Goal: Task Accomplishment & Management: Manage account settings

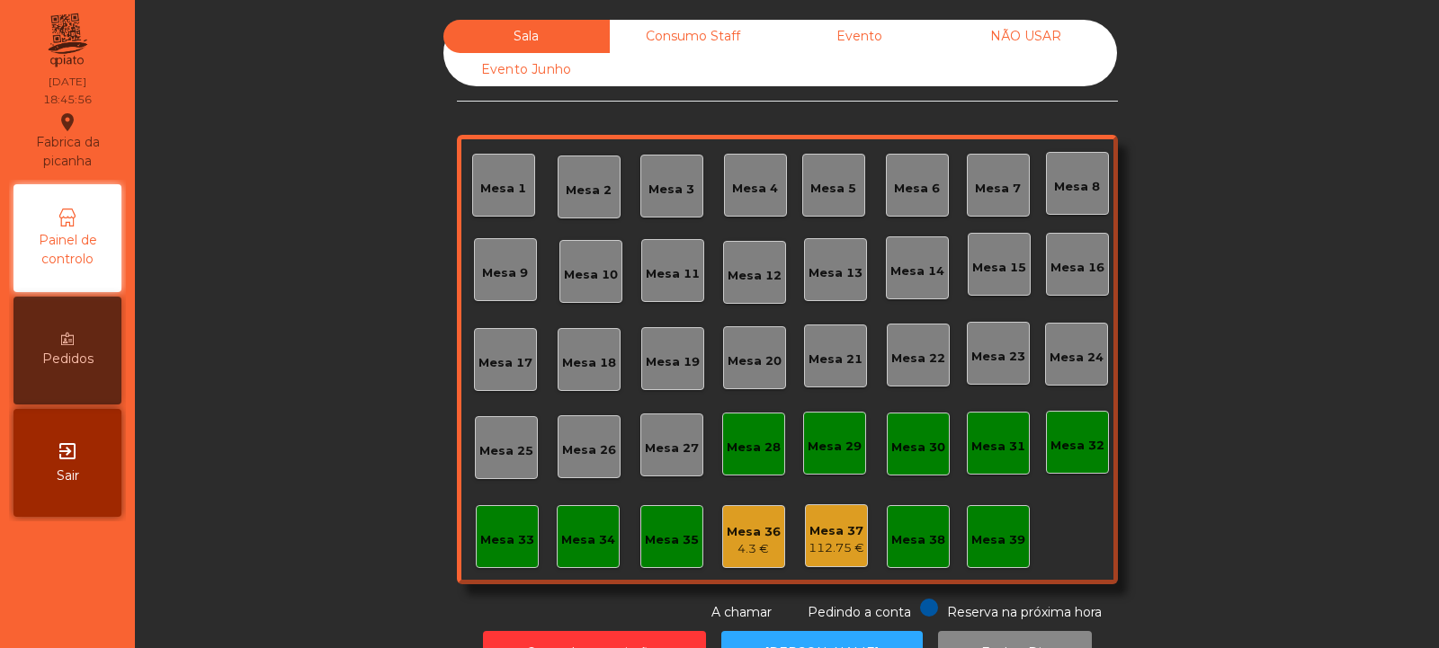
click at [671, 30] on div "Consumo Staff" at bounding box center [693, 36] width 166 height 33
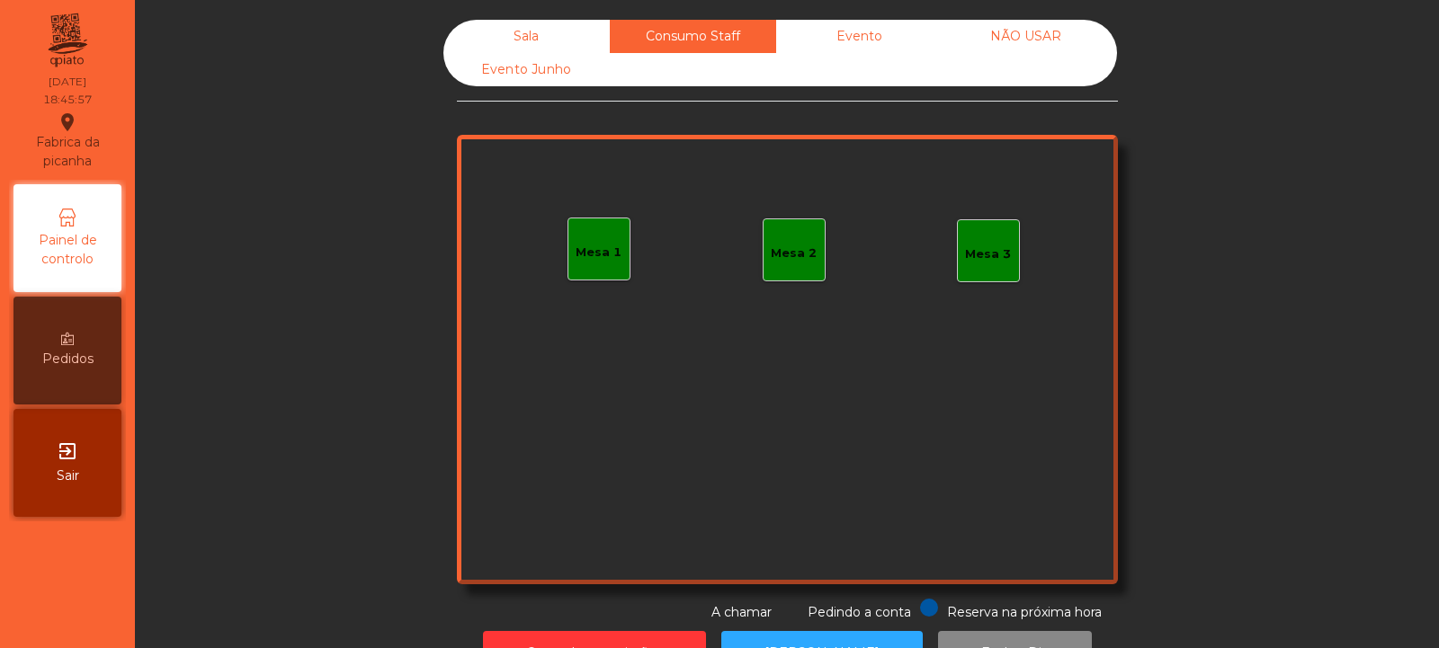
click at [871, 35] on div "Evento" at bounding box center [859, 36] width 166 height 33
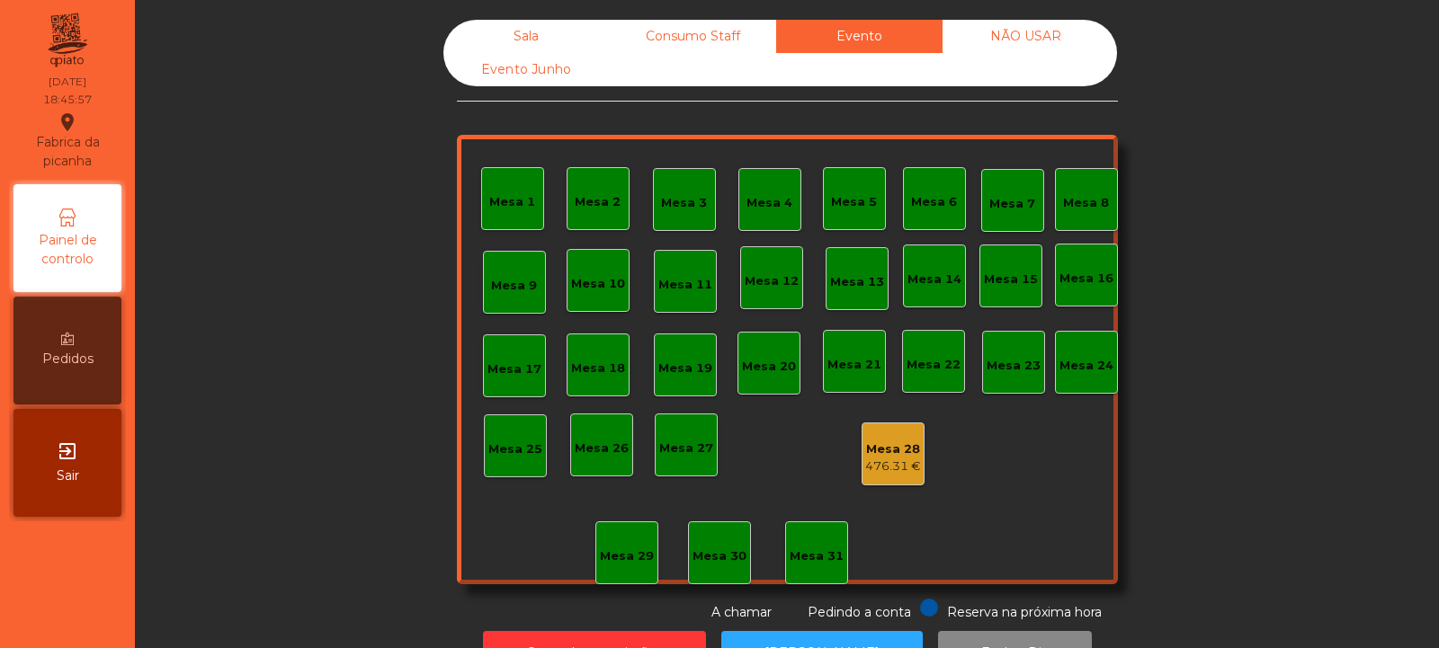
click at [1015, 32] on div "NÃO USAR" at bounding box center [1025, 36] width 166 height 33
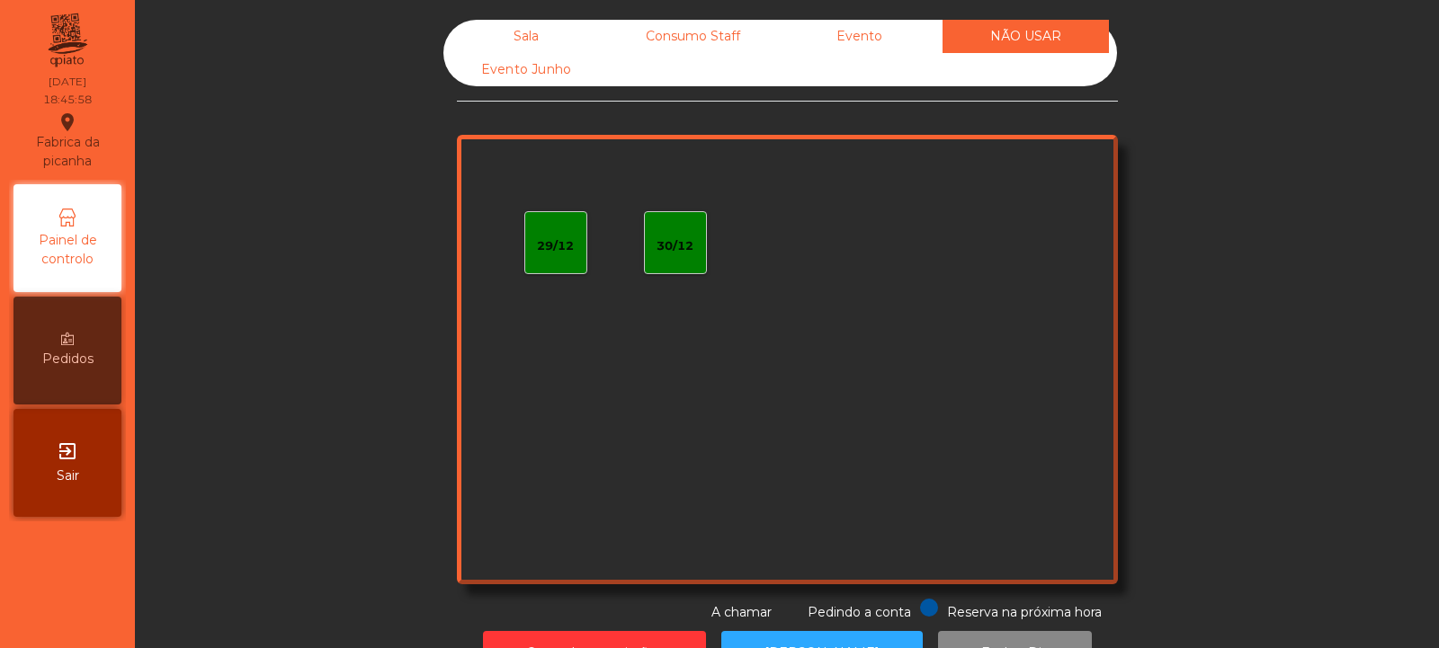
click at [540, 74] on div "Evento Junho" at bounding box center [526, 69] width 166 height 33
click at [532, 38] on div "Sala" at bounding box center [526, 36] width 166 height 33
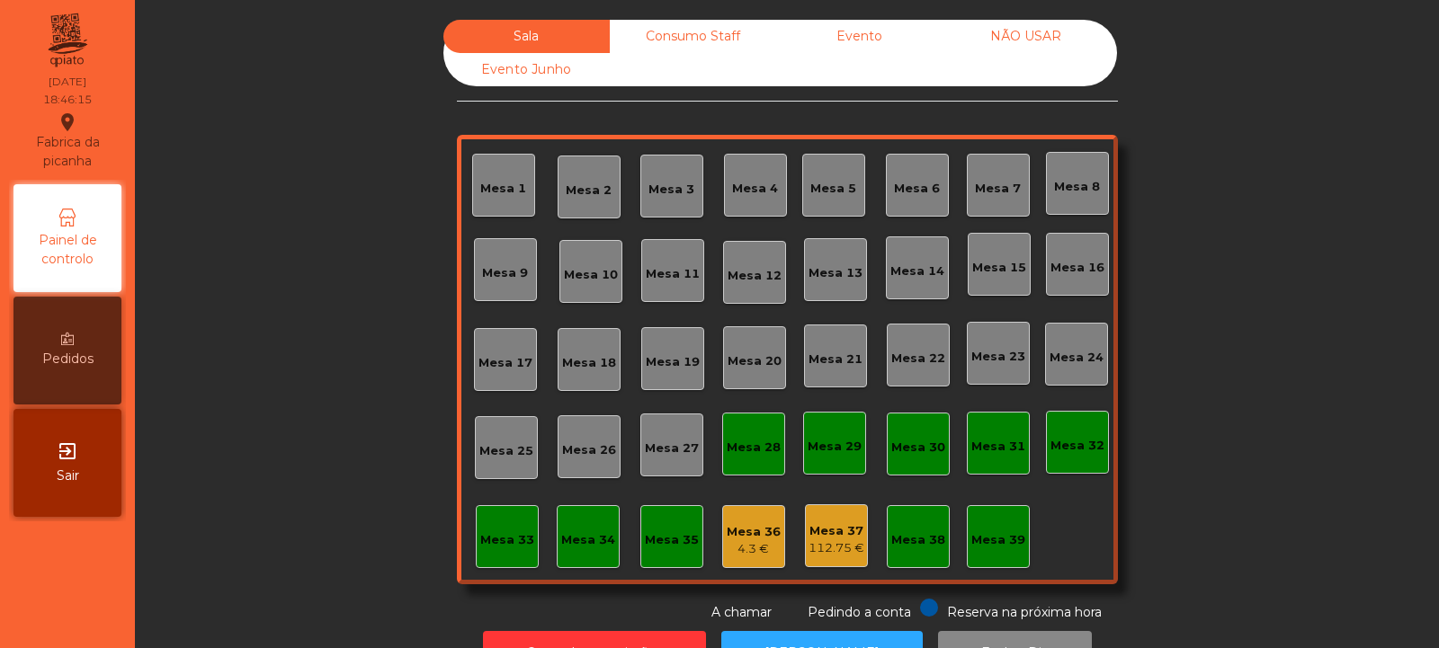
scroll to position [60, 0]
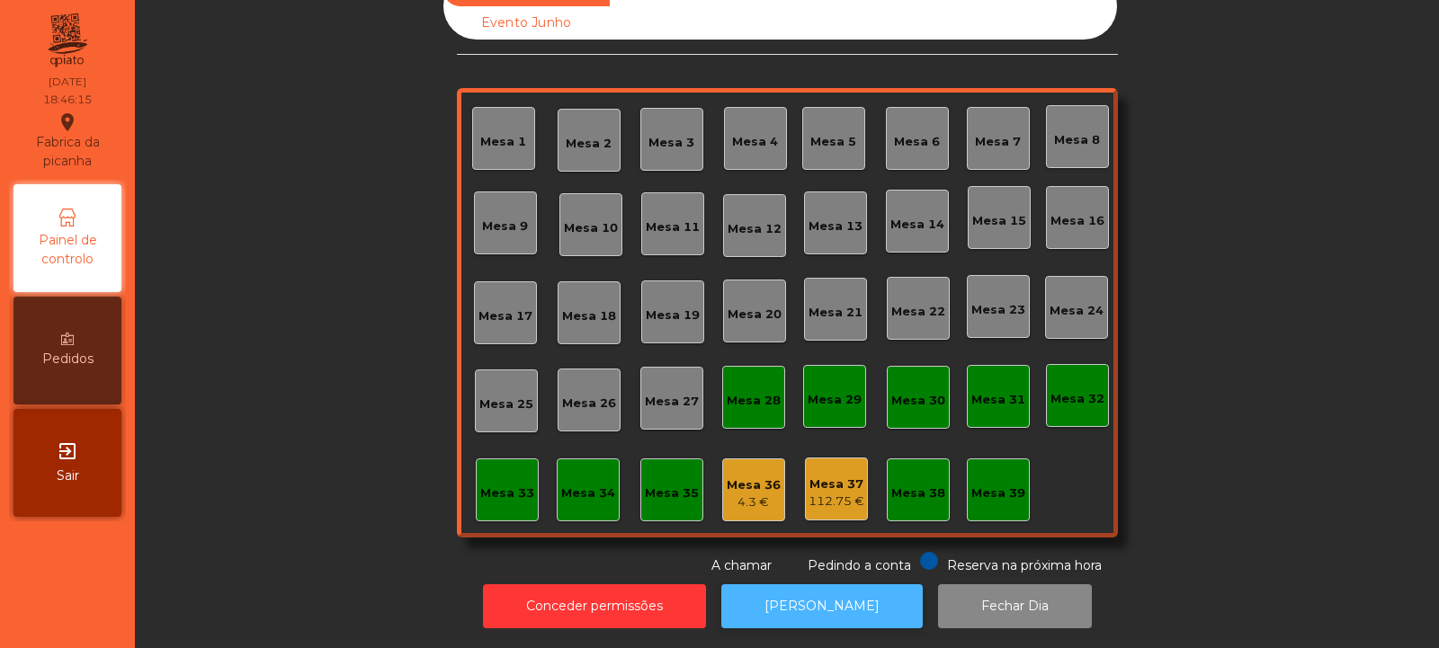
click at [832, 585] on button "[PERSON_NAME]" at bounding box center [821, 607] width 201 height 44
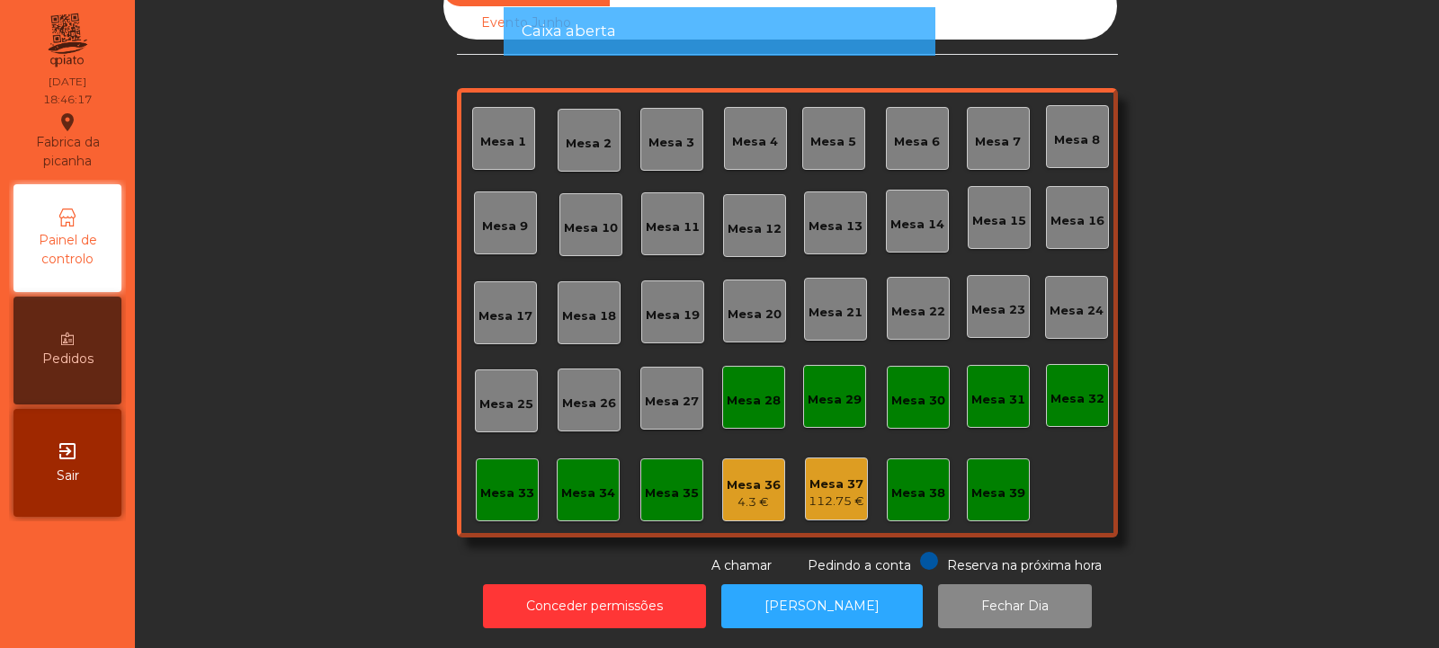
click at [748, 494] on div "4.3 €" at bounding box center [754, 503] width 54 height 18
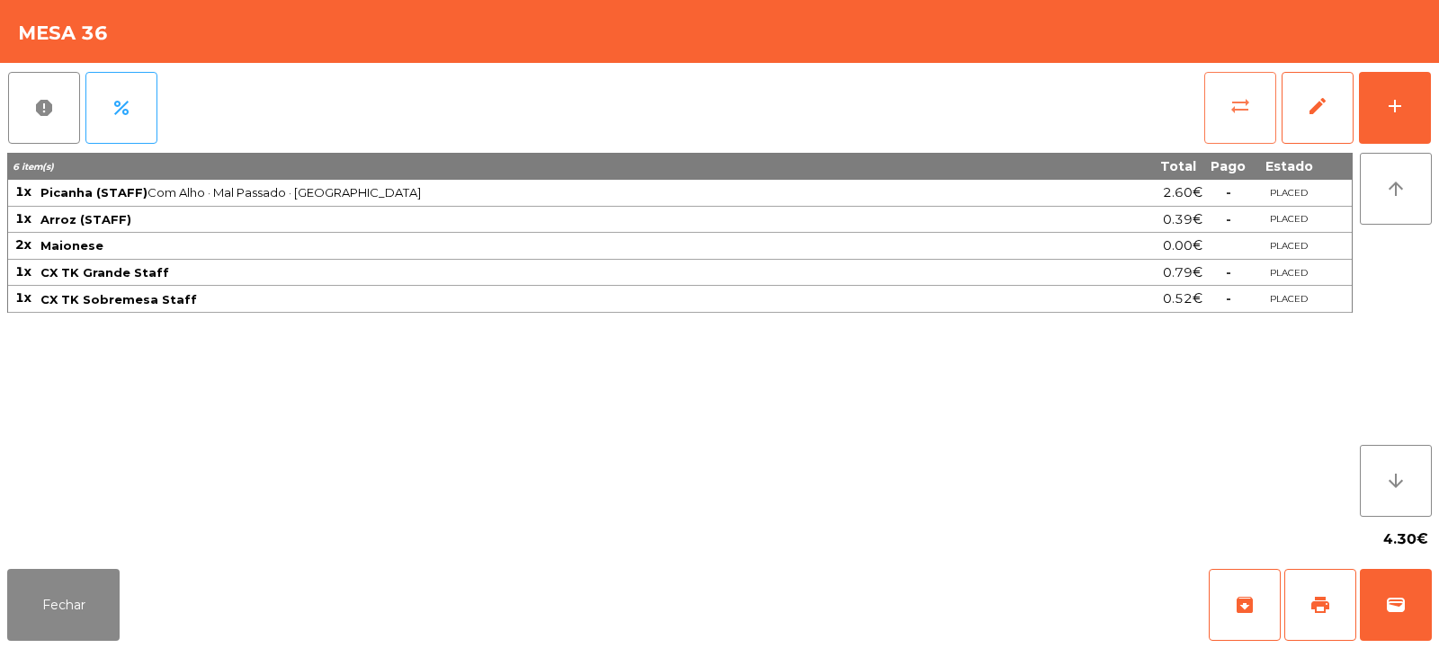
click at [1230, 120] on button "sync_alt" at bounding box center [1240, 108] width 72 height 72
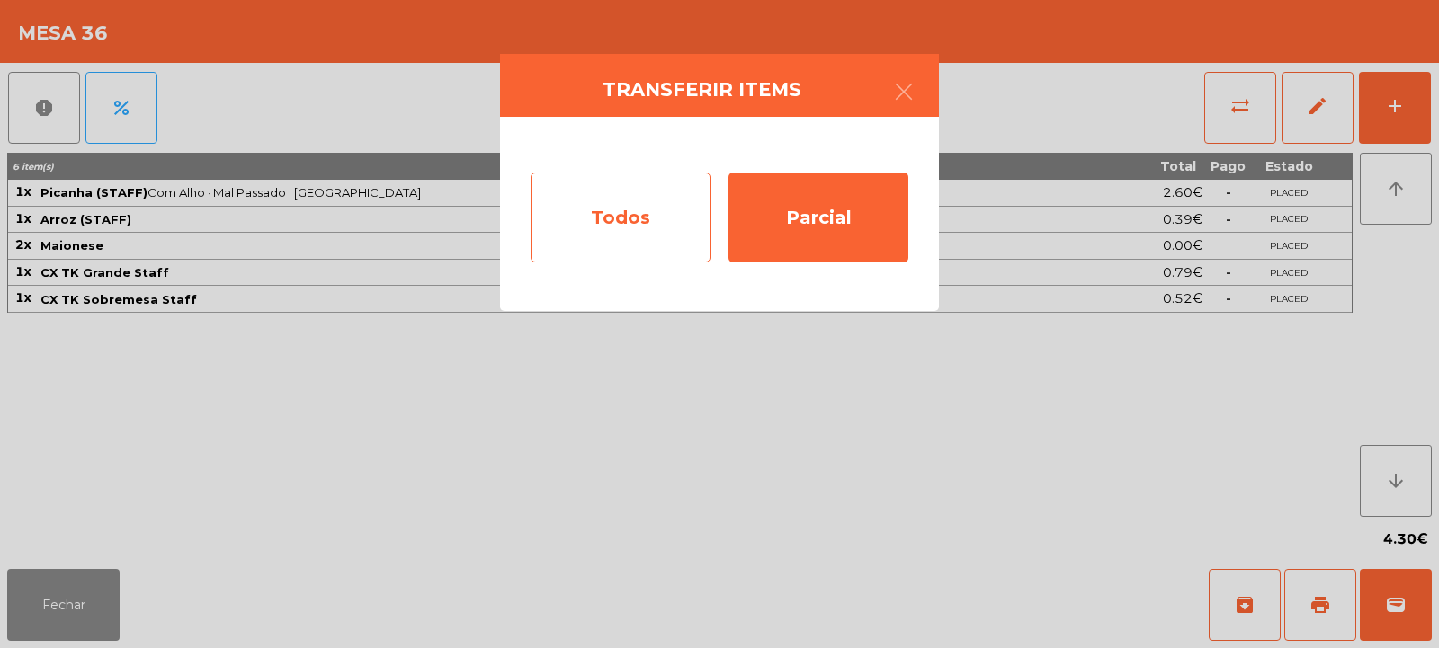
click at [610, 206] on div "Todos" at bounding box center [621, 218] width 180 height 90
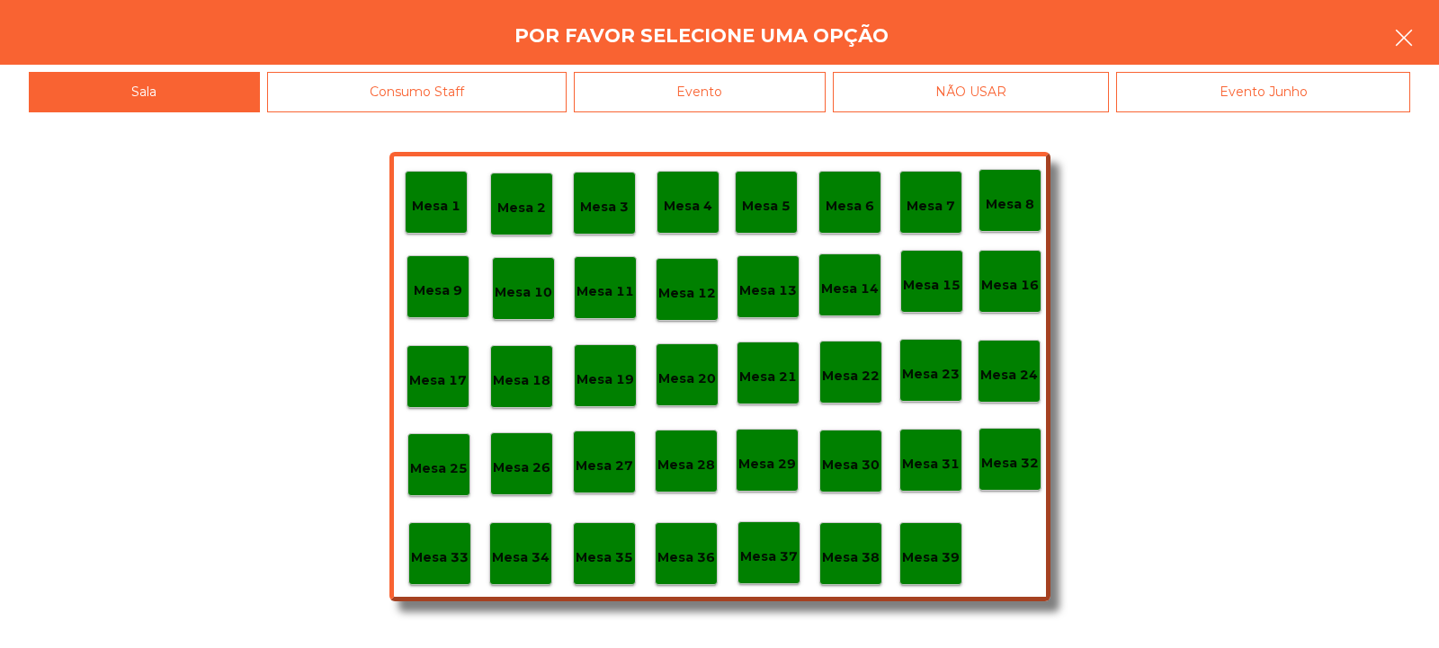
click at [1398, 30] on icon "button" at bounding box center [1404, 38] width 22 height 22
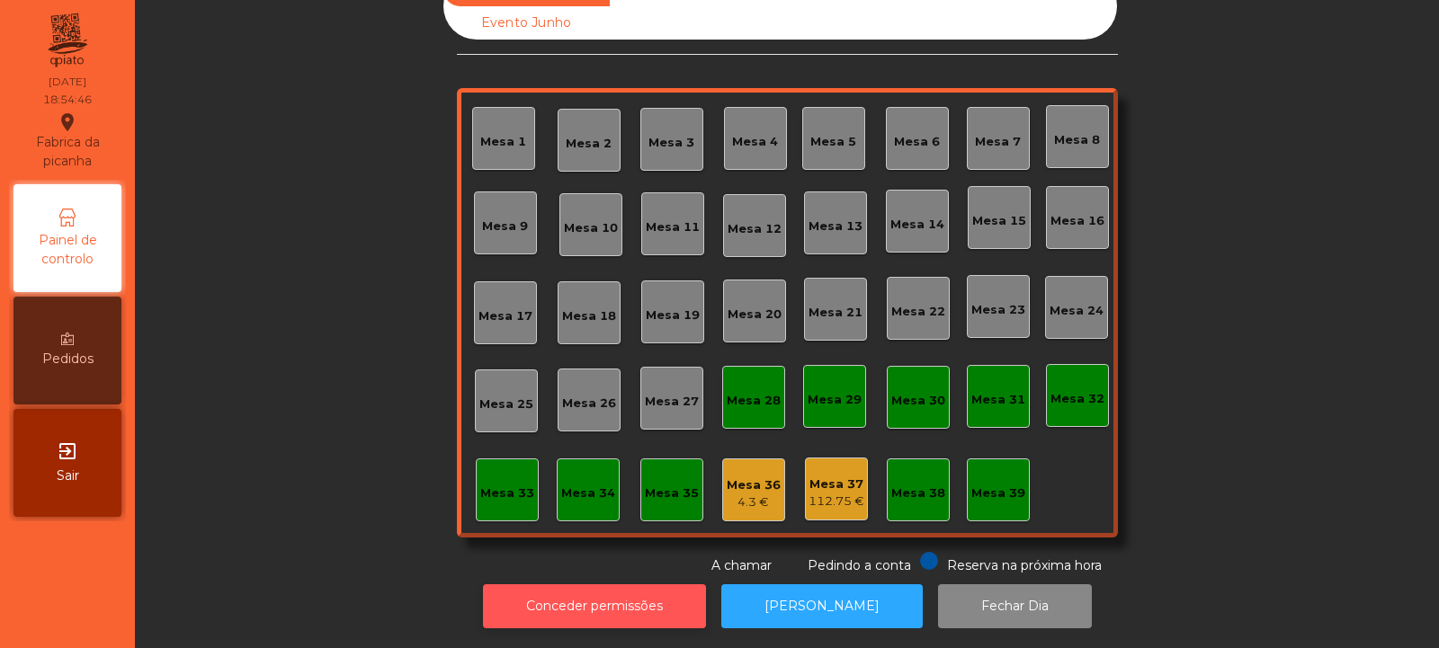
click at [602, 592] on button "Conceder permissões" at bounding box center [594, 607] width 223 height 44
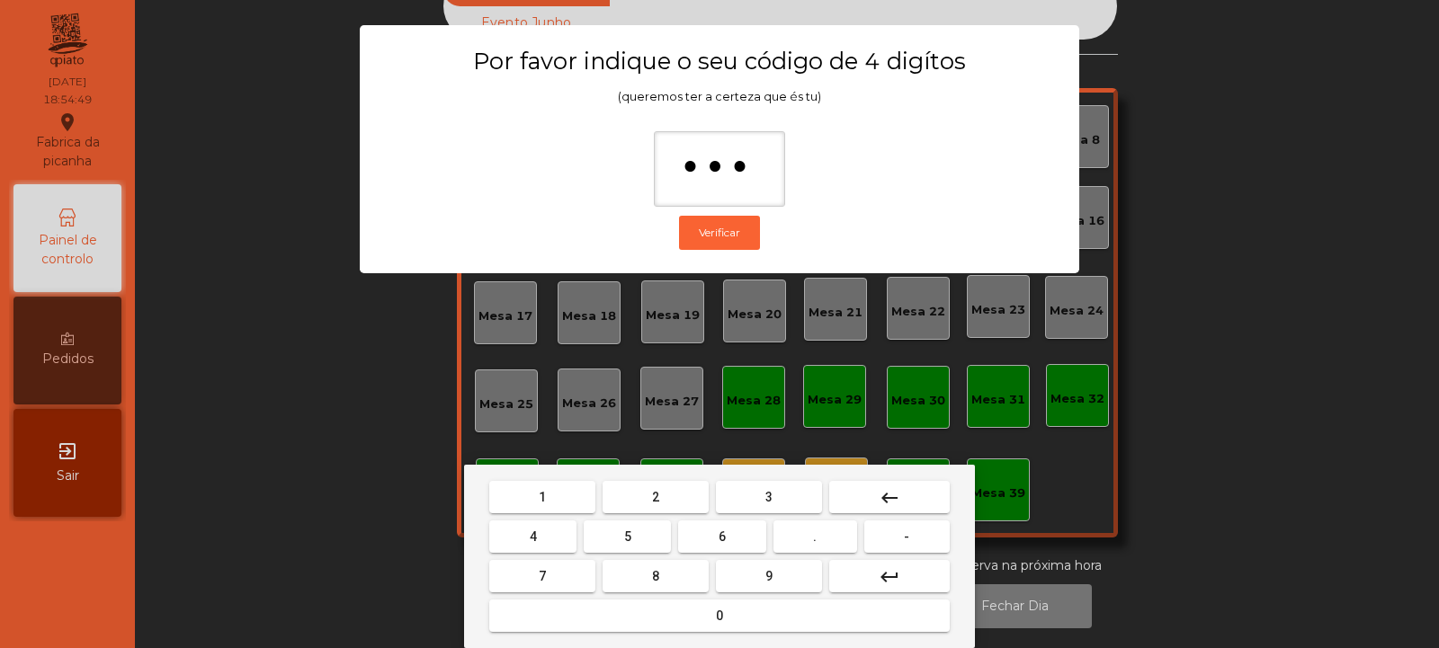
type input "****"
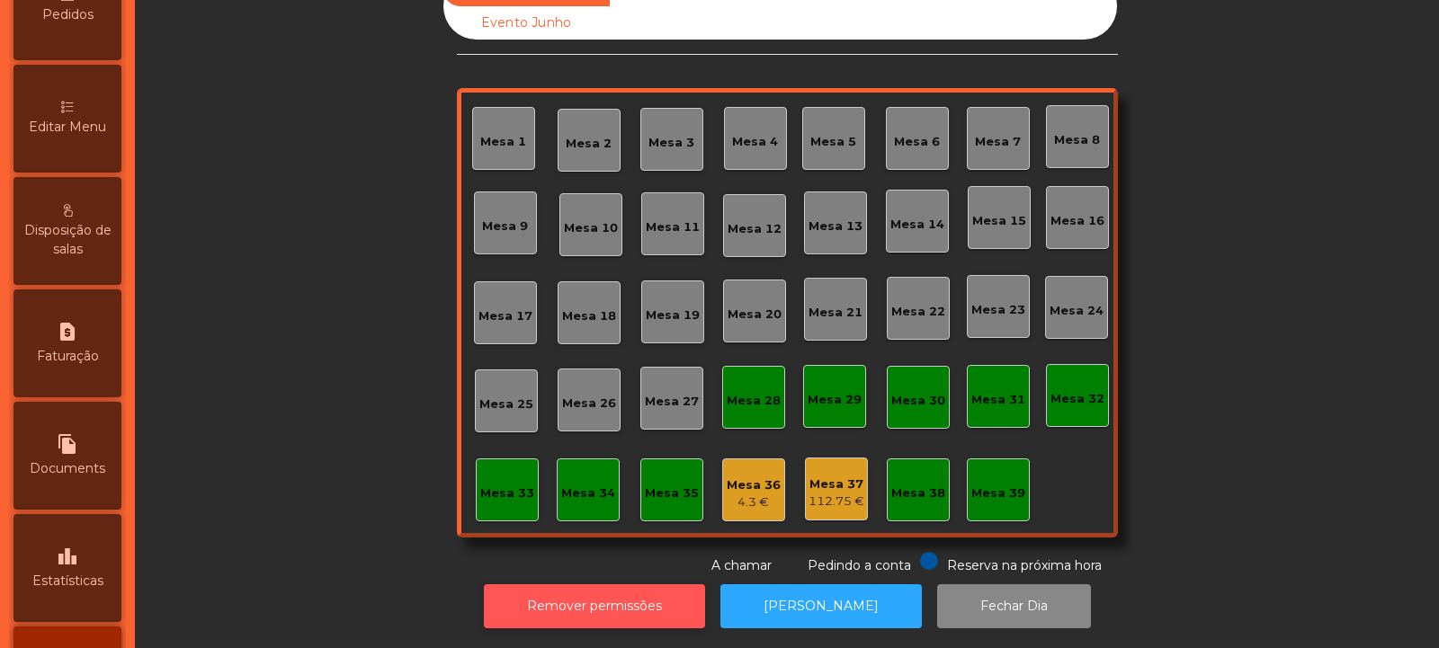
scroll to position [312, 0]
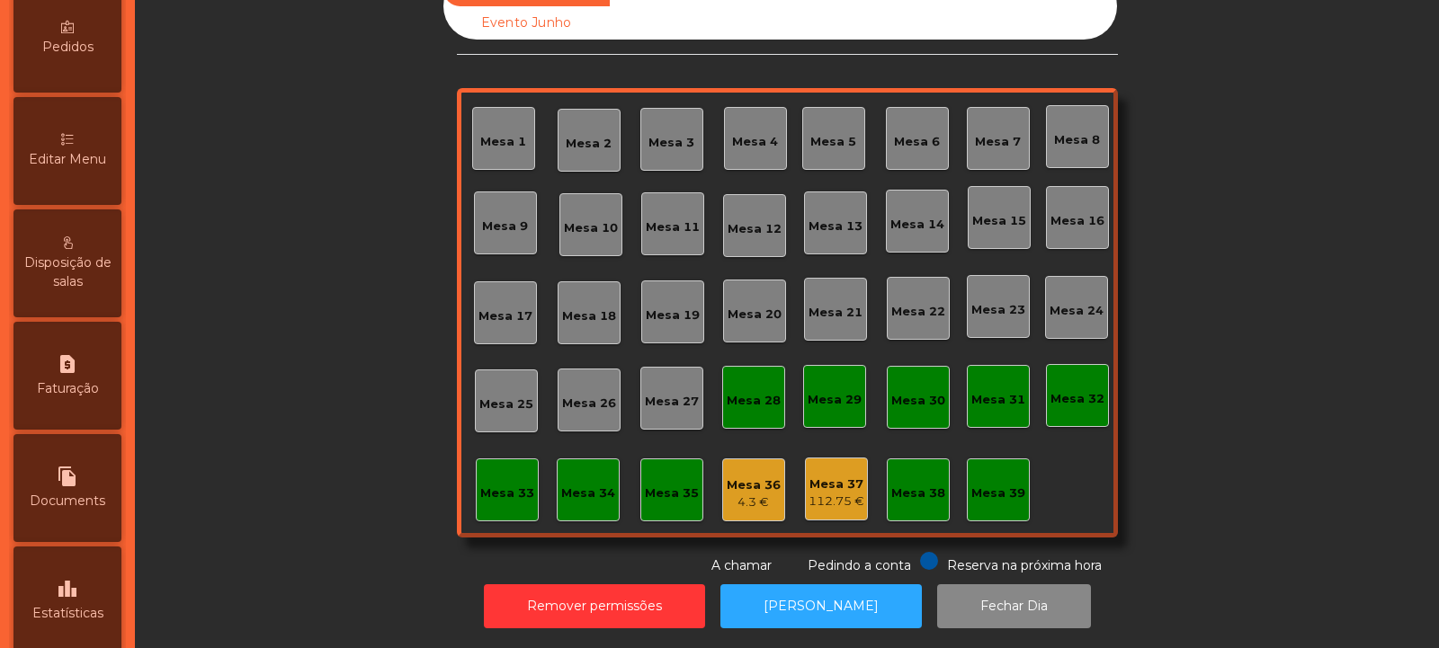
click at [100, 169] on div "Editar Menu" at bounding box center [67, 151] width 108 height 108
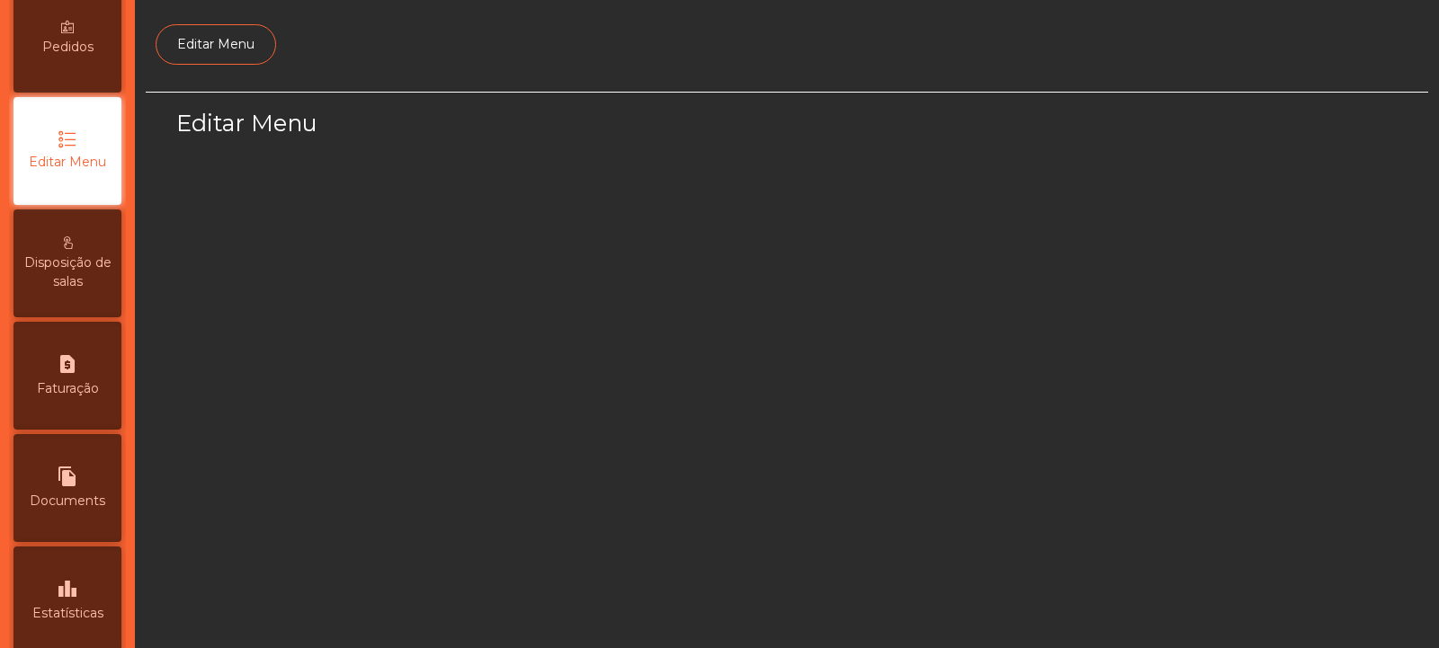
scroll to position [139, 0]
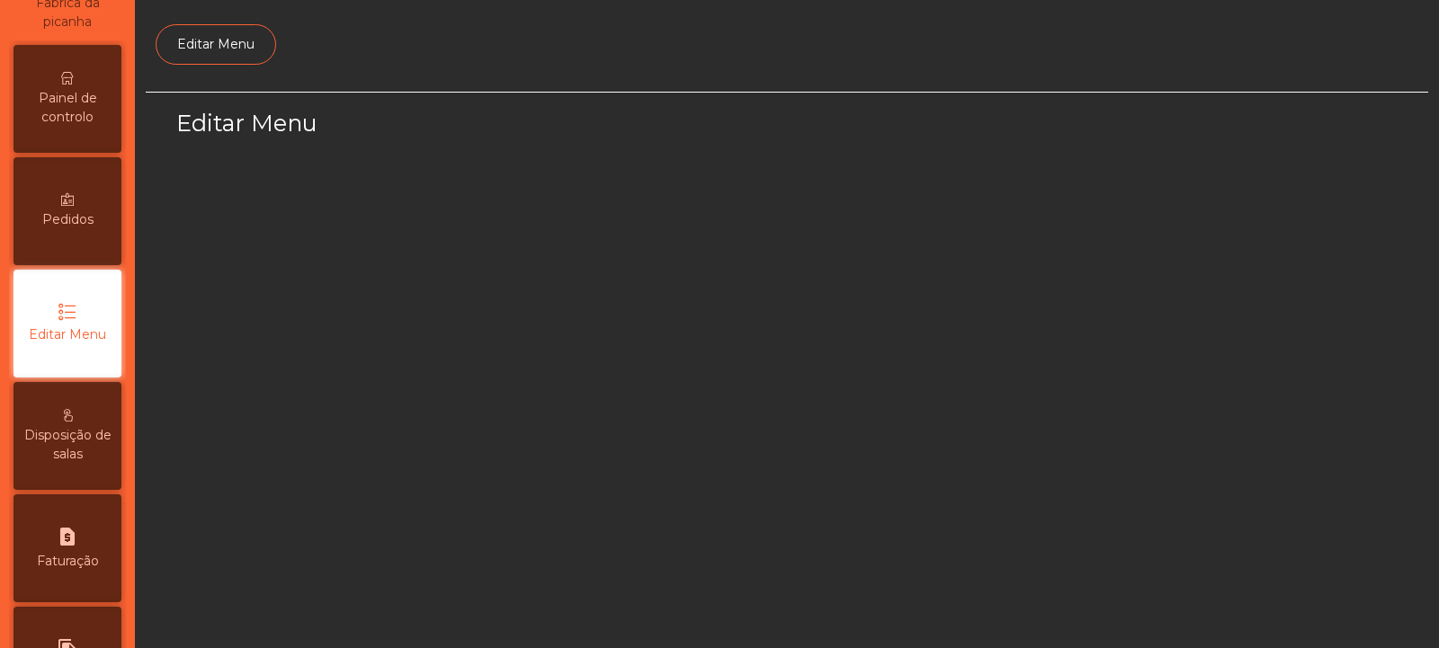
select select "*"
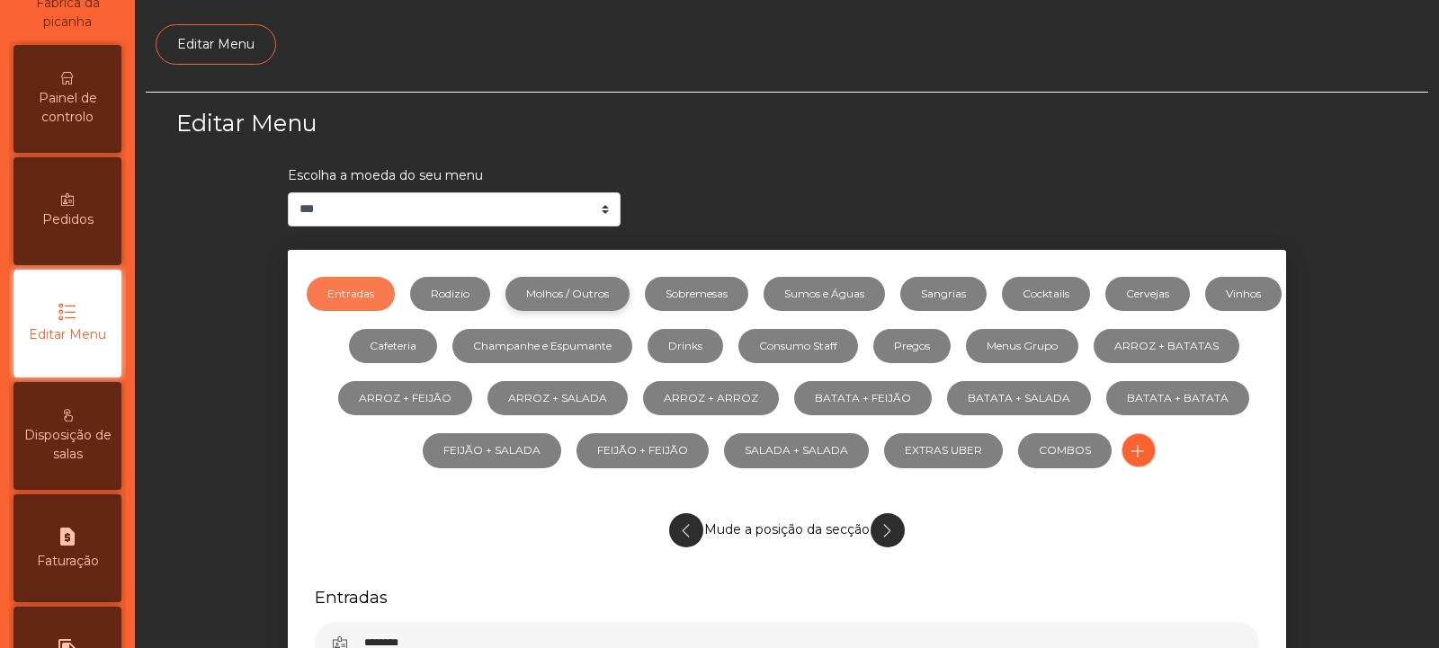
click at [613, 294] on link "Molhos / Outros" at bounding box center [567, 294] width 124 height 34
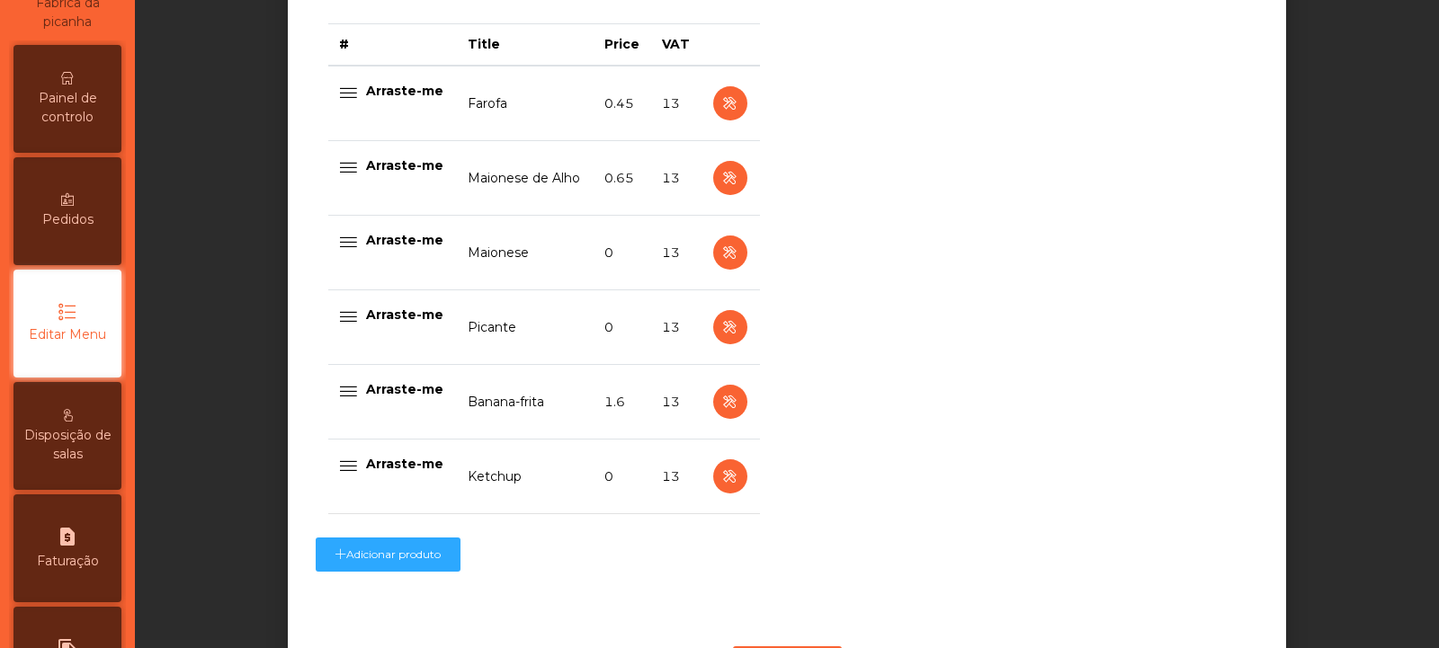
scroll to position [832, 0]
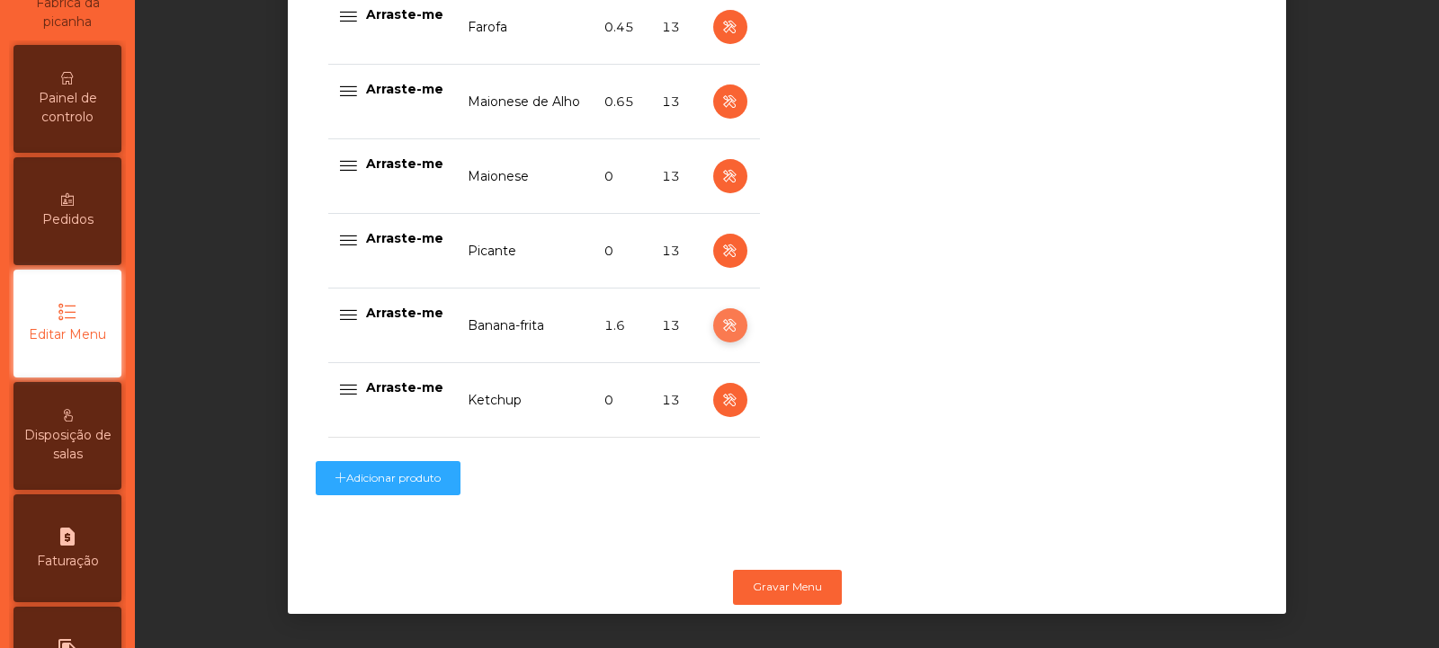
click at [723, 315] on icon "button" at bounding box center [729, 326] width 21 height 22
select select "**"
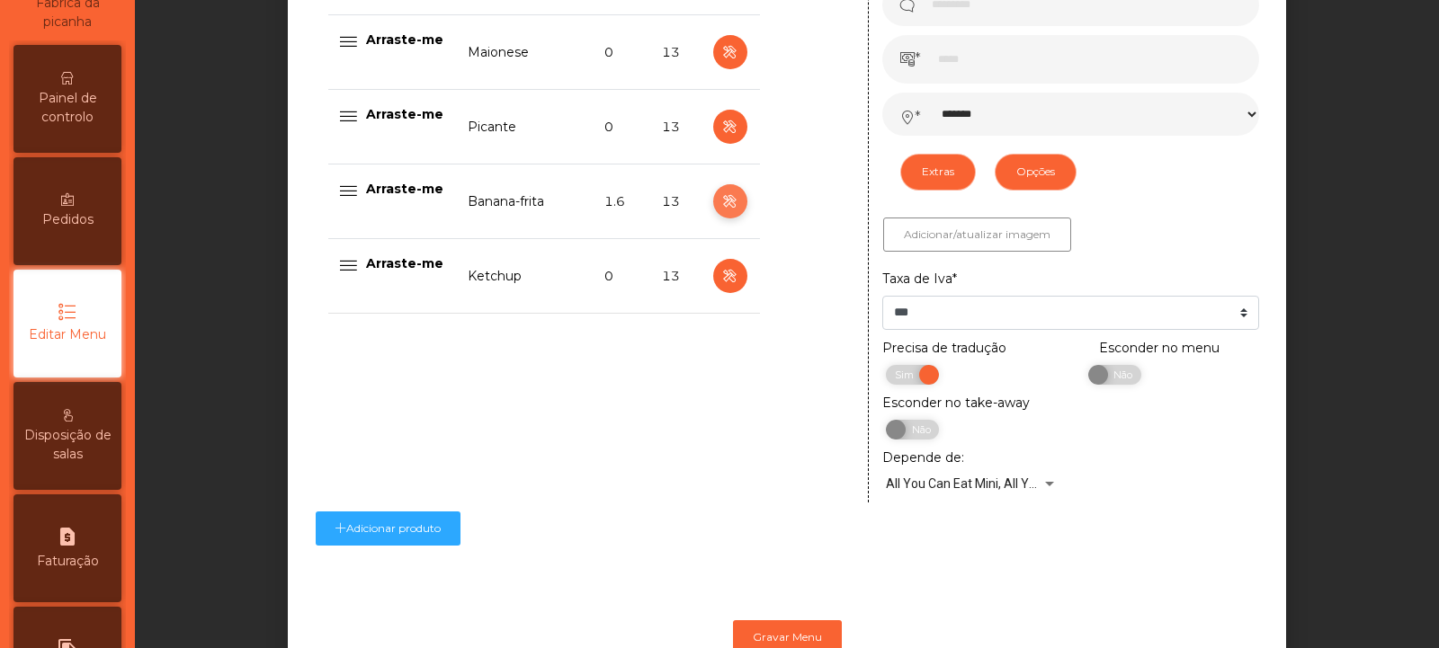
scroll to position [924, 0]
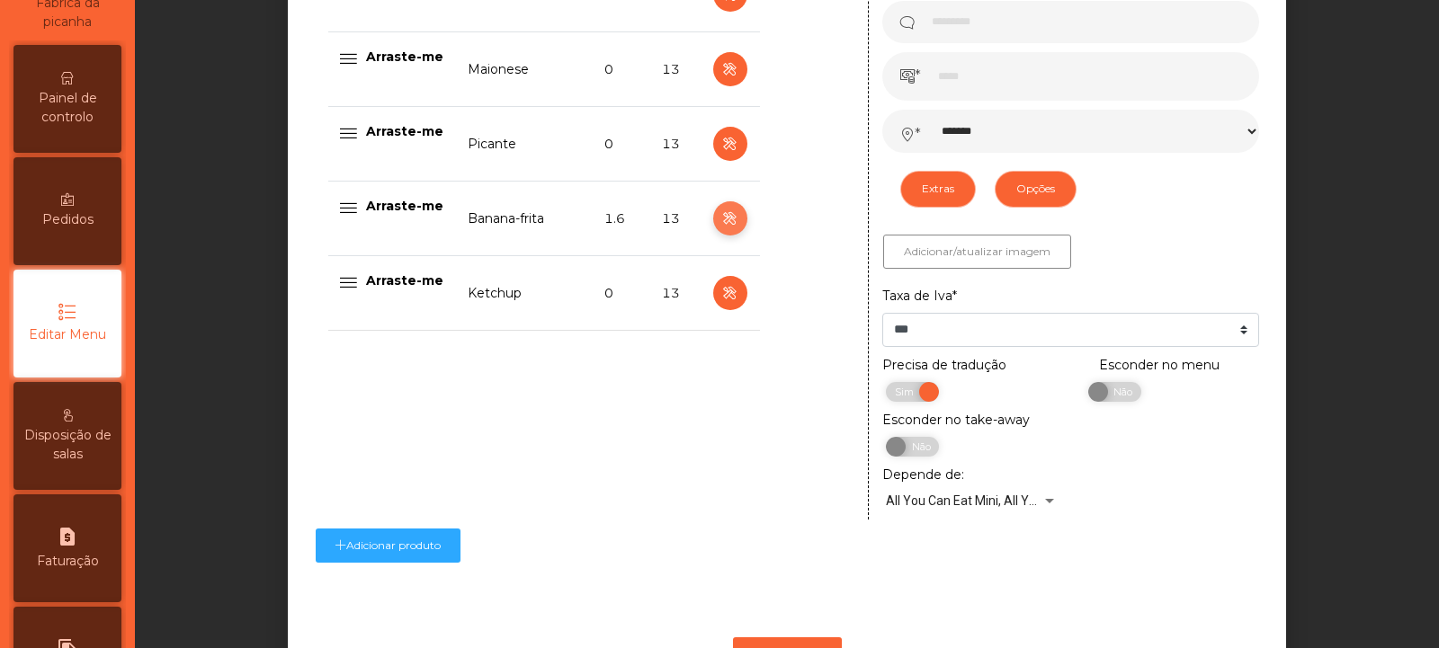
click at [720, 223] on icon "button" at bounding box center [729, 219] width 21 height 22
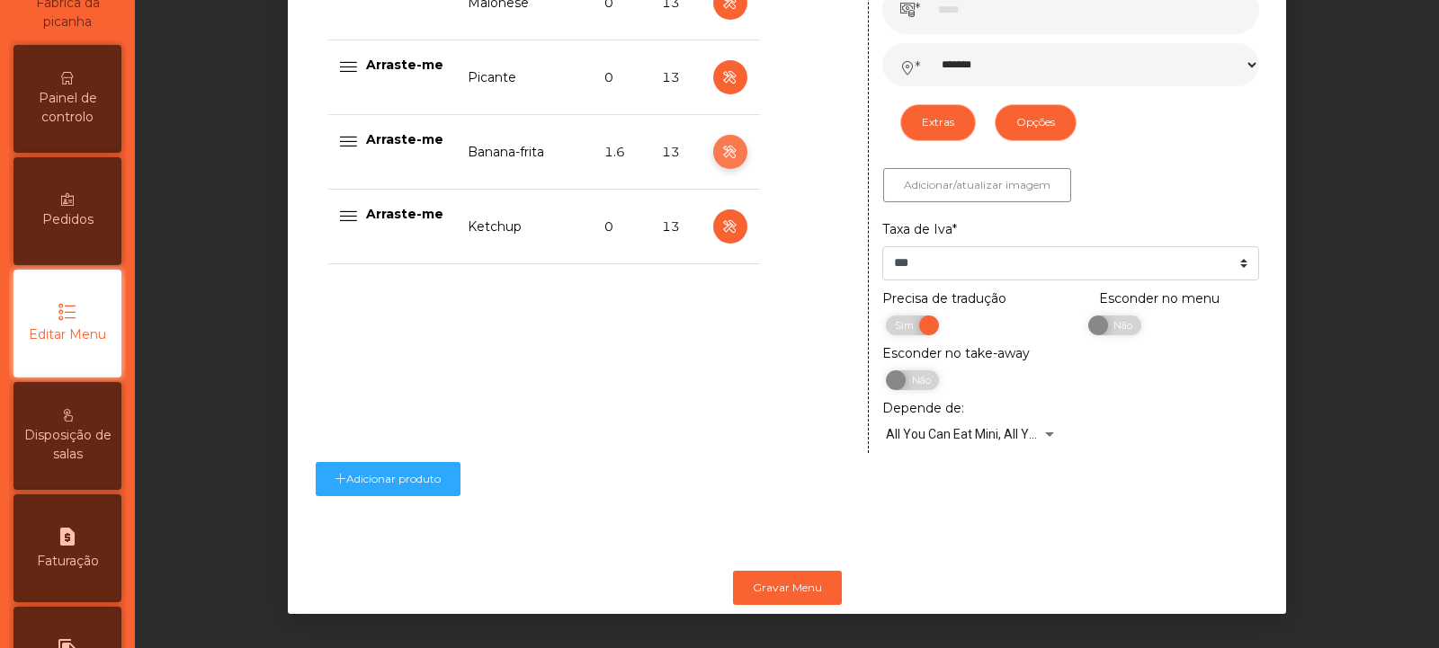
scroll to position [1012, 0]
click at [1117, 316] on span "Não" at bounding box center [1120, 326] width 45 height 20
click at [790, 574] on button "Gravar Menu" at bounding box center [787, 588] width 109 height 34
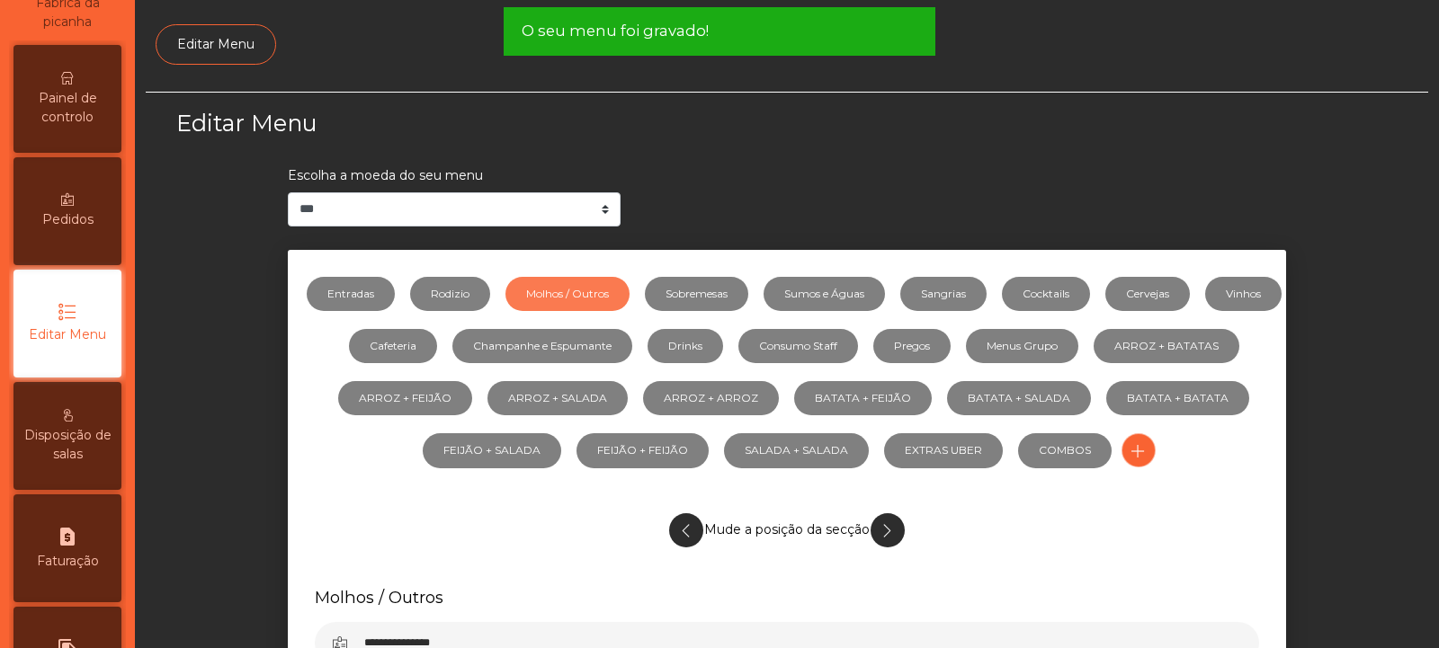
scroll to position [0, 0]
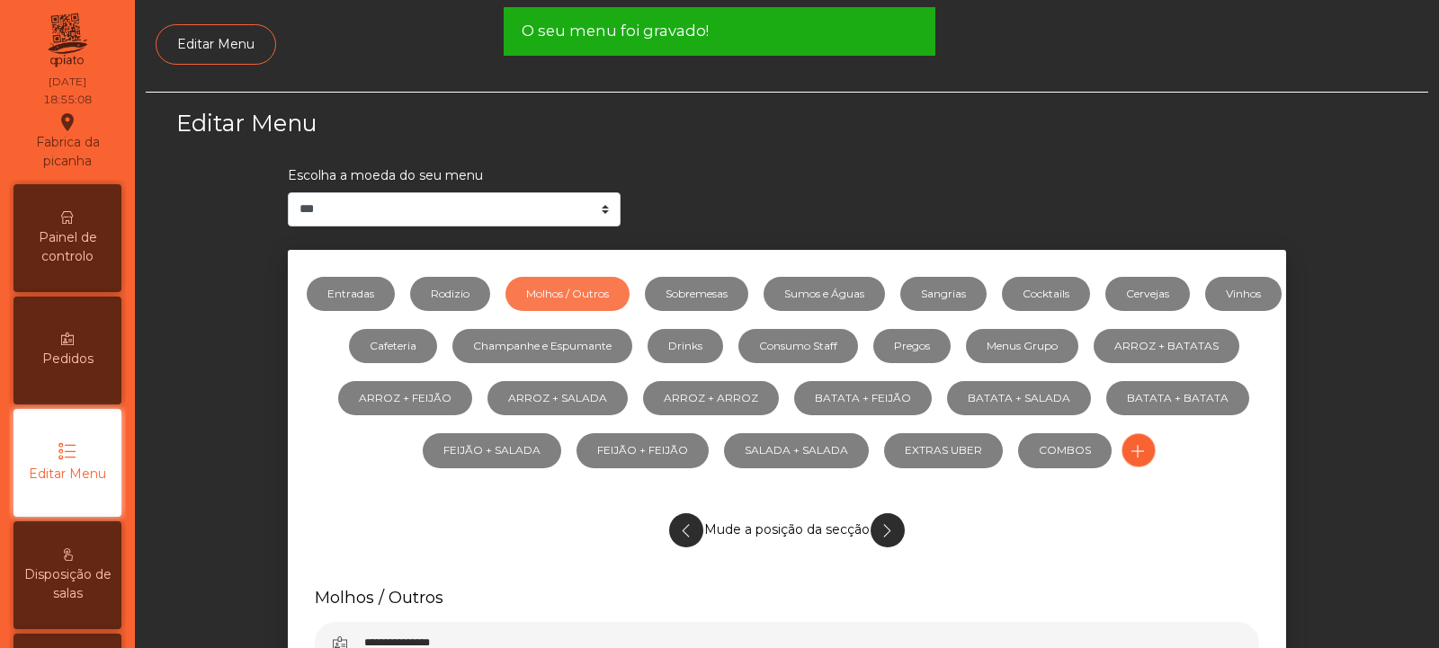
click at [85, 245] on span "Painel de controlo" at bounding box center [67, 247] width 99 height 38
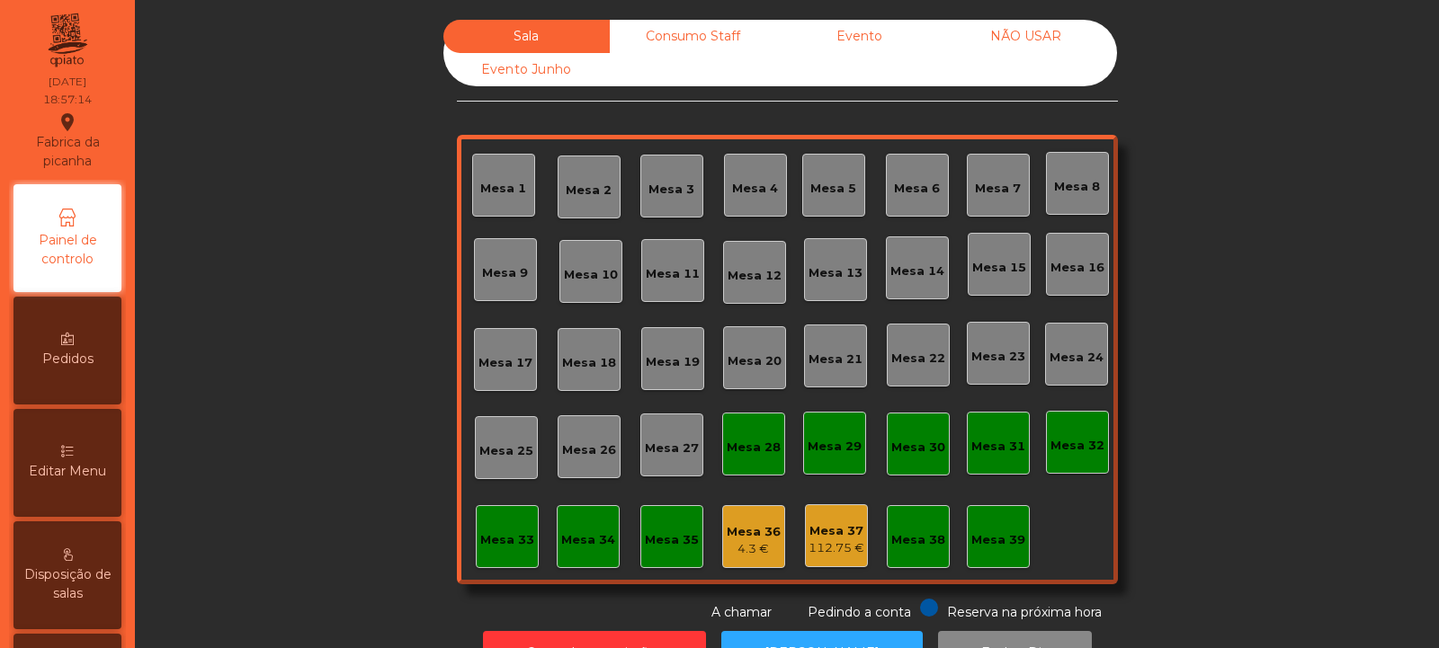
click at [706, 37] on div "Consumo Staff" at bounding box center [693, 36] width 166 height 33
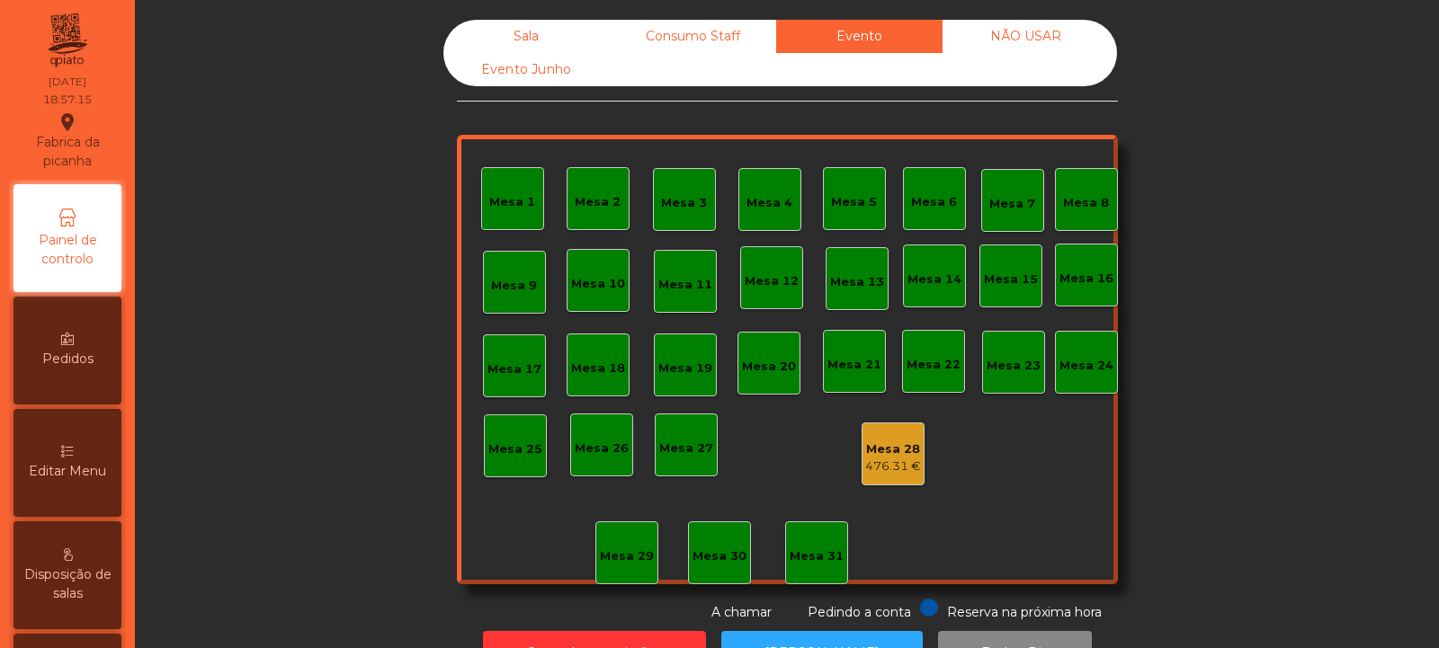
click at [1038, 40] on div "NÃO USAR" at bounding box center [1025, 36] width 166 height 33
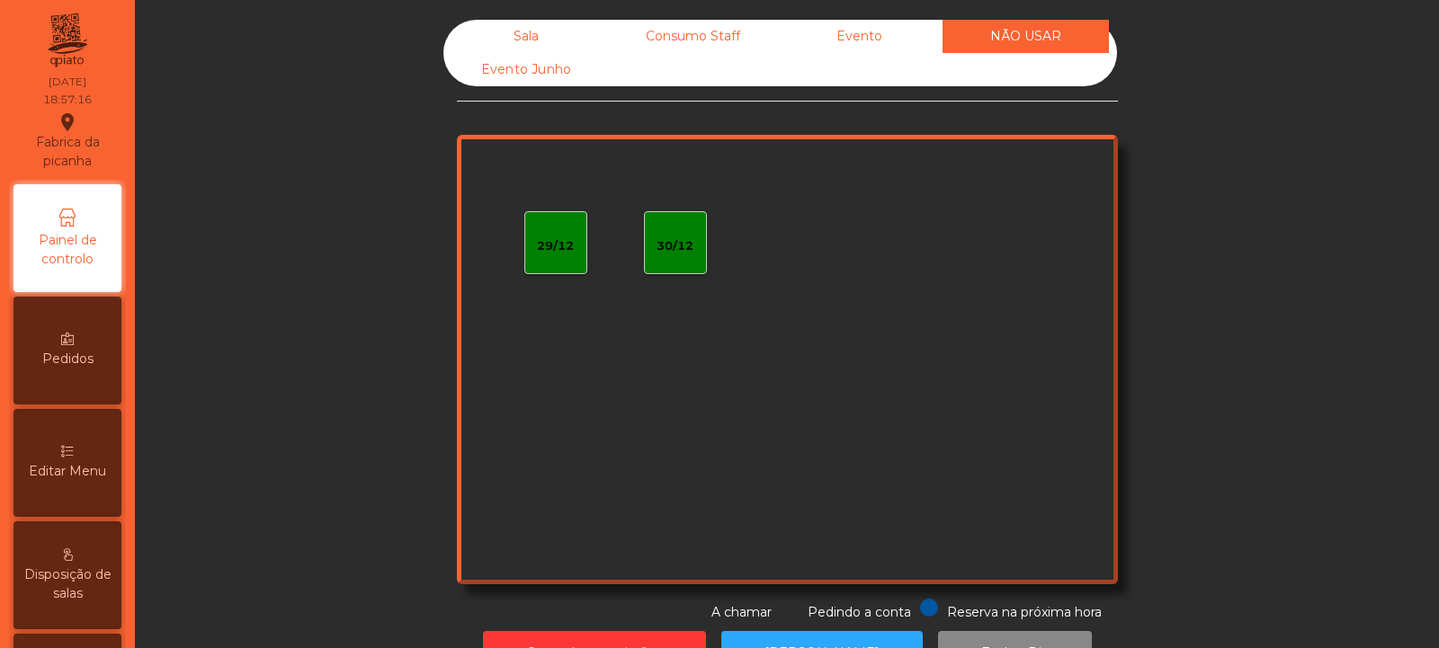
click at [566, 70] on div "Evento Junho" at bounding box center [526, 69] width 166 height 33
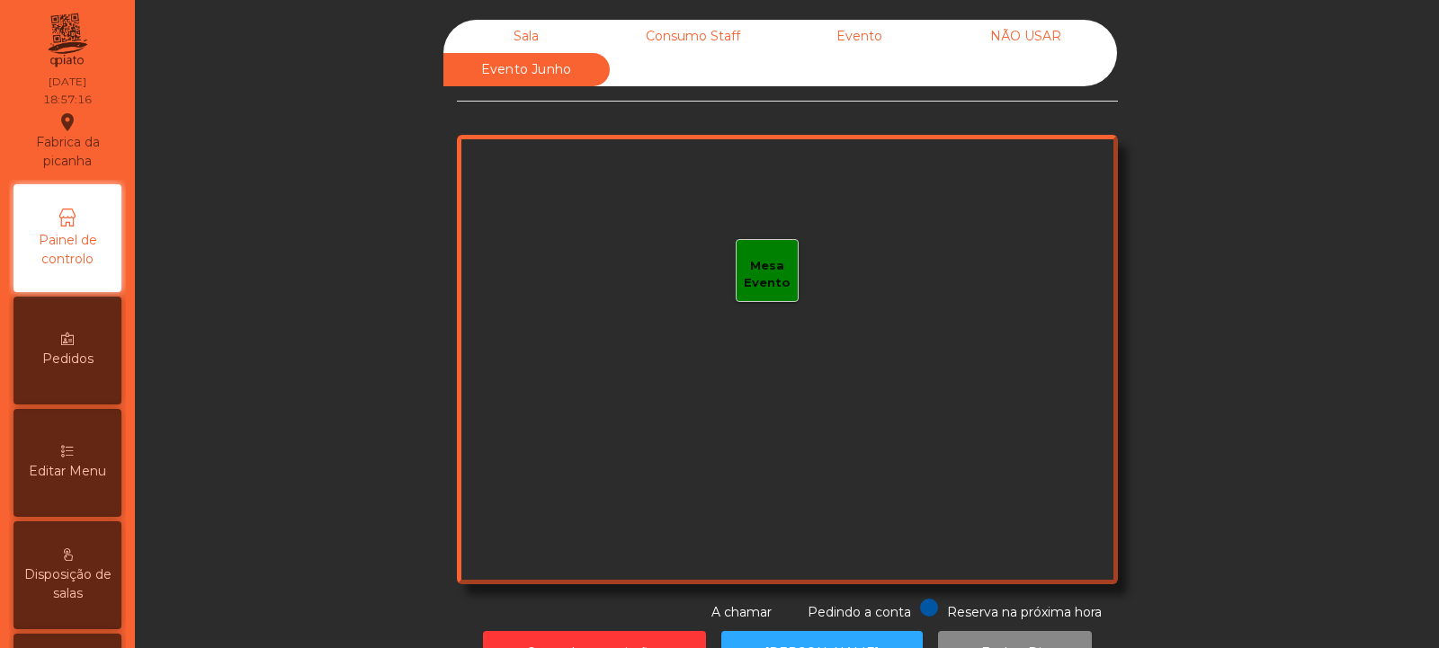
click at [558, 31] on div "Sala" at bounding box center [526, 36] width 166 height 33
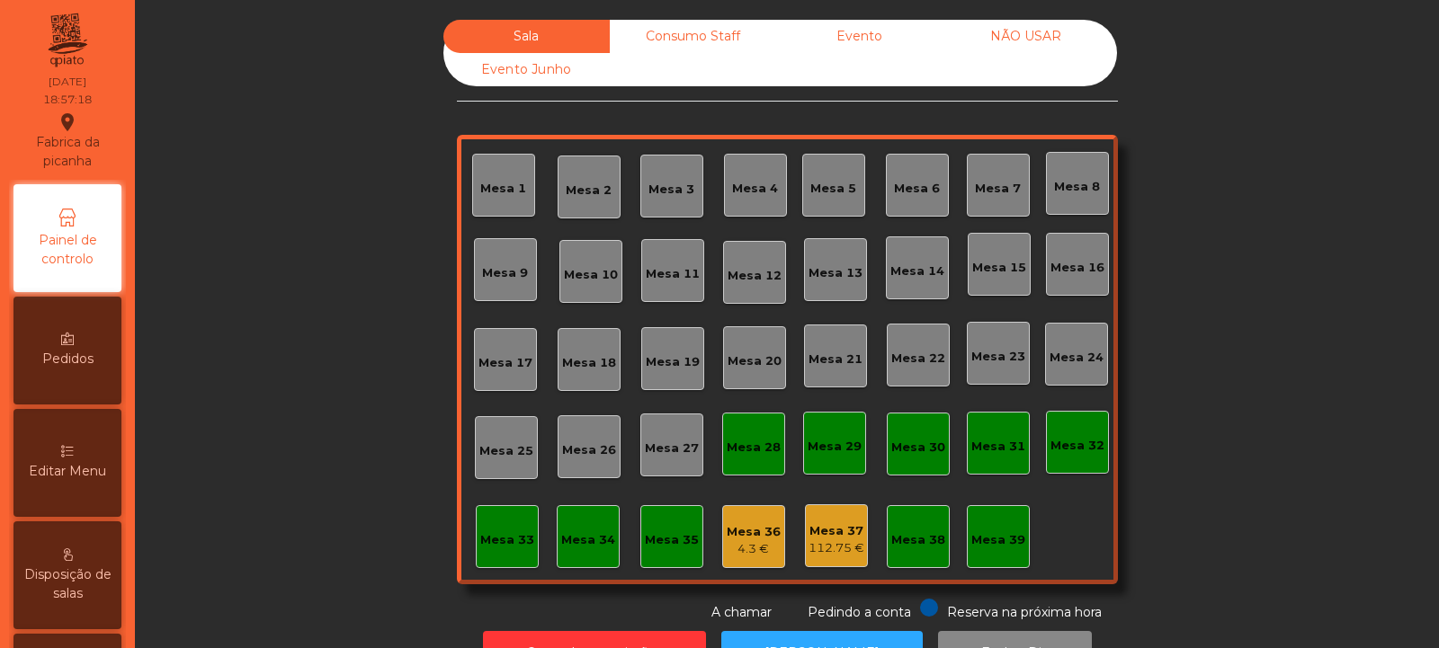
click at [839, 386] on div "Mesa 21" at bounding box center [835, 356] width 63 height 63
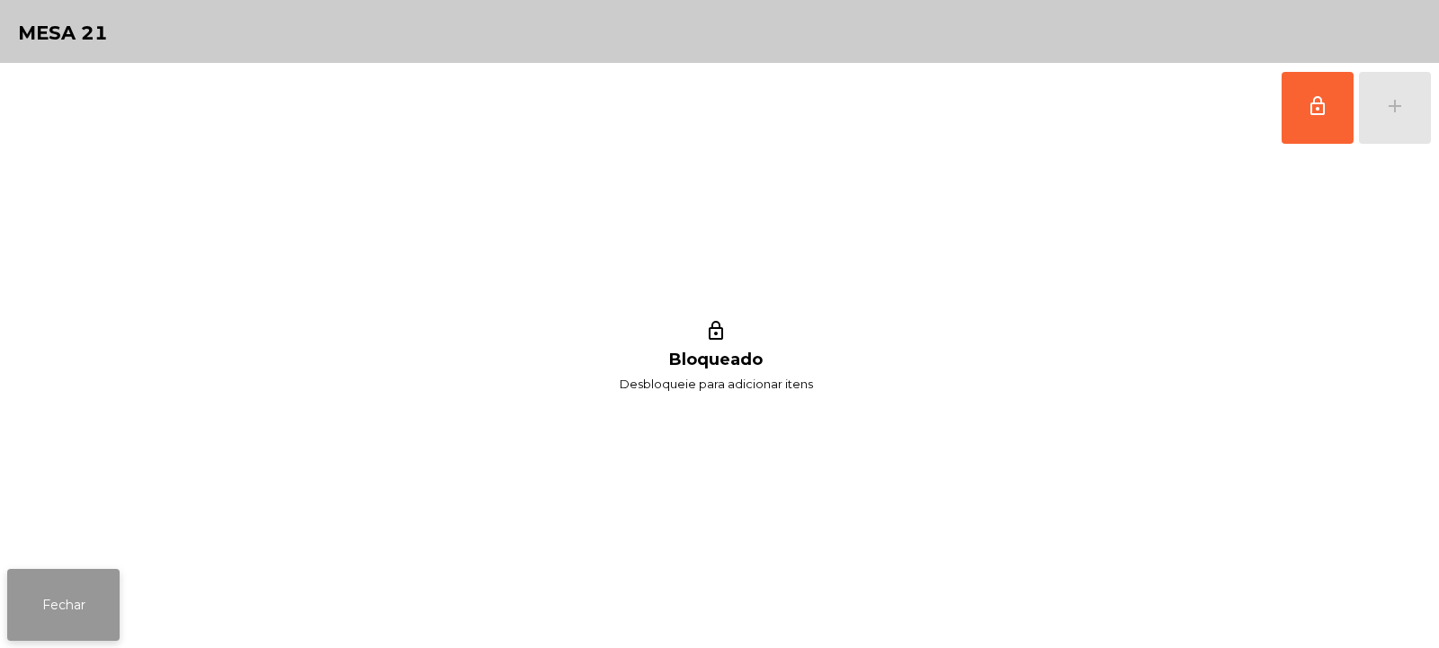
click at [84, 580] on button "Fechar" at bounding box center [63, 605] width 112 height 72
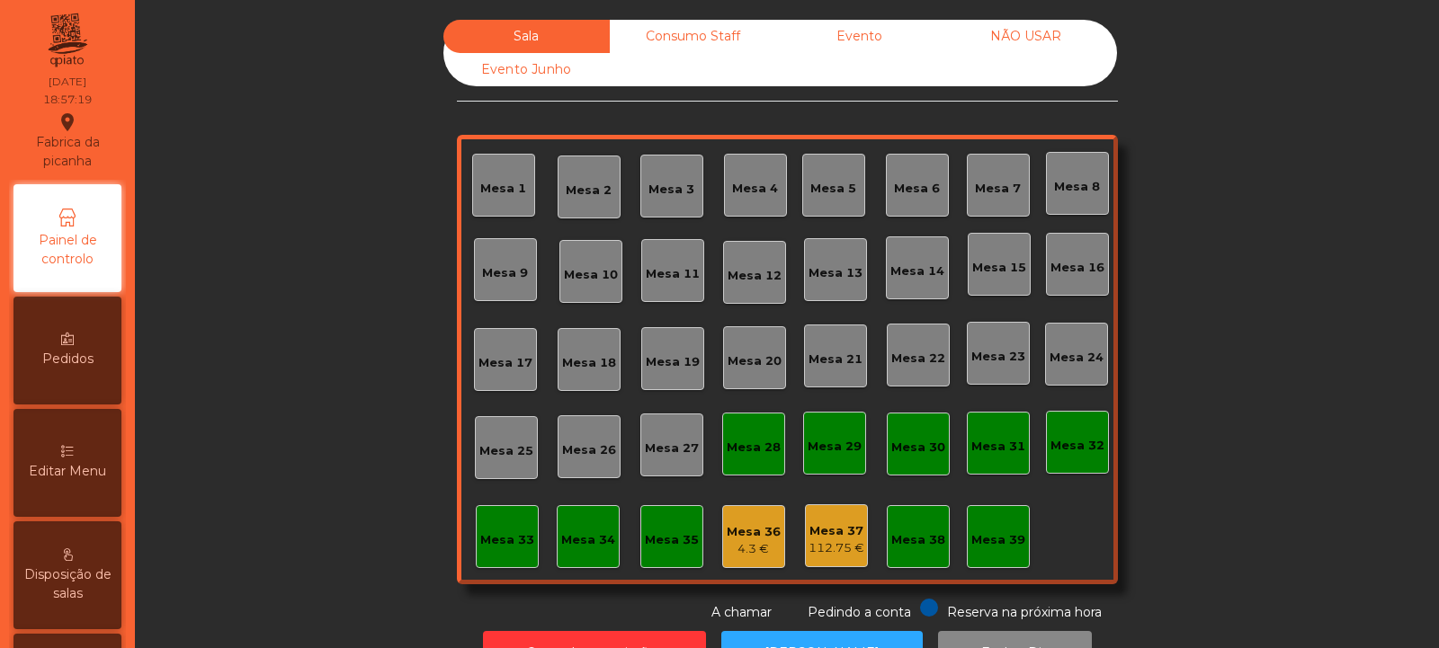
scroll to position [60, 0]
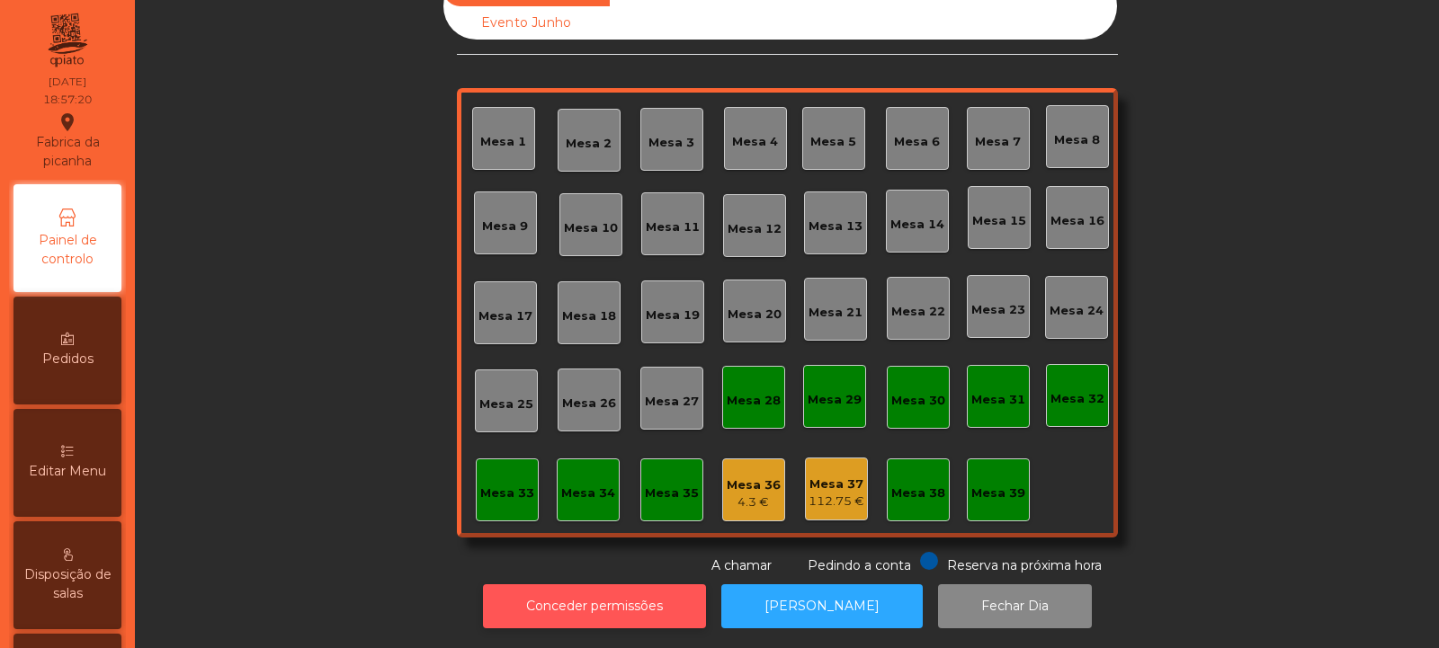
click at [558, 594] on button "Conceder permissões" at bounding box center [594, 607] width 223 height 44
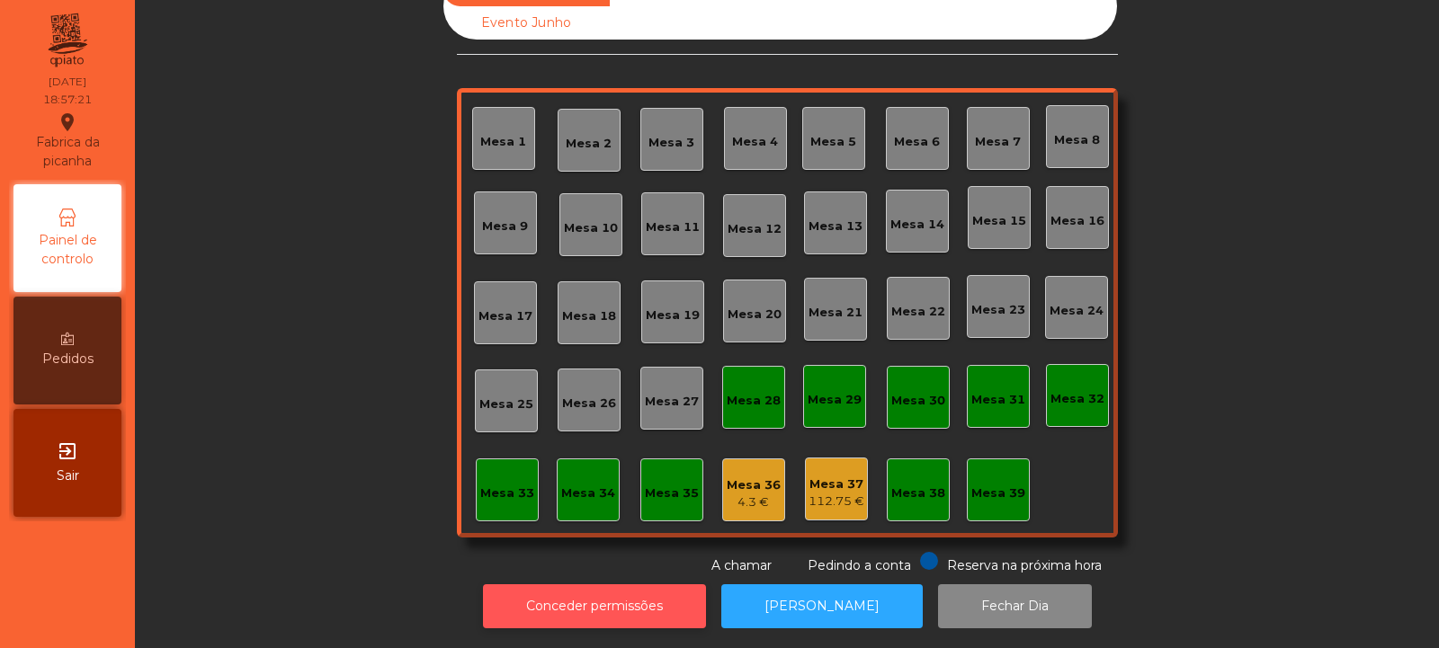
scroll to position [0, 0]
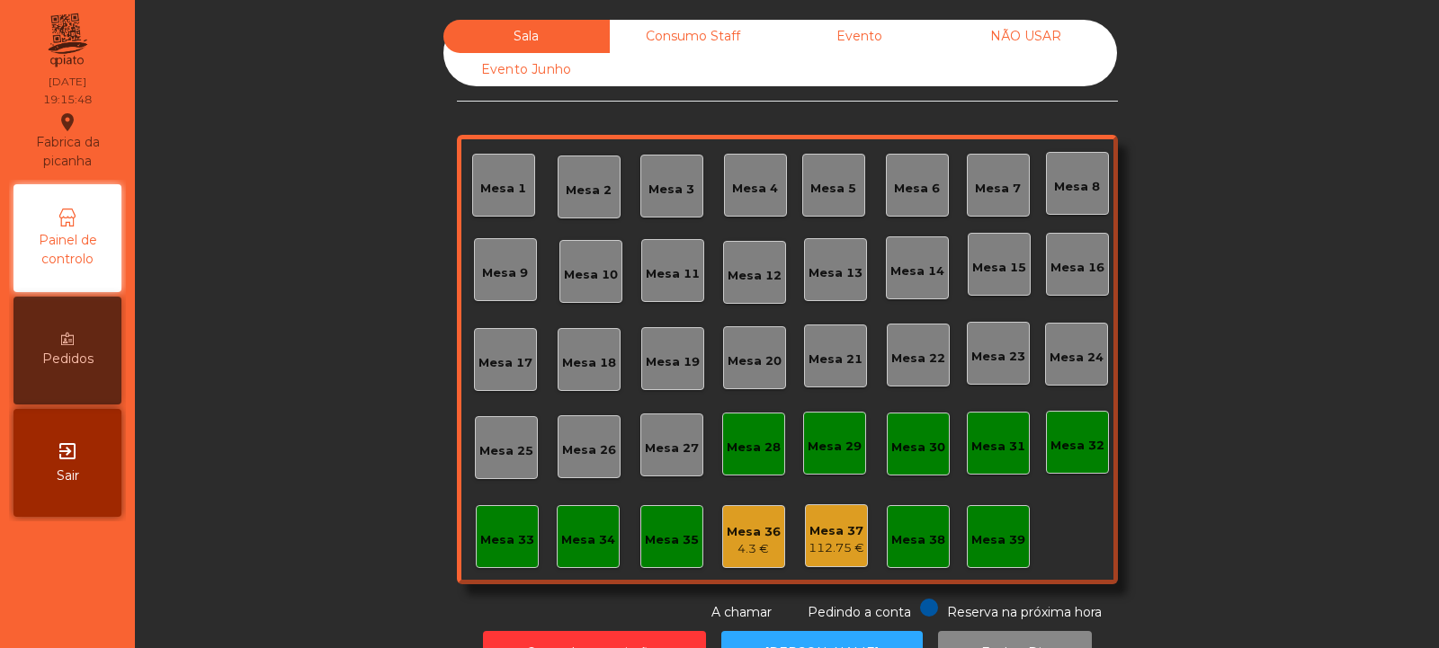
click at [991, 541] on div "Mesa 39" at bounding box center [998, 540] width 54 height 18
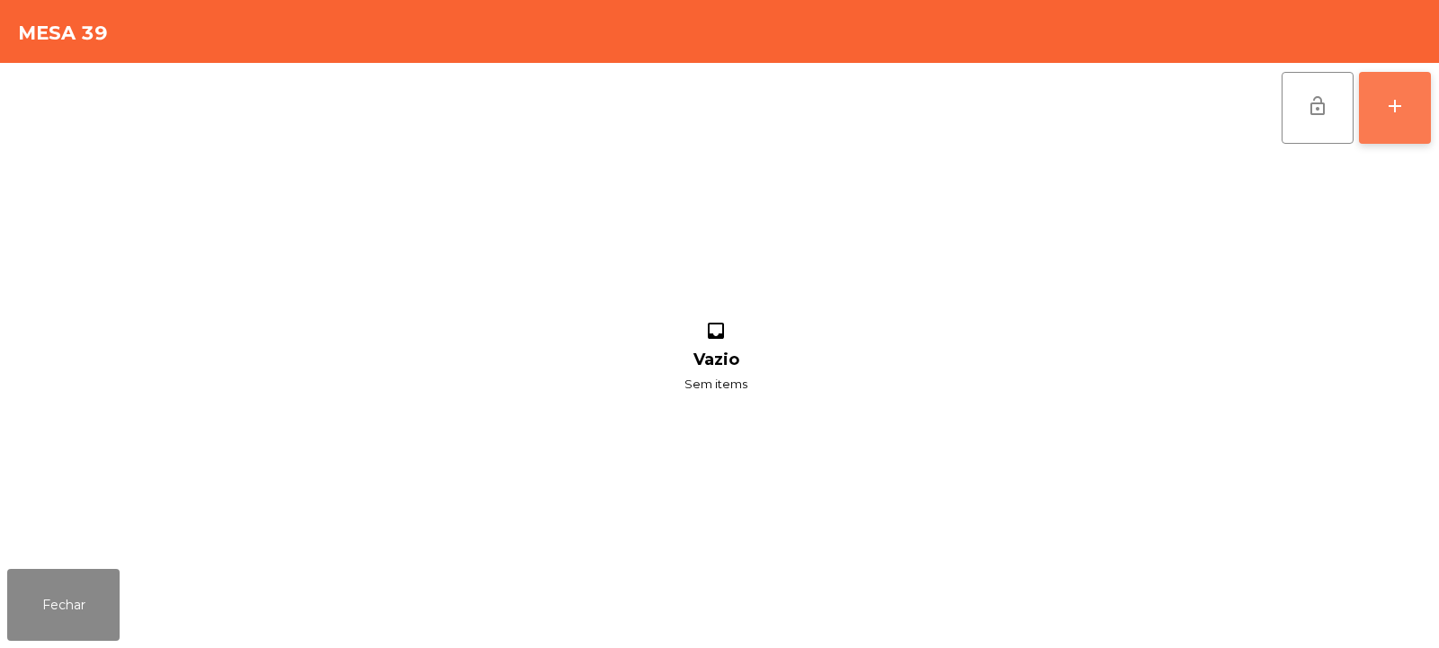
click at [1410, 97] on button "add" at bounding box center [1395, 108] width 72 height 72
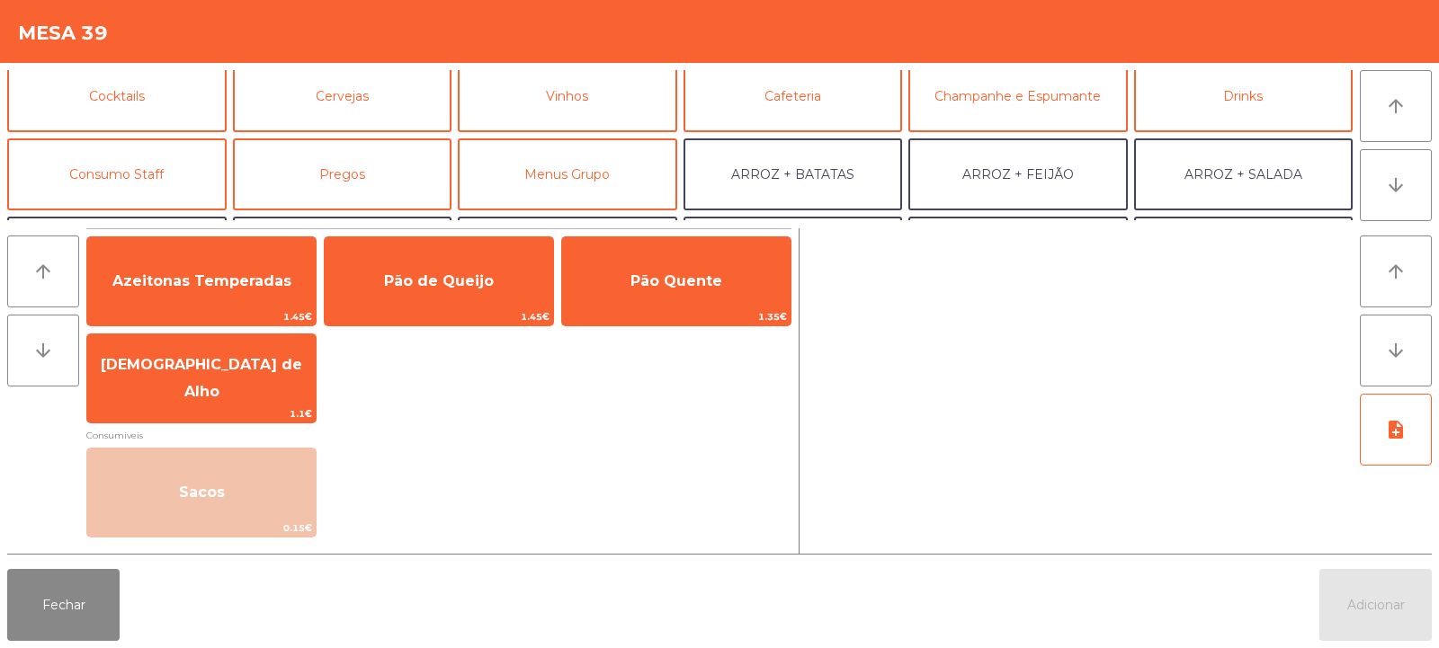
scroll to position [90, 0]
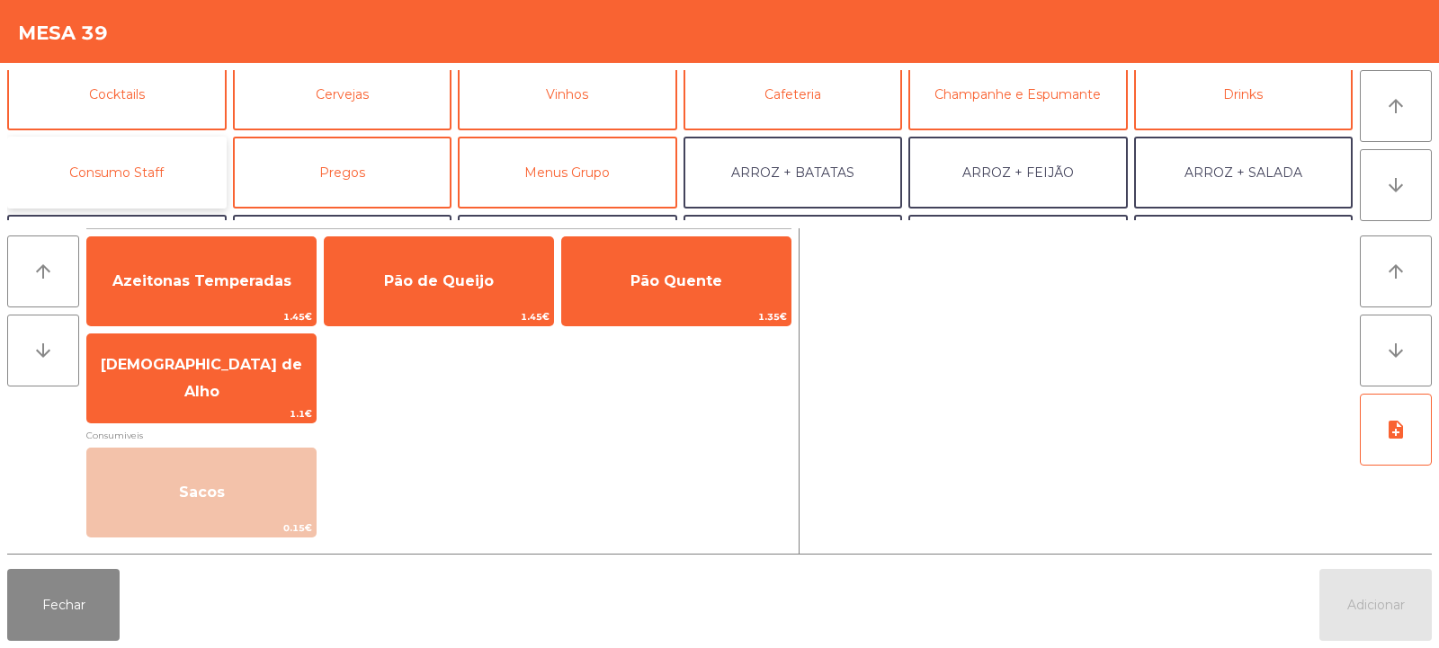
click at [147, 191] on button "Consumo Staff" at bounding box center [116, 173] width 219 height 72
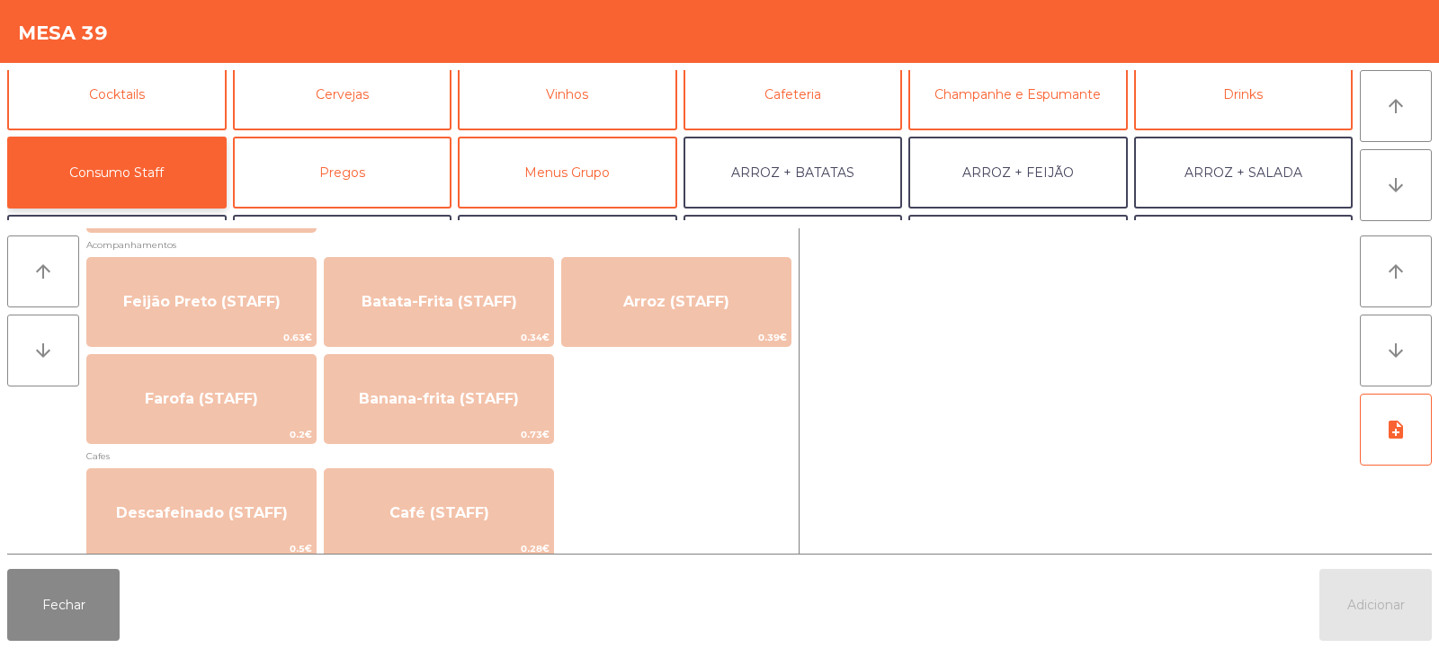
scroll to position [853, 0]
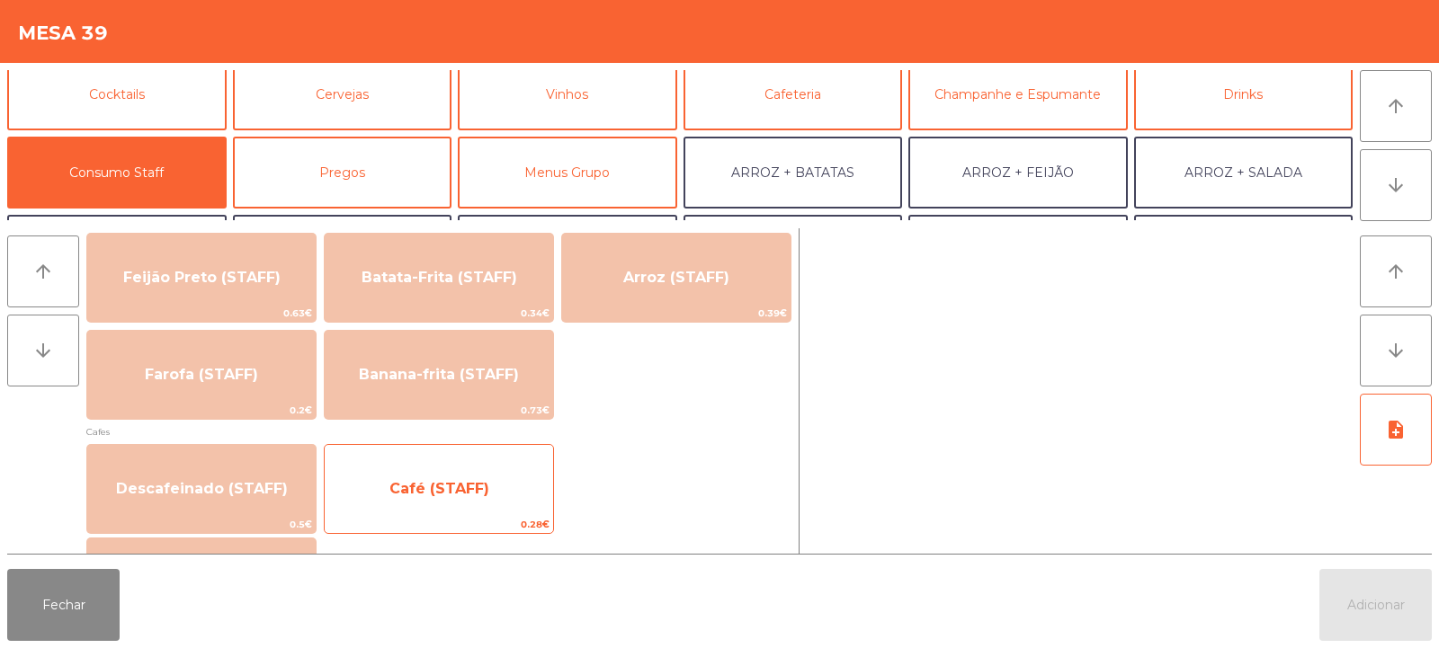
click at [459, 490] on span "Café (STAFF)" at bounding box center [439, 488] width 100 height 17
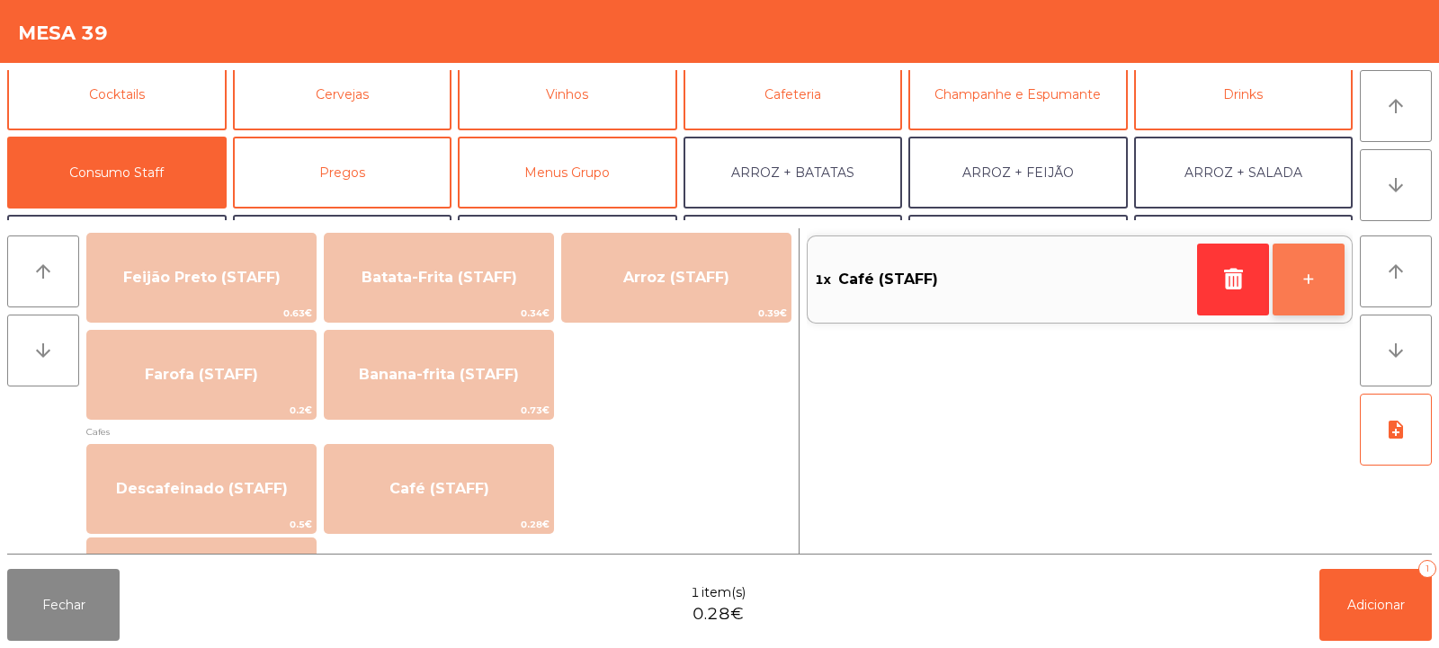
click at [1305, 281] on button "+" at bounding box center [1309, 280] width 72 height 72
click at [1306, 278] on button "+" at bounding box center [1309, 280] width 72 height 72
click at [1298, 280] on button "+" at bounding box center [1309, 280] width 72 height 72
click at [1291, 272] on button "+" at bounding box center [1309, 280] width 72 height 72
click at [1303, 275] on button "+" at bounding box center [1309, 280] width 72 height 72
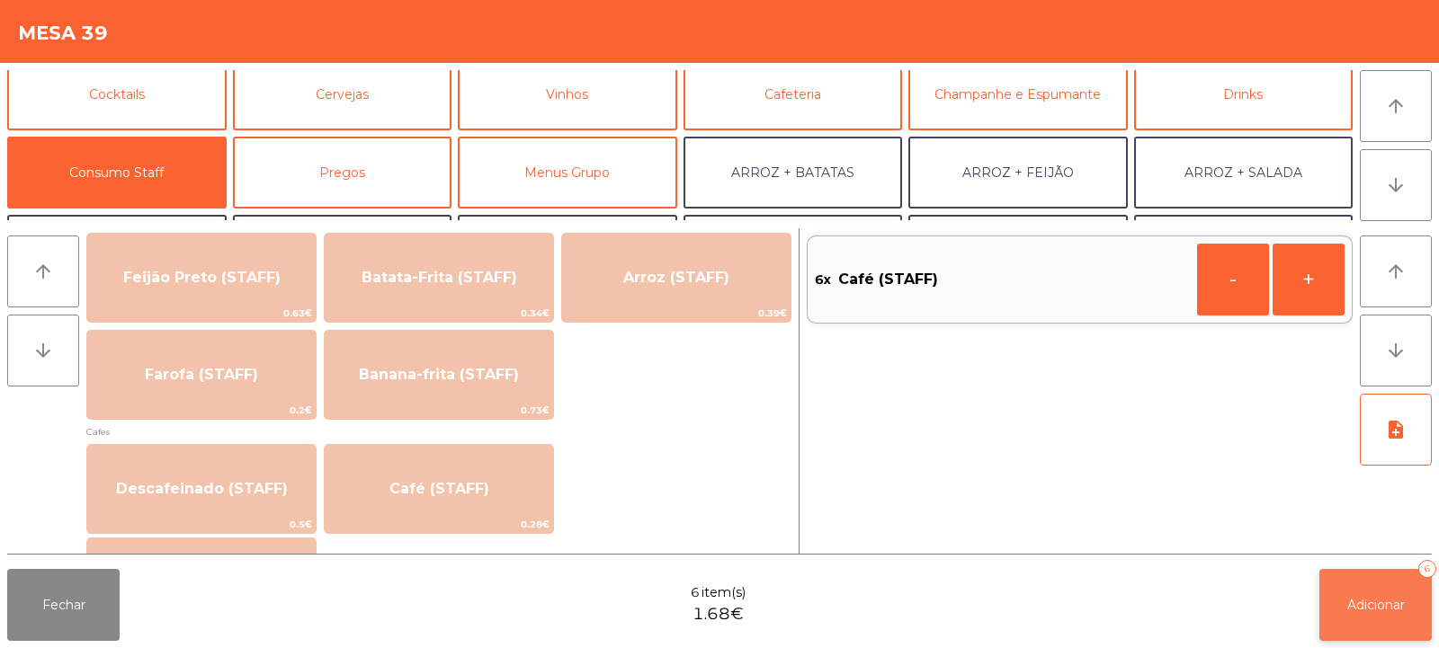
click at [1374, 605] on span "Adicionar" at bounding box center [1376, 605] width 58 height 16
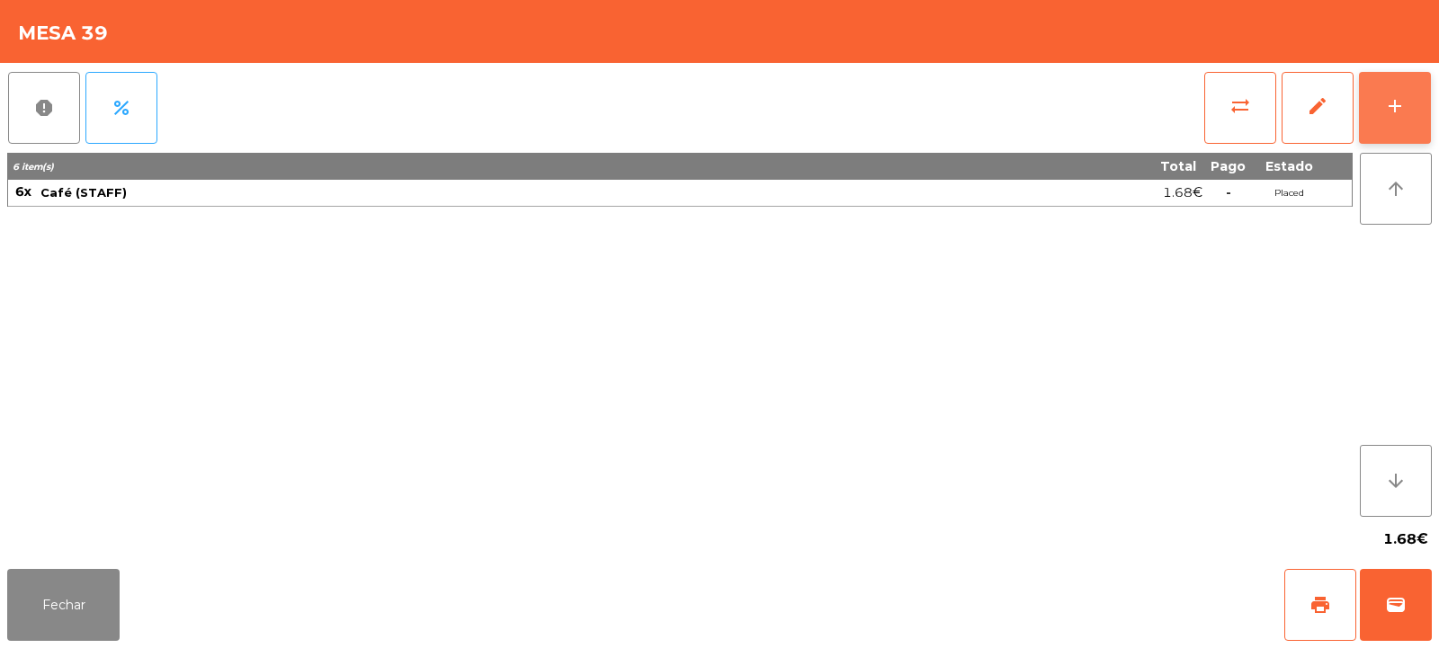
click at [1410, 94] on button "add" at bounding box center [1395, 108] width 72 height 72
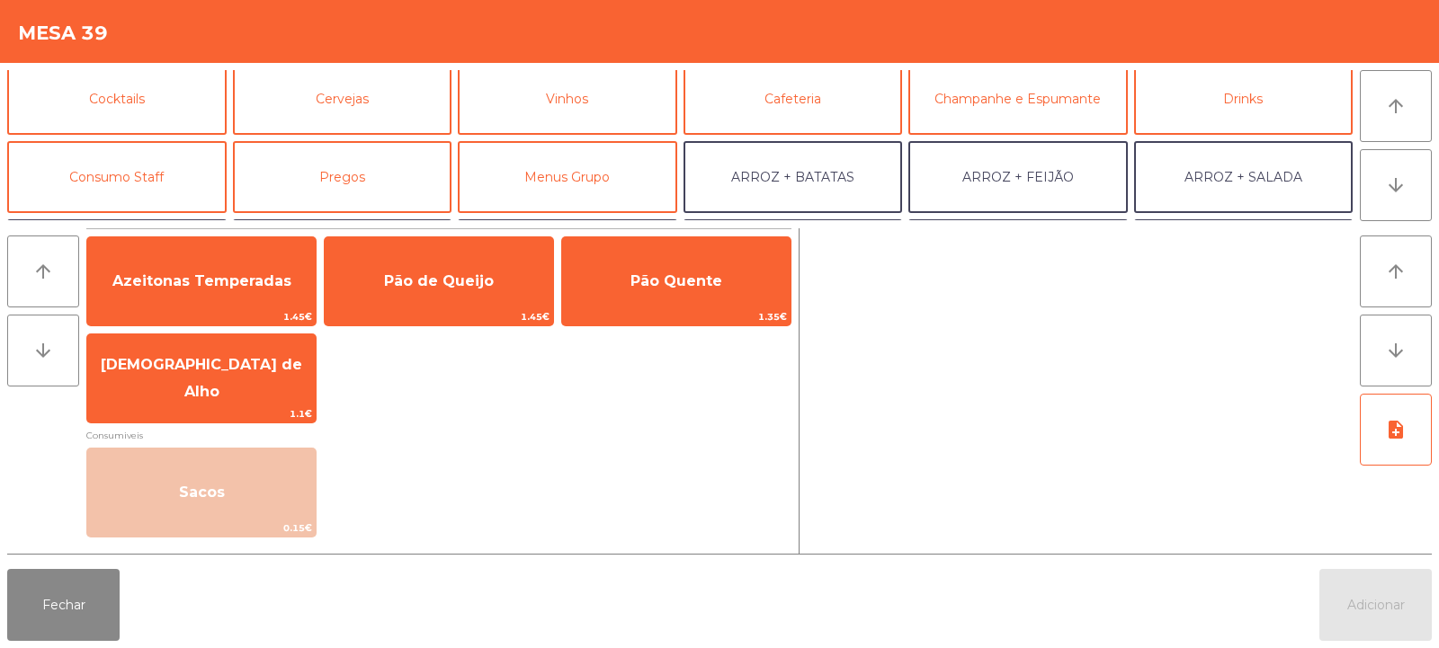
scroll to position [105, 0]
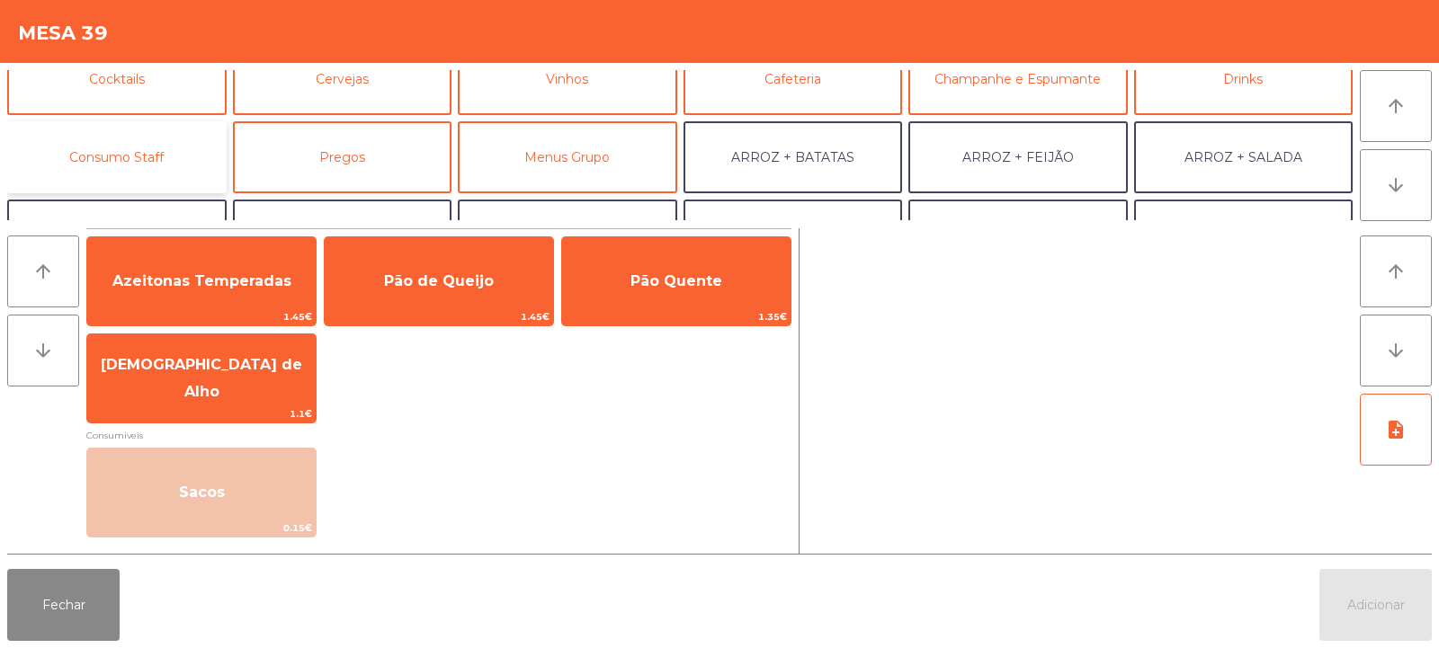
click at [120, 154] on button "Consumo Staff" at bounding box center [116, 157] width 219 height 72
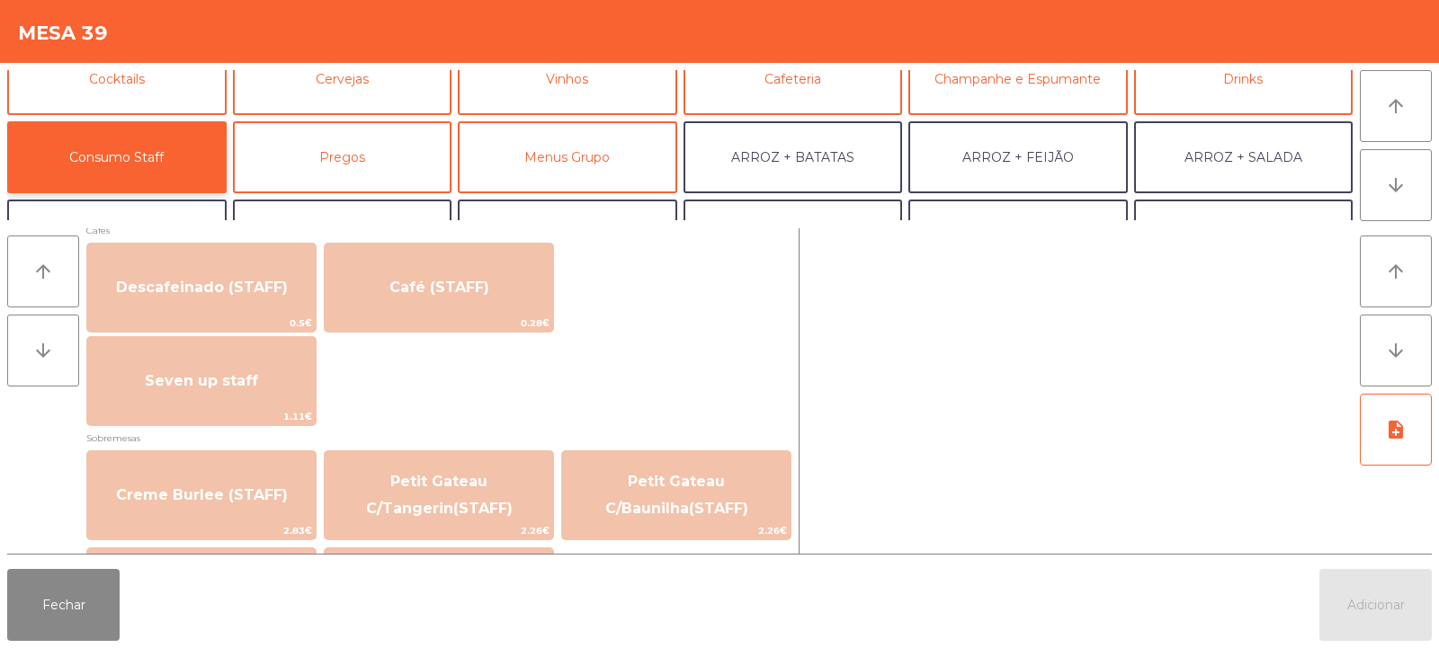
scroll to position [1051, 0]
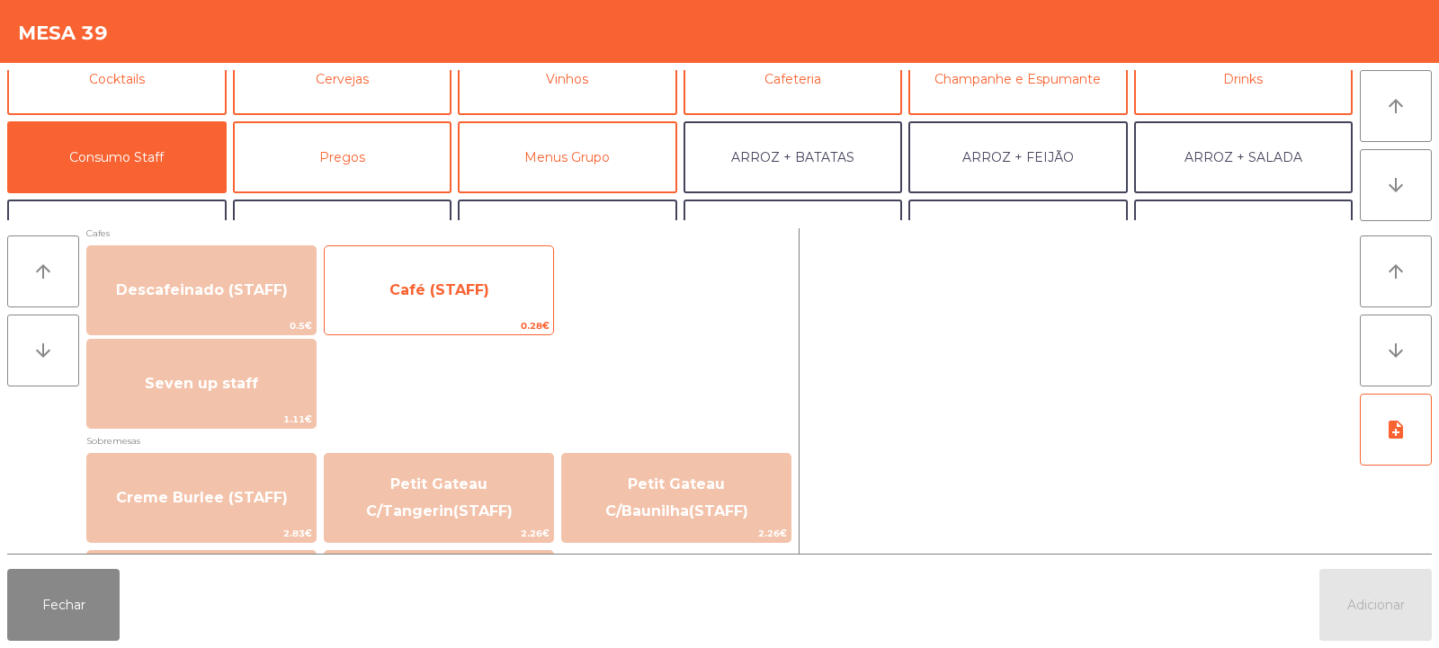
click at [473, 300] on span "Café (STAFF)" at bounding box center [439, 290] width 228 height 49
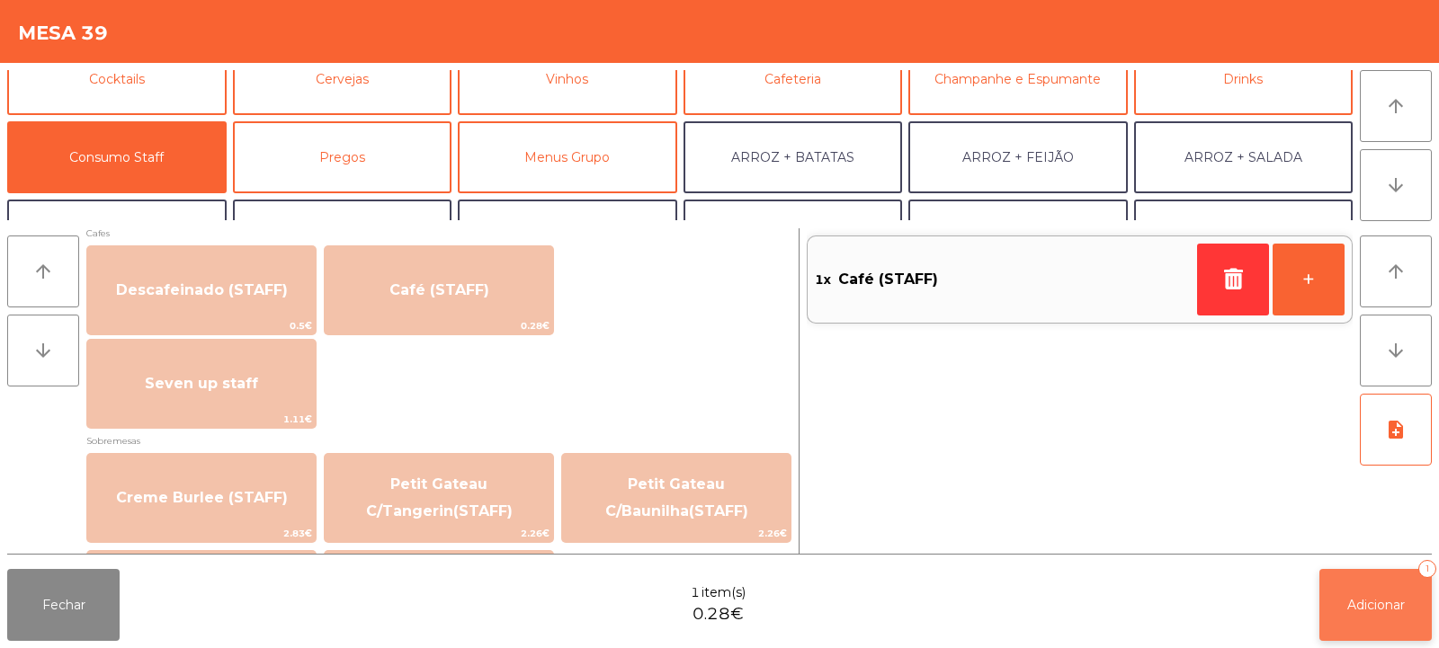
click at [1357, 613] on button "Adicionar 1" at bounding box center [1375, 605] width 112 height 72
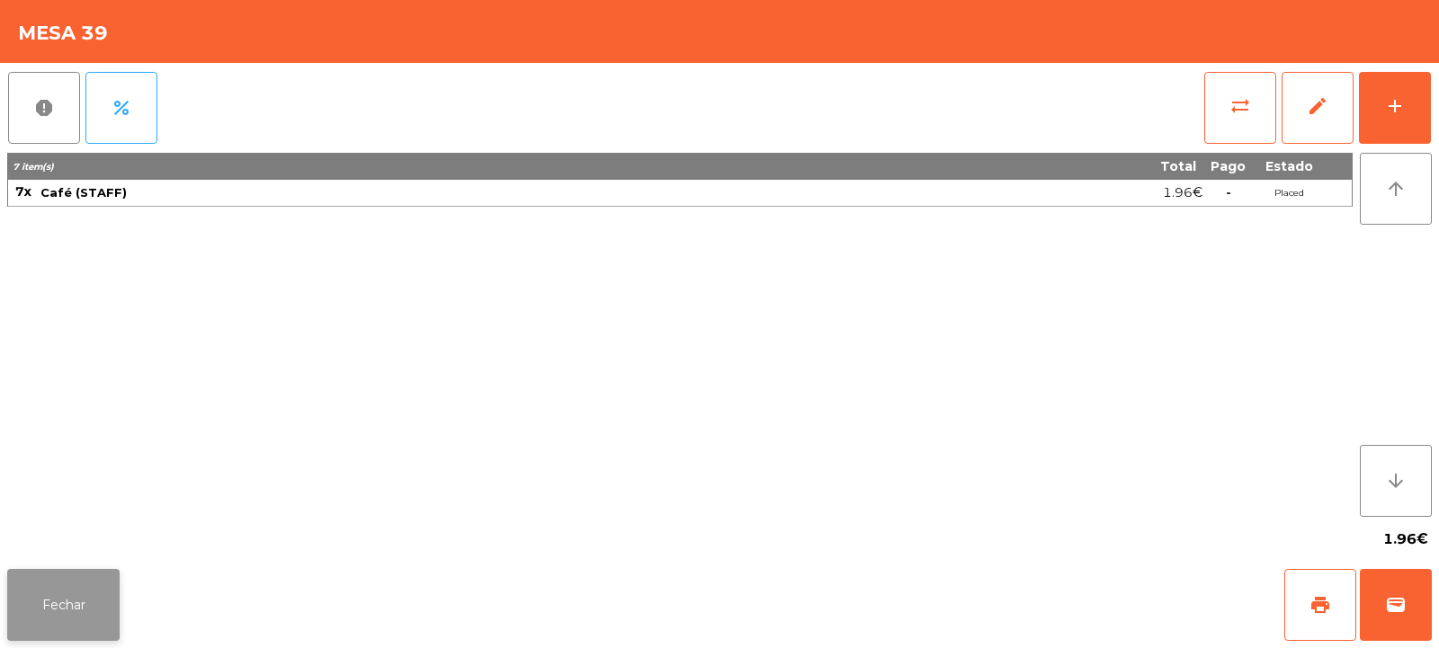
click at [31, 593] on button "Fechar" at bounding box center [63, 605] width 112 height 72
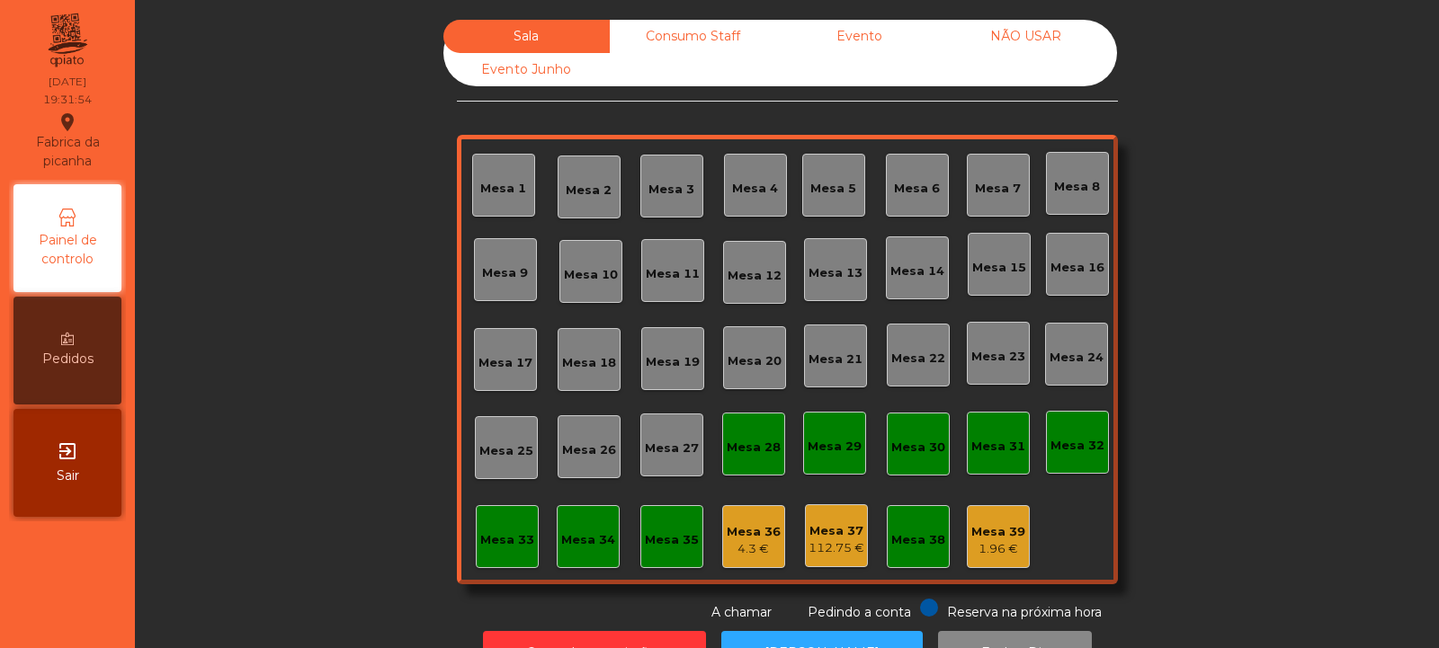
click at [899, 186] on div "Mesa 6" at bounding box center [917, 189] width 46 height 18
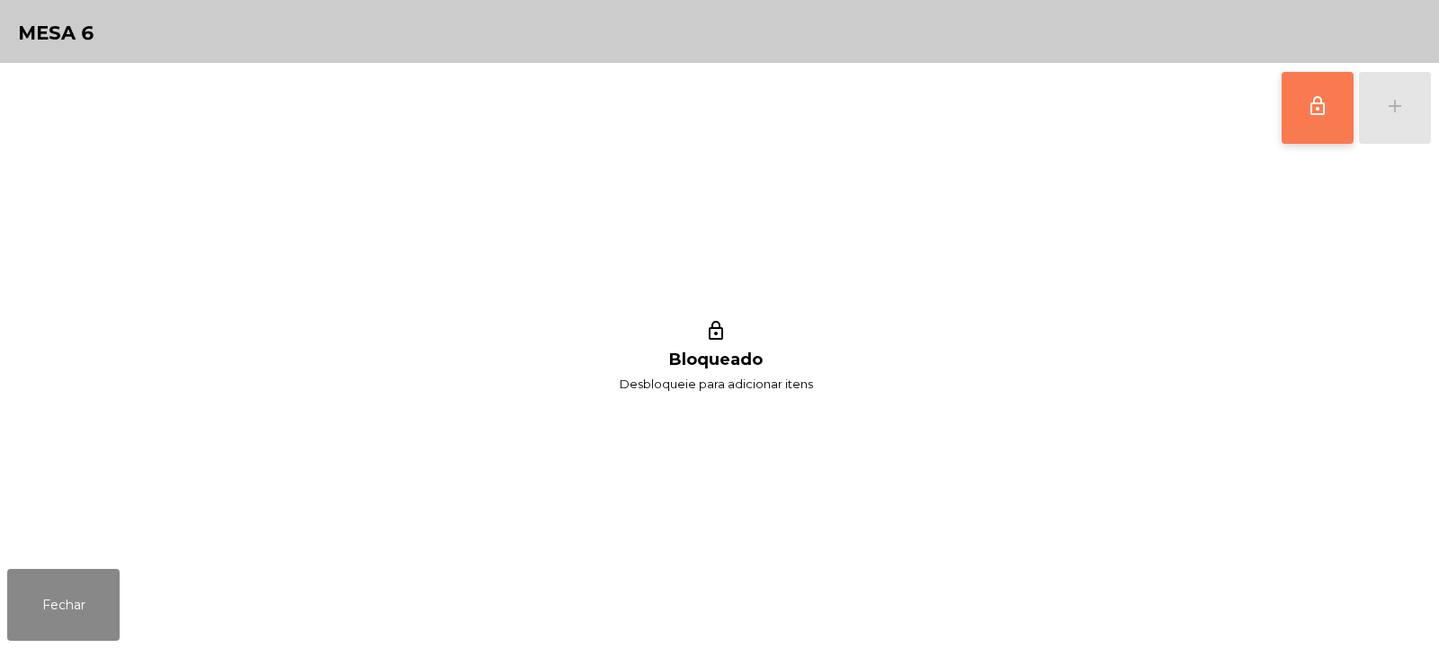
click at [1309, 80] on button "lock_outline" at bounding box center [1318, 108] width 72 height 72
click at [1402, 122] on button "add" at bounding box center [1395, 108] width 72 height 72
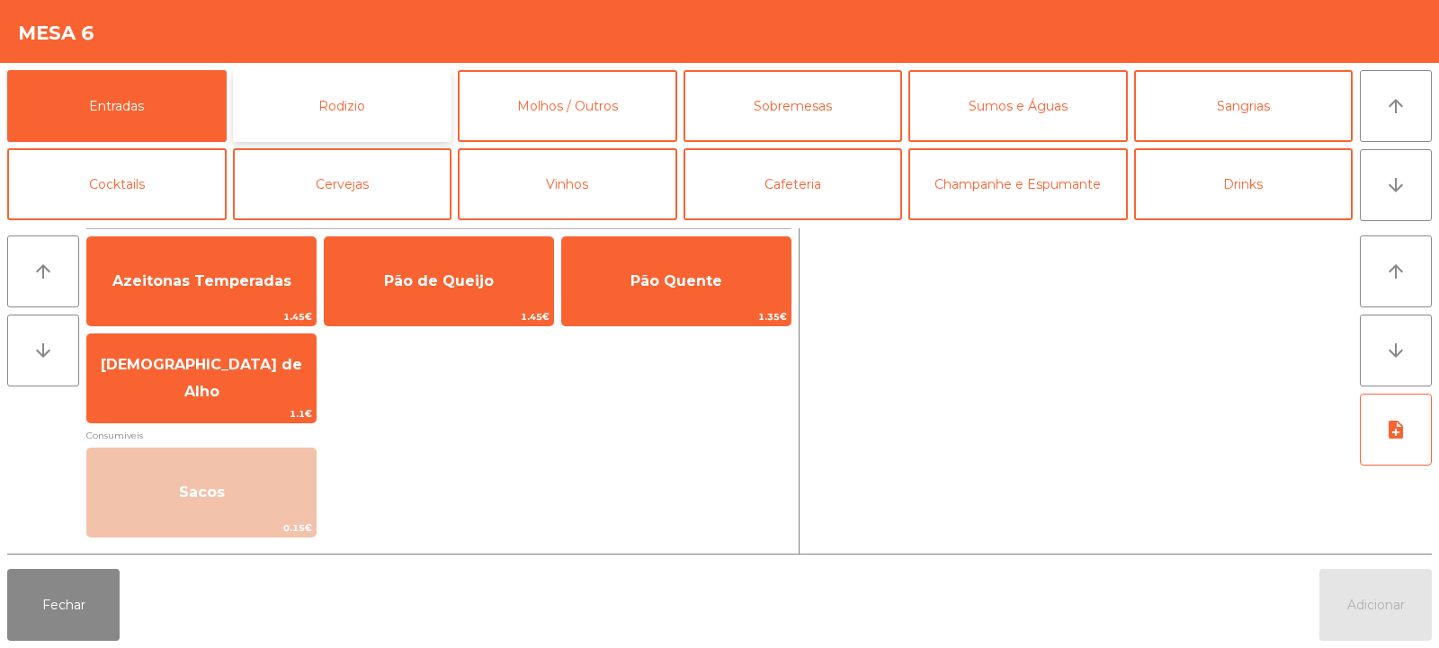
click at [371, 116] on button "Rodizio" at bounding box center [342, 106] width 219 height 72
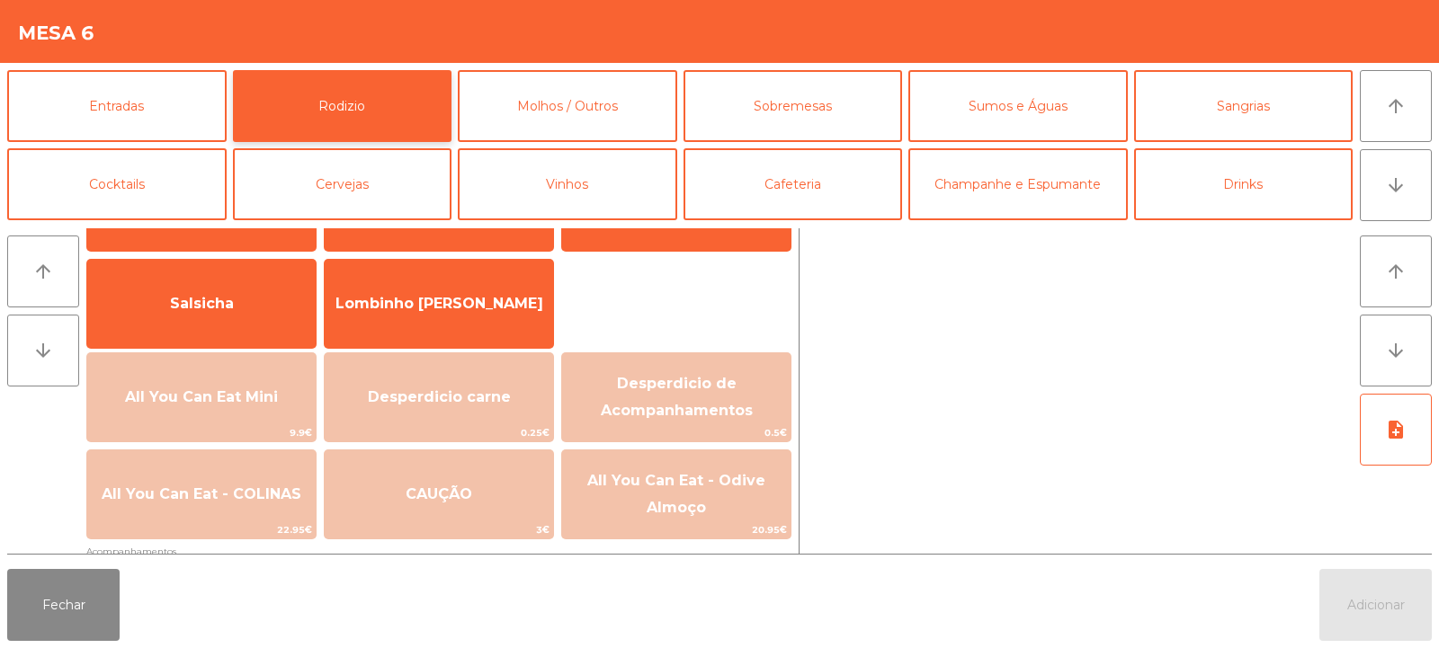
scroll to position [104, 0]
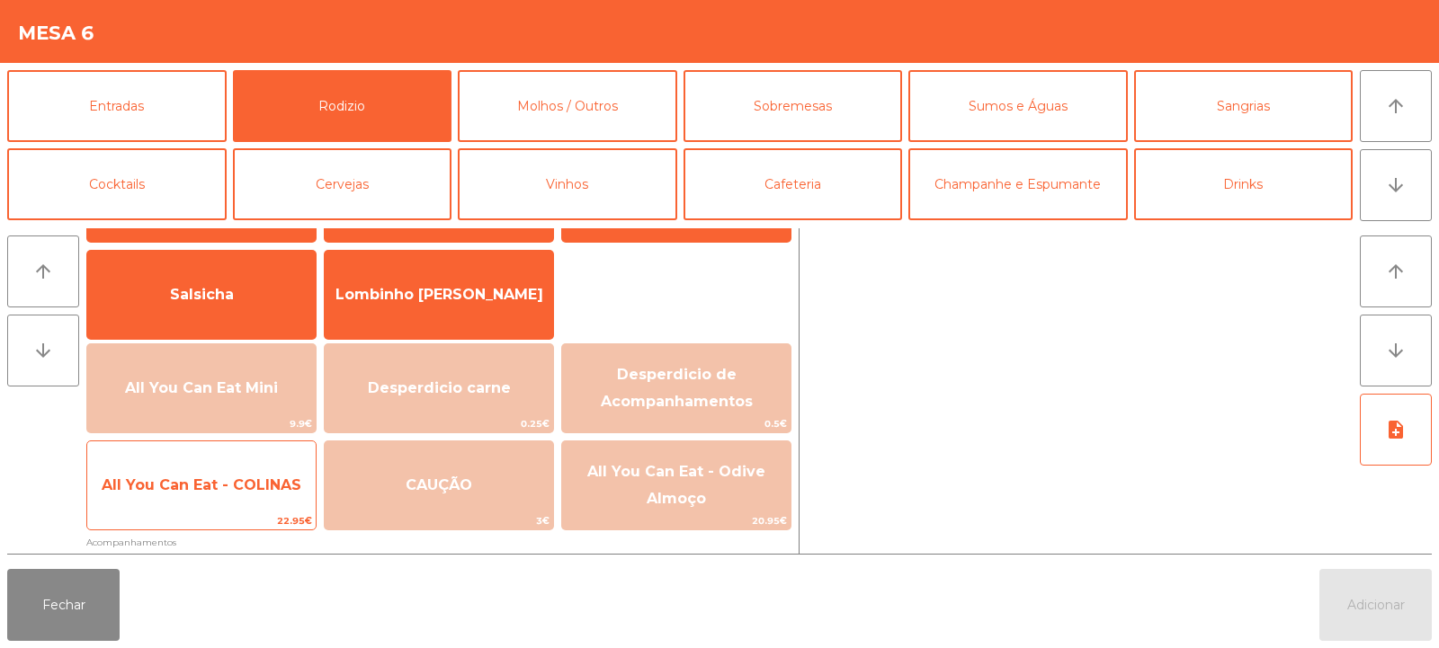
click at [190, 477] on span "All You Can Eat - COLINAS" at bounding box center [202, 485] width 200 height 17
click at [190, 481] on span "All You Can Eat - COLINAS" at bounding box center [202, 485] width 200 height 17
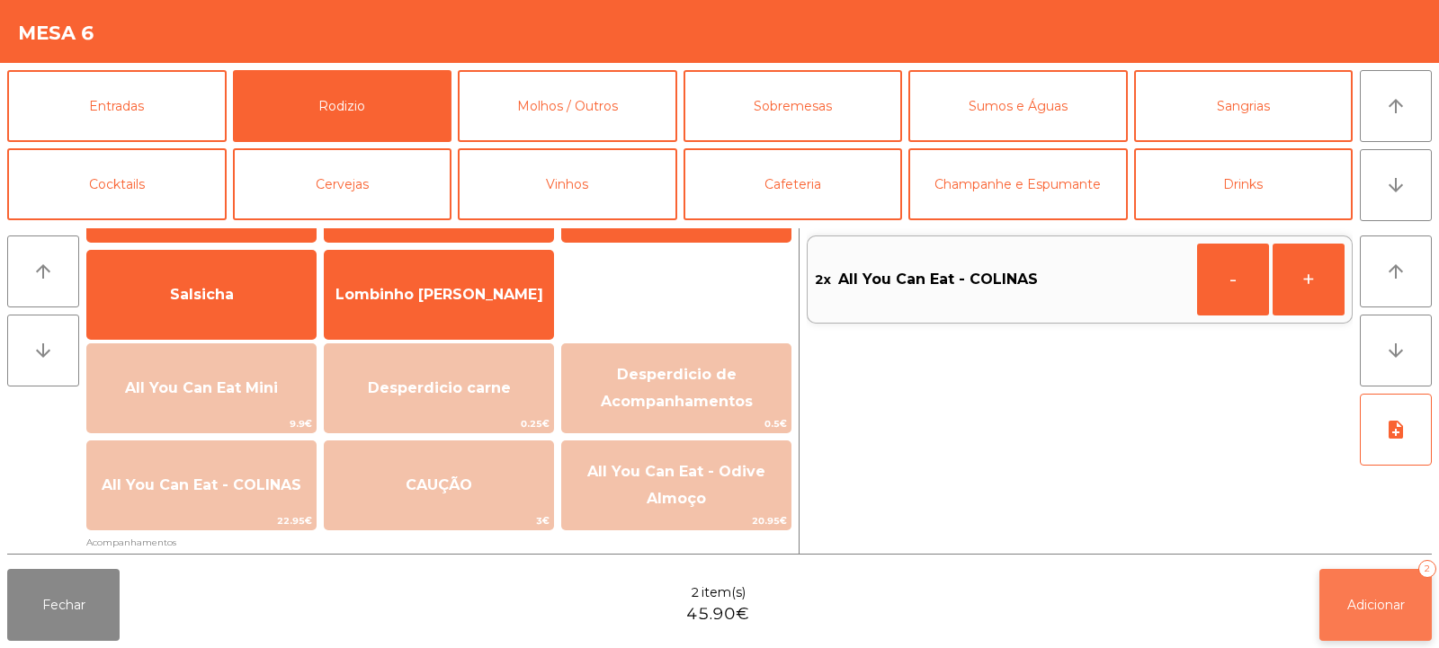
click at [1365, 608] on span "Adicionar" at bounding box center [1376, 605] width 58 height 16
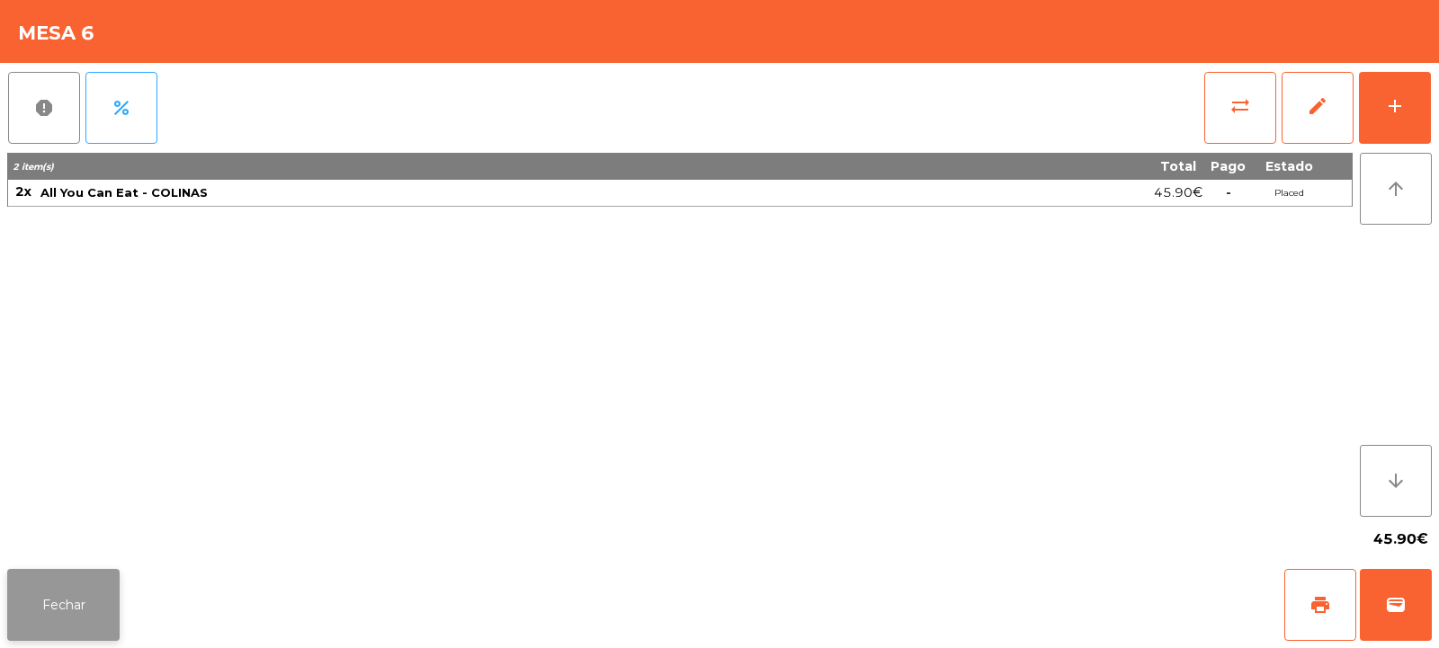
click at [76, 627] on button "Fechar" at bounding box center [63, 605] width 112 height 72
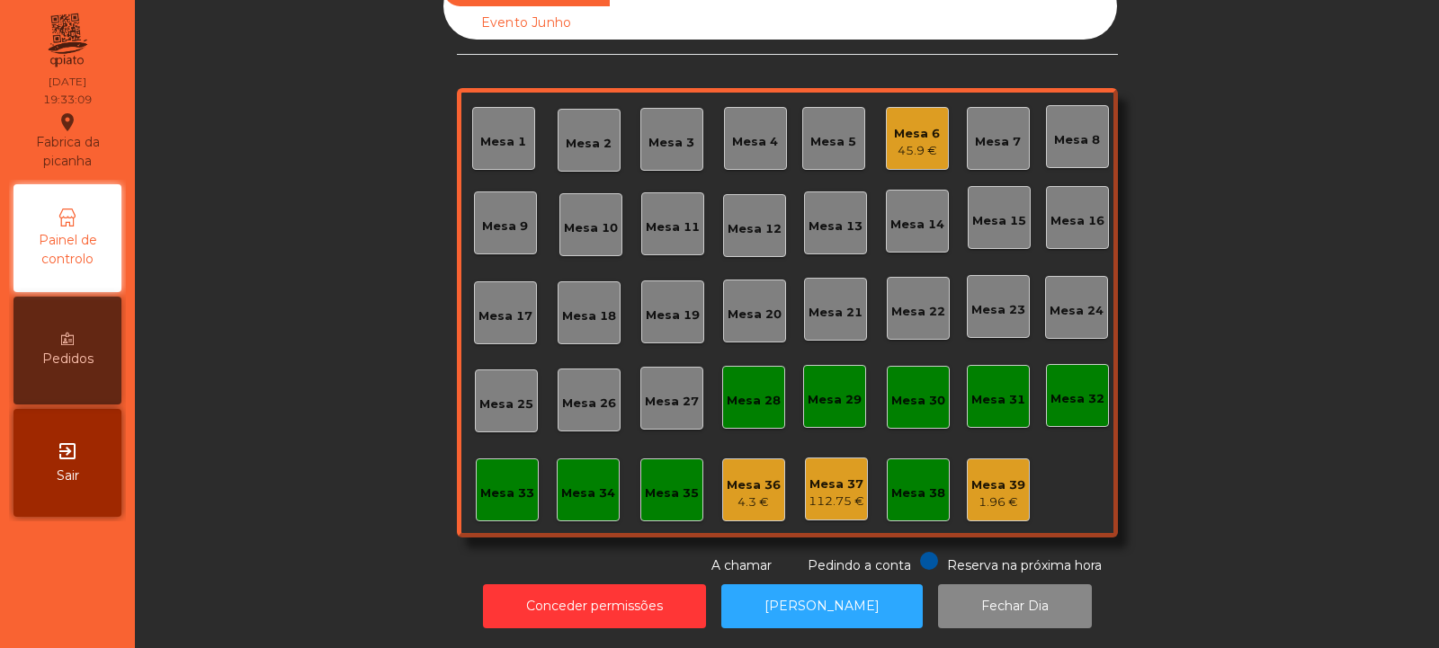
scroll to position [0, 0]
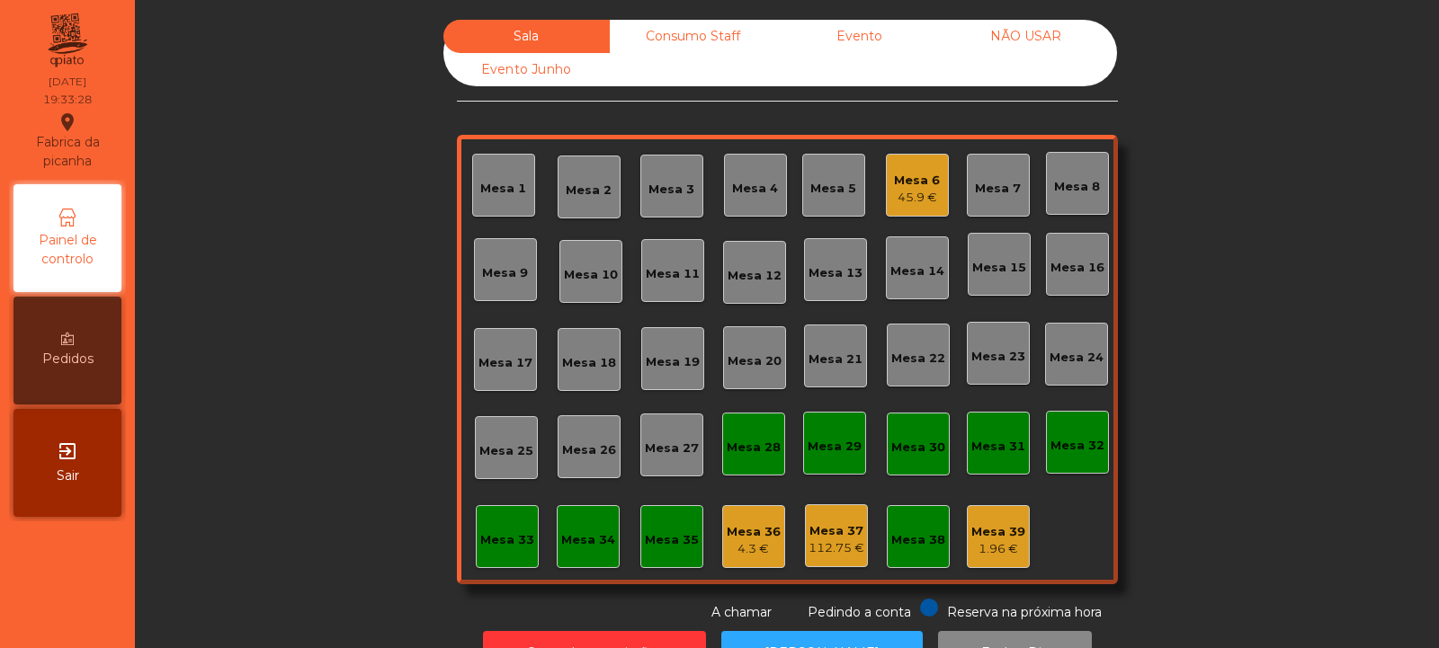
click at [665, 193] on div "Mesa 3" at bounding box center [671, 190] width 46 height 18
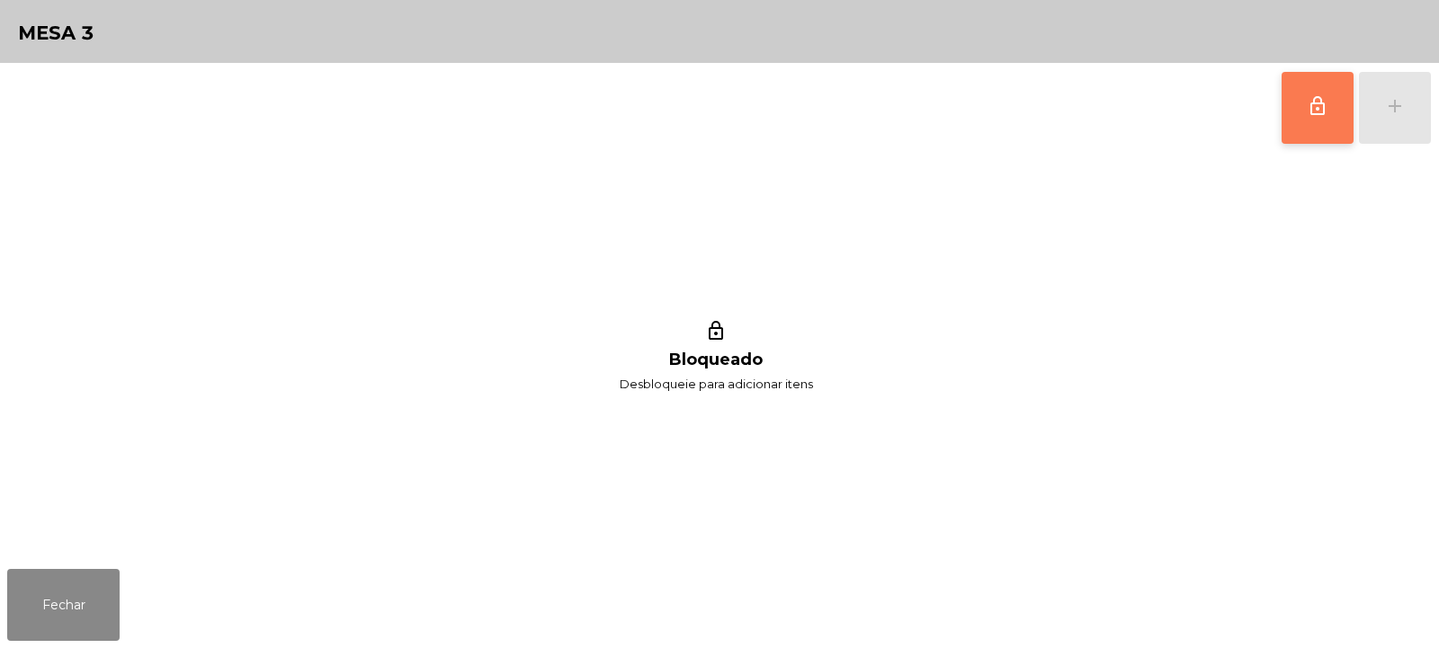
click at [1298, 119] on button "lock_outline" at bounding box center [1318, 108] width 72 height 72
click at [1395, 123] on button "add" at bounding box center [1395, 108] width 72 height 72
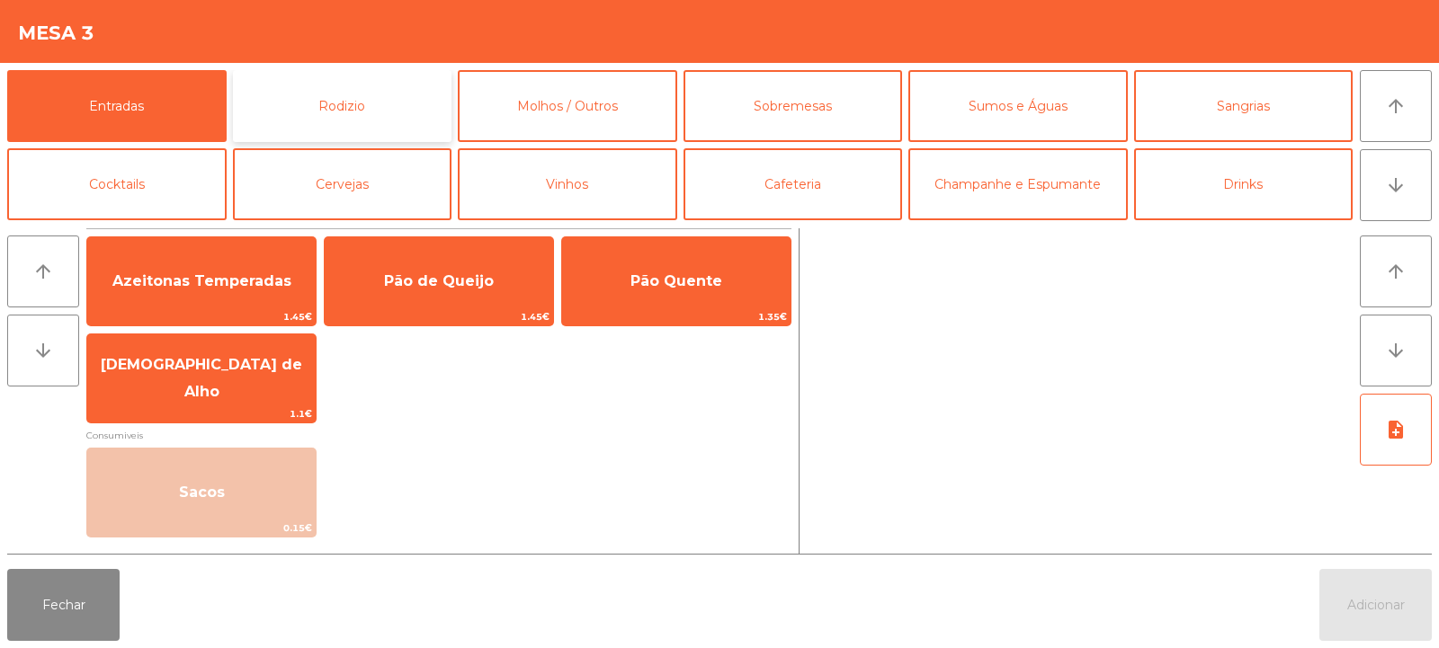
click at [314, 130] on button "Rodizio" at bounding box center [342, 106] width 219 height 72
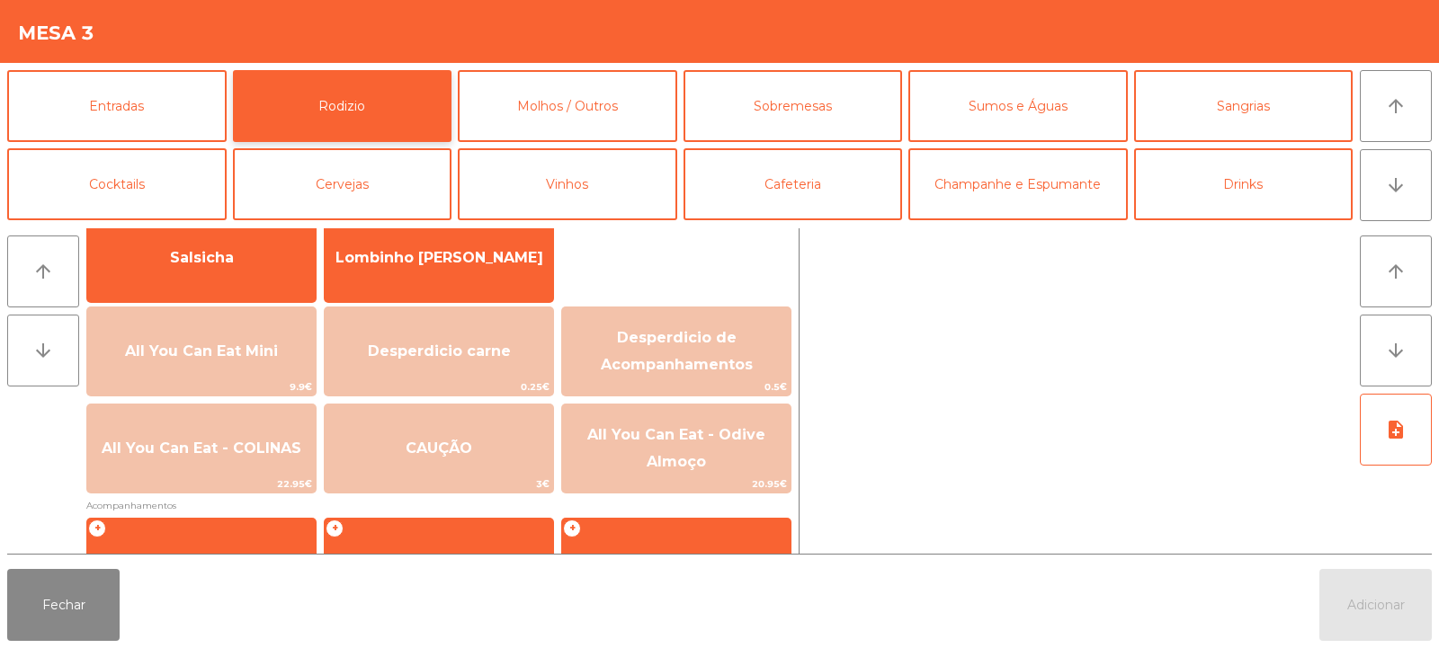
scroll to position [144, 0]
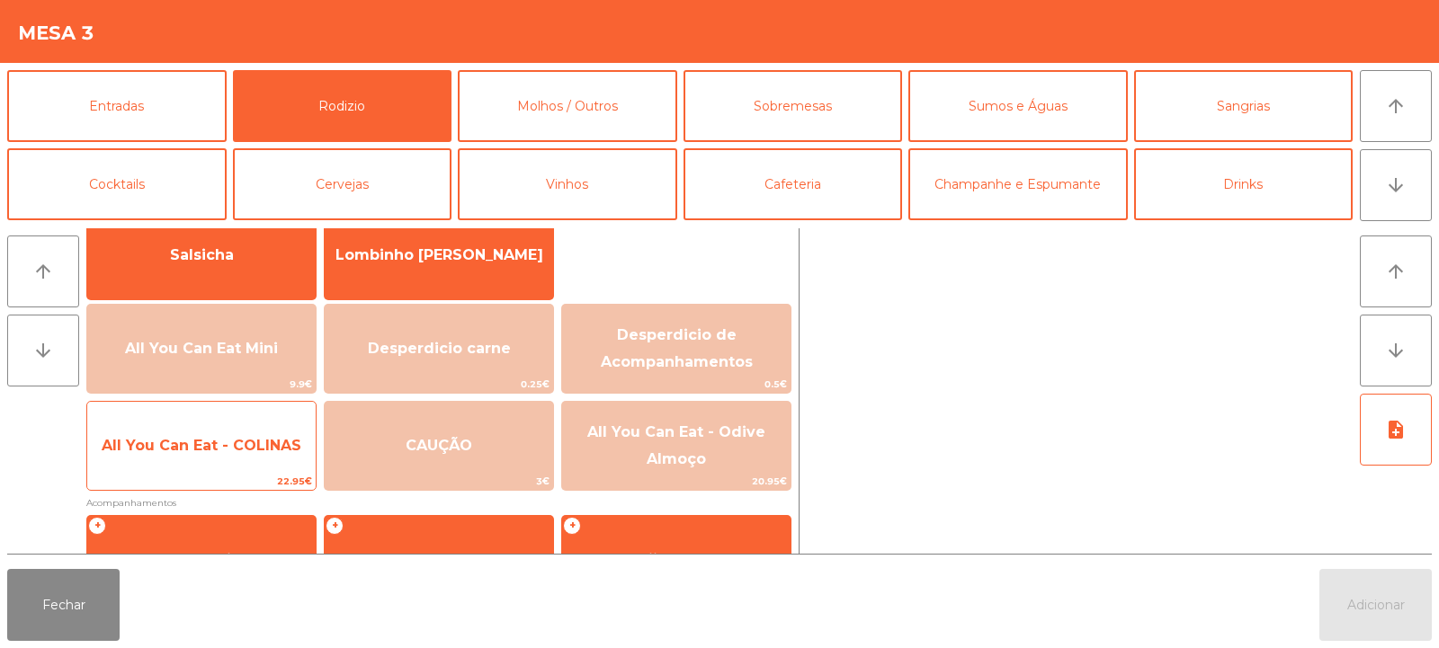
click at [216, 457] on span "All You Can Eat - COLINAS" at bounding box center [201, 446] width 228 height 49
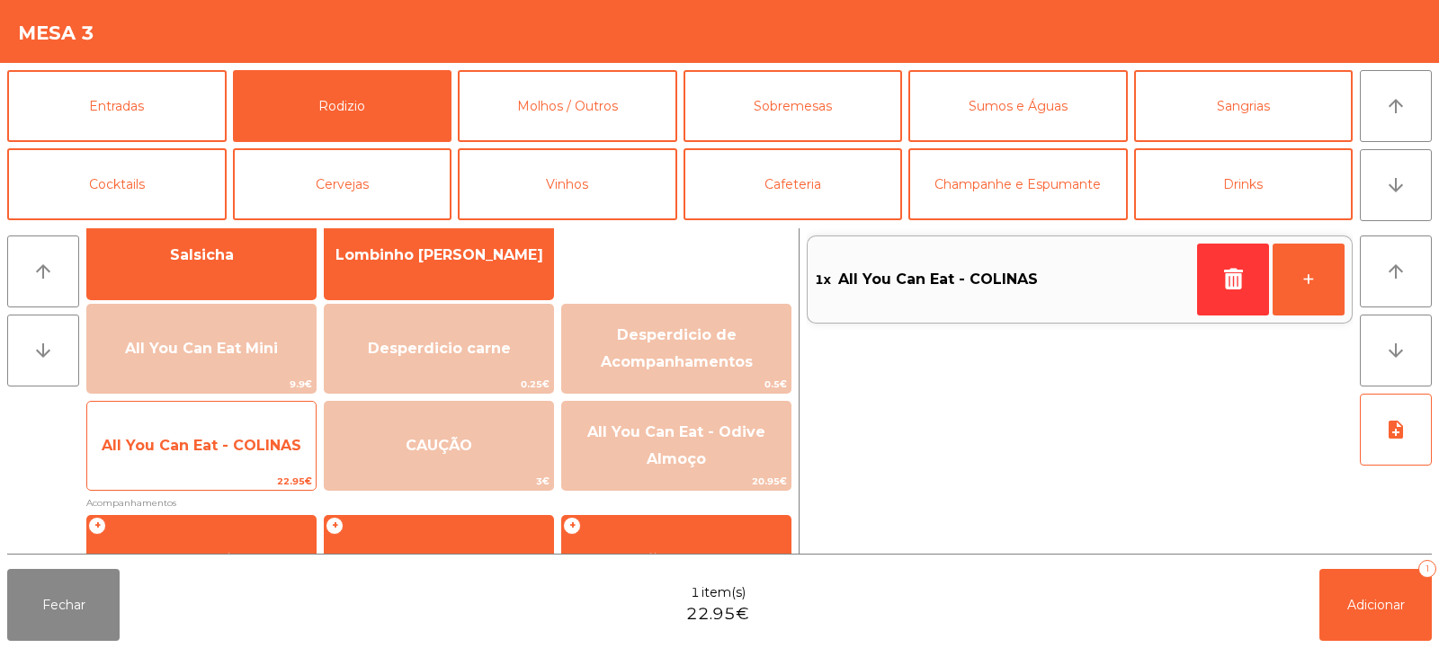
click at [203, 454] on span "All You Can Eat - COLINAS" at bounding box center [201, 446] width 228 height 49
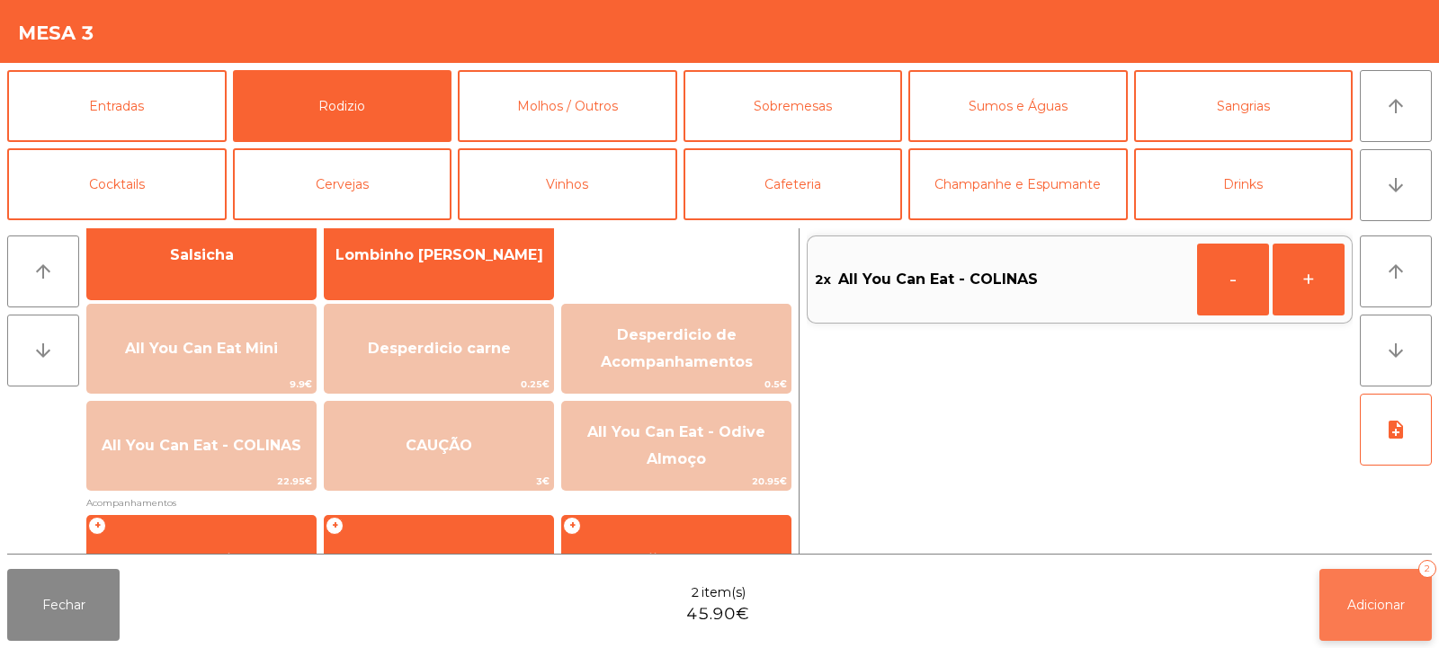
click at [1357, 610] on span "Adicionar" at bounding box center [1376, 605] width 58 height 16
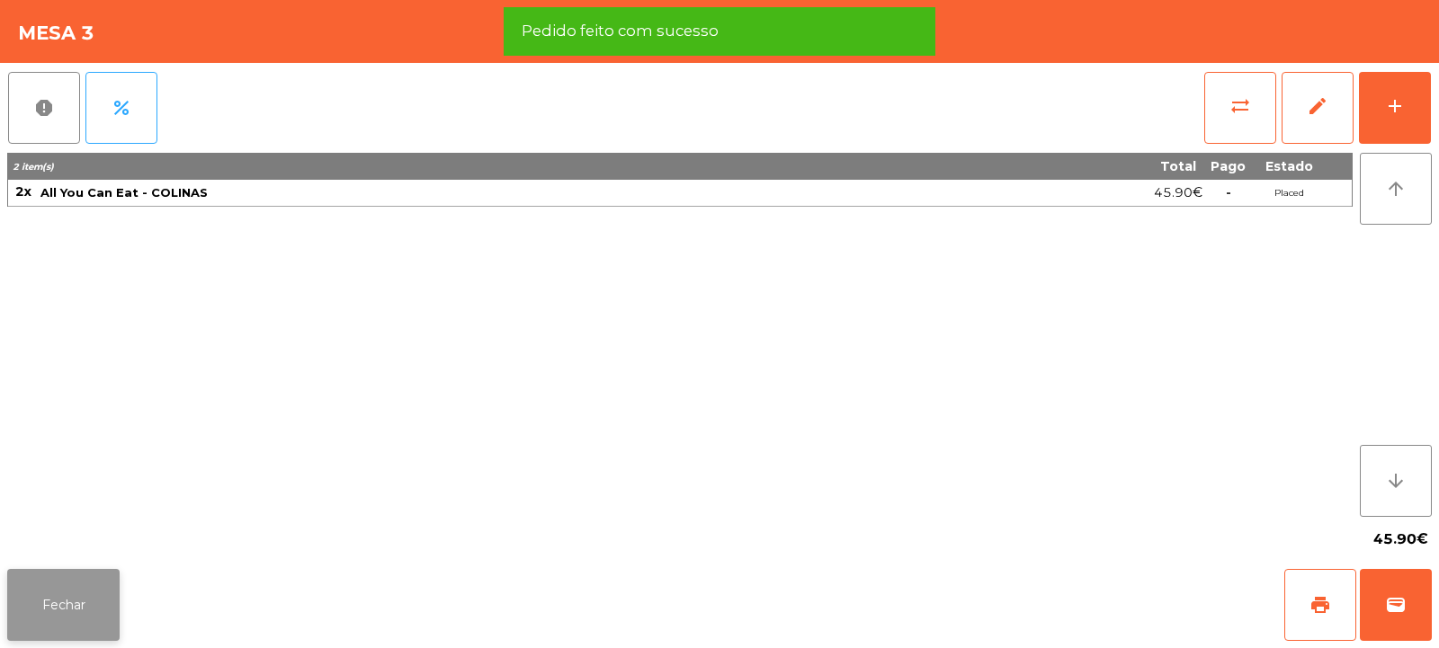
click at [67, 603] on button "Fechar" at bounding box center [63, 605] width 112 height 72
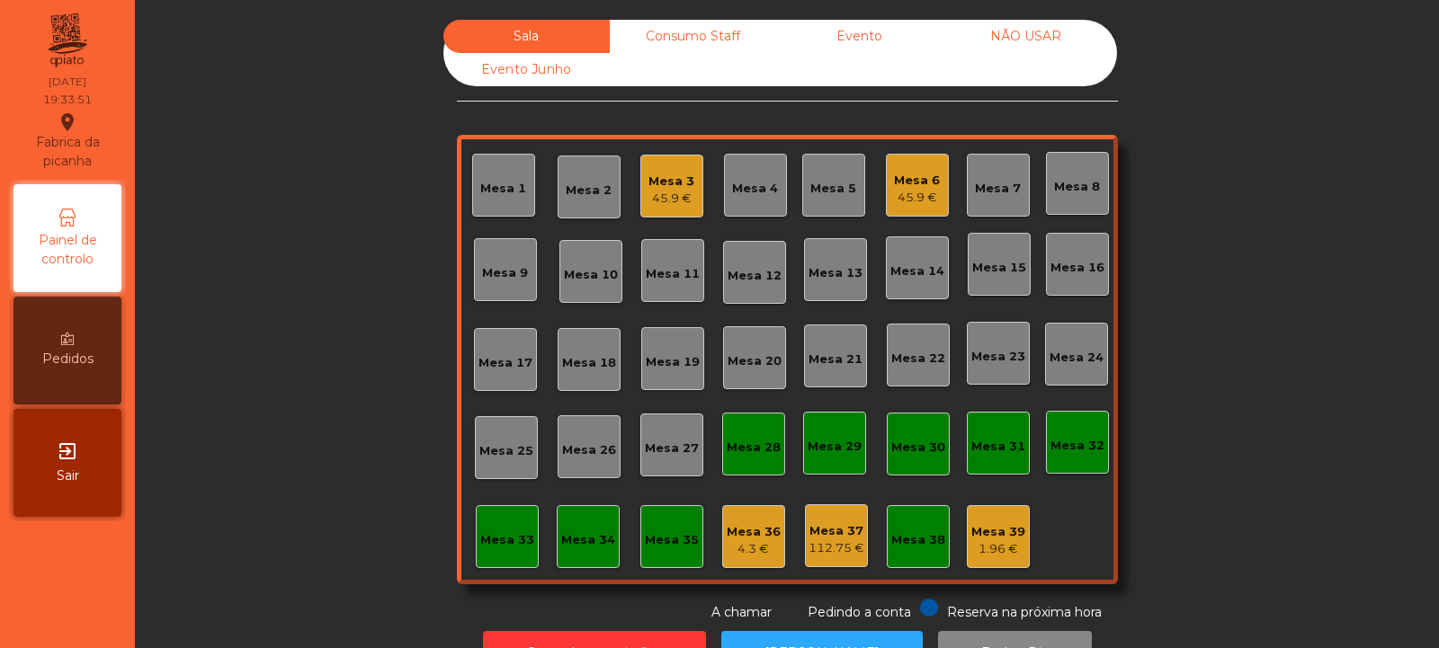
scroll to position [60, 0]
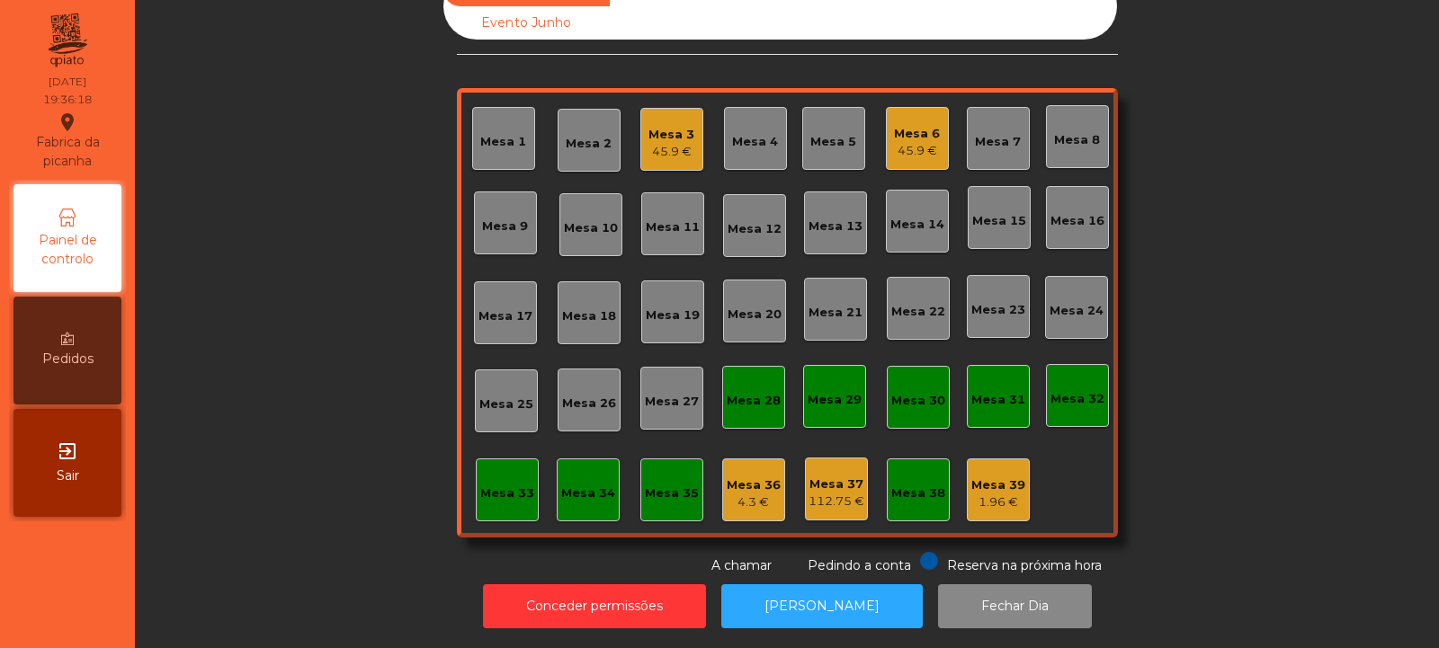
click at [905, 216] on div "Mesa 14" at bounding box center [917, 225] width 54 height 18
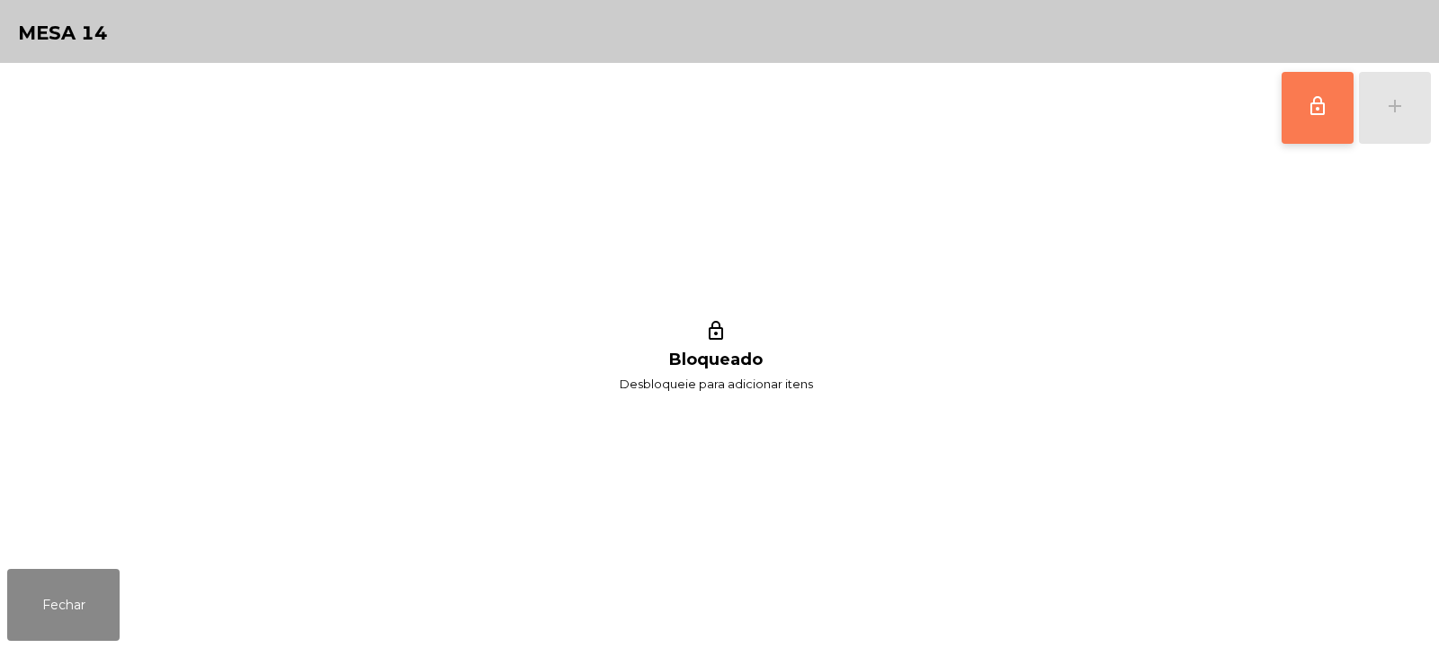
click at [1314, 115] on span "lock_outline" at bounding box center [1318, 106] width 22 height 22
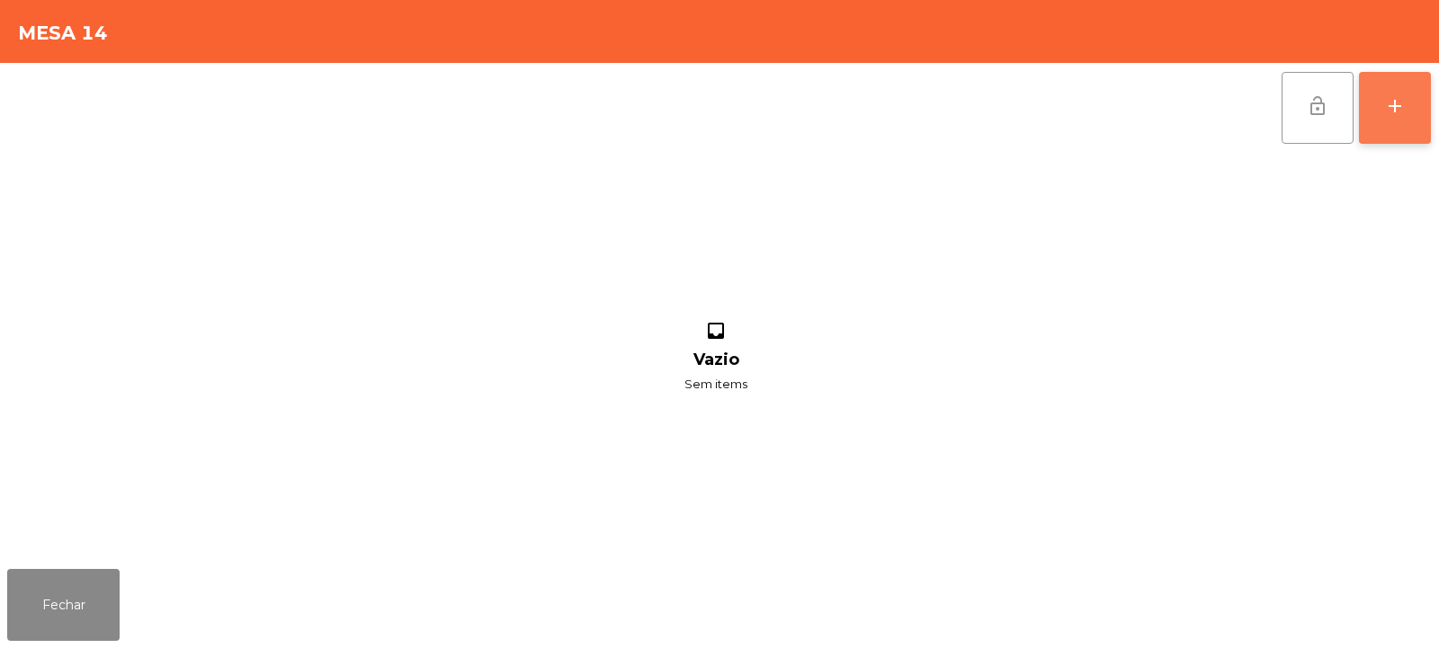
click at [1391, 121] on button "add" at bounding box center [1395, 108] width 72 height 72
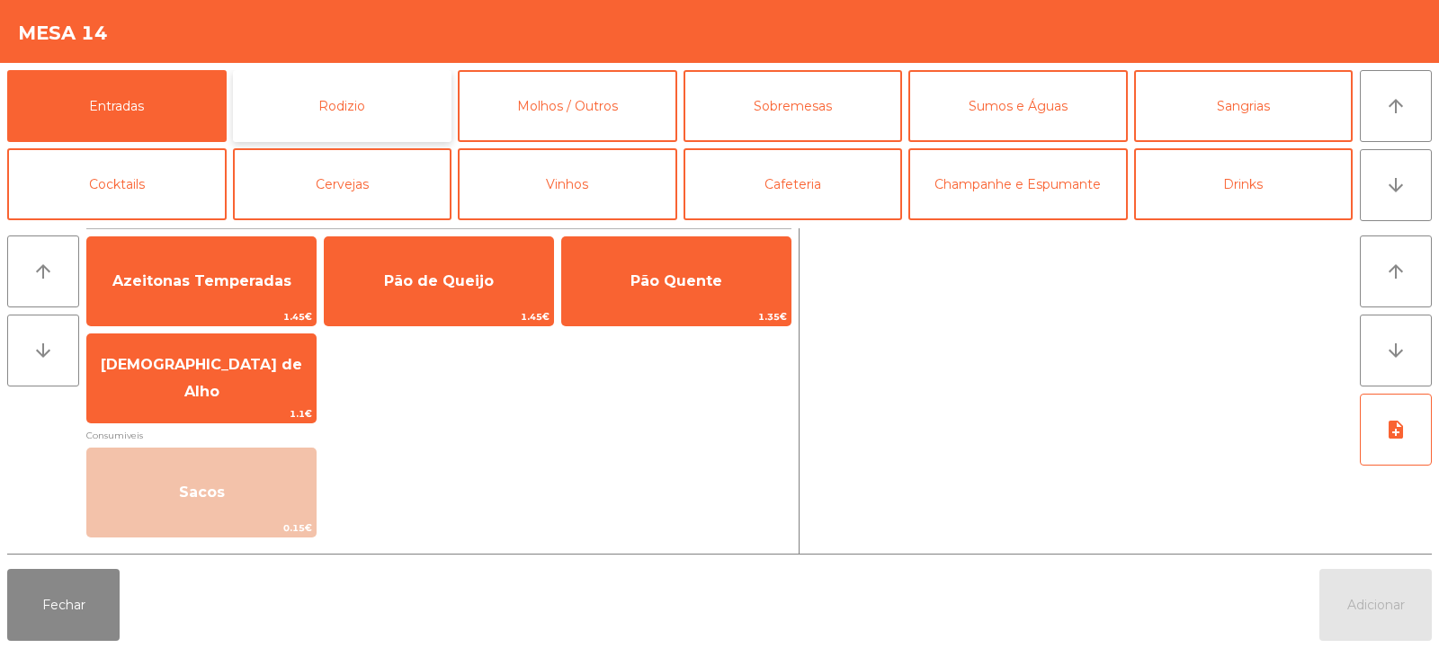
click at [338, 96] on button "Rodizio" at bounding box center [342, 106] width 219 height 72
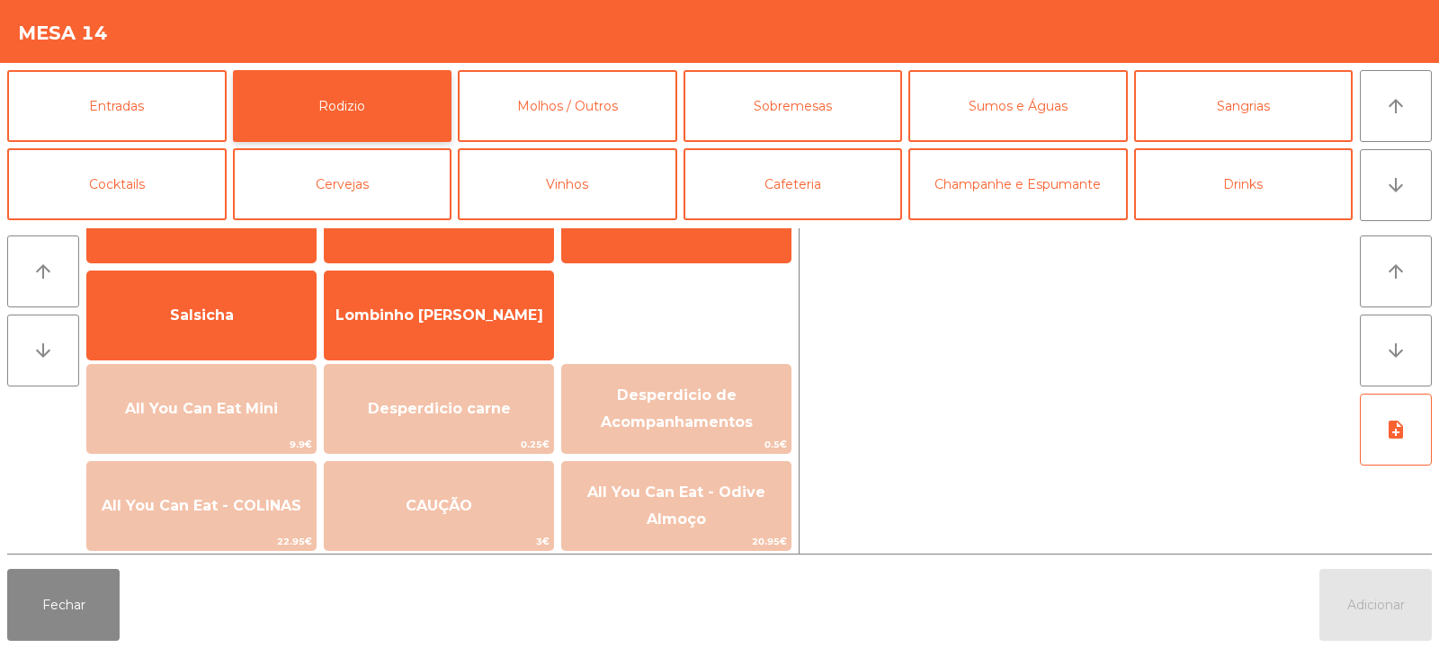
scroll to position [115, 0]
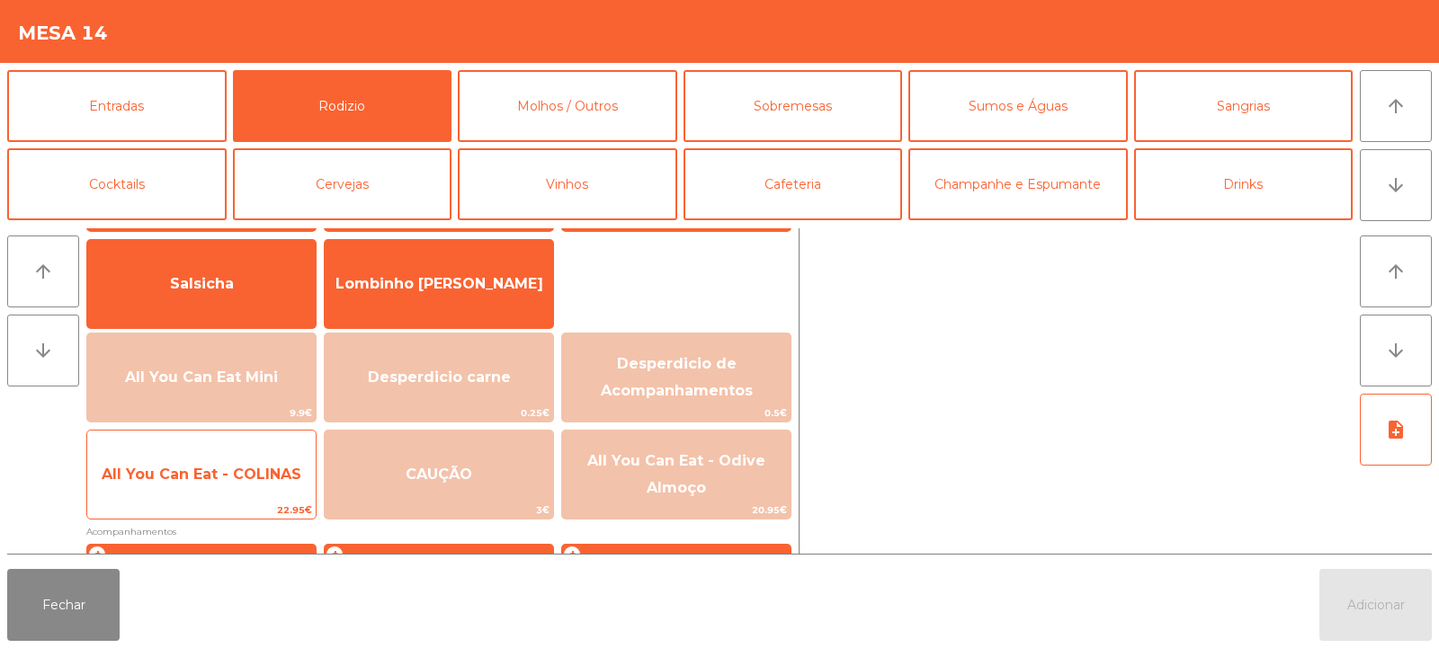
click at [210, 479] on span "All You Can Eat - COLINAS" at bounding box center [202, 474] width 200 height 17
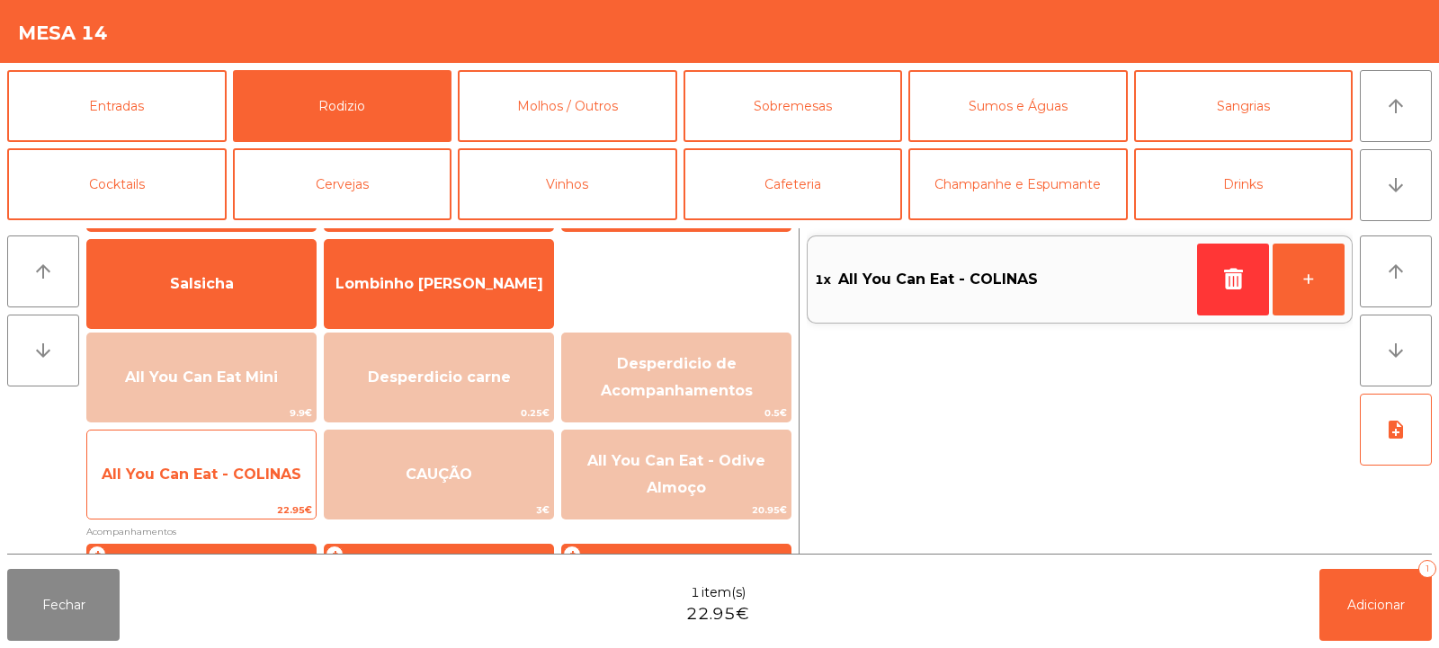
click at [216, 475] on span "All You Can Eat - COLINAS" at bounding box center [202, 474] width 200 height 17
click at [215, 485] on span "All You Can Eat - COLINAS" at bounding box center [201, 475] width 228 height 49
click at [211, 488] on span "All You Can Eat - COLINAS" at bounding box center [201, 475] width 228 height 49
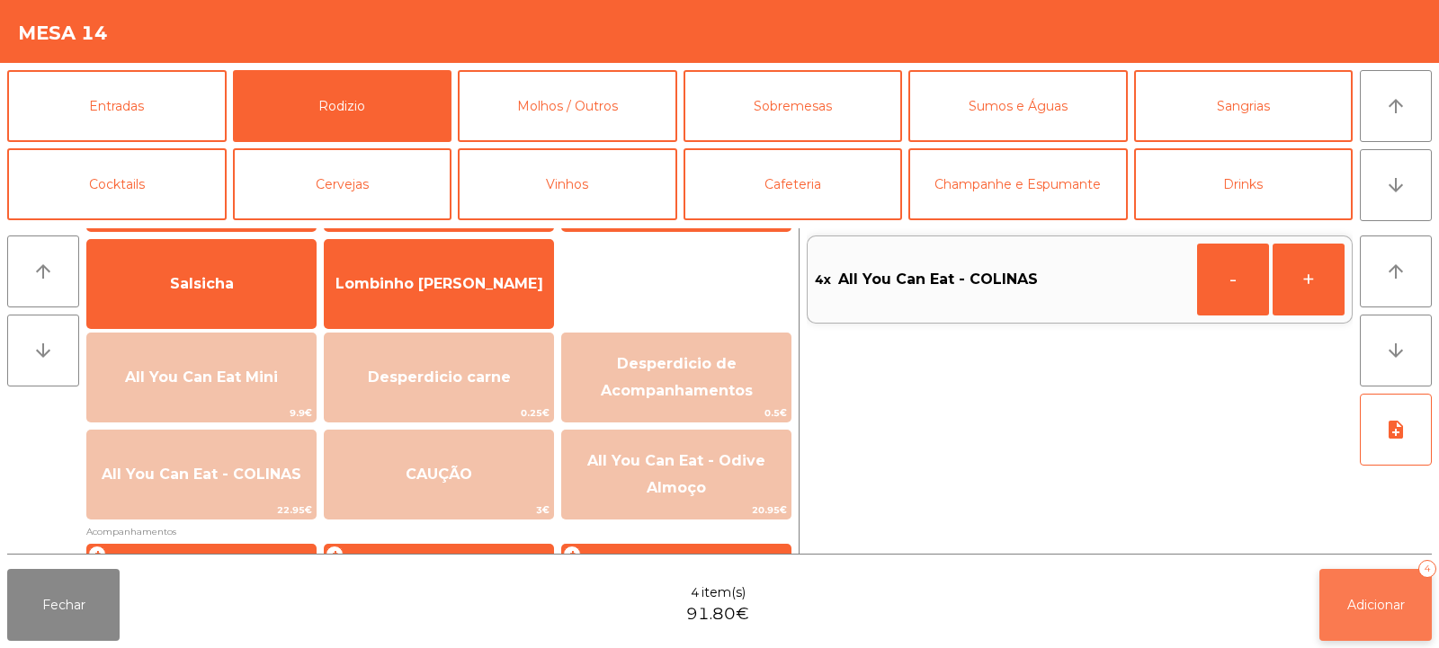
click at [1327, 606] on button "Adicionar 4" at bounding box center [1375, 605] width 112 height 72
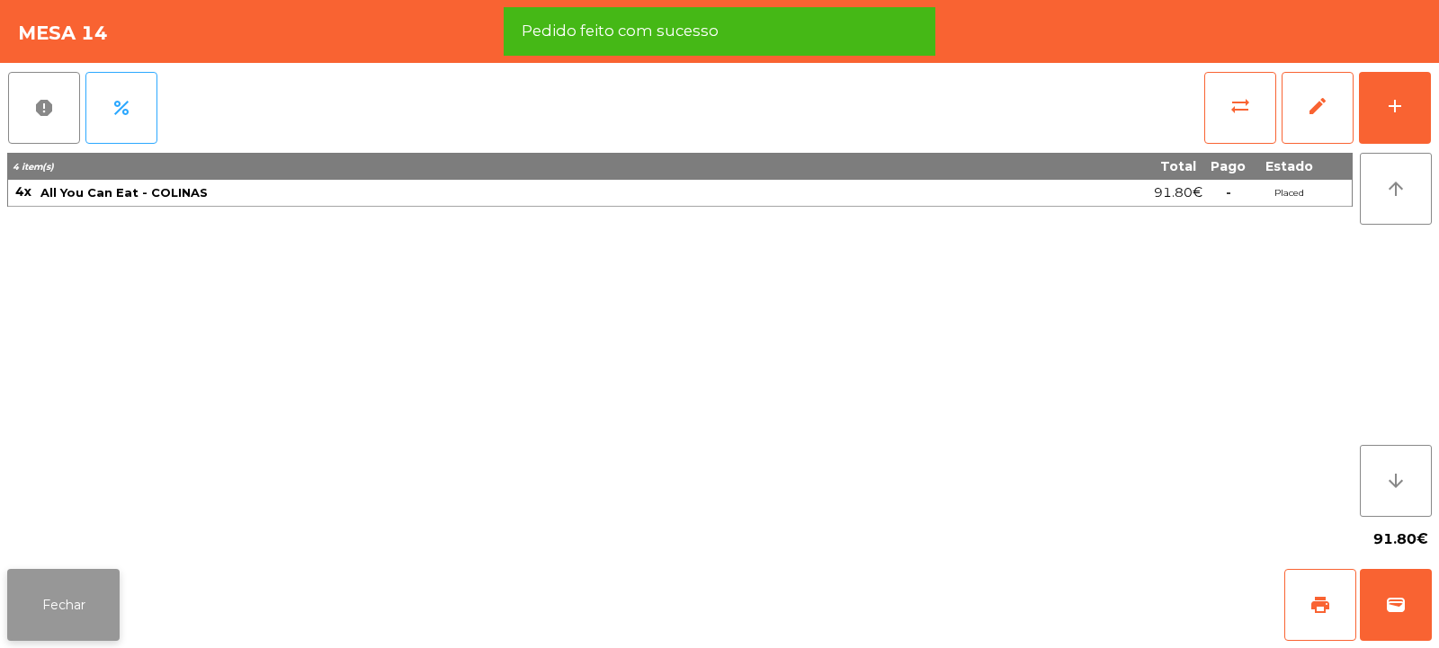
click at [39, 607] on button "Fechar" at bounding box center [63, 605] width 112 height 72
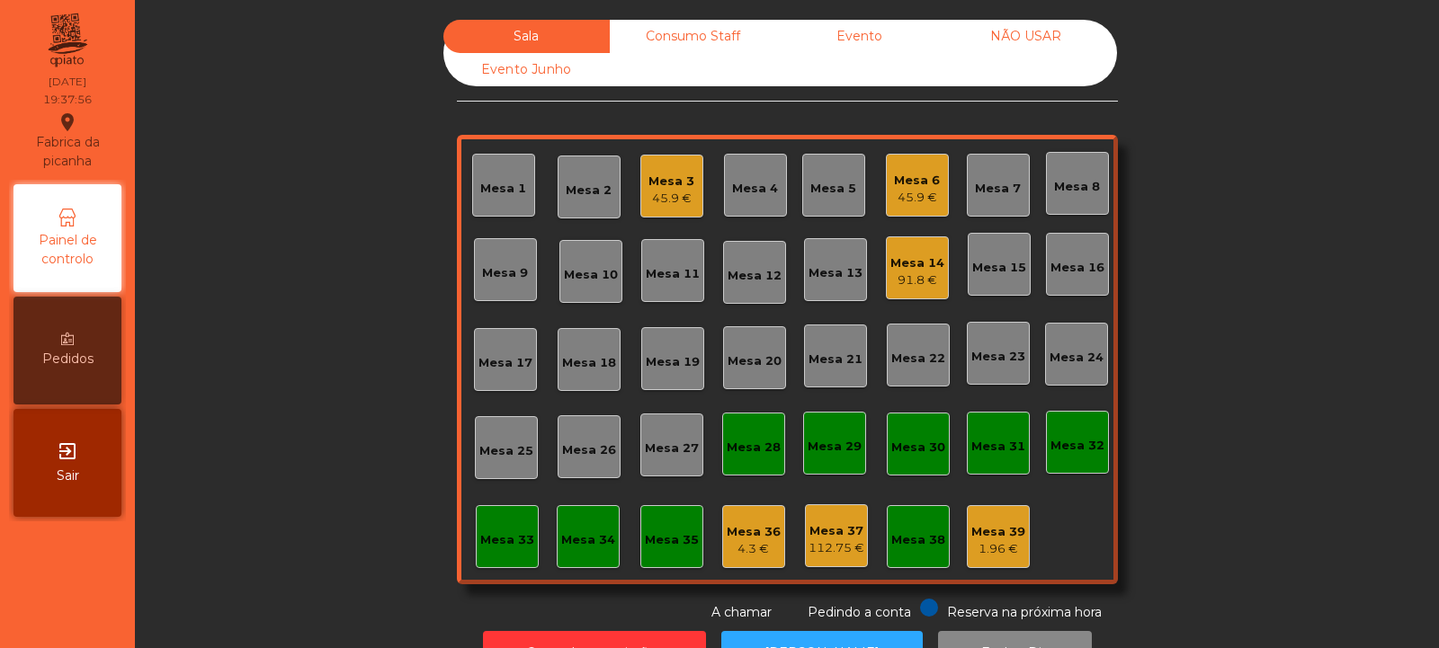
scroll to position [60, 0]
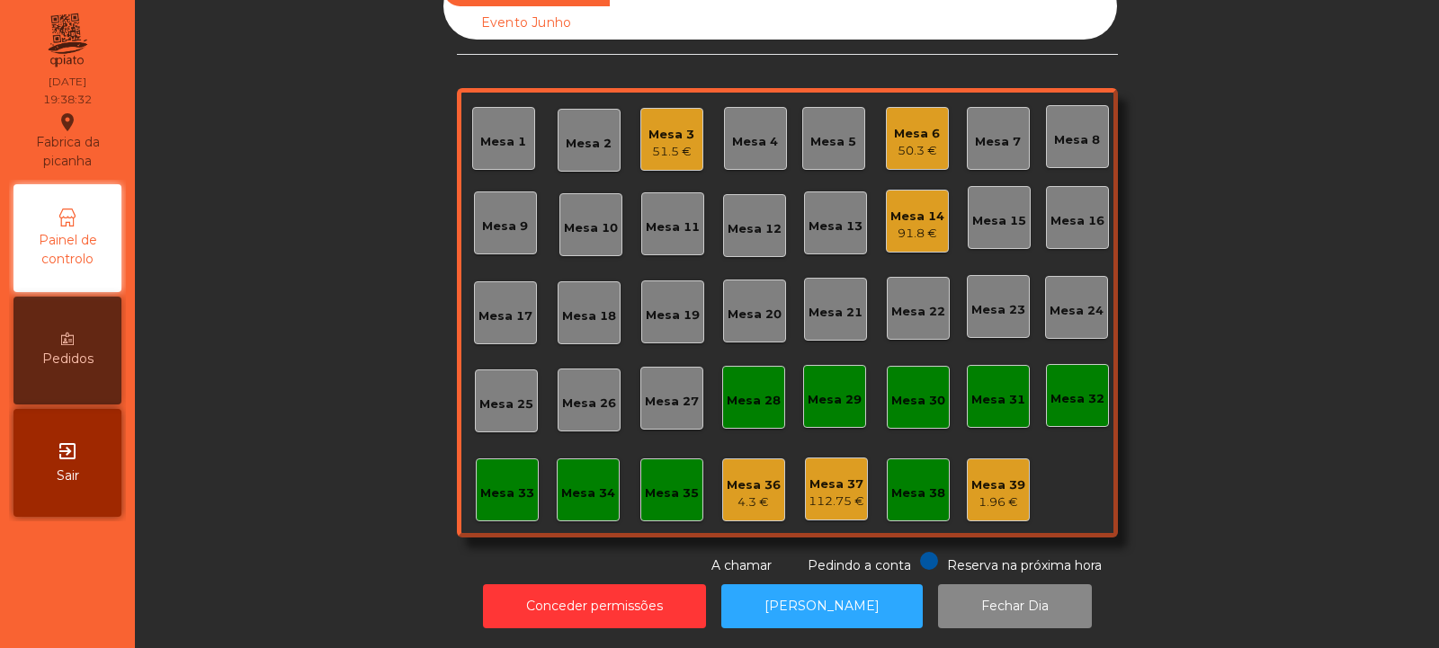
click at [1067, 140] on div "Mesa 8" at bounding box center [1077, 136] width 63 height 63
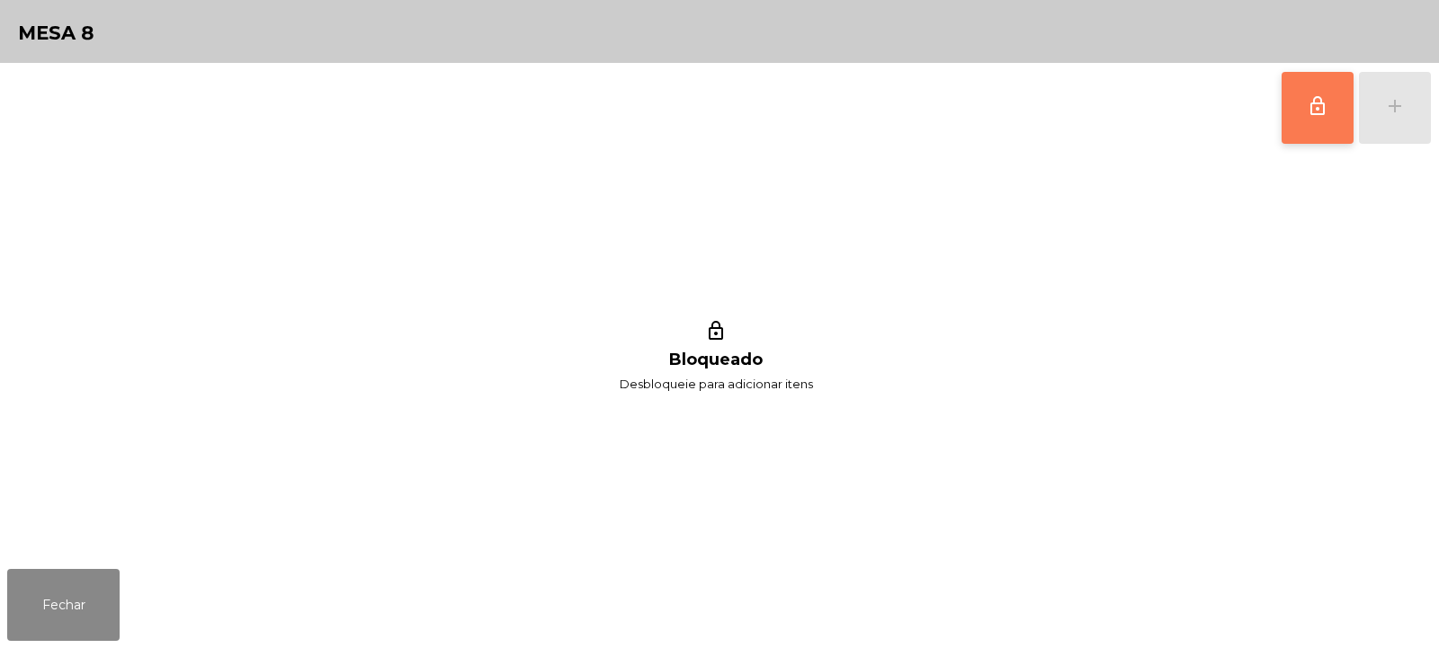
click at [1319, 112] on span "lock_outline" at bounding box center [1318, 106] width 22 height 22
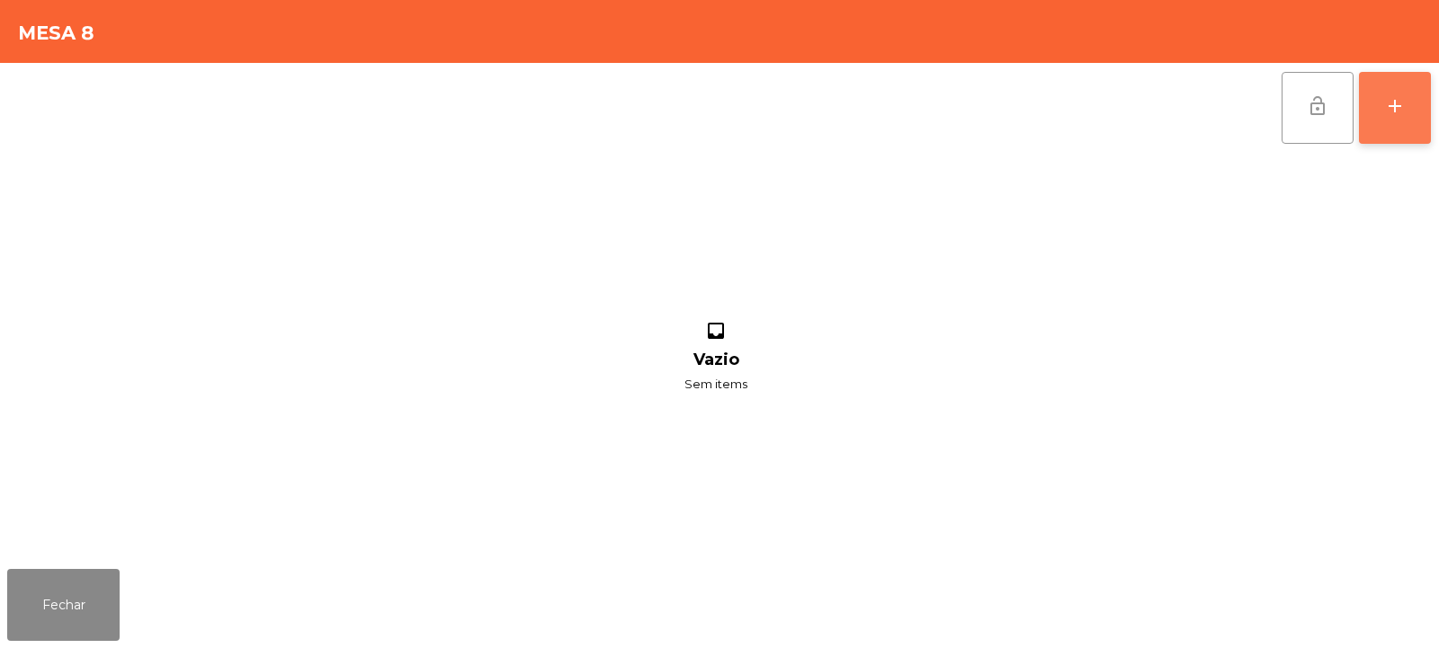
click at [1397, 114] on div "add" at bounding box center [1395, 106] width 22 height 22
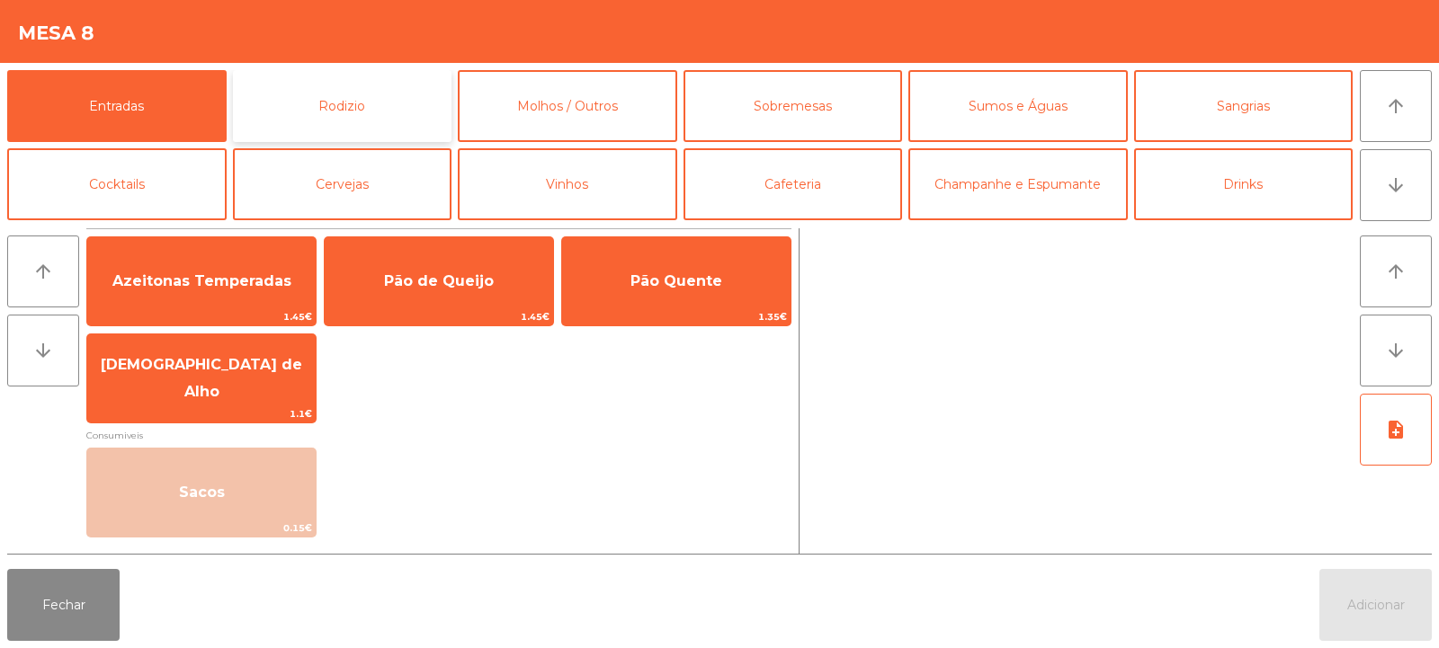
click at [406, 114] on button "Rodizio" at bounding box center [342, 106] width 219 height 72
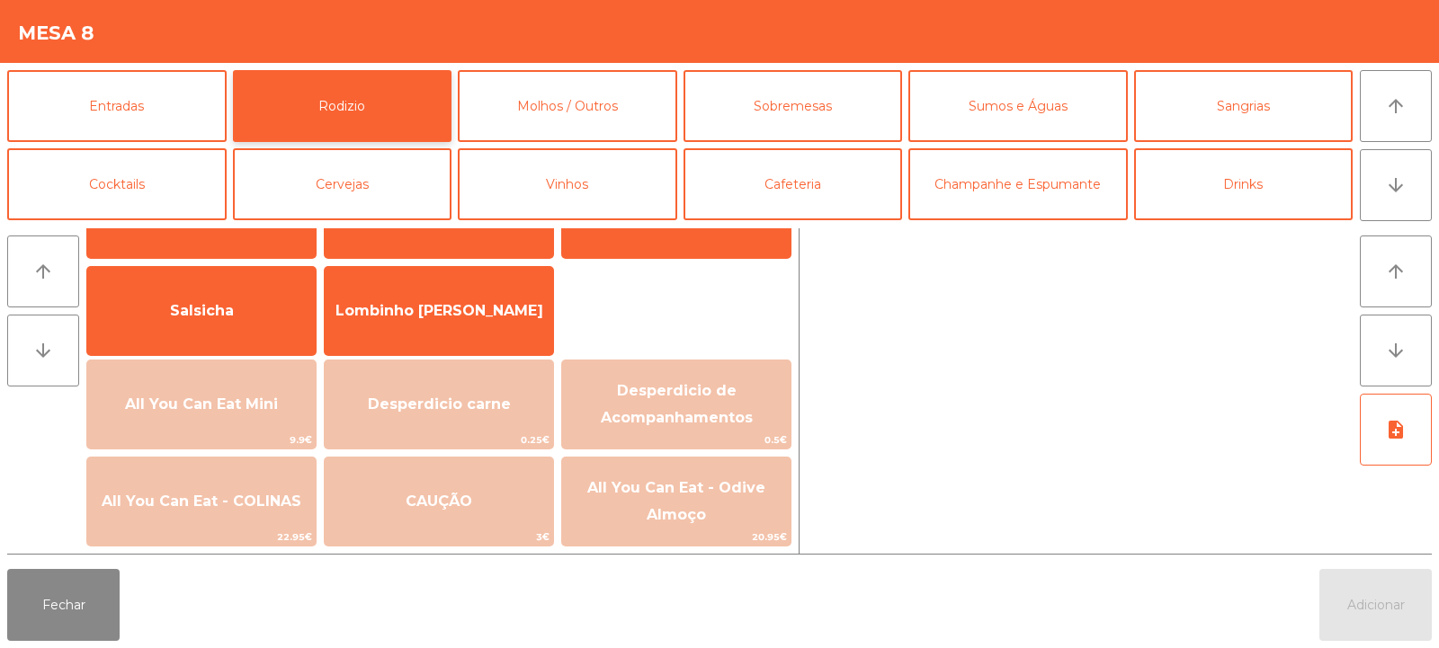
scroll to position [154, 0]
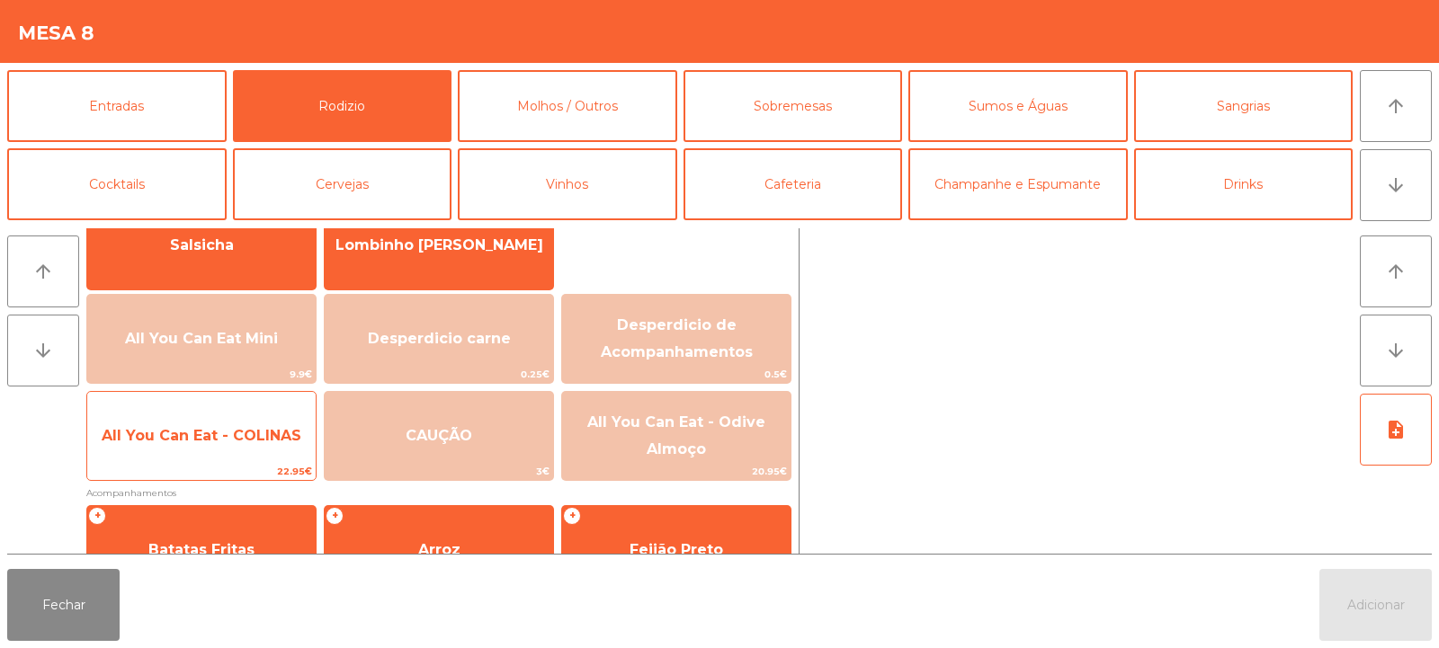
click at [241, 436] on span "All You Can Eat - COLINAS" at bounding box center [202, 435] width 200 height 17
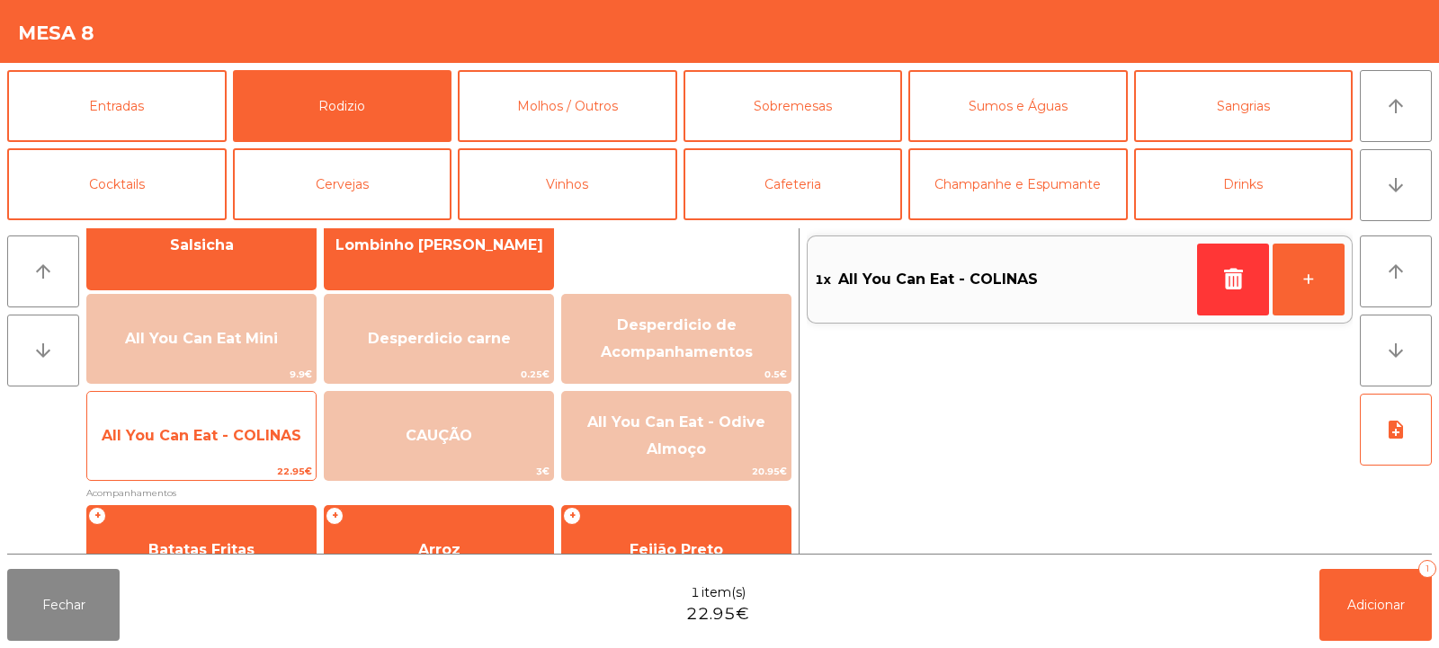
click at [245, 436] on span "All You Can Eat - COLINAS" at bounding box center [202, 435] width 200 height 17
click at [241, 434] on span "All You Can Eat - COLINAS" at bounding box center [202, 435] width 200 height 17
click at [227, 442] on span "All You Can Eat - COLINAS" at bounding box center [202, 435] width 200 height 17
click at [264, 427] on span "All You Can Eat - COLINAS" at bounding box center [202, 435] width 200 height 17
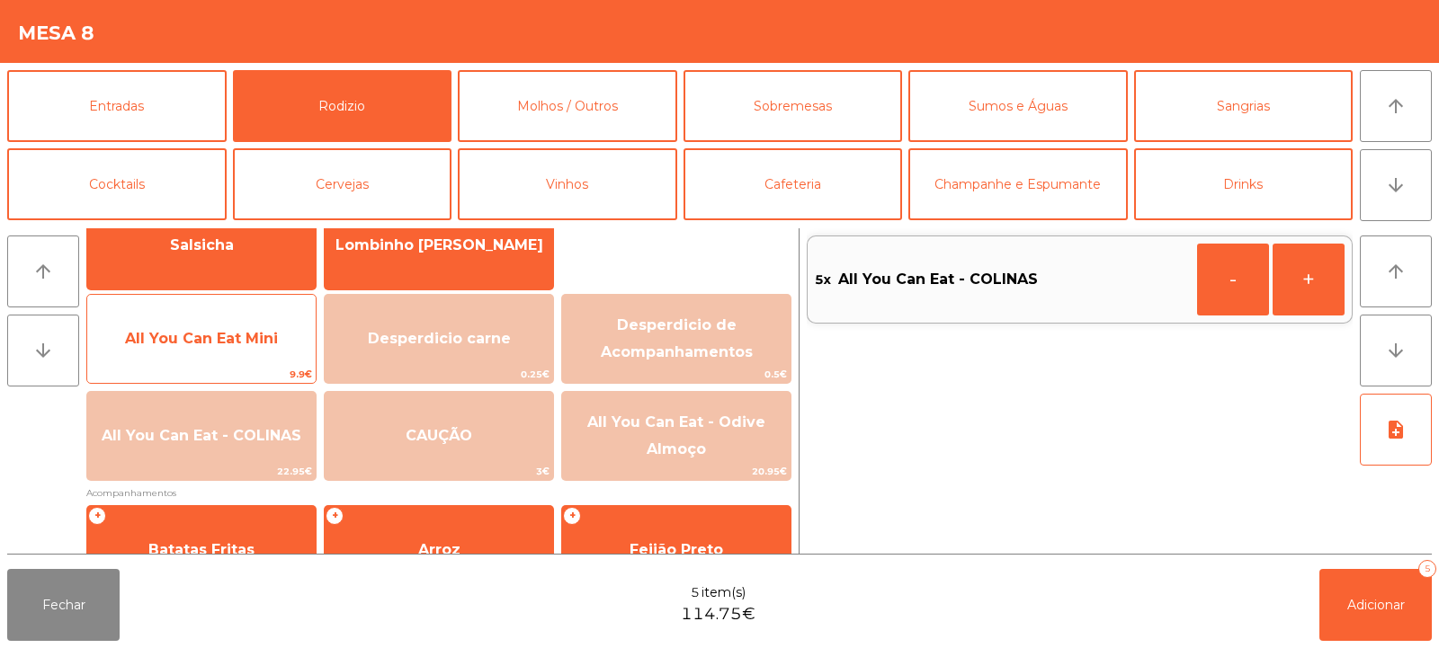
click at [230, 323] on span "All You Can Eat Mini" at bounding box center [201, 339] width 228 height 49
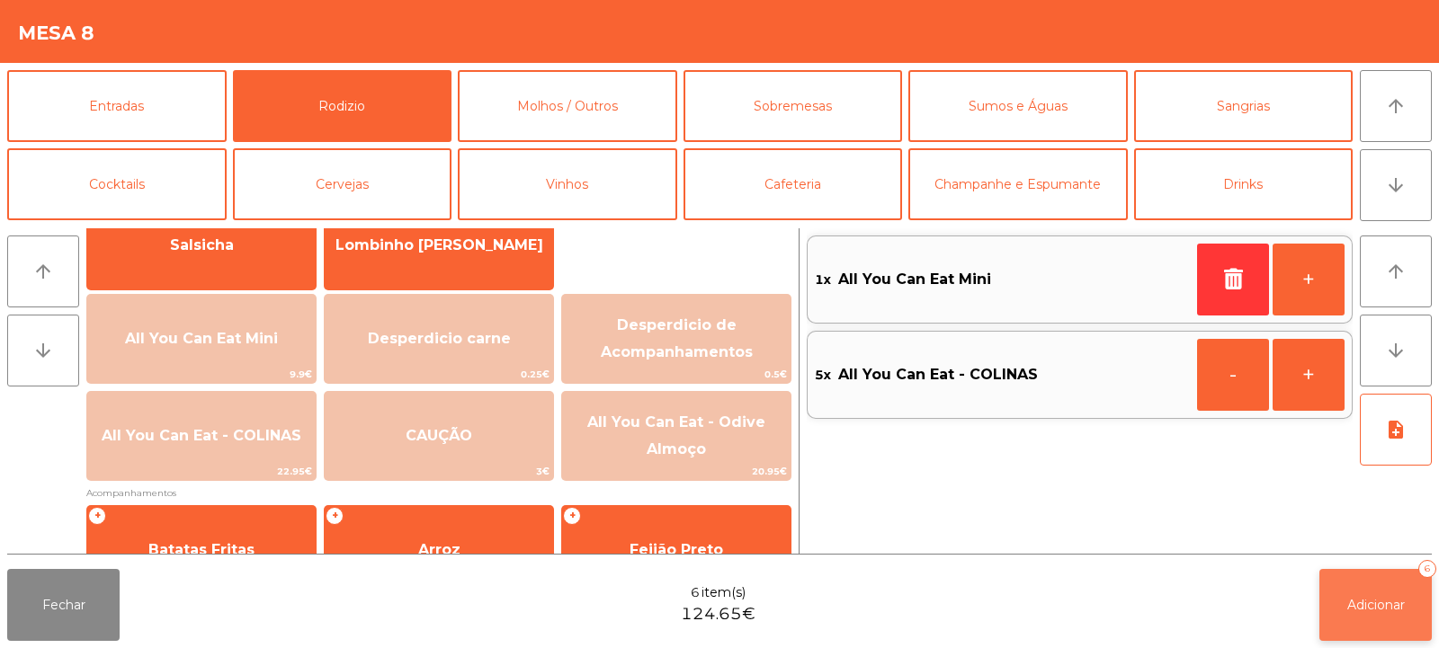
click at [1369, 601] on span "Adicionar" at bounding box center [1376, 605] width 58 height 16
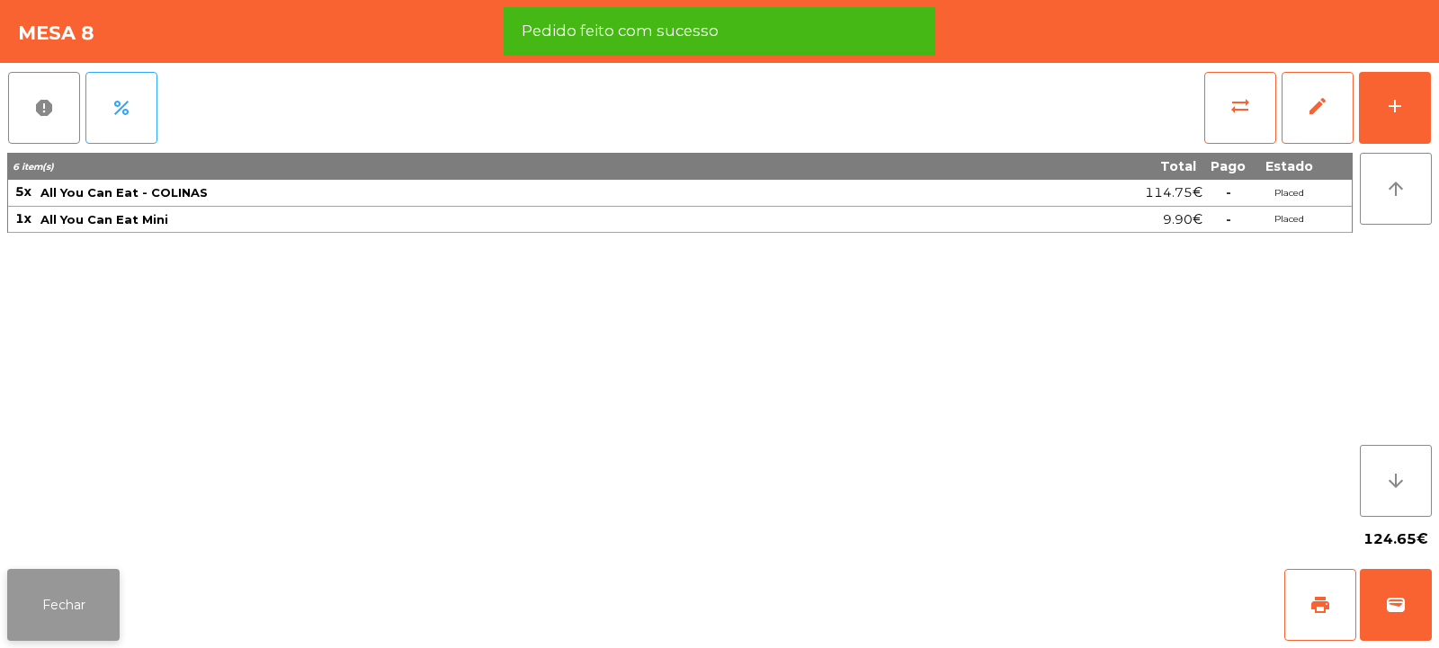
click at [68, 601] on button "Fechar" at bounding box center [63, 605] width 112 height 72
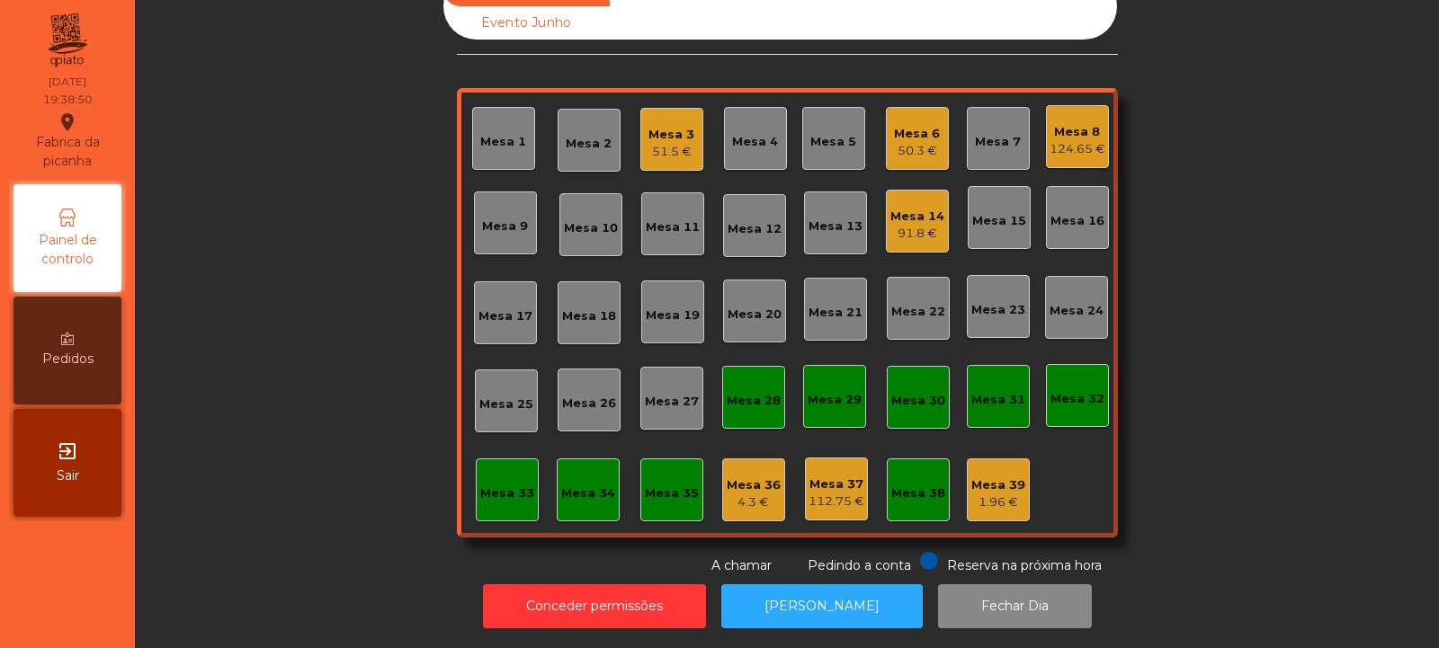
scroll to position [0, 0]
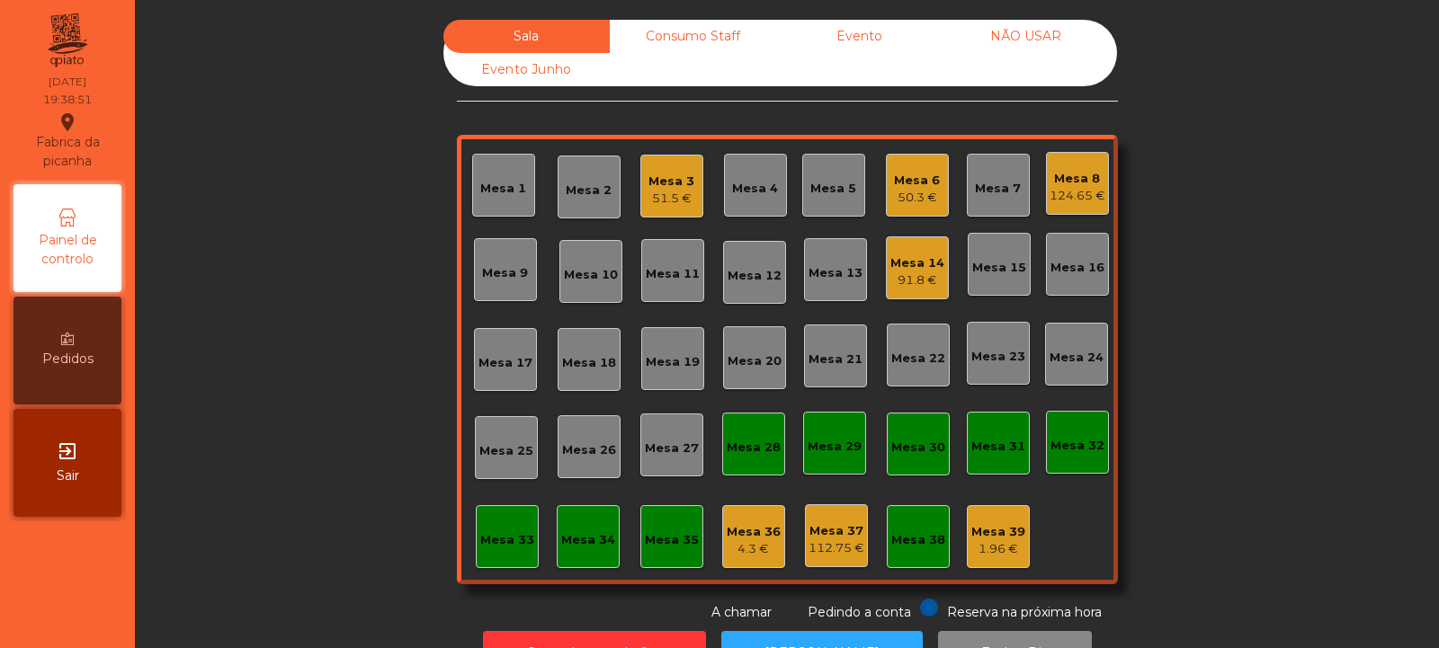
click at [1074, 178] on div "Mesa 8" at bounding box center [1078, 179] width 56 height 18
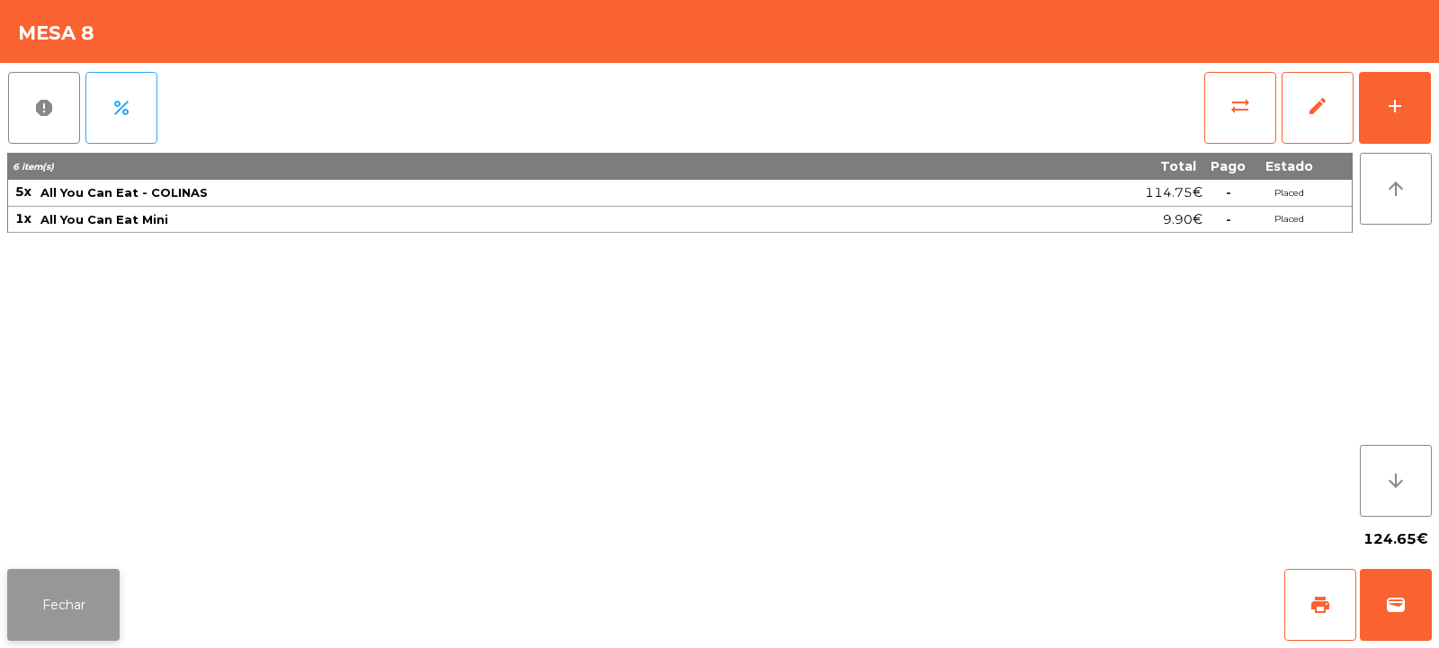
click at [10, 571] on button "Fechar" at bounding box center [63, 605] width 112 height 72
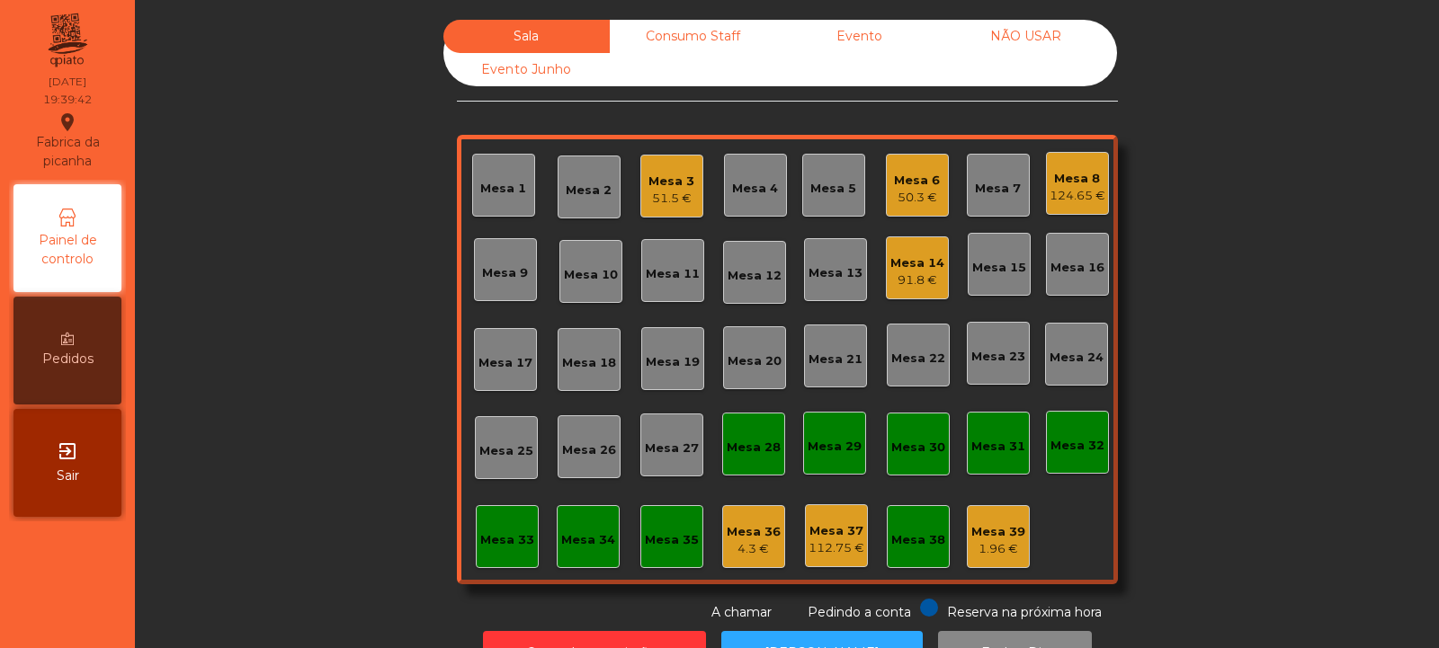
click at [737, 187] on div "Mesa 4" at bounding box center [755, 189] width 46 height 18
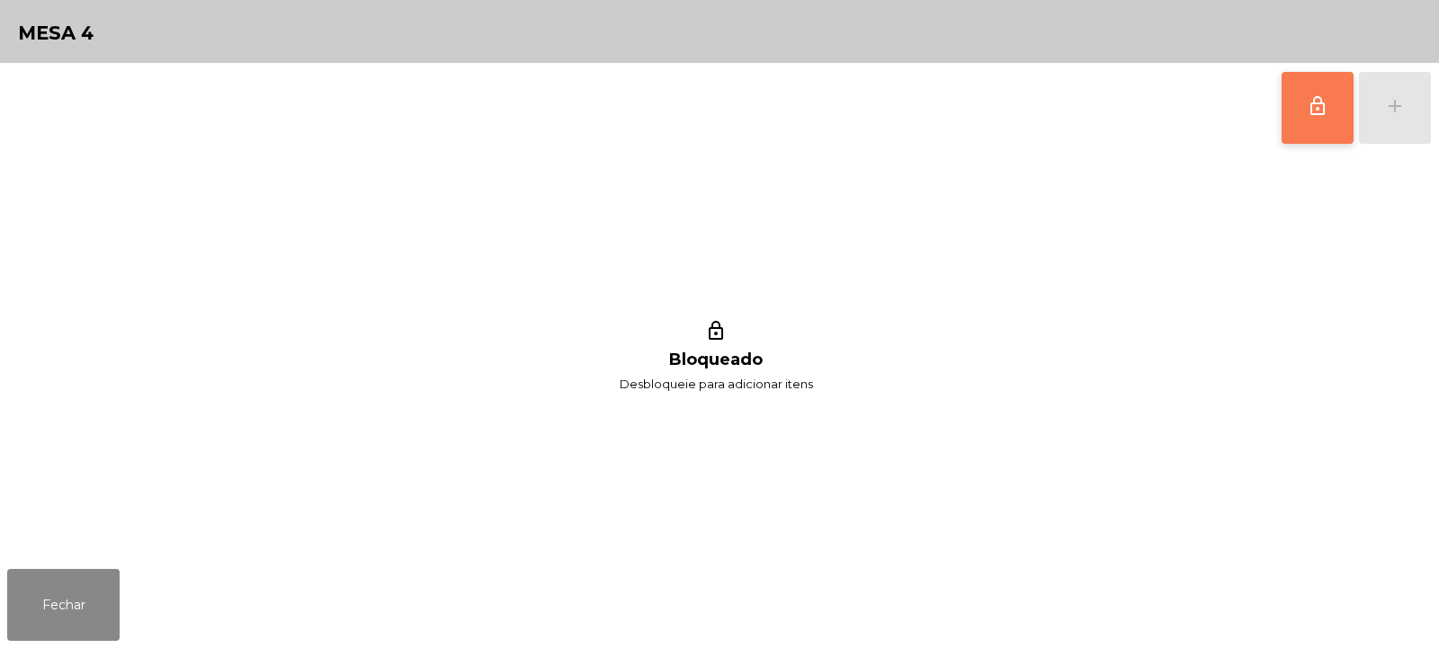
click at [1304, 111] on button "lock_outline" at bounding box center [1318, 108] width 72 height 72
click at [1390, 106] on div "add" at bounding box center [1395, 106] width 22 height 22
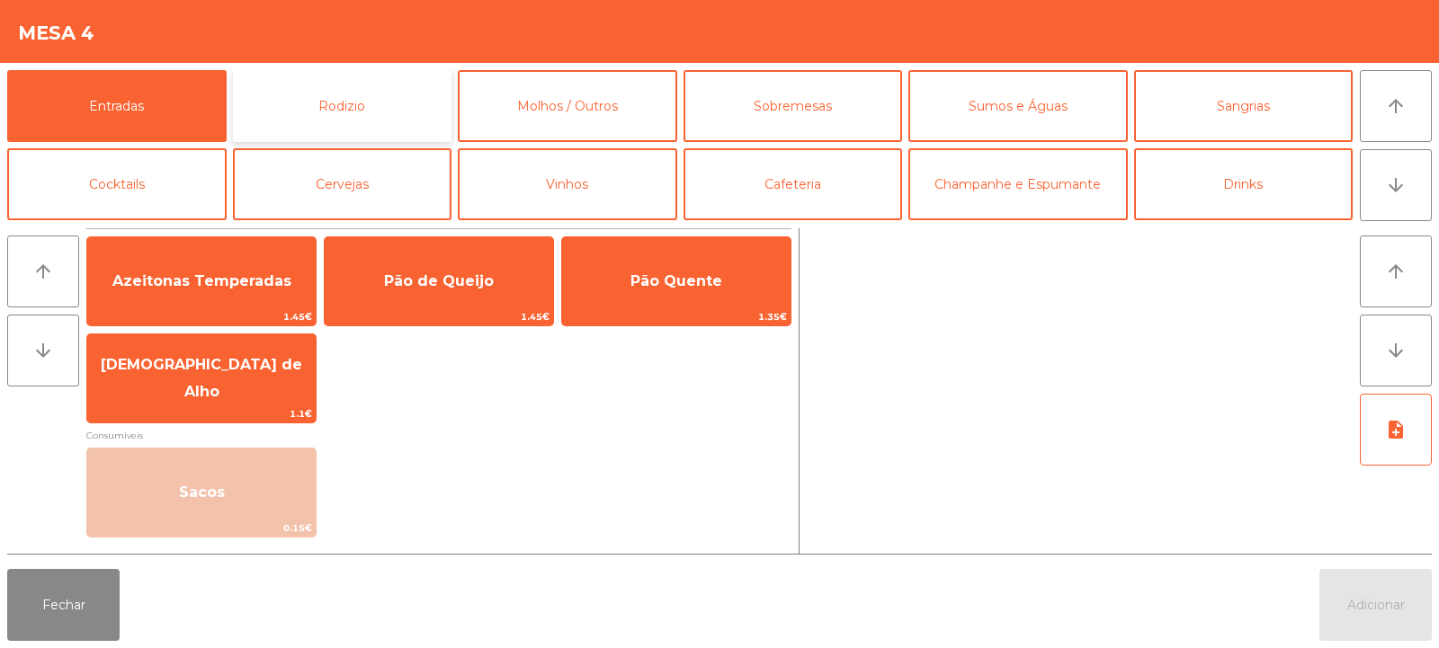
click at [380, 119] on button "Rodizio" at bounding box center [342, 106] width 219 height 72
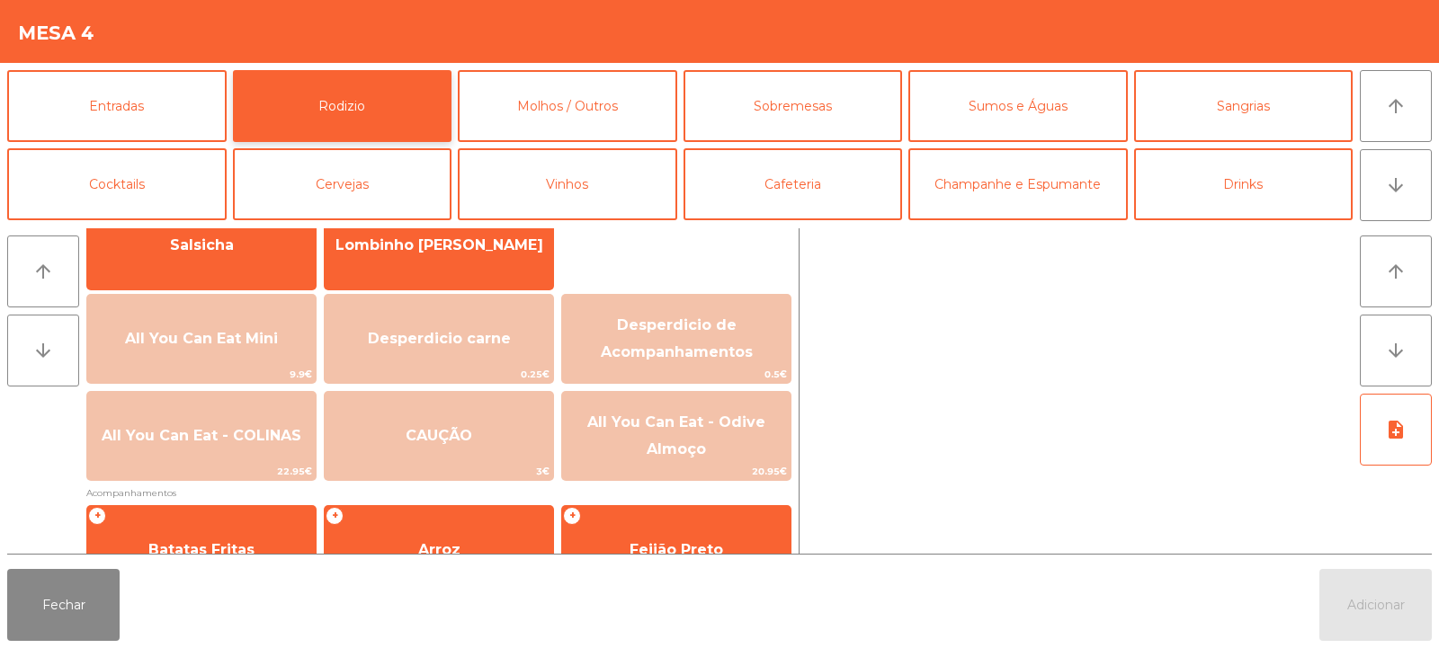
scroll to position [156, 0]
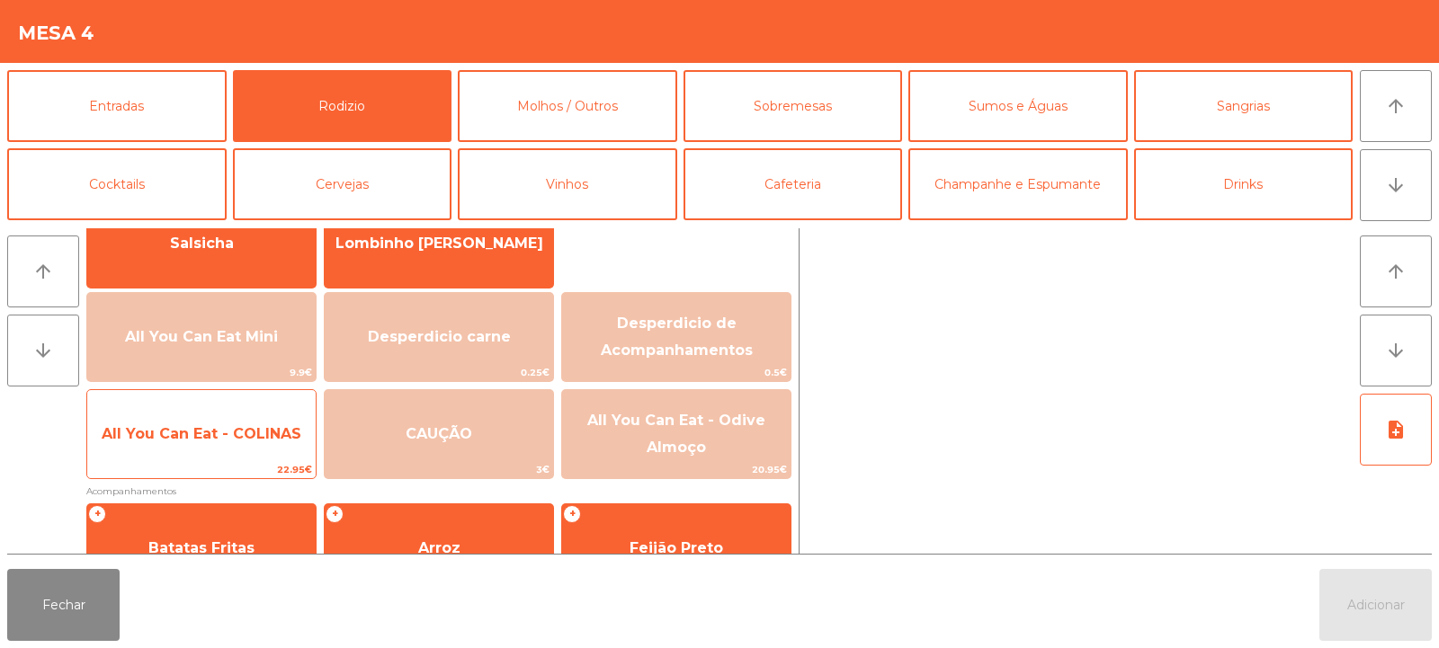
click at [247, 460] on div "All You Can Eat - COLINAS 22.95€" at bounding box center [201, 434] width 230 height 90
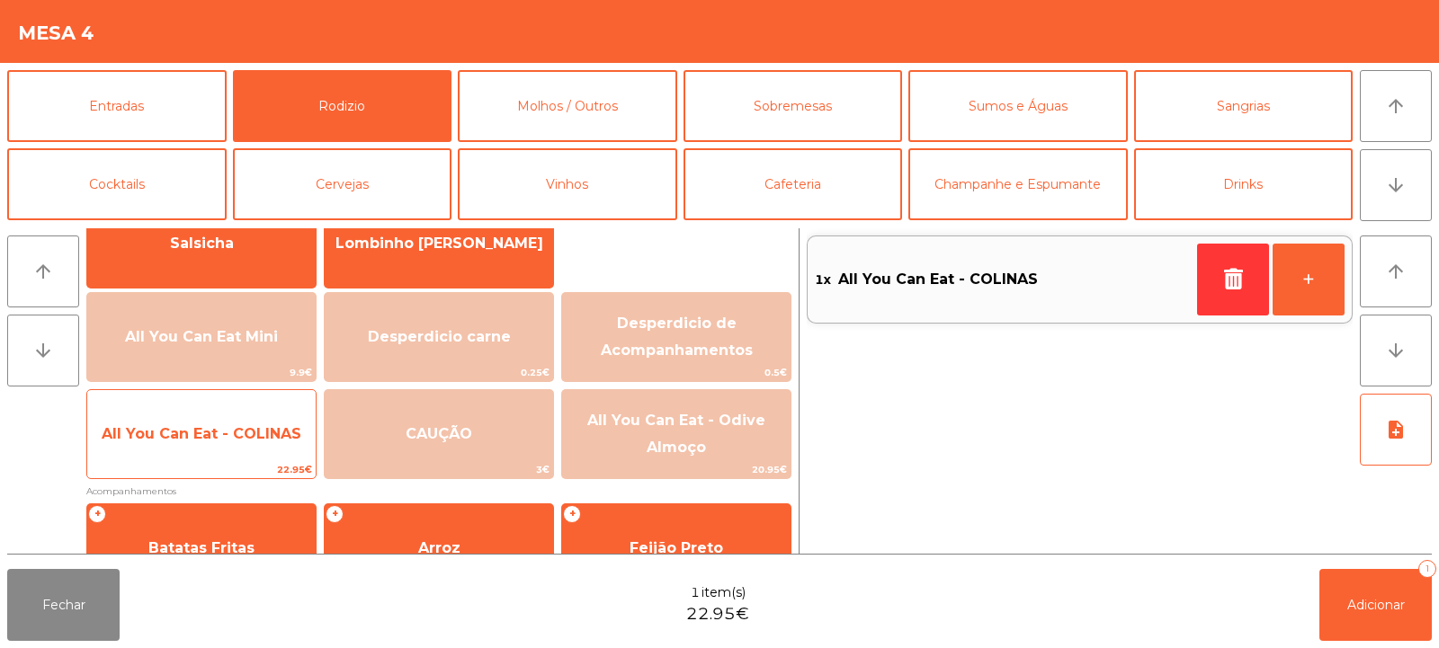
click at [254, 455] on span "All You Can Eat - COLINAS" at bounding box center [201, 434] width 228 height 49
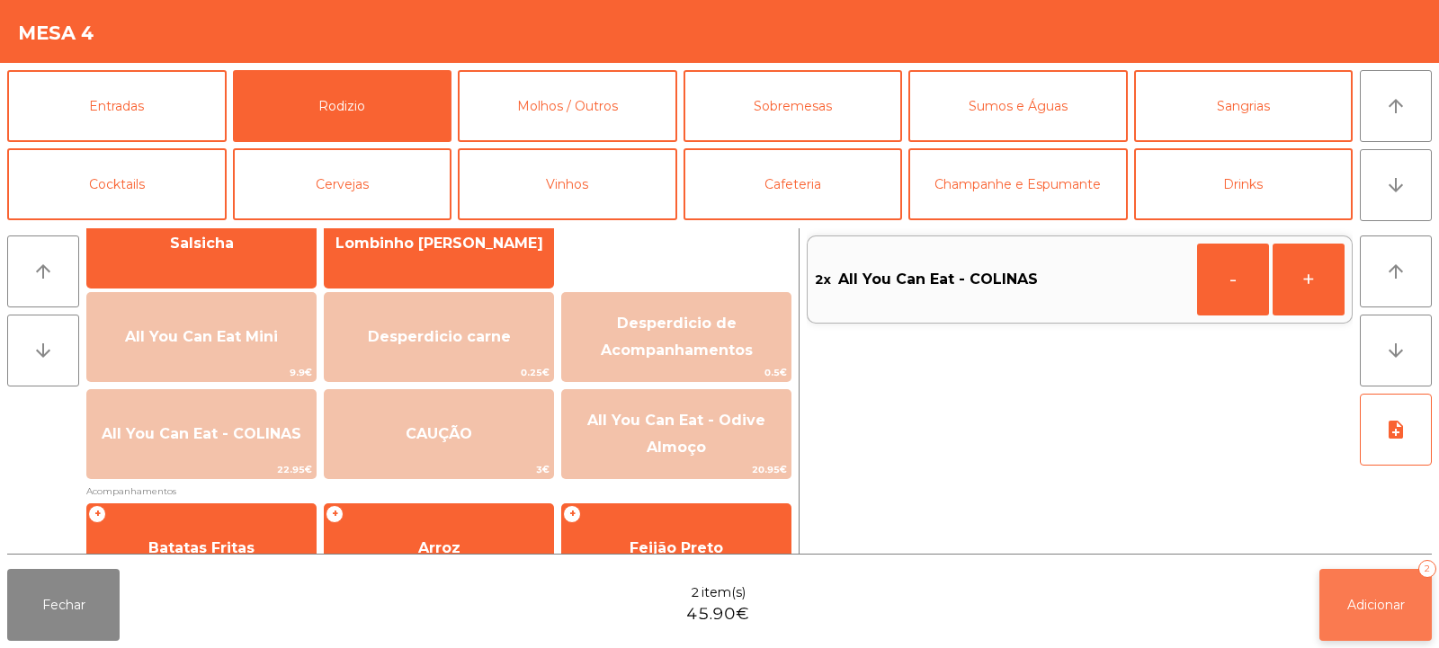
click at [1384, 604] on span "Adicionar" at bounding box center [1376, 605] width 58 height 16
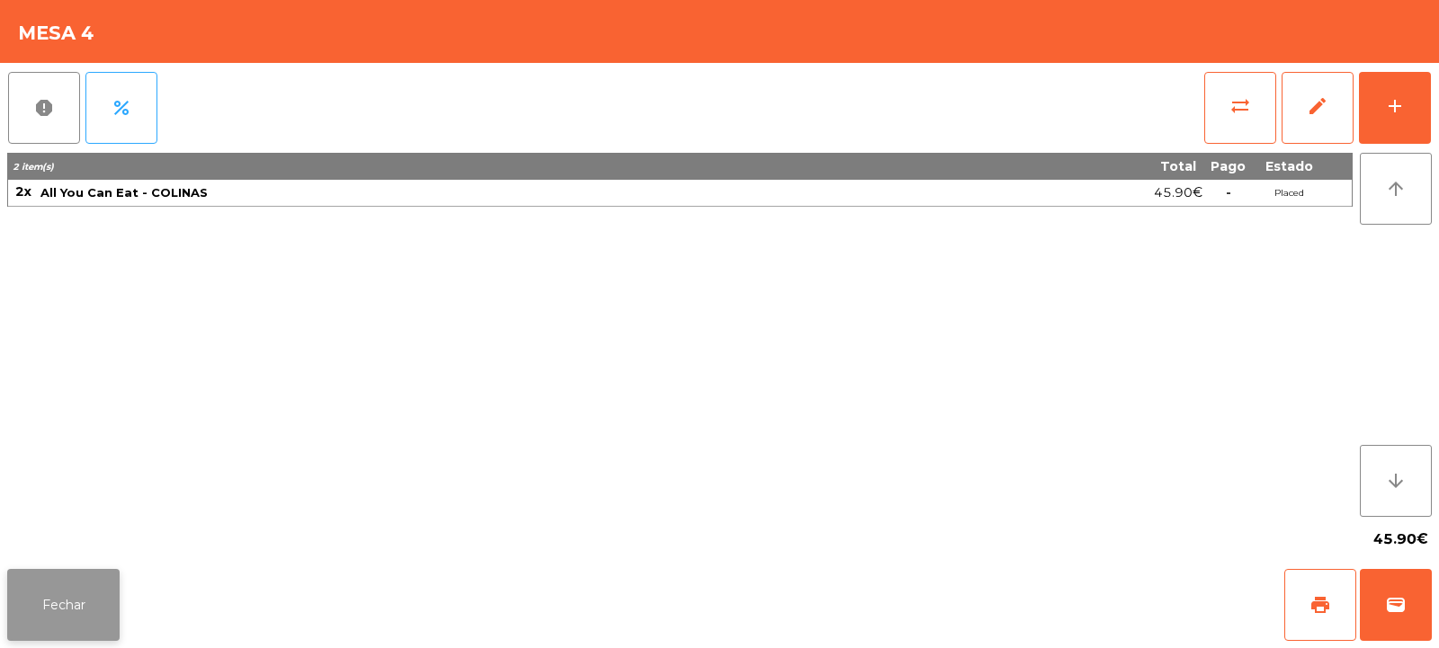
click at [41, 609] on button "Fechar" at bounding box center [63, 605] width 112 height 72
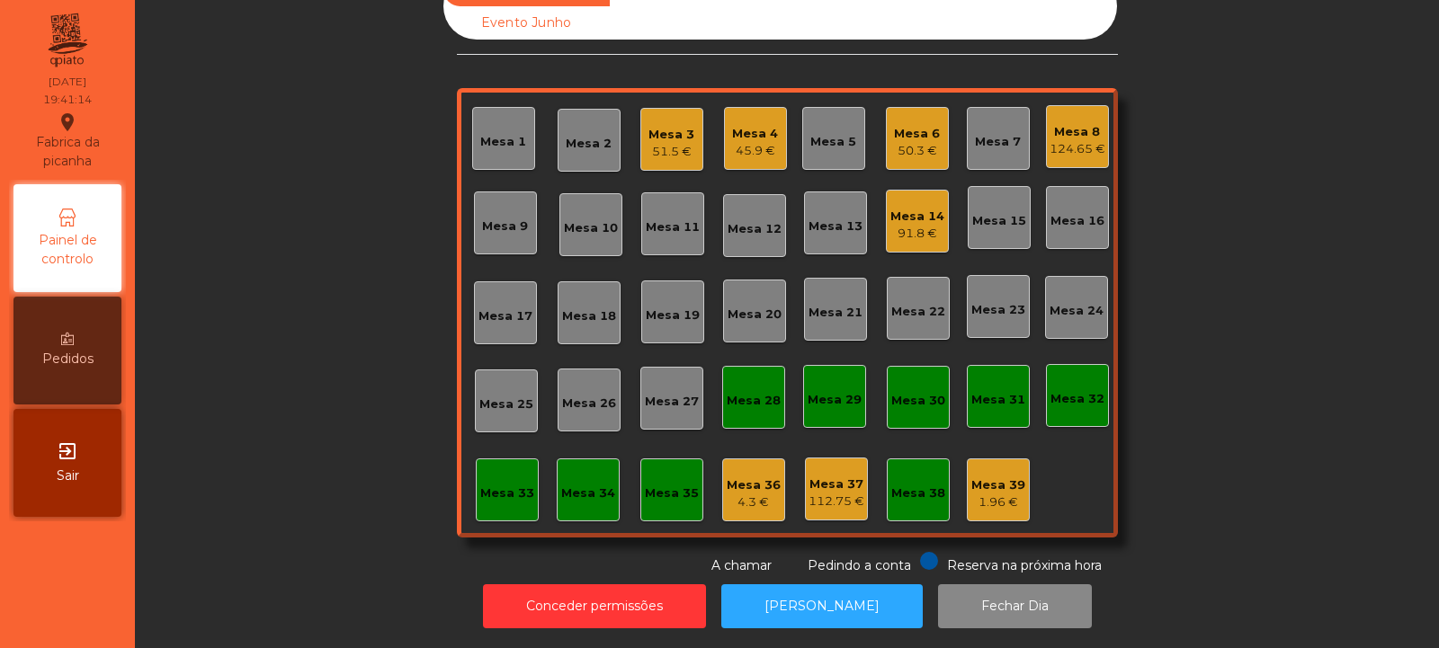
scroll to position [0, 0]
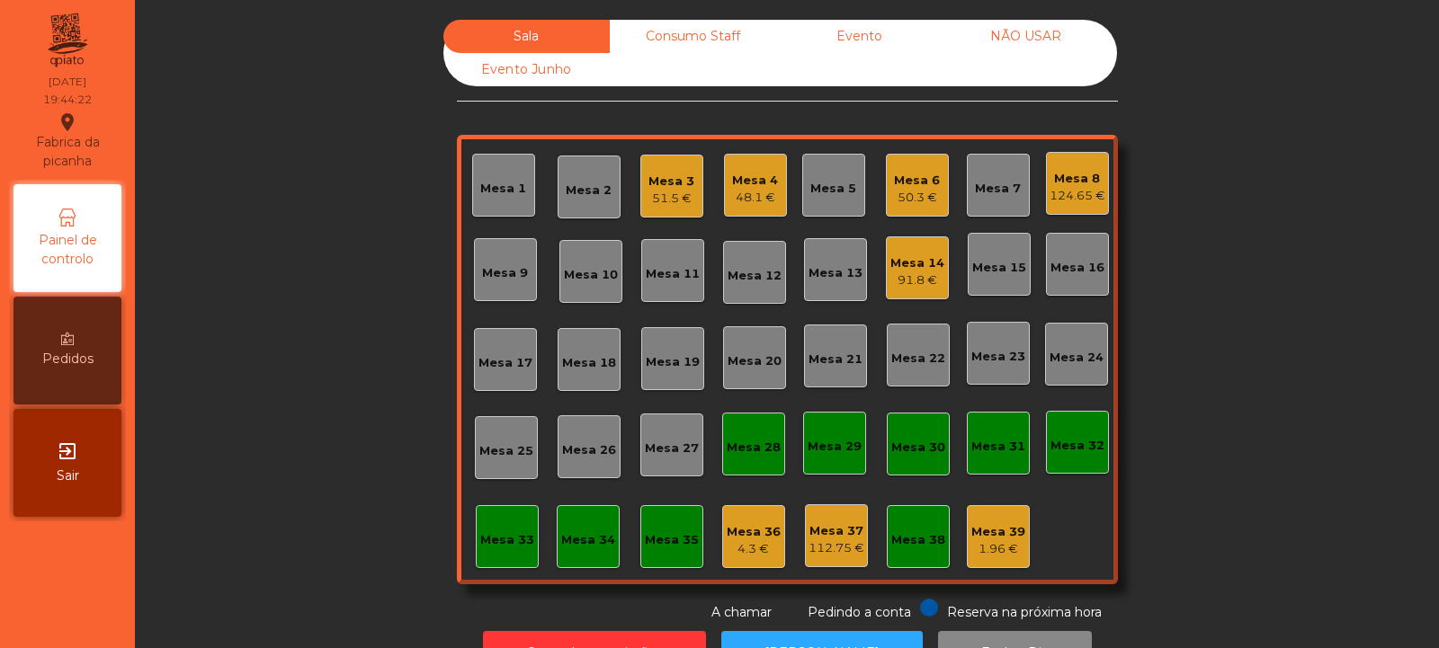
click at [491, 551] on div "Mesa 33" at bounding box center [507, 536] width 63 height 63
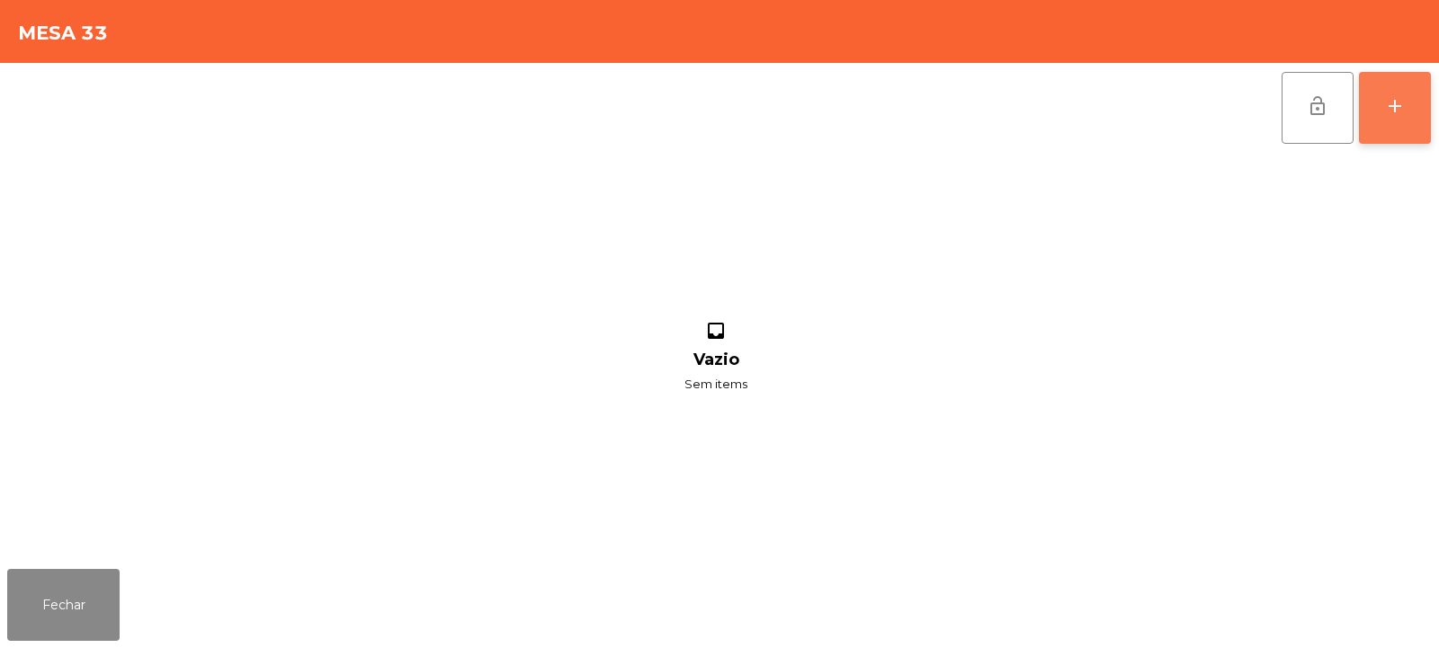
click at [1401, 113] on div "add" at bounding box center [1395, 106] width 22 height 22
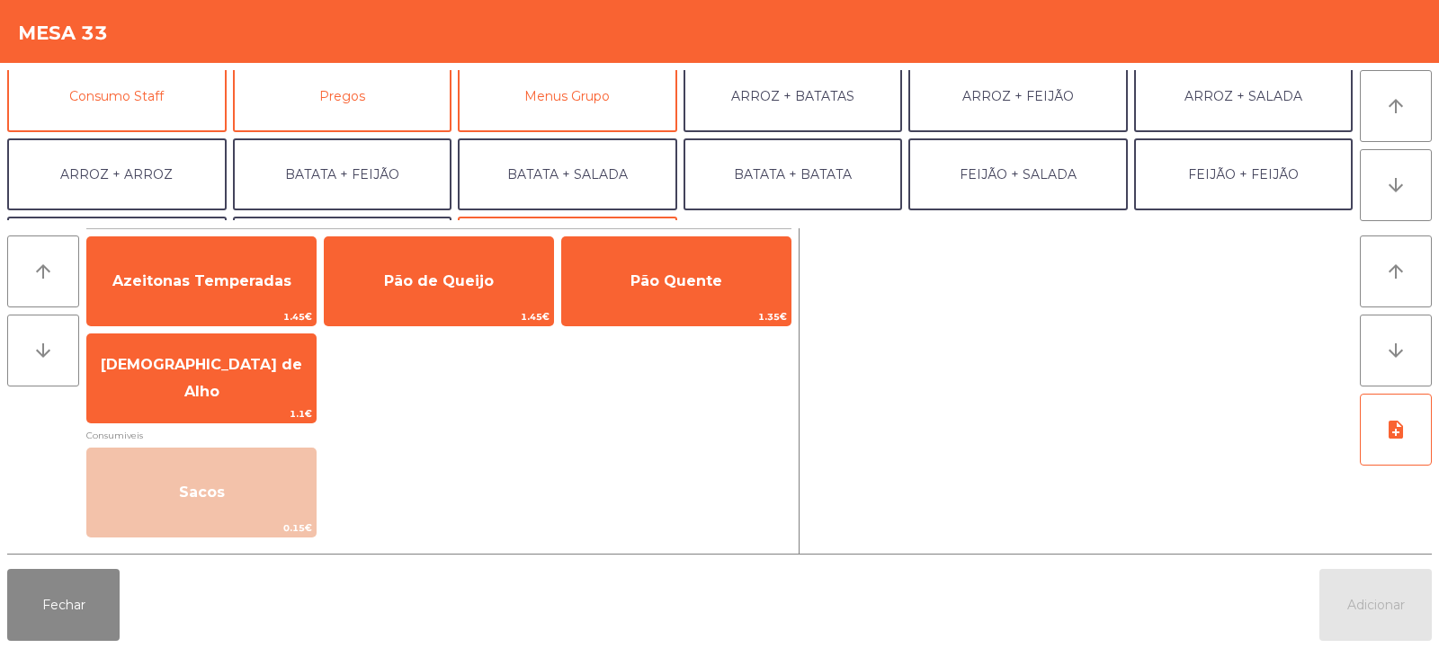
scroll to position [167, 0]
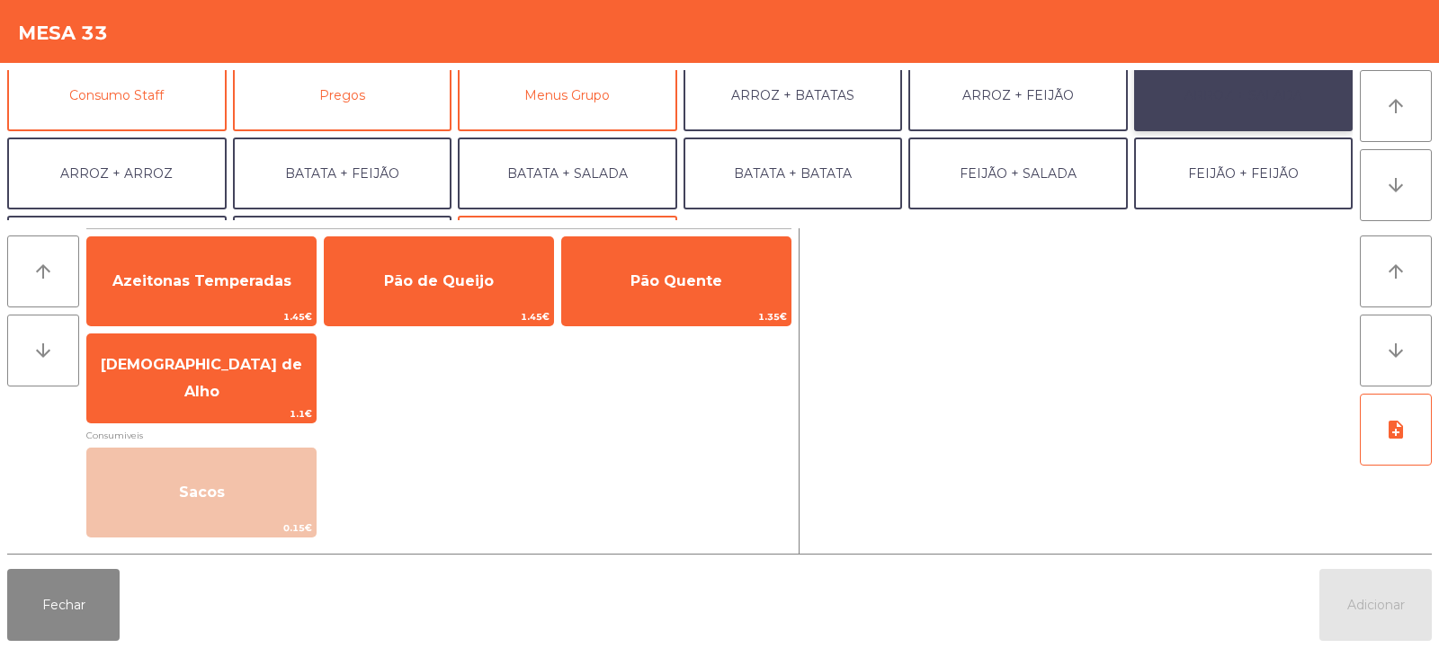
click at [1219, 110] on button "ARROZ + SALADA" at bounding box center [1243, 95] width 219 height 72
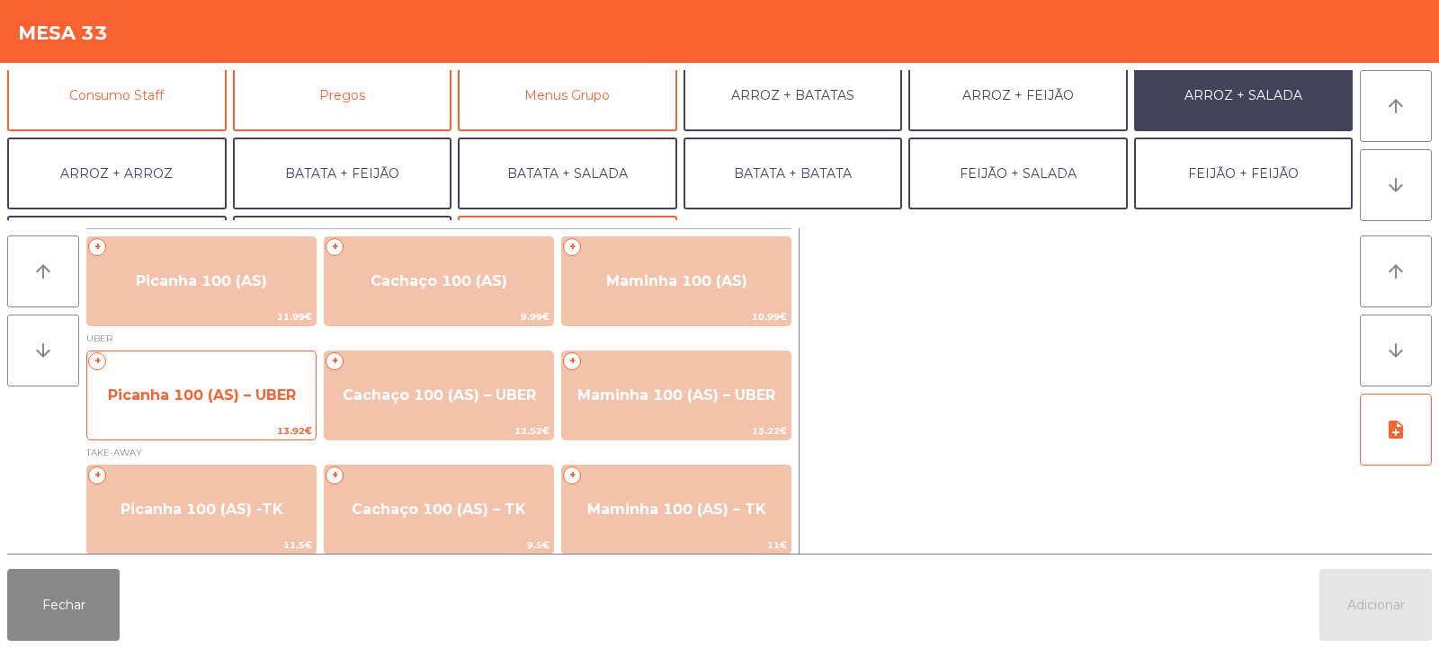
click at [254, 413] on span "Picanha 100 (AS) – UBER" at bounding box center [201, 395] width 228 height 49
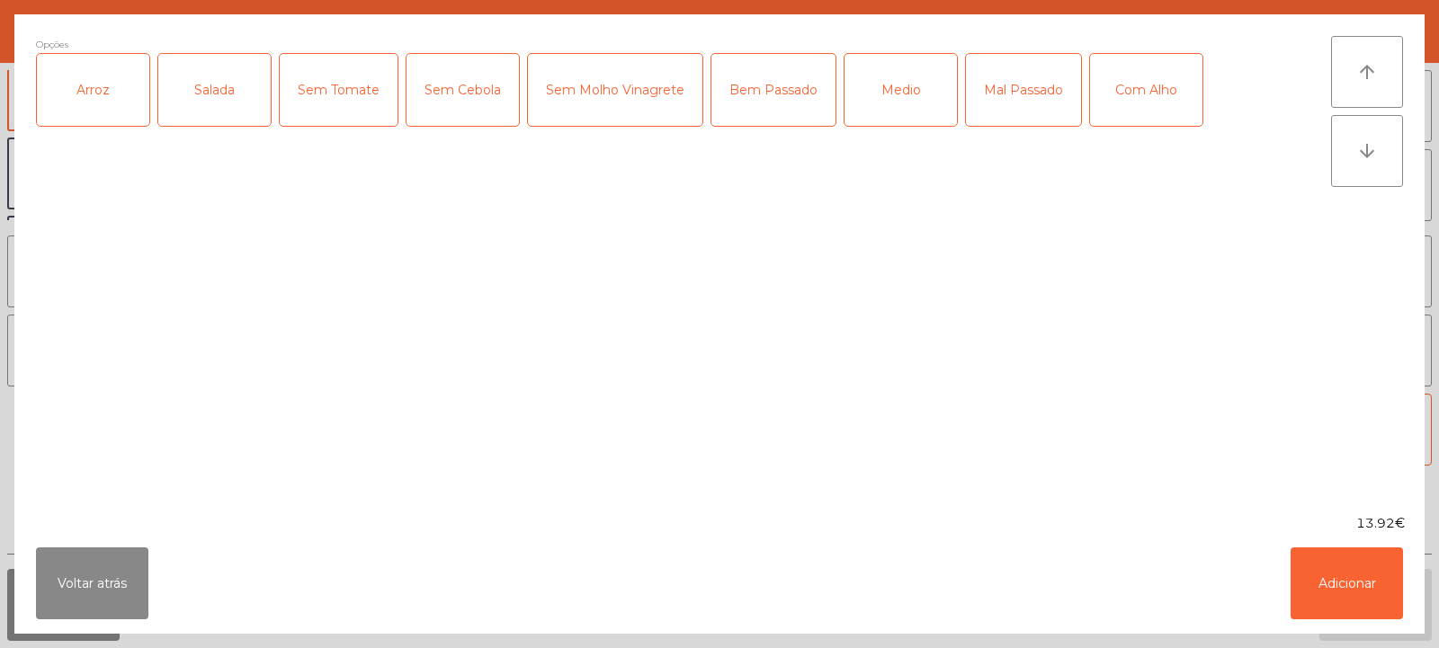
click at [105, 101] on div "Arroz" at bounding box center [93, 90] width 112 height 72
click at [221, 87] on div "Salada" at bounding box center [214, 90] width 112 height 72
click at [891, 91] on div "Medio" at bounding box center [900, 90] width 112 height 72
click at [1350, 594] on button "Adicionar" at bounding box center [1347, 584] width 112 height 72
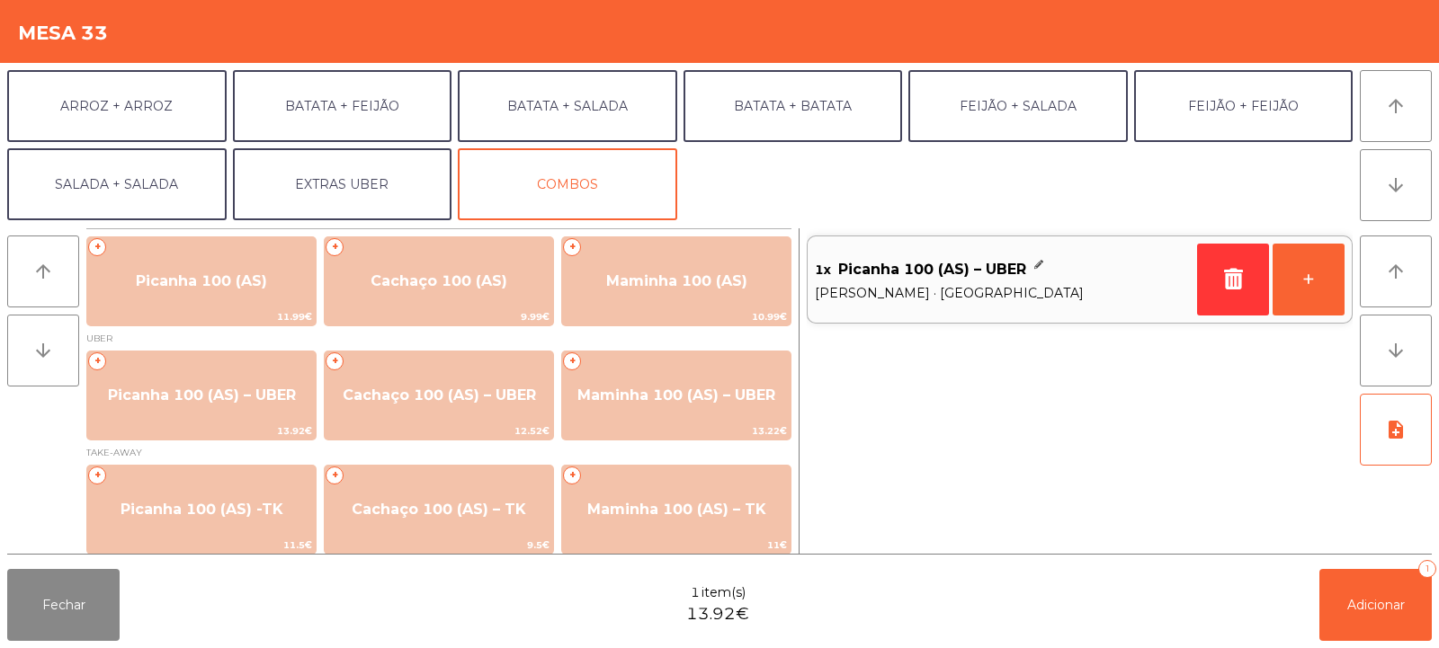
scroll to position [232, 0]
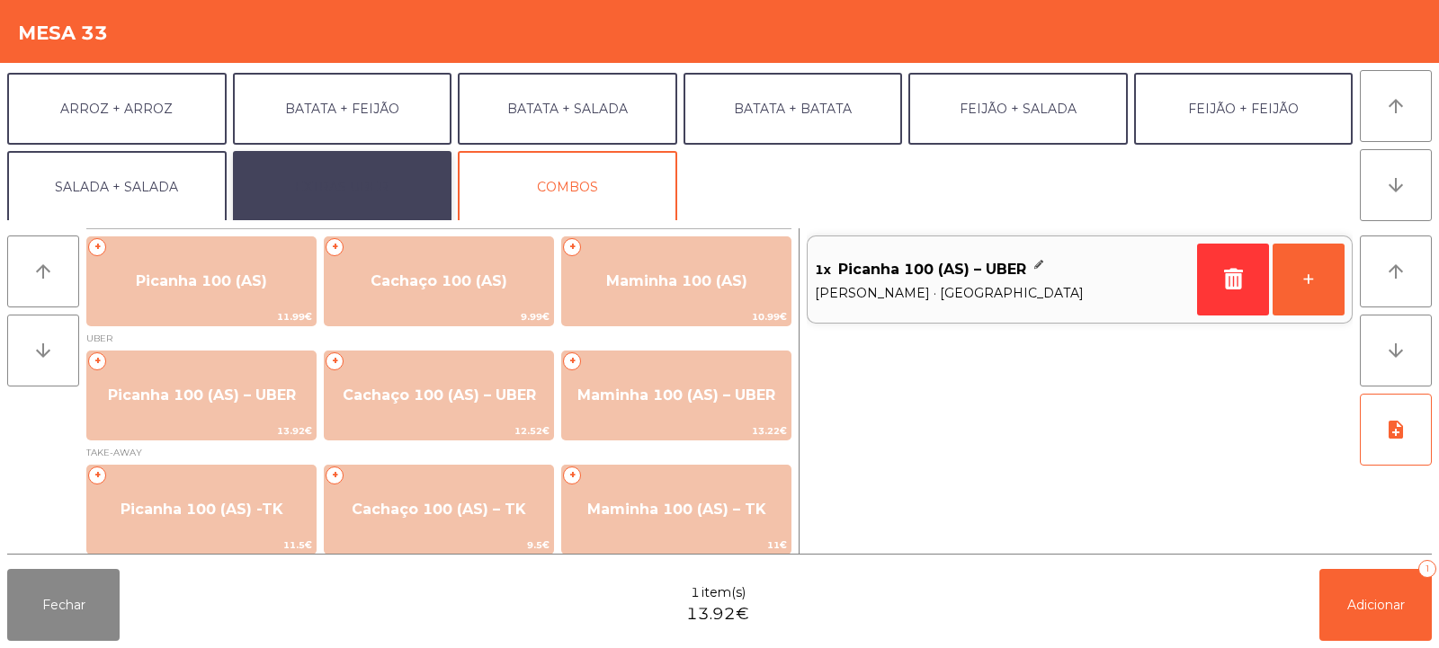
click at [384, 183] on button "EXTRAS UBER" at bounding box center [342, 187] width 219 height 72
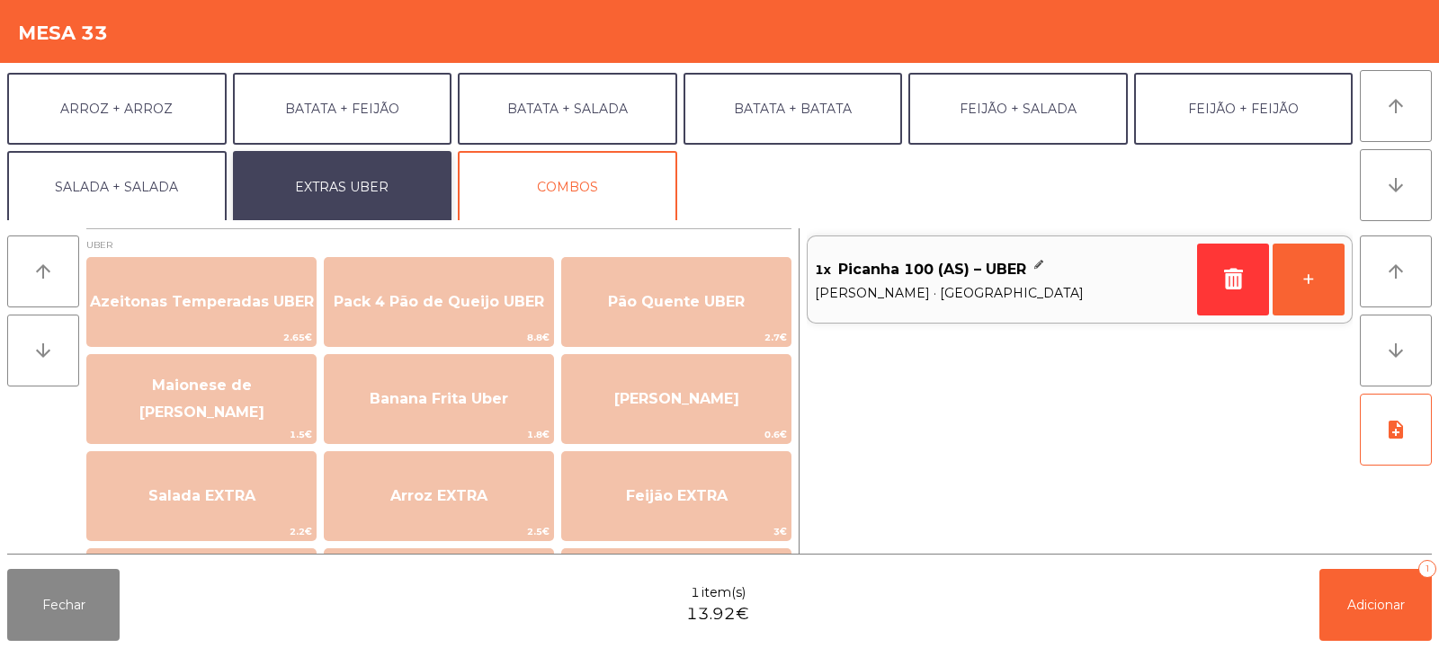
scroll to position [1, 0]
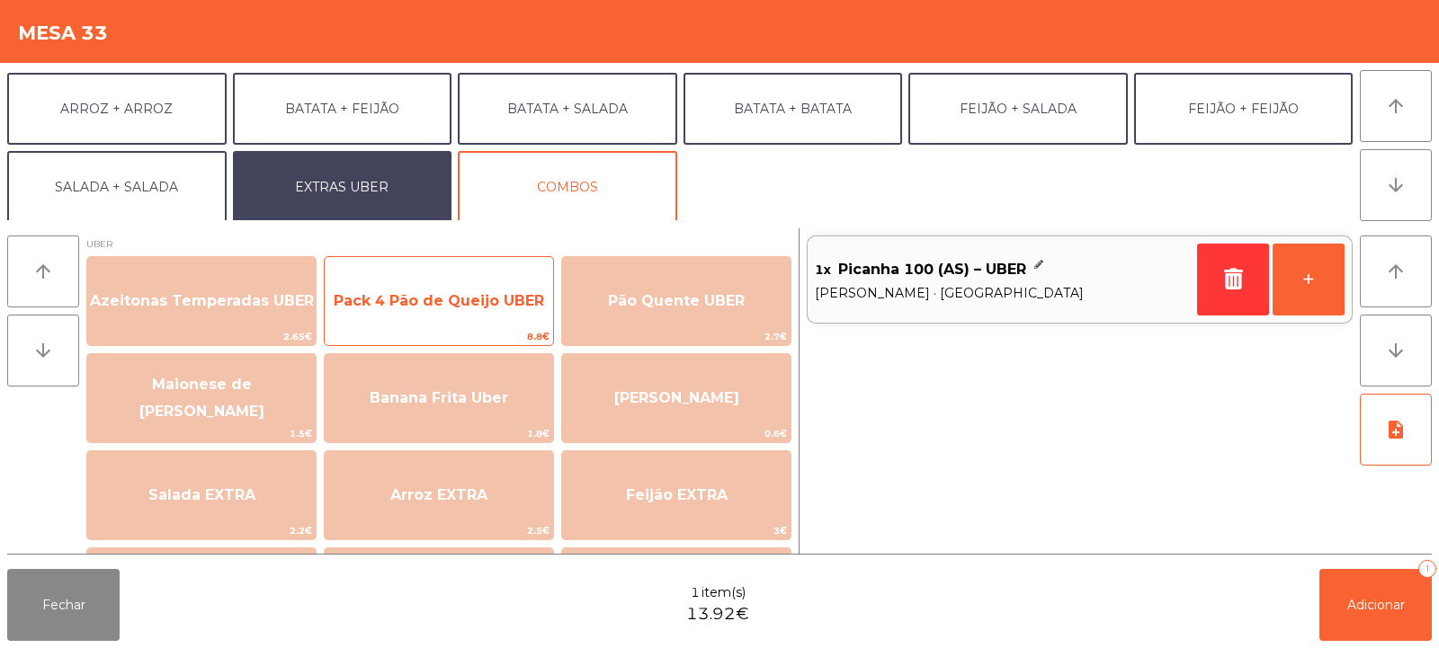
click at [475, 308] on span "Pack 4 Pão de Queijo UBER" at bounding box center [439, 300] width 210 height 17
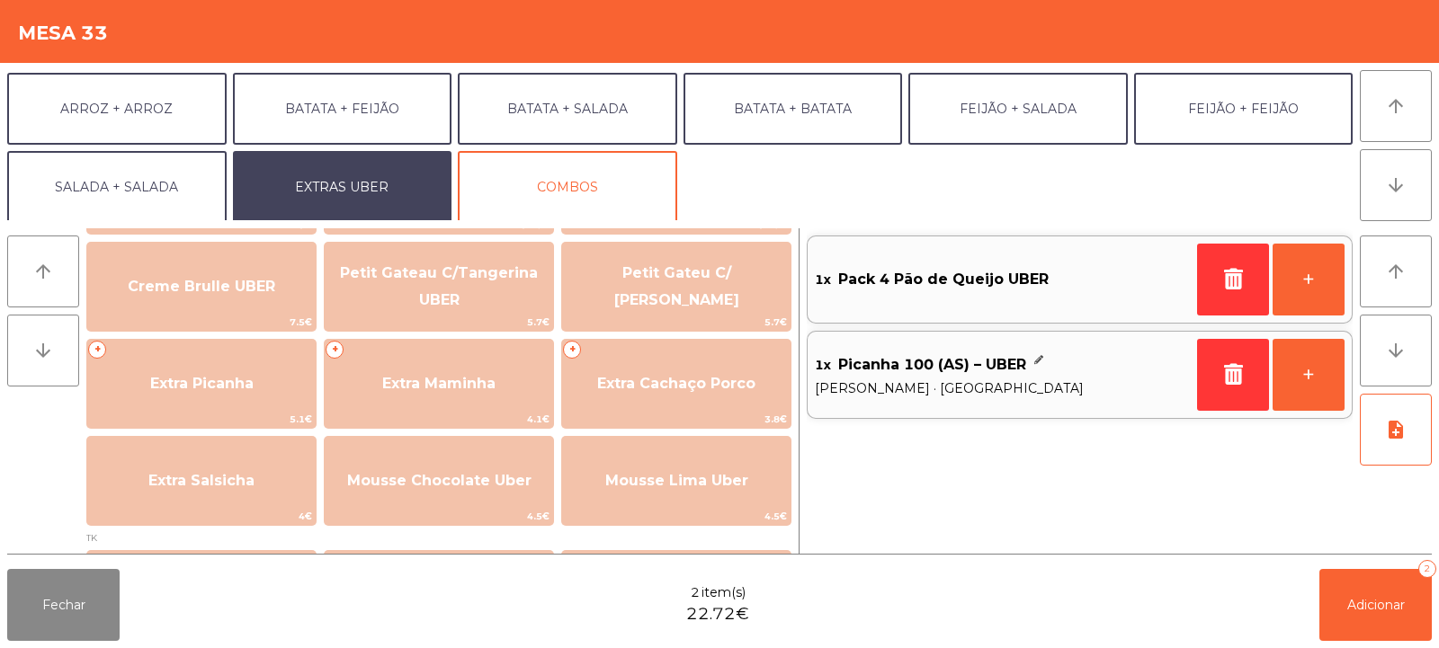
scroll to position [400, 0]
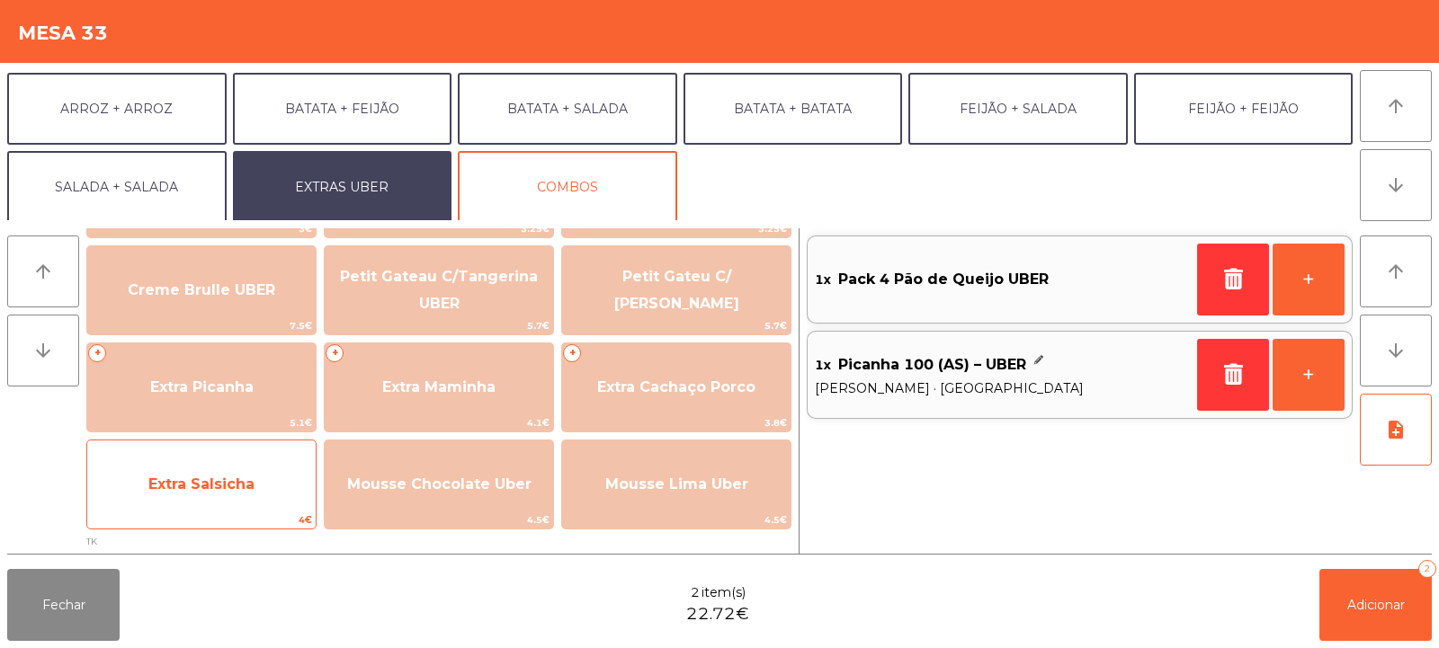
click at [254, 496] on span "Extra Salsicha" at bounding box center [201, 484] width 228 height 49
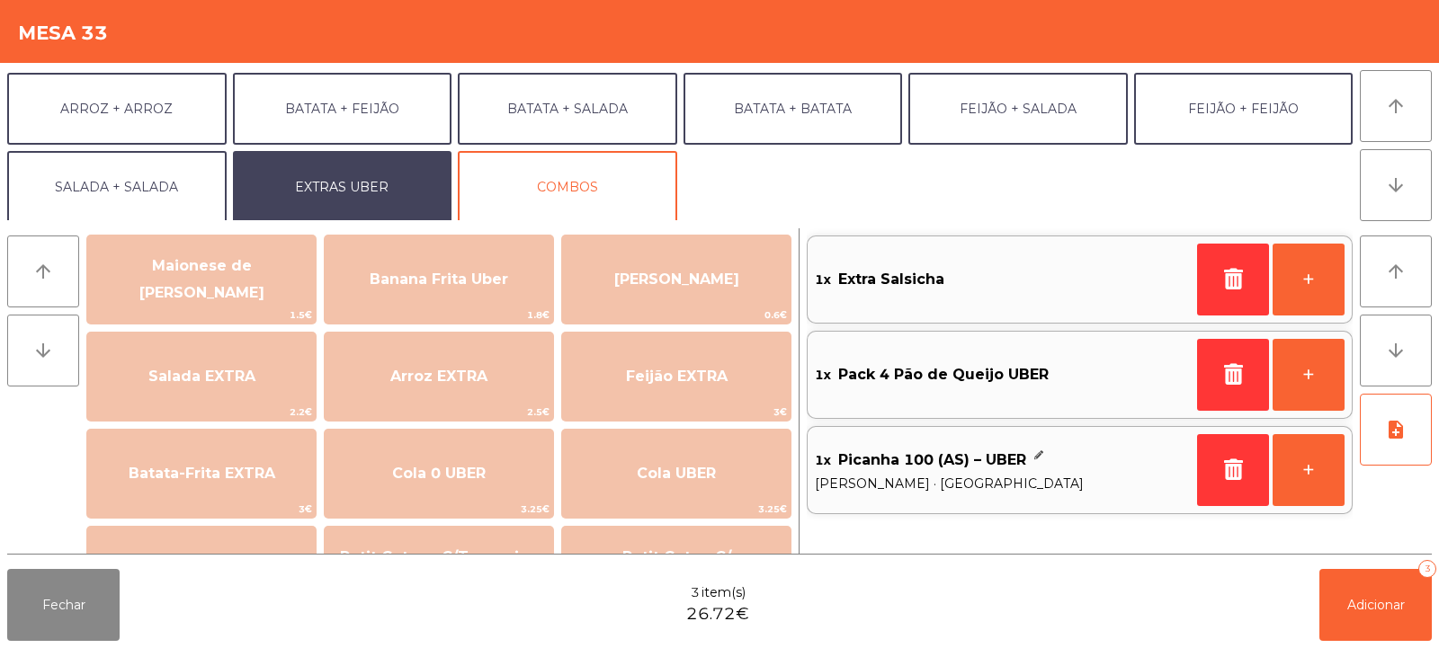
scroll to position [104, 0]
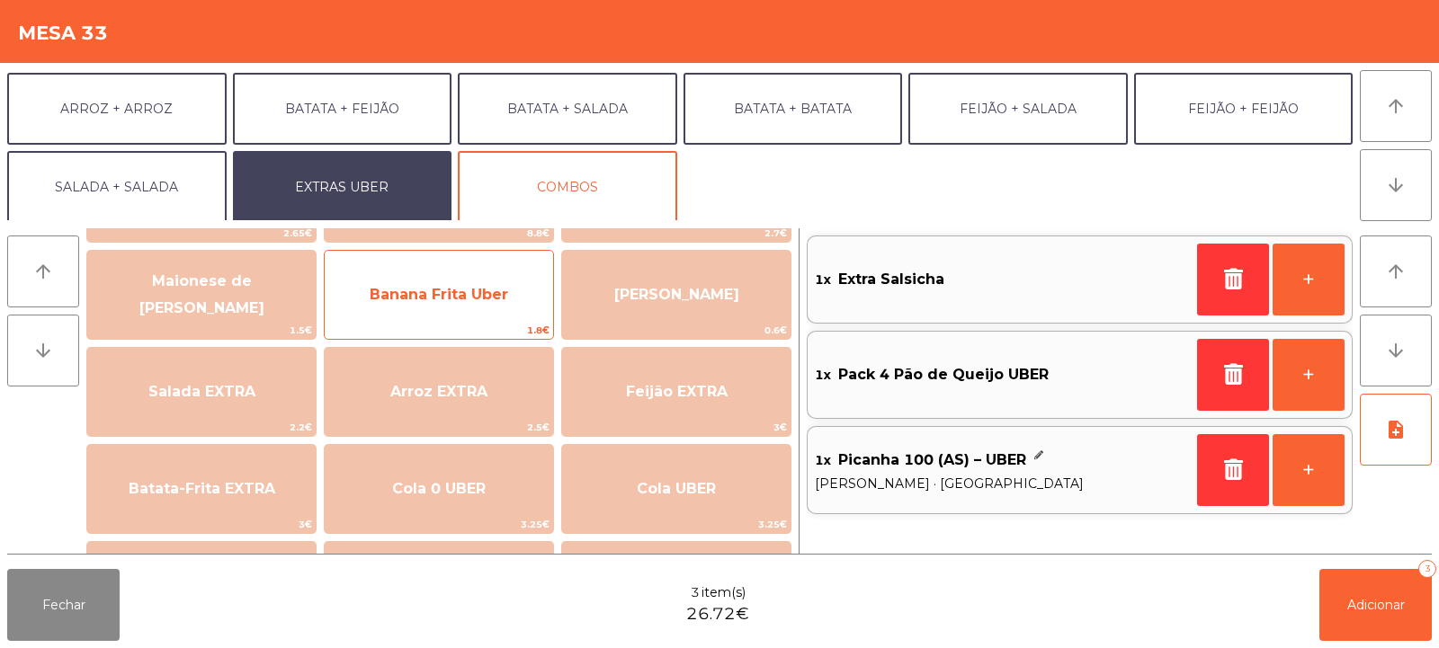
click at [453, 313] on span "Banana Frita Uber" at bounding box center [439, 295] width 228 height 49
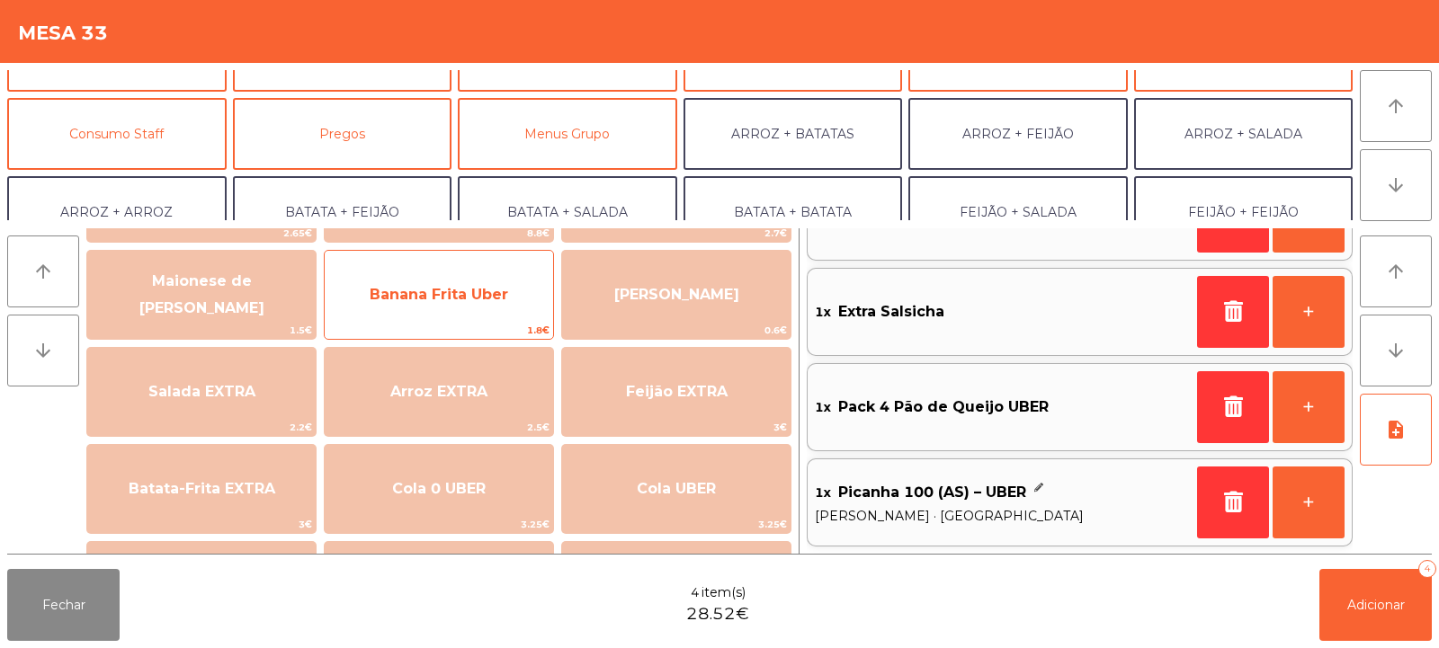
scroll to position [74, 0]
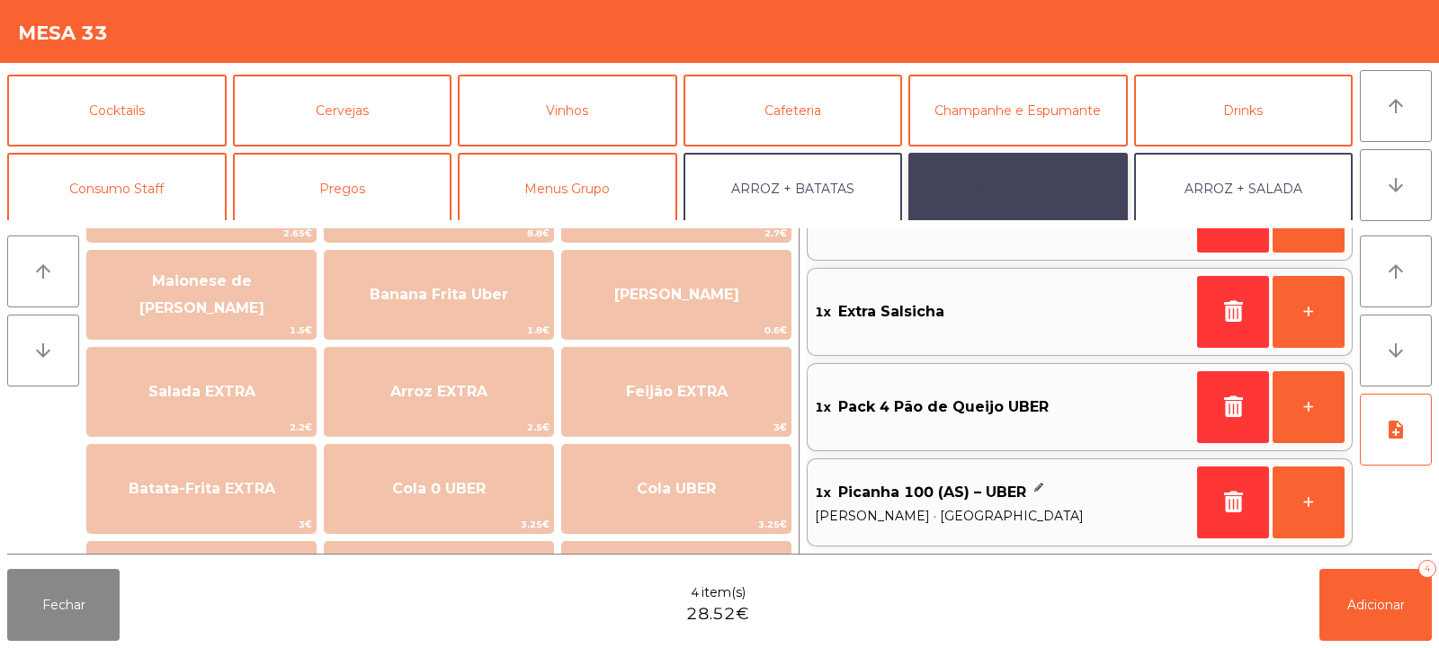
click at [1052, 200] on button "ARROZ + FEIJÃO" at bounding box center [1017, 189] width 219 height 72
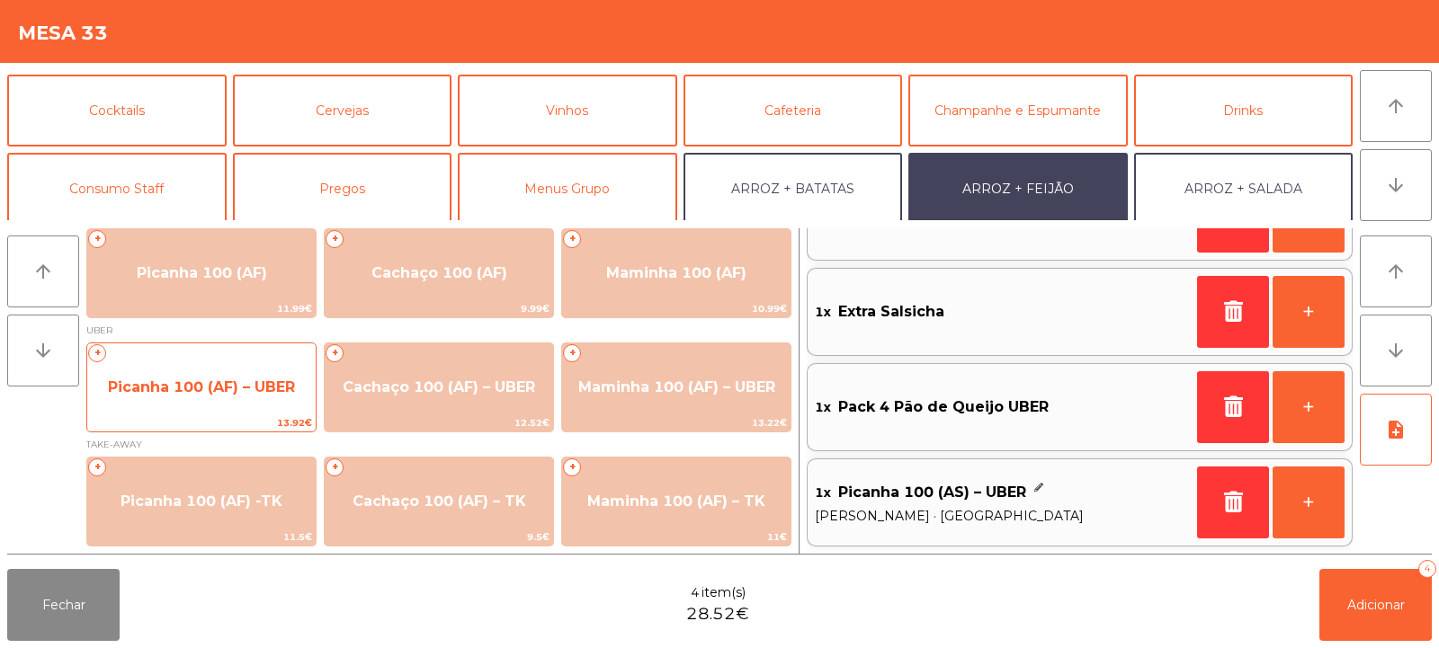
click at [222, 405] on span "Picanha 100 (AF) – UBER" at bounding box center [201, 387] width 228 height 49
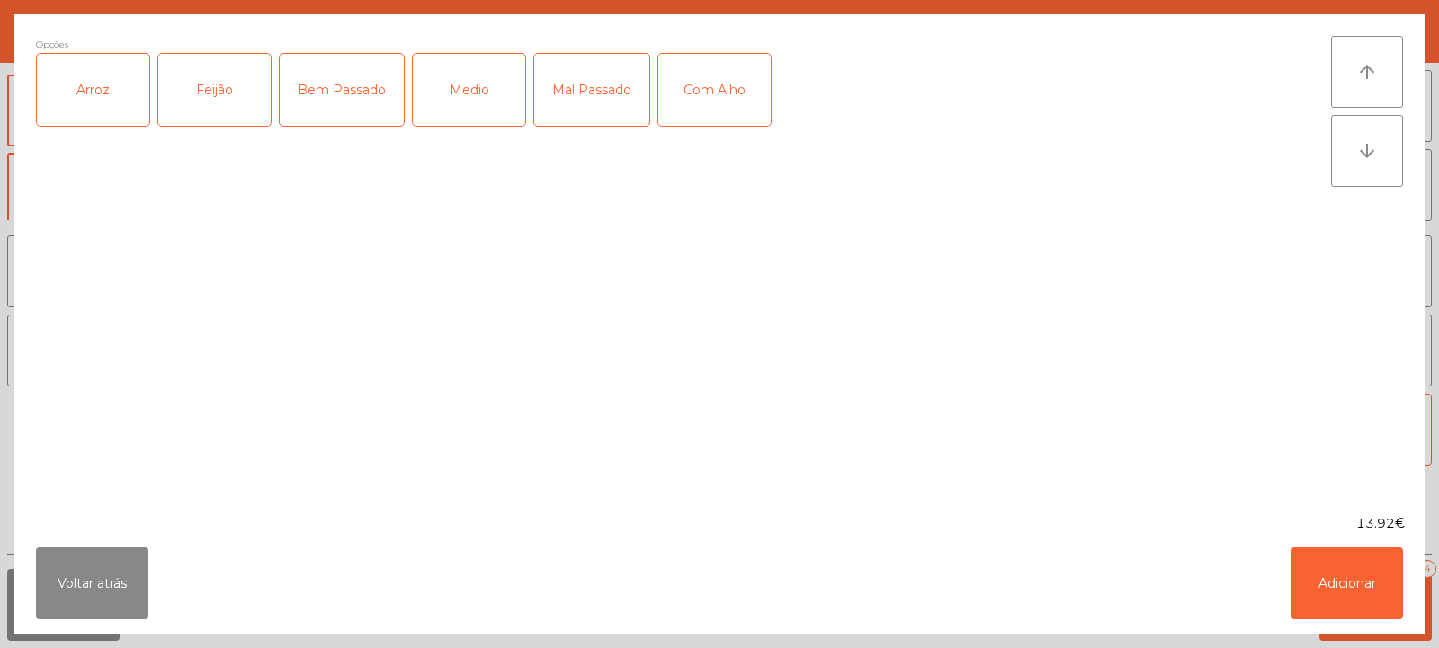
click at [102, 112] on div "Arroz" at bounding box center [93, 90] width 112 height 72
click at [478, 95] on div "Medio" at bounding box center [469, 90] width 112 height 72
click at [1340, 594] on button "Adicionar" at bounding box center [1347, 584] width 112 height 72
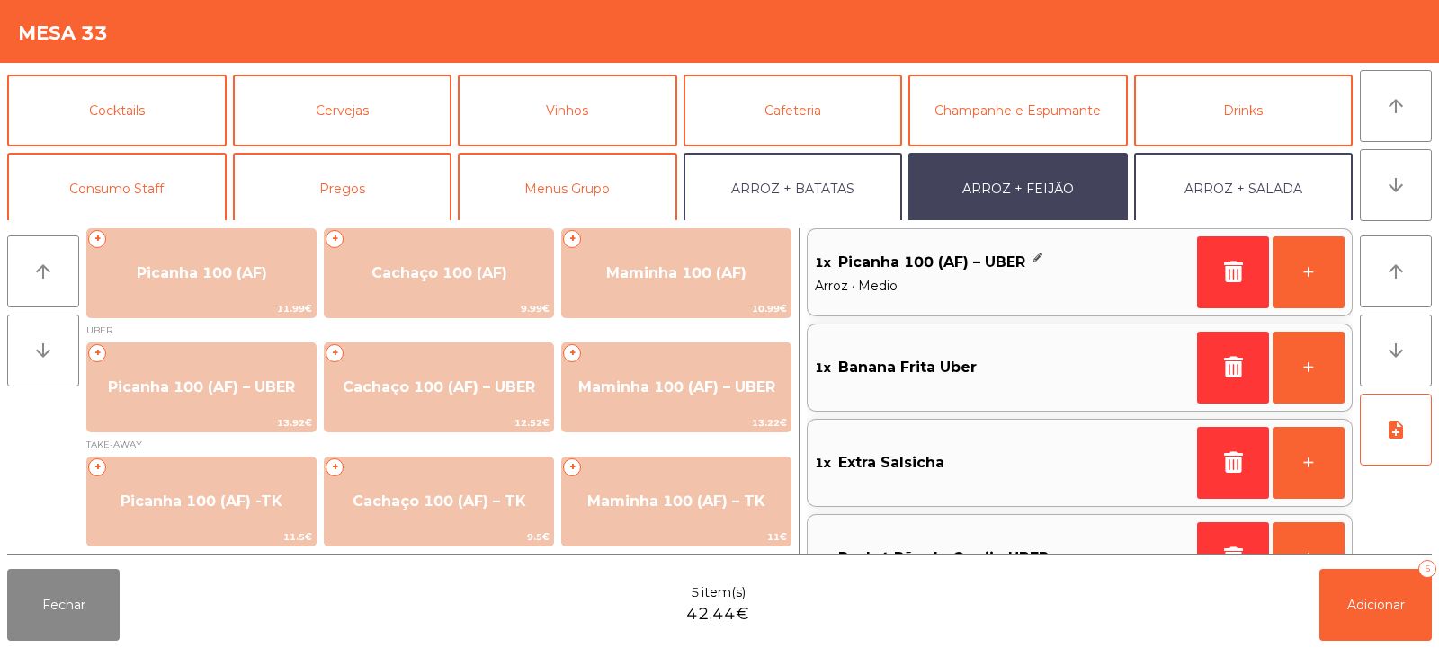
scroll to position [158, 0]
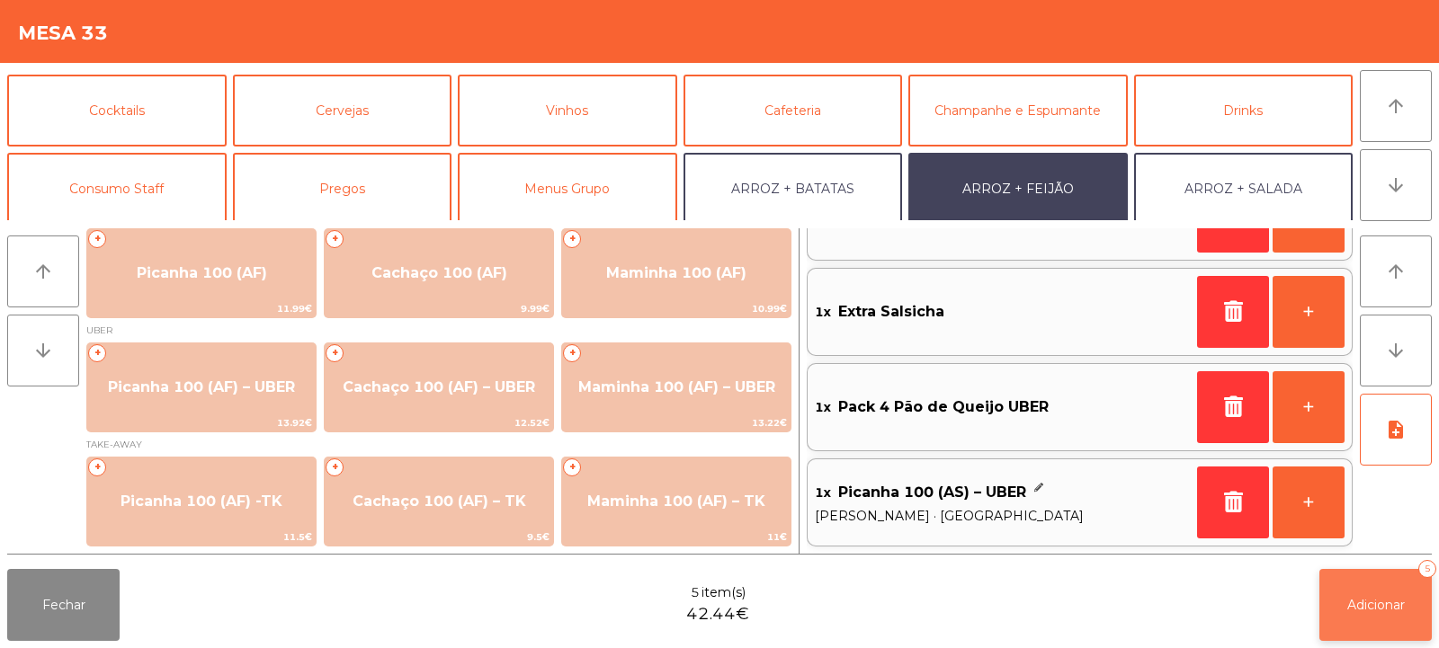
click at [1369, 603] on span "Adicionar" at bounding box center [1376, 605] width 58 height 16
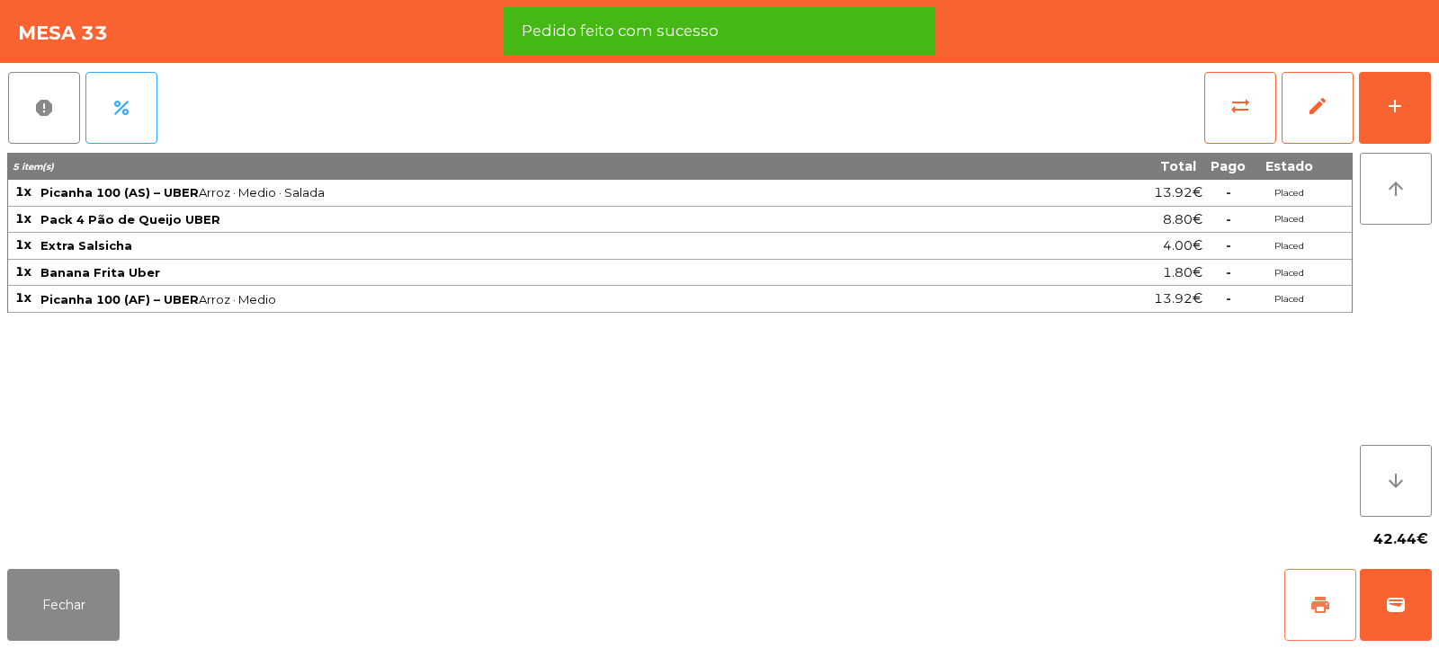
click at [1311, 610] on span "print" at bounding box center [1320, 605] width 22 height 22
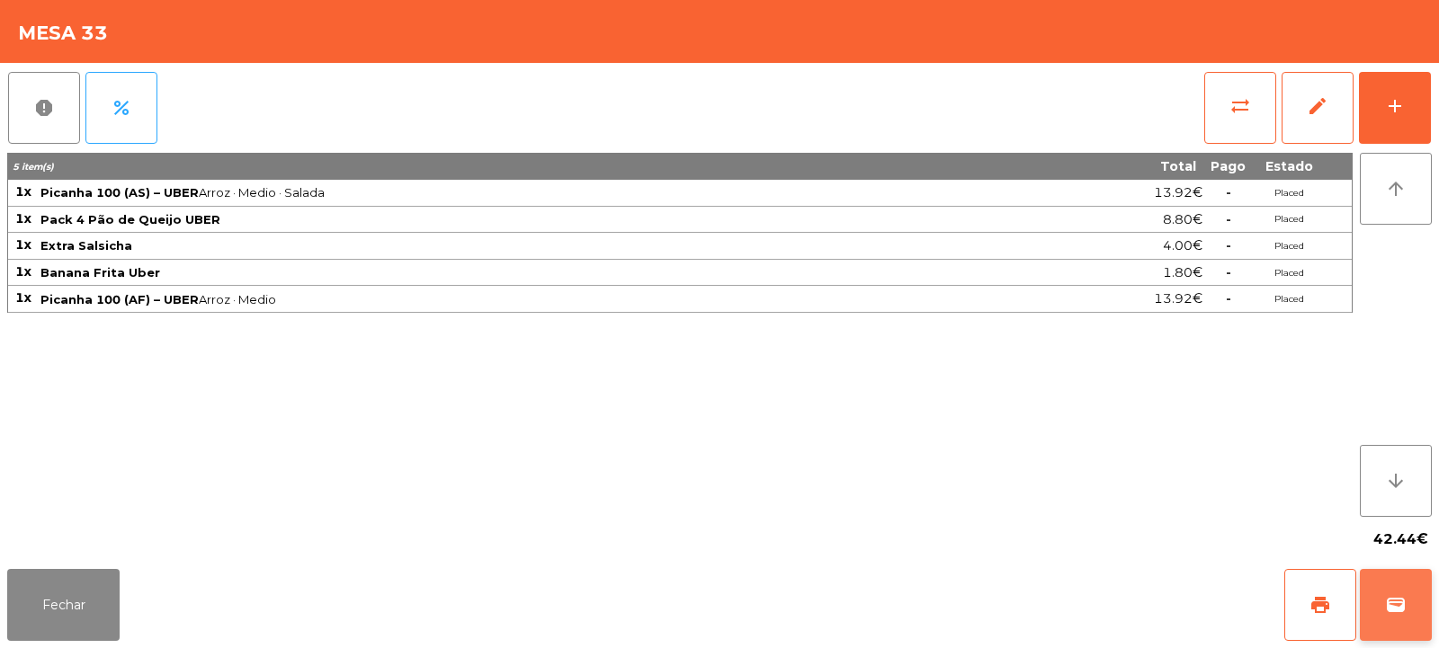
click at [1401, 594] on span "wallet" at bounding box center [1396, 605] width 22 height 22
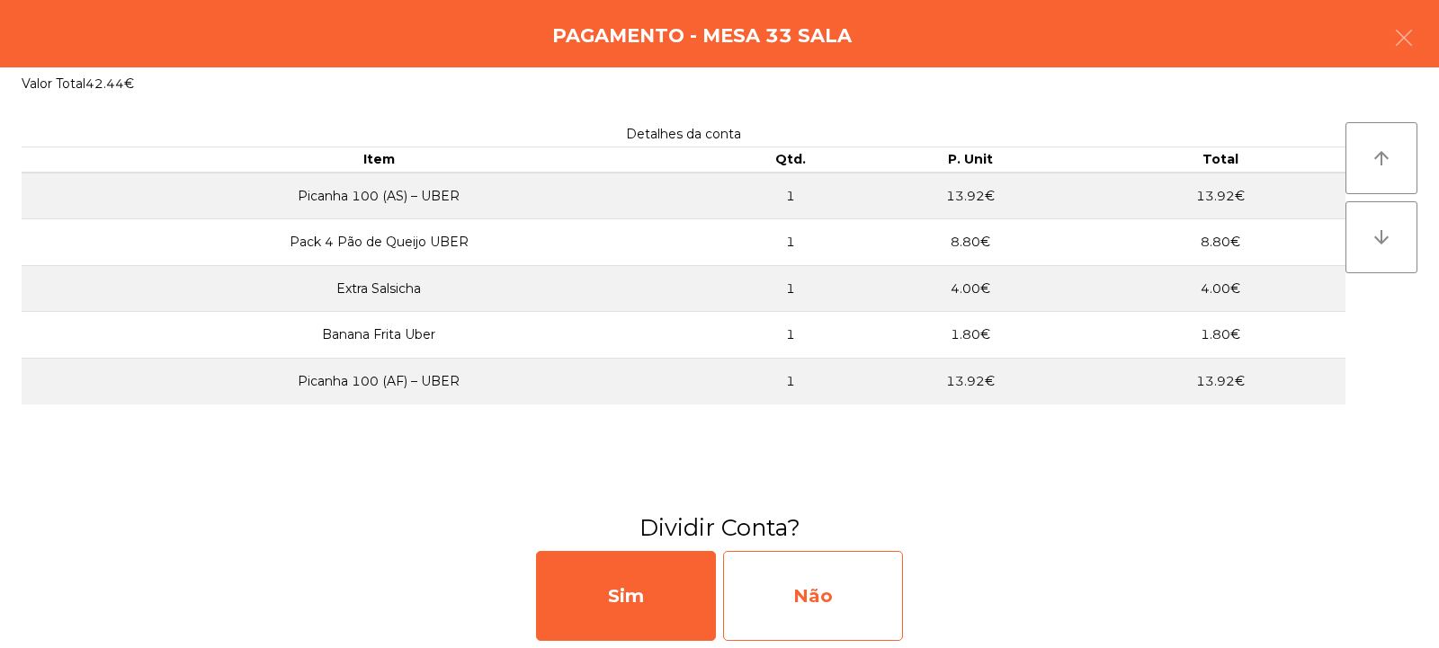
click at [803, 600] on div "Não" at bounding box center [813, 596] width 180 height 90
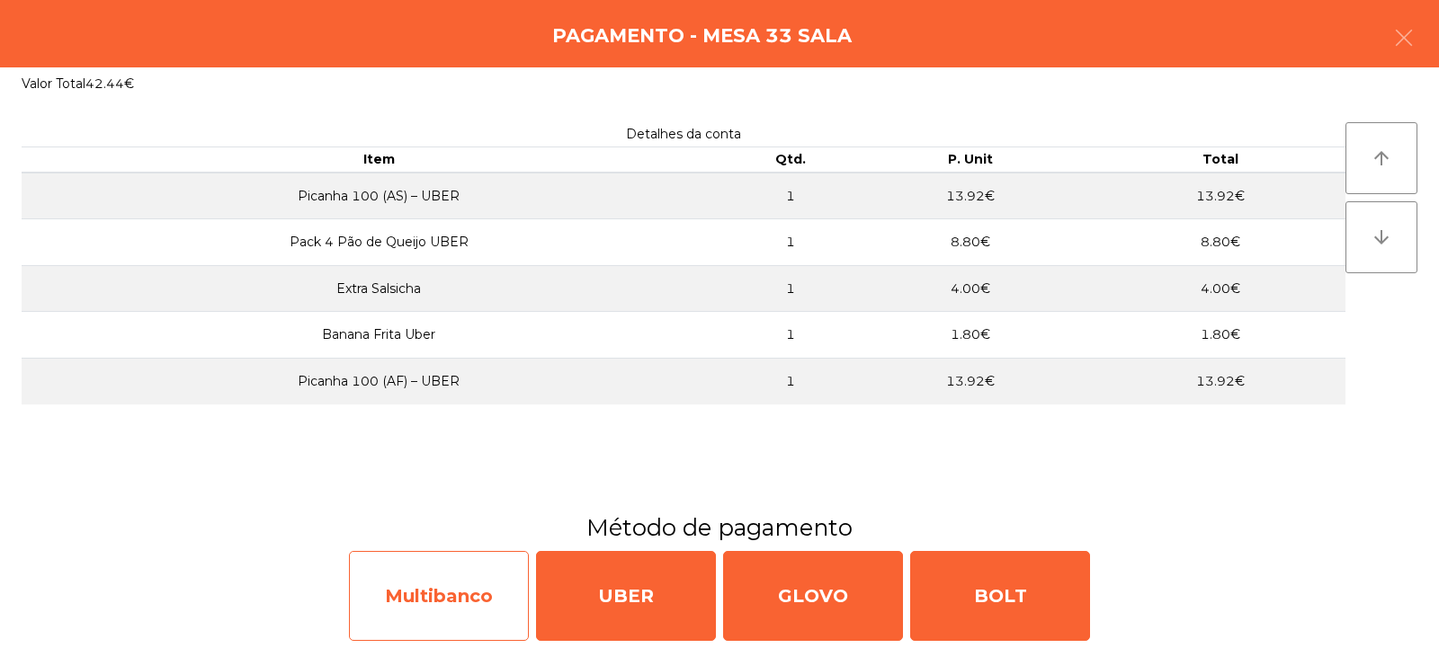
click at [460, 604] on div "Multibanco" at bounding box center [439, 596] width 180 height 90
select select "**"
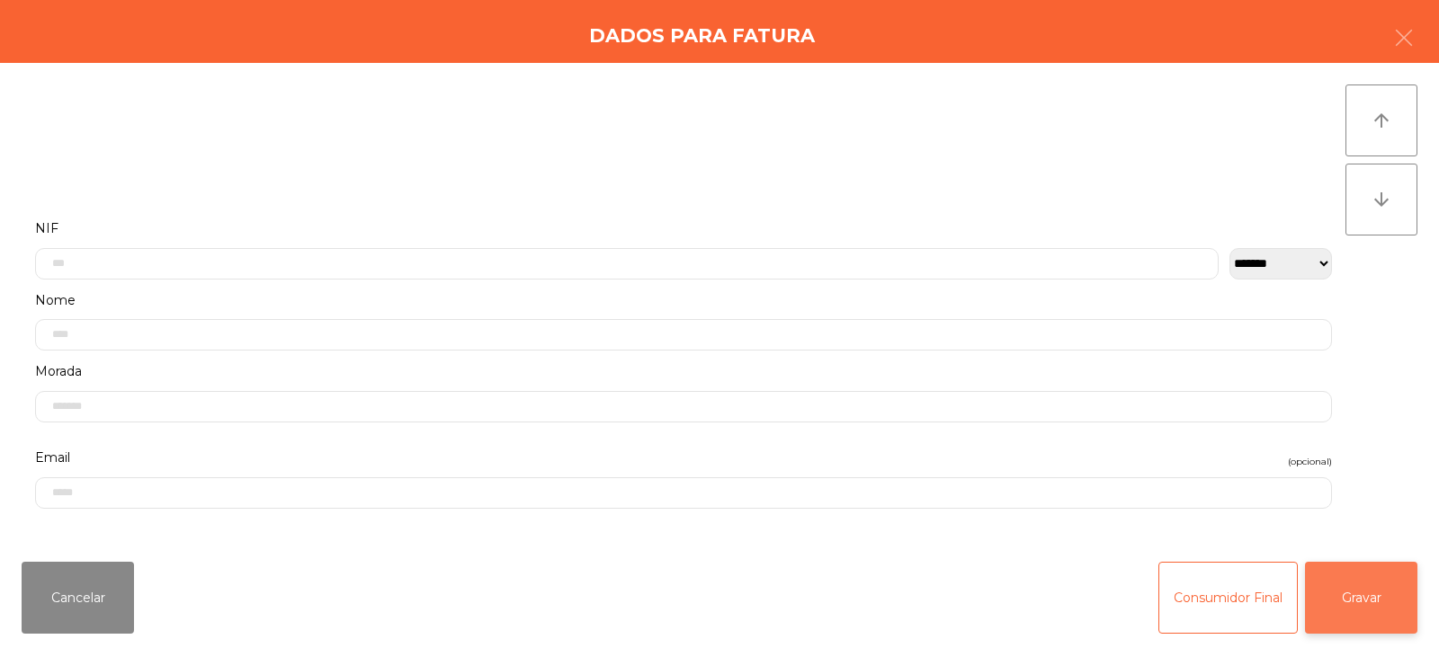
click at [1364, 603] on button "Gravar" at bounding box center [1361, 598] width 112 height 72
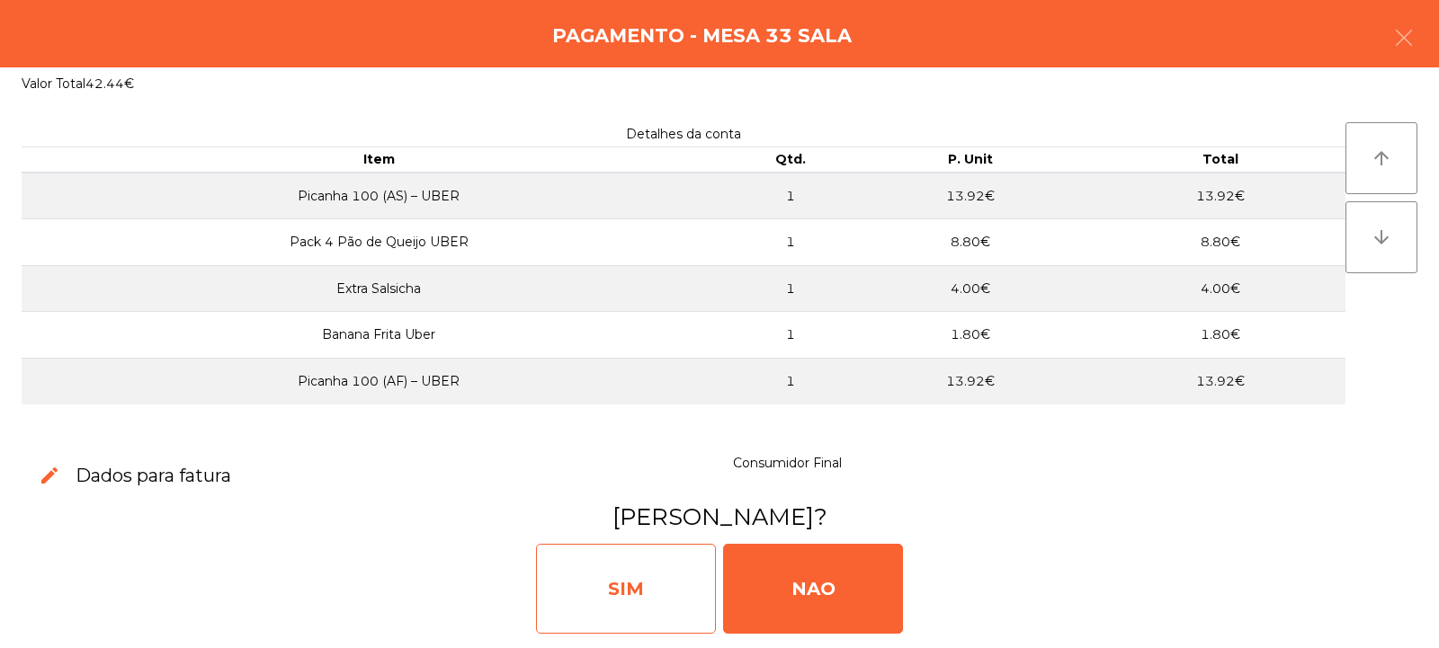
click at [661, 599] on div "SIM" at bounding box center [626, 589] width 180 height 90
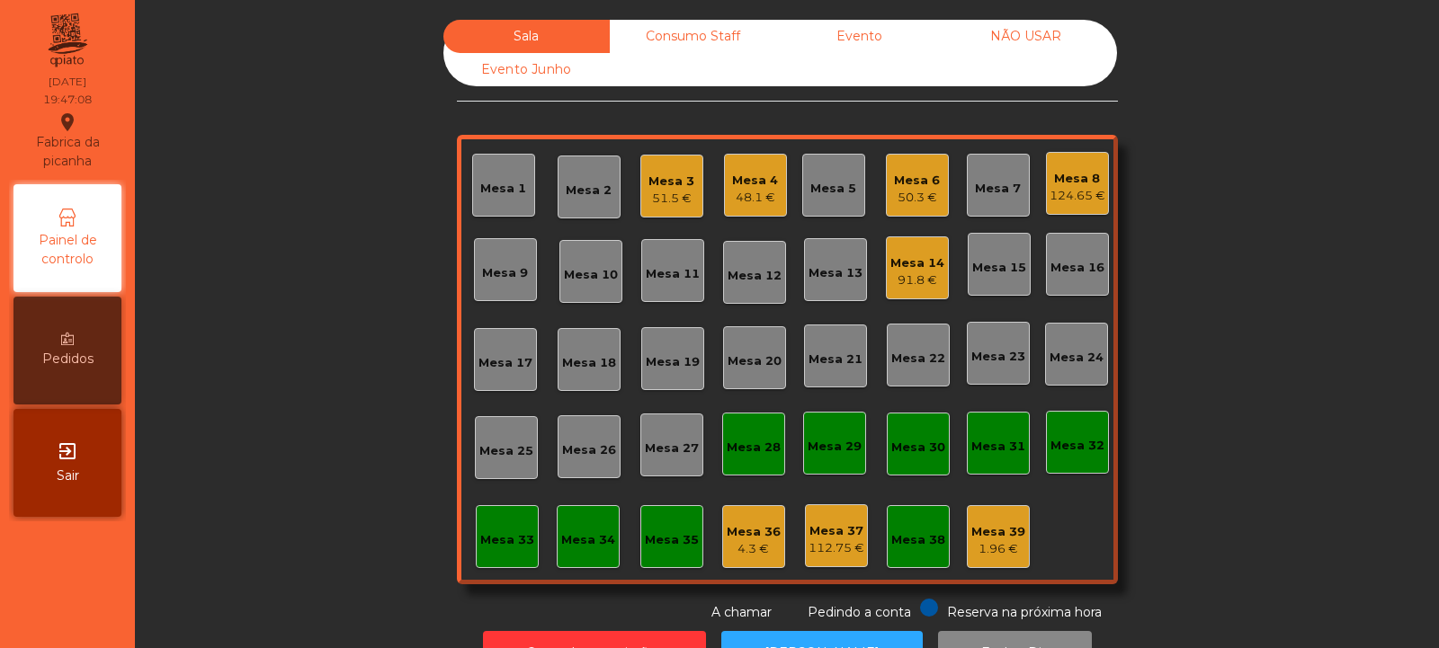
click at [580, 553] on div "Mesa 34" at bounding box center [588, 536] width 63 height 63
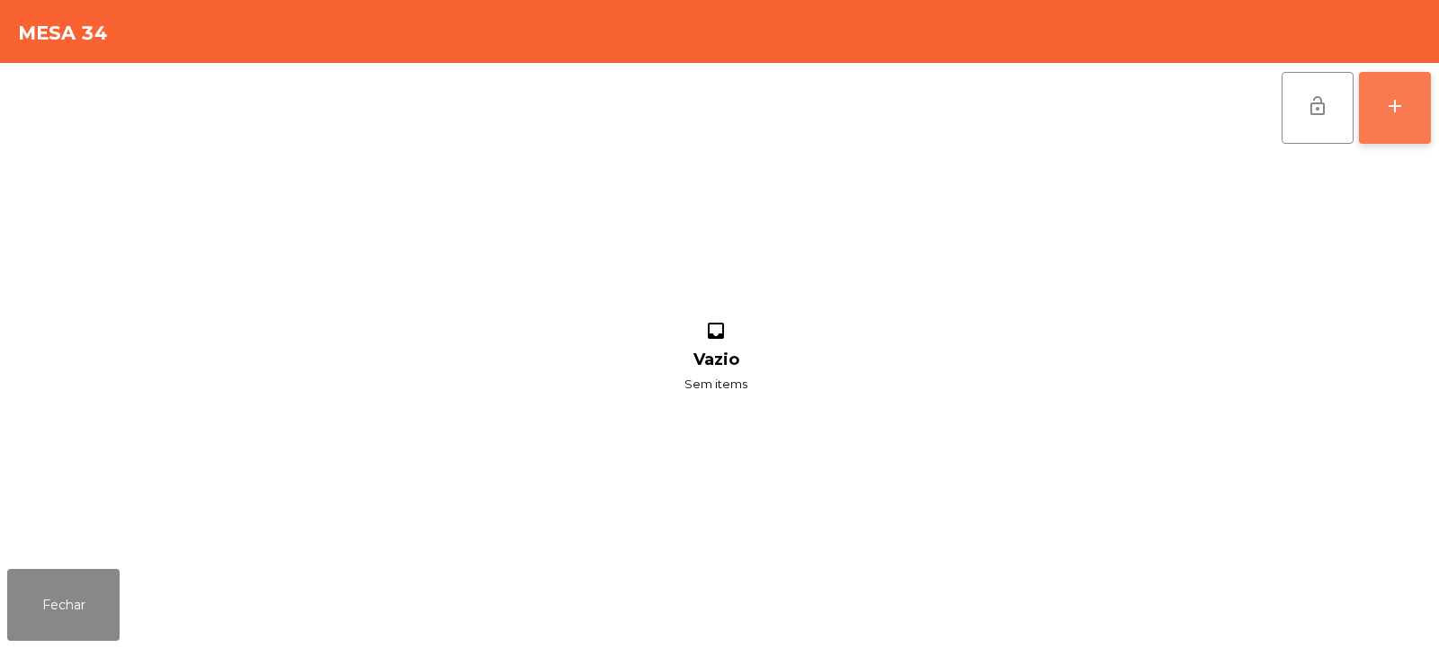
click at [1386, 112] on div "add" at bounding box center [1395, 106] width 22 height 22
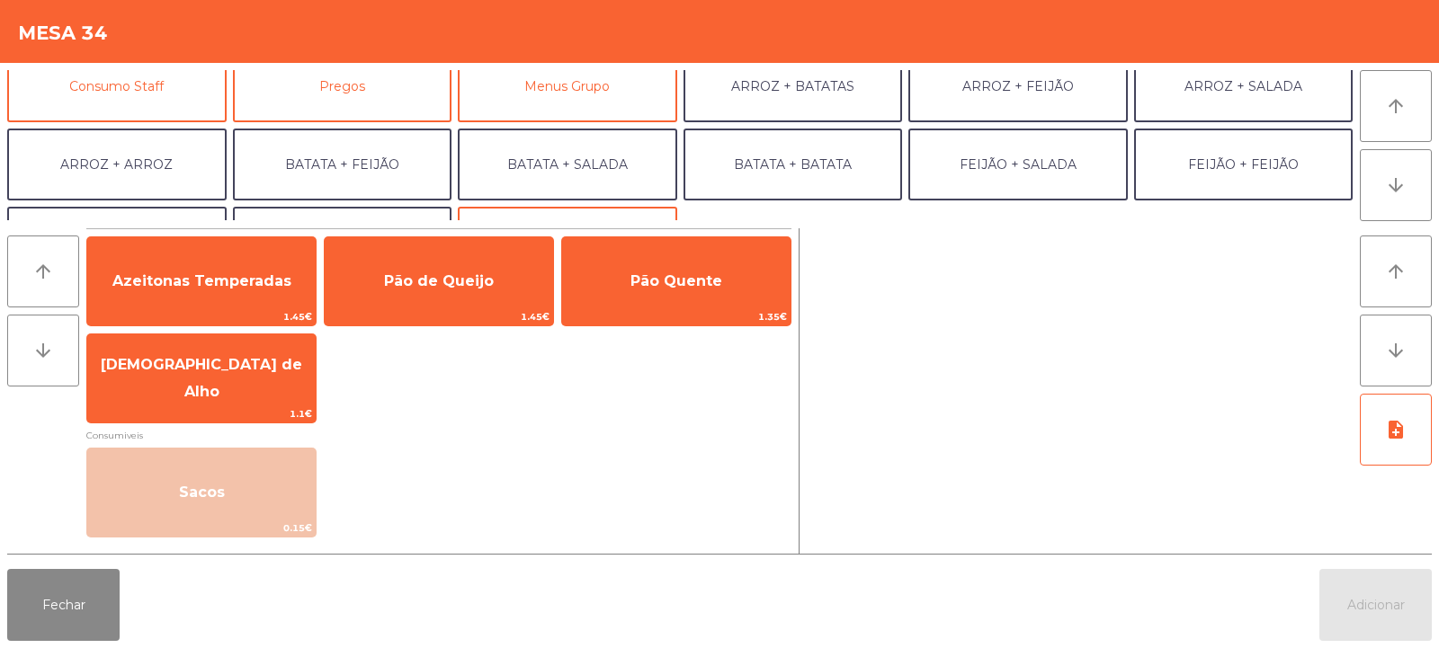
scroll to position [168, 0]
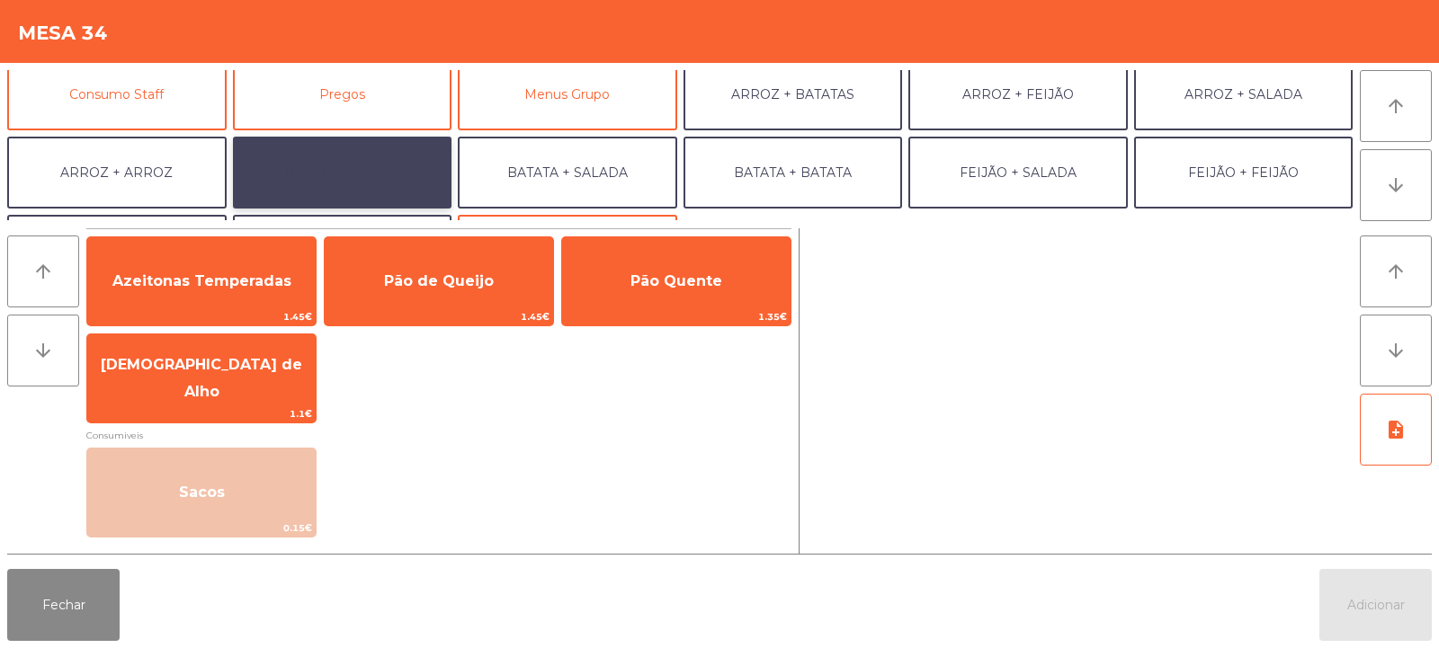
click at [382, 187] on button "BATATA + FEIJÃO" at bounding box center [342, 173] width 219 height 72
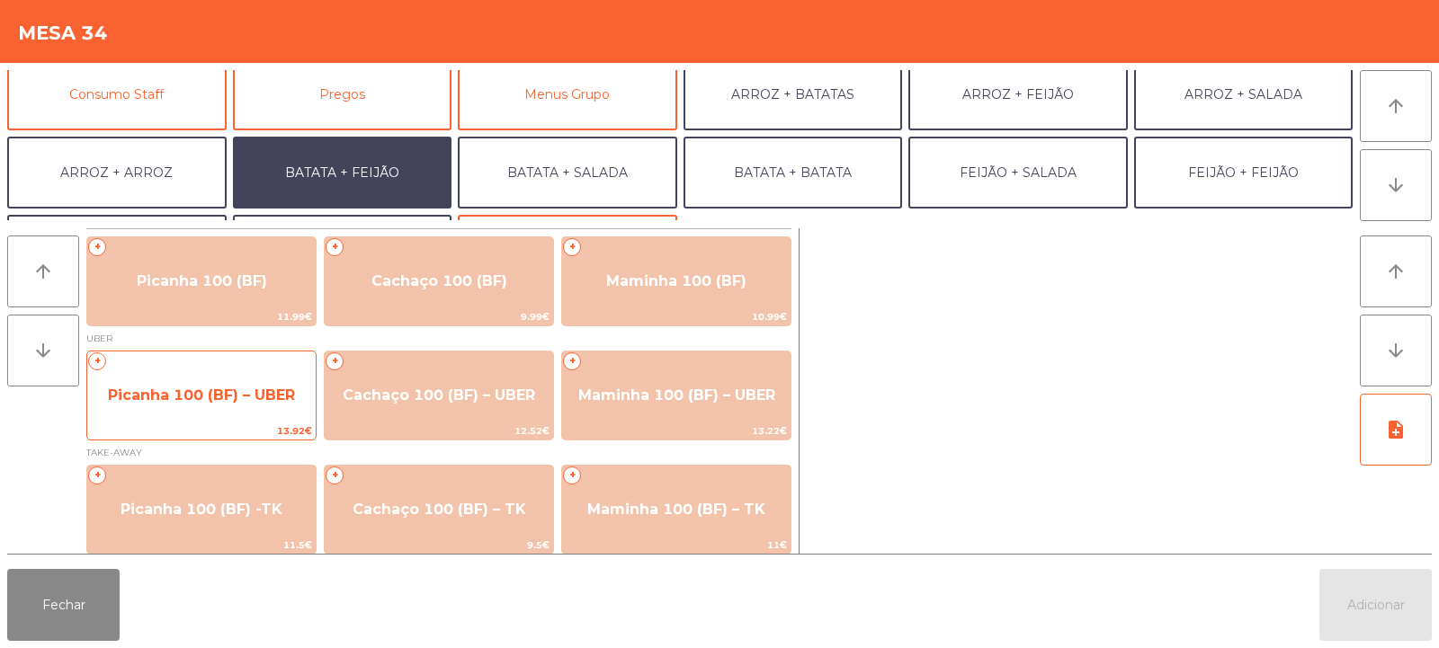
click at [217, 415] on span "Picanha 100 (BF) – UBER" at bounding box center [201, 395] width 228 height 49
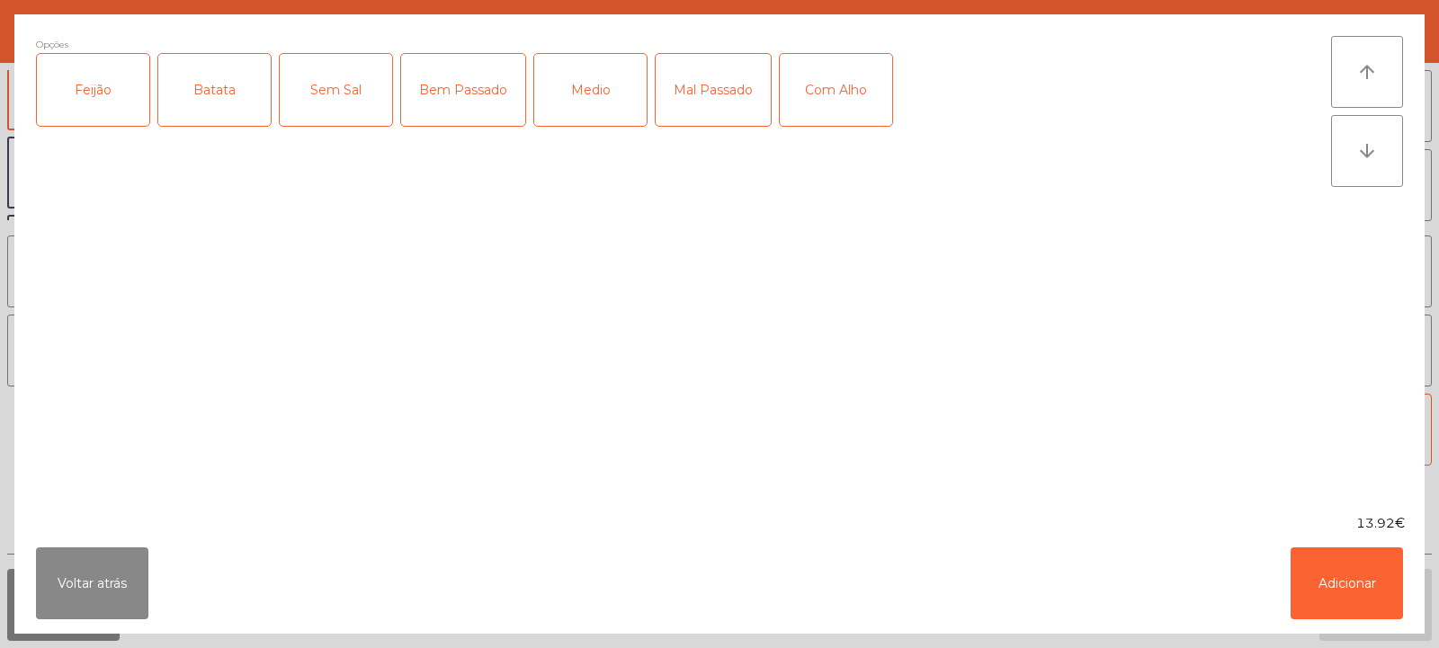
click at [203, 98] on div "Batata" at bounding box center [214, 90] width 112 height 72
click at [84, 94] on div "Feijão" at bounding box center [93, 90] width 112 height 72
click at [593, 98] on div "Medio" at bounding box center [590, 90] width 112 height 72
click at [1345, 590] on button "Adicionar" at bounding box center [1347, 584] width 112 height 72
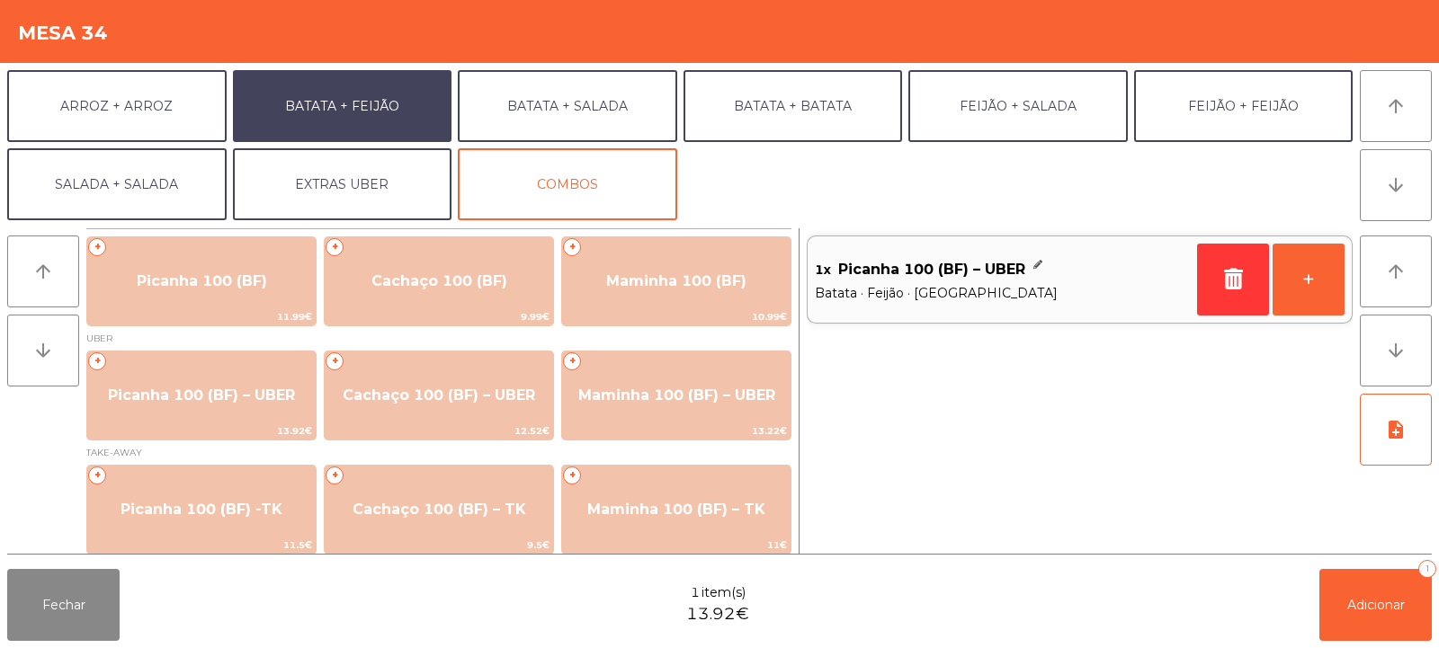
scroll to position [234, 0]
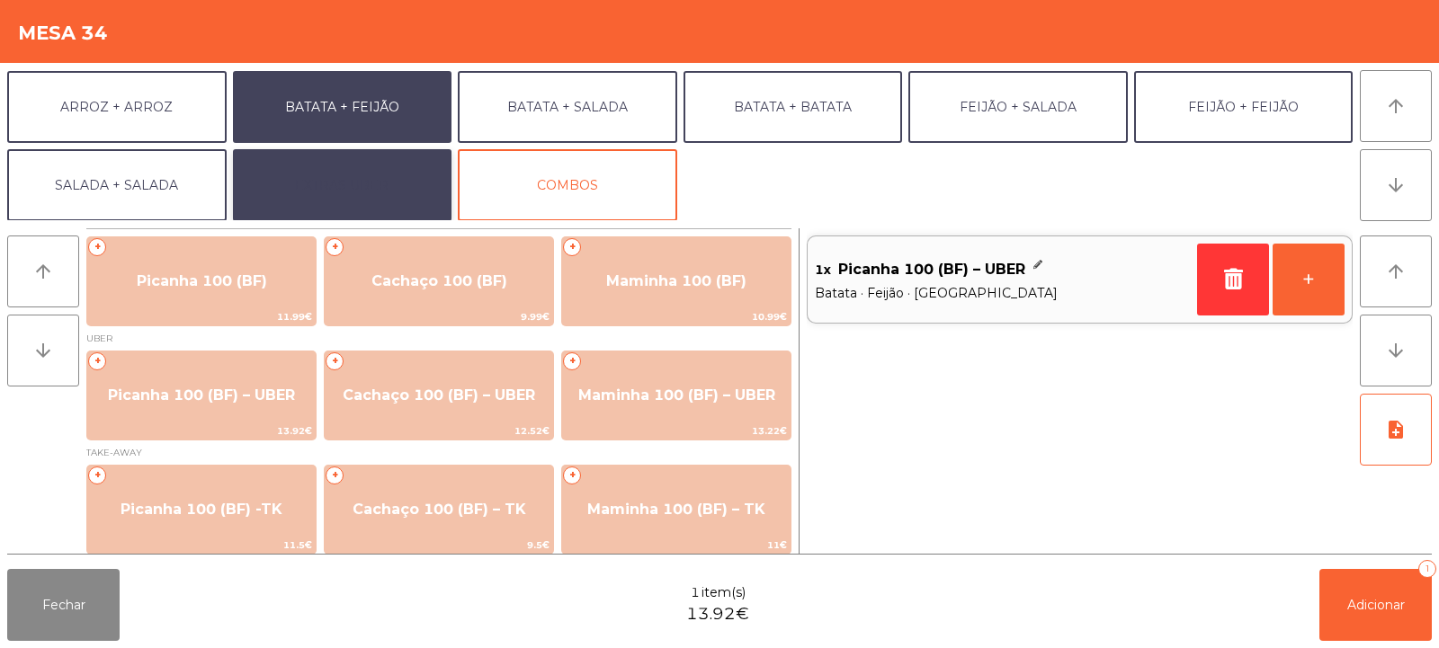
click at [379, 179] on button "EXTRAS UBER" at bounding box center [342, 185] width 219 height 72
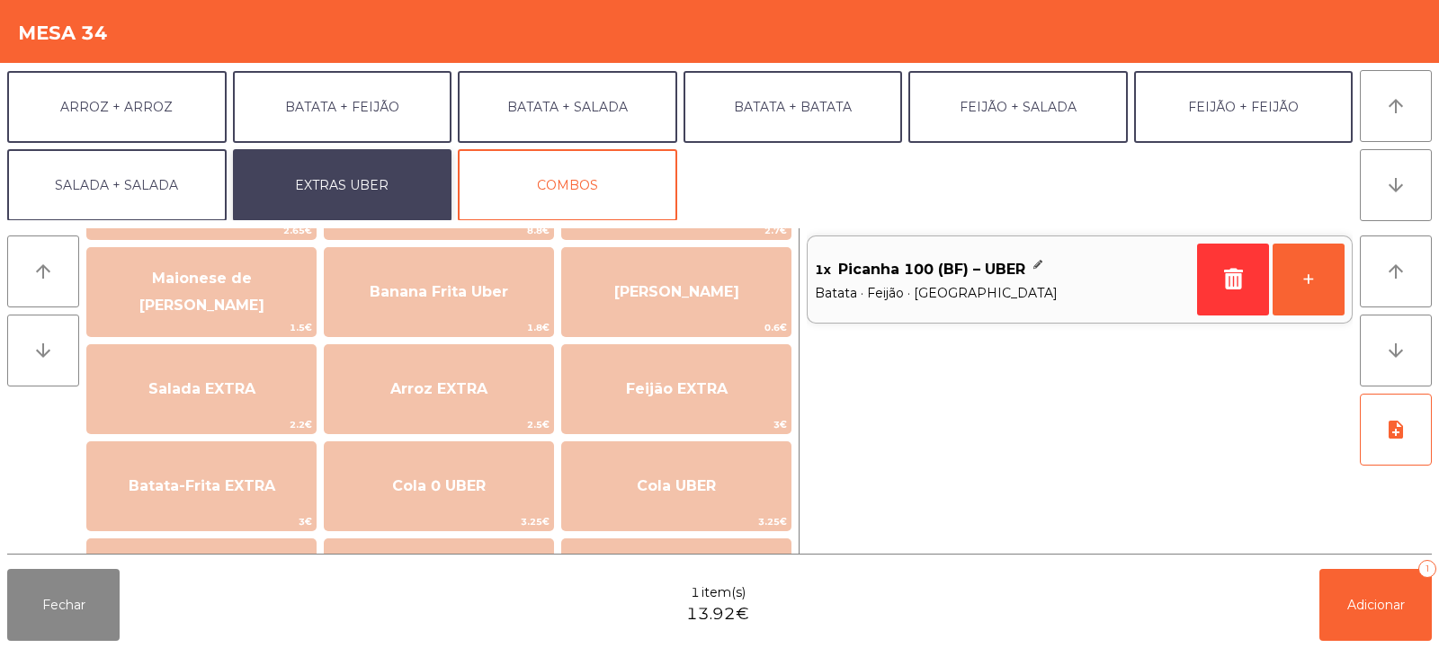
scroll to position [114, 0]
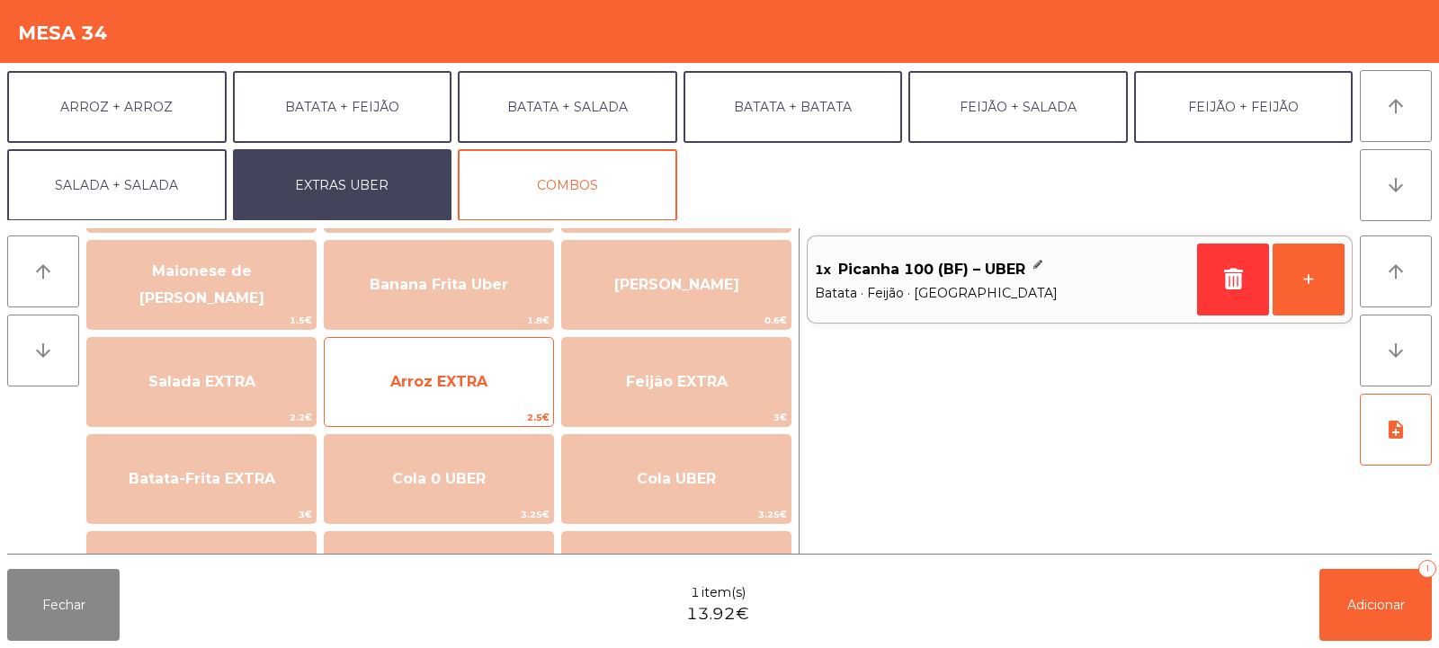
click at [456, 385] on span "Arroz EXTRA" at bounding box center [438, 381] width 97 height 17
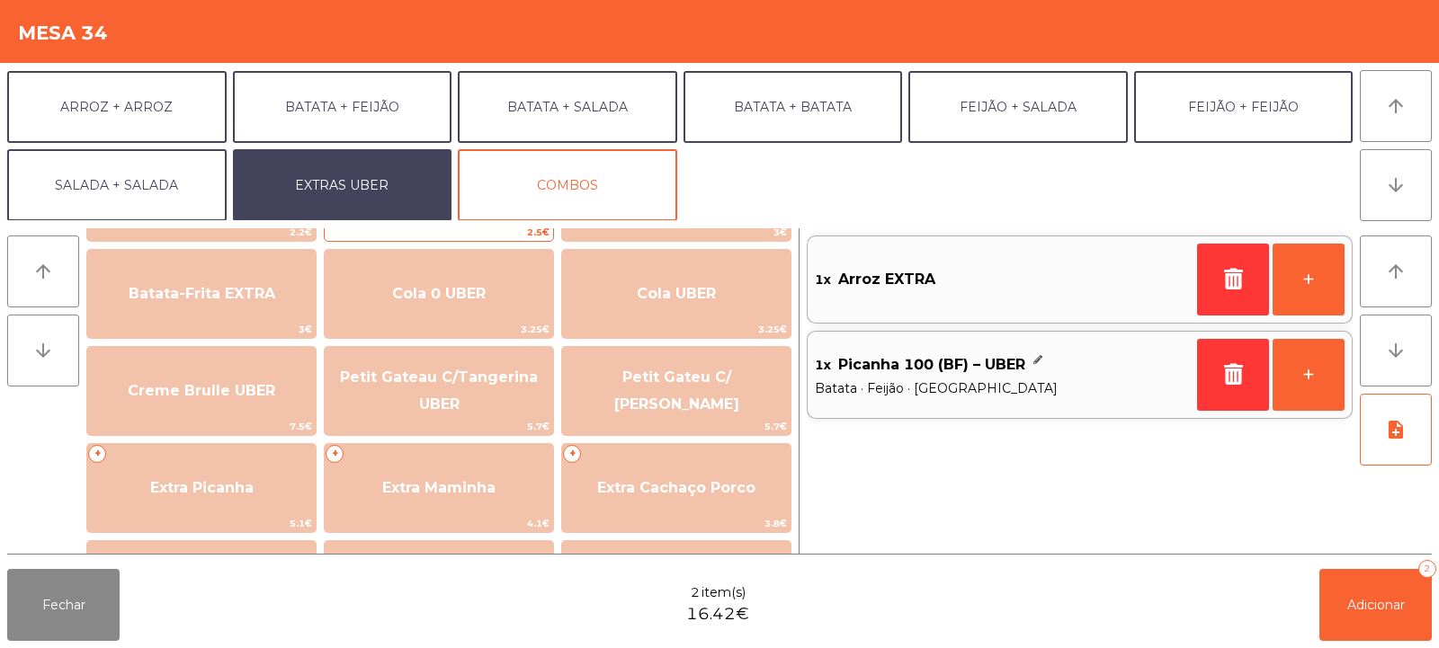
scroll to position [317, 0]
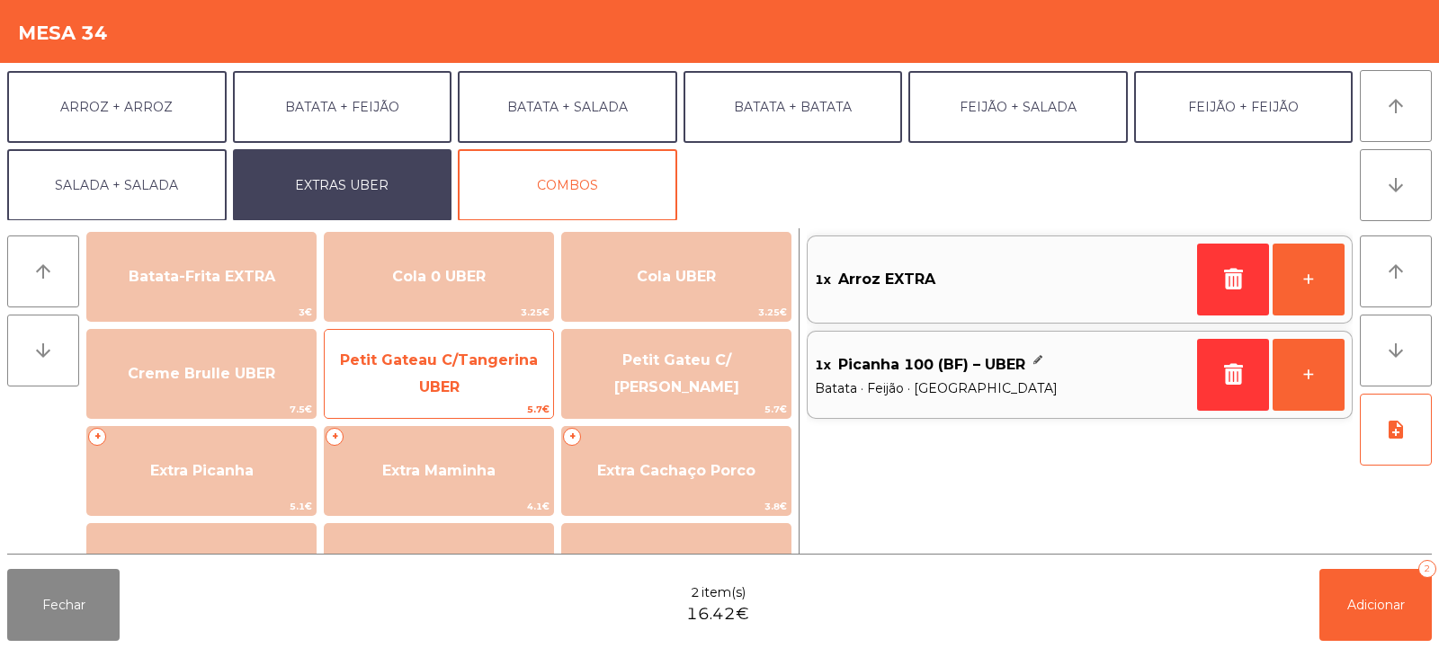
click at [472, 395] on span "Petit Gateau C/Tangerina UBER" at bounding box center [439, 374] width 228 height 76
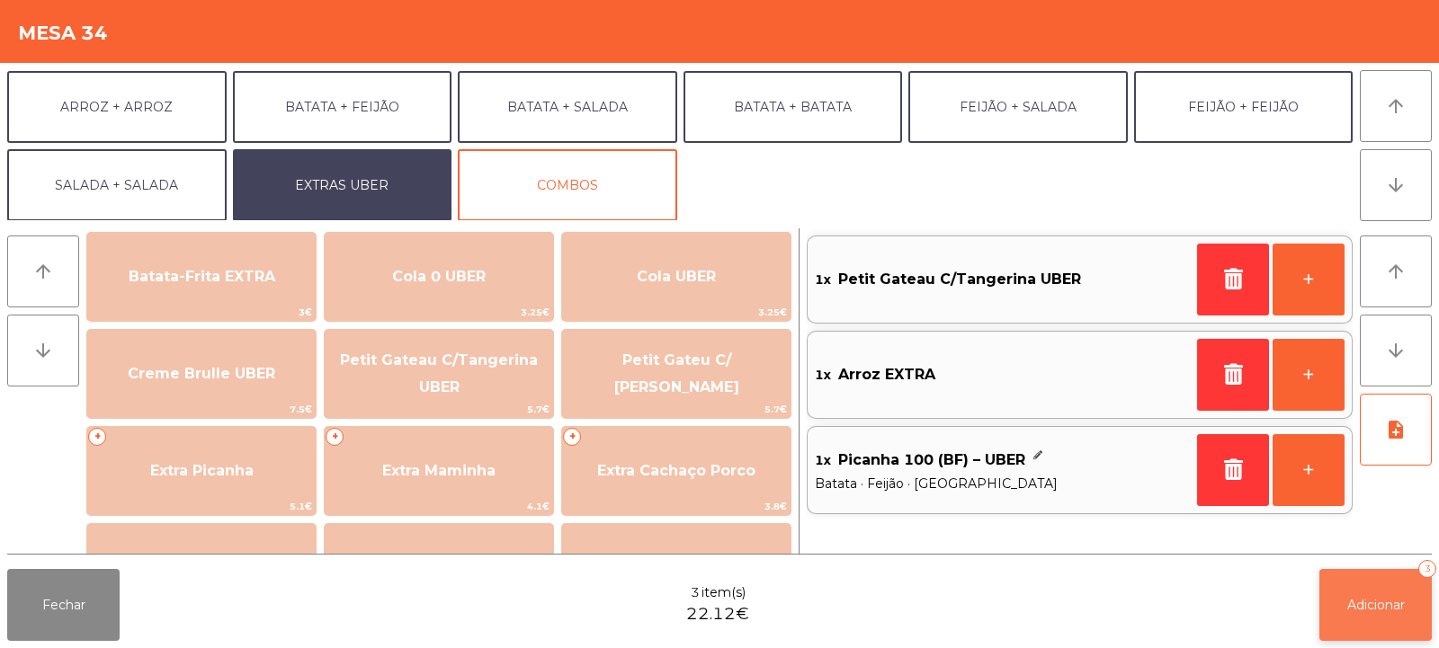
click at [1362, 608] on span "Adicionar" at bounding box center [1376, 605] width 58 height 16
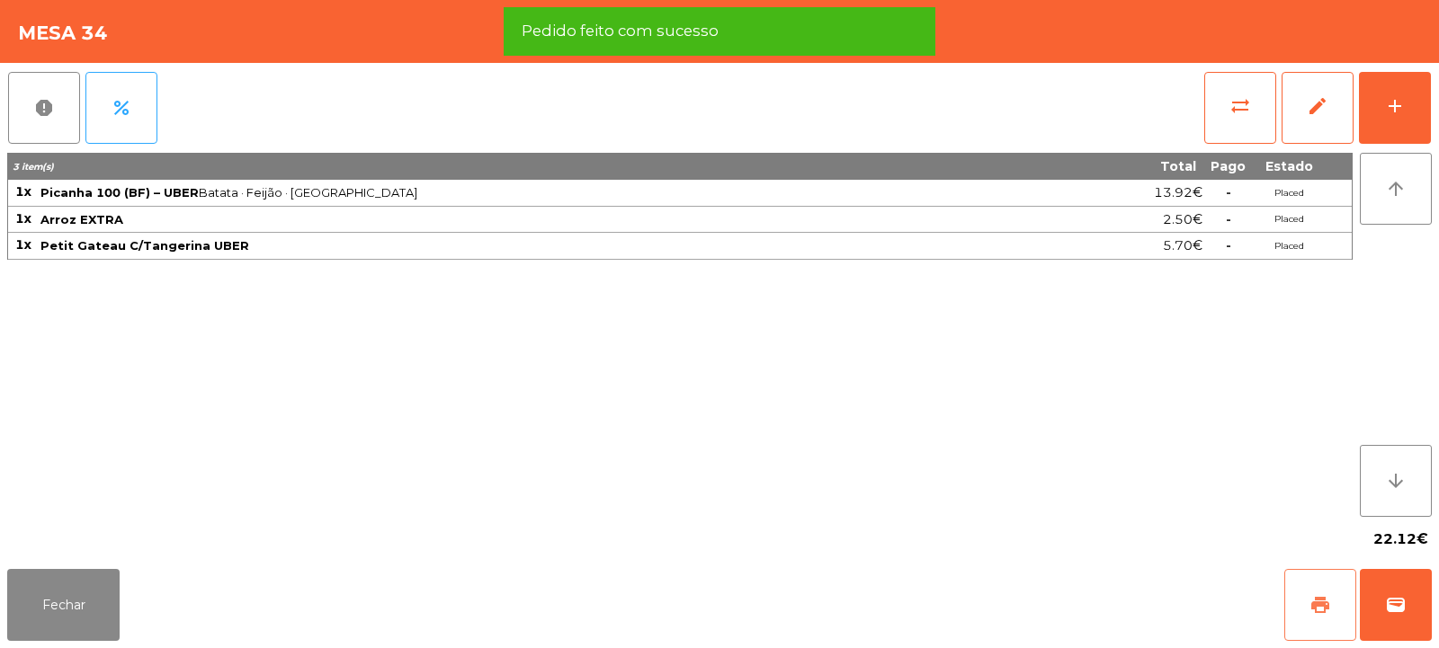
click at [1337, 606] on button "print" at bounding box center [1320, 605] width 72 height 72
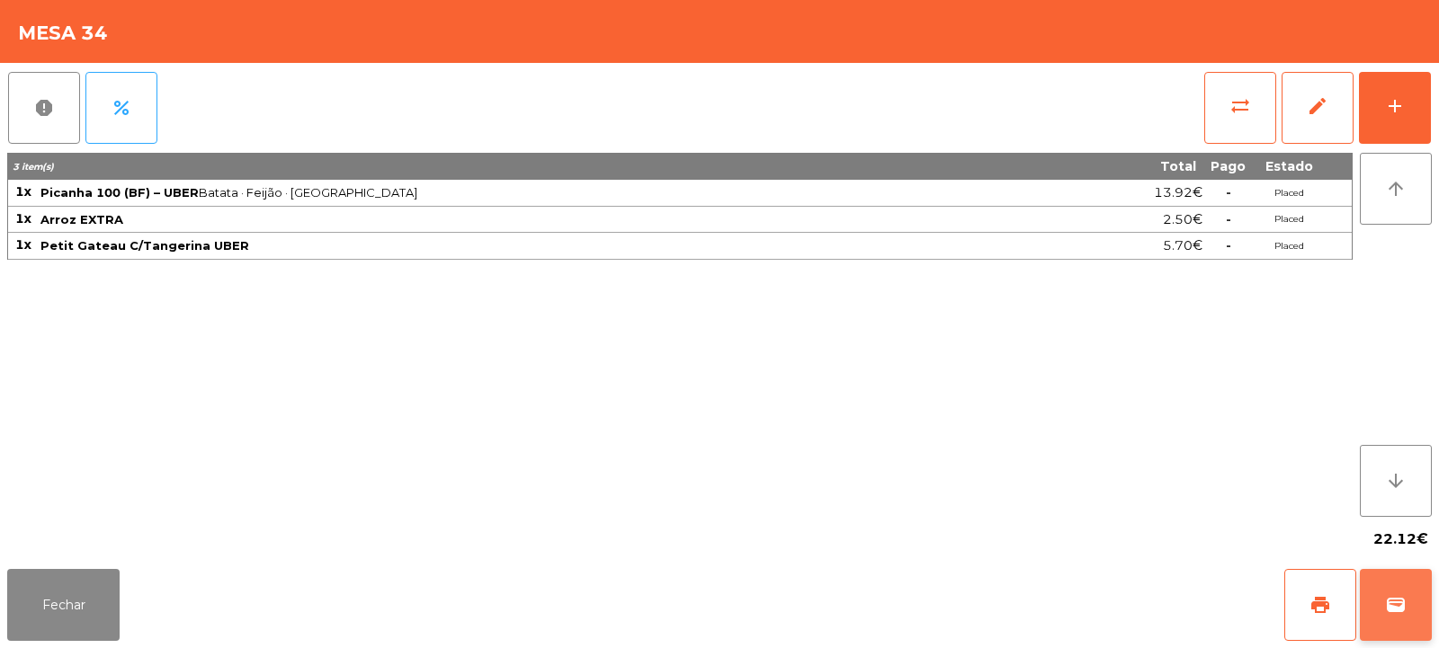
click at [1417, 606] on button "wallet" at bounding box center [1396, 605] width 72 height 72
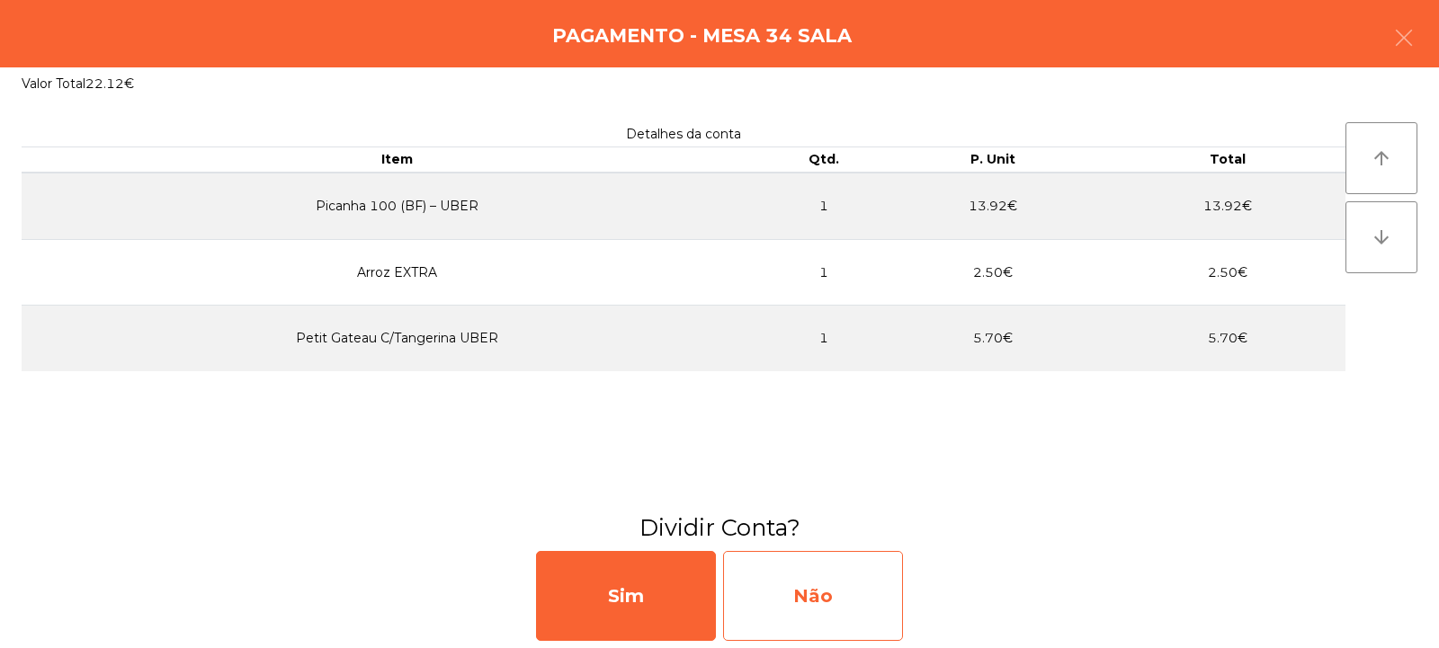
click at [792, 606] on div "Não" at bounding box center [813, 596] width 180 height 90
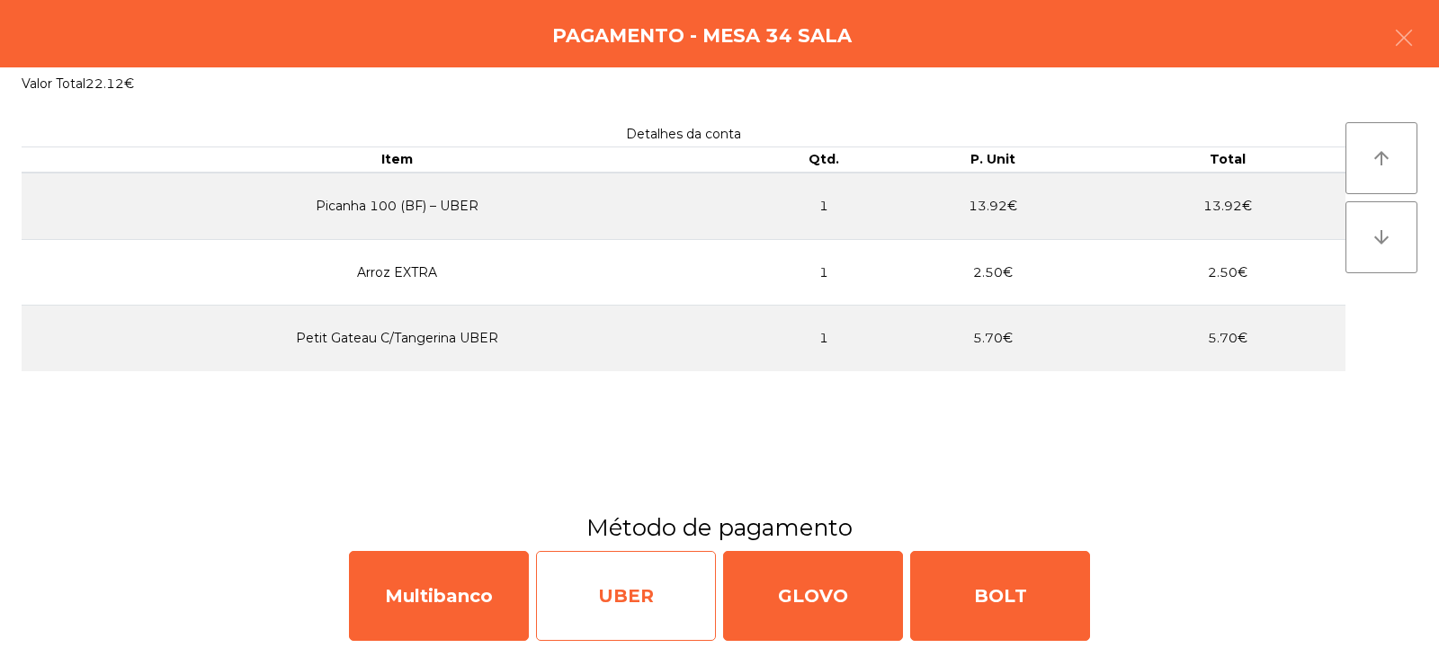
click at [646, 603] on div "UBER" at bounding box center [626, 596] width 180 height 90
select select "**"
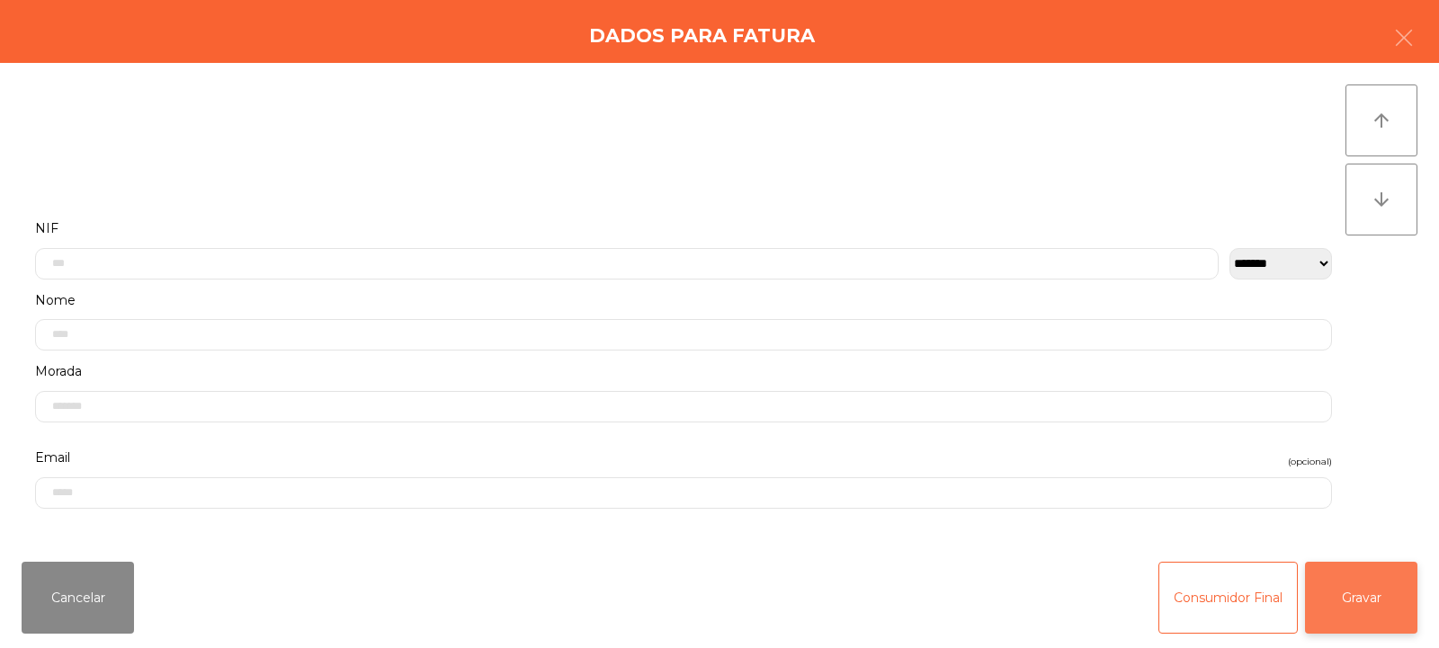
click at [1368, 601] on button "Gravar" at bounding box center [1361, 598] width 112 height 72
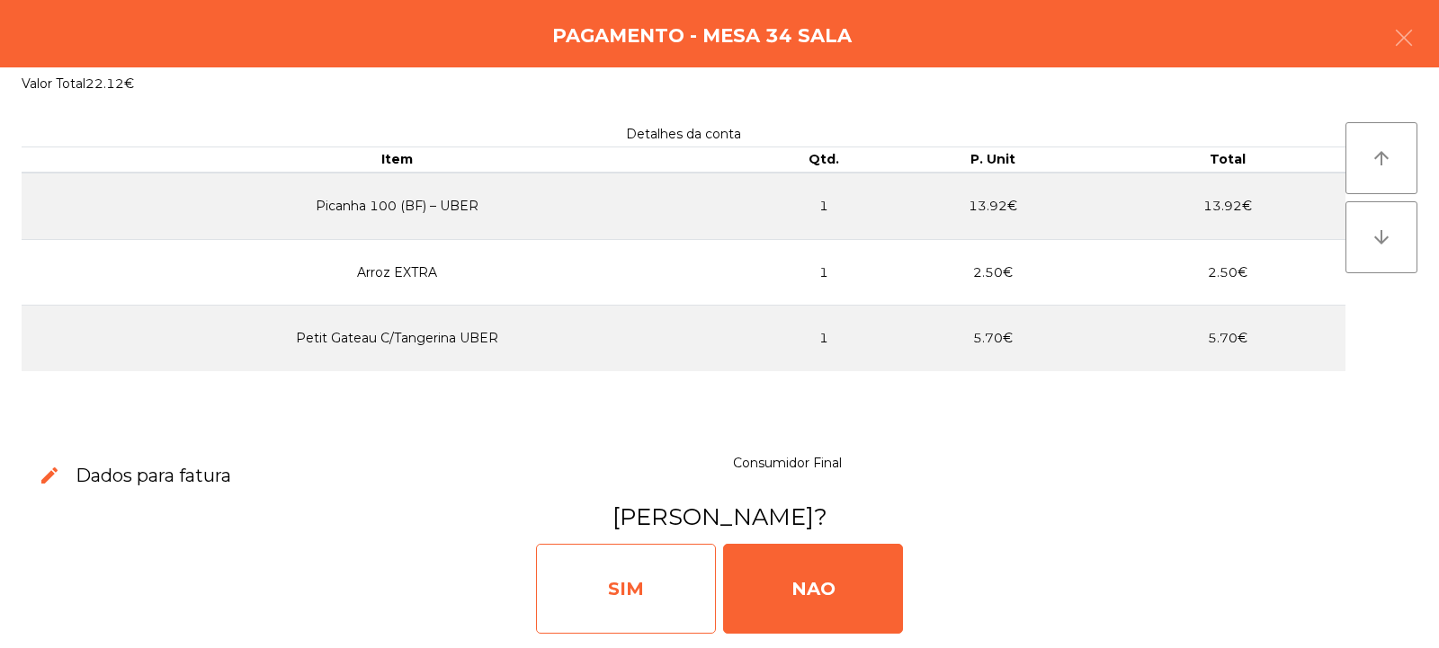
click at [640, 575] on div "SIM" at bounding box center [626, 589] width 180 height 90
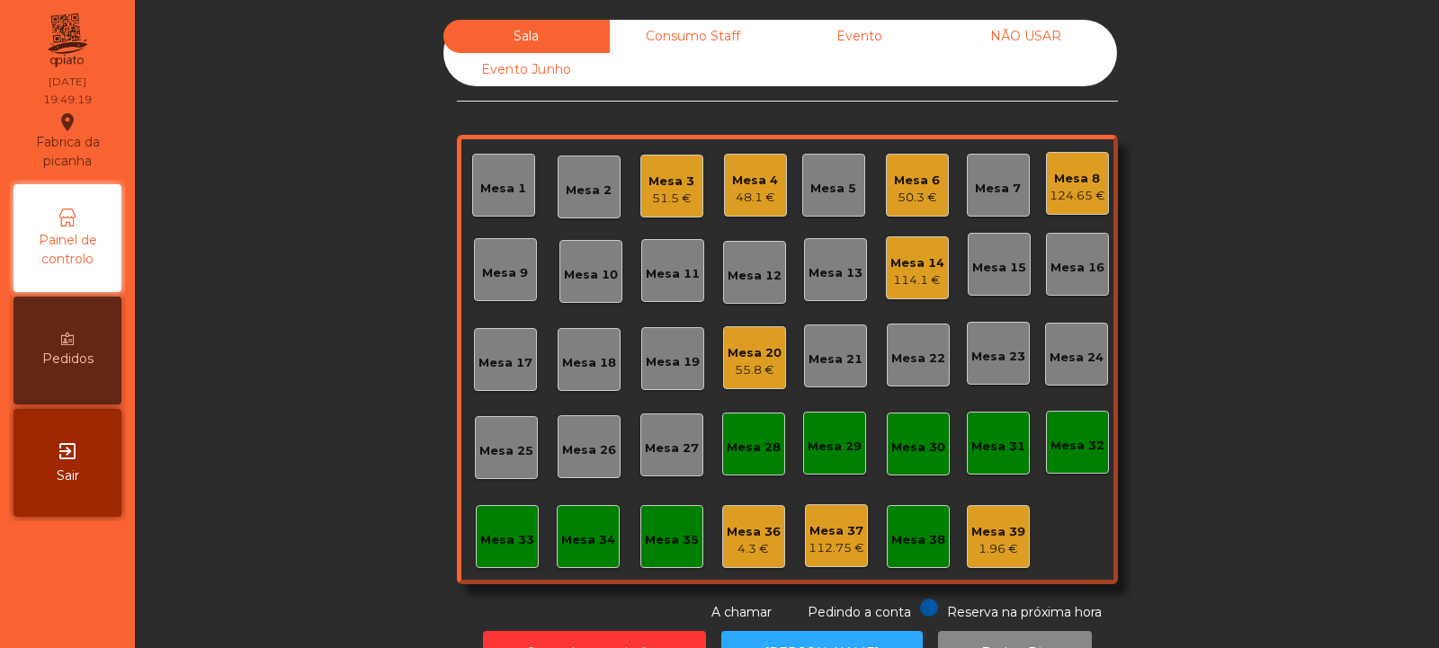
click at [1292, 460] on div "Sala Consumo Staff Evento NÃO USAR Evento Junho Mesa 1 Mesa 2 Mesa 3 51.5 € Mes…" at bounding box center [786, 321] width 1255 height 603
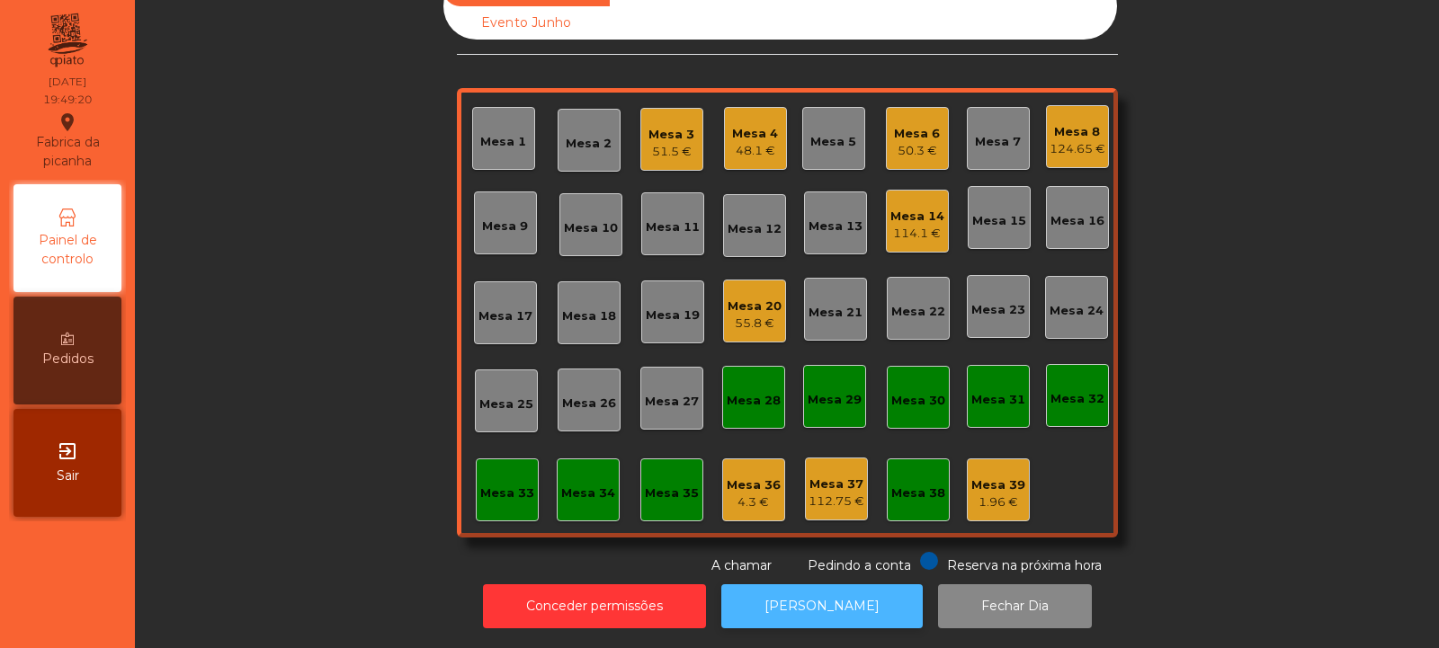
click at [832, 603] on button "[PERSON_NAME]" at bounding box center [821, 607] width 201 height 44
click at [835, 603] on button "[PERSON_NAME]" at bounding box center [821, 607] width 201 height 44
click at [815, 590] on button "[PERSON_NAME]" at bounding box center [821, 607] width 201 height 44
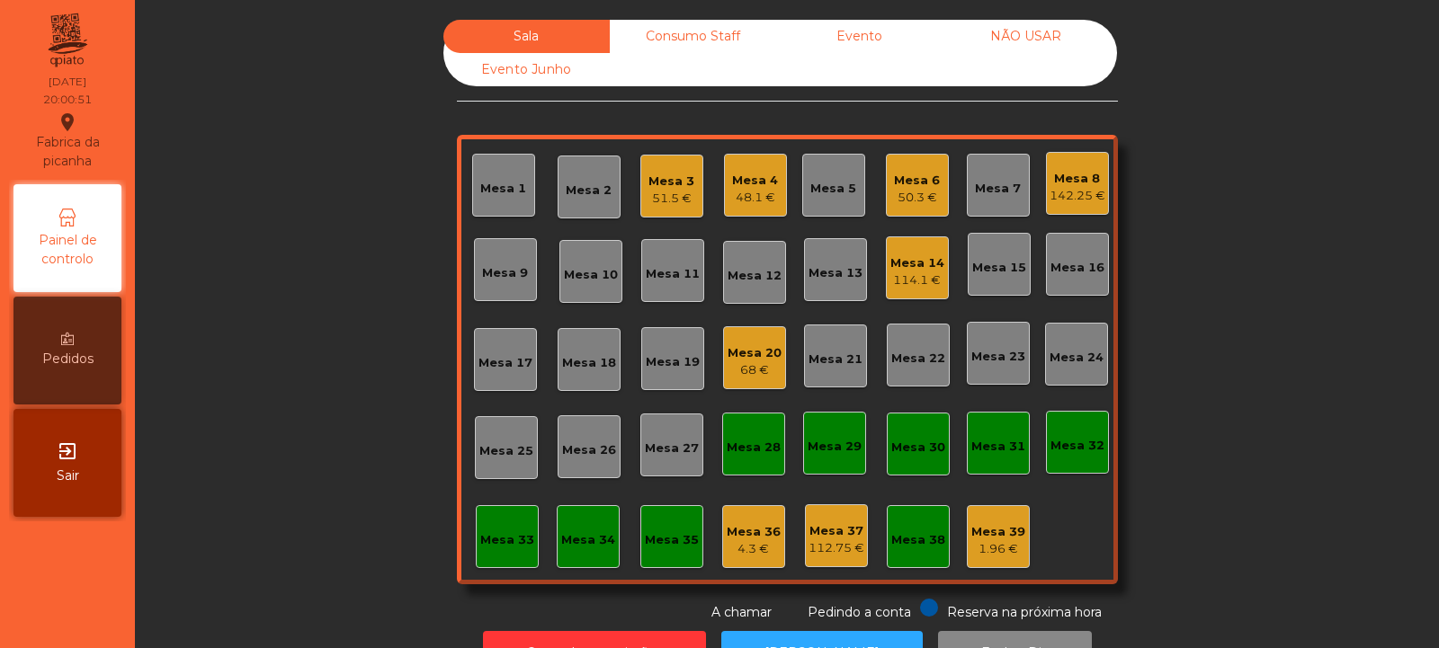
click at [1082, 197] on div "142.25 €" at bounding box center [1078, 196] width 56 height 18
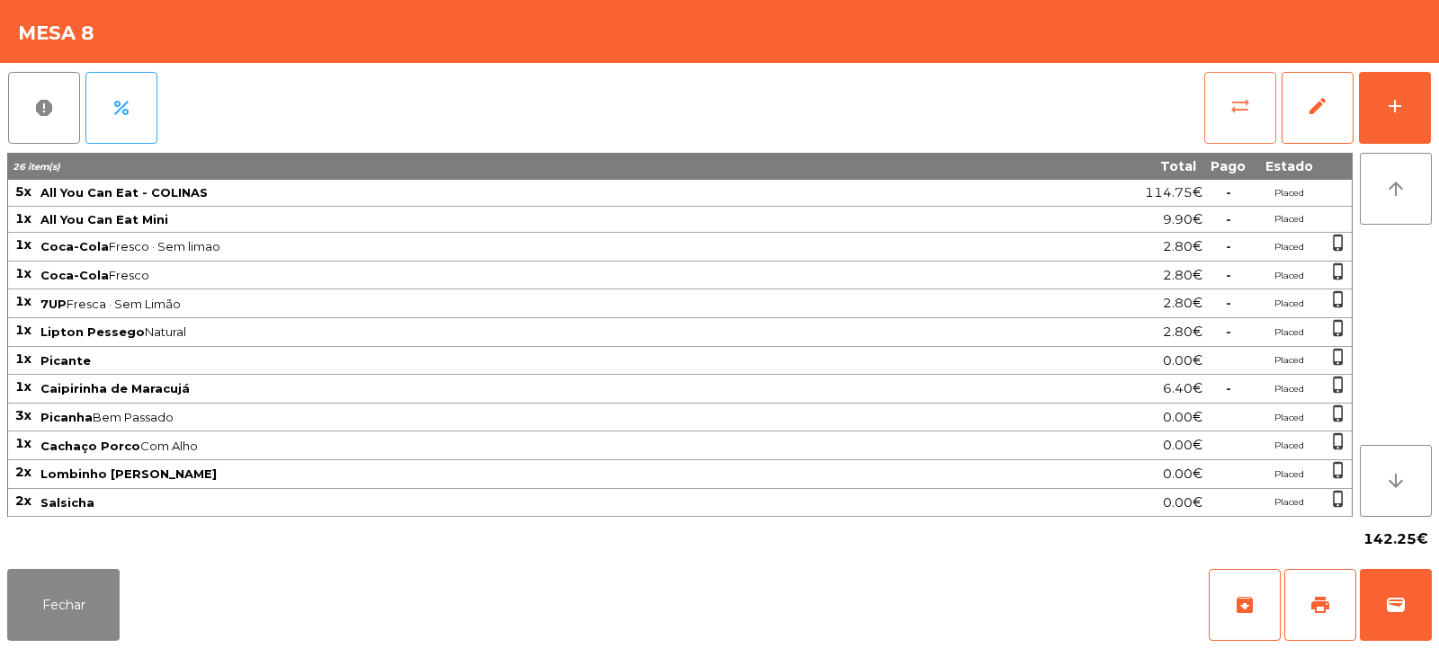
click at [1248, 112] on span "sync_alt" at bounding box center [1240, 106] width 22 height 22
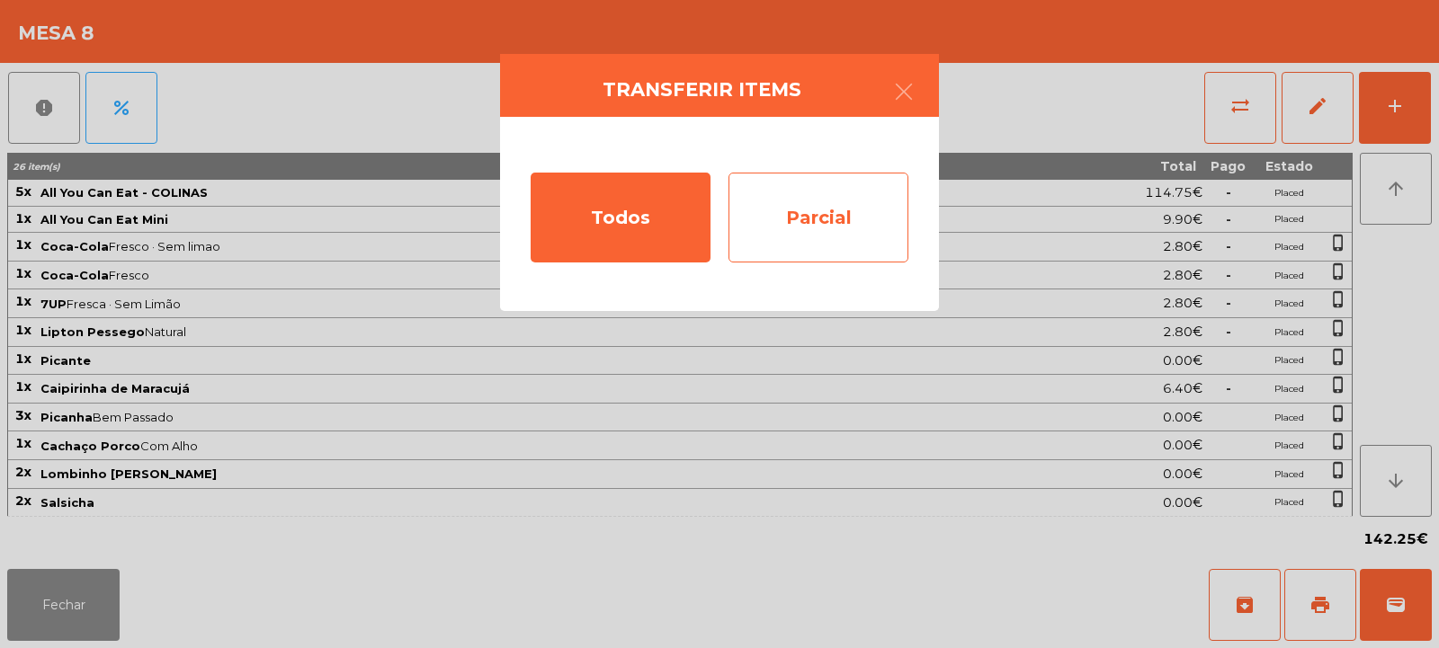
click at [827, 210] on div "Parcial" at bounding box center [818, 218] width 180 height 90
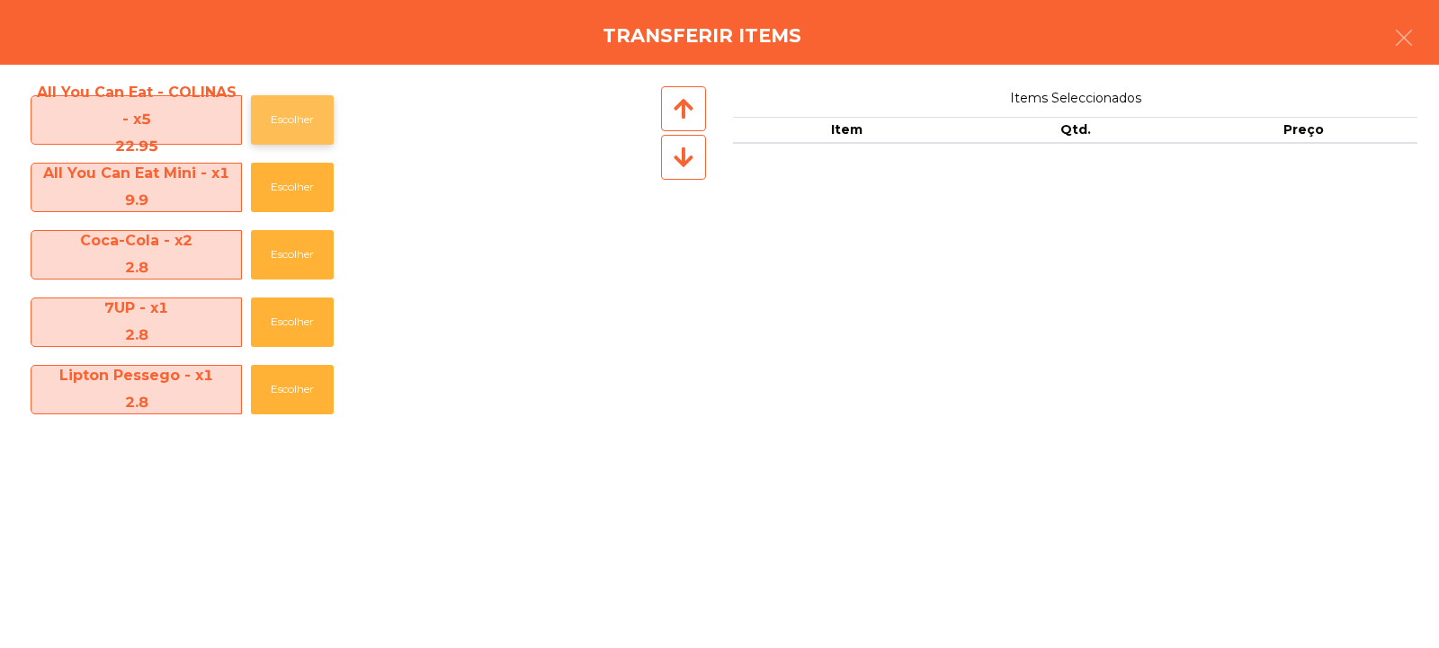
click at [296, 116] on button "Escolher" at bounding box center [292, 119] width 83 height 49
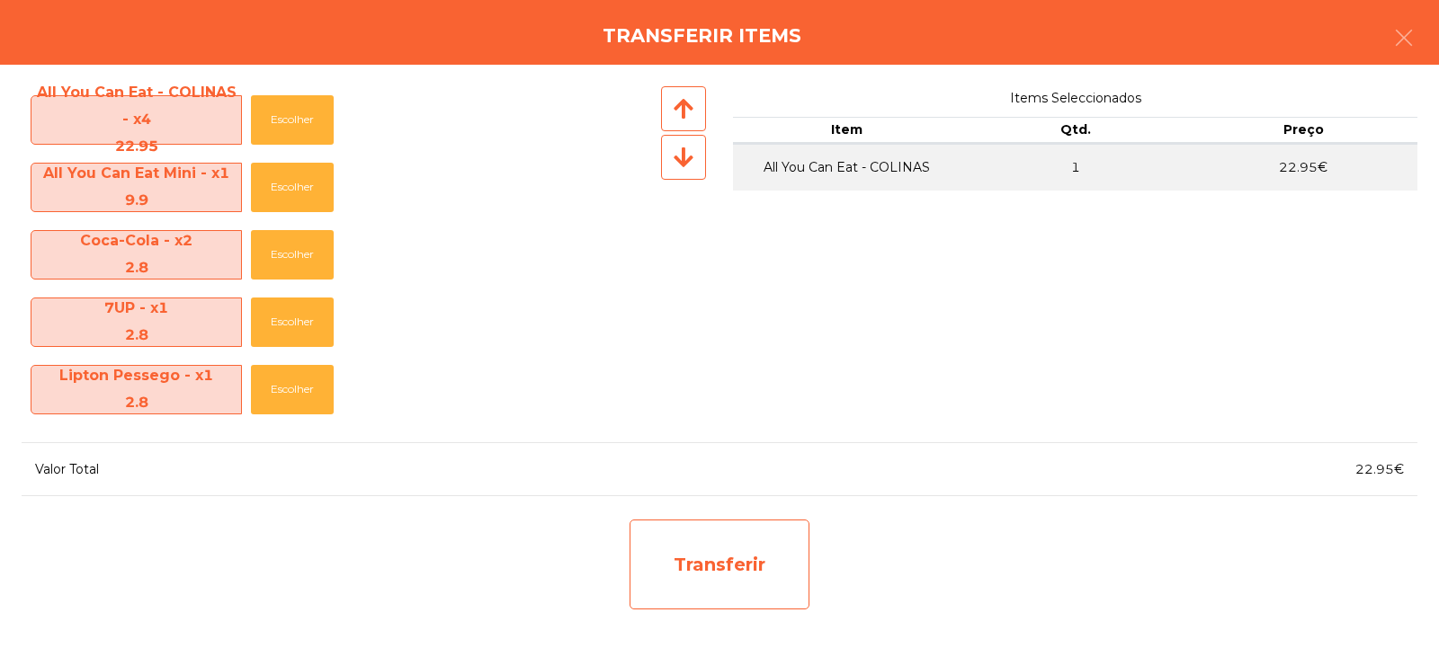
click at [717, 555] on div "Transferir" at bounding box center [720, 565] width 180 height 90
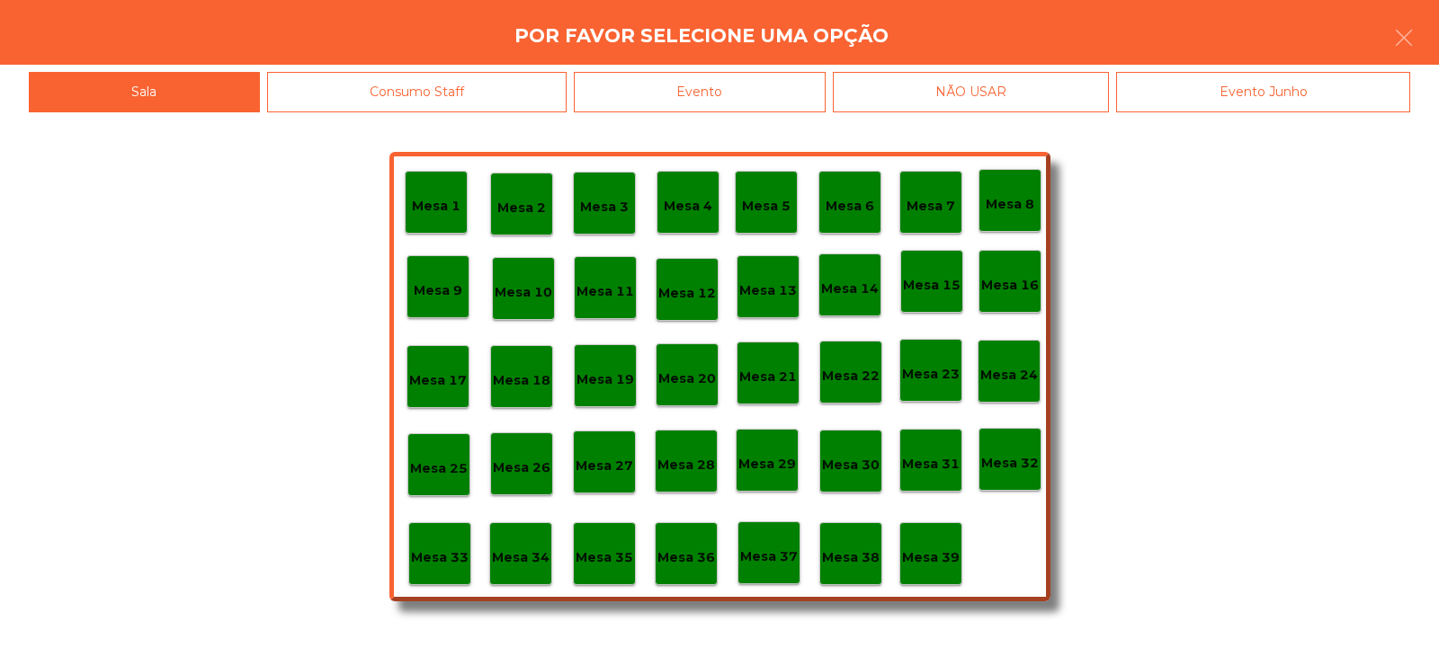
click at [782, 555] on p "Mesa 37" at bounding box center [769, 557] width 58 height 21
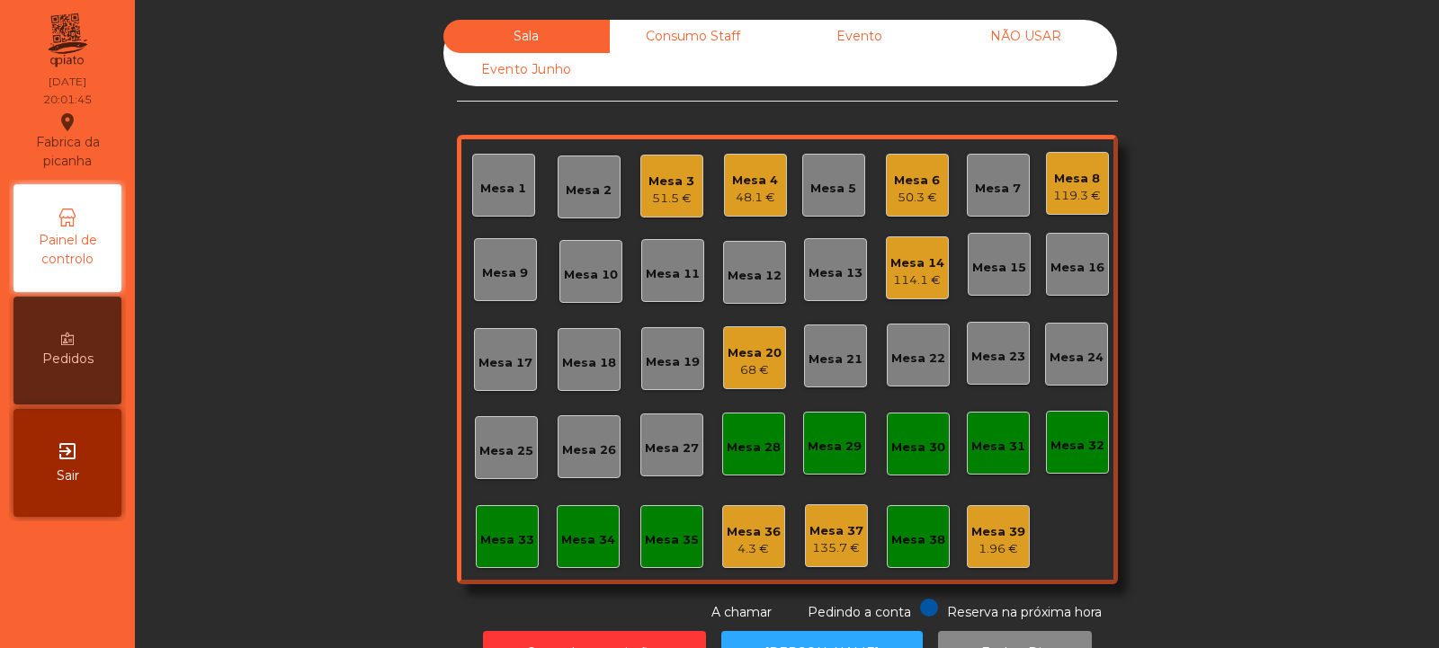
click at [747, 285] on div "Mesa 12" at bounding box center [754, 272] width 63 height 63
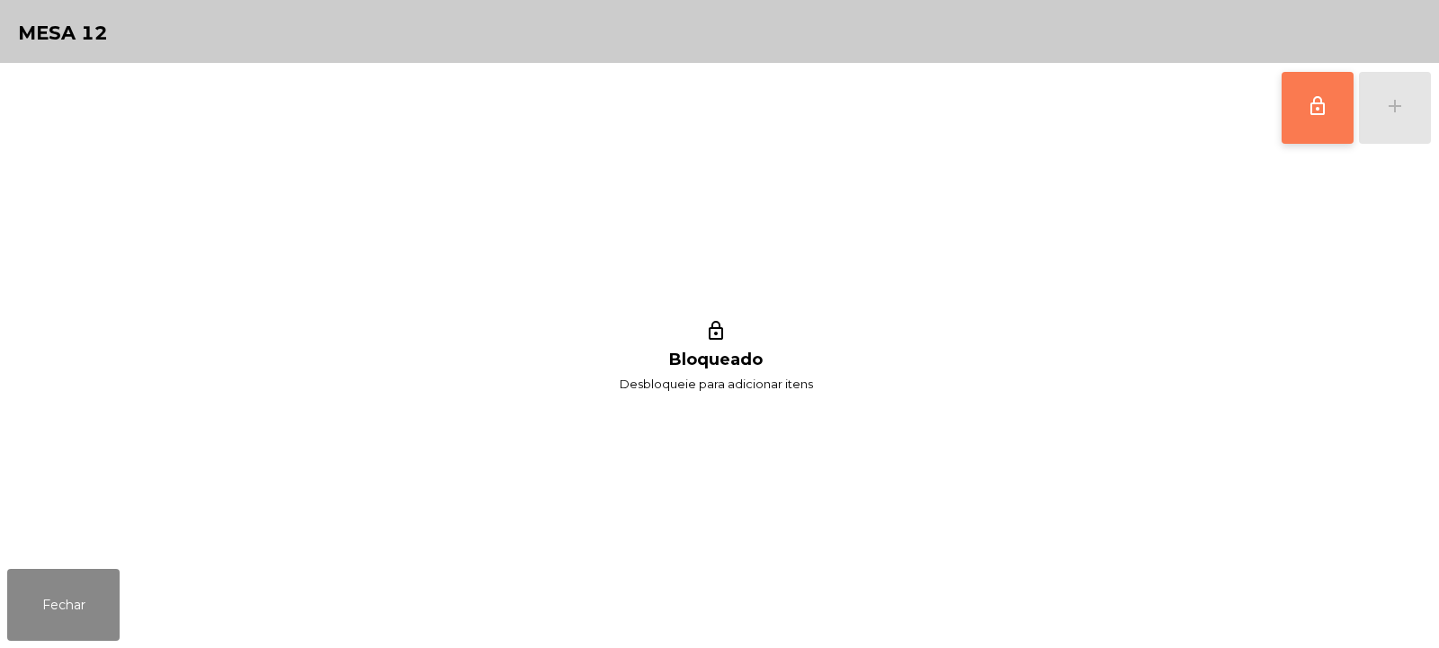
click at [1321, 129] on button "lock_outline" at bounding box center [1318, 108] width 72 height 72
click at [1400, 114] on div "add" at bounding box center [1395, 106] width 22 height 22
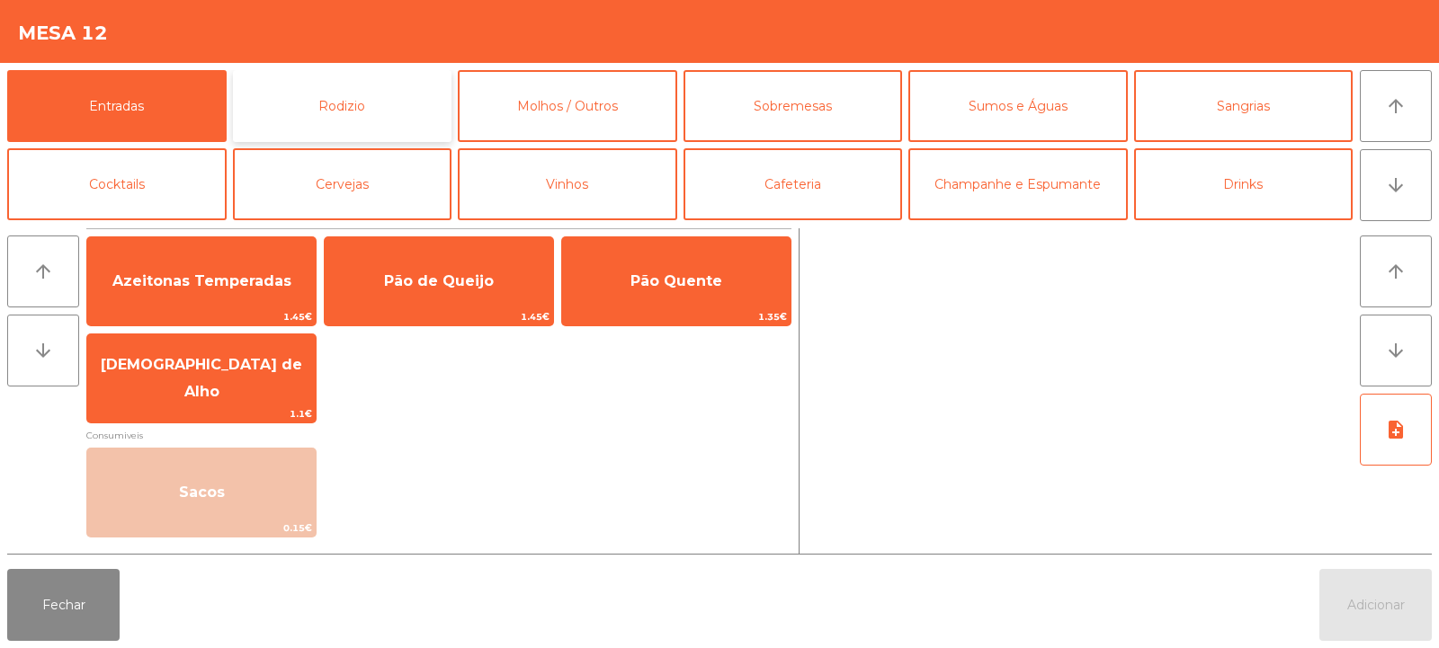
click at [357, 121] on button "Rodizio" at bounding box center [342, 106] width 219 height 72
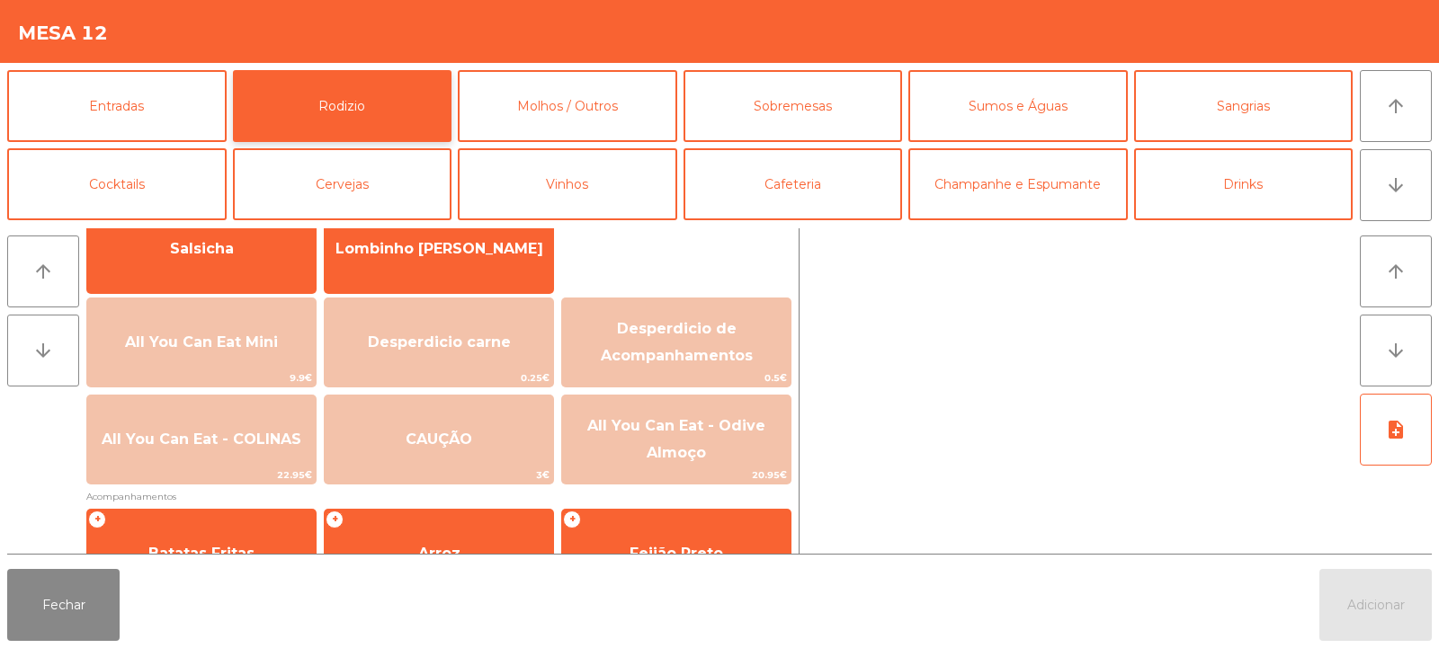
scroll to position [156, 0]
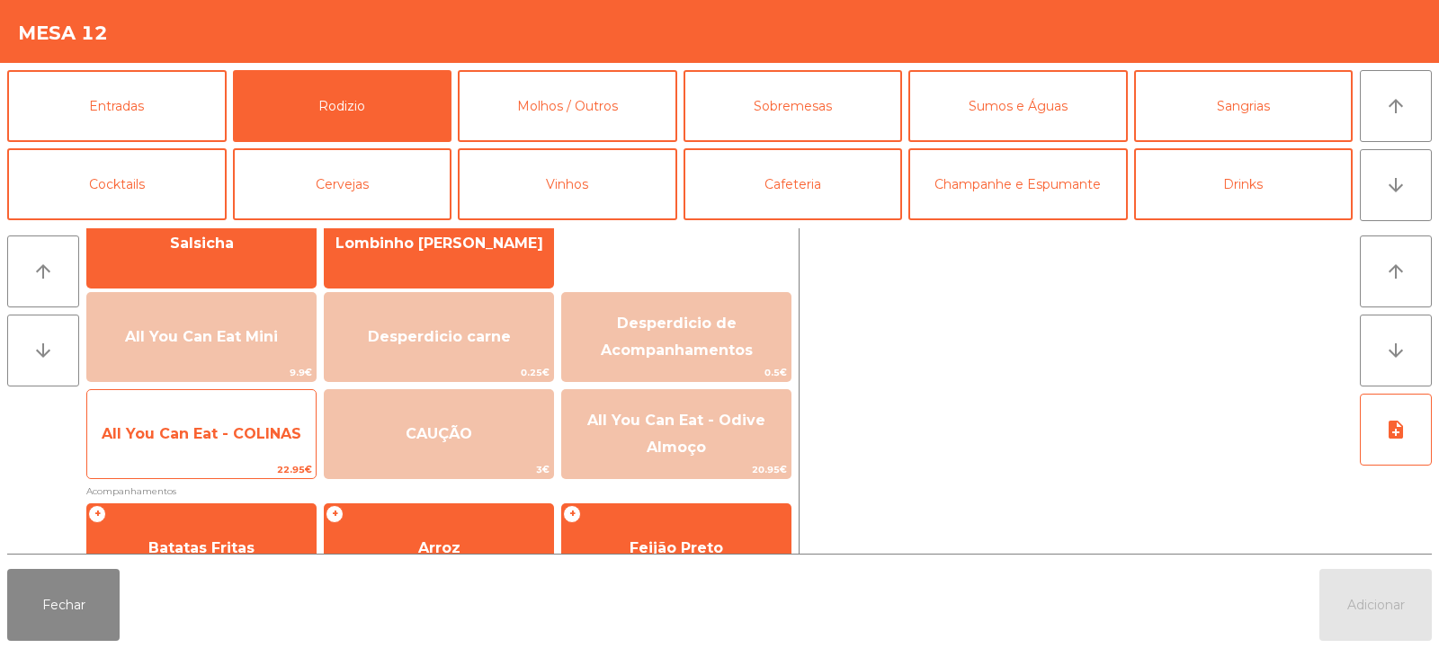
click at [225, 443] on span "All You Can Eat - COLINAS" at bounding box center [201, 434] width 228 height 49
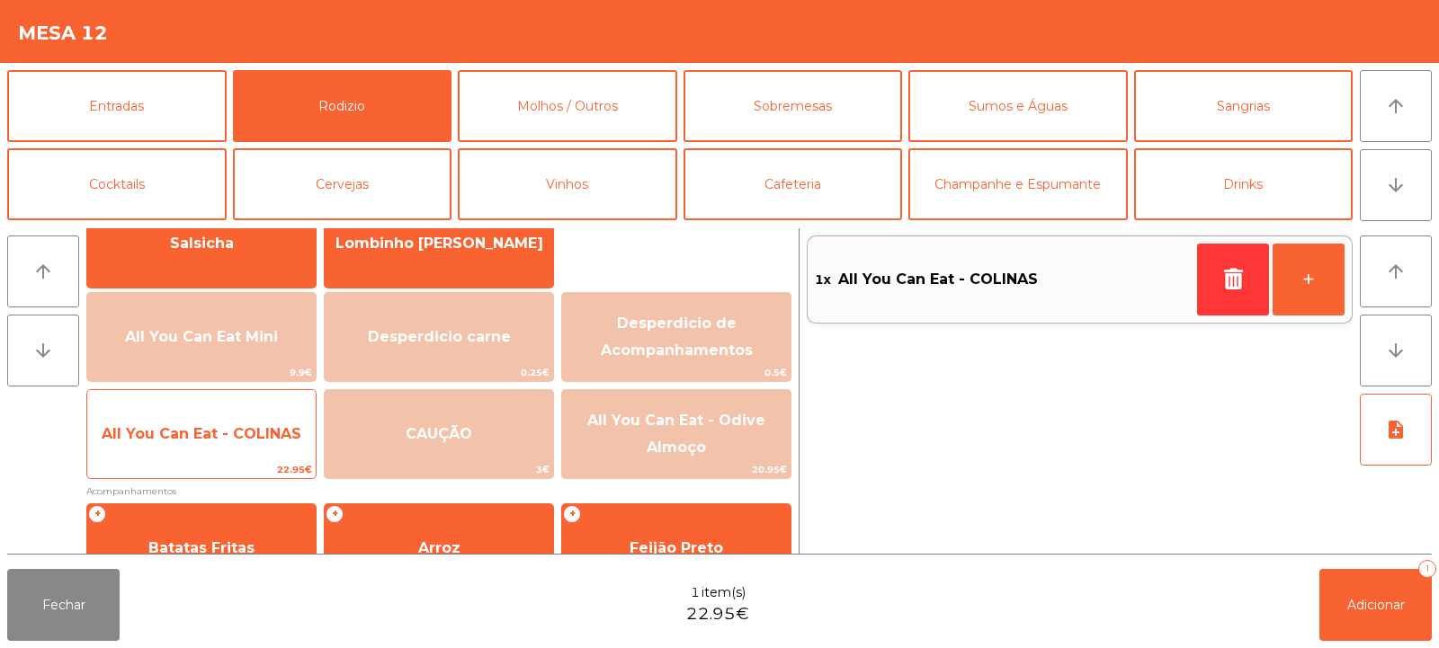
click at [237, 436] on span "All You Can Eat - COLINAS" at bounding box center [202, 433] width 200 height 17
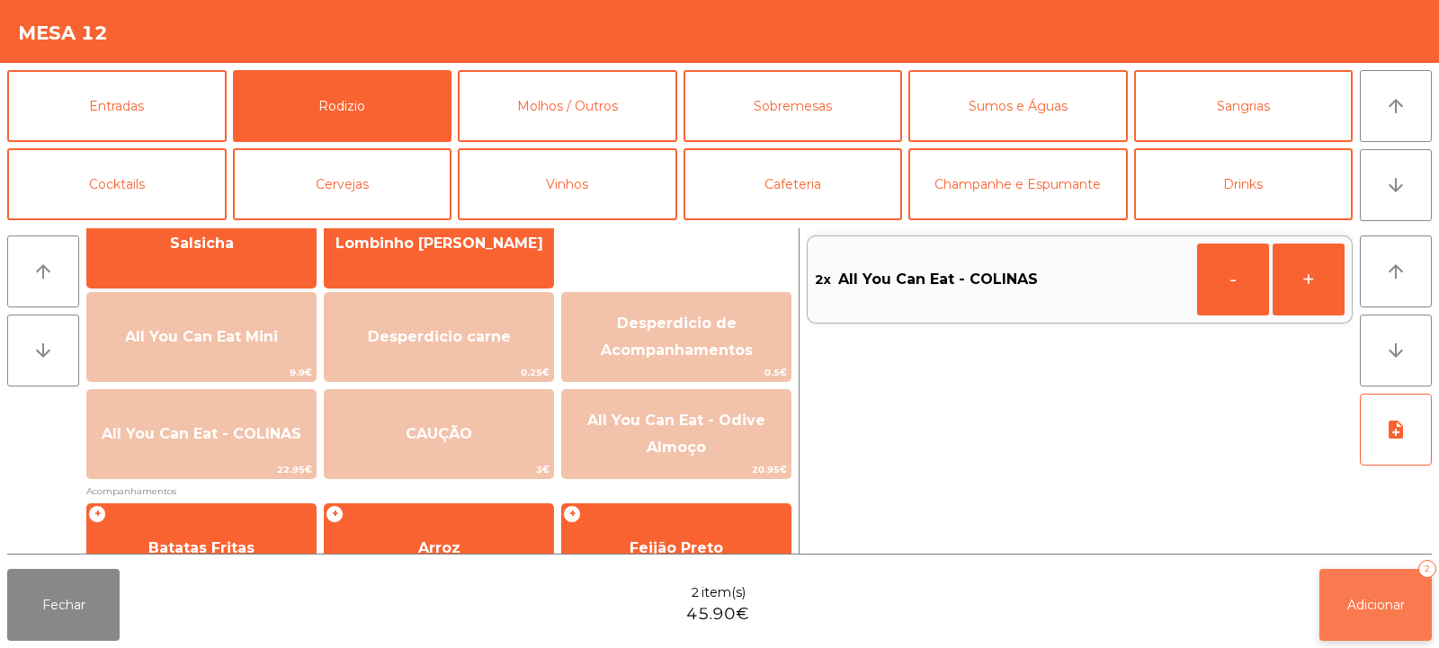
click at [1349, 603] on span "Adicionar" at bounding box center [1376, 605] width 58 height 16
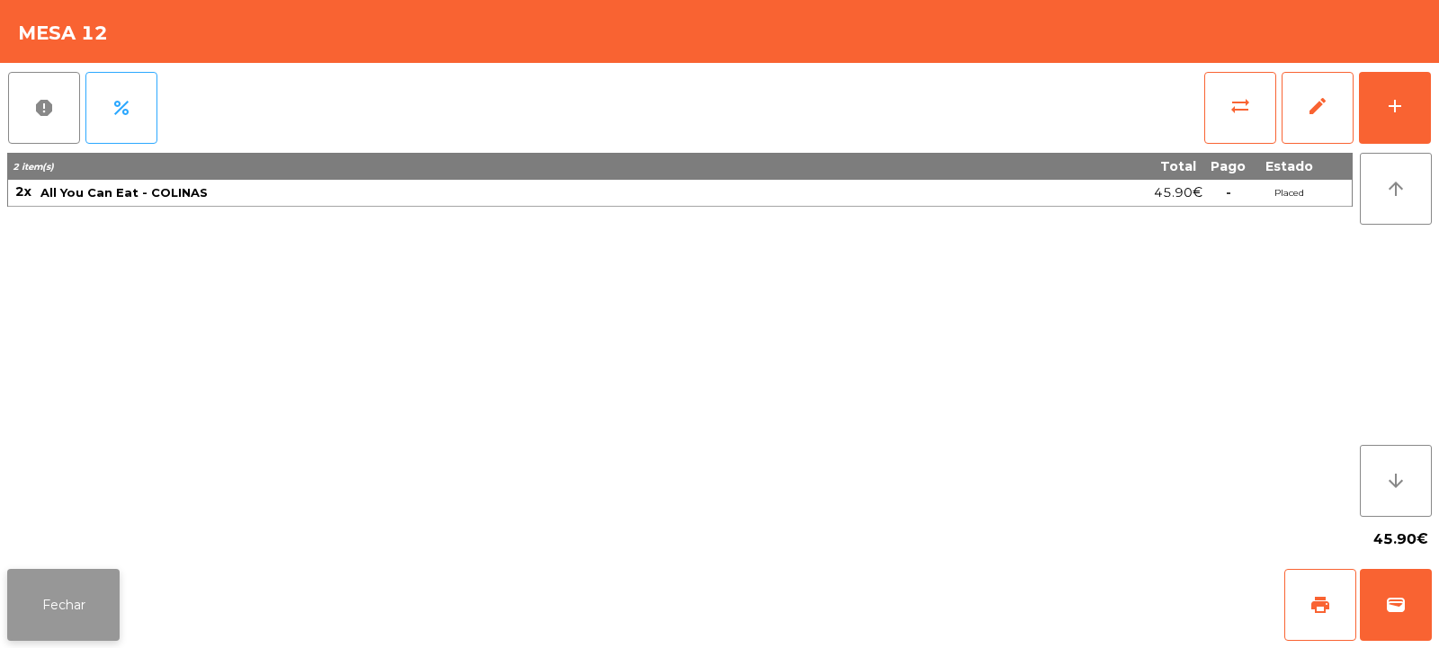
click at [94, 609] on button "Fechar" at bounding box center [63, 605] width 112 height 72
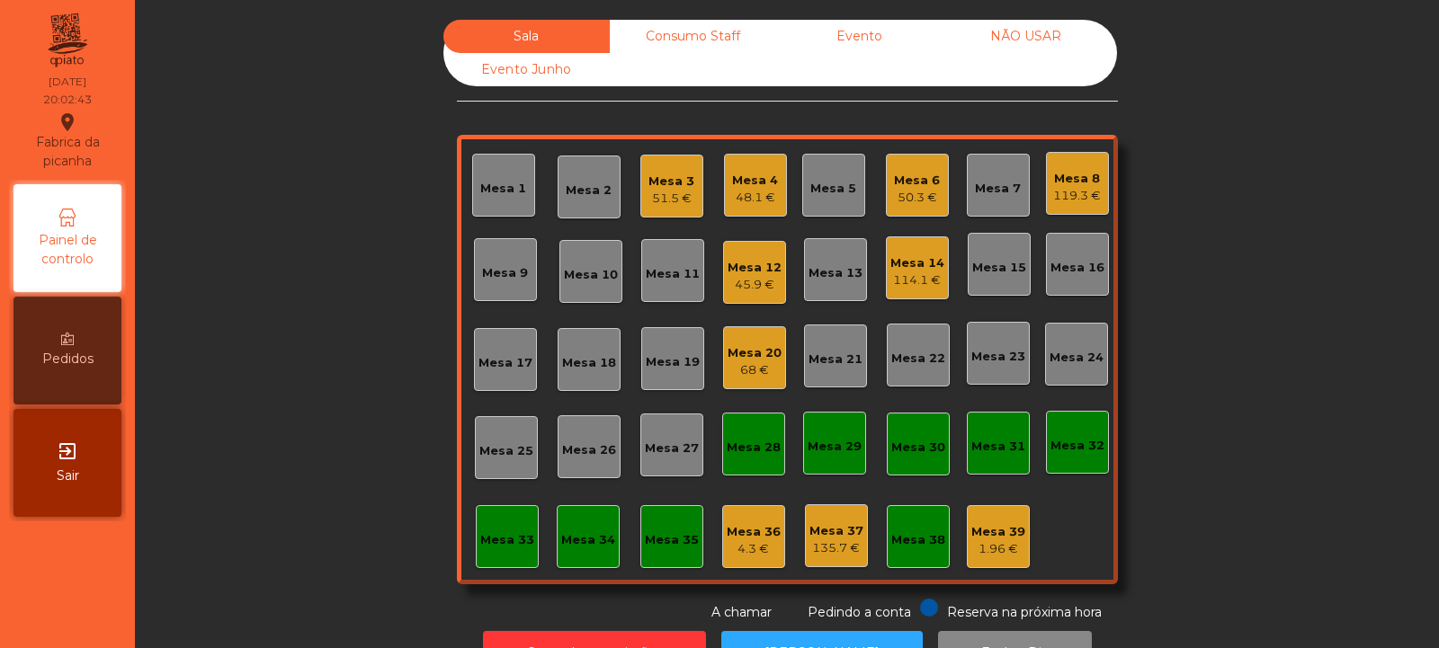
click at [590, 179] on div "Mesa 2" at bounding box center [589, 186] width 46 height 25
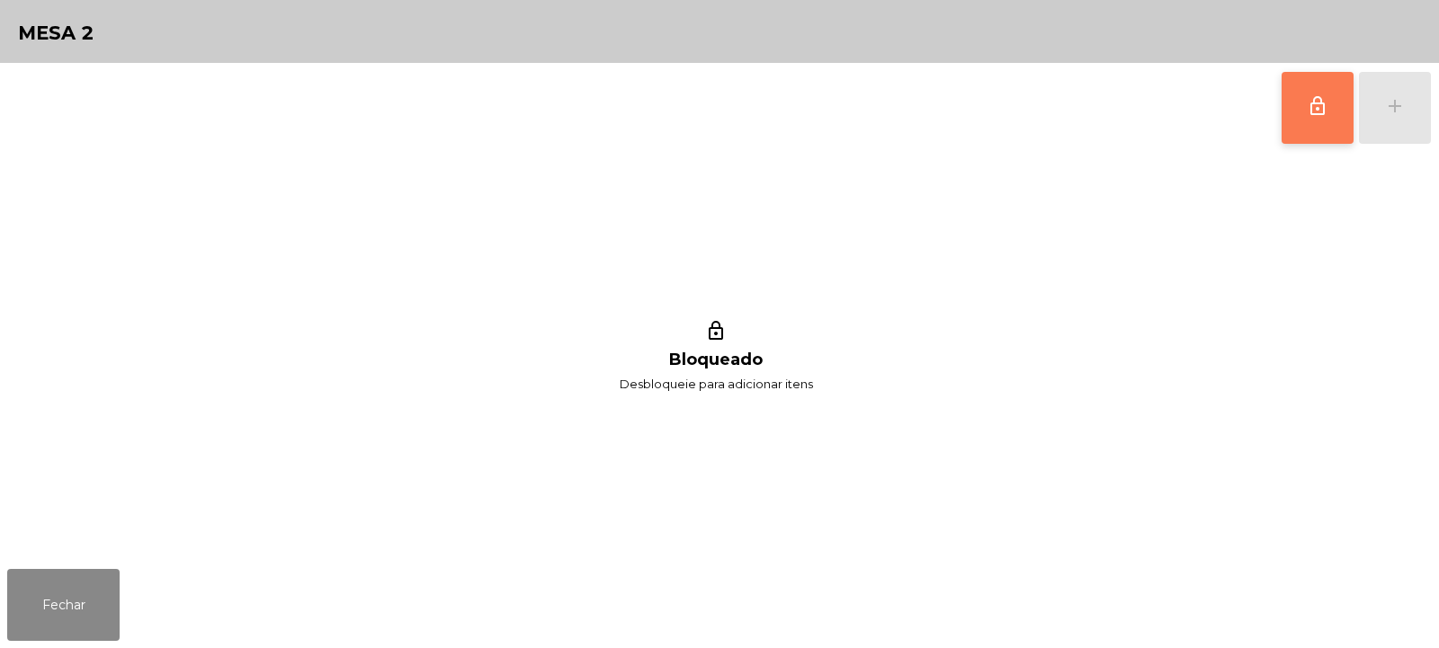
click at [1313, 102] on span "lock_outline" at bounding box center [1318, 106] width 22 height 22
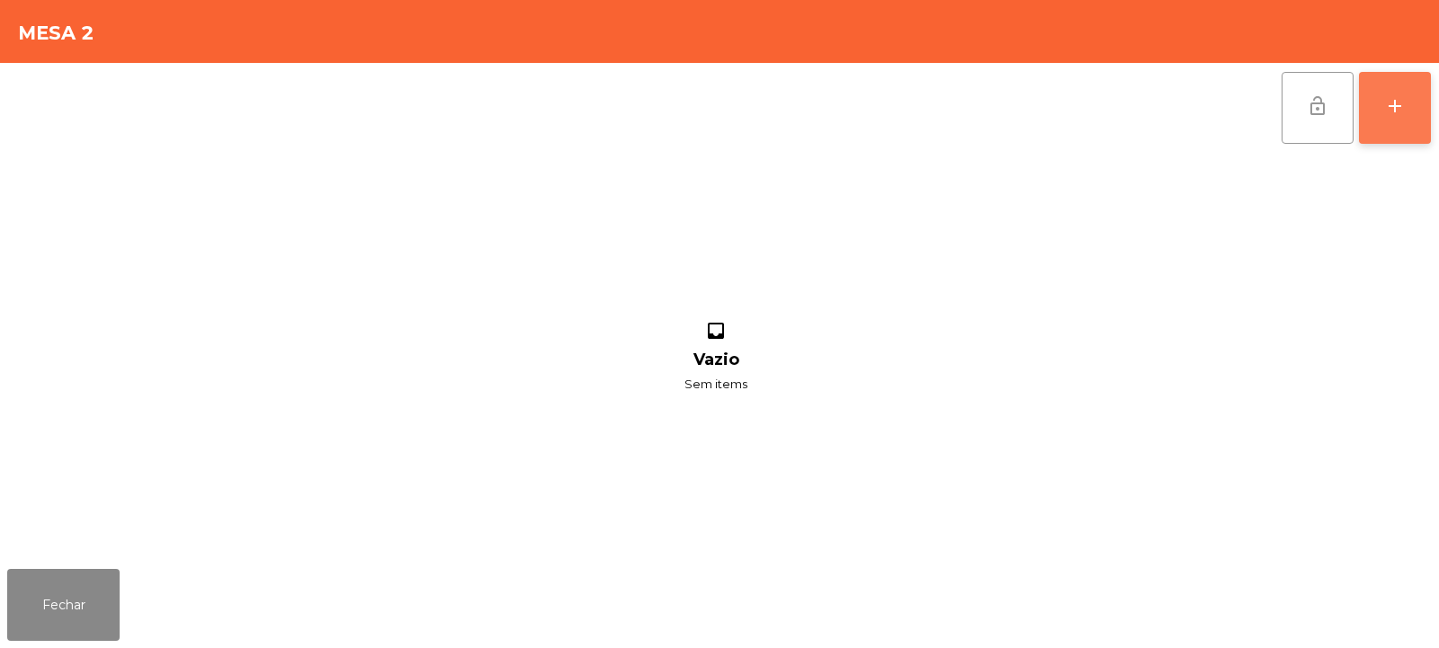
click at [1408, 111] on button "add" at bounding box center [1395, 108] width 72 height 72
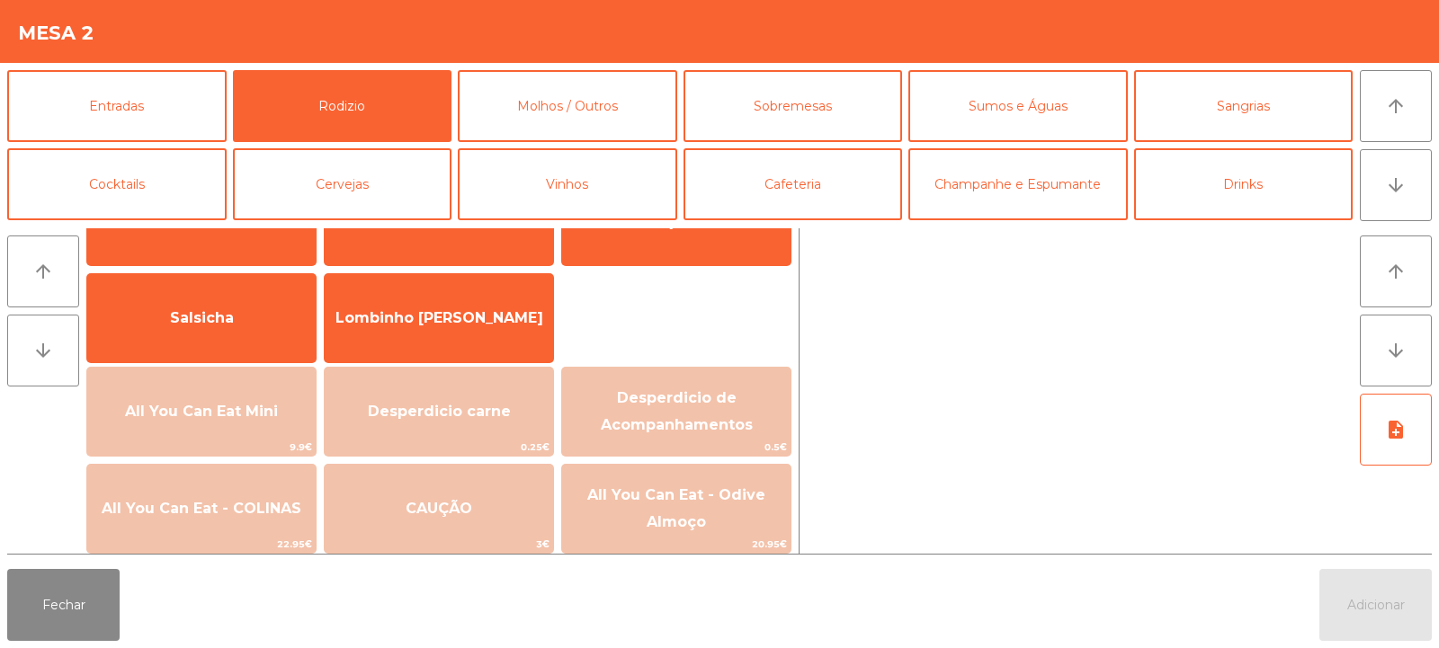
scroll to position [107, 0]
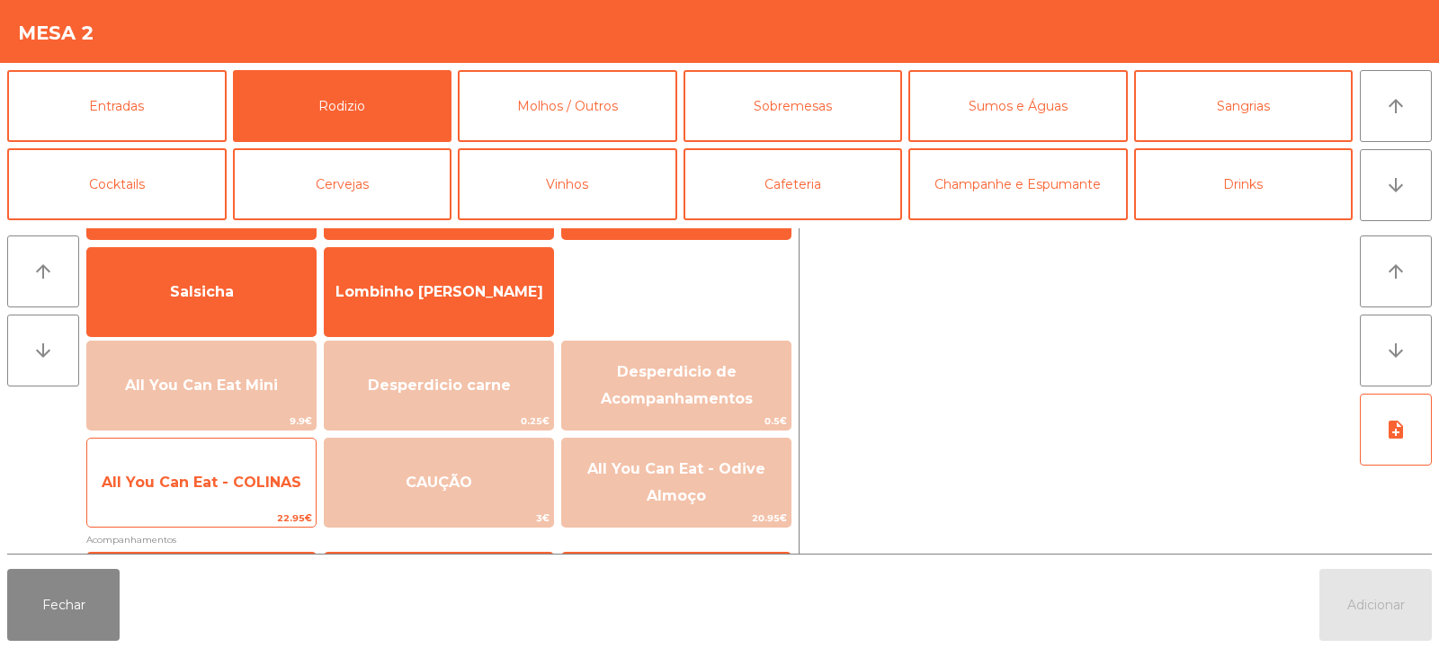
click at [231, 493] on span "All You Can Eat - COLINAS" at bounding box center [201, 483] width 228 height 49
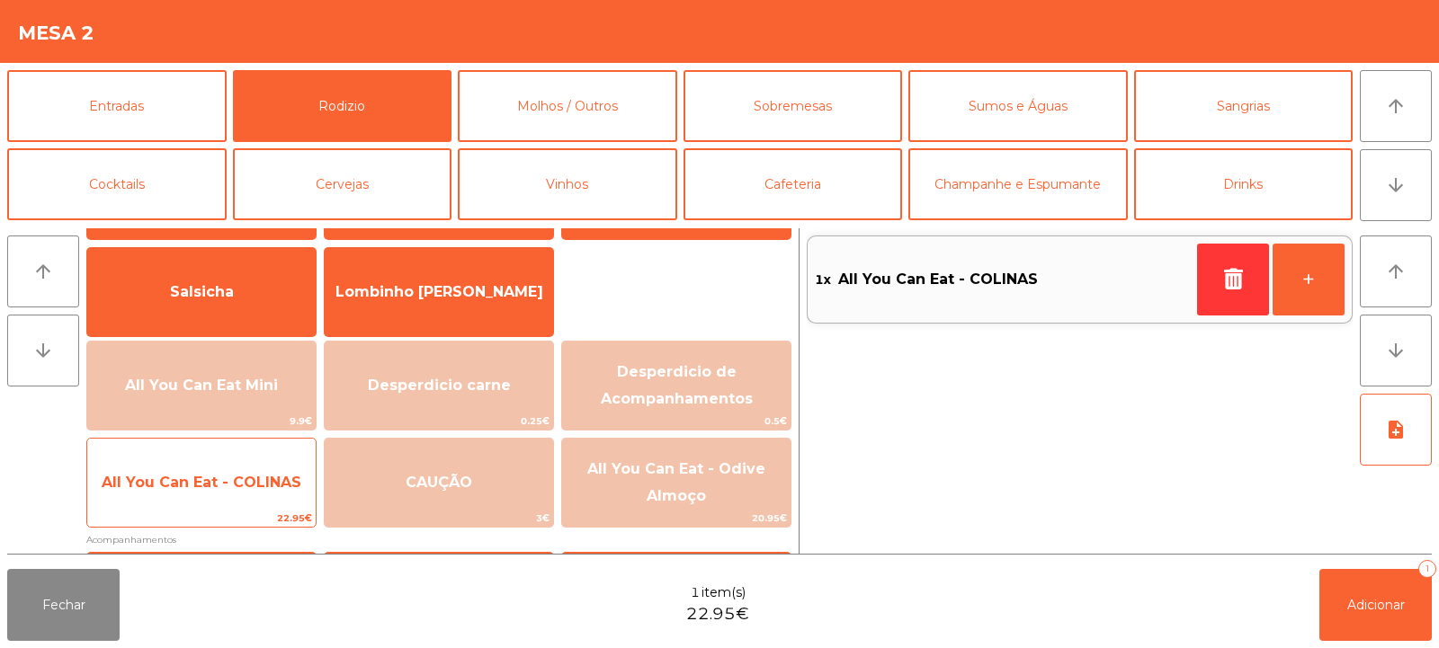
click at [241, 490] on span "All You Can Eat - COLINAS" at bounding box center [202, 482] width 200 height 17
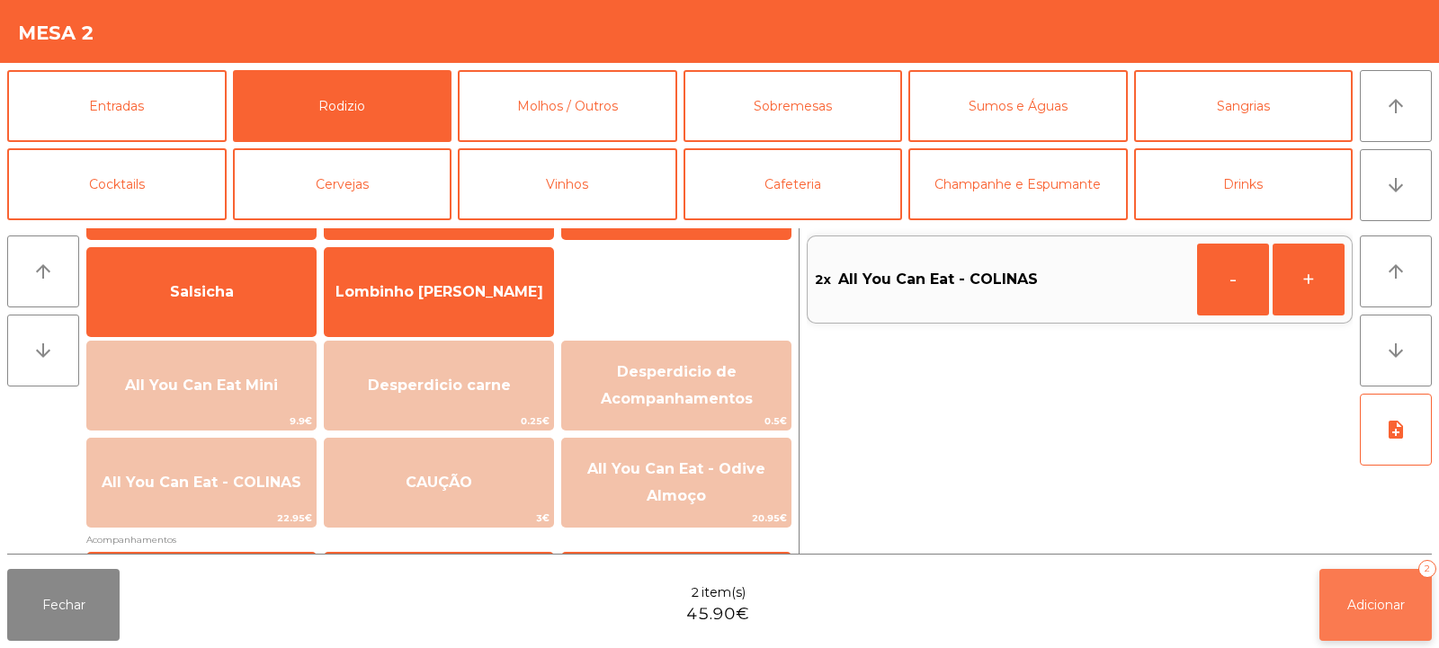
click at [1363, 605] on span "Adicionar" at bounding box center [1376, 605] width 58 height 16
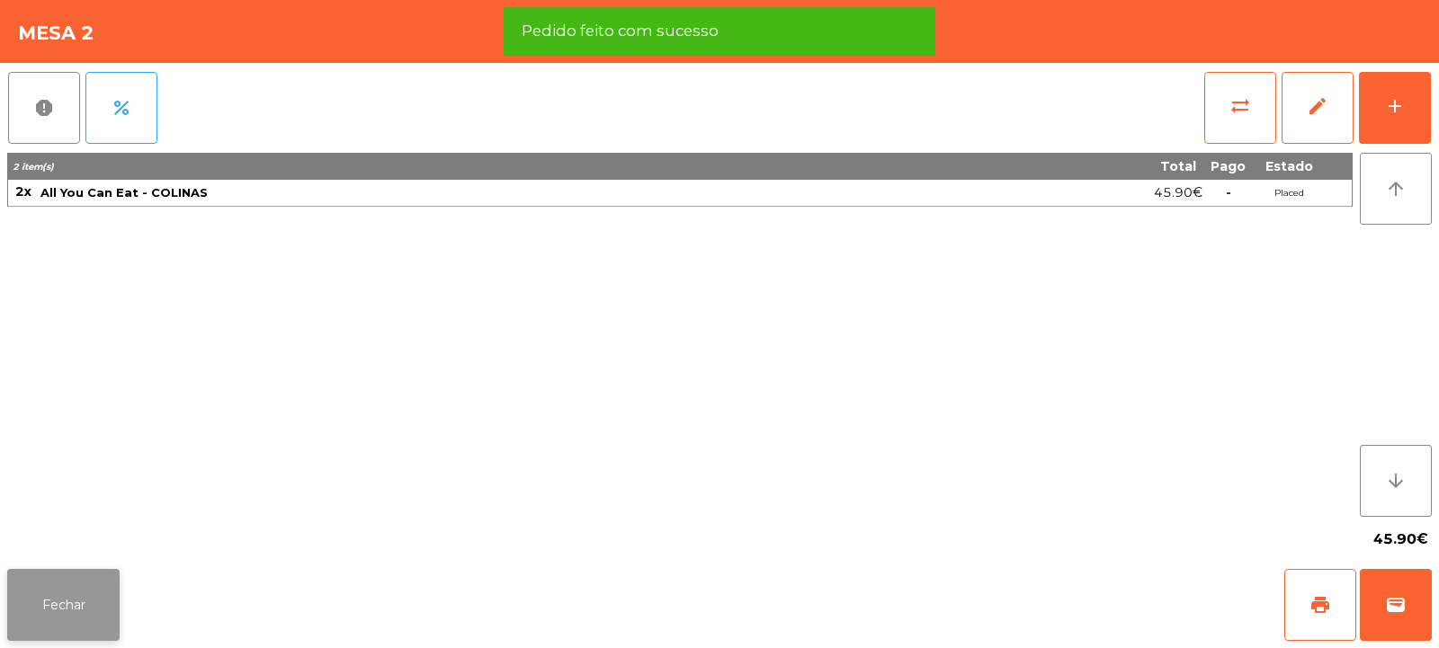
click at [57, 612] on button "Fechar" at bounding box center [63, 605] width 112 height 72
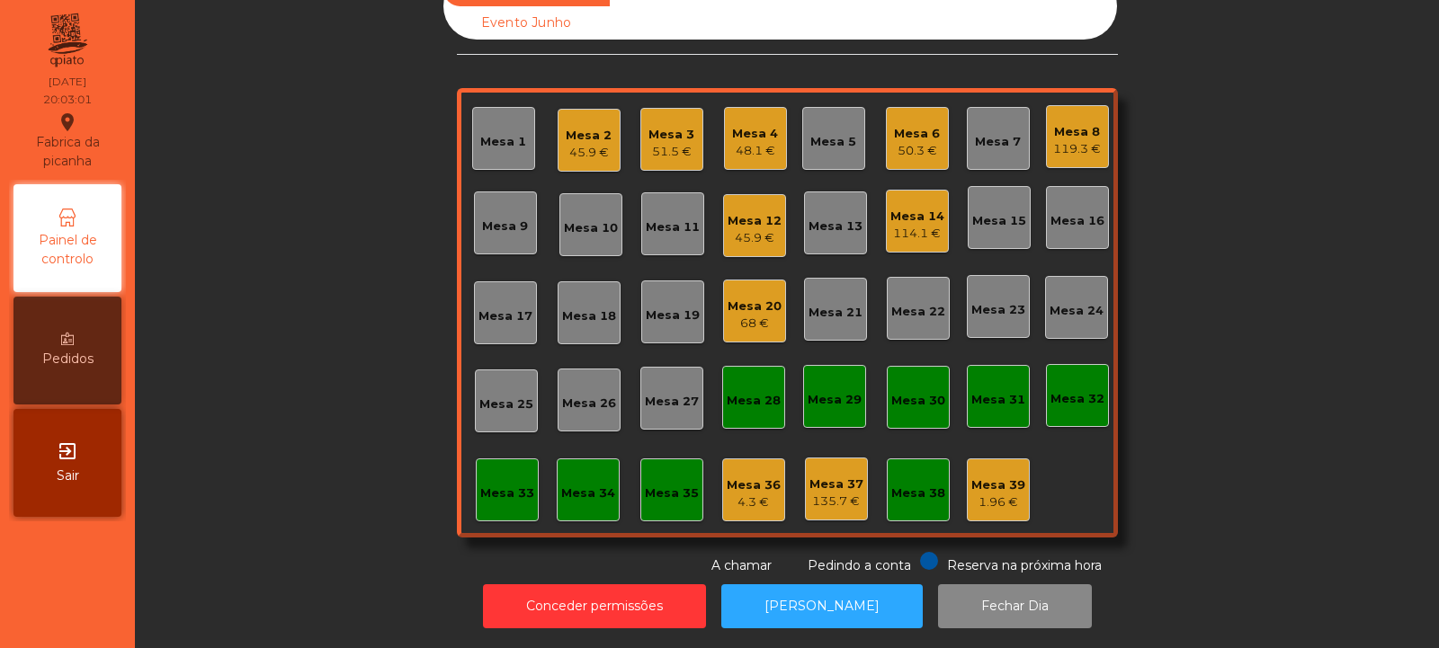
scroll to position [0, 0]
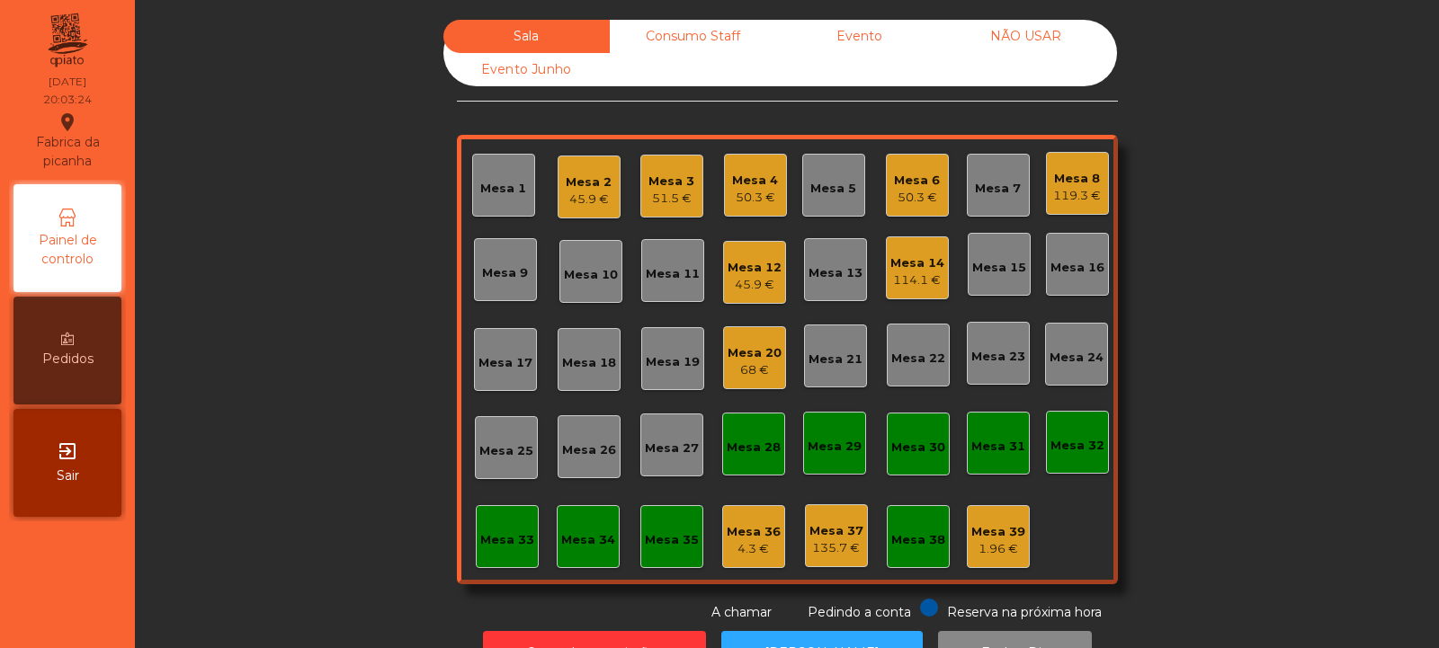
click at [583, 371] on div "Mesa 18" at bounding box center [589, 363] width 54 height 18
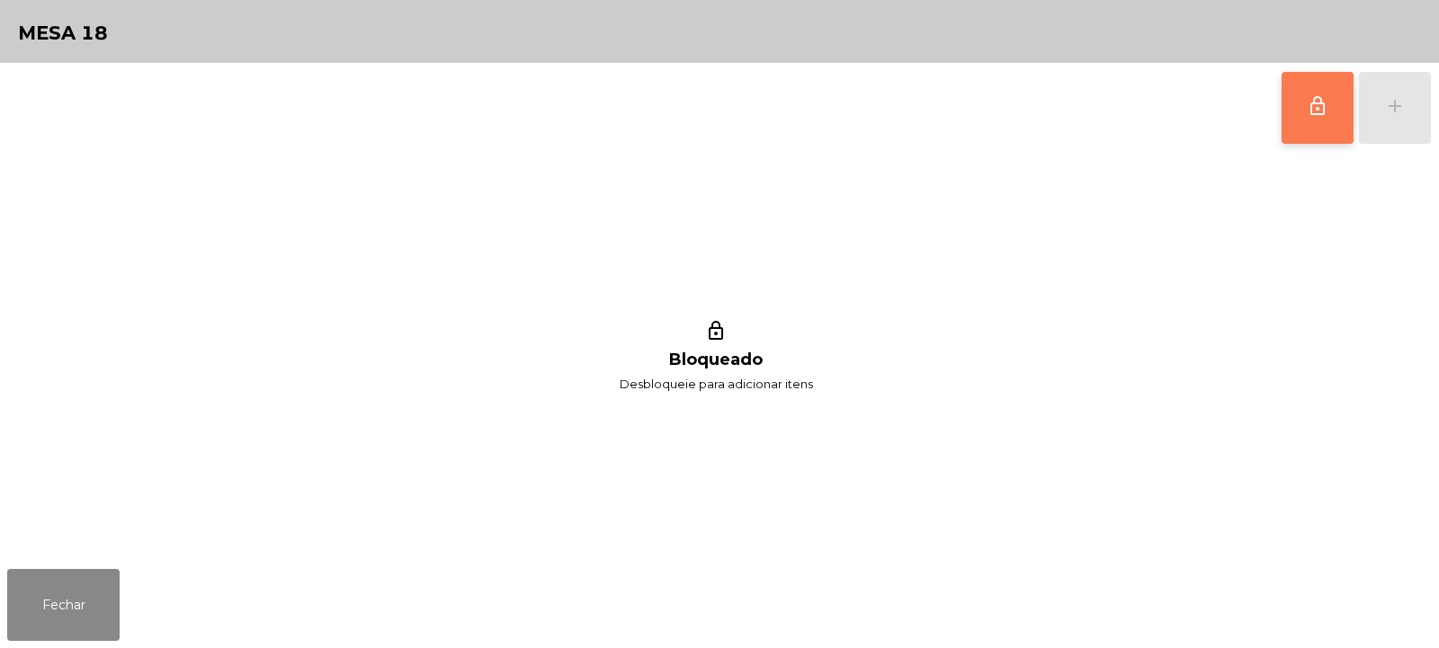
click at [1323, 119] on button "lock_outline" at bounding box center [1318, 108] width 72 height 72
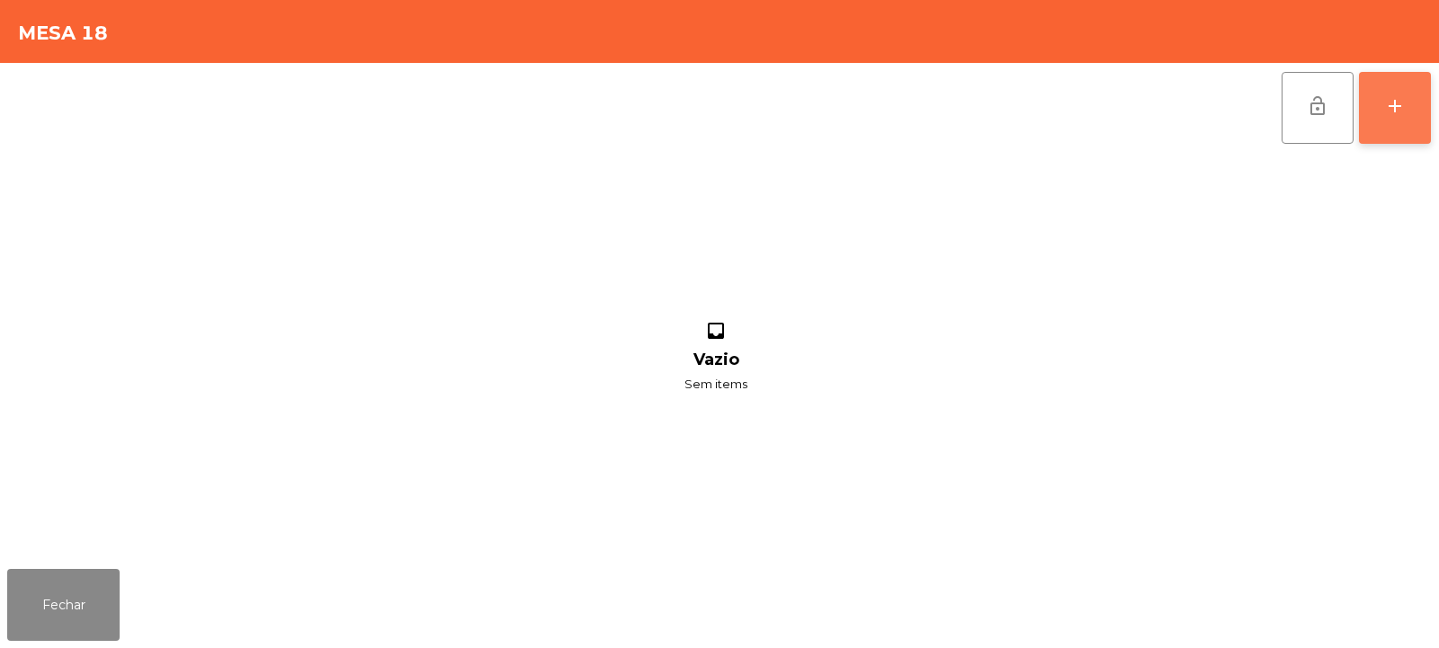
click at [1404, 117] on button "add" at bounding box center [1395, 108] width 72 height 72
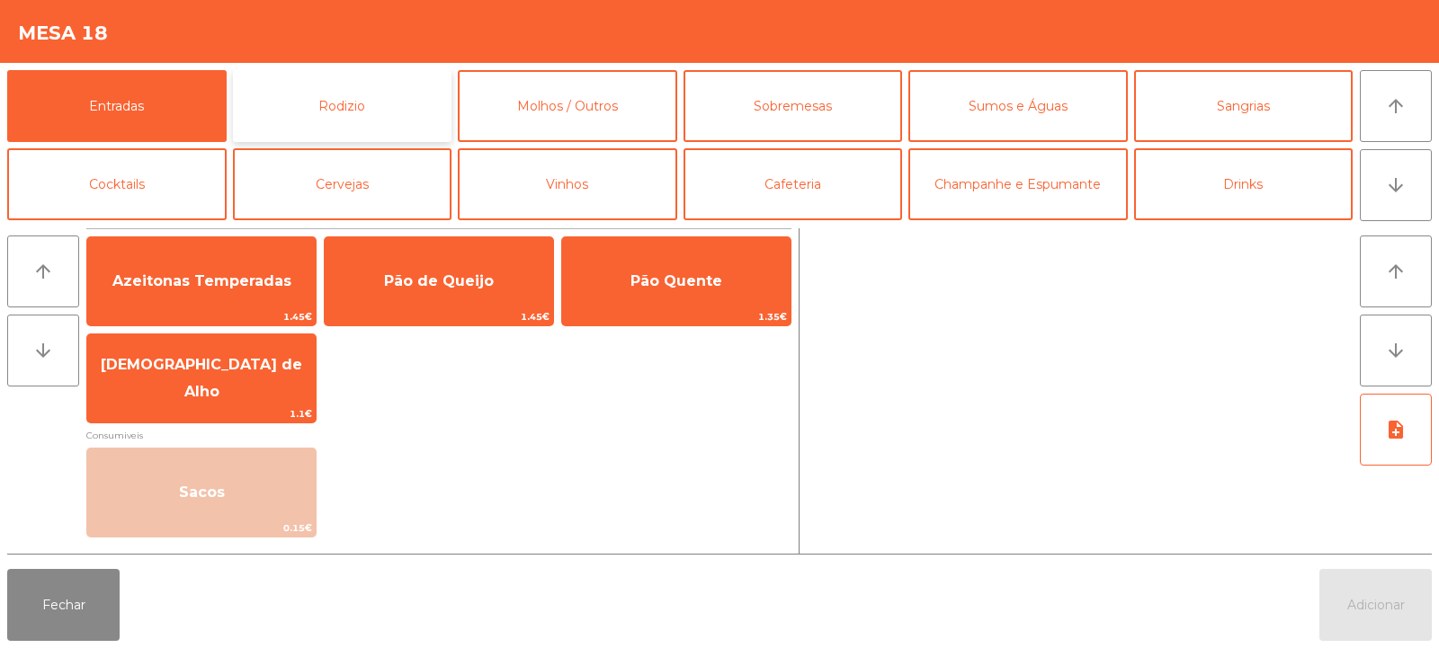
click at [390, 104] on button "Rodizio" at bounding box center [342, 106] width 219 height 72
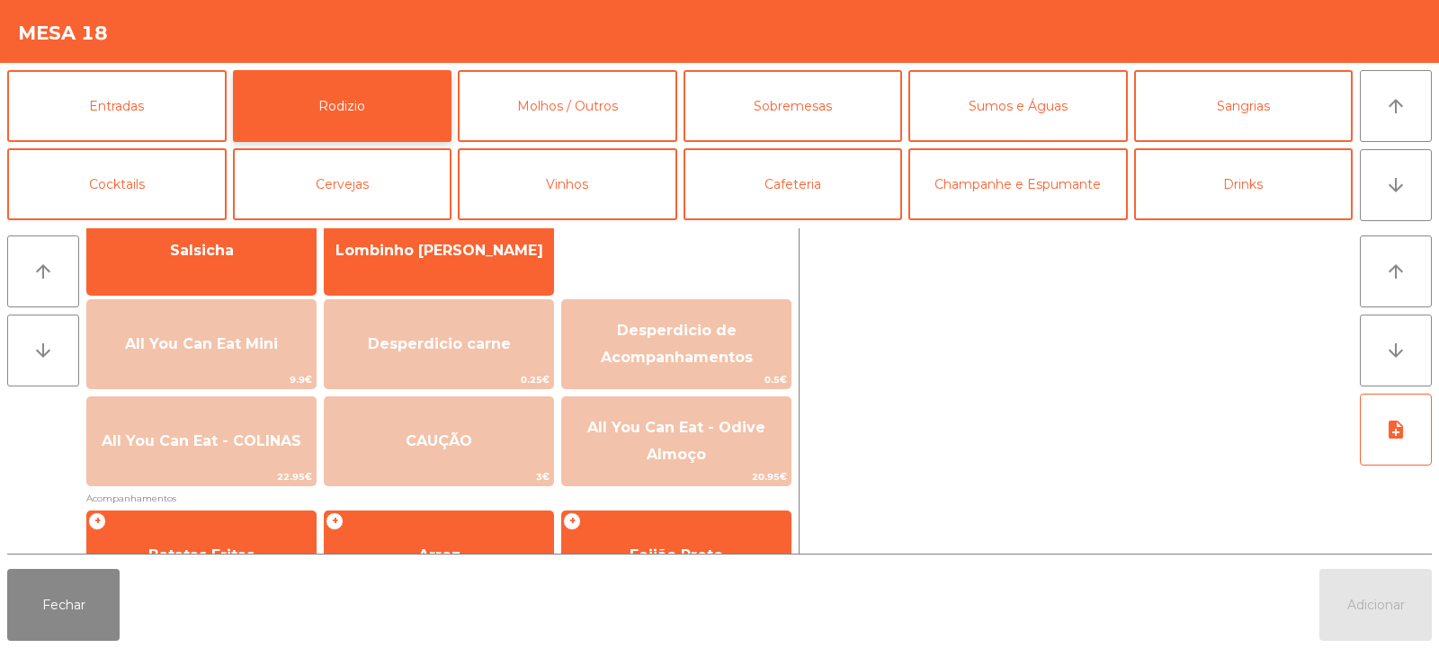
scroll to position [150, 0]
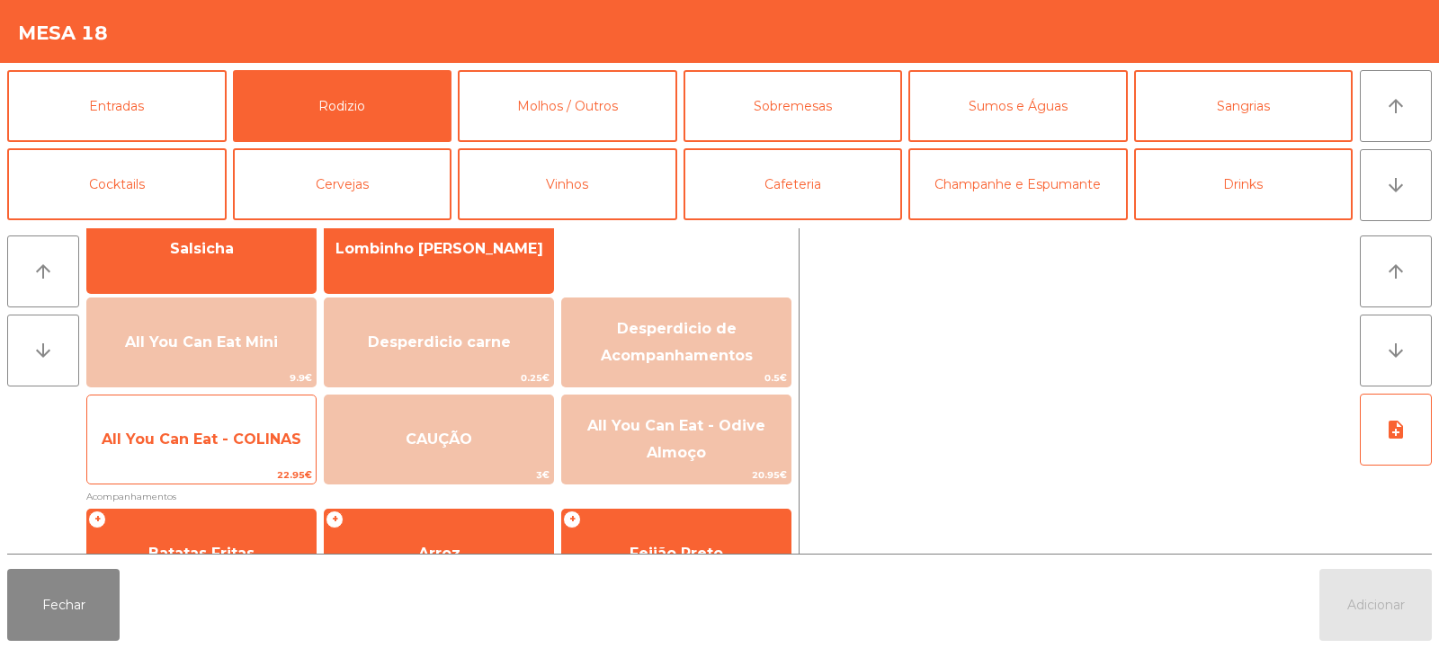
click at [242, 461] on span "All You Can Eat - COLINAS" at bounding box center [201, 439] width 228 height 49
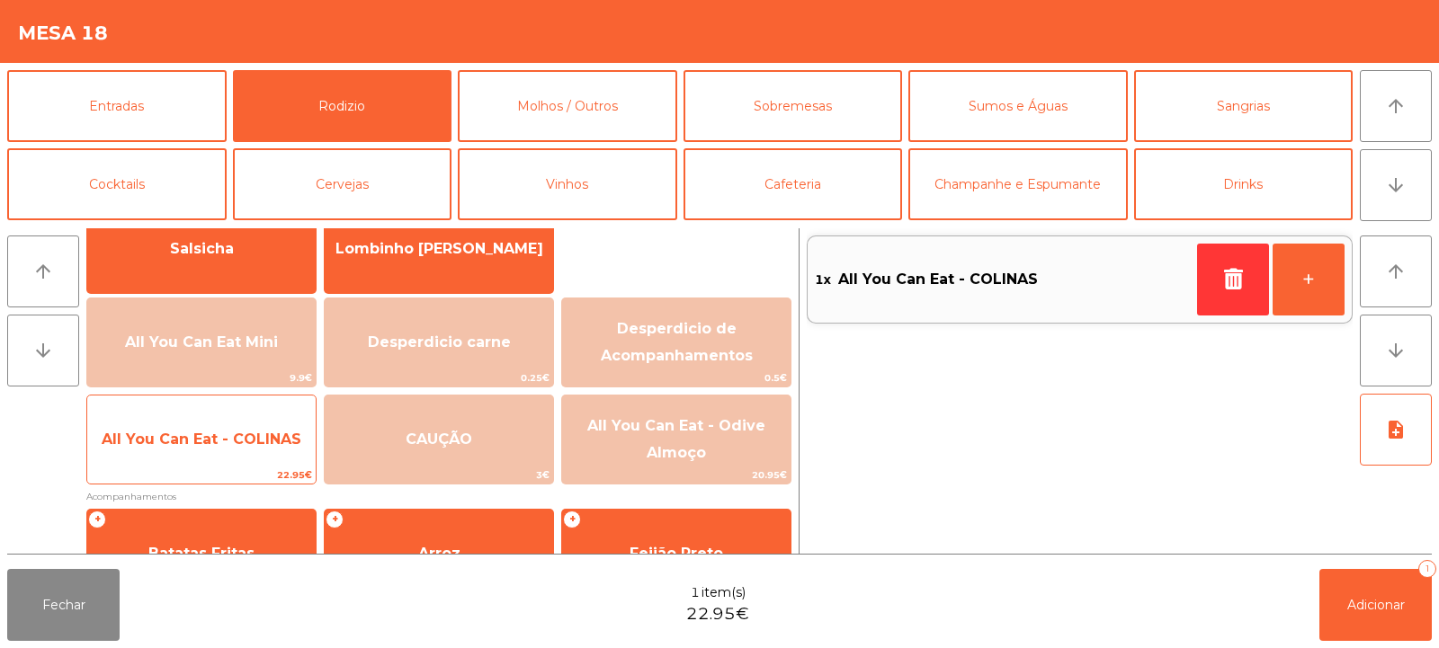
click at [246, 446] on span "All You Can Eat - COLINAS" at bounding box center [202, 439] width 200 height 17
click at [247, 442] on span "All You Can Eat - COLINAS" at bounding box center [202, 439] width 200 height 17
click at [242, 436] on span "All You Can Eat - COLINAS" at bounding box center [202, 439] width 200 height 17
click at [243, 433] on span "All You Can Eat - COLINAS" at bounding box center [202, 439] width 200 height 17
click at [237, 433] on span "All You Can Eat - COLINAS" at bounding box center [202, 439] width 200 height 17
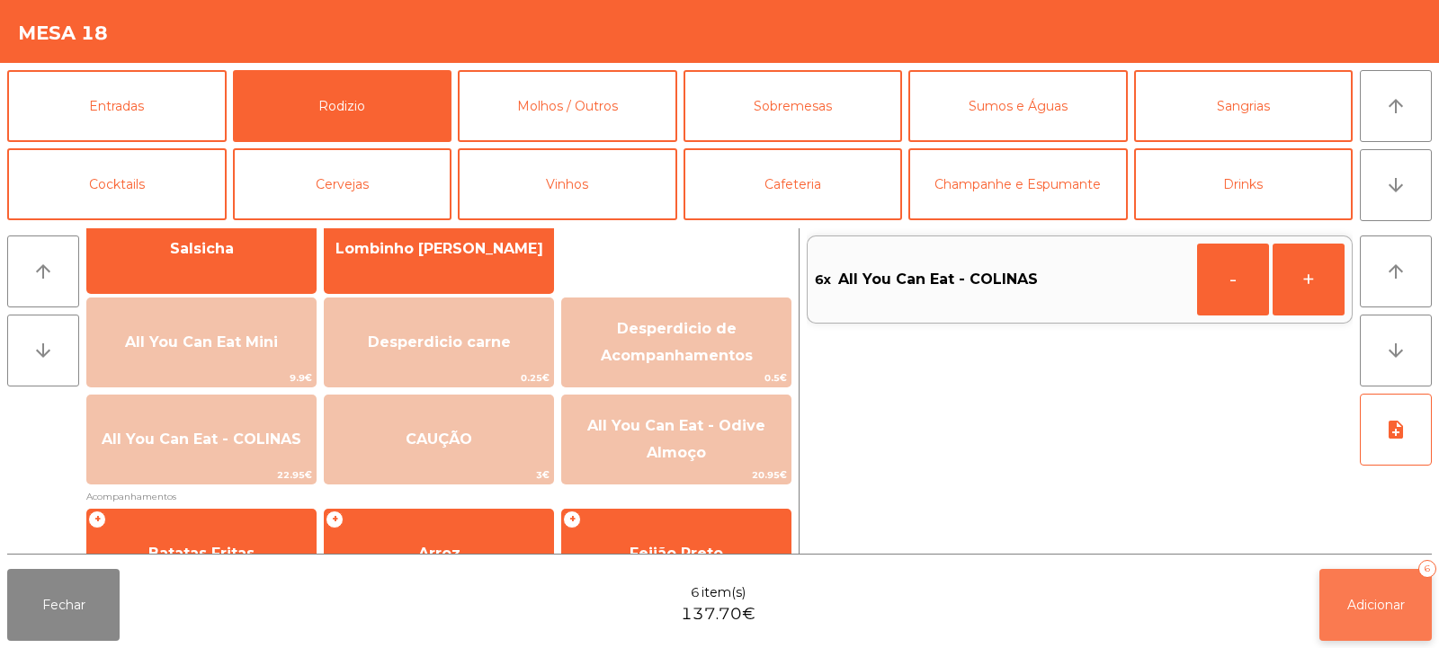
click at [1343, 593] on button "Adicionar 6" at bounding box center [1375, 605] width 112 height 72
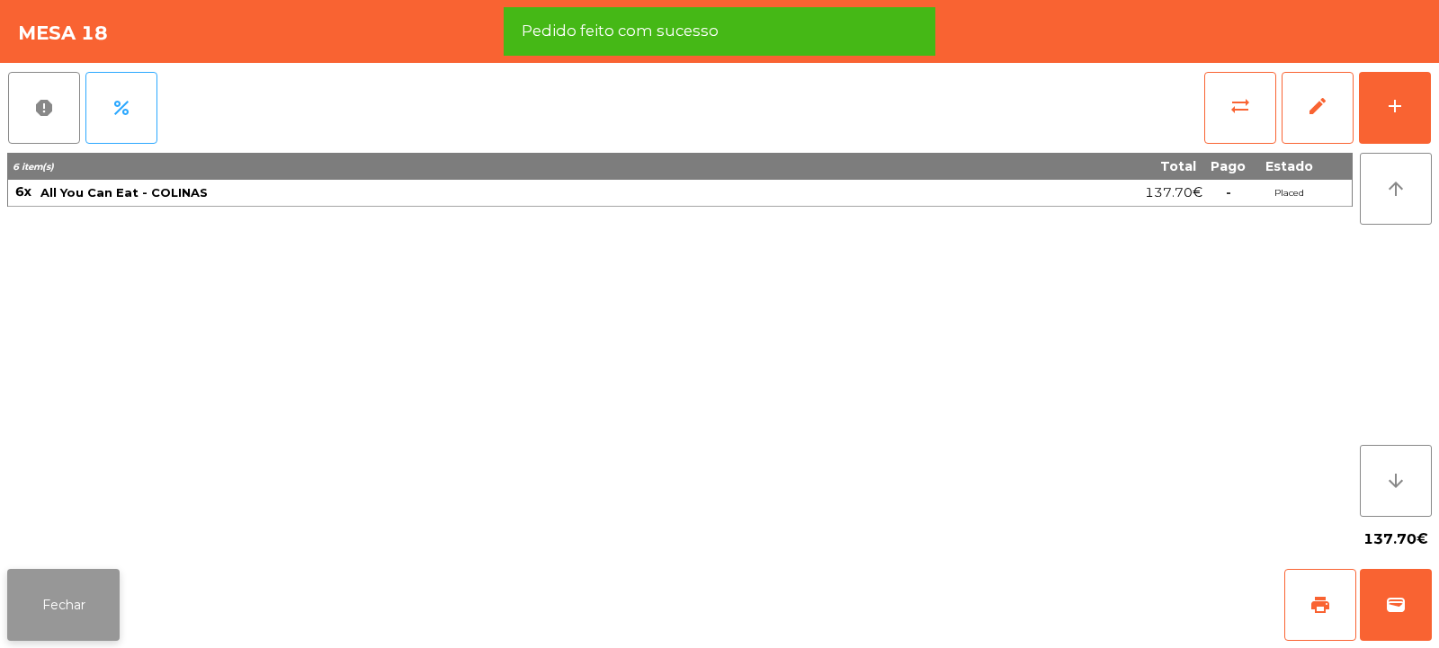
click at [60, 630] on button "Fechar" at bounding box center [63, 605] width 112 height 72
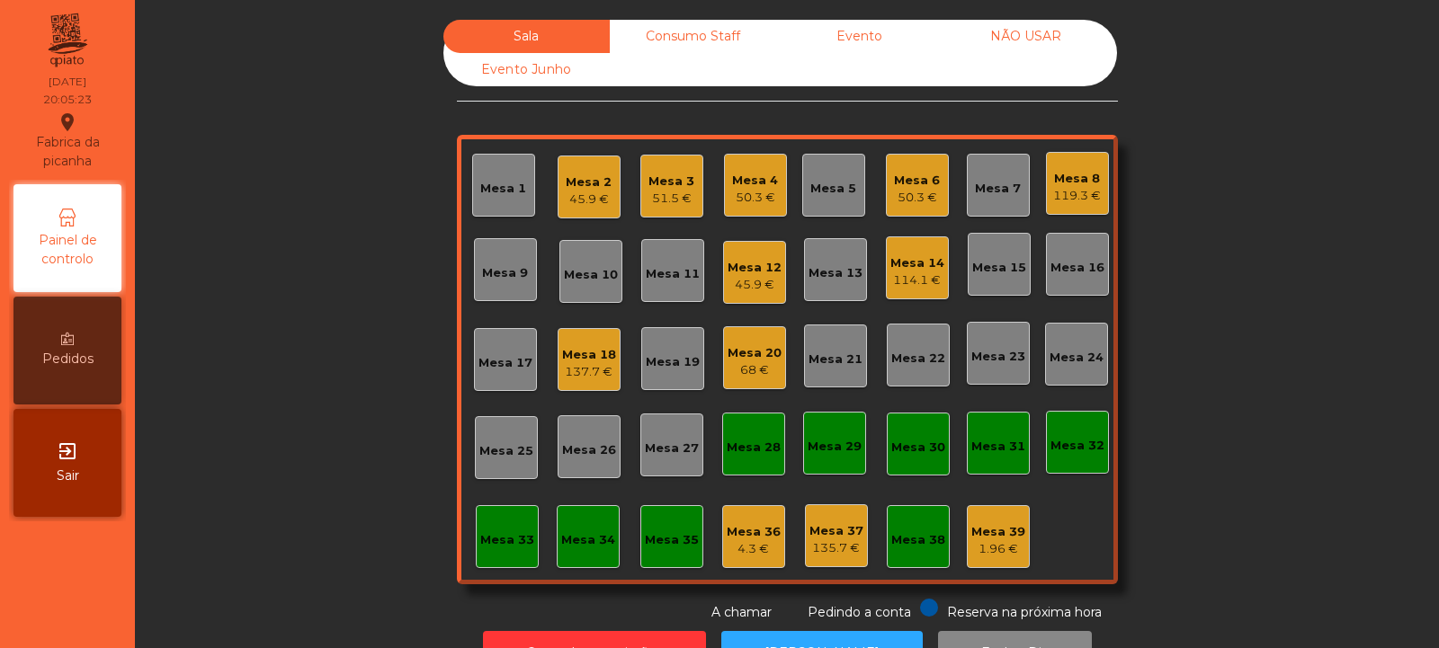
click at [828, 363] on div "Mesa 21" at bounding box center [835, 360] width 54 height 18
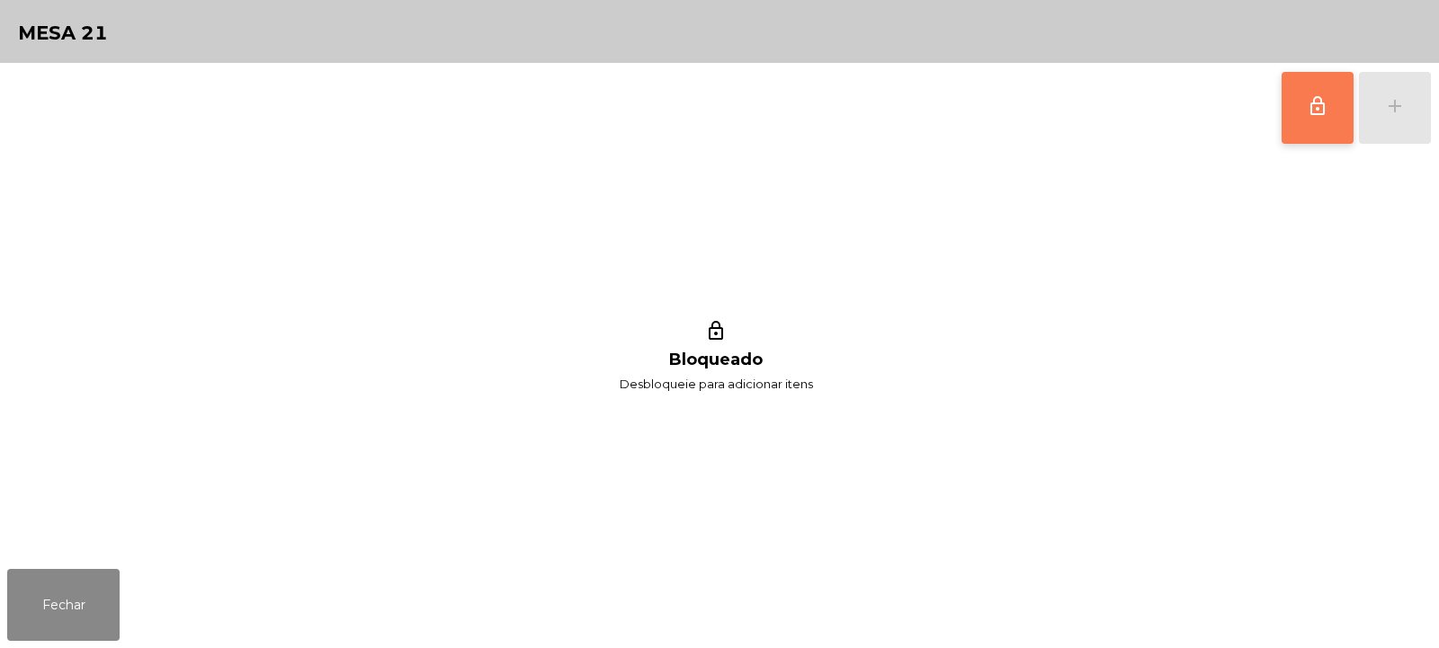
click at [1317, 119] on button "lock_outline" at bounding box center [1318, 108] width 72 height 72
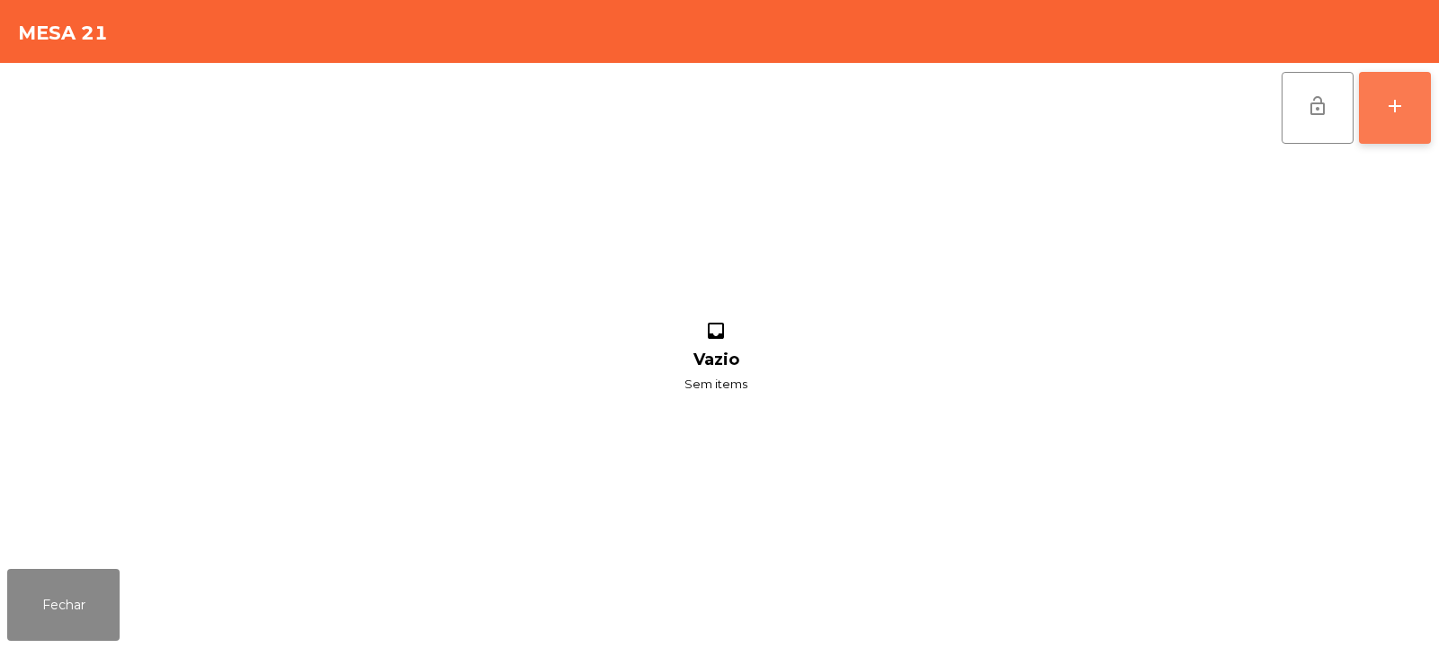
click at [1371, 105] on button "add" at bounding box center [1395, 108] width 72 height 72
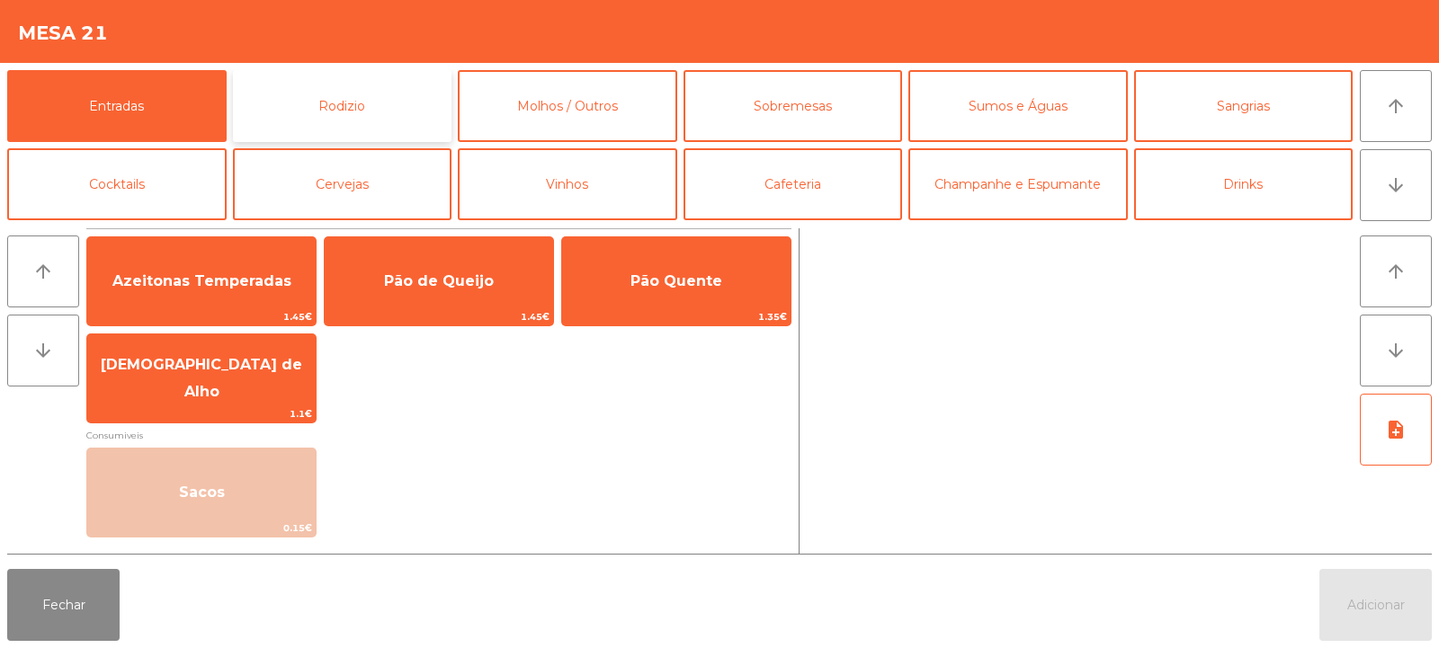
click at [353, 95] on button "Rodizio" at bounding box center [342, 106] width 219 height 72
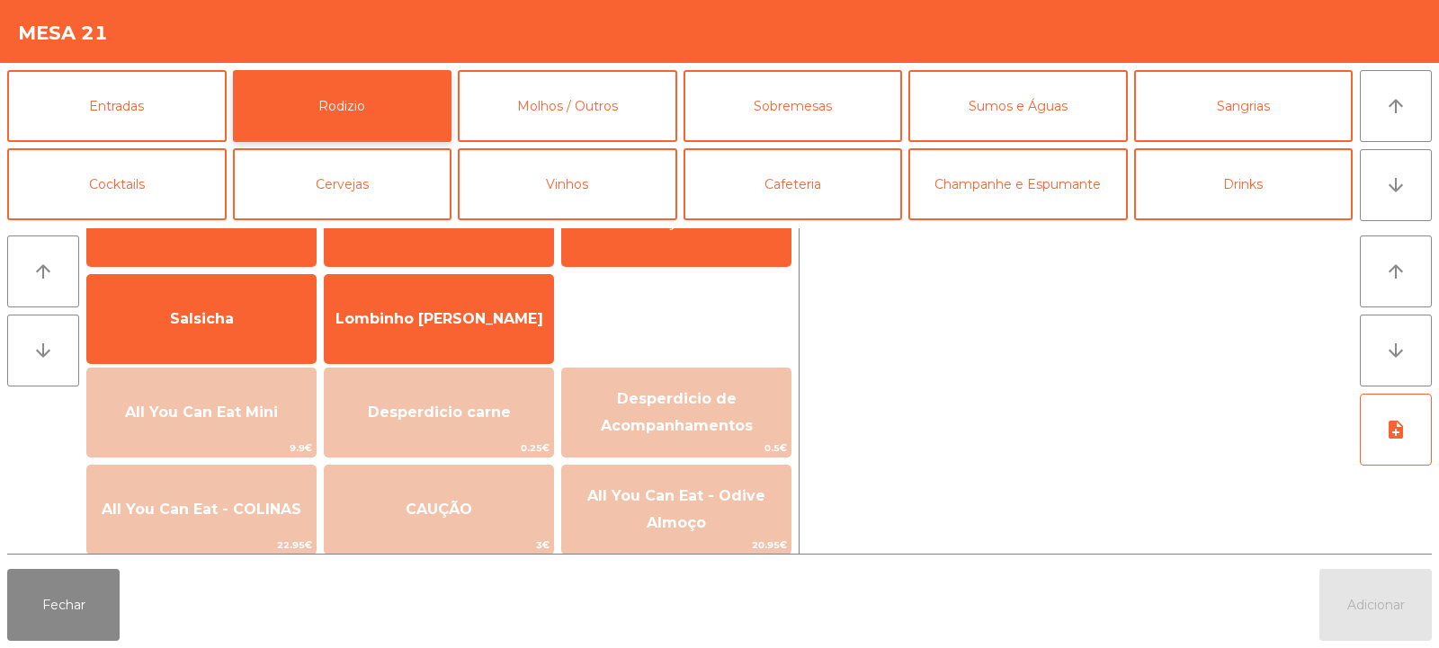
scroll to position [136, 0]
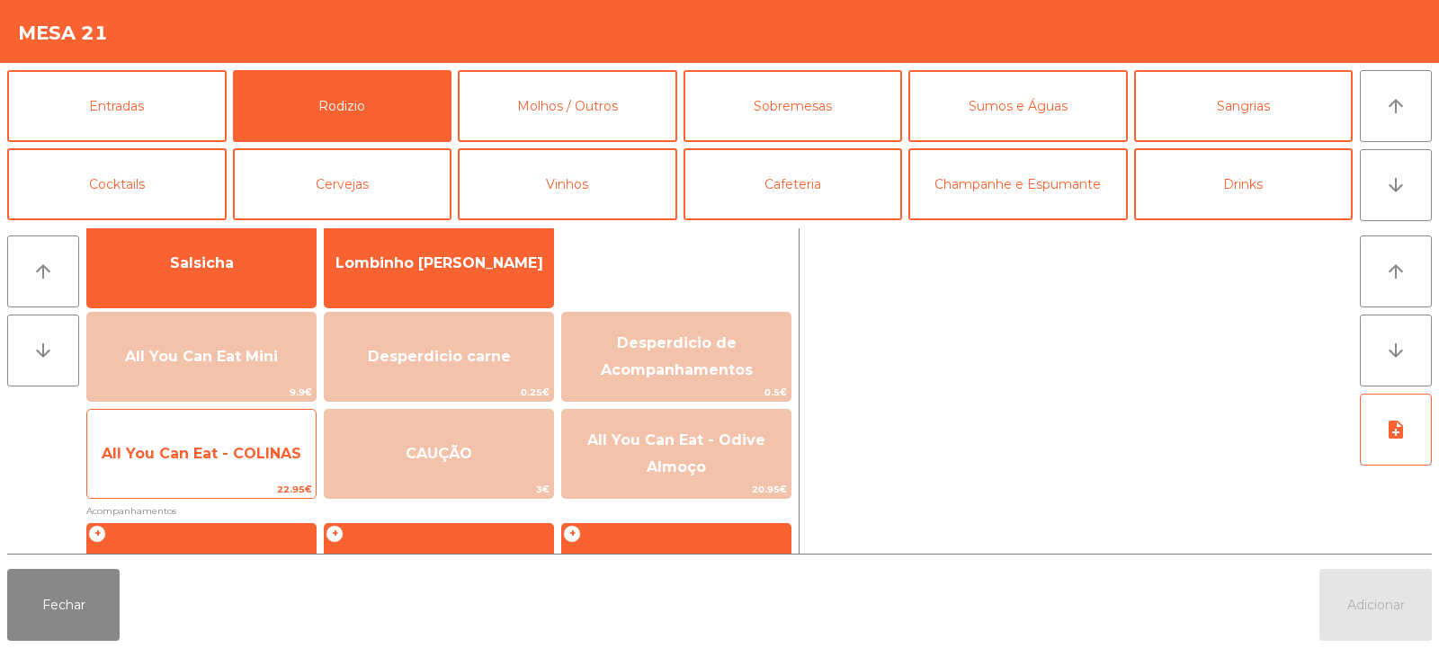
click at [245, 460] on span "All You Can Eat - COLINAS" at bounding box center [202, 453] width 200 height 17
click at [249, 461] on span "All You Can Eat - COLINAS" at bounding box center [202, 453] width 200 height 17
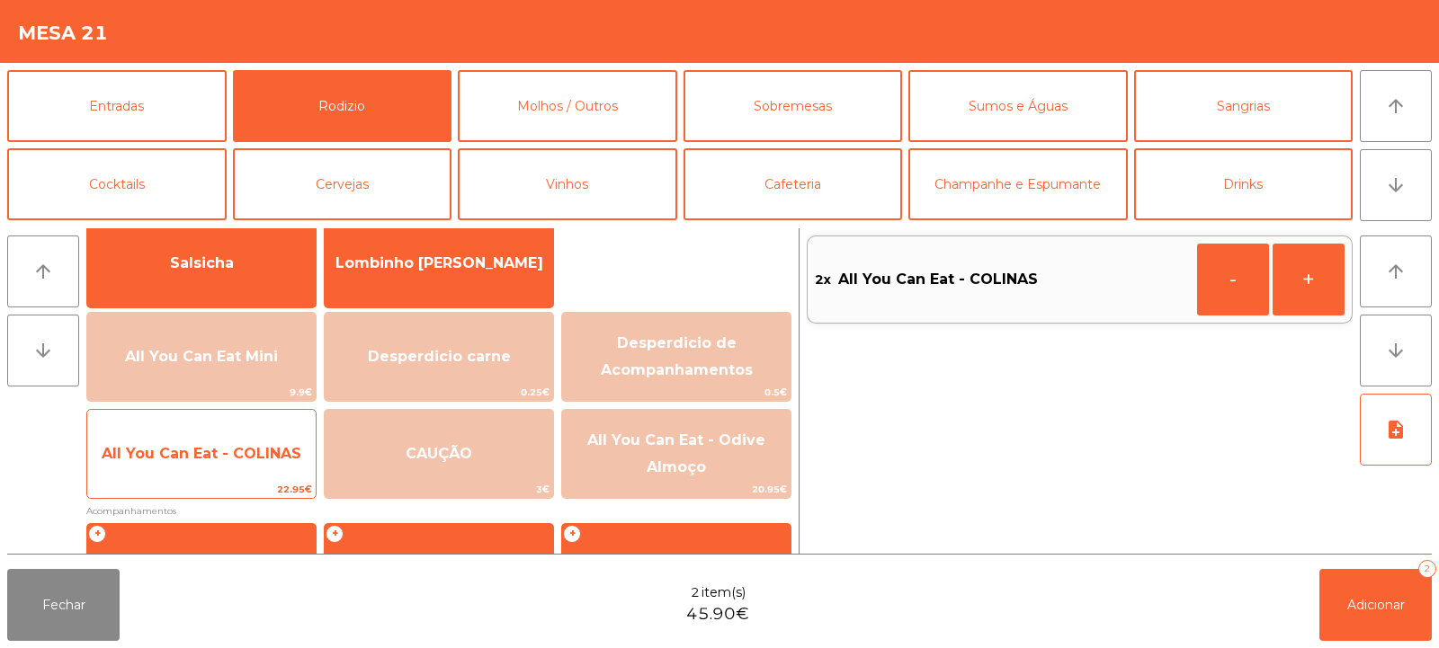
click at [255, 462] on span "All You Can Eat - COLINAS" at bounding box center [201, 454] width 228 height 49
click at [257, 462] on span "All You Can Eat - COLINAS" at bounding box center [201, 454] width 228 height 49
click at [258, 464] on span "All You Can Eat - COLINAS" at bounding box center [201, 454] width 228 height 49
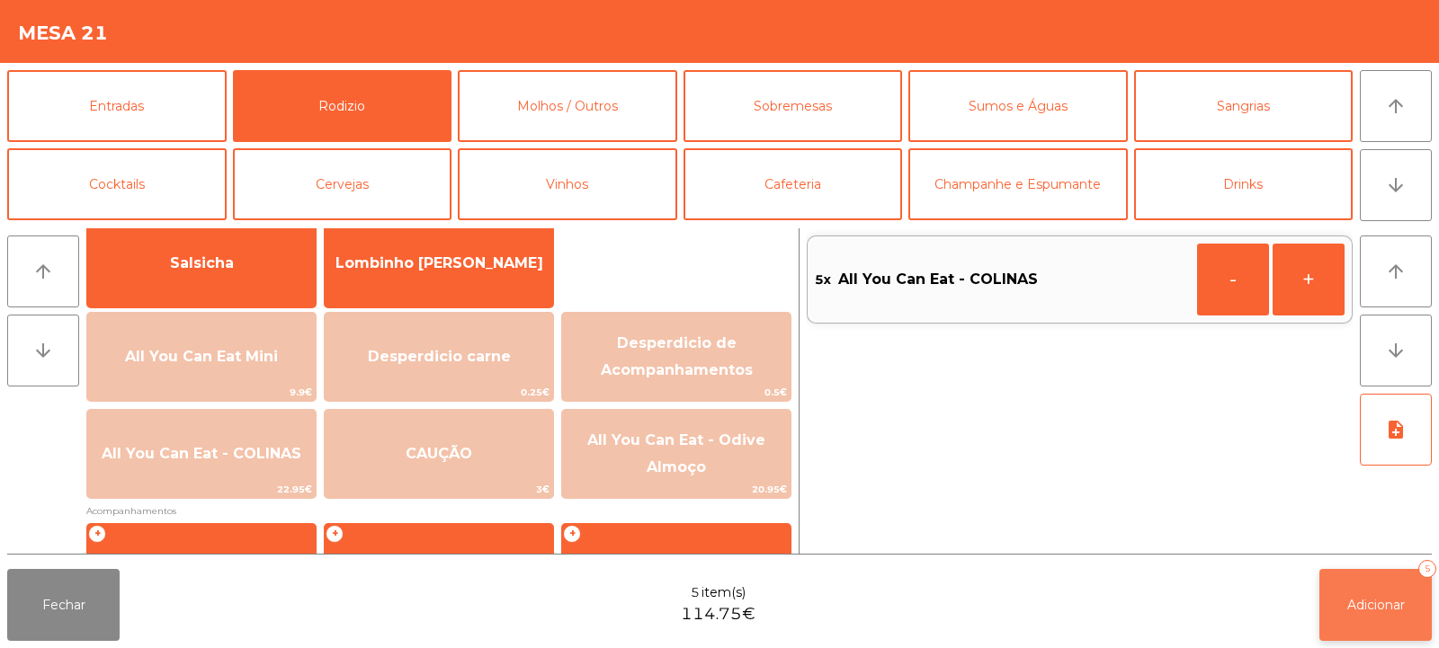
click at [1353, 611] on span "Adicionar" at bounding box center [1376, 605] width 58 height 16
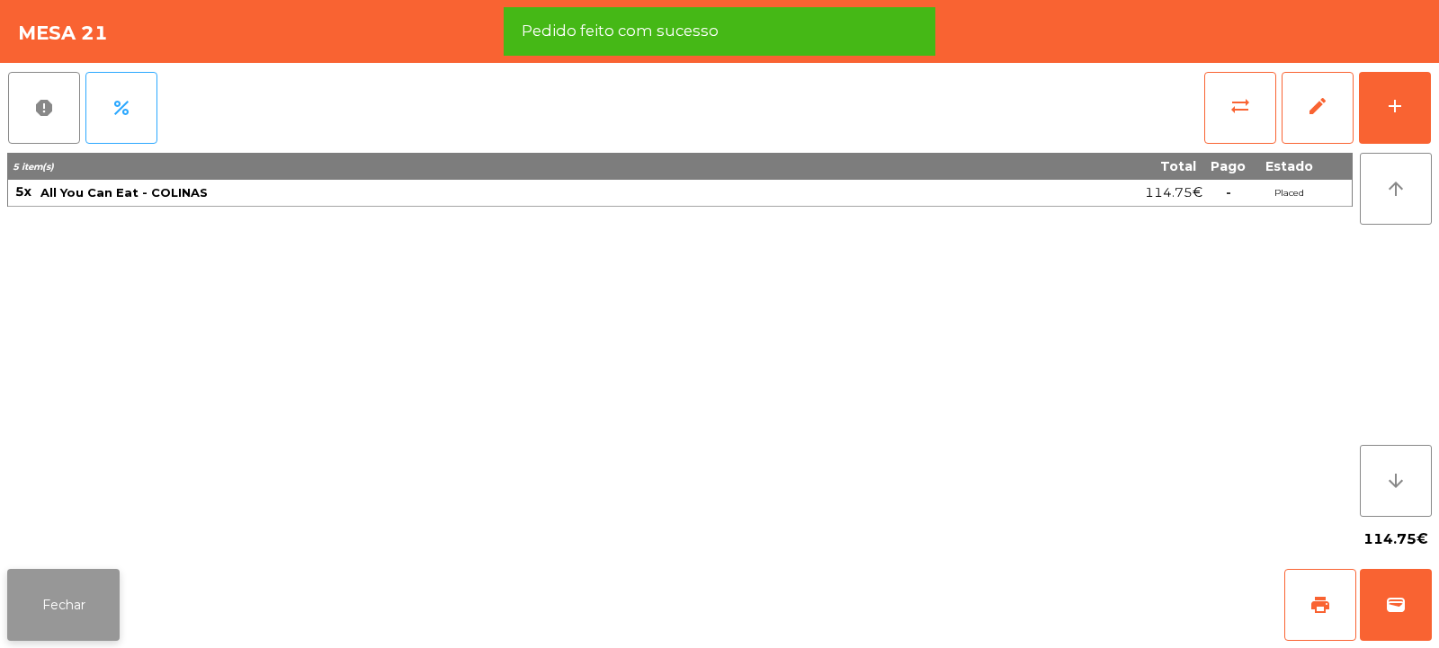
click at [59, 603] on button "Fechar" at bounding box center [63, 605] width 112 height 72
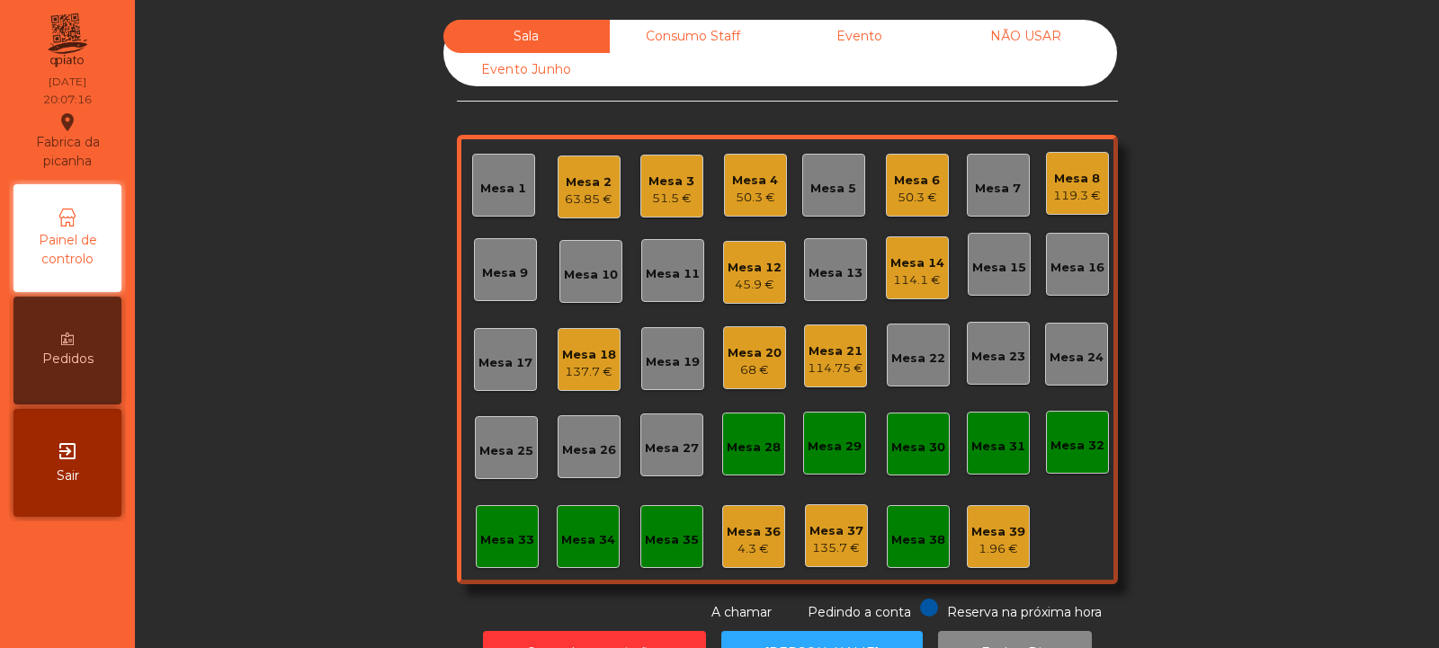
click at [1061, 463] on div "Mesa 32" at bounding box center [1077, 442] width 63 height 63
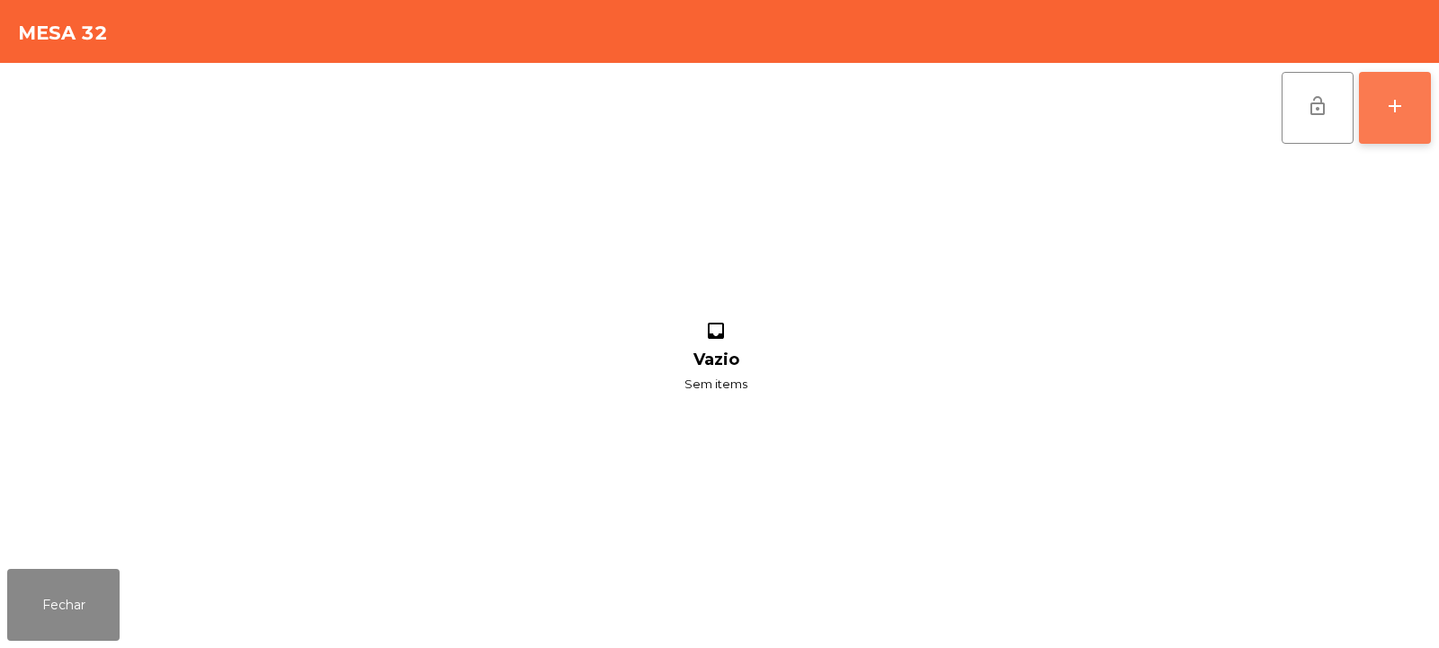
click at [1392, 133] on button "add" at bounding box center [1395, 108] width 72 height 72
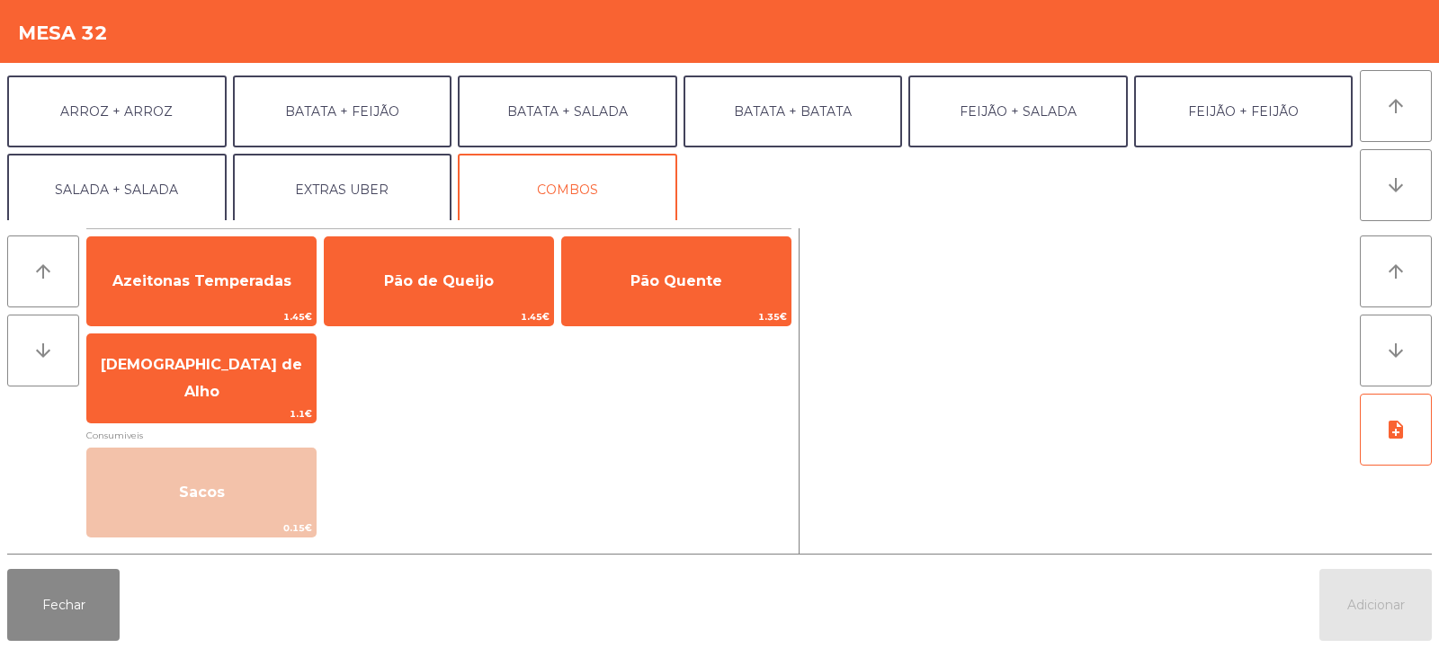
scroll to position [235, 0]
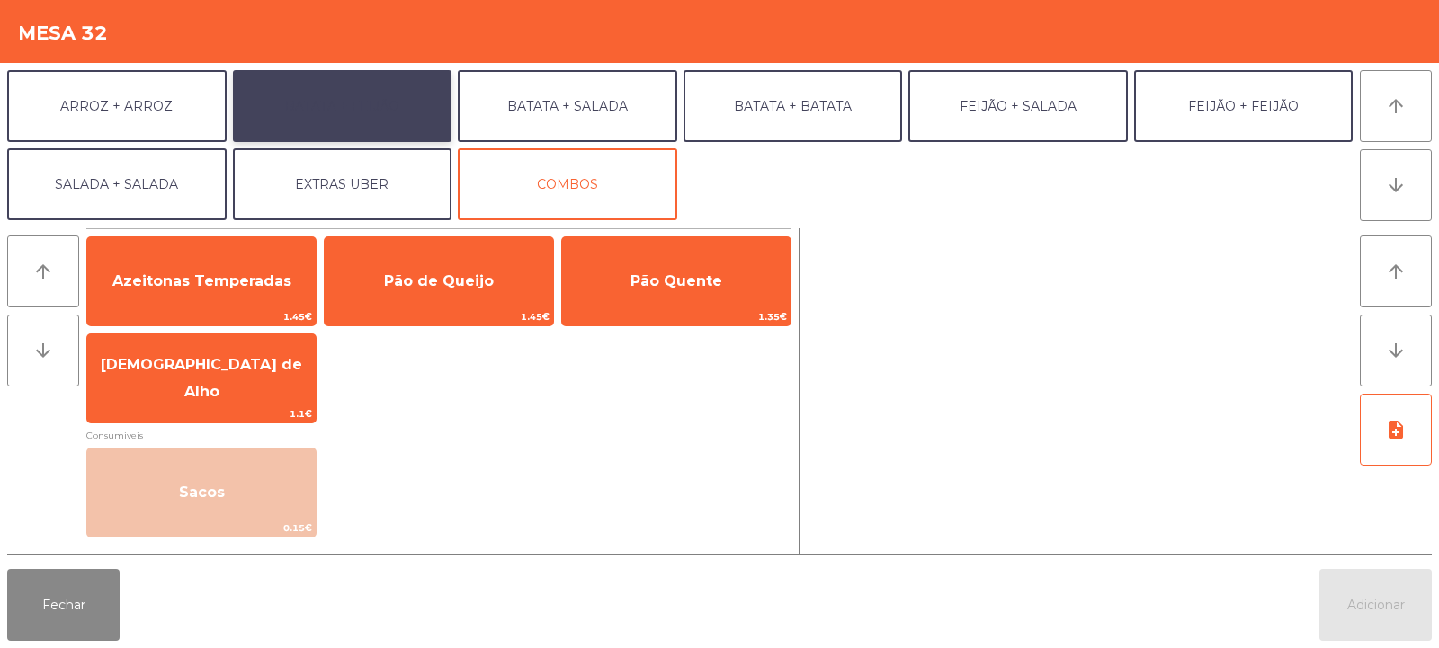
click at [397, 113] on button "BATATA + FEIJÃO" at bounding box center [342, 106] width 219 height 72
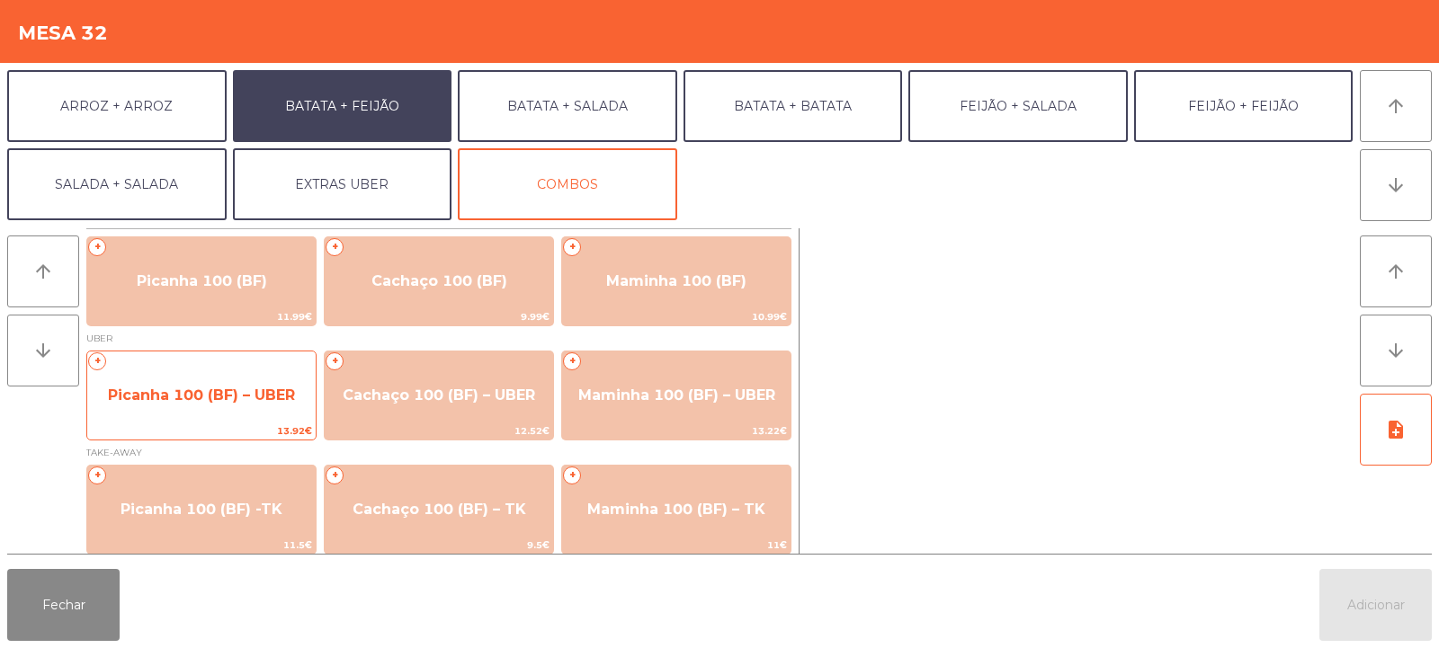
click at [183, 399] on span "Picanha 100 (BF) – UBER" at bounding box center [201, 395] width 187 height 17
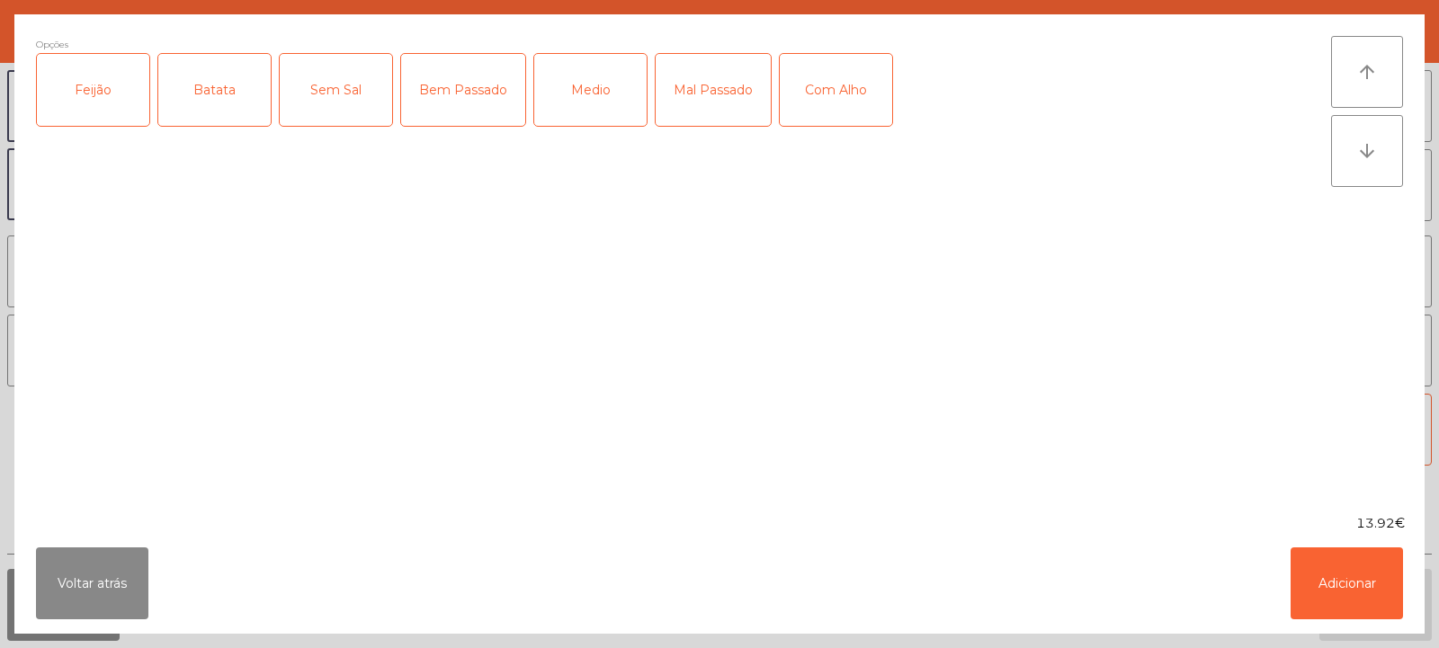
click at [99, 107] on div "Feijão" at bounding box center [93, 90] width 112 height 72
click at [196, 103] on div "Batata" at bounding box center [214, 90] width 112 height 72
click at [467, 105] on div "Bem Passado" at bounding box center [463, 90] width 124 height 72
click at [1337, 586] on button "Adicionar" at bounding box center [1347, 584] width 112 height 72
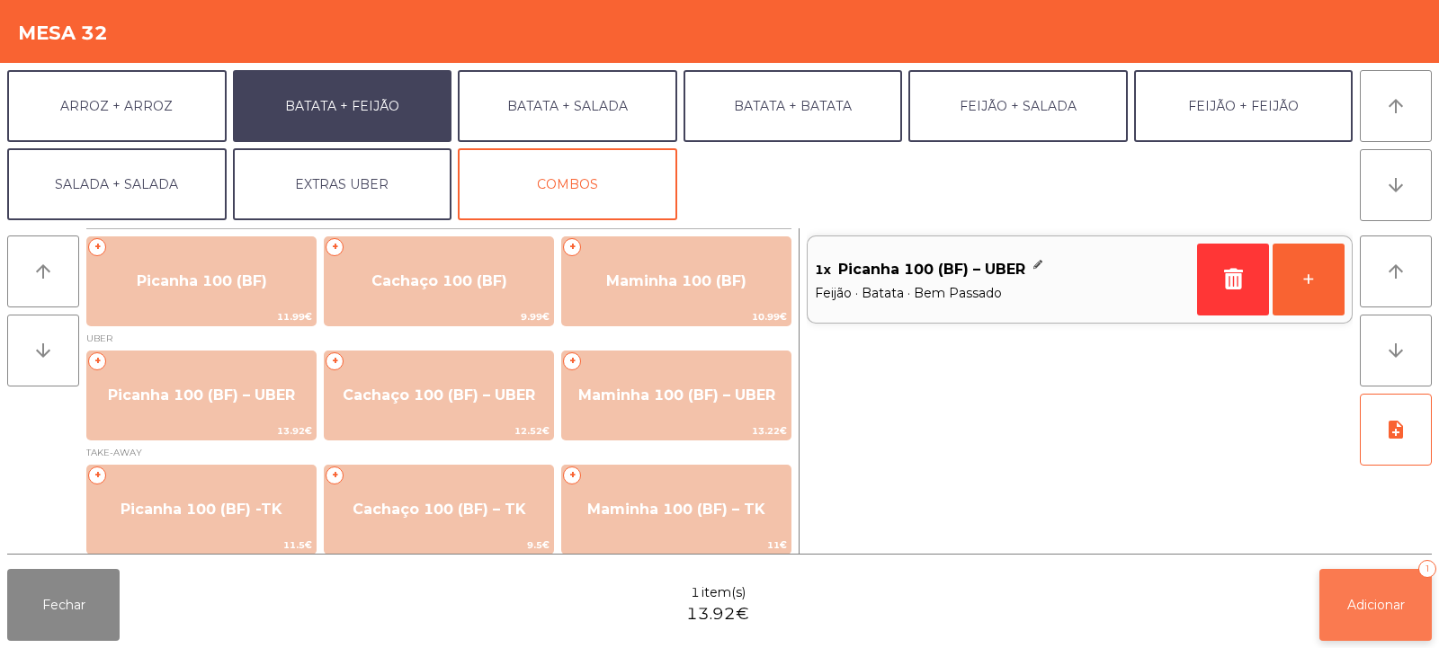
click at [1371, 612] on span "Adicionar" at bounding box center [1376, 605] width 58 height 16
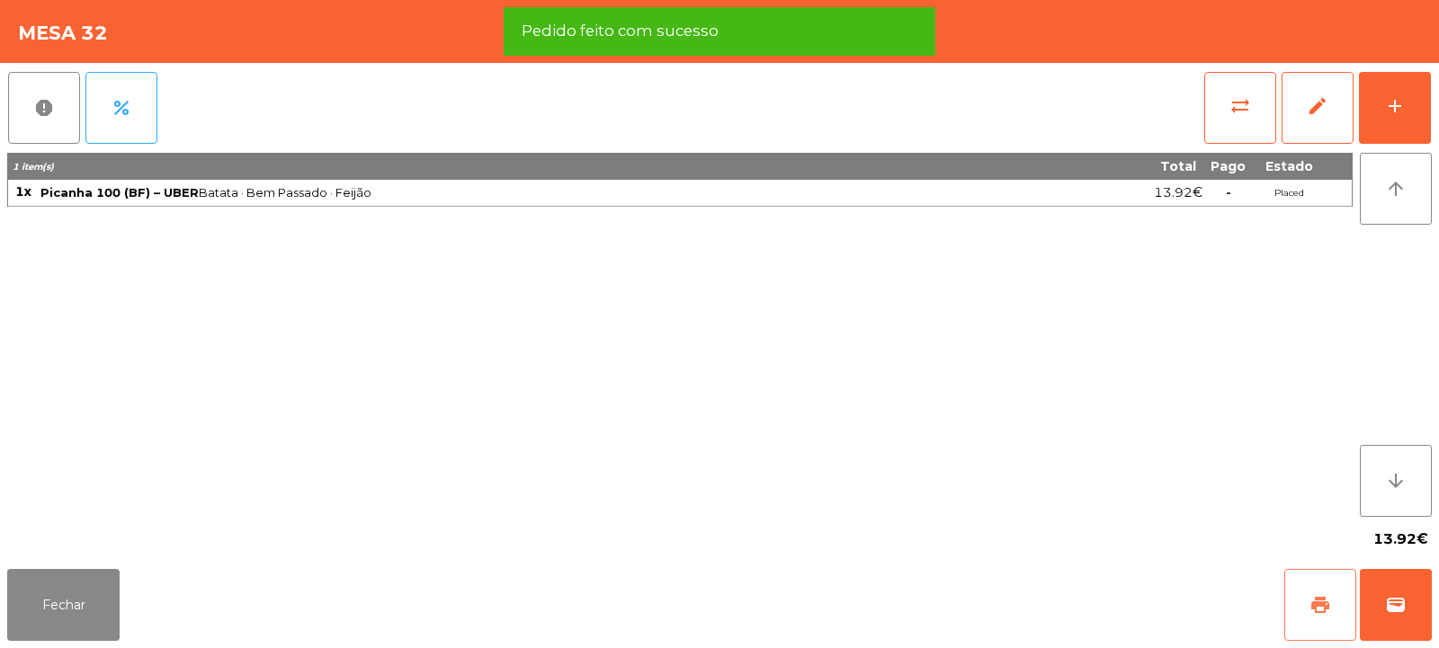
click at [1314, 602] on span "print" at bounding box center [1320, 605] width 22 height 22
click at [1396, 612] on span "wallet" at bounding box center [1396, 605] width 22 height 22
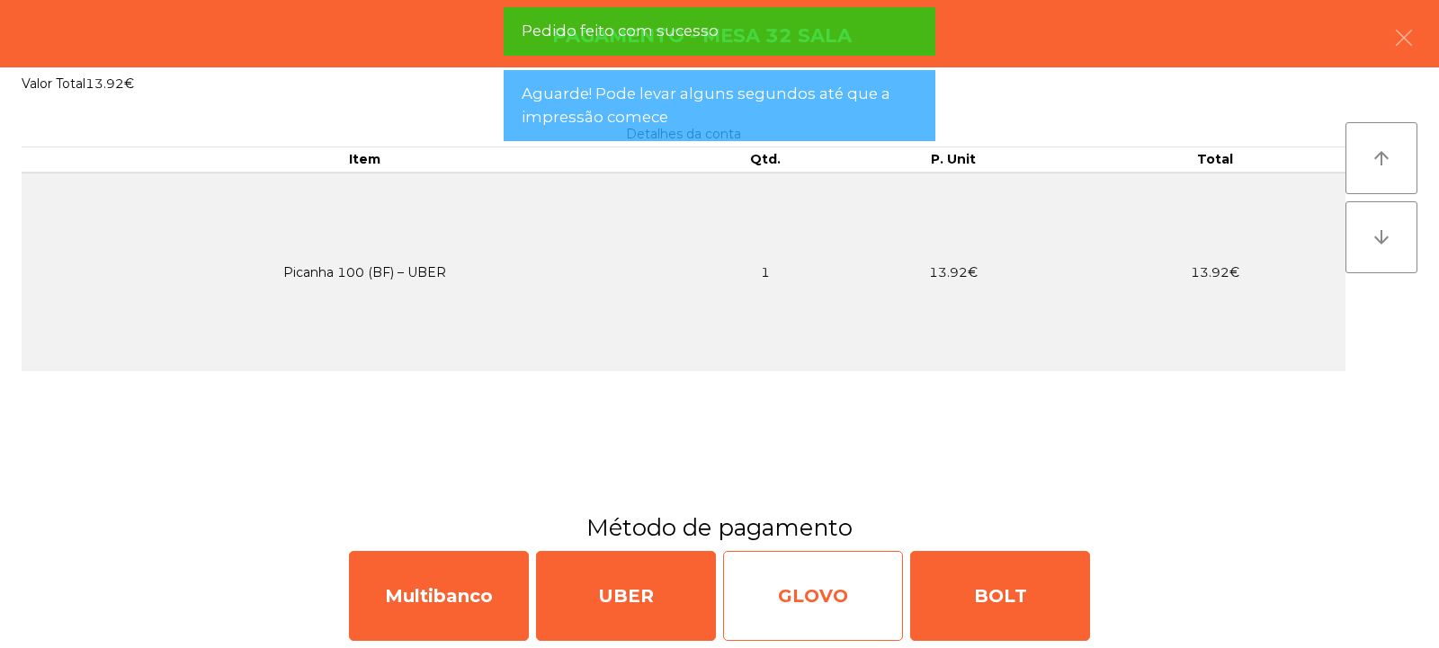
click at [820, 615] on div "GLOVO" at bounding box center [813, 596] width 180 height 90
select select "**"
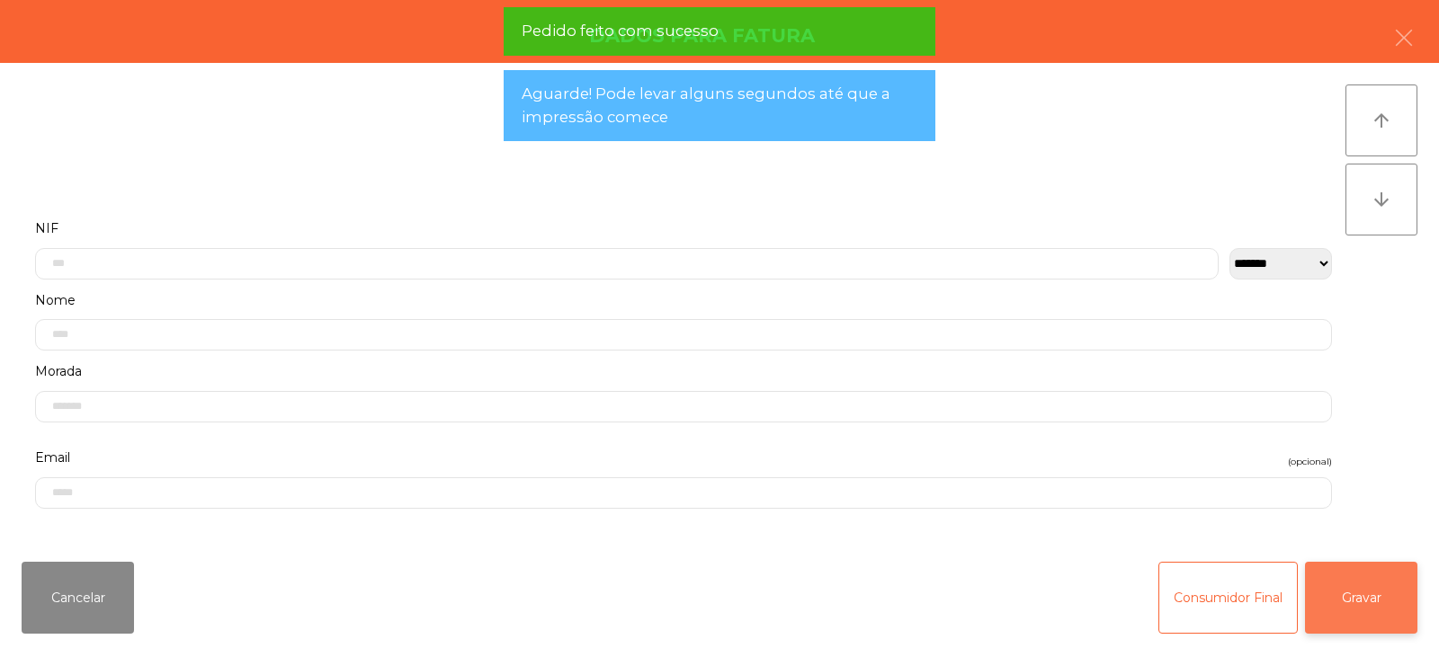
click at [1378, 610] on button "Gravar" at bounding box center [1361, 598] width 112 height 72
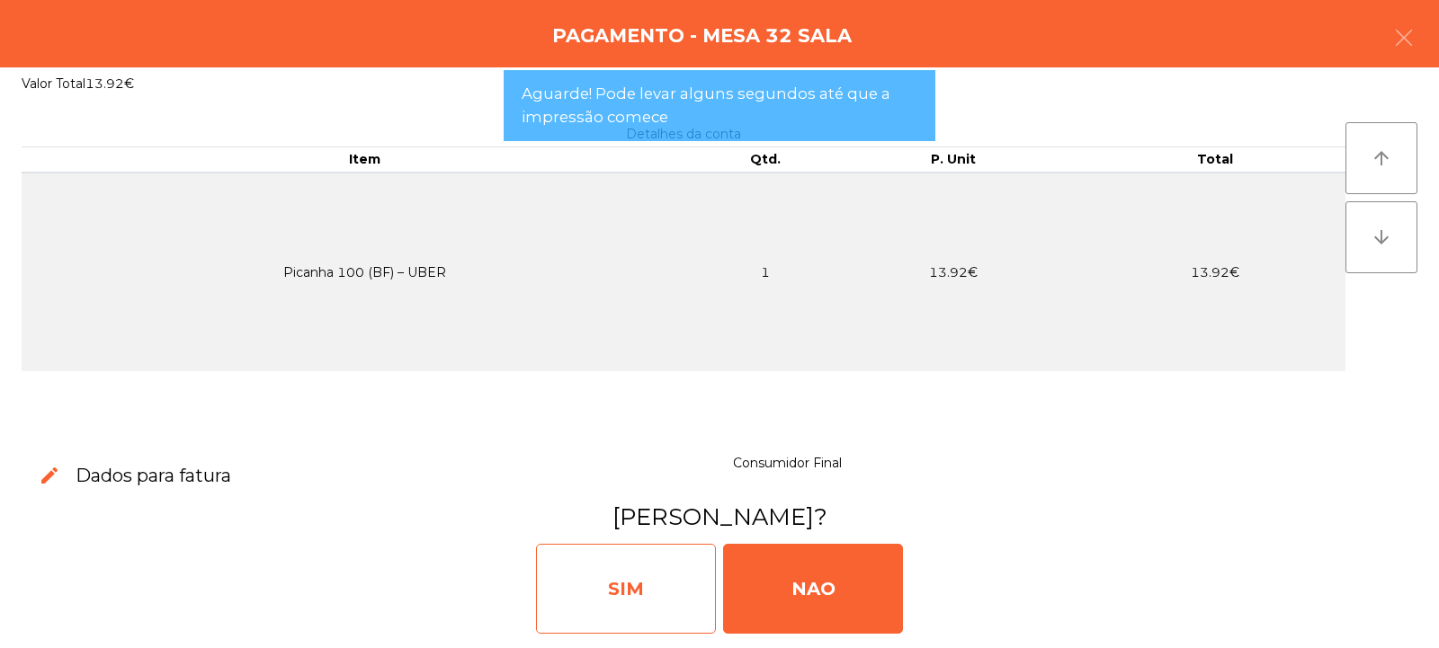
click at [666, 597] on div "SIM" at bounding box center [626, 589] width 180 height 90
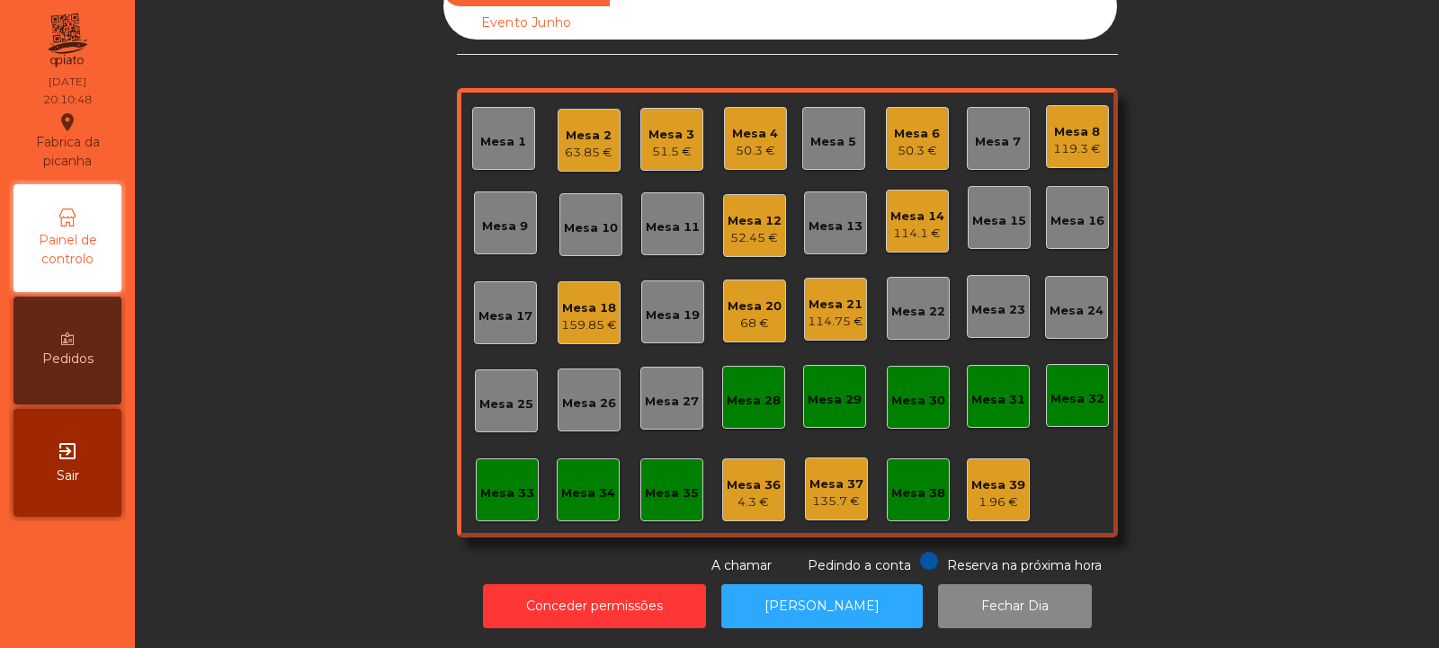
scroll to position [0, 0]
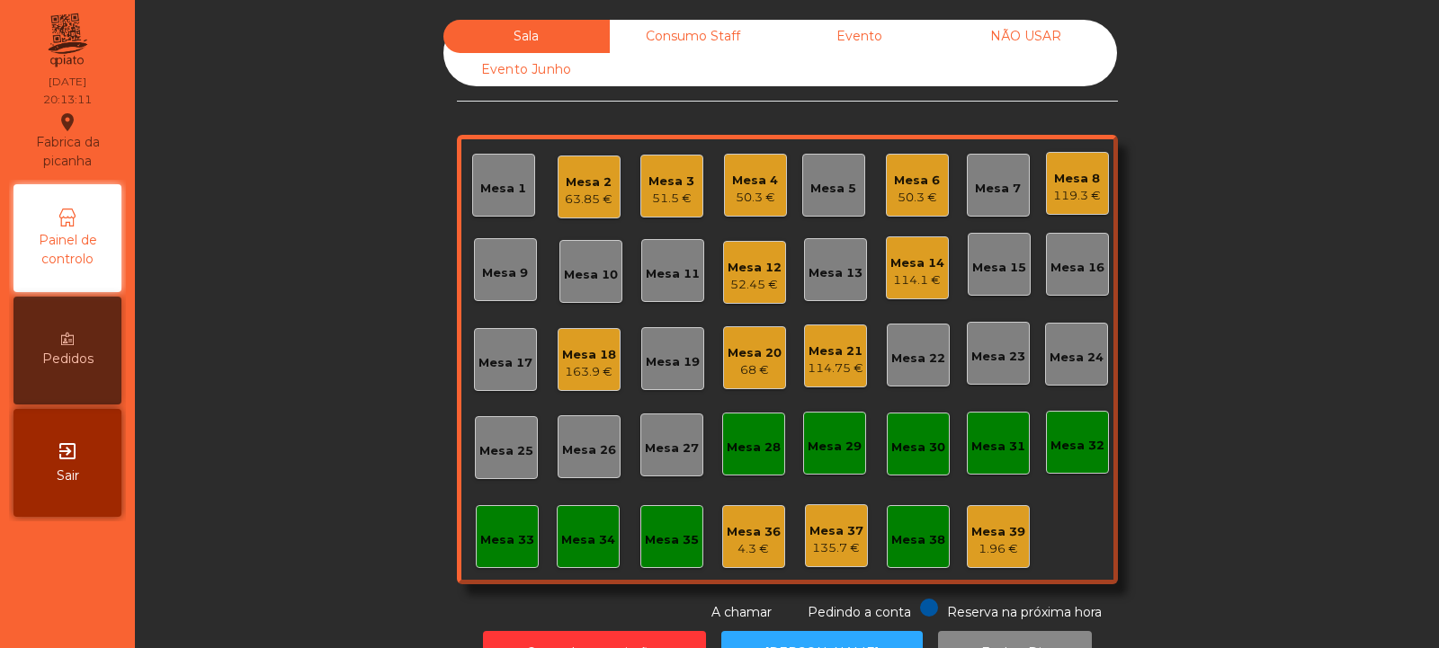
click at [832, 282] on div "Mesa 13" at bounding box center [835, 269] width 63 height 63
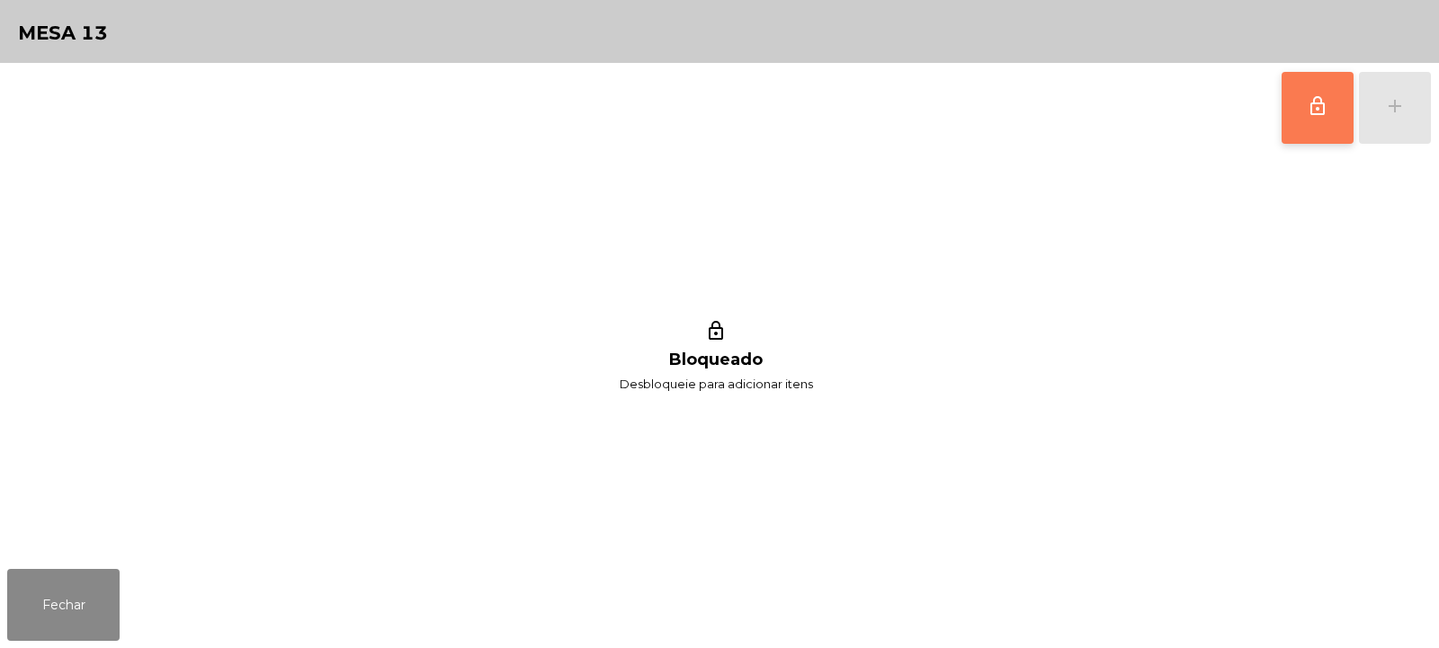
click at [1322, 119] on button "lock_outline" at bounding box center [1318, 108] width 72 height 72
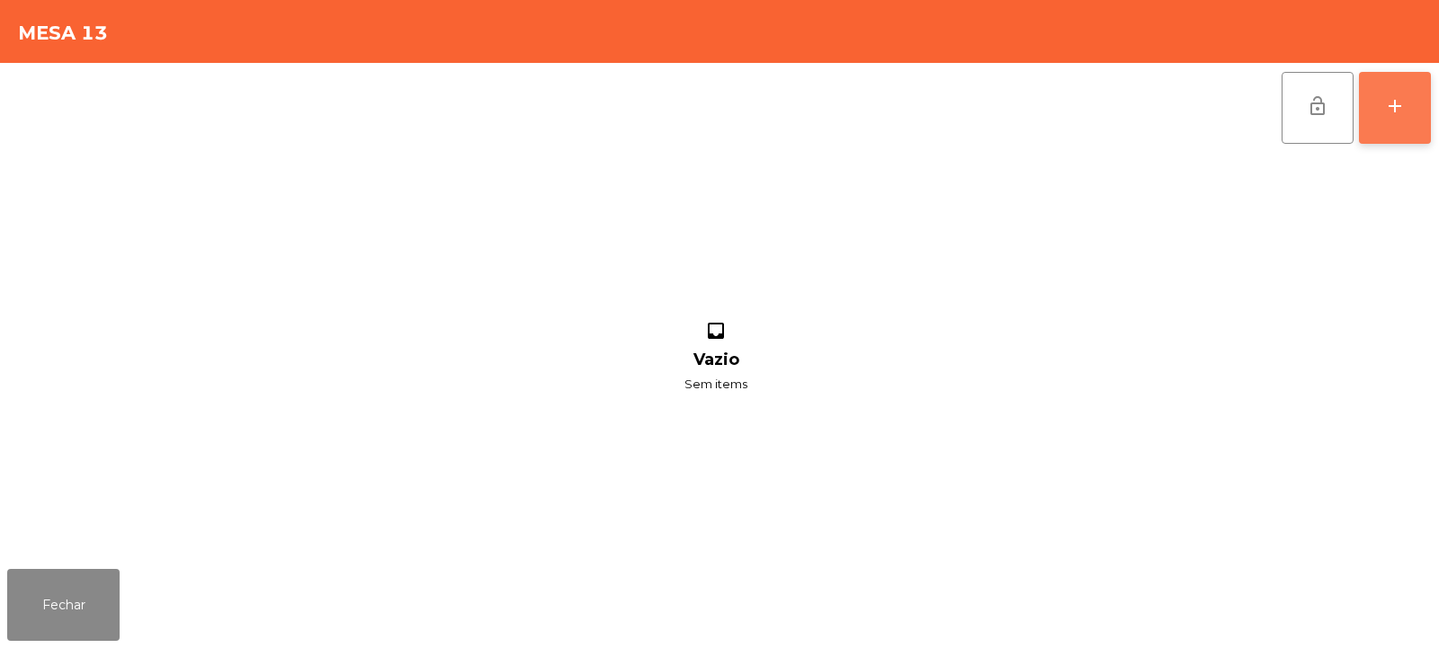
click at [1400, 117] on button "add" at bounding box center [1395, 108] width 72 height 72
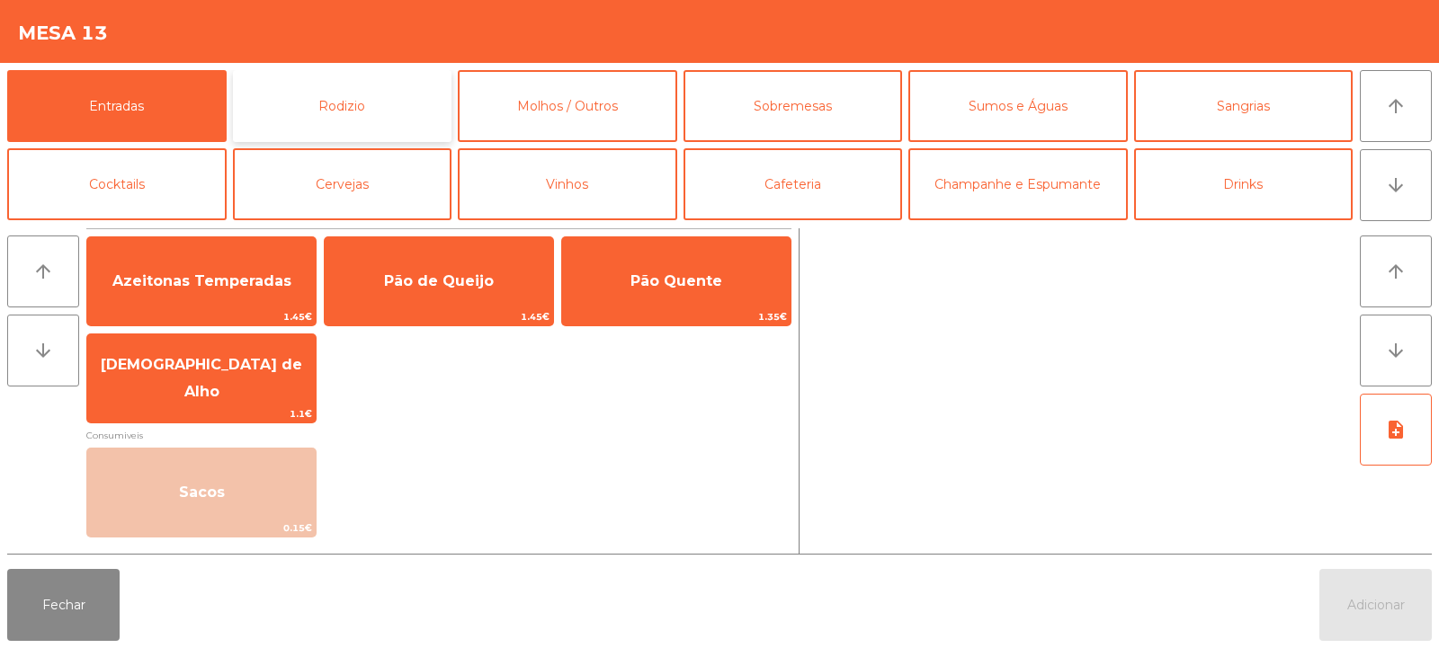
click at [353, 124] on button "Rodizio" at bounding box center [342, 106] width 219 height 72
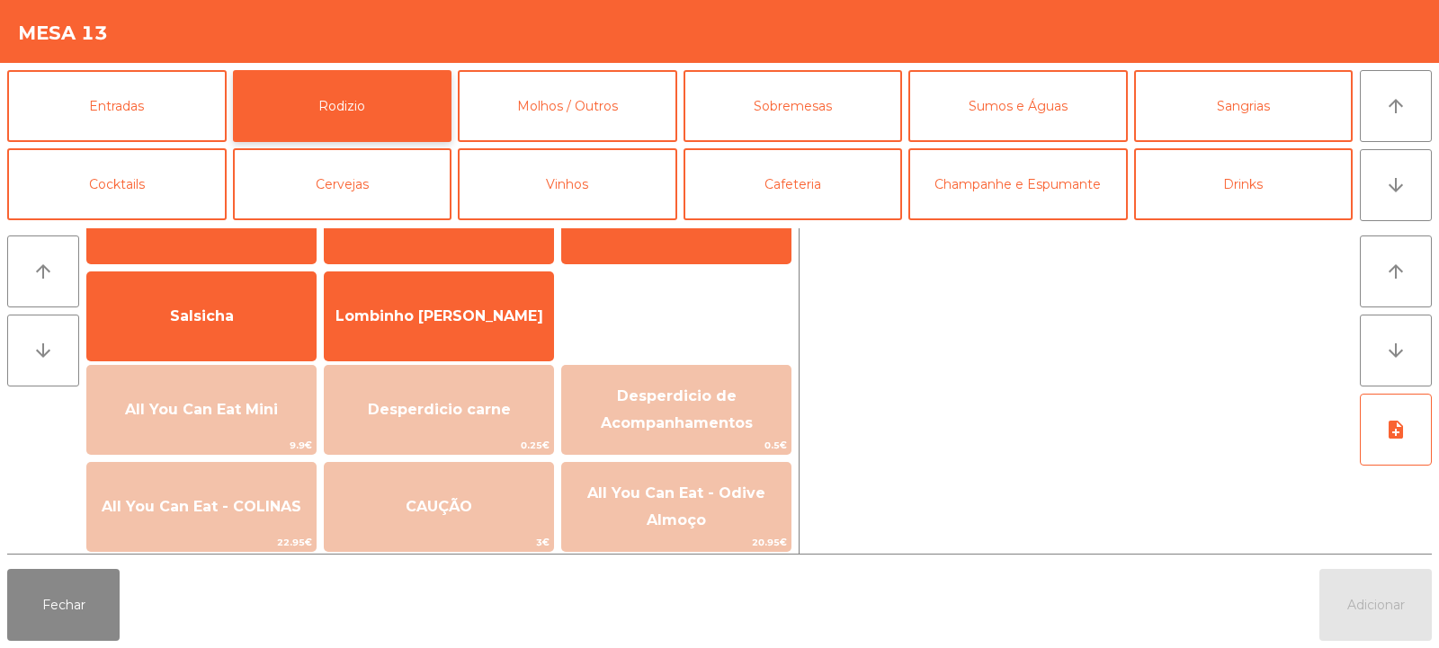
scroll to position [130, 0]
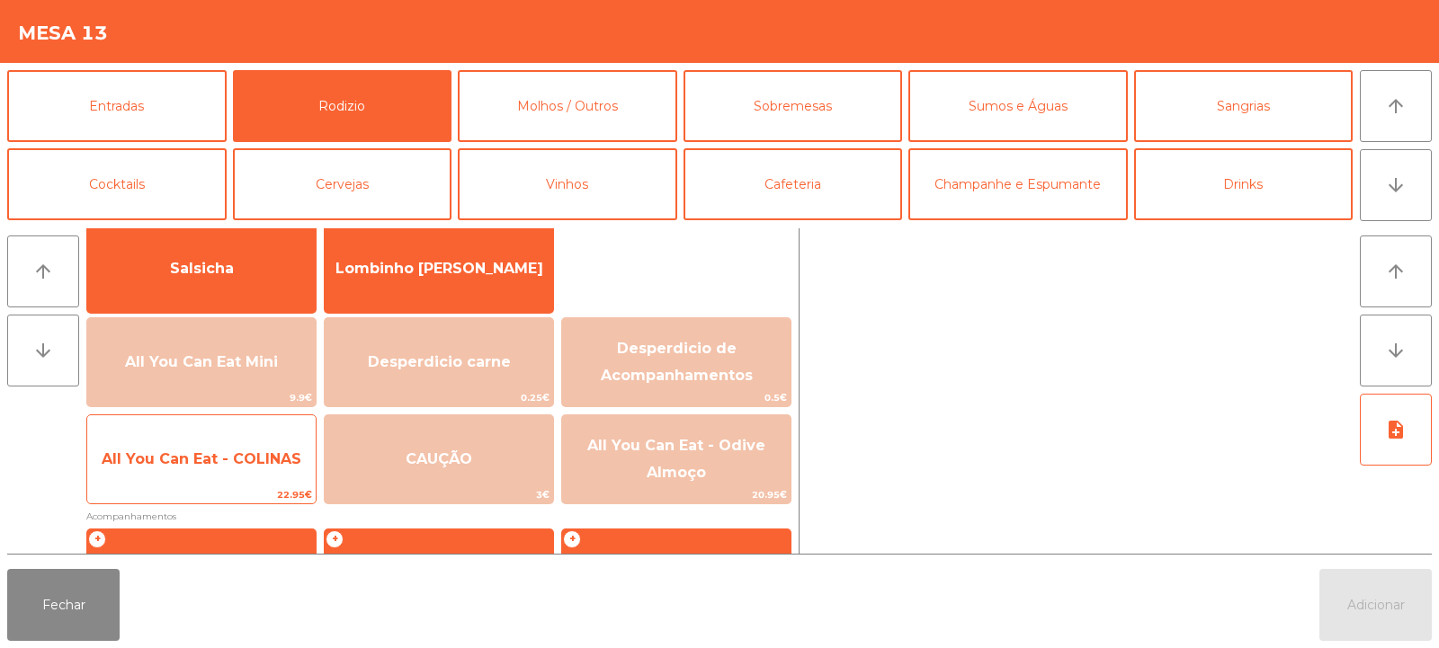
click at [221, 446] on span "All You Can Eat - COLINAS" at bounding box center [201, 459] width 228 height 49
click at [218, 460] on span "All You Can Eat - COLINAS" at bounding box center [202, 459] width 200 height 17
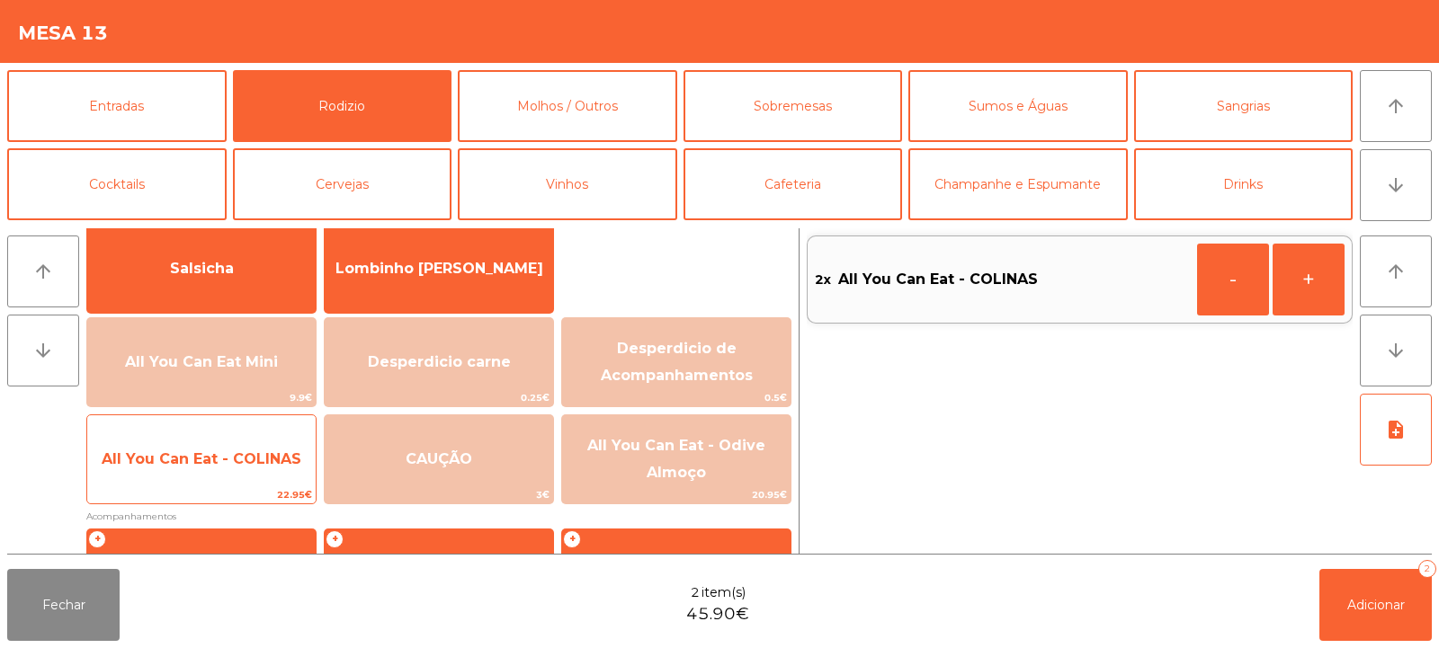
click at [217, 462] on span "All You Can Eat - COLINAS" at bounding box center [202, 459] width 200 height 17
click at [215, 464] on span "All You Can Eat - COLINAS" at bounding box center [202, 459] width 200 height 17
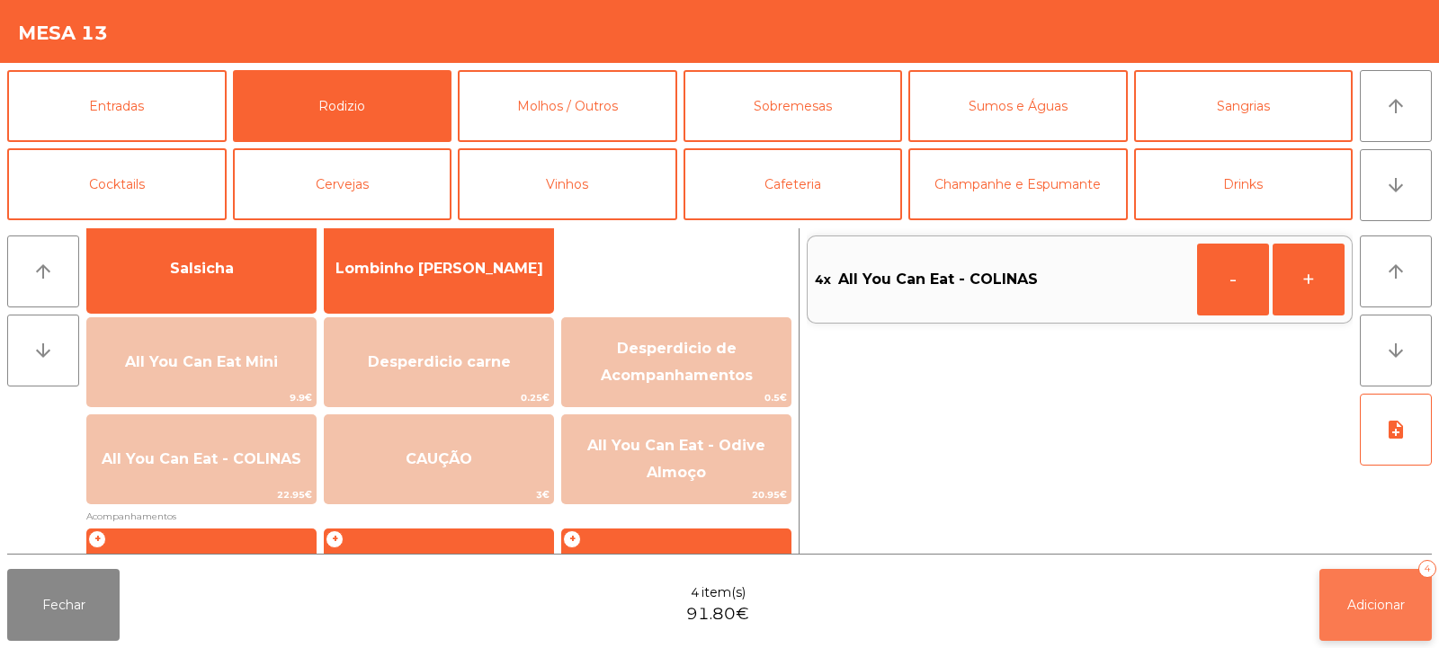
click at [1361, 587] on button "Adicionar 4" at bounding box center [1375, 605] width 112 height 72
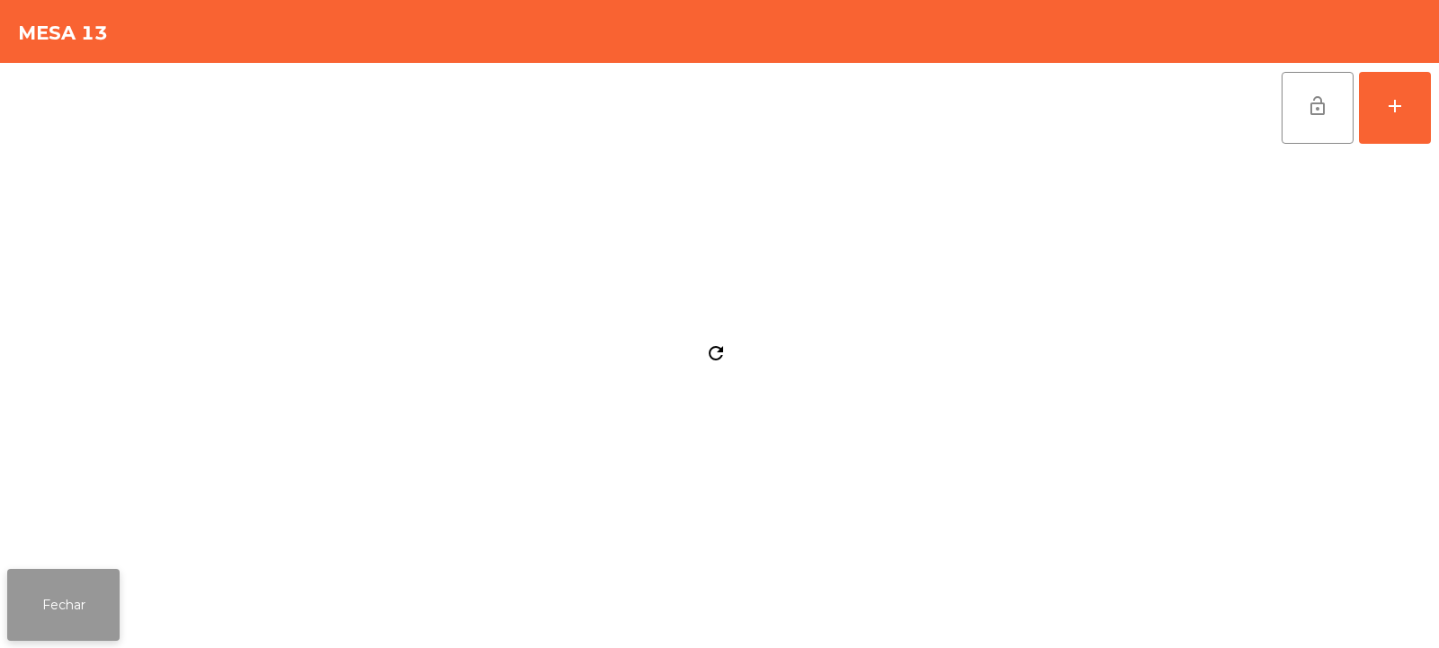
click at [61, 612] on button "Fechar" at bounding box center [63, 605] width 112 height 72
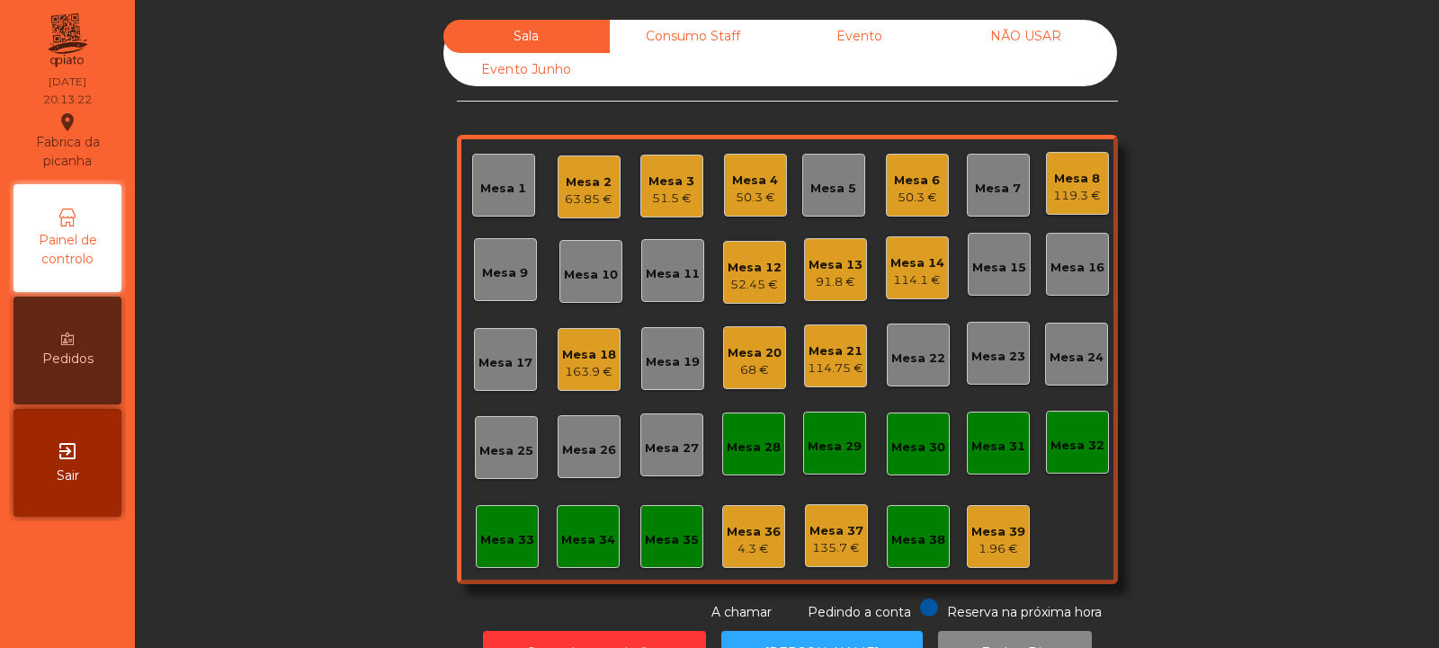
scroll to position [0, 0]
click at [563, 546] on div "Mesa 34" at bounding box center [588, 540] width 54 height 18
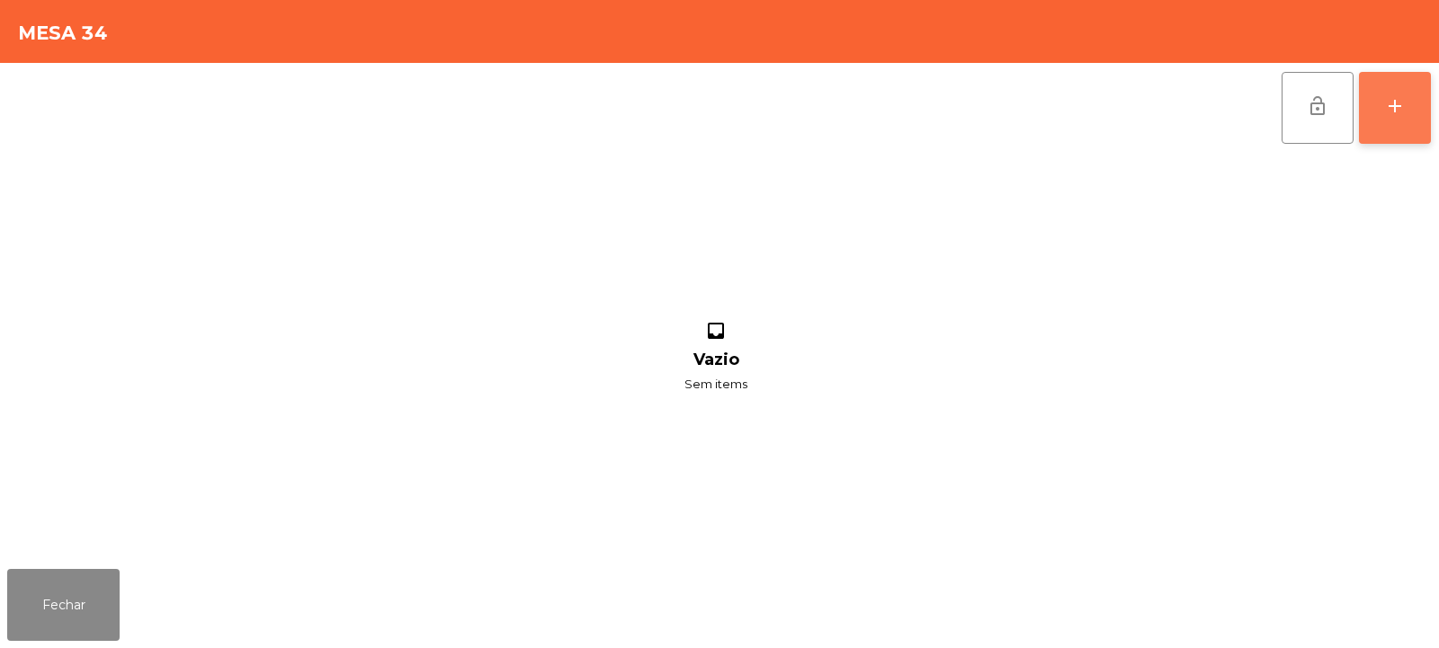
click at [1390, 113] on div "add" at bounding box center [1395, 106] width 22 height 22
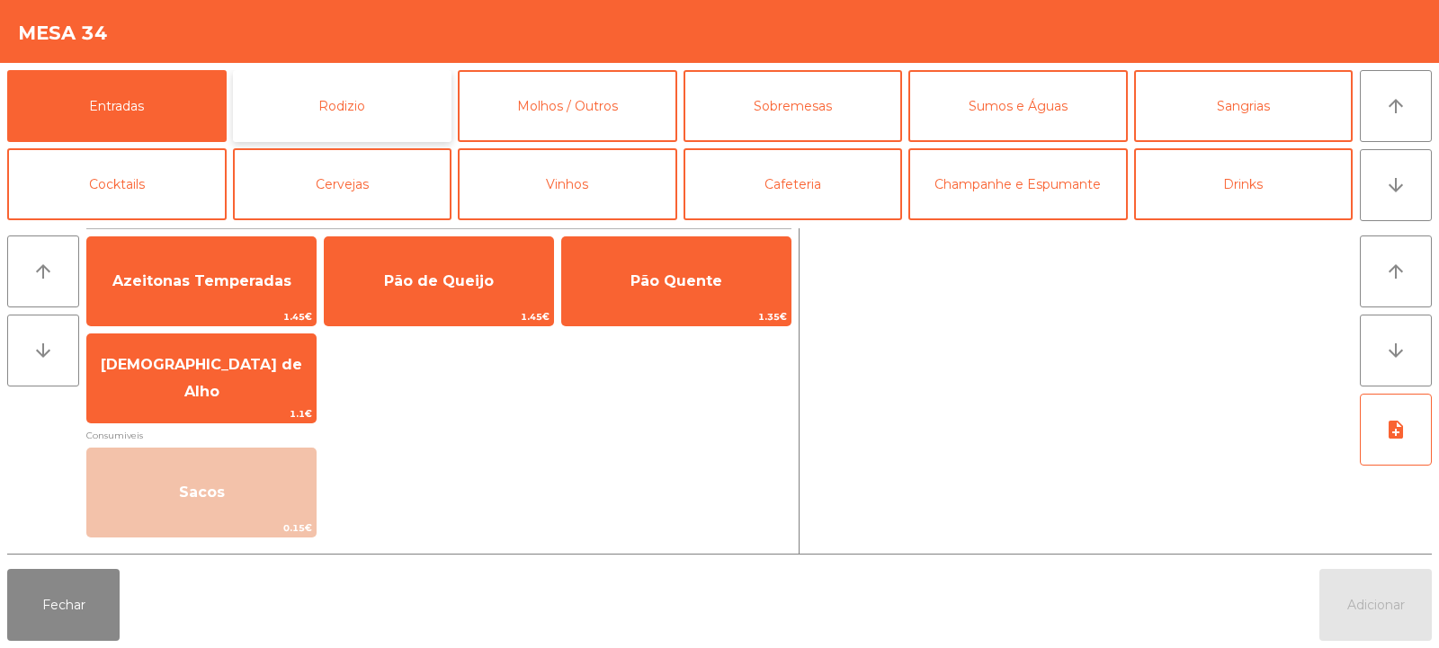
click at [358, 102] on button "Rodizio" at bounding box center [342, 106] width 219 height 72
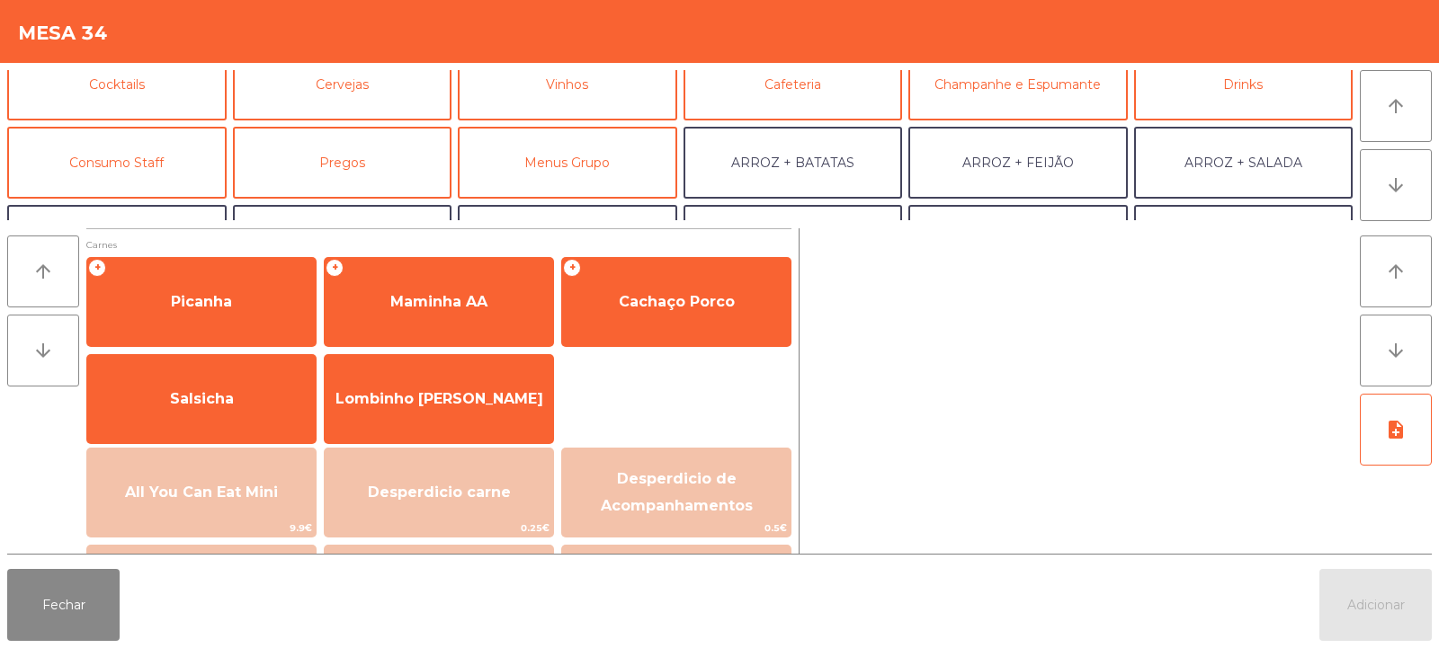
scroll to position [101, 0]
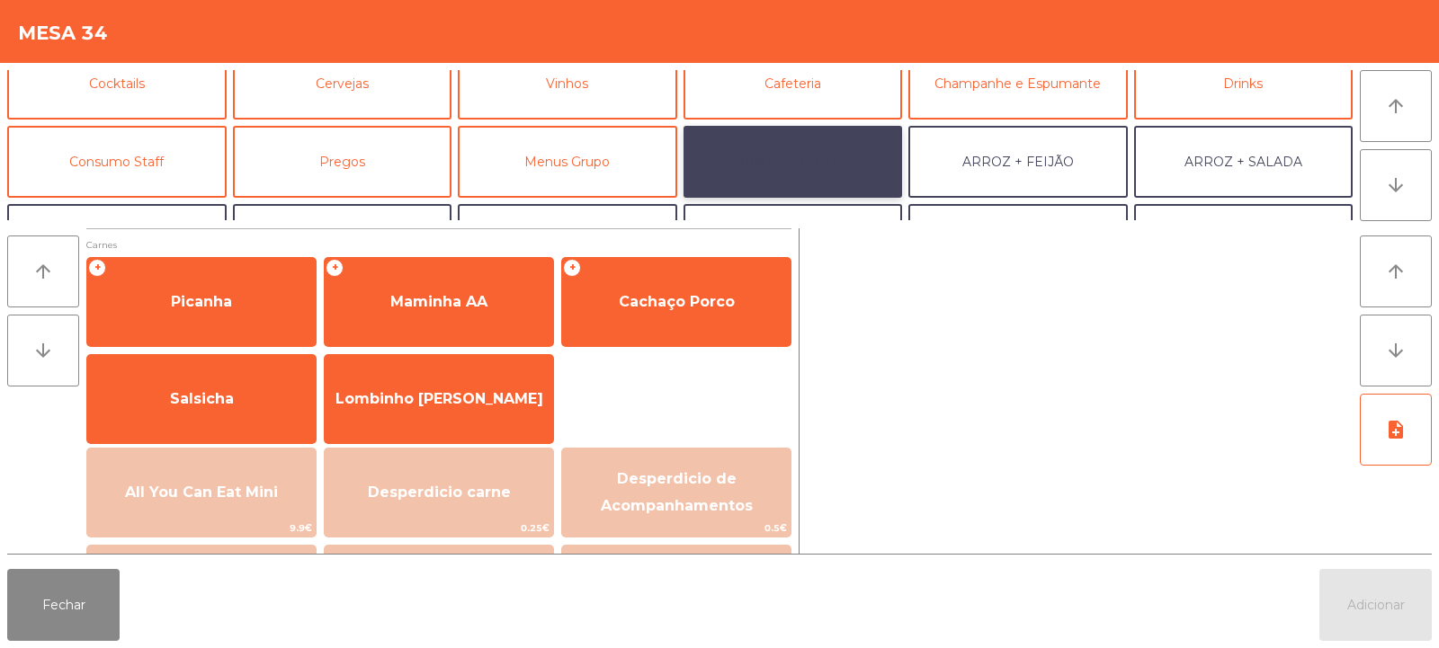
click at [802, 154] on button "ARROZ + BATATAS" at bounding box center [792, 162] width 219 height 72
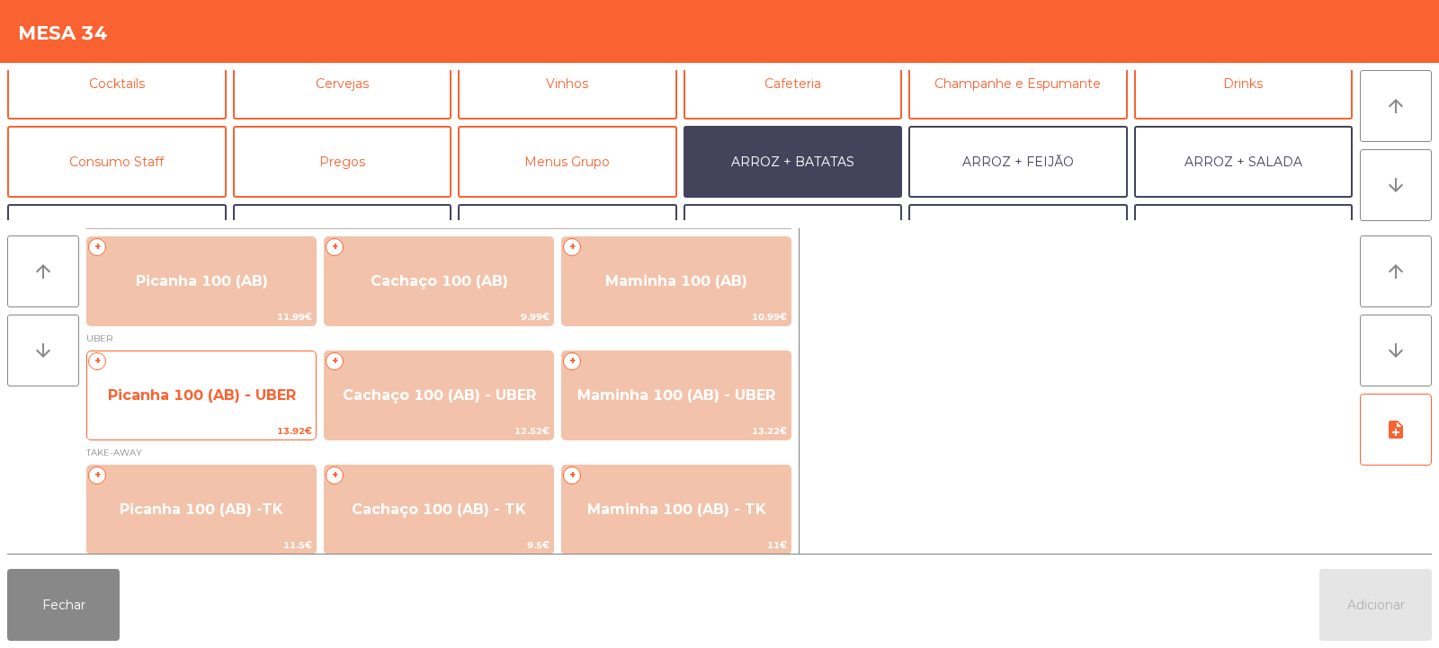
click at [203, 388] on span "Picanha 100 (AB) - UBER" at bounding box center [202, 395] width 188 height 17
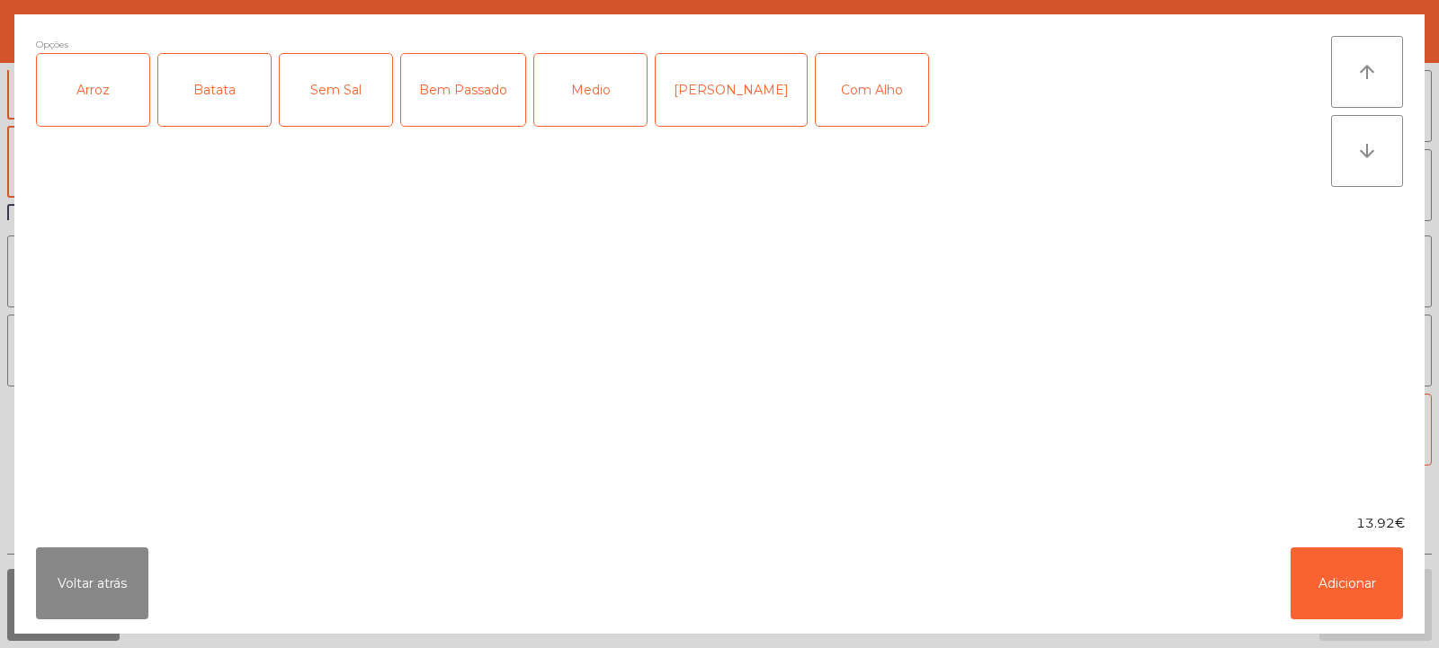
click at [78, 88] on div "Arroz" at bounding box center [93, 90] width 112 height 72
click at [169, 82] on div "Batata" at bounding box center [214, 90] width 112 height 72
click at [589, 83] on div "Medio" at bounding box center [590, 90] width 112 height 72
click at [1336, 578] on button "Adicionar" at bounding box center [1347, 584] width 112 height 72
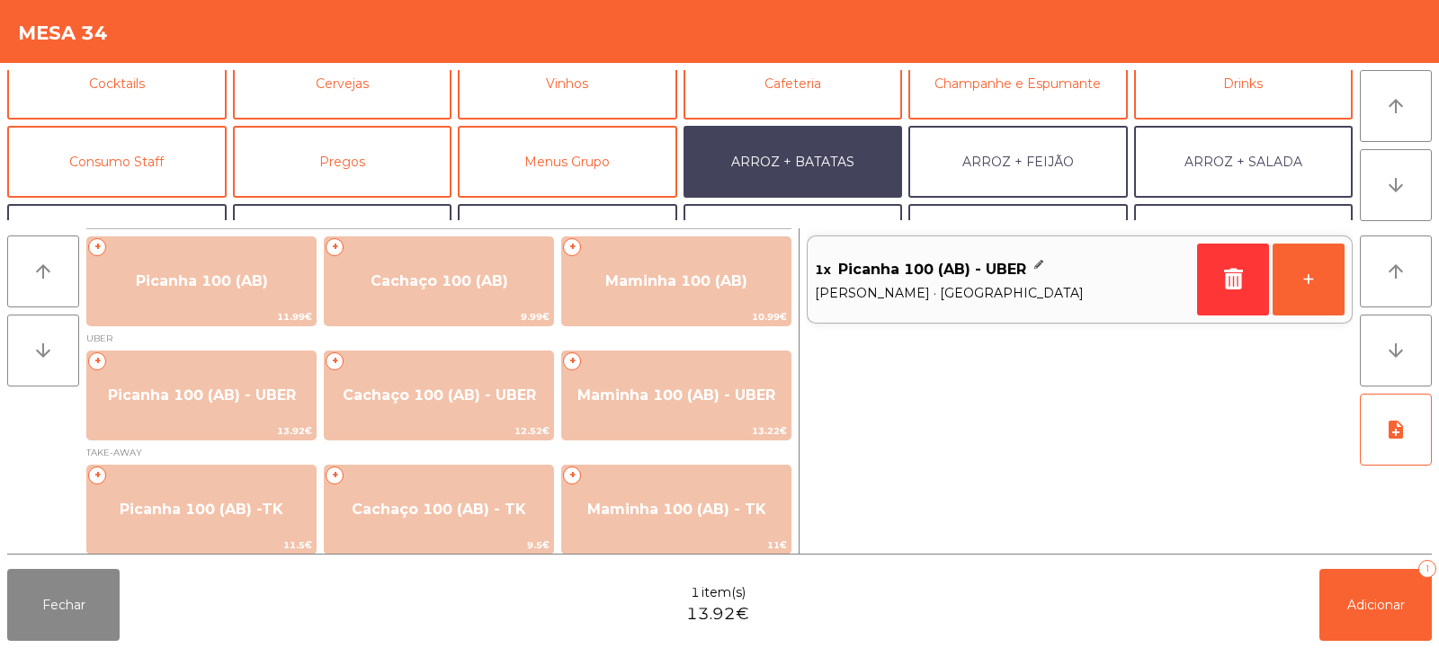
scroll to position [235, 0]
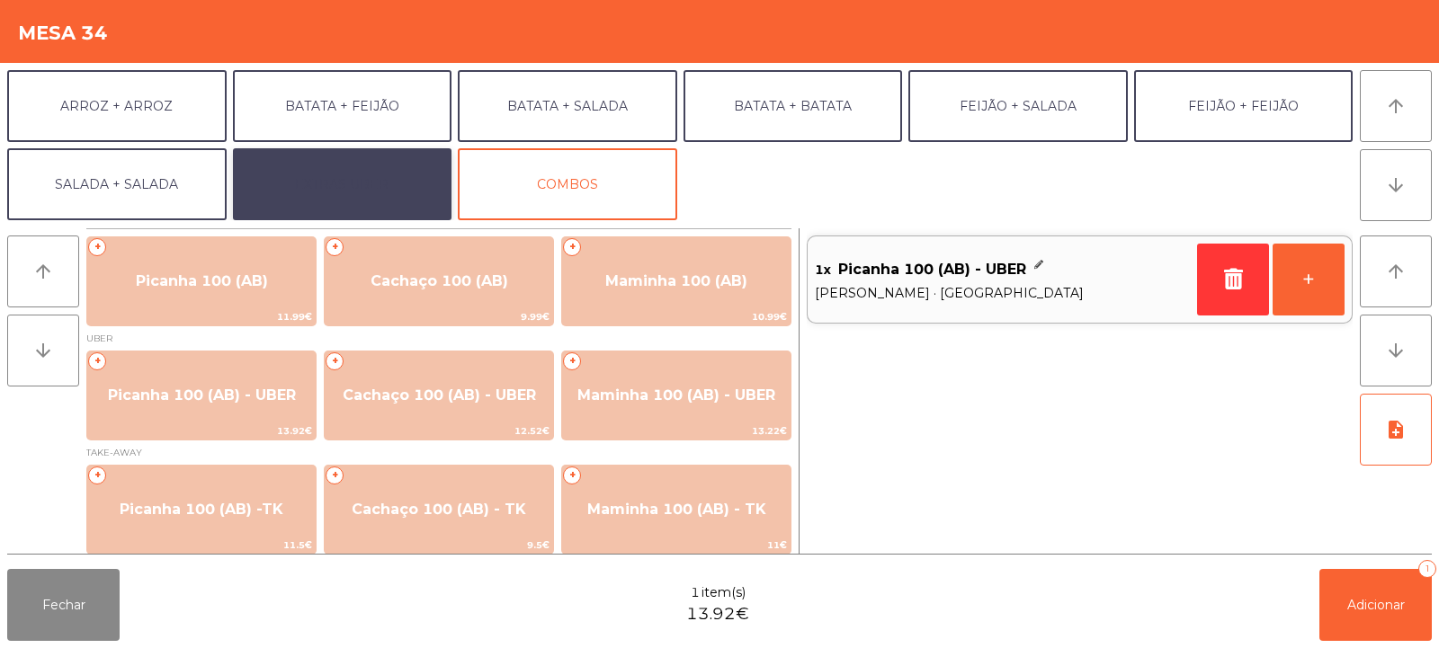
click at [364, 182] on button "EXTRAS UBER" at bounding box center [342, 184] width 219 height 72
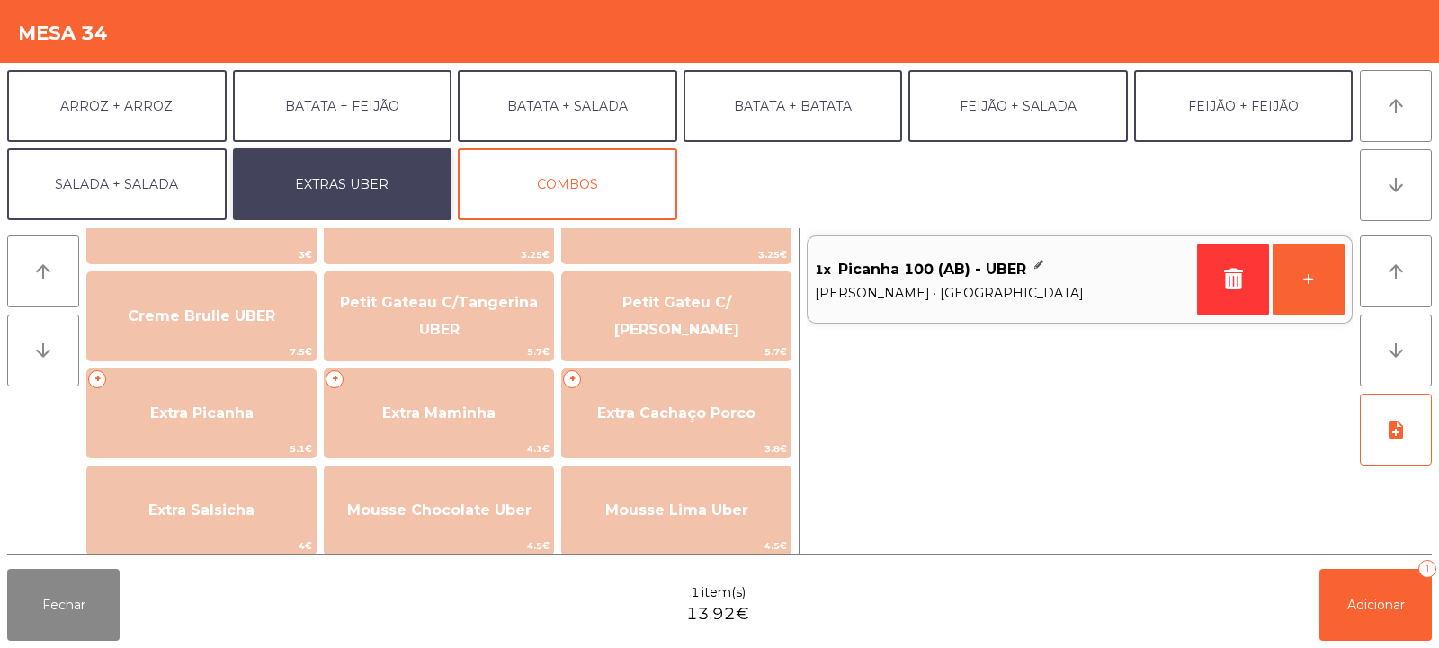
scroll to position [421, 0]
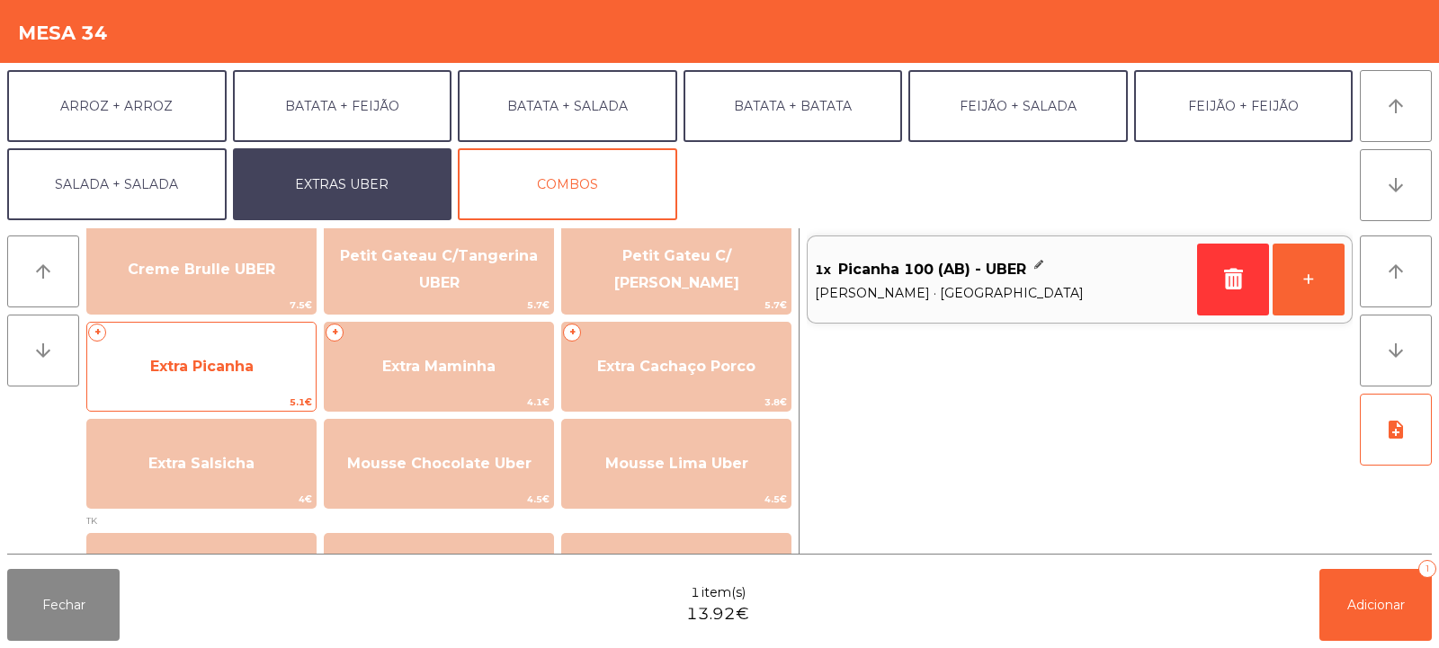
click at [209, 350] on span "Extra Picanha" at bounding box center [201, 367] width 228 height 49
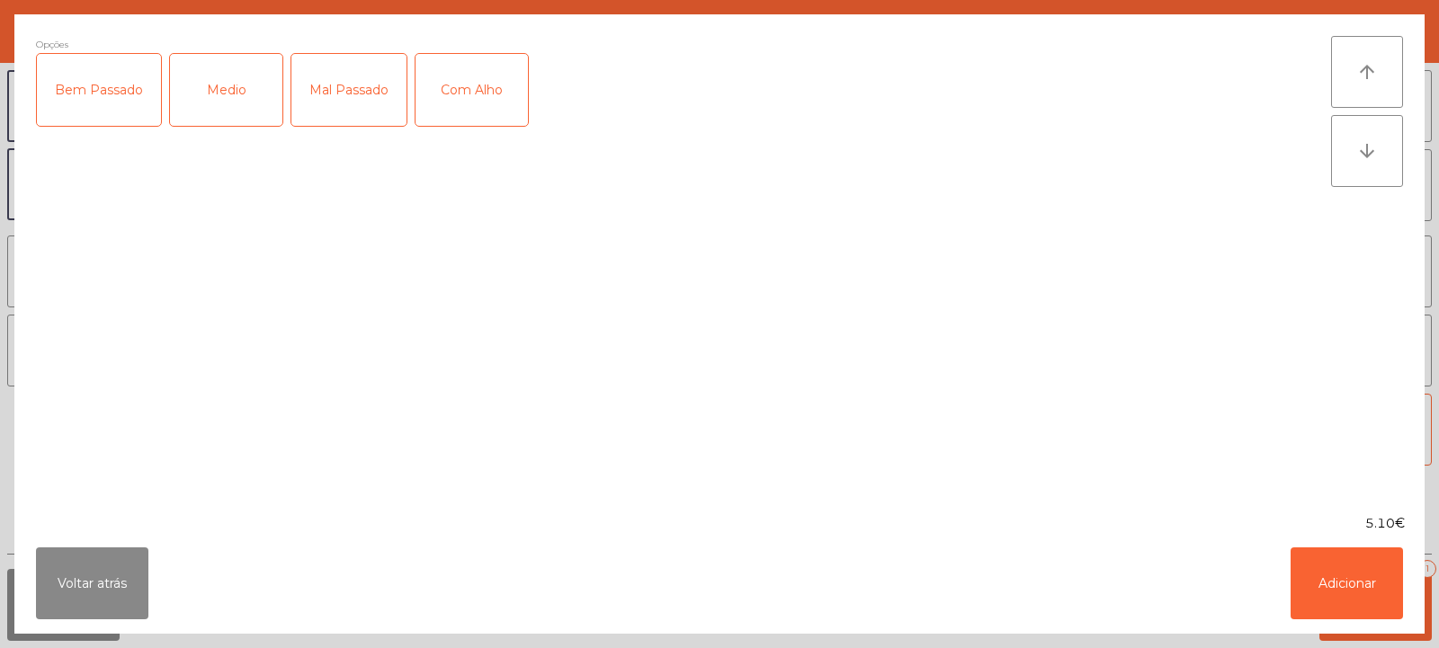
click at [215, 85] on div "Medio" at bounding box center [226, 90] width 112 height 72
click at [1337, 580] on button "Adicionar" at bounding box center [1347, 584] width 112 height 72
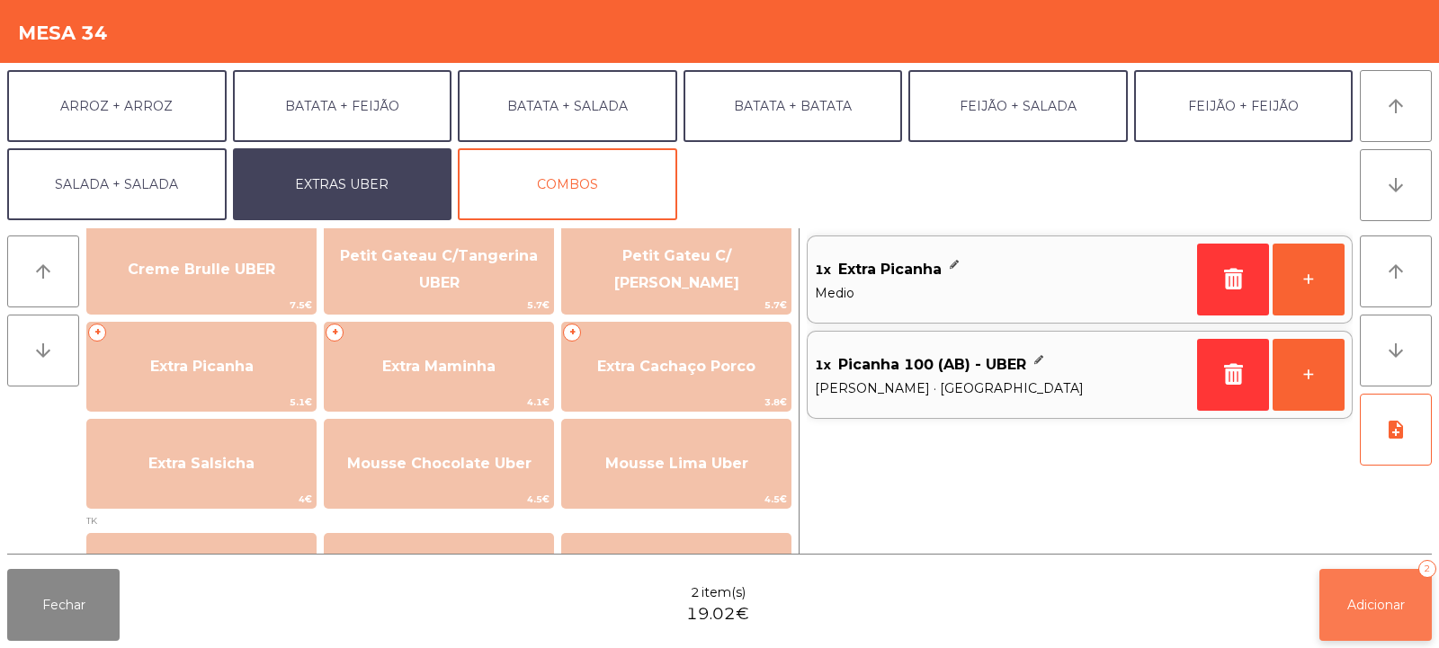
click at [1373, 608] on span "Adicionar" at bounding box center [1376, 605] width 58 height 16
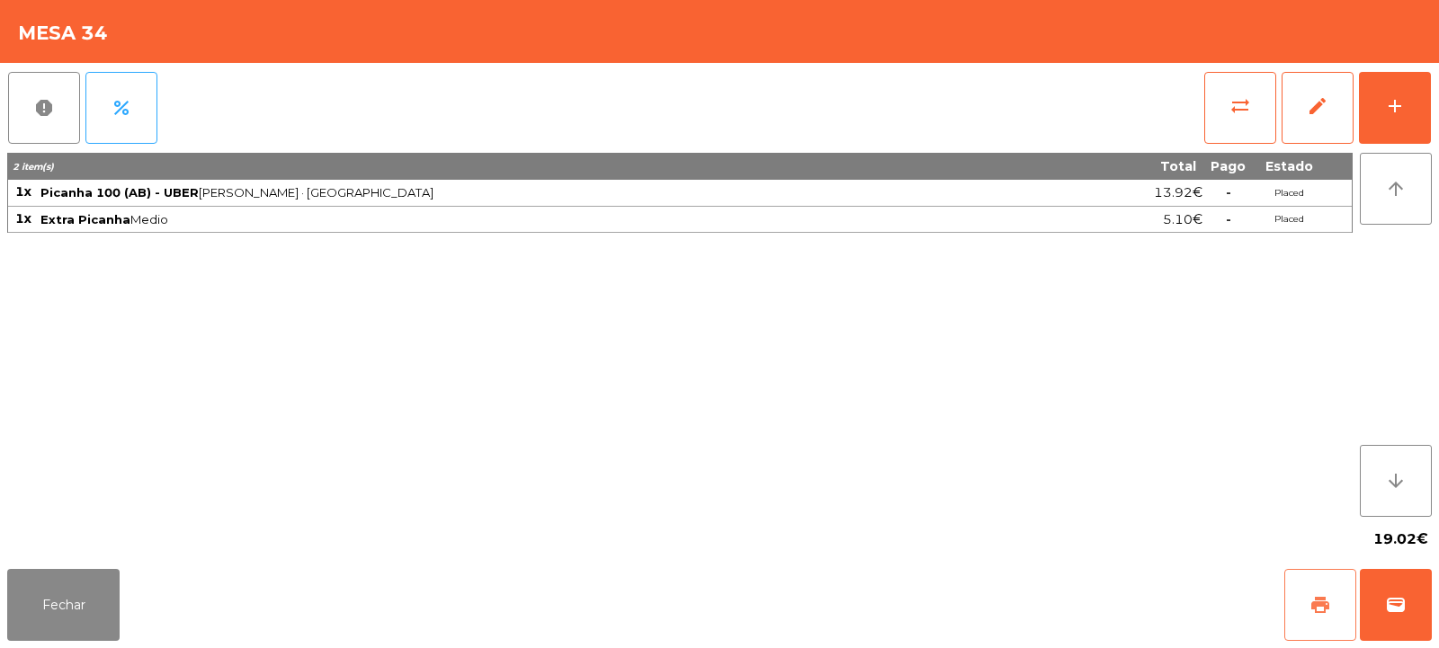
click at [1311, 608] on span "print" at bounding box center [1320, 605] width 22 height 22
click at [1406, 587] on button "wallet" at bounding box center [1396, 605] width 72 height 72
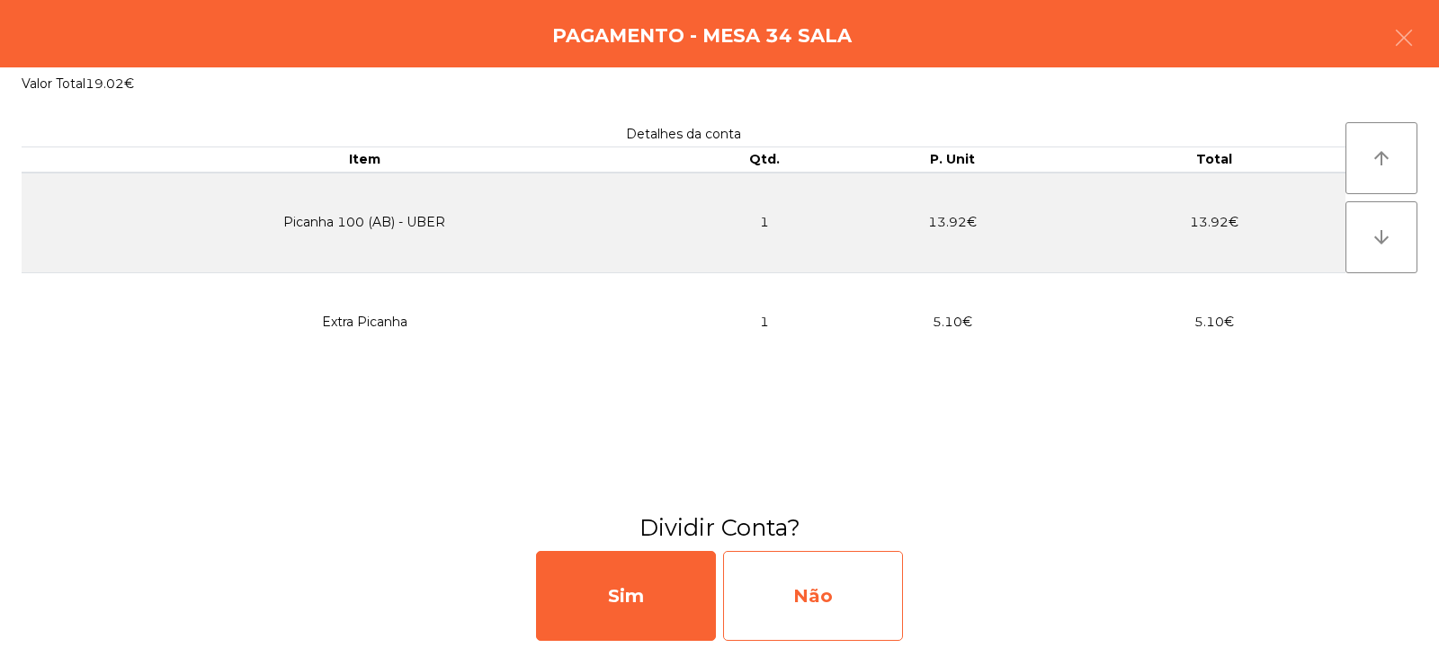
click at [805, 590] on div "Não" at bounding box center [813, 596] width 180 height 90
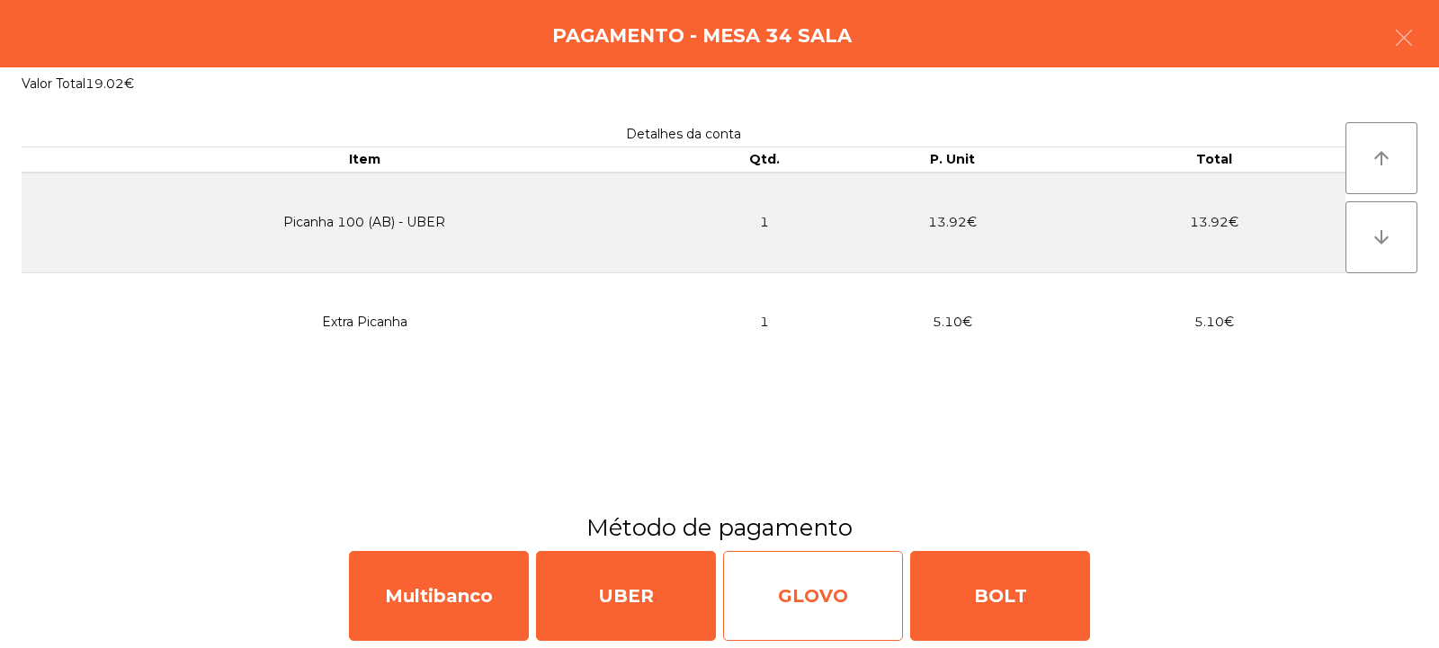
click at [791, 586] on div "GLOVO" at bounding box center [813, 596] width 180 height 90
select select "**"
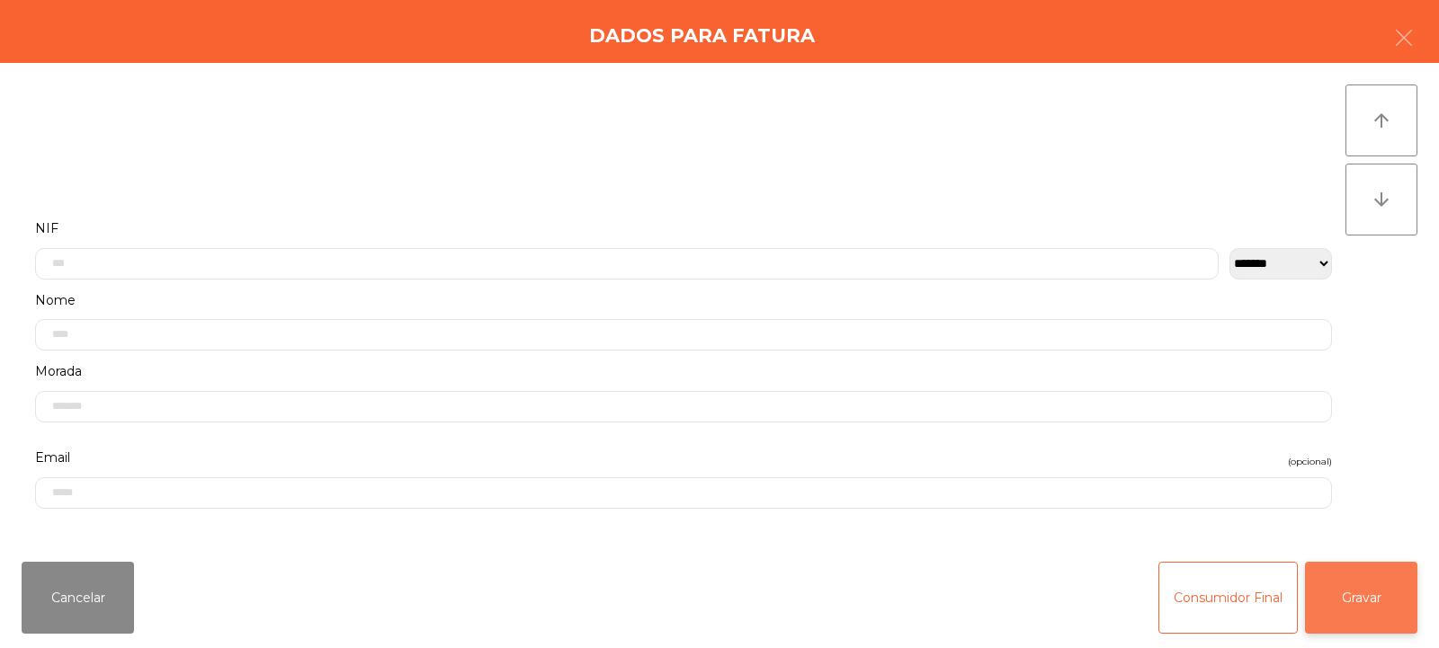
click at [1394, 586] on button "Gravar" at bounding box center [1361, 598] width 112 height 72
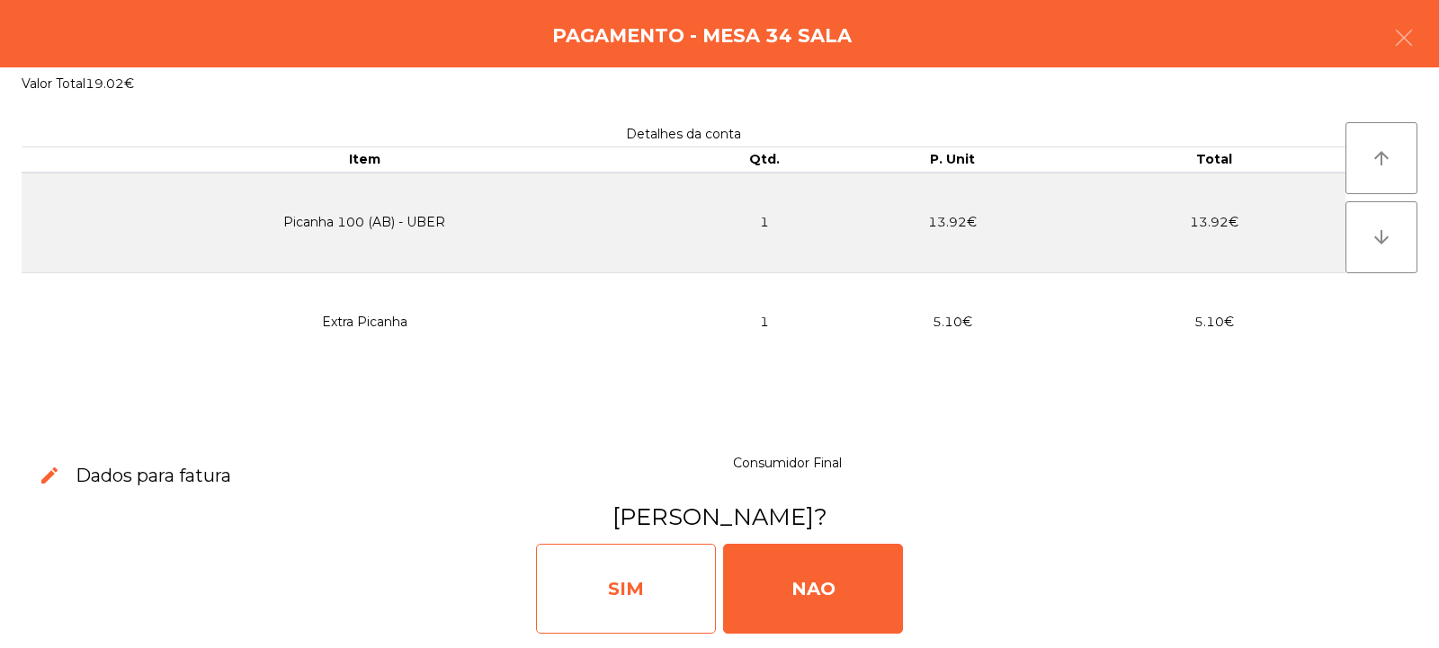
click at [629, 607] on div "SIM" at bounding box center [626, 589] width 180 height 90
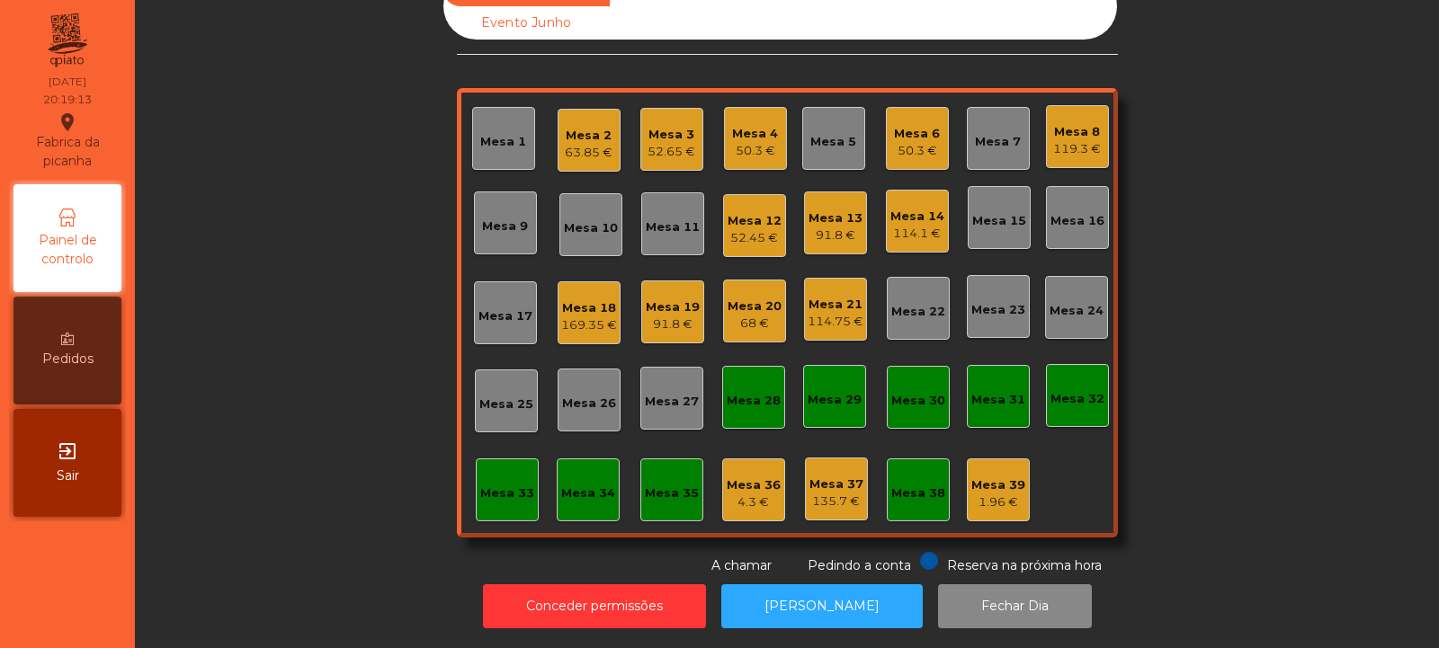
scroll to position [0, 0]
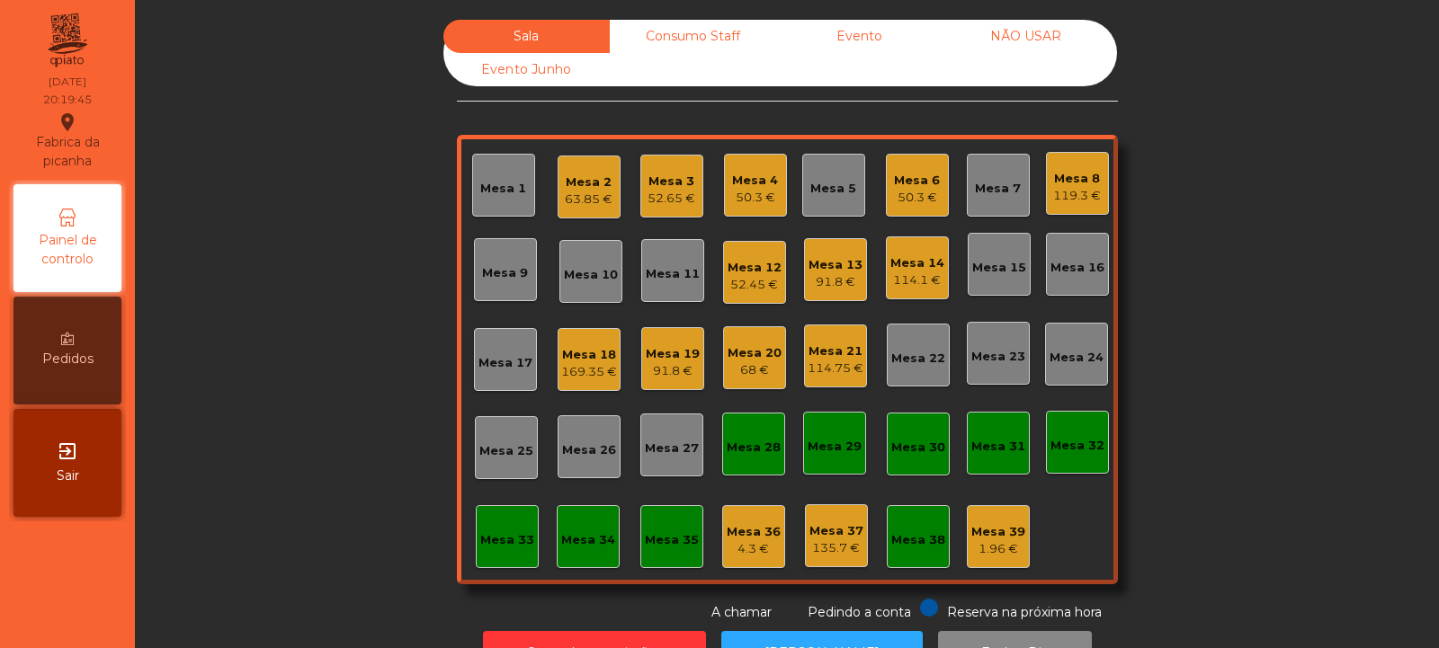
click at [585, 459] on div "Mesa 26" at bounding box center [589, 451] width 54 height 18
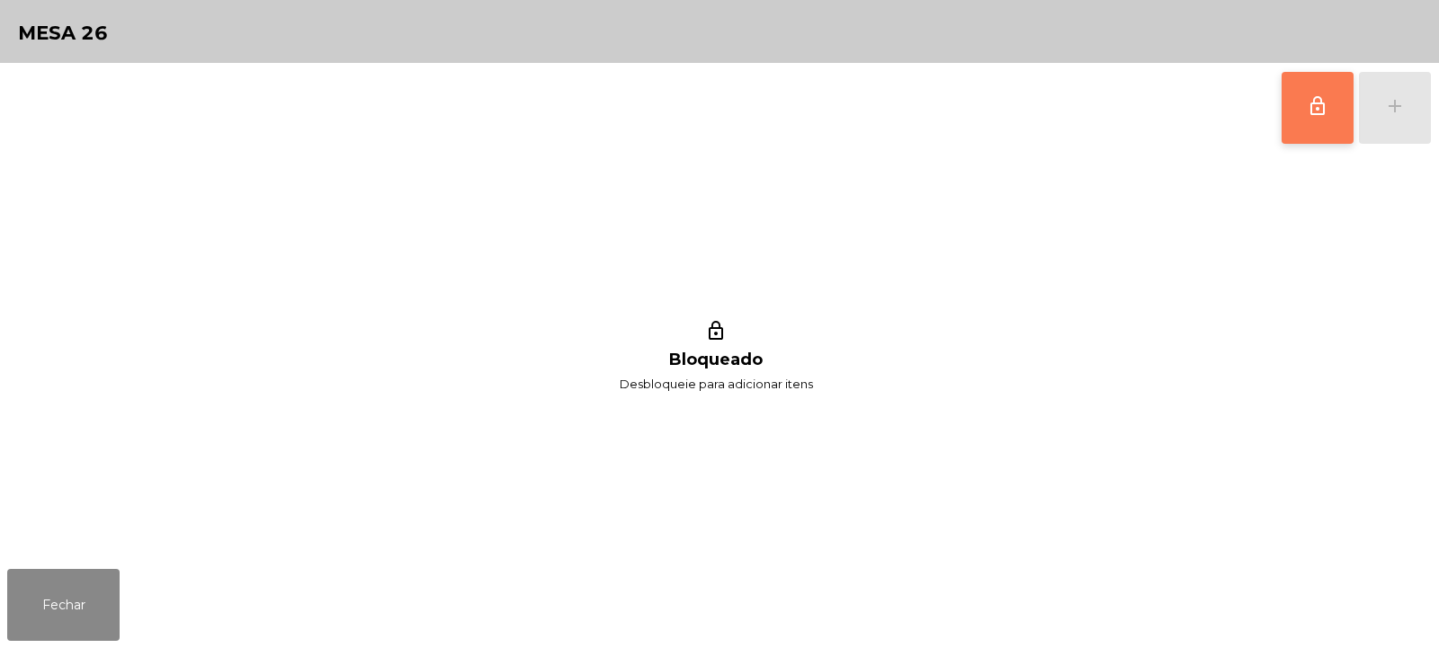
click at [1315, 117] on button "lock_outline" at bounding box center [1318, 108] width 72 height 72
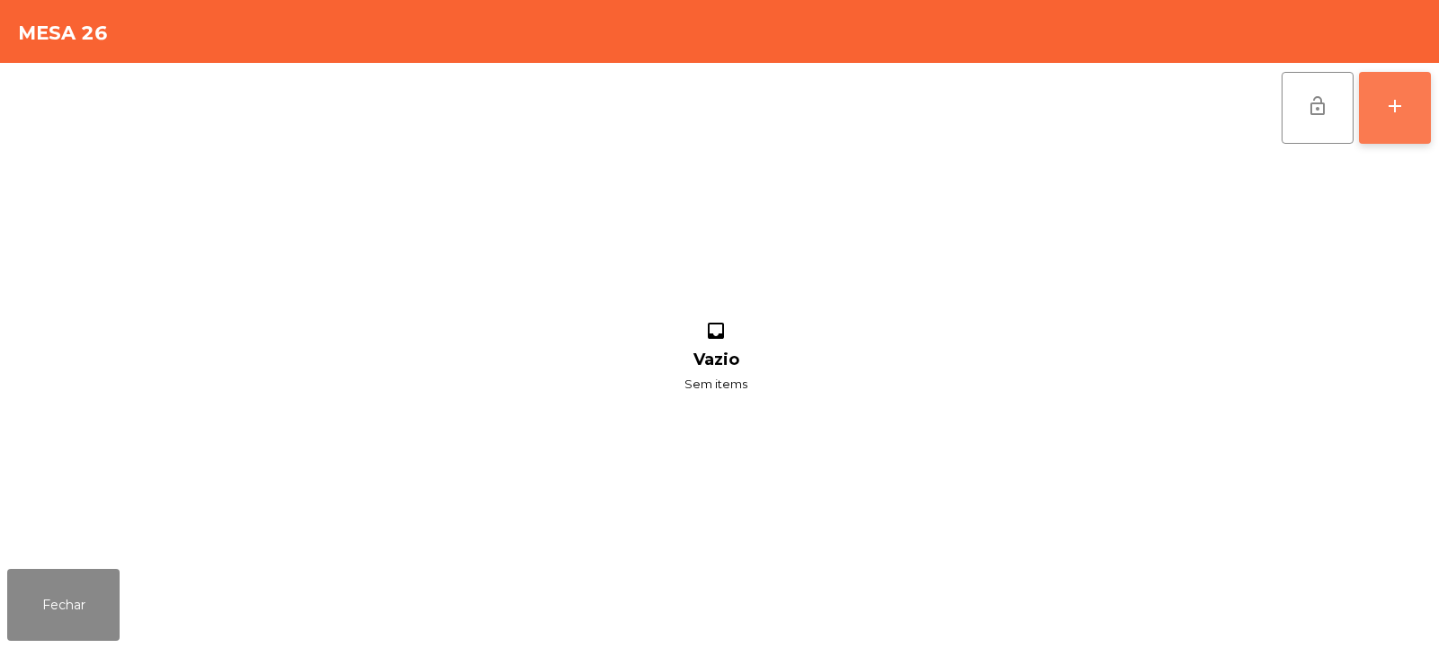
click at [1404, 112] on div "add" at bounding box center [1395, 106] width 22 height 22
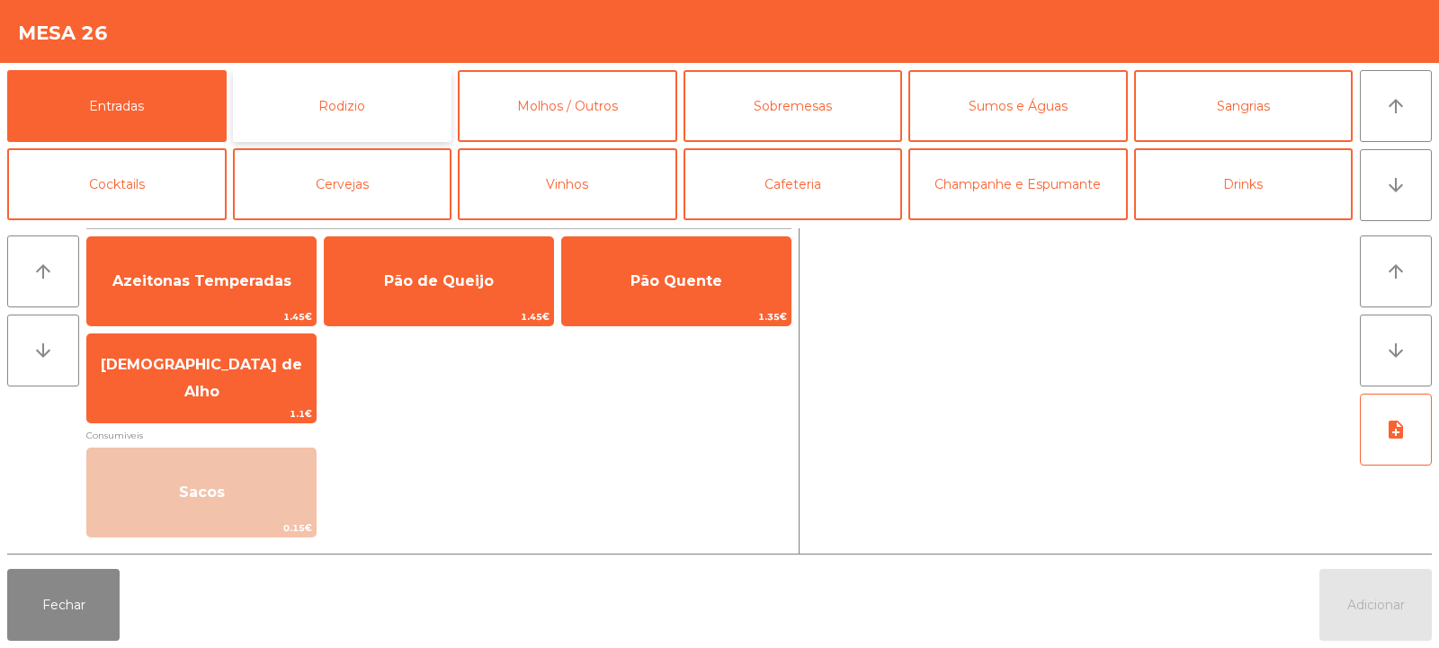
click at [308, 114] on button "Rodizio" at bounding box center [342, 106] width 219 height 72
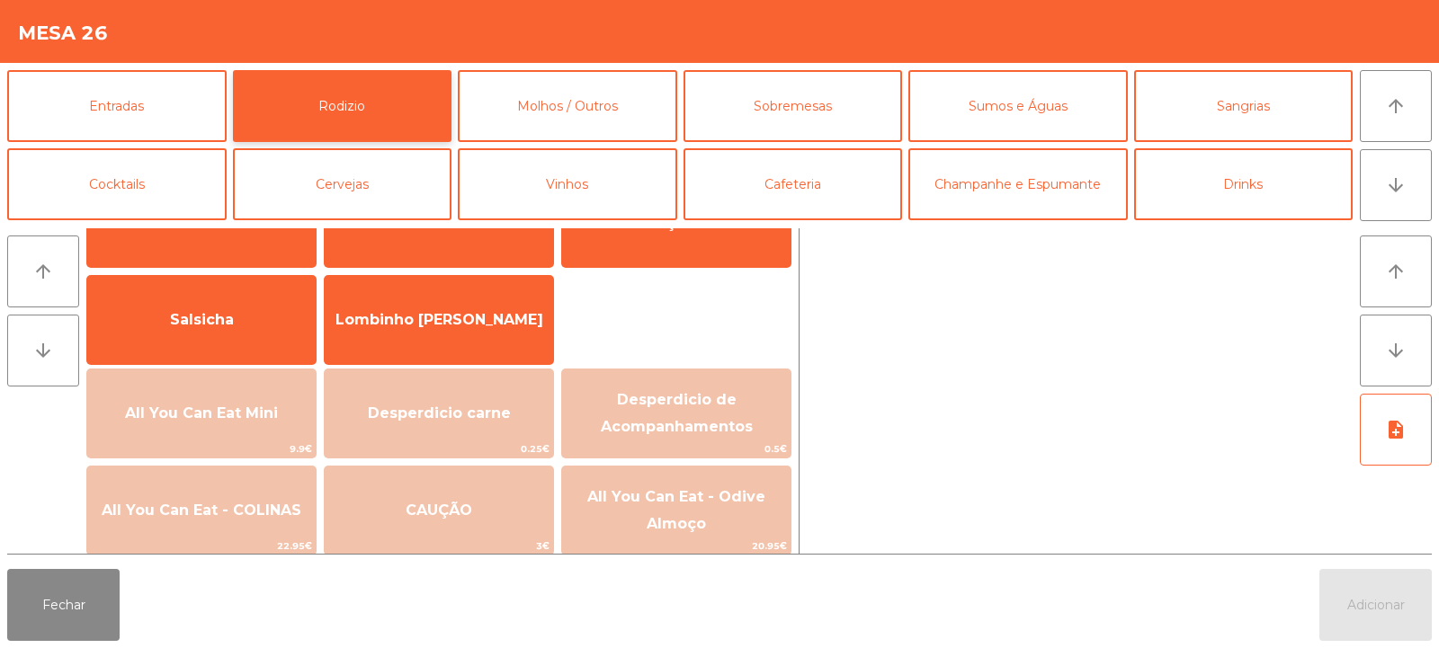
scroll to position [105, 0]
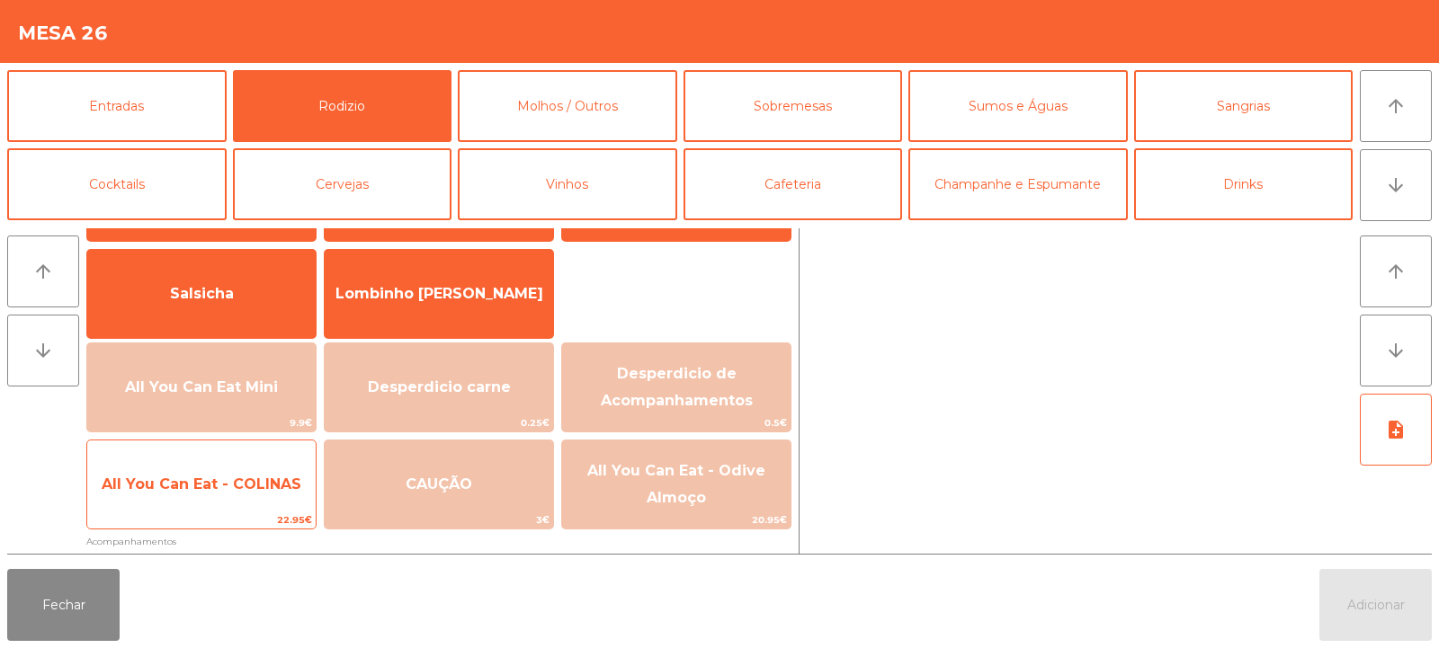
click at [220, 492] on span "All You Can Eat - COLINAS" at bounding box center [202, 484] width 200 height 17
click at [218, 486] on span "All You Can Eat - COLINAS" at bounding box center [202, 484] width 200 height 17
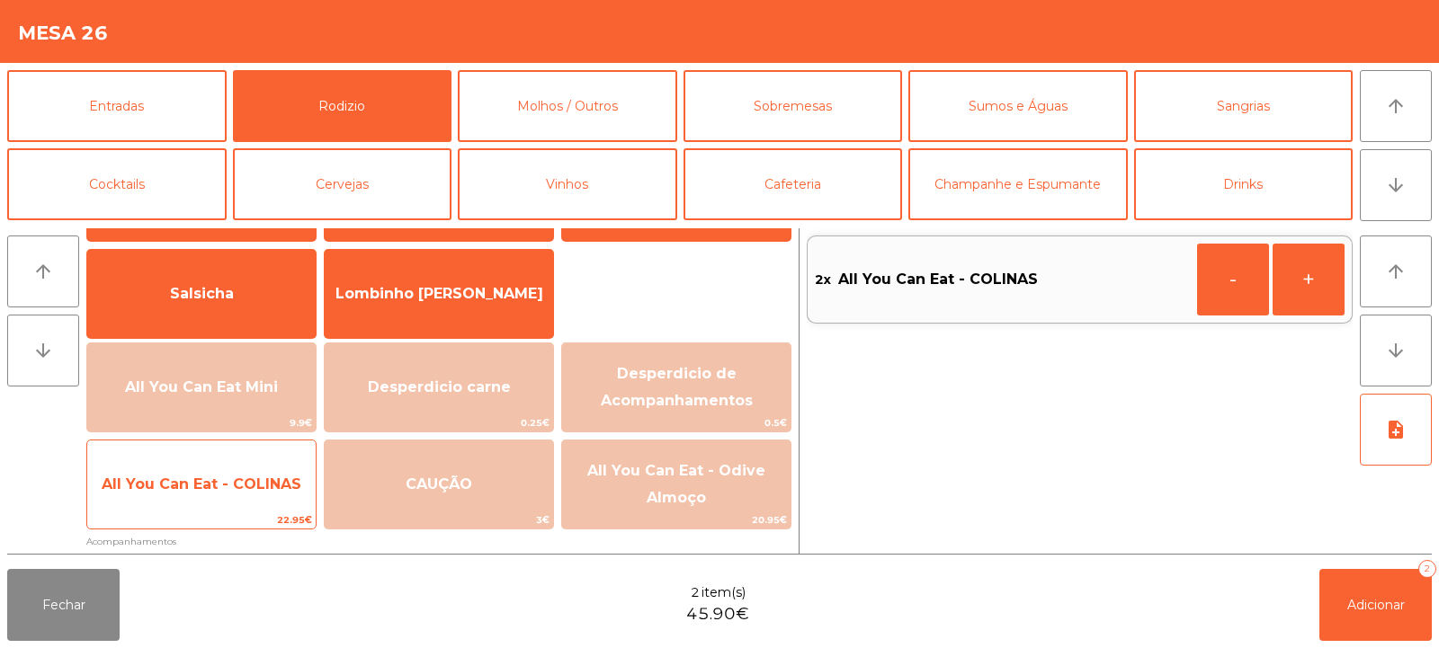
click at [222, 490] on span "All You Can Eat - COLINAS" at bounding box center [202, 484] width 200 height 17
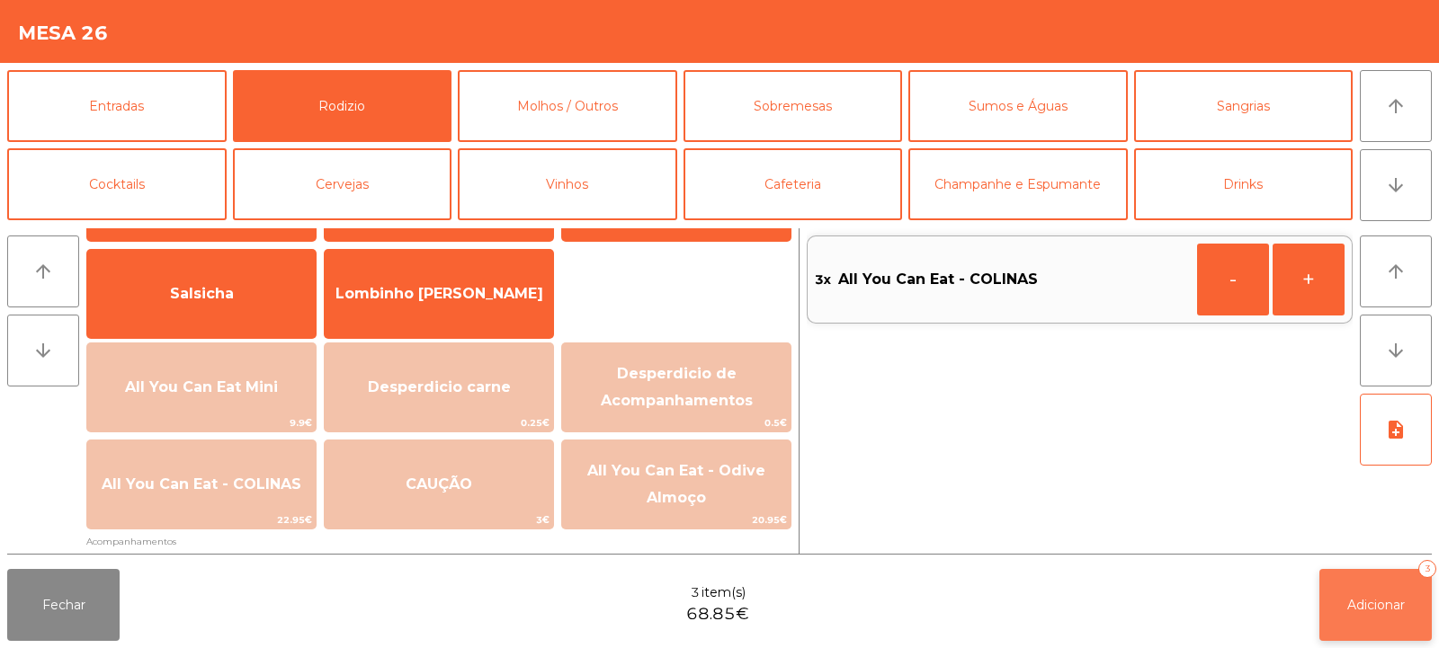
click at [1378, 600] on span "Adicionar" at bounding box center [1376, 605] width 58 height 16
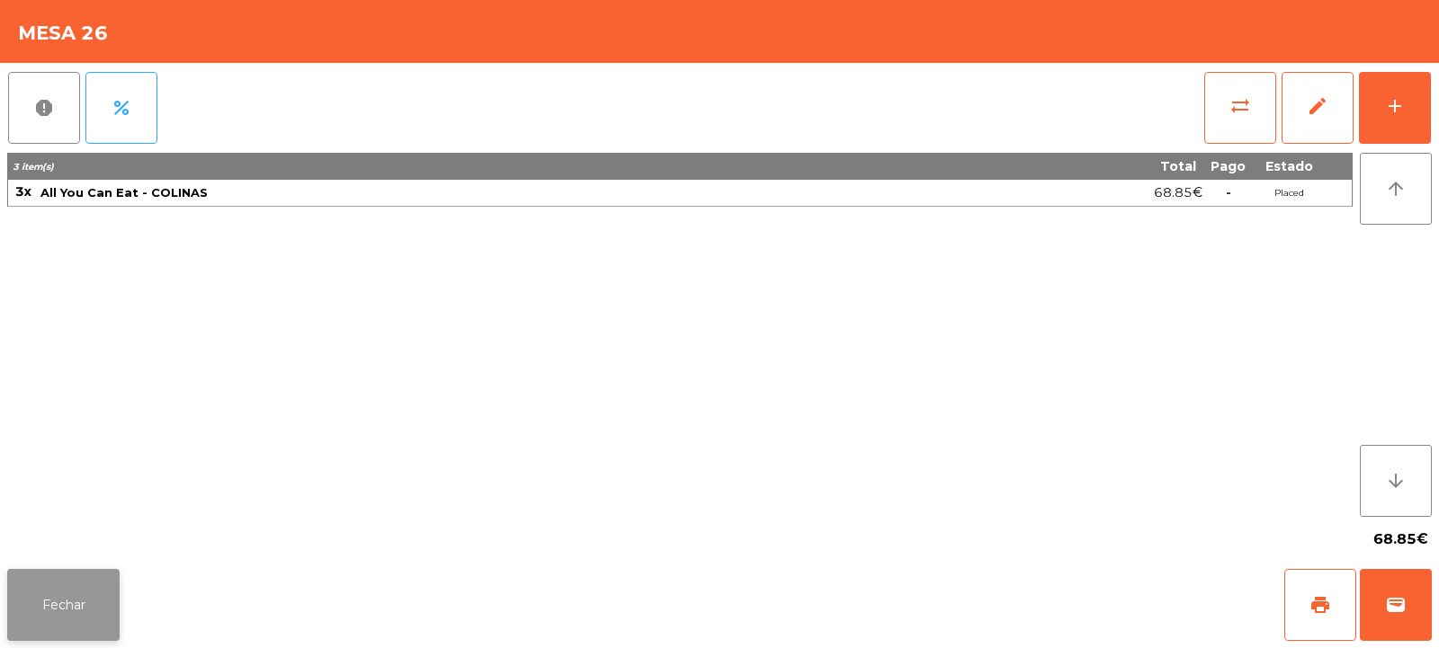
click at [76, 602] on button "Fechar" at bounding box center [63, 605] width 112 height 72
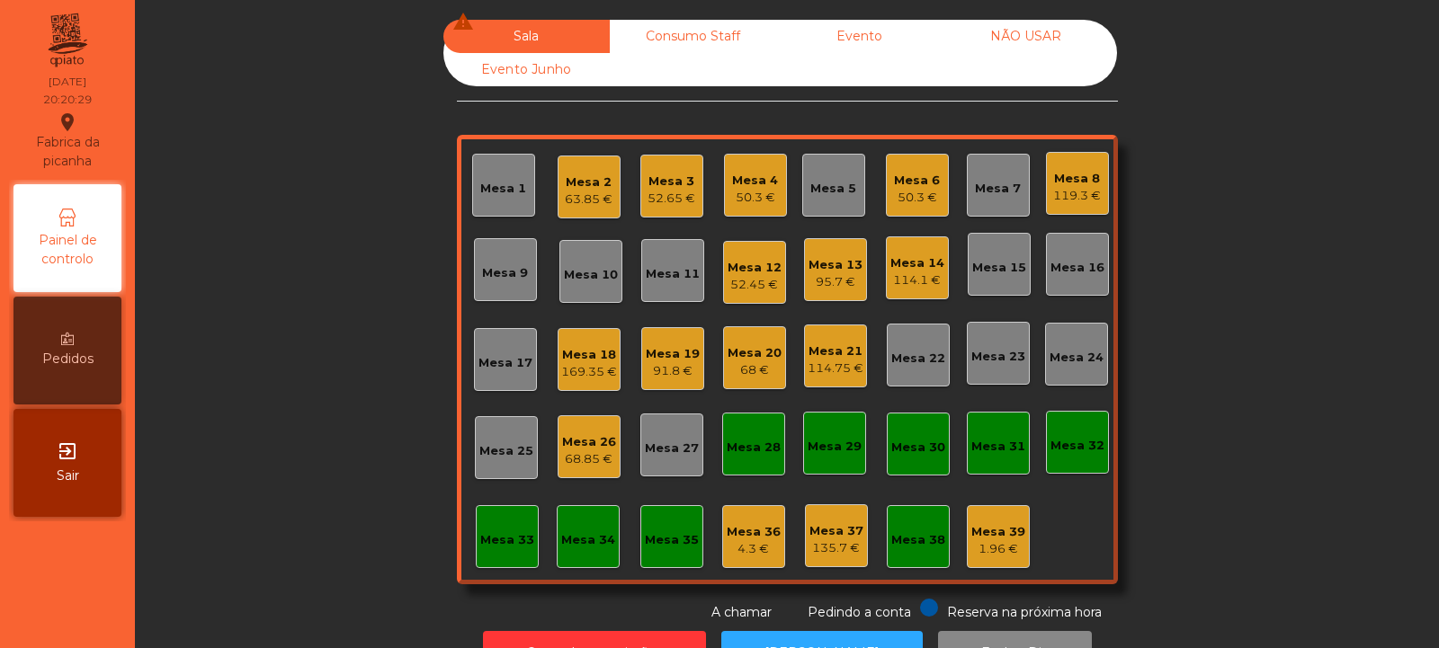
click at [665, 174] on div "Mesa 3" at bounding box center [672, 182] width 48 height 18
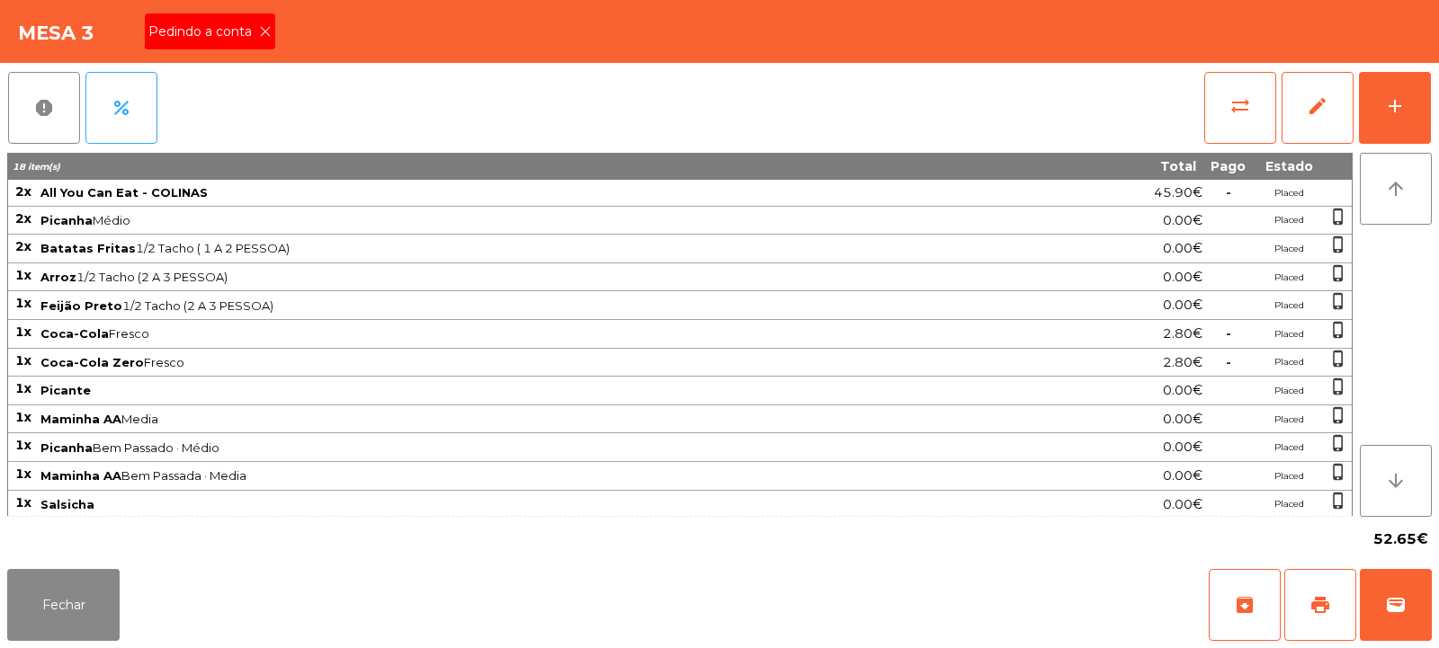
click at [256, 33] on span "Pedindo a conta" at bounding box center [203, 31] width 111 height 19
click at [1318, 590] on button "print" at bounding box center [1320, 605] width 72 height 72
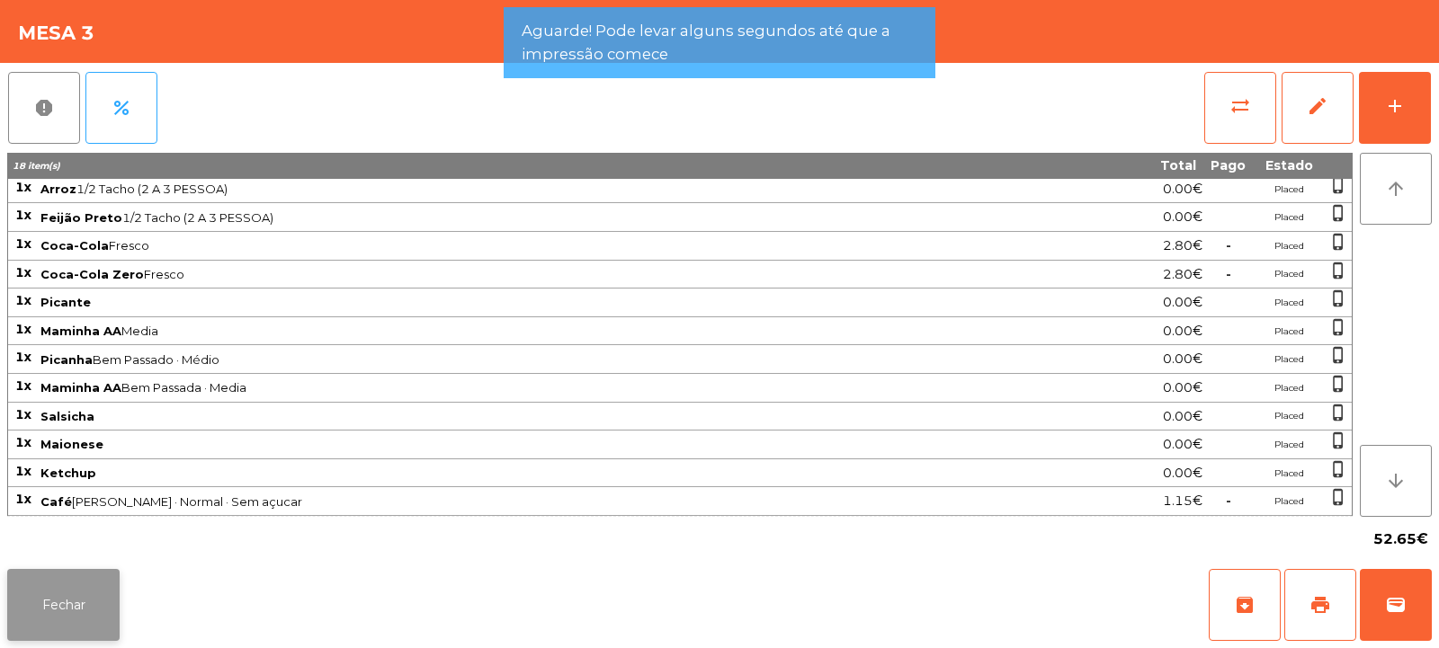
click at [26, 613] on button "Fechar" at bounding box center [63, 605] width 112 height 72
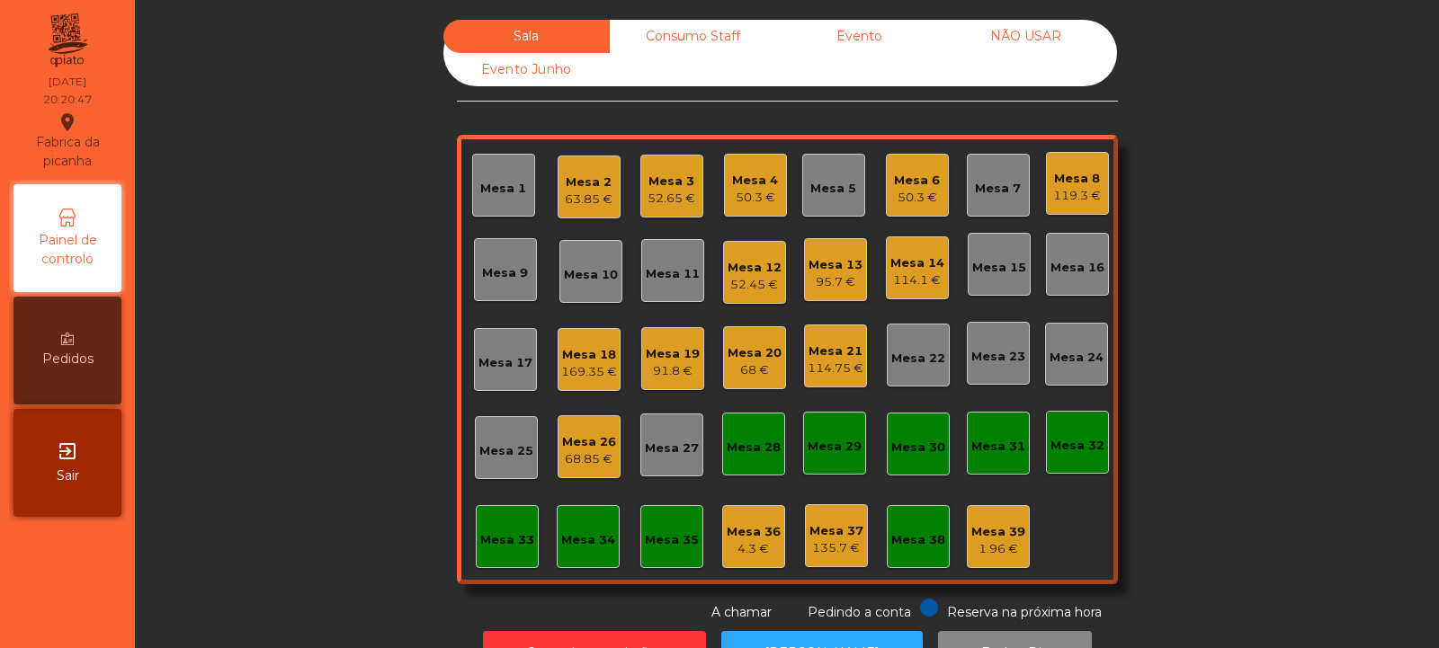
click at [488, 447] on div "Mesa 25" at bounding box center [506, 451] width 54 height 18
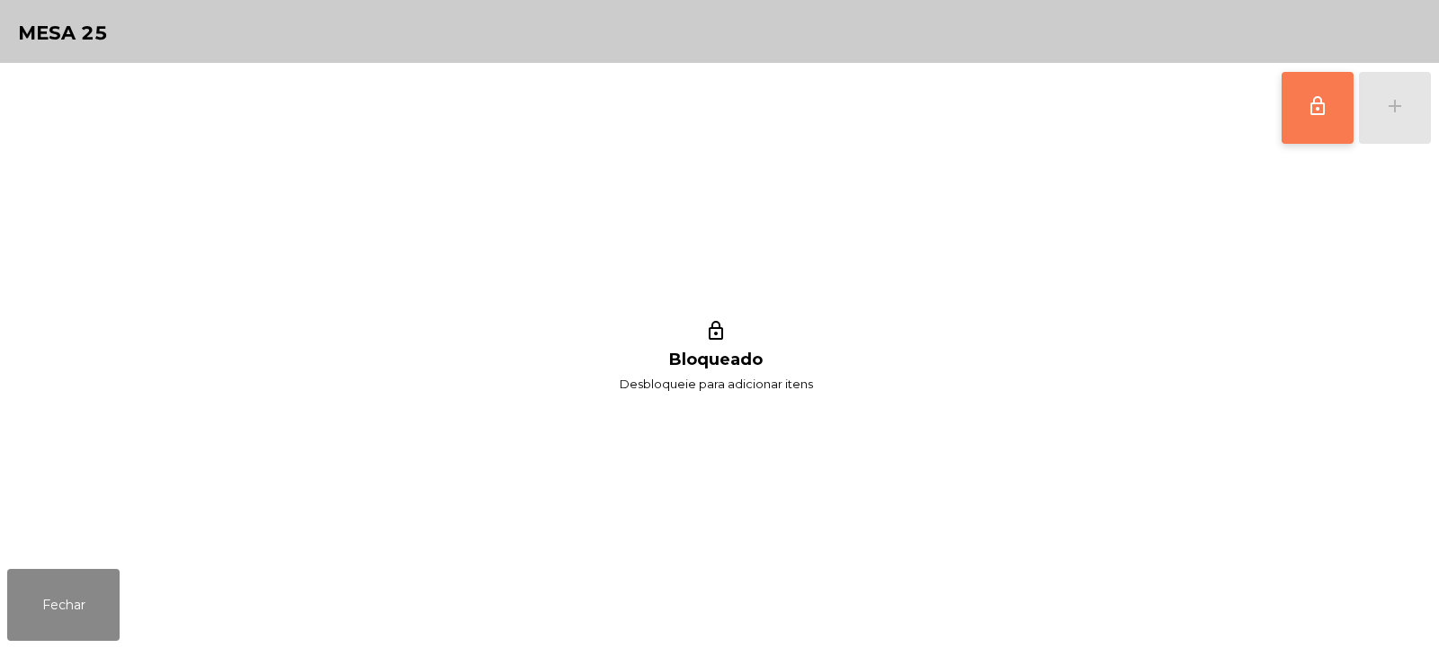
click at [1319, 109] on span "lock_outline" at bounding box center [1318, 106] width 22 height 22
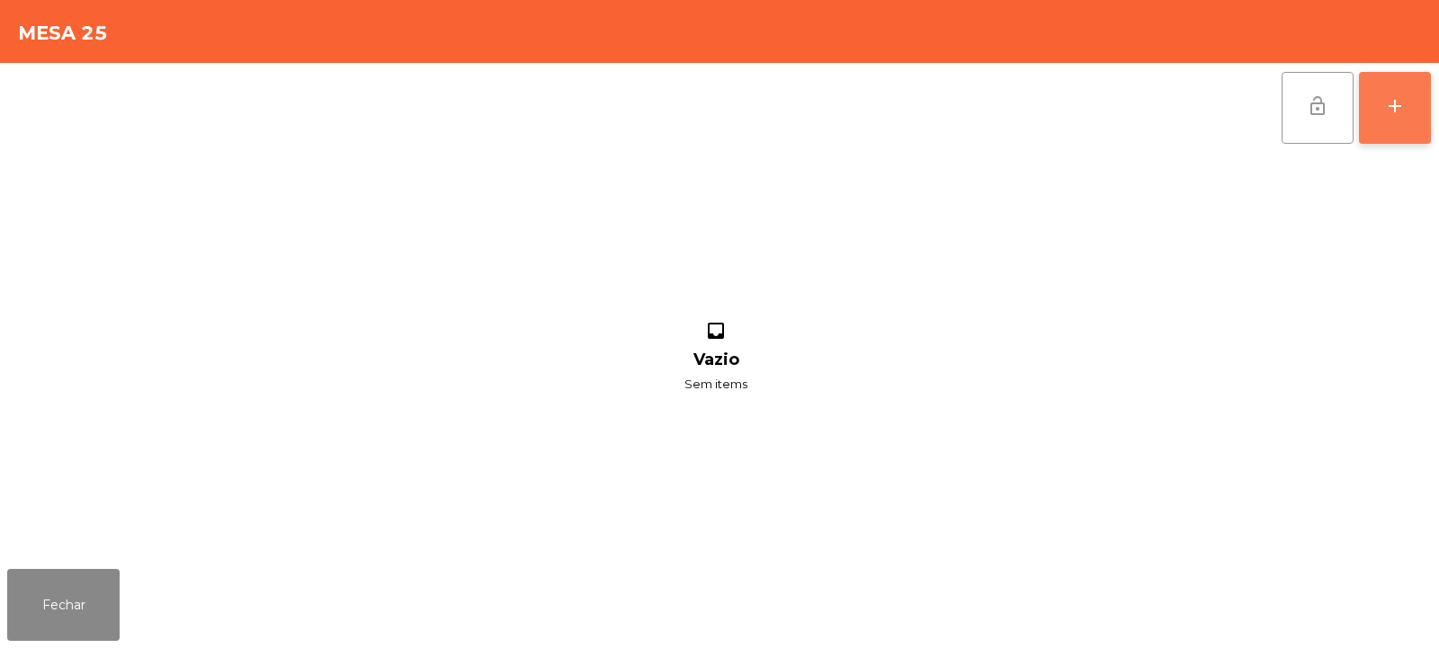
click at [1396, 117] on button "add" at bounding box center [1395, 108] width 72 height 72
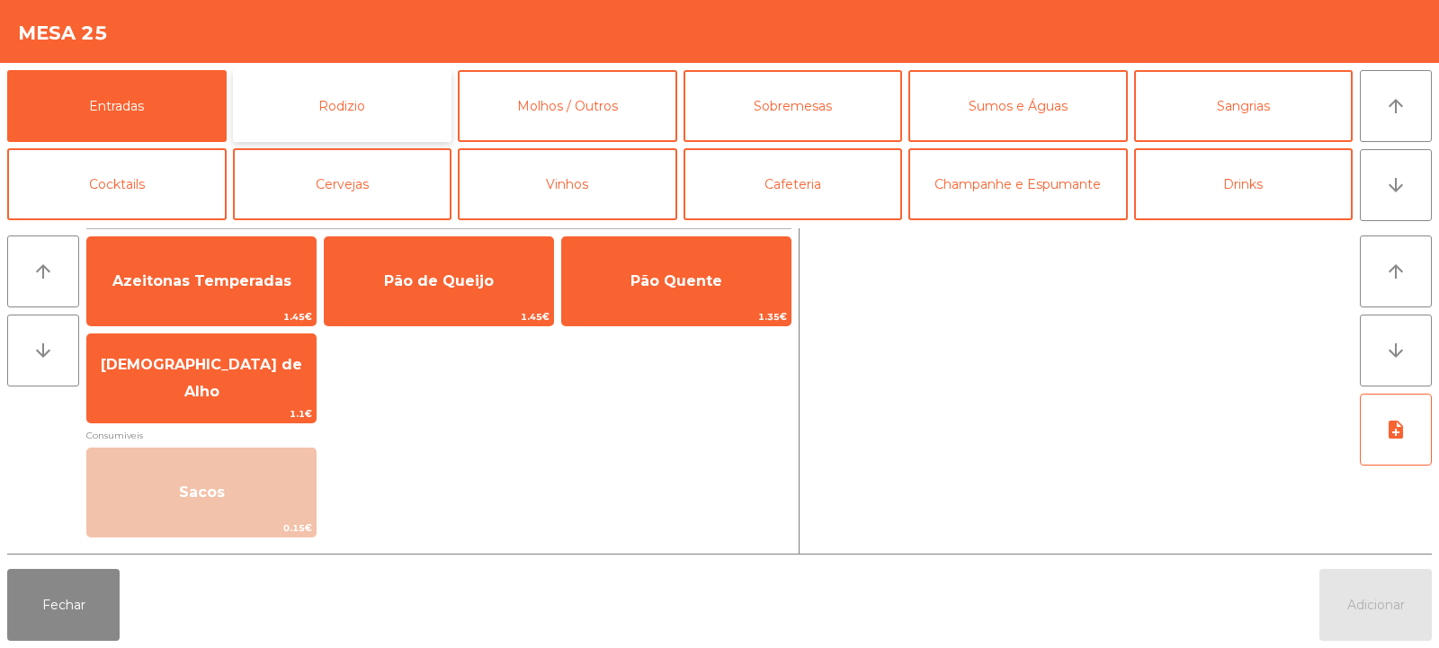
click at [417, 108] on button "Rodizio" at bounding box center [342, 106] width 219 height 72
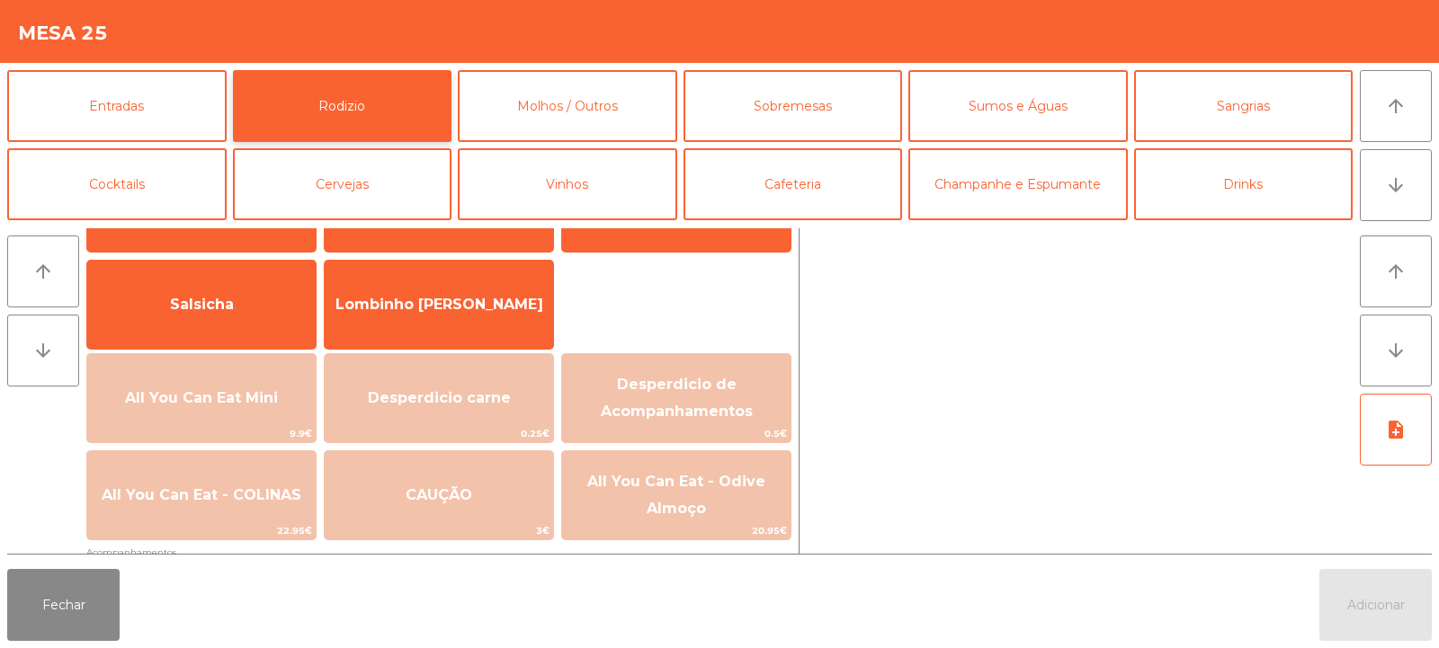
scroll to position [103, 0]
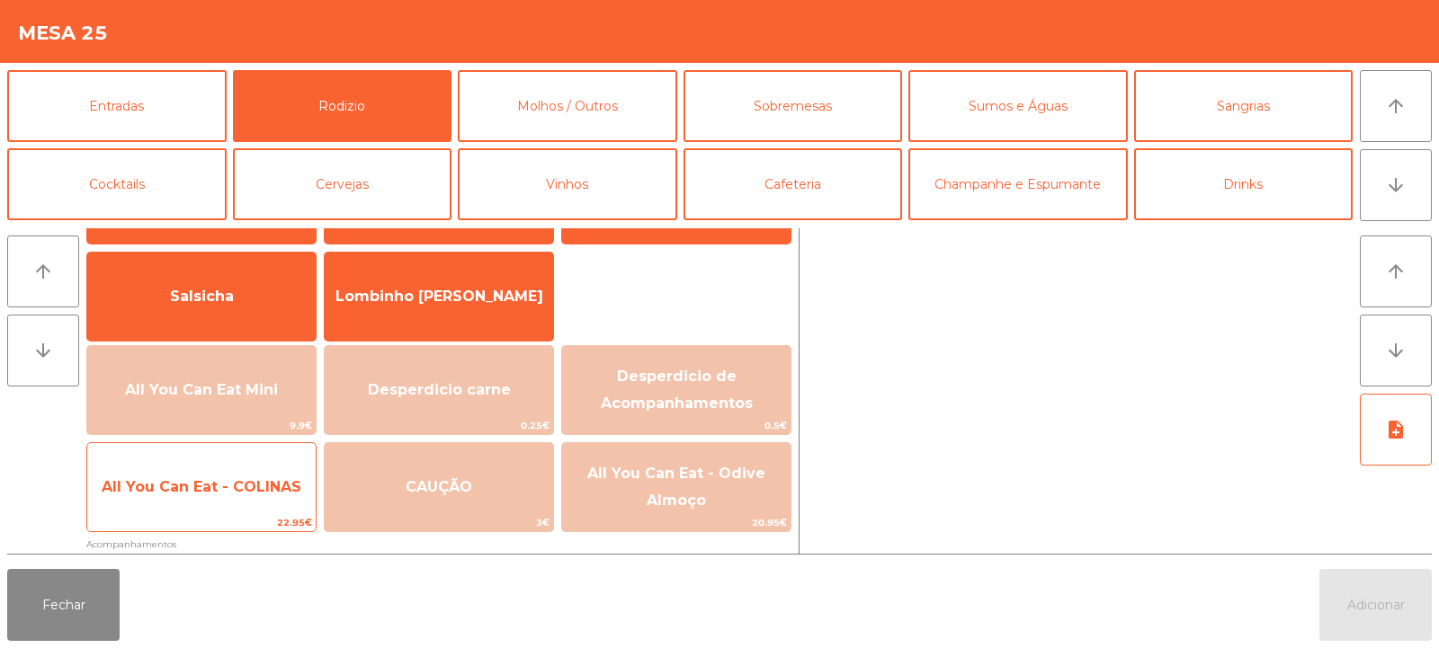
click at [268, 481] on span "All You Can Eat - COLINAS" at bounding box center [202, 486] width 200 height 17
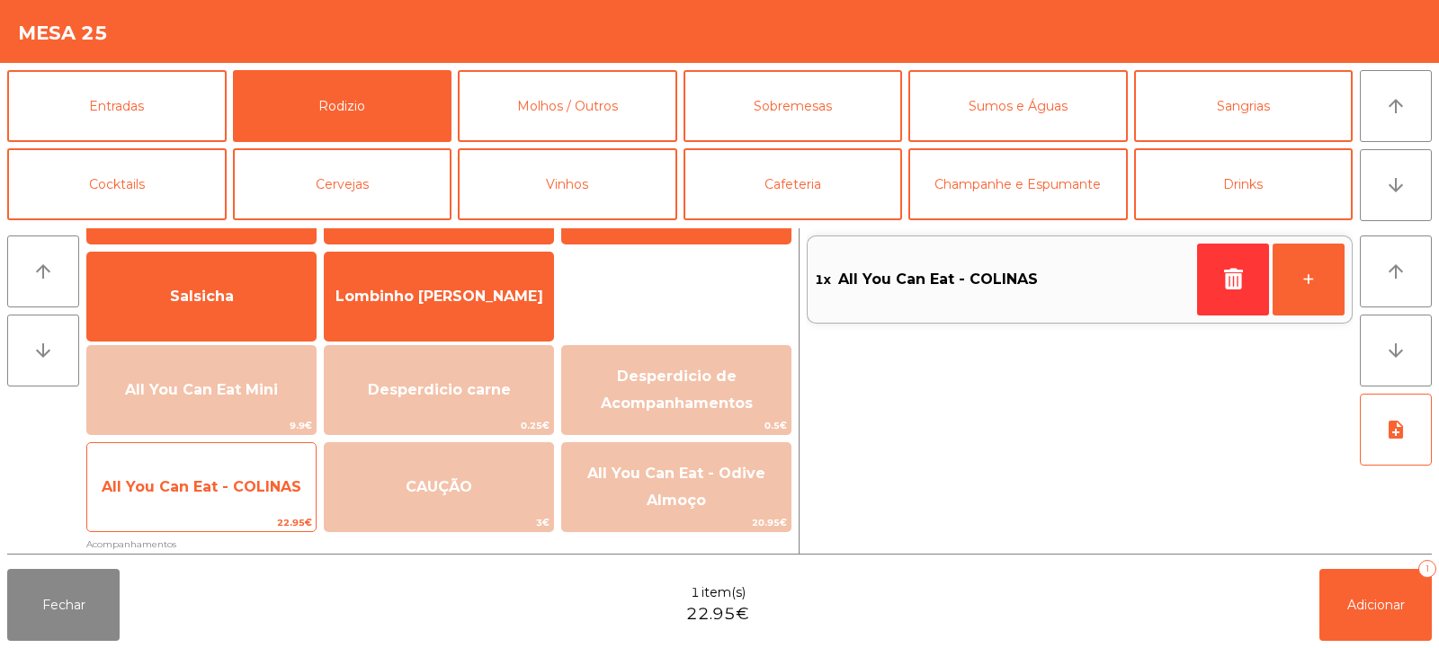
click at [261, 488] on span "All You Can Eat - COLINAS" at bounding box center [202, 486] width 200 height 17
click at [274, 509] on span "All You Can Eat - COLINAS" at bounding box center [201, 487] width 228 height 49
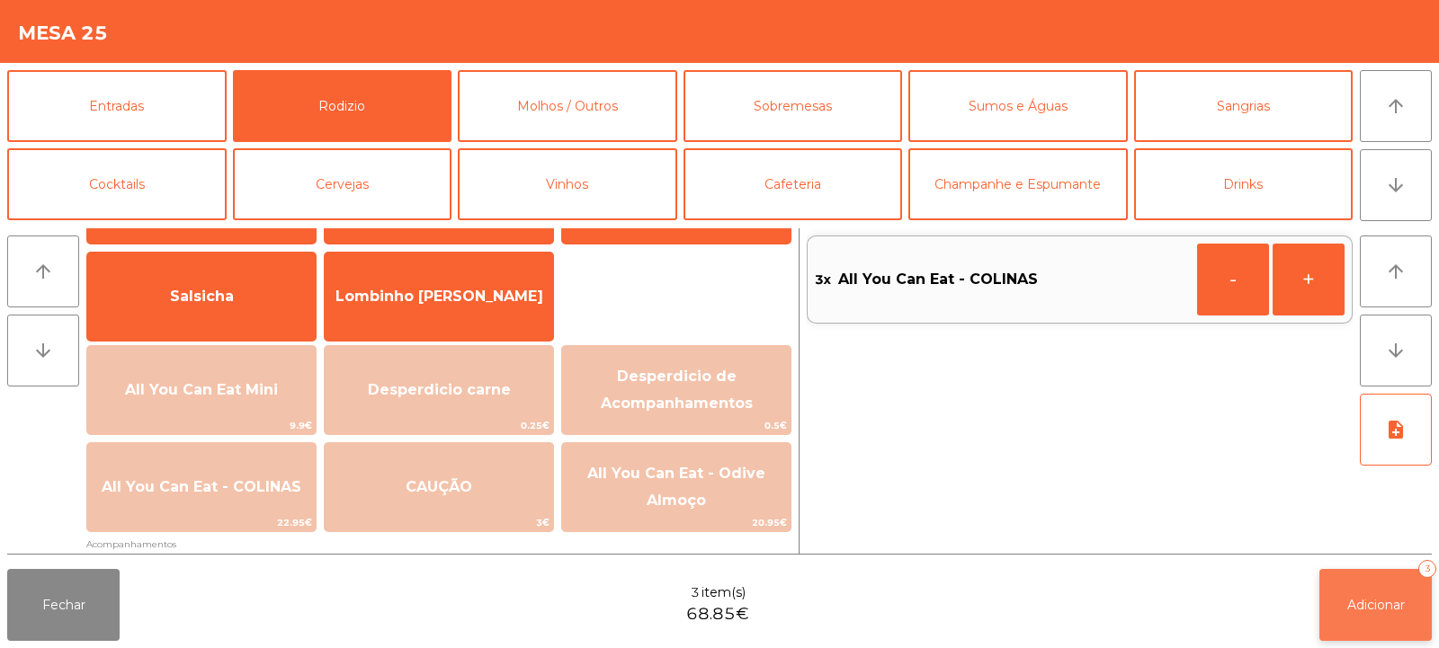
click at [1357, 612] on span "Adicionar" at bounding box center [1376, 605] width 58 height 16
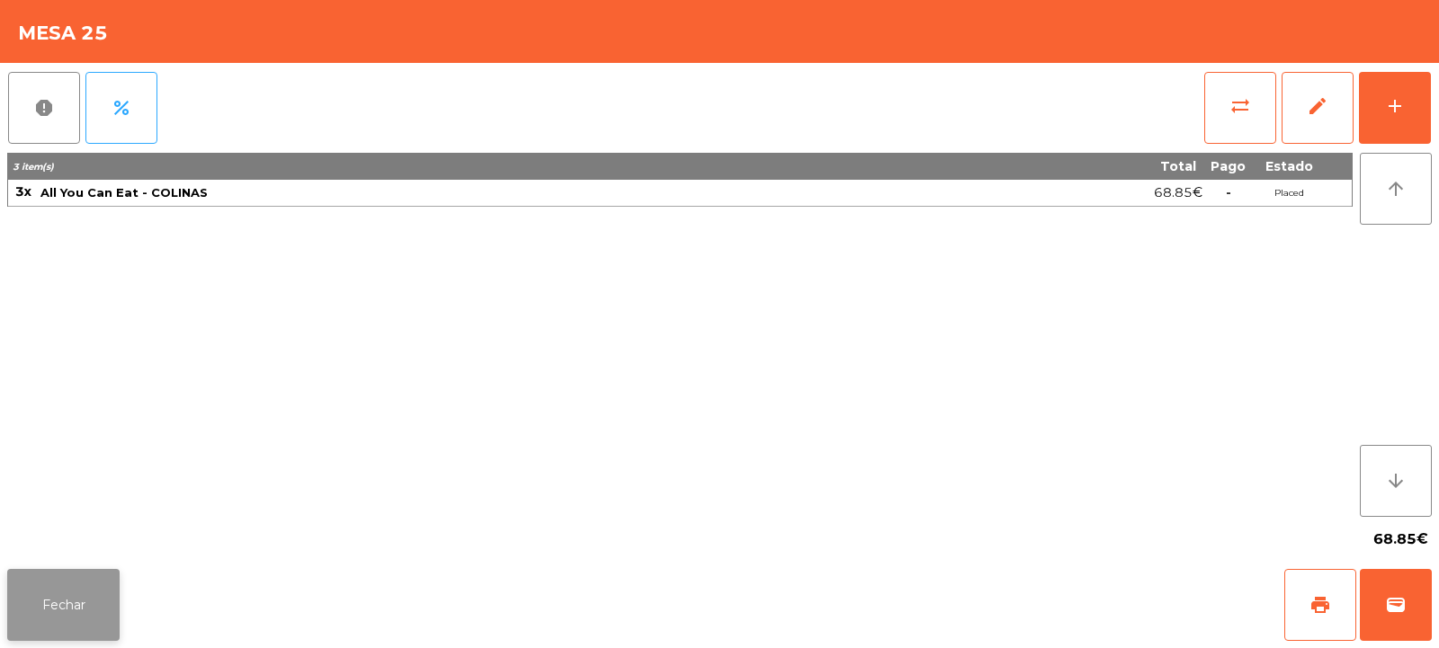
click at [59, 596] on button "Fechar" at bounding box center [63, 605] width 112 height 72
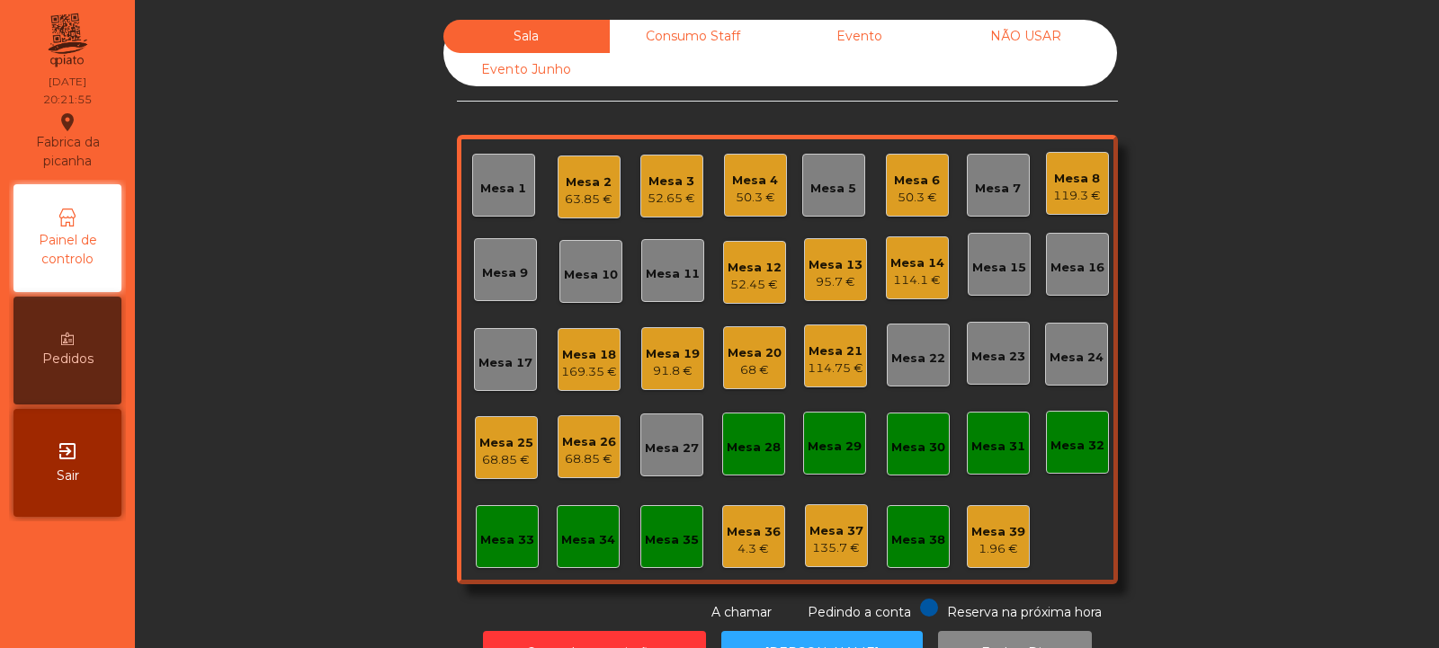
click at [740, 540] on div "Mesa 36" at bounding box center [754, 532] width 54 height 18
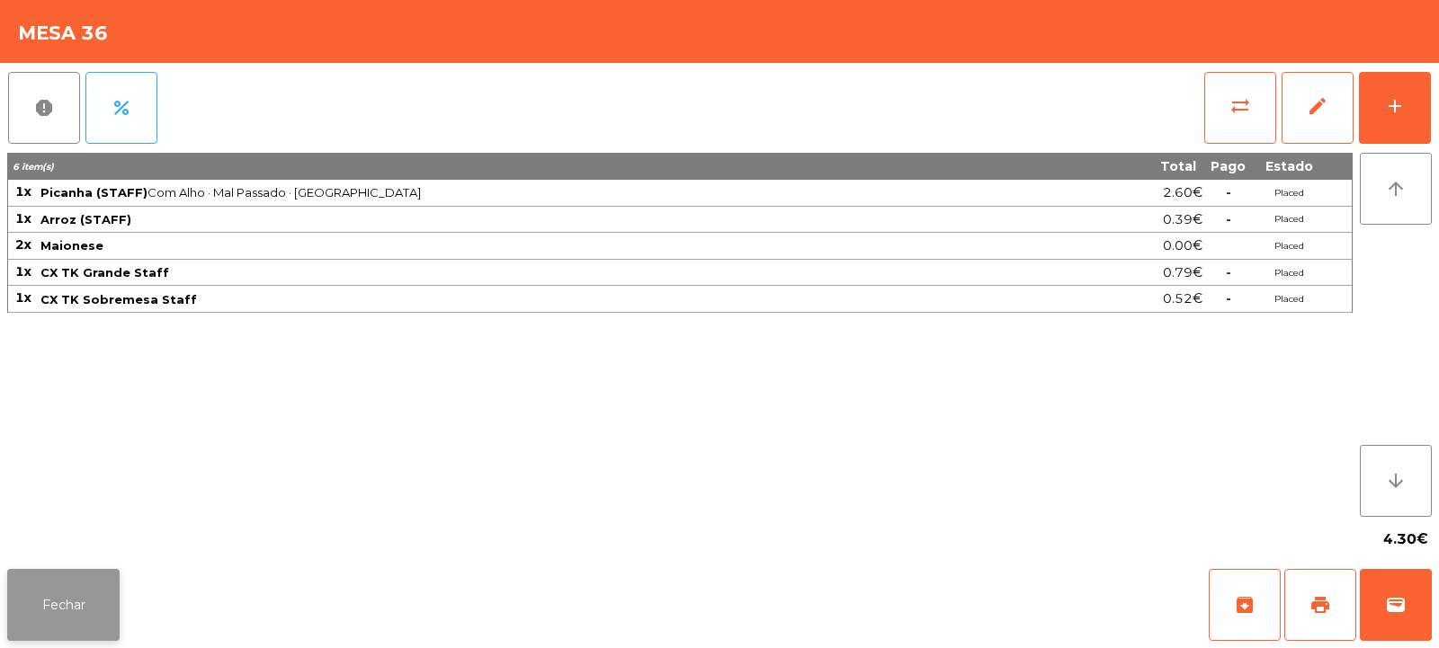
click at [109, 622] on button "Fechar" at bounding box center [63, 605] width 112 height 72
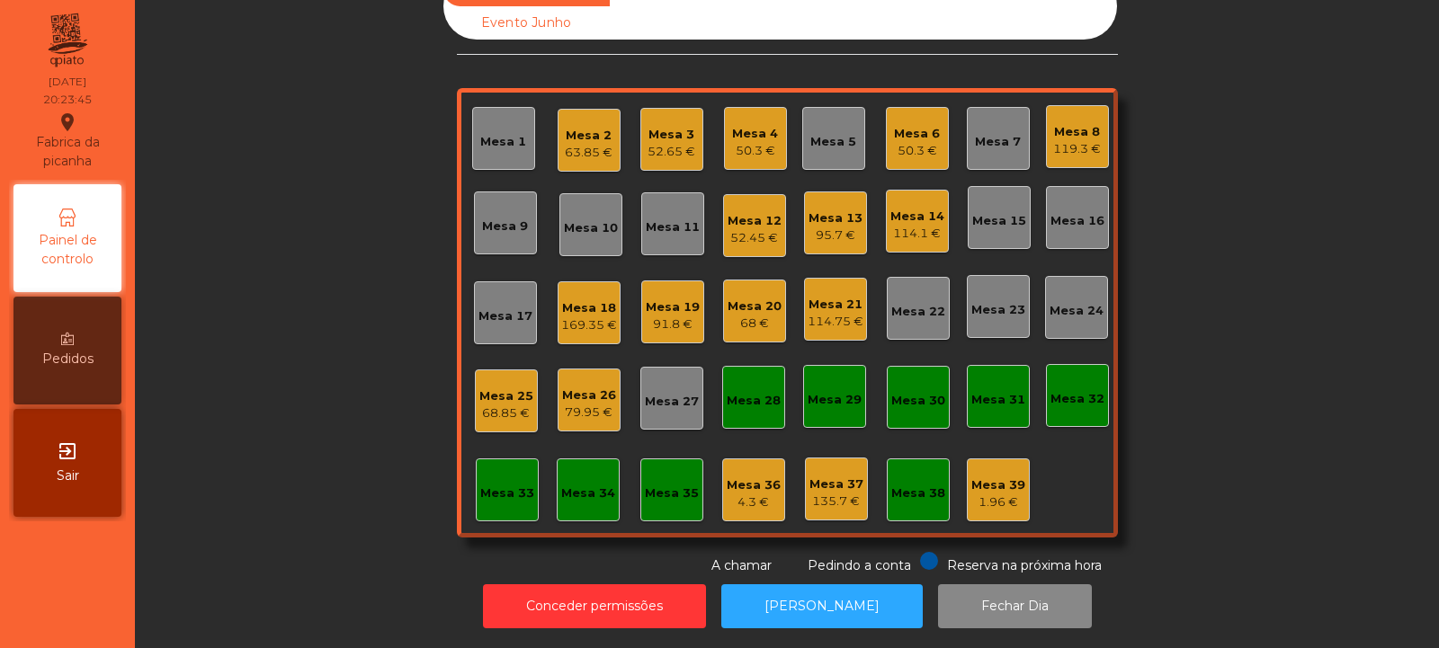
scroll to position [0, 0]
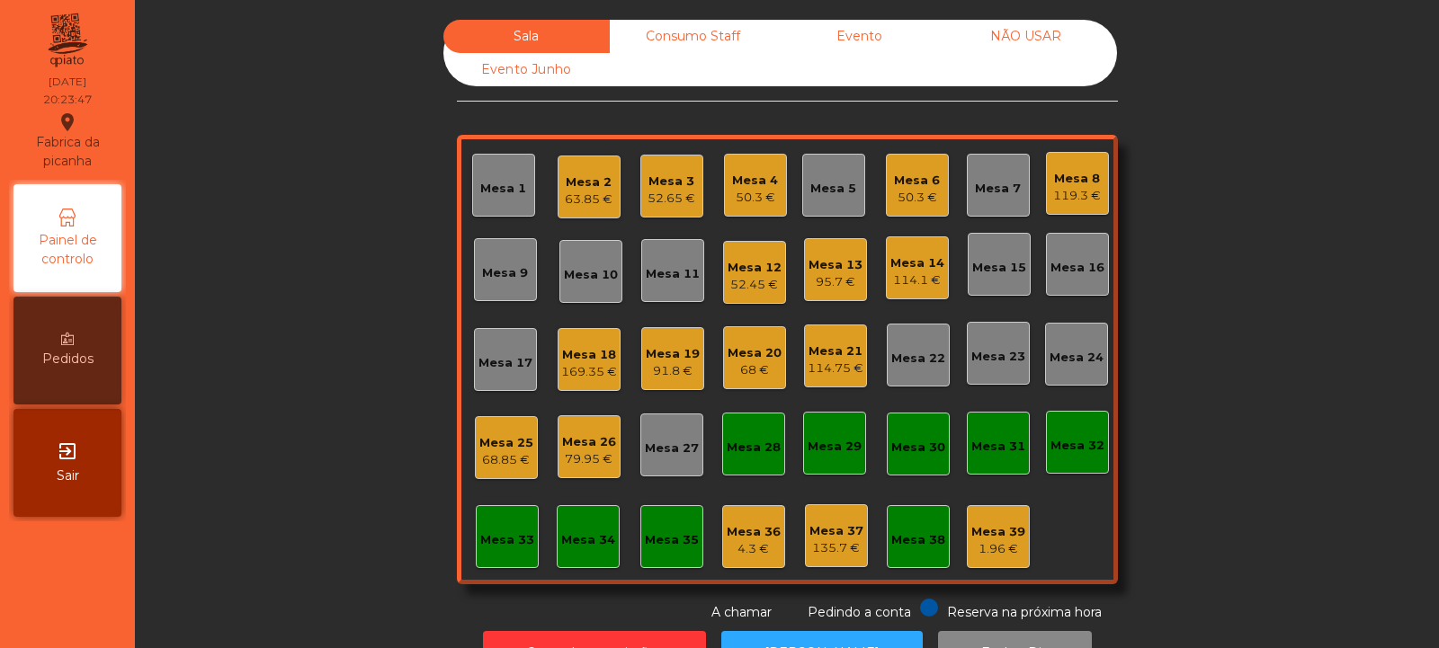
click at [674, 192] on div "52.65 €" at bounding box center [672, 199] width 48 height 18
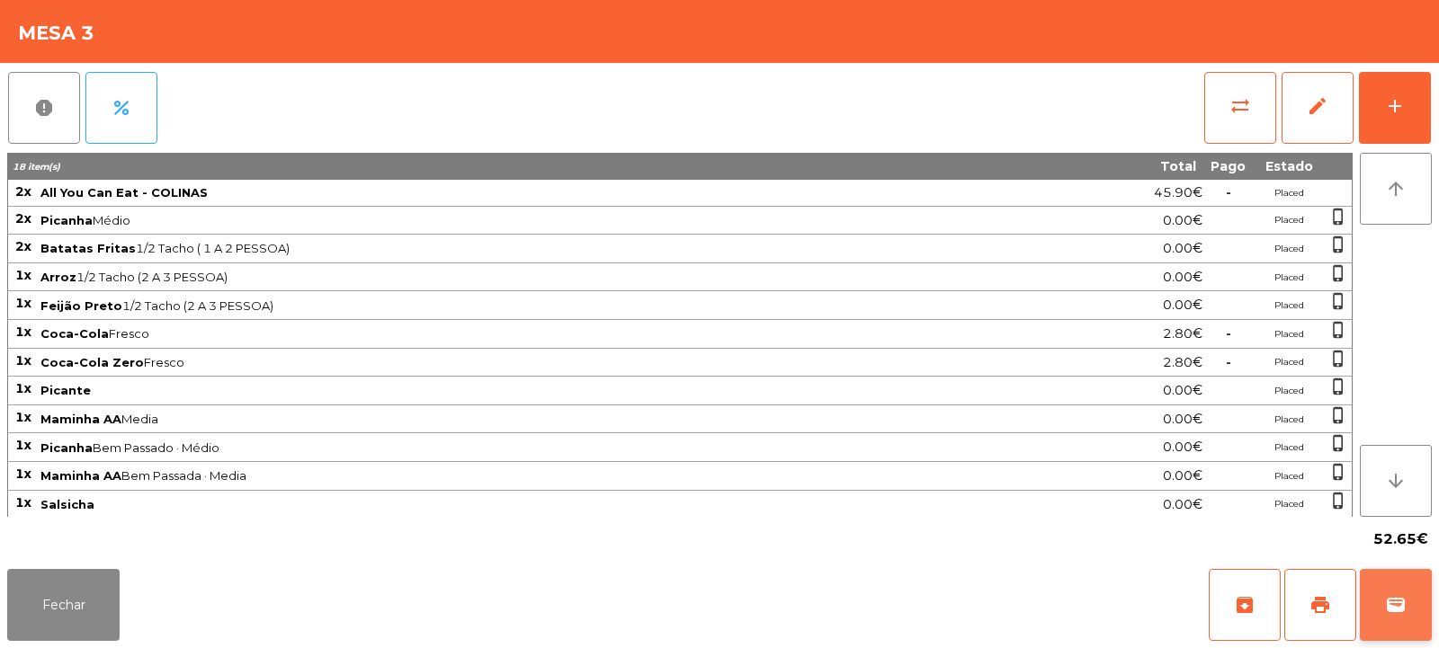
click at [1394, 612] on span "wallet" at bounding box center [1396, 605] width 22 height 22
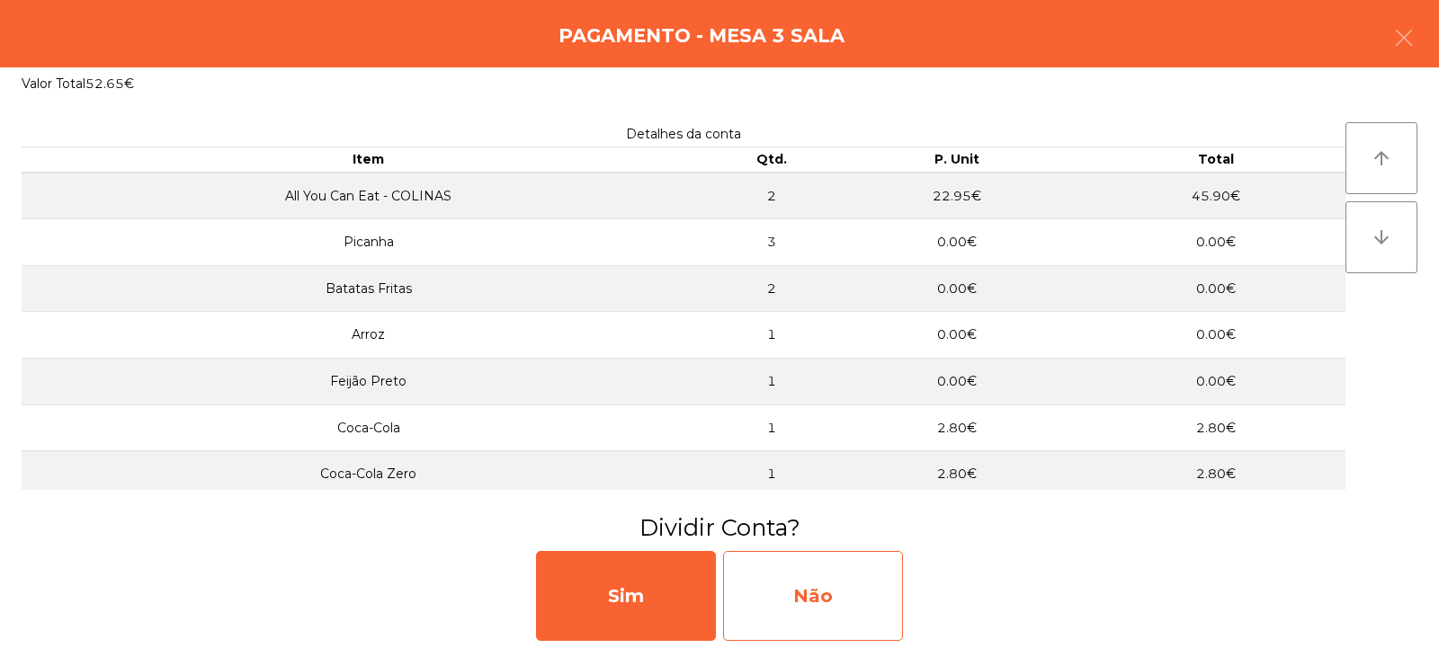
click at [872, 580] on div "Não" at bounding box center [813, 596] width 180 height 90
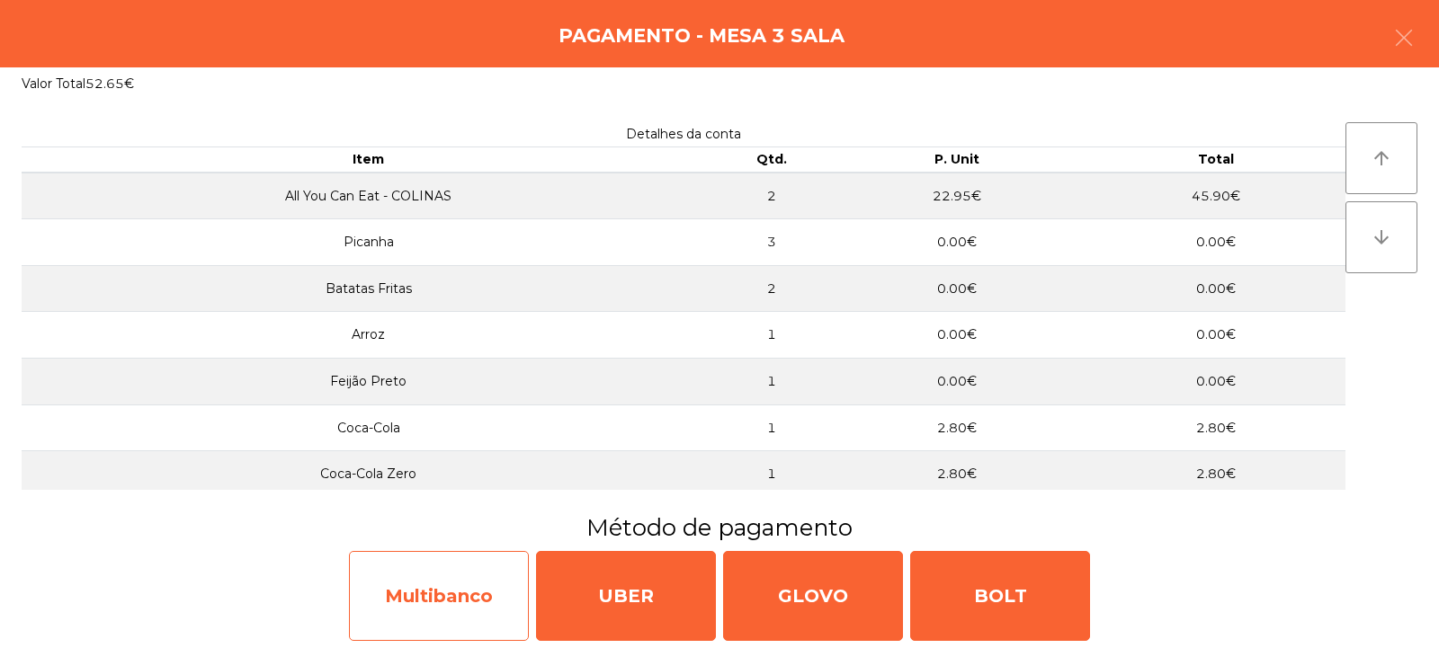
click at [502, 596] on div "Multibanco" at bounding box center [439, 596] width 180 height 90
select select "**"
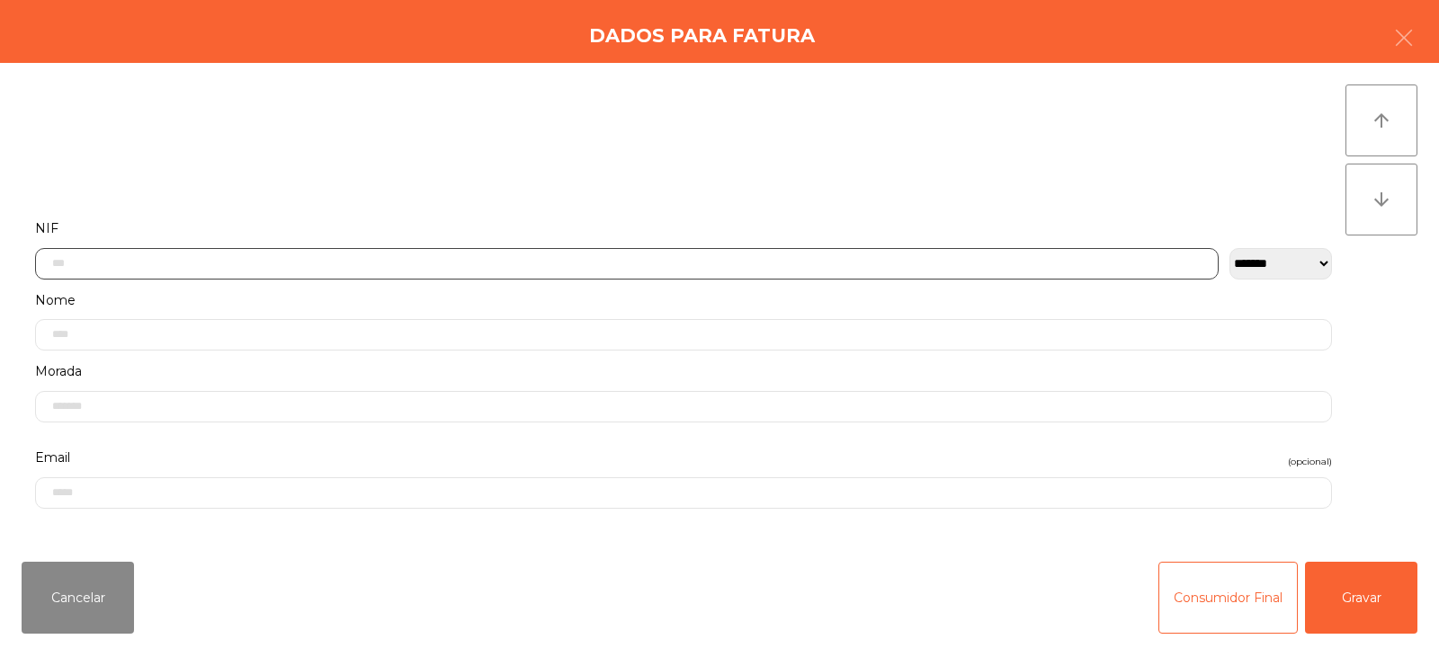
click at [733, 264] on input "text" at bounding box center [627, 263] width 1184 height 31
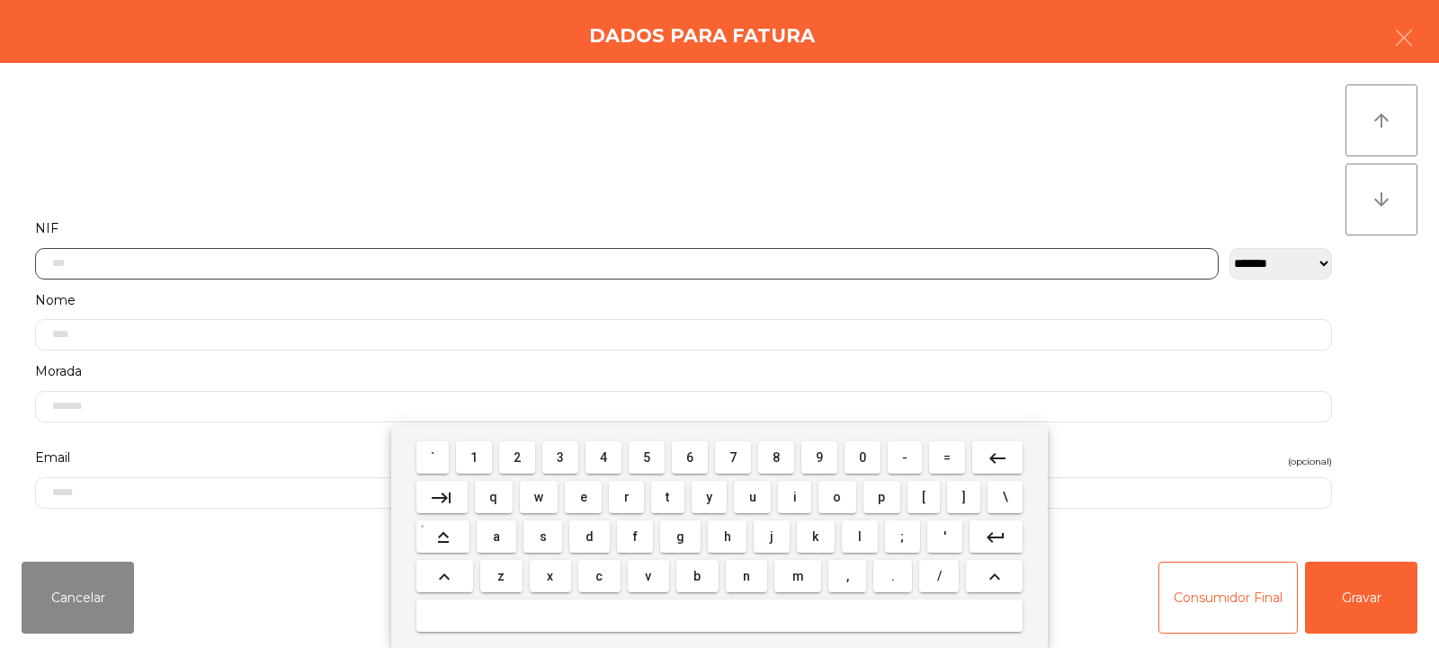
scroll to position [131, 0]
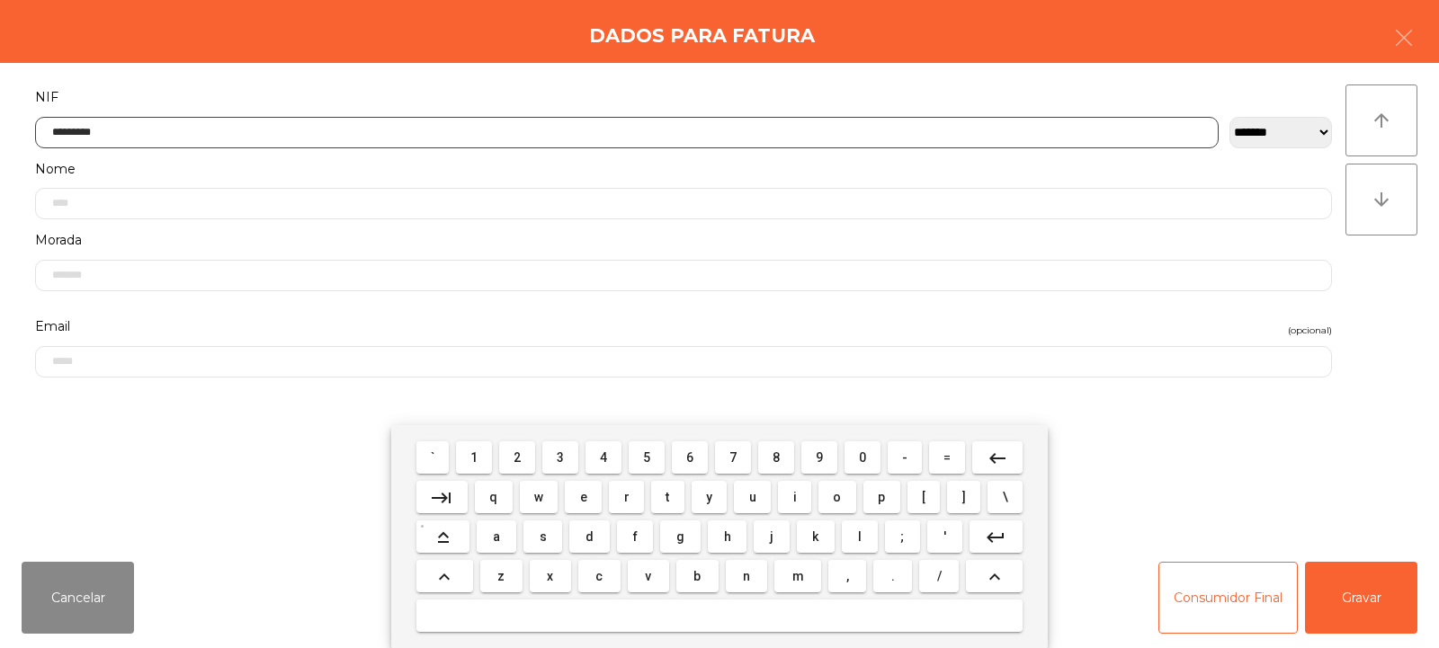
type input "*********"
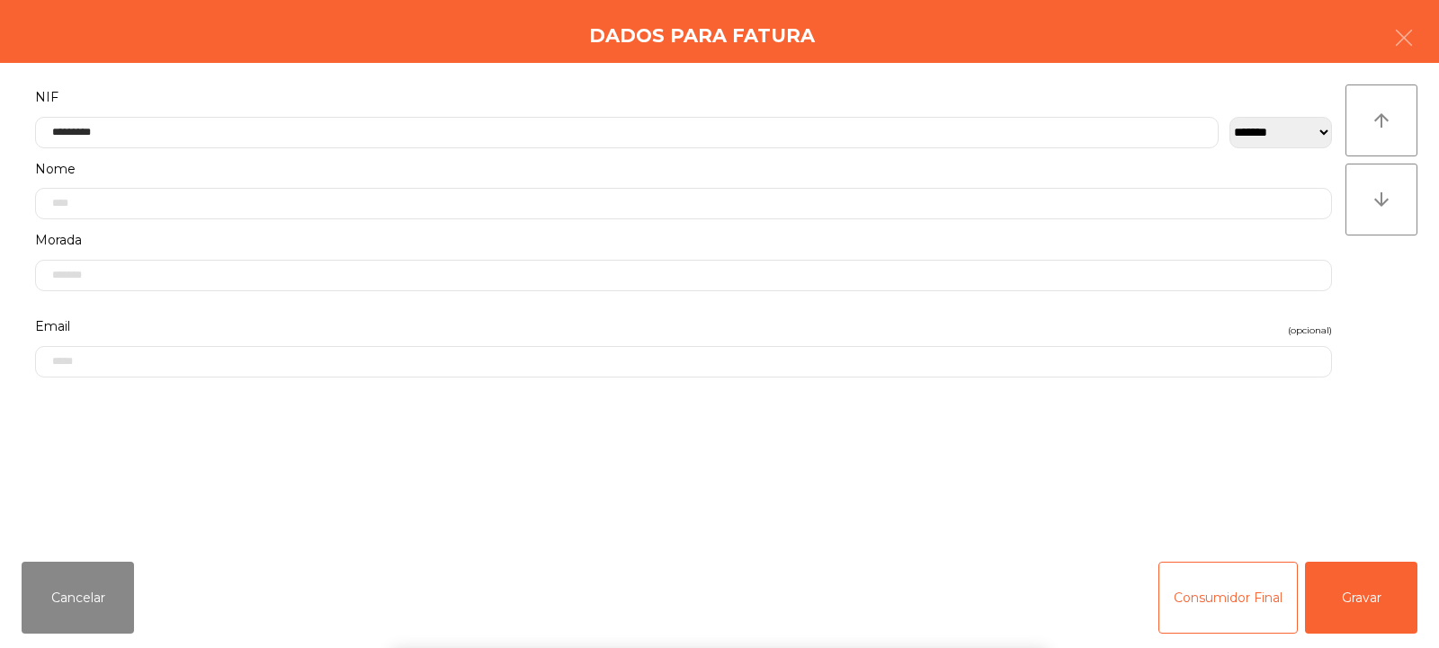
click at [1348, 594] on div "` 1 2 3 4 5 6 7 8 9 0 - = keyboard_backspace keyboard_tab q w e r t y u i o p […" at bounding box center [719, 536] width 1439 height 223
click at [1372, 607] on button "Gravar" at bounding box center [1361, 598] width 112 height 72
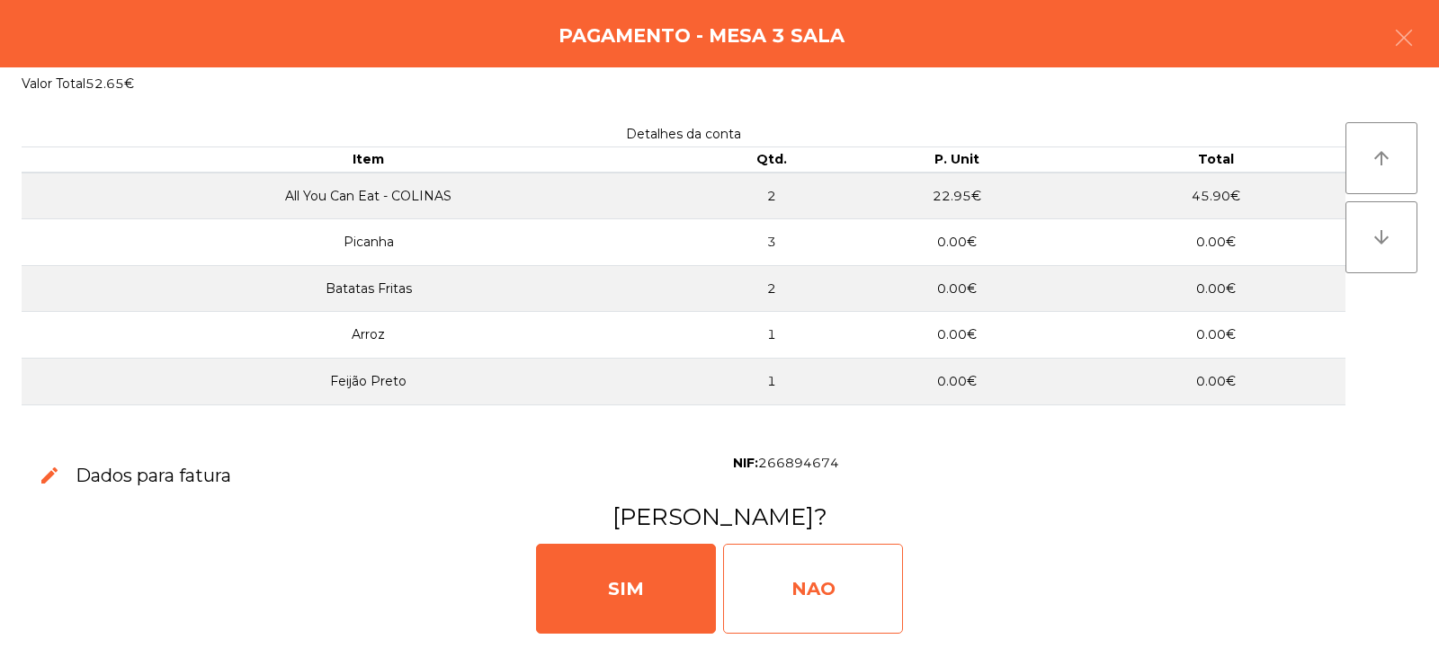
click at [834, 598] on div "NAO" at bounding box center [813, 589] width 180 height 90
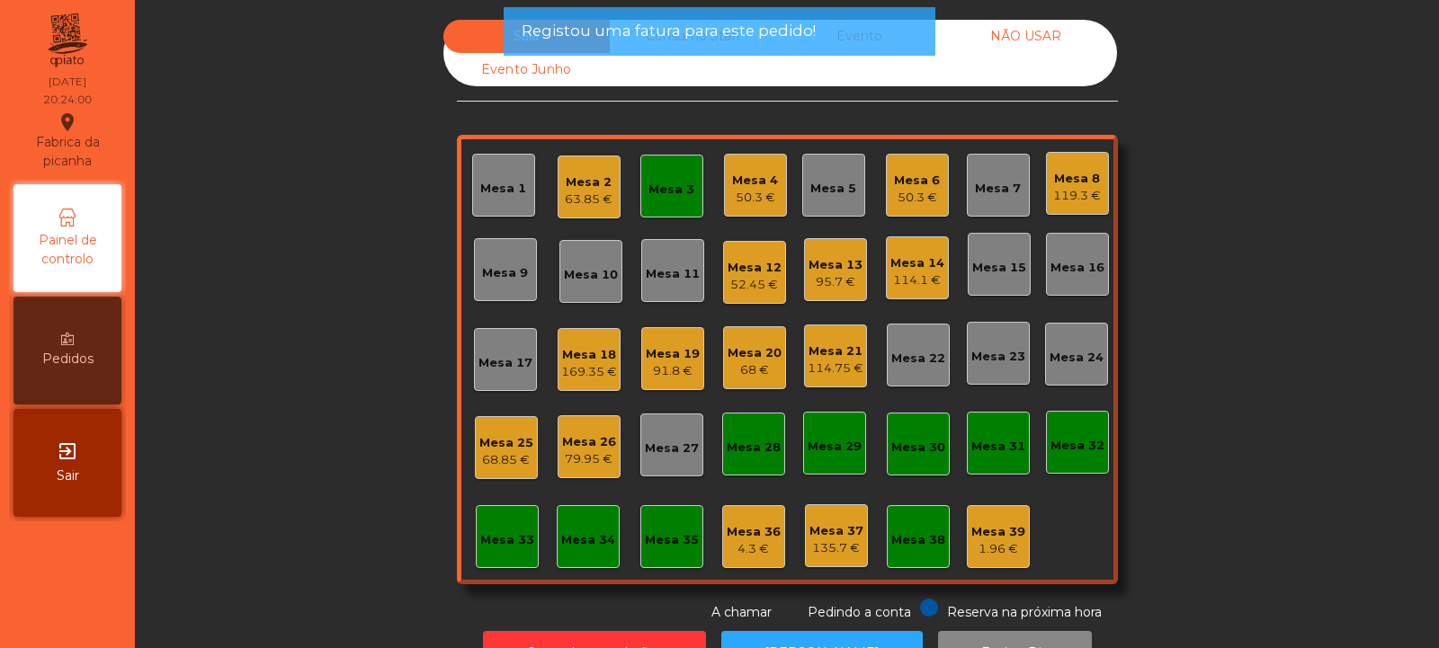
click at [680, 200] on div "Mesa 3" at bounding box center [671, 186] width 63 height 63
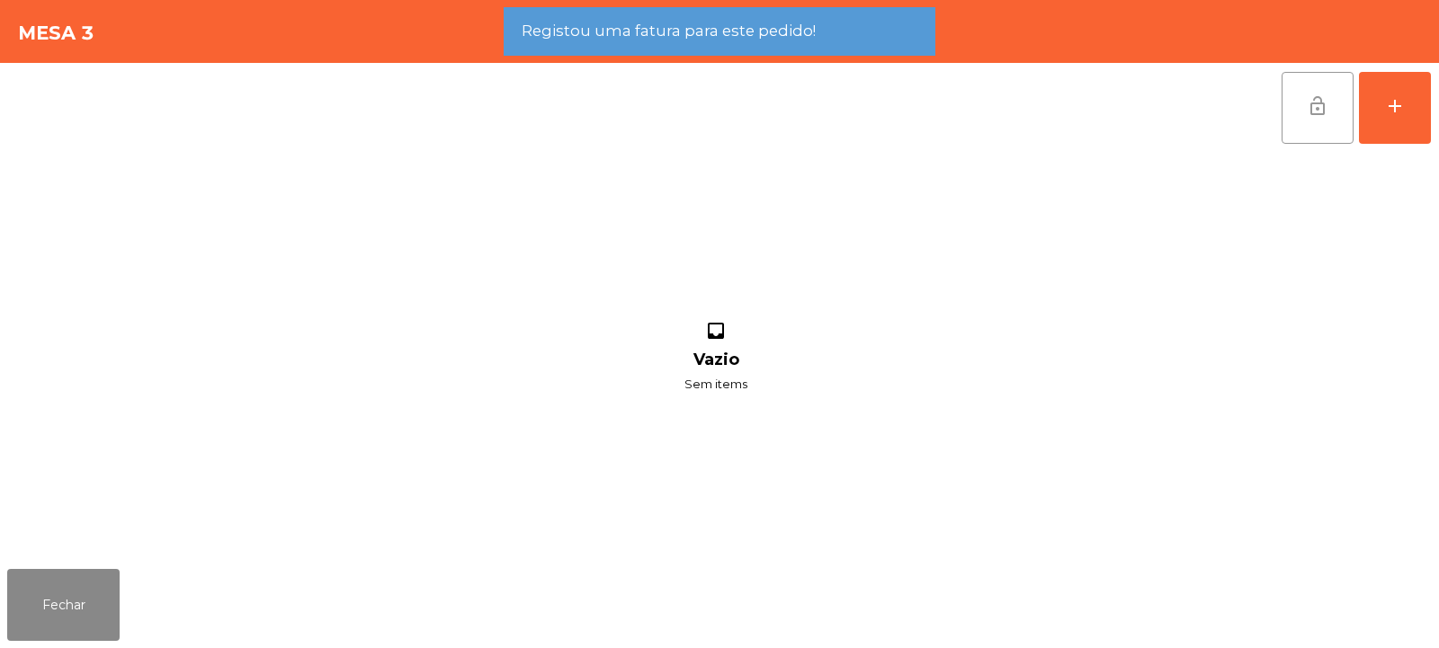
click at [1320, 121] on button "lock_open" at bounding box center [1318, 108] width 72 height 72
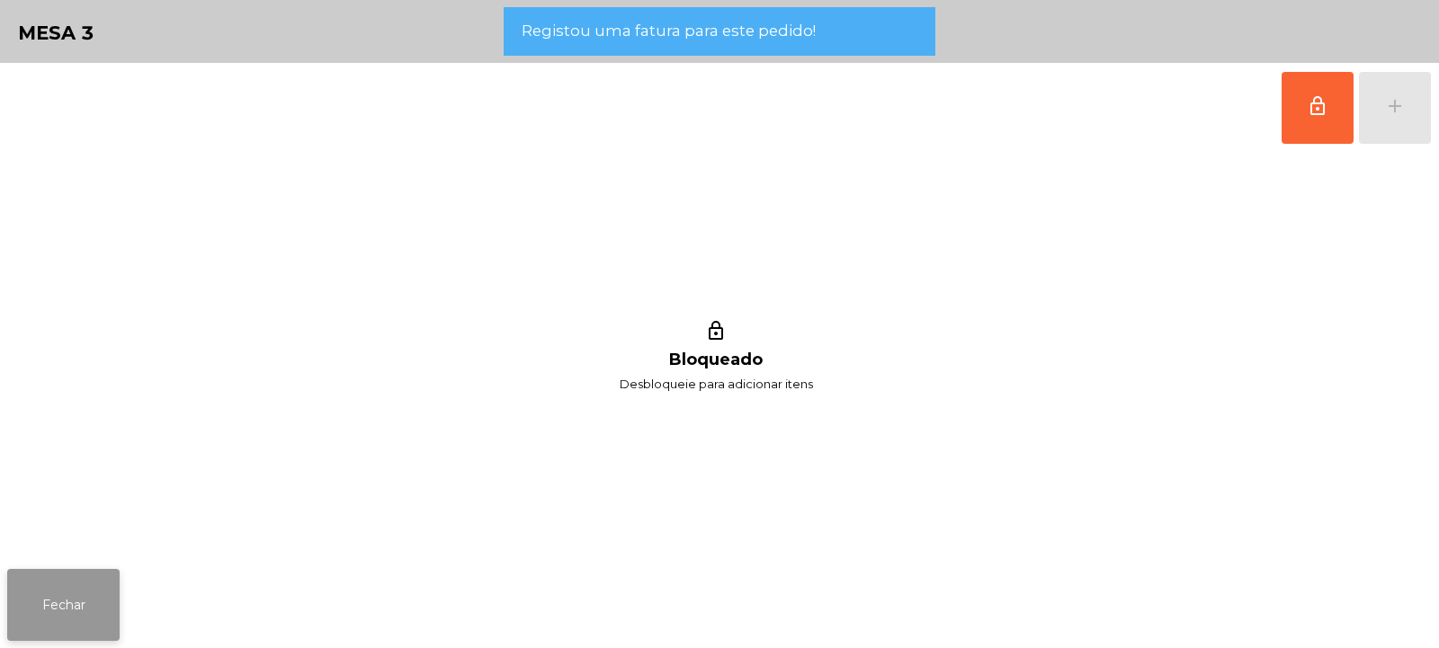
click at [72, 594] on button "Fechar" at bounding box center [63, 605] width 112 height 72
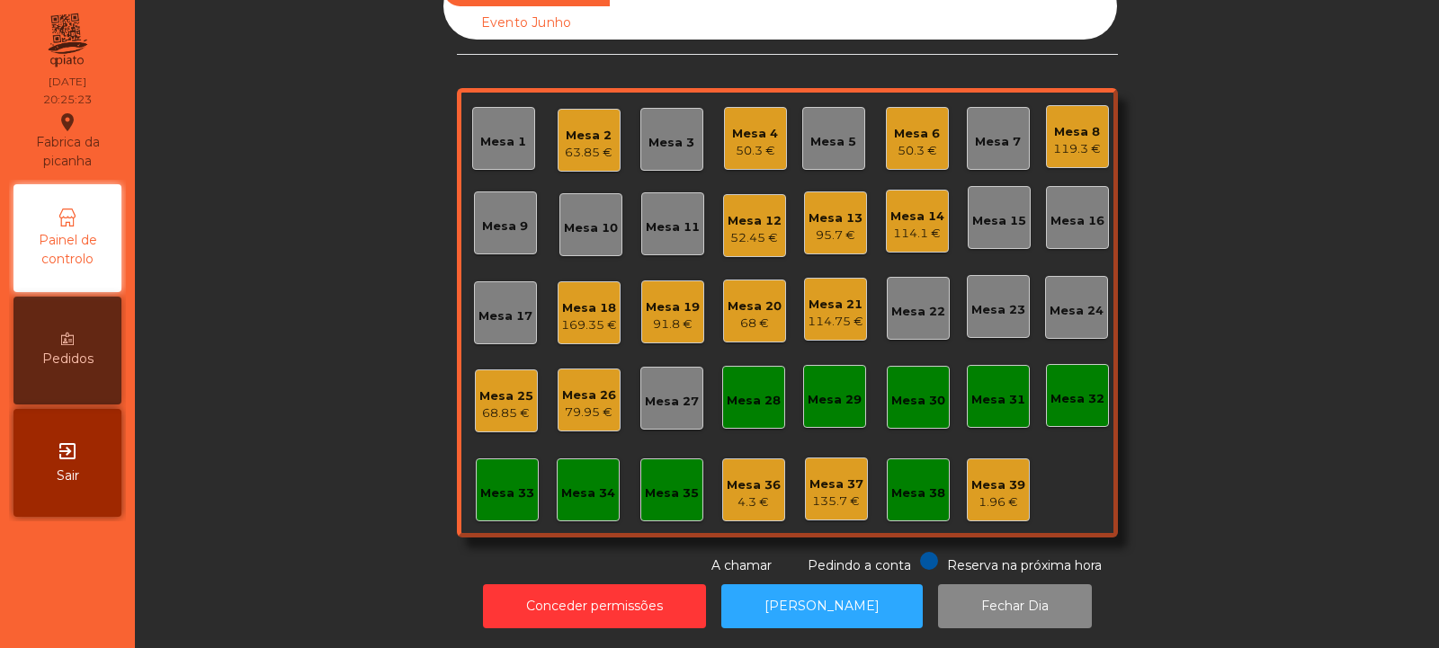
scroll to position [0, 0]
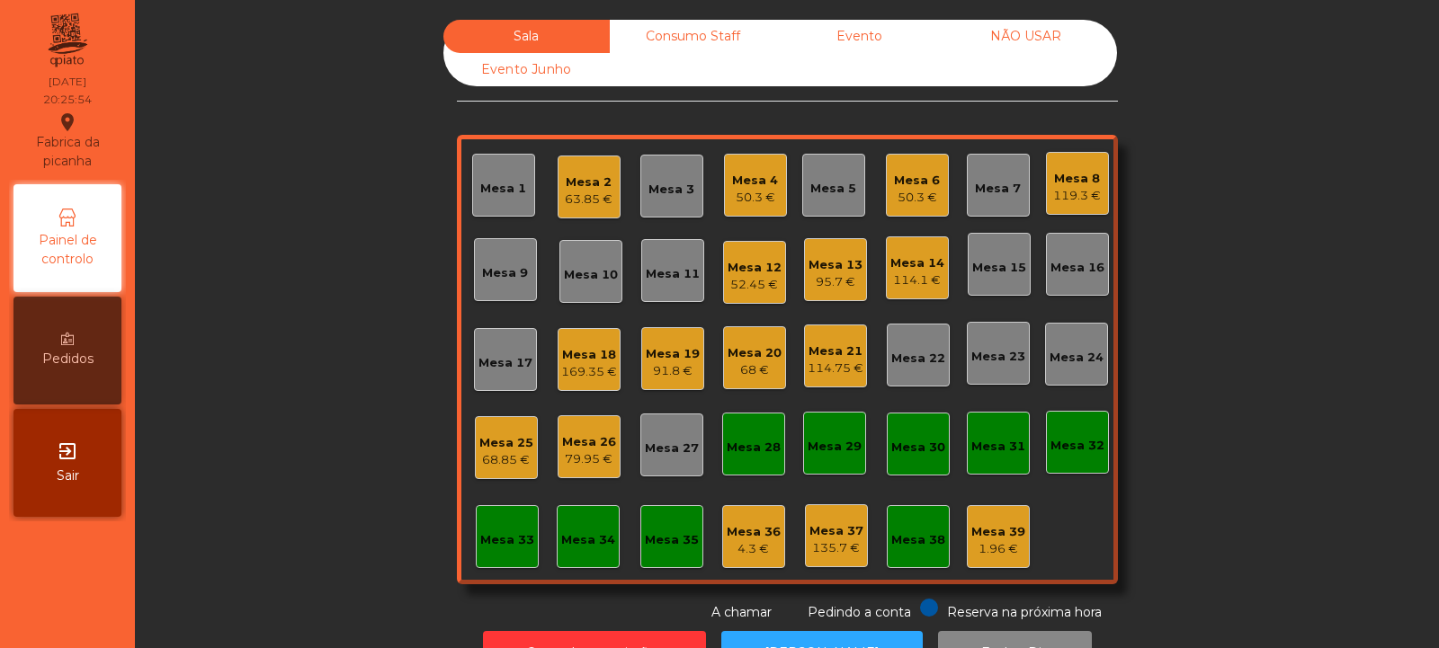
click at [828, 181] on div "Mesa 5" at bounding box center [833, 189] width 46 height 18
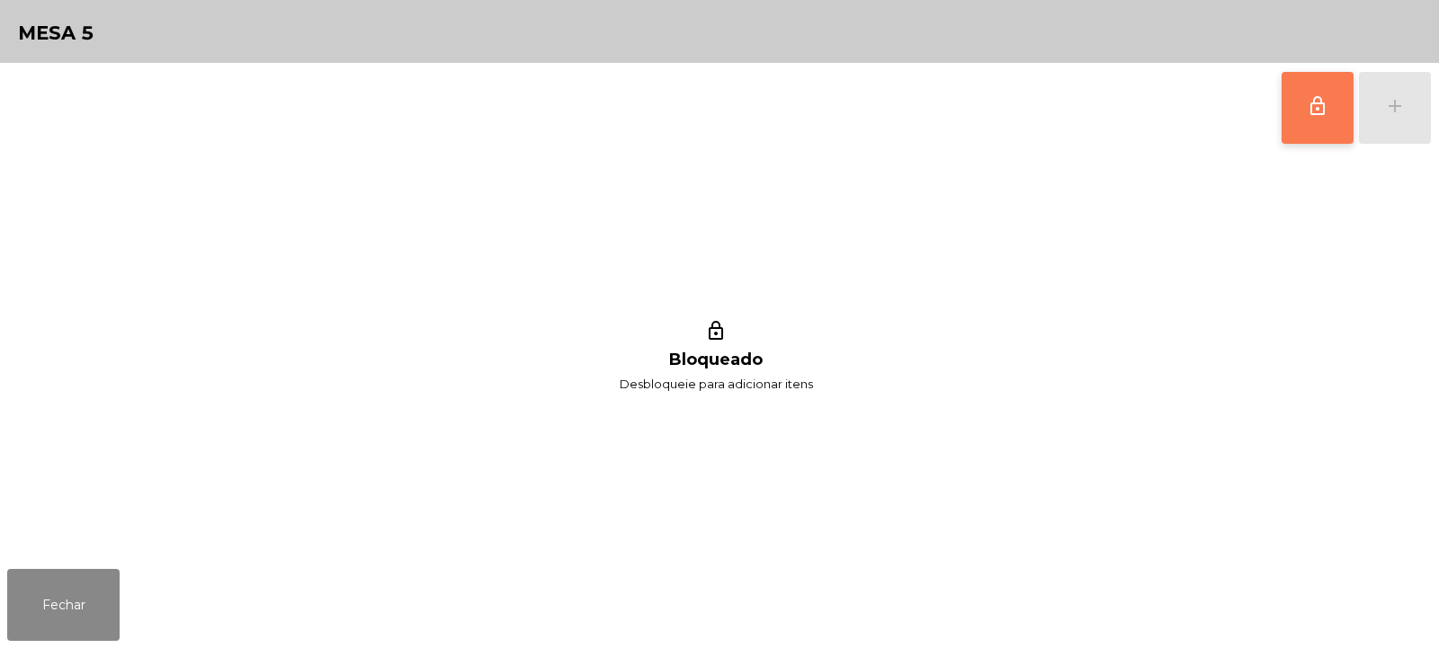
click at [1324, 117] on button "lock_outline" at bounding box center [1318, 108] width 72 height 72
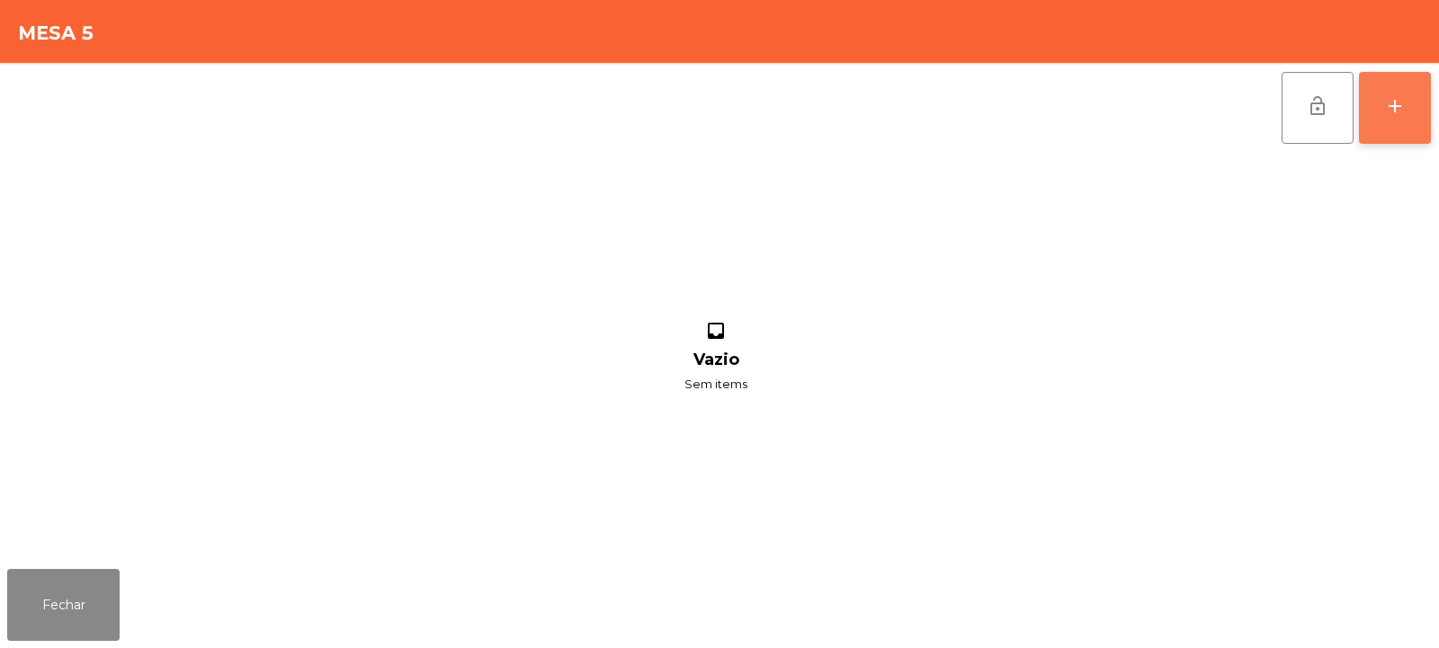
click at [1394, 138] on button "add" at bounding box center [1395, 108] width 72 height 72
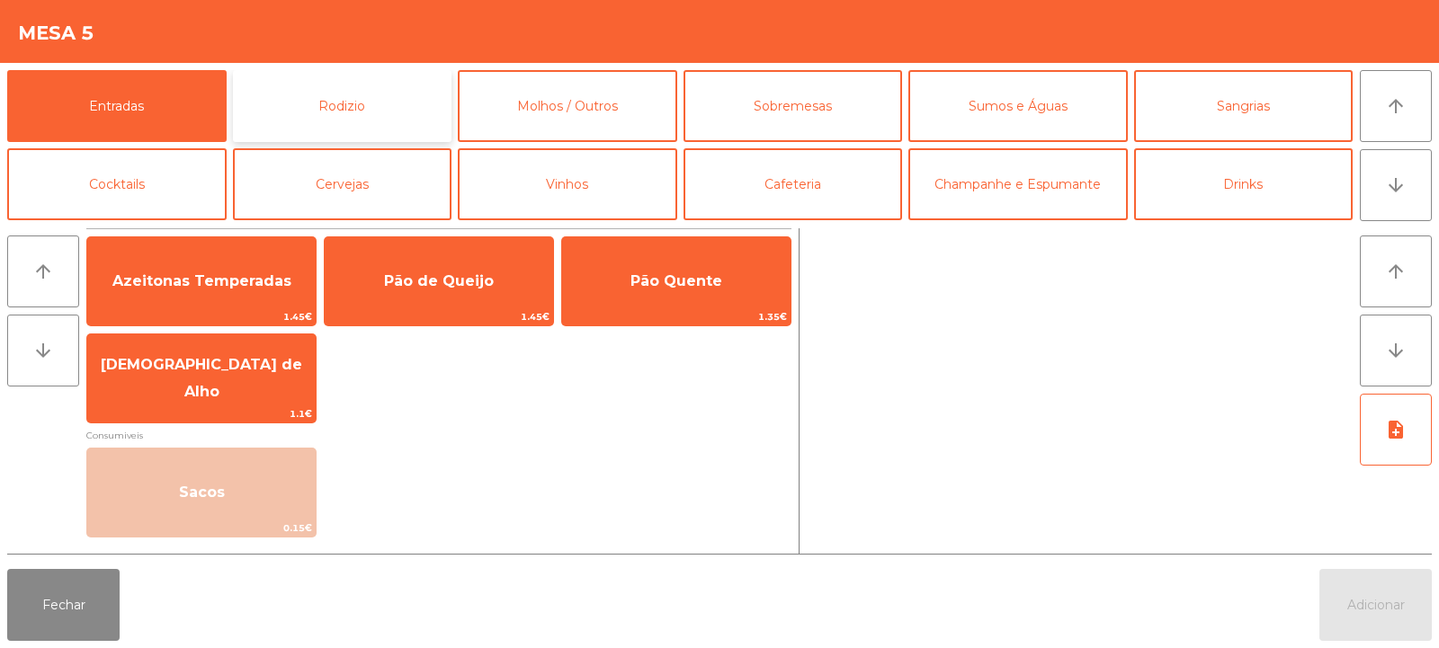
click at [338, 114] on button "Rodizio" at bounding box center [342, 106] width 219 height 72
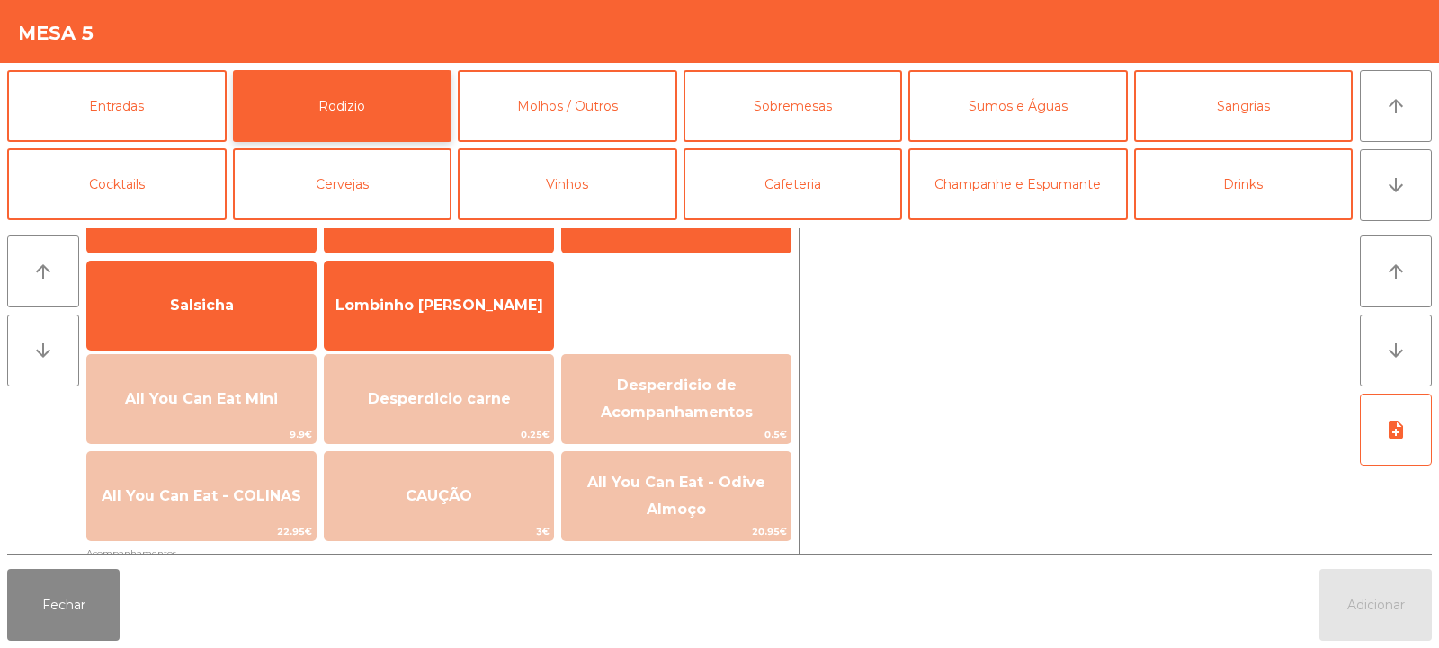
scroll to position [125, 0]
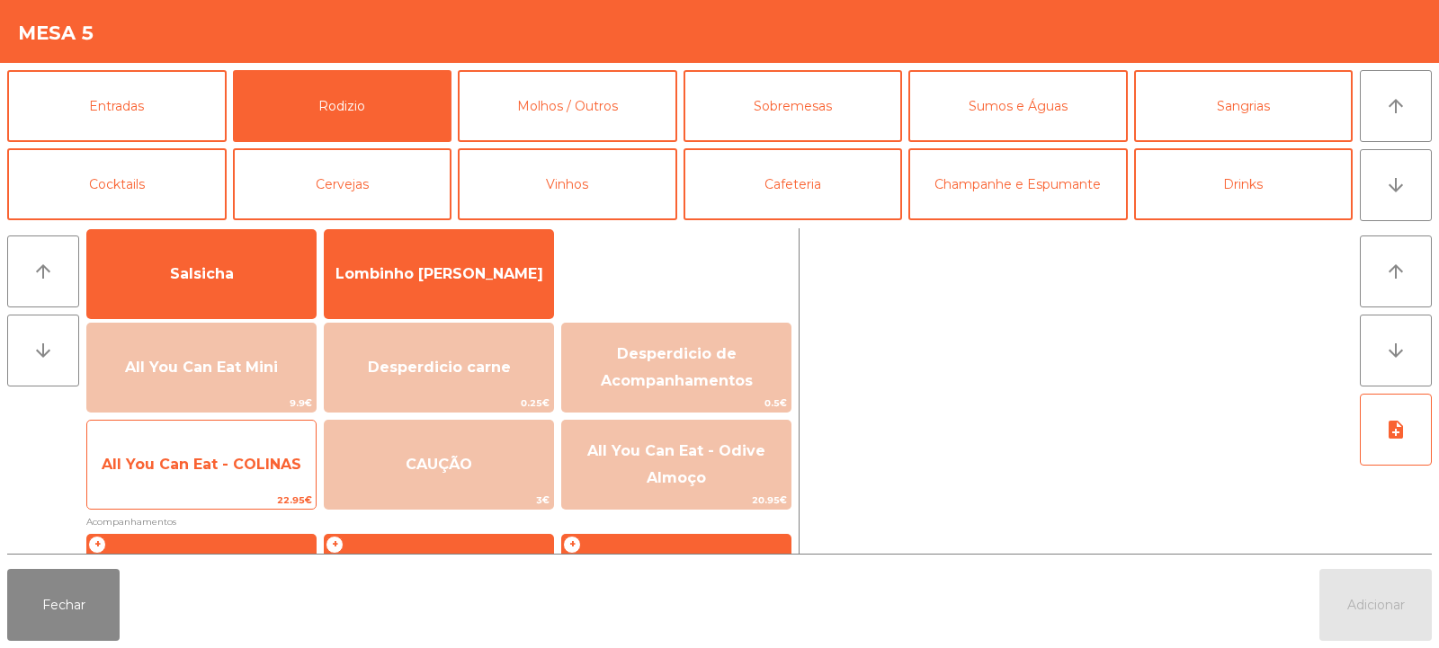
click at [227, 480] on span "All You Can Eat - COLINAS" at bounding box center [201, 465] width 228 height 49
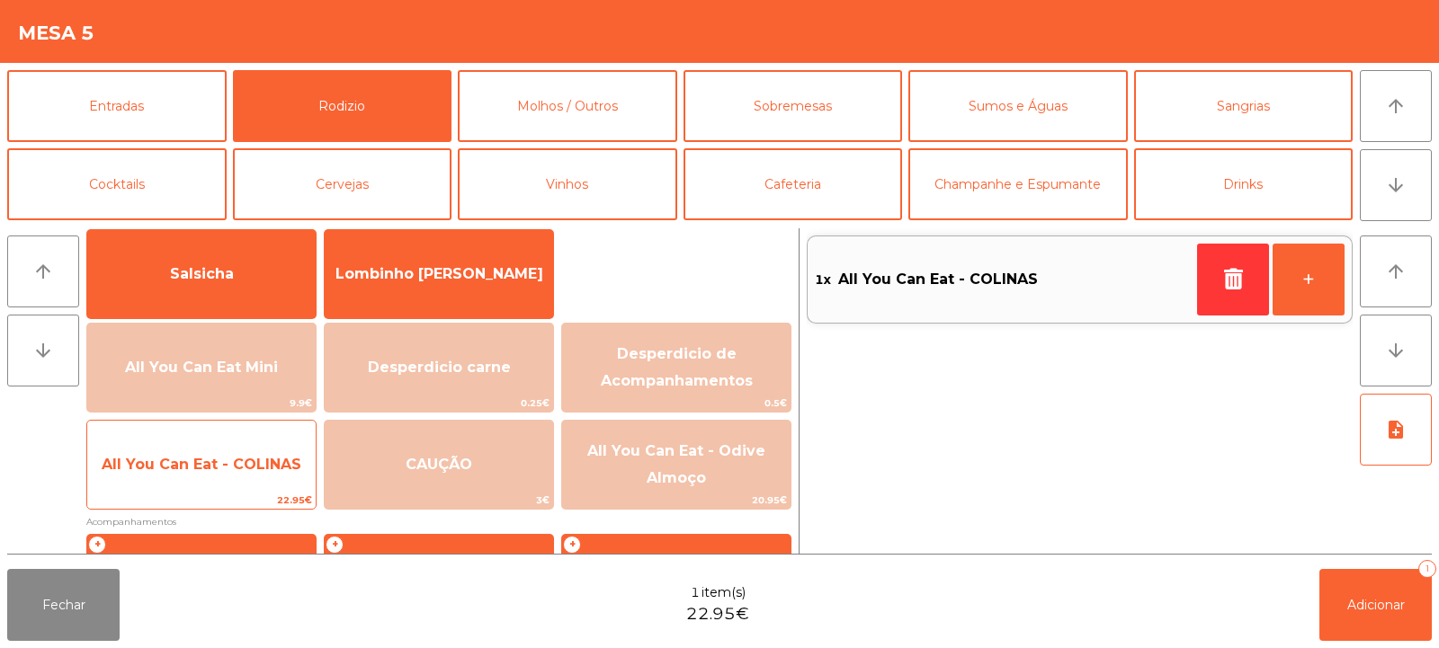
click at [231, 468] on span "All You Can Eat - COLINAS" at bounding box center [202, 464] width 200 height 17
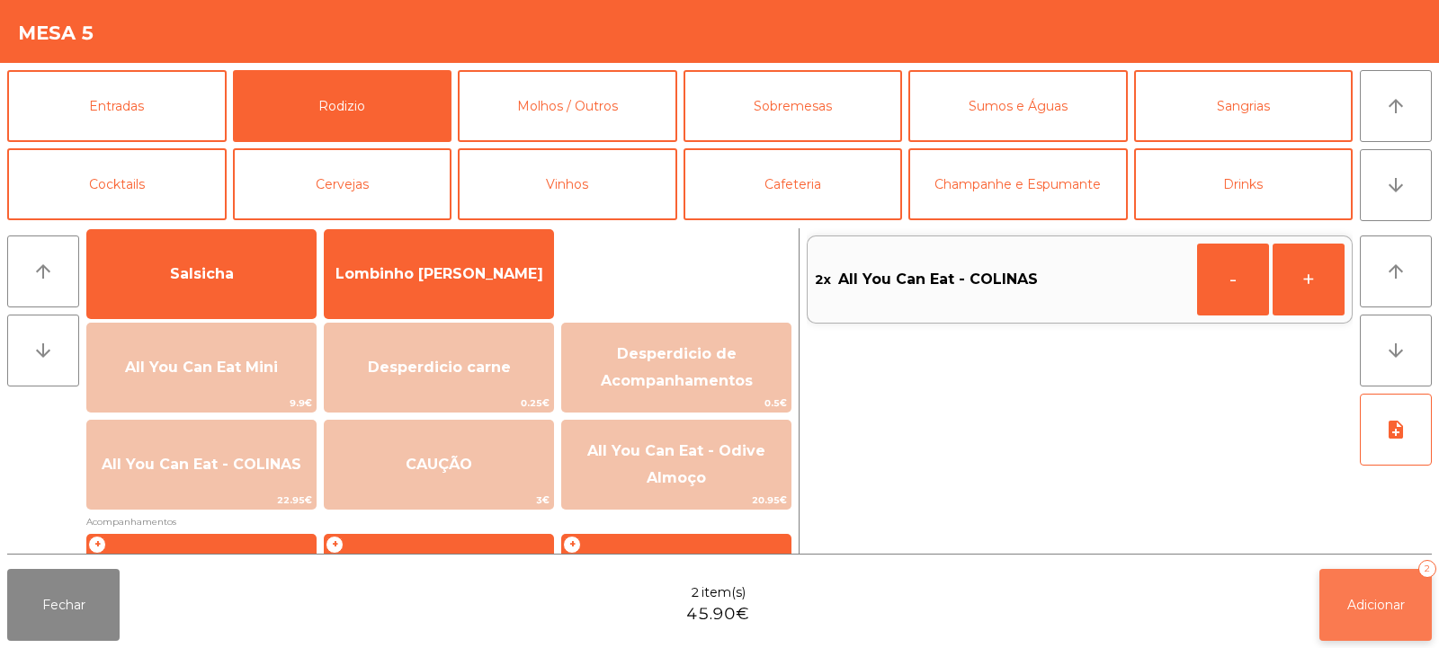
click at [1335, 572] on button "Adicionar 2" at bounding box center [1375, 605] width 112 height 72
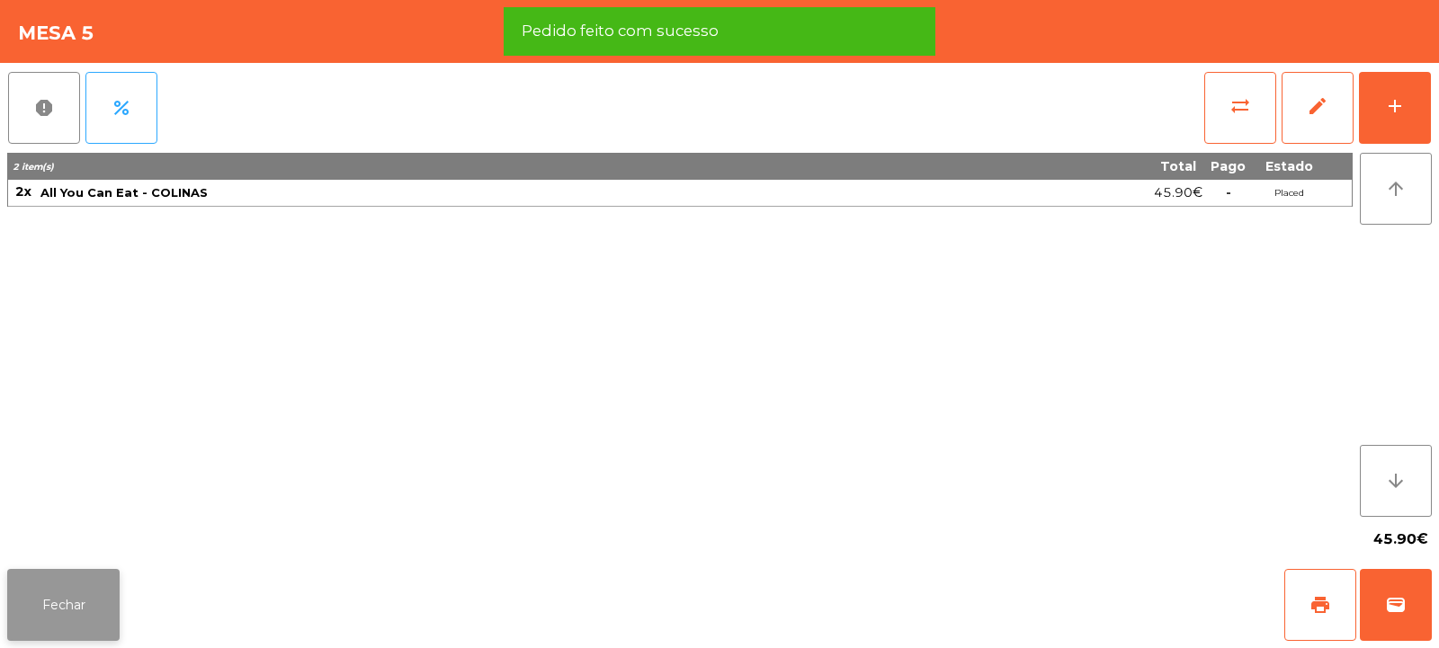
click at [70, 605] on button "Fechar" at bounding box center [63, 605] width 112 height 72
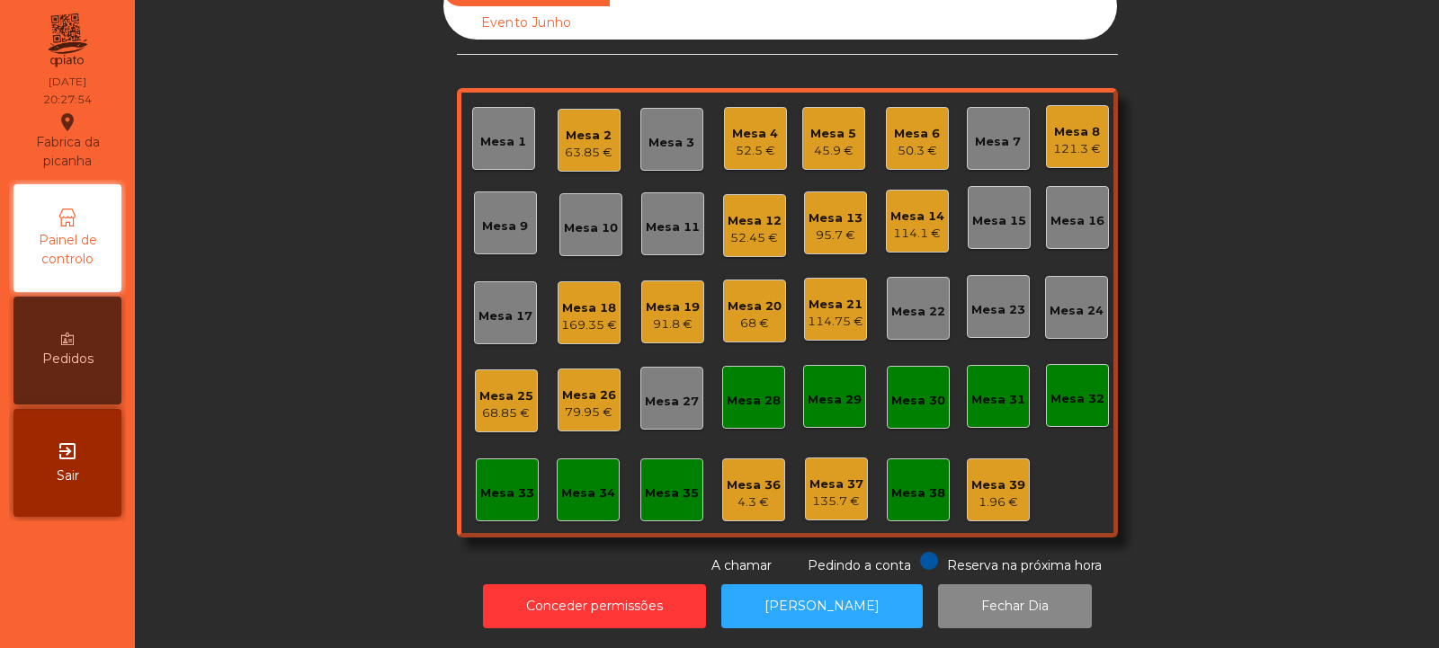
scroll to position [0, 0]
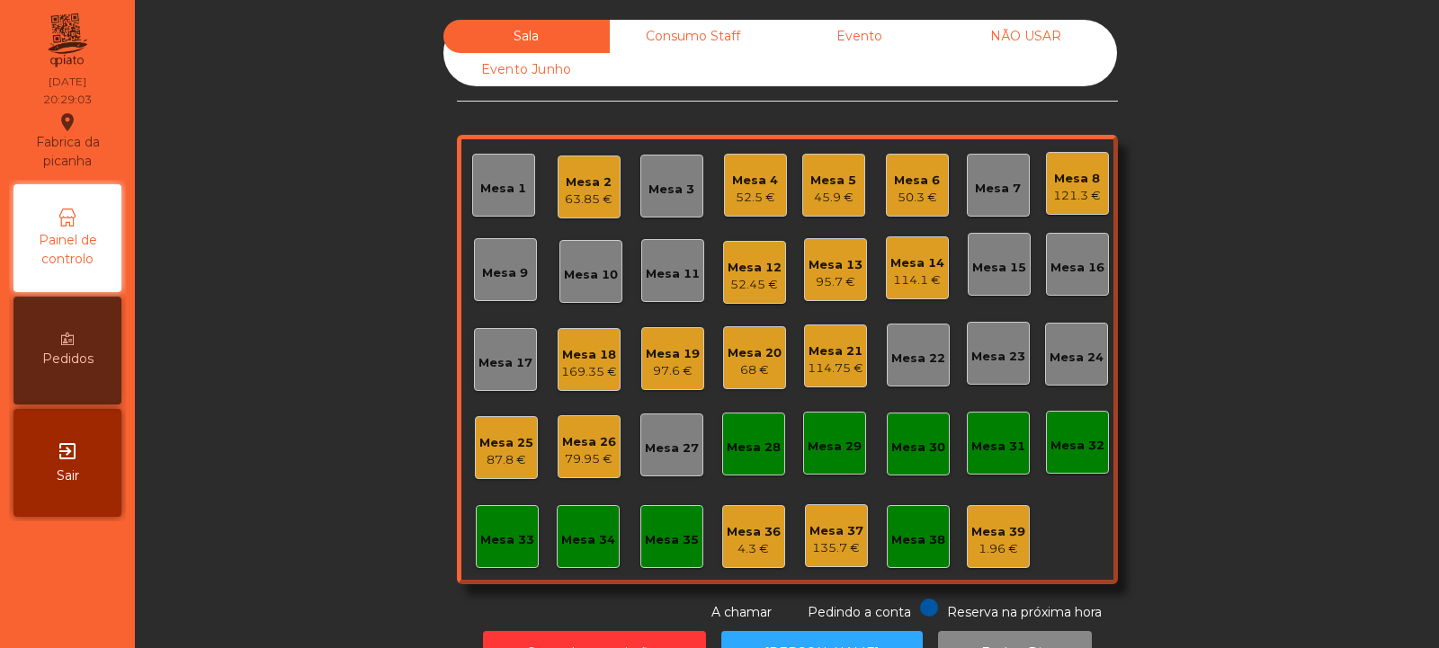
click at [485, 187] on div "Mesa 1" at bounding box center [503, 189] width 46 height 18
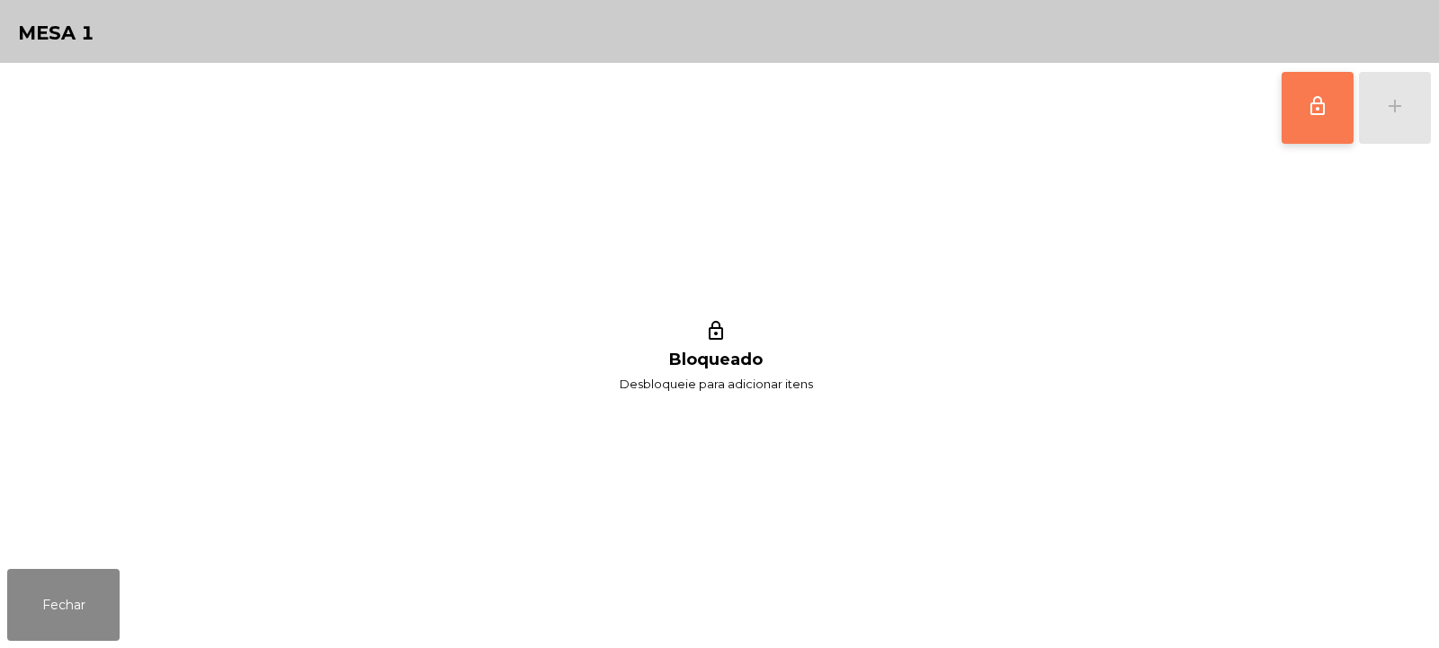
click at [1316, 100] on span "lock_outline" at bounding box center [1318, 106] width 22 height 22
click at [1392, 108] on div "add" at bounding box center [1395, 106] width 22 height 22
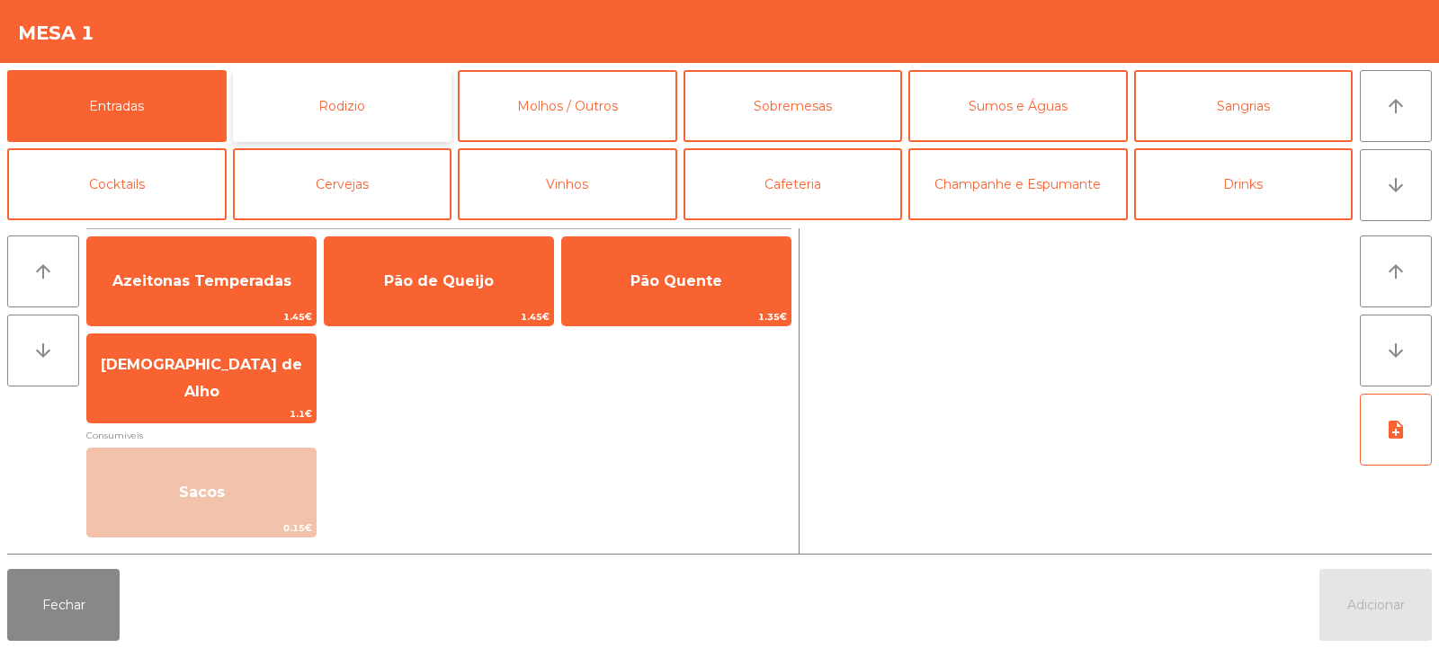
click at [327, 98] on button "Rodizio" at bounding box center [342, 106] width 219 height 72
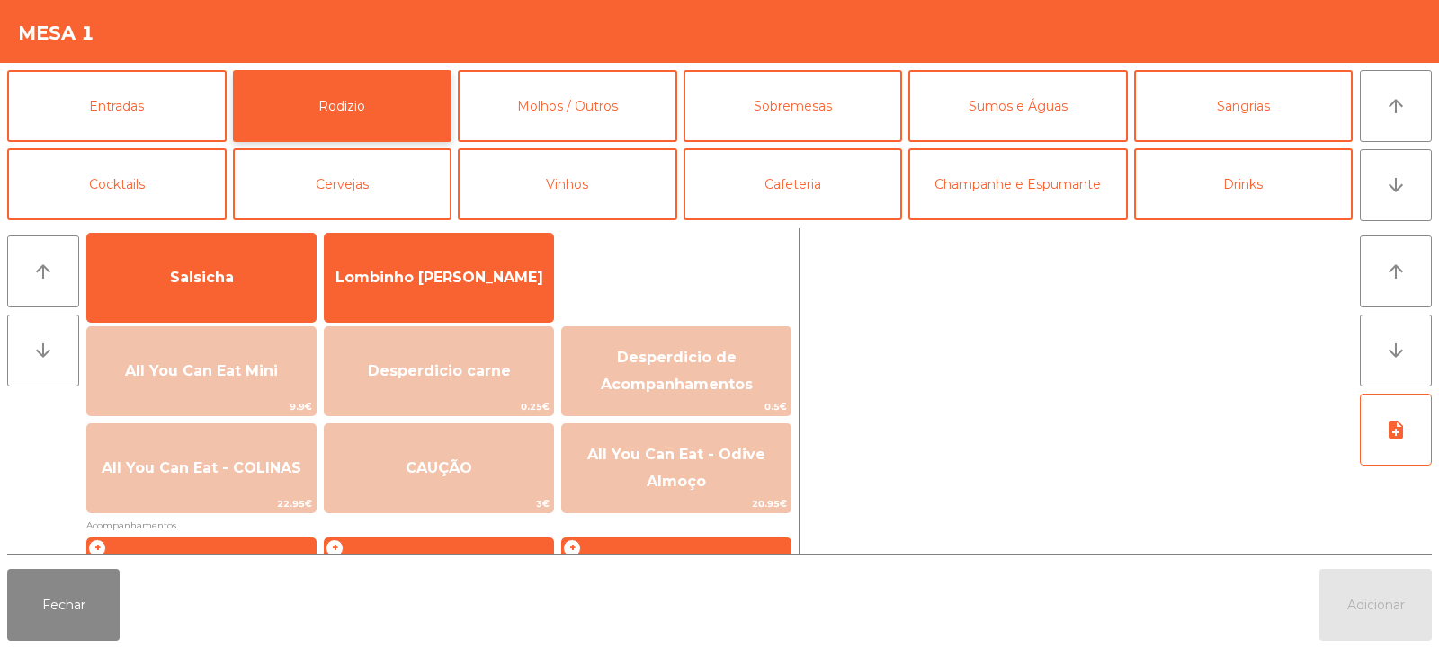
scroll to position [140, 0]
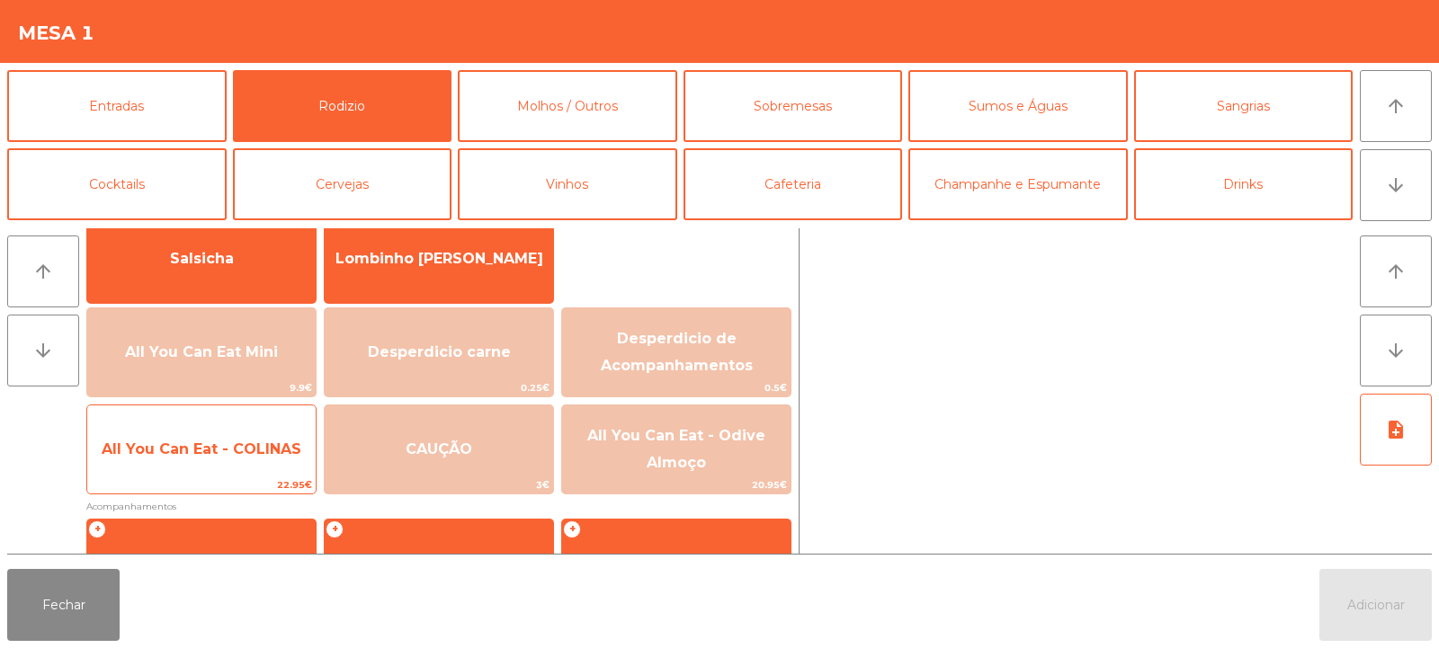
click at [242, 469] on span "All You Can Eat - COLINAS" at bounding box center [201, 449] width 228 height 49
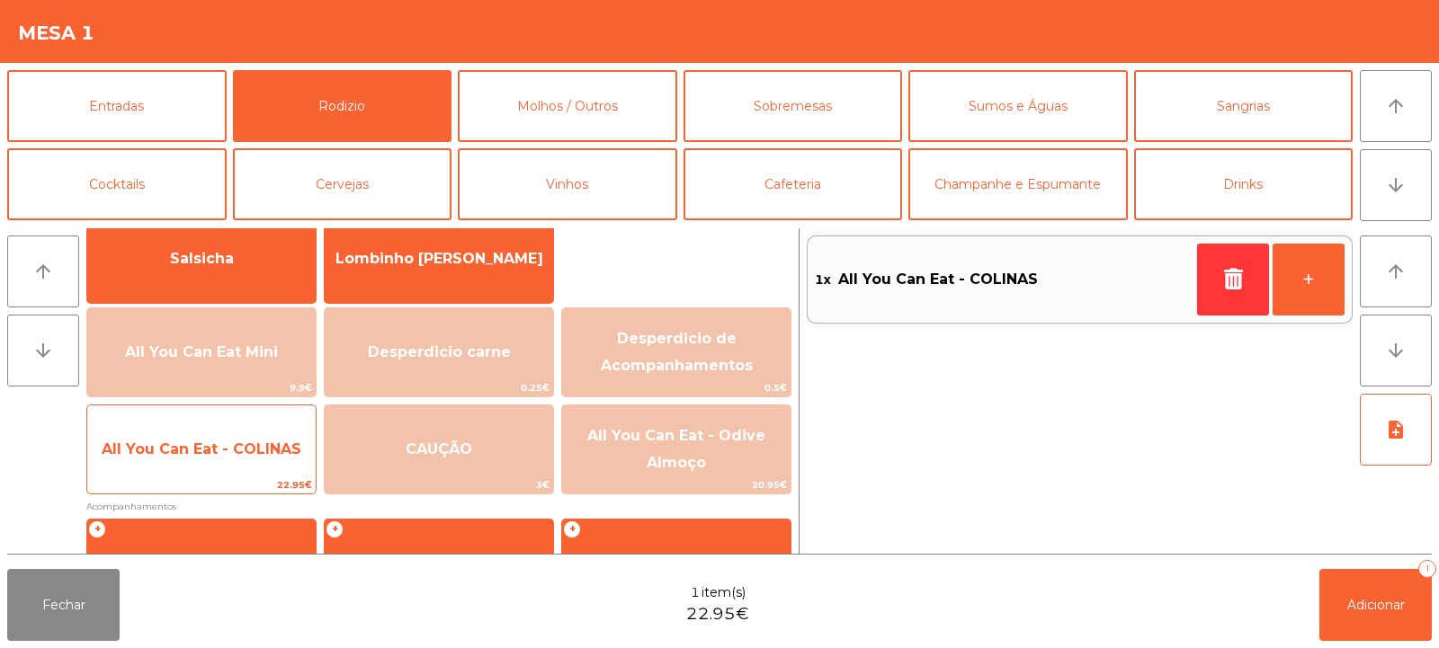
click at [246, 460] on span "All You Can Eat - COLINAS" at bounding box center [201, 449] width 228 height 49
click at [247, 447] on span "All You Can Eat - COLINAS" at bounding box center [202, 449] width 200 height 17
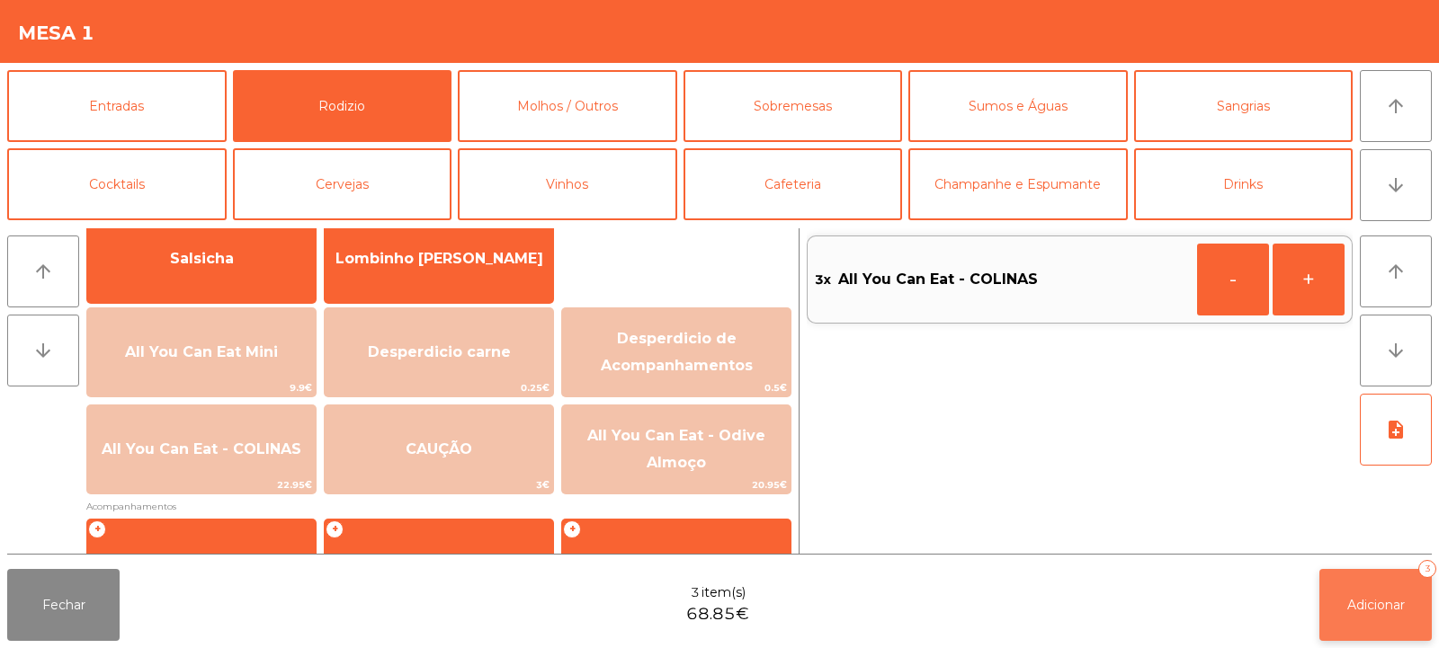
click at [1360, 597] on span "Adicionar" at bounding box center [1376, 605] width 58 height 16
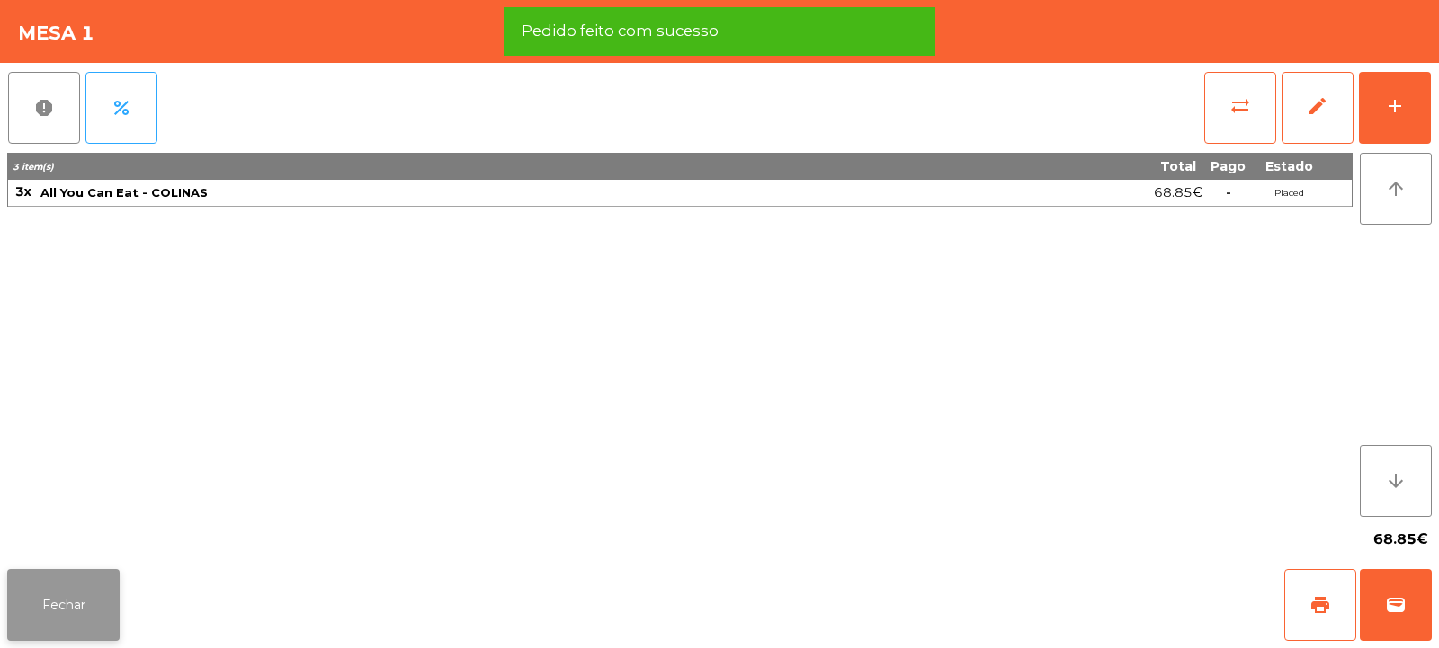
click at [72, 604] on button "Fechar" at bounding box center [63, 605] width 112 height 72
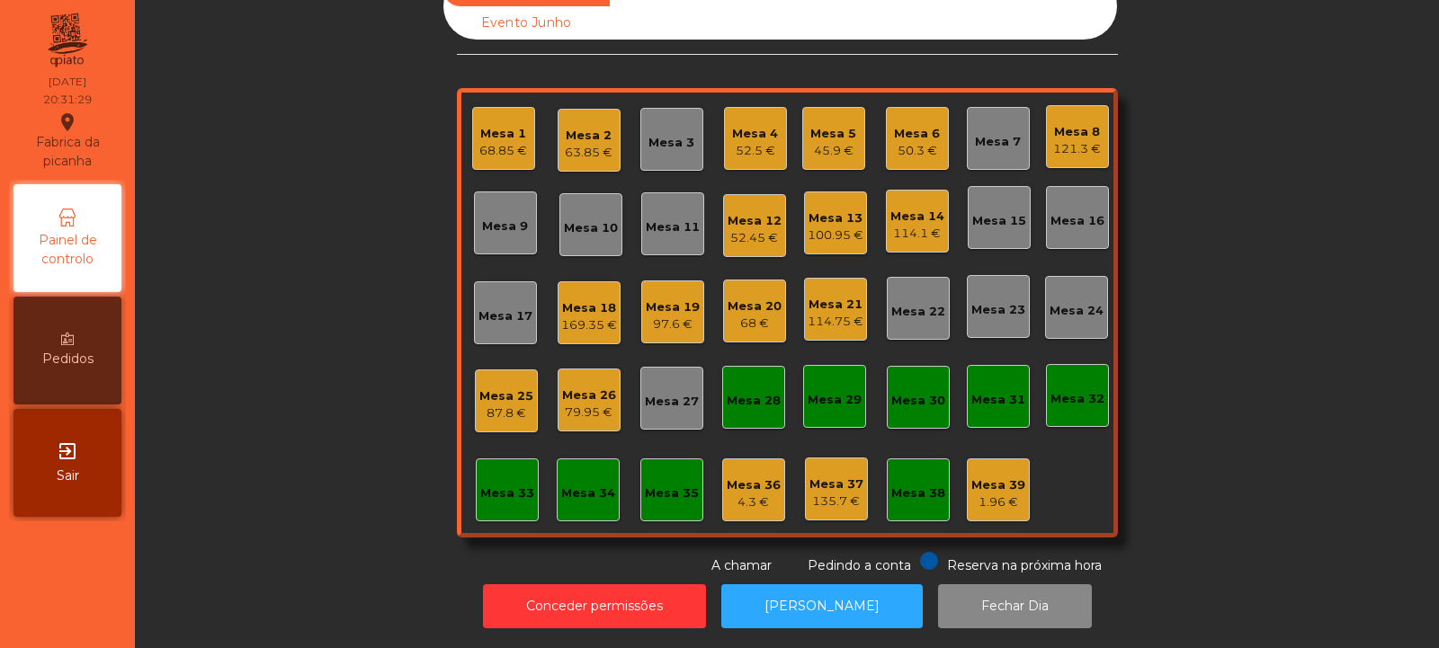
scroll to position [0, 0]
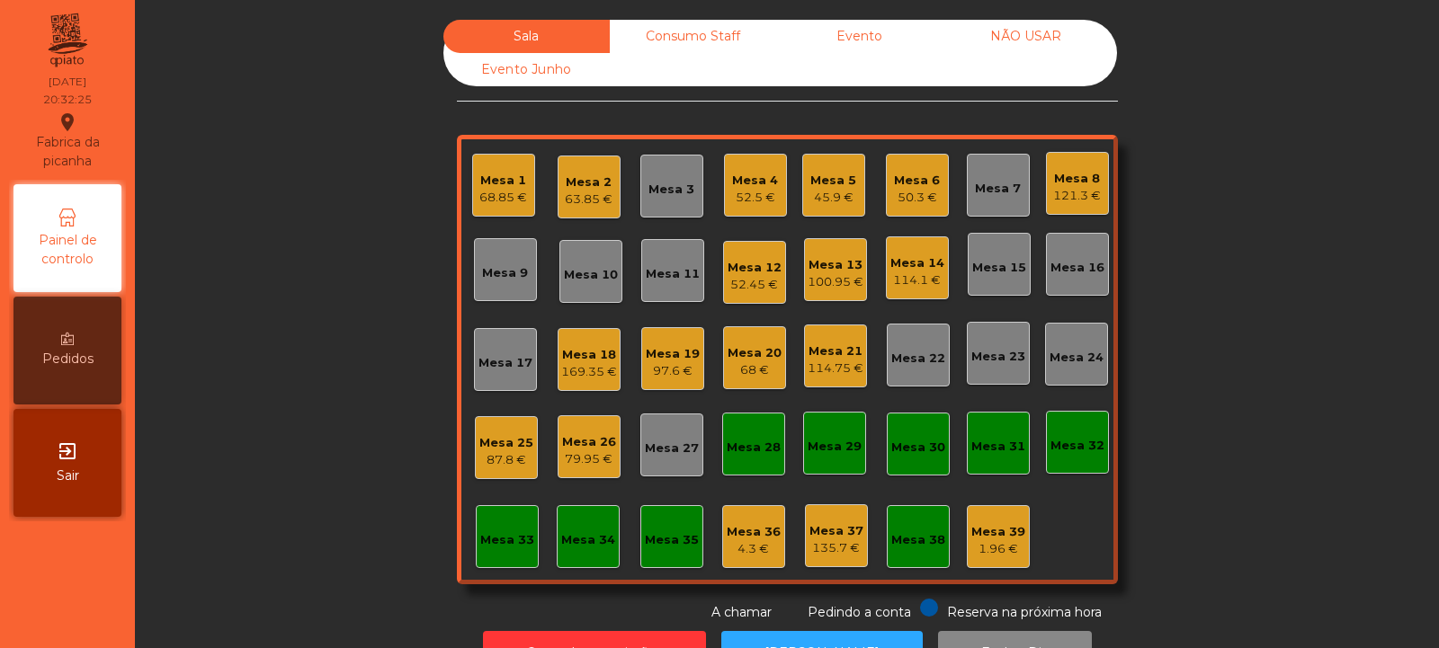
click at [651, 193] on div "Mesa 3" at bounding box center [671, 190] width 46 height 18
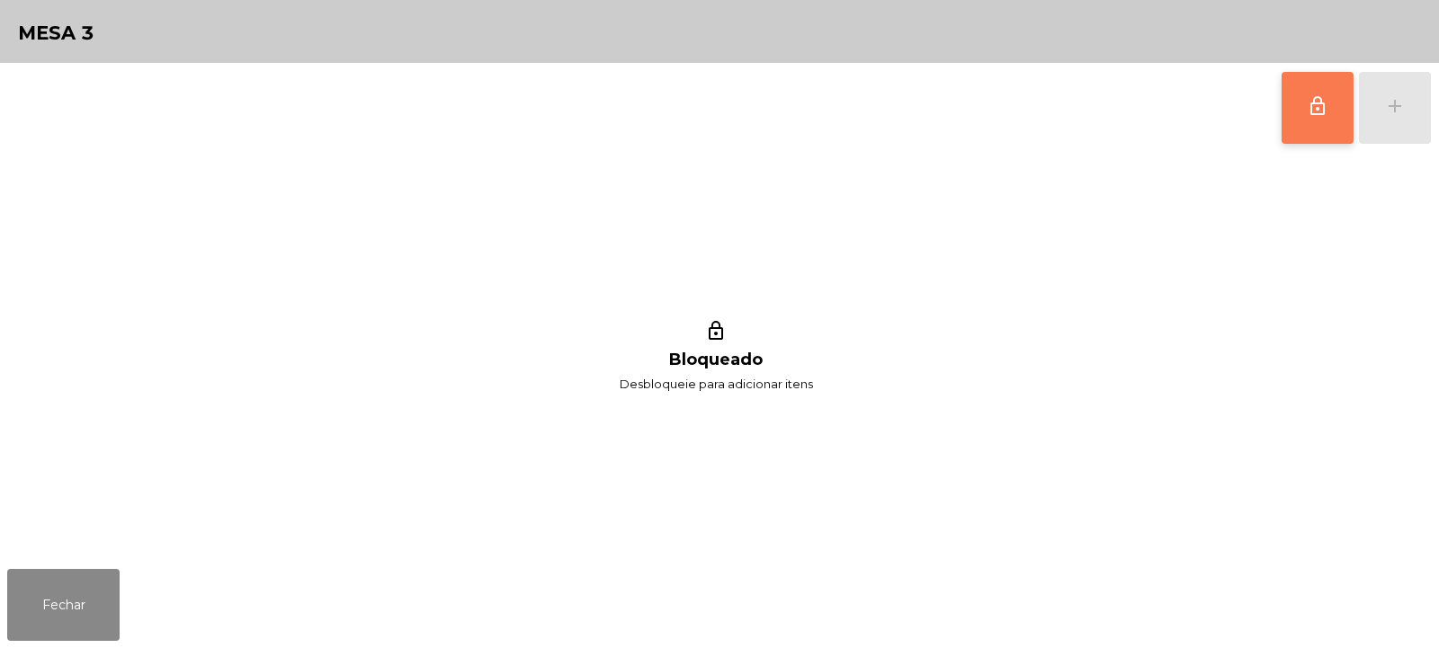
click at [1306, 110] on button "lock_outline" at bounding box center [1318, 108] width 72 height 72
click at [1401, 114] on div "add" at bounding box center [1395, 106] width 22 height 22
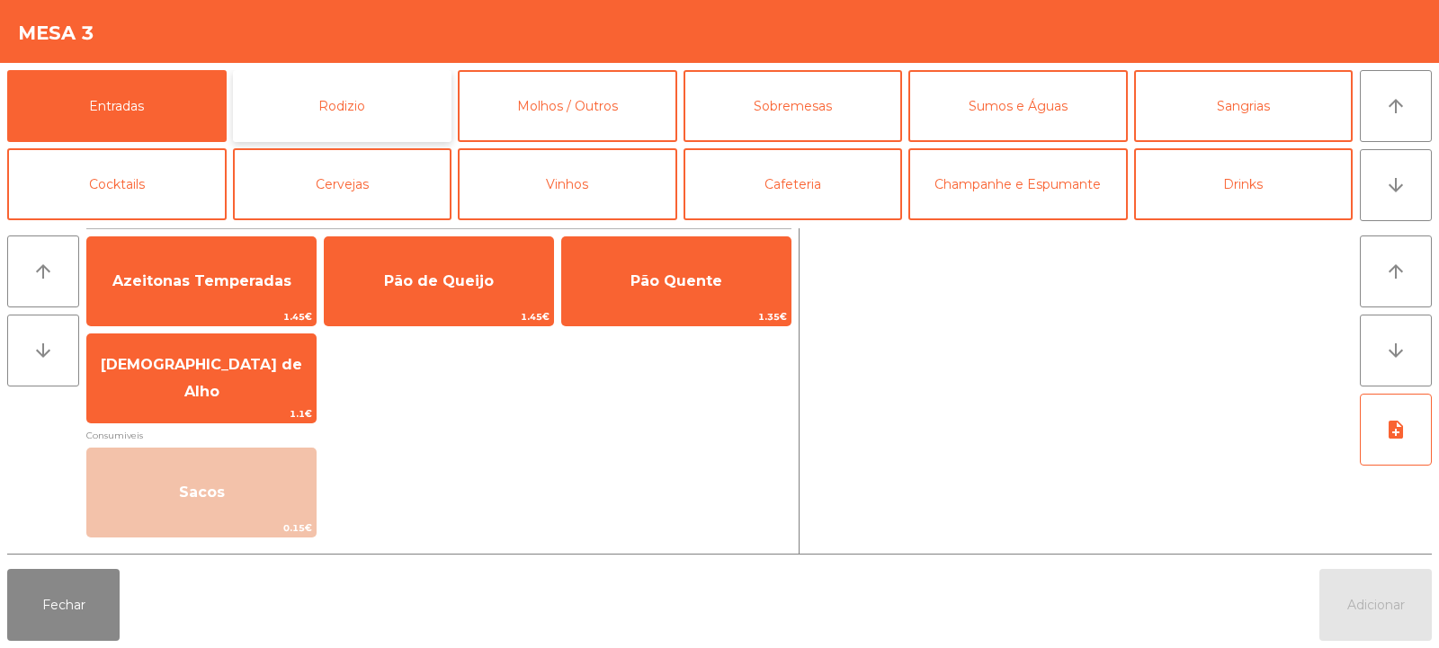
click at [299, 120] on button "Rodizio" at bounding box center [342, 106] width 219 height 72
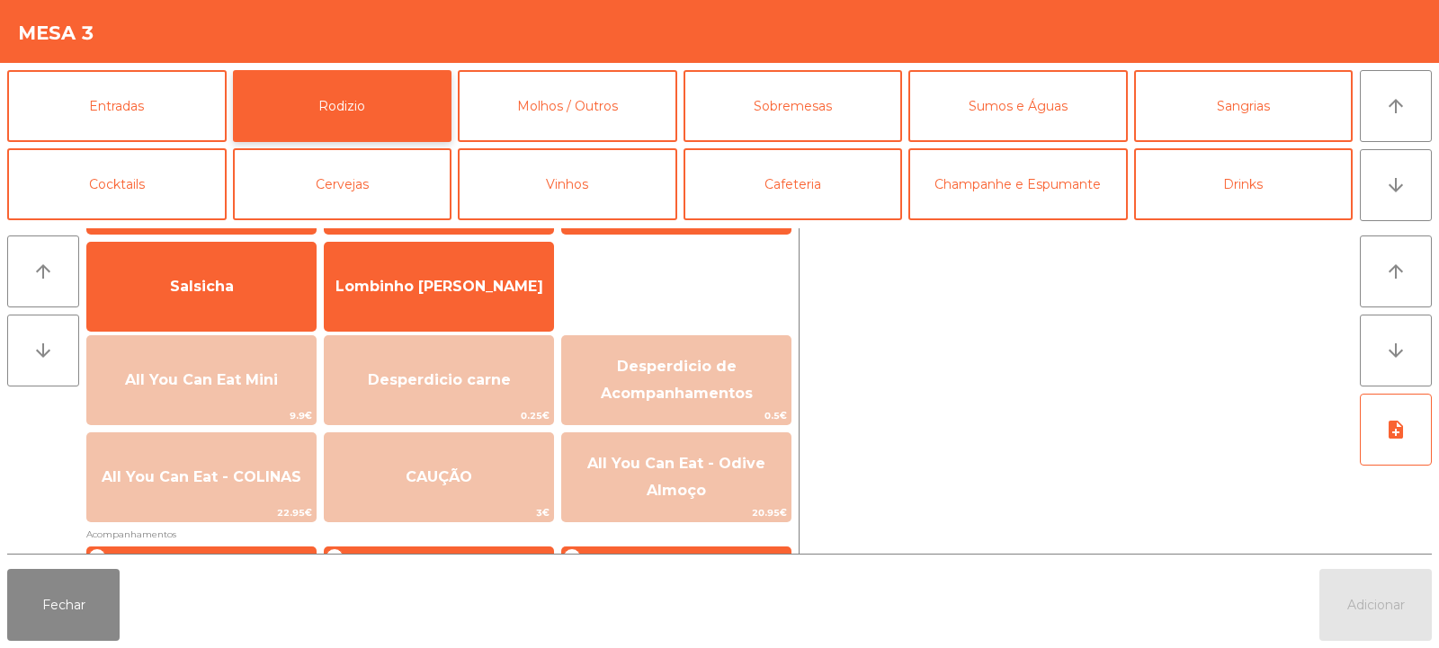
scroll to position [144, 0]
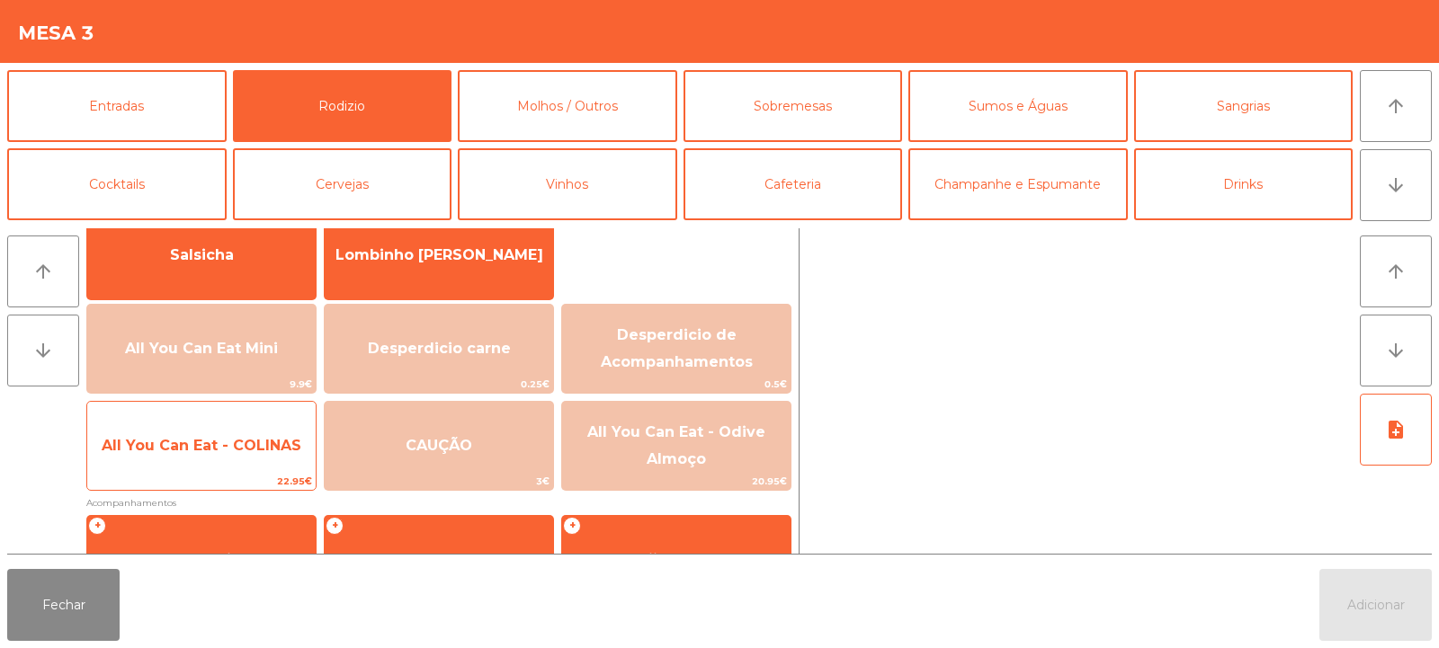
click at [220, 447] on span "All You Can Eat - COLINAS" at bounding box center [202, 445] width 200 height 17
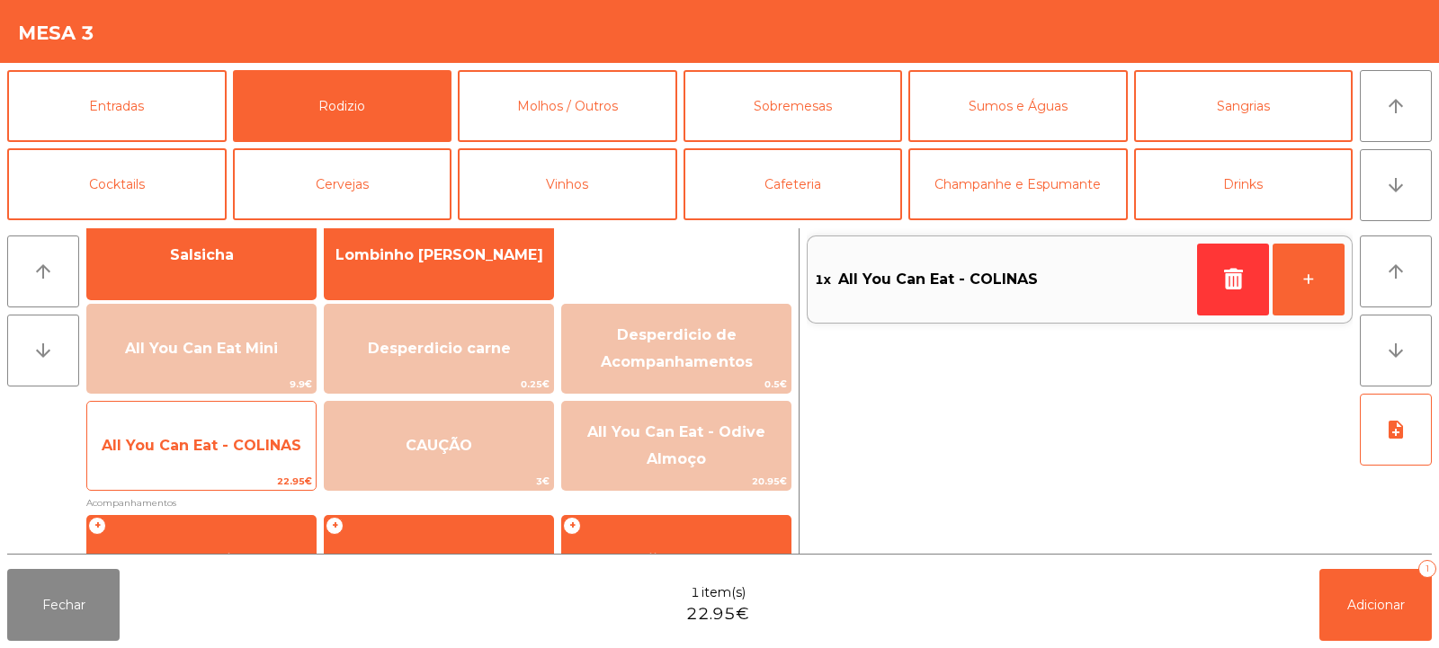
click at [224, 443] on span "All You Can Eat - COLINAS" at bounding box center [202, 445] width 200 height 17
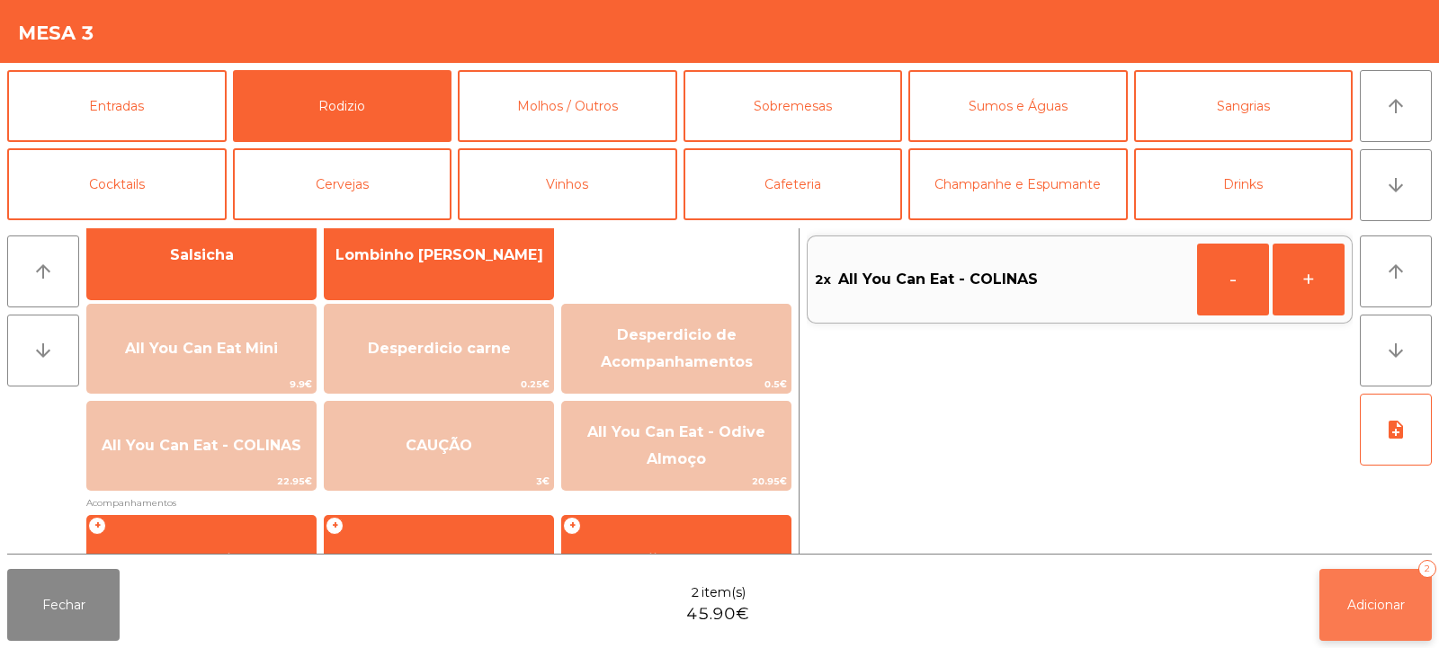
click at [1338, 603] on button "Adicionar 2" at bounding box center [1375, 605] width 112 height 72
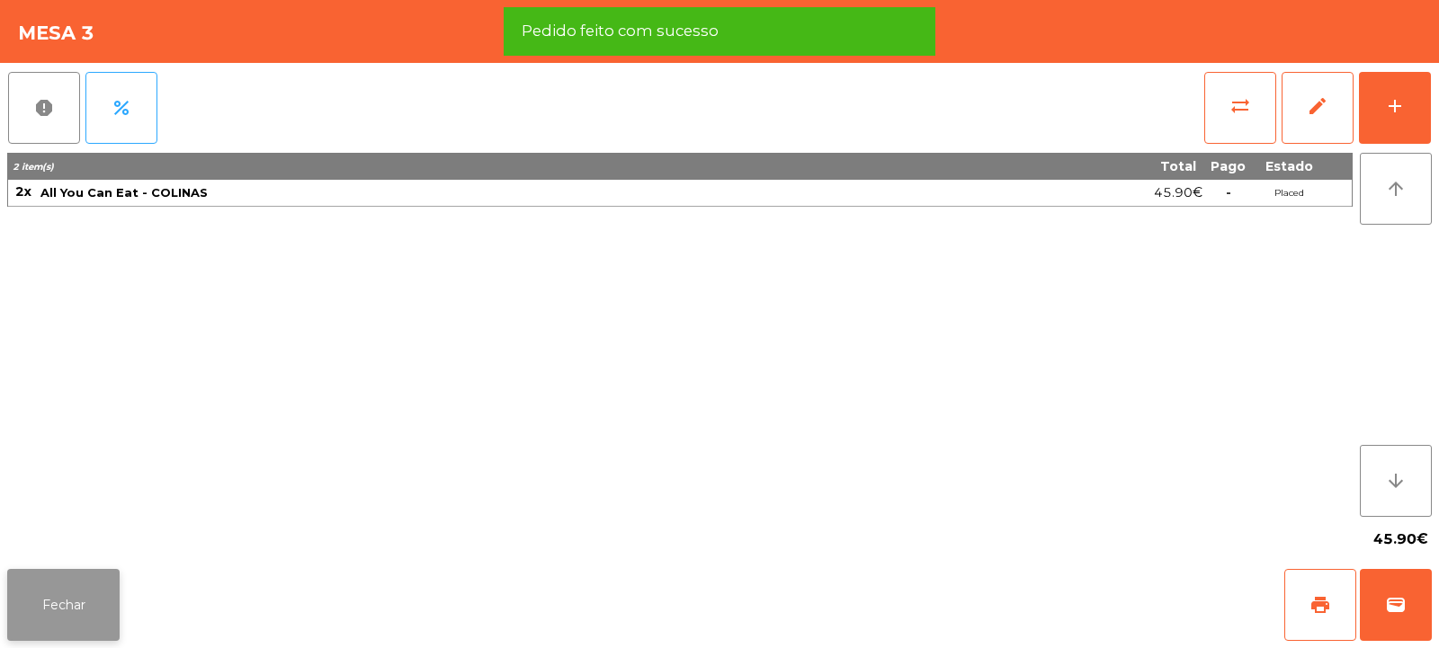
click at [78, 603] on button "Fechar" at bounding box center [63, 605] width 112 height 72
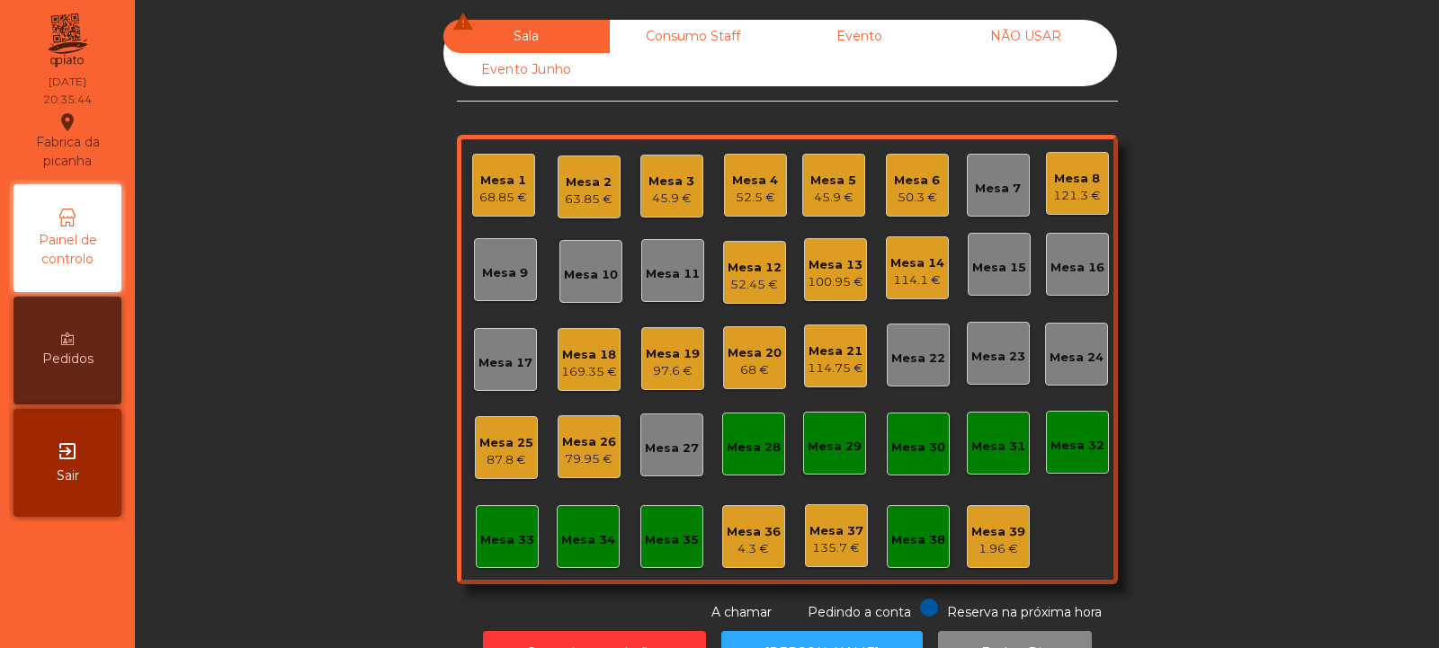
click at [583, 274] on div "Mesa 10" at bounding box center [591, 275] width 54 height 18
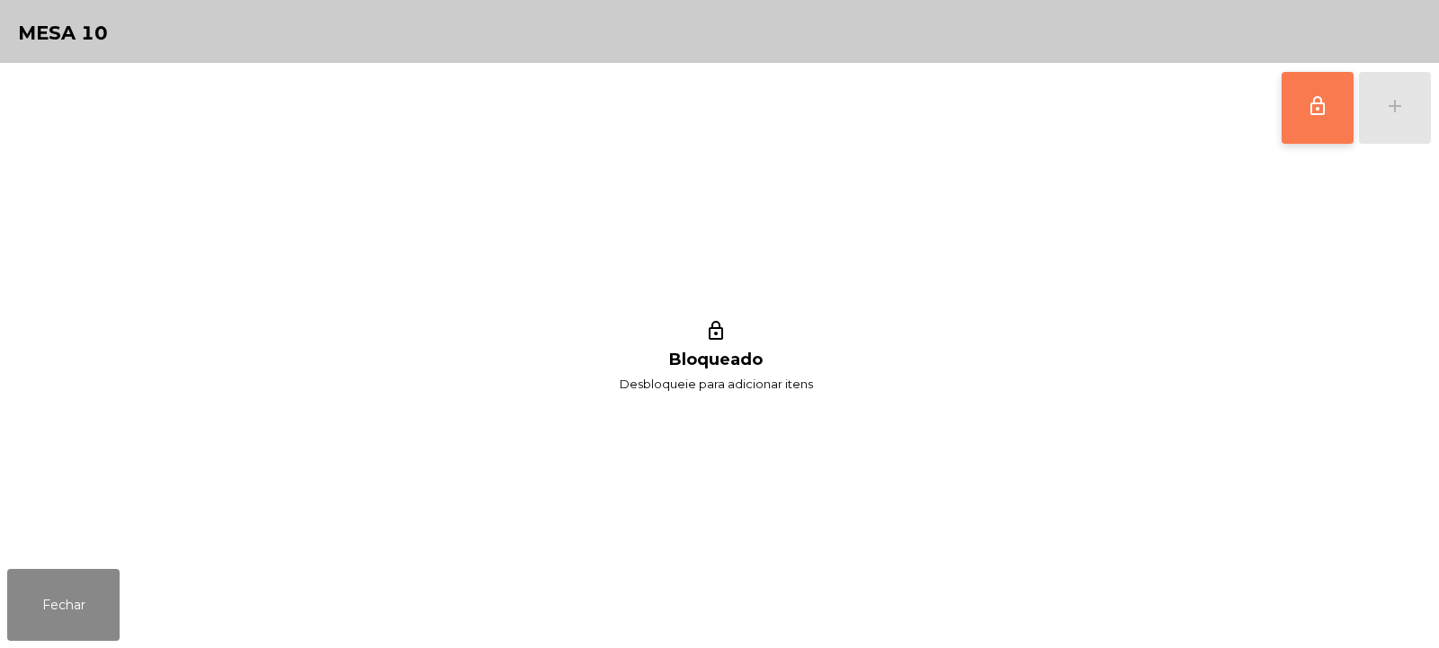
click at [1324, 103] on span "lock_outline" at bounding box center [1318, 106] width 22 height 22
click at [1400, 116] on div "add" at bounding box center [1395, 106] width 22 height 22
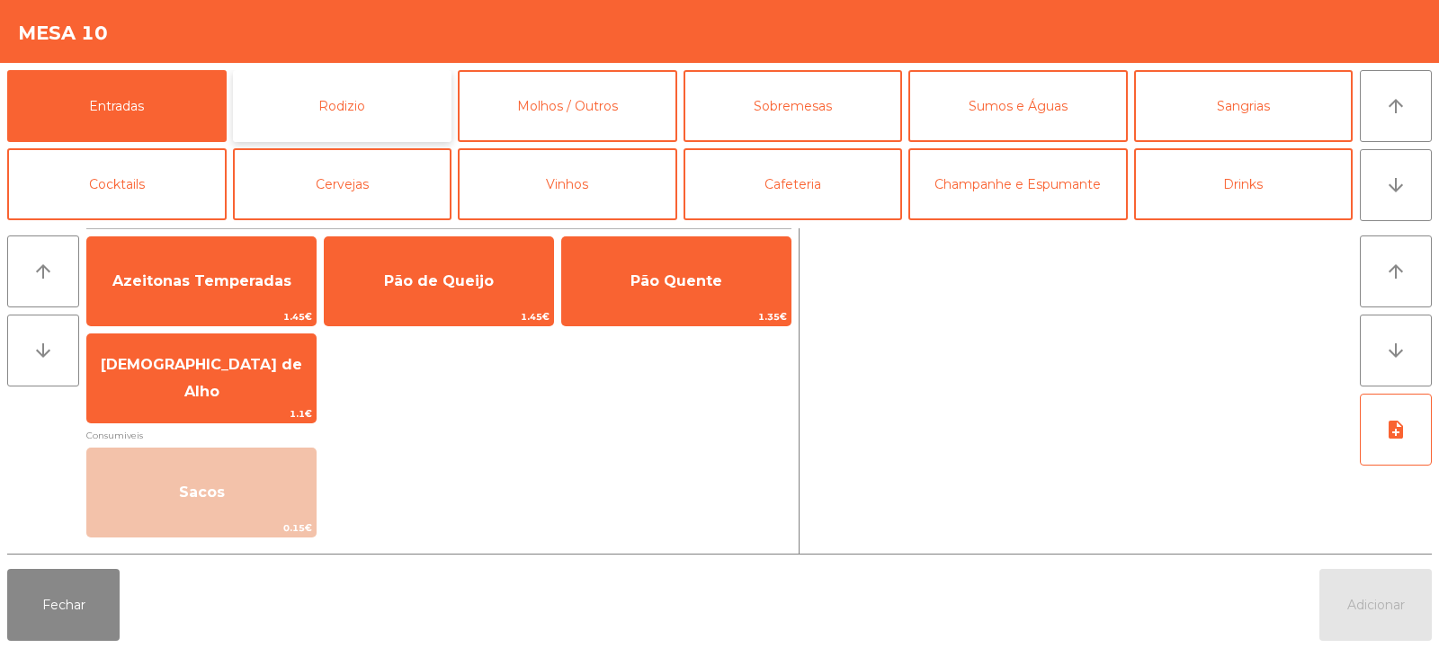
click at [335, 108] on button "Rodizio" at bounding box center [342, 106] width 219 height 72
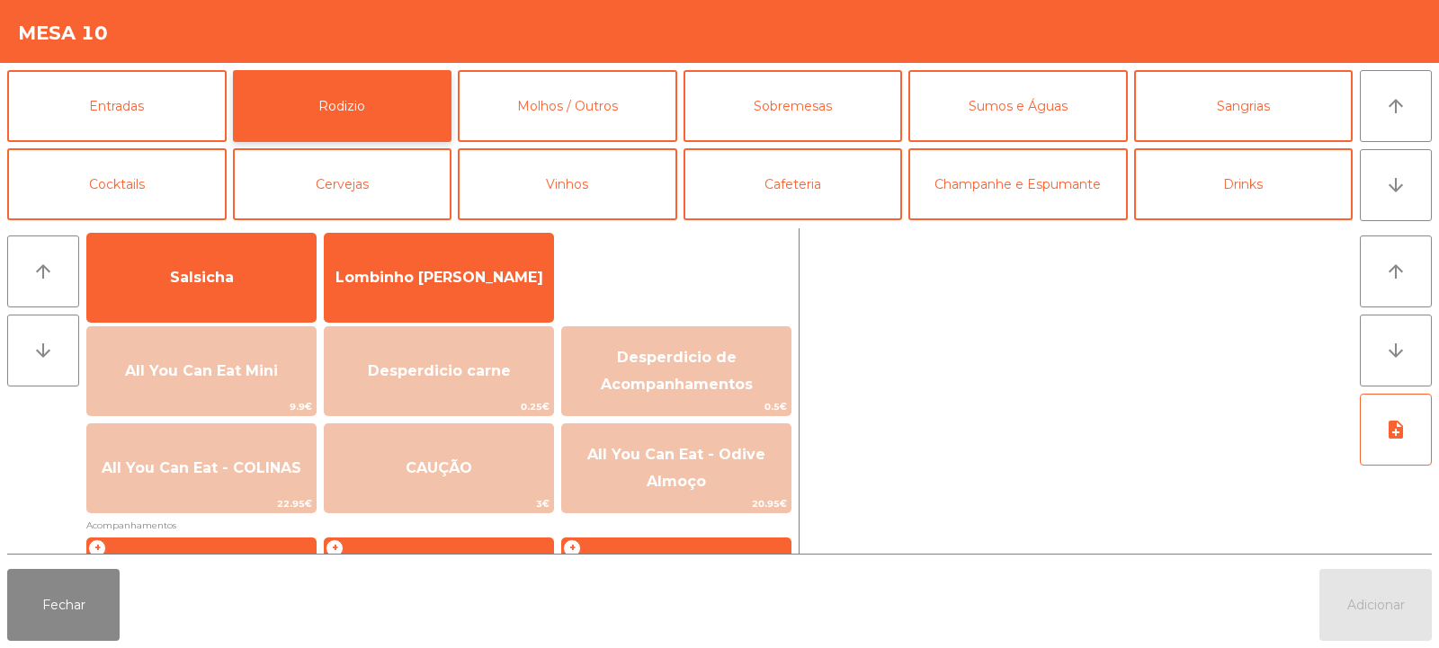
scroll to position [174, 0]
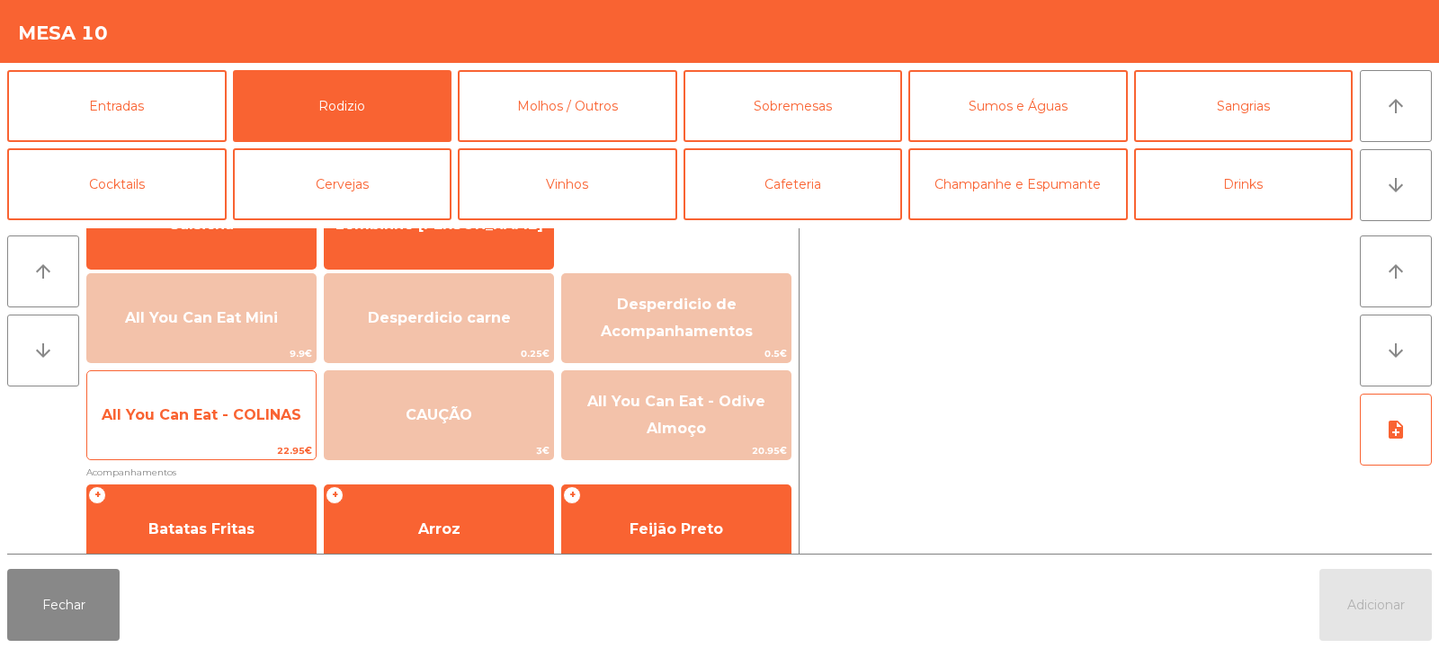
click at [195, 443] on span "22.95€" at bounding box center [201, 450] width 228 height 17
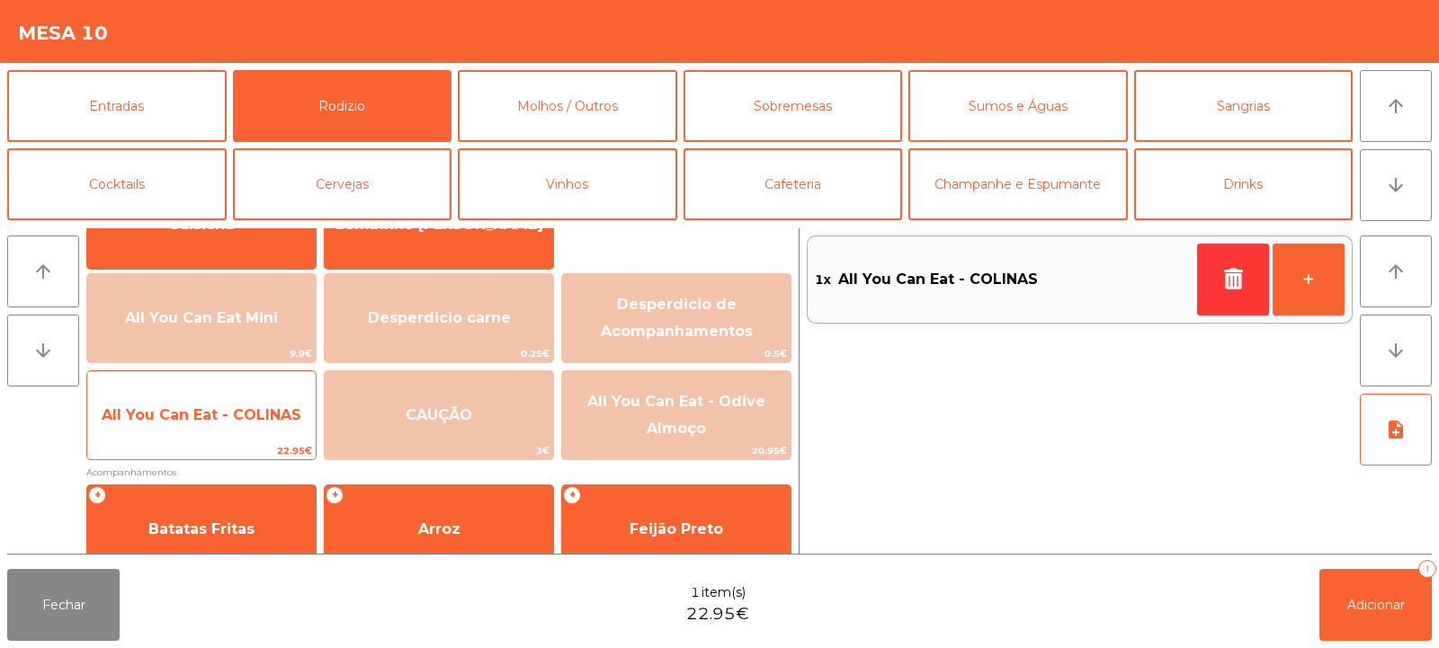
click at [202, 430] on span "All You Can Eat - COLINAS" at bounding box center [201, 415] width 228 height 49
click at [207, 436] on span "All You Can Eat - COLINAS" at bounding box center [201, 415] width 228 height 49
click at [209, 442] on div "All You Can Eat - COLINAS 22.95€" at bounding box center [201, 416] width 230 height 90
click at [207, 441] on div "All You Can Eat - COLINAS 22.95€" at bounding box center [201, 416] width 230 height 90
click at [206, 440] on span "All You Can Eat - COLINAS" at bounding box center [201, 415] width 228 height 49
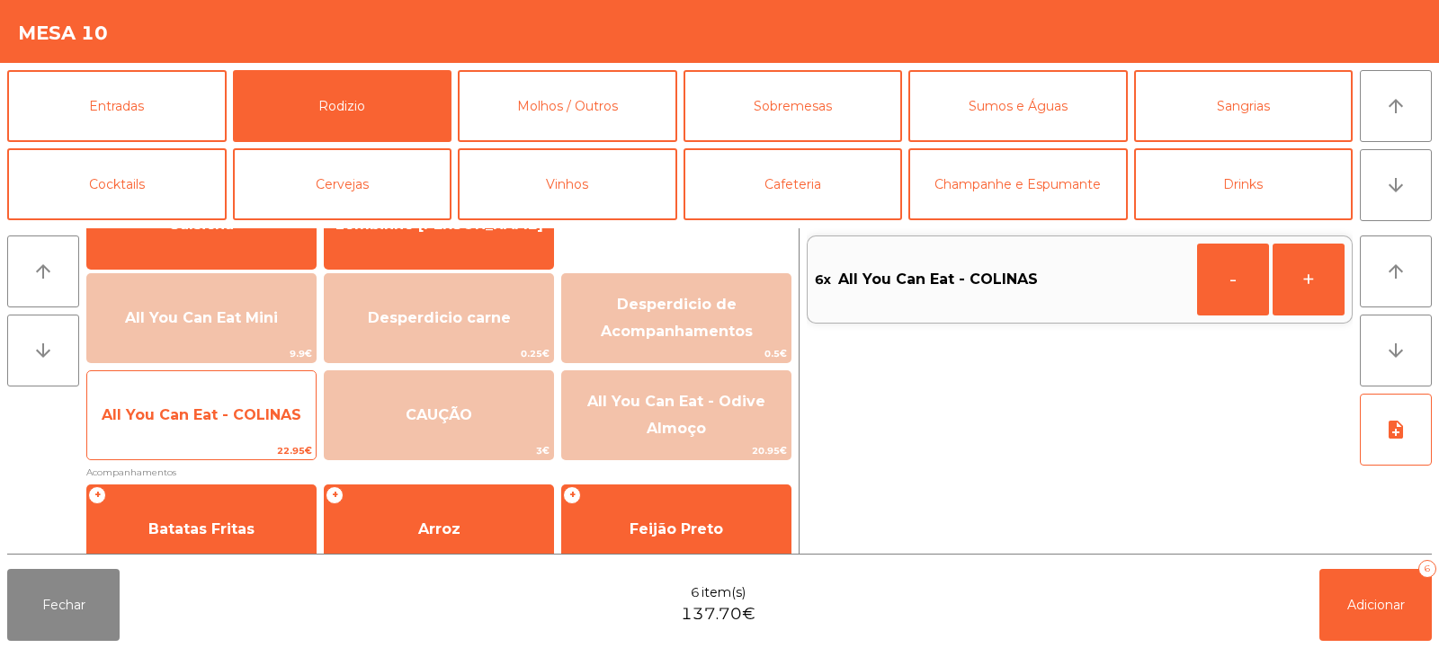
click at [207, 415] on span "All You Can Eat - COLINAS" at bounding box center [202, 414] width 200 height 17
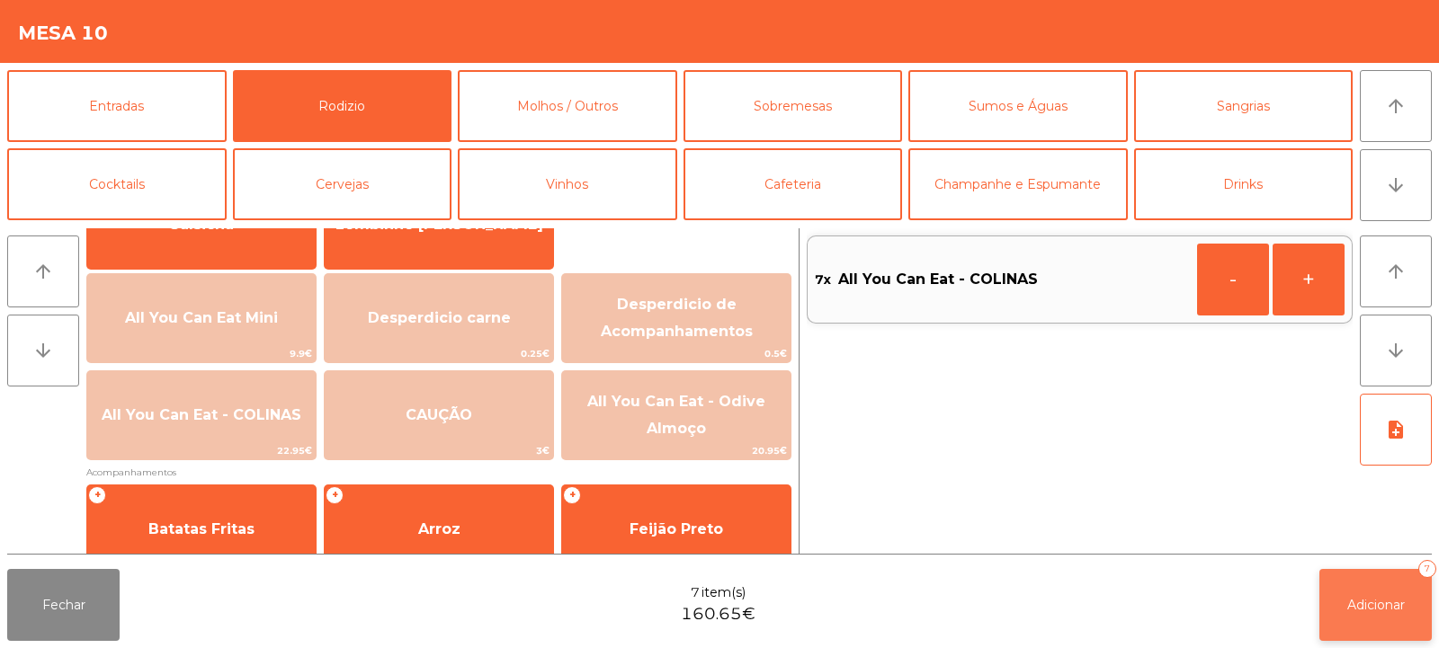
click at [1375, 598] on span "Adicionar" at bounding box center [1376, 605] width 58 height 16
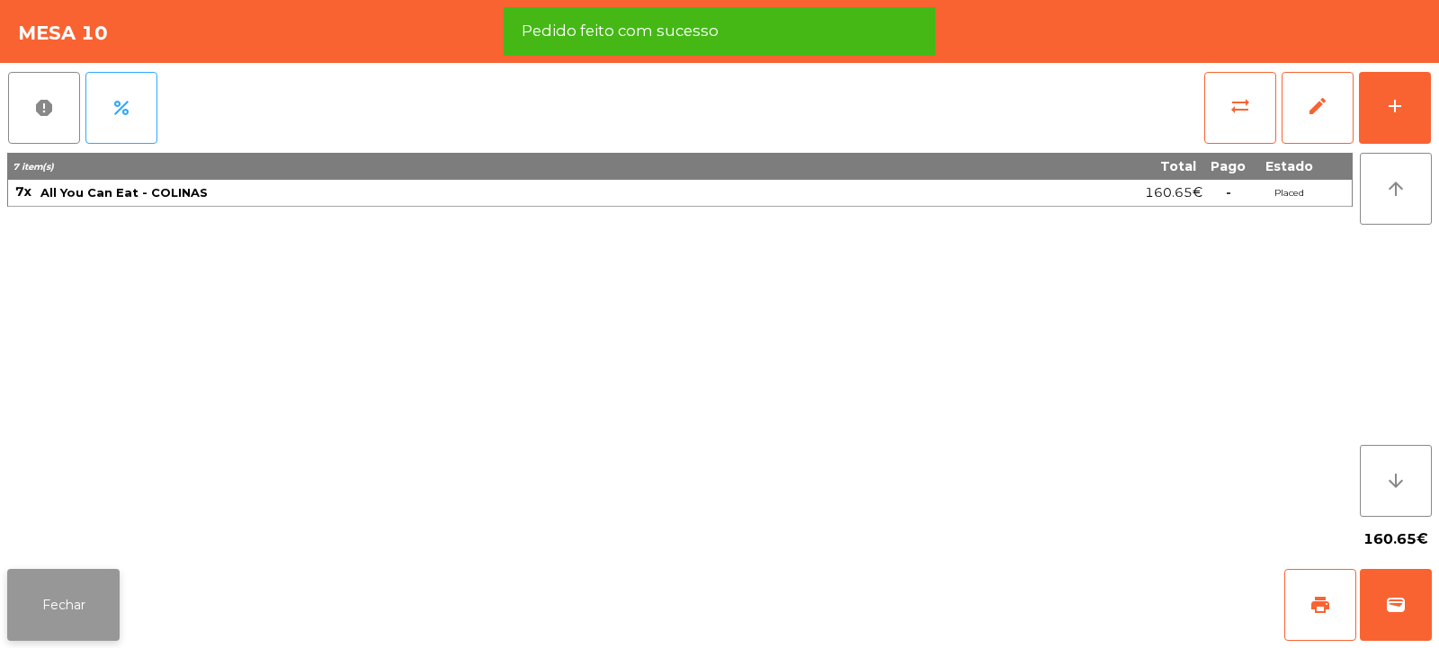
click at [63, 616] on button "Fechar" at bounding box center [63, 605] width 112 height 72
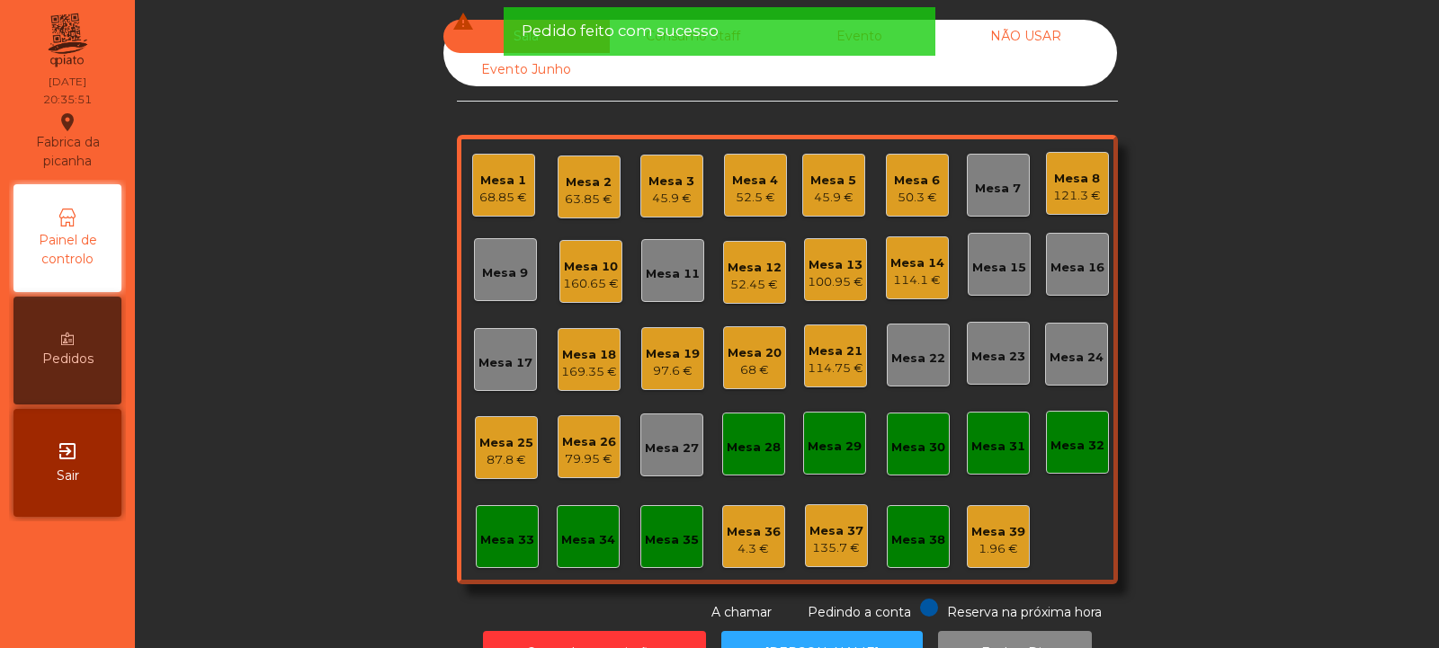
click at [917, 172] on div "Mesa 6" at bounding box center [917, 181] width 46 height 18
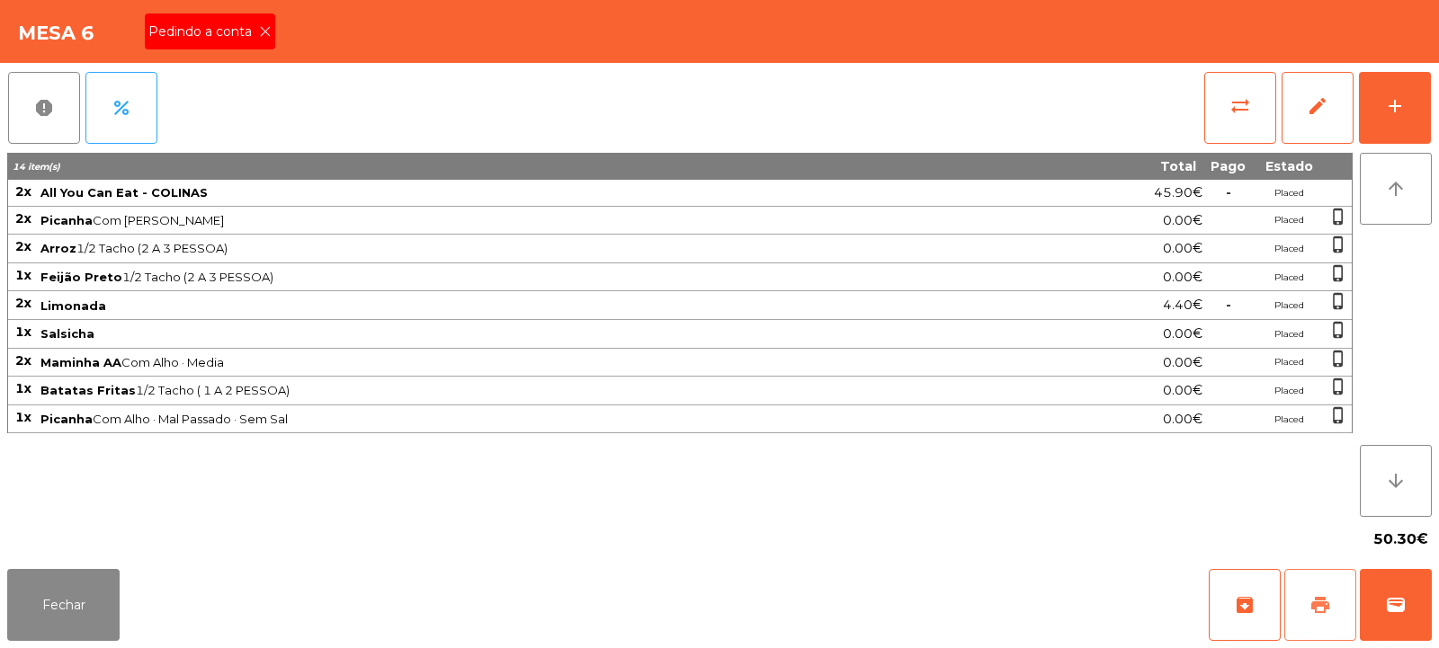
click at [1325, 603] on span "print" at bounding box center [1320, 605] width 22 height 22
click at [1309, 619] on button "print" at bounding box center [1320, 605] width 72 height 72
click at [1305, 618] on button "print" at bounding box center [1320, 605] width 72 height 72
click at [263, 37] on icon at bounding box center [265, 31] width 13 height 13
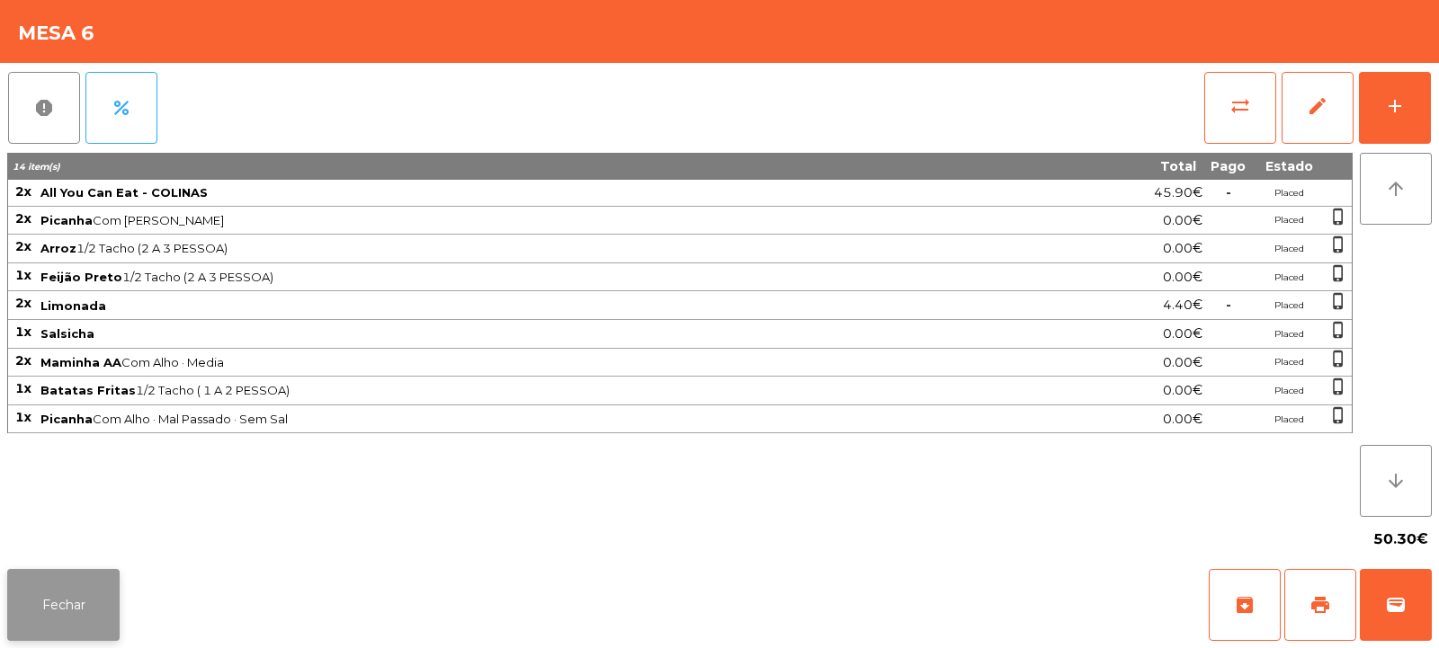
click at [54, 620] on button "Fechar" at bounding box center [63, 605] width 112 height 72
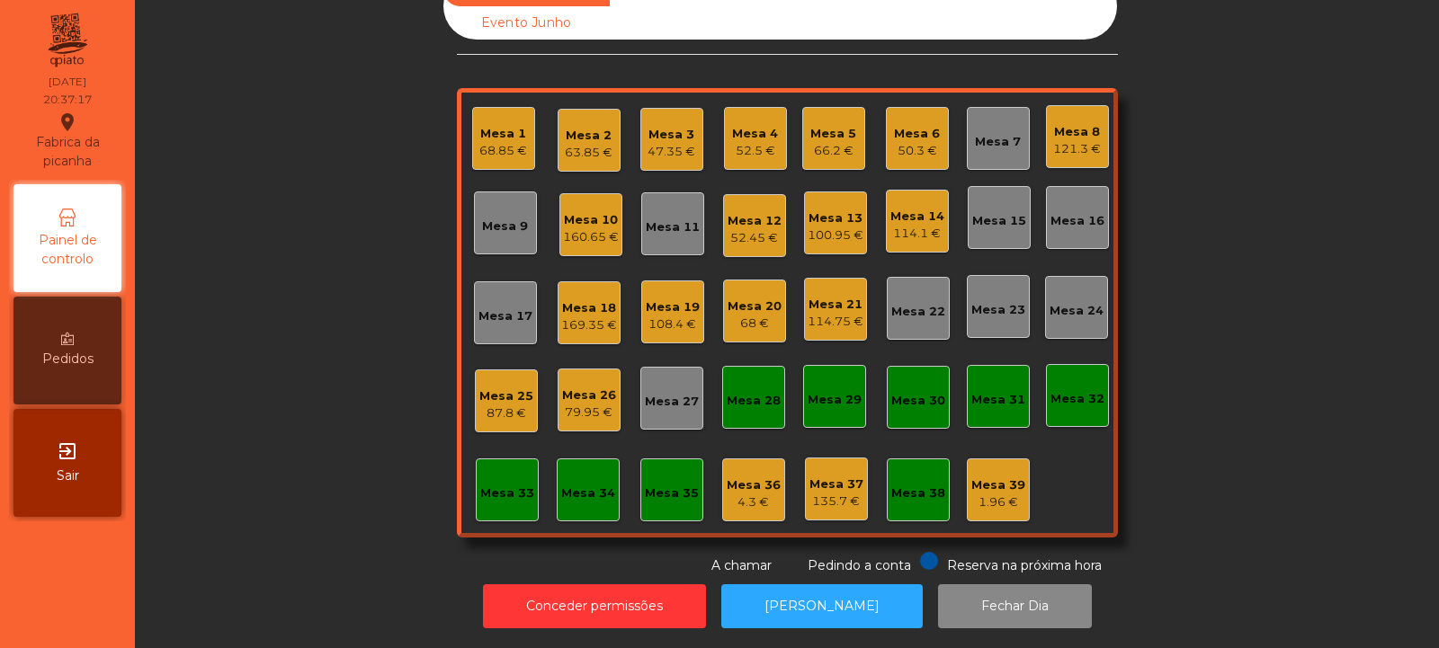
scroll to position [0, 0]
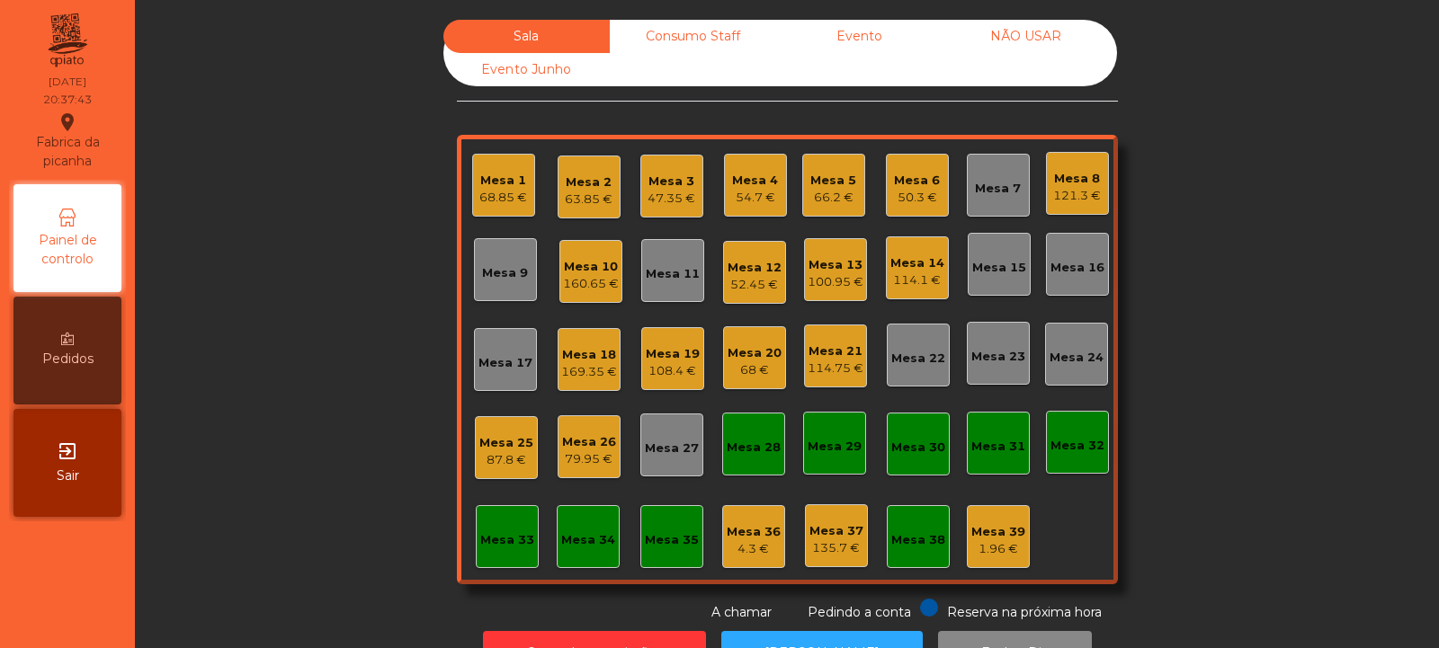
click at [583, 346] on div "Mesa 18" at bounding box center [589, 355] width 56 height 18
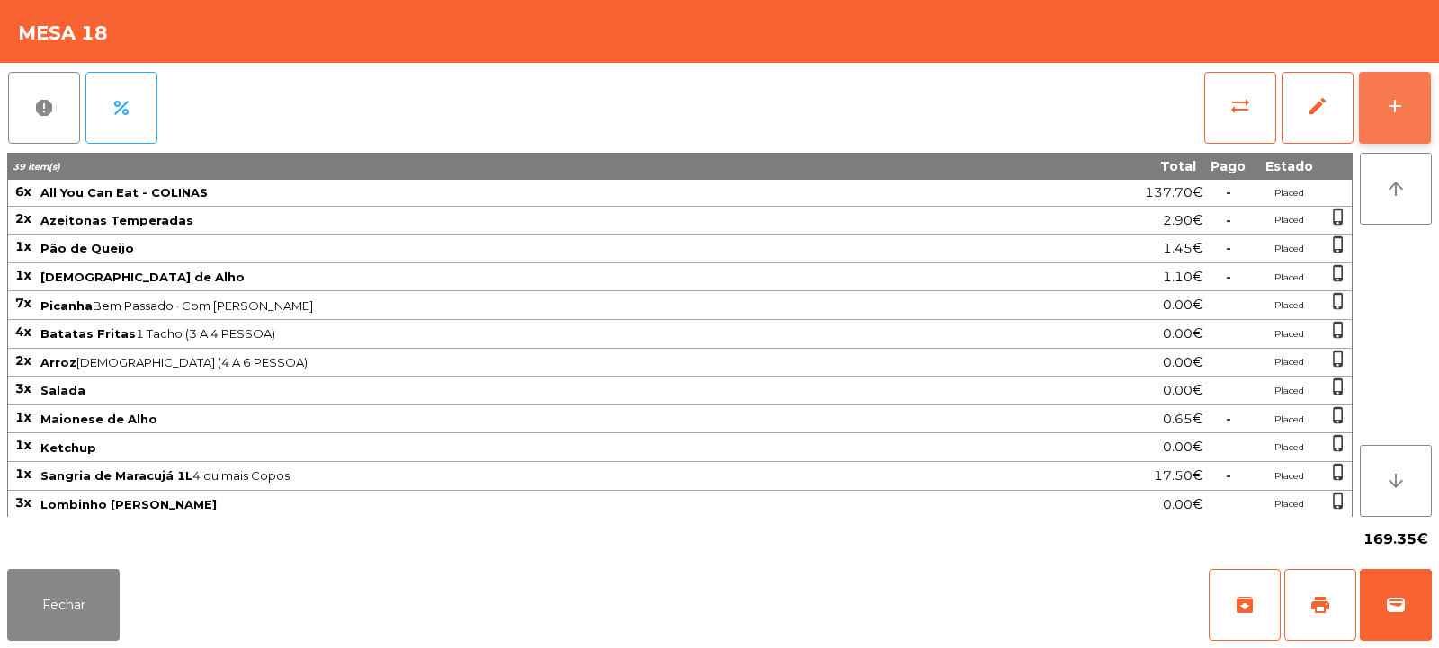
click at [1394, 106] on div "add" at bounding box center [1395, 106] width 22 height 22
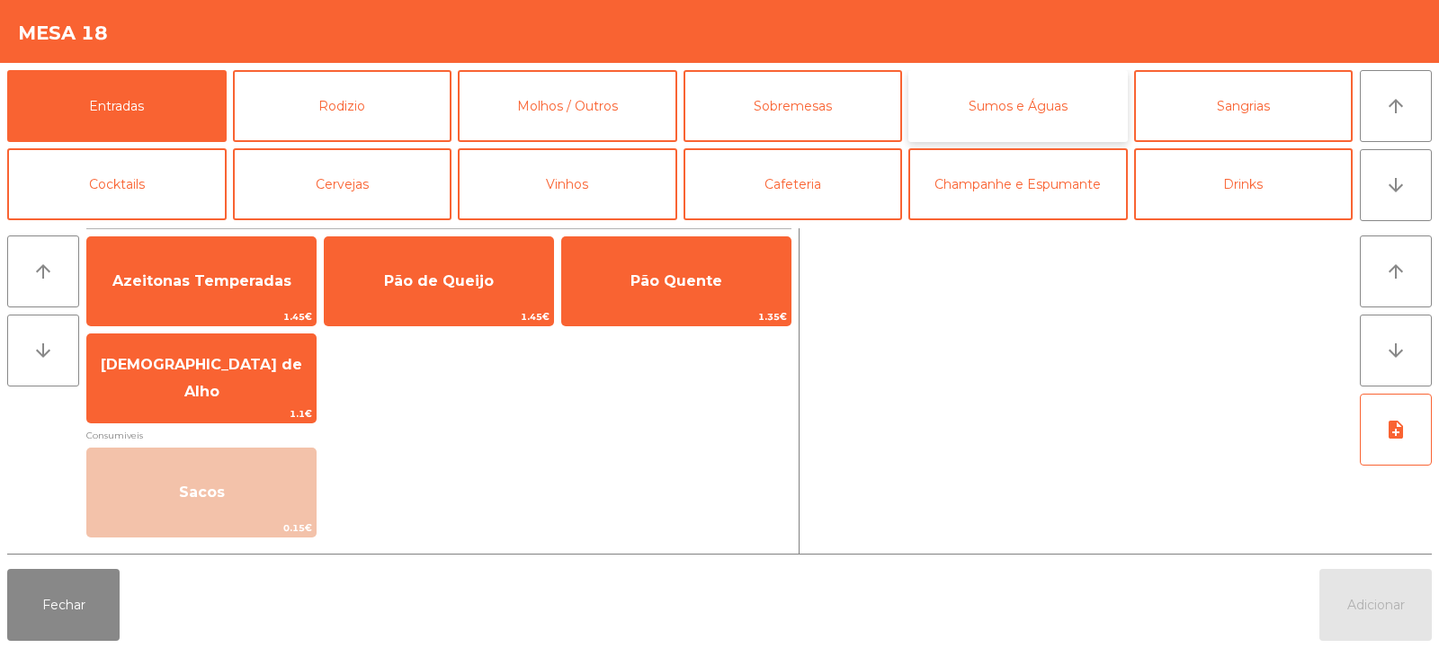
click at [985, 119] on button "Sumos e Águas" at bounding box center [1017, 106] width 219 height 72
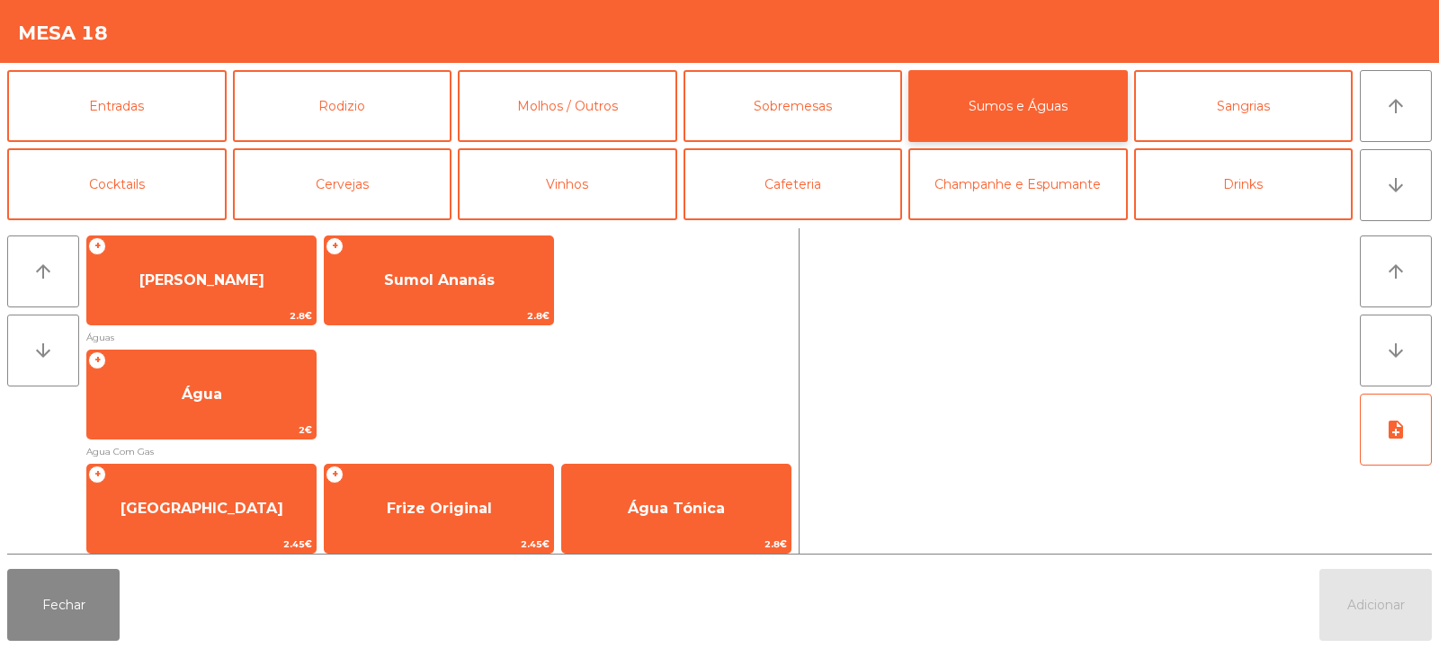
scroll to position [511, 0]
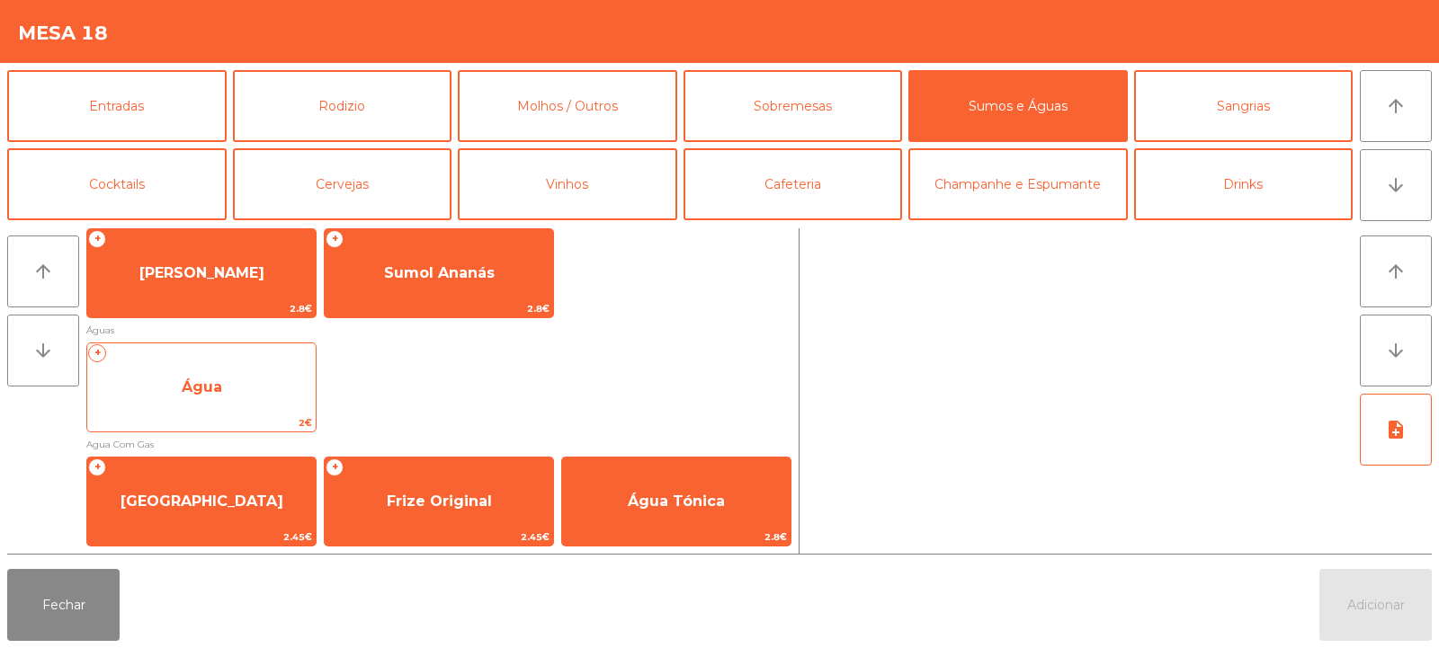
click at [255, 374] on span "Água" at bounding box center [201, 387] width 228 height 49
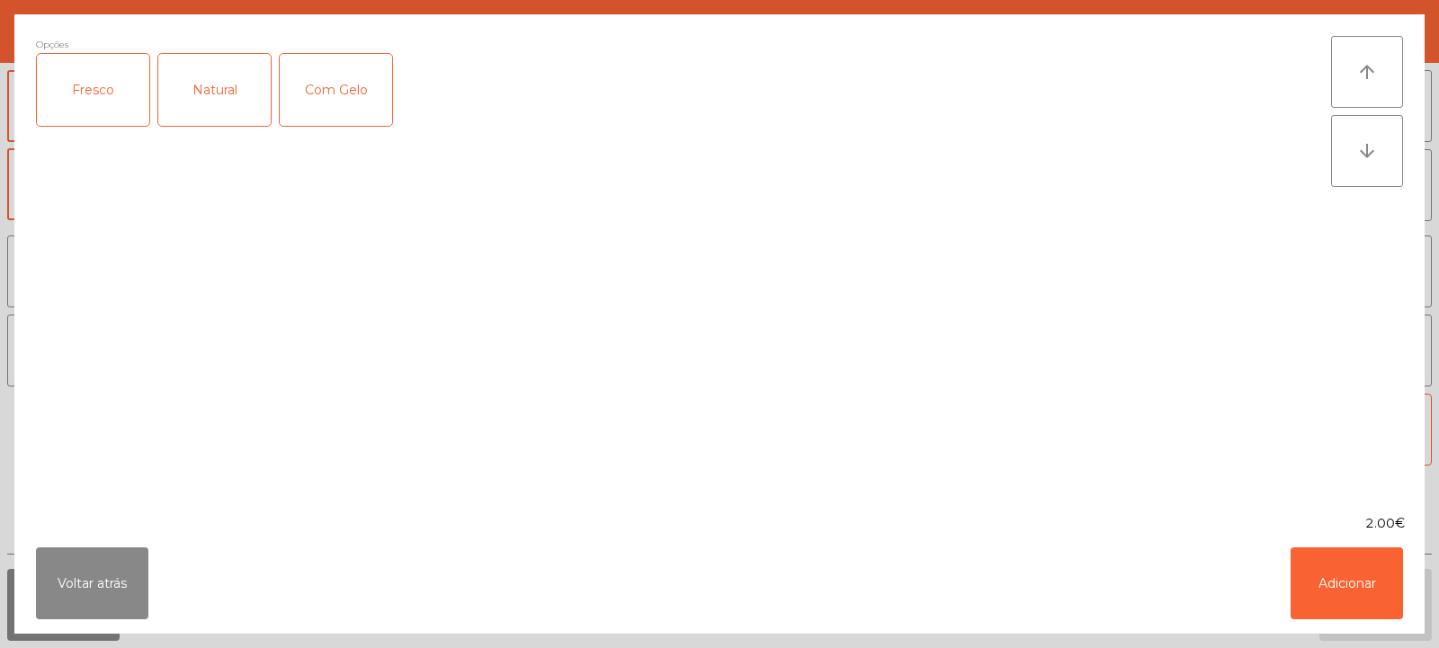
click at [129, 95] on div "Fresco" at bounding box center [93, 90] width 112 height 72
click at [1359, 603] on button "Adicionar" at bounding box center [1347, 584] width 112 height 72
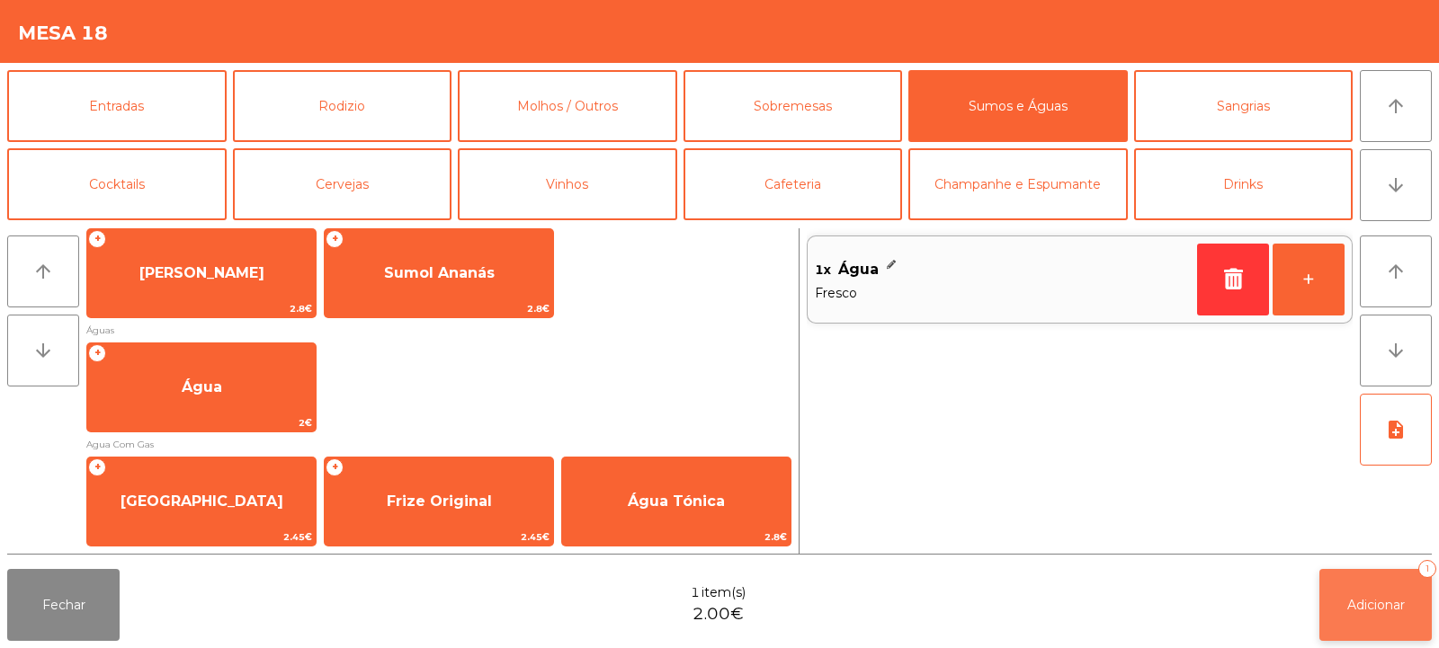
click at [1390, 614] on button "Adicionar 1" at bounding box center [1375, 605] width 112 height 72
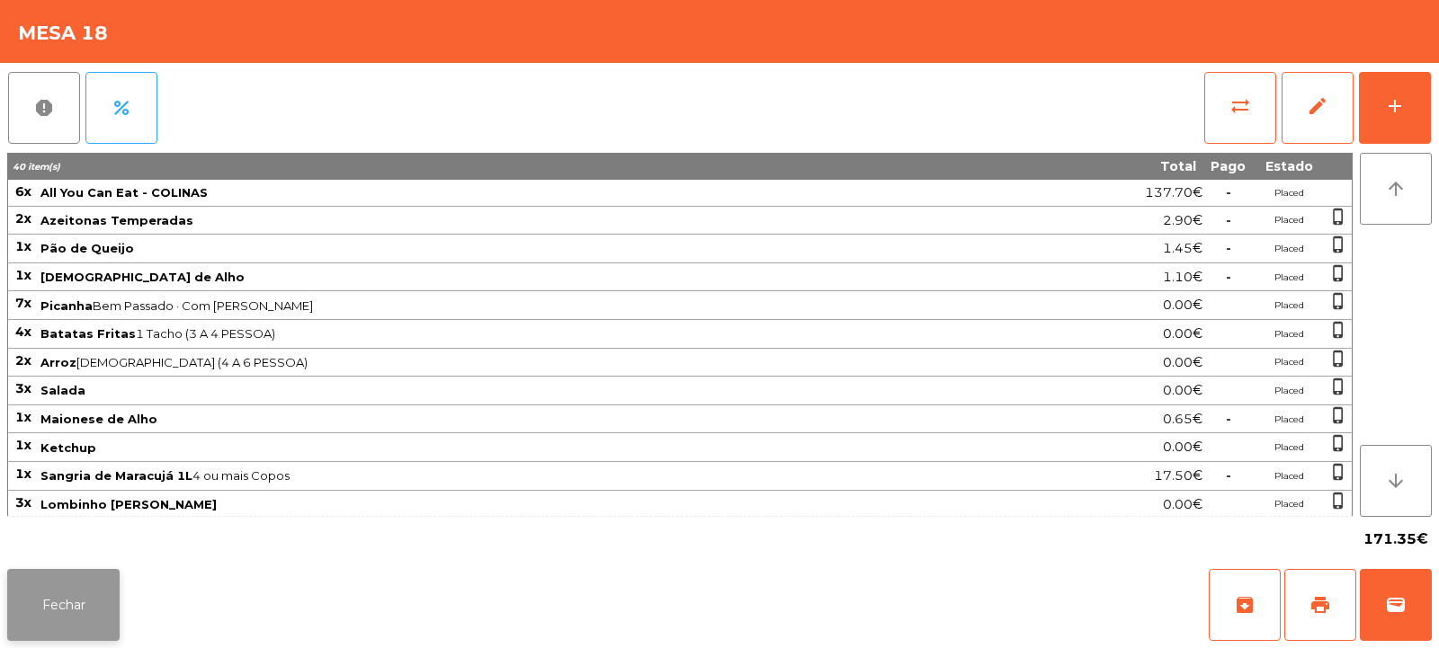
click at [80, 611] on button "Fechar" at bounding box center [63, 605] width 112 height 72
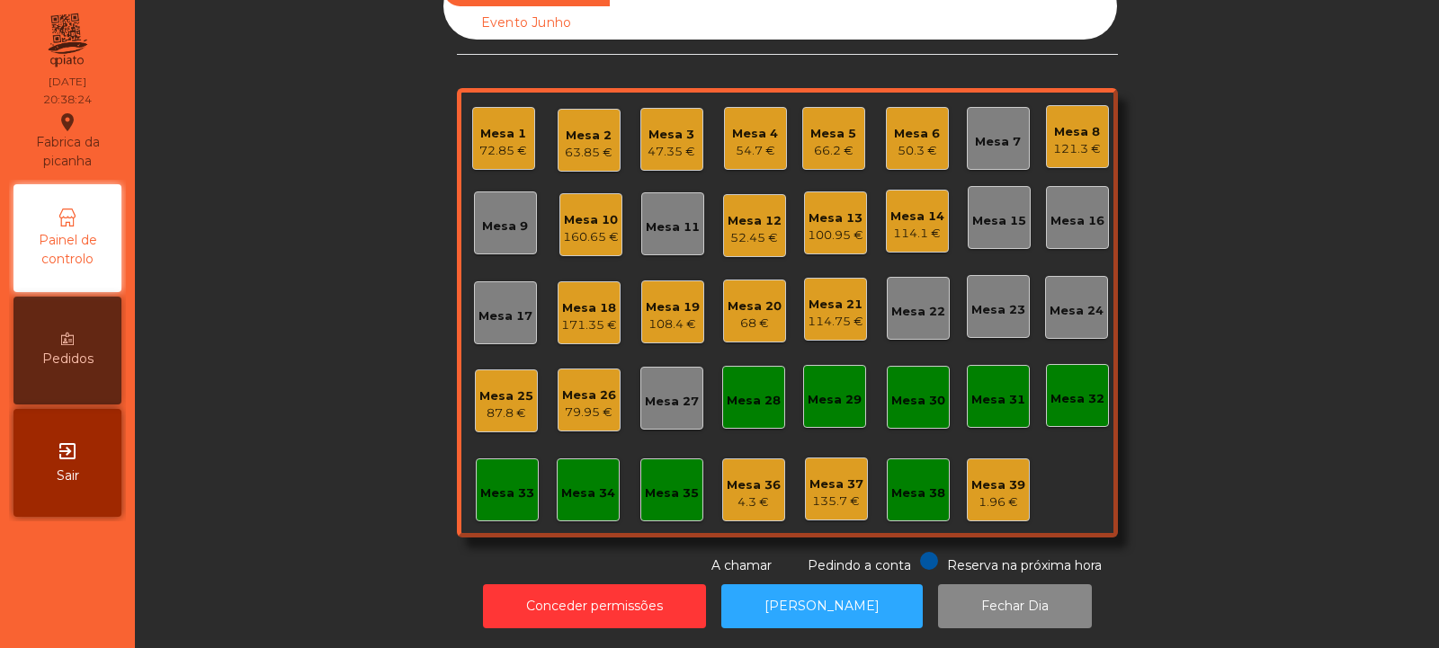
scroll to position [0, 0]
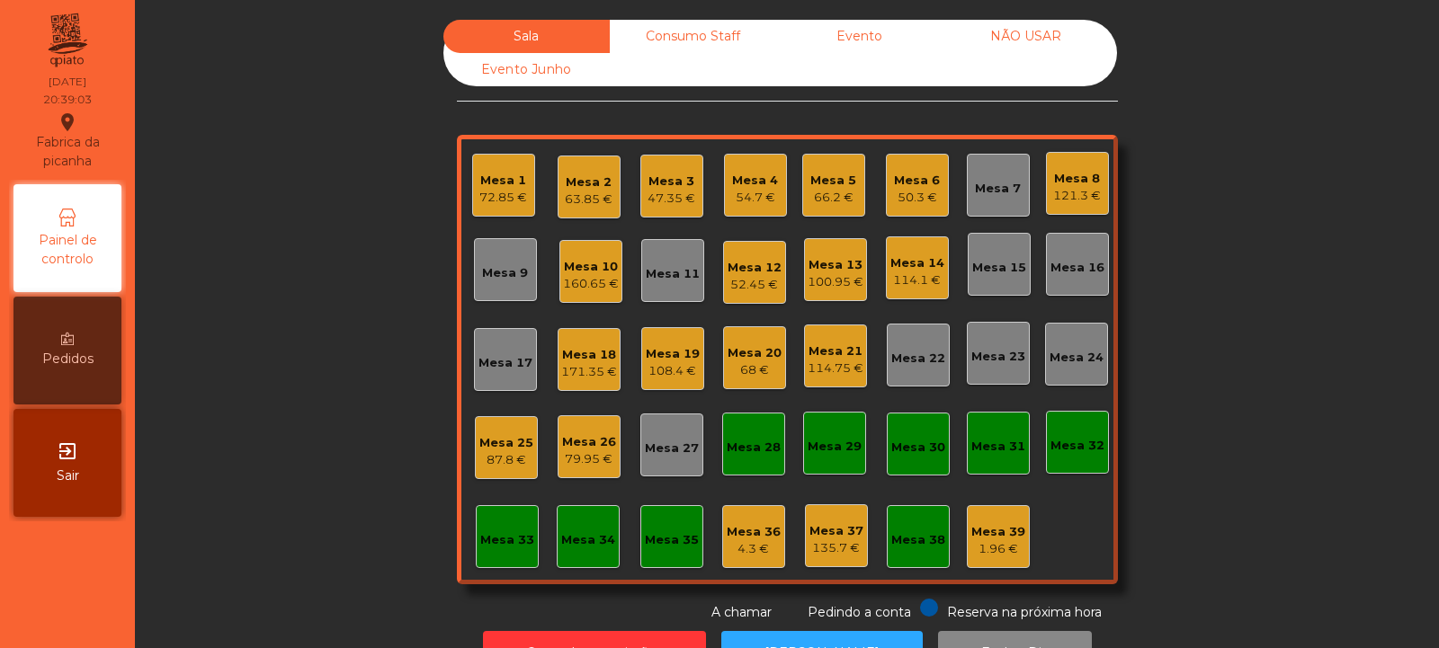
click at [926, 187] on div "Mesa 6" at bounding box center [917, 181] width 46 height 18
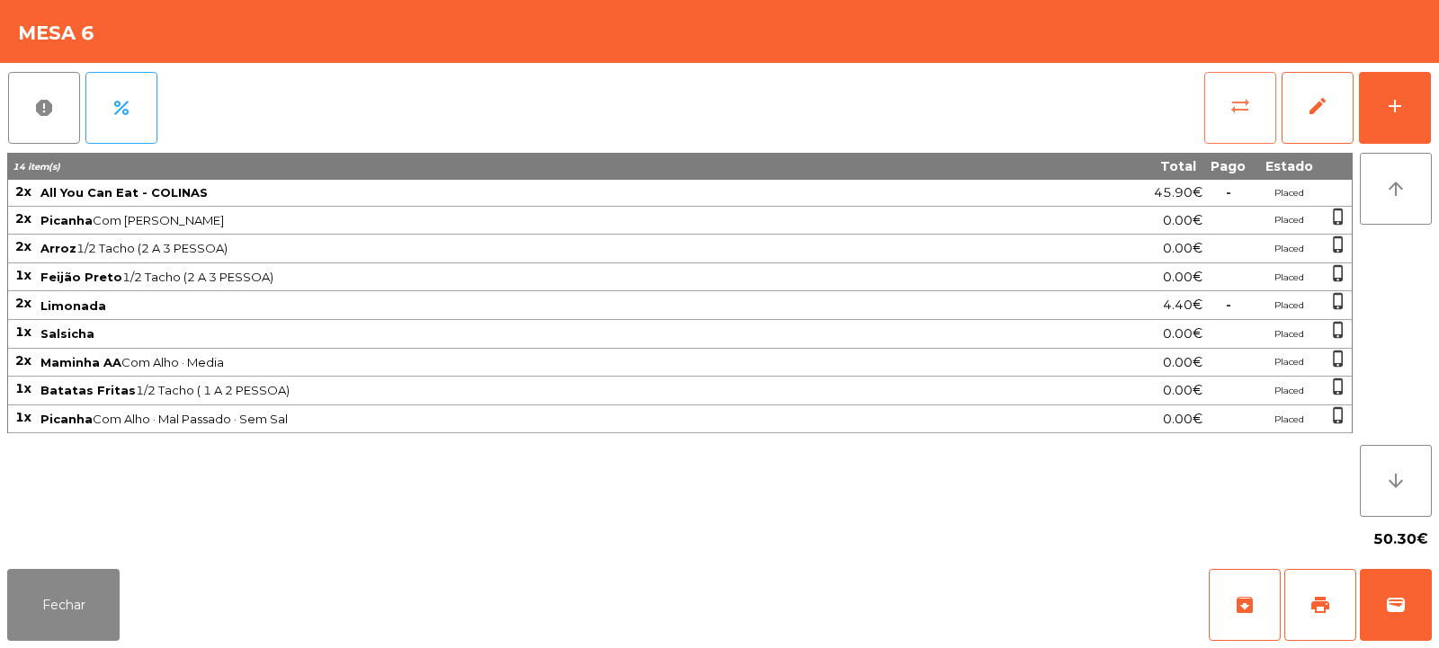
click at [1240, 108] on span "sync_alt" at bounding box center [1240, 106] width 22 height 22
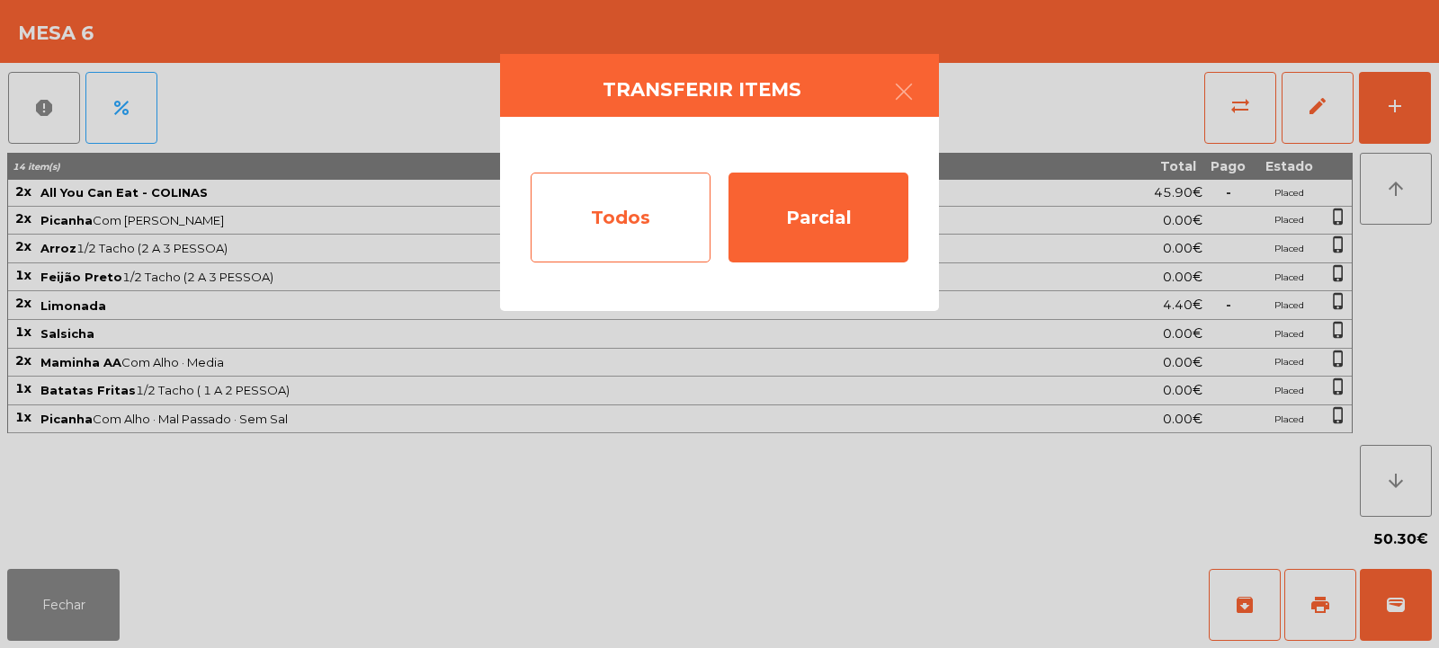
click at [634, 210] on div "Todos" at bounding box center [621, 218] width 180 height 90
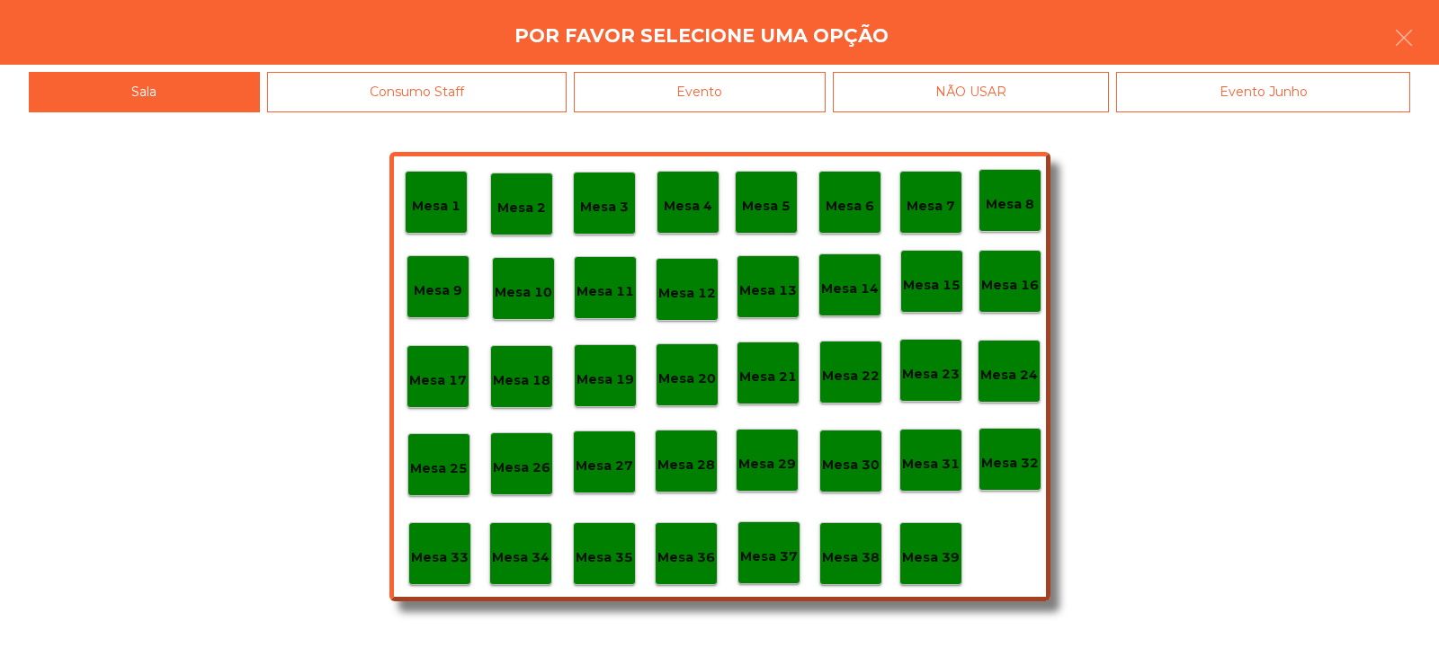
click at [695, 73] on div "Evento" at bounding box center [700, 92] width 252 height 40
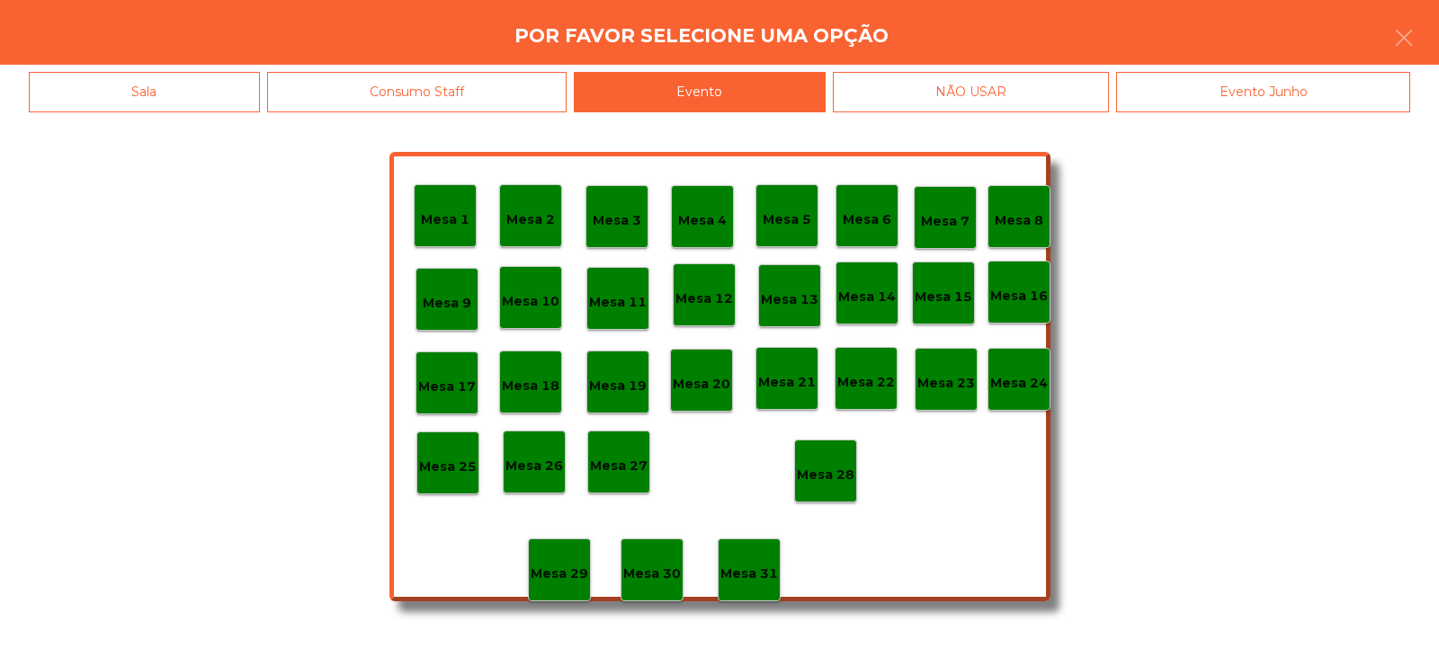
click at [818, 463] on div "Mesa 28" at bounding box center [826, 472] width 58 height 28
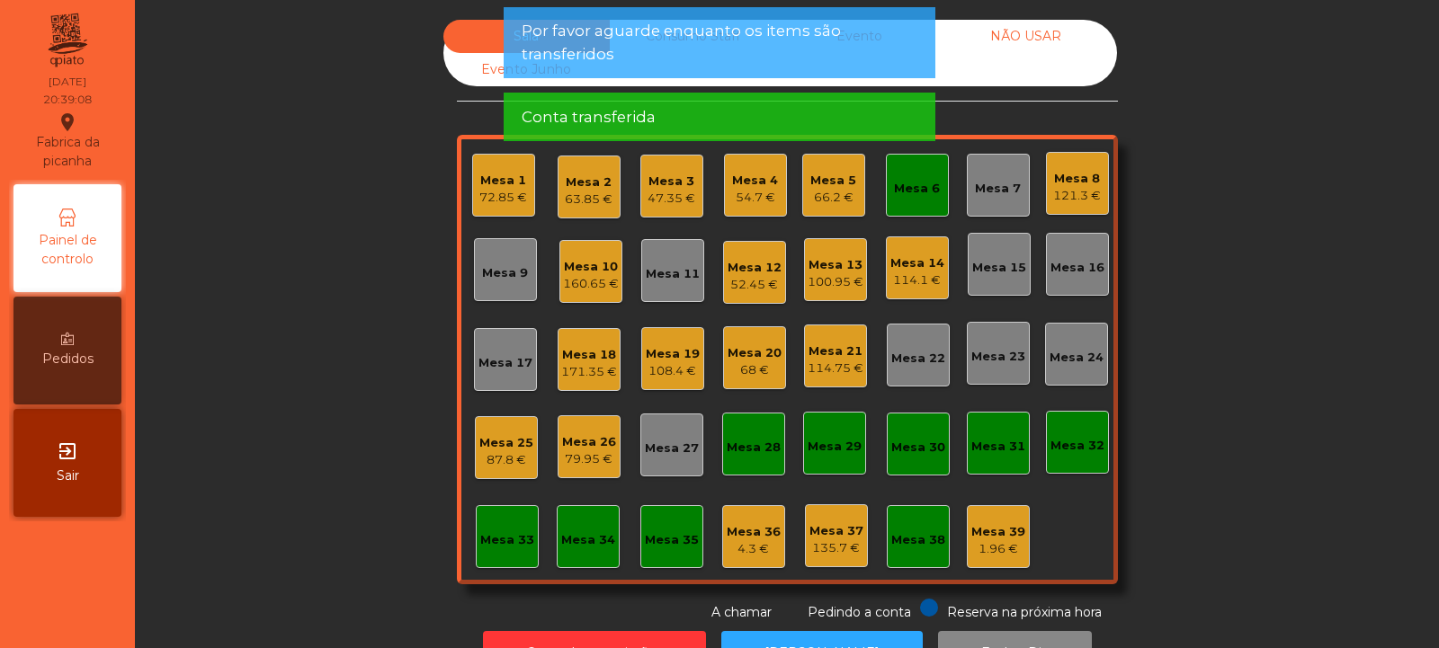
click at [906, 201] on div "Mesa 6" at bounding box center [917, 185] width 63 height 63
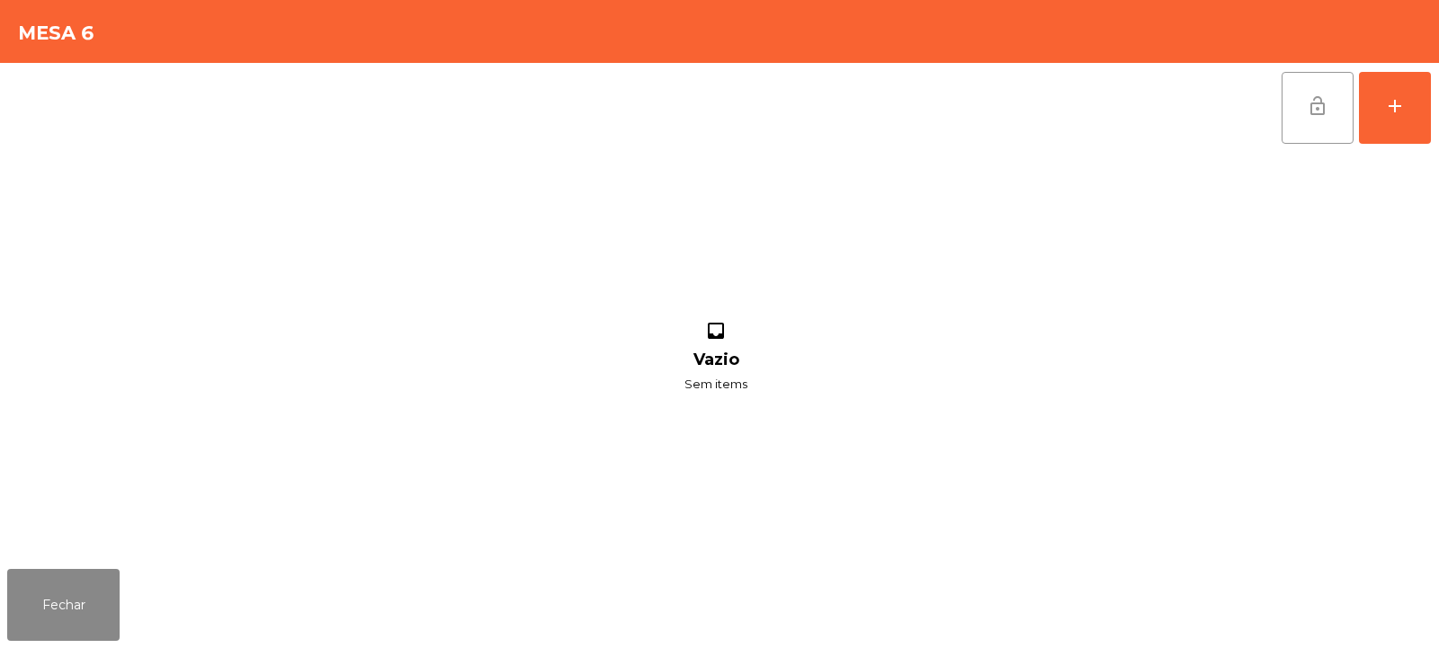
click at [1308, 119] on button "lock_open" at bounding box center [1318, 108] width 72 height 72
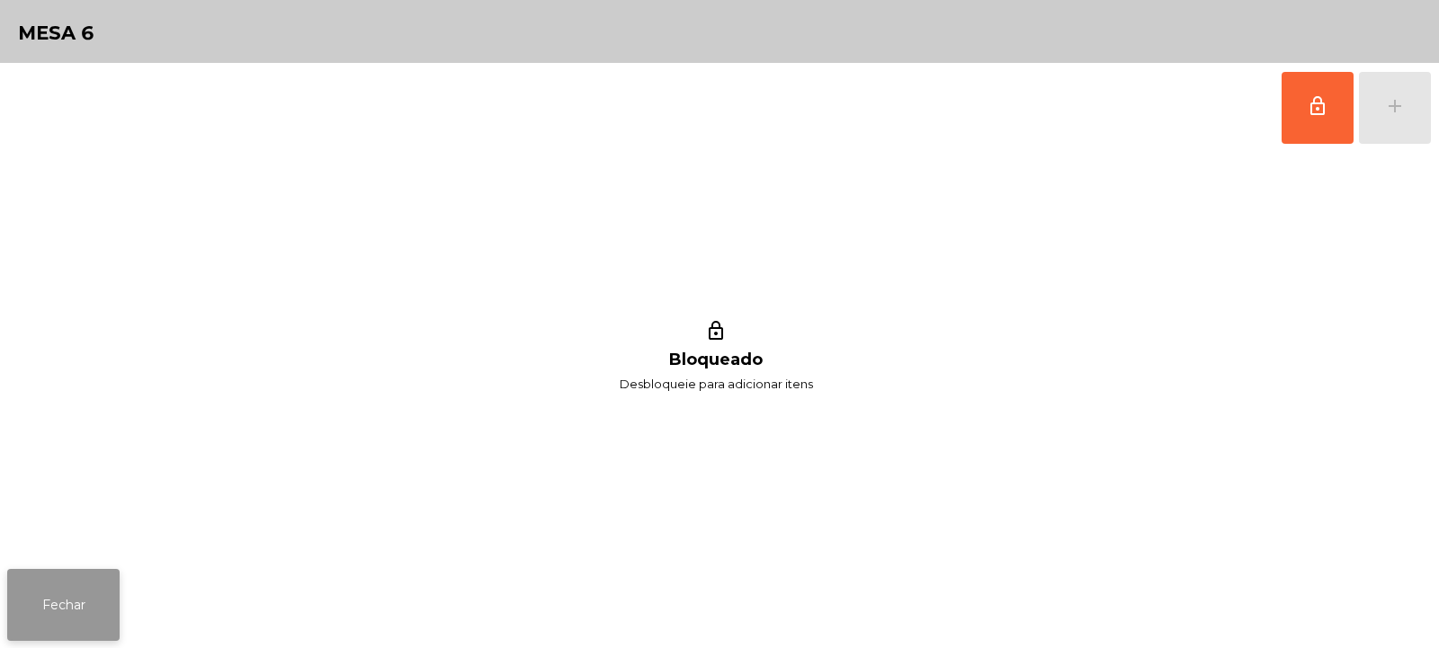
click at [42, 590] on button "Fechar" at bounding box center [63, 605] width 112 height 72
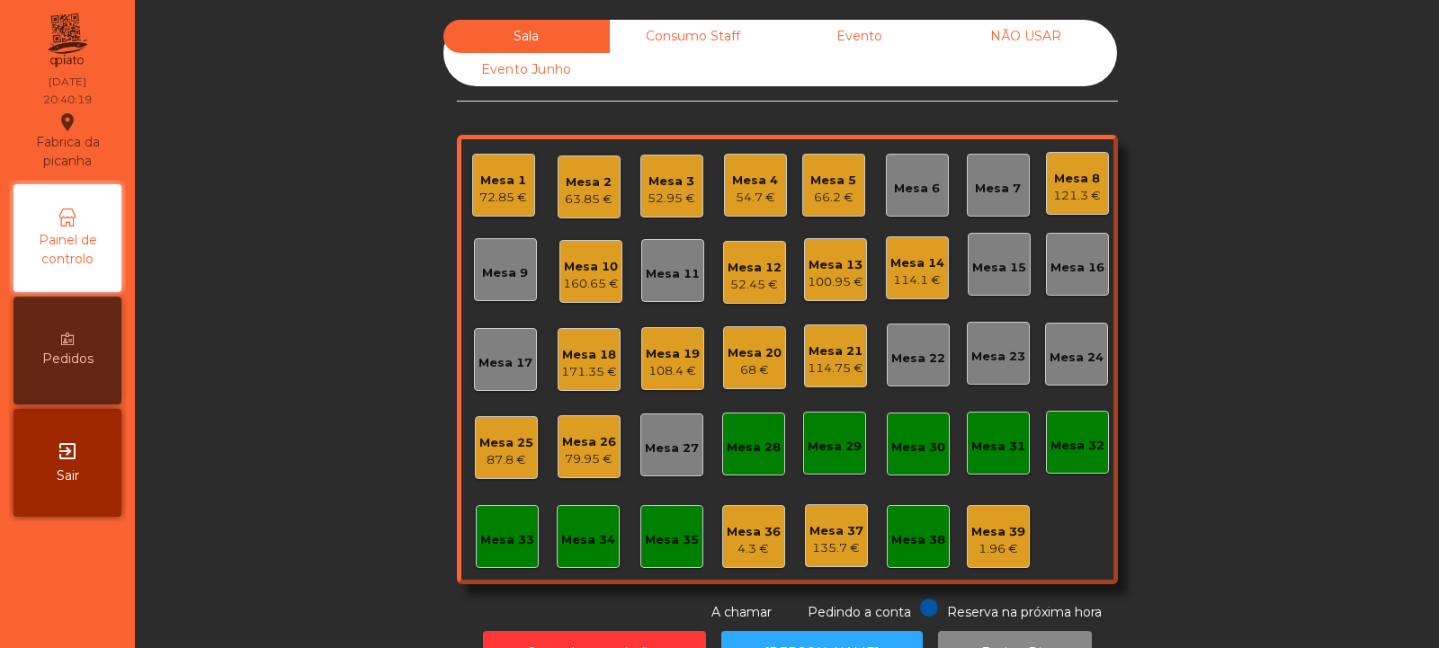
click at [1067, 453] on div "Mesa 32" at bounding box center [1077, 446] width 54 height 18
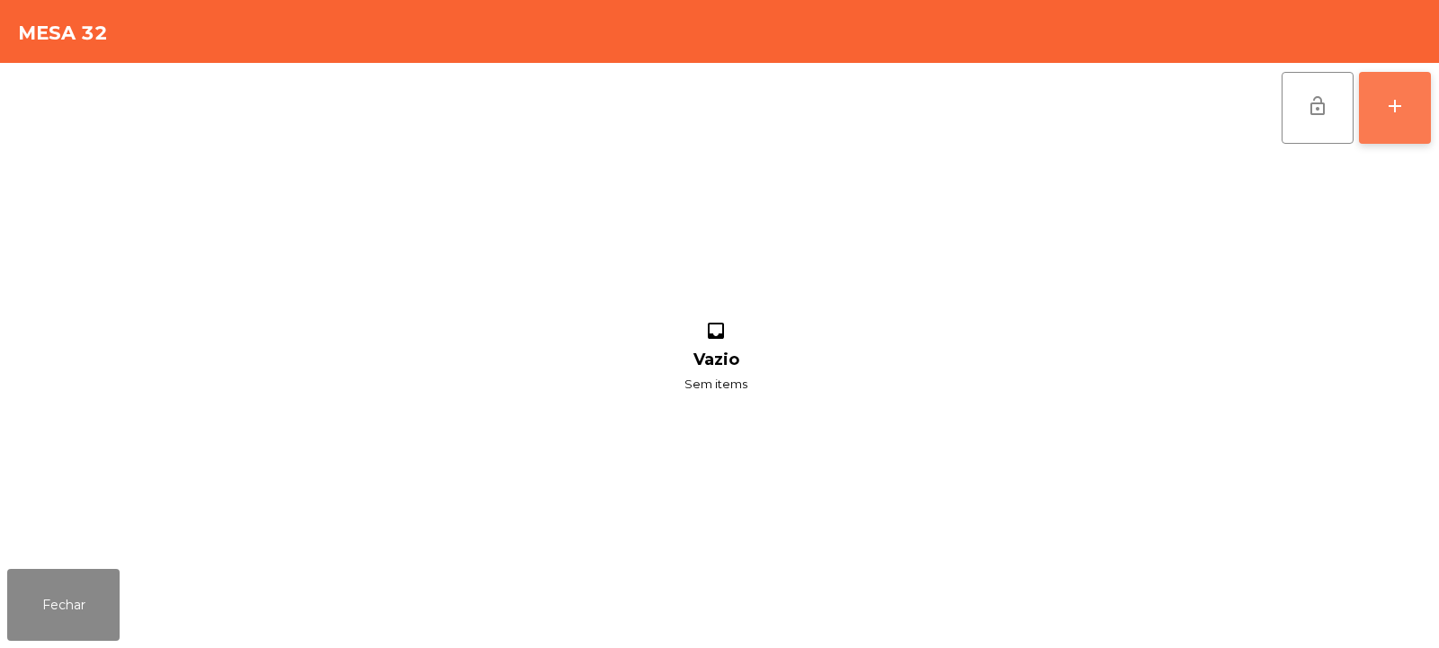
click at [1387, 128] on button "add" at bounding box center [1395, 108] width 72 height 72
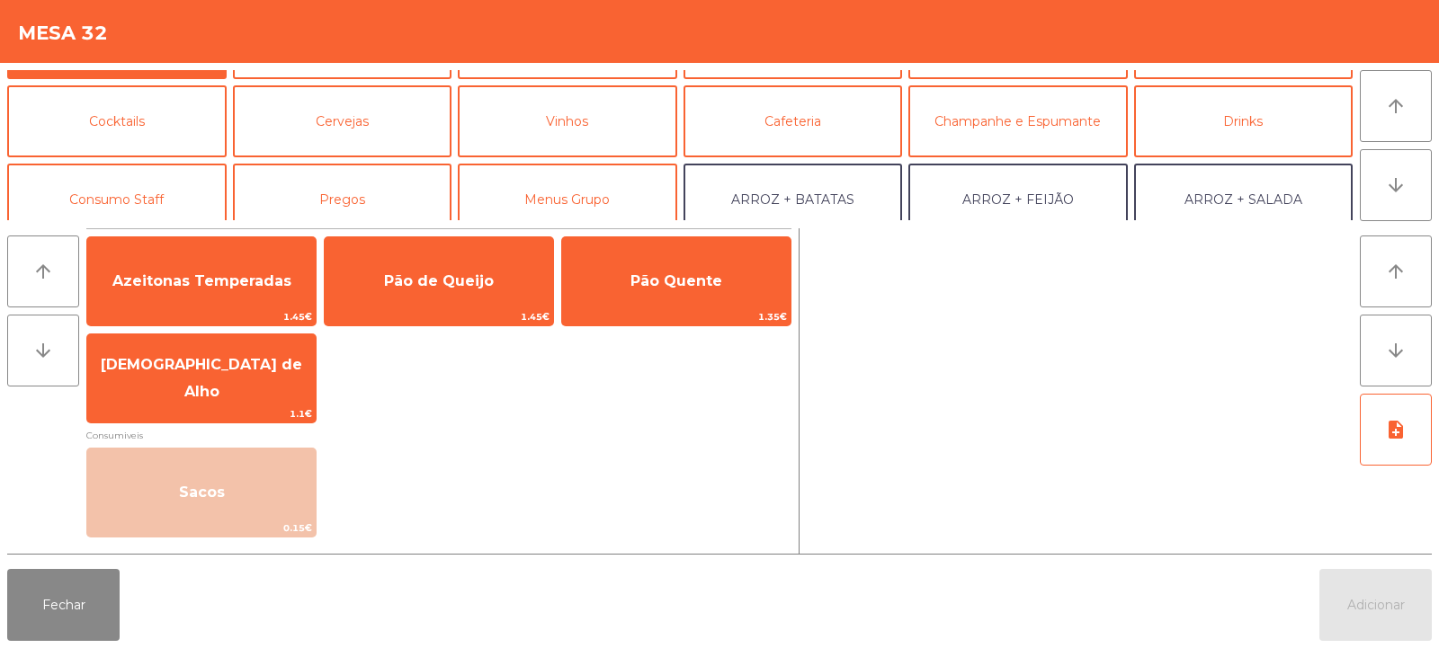
scroll to position [79, 0]
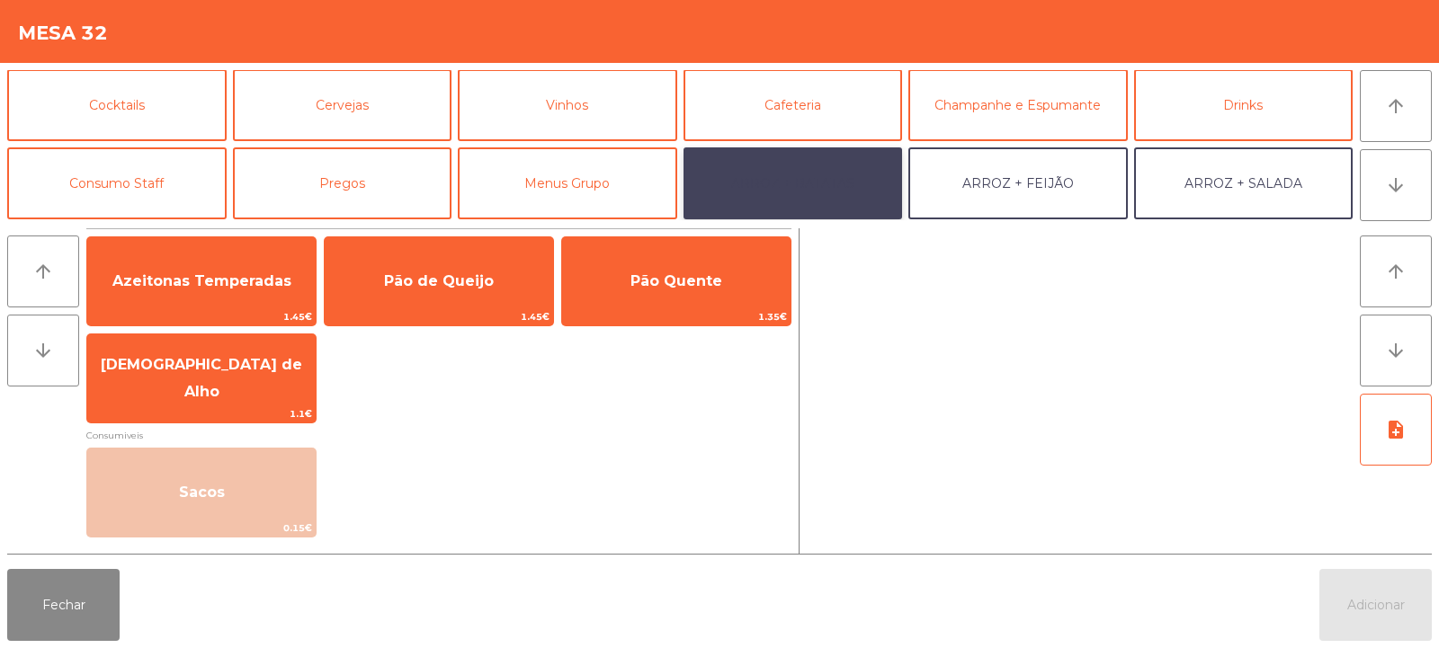
click at [851, 189] on button "ARROZ + BATATAS" at bounding box center [792, 183] width 219 height 72
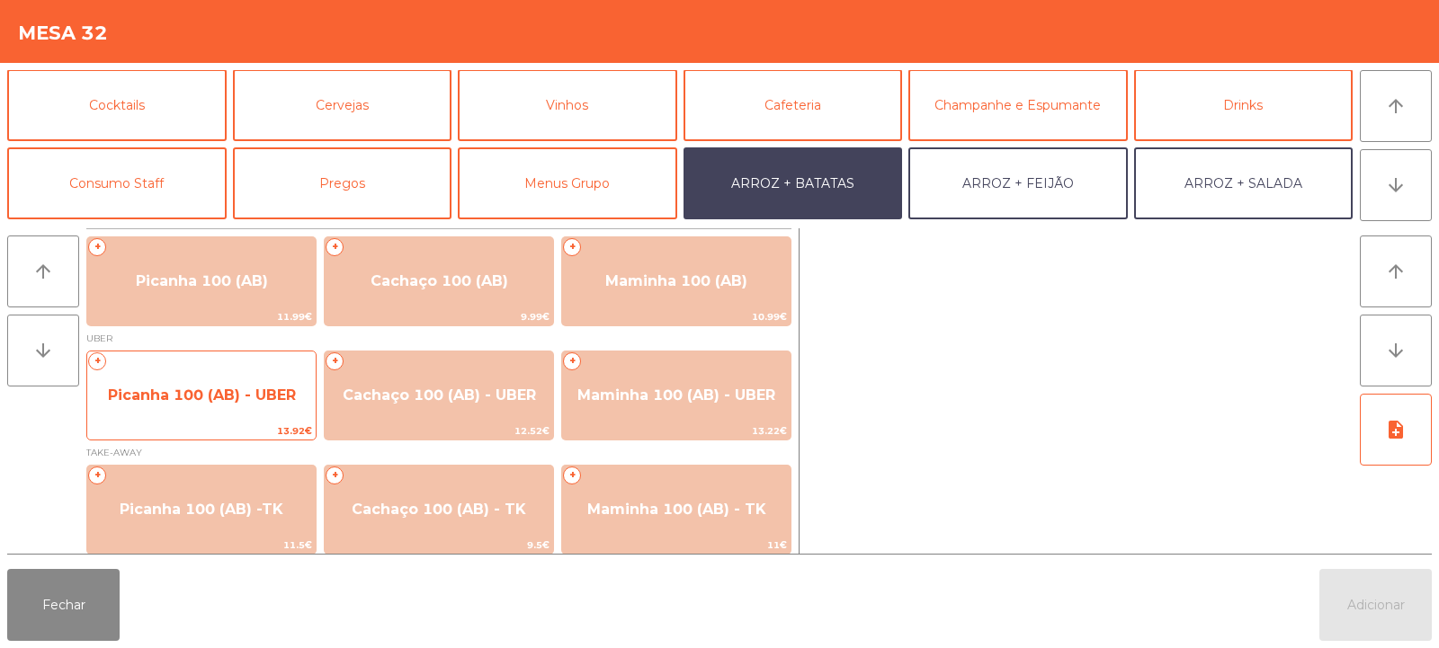
click at [255, 392] on span "Picanha 100 (AB) - UBER" at bounding box center [202, 395] width 188 height 17
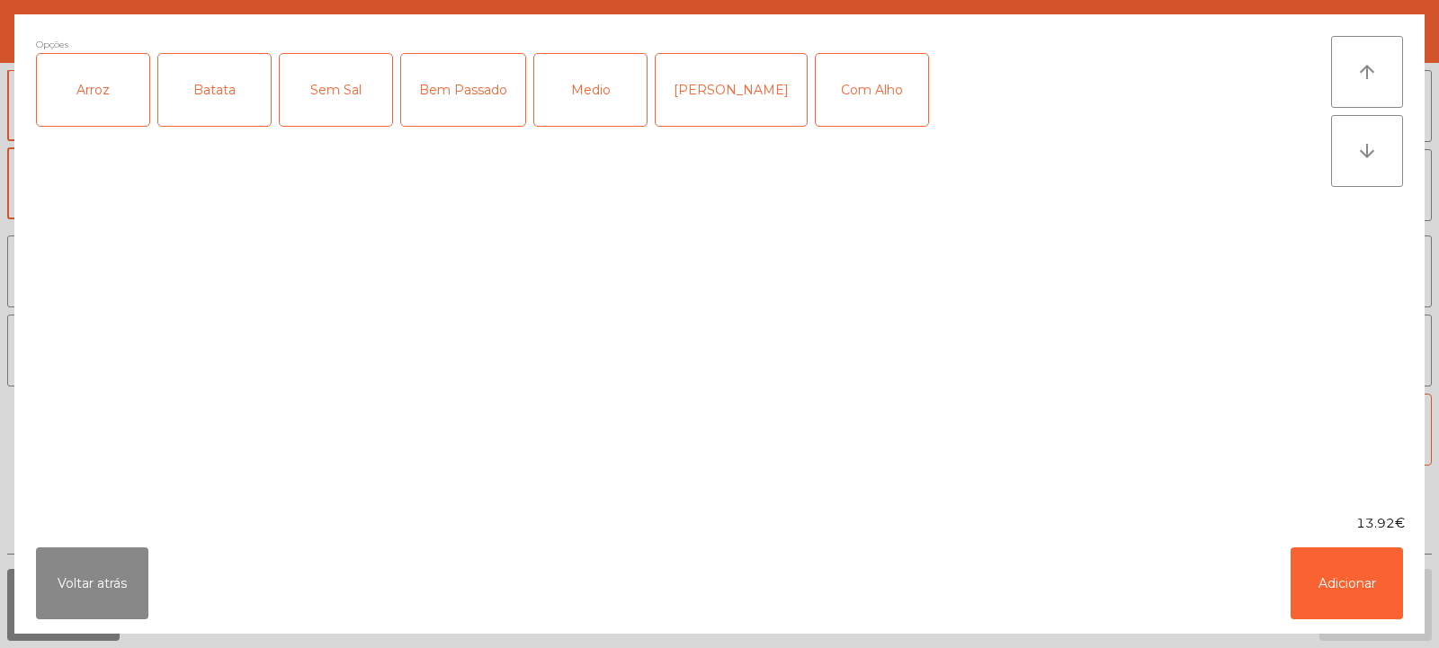
click at [138, 112] on div "Arroz" at bounding box center [93, 90] width 112 height 72
click at [229, 103] on div "Batata" at bounding box center [214, 90] width 112 height 72
click at [595, 107] on div "Medio" at bounding box center [590, 90] width 112 height 72
click at [1359, 595] on button "Adicionar" at bounding box center [1347, 584] width 112 height 72
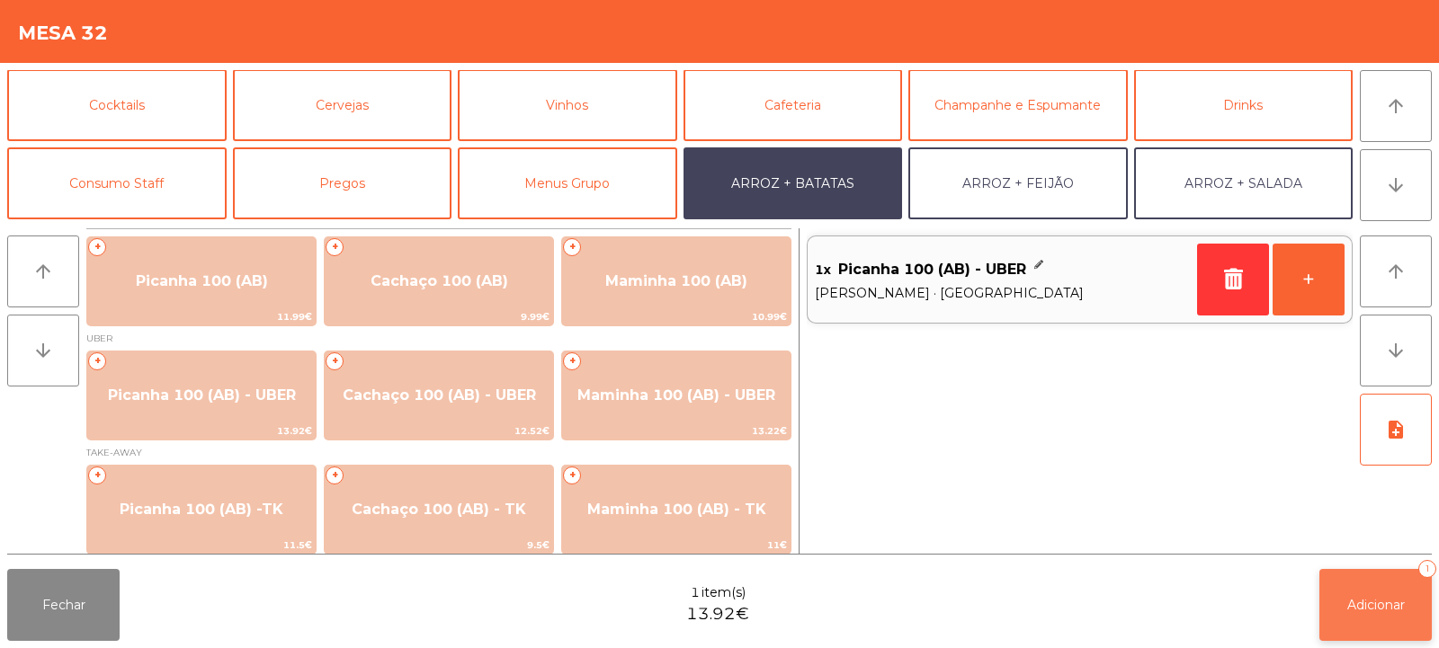
click at [1365, 607] on span "Adicionar" at bounding box center [1376, 605] width 58 height 16
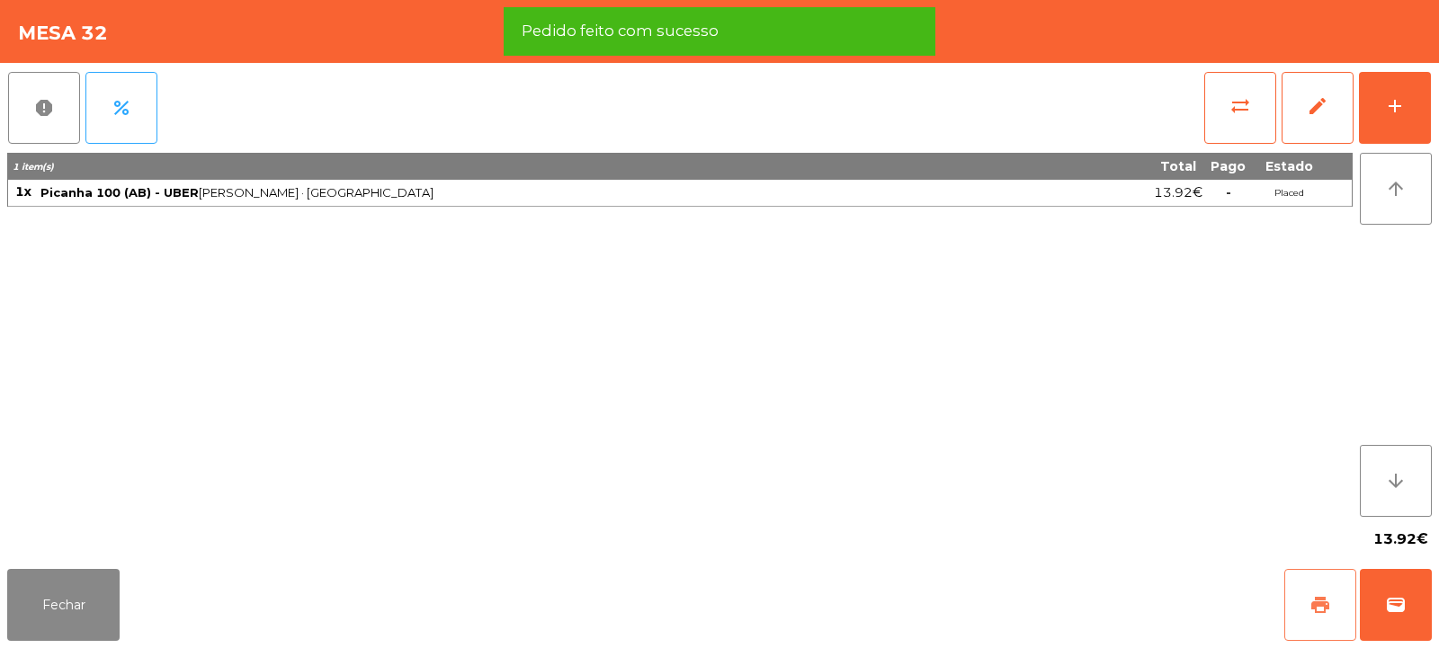
click at [1305, 608] on button "print" at bounding box center [1320, 605] width 72 height 72
click at [1397, 611] on span "wallet" at bounding box center [1396, 605] width 22 height 22
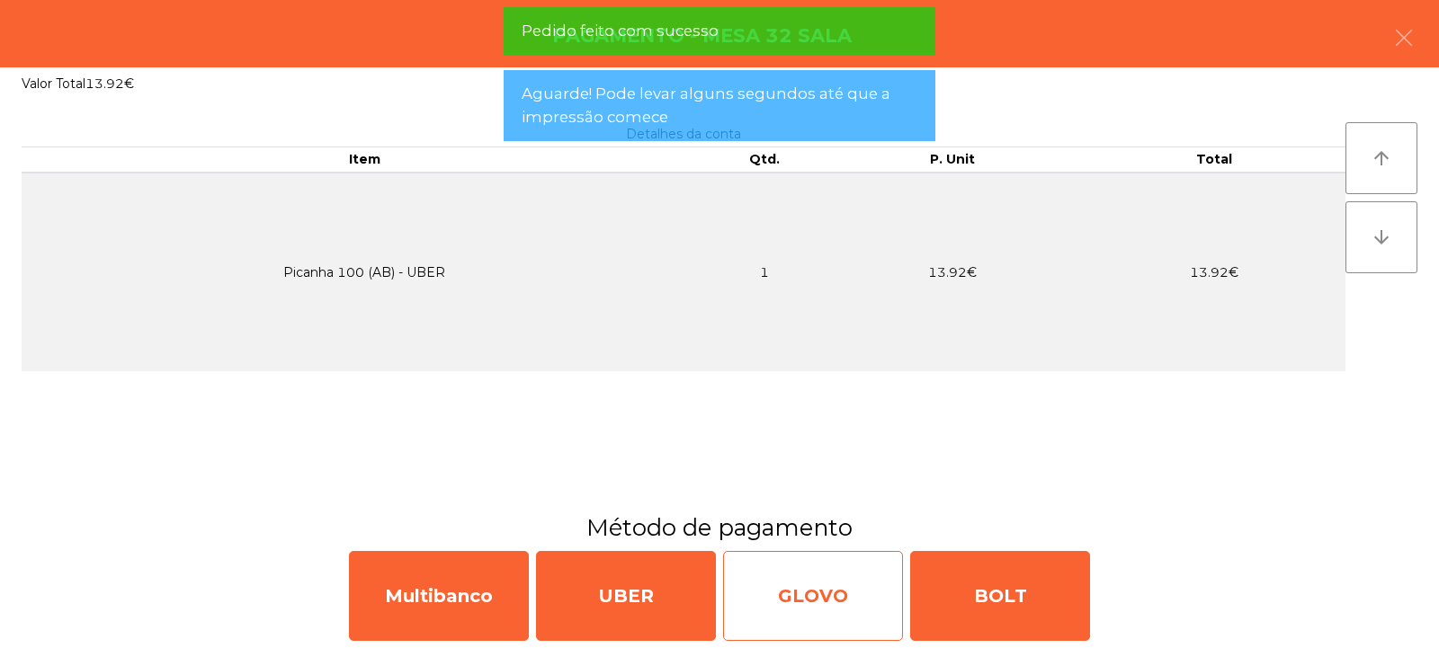
click at [828, 588] on div "GLOVO" at bounding box center [813, 596] width 180 height 90
select select "**"
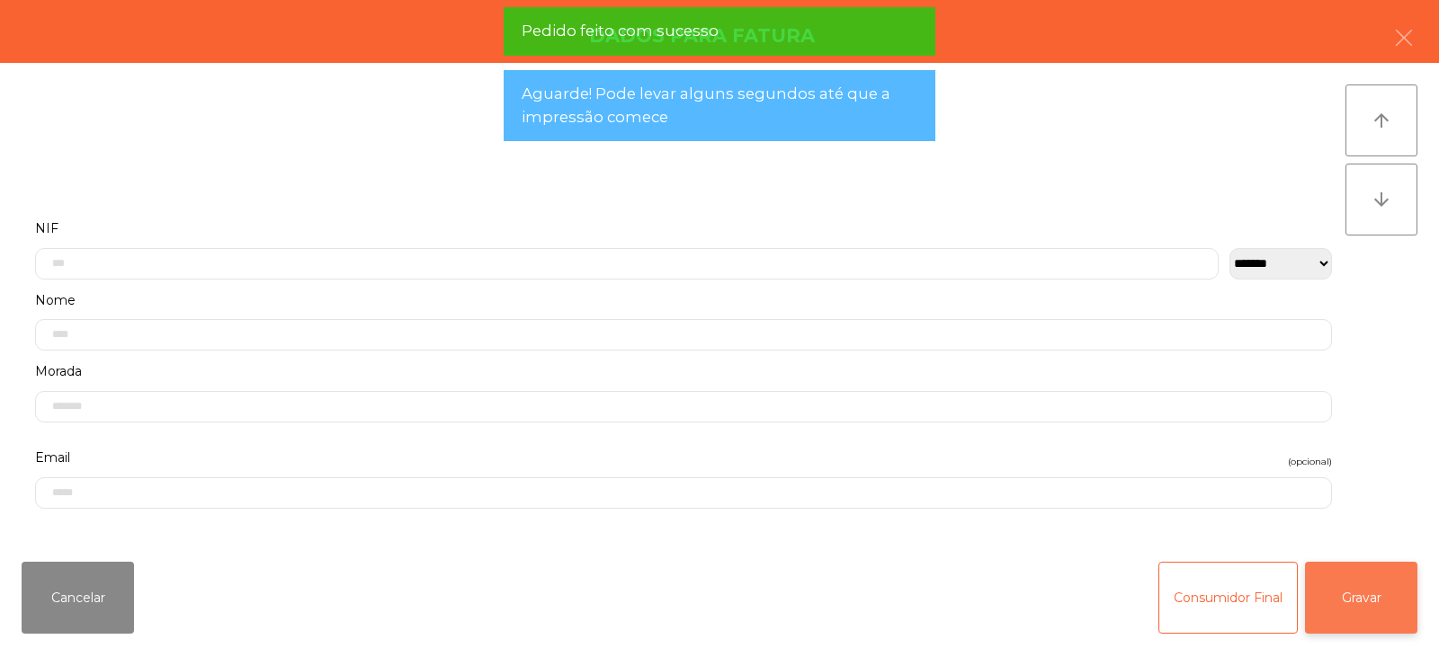
click at [1377, 613] on button "Gravar" at bounding box center [1361, 598] width 112 height 72
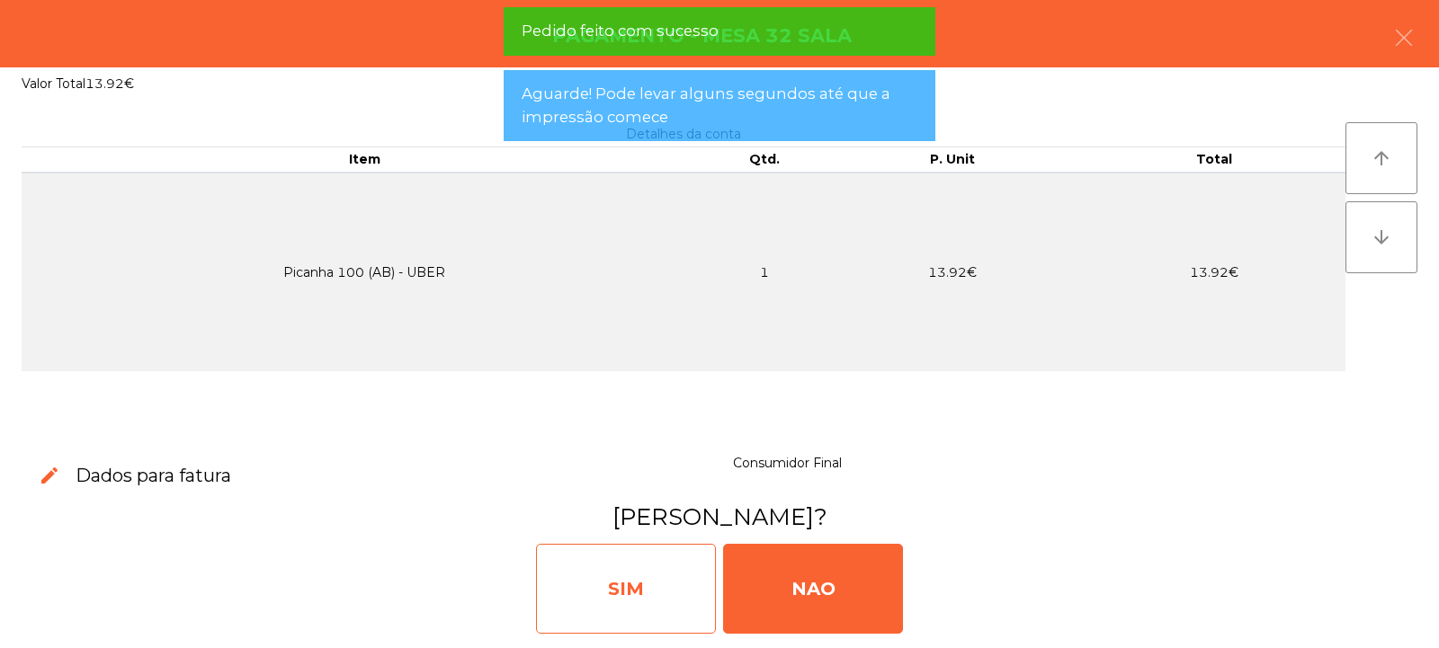
click at [630, 582] on div "SIM" at bounding box center [626, 589] width 180 height 90
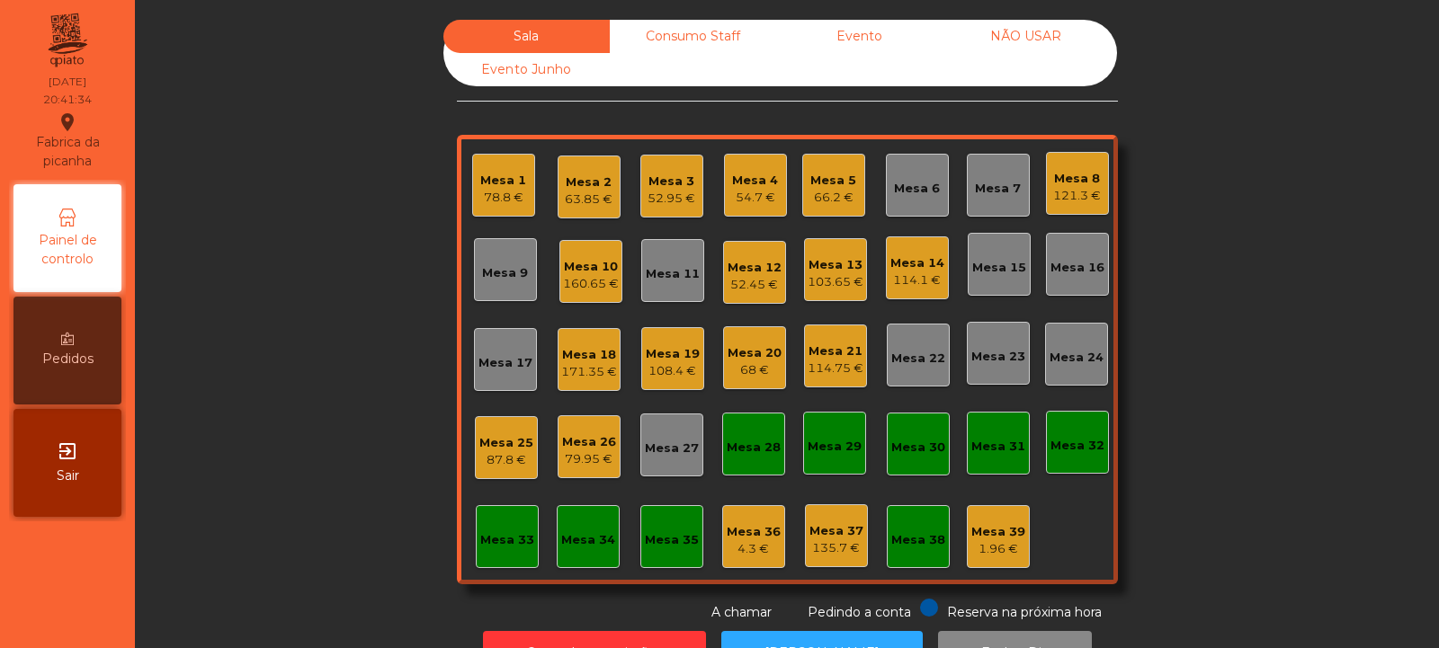
click at [831, 363] on div "114.75 €" at bounding box center [836, 369] width 56 height 18
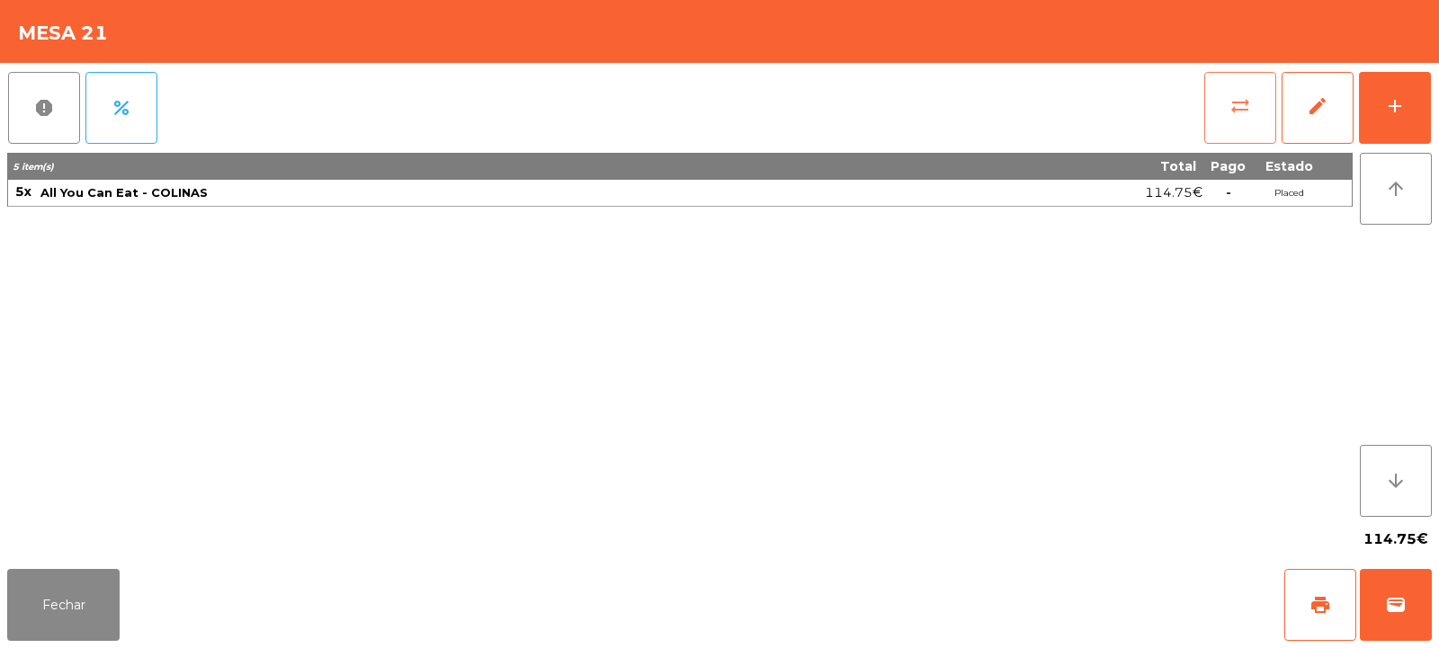
click at [1263, 105] on button "sync_alt" at bounding box center [1240, 108] width 72 height 72
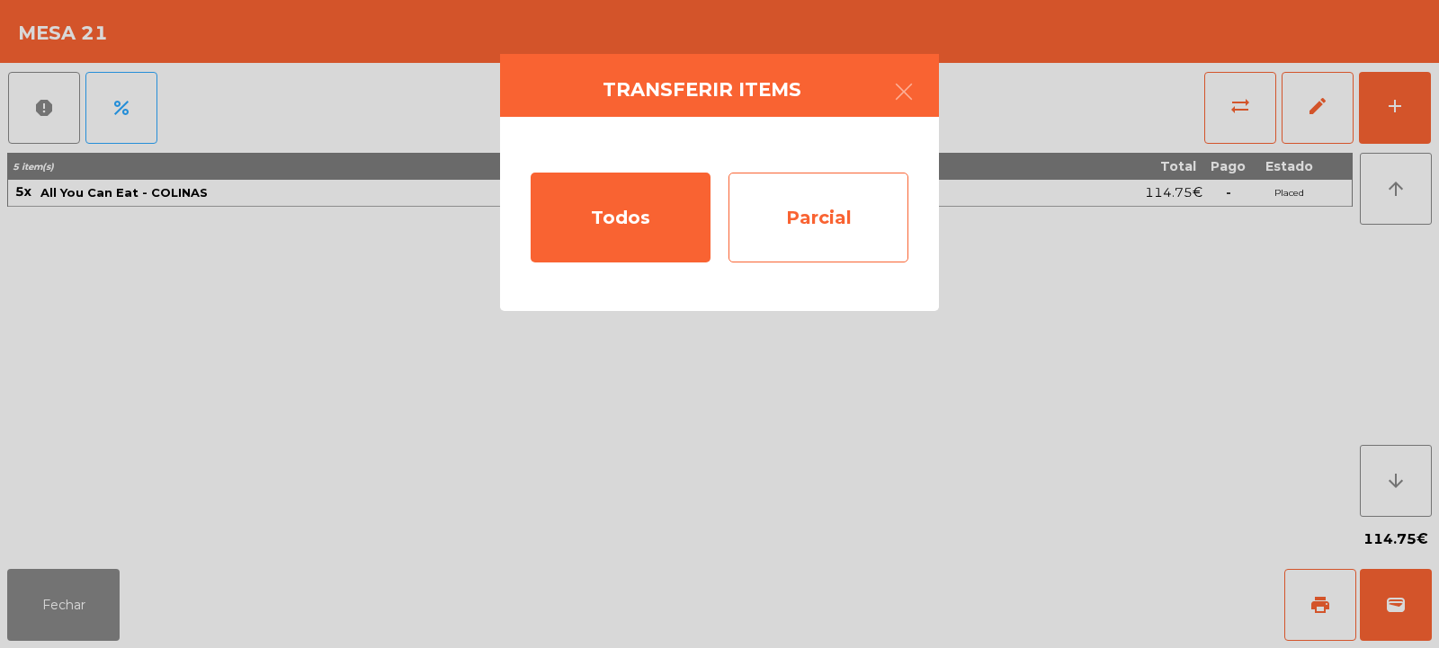
click at [825, 222] on div "Parcial" at bounding box center [818, 218] width 180 height 90
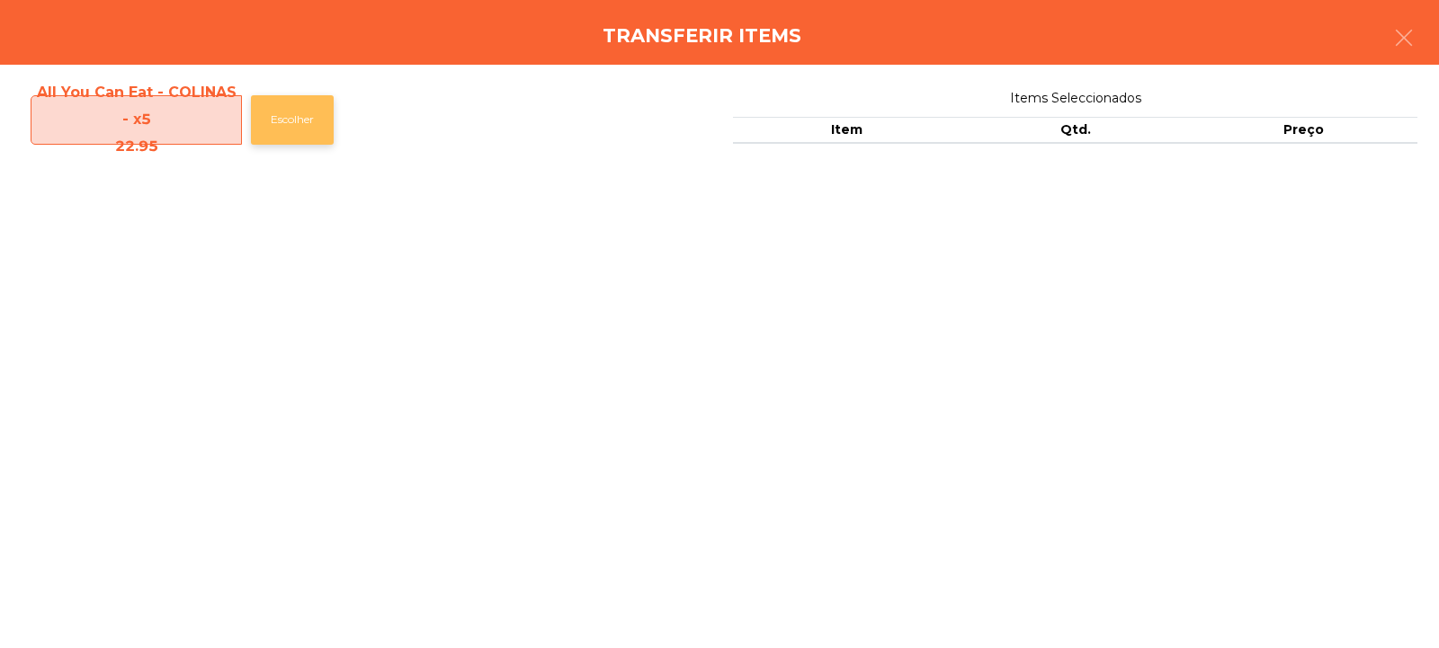
click at [315, 102] on button "Escolher" at bounding box center [292, 119] width 83 height 49
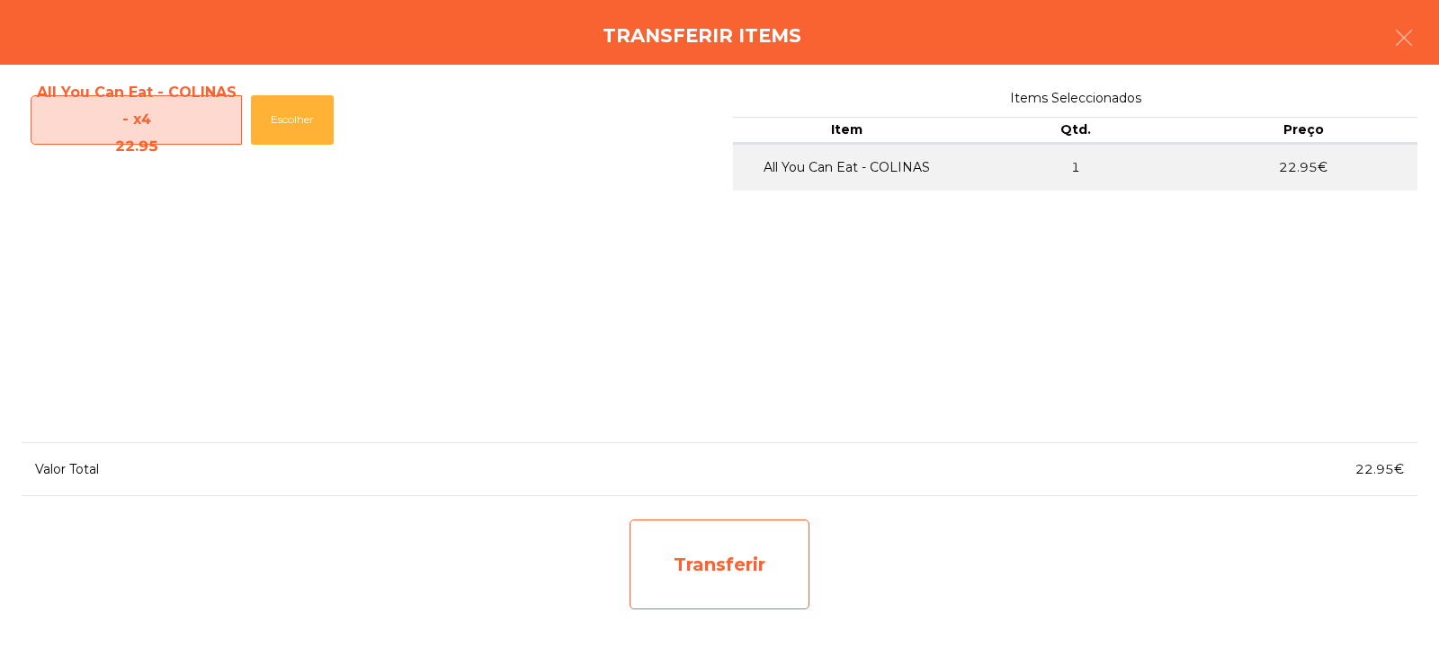
click at [739, 576] on div "Transferir" at bounding box center [720, 565] width 180 height 90
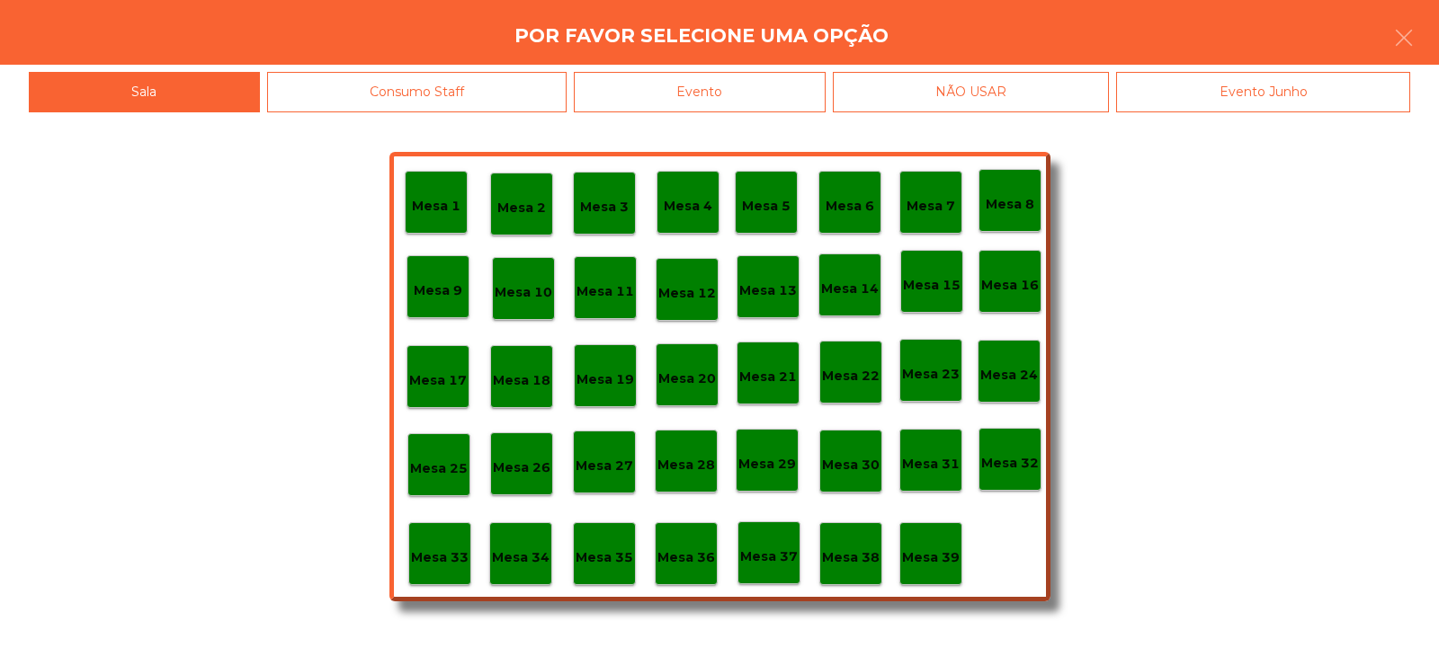
click at [779, 543] on div "Mesa 37" at bounding box center [769, 554] width 58 height 28
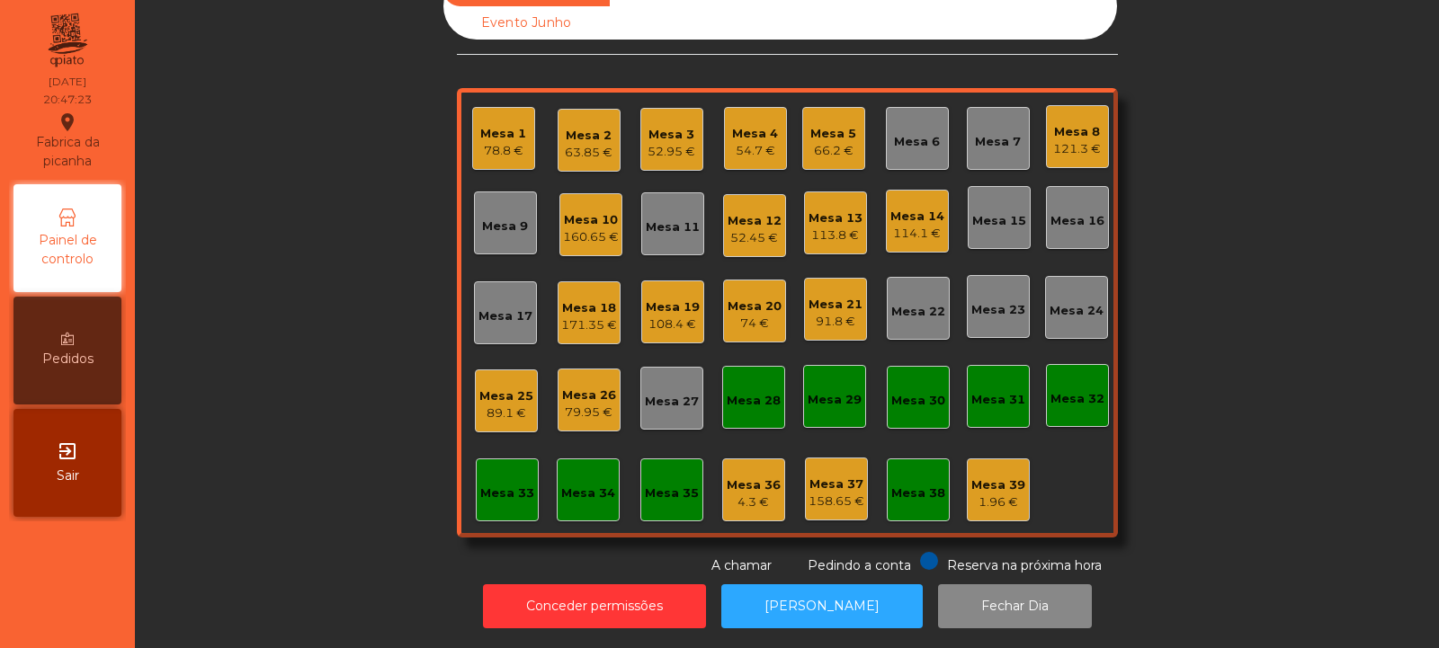
scroll to position [0, 0]
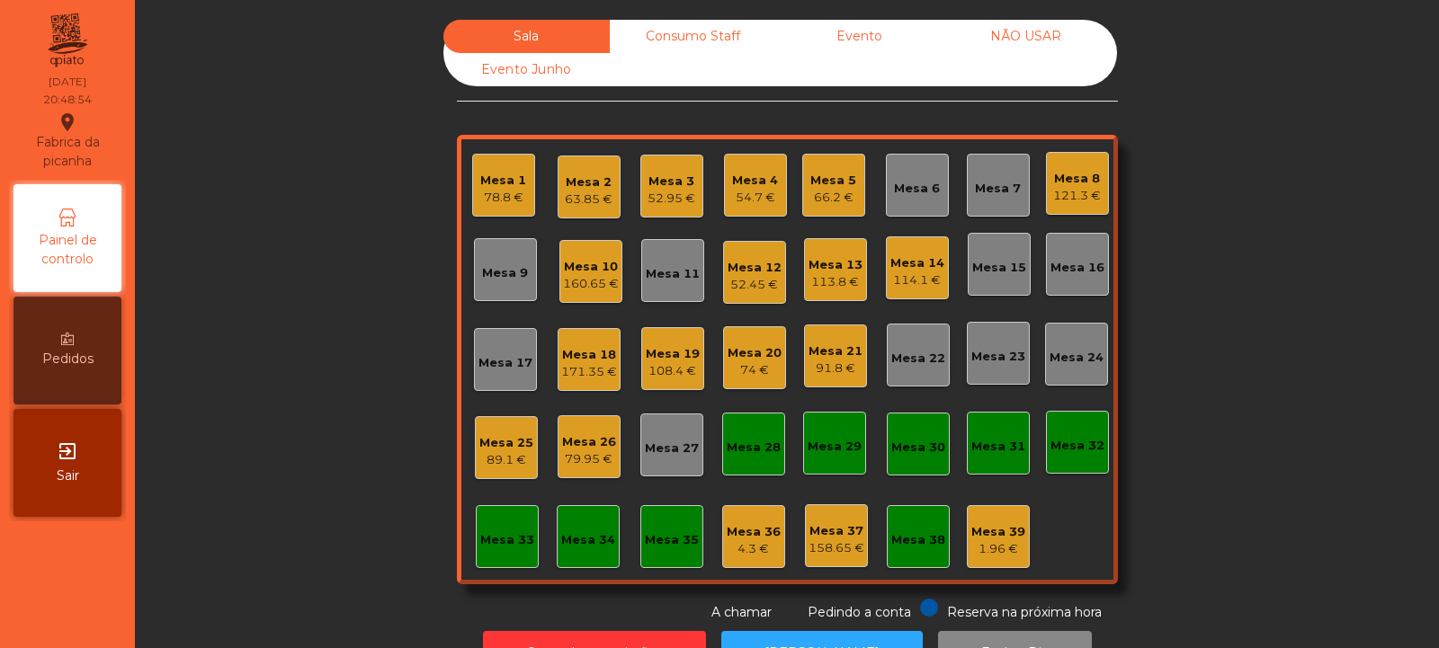
click at [840, 261] on div "Mesa 13" at bounding box center [835, 265] width 54 height 18
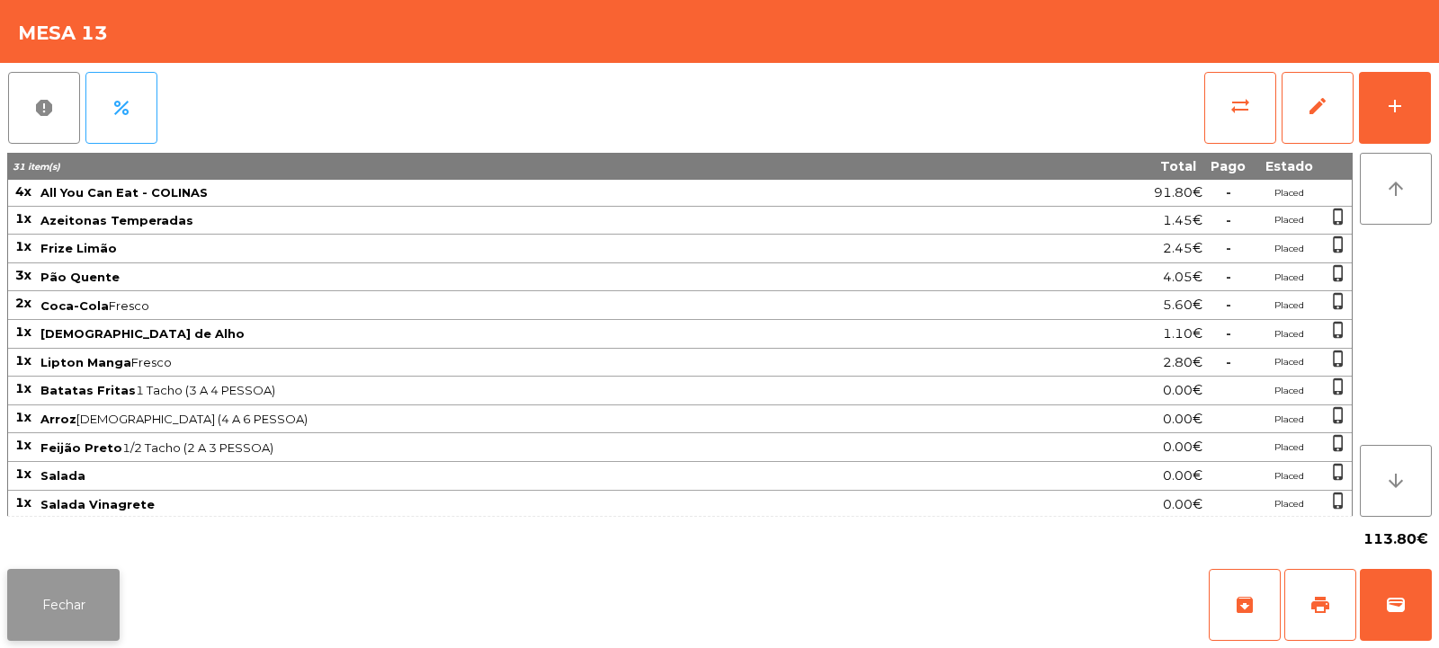
click at [72, 587] on button "Fechar" at bounding box center [63, 605] width 112 height 72
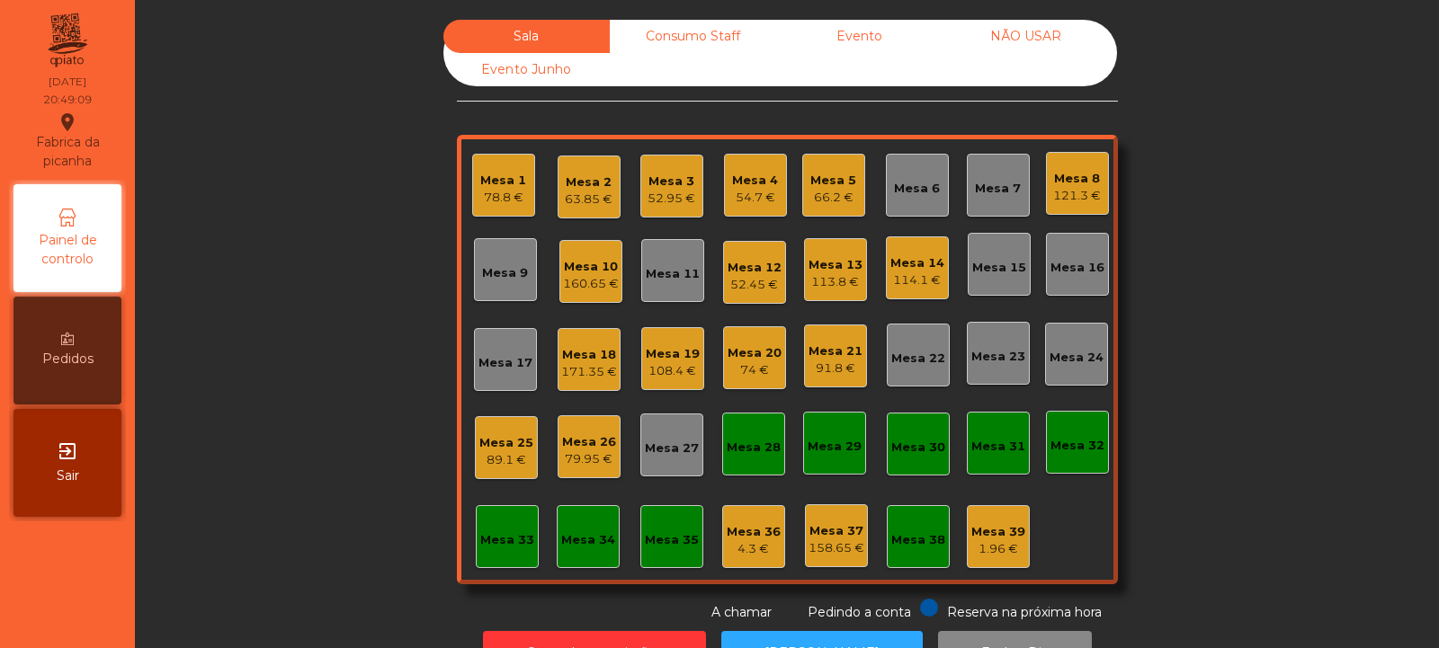
click at [832, 281] on div "113.8 €" at bounding box center [835, 282] width 54 height 18
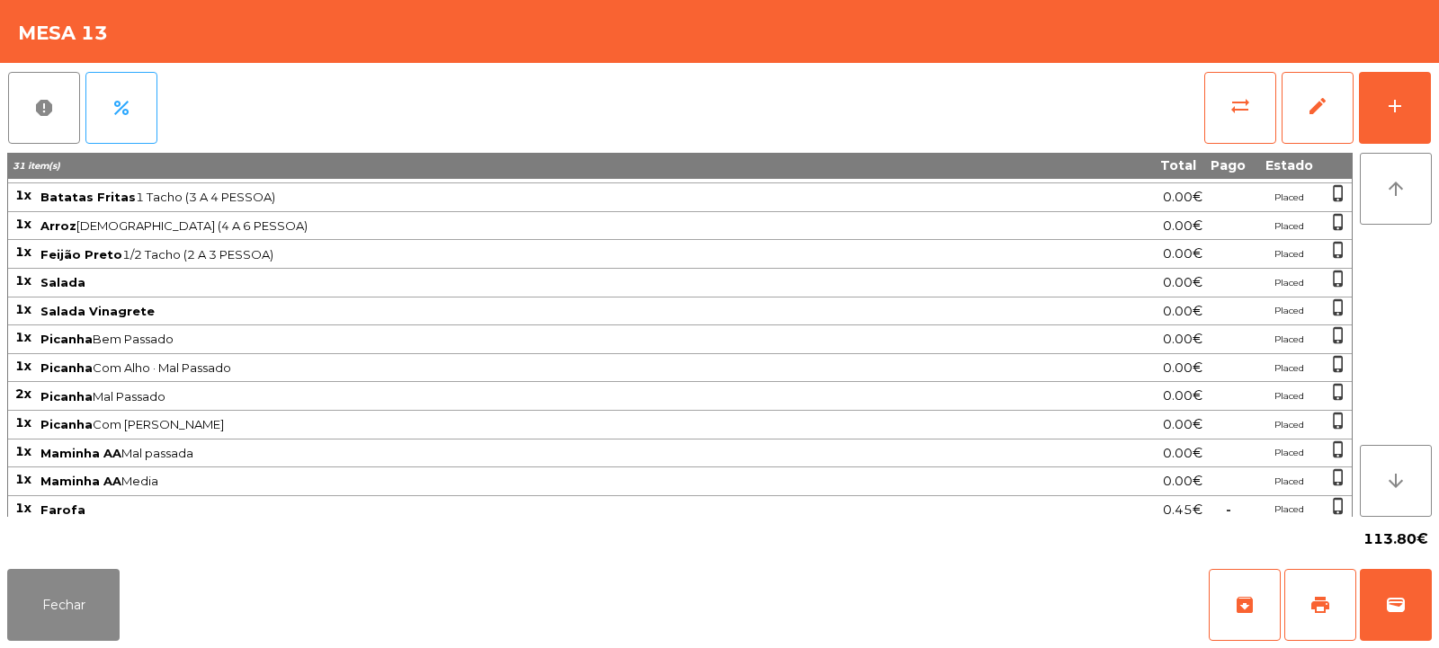
scroll to position [315, 0]
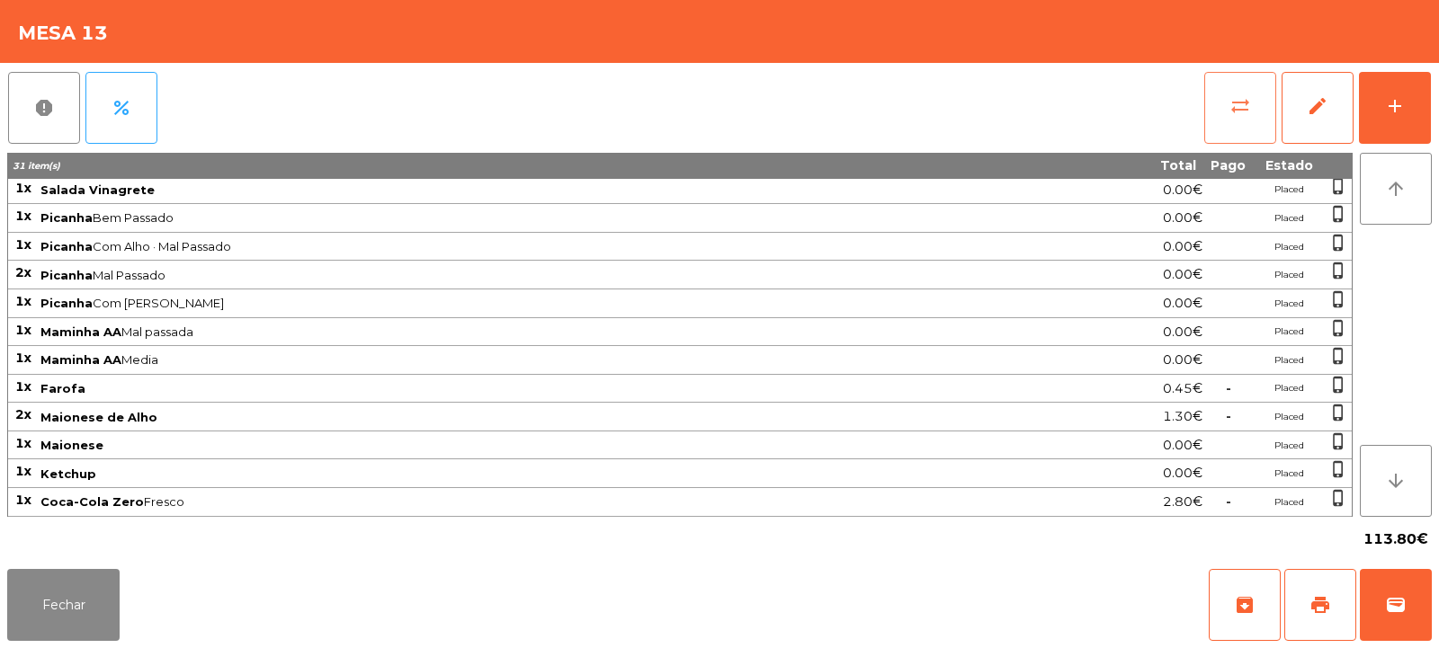
click at [1249, 122] on button "sync_alt" at bounding box center [1240, 108] width 72 height 72
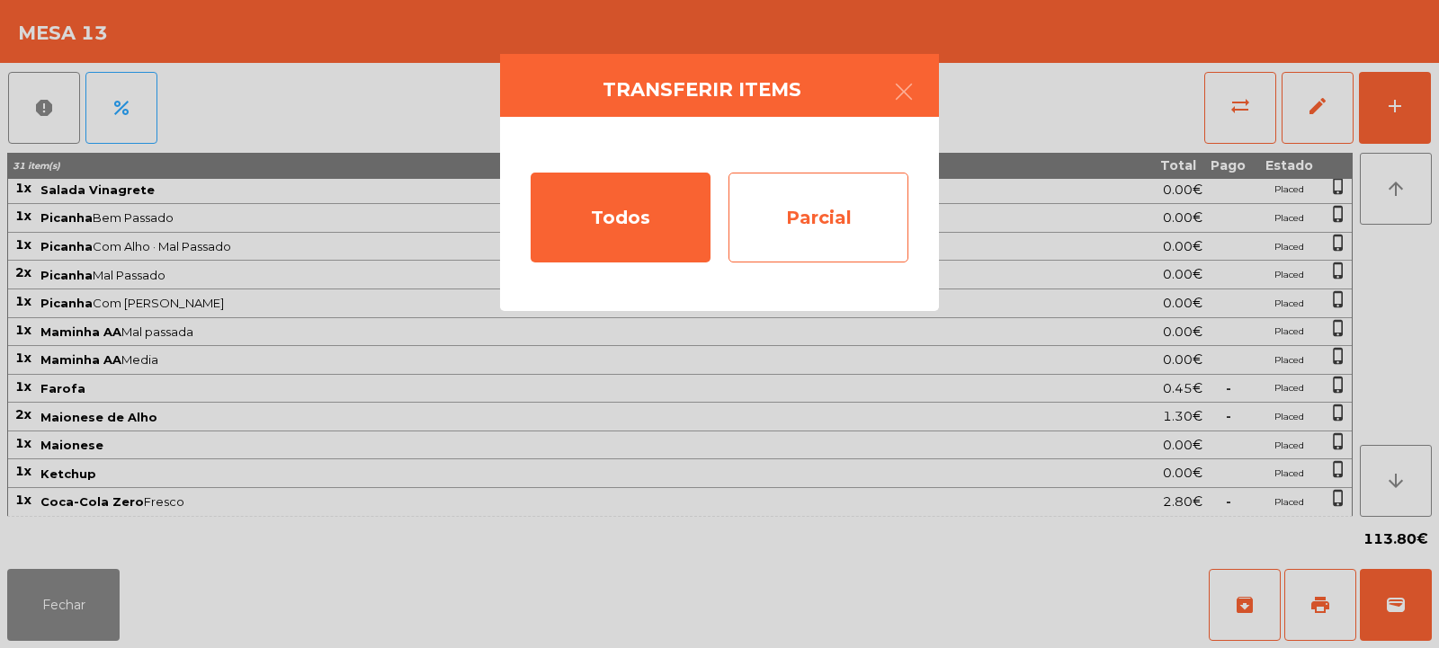
click at [774, 219] on div "Parcial" at bounding box center [818, 218] width 180 height 90
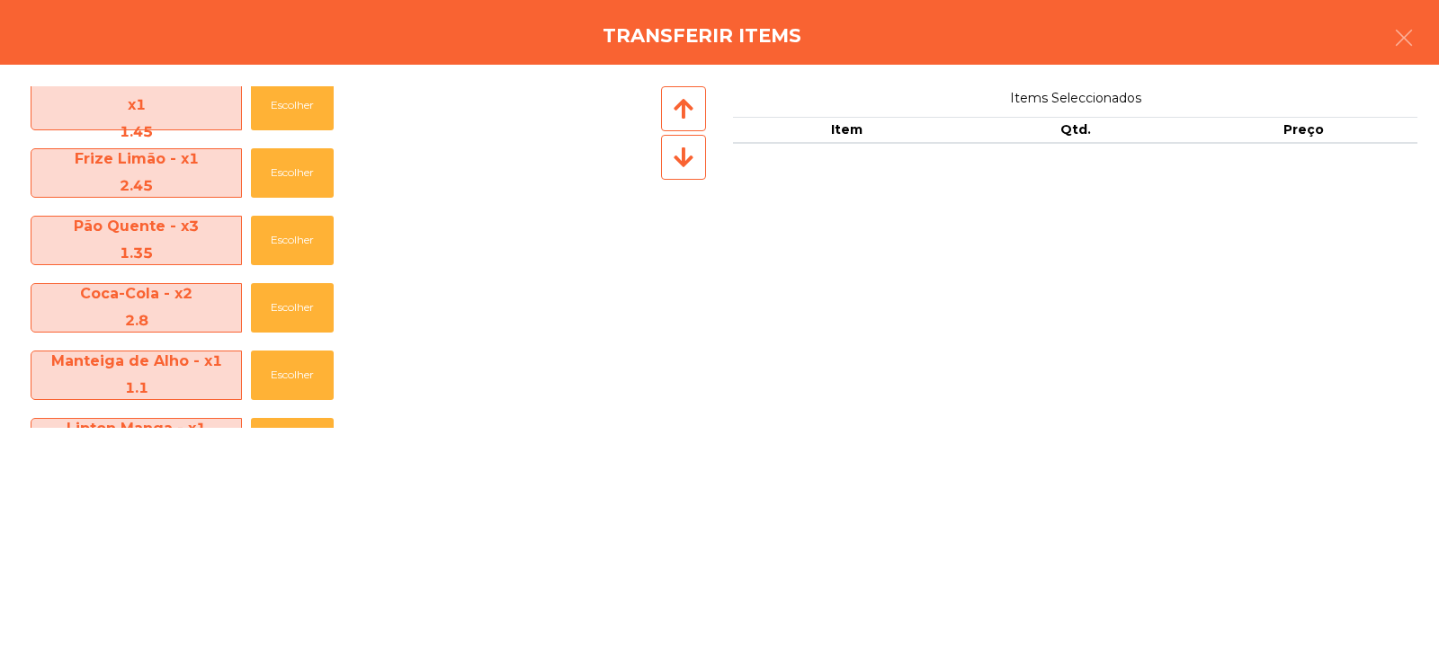
scroll to position [84, 0]
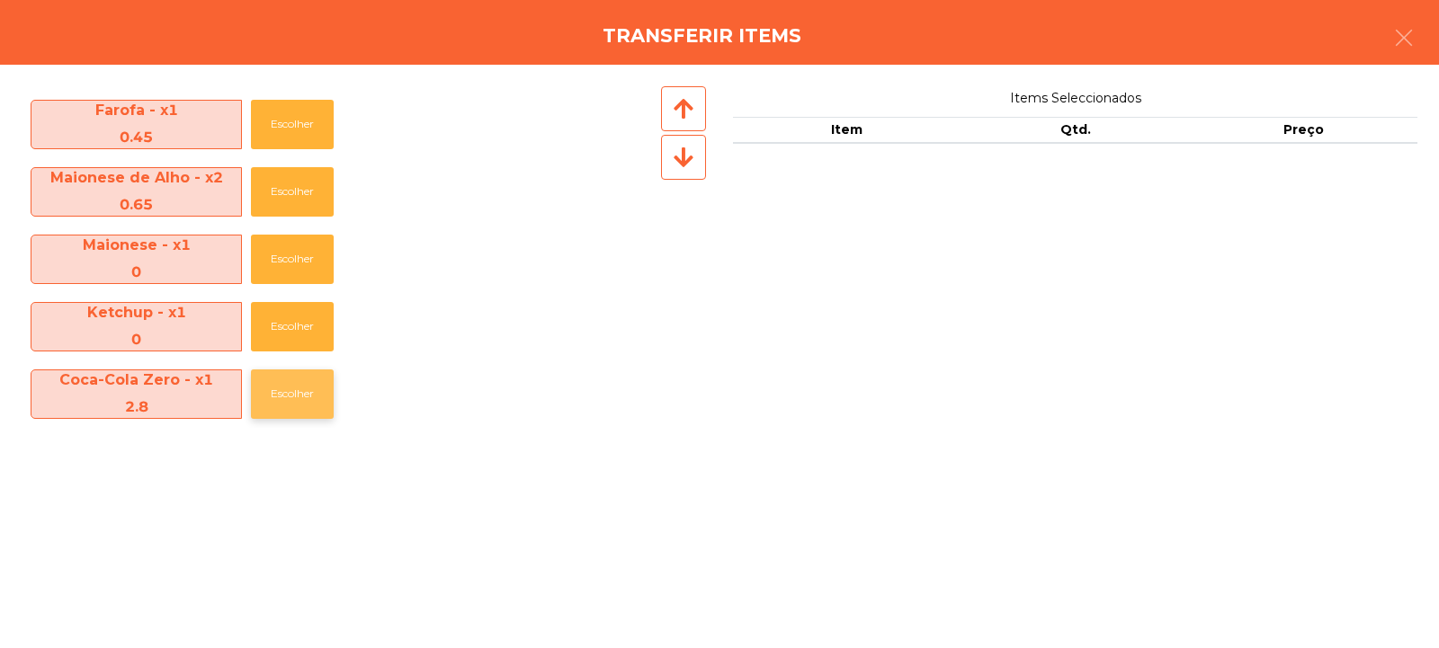
click at [297, 391] on button "Escolher" at bounding box center [292, 394] width 83 height 49
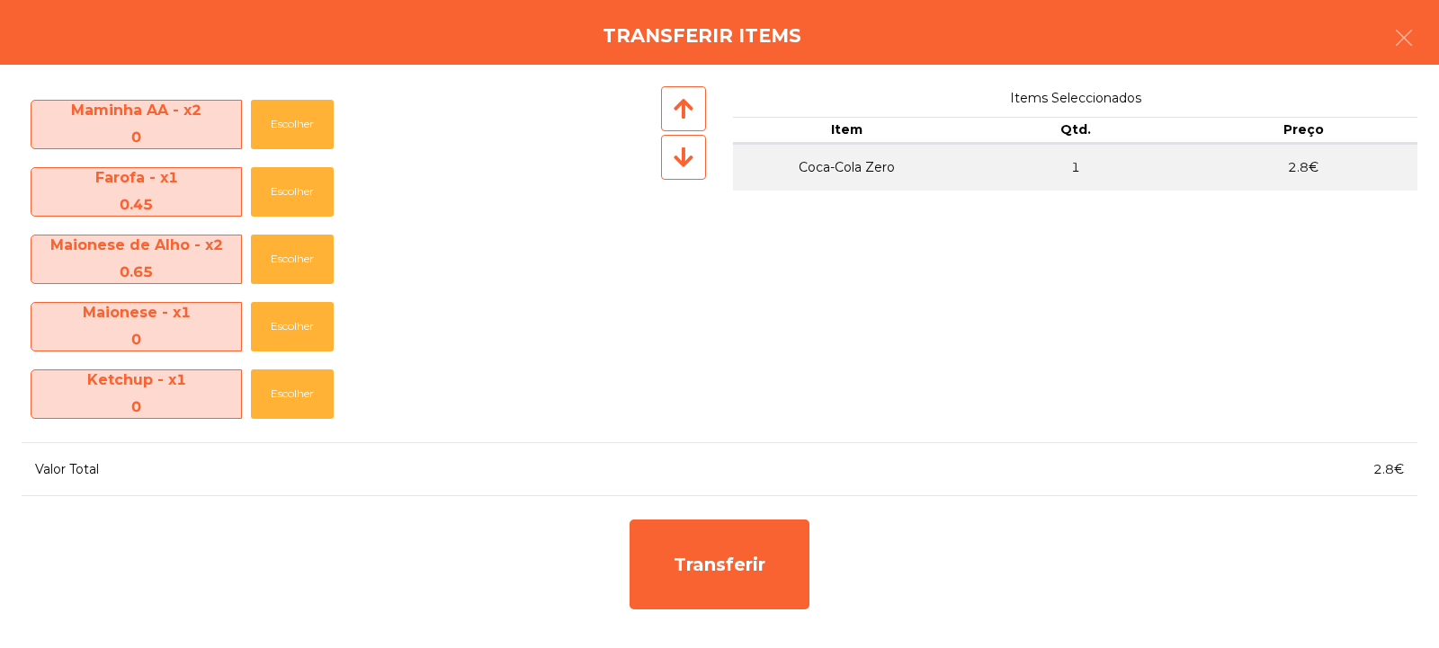
scroll to position [872, 0]
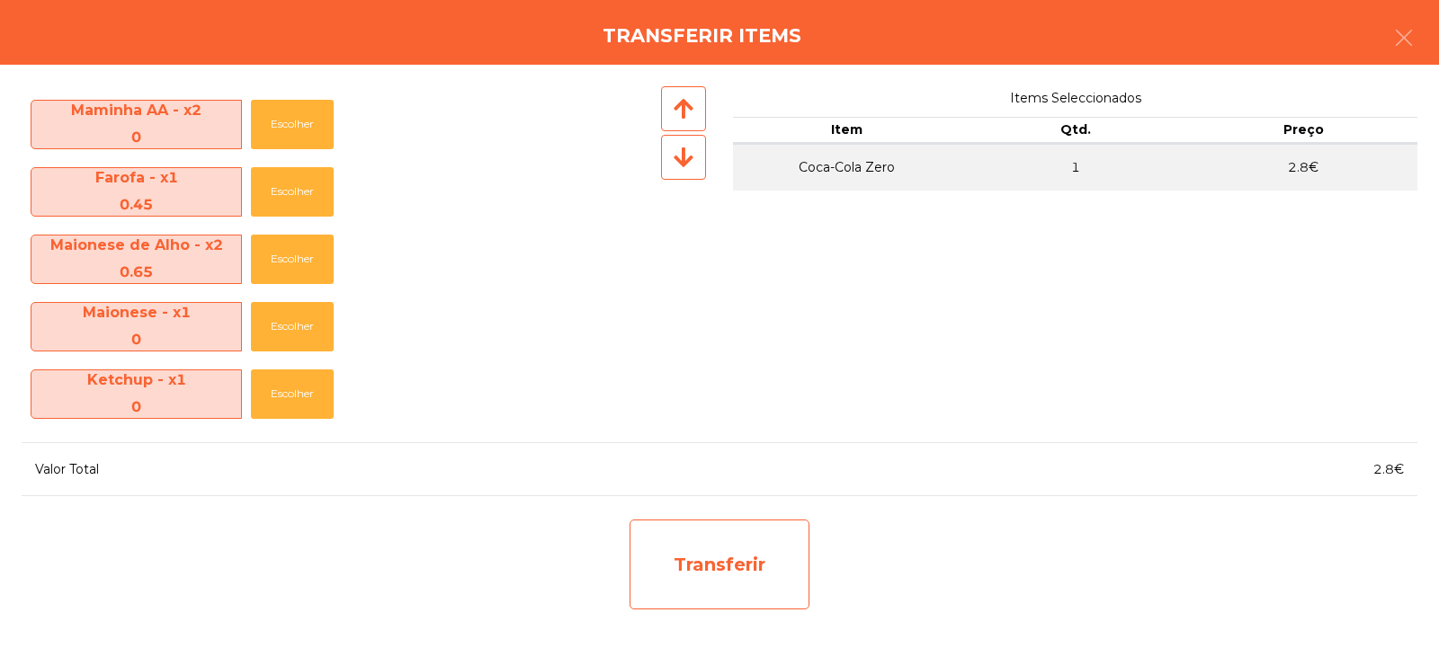
click at [728, 556] on div "Transferir" at bounding box center [720, 565] width 180 height 90
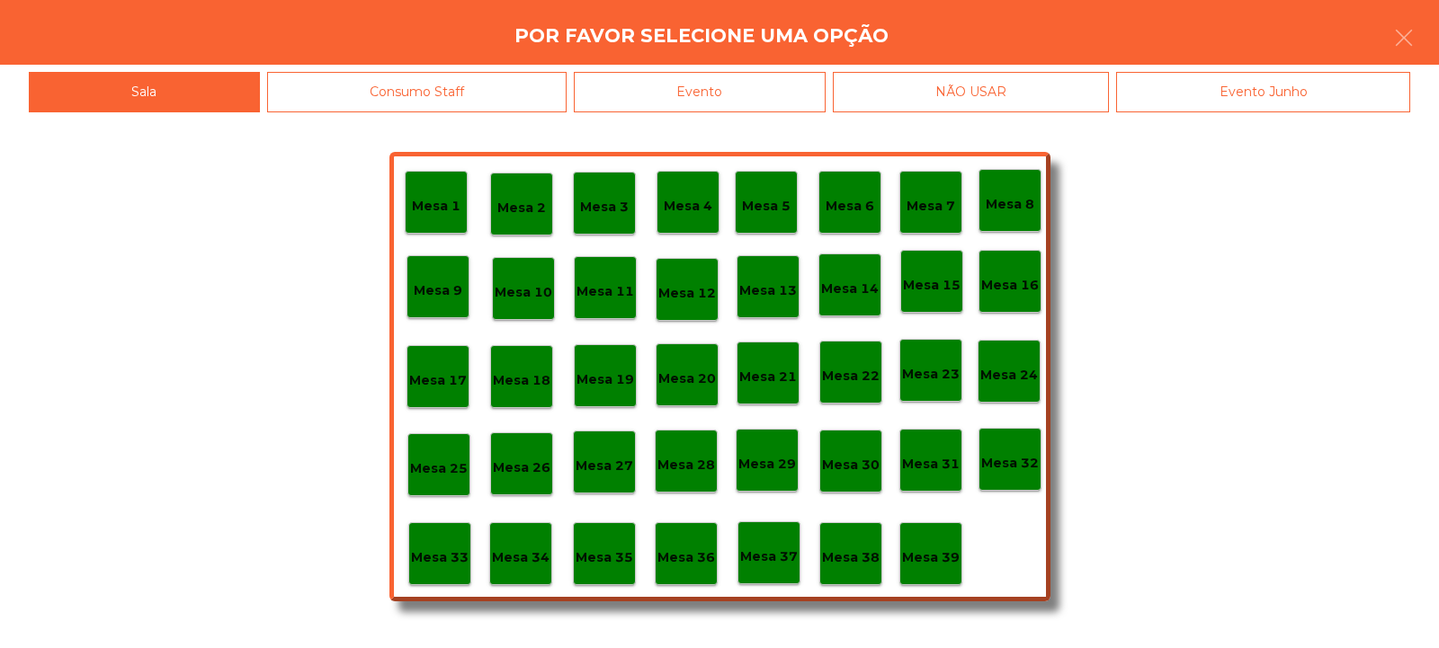
click at [762, 548] on p "Mesa 37" at bounding box center [769, 557] width 58 height 21
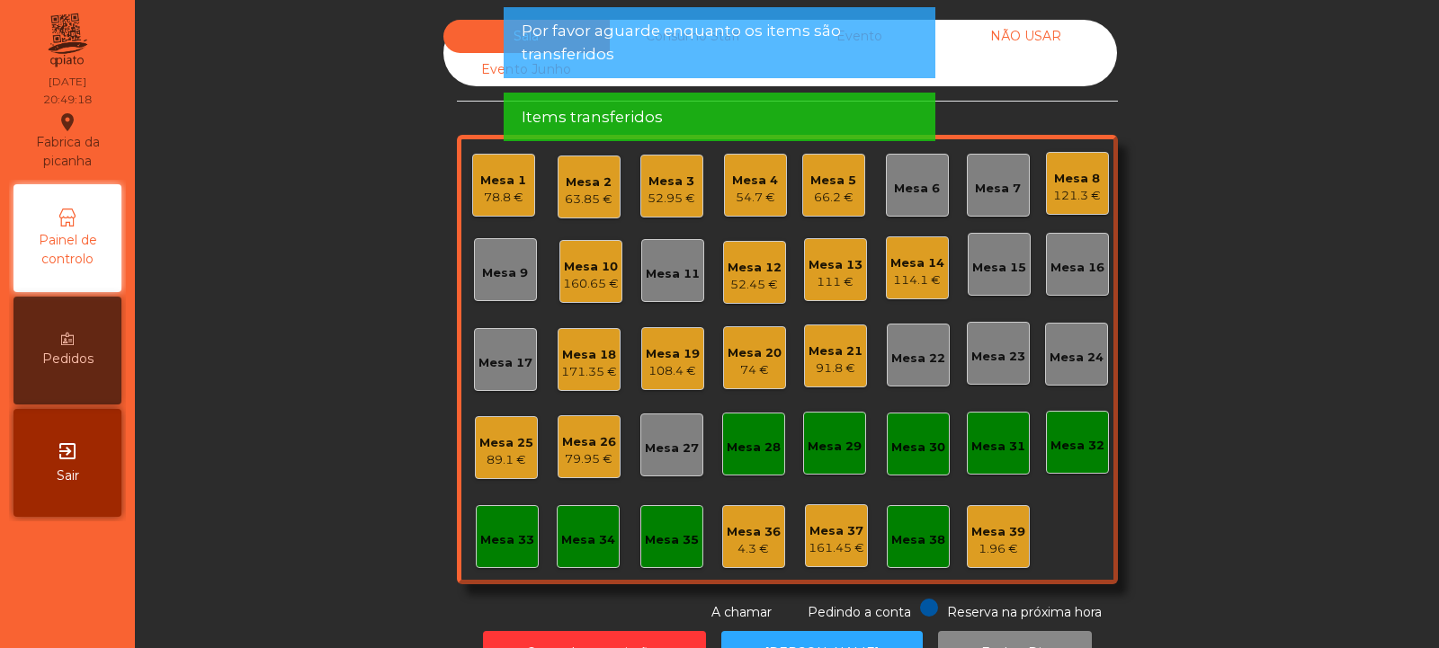
click at [841, 275] on div "111 €" at bounding box center [835, 282] width 54 height 18
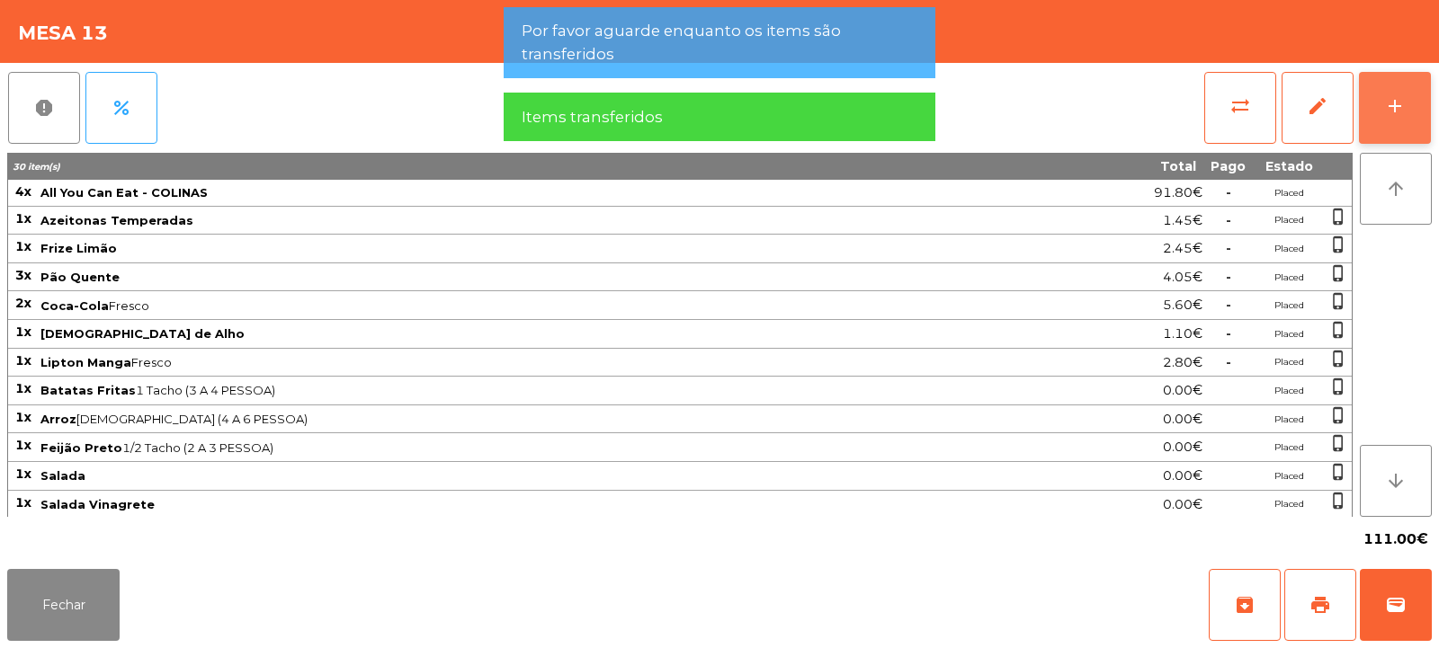
click at [1386, 121] on button "add" at bounding box center [1395, 108] width 72 height 72
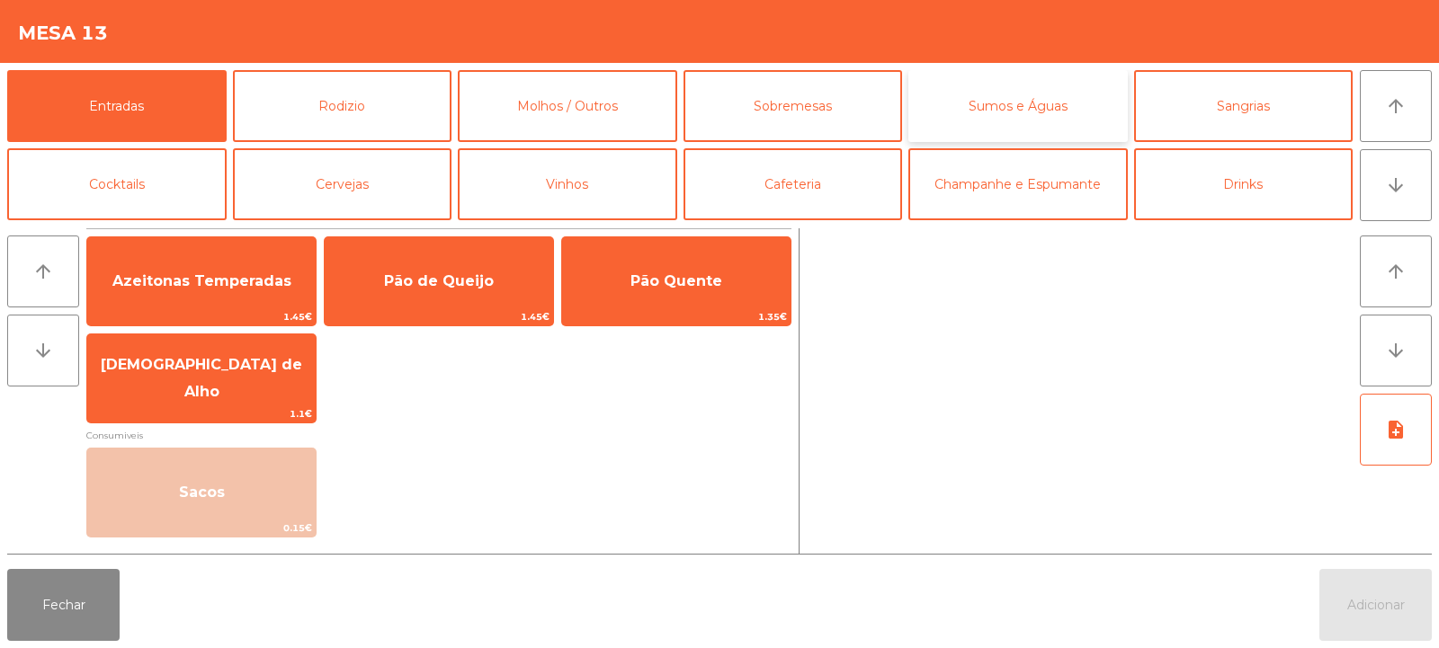
click at [1031, 116] on button "Sumos e Águas" at bounding box center [1017, 106] width 219 height 72
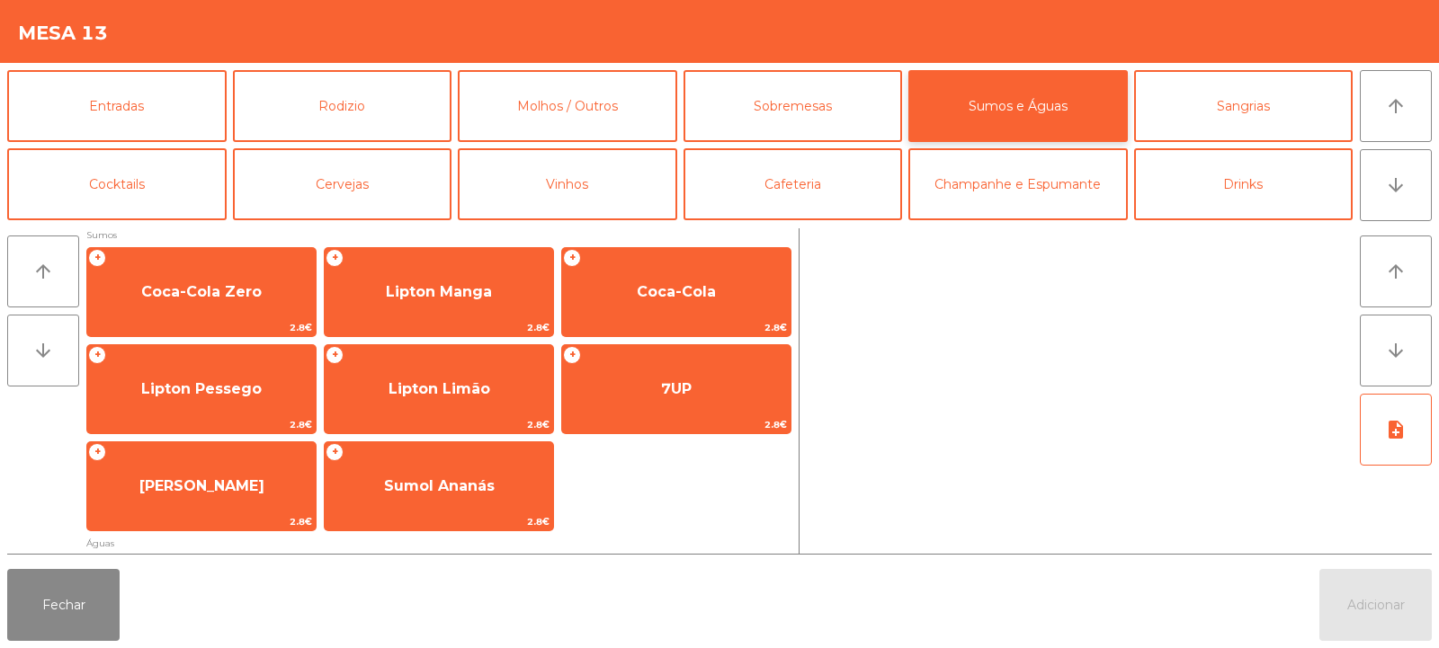
scroll to position [297, 0]
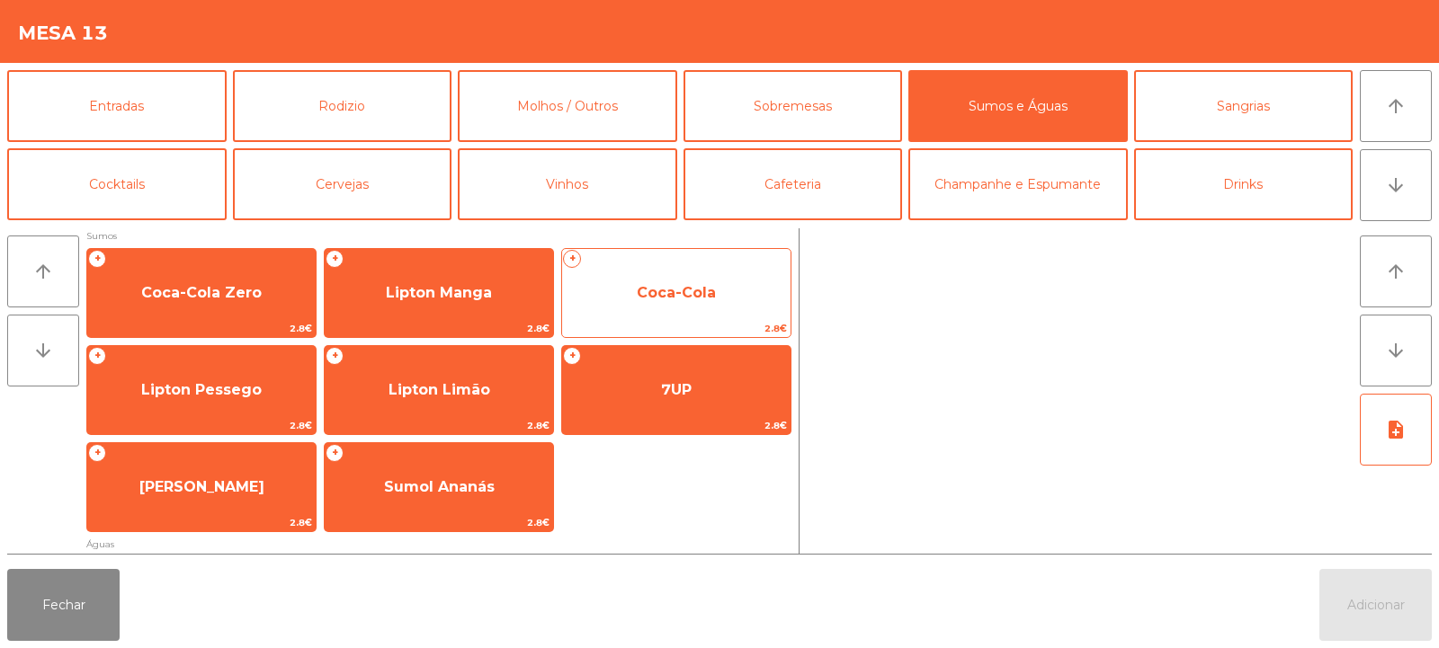
click at [631, 304] on span "Coca-Cola" at bounding box center [676, 293] width 228 height 49
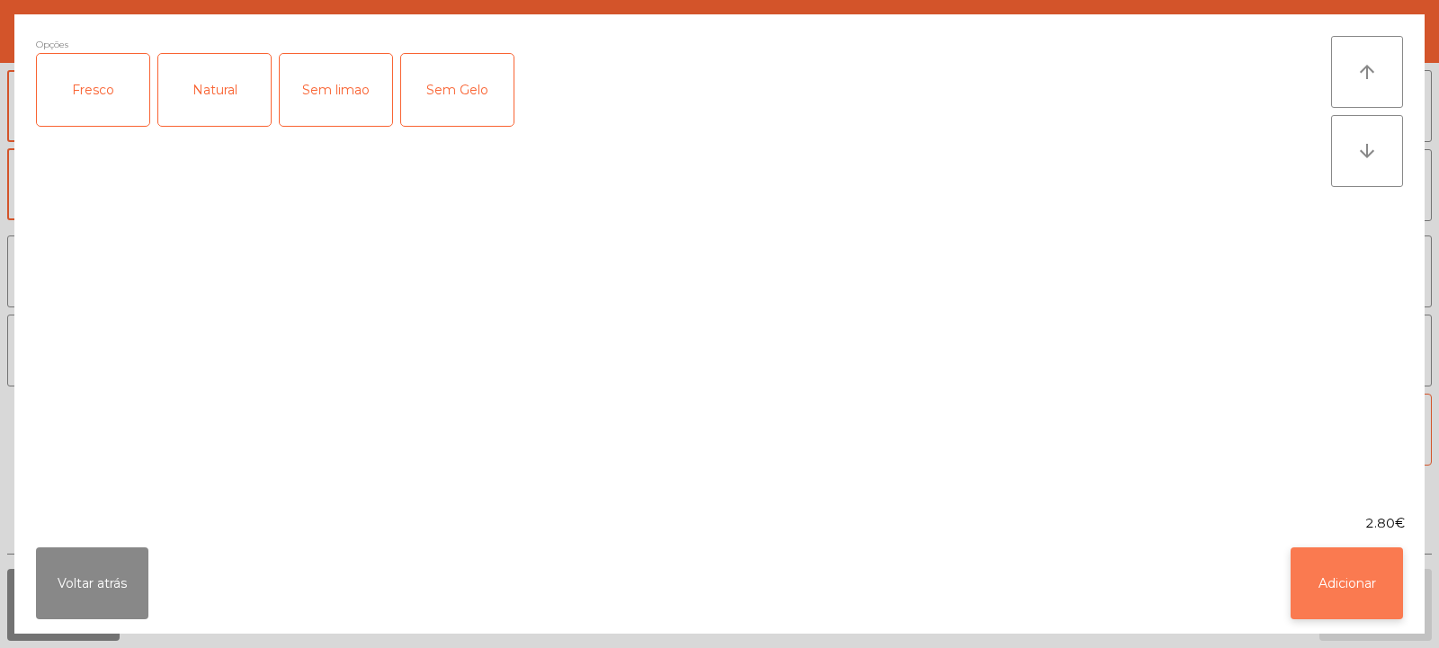
click at [1371, 570] on button "Adicionar" at bounding box center [1347, 584] width 112 height 72
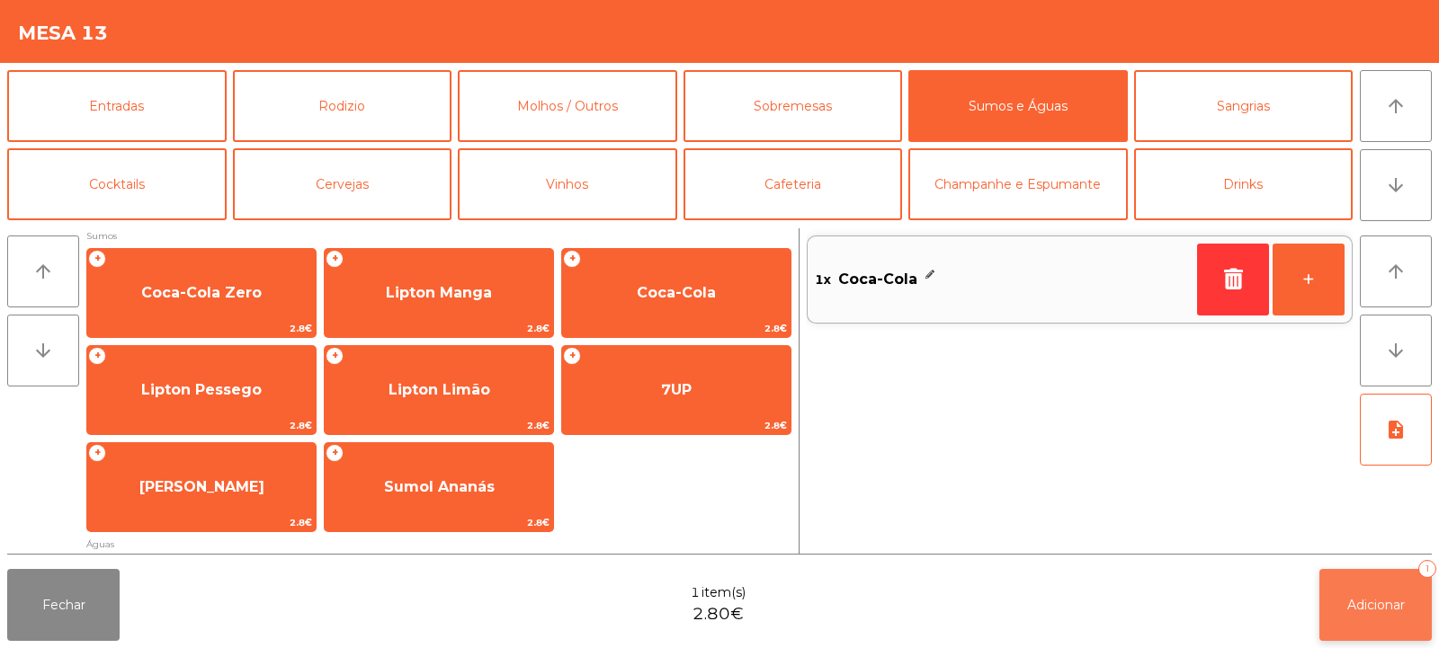
click at [1382, 606] on span "Adicionar" at bounding box center [1376, 605] width 58 height 16
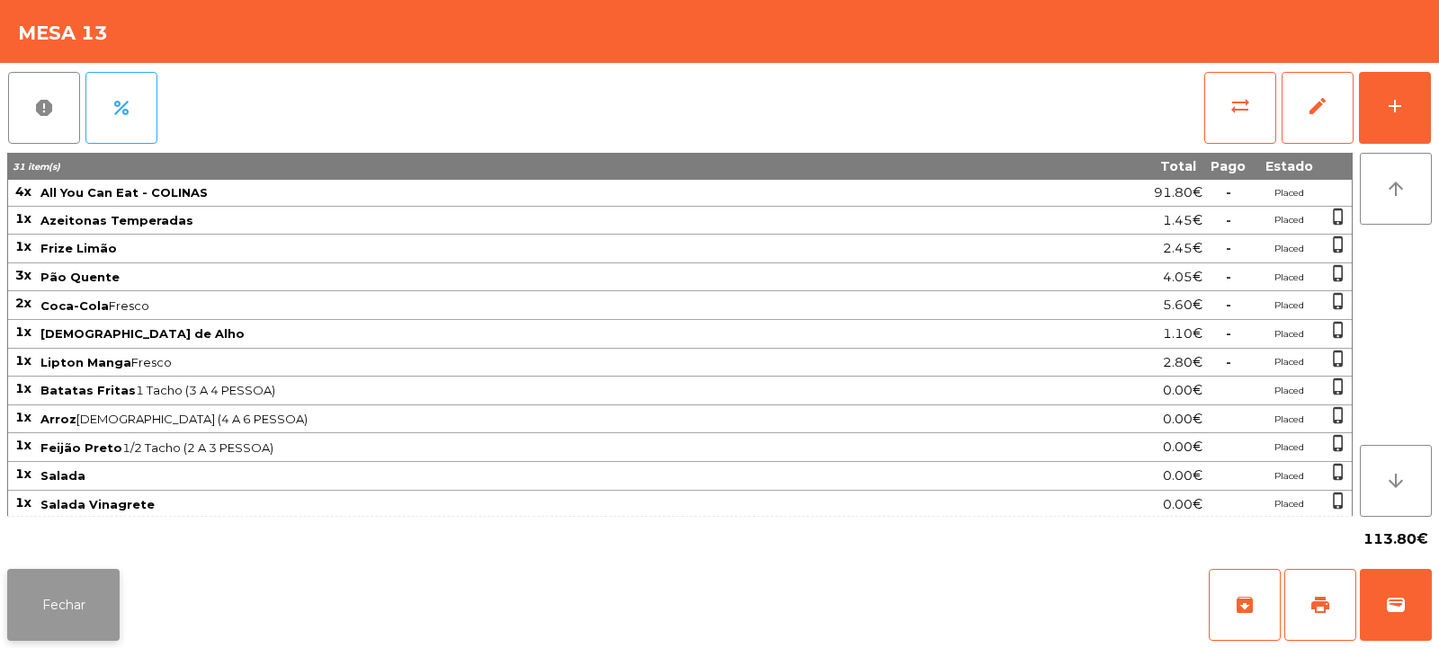
click at [103, 594] on button "Fechar" at bounding box center [63, 605] width 112 height 72
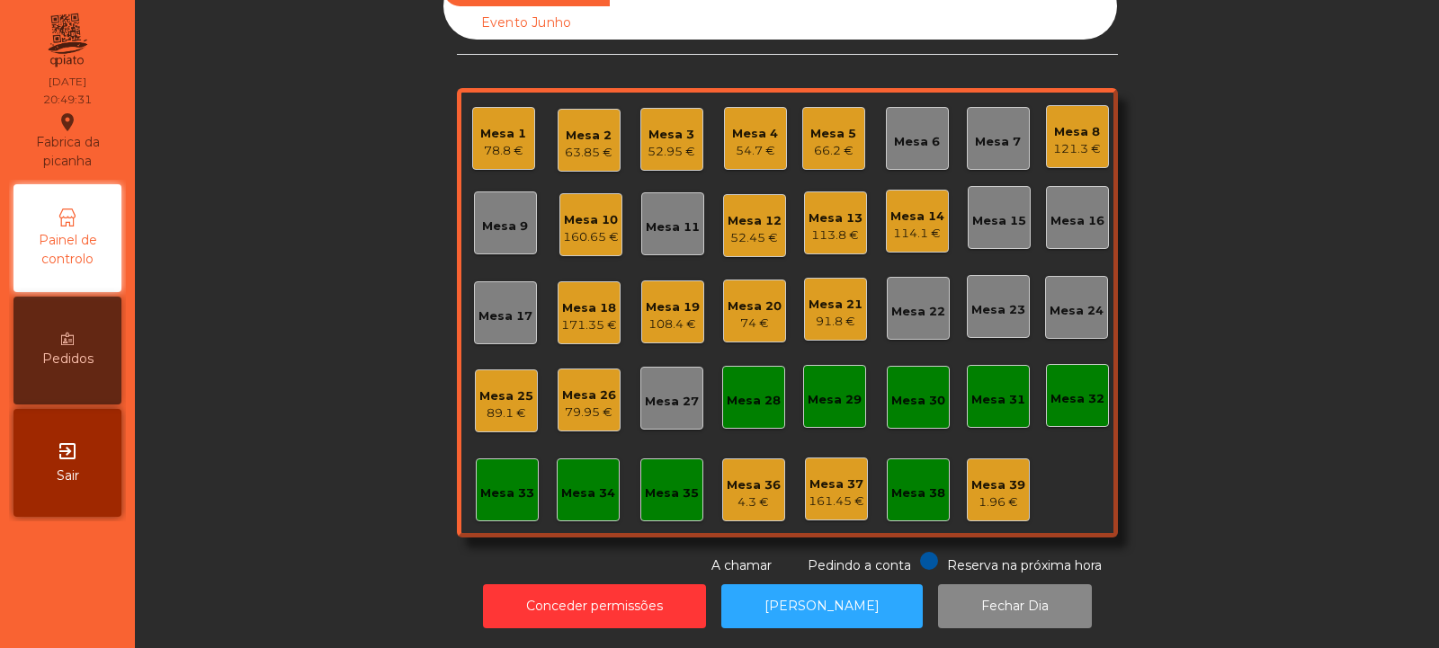
scroll to position [0, 0]
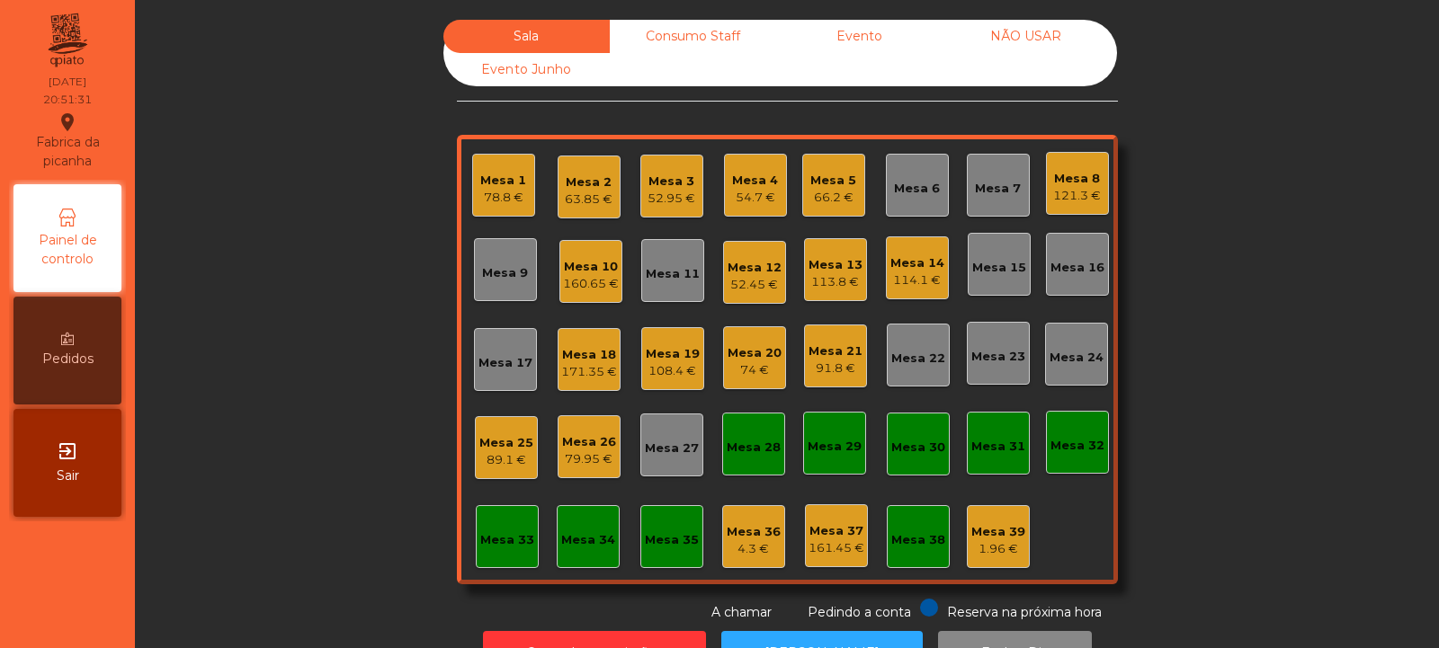
click at [486, 188] on div "Mesa 1" at bounding box center [503, 181] width 46 height 18
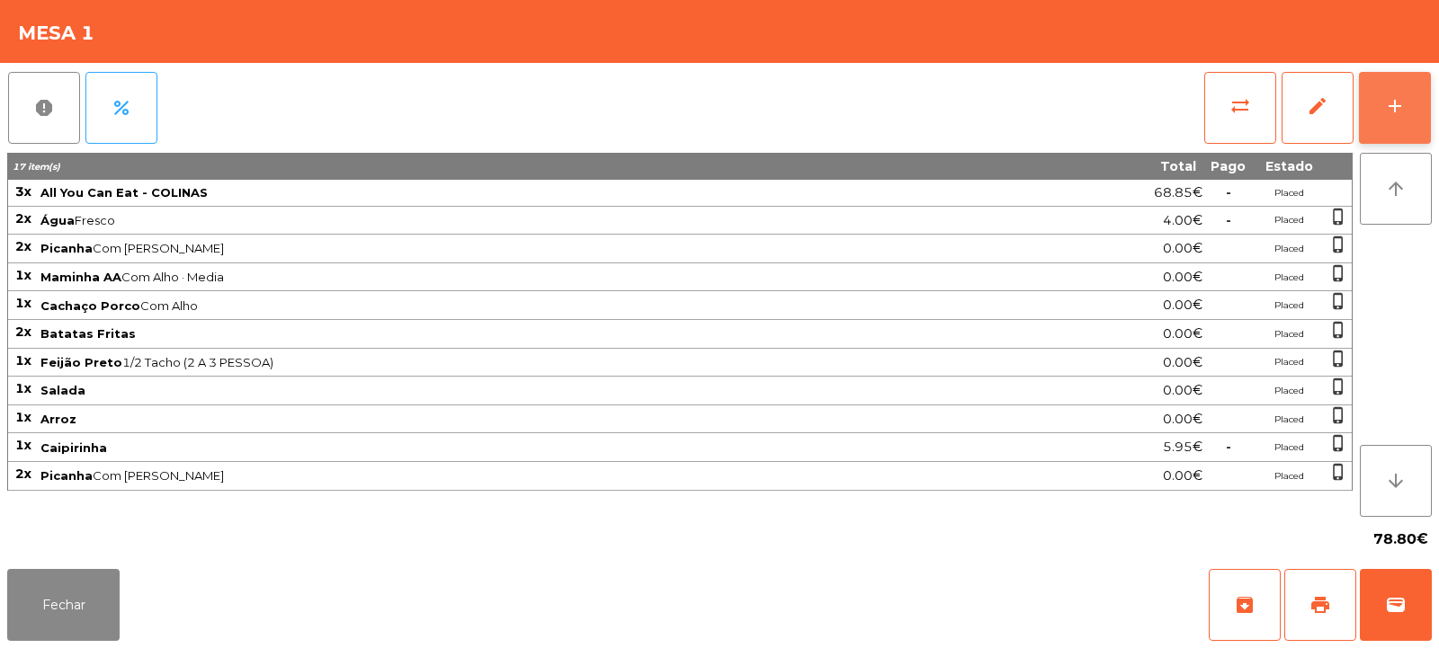
click at [1380, 128] on button "add" at bounding box center [1395, 108] width 72 height 72
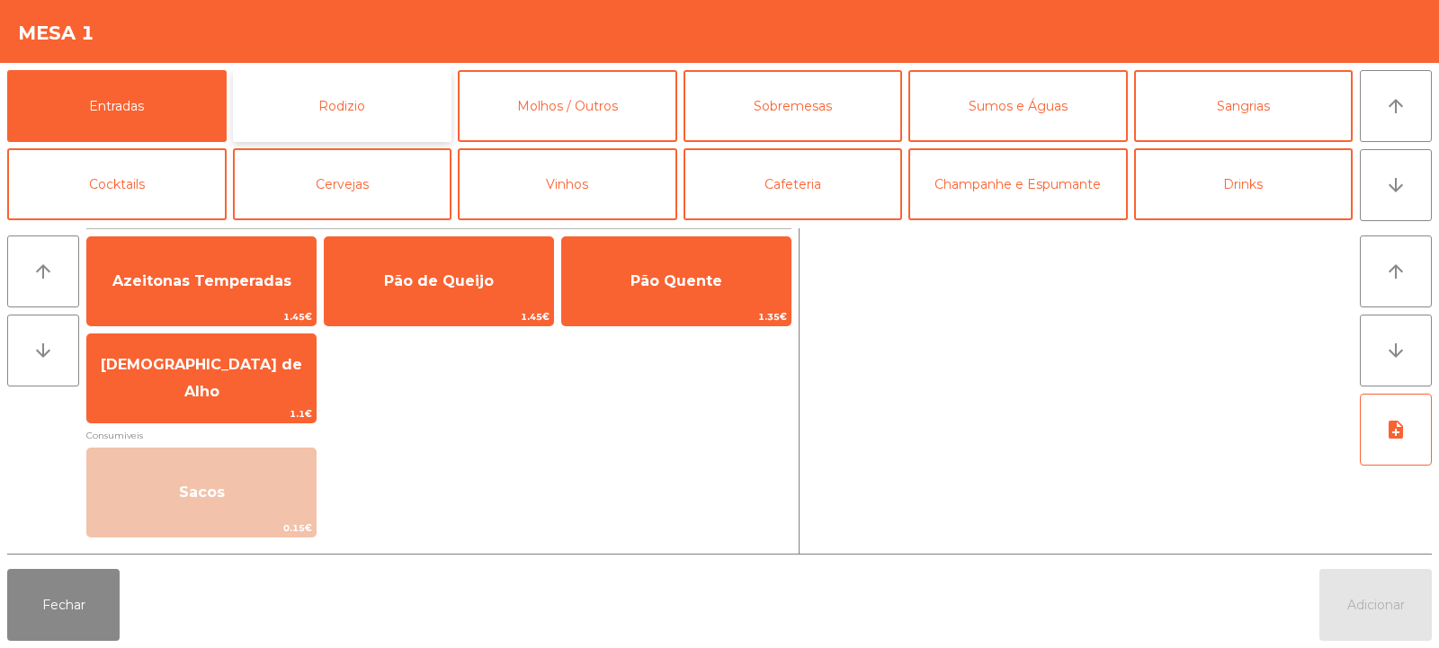
click at [355, 98] on button "Rodizio" at bounding box center [342, 106] width 219 height 72
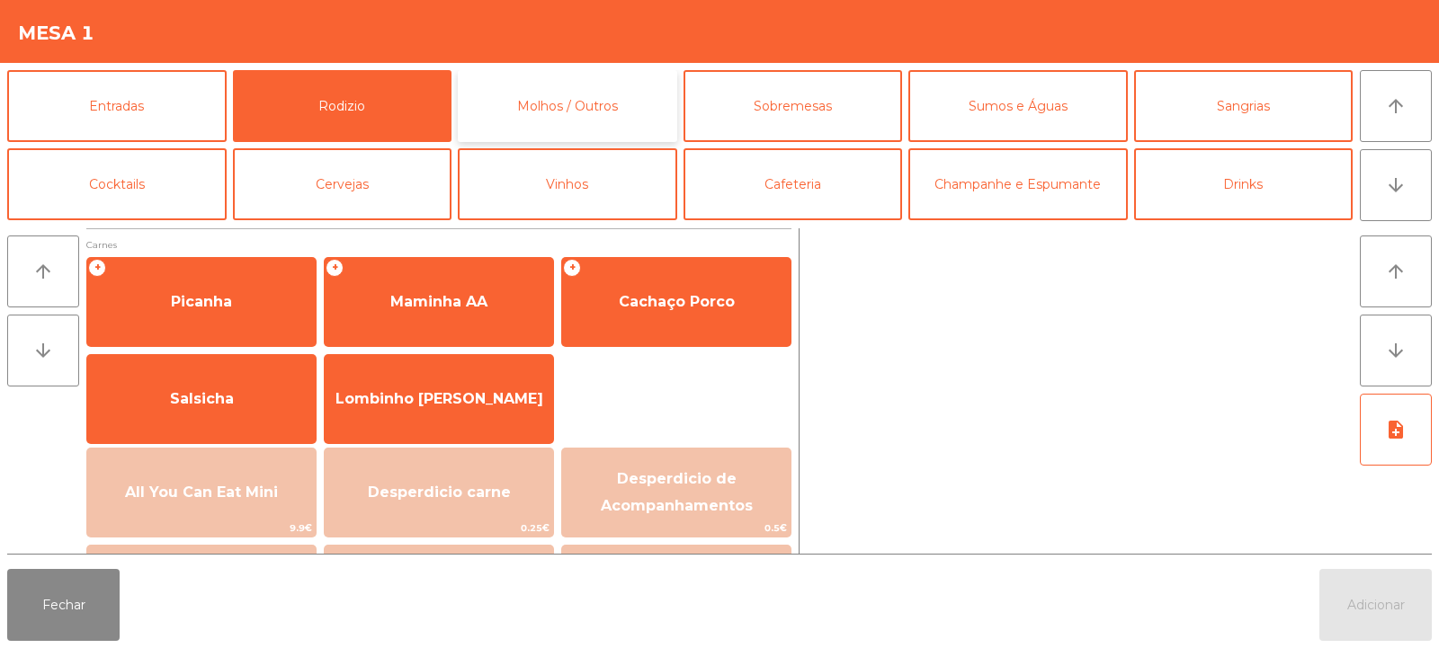
click at [580, 90] on button "Molhos / Outros" at bounding box center [567, 106] width 219 height 72
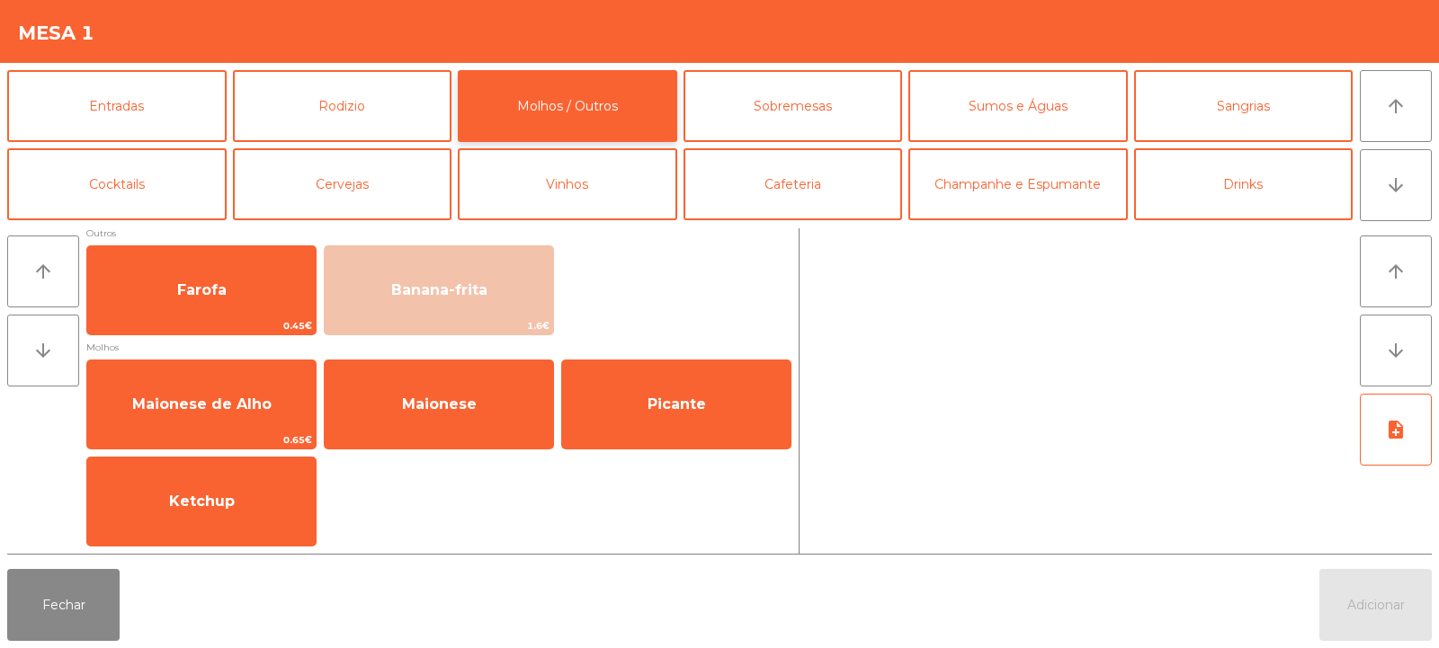
scroll to position [11, 0]
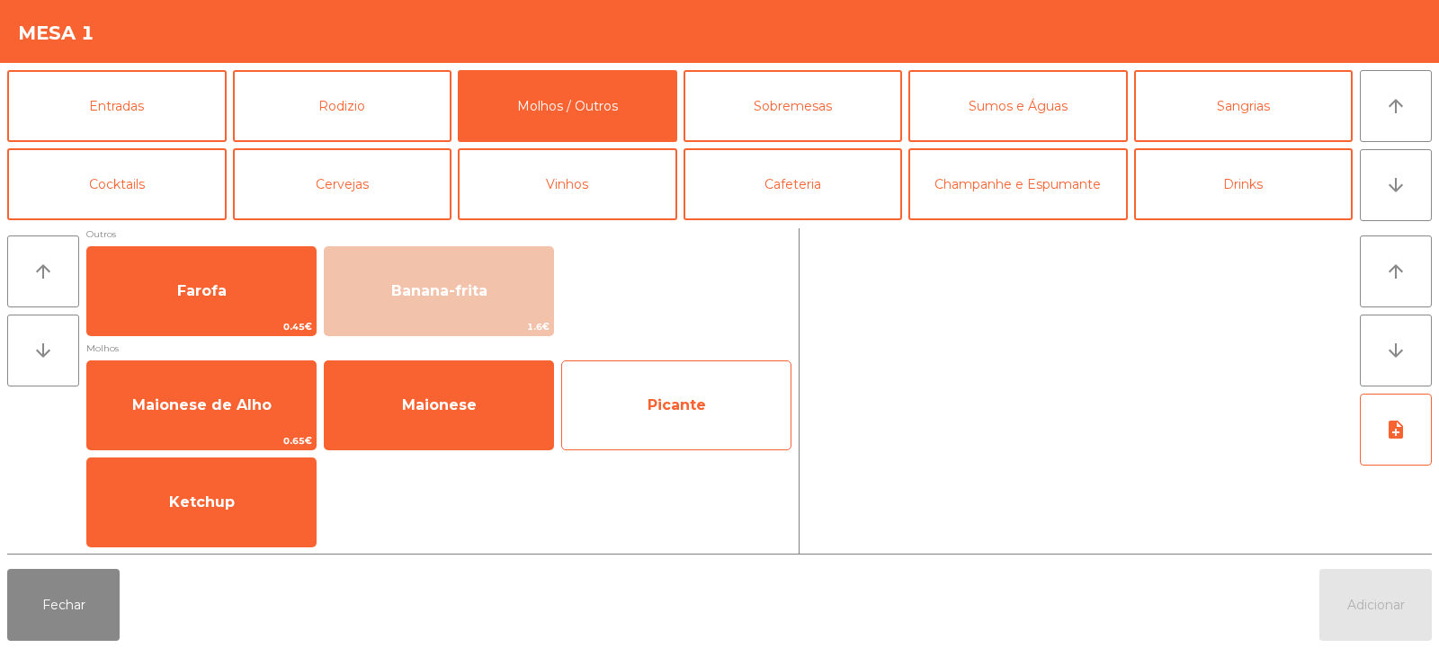
click at [647, 411] on span "Picante" at bounding box center [676, 405] width 228 height 49
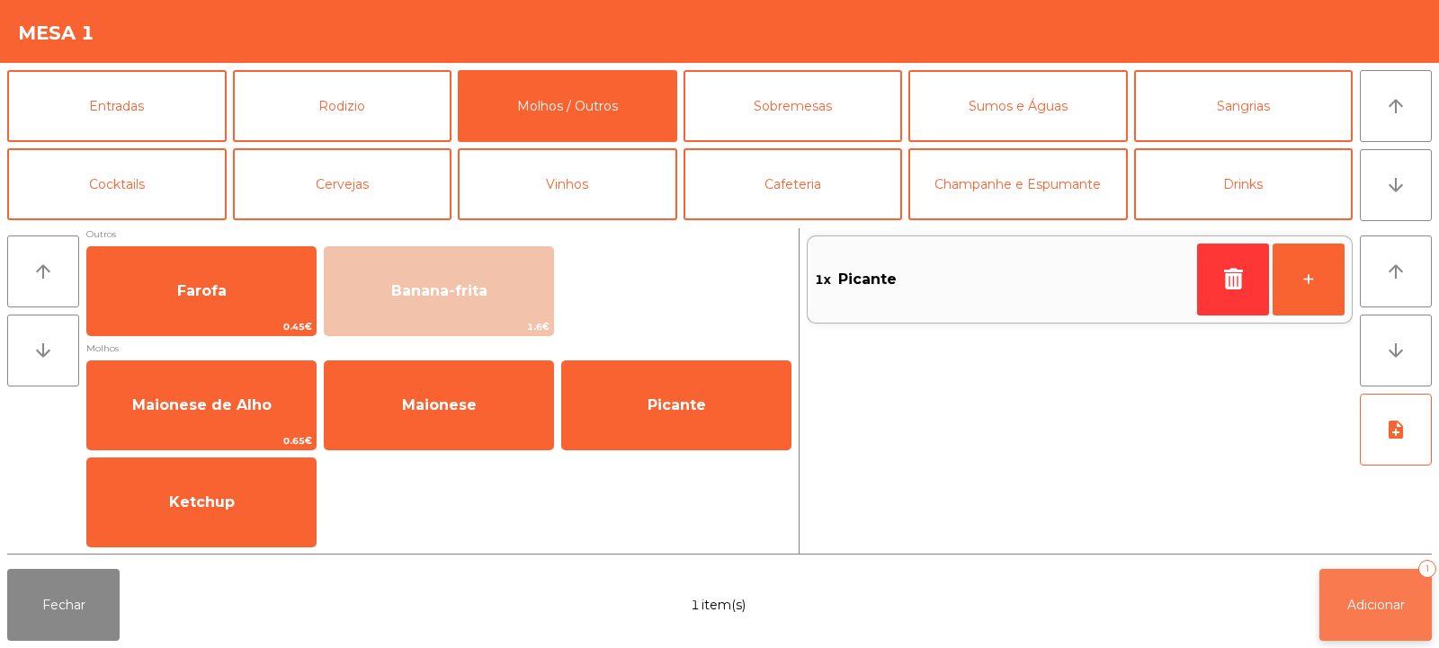
click at [1396, 603] on span "Adicionar" at bounding box center [1376, 605] width 58 height 16
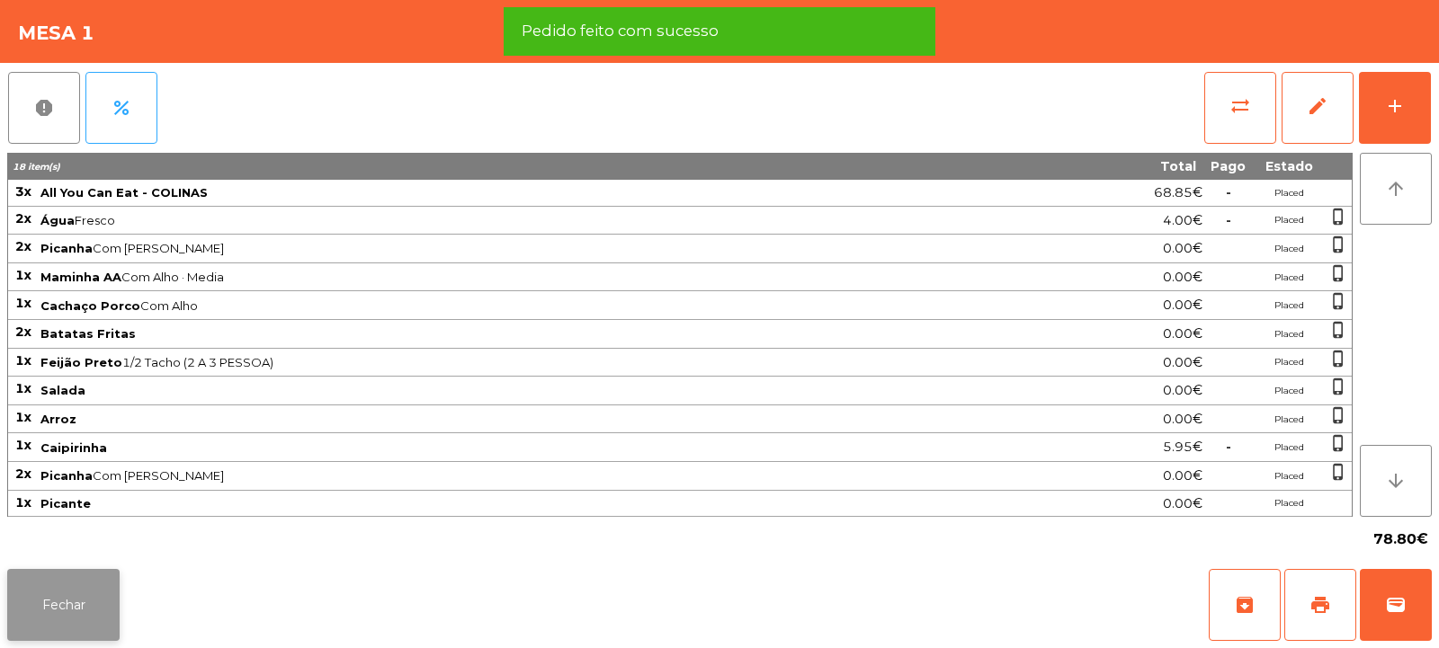
click at [78, 594] on button "Fechar" at bounding box center [63, 605] width 112 height 72
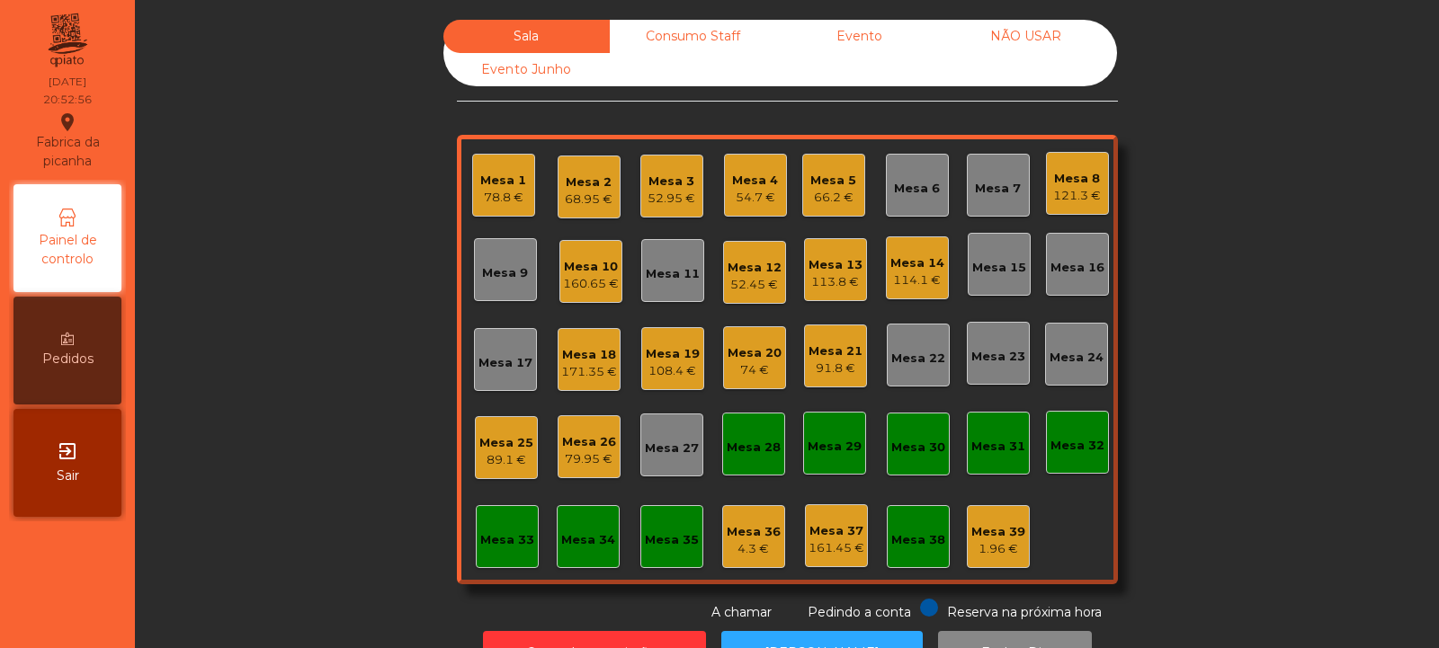
click at [737, 270] on div "Mesa 12" at bounding box center [755, 268] width 54 height 18
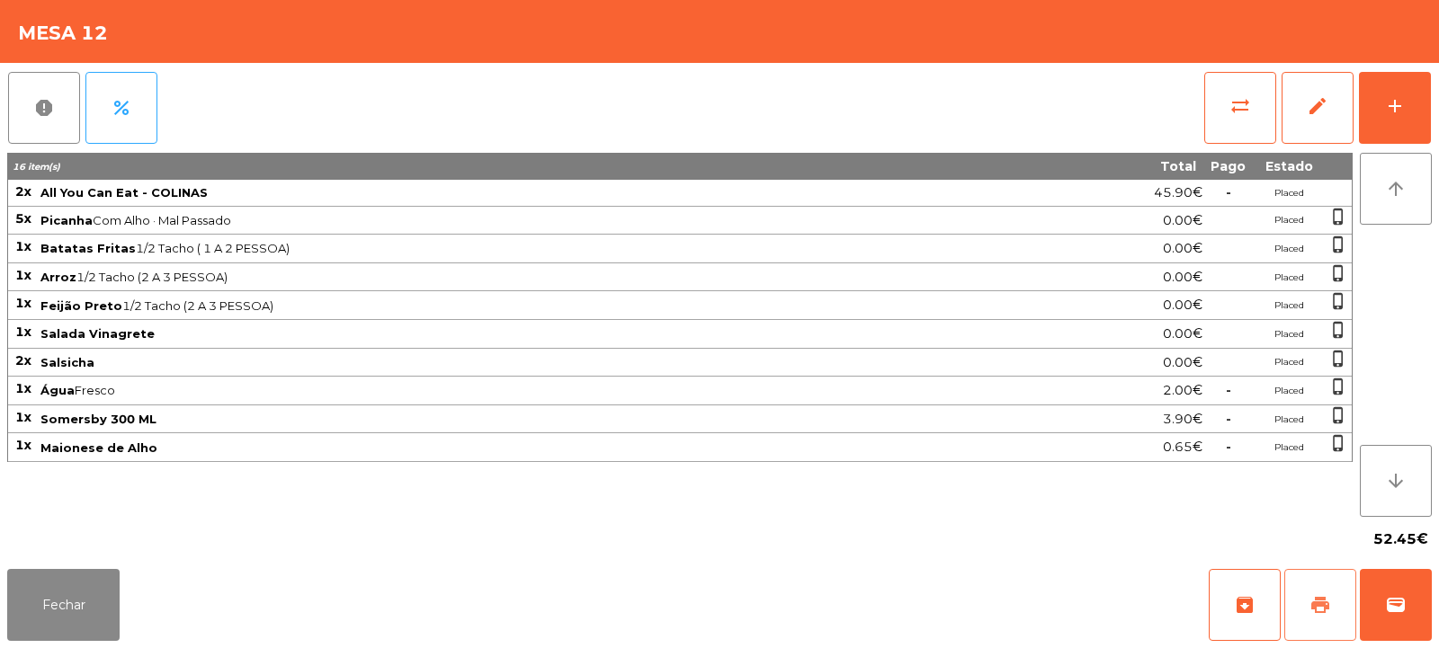
click at [1330, 616] on button "print" at bounding box center [1320, 605] width 72 height 72
click at [1382, 595] on button "wallet" at bounding box center [1396, 605] width 72 height 72
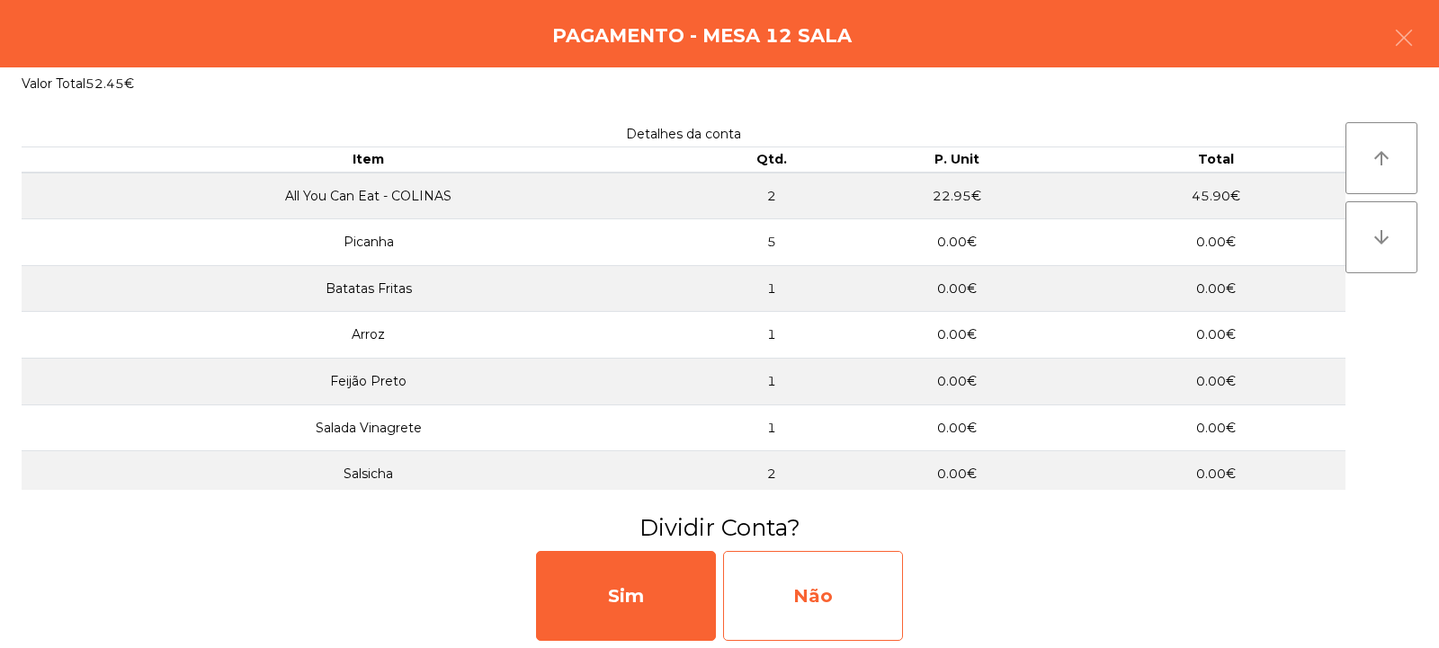
click at [836, 632] on div "Não" at bounding box center [813, 596] width 180 height 90
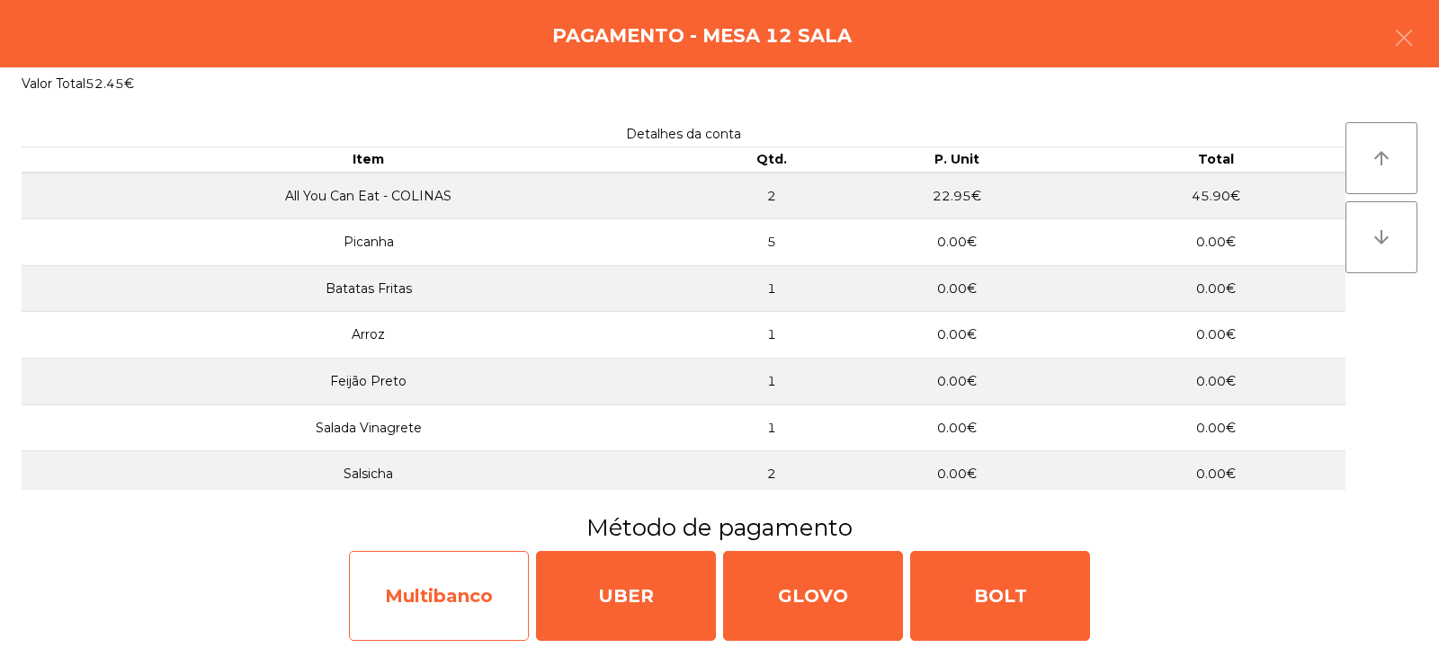
click at [484, 598] on div "Multibanco" at bounding box center [439, 596] width 180 height 90
select select "**"
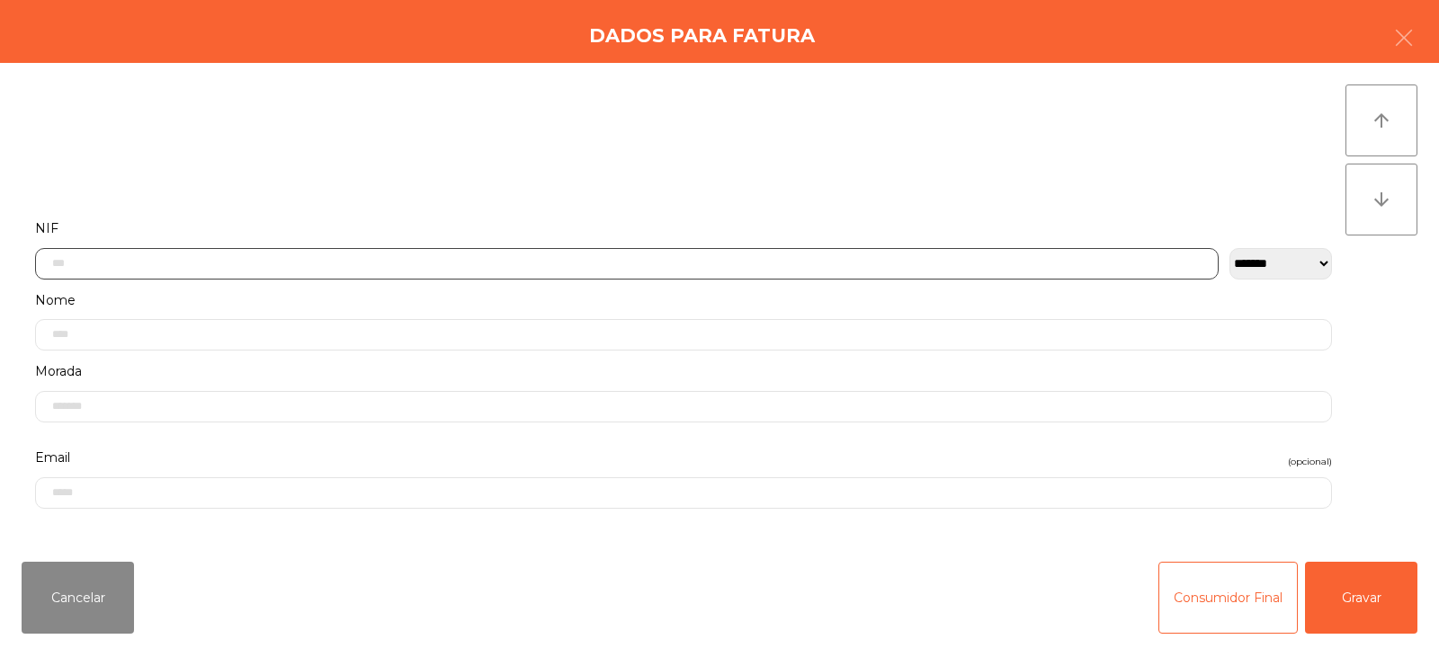
click at [617, 270] on input "text" at bounding box center [627, 263] width 1184 height 31
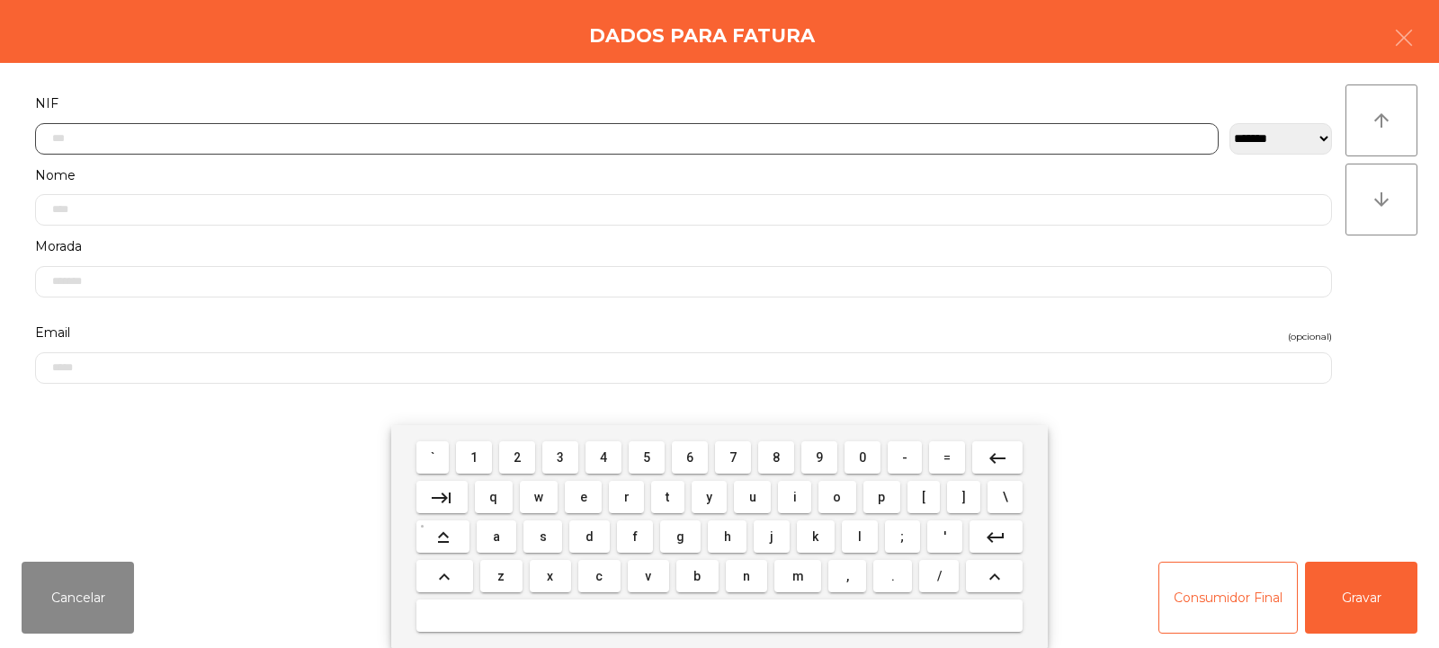
scroll to position [131, 0]
type input "*********"
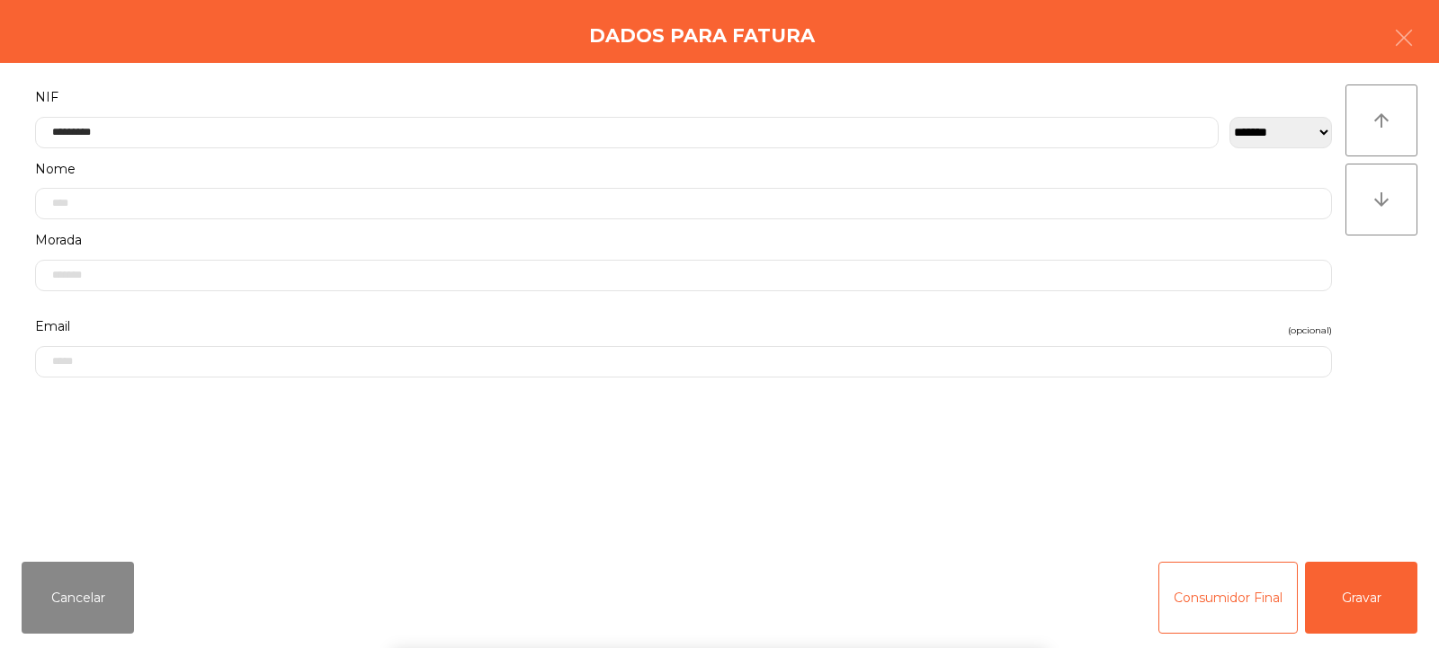
click at [1376, 316] on div "arrow_upward arrow_downward" at bounding box center [1381, 306] width 72 height 442
click at [1358, 605] on button "Gravar" at bounding box center [1361, 598] width 112 height 72
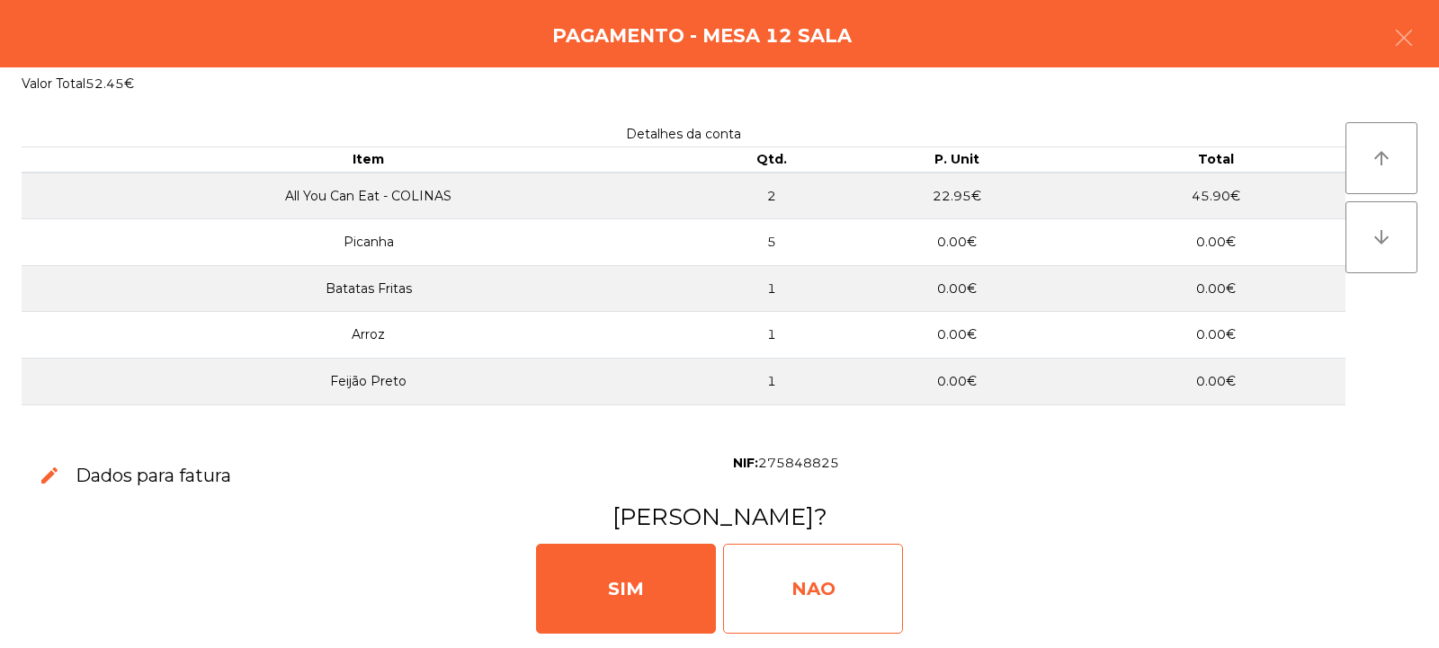
click at [818, 587] on div "NAO" at bounding box center [813, 589] width 180 height 90
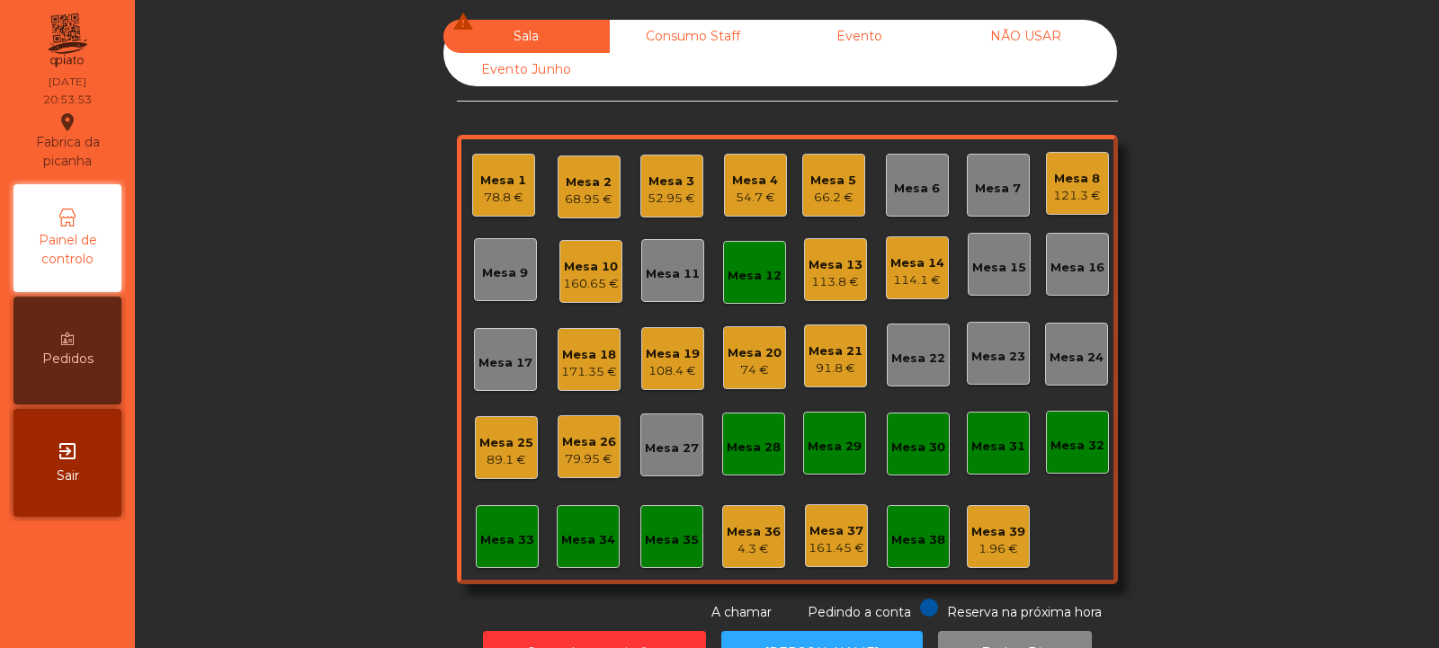
click at [751, 263] on div "Mesa 12" at bounding box center [755, 272] width 54 height 25
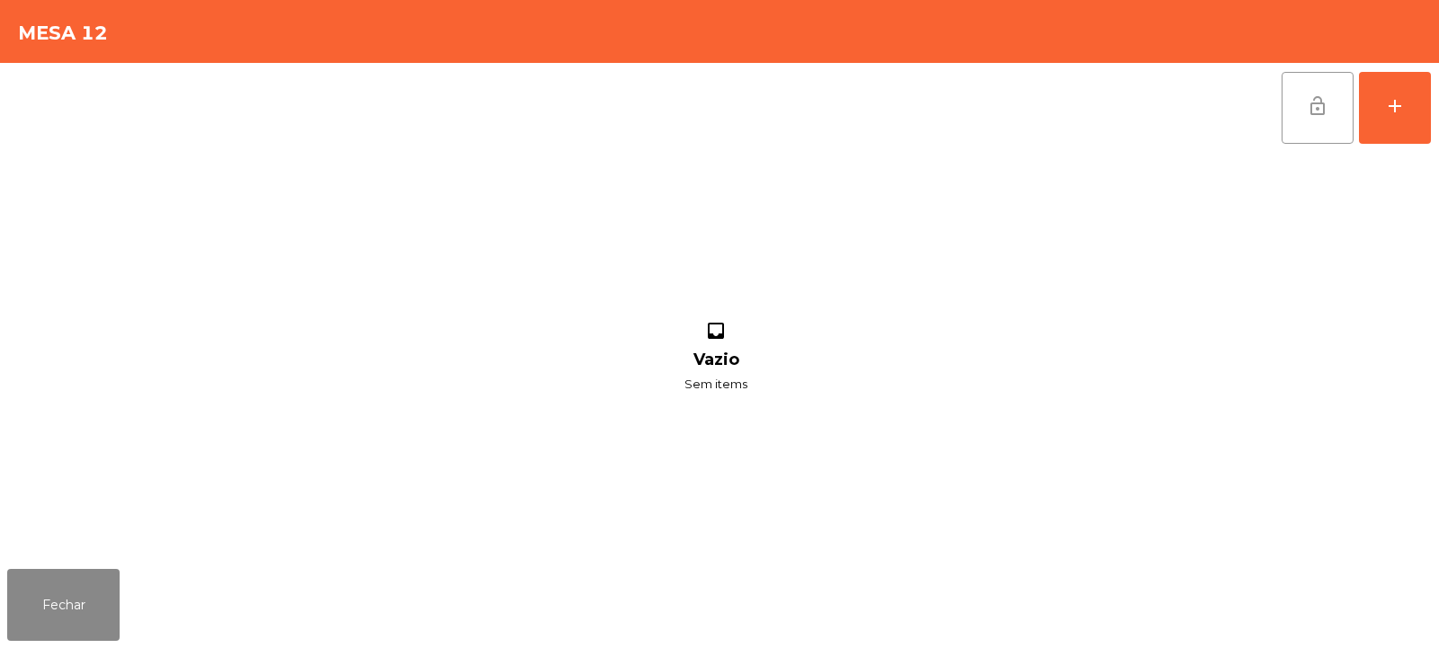
click at [1327, 130] on button "lock_open" at bounding box center [1318, 108] width 72 height 72
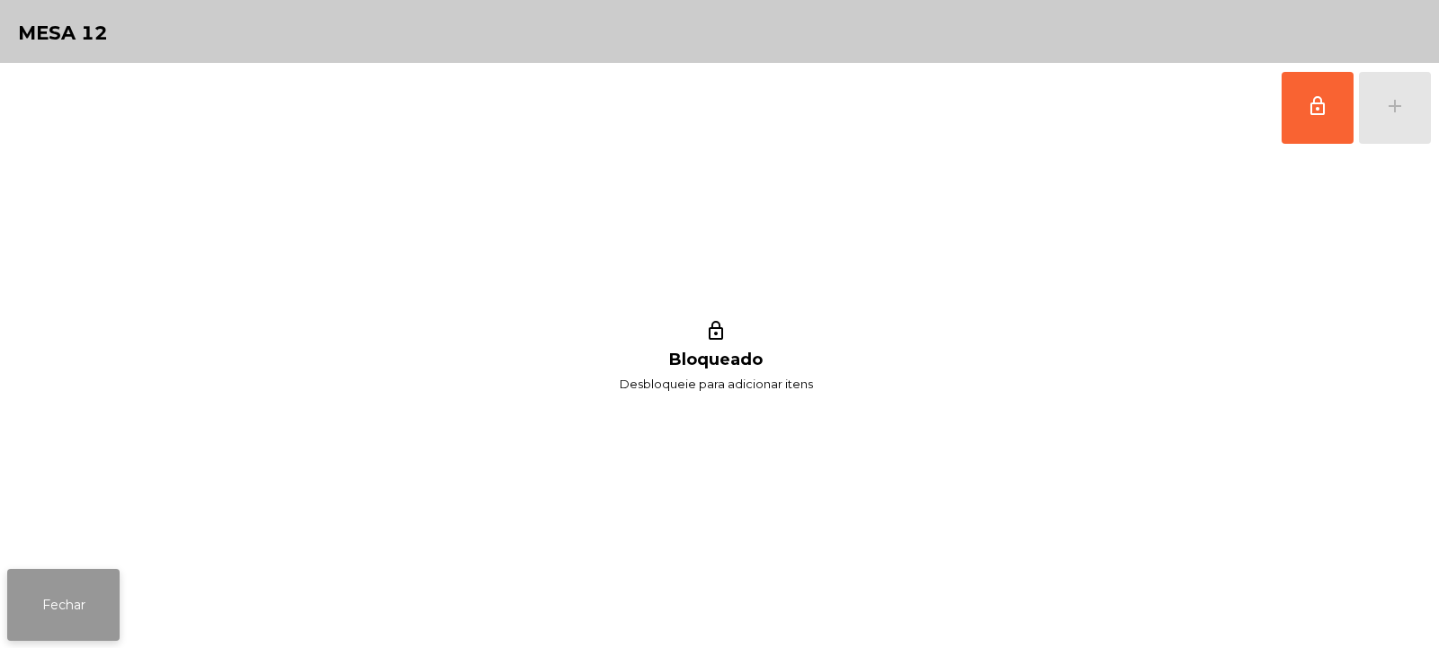
click at [94, 600] on button "Fechar" at bounding box center [63, 605] width 112 height 72
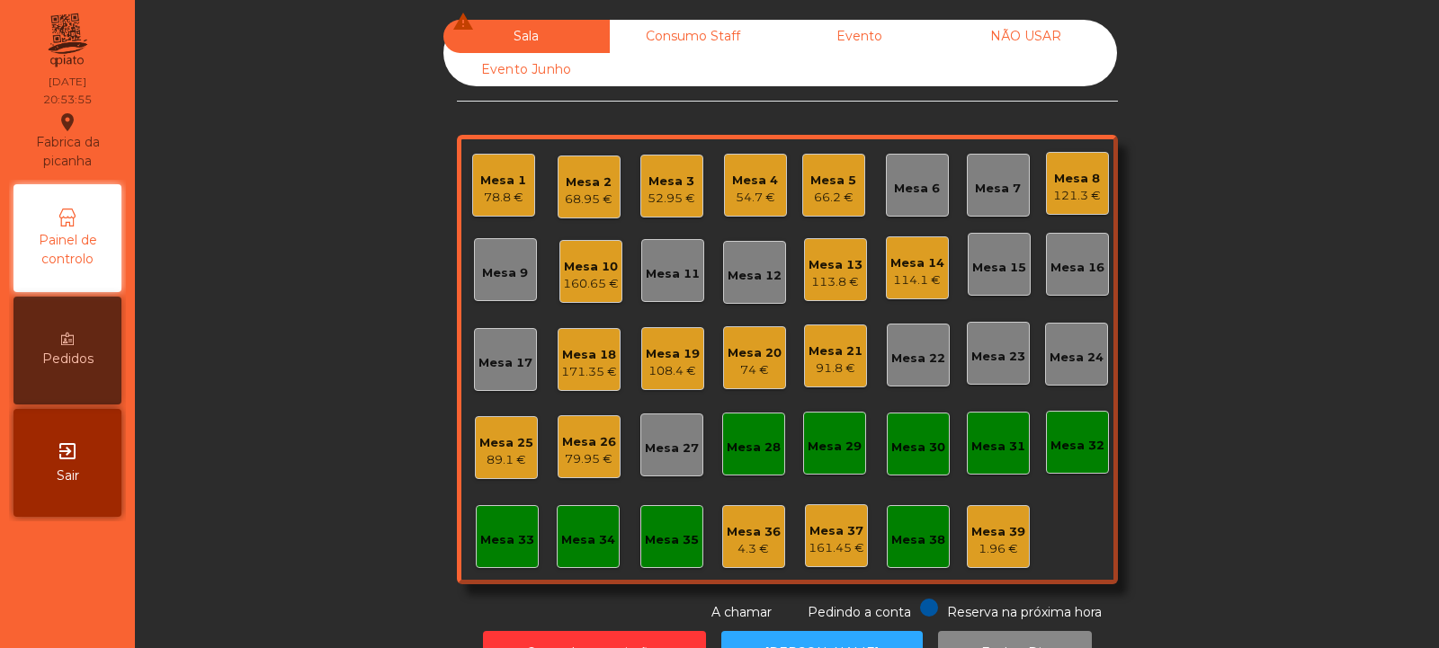
click at [902, 290] on div "Mesa 14 114.1 €" at bounding box center [917, 268] width 63 height 63
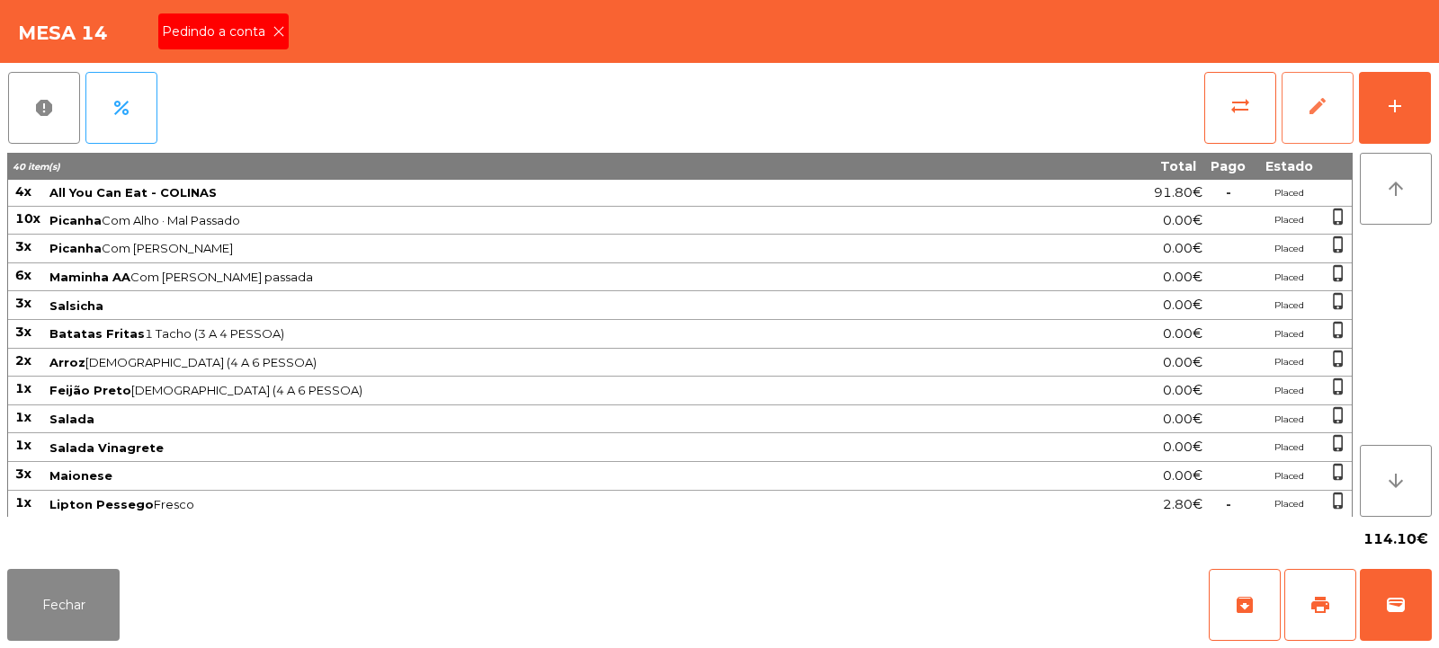
click at [1313, 89] on button "edit" at bounding box center [1318, 108] width 72 height 72
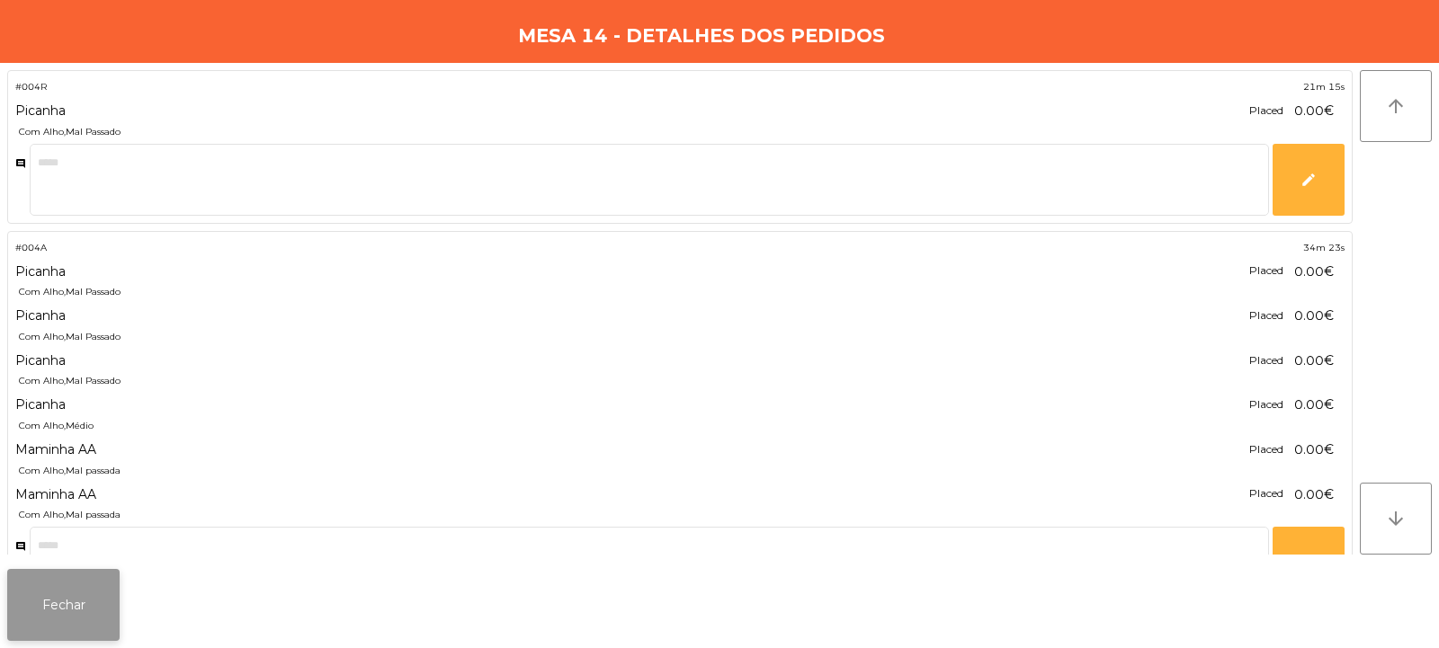
click at [49, 609] on button "Fechar" at bounding box center [63, 605] width 112 height 72
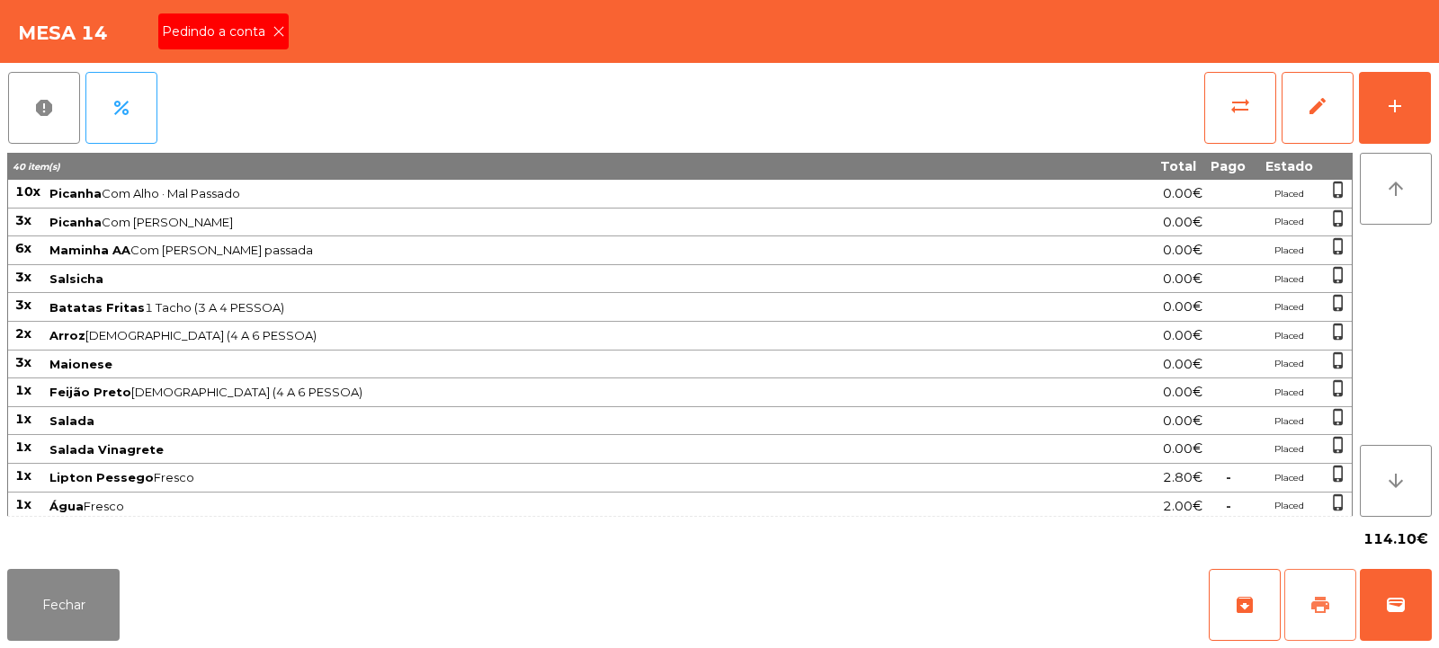
click at [1311, 614] on span "print" at bounding box center [1320, 605] width 22 height 22
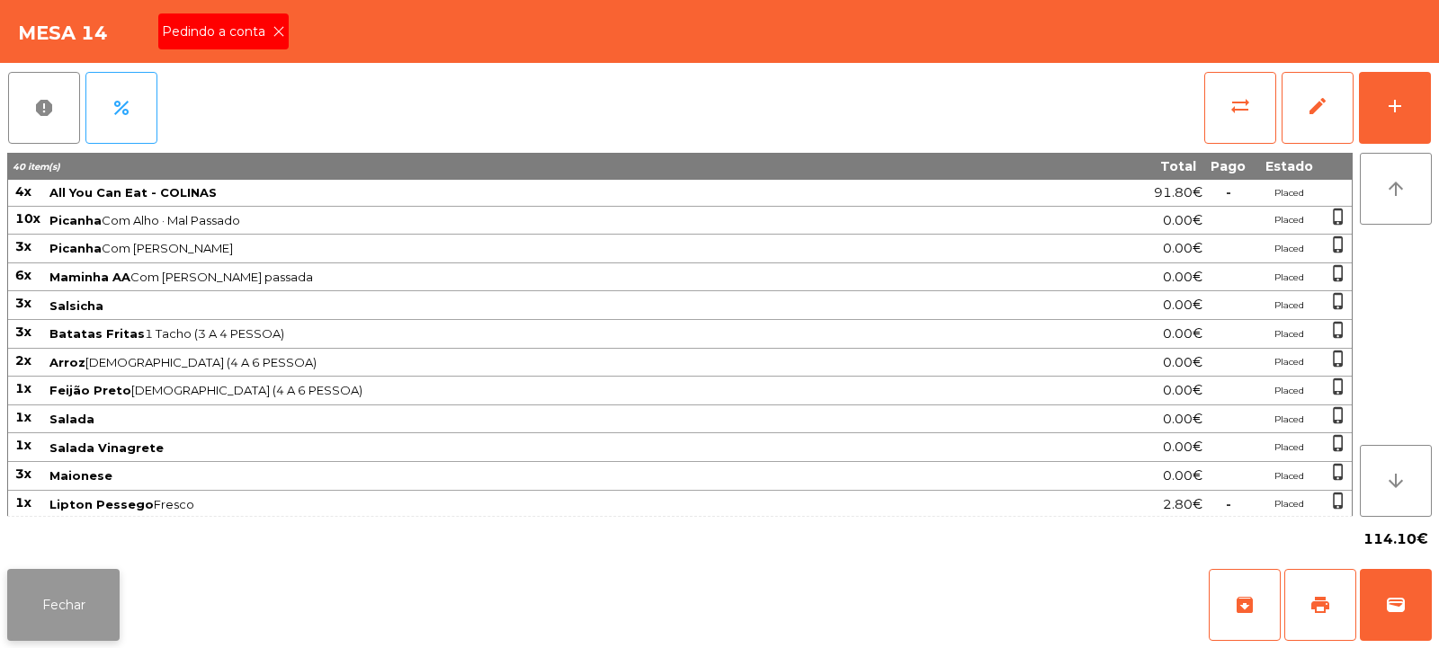
click at [53, 607] on button "Fechar" at bounding box center [63, 605] width 112 height 72
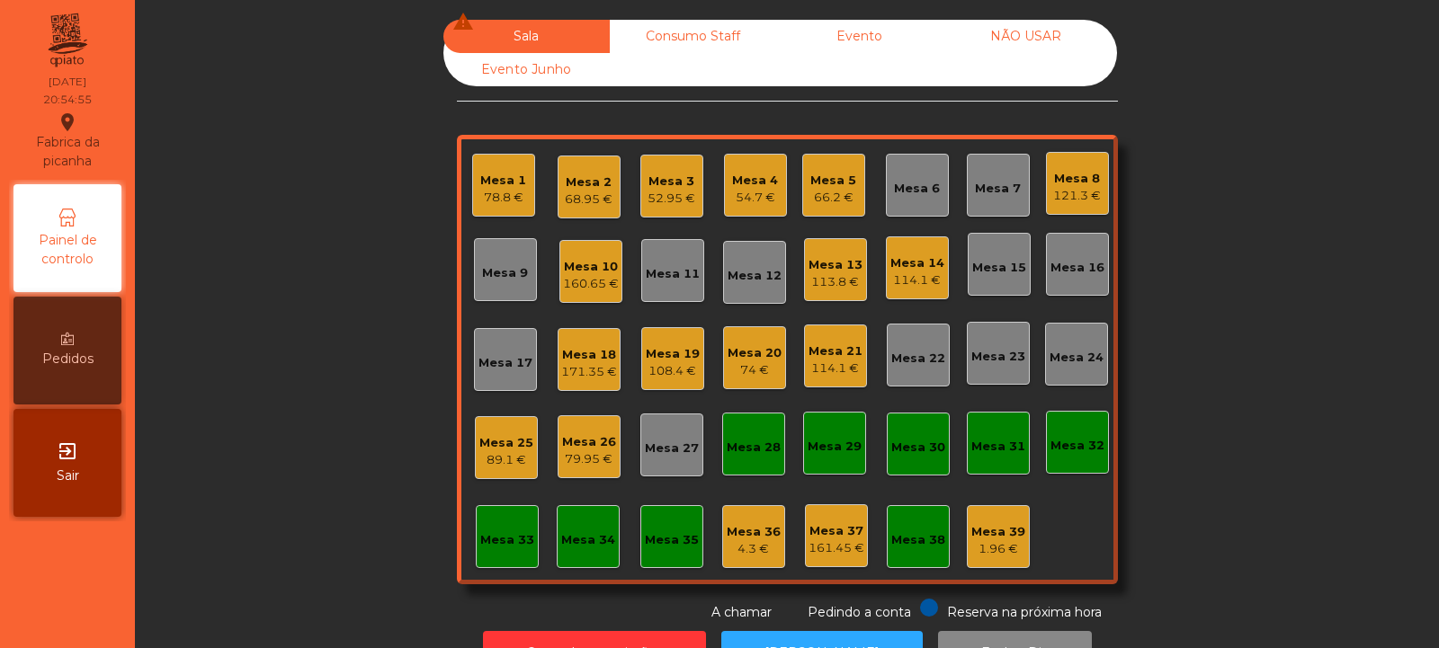
click at [758, 373] on div "74 €" at bounding box center [755, 371] width 54 height 18
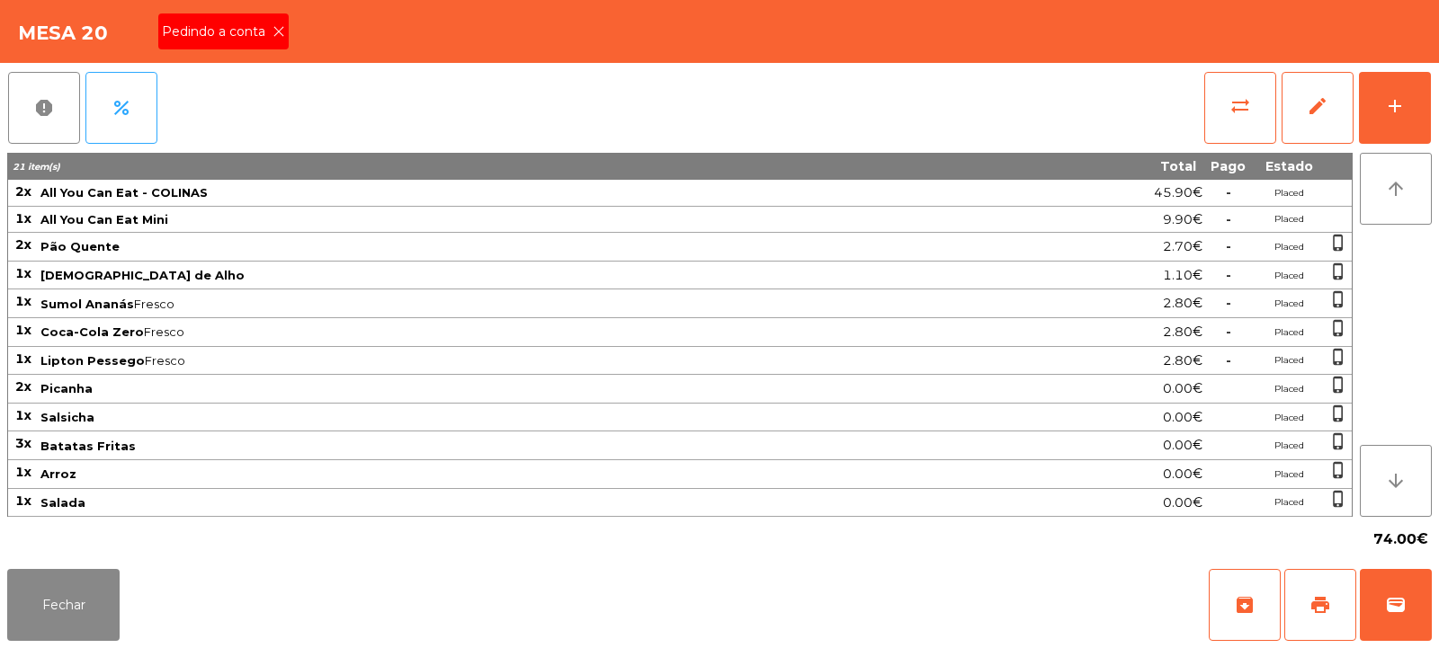
click at [280, 34] on icon at bounding box center [278, 31] width 13 height 13
click at [1323, 609] on span "print" at bounding box center [1320, 605] width 22 height 22
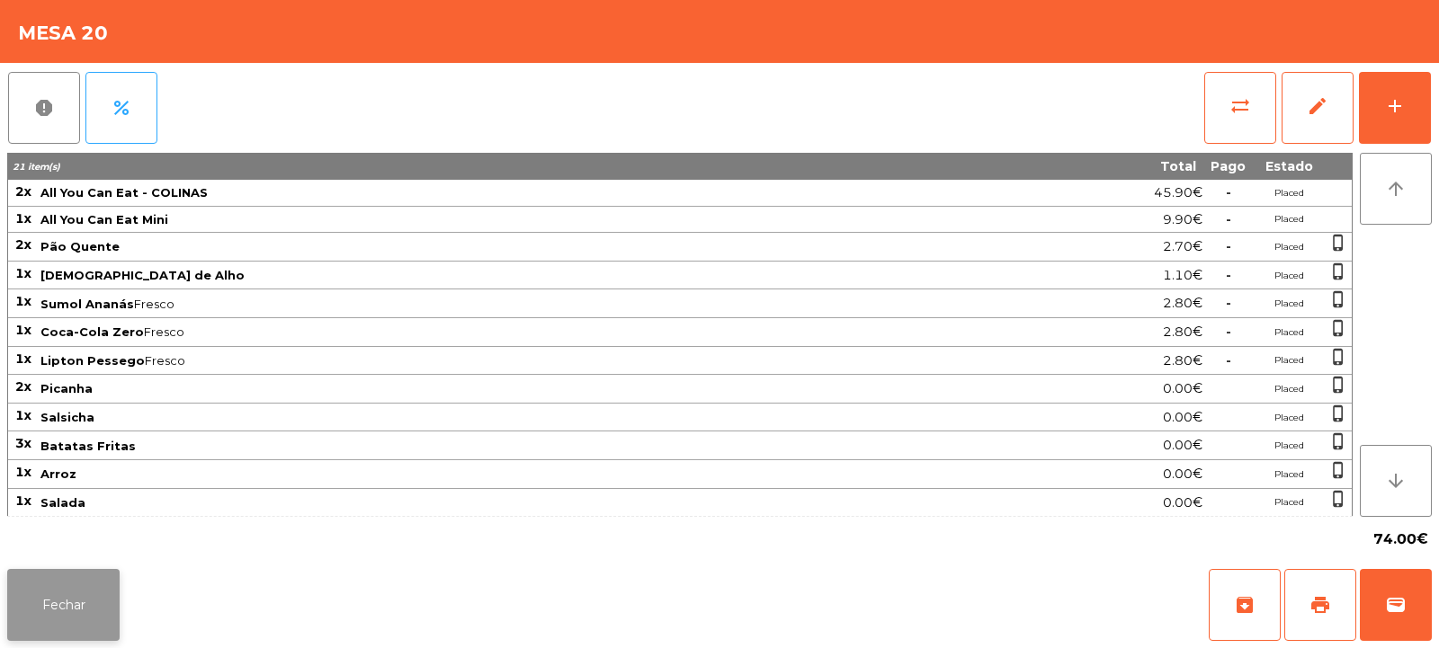
click at [88, 592] on button "Fechar" at bounding box center [63, 605] width 112 height 72
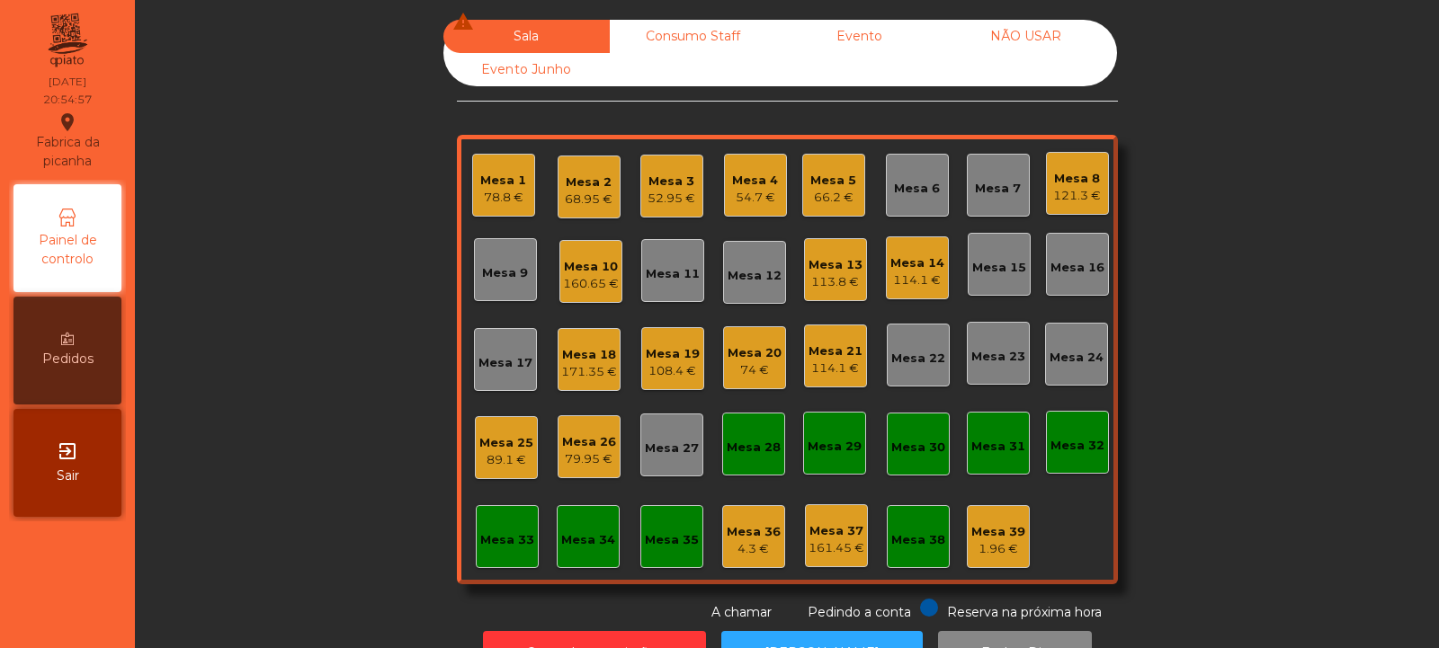
scroll to position [60, 0]
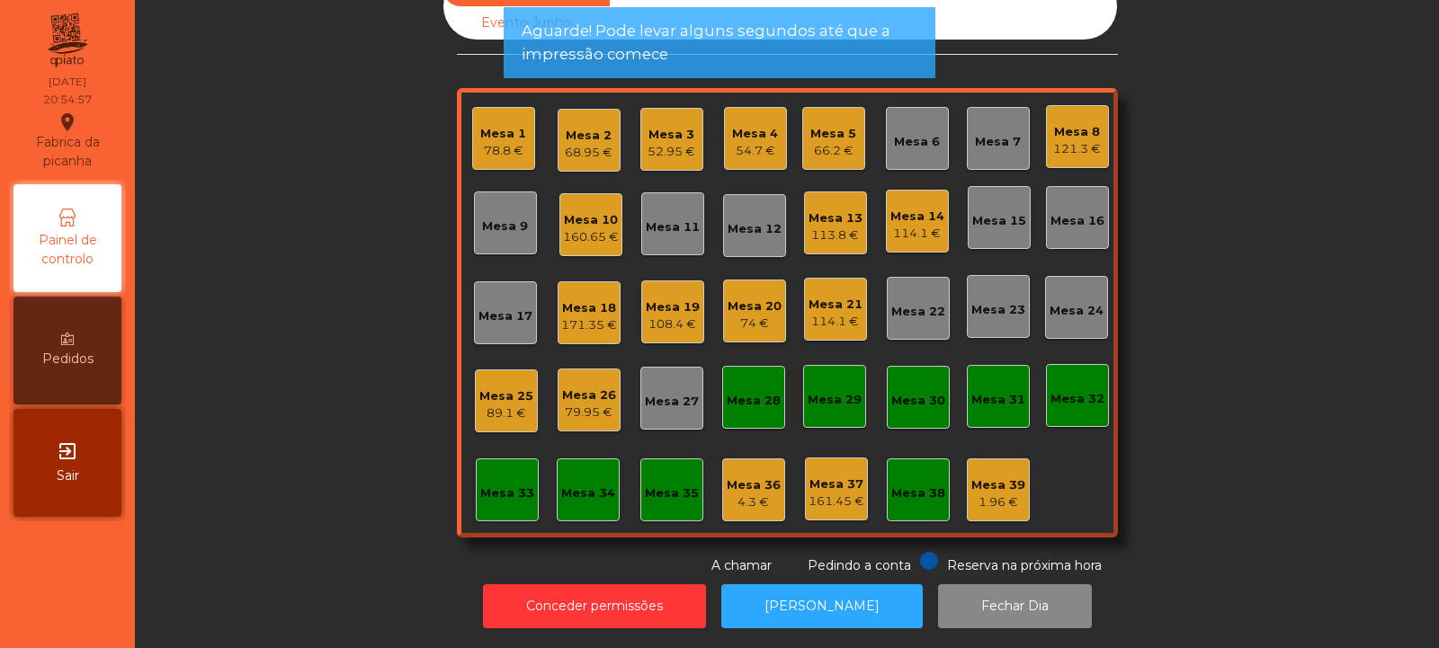
click at [914, 225] on div "114.1 €" at bounding box center [917, 234] width 54 height 18
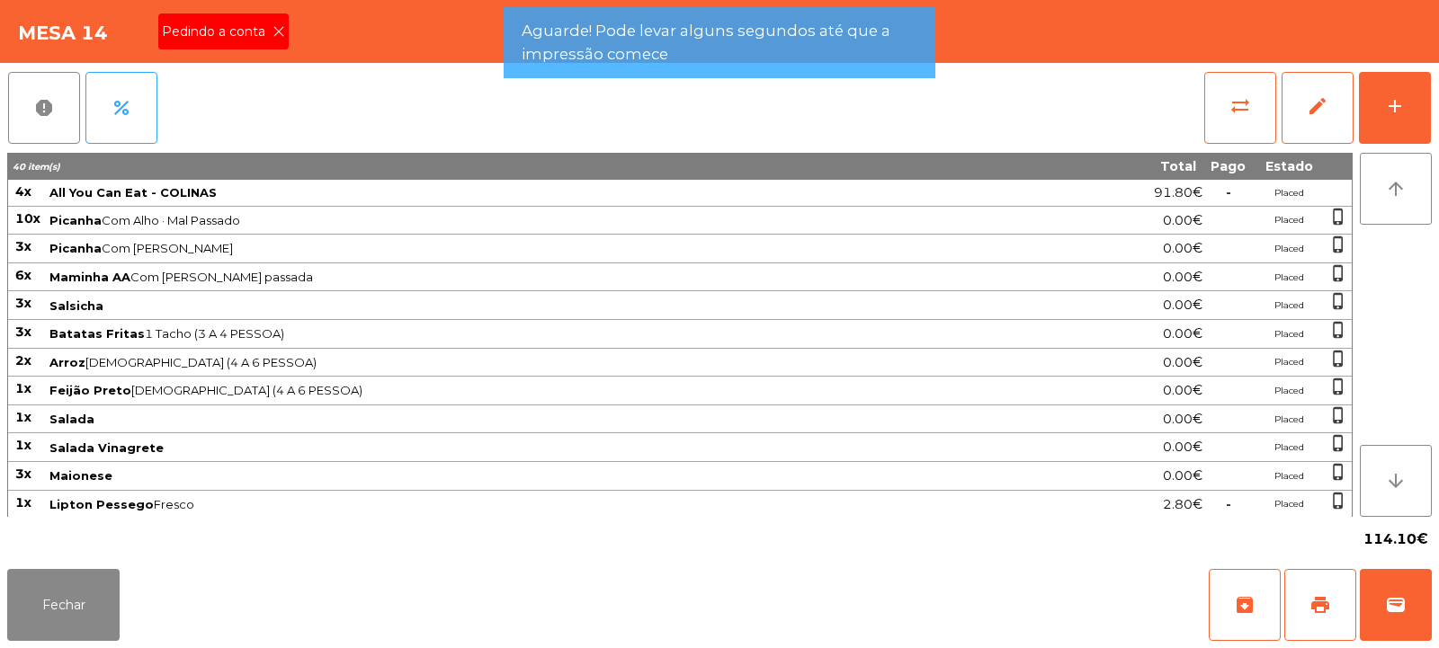
click at [264, 30] on span "Pedindo a conta" at bounding box center [217, 31] width 111 height 19
click at [1314, 610] on span "print" at bounding box center [1320, 605] width 22 height 22
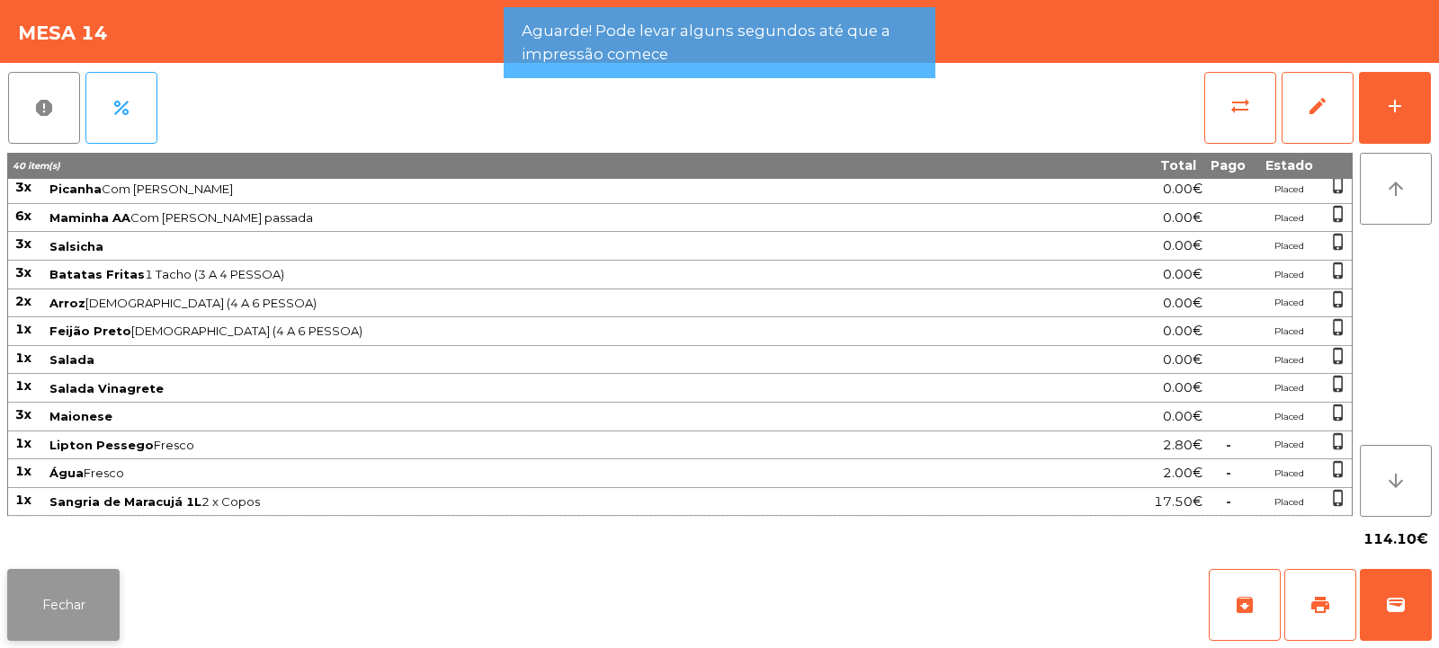
click at [76, 585] on button "Fechar" at bounding box center [63, 605] width 112 height 72
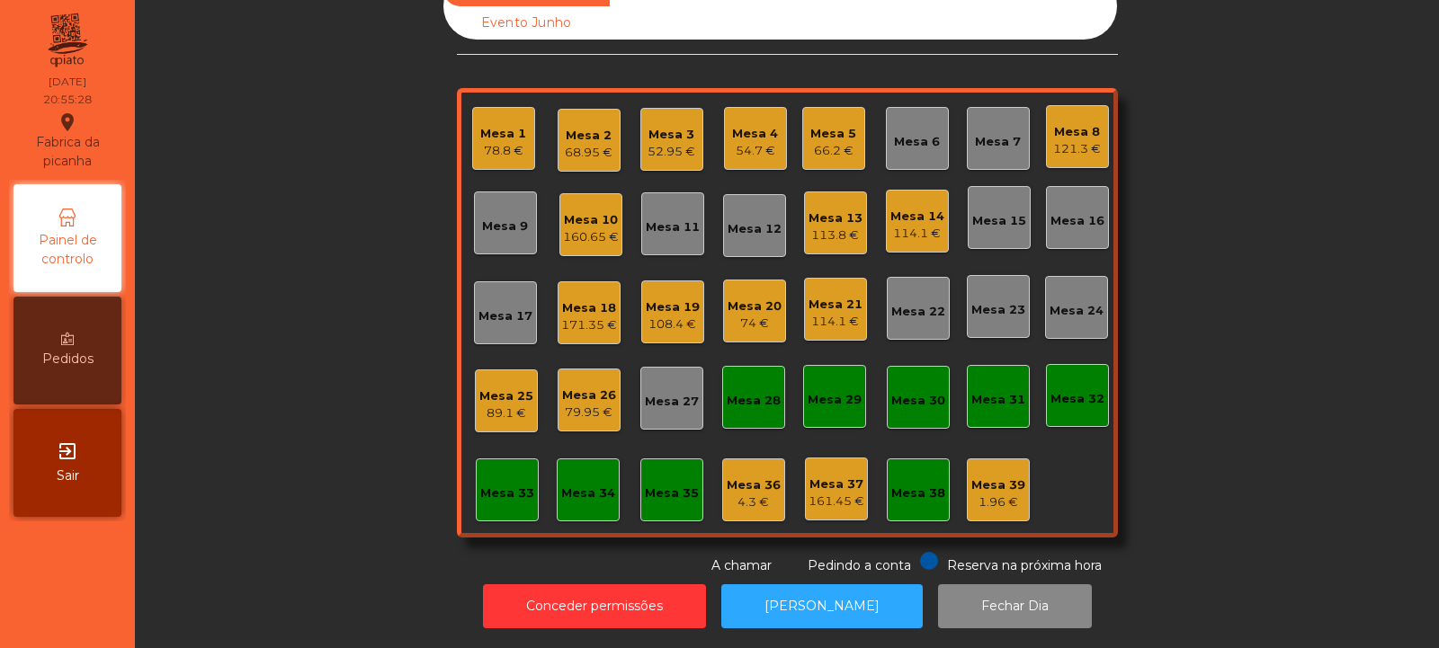
click at [755, 315] on div "74 €" at bounding box center [755, 324] width 54 height 18
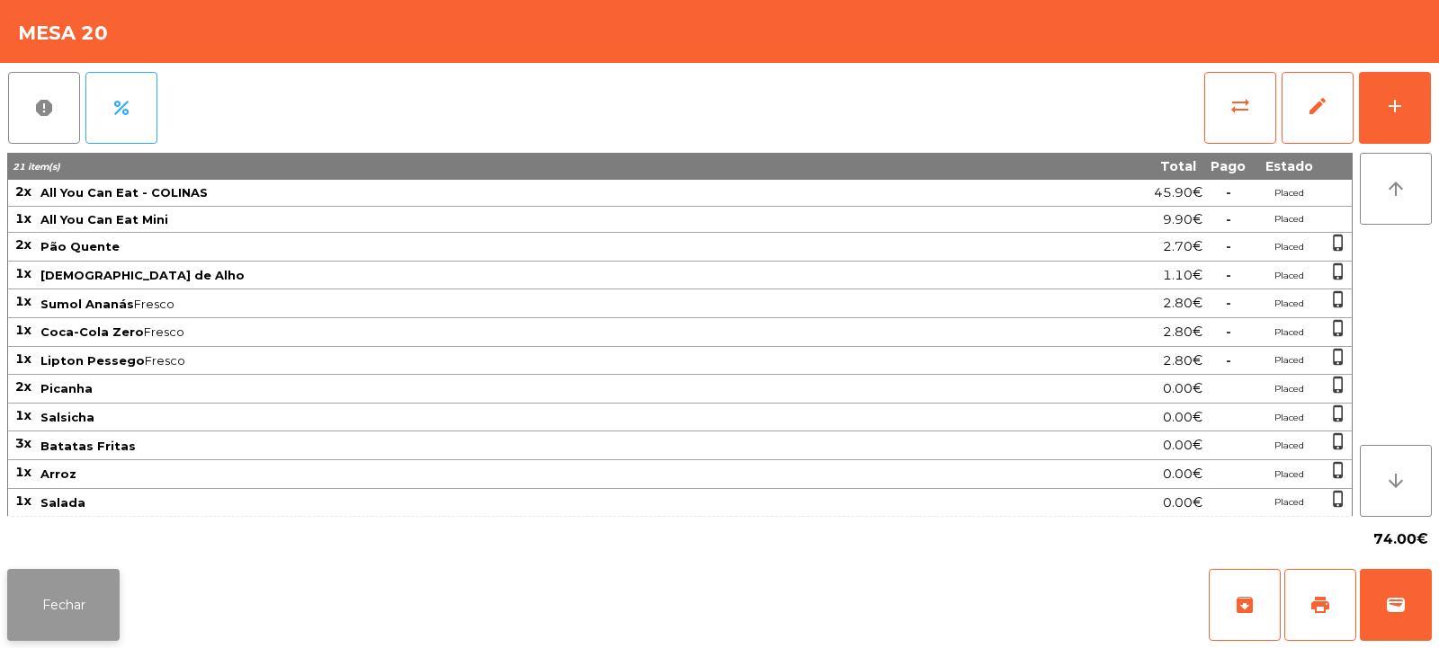
click at [71, 612] on button "Fechar" at bounding box center [63, 605] width 112 height 72
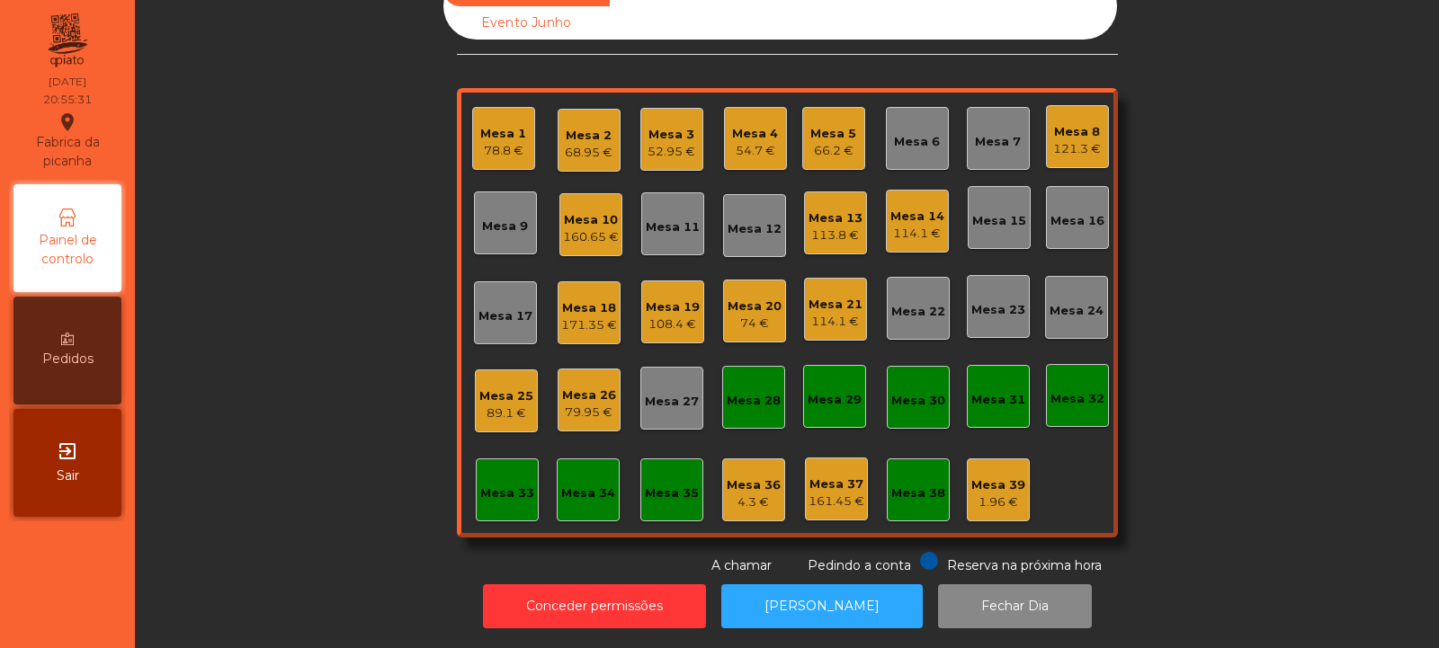
click at [1068, 394] on div "Mesa 32" at bounding box center [1077, 399] width 54 height 18
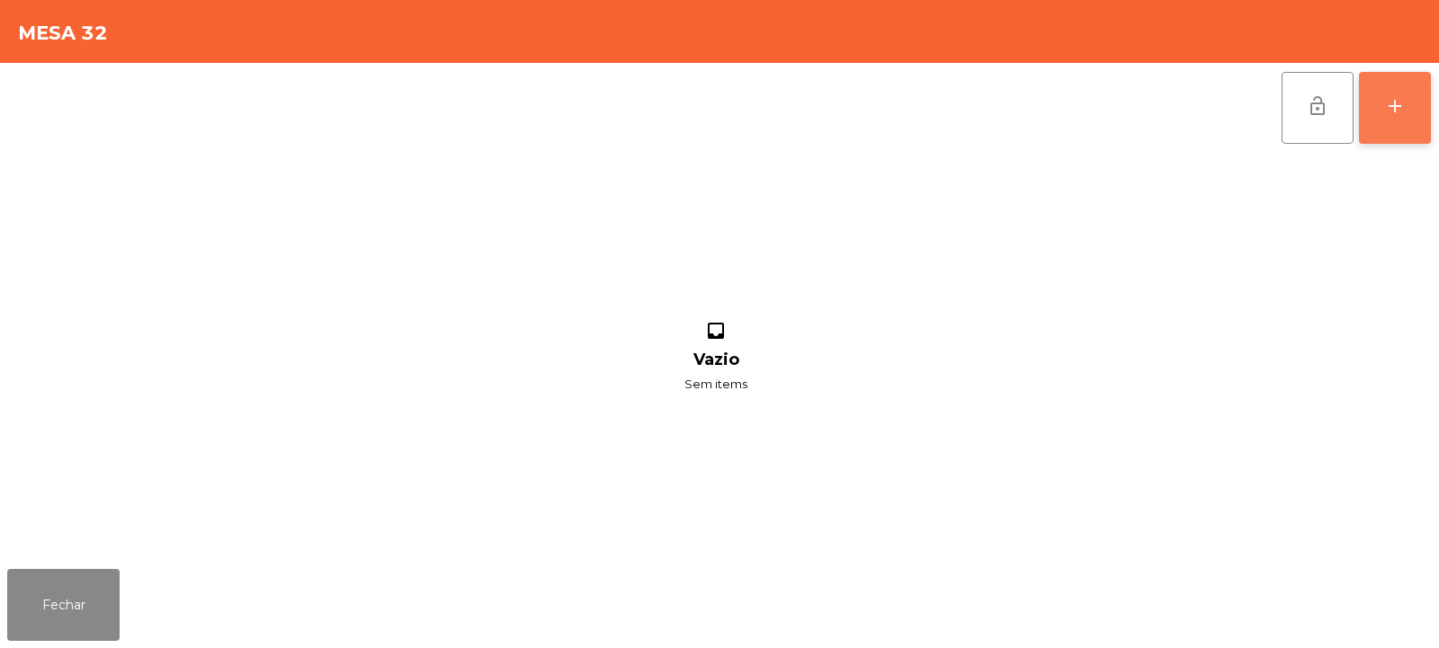
click at [1403, 112] on div "add" at bounding box center [1395, 106] width 22 height 22
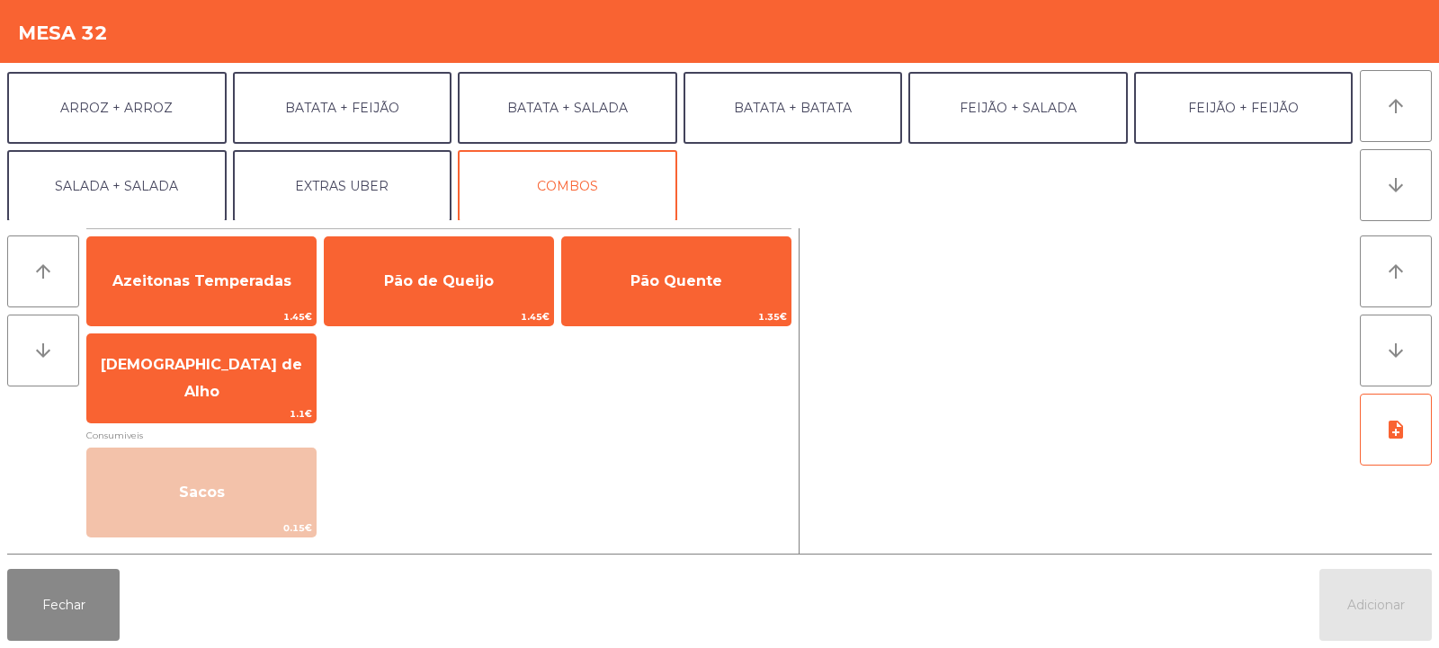
scroll to position [235, 0]
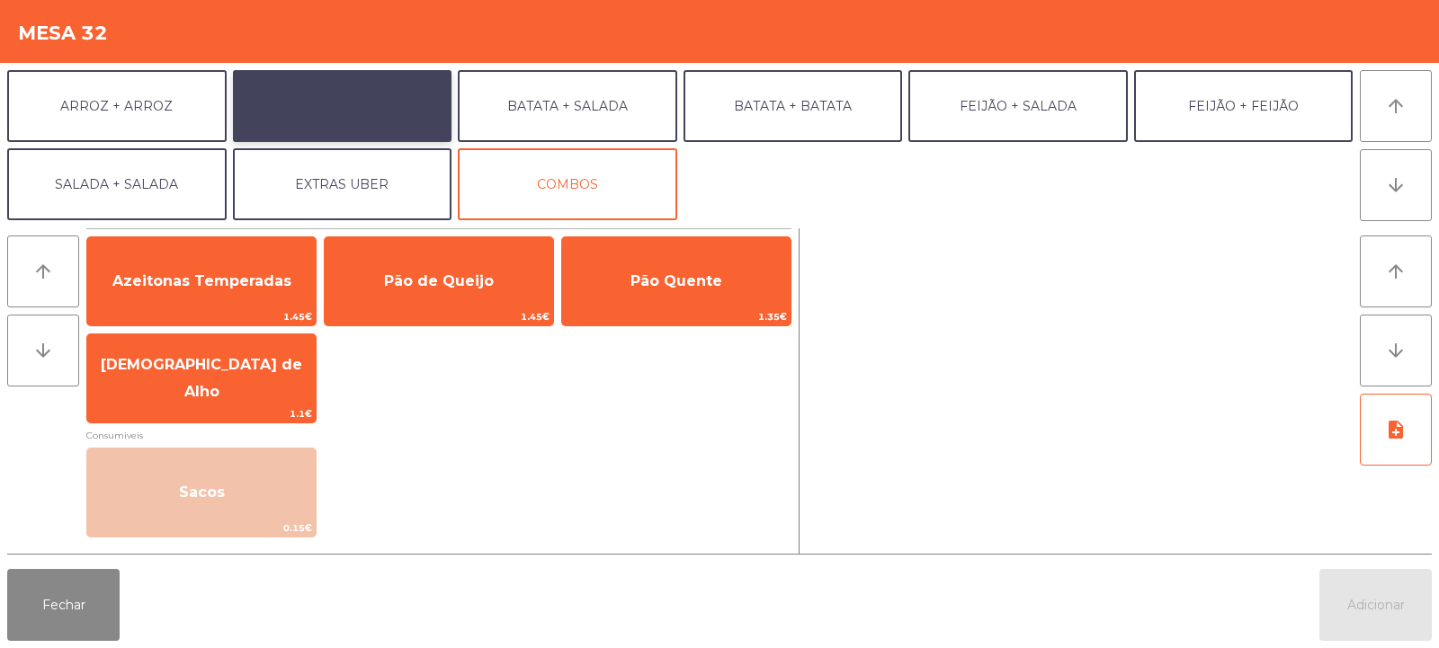
click at [390, 109] on button "BATATA + FEIJÃO" at bounding box center [342, 106] width 219 height 72
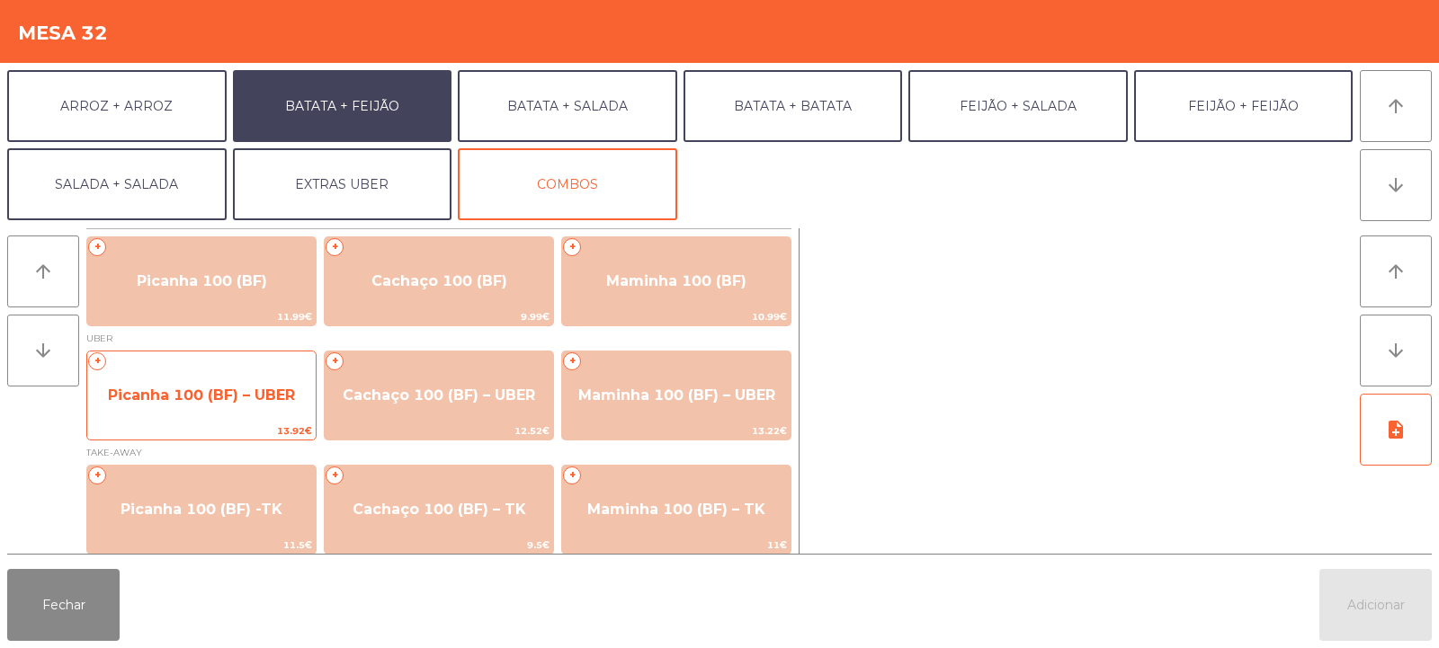
click at [228, 415] on span "Picanha 100 (BF) – UBER" at bounding box center [201, 395] width 228 height 49
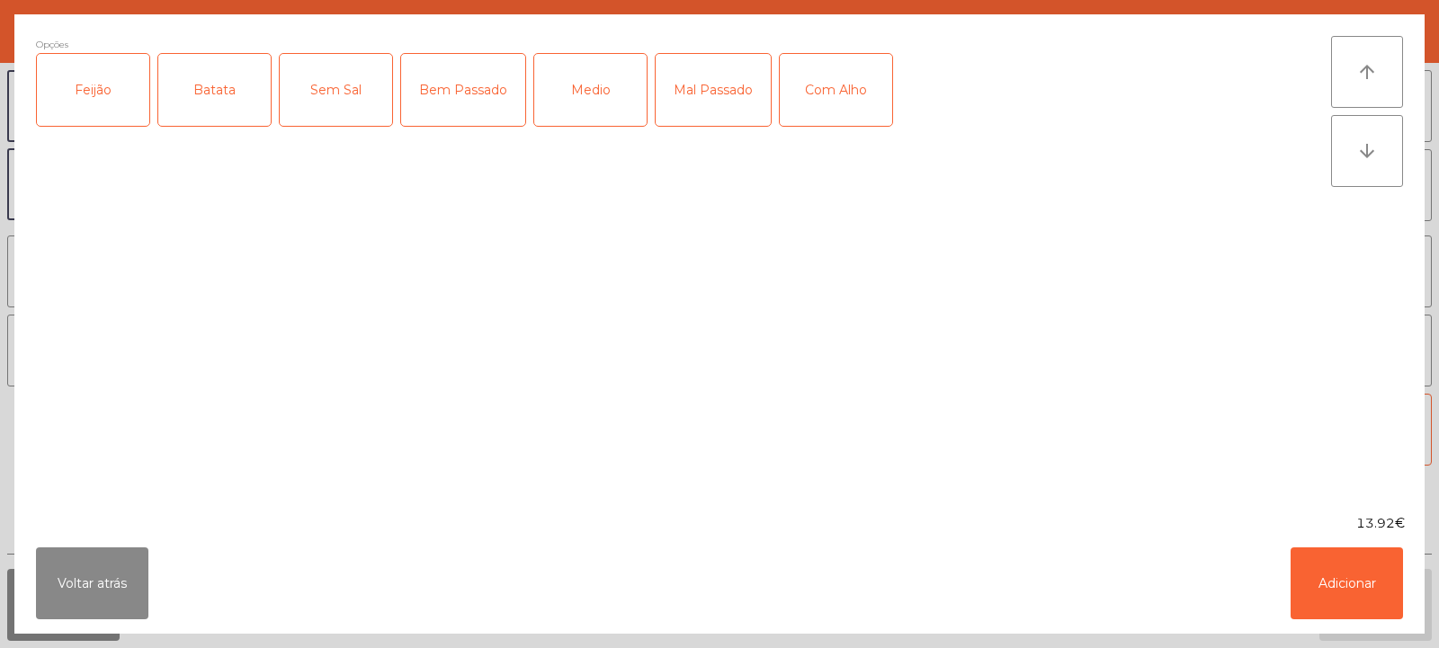
click at [67, 97] on div "Feijão" at bounding box center [93, 90] width 112 height 72
click at [211, 100] on div "Batata" at bounding box center [214, 90] width 112 height 72
click at [576, 87] on div "Medio" at bounding box center [590, 90] width 112 height 72
click at [854, 54] on div "Com Alho" at bounding box center [836, 90] width 112 height 72
click at [1350, 568] on button "Adicionar" at bounding box center [1347, 584] width 112 height 72
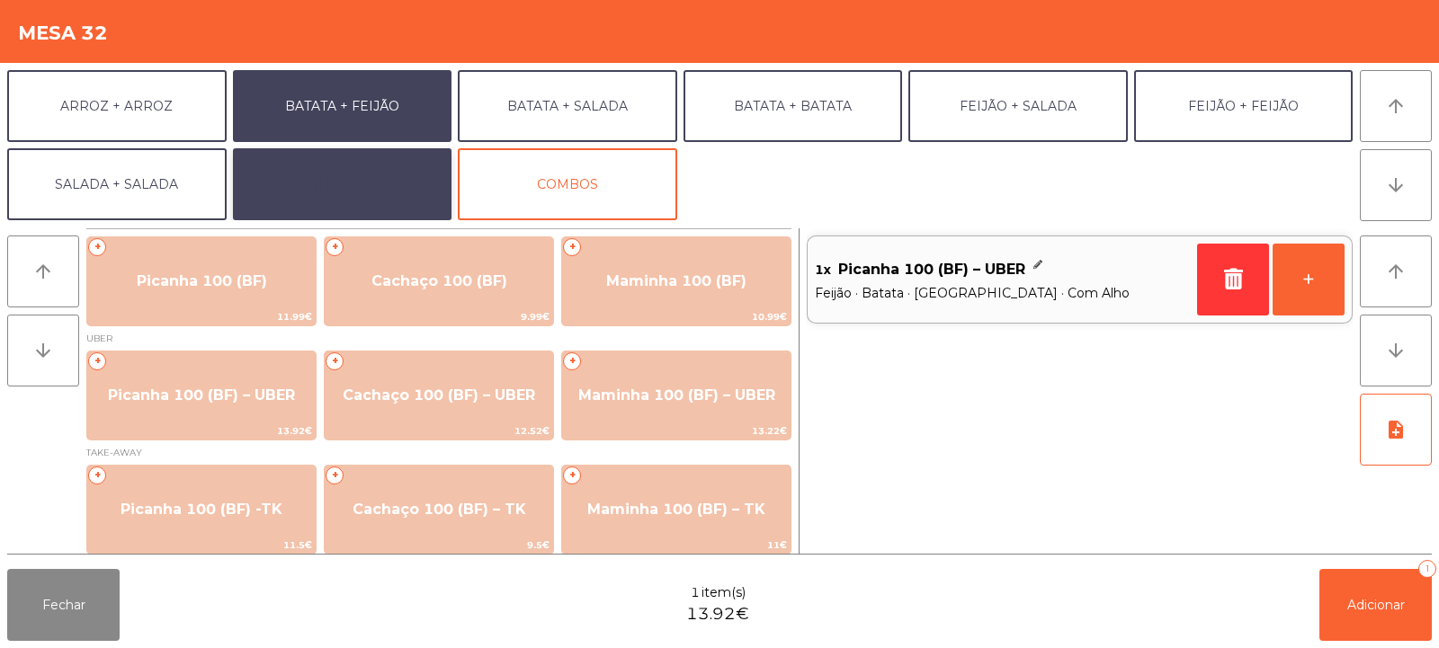
click at [319, 175] on button "EXTRAS UBER" at bounding box center [342, 184] width 219 height 72
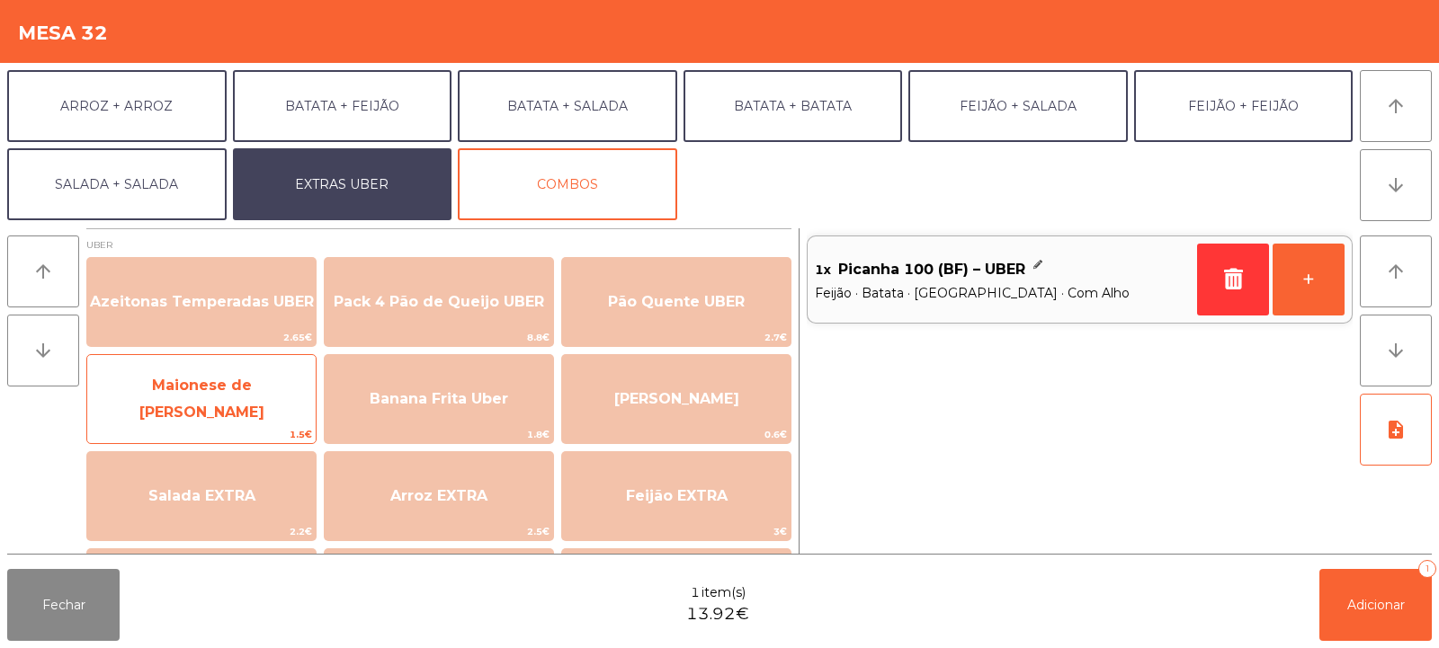
click at [159, 393] on span "Maionese de Alho UBER" at bounding box center [201, 399] width 125 height 44
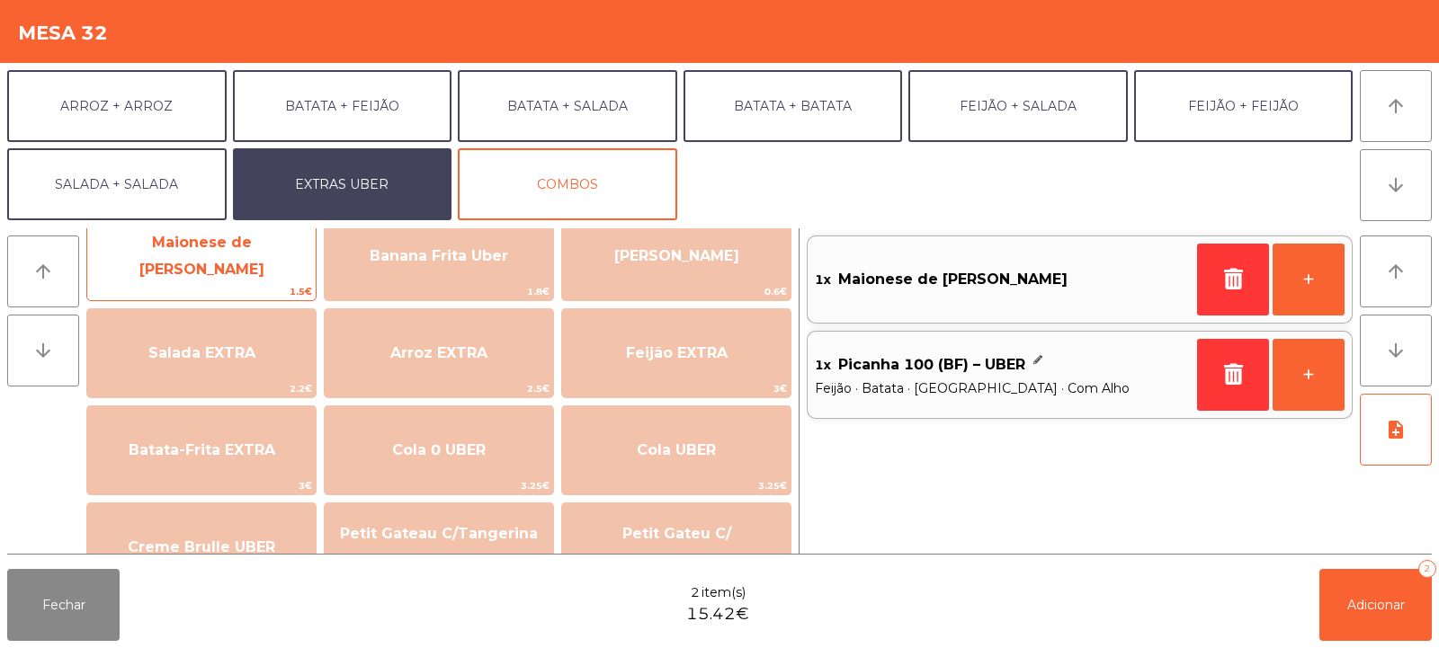
scroll to position [217, 0]
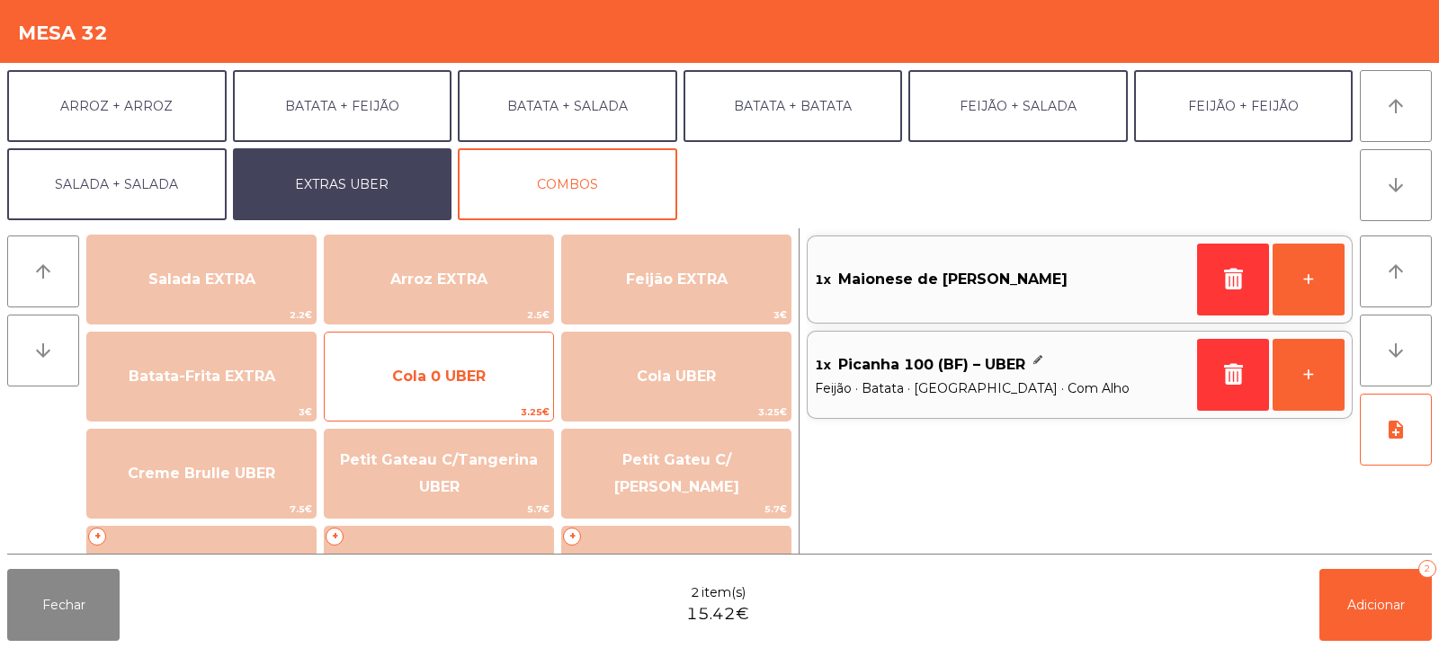
click at [454, 356] on span "Cola 0 UBER" at bounding box center [439, 377] width 228 height 49
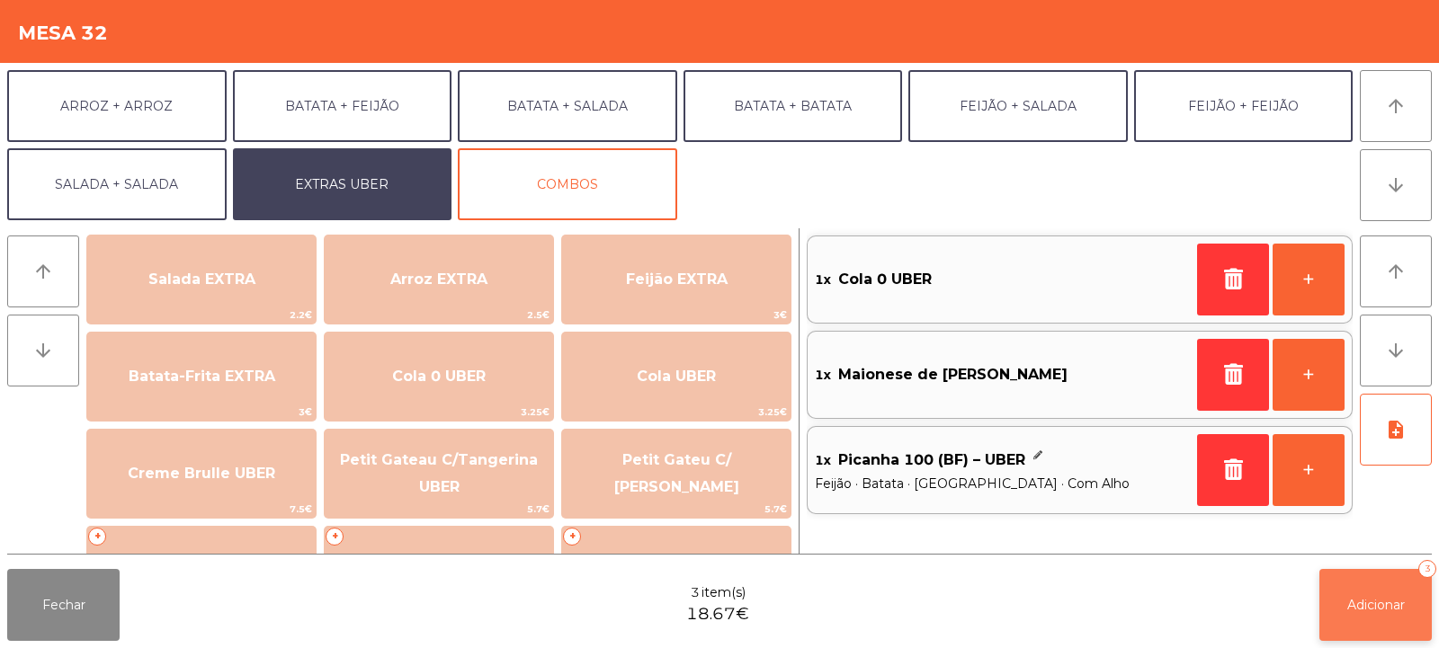
click at [1354, 615] on button "Adicionar 3" at bounding box center [1375, 605] width 112 height 72
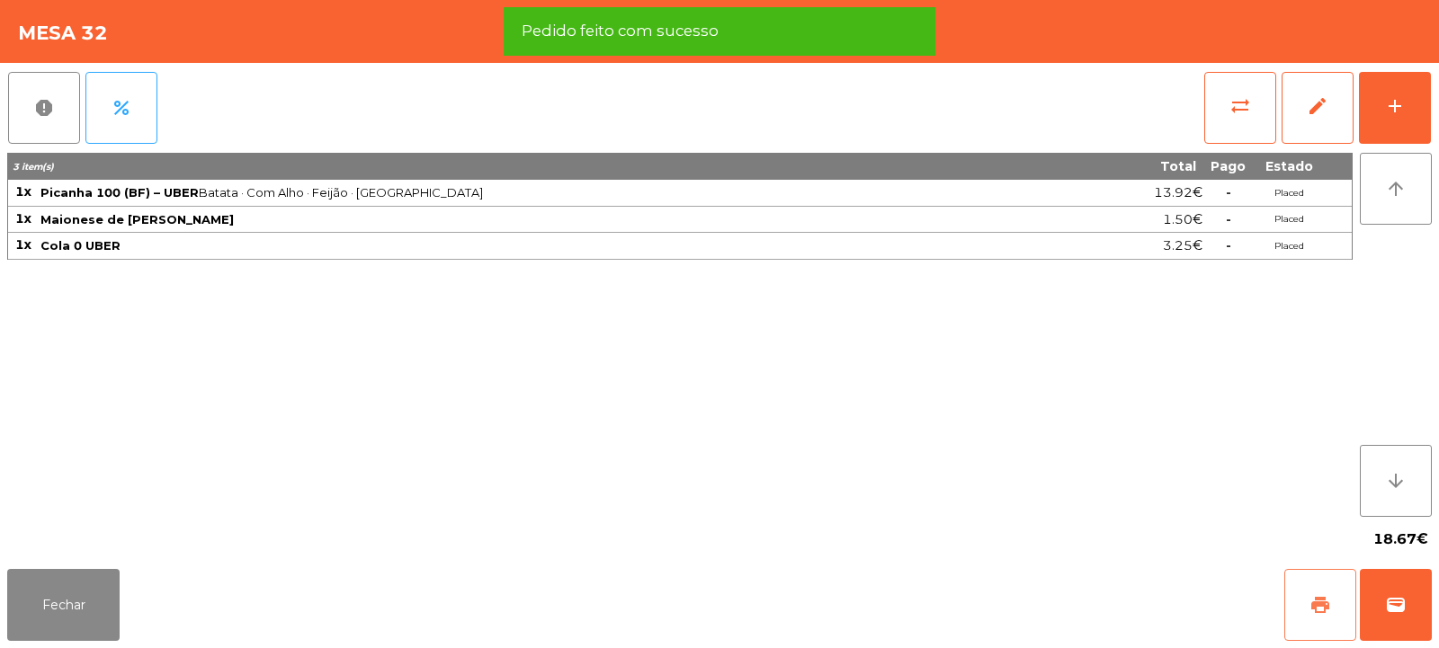
click at [1326, 614] on span "print" at bounding box center [1320, 605] width 22 height 22
click at [1389, 608] on span "wallet" at bounding box center [1396, 605] width 22 height 22
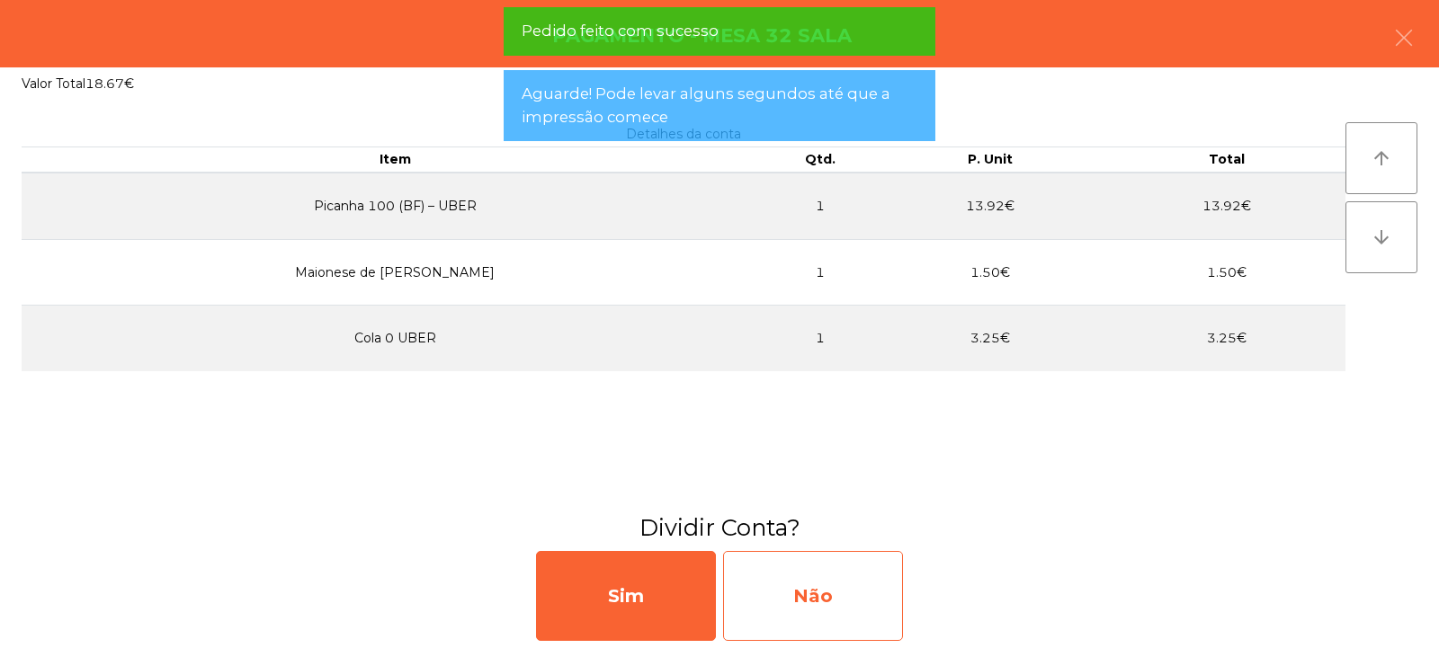
click at [868, 587] on div "Não" at bounding box center [813, 596] width 180 height 90
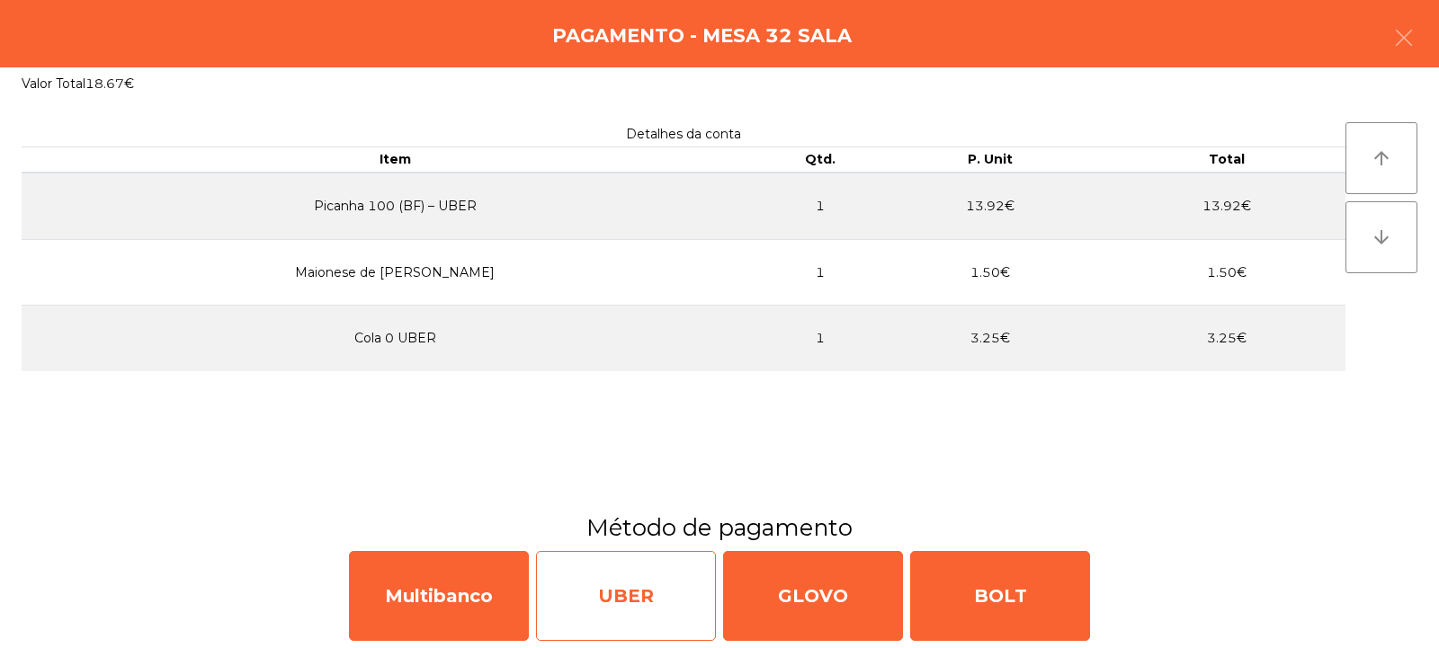
click at [665, 590] on div "UBER" at bounding box center [626, 596] width 180 height 90
select select "**"
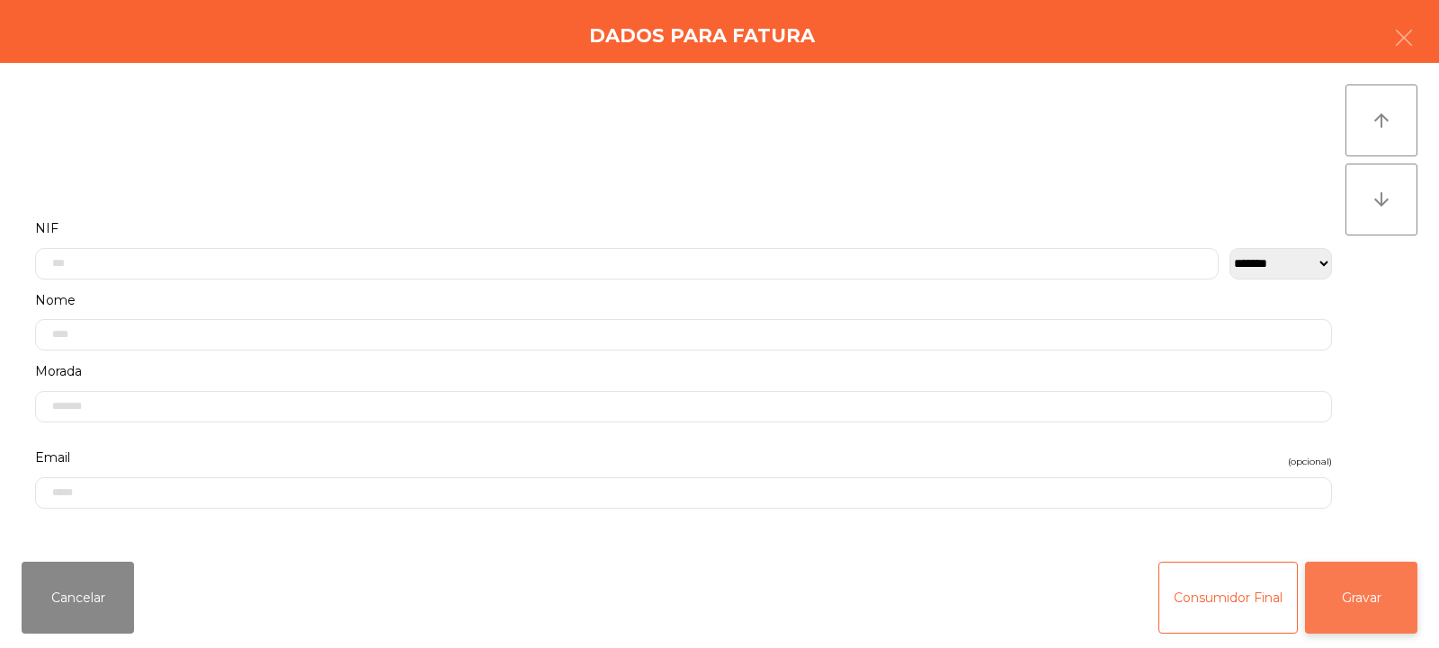
click at [1330, 600] on button "Gravar" at bounding box center [1361, 598] width 112 height 72
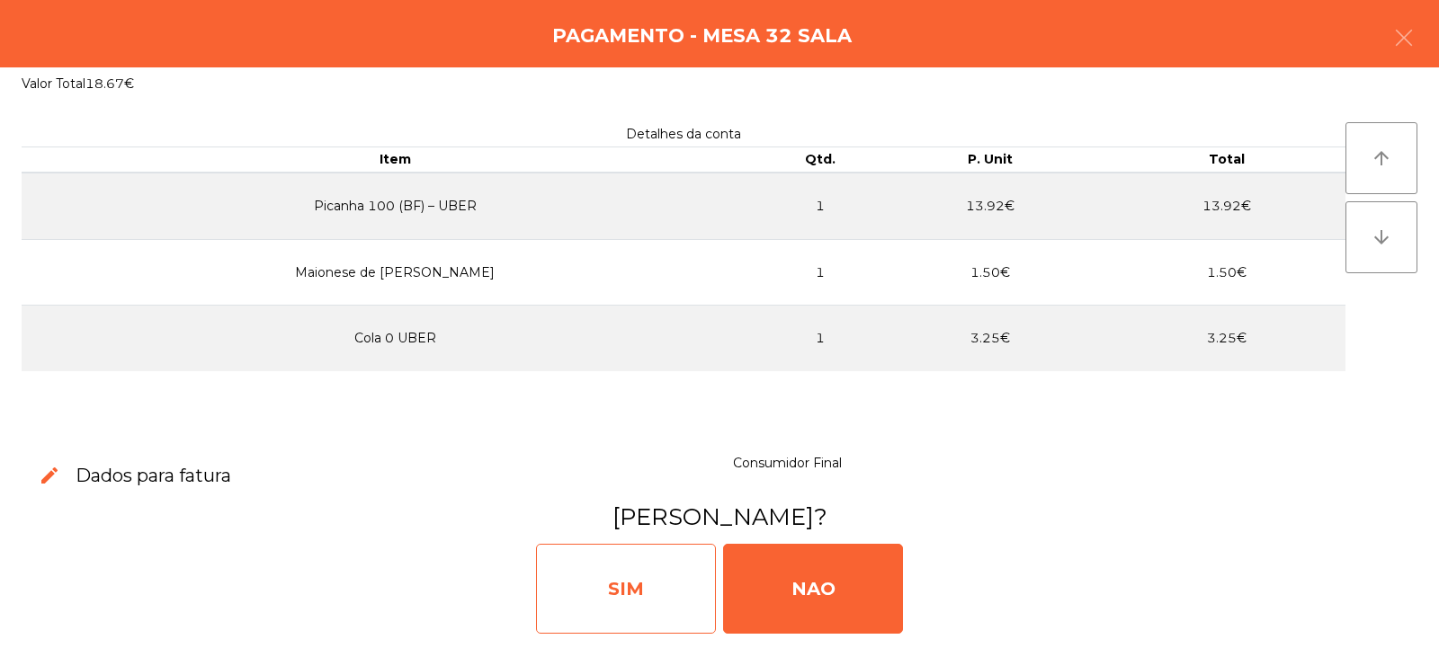
click at [660, 570] on div "SIM" at bounding box center [626, 589] width 180 height 90
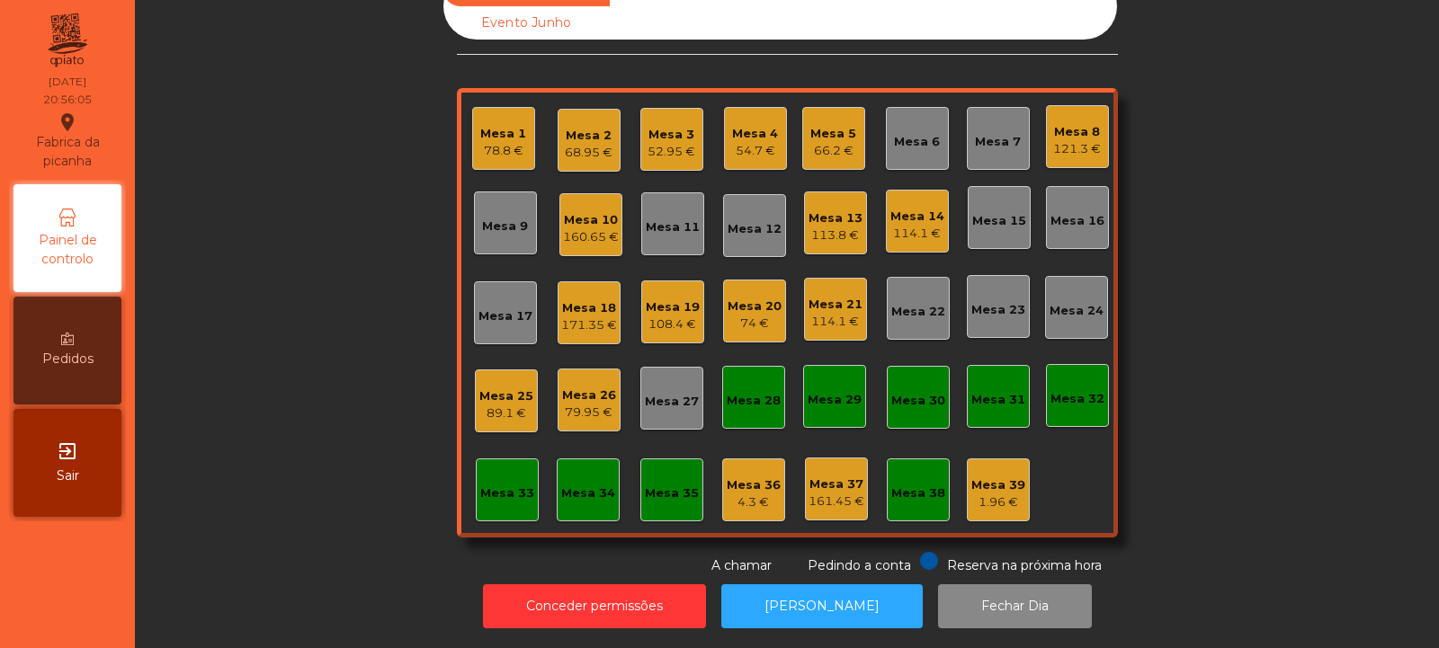
click at [678, 316] on div "108.4 €" at bounding box center [673, 325] width 54 height 18
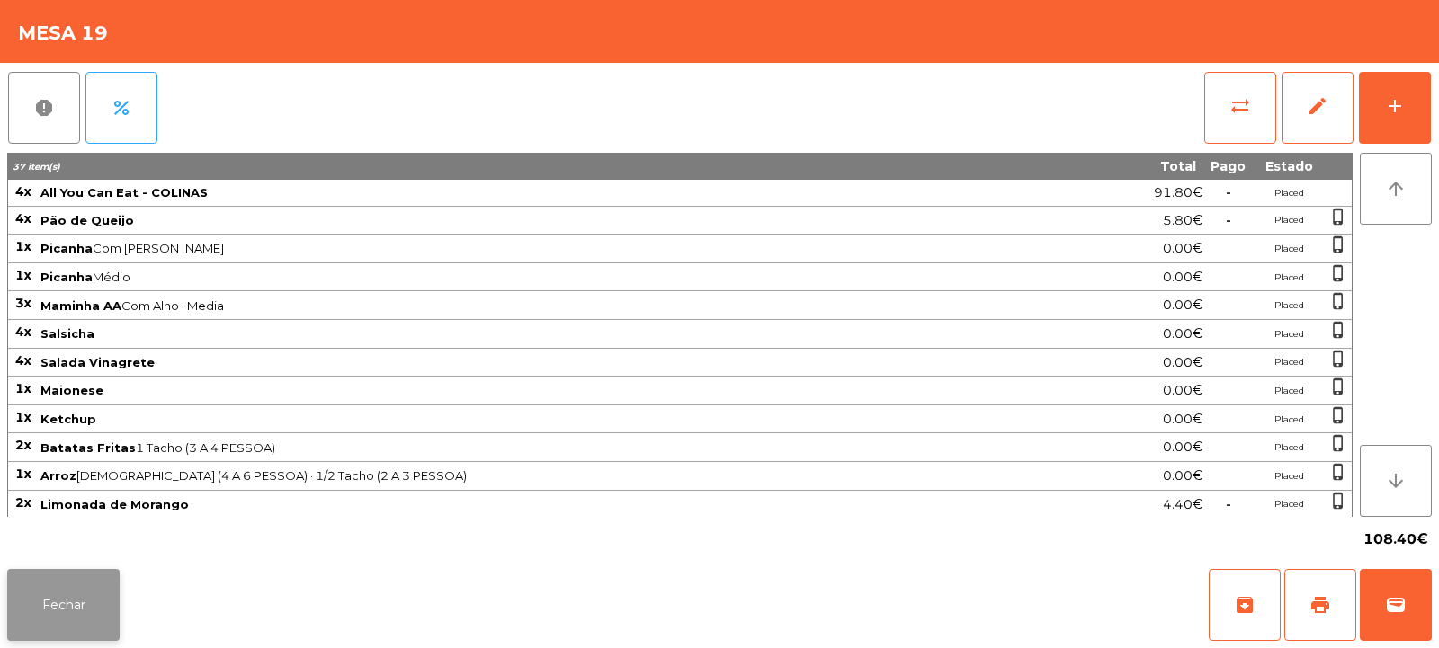
click at [102, 598] on button "Fechar" at bounding box center [63, 605] width 112 height 72
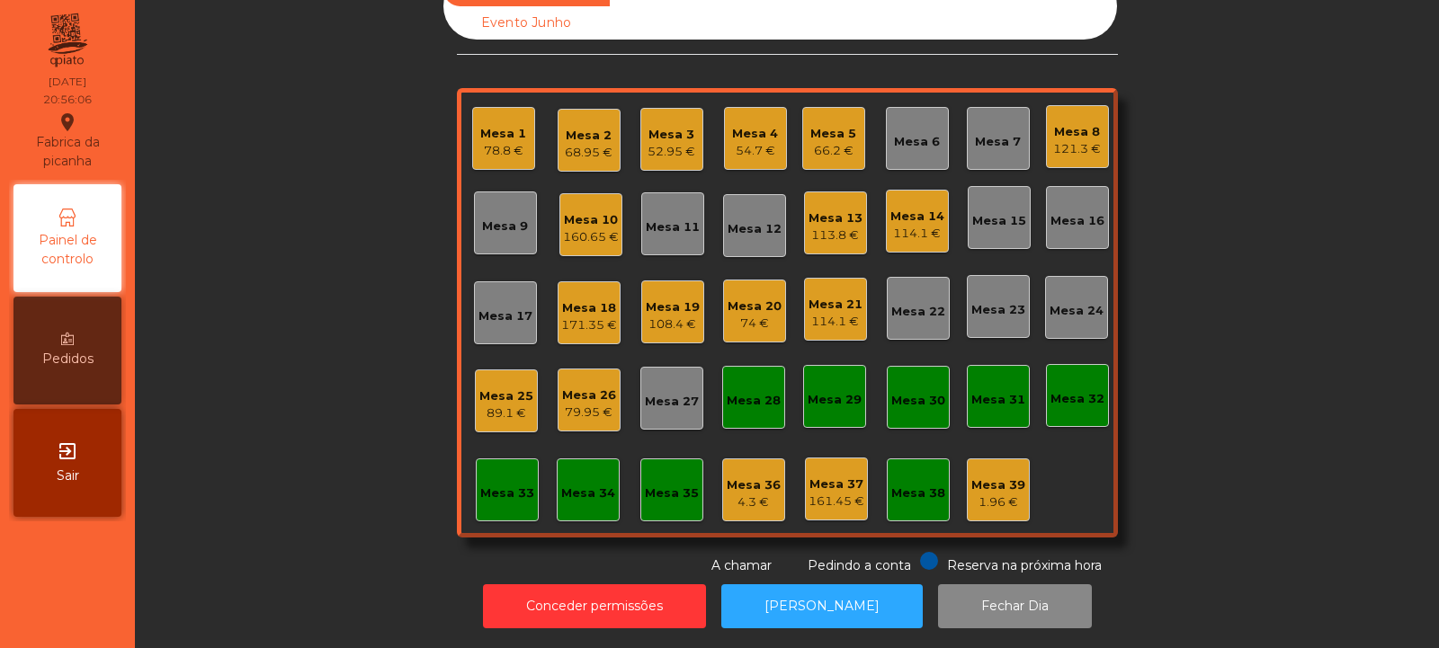
click at [746, 315] on div "74 €" at bounding box center [755, 324] width 54 height 18
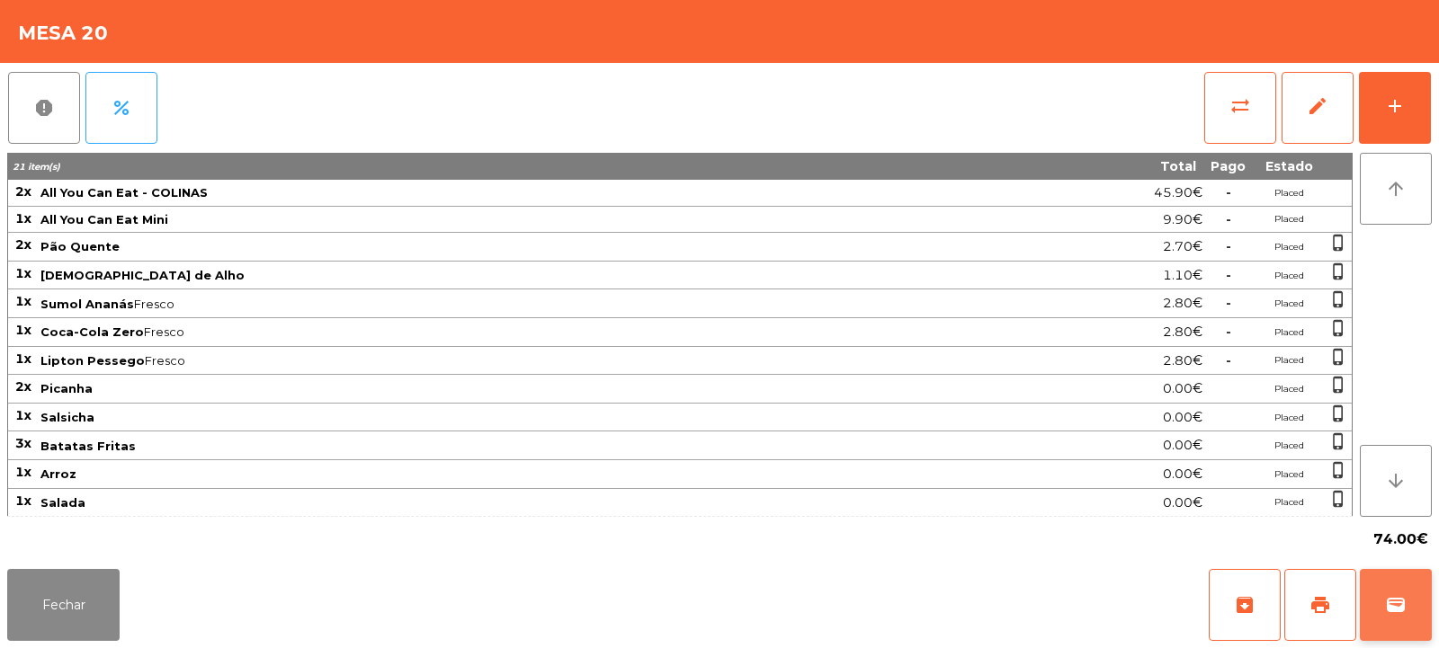
click at [1389, 621] on button "wallet" at bounding box center [1396, 605] width 72 height 72
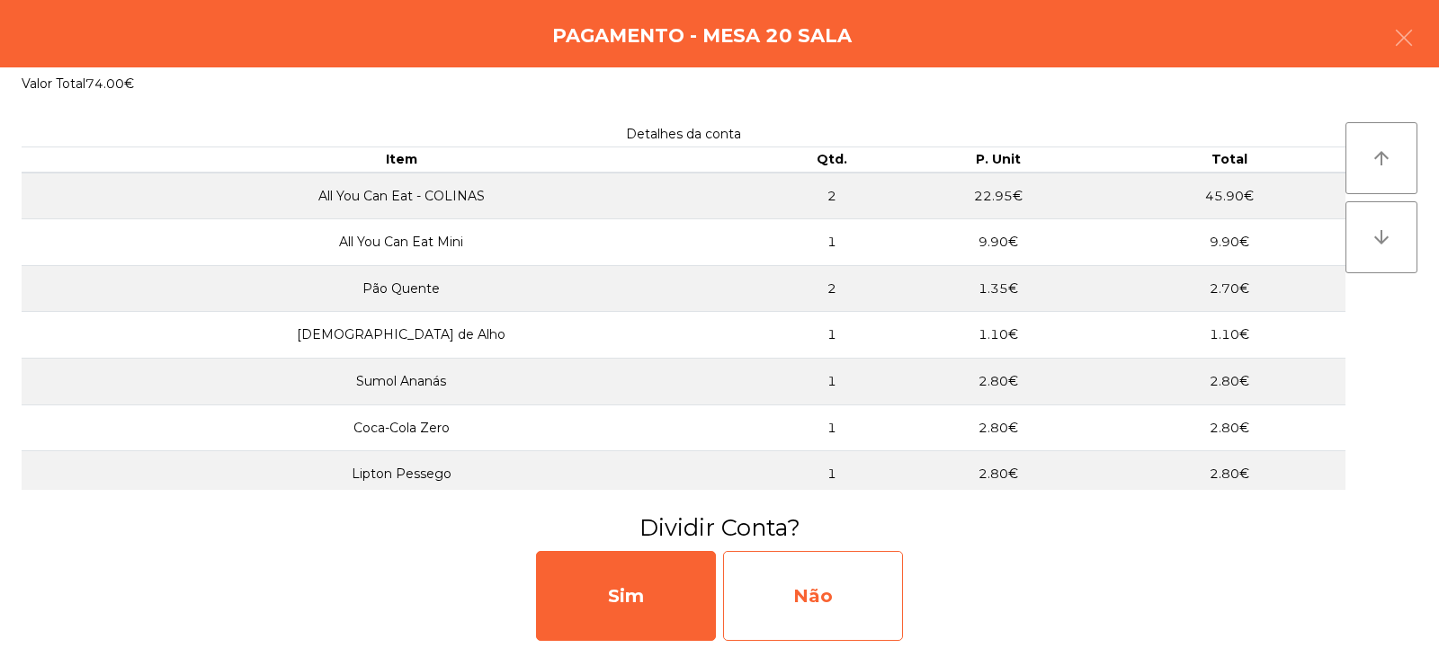
click at [855, 591] on div "Não" at bounding box center [813, 596] width 180 height 90
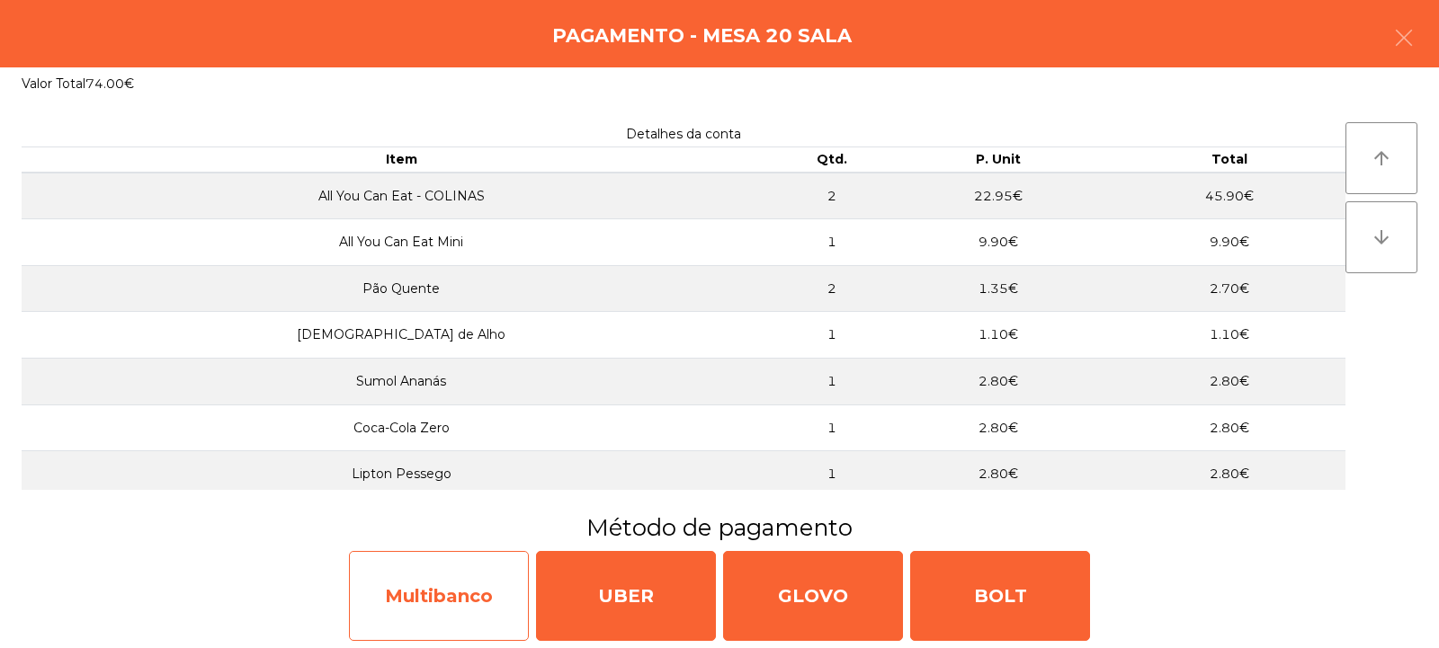
click at [405, 607] on div "Multibanco" at bounding box center [439, 596] width 180 height 90
select select "**"
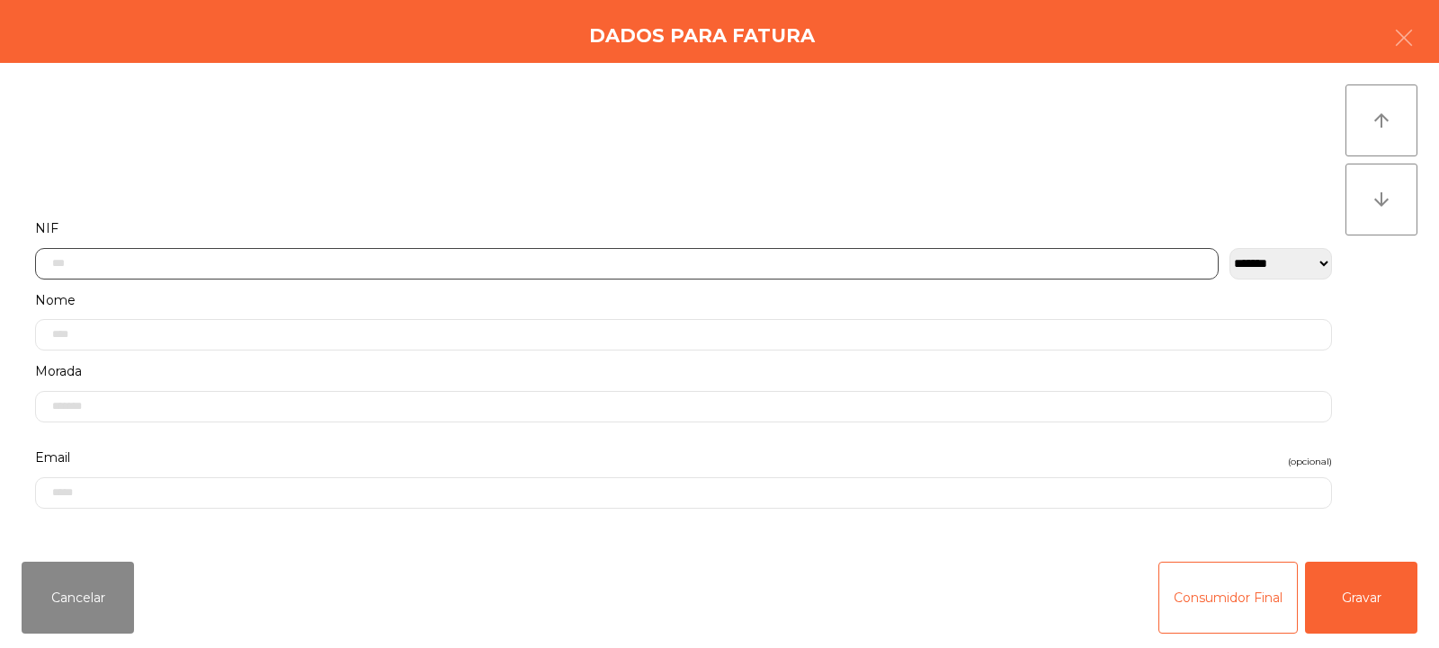
click at [838, 263] on input "text" at bounding box center [627, 263] width 1184 height 31
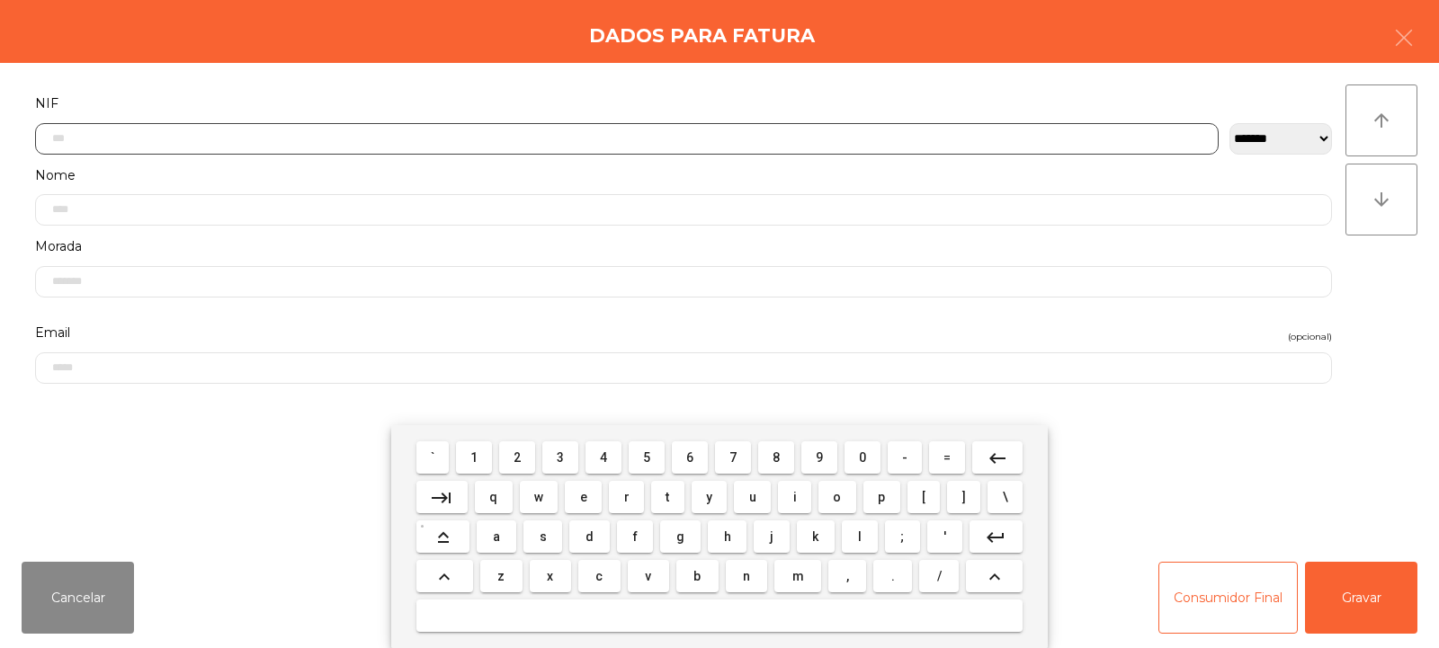
scroll to position [131, 0]
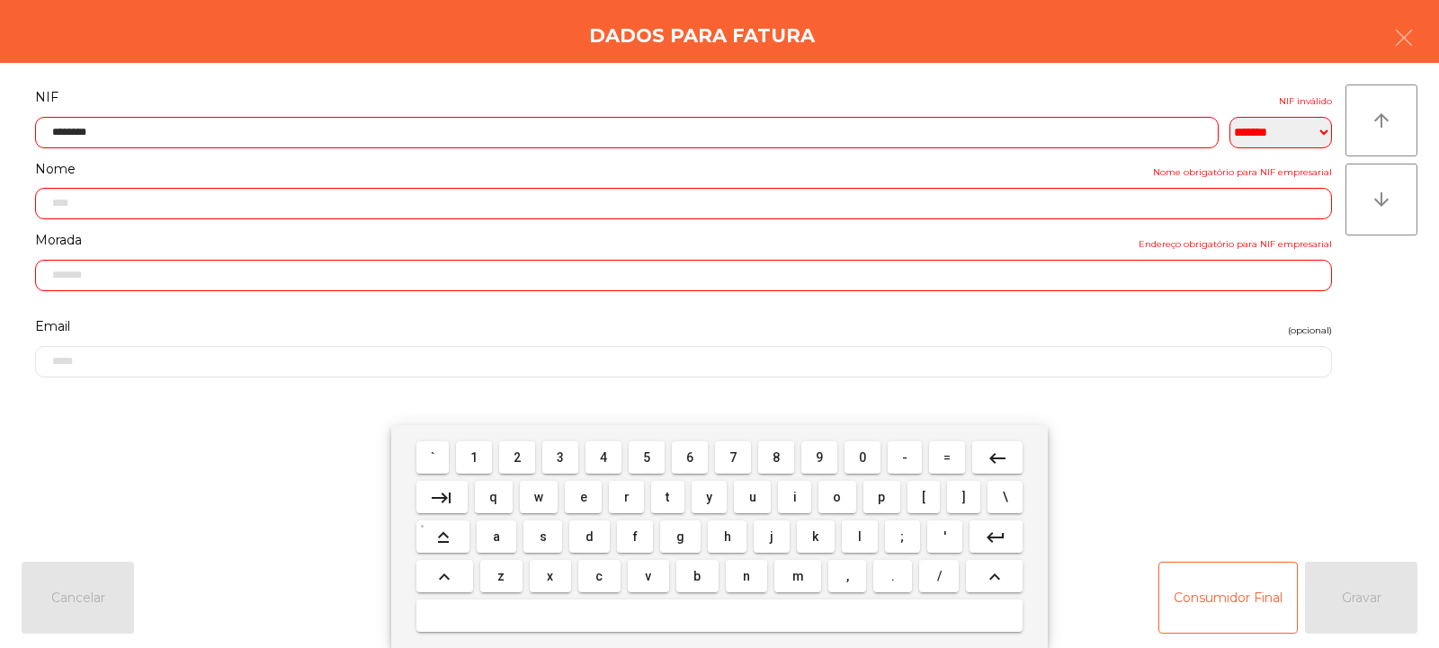
type input "*********"
type input "**********"
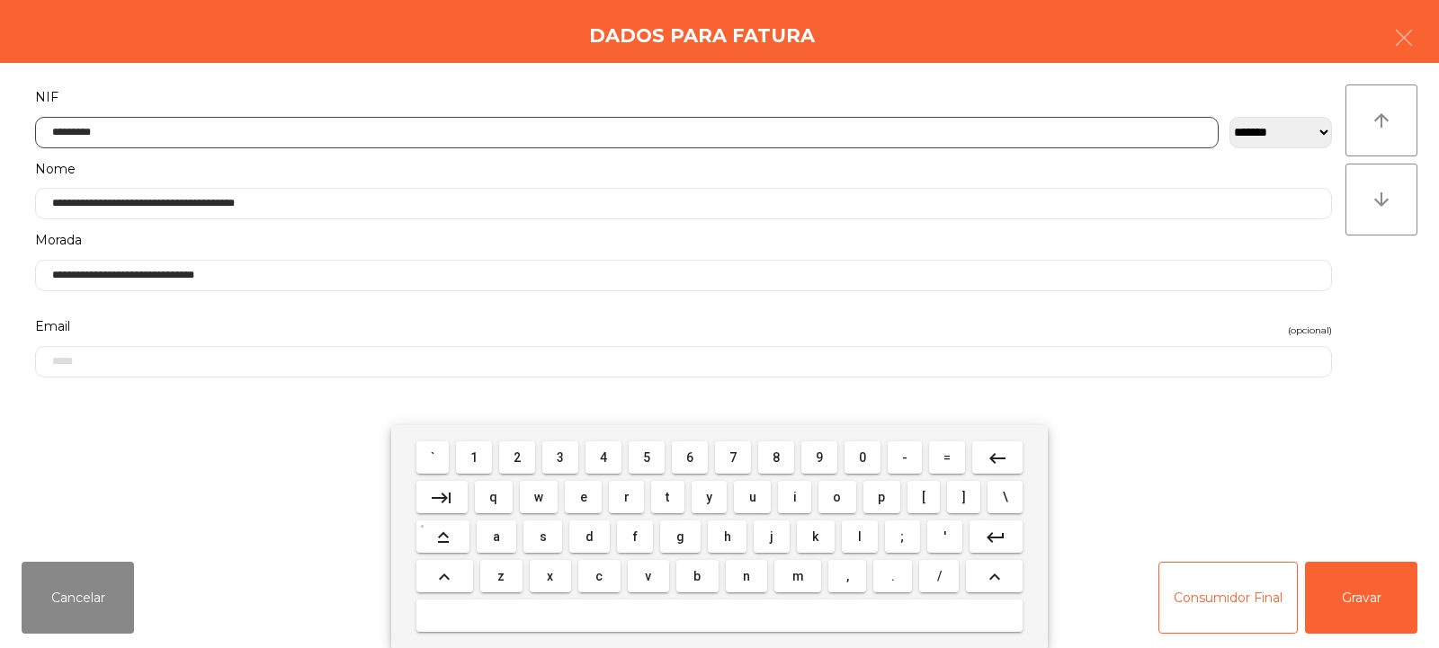
type input "*********"
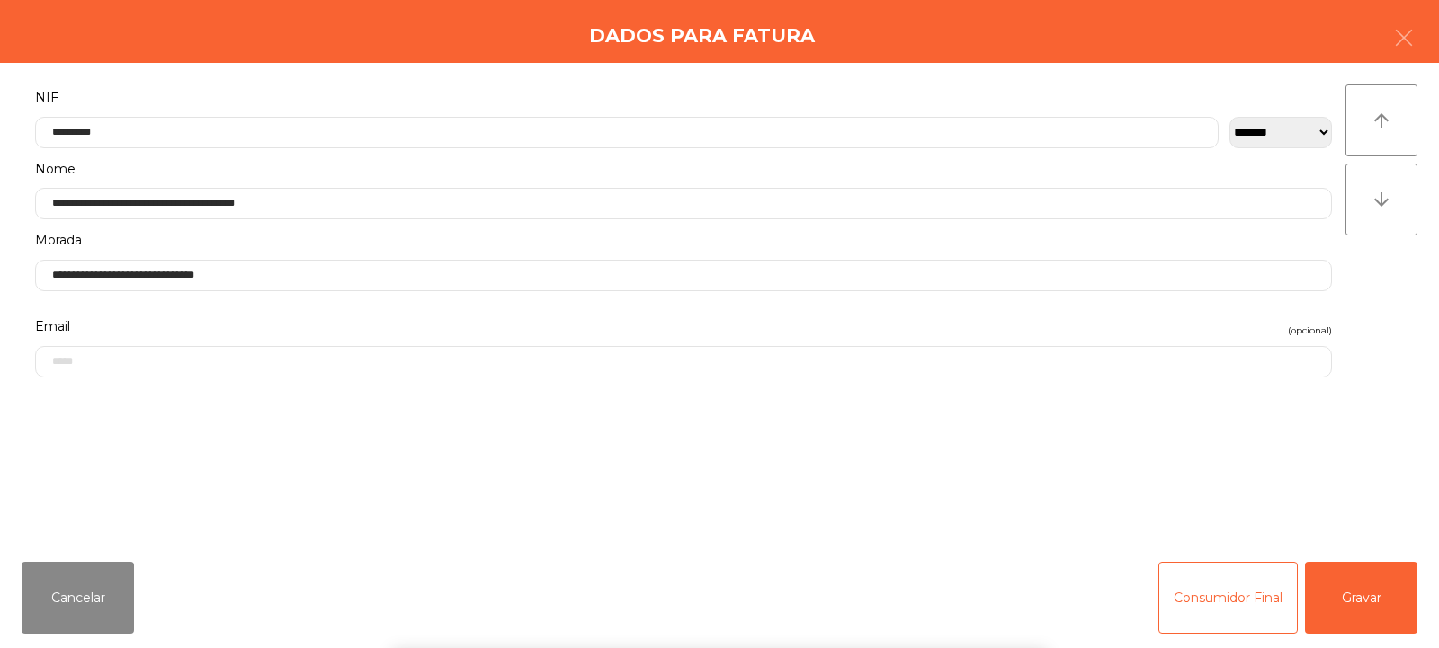
click at [1333, 609] on div "` 1 2 3 4 5 6 7 8 9 0 - = keyboard_backspace keyboard_tab q w e r t y u i o p […" at bounding box center [719, 536] width 1439 height 223
click at [1339, 604] on button "Gravar" at bounding box center [1361, 598] width 112 height 72
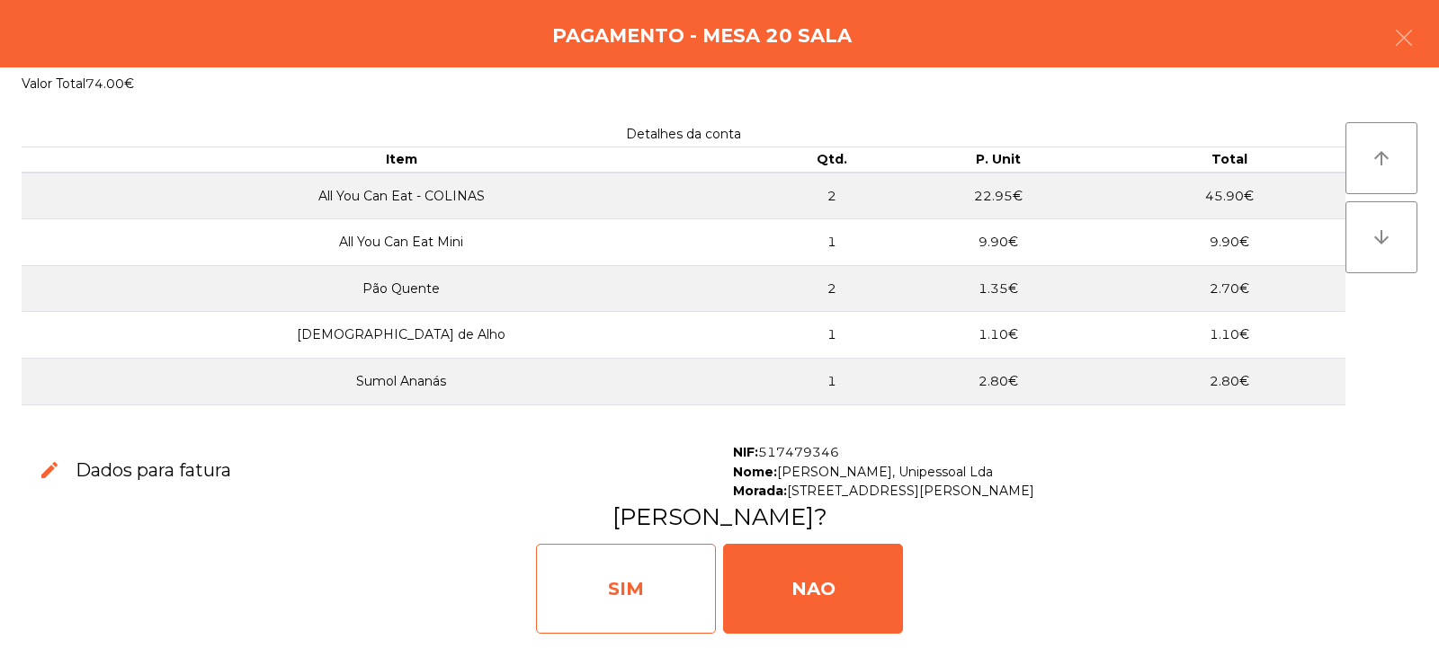
click at [652, 593] on div "SIM" at bounding box center [626, 589] width 180 height 90
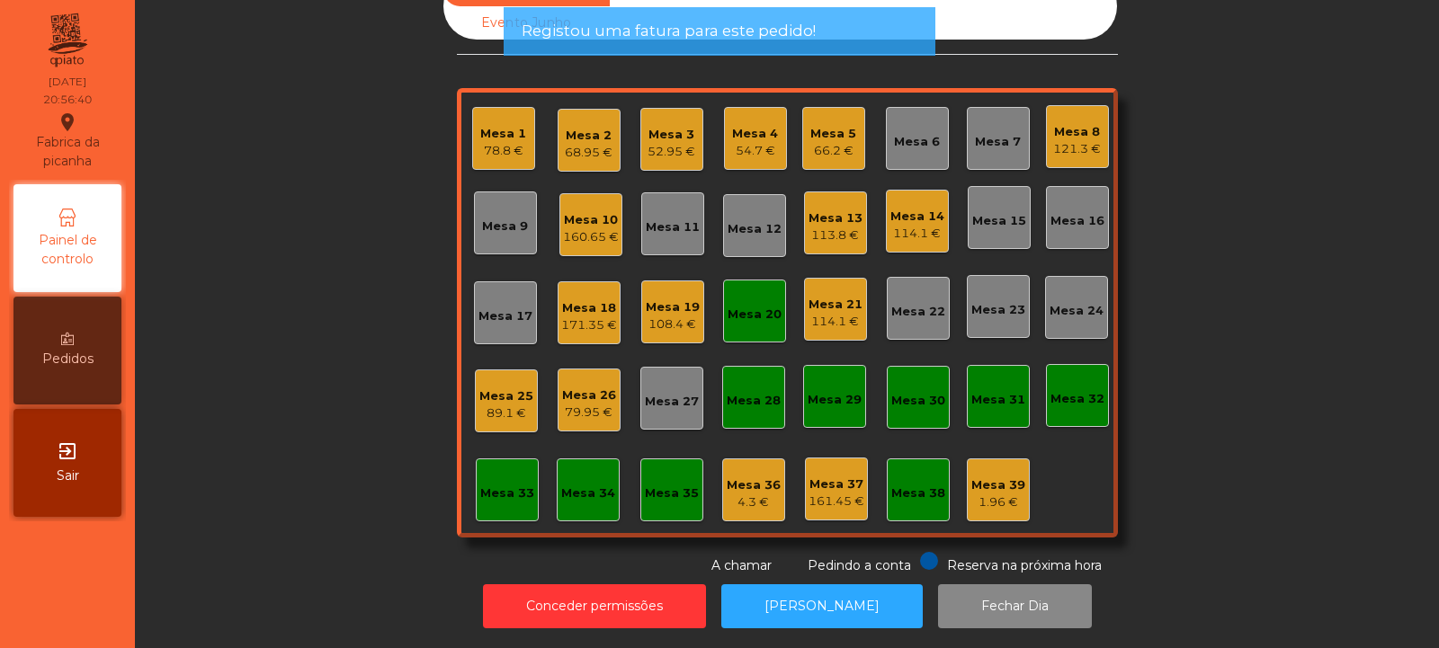
click at [763, 315] on div "Mesa 20" at bounding box center [754, 311] width 63 height 63
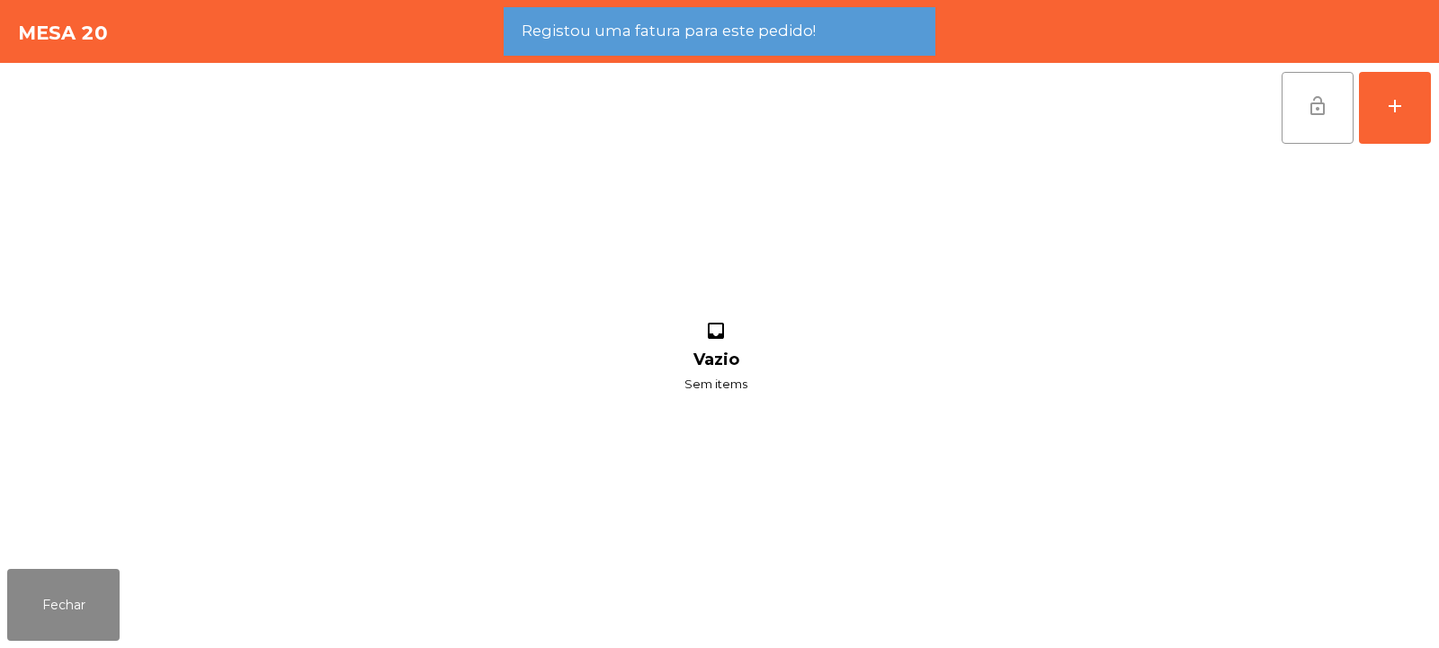
click at [1290, 130] on button "lock_open" at bounding box center [1318, 108] width 72 height 72
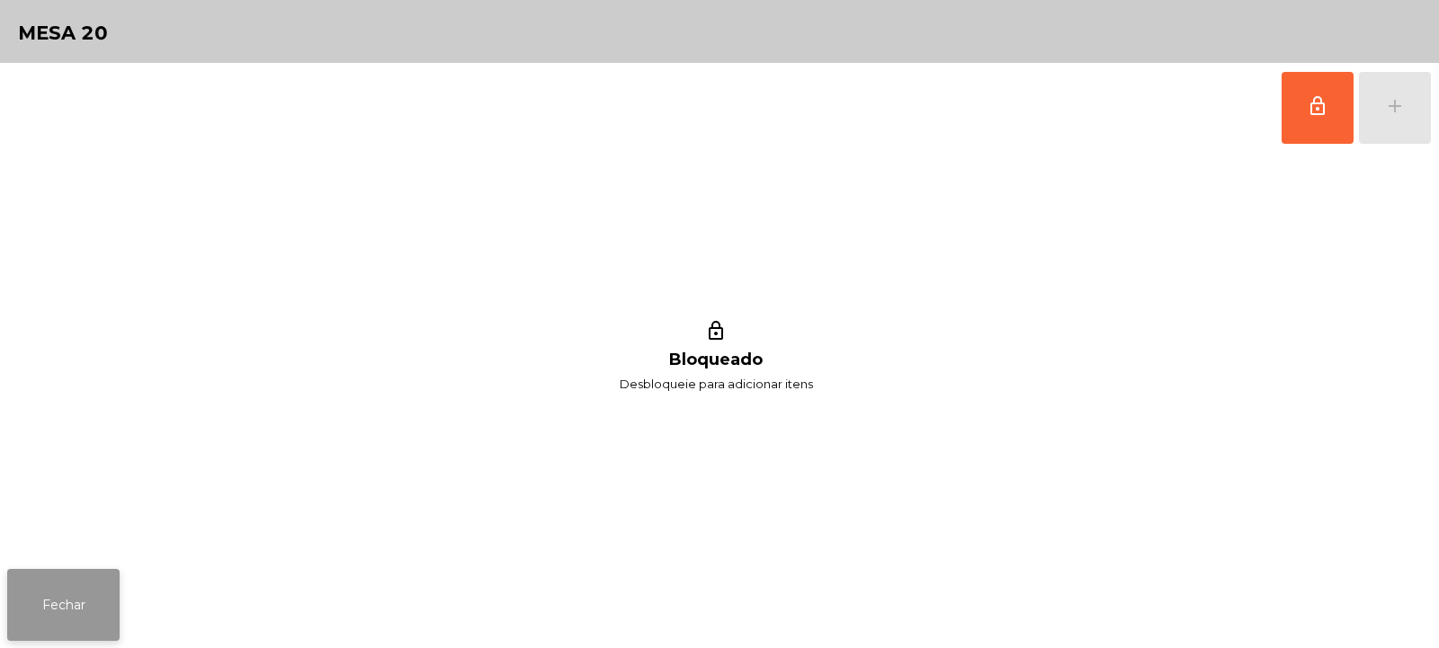
click at [99, 588] on button "Fechar" at bounding box center [63, 605] width 112 height 72
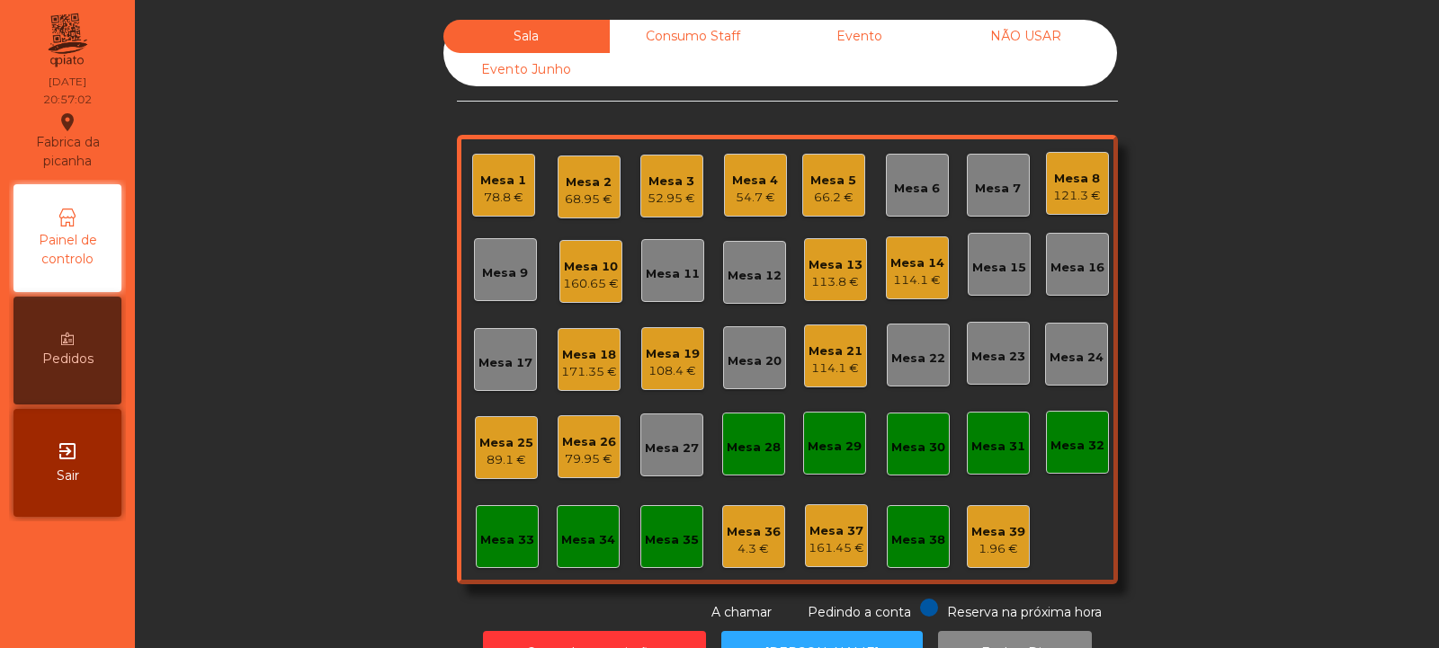
scroll to position [60, 0]
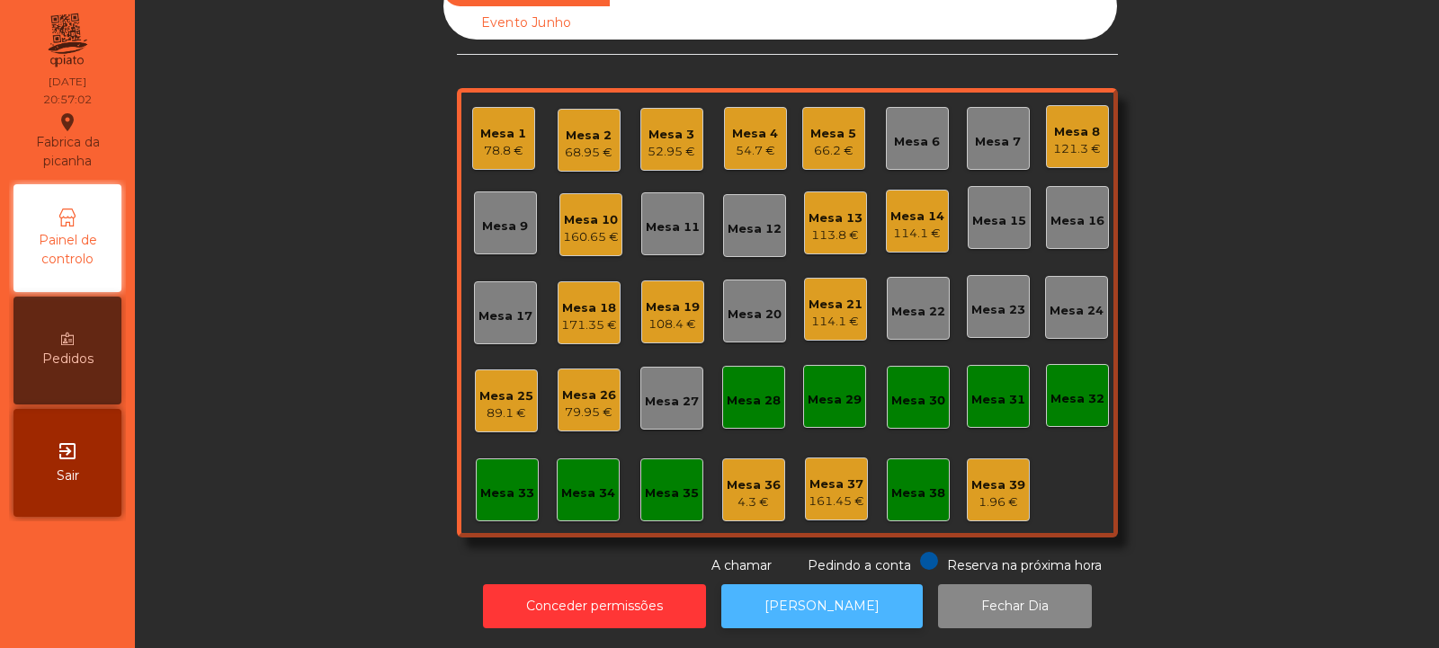
click at [795, 592] on button "[PERSON_NAME]" at bounding box center [821, 607] width 201 height 44
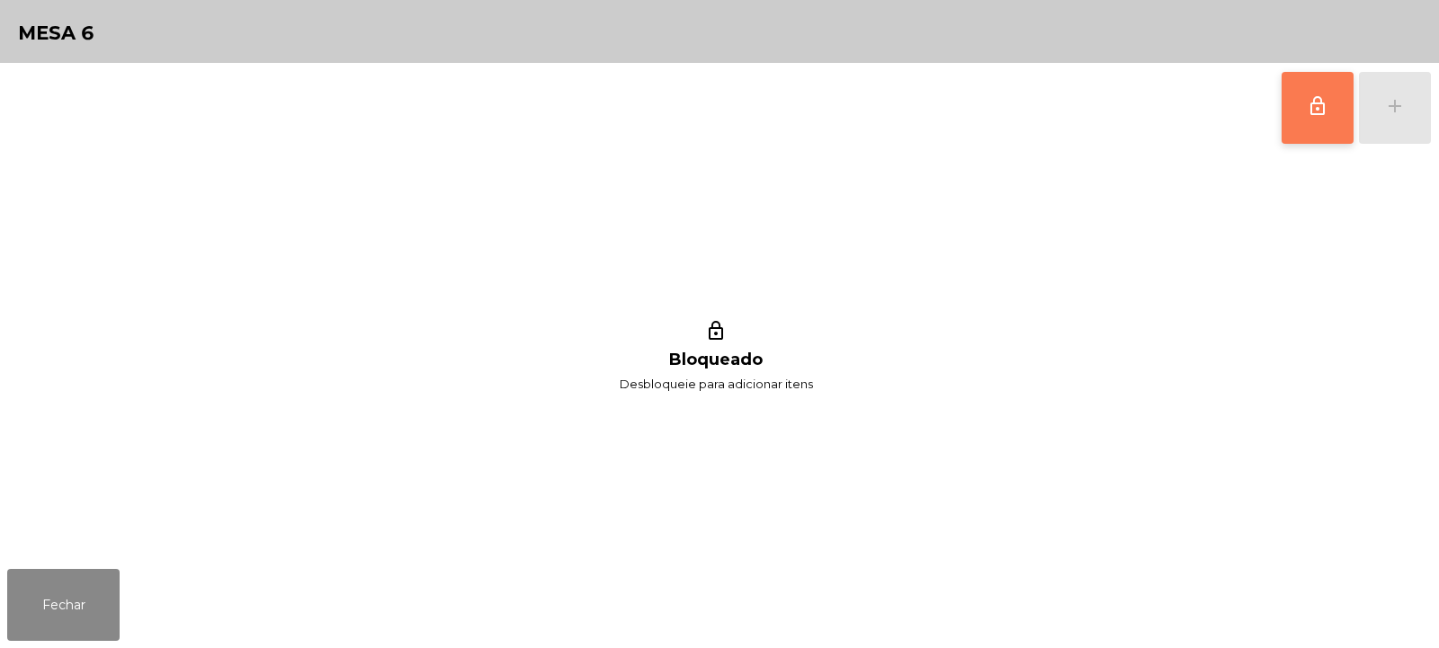
click at [1335, 113] on button "lock_outline" at bounding box center [1318, 108] width 72 height 72
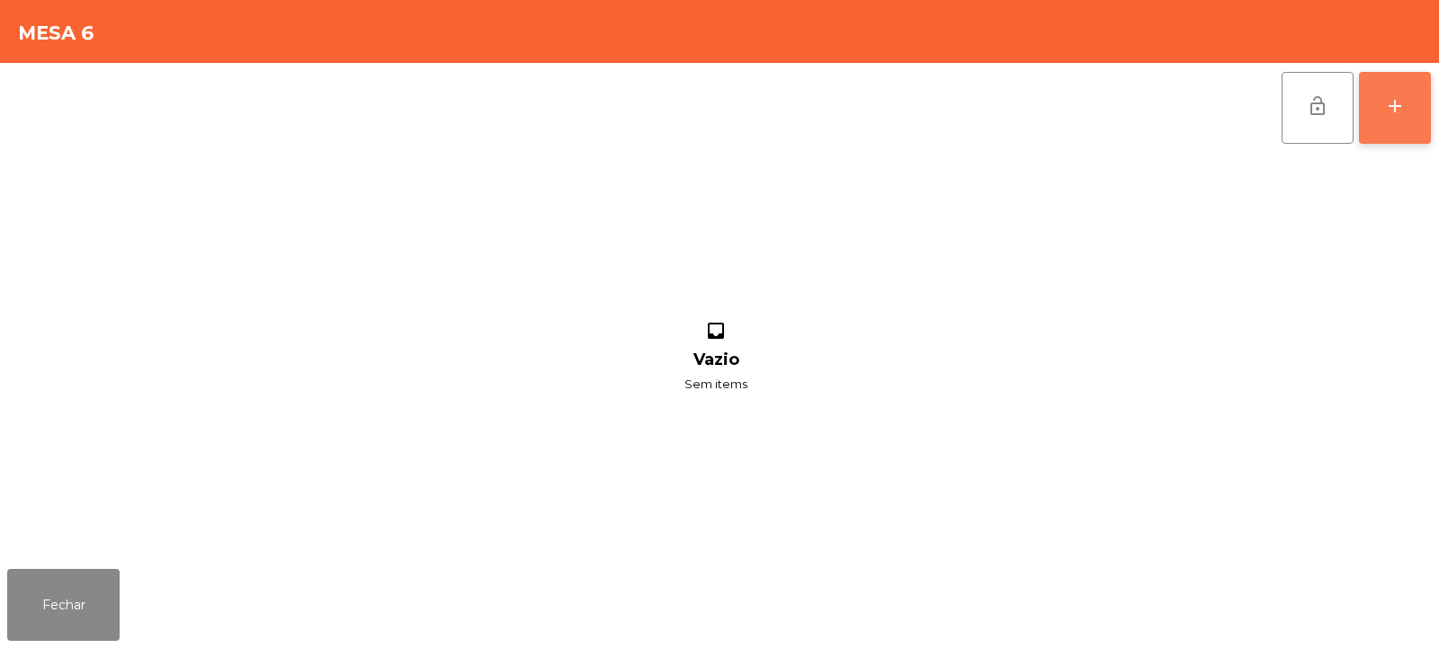
click at [1400, 106] on div "add" at bounding box center [1395, 106] width 22 height 22
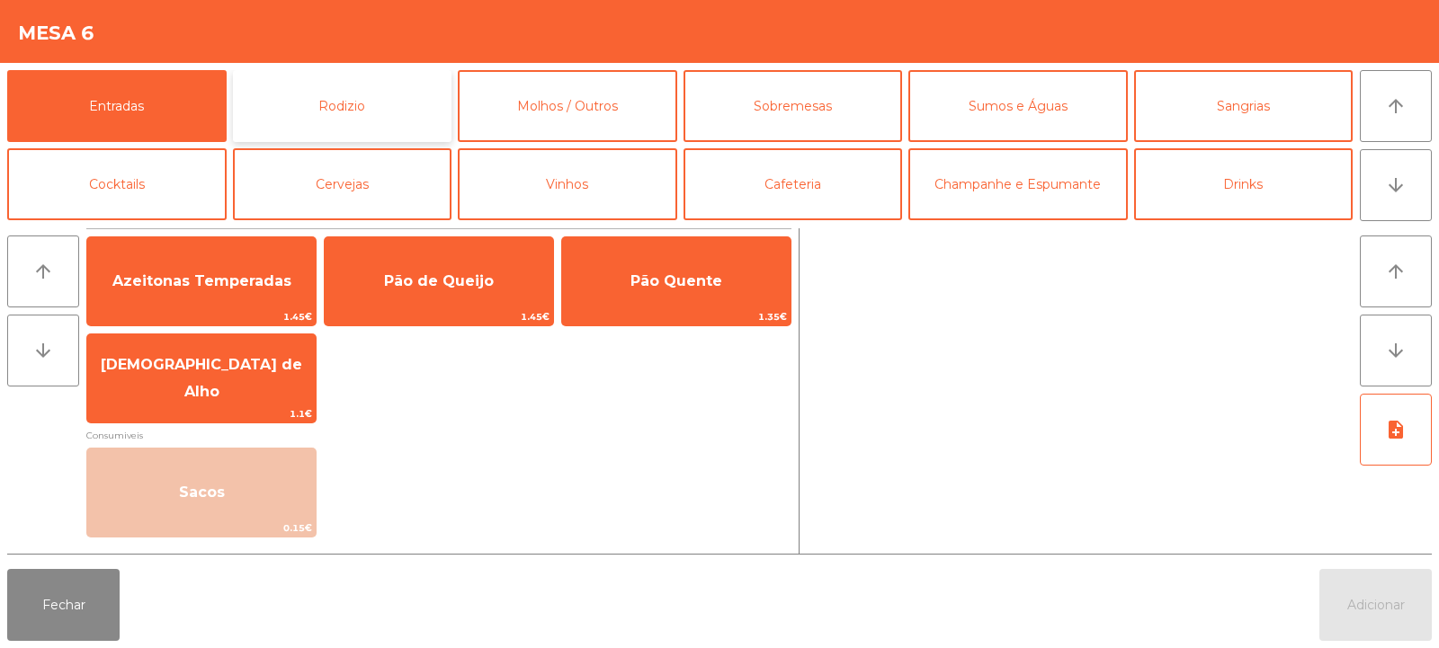
click at [334, 99] on button "Rodizio" at bounding box center [342, 106] width 219 height 72
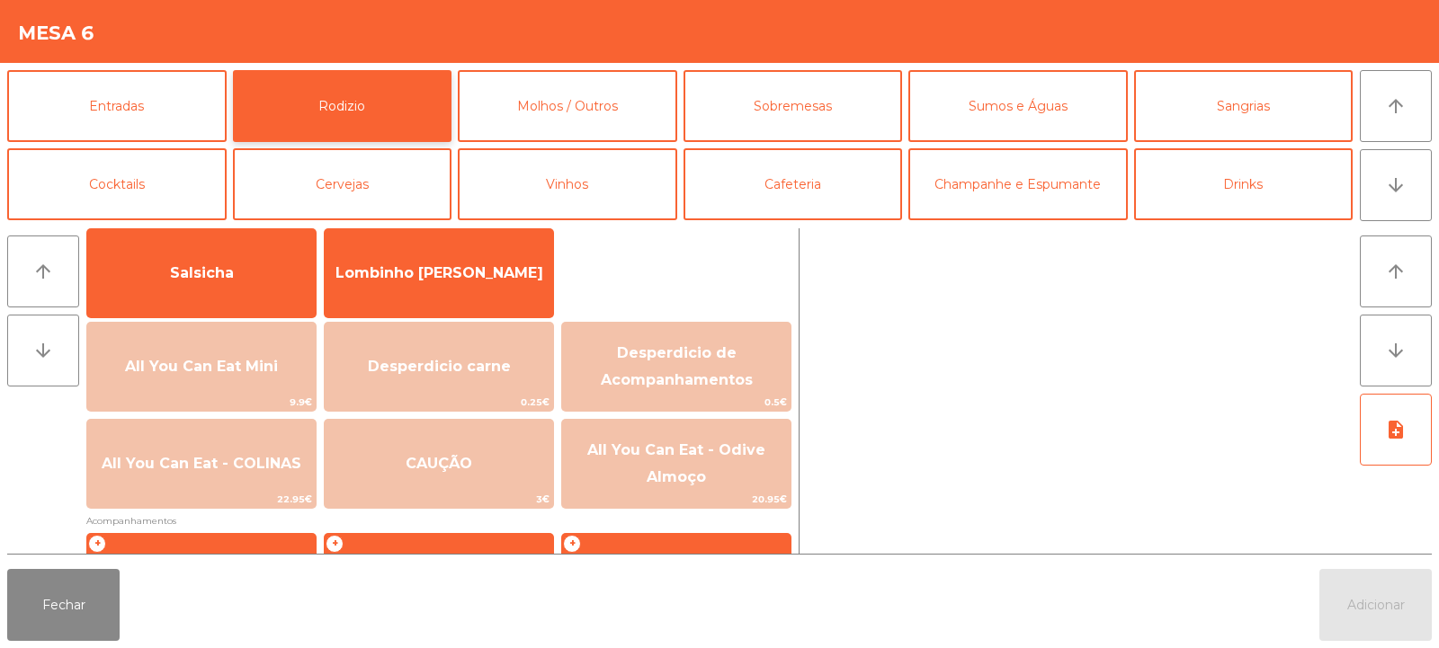
scroll to position [119, 0]
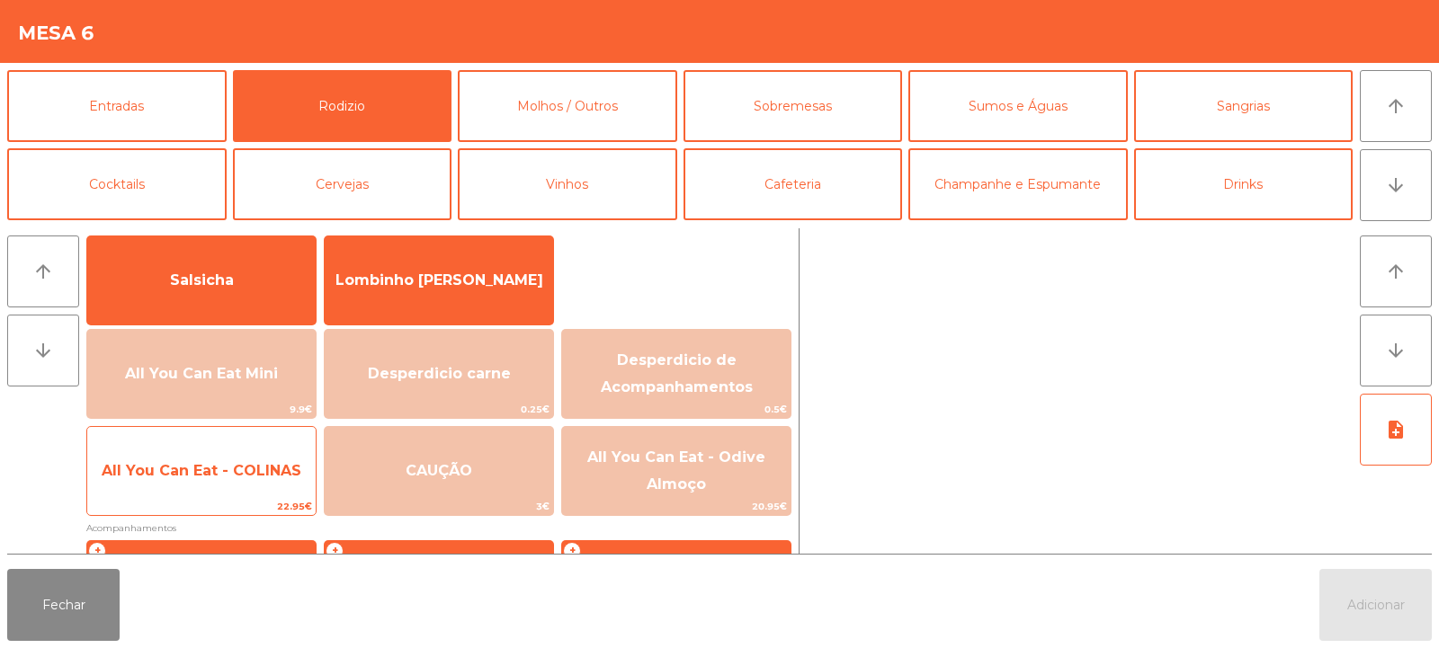
click at [217, 477] on span "All You Can Eat - COLINAS" at bounding box center [202, 470] width 200 height 17
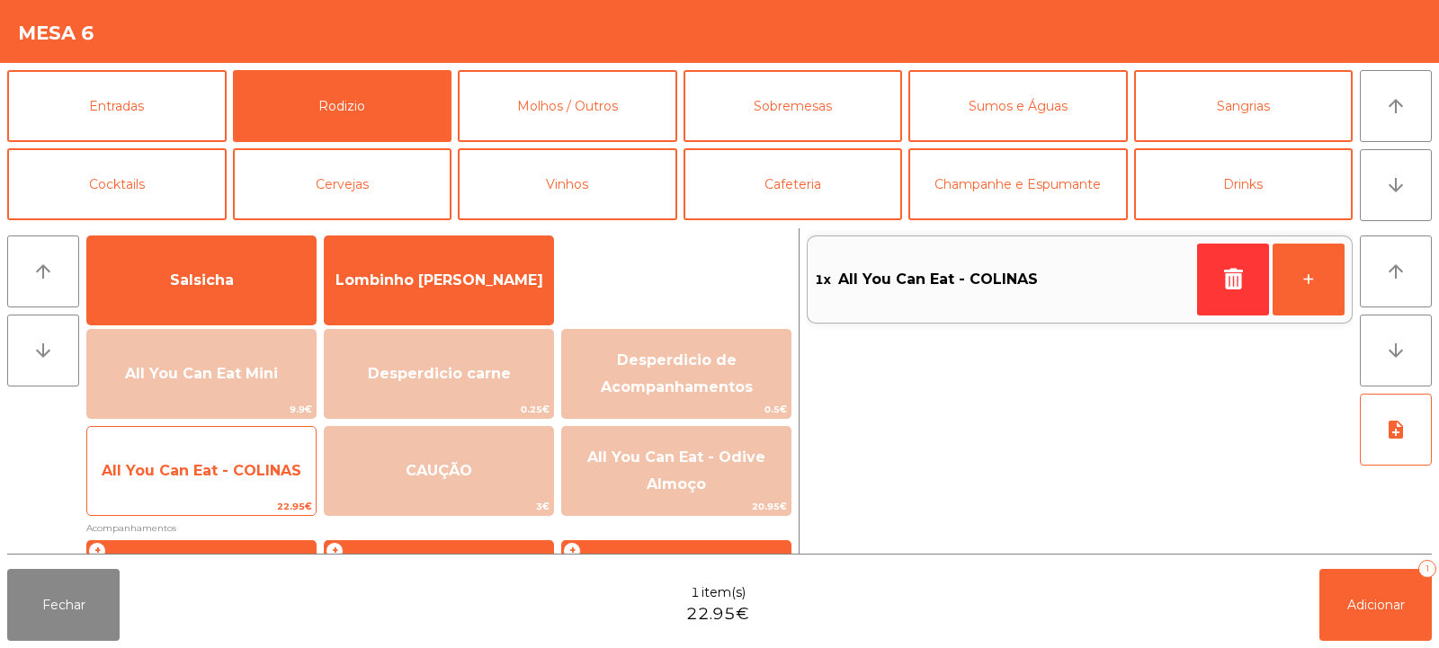
click at [218, 478] on span "All You Can Eat - COLINAS" at bounding box center [202, 470] width 200 height 17
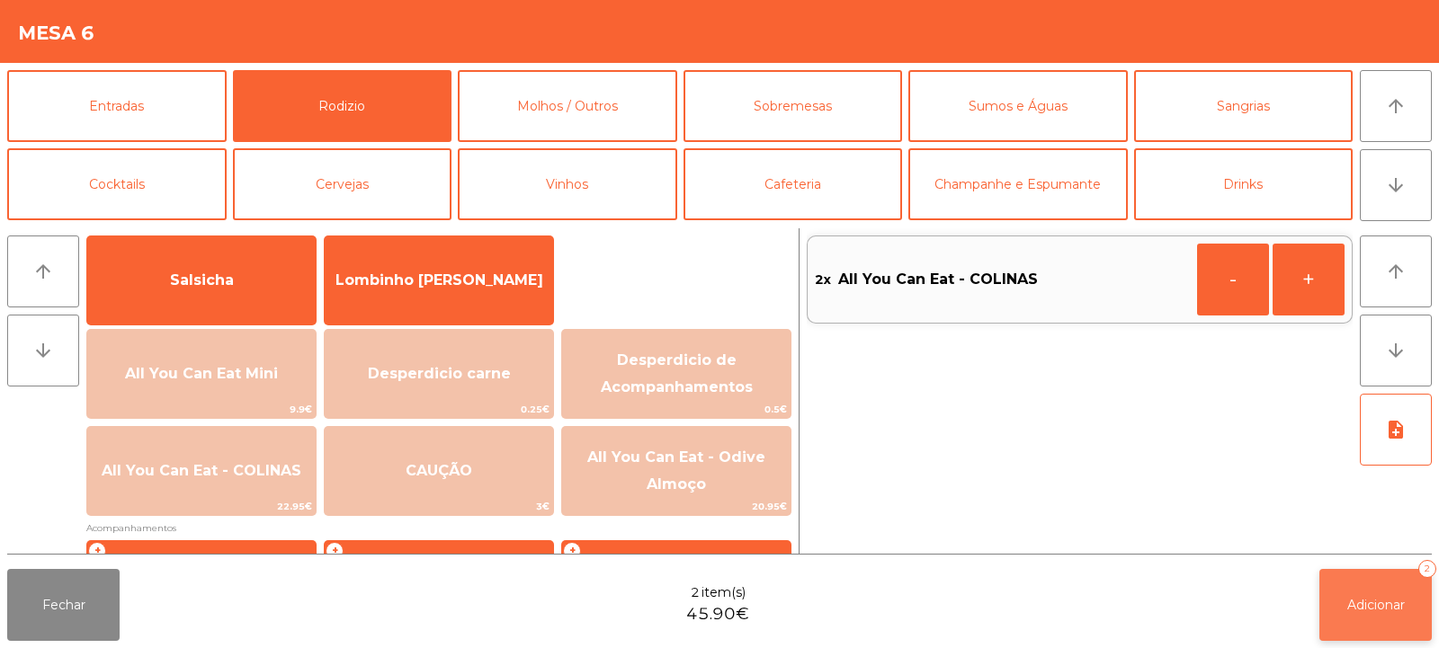
click at [1361, 595] on button "Adicionar 2" at bounding box center [1375, 605] width 112 height 72
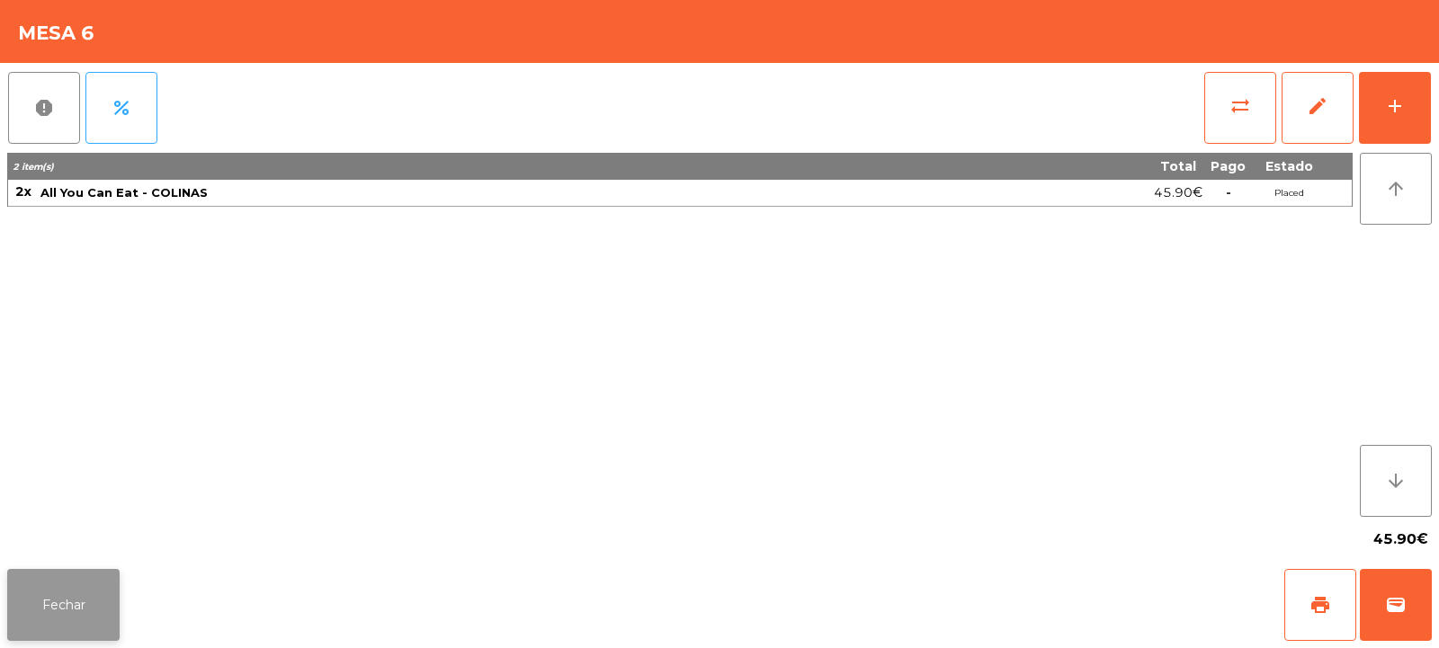
click at [41, 586] on button "Fechar" at bounding box center [63, 605] width 112 height 72
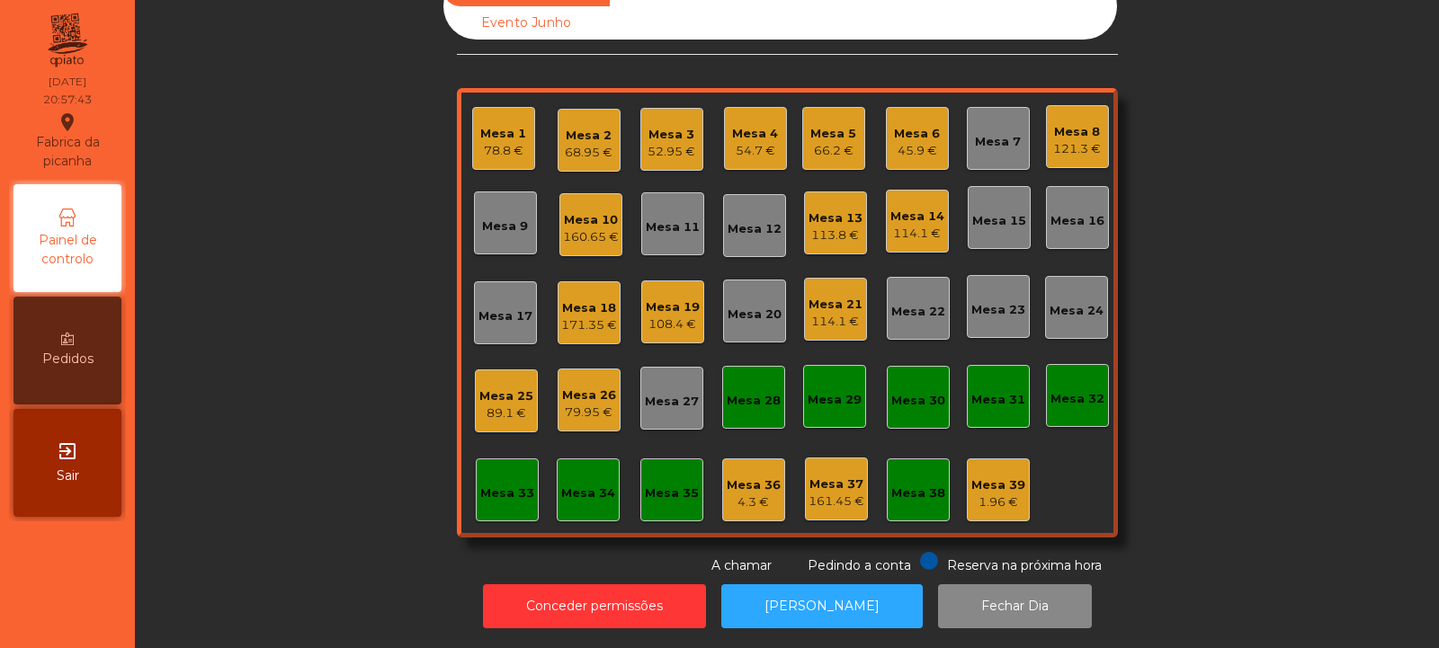
click at [915, 208] on div "Mesa 14" at bounding box center [917, 217] width 54 height 18
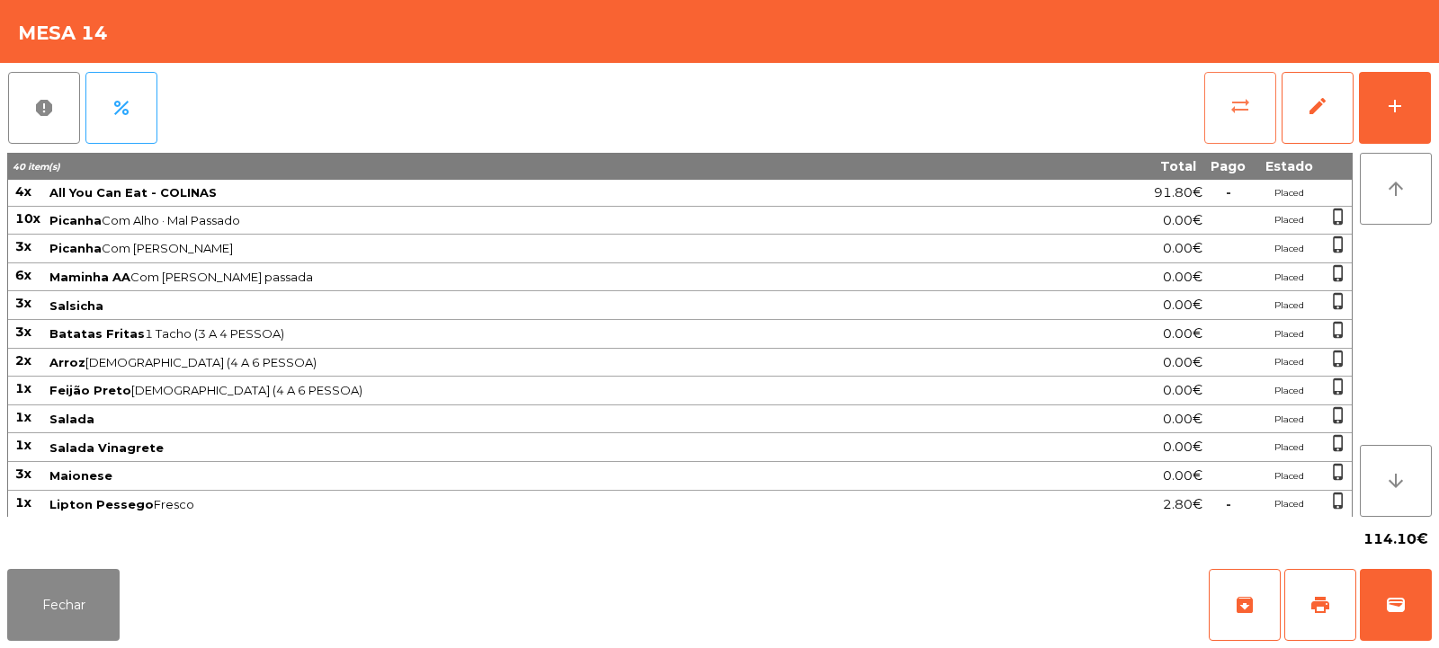
click at [1226, 131] on button "sync_alt" at bounding box center [1240, 108] width 72 height 72
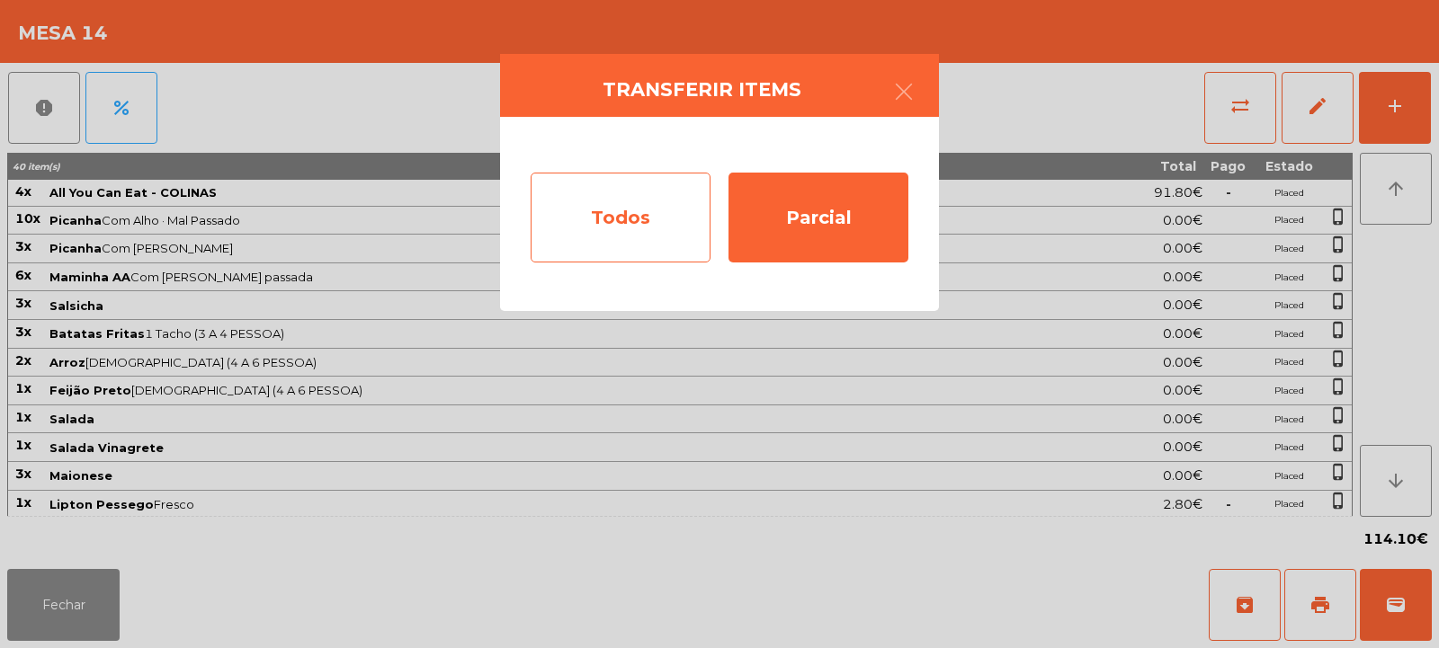
click at [621, 237] on div "Todos" at bounding box center [621, 218] width 180 height 90
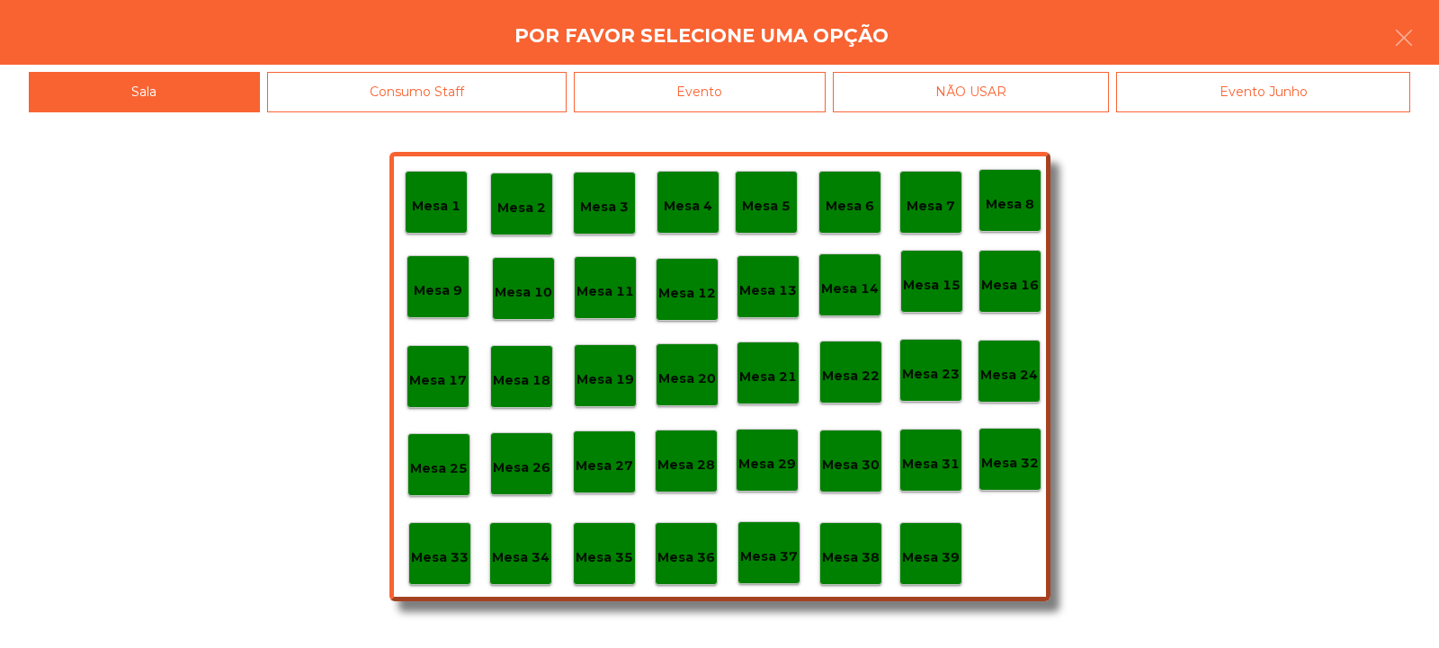
click at [763, 85] on div "Evento" at bounding box center [700, 92] width 252 height 40
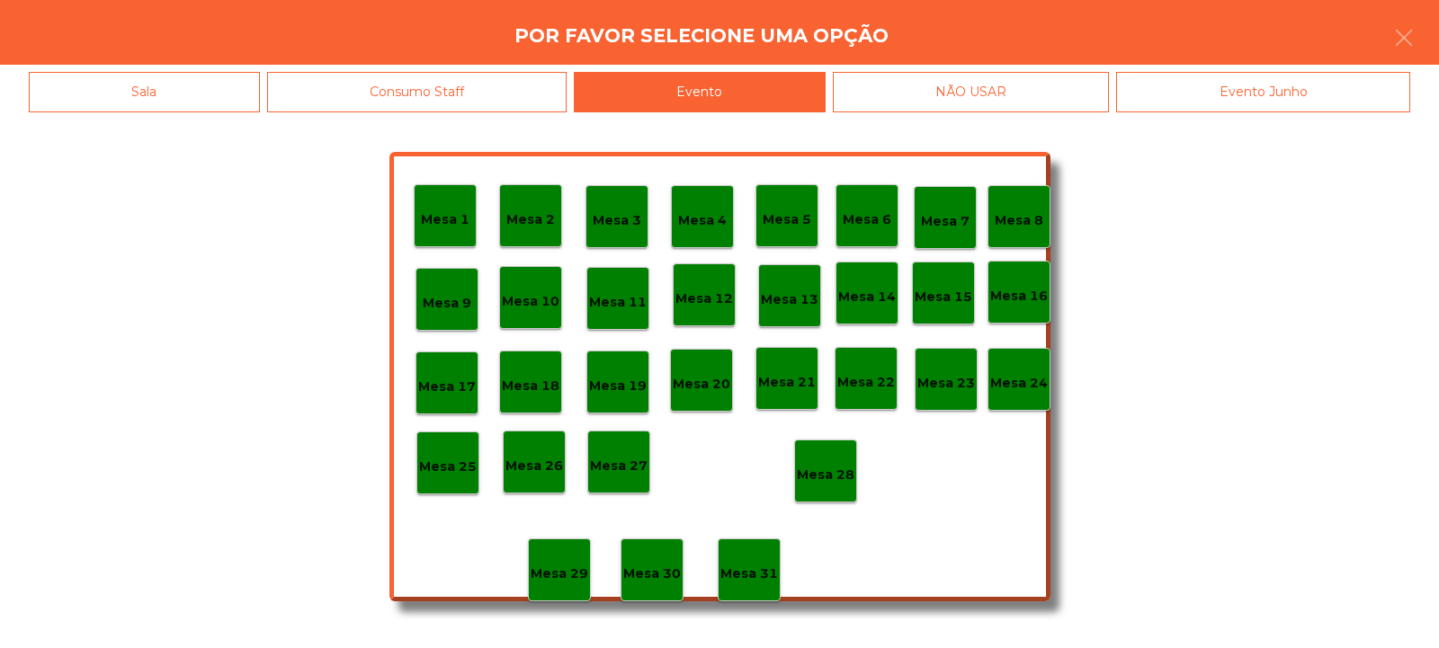
click at [812, 474] on p "Mesa 28" at bounding box center [826, 475] width 58 height 21
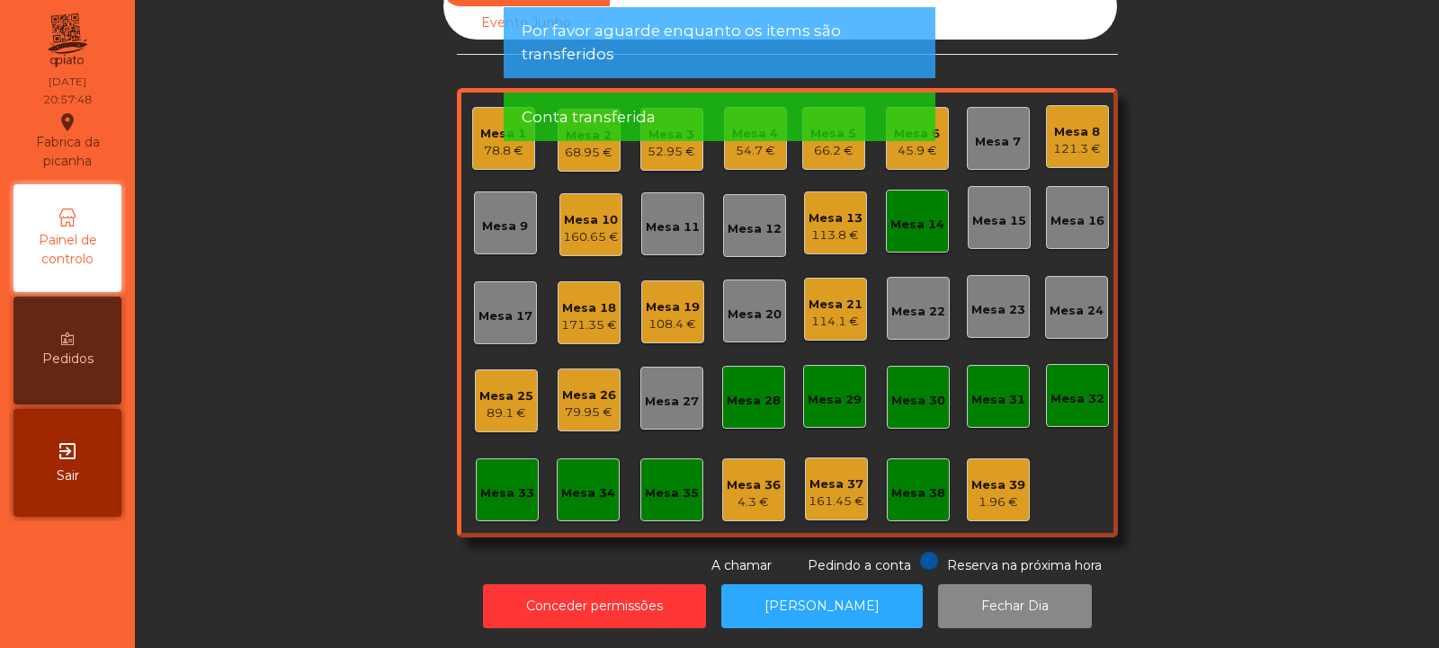
click at [911, 216] on div "Mesa 14" at bounding box center [917, 225] width 54 height 18
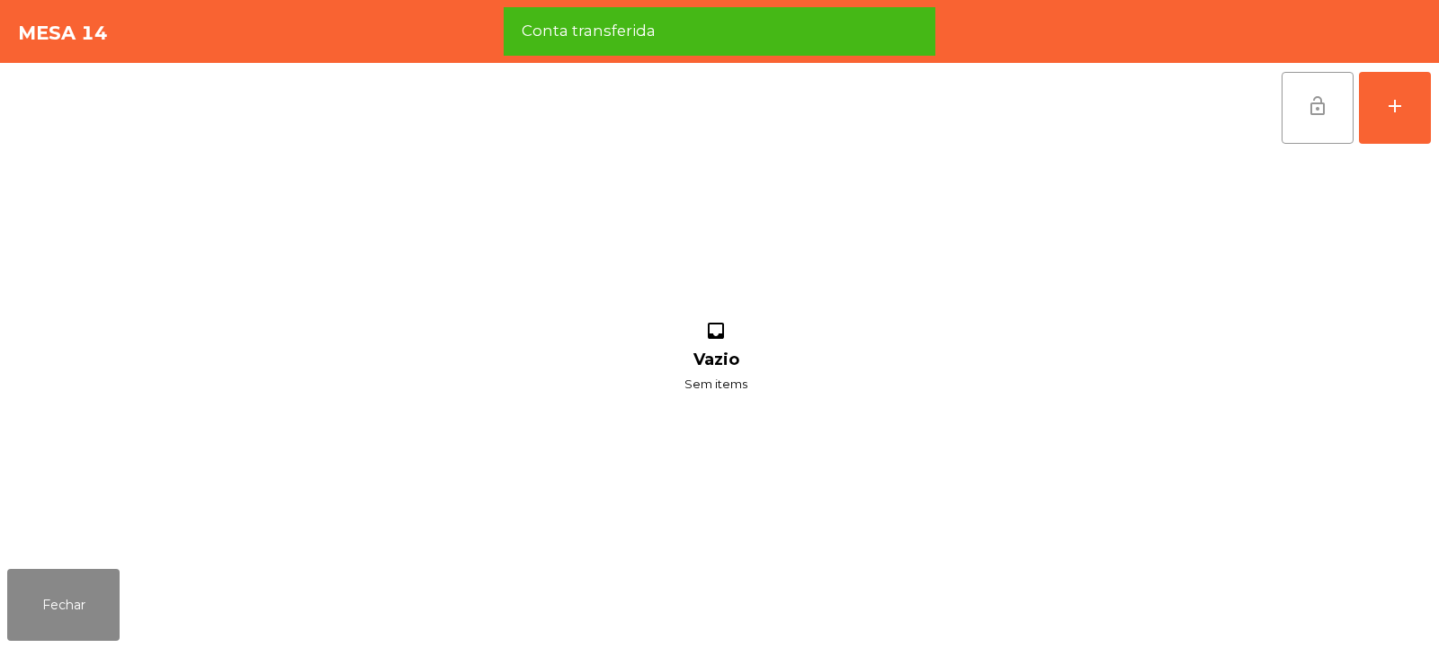
click at [1322, 100] on span "lock_open" at bounding box center [1318, 106] width 22 height 22
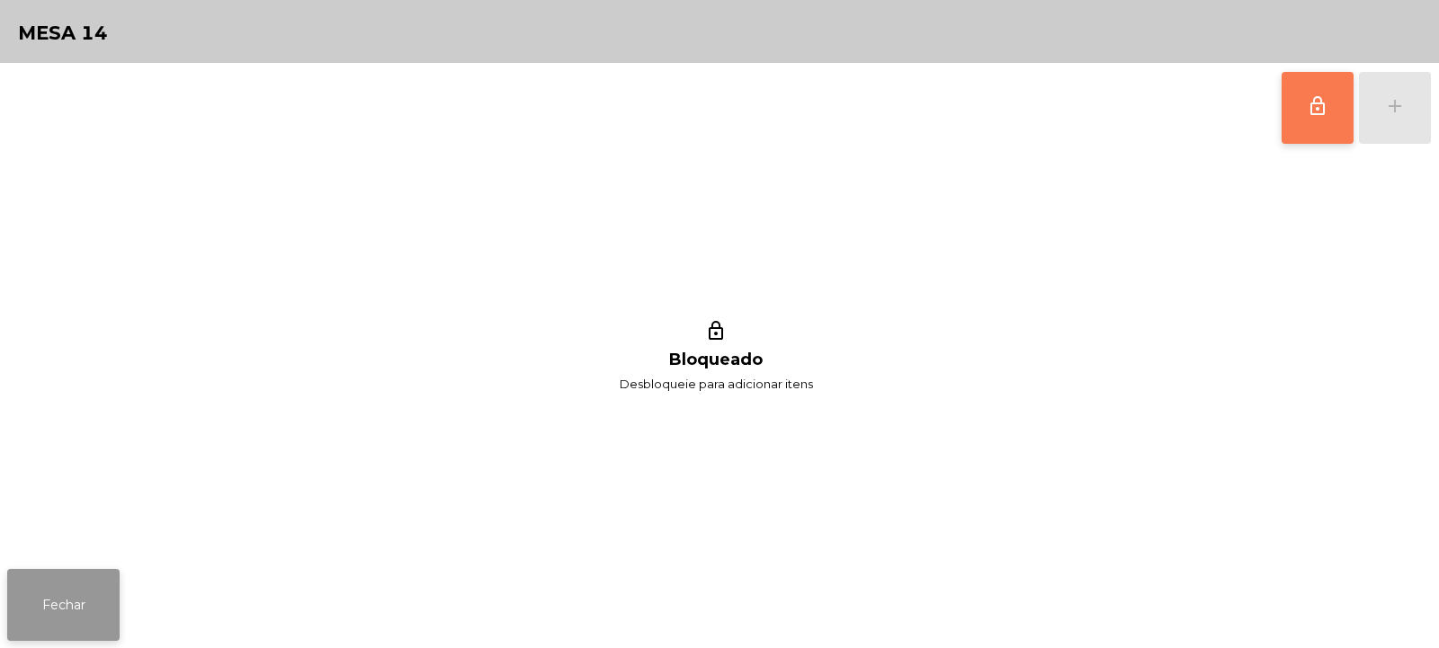
click at [62, 602] on button "Fechar" at bounding box center [63, 605] width 112 height 72
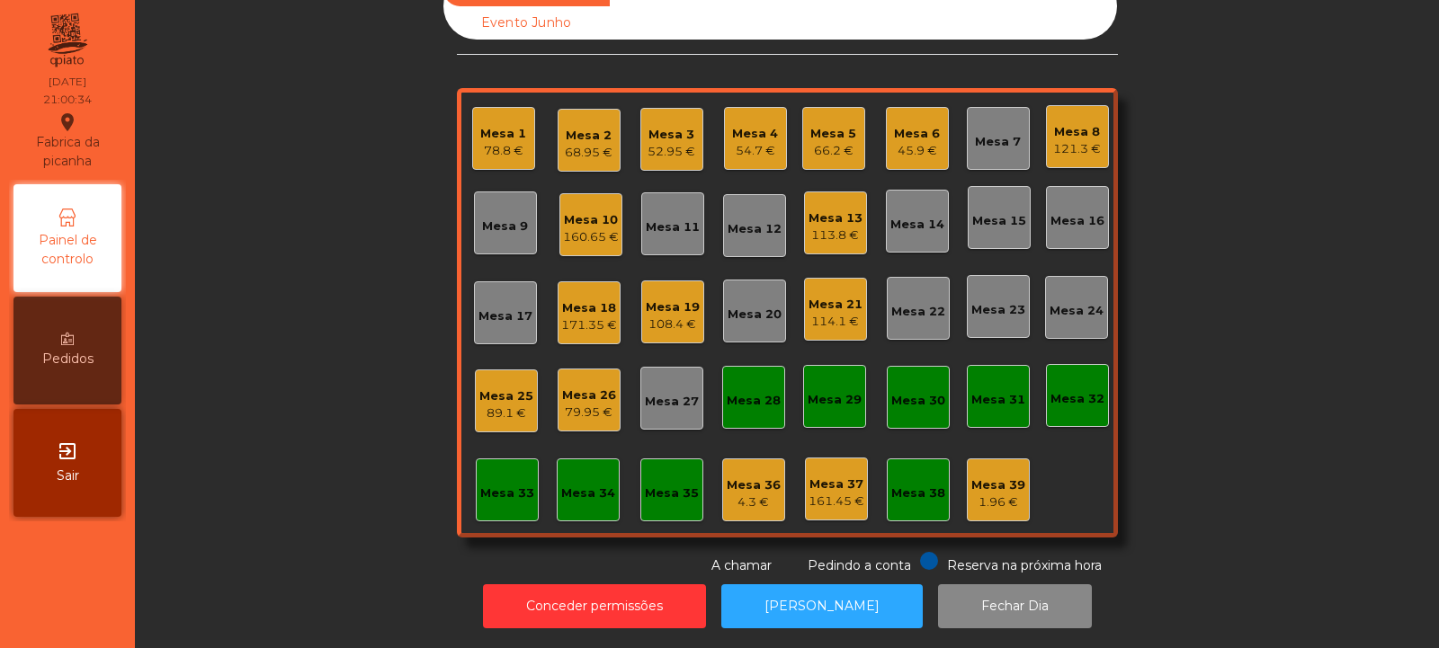
click at [737, 220] on div "Mesa 12" at bounding box center [755, 229] width 54 height 18
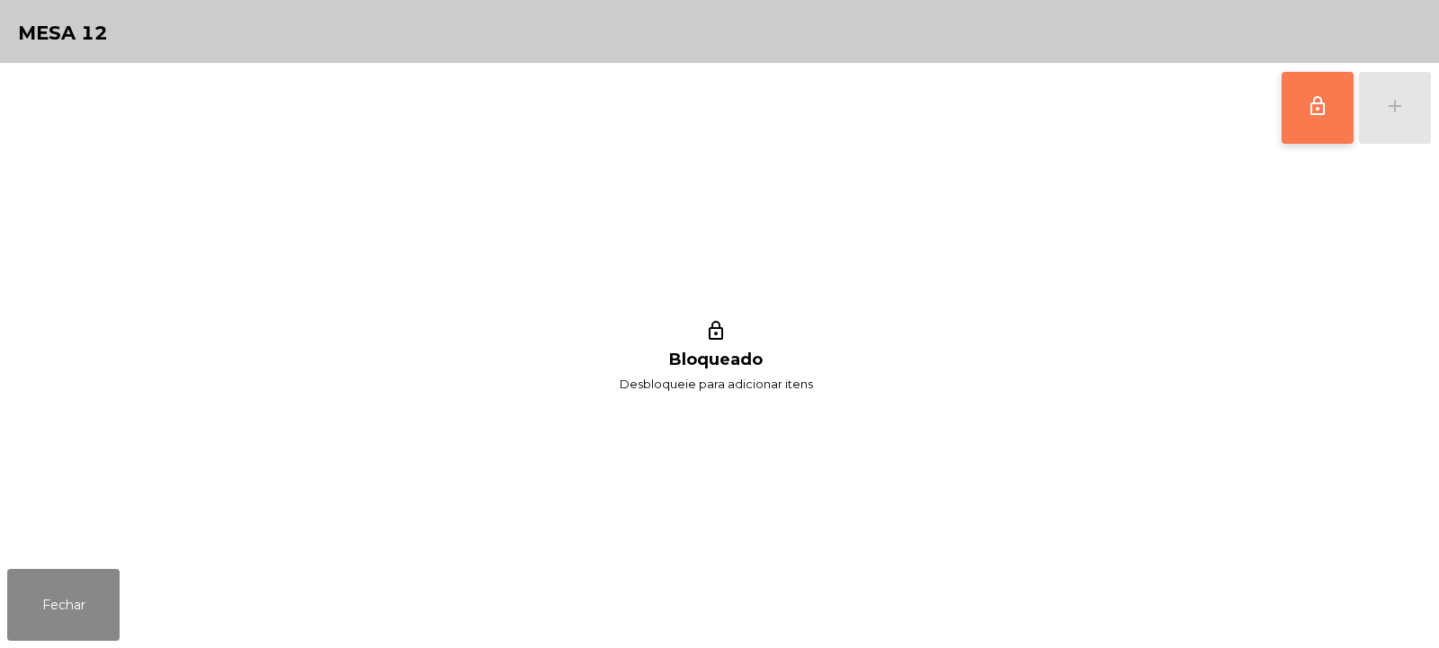
click at [1323, 121] on button "lock_outline" at bounding box center [1318, 108] width 72 height 72
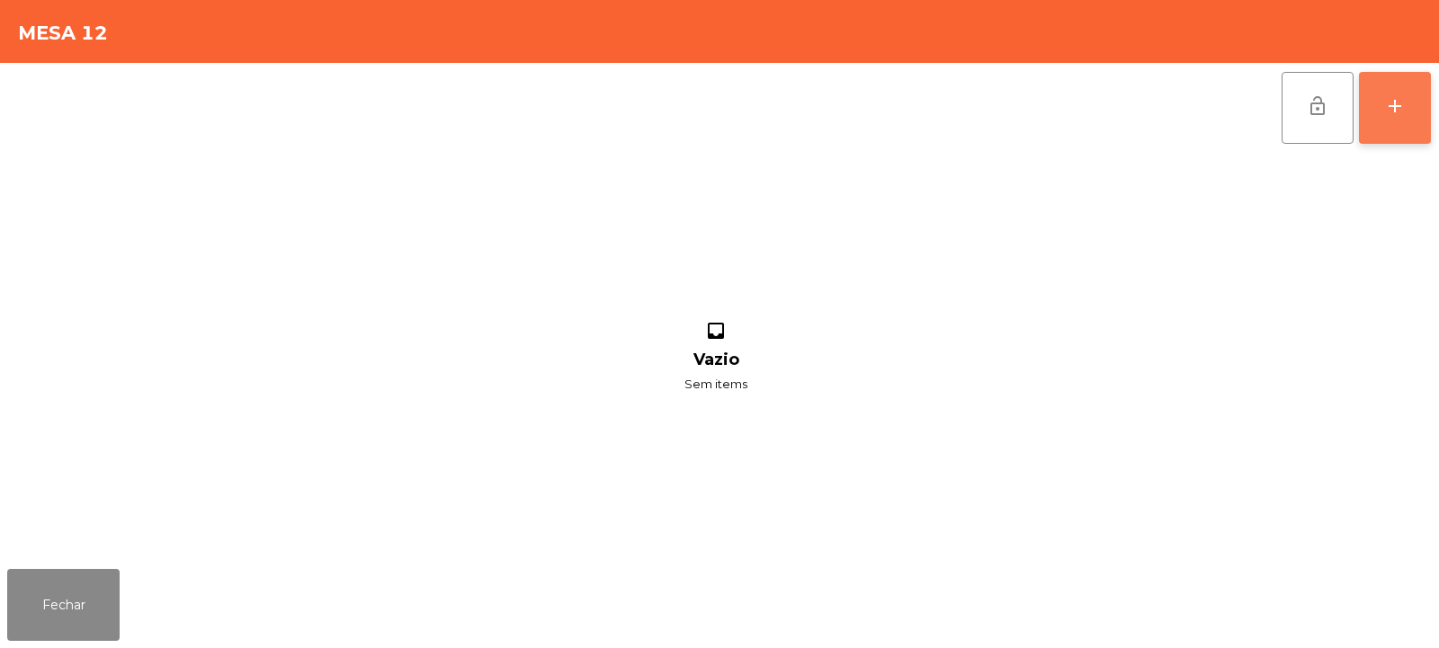
click at [1403, 122] on button "add" at bounding box center [1395, 108] width 72 height 72
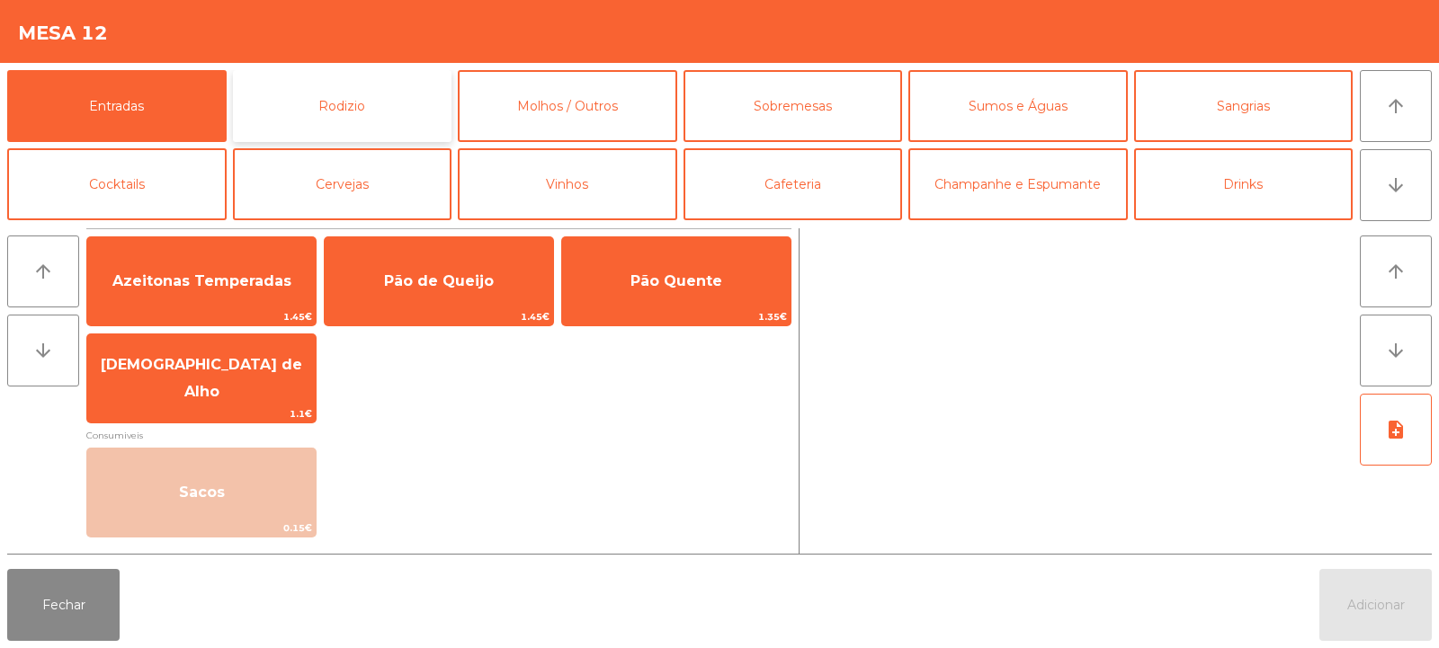
click at [323, 137] on button "Rodizio" at bounding box center [342, 106] width 219 height 72
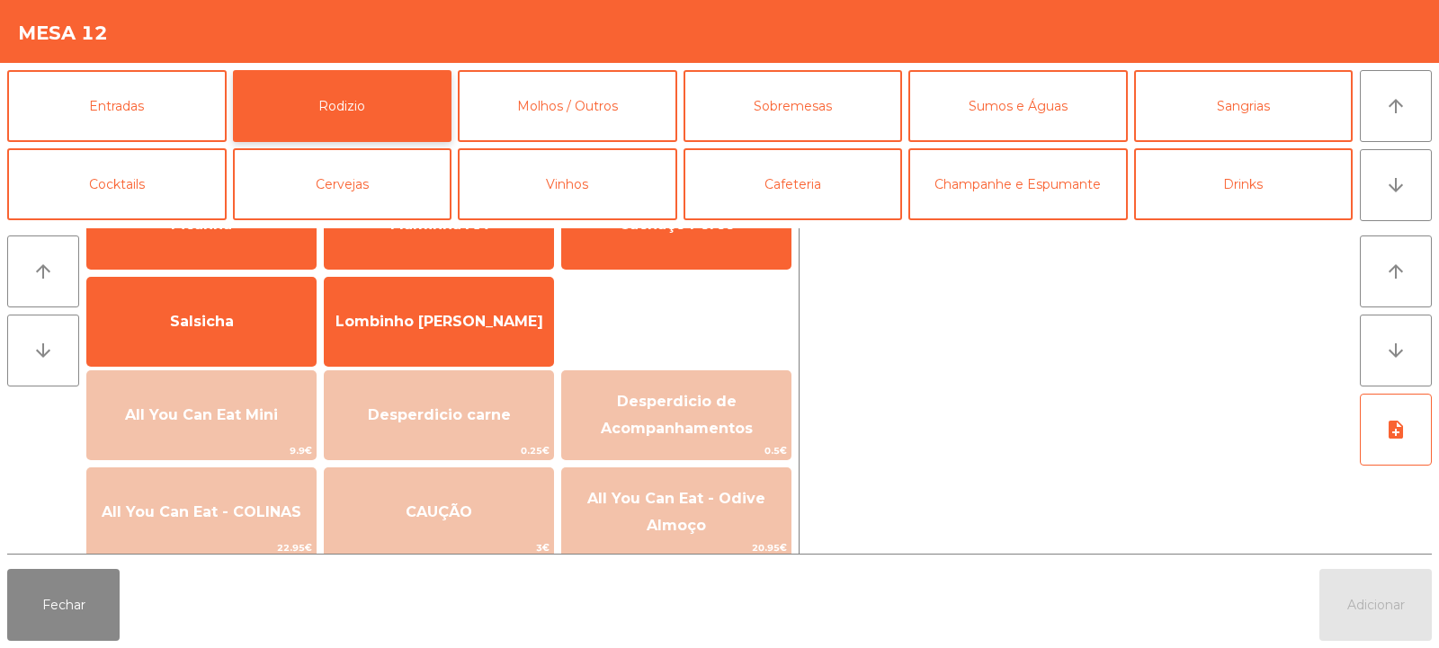
scroll to position [117, 0]
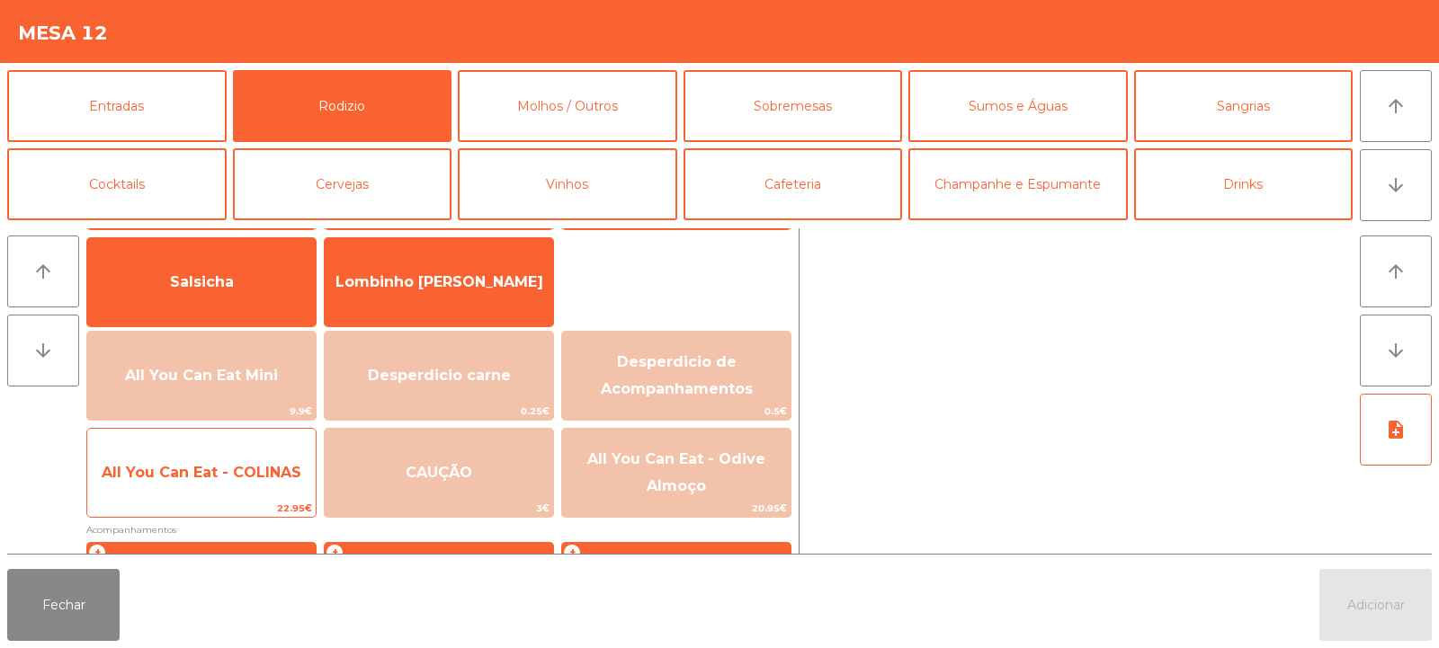
click at [213, 458] on span "All You Can Eat - COLINAS" at bounding box center [201, 473] width 228 height 49
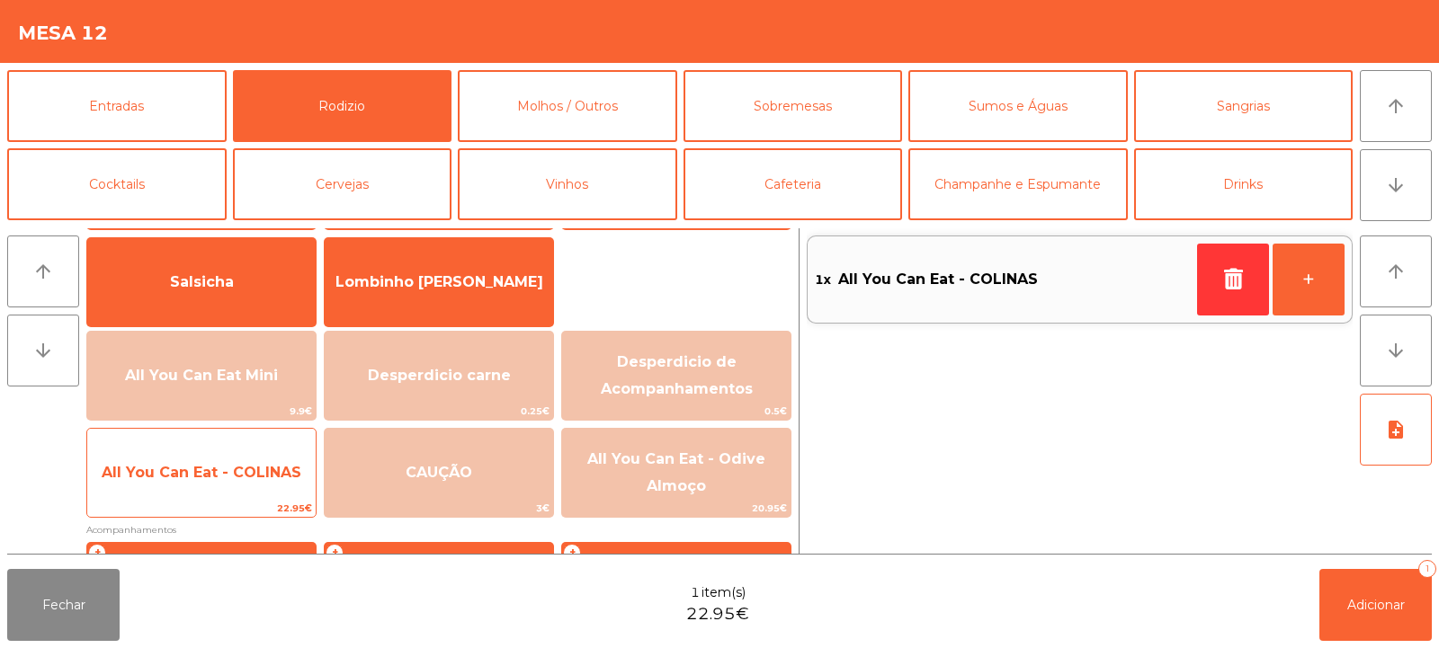
click at [217, 462] on span "All You Can Eat - COLINAS" at bounding box center [201, 473] width 228 height 49
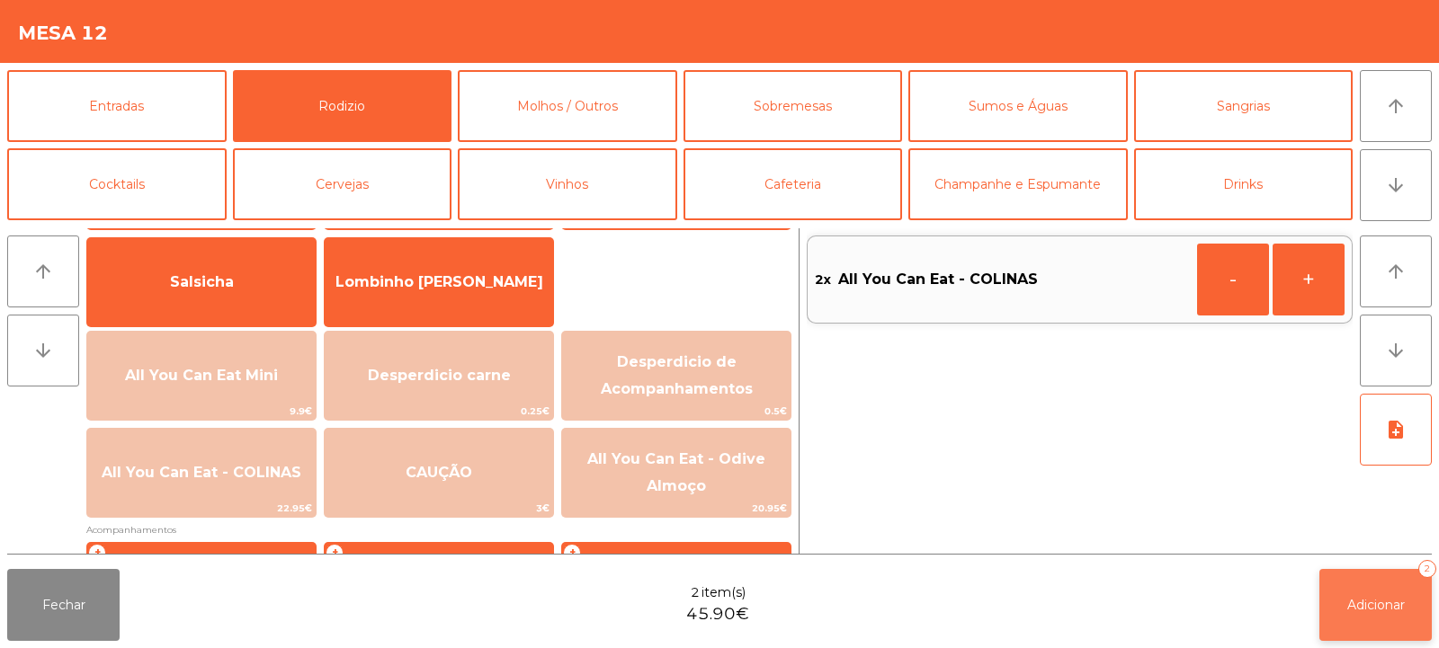
click at [1362, 599] on span "Adicionar" at bounding box center [1376, 605] width 58 height 16
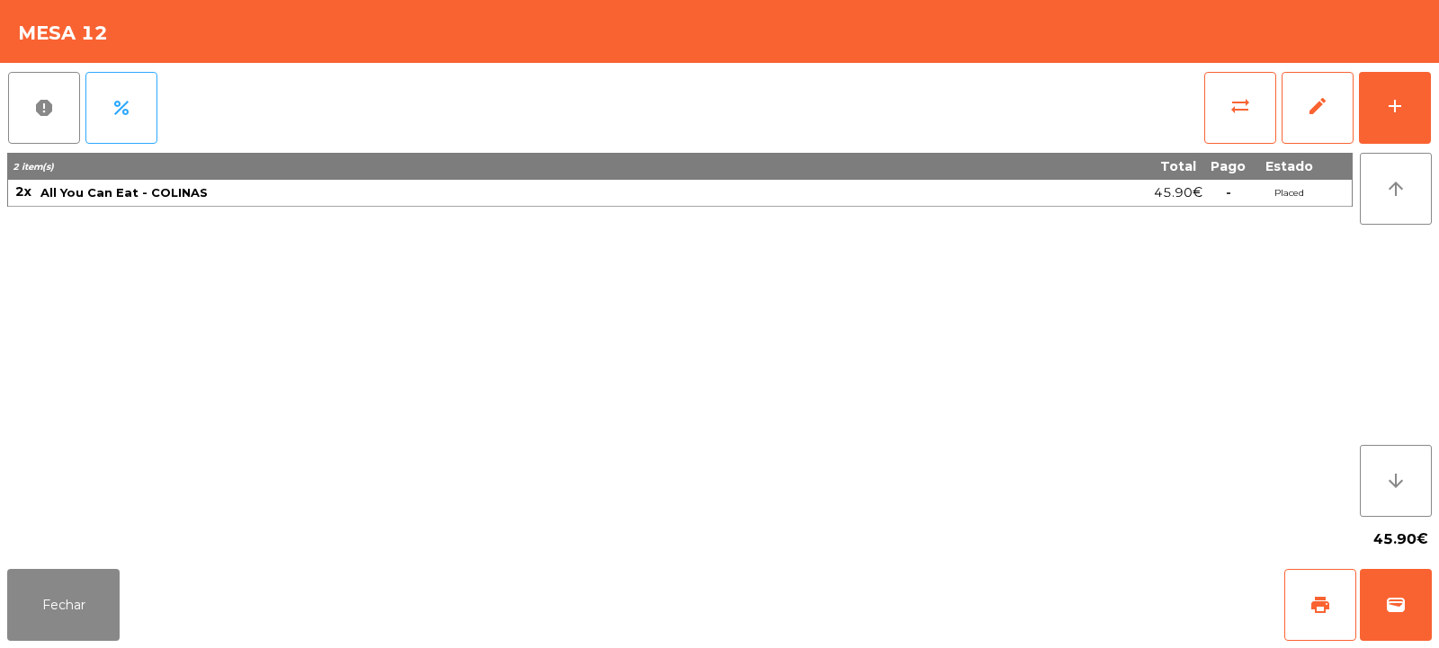
click at [67, 554] on div "45.90€" at bounding box center [719, 539] width 1425 height 45
click at [47, 622] on button "Fechar" at bounding box center [63, 605] width 112 height 72
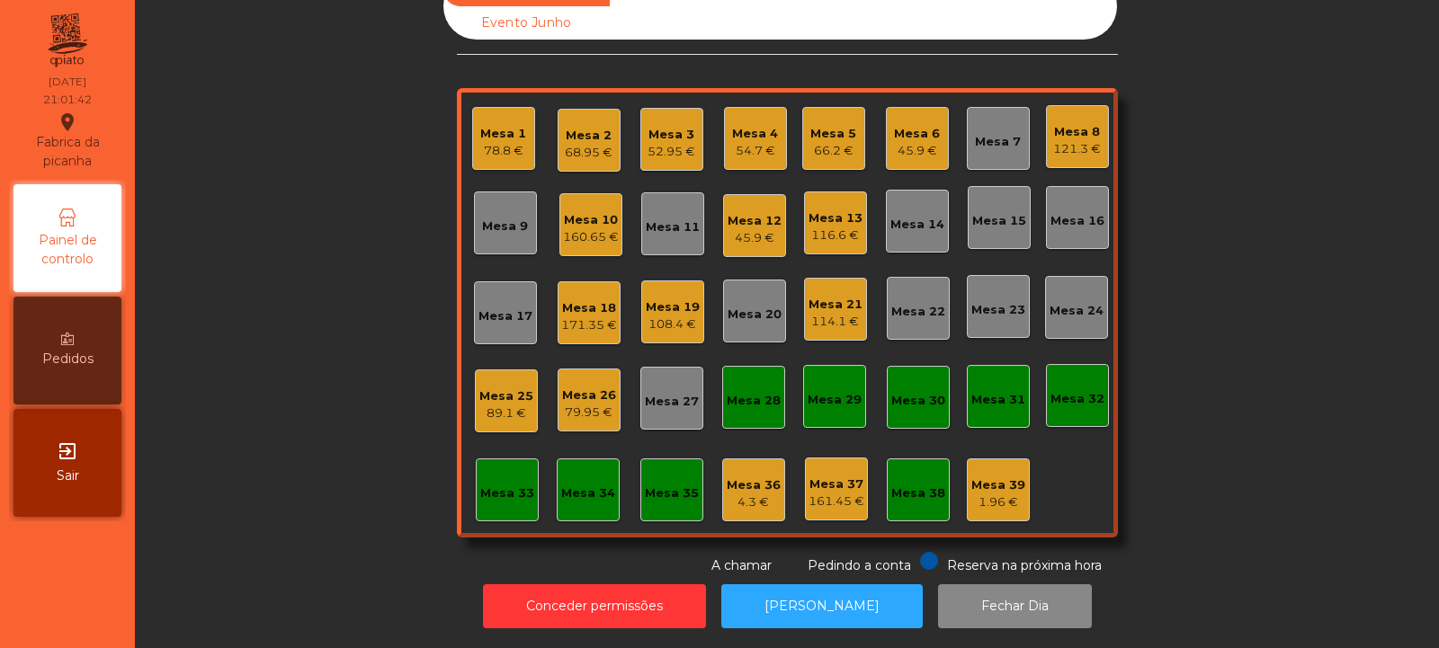
scroll to position [0, 0]
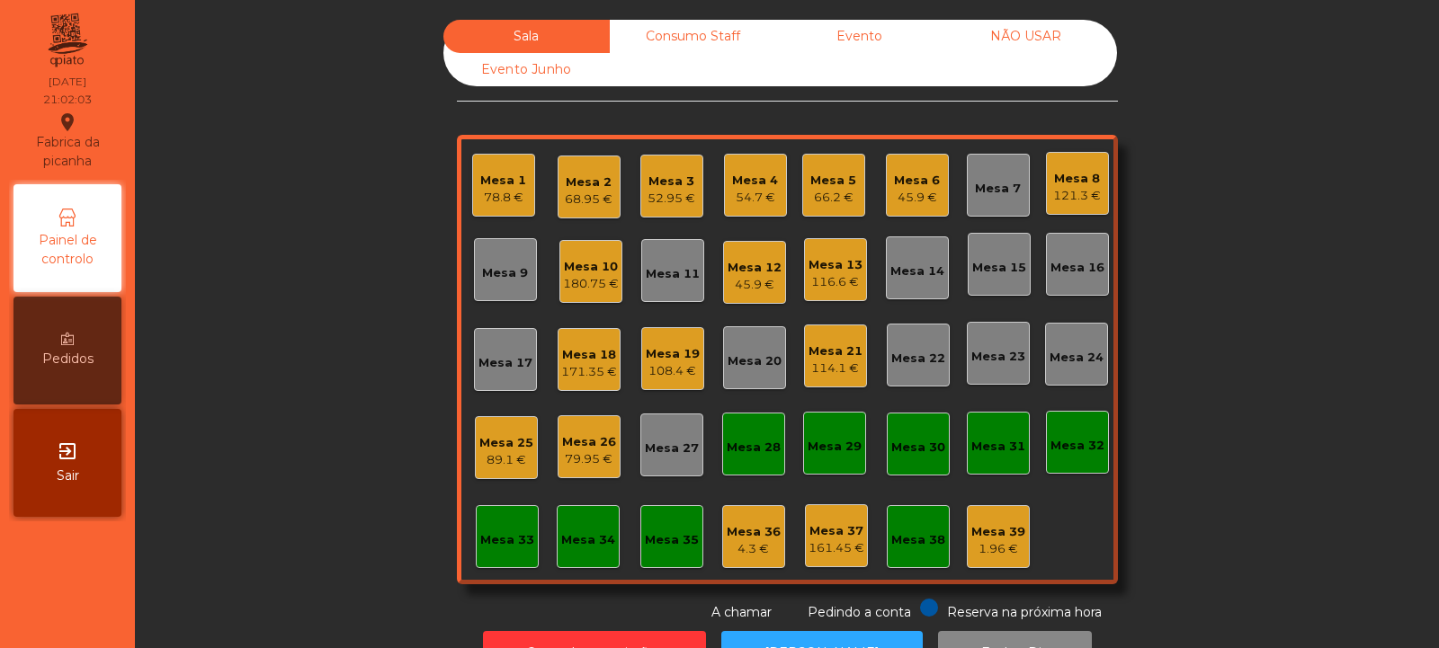
click at [588, 193] on div "68.95 €" at bounding box center [589, 200] width 48 height 18
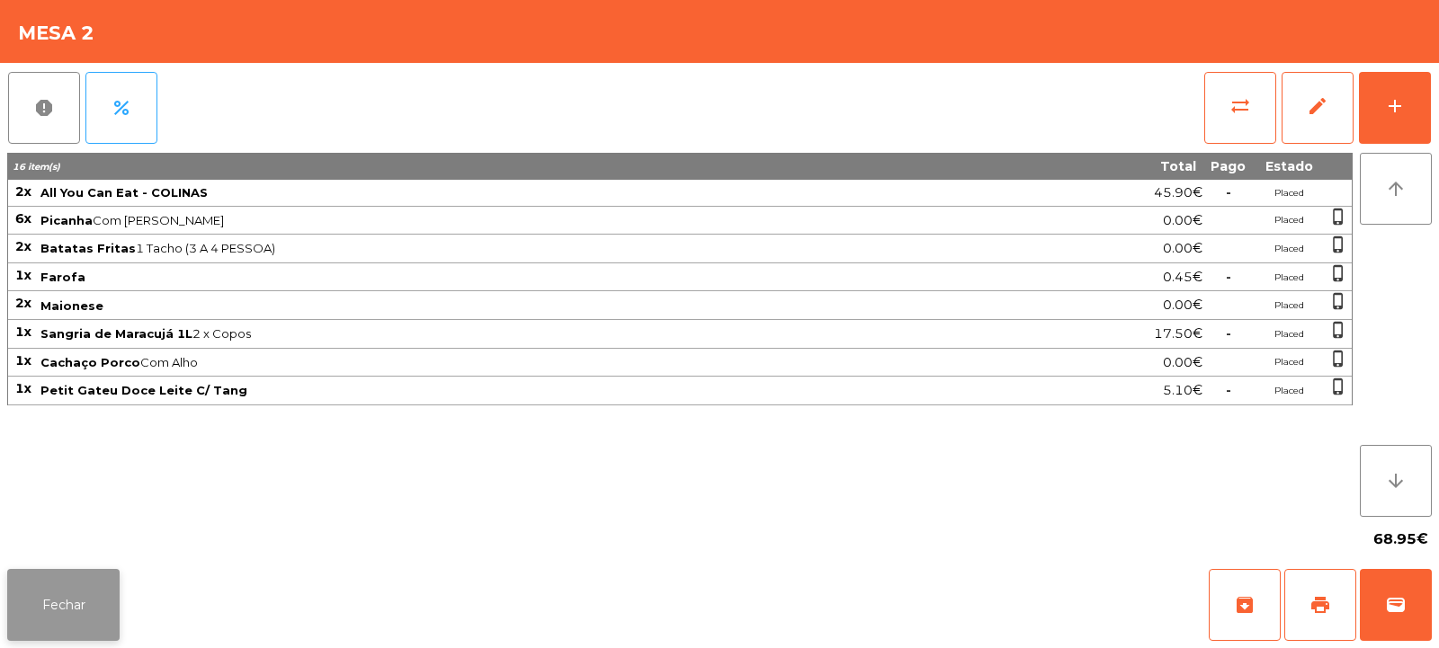
click at [74, 615] on button "Fechar" at bounding box center [63, 605] width 112 height 72
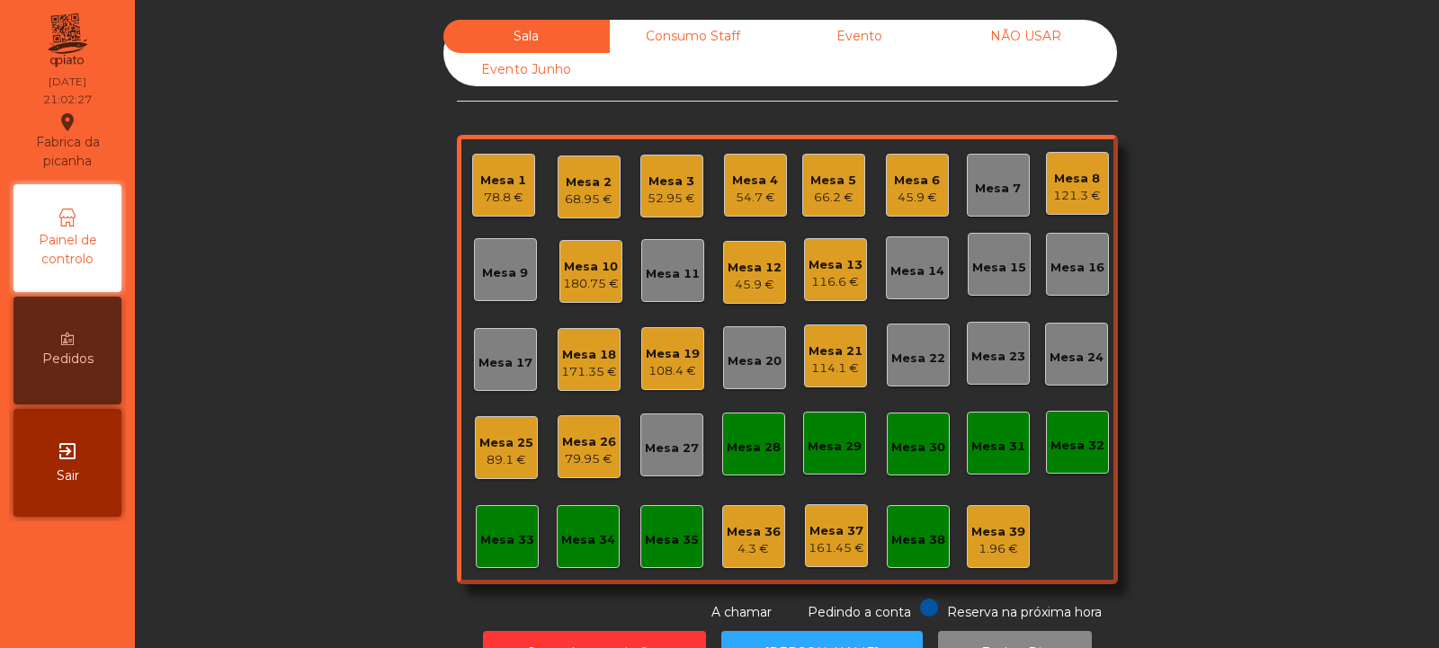
click at [574, 191] on div "68.95 €" at bounding box center [589, 200] width 48 height 18
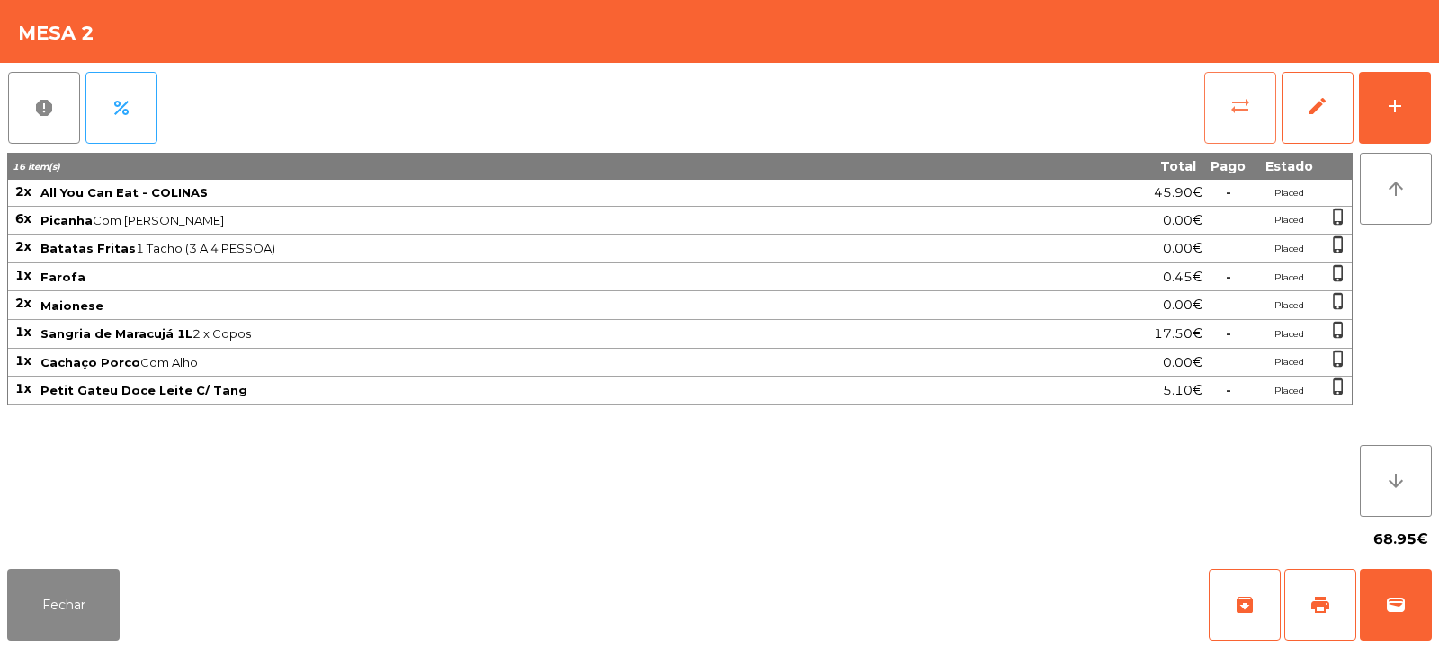
click at [1243, 98] on span "sync_alt" at bounding box center [1240, 106] width 22 height 22
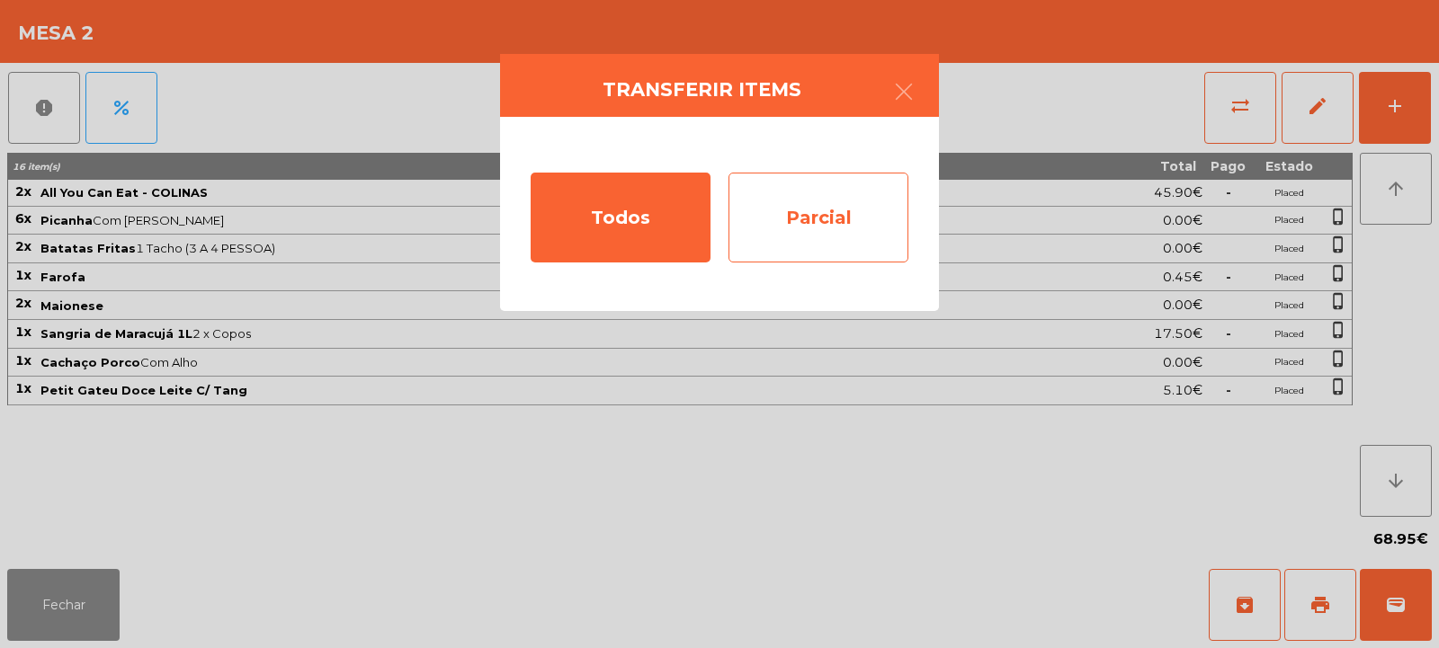
click at [828, 211] on div "Parcial" at bounding box center [818, 218] width 180 height 90
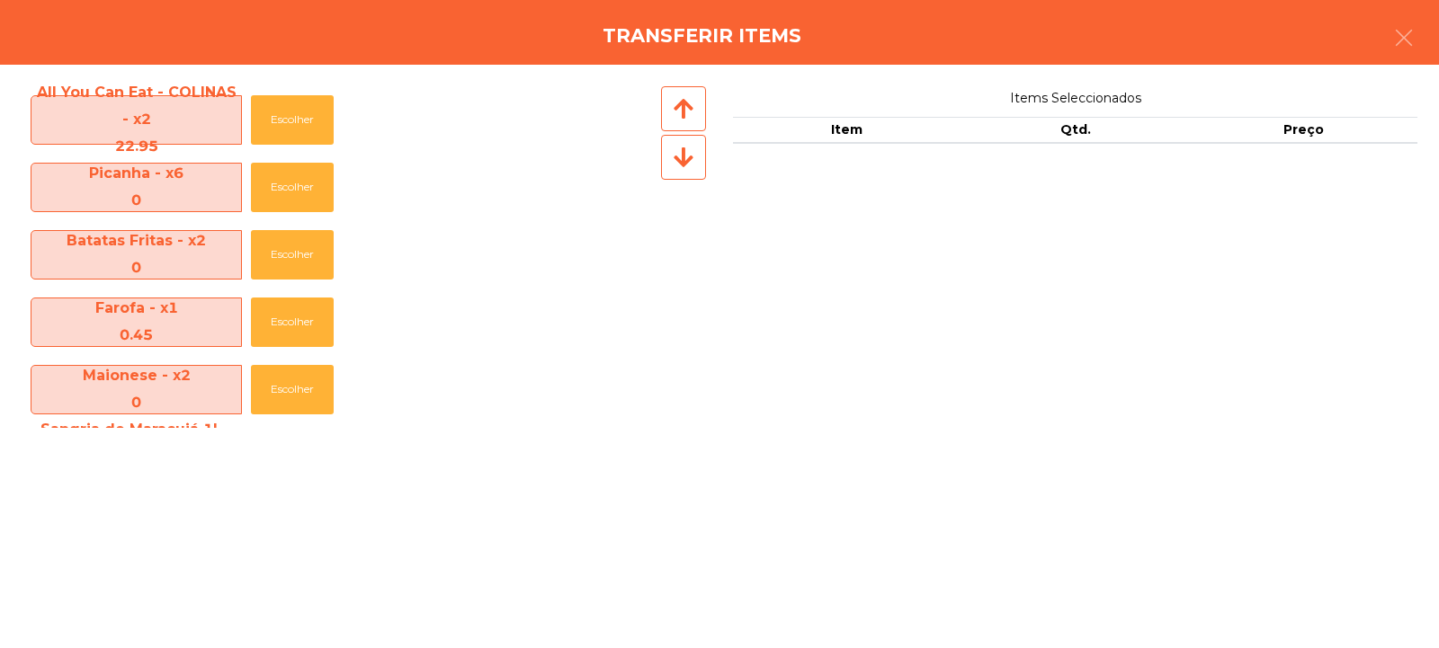
scroll to position [205, 0]
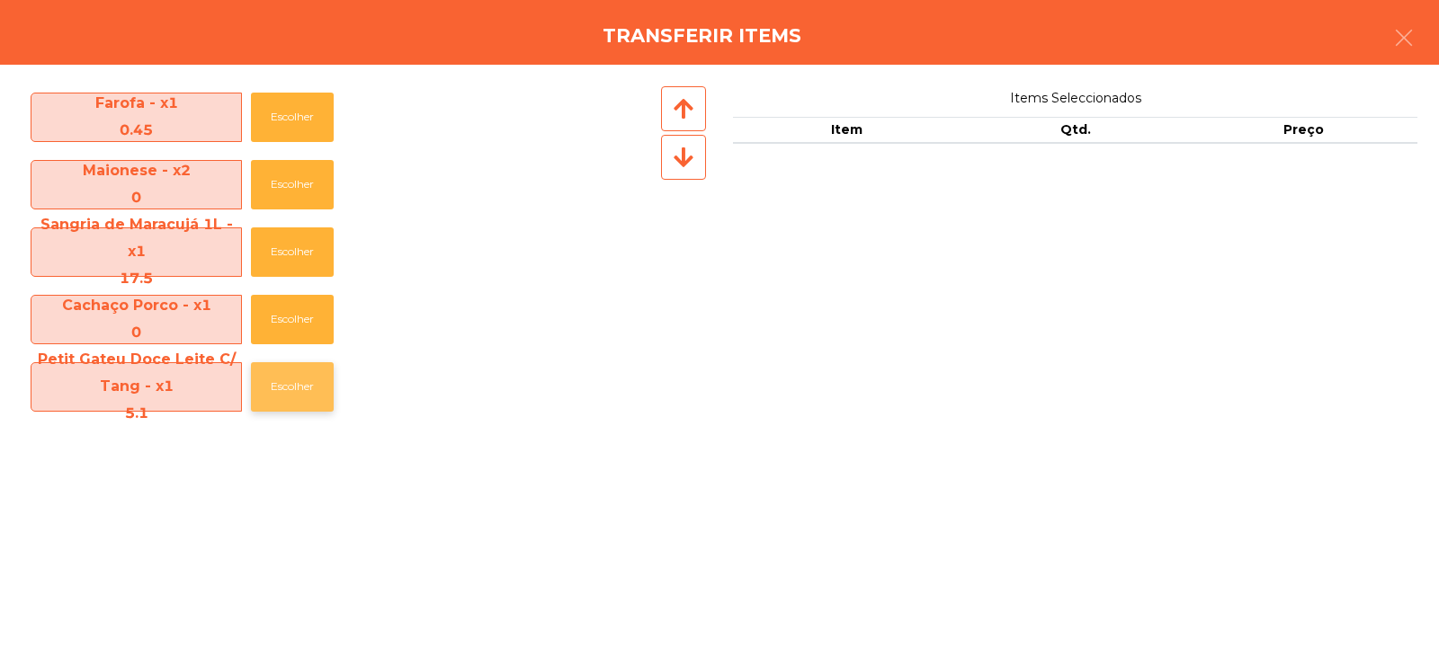
click at [294, 378] on button "Escolher" at bounding box center [292, 386] width 83 height 49
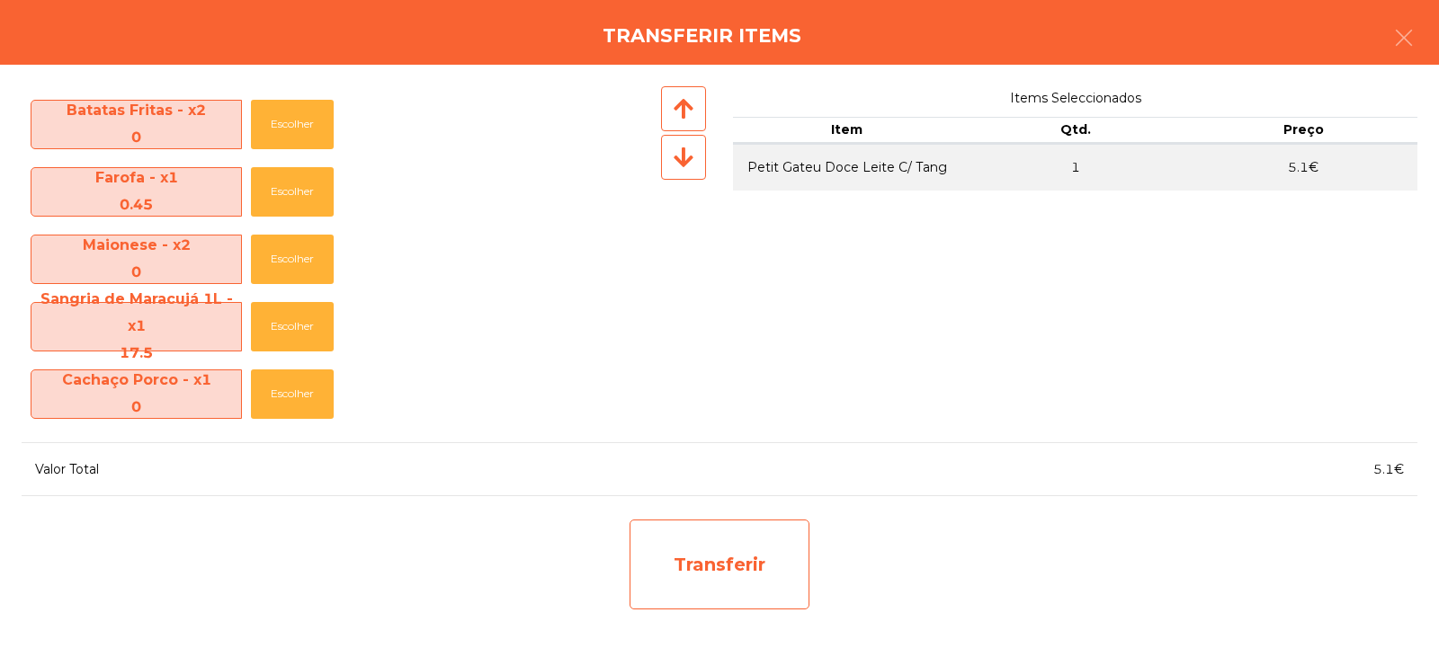
click at [740, 560] on div "Transferir" at bounding box center [720, 565] width 180 height 90
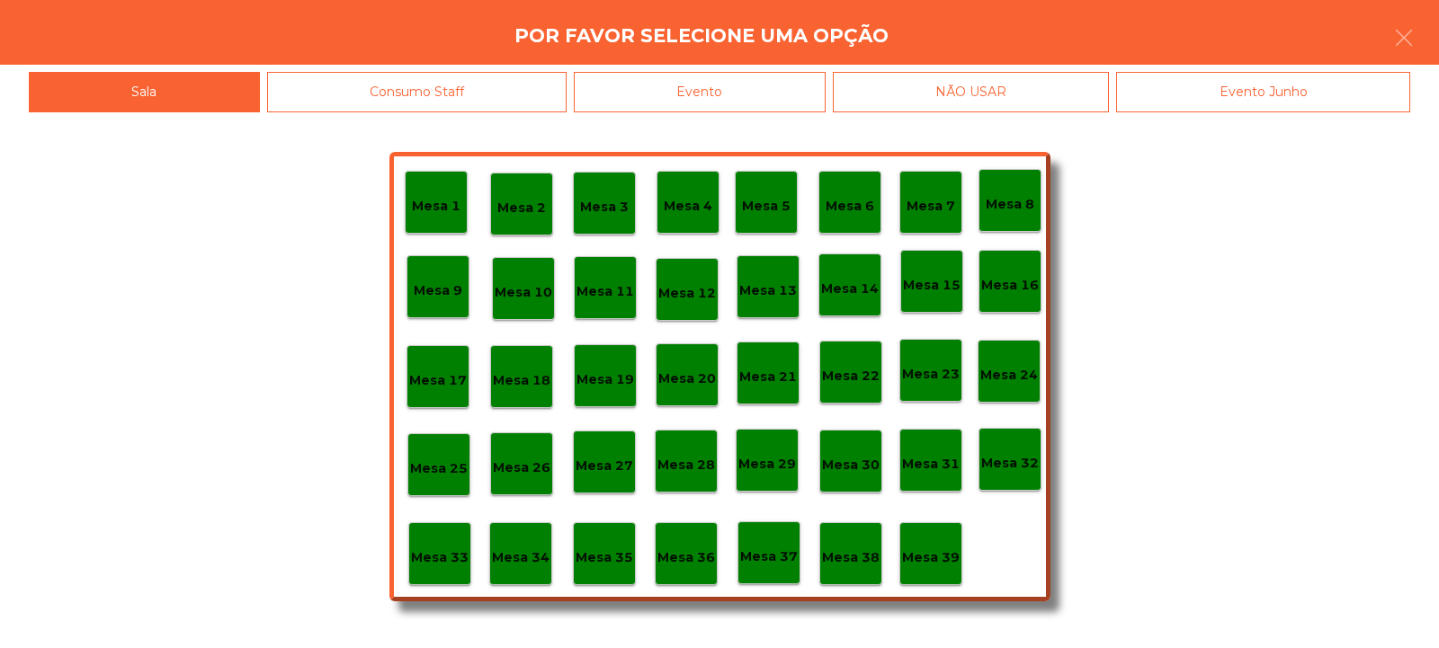
click at [934, 546] on div "Mesa 39" at bounding box center [931, 554] width 58 height 28
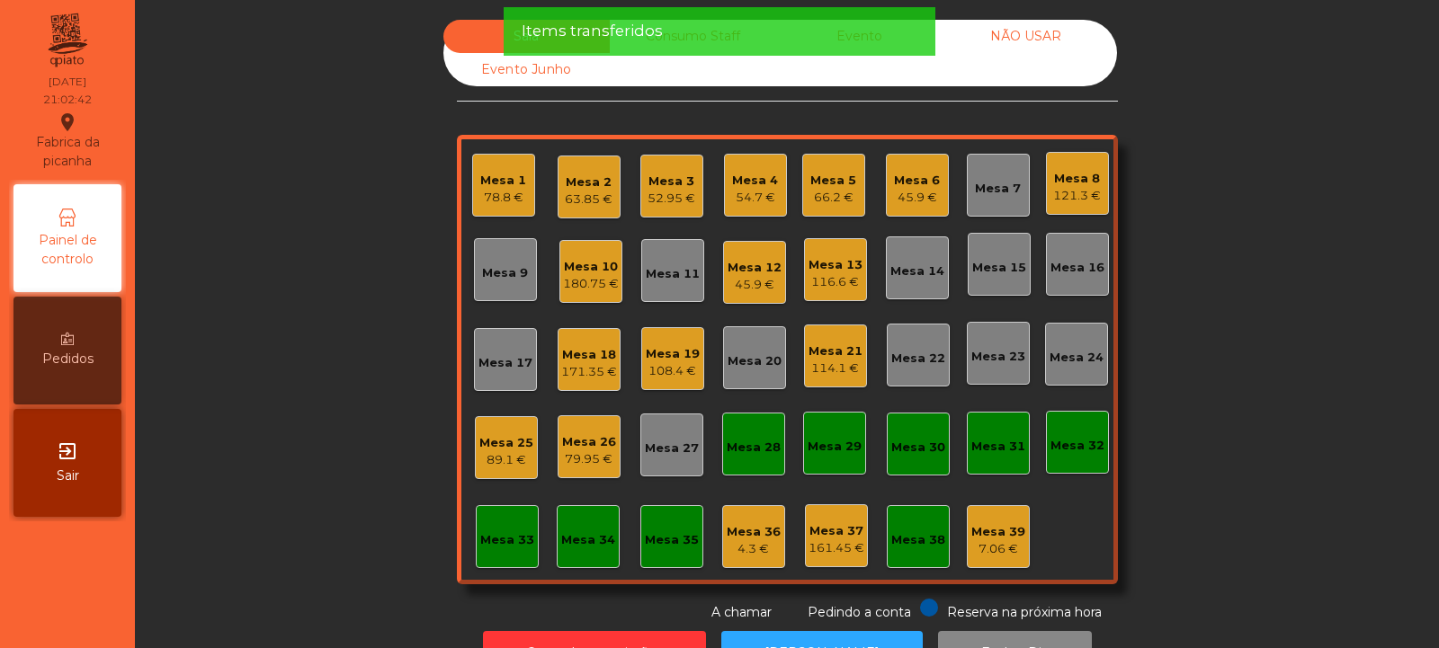
click at [578, 193] on div "63.85 €" at bounding box center [589, 200] width 48 height 18
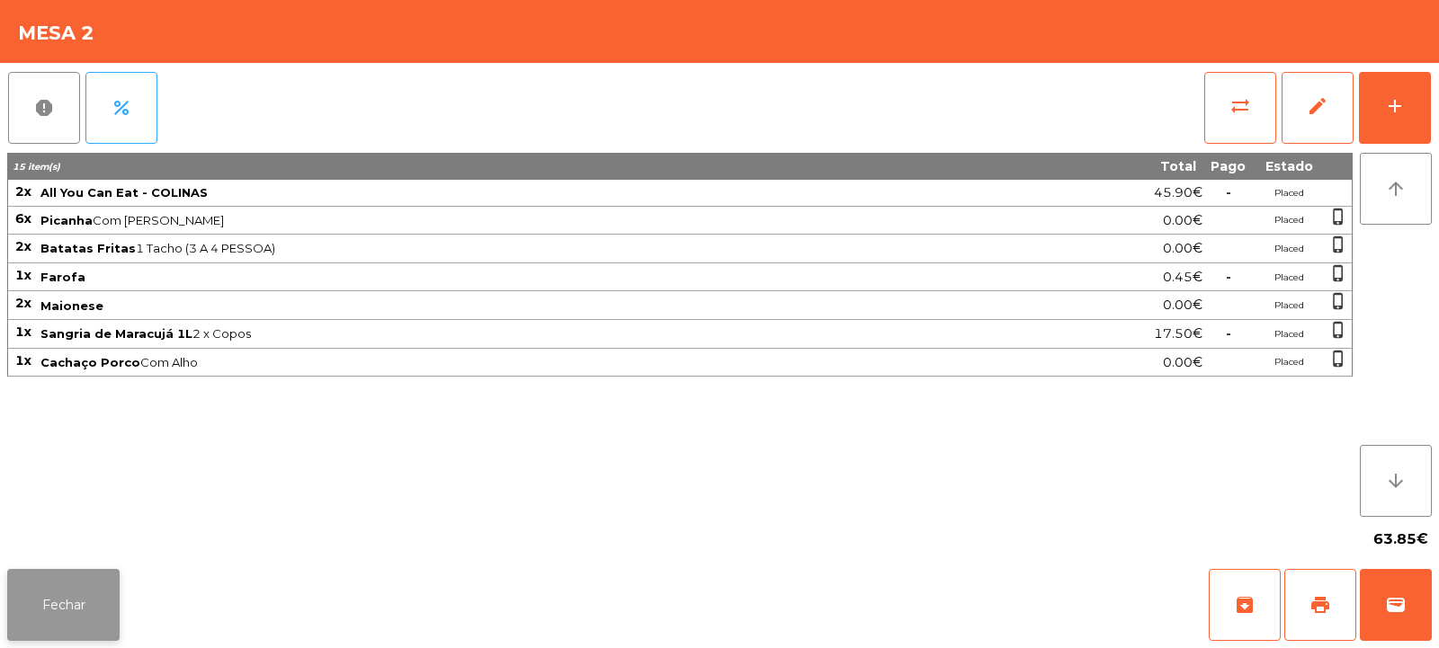
click at [71, 618] on button "Fechar" at bounding box center [63, 605] width 112 height 72
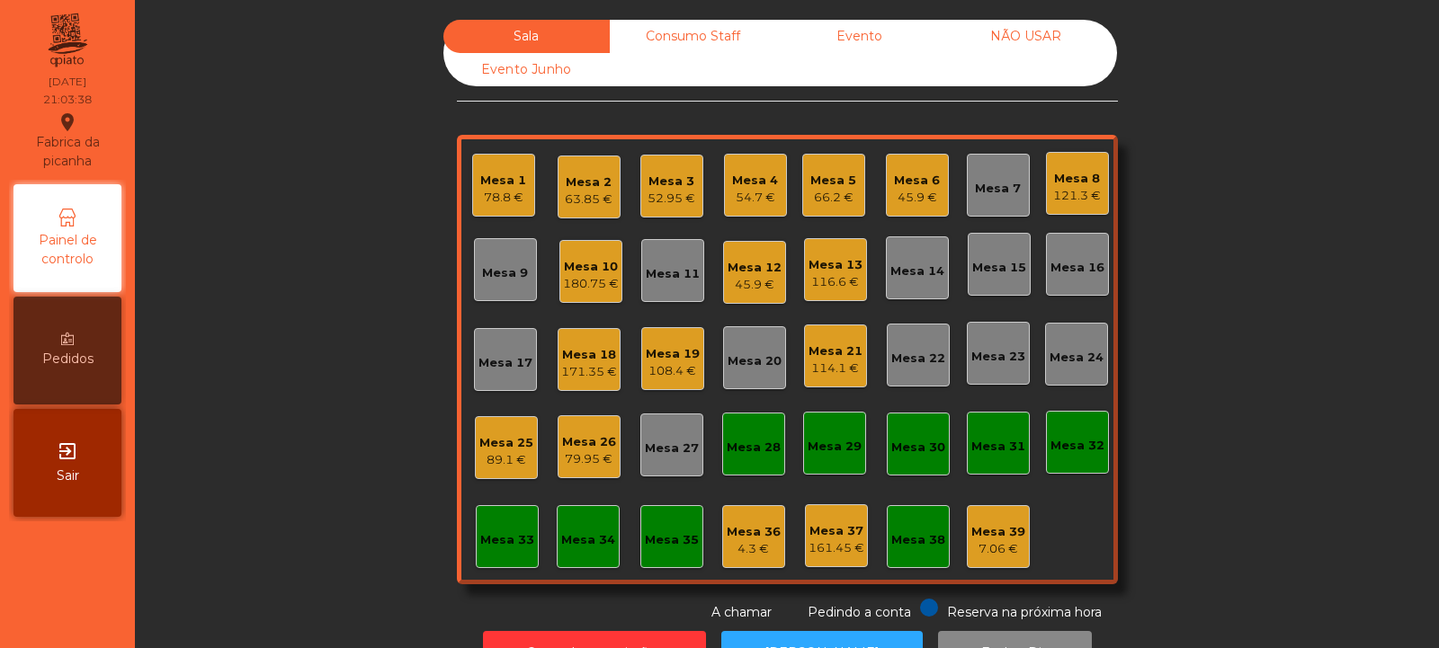
click at [583, 187] on div "Mesa 2" at bounding box center [589, 183] width 48 height 18
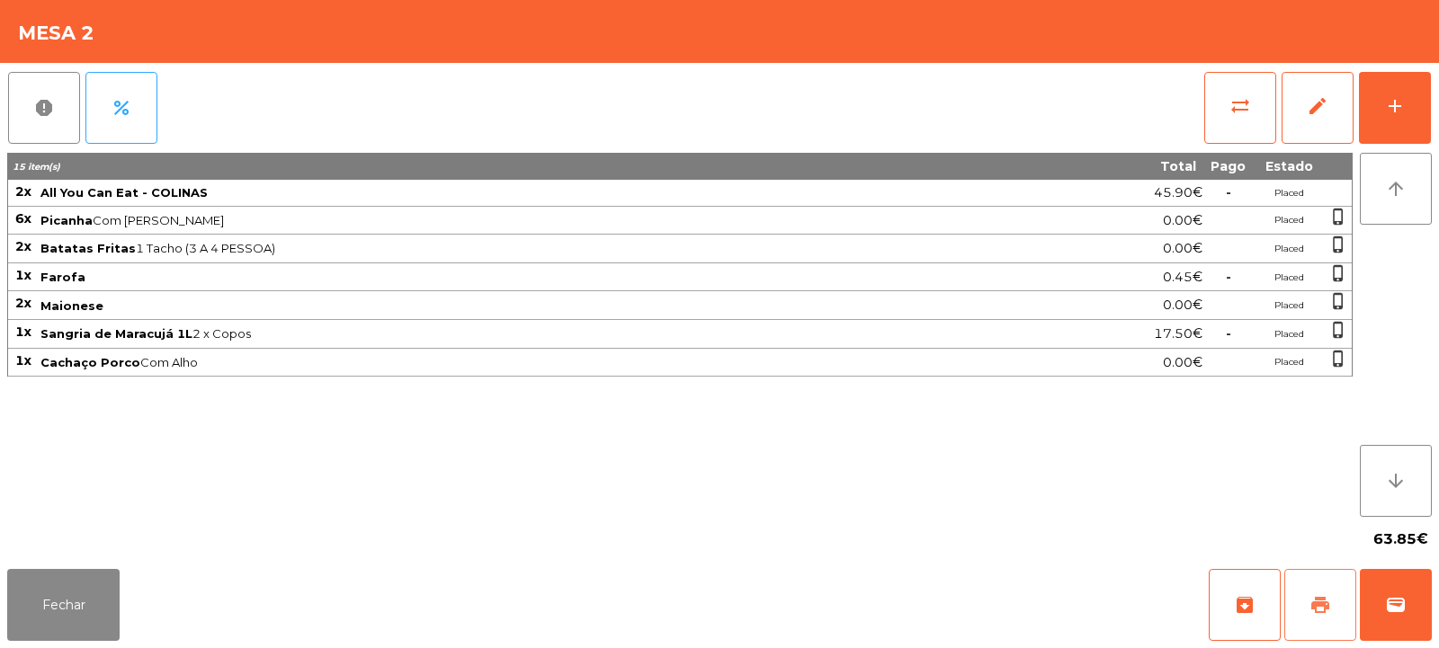
click at [1328, 593] on button "print" at bounding box center [1320, 605] width 72 height 72
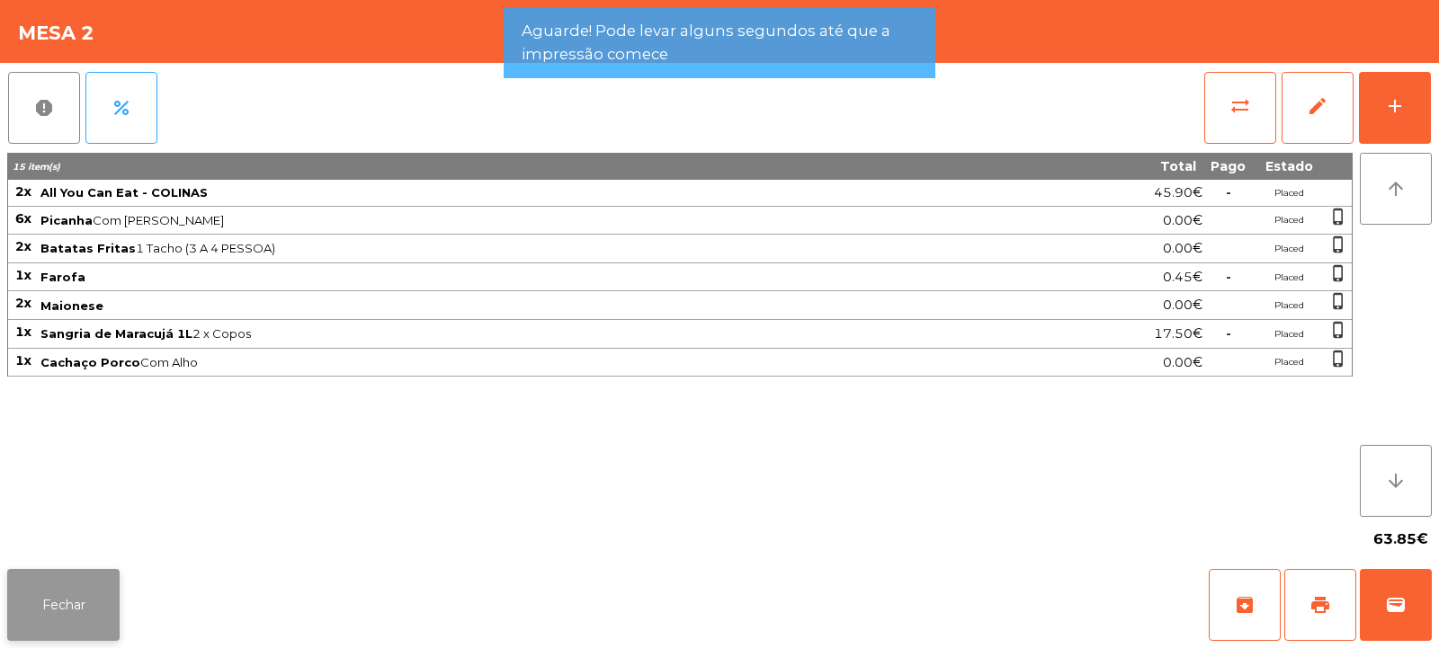
click at [94, 611] on button "Fechar" at bounding box center [63, 605] width 112 height 72
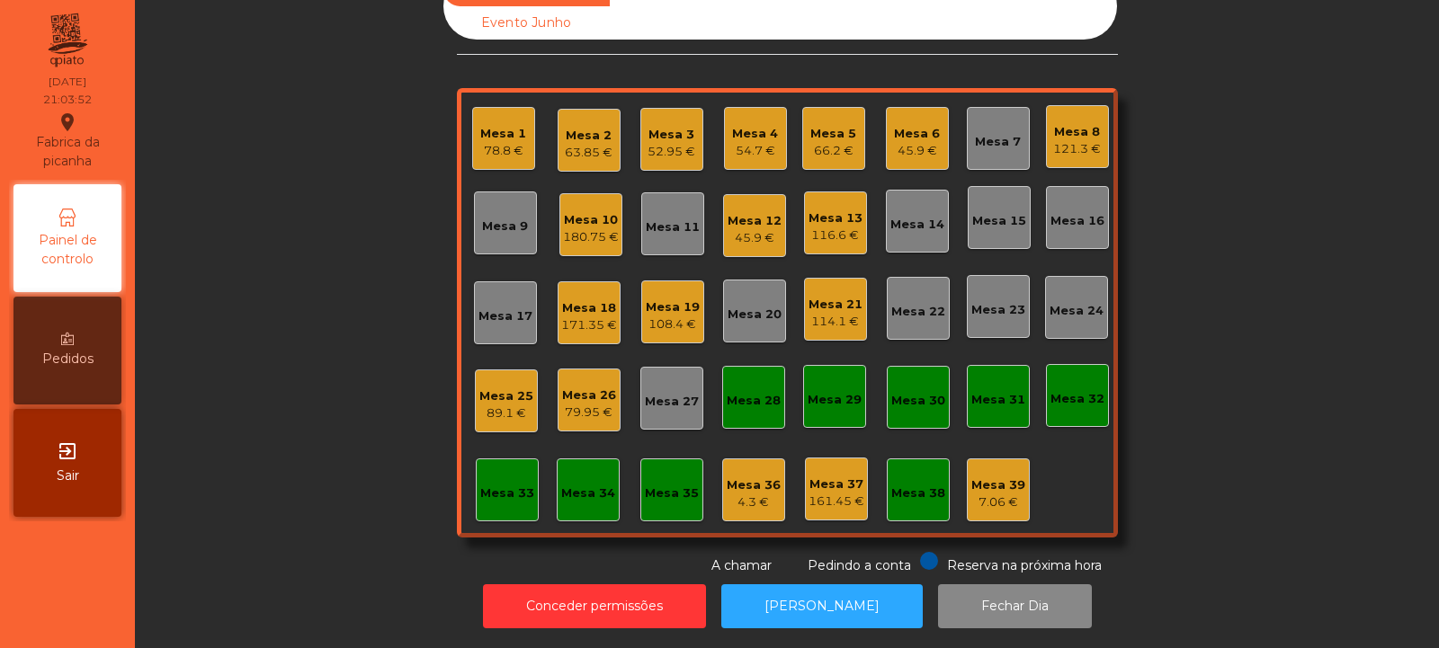
scroll to position [0, 0]
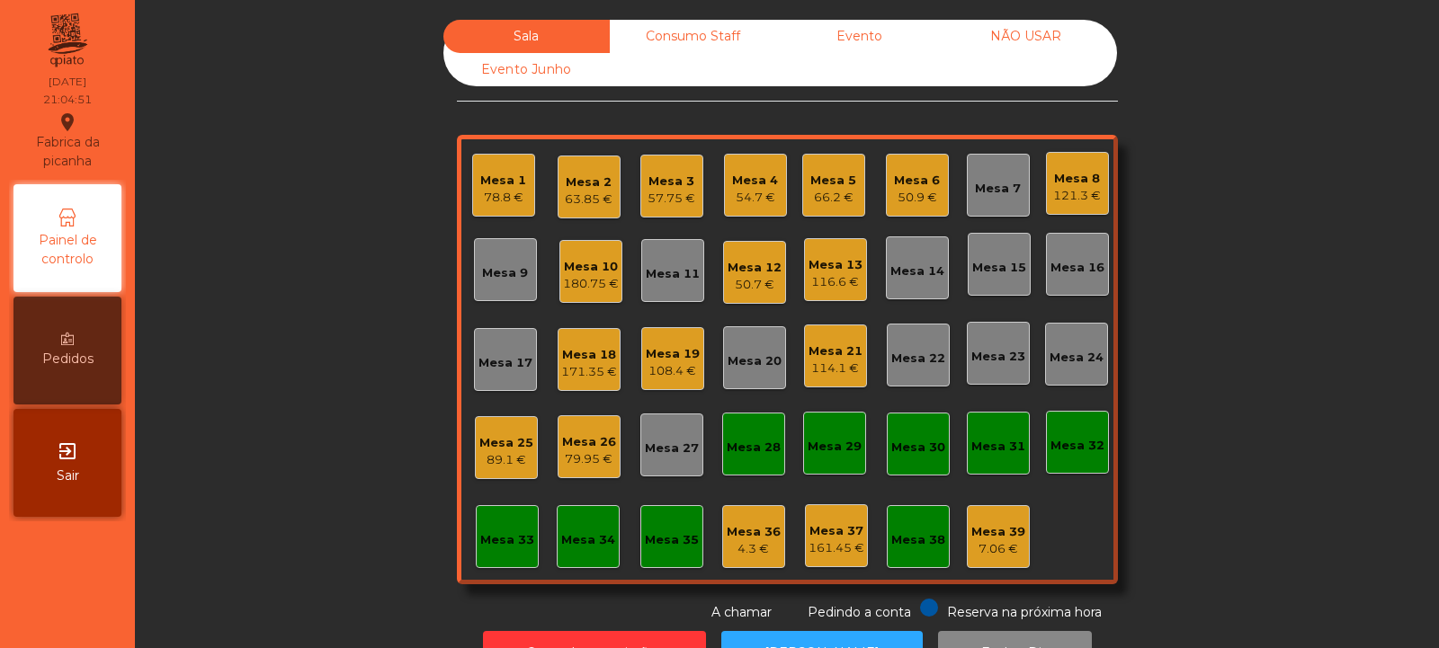
click at [604, 187] on div "Mesa 2" at bounding box center [589, 183] width 48 height 18
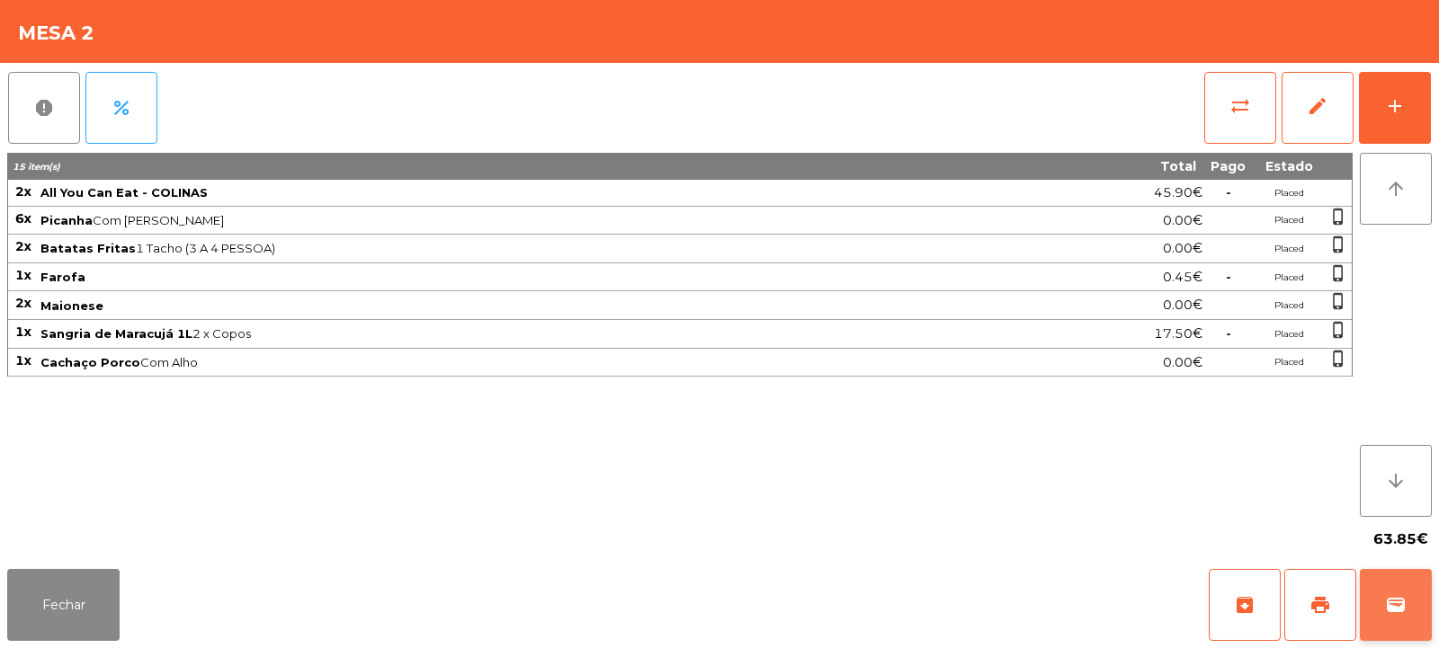
click at [1408, 620] on button "wallet" at bounding box center [1396, 605] width 72 height 72
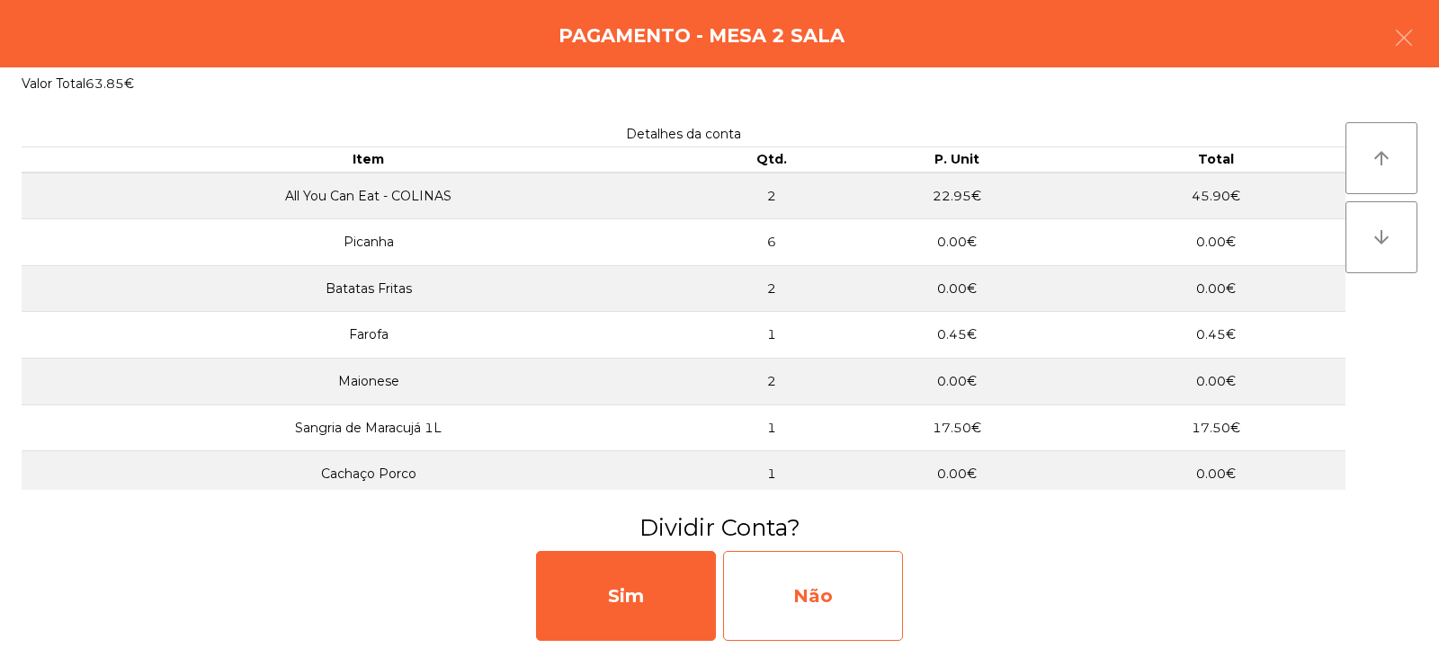
click at [874, 575] on div "Não" at bounding box center [813, 596] width 180 height 90
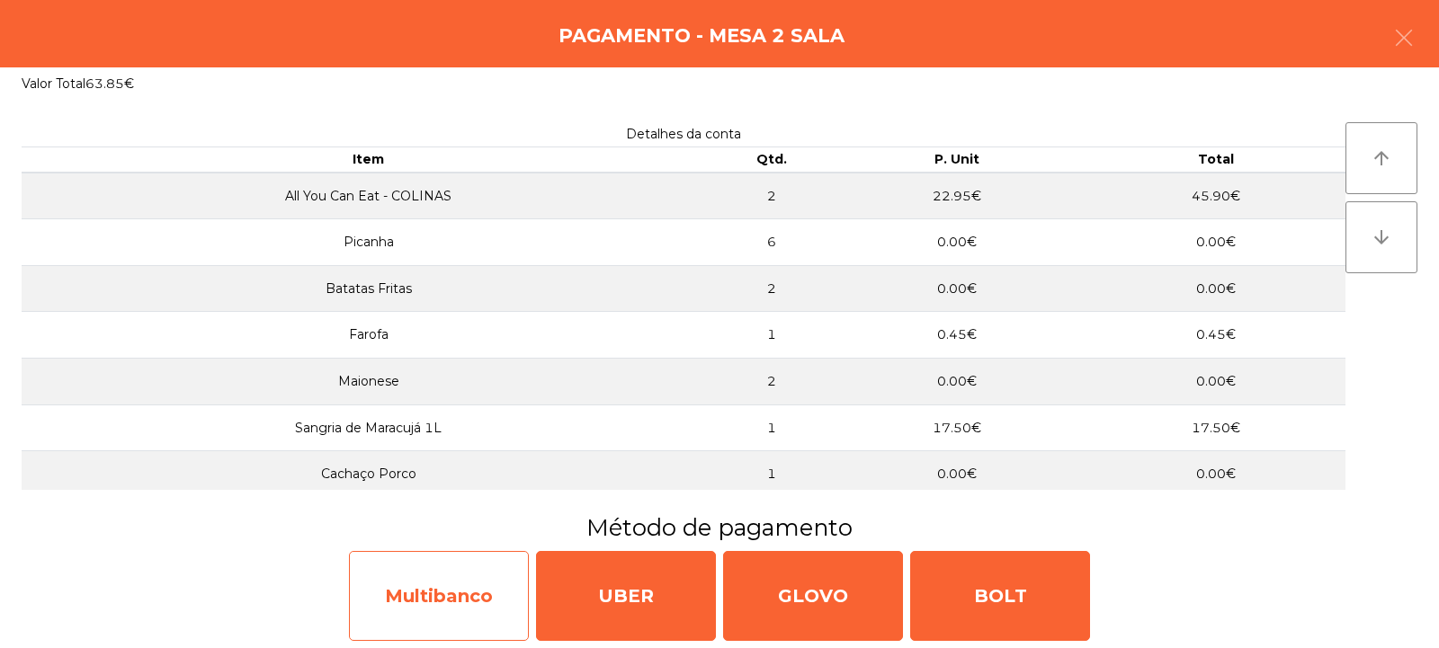
click at [491, 585] on div "Multibanco" at bounding box center [439, 596] width 180 height 90
select select "**"
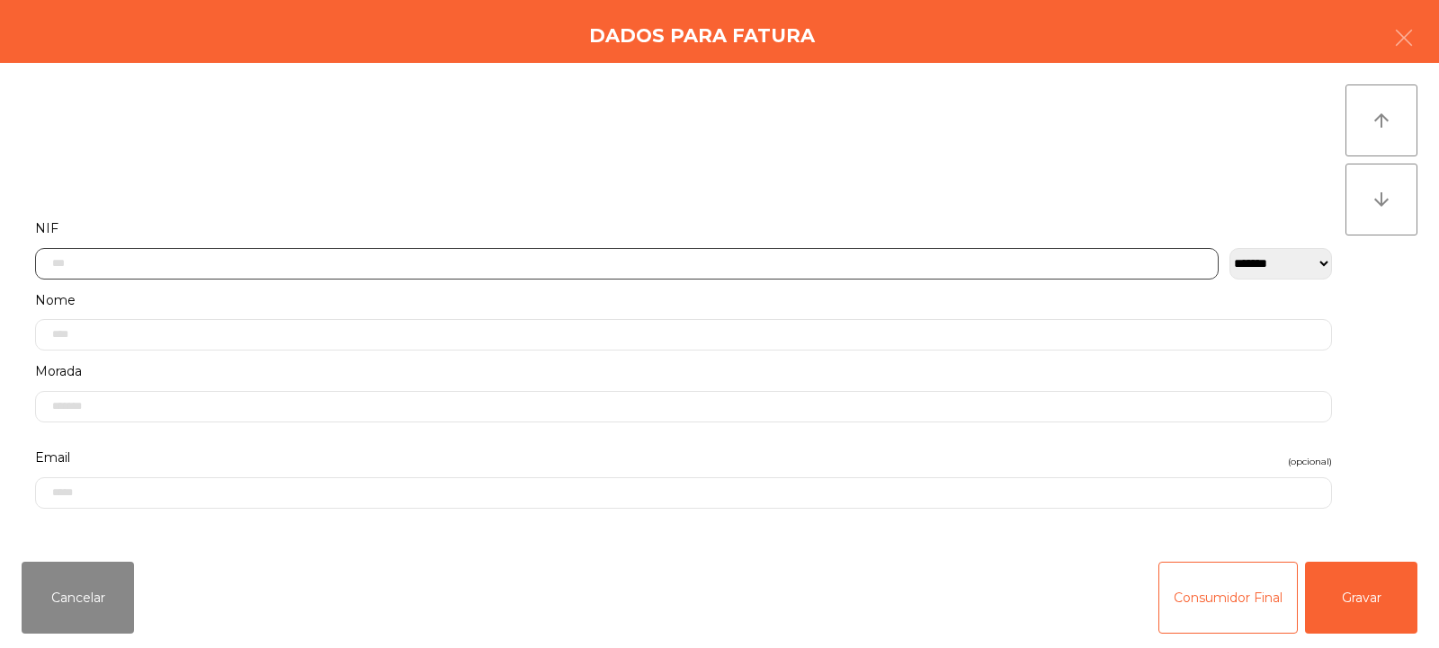
click at [743, 251] on input "text" at bounding box center [627, 263] width 1184 height 31
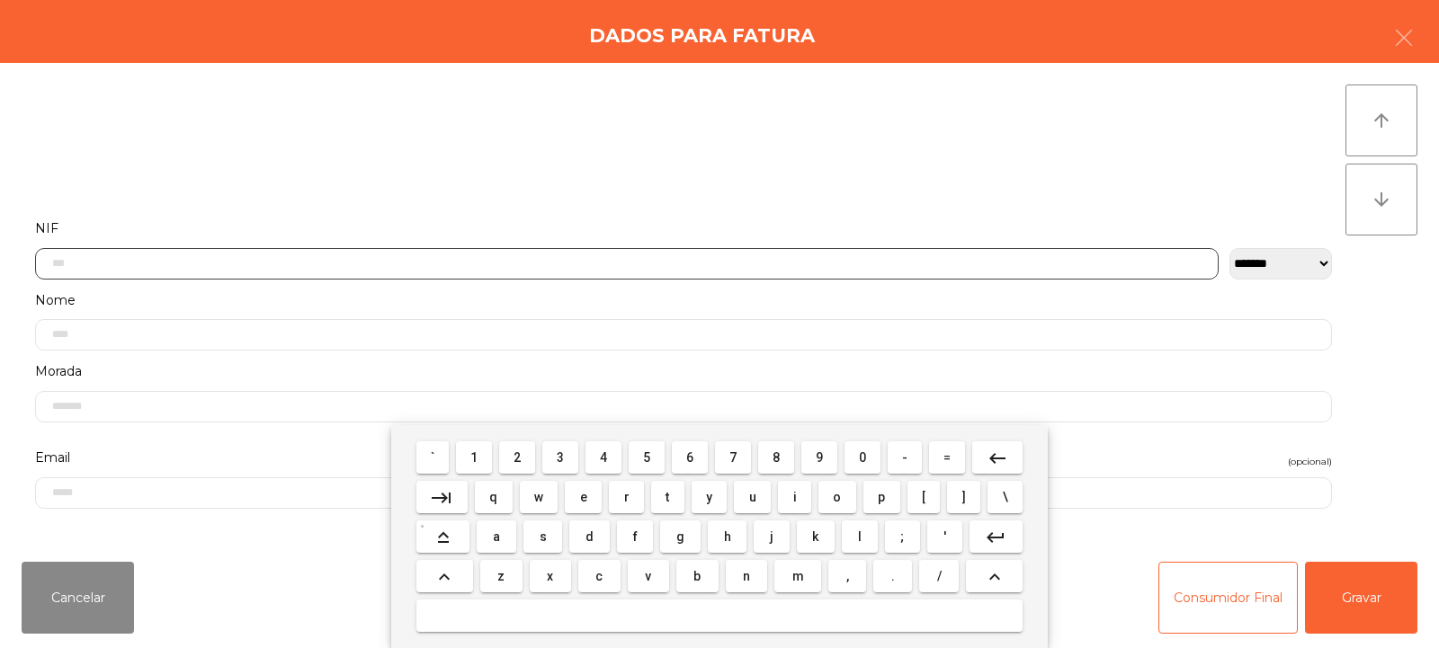
scroll to position [131, 0]
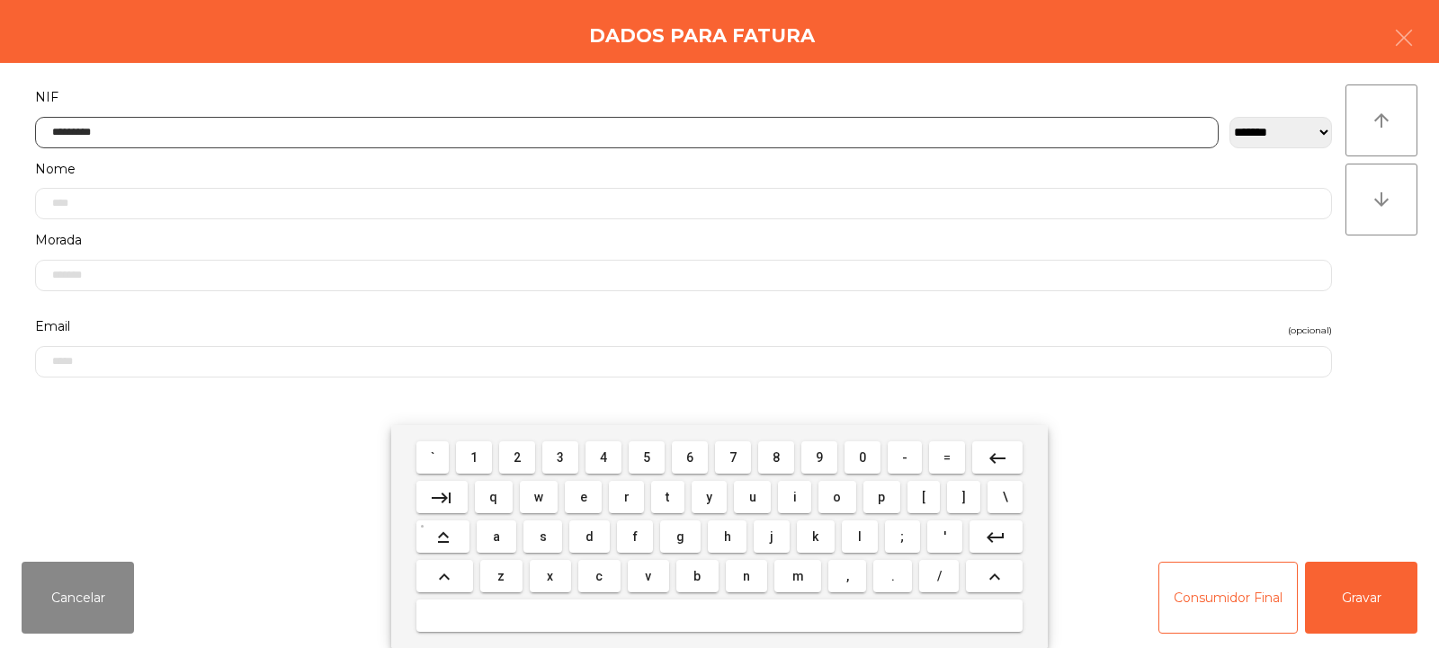
type input "*********"
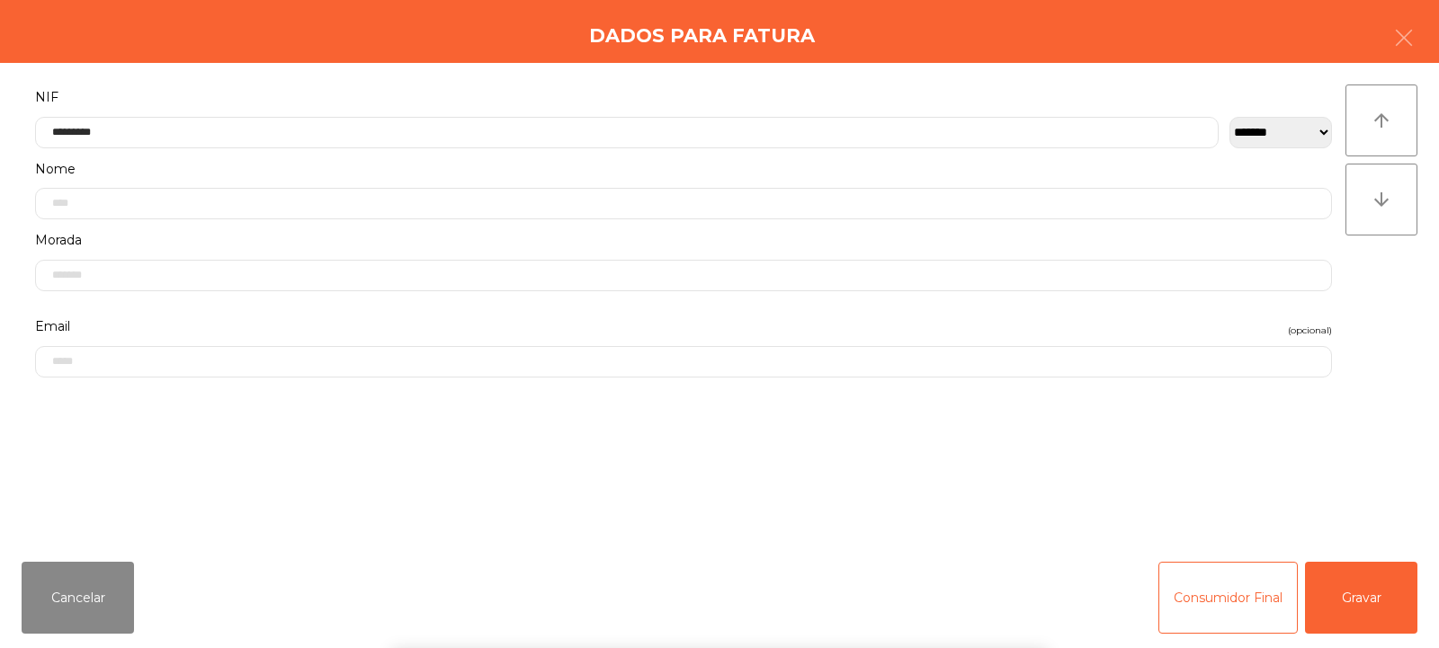
click at [1355, 608] on div "` 1 2 3 4 5 6 7 8 9 0 - = keyboard_backspace keyboard_tab q w e r t y u i o p […" at bounding box center [719, 536] width 1439 height 223
click at [1355, 601] on button "Gravar" at bounding box center [1361, 598] width 112 height 72
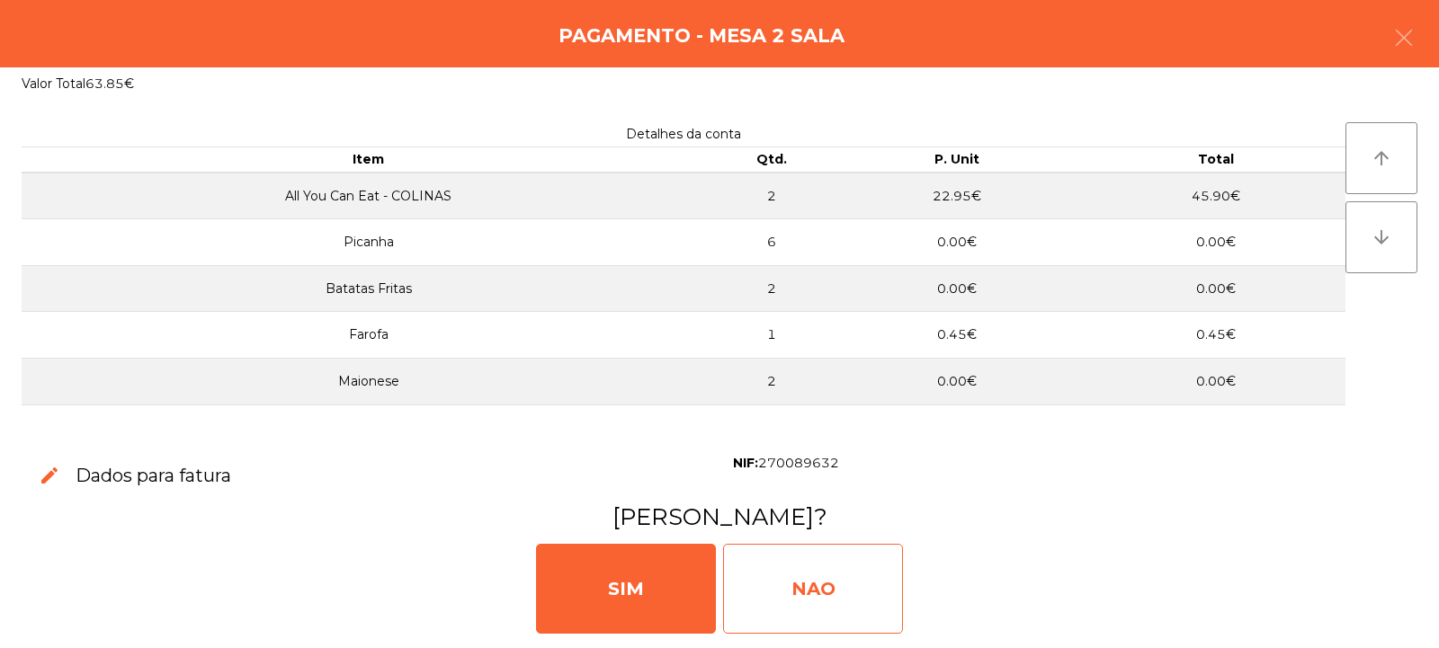
click at [824, 591] on div "NAO" at bounding box center [813, 589] width 180 height 90
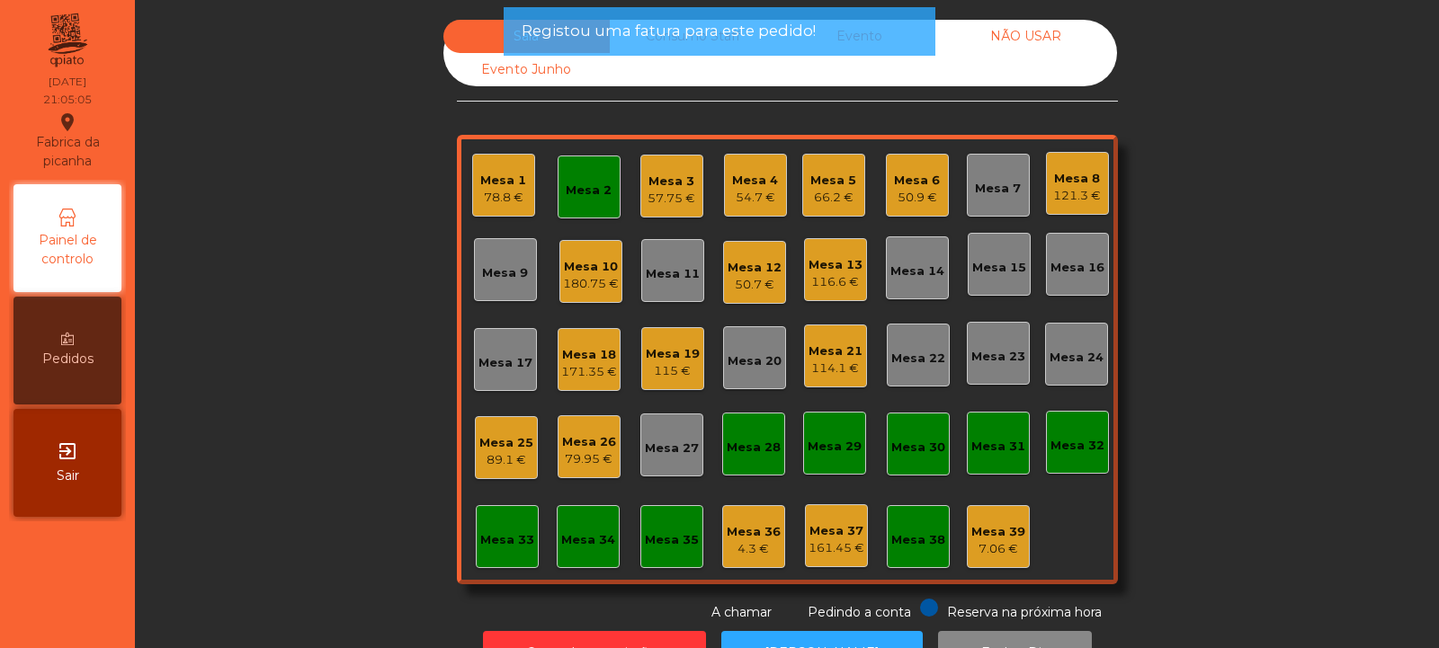
click at [589, 187] on div "Mesa 2" at bounding box center [589, 191] width 46 height 18
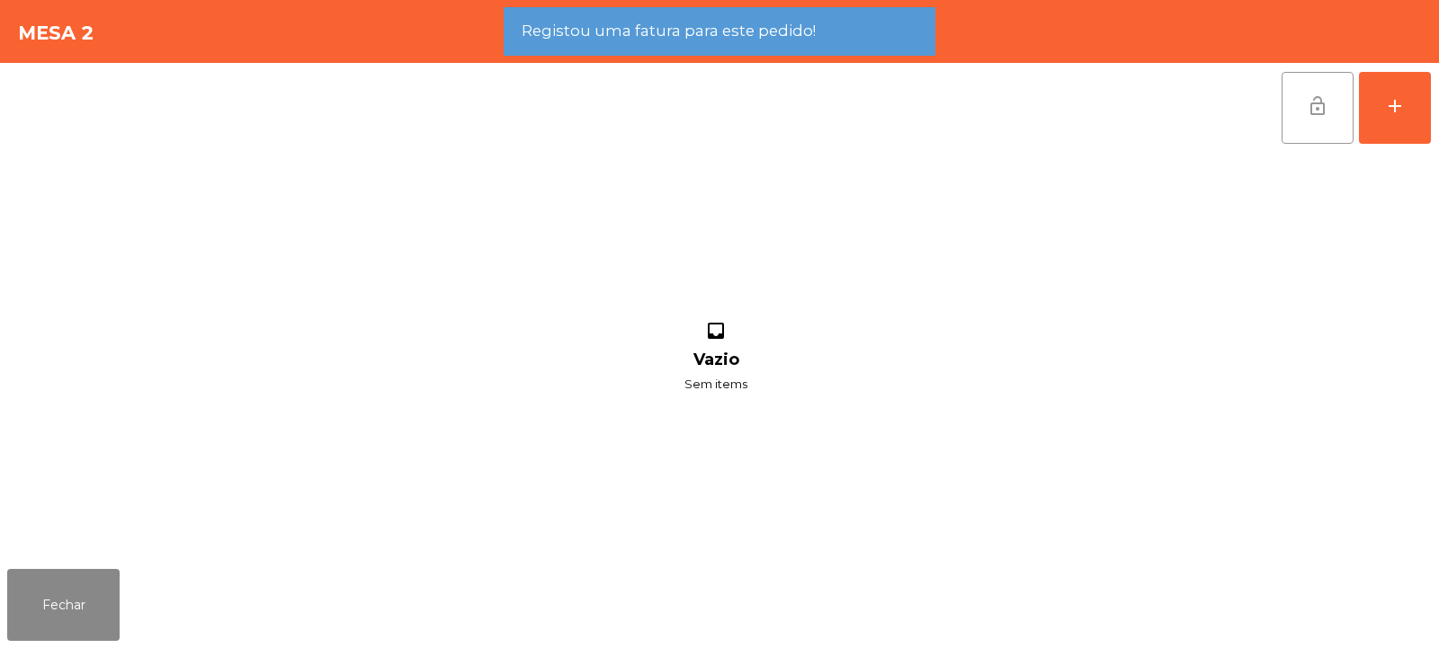
click at [1315, 120] on button "lock_open" at bounding box center [1318, 108] width 72 height 72
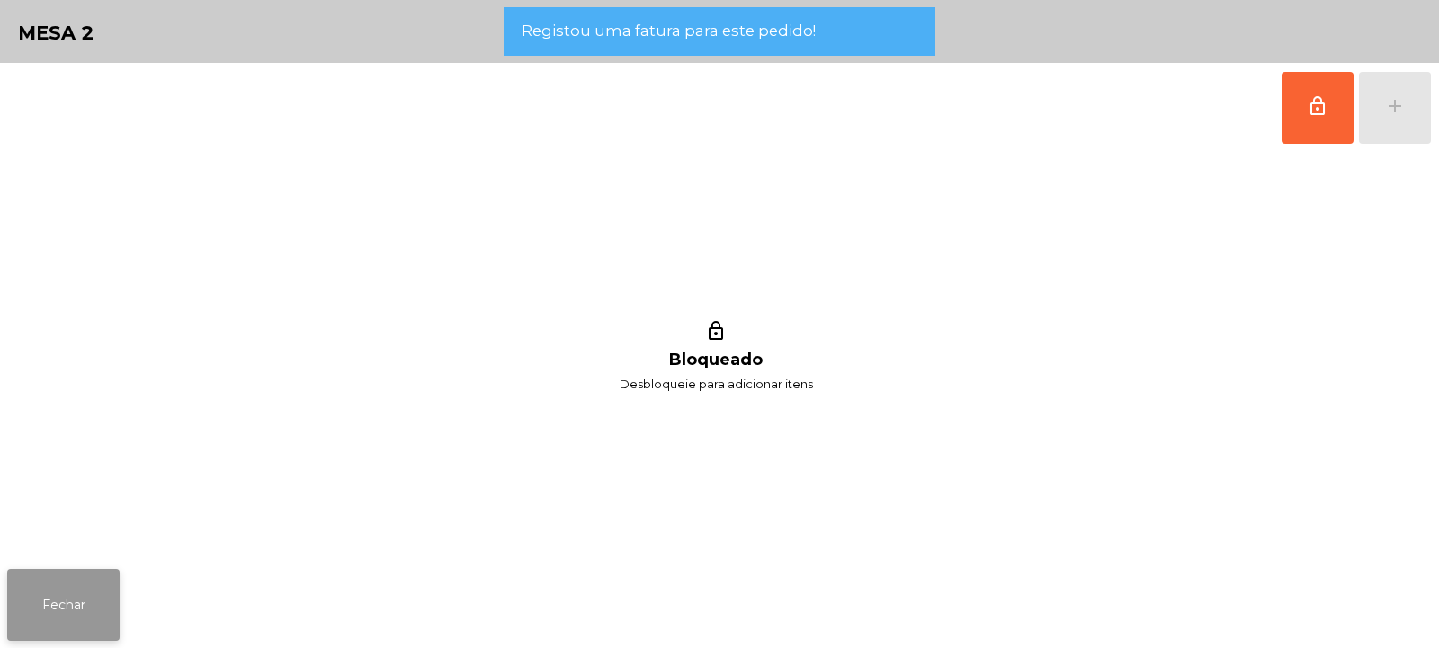
click at [64, 610] on button "Fechar" at bounding box center [63, 605] width 112 height 72
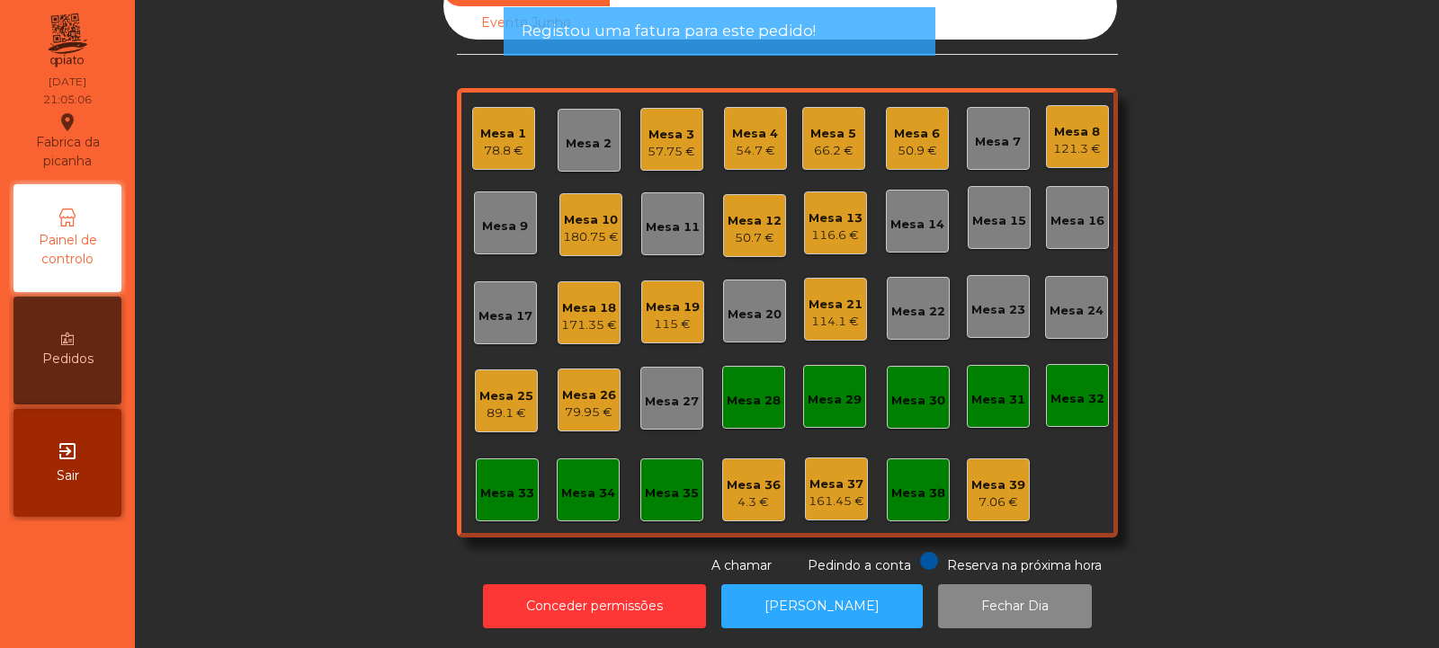
scroll to position [0, 0]
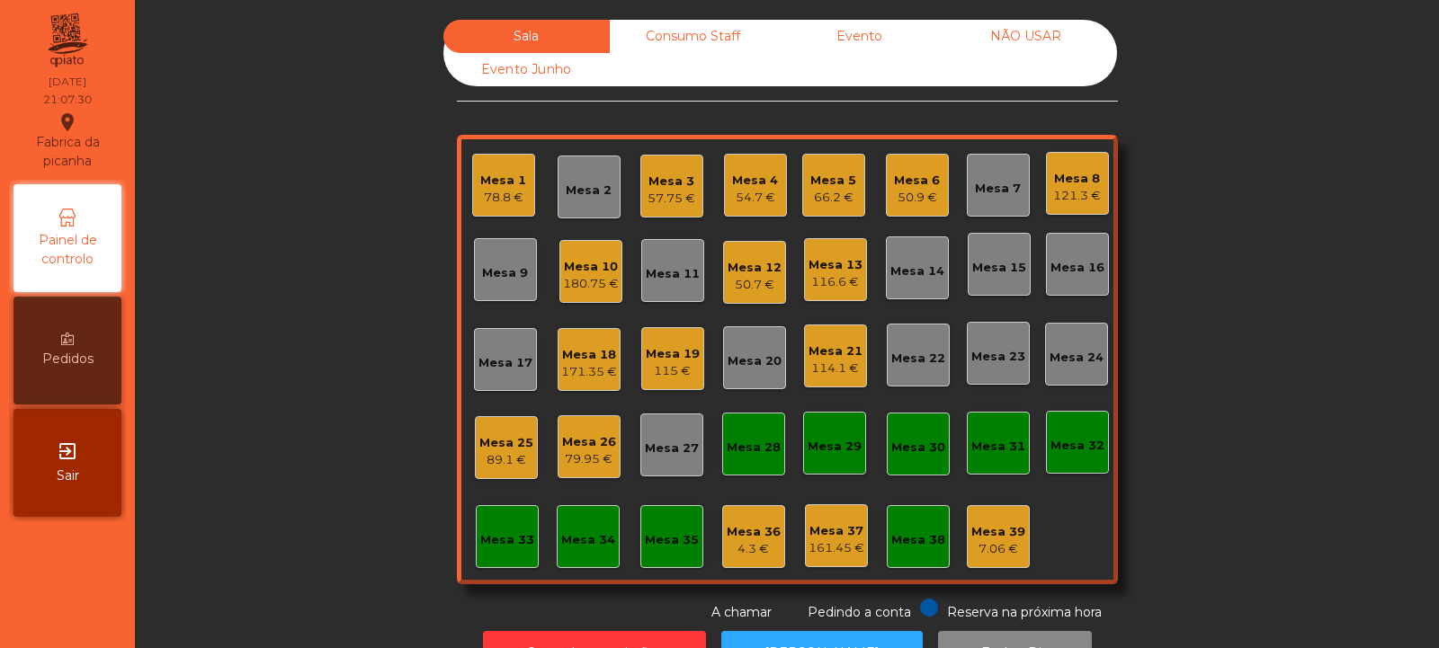
click at [907, 274] on div "Mesa 14" at bounding box center [917, 272] width 54 height 18
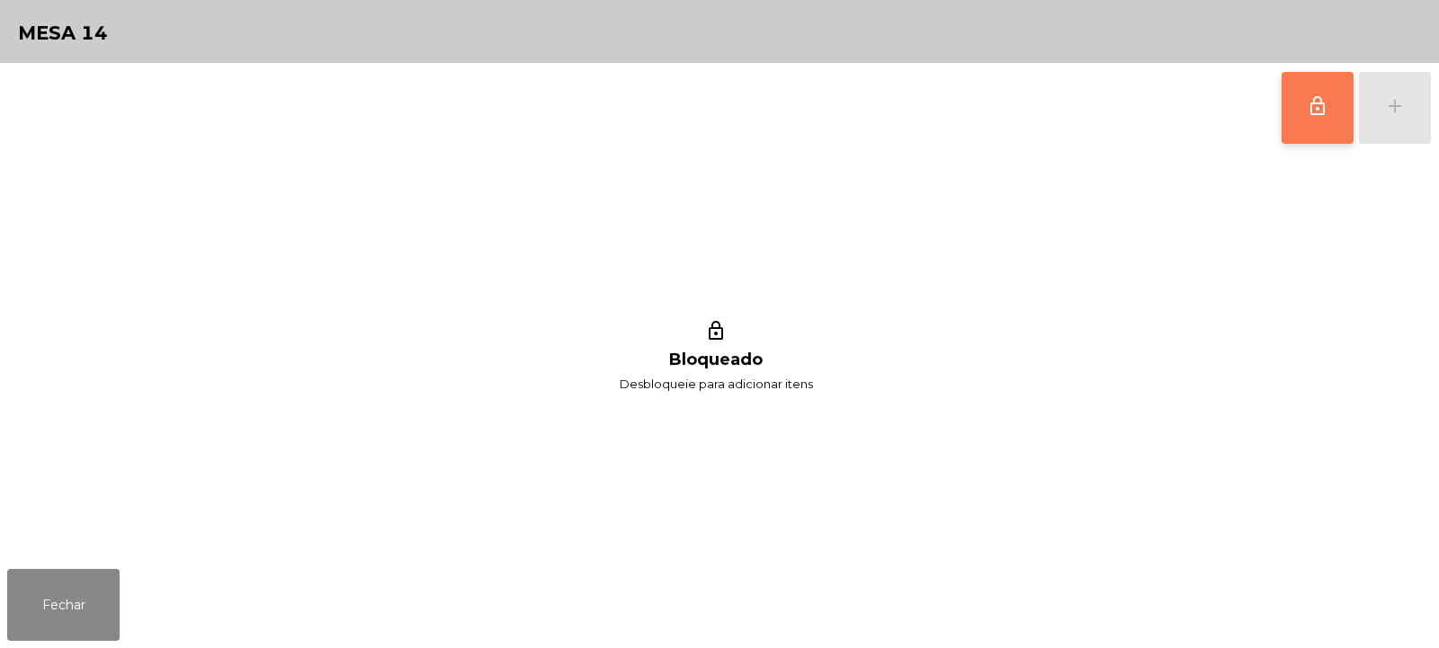
click at [1310, 119] on button "lock_outline" at bounding box center [1318, 108] width 72 height 72
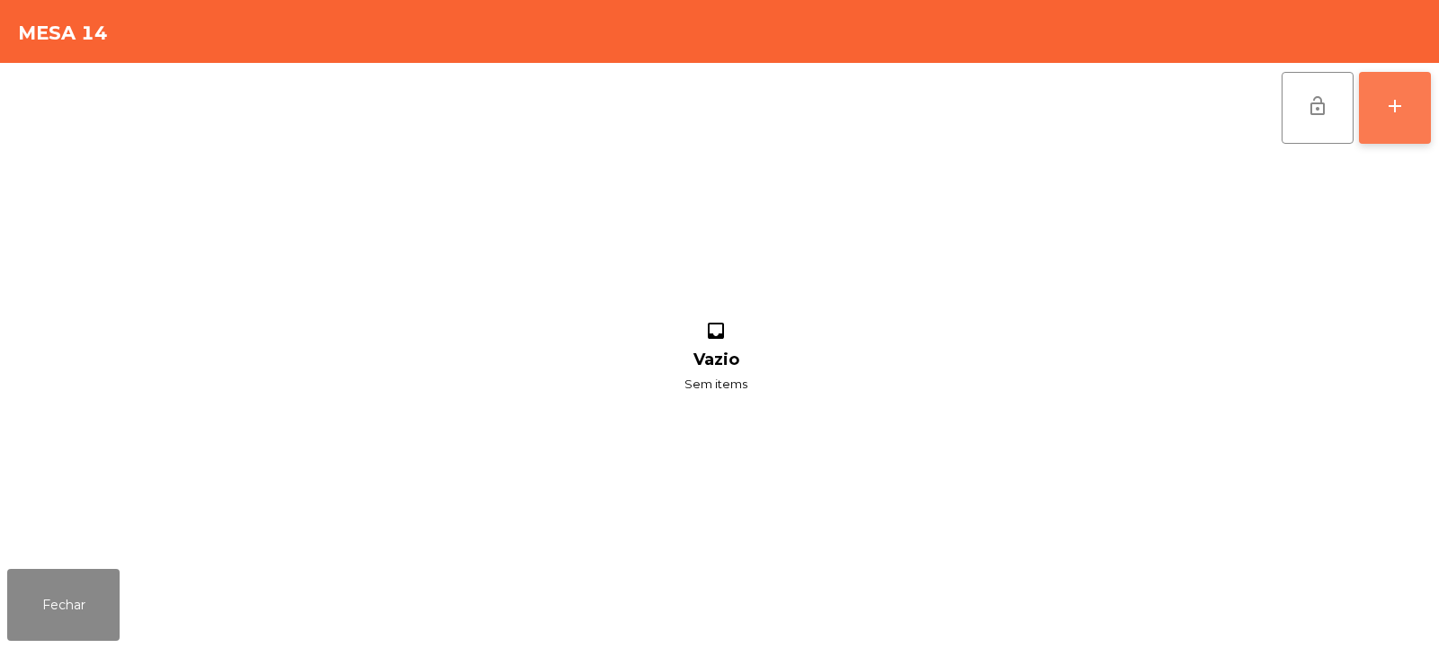
click at [1396, 113] on div "add" at bounding box center [1395, 106] width 22 height 22
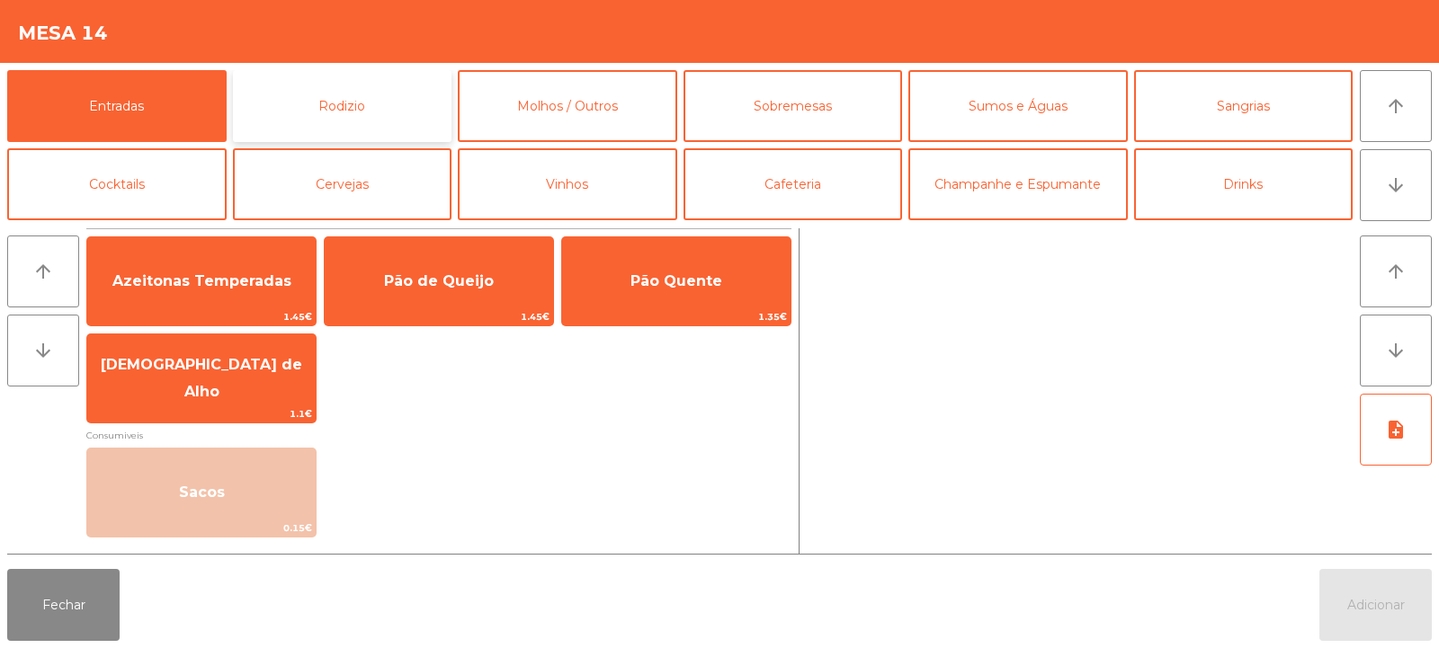
click at [345, 96] on button "Rodizio" at bounding box center [342, 106] width 219 height 72
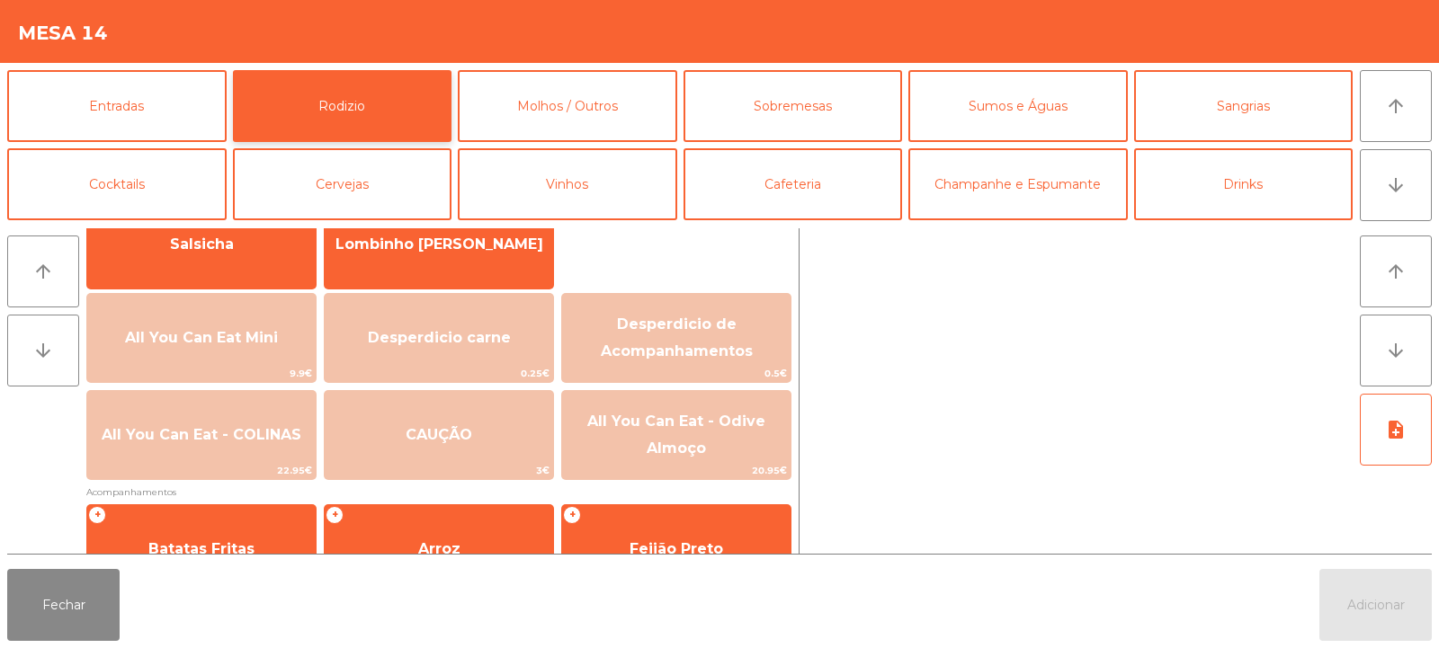
scroll to position [184, 0]
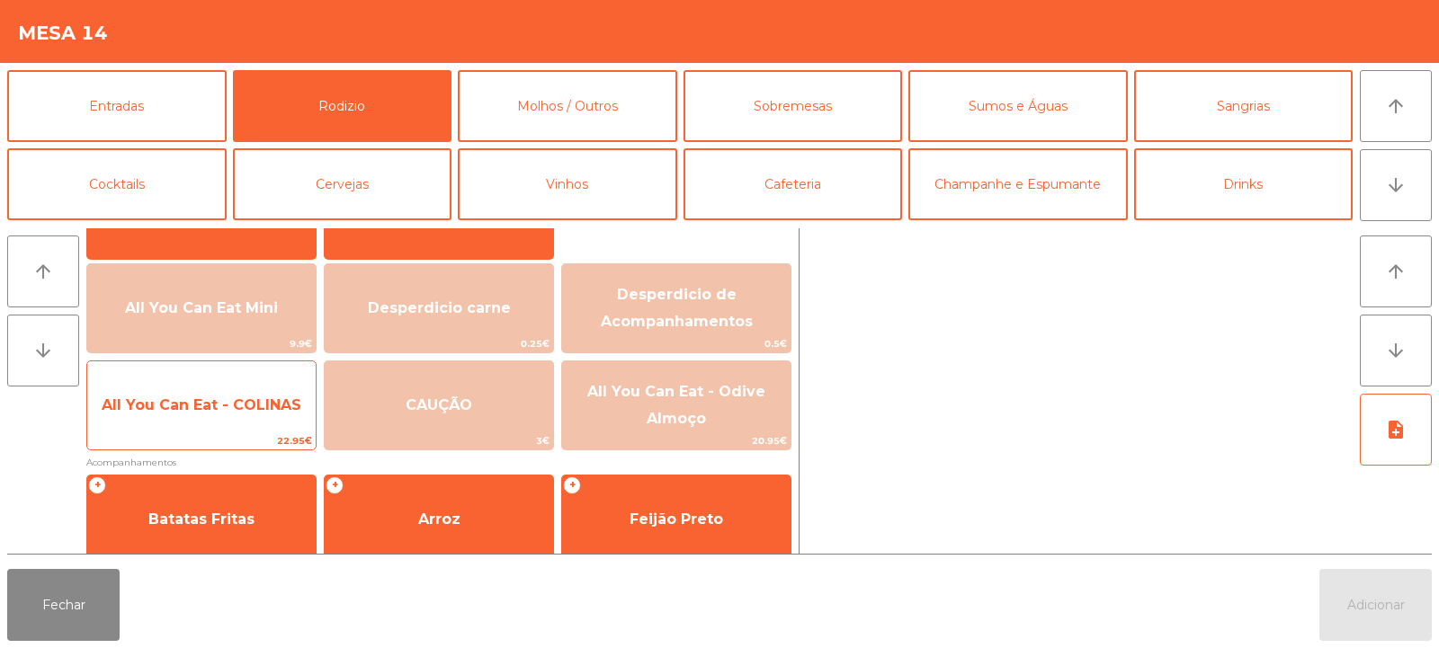
click at [215, 427] on span "All You Can Eat - COLINAS" at bounding box center [201, 405] width 228 height 49
click at [219, 429] on span "All You Can Eat - COLINAS" at bounding box center [201, 405] width 228 height 49
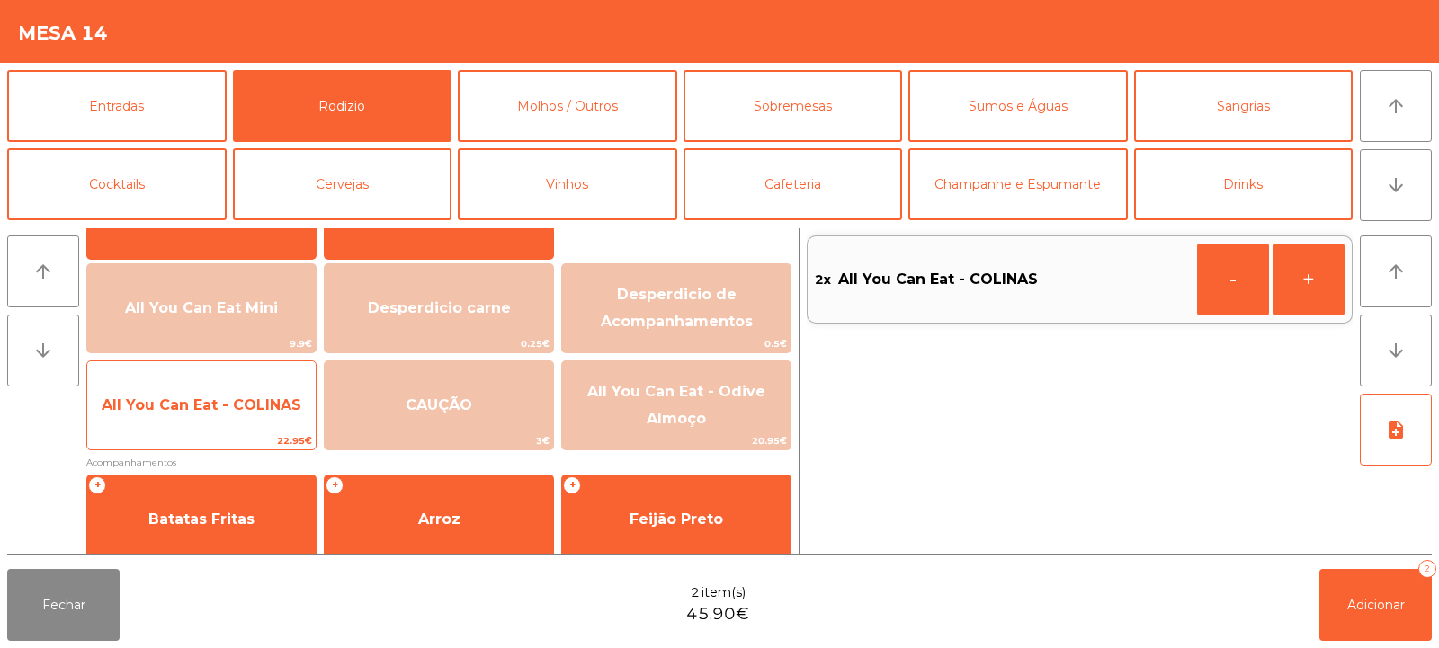
click at [214, 430] on span "All You Can Eat - COLINAS" at bounding box center [201, 405] width 228 height 49
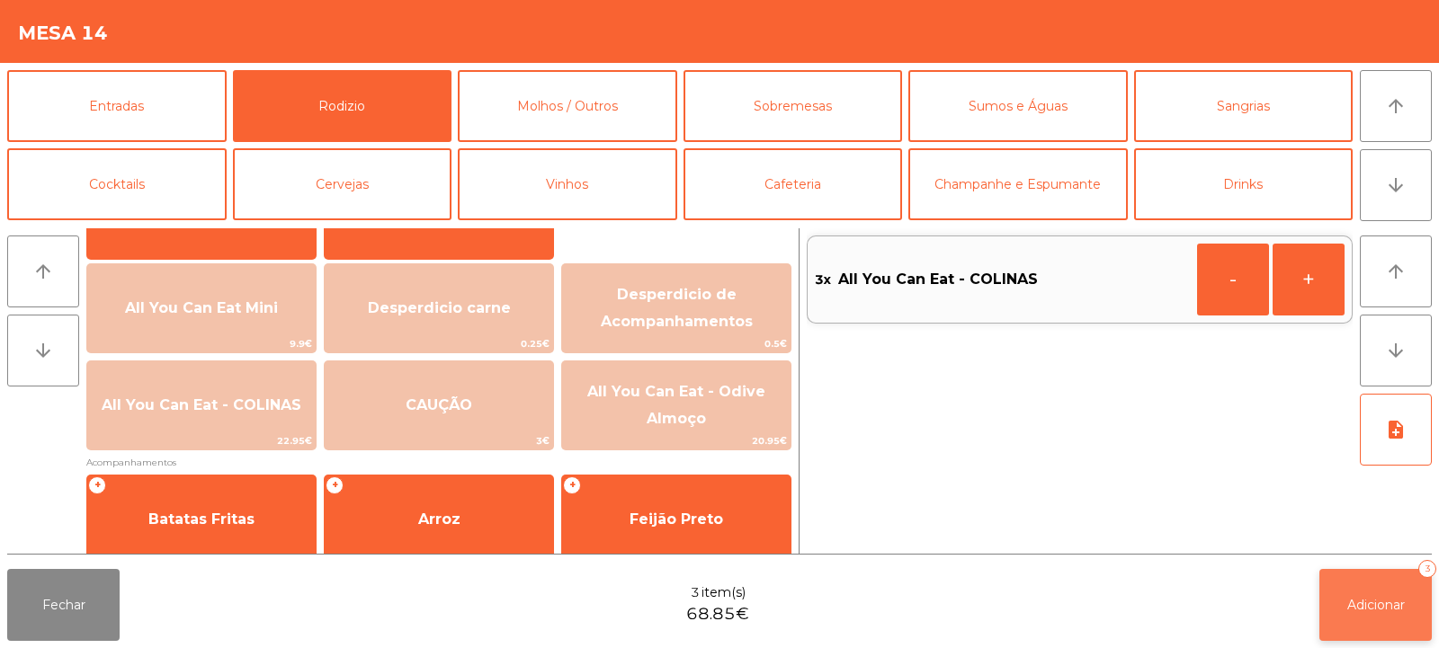
click at [1362, 594] on button "Adicionar 3" at bounding box center [1375, 605] width 112 height 72
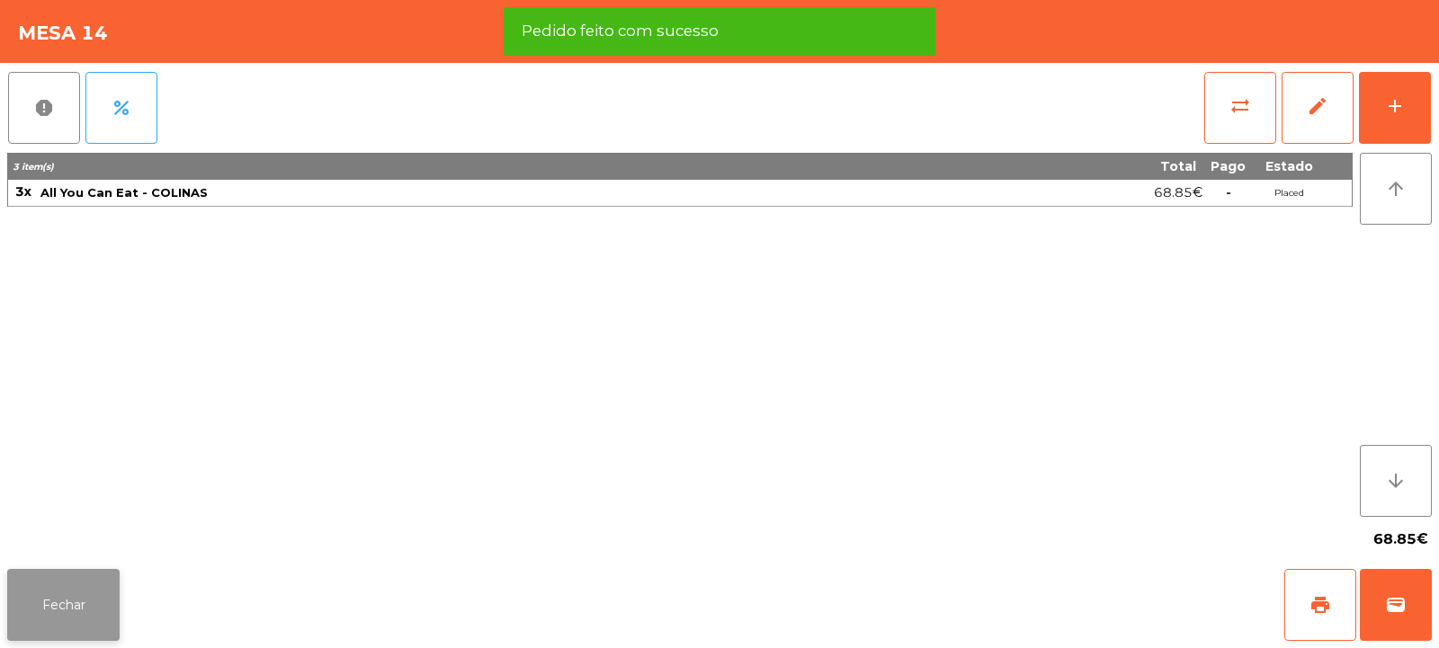
click at [68, 602] on button "Fechar" at bounding box center [63, 605] width 112 height 72
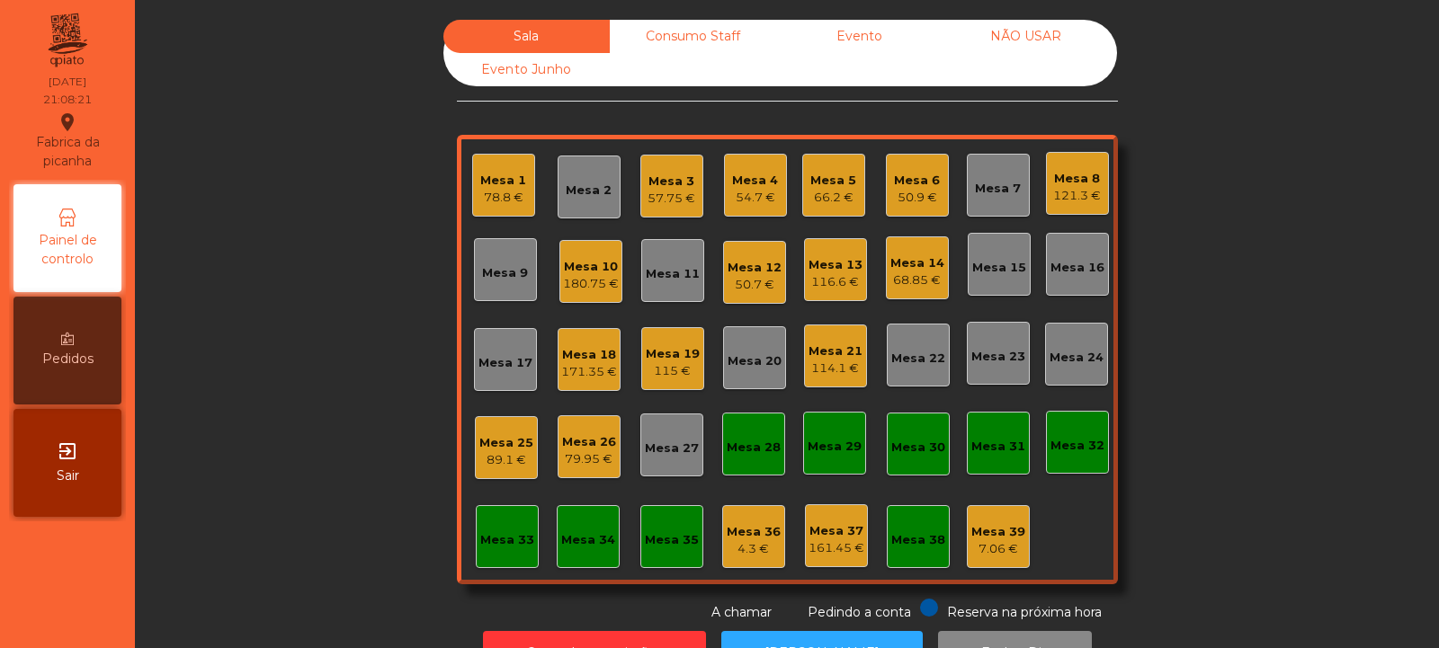
click at [1057, 353] on div "Mesa 24" at bounding box center [1077, 358] width 54 height 18
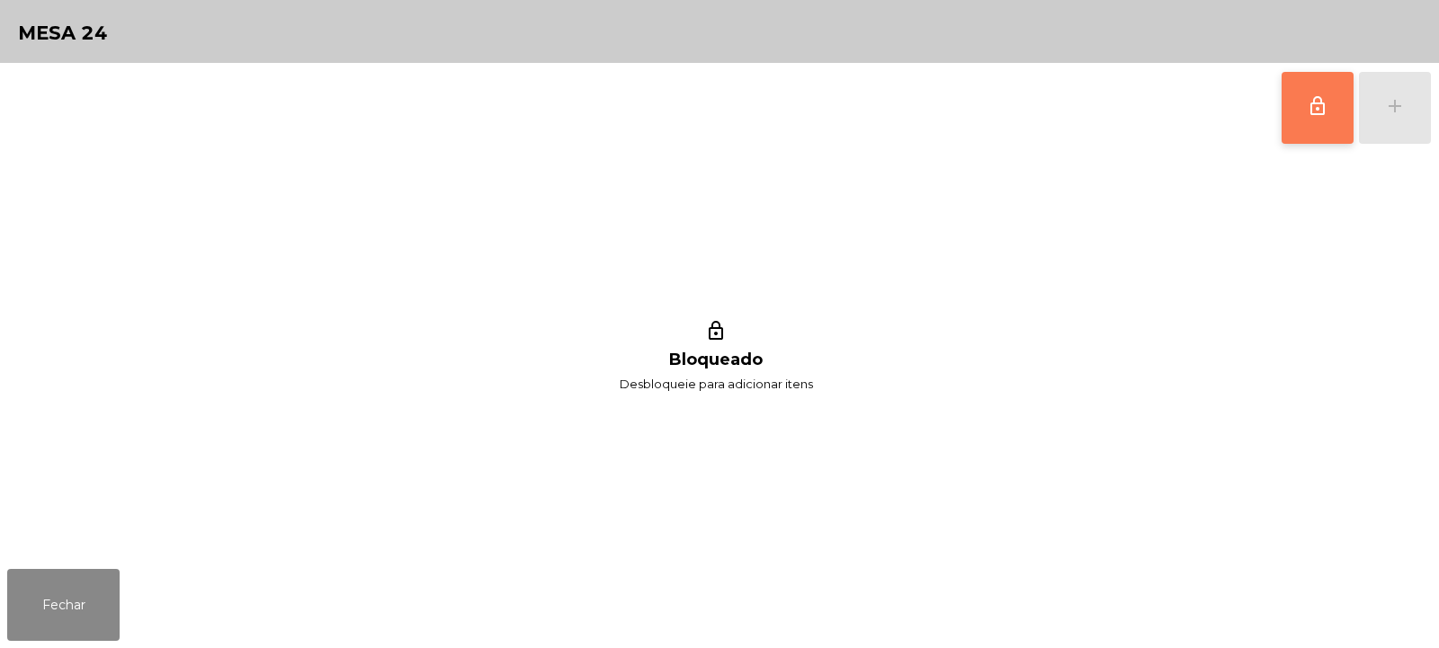
click at [1307, 104] on span "lock_outline" at bounding box center [1318, 106] width 22 height 22
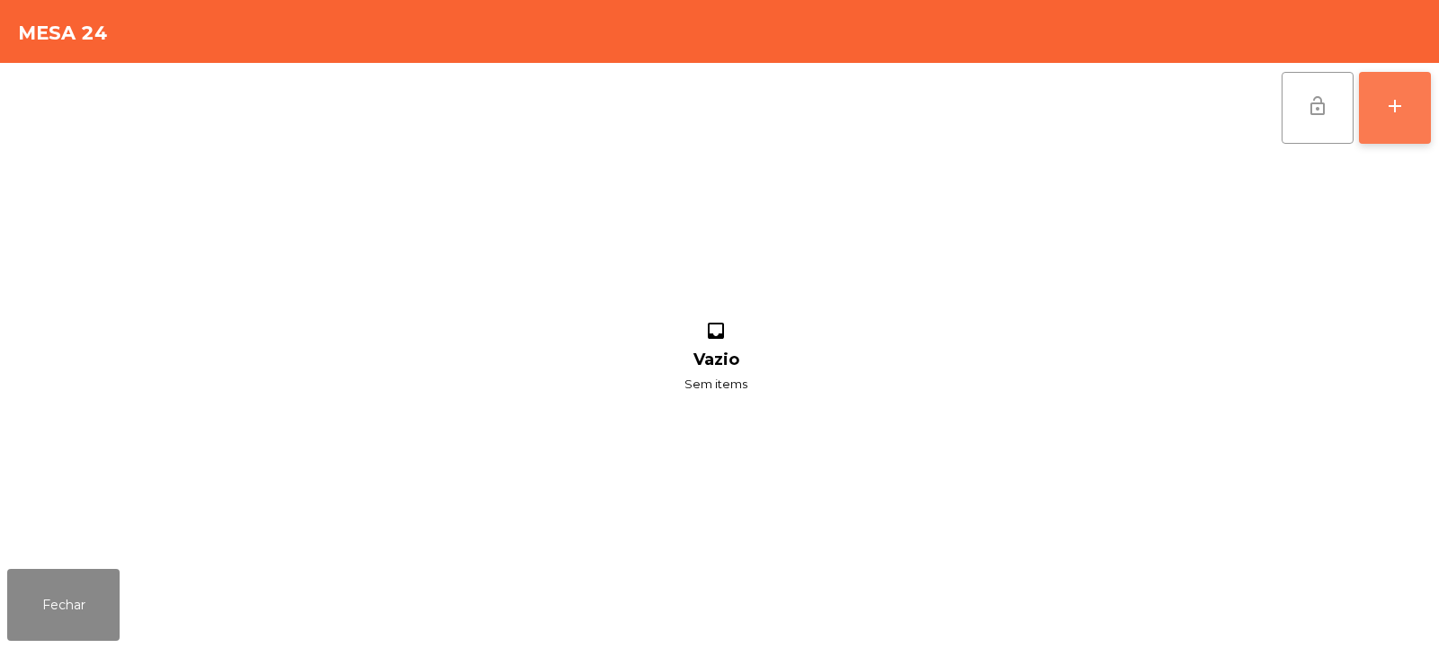
click at [1404, 122] on button "add" at bounding box center [1395, 108] width 72 height 72
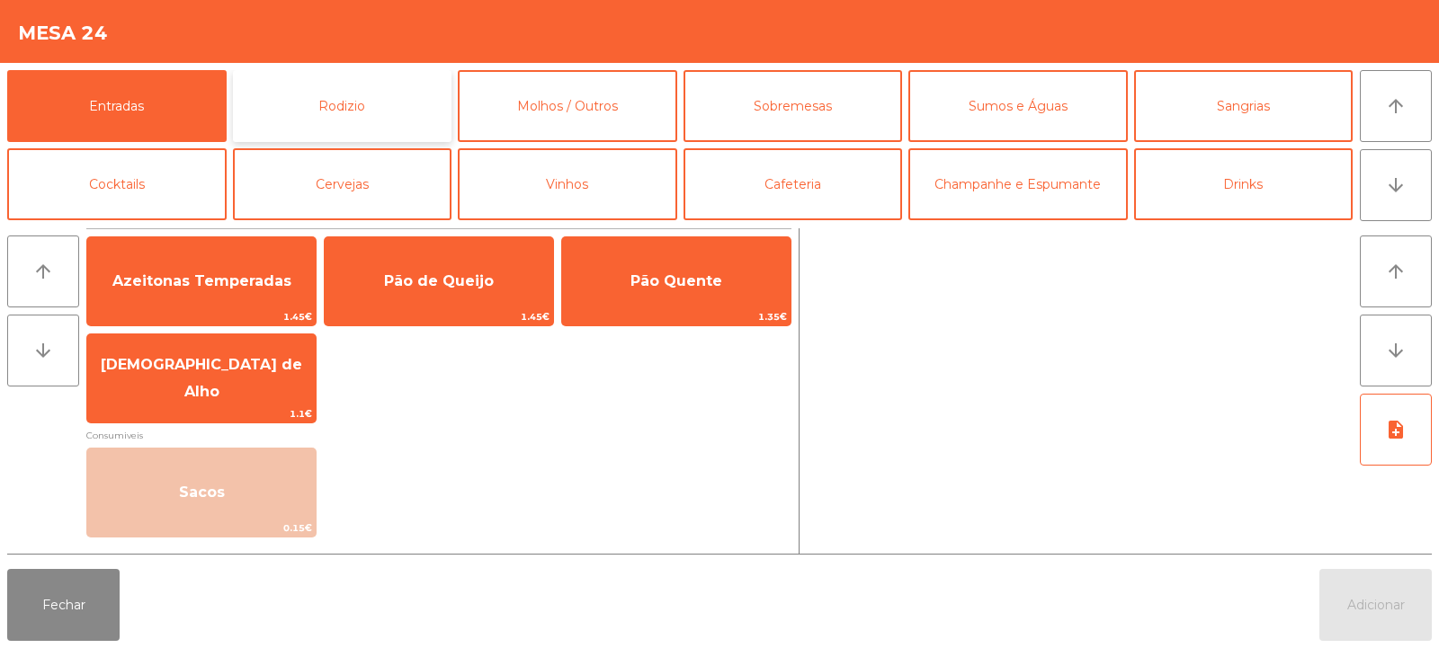
click at [385, 127] on button "Rodizio" at bounding box center [342, 106] width 219 height 72
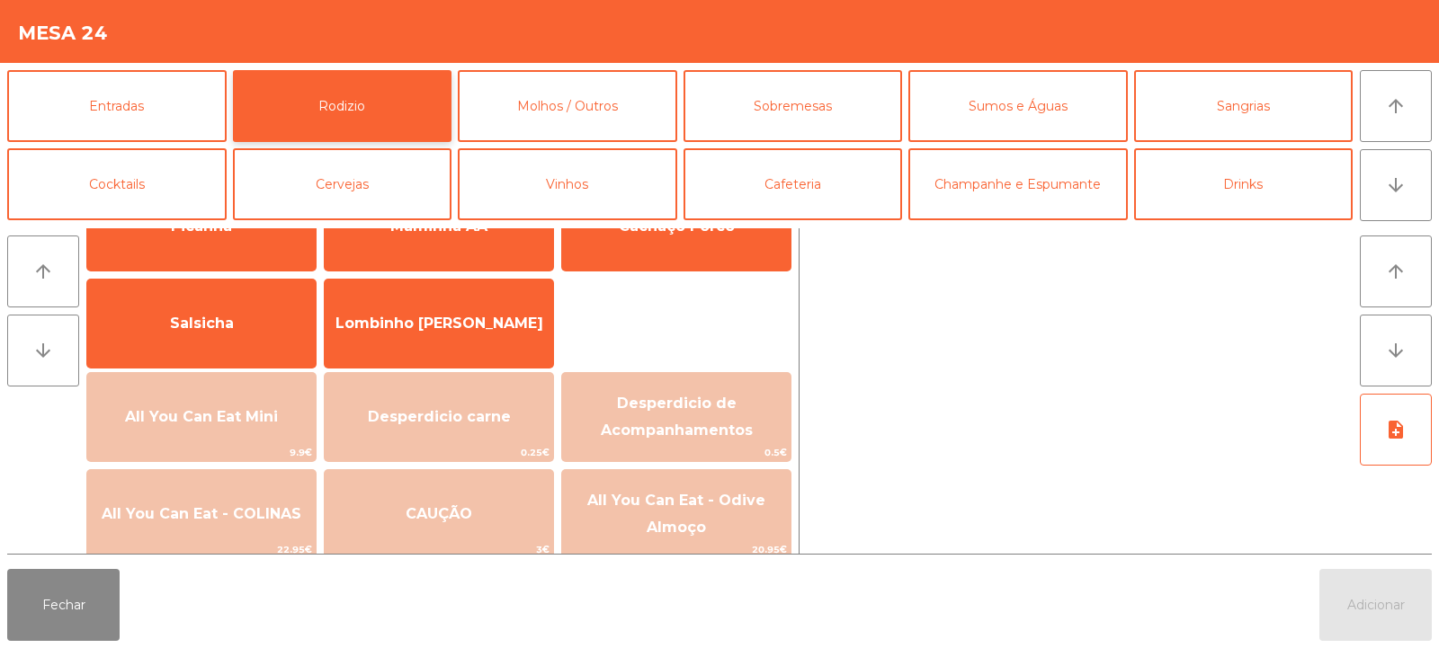
scroll to position [87, 0]
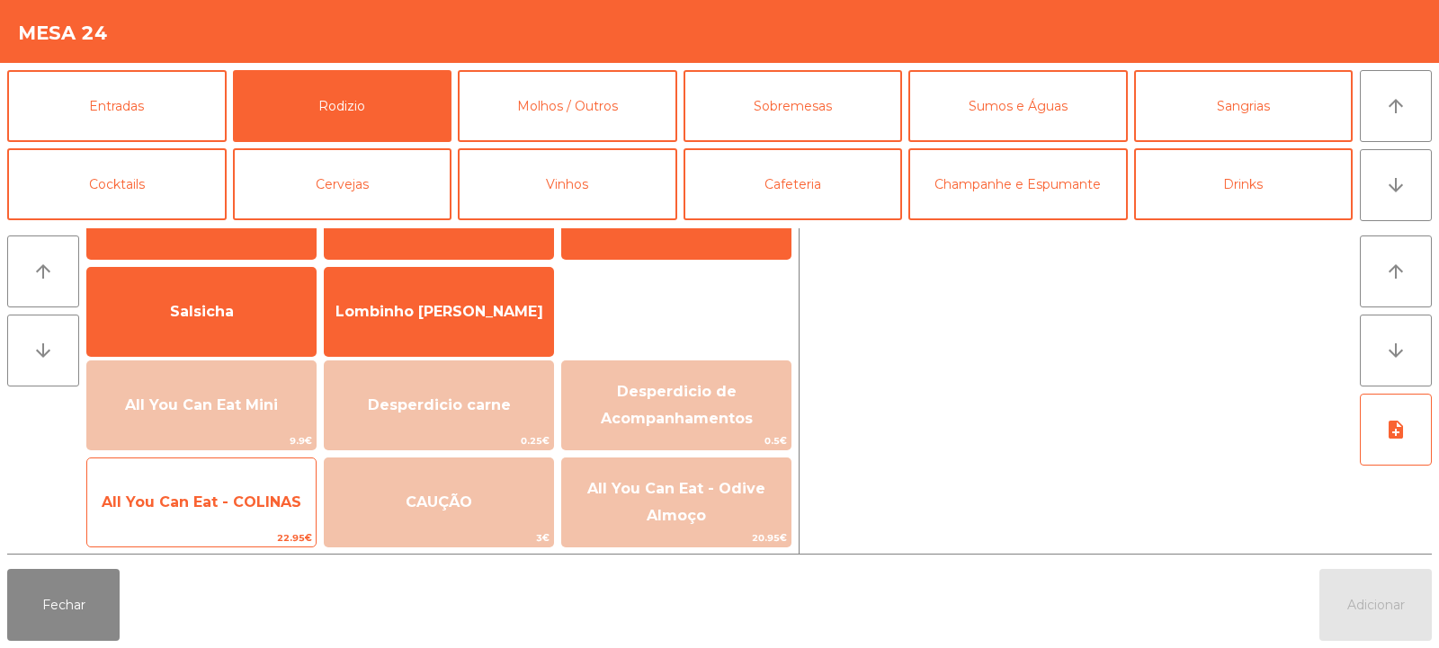
click at [237, 512] on span "All You Can Eat - COLINAS" at bounding box center [201, 502] width 228 height 49
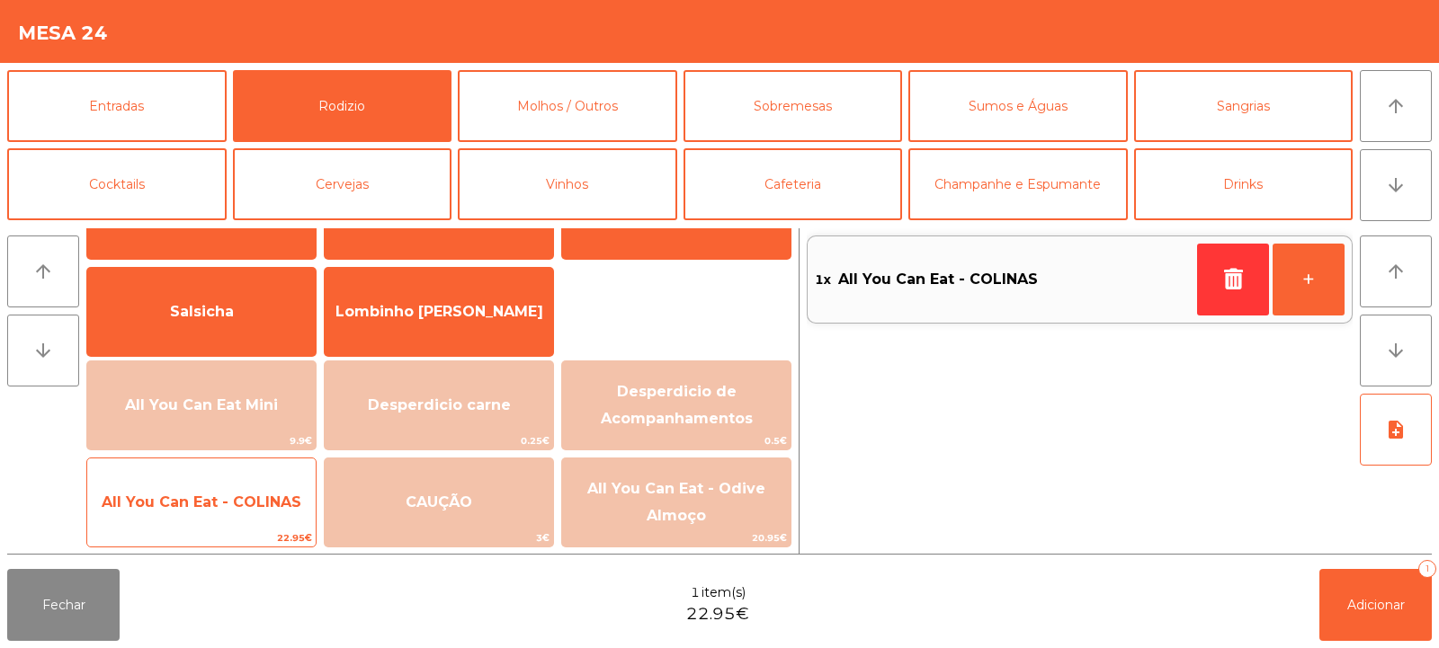
click at [240, 513] on span "All You Can Eat - COLINAS" at bounding box center [201, 502] width 228 height 49
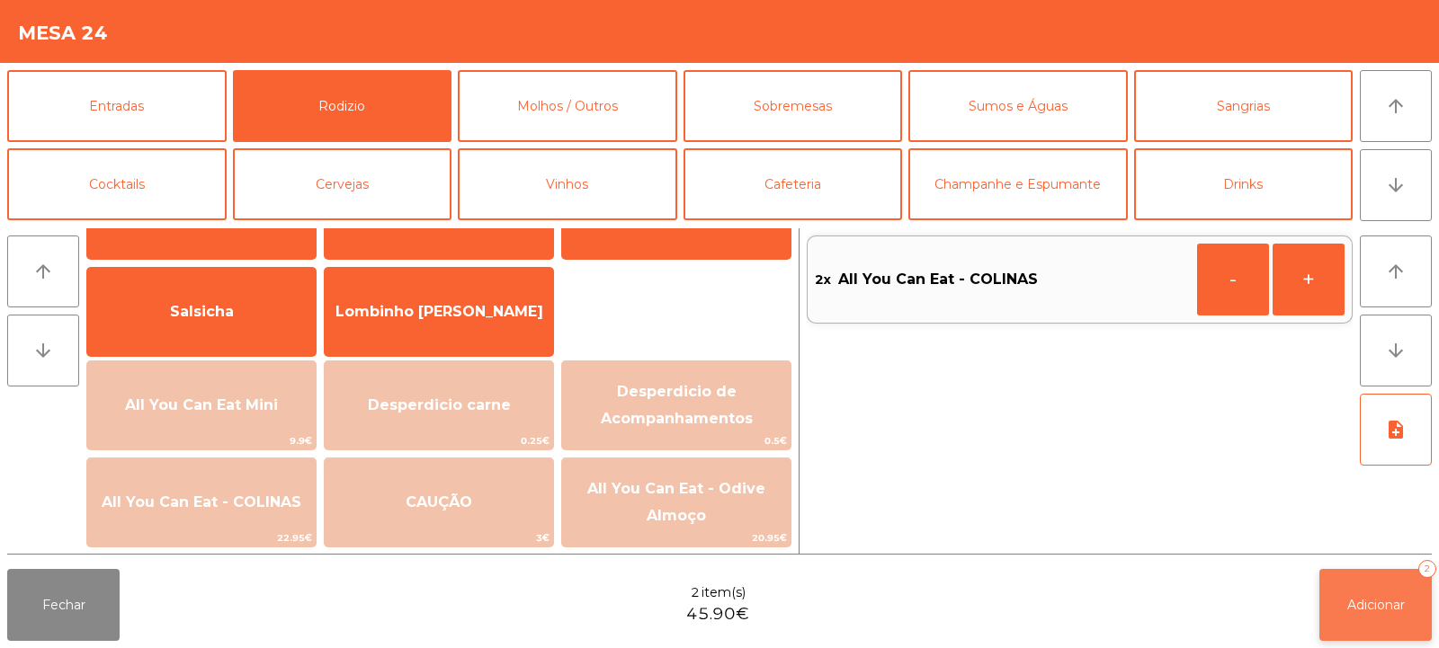
click at [1347, 600] on span "Adicionar" at bounding box center [1376, 605] width 58 height 16
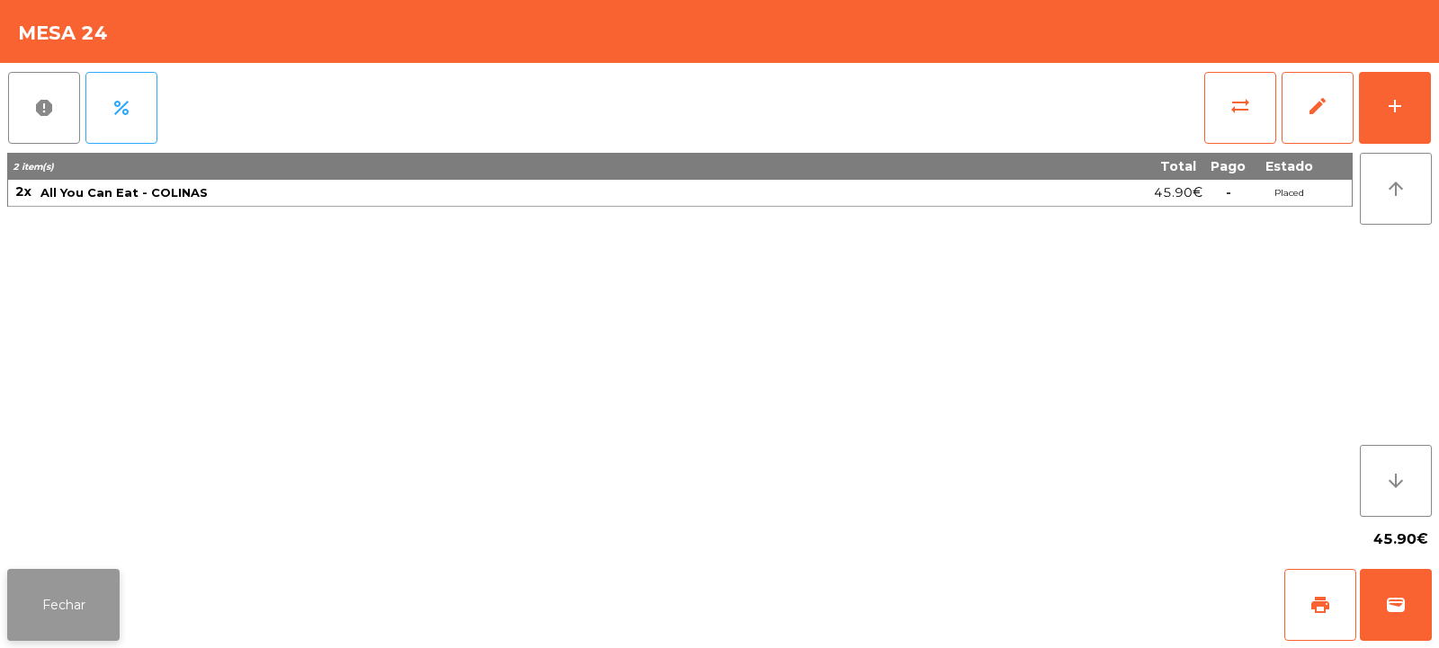
click at [64, 621] on button "Fechar" at bounding box center [63, 605] width 112 height 72
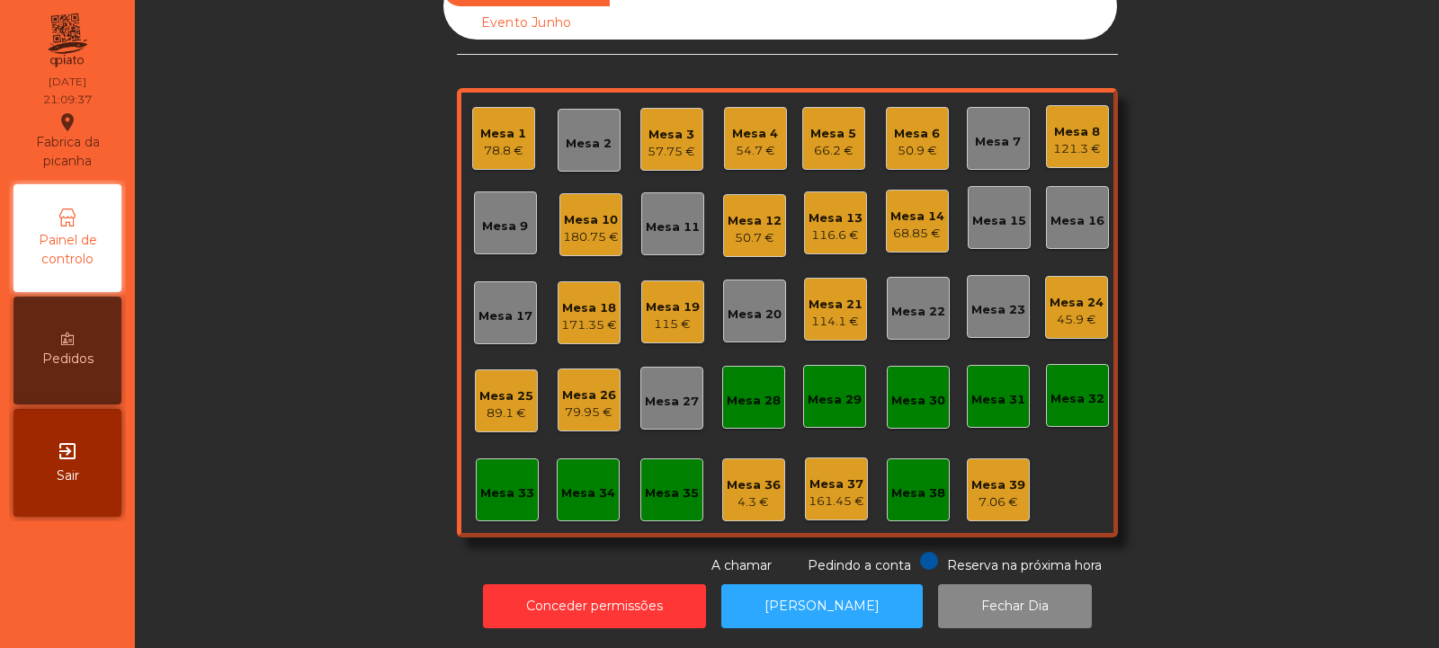
scroll to position [0, 0]
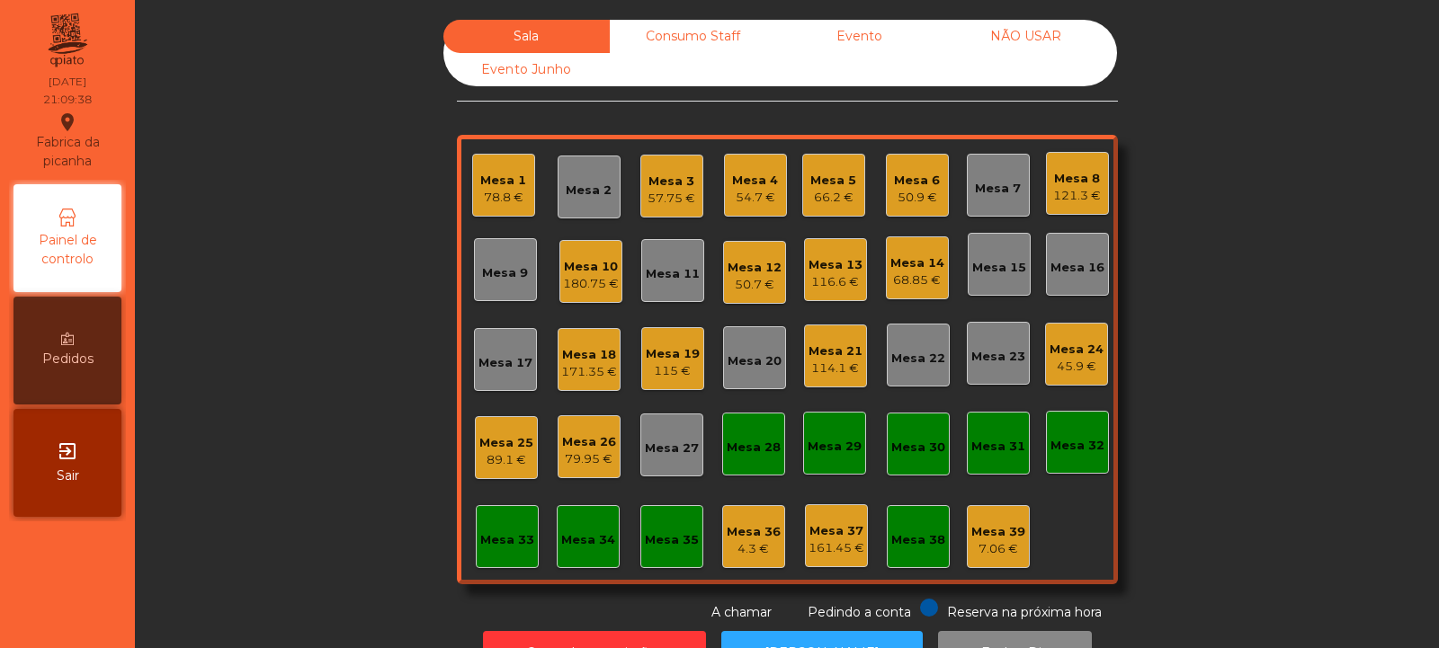
click at [1067, 270] on div "Mesa 16" at bounding box center [1077, 268] width 54 height 18
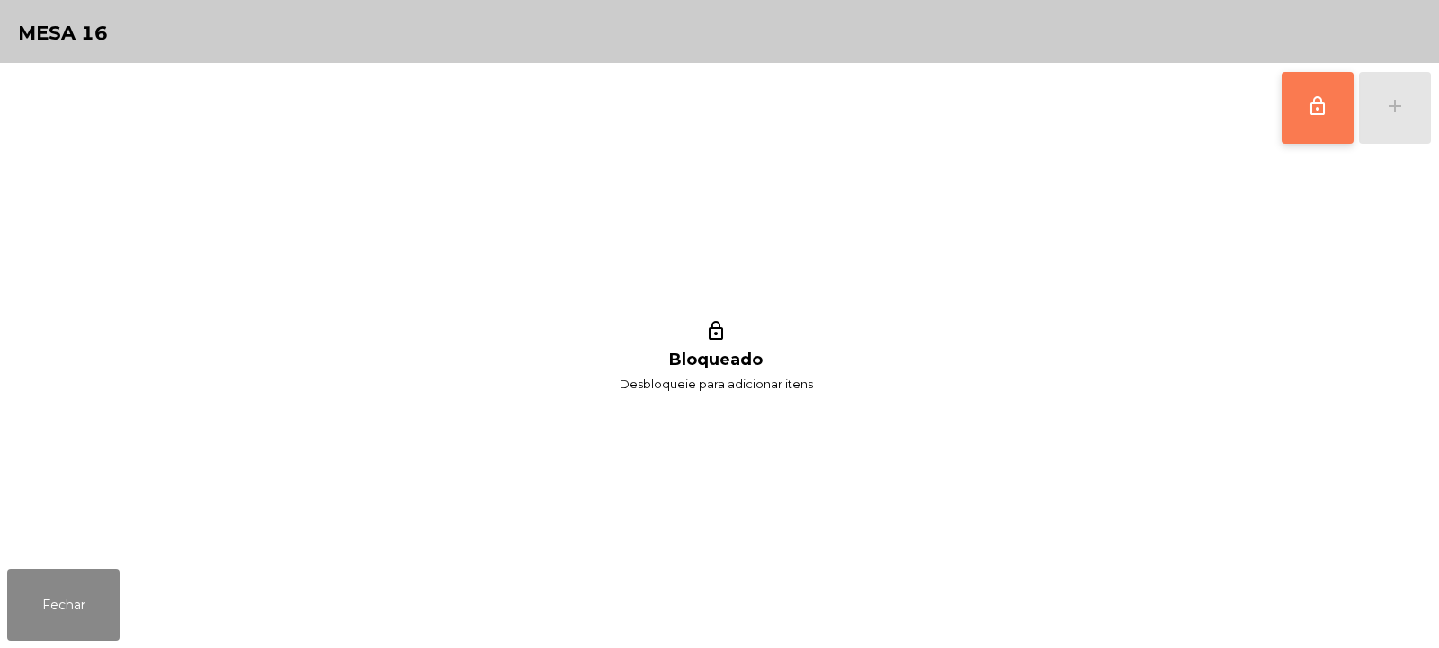
click at [1305, 131] on button "lock_outline" at bounding box center [1318, 108] width 72 height 72
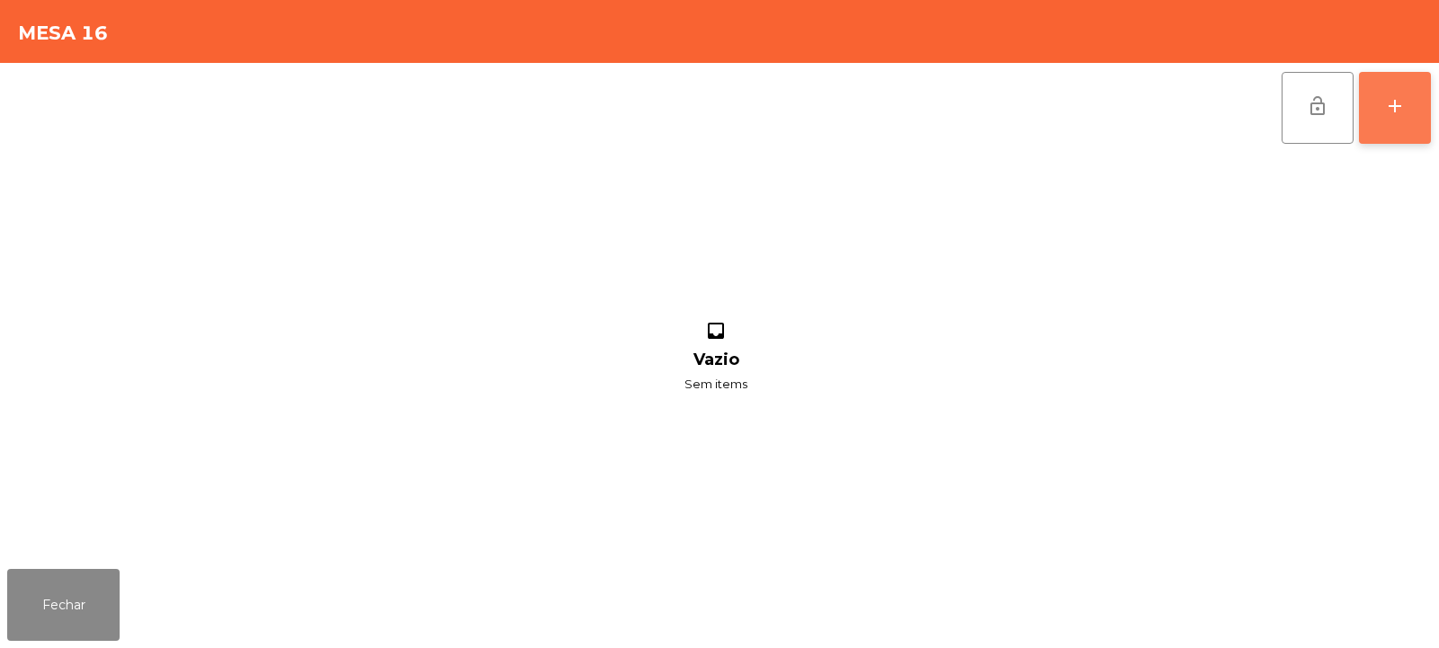
click at [1412, 119] on button "add" at bounding box center [1395, 108] width 72 height 72
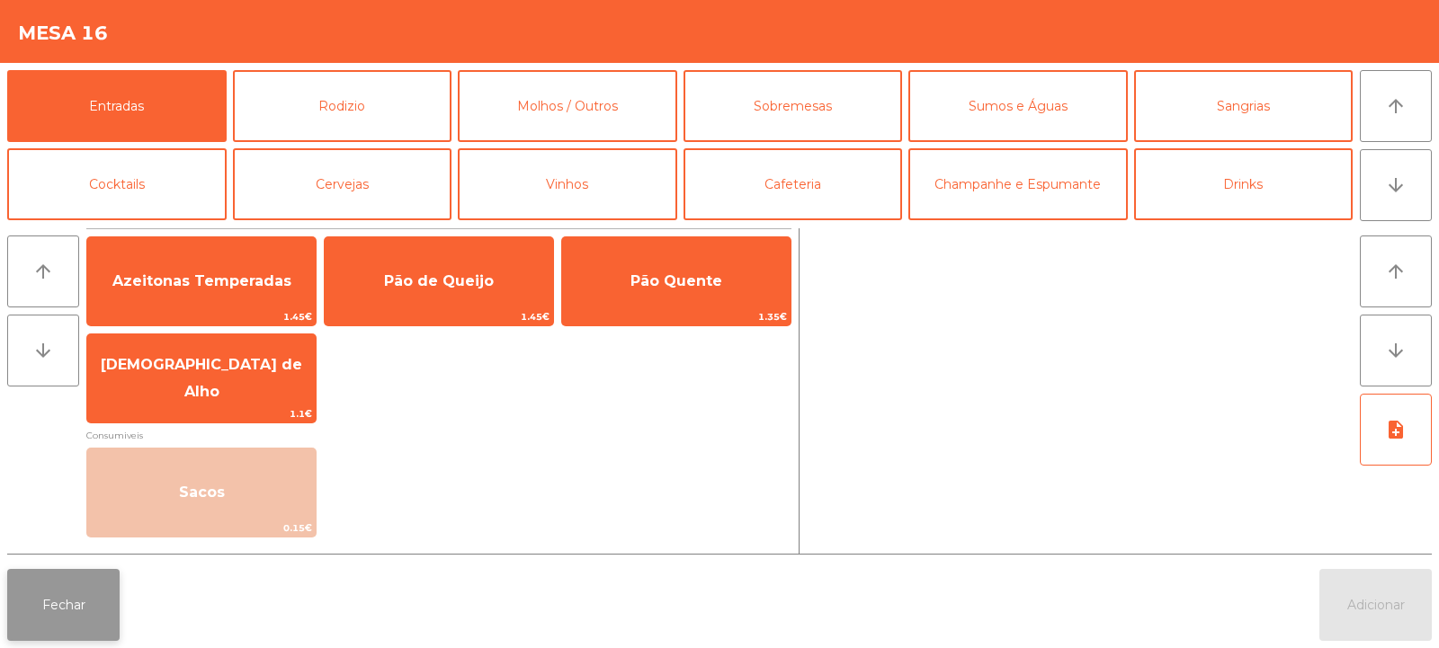
click at [103, 625] on button "Fechar" at bounding box center [63, 605] width 112 height 72
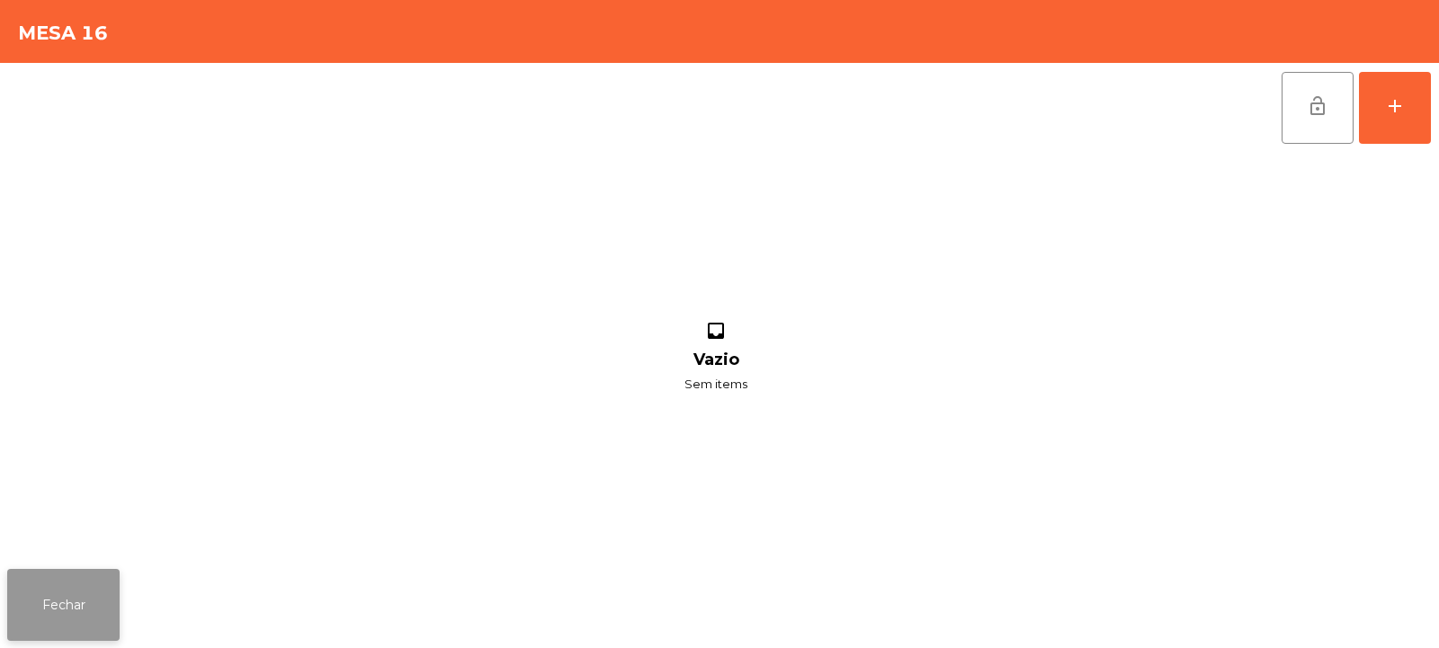
click at [63, 580] on button "Fechar" at bounding box center [63, 605] width 112 height 72
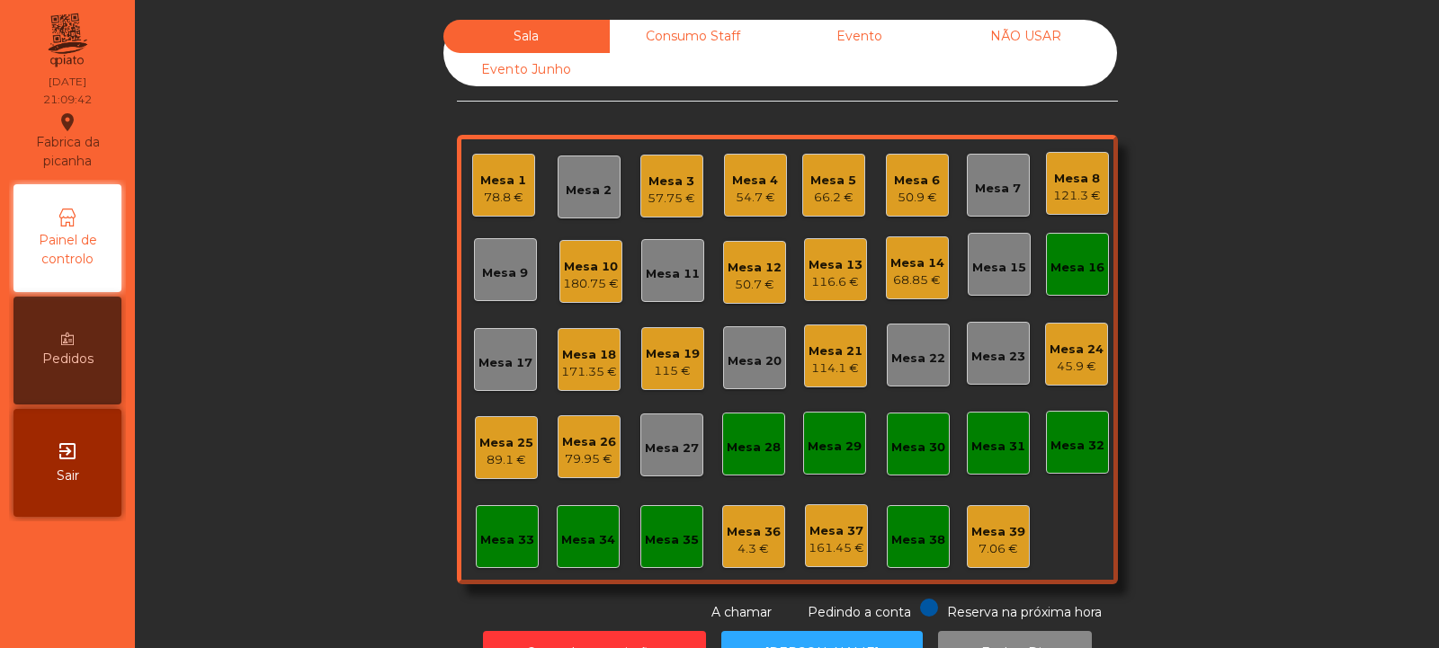
click at [1057, 279] on div "Mesa 16" at bounding box center [1077, 264] width 63 height 63
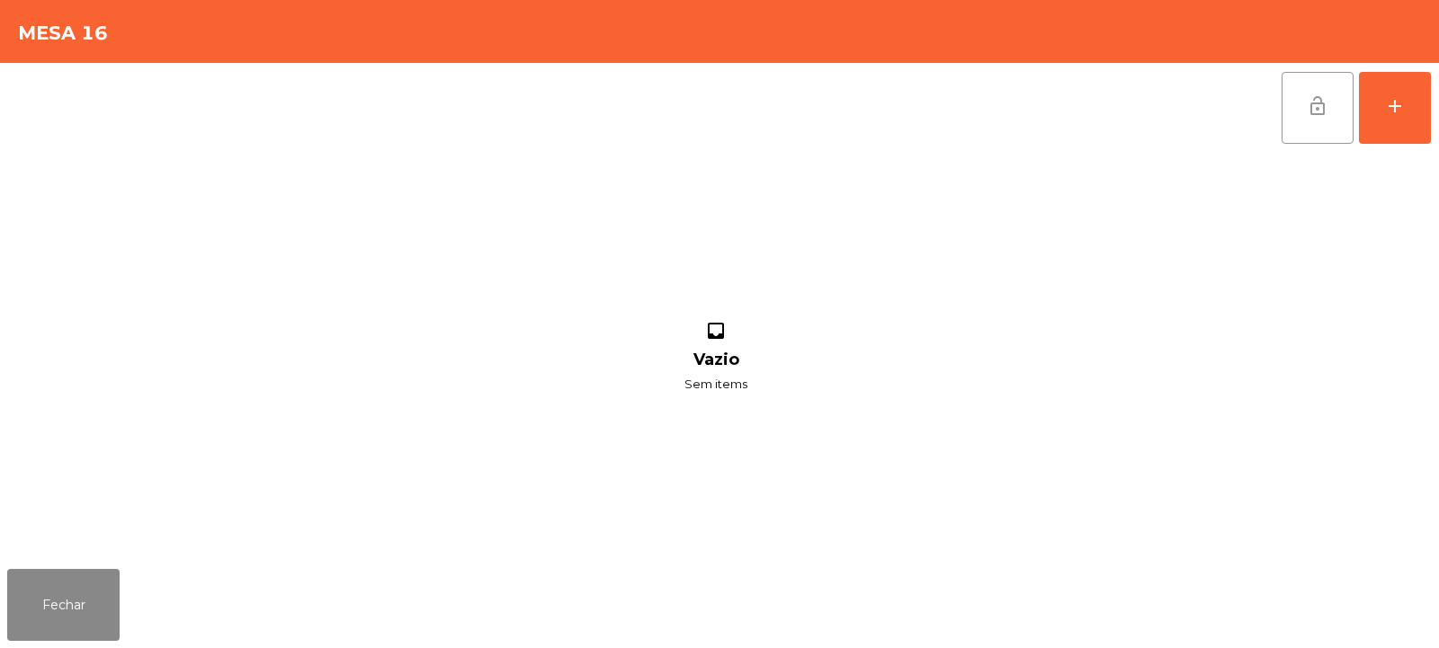
click at [1323, 95] on span "lock_open" at bounding box center [1318, 106] width 22 height 22
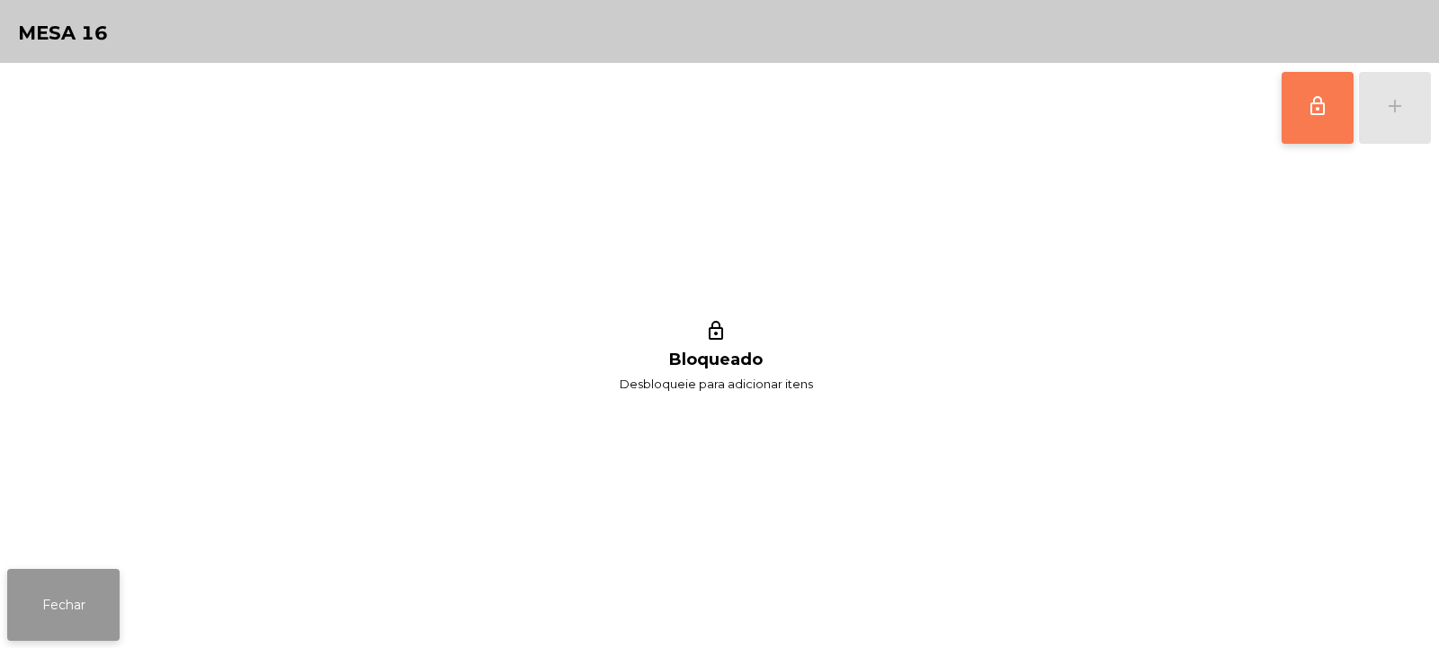
click at [94, 587] on button "Fechar" at bounding box center [63, 605] width 112 height 72
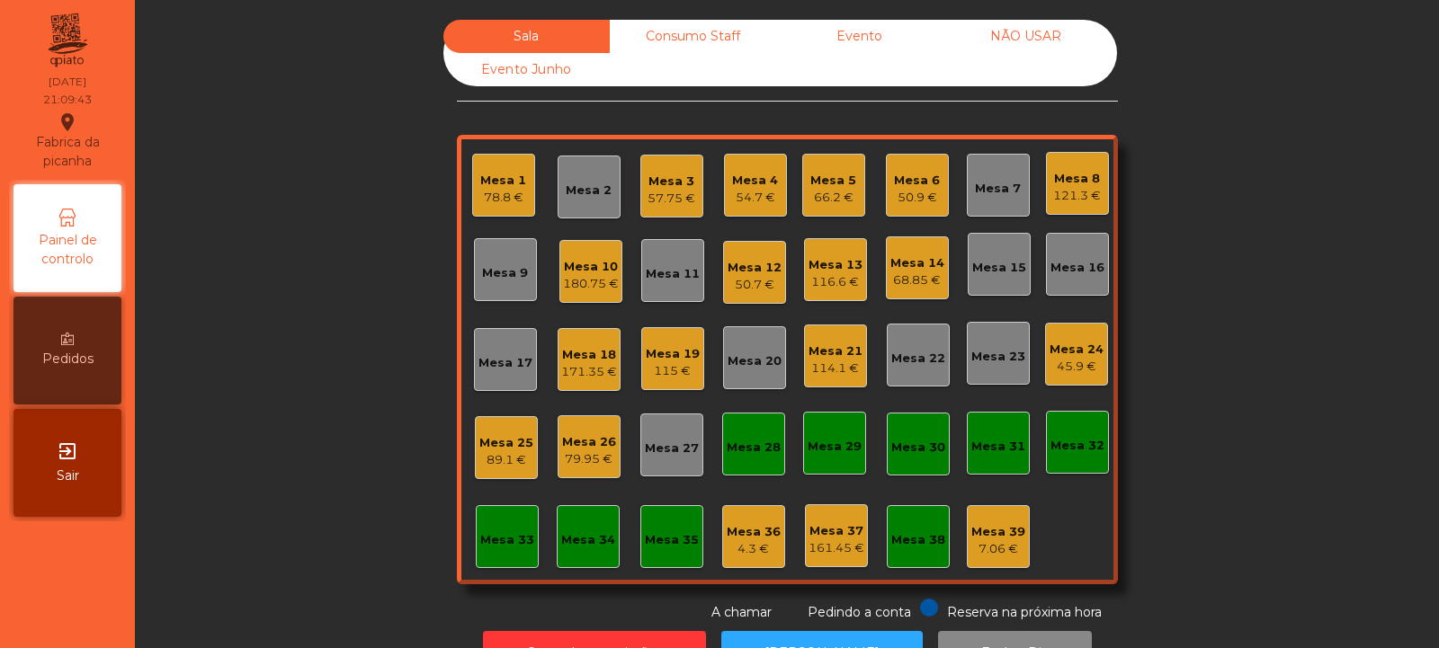
click at [1001, 272] on div "Mesa 15" at bounding box center [999, 268] width 54 height 18
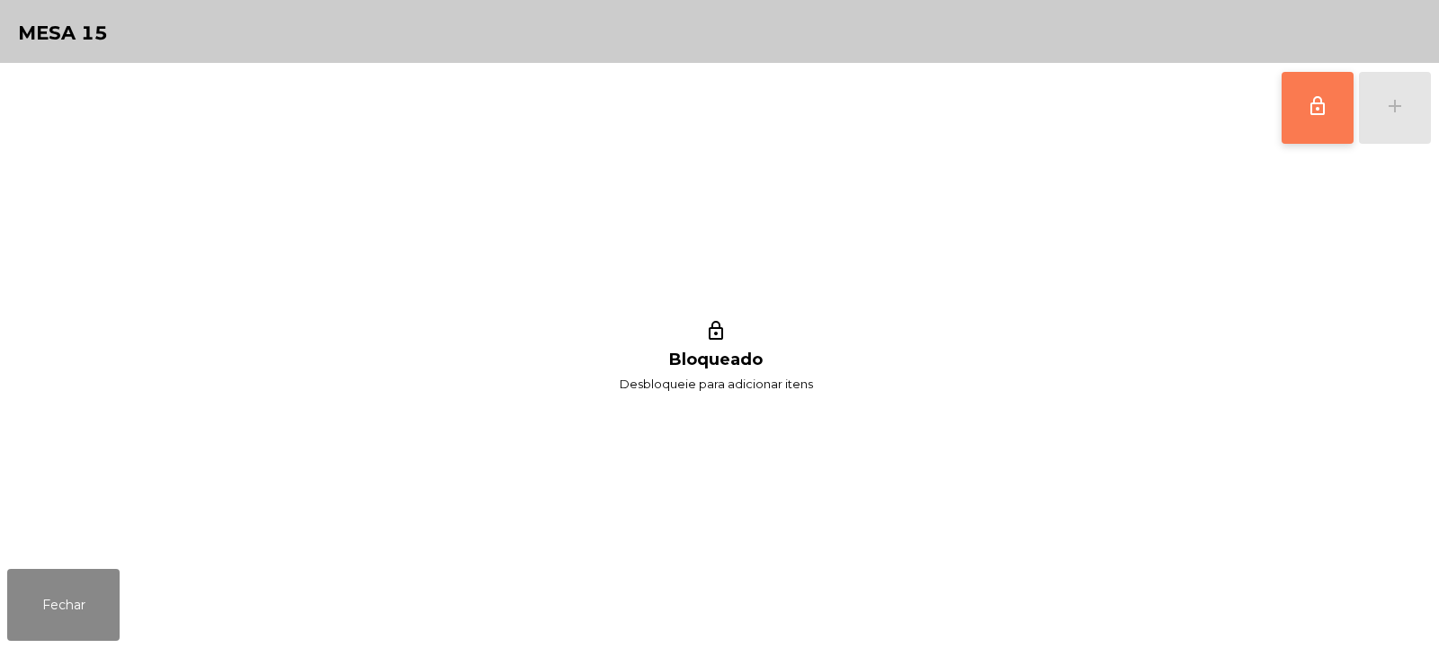
click at [1312, 108] on span "lock_outline" at bounding box center [1318, 106] width 22 height 22
click at [1384, 103] on div "add" at bounding box center [1395, 106] width 22 height 22
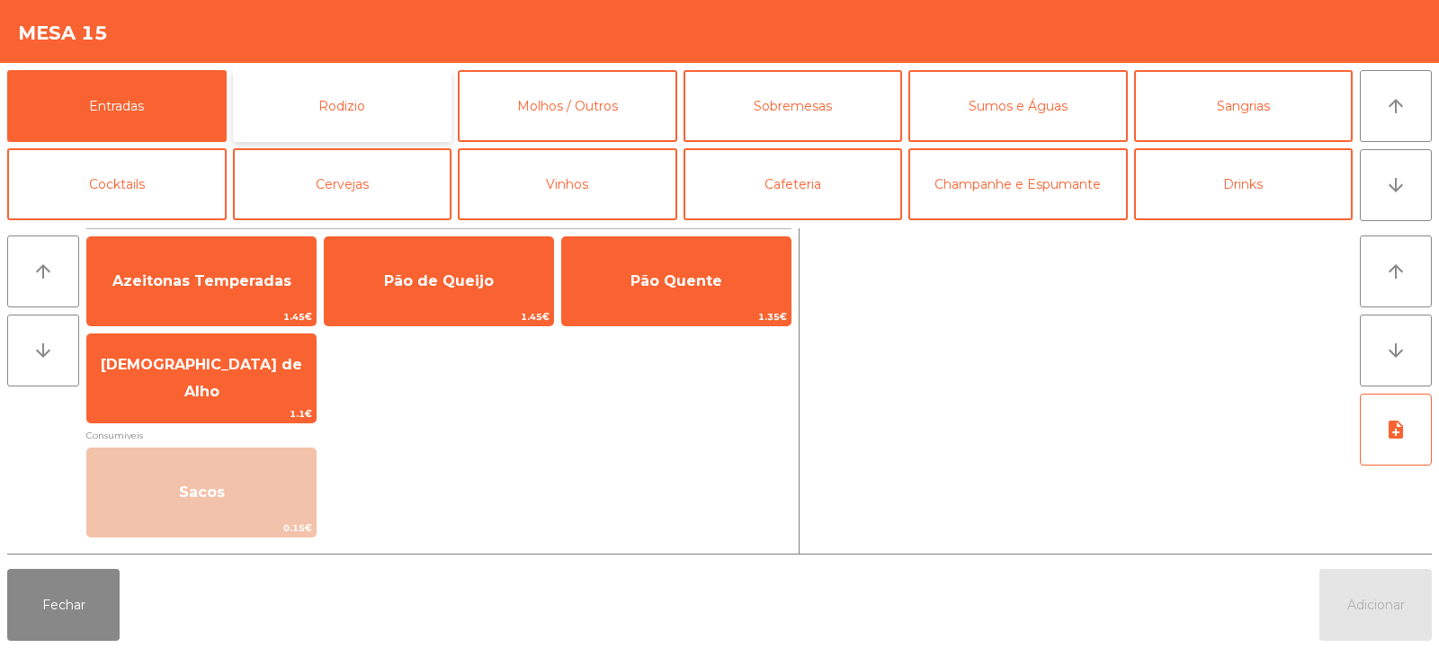
click at [315, 131] on button "Rodizio" at bounding box center [342, 106] width 219 height 72
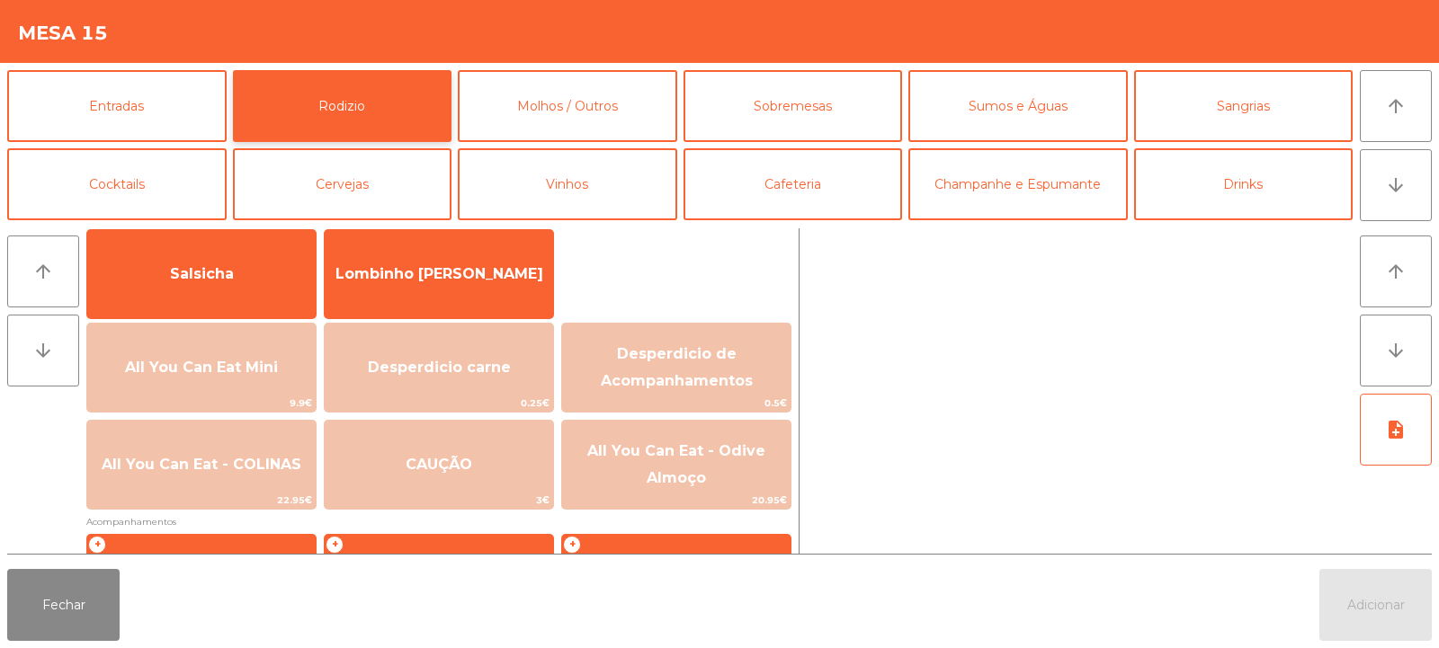
scroll to position [127, 0]
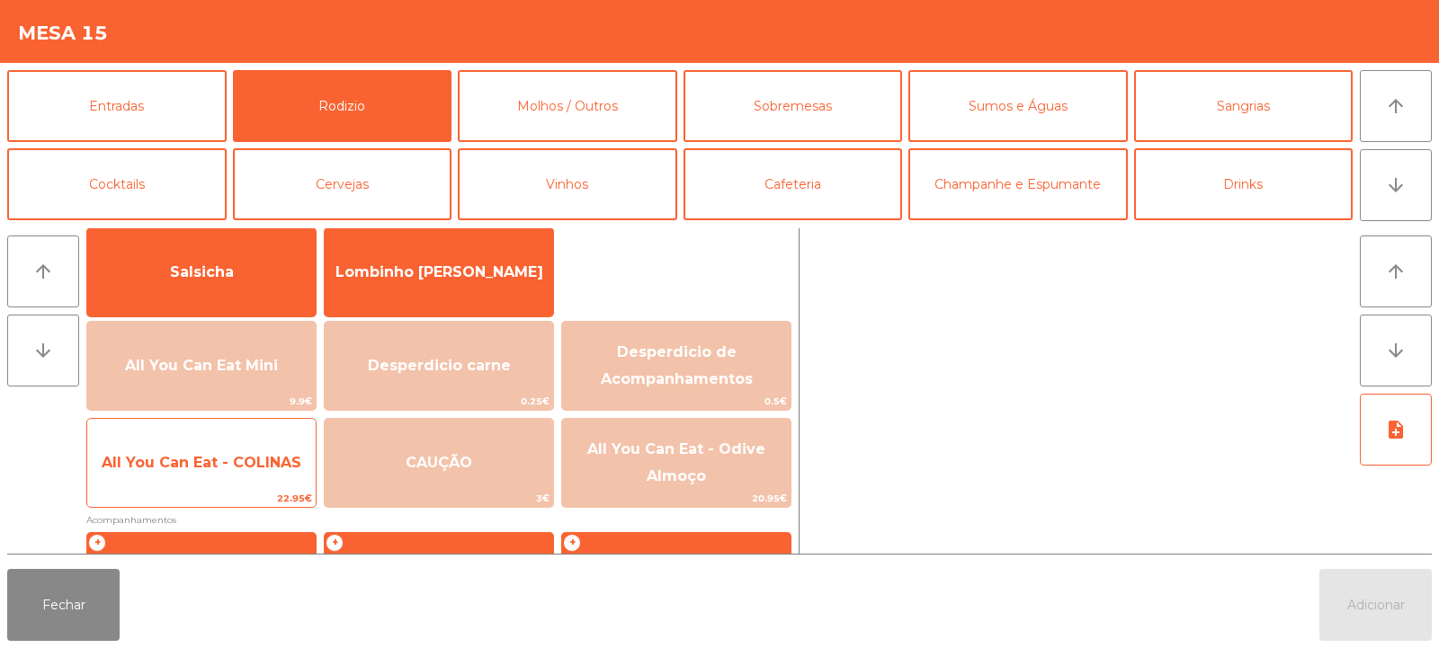
click at [223, 478] on span "All You Can Eat - COLINAS" at bounding box center [201, 463] width 228 height 49
click at [228, 478] on span "All You Can Eat - COLINAS" at bounding box center [201, 463] width 228 height 49
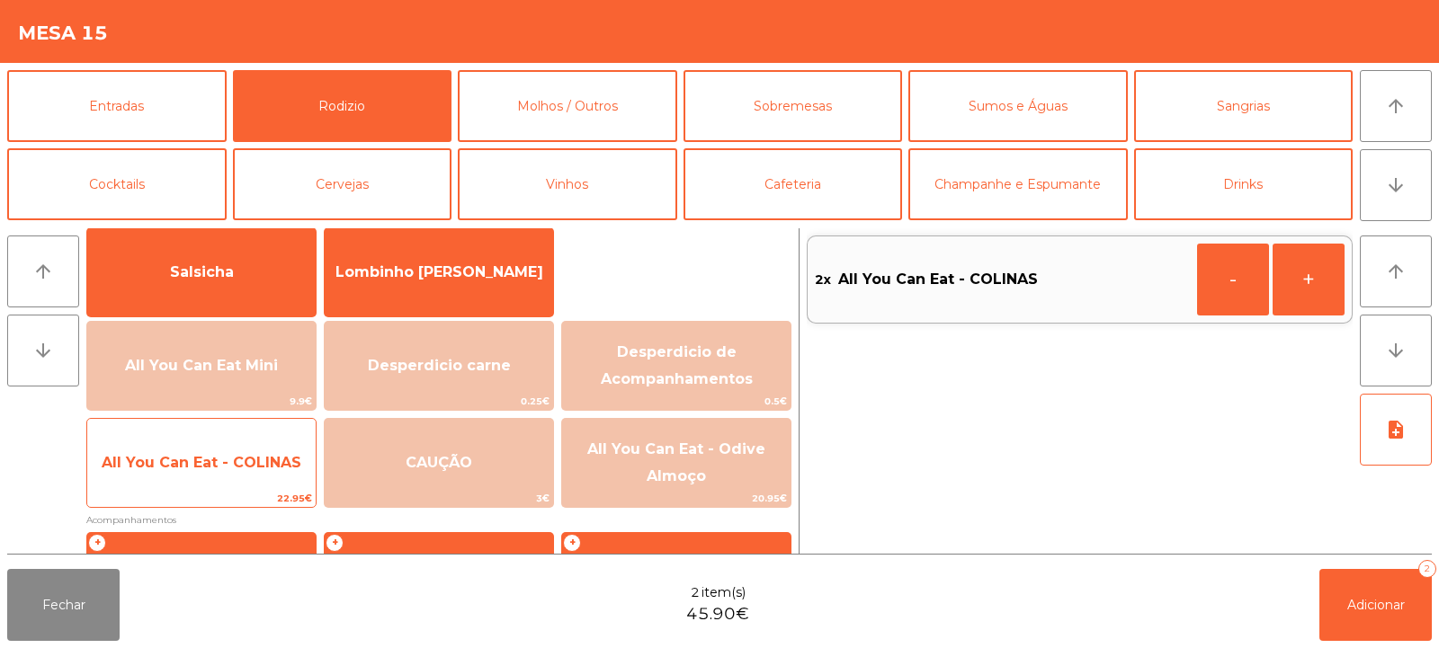
click at [236, 479] on span "All You Can Eat - COLINAS" at bounding box center [201, 463] width 228 height 49
click at [232, 472] on span "All You Can Eat - COLINAS" at bounding box center [201, 463] width 228 height 49
click at [271, 487] on span "All You Can Eat - COLINAS" at bounding box center [201, 463] width 228 height 49
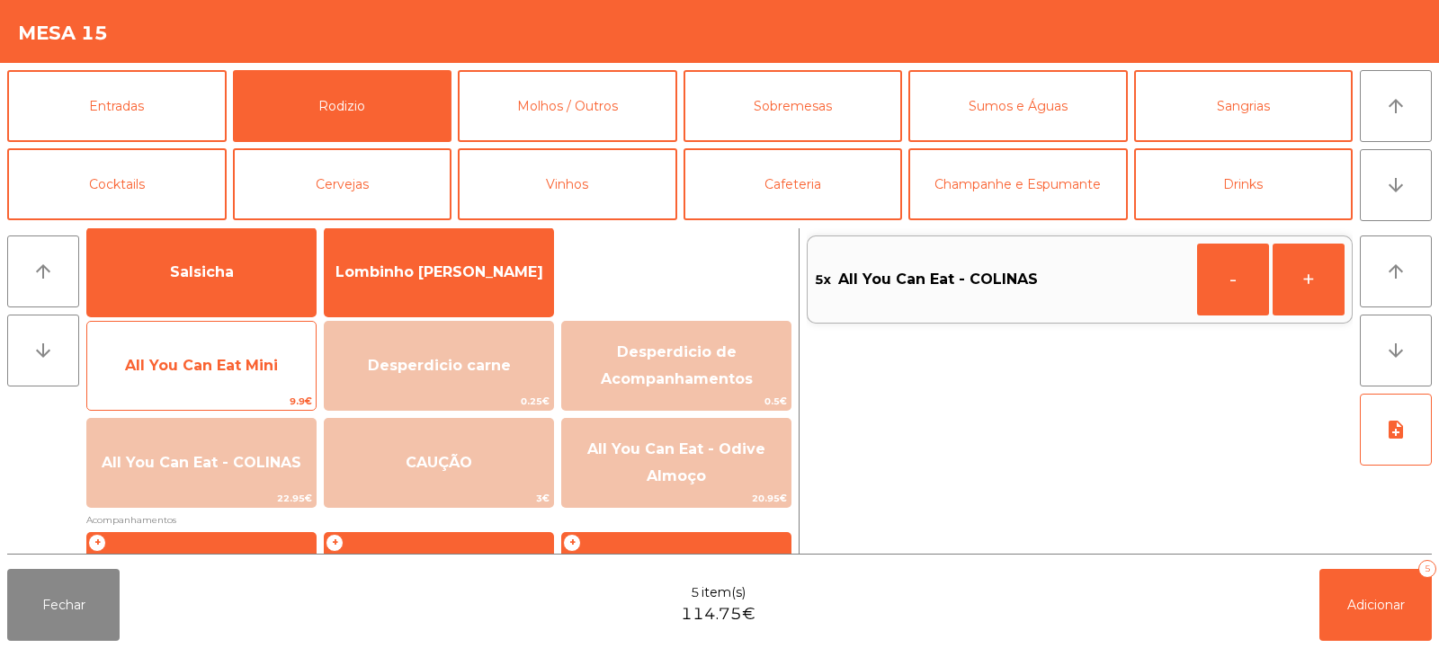
click at [229, 368] on span "All You Can Eat Mini" at bounding box center [201, 365] width 153 height 17
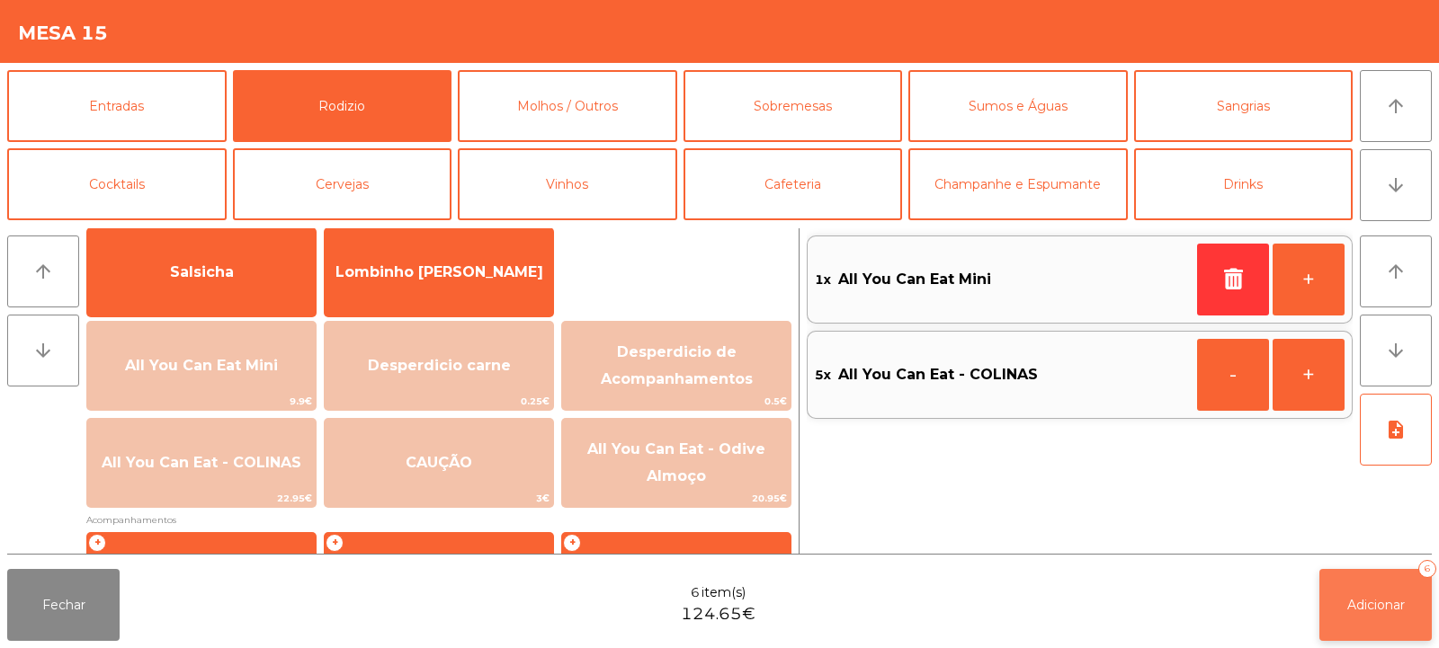
click at [1360, 584] on button "Adicionar 6" at bounding box center [1375, 605] width 112 height 72
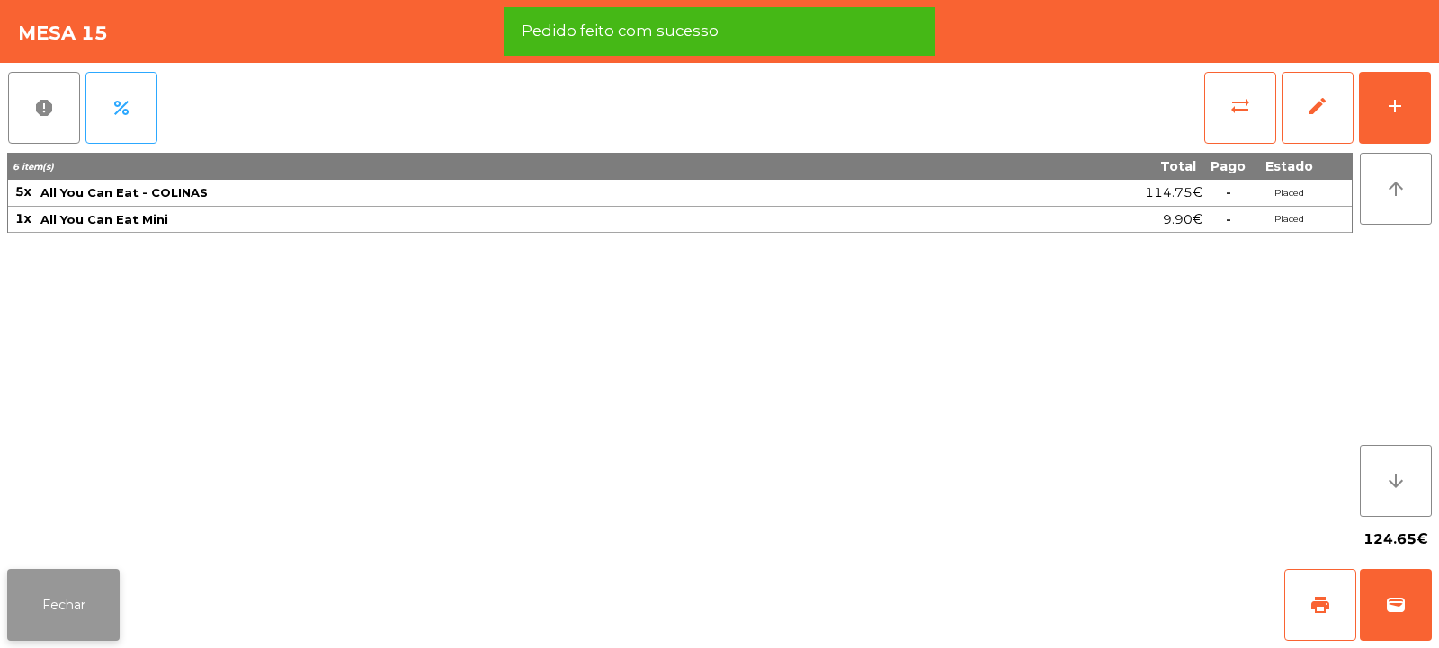
click at [88, 596] on button "Fechar" at bounding box center [63, 605] width 112 height 72
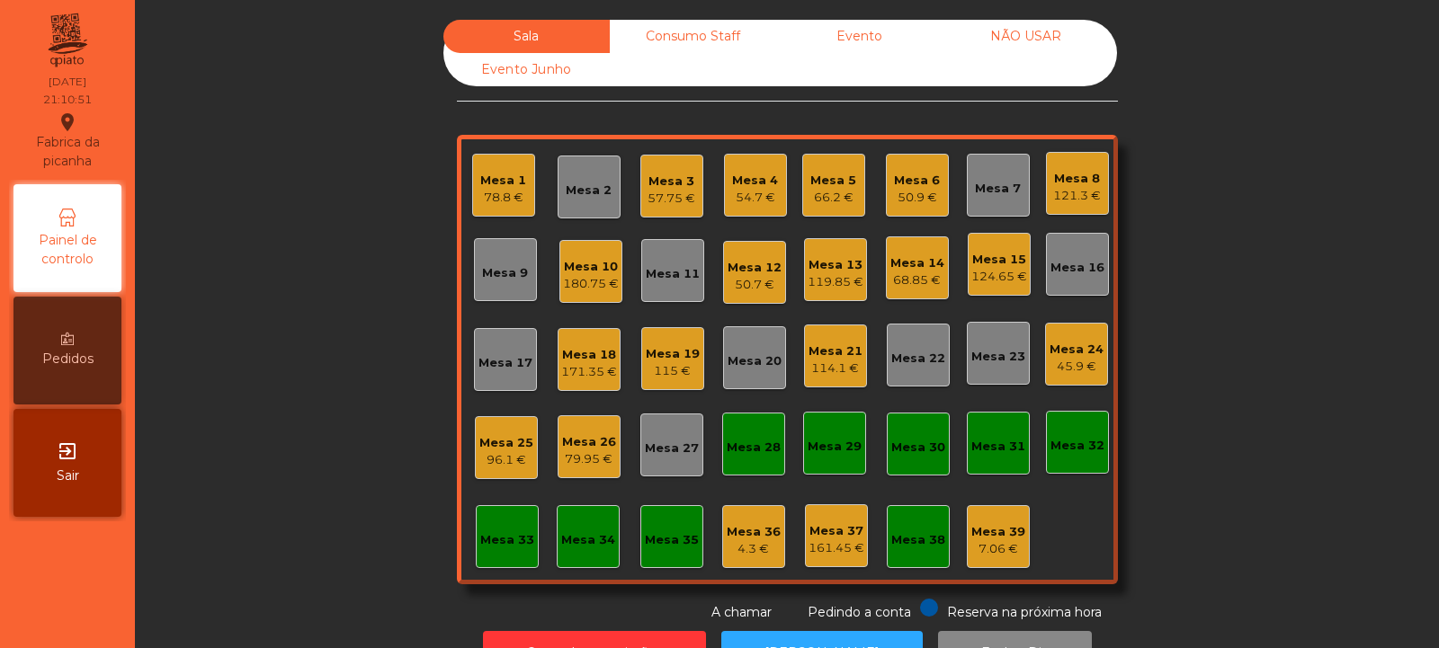
scroll to position [0, 0]
click at [983, 355] on div "Mesa 23" at bounding box center [998, 357] width 54 height 18
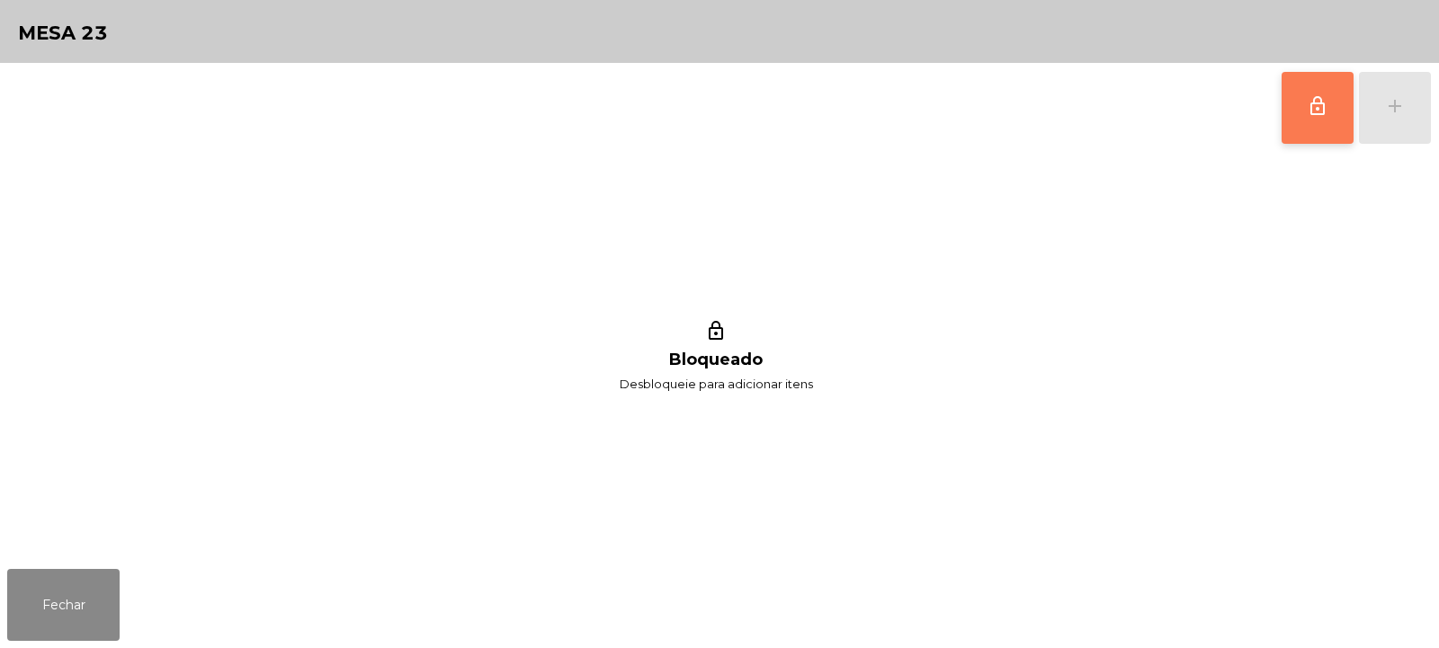
click at [1316, 117] on button "lock_outline" at bounding box center [1318, 108] width 72 height 72
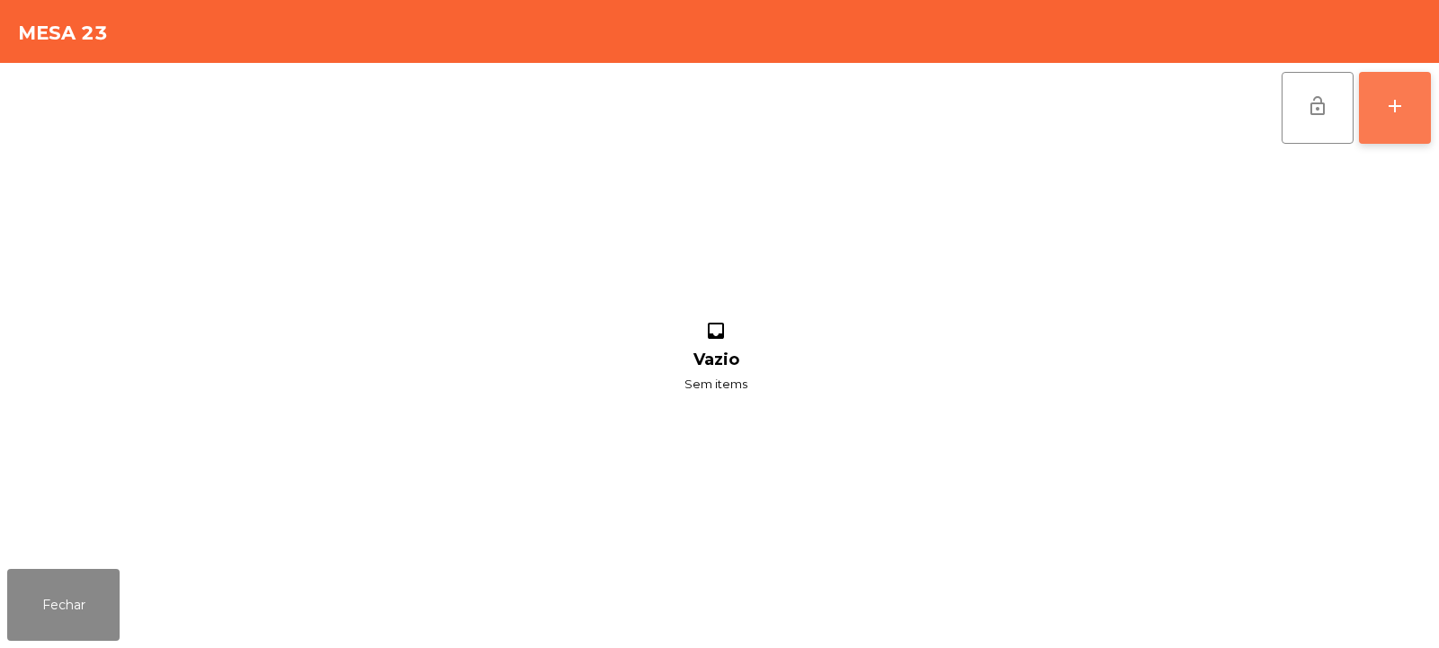
click at [1394, 115] on div "add" at bounding box center [1395, 106] width 22 height 22
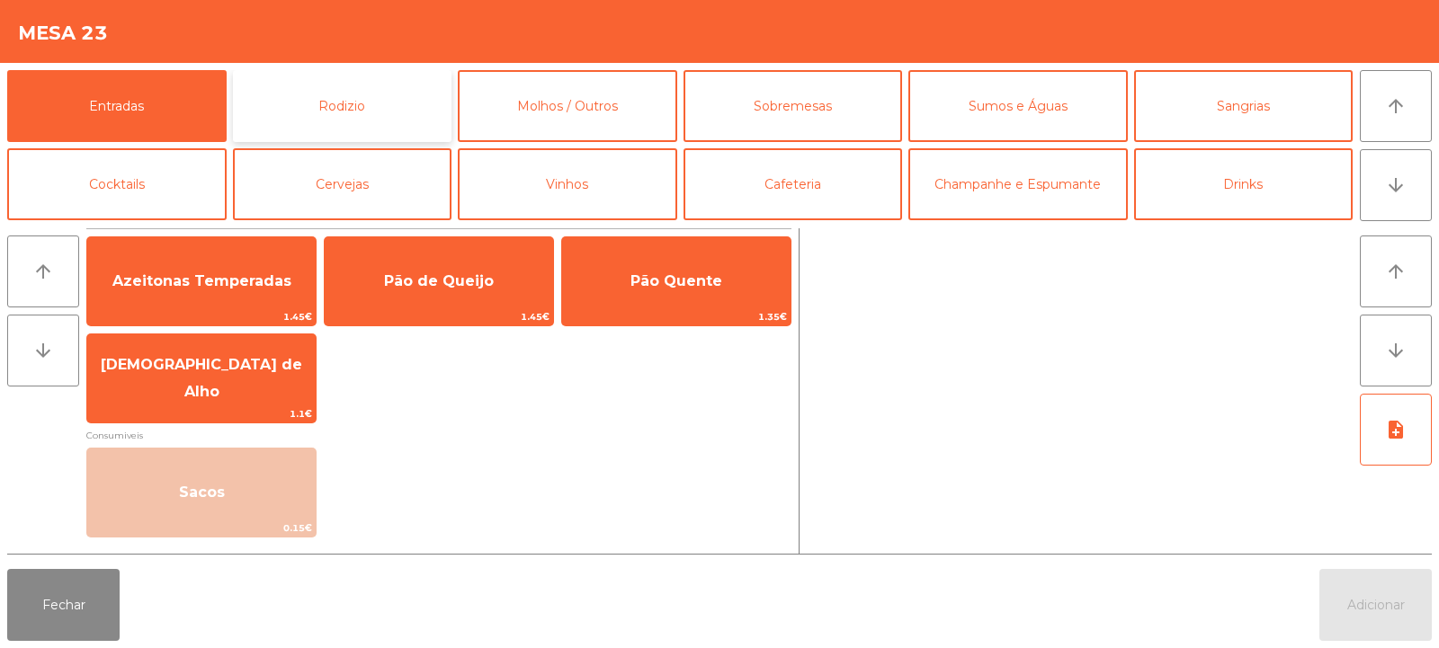
click at [327, 102] on button "Rodizio" at bounding box center [342, 106] width 219 height 72
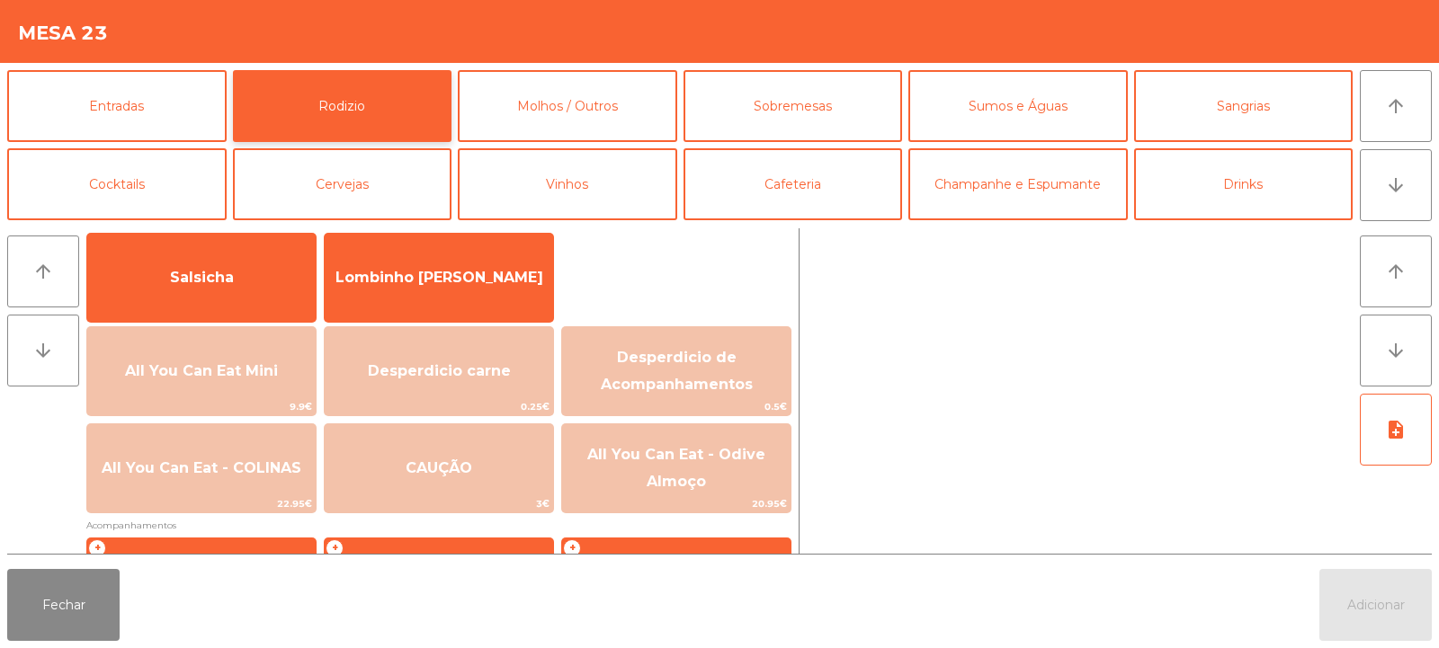
scroll to position [124, 0]
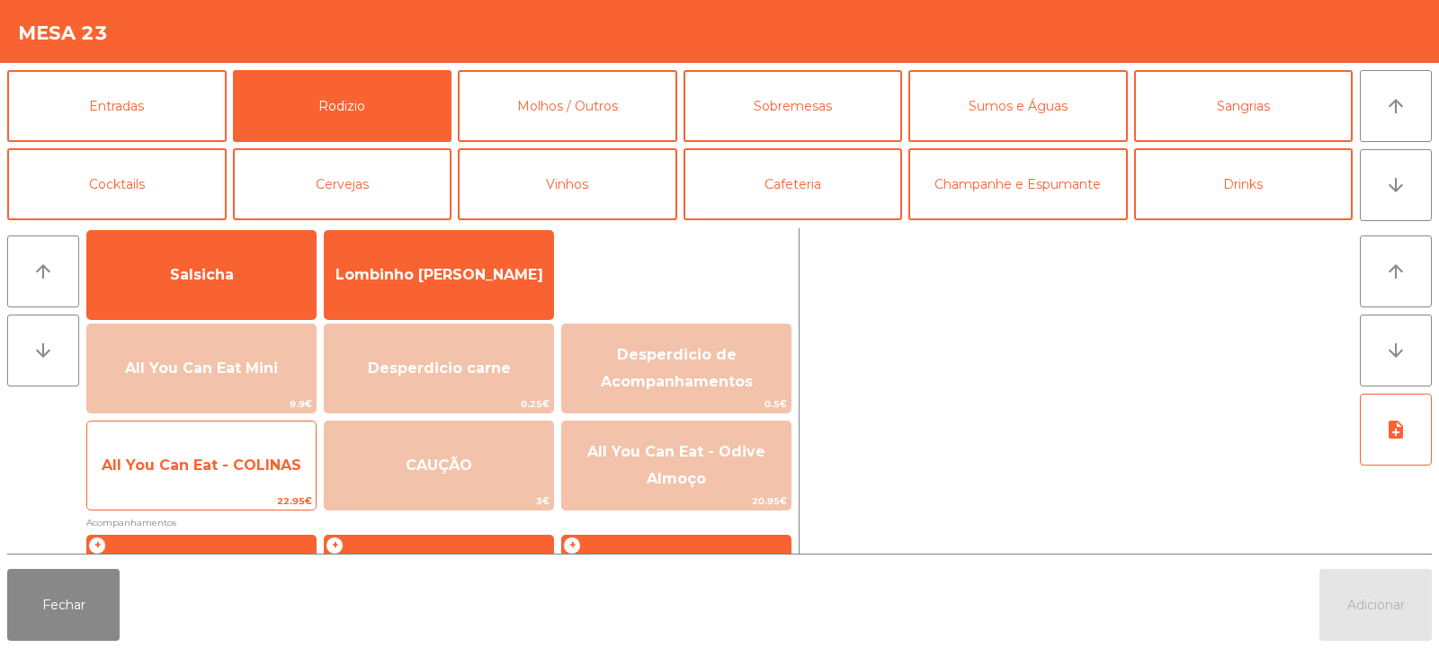
click at [198, 480] on span "All You Can Eat - COLINAS" at bounding box center [201, 466] width 228 height 49
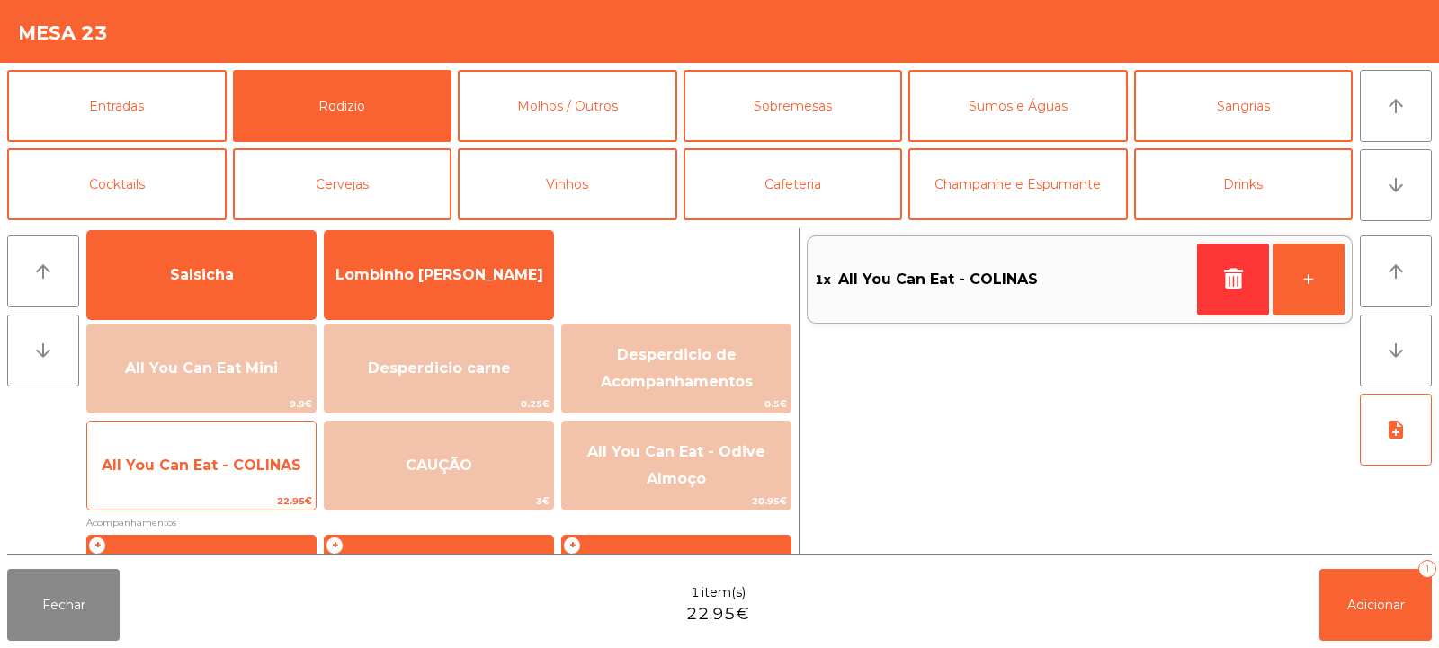
click at [220, 479] on span "All You Can Eat - COLINAS" at bounding box center [201, 466] width 228 height 49
click at [212, 470] on span "All You Can Eat - COLINAS" at bounding box center [202, 465] width 200 height 17
click at [206, 482] on span "All You Can Eat - COLINAS" at bounding box center [201, 466] width 228 height 49
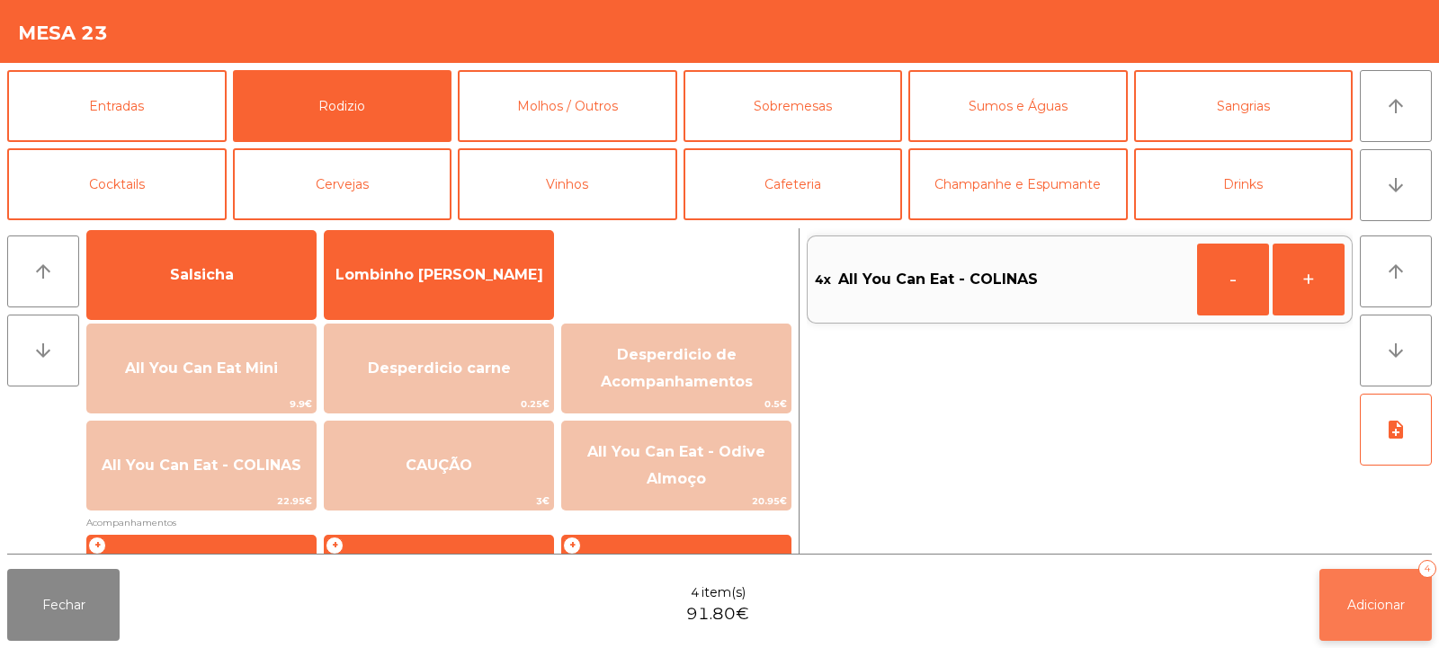
click at [1355, 595] on button "Adicionar 4" at bounding box center [1375, 605] width 112 height 72
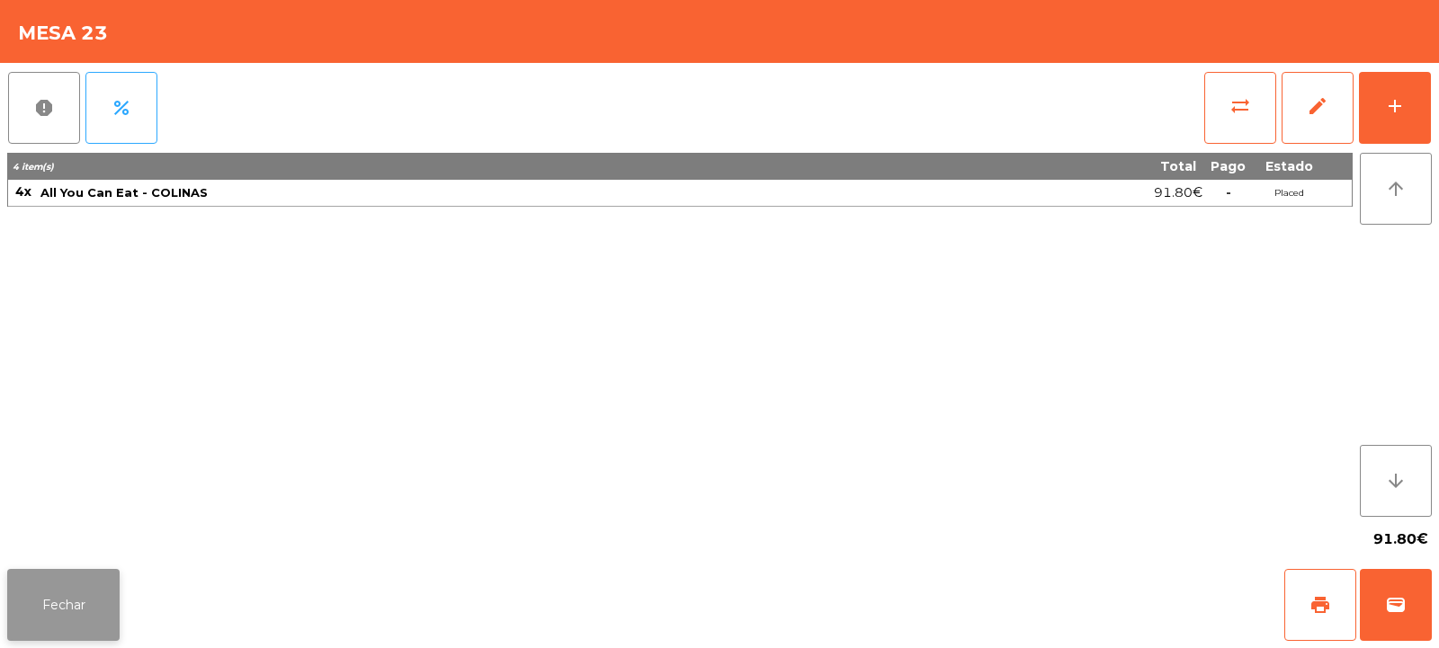
click at [45, 629] on button "Fechar" at bounding box center [63, 605] width 112 height 72
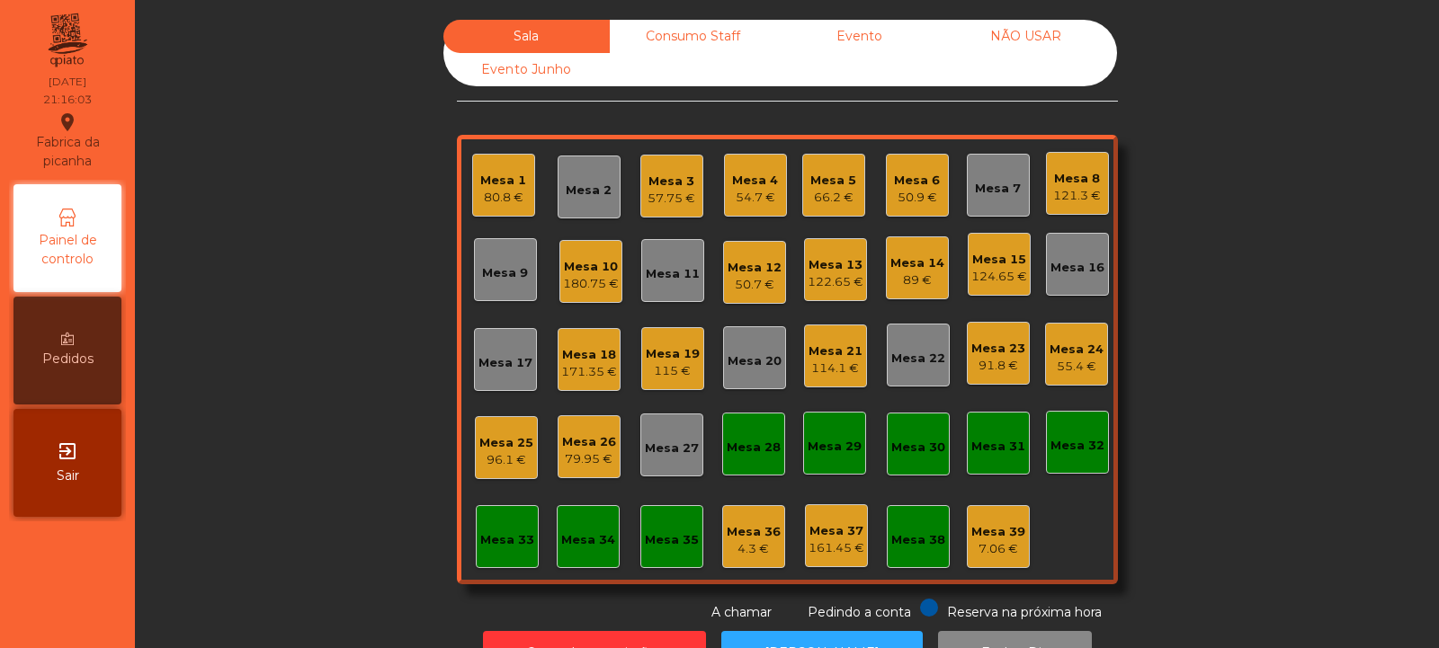
scroll to position [60, 0]
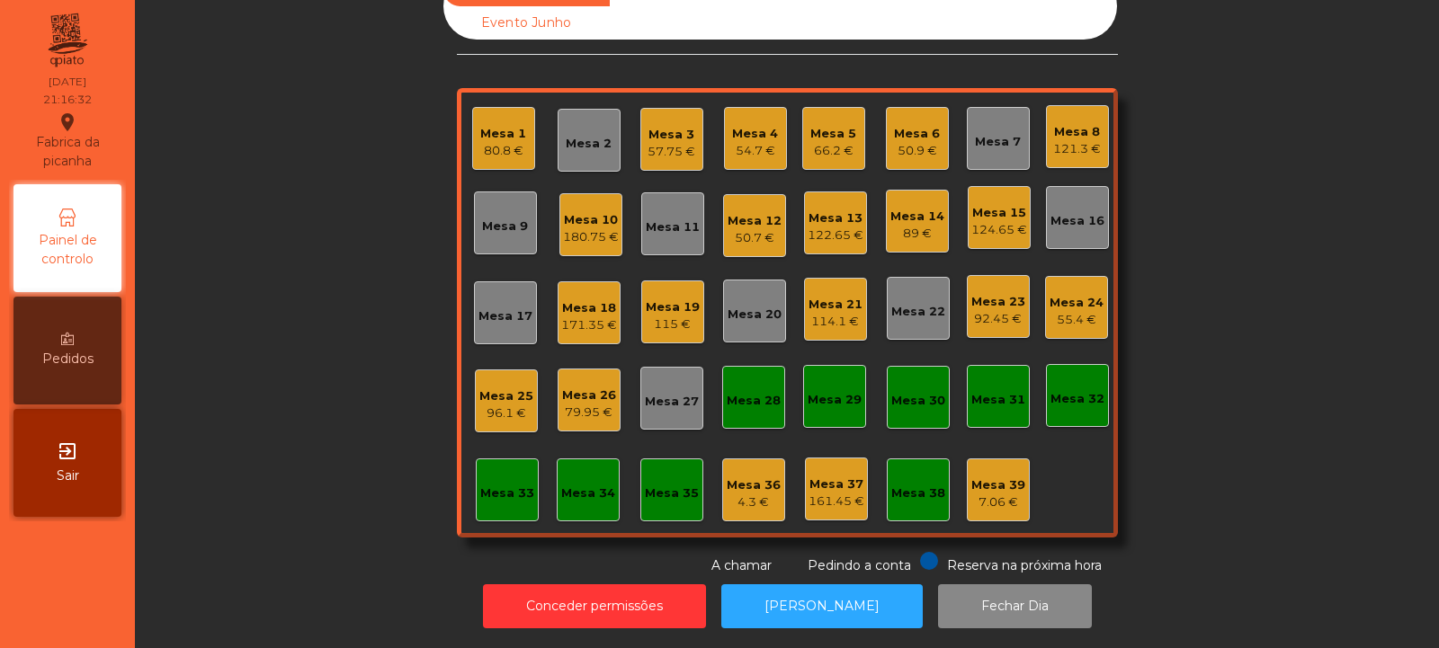
click at [586, 135] on div "Mesa 2" at bounding box center [589, 144] width 46 height 18
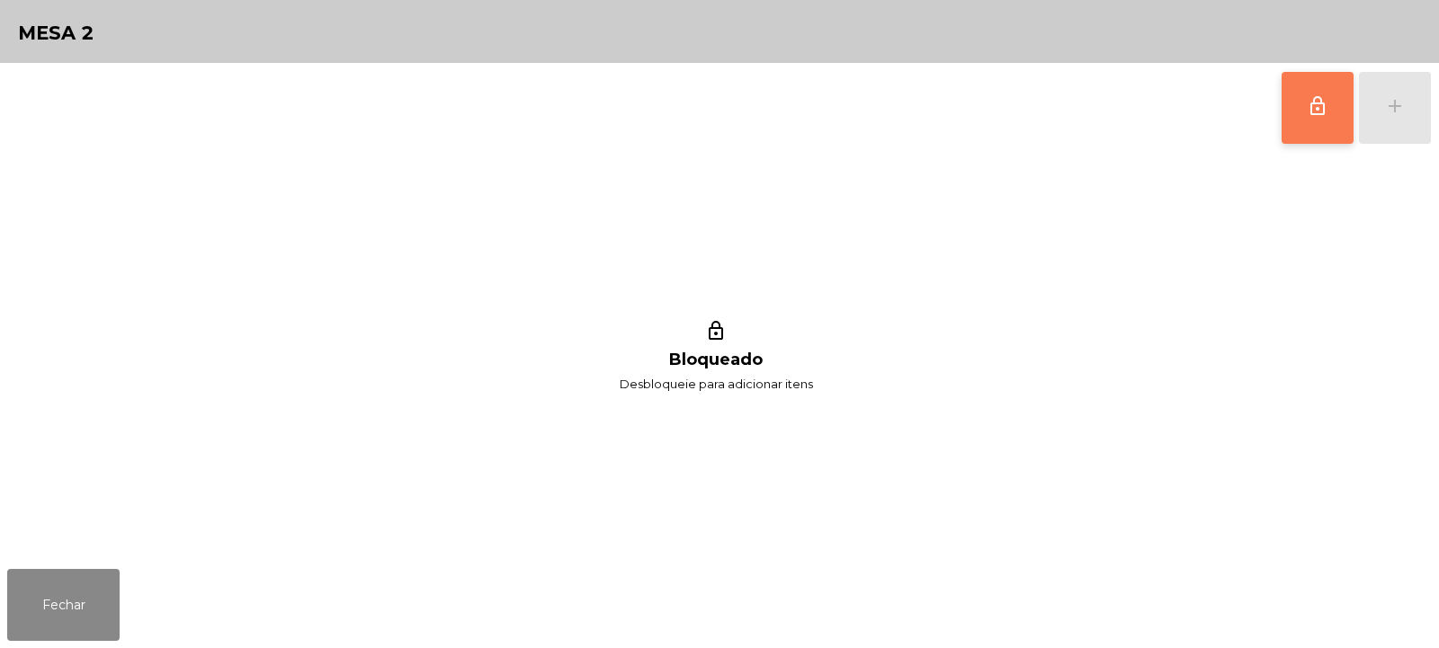
click at [1315, 117] on button "lock_outline" at bounding box center [1318, 108] width 72 height 72
click at [1394, 117] on button "add" at bounding box center [1395, 108] width 72 height 72
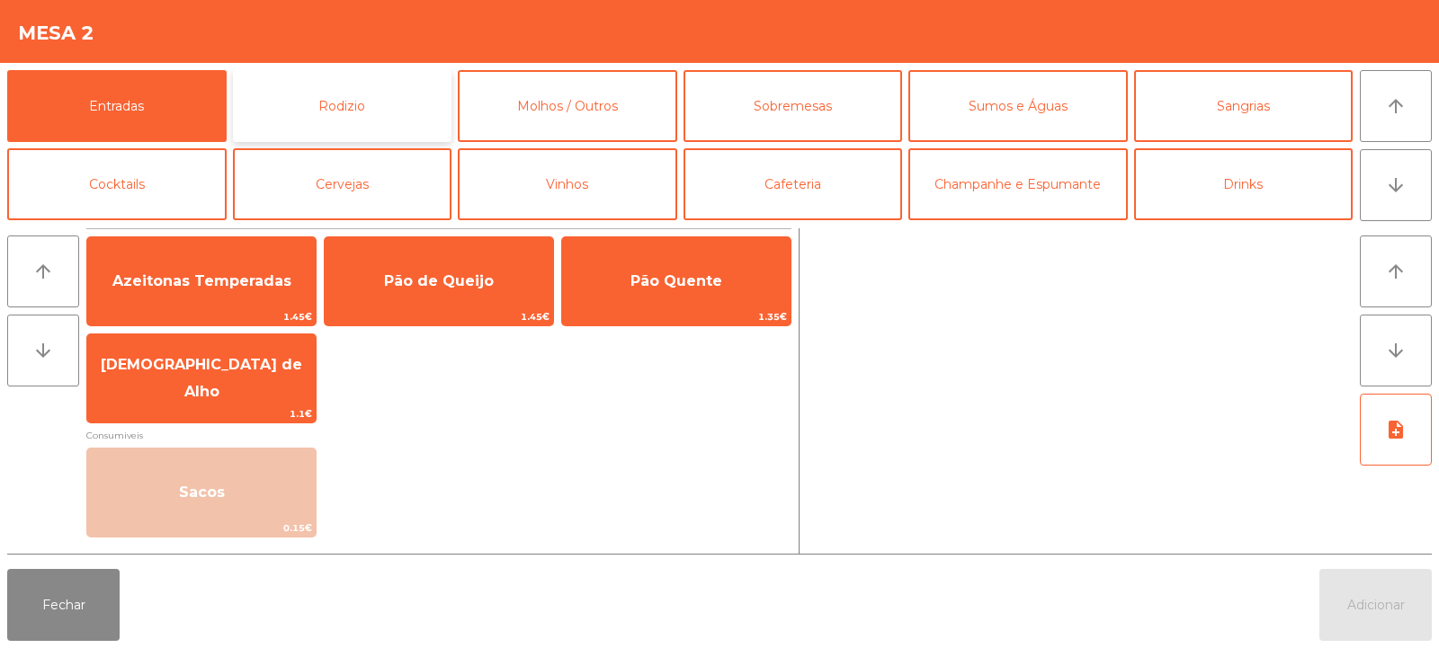
click at [349, 106] on button "Rodizio" at bounding box center [342, 106] width 219 height 72
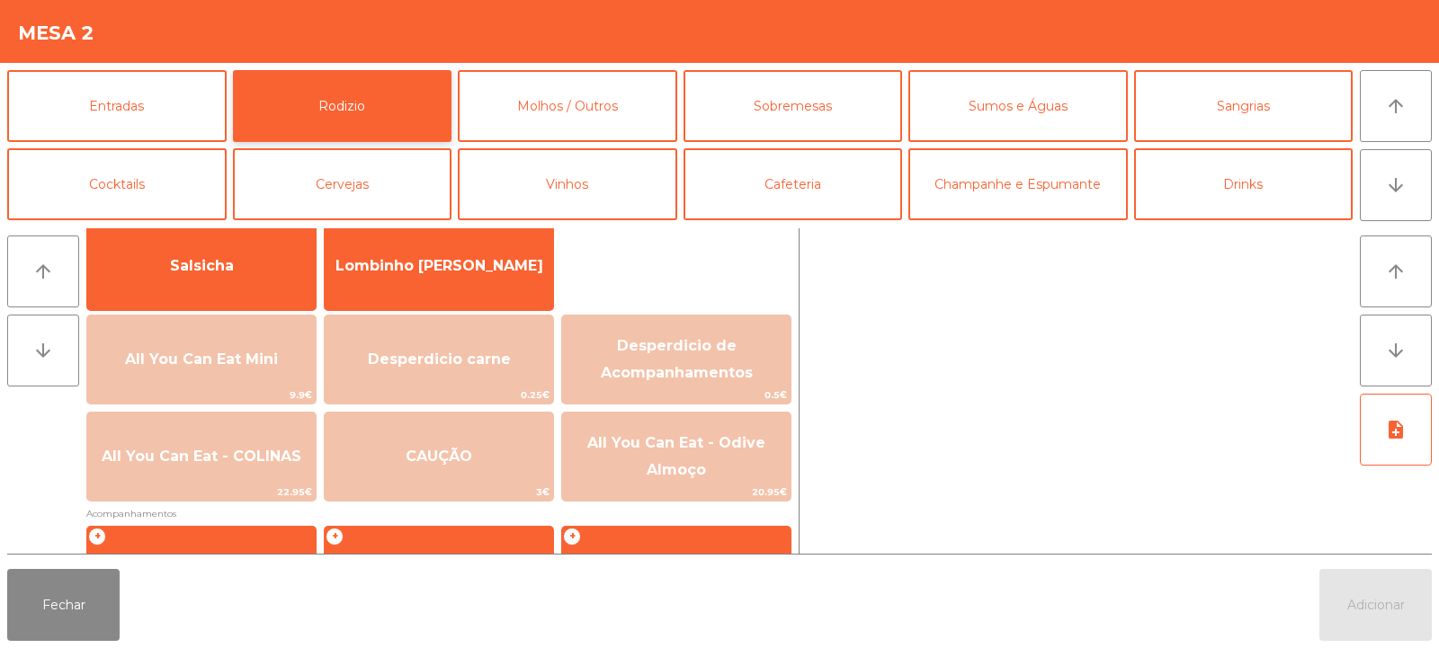
scroll to position [136, 0]
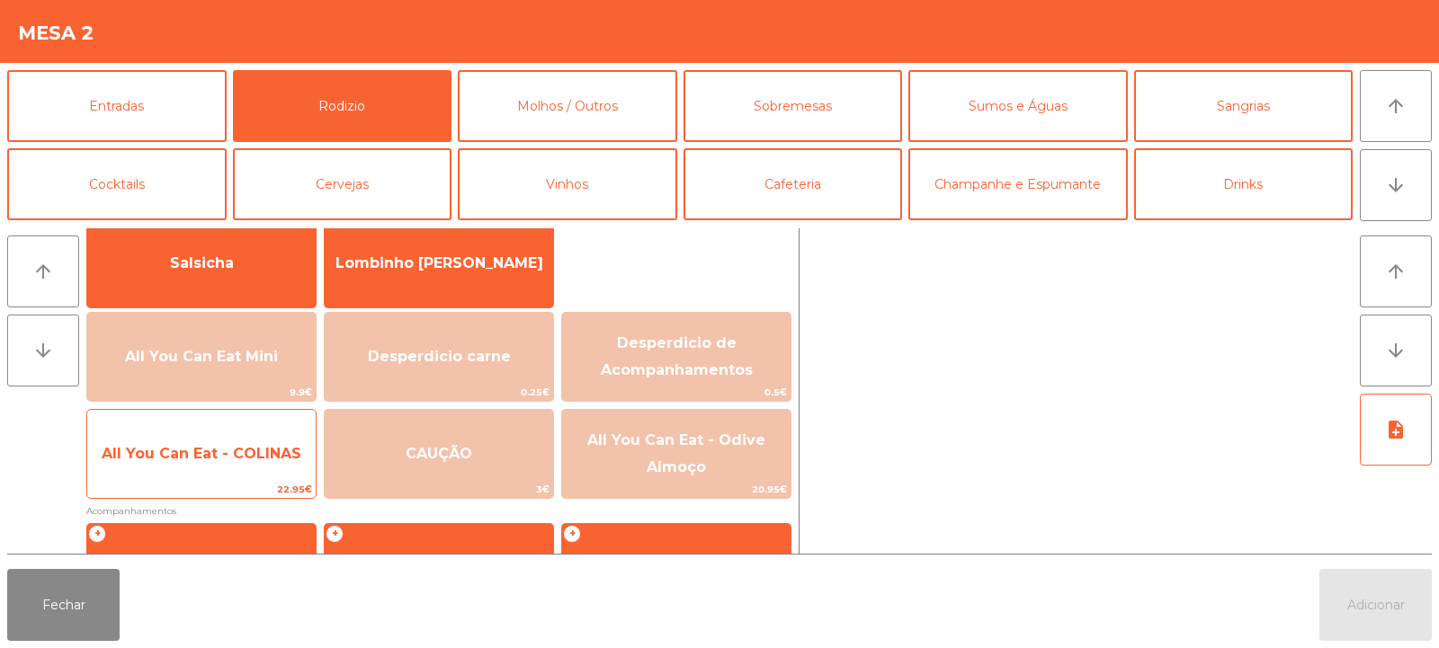
click at [231, 470] on span "All You Can Eat - COLINAS" at bounding box center [201, 454] width 228 height 49
click at [242, 470] on span "All You Can Eat - COLINAS" at bounding box center [201, 454] width 228 height 49
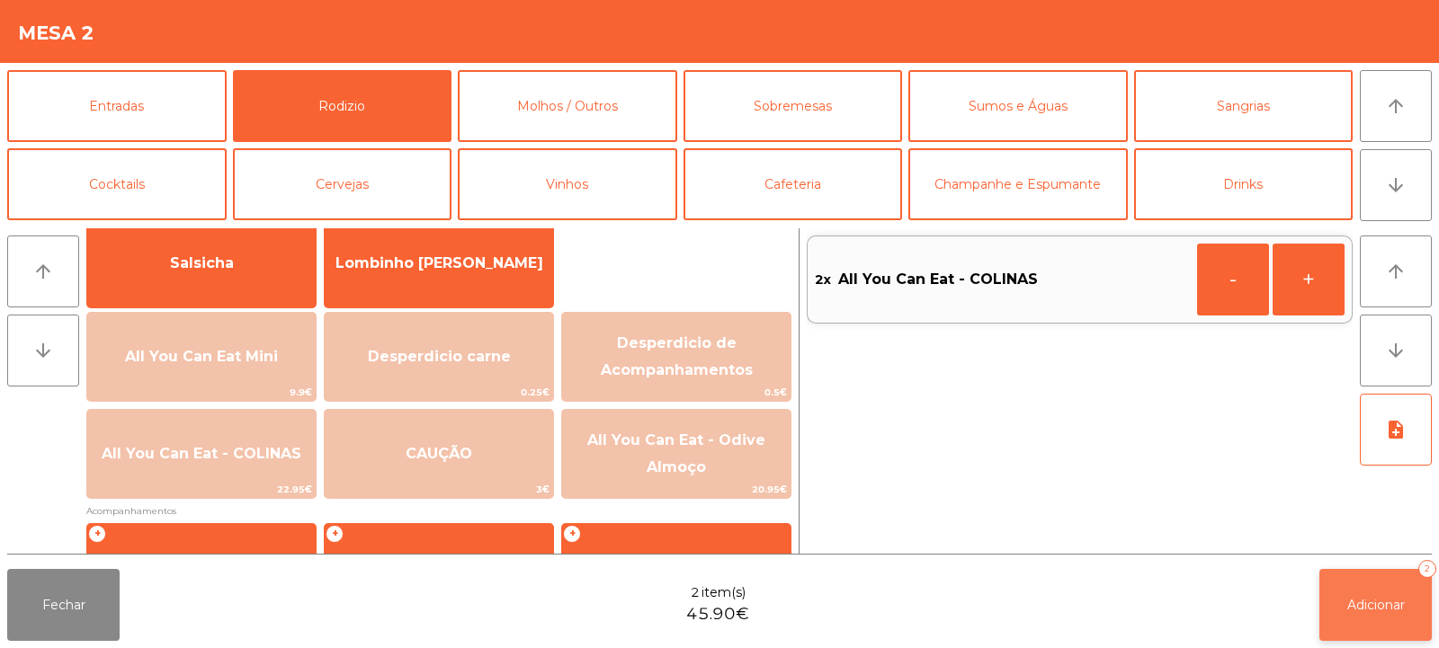
click at [1344, 603] on button "Adicionar 2" at bounding box center [1375, 605] width 112 height 72
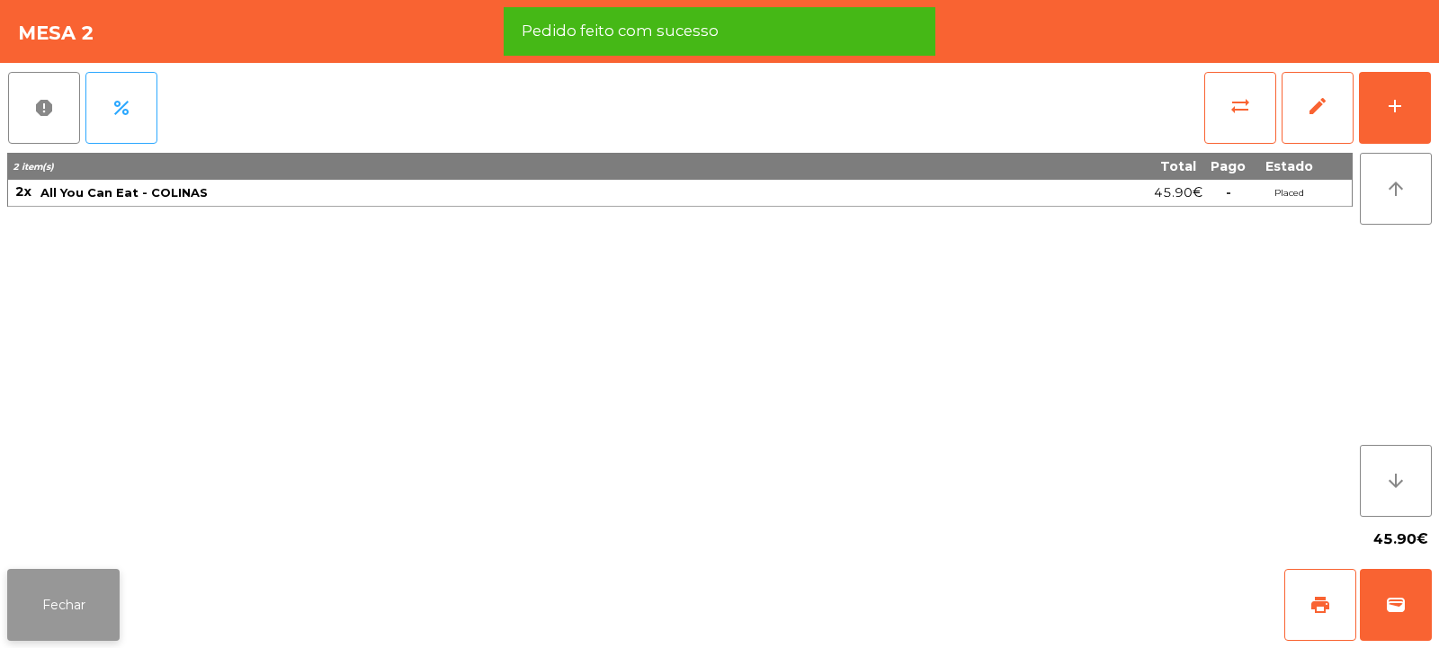
click at [72, 607] on button "Fechar" at bounding box center [63, 605] width 112 height 72
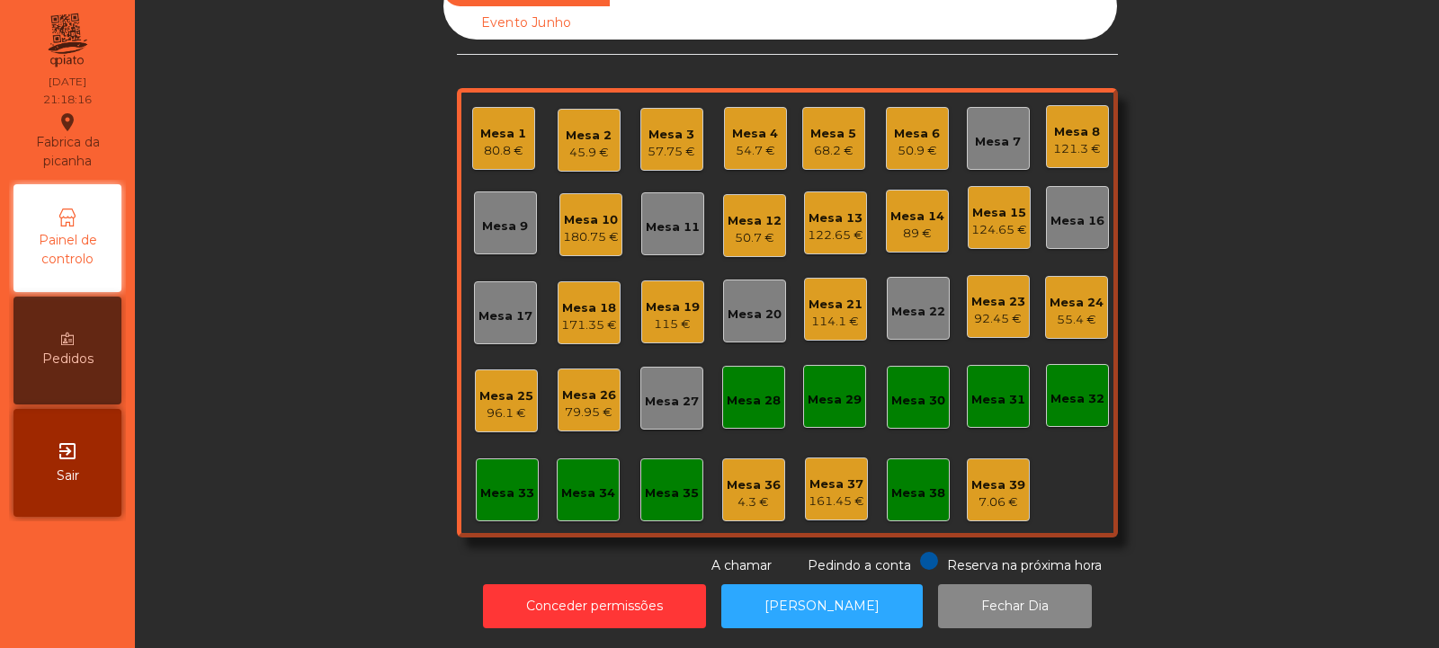
scroll to position [0, 0]
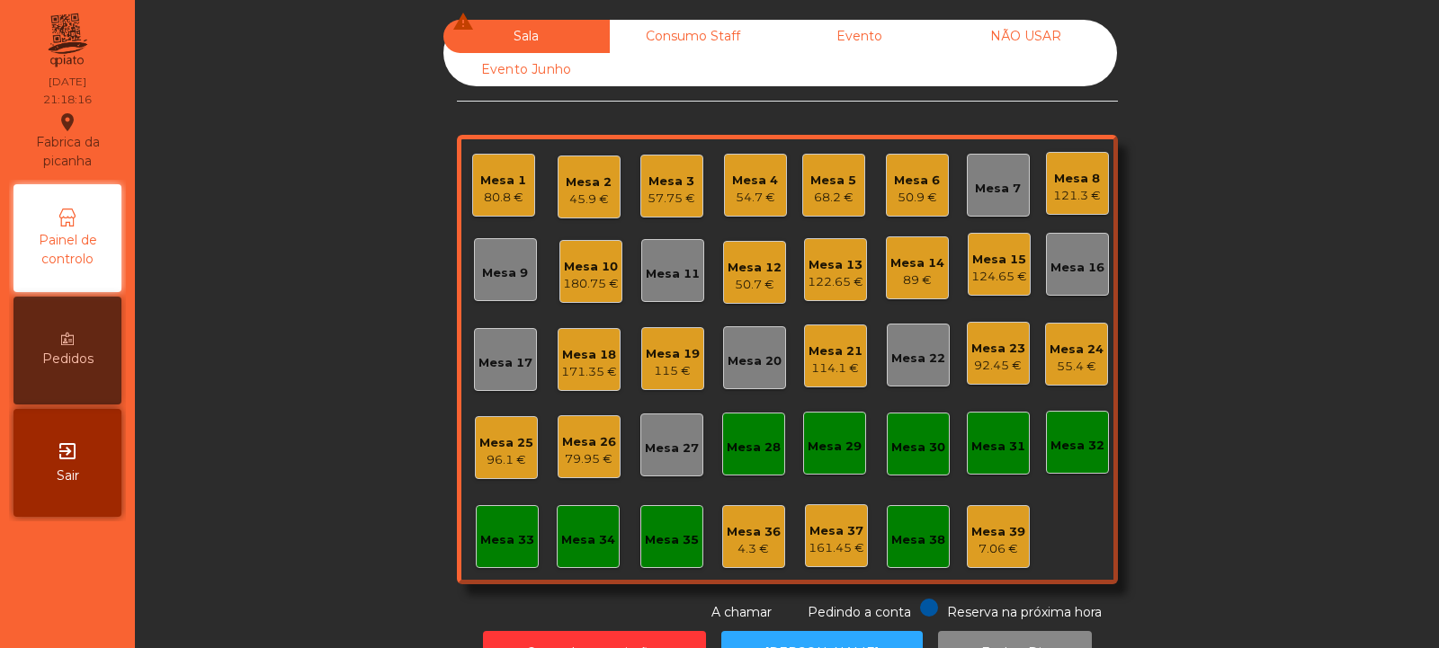
click at [844, 189] on div "68.2 €" at bounding box center [833, 198] width 46 height 18
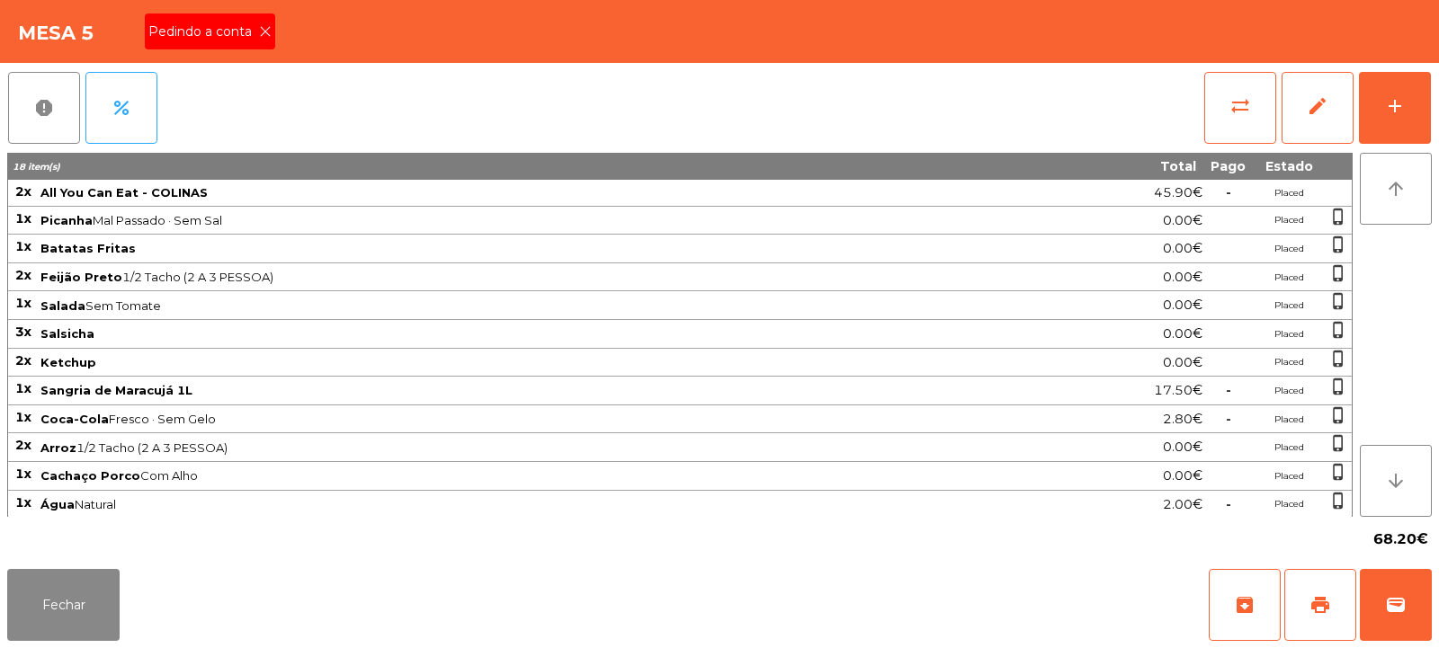
click at [273, 35] on div "Pedindo a conta" at bounding box center [210, 31] width 130 height 36
click at [1312, 596] on span "print" at bounding box center [1320, 605] width 22 height 22
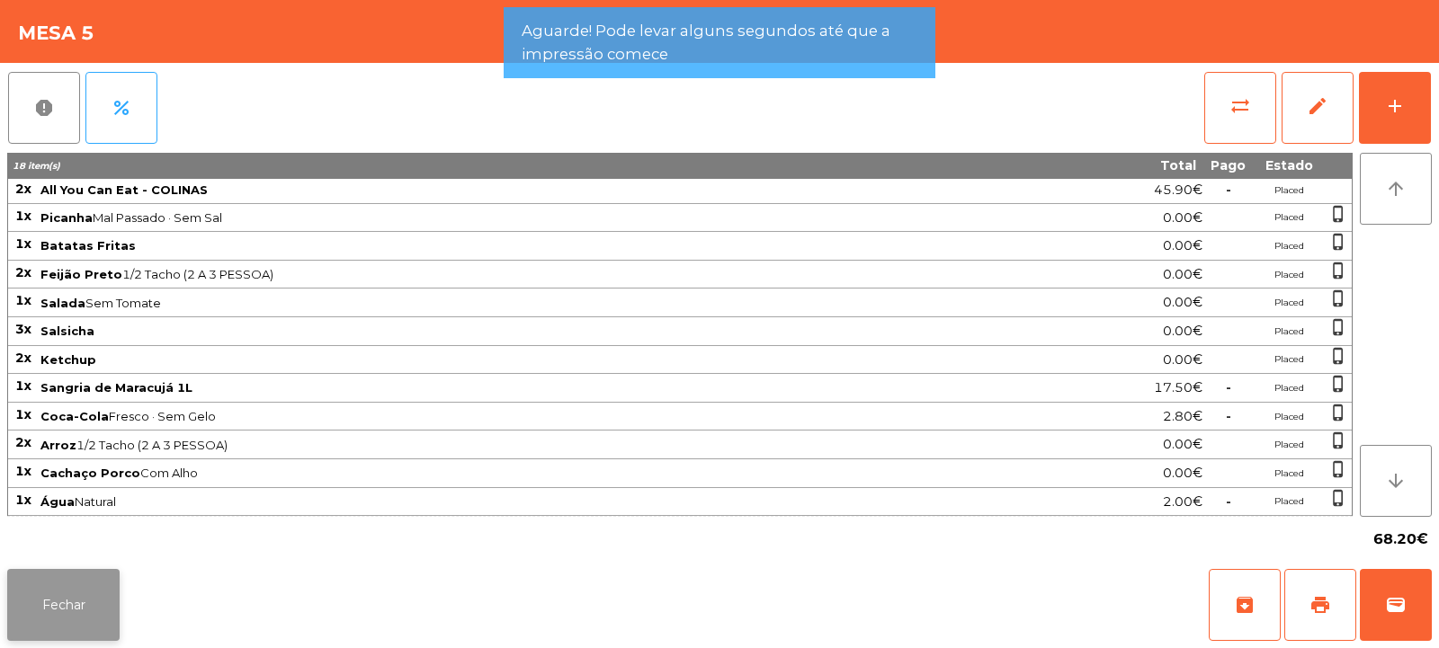
click at [23, 596] on button "Fechar" at bounding box center [63, 605] width 112 height 72
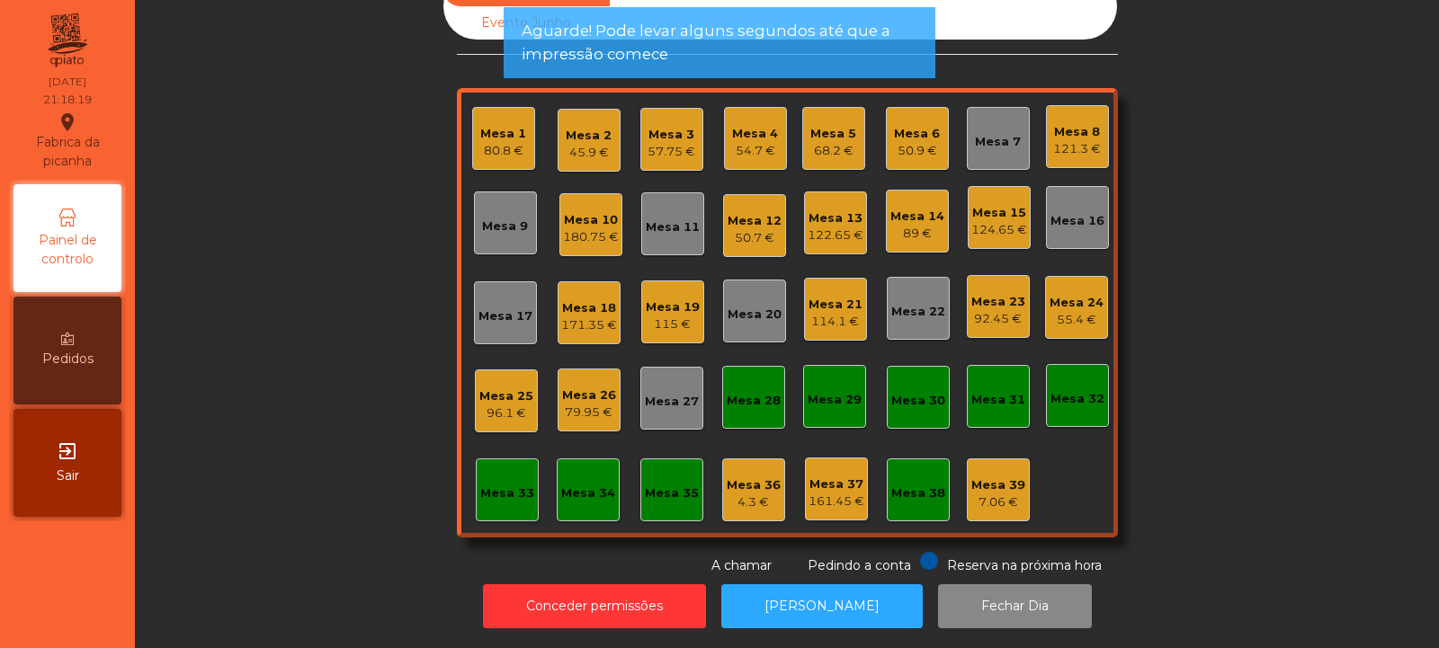
scroll to position [0, 0]
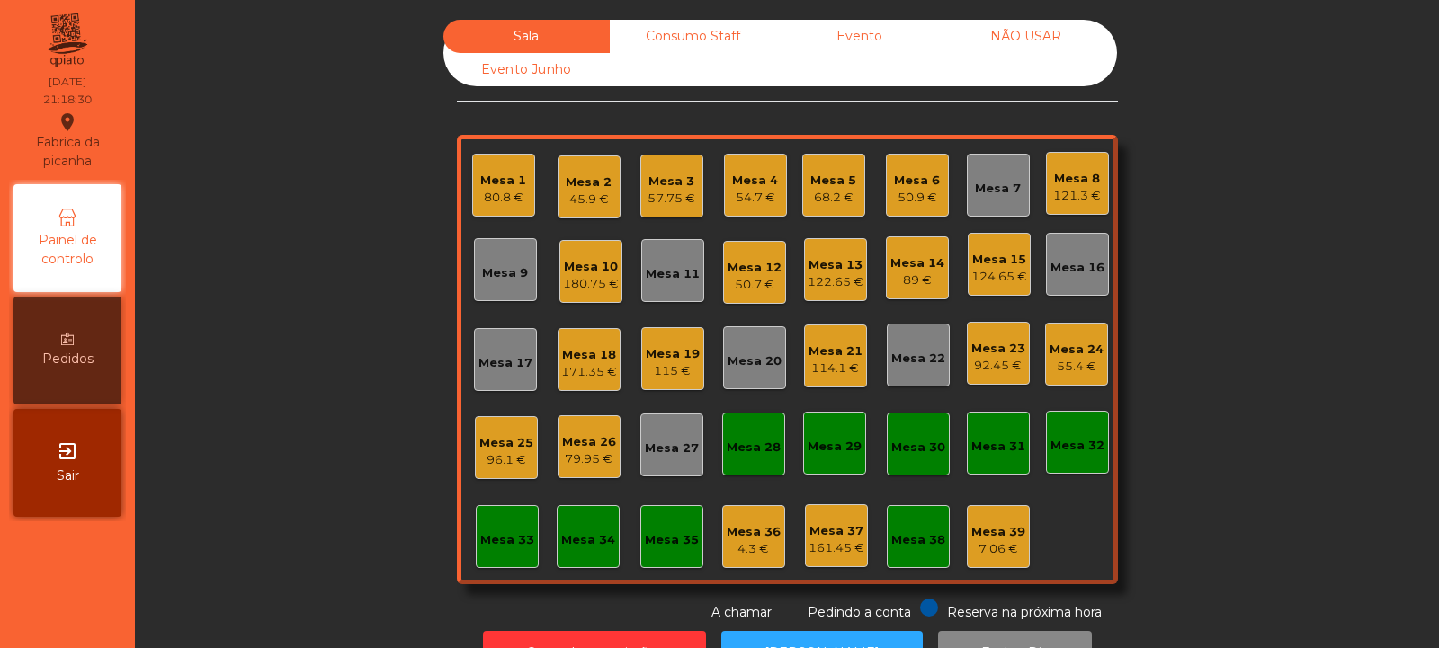
click at [673, 445] on div "Mesa 27" at bounding box center [672, 449] width 54 height 18
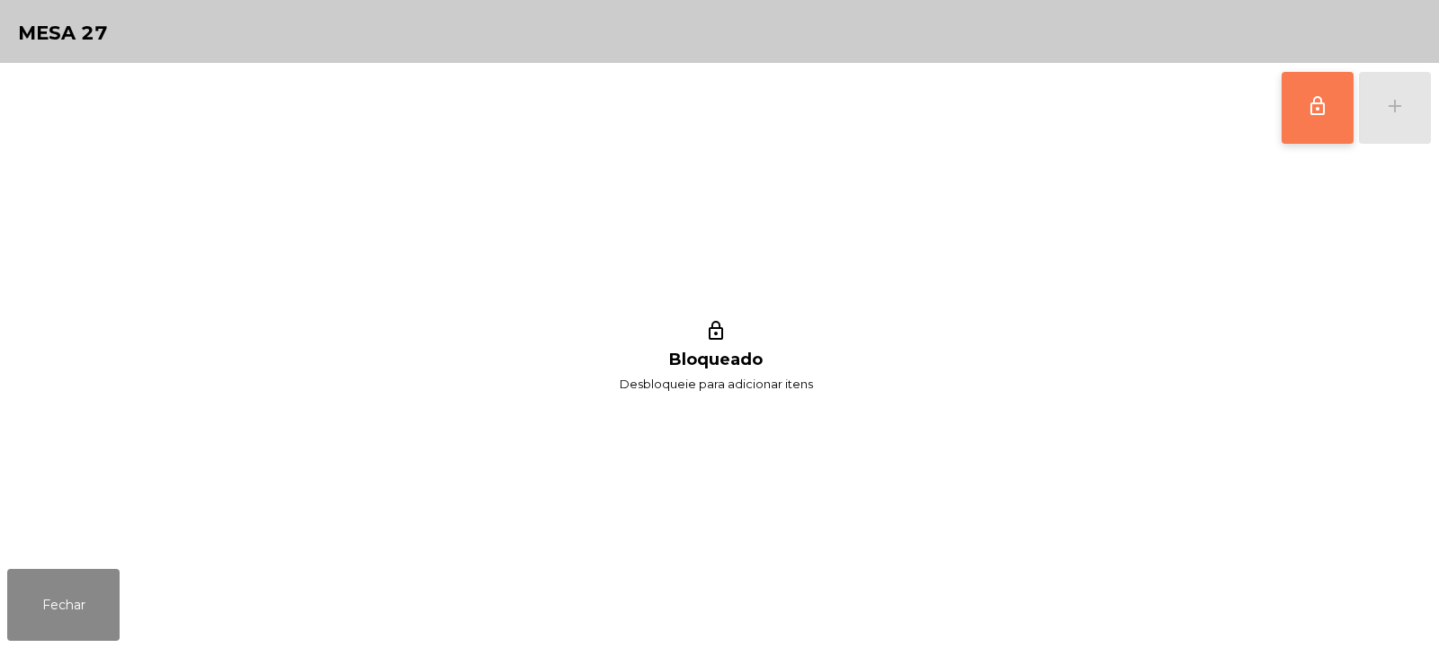
click at [1311, 113] on span "lock_outline" at bounding box center [1318, 106] width 22 height 22
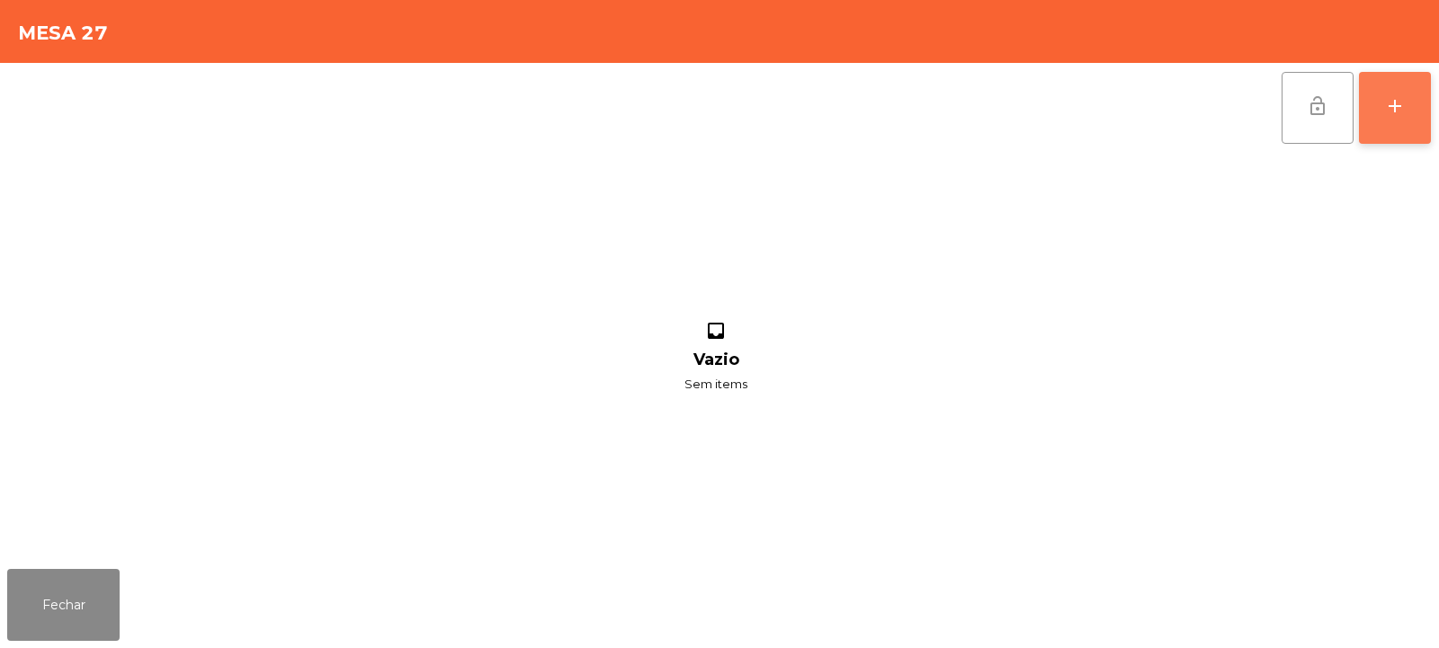
click at [1394, 99] on div "add" at bounding box center [1395, 106] width 22 height 22
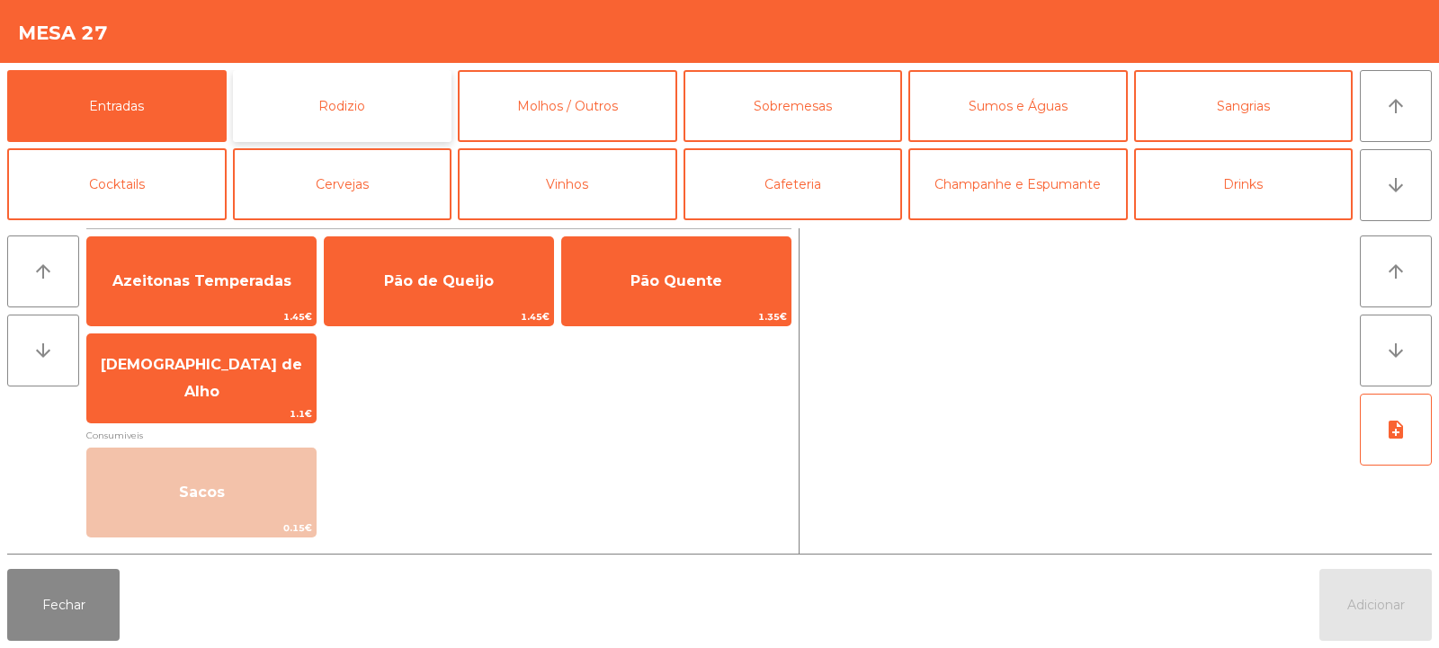
click at [387, 115] on button "Rodizio" at bounding box center [342, 106] width 219 height 72
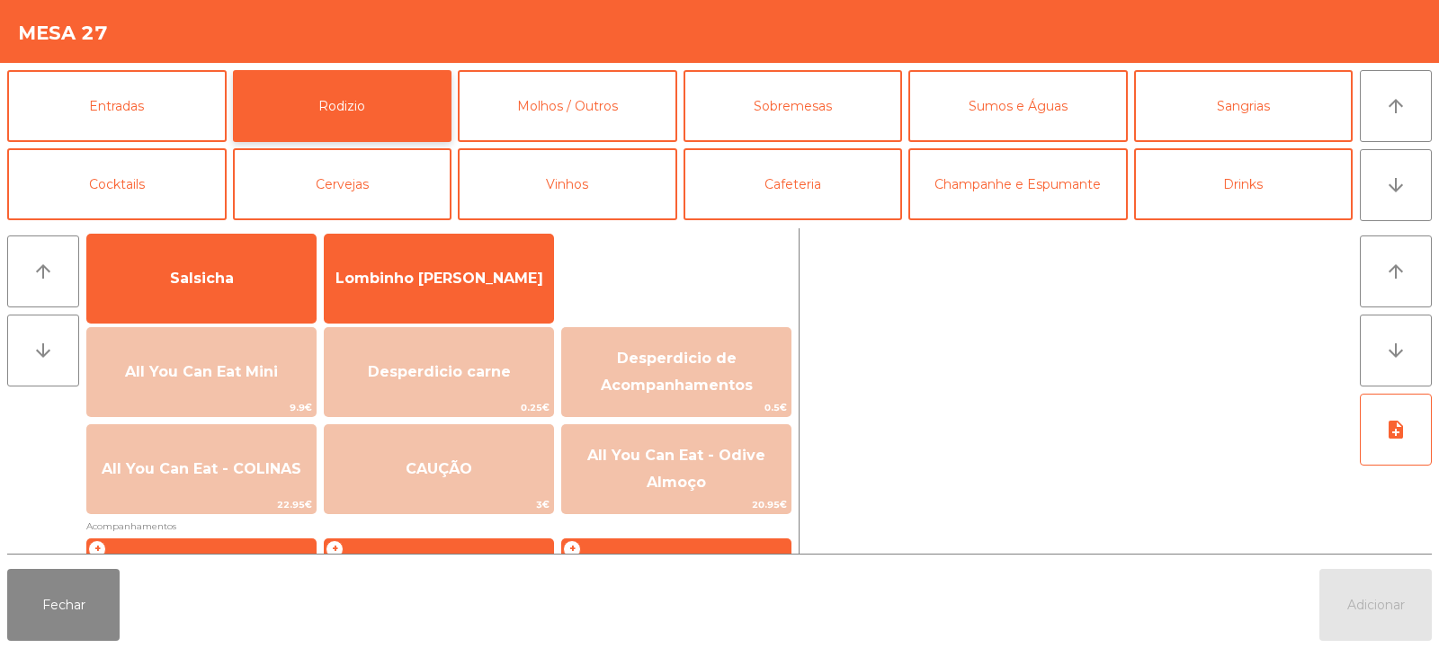
scroll to position [129, 0]
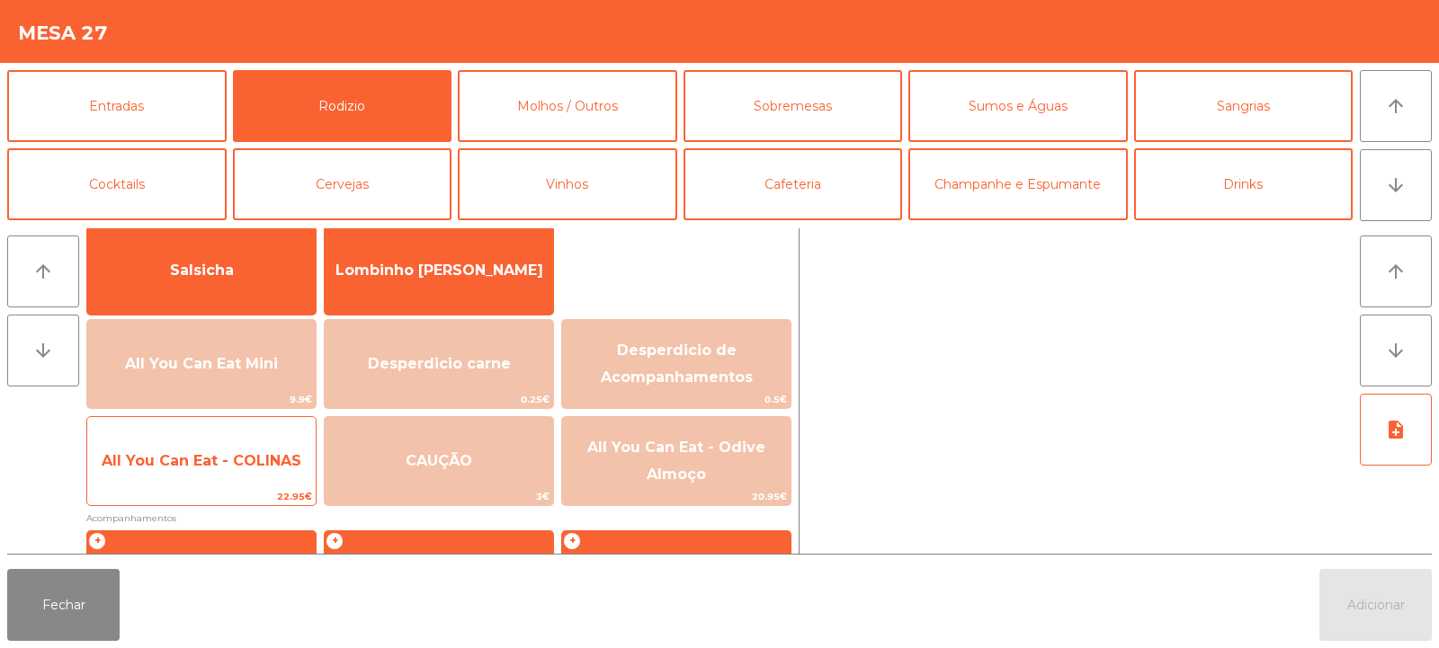
click at [193, 470] on span "All You Can Eat - COLINAS" at bounding box center [201, 461] width 228 height 49
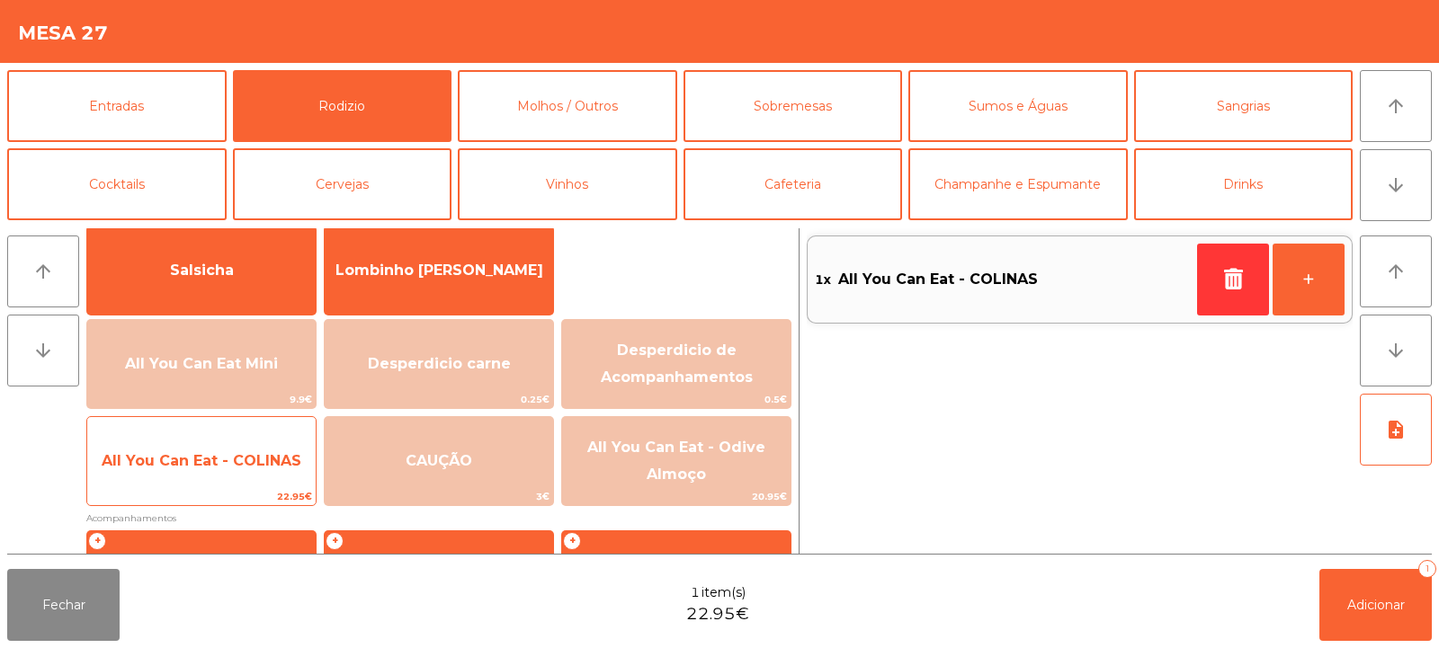
click at [212, 452] on span "All You Can Eat - COLINAS" at bounding box center [202, 460] width 200 height 17
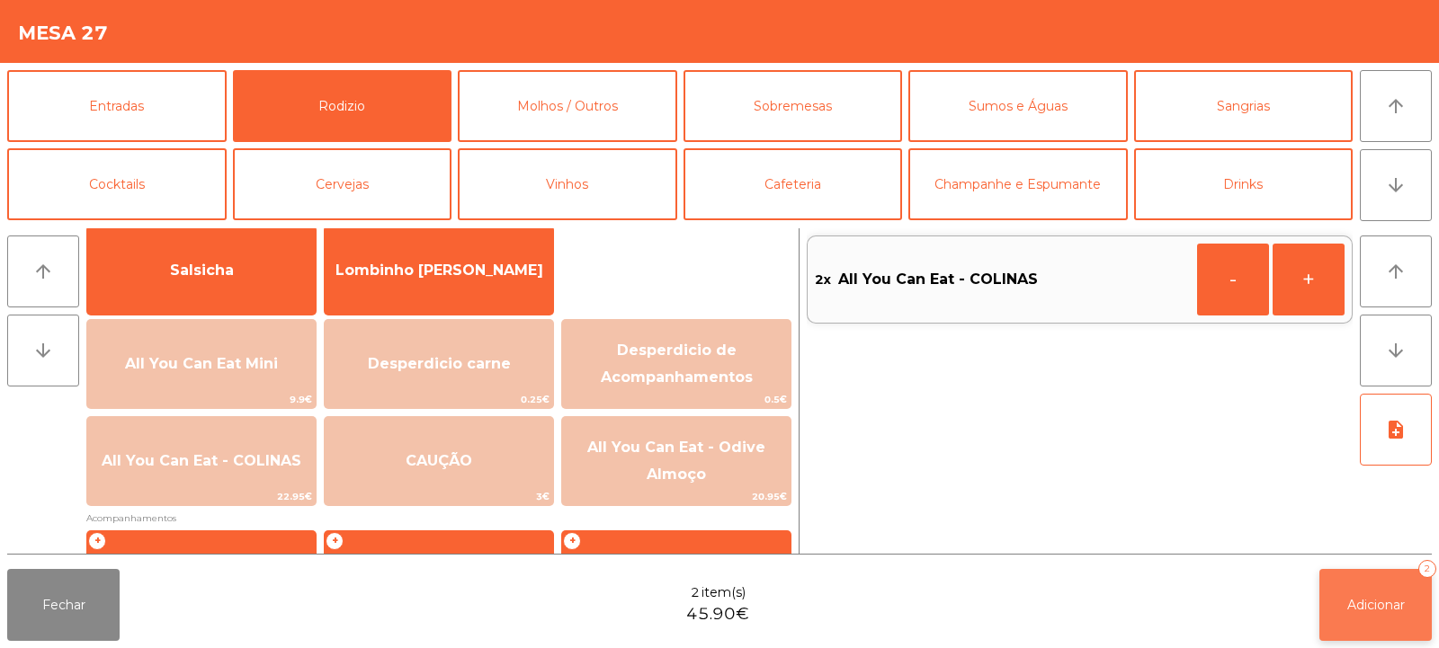
click at [1411, 624] on button "Adicionar 2" at bounding box center [1375, 605] width 112 height 72
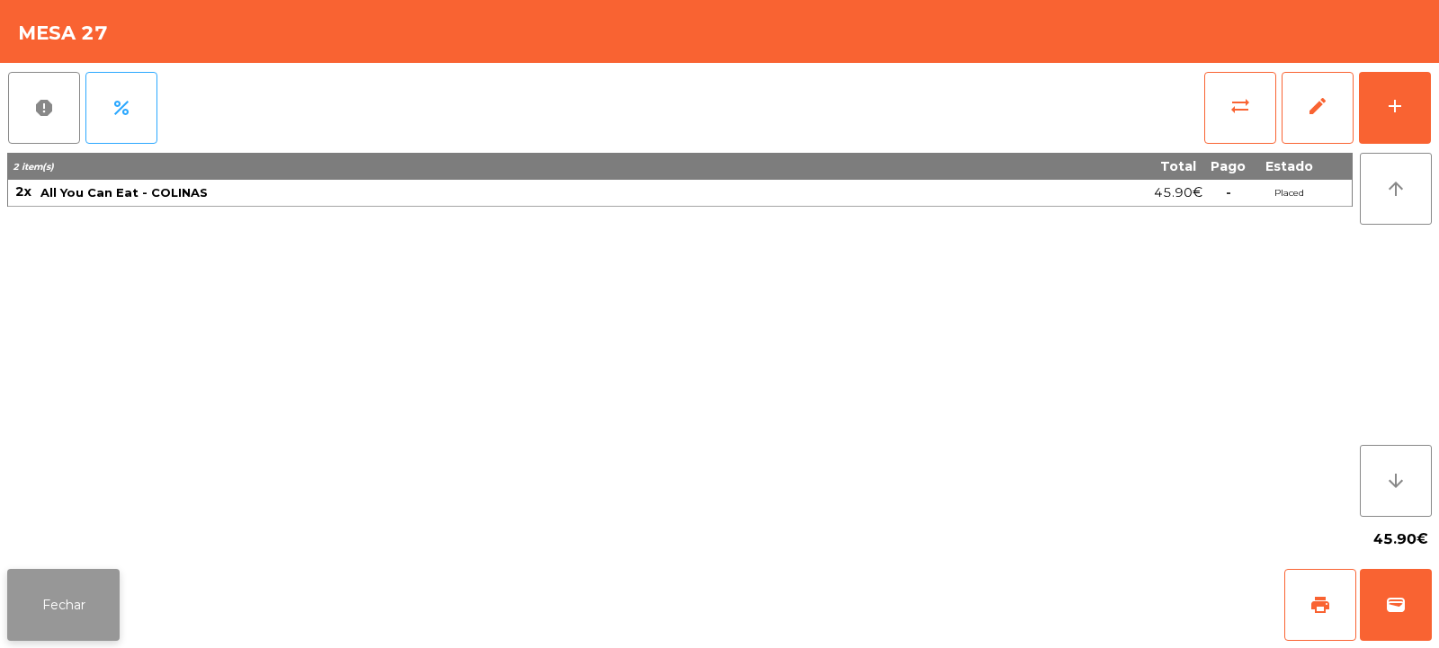
click at [80, 616] on button "Fechar" at bounding box center [63, 605] width 112 height 72
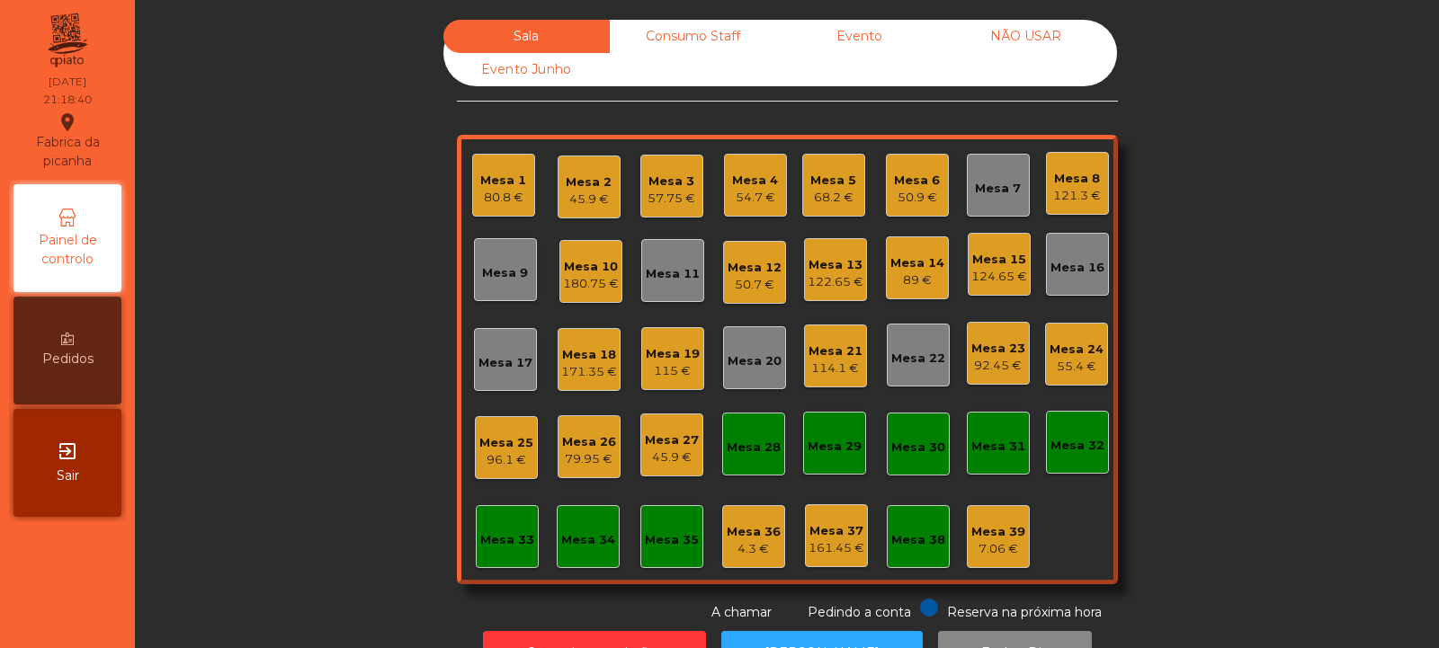
scroll to position [60, 0]
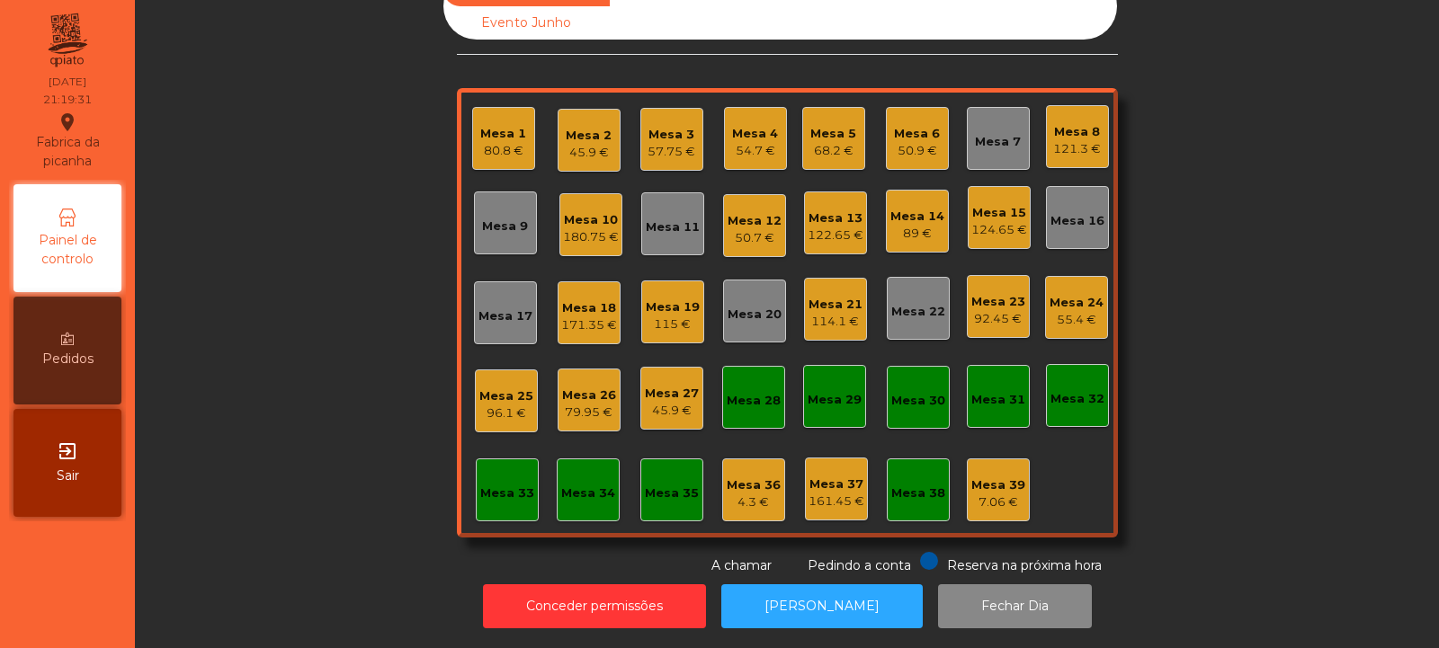
click at [510, 485] on div "Mesa 33" at bounding box center [507, 494] width 54 height 18
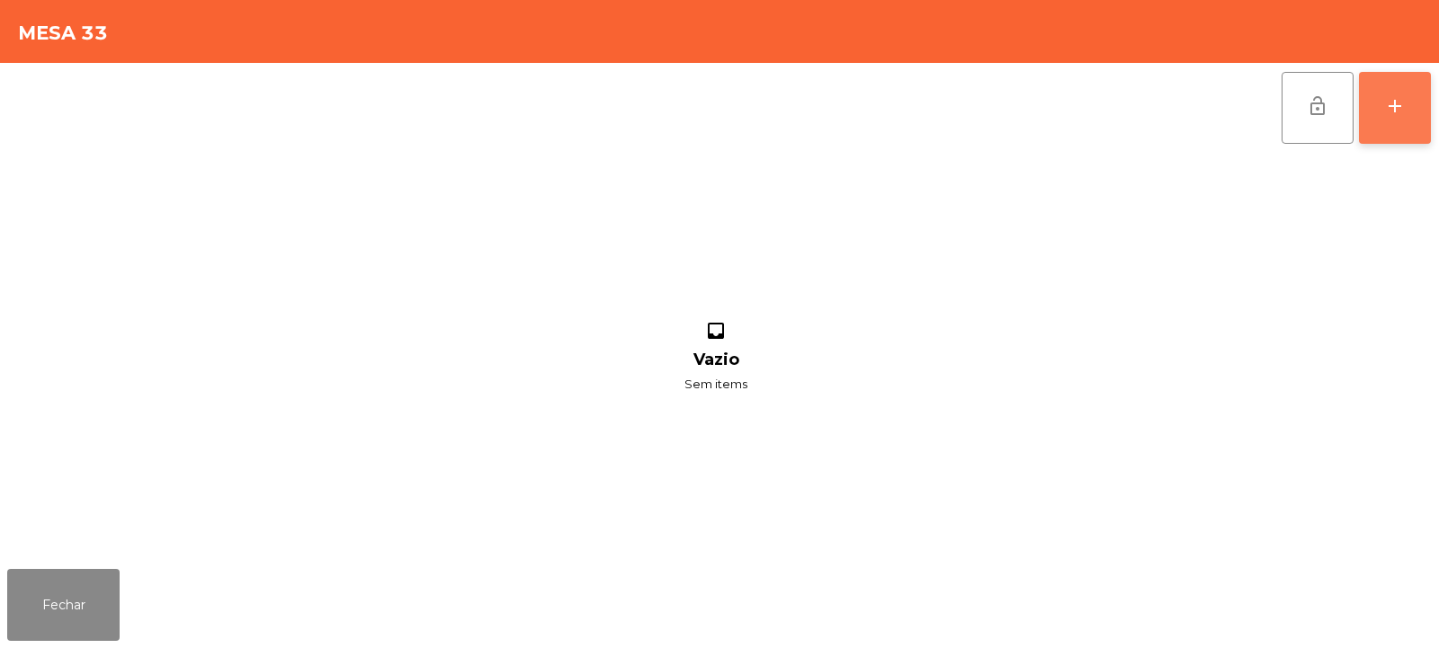
click at [1398, 124] on button "add" at bounding box center [1395, 108] width 72 height 72
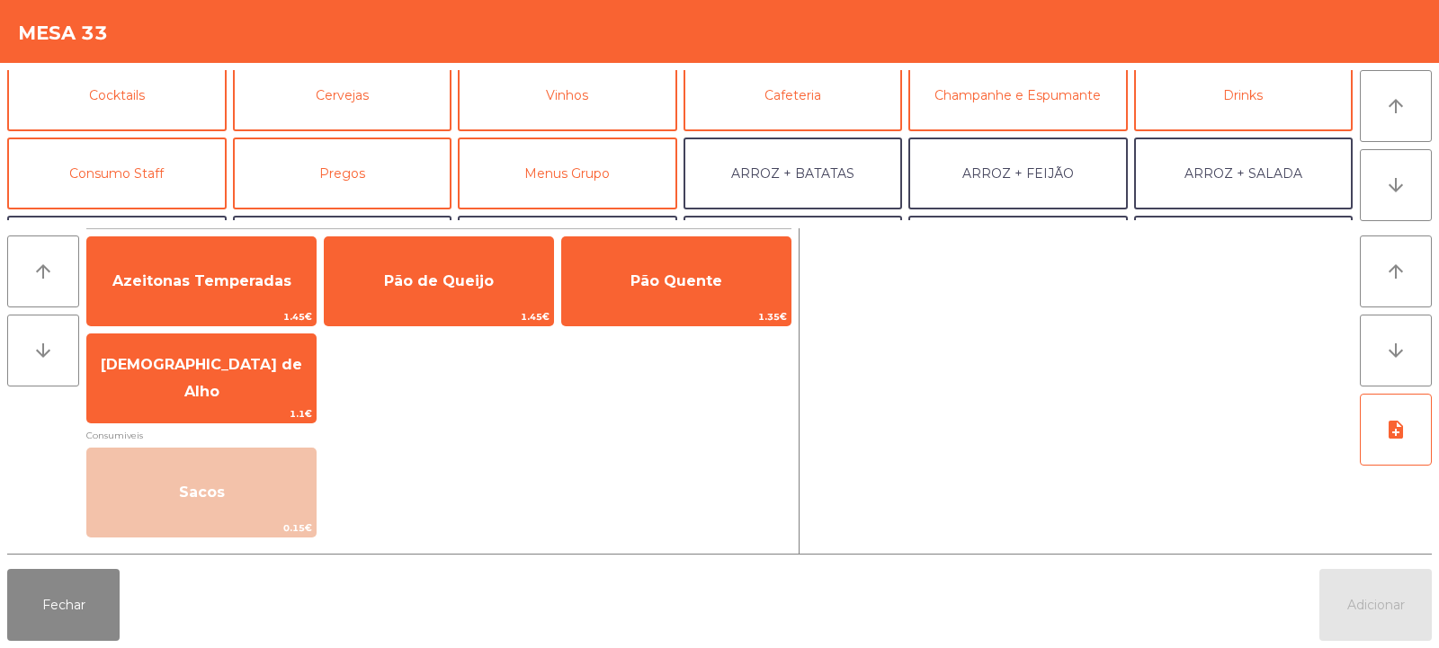
scroll to position [87, 0]
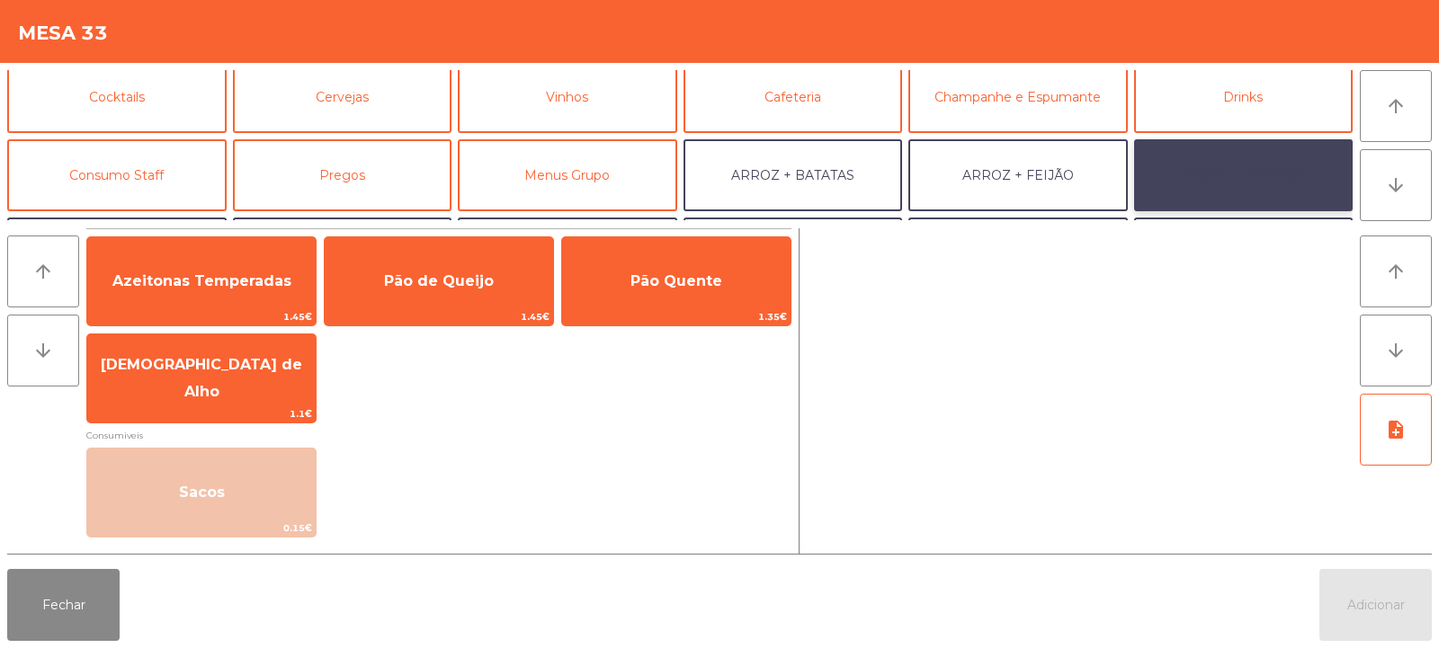
click at [1227, 186] on button "ARROZ + SALADA" at bounding box center [1243, 175] width 219 height 72
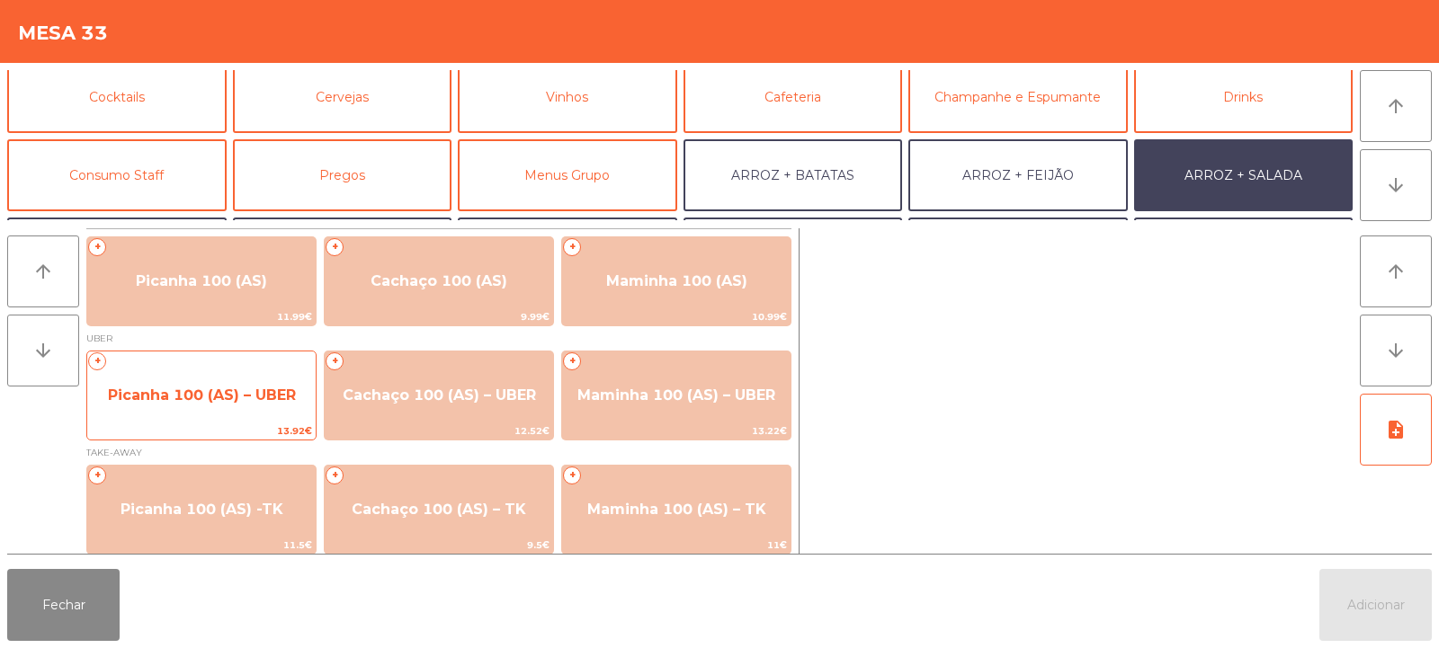
click at [241, 408] on span "Picanha 100 (AS) – UBER" at bounding box center [201, 395] width 228 height 49
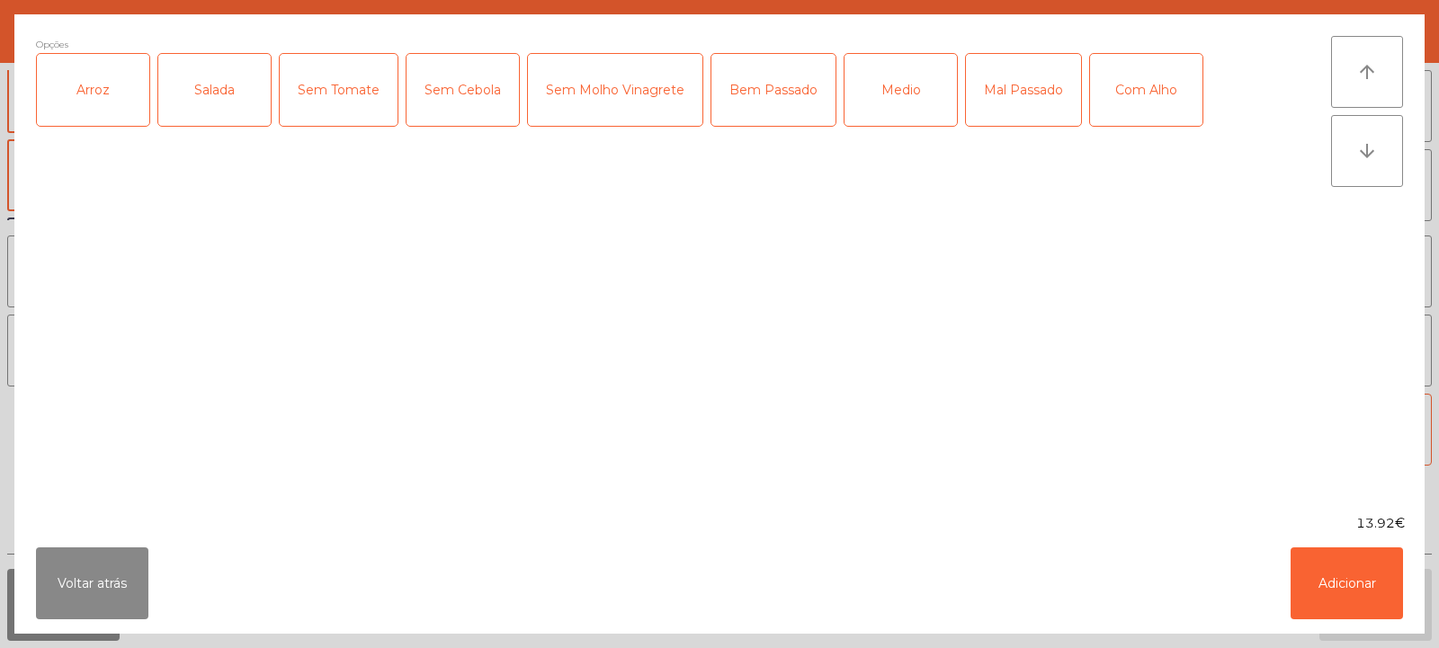
click at [104, 88] on div "Arroz" at bounding box center [93, 90] width 112 height 72
click at [210, 99] on div "Salada" at bounding box center [214, 90] width 112 height 72
click at [766, 93] on div "Bem Passado" at bounding box center [773, 90] width 124 height 72
click at [1361, 590] on button "Adicionar" at bounding box center [1347, 584] width 112 height 72
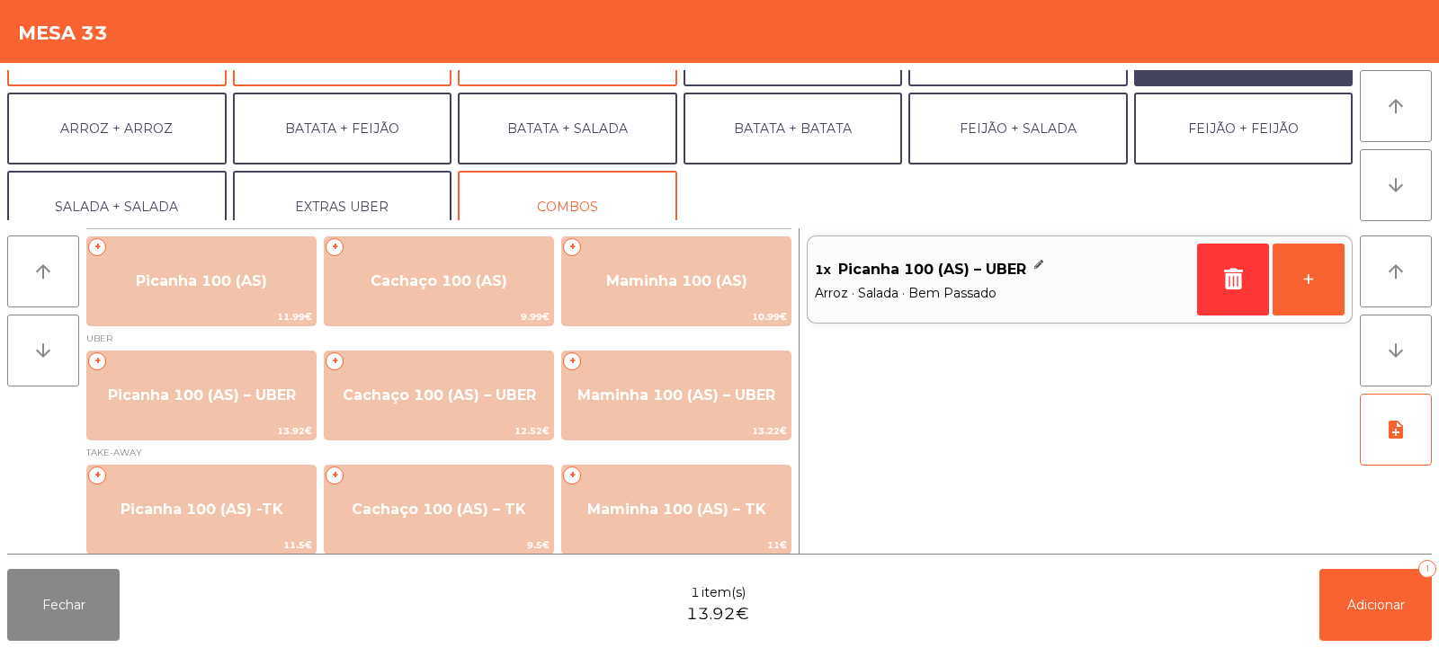
scroll to position [235, 0]
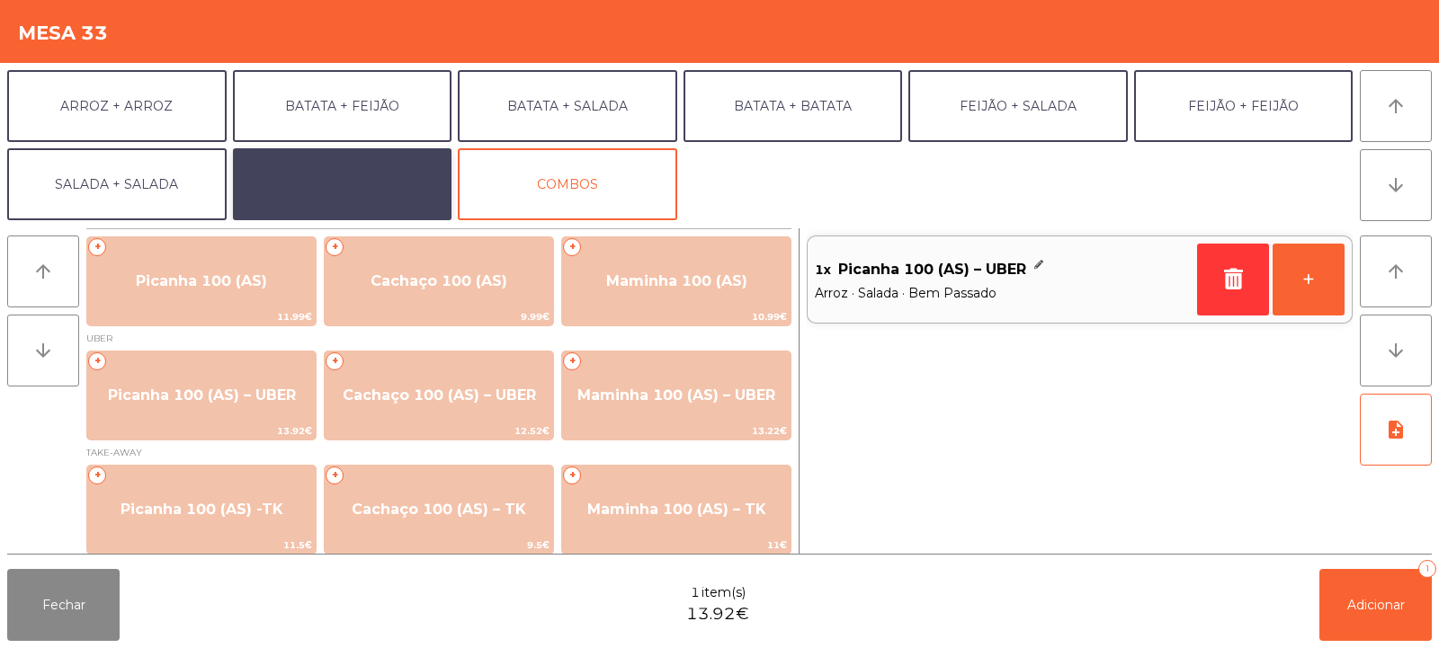
click at [373, 176] on button "EXTRAS UBER" at bounding box center [342, 184] width 219 height 72
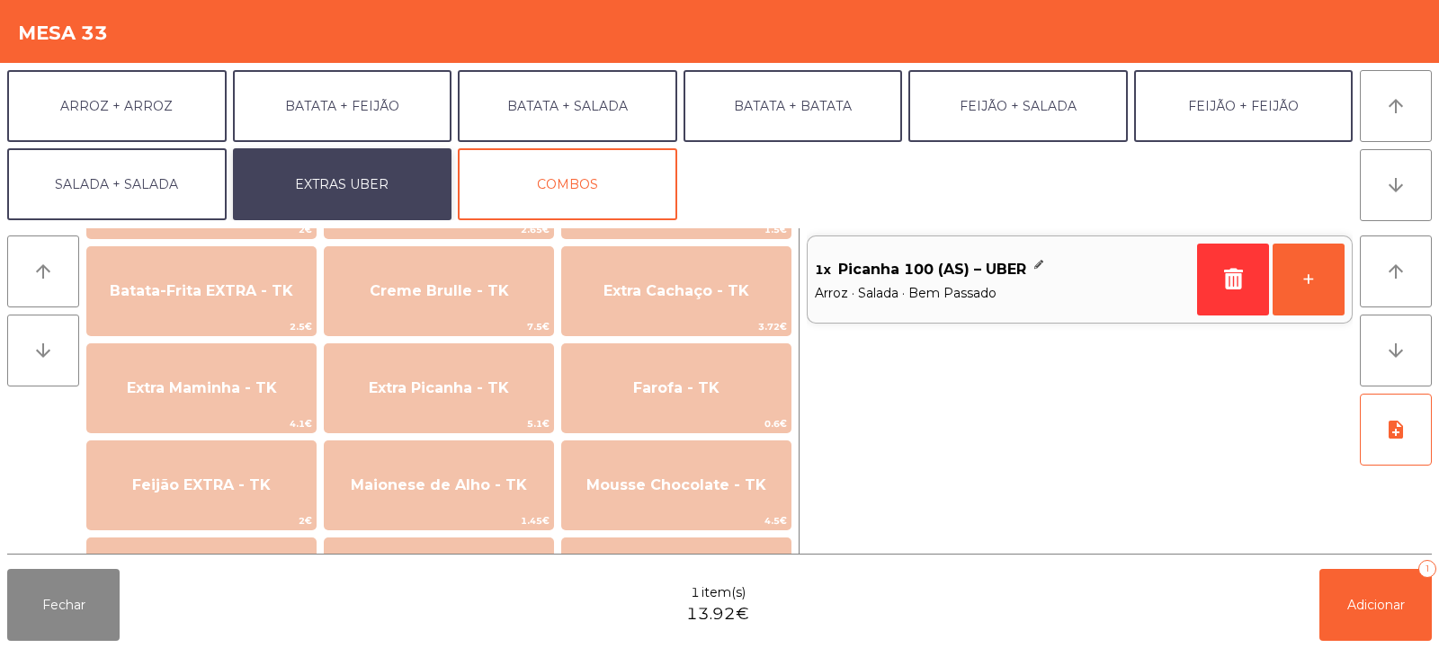
scroll to position [806, 0]
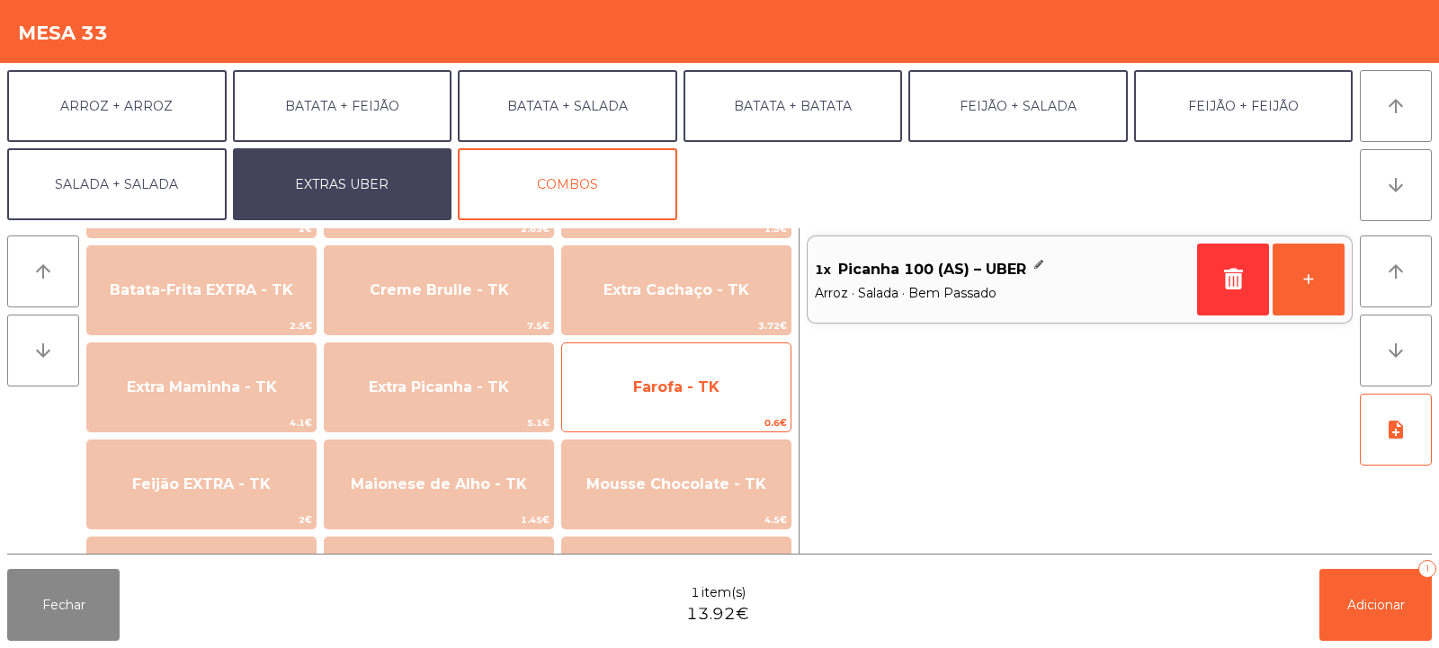
click at [703, 397] on span "Farofa - TK" at bounding box center [676, 387] width 228 height 49
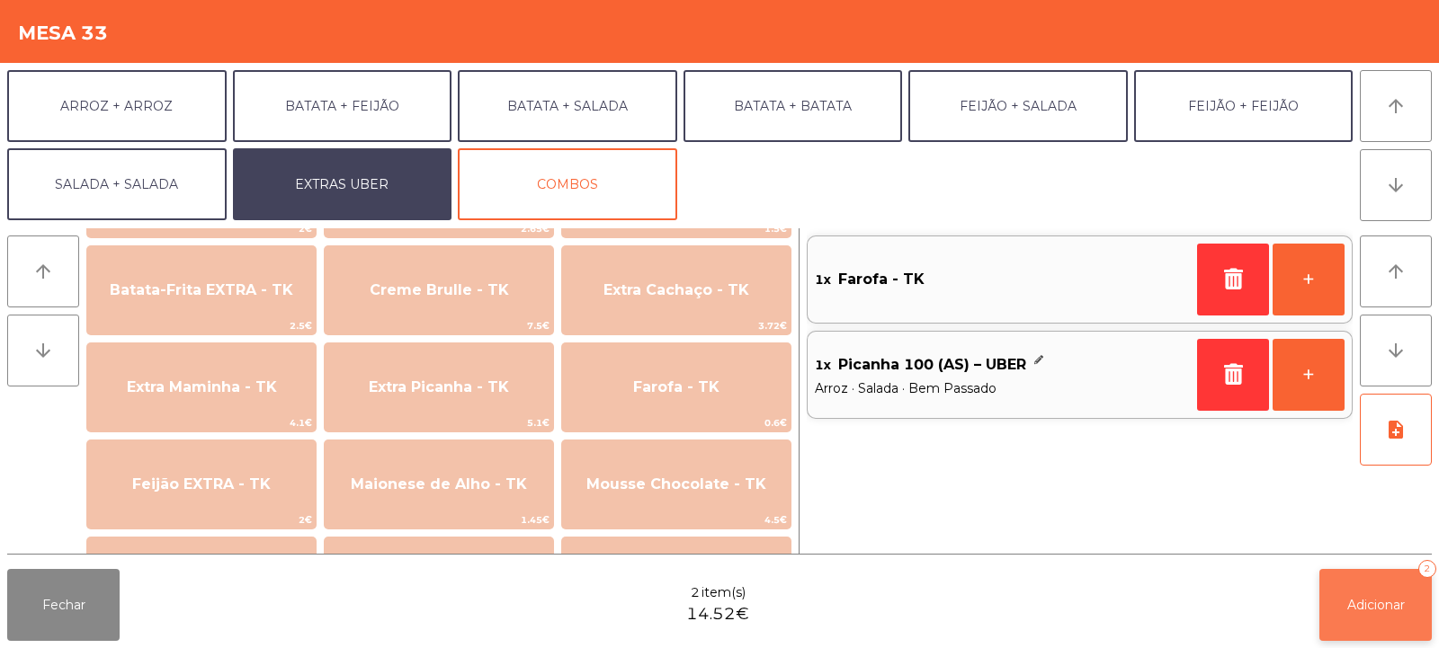
click at [1348, 615] on button "Adicionar 2" at bounding box center [1375, 605] width 112 height 72
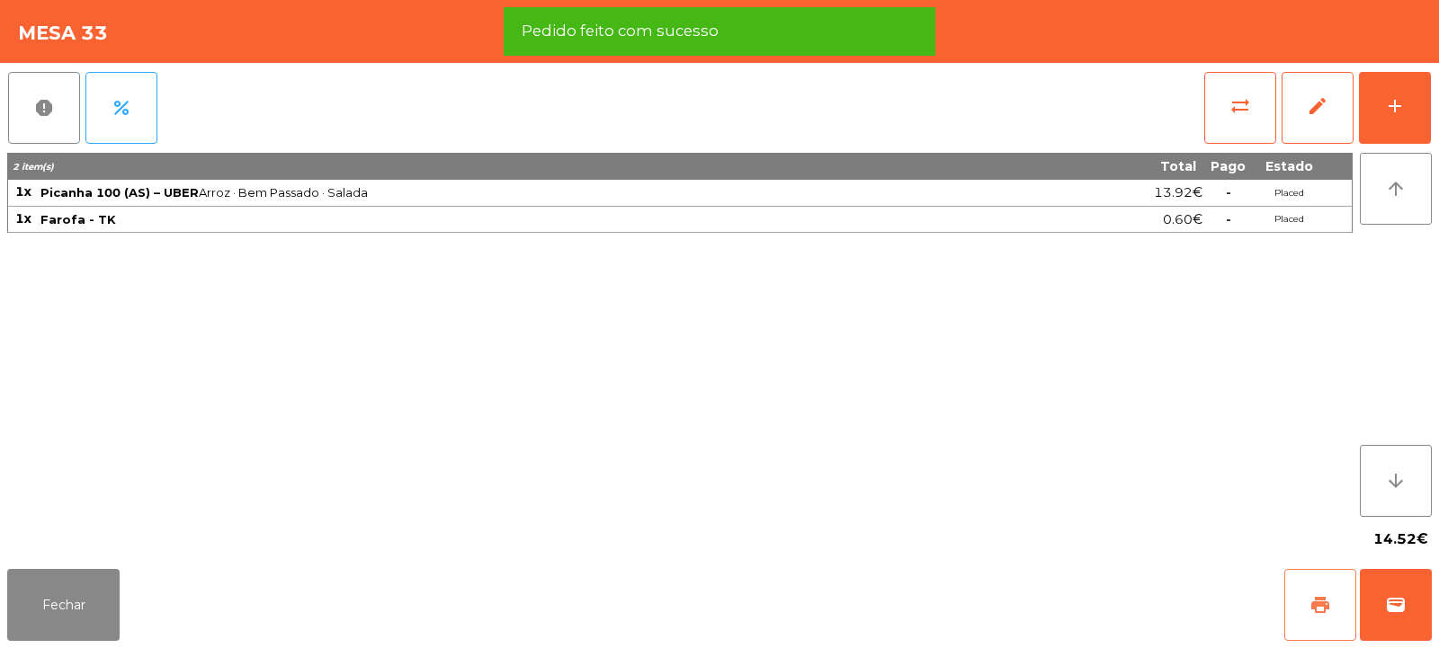
click at [1320, 616] on button "print" at bounding box center [1320, 605] width 72 height 72
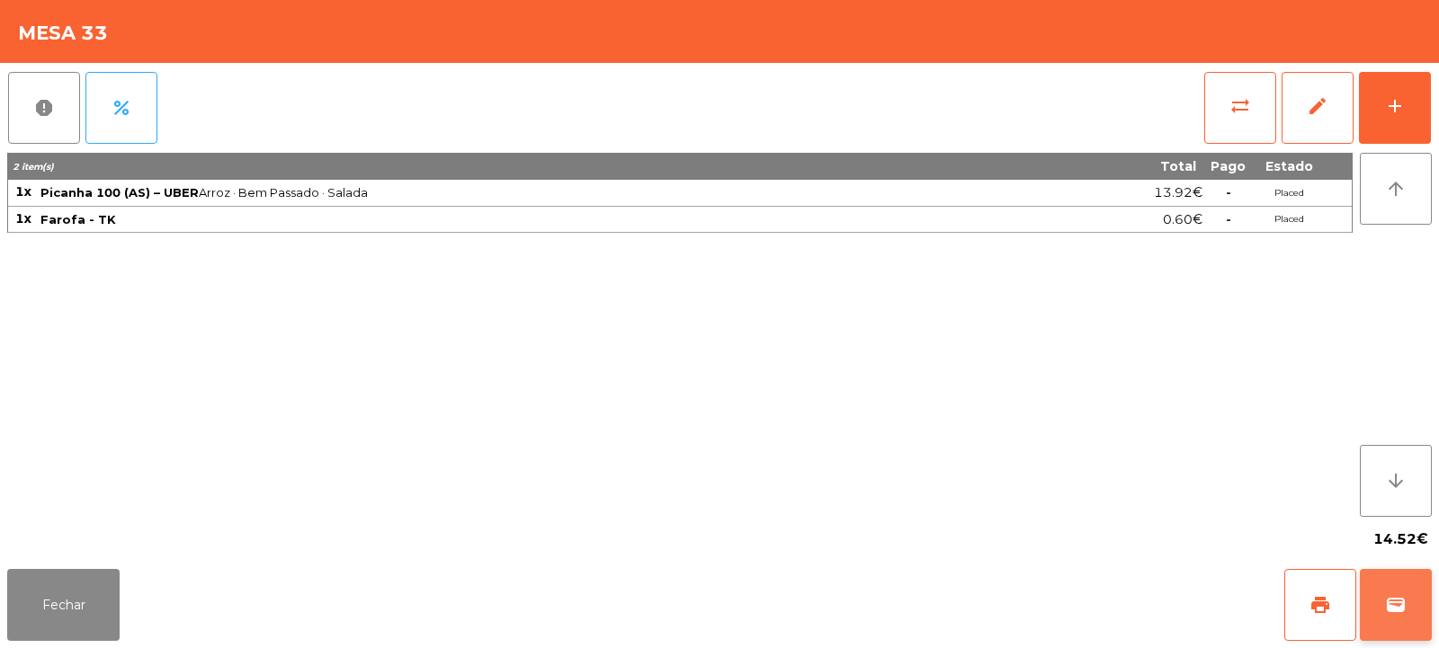
click at [1399, 598] on span "wallet" at bounding box center [1396, 605] width 22 height 22
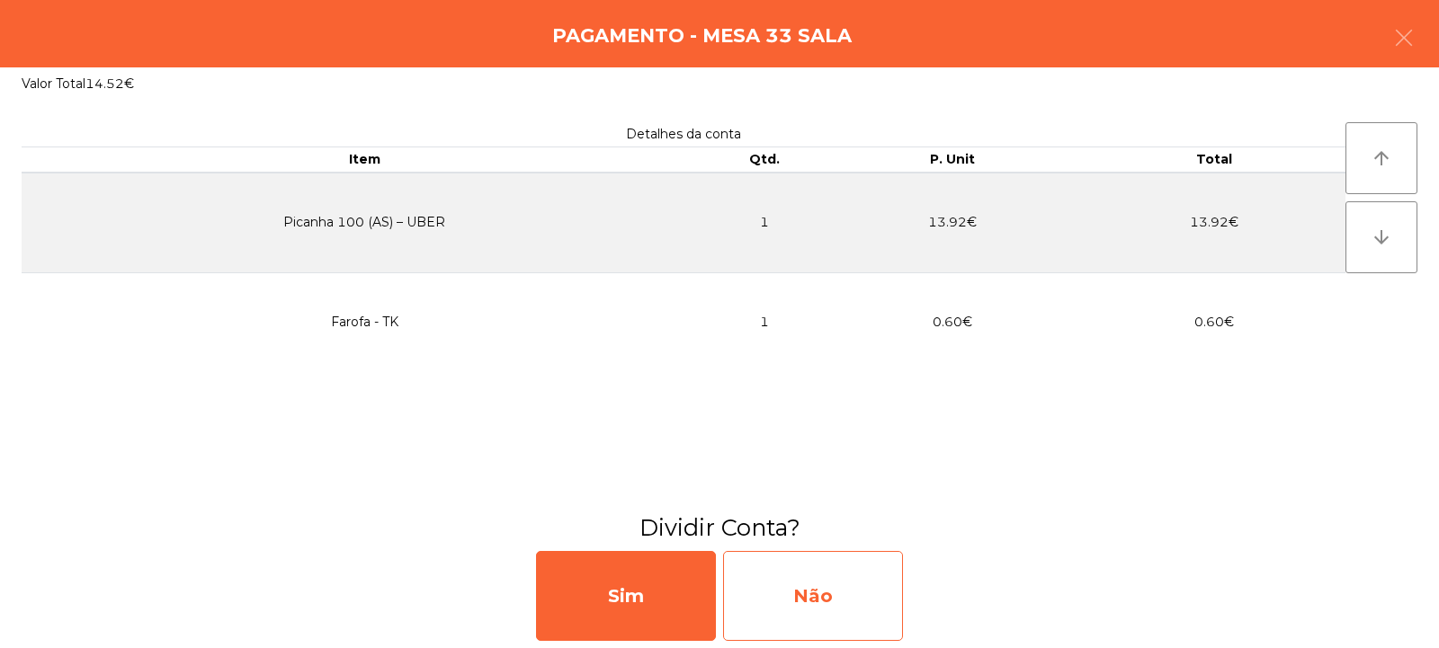
click at [806, 604] on div "Não" at bounding box center [813, 596] width 180 height 90
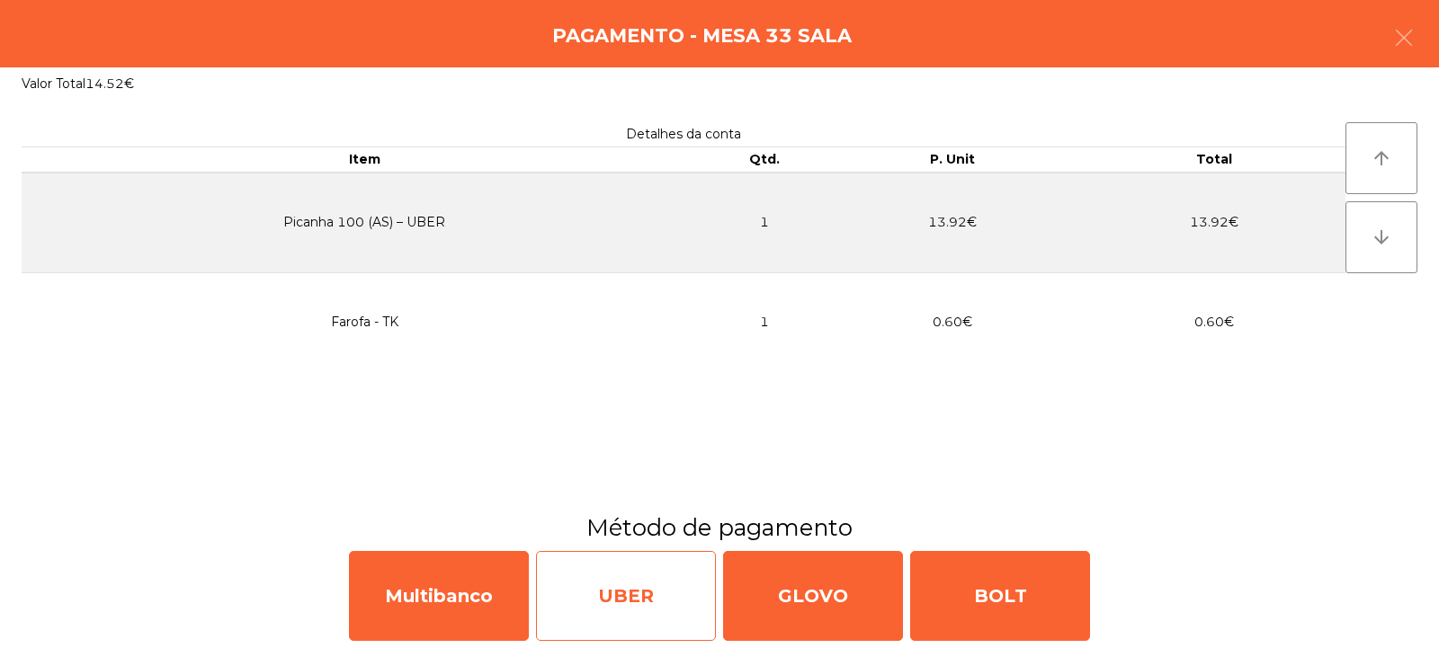
click at [653, 601] on div "UBER" at bounding box center [626, 596] width 180 height 90
select select "**"
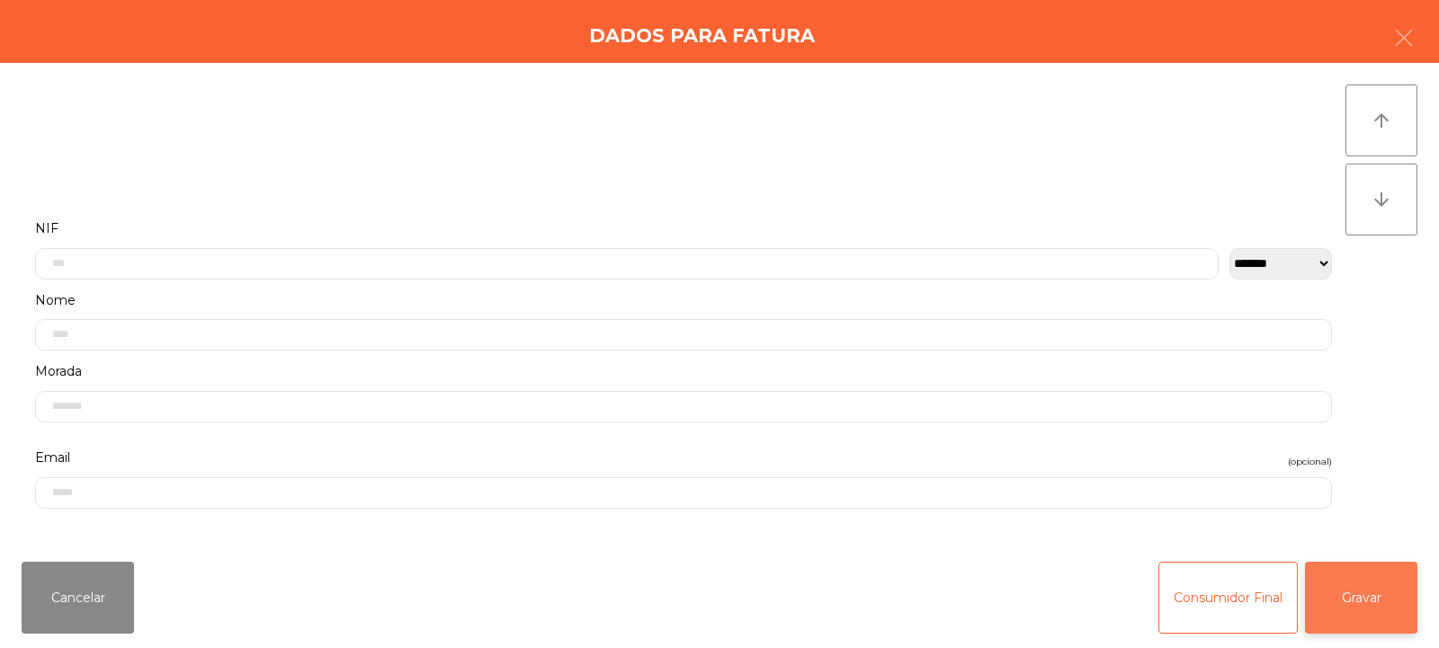
click at [1371, 608] on button "Gravar" at bounding box center [1361, 598] width 112 height 72
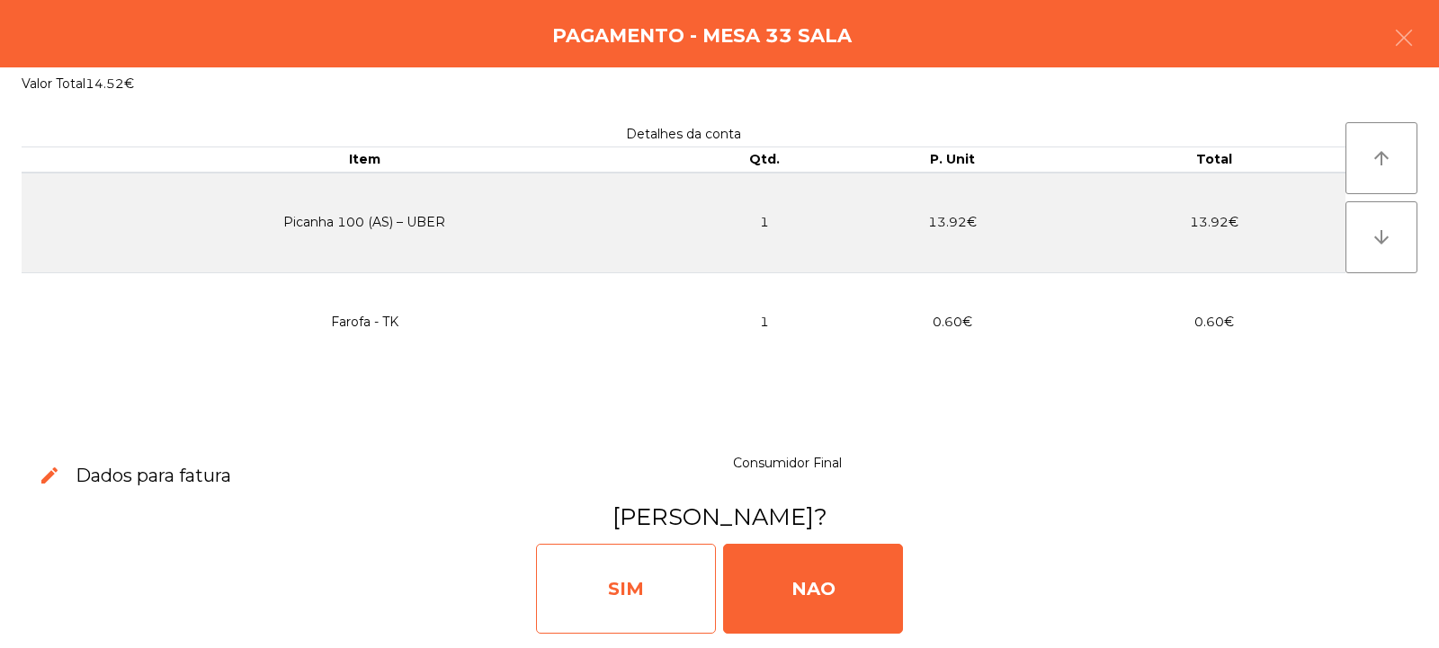
click at [627, 586] on div "SIM" at bounding box center [626, 589] width 180 height 90
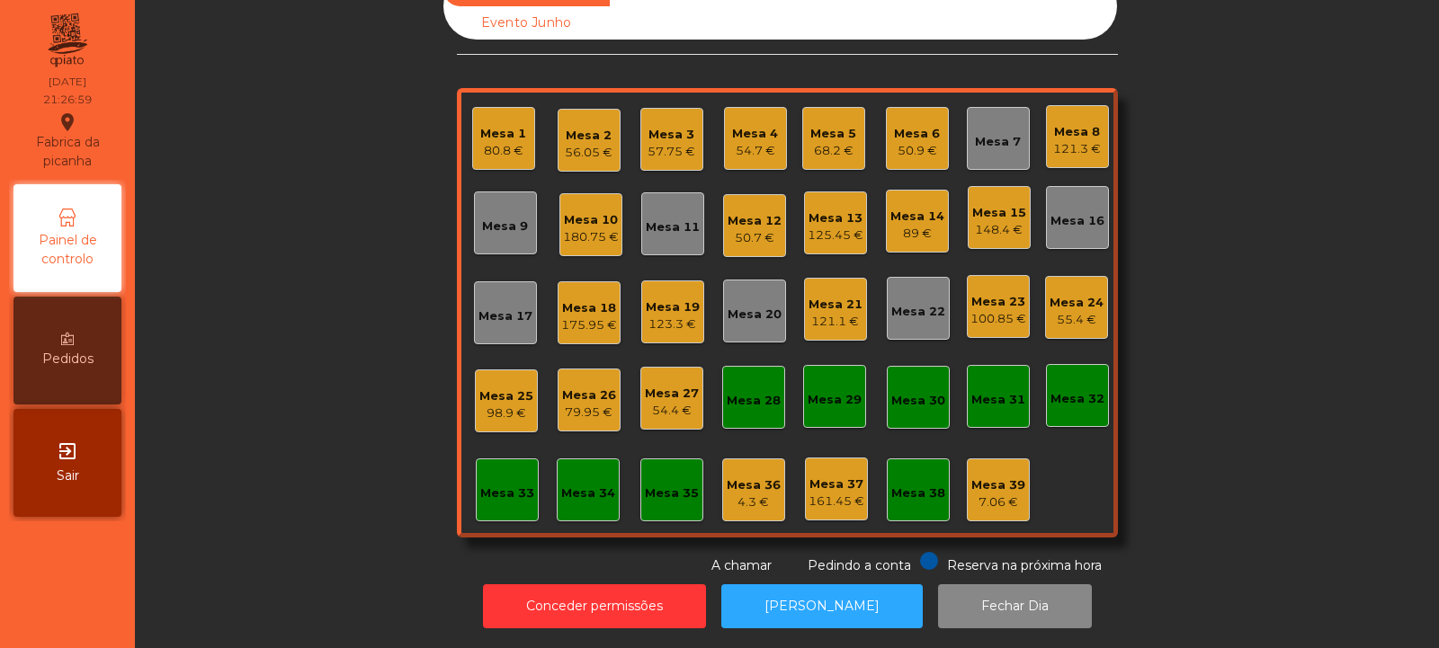
click at [1068, 123] on div "Mesa 8" at bounding box center [1077, 132] width 48 height 18
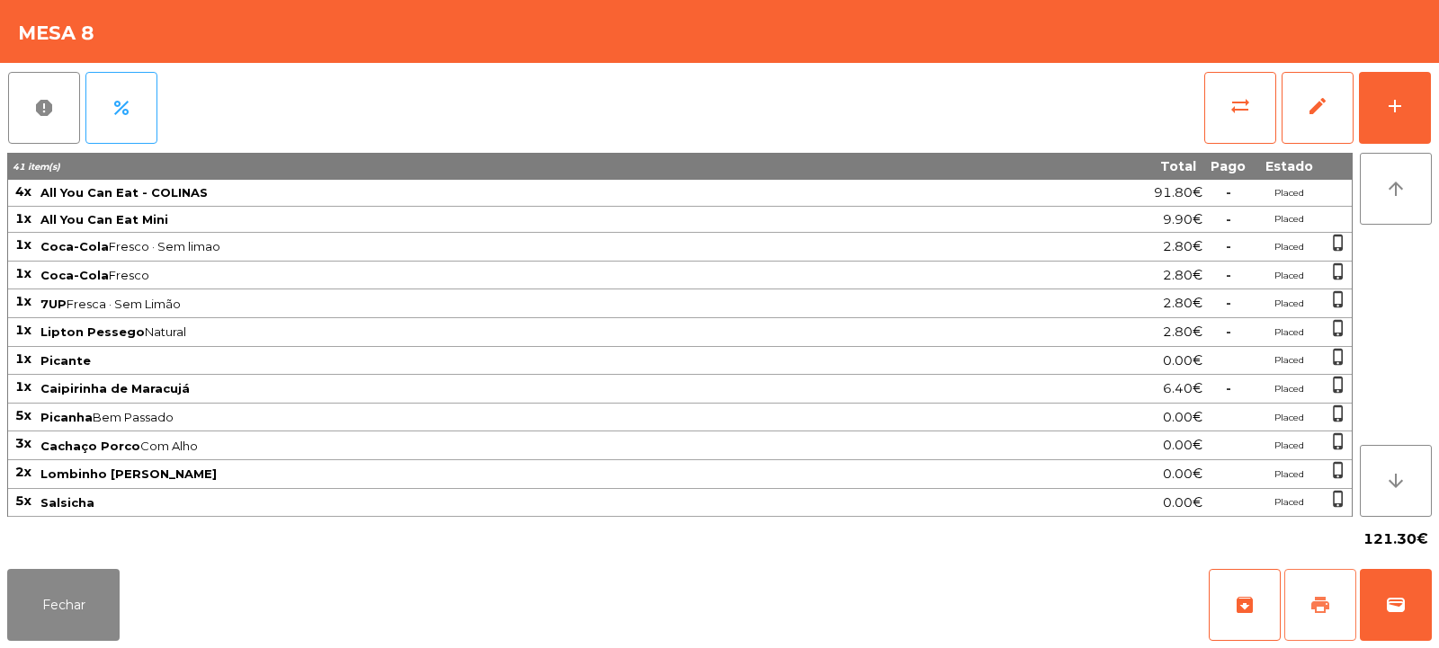
click at [1330, 605] on span "print" at bounding box center [1320, 605] width 22 height 22
click at [67, 624] on button "Fechar" at bounding box center [63, 605] width 112 height 72
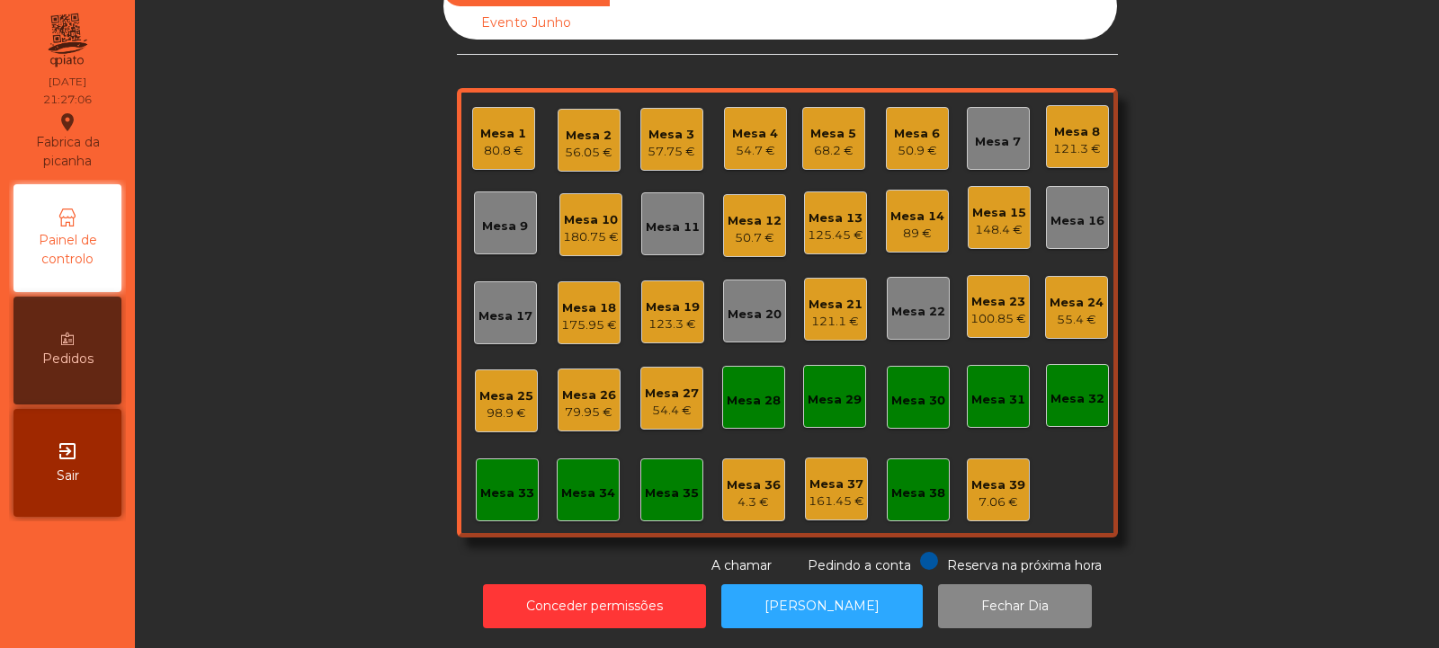
click at [586, 389] on div "Mesa 26" at bounding box center [589, 396] width 54 height 18
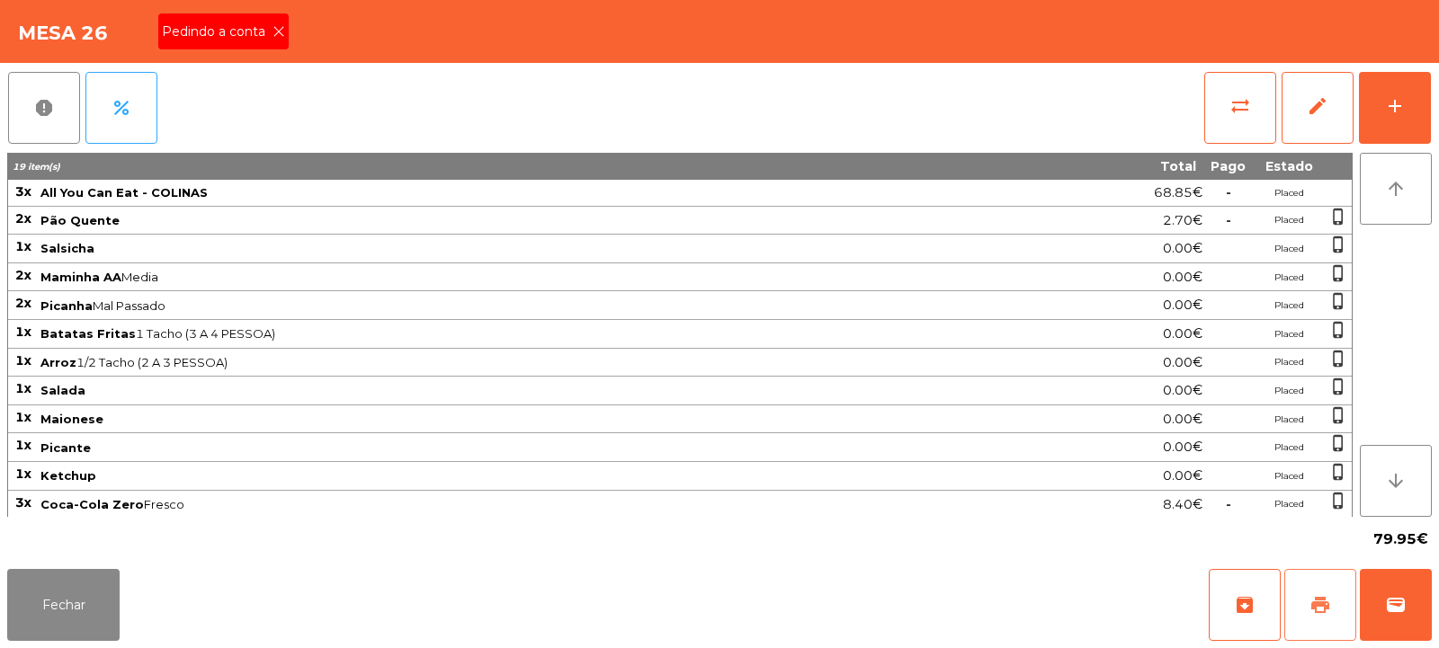
click at [1313, 599] on span "print" at bounding box center [1320, 605] width 22 height 22
click at [277, 31] on icon at bounding box center [278, 31] width 13 height 13
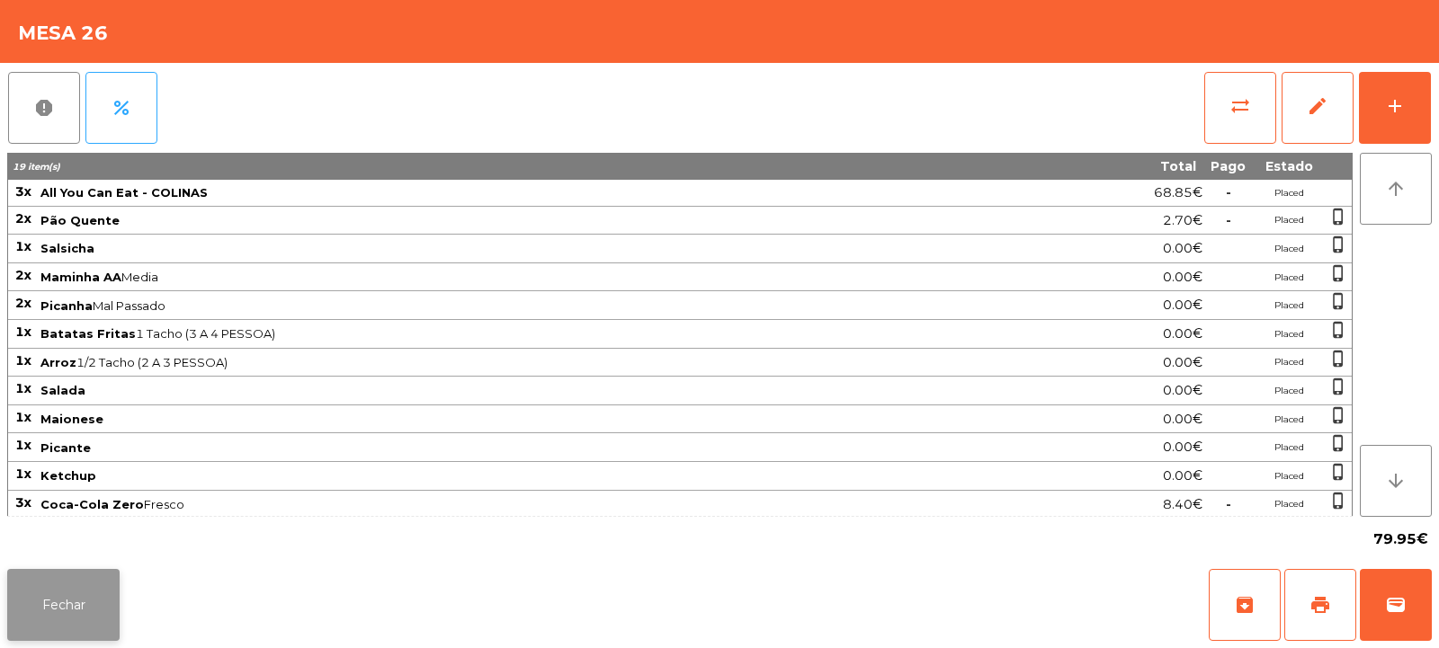
click at [98, 592] on button "Fechar" at bounding box center [63, 605] width 112 height 72
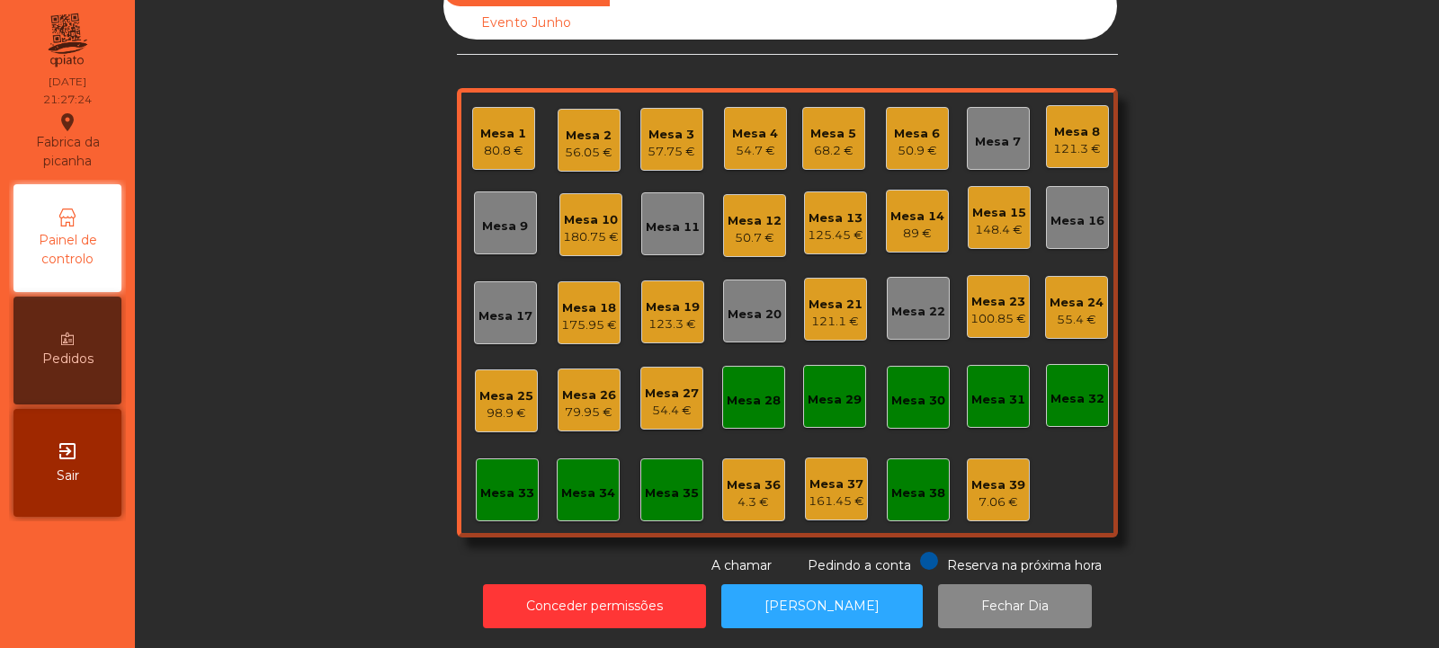
scroll to position [0, 0]
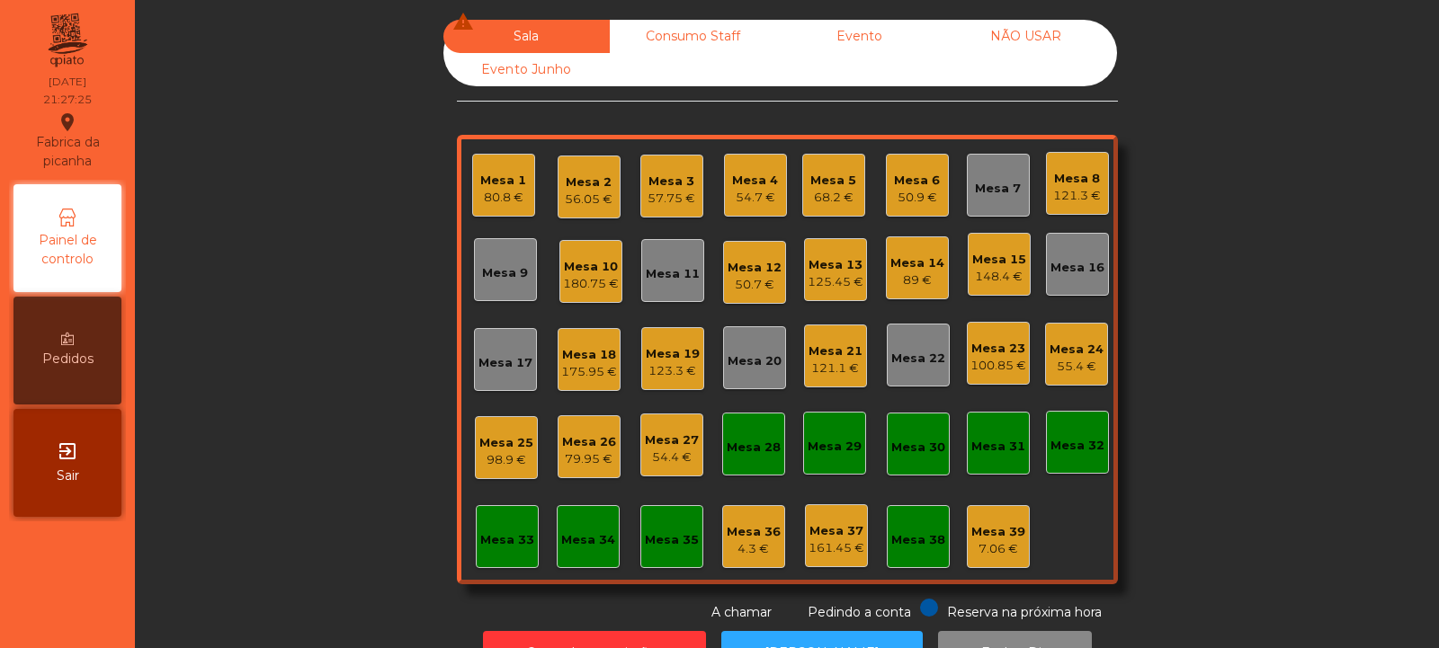
click at [658, 162] on div "Mesa 3 57.75 €" at bounding box center [671, 186] width 63 height 63
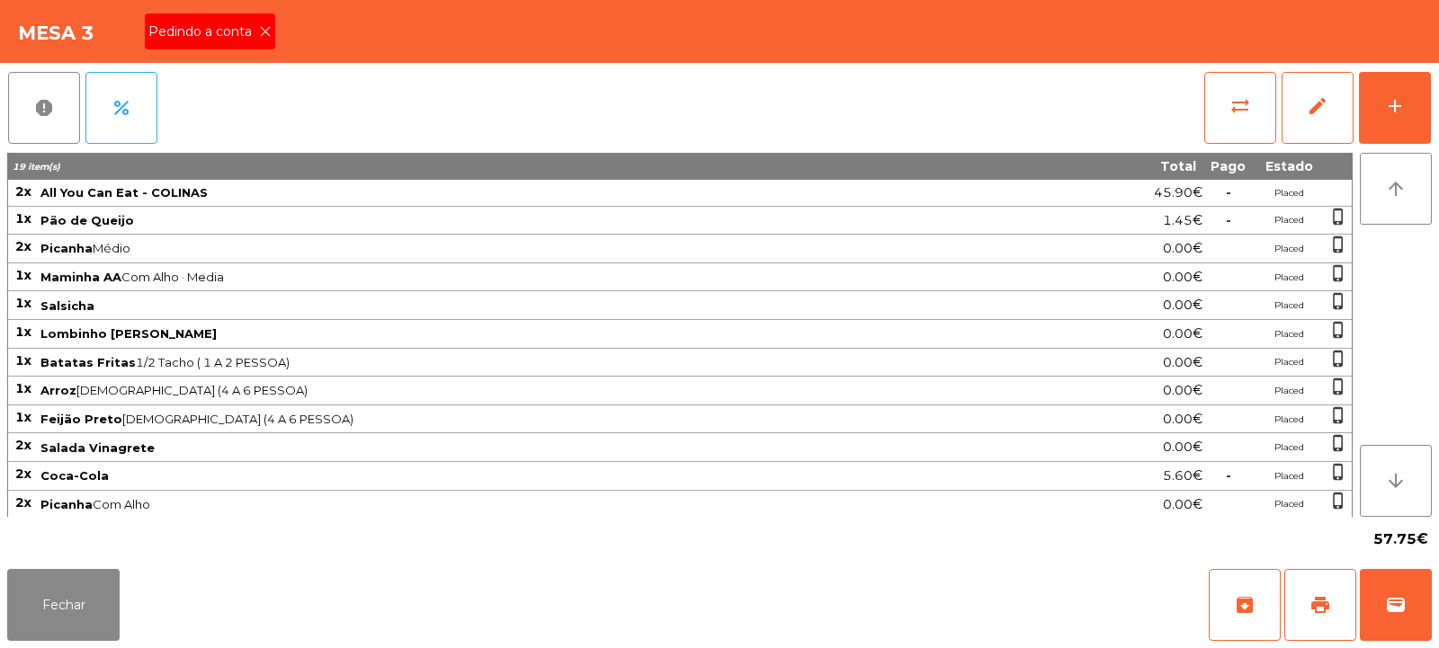
click at [267, 31] on icon at bounding box center [265, 31] width 13 height 13
click at [1326, 600] on span "print" at bounding box center [1320, 605] width 22 height 22
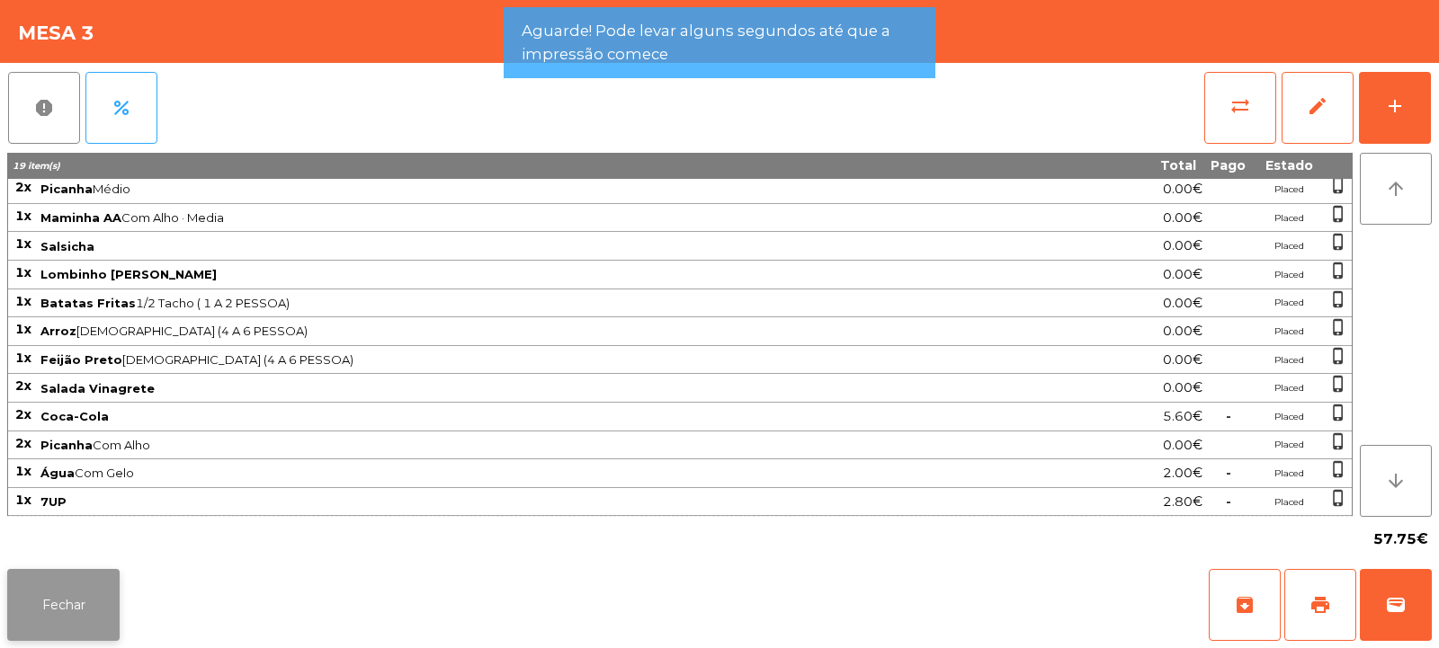
click at [85, 611] on button "Fechar" at bounding box center [63, 605] width 112 height 72
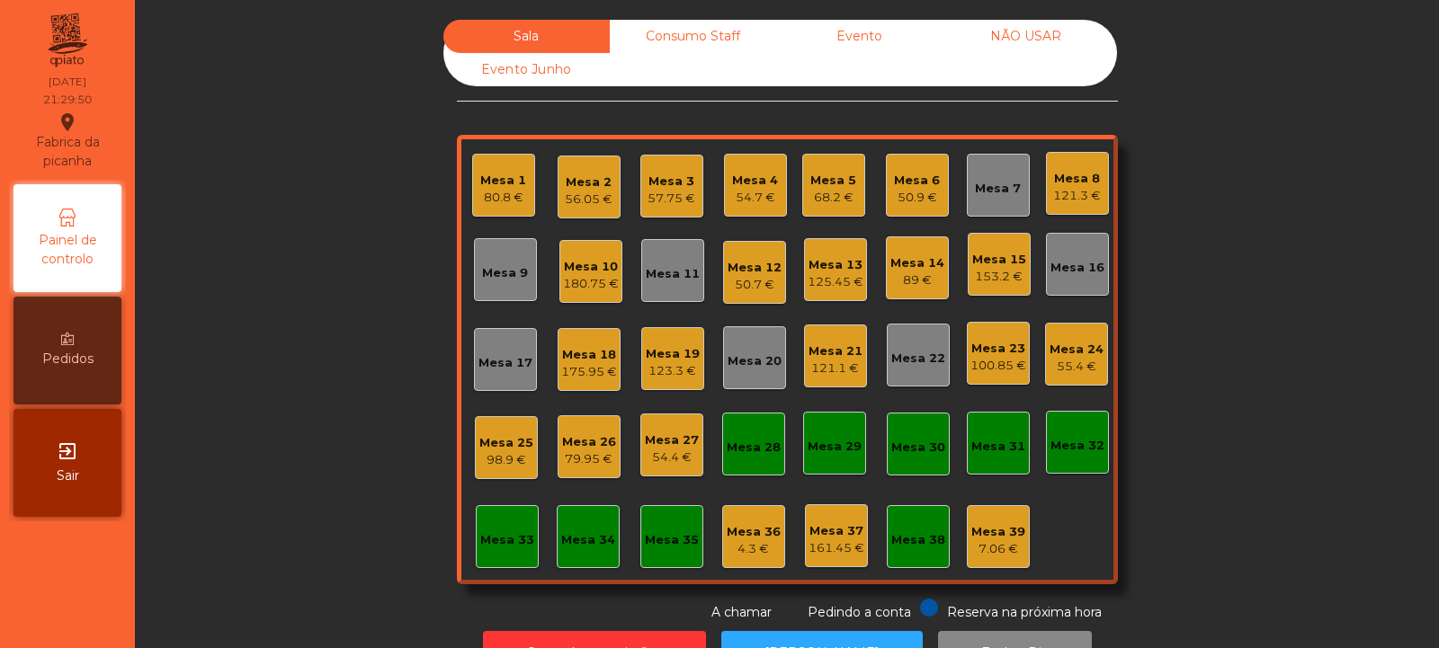
scroll to position [60, 0]
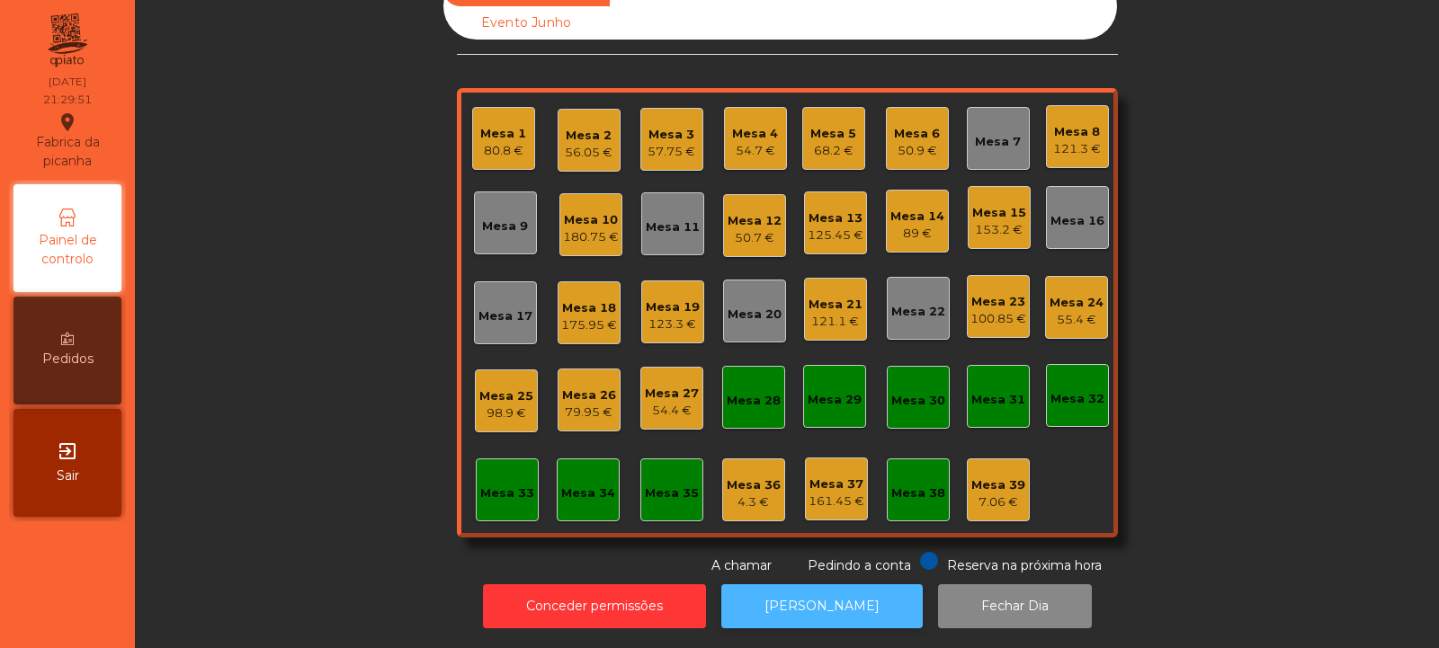
click at [848, 591] on button "[PERSON_NAME]" at bounding box center [821, 607] width 201 height 44
click at [1067, 123] on div "Mesa 8" at bounding box center [1077, 132] width 48 height 18
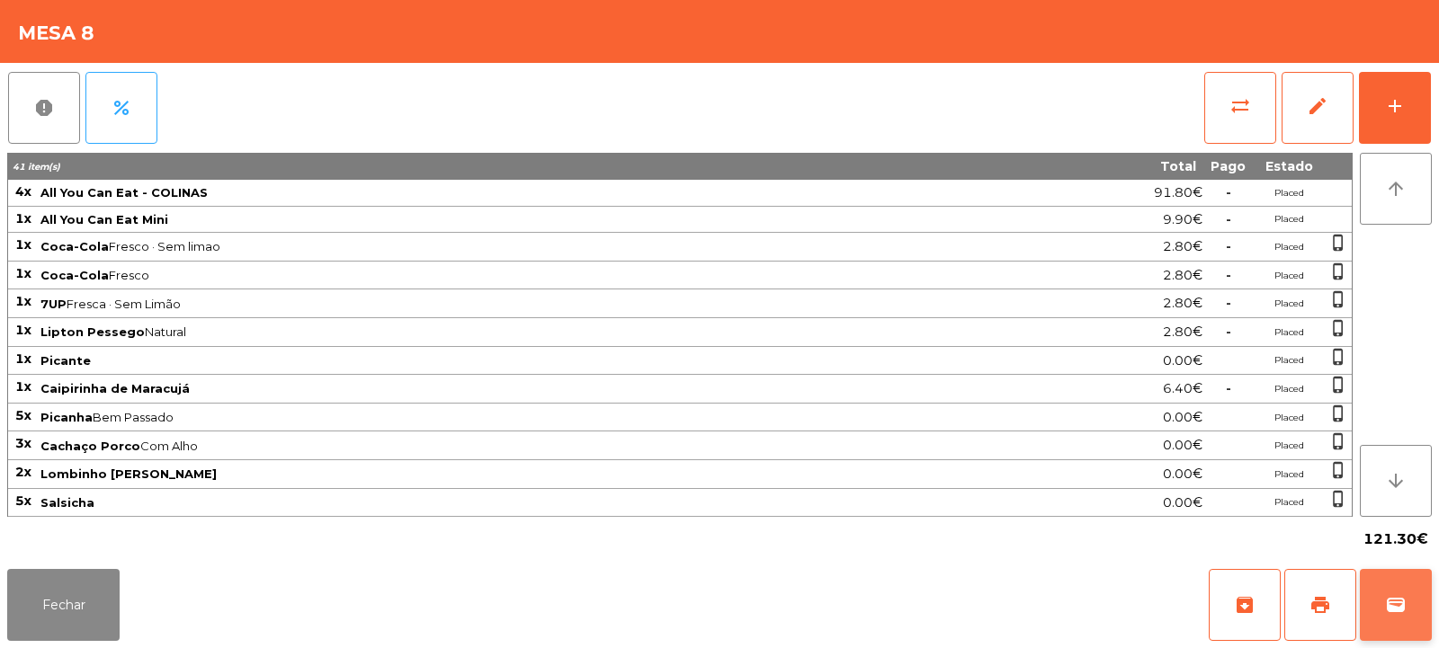
click at [1389, 618] on button "wallet" at bounding box center [1396, 605] width 72 height 72
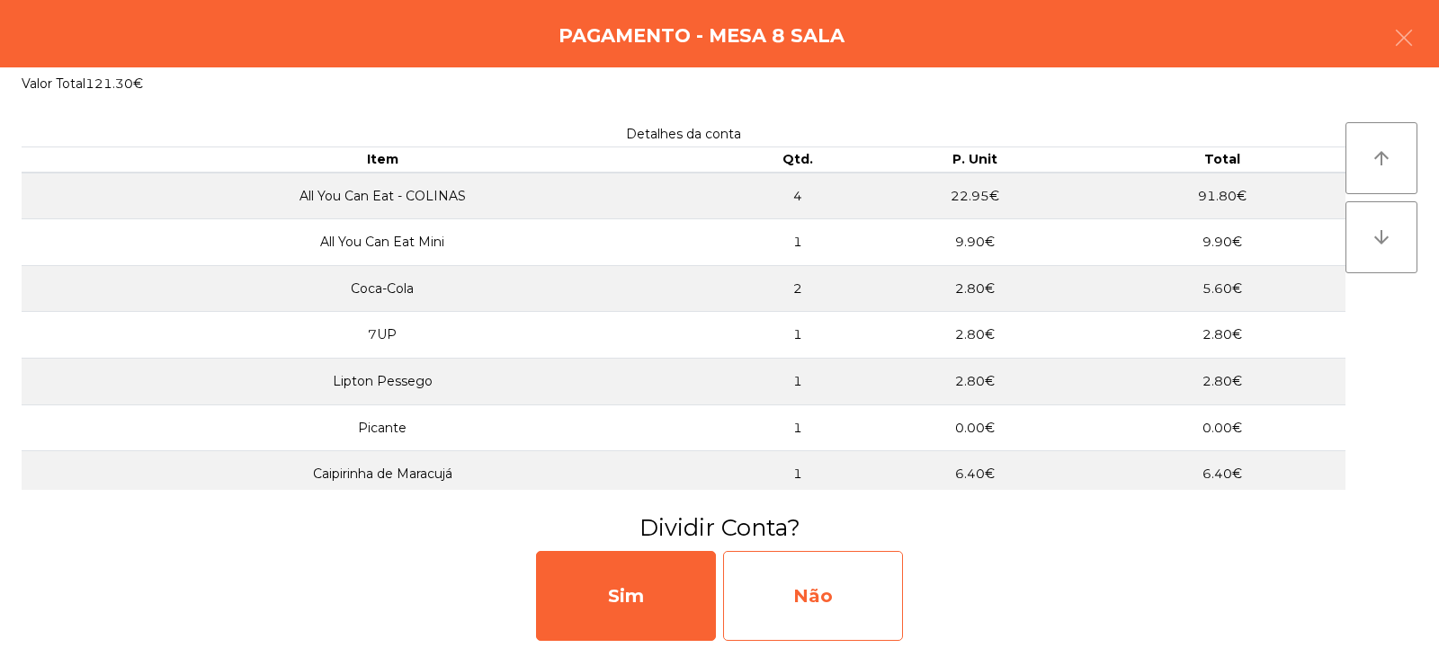
click at [861, 585] on div "Não" at bounding box center [813, 596] width 180 height 90
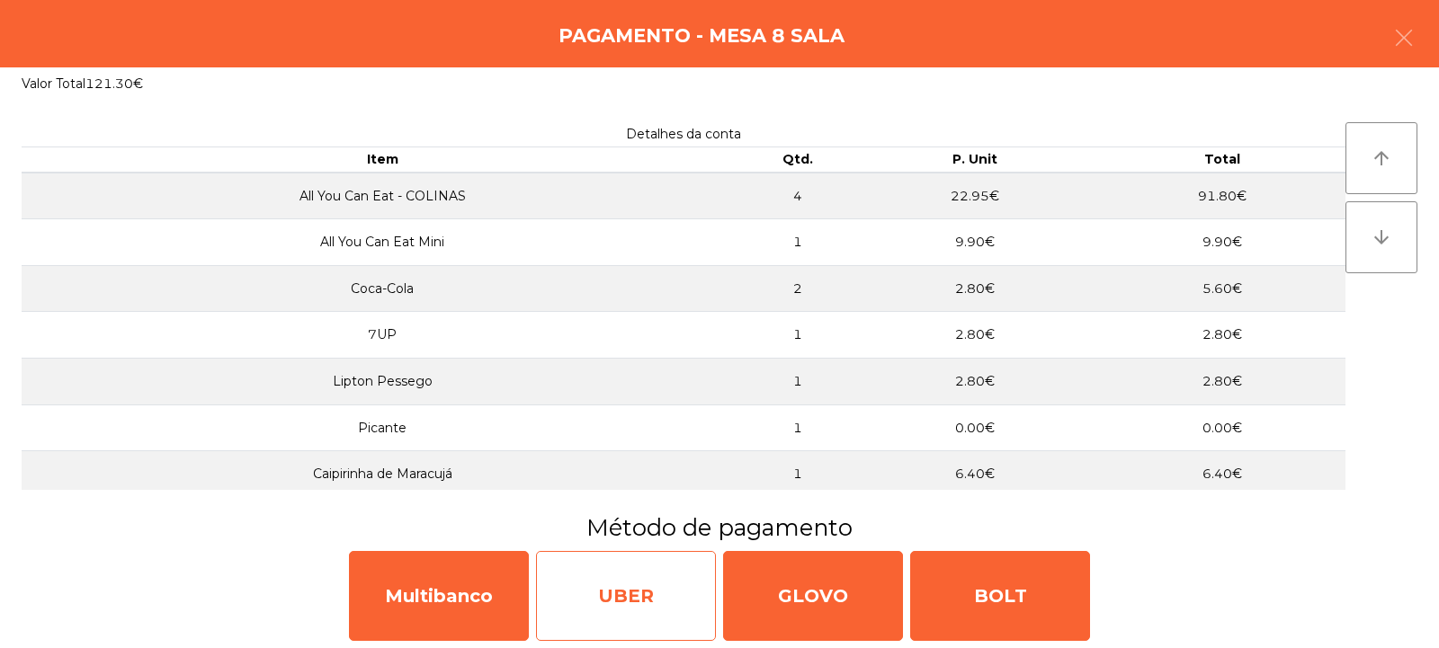
click at [615, 593] on div "UBER" at bounding box center [626, 596] width 180 height 90
select select "**"
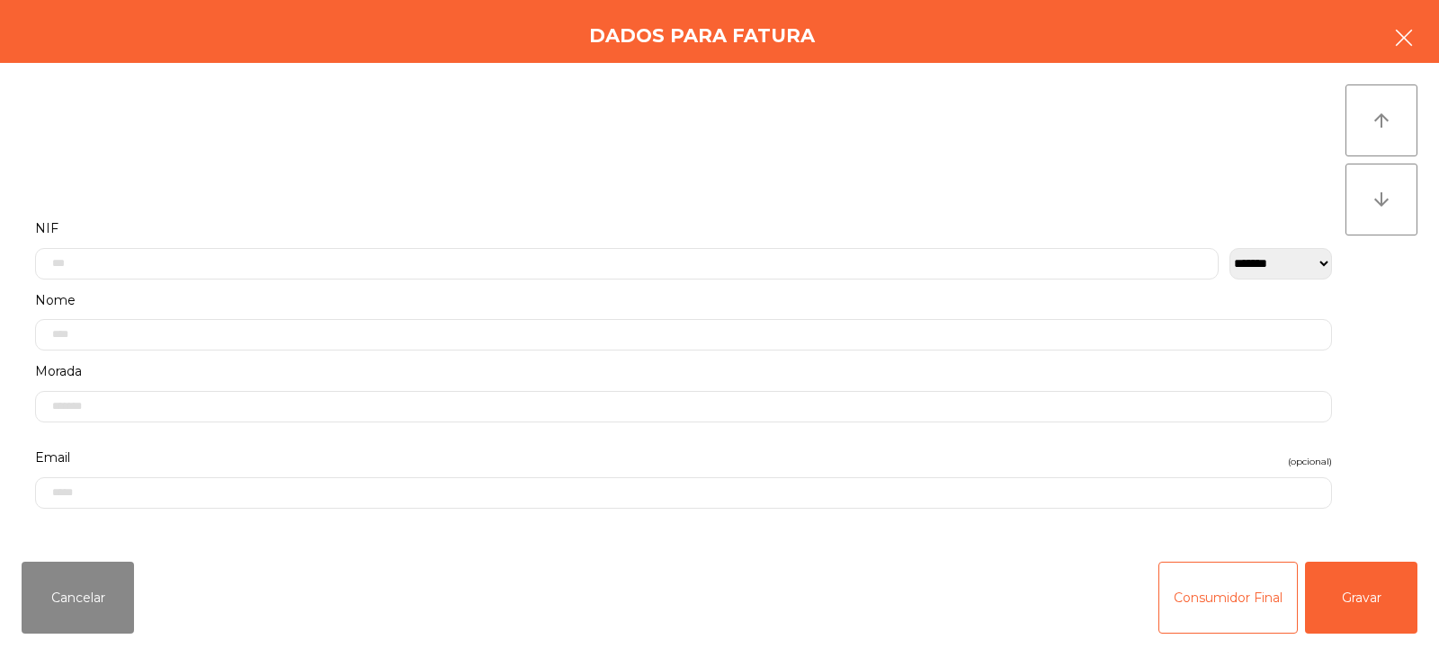
click at [1418, 37] on button "button" at bounding box center [1404, 40] width 50 height 54
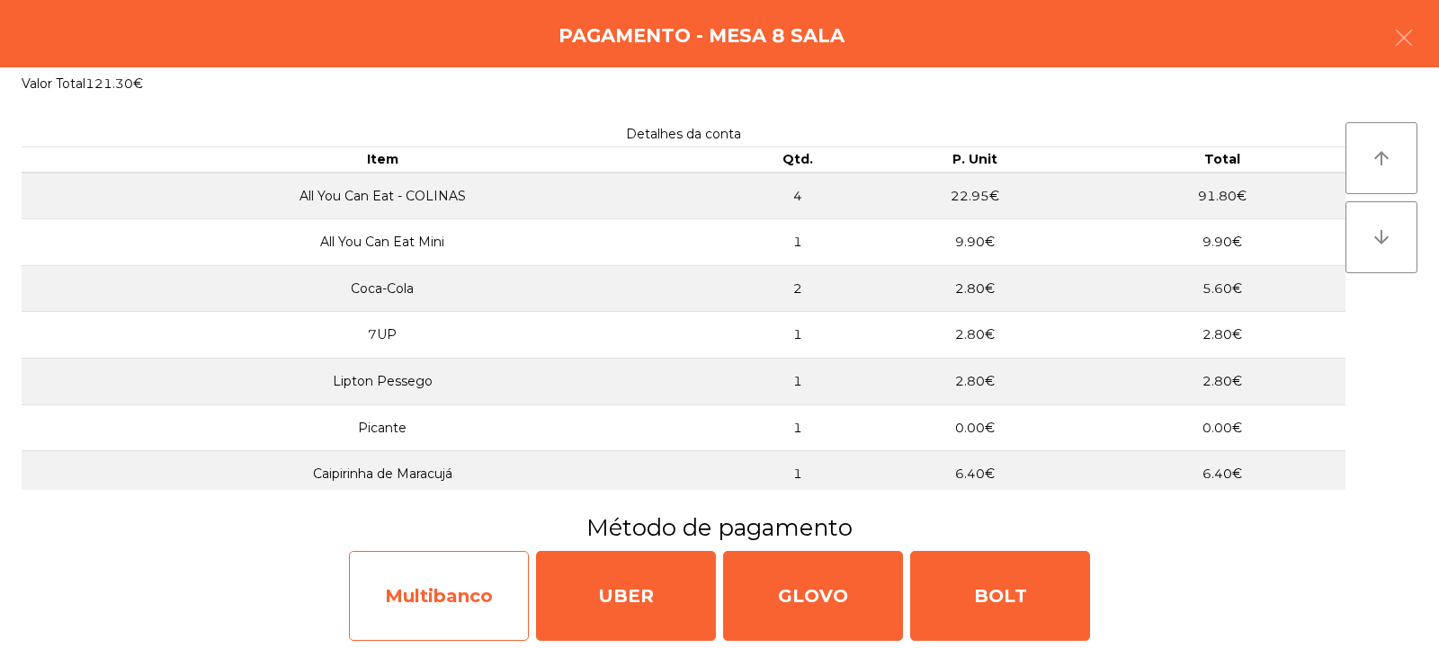
click at [477, 594] on div "Multibanco" at bounding box center [439, 596] width 180 height 90
select select "**"
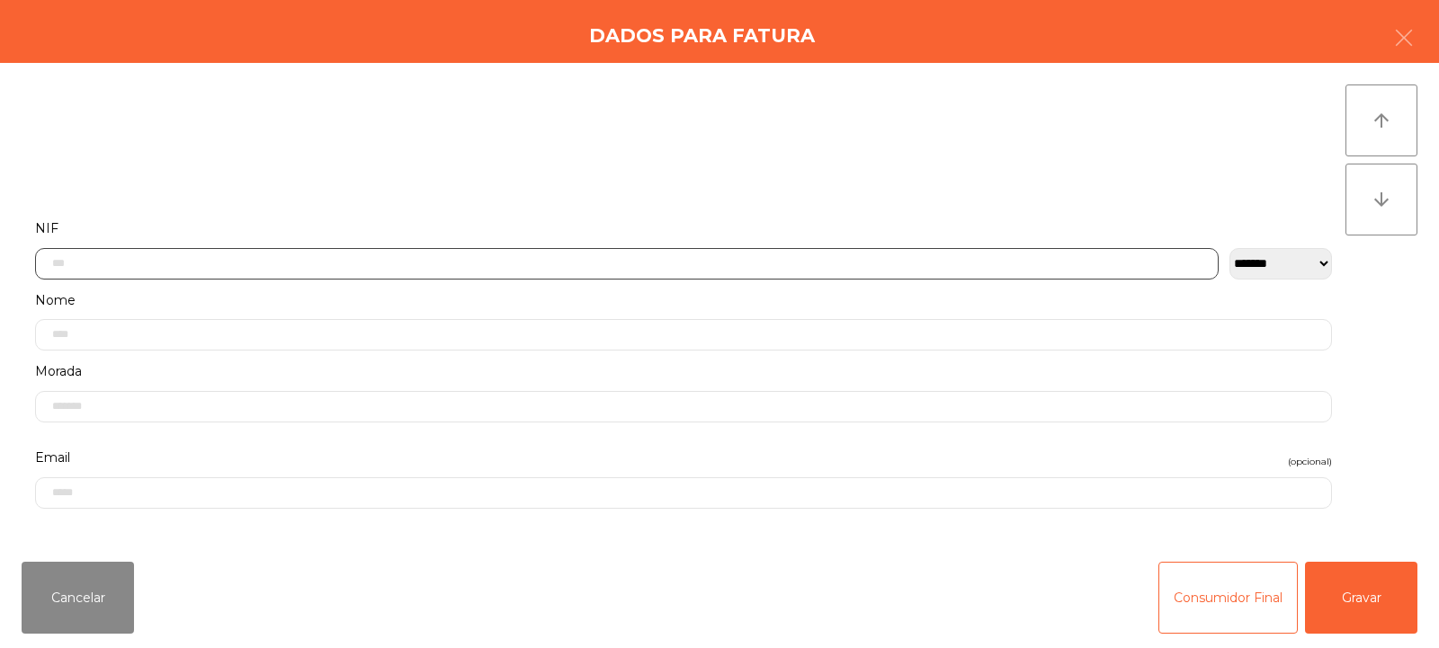
click at [692, 260] on input "text" at bounding box center [627, 263] width 1184 height 31
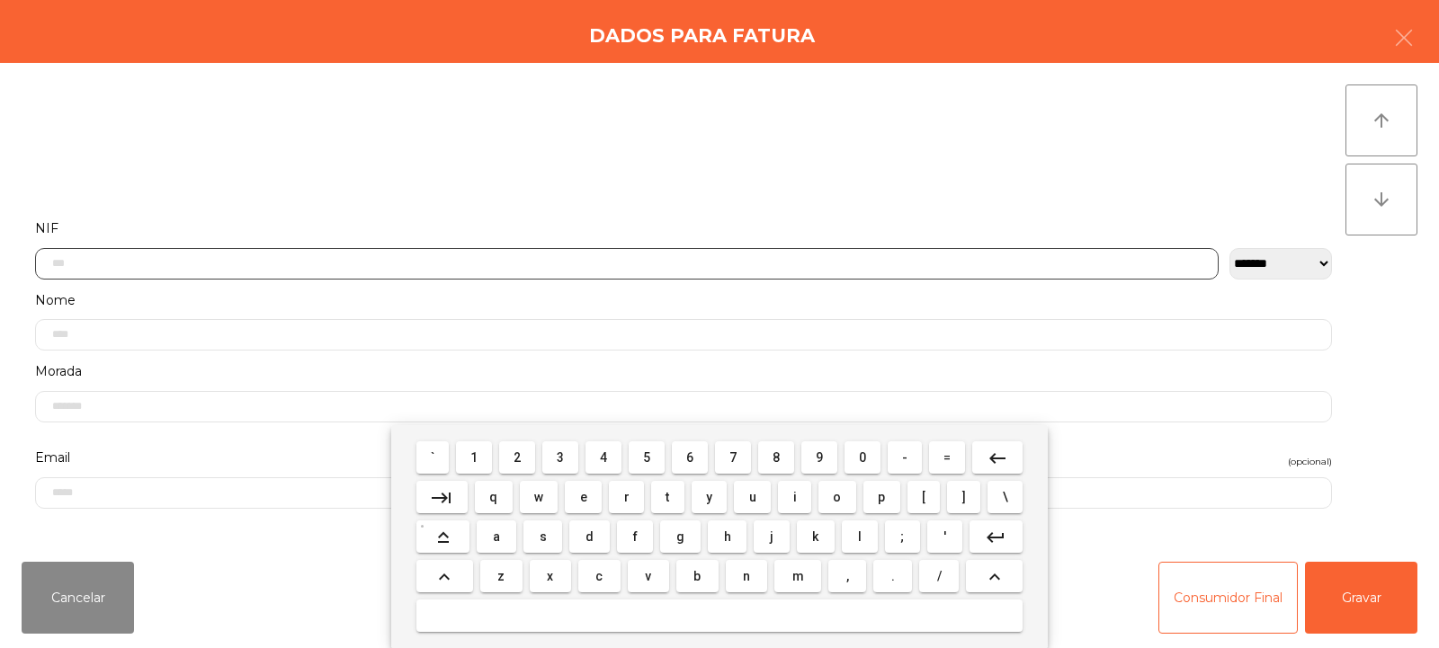
scroll to position [131, 0]
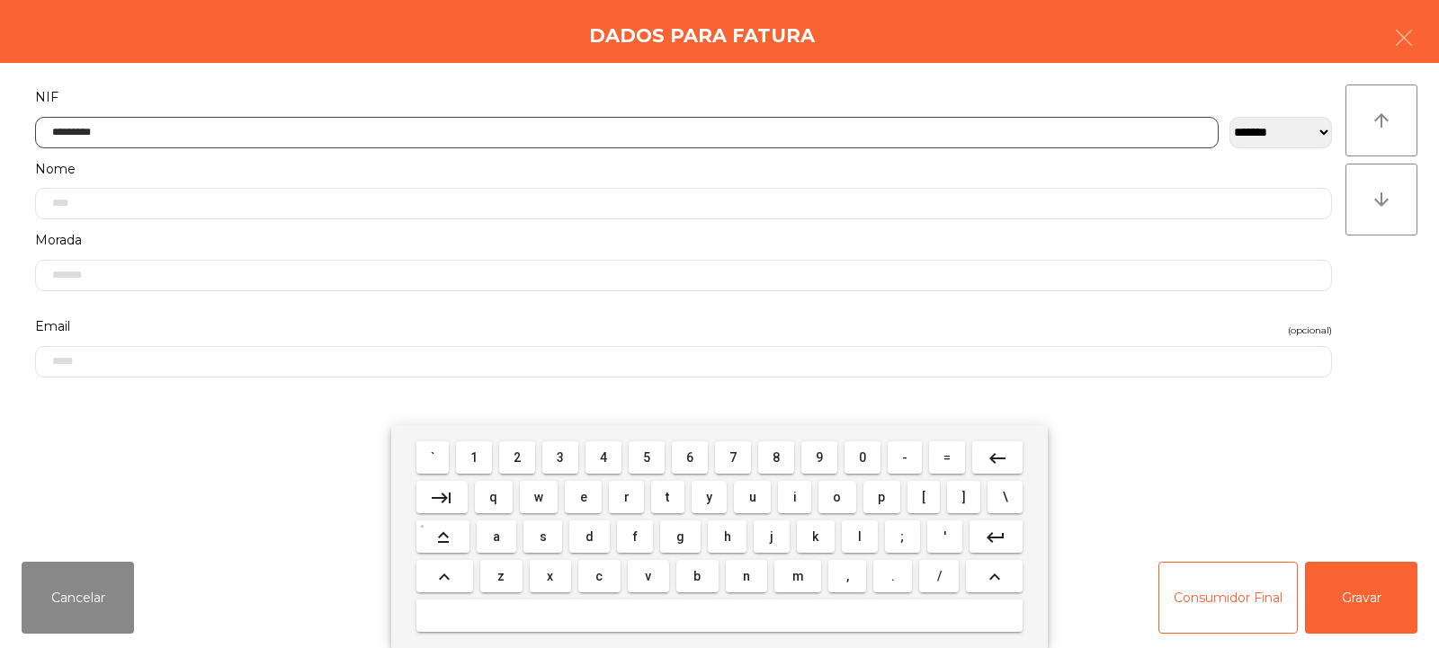
type input "*********"
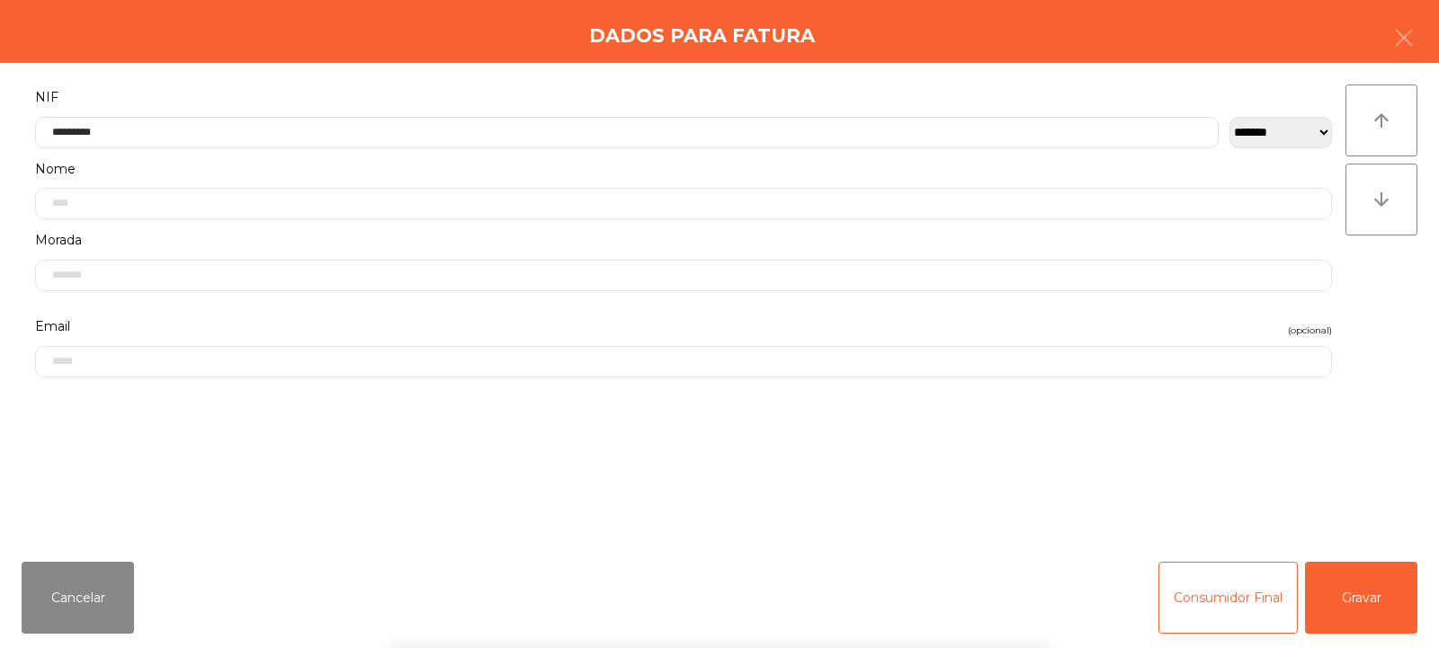
click at [1342, 596] on div "` 1 2 3 4 5 6 7 8 9 0 - = keyboard_backspace keyboard_tab q w e r t y u i o p […" at bounding box center [719, 536] width 1439 height 223
click at [1352, 592] on button "Gravar" at bounding box center [1361, 598] width 112 height 72
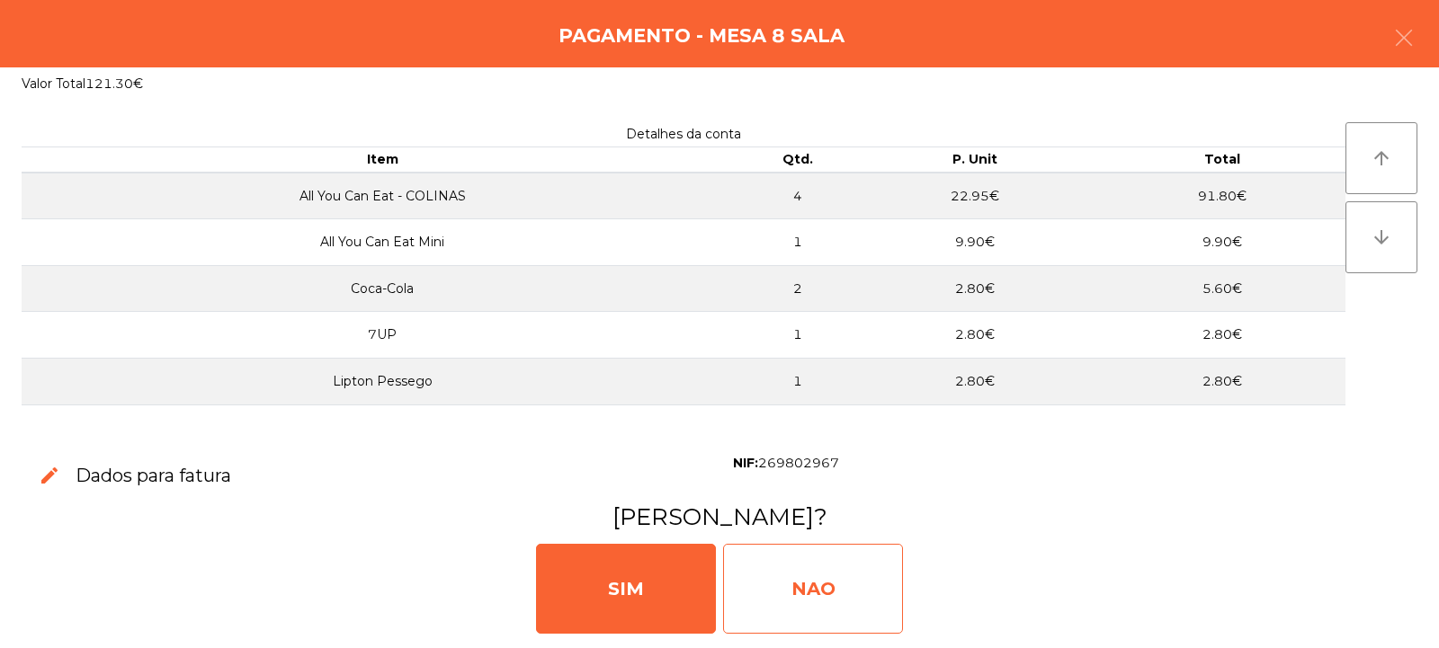
click at [830, 594] on div "NAO" at bounding box center [813, 589] width 180 height 90
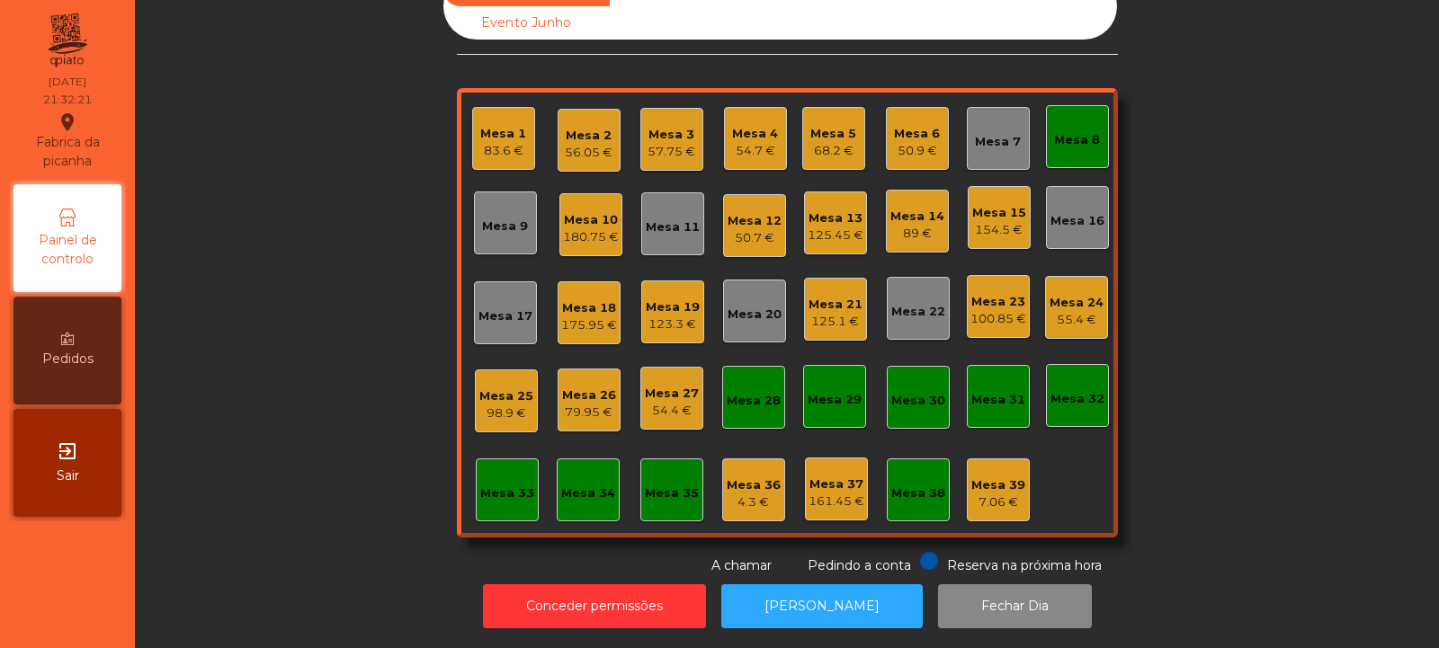
click at [1086, 131] on div "Mesa 8" at bounding box center [1077, 140] width 46 height 18
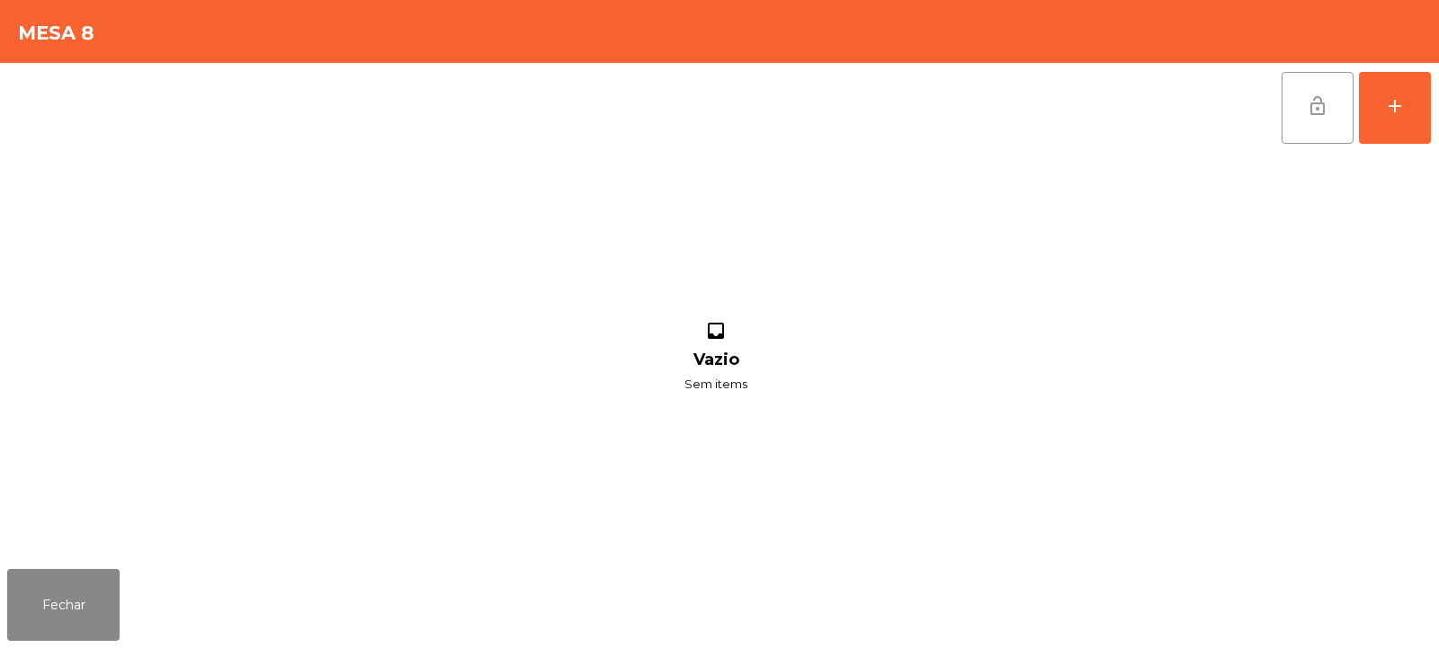
click at [1322, 95] on span "lock_open" at bounding box center [1318, 106] width 22 height 22
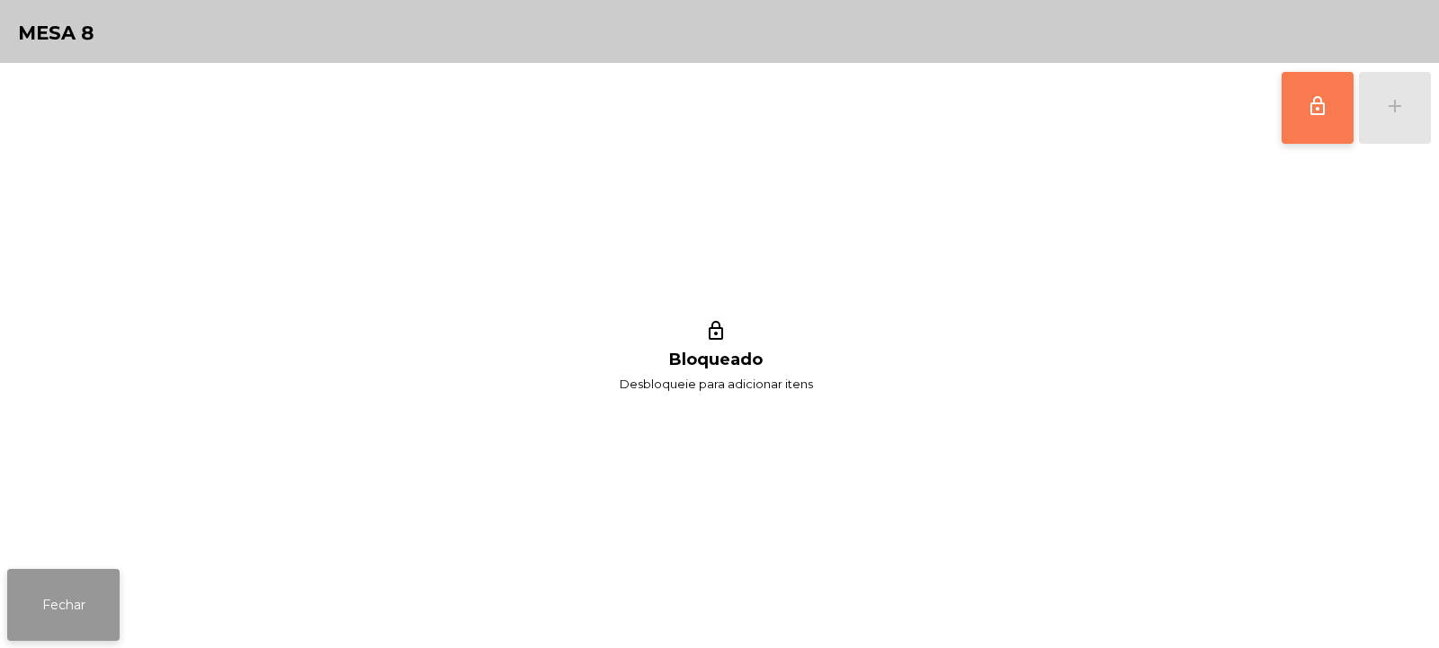
click at [86, 614] on button "Fechar" at bounding box center [63, 605] width 112 height 72
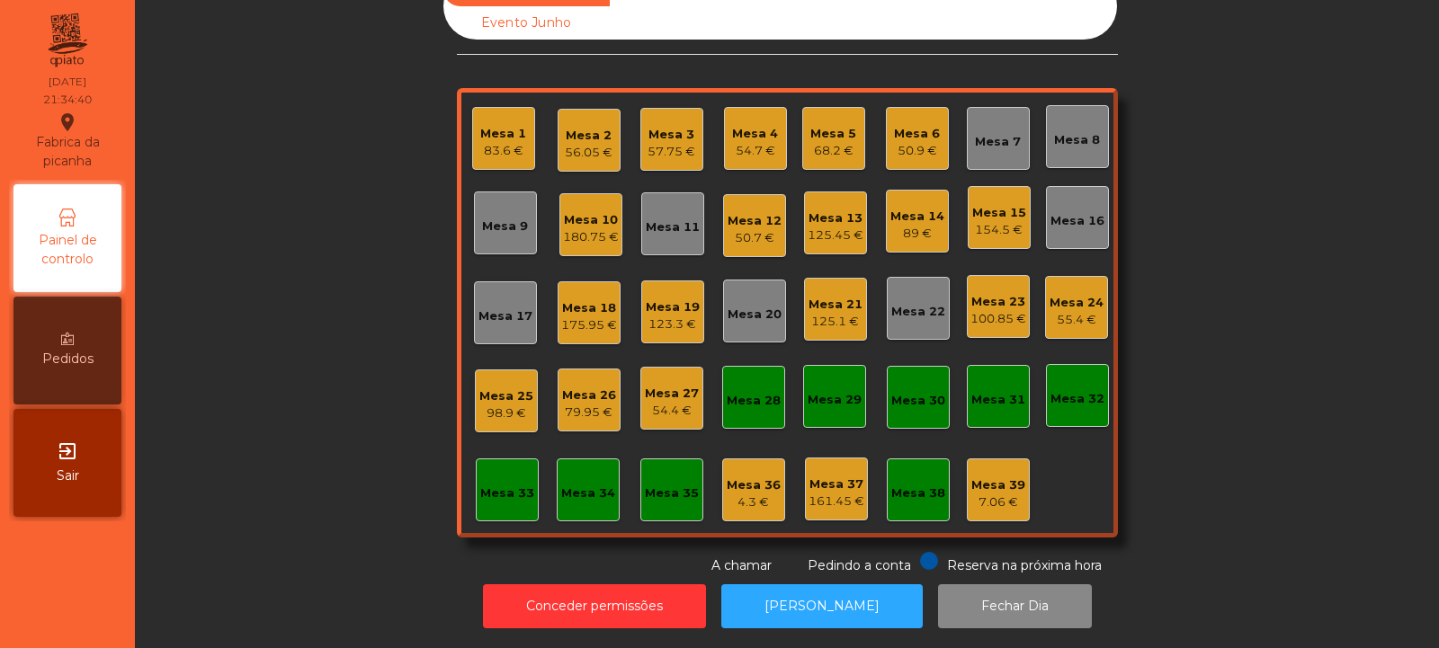
click at [583, 404] on div "79.95 €" at bounding box center [589, 413] width 54 height 18
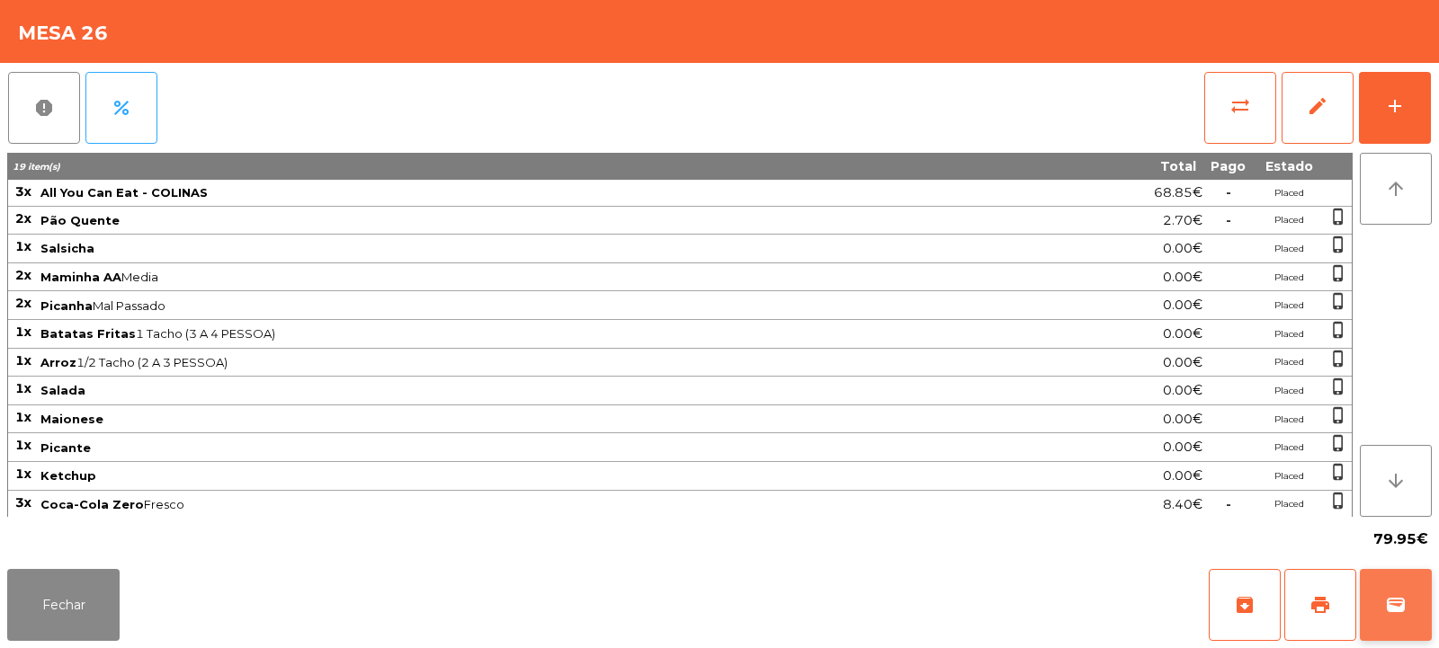
click at [1408, 598] on button "wallet" at bounding box center [1396, 605] width 72 height 72
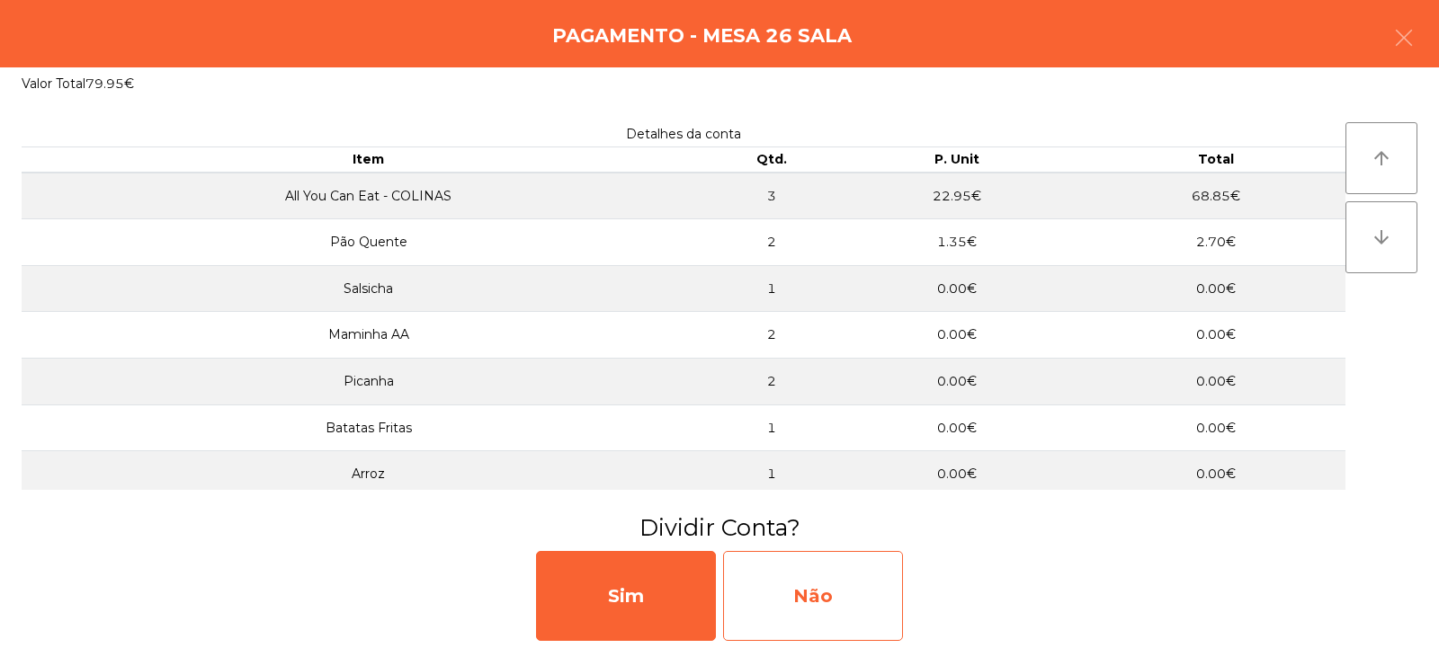
click at [851, 590] on div "Não" at bounding box center [813, 596] width 180 height 90
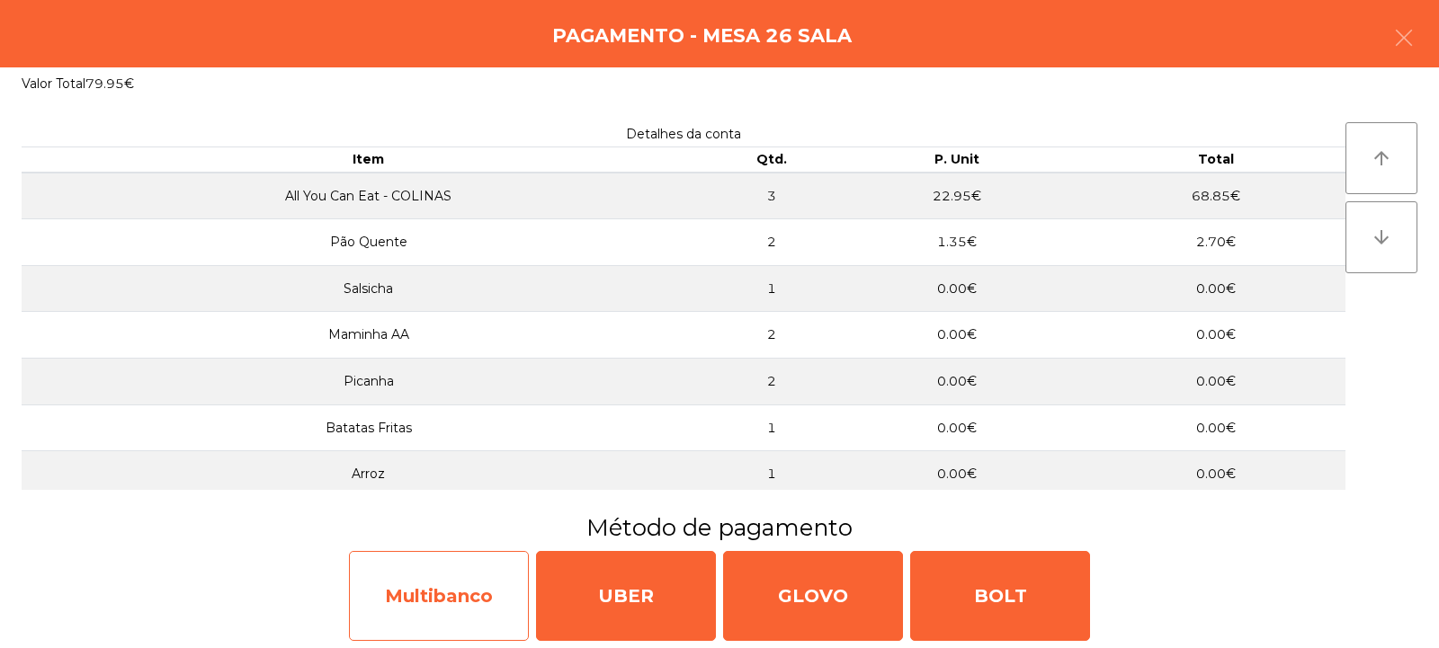
click at [487, 580] on div "Multibanco" at bounding box center [439, 596] width 180 height 90
select select "**"
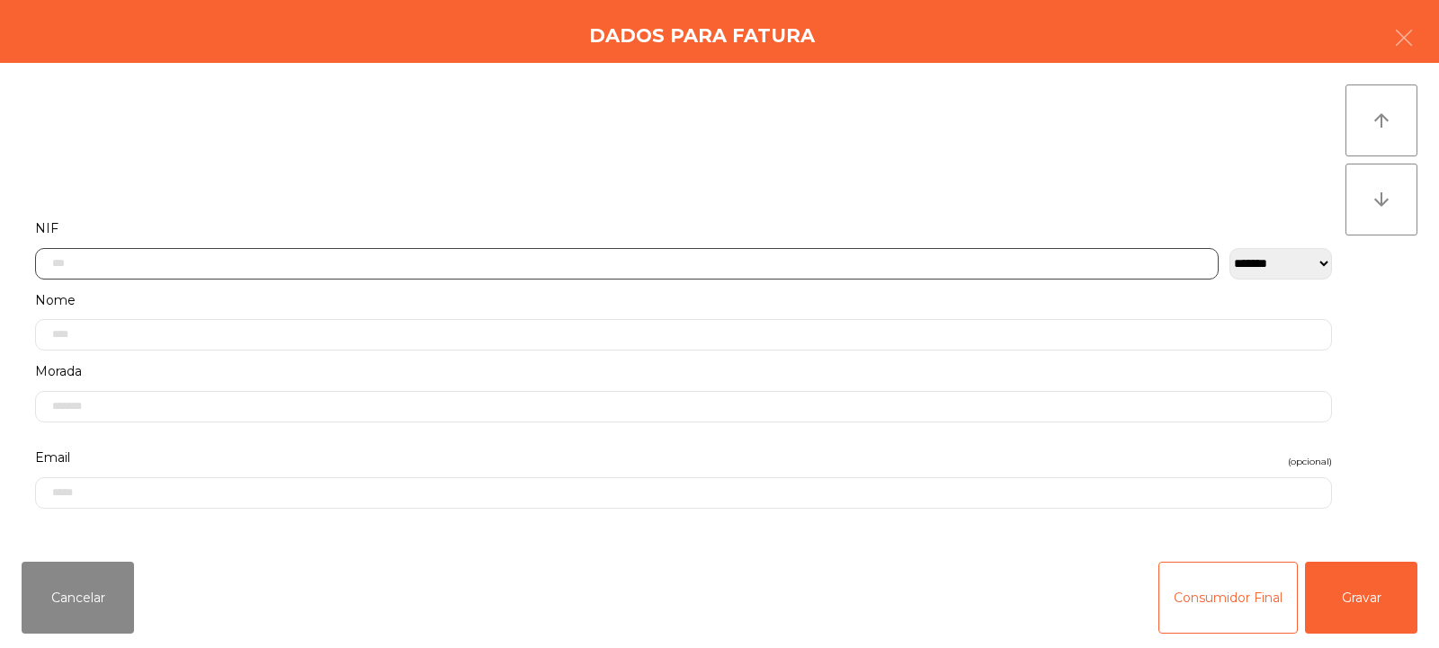
click at [801, 257] on input "text" at bounding box center [627, 263] width 1184 height 31
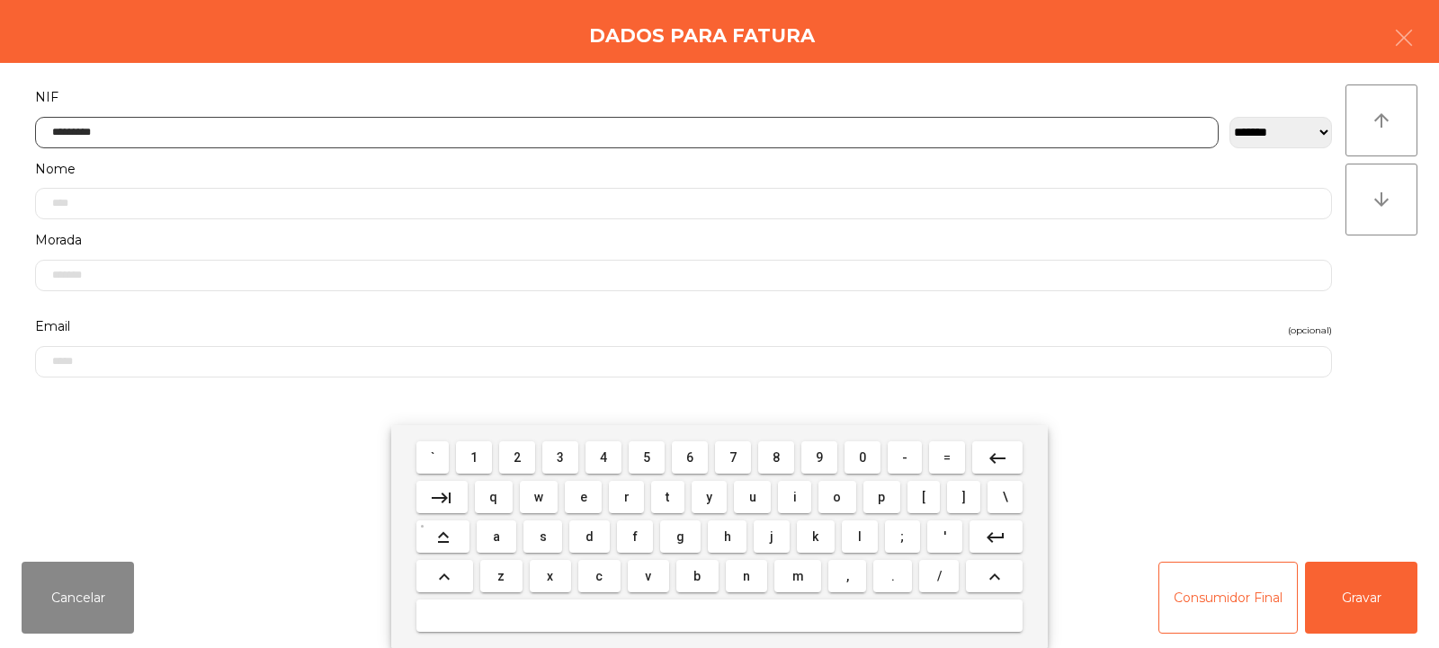
type input "*********"
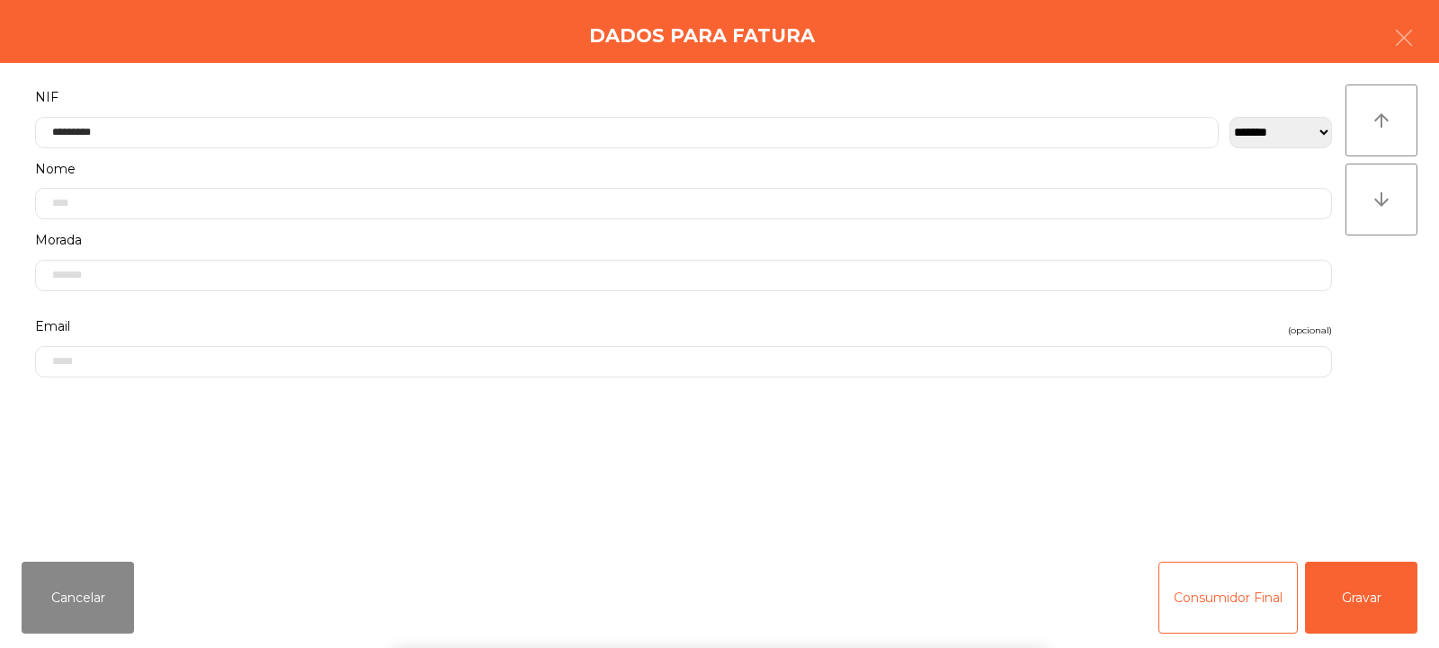
click at [1336, 597] on div "` 1 2 3 4 5 6 7 8 9 0 - = keyboard_backspace keyboard_tab q w e r t y u i o p […" at bounding box center [719, 536] width 1439 height 223
click at [1357, 605] on button "Gravar" at bounding box center [1361, 598] width 112 height 72
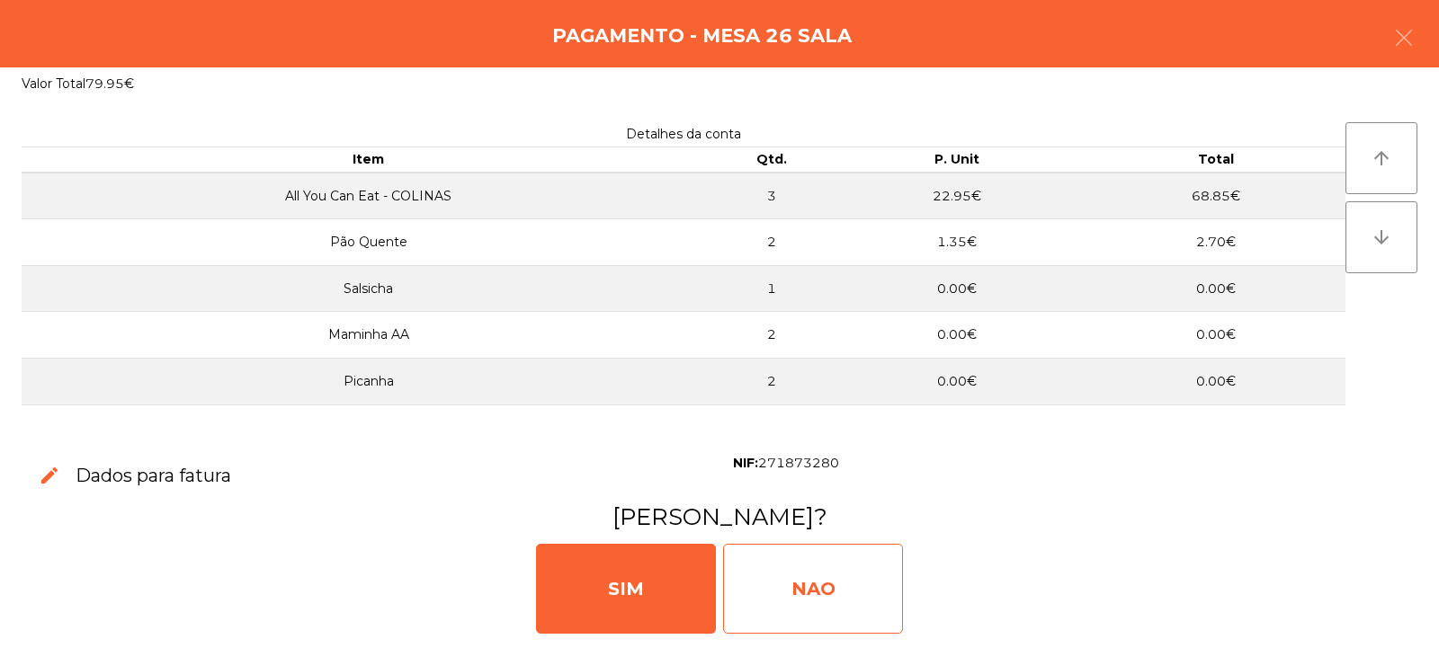
click at [850, 594] on div "NAO" at bounding box center [813, 589] width 180 height 90
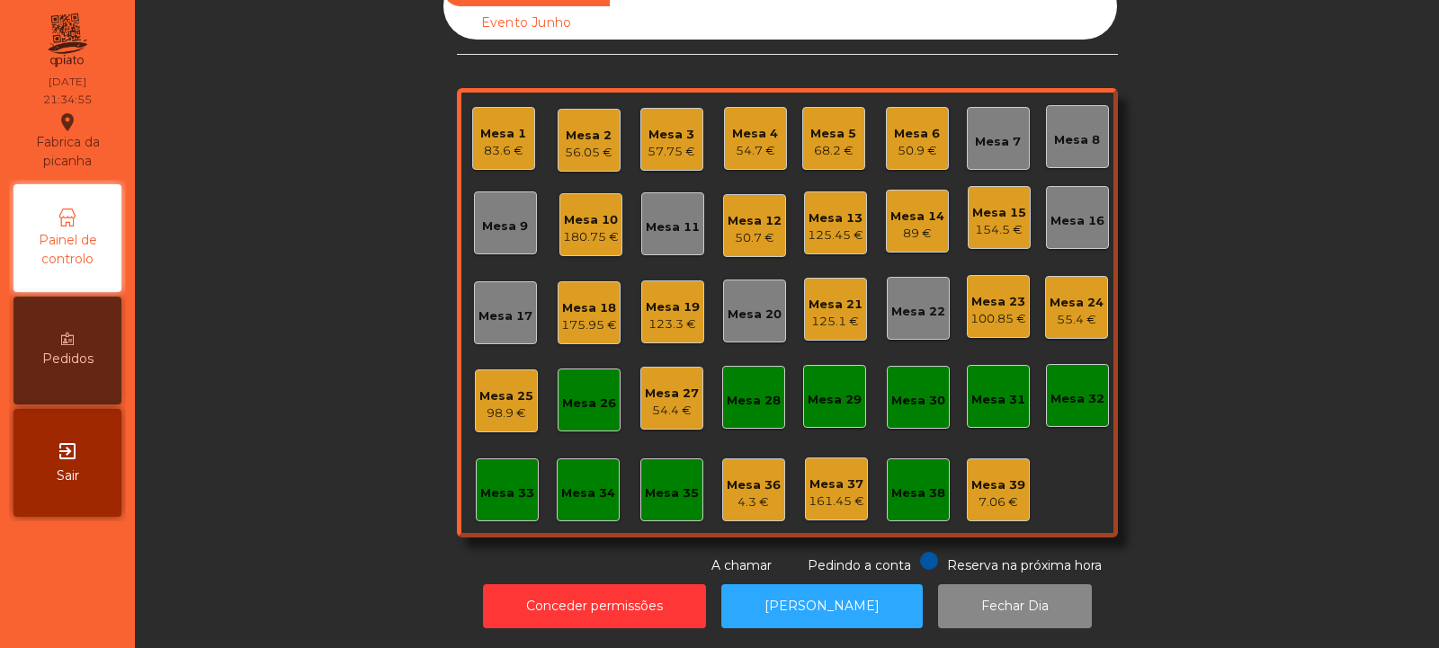
click at [589, 410] on div "Mesa 26" at bounding box center [589, 400] width 63 height 63
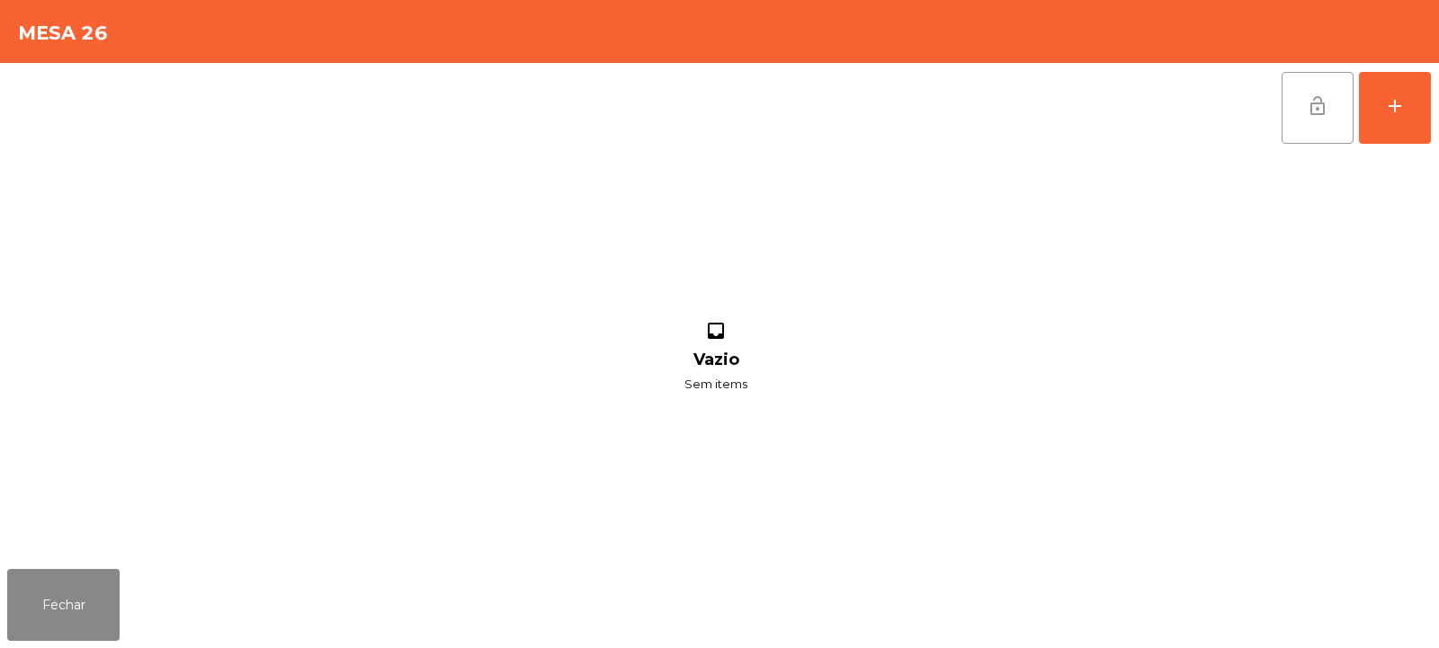
click at [1321, 115] on span "lock_open" at bounding box center [1318, 106] width 22 height 22
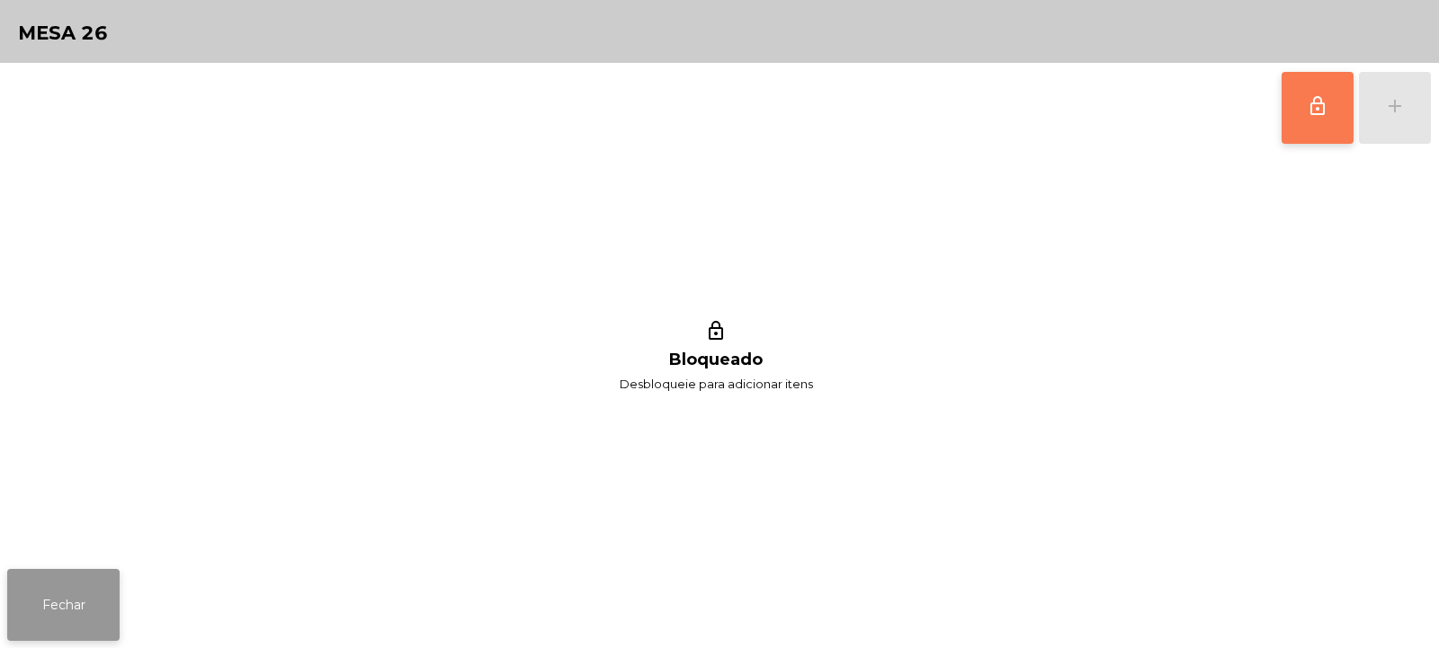
click at [88, 586] on button "Fechar" at bounding box center [63, 605] width 112 height 72
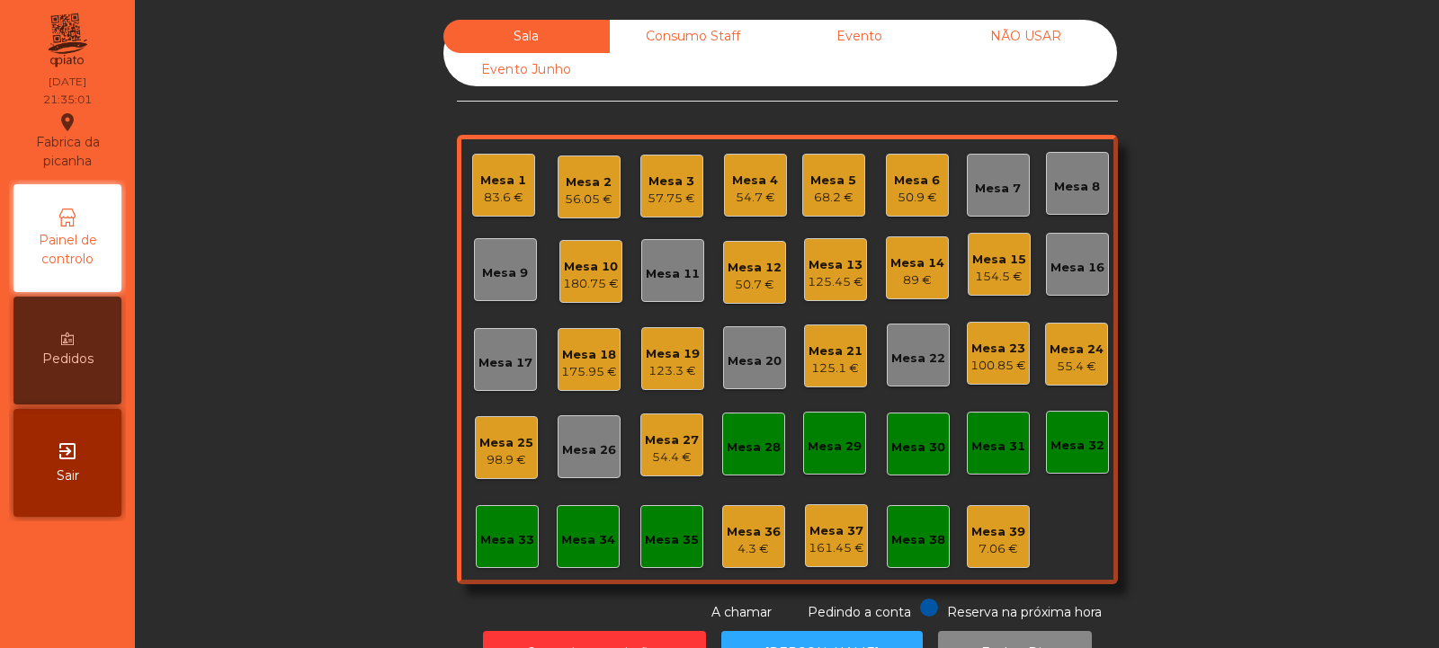
scroll to position [0, 0]
click at [681, 186] on div "Mesa 3" at bounding box center [672, 182] width 48 height 18
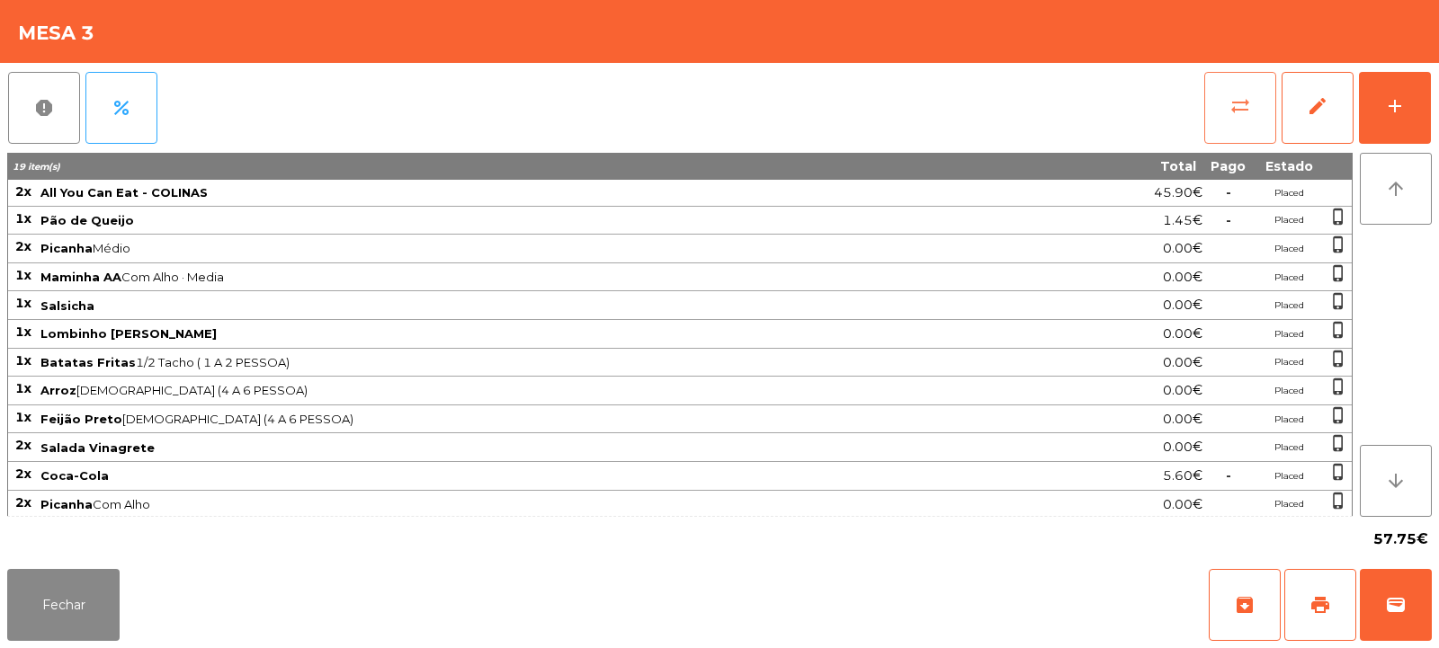
click at [1237, 122] on button "sync_alt" at bounding box center [1240, 108] width 72 height 72
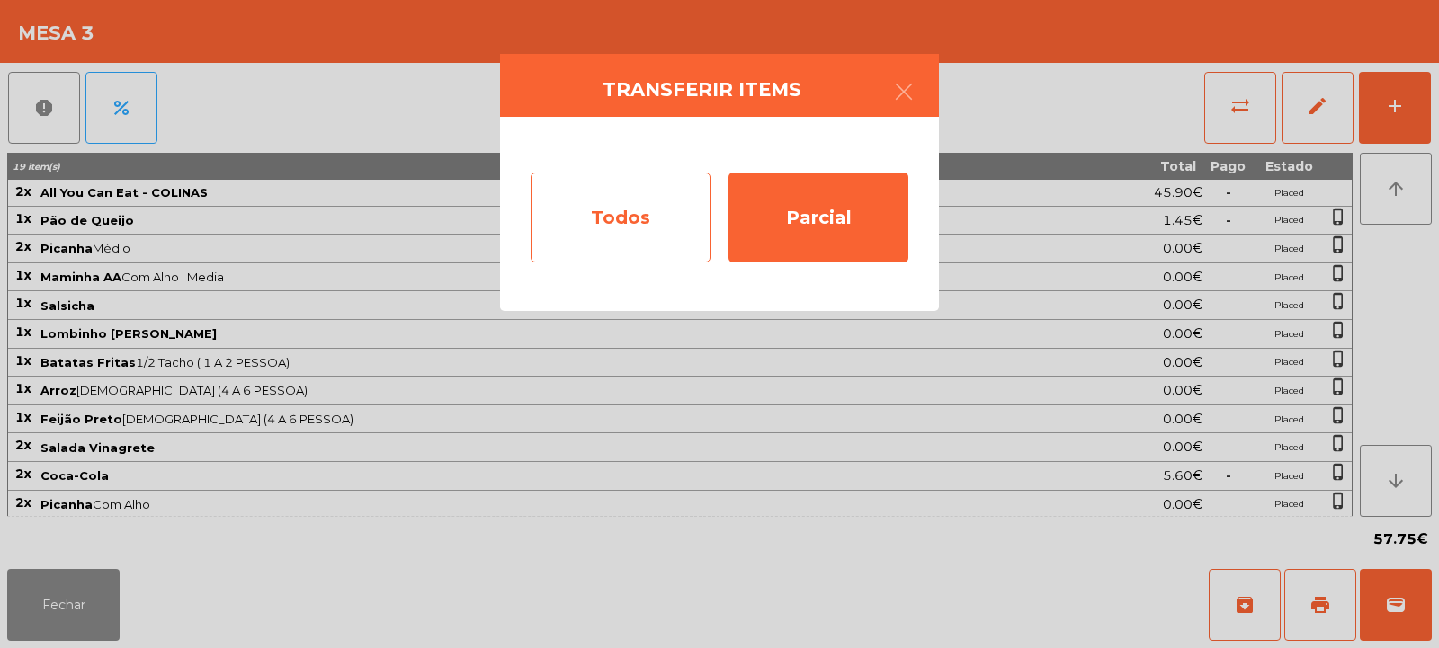
click at [638, 231] on div "Todos" at bounding box center [621, 218] width 180 height 90
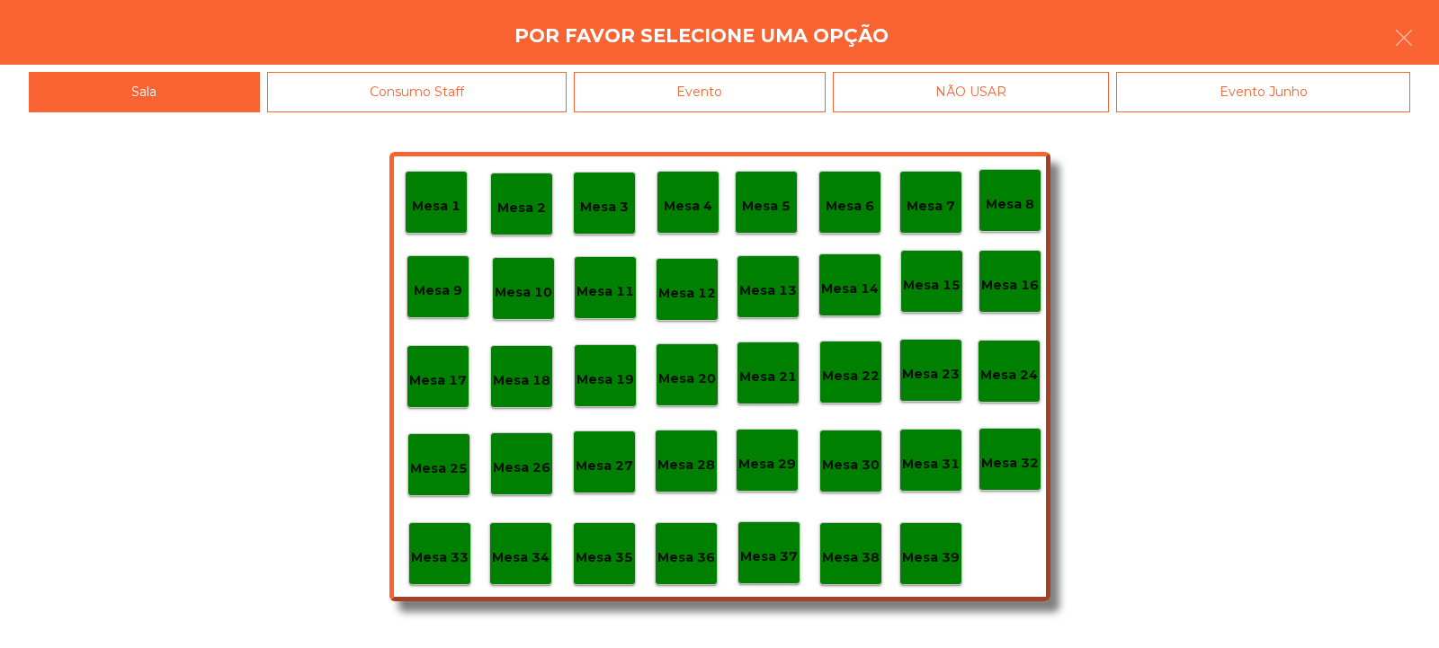
click at [753, 94] on div "Evento" at bounding box center [700, 92] width 252 height 40
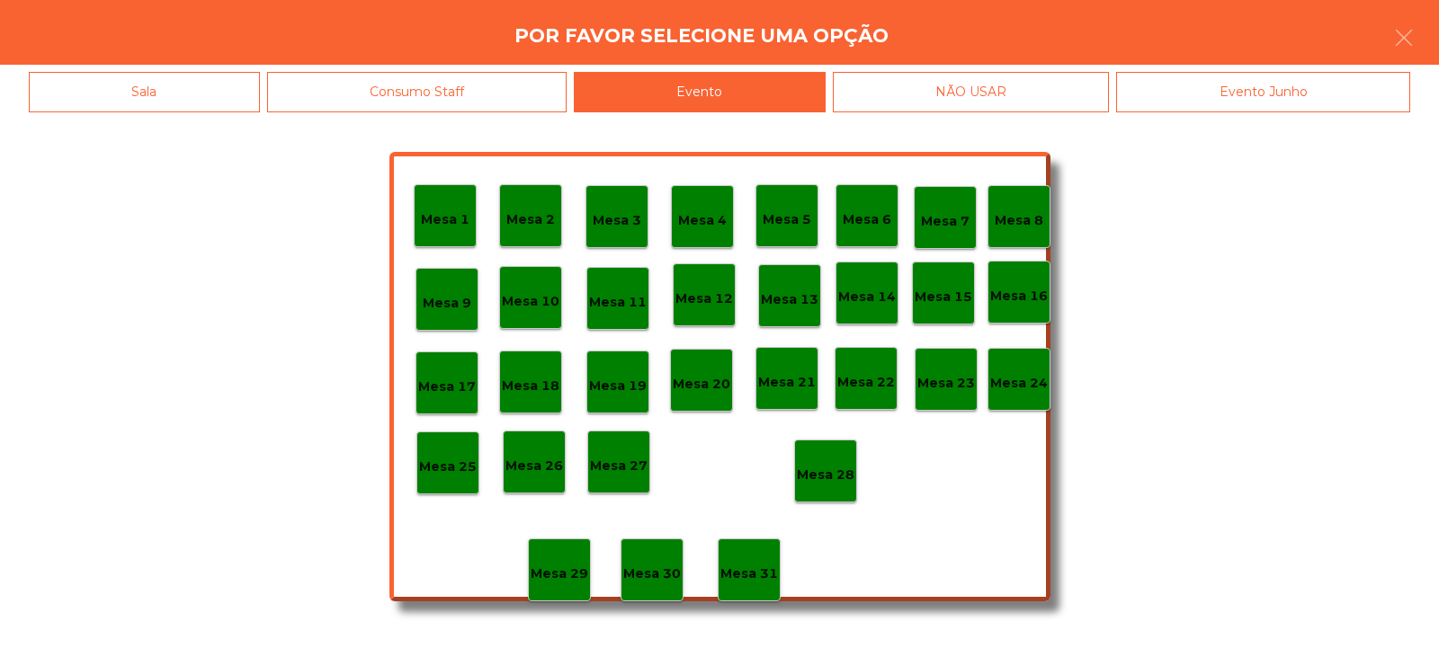
click at [837, 473] on p "Mesa 28" at bounding box center [826, 475] width 58 height 21
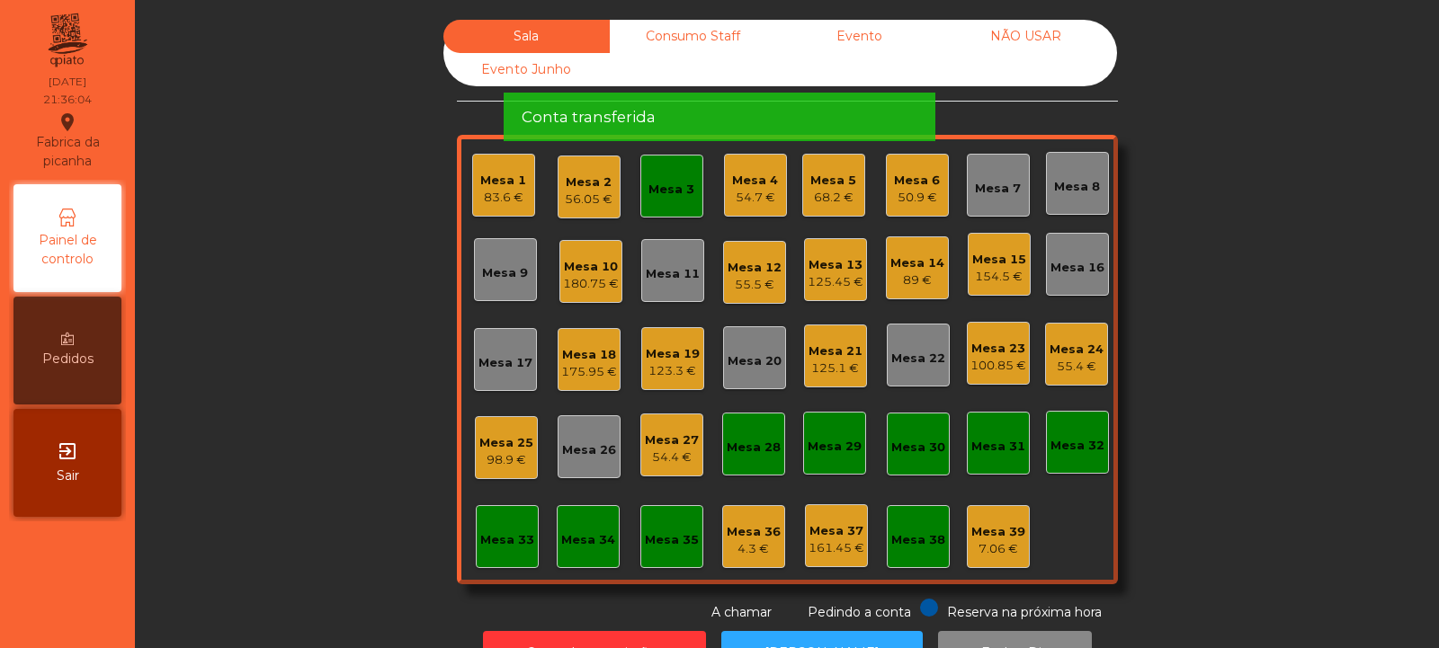
click at [670, 196] on div "Mesa 3" at bounding box center [671, 190] width 46 height 18
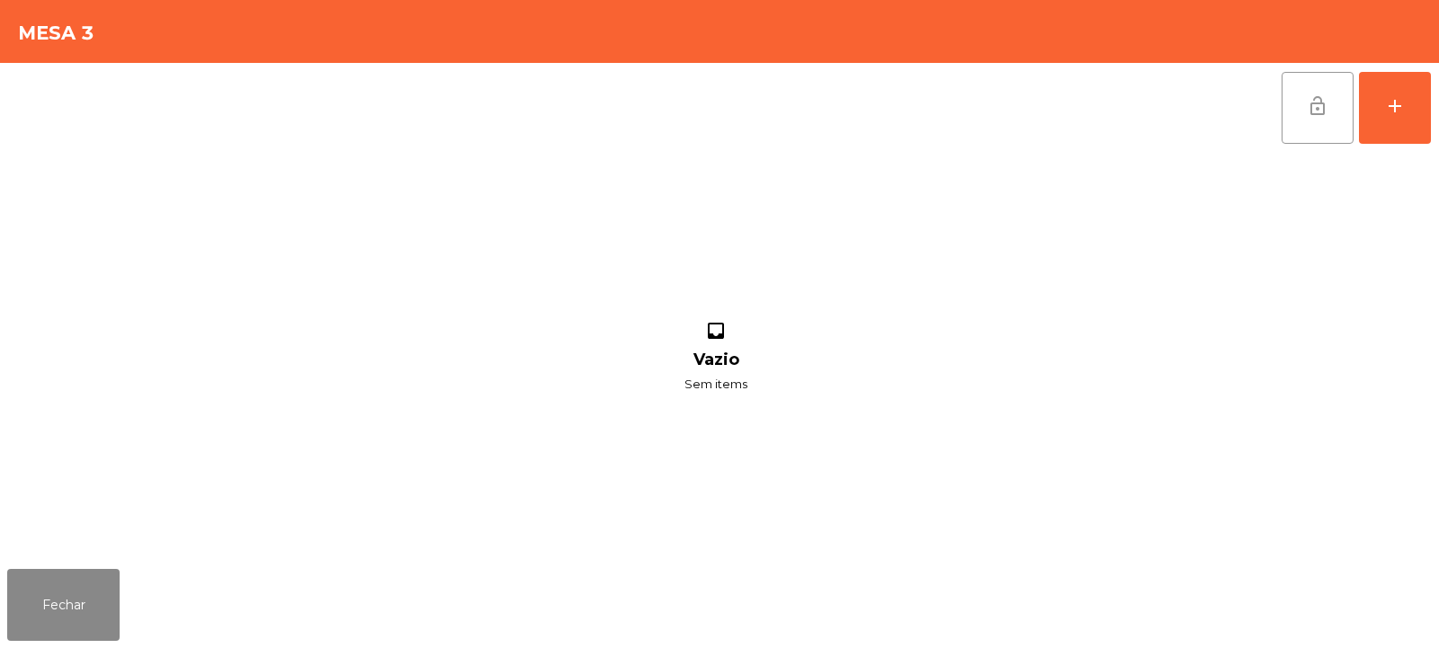
click at [1315, 107] on span "lock_open" at bounding box center [1318, 106] width 22 height 22
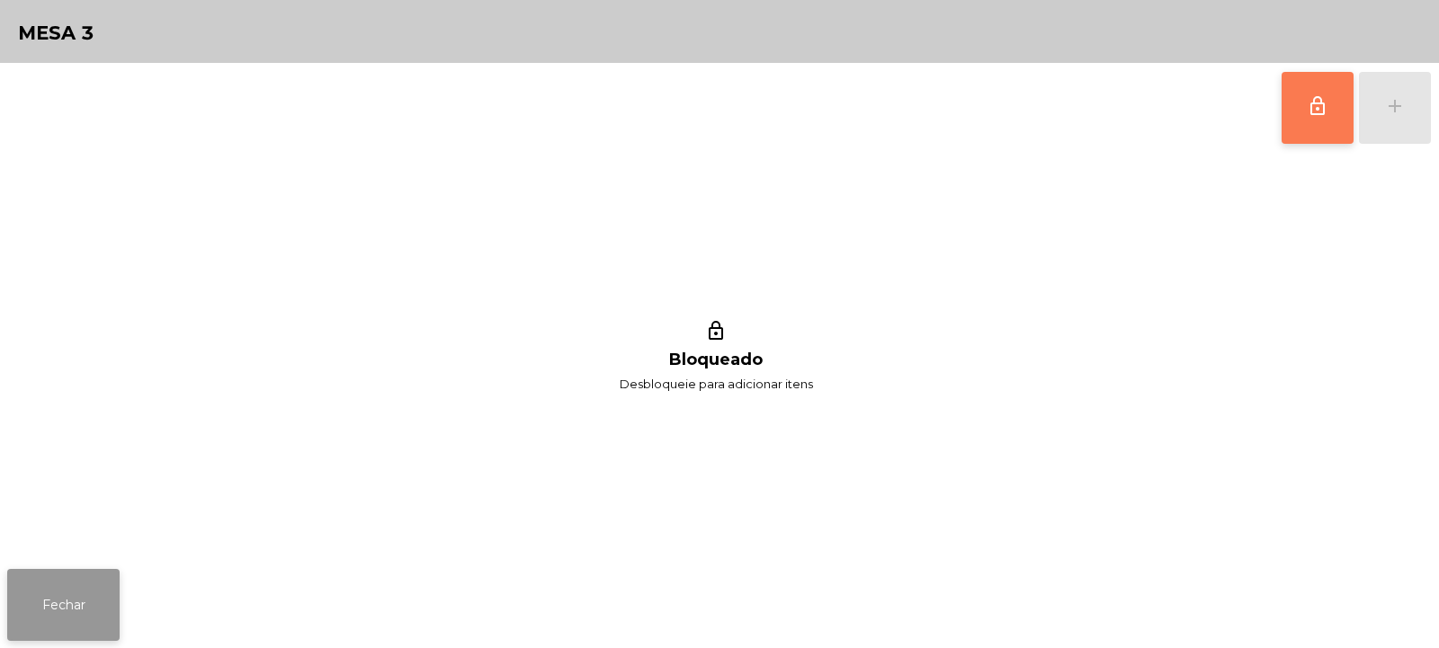
click at [71, 610] on button "Fechar" at bounding box center [63, 605] width 112 height 72
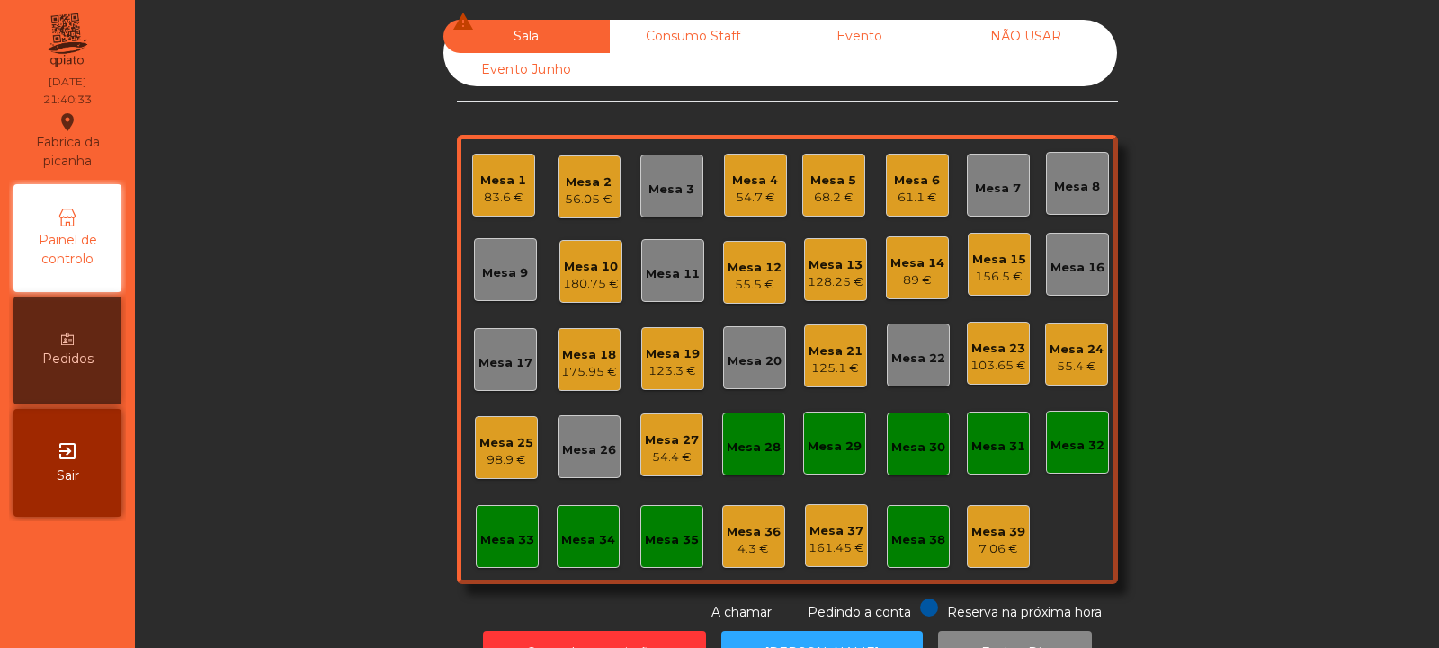
click at [678, 373] on div "123.3 €" at bounding box center [673, 371] width 54 height 18
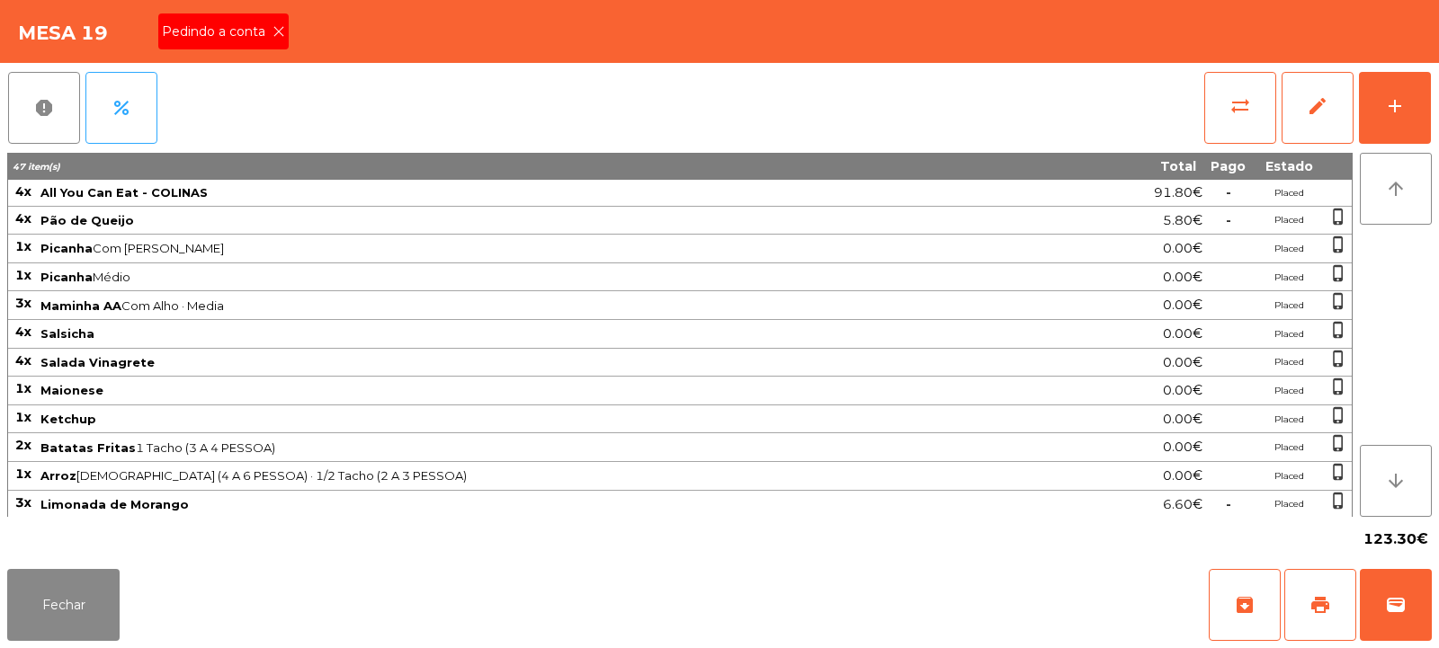
click at [259, 29] on span "Pedindo a conta" at bounding box center [217, 31] width 111 height 19
click at [1343, 612] on button "print" at bounding box center [1320, 605] width 72 height 72
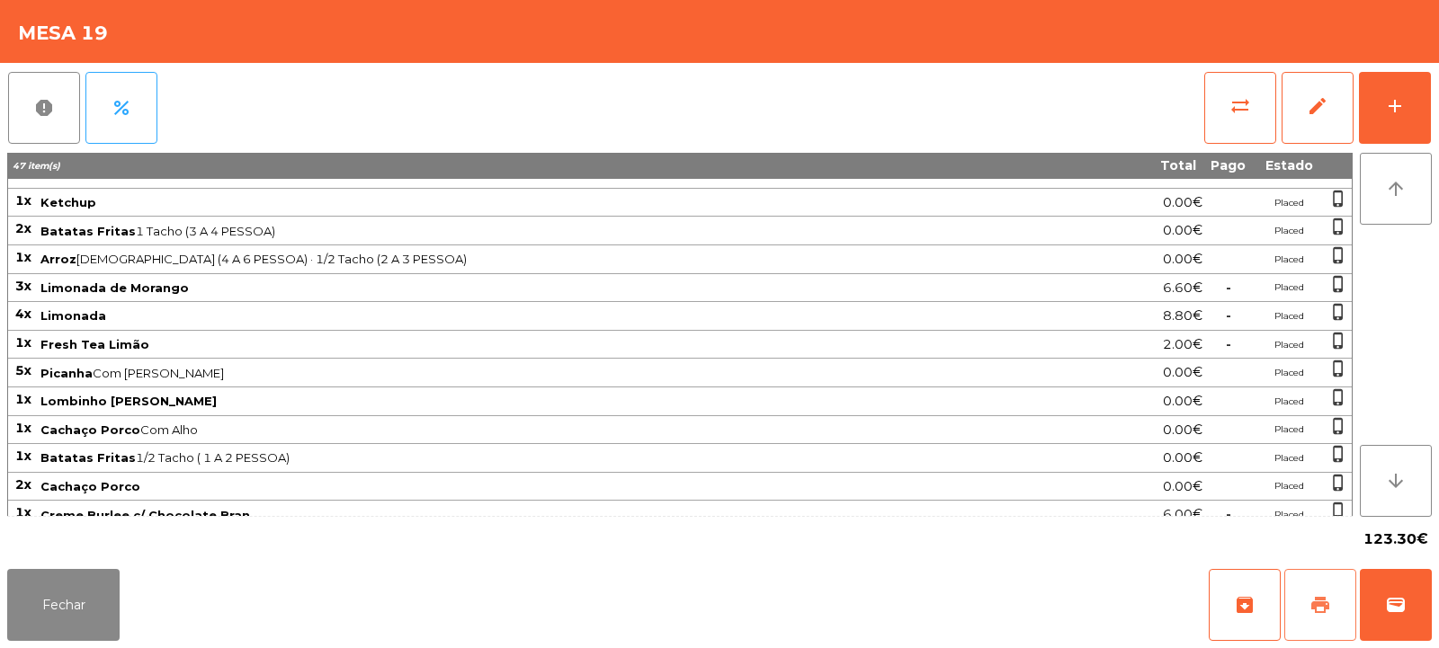
scroll to position [287, 0]
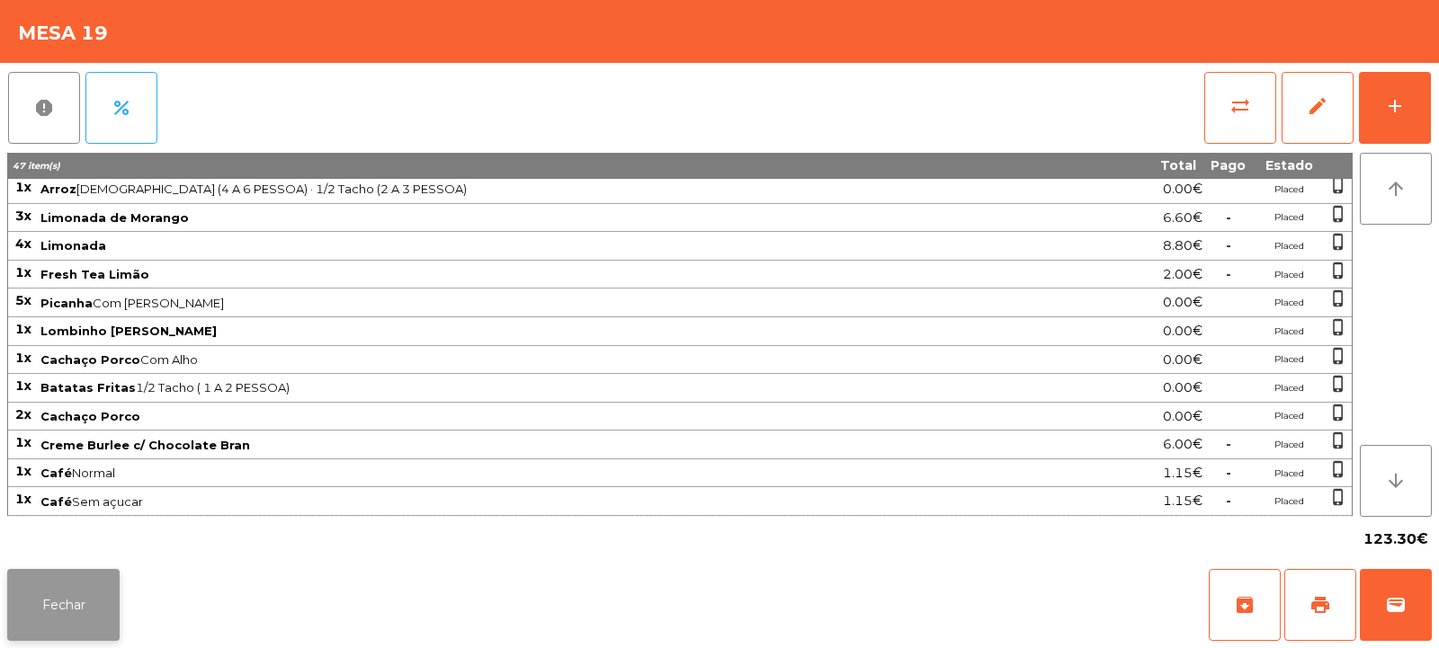
click at [67, 603] on button "Fechar" at bounding box center [63, 605] width 112 height 72
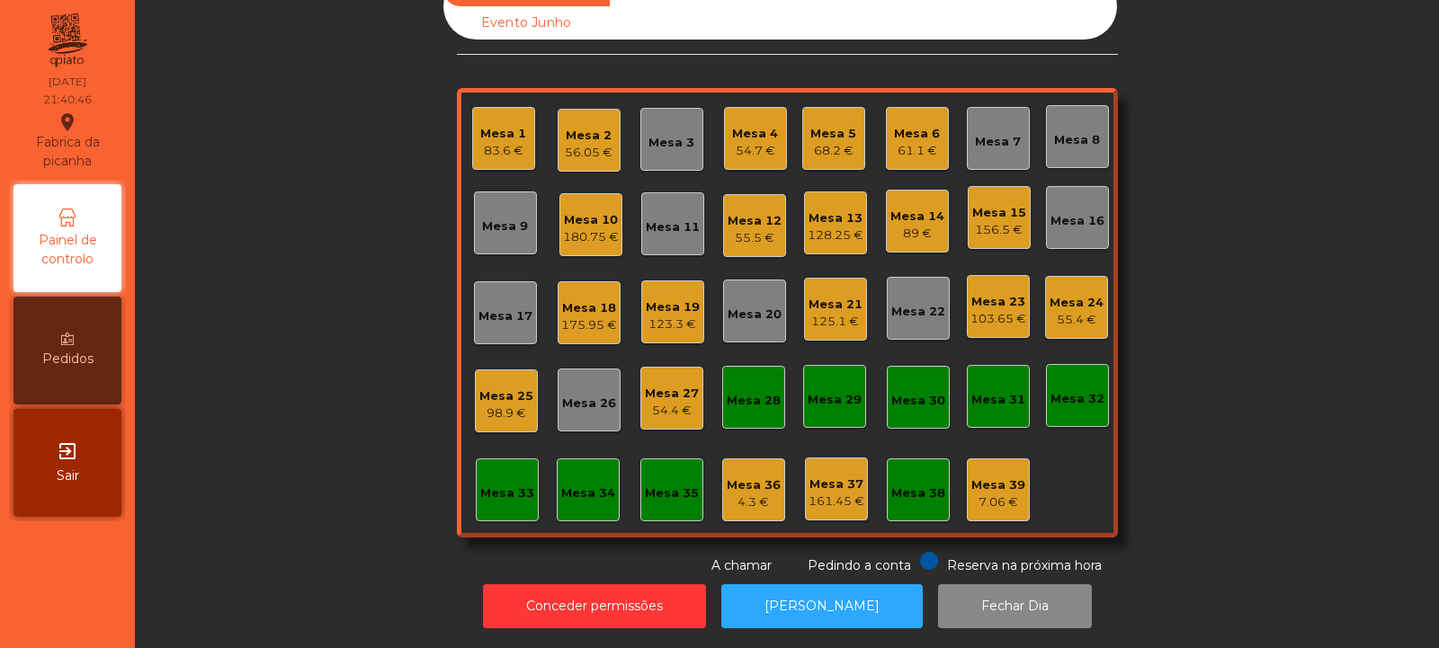
scroll to position [0, 0]
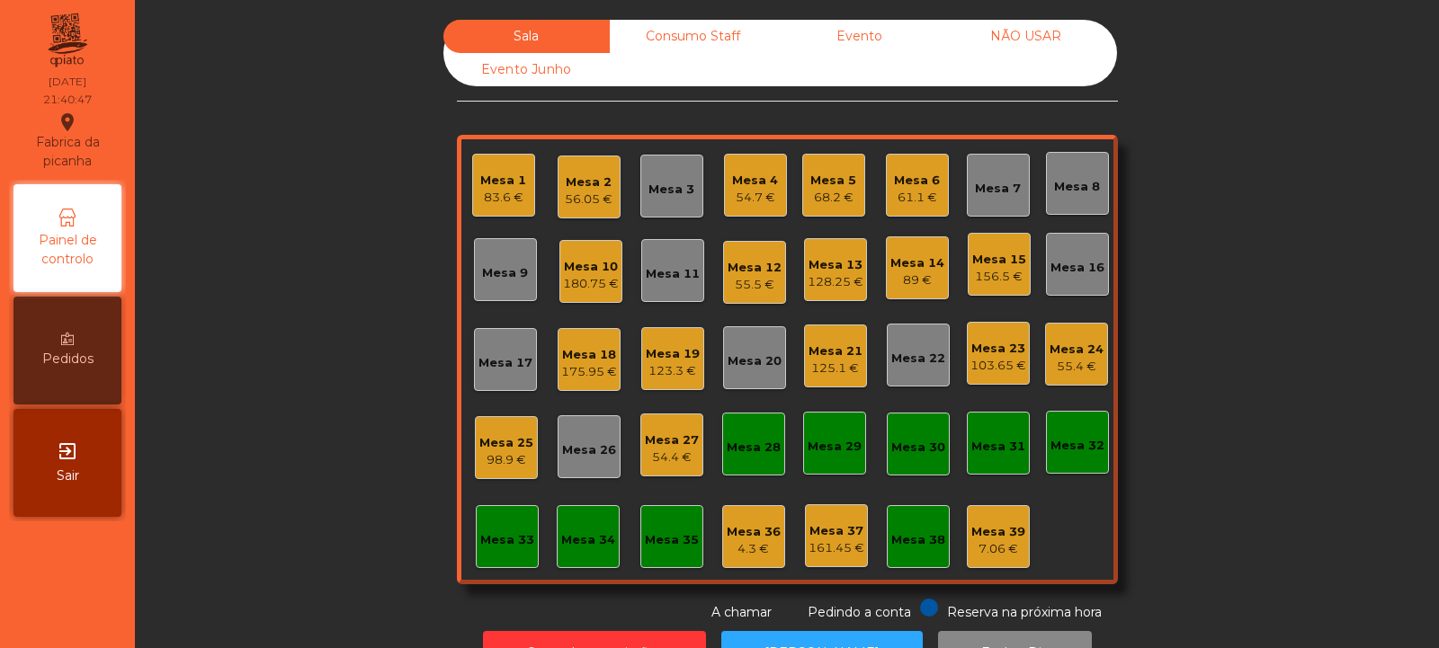
click at [588, 366] on div "175.95 €" at bounding box center [589, 372] width 56 height 18
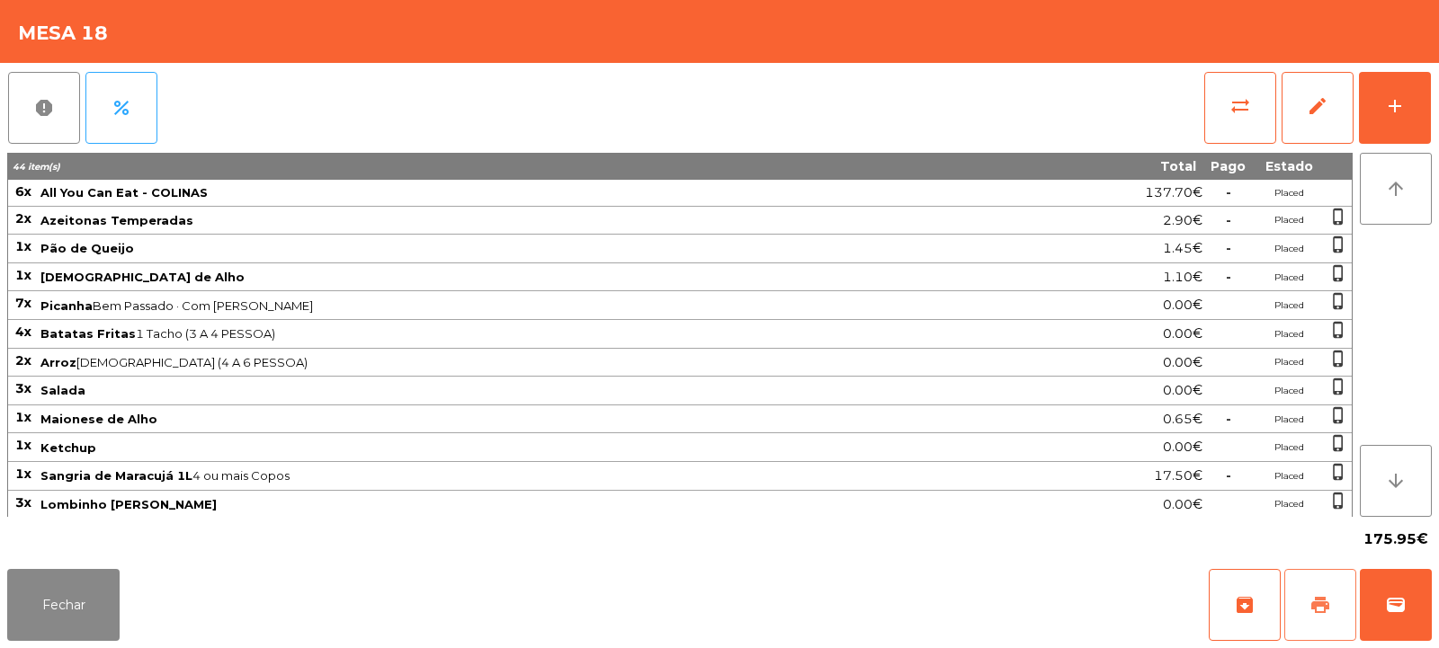
click at [1318, 592] on button "print" at bounding box center [1320, 605] width 72 height 72
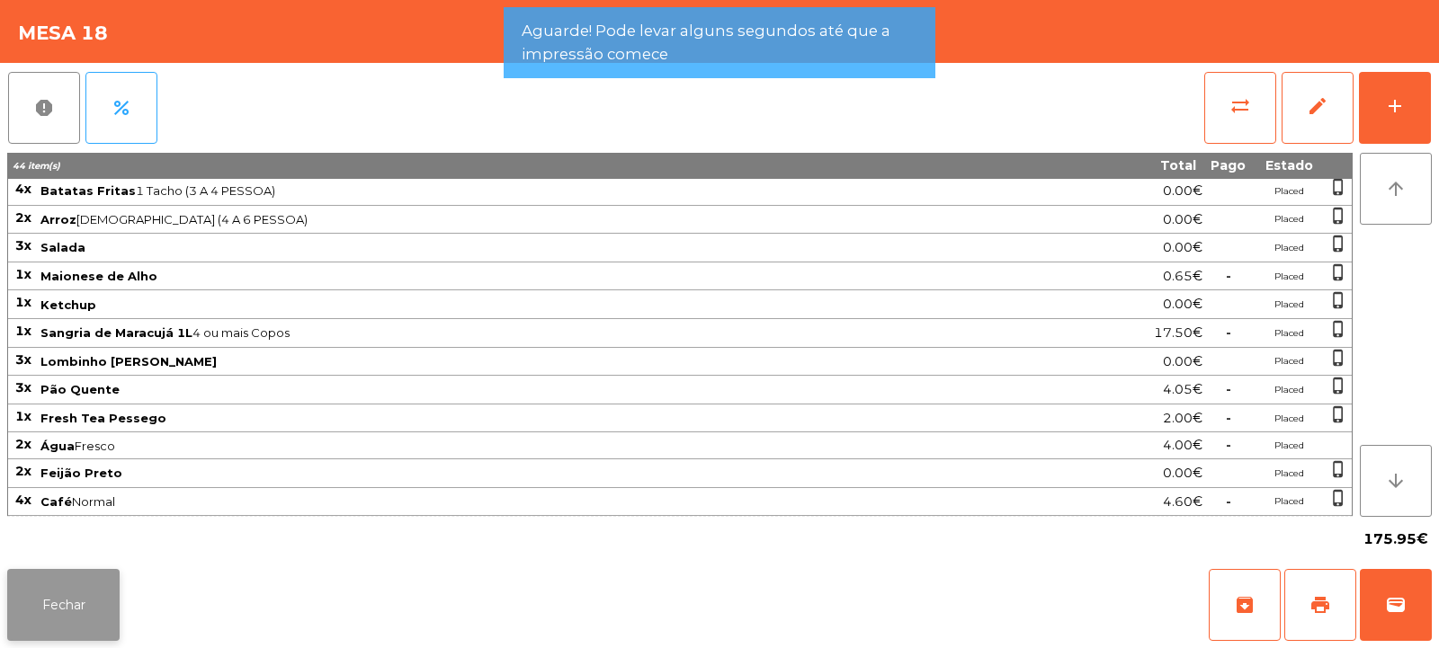
click at [92, 587] on button "Fechar" at bounding box center [63, 605] width 112 height 72
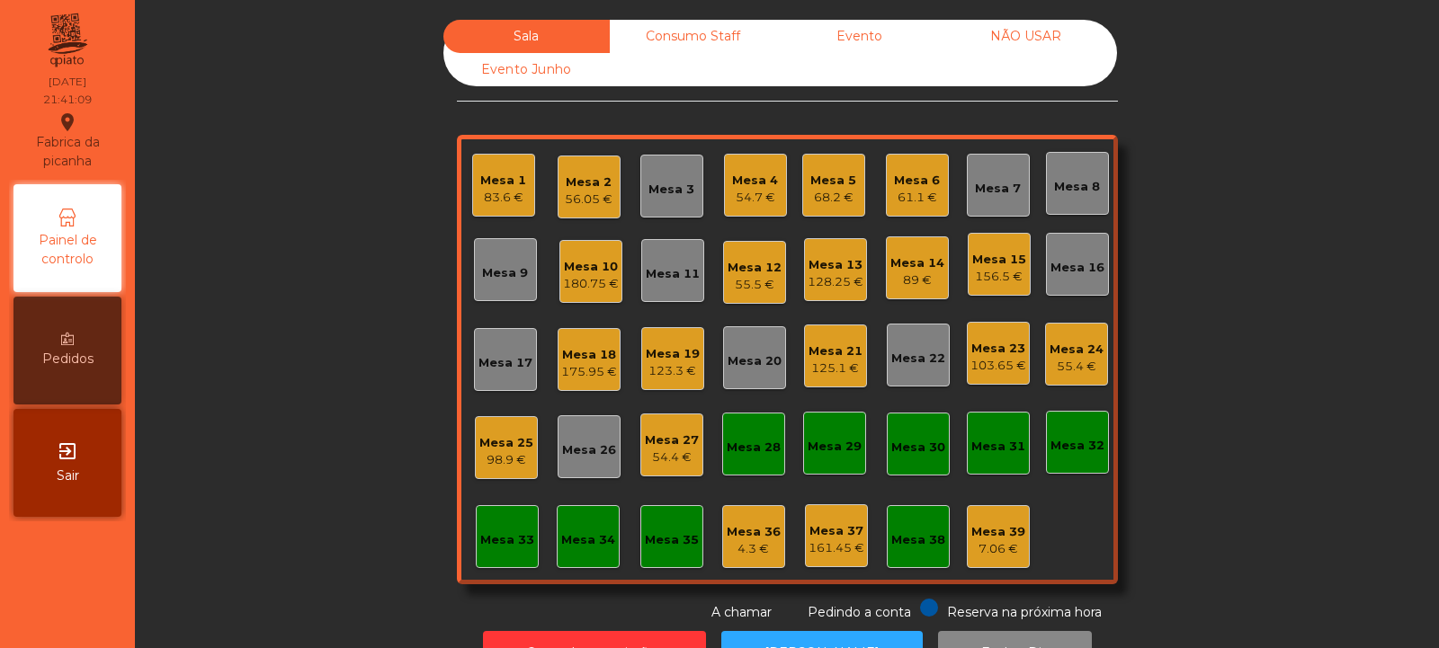
click at [580, 362] on div "Mesa 18" at bounding box center [589, 355] width 56 height 18
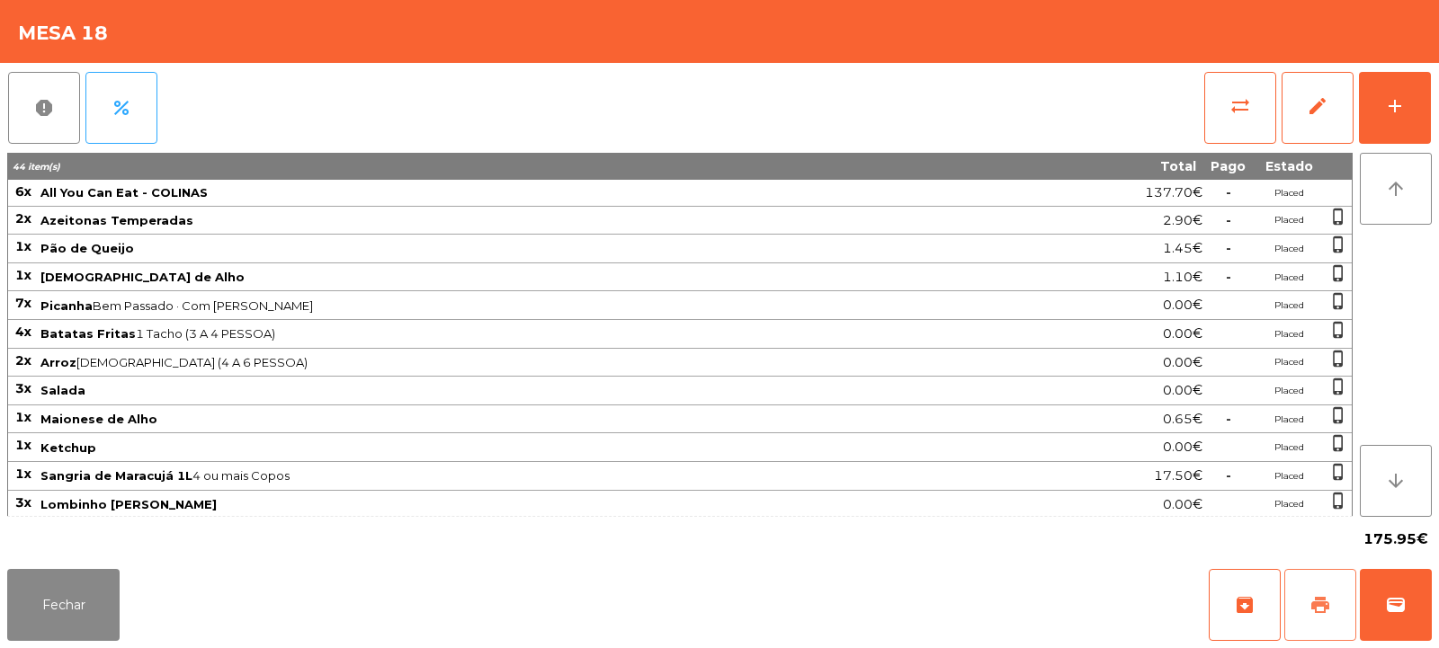
click at [1319, 600] on span "print" at bounding box center [1320, 605] width 22 height 22
click at [1381, 600] on button "wallet" at bounding box center [1396, 605] width 72 height 72
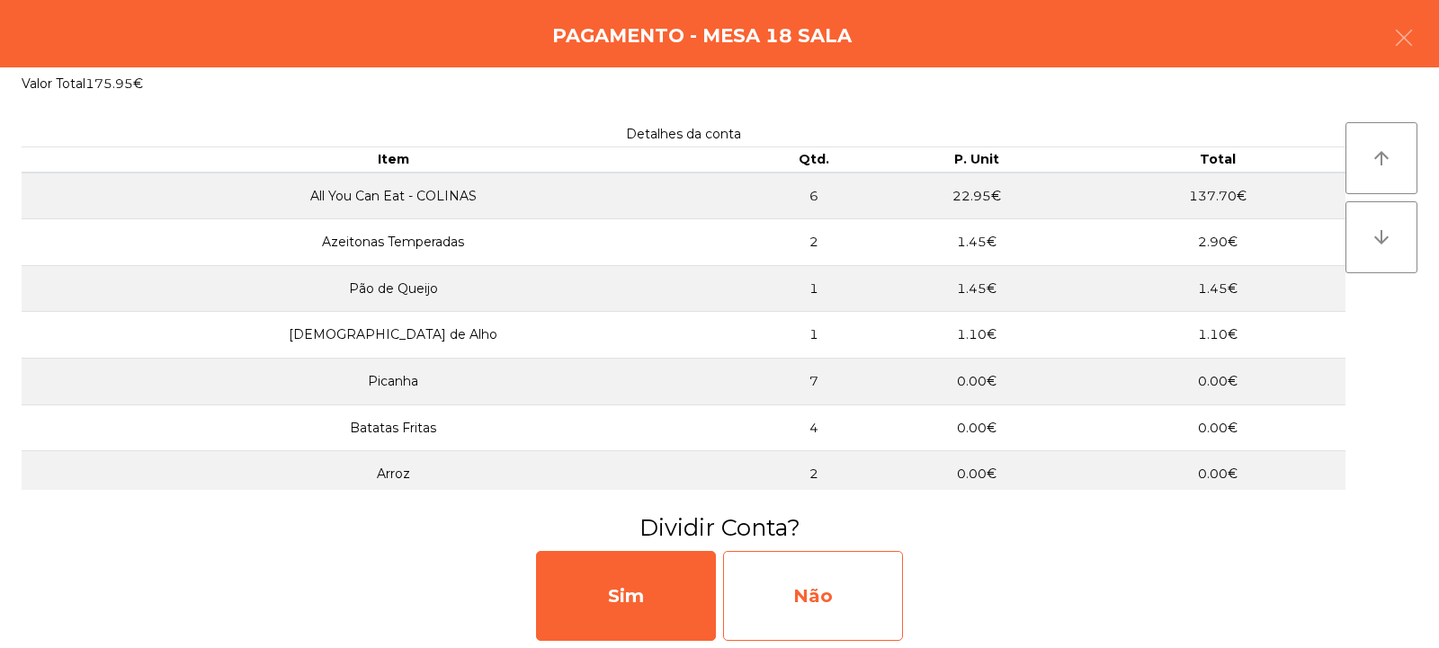
click at [815, 582] on div "Não" at bounding box center [813, 596] width 180 height 90
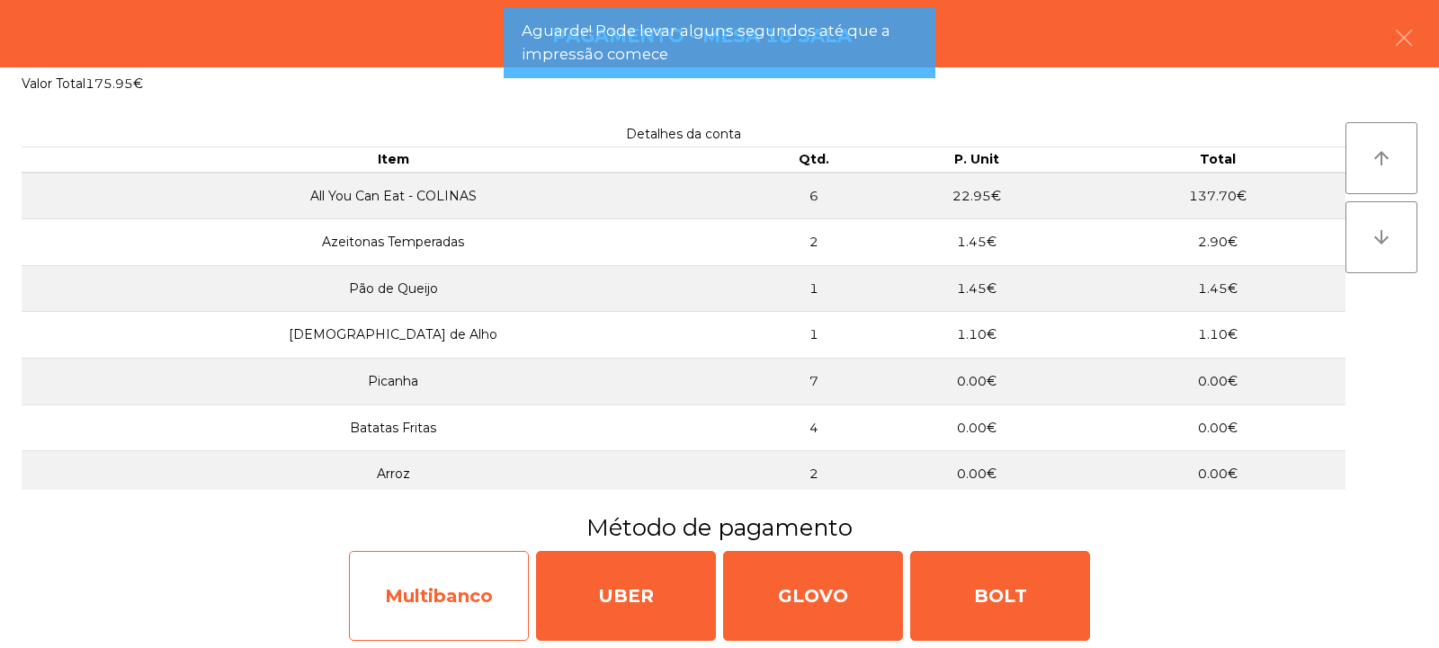
click at [451, 599] on div "Multibanco" at bounding box center [439, 596] width 180 height 90
select select "**"
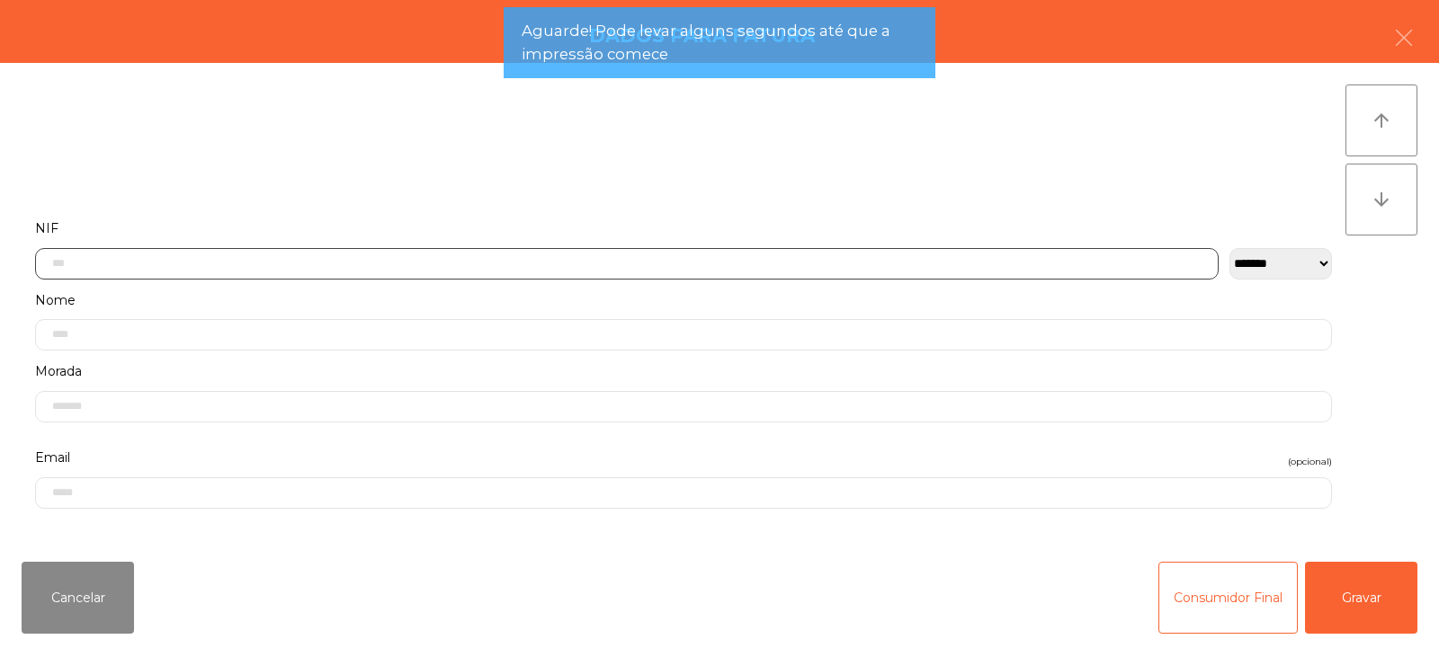
click at [784, 251] on input "text" at bounding box center [627, 263] width 1184 height 31
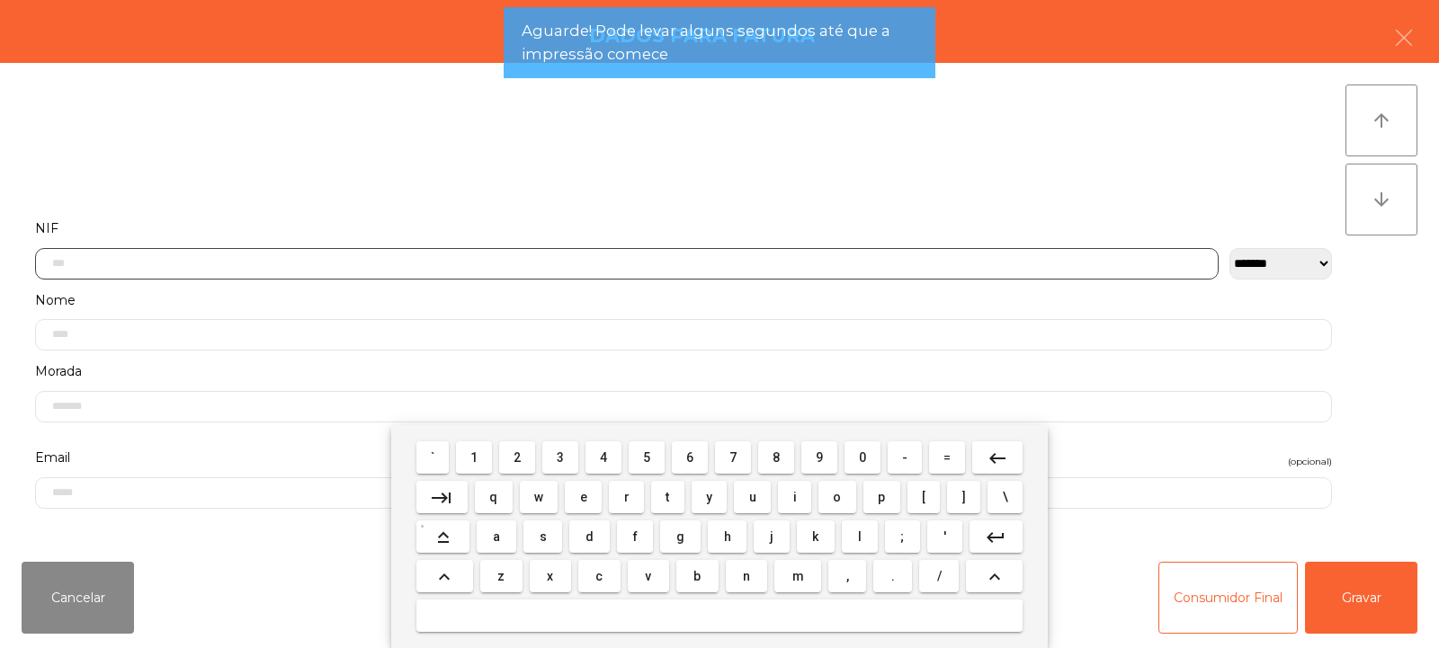
scroll to position [131, 0]
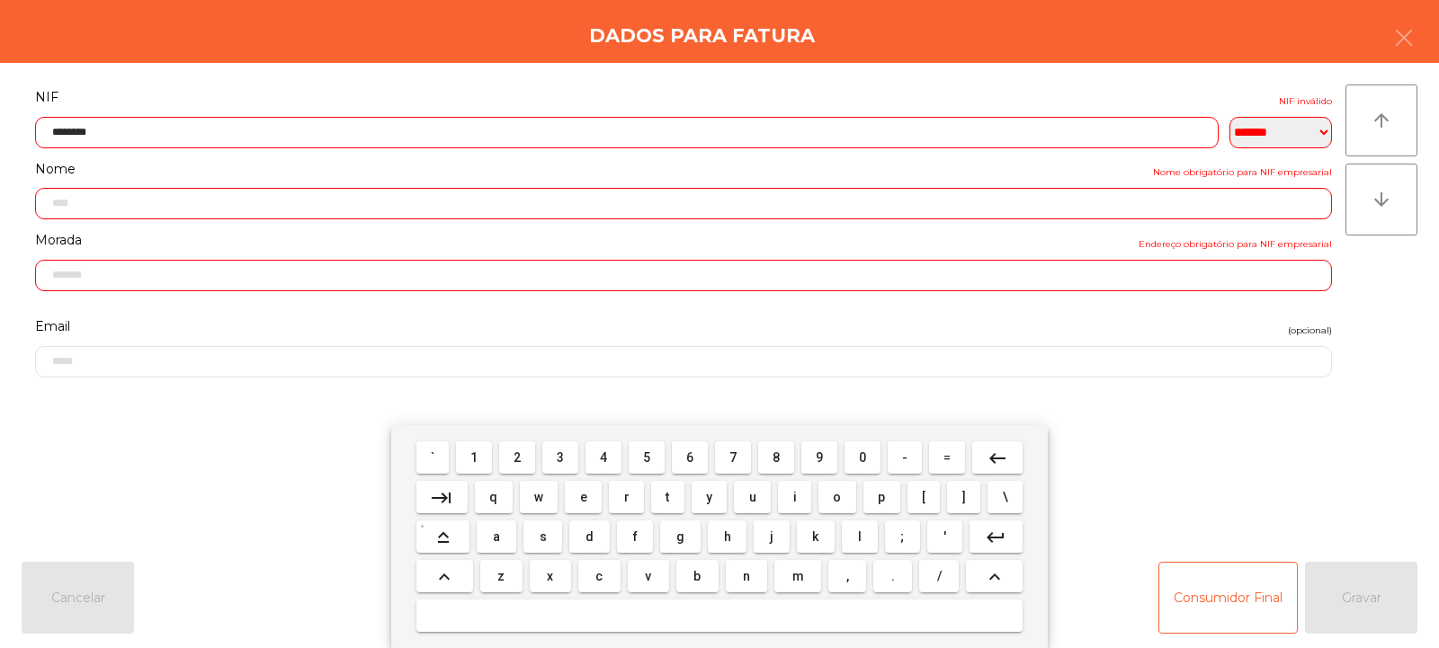
type input "*********"
type input "**********"
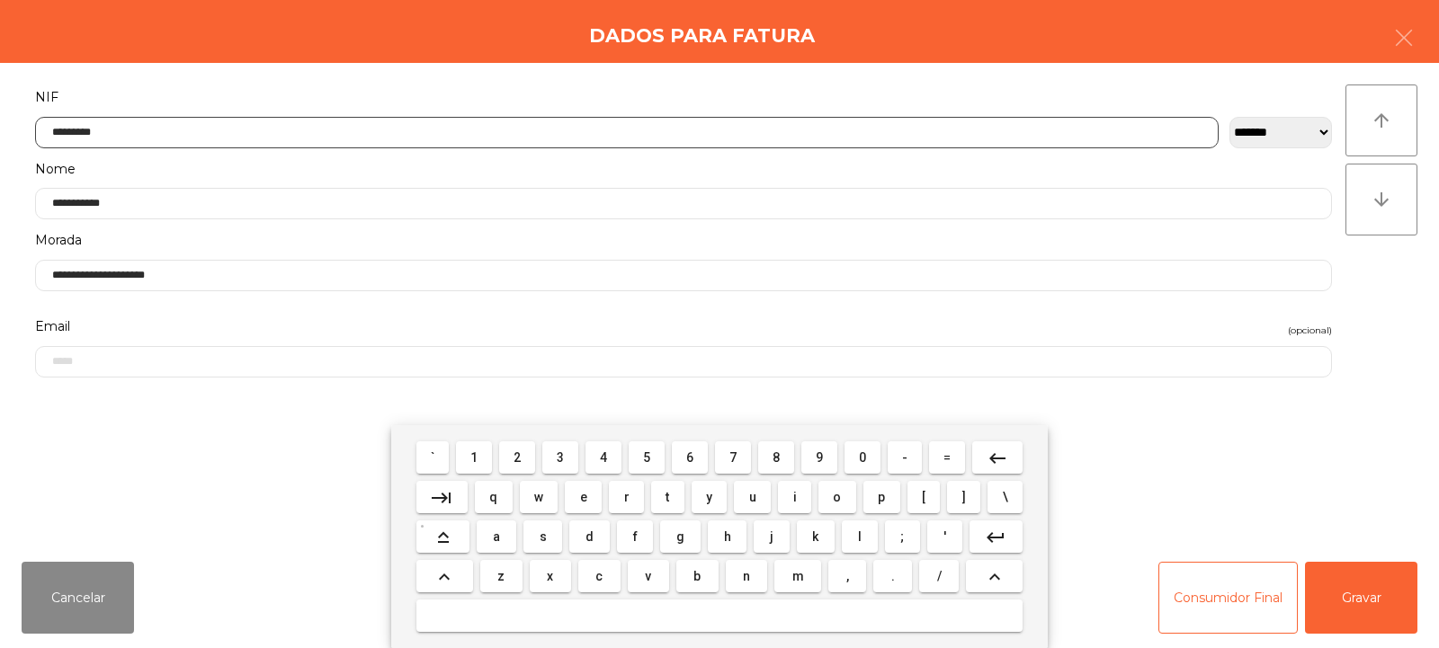
type input "*********"
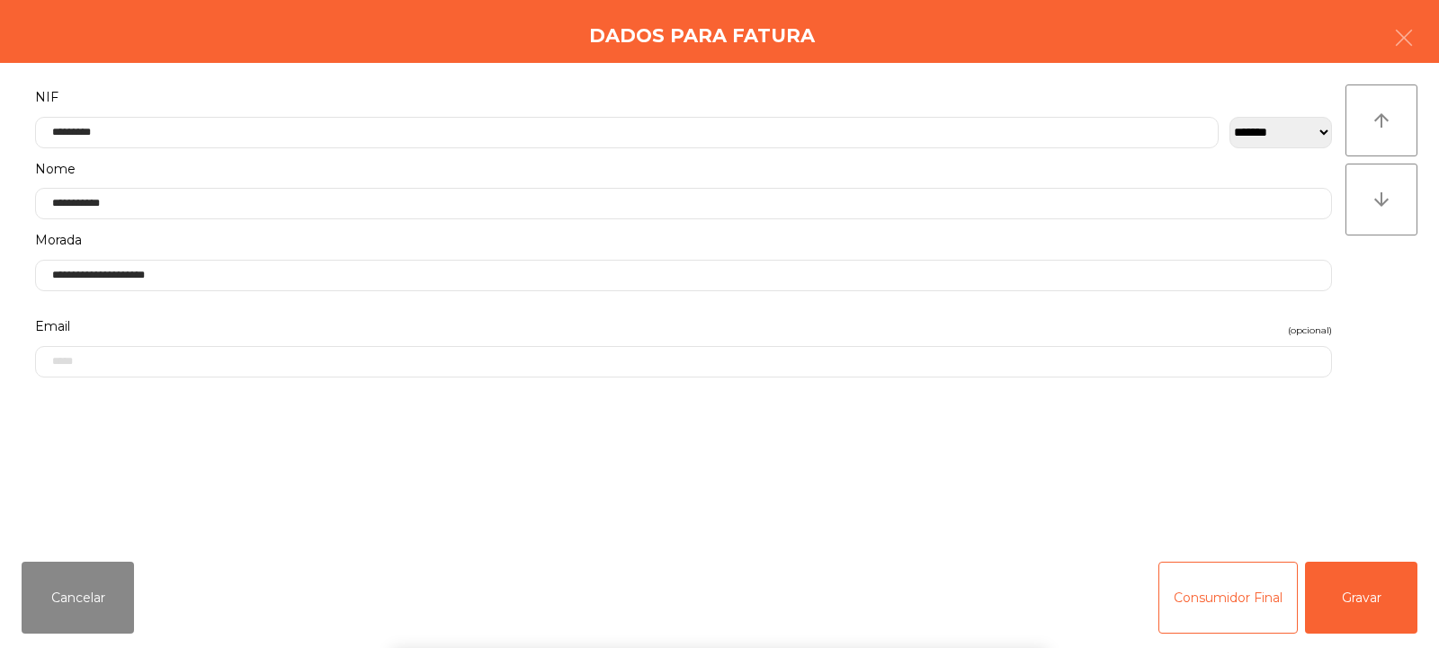
click at [1344, 623] on div "` 1 2 3 4 5 6 7 8 9 0 - = keyboard_backspace keyboard_tab q w e r t y u i o p […" at bounding box center [719, 536] width 1439 height 223
click at [1361, 600] on button "Gravar" at bounding box center [1361, 598] width 112 height 72
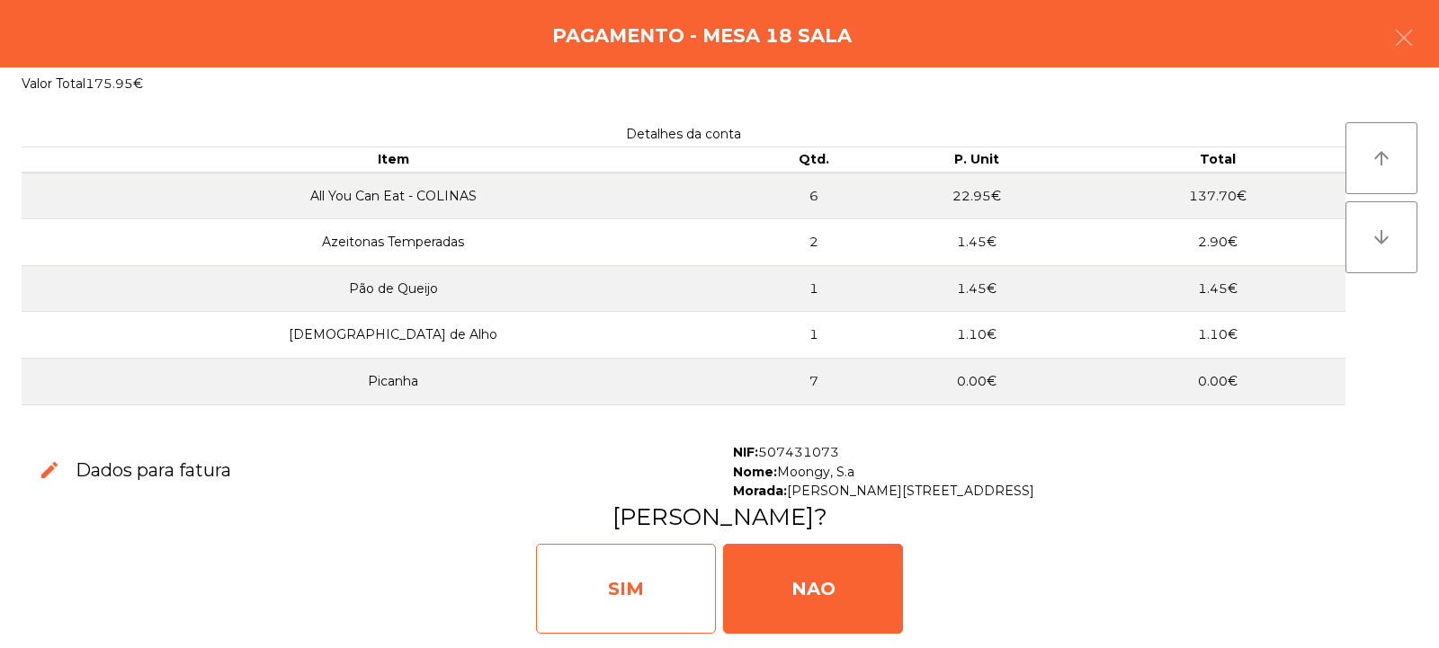
click at [665, 586] on div "SIM" at bounding box center [626, 589] width 180 height 90
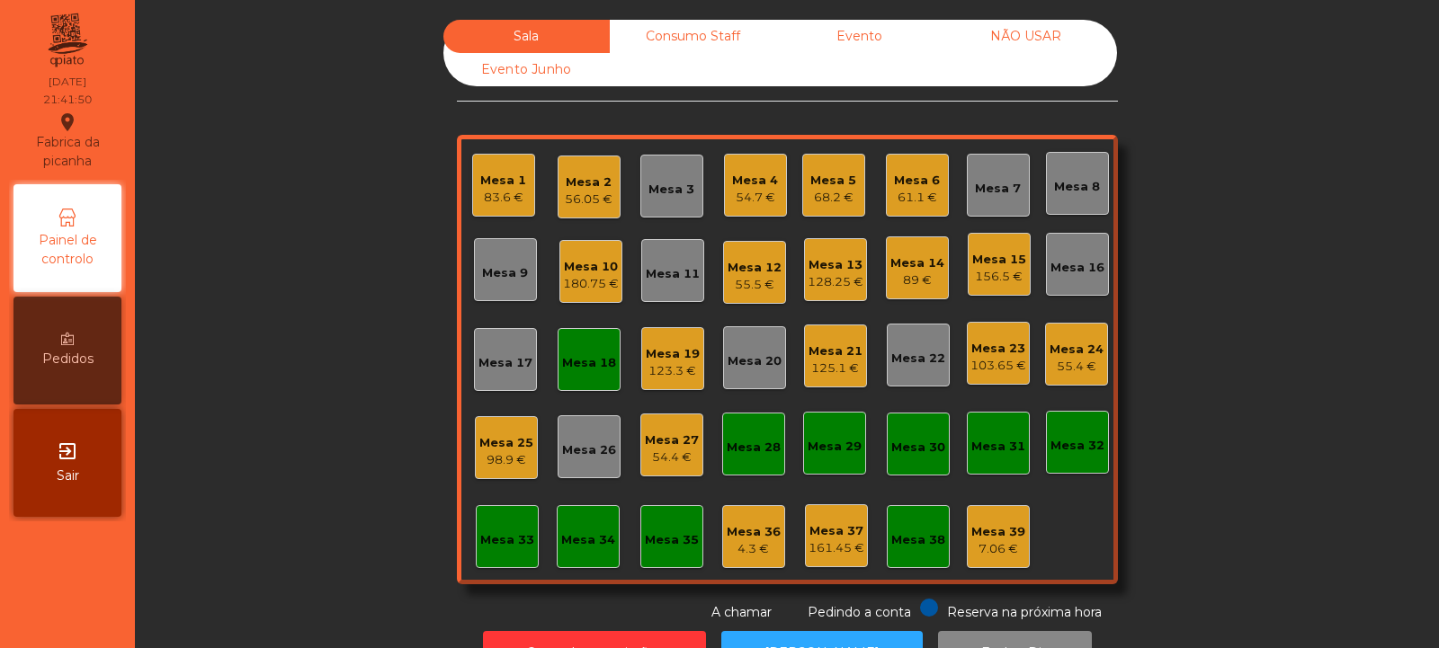
click at [579, 342] on div "Mesa 18" at bounding box center [589, 359] width 63 height 63
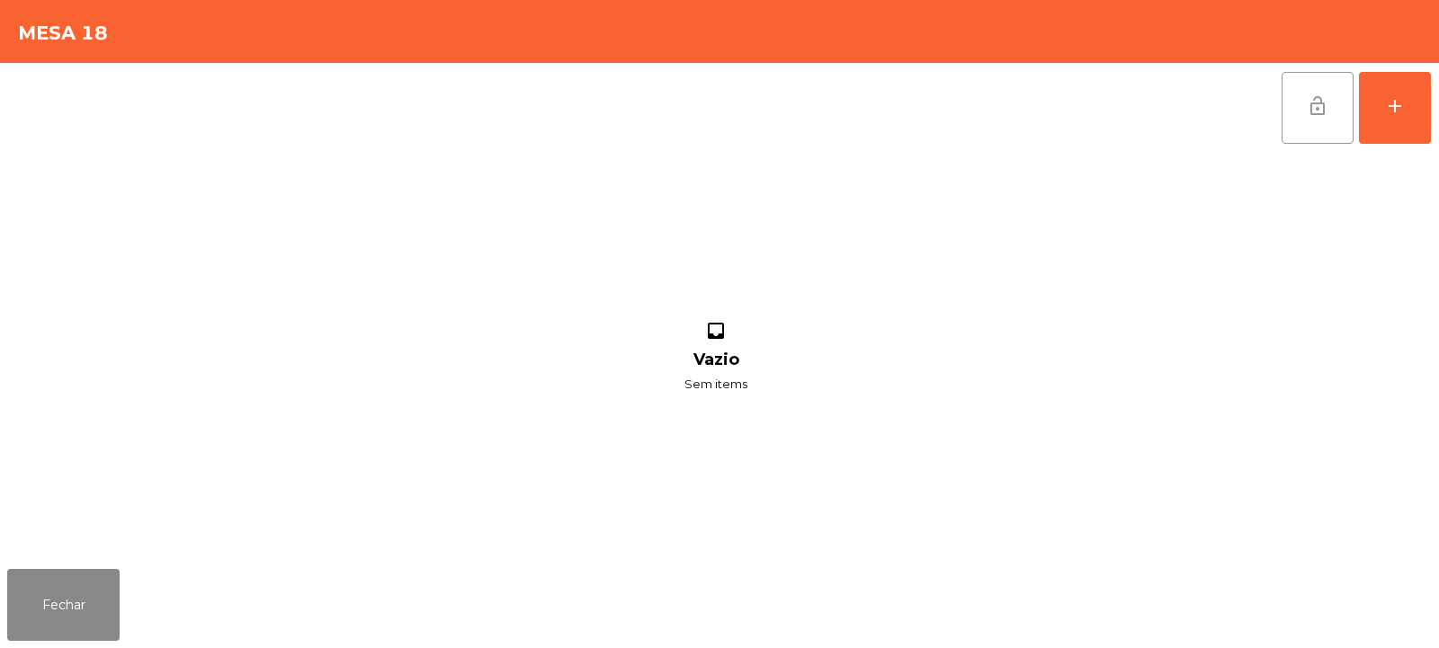
click at [1326, 103] on span "lock_open" at bounding box center [1318, 106] width 22 height 22
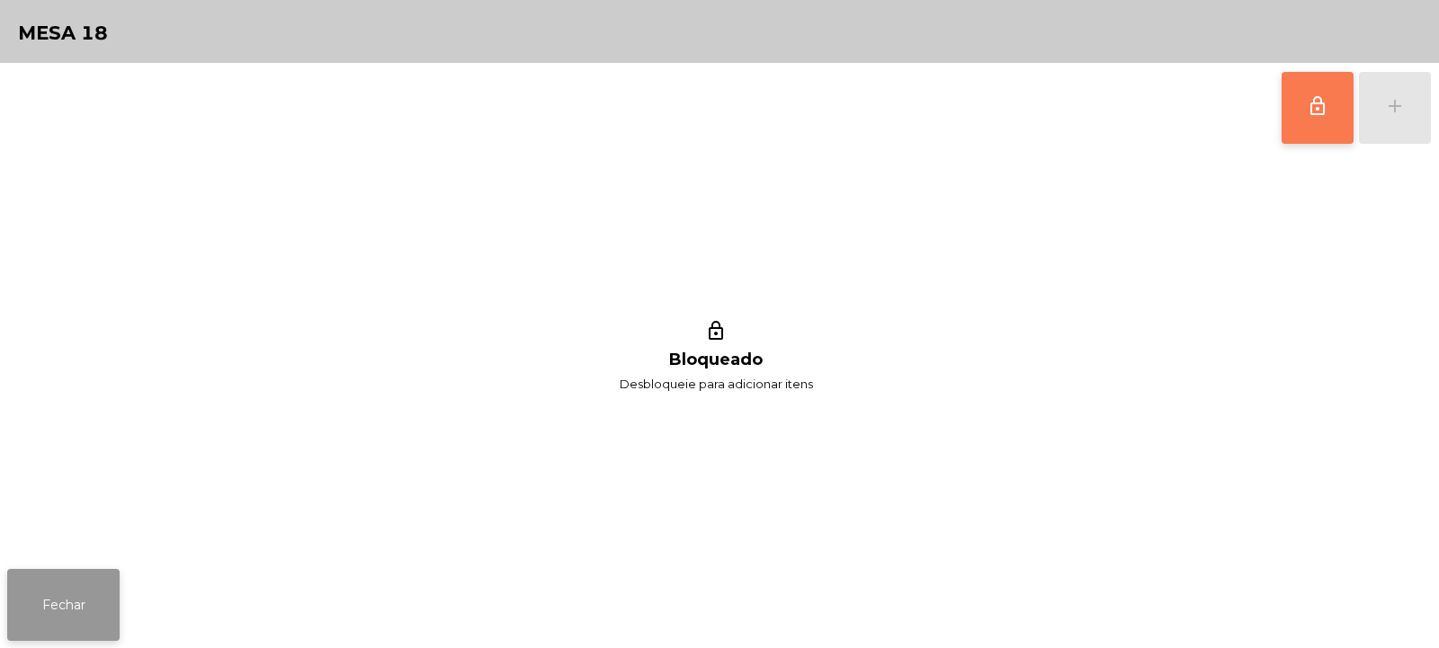
click at [90, 606] on button "Fechar" at bounding box center [63, 605] width 112 height 72
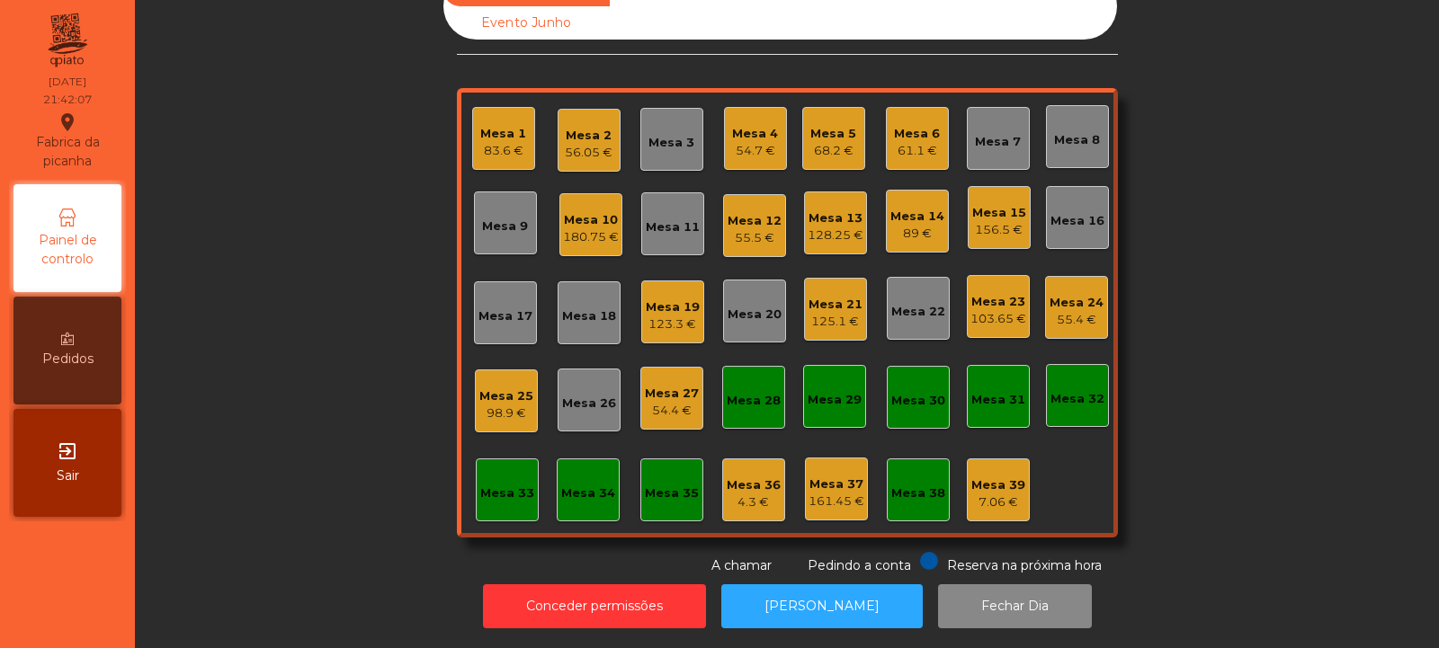
scroll to position [0, 0]
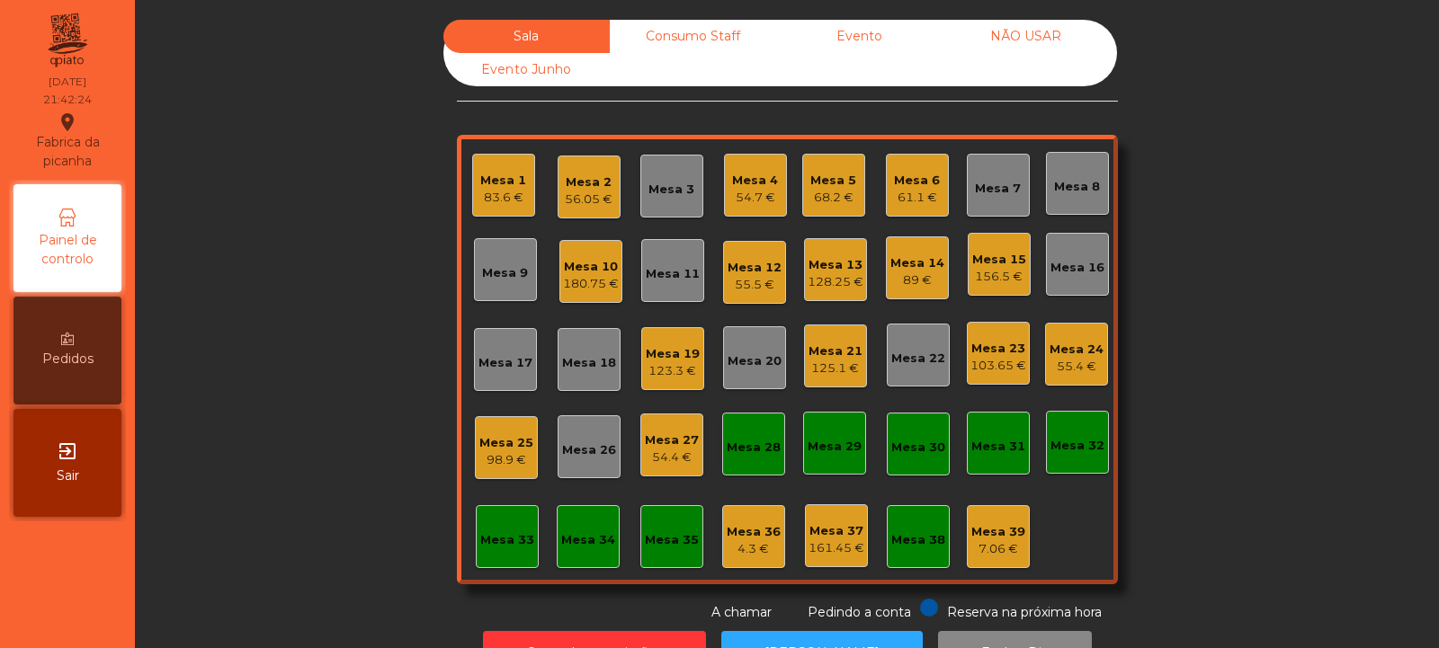
click at [673, 37] on div "Consumo Staff" at bounding box center [693, 36] width 166 height 33
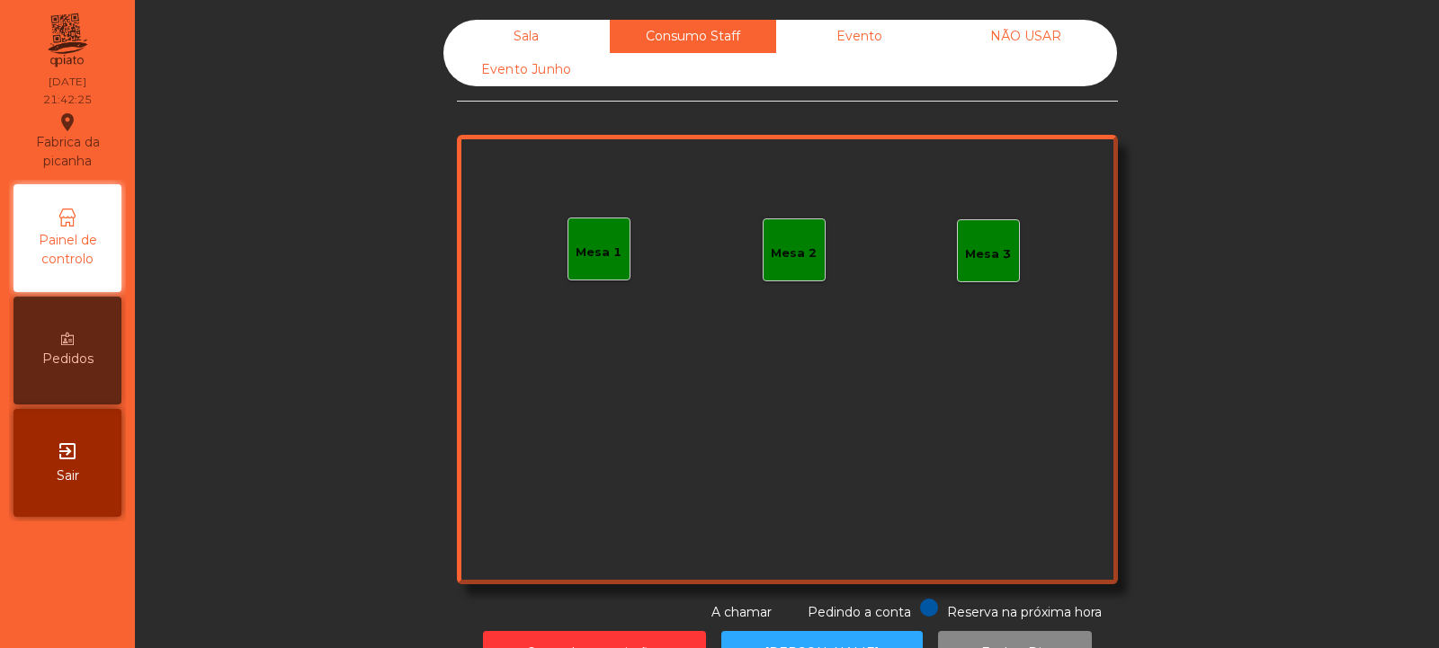
click at [586, 258] on div "Mesa 1" at bounding box center [599, 253] width 46 height 18
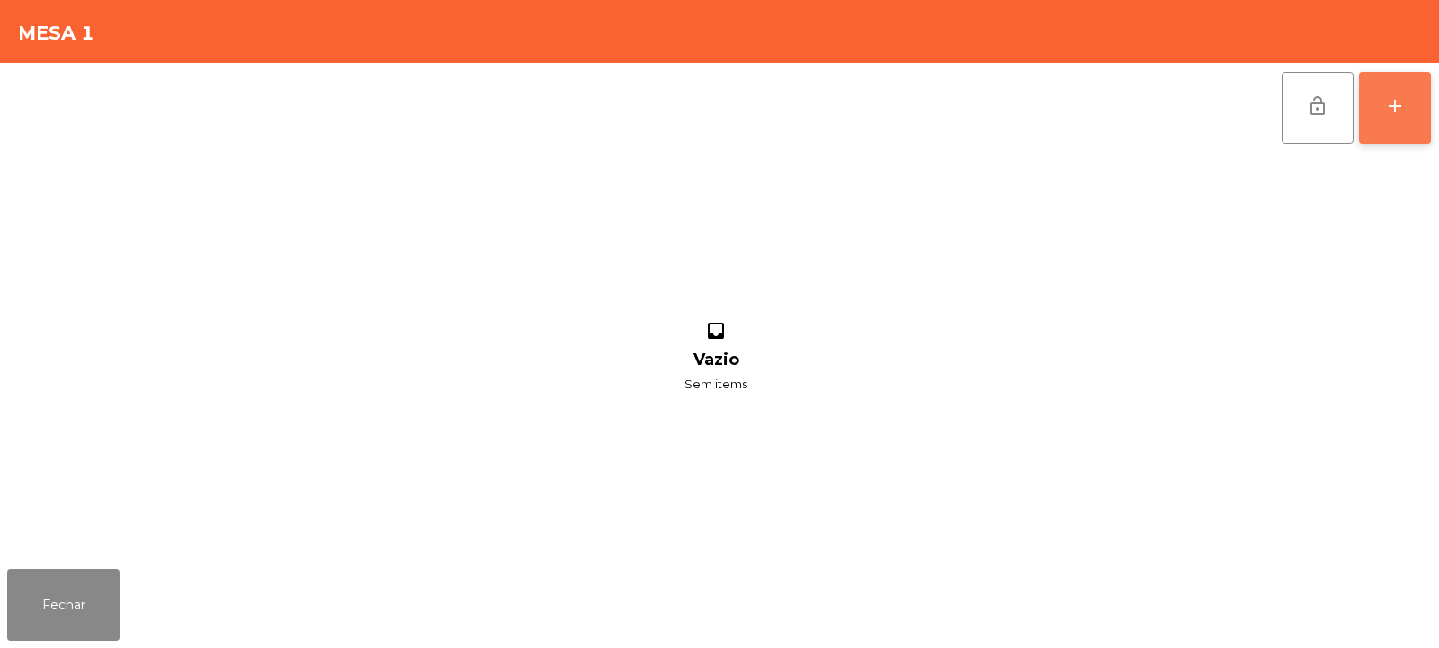
click at [1385, 106] on div "add" at bounding box center [1395, 106] width 22 height 22
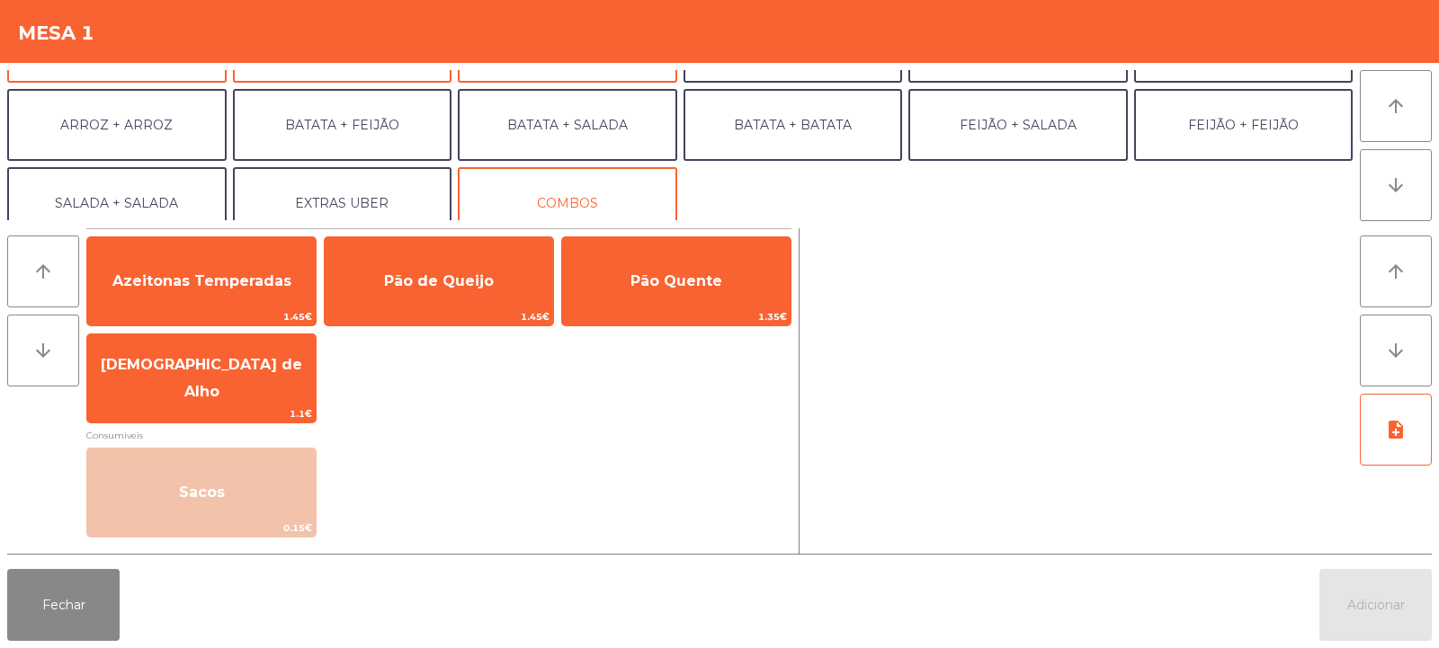
scroll to position [129, 0]
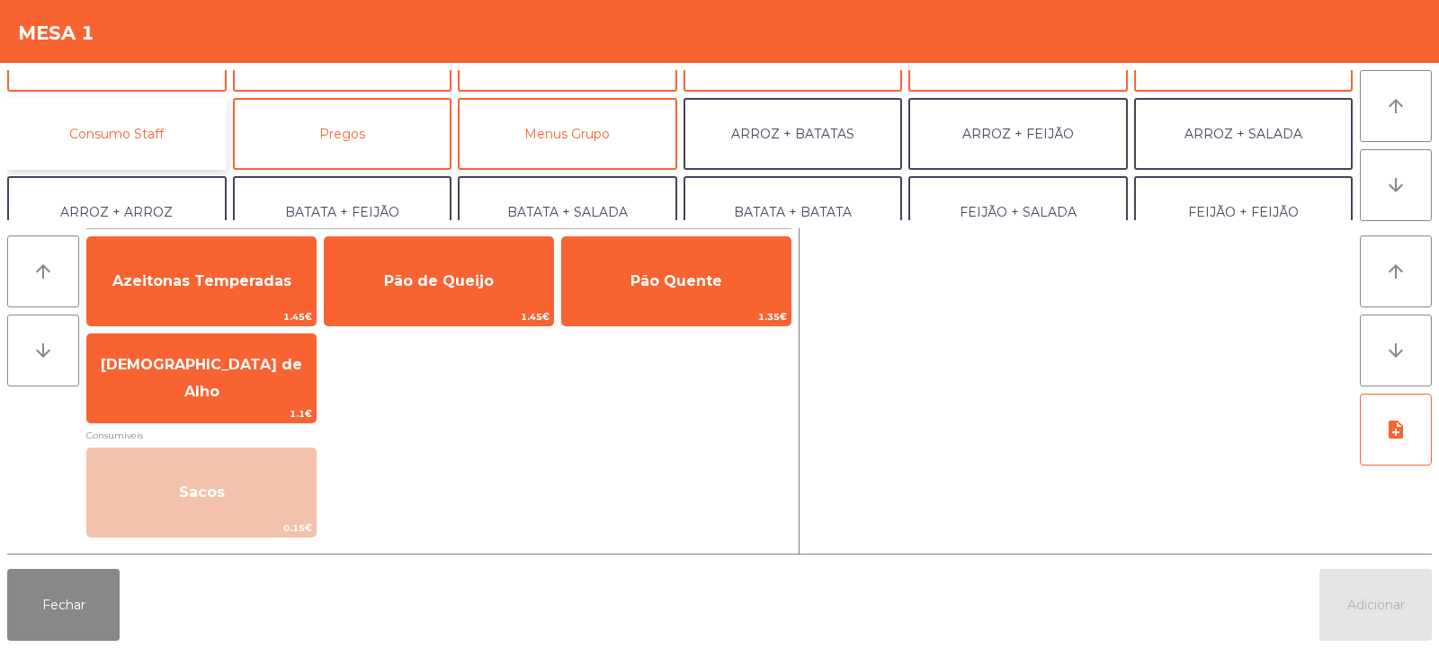
click at [130, 128] on button "Consumo Staff" at bounding box center [116, 134] width 219 height 72
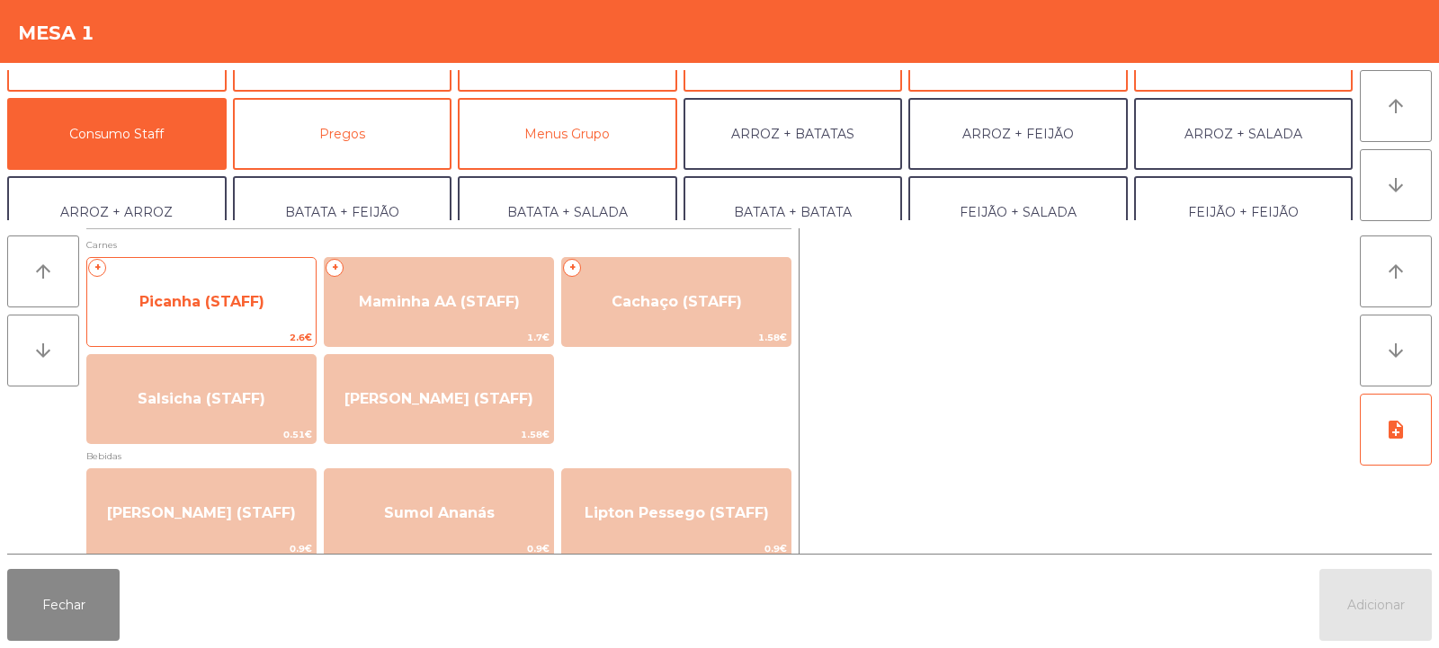
click at [201, 293] on span "Picanha (STAFF)" at bounding box center [201, 301] width 125 height 17
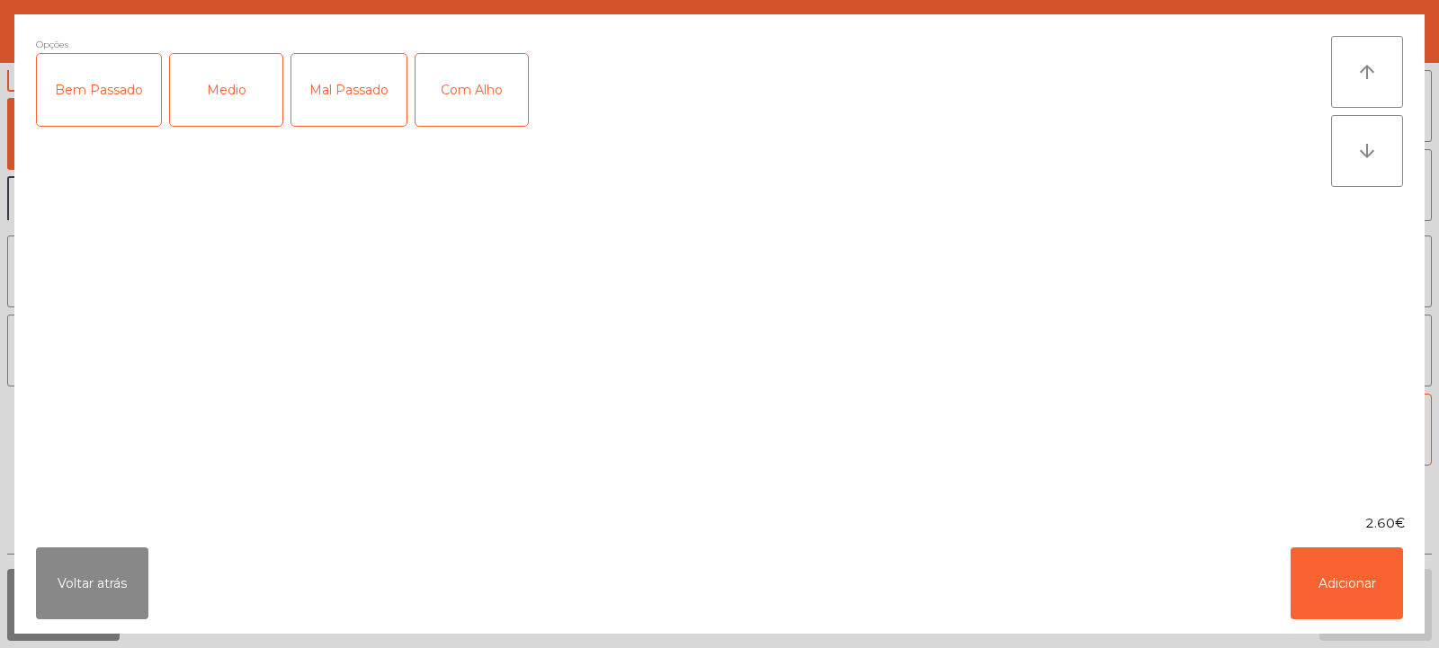
click at [216, 104] on div "Medio" at bounding box center [226, 90] width 112 height 72
click at [484, 107] on div "Com Alho" at bounding box center [471, 90] width 112 height 72
click at [1349, 575] on button "Adicionar" at bounding box center [1347, 584] width 112 height 72
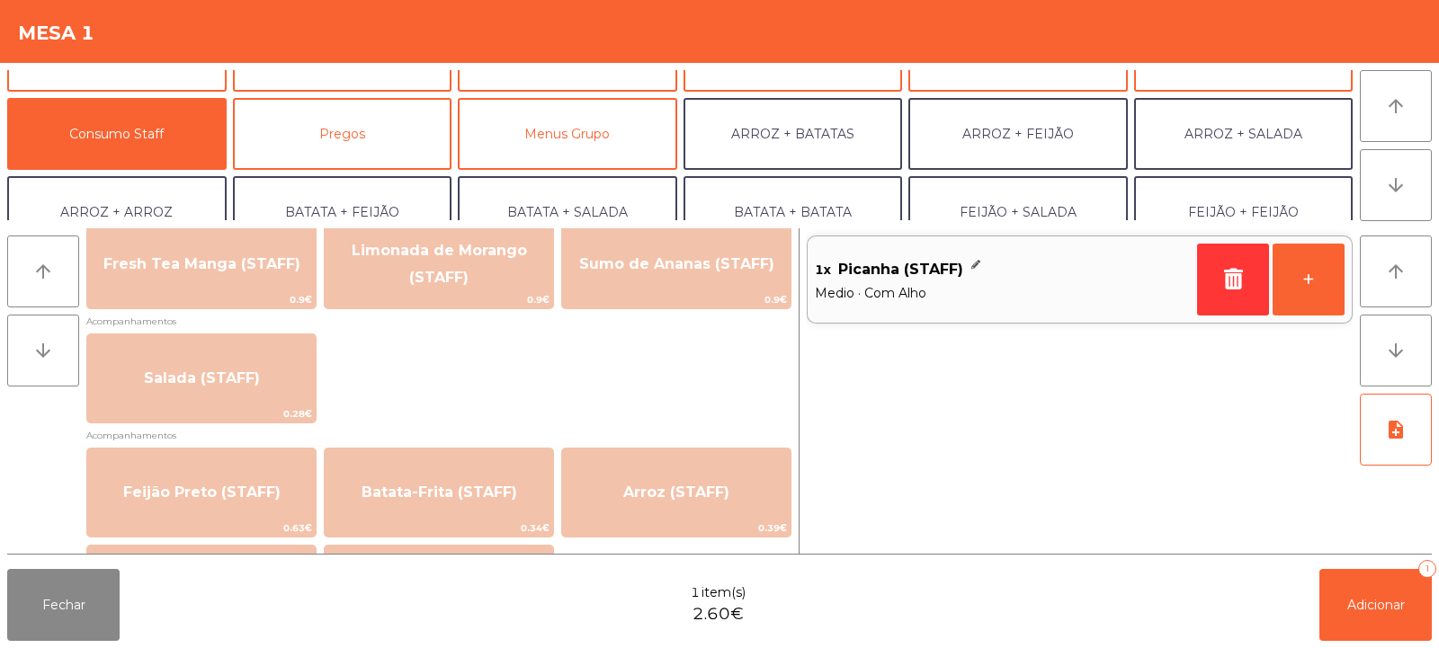
scroll to position [699, 0]
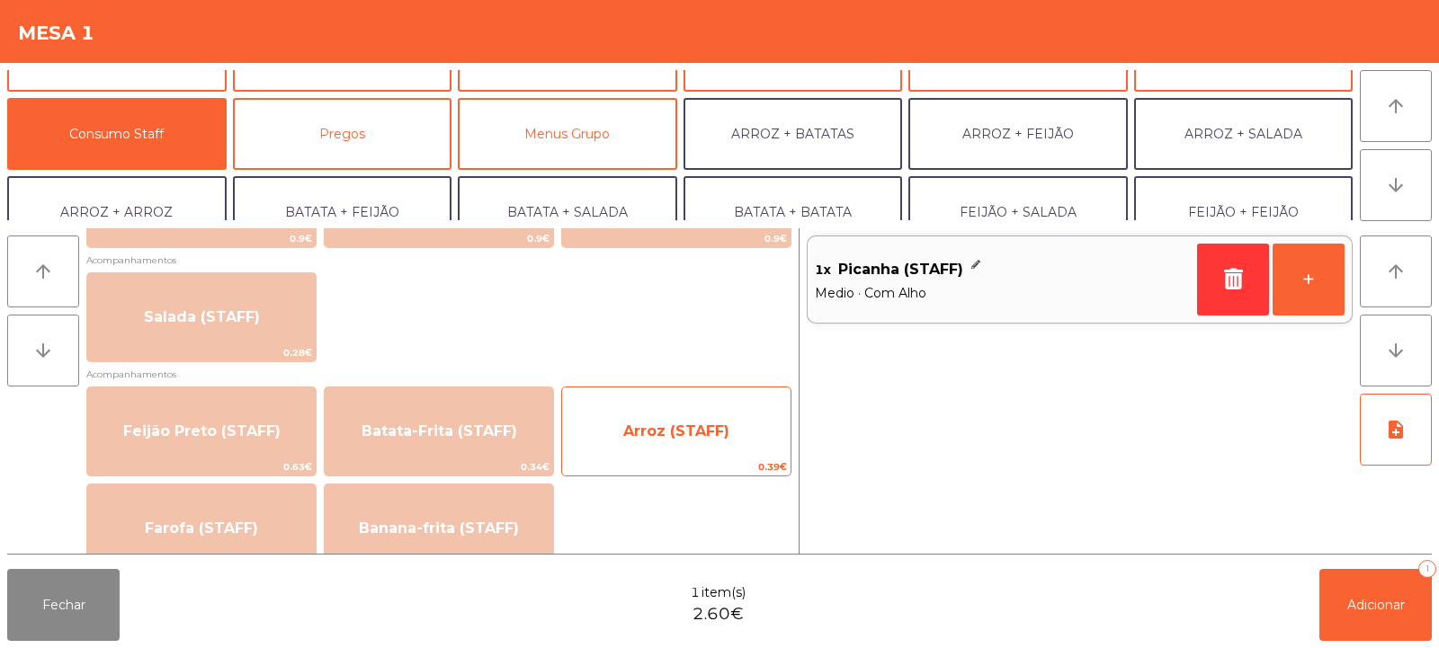
click at [694, 441] on span "Arroz (STAFF)" at bounding box center [676, 431] width 228 height 49
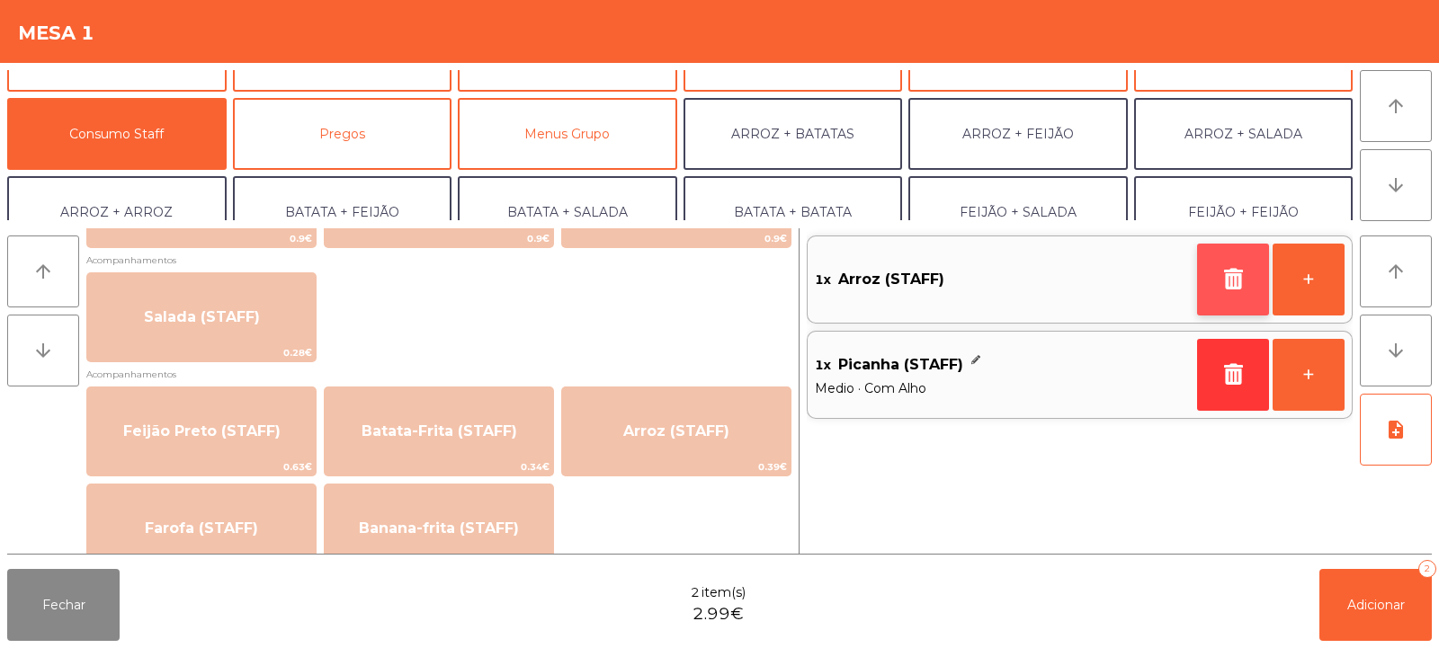
click at [1210, 279] on button "button" at bounding box center [1233, 280] width 72 height 72
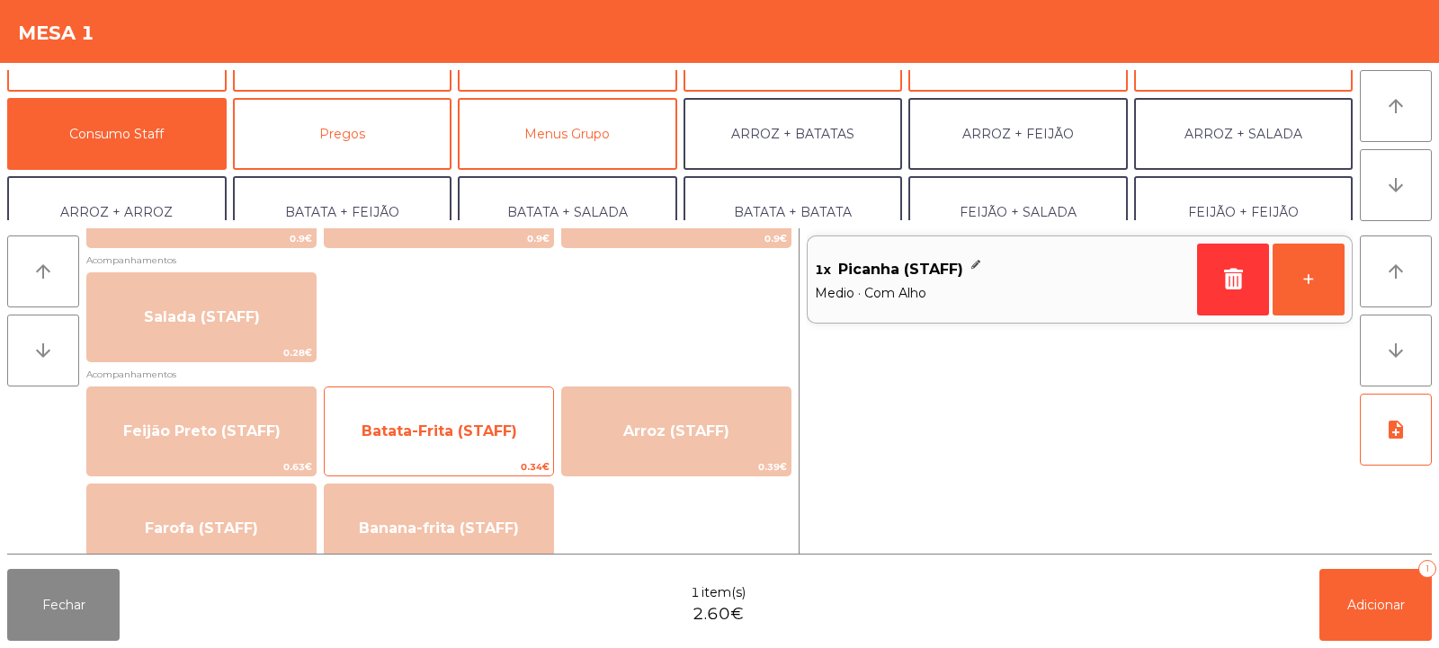
click at [421, 426] on span "Batata-Frita (STAFF)" at bounding box center [440, 431] width 156 height 17
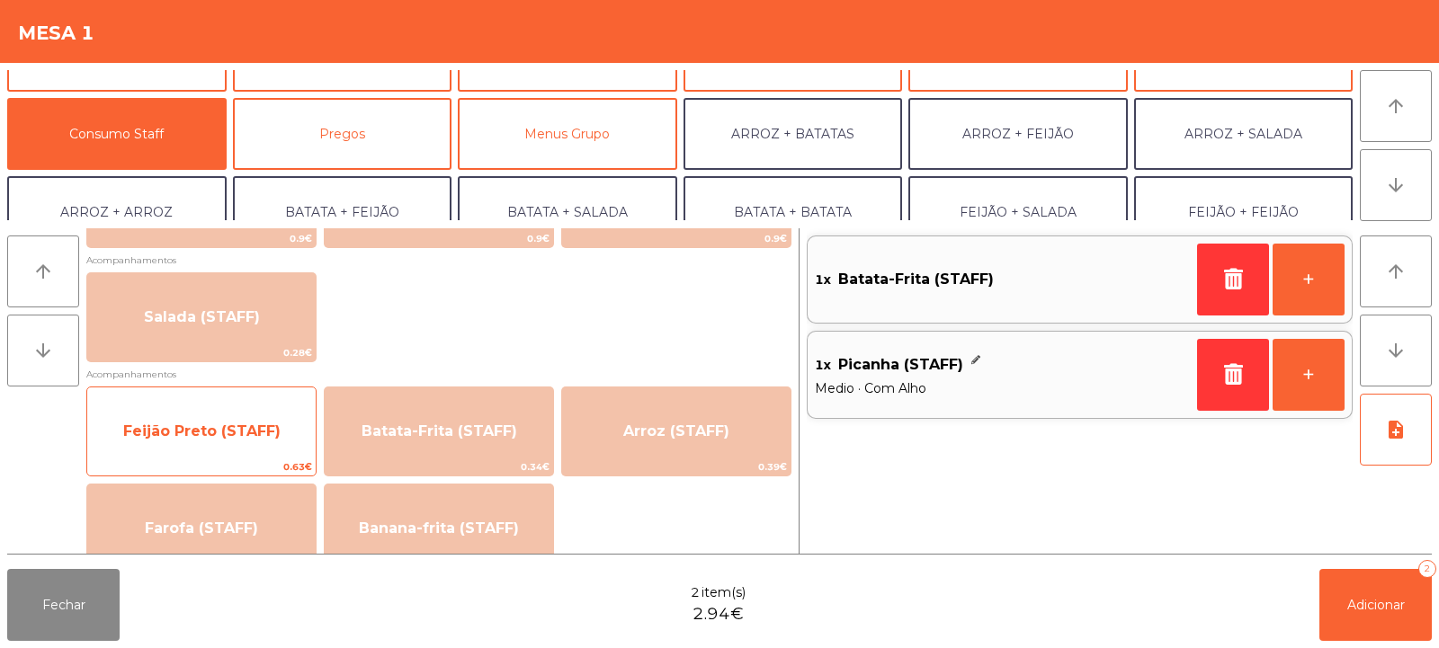
click at [208, 439] on span "Feijão Preto (STAFF)" at bounding box center [201, 431] width 157 height 17
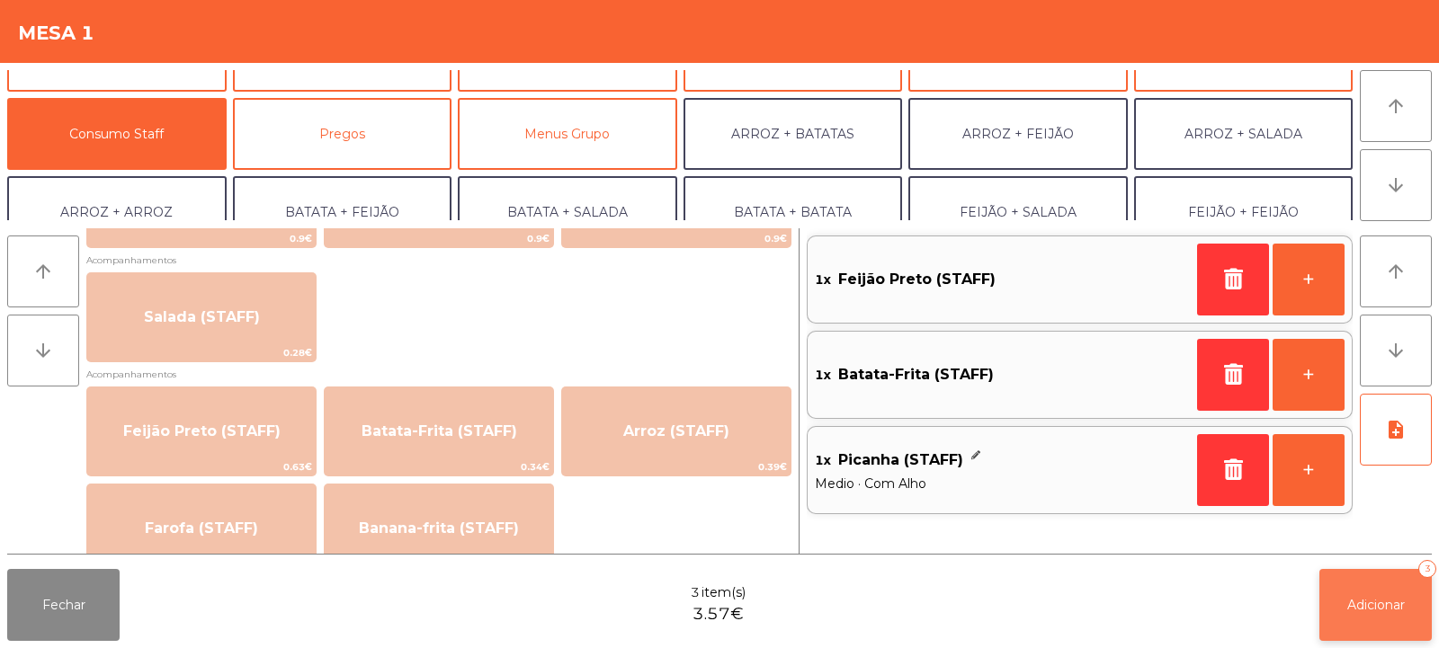
click at [1367, 603] on span "Adicionar" at bounding box center [1376, 605] width 58 height 16
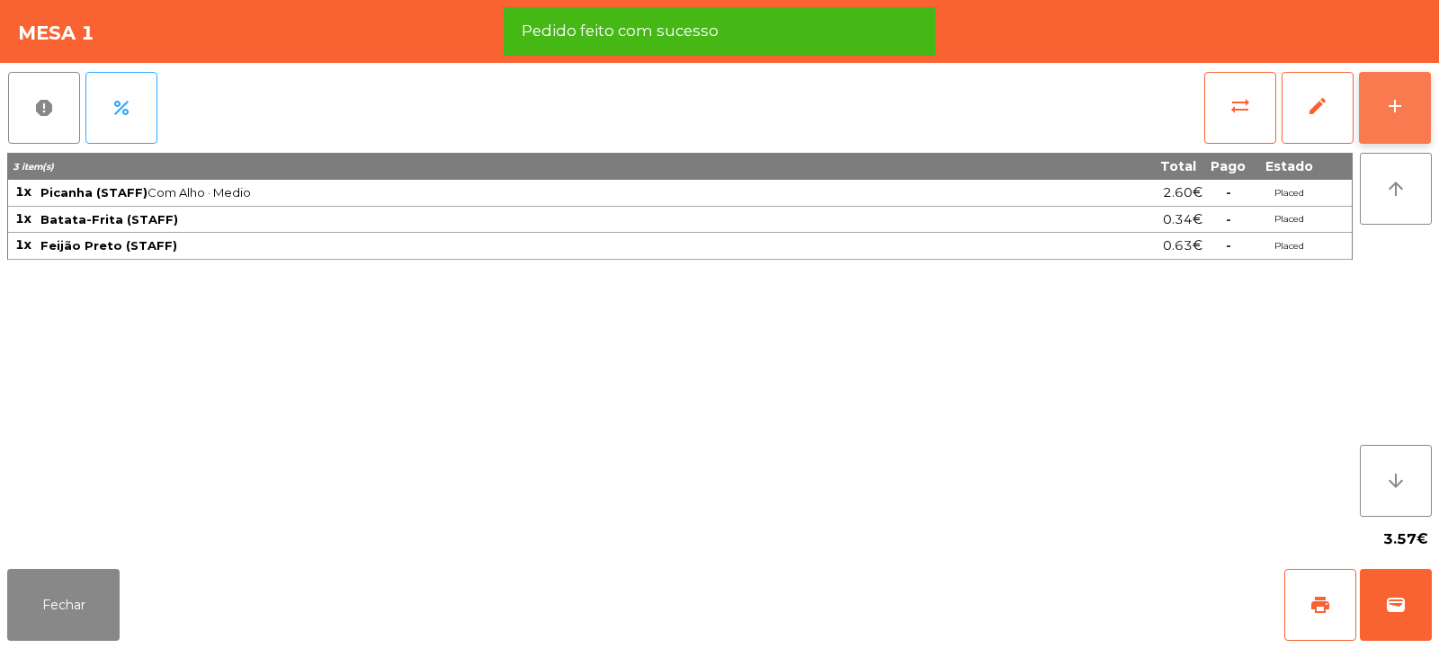
click at [1394, 108] on div "add" at bounding box center [1395, 106] width 22 height 22
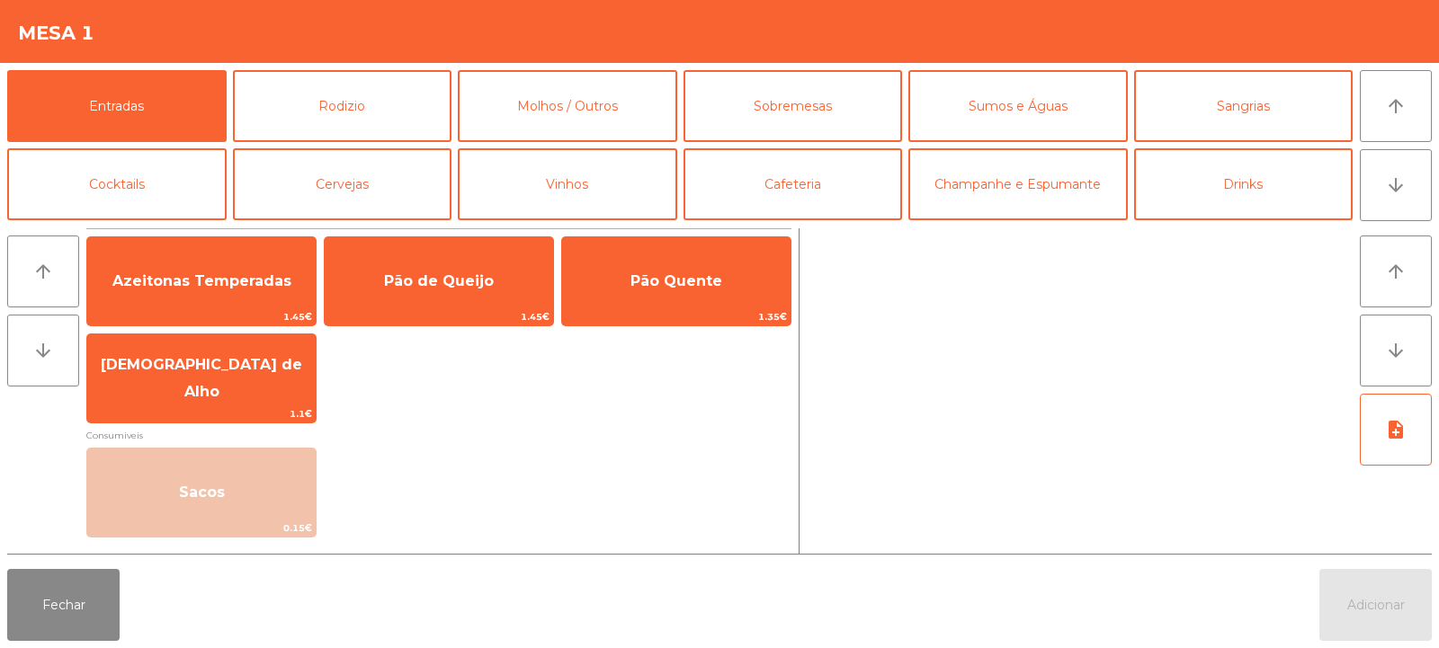
scroll to position [235, 0]
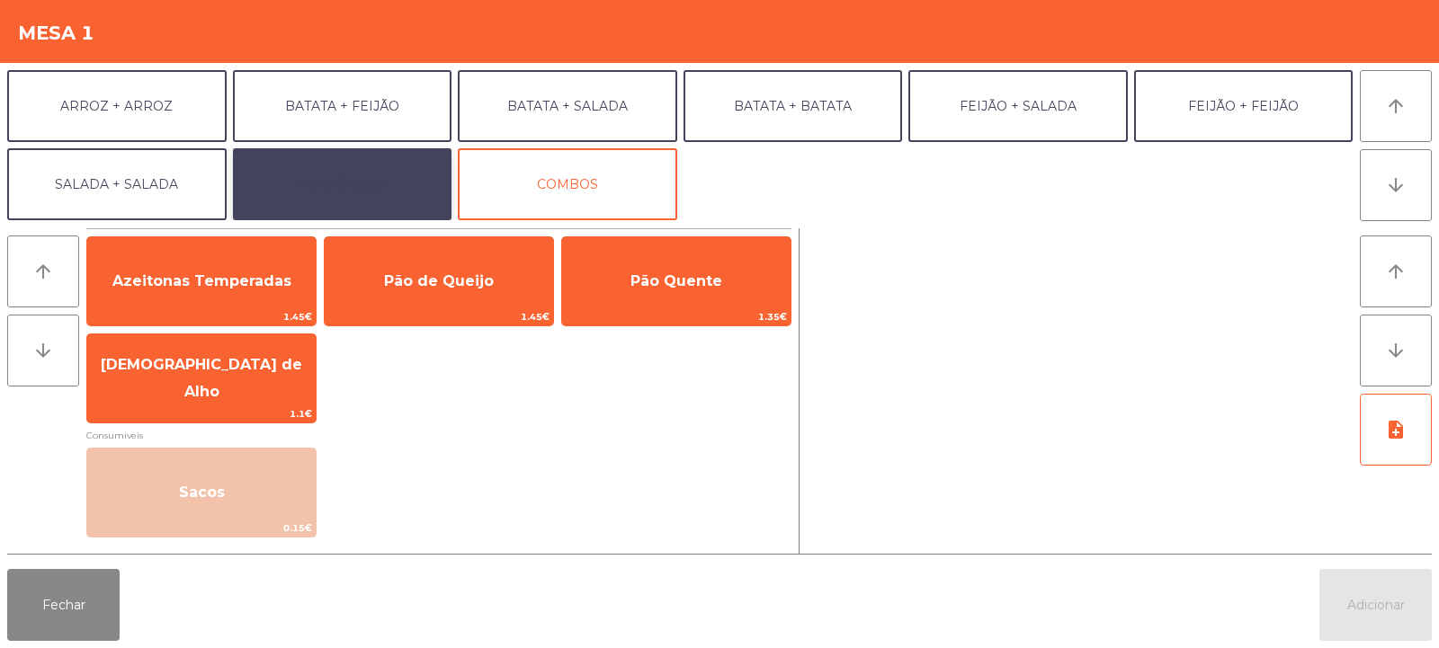
click at [353, 189] on button "EXTRAS UBER" at bounding box center [342, 184] width 219 height 72
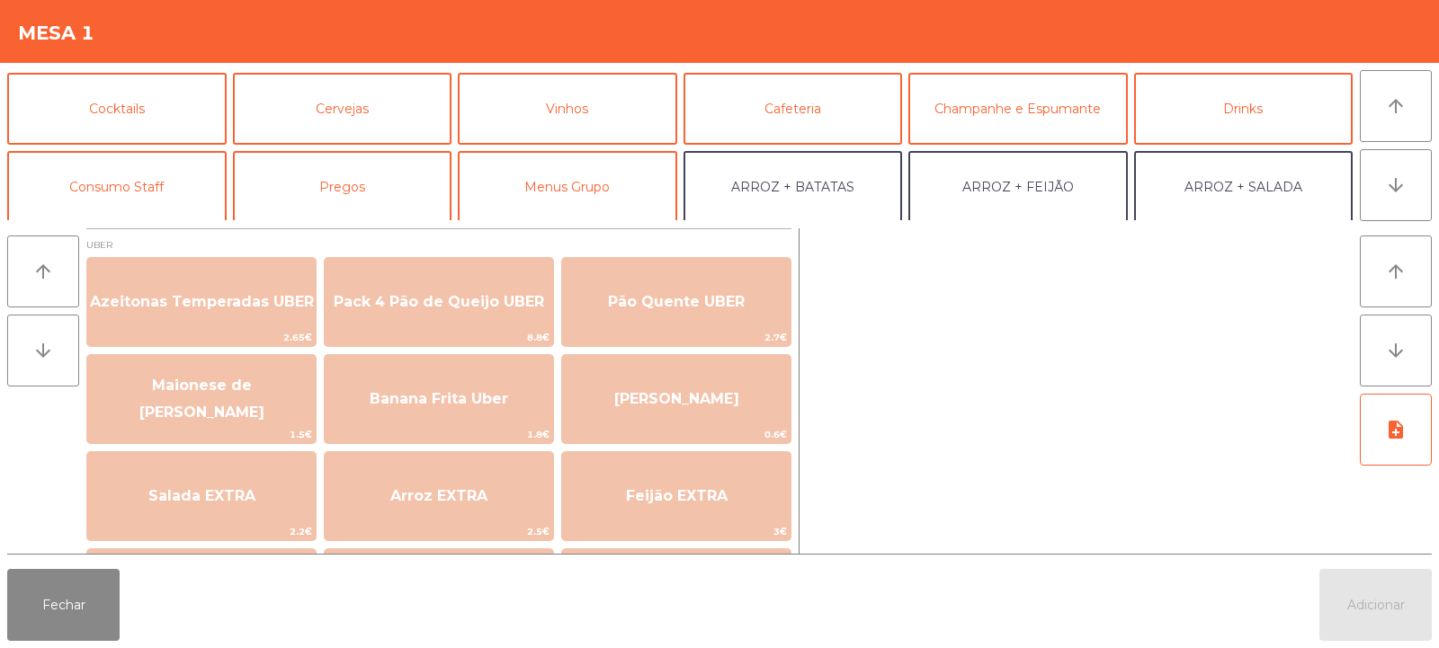
scroll to position [65, 0]
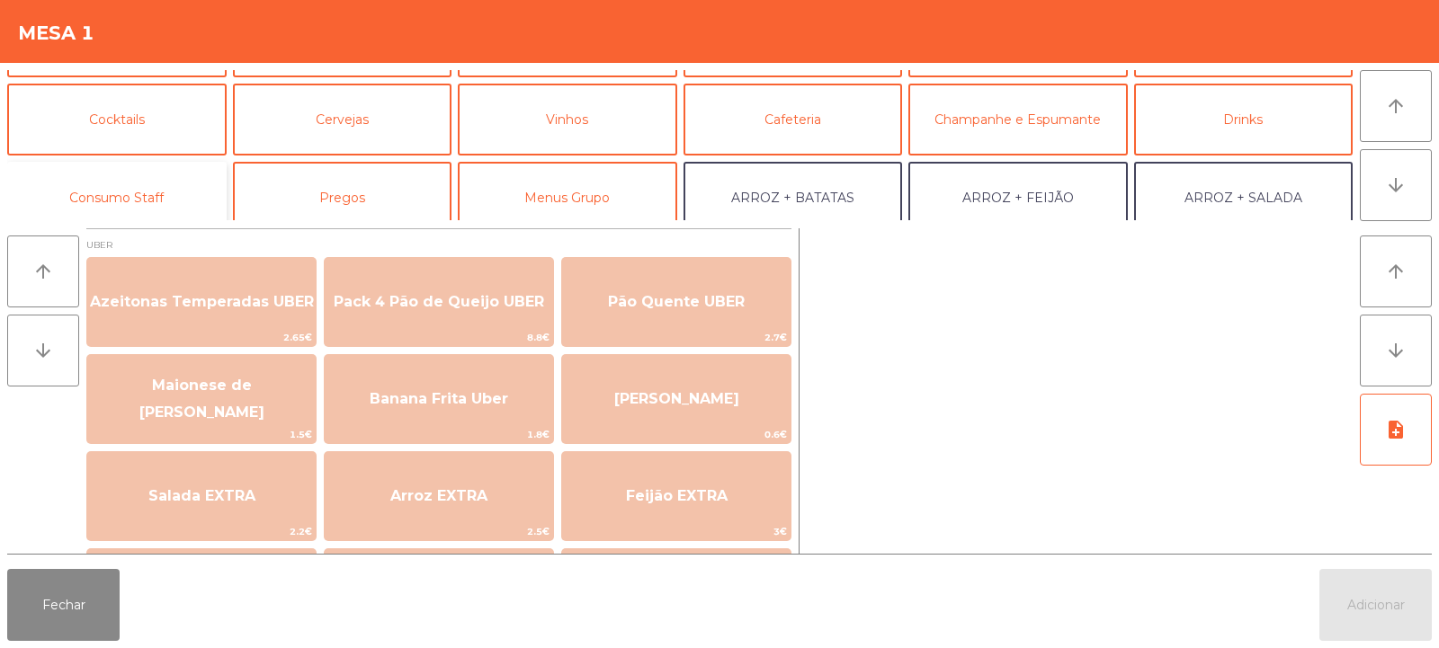
click at [120, 193] on button "Consumo Staff" at bounding box center [116, 198] width 219 height 72
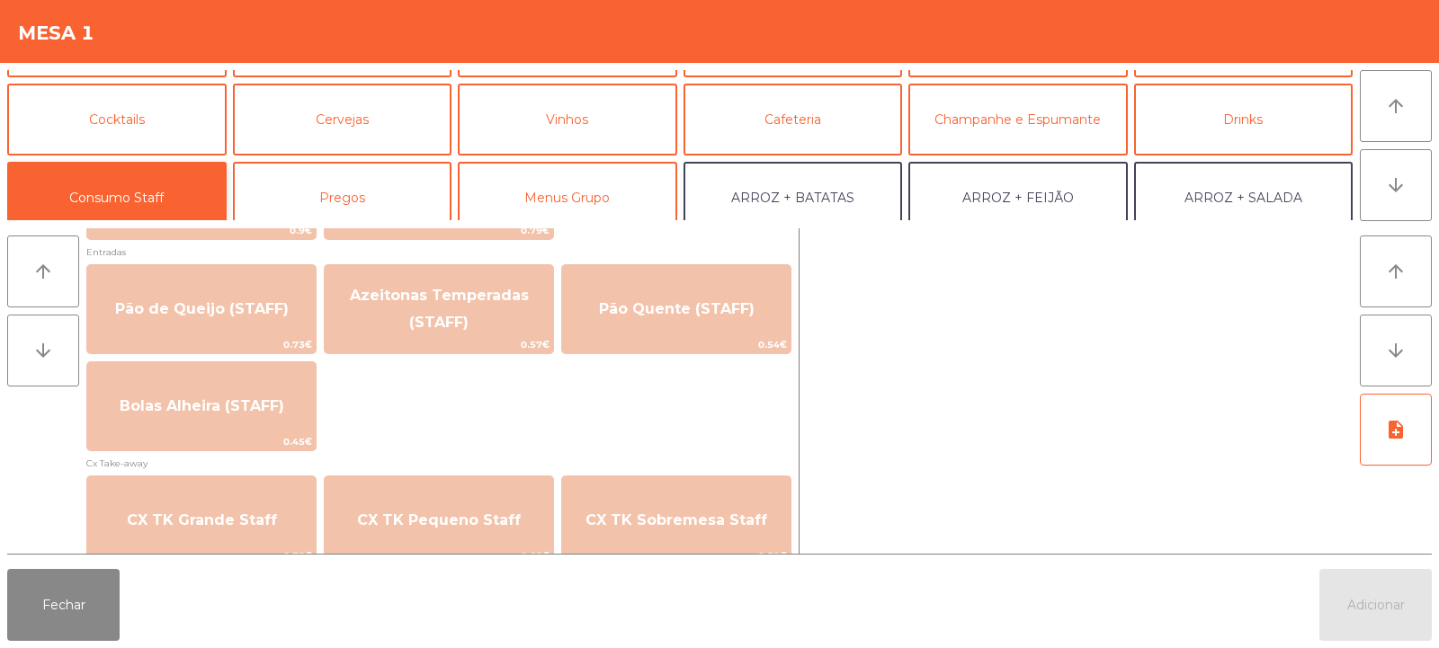
scroll to position [1568, 0]
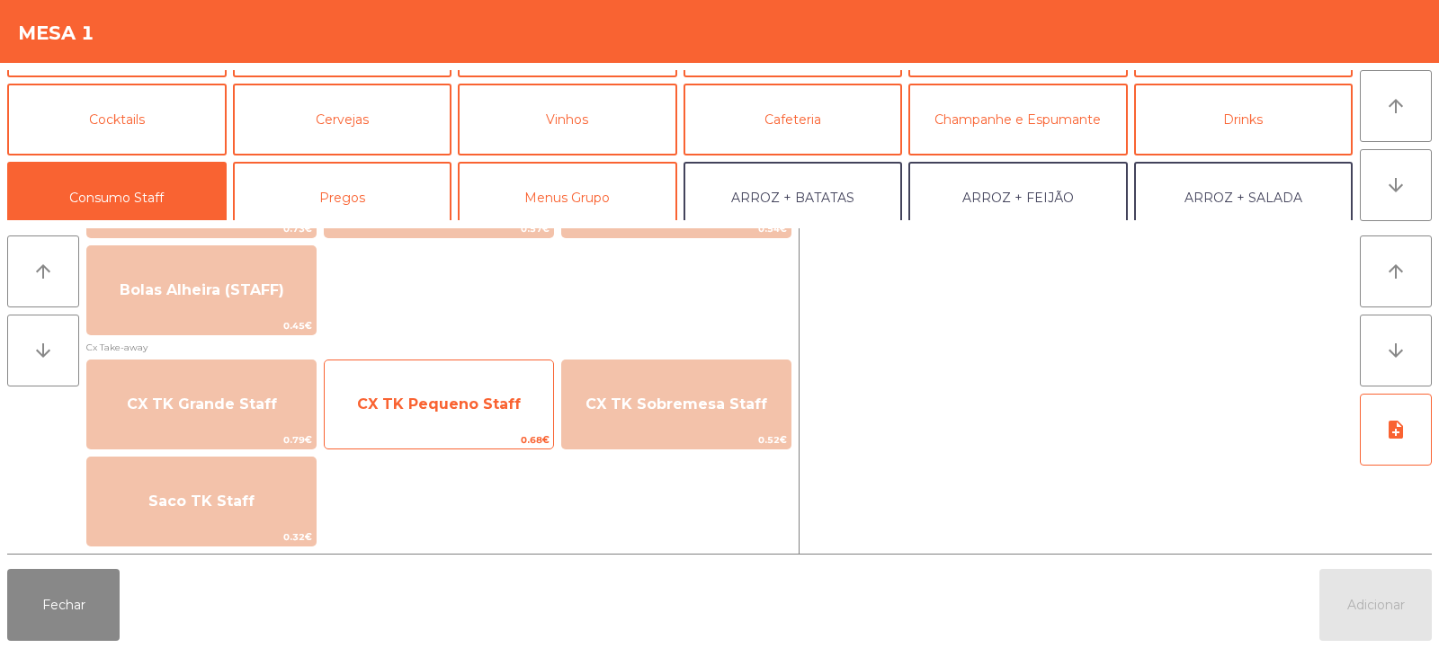
click at [485, 405] on span "CX TK Pequeno Staff" at bounding box center [439, 404] width 164 height 17
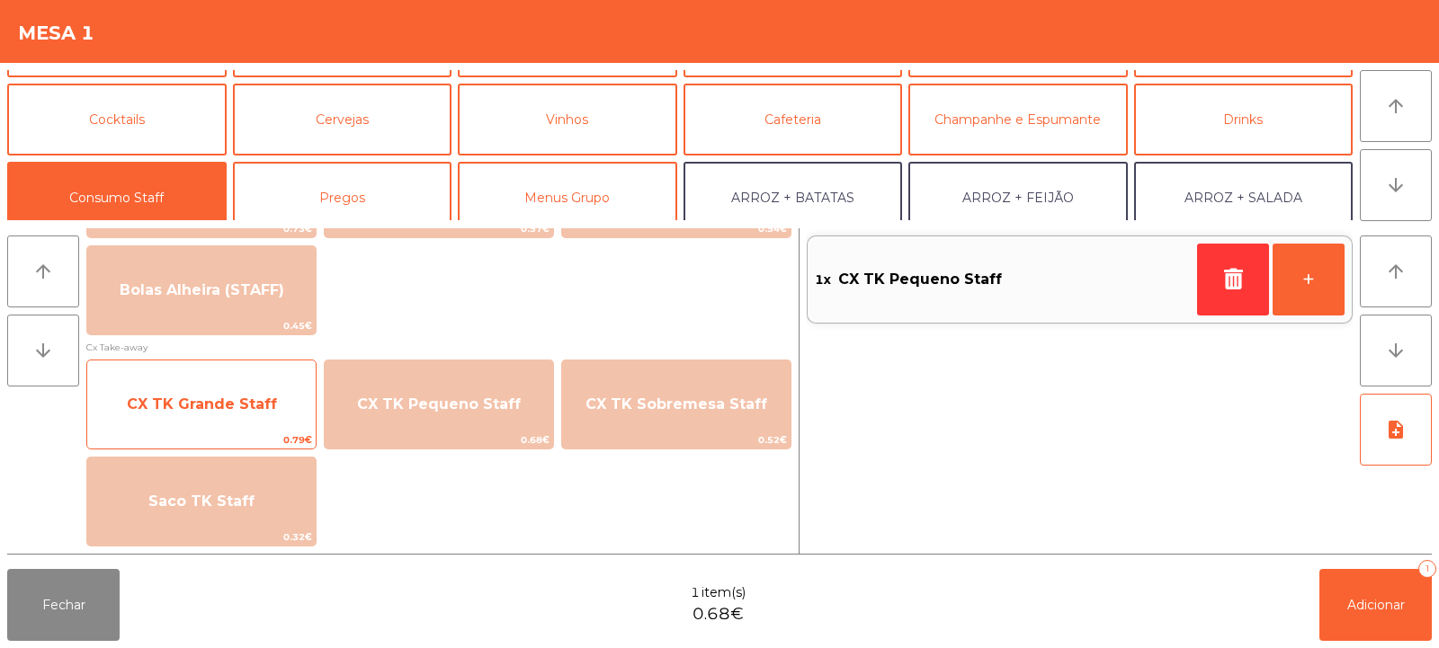
click at [234, 415] on span "CX TK Grande Staff" at bounding box center [201, 404] width 228 height 49
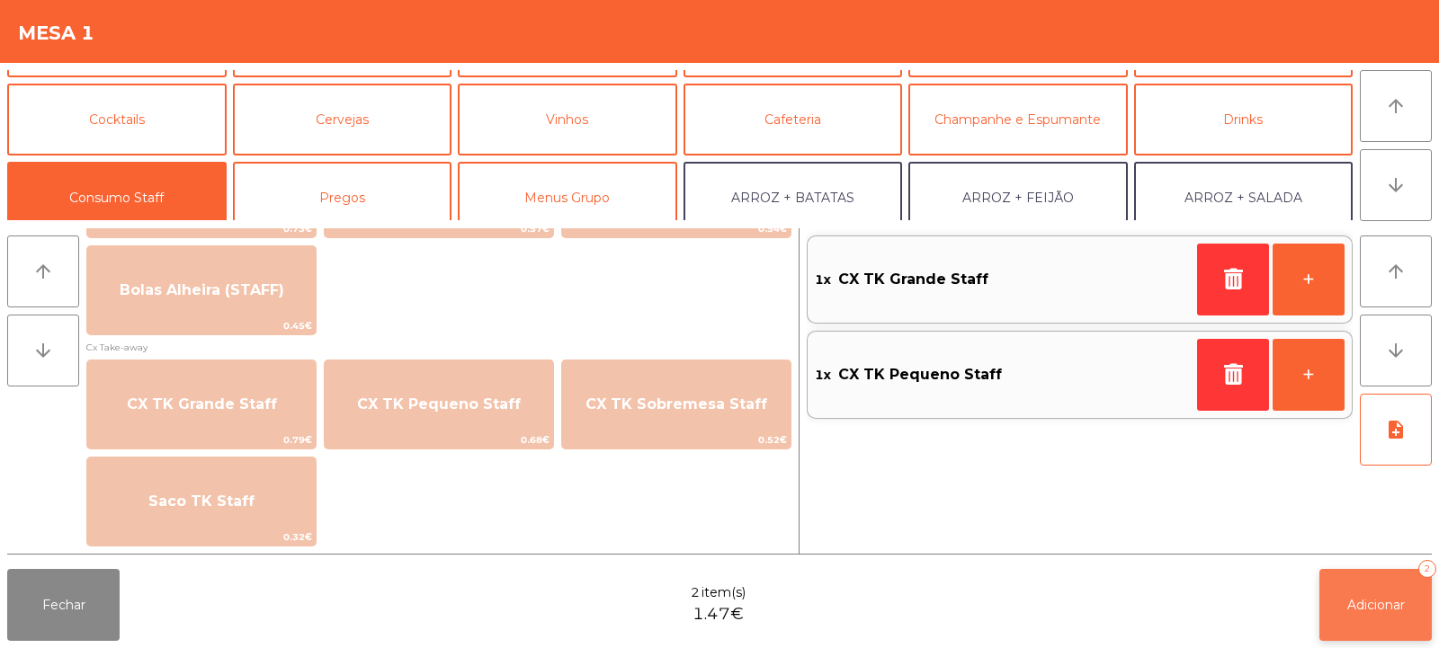
click at [1376, 598] on span "Adicionar" at bounding box center [1376, 605] width 58 height 16
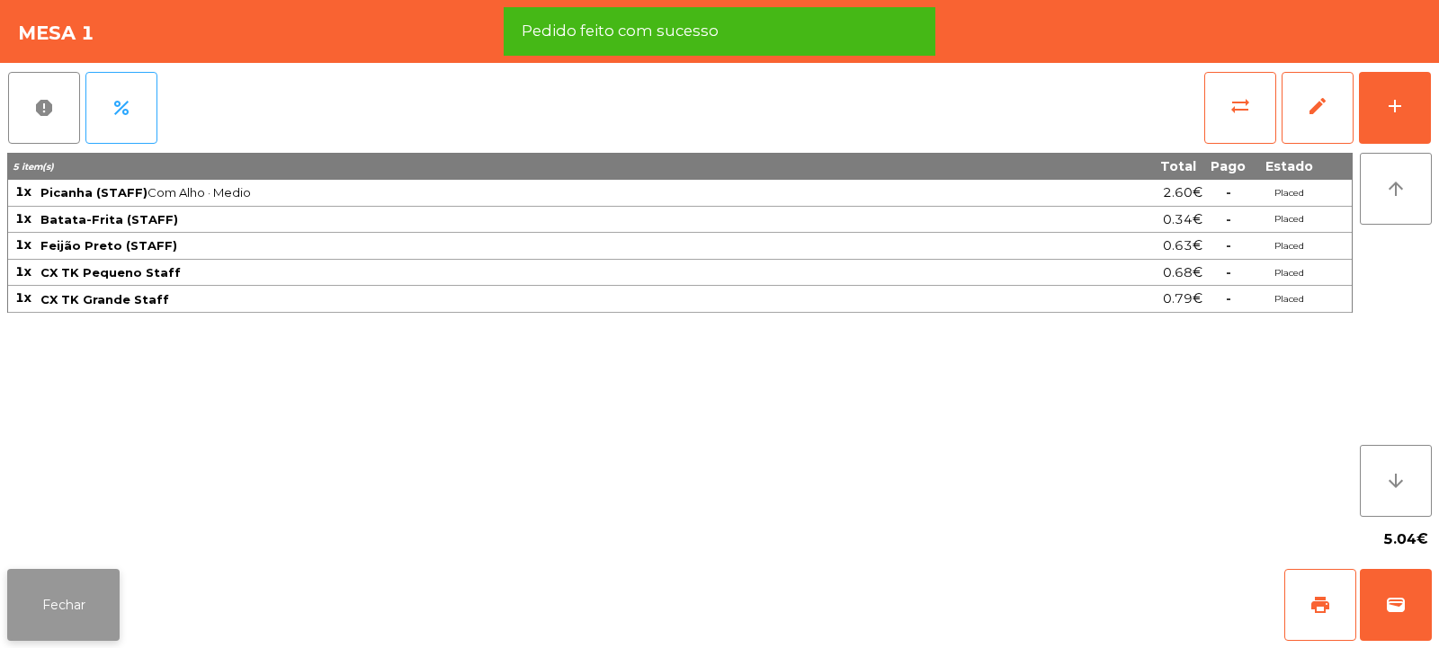
click at [68, 596] on button "Fechar" at bounding box center [63, 605] width 112 height 72
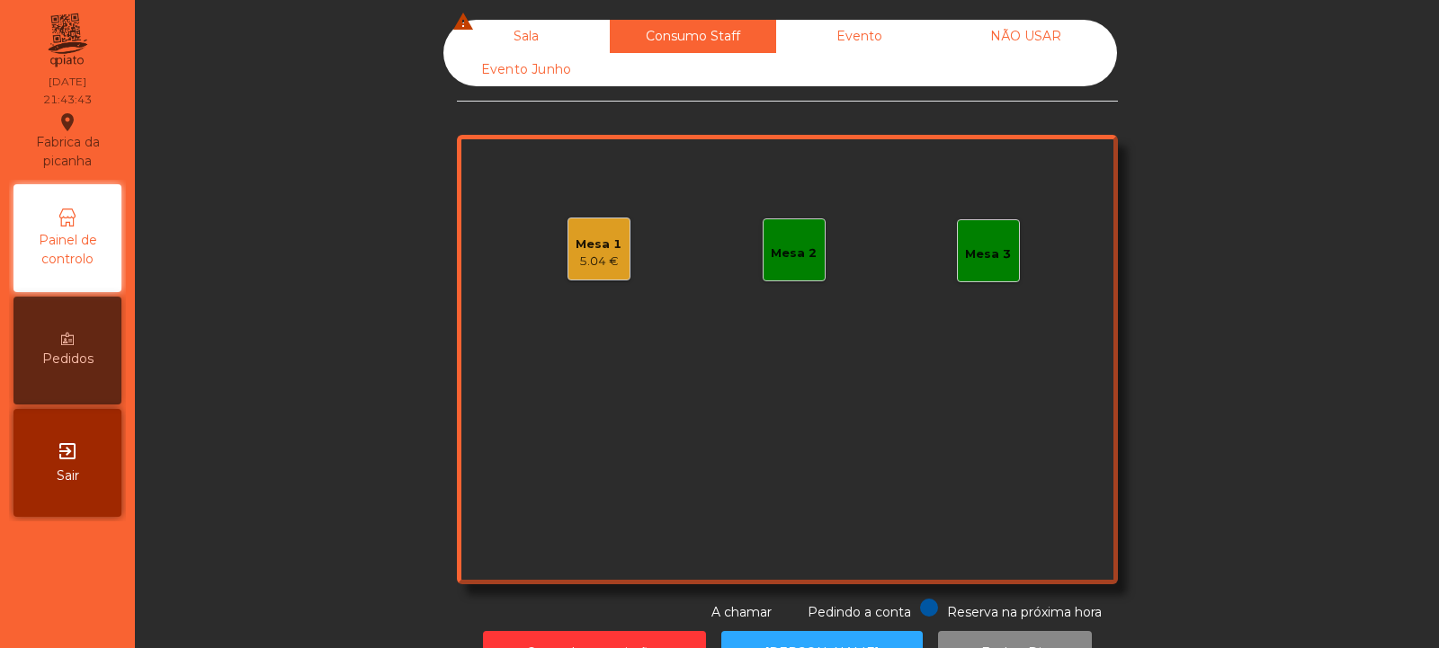
click at [522, 38] on div "Sala warning" at bounding box center [526, 36] width 166 height 33
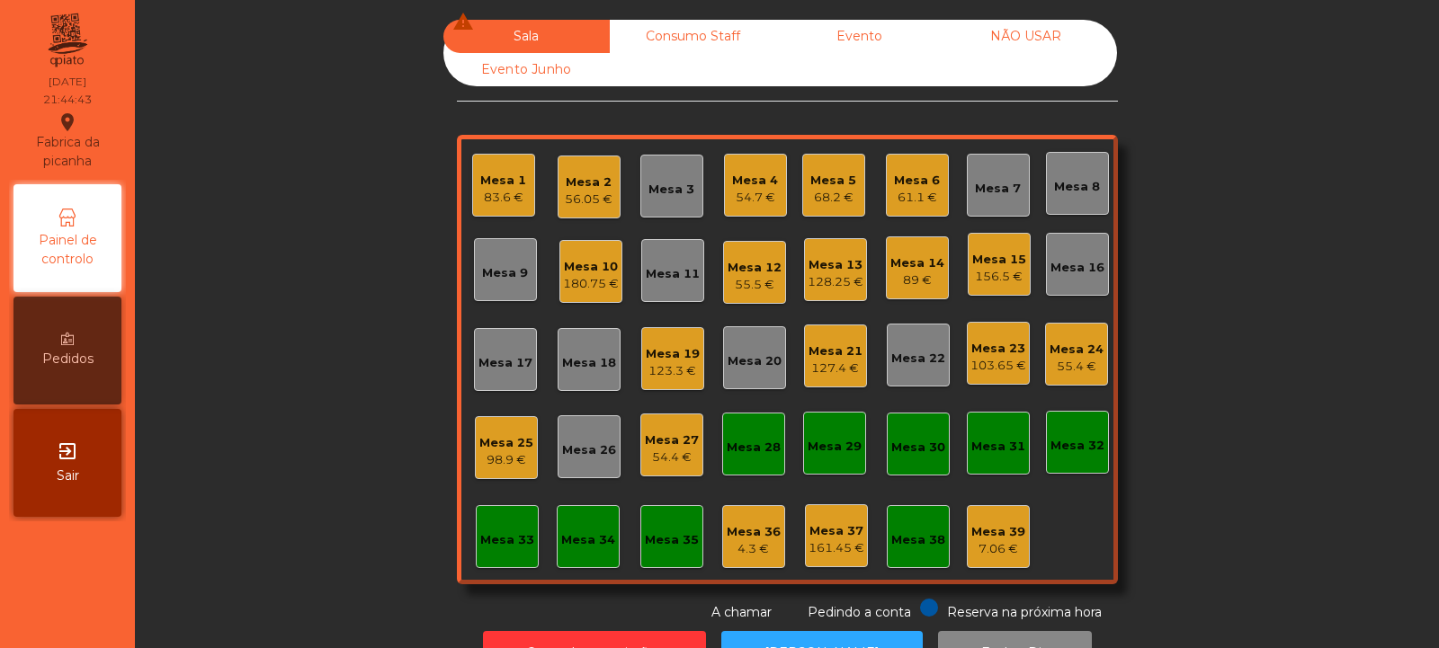
click at [747, 191] on div "54.7 €" at bounding box center [755, 198] width 46 height 18
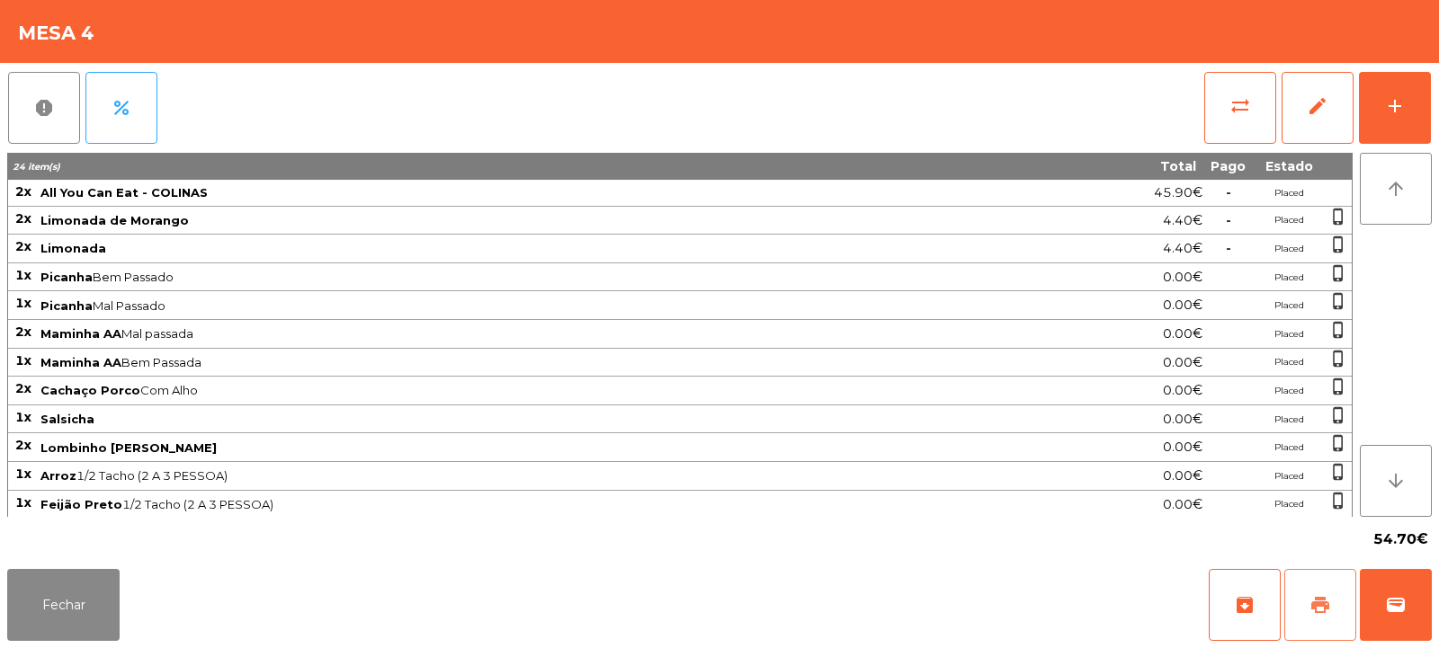
click at [1322, 595] on span "print" at bounding box center [1320, 605] width 22 height 22
click at [77, 621] on button "Fechar" at bounding box center [63, 605] width 112 height 72
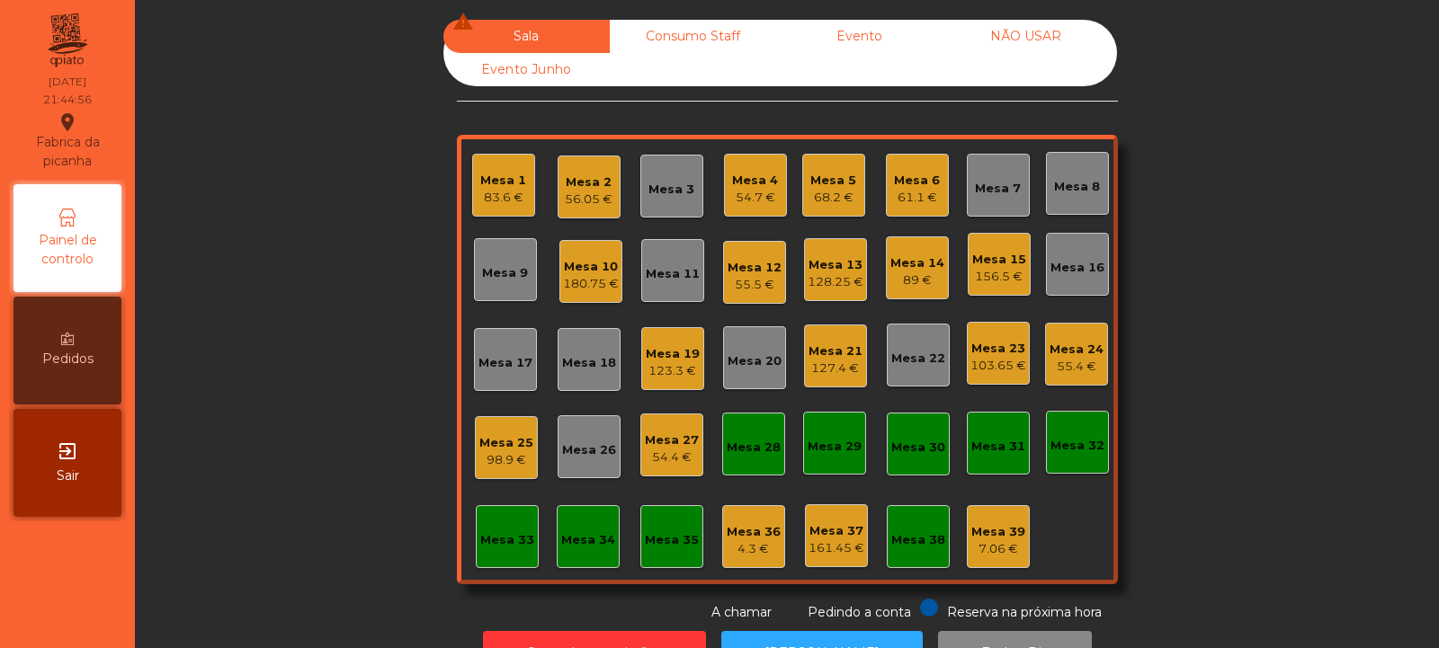
click at [674, 29] on div "Consumo Staff" at bounding box center [693, 36] width 166 height 33
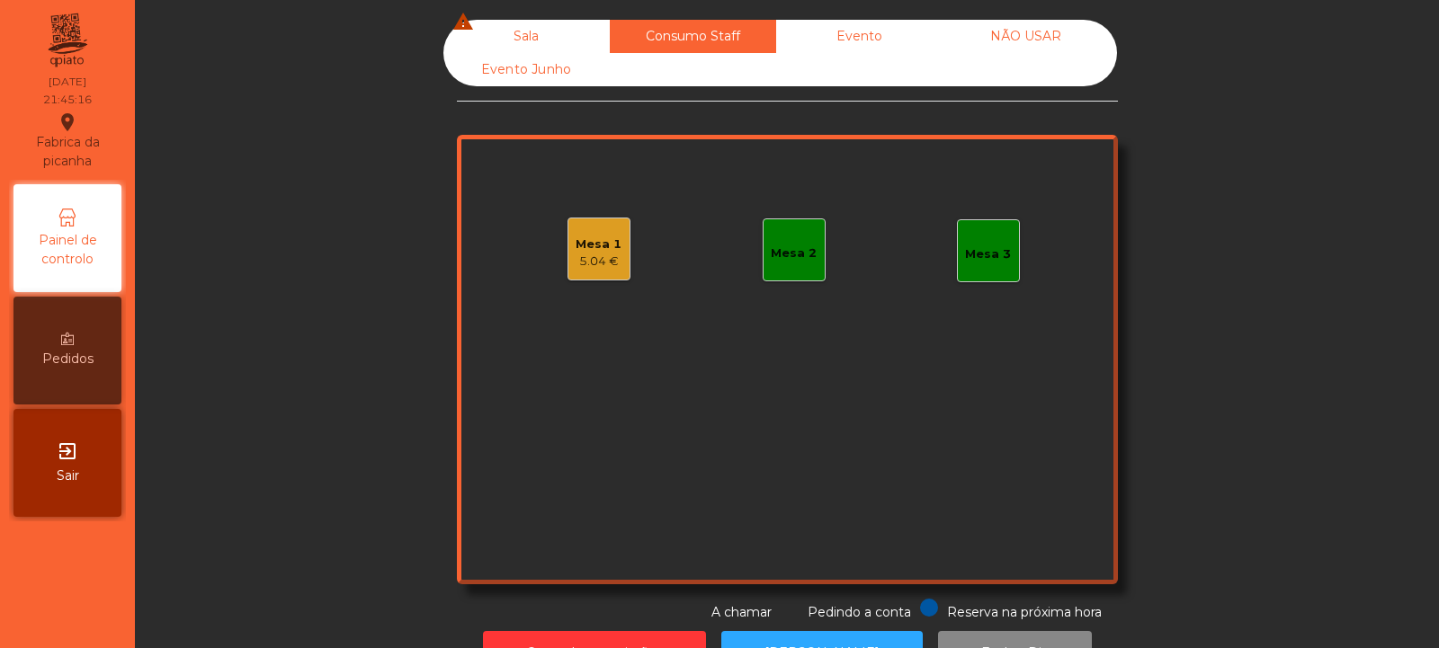
click at [517, 32] on div "Sala warning" at bounding box center [526, 36] width 166 height 33
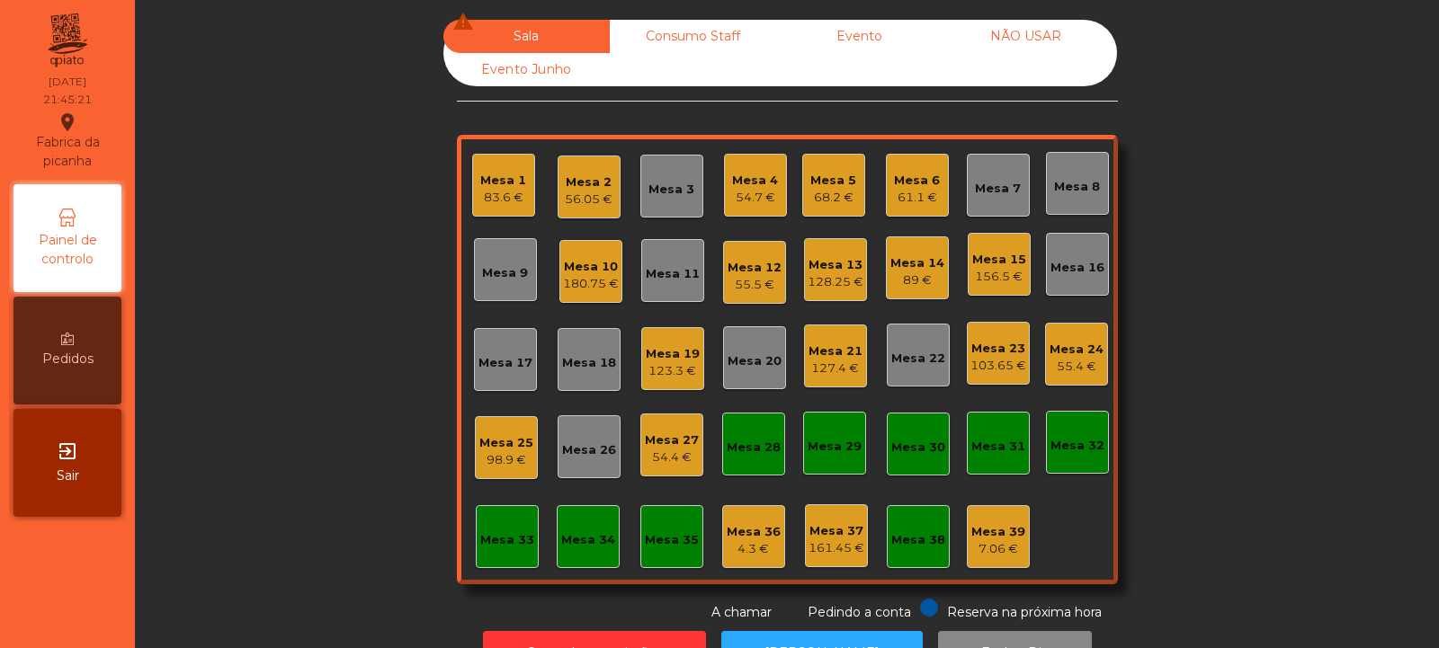
click at [1085, 293] on div "Mesa 16" at bounding box center [1077, 264] width 63 height 63
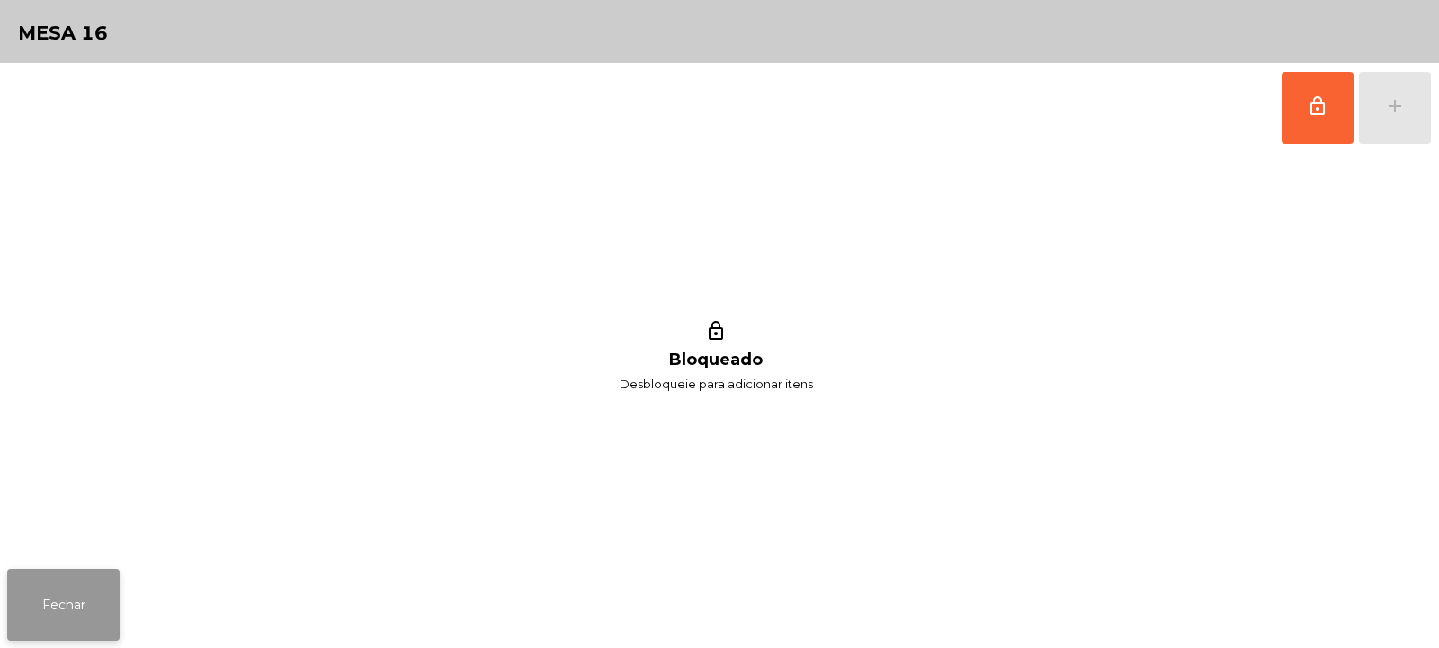
click at [119, 592] on button "Fechar" at bounding box center [63, 605] width 112 height 72
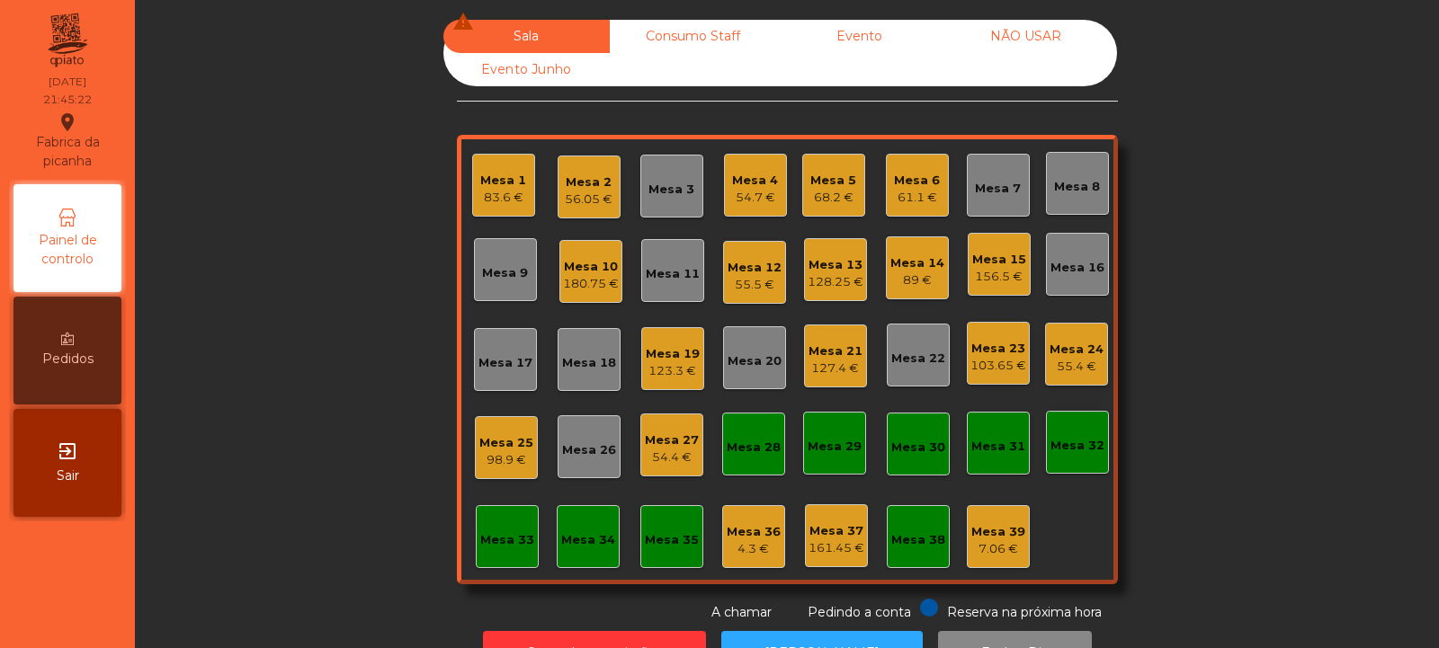
scroll to position [60, 0]
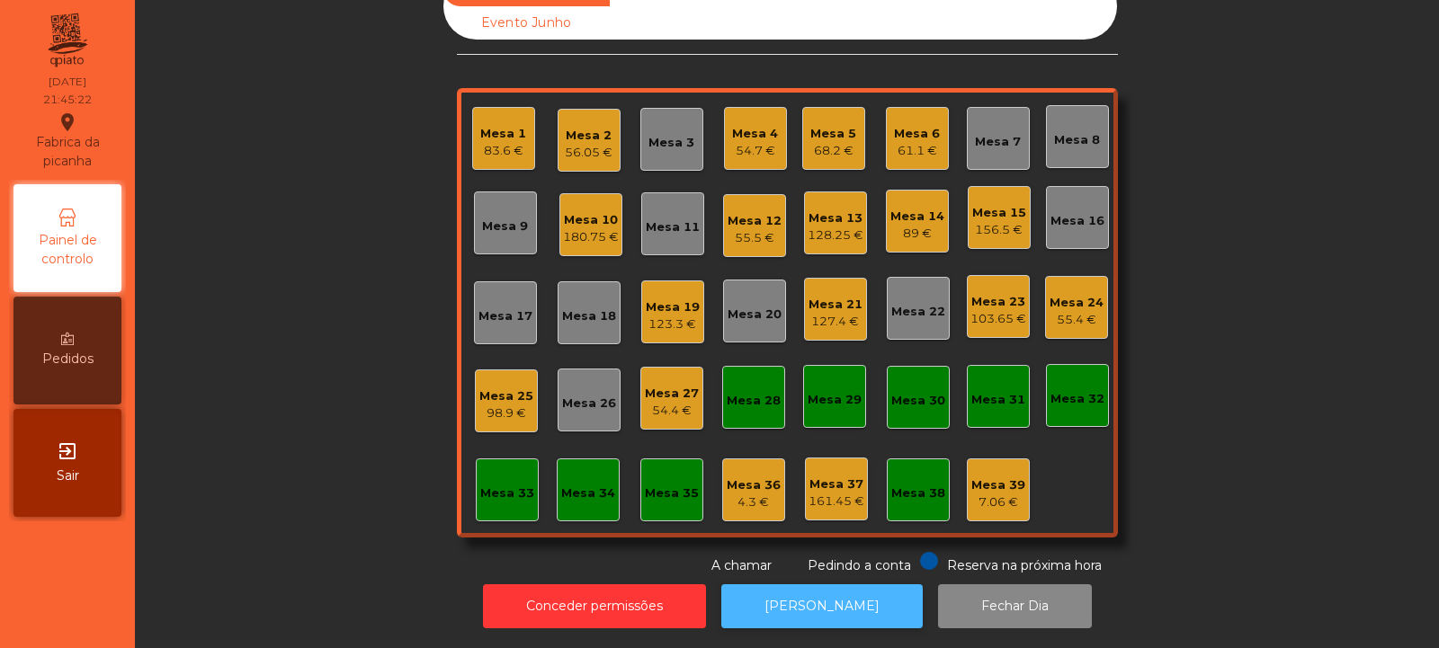
click at [805, 598] on button "[PERSON_NAME]" at bounding box center [821, 607] width 201 height 44
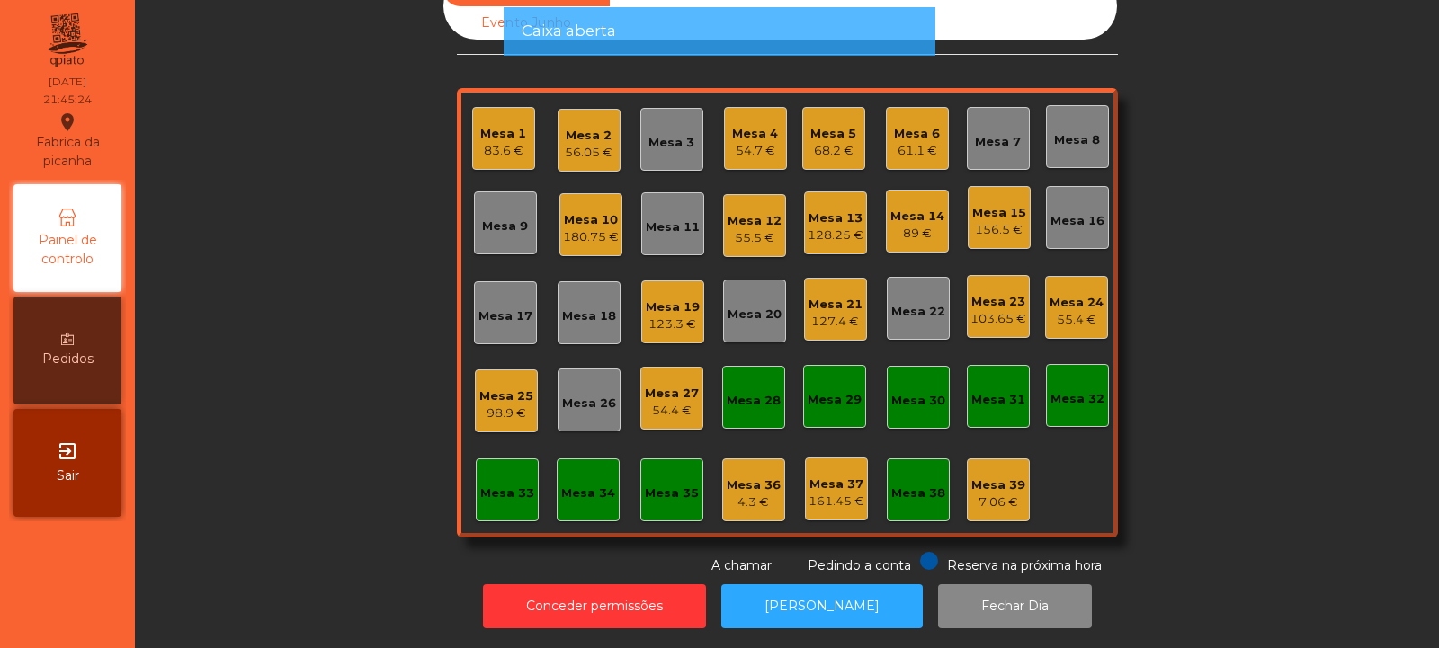
click at [674, 316] on div "123.3 €" at bounding box center [673, 325] width 54 height 18
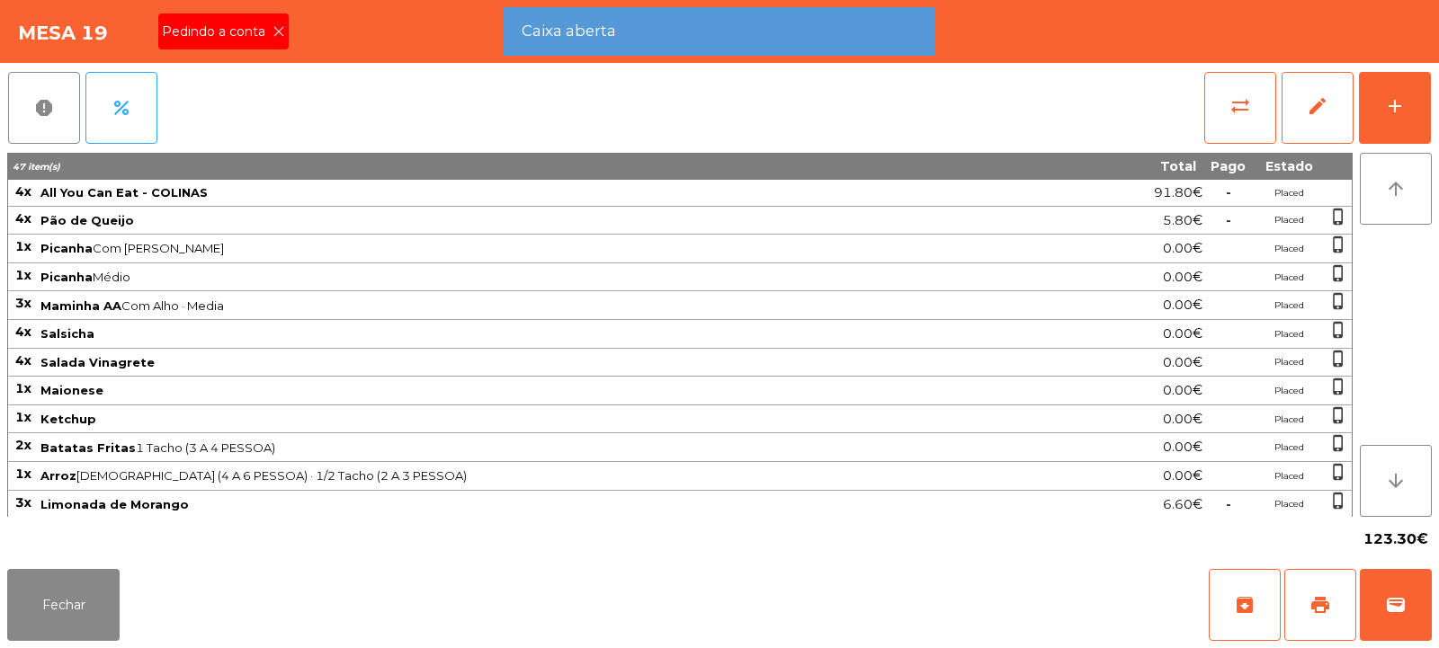
click at [277, 31] on icon at bounding box center [278, 31] width 13 height 13
click at [71, 603] on button "Fechar" at bounding box center [63, 605] width 112 height 72
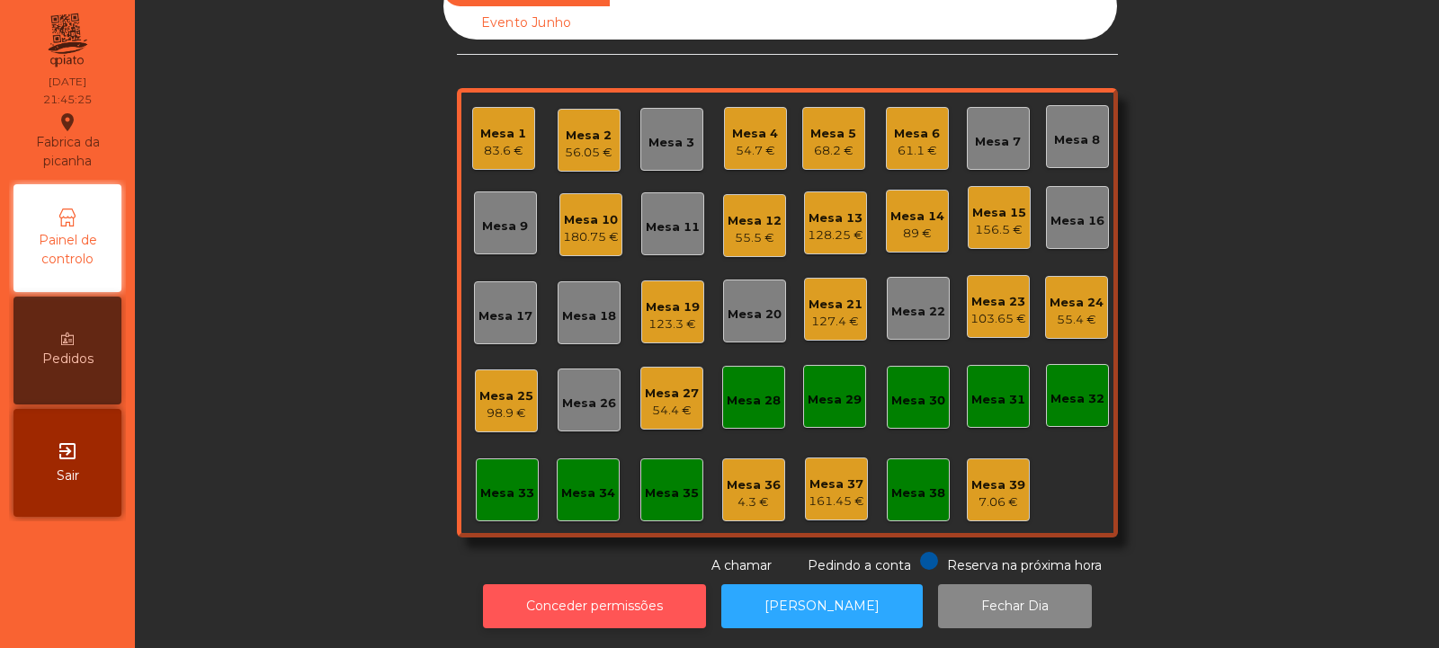
click at [670, 585] on button "Conceder permissões" at bounding box center [594, 607] width 223 height 44
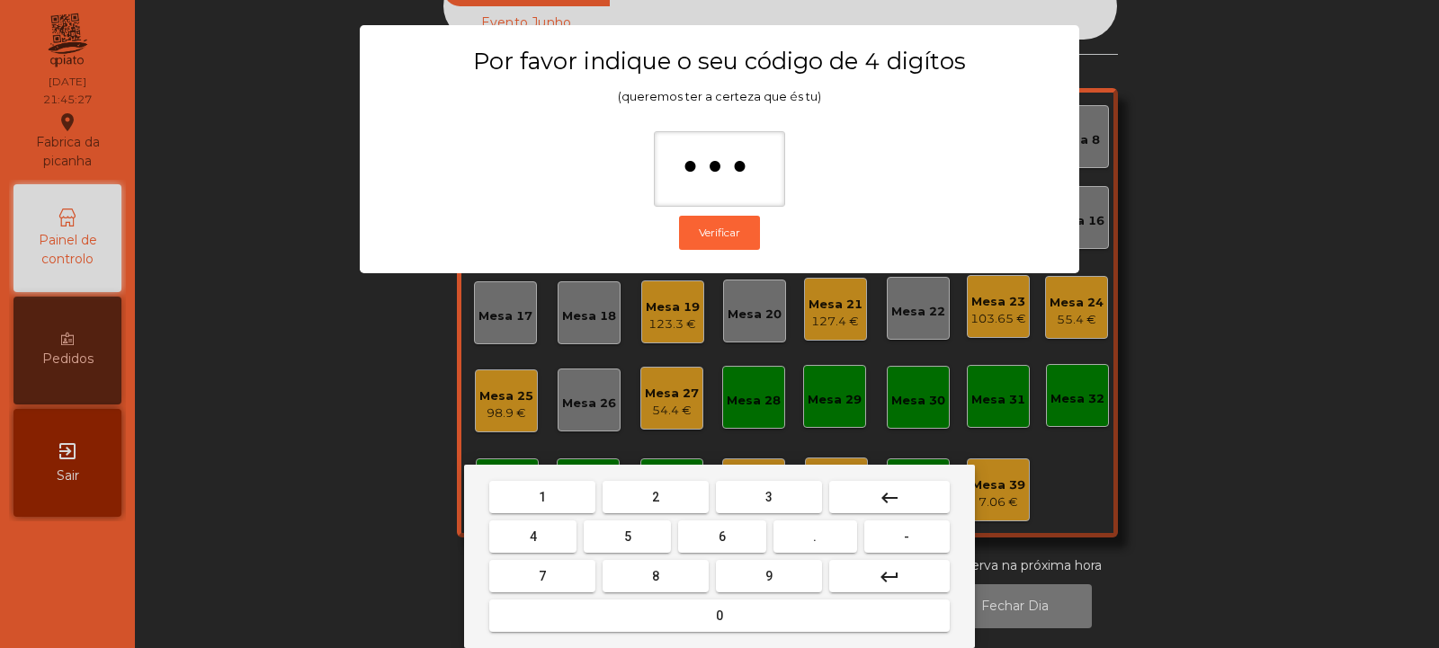
type input "****"
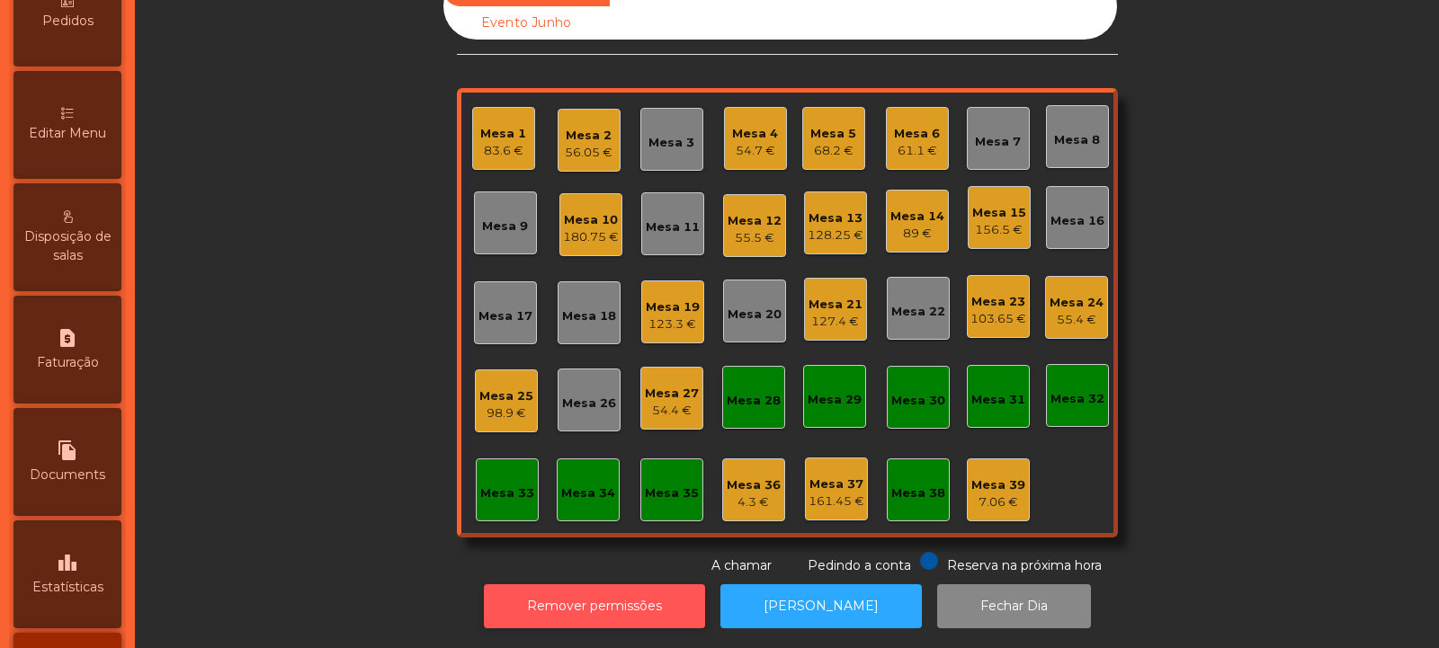
scroll to position [388, 0]
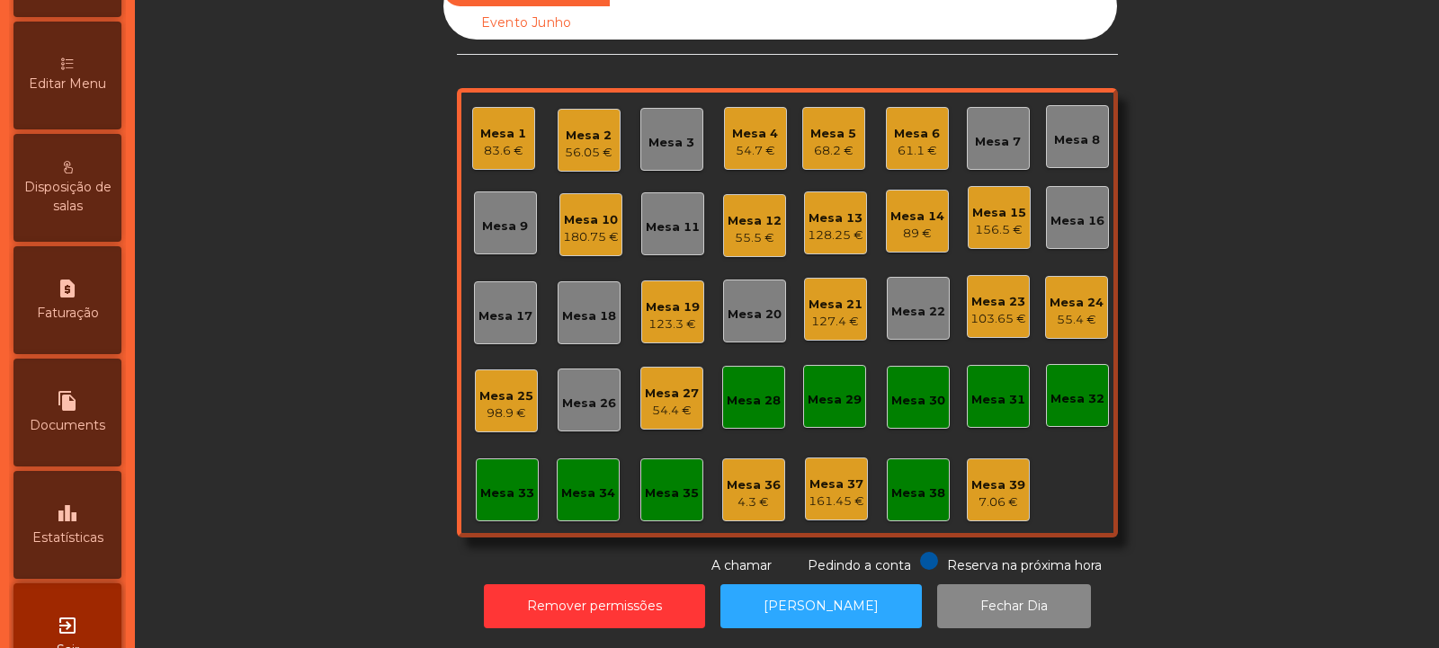
click at [94, 316] on span "Faturação" at bounding box center [68, 313] width 62 height 19
select select "*"
select select "****"
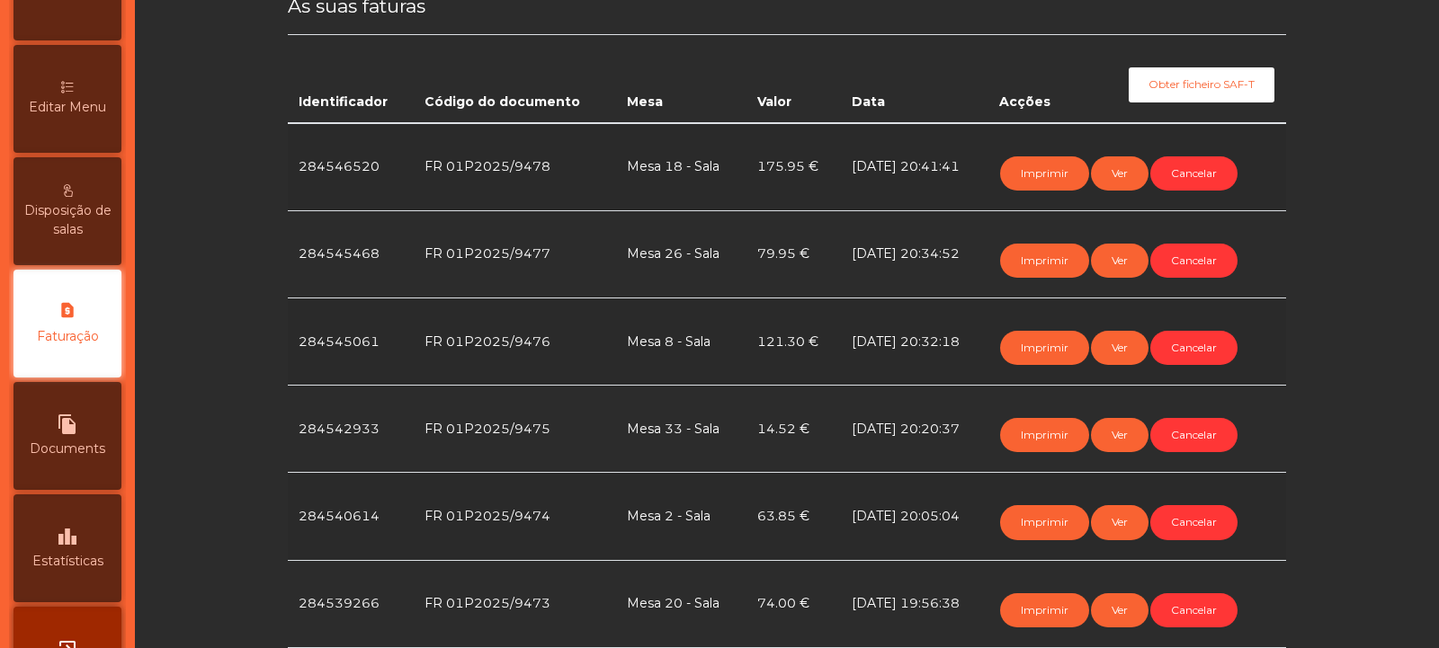
scroll to position [404, 0]
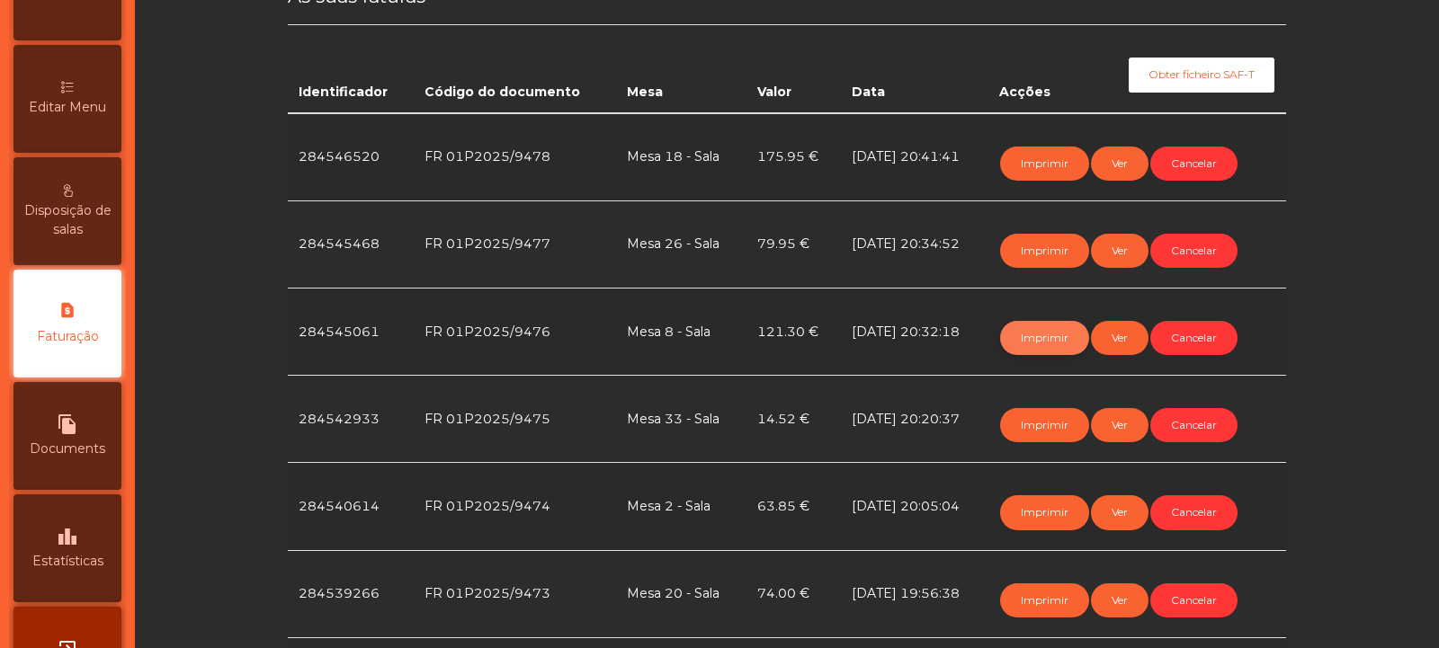
click at [1048, 338] on button "Imprimir" at bounding box center [1044, 338] width 89 height 34
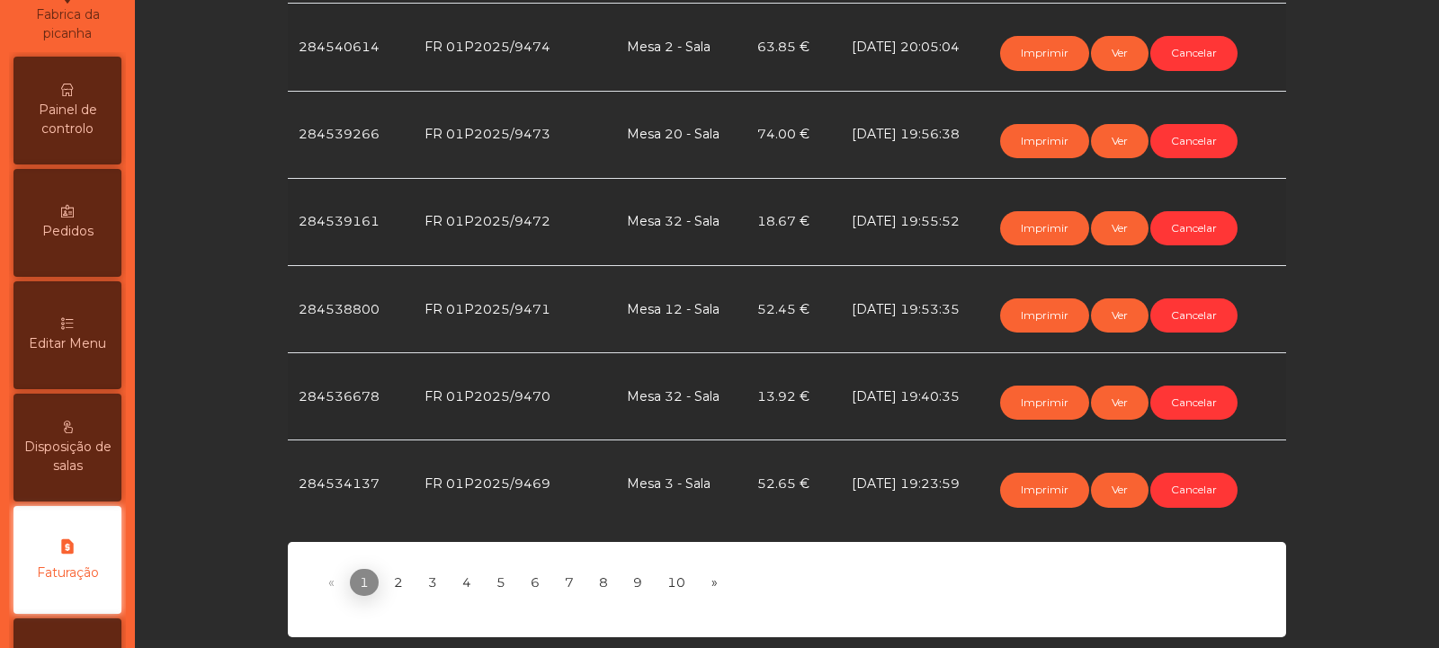
scroll to position [0, 0]
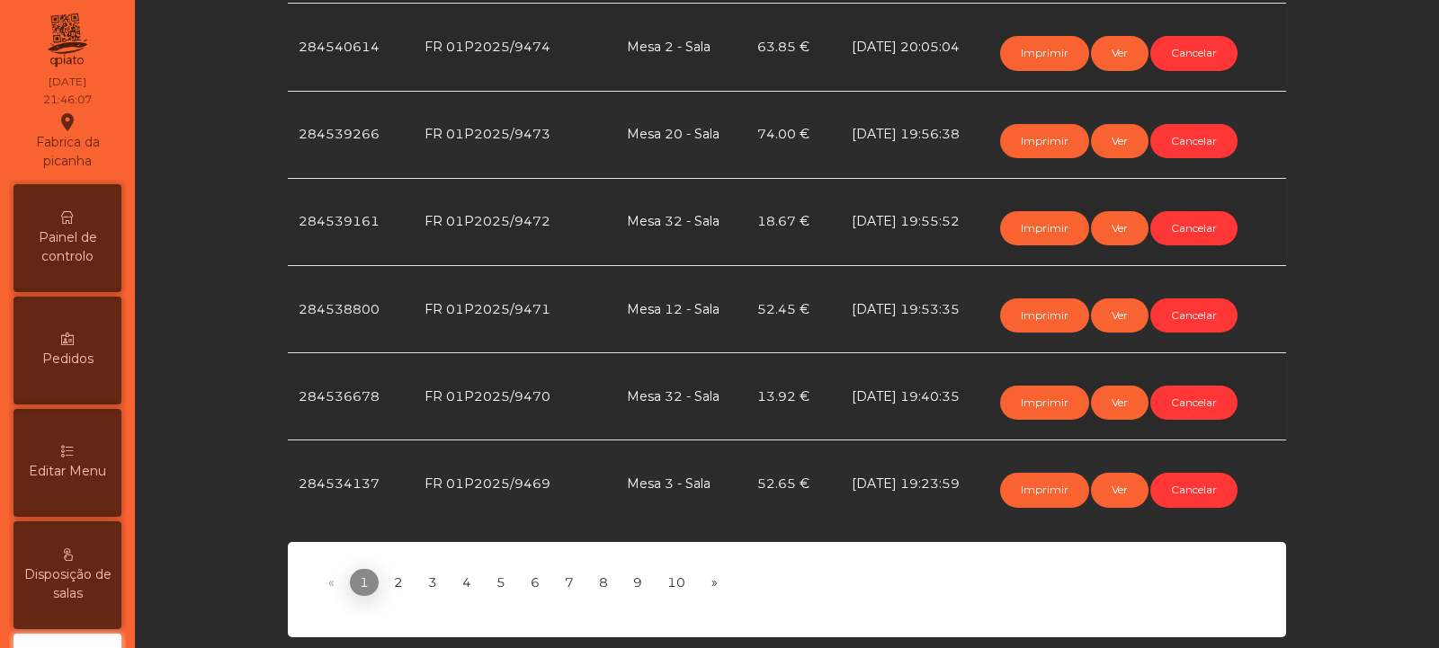
click at [89, 228] on span "Painel de controlo" at bounding box center [67, 247] width 99 height 38
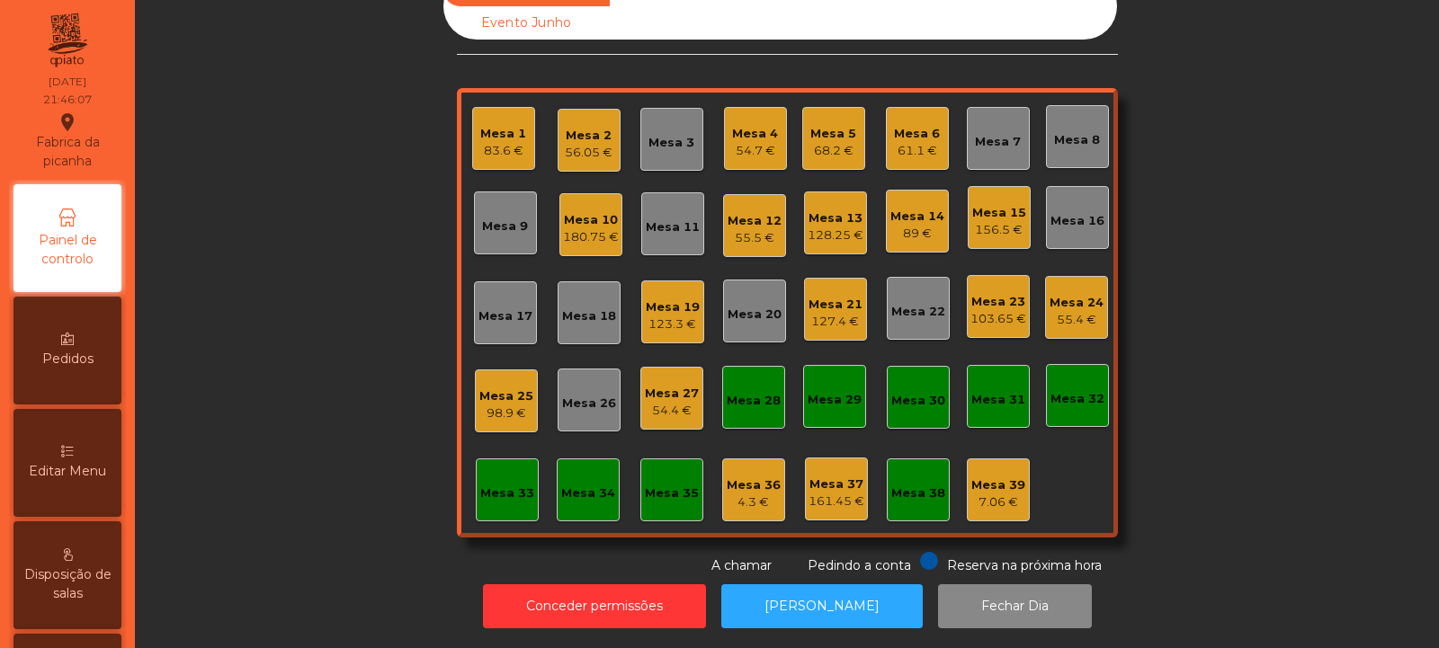
scroll to position [60, 0]
click at [794, 588] on button "[PERSON_NAME]" at bounding box center [821, 607] width 201 height 44
click at [675, 299] on div "Mesa 19" at bounding box center [673, 308] width 54 height 18
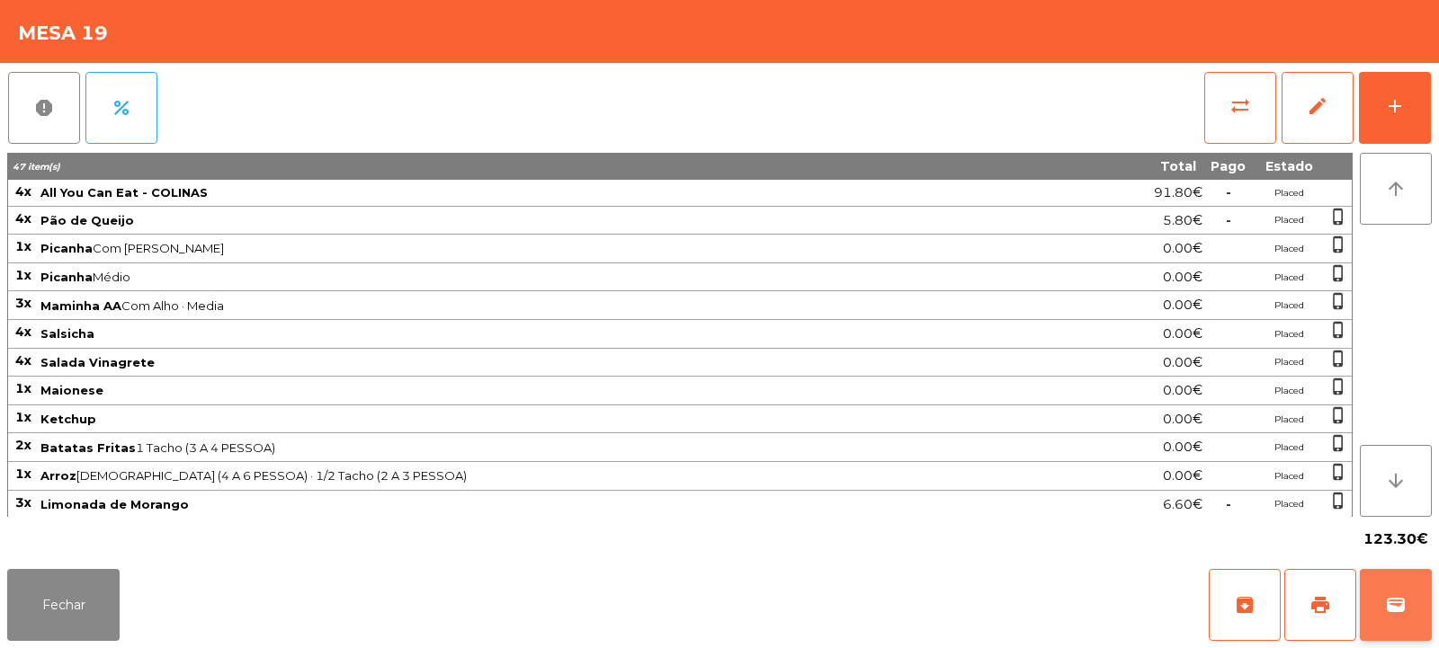
click at [1392, 596] on span "wallet" at bounding box center [1396, 605] width 22 height 22
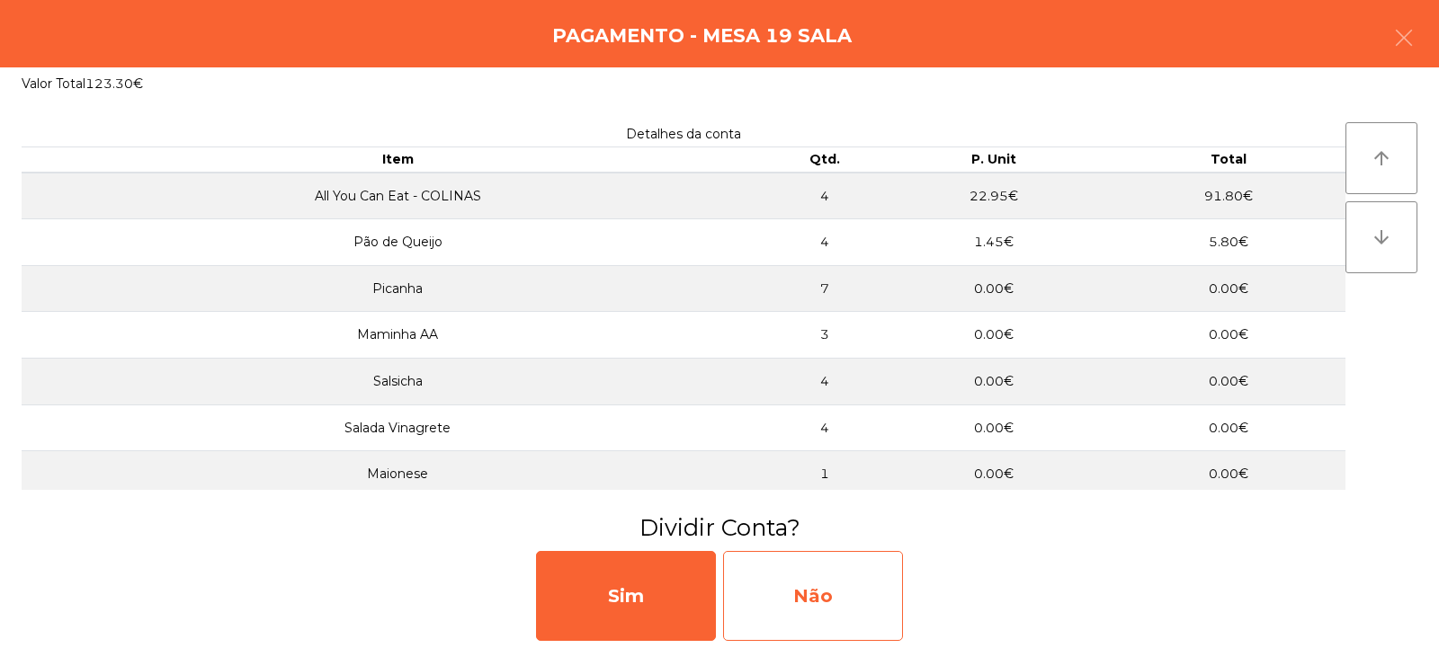
click at [792, 594] on div "Não" at bounding box center [813, 596] width 180 height 90
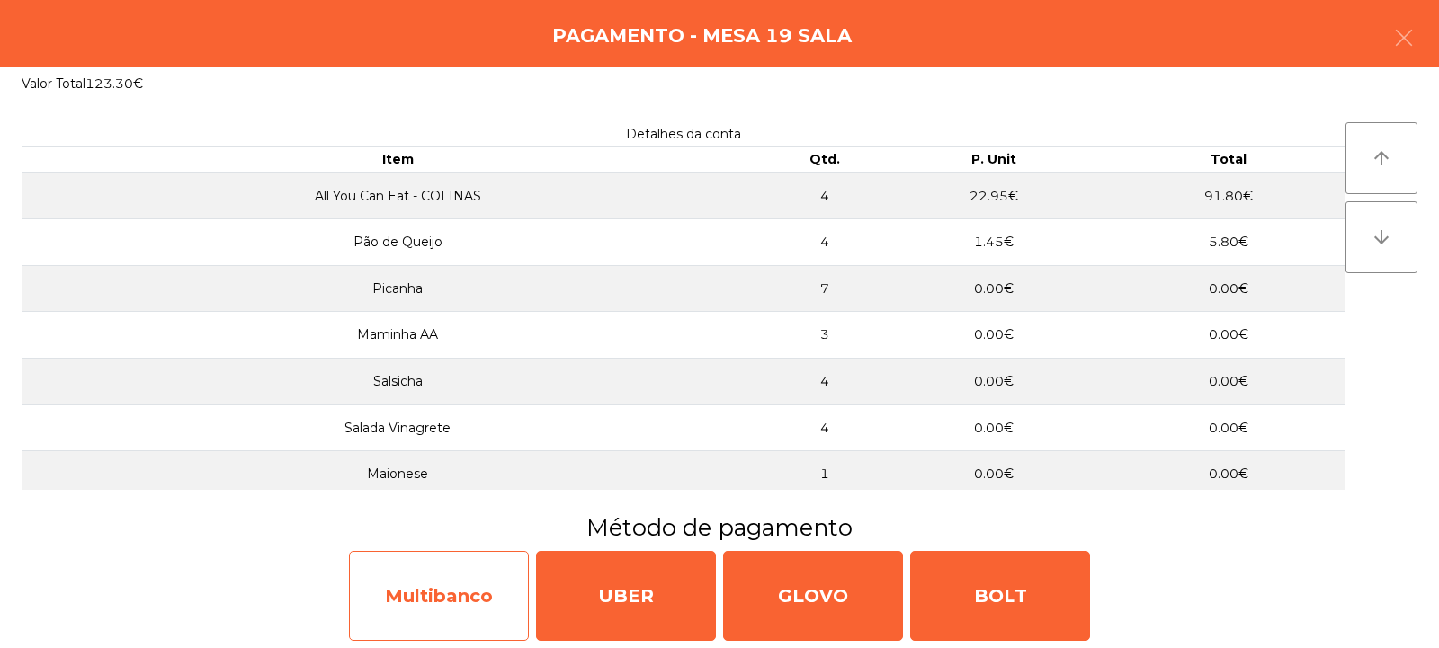
click at [489, 598] on div "Multibanco" at bounding box center [439, 596] width 180 height 90
select select "**"
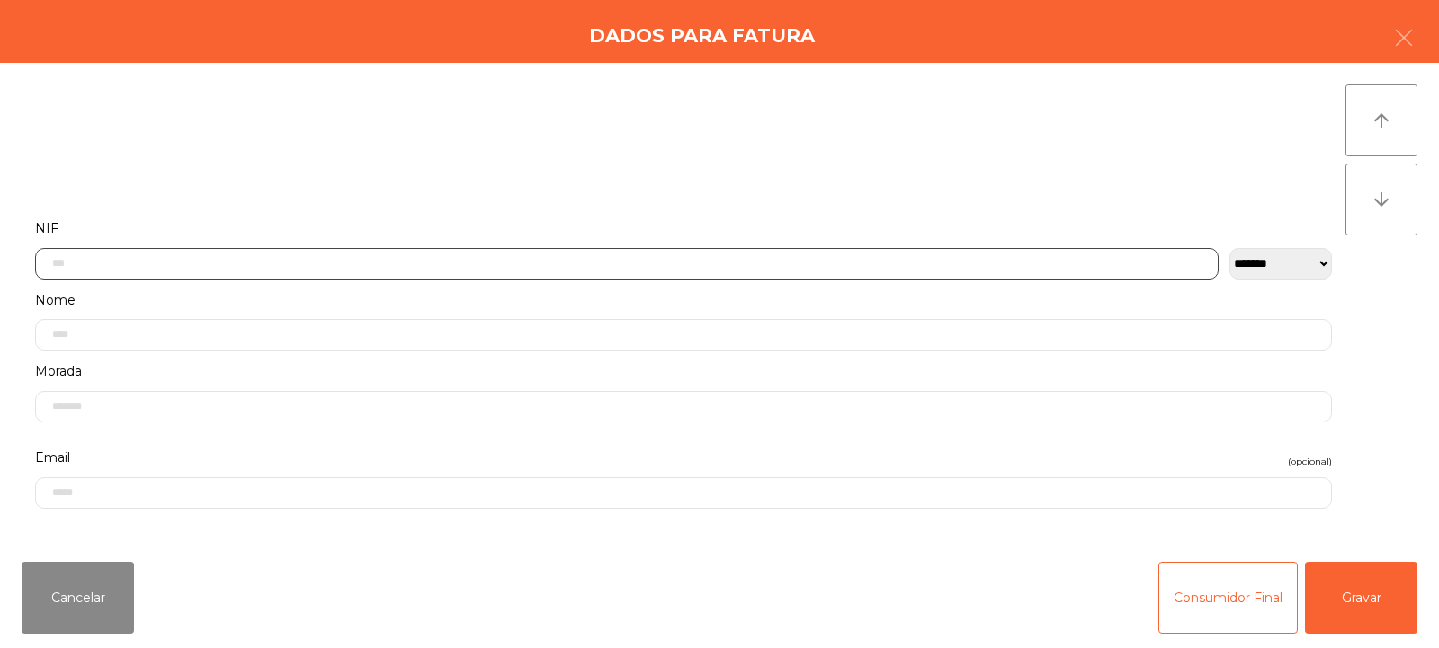
click at [692, 260] on input "text" at bounding box center [627, 263] width 1184 height 31
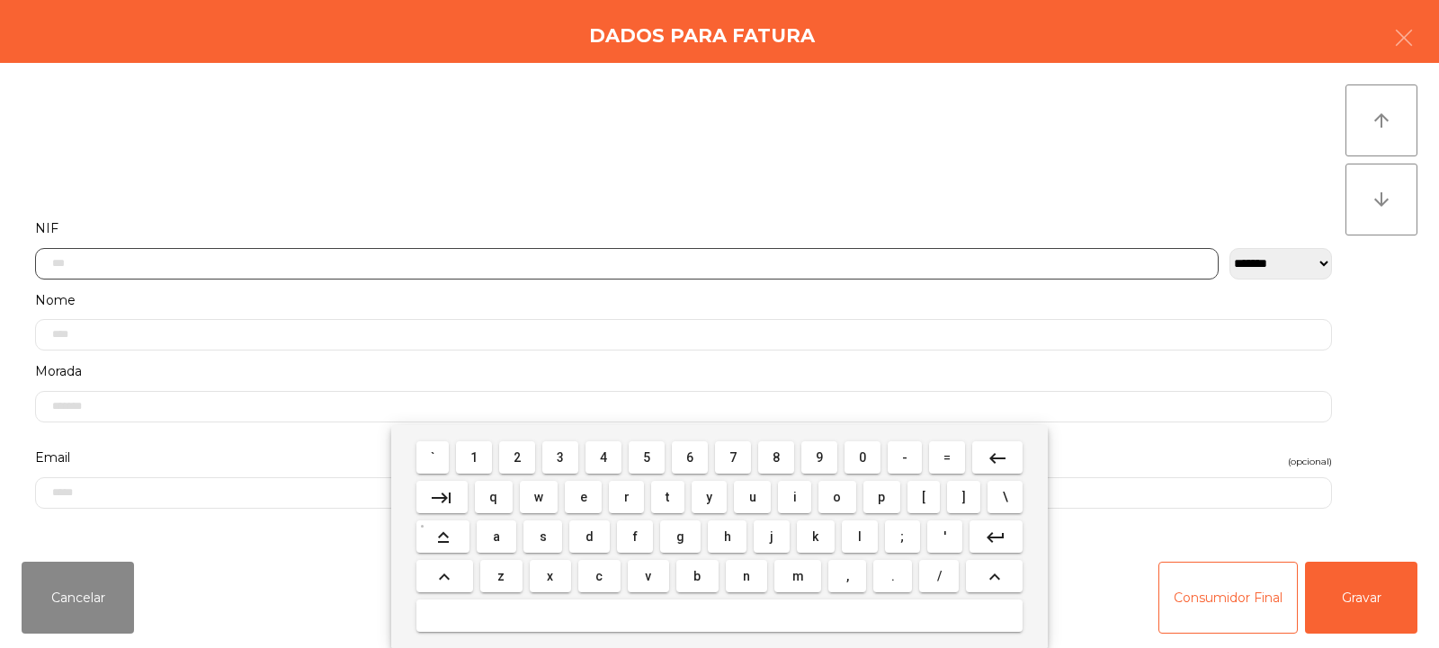
scroll to position [131, 0]
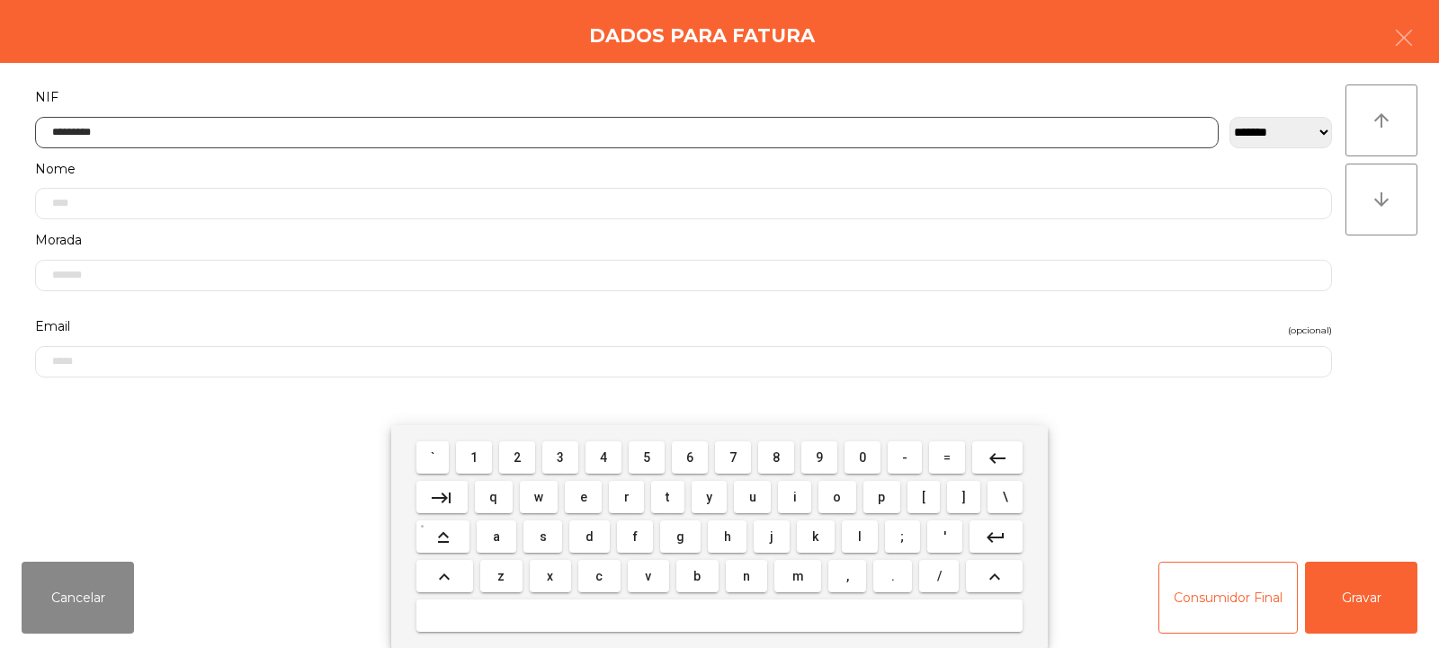
type input "*********"
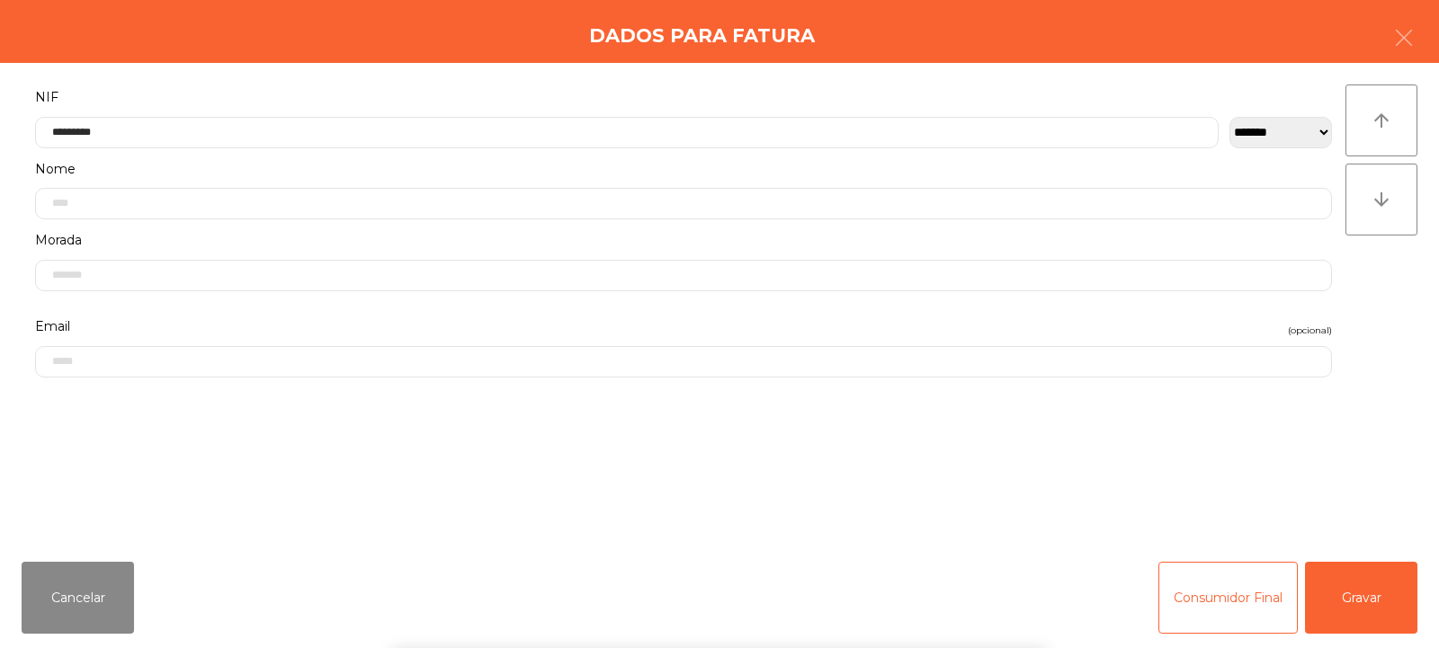
click at [1362, 576] on div "` 1 2 3 4 5 6 7 8 9 0 - = keyboard_backspace keyboard_tab q w e r t y u i o p […" at bounding box center [719, 536] width 1439 height 223
click at [1361, 603] on button "Gravar" at bounding box center [1361, 598] width 112 height 72
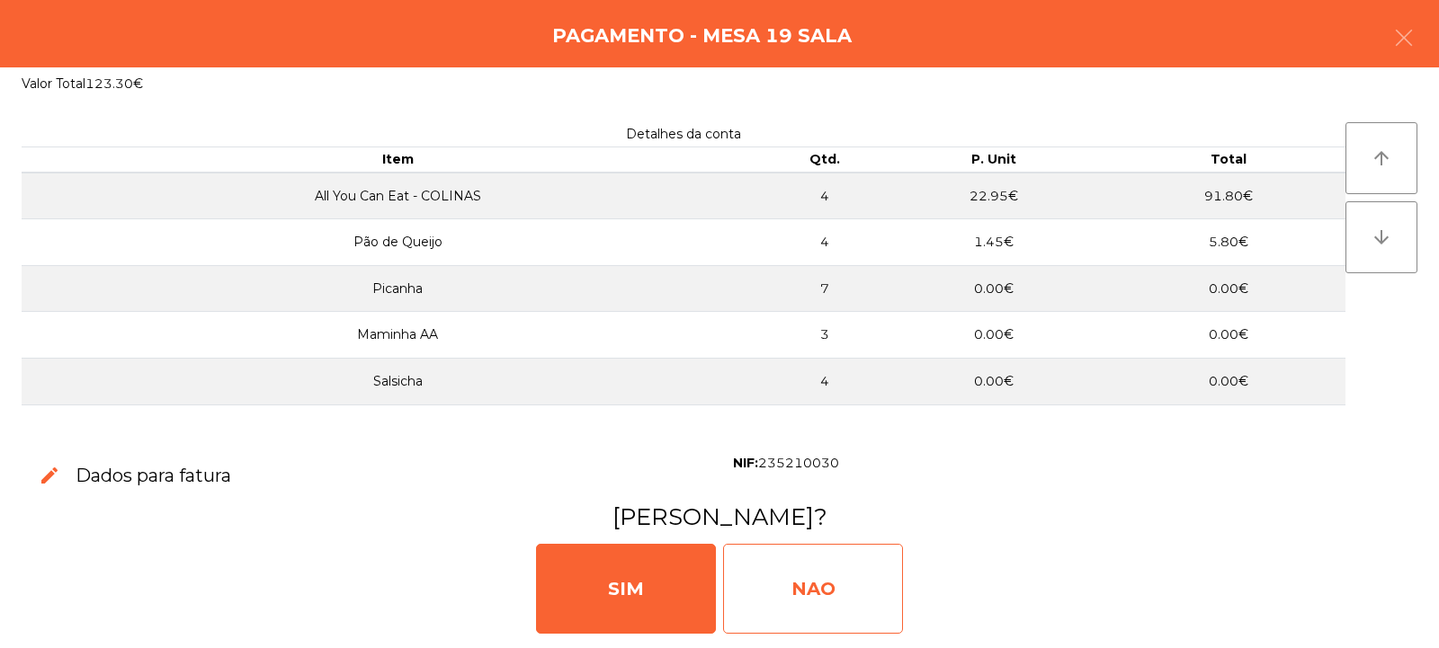
click at [857, 576] on div "NAO" at bounding box center [813, 589] width 180 height 90
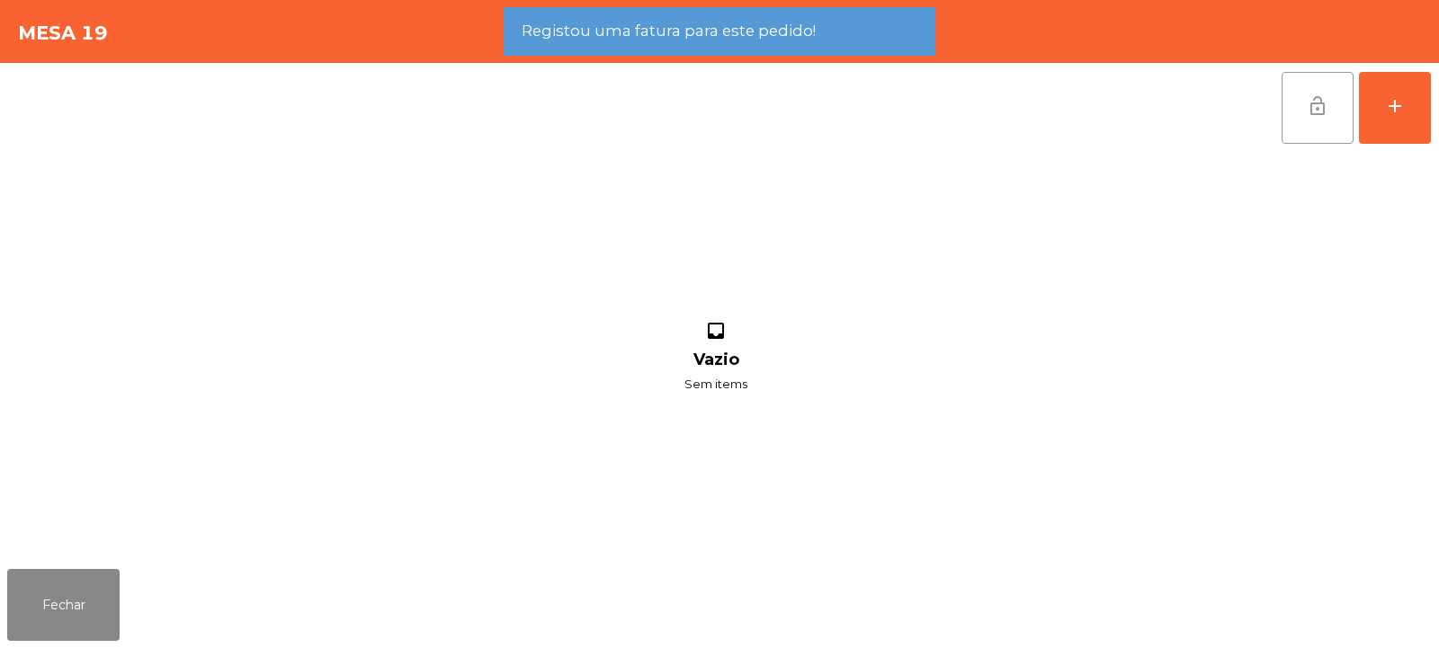
click at [1319, 110] on span "lock_open" at bounding box center [1318, 106] width 22 height 22
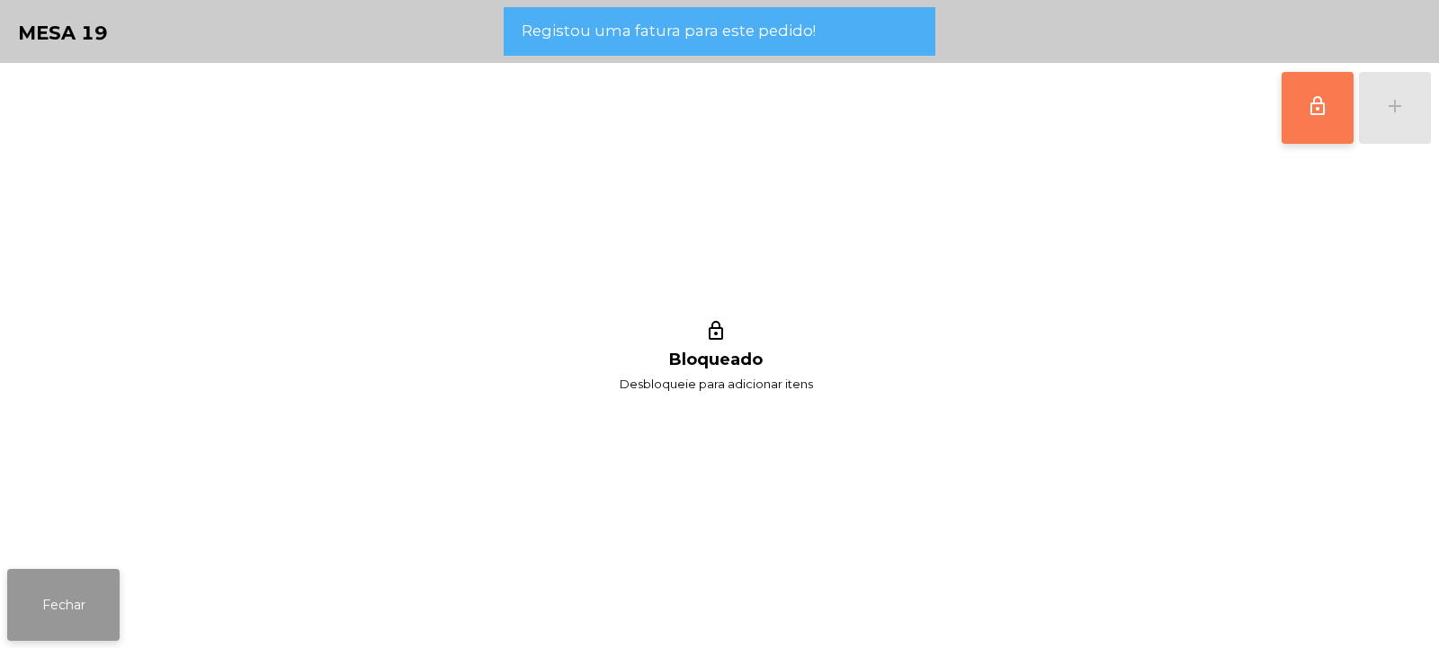
click at [97, 612] on button "Fechar" at bounding box center [63, 605] width 112 height 72
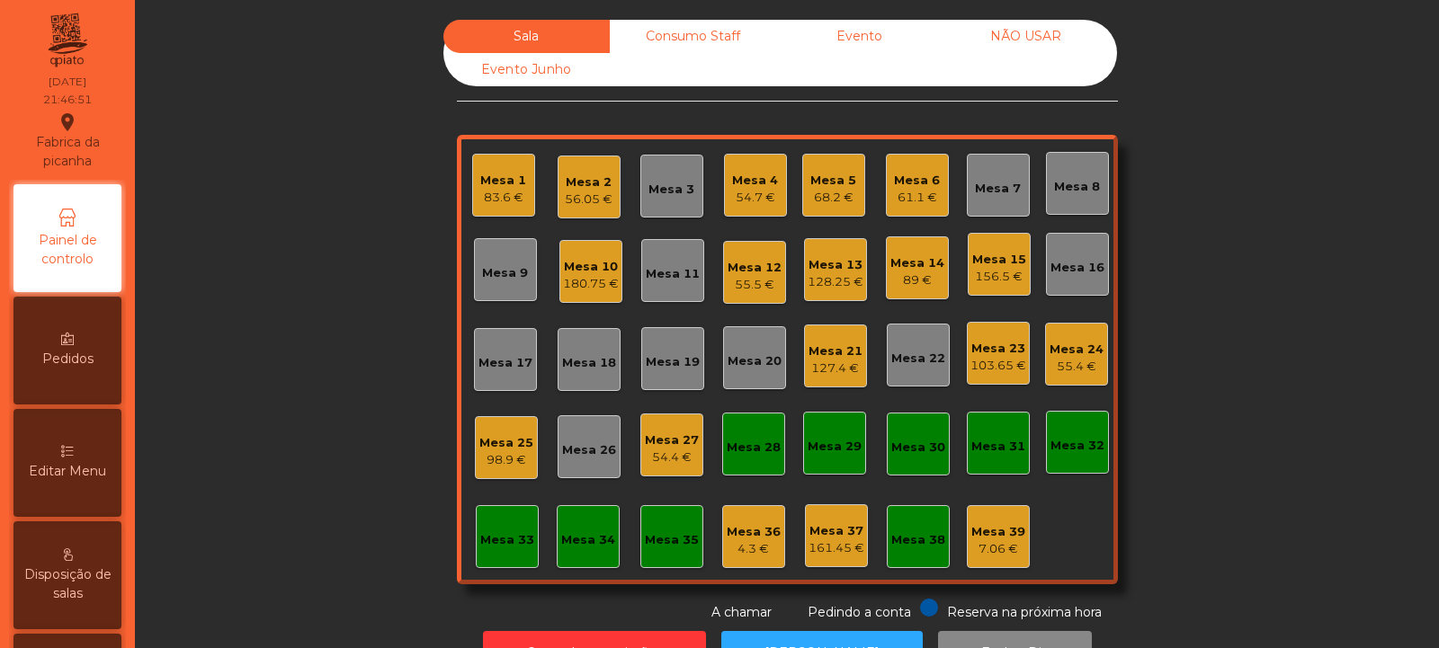
scroll to position [60, 0]
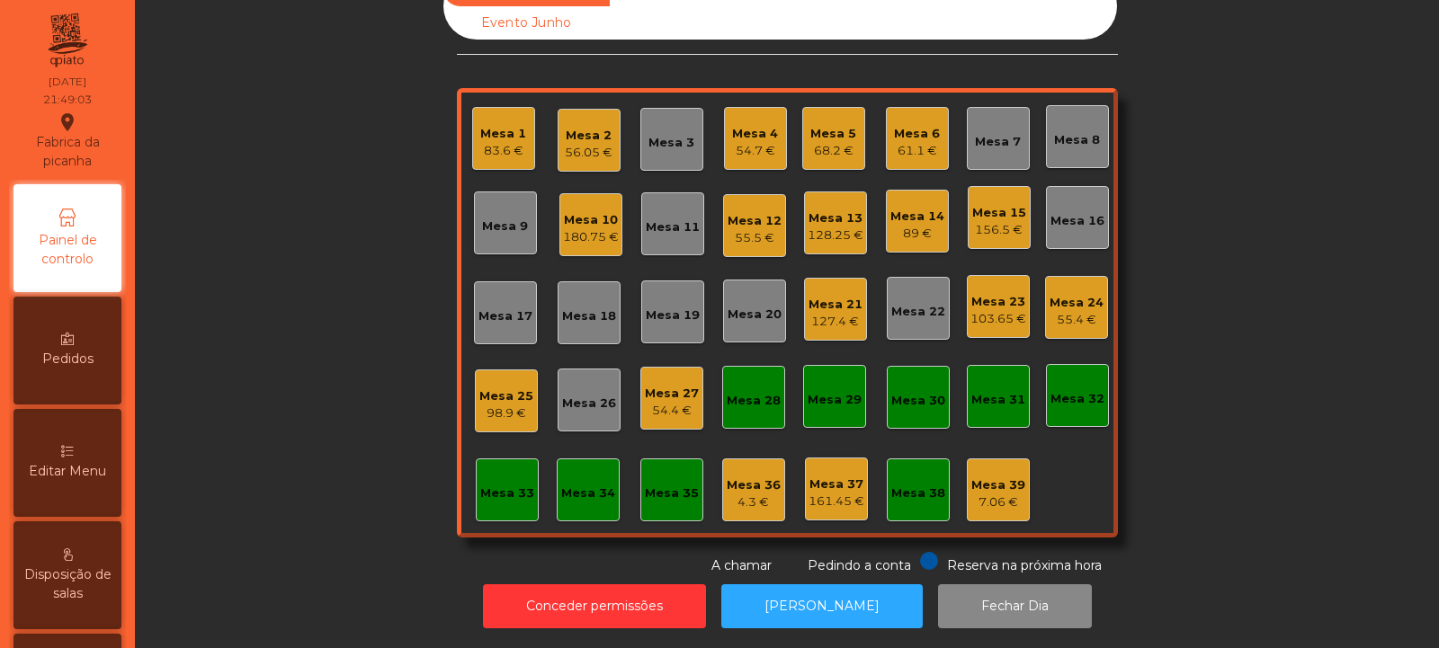
click at [1069, 131] on div "Mesa 8" at bounding box center [1077, 140] width 46 height 18
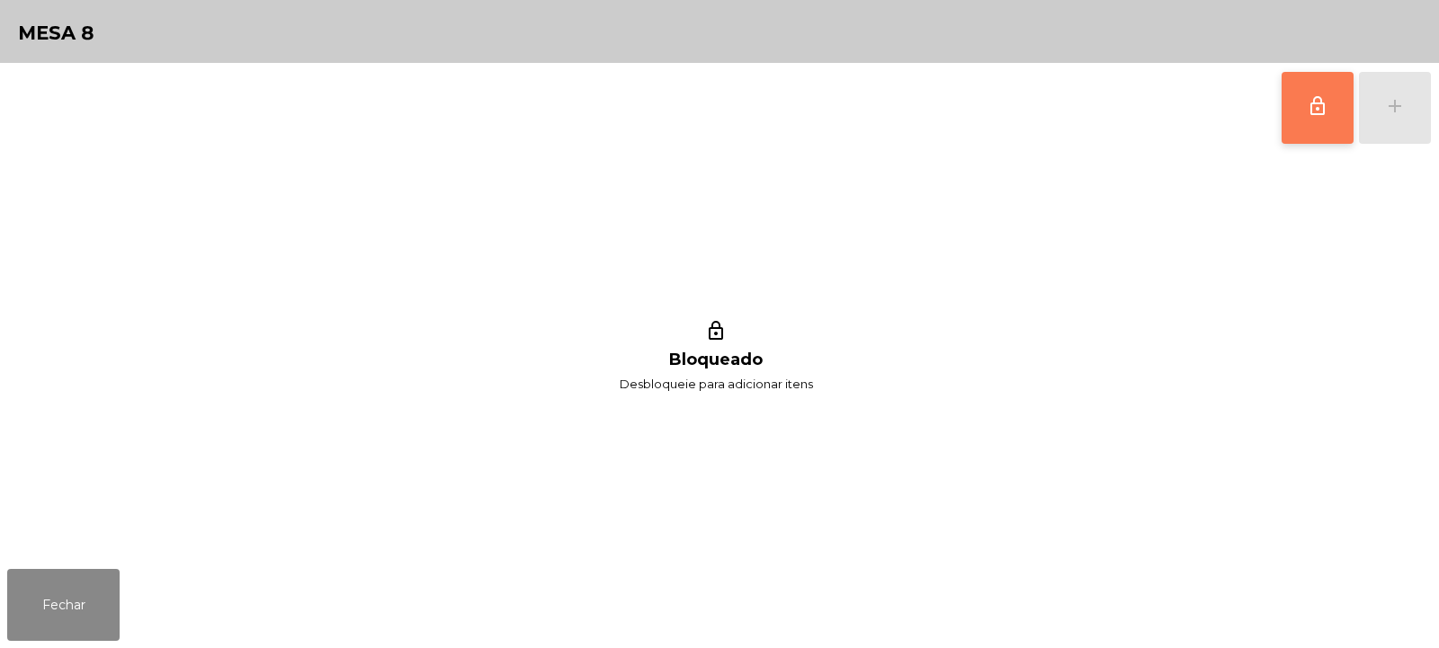
click at [1305, 100] on button "lock_outline" at bounding box center [1318, 108] width 72 height 72
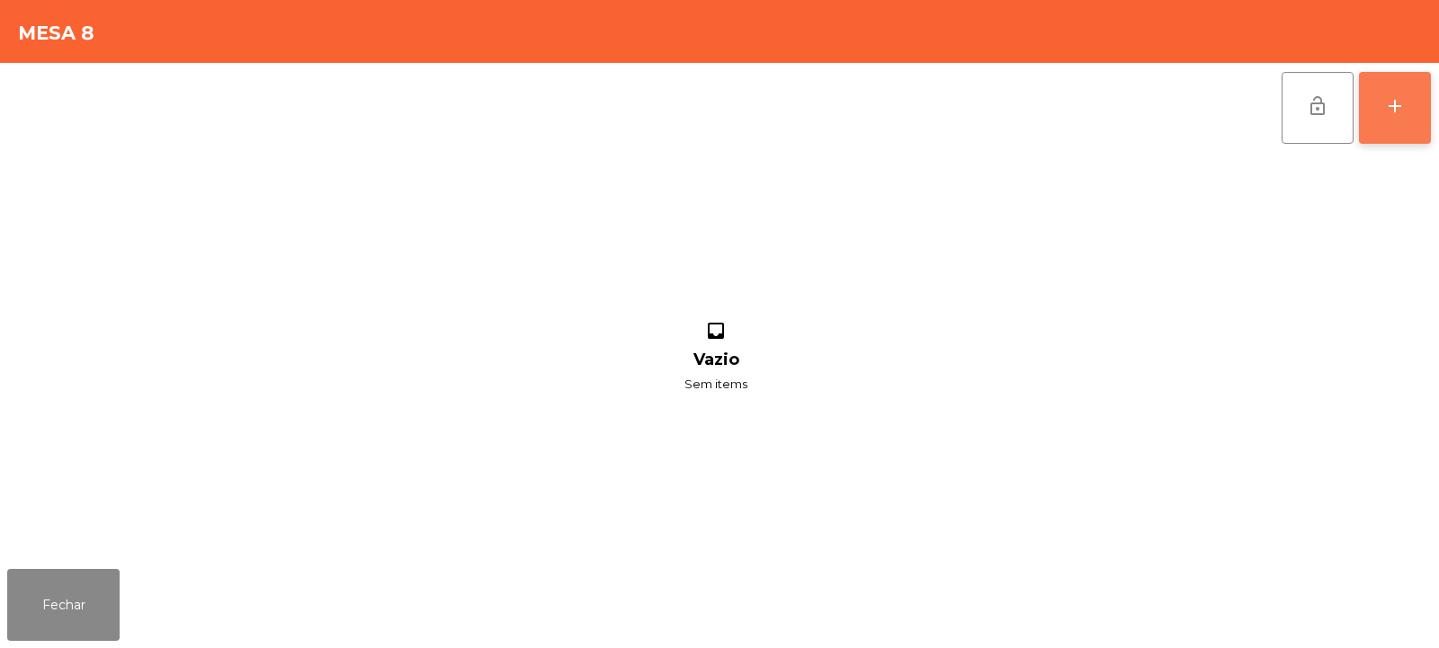
click at [1395, 121] on button "add" at bounding box center [1395, 108] width 72 height 72
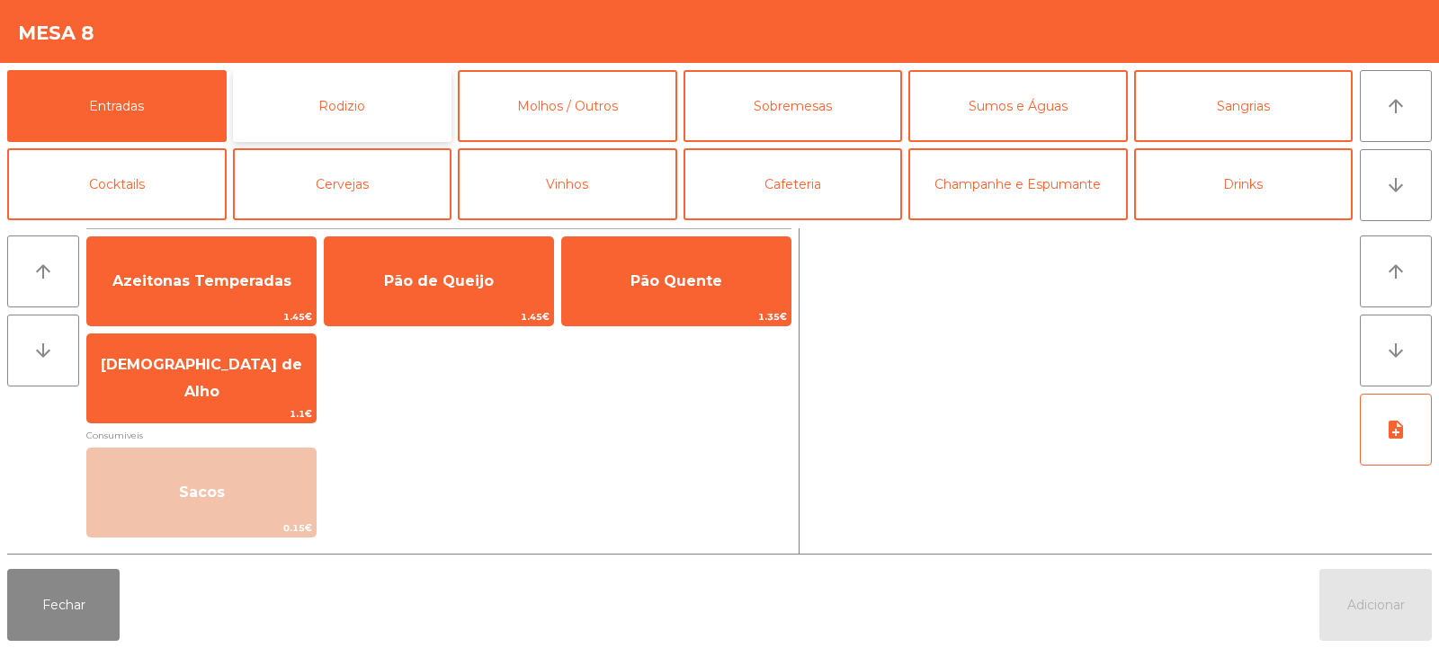
click at [387, 120] on button "Rodizio" at bounding box center [342, 106] width 219 height 72
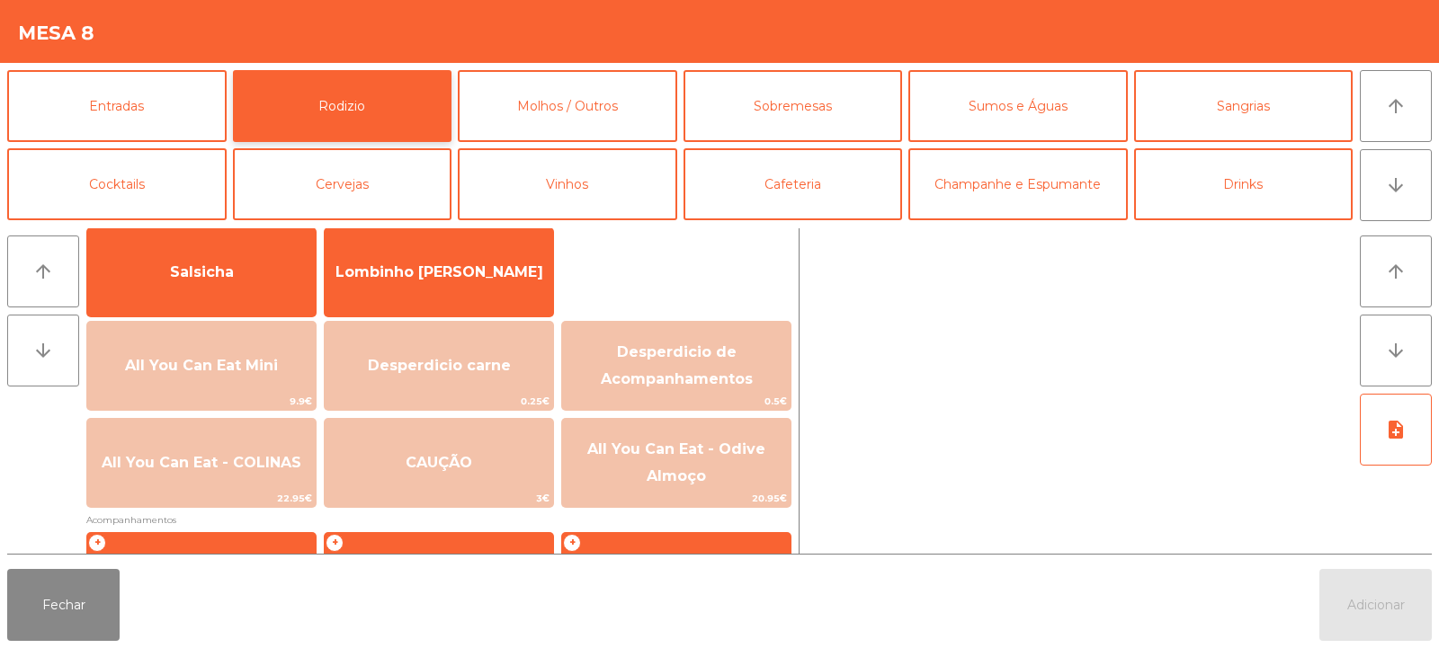
scroll to position [143, 0]
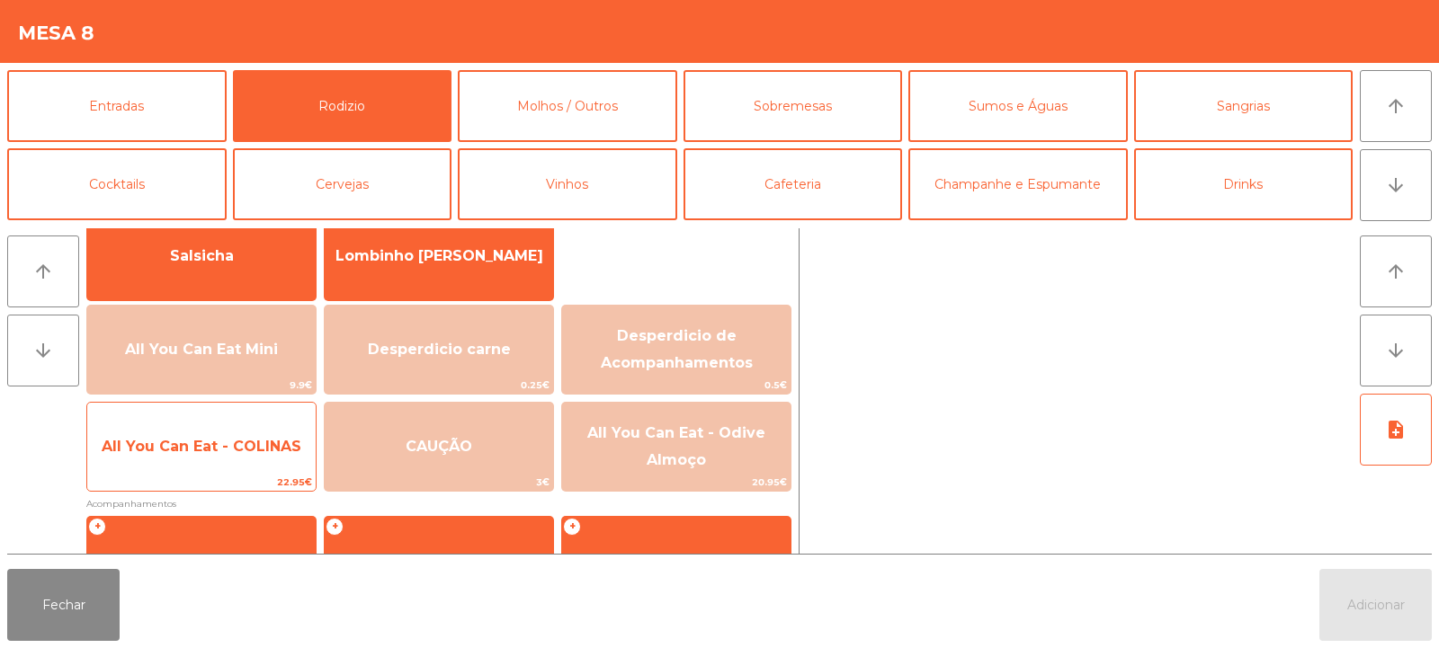
click at [270, 448] on span "All You Can Eat - COLINAS" at bounding box center [202, 446] width 200 height 17
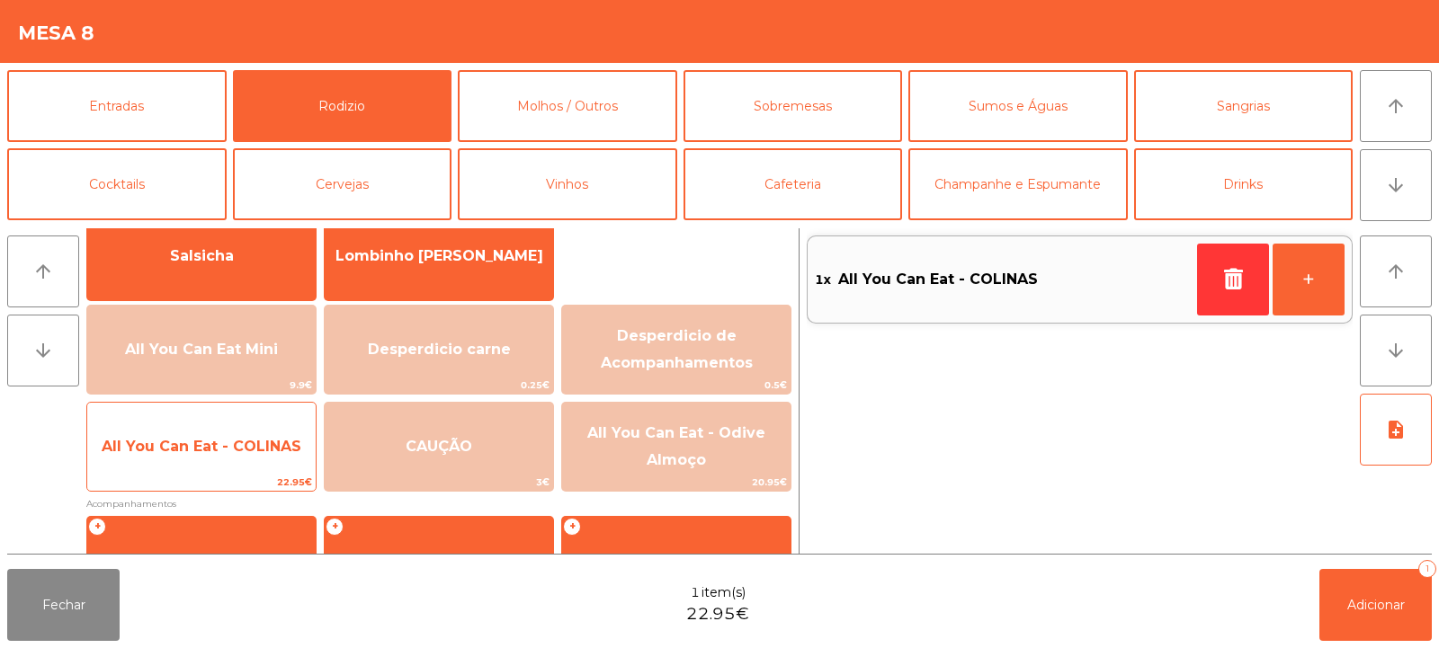
click at [265, 454] on span "All You Can Eat - COLINAS" at bounding box center [202, 446] width 200 height 17
click at [266, 450] on span "All You Can Eat - COLINAS" at bounding box center [202, 446] width 200 height 17
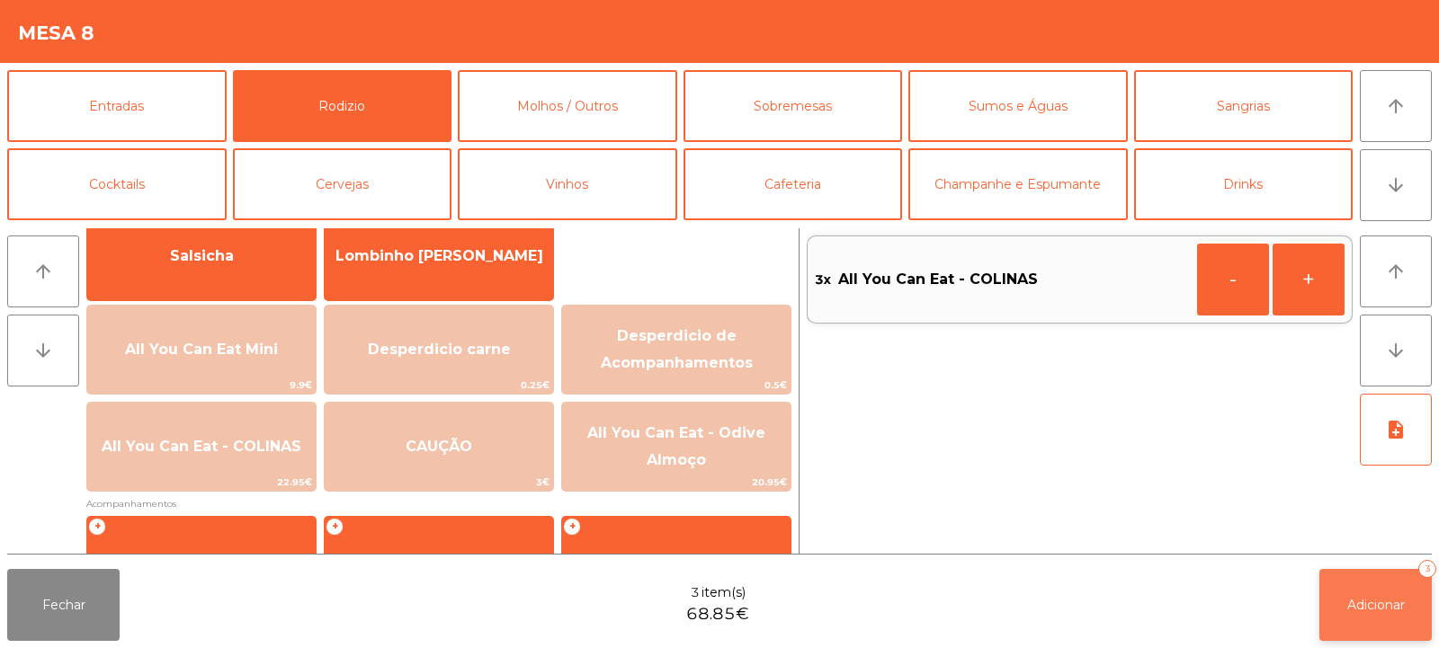
click at [1379, 631] on button "Adicionar 3" at bounding box center [1375, 605] width 112 height 72
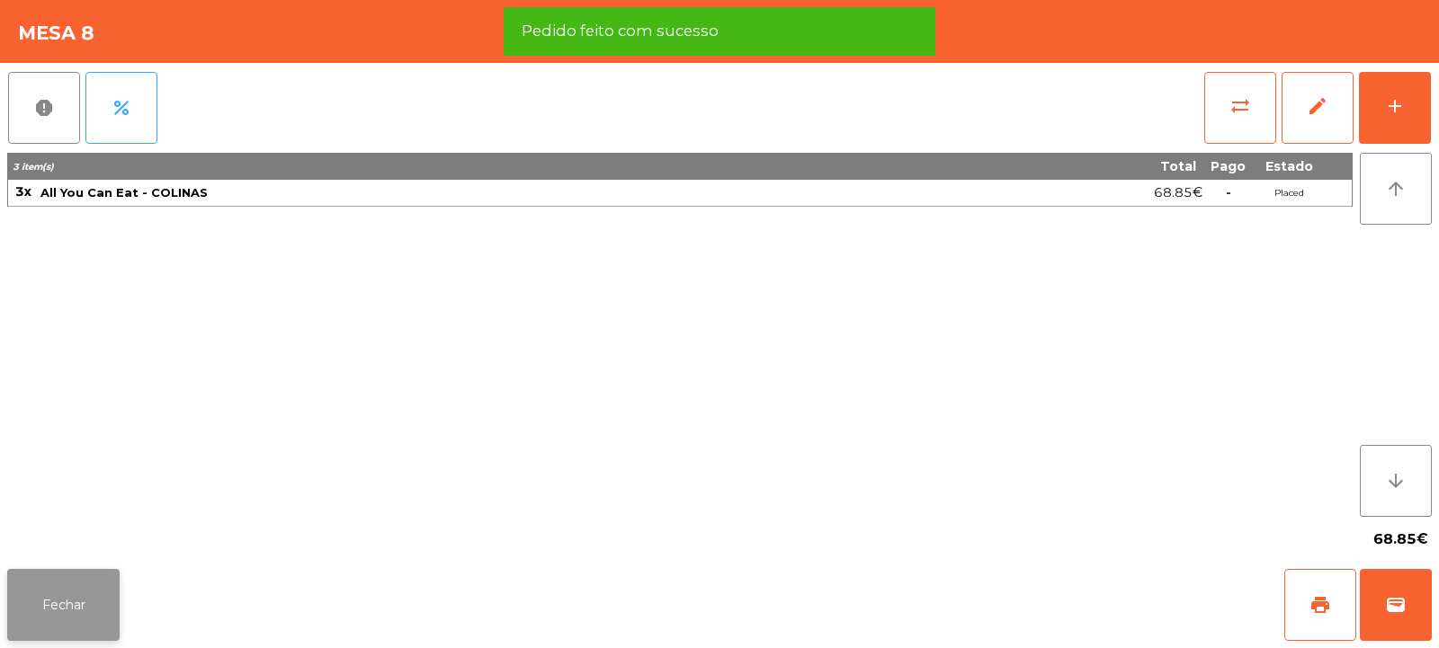
click at [73, 618] on button "Fechar" at bounding box center [63, 605] width 112 height 72
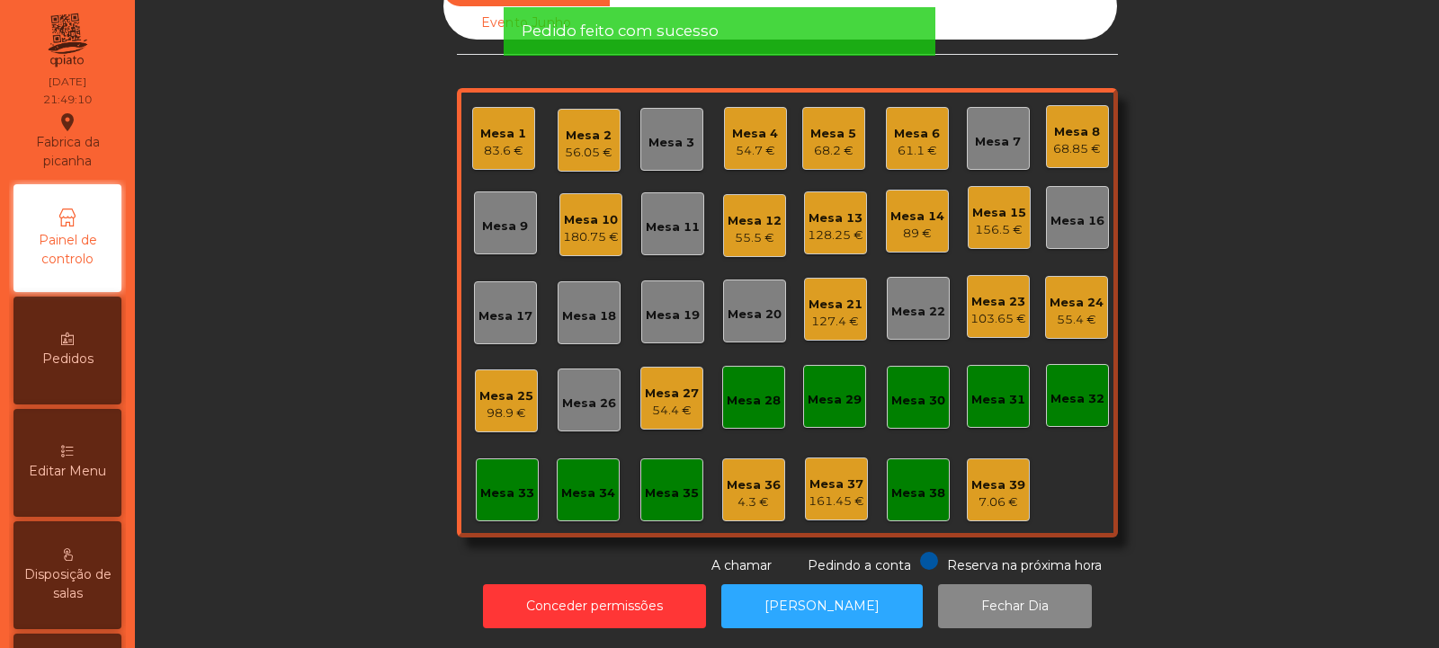
scroll to position [0, 0]
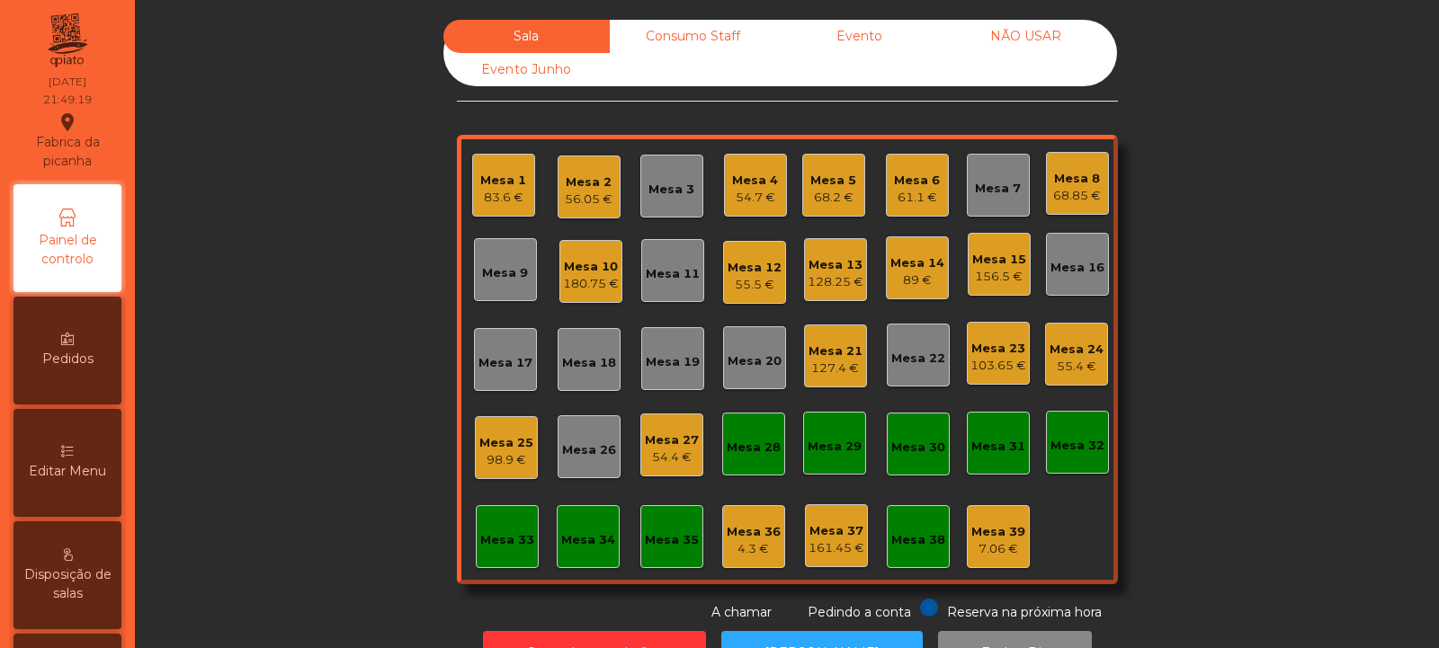
click at [760, 199] on div "54.7 €" at bounding box center [755, 198] width 46 height 18
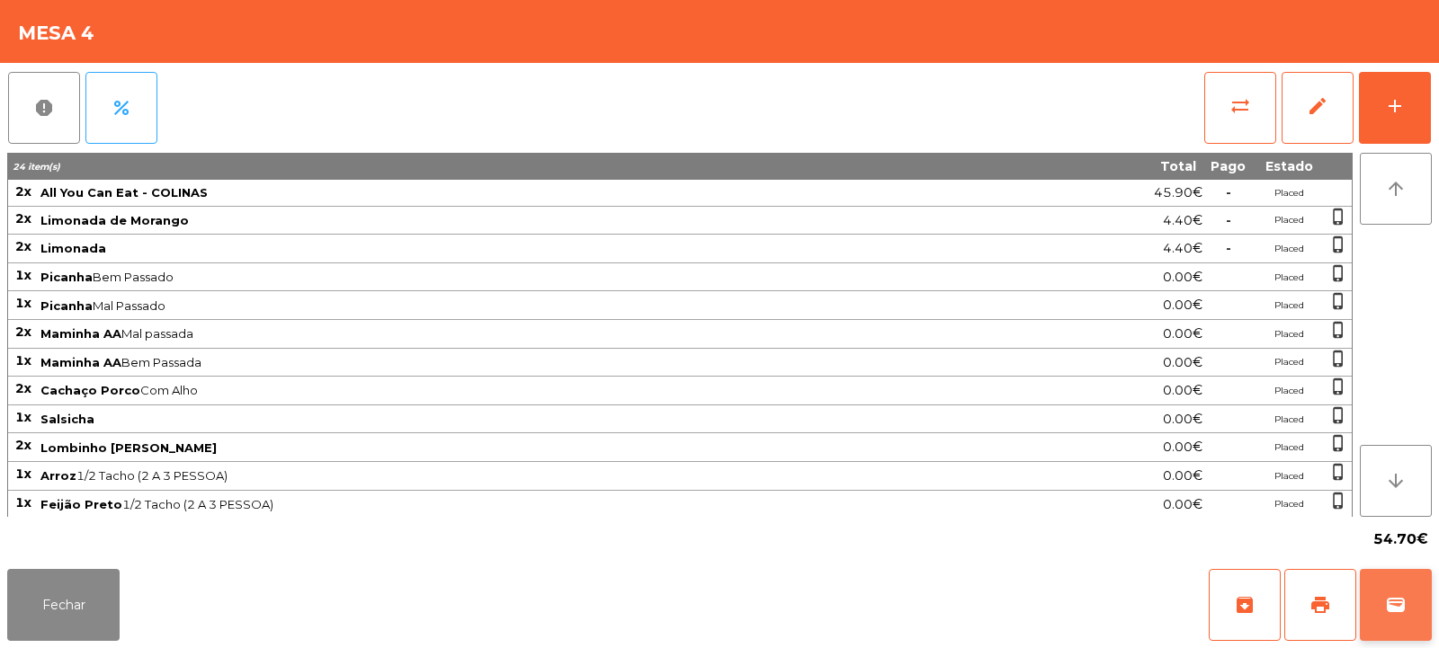
click at [1389, 604] on span "wallet" at bounding box center [1396, 605] width 22 height 22
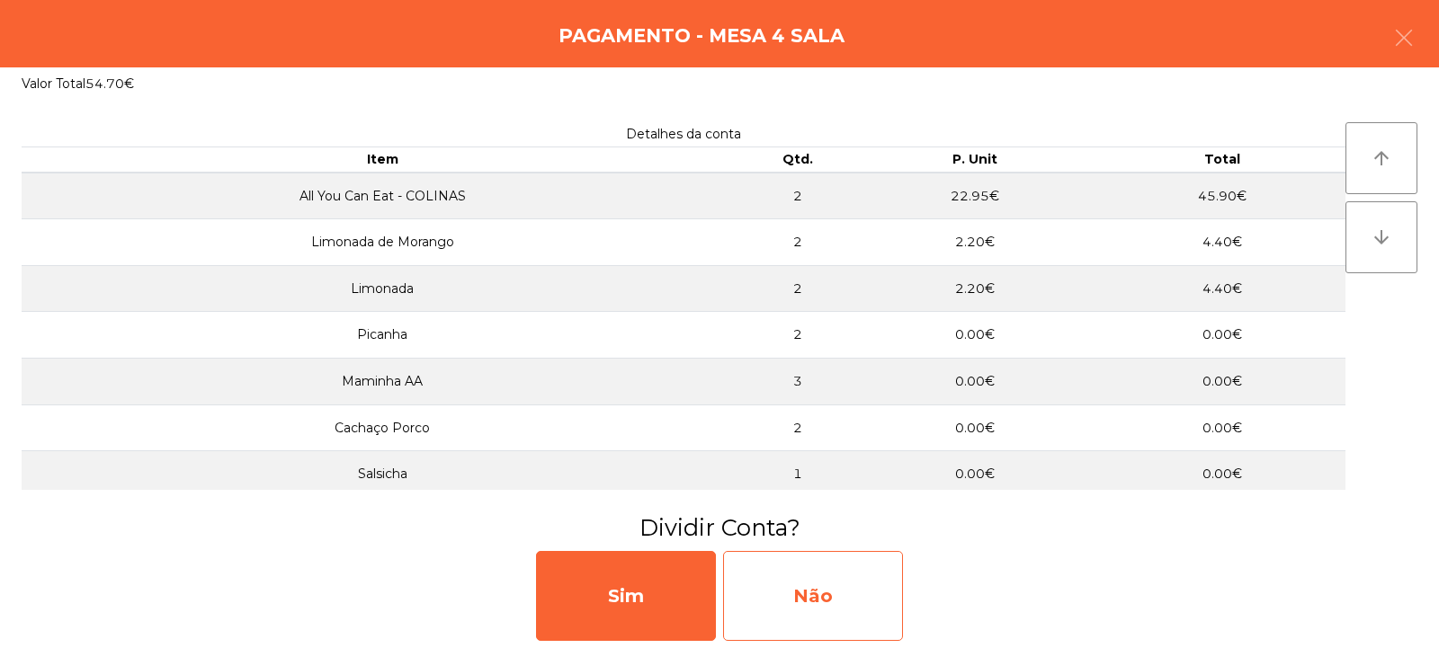
click at [881, 583] on div "Não" at bounding box center [813, 596] width 180 height 90
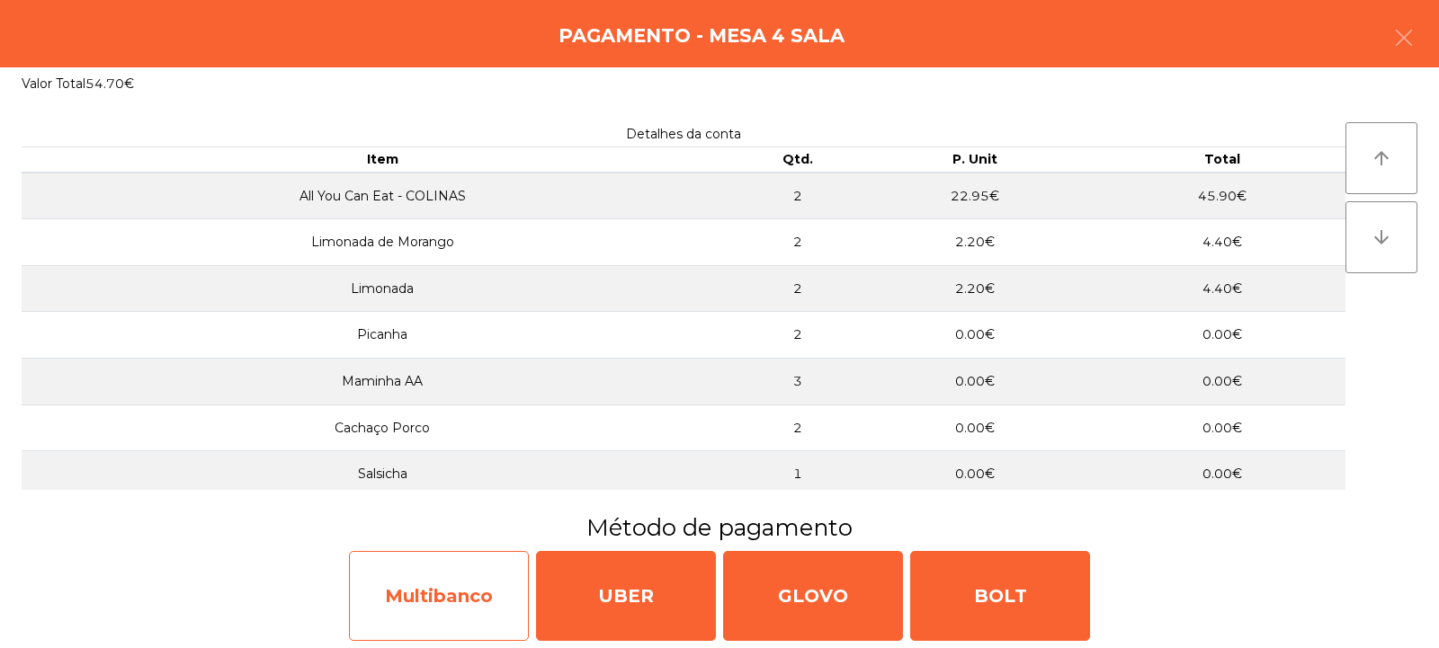
click at [484, 578] on div "Multibanco" at bounding box center [439, 596] width 180 height 90
select select "**"
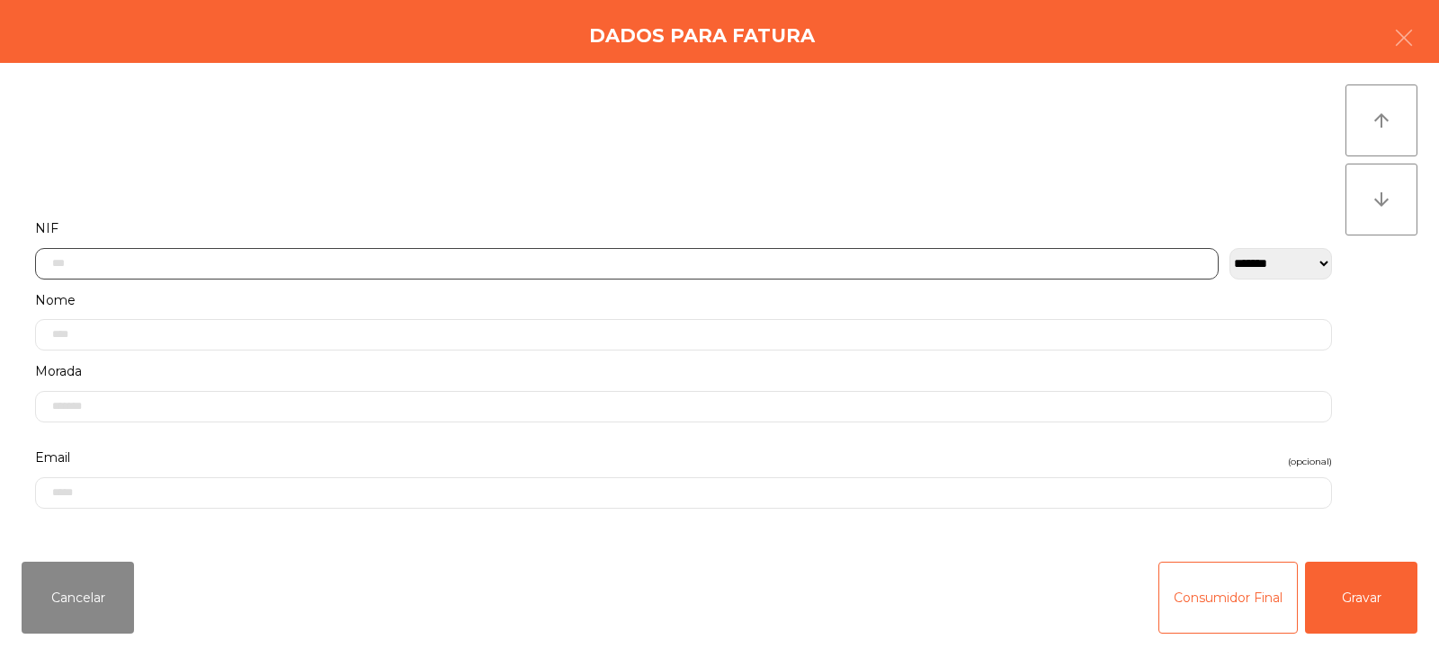
click at [769, 261] on input "text" at bounding box center [627, 263] width 1184 height 31
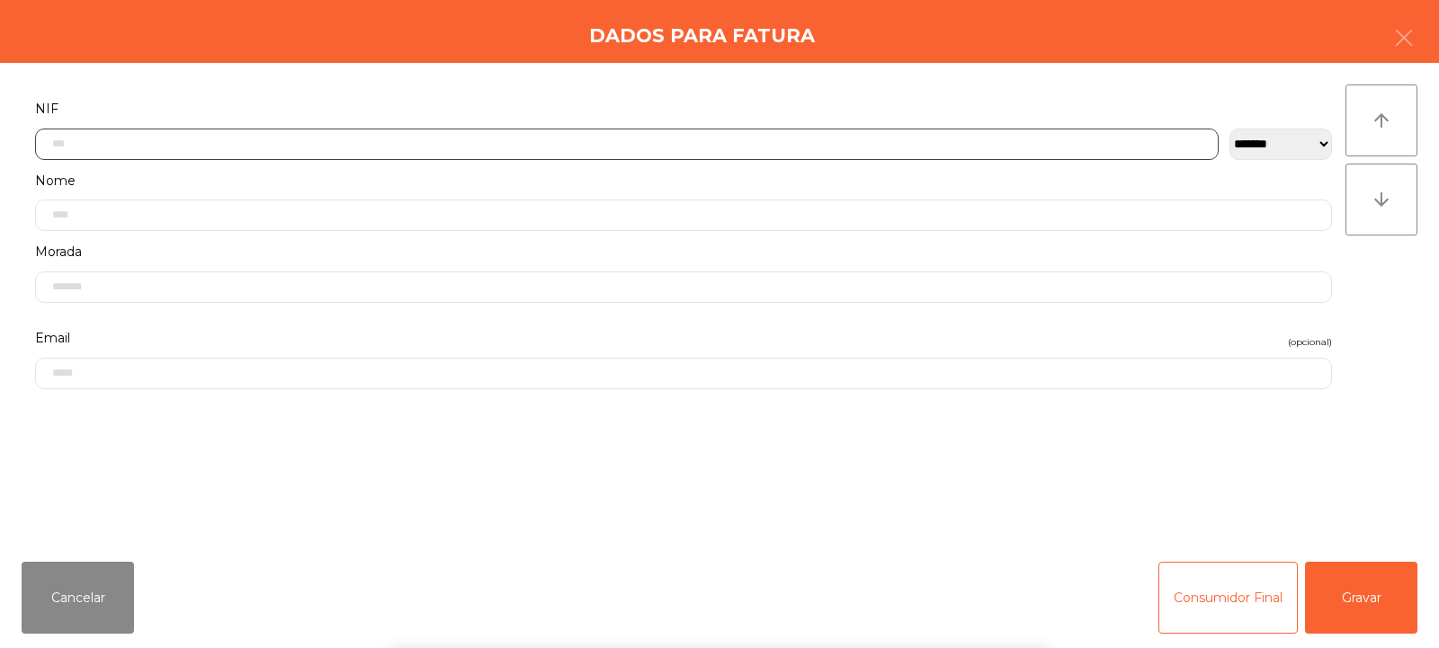
scroll to position [131, 0]
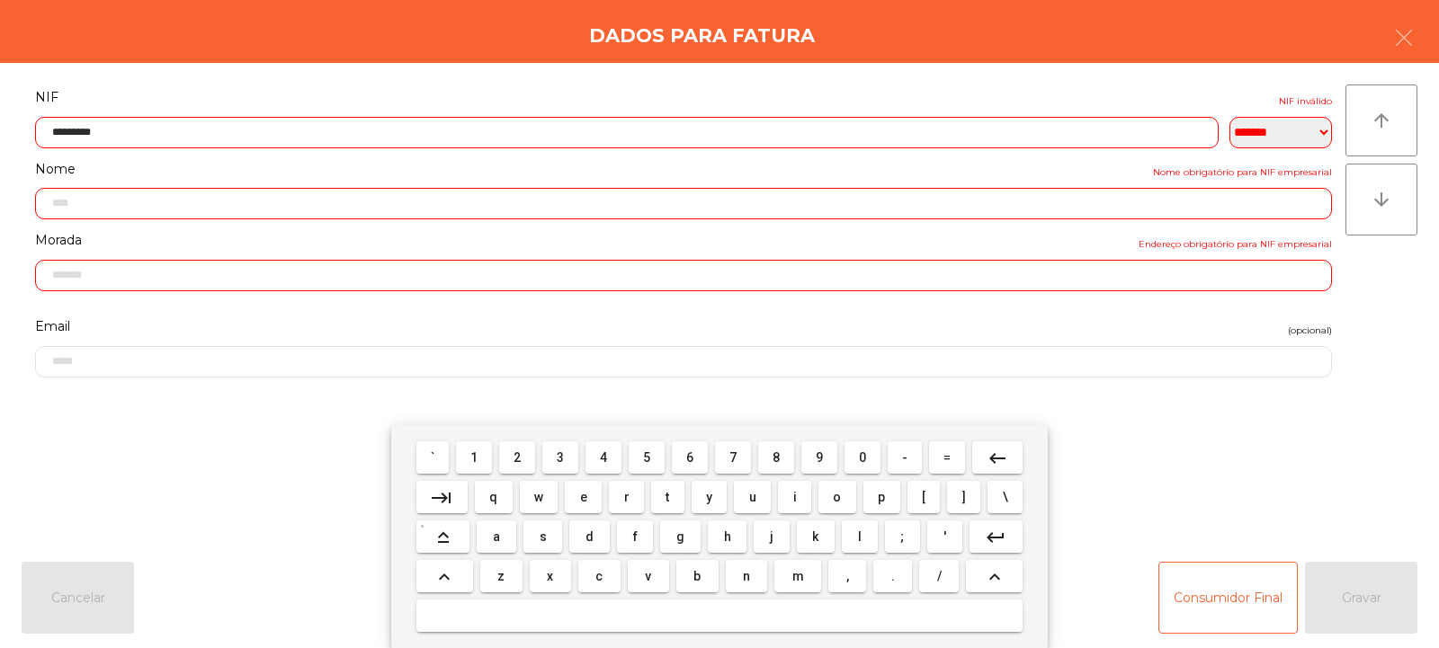
click at [951, 130] on input "*********" at bounding box center [627, 132] width 1184 height 31
type input "*********"
type input "**********"
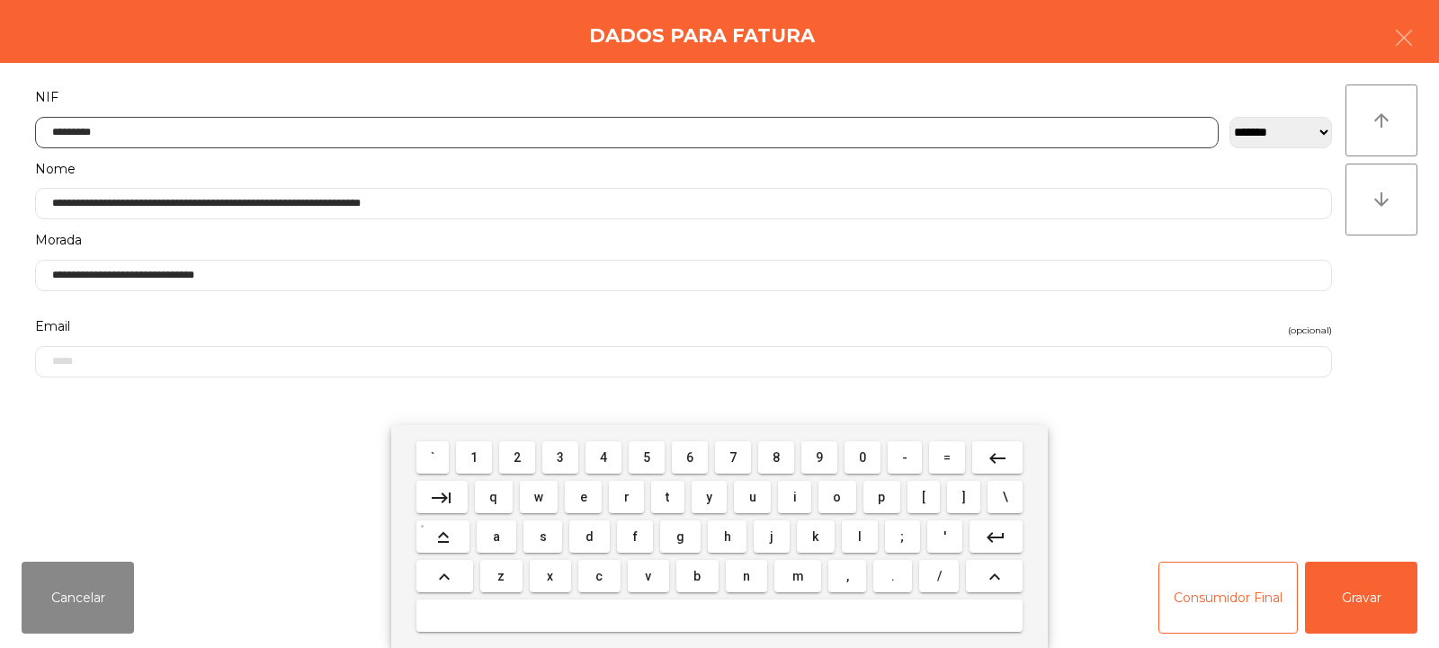
type input "*********"
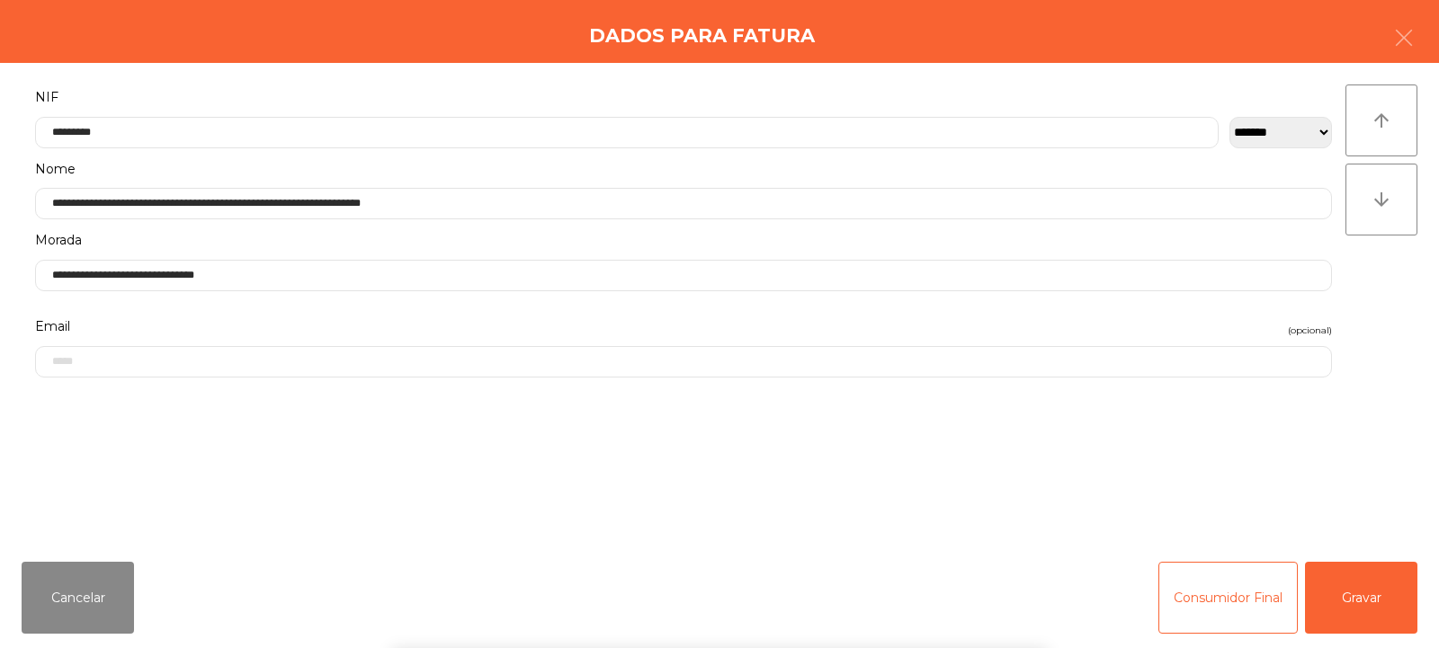
click at [1333, 591] on div "` 1 2 3 4 5 6 7 8 9 0 - = keyboard_backspace keyboard_tab q w e r t y u i o p […" at bounding box center [719, 536] width 1439 height 223
click at [1332, 585] on button "Gravar" at bounding box center [1361, 598] width 112 height 72
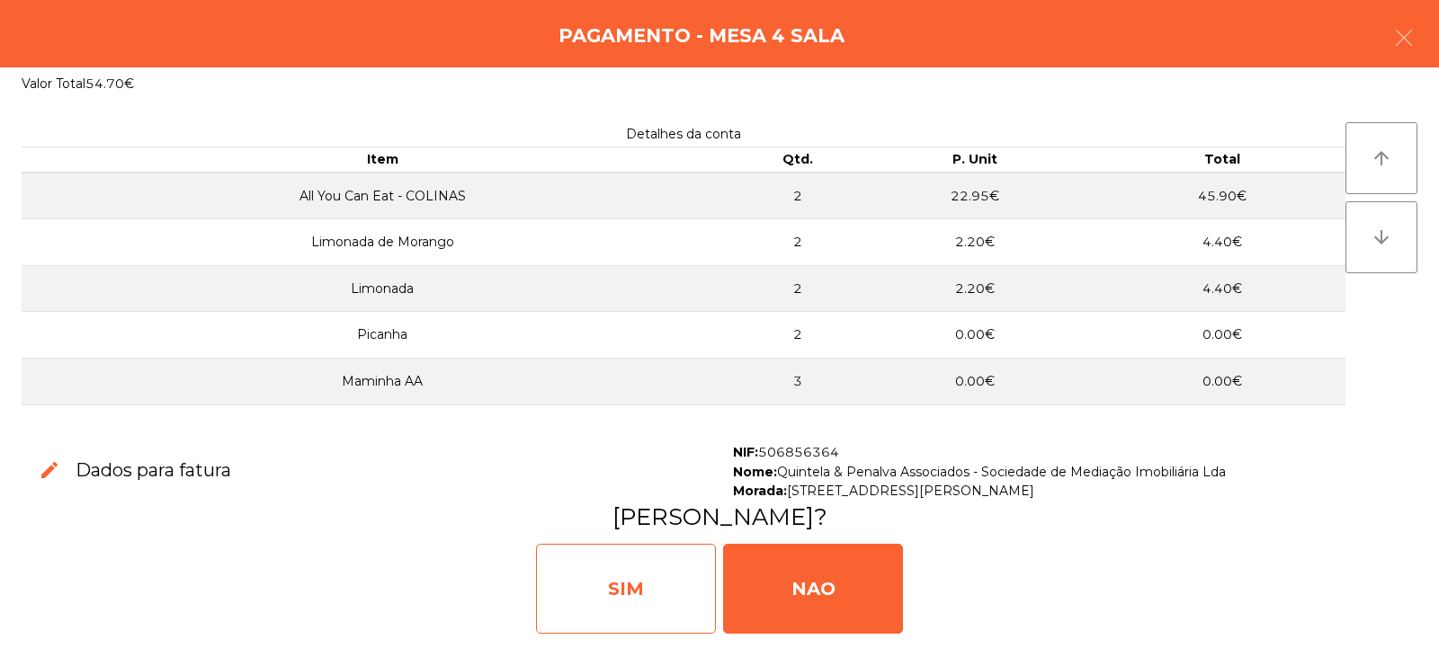
click at [711, 594] on div "SIM" at bounding box center [626, 589] width 180 height 90
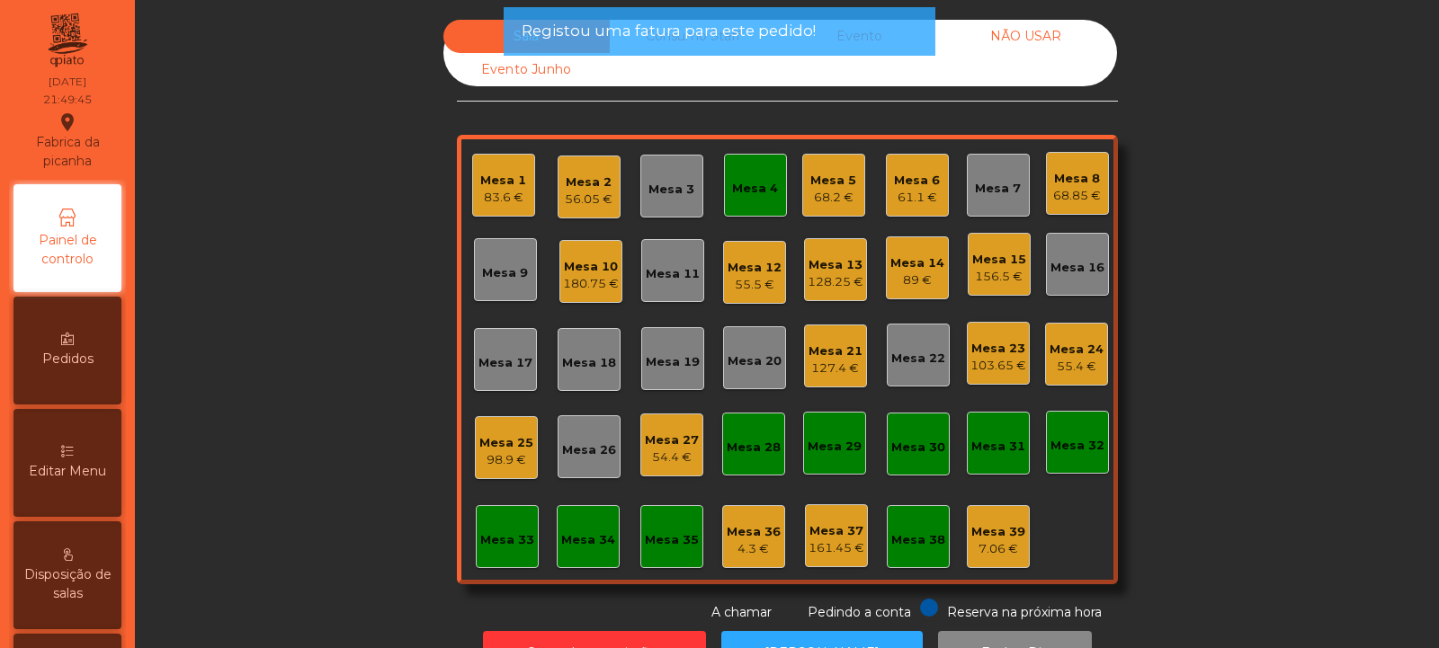
click at [746, 191] on div "Mesa 4" at bounding box center [755, 189] width 46 height 18
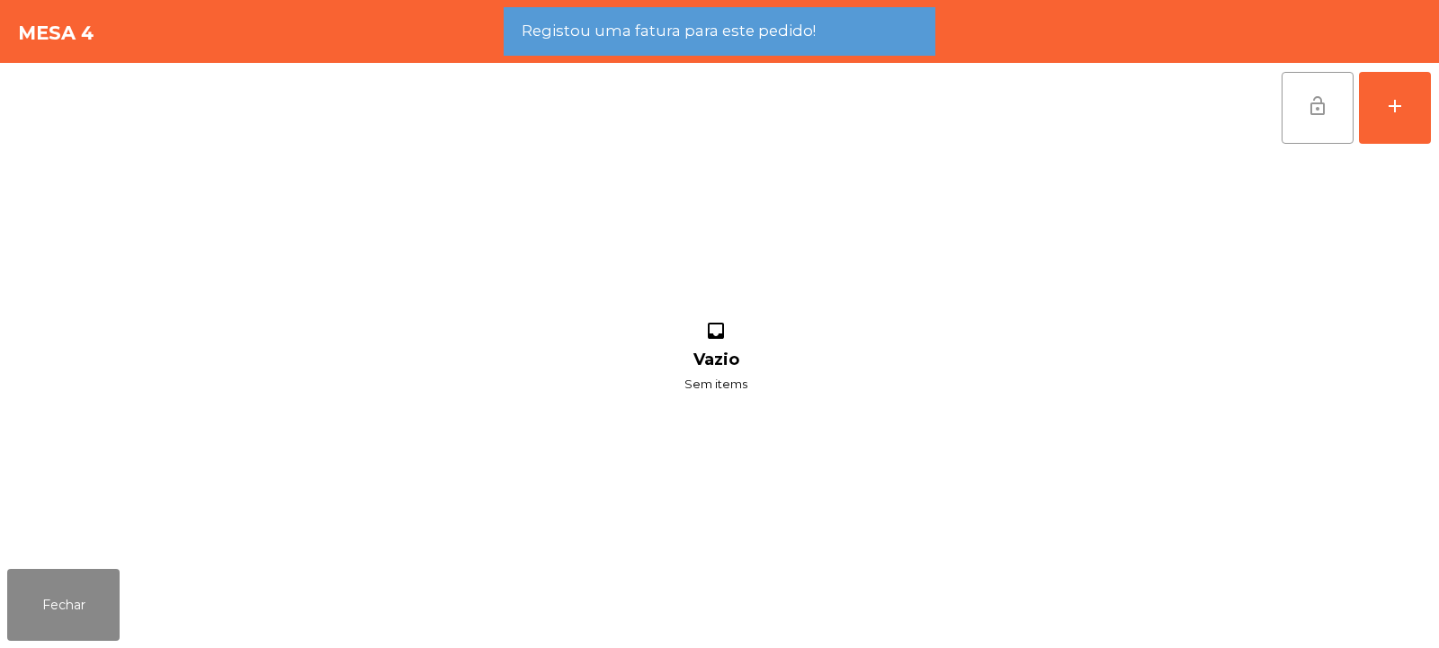
click at [1344, 112] on button "lock_open" at bounding box center [1318, 108] width 72 height 72
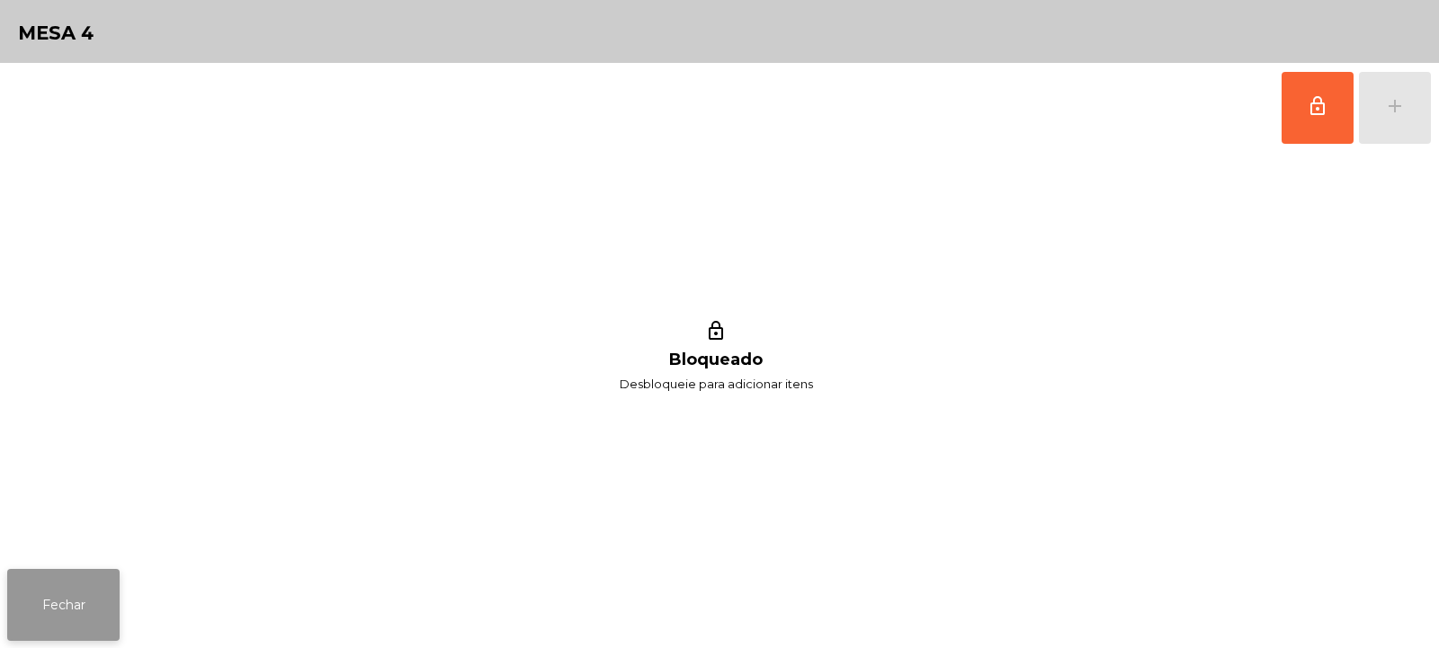
click at [64, 618] on button "Fechar" at bounding box center [63, 605] width 112 height 72
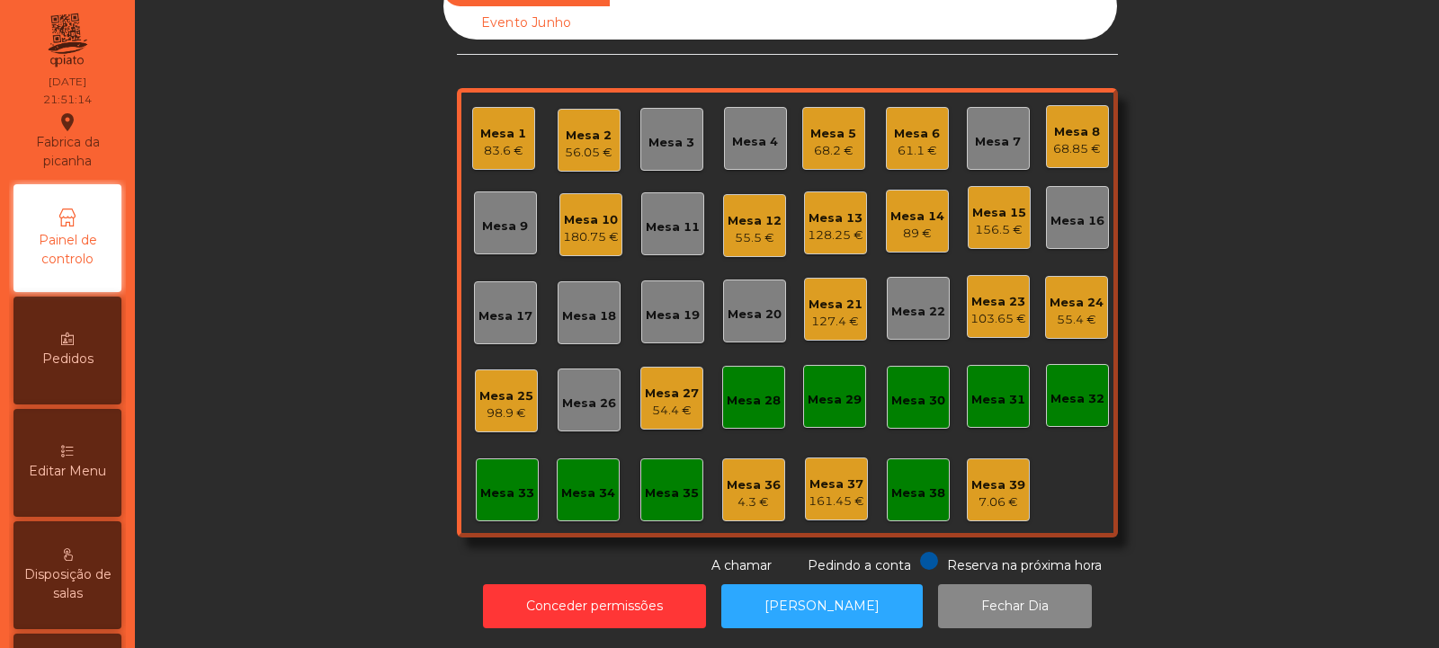
scroll to position [0, 0]
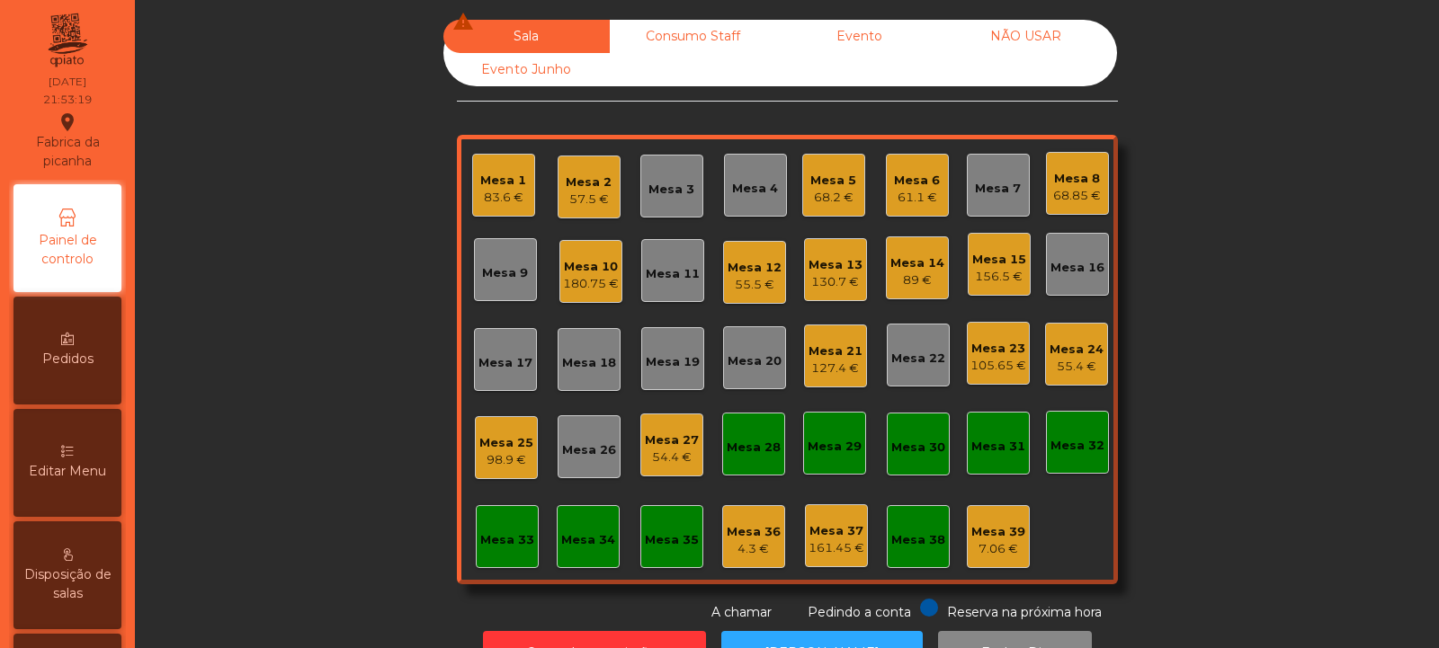
click at [834, 253] on div "Mesa 13 130.7 €" at bounding box center [835, 270] width 54 height 42
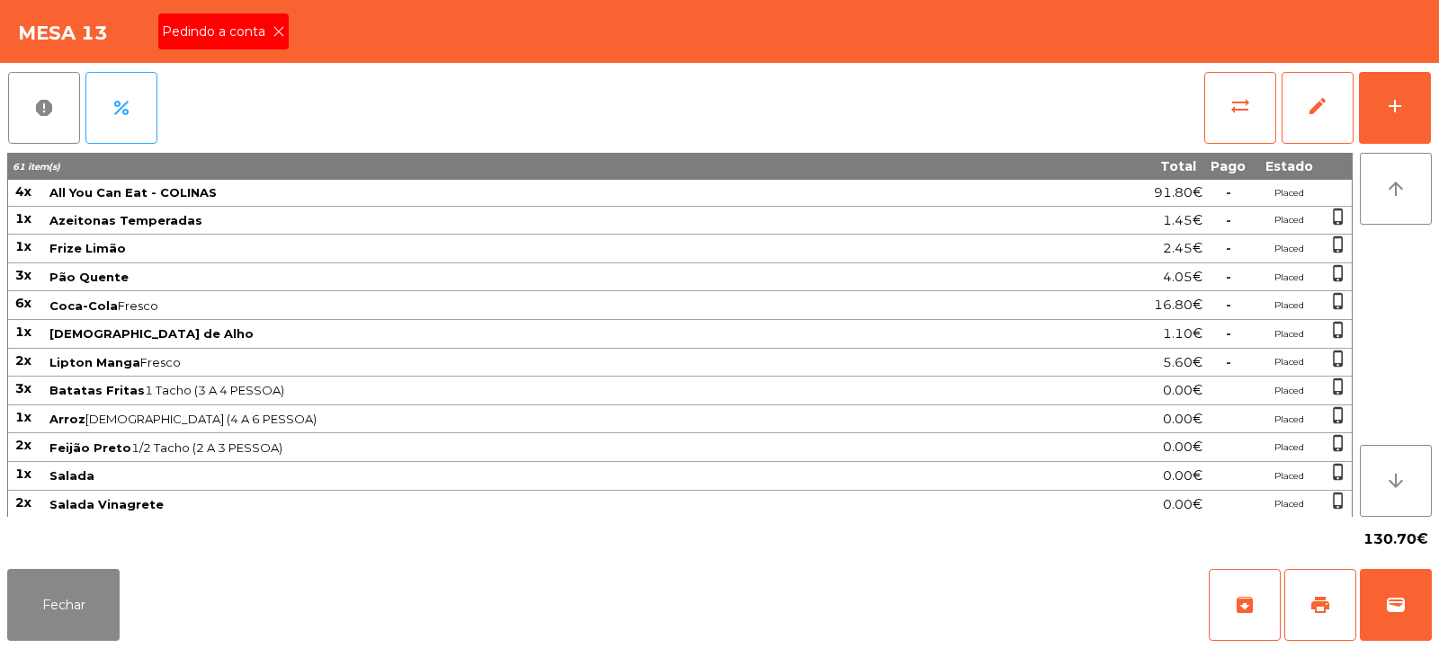
click at [278, 31] on icon at bounding box center [278, 31] width 13 height 13
click at [1310, 602] on span "print" at bounding box center [1320, 605] width 22 height 22
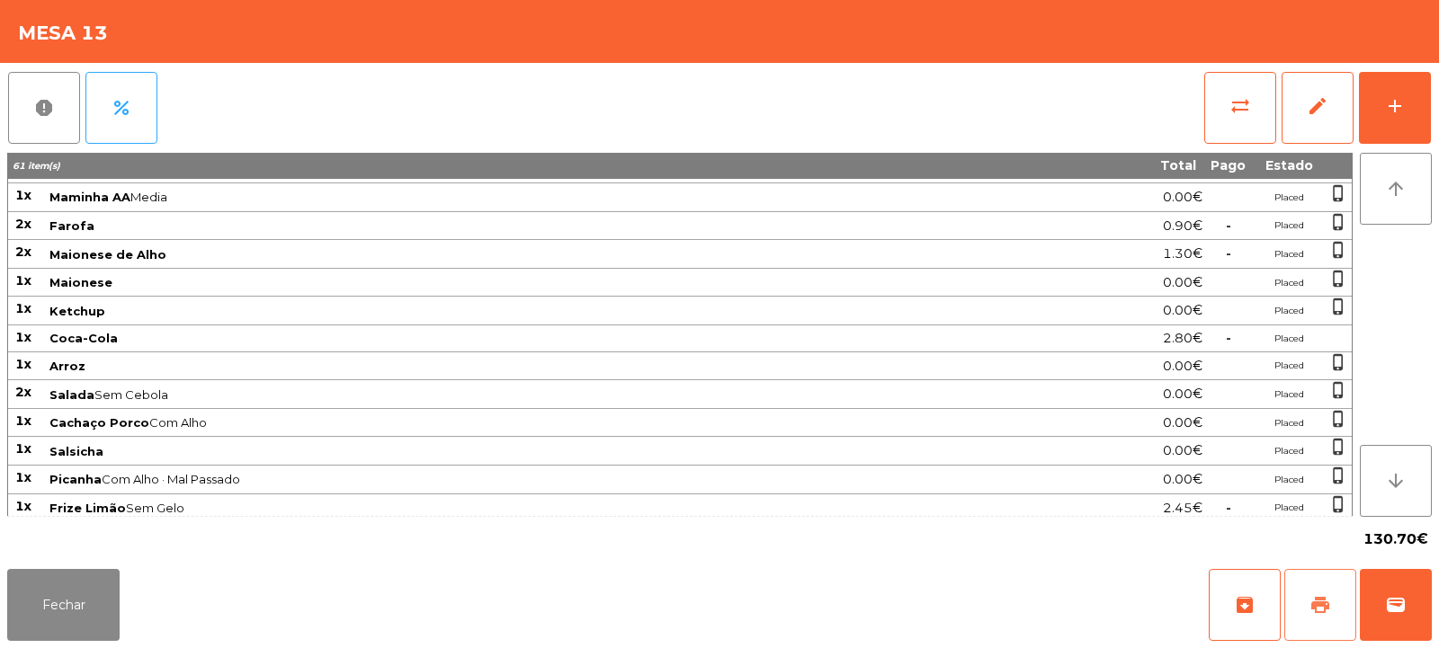
scroll to position [484, 0]
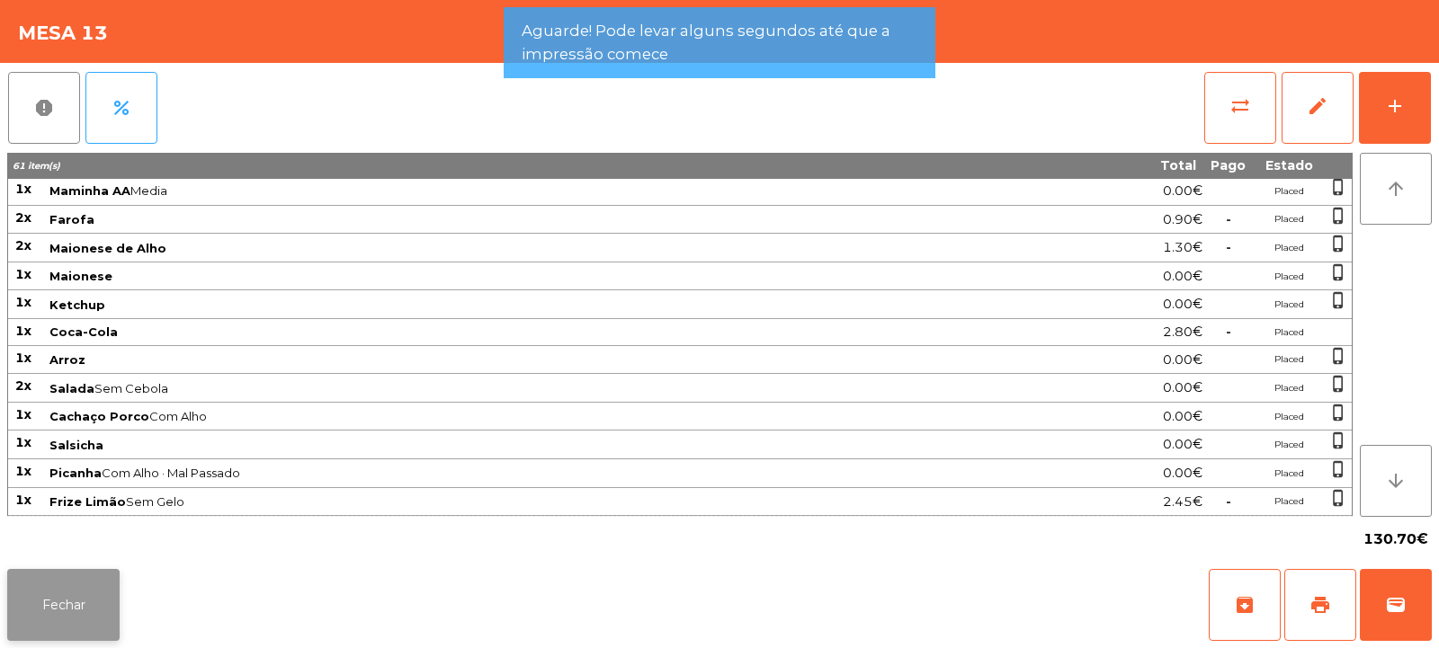
click at [74, 596] on button "Fechar" at bounding box center [63, 605] width 112 height 72
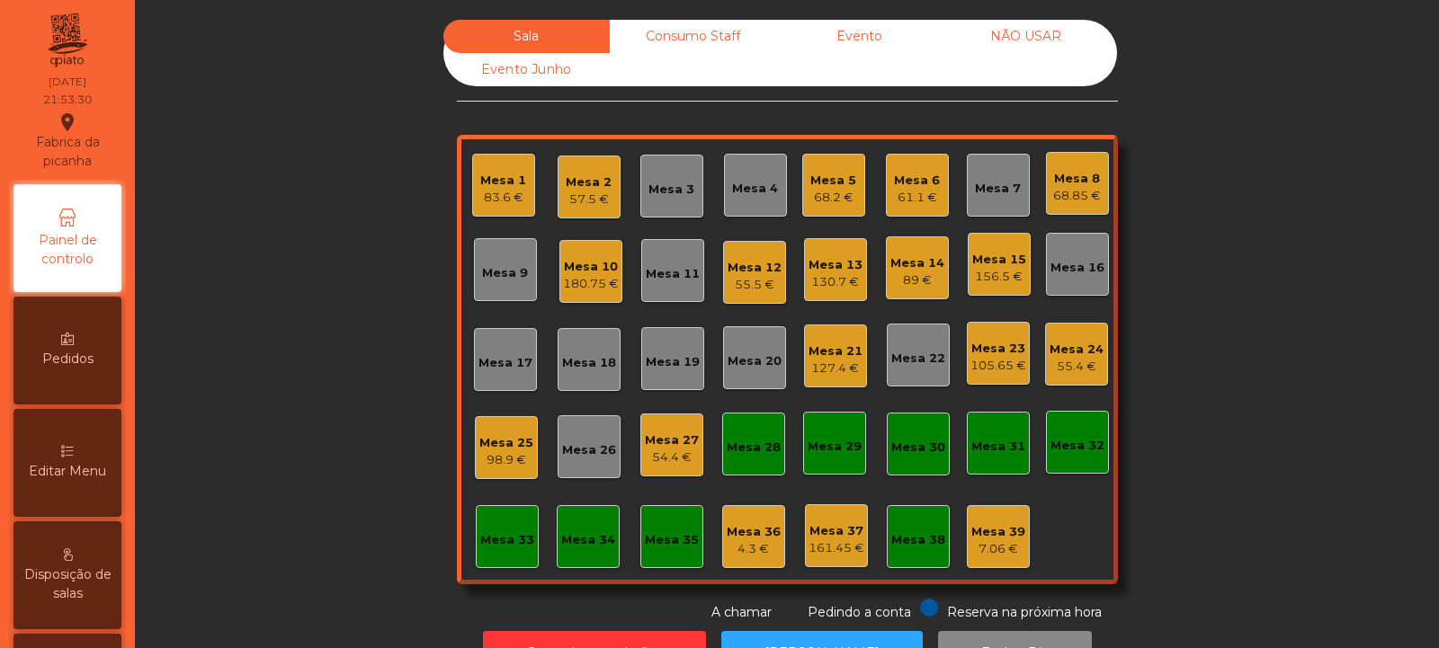
click at [987, 541] on div "7.06 €" at bounding box center [998, 549] width 54 height 18
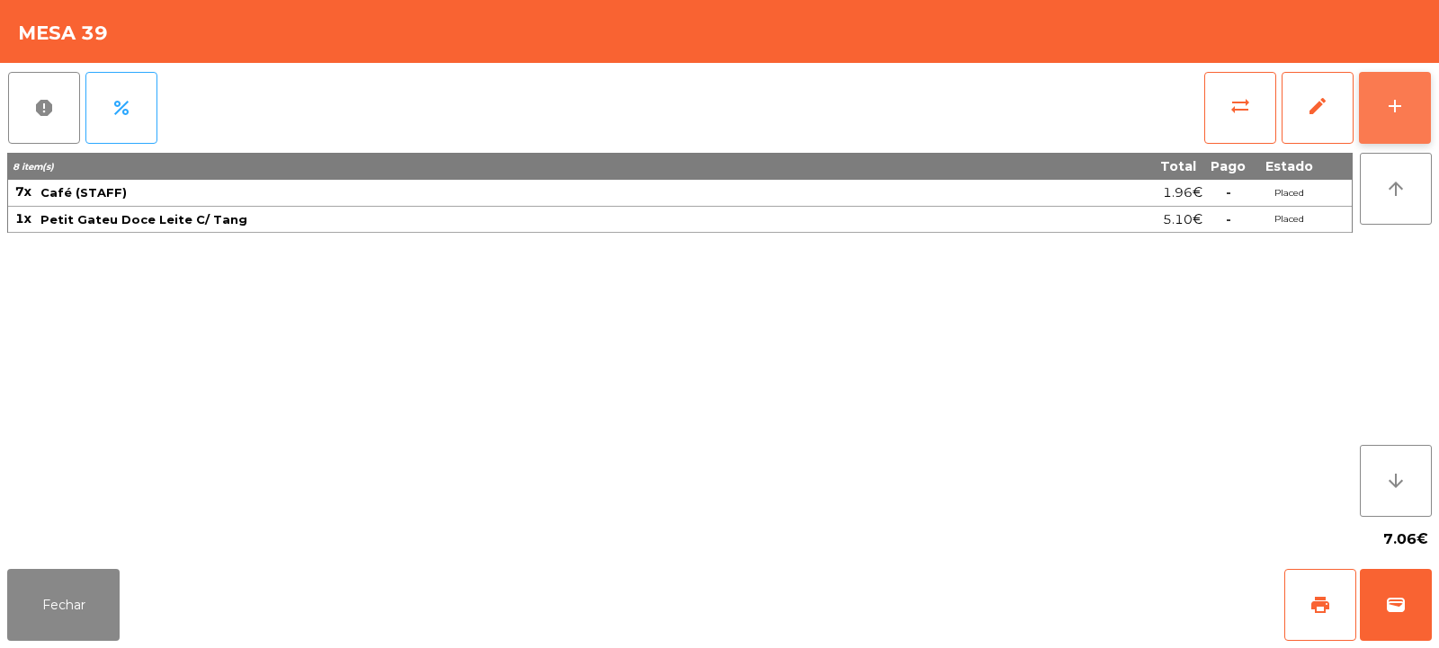
click at [1392, 114] on div "add" at bounding box center [1395, 106] width 22 height 22
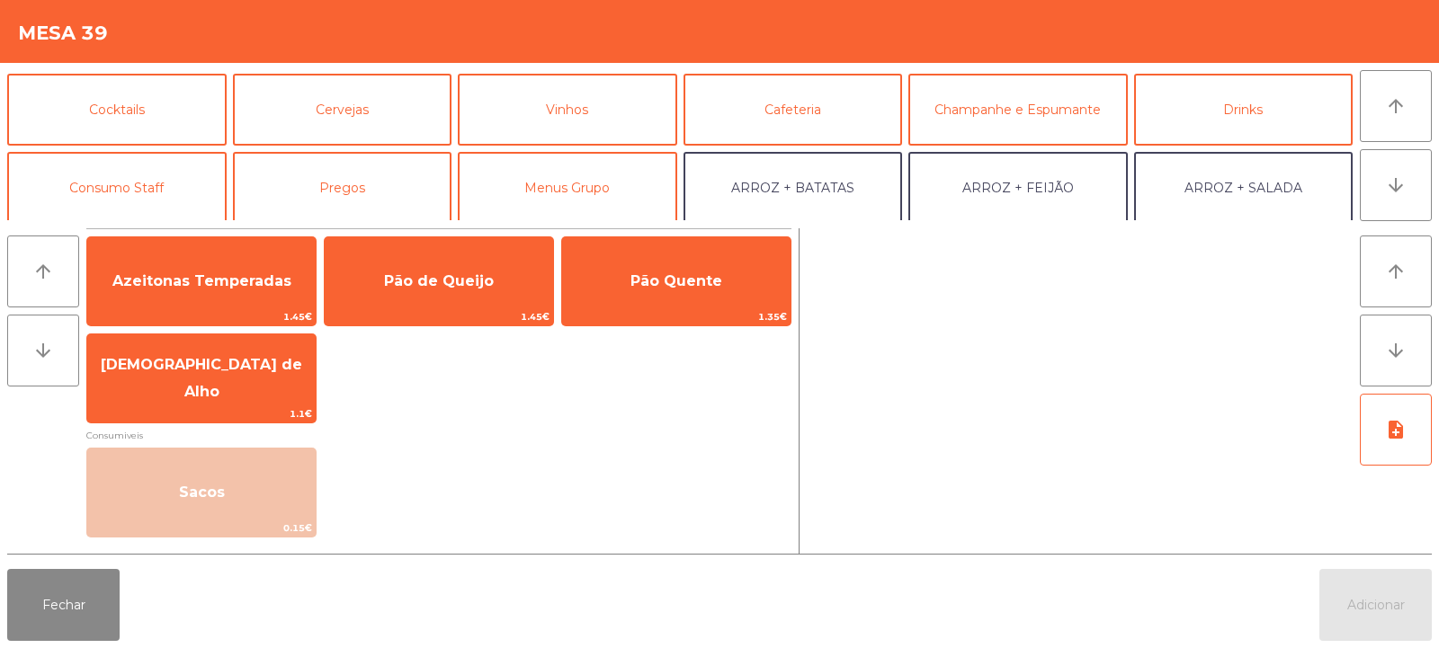
scroll to position [94, 0]
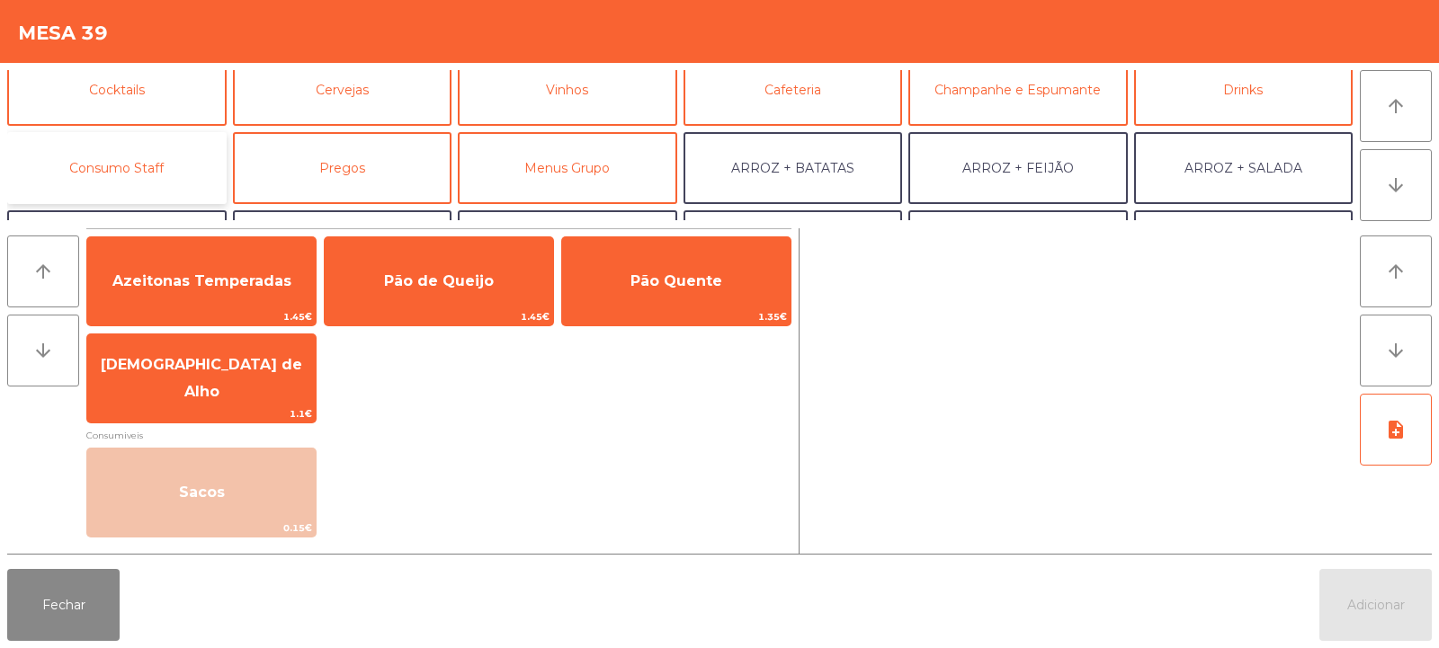
click at [166, 162] on button "Consumo Staff" at bounding box center [116, 168] width 219 height 72
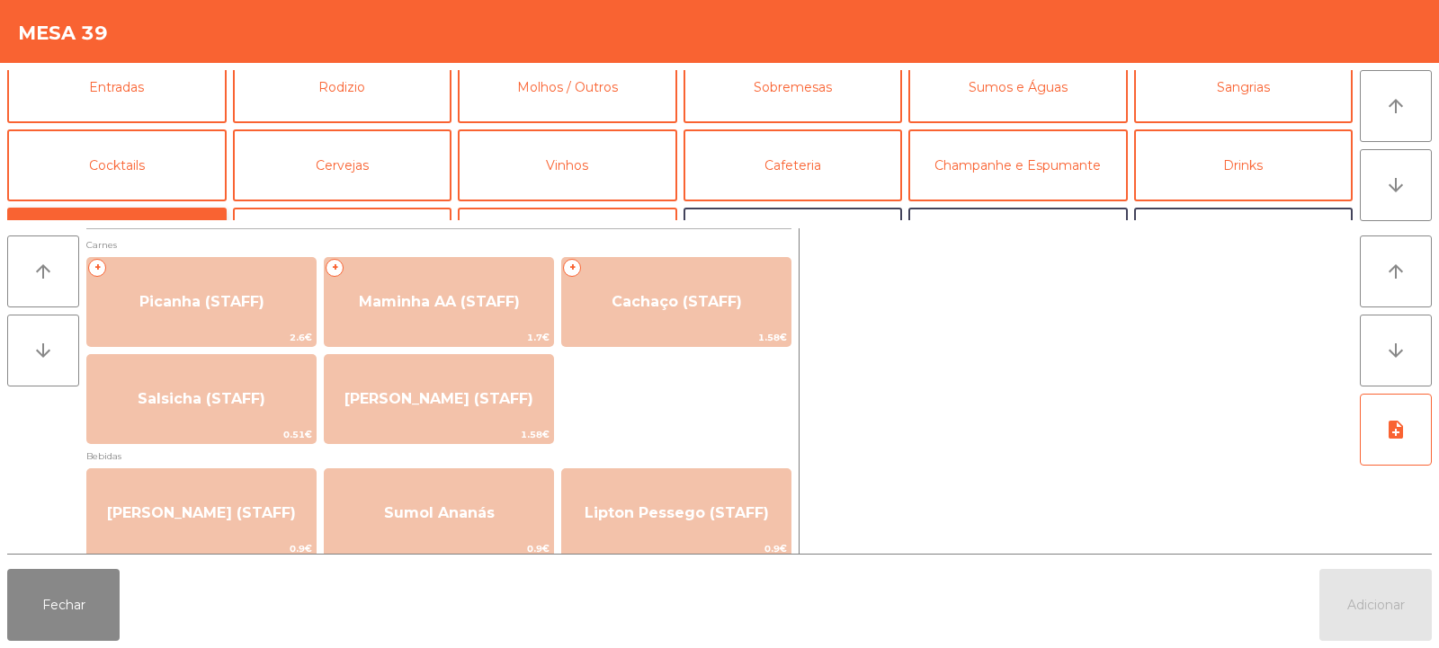
scroll to position [0, 0]
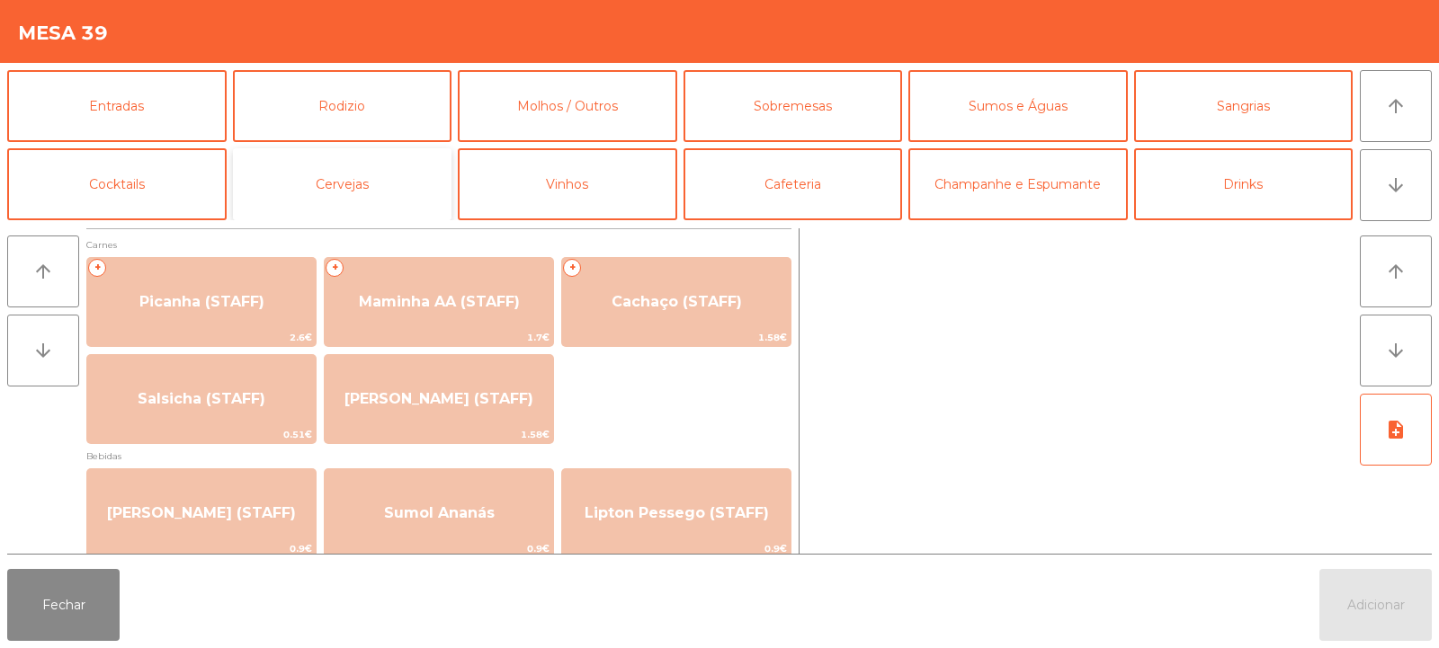
click at [408, 189] on button "Cervejas" at bounding box center [342, 184] width 219 height 72
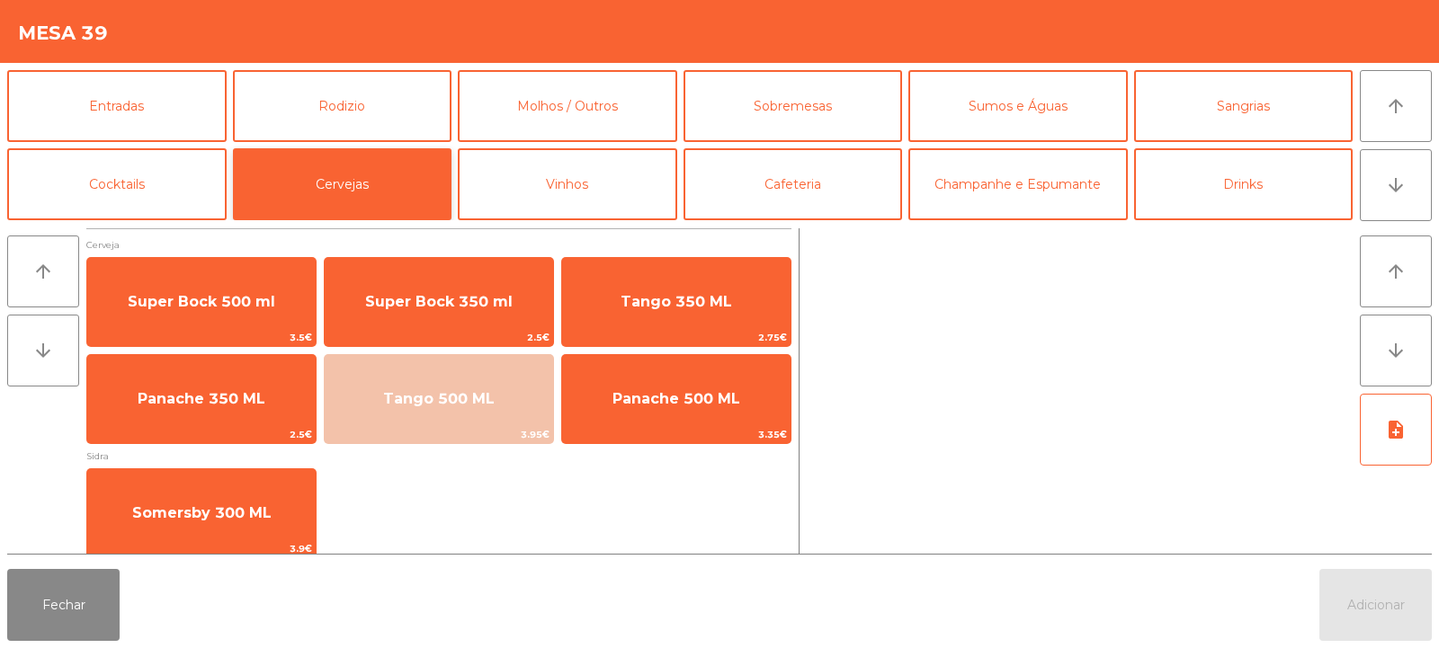
scroll to position [12, 0]
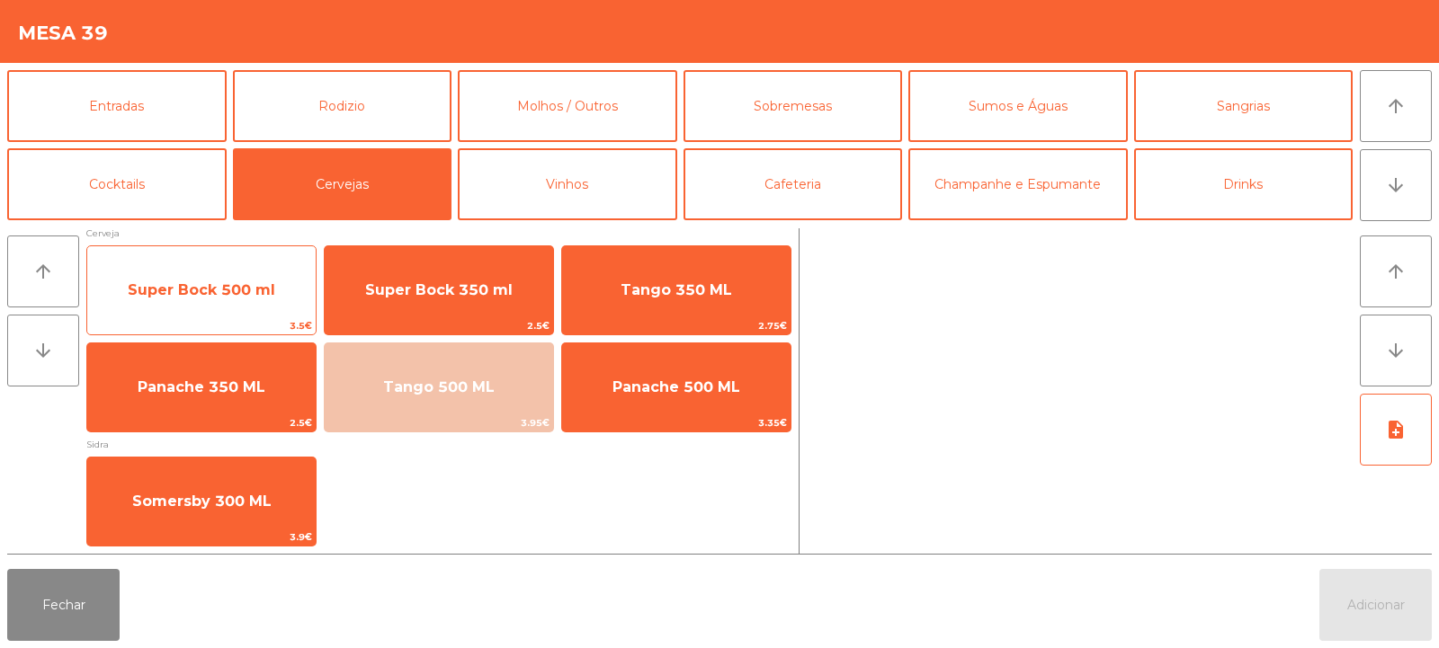
click at [252, 299] on span "Super Bock 500 ml" at bounding box center [201, 290] width 228 height 49
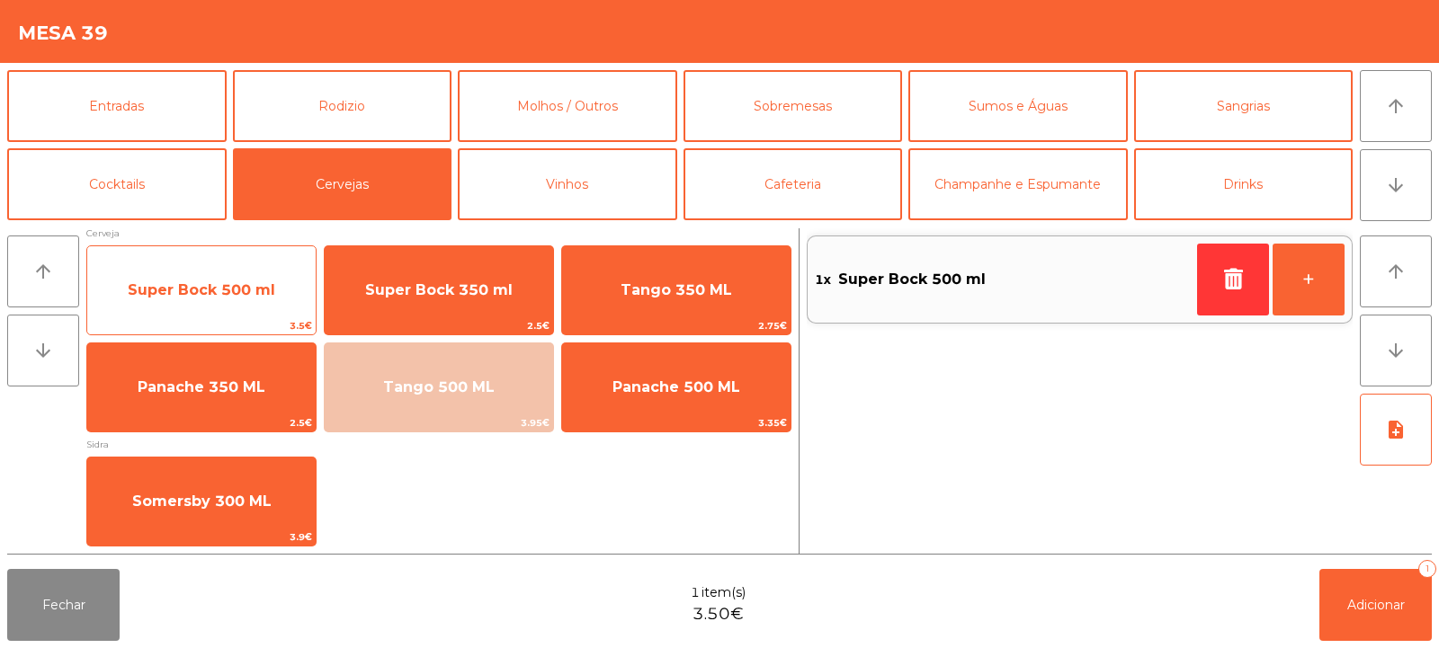
click at [250, 309] on span "Super Bock 500 ml" at bounding box center [201, 290] width 228 height 49
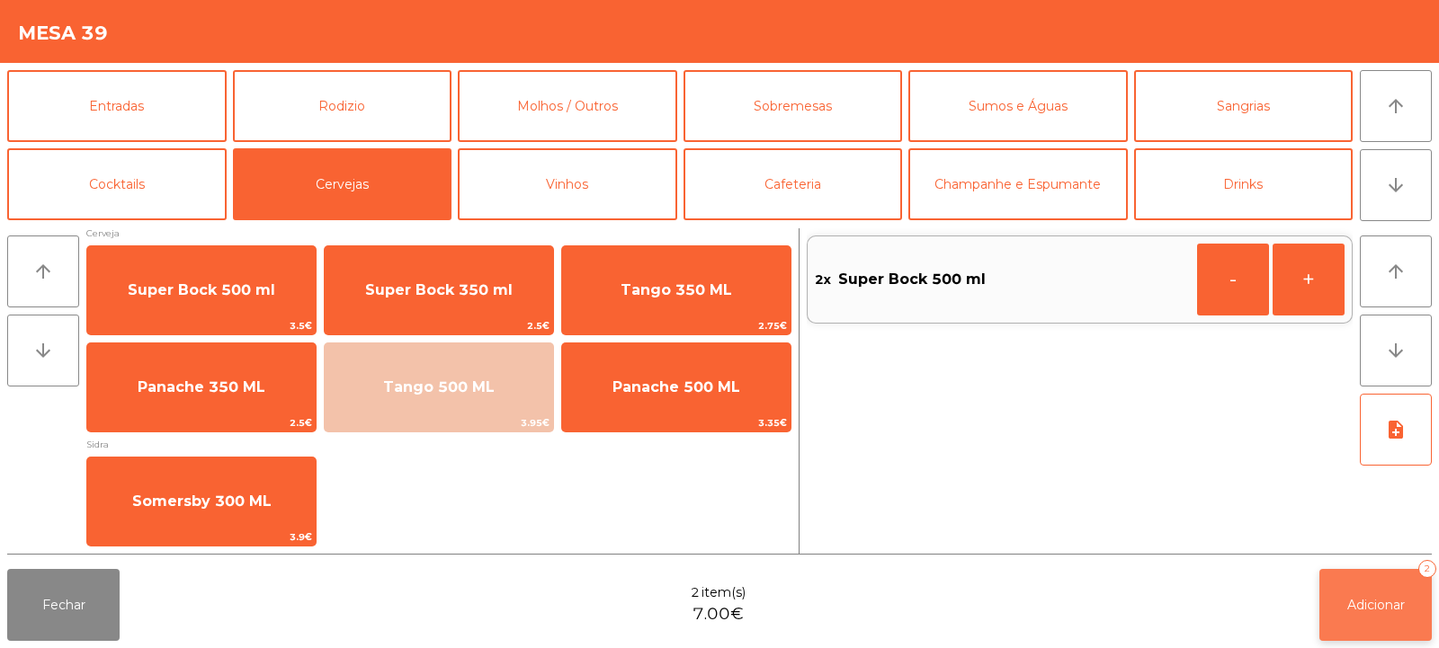
click at [1380, 631] on button "Adicionar 2" at bounding box center [1375, 605] width 112 height 72
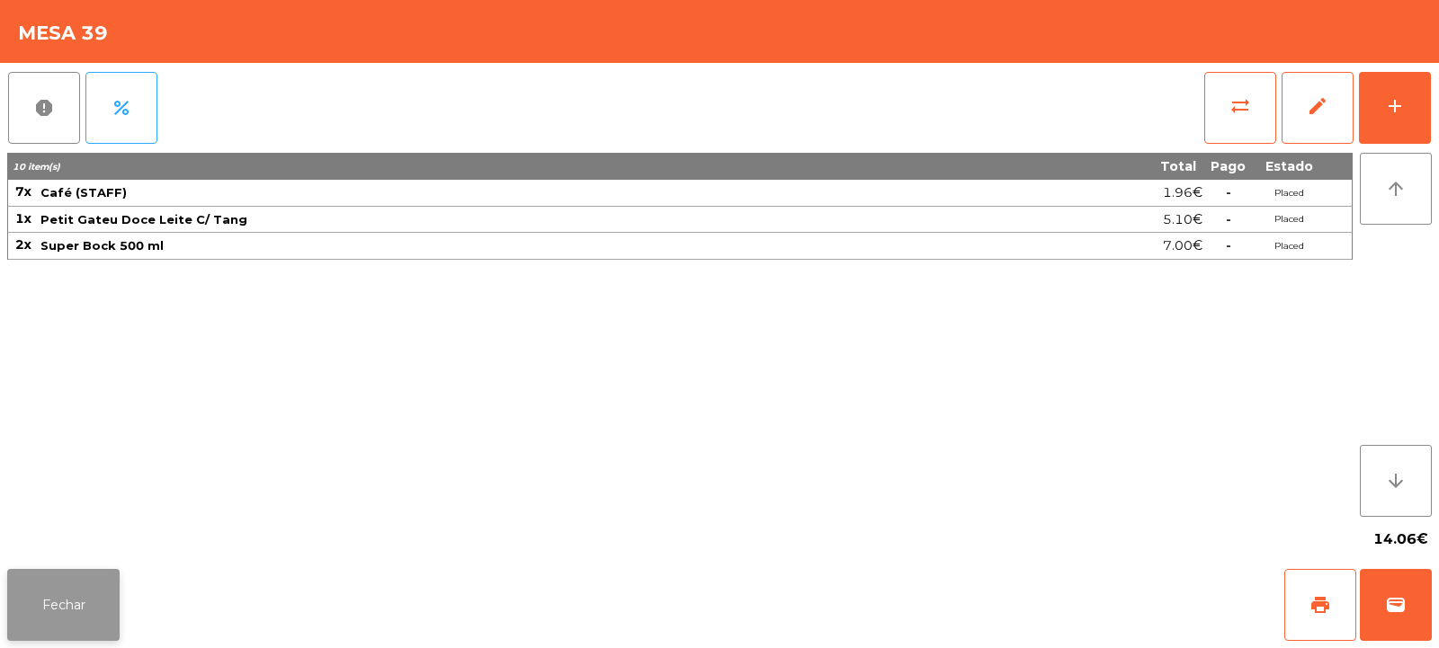
click at [67, 617] on button "Fechar" at bounding box center [63, 605] width 112 height 72
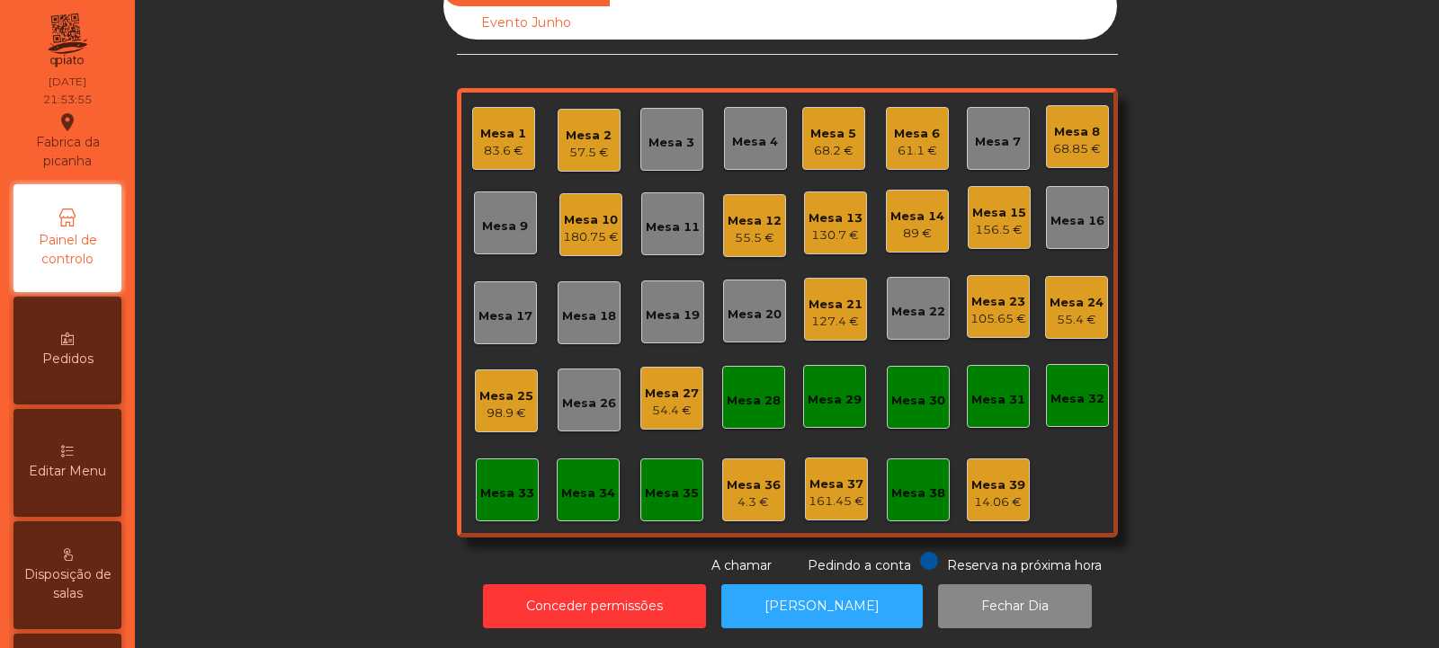
scroll to position [0, 0]
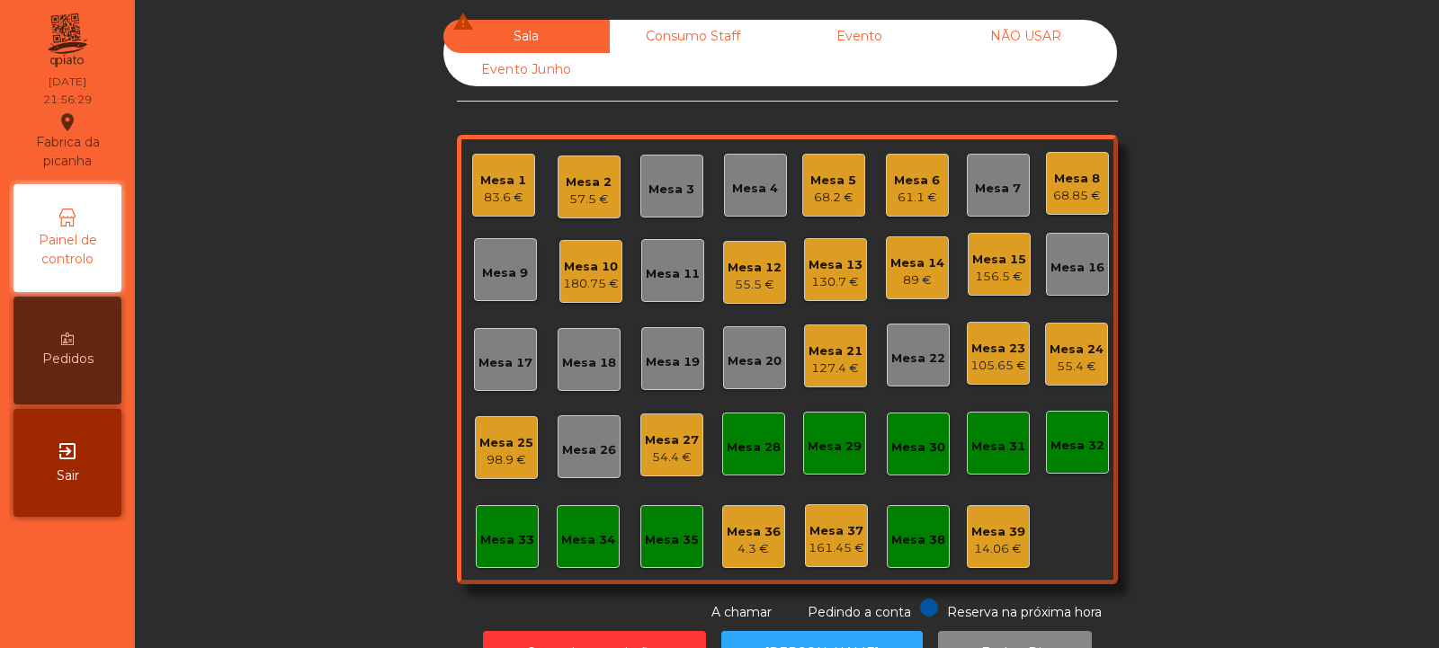
click at [756, 276] on div "55.5 €" at bounding box center [755, 285] width 54 height 18
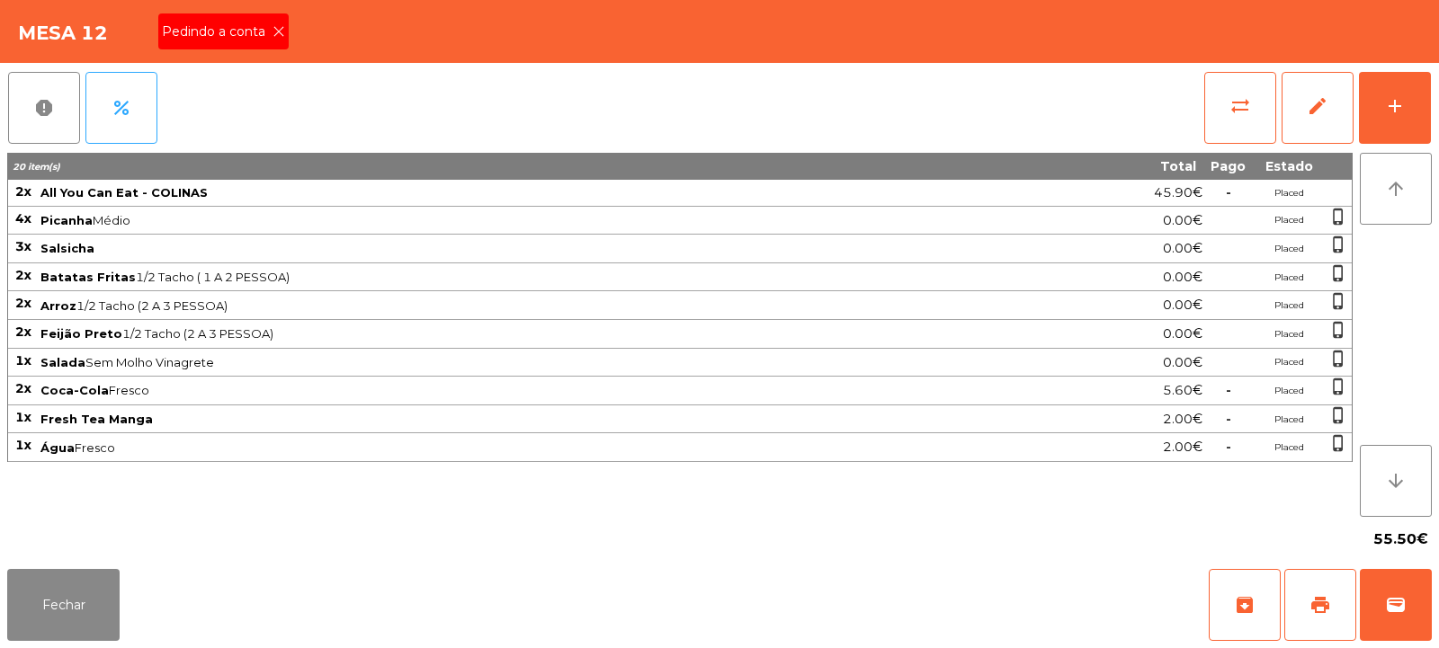
click at [282, 32] on icon at bounding box center [278, 31] width 13 height 13
click at [1339, 601] on button "print" at bounding box center [1320, 605] width 72 height 72
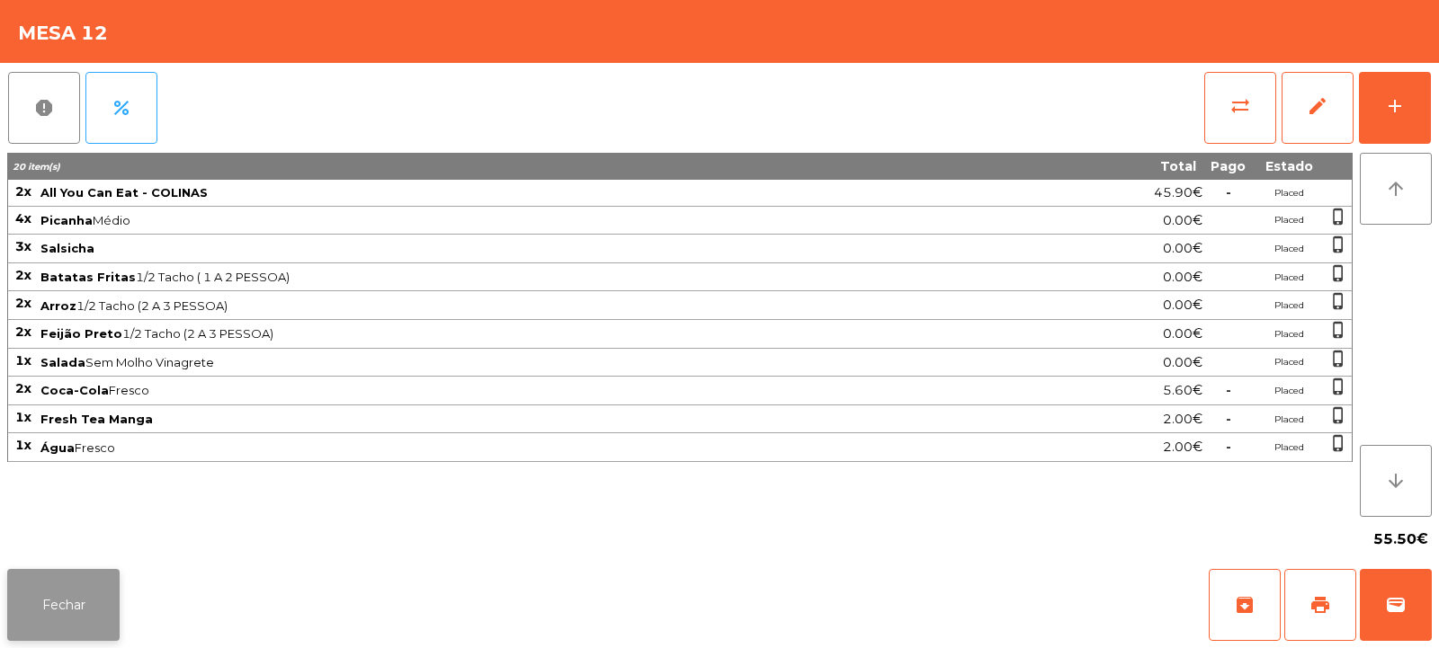
click at [78, 603] on button "Fechar" at bounding box center [63, 605] width 112 height 72
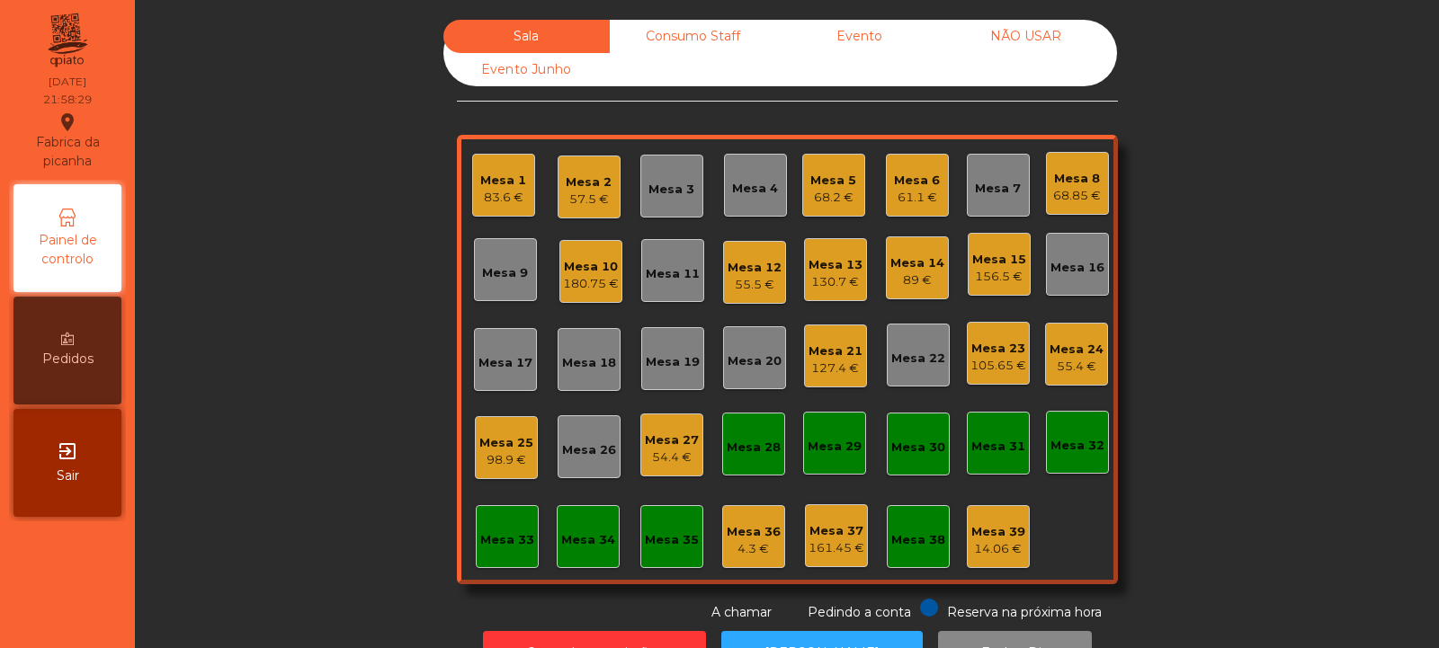
click at [829, 364] on div "127.4 €" at bounding box center [835, 369] width 54 height 18
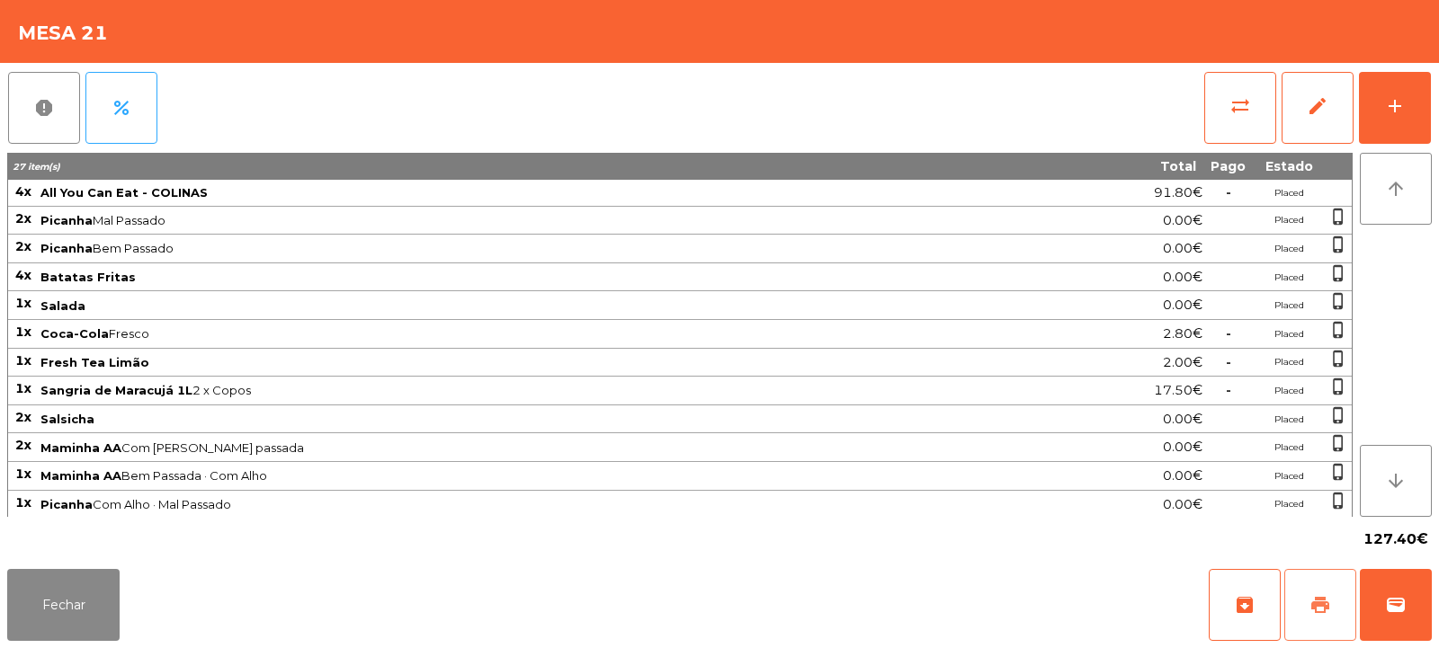
click at [1324, 631] on button "print" at bounding box center [1320, 605] width 72 height 72
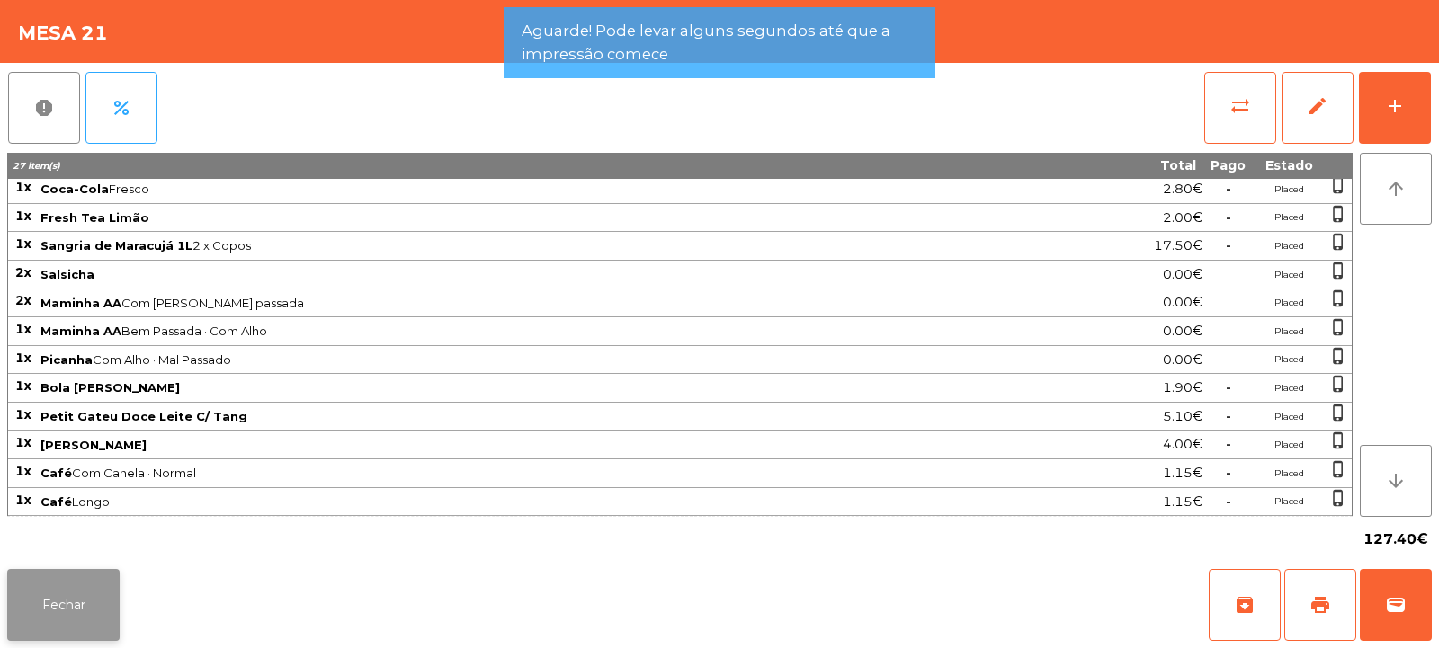
click at [71, 612] on button "Fechar" at bounding box center [63, 605] width 112 height 72
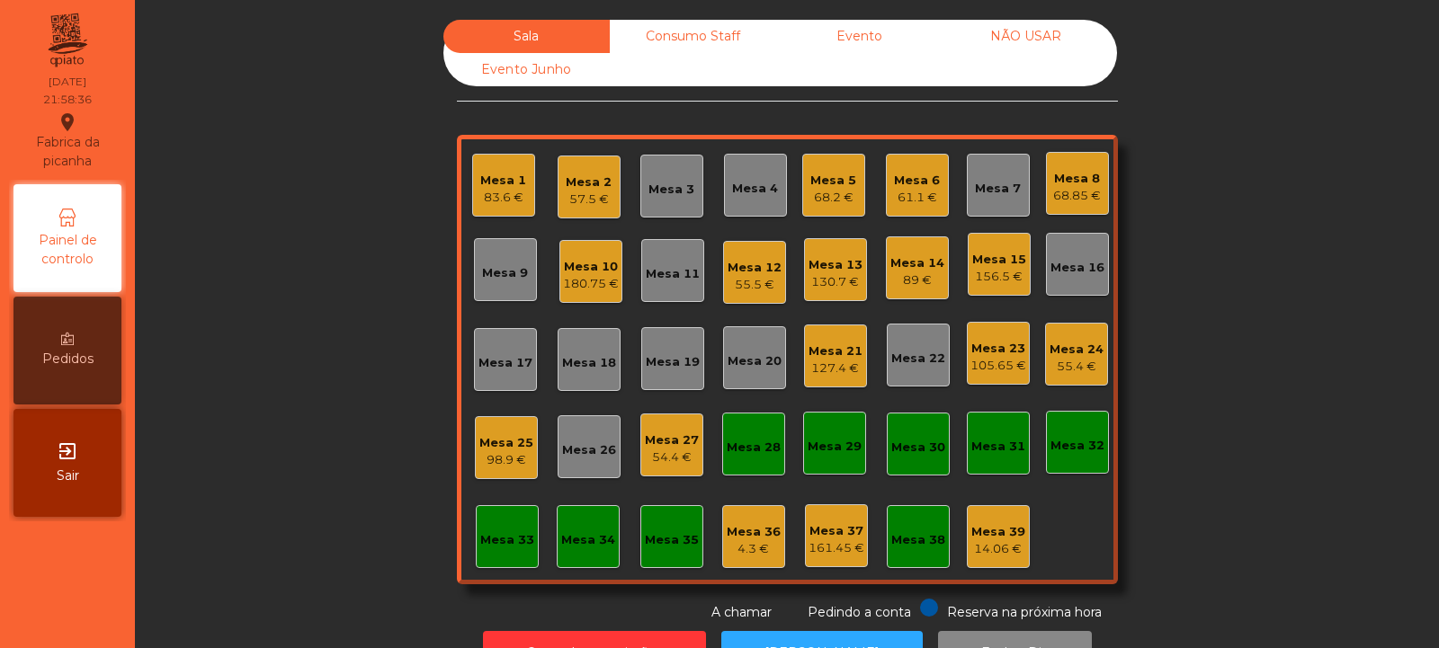
click at [819, 258] on div "Mesa 13" at bounding box center [835, 265] width 54 height 18
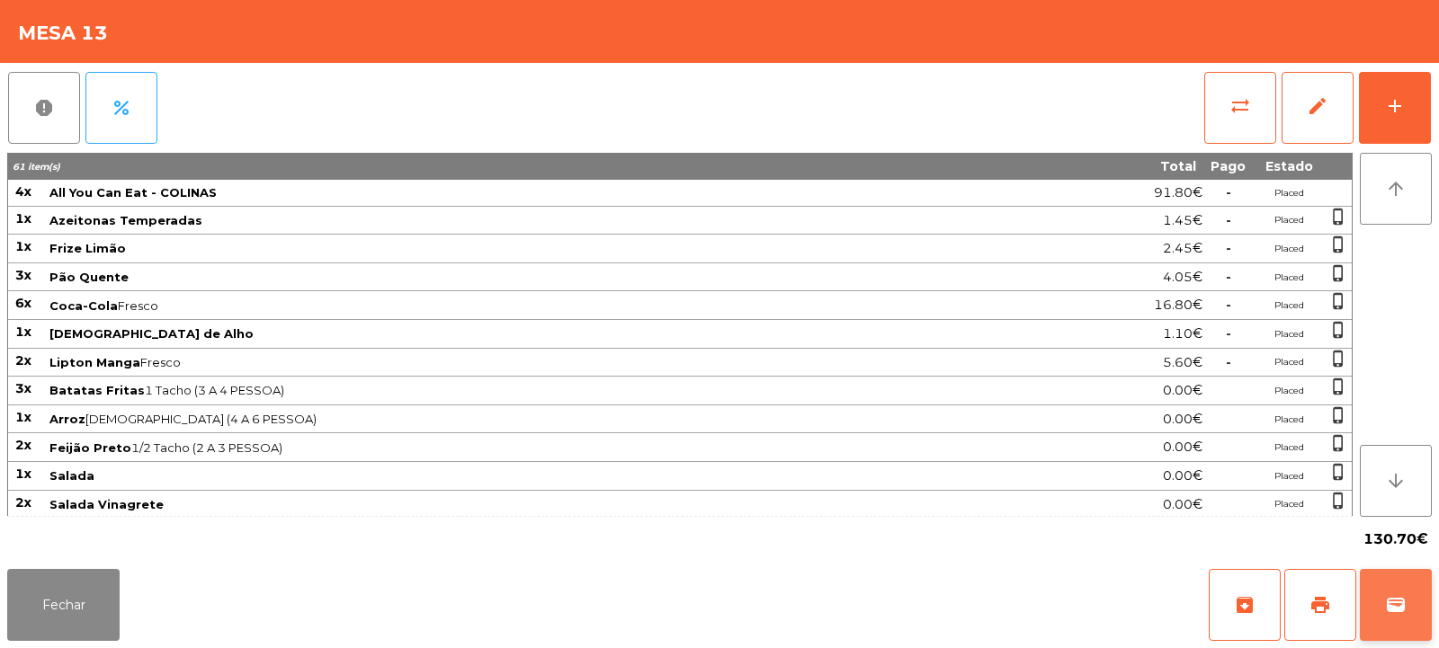
click at [1402, 619] on button "wallet" at bounding box center [1396, 605] width 72 height 72
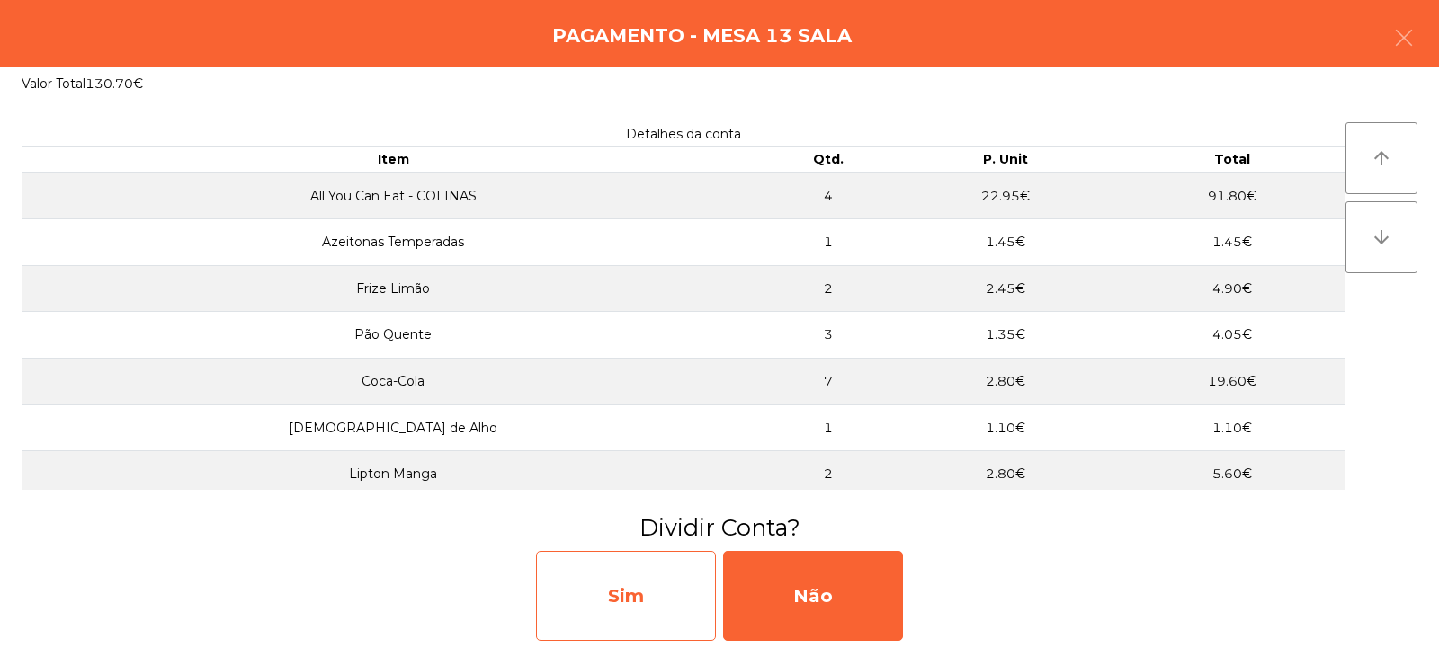
click at [658, 604] on div "Sim" at bounding box center [626, 596] width 180 height 90
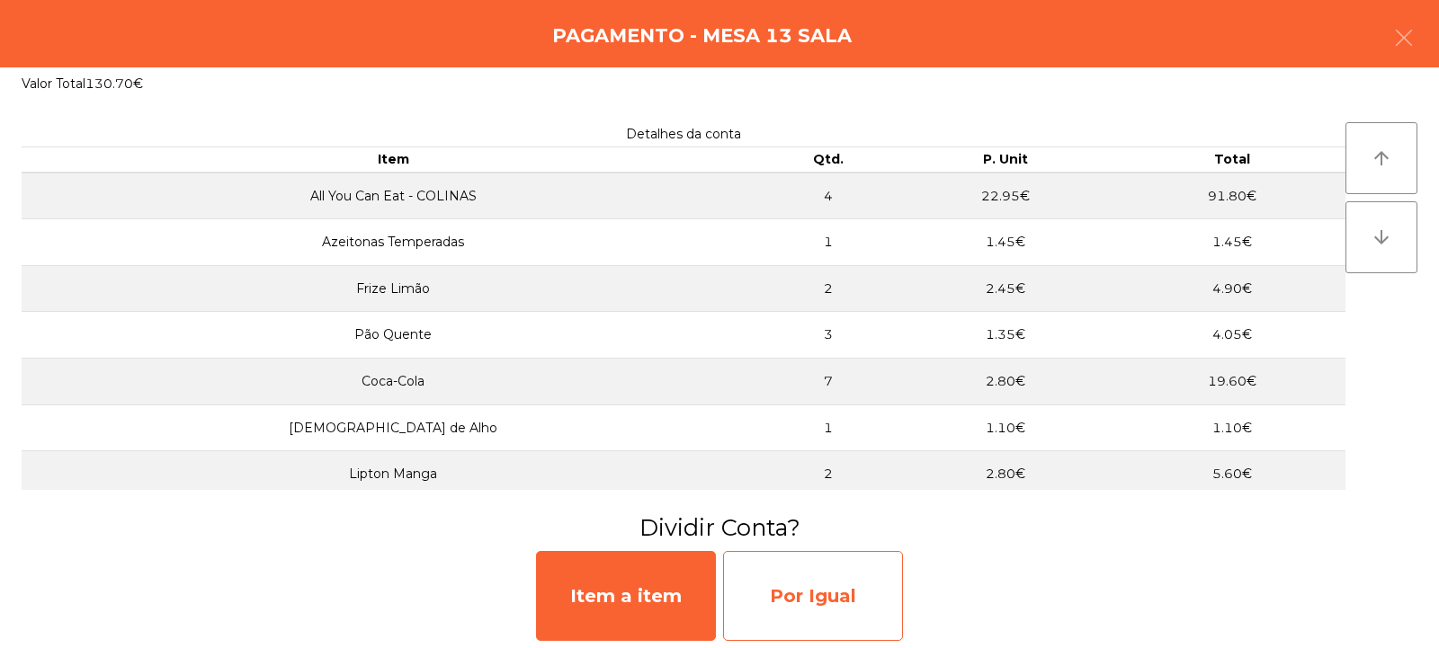
click at [812, 577] on div "Por Igual" at bounding box center [813, 596] width 180 height 90
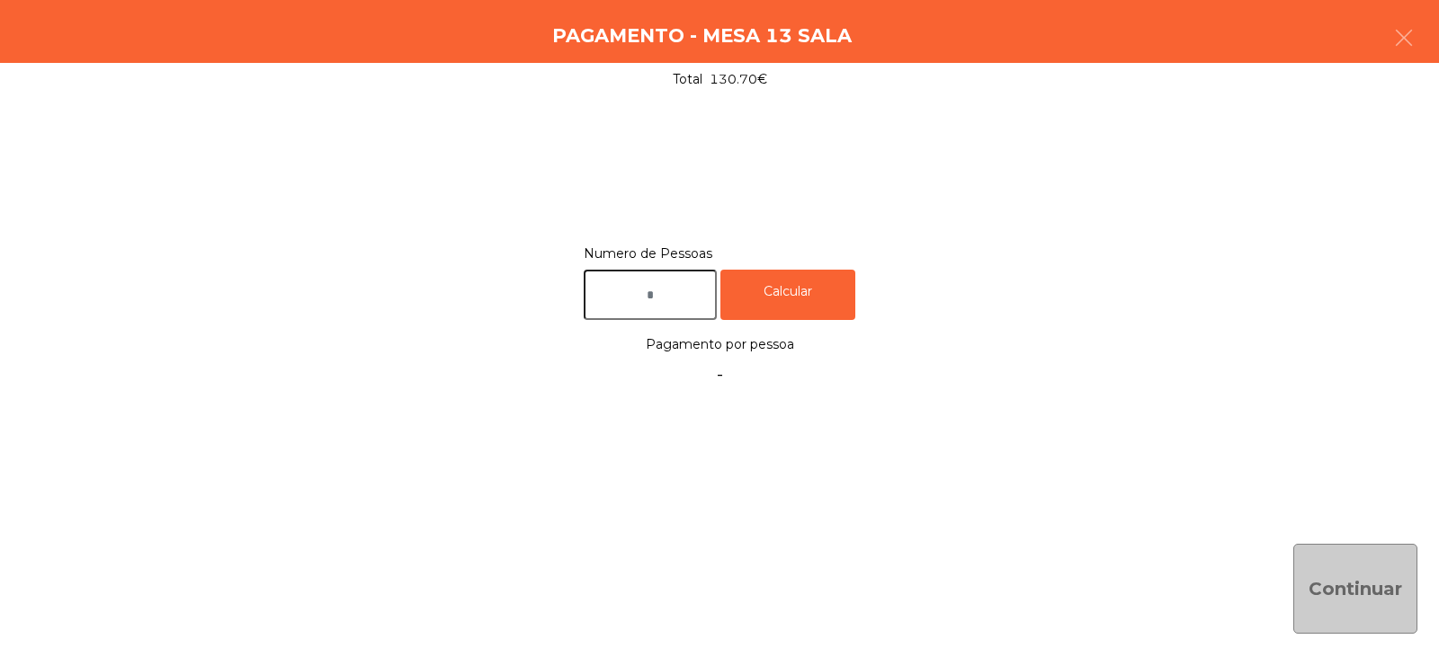
click at [679, 299] on input "text" at bounding box center [650, 295] width 133 height 51
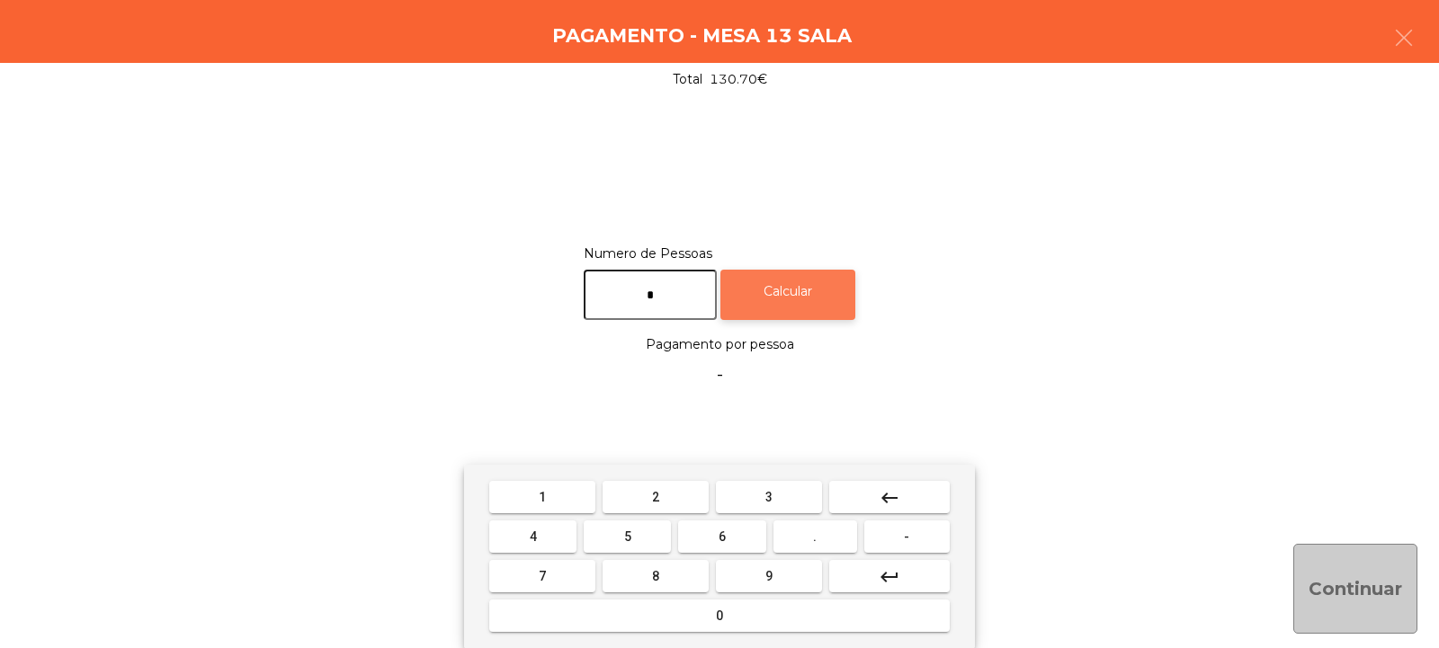
type input "*"
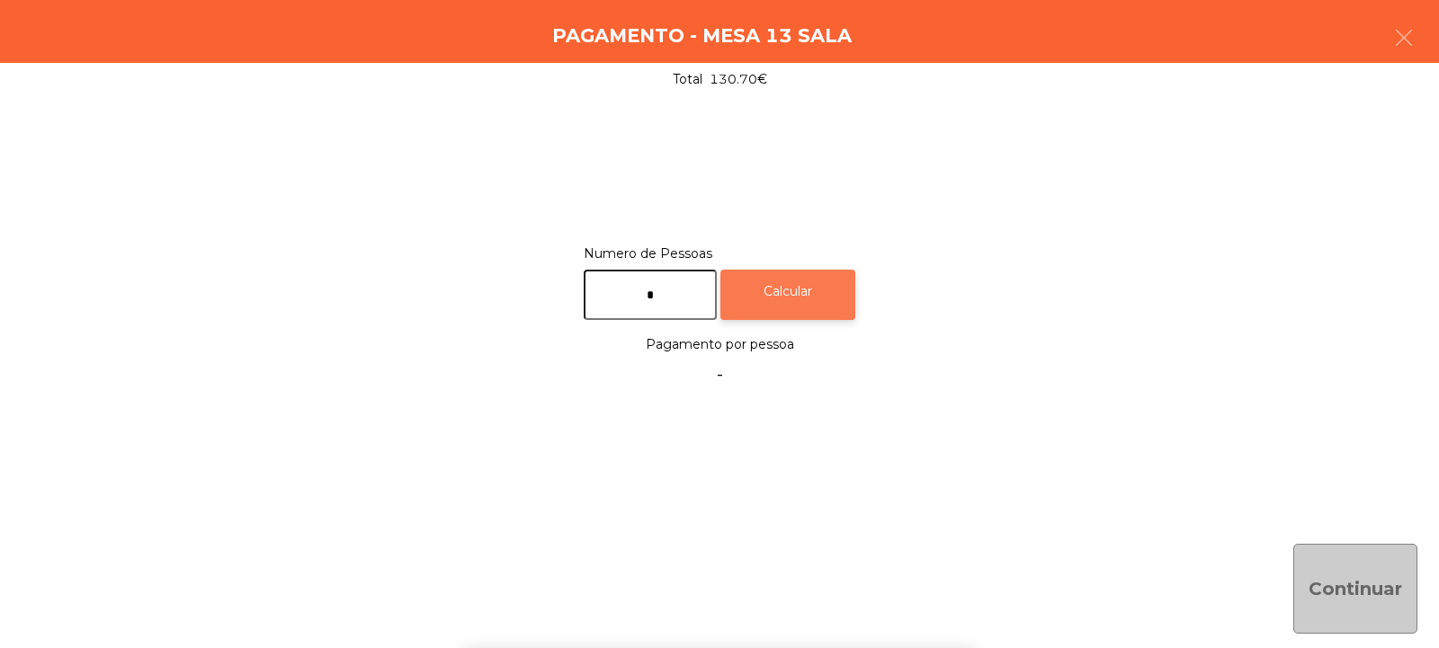
click at [825, 282] on div "Calcular" at bounding box center [787, 295] width 135 height 51
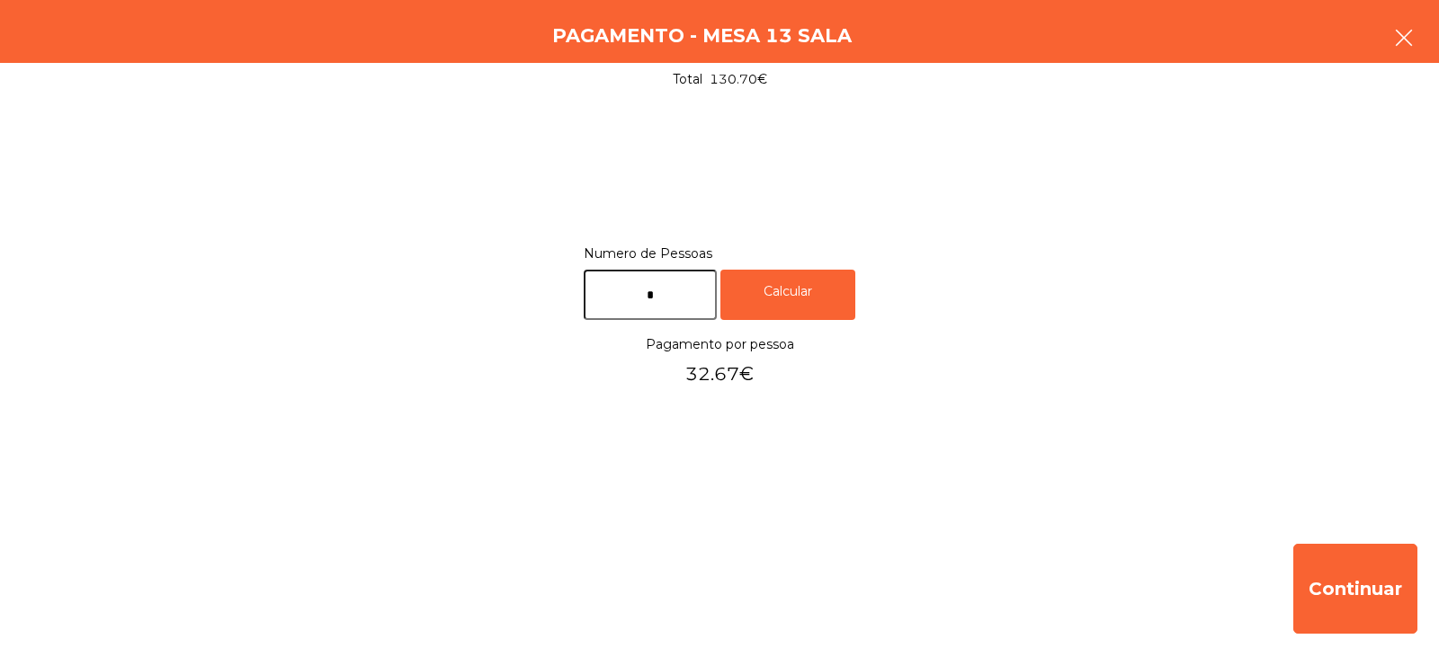
click at [1406, 31] on icon "button" at bounding box center [1404, 38] width 22 height 22
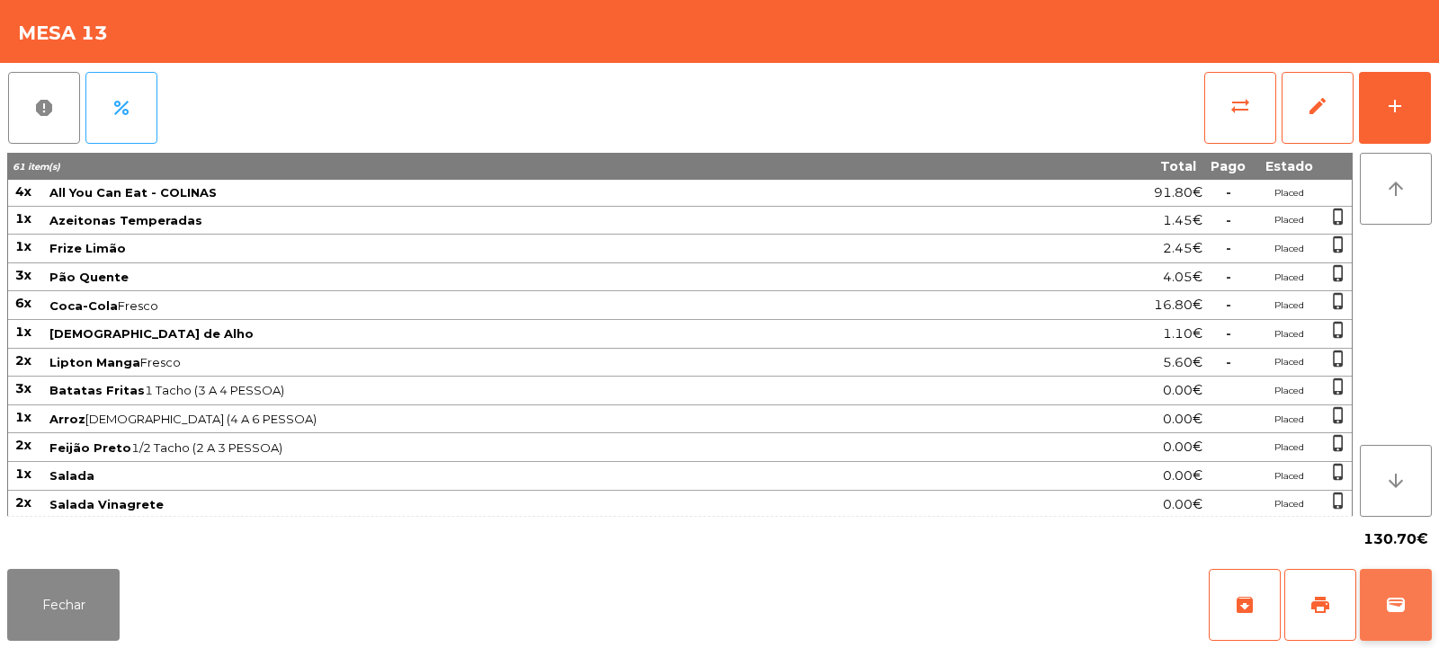
click at [1412, 604] on button "wallet" at bounding box center [1396, 605] width 72 height 72
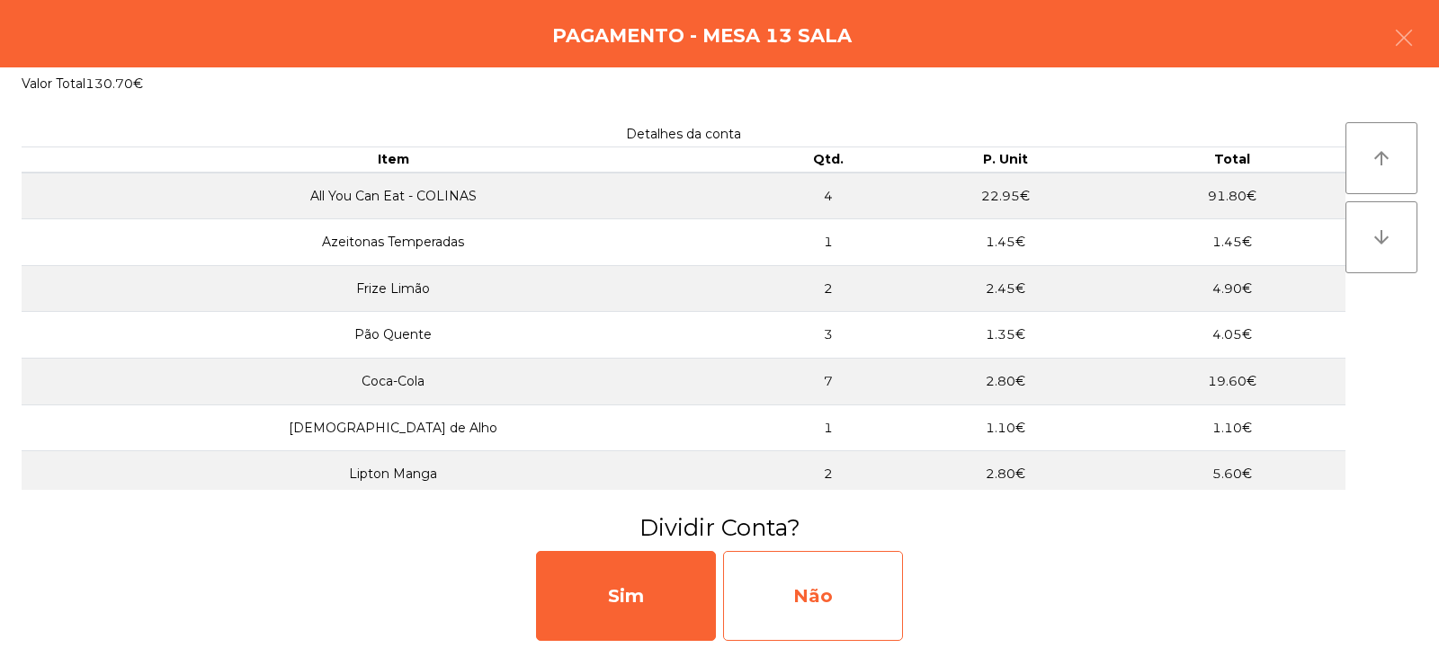
click at [784, 586] on div "Não" at bounding box center [813, 596] width 180 height 90
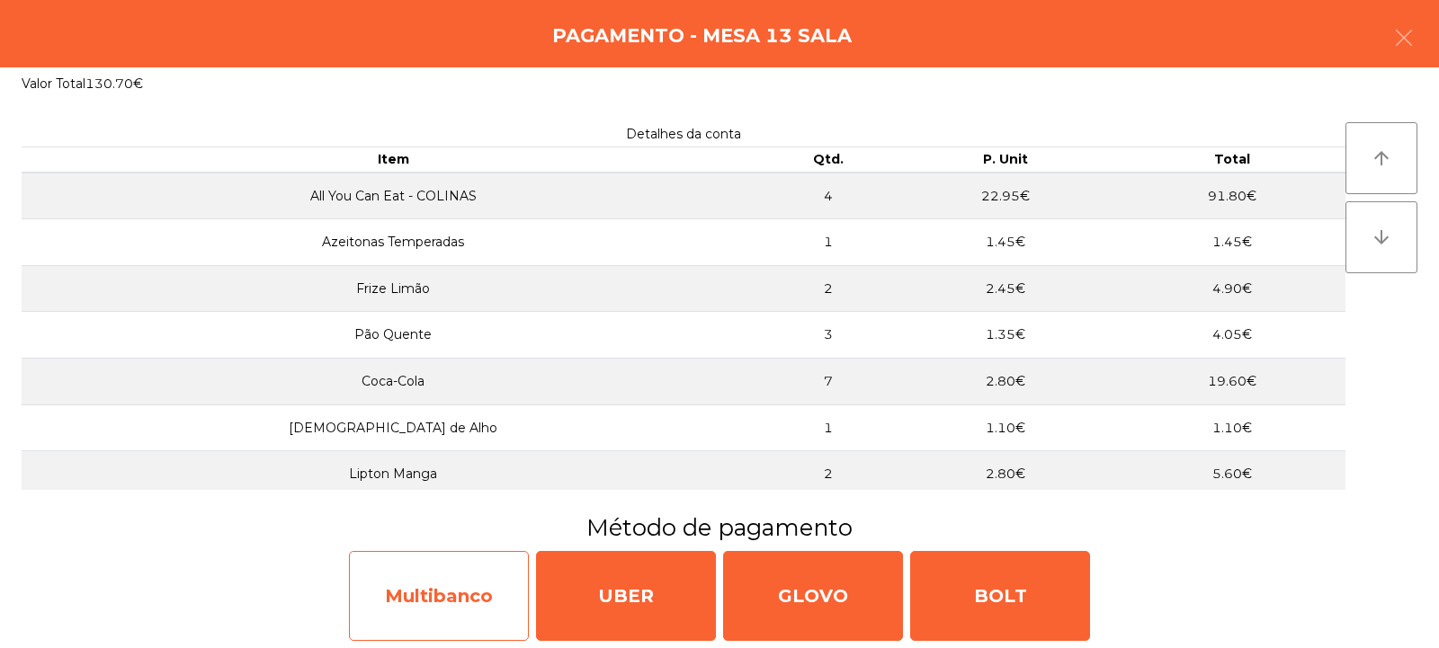
click at [460, 585] on div "Multibanco" at bounding box center [439, 596] width 180 height 90
select select "**"
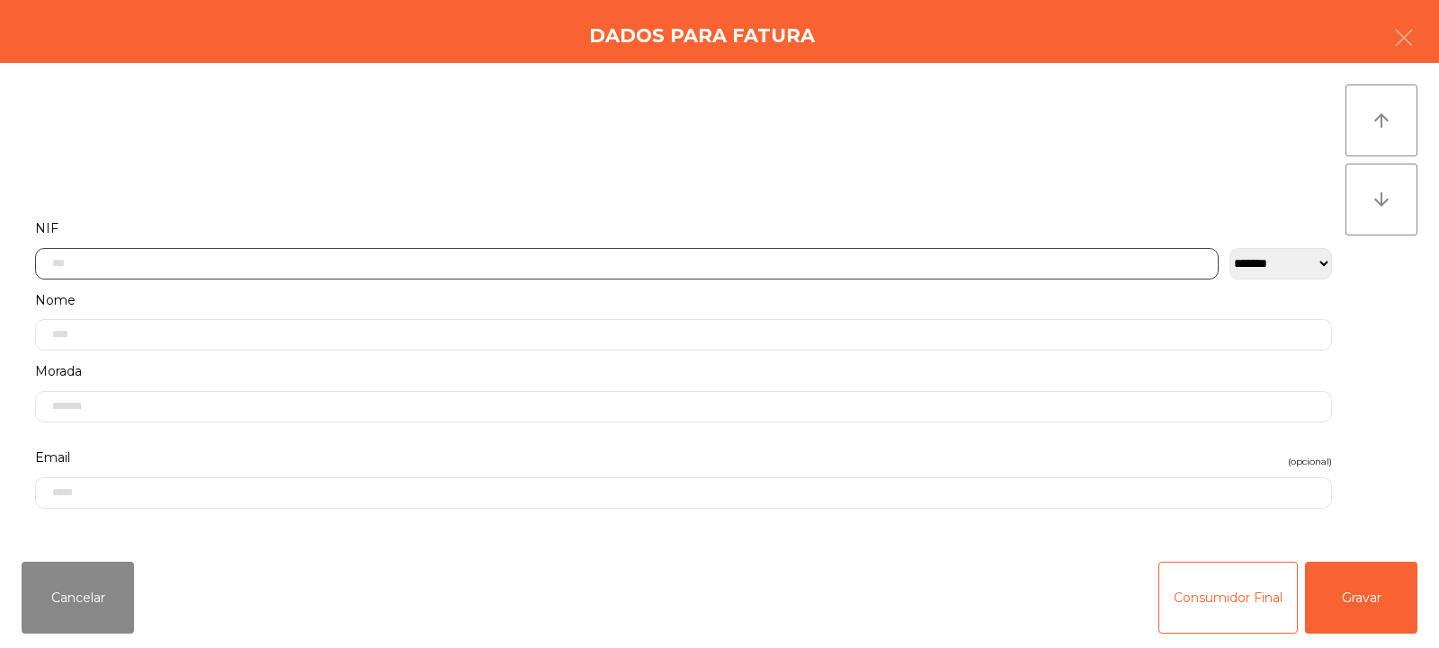
click at [634, 259] on input "text" at bounding box center [627, 263] width 1184 height 31
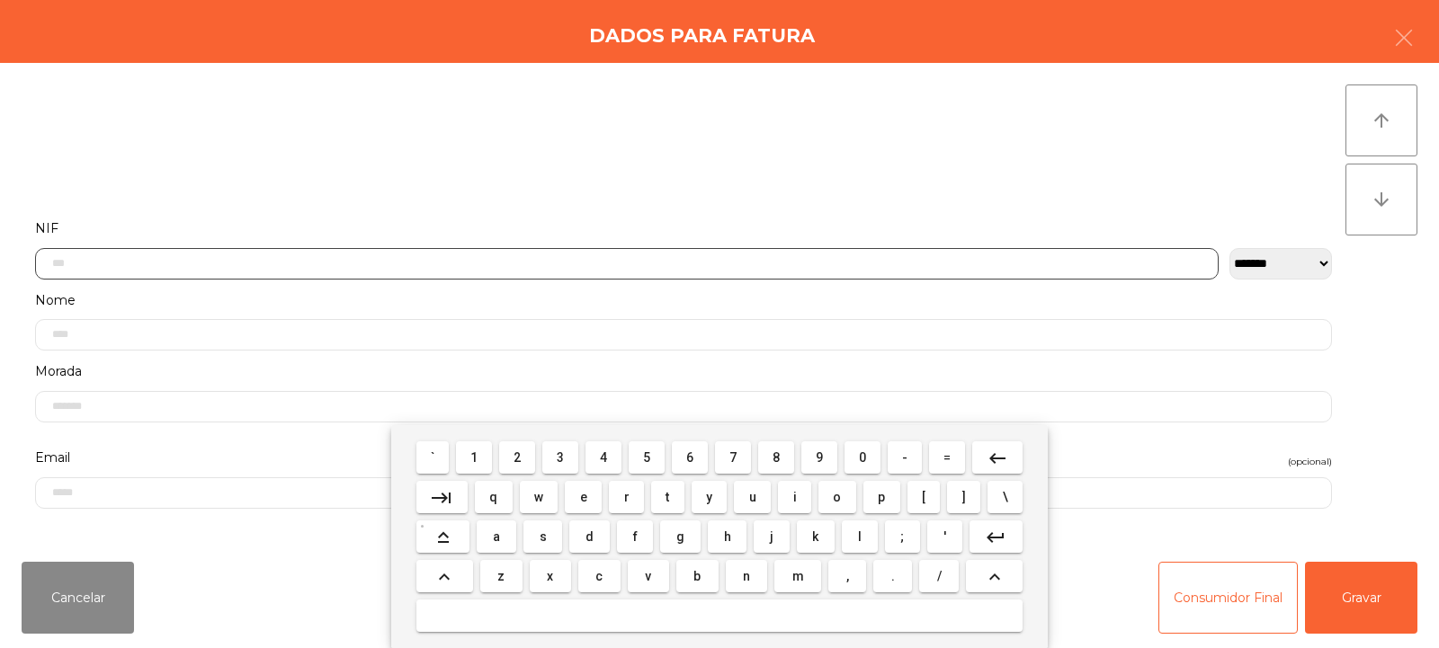
scroll to position [131, 0]
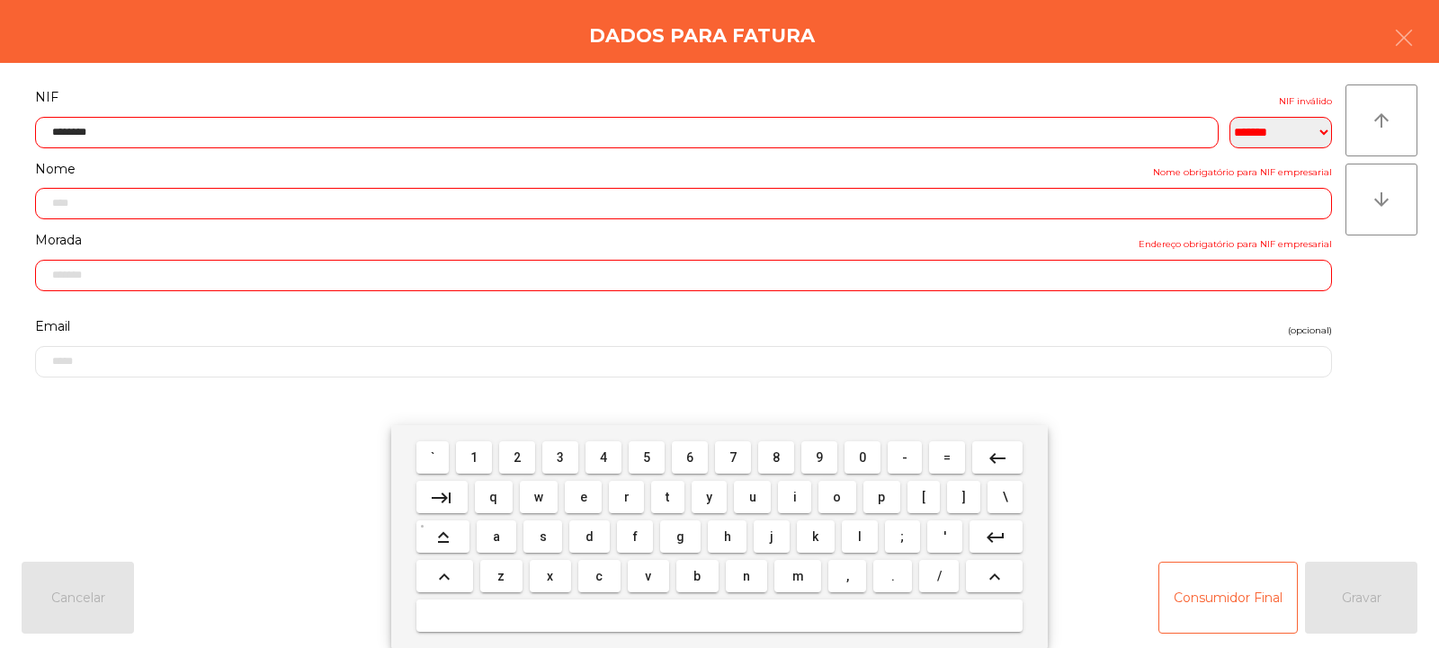
type input "*********"
type input "**********"
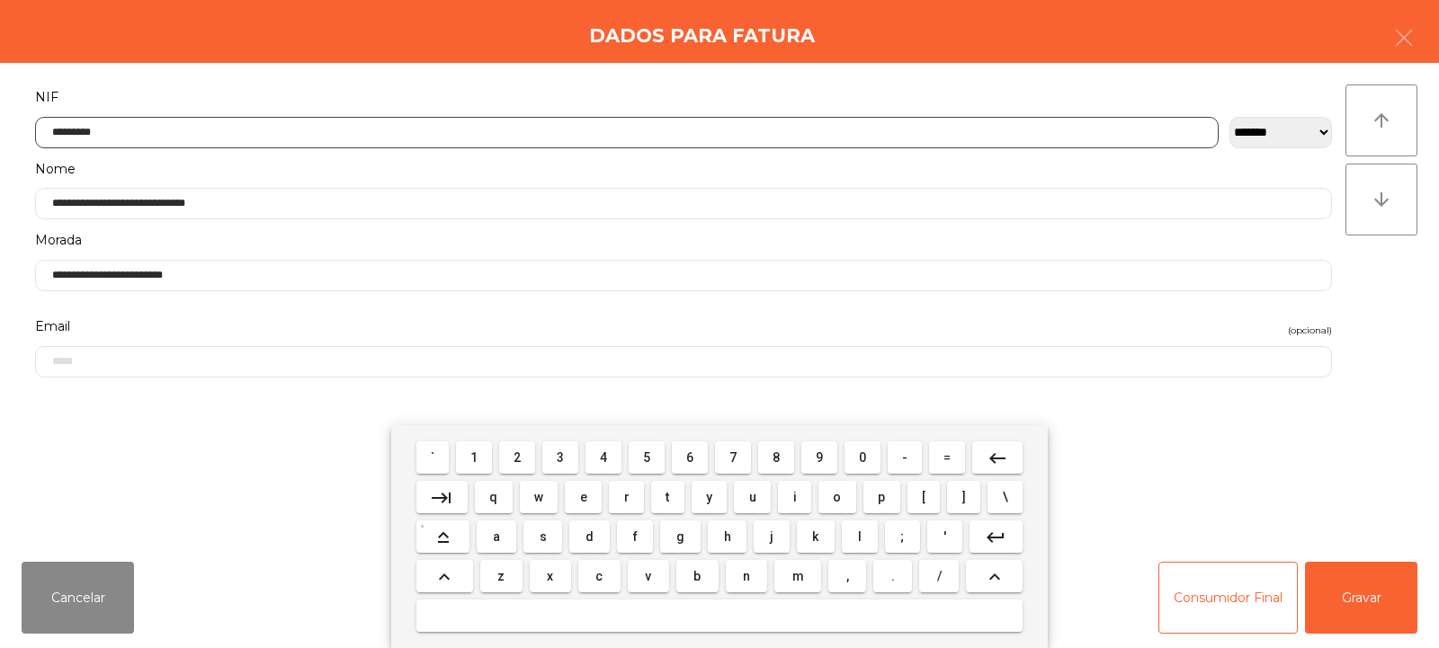
type input "*********"
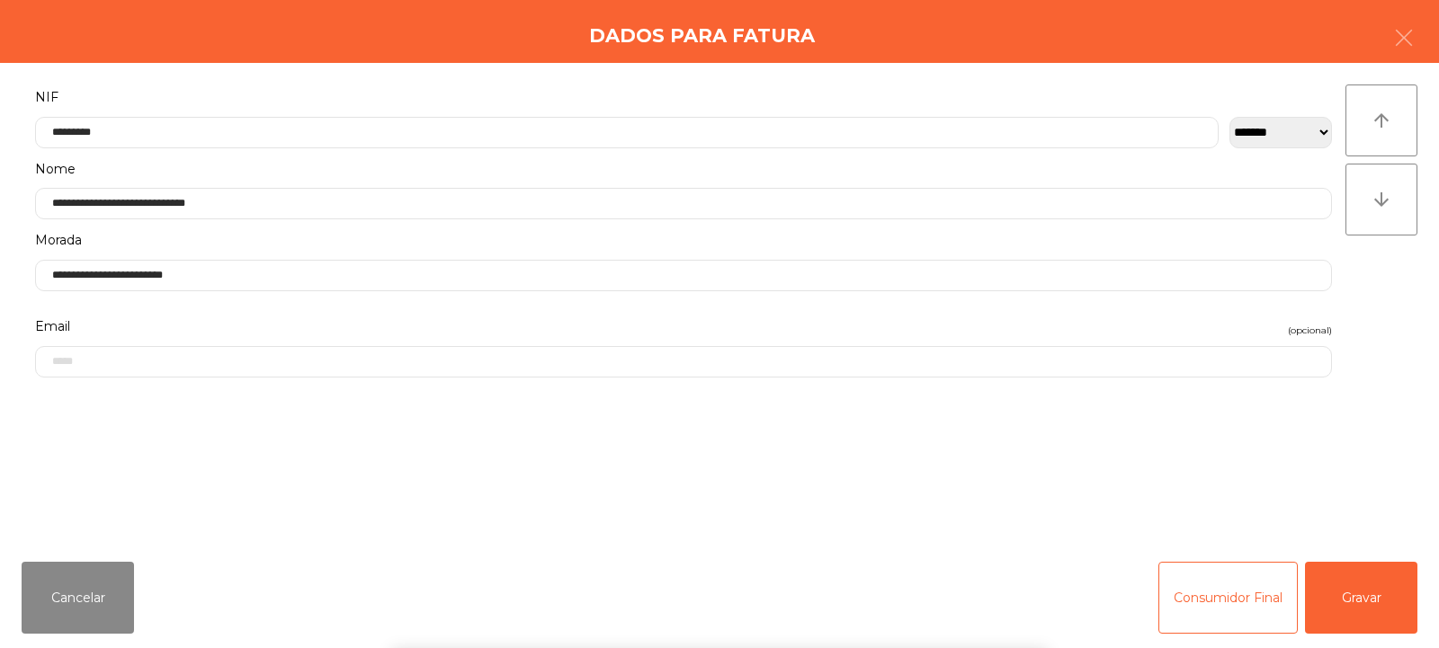
click at [1367, 611] on div "` 1 2 3 4 5 6 7 8 9 0 - = keyboard_backspace keyboard_tab q w e r t y u i o p […" at bounding box center [719, 536] width 1439 height 223
click at [1367, 602] on button "Gravar" at bounding box center [1361, 598] width 112 height 72
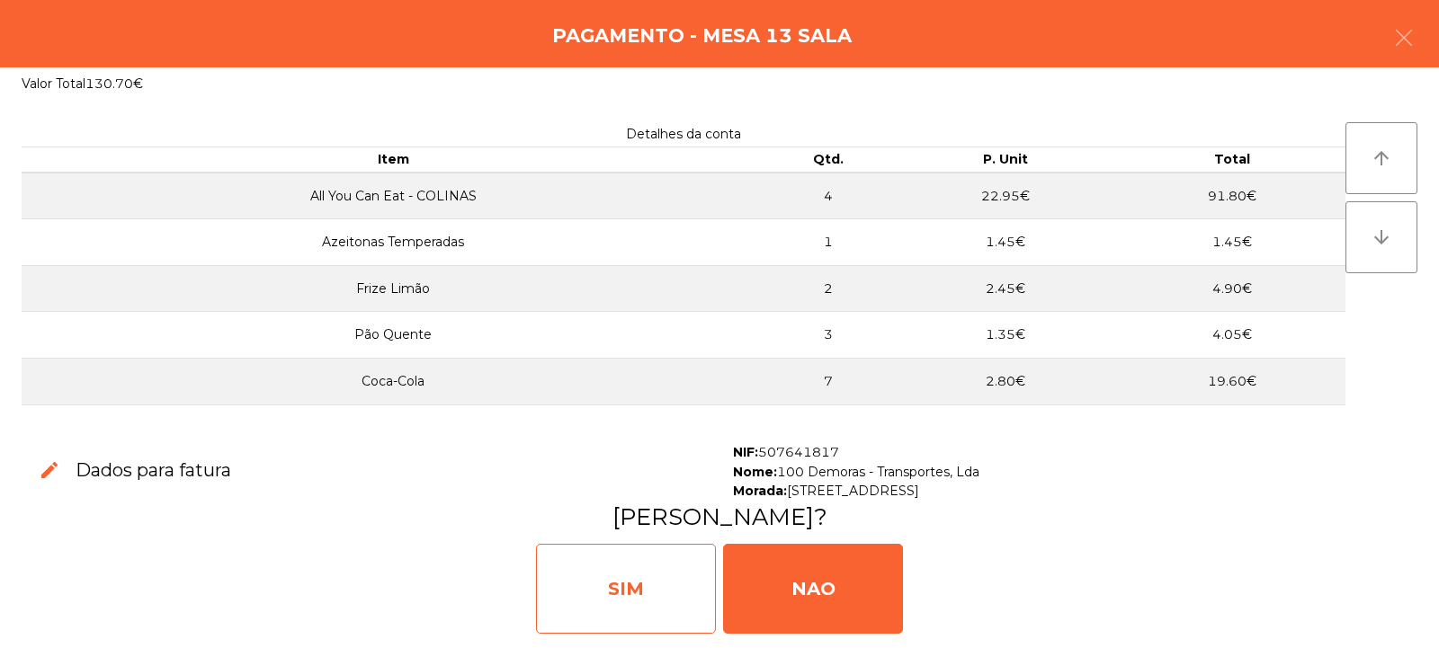
click at [619, 565] on div "SIM" at bounding box center [626, 589] width 180 height 90
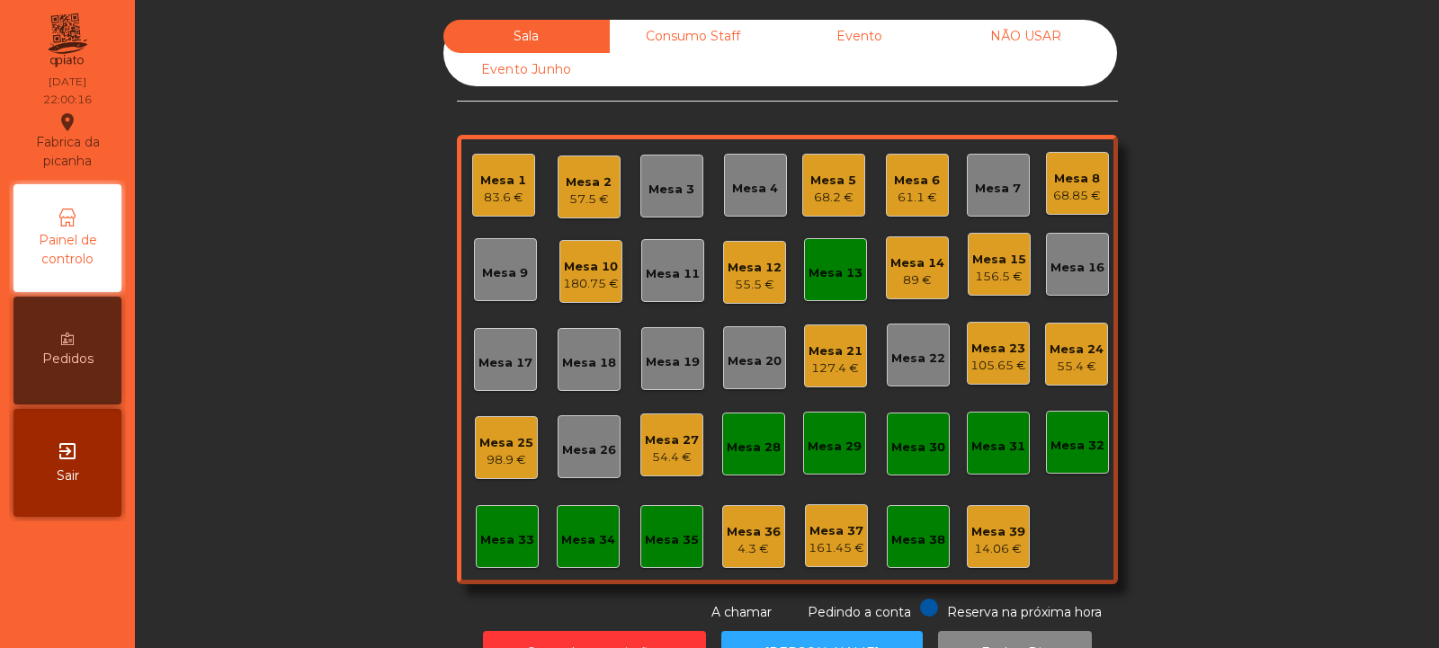
click at [832, 277] on div "Mesa 13" at bounding box center [835, 273] width 54 height 18
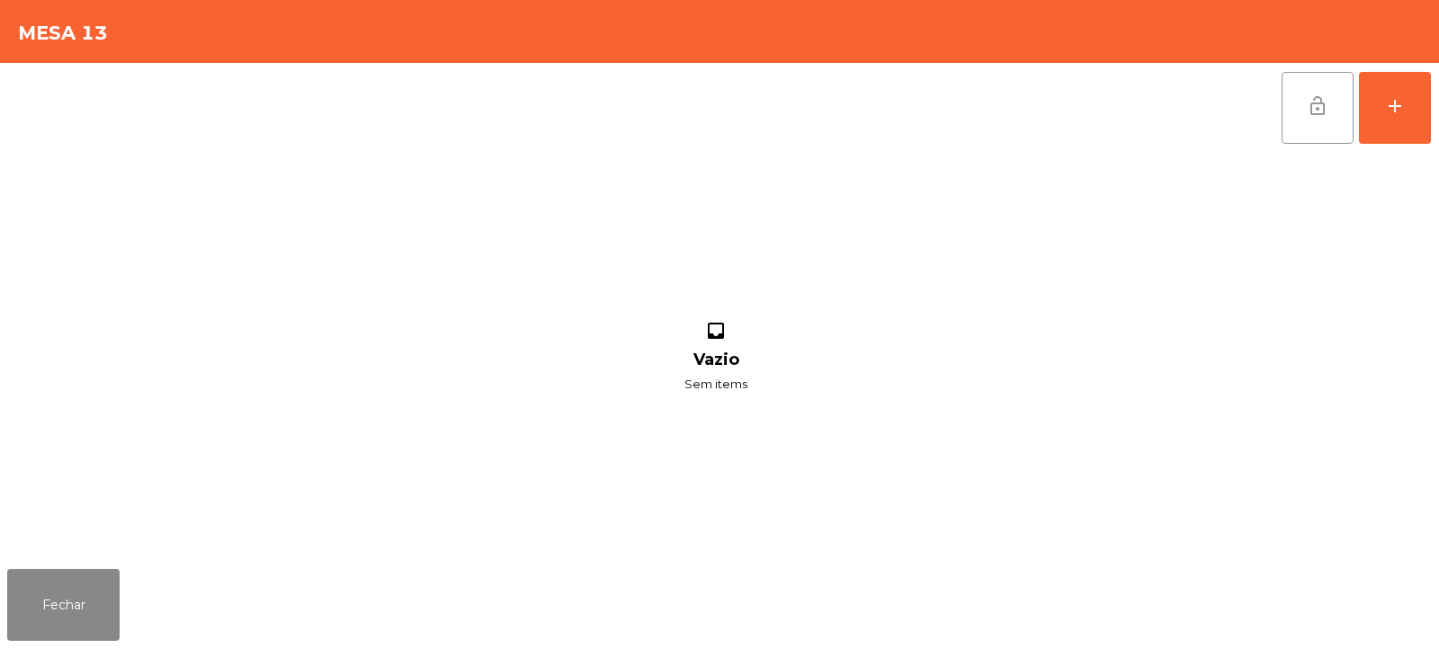
click at [1313, 102] on span "lock_open" at bounding box center [1318, 106] width 22 height 22
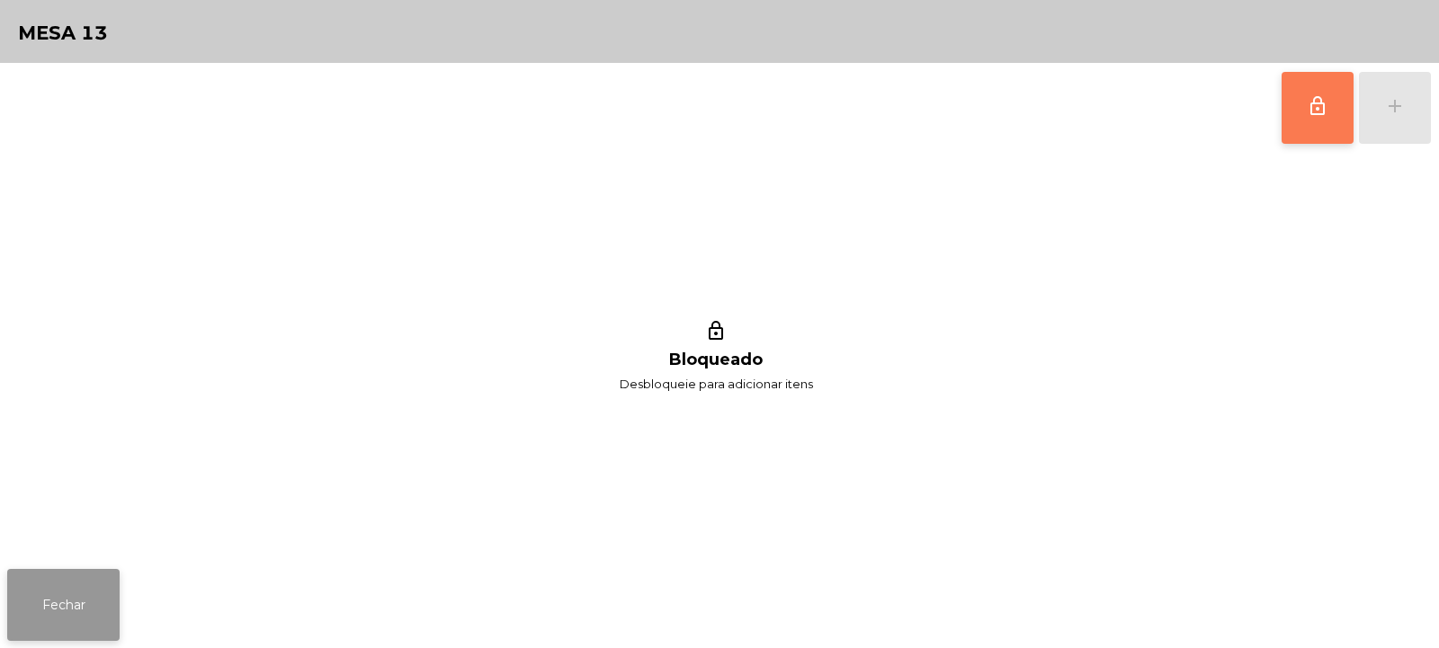
click at [88, 600] on button "Fechar" at bounding box center [63, 605] width 112 height 72
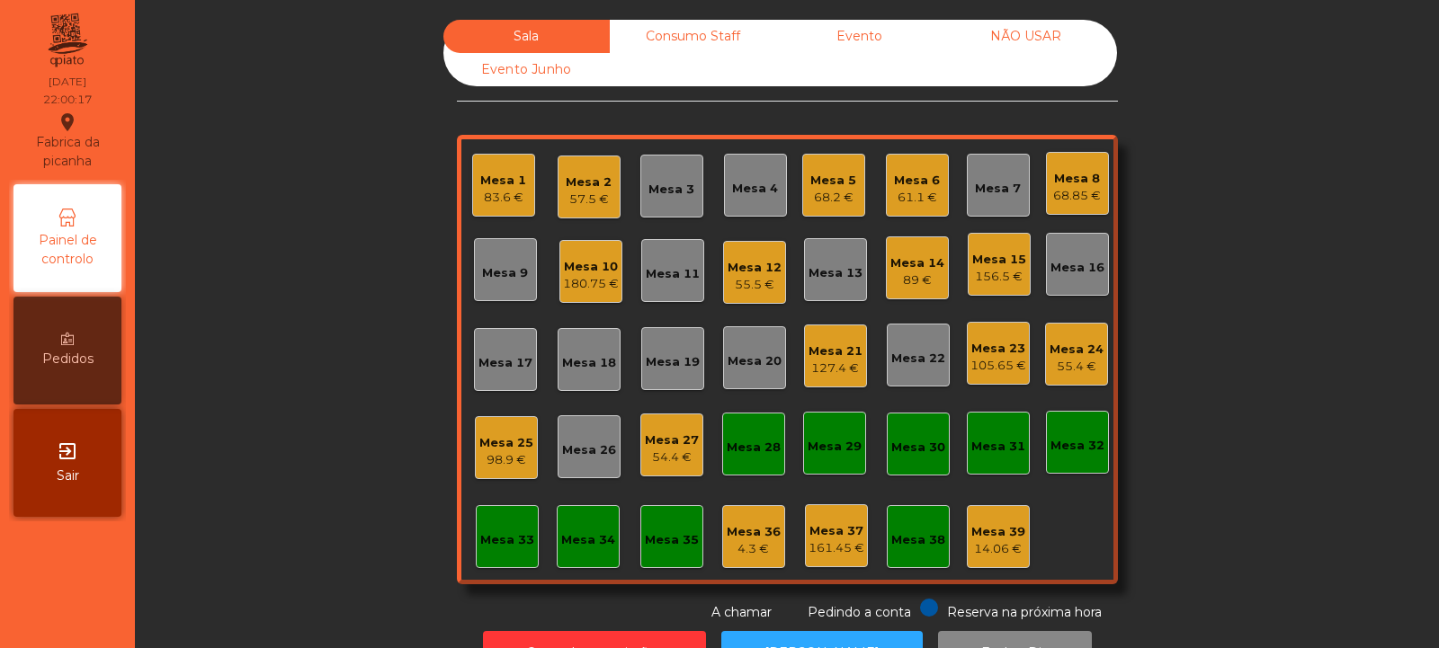
scroll to position [60, 0]
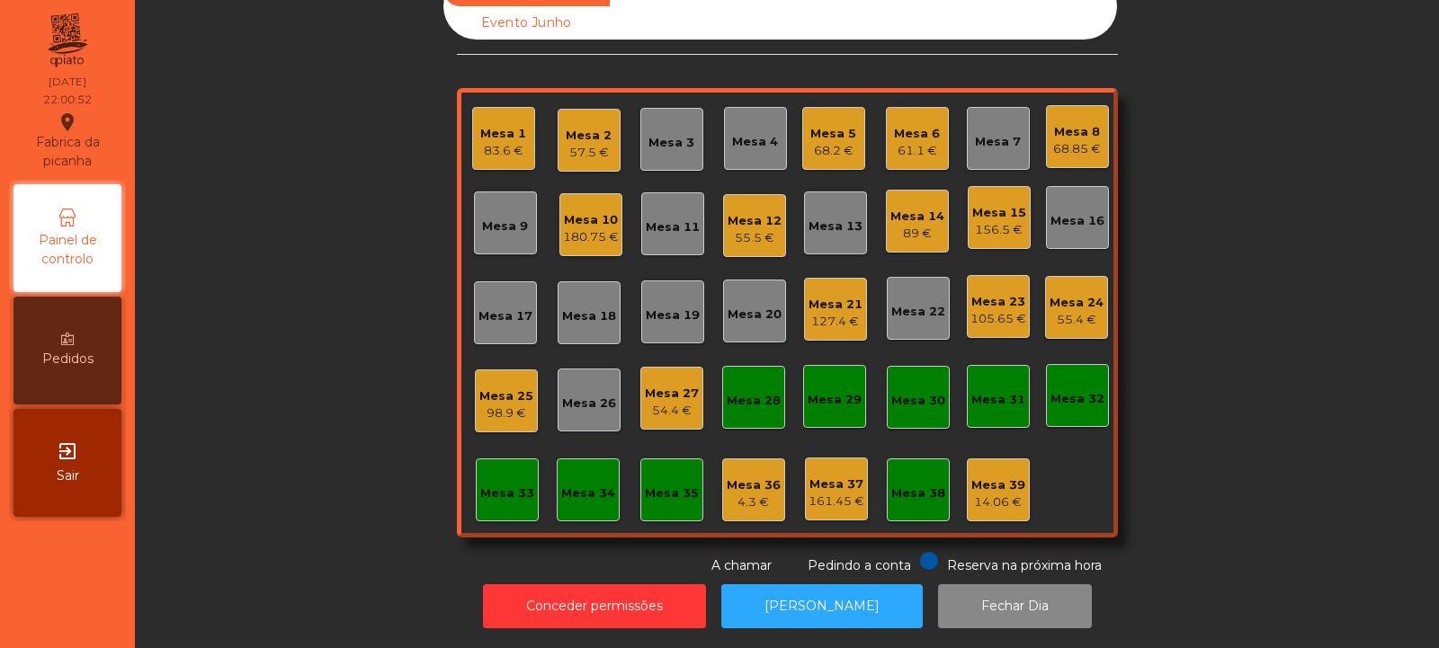
click at [836, 313] on div "127.4 €" at bounding box center [835, 322] width 54 height 18
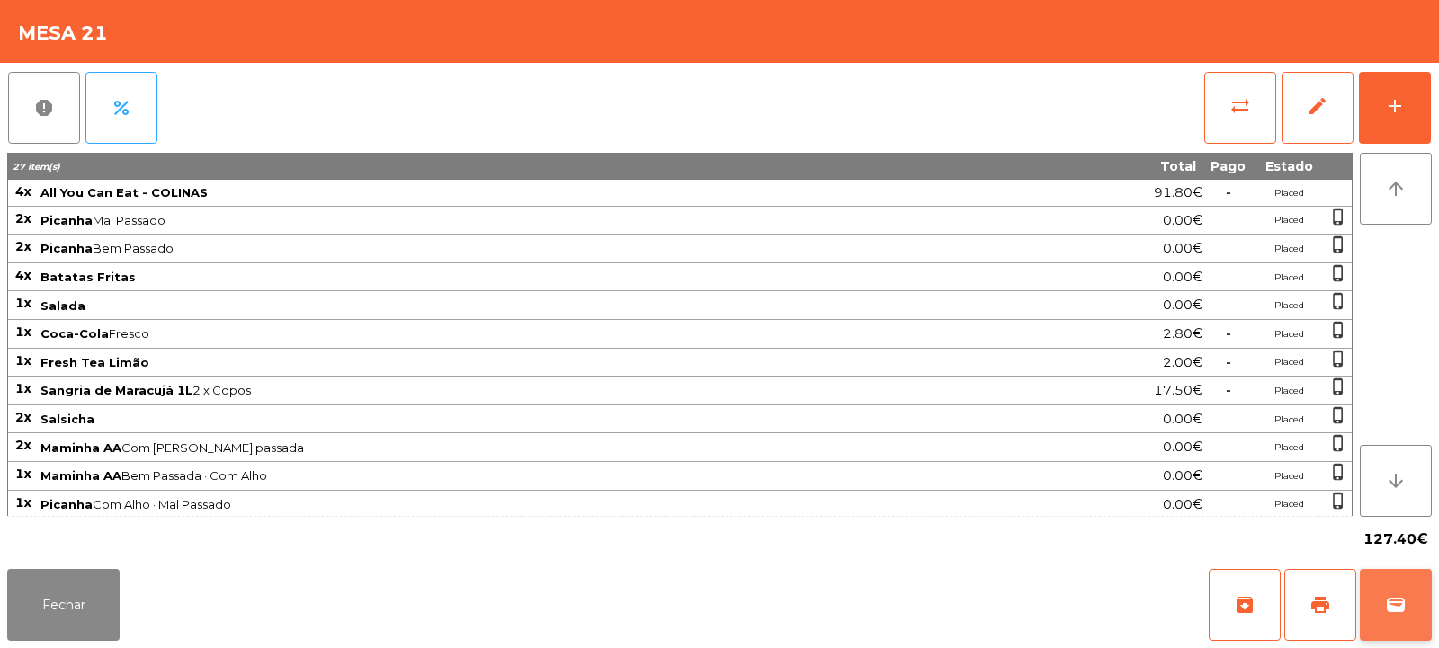
click at [1376, 585] on button "wallet" at bounding box center [1396, 605] width 72 height 72
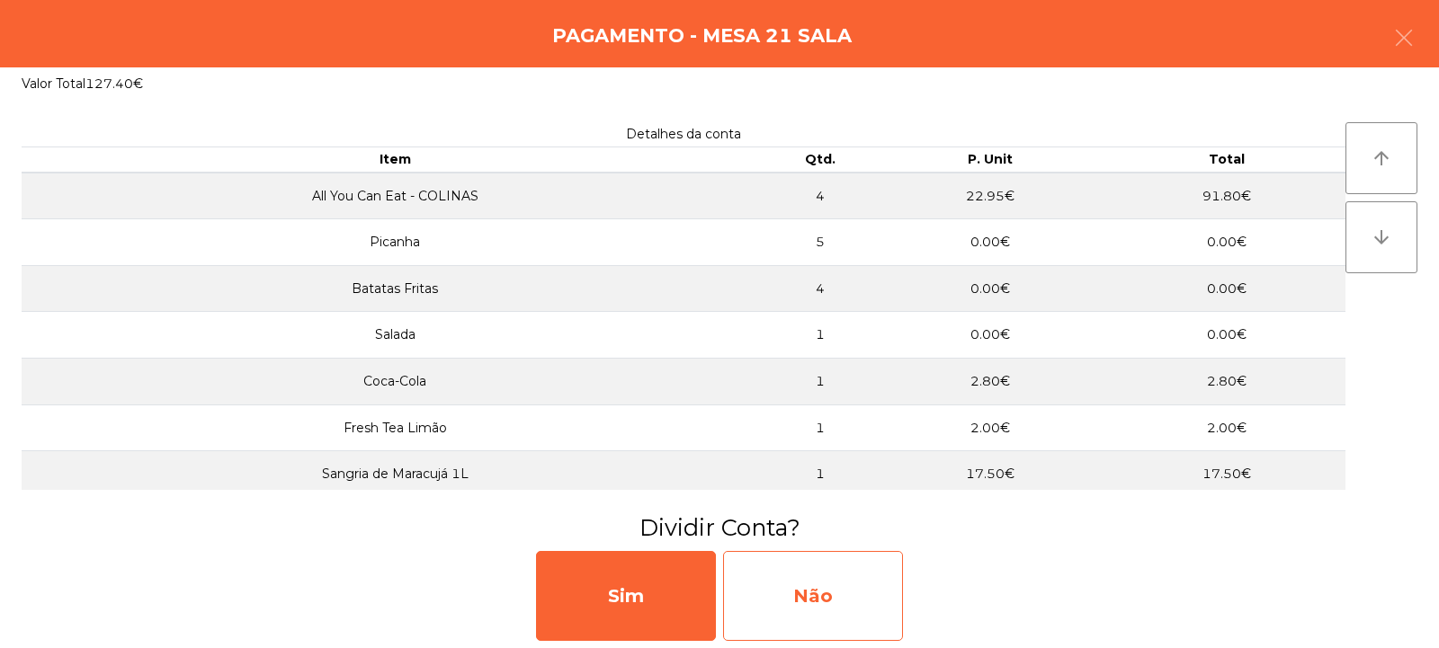
click at [794, 576] on div "Não" at bounding box center [813, 596] width 180 height 90
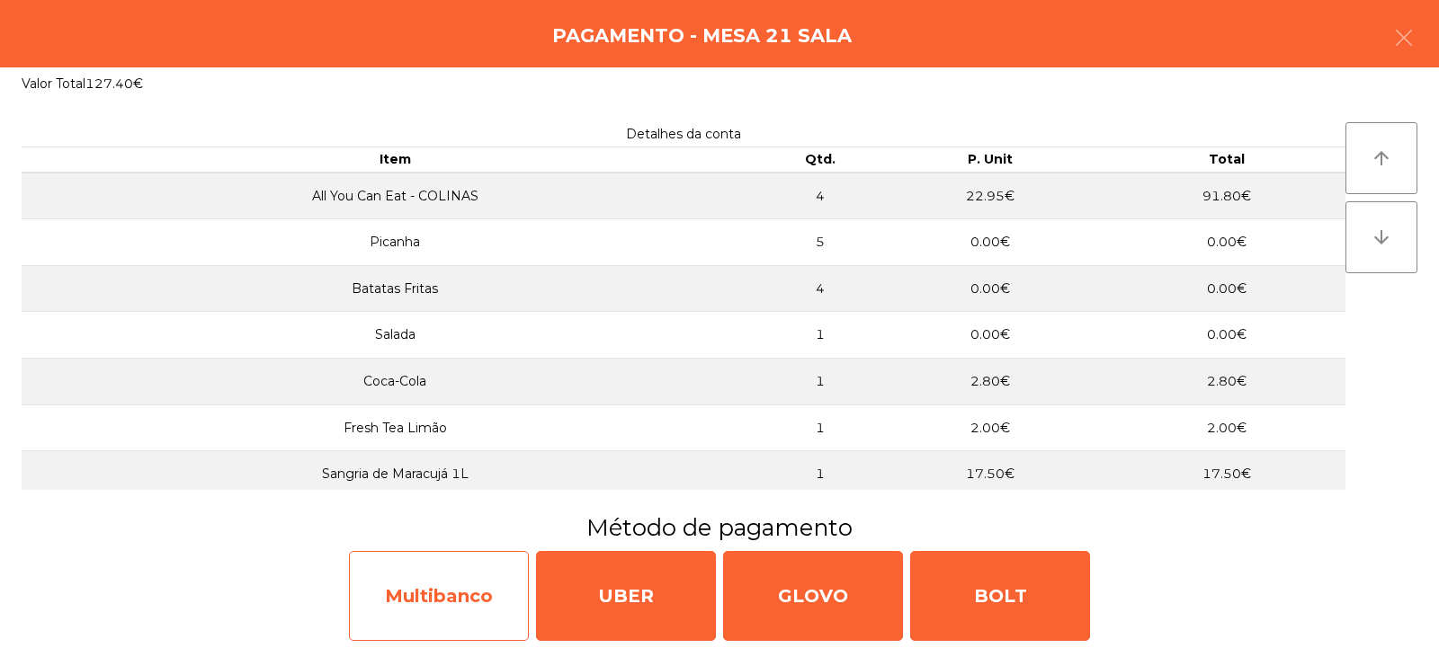
click at [487, 586] on div "Multibanco" at bounding box center [439, 596] width 180 height 90
select select "**"
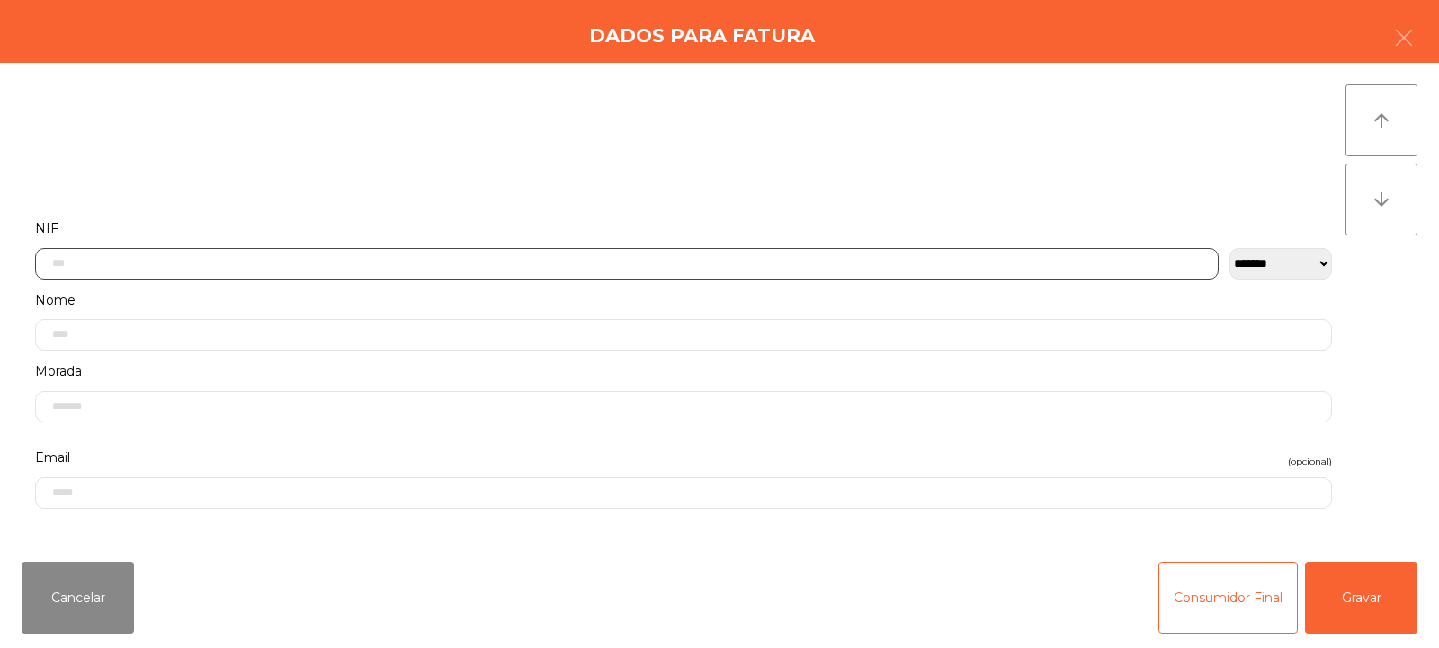
click at [778, 257] on input "text" at bounding box center [627, 263] width 1184 height 31
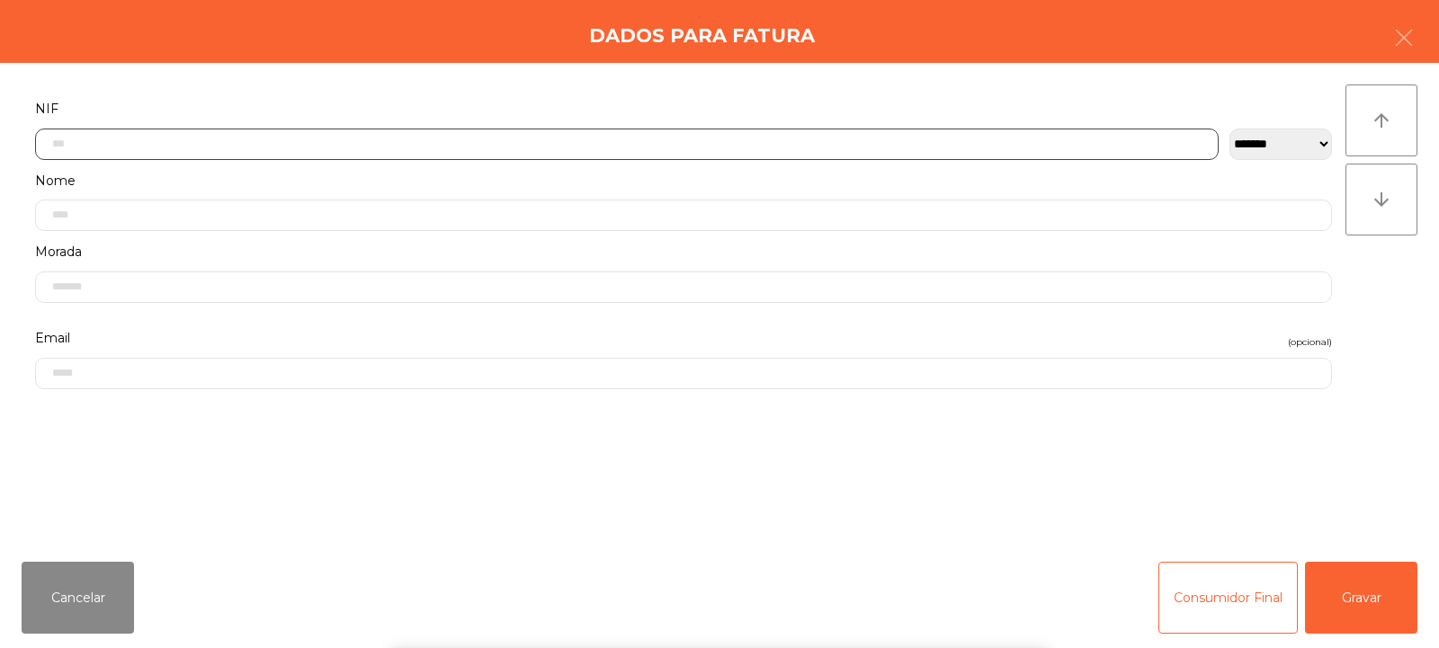
scroll to position [131, 0]
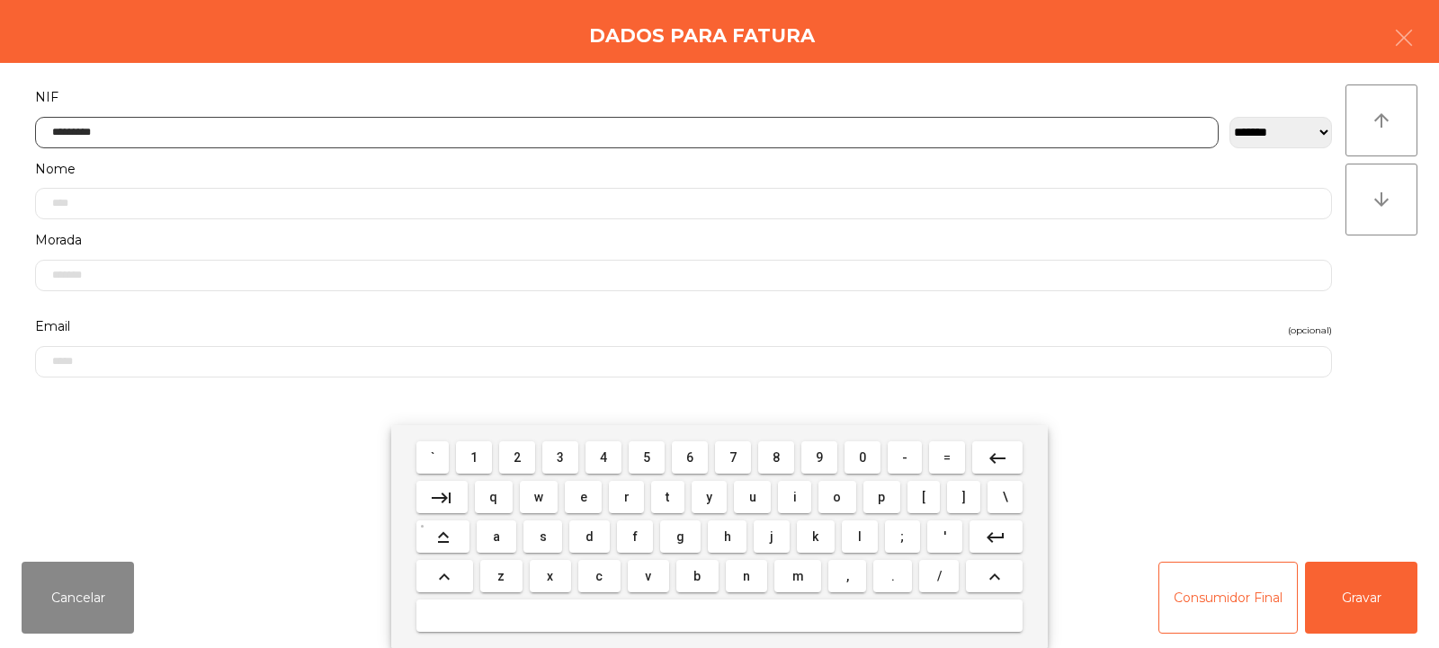
type input "*********"
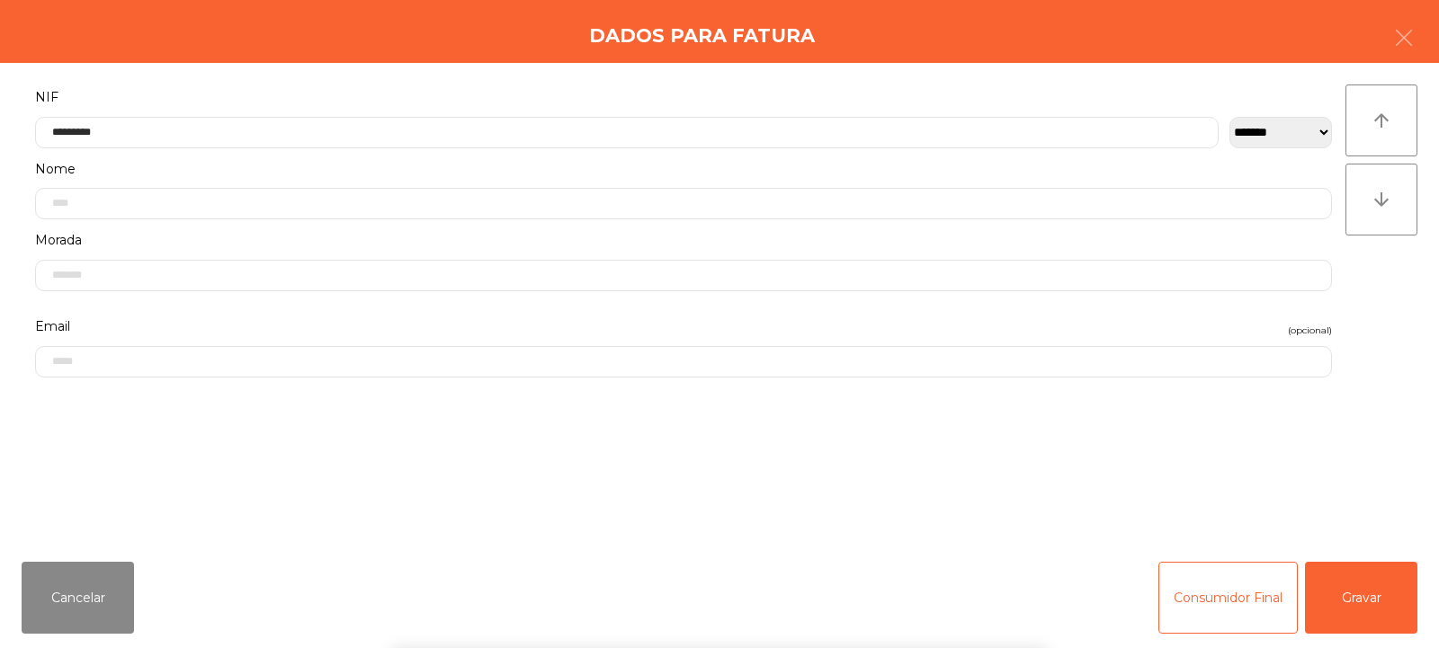
click at [1371, 589] on div "` 1 2 3 4 5 6 7 8 9 0 - = keyboard_backspace keyboard_tab q w e r t y u i o p […" at bounding box center [719, 536] width 1439 height 223
click at [1363, 603] on button "Gravar" at bounding box center [1361, 598] width 112 height 72
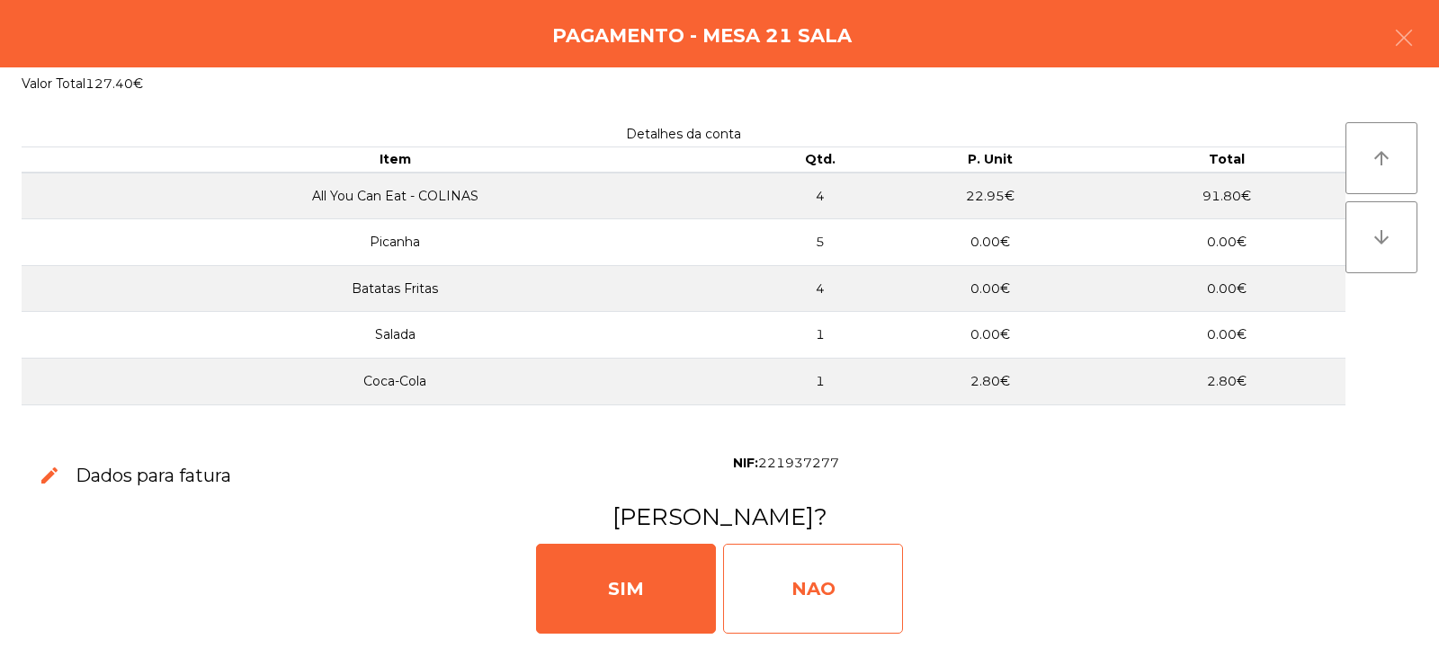
click at [801, 585] on div "NAO" at bounding box center [813, 589] width 180 height 90
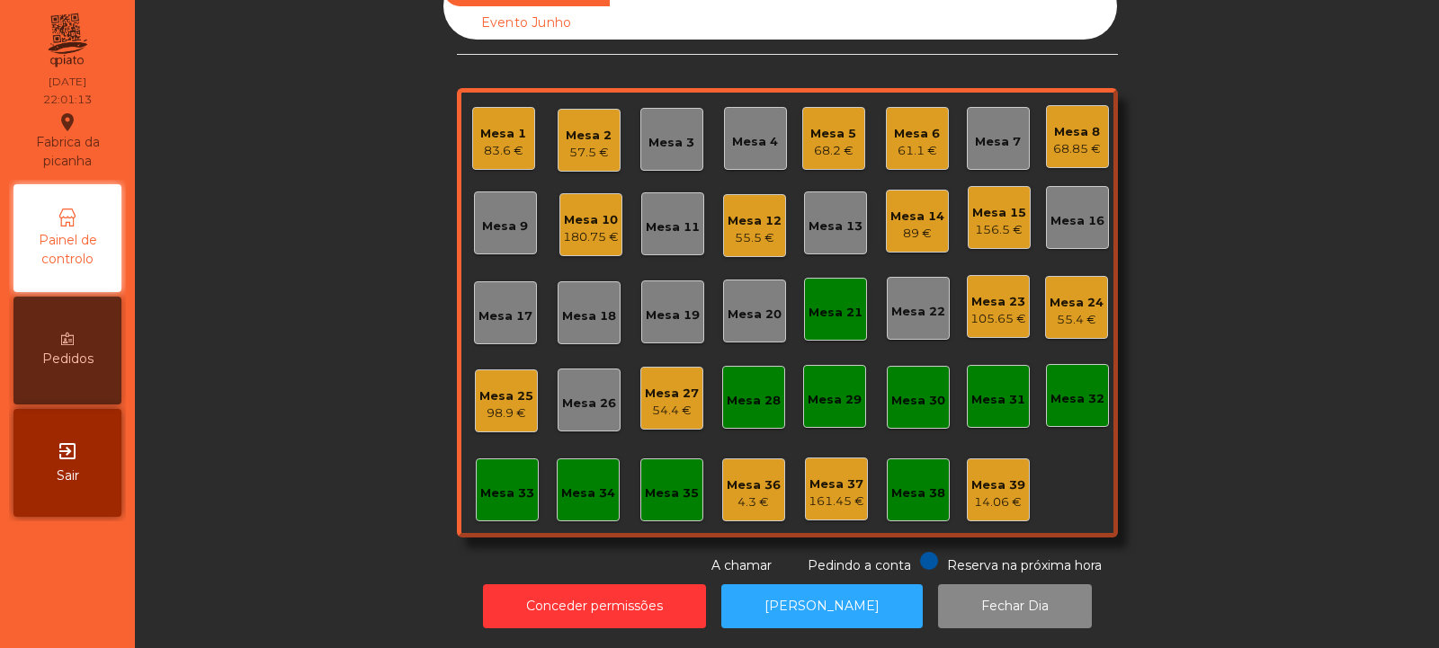
click at [828, 304] on div "Mesa 21" at bounding box center [835, 313] width 54 height 18
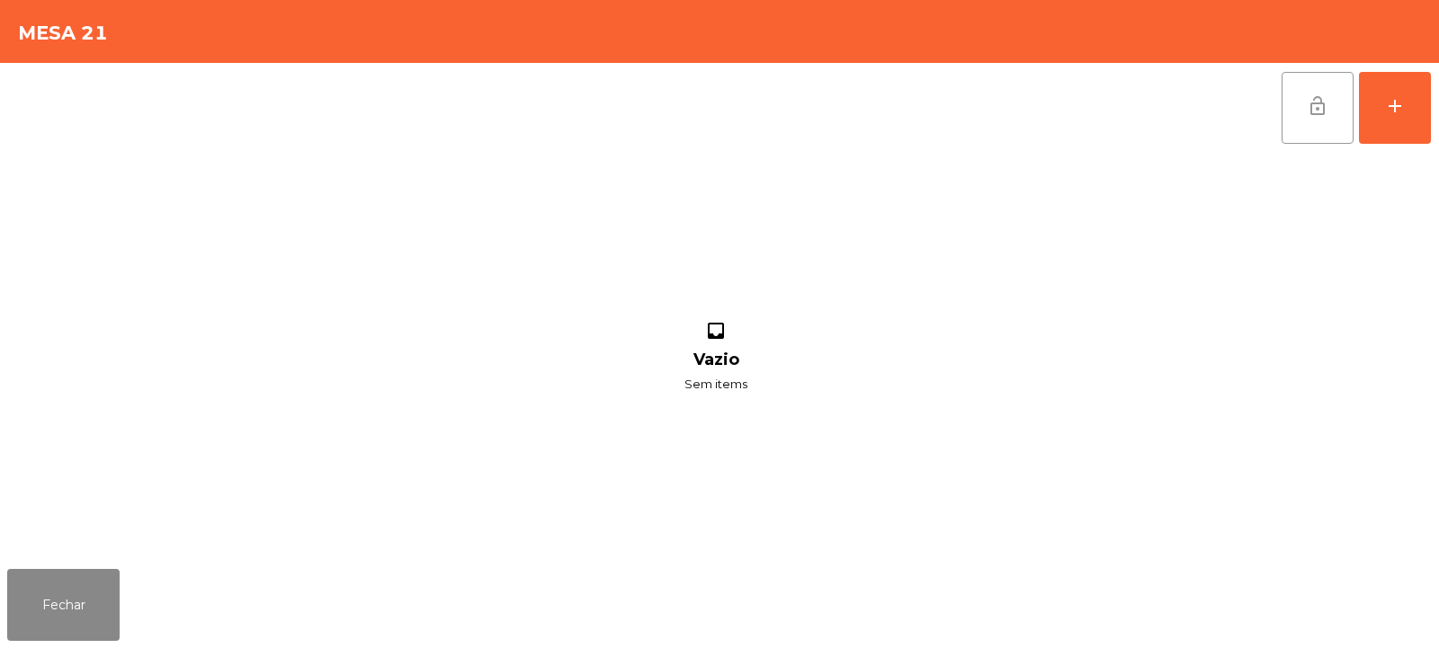
click at [1321, 111] on span "lock_open" at bounding box center [1318, 106] width 22 height 22
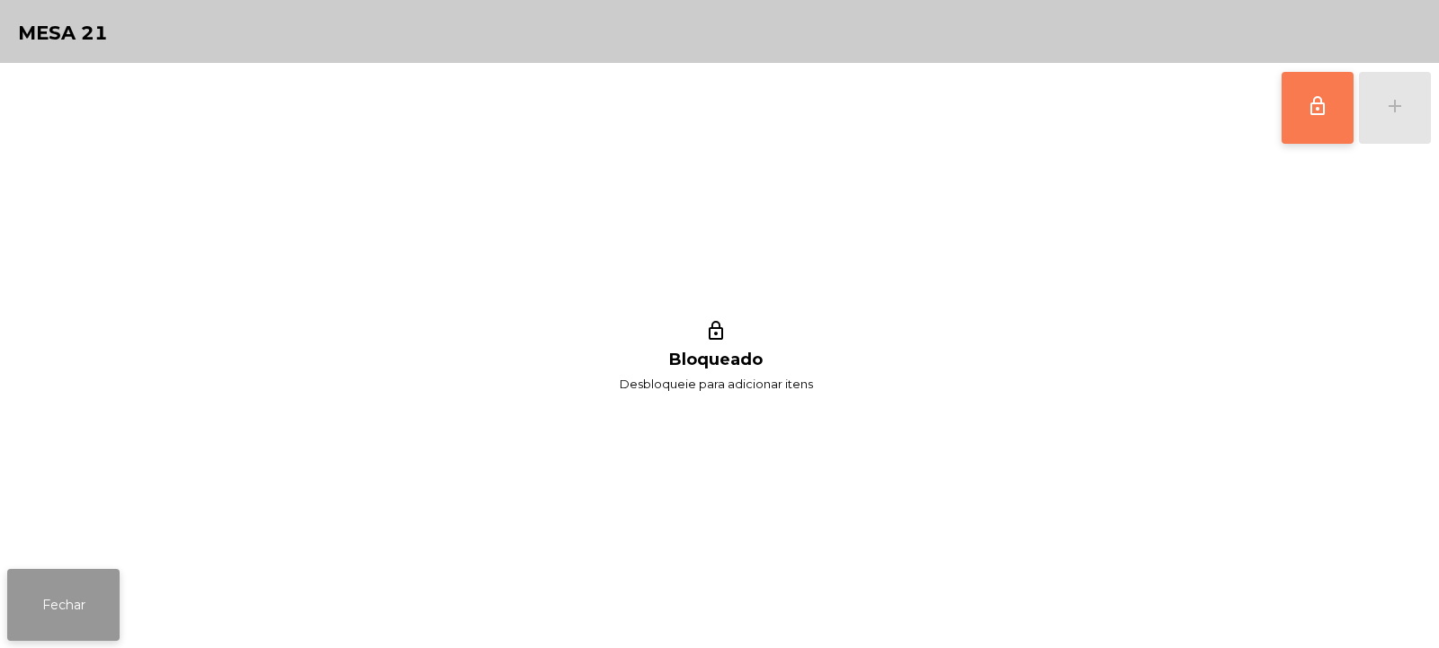
click at [116, 597] on button "Fechar" at bounding box center [63, 605] width 112 height 72
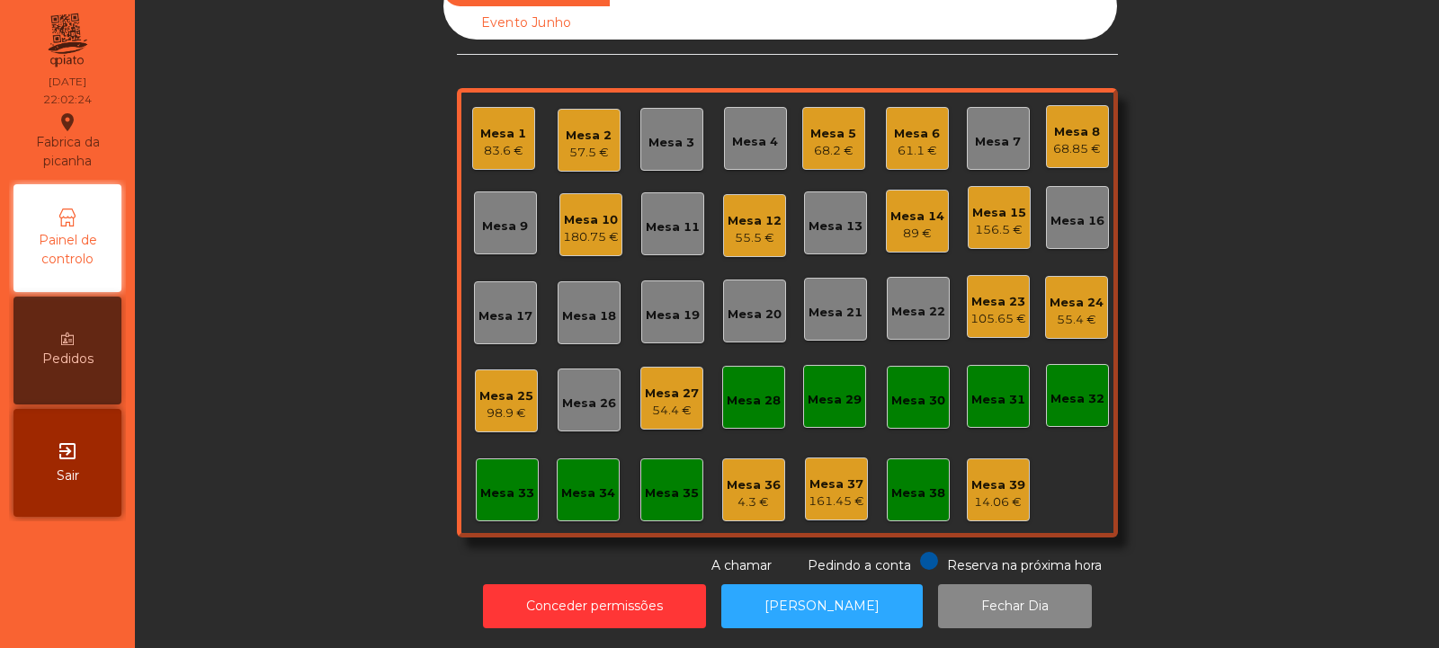
click at [746, 214] on div "Mesa 12" at bounding box center [755, 221] width 54 height 18
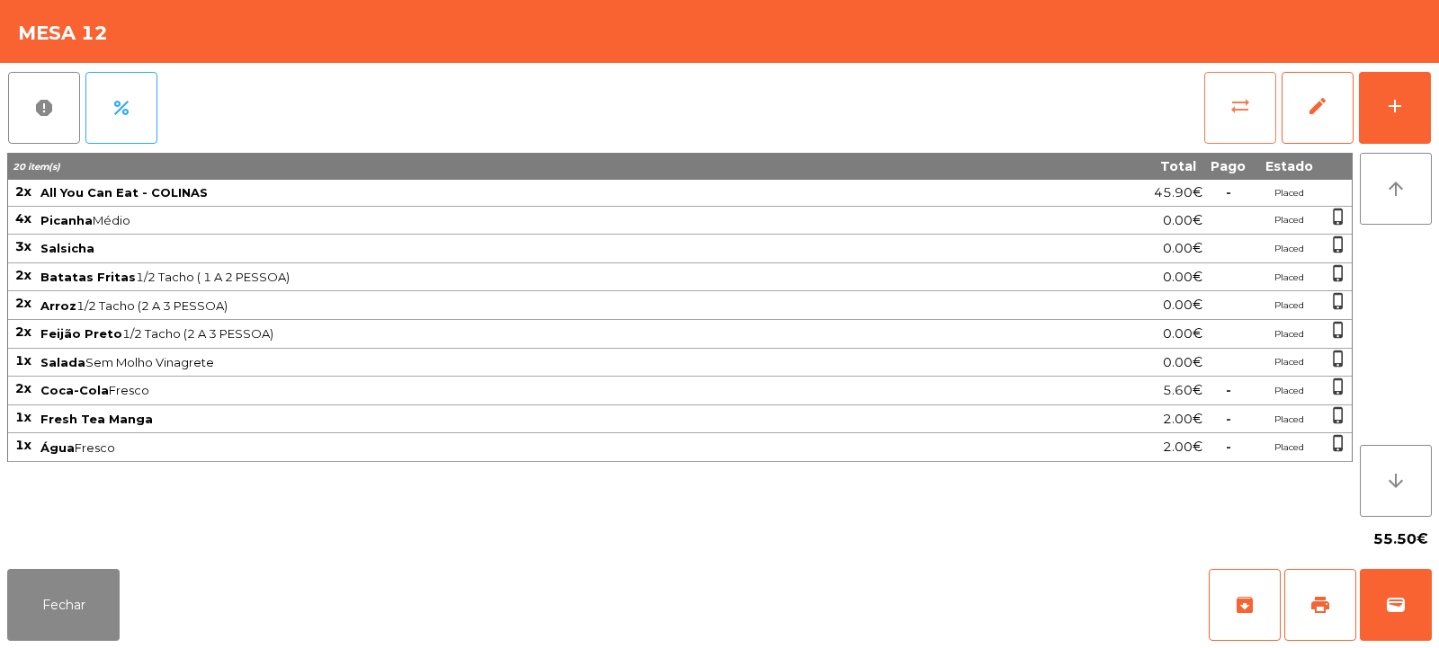
click at [1257, 119] on button "sync_alt" at bounding box center [1240, 108] width 72 height 72
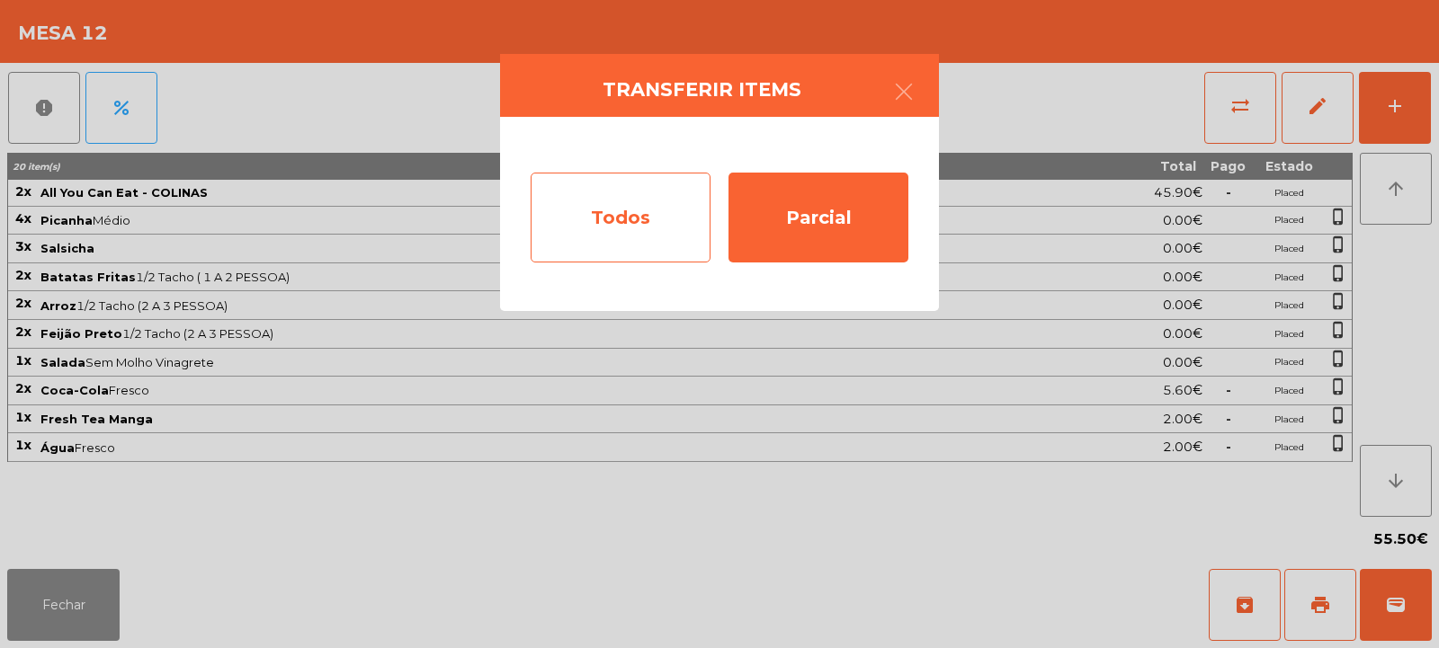
click at [654, 229] on div "Todos" at bounding box center [621, 218] width 180 height 90
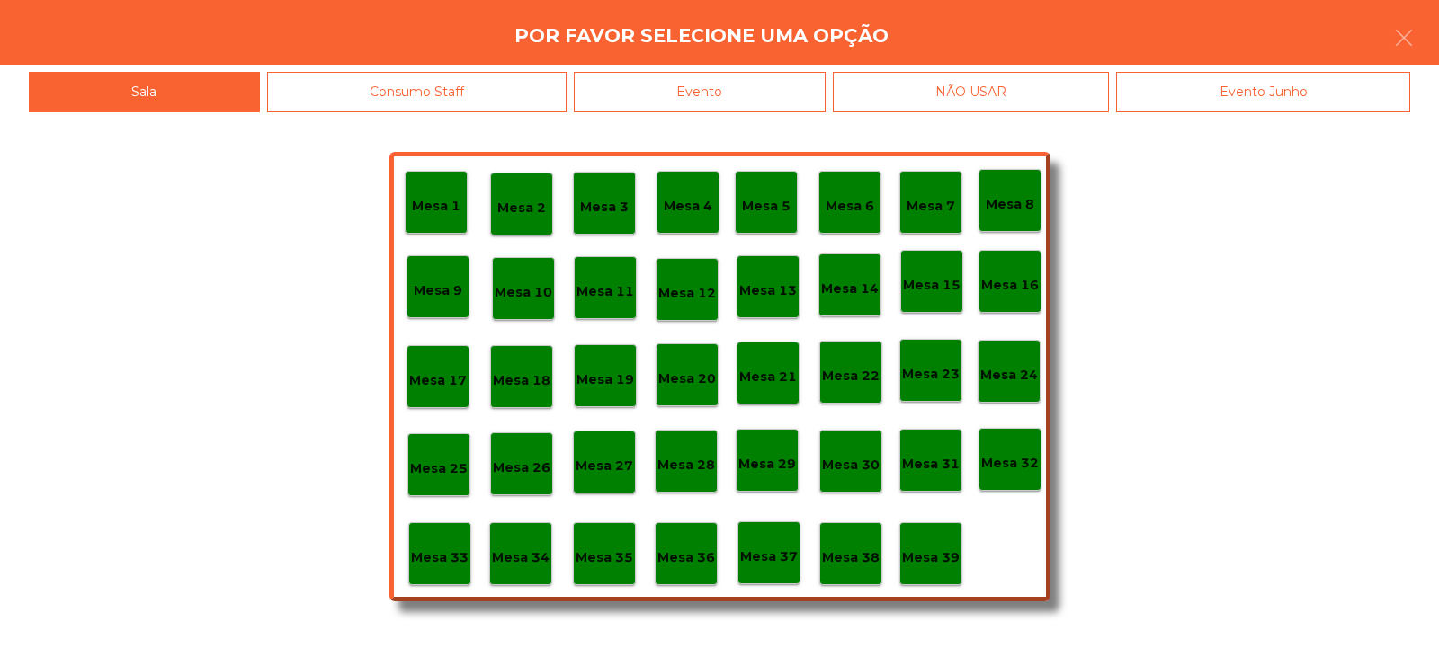
click at [802, 100] on div "Evento" at bounding box center [700, 92] width 252 height 40
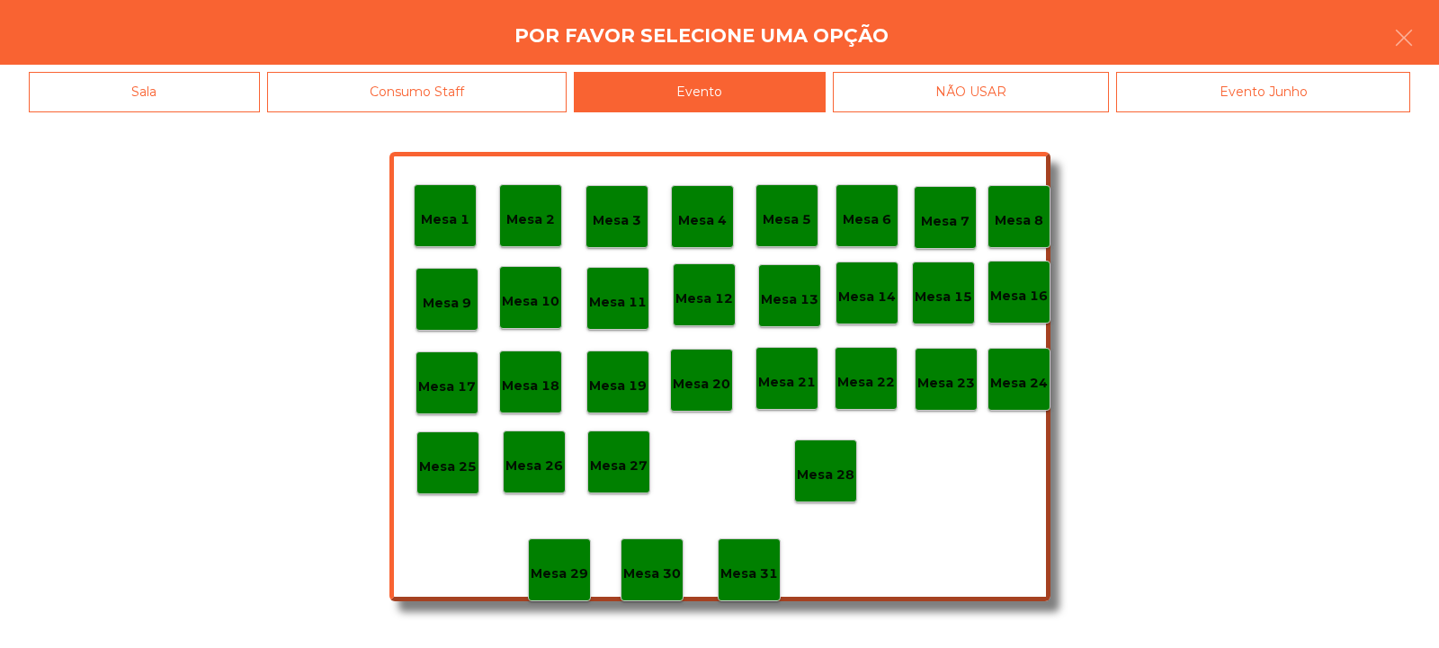
click at [850, 472] on p "Mesa 28" at bounding box center [826, 475] width 58 height 21
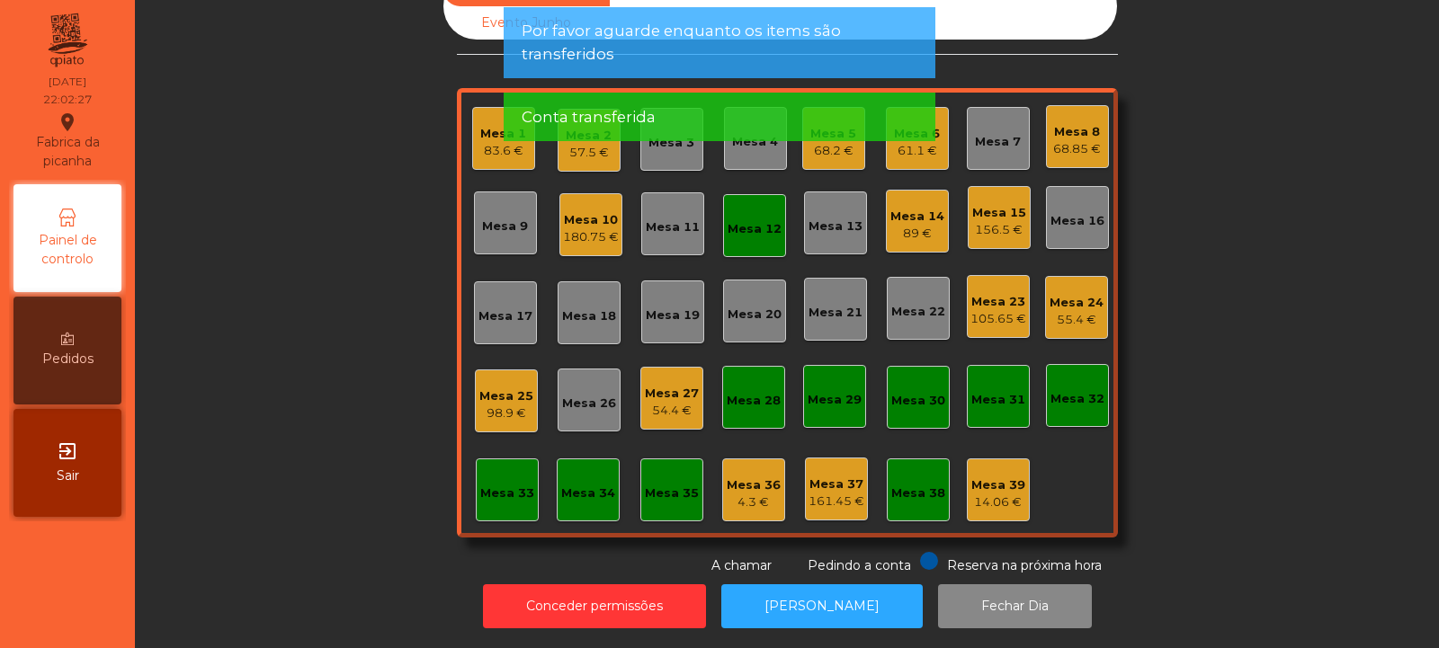
click at [752, 220] on div "Mesa 12" at bounding box center [755, 229] width 54 height 18
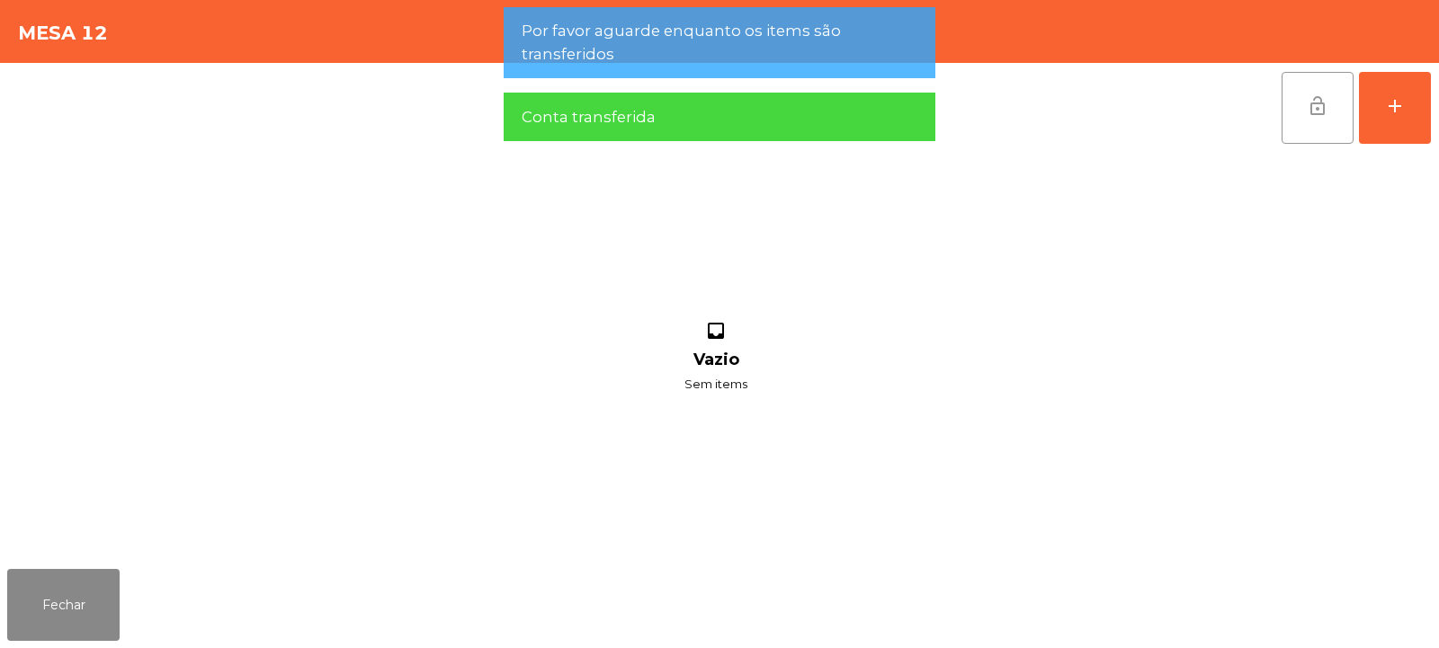
click at [1320, 112] on span "lock_open" at bounding box center [1318, 106] width 22 height 22
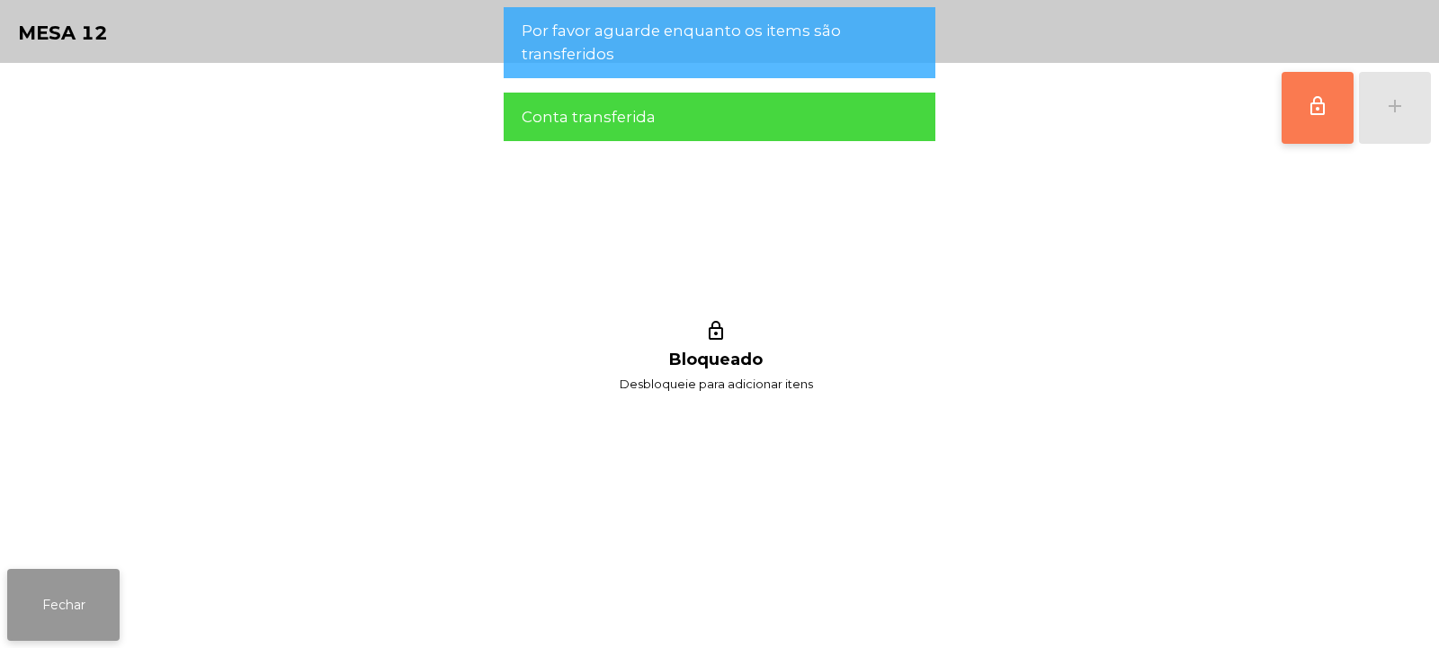
click at [59, 612] on button "Fechar" at bounding box center [63, 605] width 112 height 72
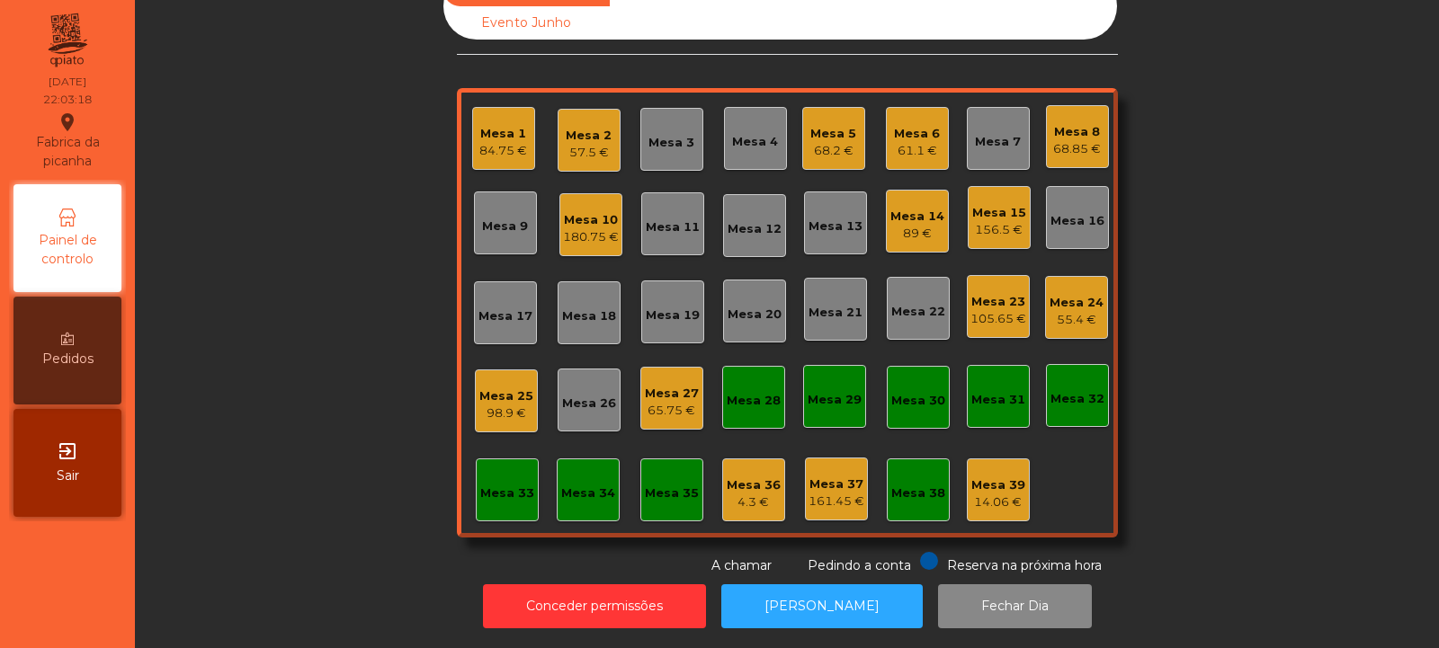
scroll to position [0, 0]
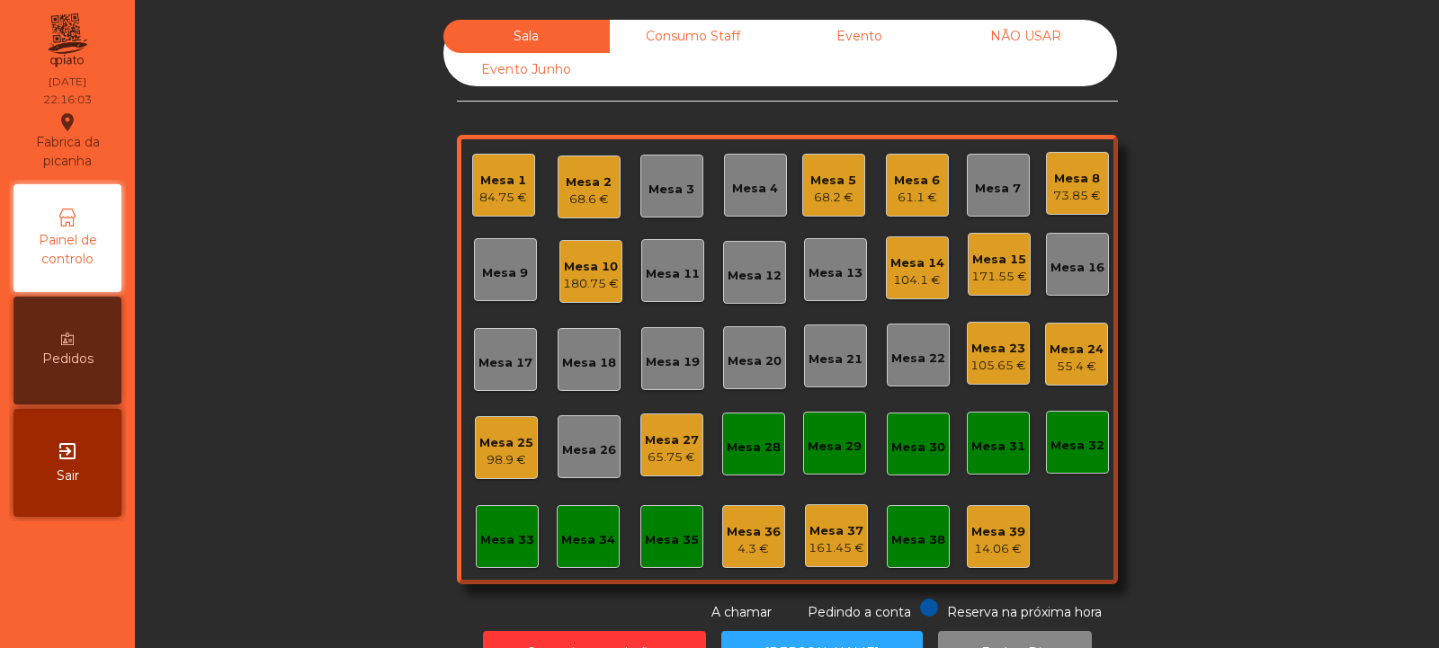
click at [1063, 364] on div "55.4 €" at bounding box center [1077, 367] width 54 height 18
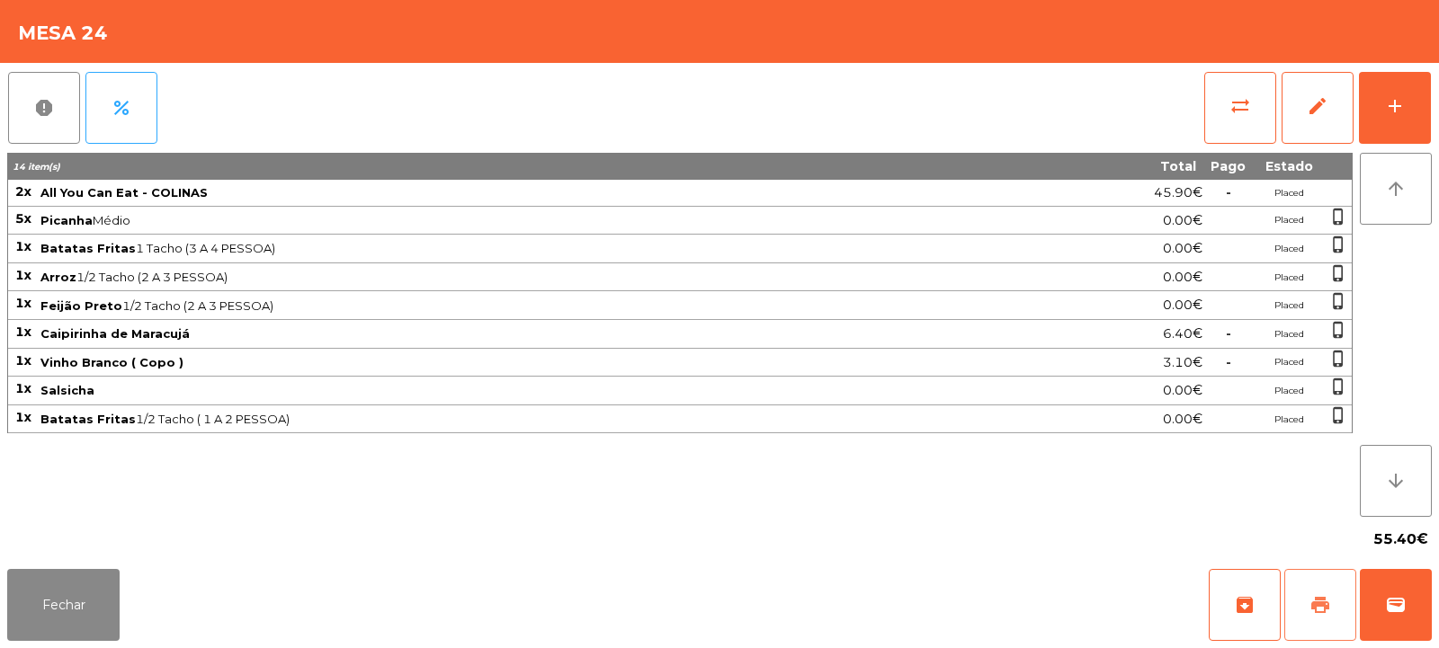
click at [1327, 596] on span "print" at bounding box center [1320, 605] width 22 height 22
click at [1311, 608] on span "print" at bounding box center [1320, 605] width 22 height 22
click at [1400, 602] on span "wallet" at bounding box center [1396, 605] width 22 height 22
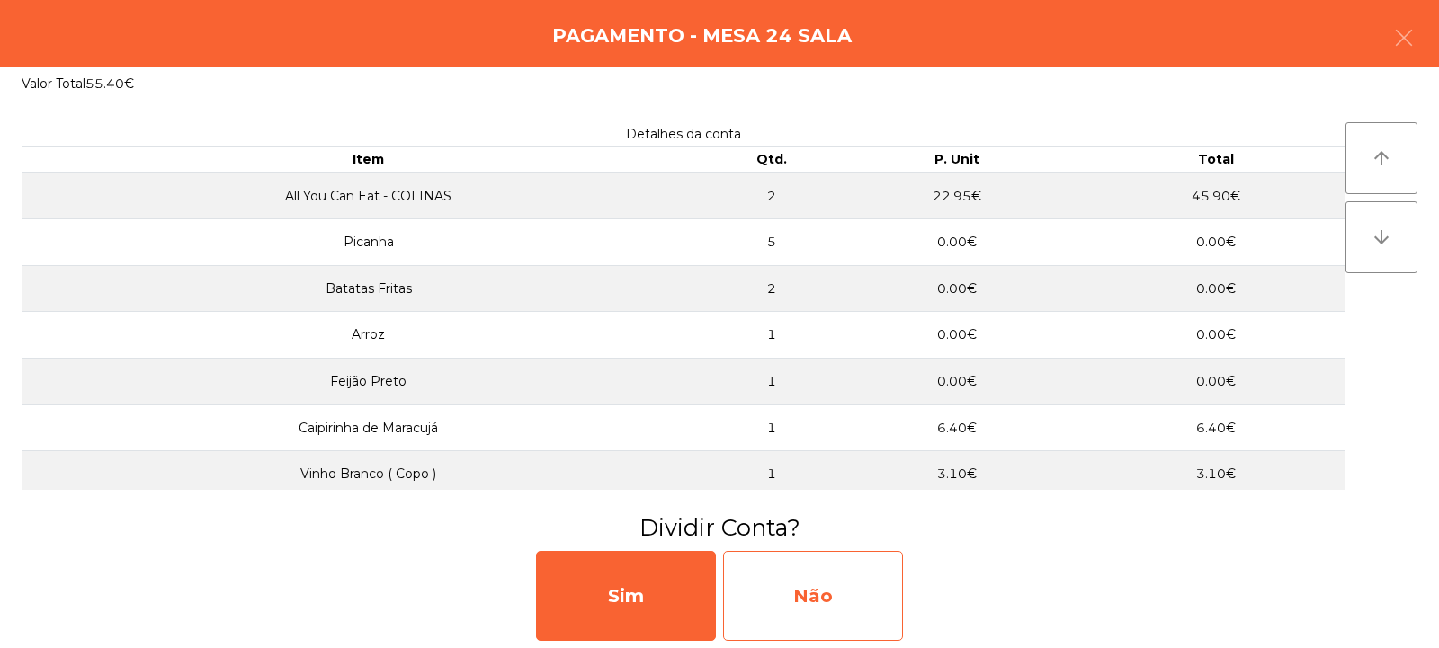
click at [817, 604] on div "Não" at bounding box center [813, 596] width 180 height 90
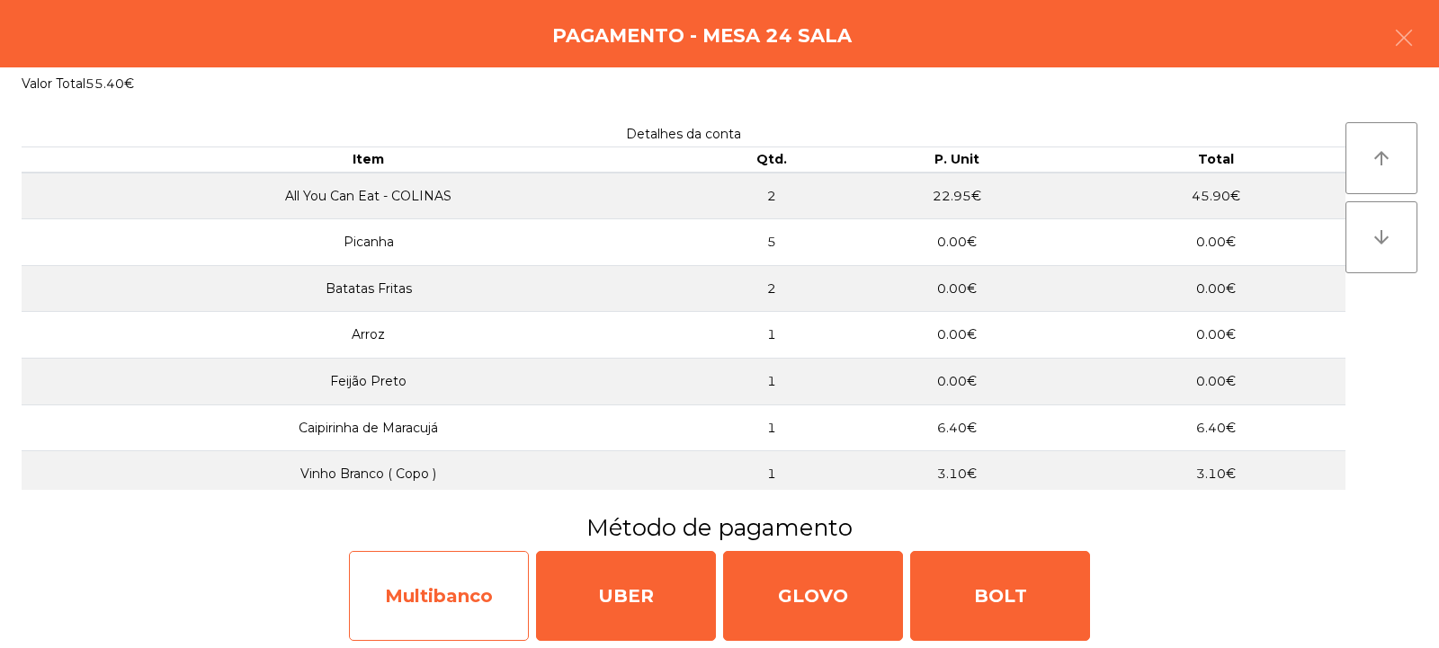
click at [400, 596] on div "Multibanco" at bounding box center [439, 596] width 180 height 90
select select "**"
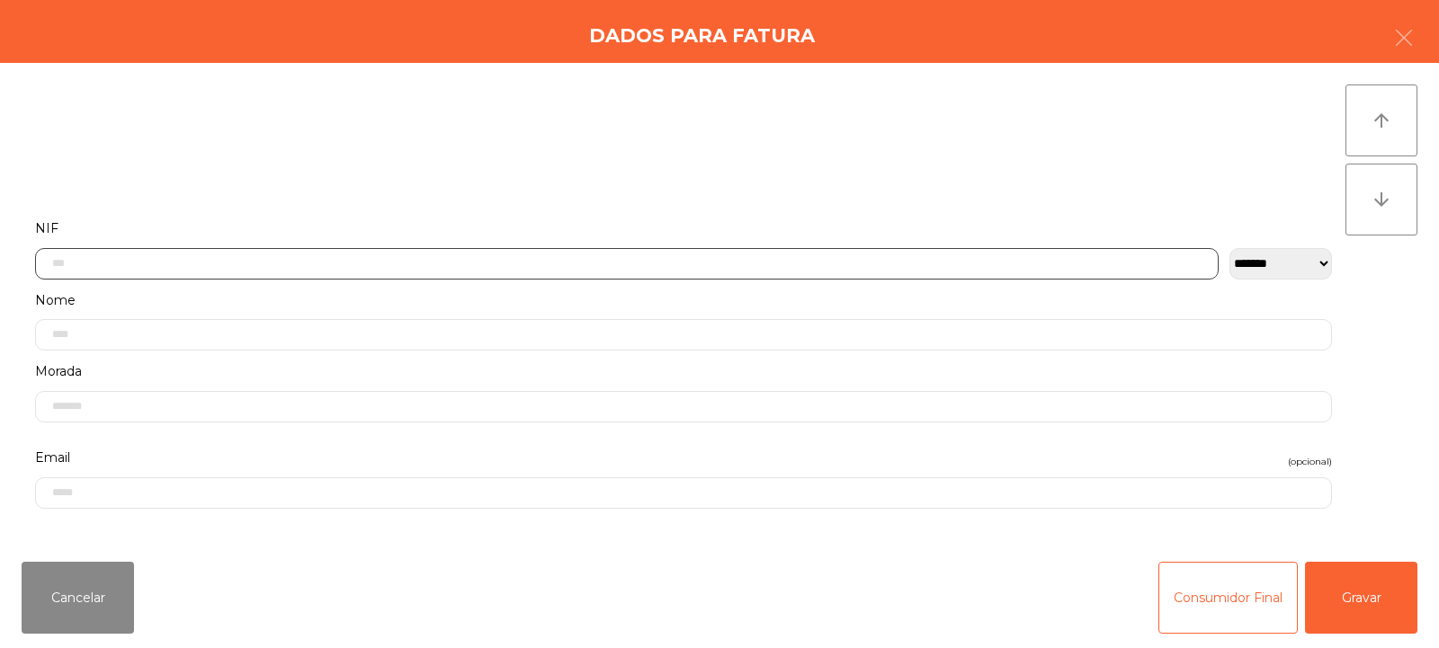
click at [583, 258] on input "text" at bounding box center [627, 263] width 1184 height 31
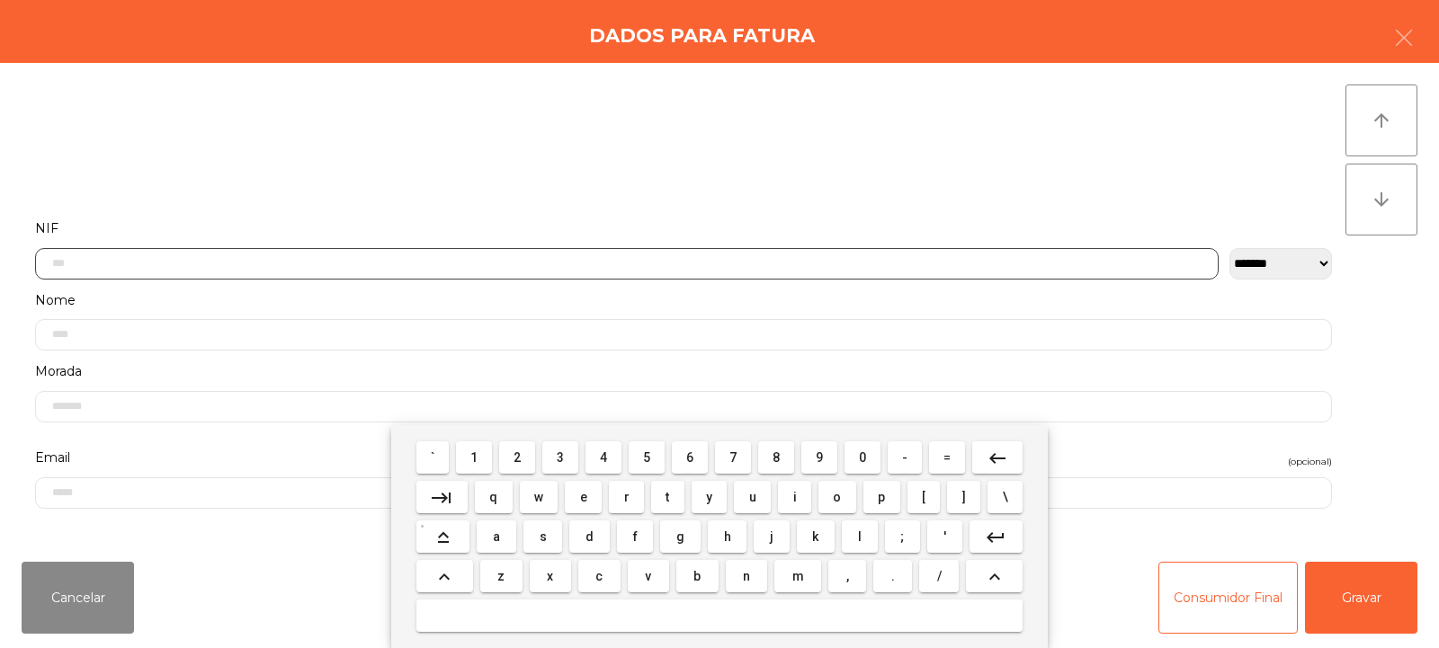
scroll to position [131, 0]
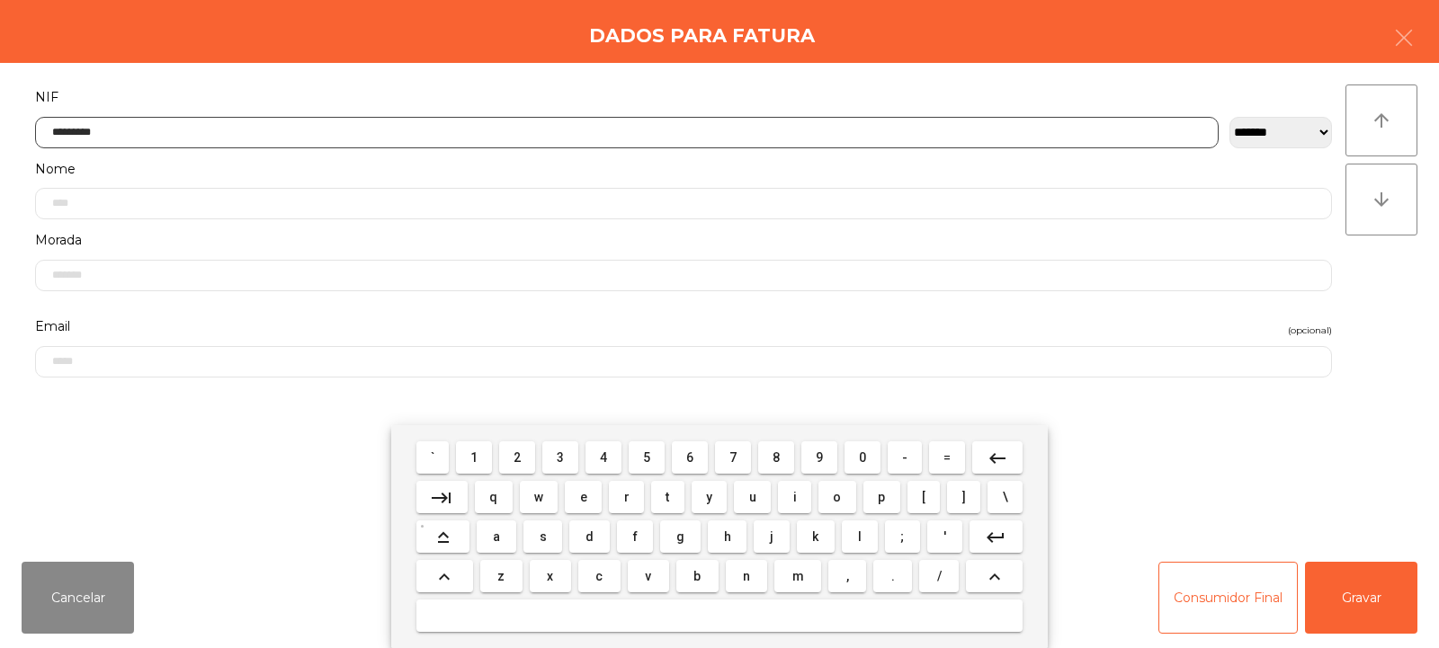
type input "*********"
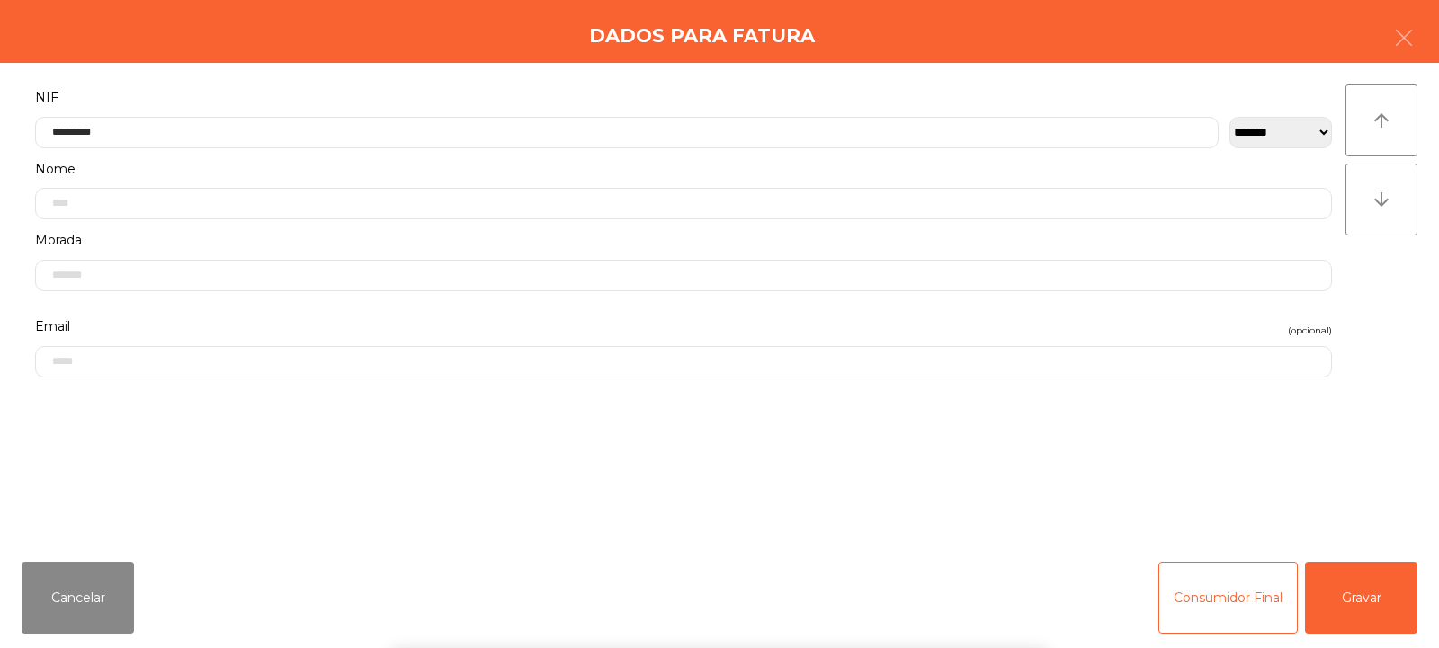
click at [1370, 294] on div "arrow_upward arrow_downward" at bounding box center [1381, 306] width 72 height 442
click at [1376, 605] on button "Gravar" at bounding box center [1361, 598] width 112 height 72
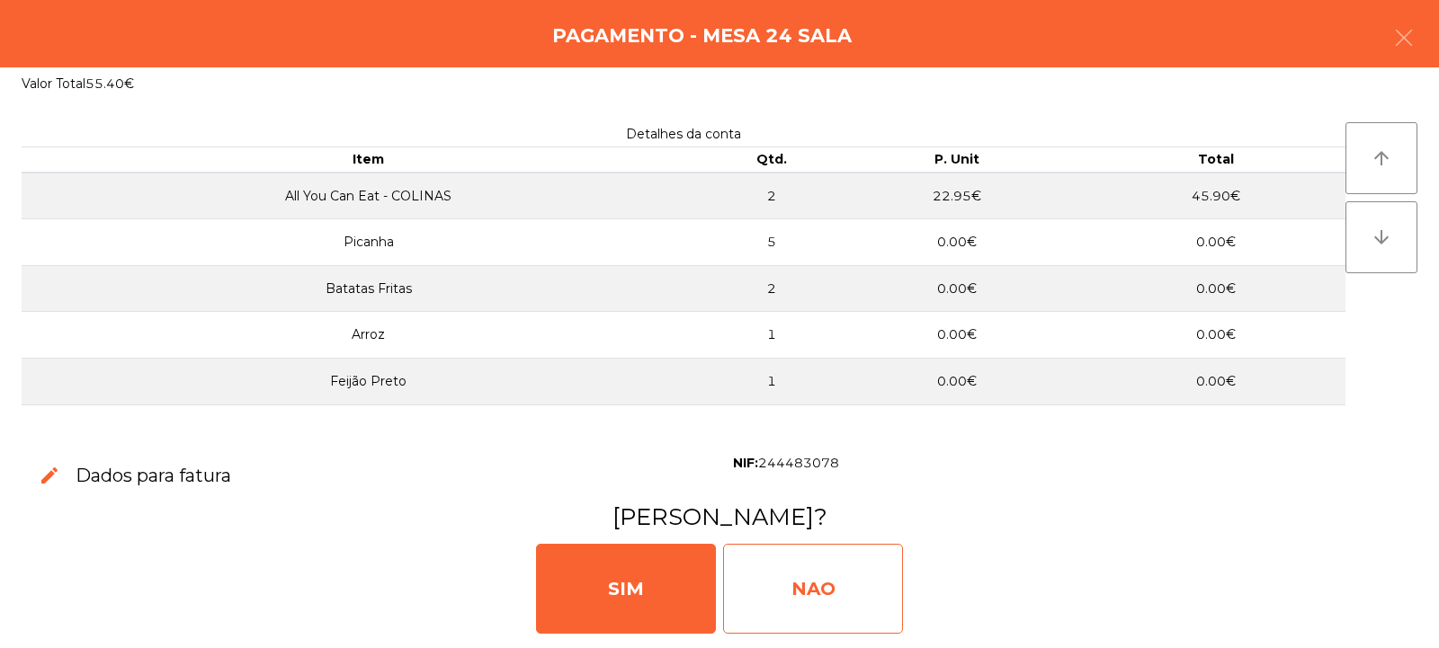
click at [797, 585] on div "NAO" at bounding box center [813, 589] width 180 height 90
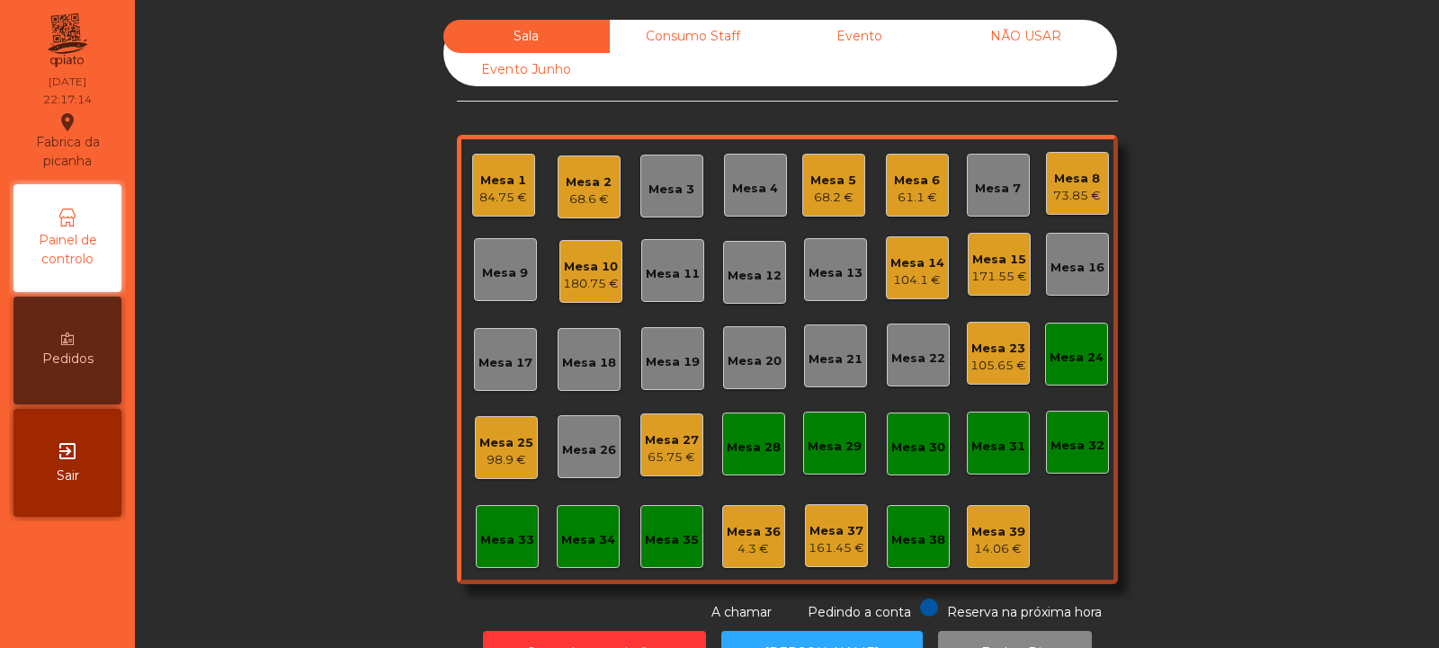
click at [1076, 350] on div "Mesa 24" at bounding box center [1077, 358] width 54 height 18
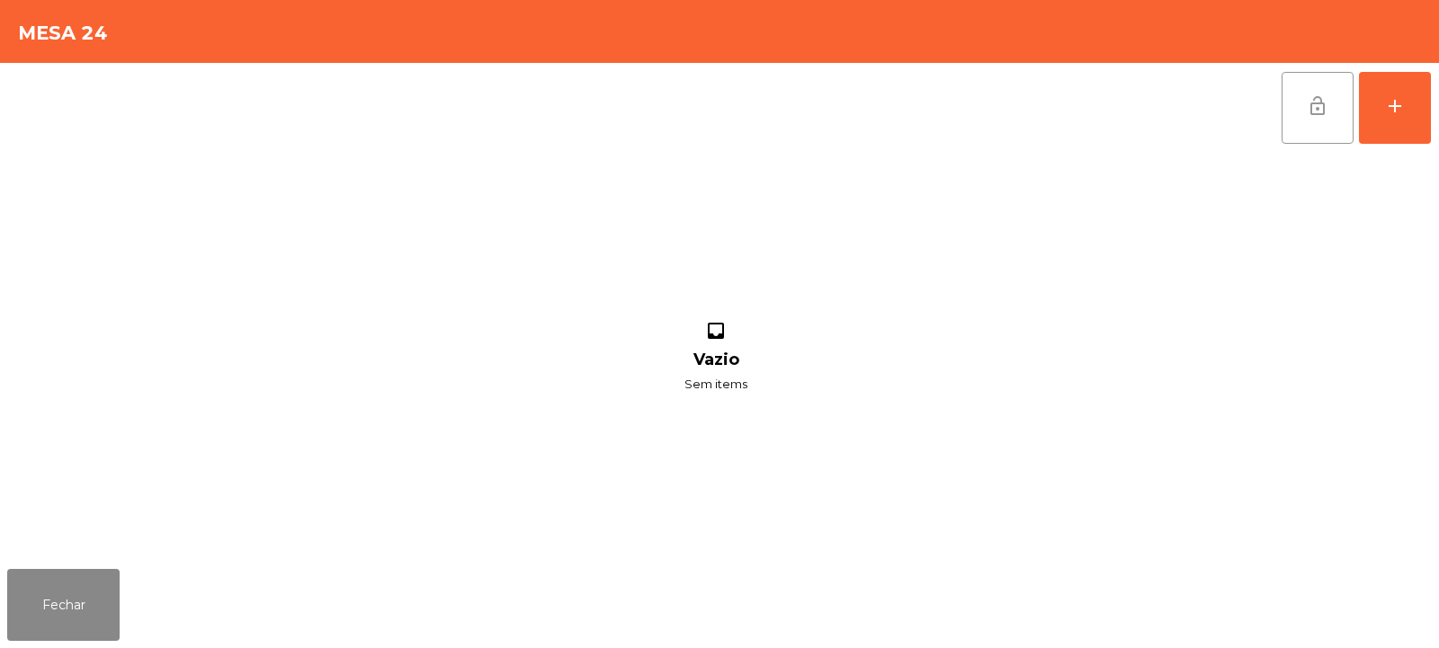
click at [1318, 109] on span "lock_open" at bounding box center [1318, 106] width 22 height 22
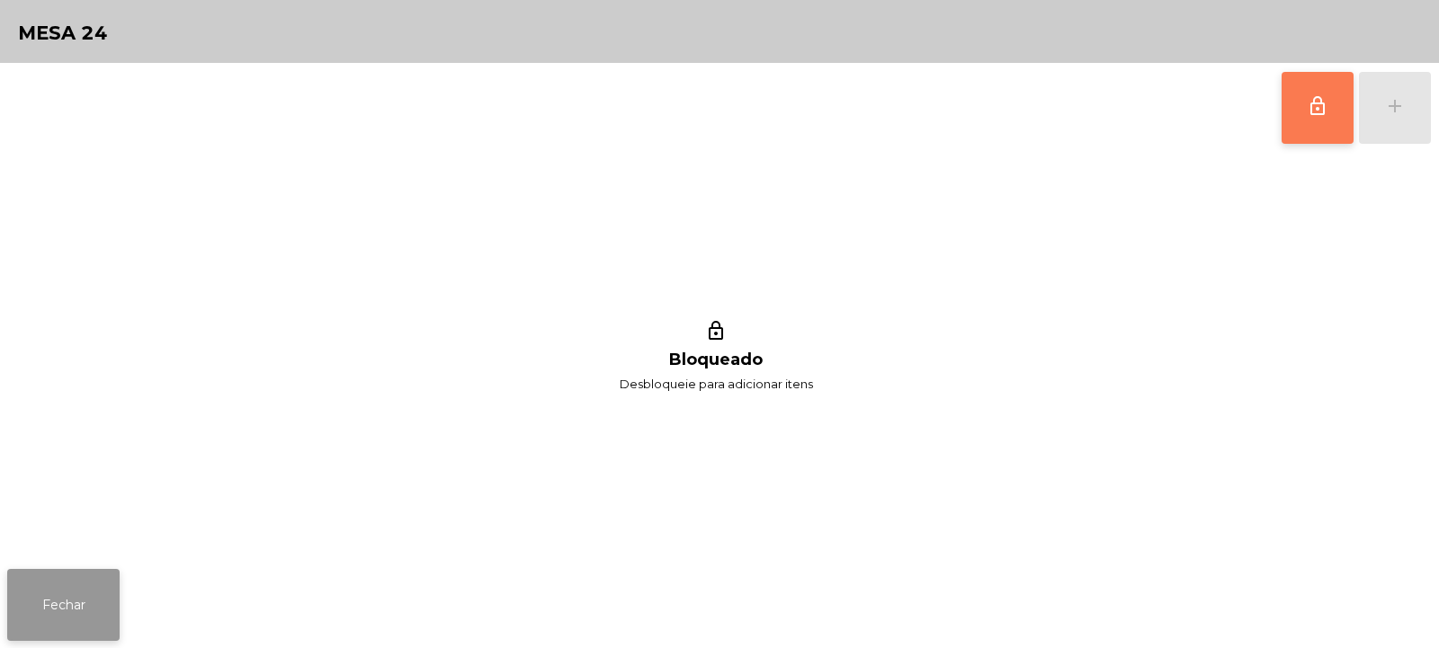
click at [66, 608] on button "Fechar" at bounding box center [63, 605] width 112 height 72
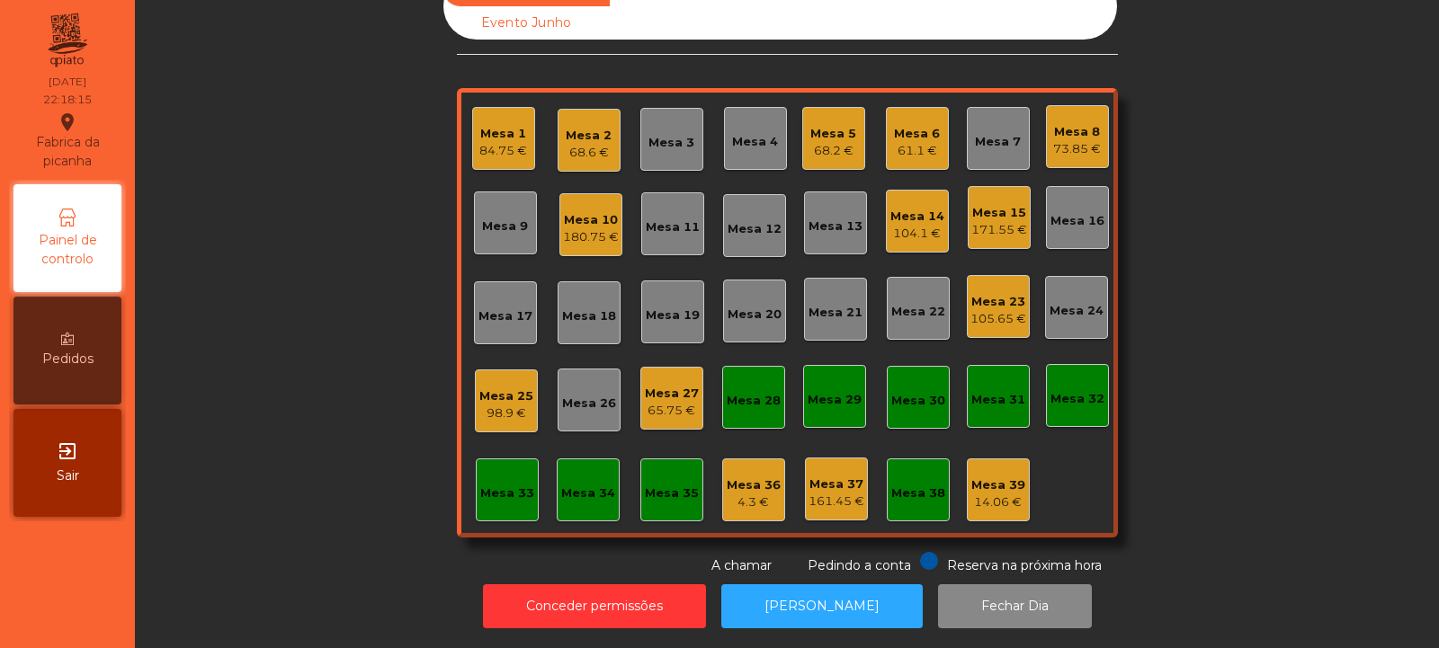
scroll to position [0, 0]
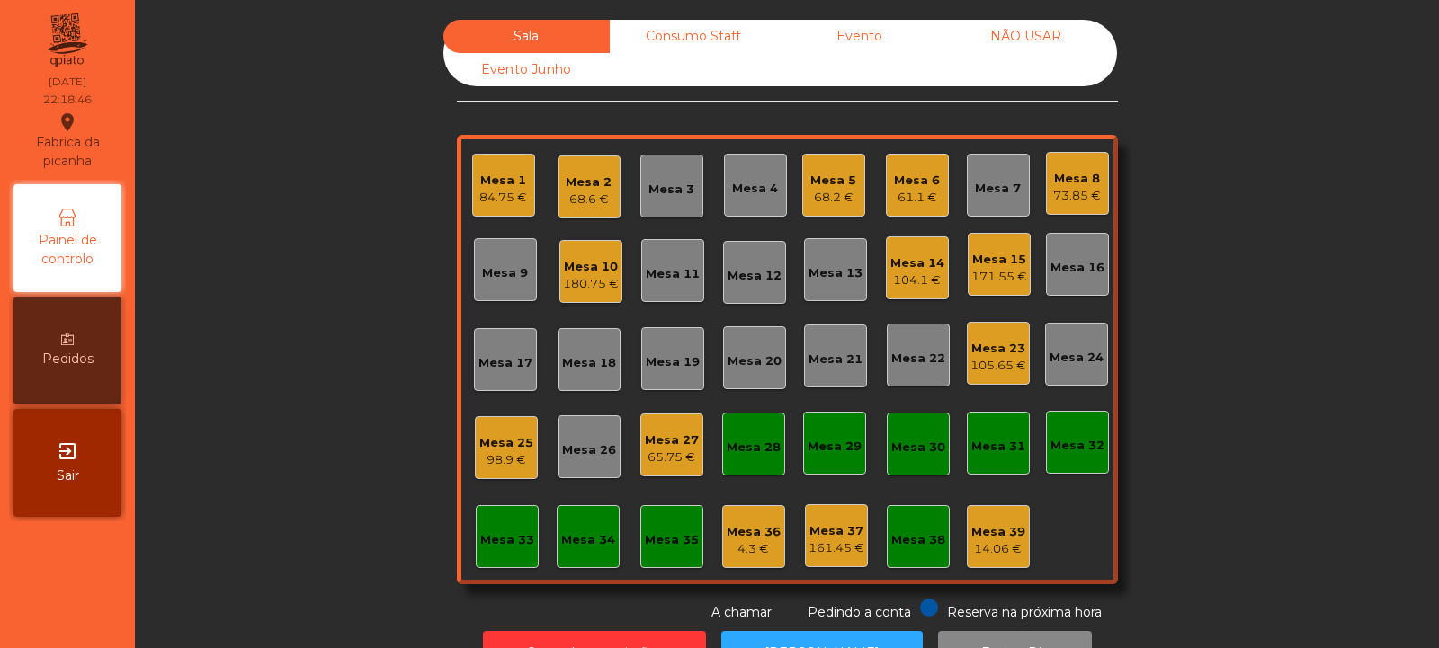
click at [692, 42] on div "Consumo Staff" at bounding box center [693, 36] width 166 height 33
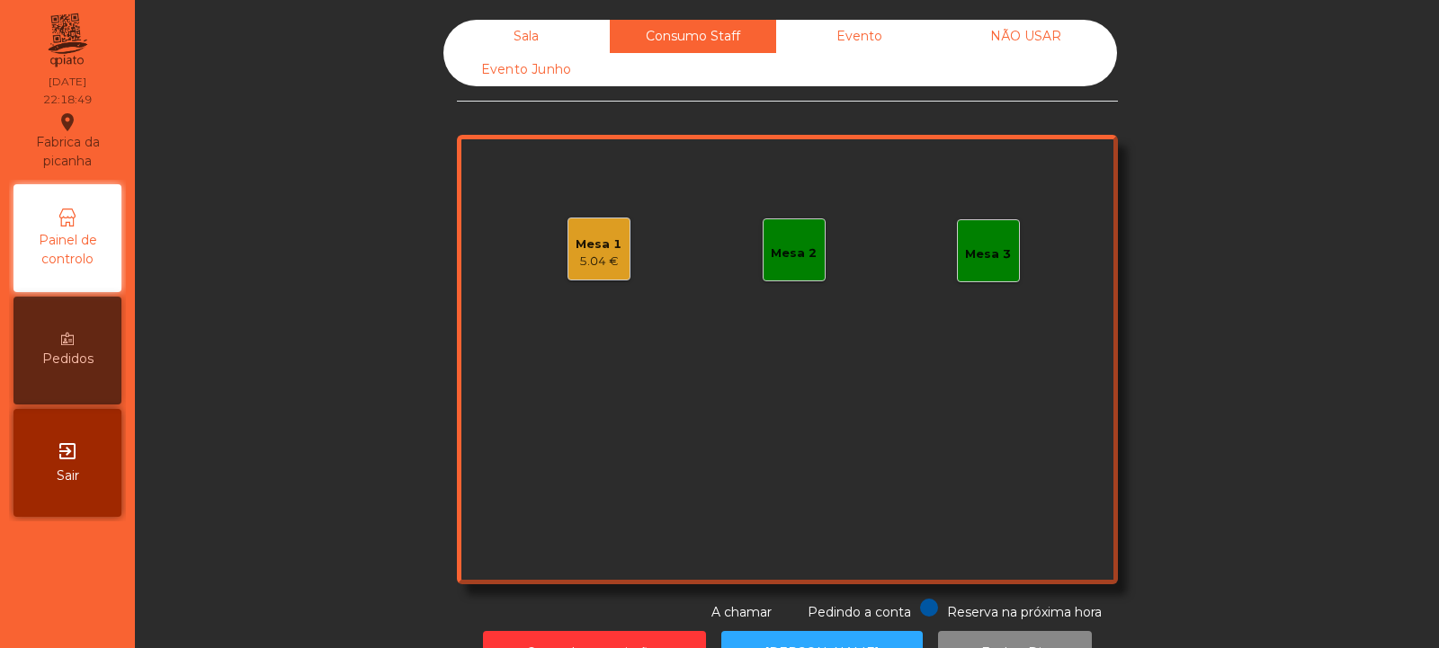
click at [790, 267] on div "Mesa 2" at bounding box center [794, 250] width 63 height 63
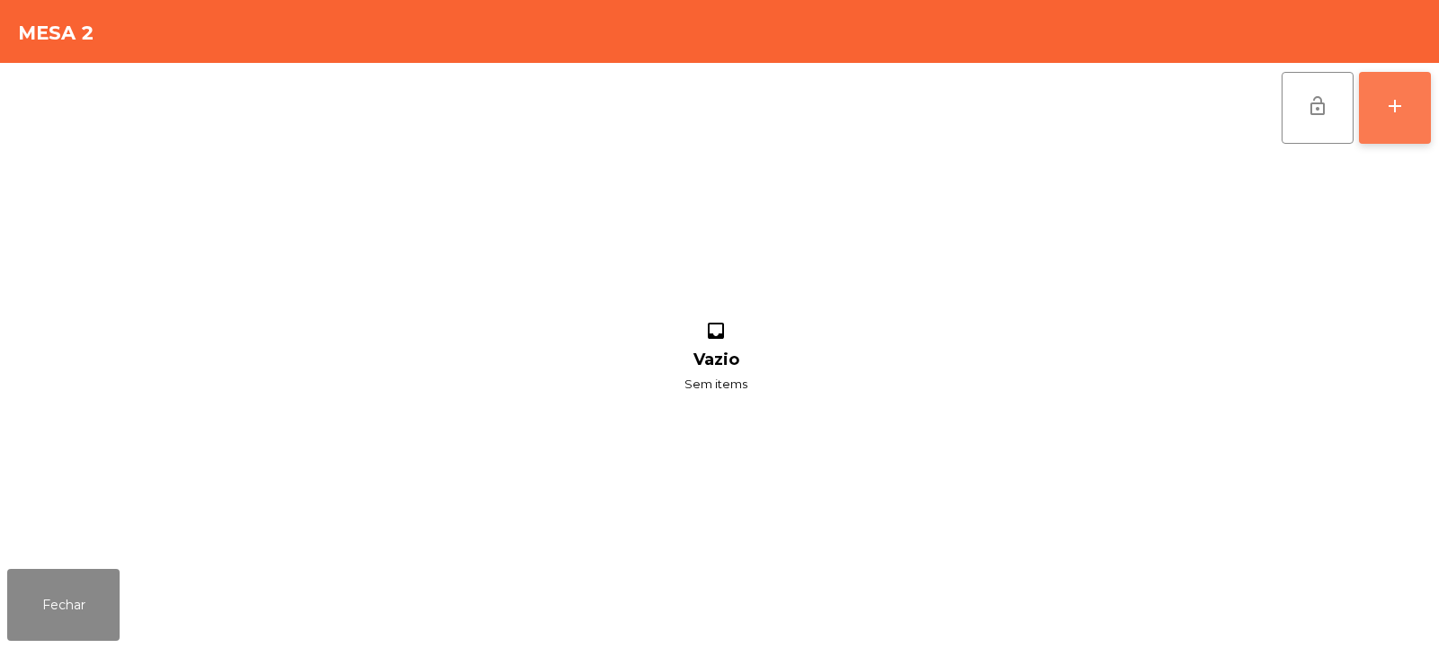
click at [1409, 103] on button "add" at bounding box center [1395, 108] width 72 height 72
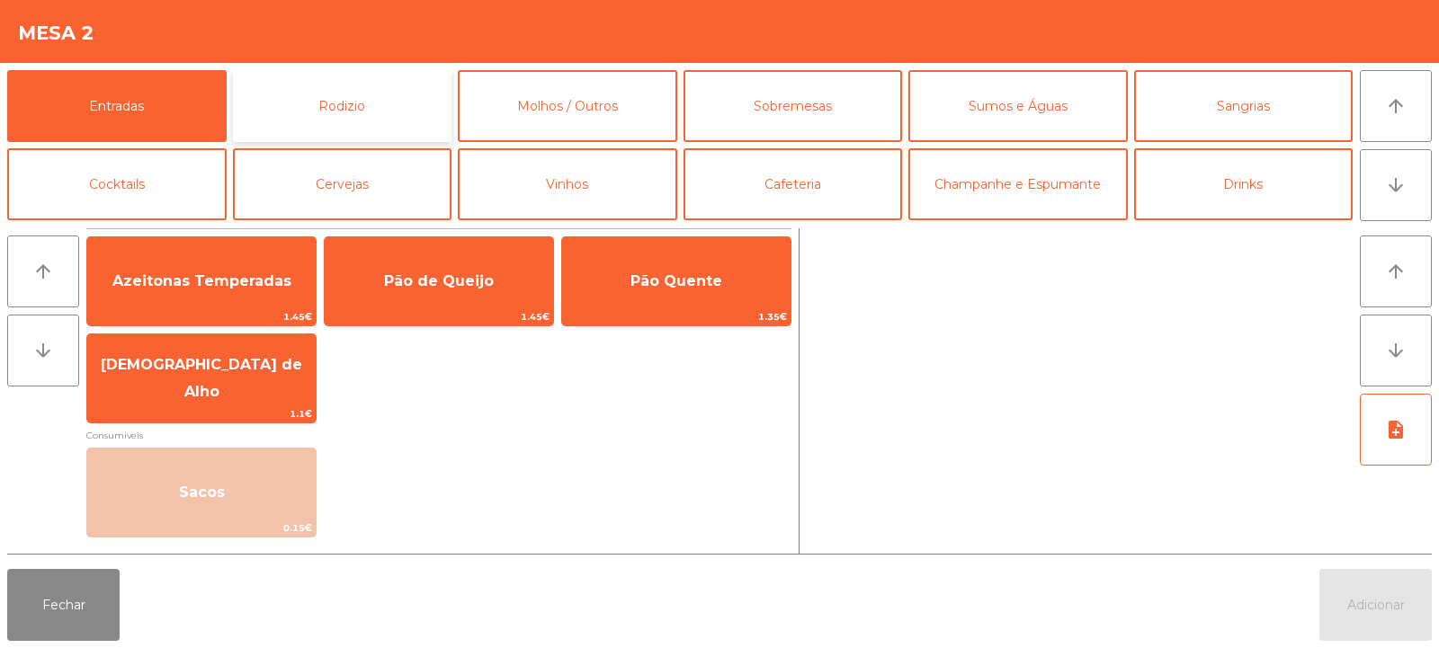
click at [352, 108] on button "Rodizio" at bounding box center [342, 106] width 219 height 72
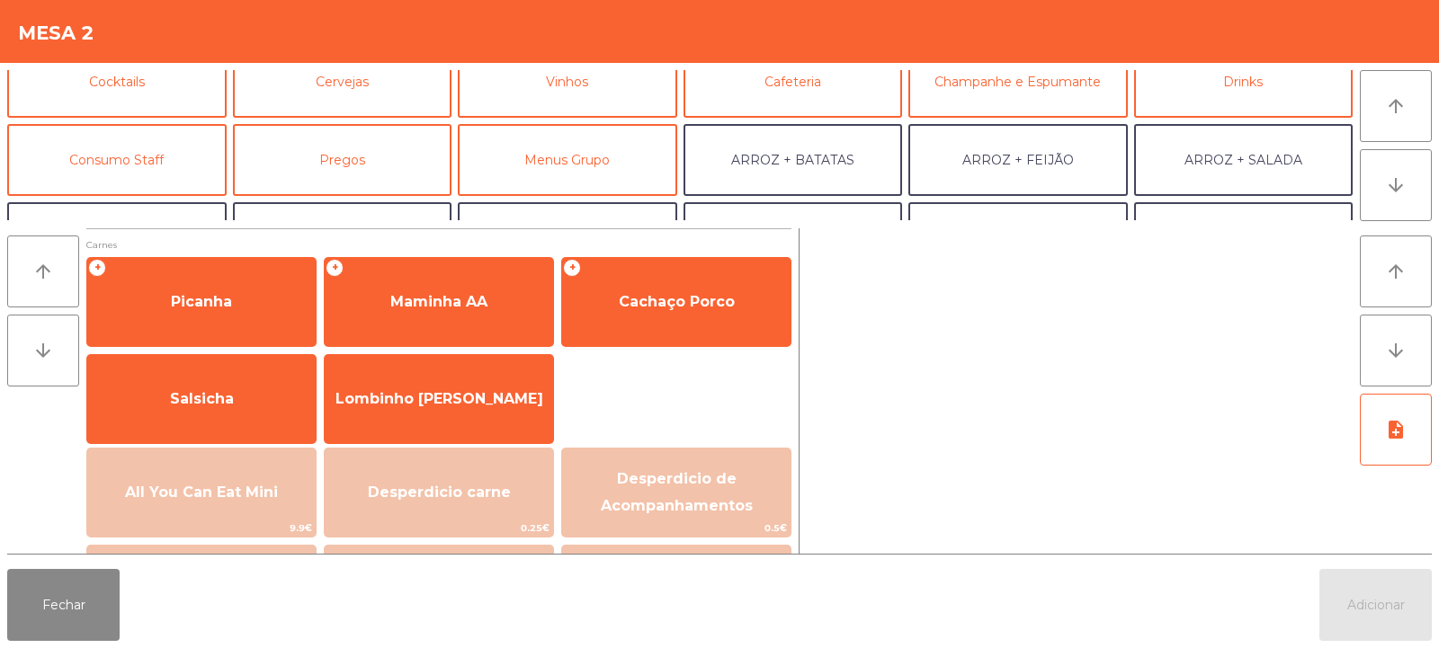
scroll to position [103, 0]
click at [165, 169] on button "Consumo Staff" at bounding box center [116, 159] width 219 height 72
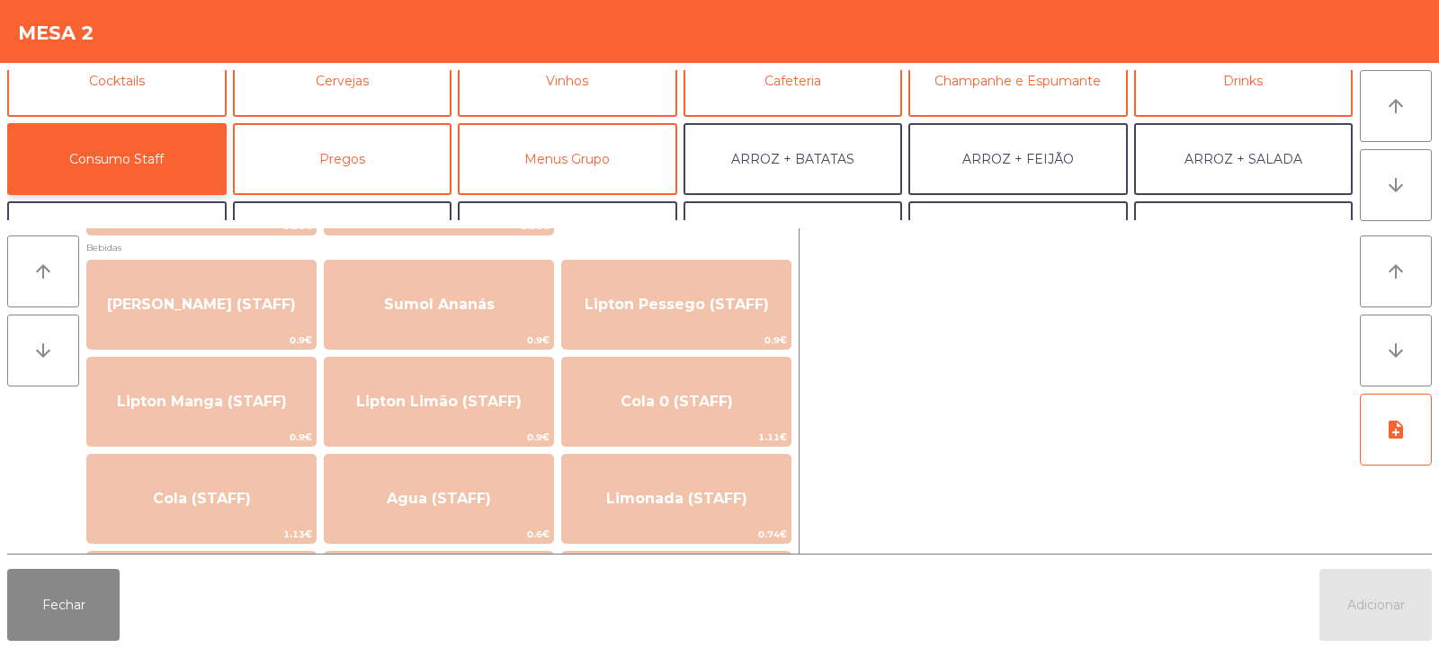
scroll to position [232, 0]
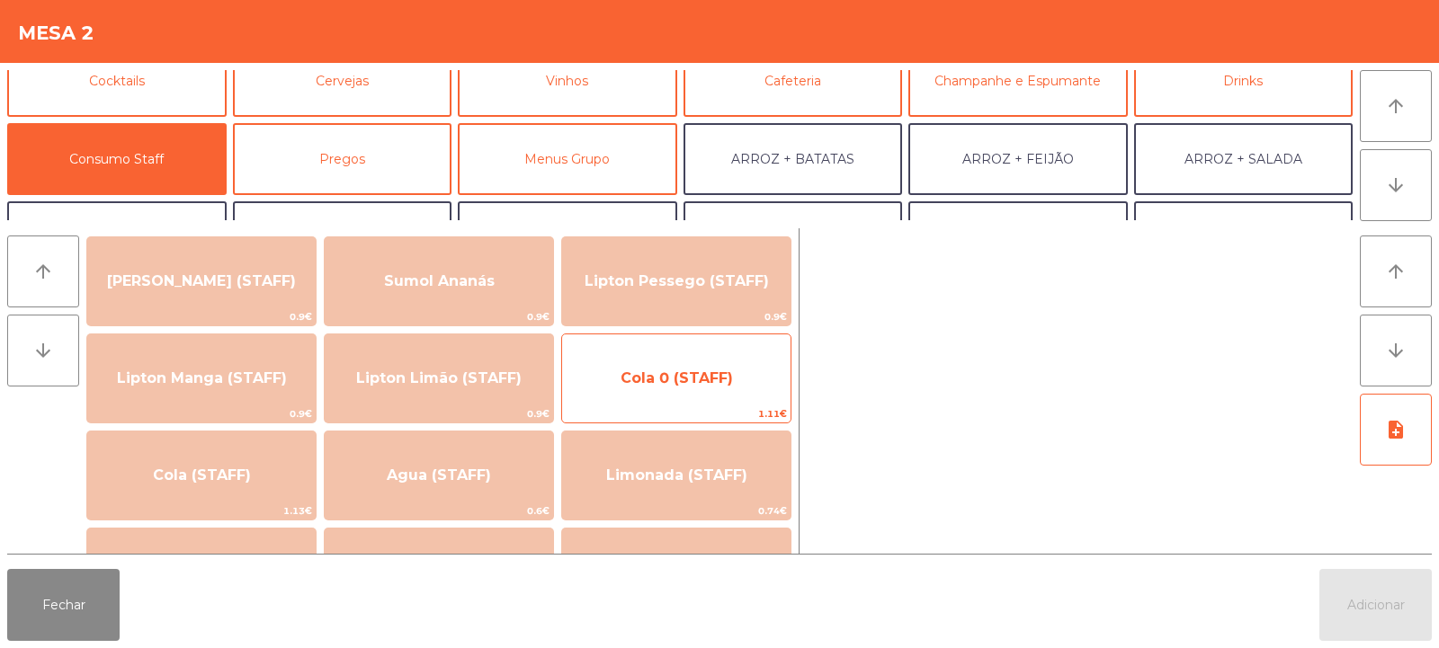
click at [669, 400] on span "Cola 0 (STAFF)" at bounding box center [676, 378] width 228 height 49
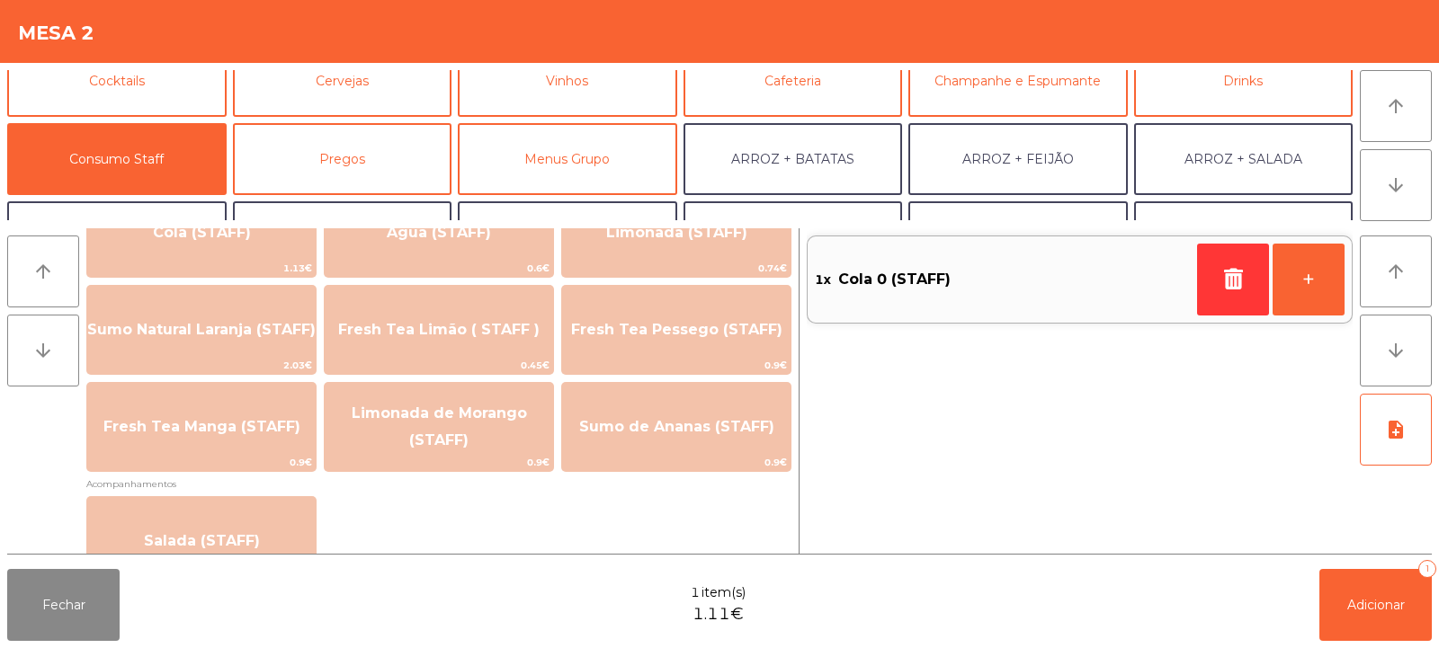
scroll to position [510, 0]
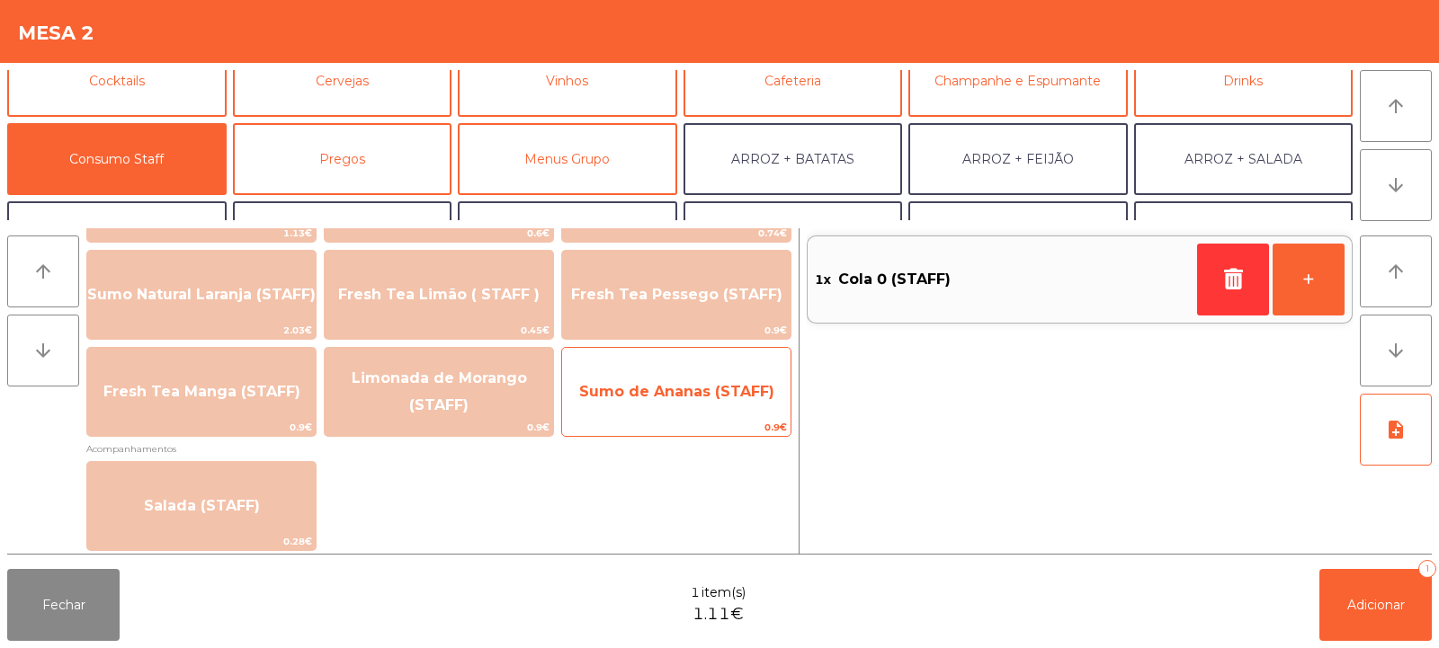
click at [670, 415] on span "Sumo de Ananas (STAFF)" at bounding box center [676, 392] width 228 height 49
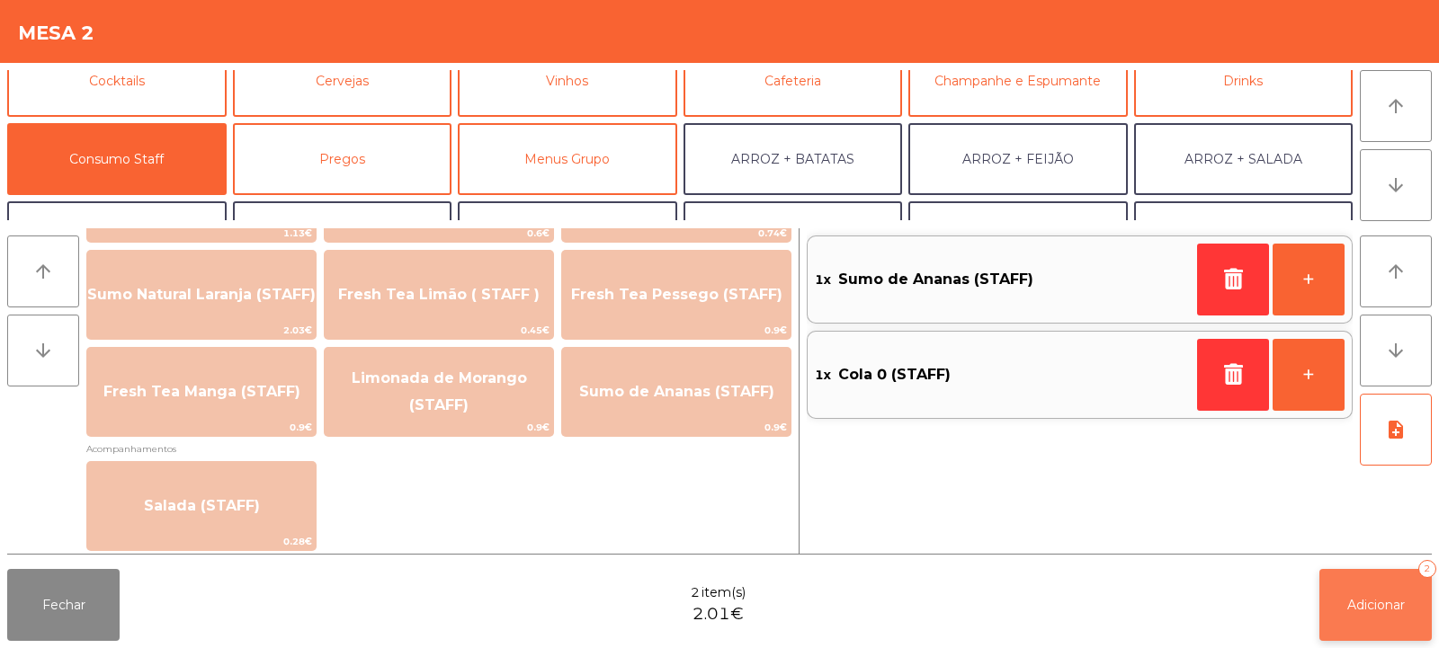
click at [1371, 611] on span "Adicionar" at bounding box center [1376, 605] width 58 height 16
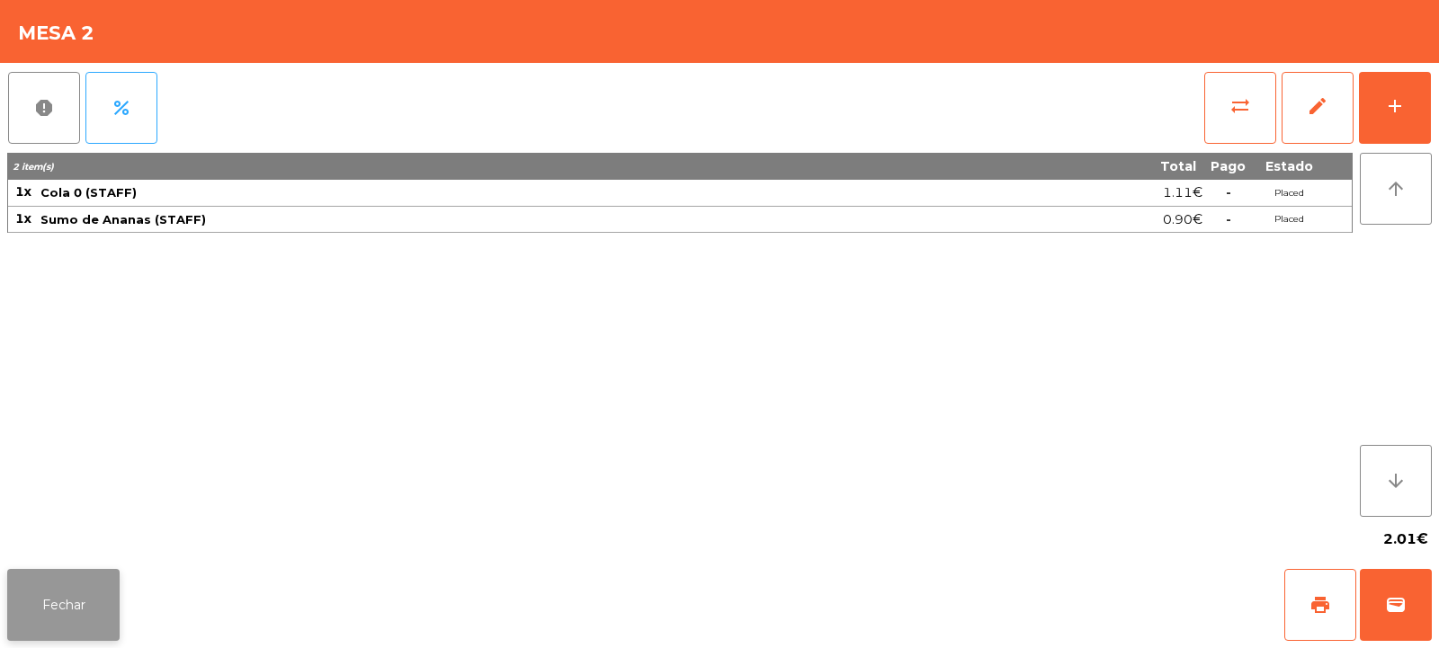
click at [77, 606] on button "Fechar" at bounding box center [63, 605] width 112 height 72
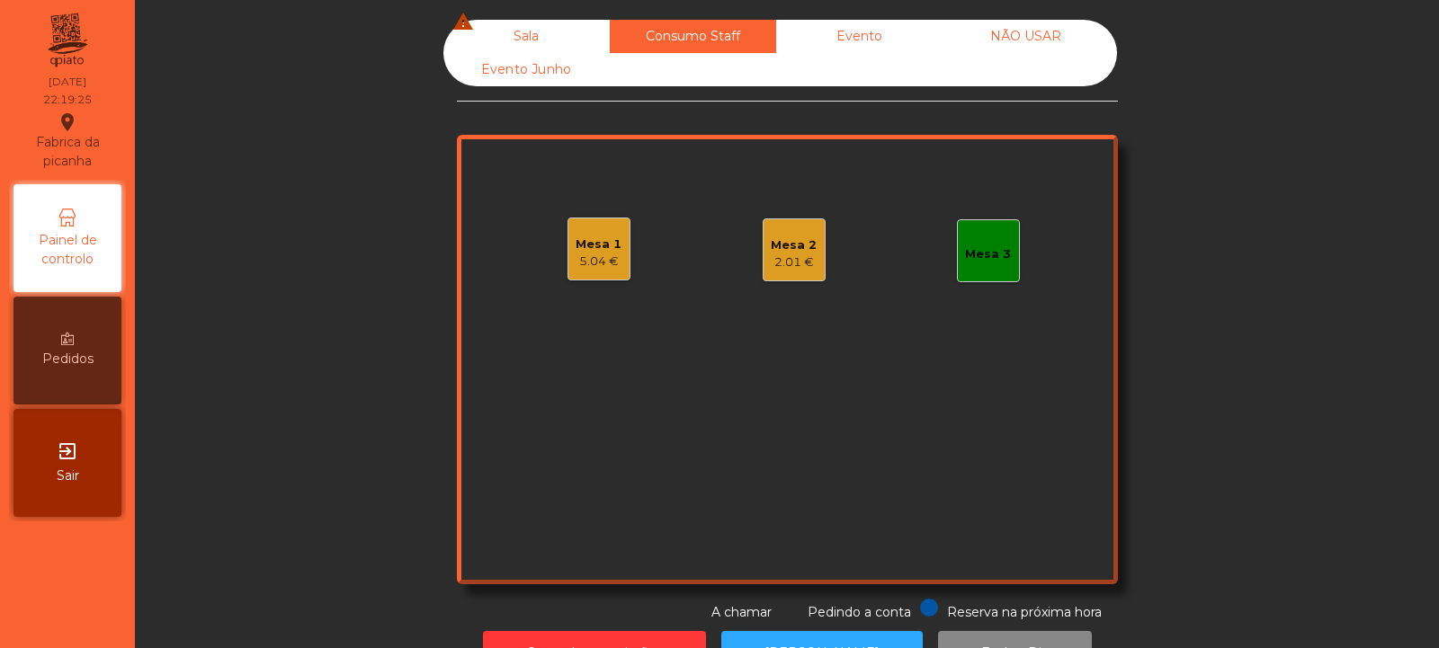
click at [697, 28] on div "Consumo Staff" at bounding box center [693, 36] width 166 height 33
click at [763, 257] on div "Mesa 2 2.01 €" at bounding box center [794, 250] width 63 height 63
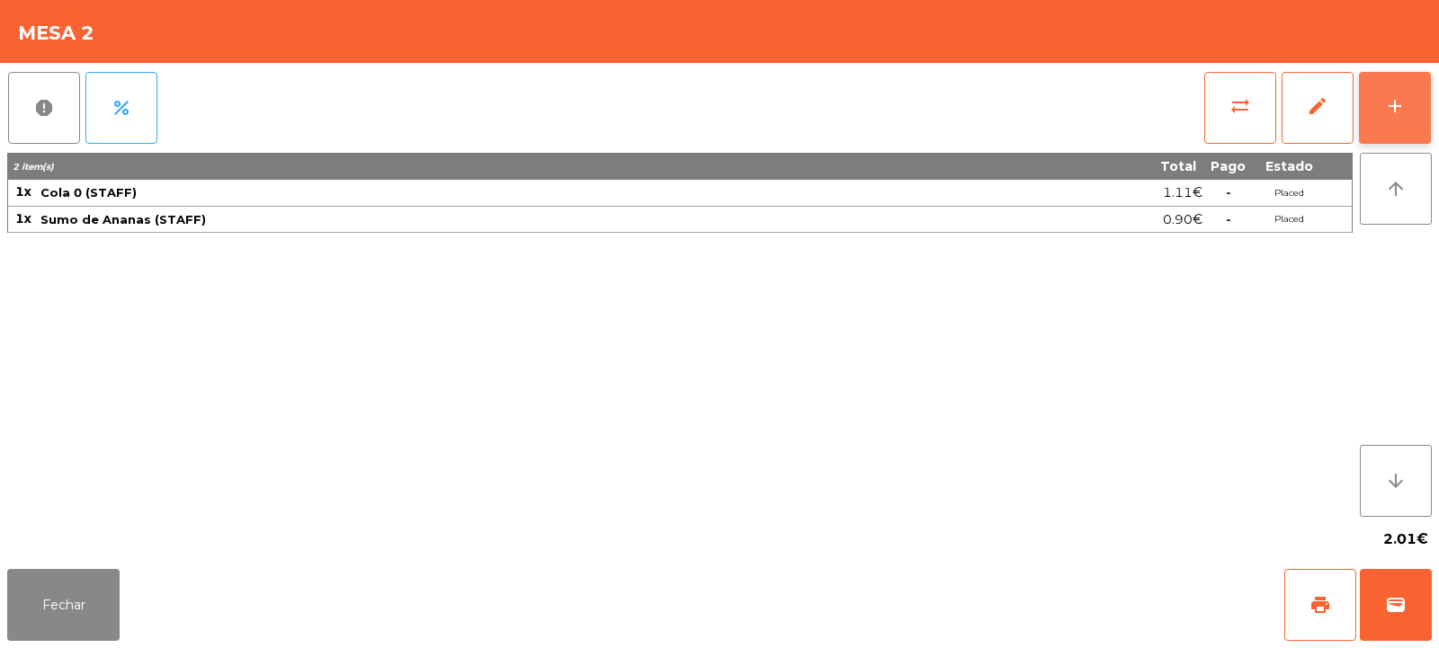
click at [1415, 127] on button "add" at bounding box center [1395, 108] width 72 height 72
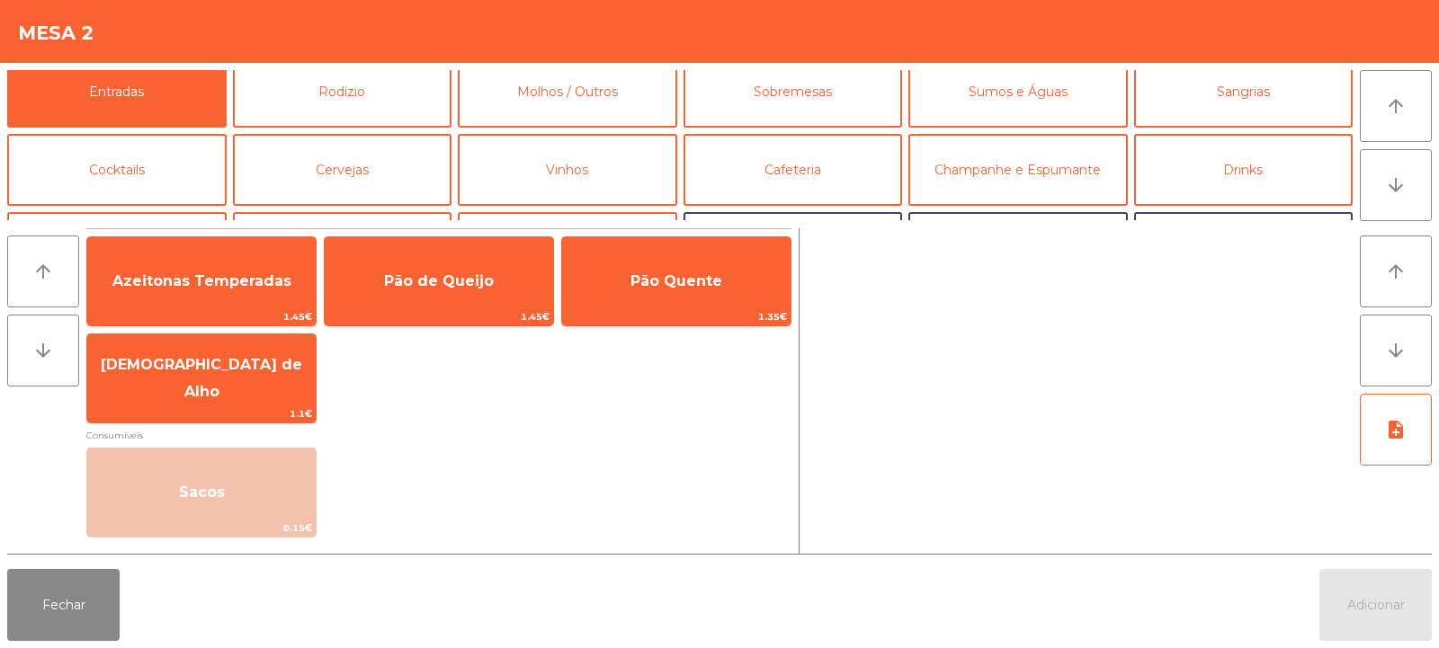
scroll to position [0, 0]
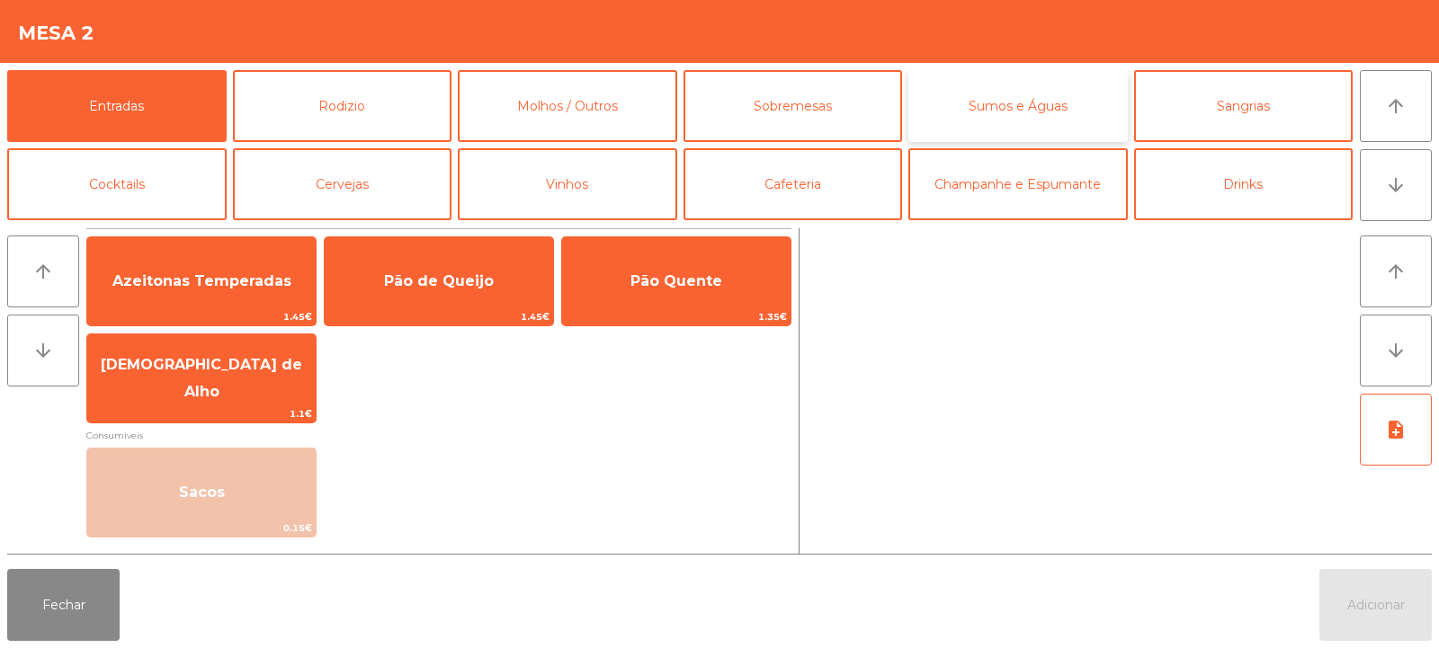
click at [1005, 123] on button "Sumos e Águas" at bounding box center [1017, 106] width 219 height 72
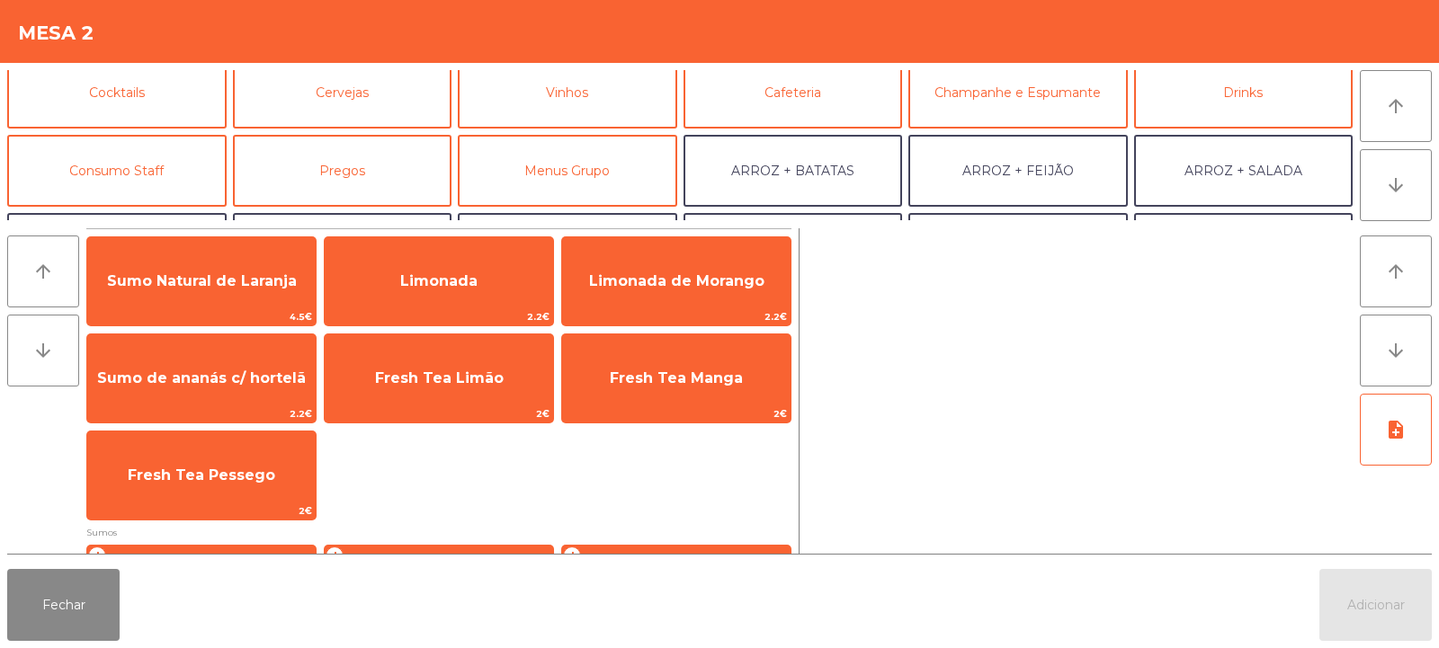
scroll to position [103, 0]
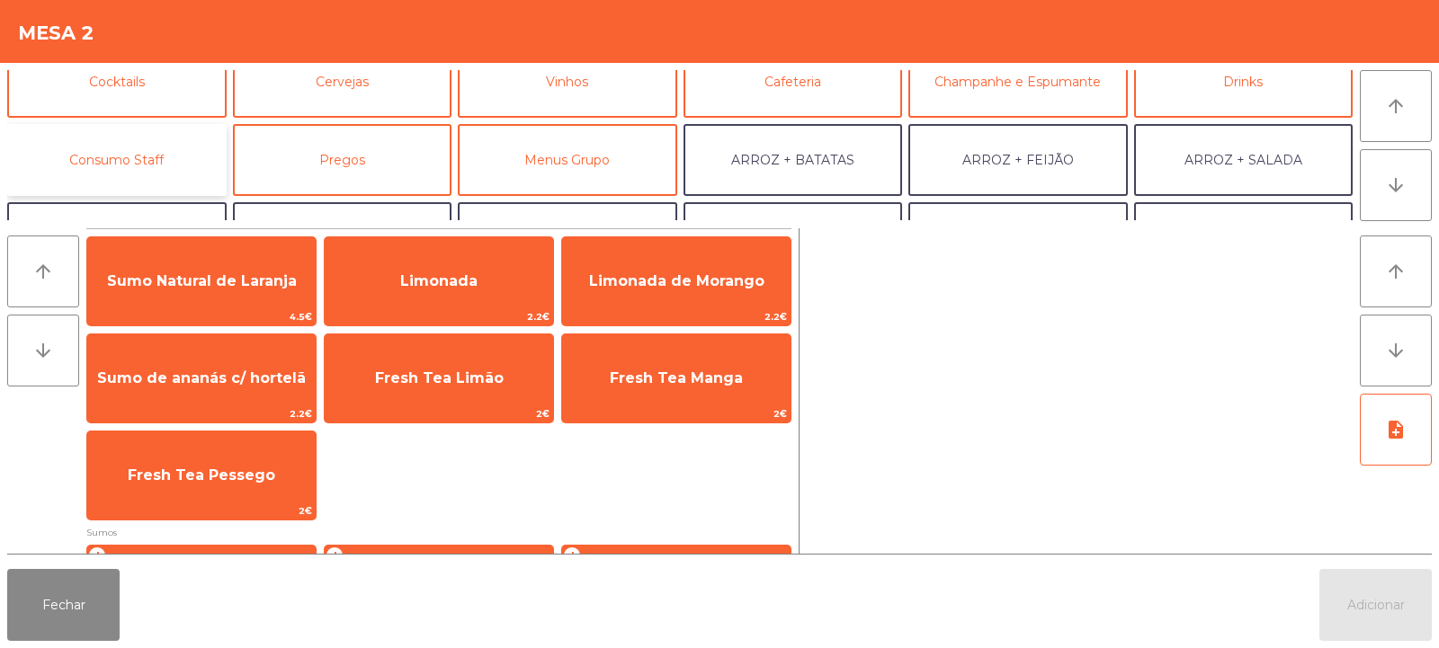
click at [141, 172] on button "Consumo Staff" at bounding box center [116, 160] width 219 height 72
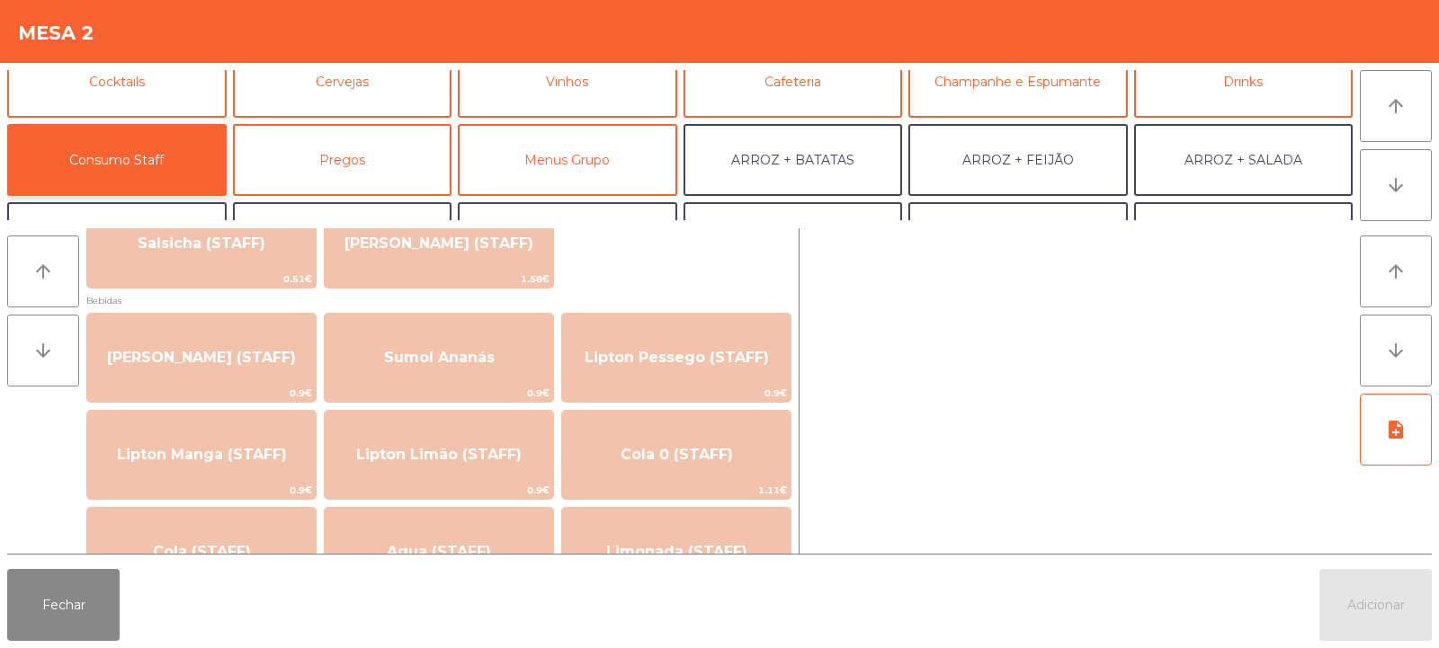
scroll to position [158, 0]
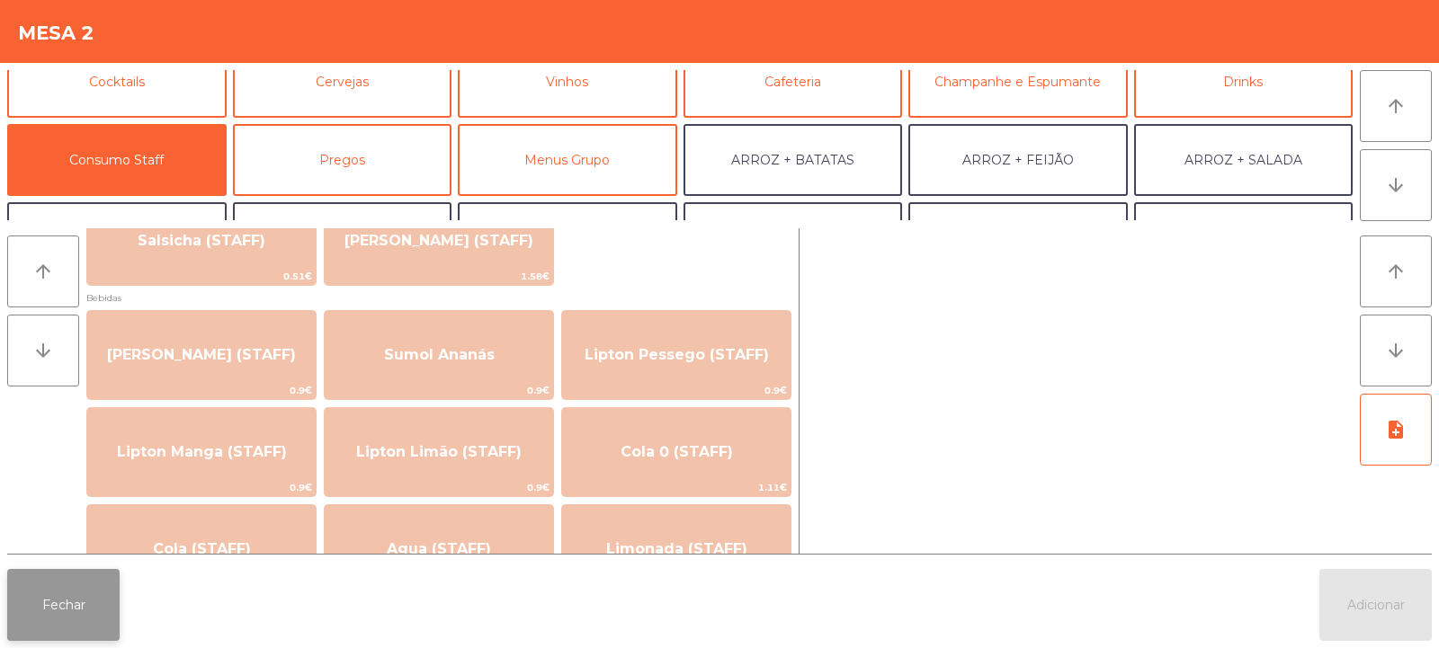
click at [78, 608] on button "Fechar" at bounding box center [63, 605] width 112 height 72
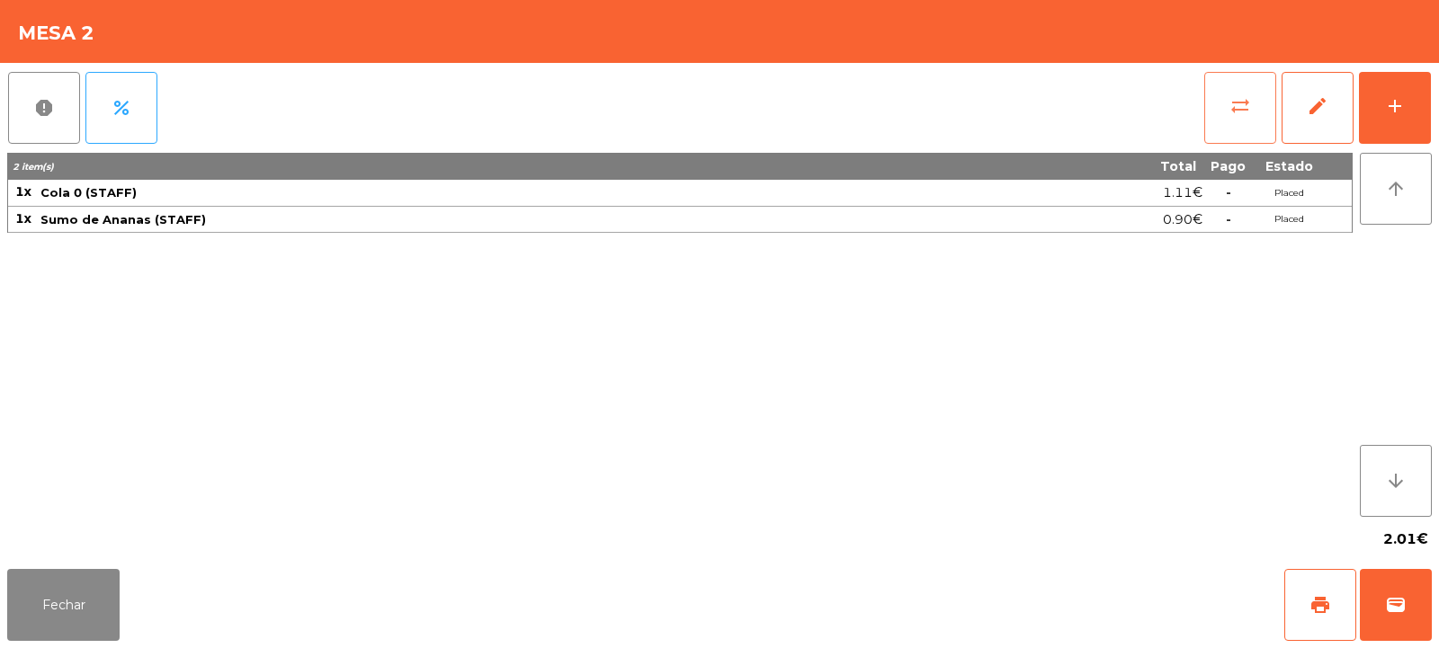
click at [1241, 127] on button "sync_alt" at bounding box center [1240, 108] width 72 height 72
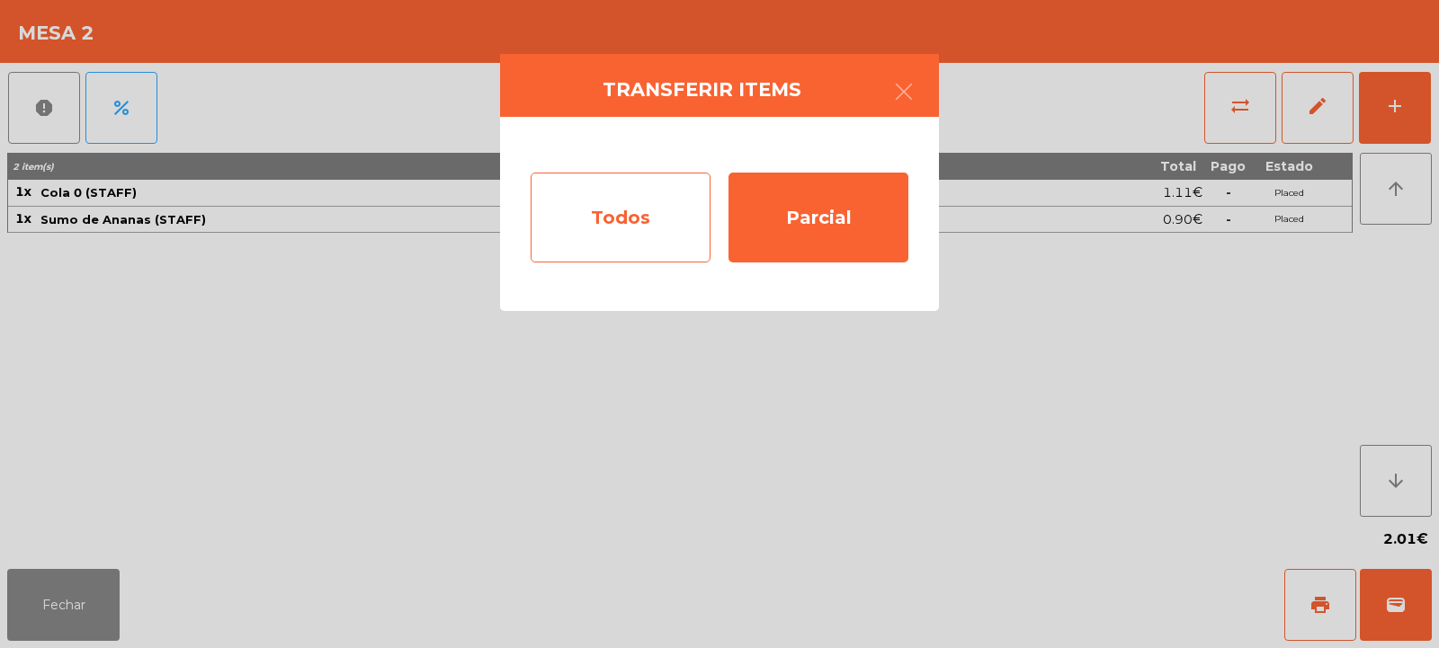
click at [648, 232] on div "Todos" at bounding box center [621, 218] width 180 height 90
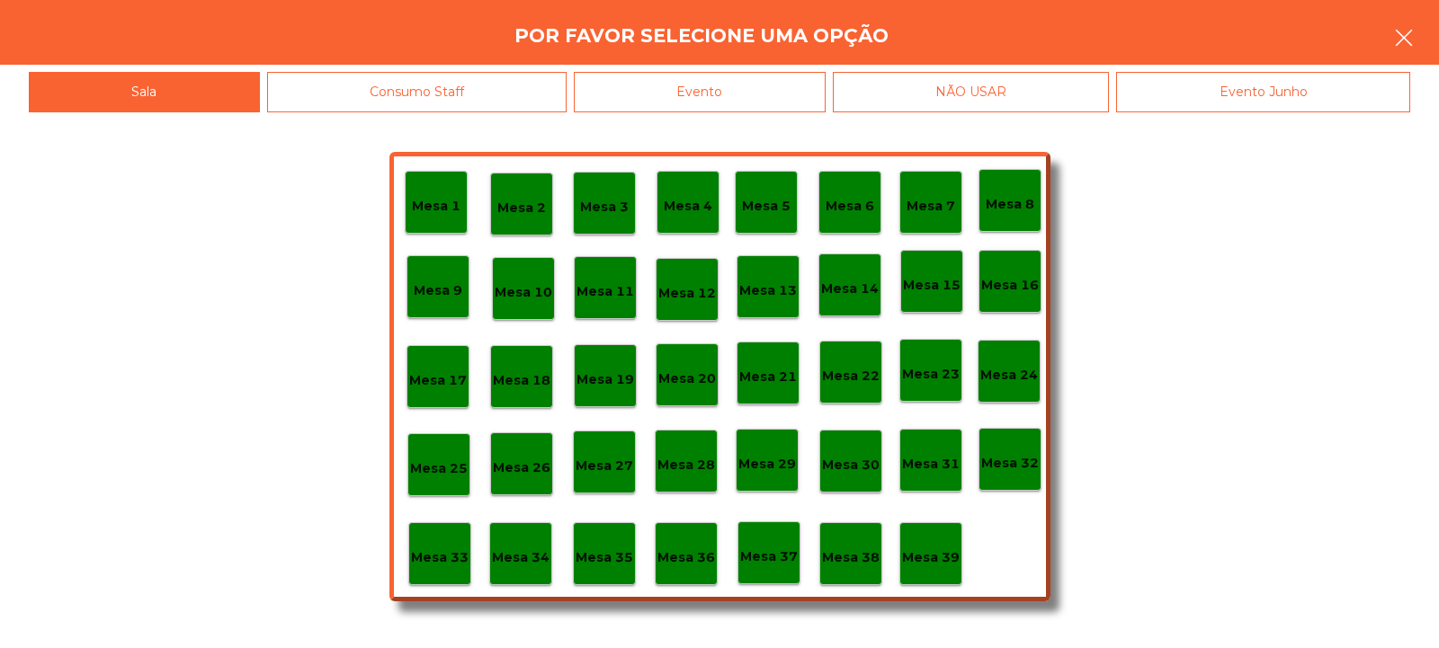
click at [1392, 45] on button "button" at bounding box center [1404, 40] width 50 height 54
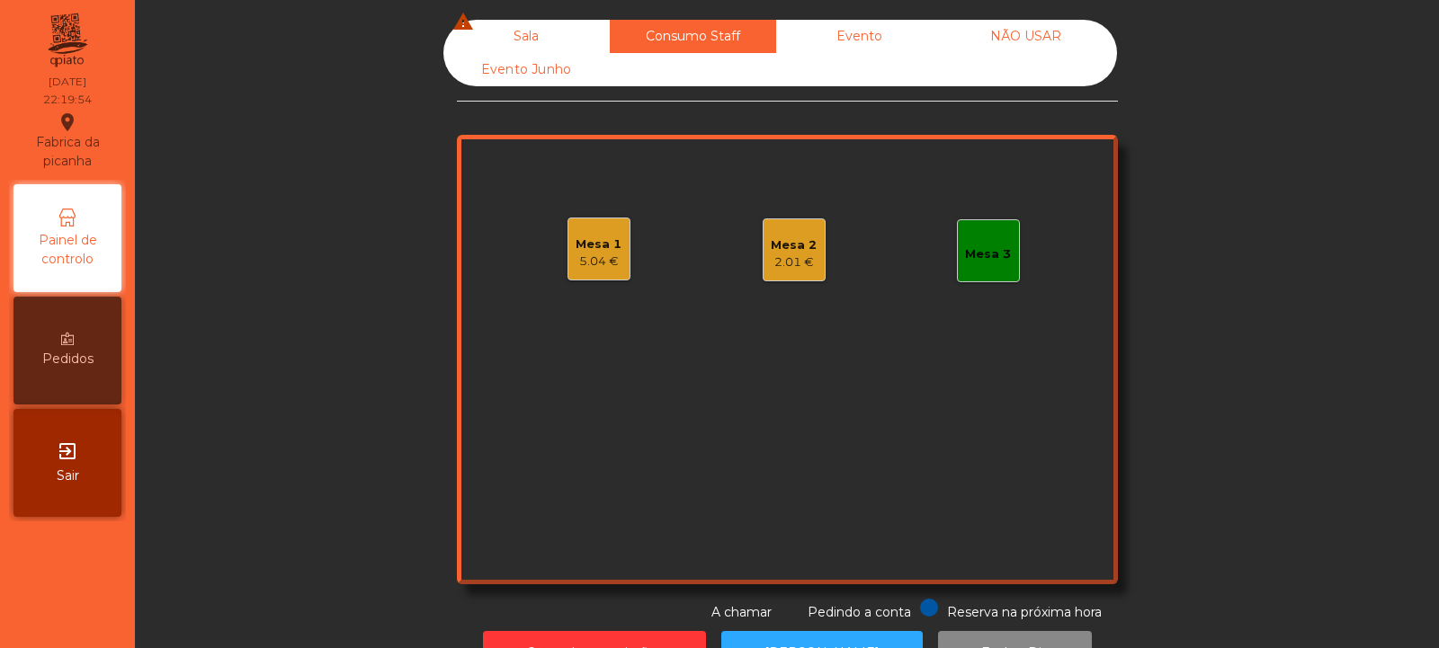
click at [792, 247] on div "Mesa 2" at bounding box center [794, 246] width 46 height 18
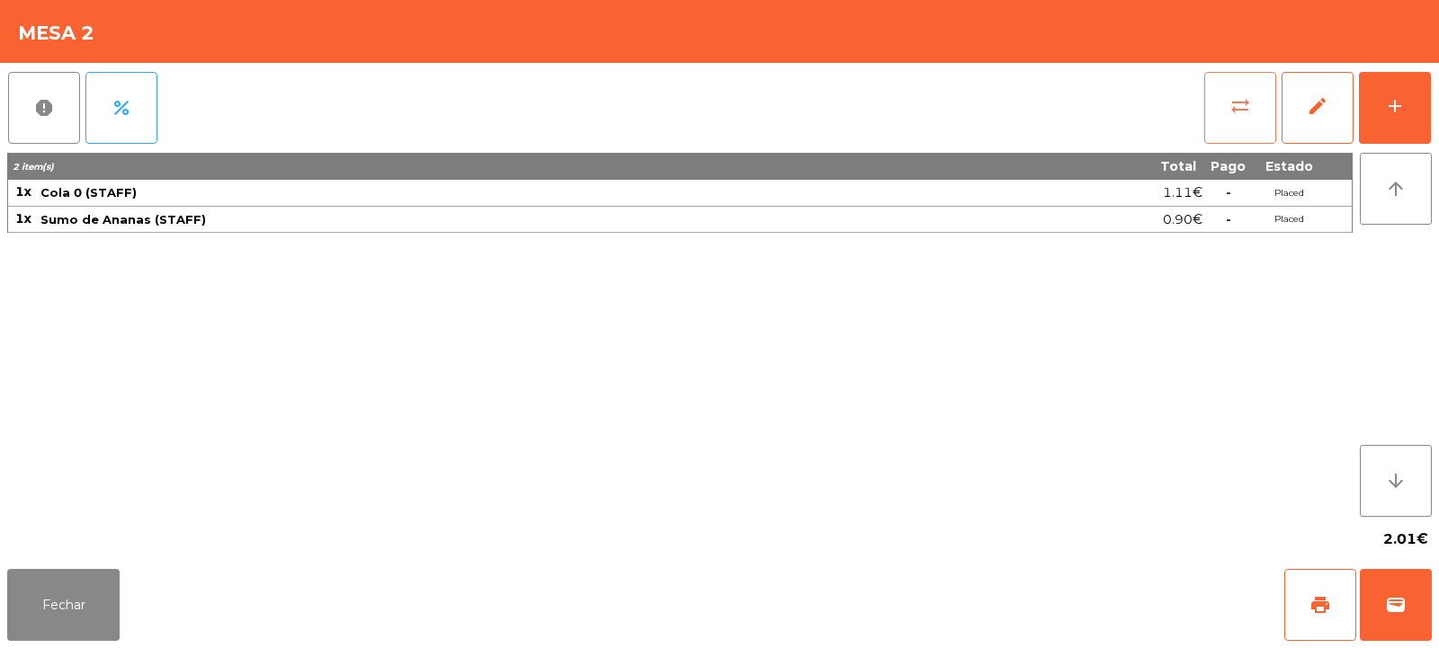
click at [1249, 108] on span "sync_alt" at bounding box center [1240, 106] width 22 height 22
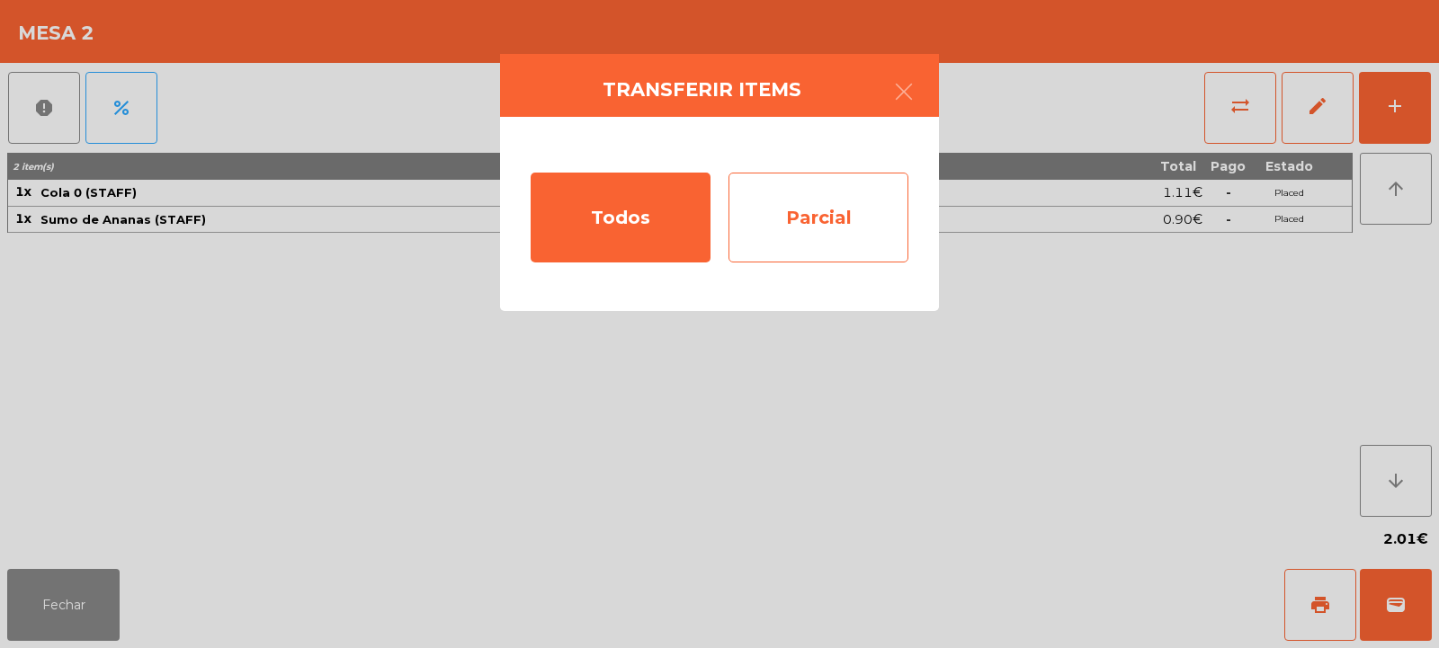
click at [803, 233] on div "Parcial" at bounding box center [818, 218] width 180 height 90
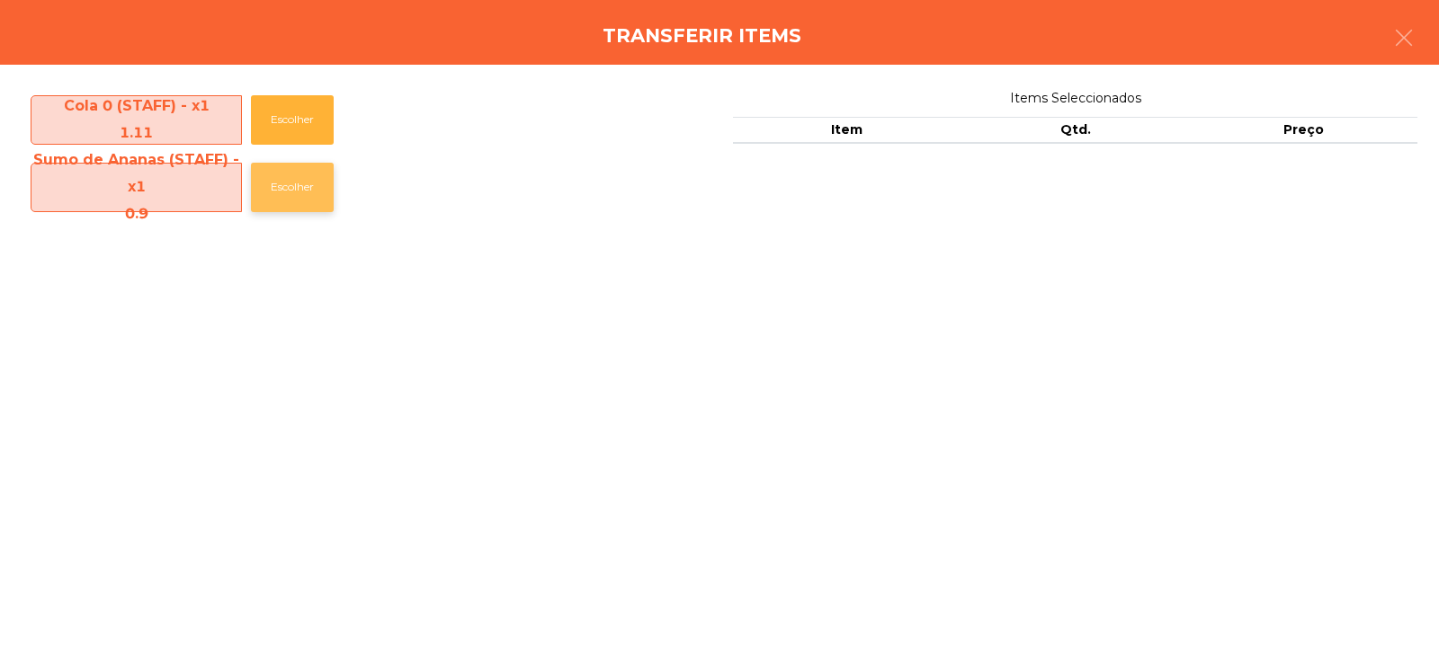
click at [315, 198] on button "Escolher" at bounding box center [292, 187] width 83 height 49
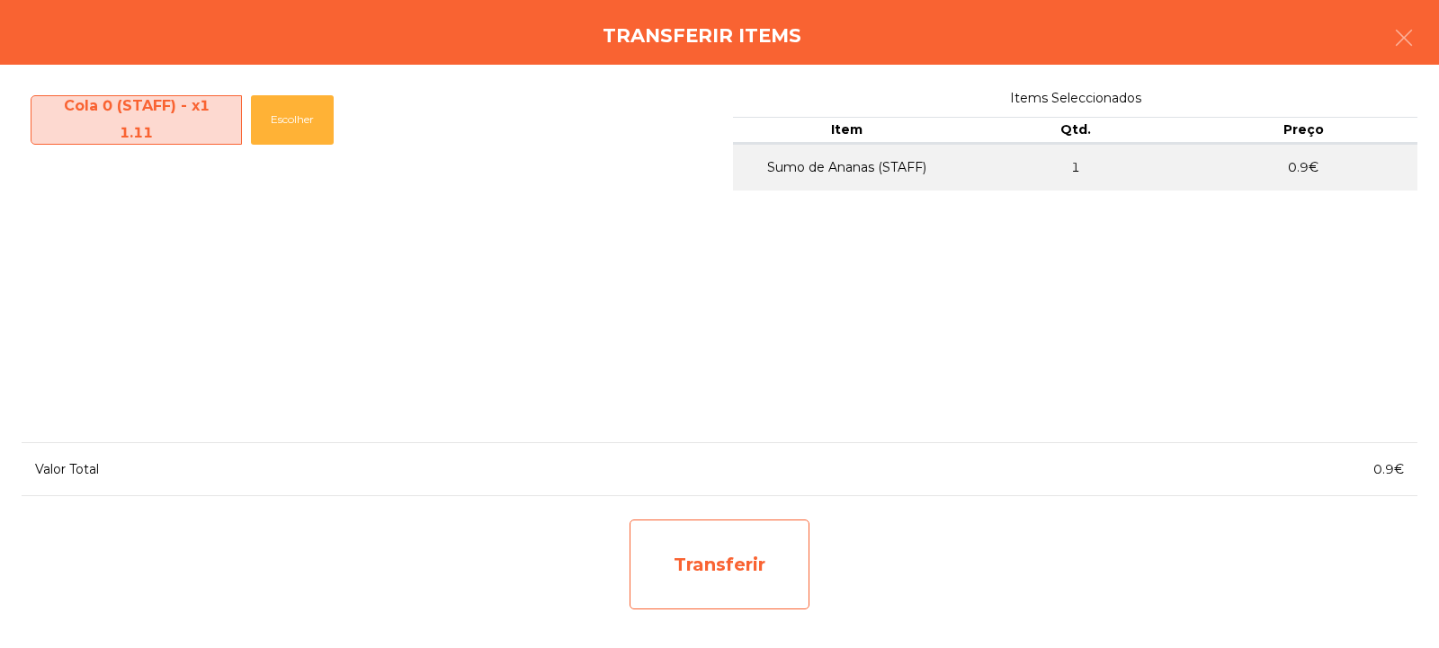
click at [740, 574] on div "Transferir" at bounding box center [720, 565] width 180 height 90
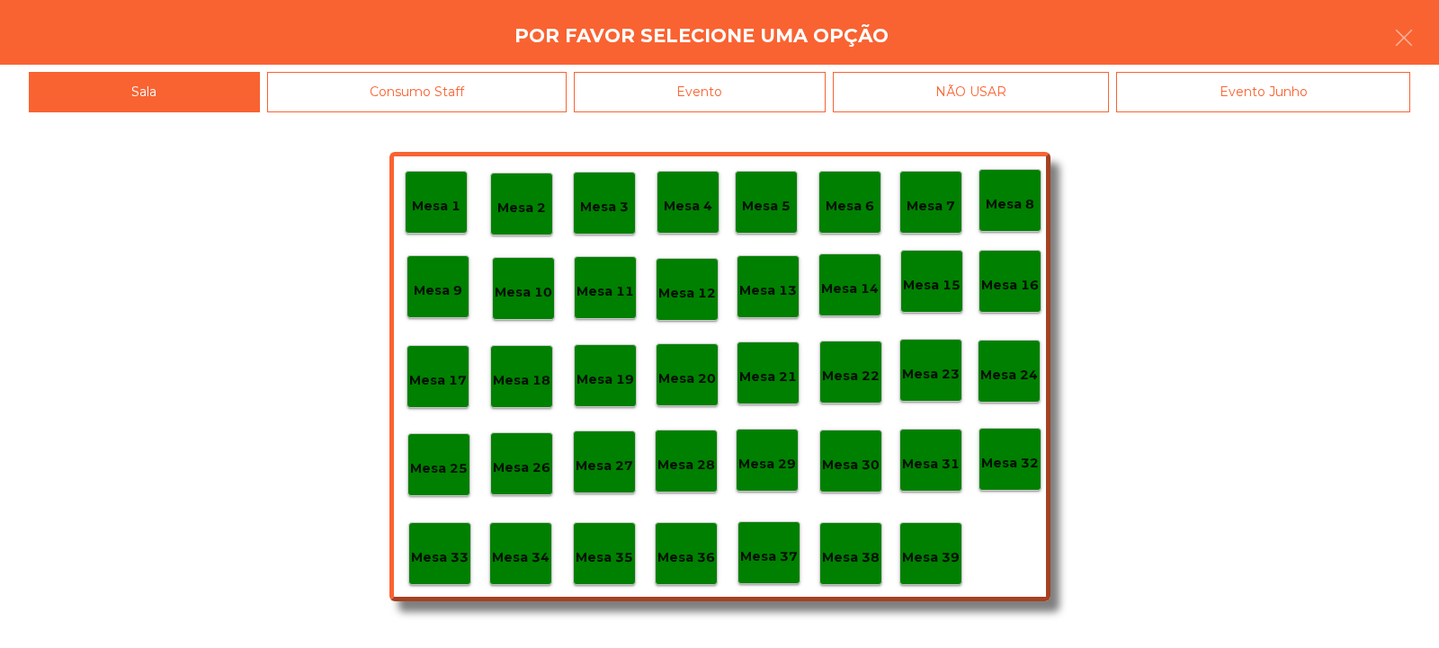
click at [783, 573] on div "Mesa 37" at bounding box center [768, 553] width 63 height 63
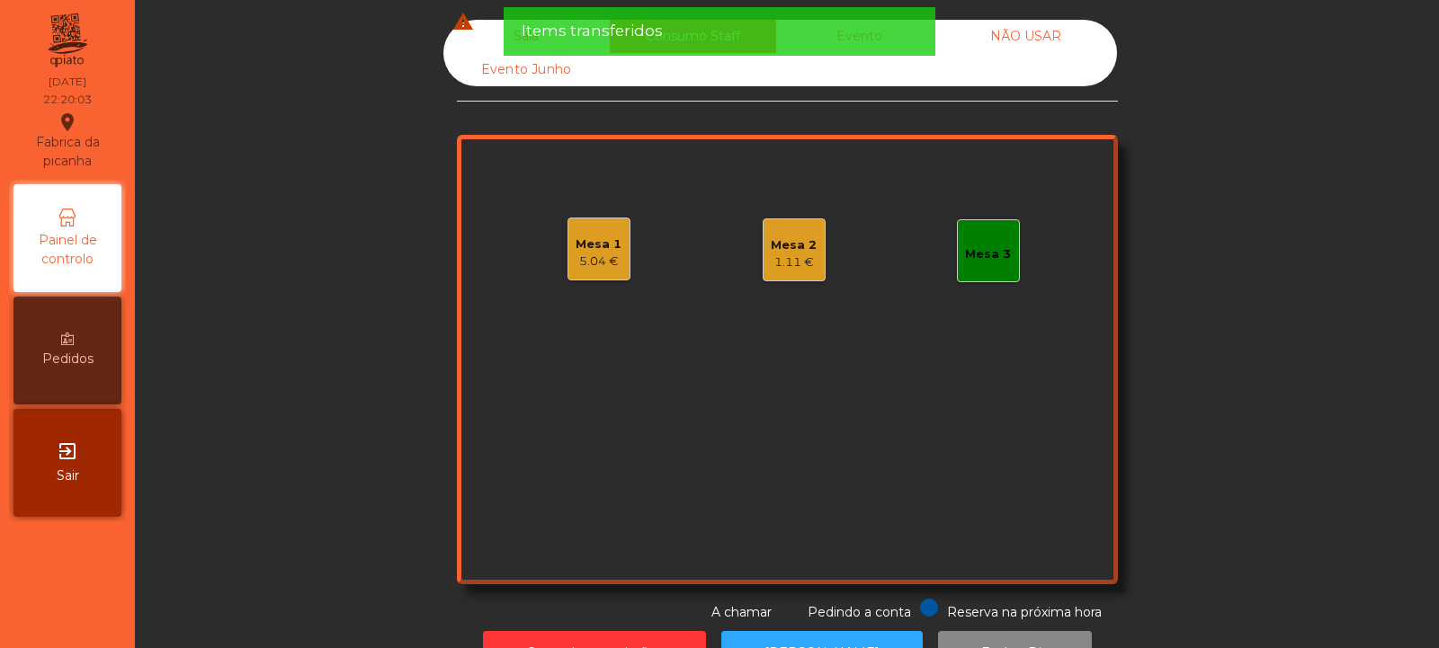
click at [789, 258] on div "1.11 €" at bounding box center [794, 263] width 46 height 18
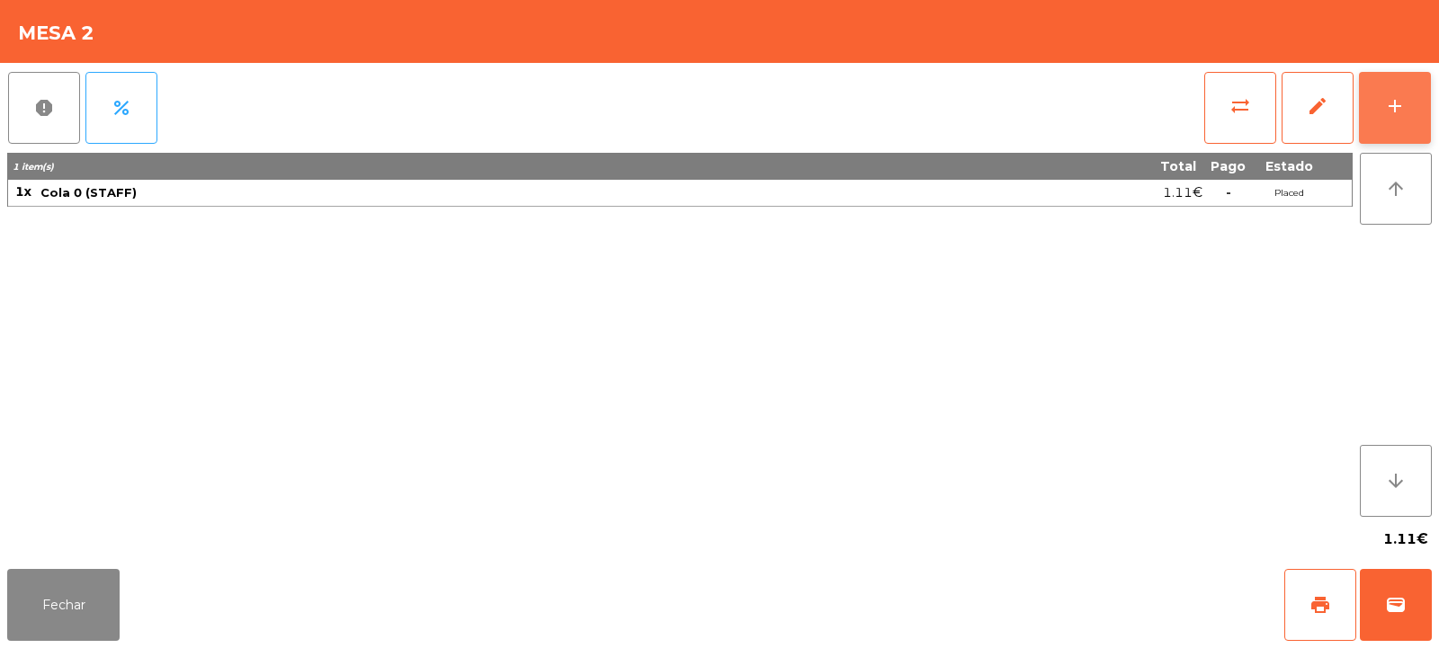
click at [1381, 125] on button "add" at bounding box center [1395, 108] width 72 height 72
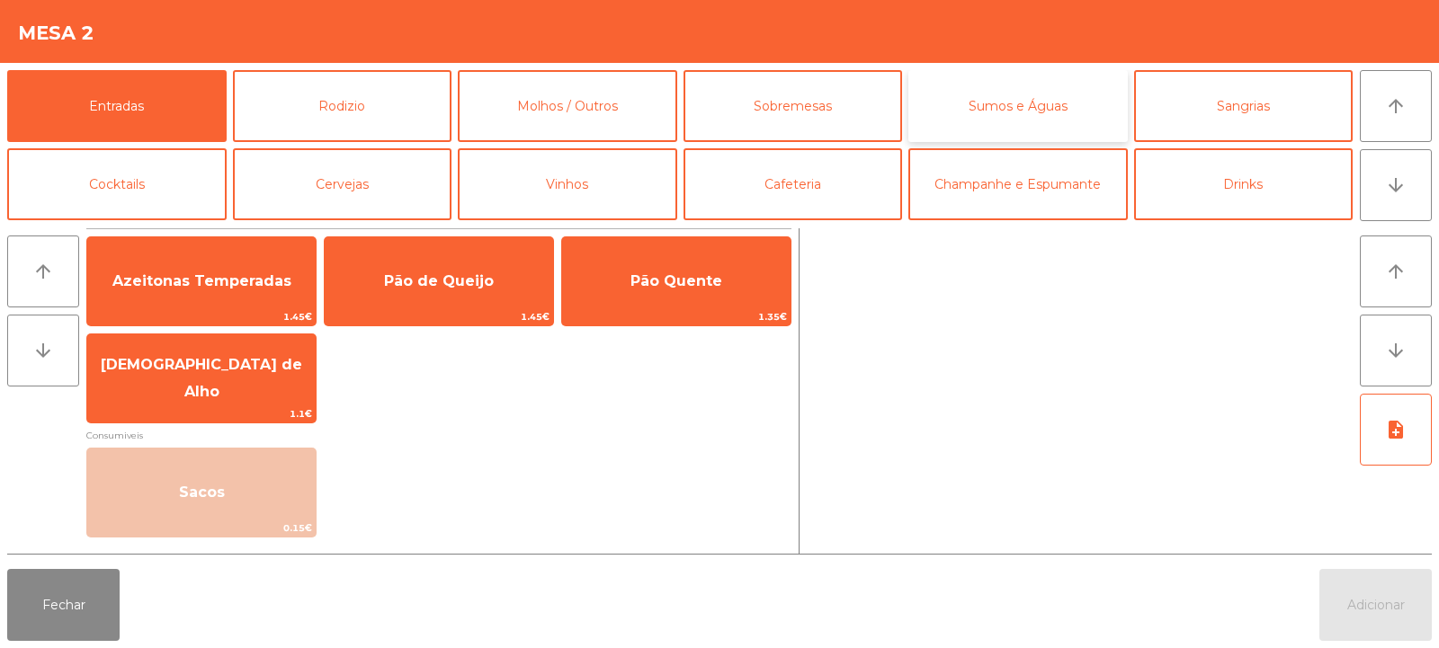
click at [1025, 126] on button "Sumos e Águas" at bounding box center [1017, 106] width 219 height 72
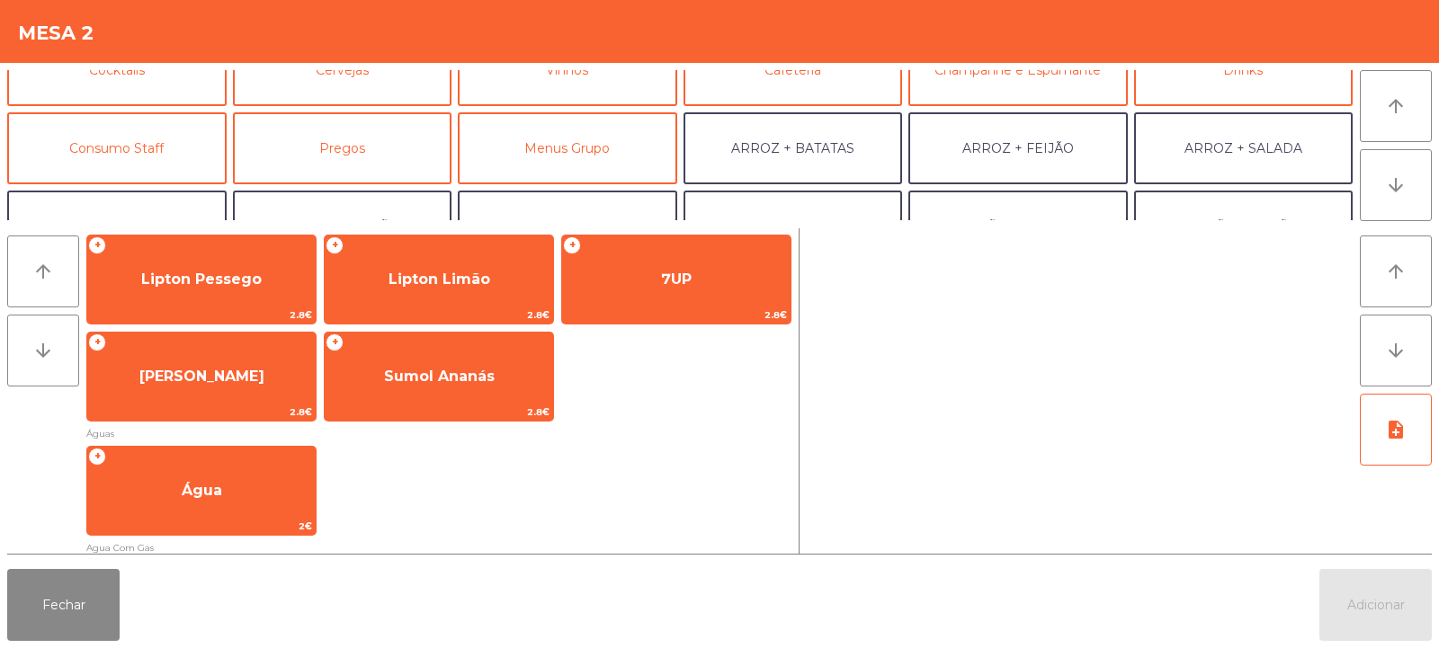
scroll to position [122, 0]
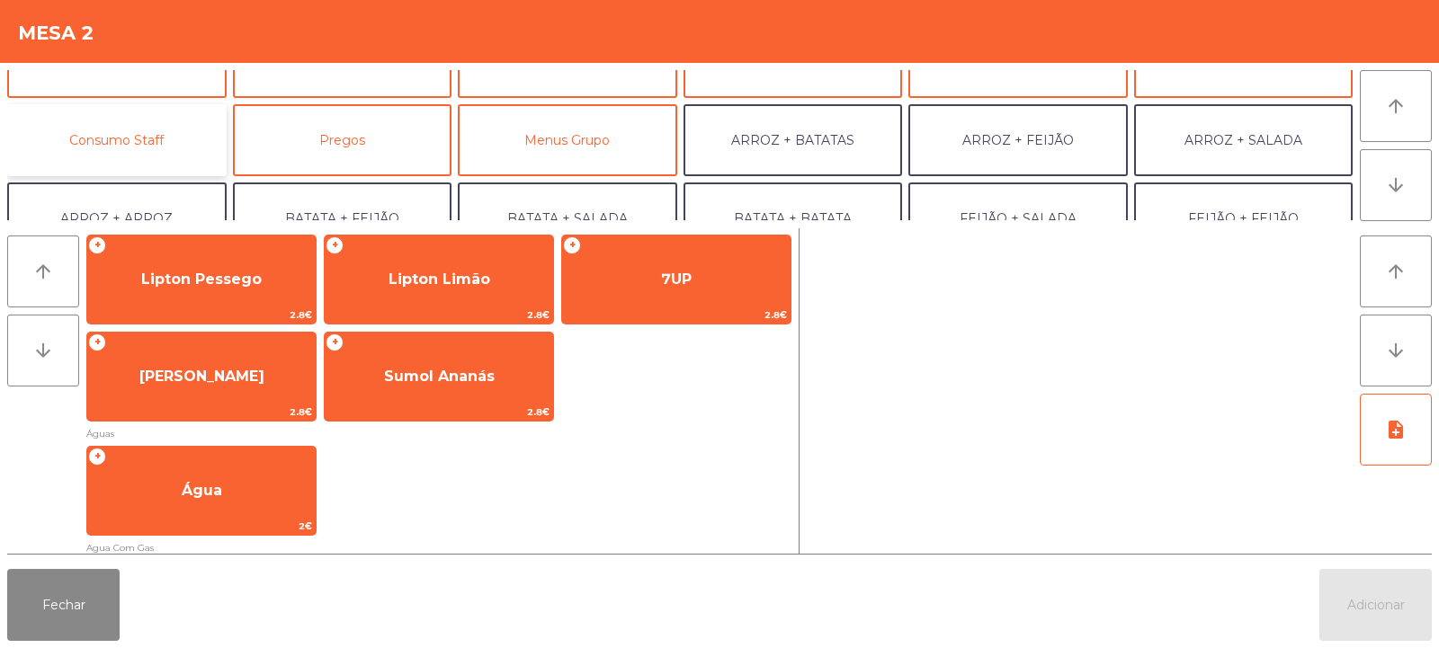
click at [145, 147] on button "Consumo Staff" at bounding box center [116, 140] width 219 height 72
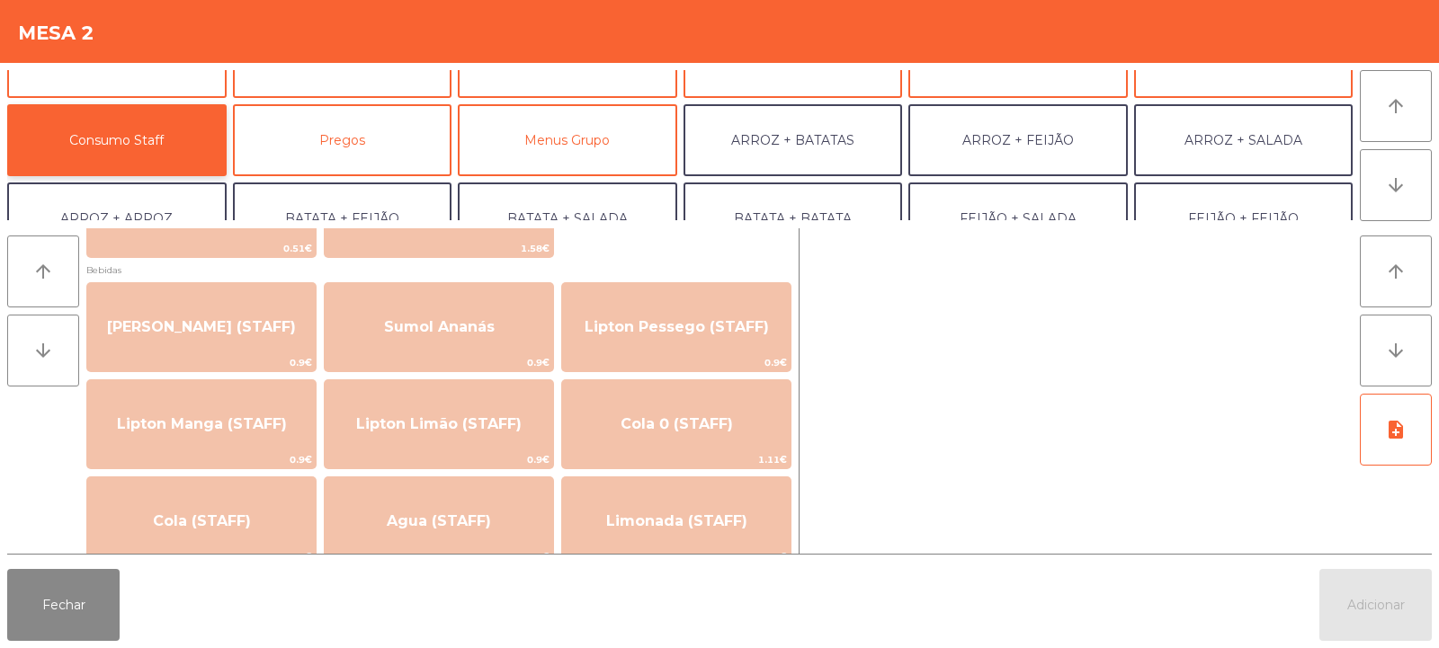
scroll to position [188, 0]
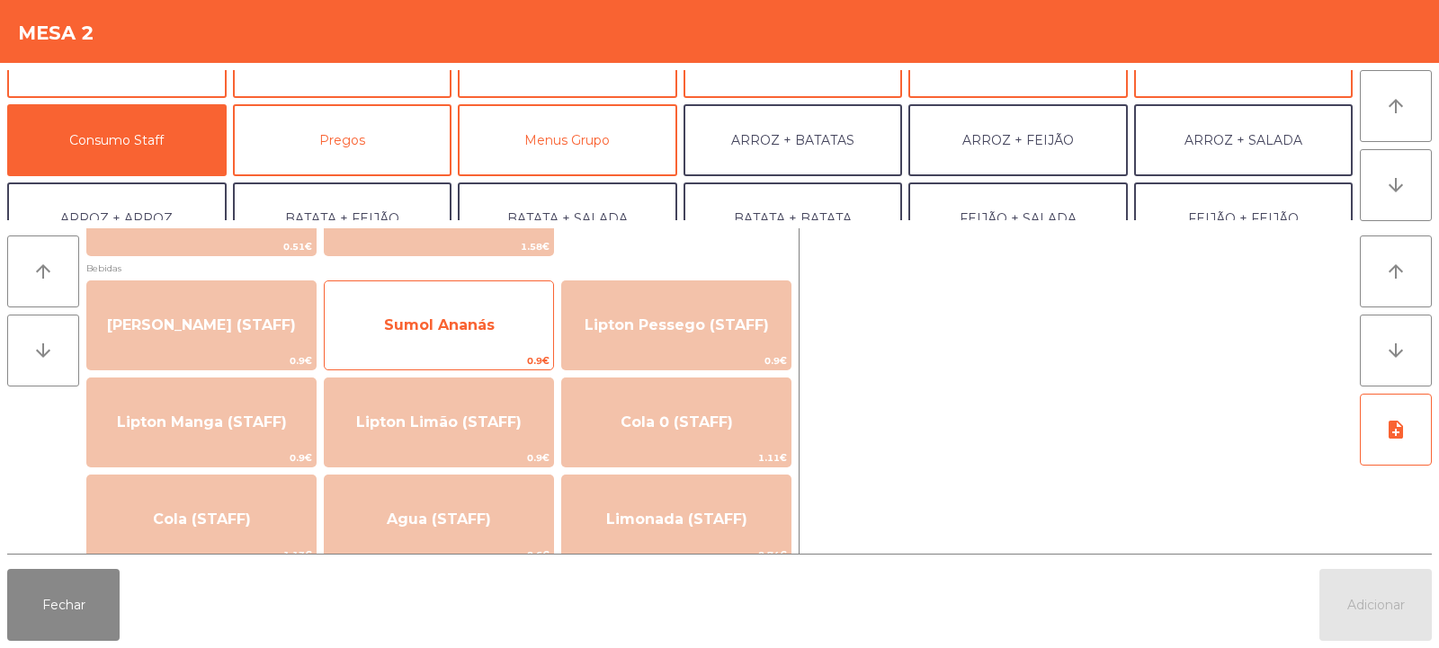
click at [495, 346] on span "Sumol Ananás" at bounding box center [439, 325] width 228 height 49
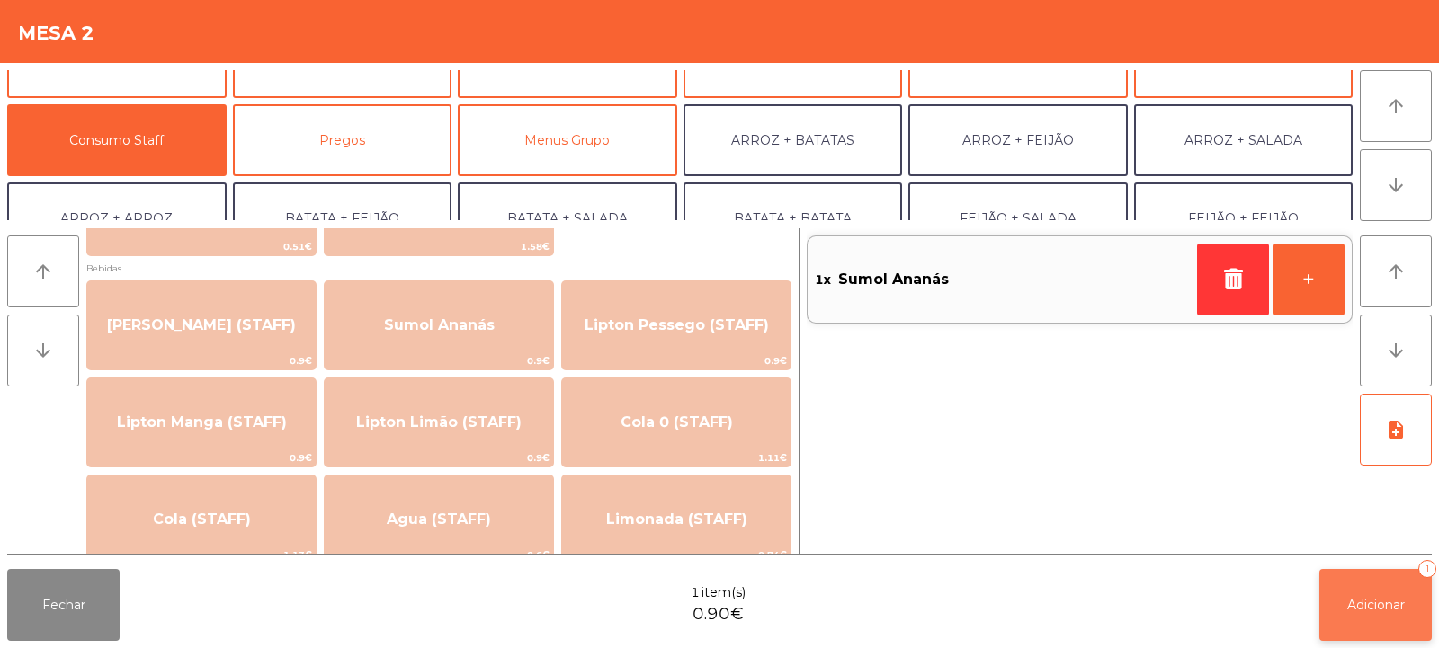
click at [1371, 621] on button "Adicionar 1" at bounding box center [1375, 605] width 112 height 72
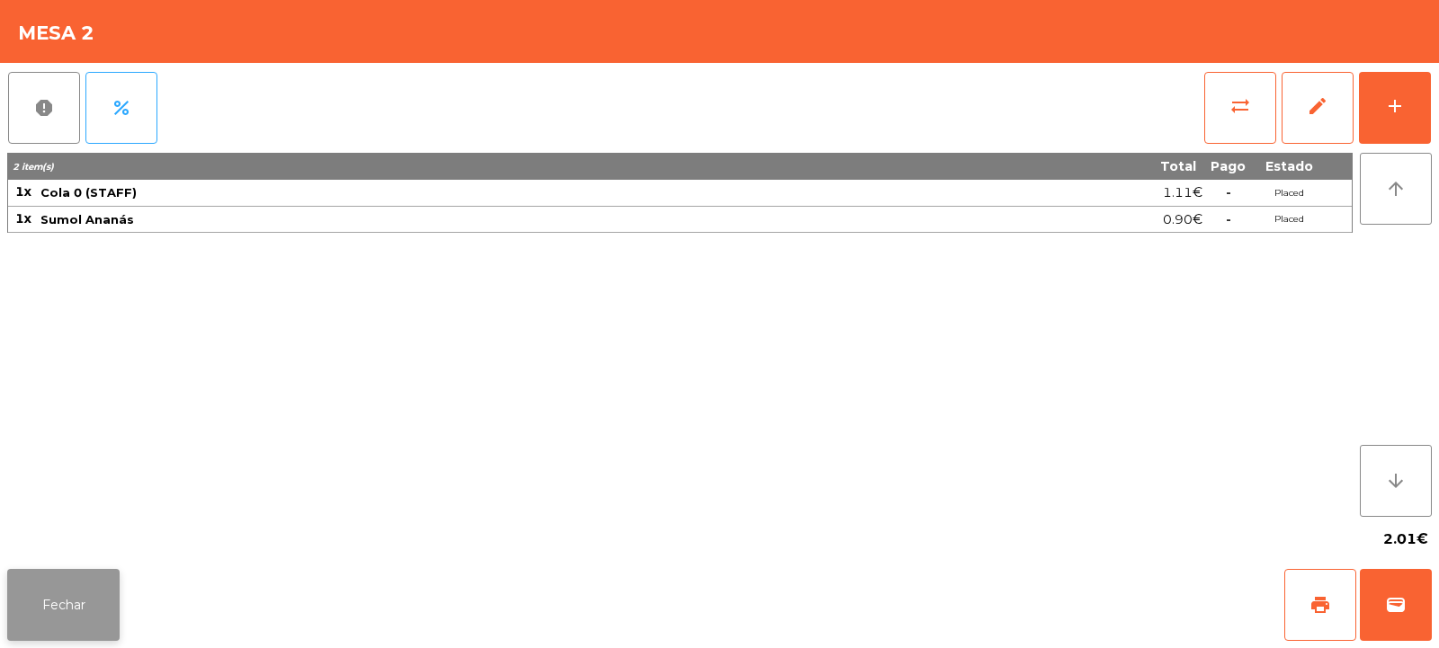
click at [43, 602] on button "Fechar" at bounding box center [63, 605] width 112 height 72
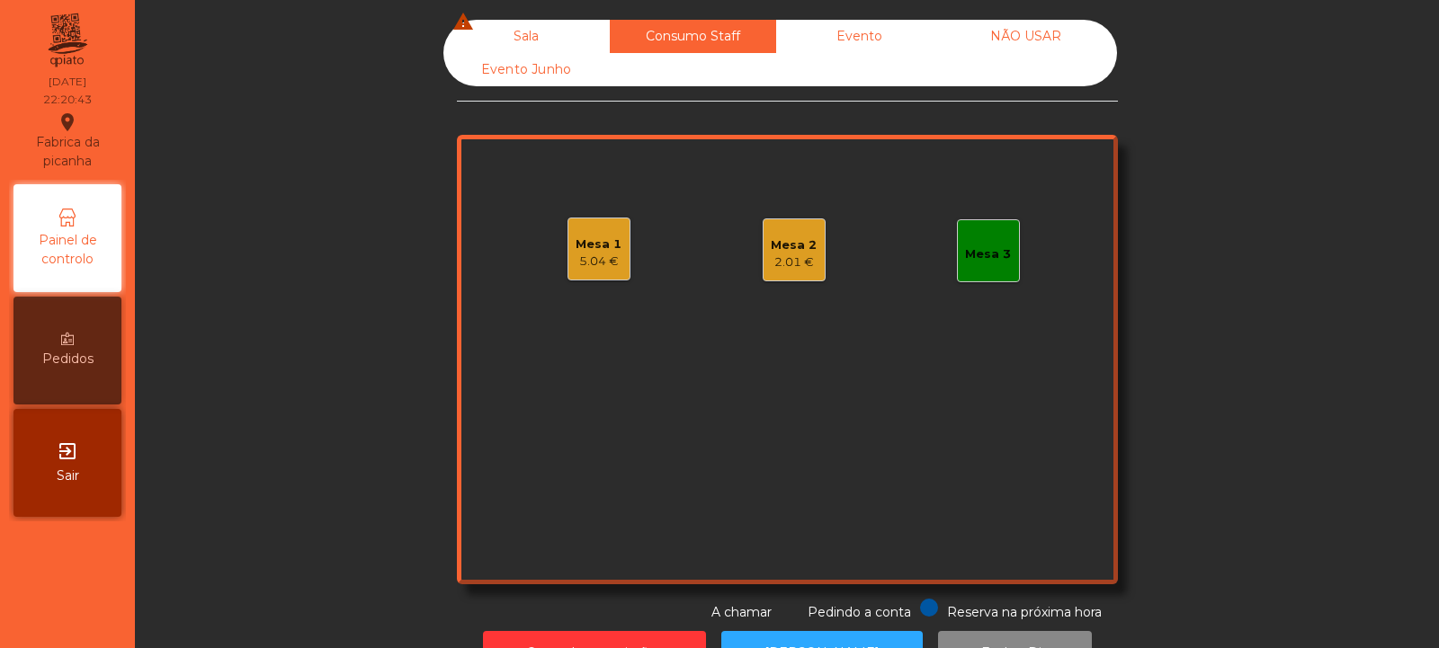
click at [581, 248] on div "Mesa 1" at bounding box center [599, 245] width 46 height 18
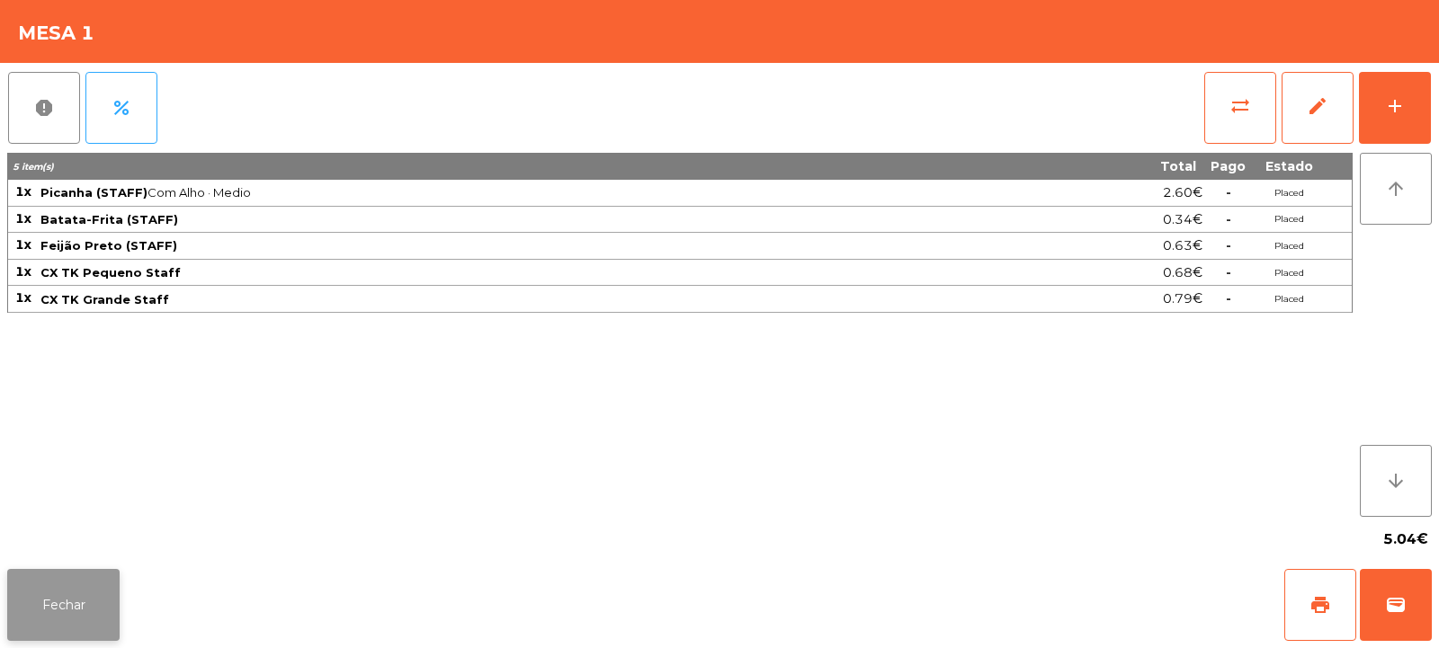
click at [93, 585] on button "Fechar" at bounding box center [63, 605] width 112 height 72
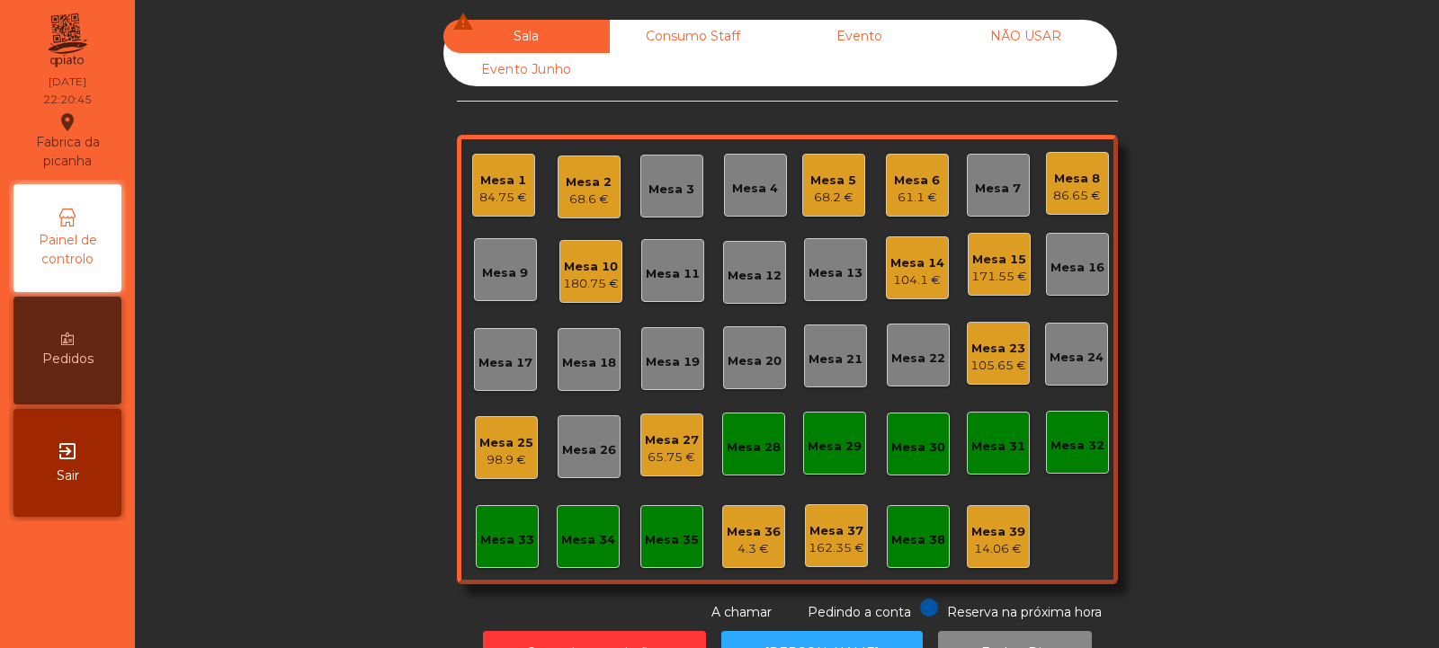
click at [923, 188] on div "Mesa 6" at bounding box center [917, 181] width 46 height 18
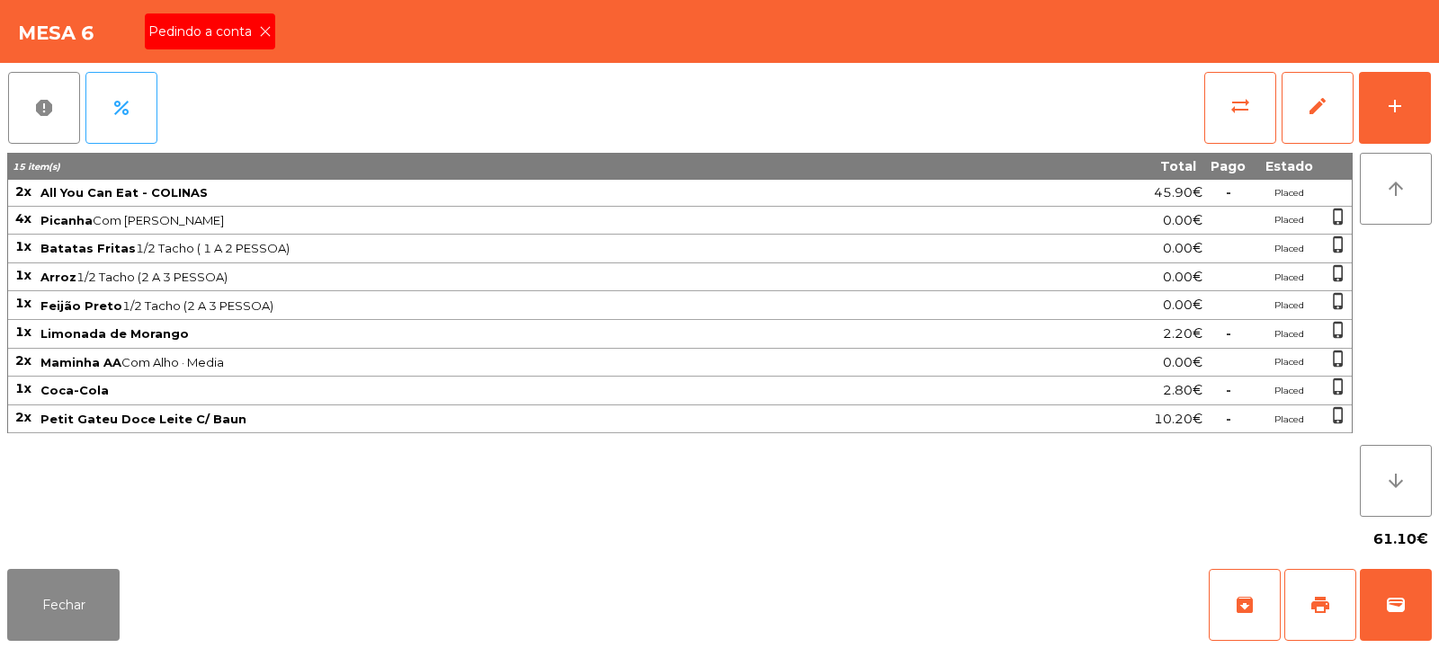
click at [269, 30] on icon at bounding box center [265, 31] width 13 height 13
click at [1329, 611] on span "print" at bounding box center [1320, 605] width 22 height 22
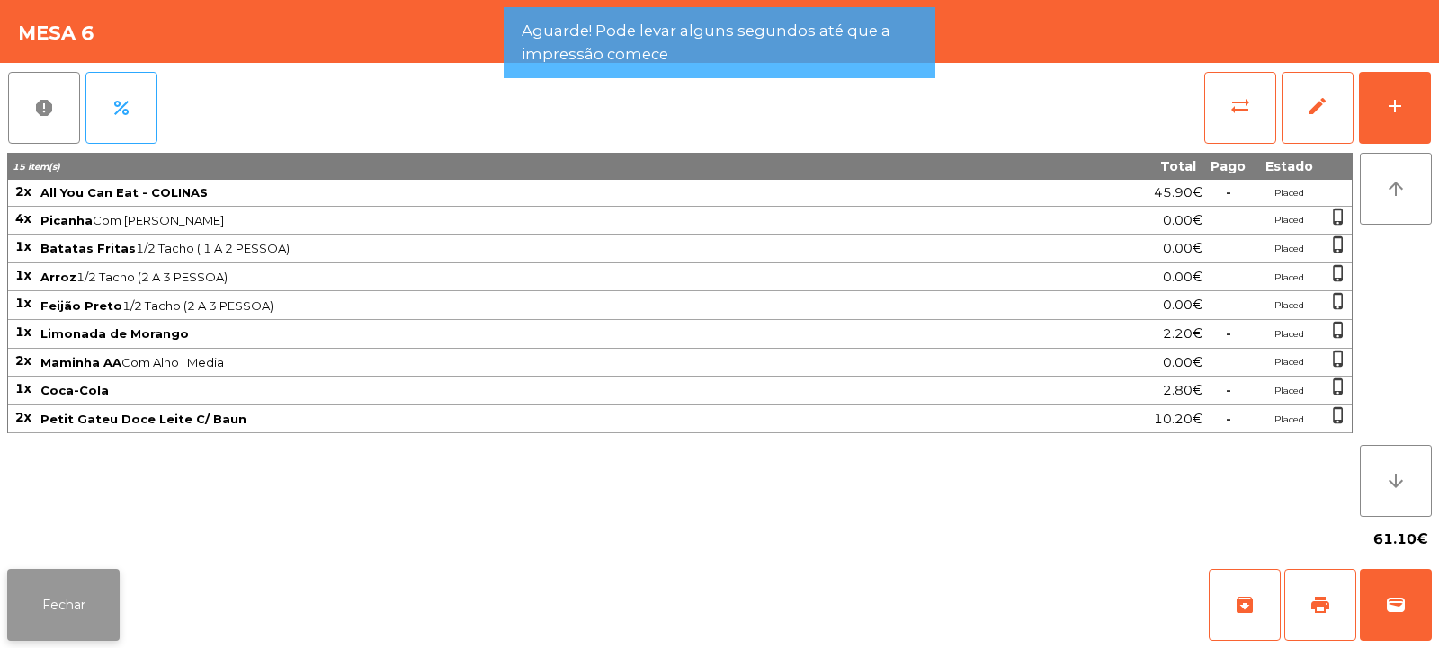
click at [85, 603] on button "Fechar" at bounding box center [63, 605] width 112 height 72
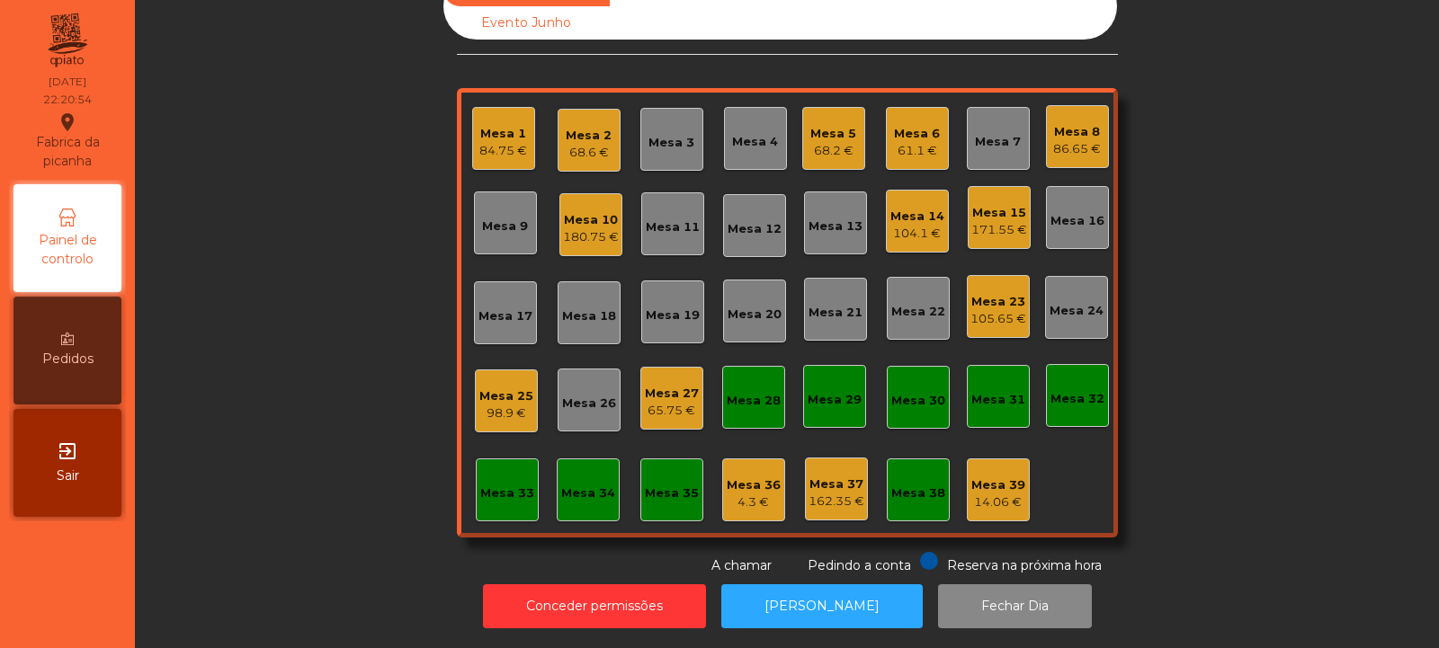
scroll to position [0, 0]
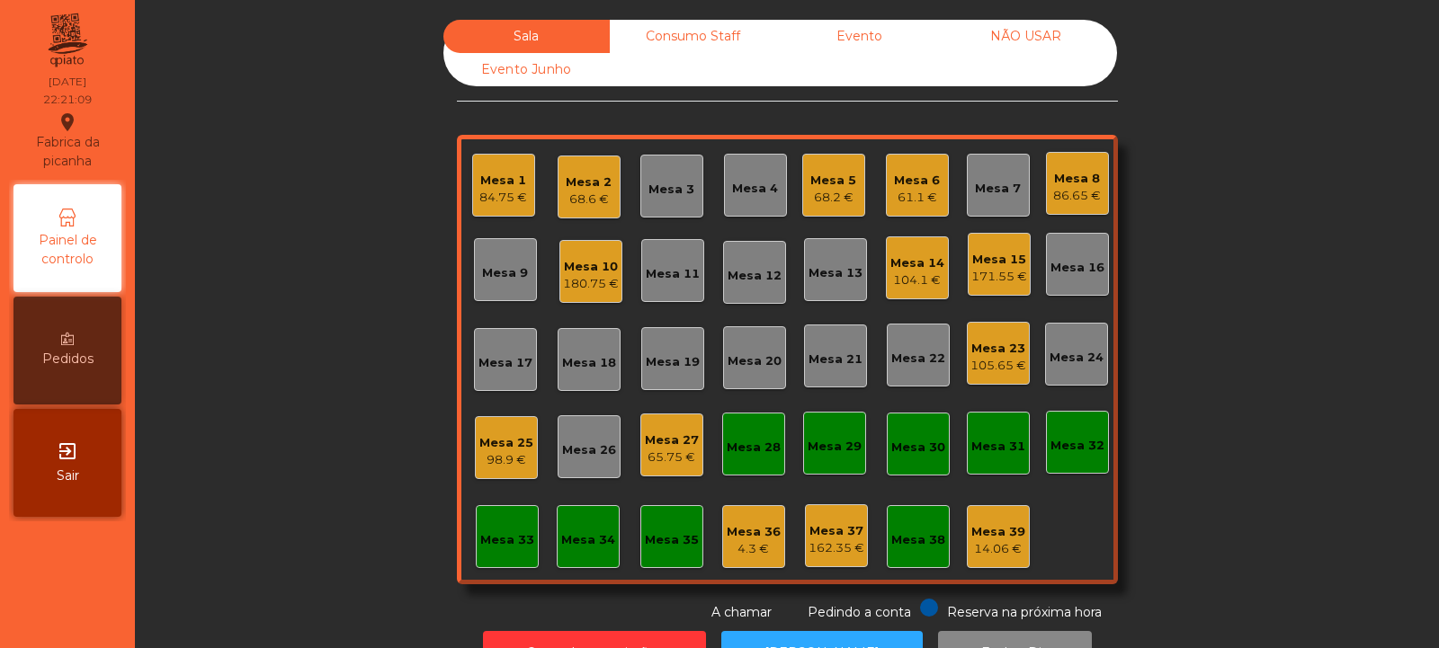
click at [692, 29] on div "Consumo Staff" at bounding box center [693, 36] width 166 height 33
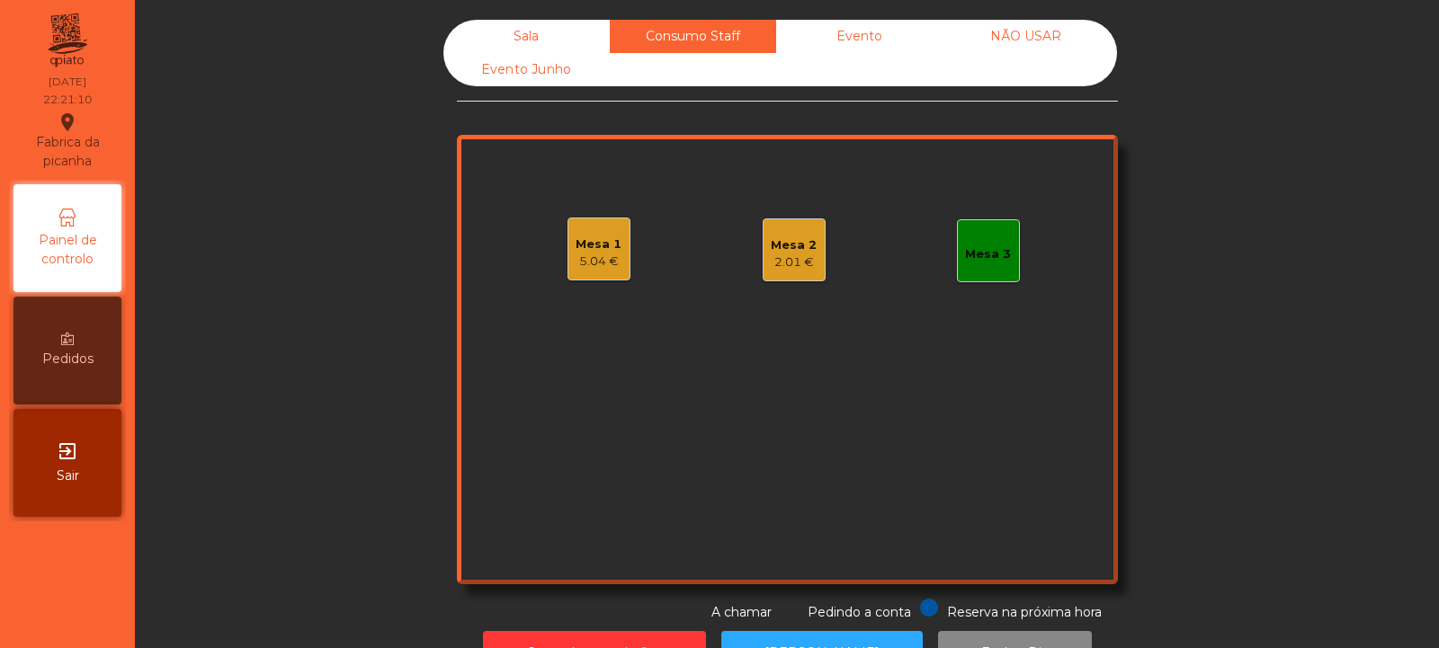
click at [797, 265] on div "2.01 €" at bounding box center [794, 263] width 46 height 18
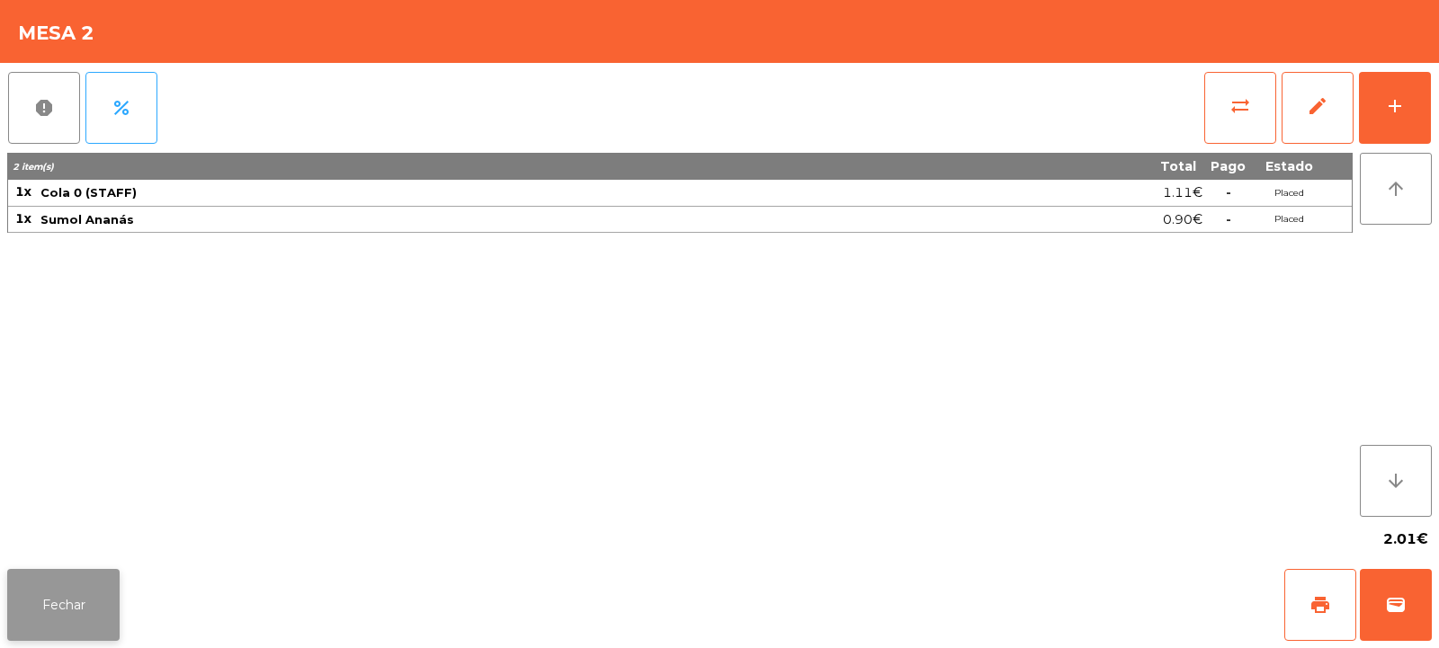
click at [78, 621] on button "Fechar" at bounding box center [63, 605] width 112 height 72
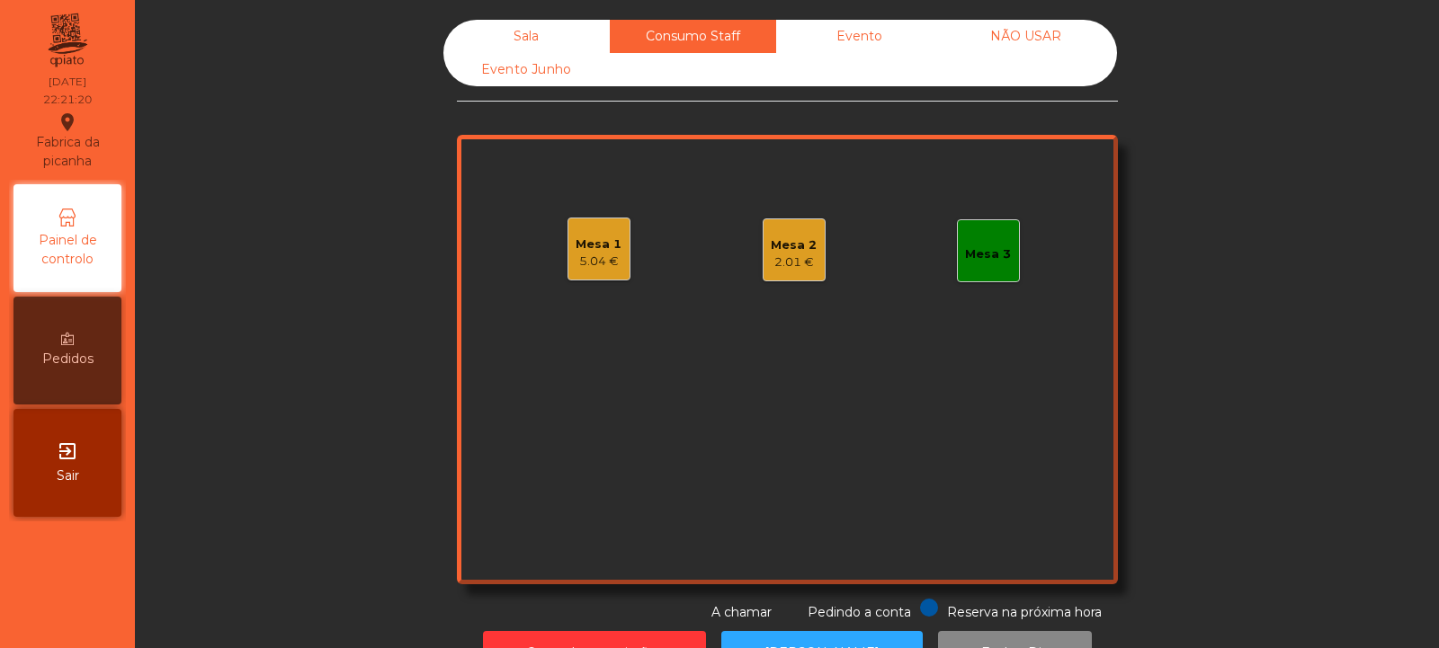
click at [547, 24] on div "Sala" at bounding box center [526, 36] width 166 height 33
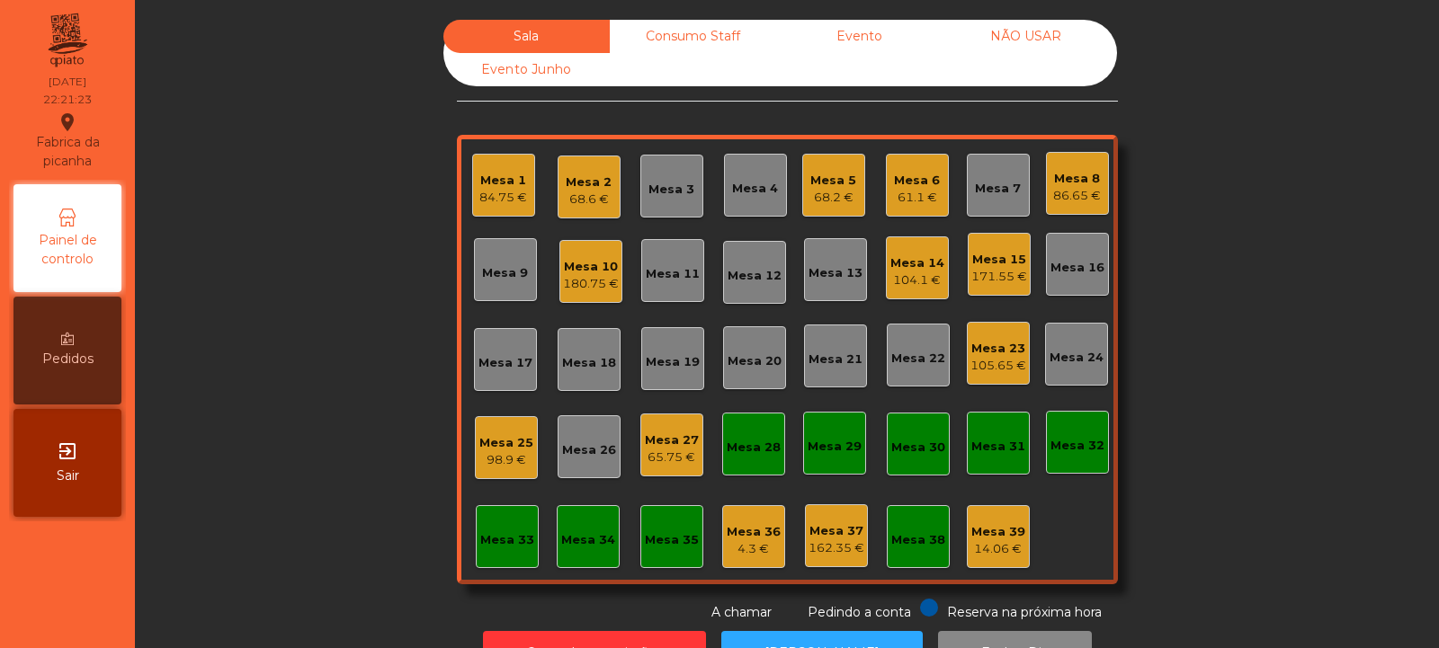
click at [695, 23] on div "Consumo Staff" at bounding box center [693, 36] width 166 height 33
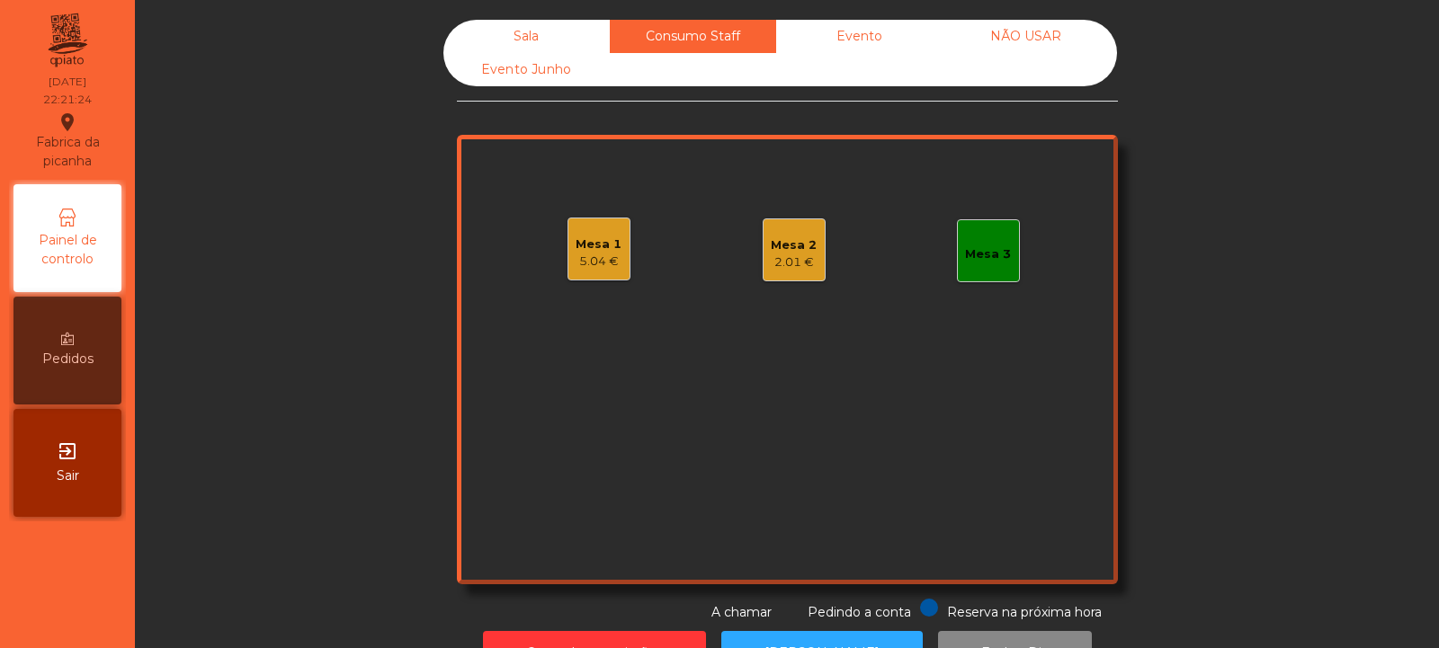
click at [531, 22] on div "Sala" at bounding box center [526, 36] width 166 height 33
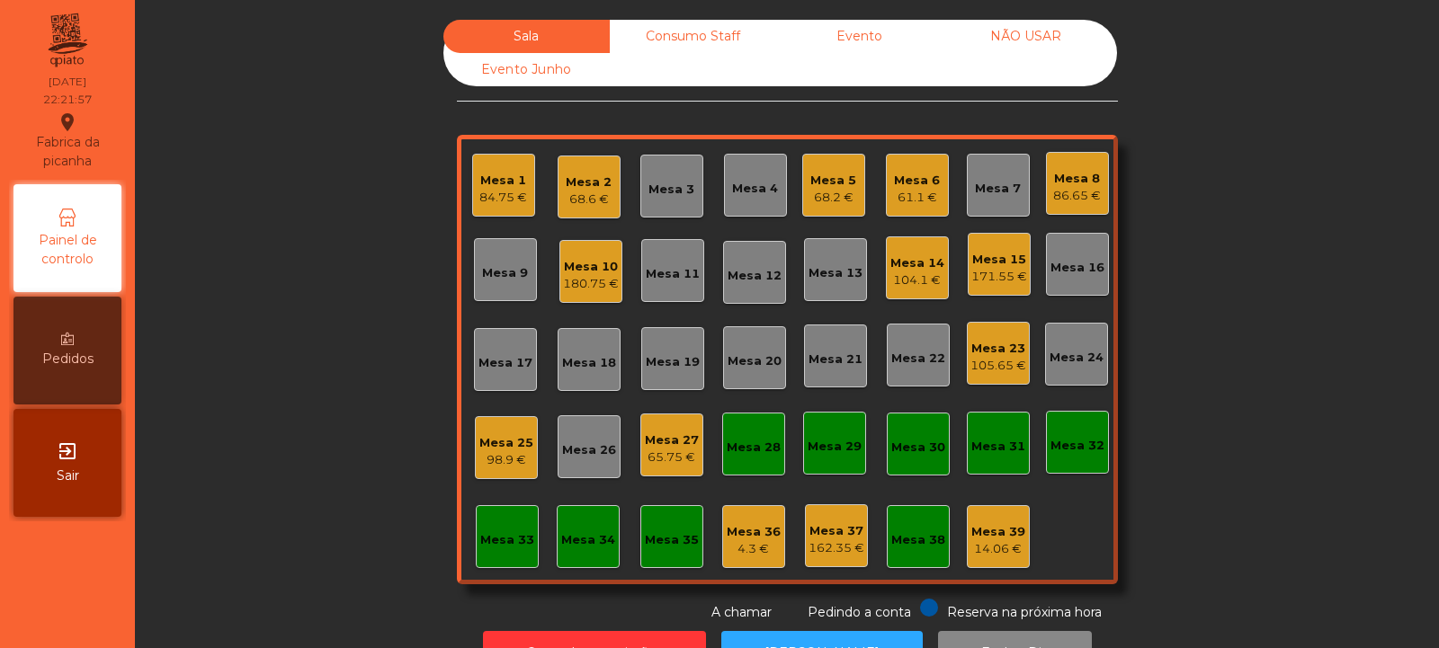
click at [681, 32] on div "Consumo Staff" at bounding box center [693, 36] width 166 height 33
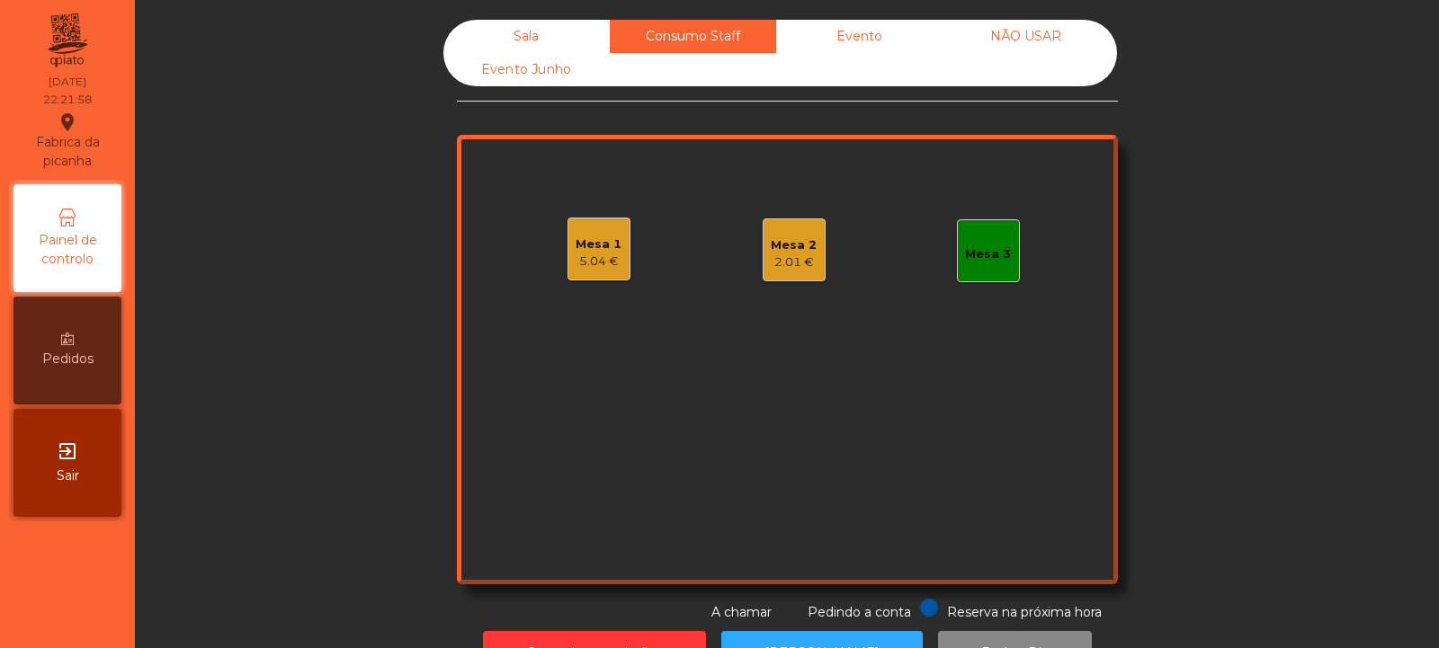
click at [771, 257] on div "2.01 €" at bounding box center [794, 263] width 46 height 18
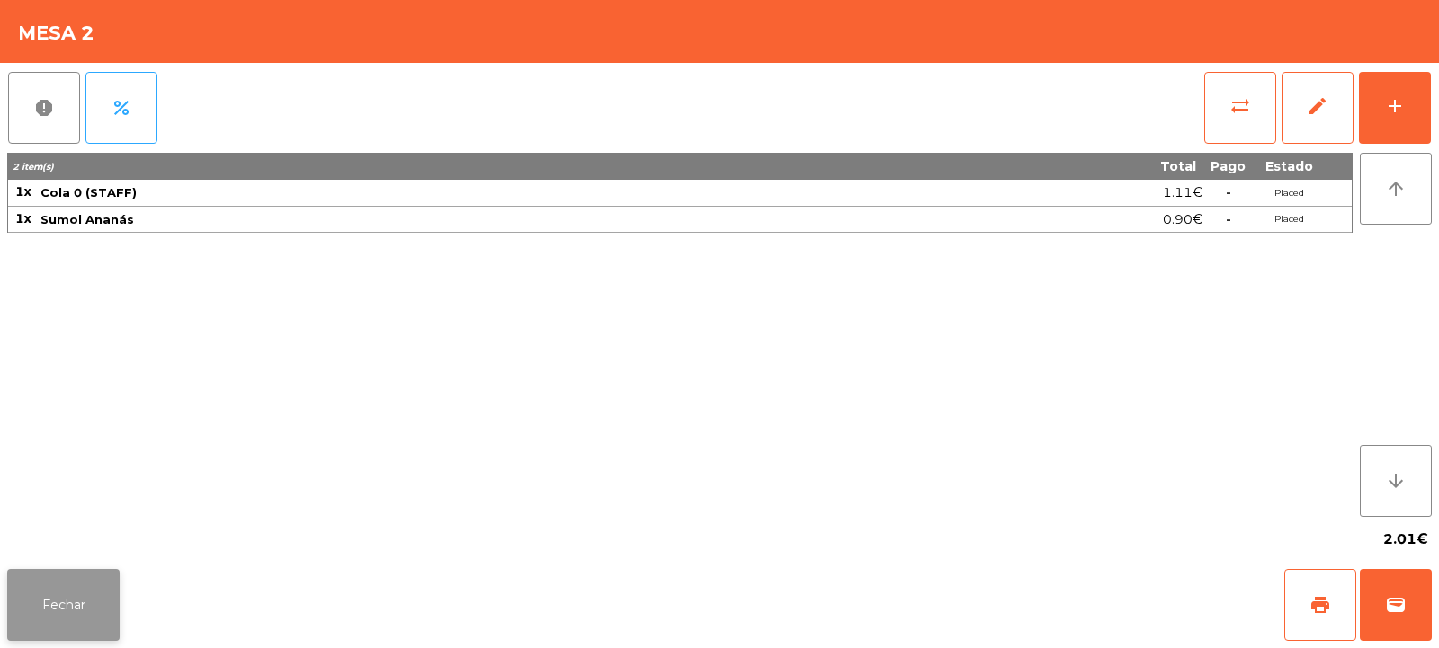
click at [91, 621] on button "Fechar" at bounding box center [63, 605] width 112 height 72
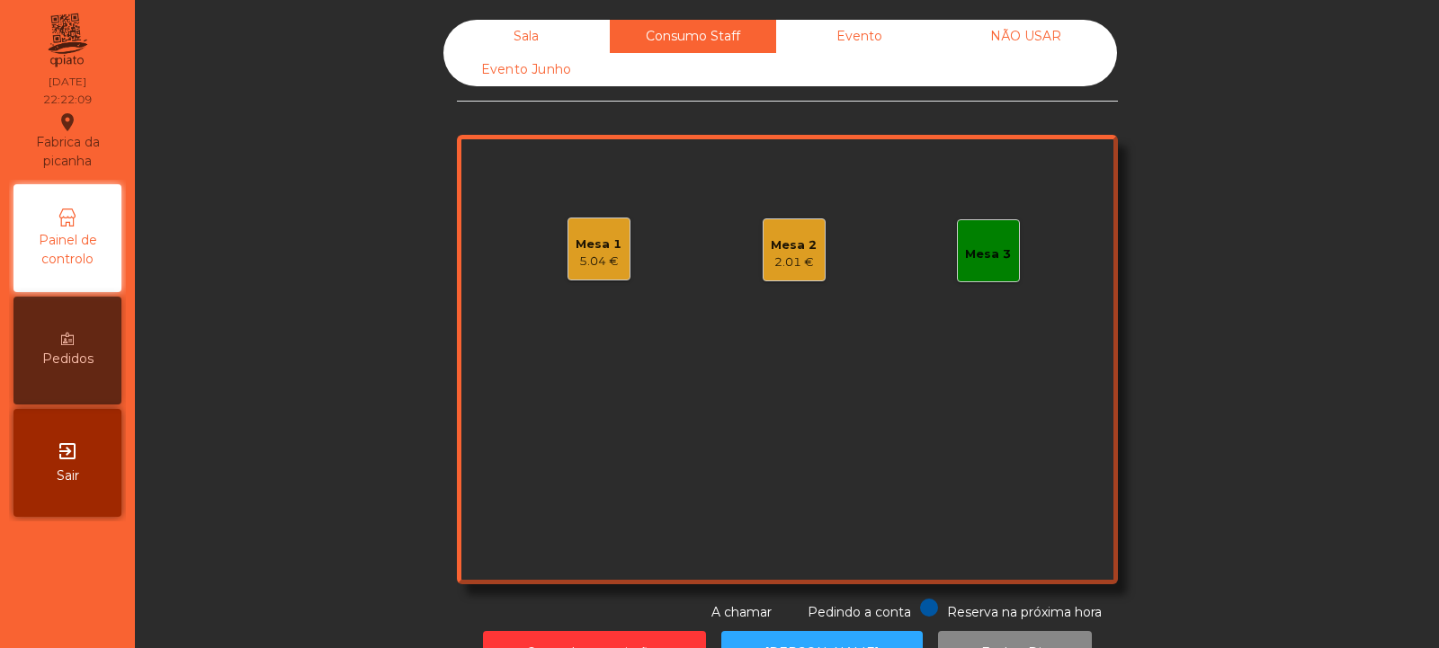
scroll to position [60, 0]
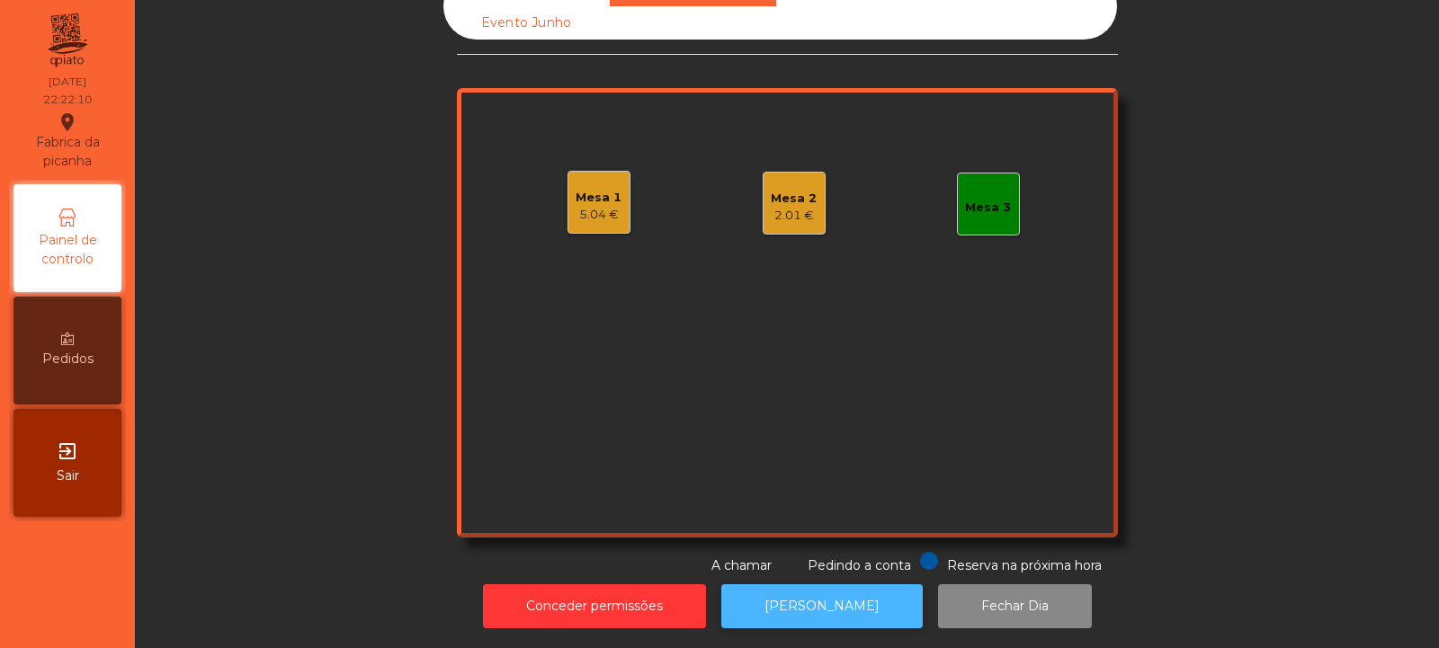
click at [812, 585] on button "[PERSON_NAME]" at bounding box center [821, 607] width 201 height 44
click at [798, 190] on div "Mesa 2" at bounding box center [794, 199] width 46 height 18
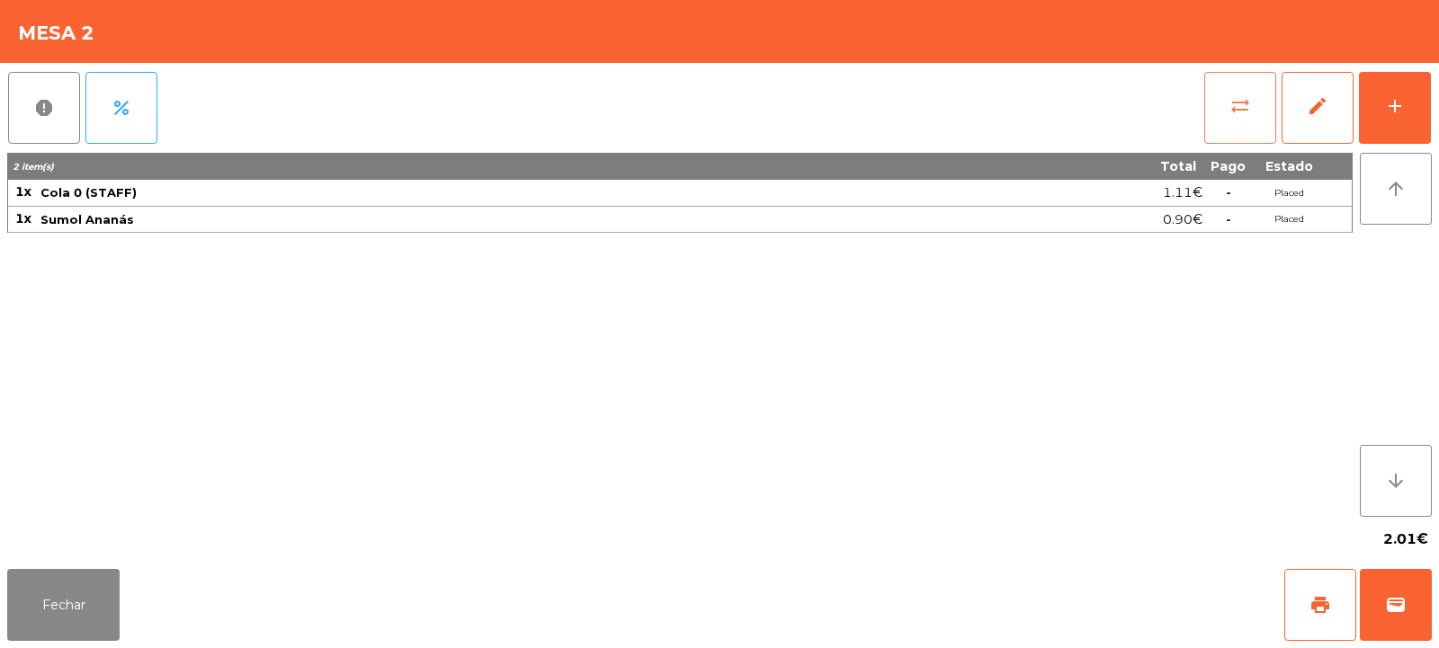
click at [1228, 111] on button "sync_alt" at bounding box center [1240, 108] width 72 height 72
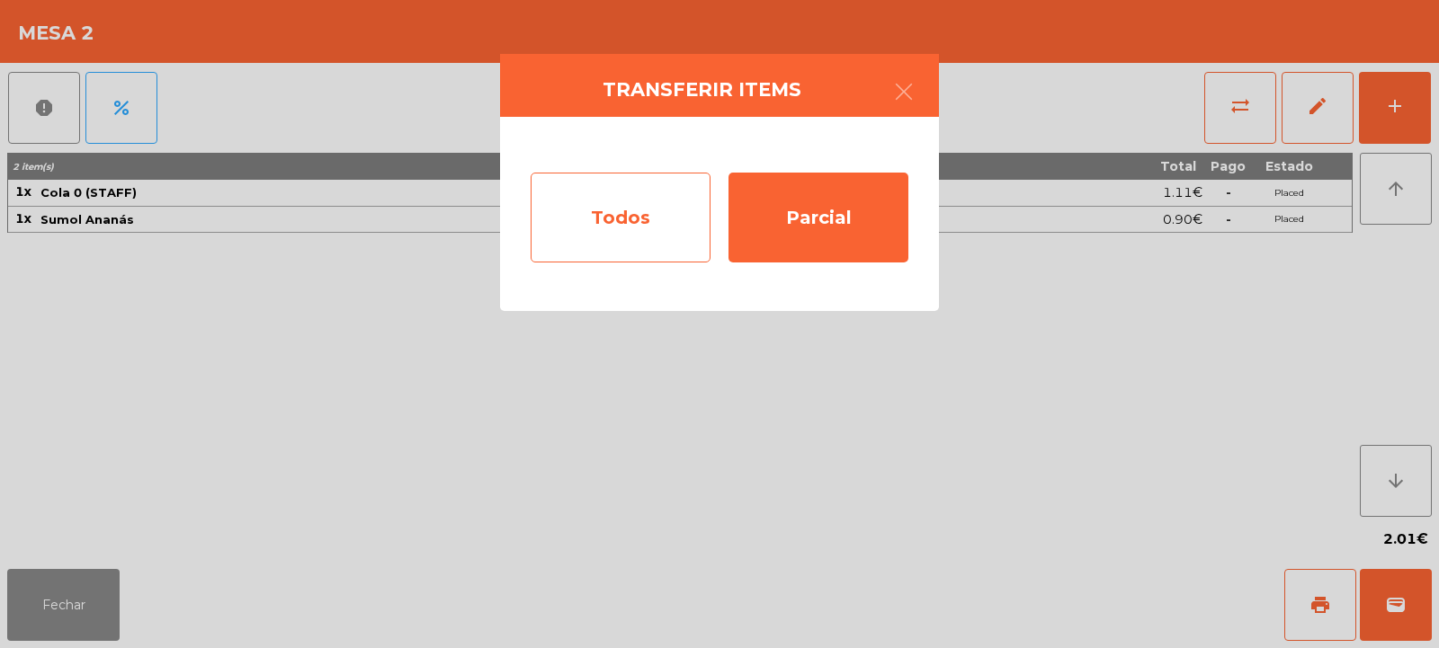
click at [634, 216] on div "Todos" at bounding box center [621, 218] width 180 height 90
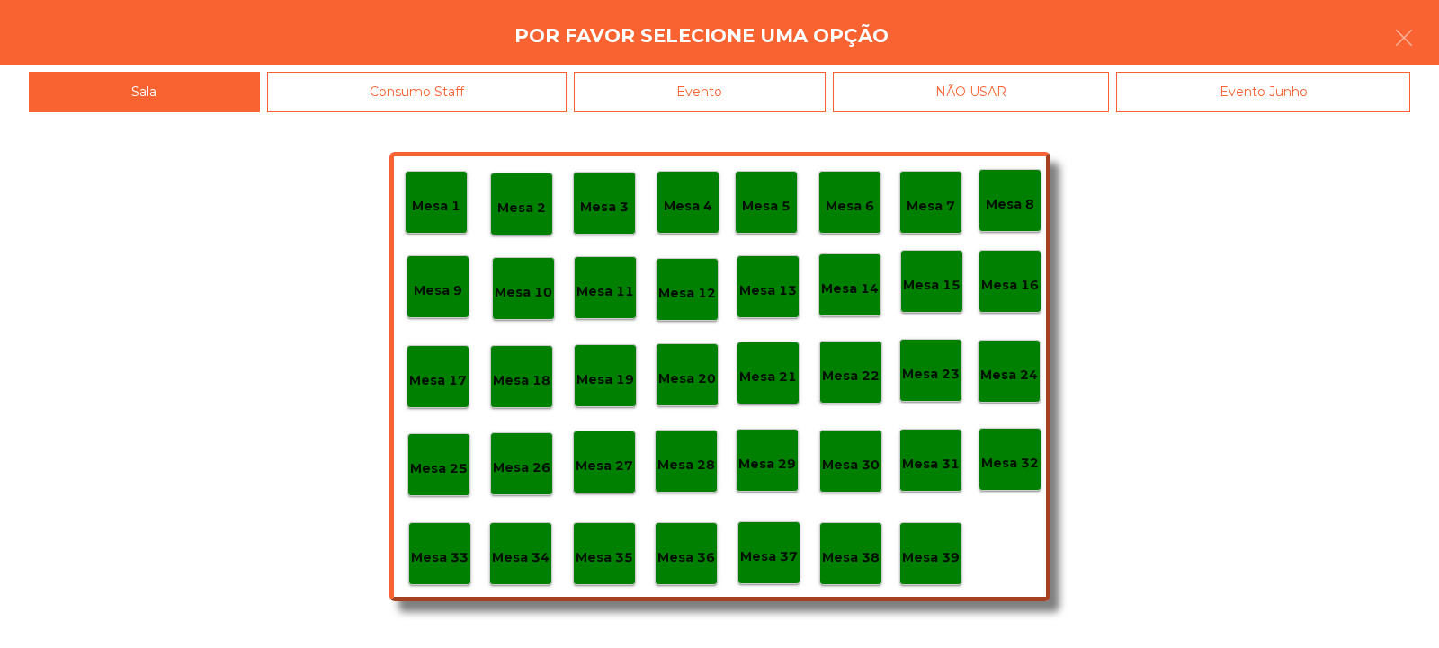
click at [751, 76] on div "Evento" at bounding box center [700, 92] width 252 height 40
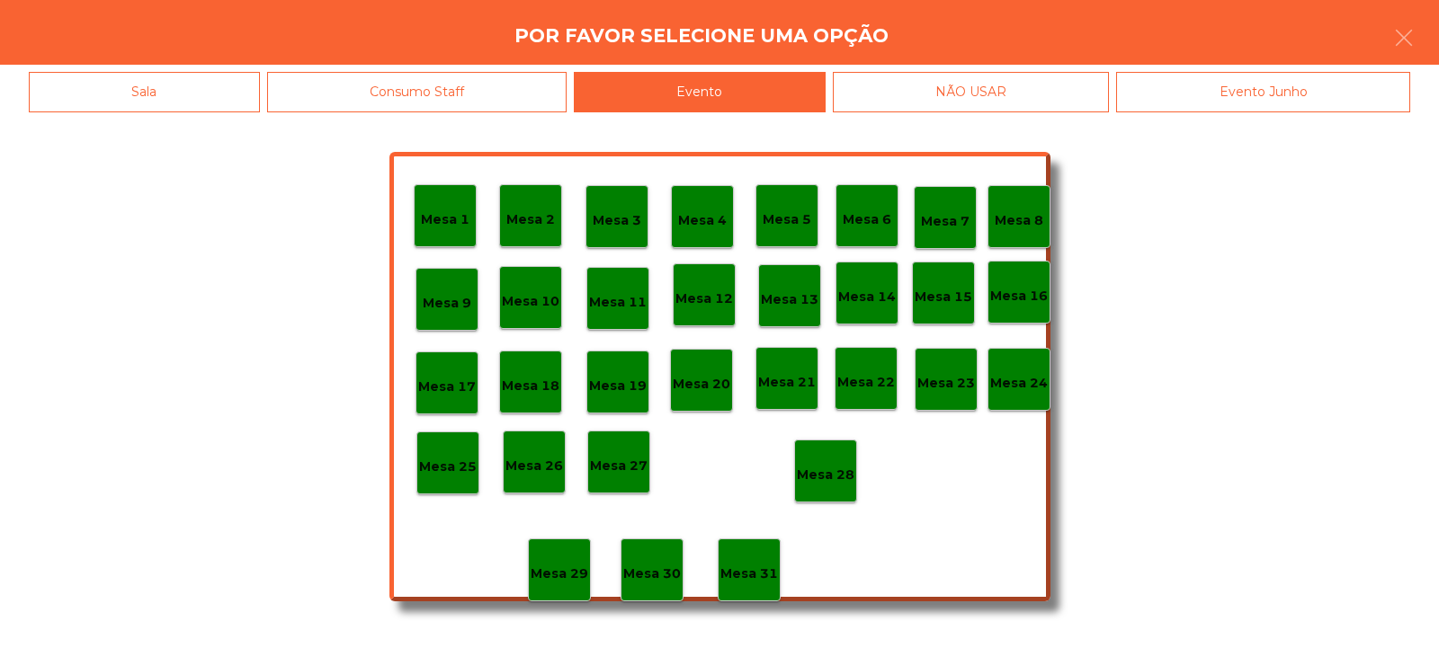
click at [816, 462] on div "Mesa 28" at bounding box center [826, 472] width 58 height 28
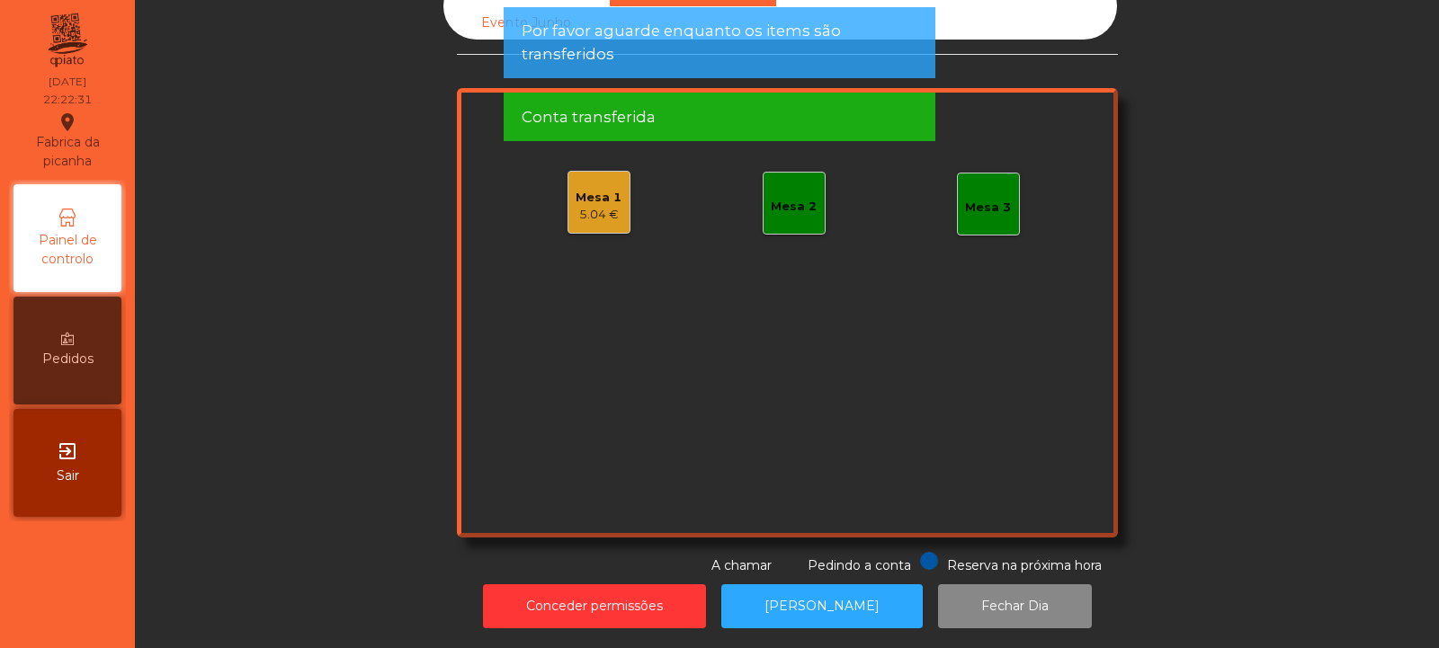
click at [585, 206] on div "5.04 €" at bounding box center [599, 215] width 46 height 18
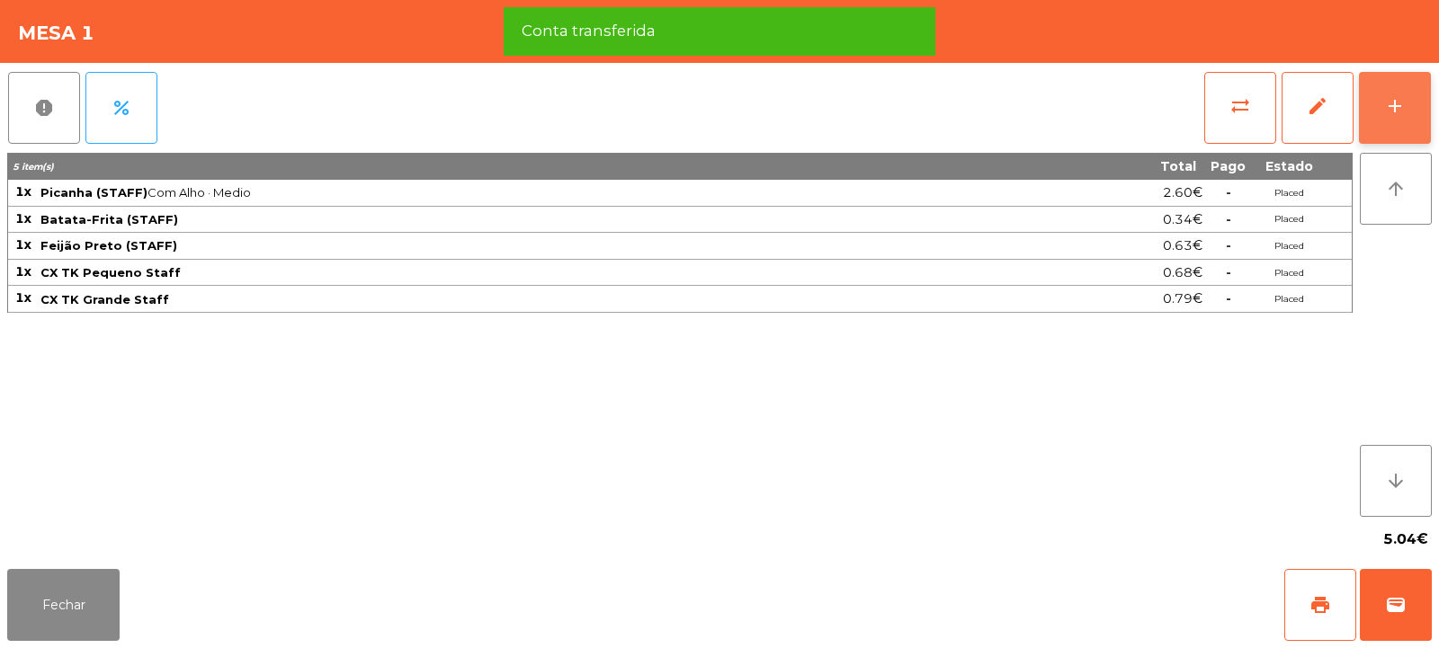
click at [1393, 127] on button "add" at bounding box center [1395, 108] width 72 height 72
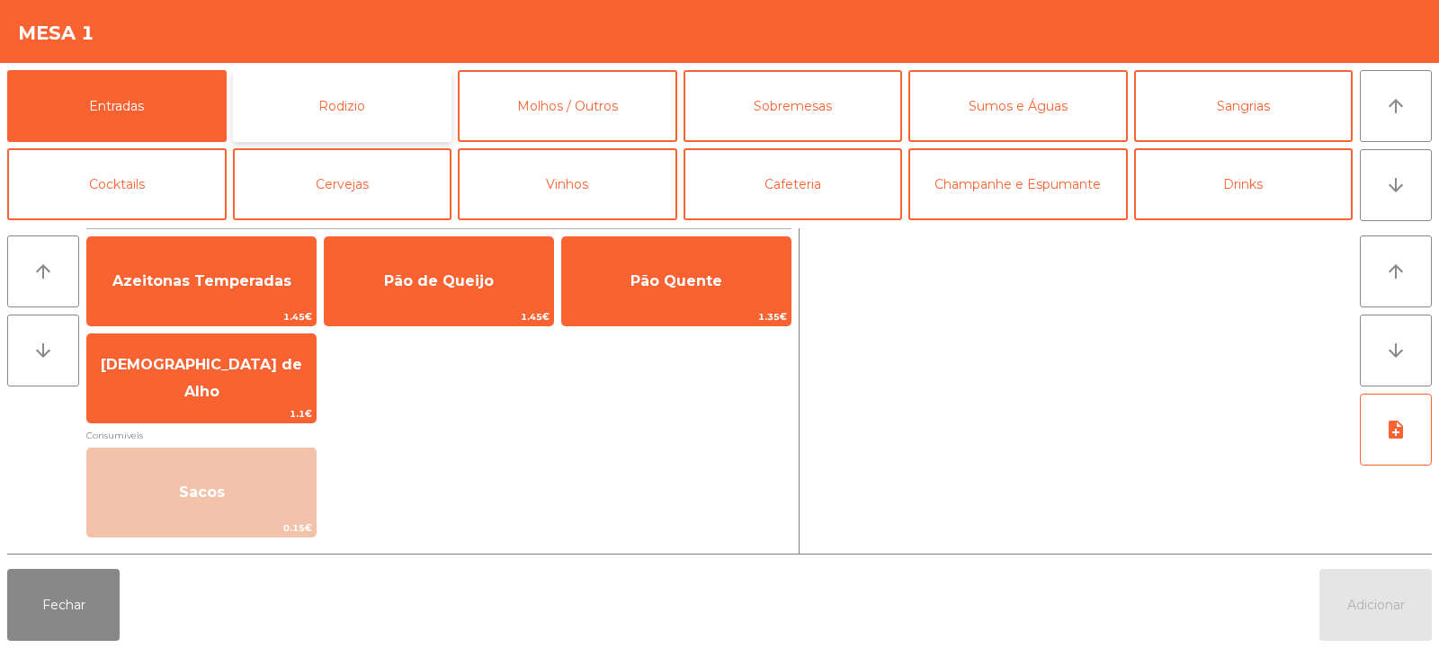
click at [385, 104] on button "Rodizio" at bounding box center [342, 106] width 219 height 72
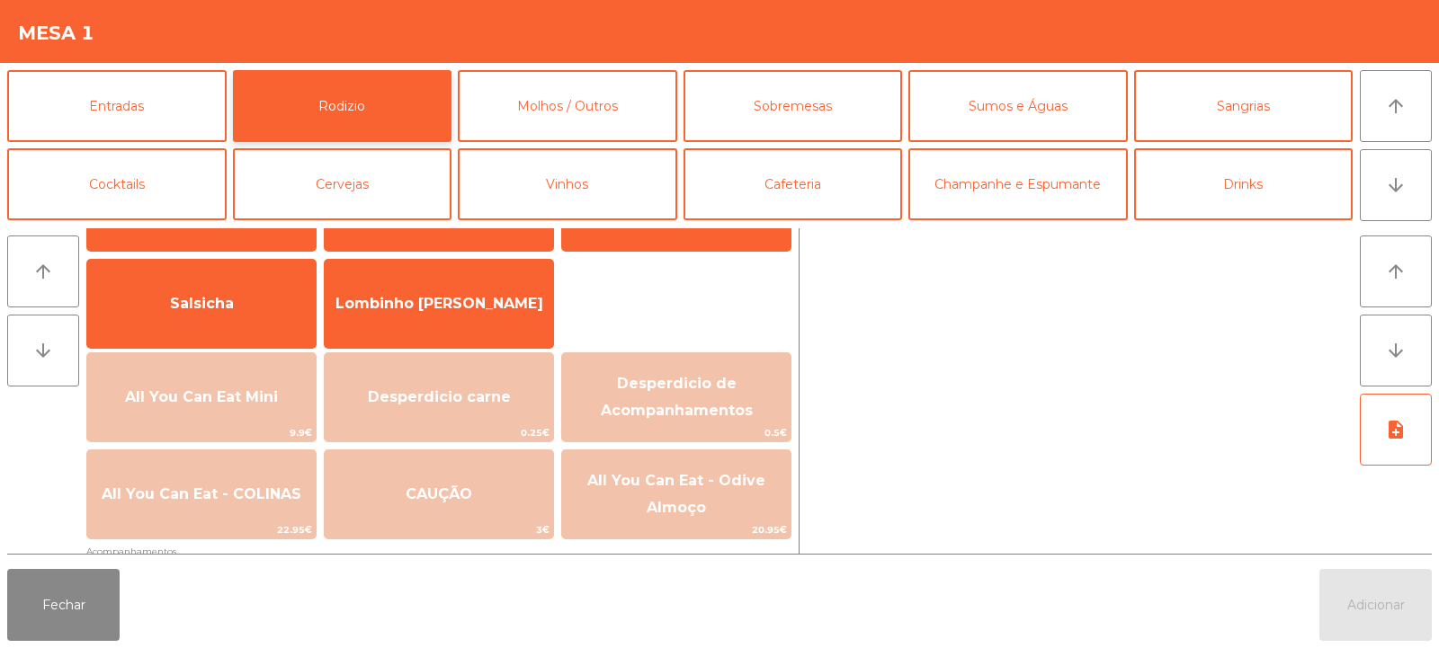
scroll to position [0, 0]
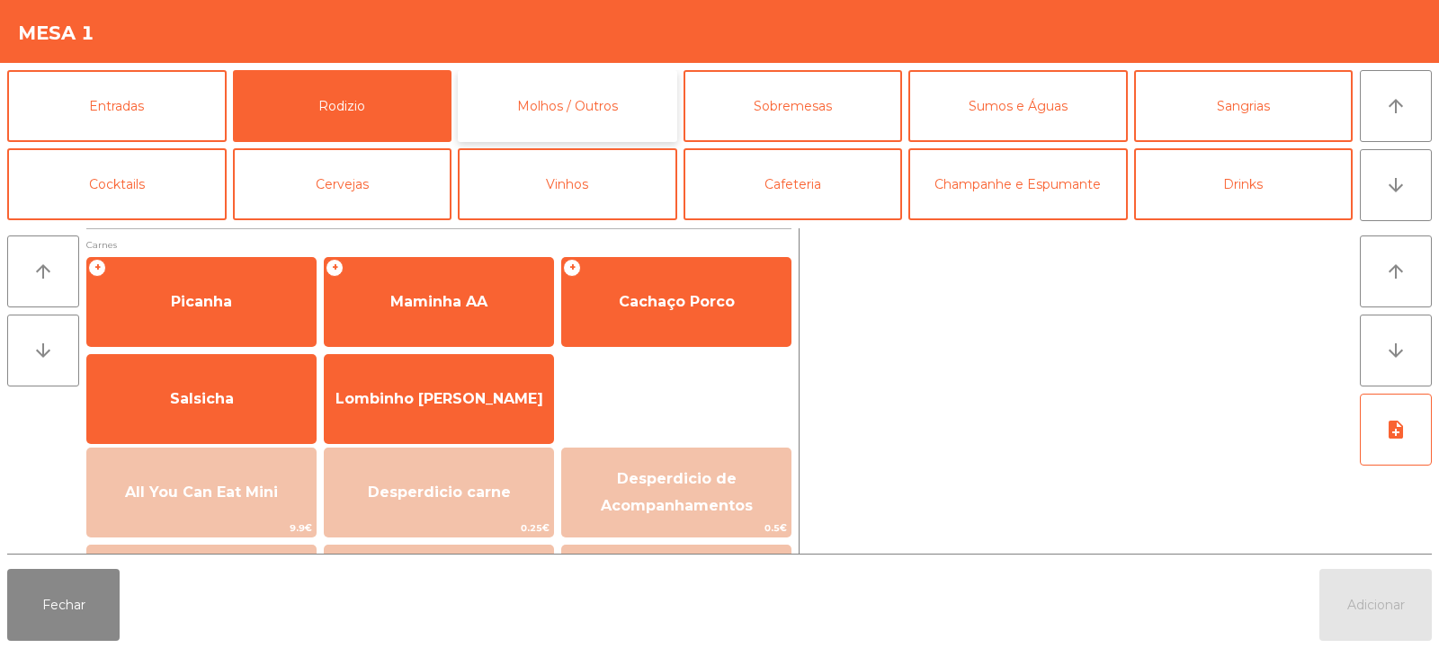
click at [585, 92] on button "Molhos / Outros" at bounding box center [567, 106] width 219 height 72
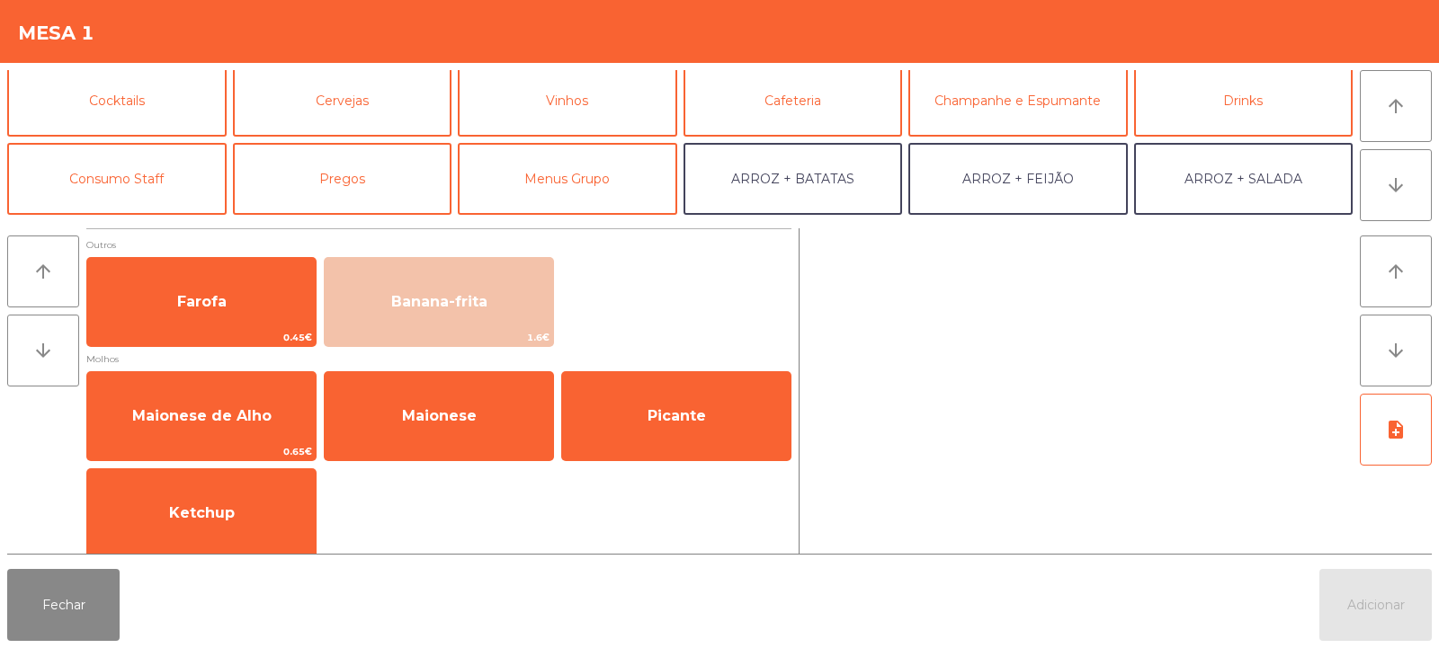
scroll to position [92, 0]
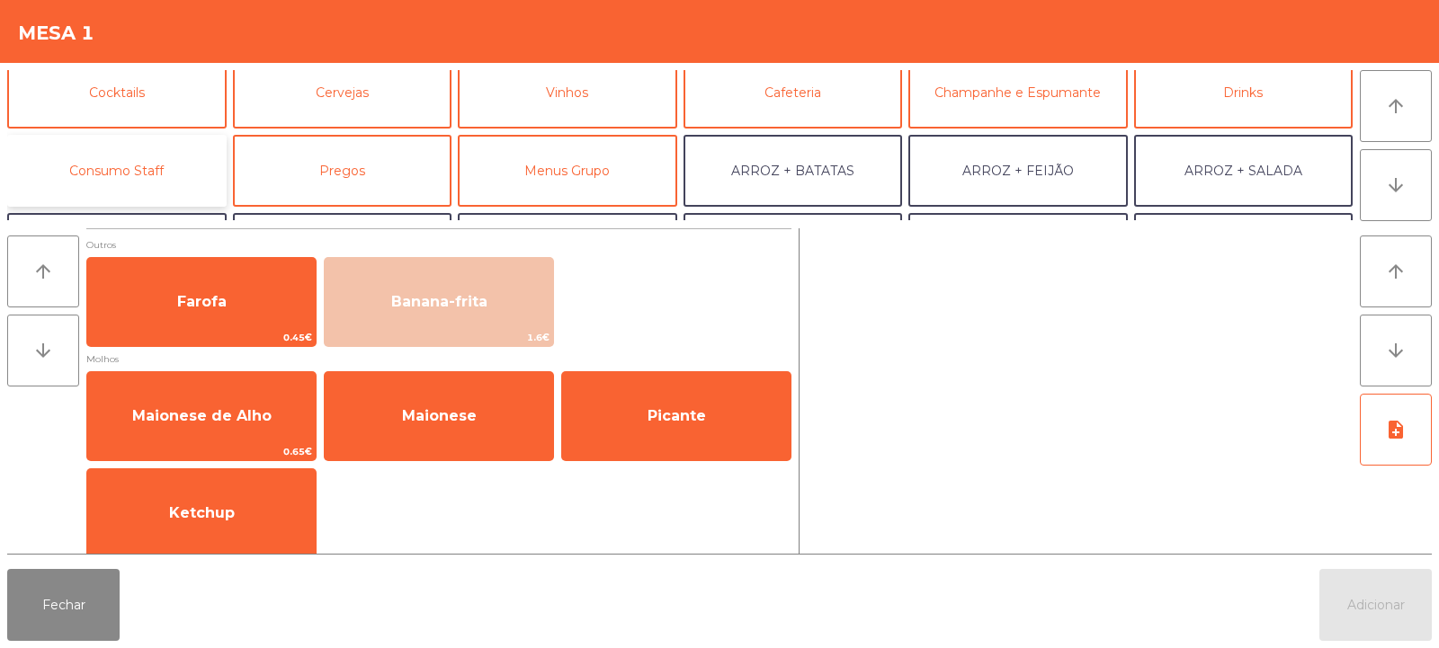
click at [115, 183] on button "Consumo Staff" at bounding box center [116, 171] width 219 height 72
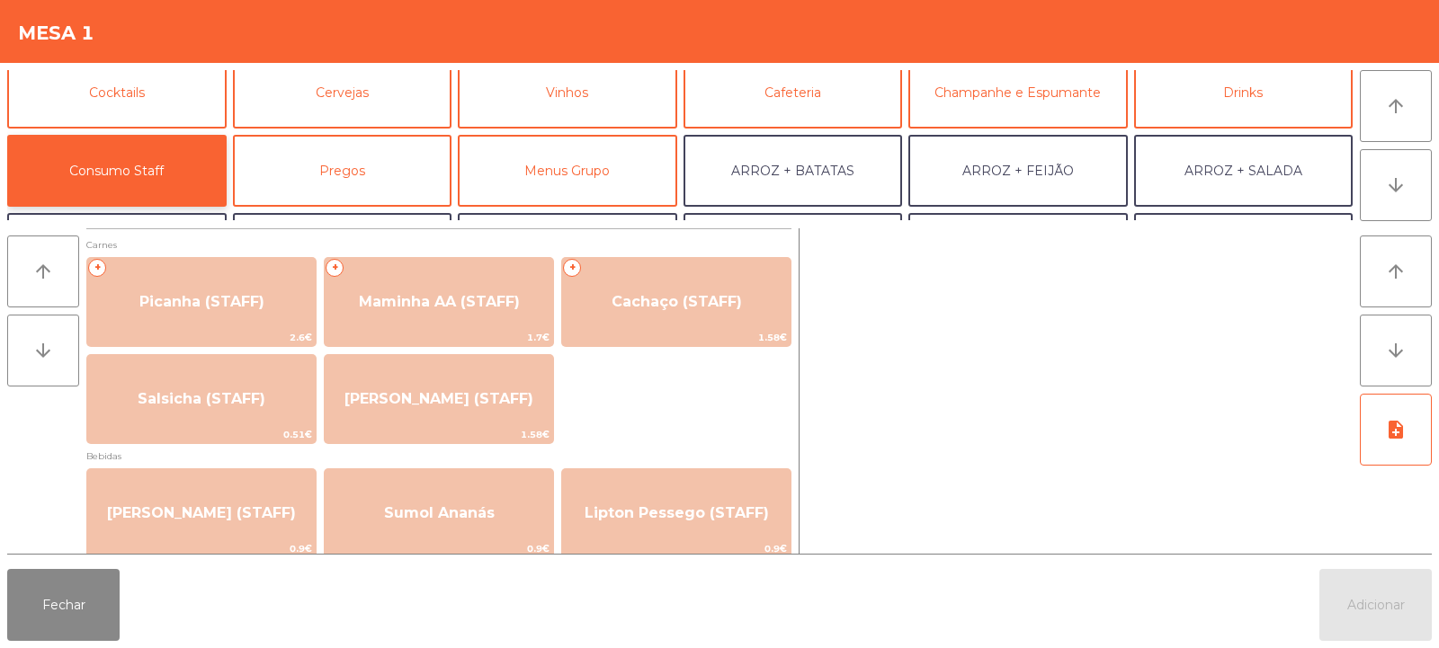
scroll to position [0, 0]
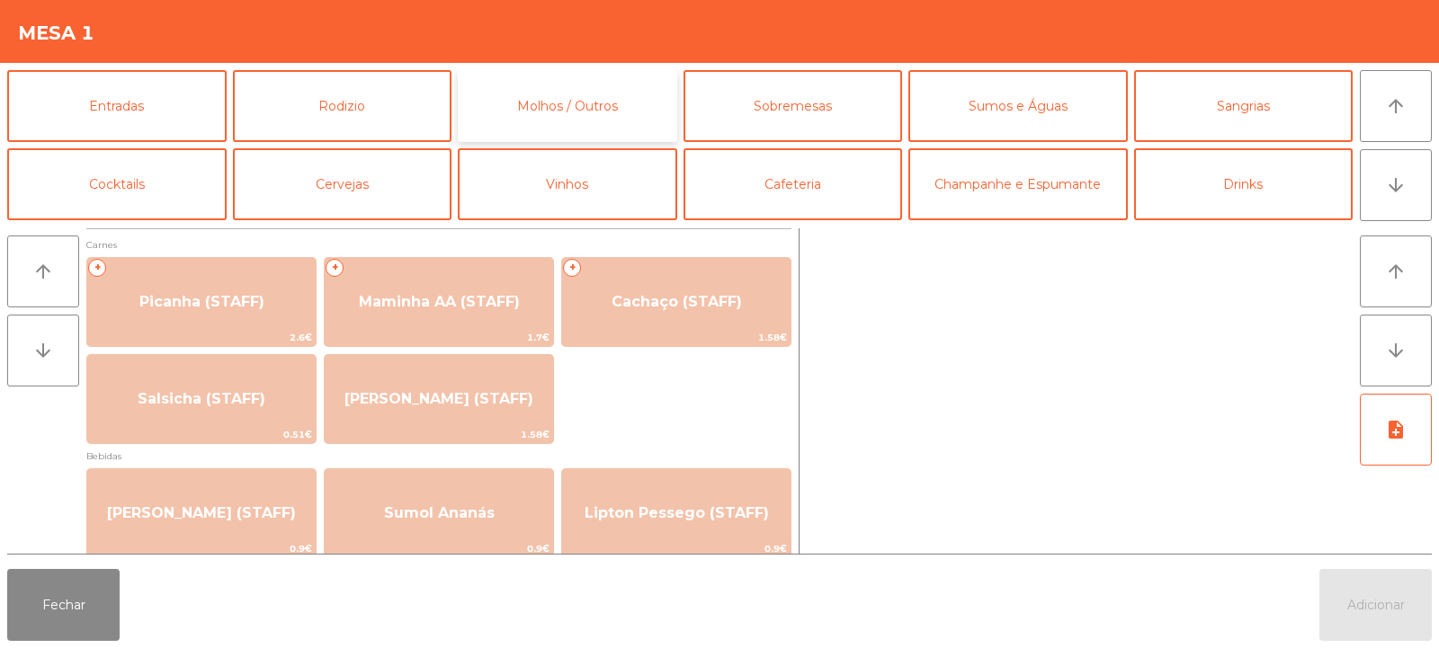
click at [583, 99] on button "Molhos / Outros" at bounding box center [567, 106] width 219 height 72
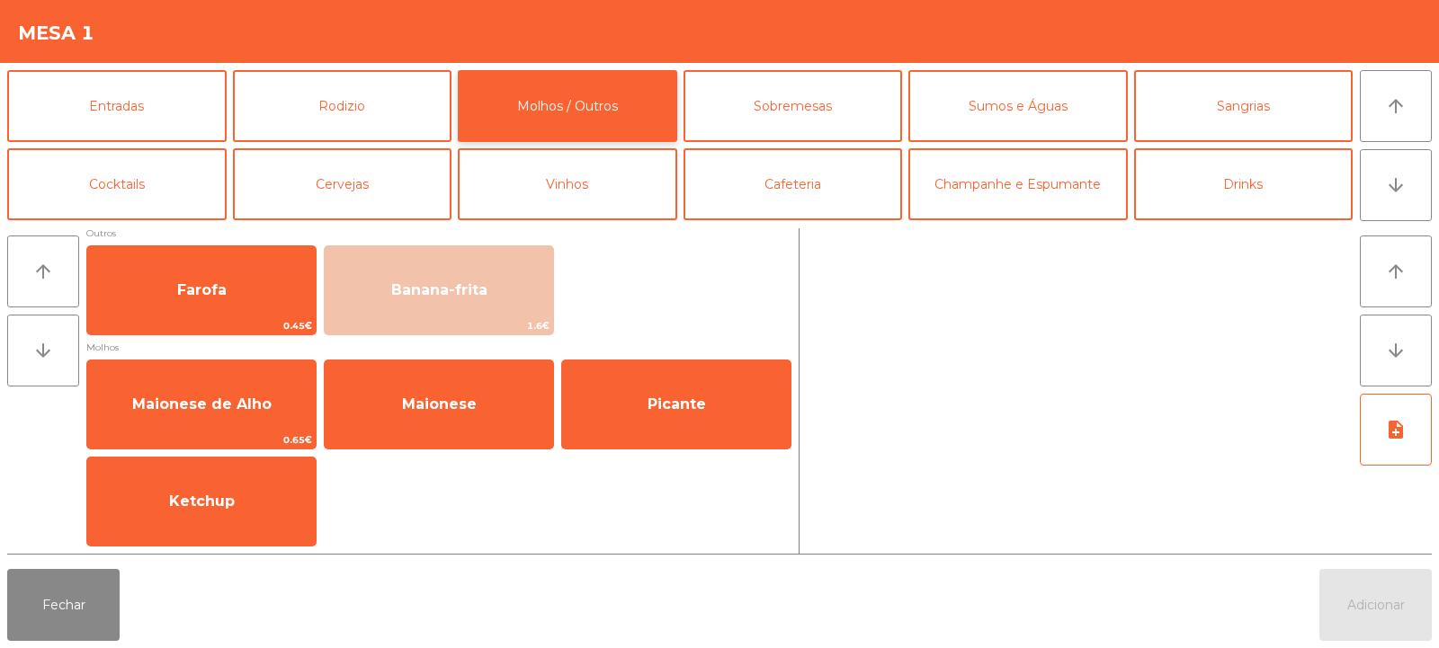
scroll to position [5, 0]
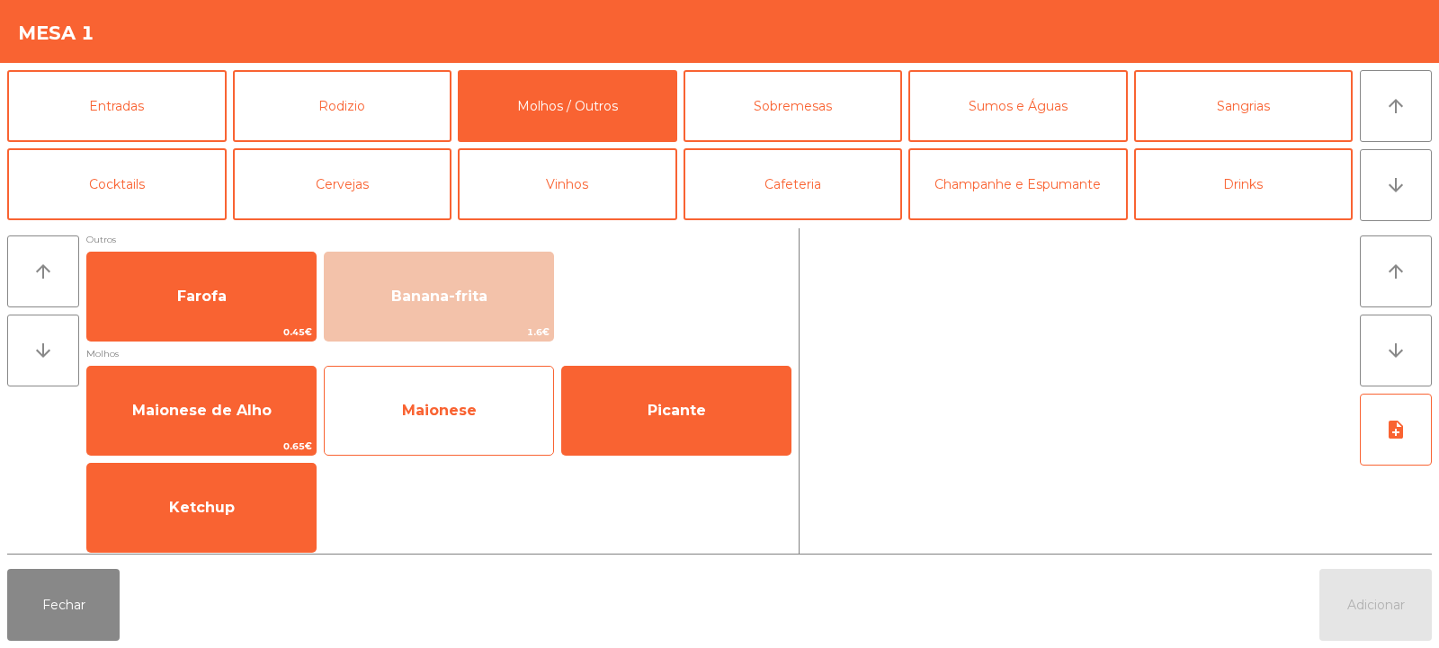
click at [441, 408] on span "Maionese" at bounding box center [439, 410] width 75 height 17
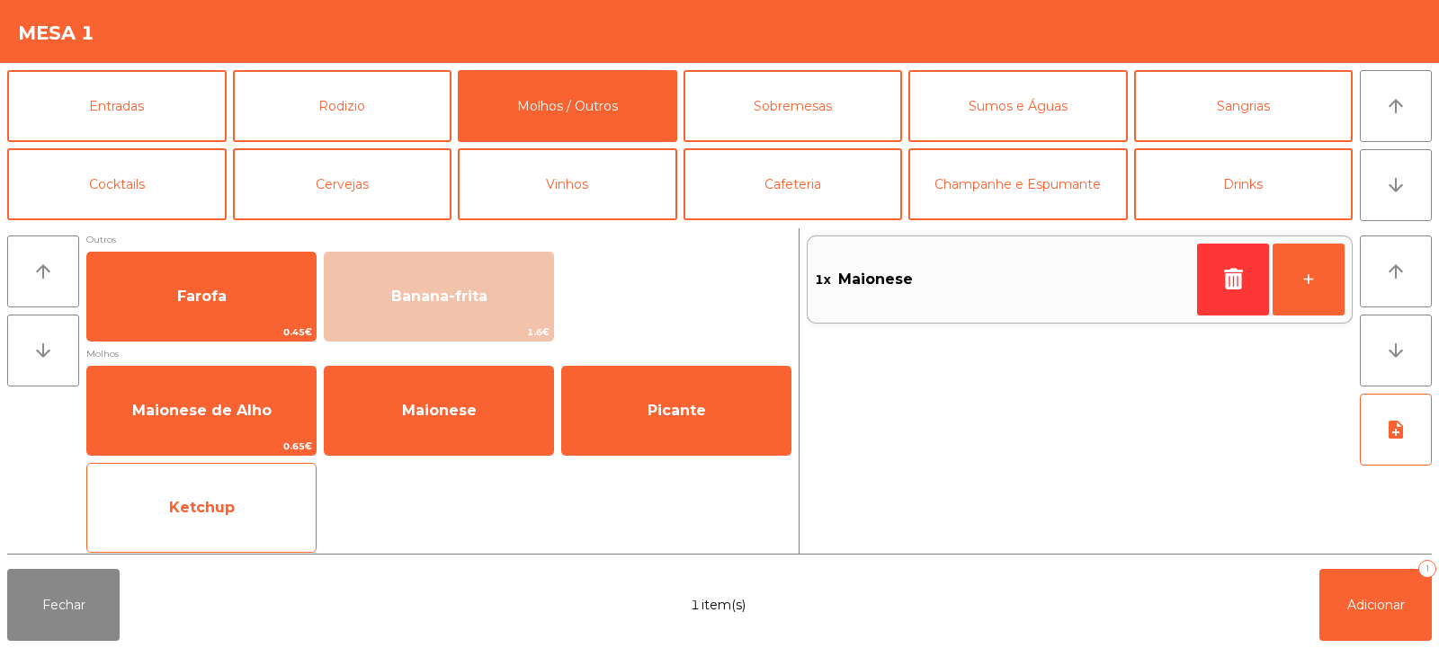
click at [260, 516] on span "Ketchup" at bounding box center [201, 508] width 228 height 49
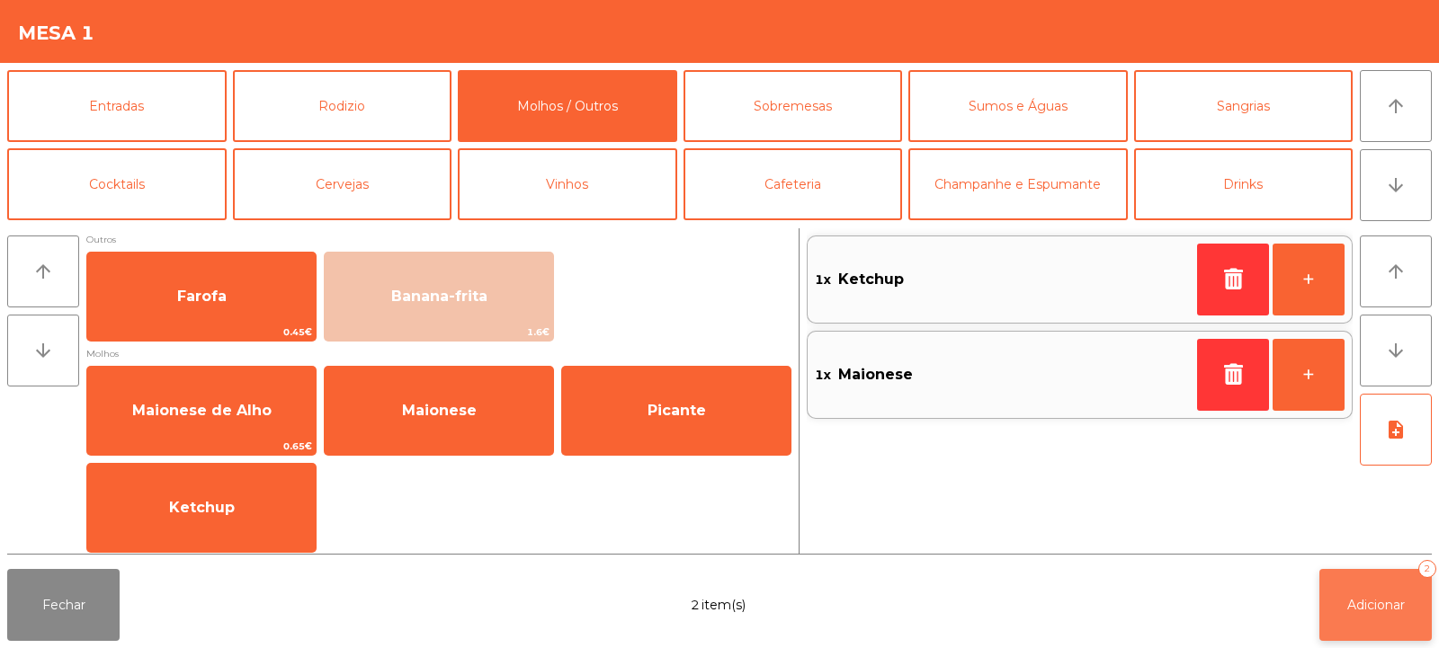
click at [1352, 627] on button "Adicionar 2" at bounding box center [1375, 605] width 112 height 72
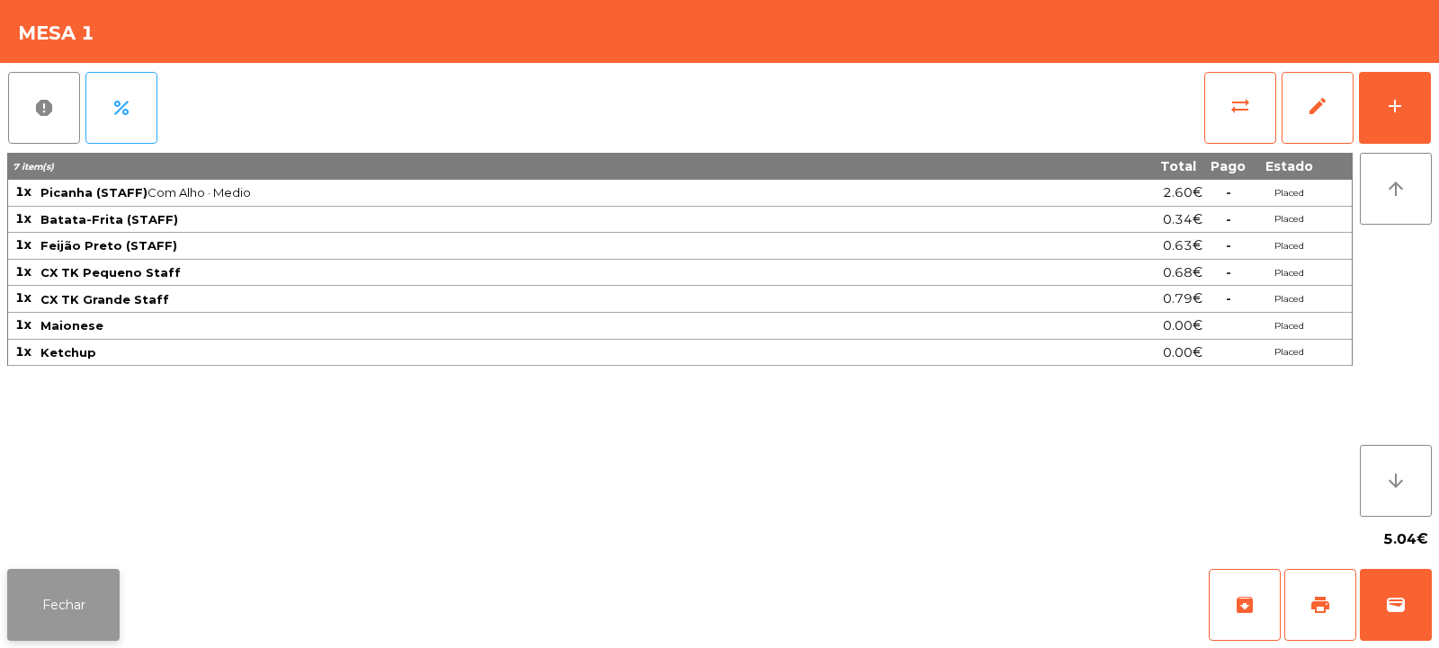
click at [59, 588] on button "Fechar" at bounding box center [63, 605] width 112 height 72
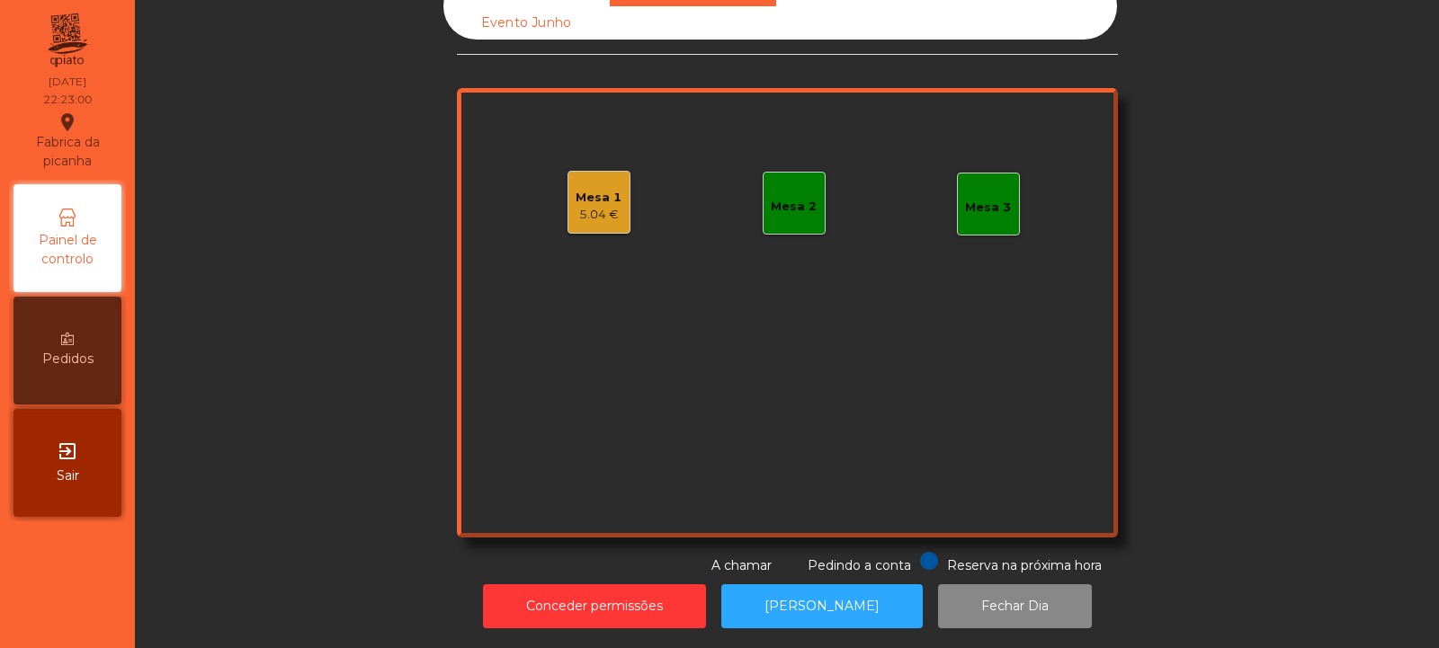
click at [975, 216] on div "Mesa 3" at bounding box center [988, 204] width 63 height 63
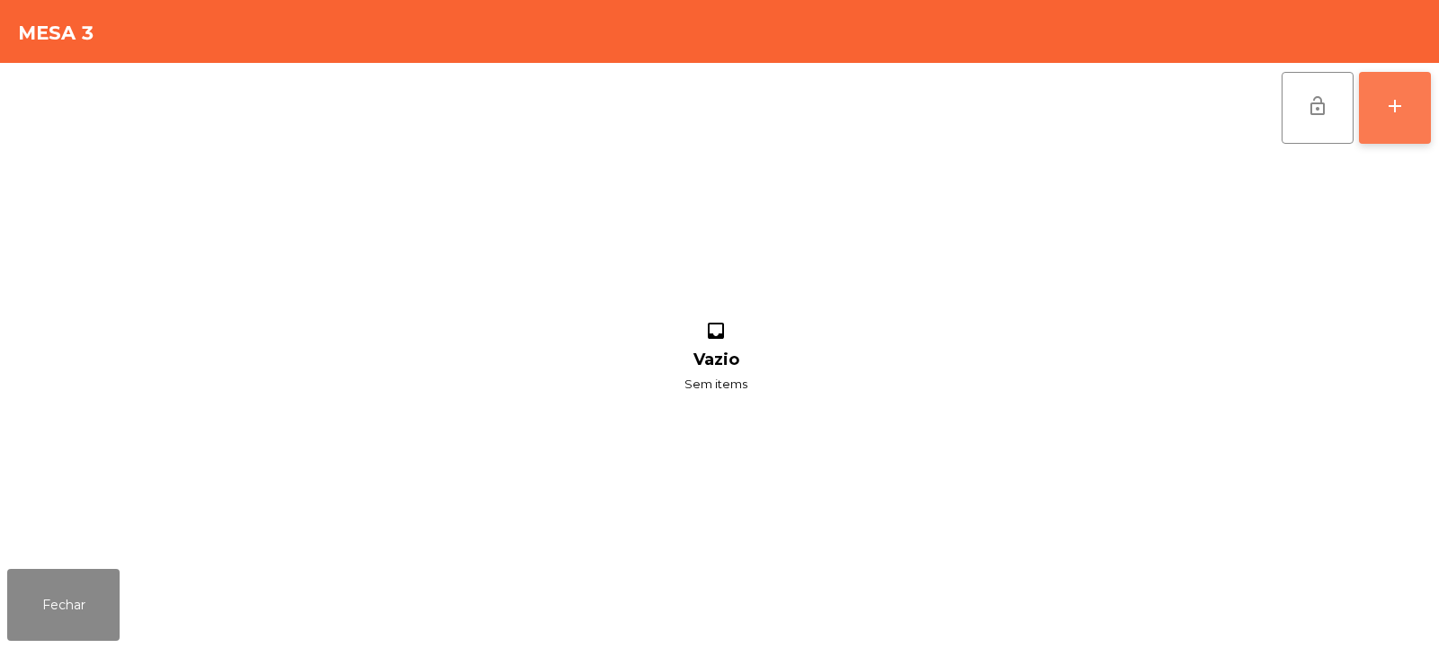
click at [1418, 117] on button "add" at bounding box center [1395, 108] width 72 height 72
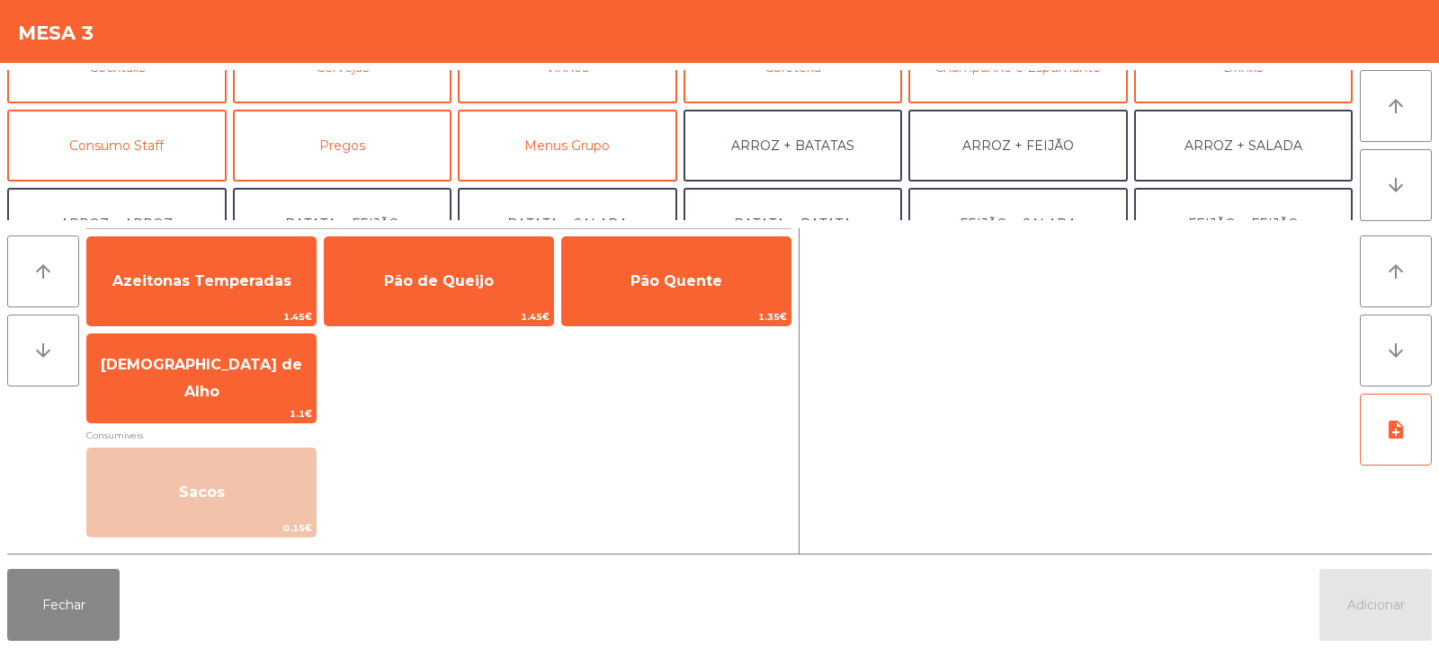
scroll to position [134, 0]
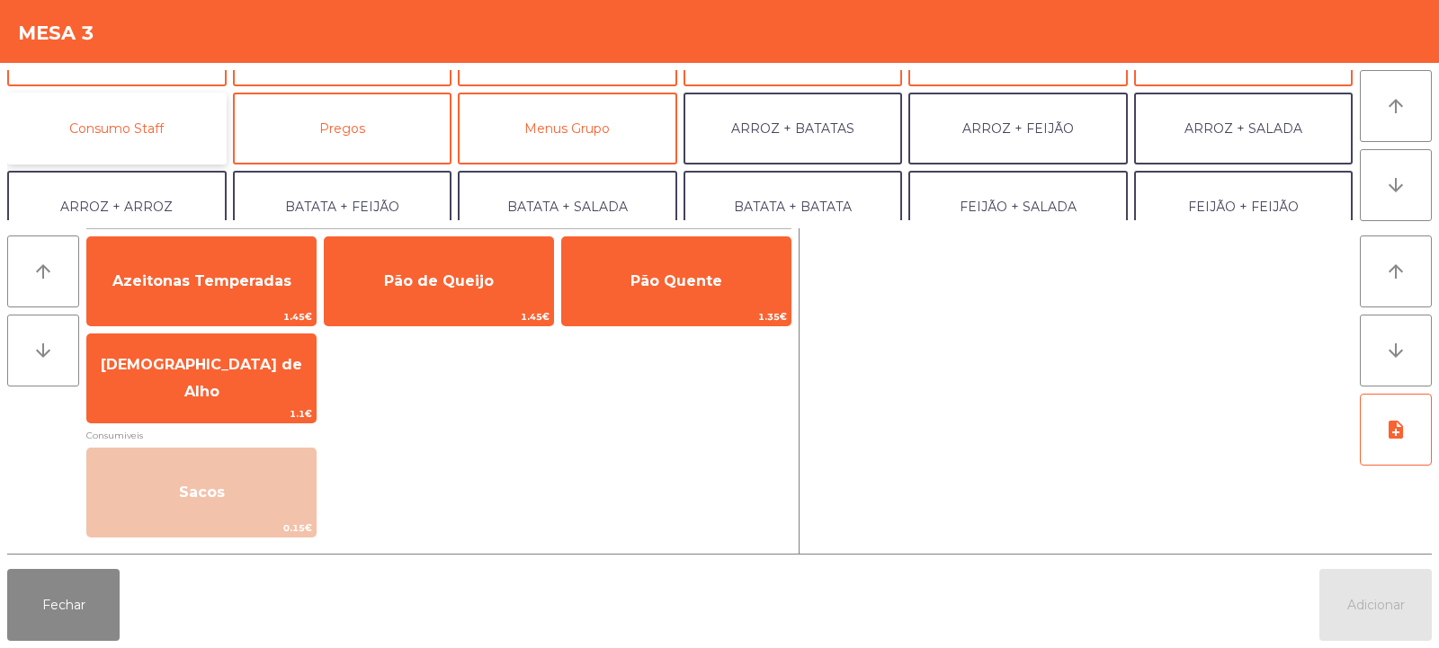
click at [134, 146] on button "Consumo Staff" at bounding box center [116, 129] width 219 height 72
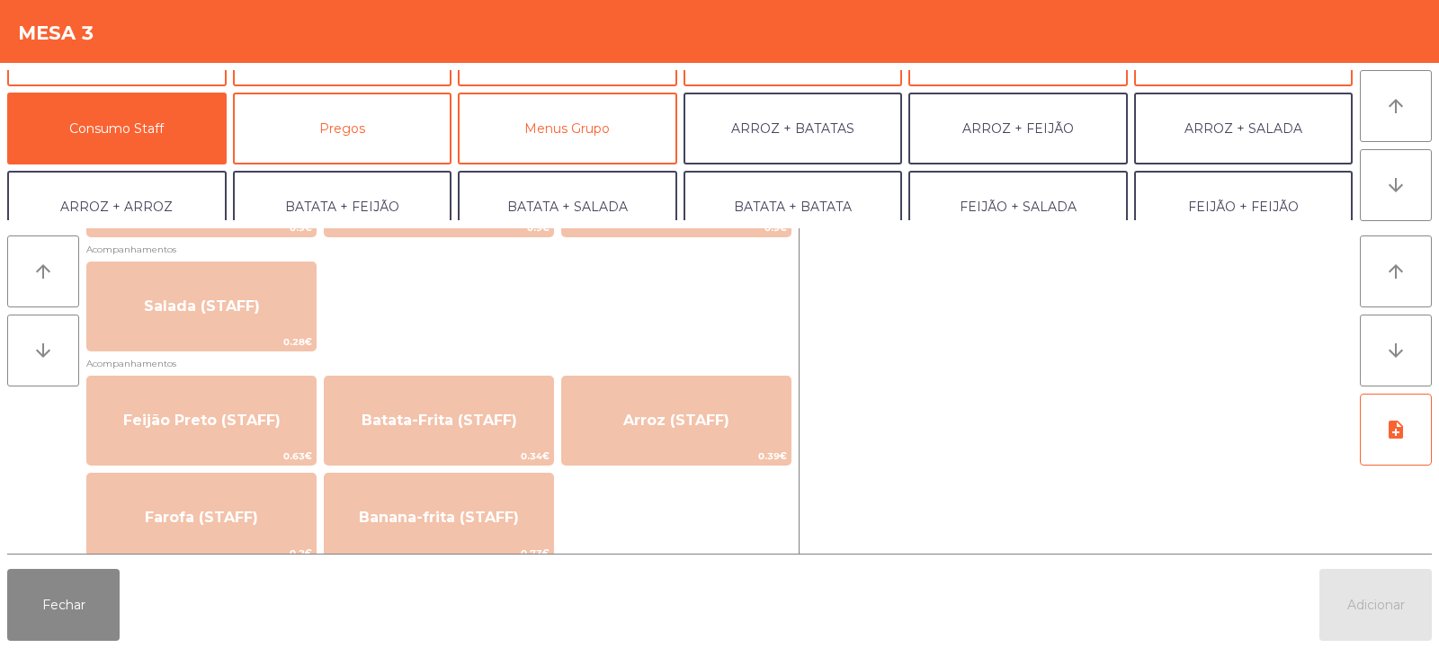
click at [635, 537] on div "Feijão Preto (STAFF) 0.63€ Batata-Frita (STAFF) 0.34€ Arroz (STAFF) 0.39€ Farof…" at bounding box center [438, 469] width 705 height 187
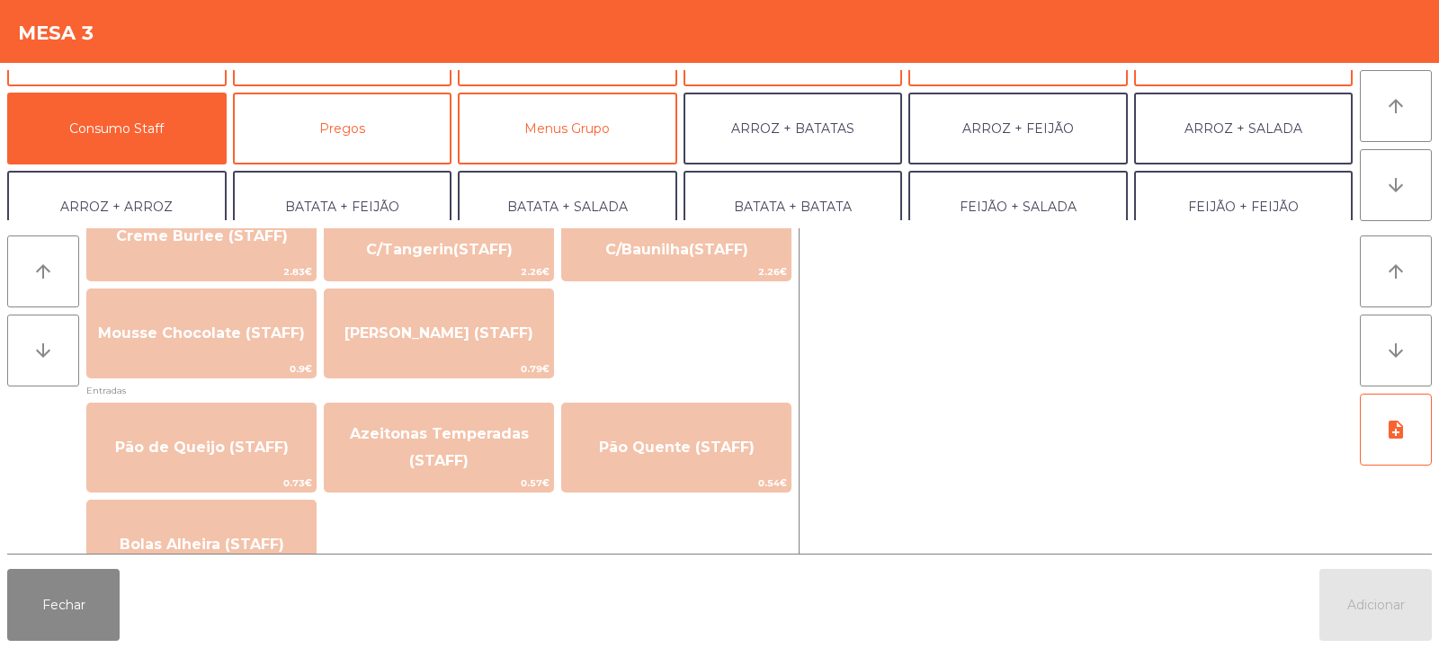
scroll to position [1331, 0]
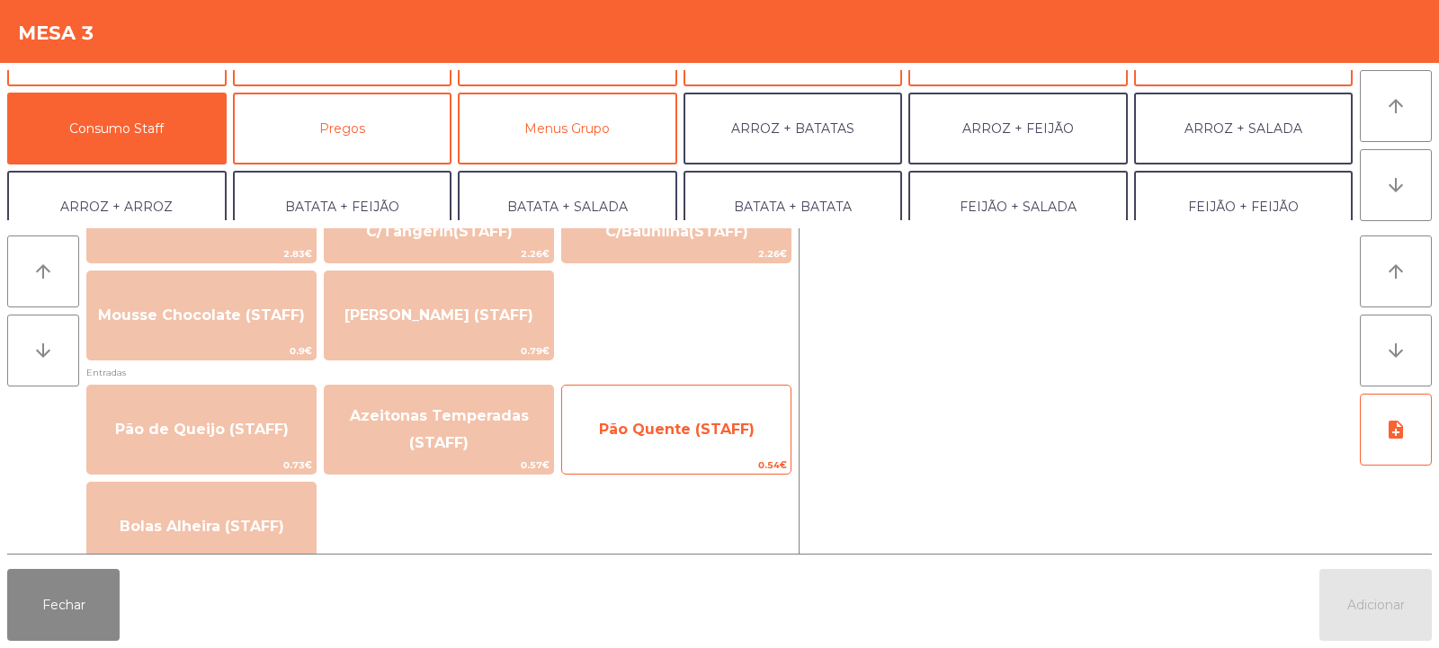
click at [701, 436] on span "Pão Quente (STAFF)" at bounding box center [677, 429] width 156 height 17
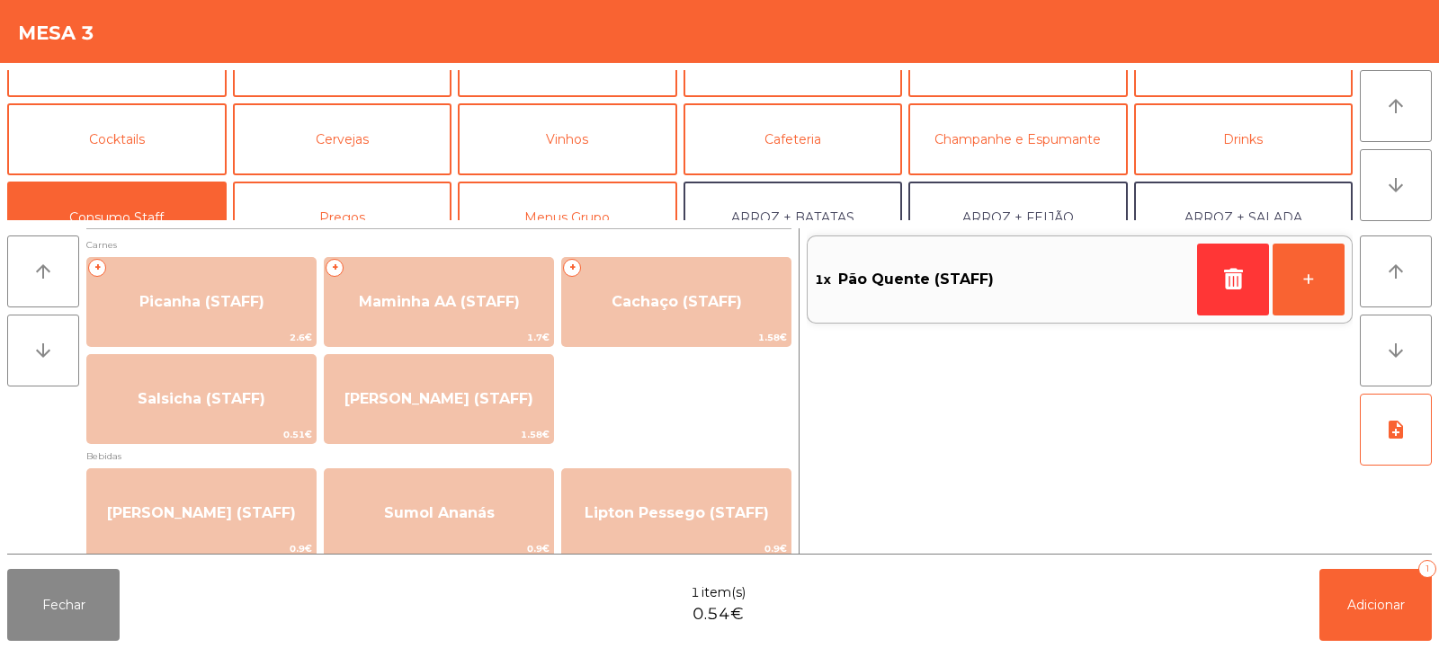
scroll to position [0, 0]
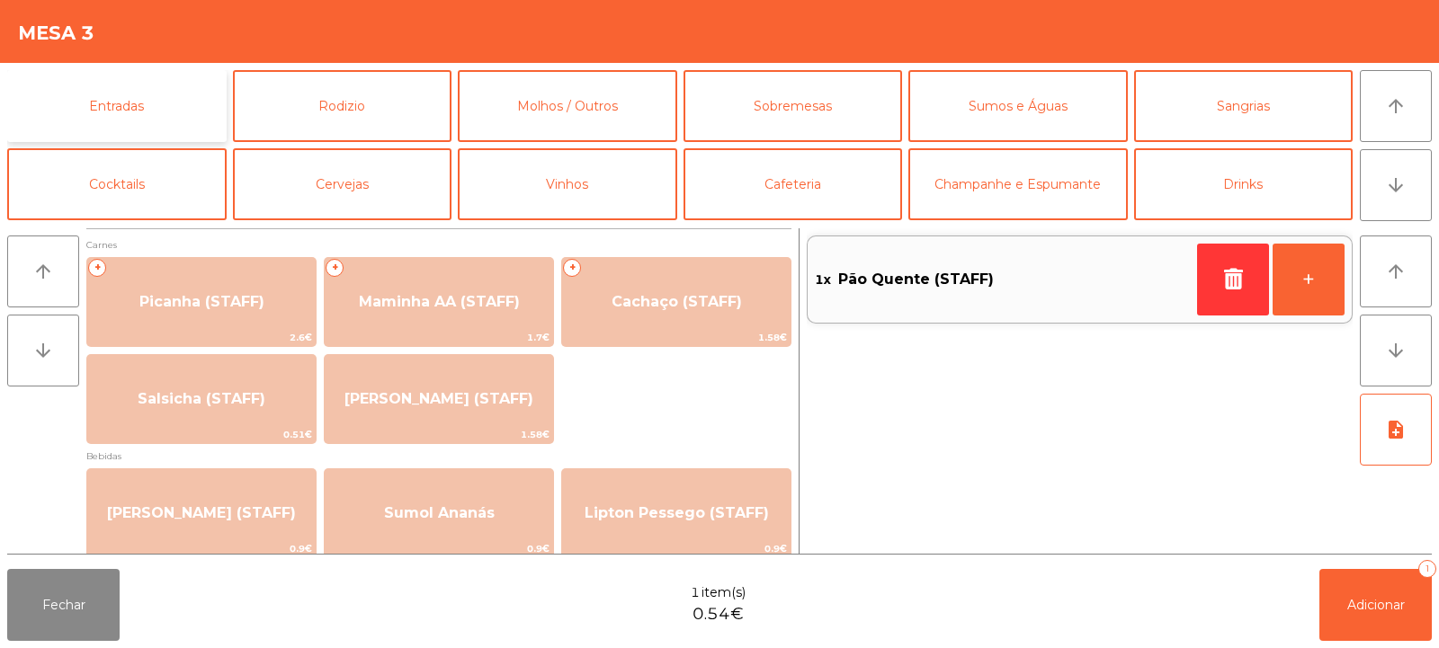
click at [151, 95] on button "Entradas" at bounding box center [116, 106] width 219 height 72
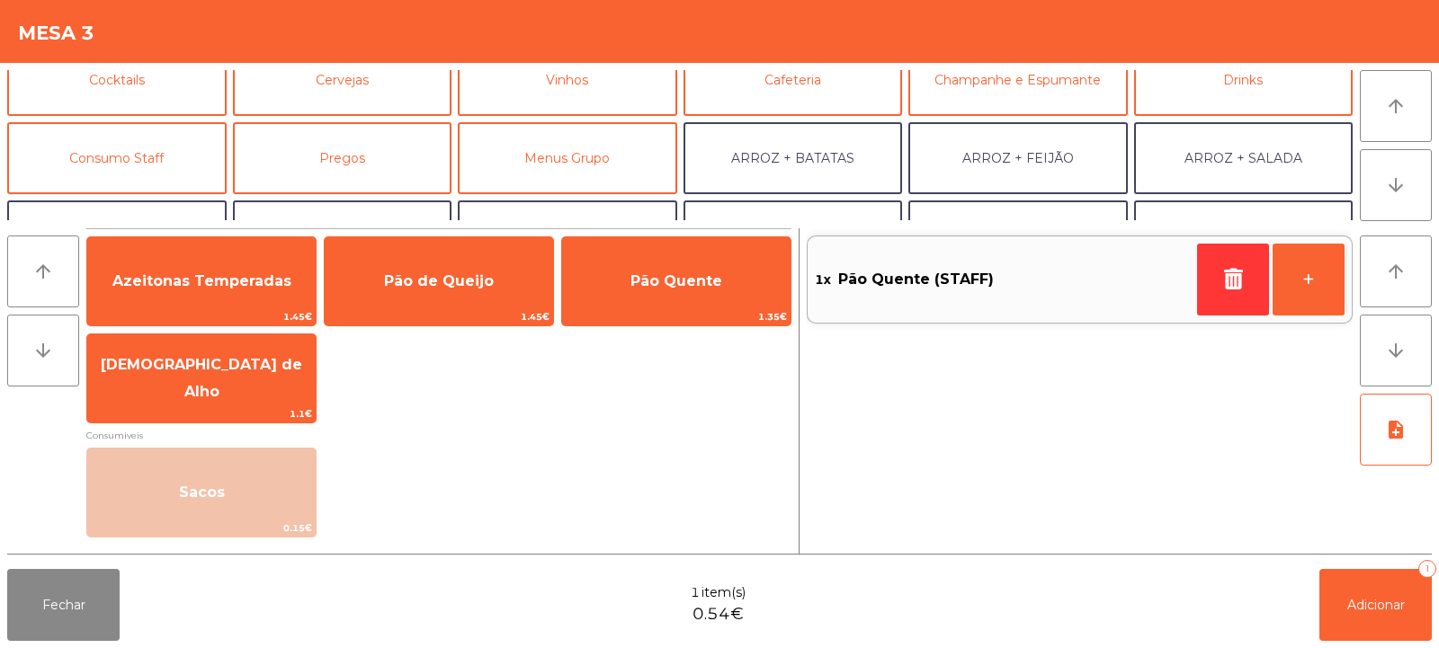
scroll to position [110, 0]
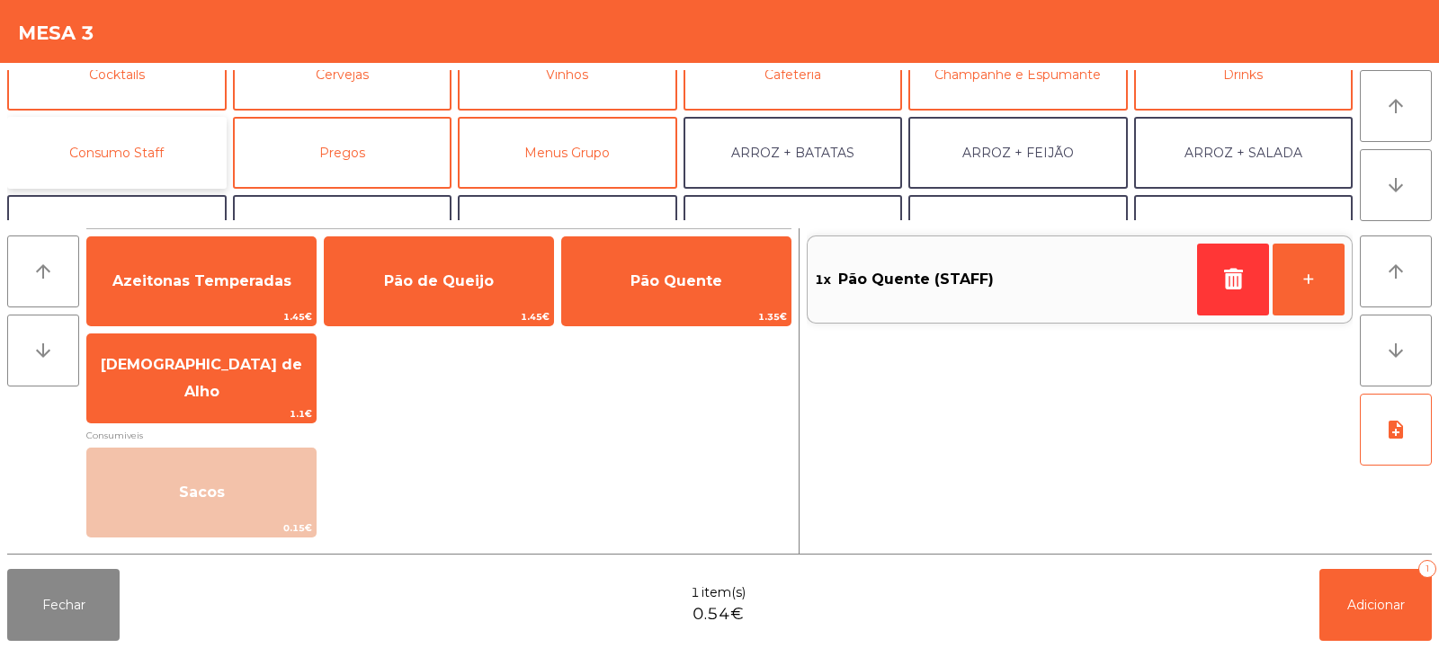
click at [142, 140] on button "Consumo Staff" at bounding box center [116, 153] width 219 height 72
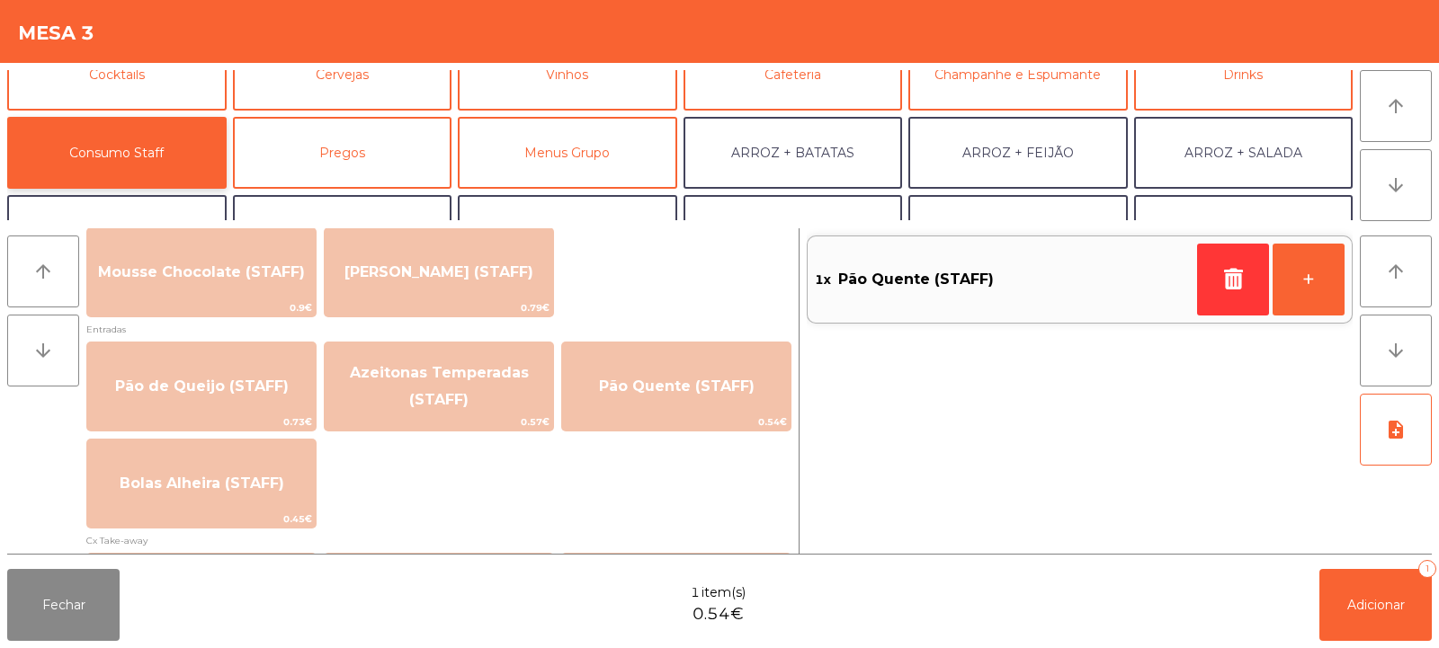
scroll to position [0, 0]
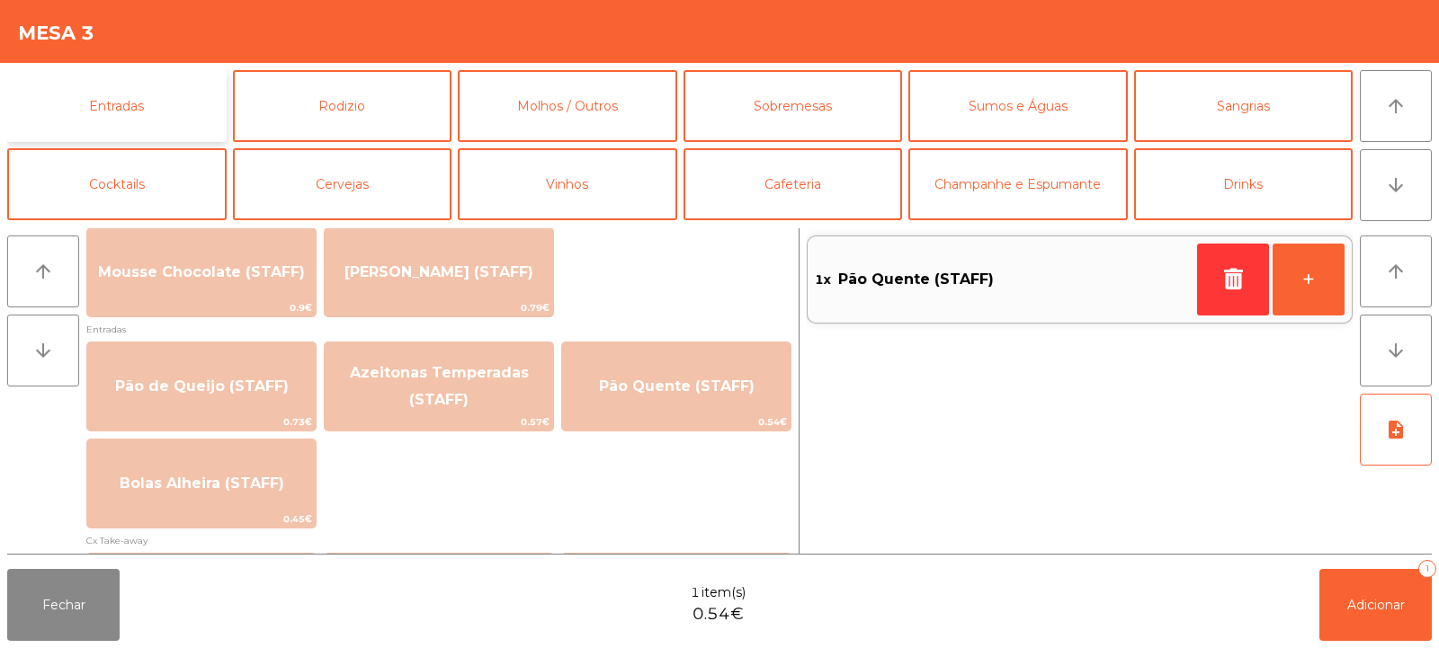
click at [157, 89] on button "Entradas" at bounding box center [116, 106] width 219 height 72
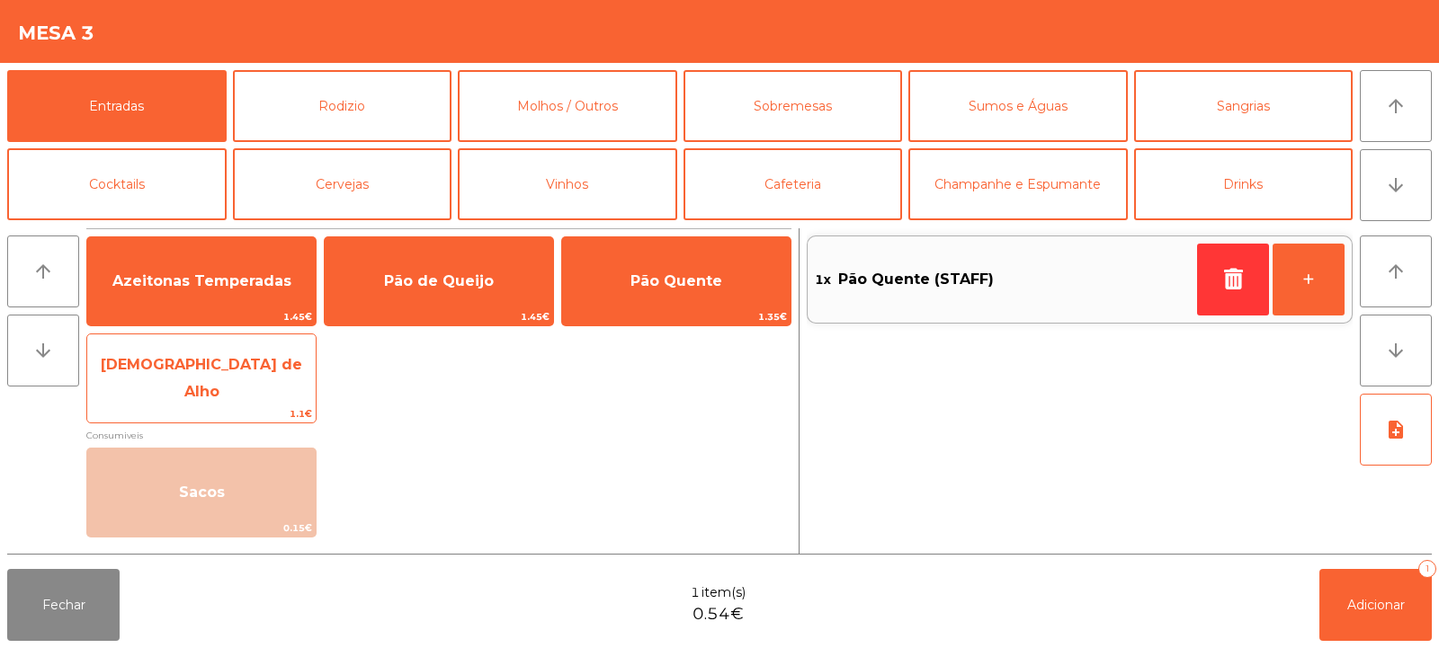
click at [211, 372] on span "[DEMOGRAPHIC_DATA] de Alho" at bounding box center [201, 378] width 201 height 44
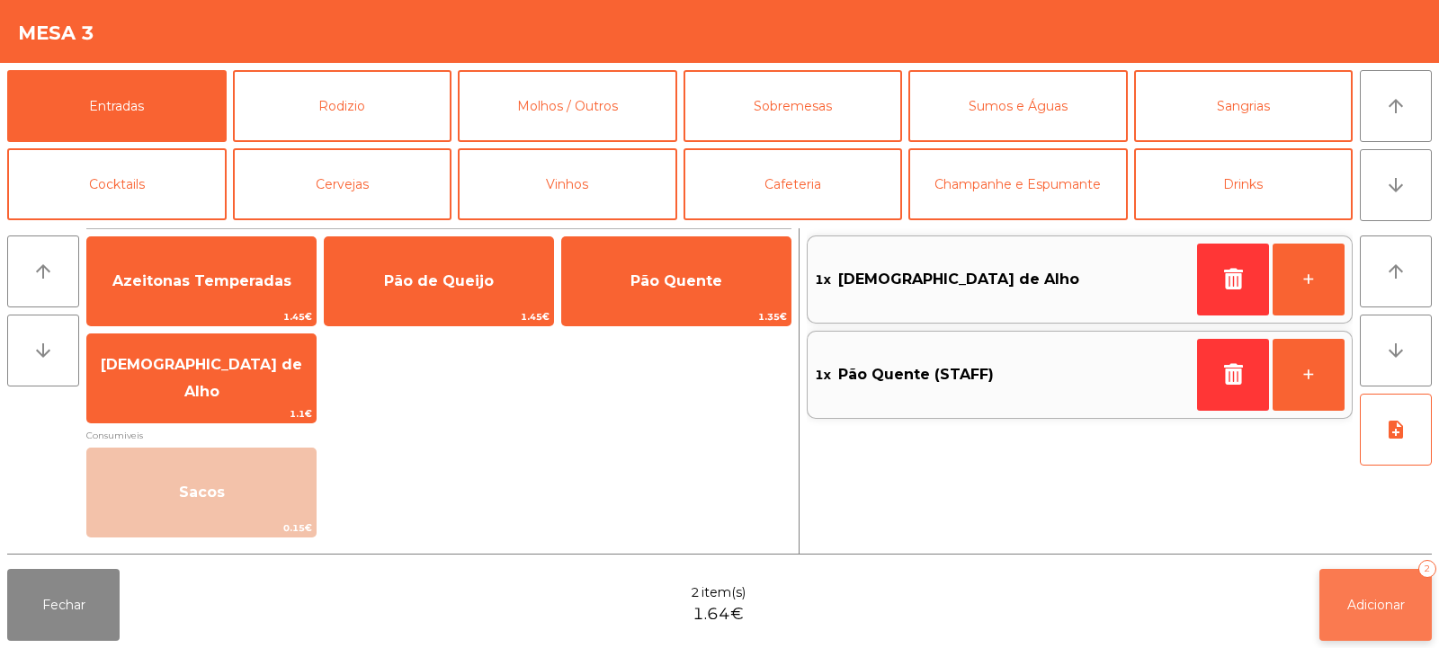
click at [1363, 610] on span "Adicionar" at bounding box center [1376, 605] width 58 height 16
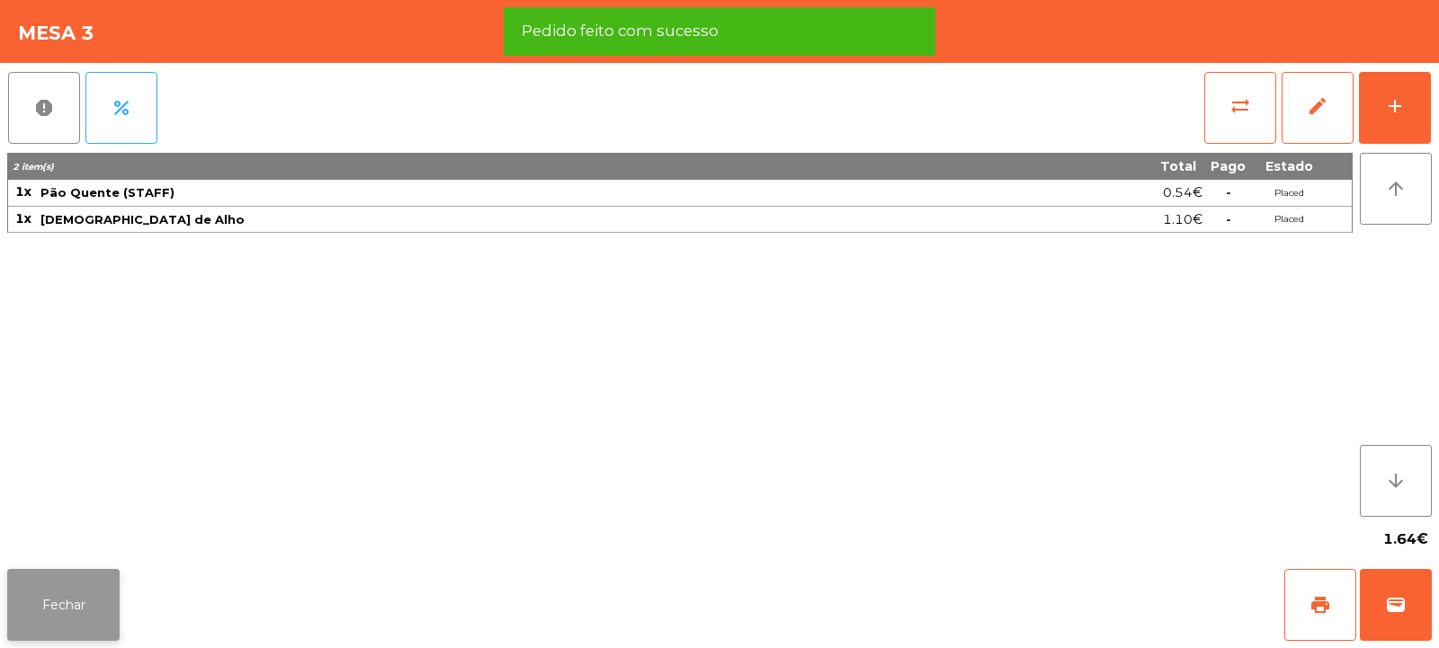
click at [92, 636] on button "Fechar" at bounding box center [63, 605] width 112 height 72
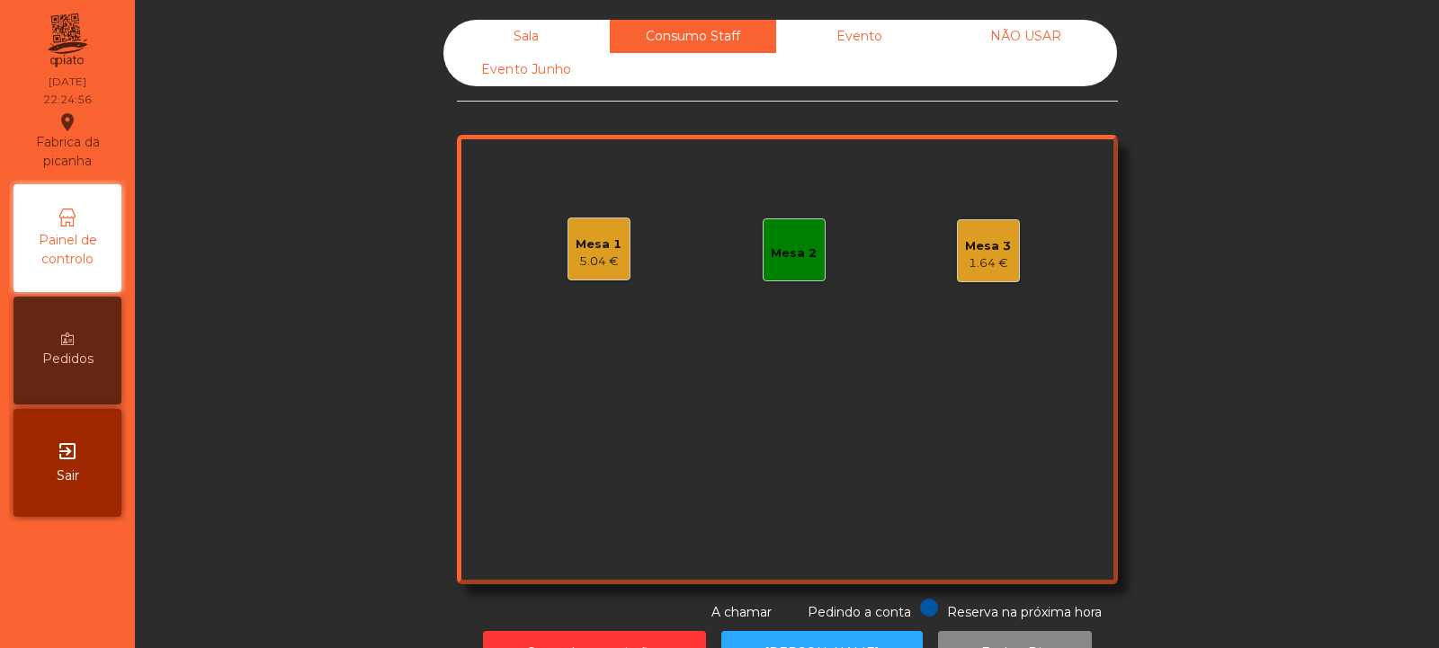
click at [510, 30] on div "Sala" at bounding box center [526, 36] width 166 height 33
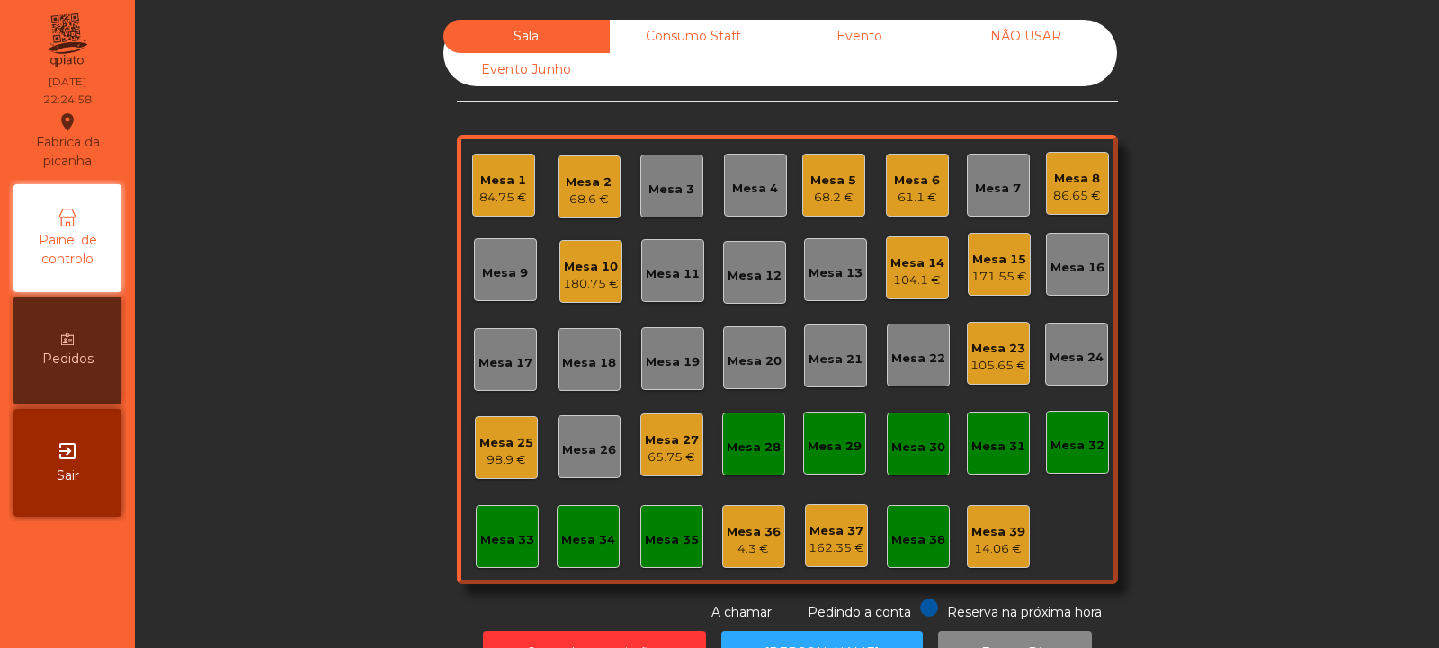
click at [664, 29] on div "Consumo Staff" at bounding box center [693, 36] width 166 height 33
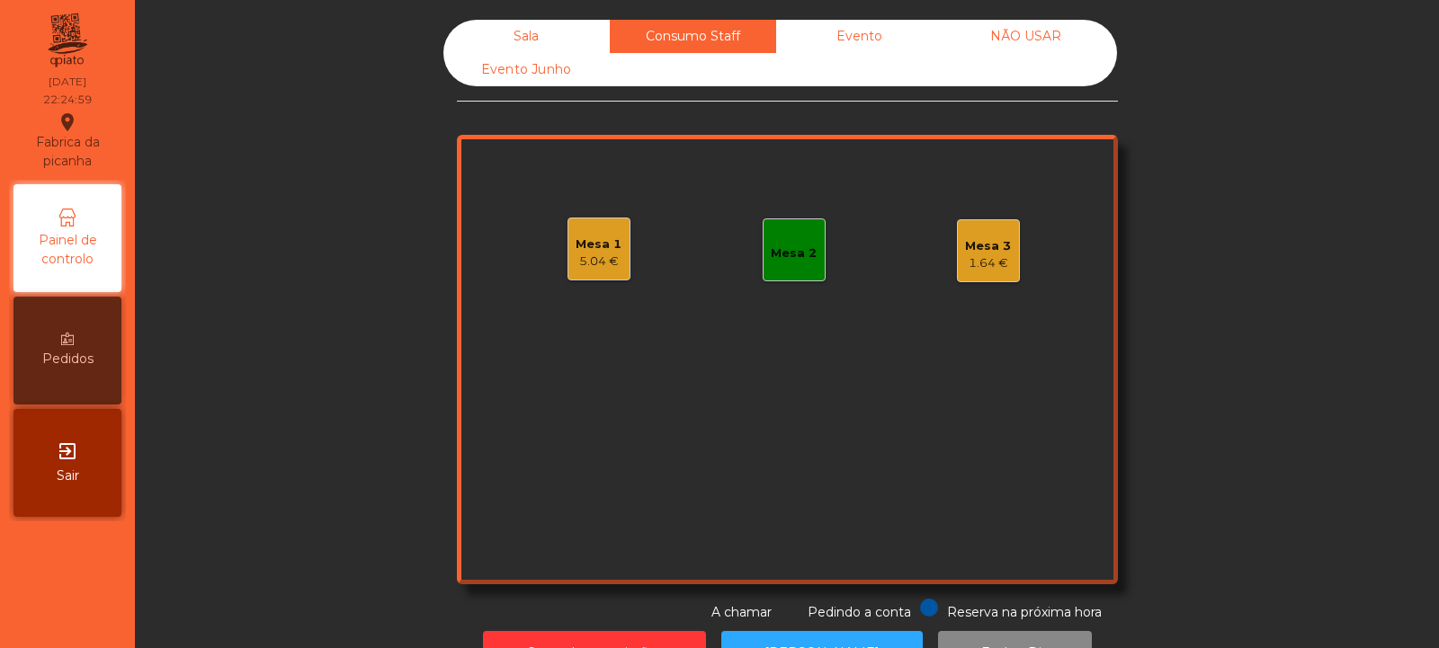
click at [973, 265] on div "1.64 €" at bounding box center [988, 264] width 46 height 18
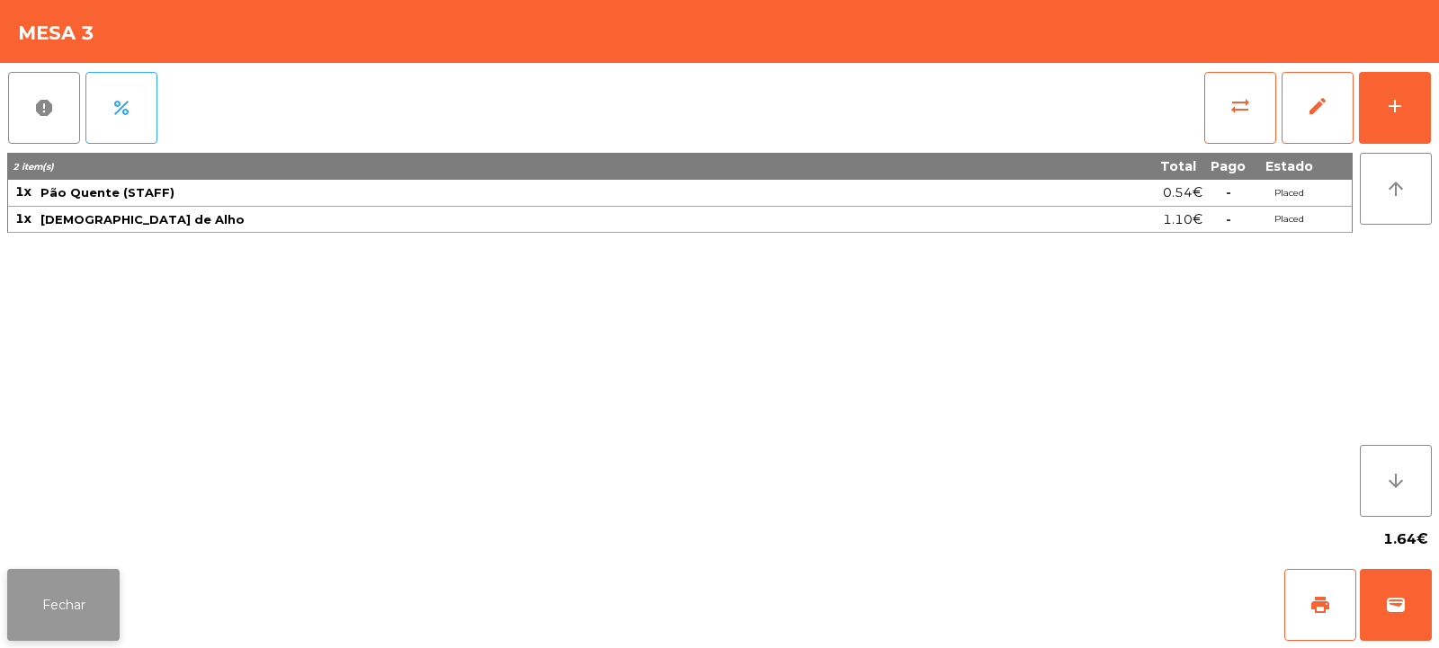
click at [53, 625] on button "Fechar" at bounding box center [63, 605] width 112 height 72
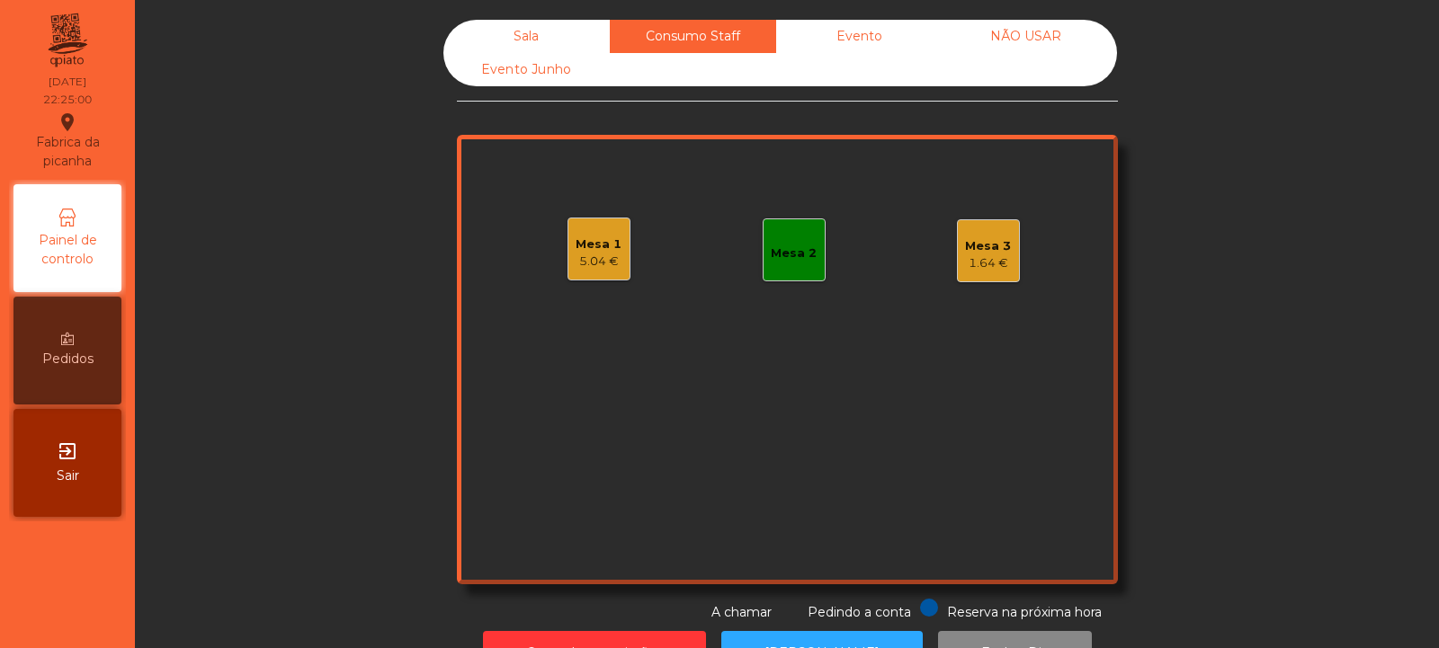
click at [784, 239] on div "Mesa 2" at bounding box center [794, 249] width 46 height 25
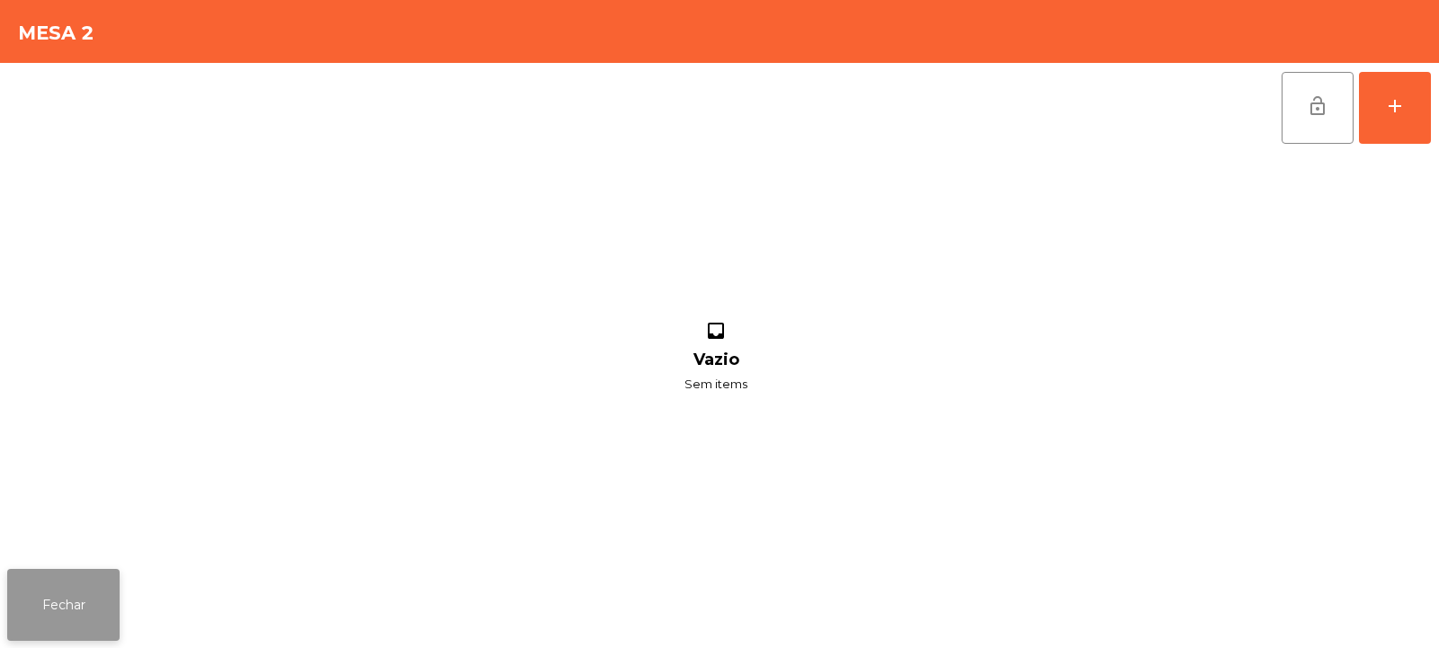
click at [84, 615] on button "Fechar" at bounding box center [63, 605] width 112 height 72
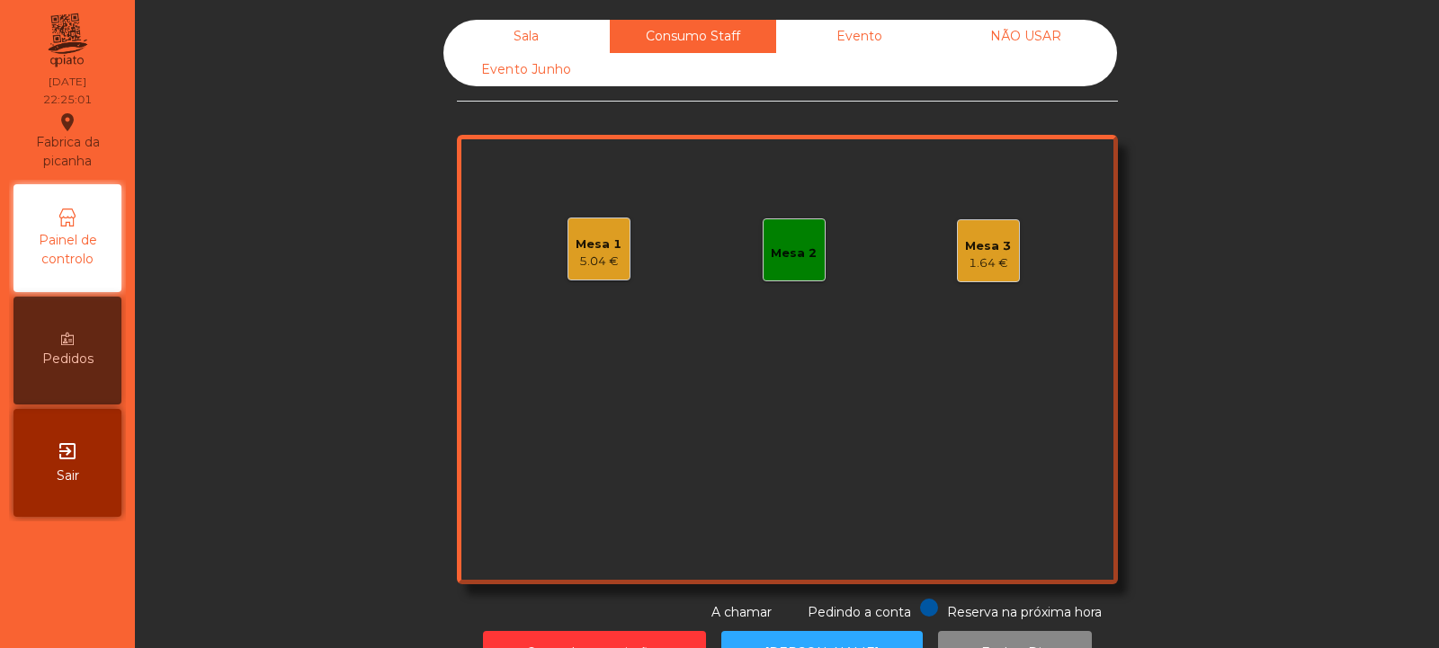
click at [611, 227] on div "Mesa 1 5.04 €" at bounding box center [598, 249] width 63 height 63
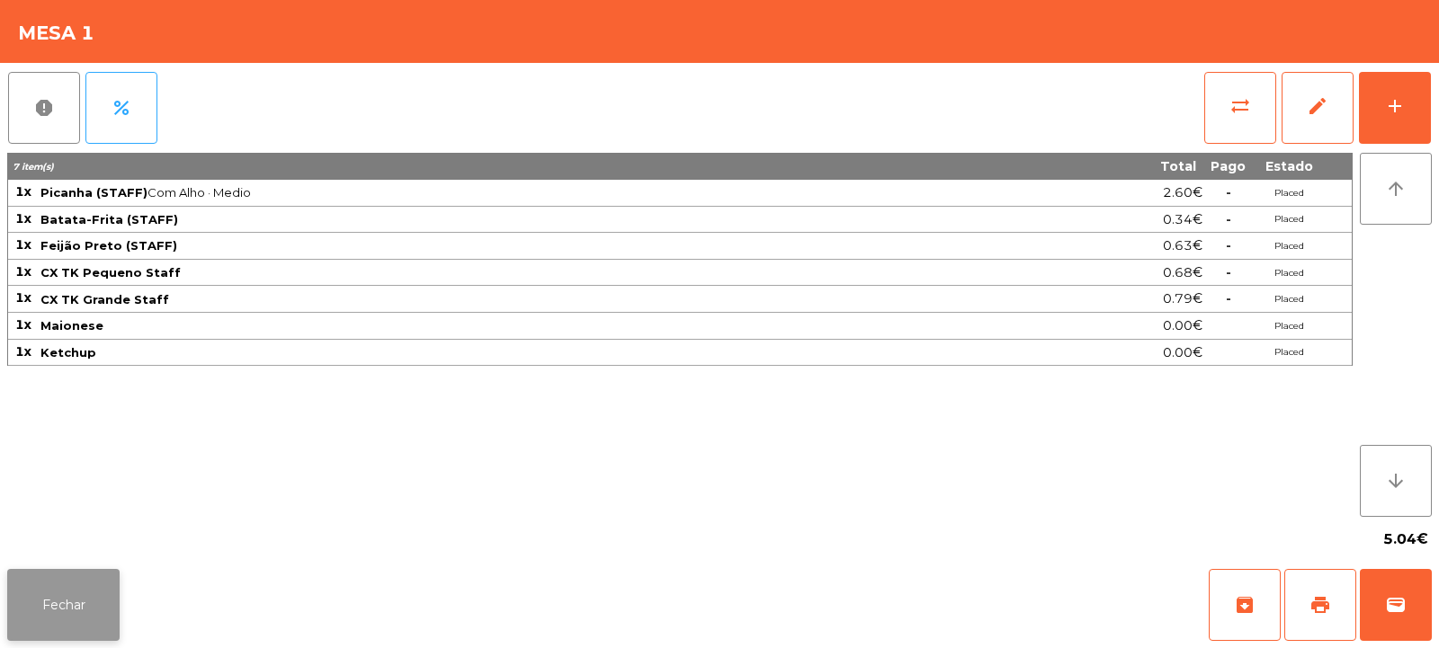
click at [32, 614] on button "Fechar" at bounding box center [63, 605] width 112 height 72
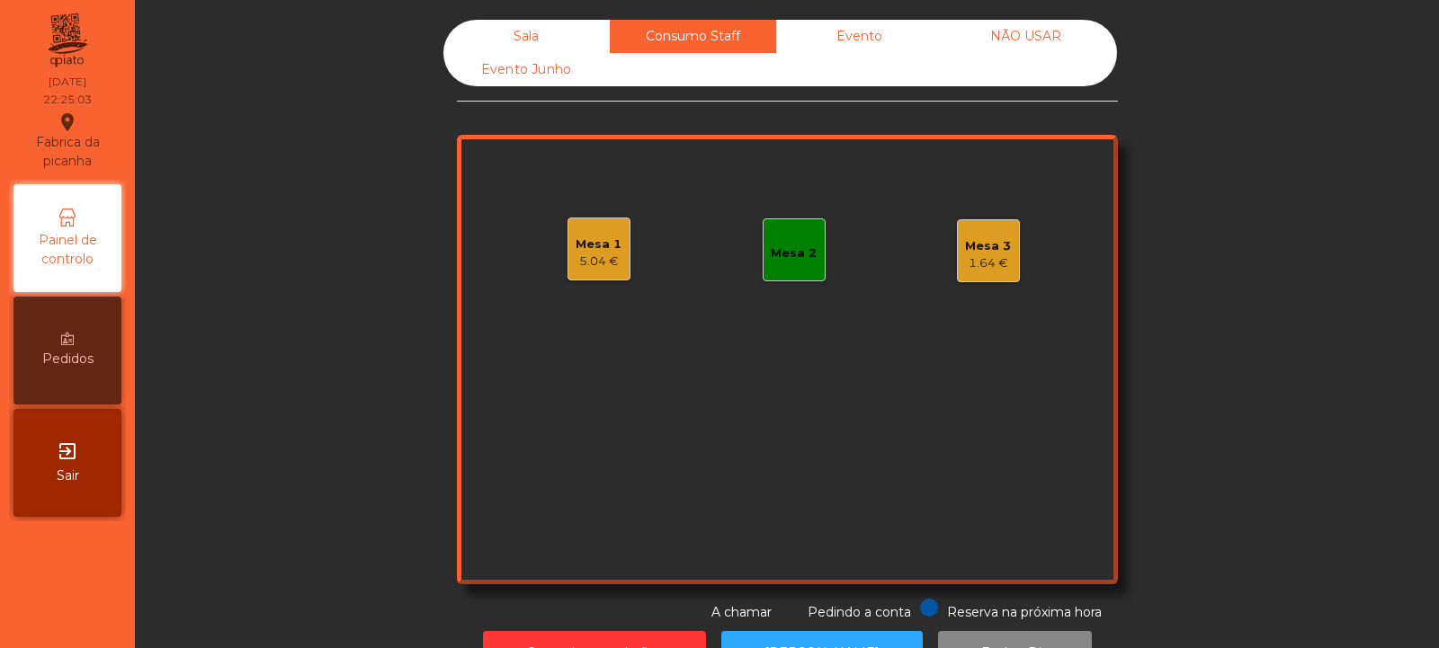
click at [520, 40] on div "Sala" at bounding box center [526, 36] width 166 height 33
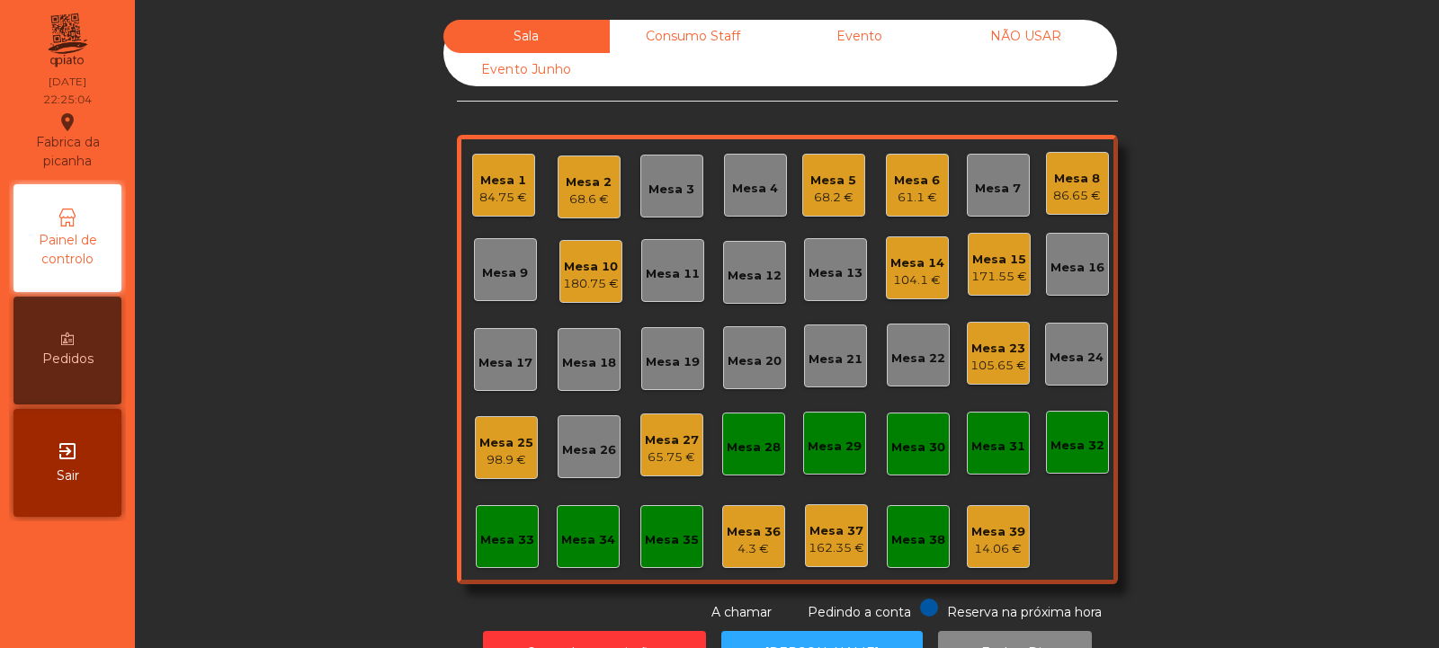
click at [686, 34] on div "Consumo Staff" at bounding box center [693, 36] width 166 height 33
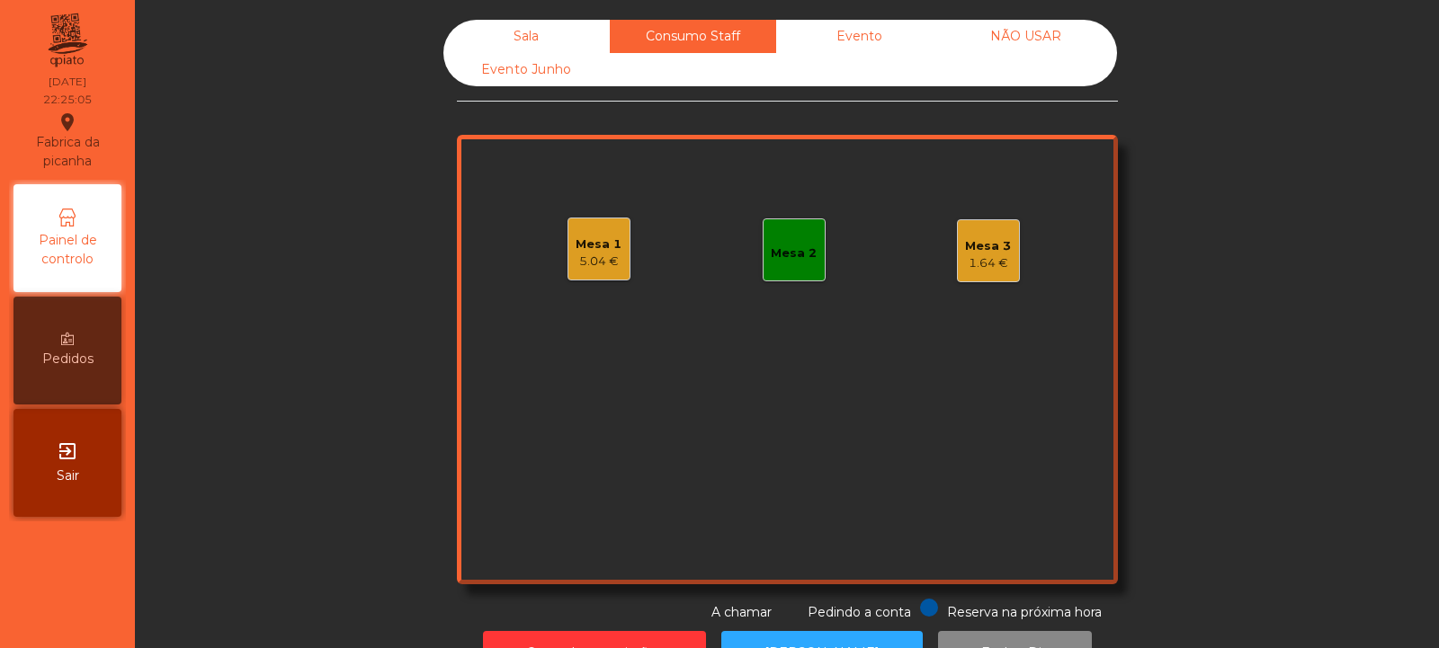
click at [789, 253] on div "Mesa 2" at bounding box center [794, 254] width 46 height 18
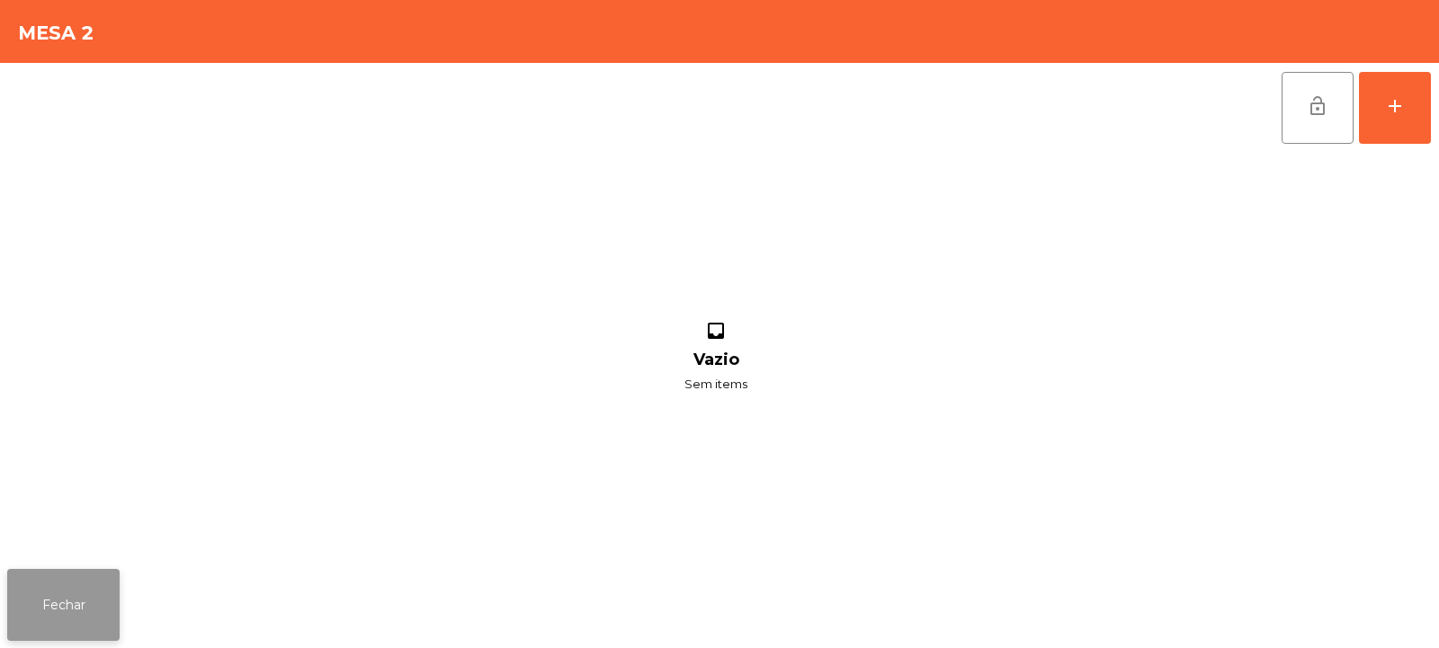
click at [49, 637] on button "Fechar" at bounding box center [63, 605] width 112 height 72
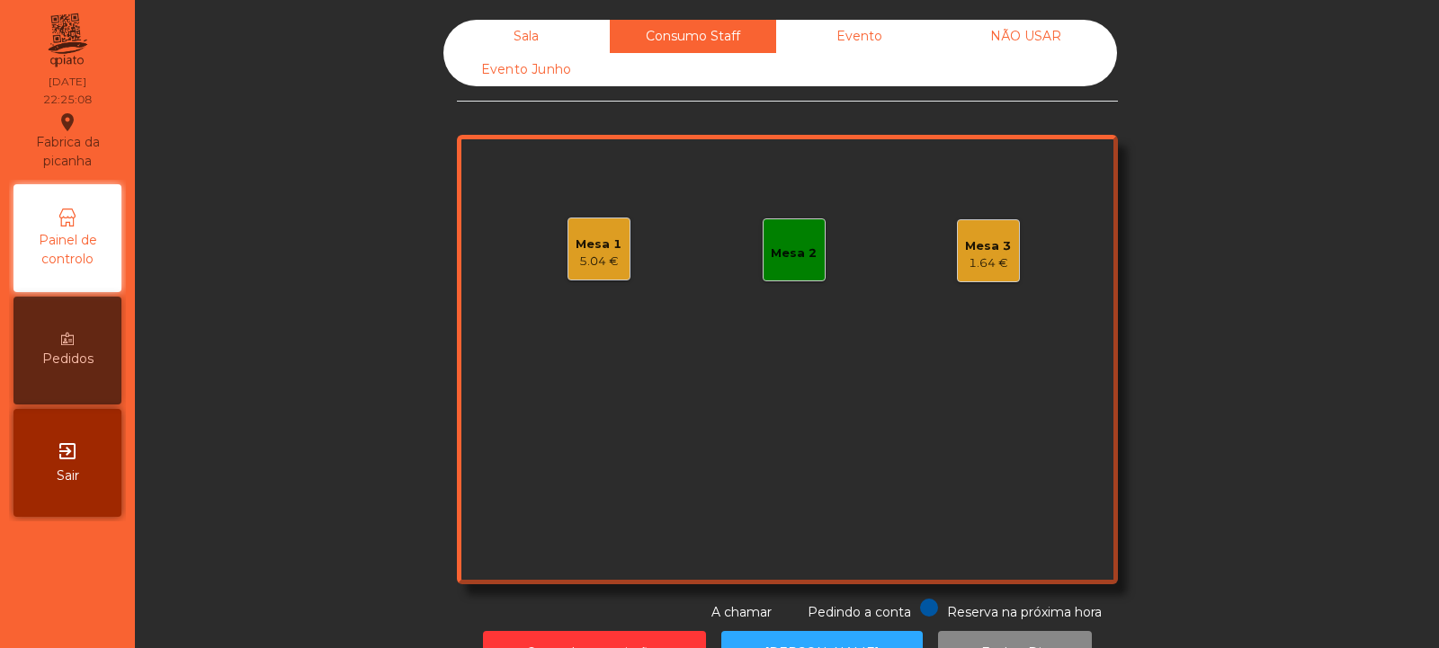
click at [515, 32] on div "Sala" at bounding box center [526, 36] width 166 height 33
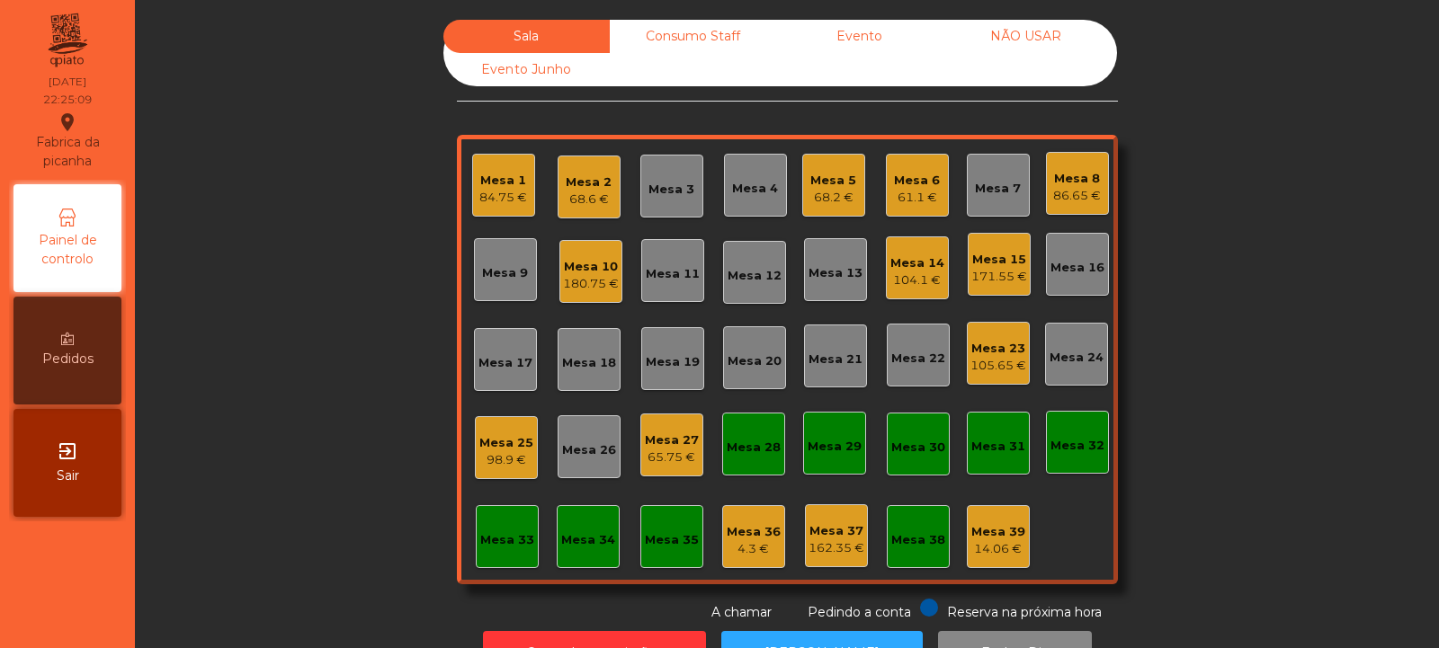
scroll to position [60, 0]
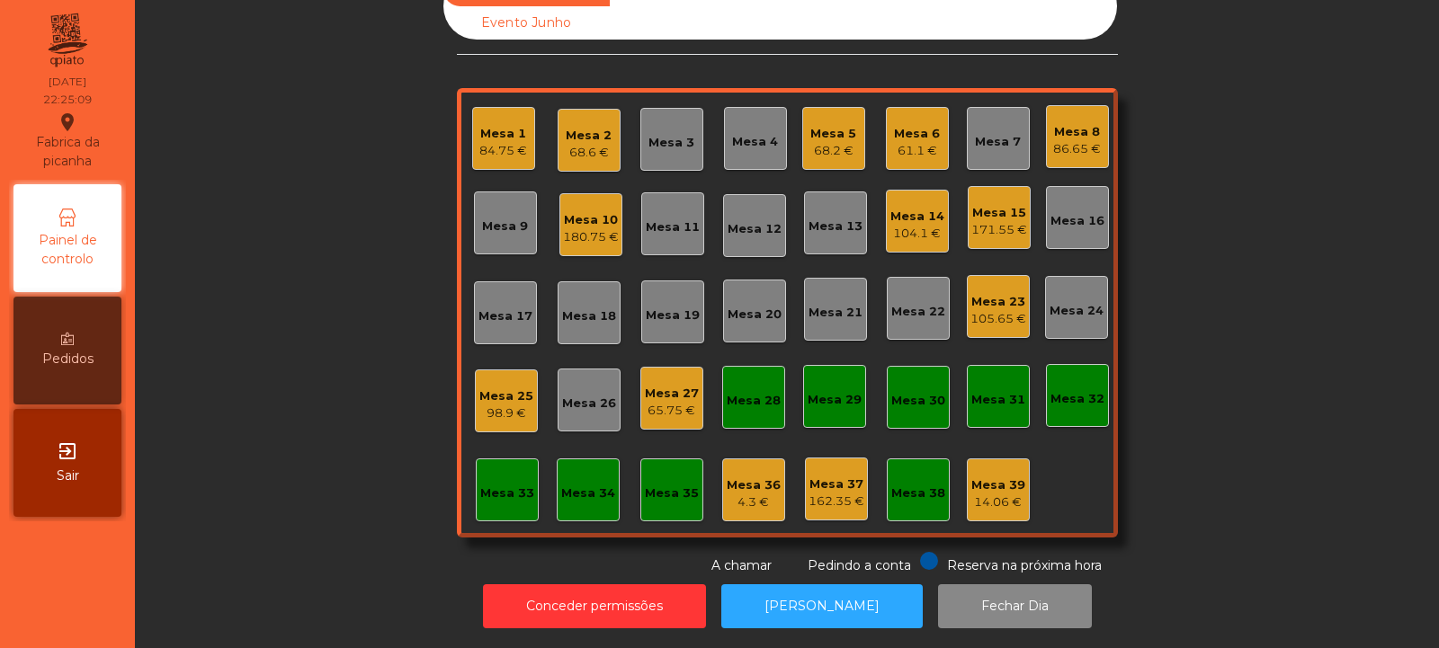
click at [1047, 396] on div "Mesa 32" at bounding box center [1077, 395] width 63 height 63
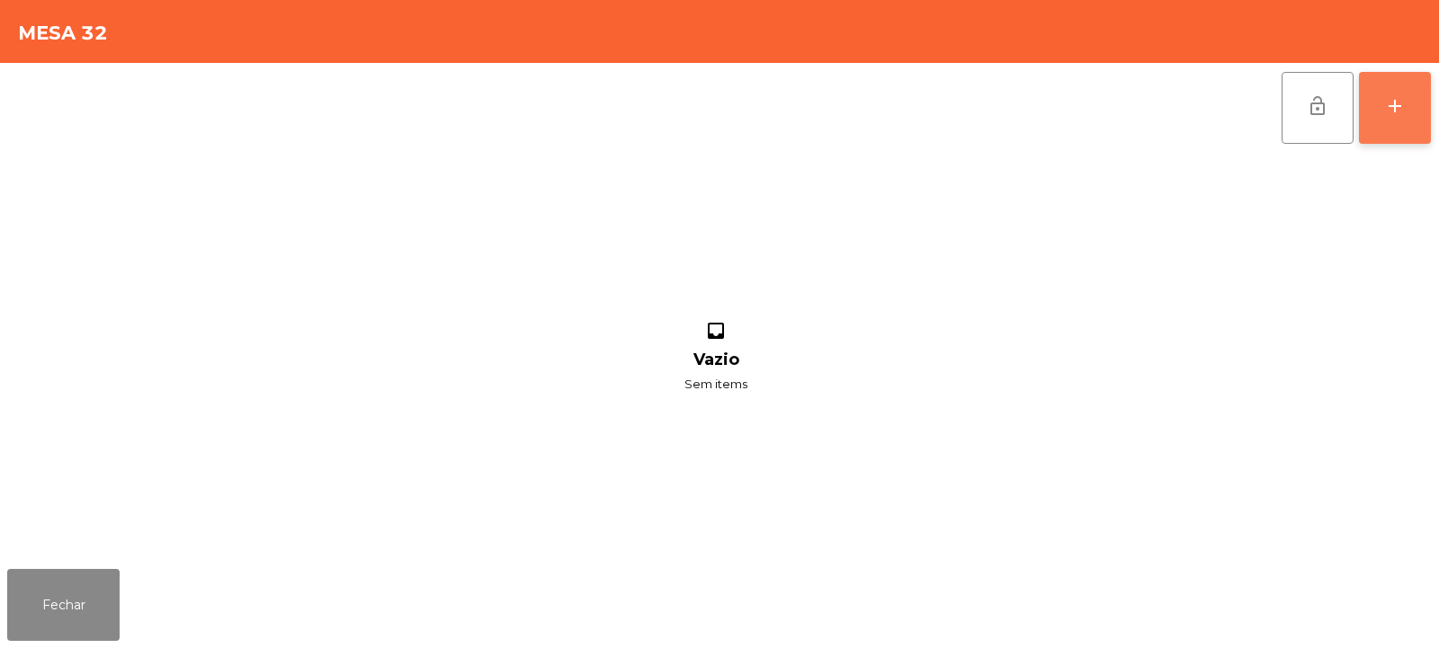
click at [1386, 113] on div "add" at bounding box center [1395, 106] width 22 height 22
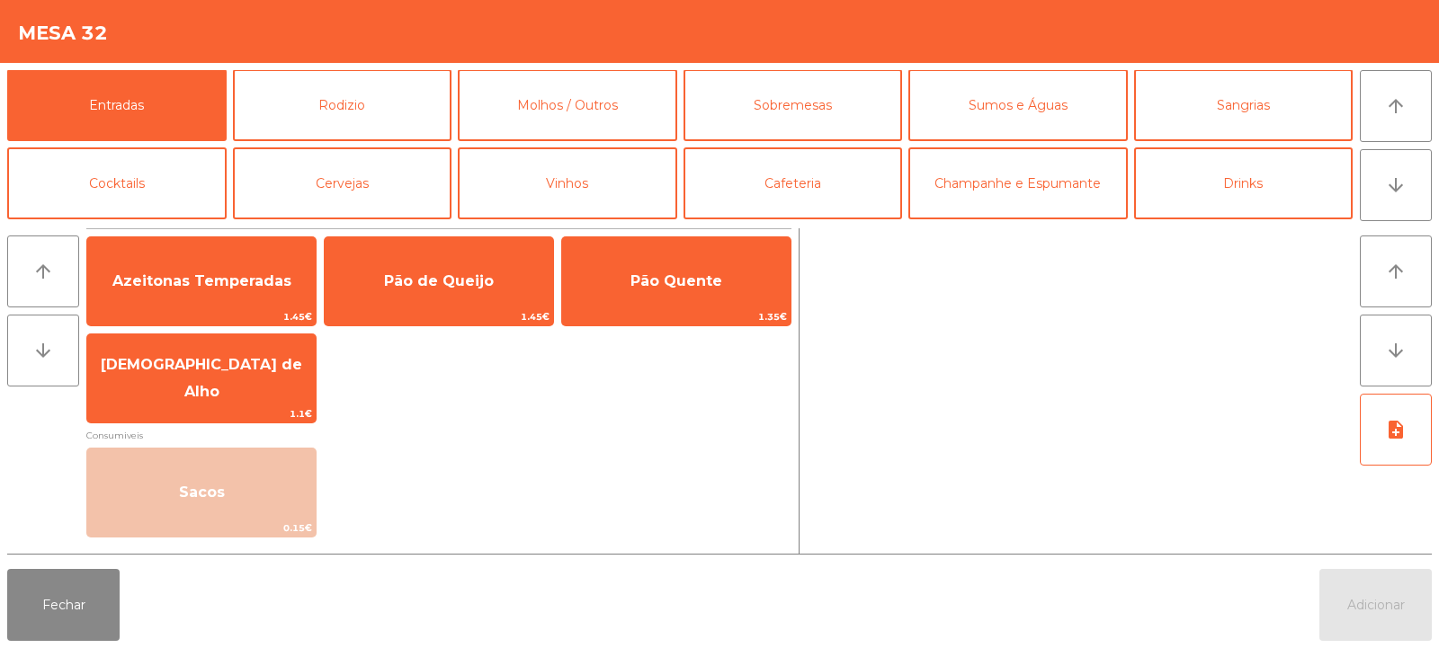
scroll to position [3, 0]
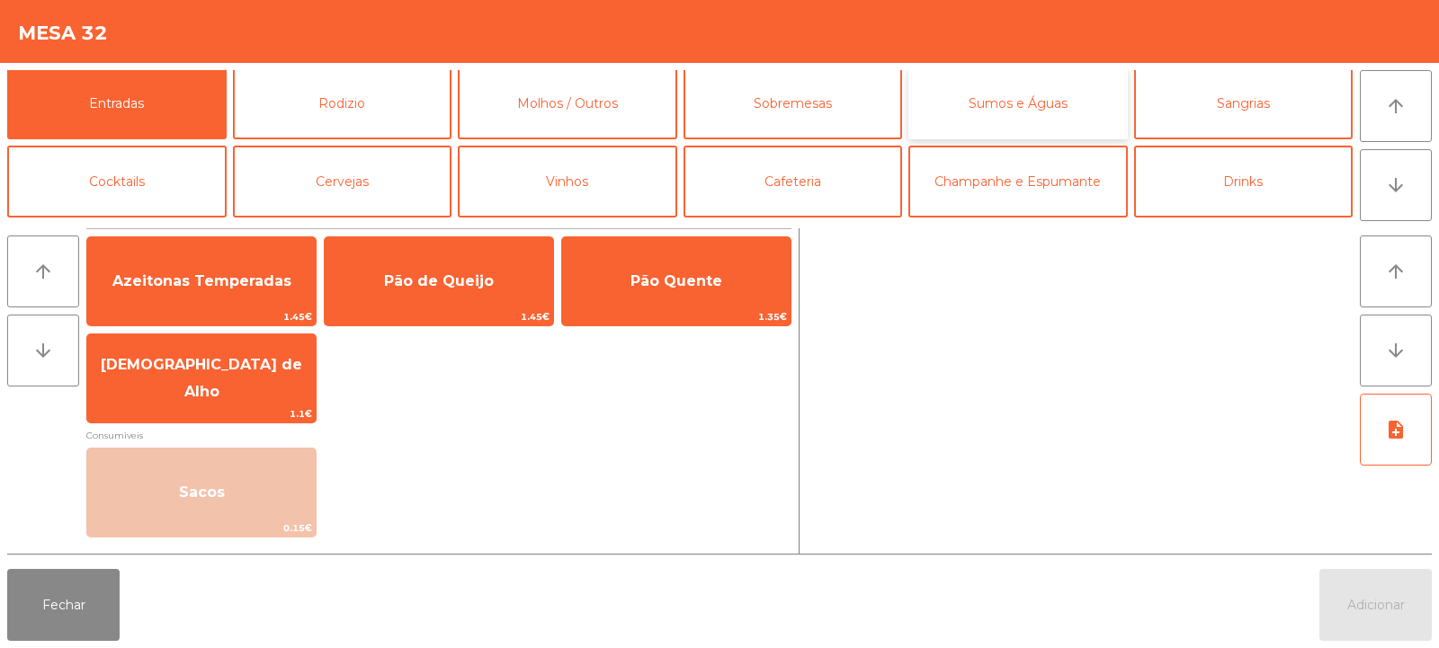
click at [979, 118] on button "Sumos e Águas" at bounding box center [1017, 103] width 219 height 72
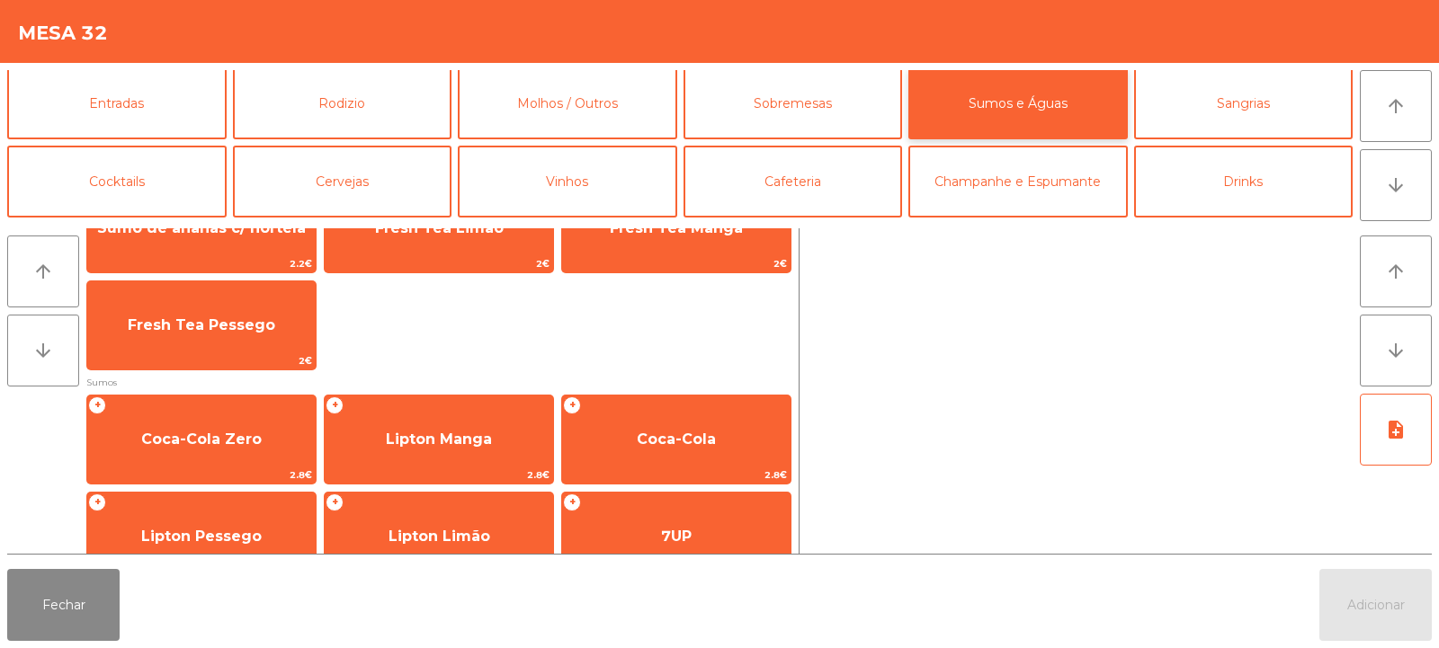
scroll to position [153, 0]
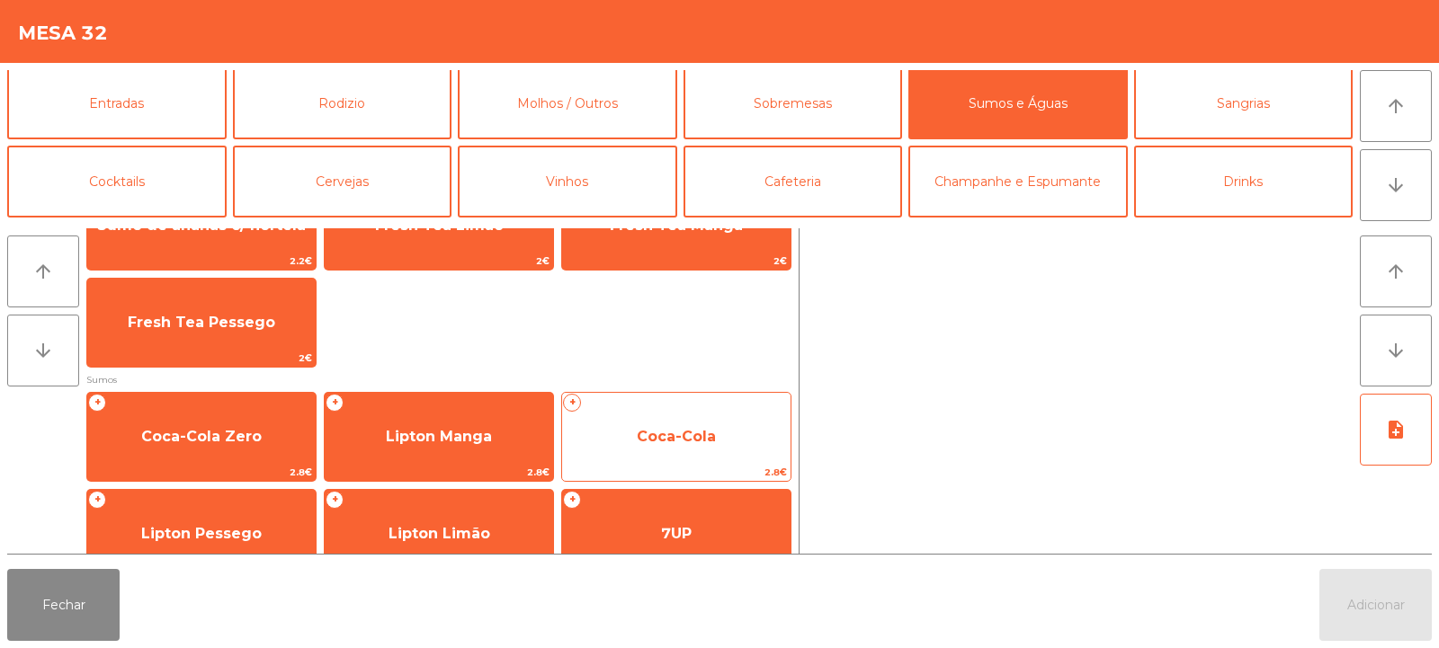
click at [662, 424] on span "Coca-Cola" at bounding box center [676, 437] width 228 height 49
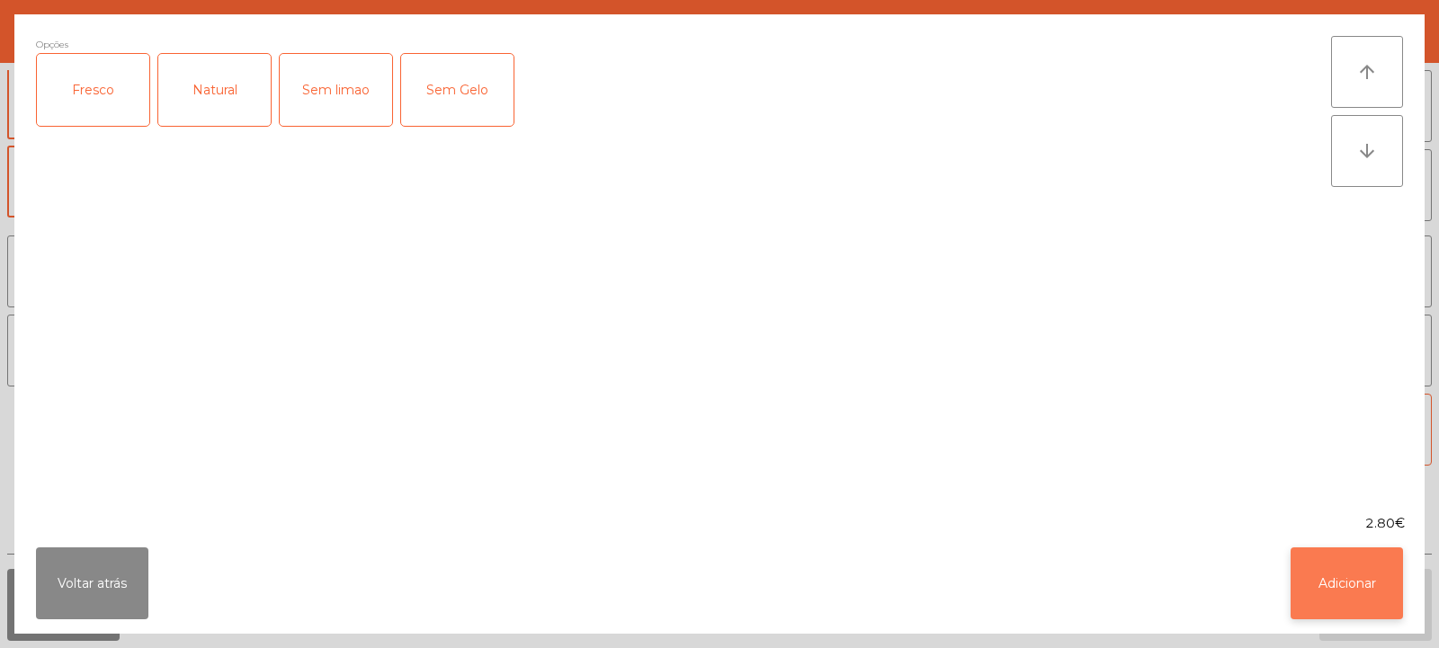
click at [1334, 585] on button "Adicionar" at bounding box center [1347, 584] width 112 height 72
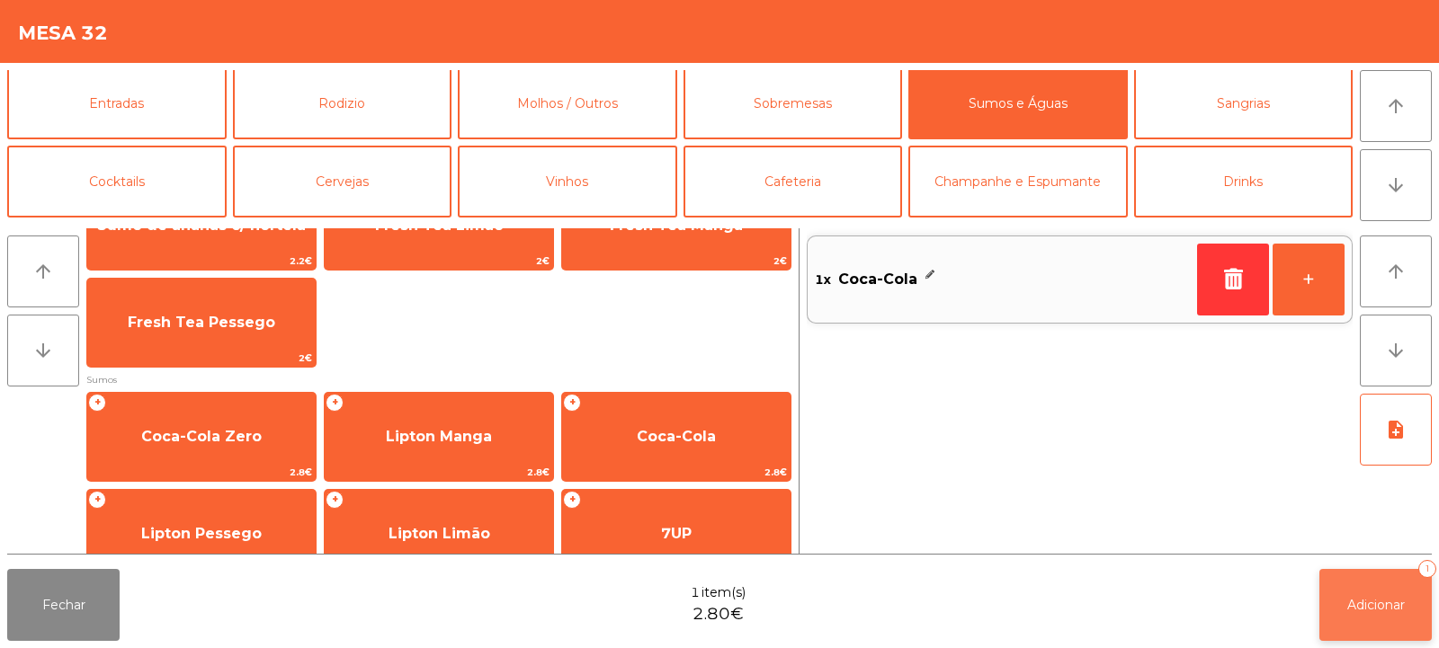
click at [1359, 619] on button "Adicionar 1" at bounding box center [1375, 605] width 112 height 72
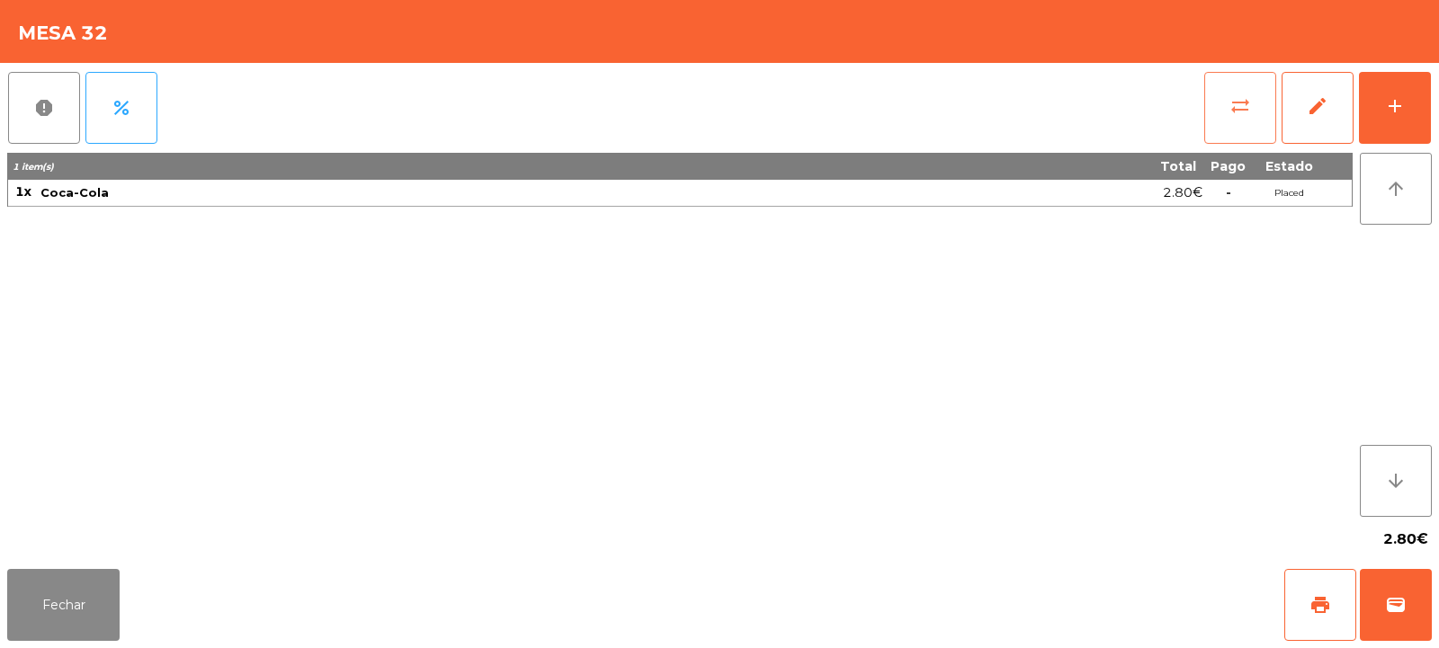
click at [1219, 136] on button "sync_alt" at bounding box center [1240, 108] width 72 height 72
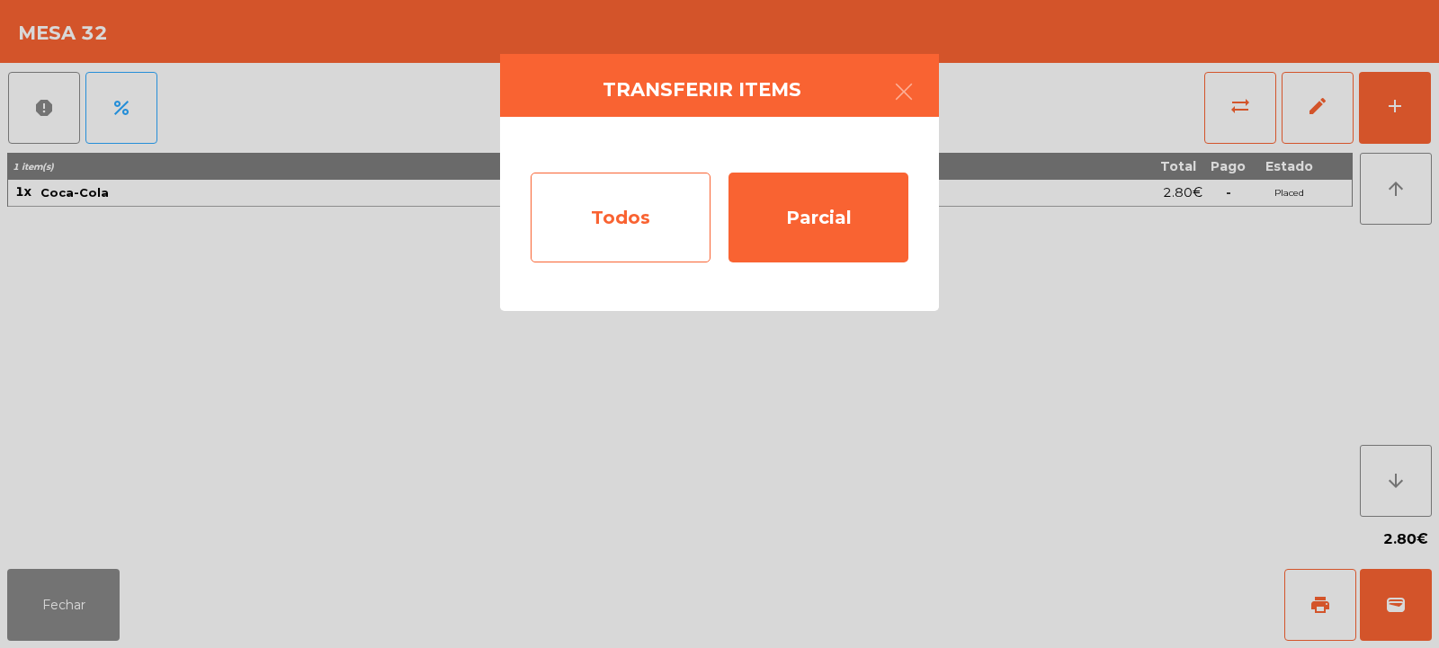
click at [630, 219] on div "Todos" at bounding box center [621, 218] width 180 height 90
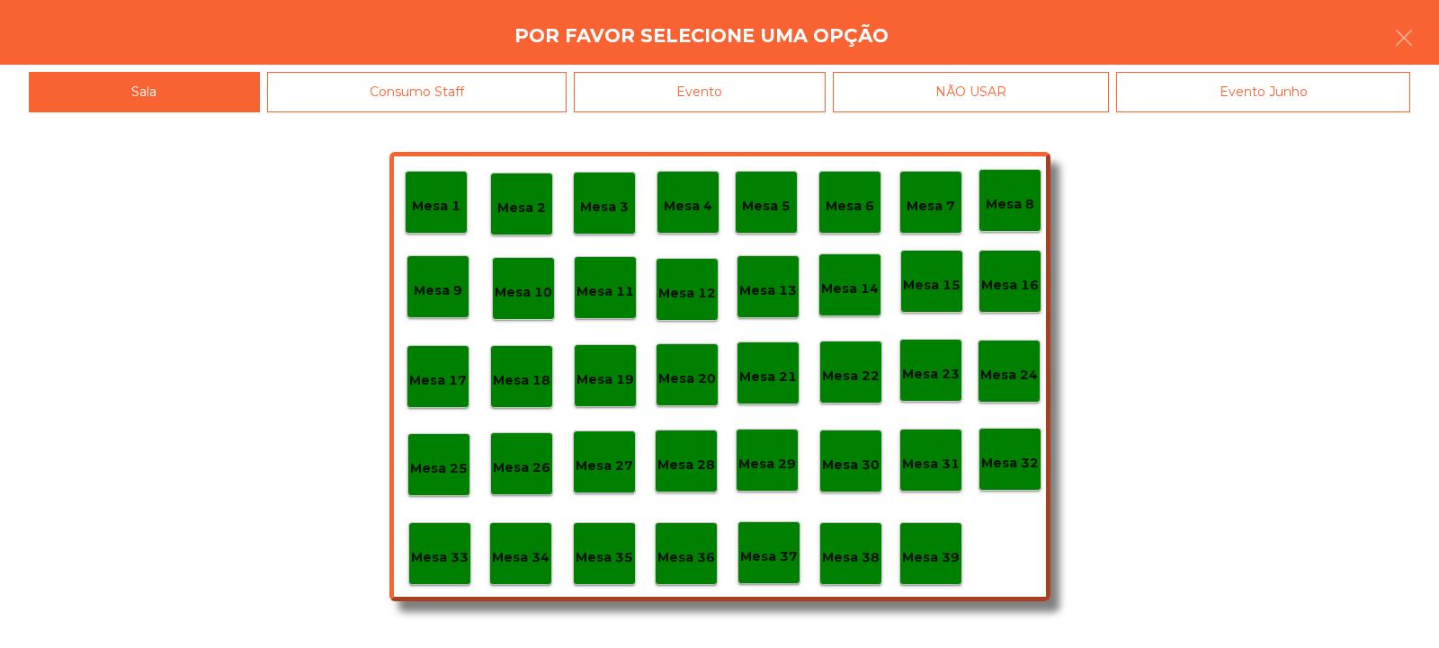
click at [681, 97] on div "Evento" at bounding box center [700, 92] width 252 height 40
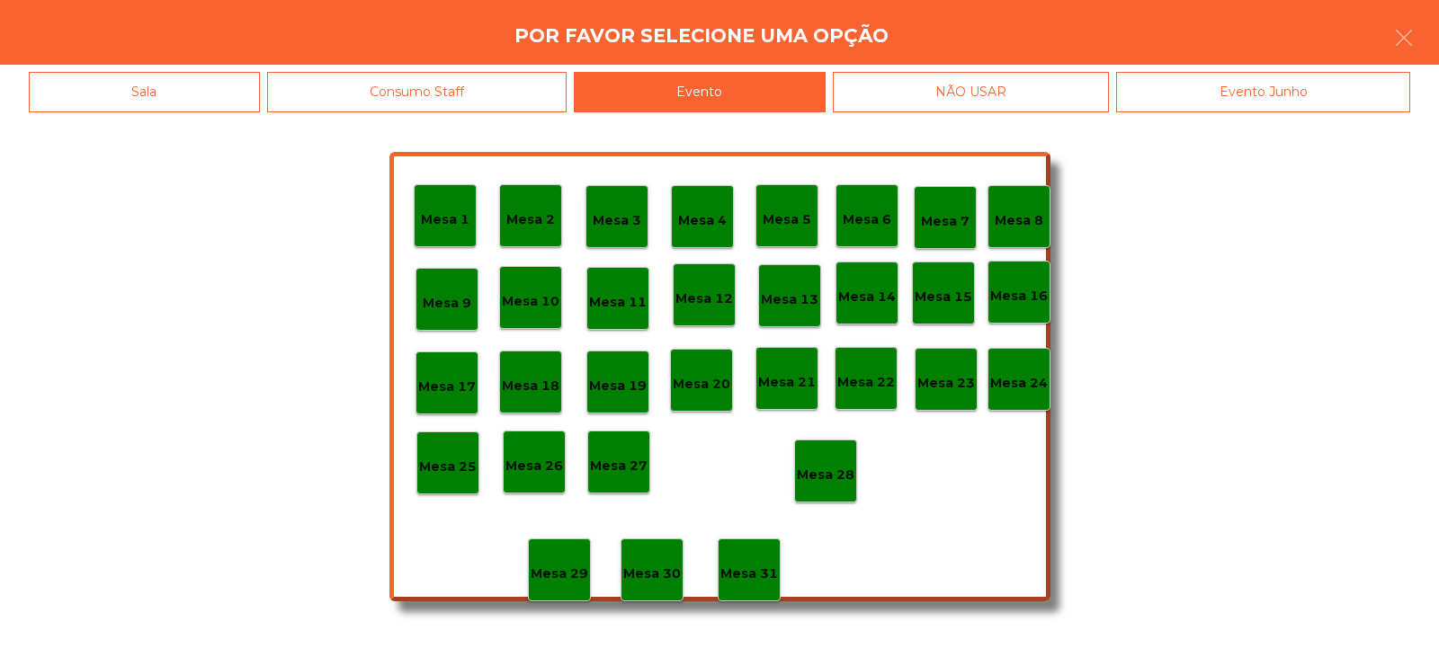
click at [829, 473] on p "Mesa 28" at bounding box center [826, 475] width 58 height 21
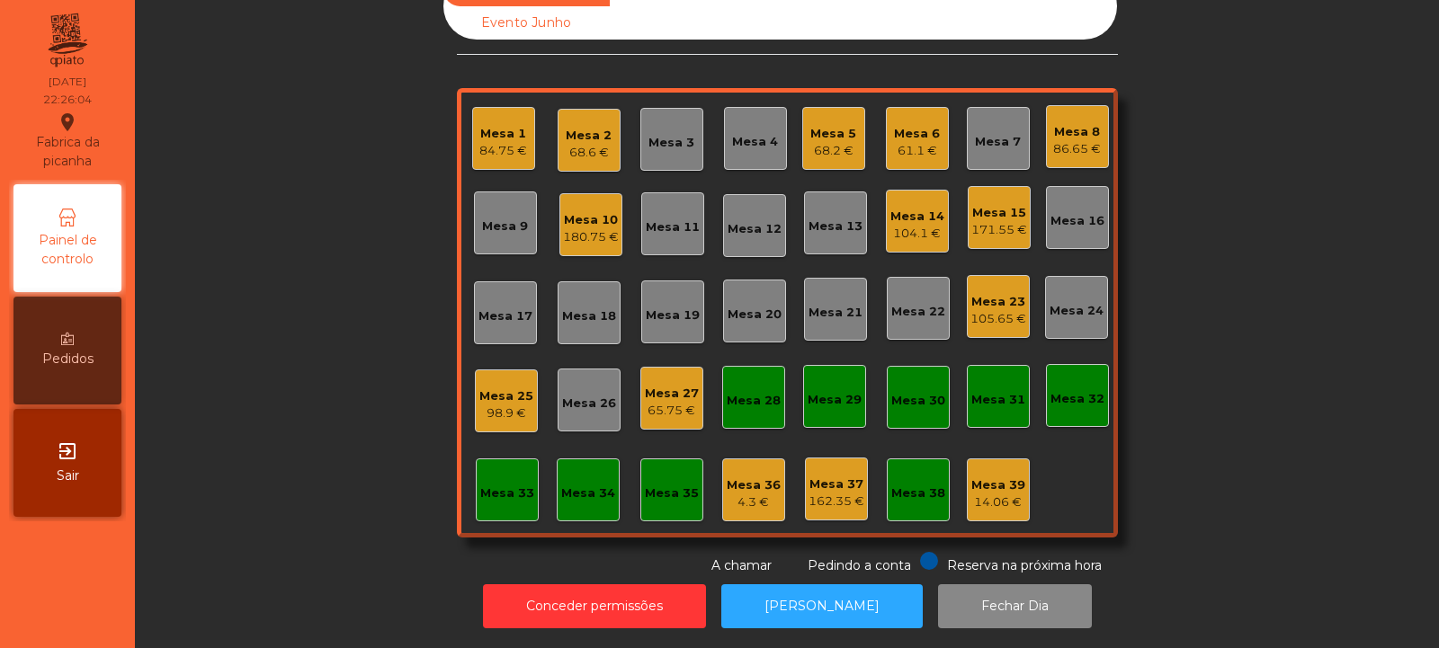
scroll to position [0, 0]
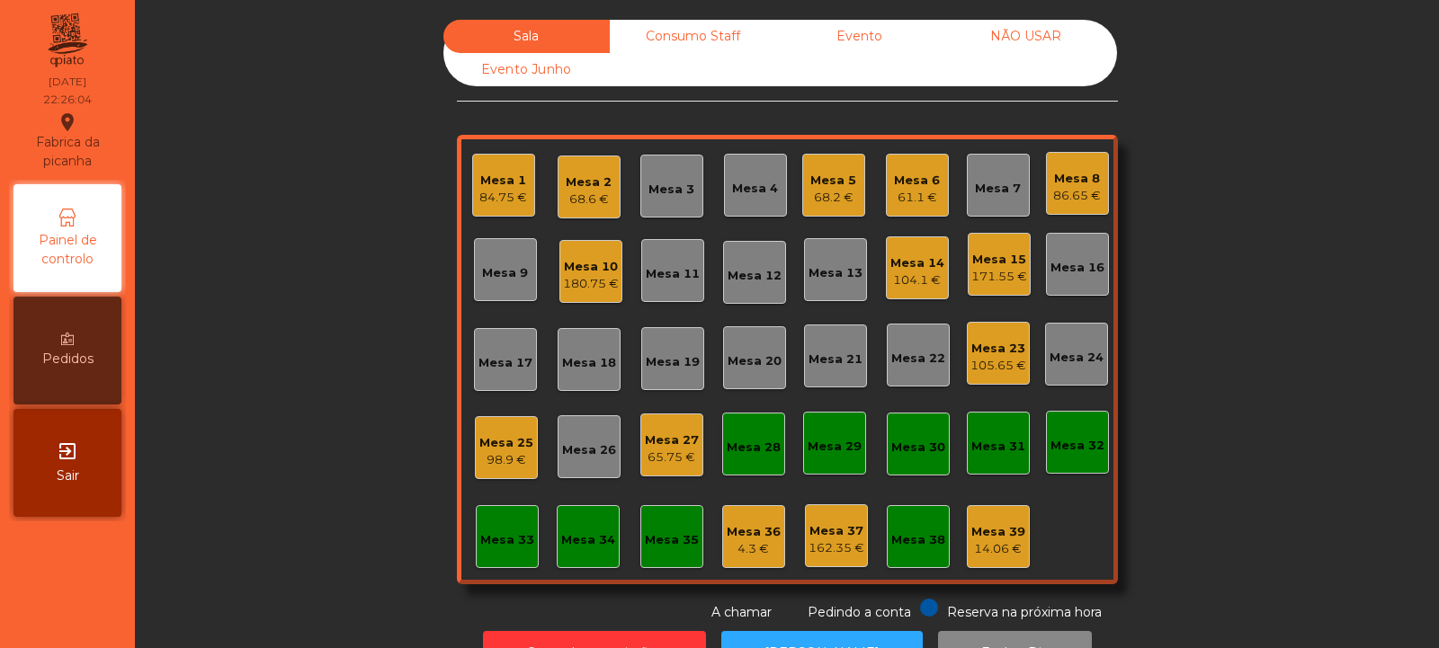
click at [521, 463] on div "98.9 €" at bounding box center [506, 460] width 54 height 18
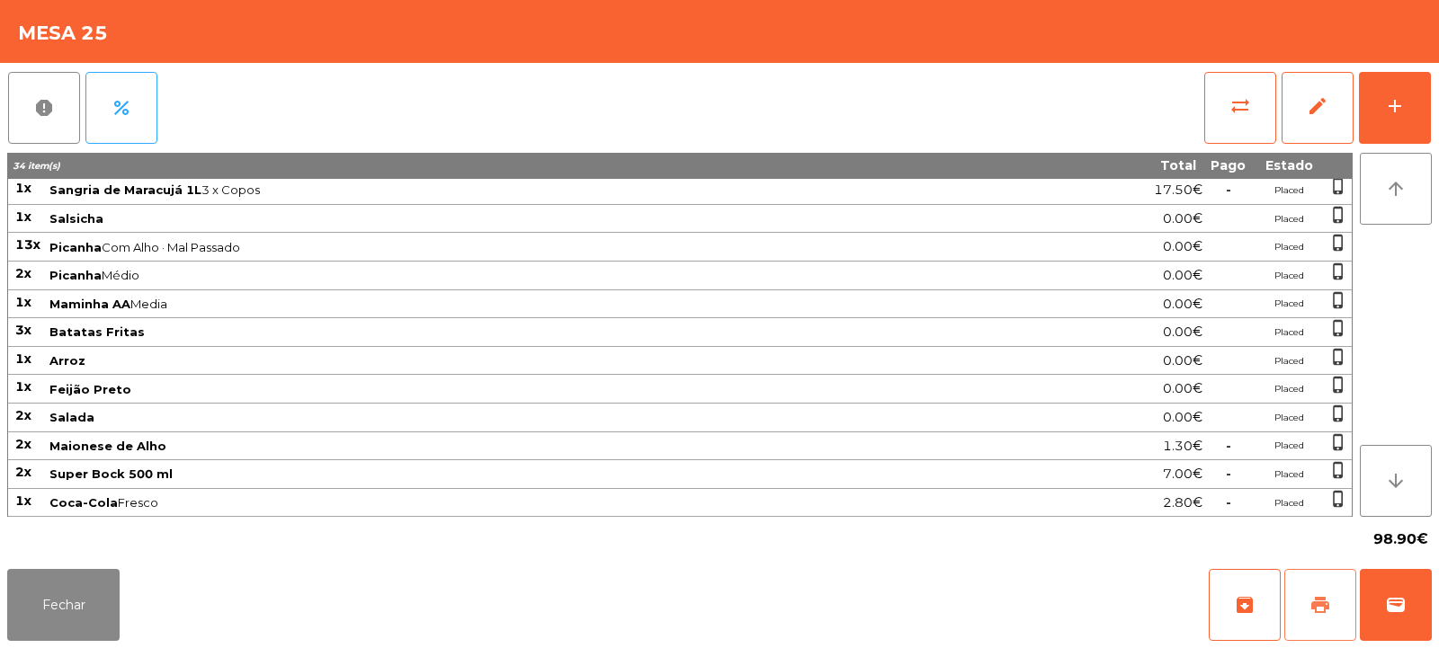
click at [1329, 612] on span "print" at bounding box center [1320, 605] width 22 height 22
click at [62, 610] on button "Fechar" at bounding box center [63, 605] width 112 height 72
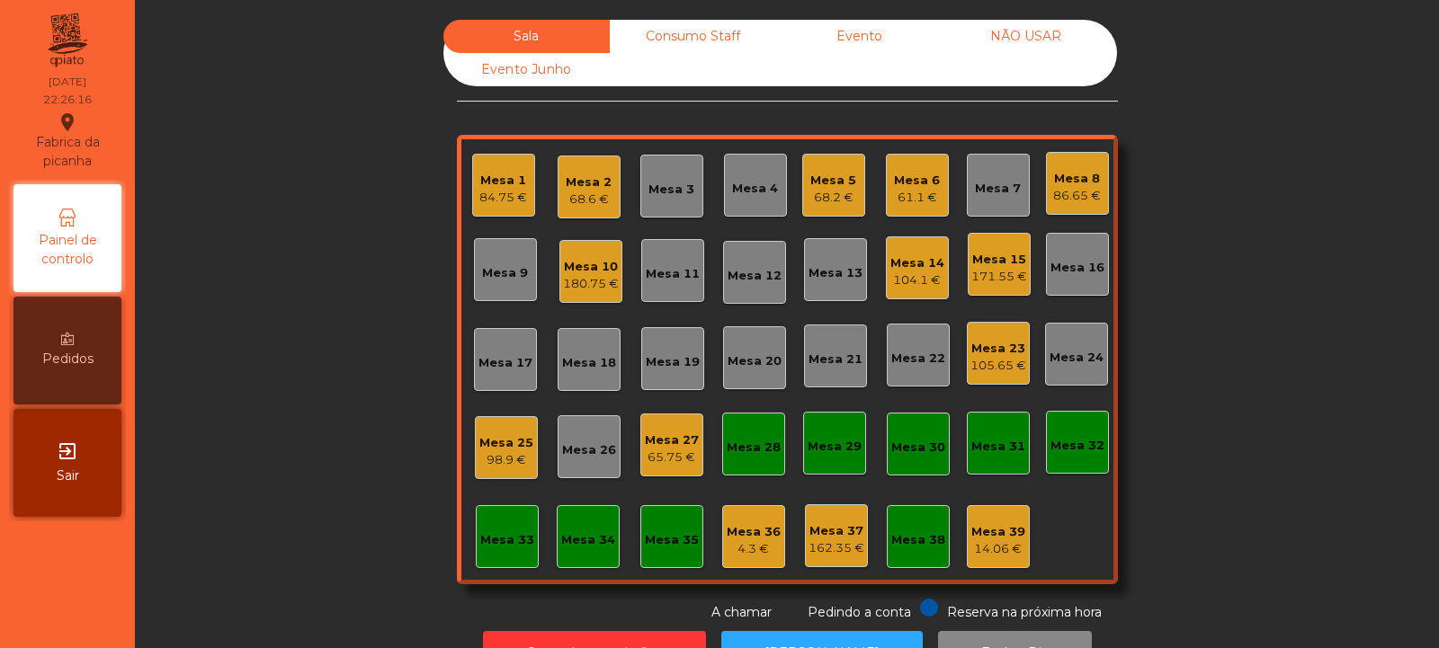
click at [498, 453] on div "98.9 €" at bounding box center [506, 460] width 54 height 18
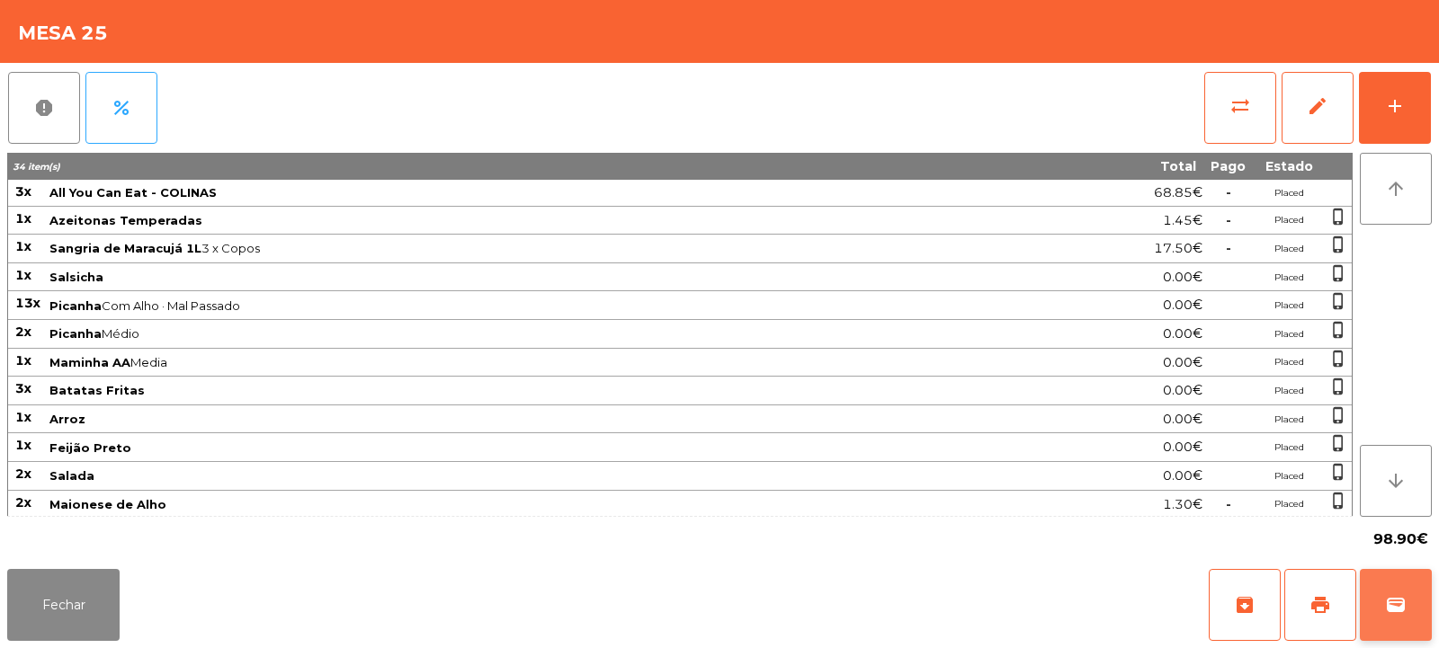
click at [1406, 620] on button "wallet" at bounding box center [1396, 605] width 72 height 72
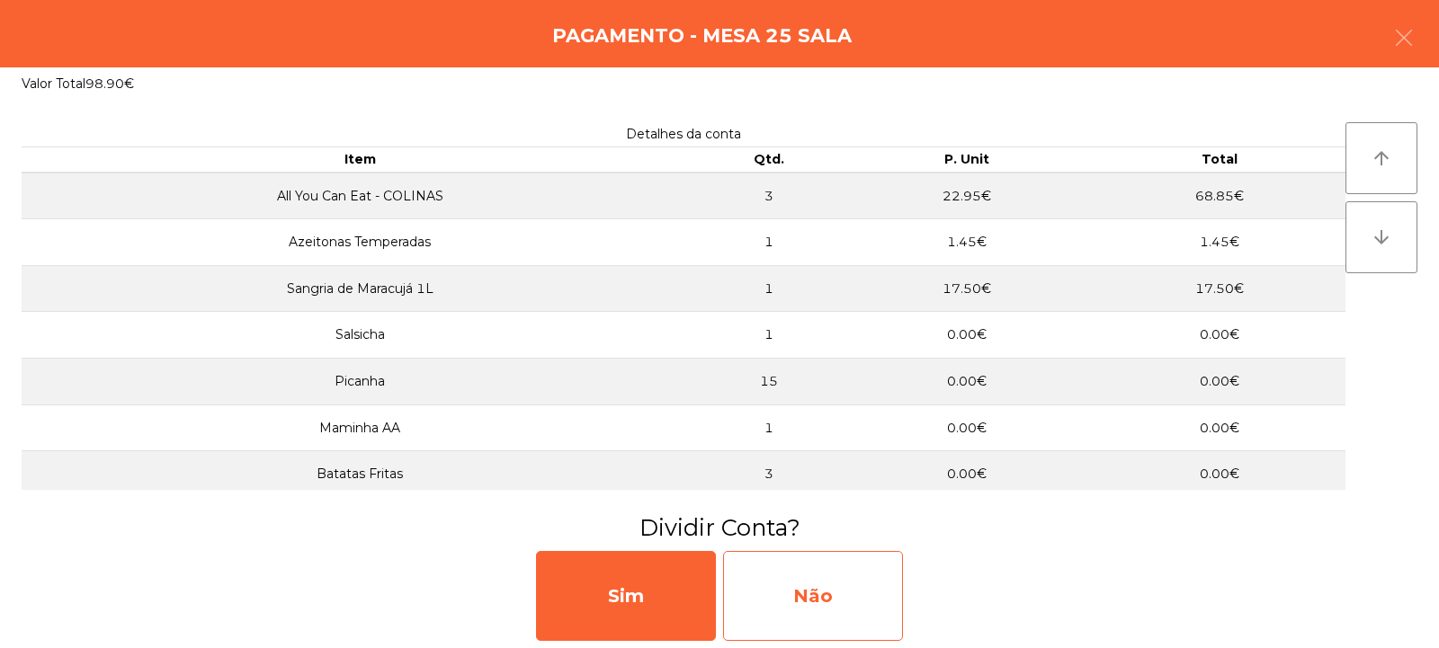
click at [831, 625] on div "Não" at bounding box center [813, 596] width 180 height 90
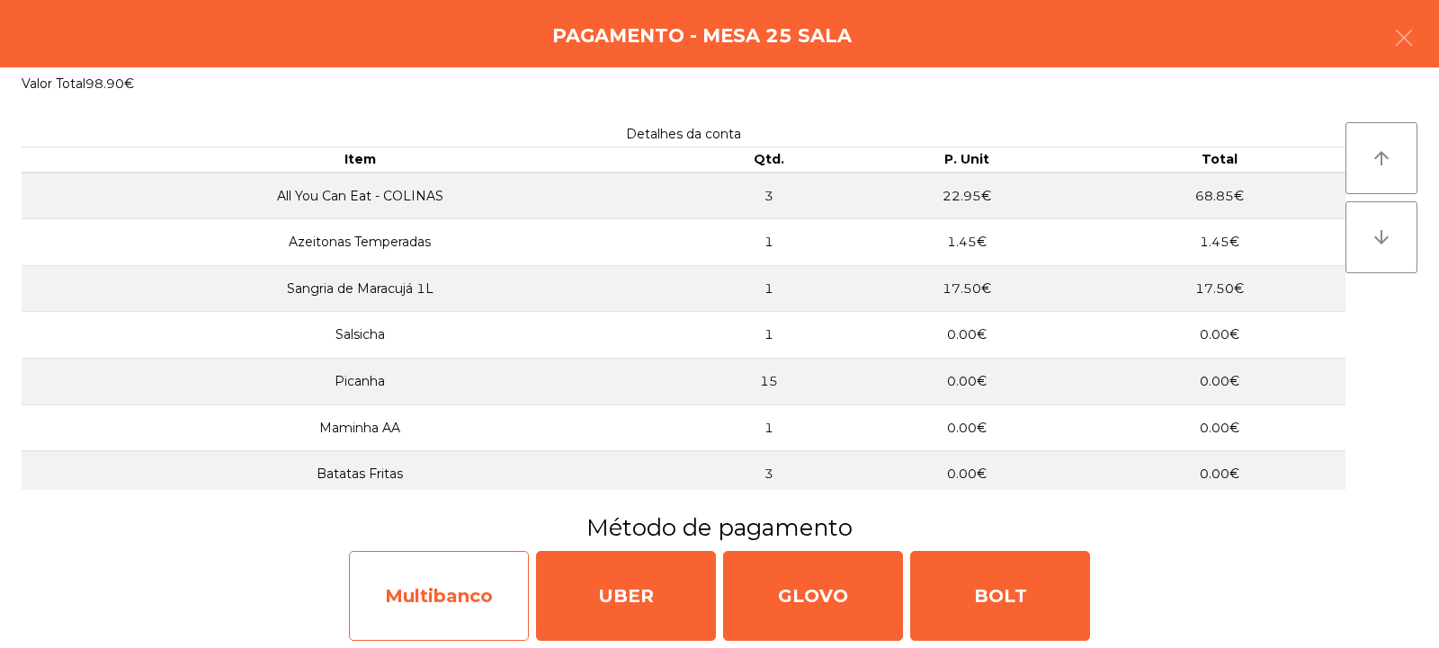
click at [483, 591] on div "Multibanco" at bounding box center [439, 596] width 180 height 90
select select "**"
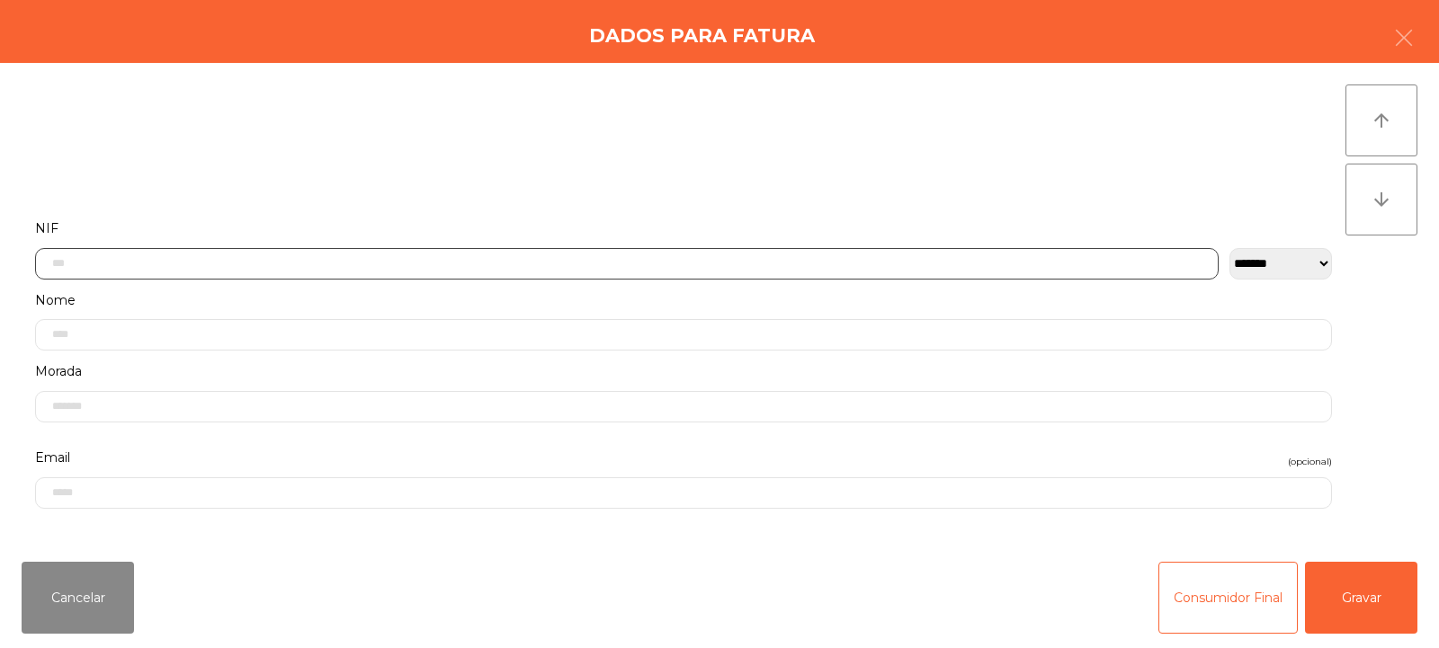
click at [716, 263] on input "text" at bounding box center [627, 263] width 1184 height 31
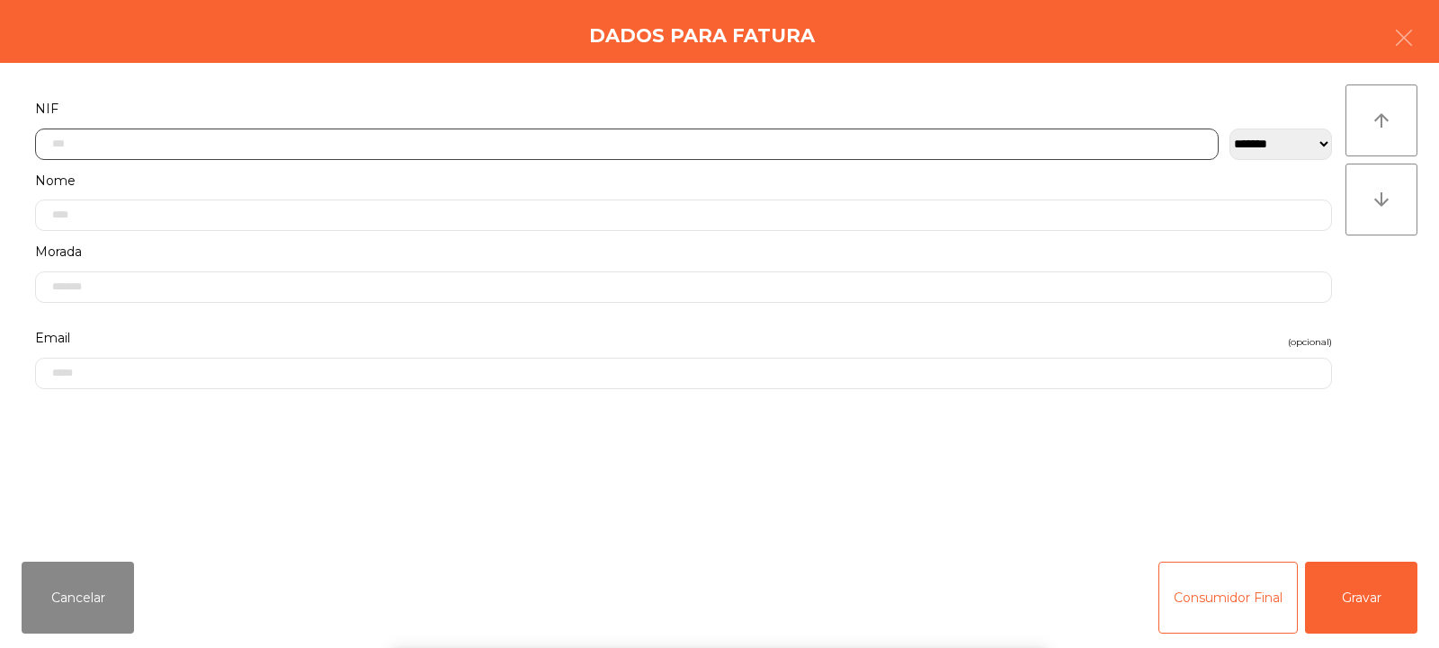
scroll to position [131, 0]
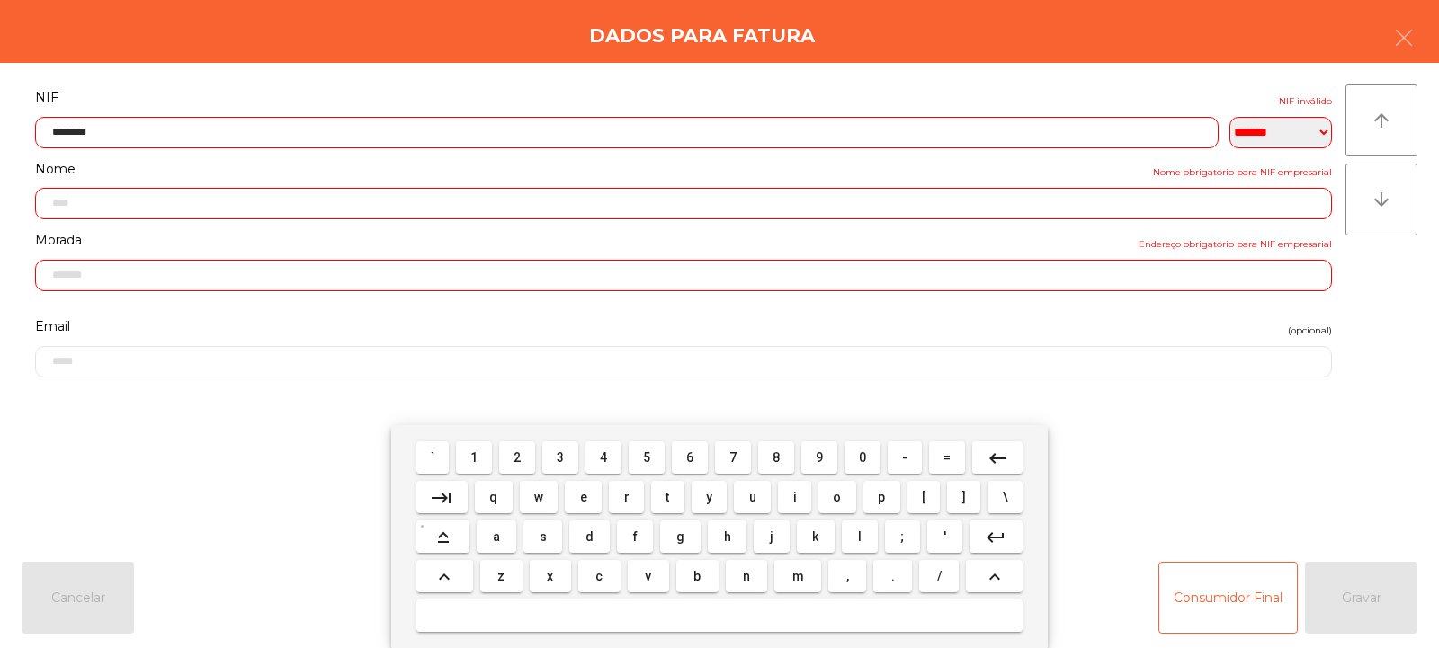
type input "*********"
type input "**********"
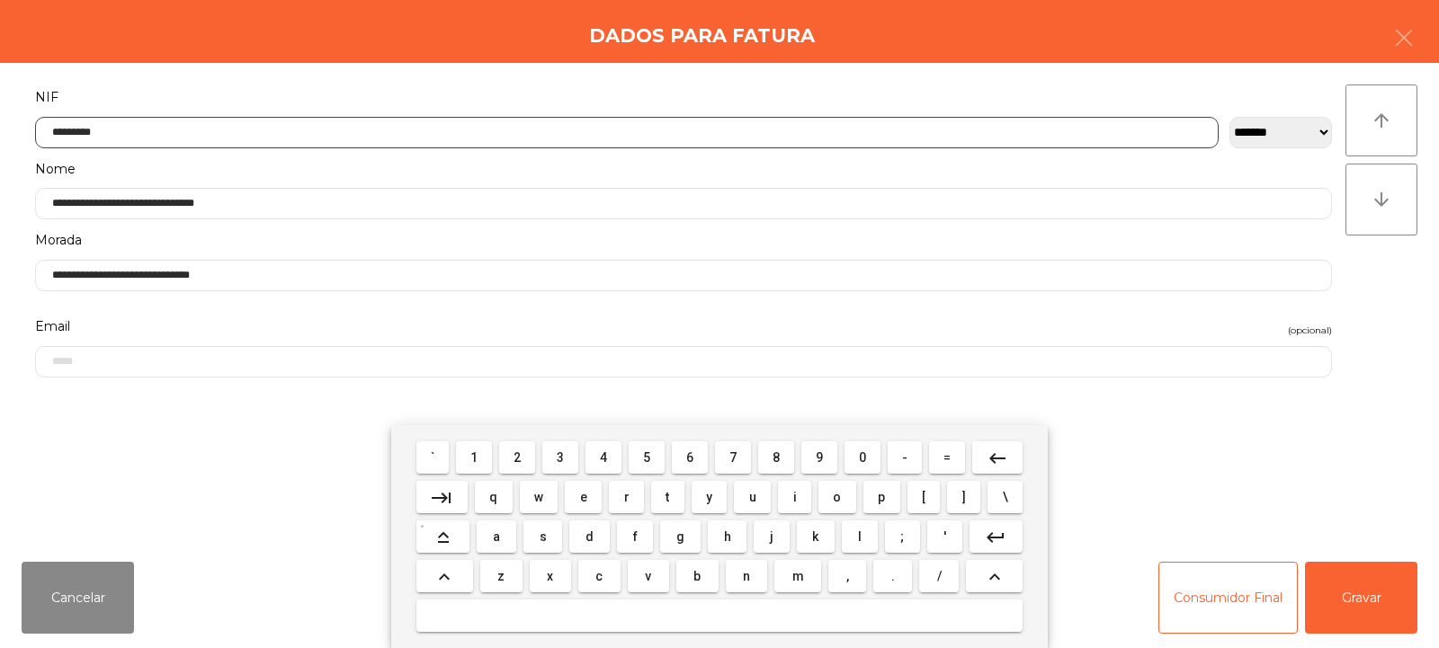
type input "*********"
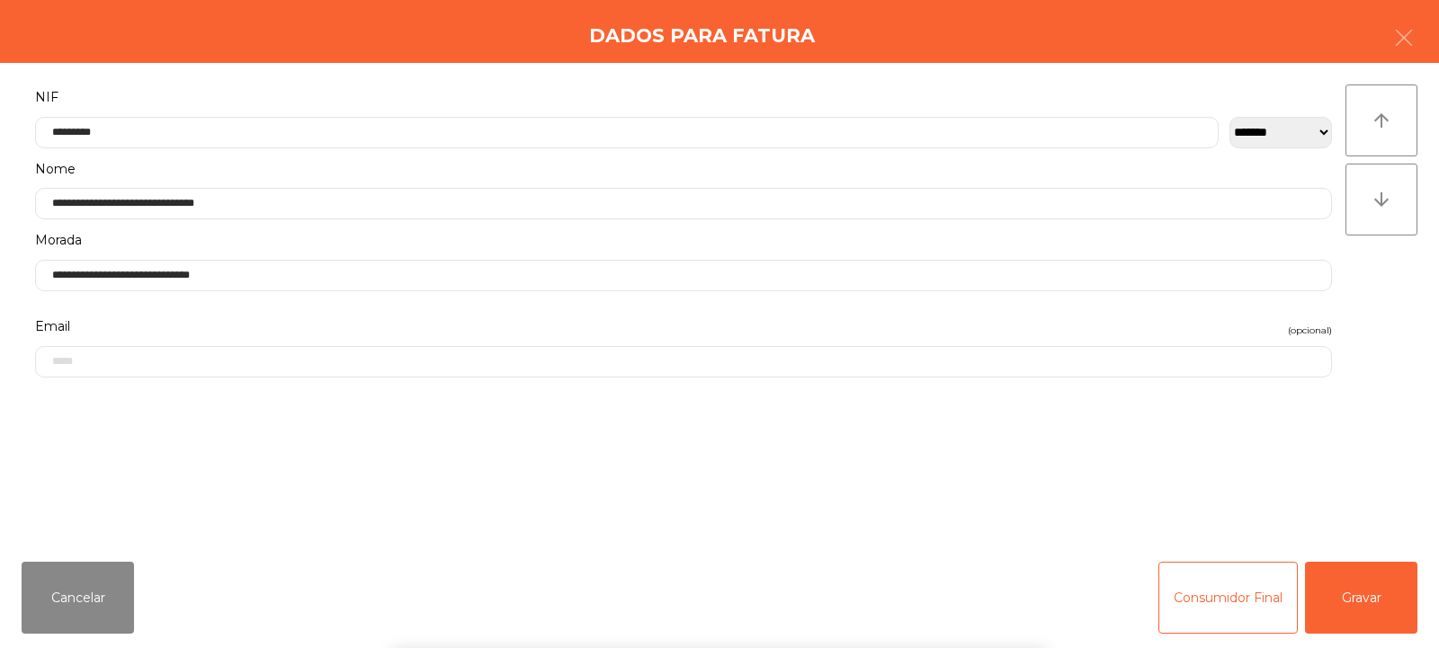
click at [1373, 605] on div "` 1 2 3 4 5 6 7 8 9 0 - = keyboard_backspace keyboard_tab q w e r t y u i o p […" at bounding box center [719, 536] width 1439 height 223
click at [1380, 596] on button "Gravar" at bounding box center [1361, 598] width 112 height 72
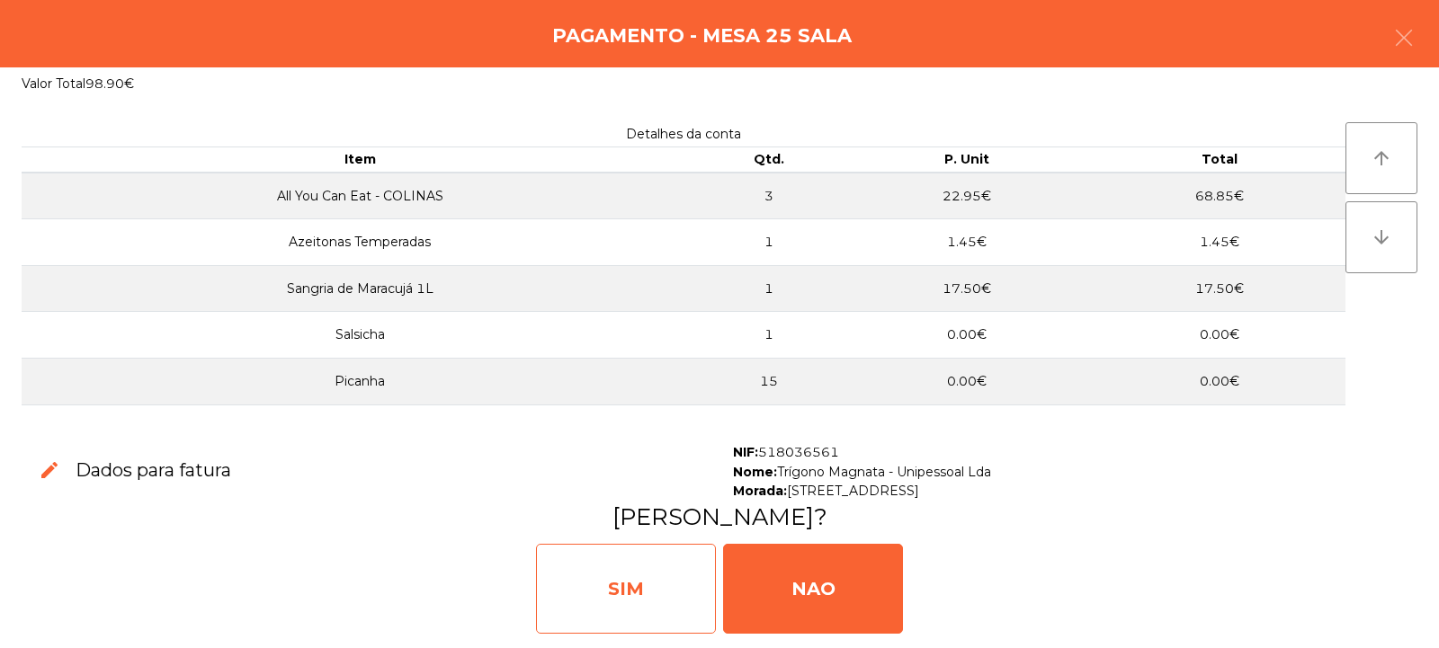
click at [674, 588] on div "SIM" at bounding box center [626, 589] width 180 height 90
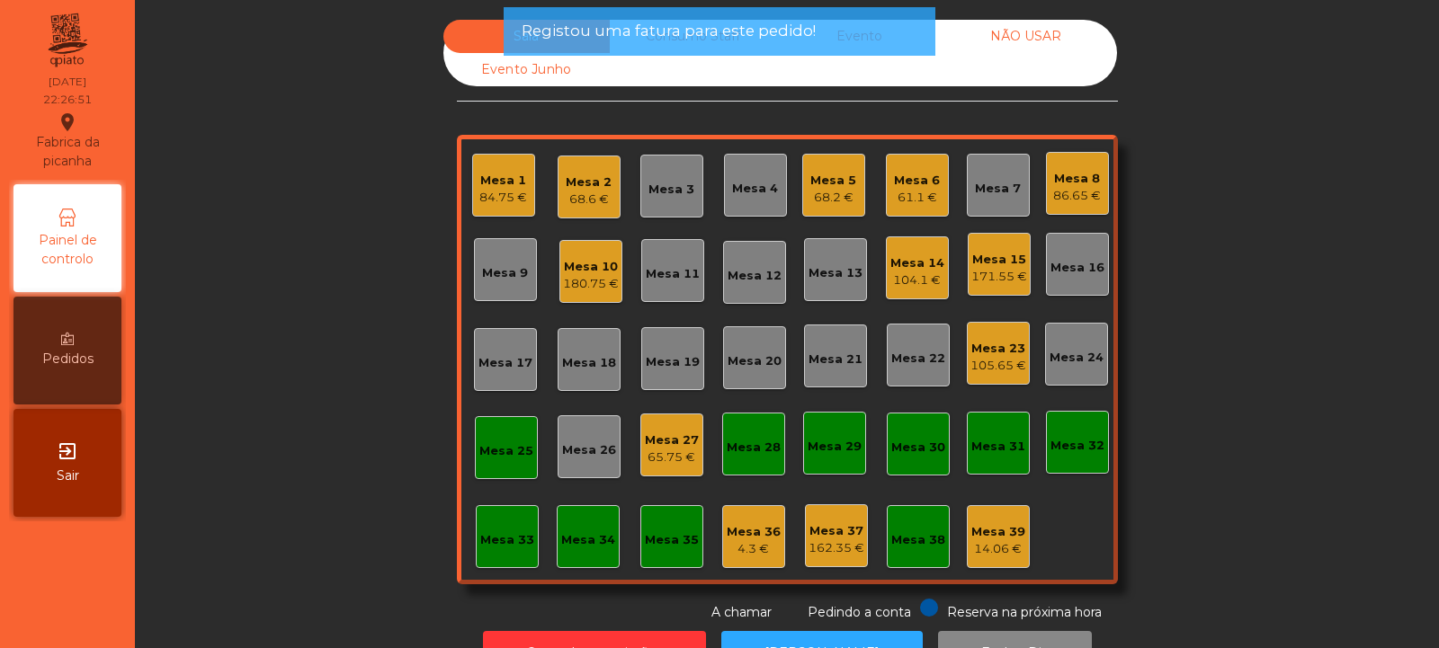
click at [509, 452] on div "Mesa 25" at bounding box center [506, 451] width 54 height 18
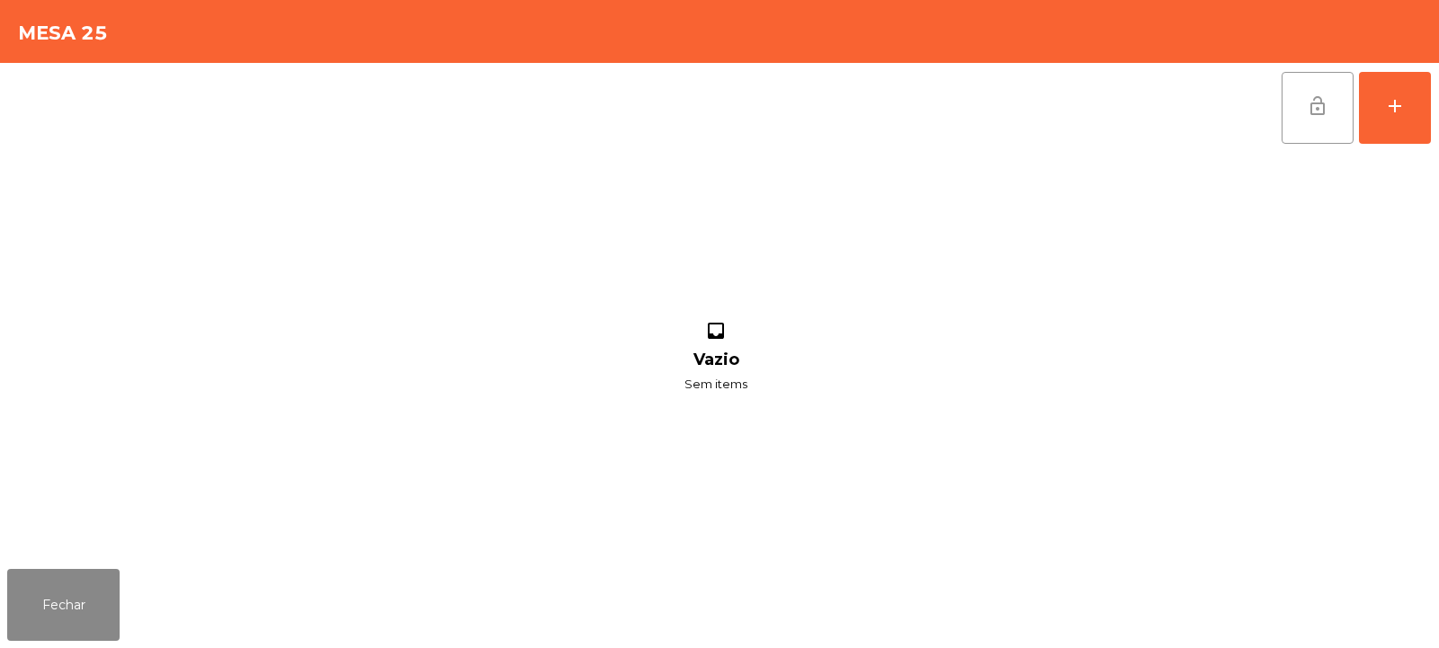
click at [1298, 111] on button "lock_open" at bounding box center [1318, 108] width 72 height 72
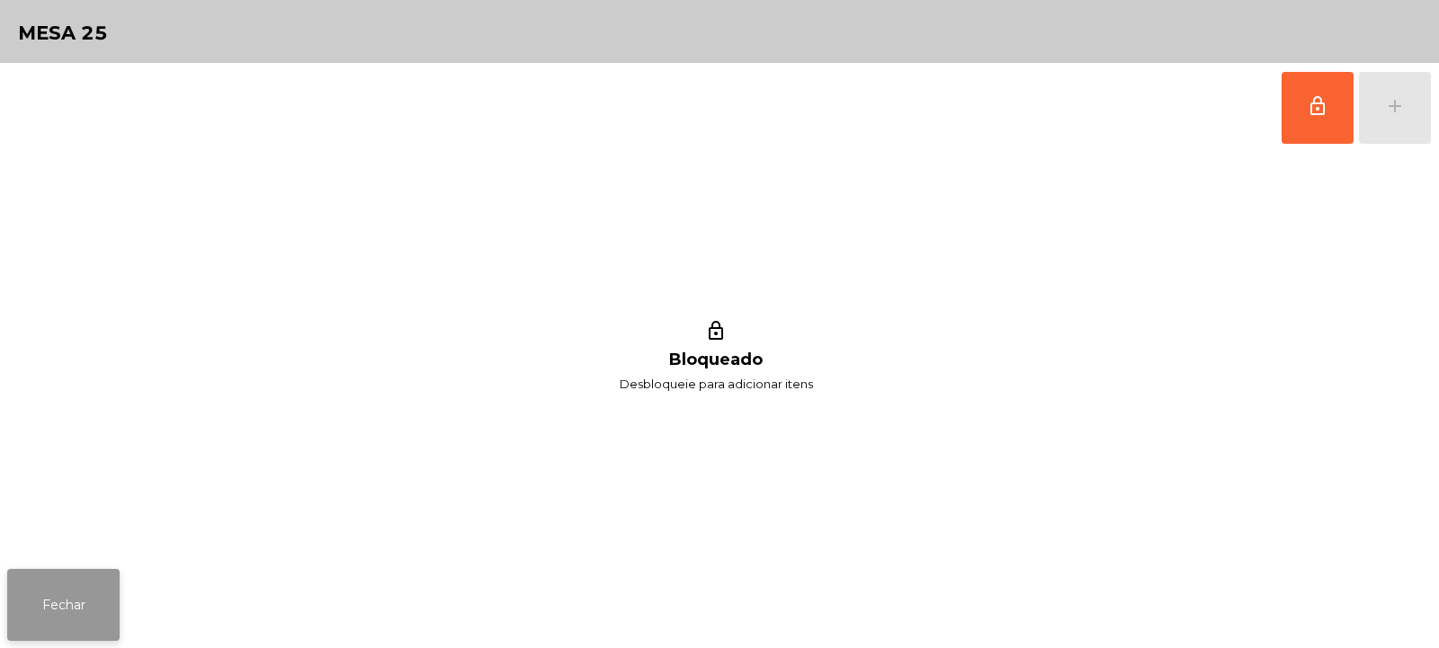
click at [49, 615] on button "Fechar" at bounding box center [63, 605] width 112 height 72
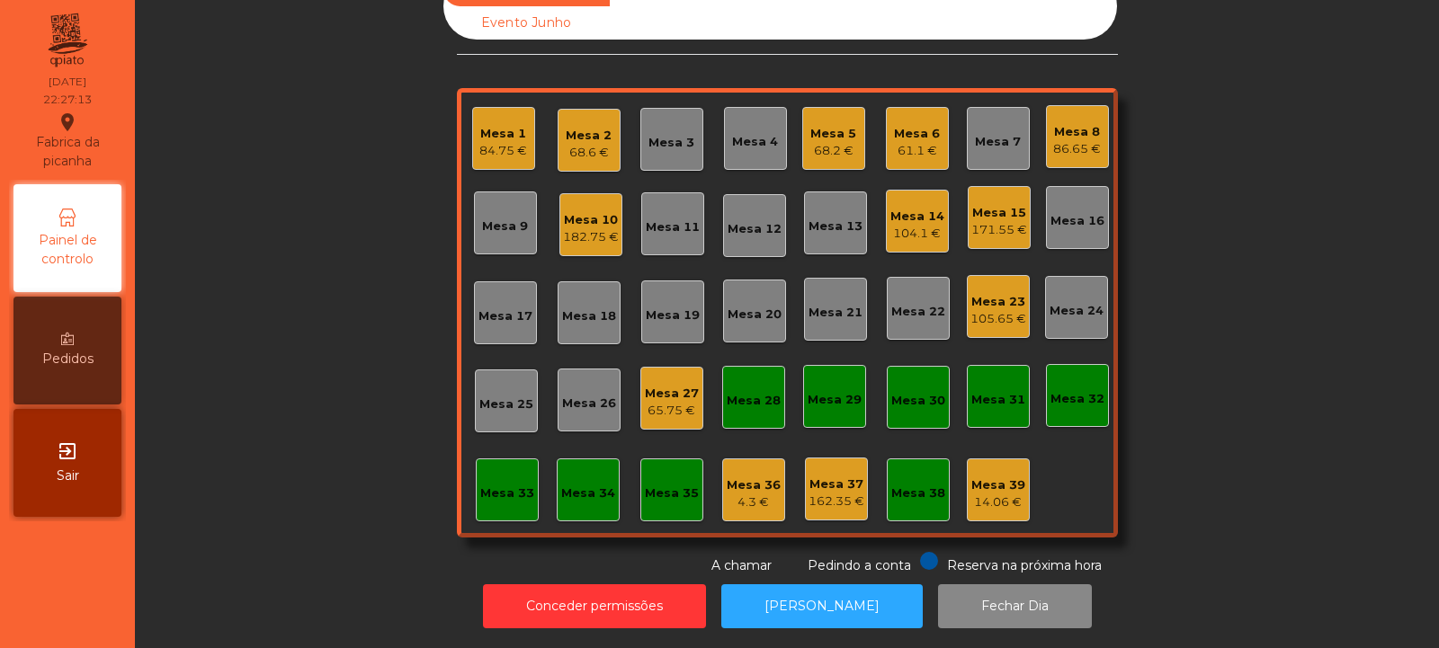
scroll to position [0, 0]
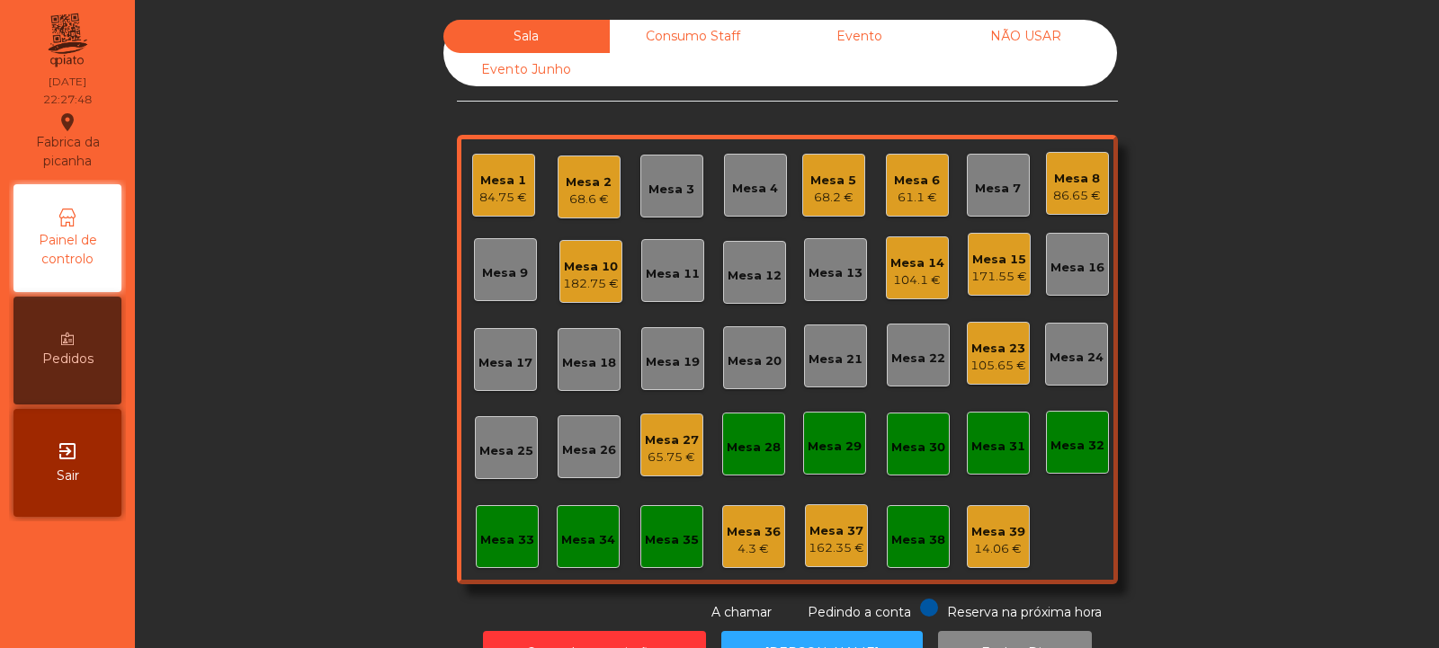
click at [988, 367] on div "105.65 €" at bounding box center [998, 366] width 56 height 18
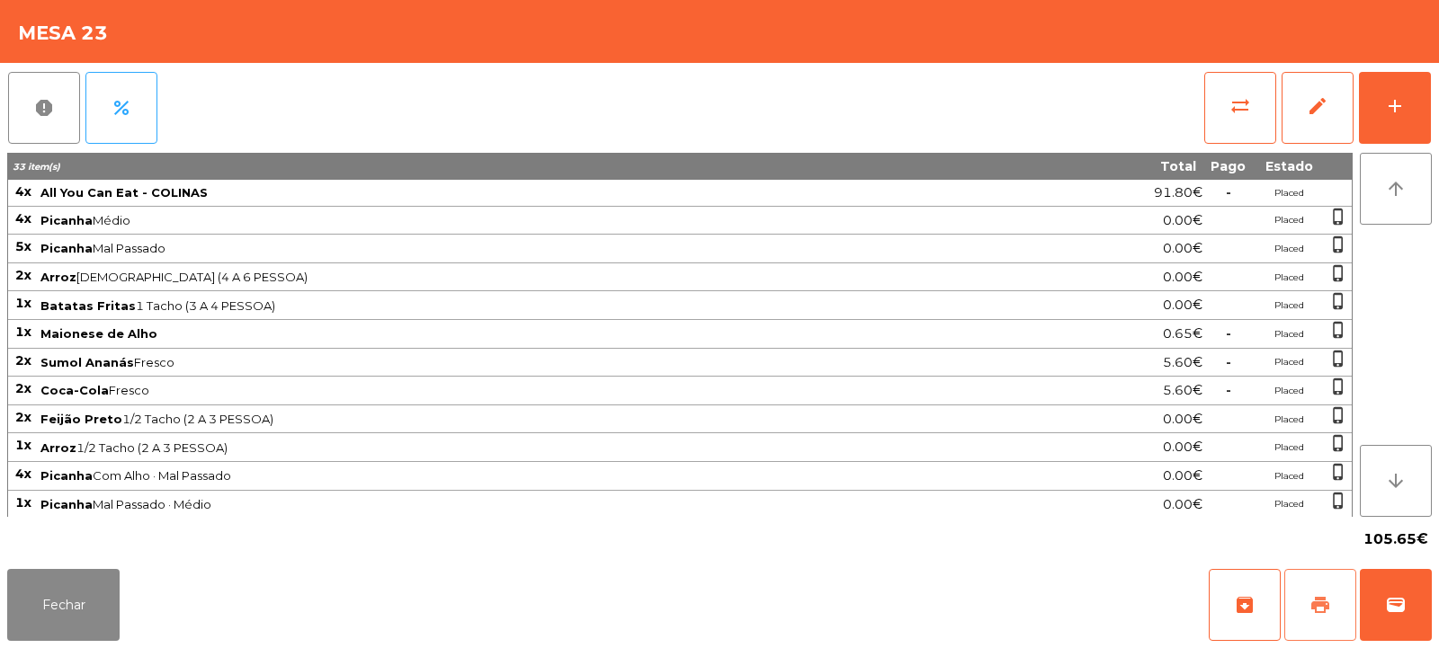
click at [1325, 604] on span "print" at bounding box center [1320, 605] width 22 height 22
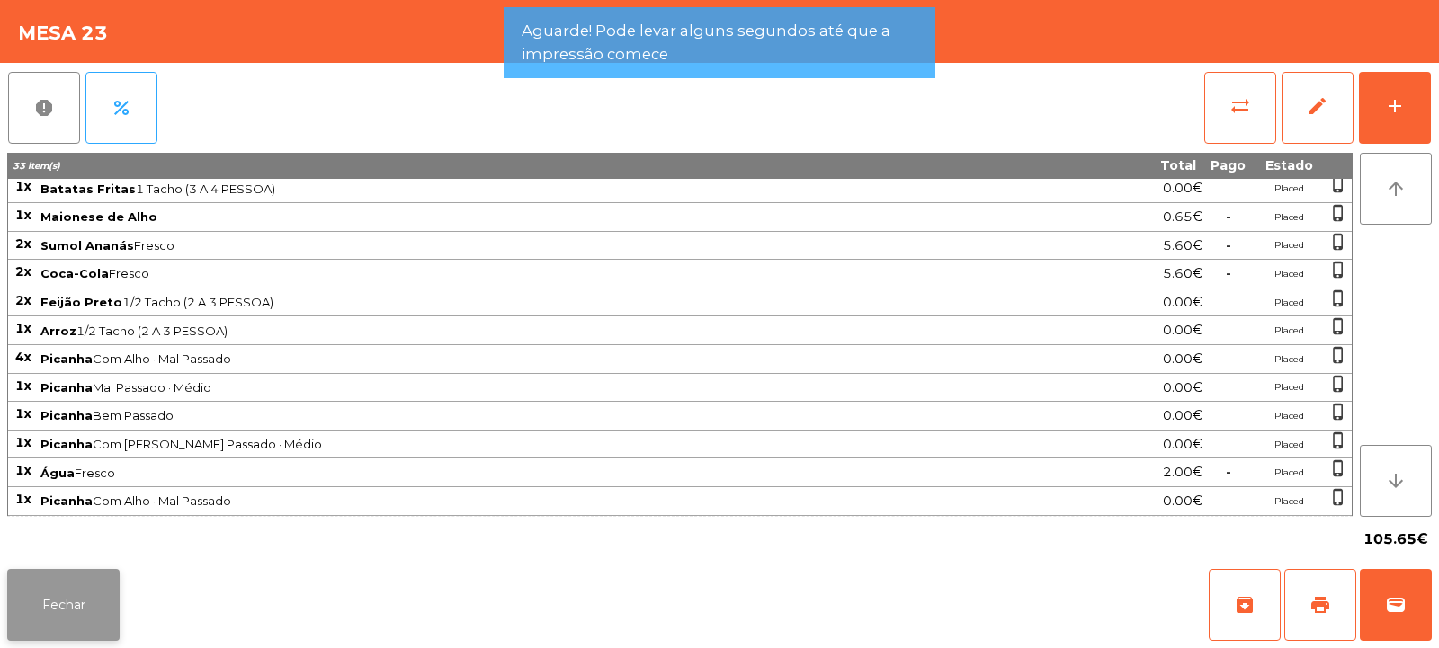
click at [98, 617] on button "Fechar" at bounding box center [63, 605] width 112 height 72
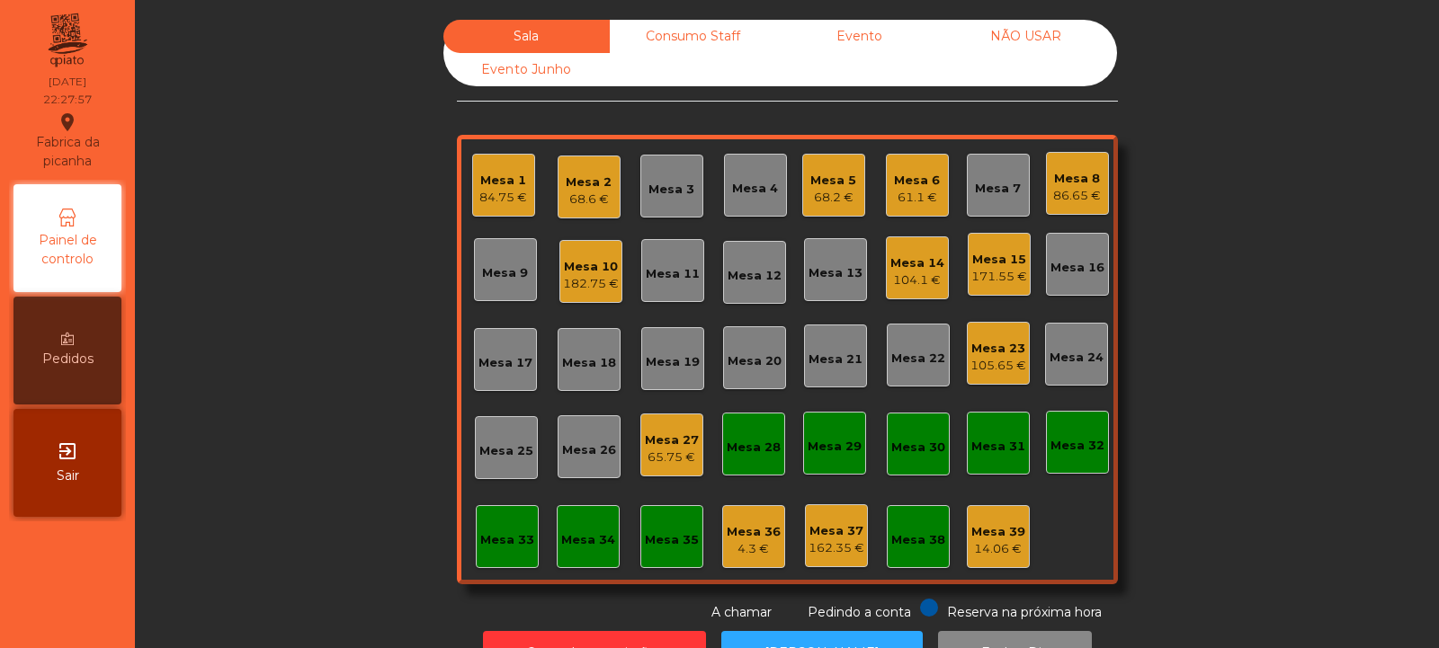
click at [990, 371] on div "105.65 €" at bounding box center [998, 366] width 56 height 18
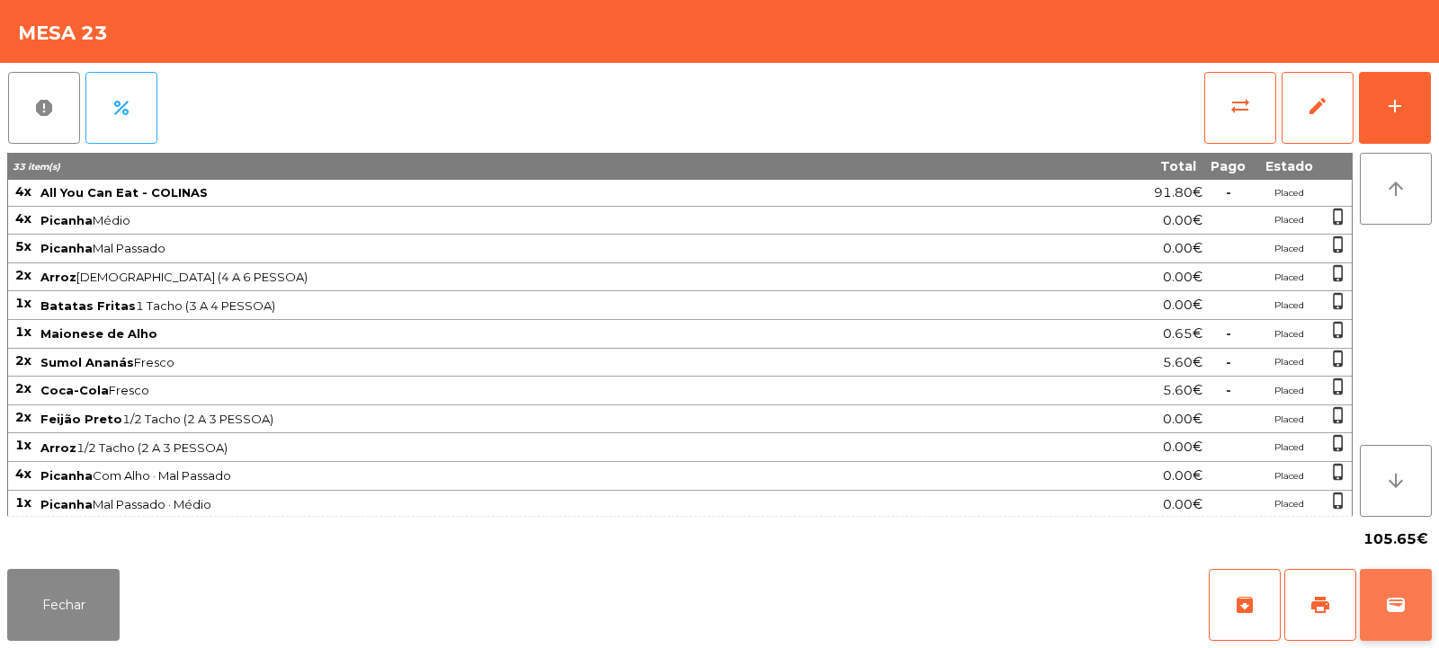
click at [1400, 612] on span "wallet" at bounding box center [1396, 605] width 22 height 22
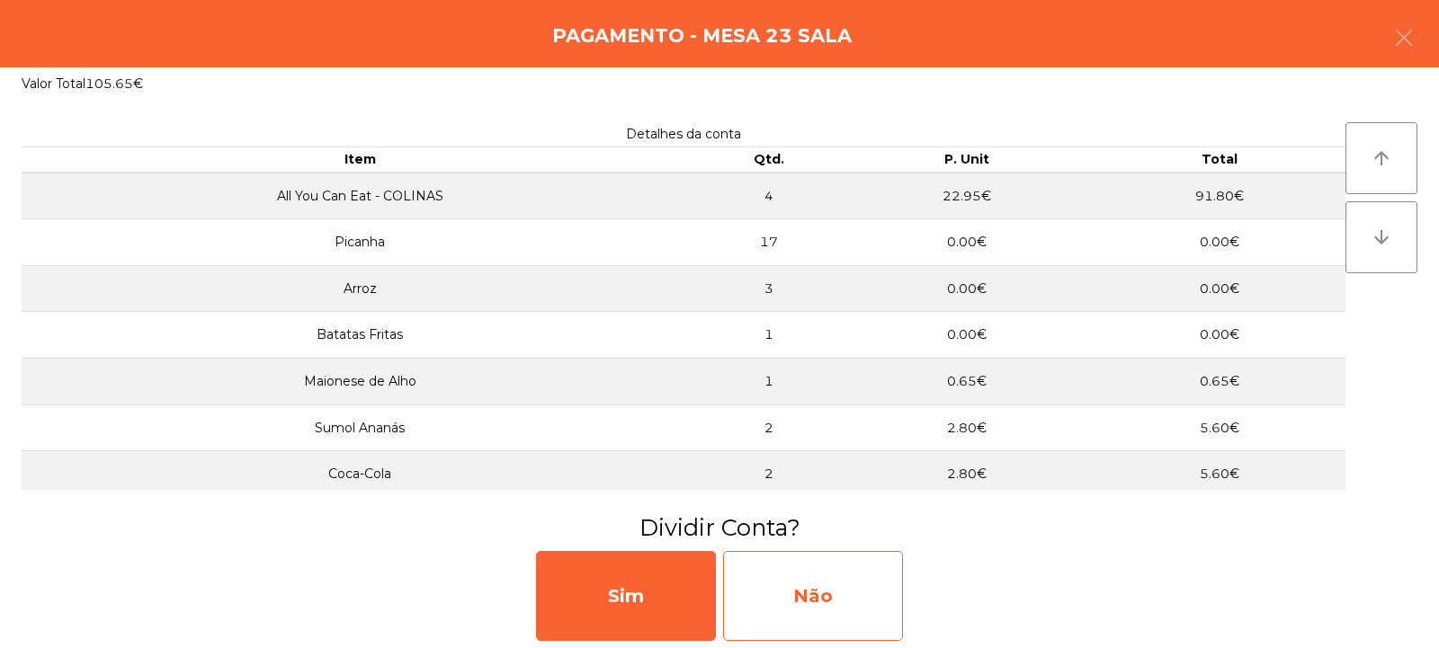
click at [815, 603] on div "Não" at bounding box center [813, 596] width 180 height 90
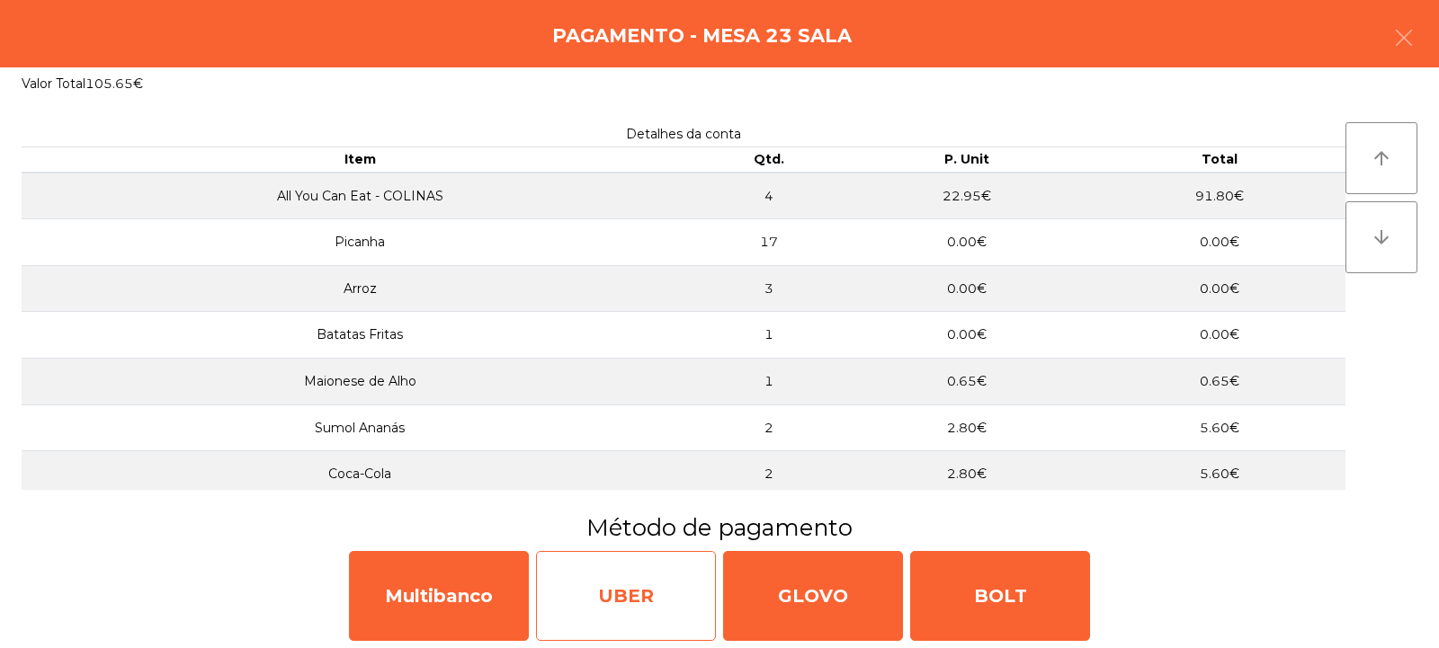
click at [624, 594] on div "UBER" at bounding box center [626, 596] width 180 height 90
select select "**"
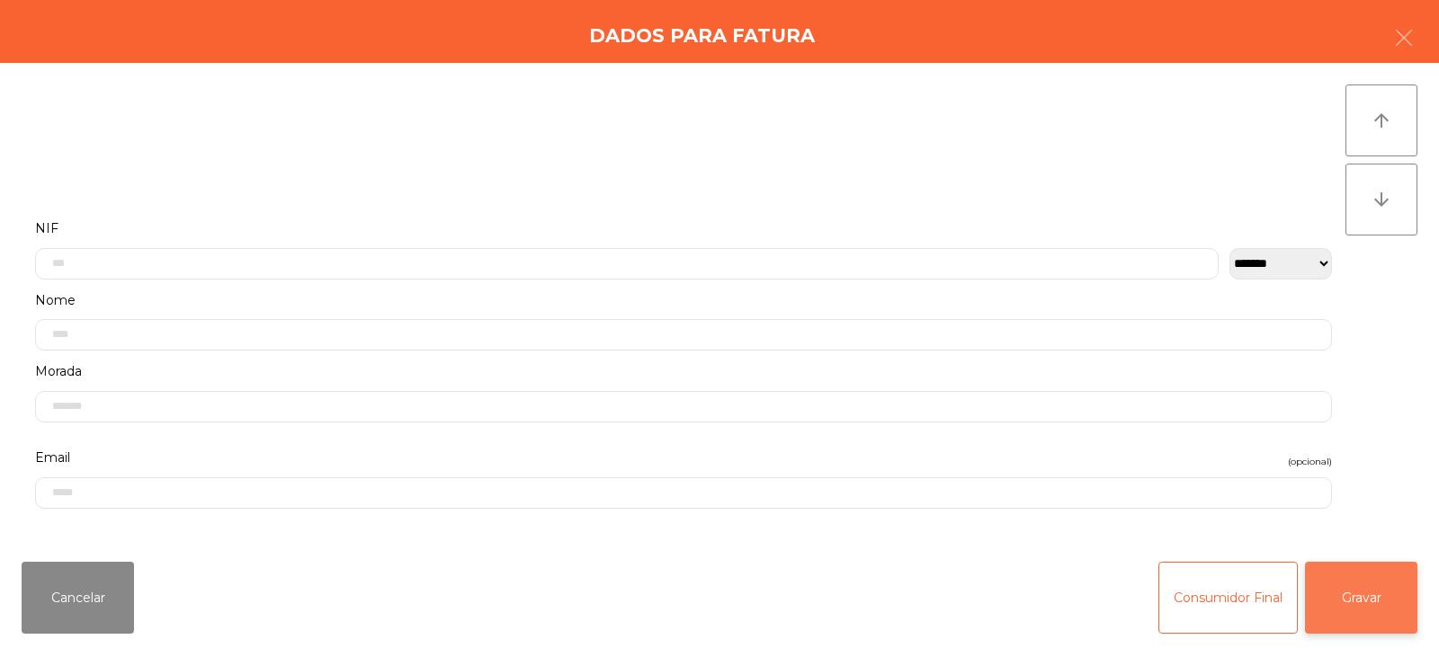
click at [1344, 607] on button "Gravar" at bounding box center [1361, 598] width 112 height 72
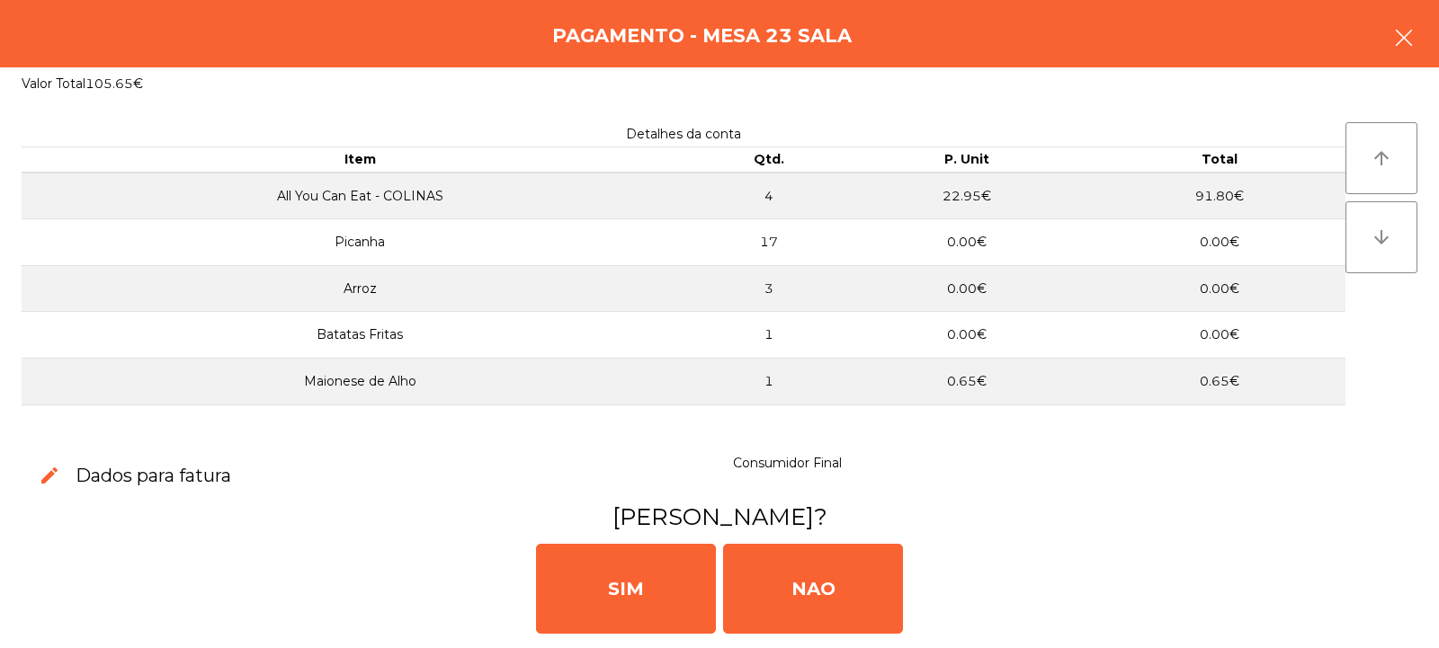
click at [1400, 38] on icon "button" at bounding box center [1404, 38] width 22 height 22
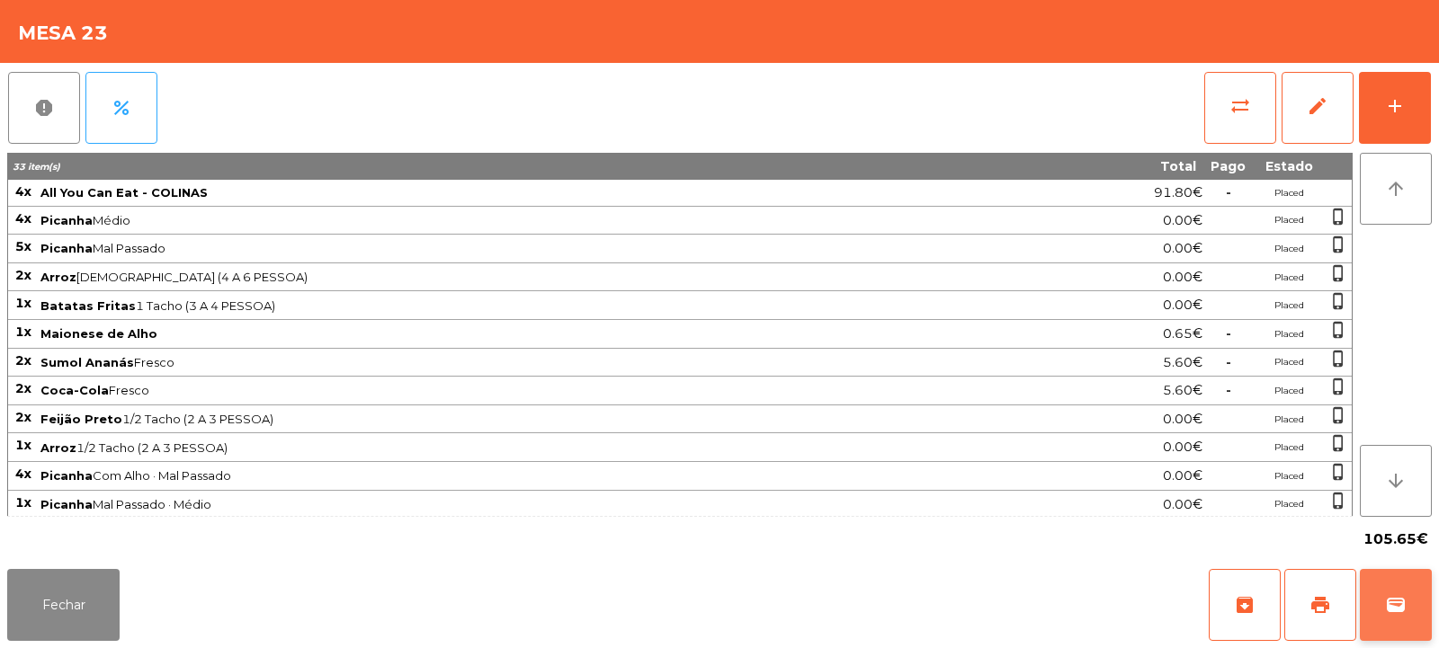
click at [1401, 607] on span "wallet" at bounding box center [1396, 605] width 22 height 22
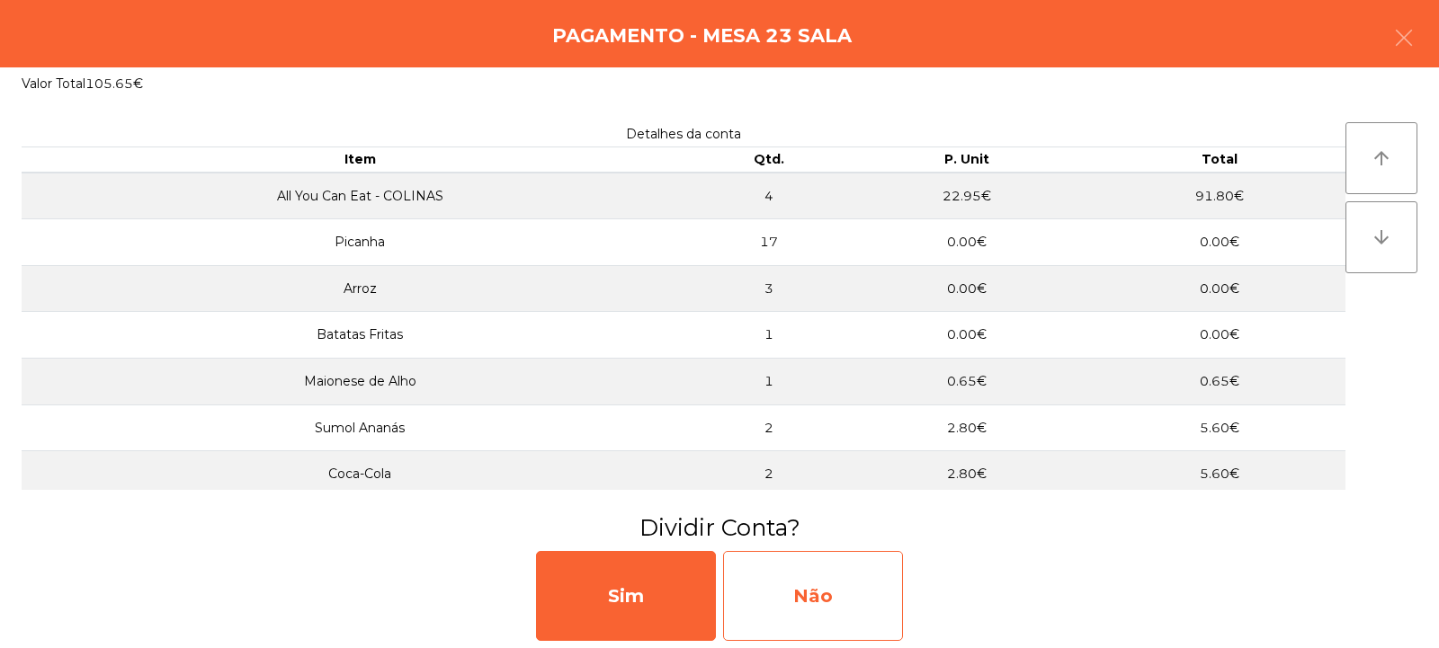
click at [826, 585] on div "Não" at bounding box center [813, 596] width 180 height 90
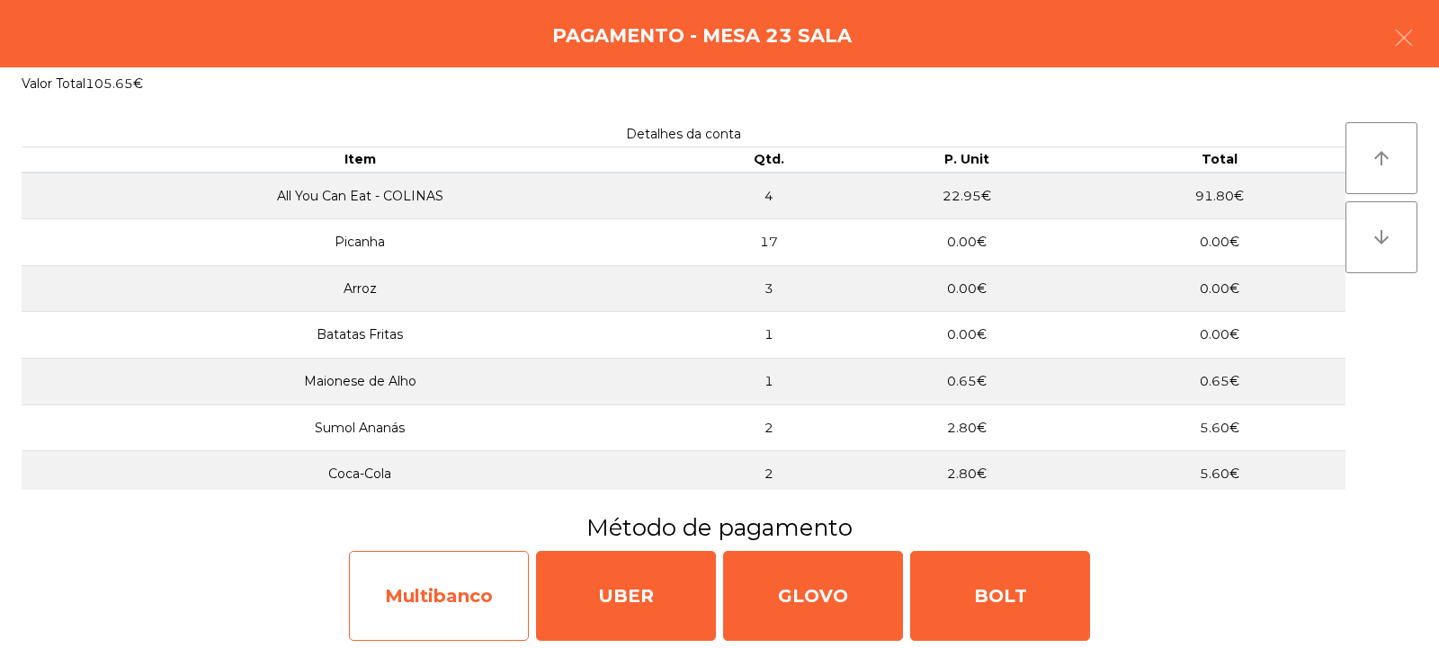
click at [457, 603] on div "Multibanco" at bounding box center [439, 596] width 180 height 90
select select "**"
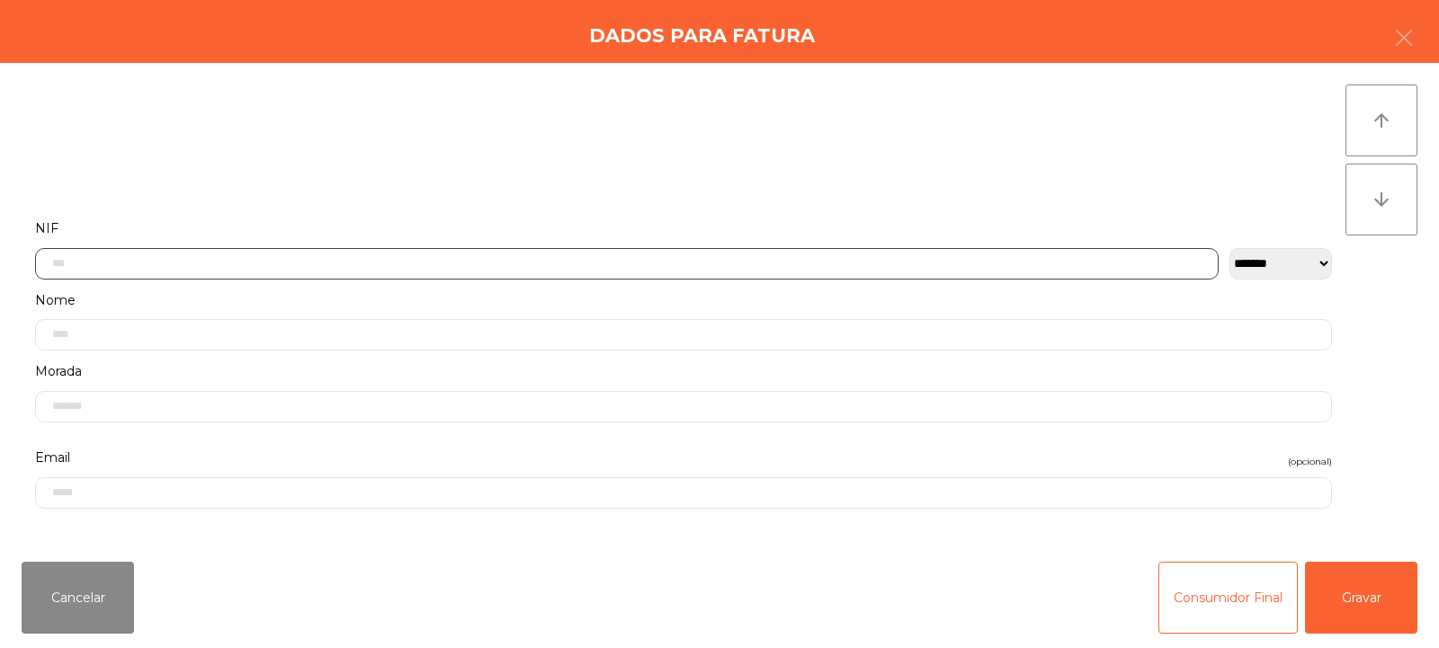
click at [487, 262] on input "text" at bounding box center [627, 263] width 1184 height 31
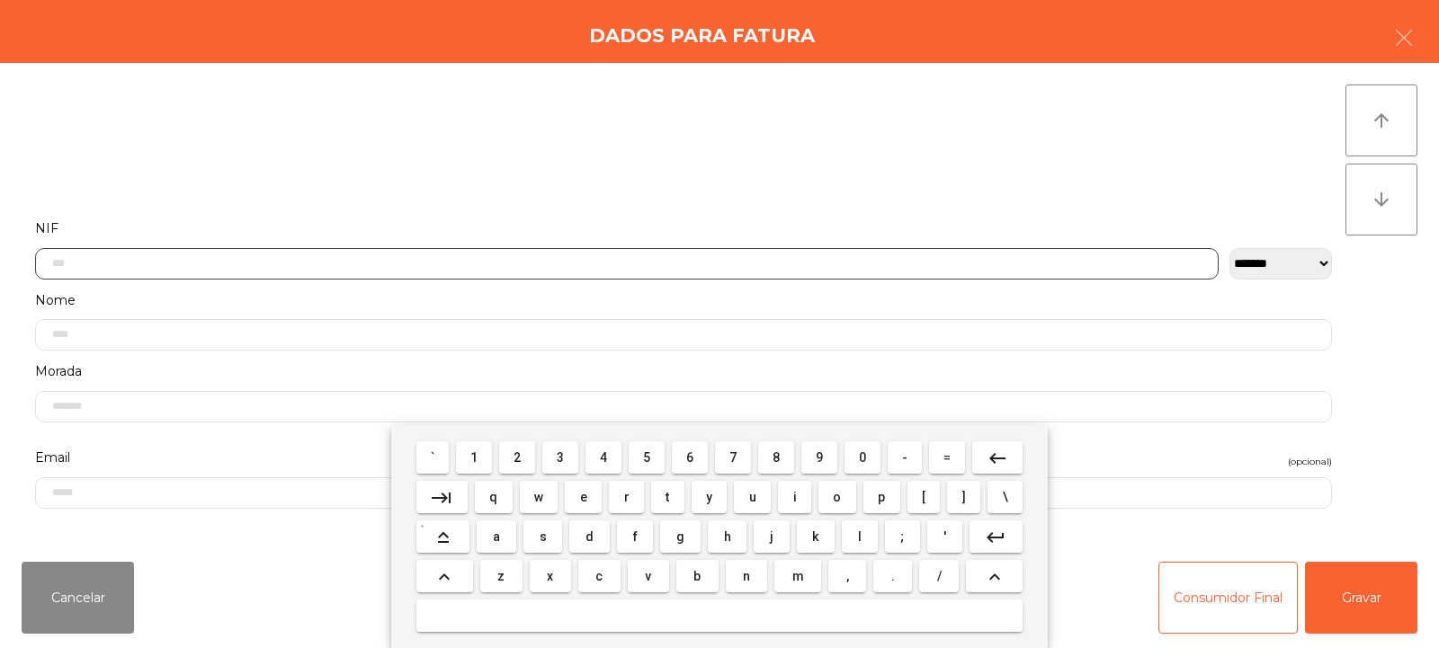
scroll to position [131, 0]
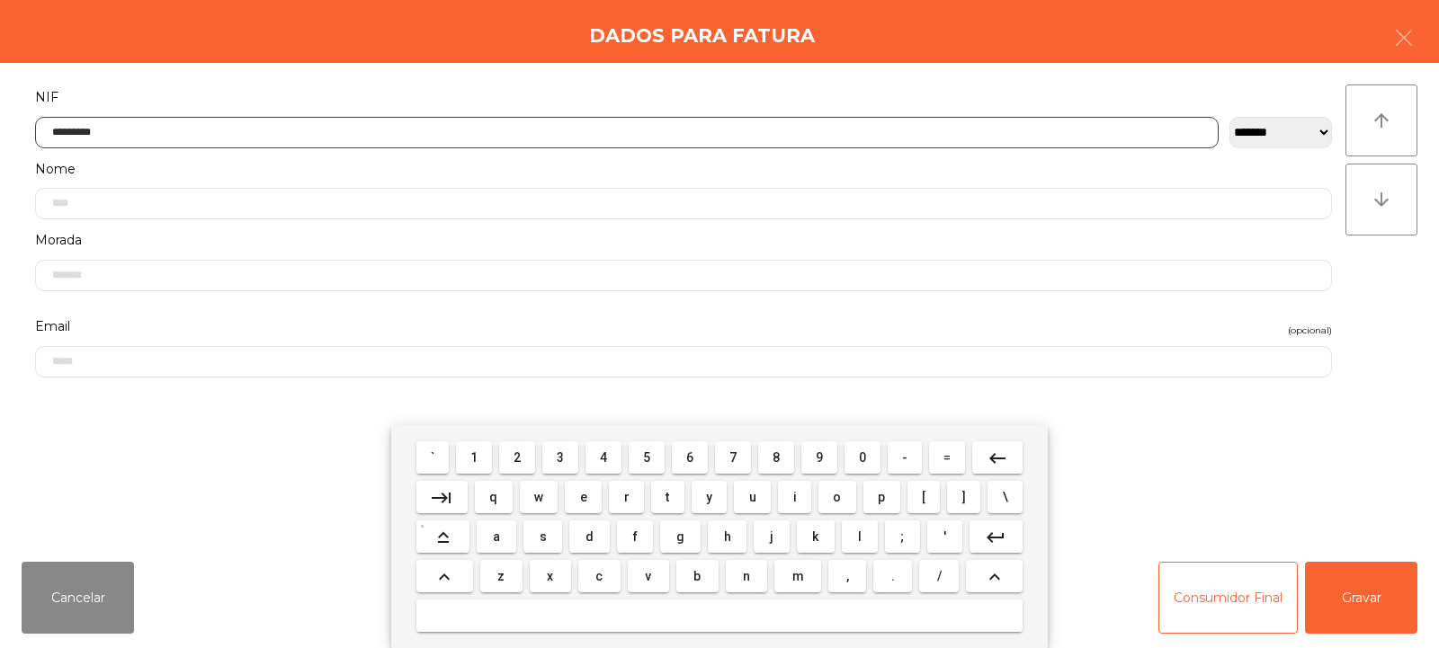
type input "*********"
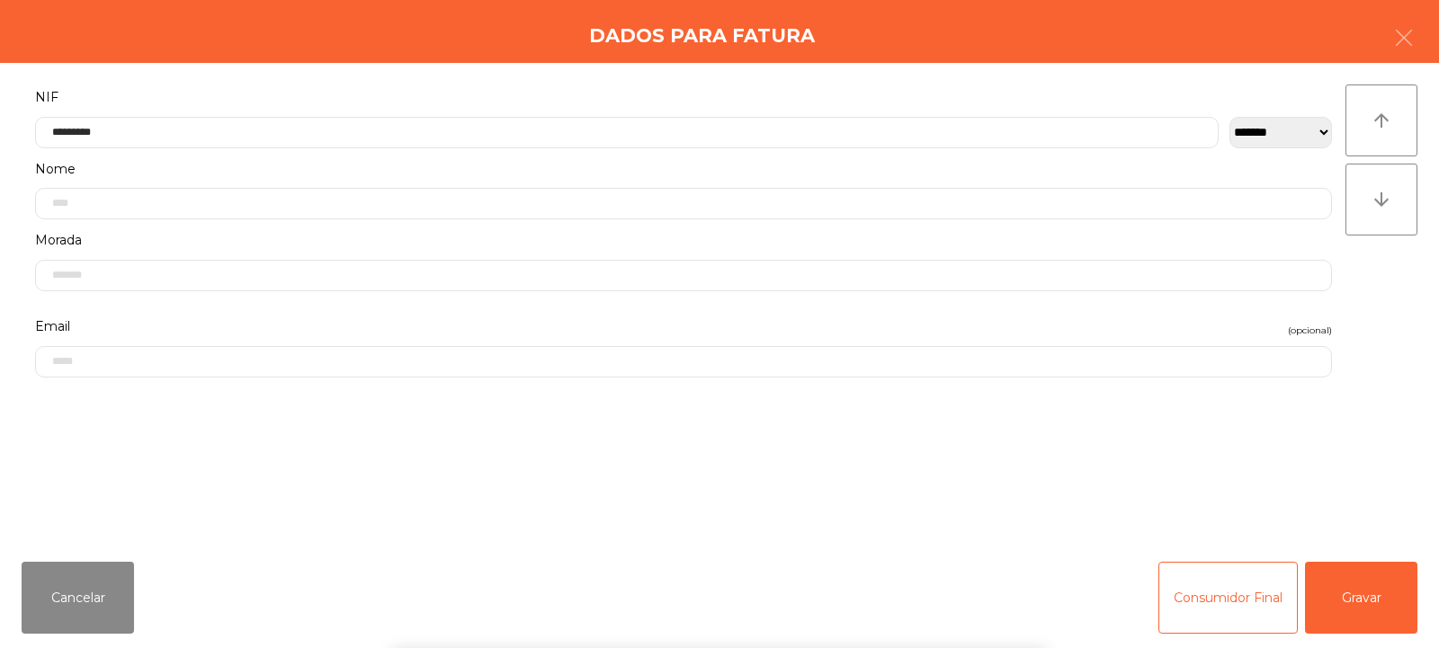
click at [1347, 627] on div "` 1 2 3 4 5 6 7 8 9 0 - = keyboard_backspace keyboard_tab q w e r t y u i o p […" at bounding box center [719, 536] width 1439 height 223
click at [1360, 616] on button "Gravar" at bounding box center [1361, 598] width 112 height 72
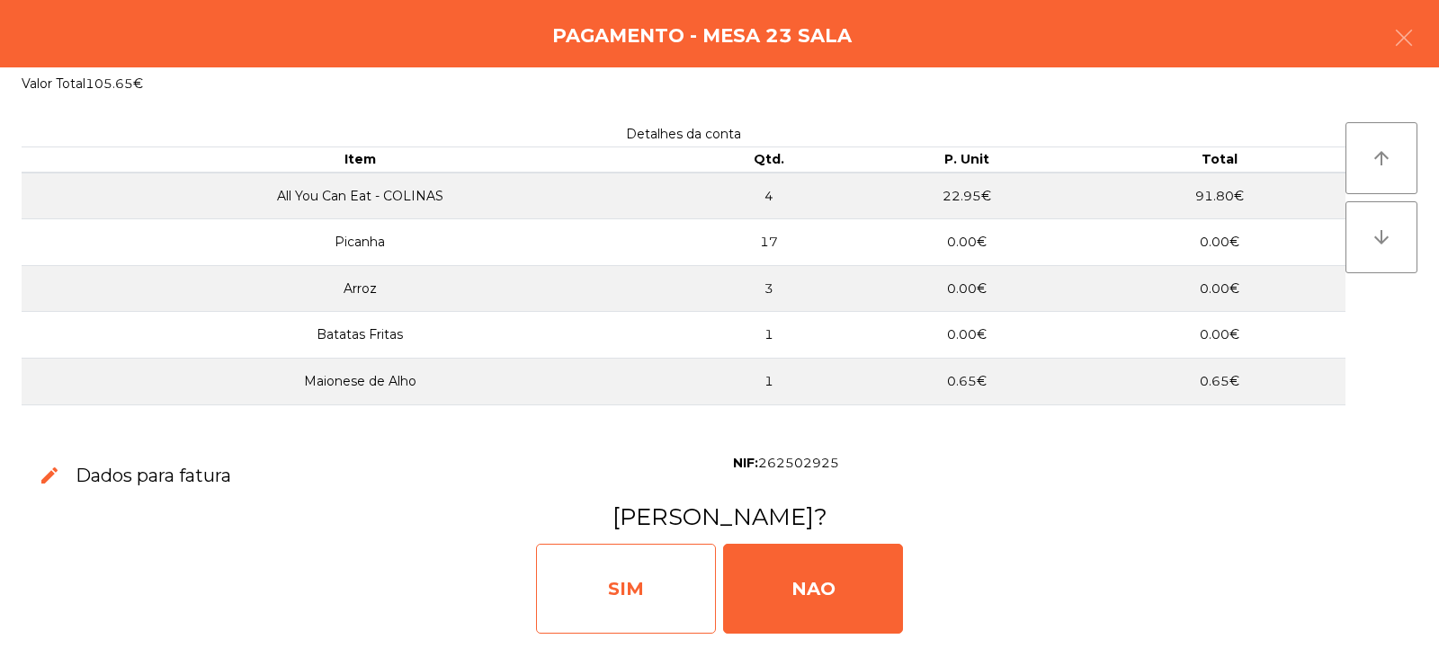
click at [641, 622] on div "SIM" at bounding box center [626, 589] width 180 height 90
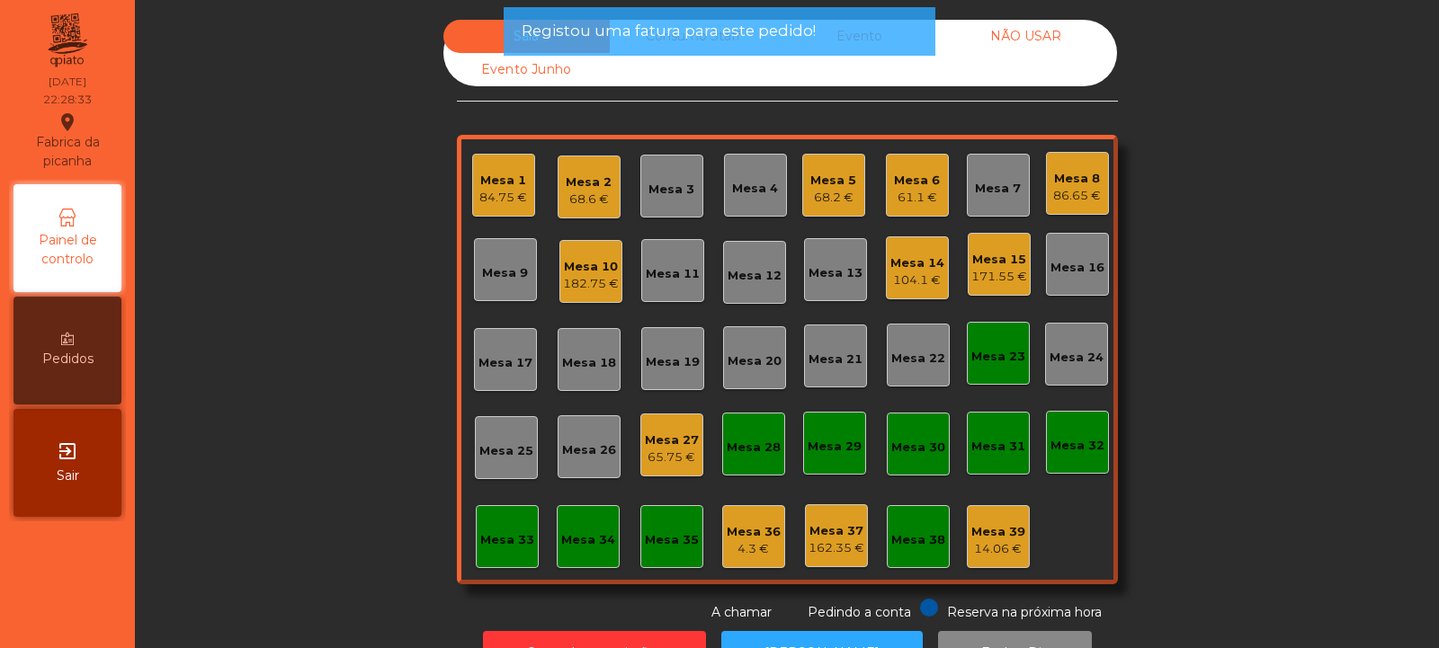
click at [1001, 368] on div "Mesa 23" at bounding box center [998, 353] width 63 height 63
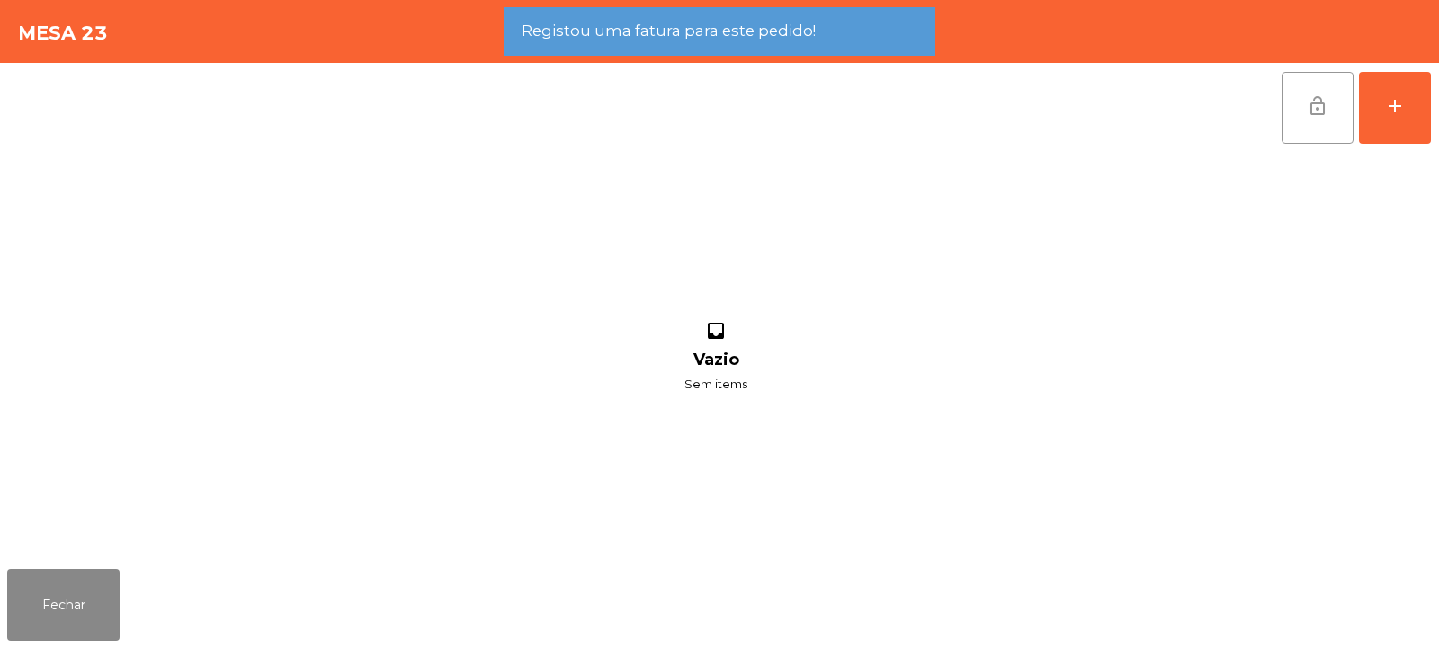
click at [1312, 120] on button "lock_open" at bounding box center [1318, 108] width 72 height 72
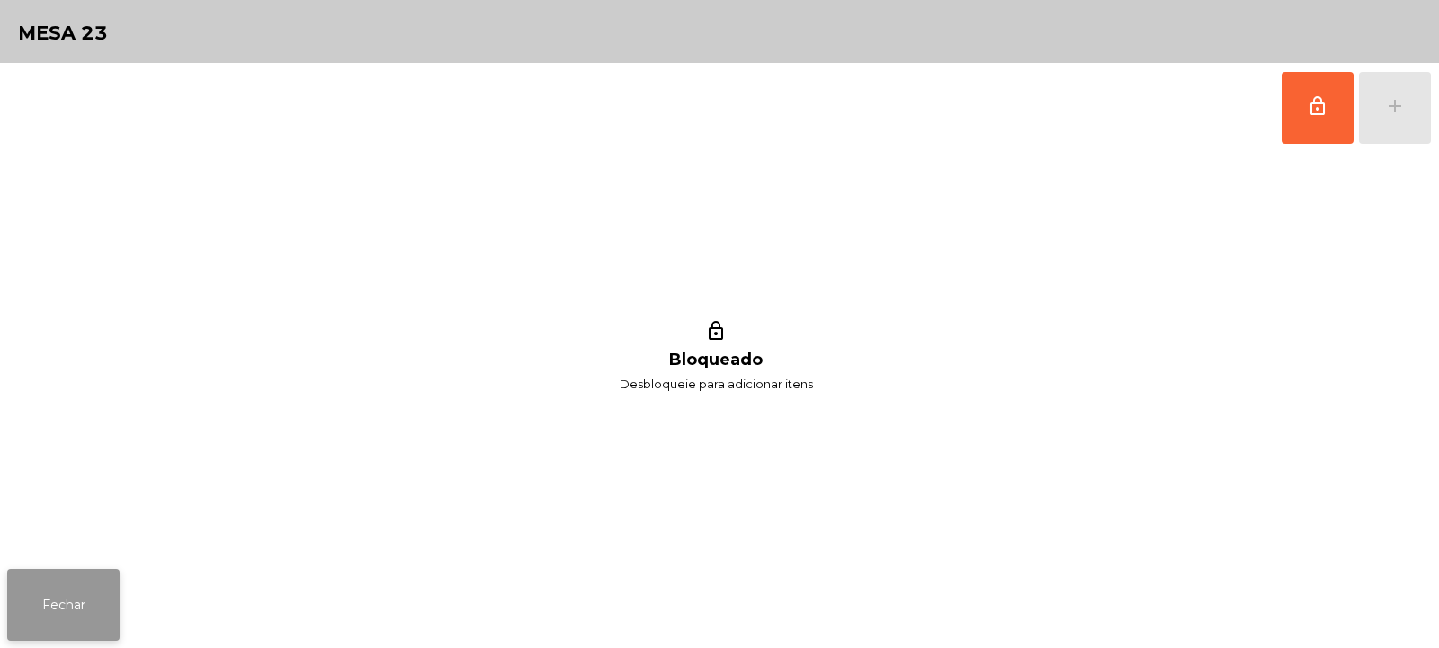
click at [71, 608] on button "Fechar" at bounding box center [63, 605] width 112 height 72
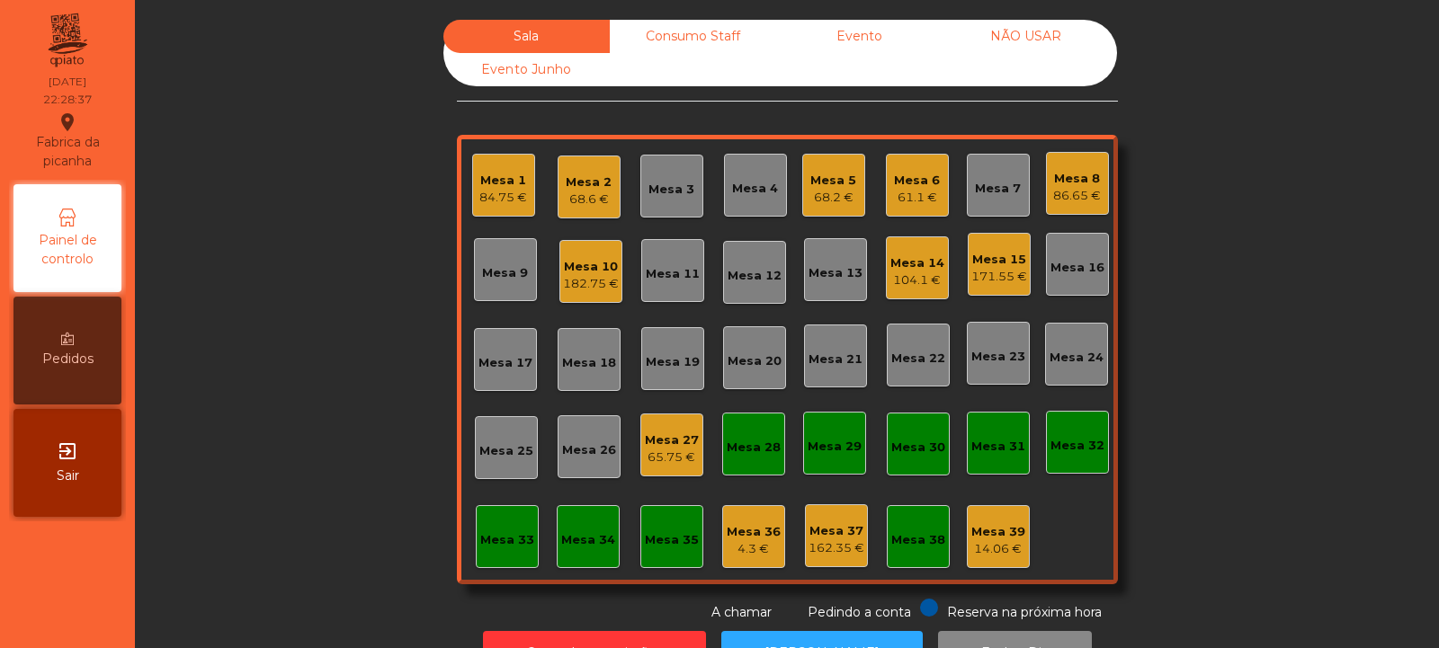
click at [1084, 466] on div "Mesa 32" at bounding box center [1077, 442] width 63 height 63
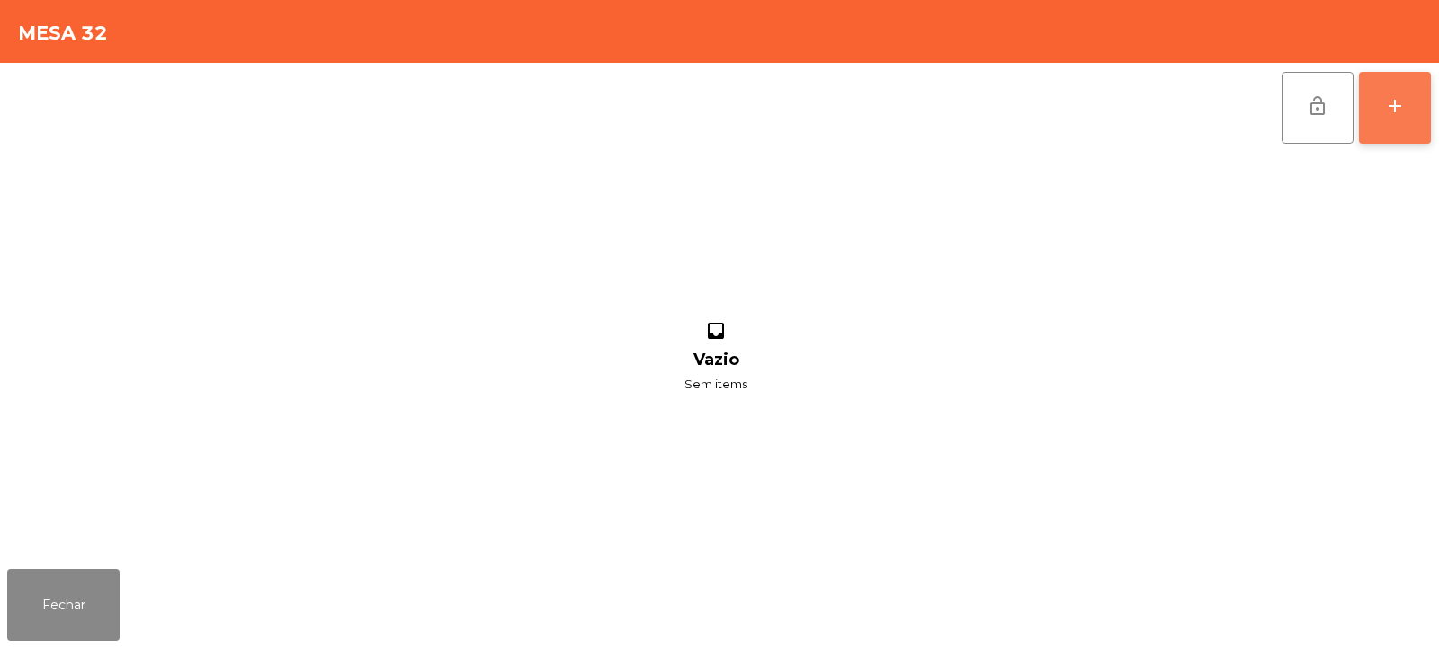
click at [1417, 121] on button "add" at bounding box center [1395, 108] width 72 height 72
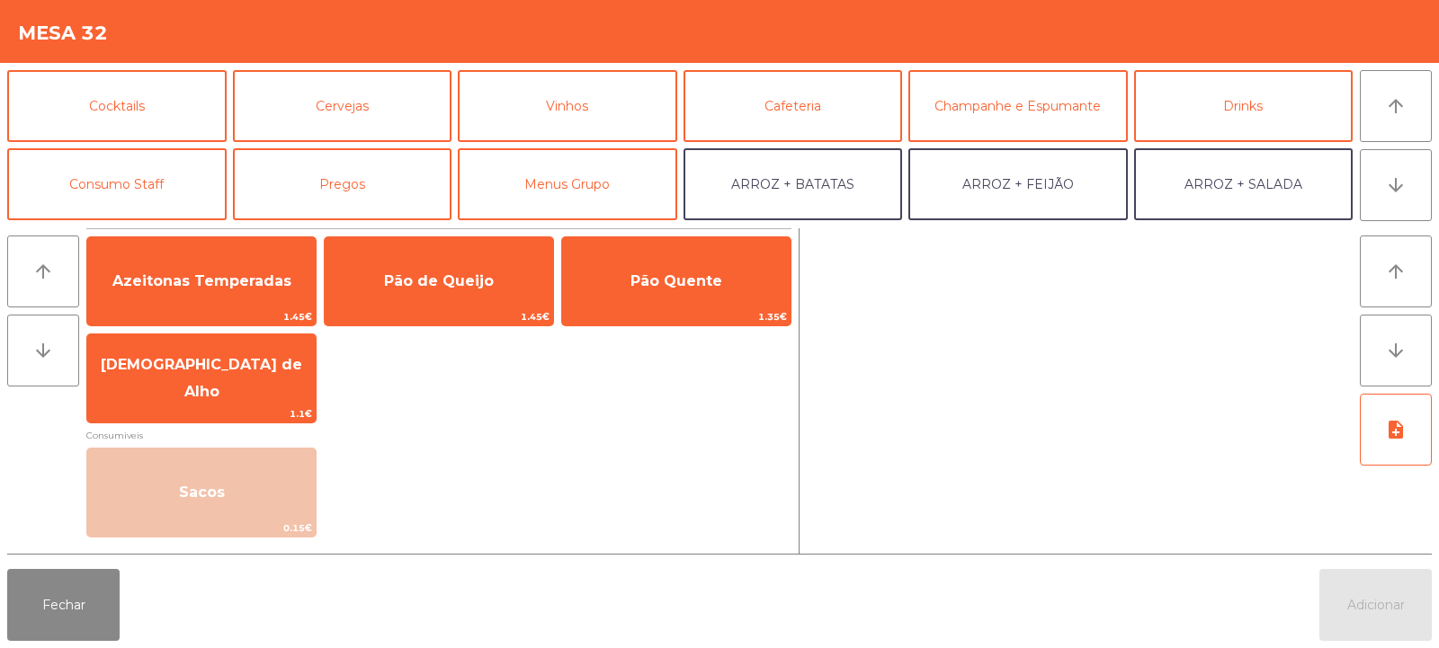
scroll to position [97, 0]
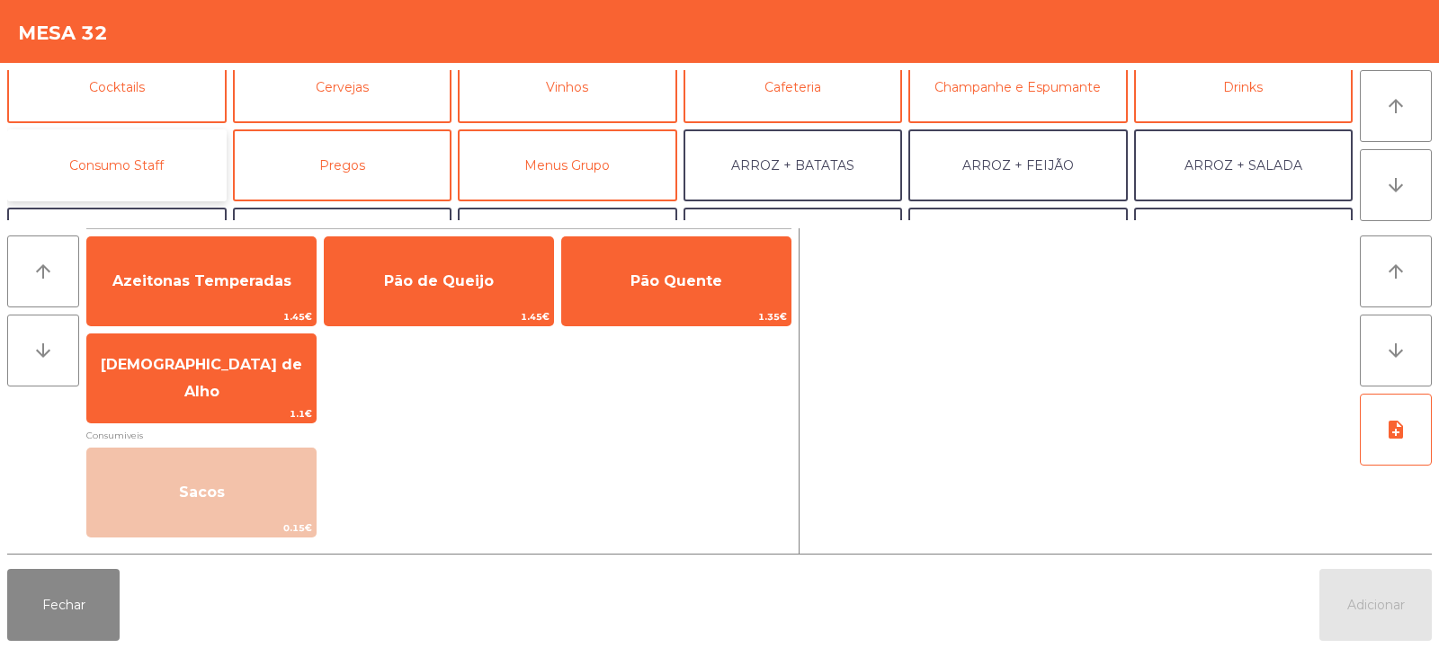
click at [160, 165] on button "Consumo Staff" at bounding box center [116, 166] width 219 height 72
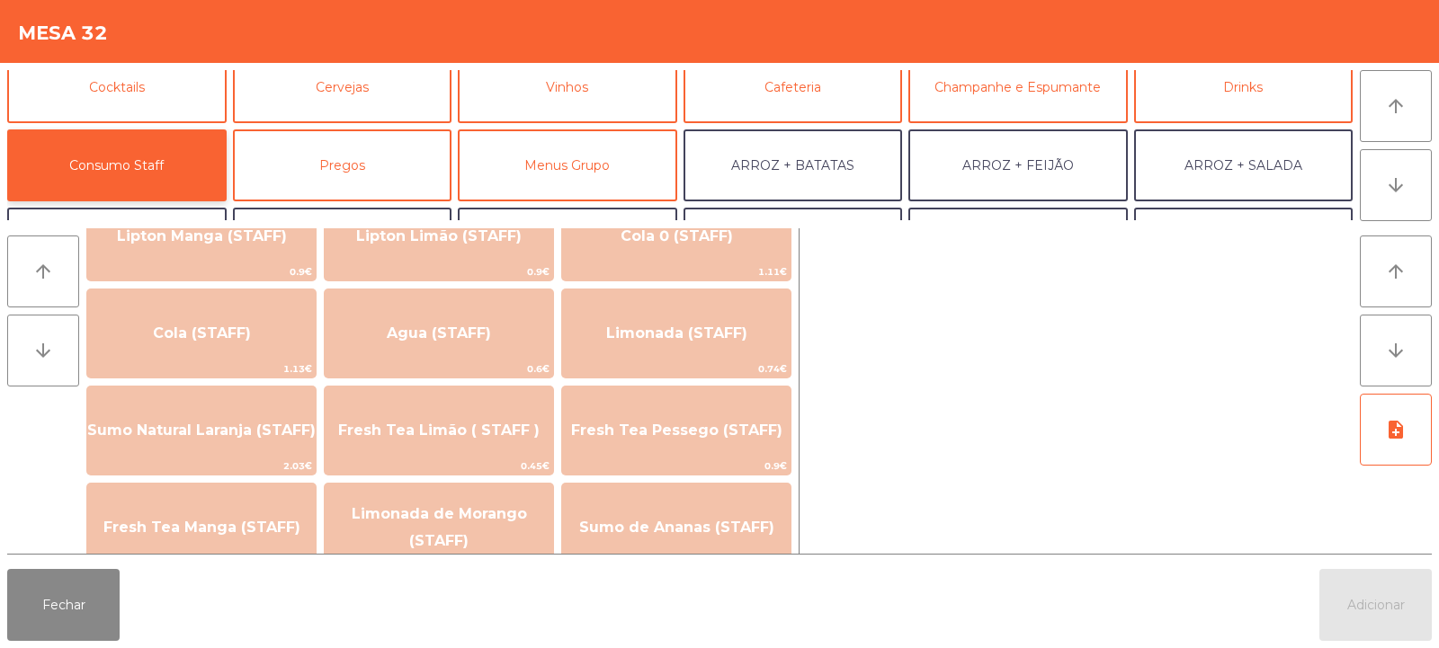
scroll to position [364, 0]
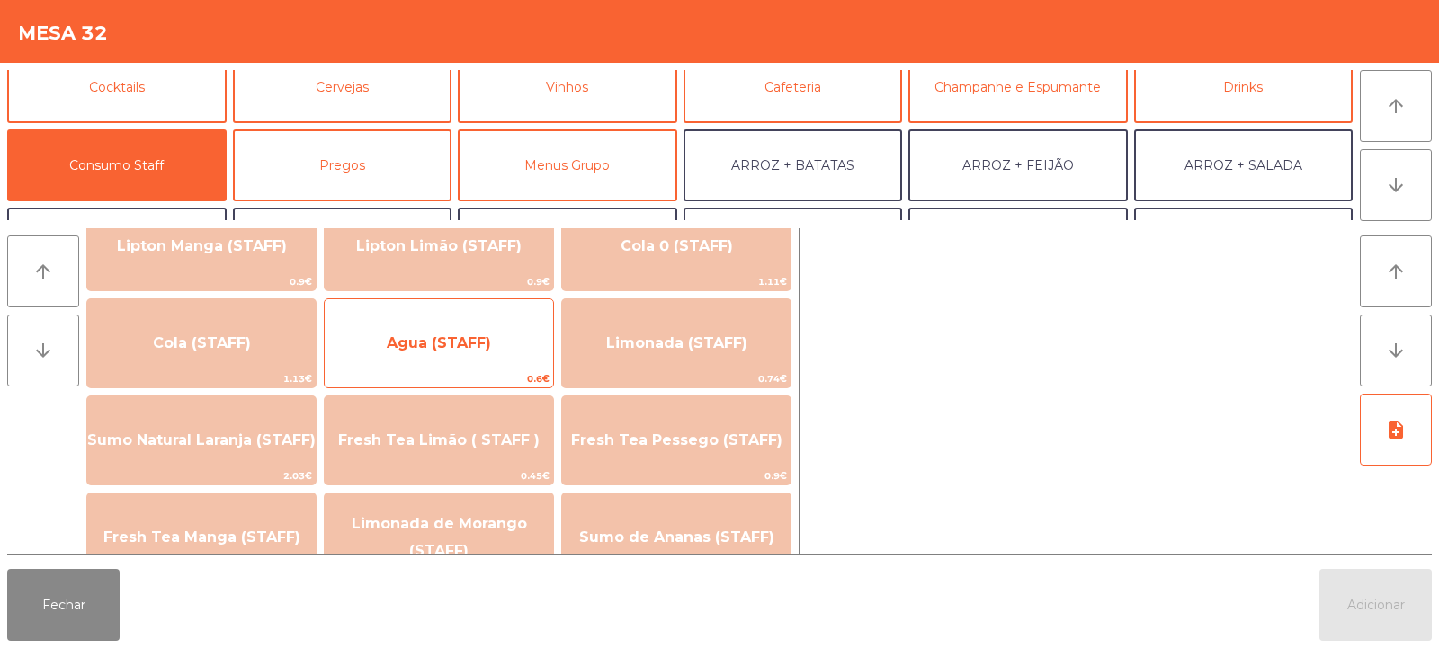
click at [505, 353] on span "Agua (STAFF)" at bounding box center [439, 343] width 228 height 49
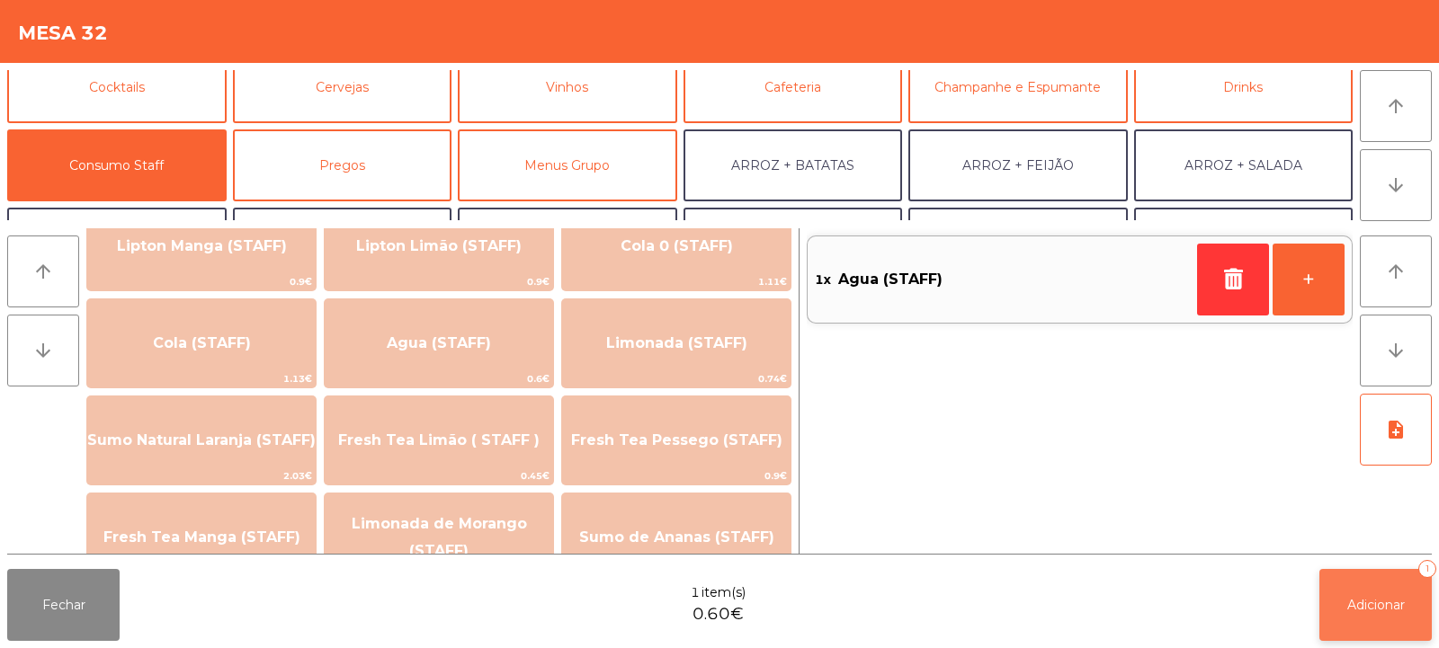
click at [1408, 627] on button "Adicionar 1" at bounding box center [1375, 605] width 112 height 72
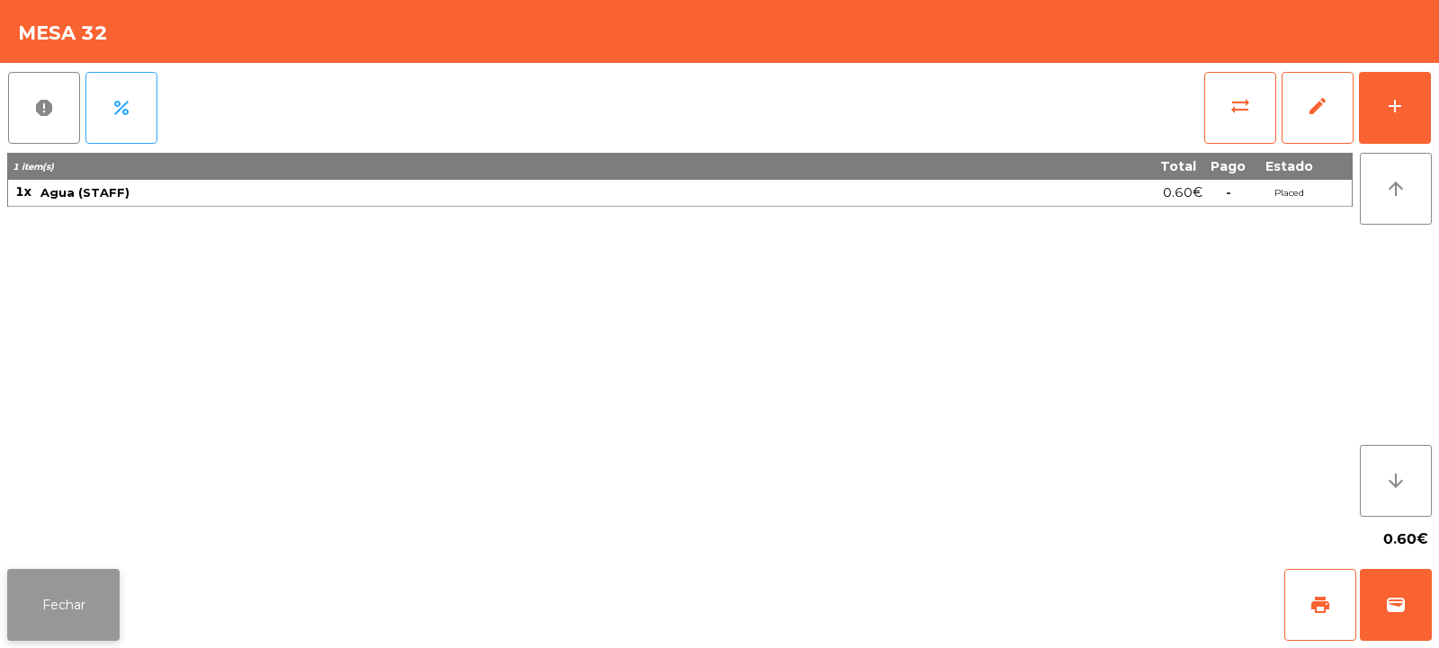
click at [85, 609] on button "Fechar" at bounding box center [63, 605] width 112 height 72
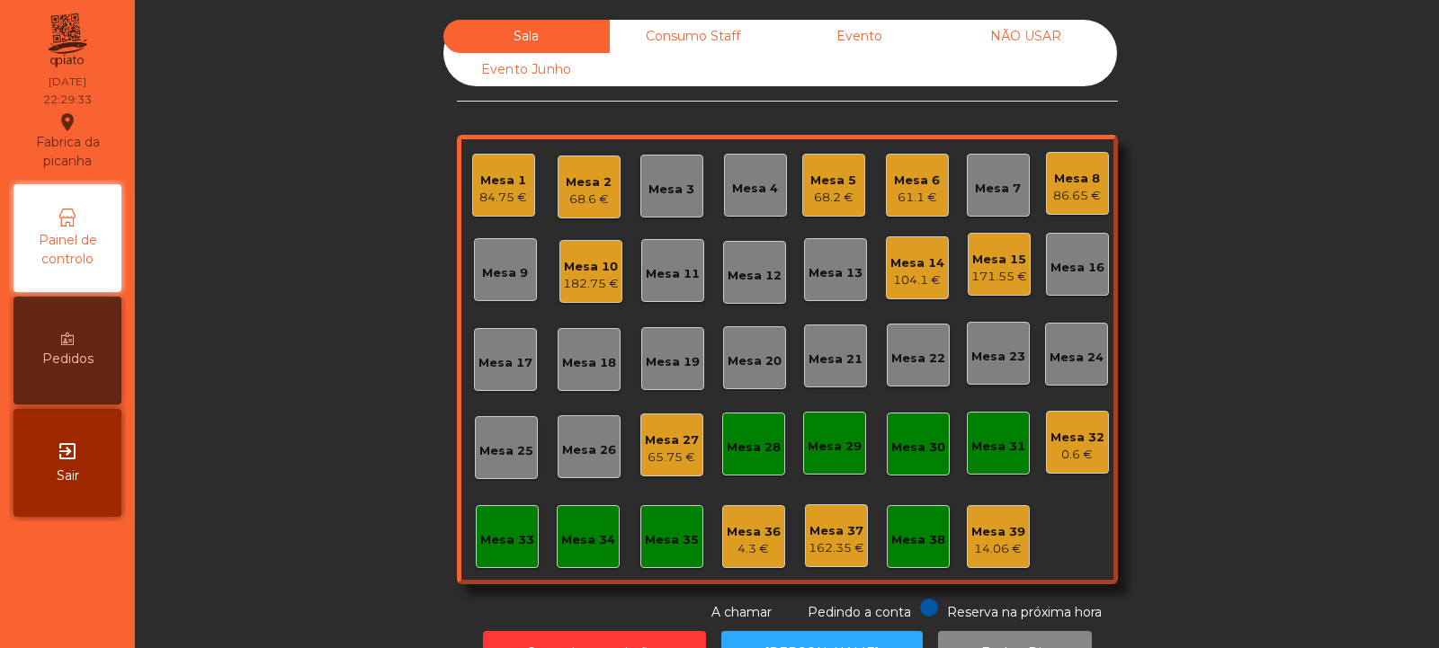
click at [1065, 456] on div "0.6 €" at bounding box center [1077, 455] width 54 height 18
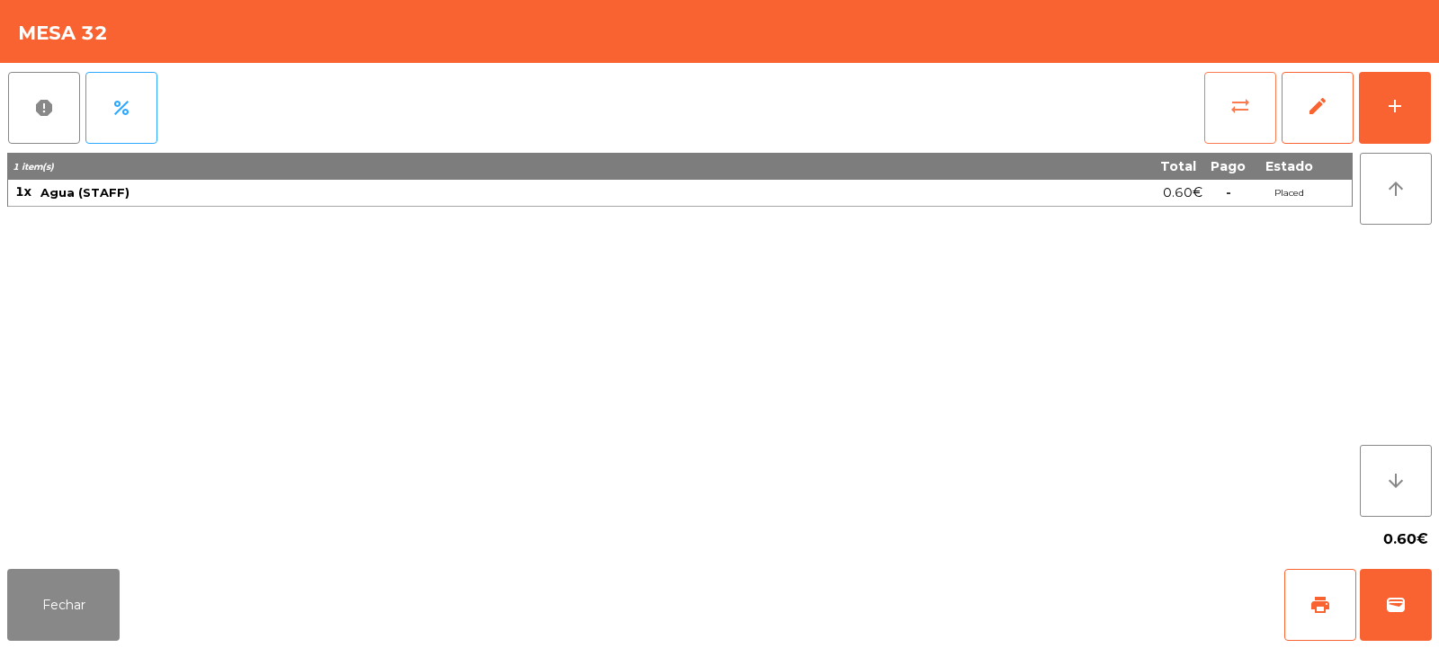
click at [1234, 101] on span "sync_alt" at bounding box center [1240, 106] width 22 height 22
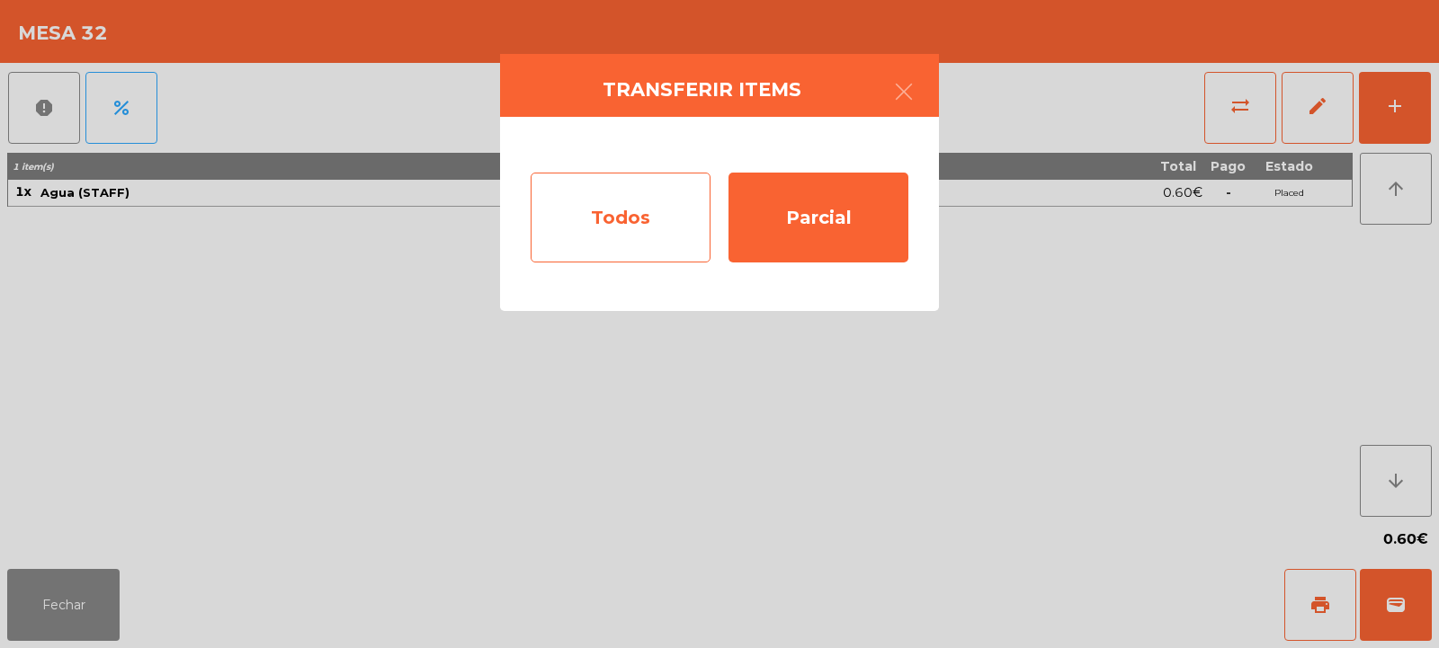
click at [638, 228] on div "Todos" at bounding box center [621, 218] width 180 height 90
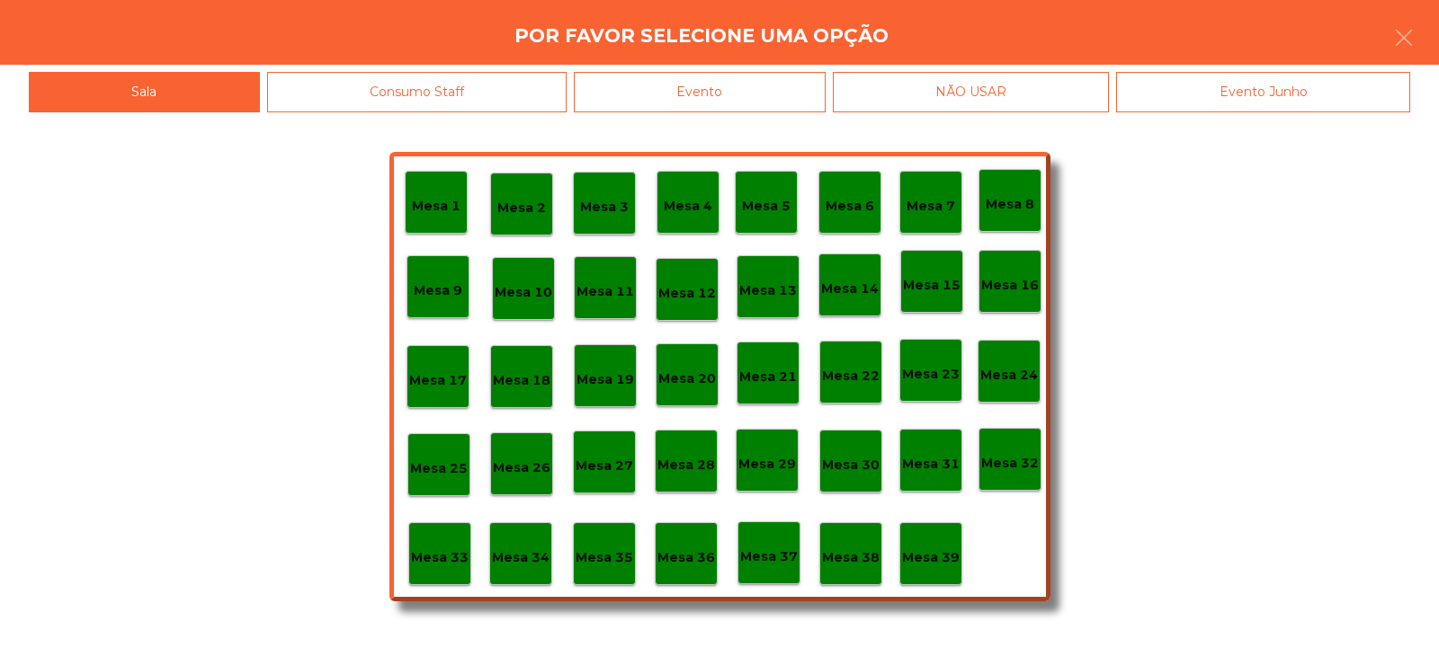
click at [939, 552] on p "Mesa 39" at bounding box center [931, 558] width 58 height 21
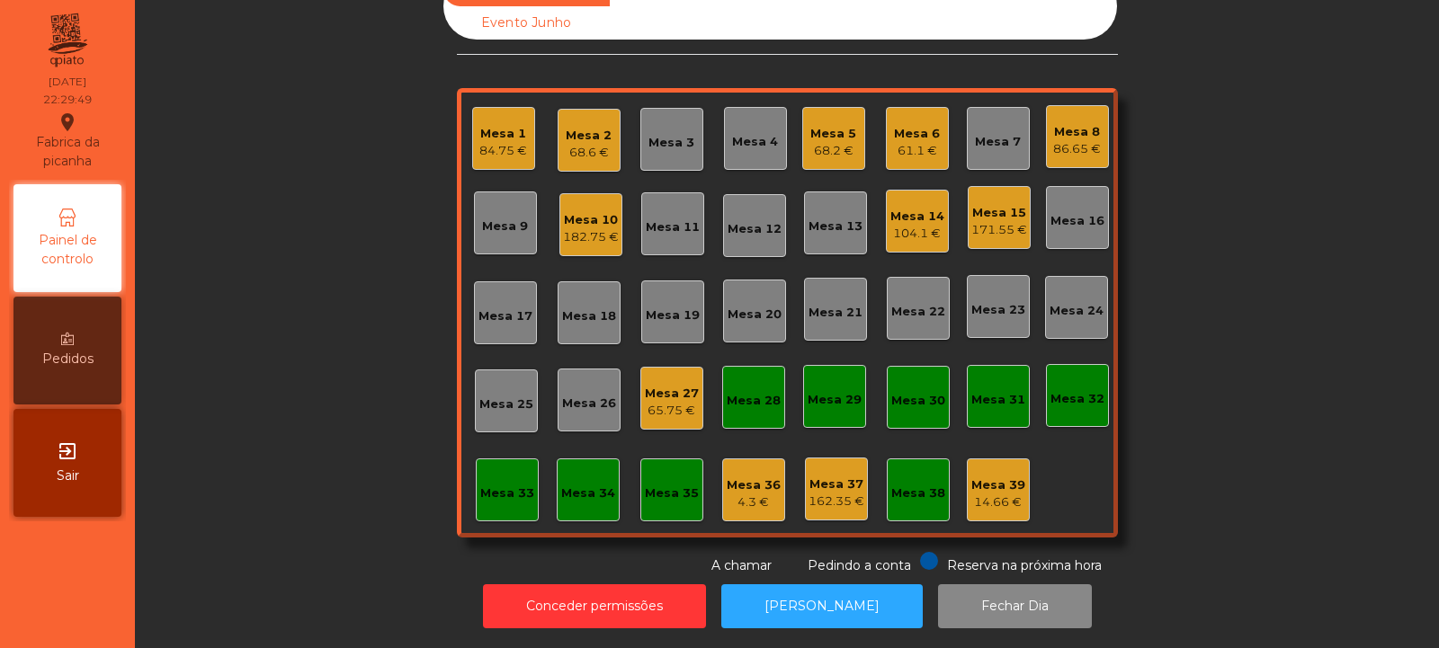
scroll to position [0, 0]
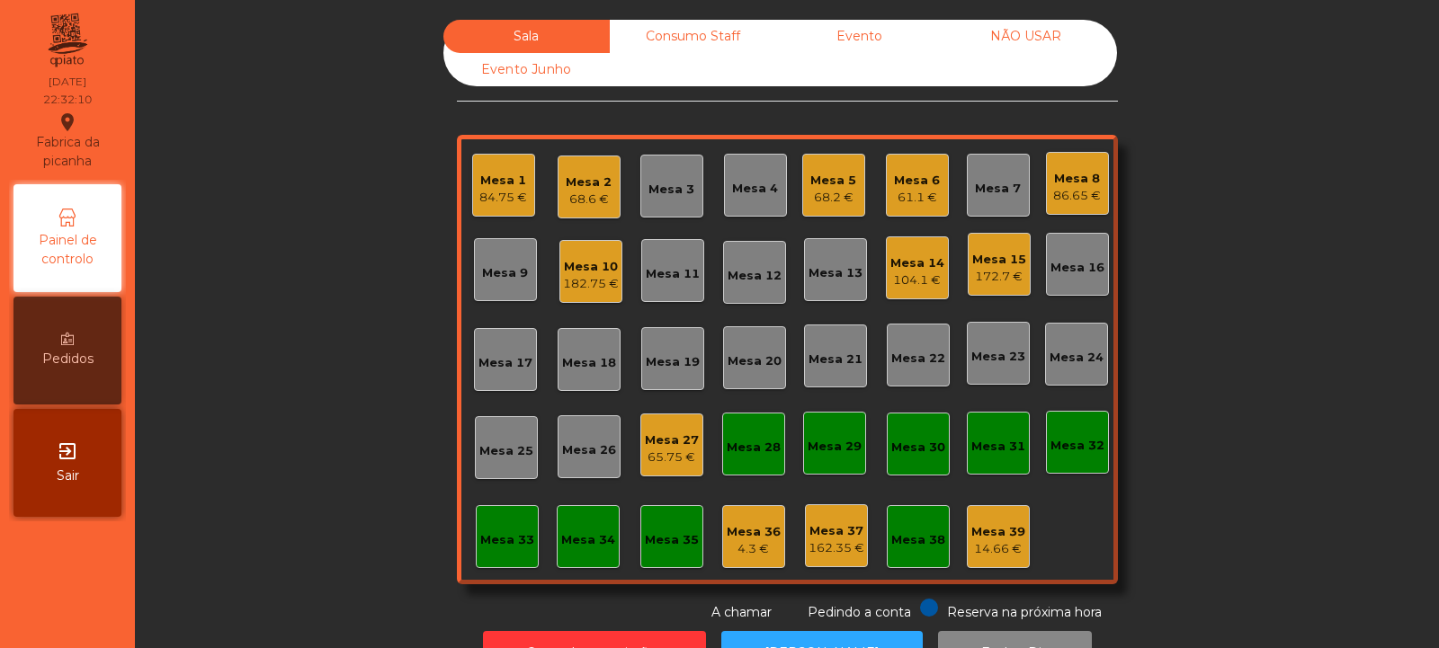
click at [676, 451] on div "65.75 €" at bounding box center [672, 458] width 54 height 18
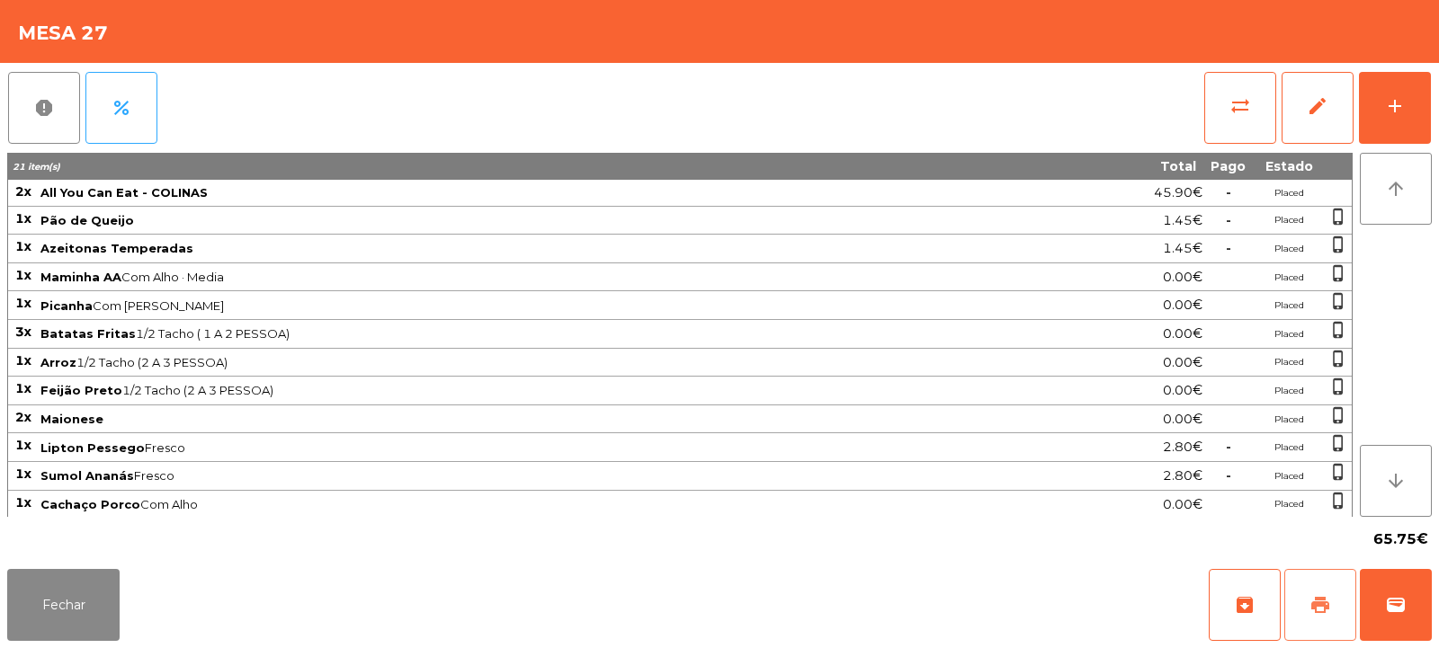
click at [1326, 617] on button "print" at bounding box center [1320, 605] width 72 height 72
click at [1197, 468] on span "2.80€" at bounding box center [1183, 476] width 40 height 24
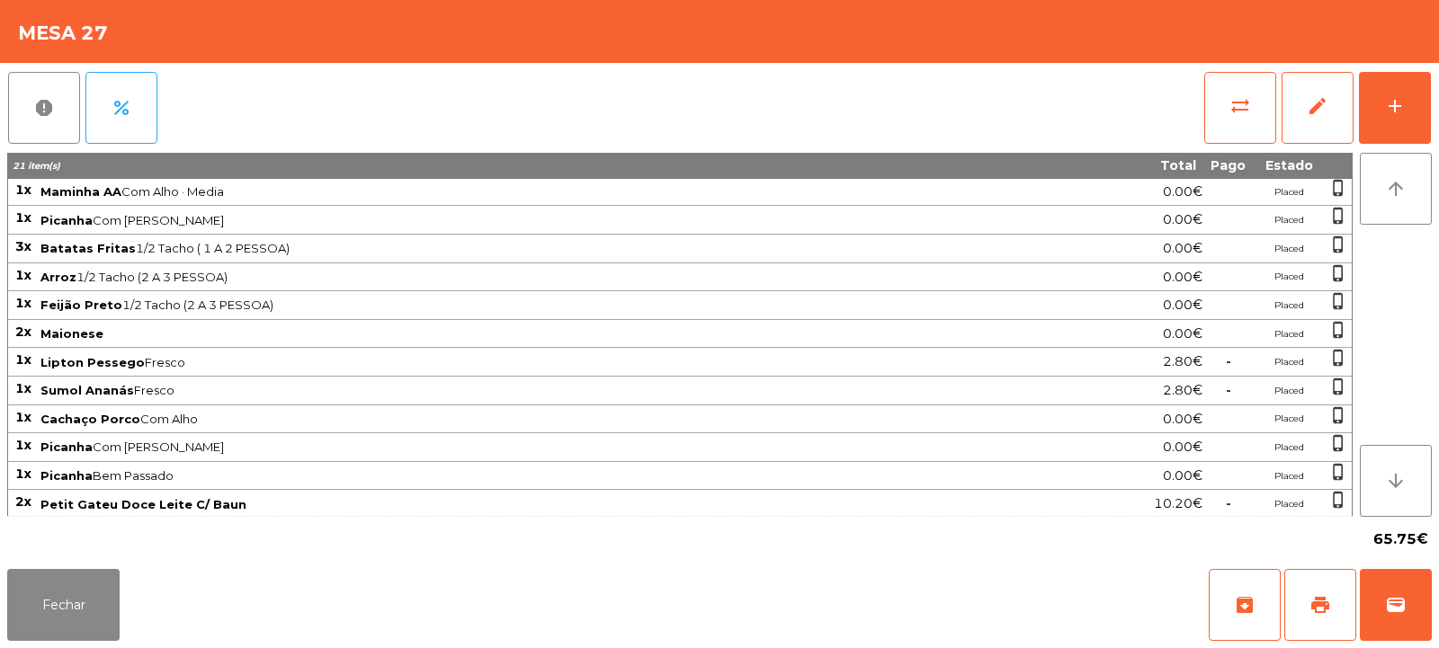
scroll to position [117, 0]
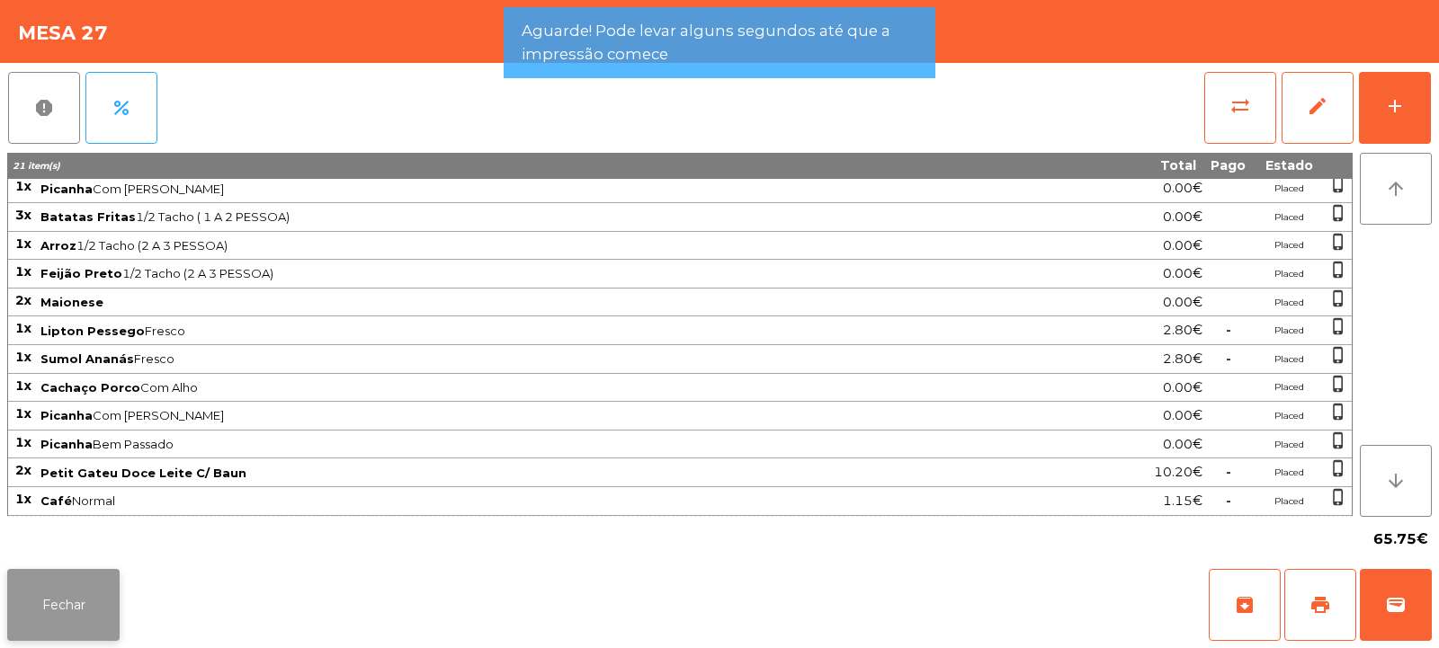
click at [82, 613] on button "Fechar" at bounding box center [63, 605] width 112 height 72
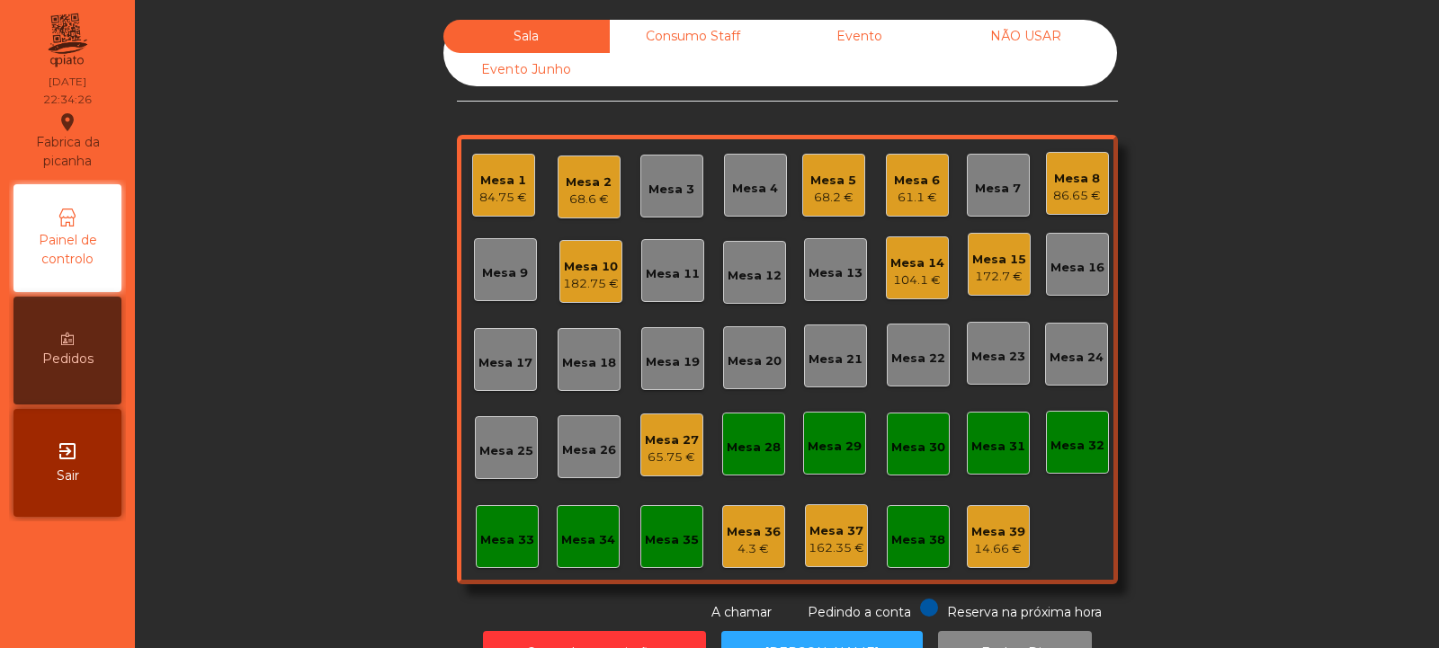
click at [684, 439] on div "Mesa 27" at bounding box center [672, 441] width 54 height 18
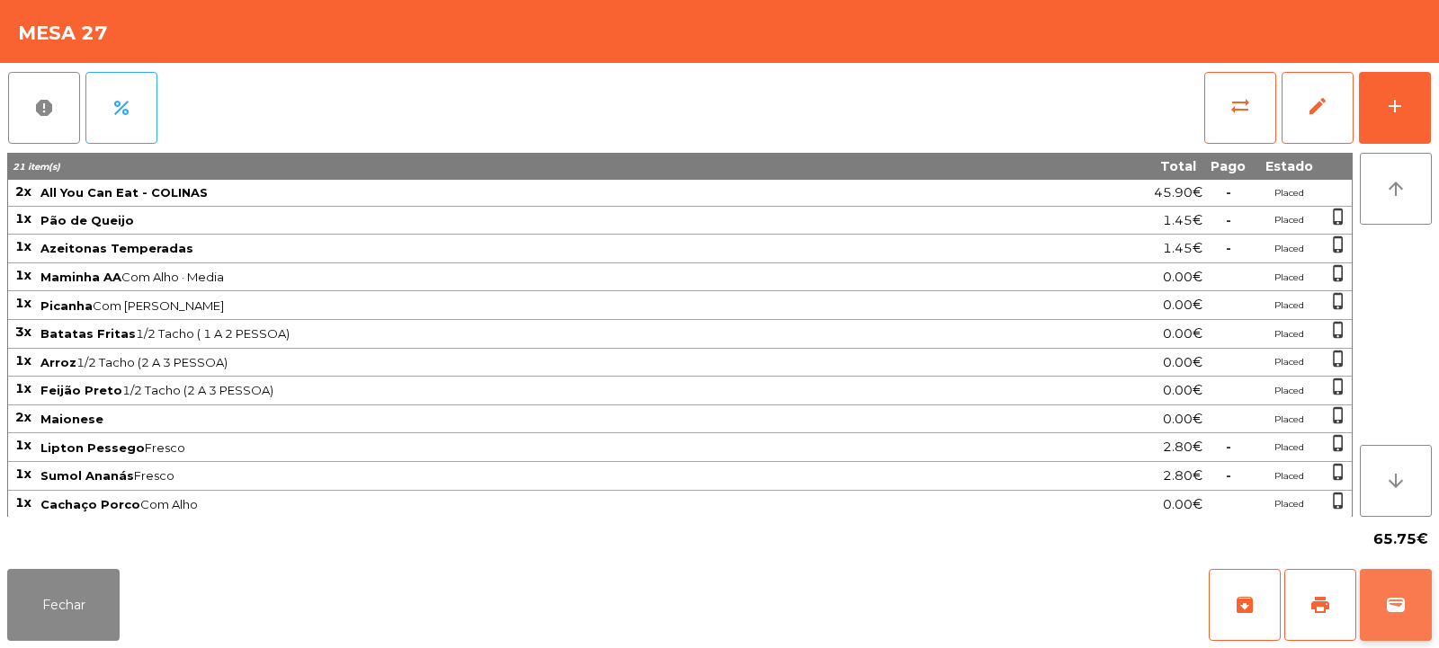
click at [1391, 590] on button "wallet" at bounding box center [1396, 605] width 72 height 72
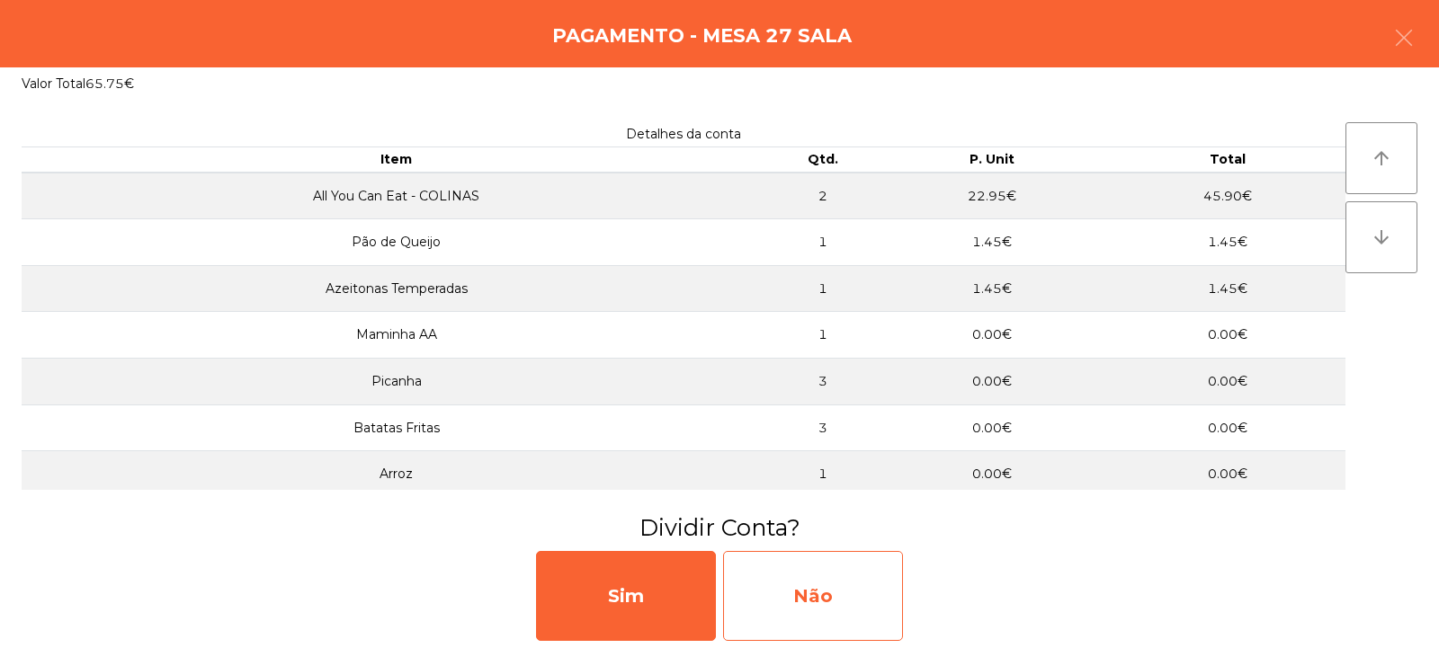
click at [848, 567] on div "Não" at bounding box center [813, 596] width 180 height 90
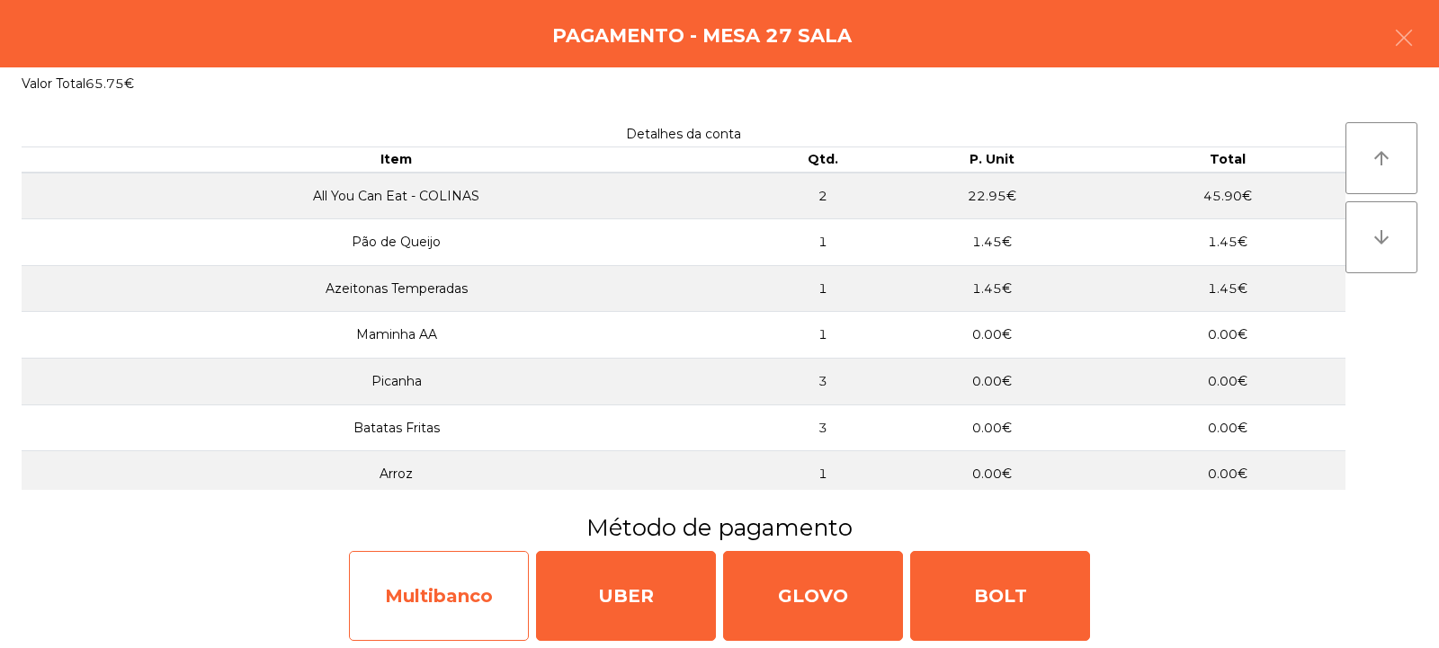
click at [466, 606] on div "Multibanco" at bounding box center [439, 596] width 180 height 90
select select "**"
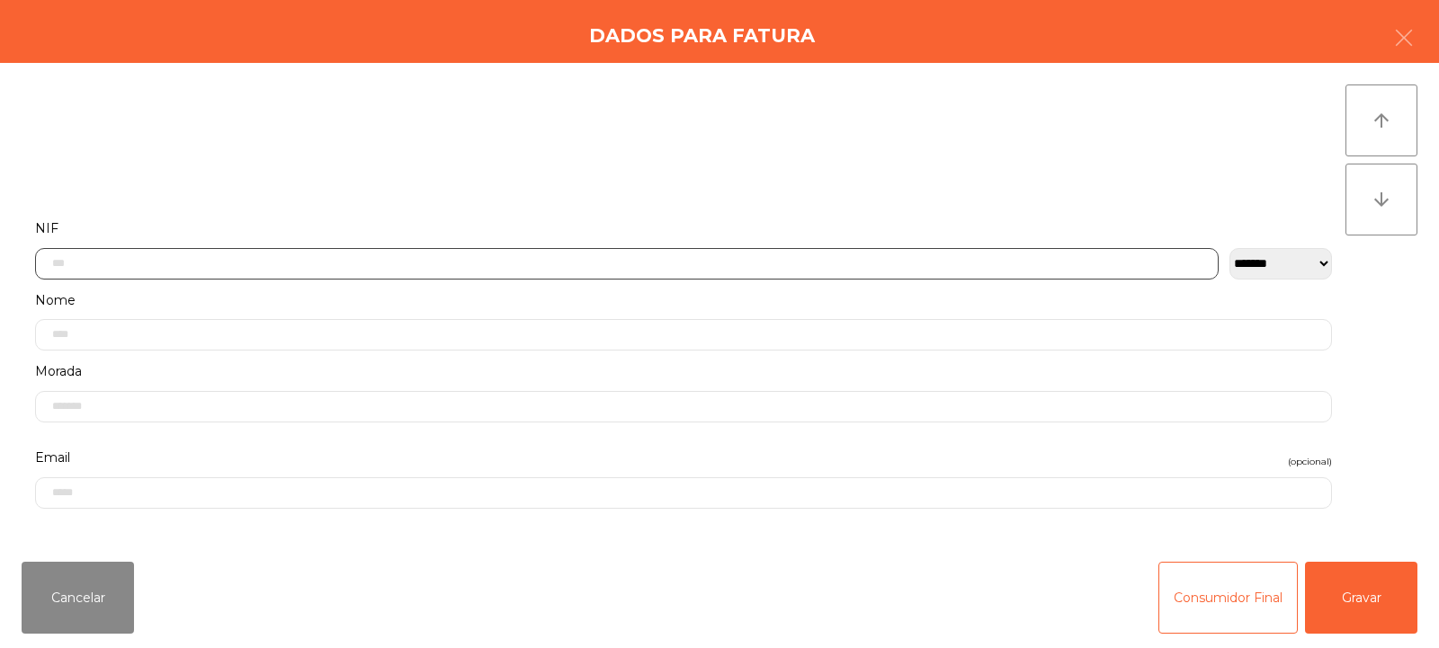
click at [635, 263] on input "text" at bounding box center [627, 263] width 1184 height 31
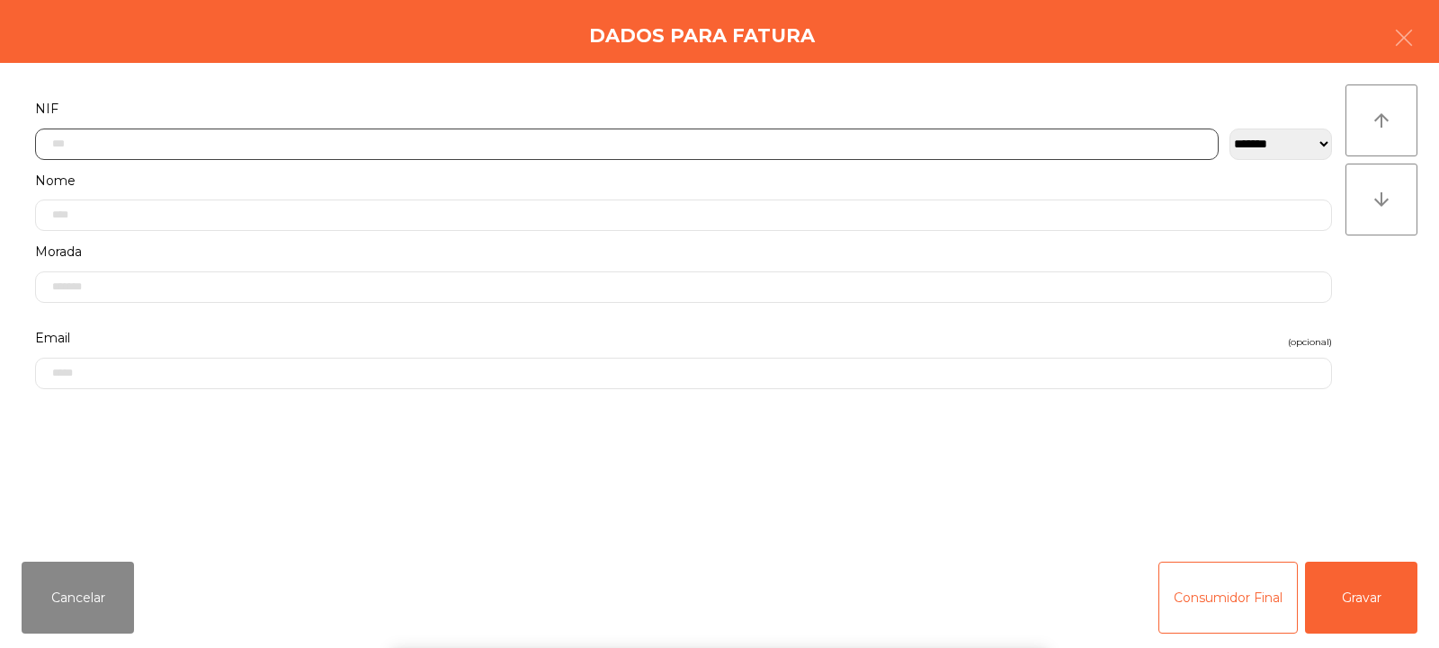
scroll to position [131, 0]
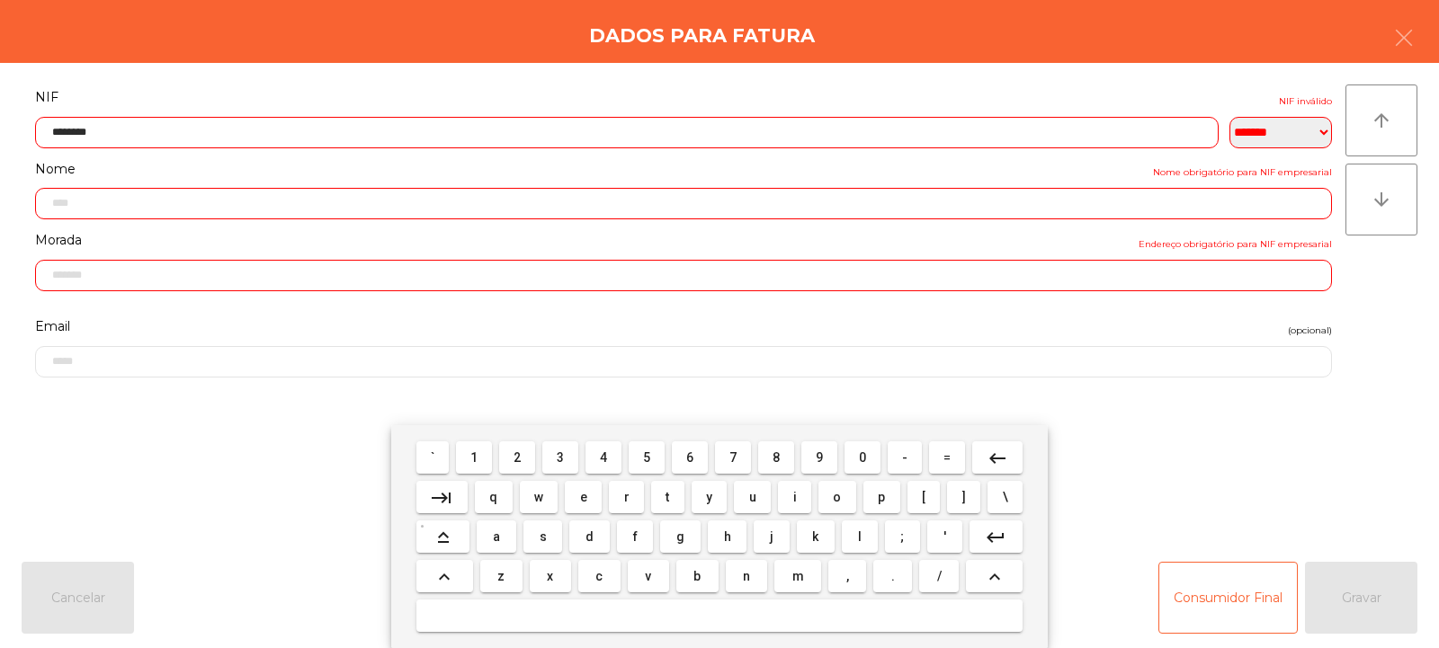
type input "*********"
type input "**********"
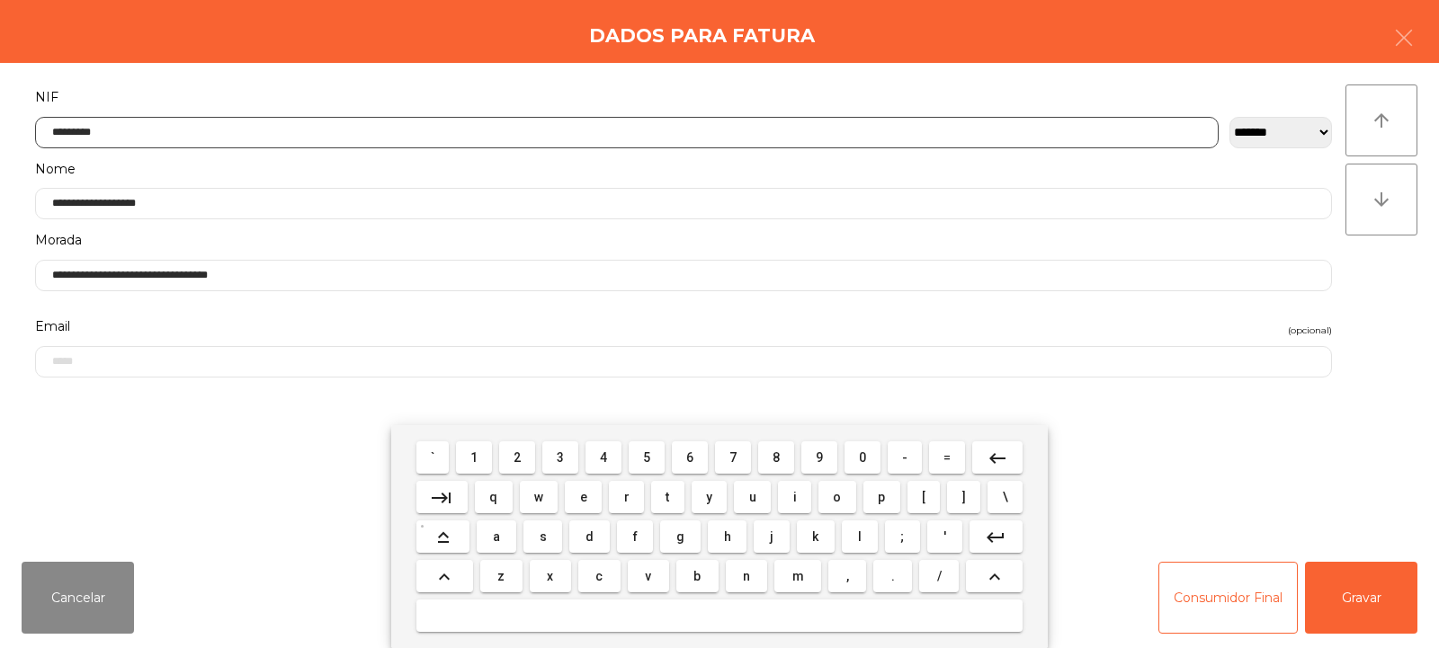
type input "*********"
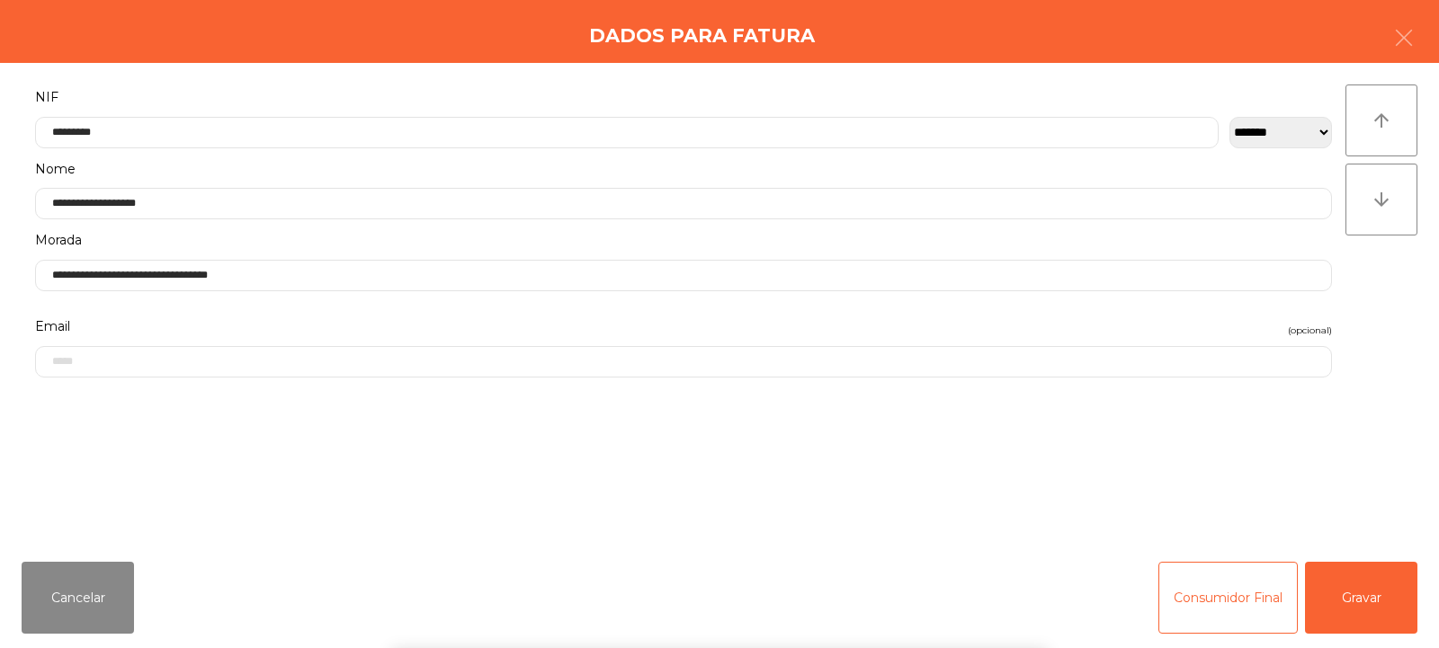
click at [1359, 591] on div "` 1 2 3 4 5 6 7 8 9 0 - = keyboard_backspace keyboard_tab q w e r t y u i o p […" at bounding box center [719, 536] width 1439 height 223
click at [1356, 593] on button "Gravar" at bounding box center [1361, 598] width 112 height 72
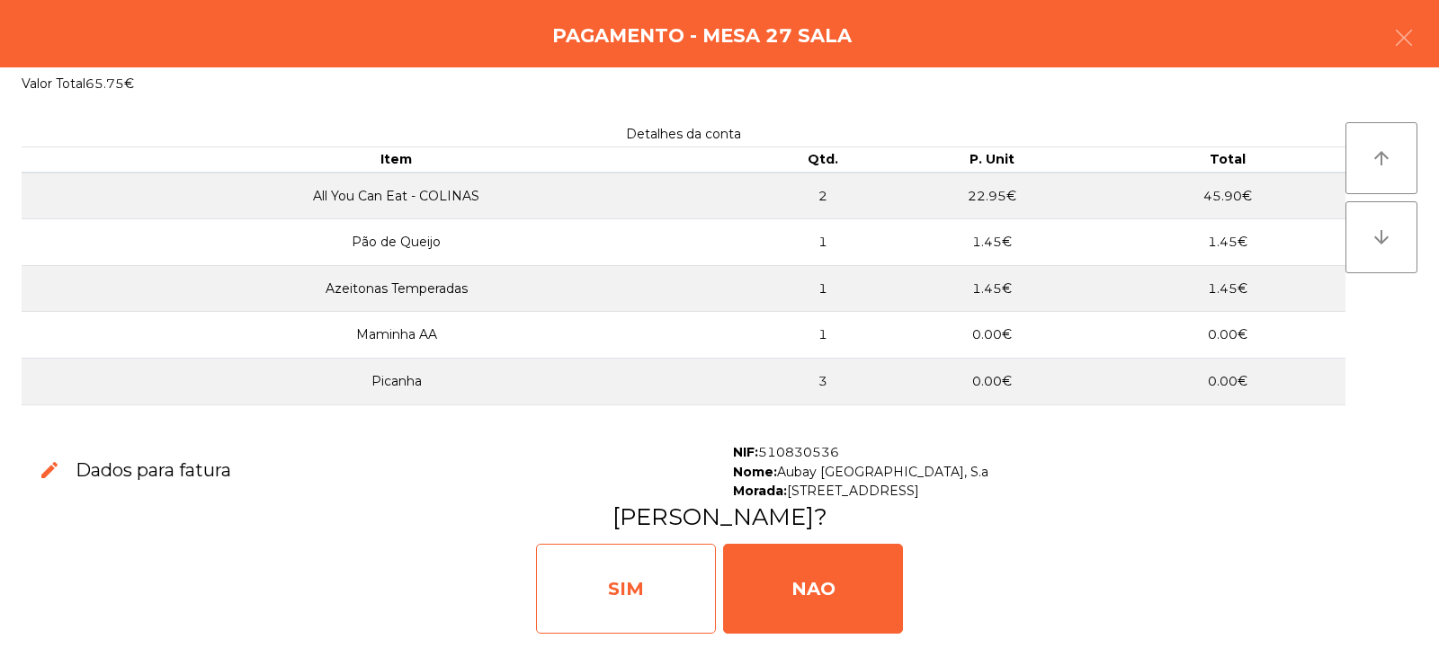
click at [630, 614] on div "SIM" at bounding box center [626, 589] width 180 height 90
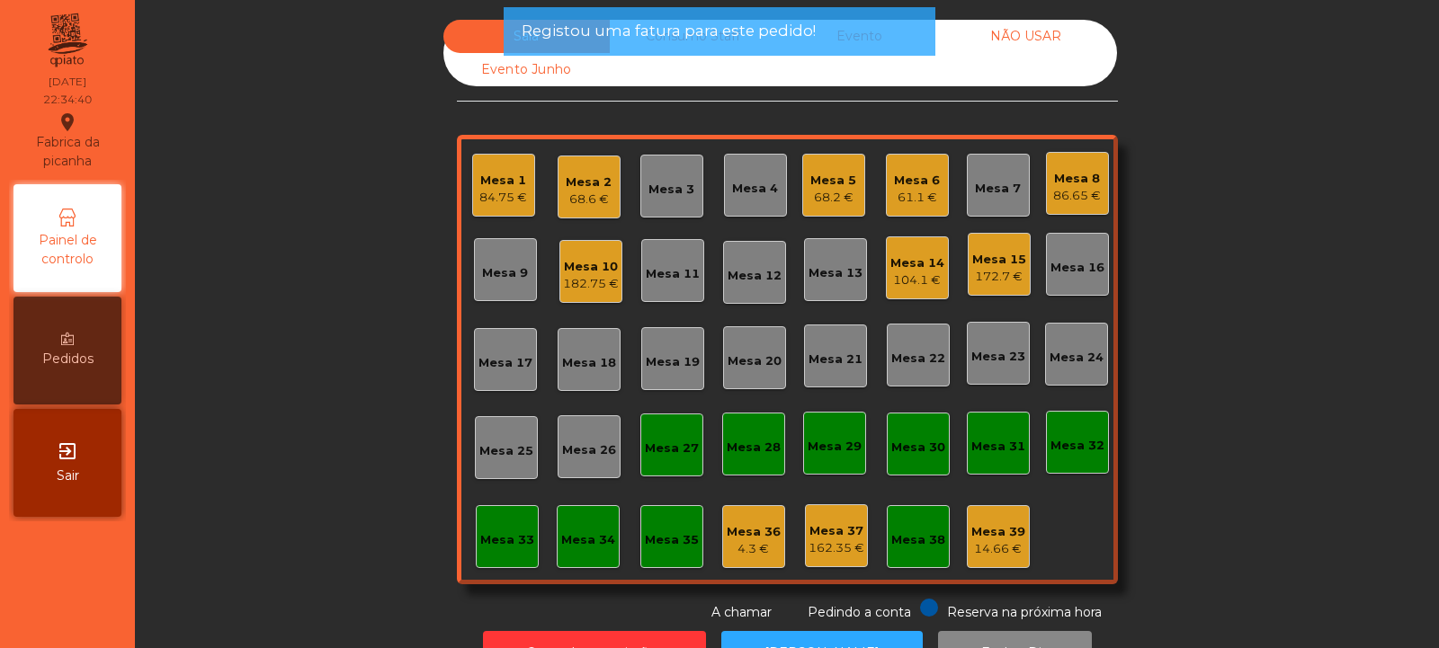
click at [483, 200] on div "84.75 €" at bounding box center [503, 198] width 48 height 18
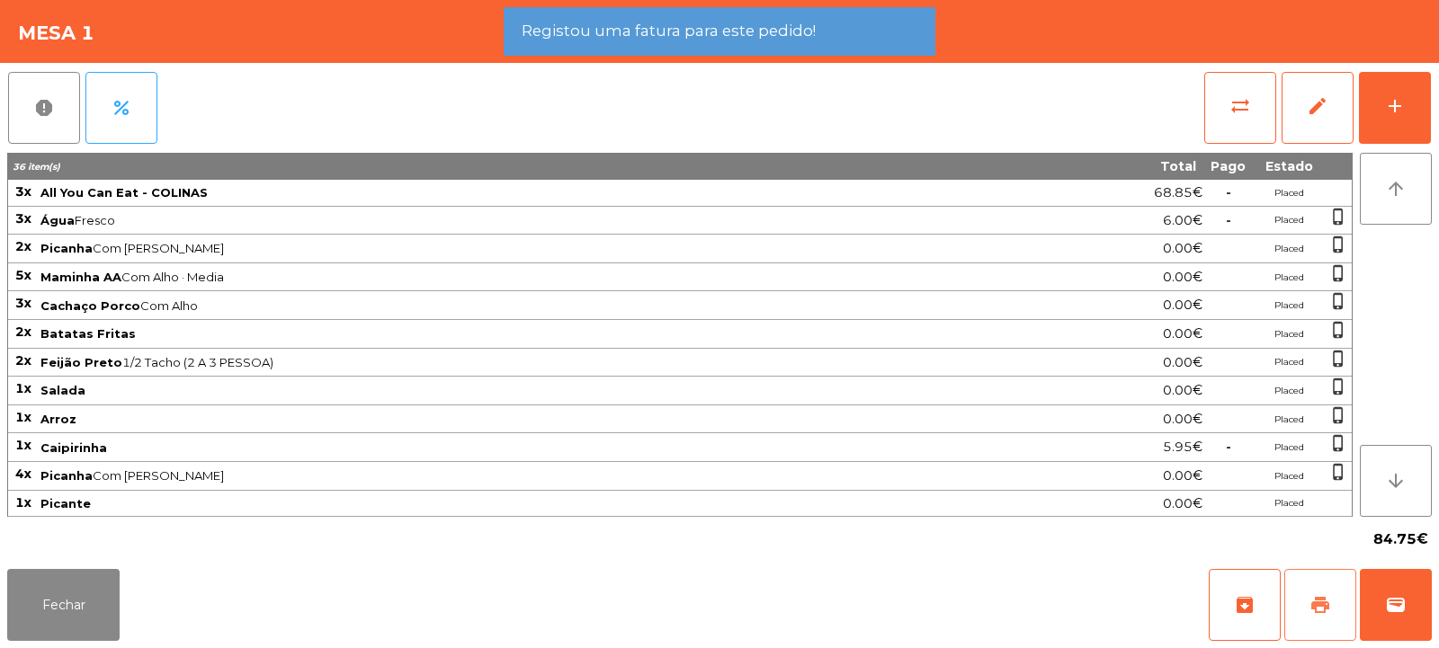
click at [1300, 608] on button "print" at bounding box center [1320, 605] width 72 height 72
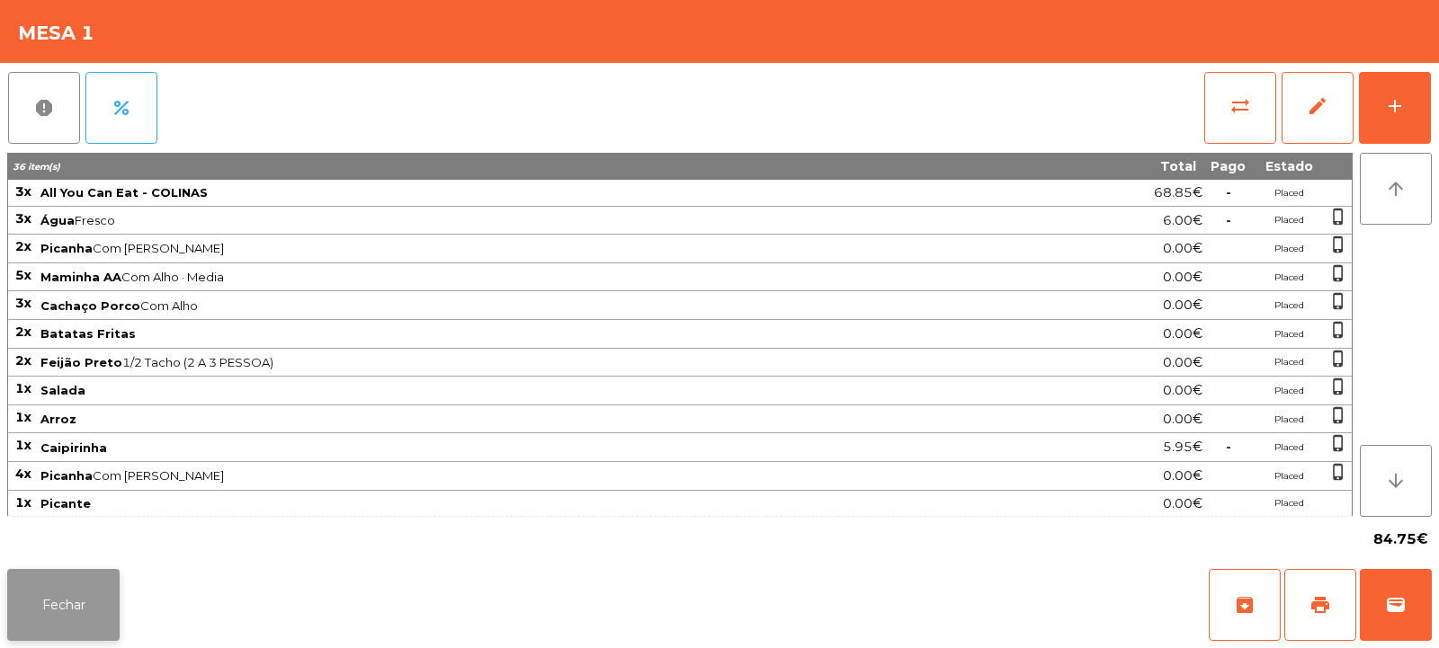
click at [69, 612] on button "Fechar" at bounding box center [63, 605] width 112 height 72
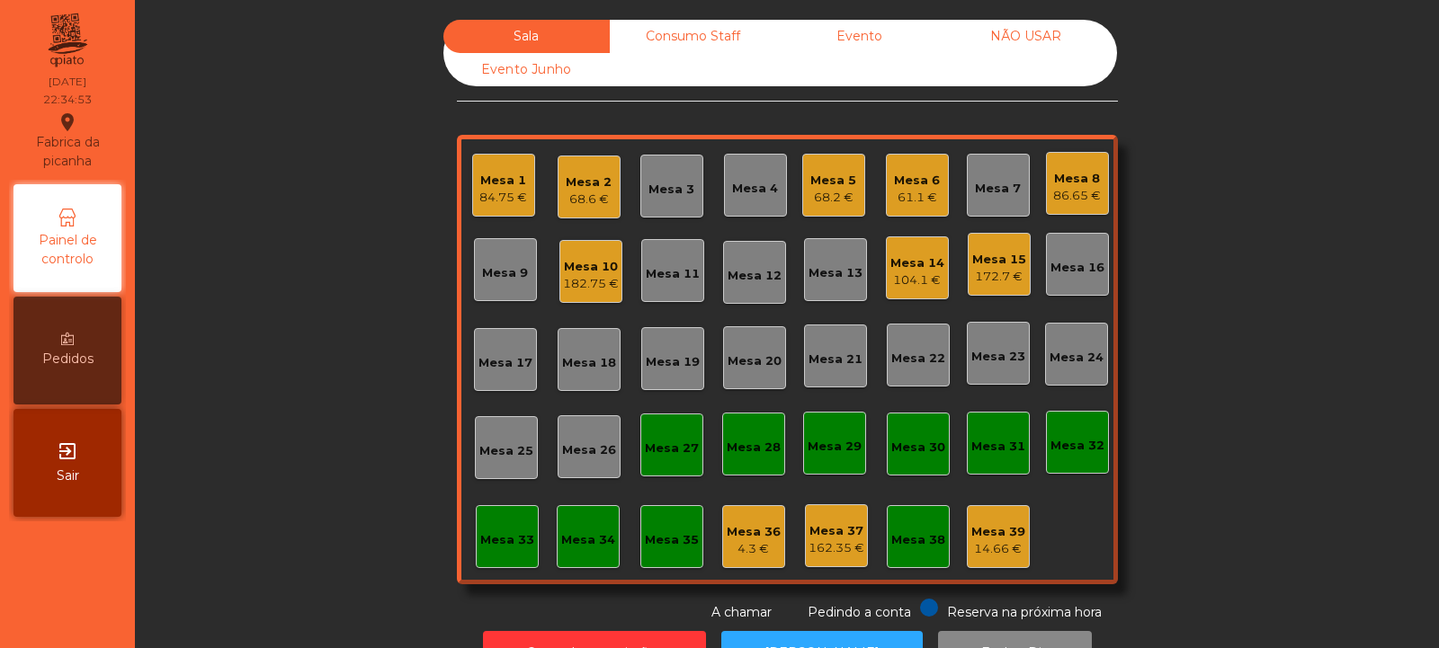
click at [489, 175] on div "Mesa 1" at bounding box center [503, 181] width 48 height 18
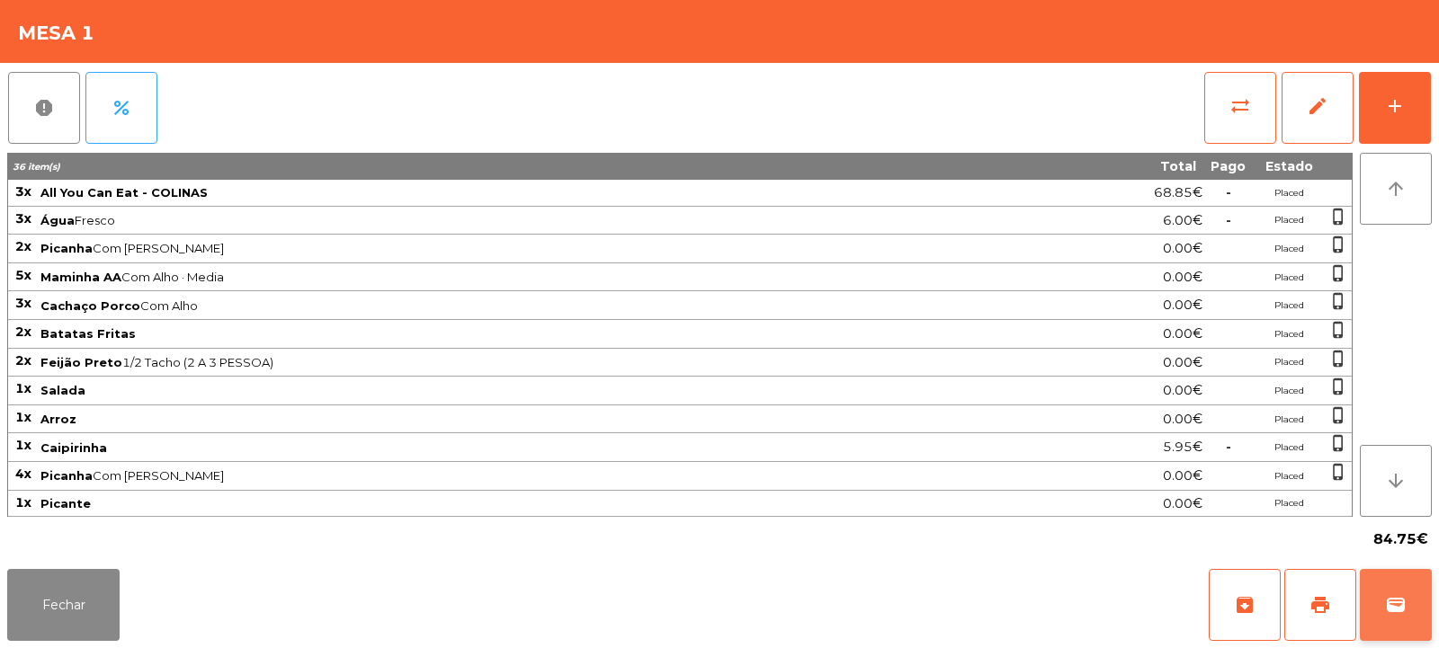
click at [1368, 605] on button "wallet" at bounding box center [1396, 605] width 72 height 72
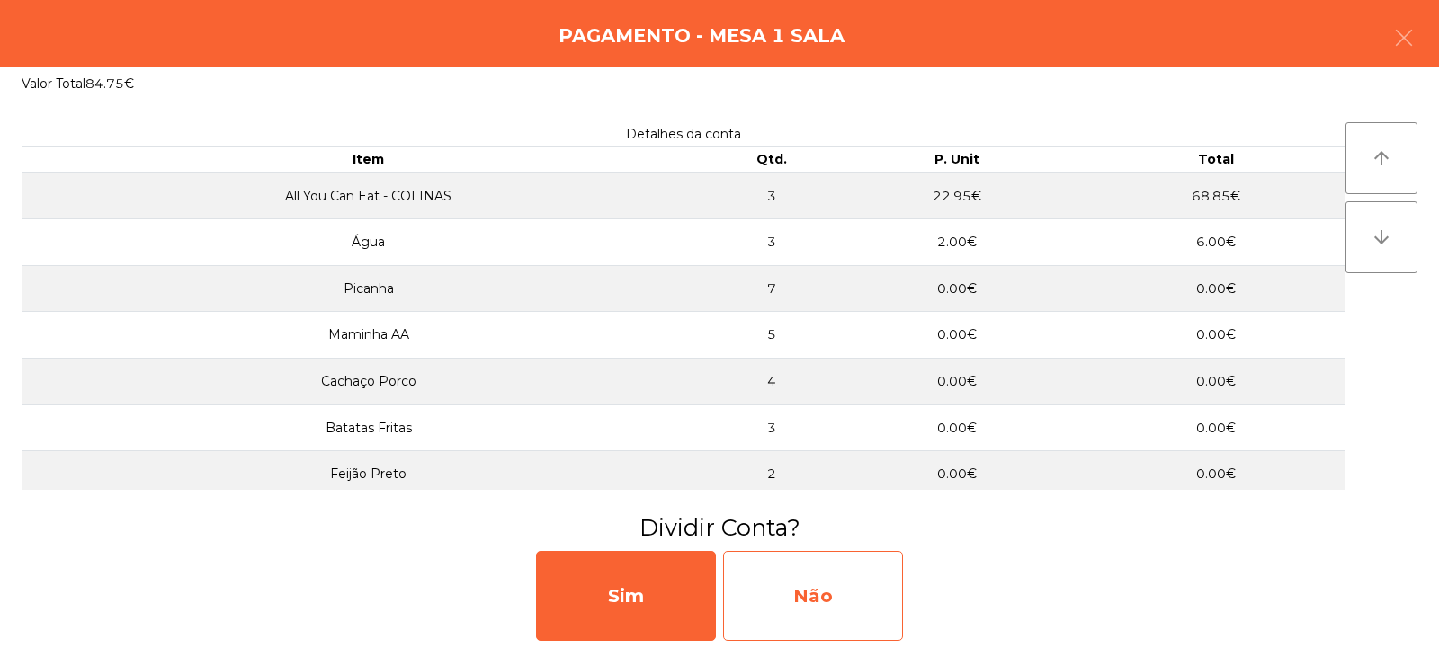
click at [869, 612] on div "Não" at bounding box center [813, 596] width 180 height 90
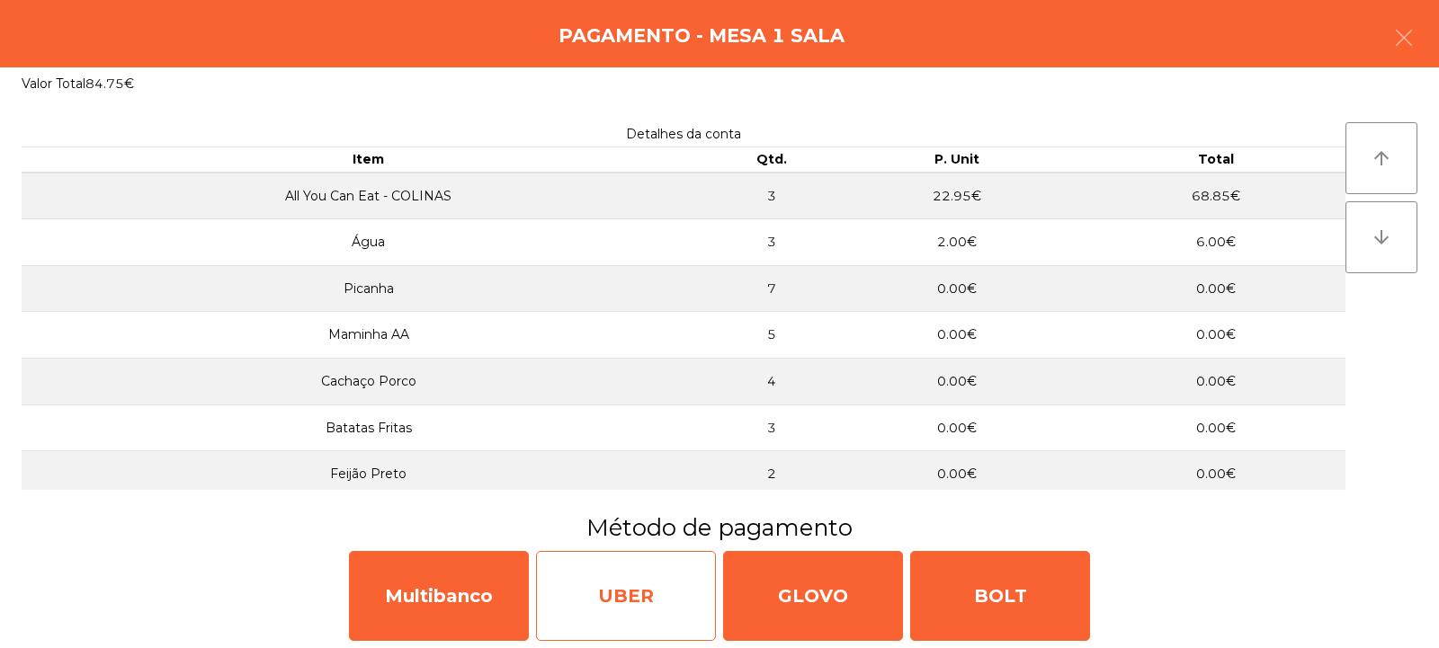
click at [635, 607] on div "UBER" at bounding box center [626, 596] width 180 height 90
select select "**"
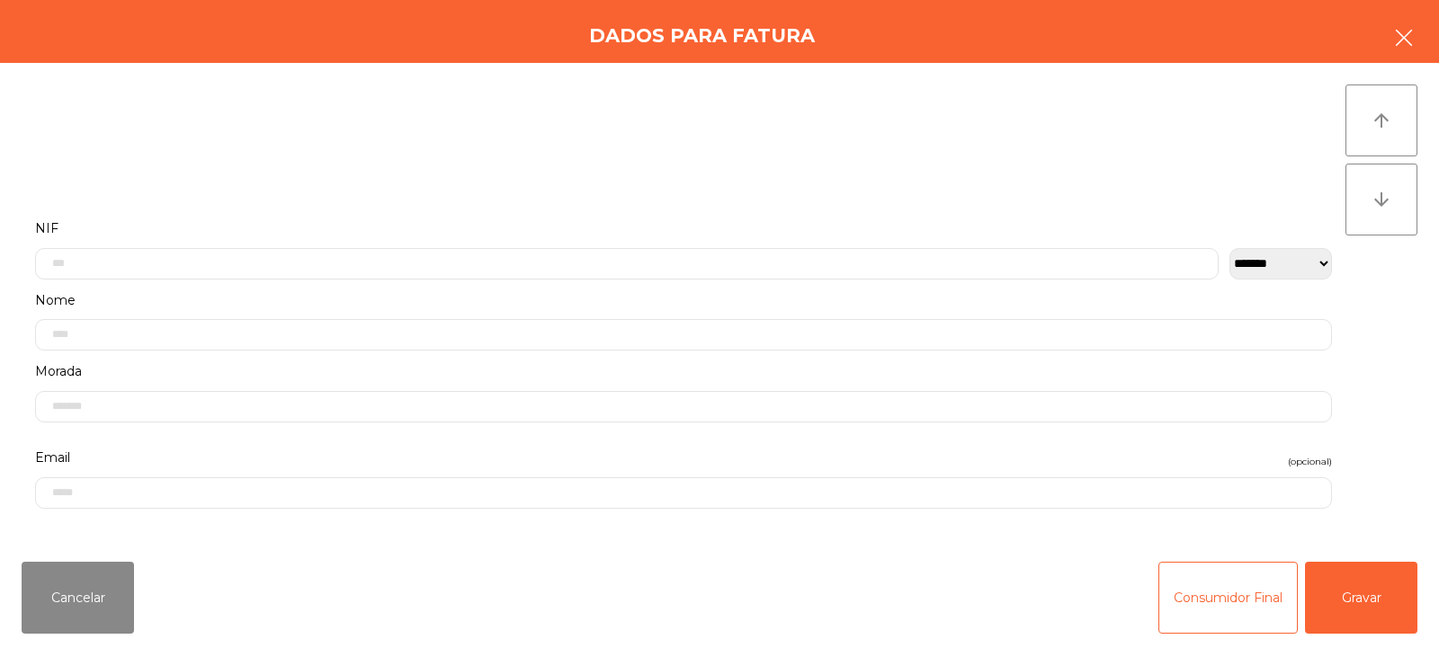
click at [1408, 44] on icon "button" at bounding box center [1404, 38] width 22 height 22
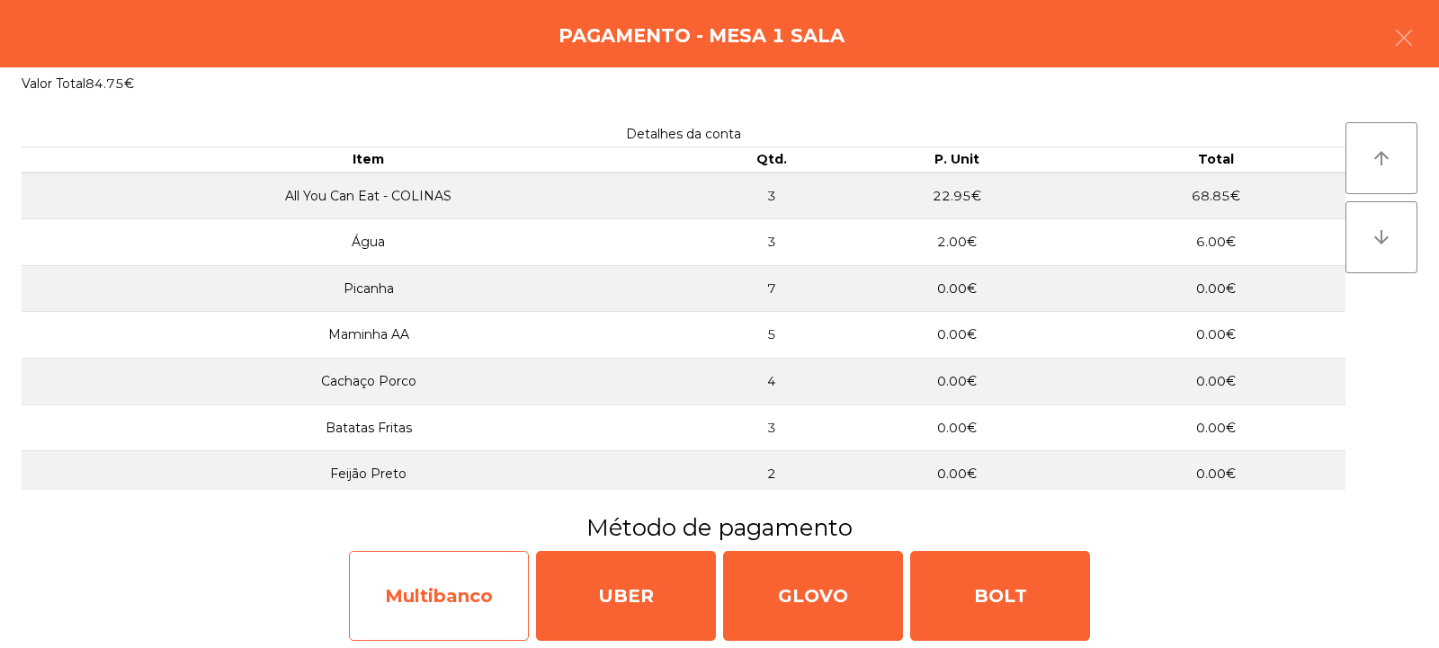
click at [479, 585] on div "Multibanco" at bounding box center [439, 596] width 180 height 90
select select "**"
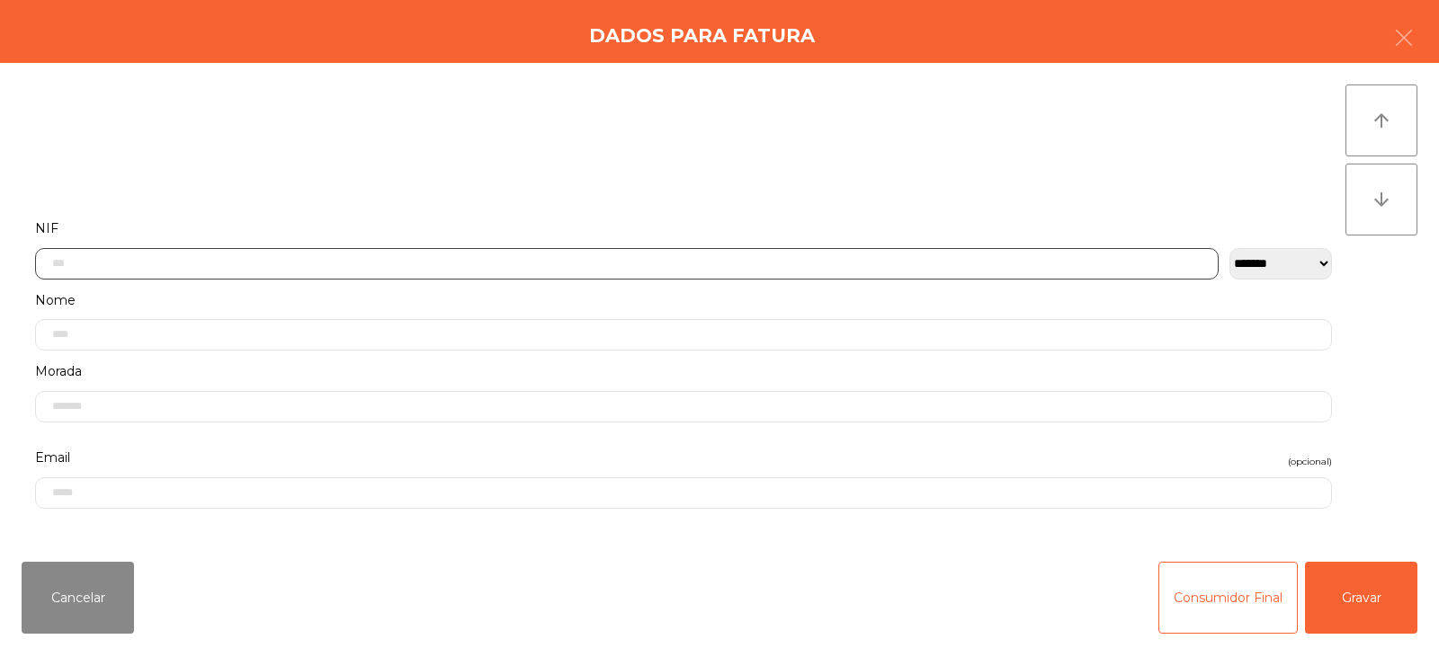
click at [1005, 260] on input "text" at bounding box center [627, 263] width 1184 height 31
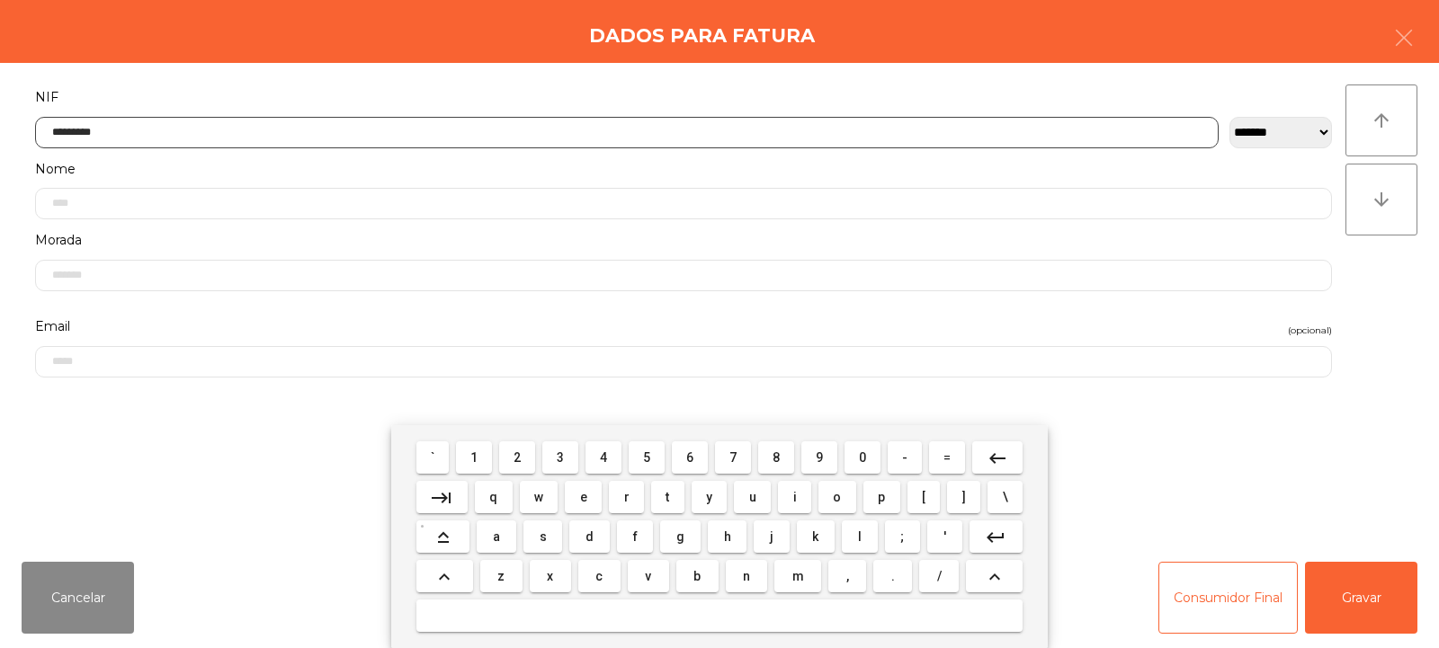
type input "*********"
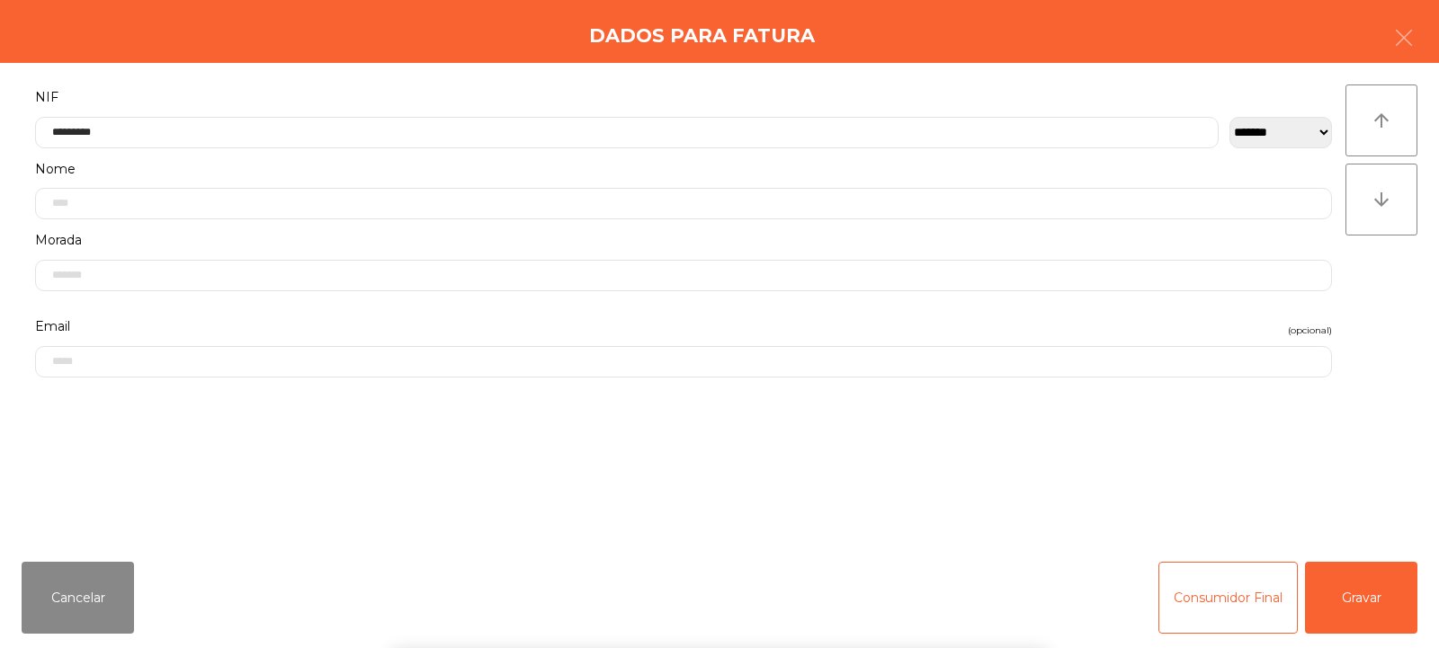
click at [1360, 593] on div "` 1 2 3 4 5 6 7 8 9 0 - = keyboard_backspace keyboard_tab q w e r t y u i o p […" at bounding box center [719, 536] width 1439 height 223
click at [1374, 597] on button "Gravar" at bounding box center [1361, 598] width 112 height 72
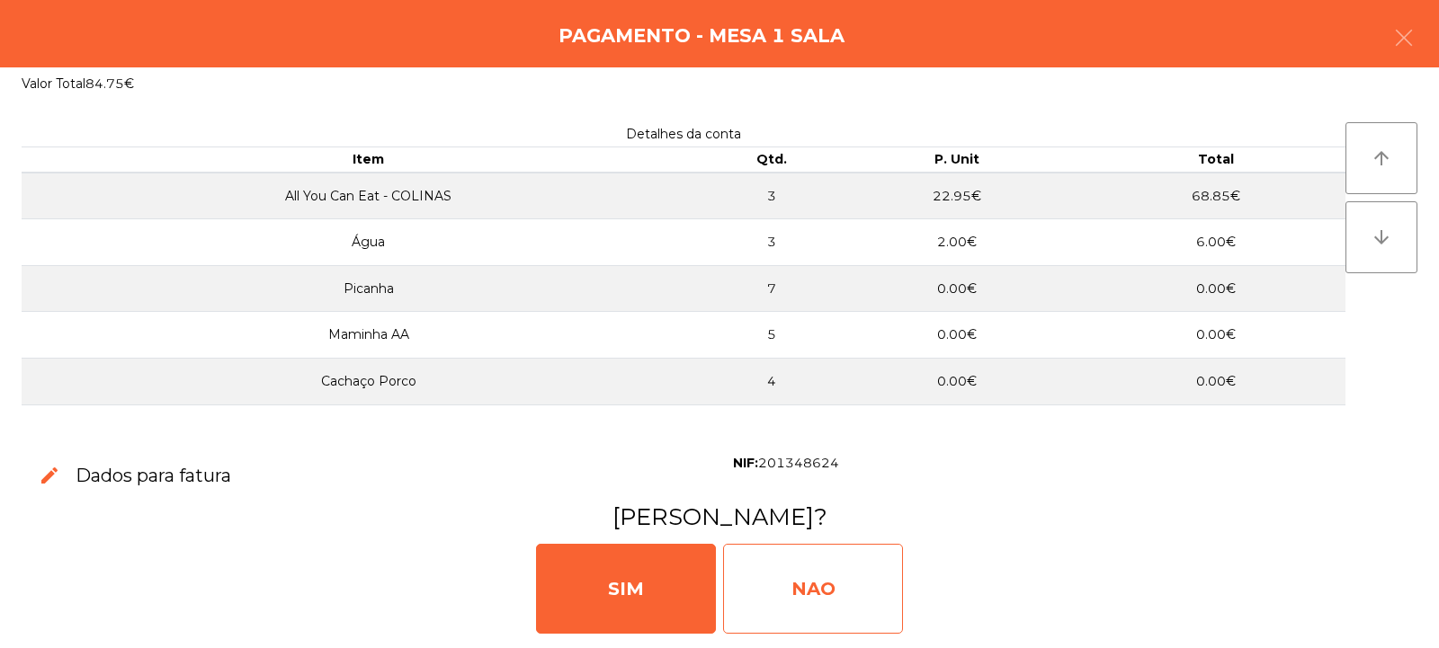
click at [806, 576] on div "NAO" at bounding box center [813, 589] width 180 height 90
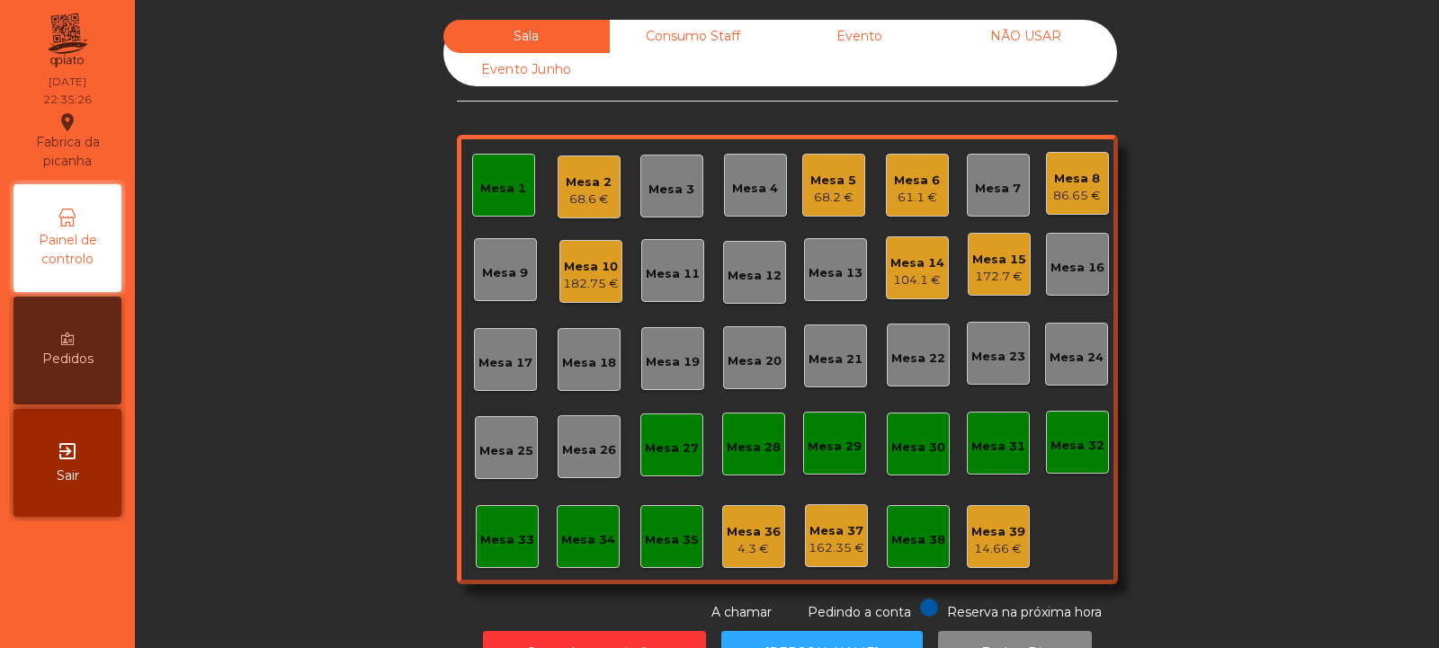
click at [498, 194] on div "Mesa 1" at bounding box center [503, 189] width 46 height 18
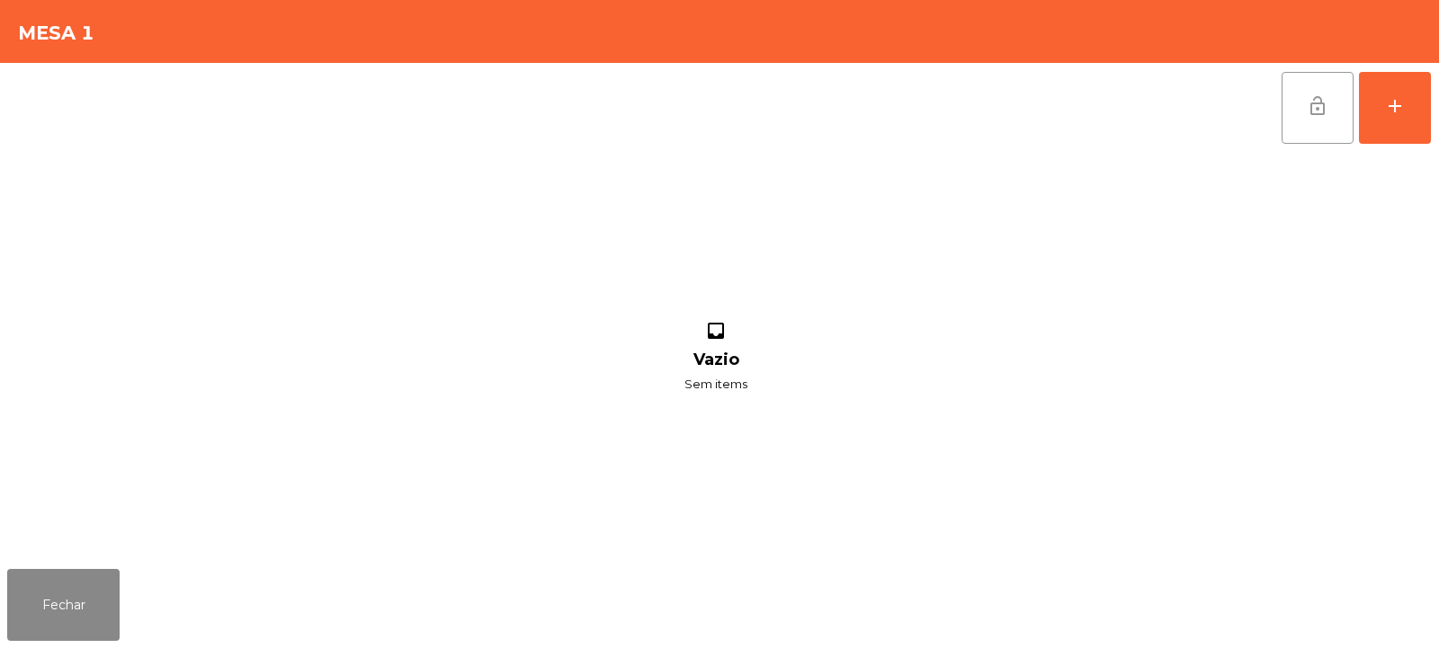
click at [1326, 133] on button "lock_open" at bounding box center [1318, 108] width 72 height 72
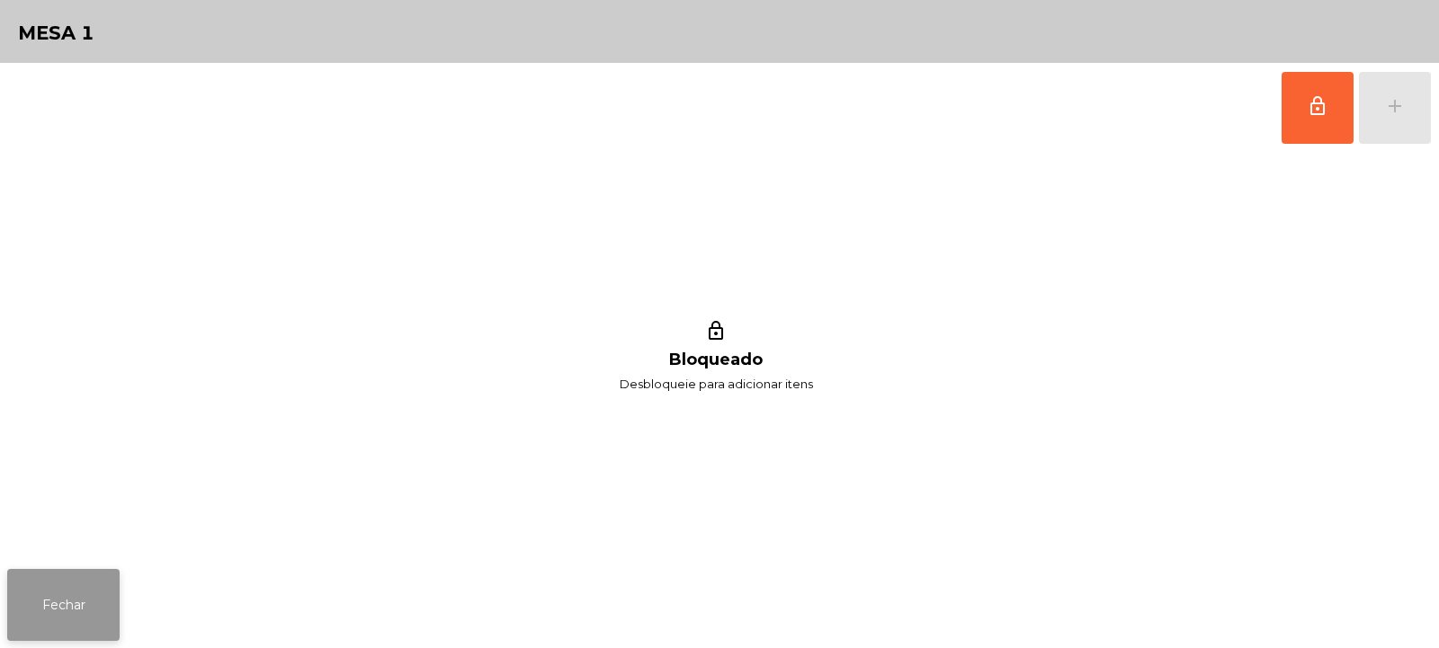
click at [82, 616] on button "Fechar" at bounding box center [63, 605] width 112 height 72
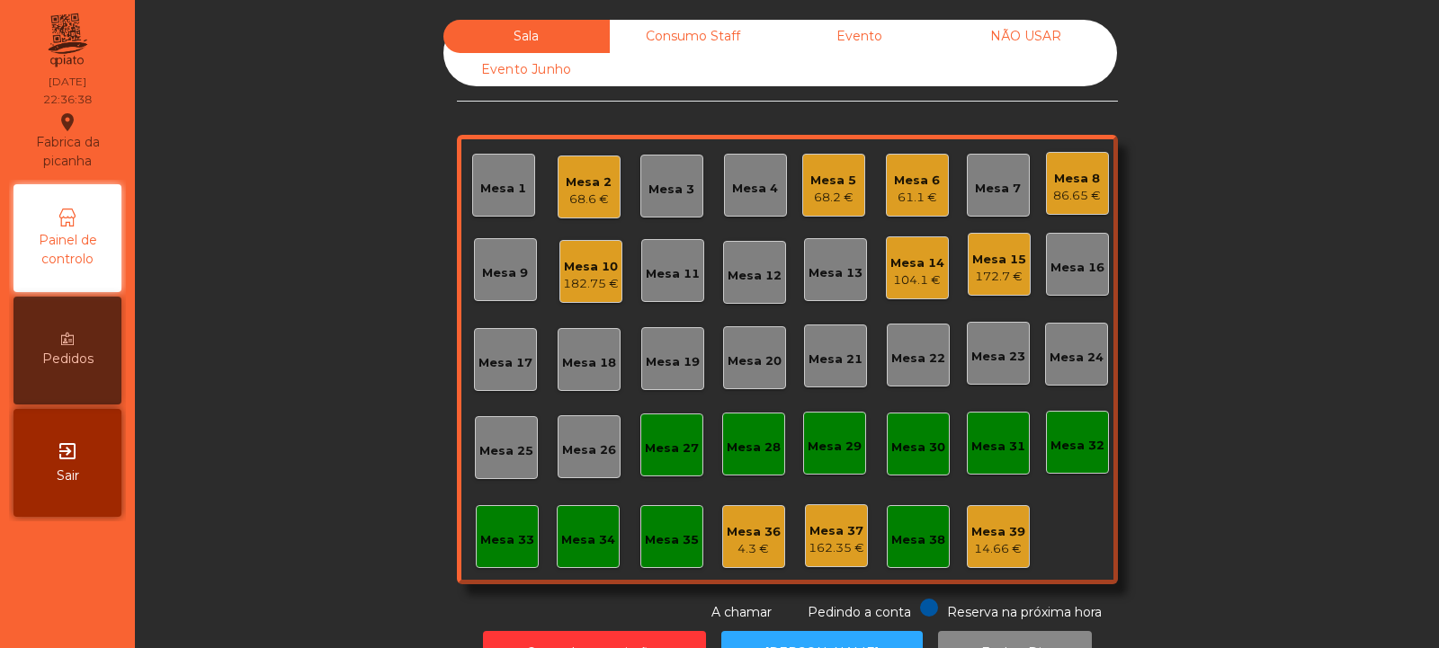
scroll to position [60, 0]
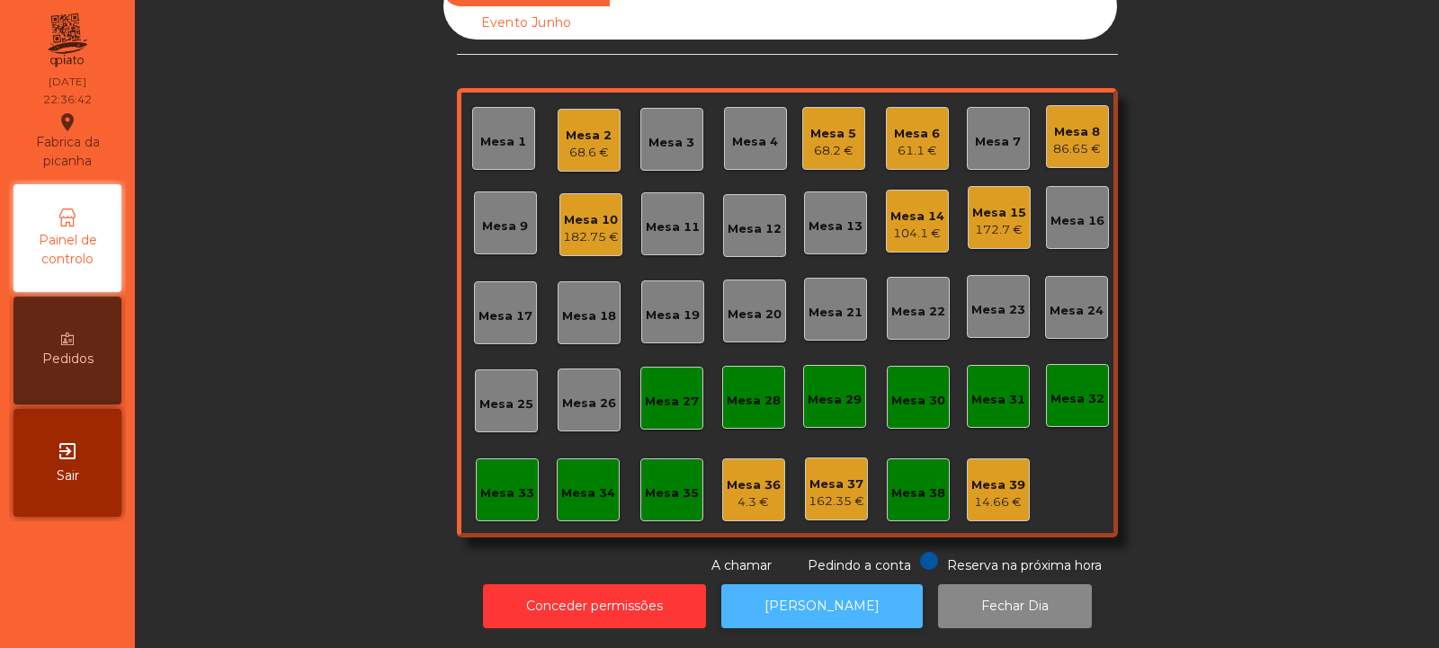
click at [811, 594] on button "[PERSON_NAME]" at bounding box center [821, 607] width 201 height 44
click at [835, 603] on button "[PERSON_NAME]" at bounding box center [821, 607] width 201 height 44
click at [597, 127] on div "Mesa 2" at bounding box center [589, 136] width 46 height 18
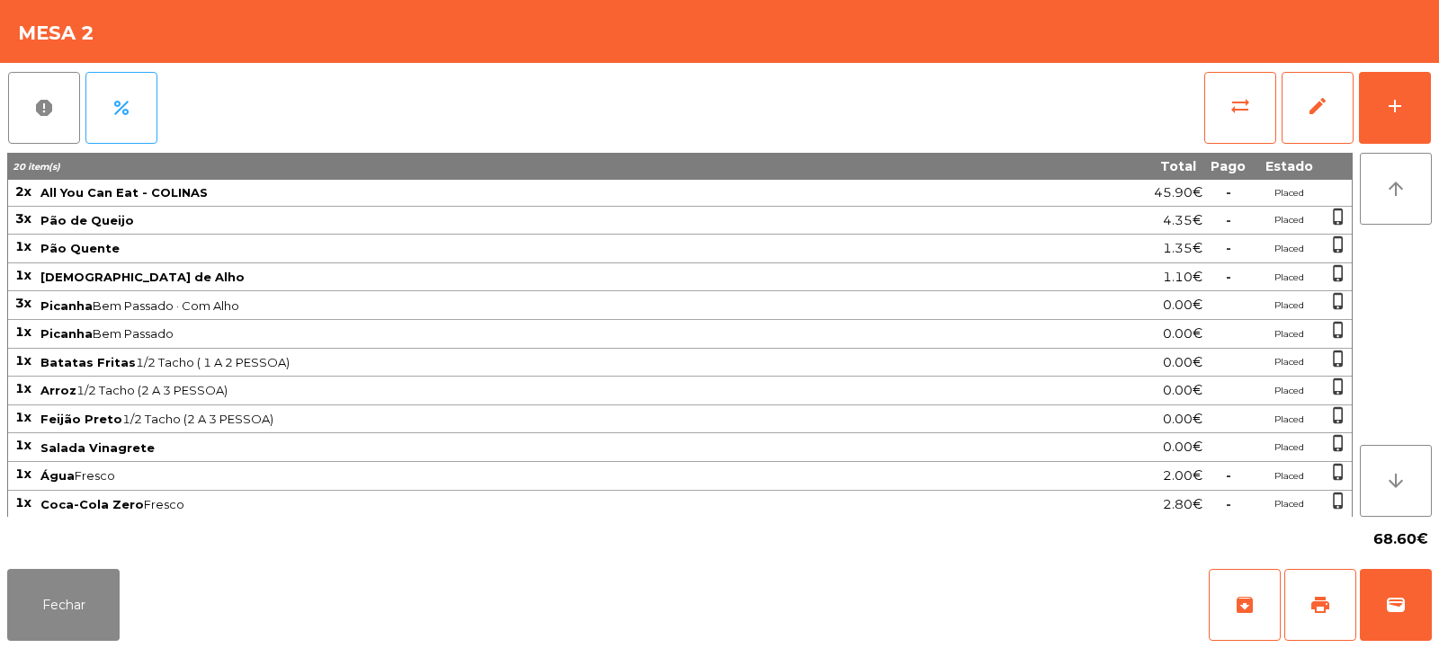
scroll to position [87, 0]
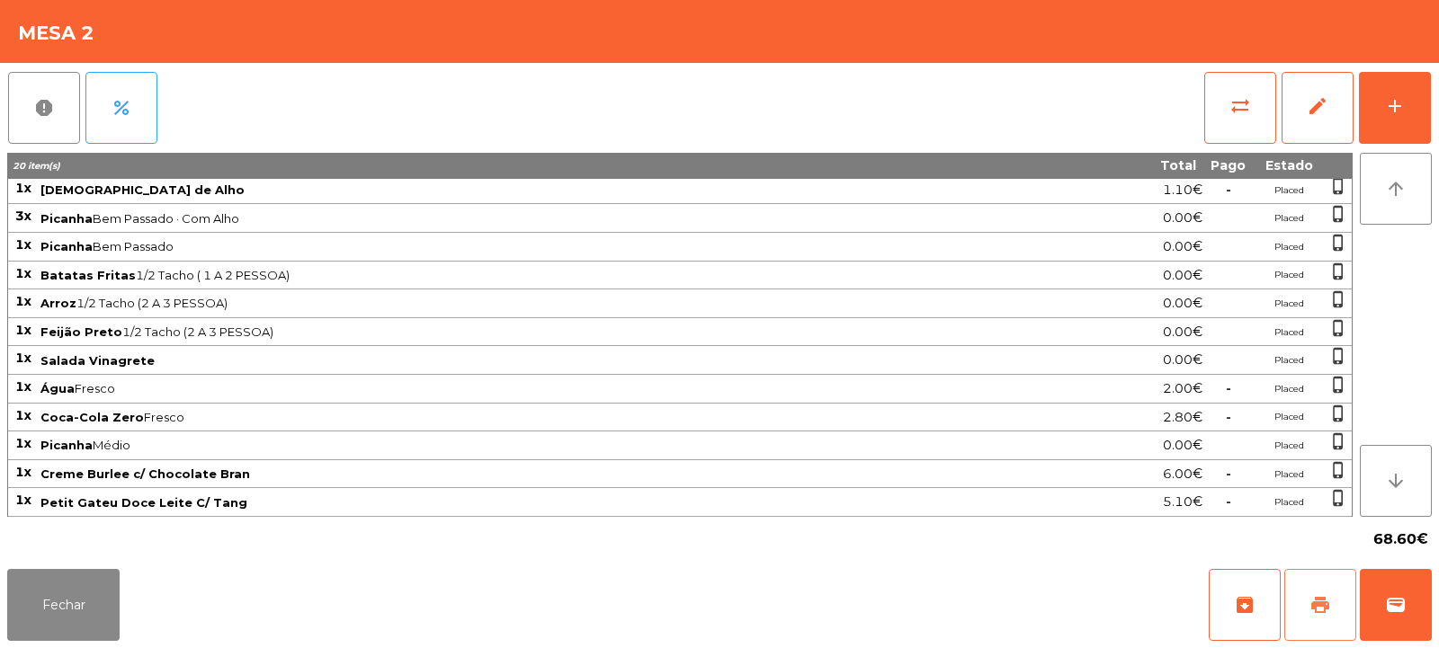
click at [1312, 595] on span "print" at bounding box center [1320, 605] width 22 height 22
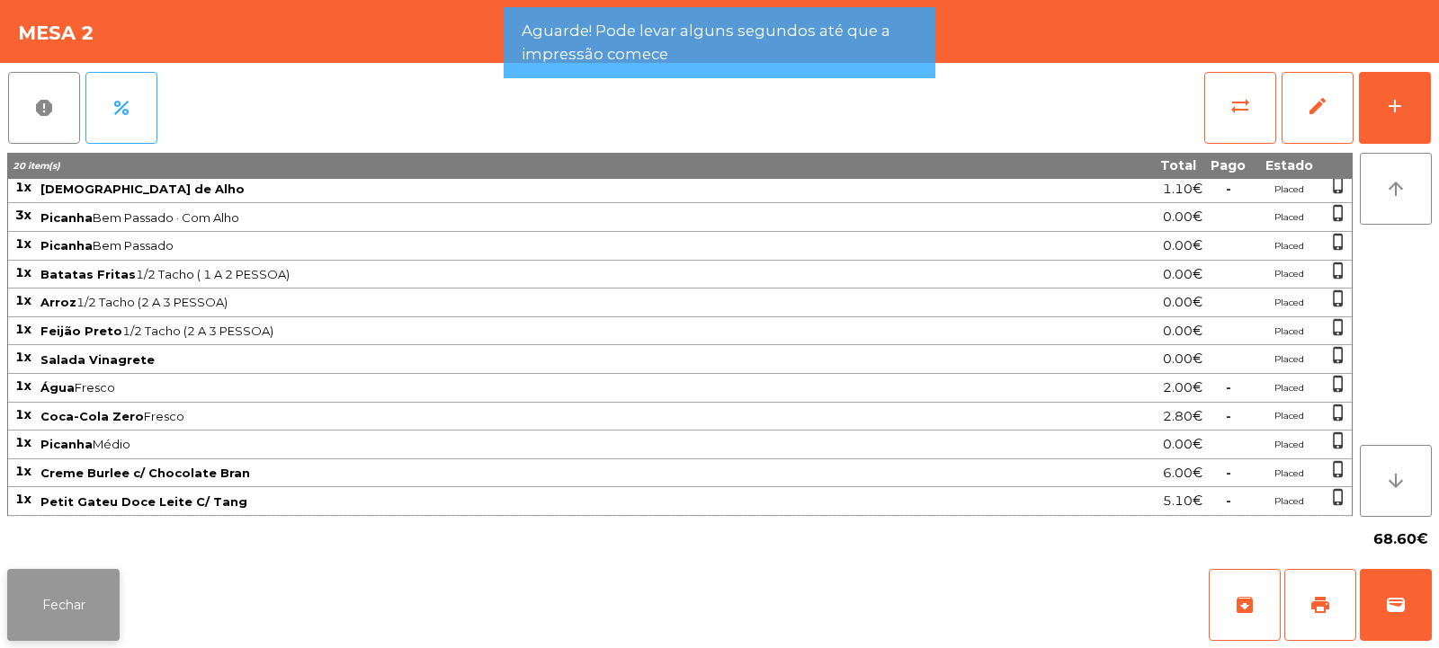
click at [97, 606] on button "Fechar" at bounding box center [63, 605] width 112 height 72
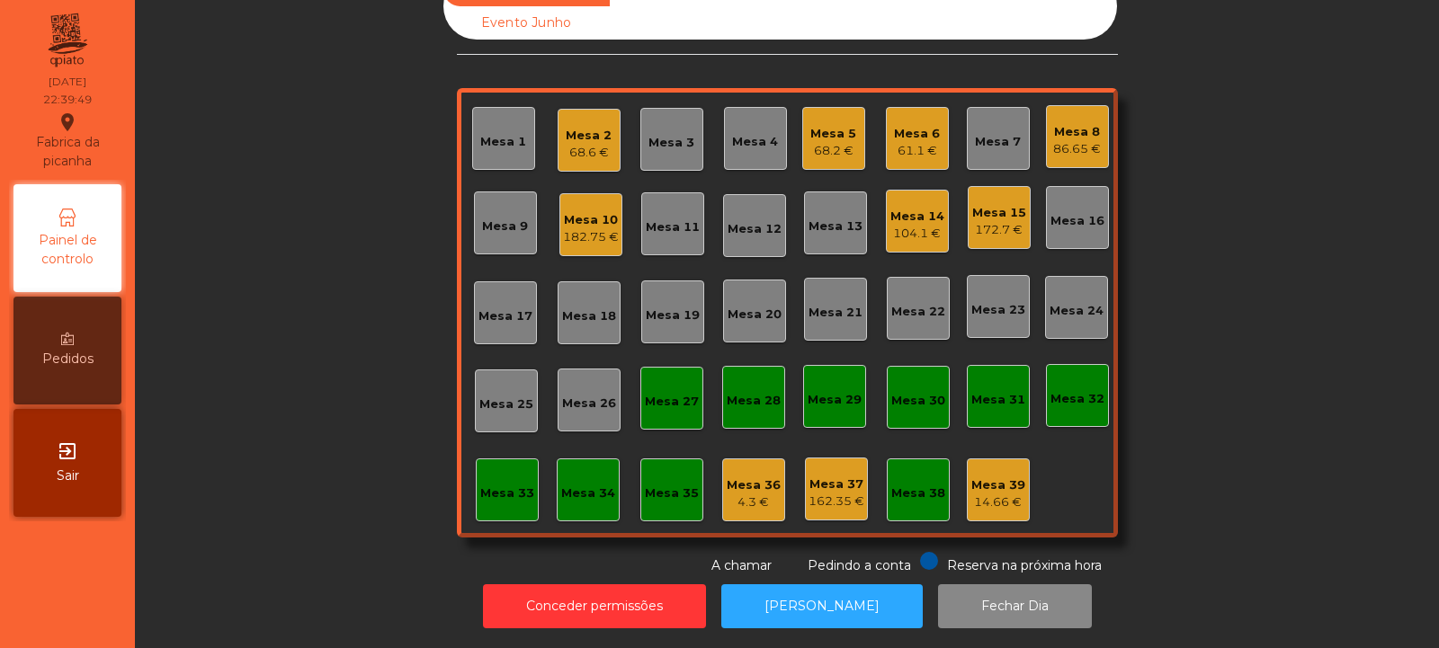
click at [583, 144] on div "68.6 €" at bounding box center [589, 153] width 46 height 18
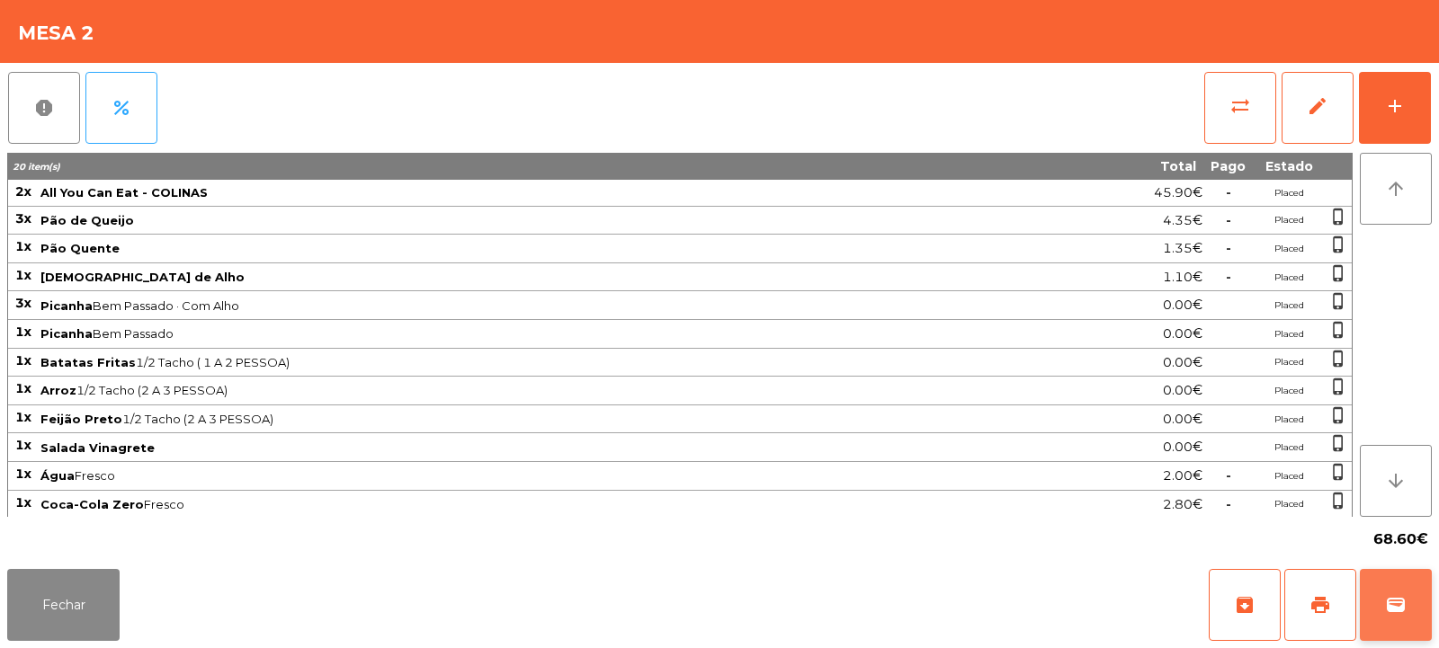
click at [1397, 595] on span "wallet" at bounding box center [1396, 605] width 22 height 22
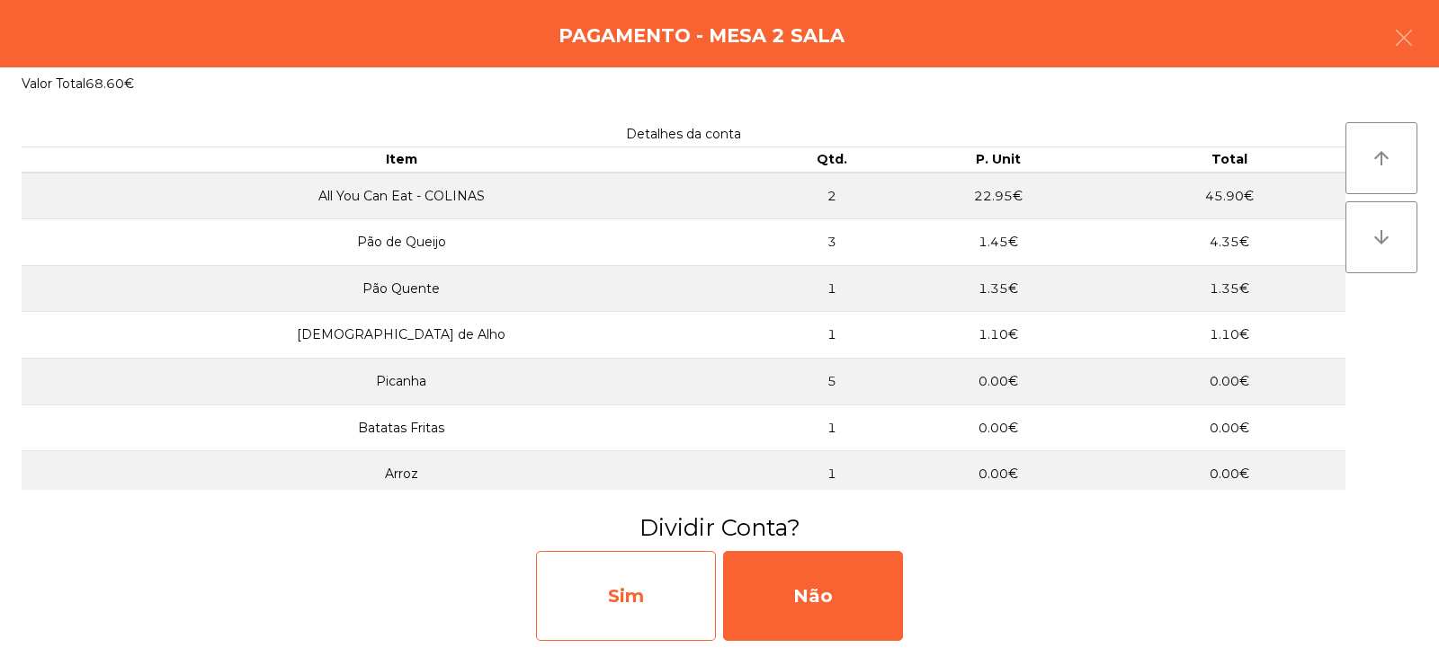
click at [634, 595] on div "Sim" at bounding box center [626, 596] width 180 height 90
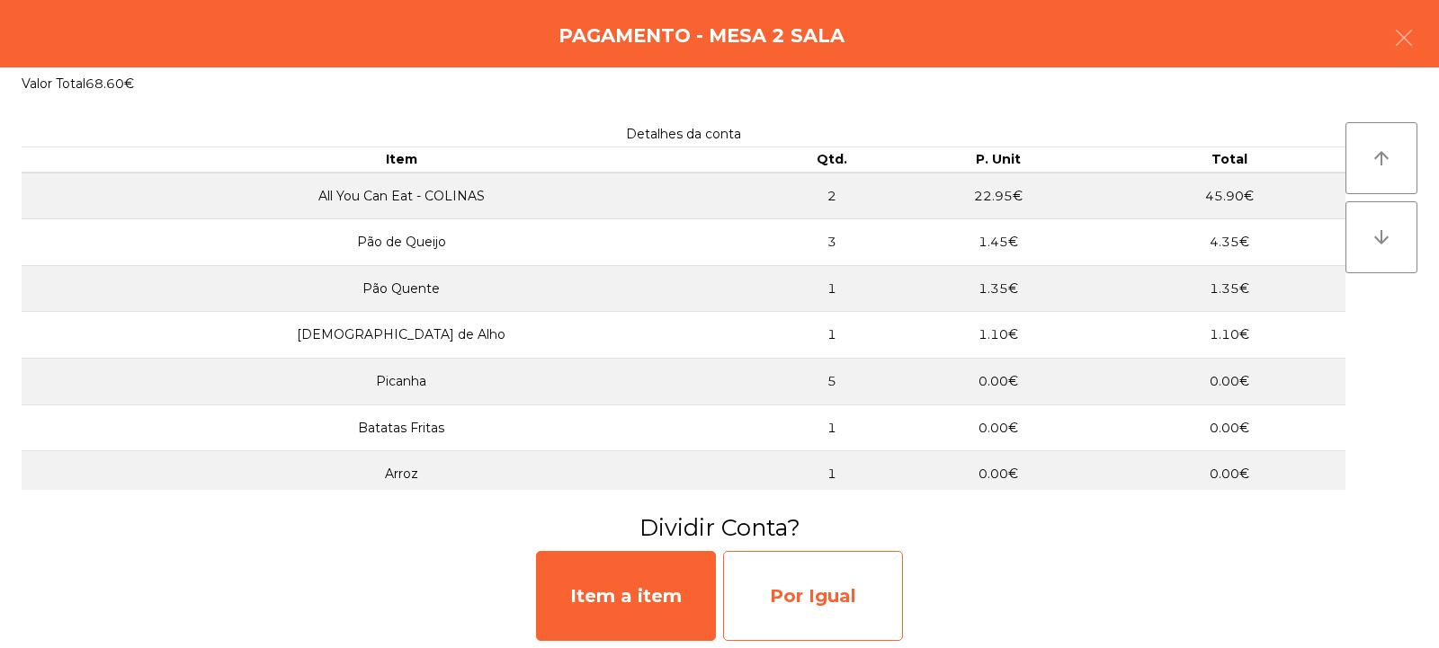
click at [785, 609] on div "Por Igual" at bounding box center [813, 596] width 180 height 90
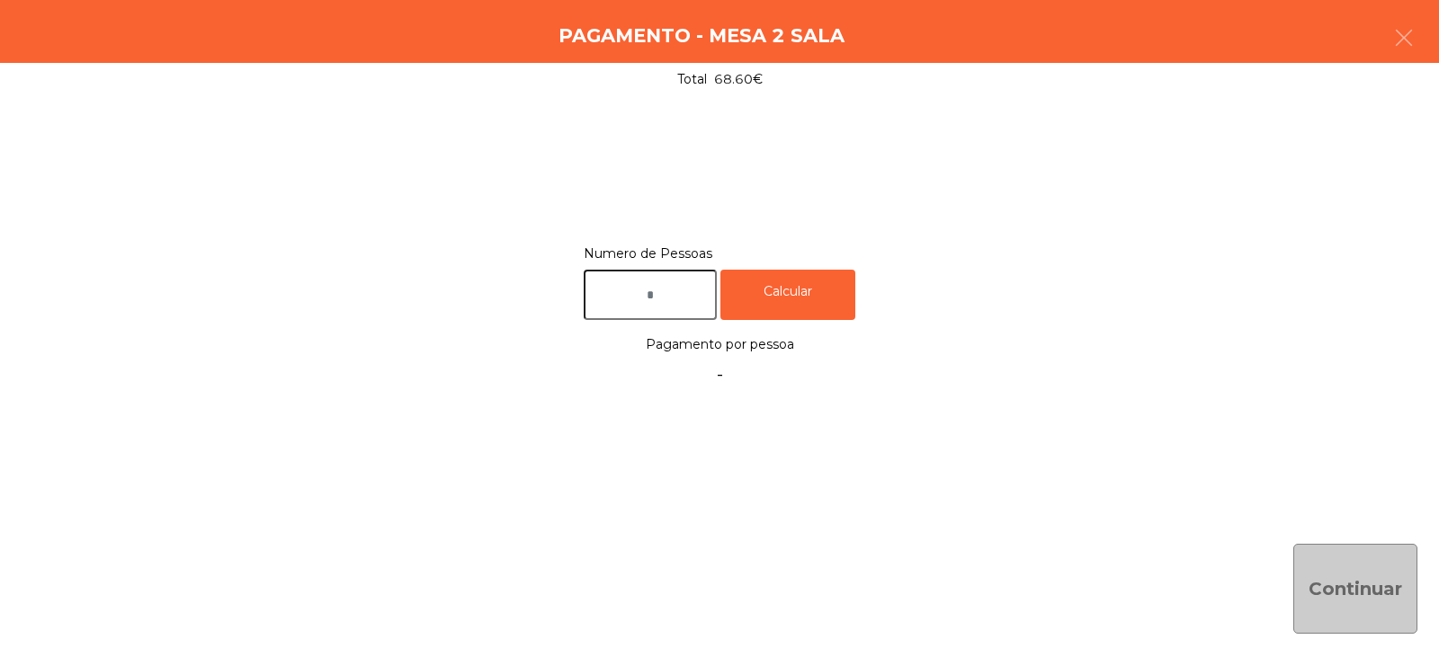
click at [659, 291] on input "text" at bounding box center [650, 295] width 133 height 51
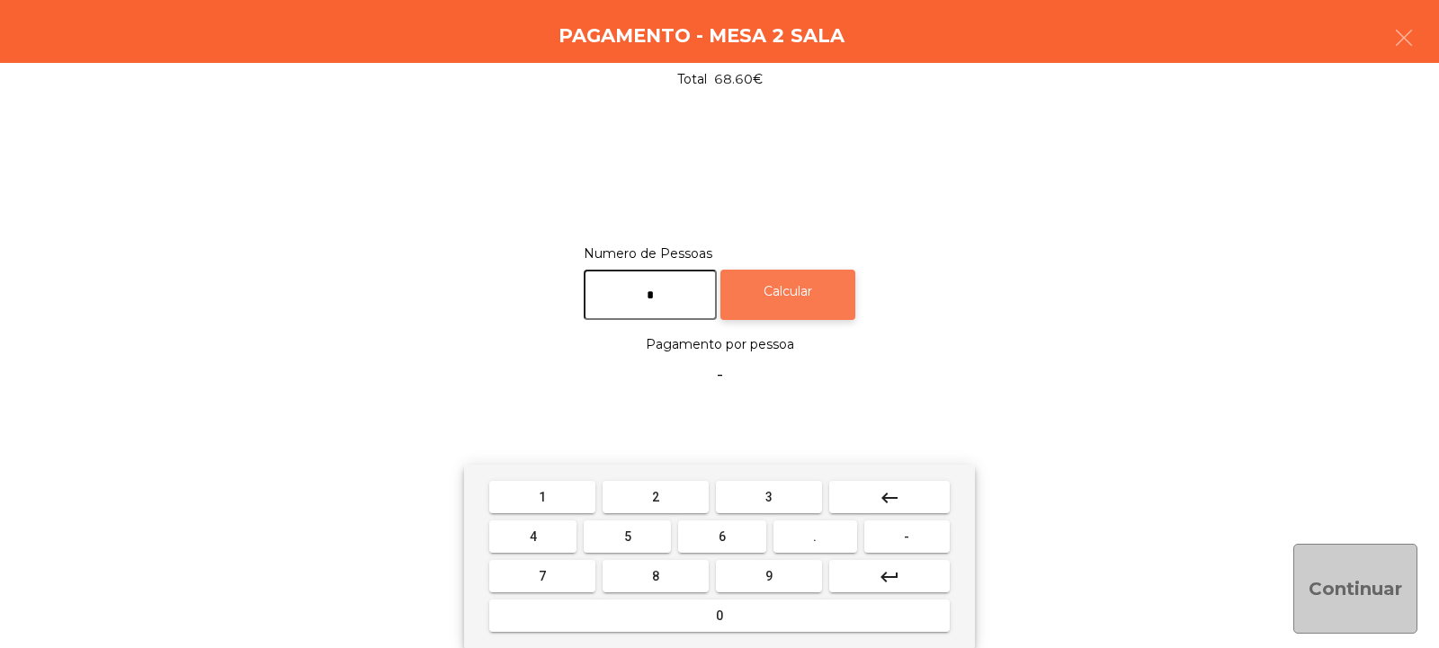
type input "*"
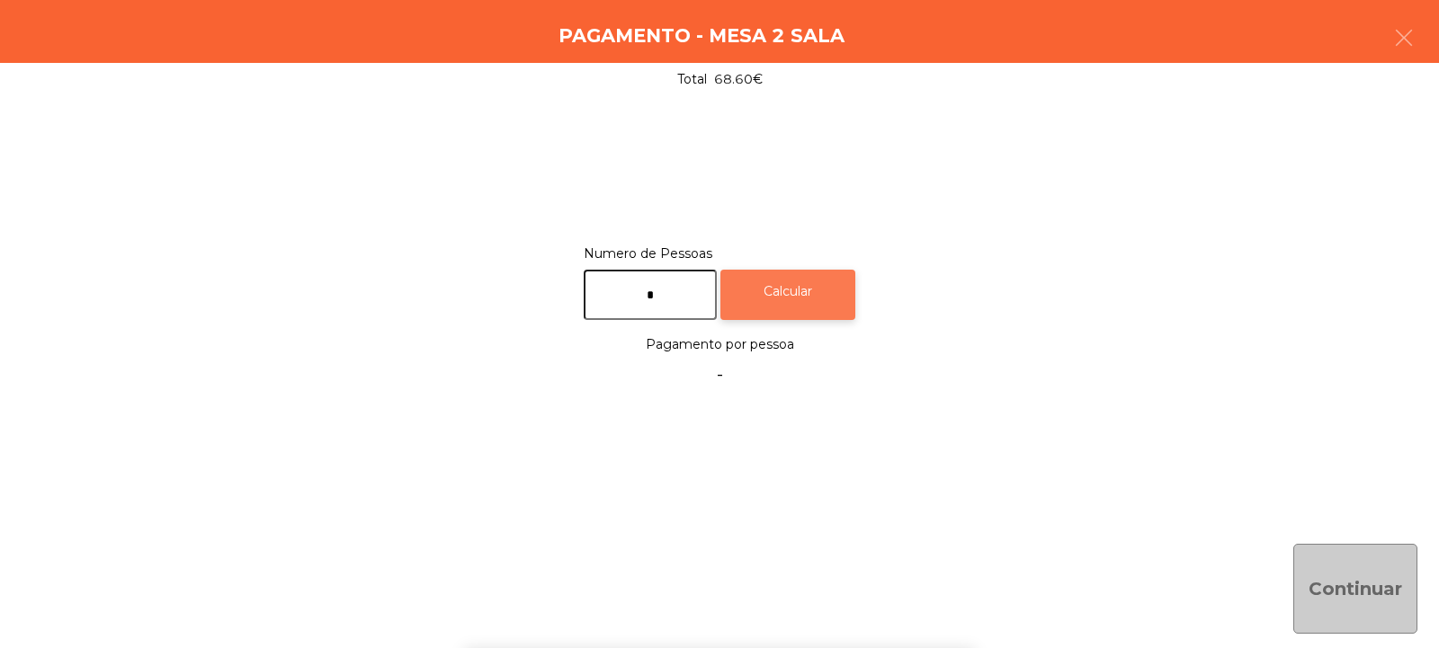
click at [832, 299] on div "Calcular" at bounding box center [787, 295] width 135 height 51
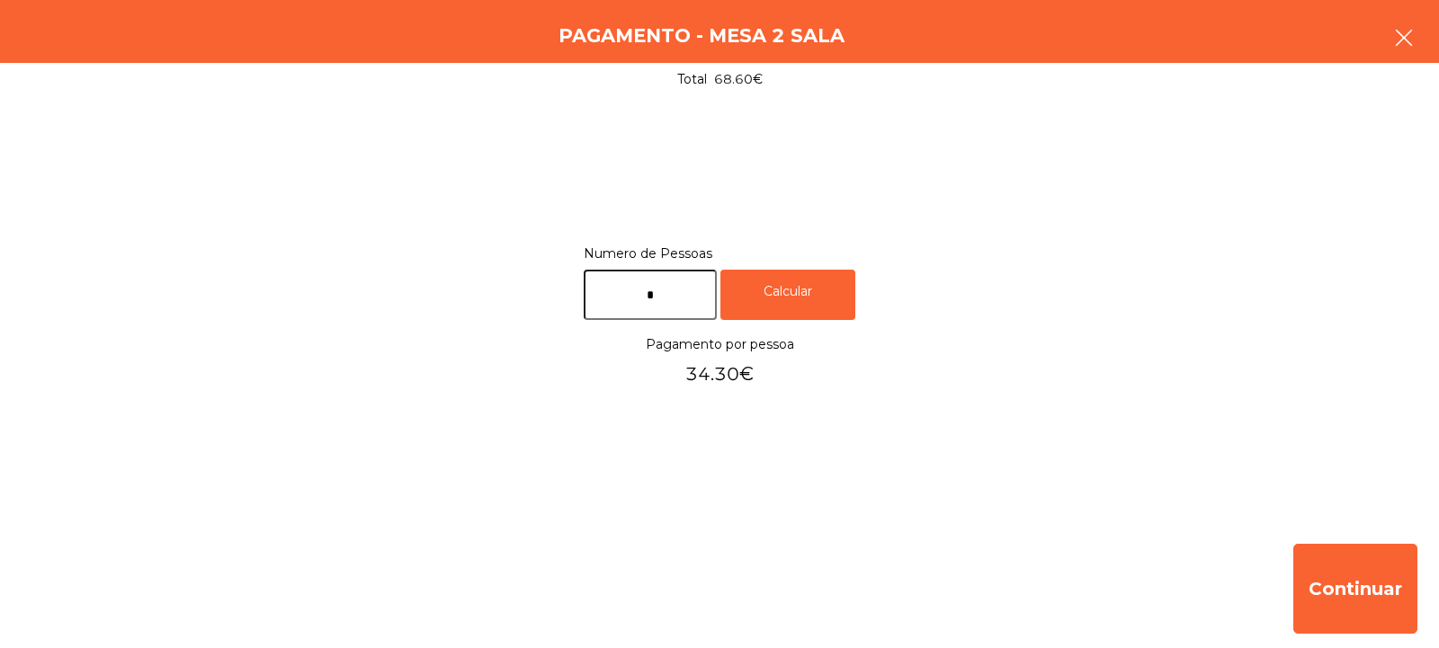
click at [1397, 33] on icon "button" at bounding box center [1404, 38] width 22 height 22
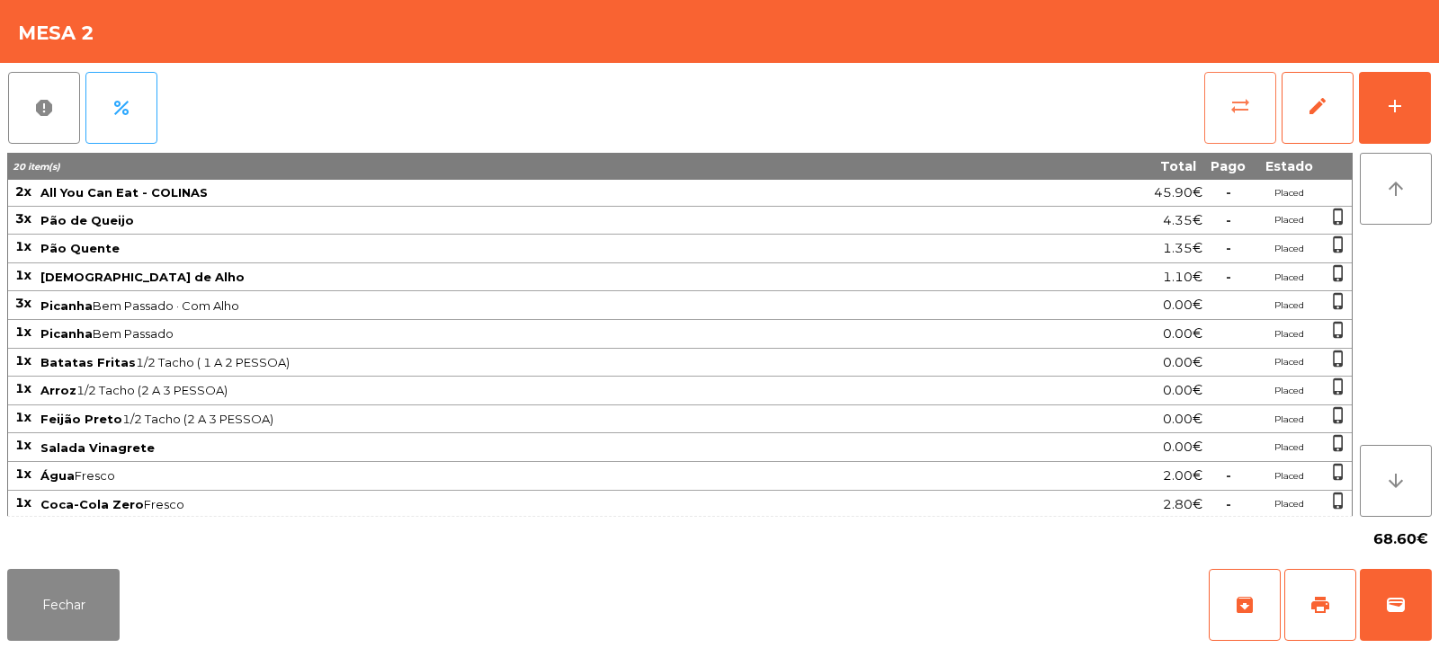
click at [1238, 113] on span "sync_alt" at bounding box center [1240, 106] width 22 height 22
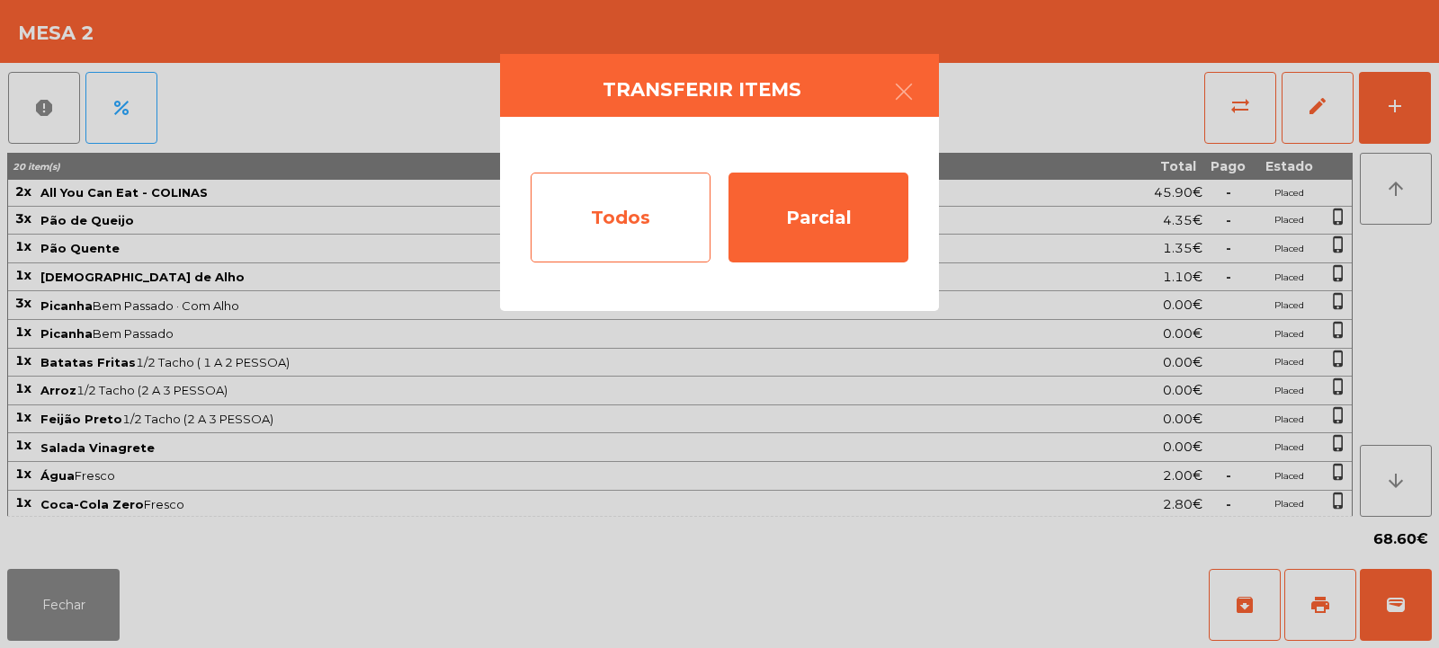
click at [681, 219] on div "Todos" at bounding box center [621, 218] width 180 height 90
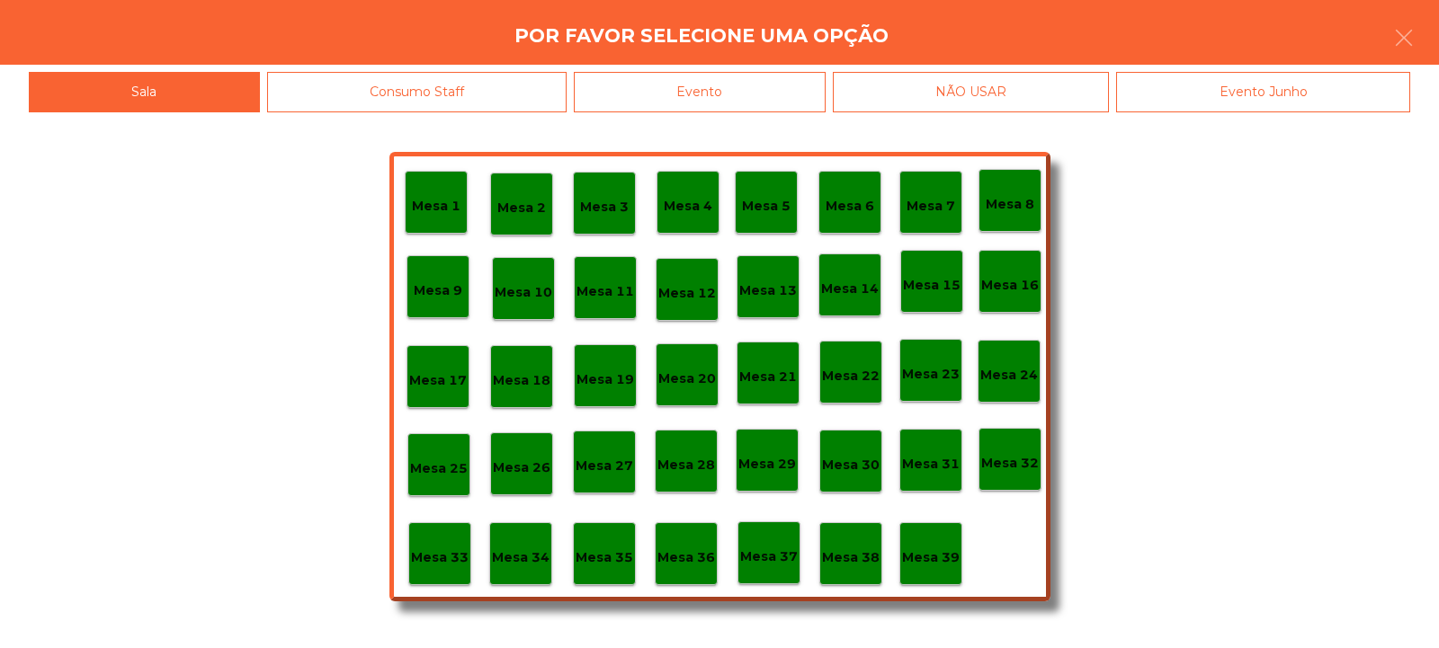
click at [819, 93] on div "Evento" at bounding box center [700, 92] width 252 height 40
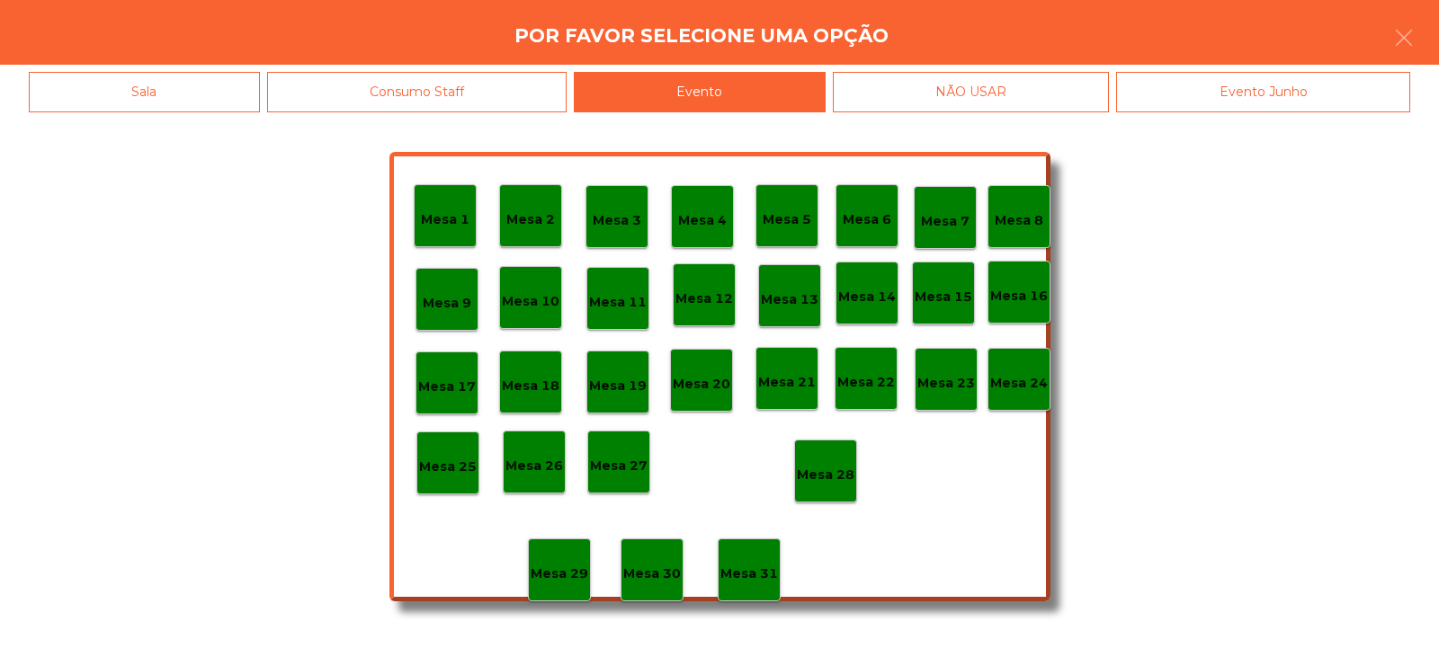
click at [850, 466] on p "Mesa 28" at bounding box center [826, 475] width 58 height 21
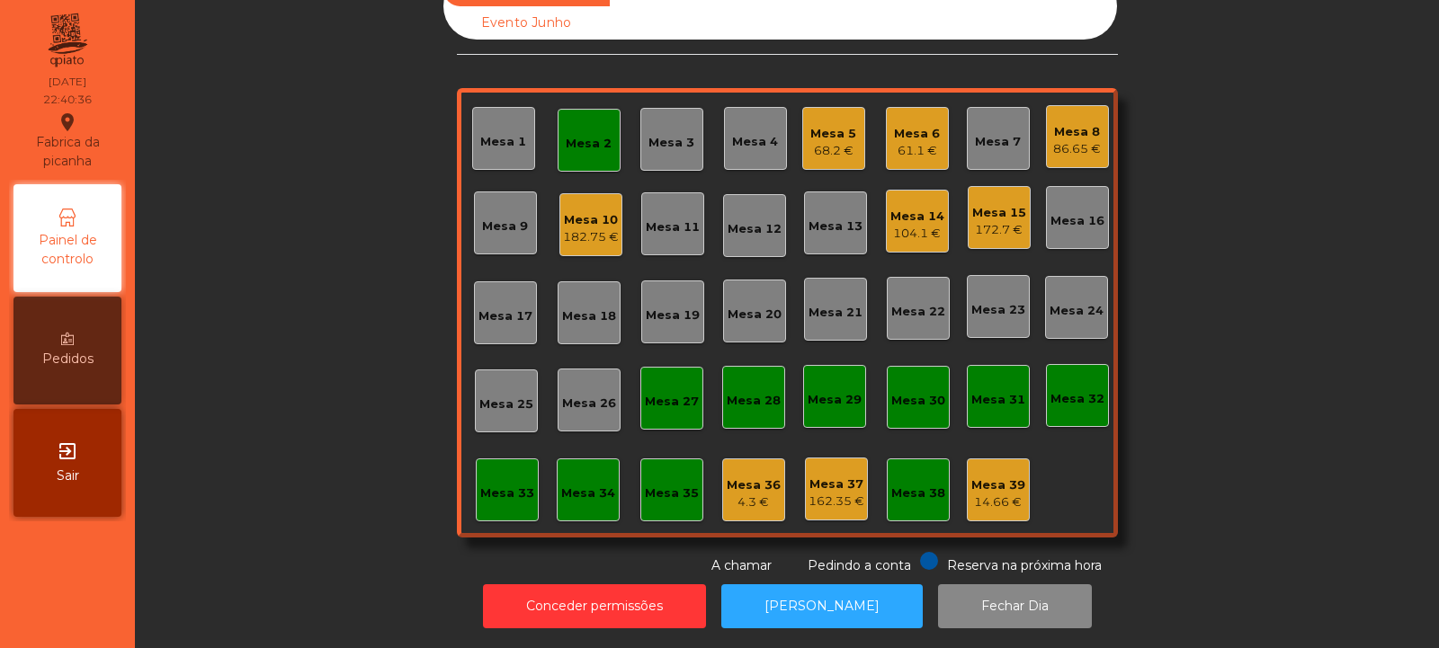
click at [596, 142] on div "Mesa 2" at bounding box center [589, 140] width 63 height 63
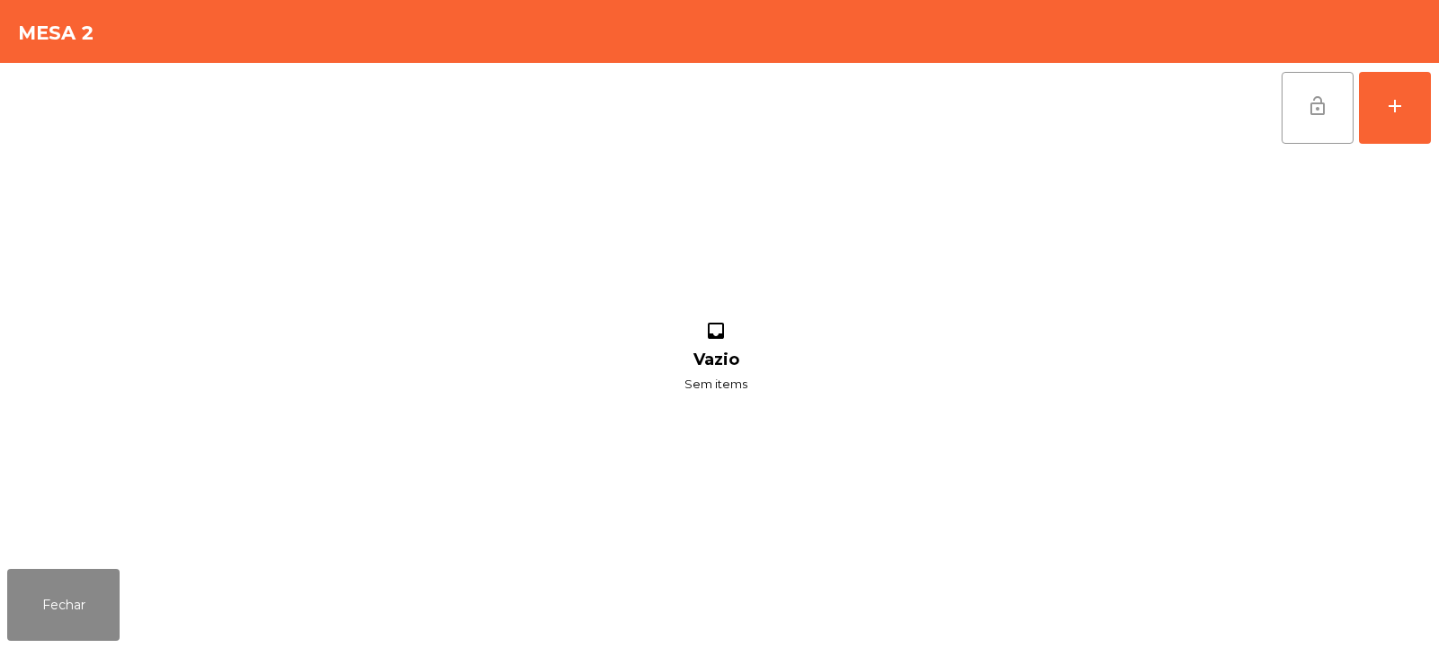
click at [1305, 113] on button "lock_open" at bounding box center [1318, 108] width 72 height 72
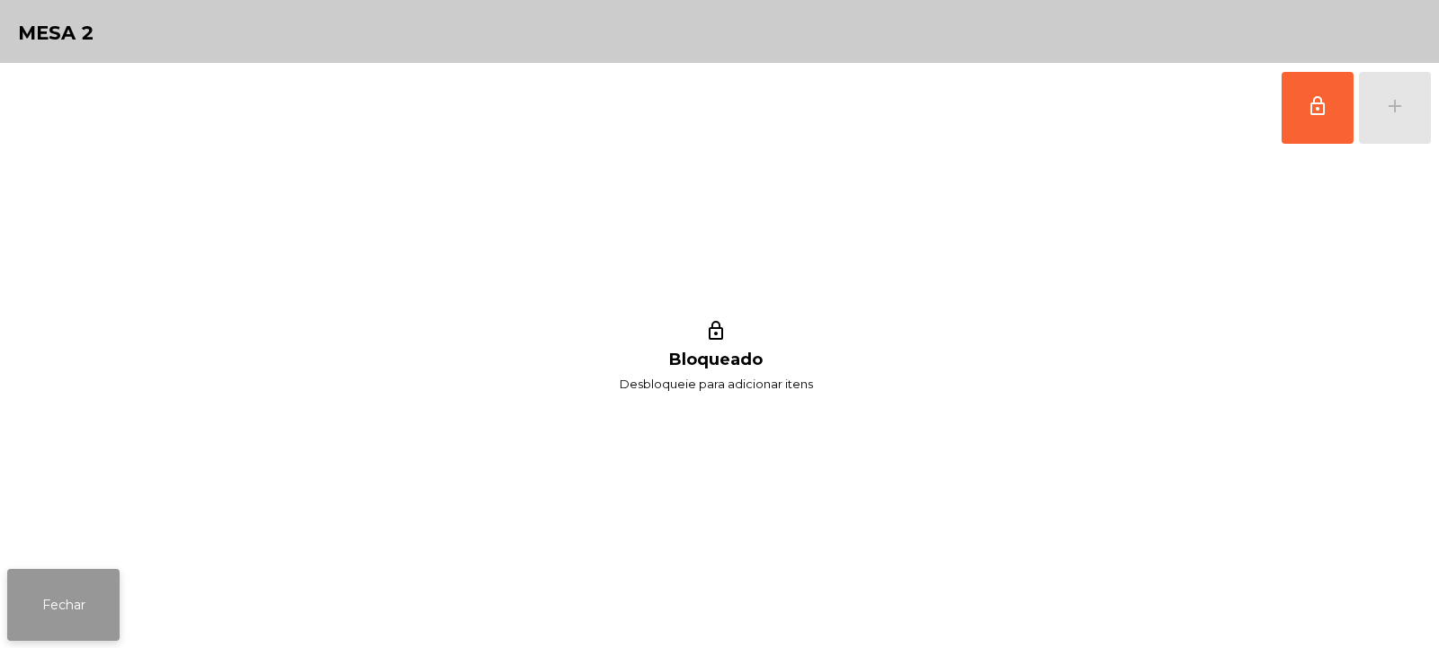
click at [81, 604] on button "Fechar" at bounding box center [63, 605] width 112 height 72
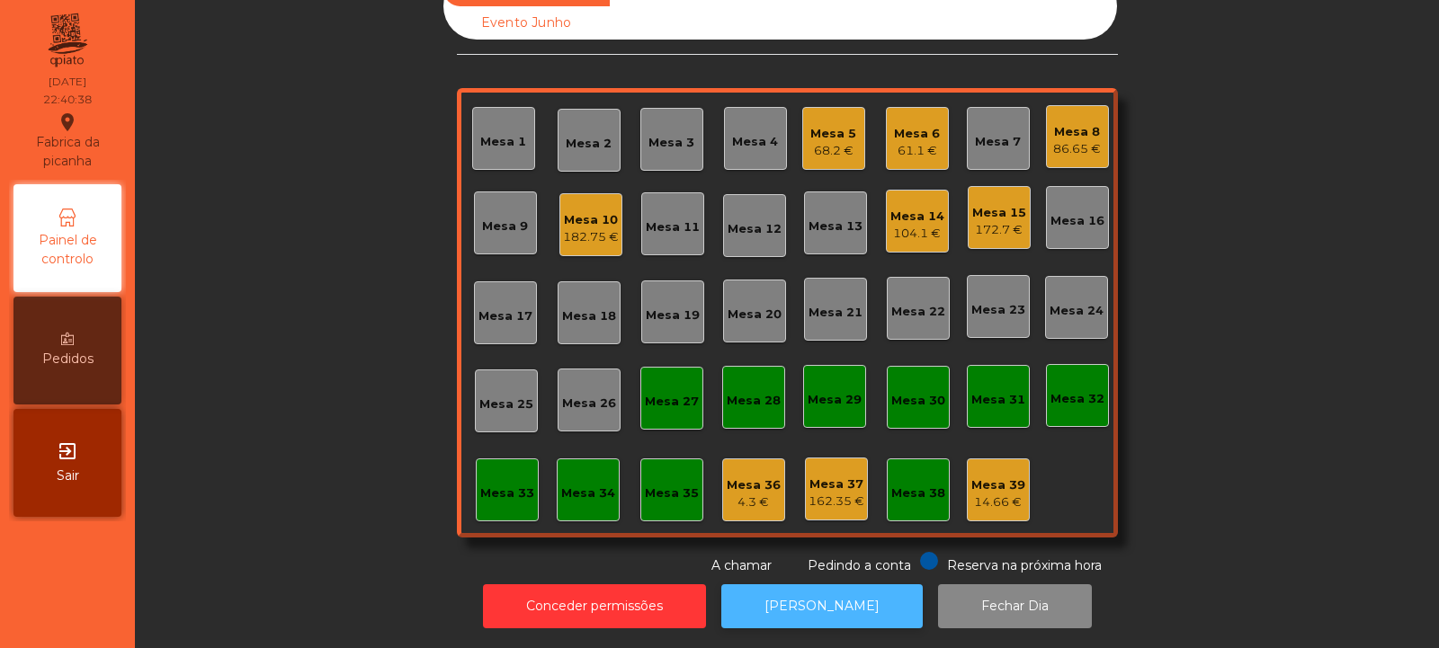
click at [857, 608] on button "[PERSON_NAME]" at bounding box center [821, 607] width 201 height 44
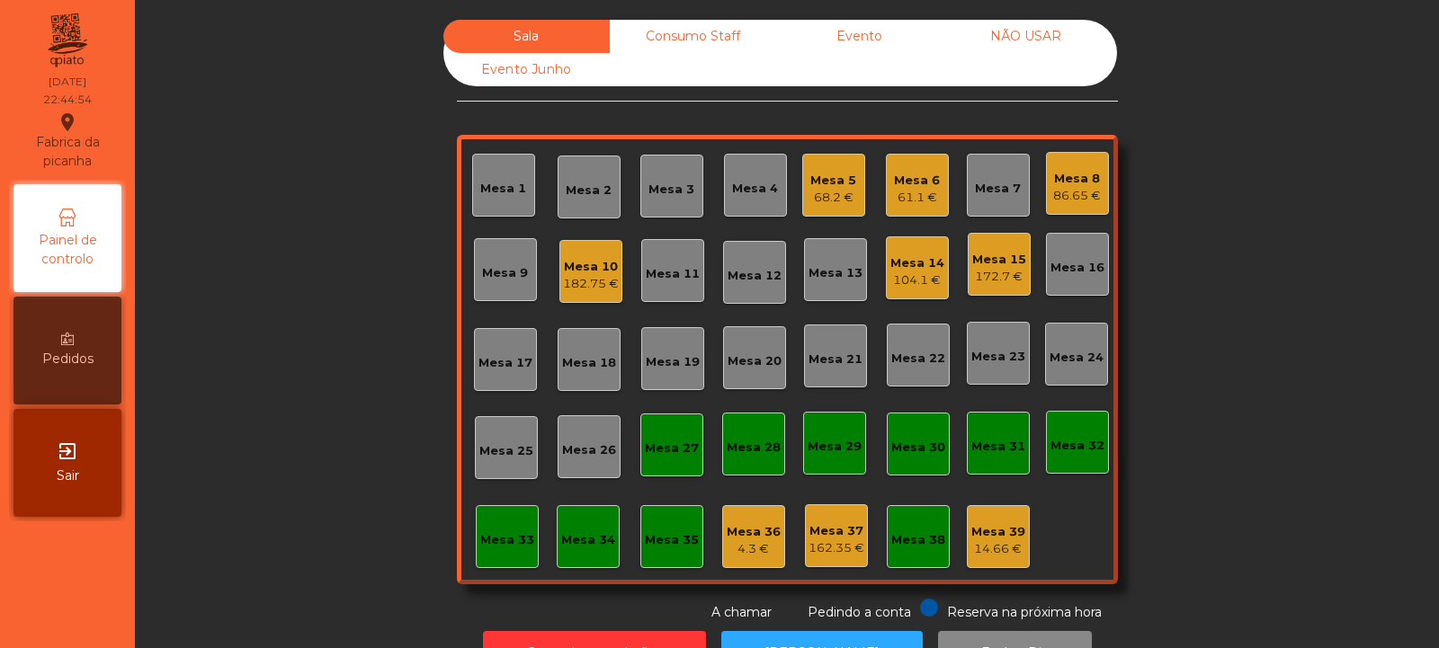
click at [992, 269] on div "172.7 €" at bounding box center [999, 277] width 54 height 18
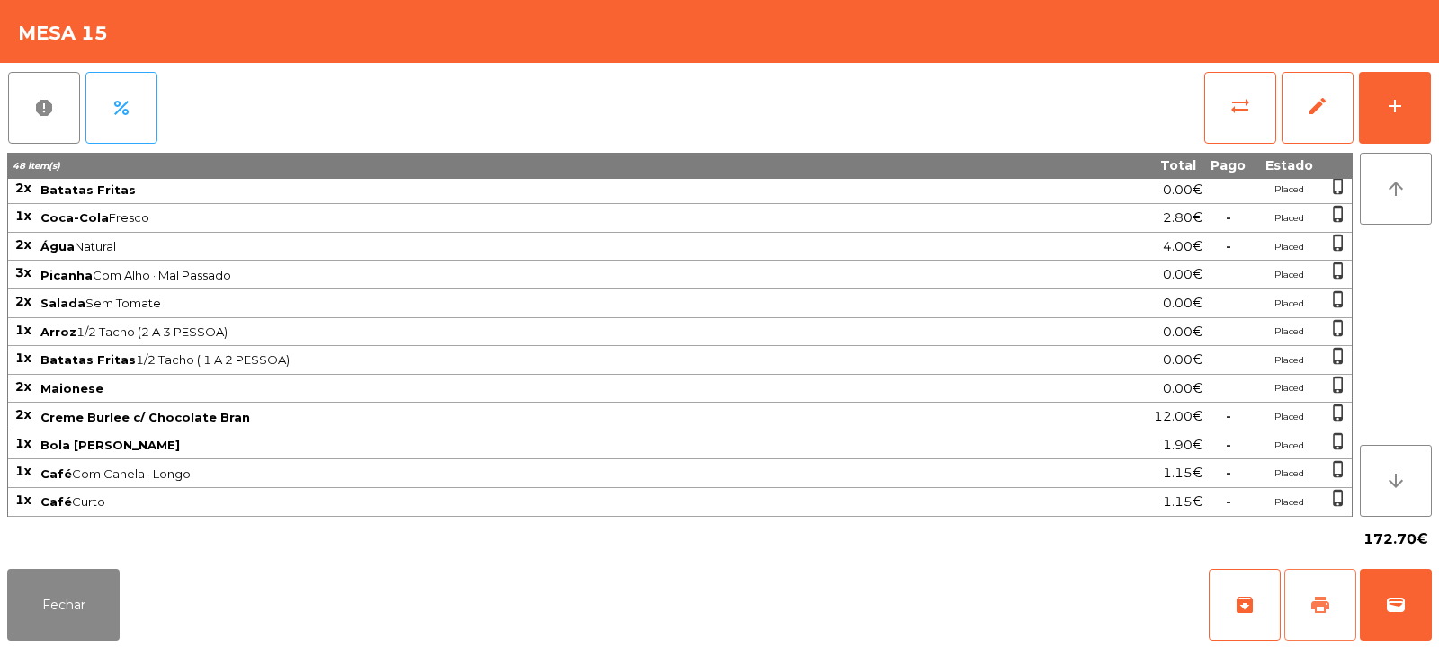
click at [1323, 609] on span "print" at bounding box center [1320, 605] width 22 height 22
click at [98, 611] on button "Fechar" at bounding box center [63, 605] width 112 height 72
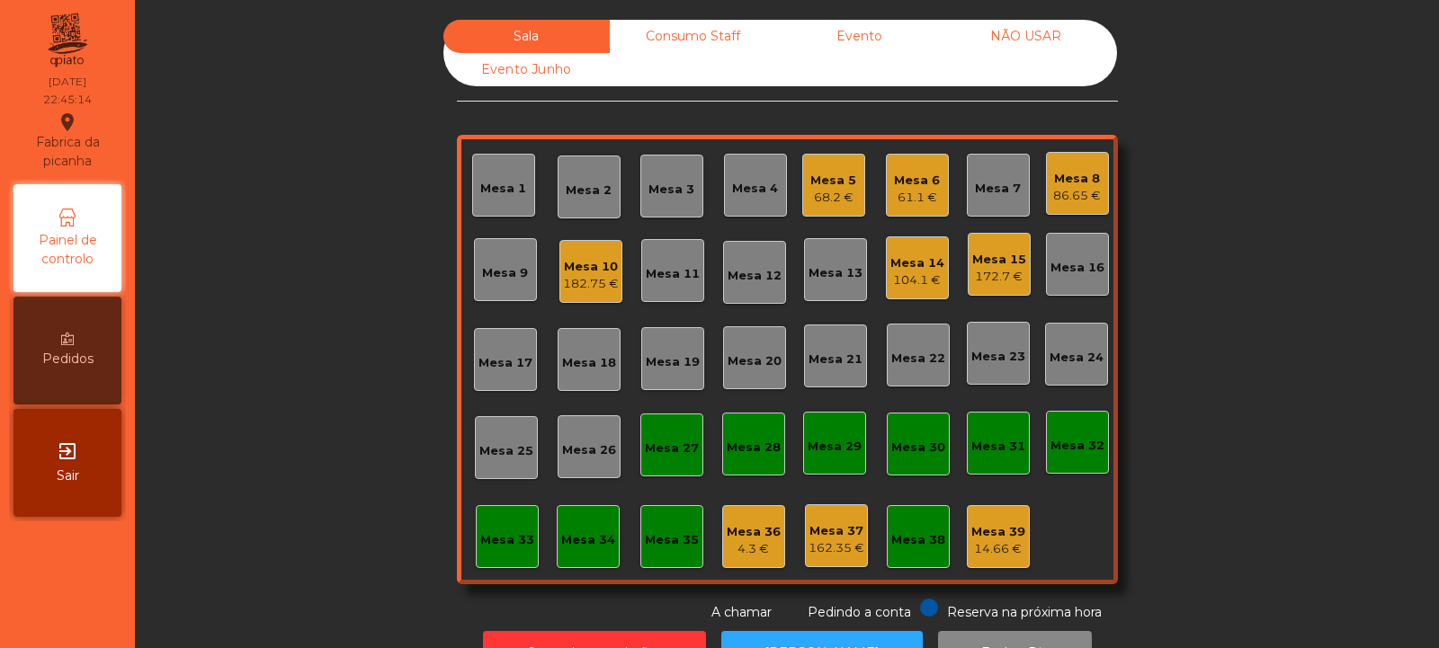
scroll to position [60, 0]
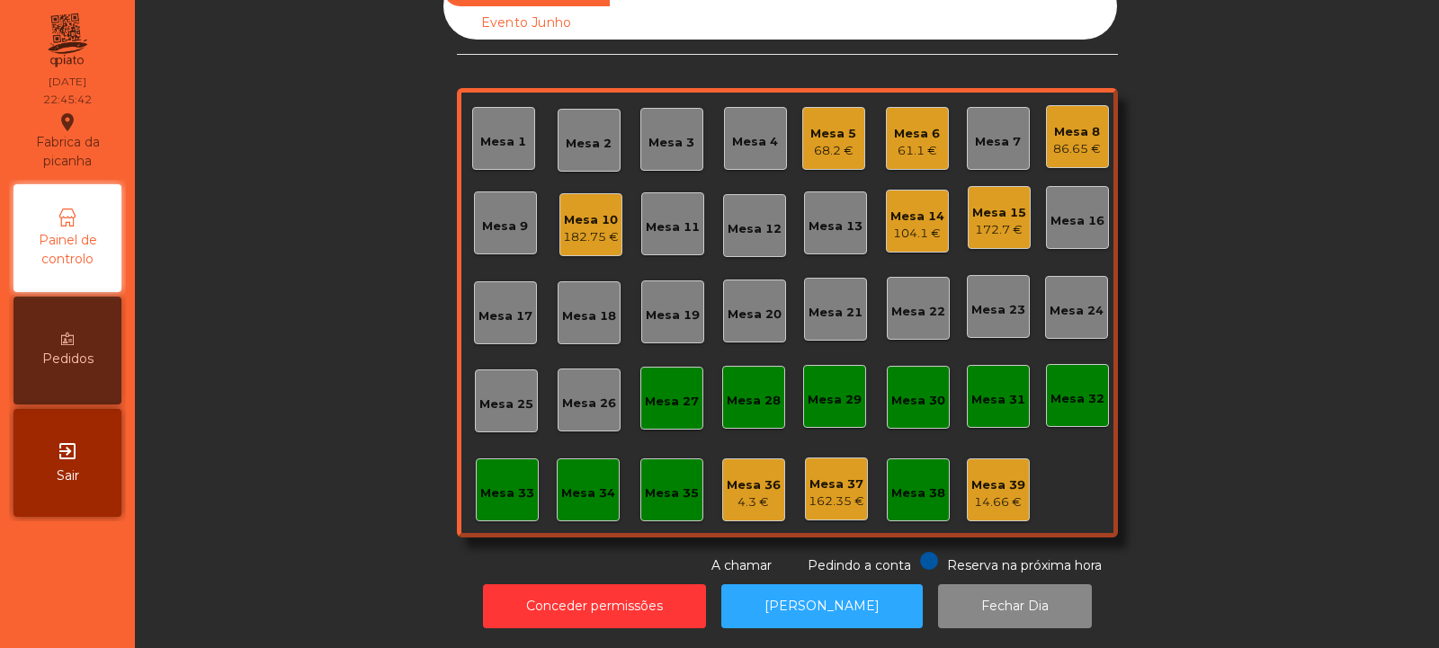
click at [843, 218] on div "Mesa 13" at bounding box center [835, 227] width 54 height 18
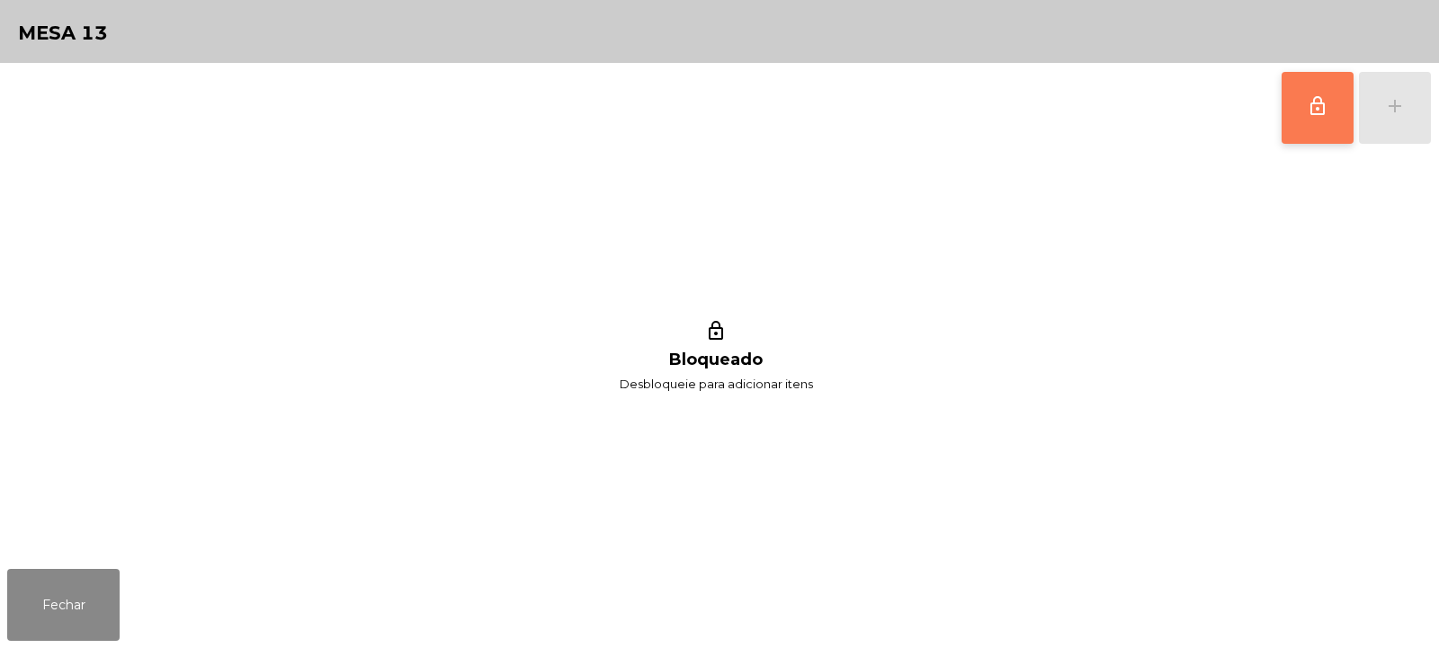
click at [1316, 123] on button "lock_outline" at bounding box center [1318, 108] width 72 height 72
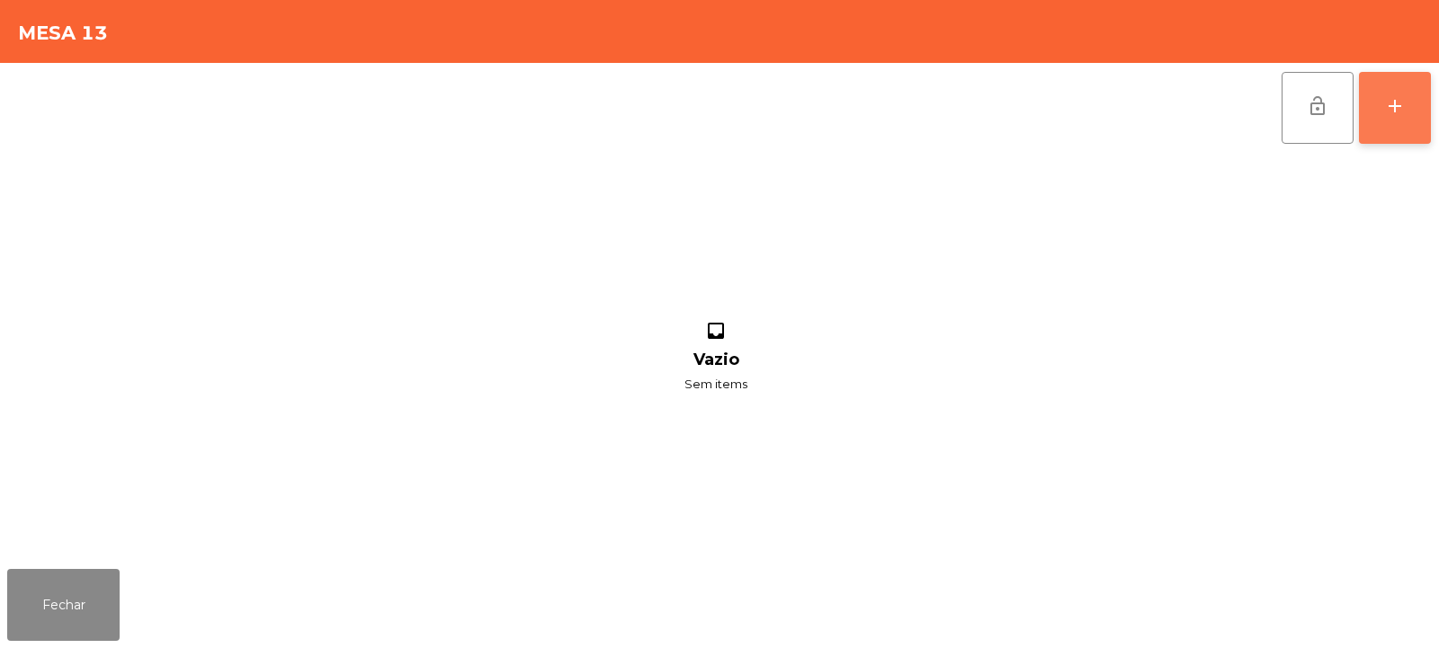
click at [1398, 120] on button "add" at bounding box center [1395, 108] width 72 height 72
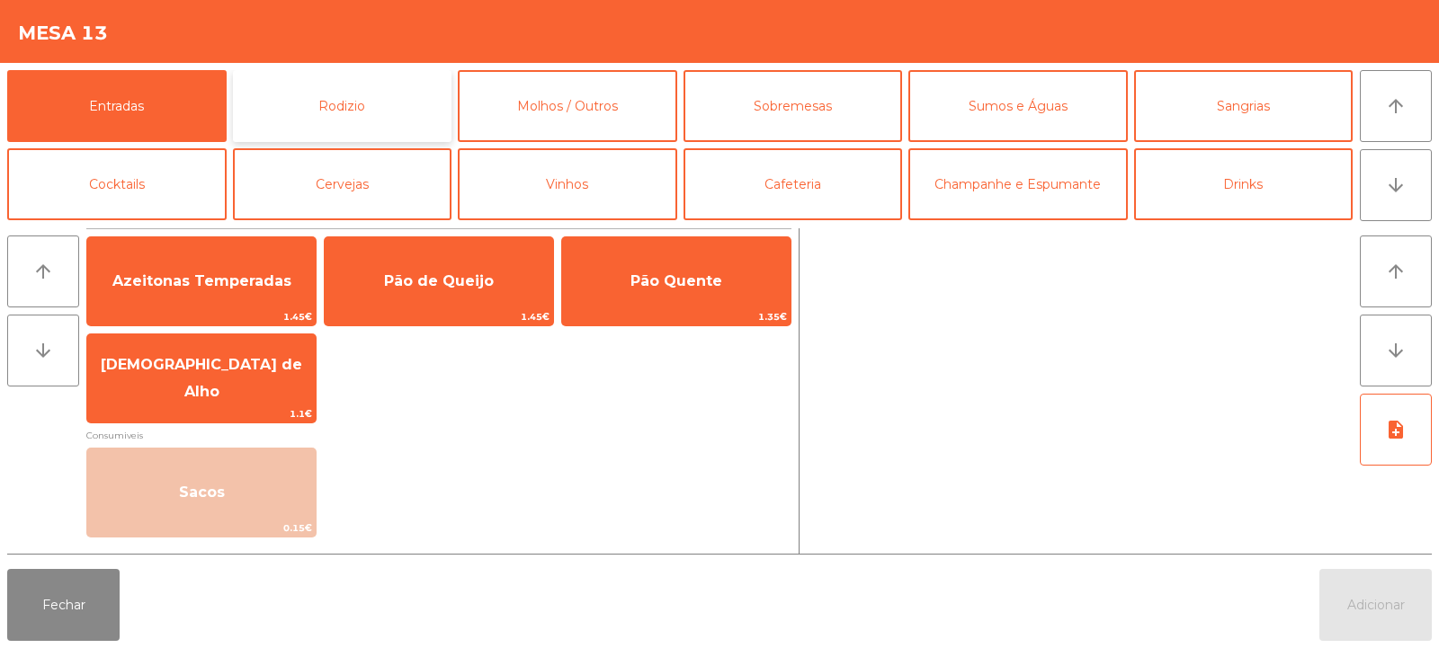
click at [352, 107] on button "Rodizio" at bounding box center [342, 106] width 219 height 72
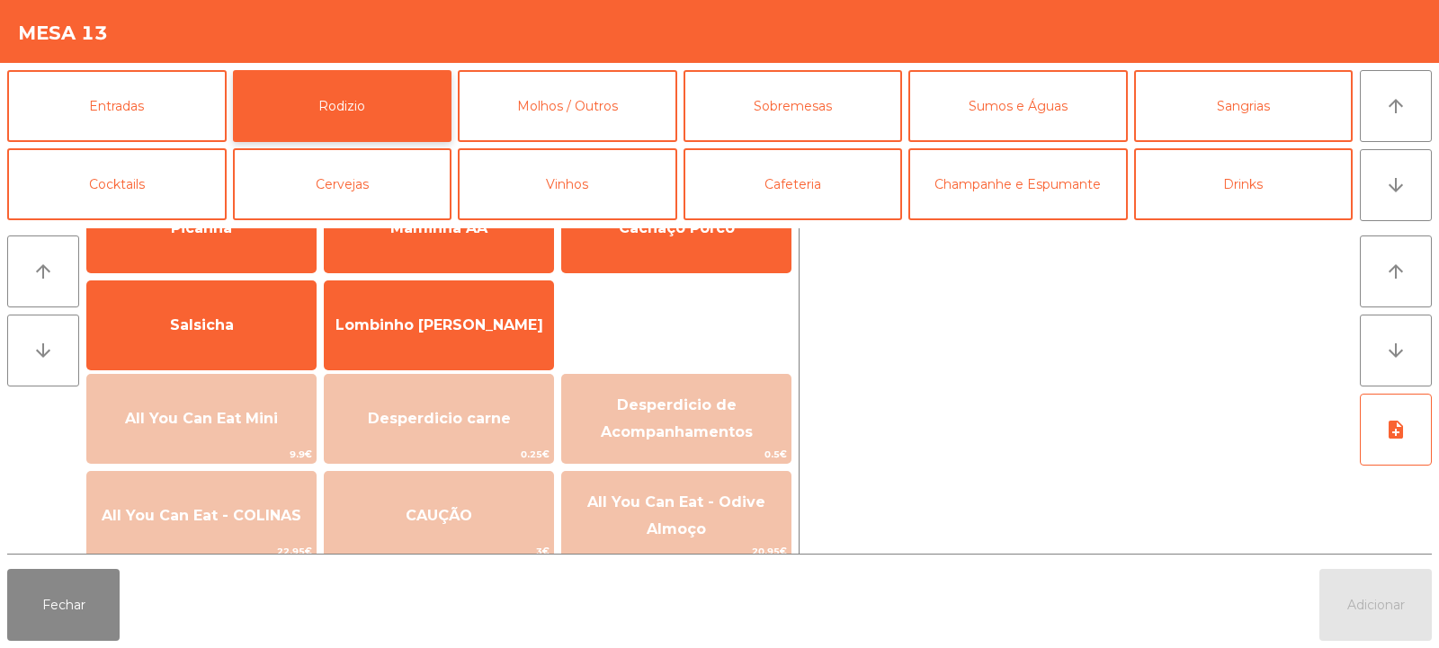
scroll to position [110, 0]
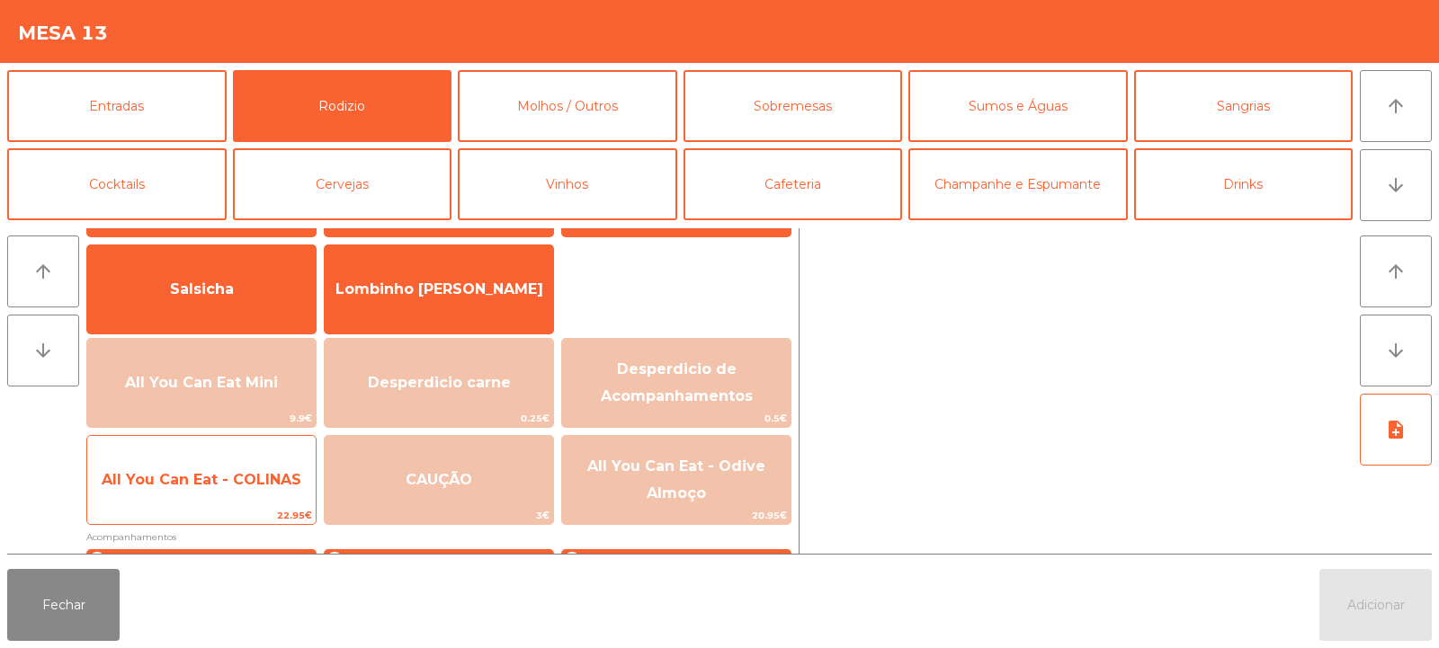
click at [272, 476] on span "All You Can Eat - COLINAS" at bounding box center [202, 479] width 200 height 17
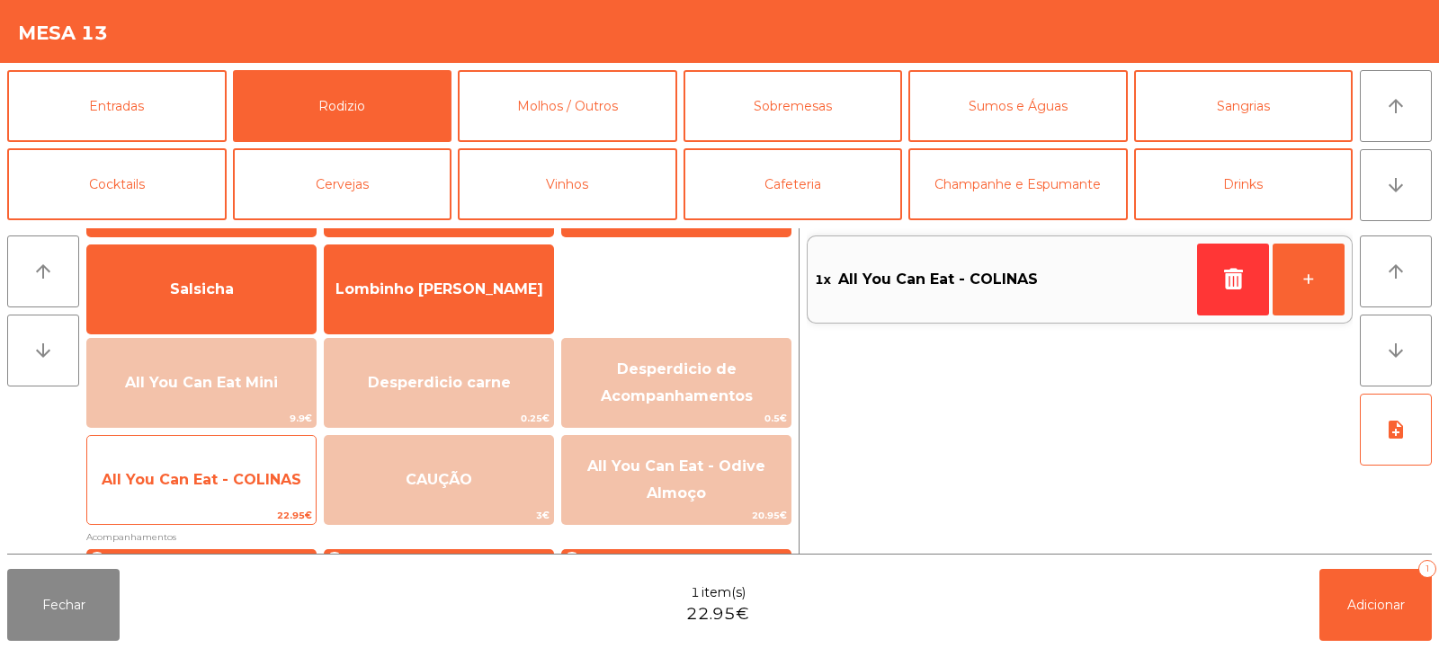
click at [266, 478] on span "All You Can Eat - COLINAS" at bounding box center [202, 479] width 200 height 17
click at [256, 487] on span "All You Can Eat - COLINAS" at bounding box center [202, 479] width 200 height 17
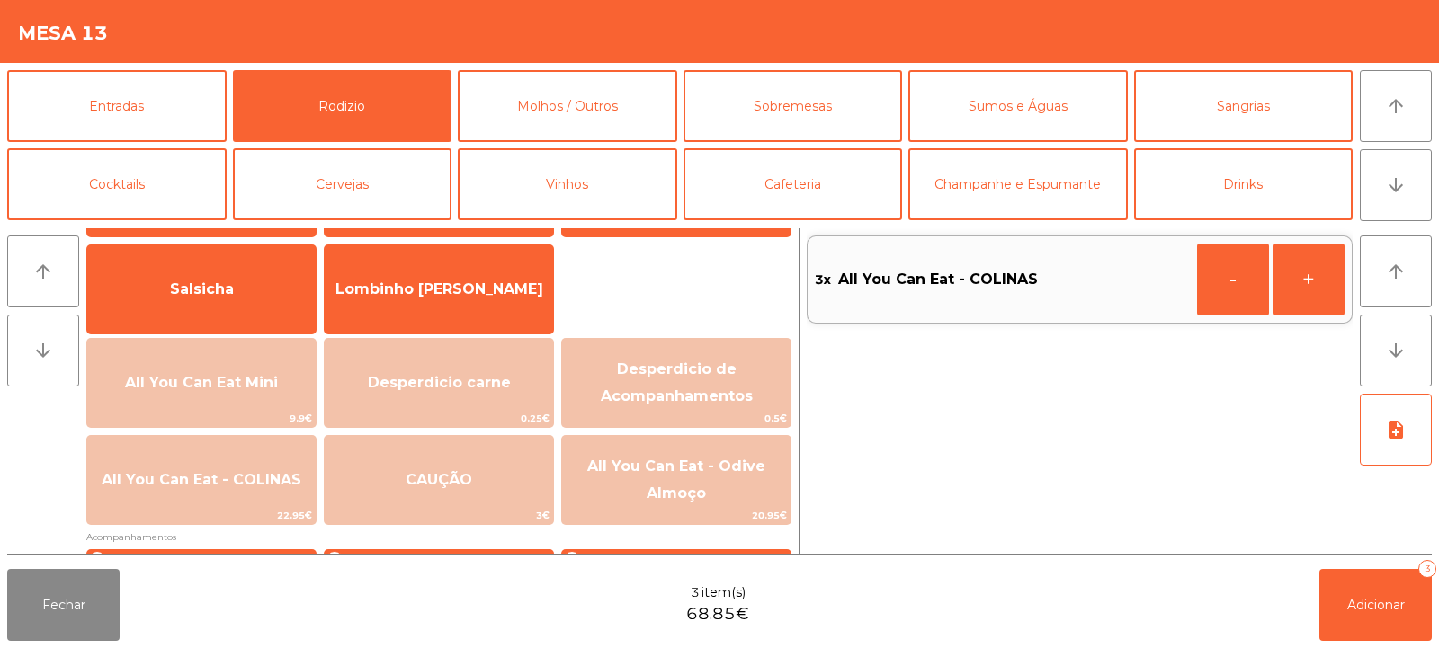
click at [1410, 644] on div "Fechar 3 item(s) 68.85€ Adicionar 3" at bounding box center [719, 605] width 1439 height 86
click at [1376, 624] on button "Adicionar 3" at bounding box center [1375, 605] width 112 height 72
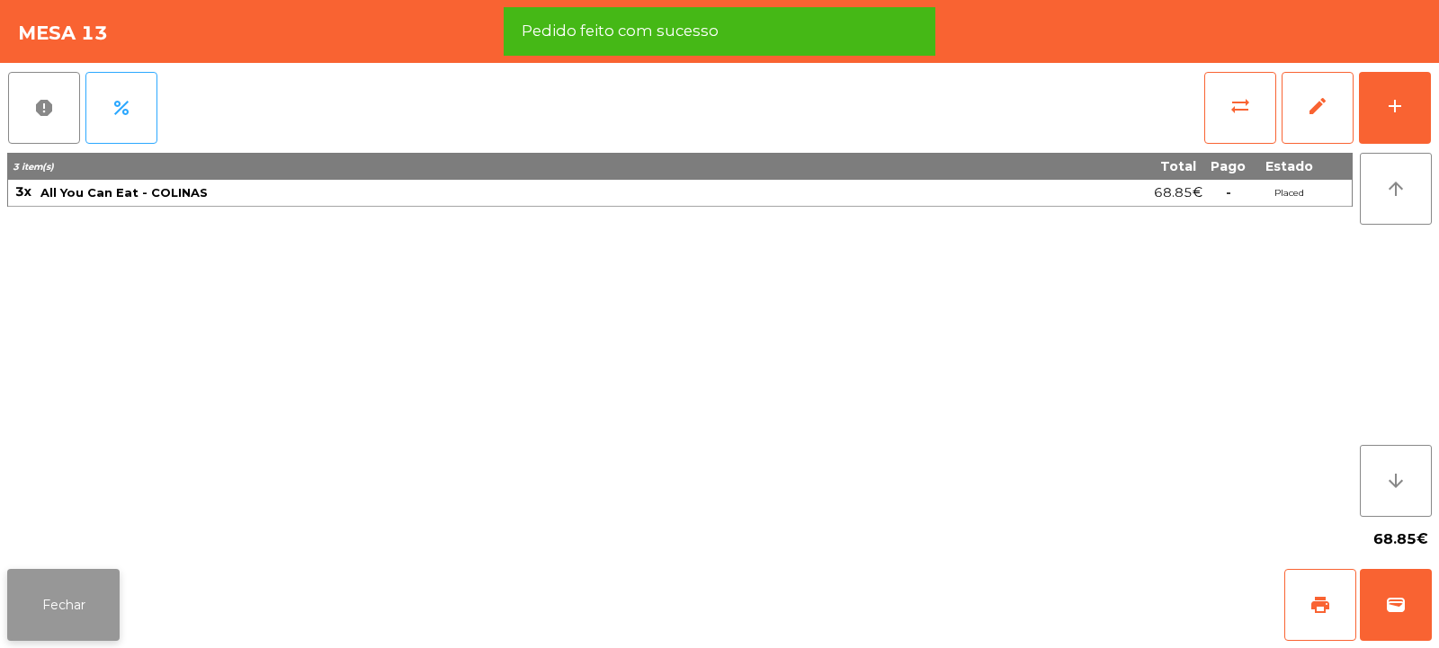
click at [98, 619] on button "Fechar" at bounding box center [63, 605] width 112 height 72
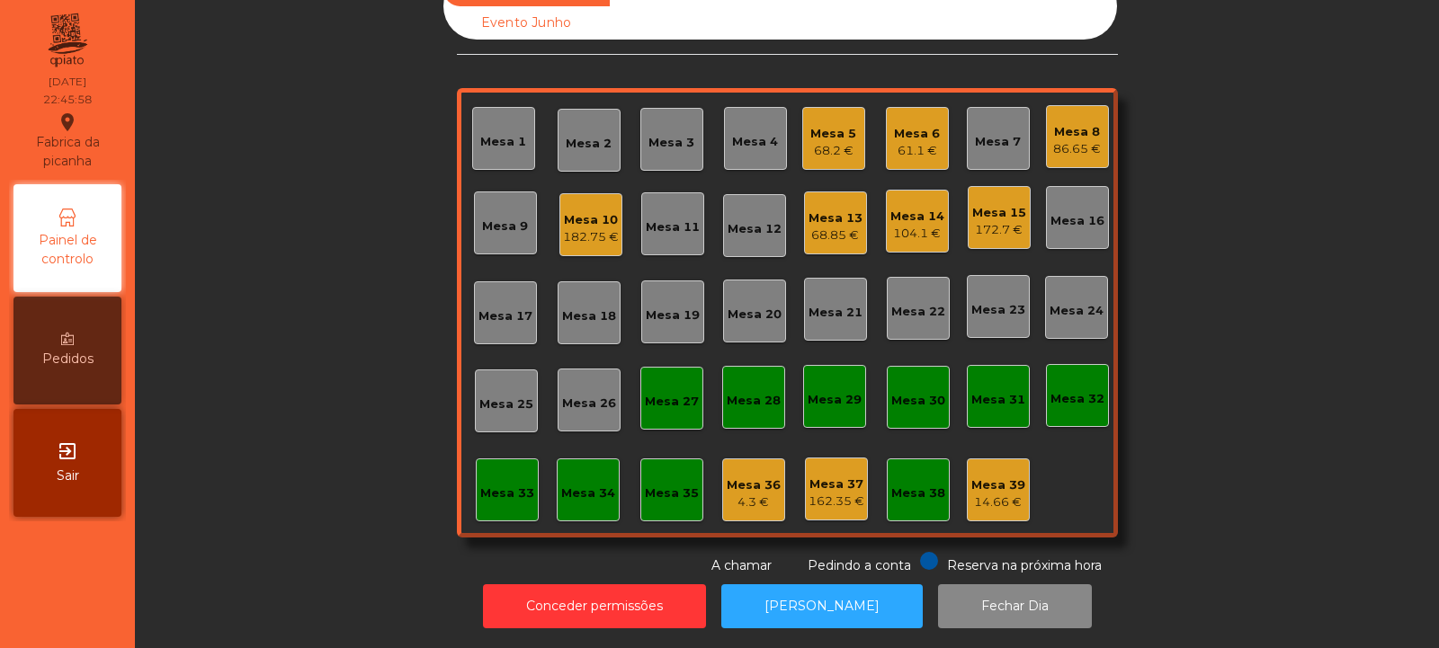
scroll to position [0, 0]
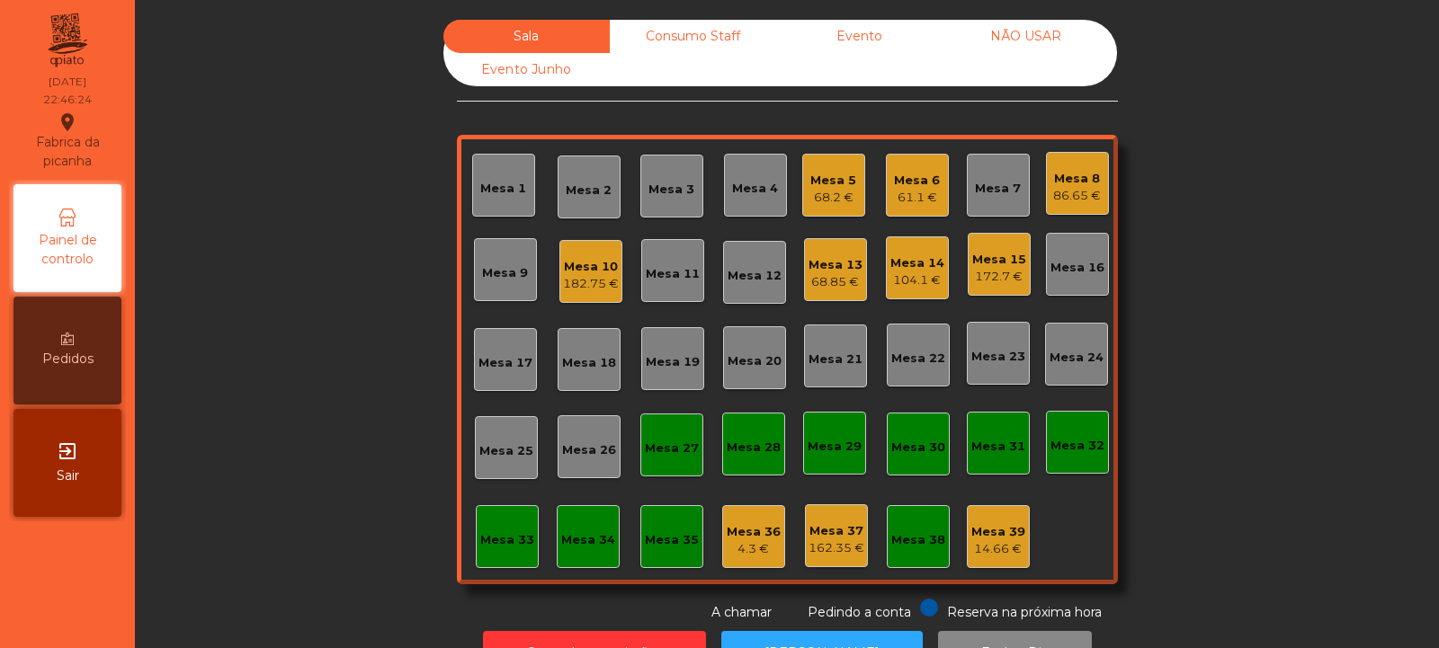
click at [693, 39] on div "Consumo Staff" at bounding box center [693, 36] width 166 height 33
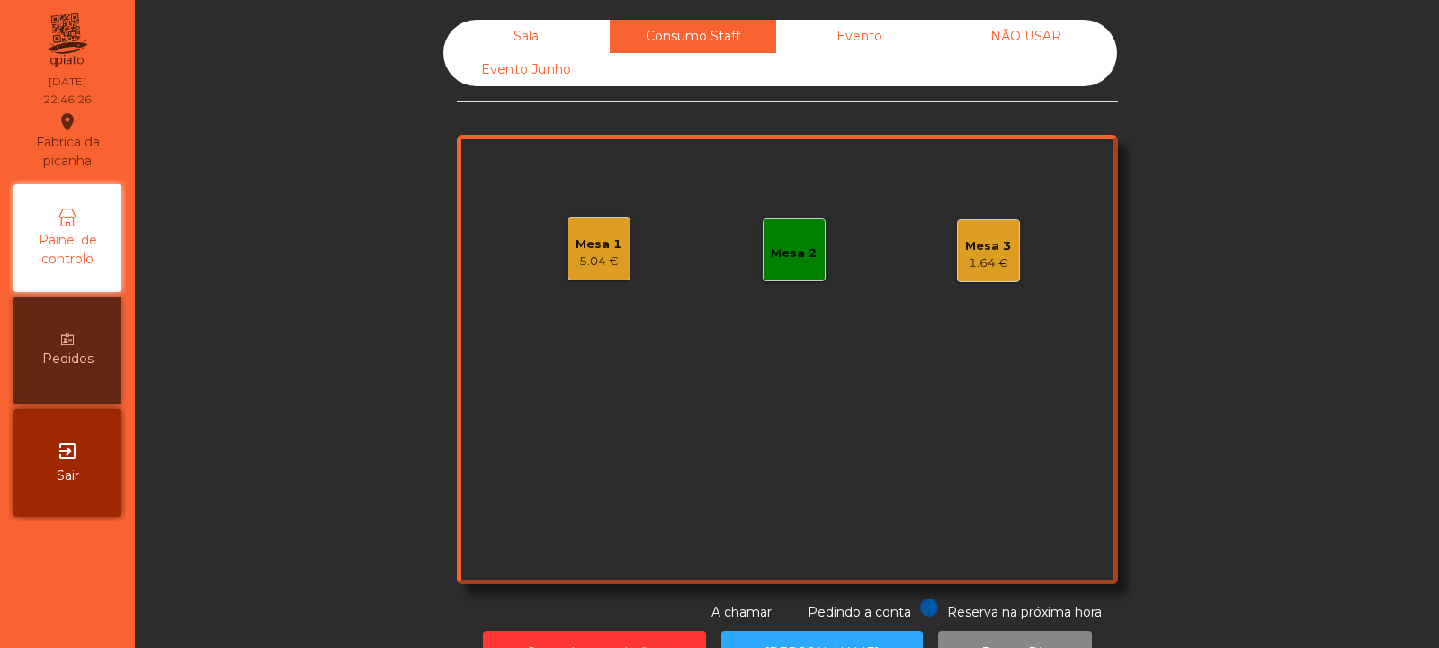
click at [957, 259] on div "Mesa 3 1.64 €" at bounding box center [988, 250] width 63 height 63
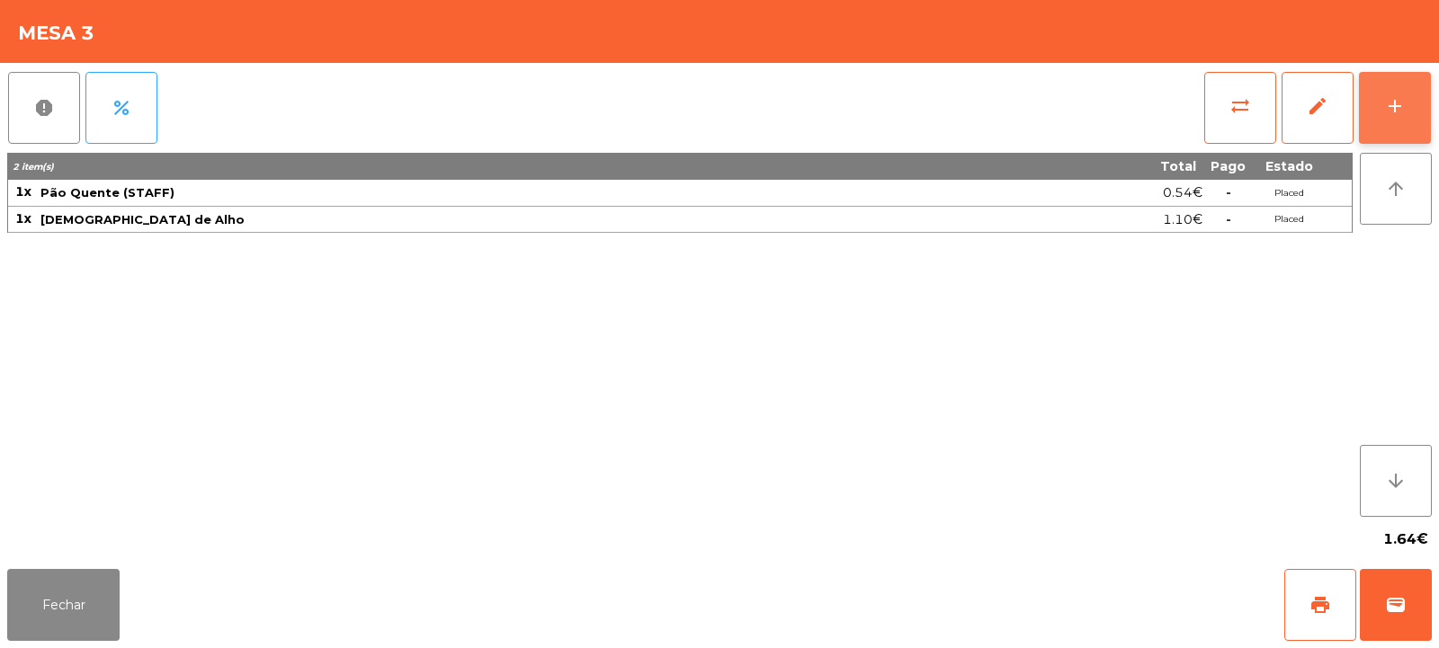
click at [1401, 107] on div "add" at bounding box center [1395, 106] width 22 height 22
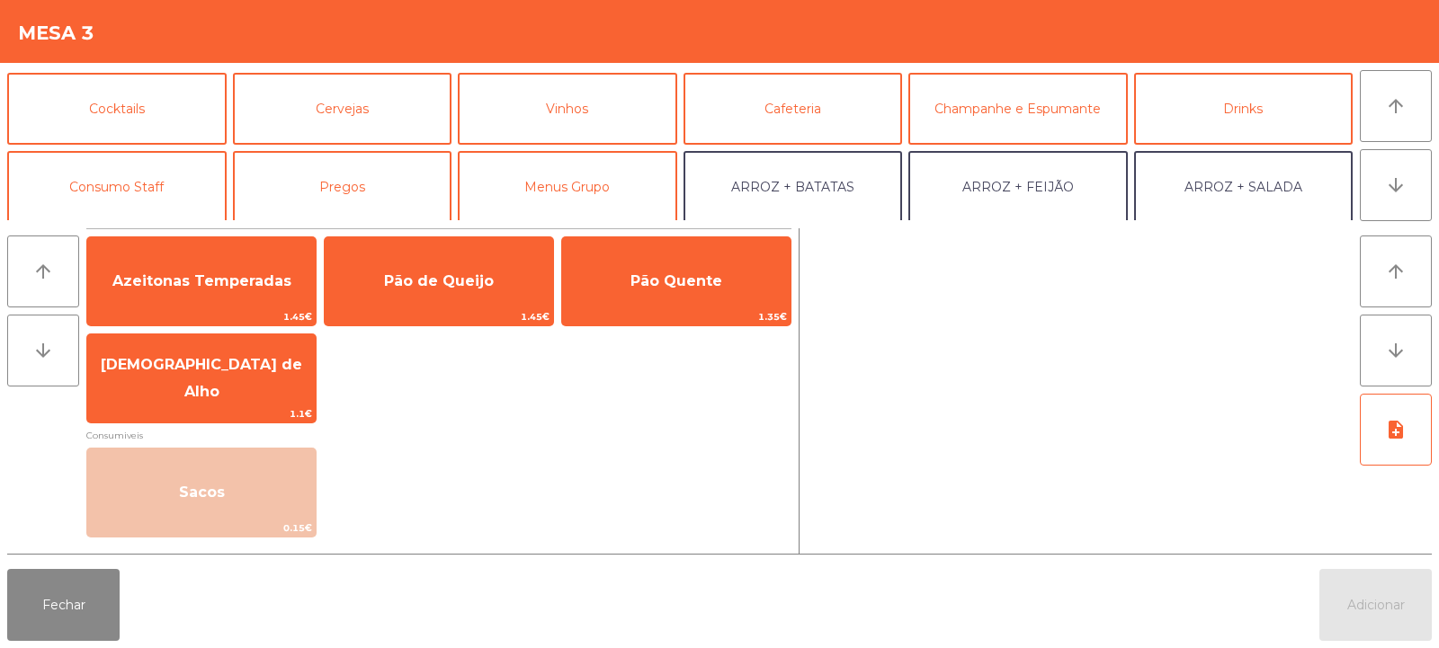
scroll to position [76, 0]
click at [120, 208] on button "Consumo Staff" at bounding box center [116, 187] width 219 height 72
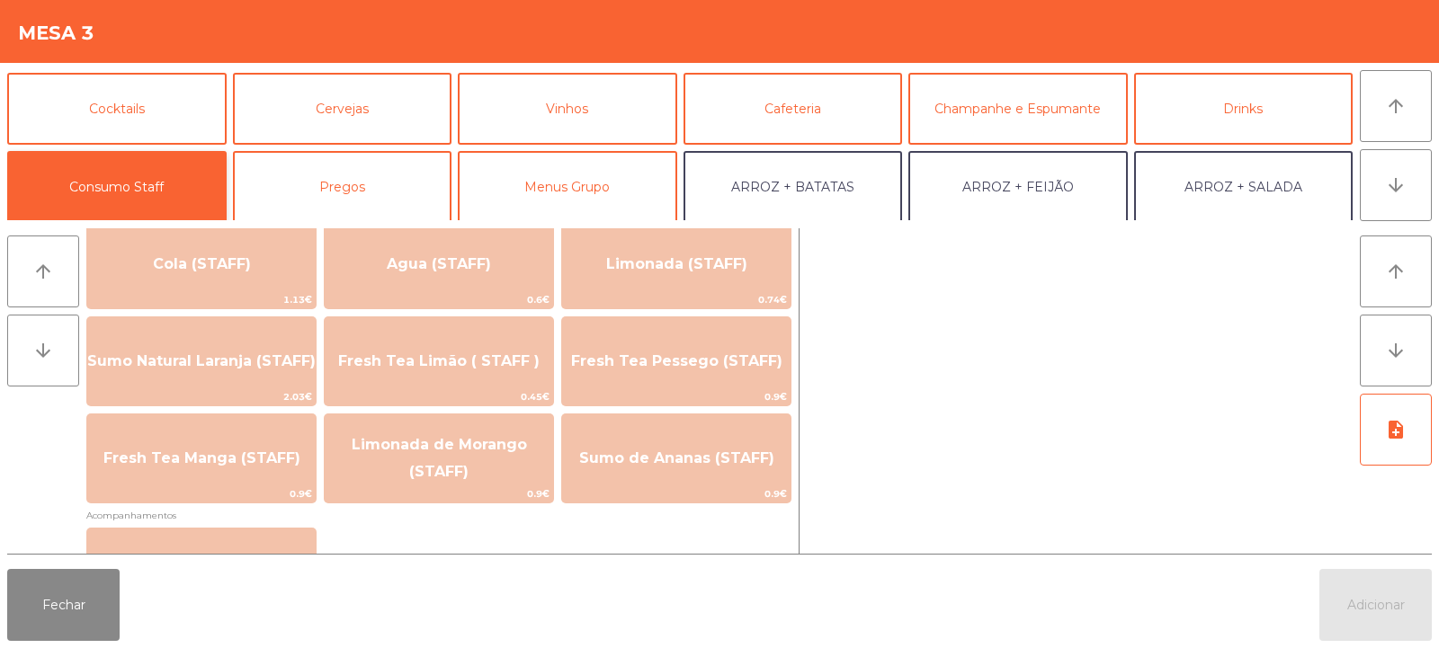
scroll to position [484, 0]
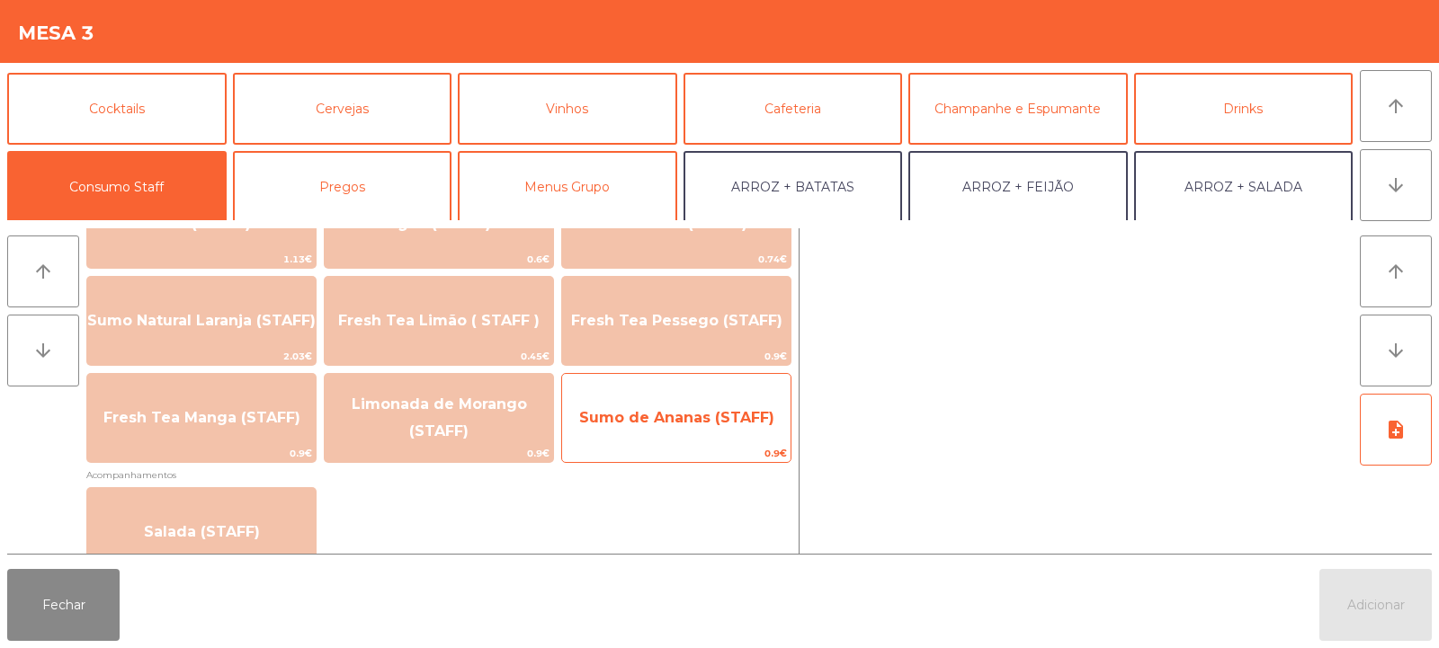
click at [656, 407] on span "Sumo de Ananas (STAFF)" at bounding box center [676, 418] width 228 height 49
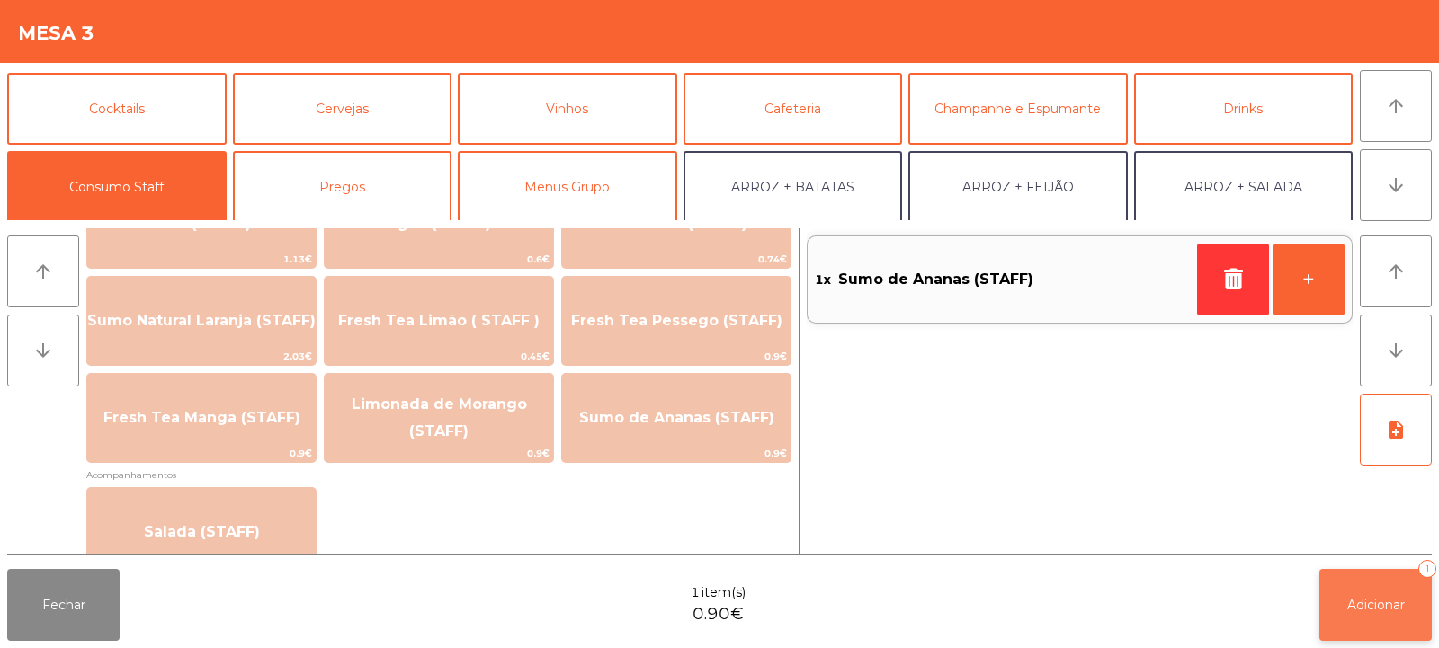
click at [1363, 626] on button "Adicionar 1" at bounding box center [1375, 605] width 112 height 72
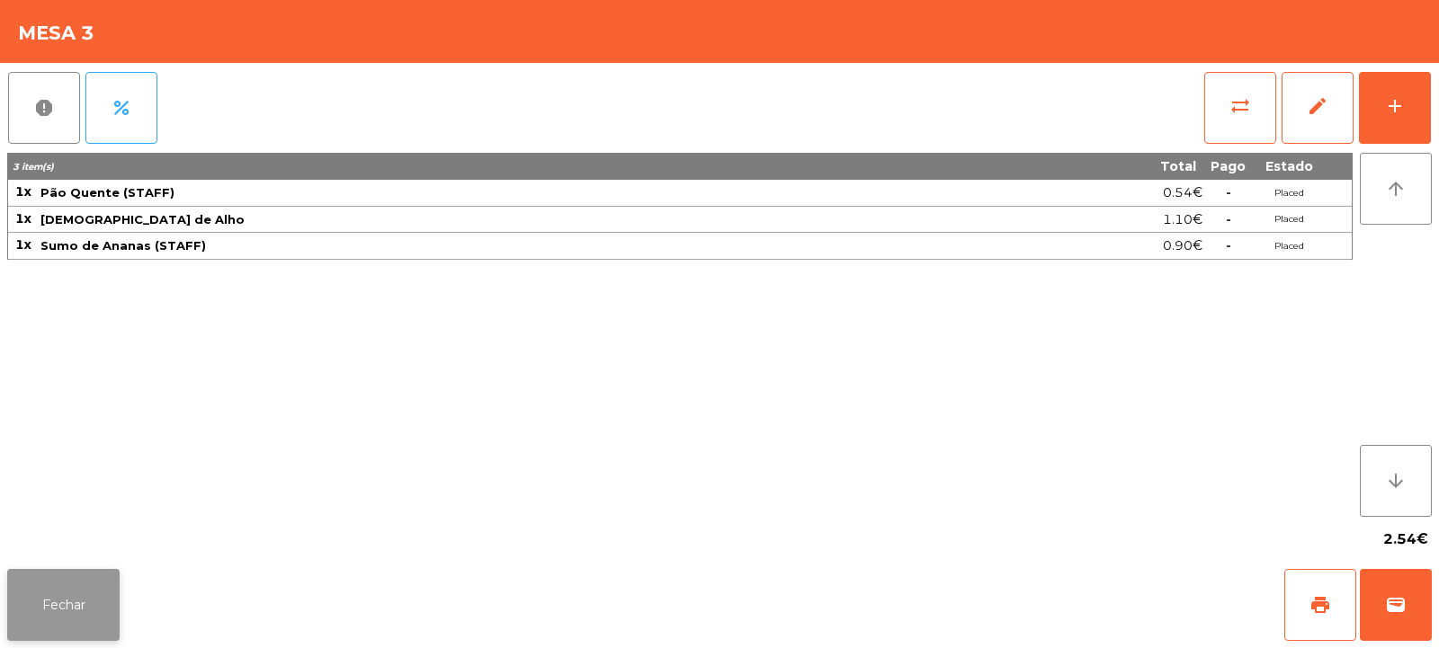
click at [68, 592] on button "Fechar" at bounding box center [63, 605] width 112 height 72
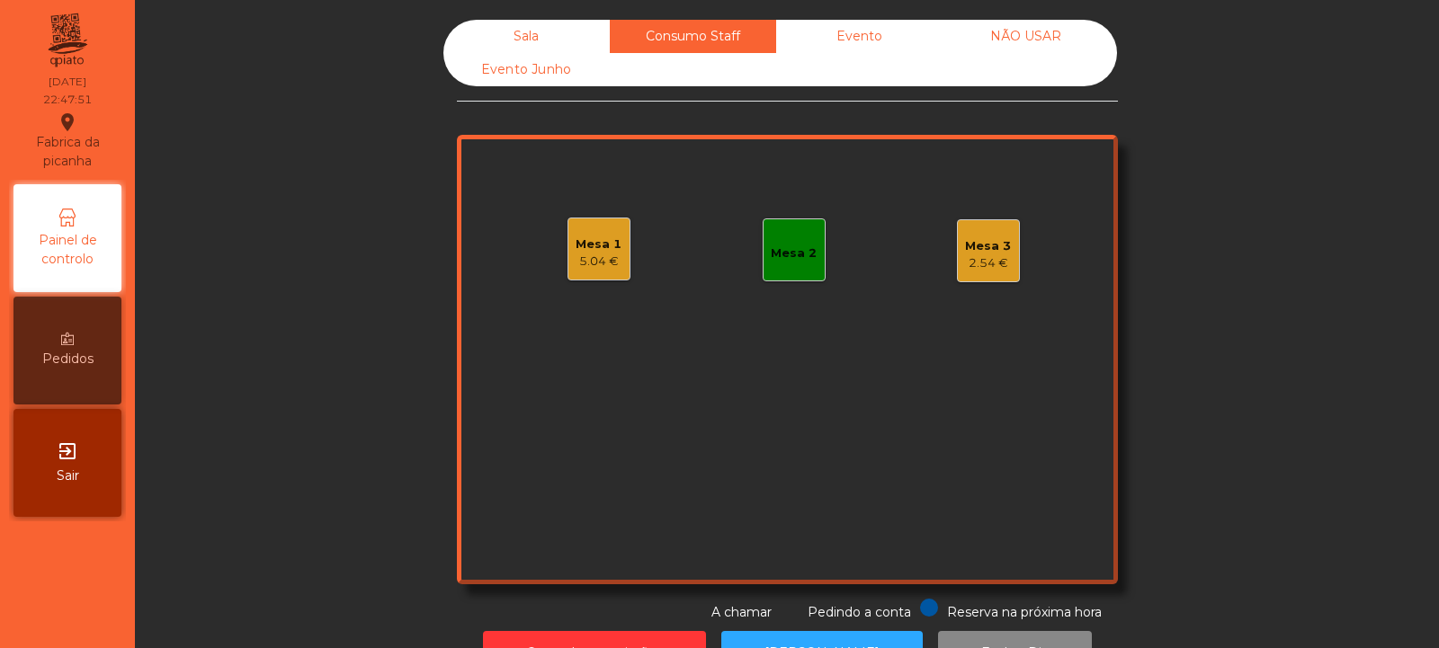
click at [559, 32] on div "Sala" at bounding box center [526, 36] width 166 height 33
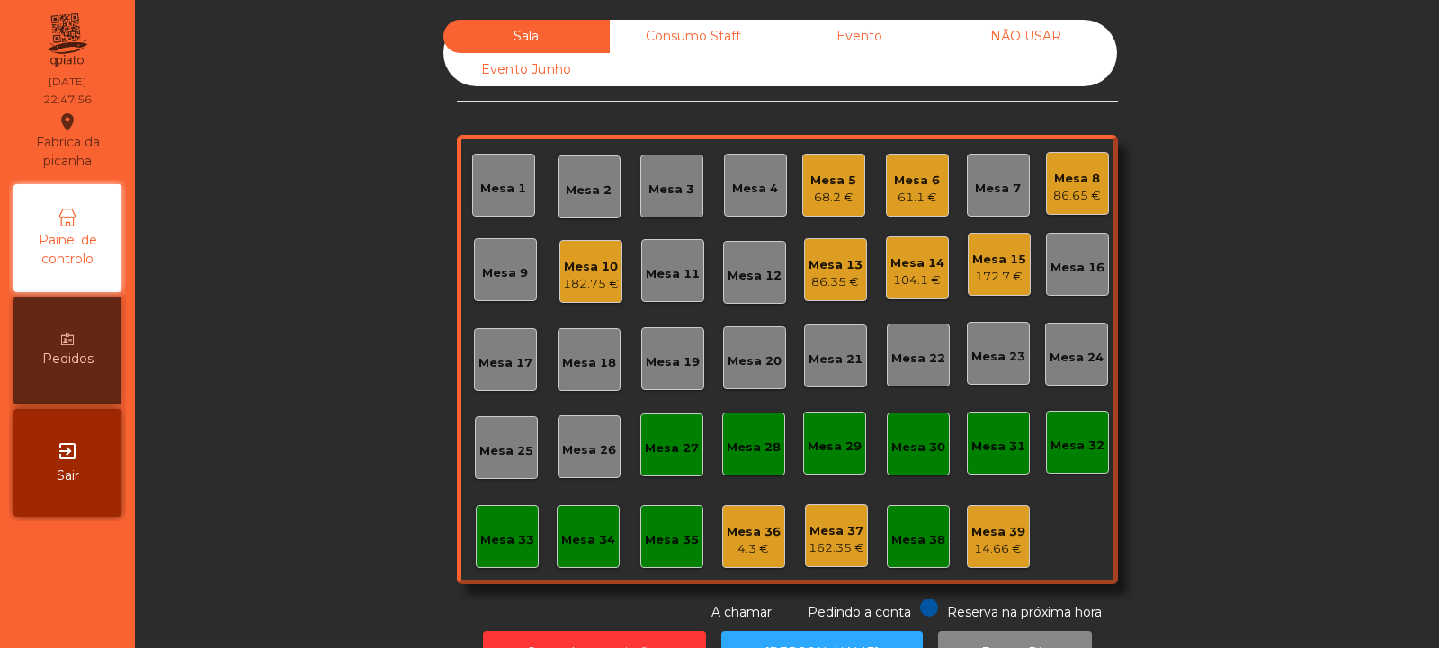
click at [678, 31] on div "Consumo Staff" at bounding box center [693, 36] width 166 height 33
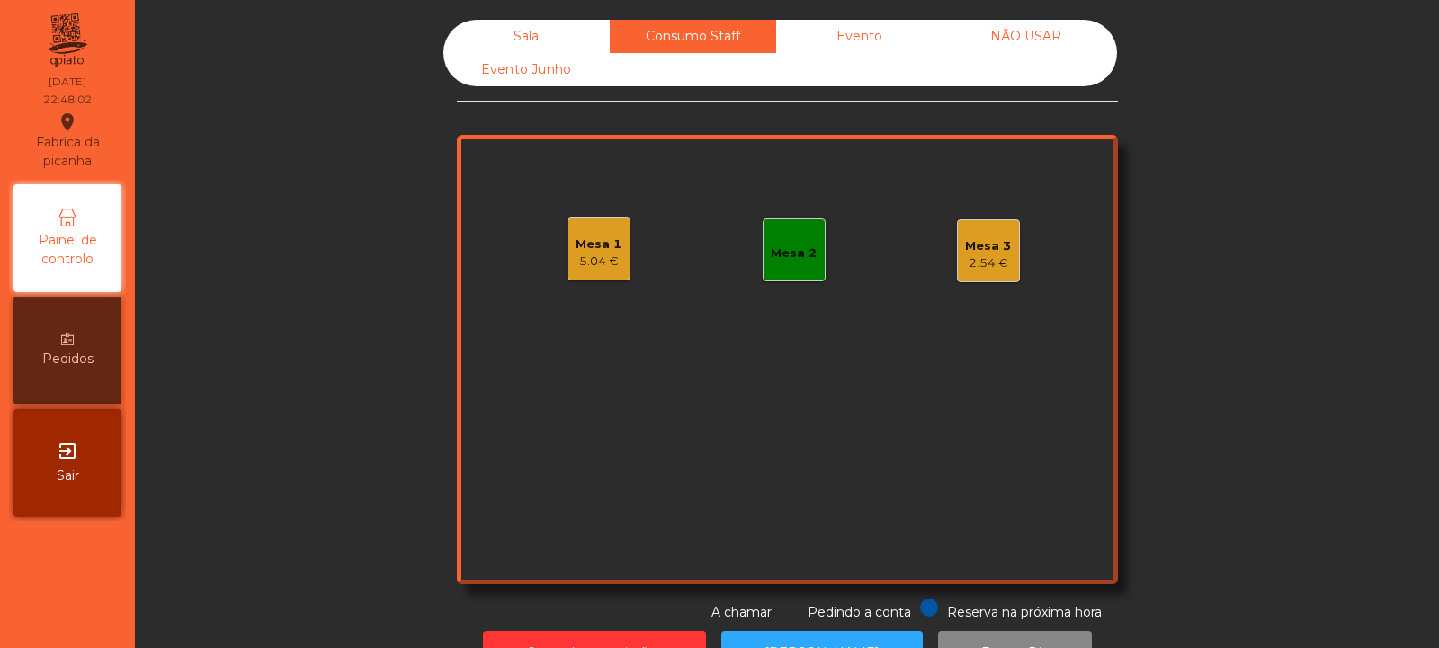
click at [532, 41] on div "Sala" at bounding box center [526, 36] width 166 height 33
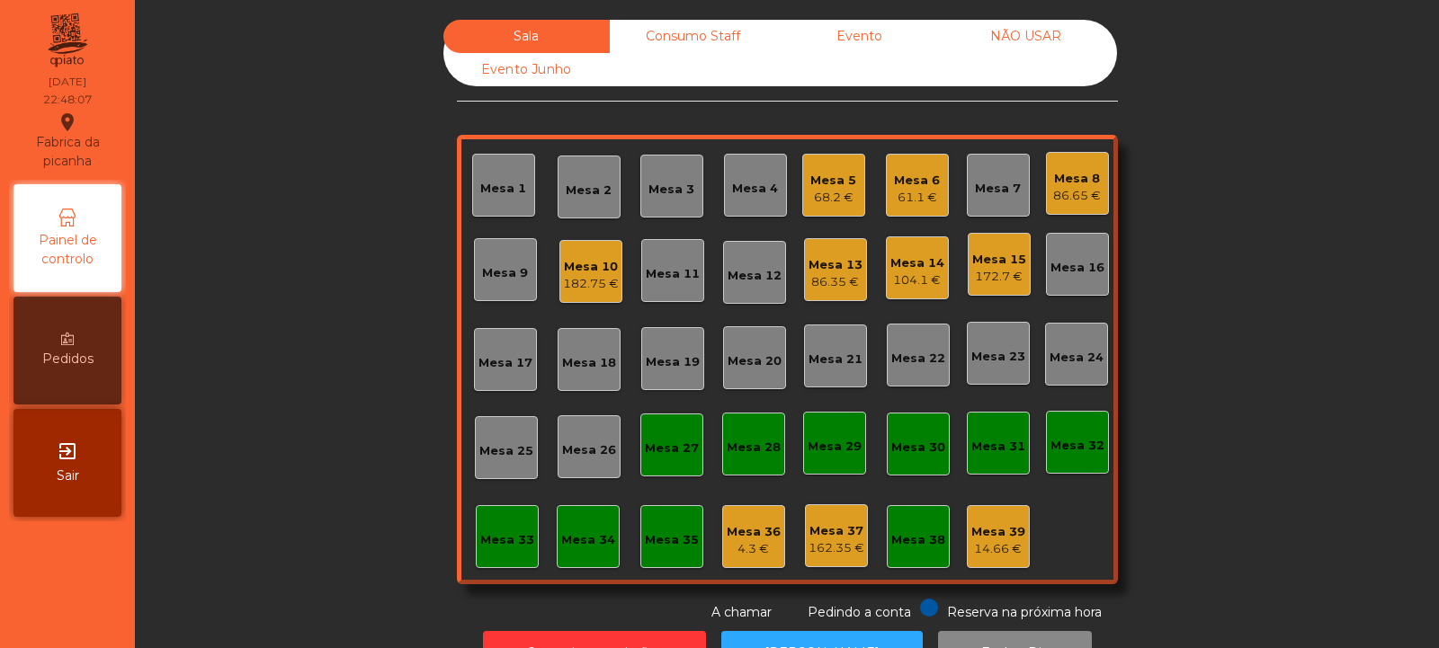
click at [708, 37] on div "Consumo Staff" at bounding box center [693, 36] width 166 height 33
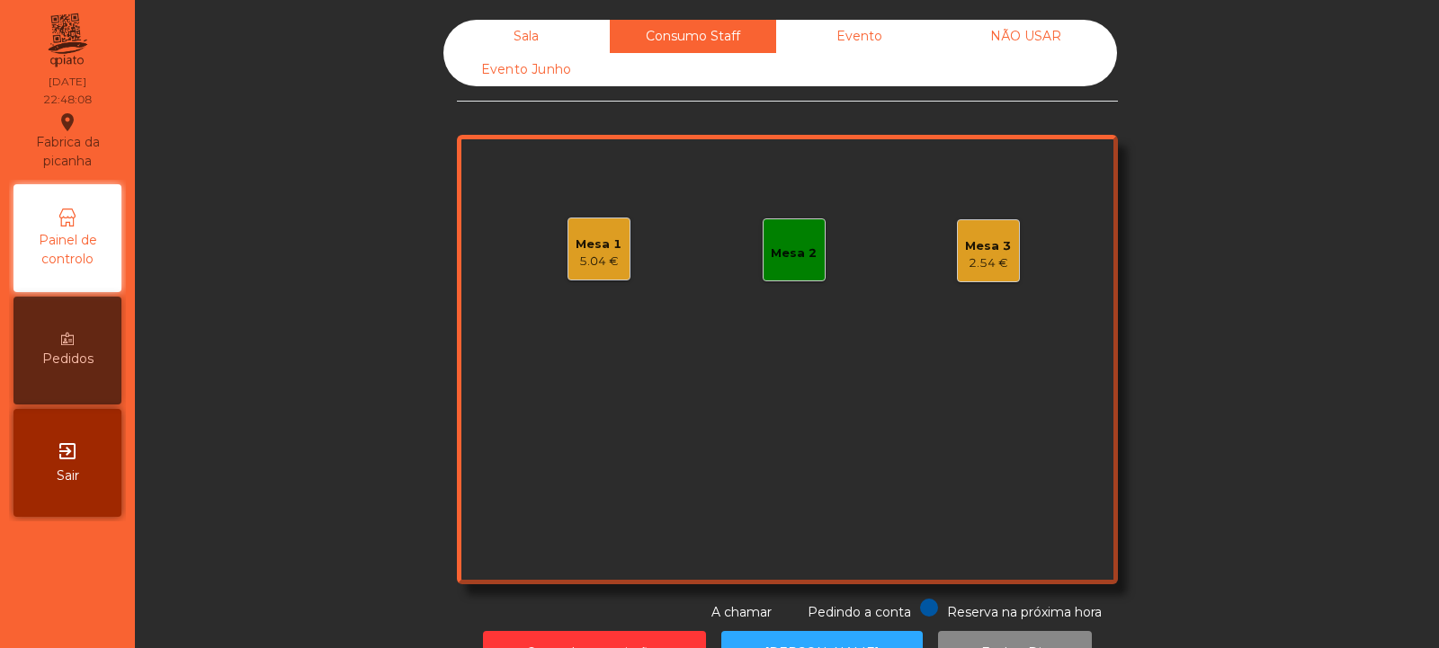
click at [987, 253] on div "Mesa 3" at bounding box center [988, 246] width 46 height 18
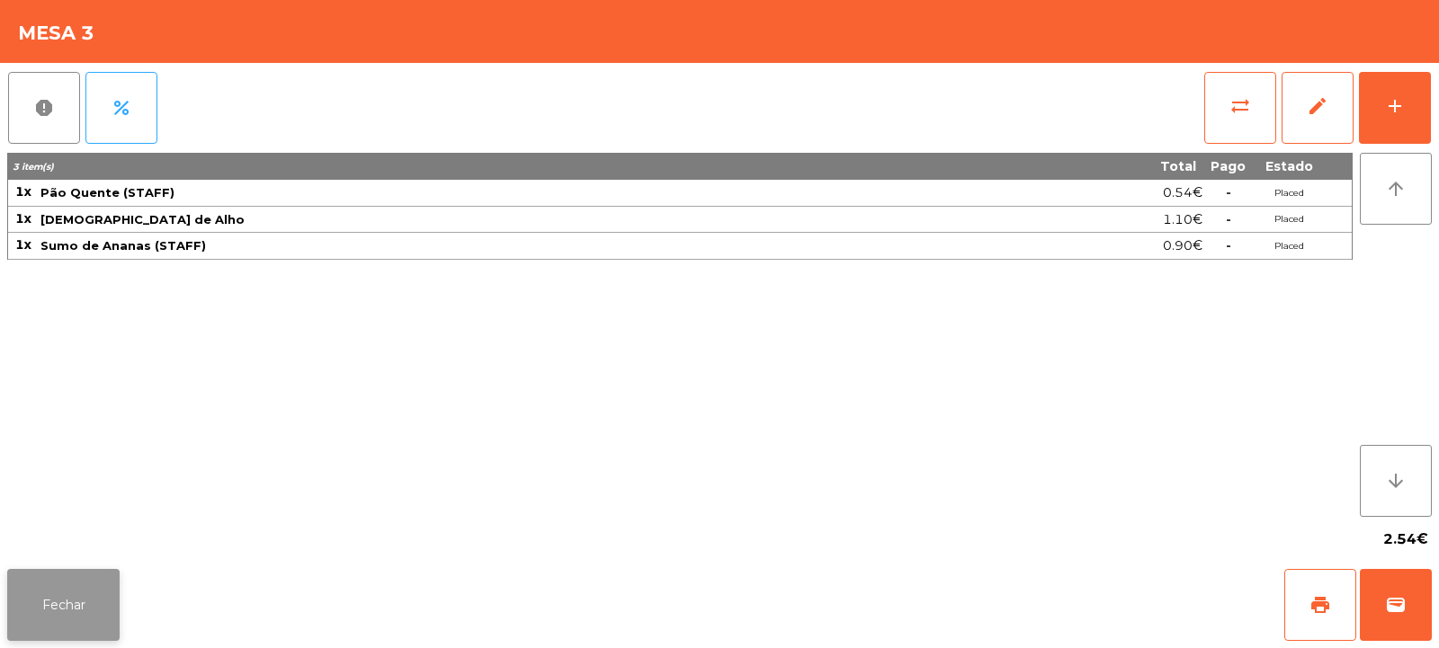
click at [99, 593] on button "Fechar" at bounding box center [63, 605] width 112 height 72
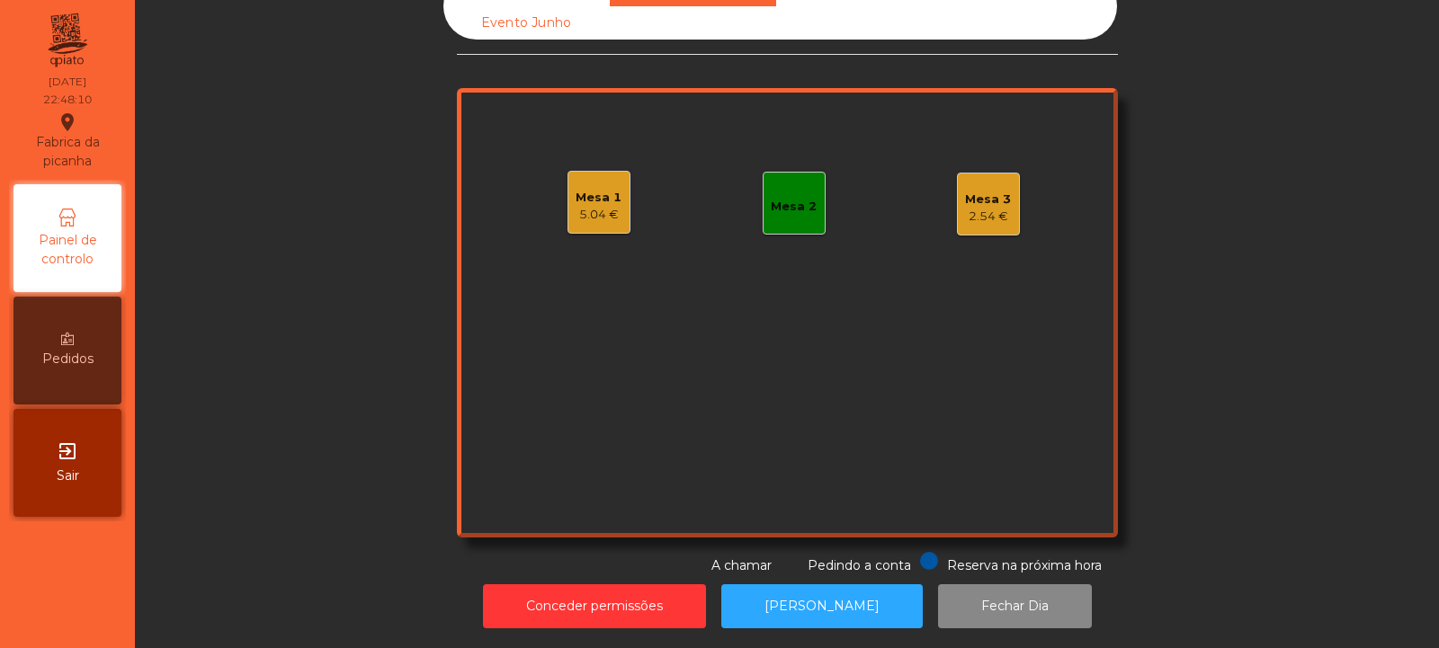
scroll to position [0, 0]
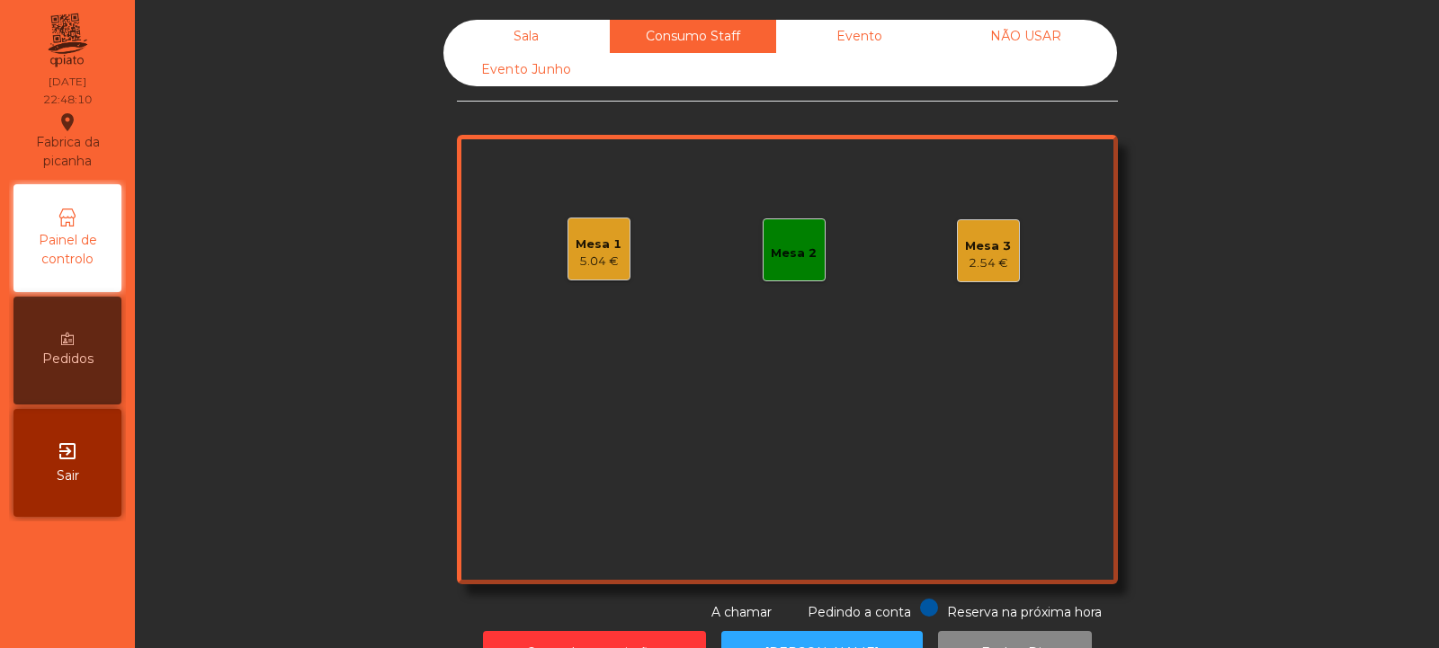
click at [531, 29] on div "Sala" at bounding box center [526, 36] width 166 height 33
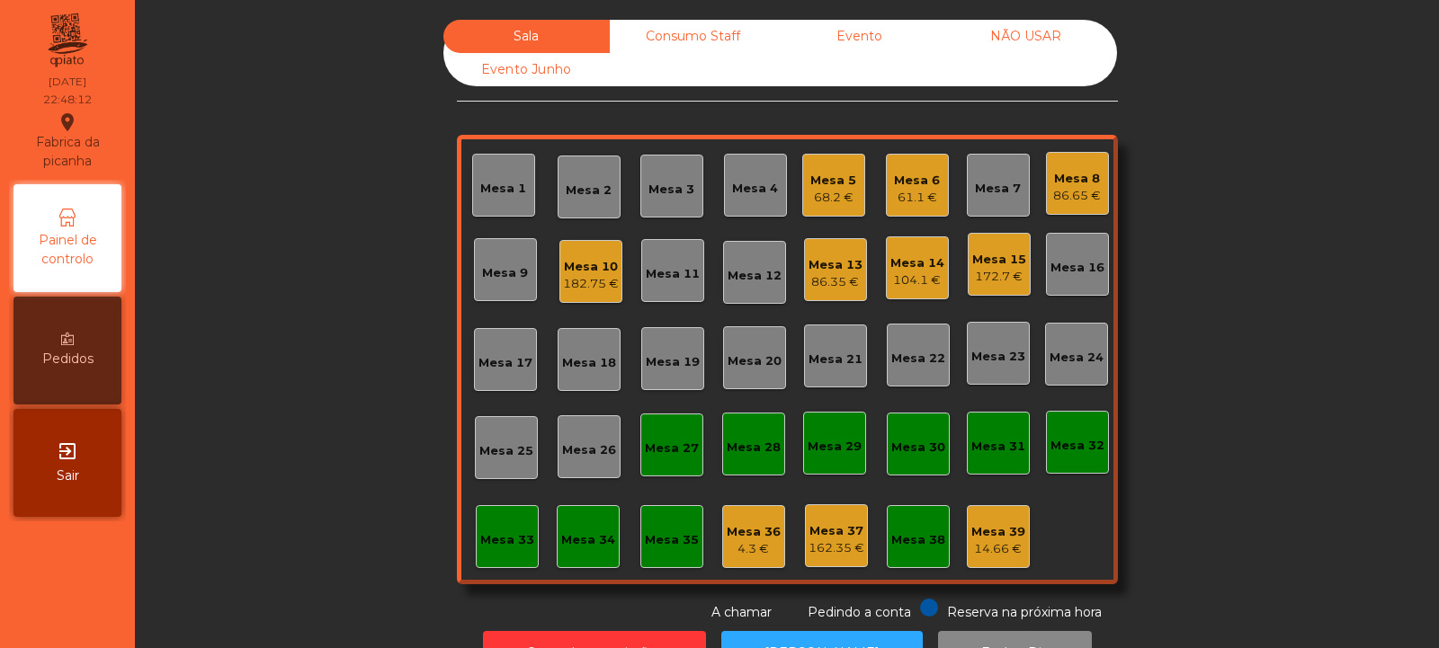
click at [980, 282] on div "172.7 €" at bounding box center [999, 277] width 54 height 18
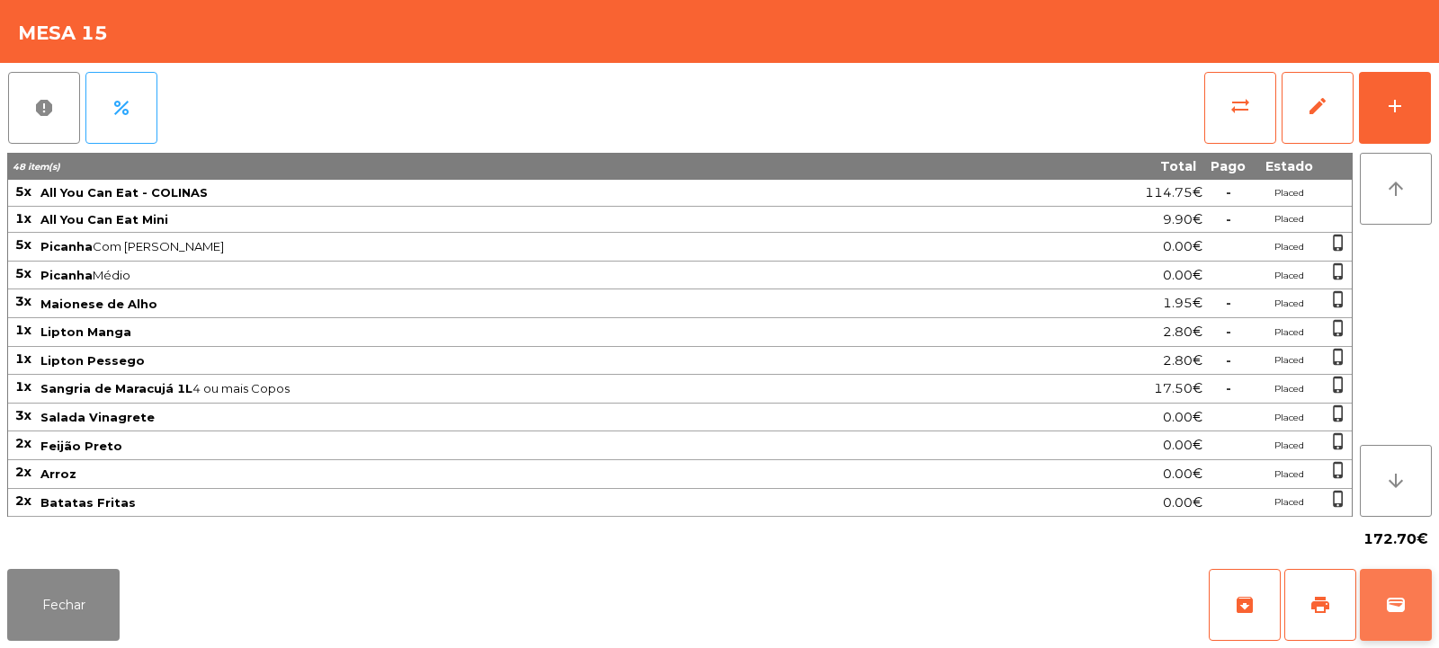
click at [1405, 623] on button "wallet" at bounding box center [1396, 605] width 72 height 72
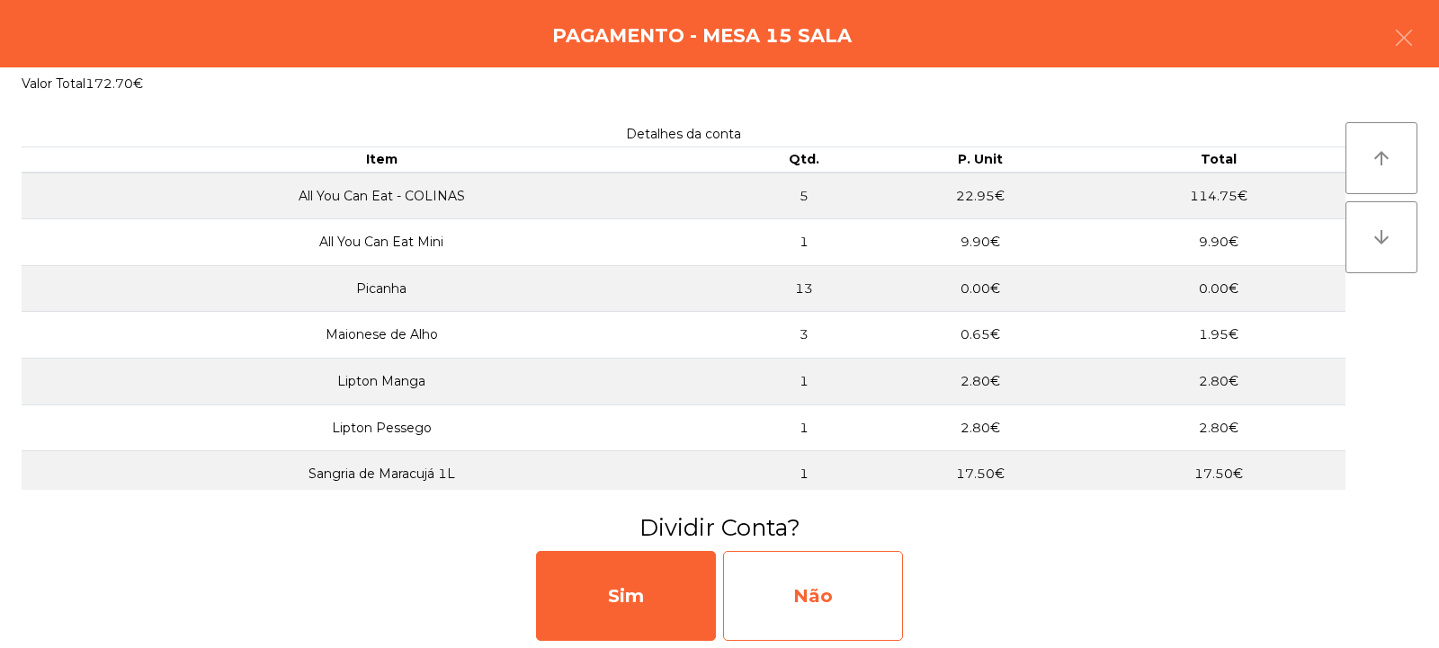
click at [791, 590] on div "Não" at bounding box center [813, 596] width 180 height 90
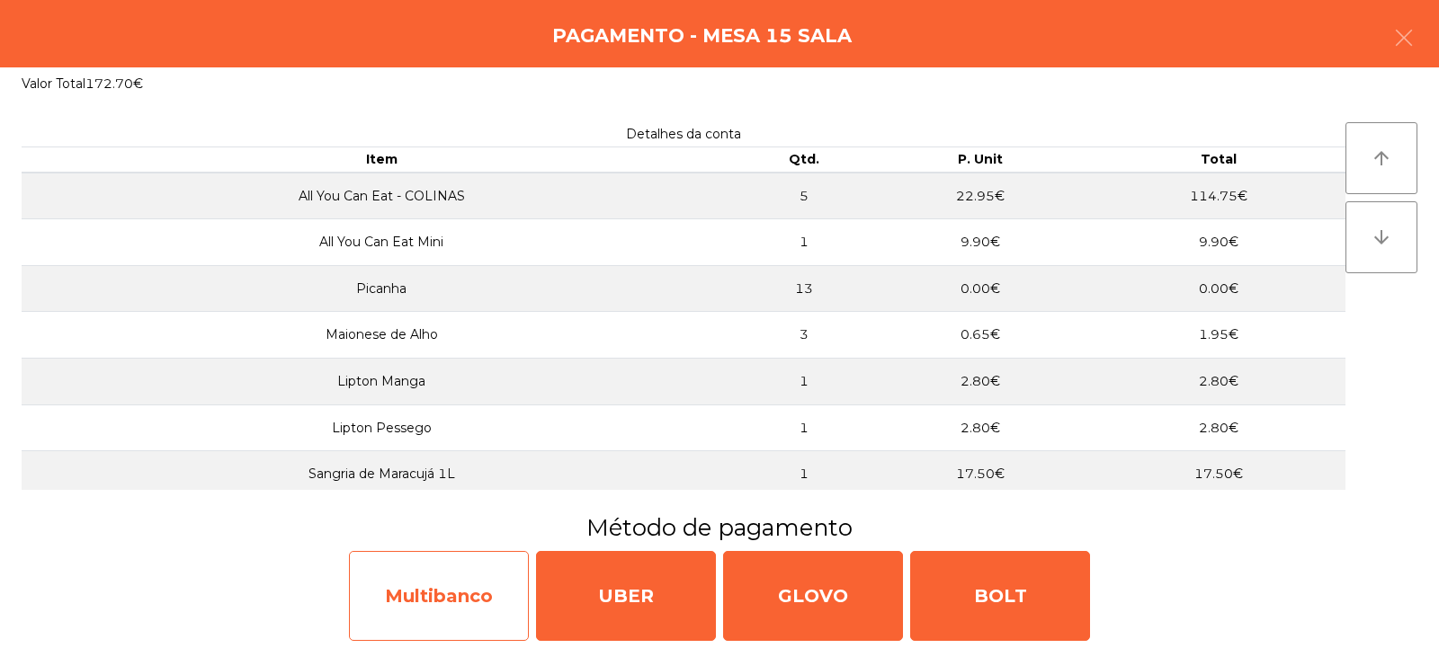
click at [442, 598] on div "Multibanco" at bounding box center [439, 596] width 180 height 90
select select "**"
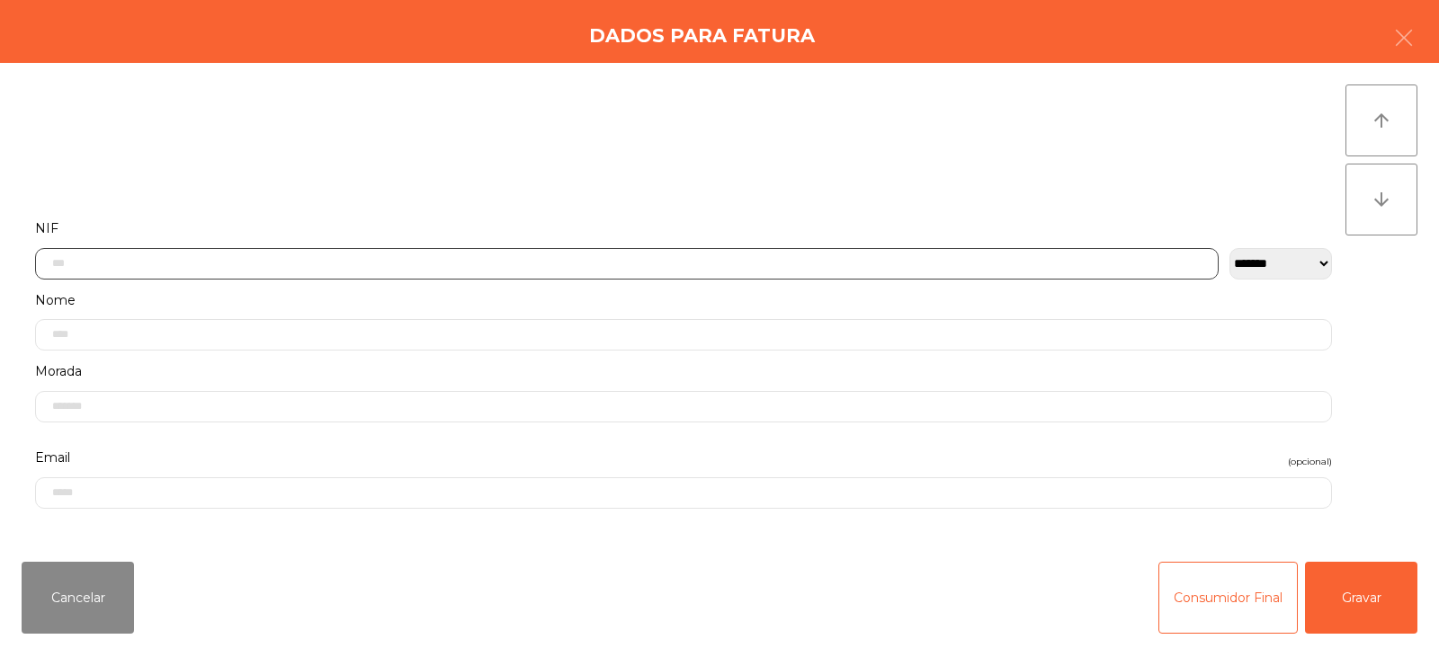
click at [599, 264] on input "text" at bounding box center [627, 263] width 1184 height 31
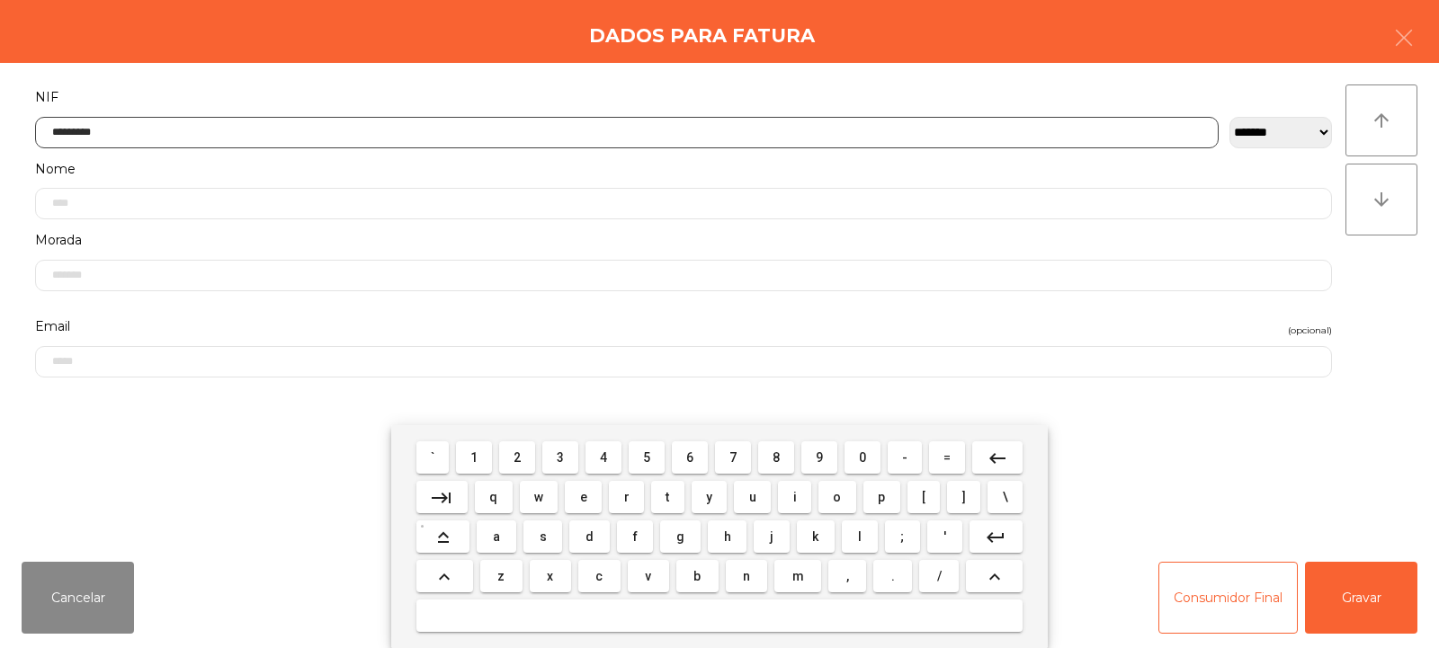
type input "*********"
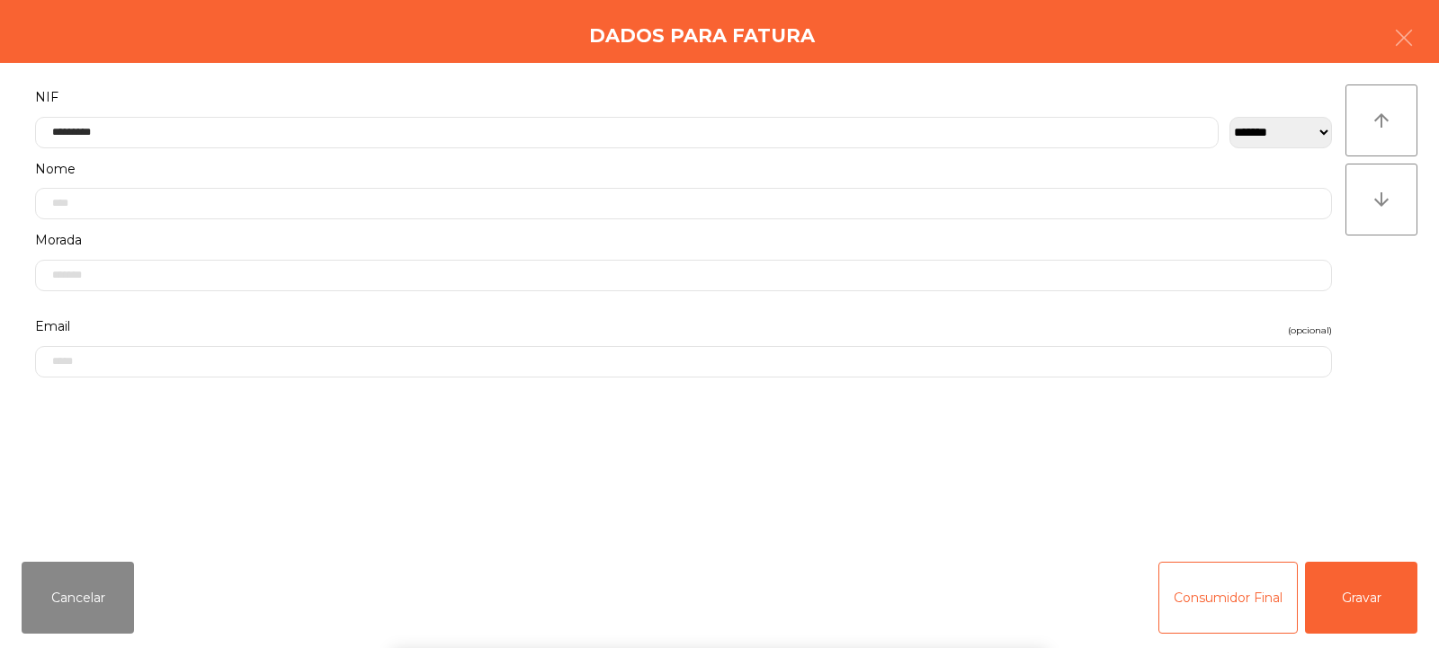
click at [1354, 612] on div "` 1 2 3 4 5 6 7 8 9 0 - = keyboard_backspace keyboard_tab q w e r t y u i o p […" at bounding box center [719, 536] width 1439 height 223
click at [1353, 608] on button "Gravar" at bounding box center [1361, 598] width 112 height 72
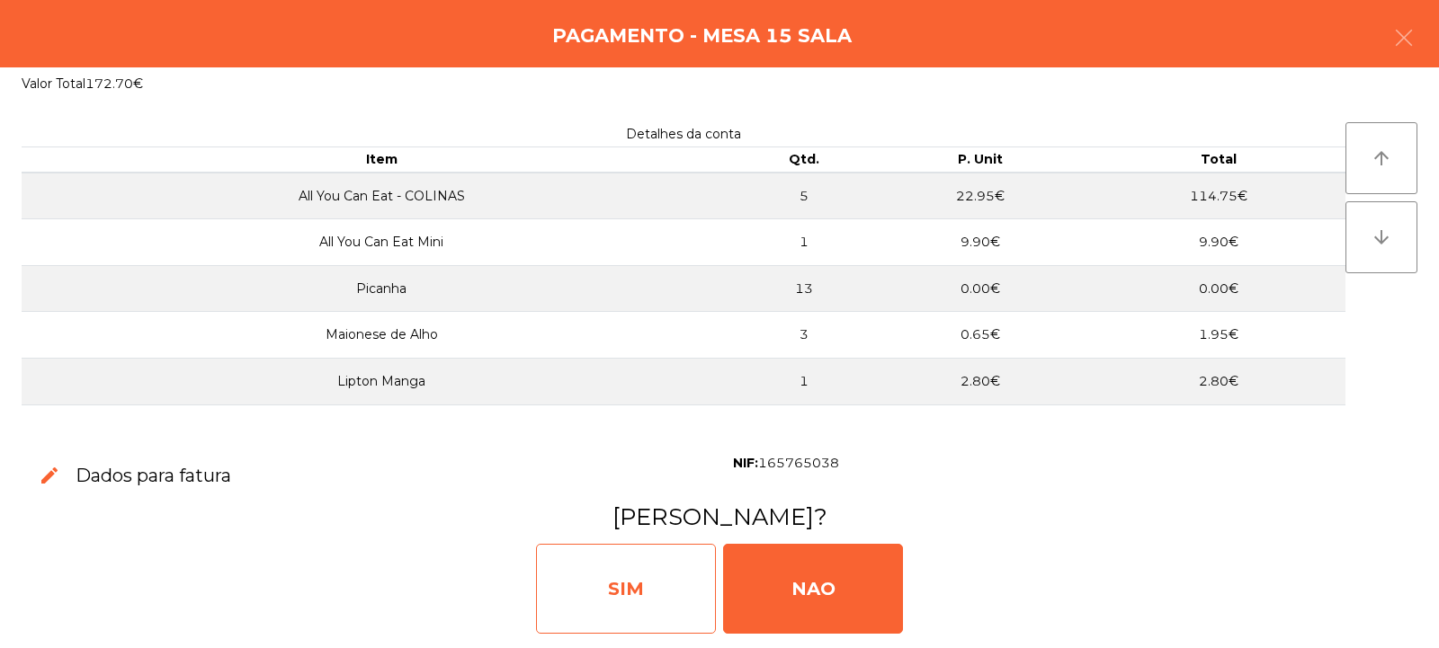
click at [640, 600] on div "SIM" at bounding box center [626, 589] width 180 height 90
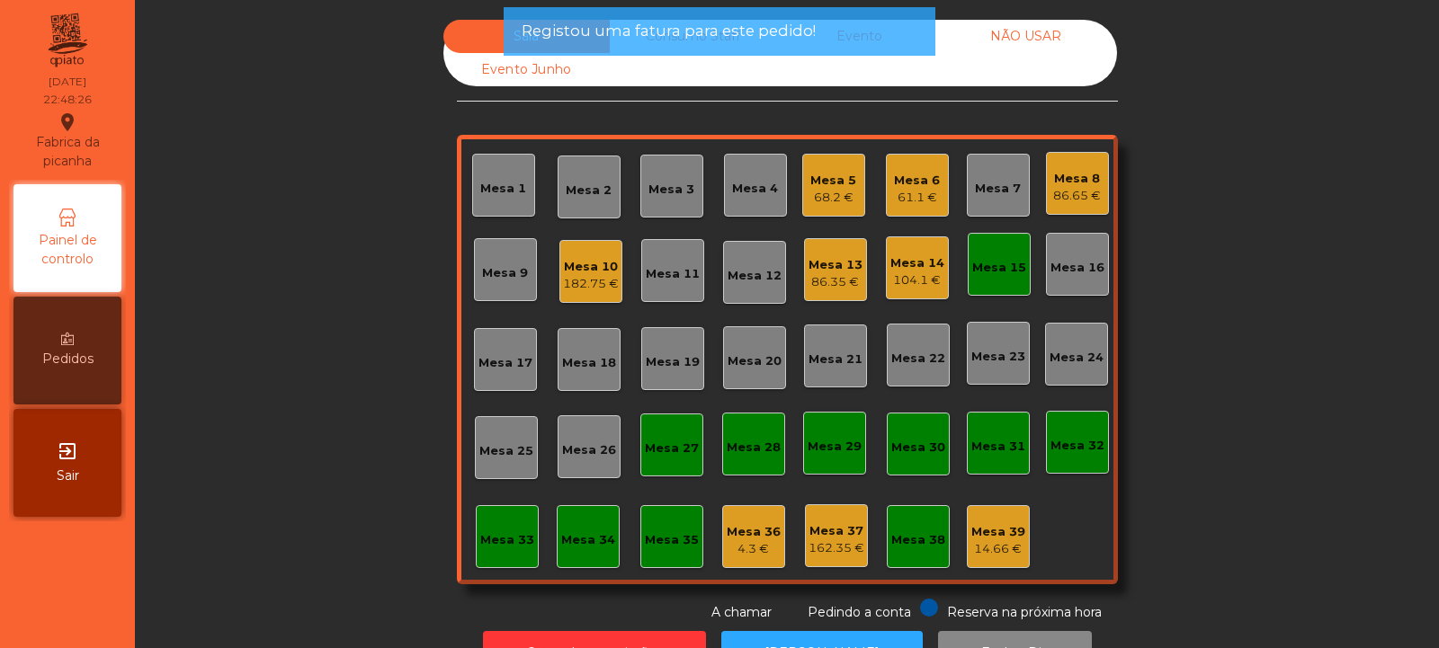
click at [1004, 255] on div "Mesa 15" at bounding box center [999, 264] width 54 height 25
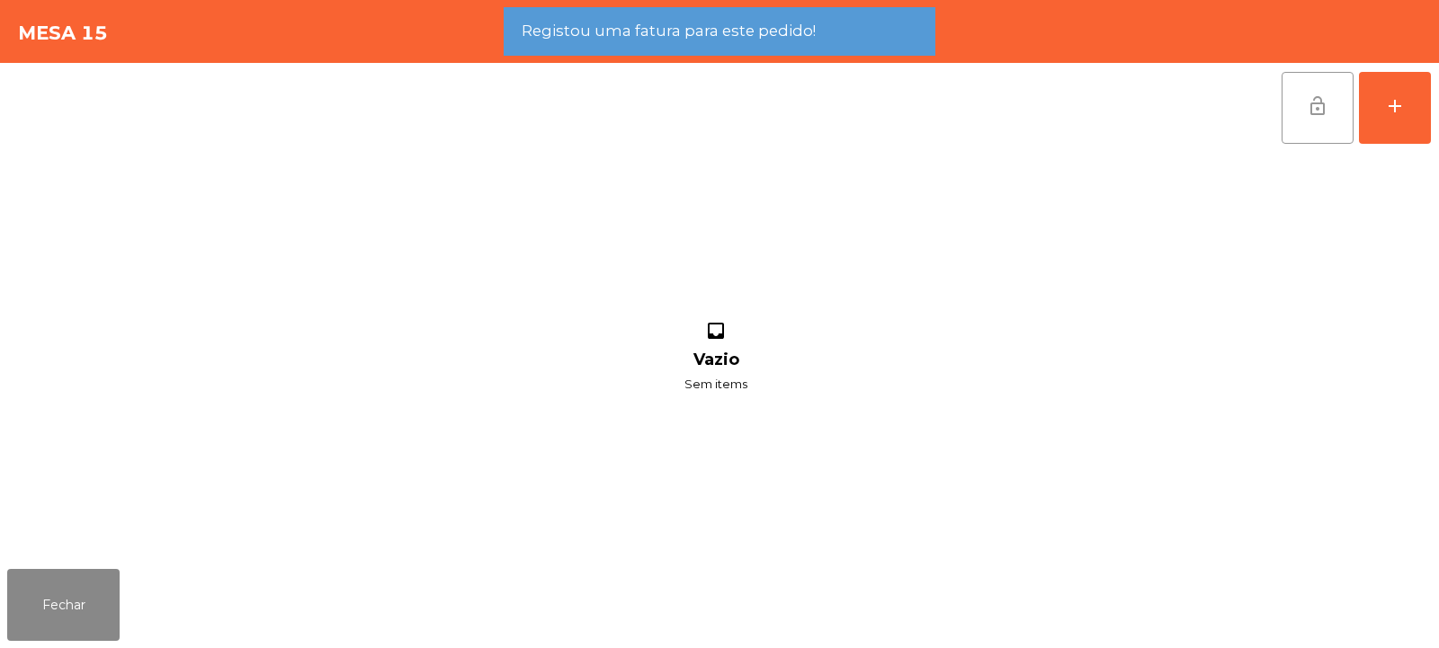
click at [1328, 121] on button "lock_open" at bounding box center [1318, 108] width 72 height 72
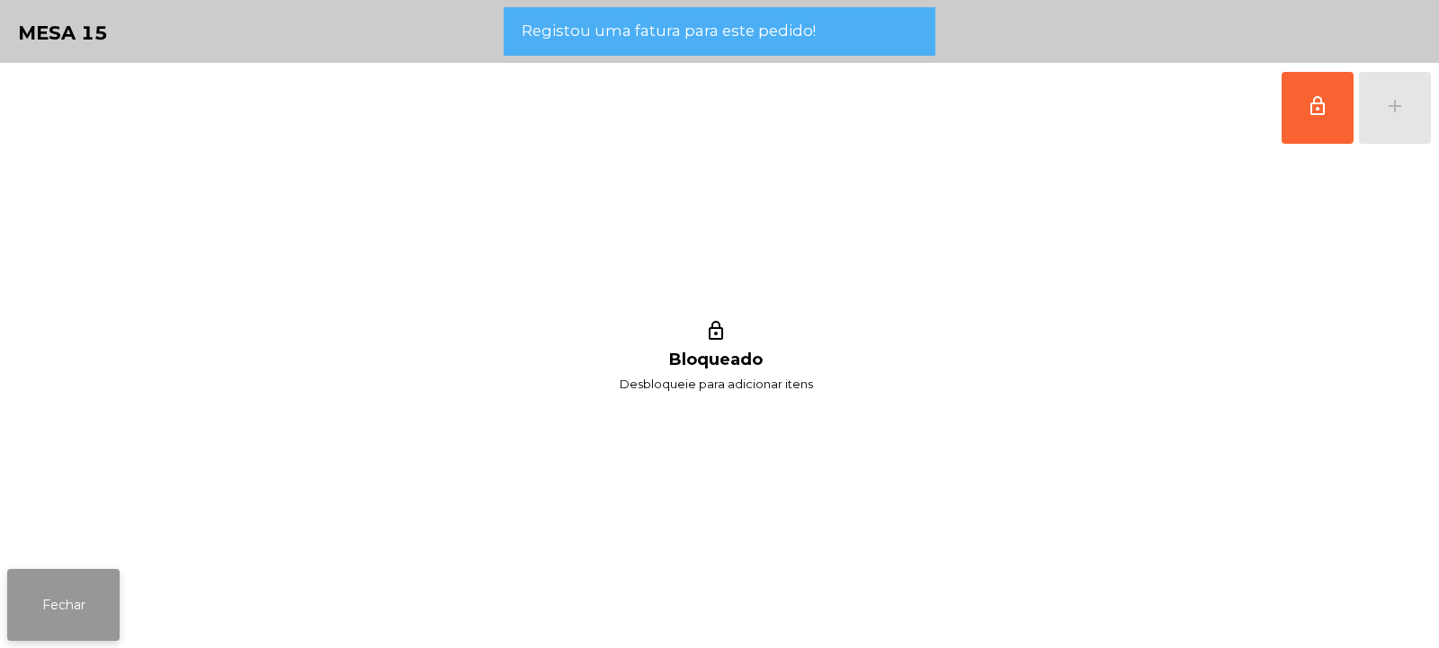
click at [38, 614] on button "Fechar" at bounding box center [63, 605] width 112 height 72
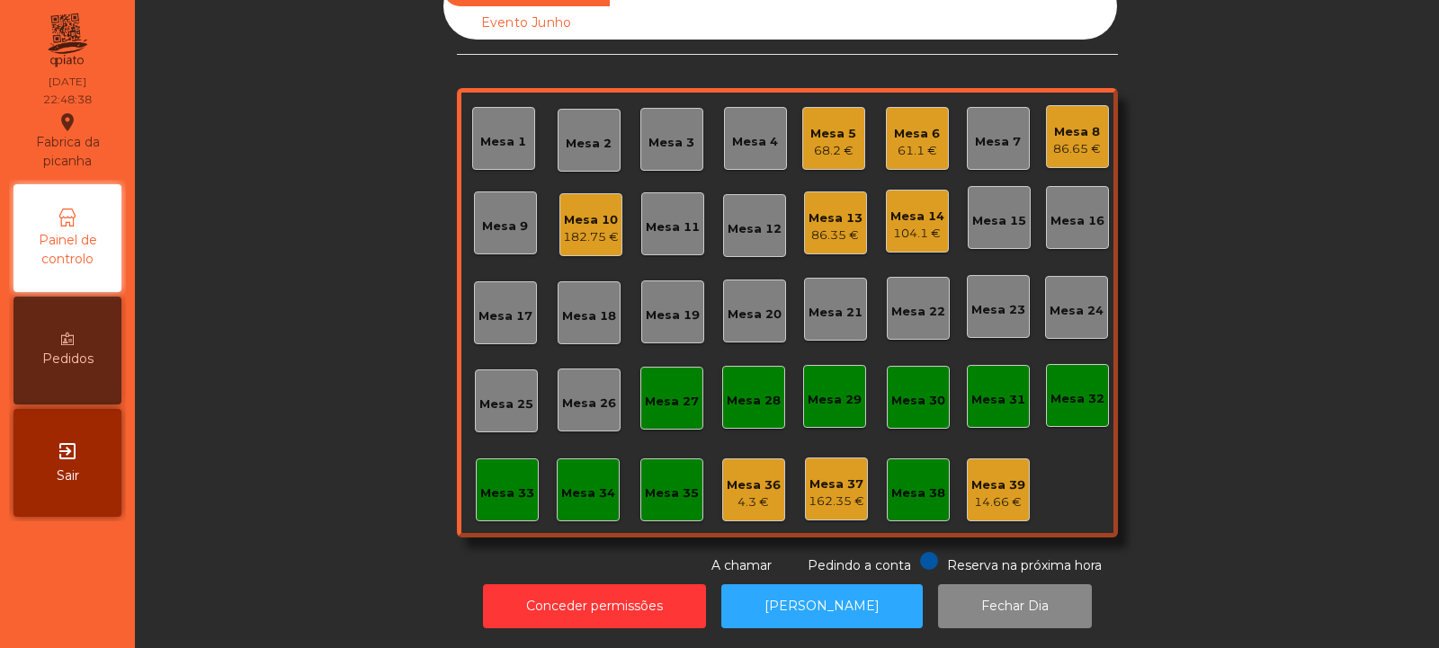
scroll to position [0, 0]
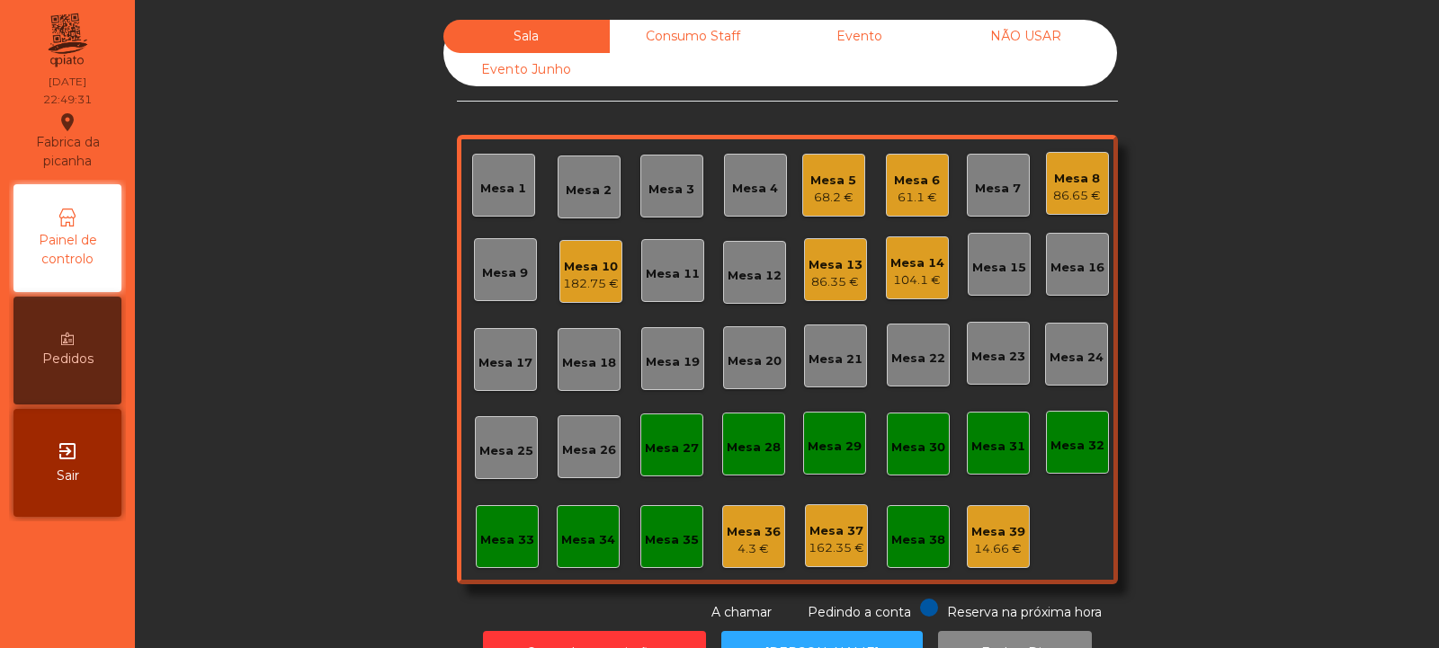
click at [605, 279] on div "182.75 €" at bounding box center [591, 284] width 56 height 18
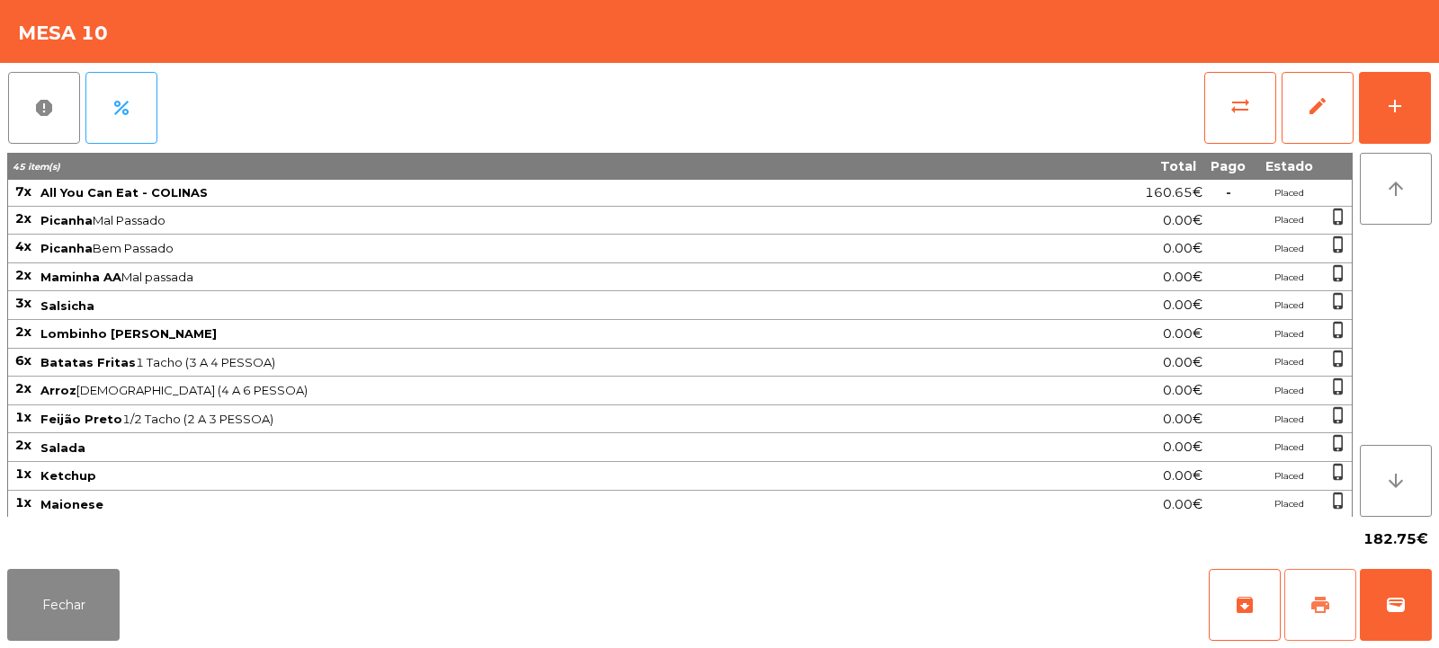
click at [1347, 596] on button "print" at bounding box center [1320, 605] width 72 height 72
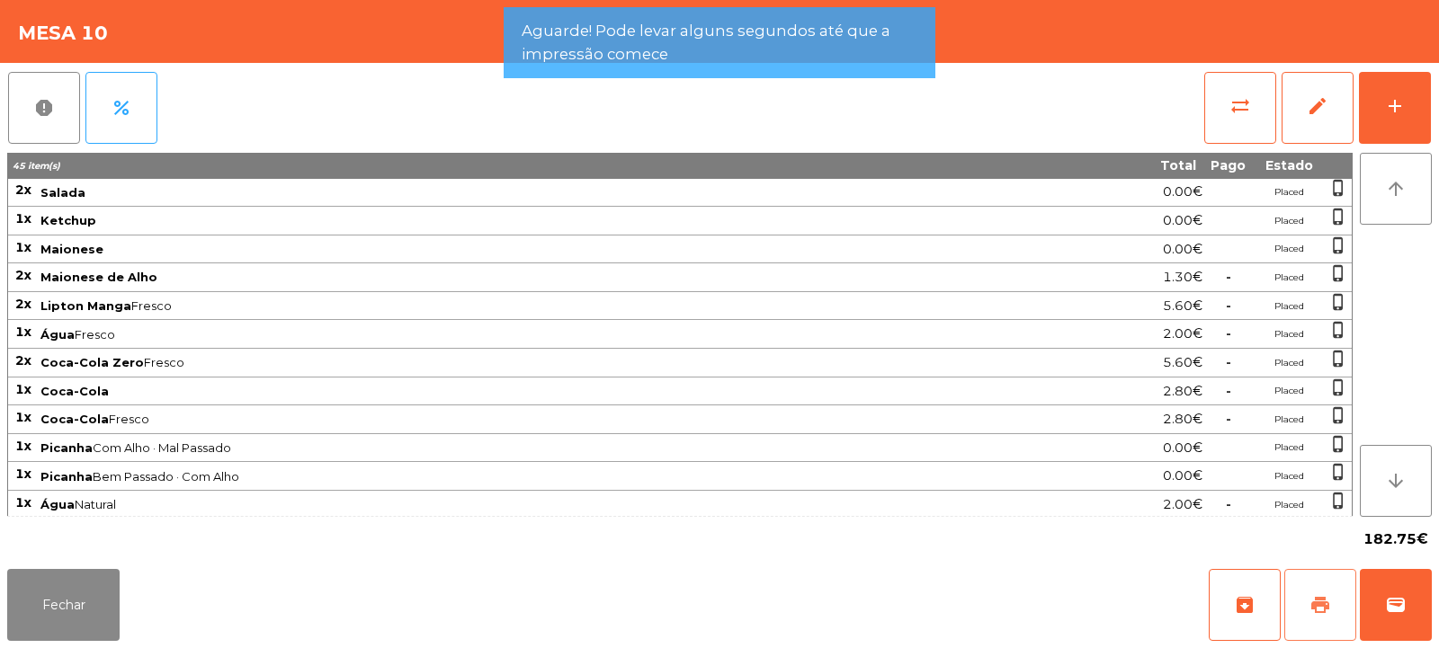
scroll to position [258, 0]
click at [84, 602] on button "Fechar" at bounding box center [63, 605] width 112 height 72
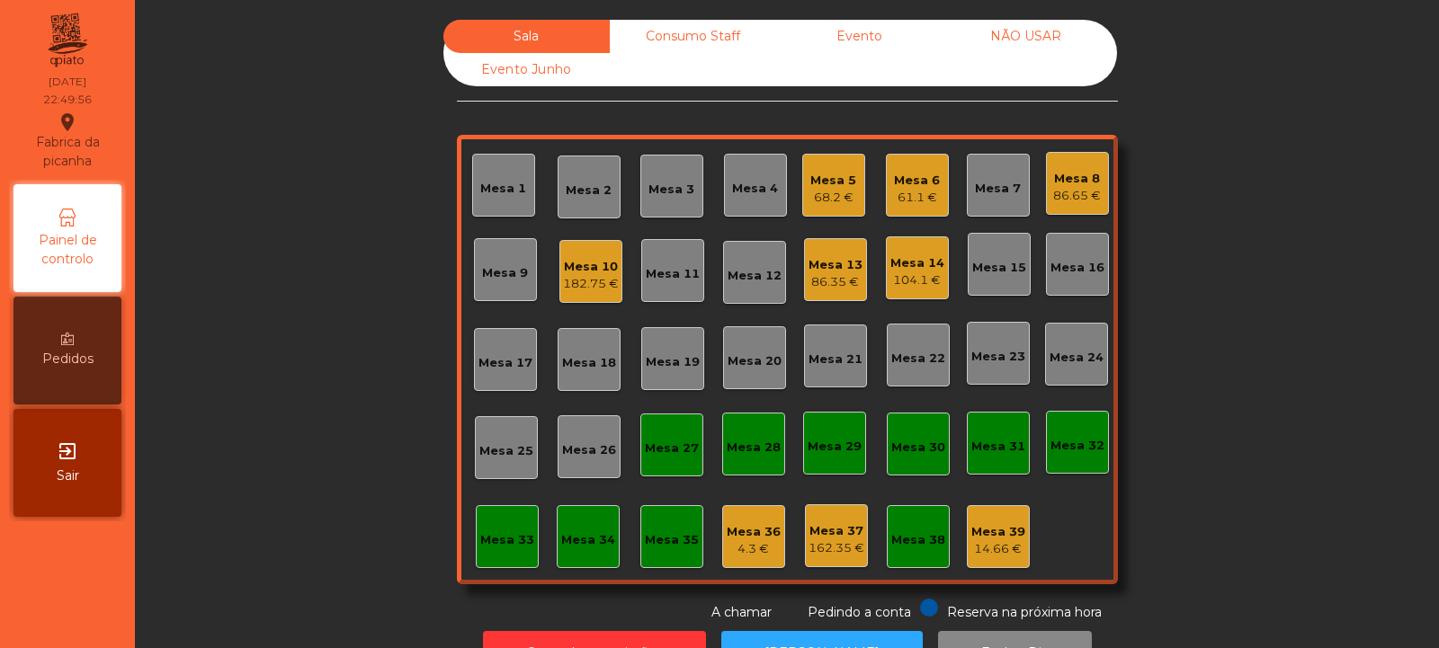
click at [591, 293] on div "Mesa 10 182.75 €" at bounding box center [590, 271] width 63 height 63
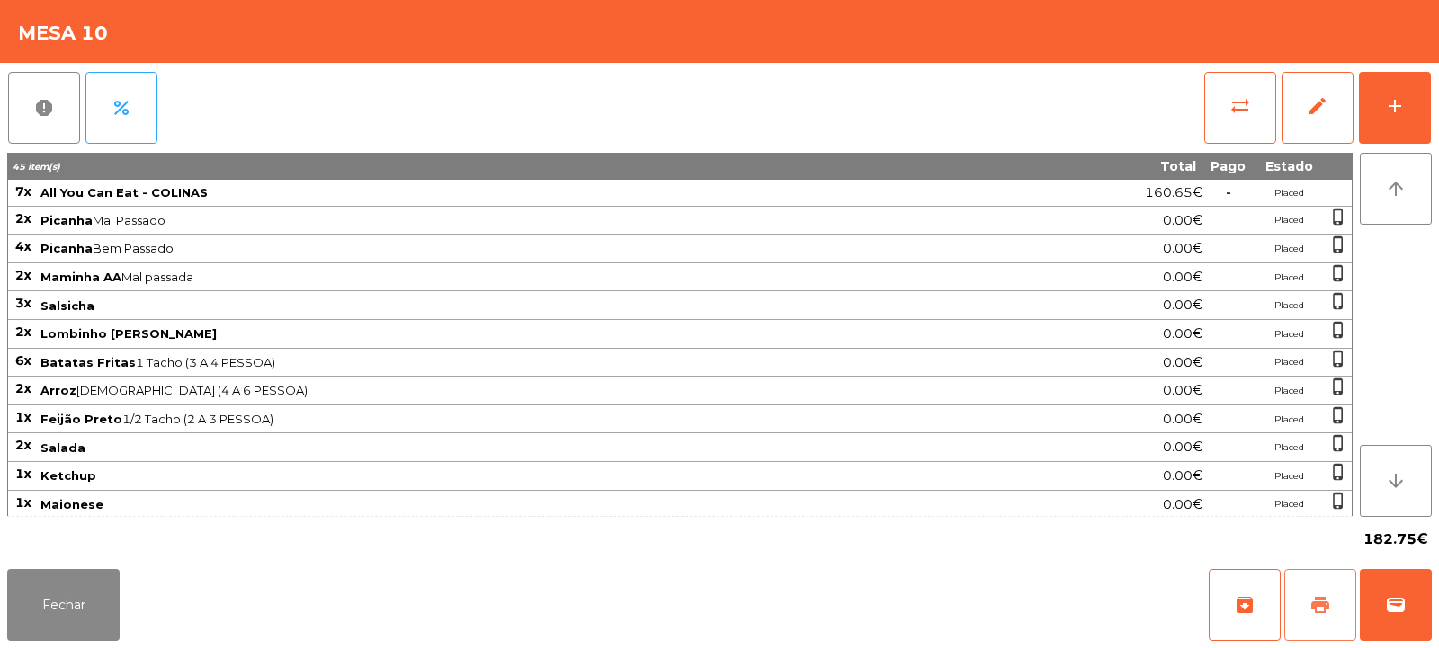
click at [1343, 580] on button "print" at bounding box center [1320, 605] width 72 height 72
click at [1411, 603] on button "wallet" at bounding box center [1396, 605] width 72 height 72
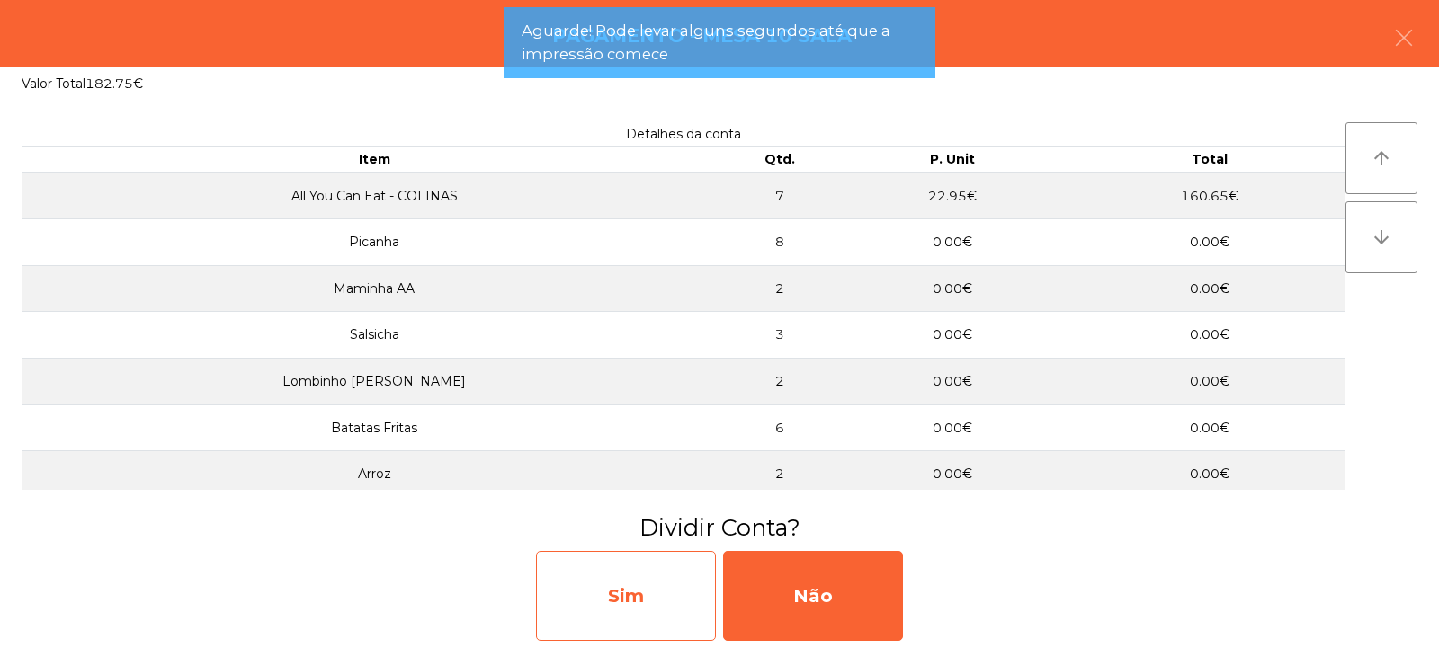
click at [661, 593] on div "Sim" at bounding box center [626, 596] width 180 height 90
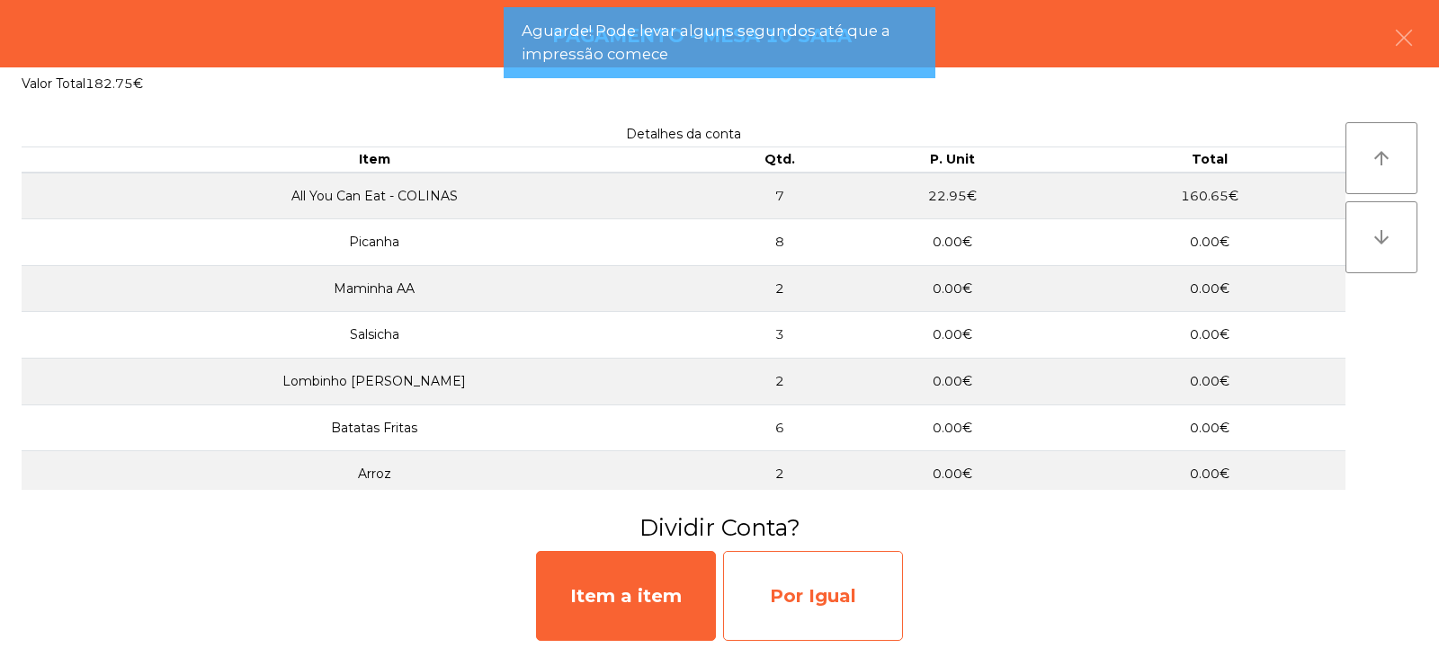
click at [795, 581] on div "Por Igual" at bounding box center [813, 596] width 180 height 90
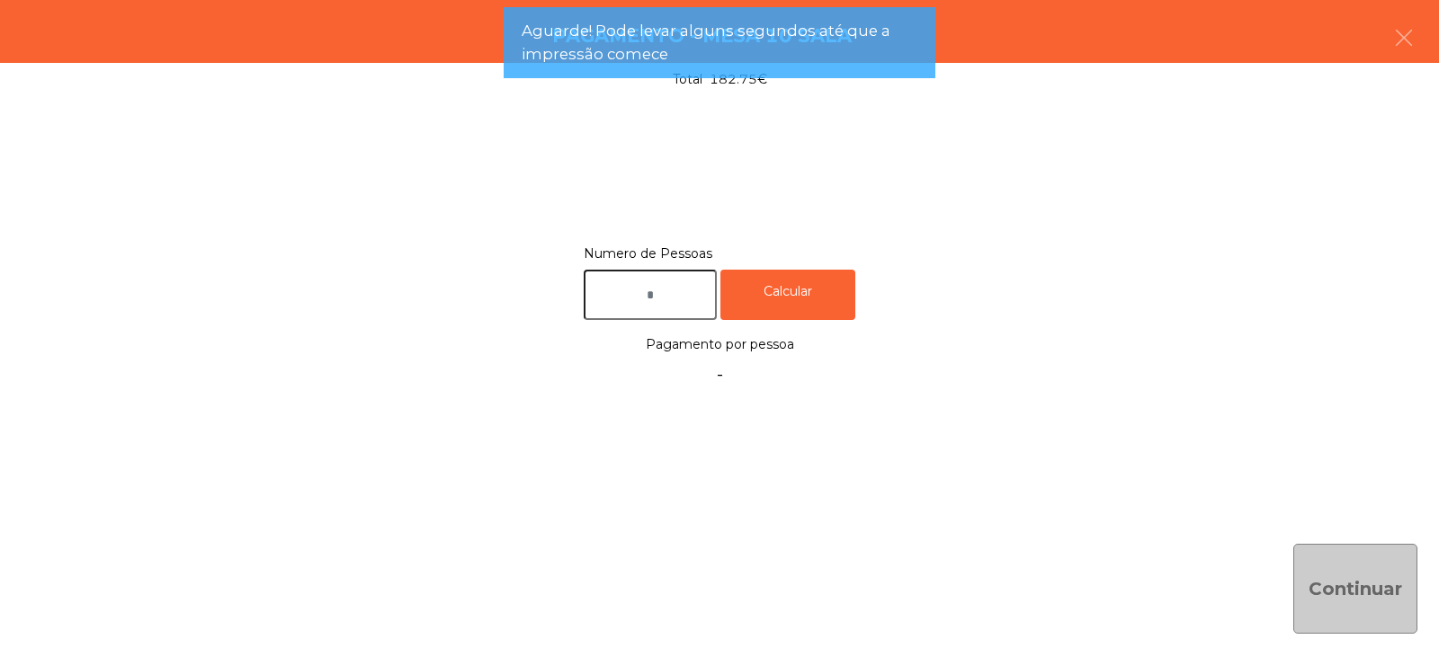
click at [685, 287] on input "text" at bounding box center [650, 295] width 133 height 51
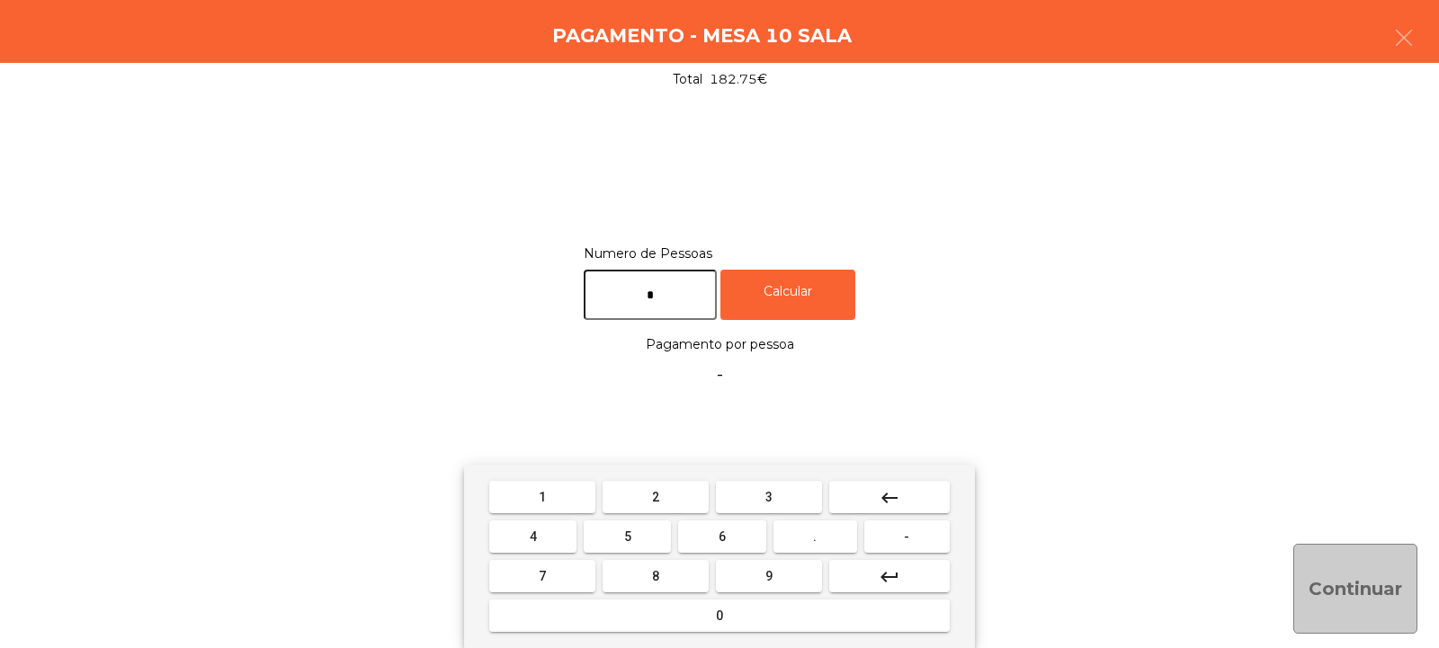
type input "*"
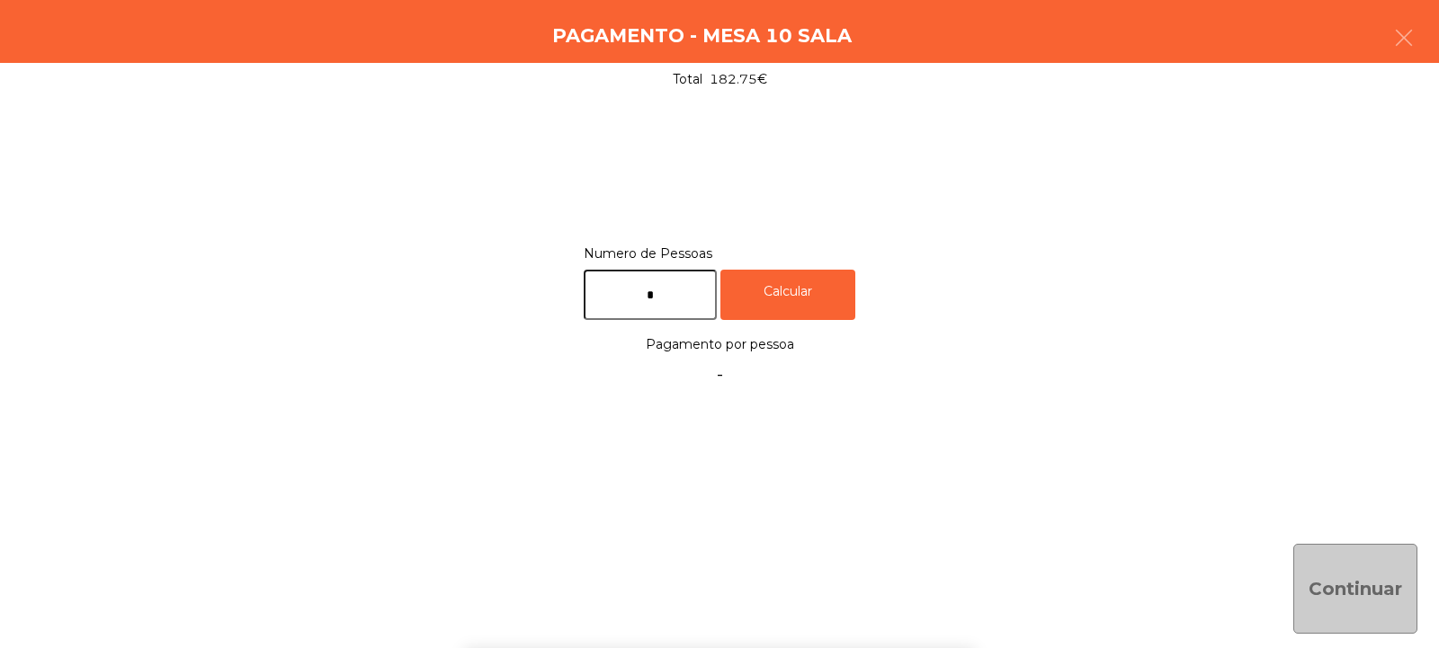
click at [1080, 286] on div "Numero de Pessoas * Calcular Pagamento por pessoa -" at bounding box center [720, 316] width 1396 height 149
click at [691, 302] on input "*" at bounding box center [650, 295] width 133 height 51
click at [821, 294] on div "Calcular" at bounding box center [787, 295] width 135 height 51
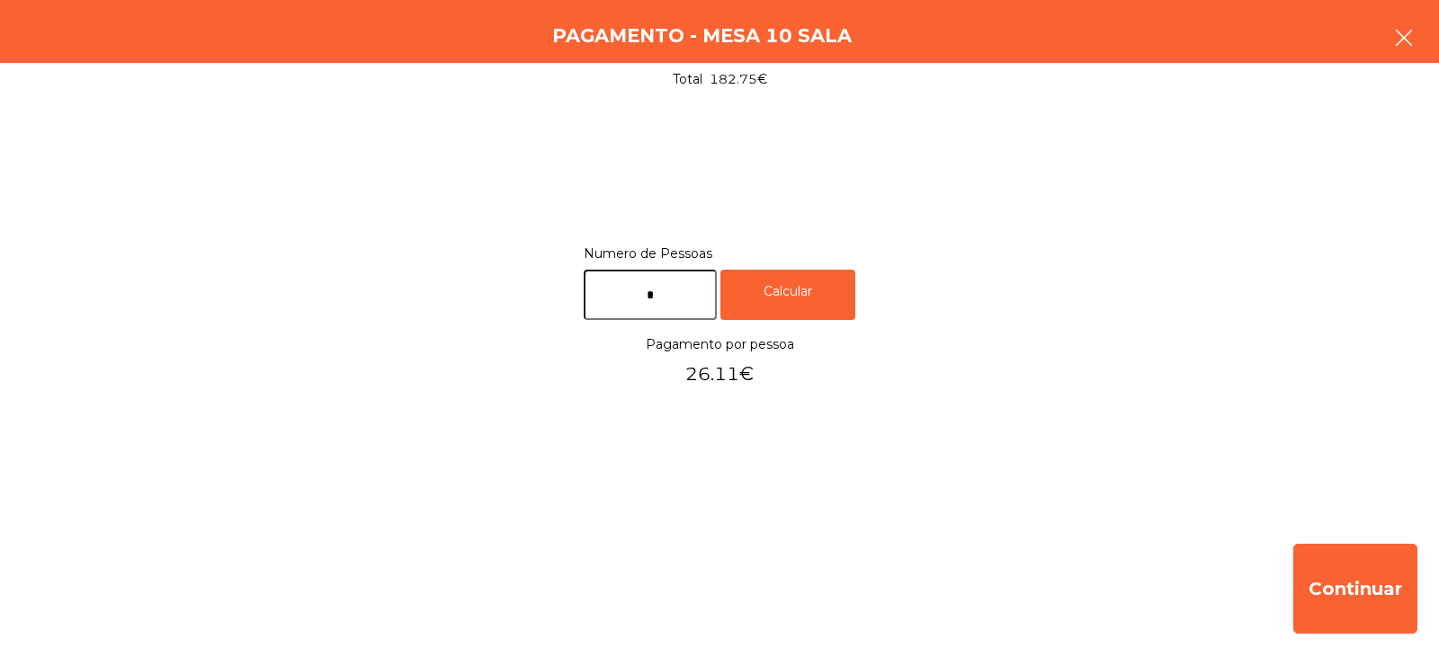
click at [1410, 46] on icon "button" at bounding box center [1404, 38] width 22 height 22
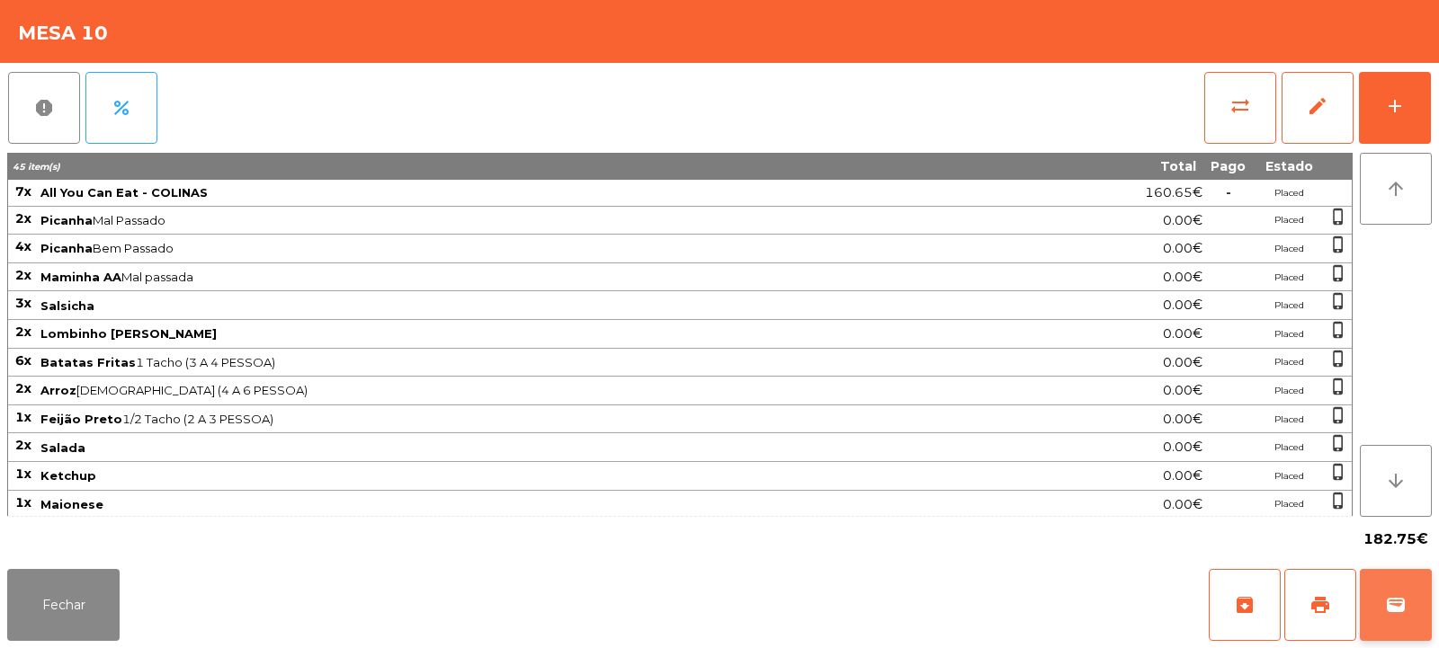
click at [1386, 589] on button "wallet" at bounding box center [1396, 605] width 72 height 72
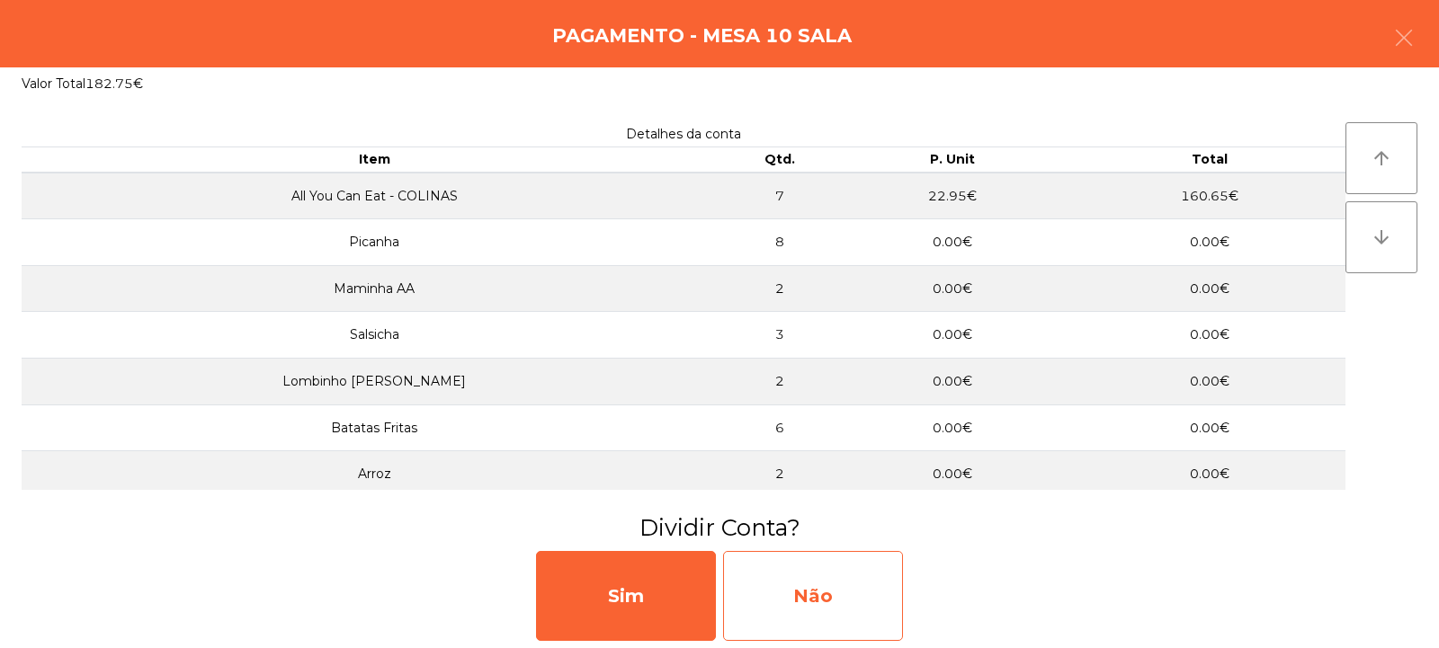
click at [862, 582] on div "Não" at bounding box center [813, 596] width 180 height 90
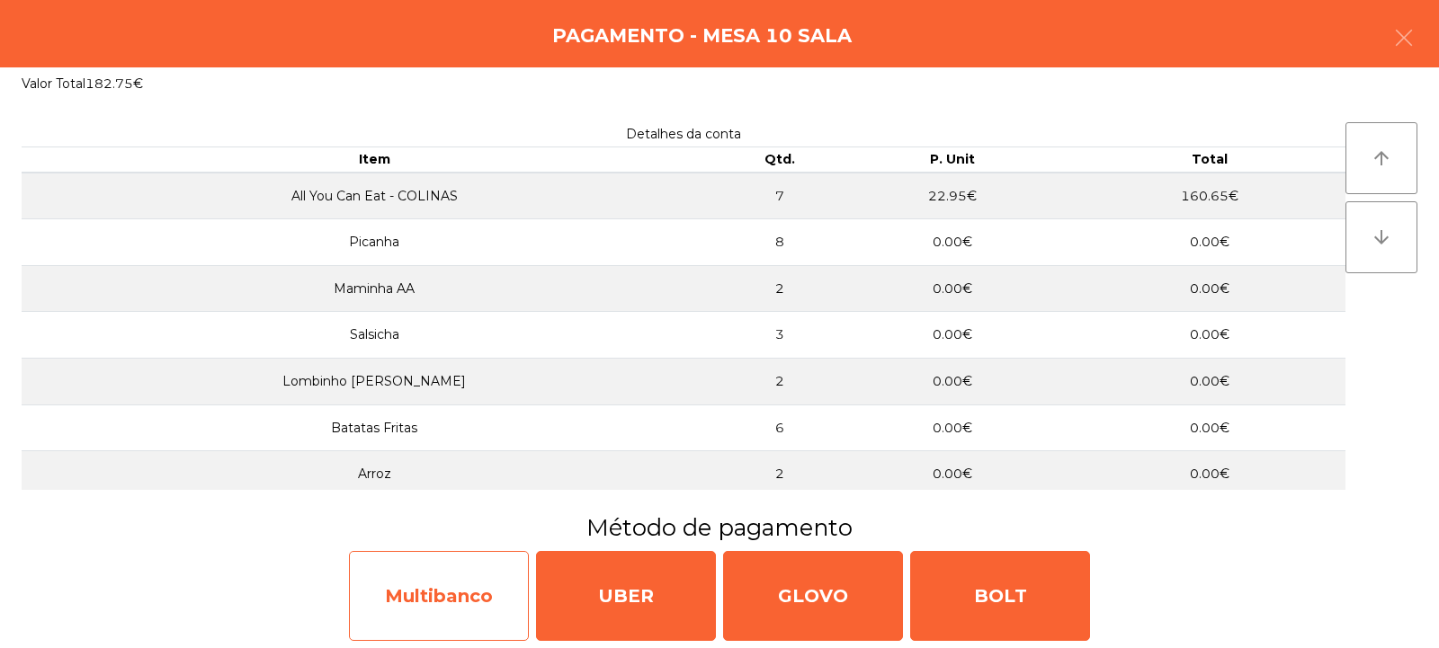
click at [487, 586] on div "Multibanco" at bounding box center [439, 596] width 180 height 90
select select "**"
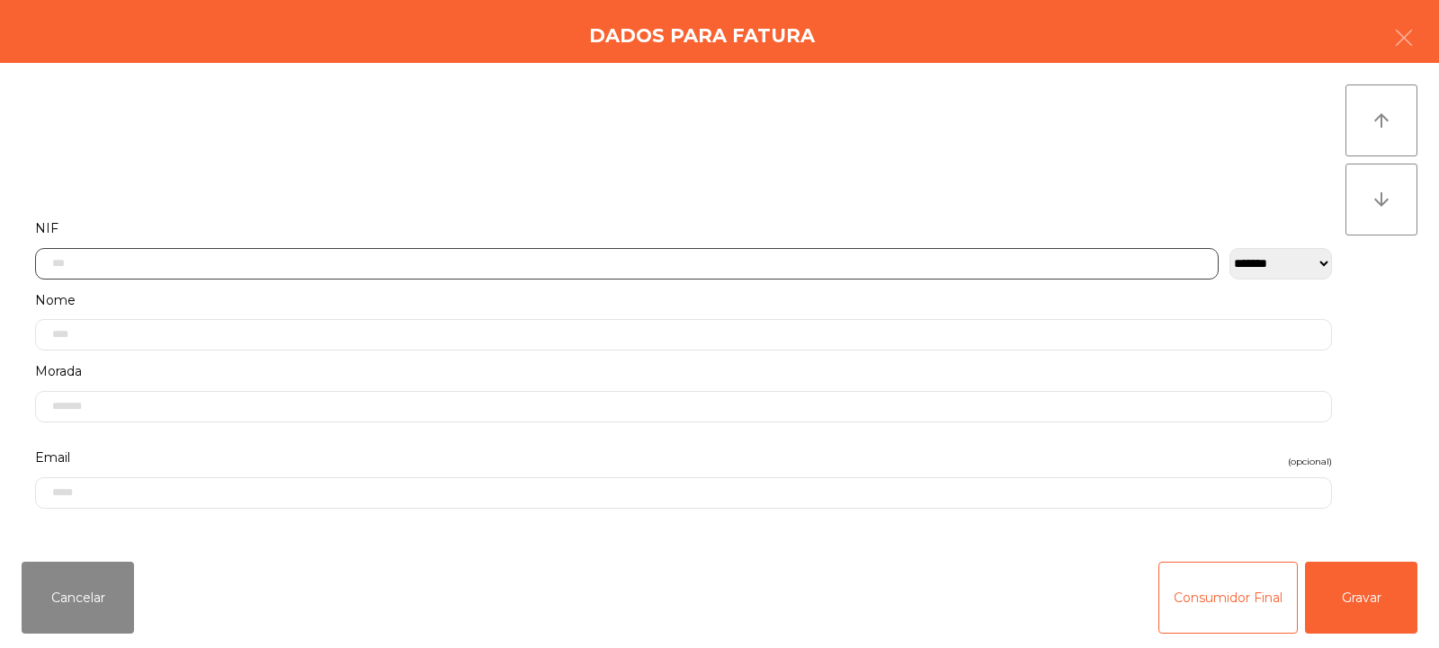
click at [718, 262] on input "text" at bounding box center [627, 263] width 1184 height 31
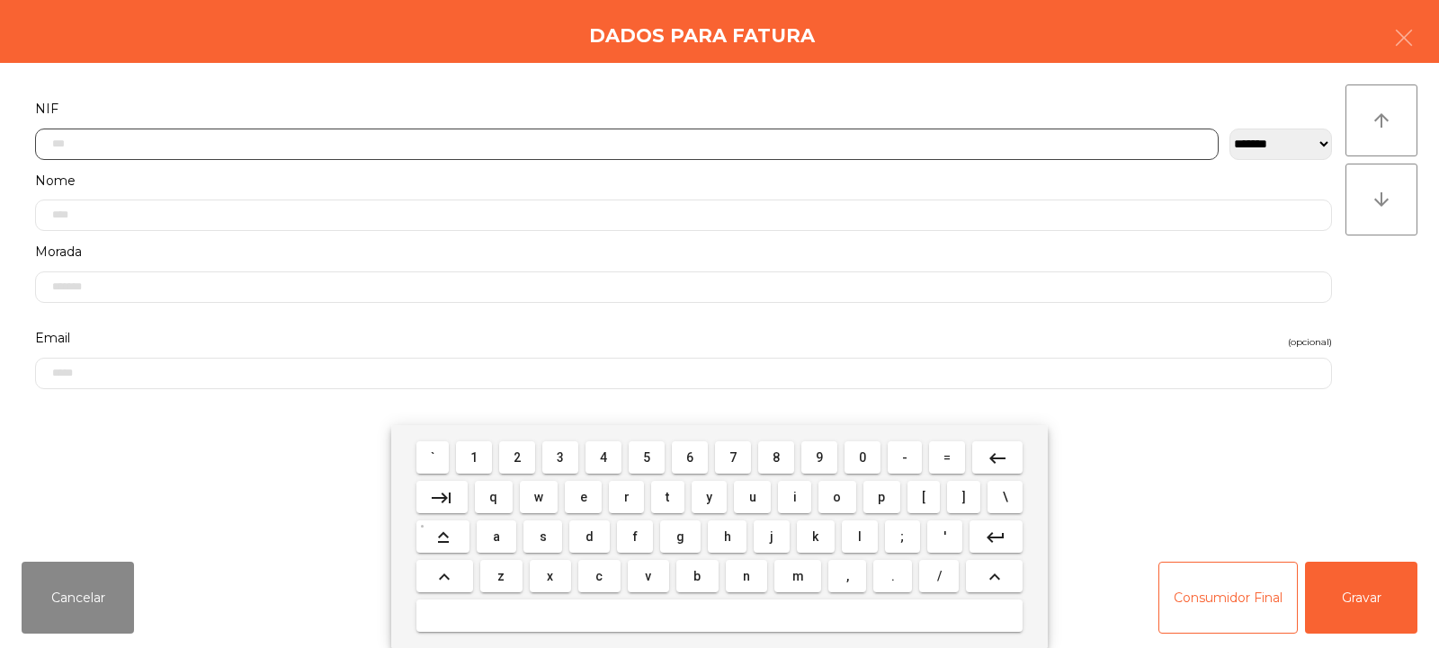
scroll to position [131, 0]
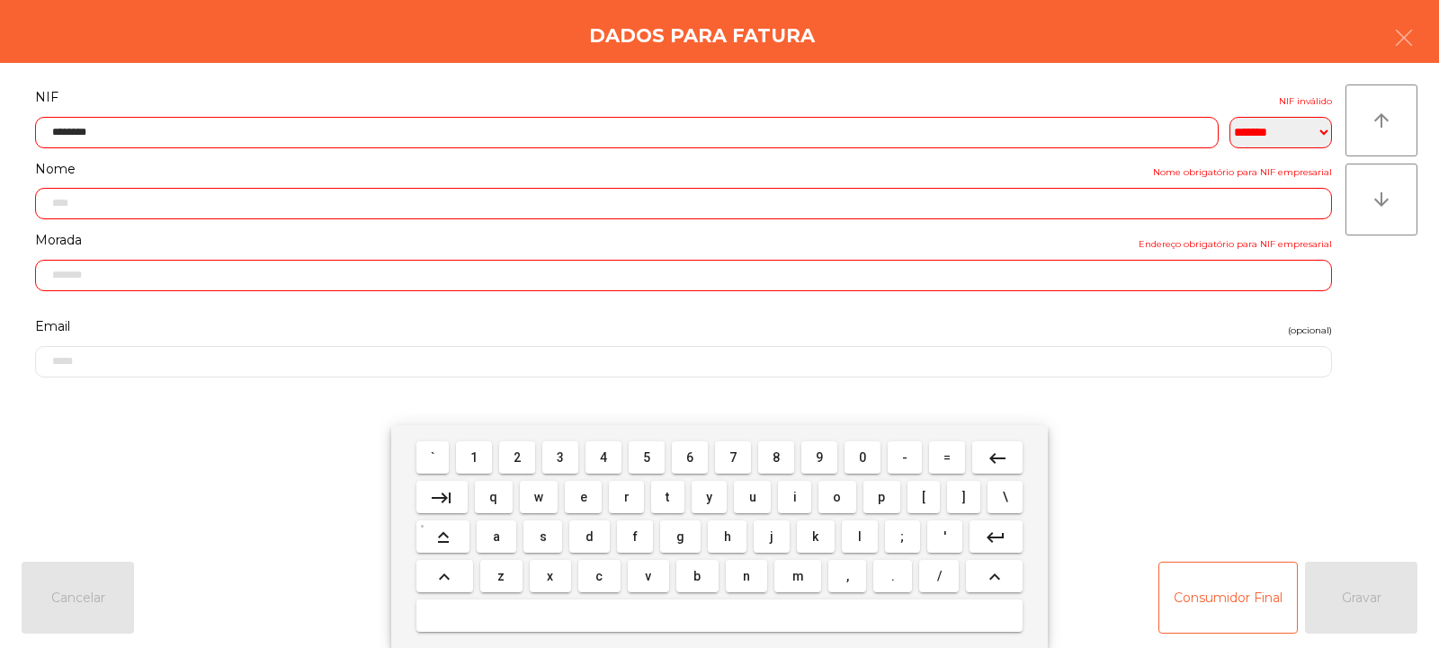
type input "*********"
type input "**********"
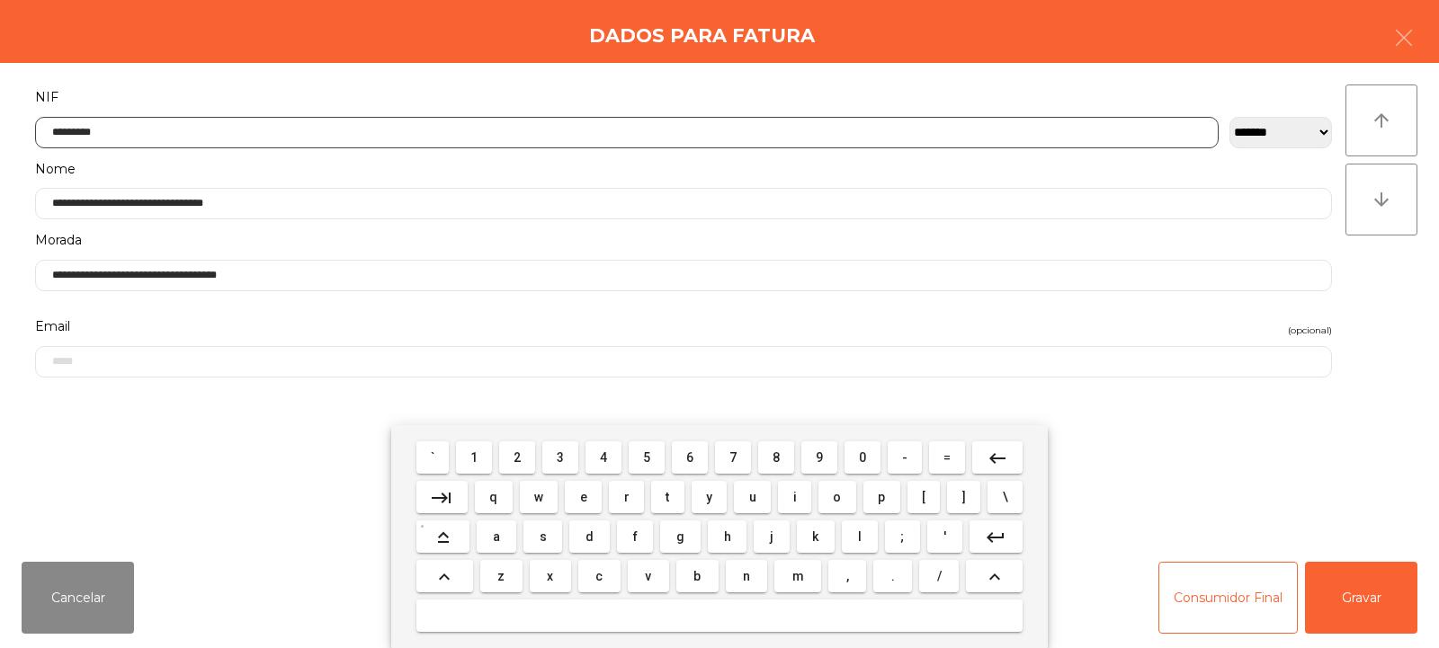
type input "*********"
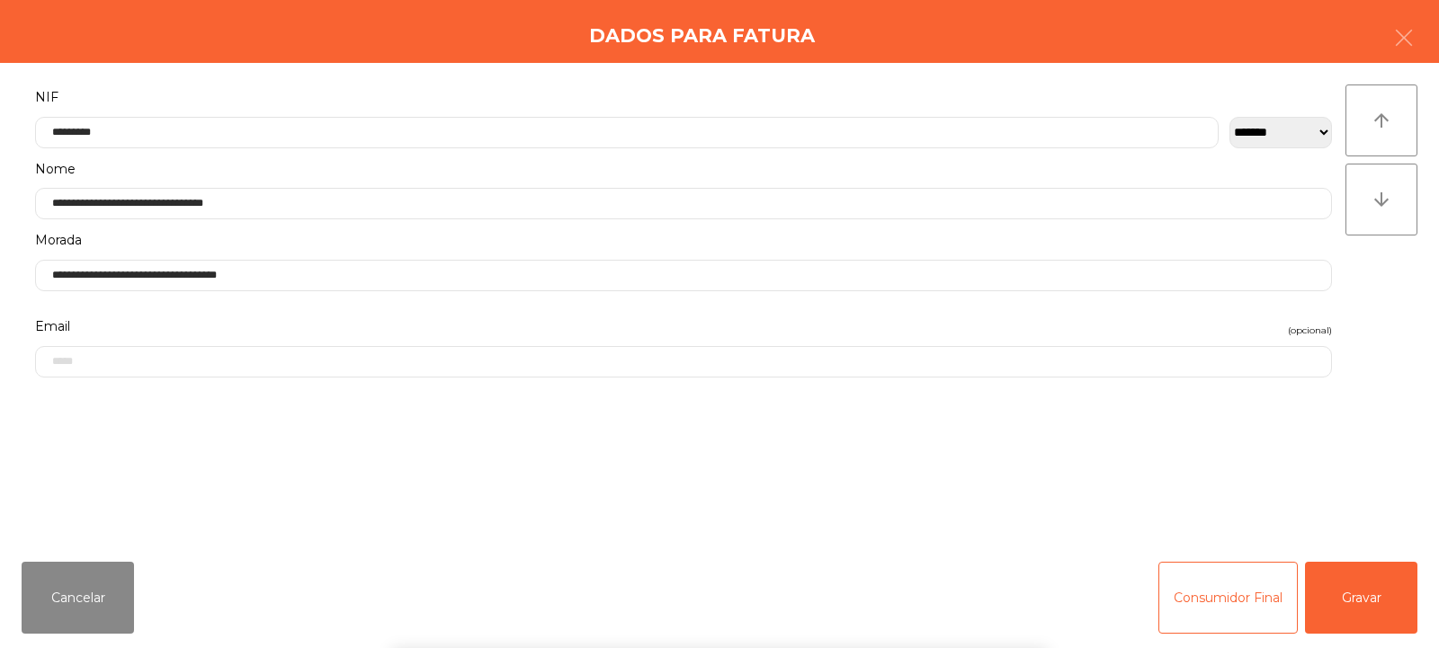
click at [1366, 614] on div "` 1 2 3 4 5 6 7 8 9 0 - = keyboard_backspace keyboard_tab q w e r t y u i o p […" at bounding box center [719, 536] width 1439 height 223
click at [1381, 619] on button "Gravar" at bounding box center [1361, 598] width 112 height 72
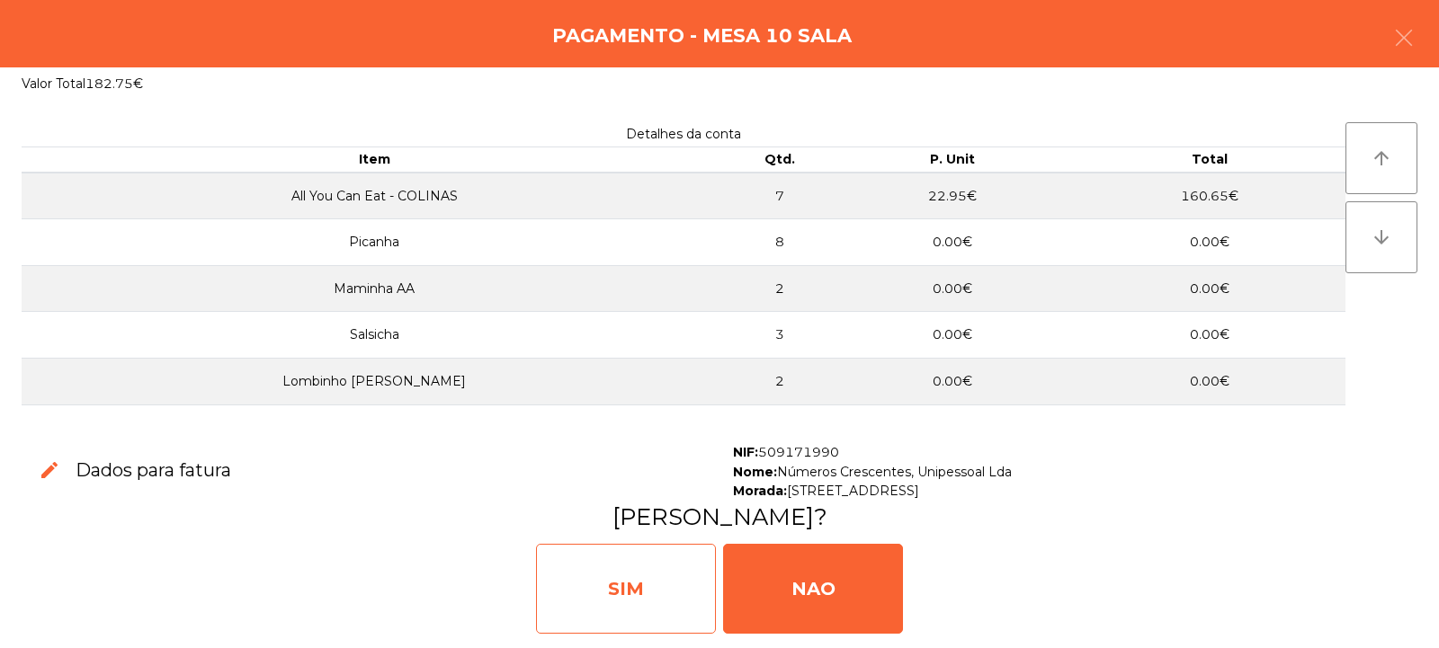
click at [671, 583] on div "SIM" at bounding box center [626, 589] width 180 height 90
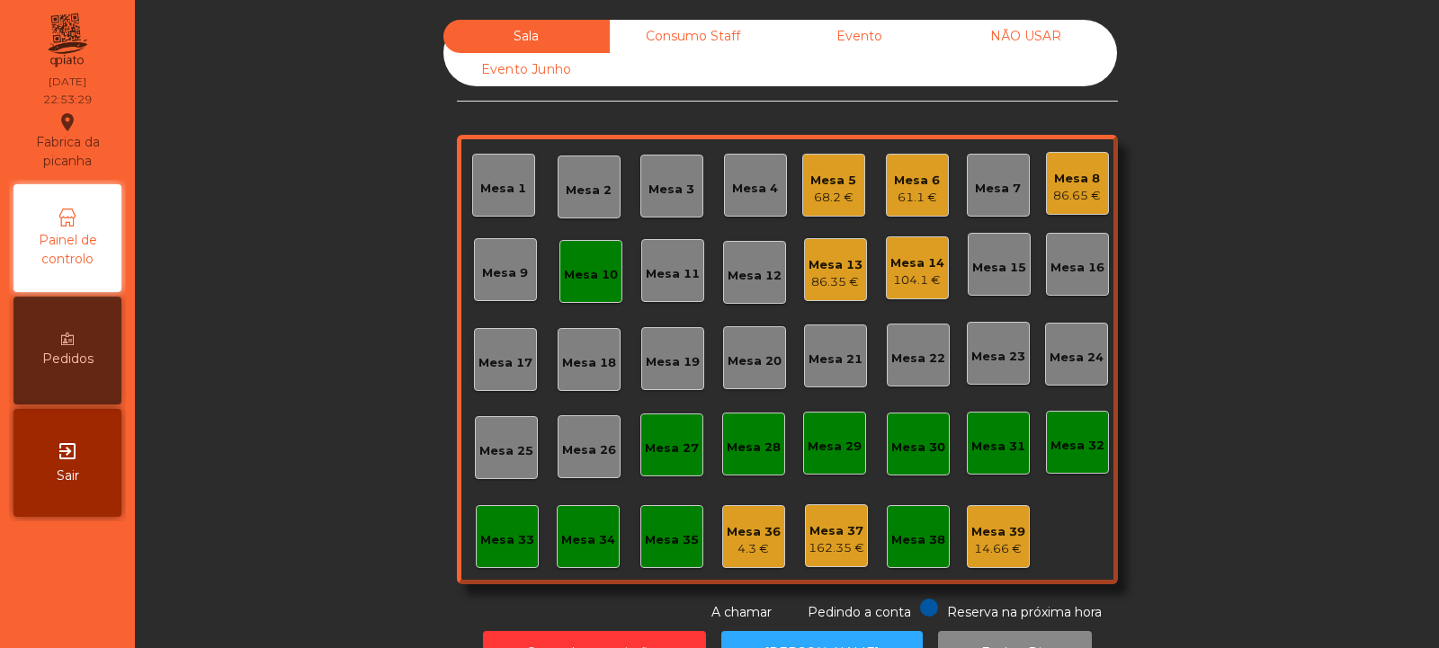
click at [580, 291] on div "Mesa 10" at bounding box center [590, 271] width 63 height 63
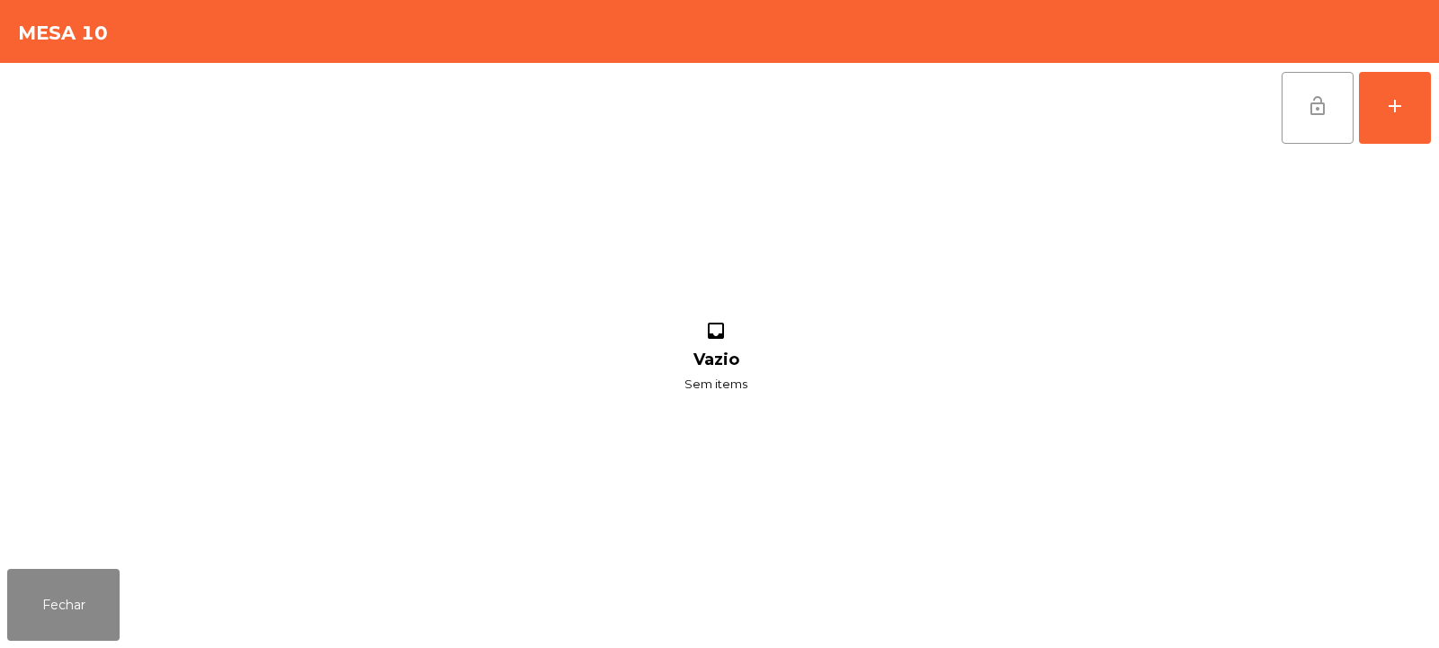
click at [1328, 110] on button "lock_open" at bounding box center [1318, 108] width 72 height 72
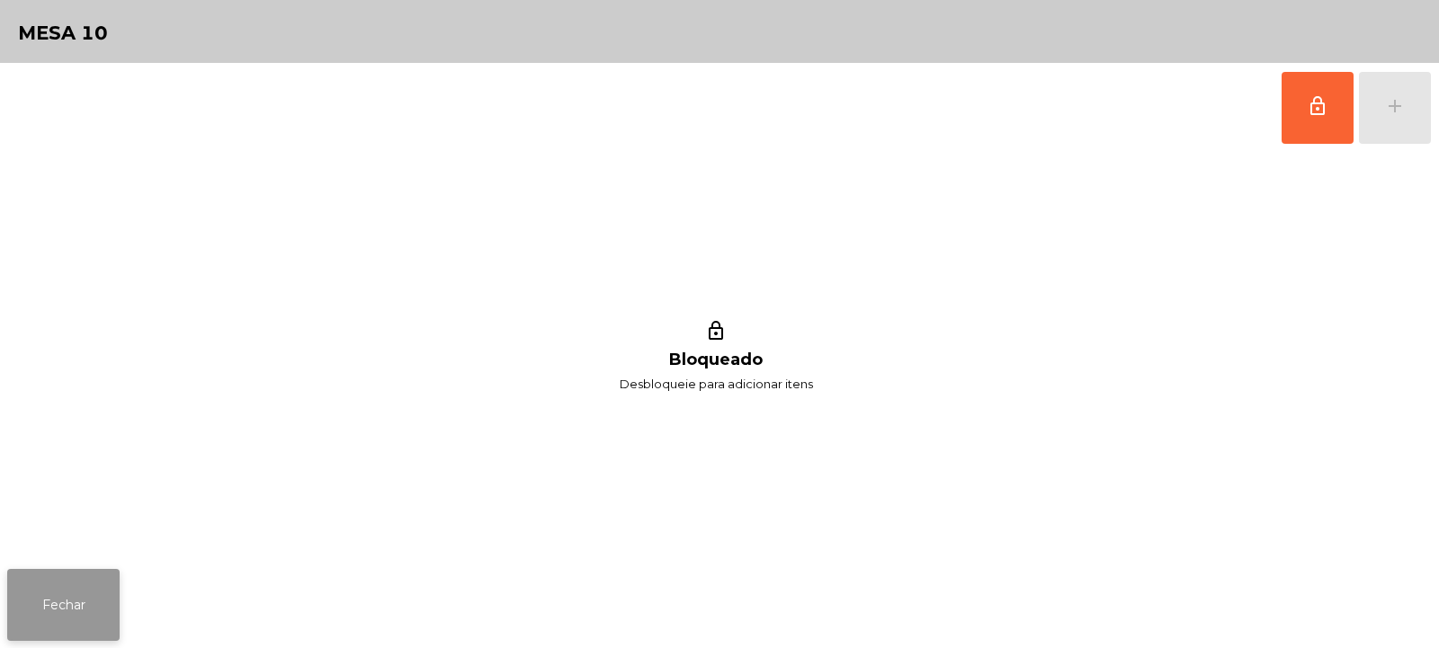
click at [96, 590] on button "Fechar" at bounding box center [63, 605] width 112 height 72
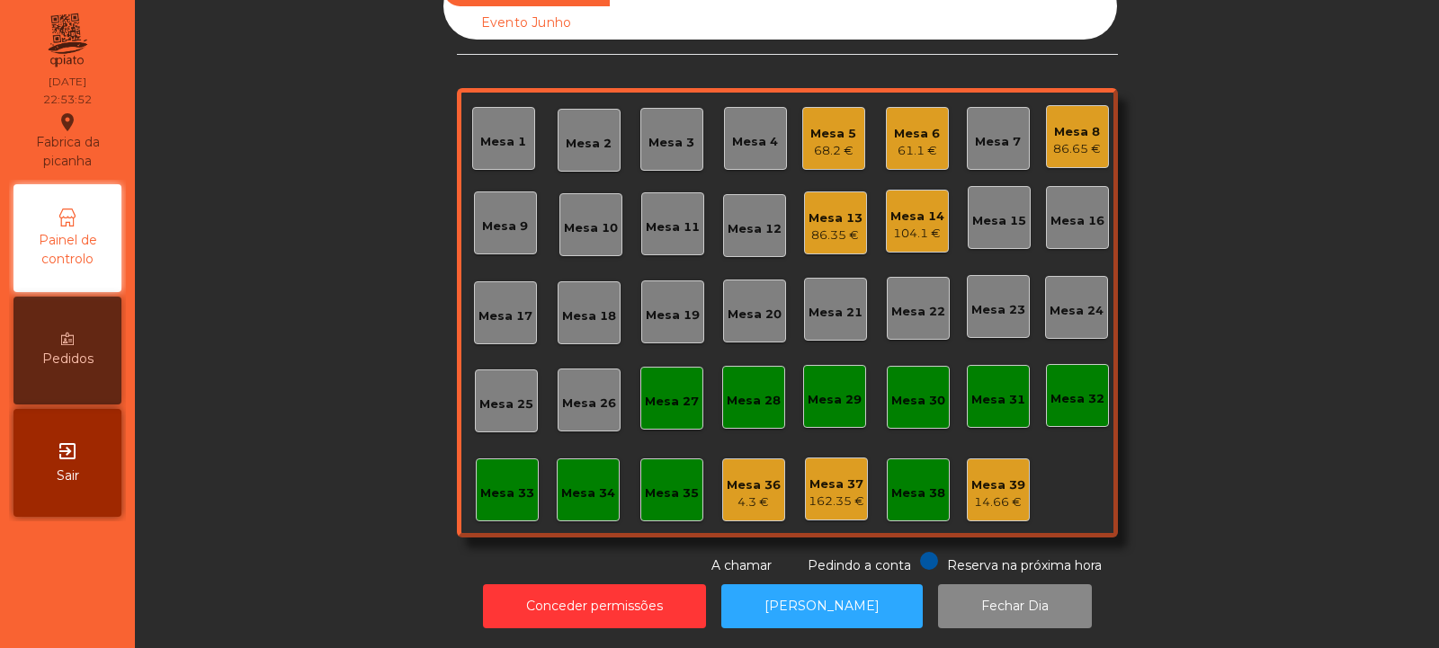
scroll to position [0, 0]
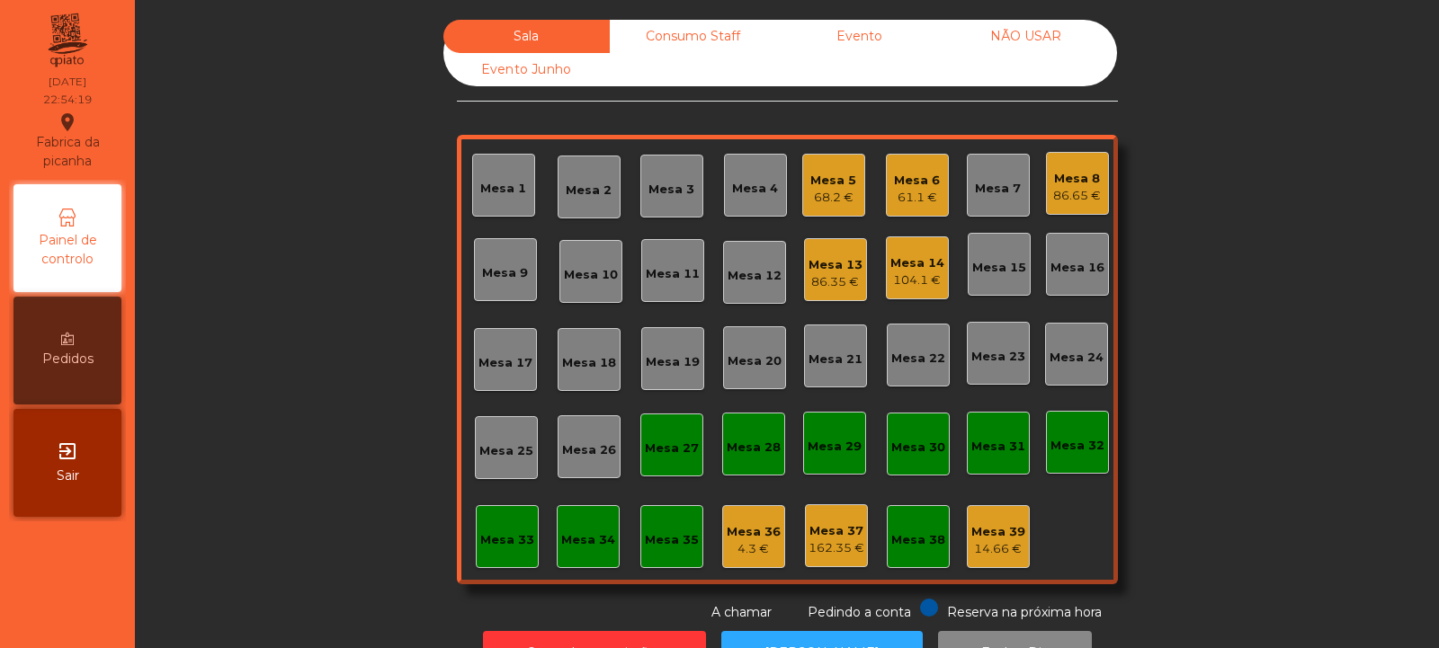
click at [921, 202] on div "61.1 €" at bounding box center [917, 198] width 46 height 18
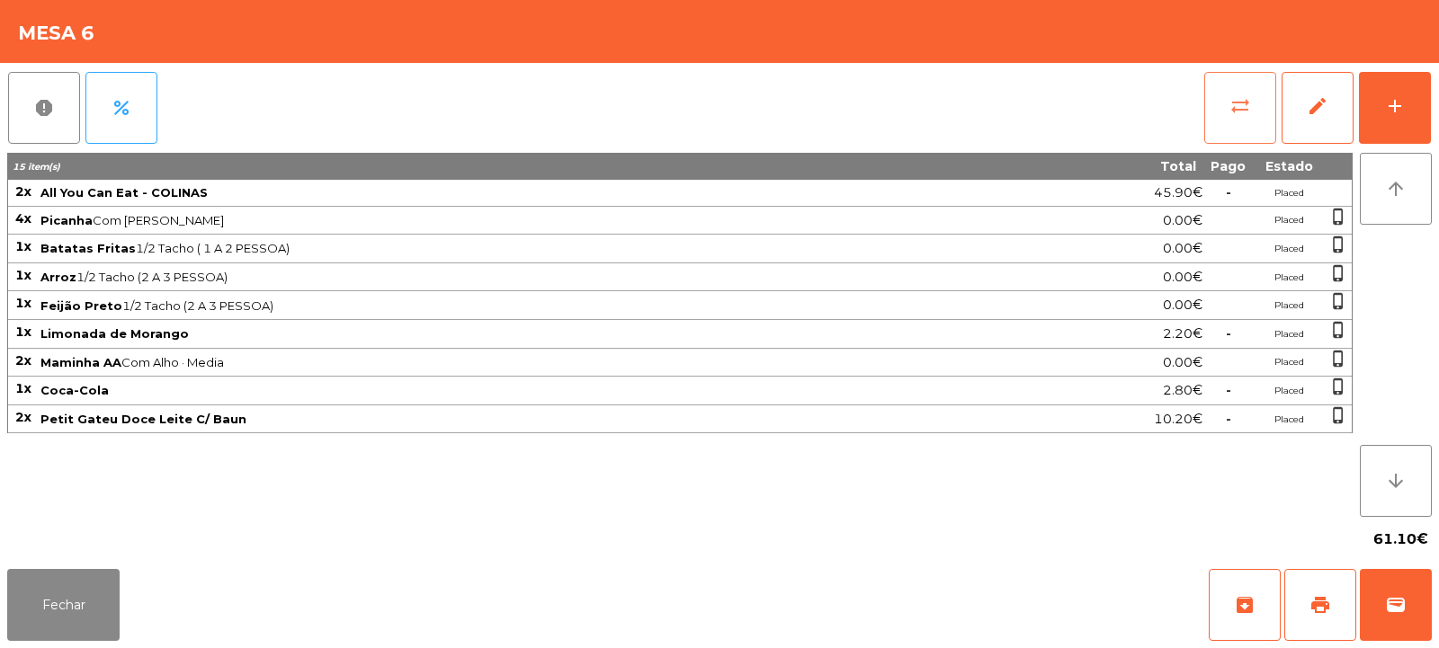
click at [1241, 132] on button "sync_alt" at bounding box center [1240, 108] width 72 height 72
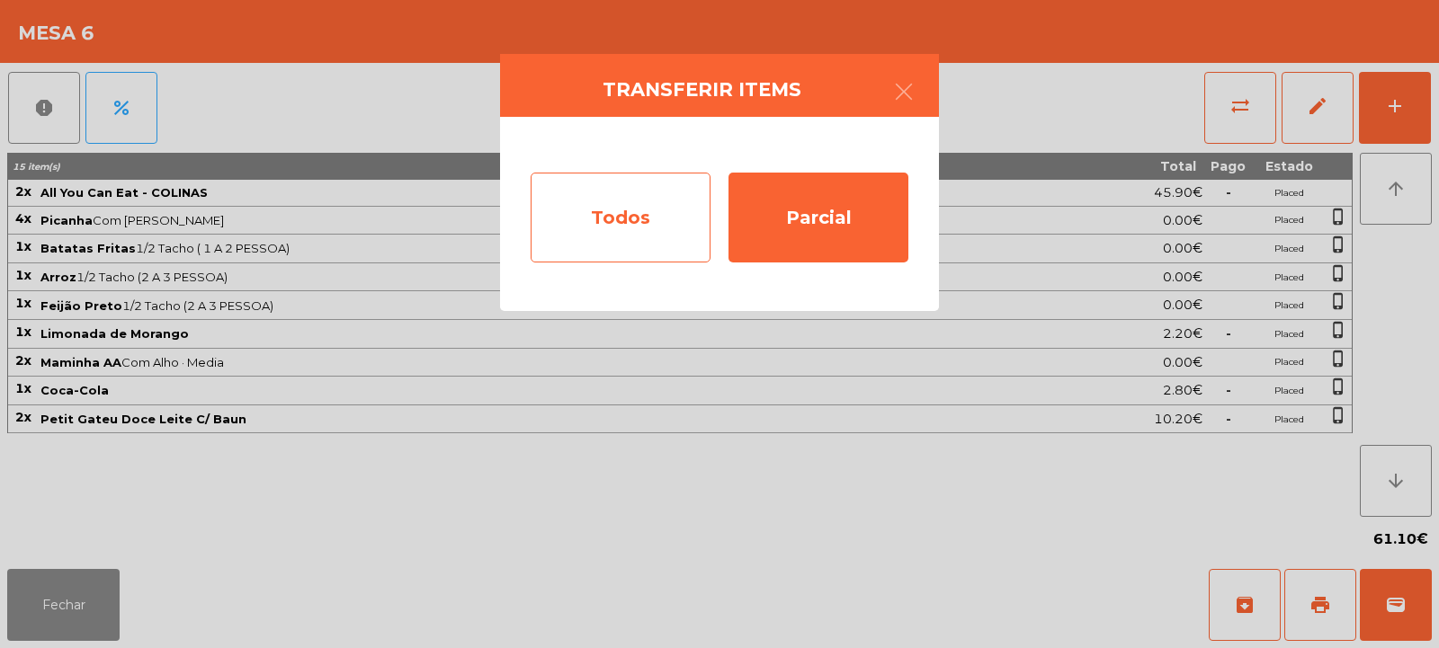
click at [683, 209] on div "Todos" at bounding box center [621, 218] width 180 height 90
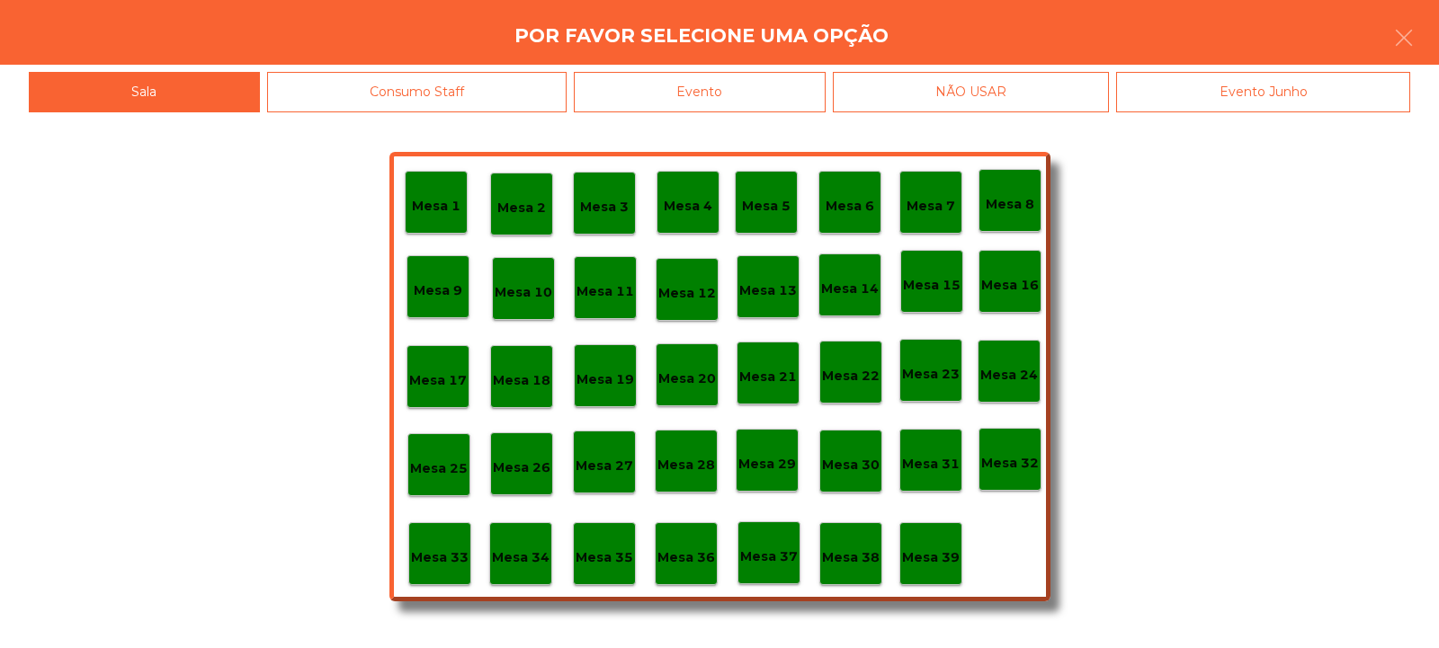
click at [809, 91] on div "Evento" at bounding box center [700, 92] width 252 height 40
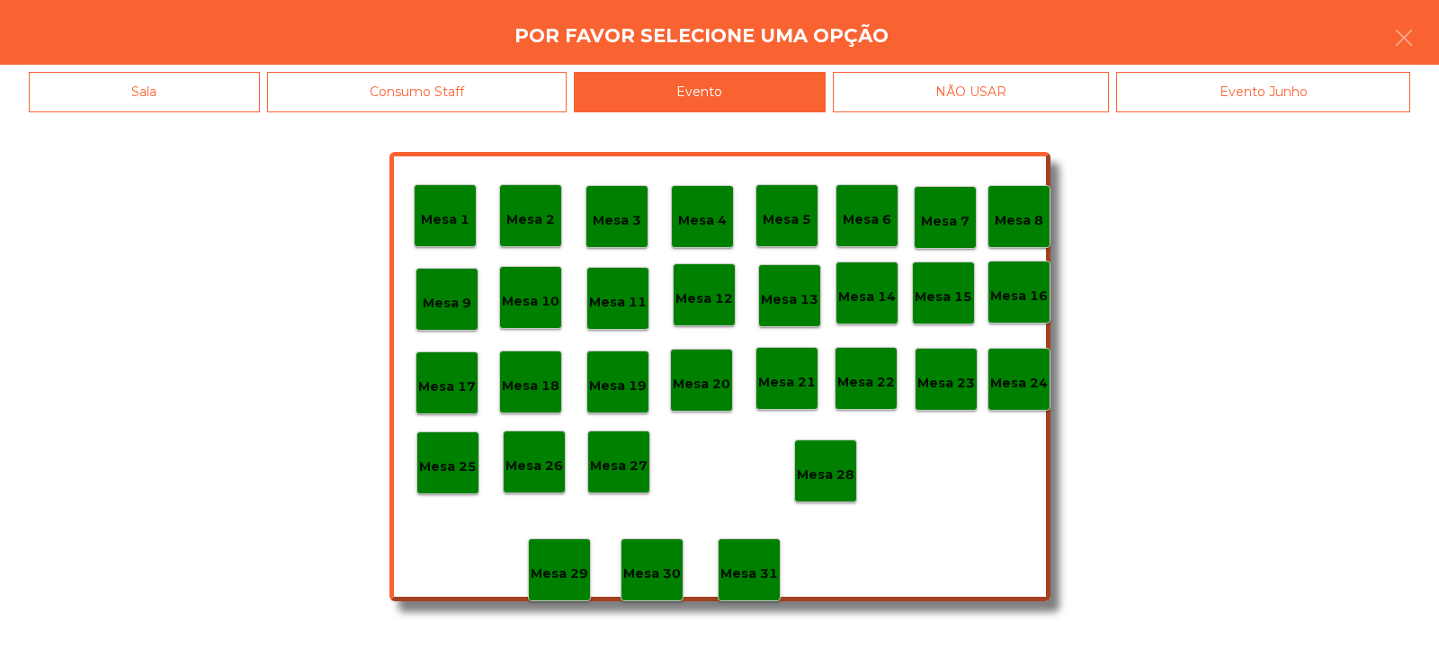
click at [850, 469] on p "Mesa 28" at bounding box center [826, 475] width 58 height 21
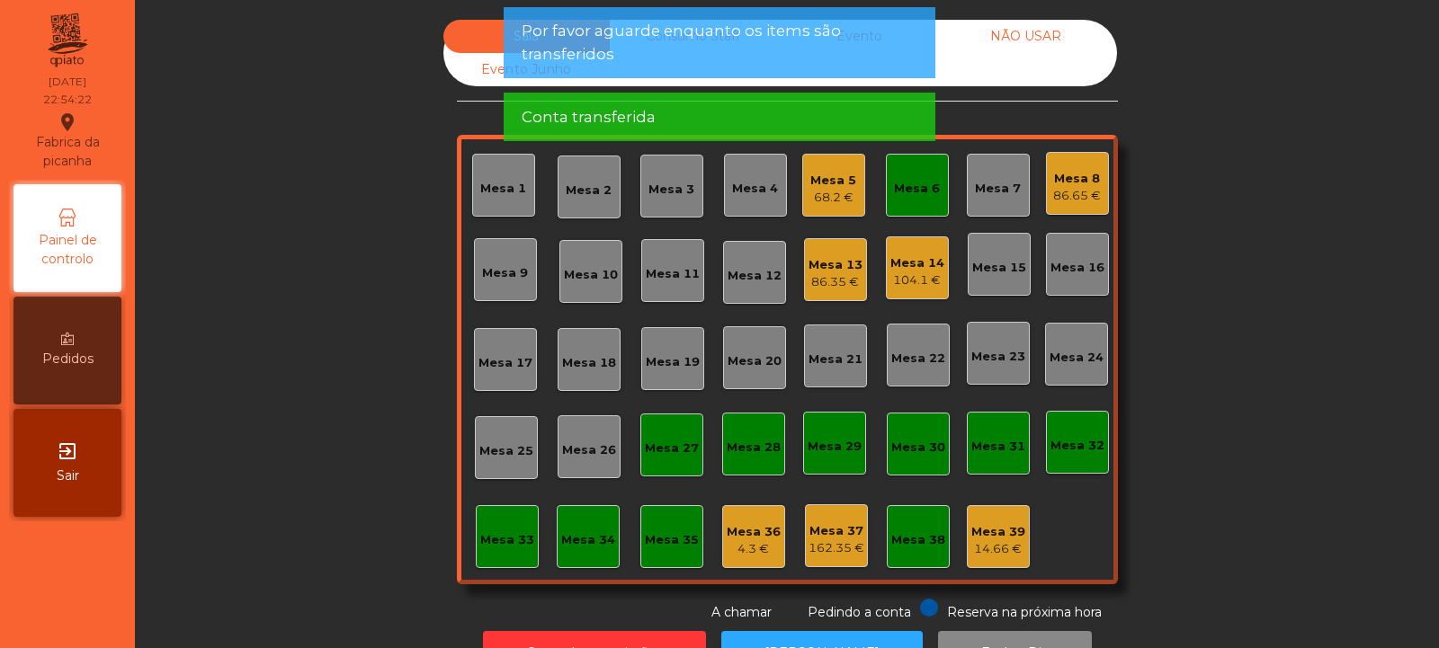
click at [923, 207] on div "Mesa 6" at bounding box center [917, 185] width 63 height 63
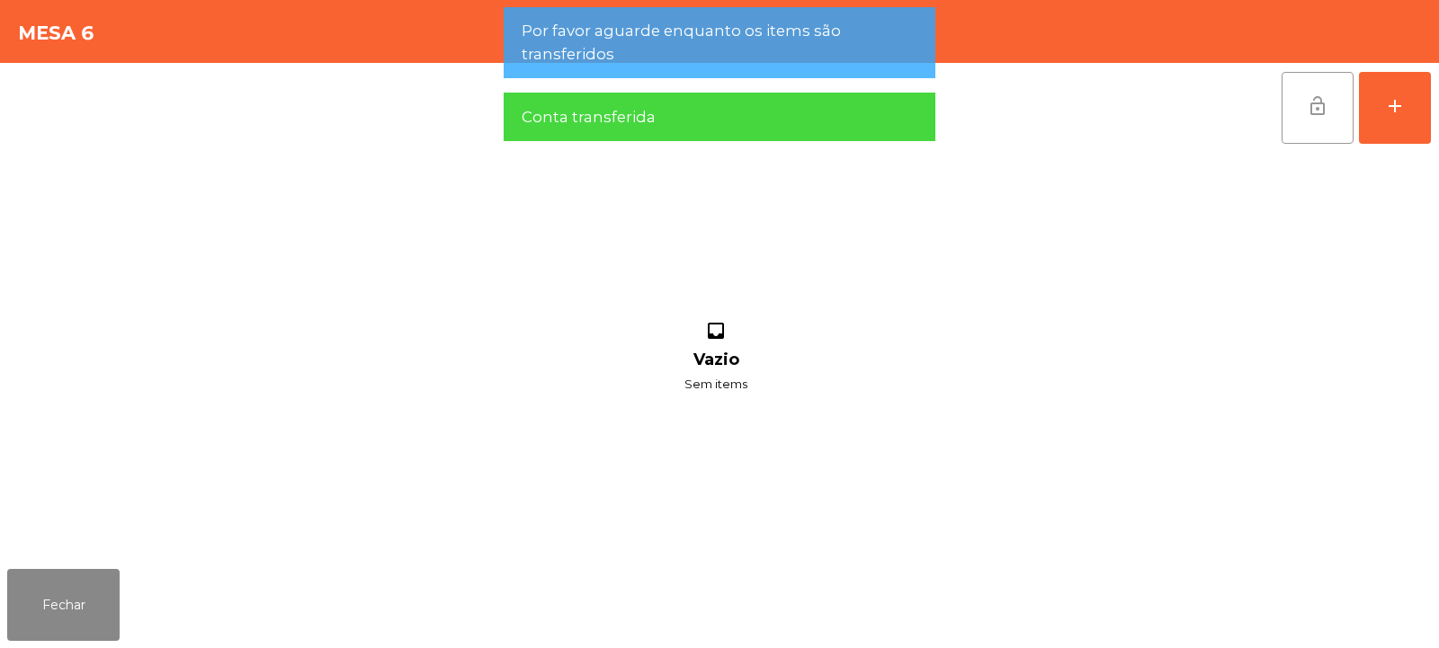
click at [1325, 139] on button "lock_open" at bounding box center [1318, 108] width 72 height 72
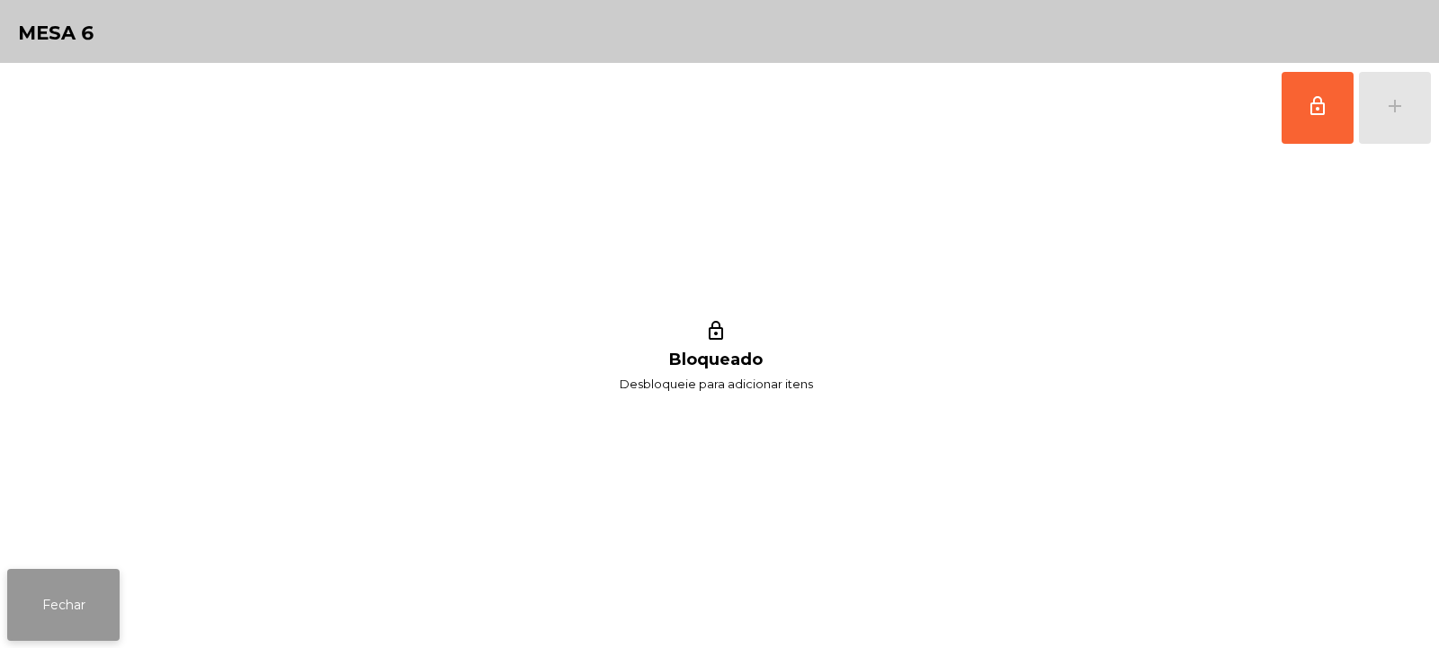
click at [90, 605] on button "Fechar" at bounding box center [63, 605] width 112 height 72
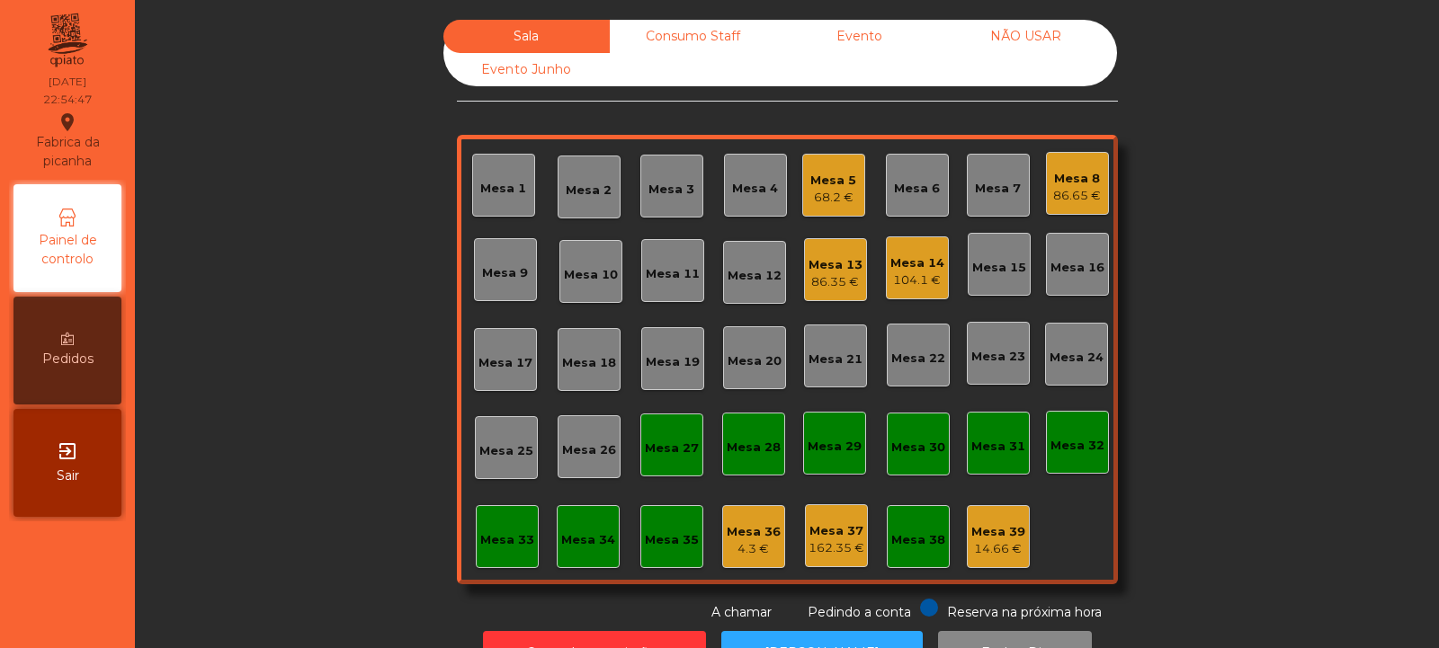
click at [827, 194] on div "68.2 €" at bounding box center [833, 198] width 46 height 18
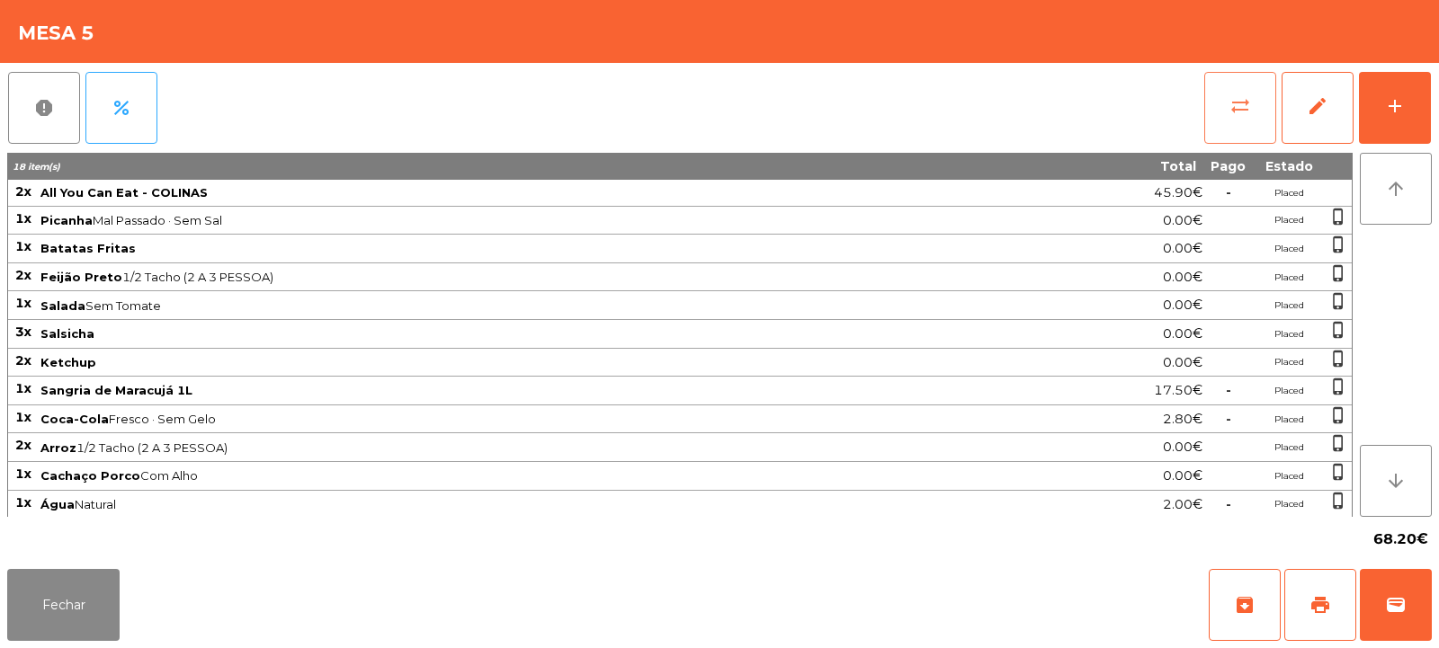
click at [1251, 115] on button "sync_alt" at bounding box center [1240, 108] width 72 height 72
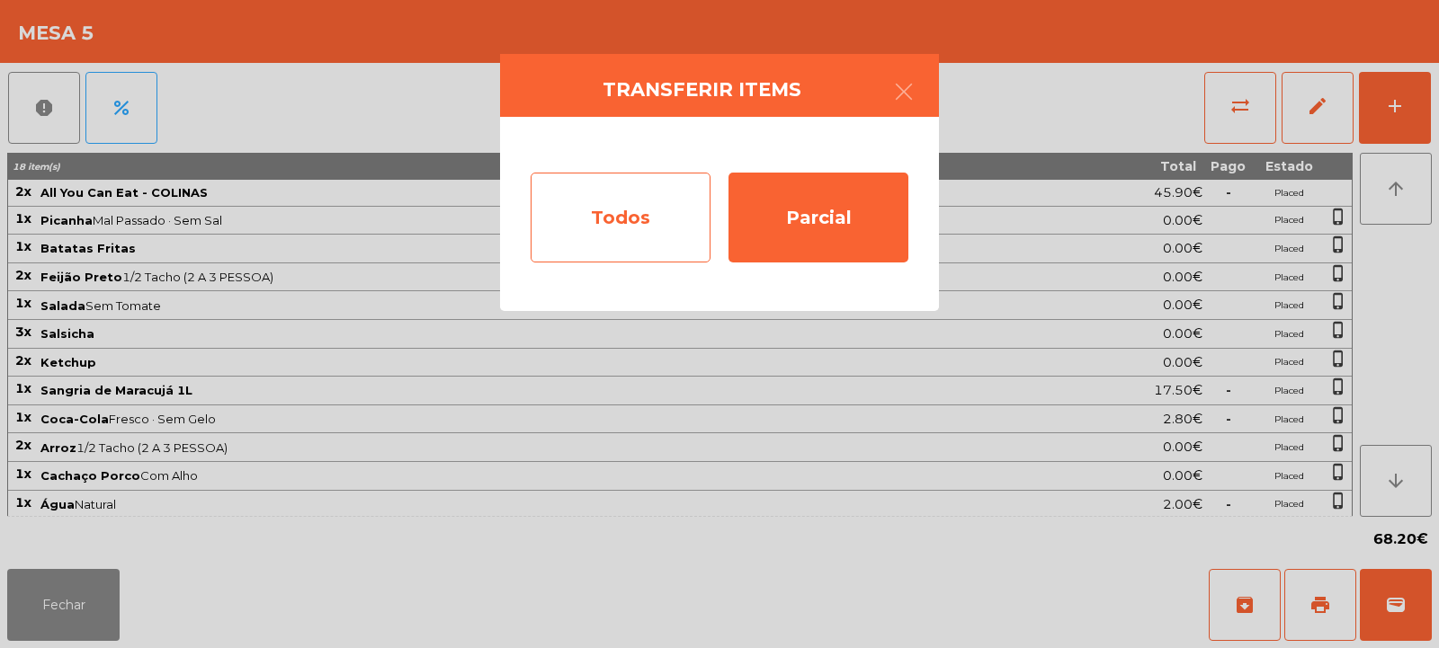
click at [668, 215] on div "Todos" at bounding box center [621, 218] width 180 height 90
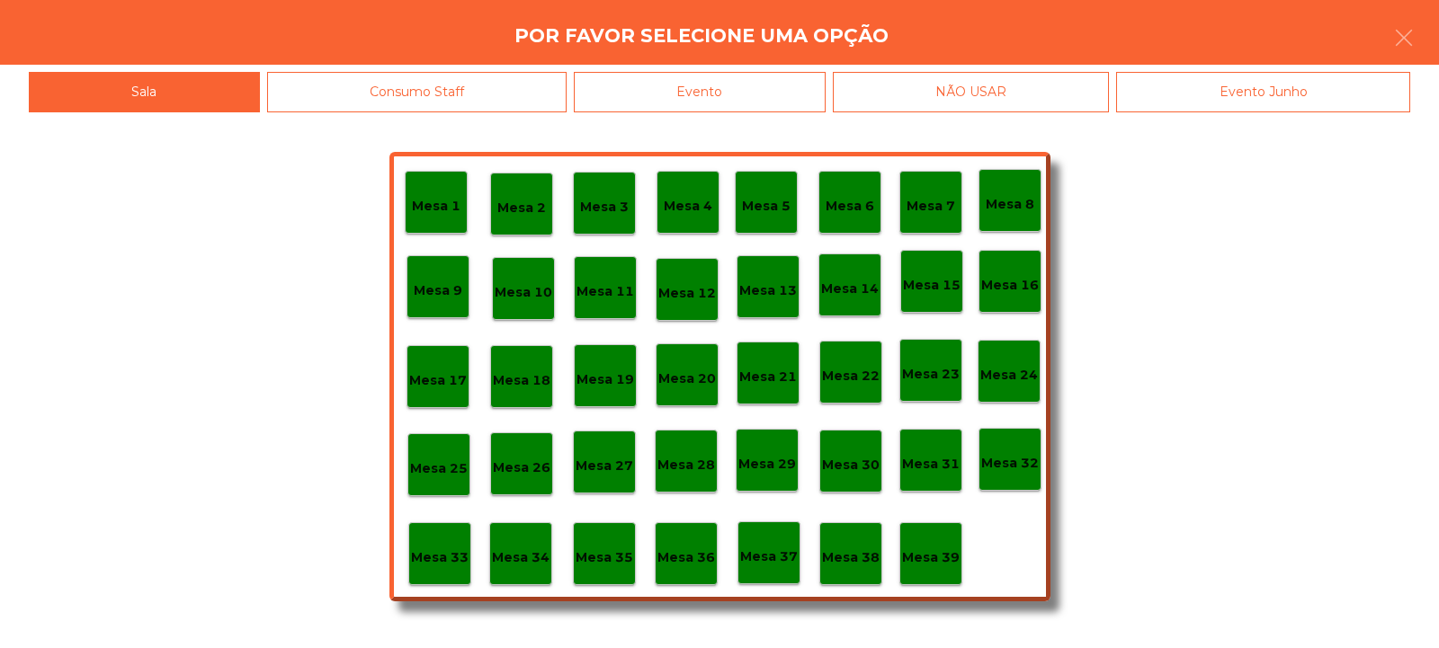
click at [763, 89] on div "Evento" at bounding box center [700, 92] width 252 height 40
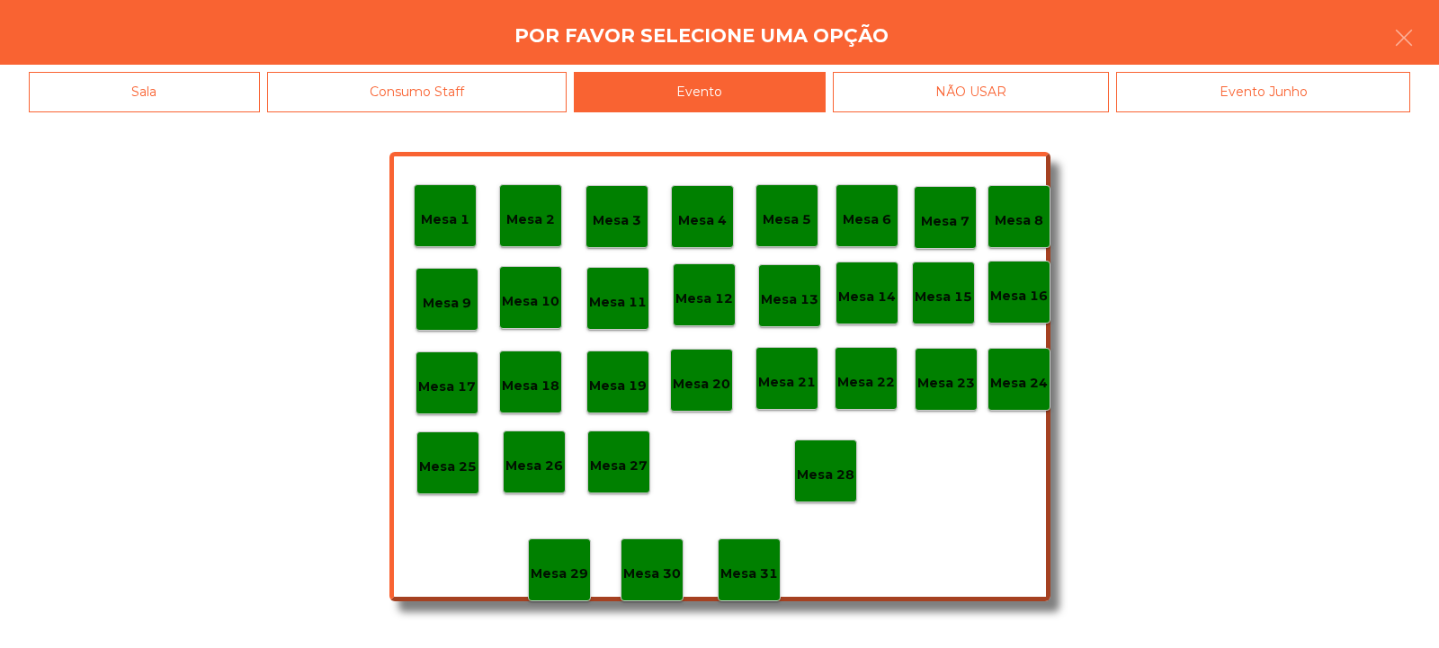
click at [845, 459] on div "Mesa 28" at bounding box center [826, 472] width 58 height 28
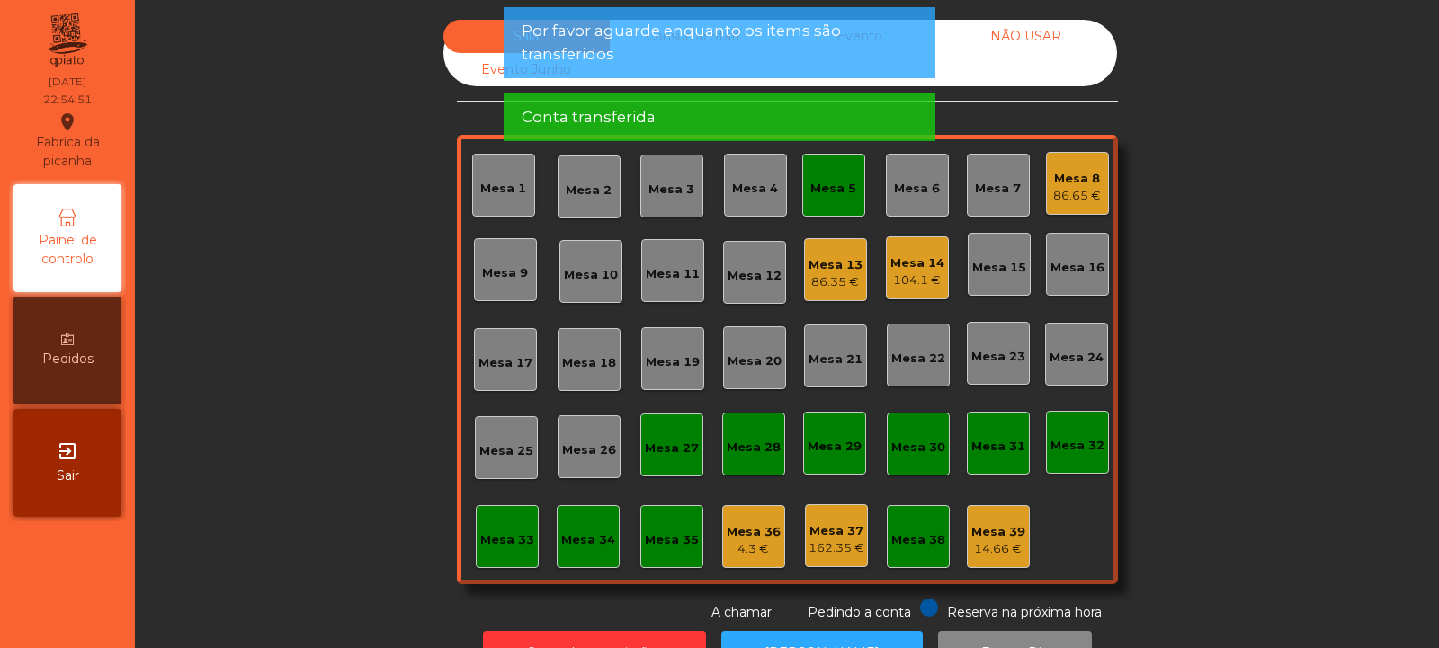
click at [836, 195] on div "Mesa 5" at bounding box center [833, 189] width 46 height 18
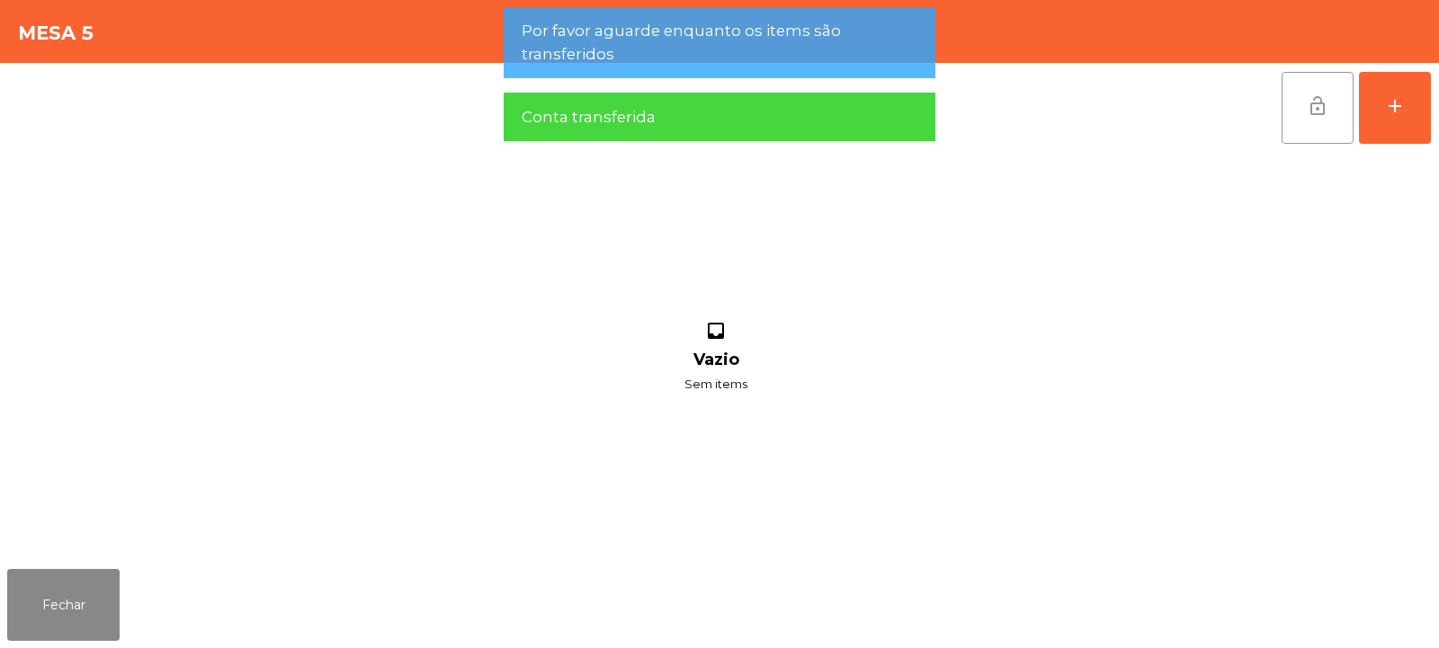
click at [1311, 123] on button "lock_open" at bounding box center [1318, 108] width 72 height 72
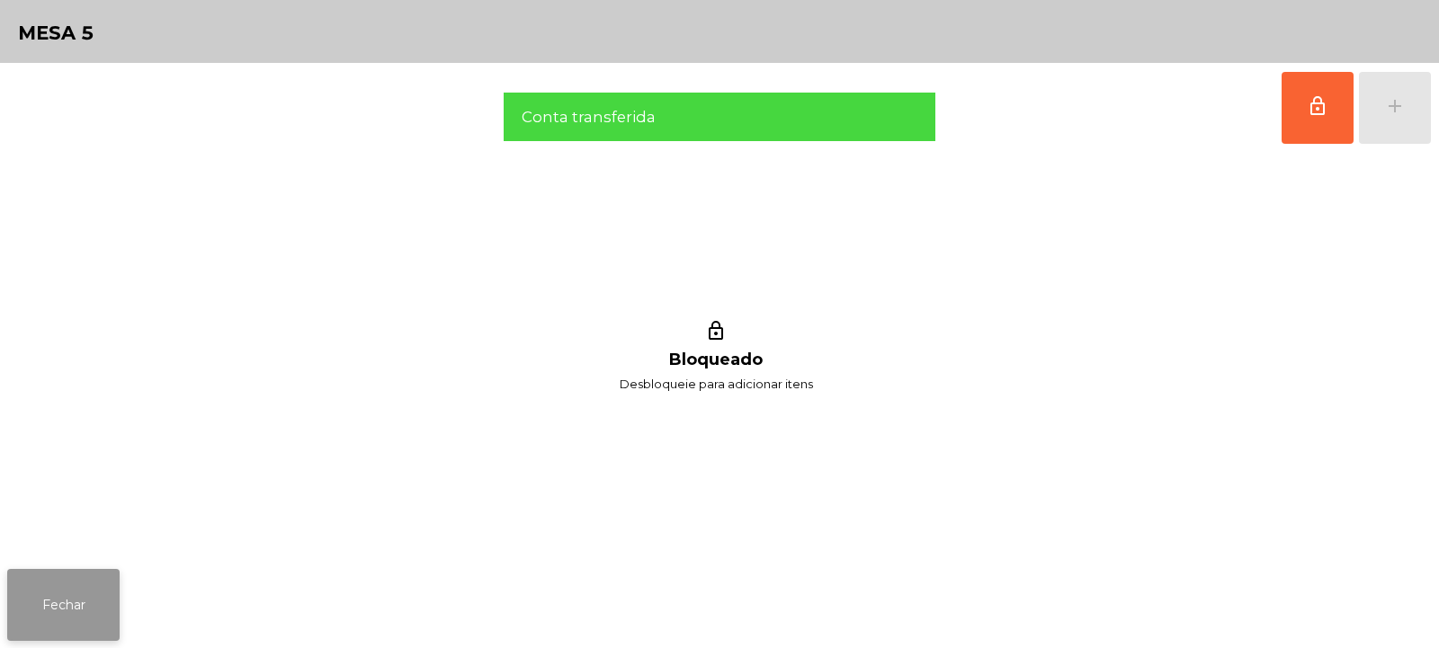
click at [94, 595] on button "Fechar" at bounding box center [63, 605] width 112 height 72
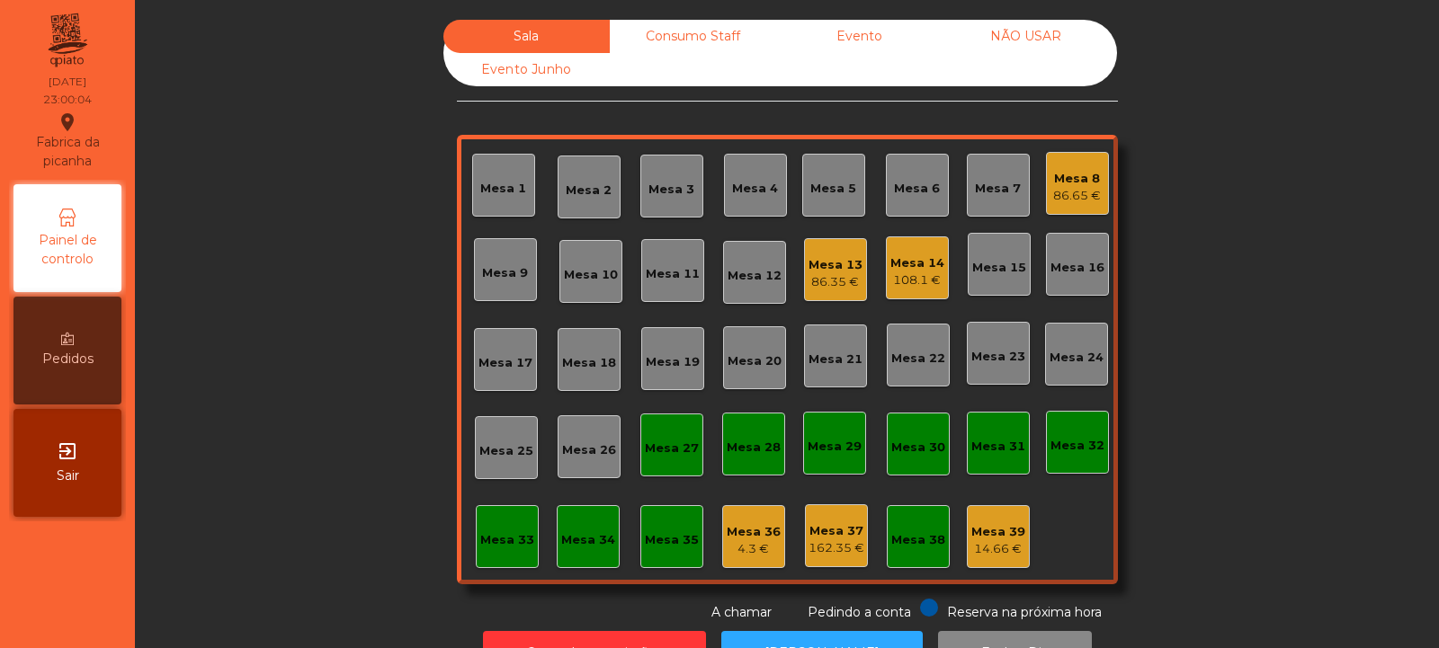
click at [1078, 451] on div "Mesa 32" at bounding box center [1077, 446] width 54 height 18
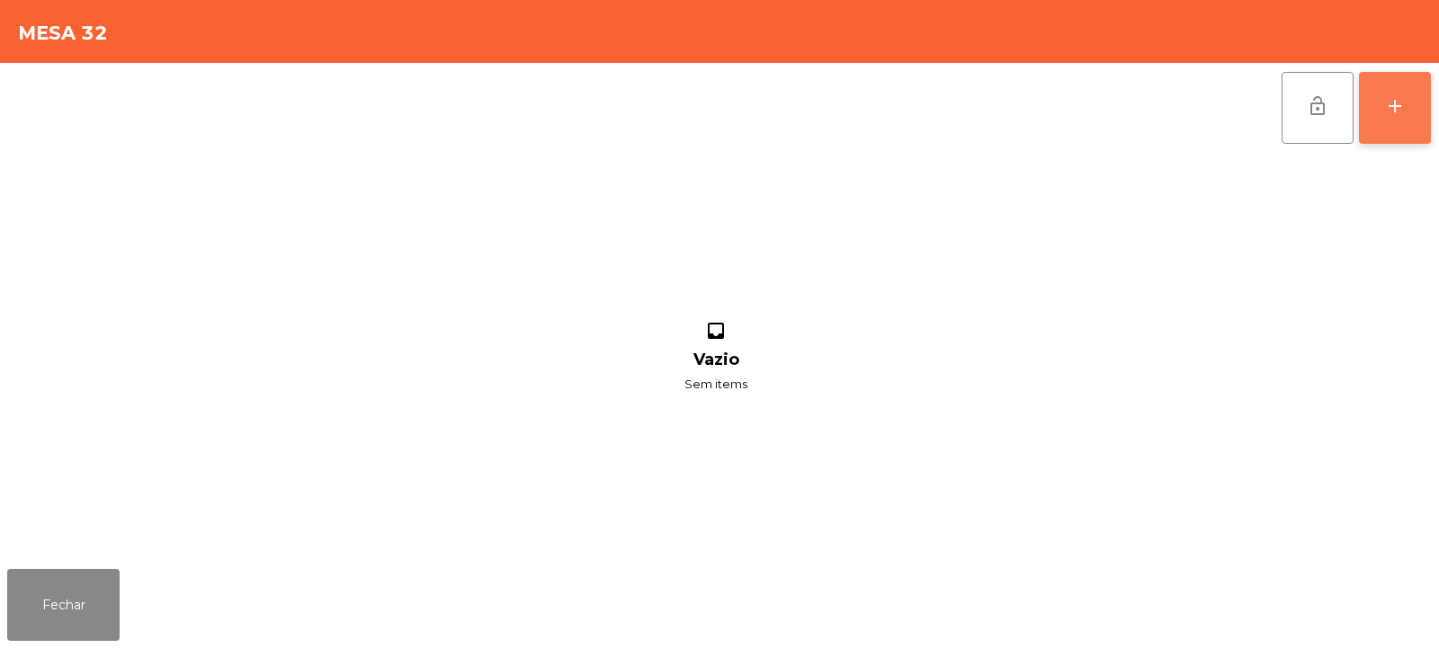
click at [1391, 121] on button "add" at bounding box center [1395, 108] width 72 height 72
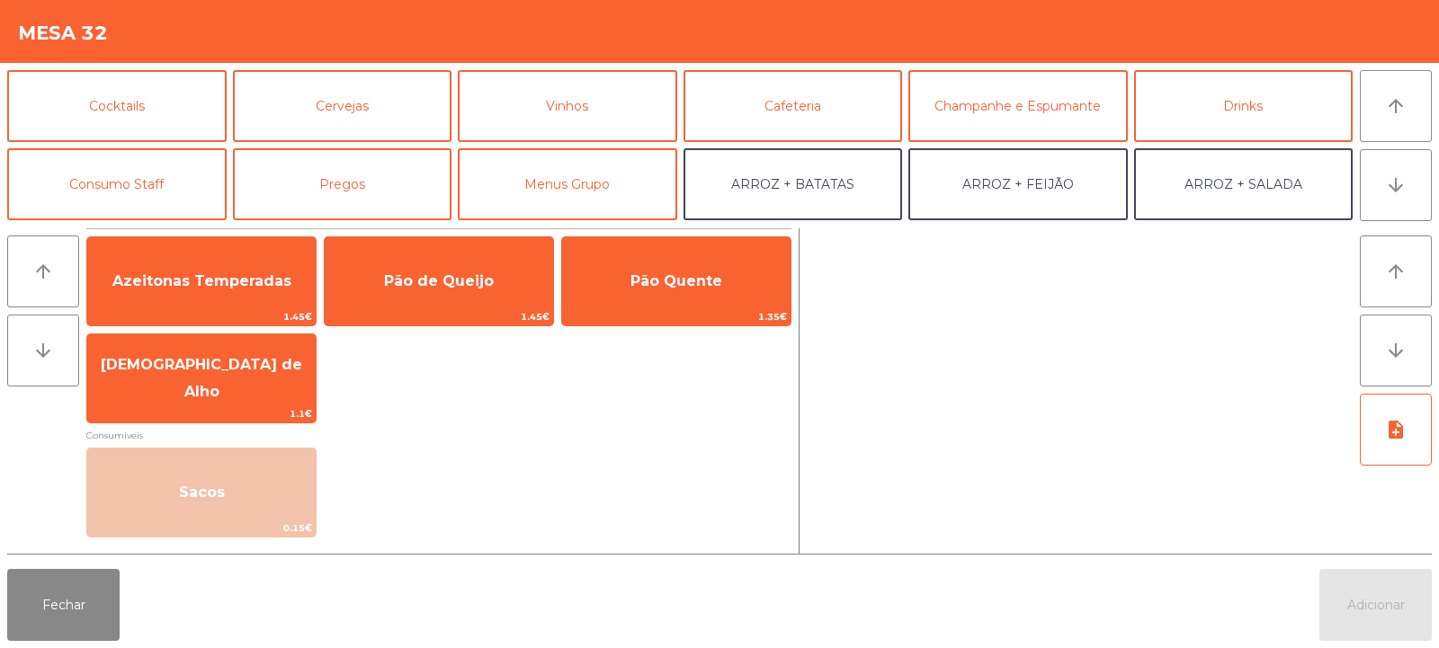
scroll to position [100, 0]
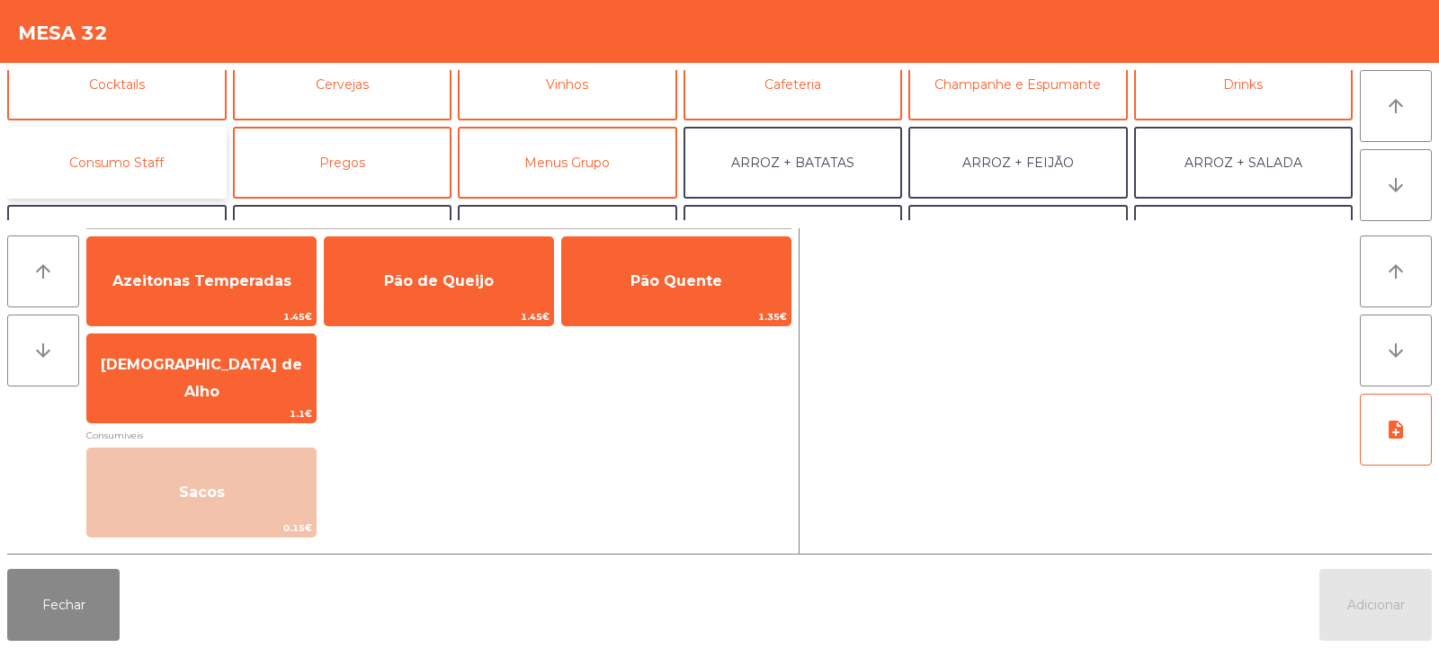
click at [172, 159] on button "Consumo Staff" at bounding box center [116, 163] width 219 height 72
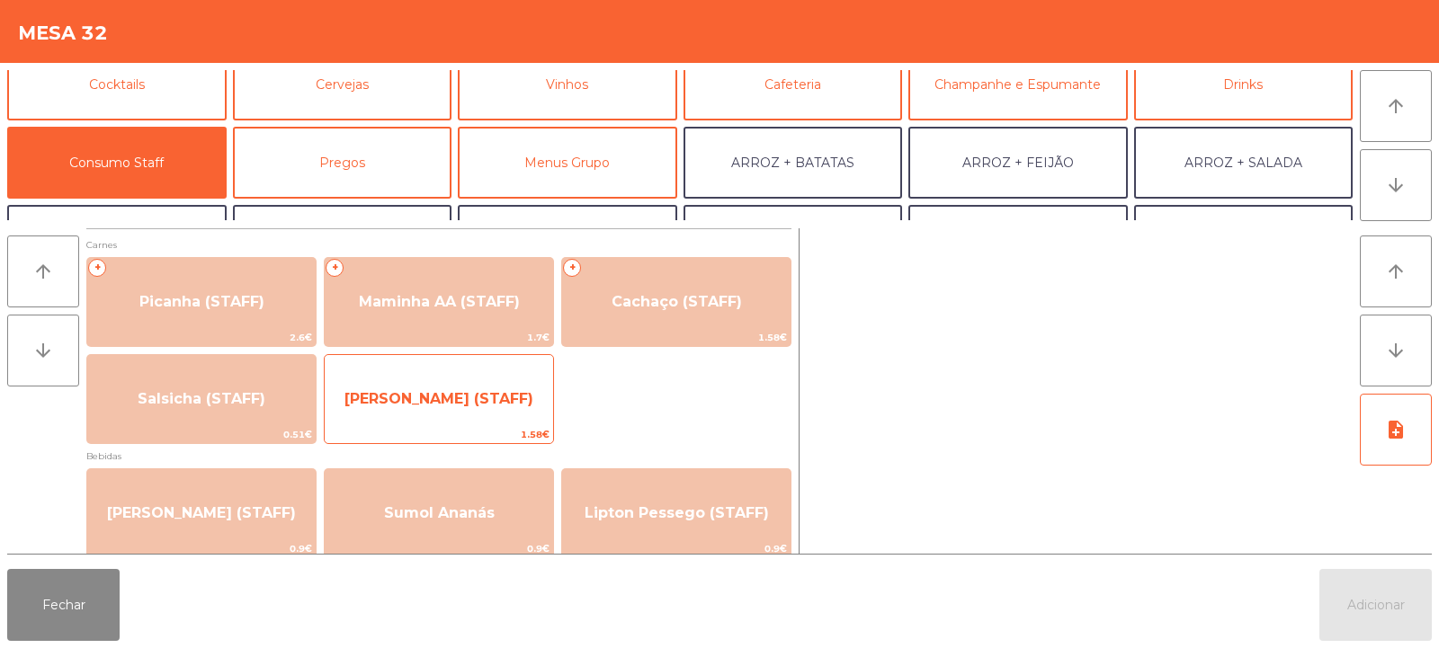
click at [498, 401] on span "[PERSON_NAME] (STAFF)" at bounding box center [438, 398] width 189 height 17
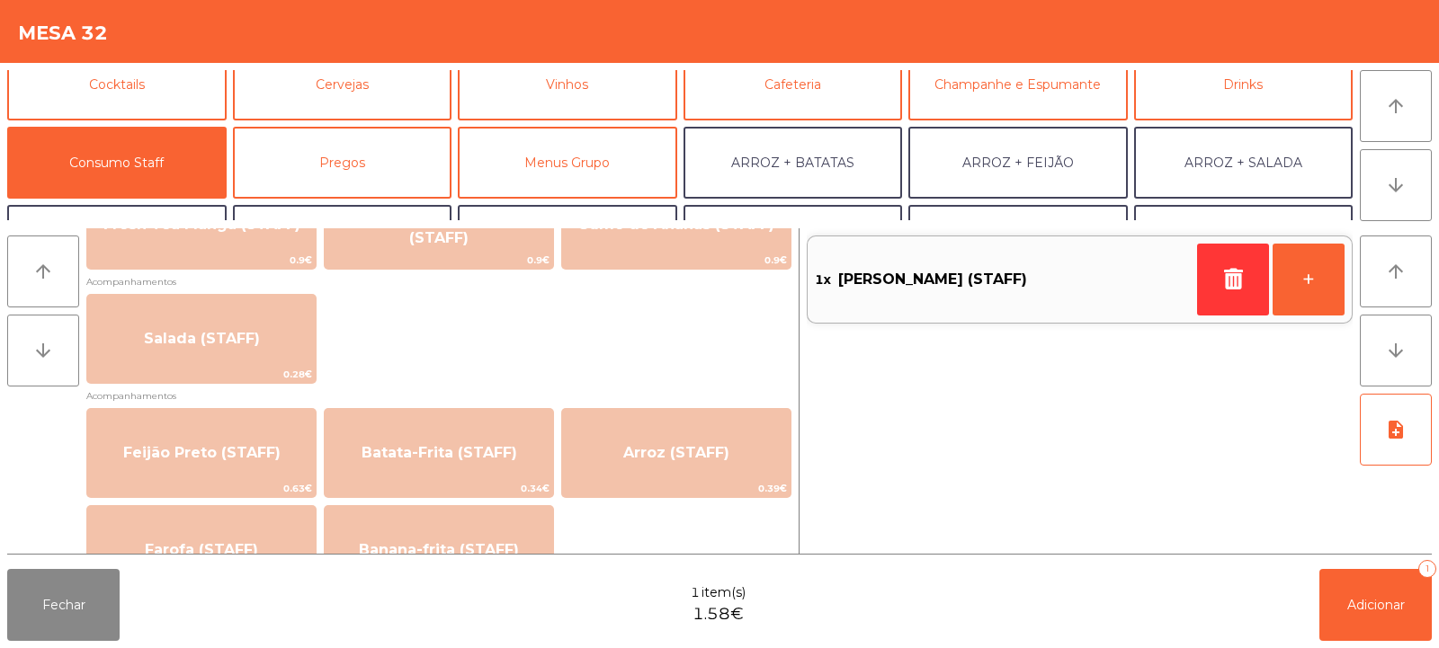
scroll to position [698, 0]
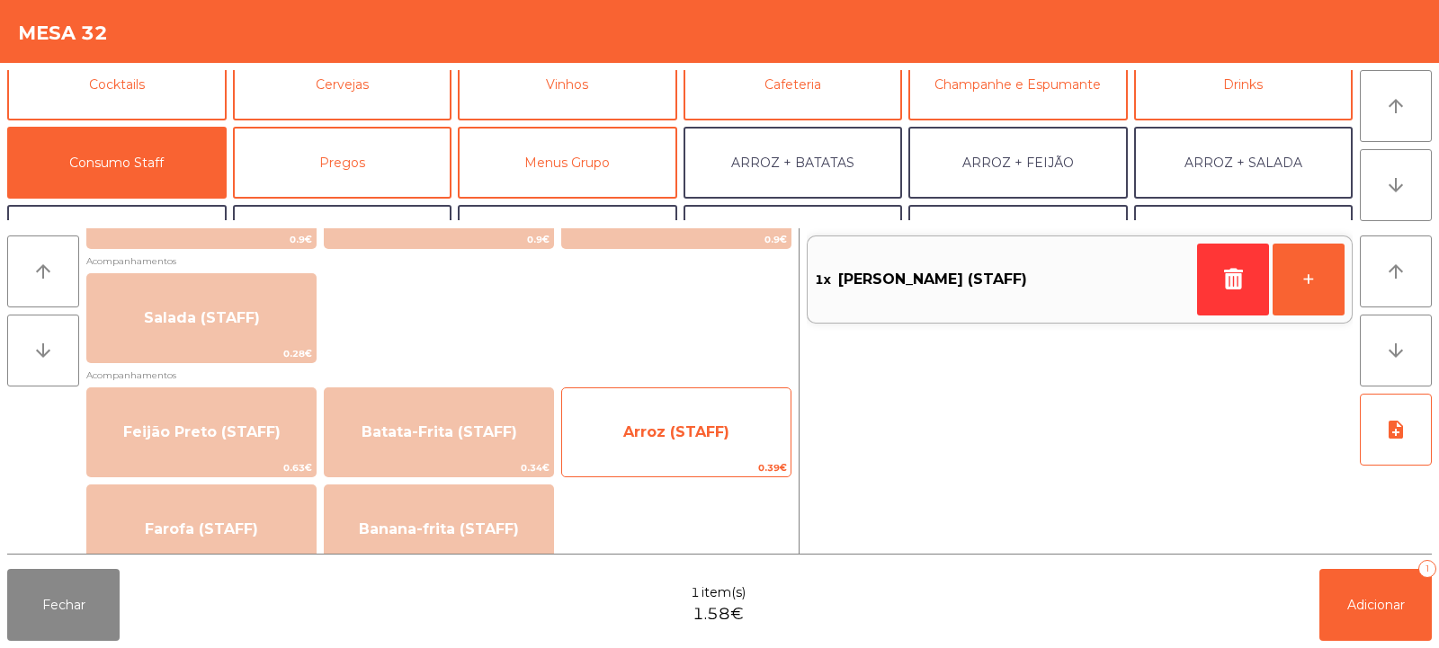
click at [710, 439] on span "Arroz (STAFF)" at bounding box center [676, 432] width 106 height 17
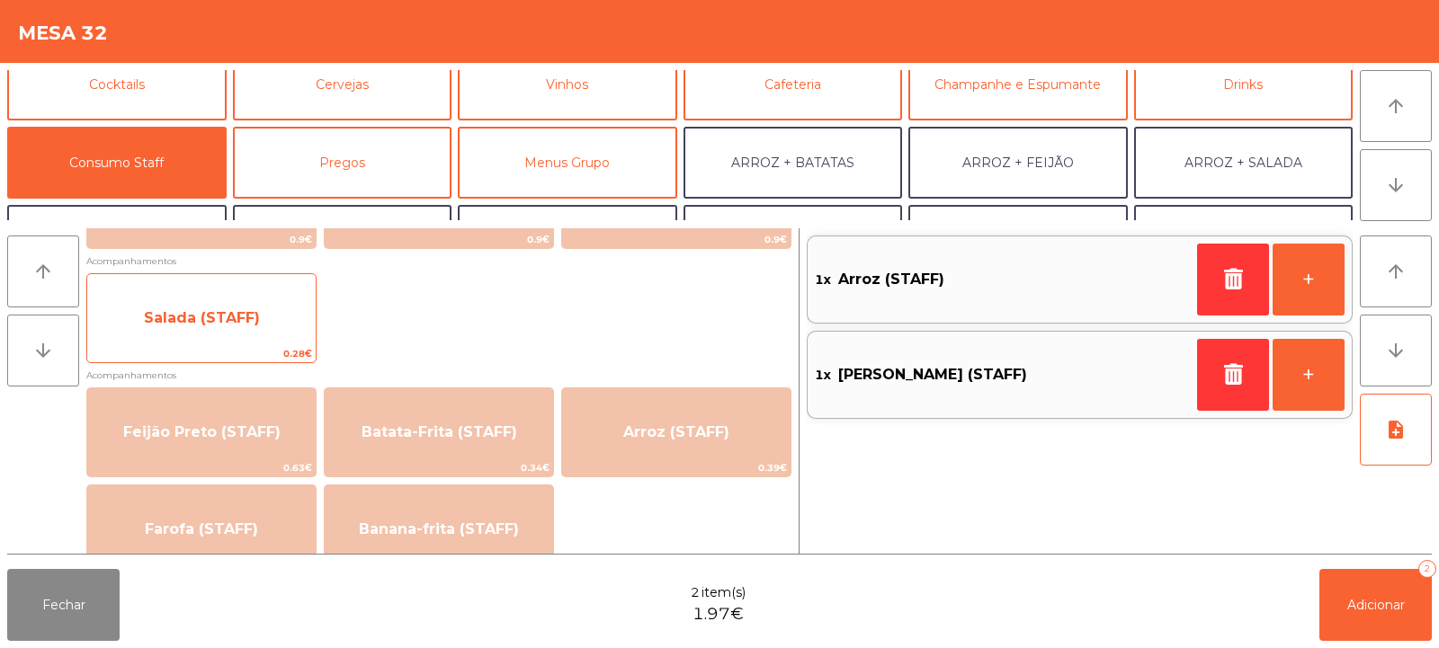
click at [271, 310] on span "Salada (STAFF)" at bounding box center [201, 318] width 228 height 49
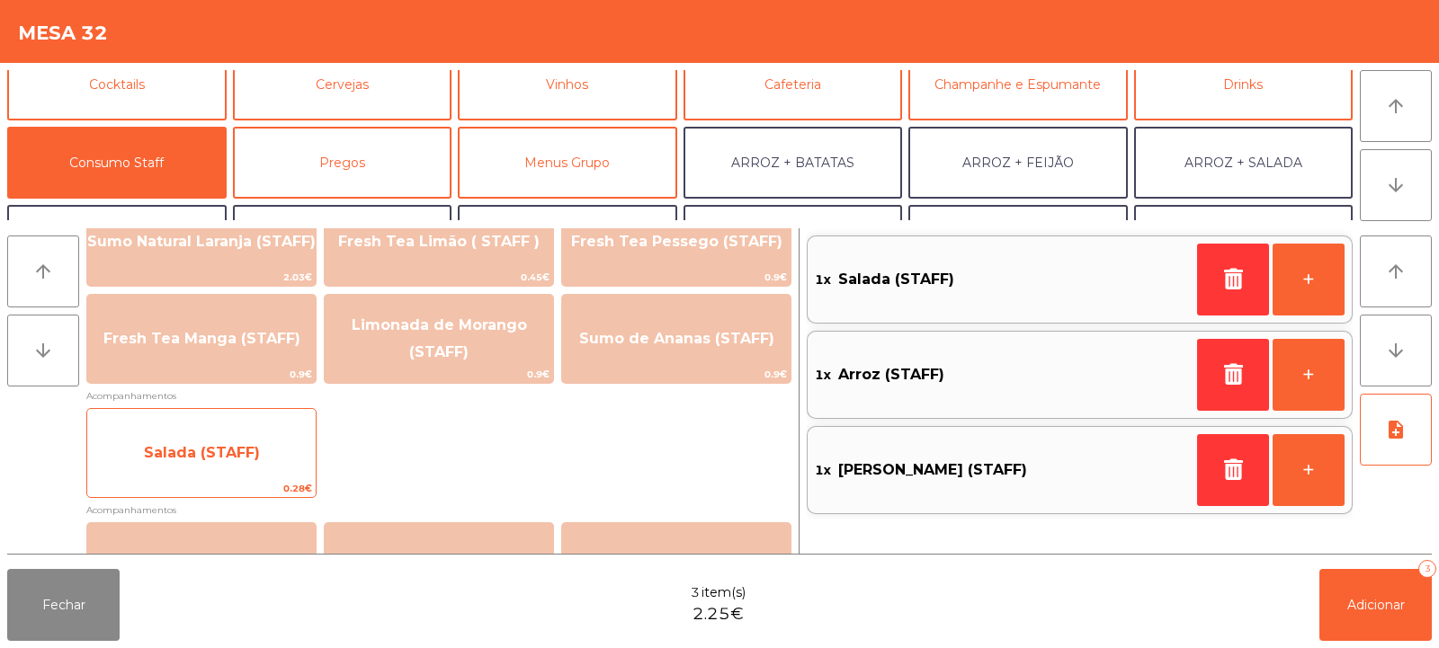
scroll to position [584, 0]
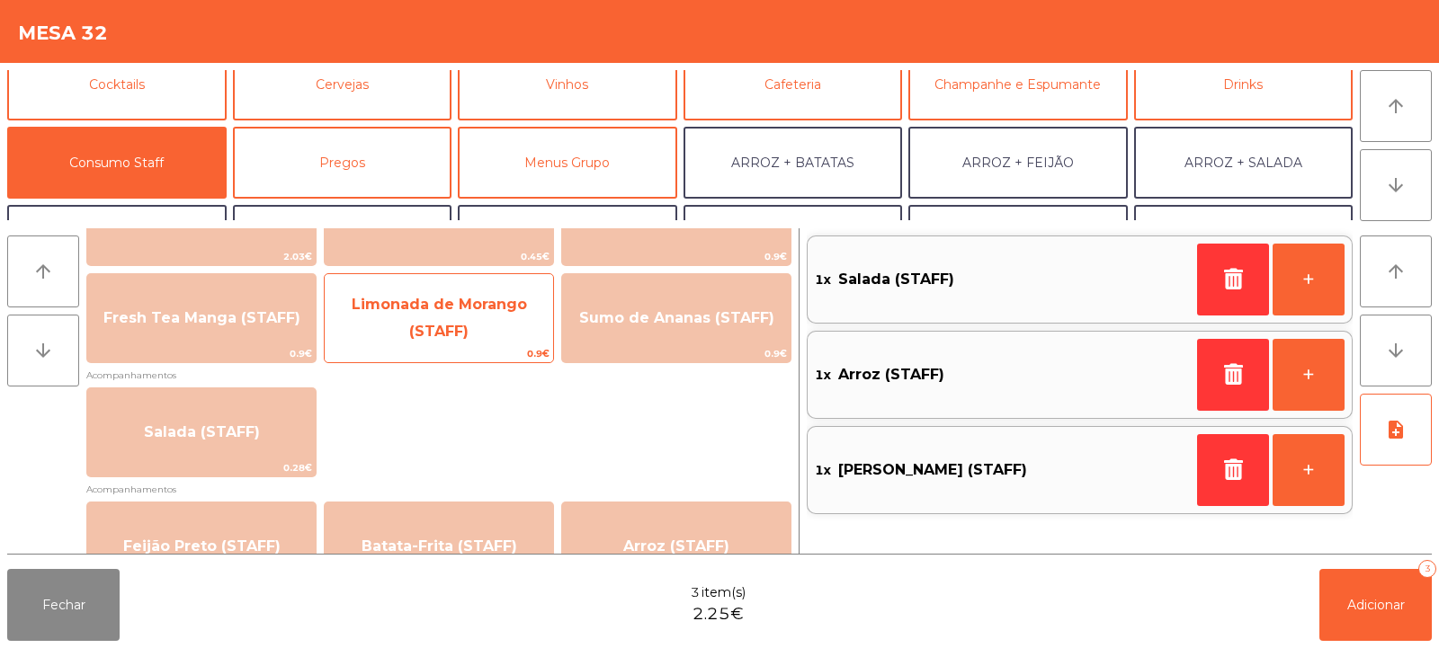
click at [499, 340] on span "Limonada de Morango (STAFF)" at bounding box center [439, 319] width 228 height 76
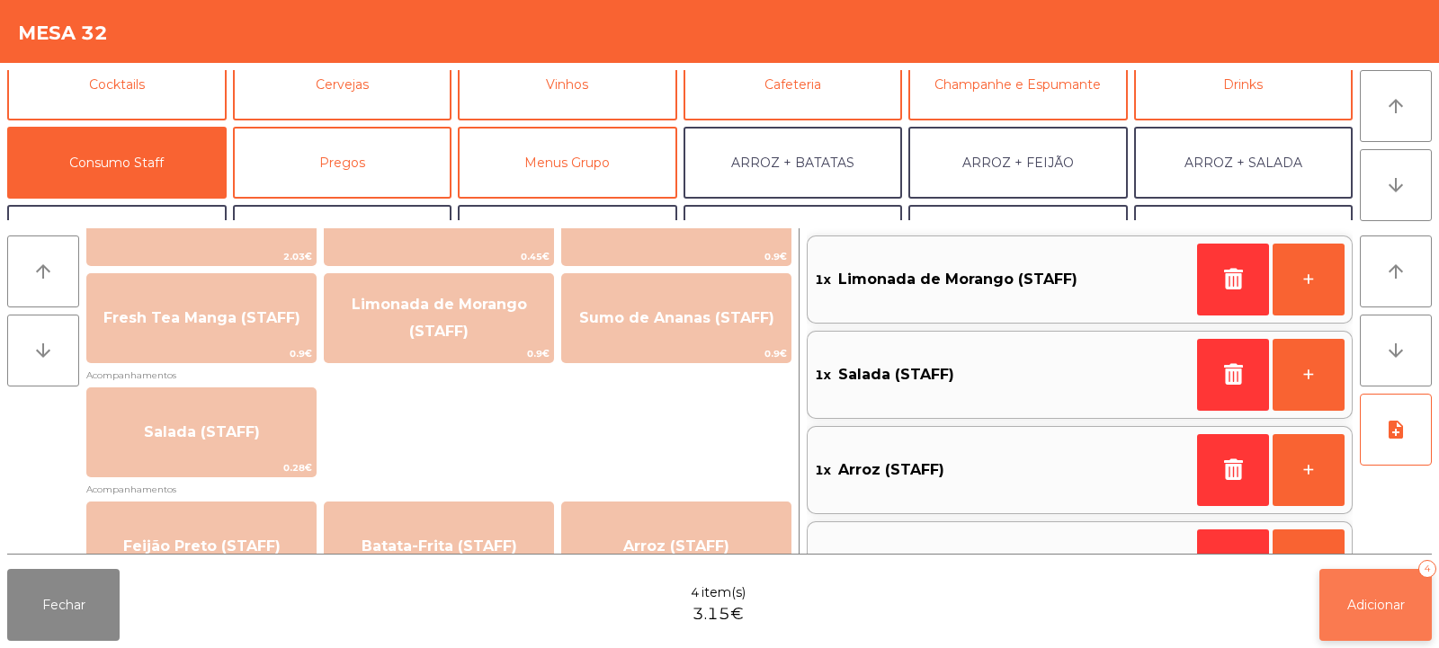
click at [1363, 606] on span "Adicionar" at bounding box center [1376, 605] width 58 height 16
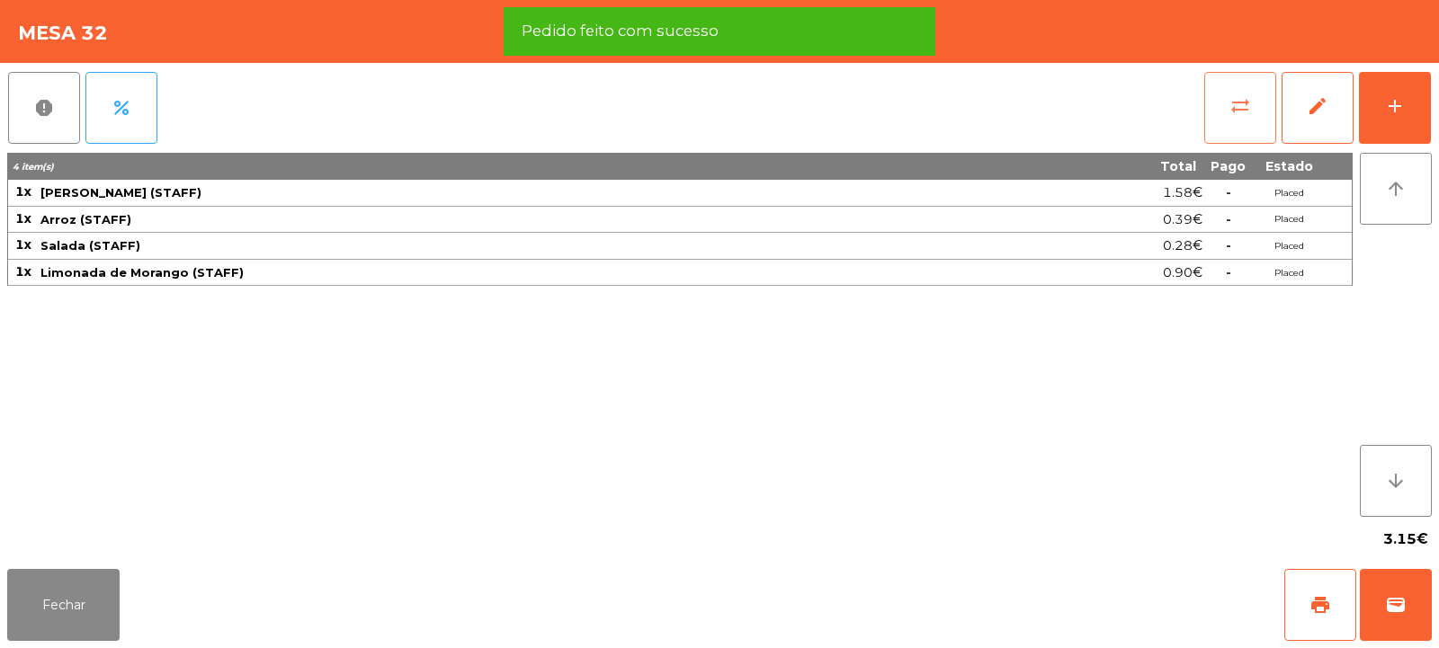
click at [1235, 127] on button "sync_alt" at bounding box center [1240, 108] width 72 height 72
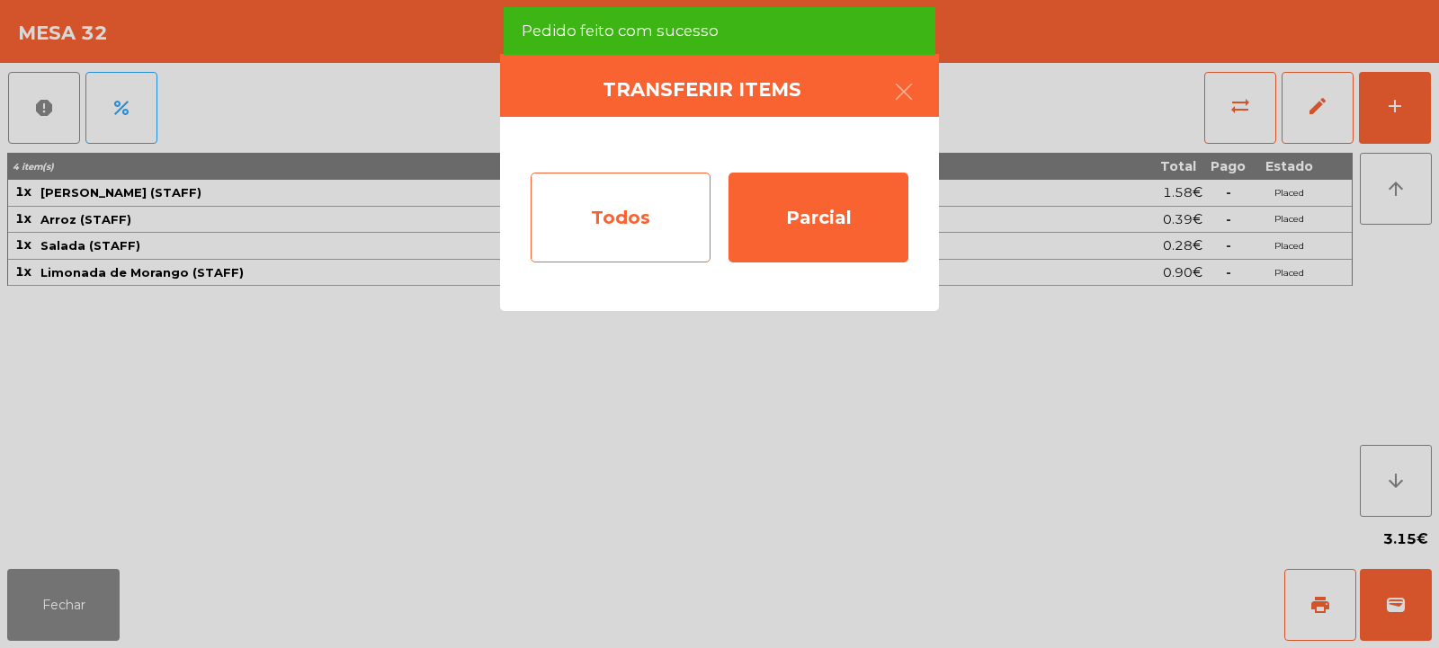
click at [658, 209] on div "Todos" at bounding box center [621, 218] width 180 height 90
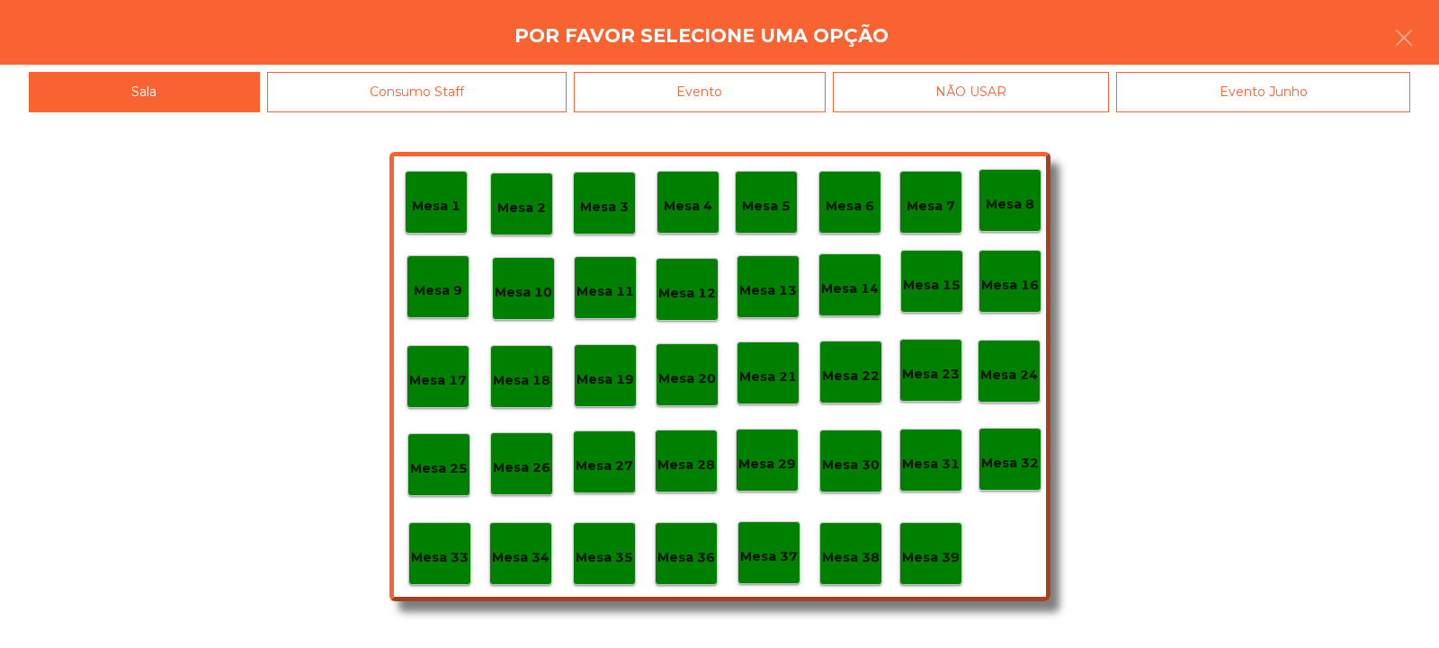
click at [945, 558] on p "Mesa 39" at bounding box center [931, 558] width 58 height 21
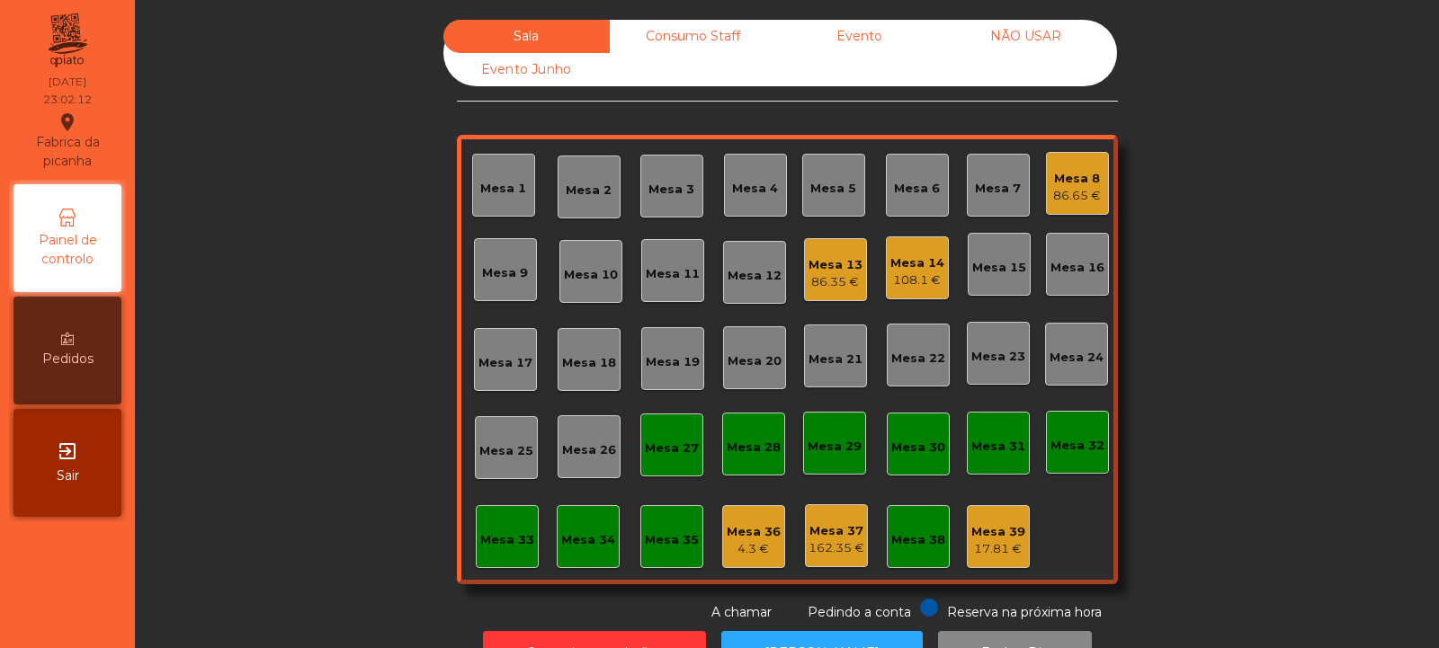
click at [658, 450] on div "Mesa 27" at bounding box center [672, 449] width 54 height 18
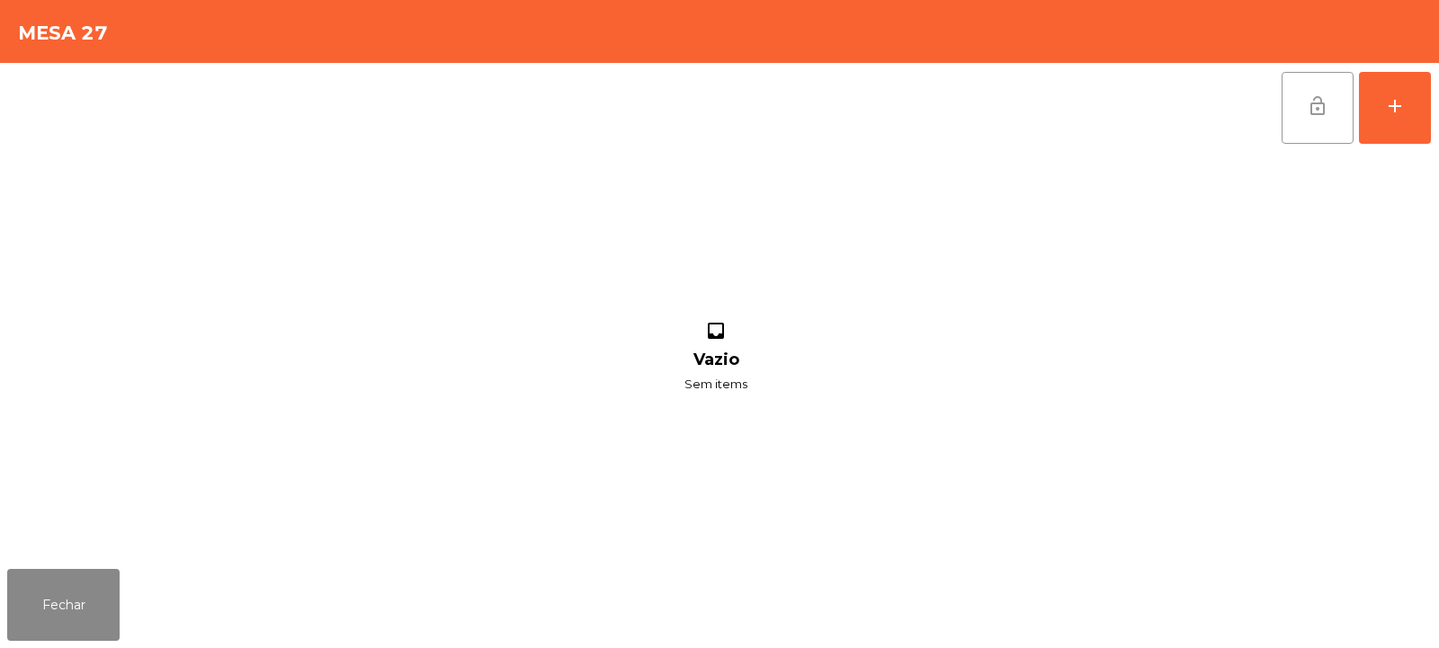
click at [1311, 99] on span "lock_open" at bounding box center [1318, 106] width 22 height 22
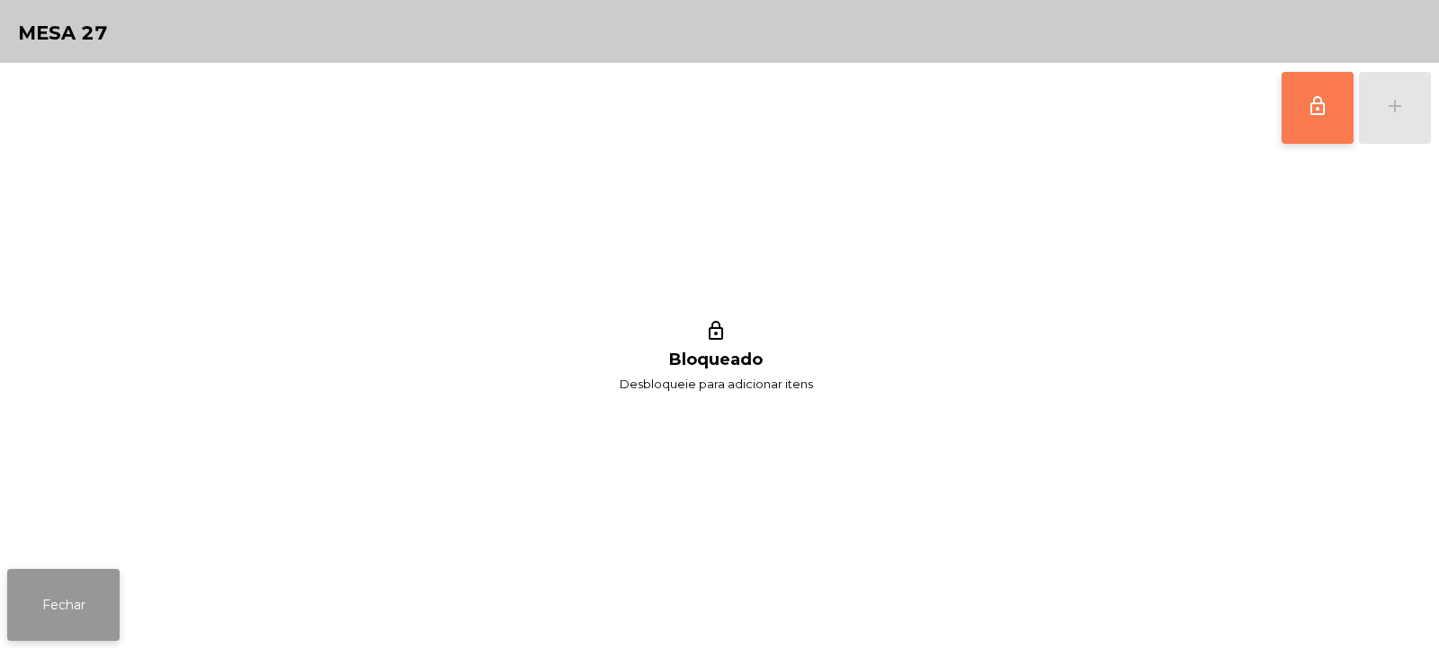
click at [68, 595] on button "Fechar" at bounding box center [63, 605] width 112 height 72
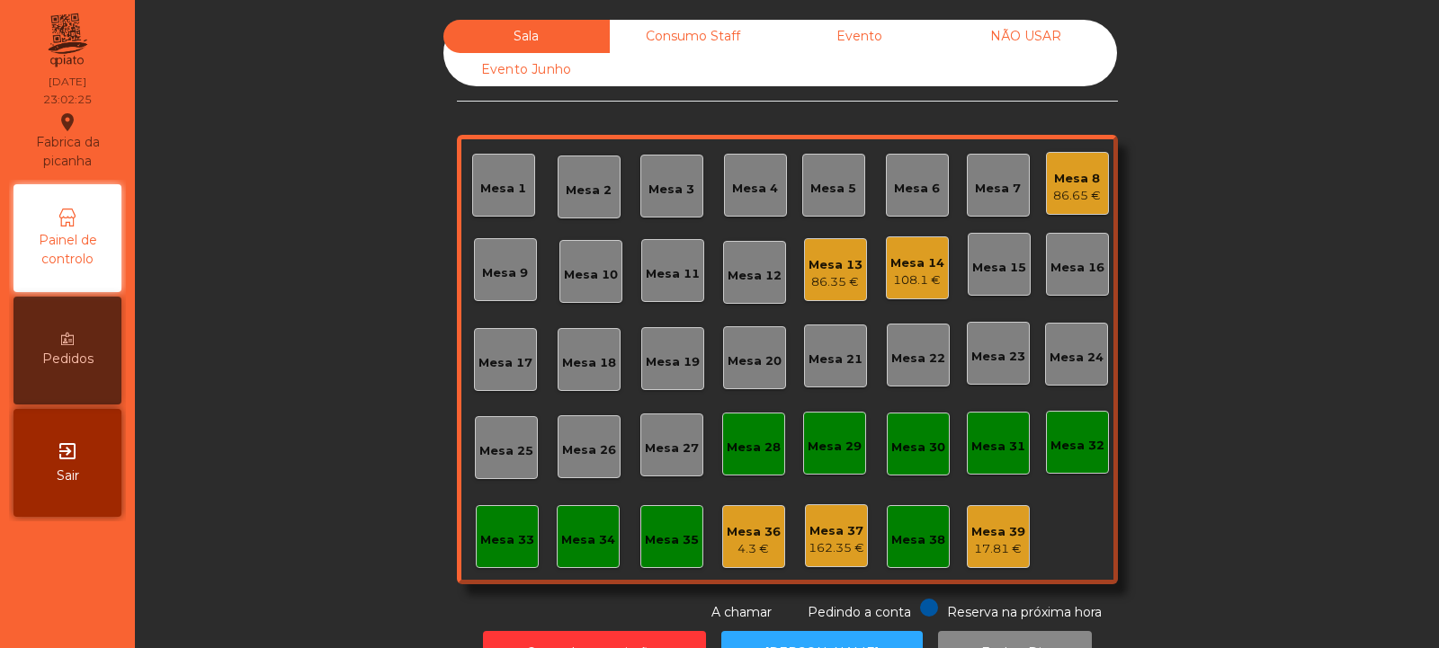
click at [670, 30] on div "Consumo Staff" at bounding box center [693, 36] width 166 height 33
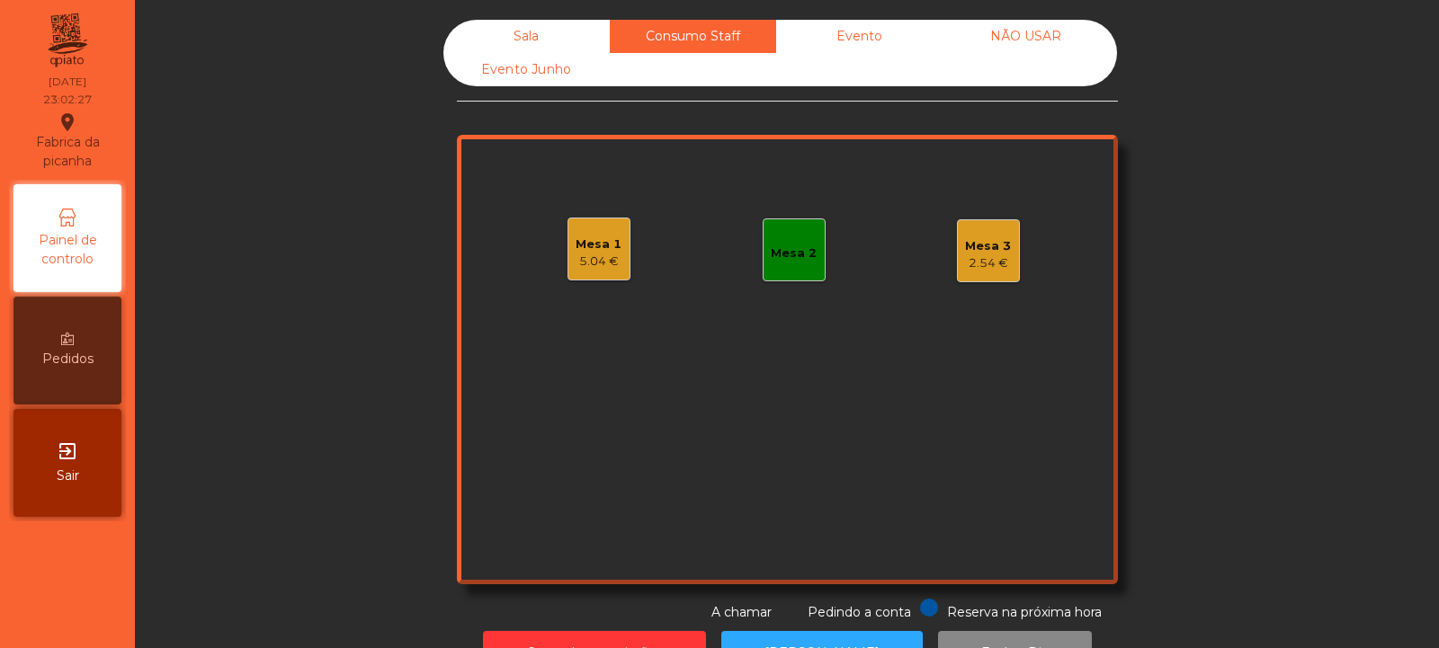
click at [978, 245] on div "Mesa 3" at bounding box center [988, 246] width 46 height 18
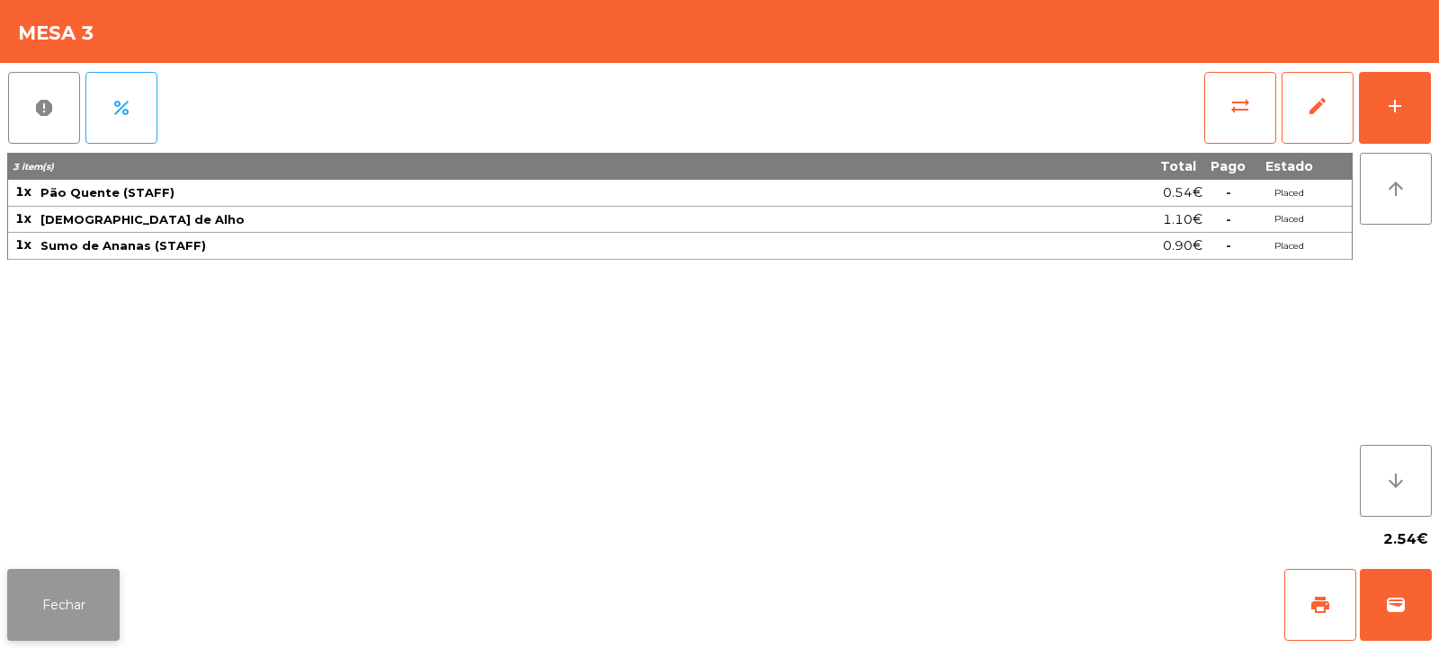
click at [67, 612] on button "Fechar" at bounding box center [63, 605] width 112 height 72
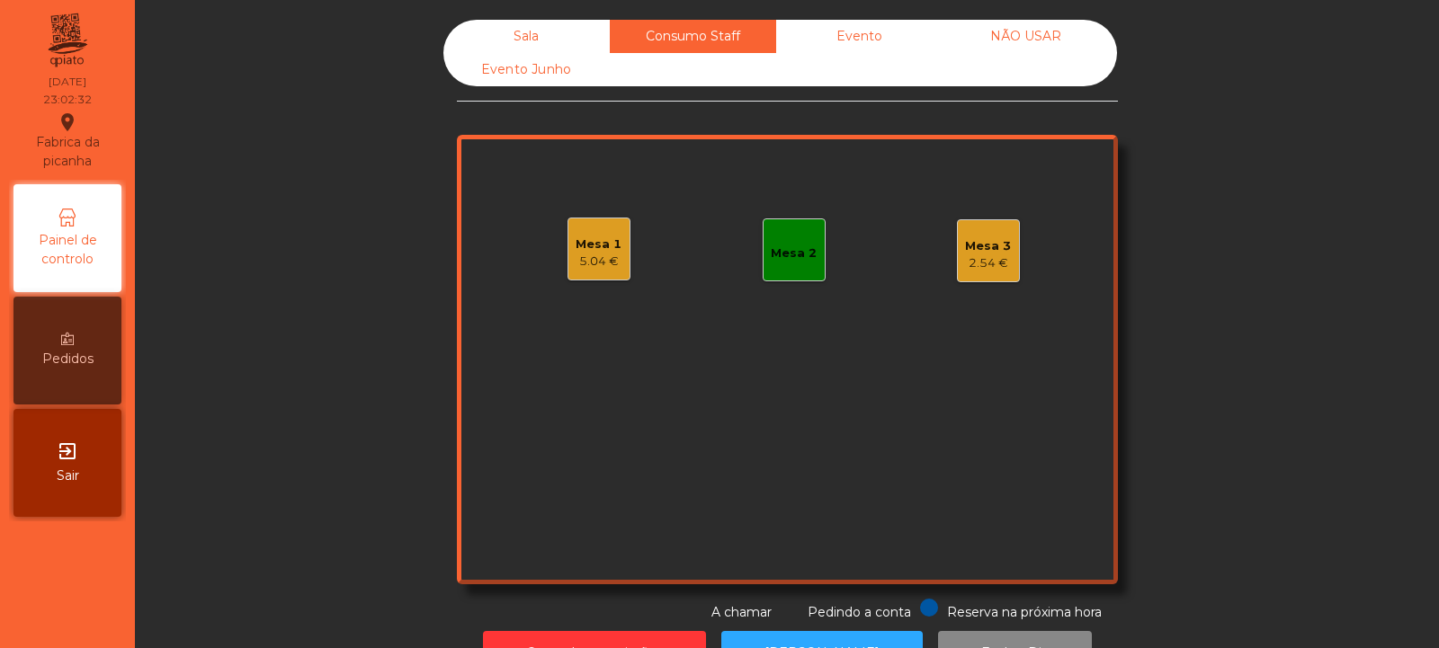
click at [519, 23] on div "Sala" at bounding box center [526, 36] width 166 height 33
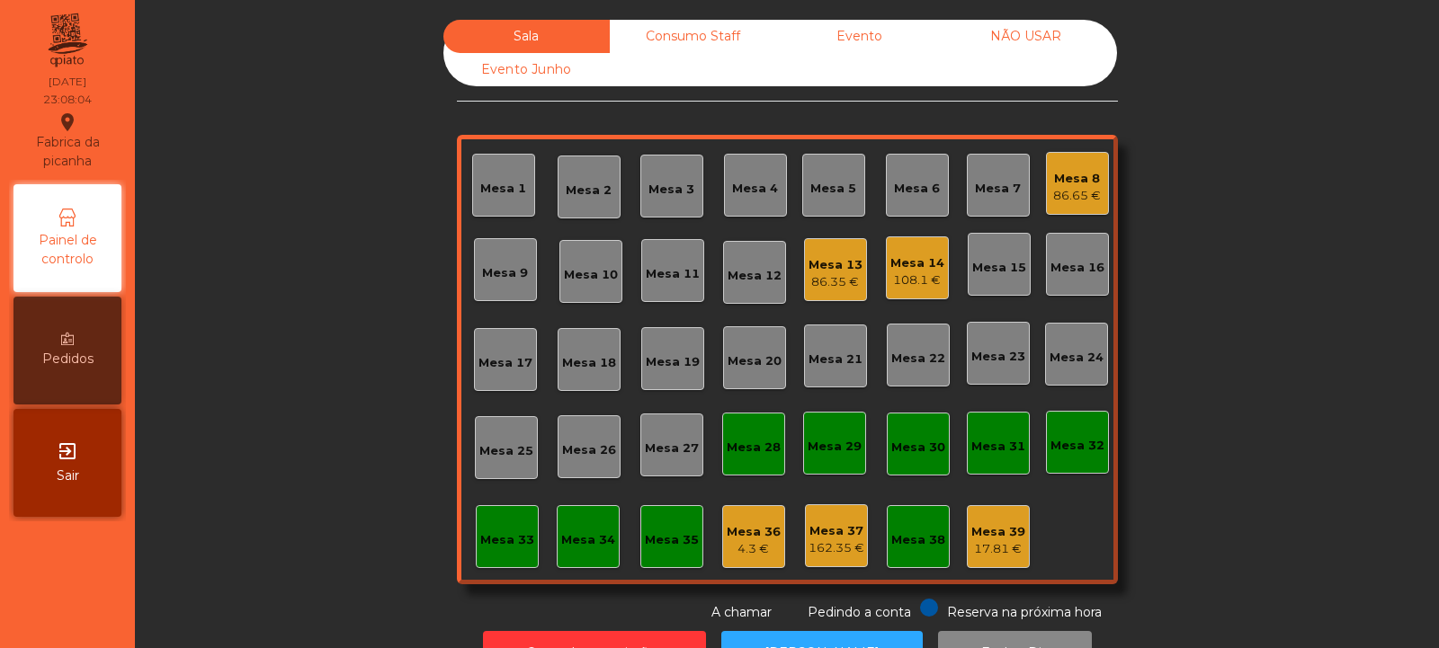
click at [913, 278] on div "108.1 €" at bounding box center [917, 281] width 54 height 18
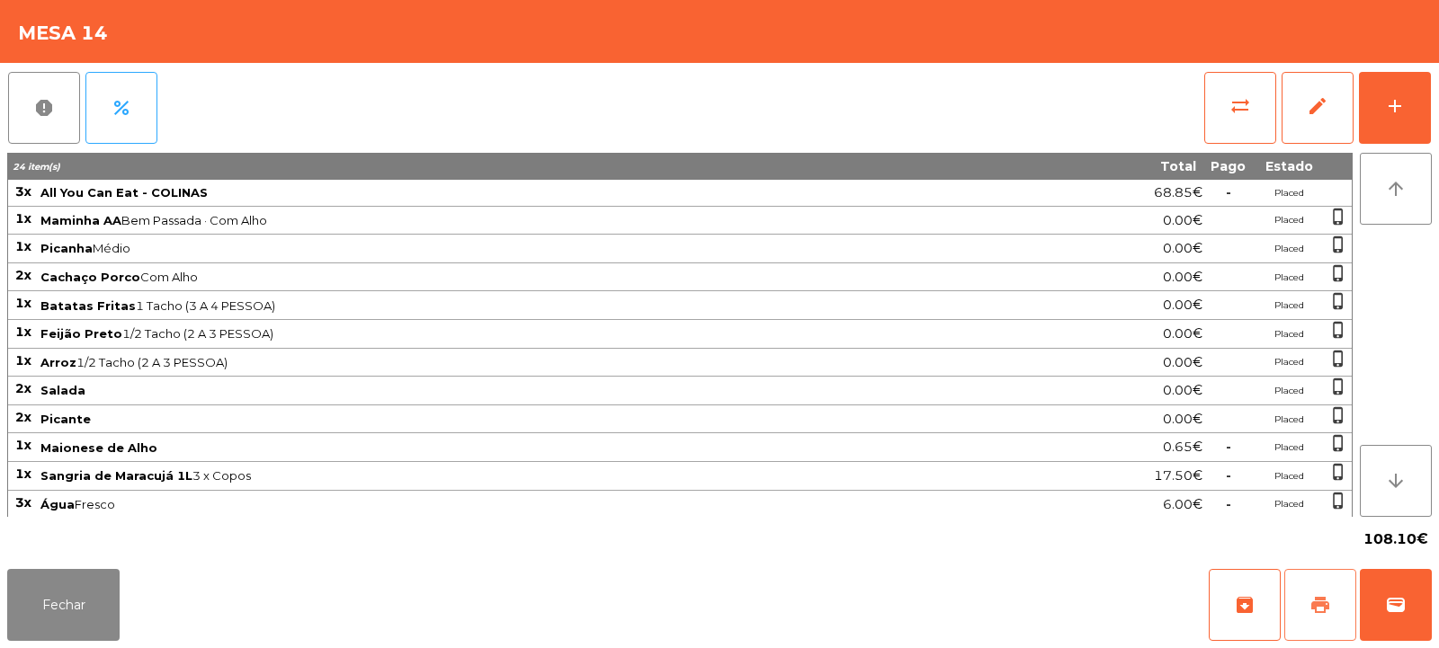
click at [1317, 627] on button "print" at bounding box center [1320, 605] width 72 height 72
click at [1384, 625] on button "wallet" at bounding box center [1396, 605] width 72 height 72
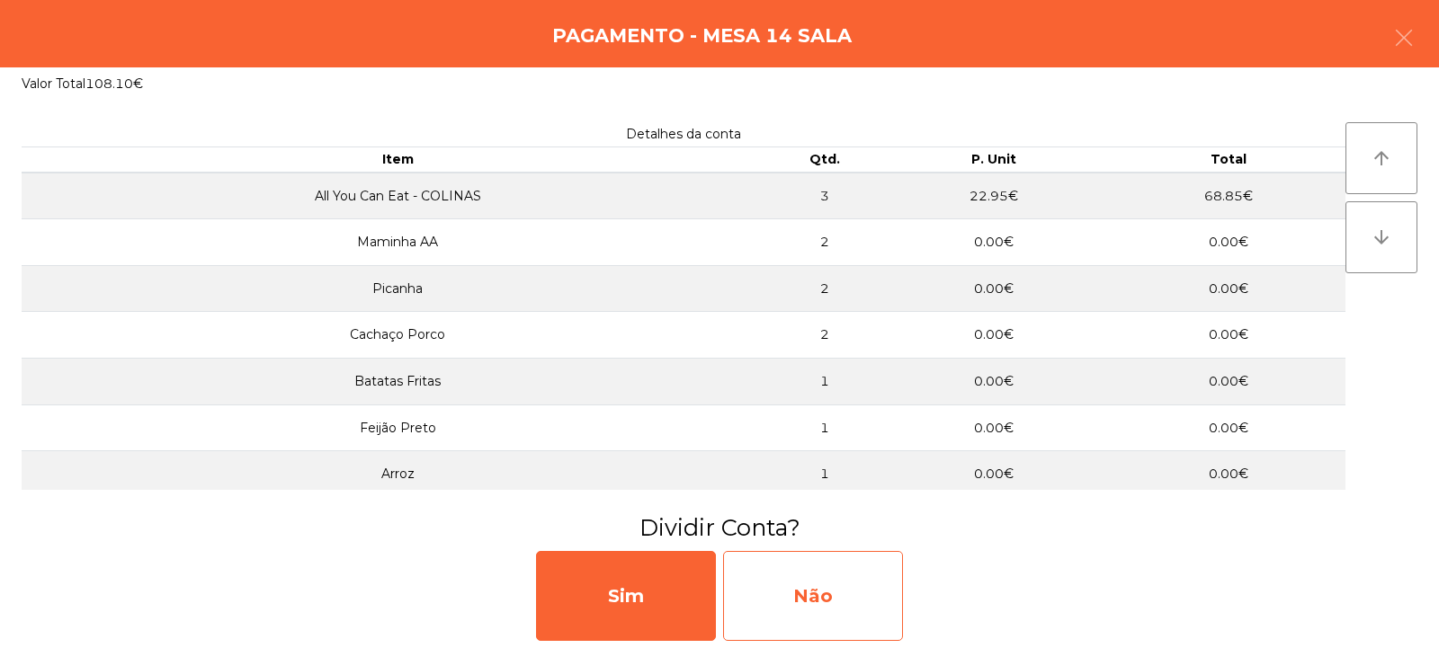
click at [803, 588] on div "Não" at bounding box center [813, 596] width 180 height 90
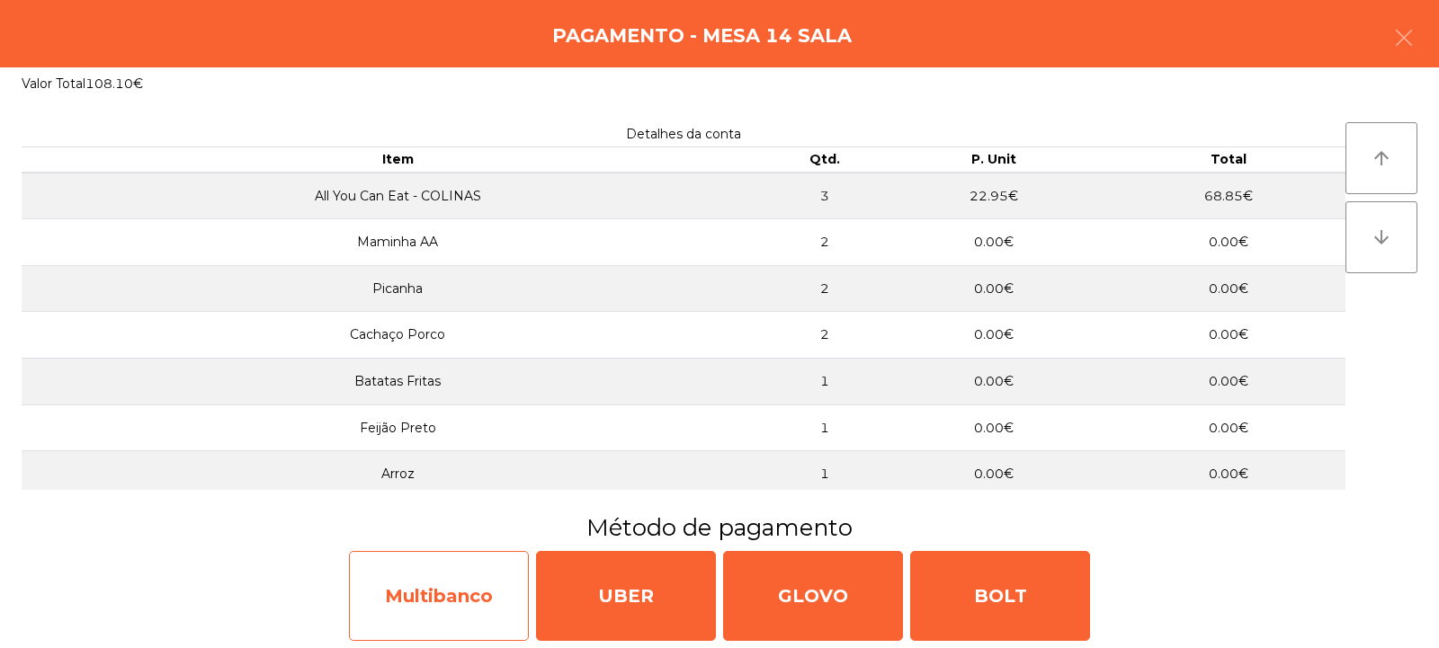
click at [419, 595] on div "Multibanco" at bounding box center [439, 596] width 180 height 90
select select "**"
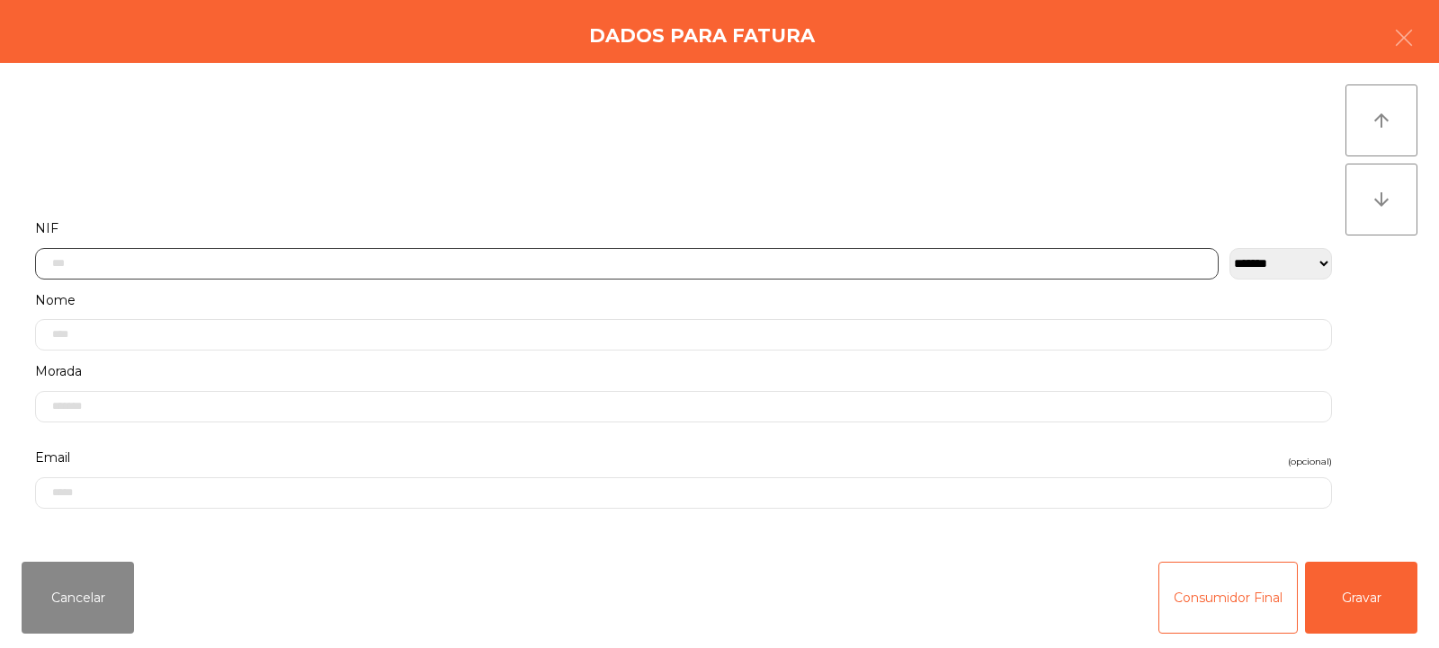
click at [619, 250] on input "text" at bounding box center [627, 263] width 1184 height 31
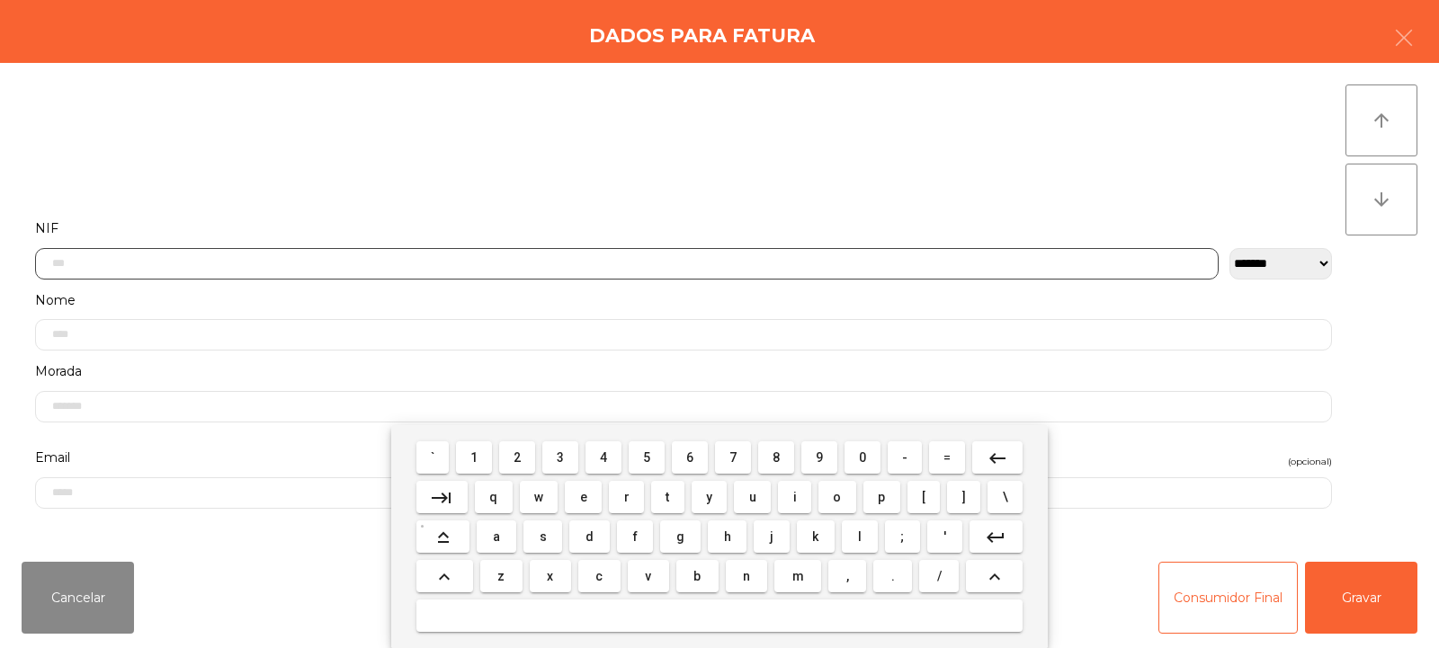
scroll to position [131, 0]
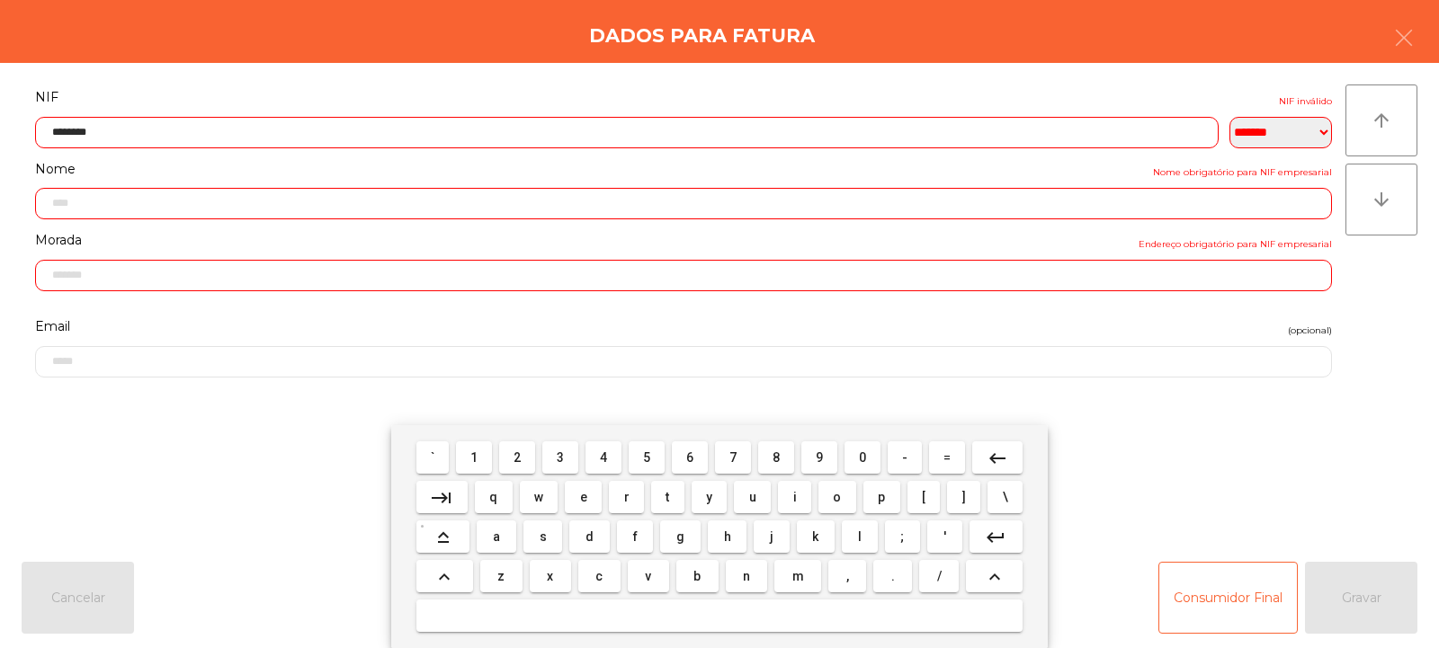
type input "*********"
type input "**********"
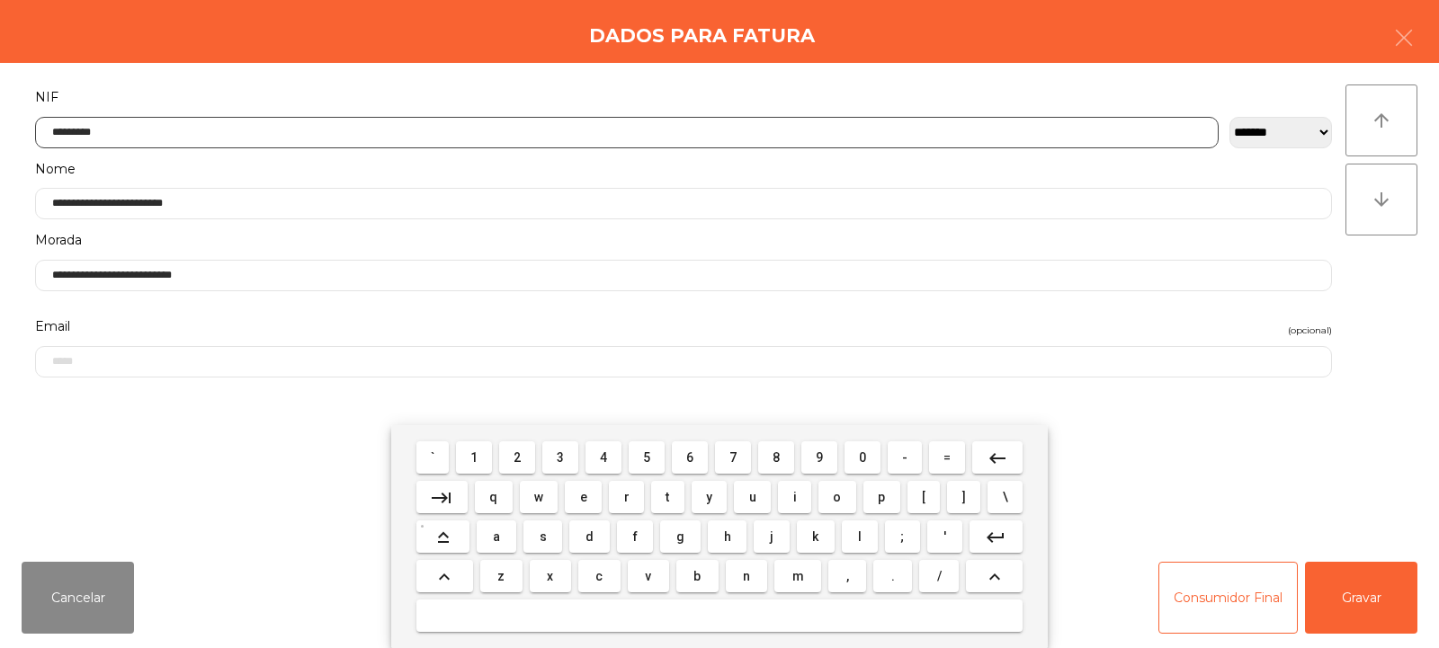
type input "*********"
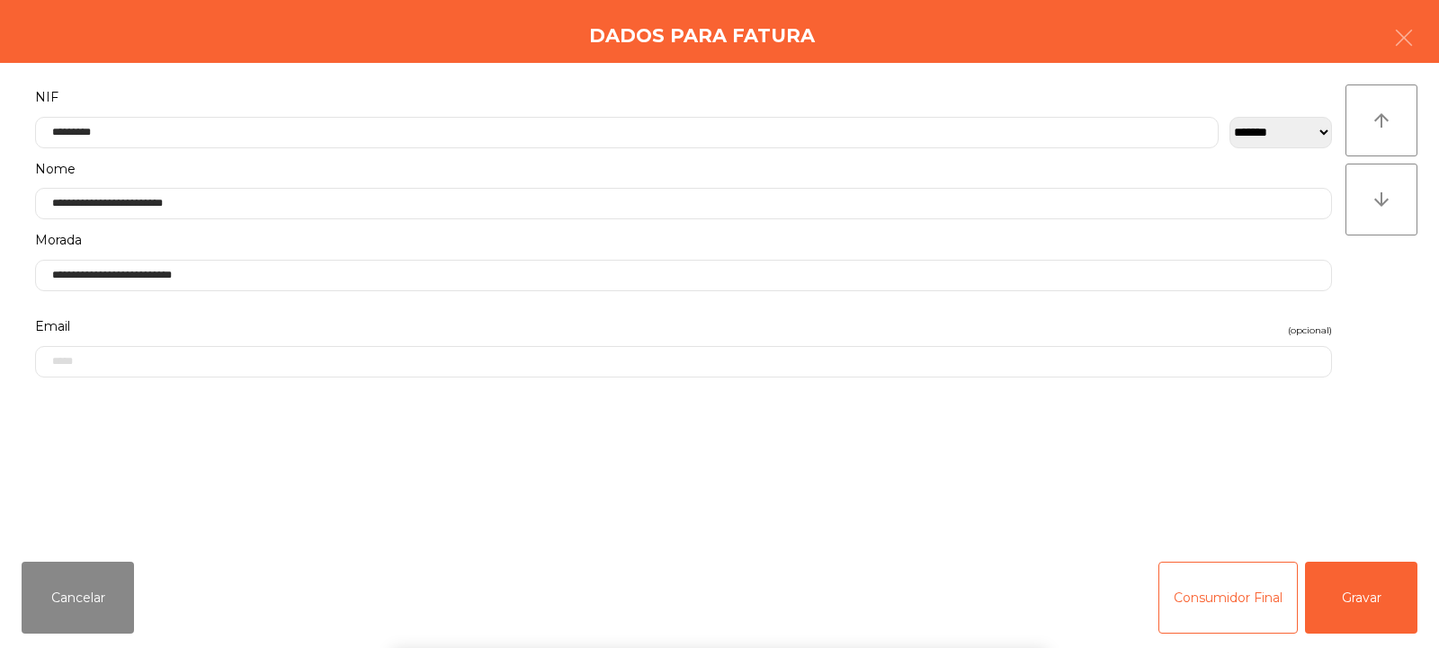
click at [1371, 335] on div "arrow_upward arrow_downward" at bounding box center [1381, 306] width 72 height 442
click at [1351, 603] on button "Gravar" at bounding box center [1361, 598] width 112 height 72
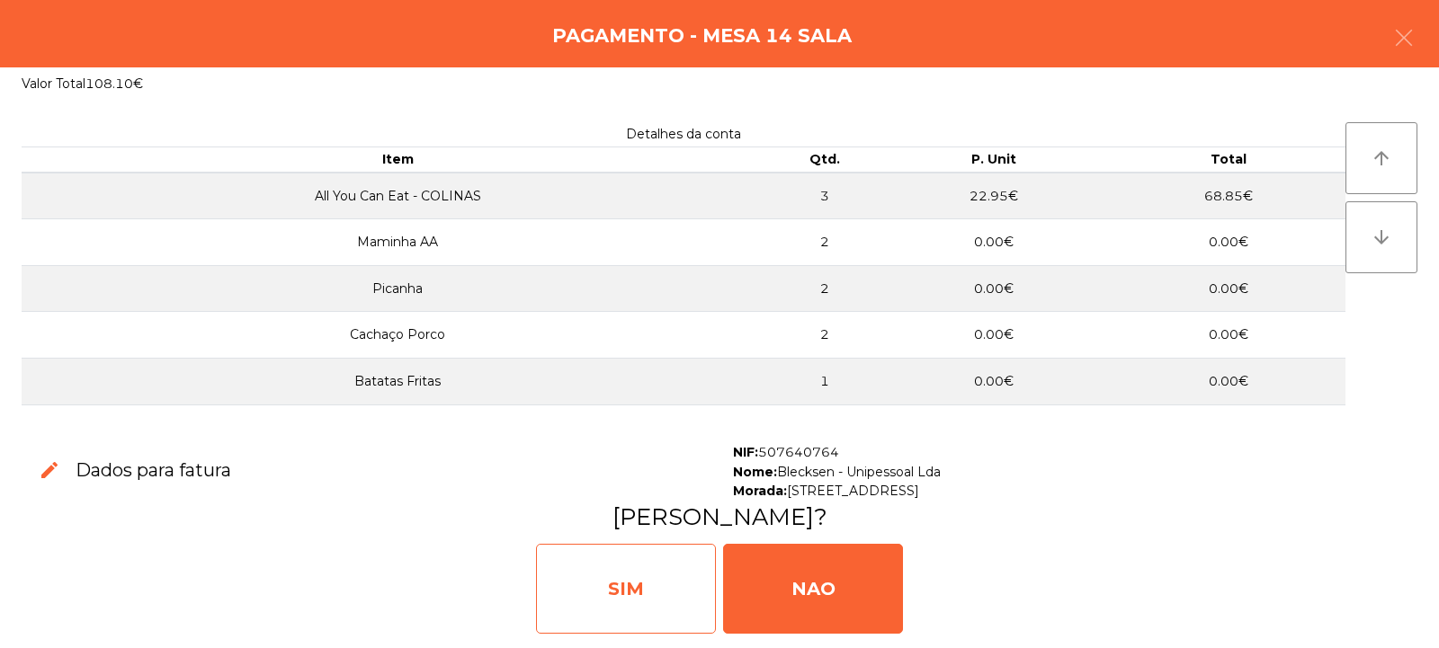
click at [613, 604] on div "SIM" at bounding box center [626, 589] width 180 height 90
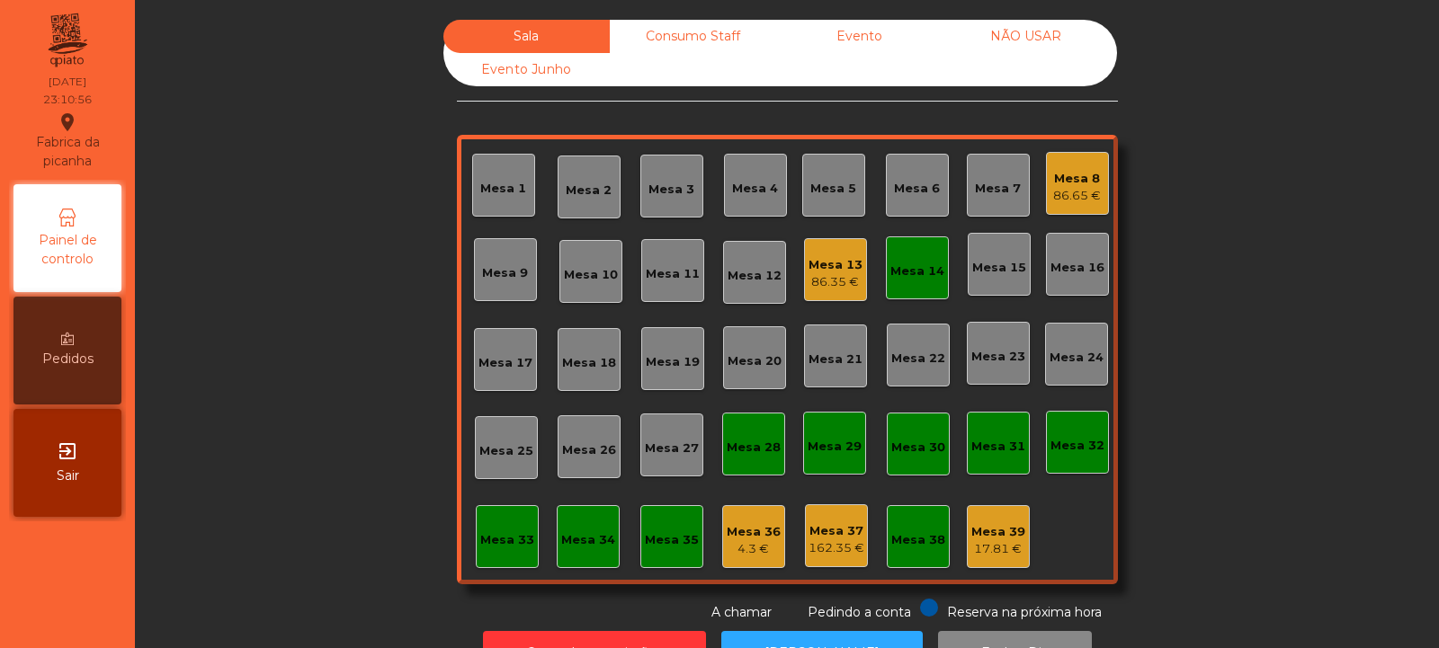
click at [886, 263] on div "Mesa 14" at bounding box center [917, 268] width 63 height 63
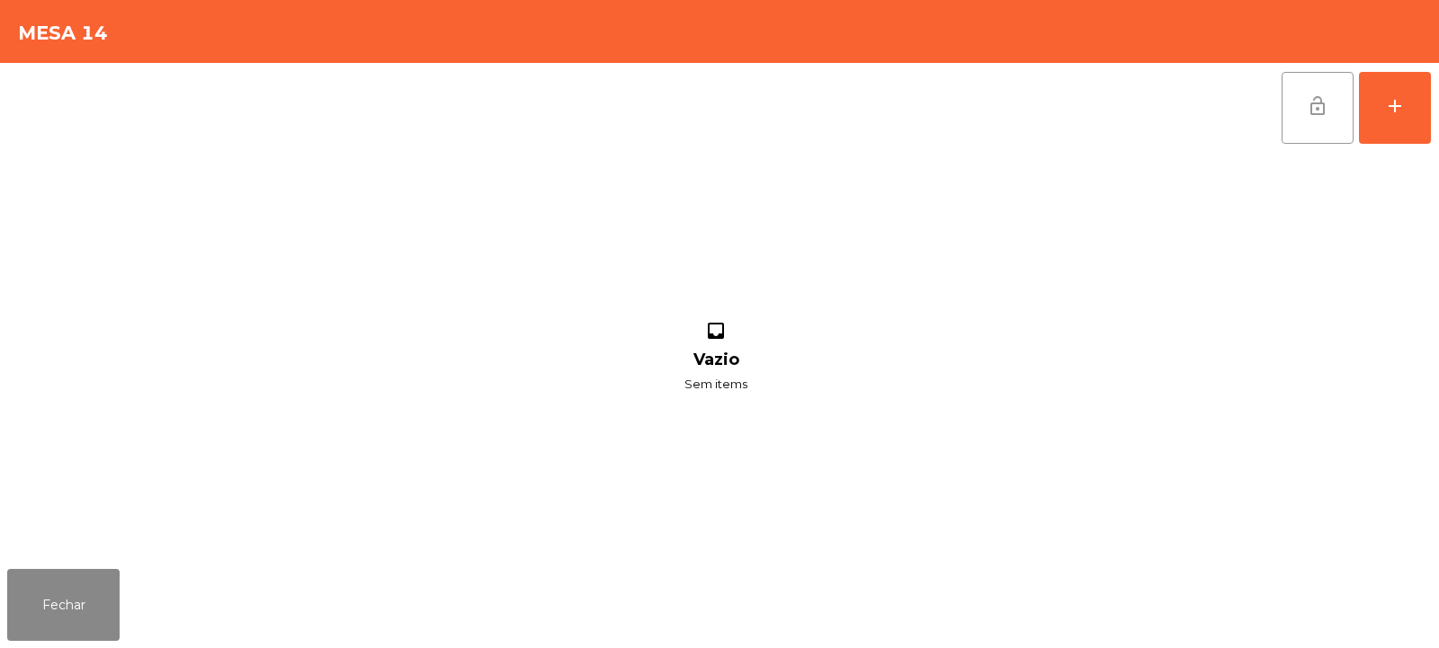
click at [1327, 84] on button "lock_open" at bounding box center [1318, 108] width 72 height 72
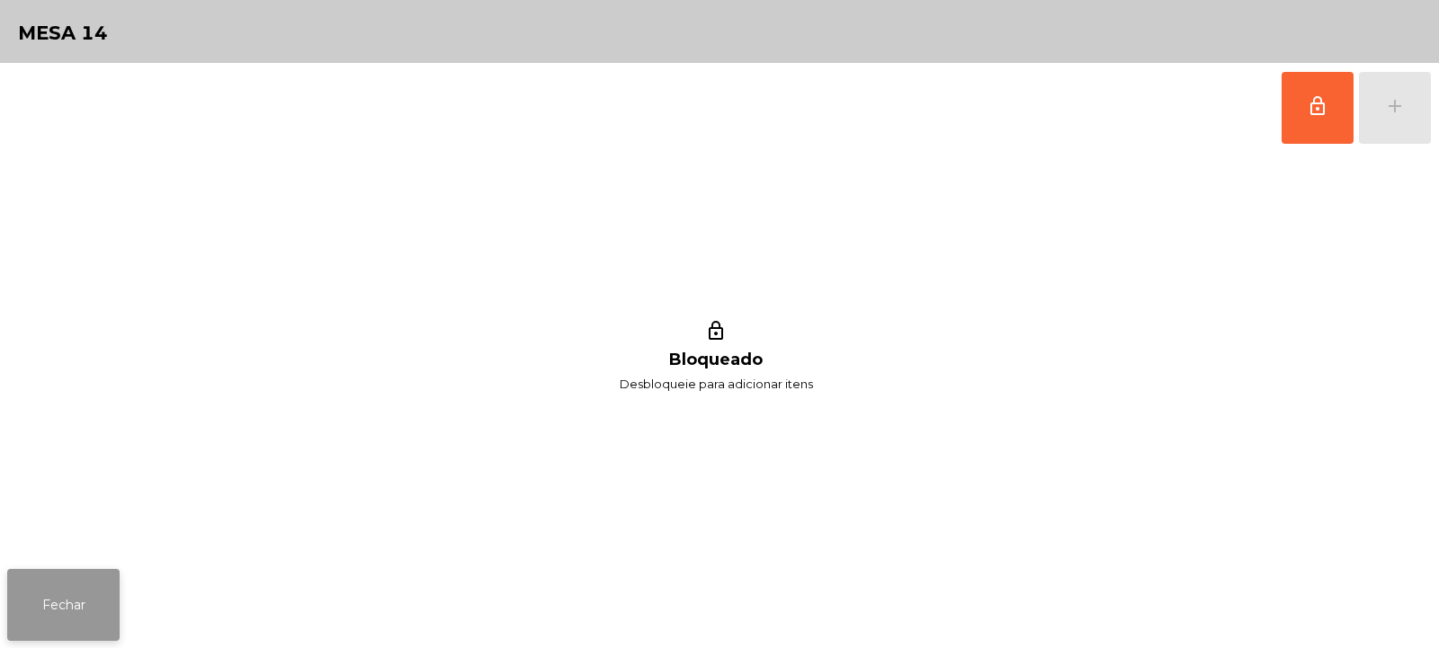
click at [51, 614] on button "Fechar" at bounding box center [63, 605] width 112 height 72
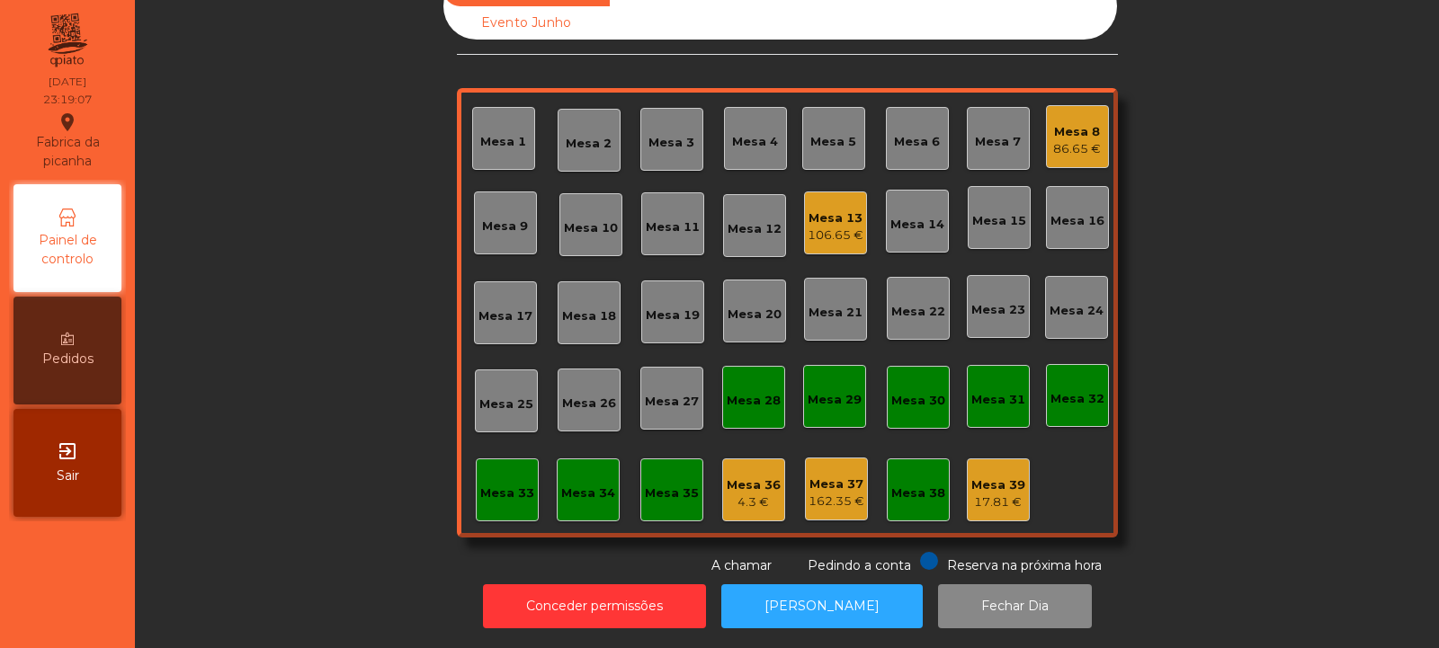
scroll to position [0, 0]
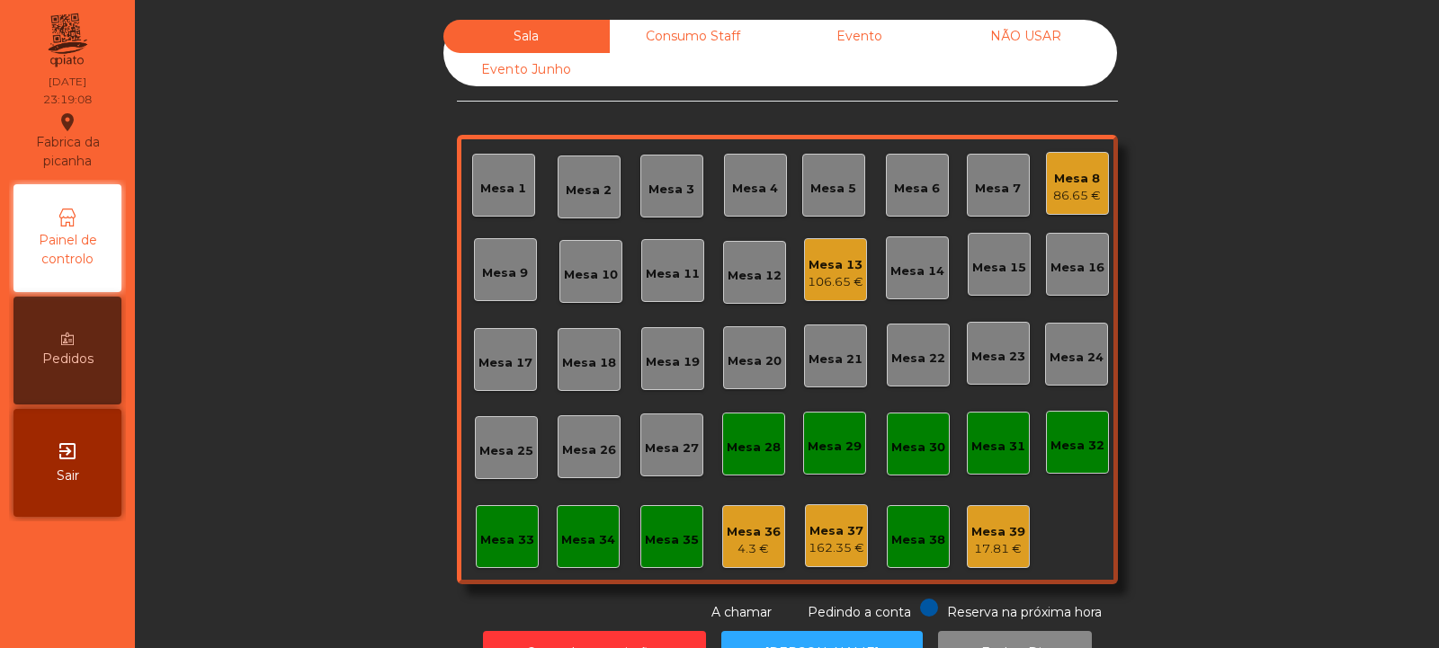
click at [1046, 157] on div "Mesa 8 86.65 €" at bounding box center [1077, 183] width 63 height 63
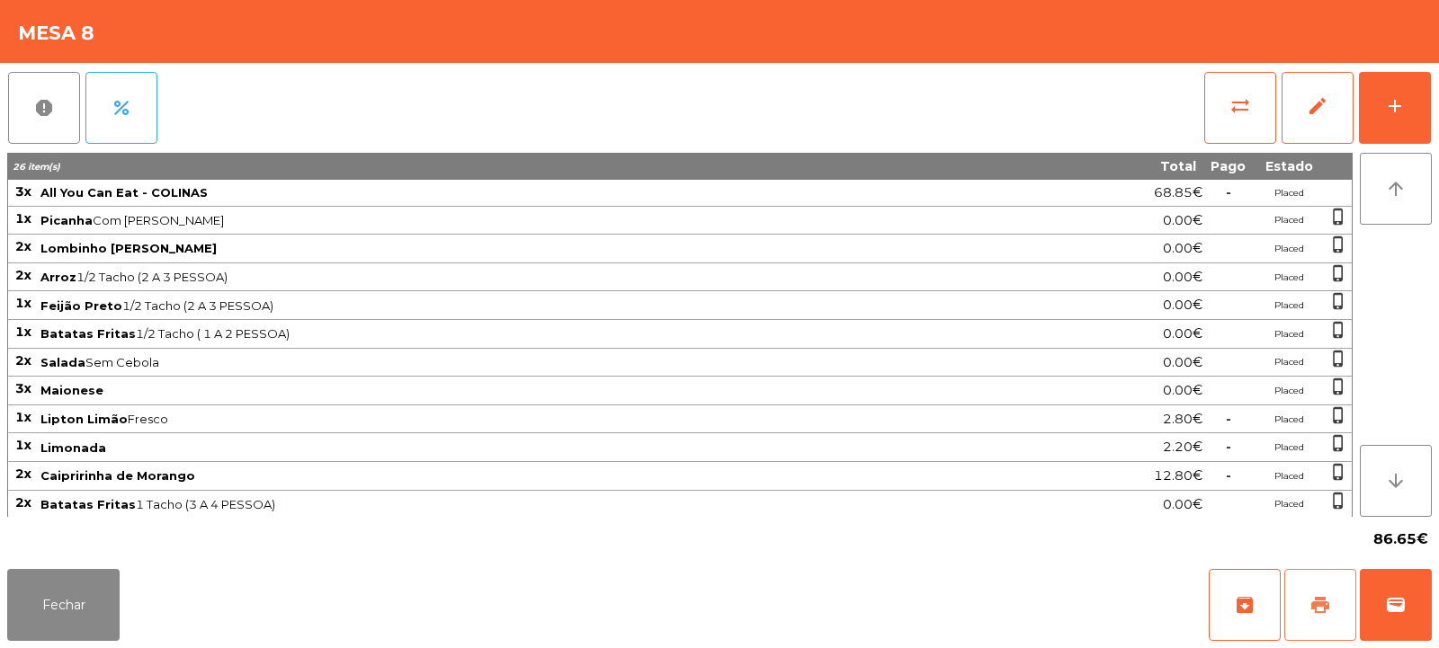
click at [1325, 593] on button "print" at bounding box center [1320, 605] width 72 height 72
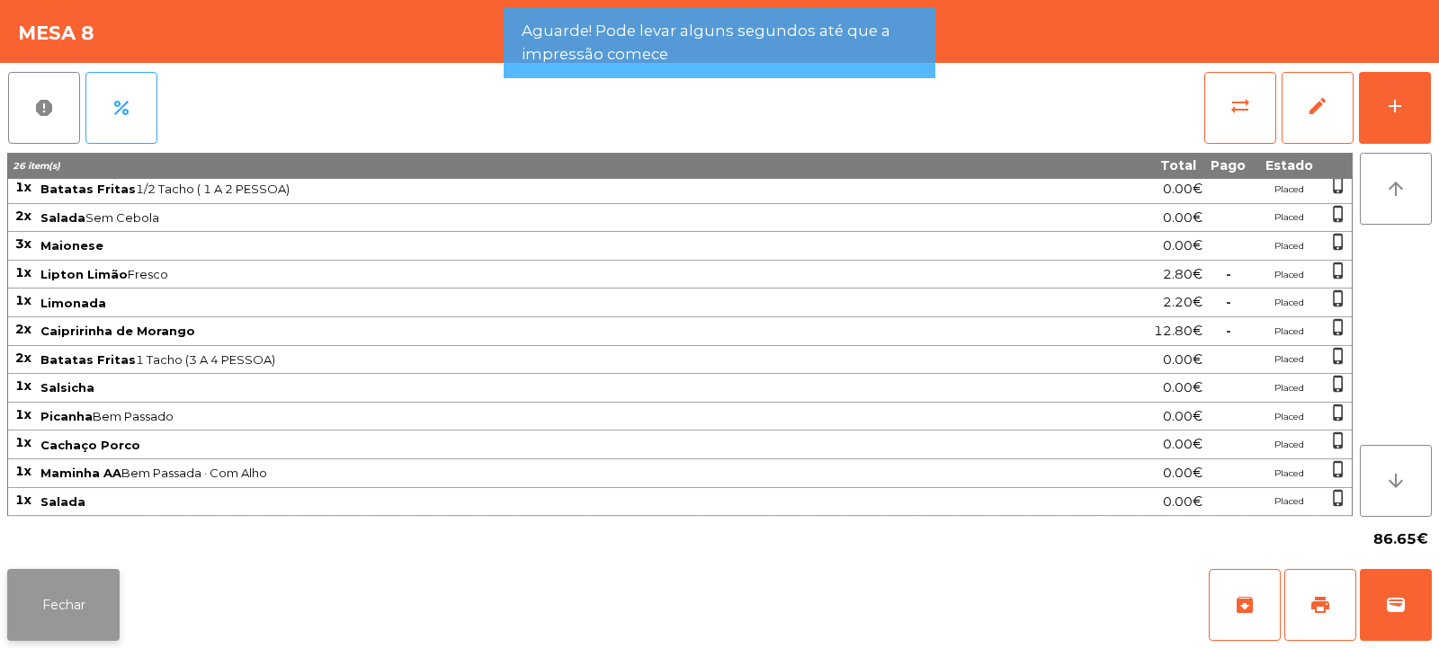
click at [100, 587] on button "Fechar" at bounding box center [63, 605] width 112 height 72
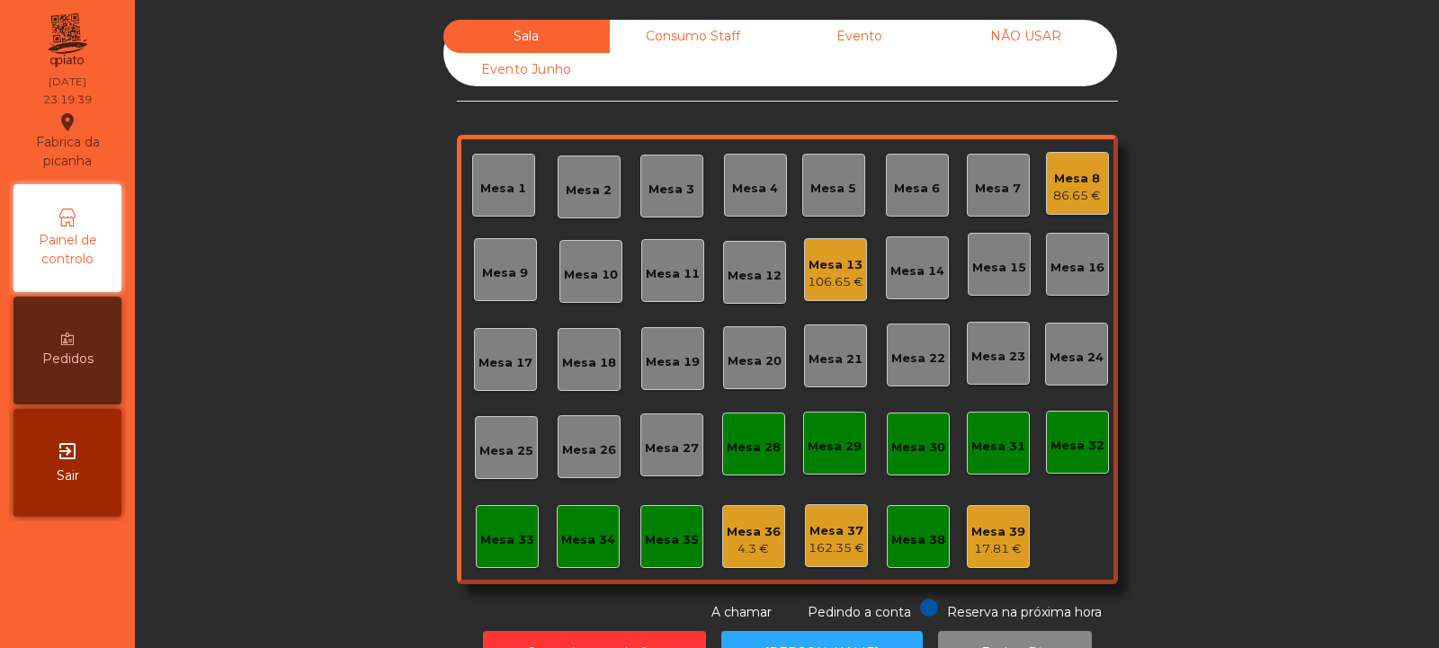
click at [1084, 190] on div "86.65 €" at bounding box center [1077, 196] width 48 height 18
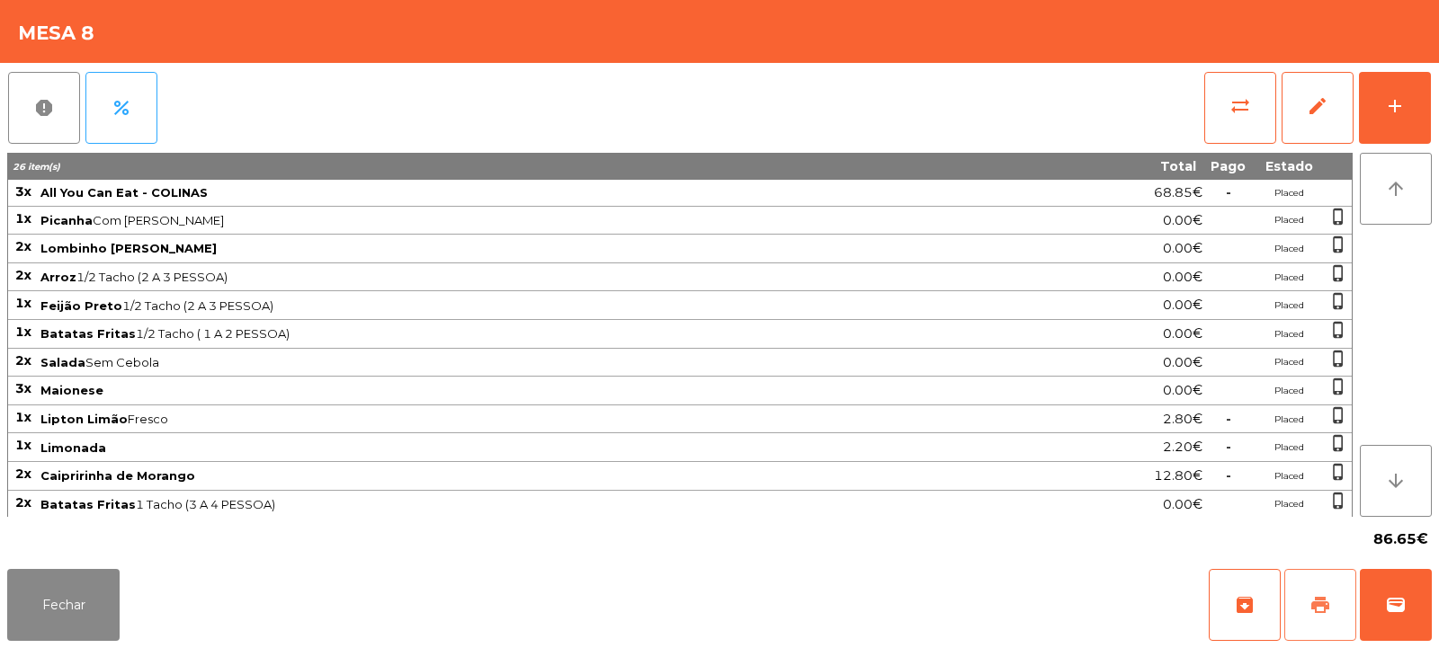
click at [1321, 606] on span "print" at bounding box center [1320, 605] width 22 height 22
click at [1261, 112] on button "sync_alt" at bounding box center [1240, 108] width 72 height 72
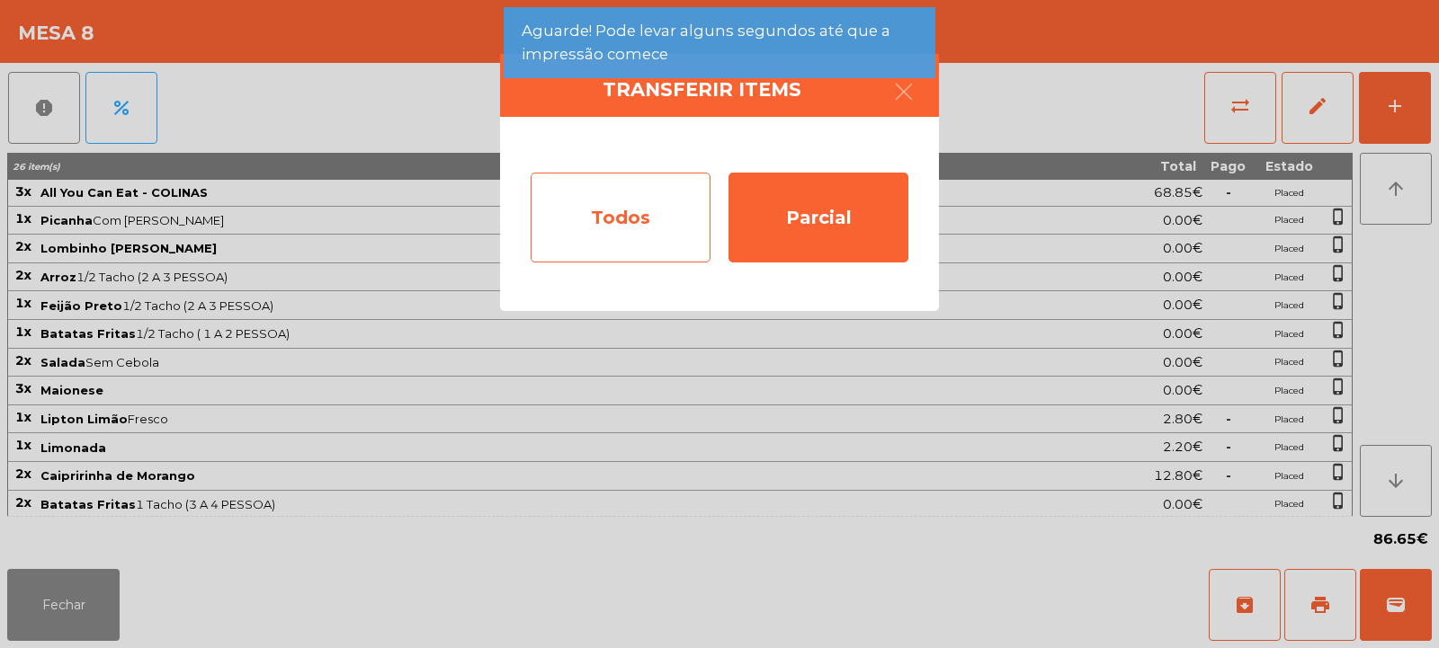
click at [647, 228] on div "Todos" at bounding box center [621, 218] width 180 height 90
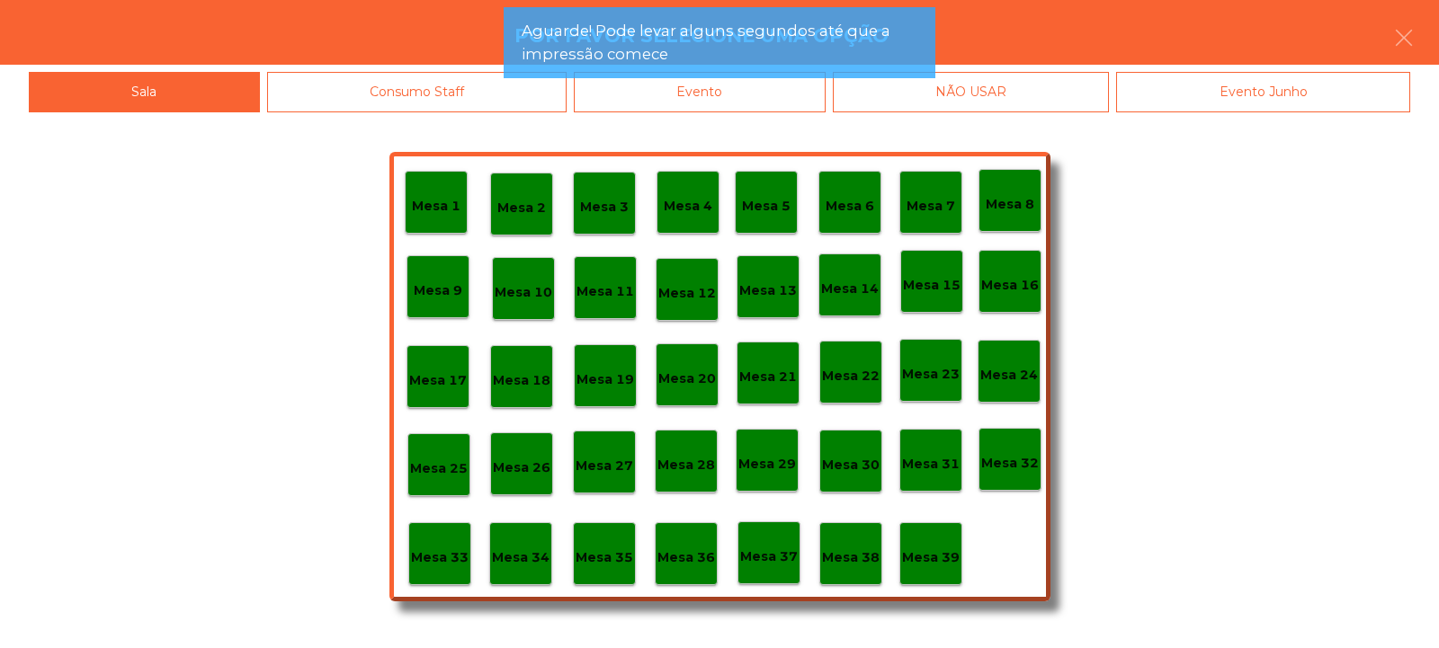
click at [799, 96] on div "Evento" at bounding box center [700, 92] width 252 height 40
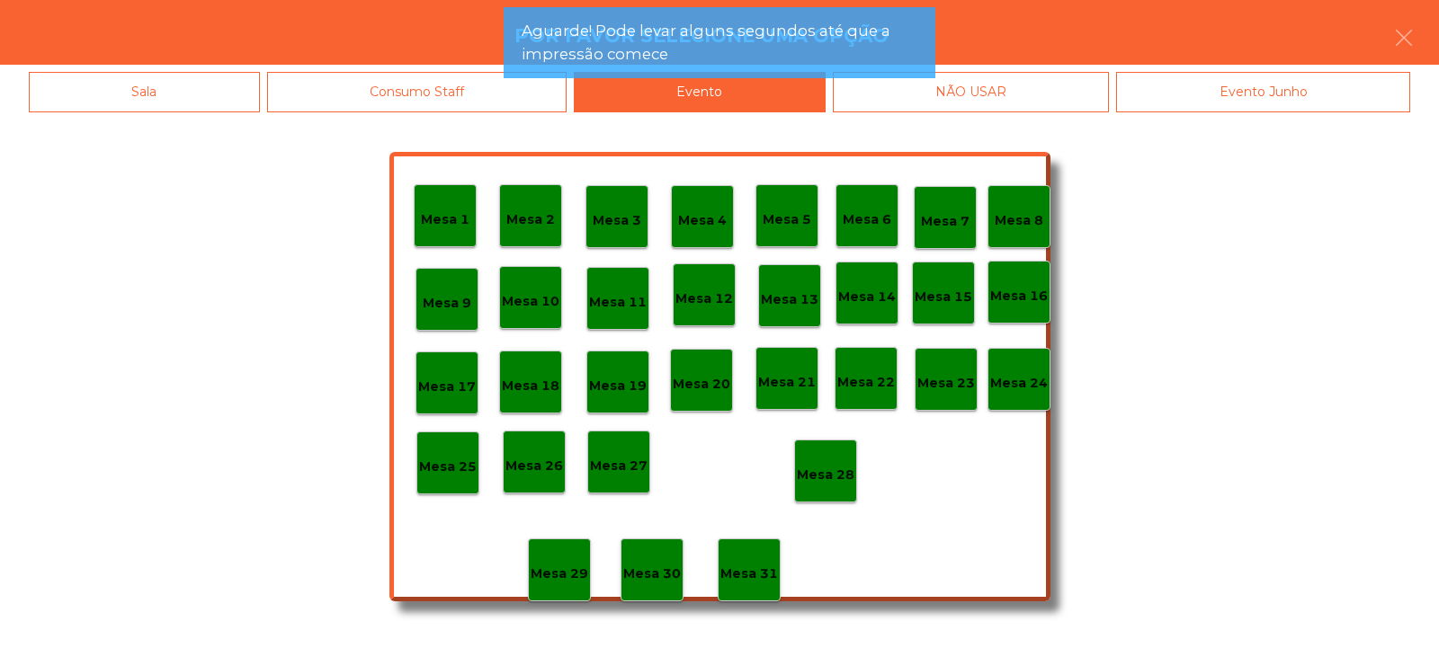
click at [824, 469] on p "Mesa 28" at bounding box center [826, 475] width 58 height 21
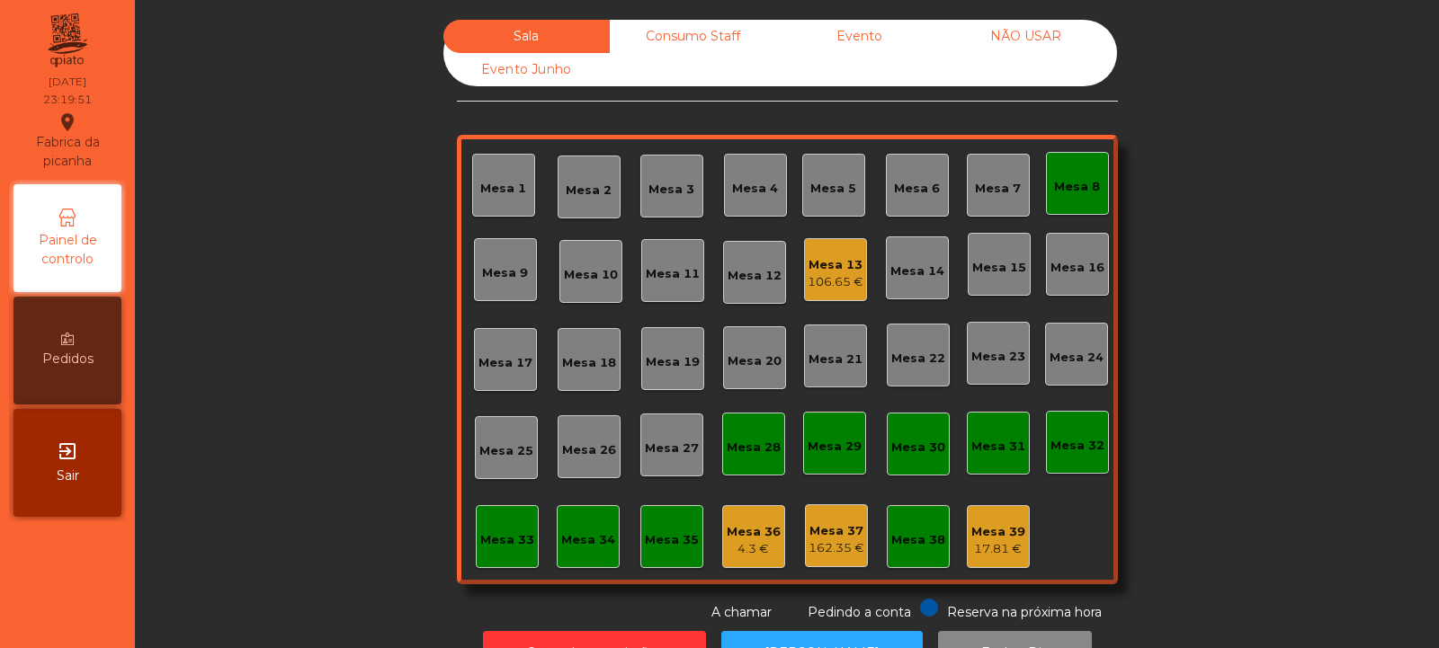
click at [1083, 205] on div "Mesa 8" at bounding box center [1077, 183] width 63 height 63
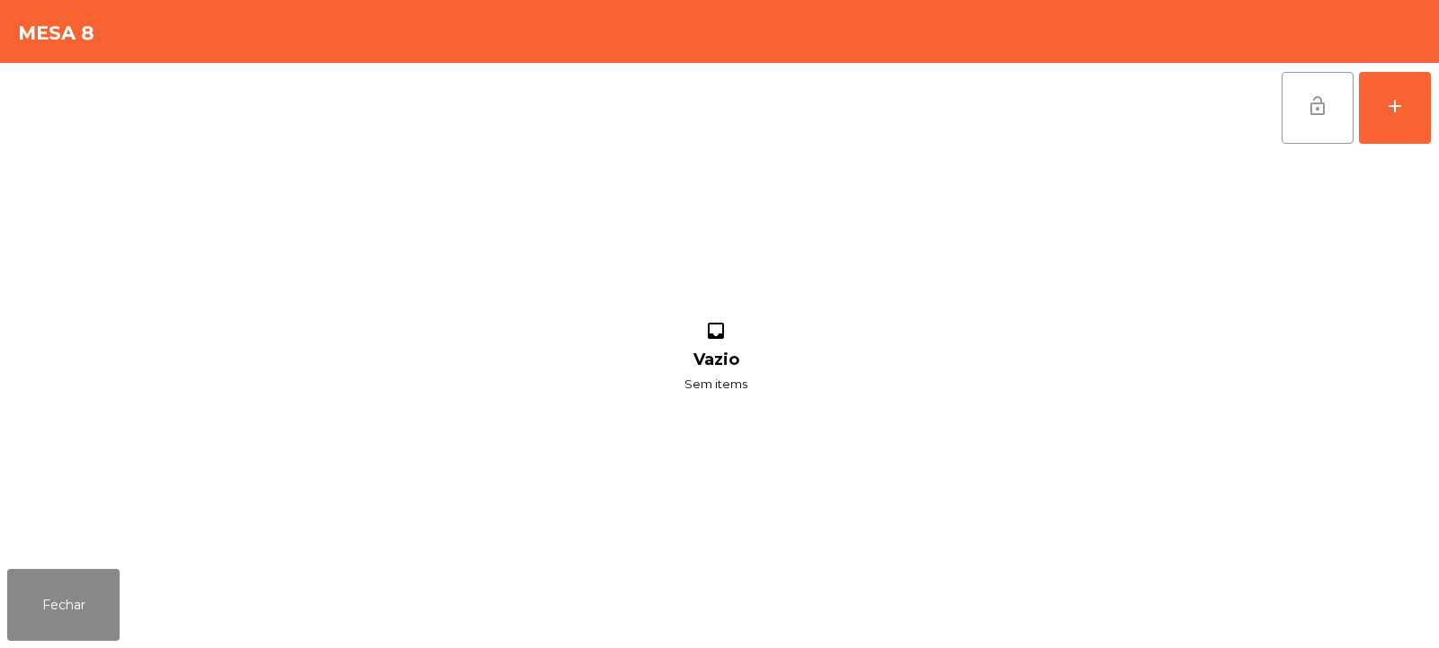
click at [1335, 112] on button "lock_open" at bounding box center [1318, 108] width 72 height 72
click at [88, 606] on button "Fechar" at bounding box center [63, 605] width 112 height 72
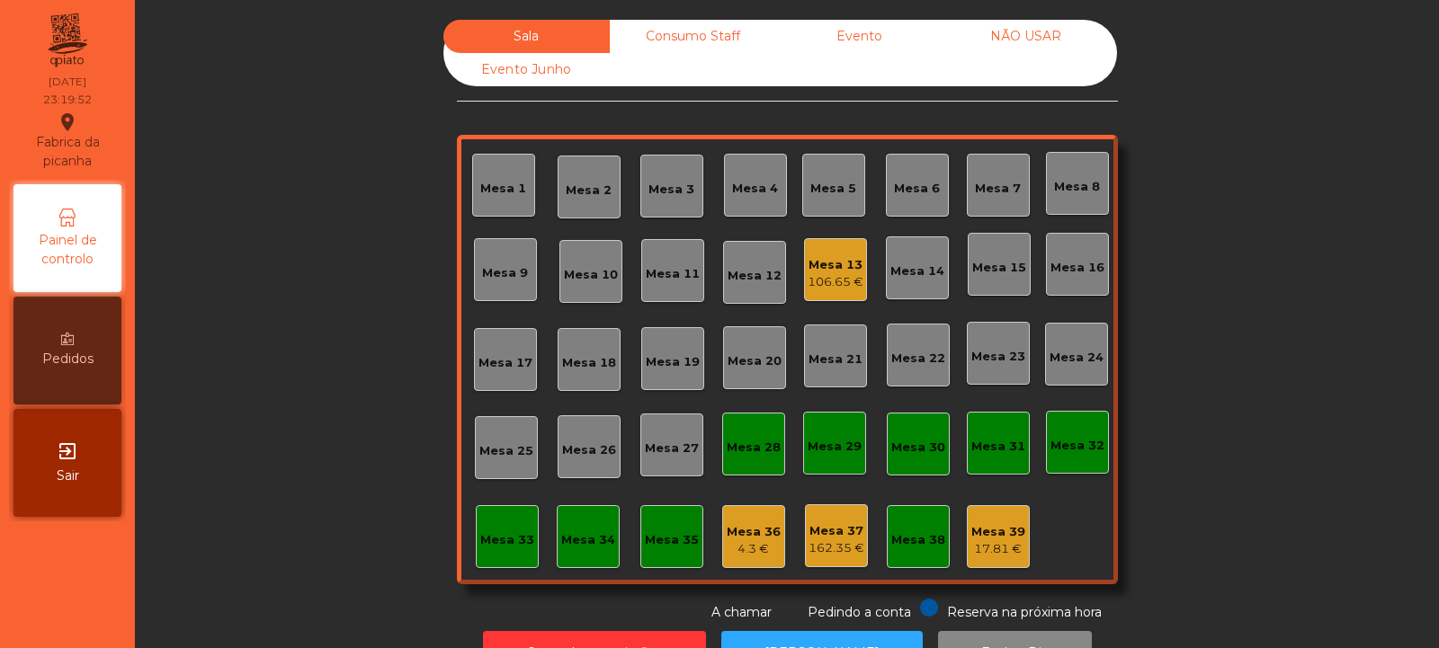
scroll to position [60, 0]
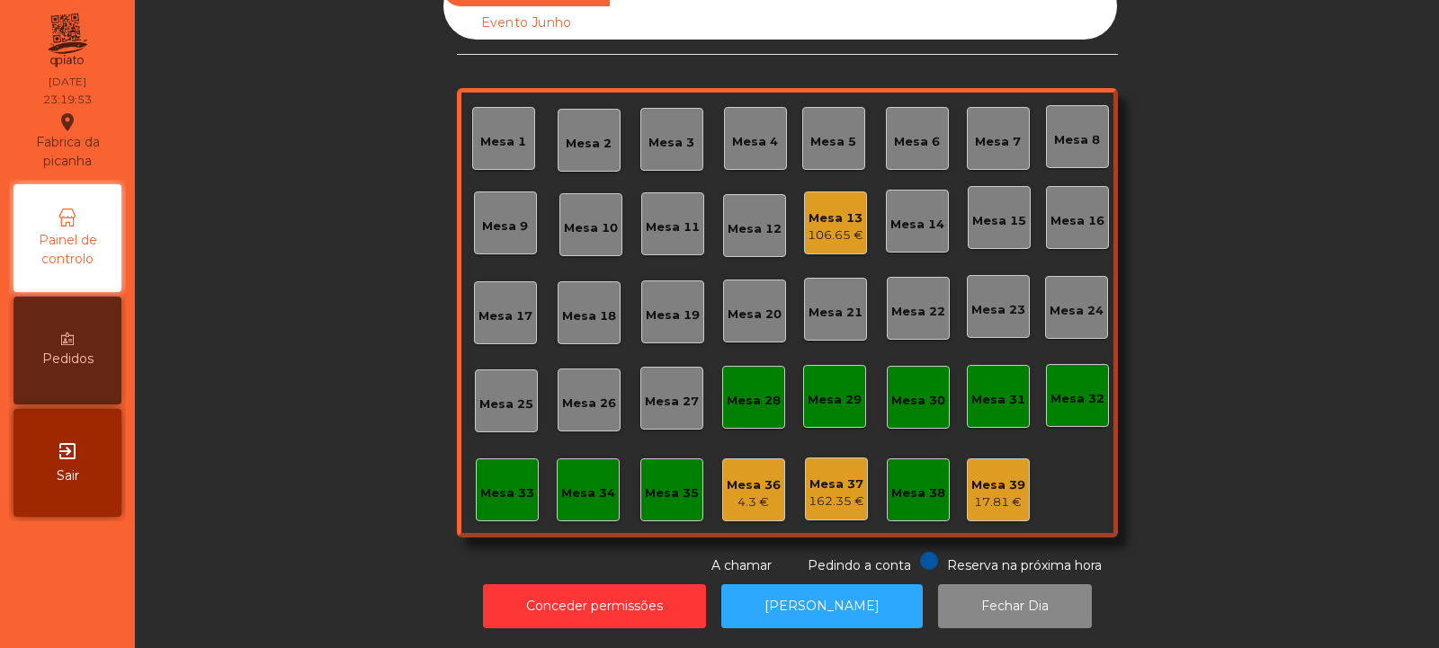
click at [277, 511] on div "Sala Consumo Staff Evento NÃO USAR Evento Junho Mesa 1 Mesa 2 Mesa 3 Mesa 4 Mes…" at bounding box center [786, 274] width 1255 height 603
click at [737, 477] on div "Mesa 36" at bounding box center [754, 486] width 54 height 18
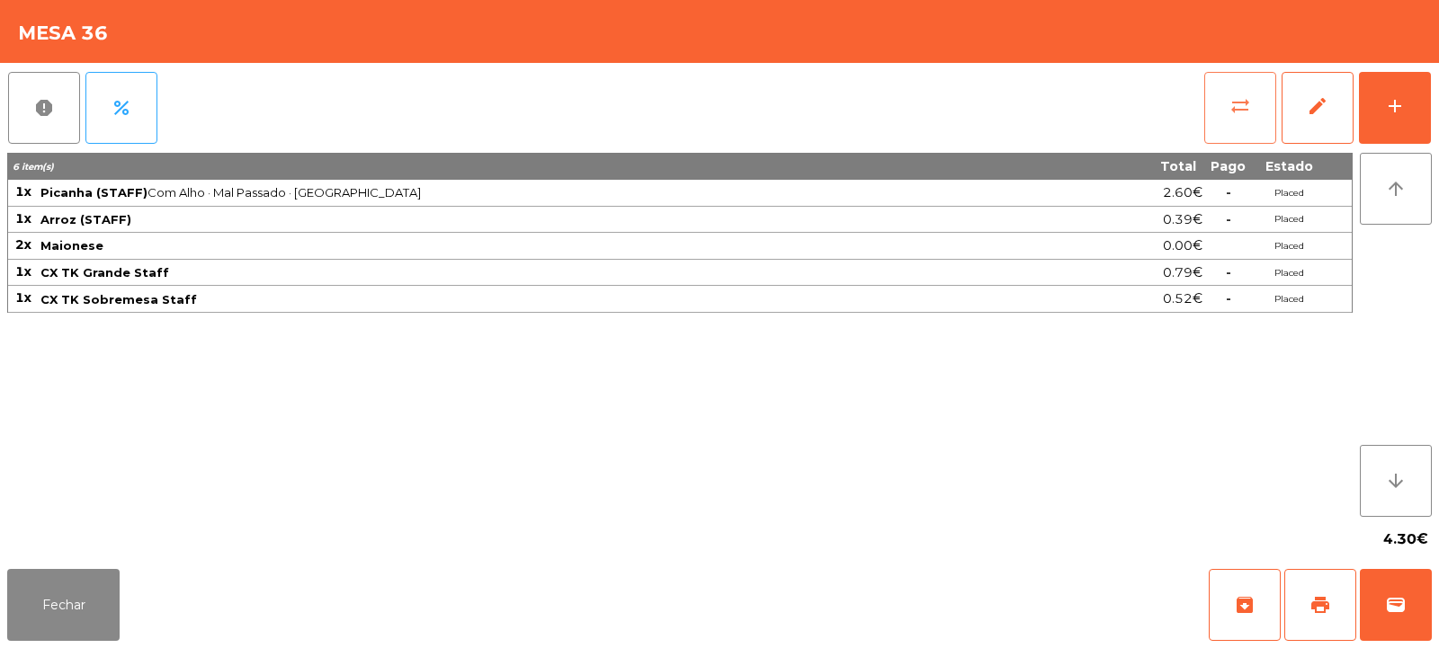
click at [1232, 115] on span "sync_alt" at bounding box center [1240, 106] width 22 height 22
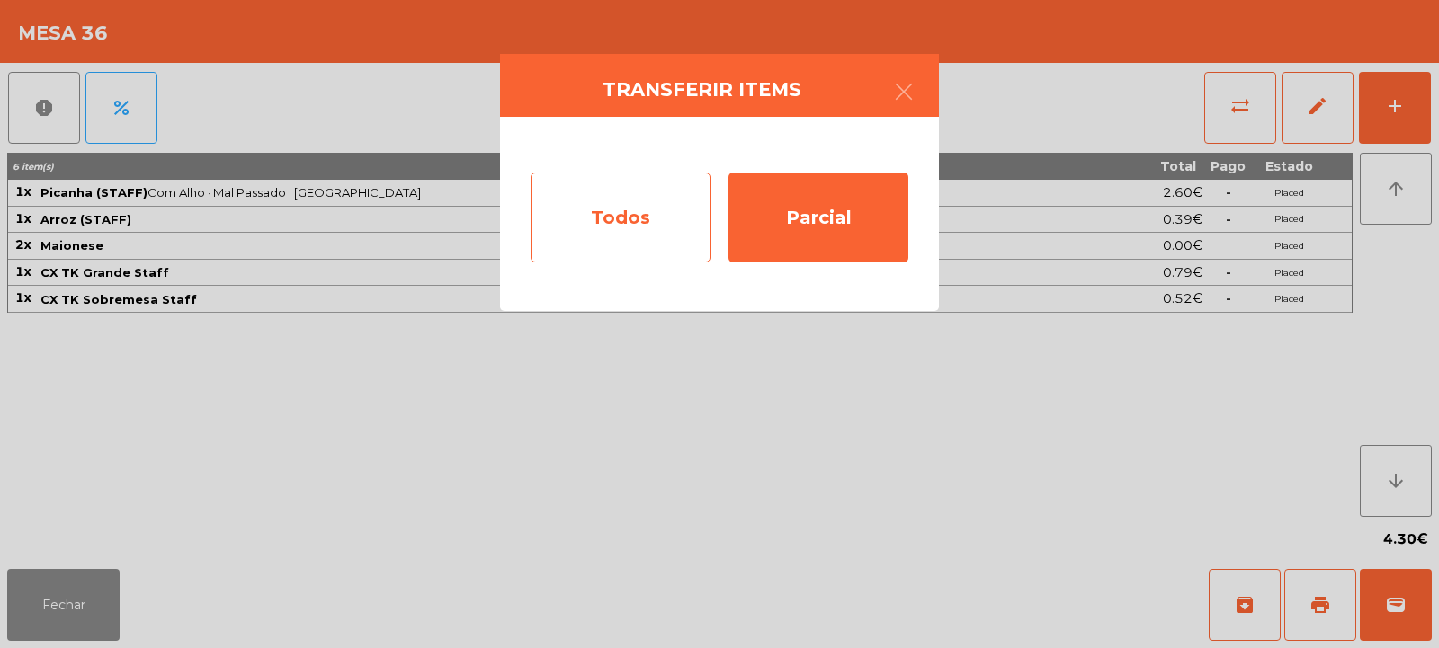
click at [612, 216] on div "Todos" at bounding box center [621, 218] width 180 height 90
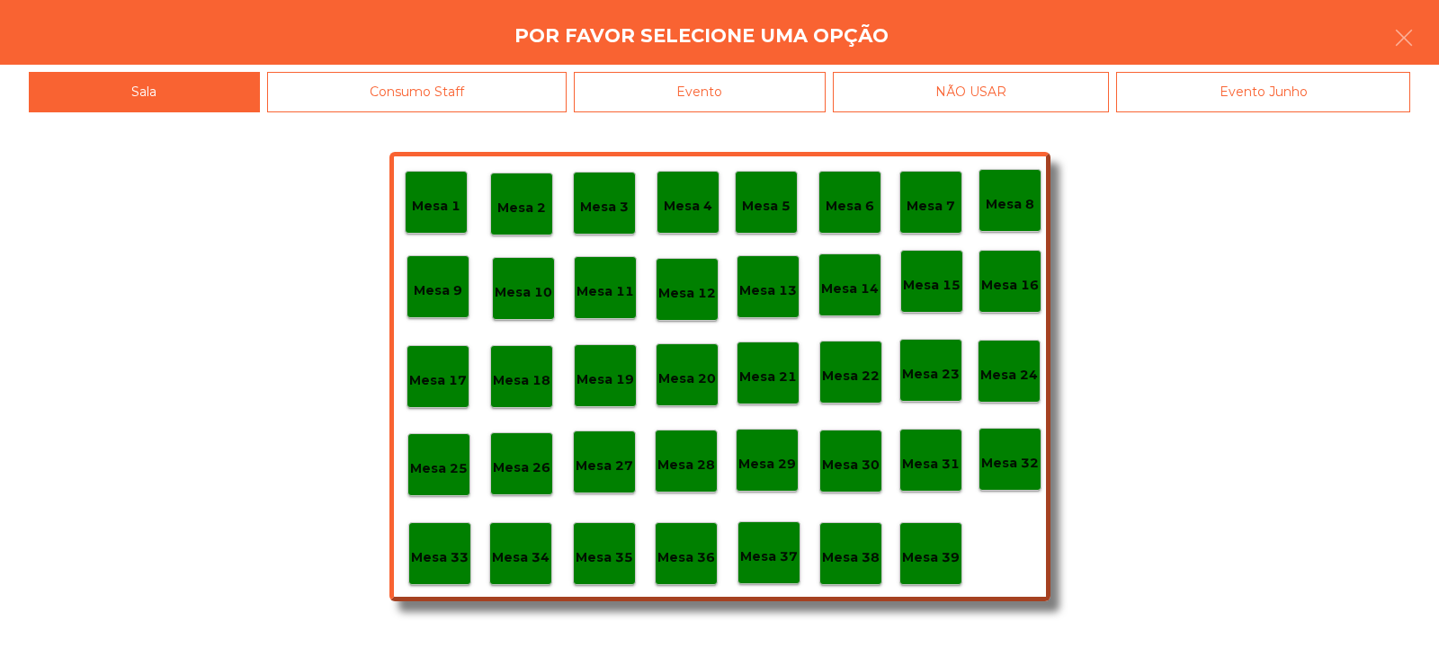
click at [942, 552] on p "Mesa 39" at bounding box center [931, 558] width 58 height 21
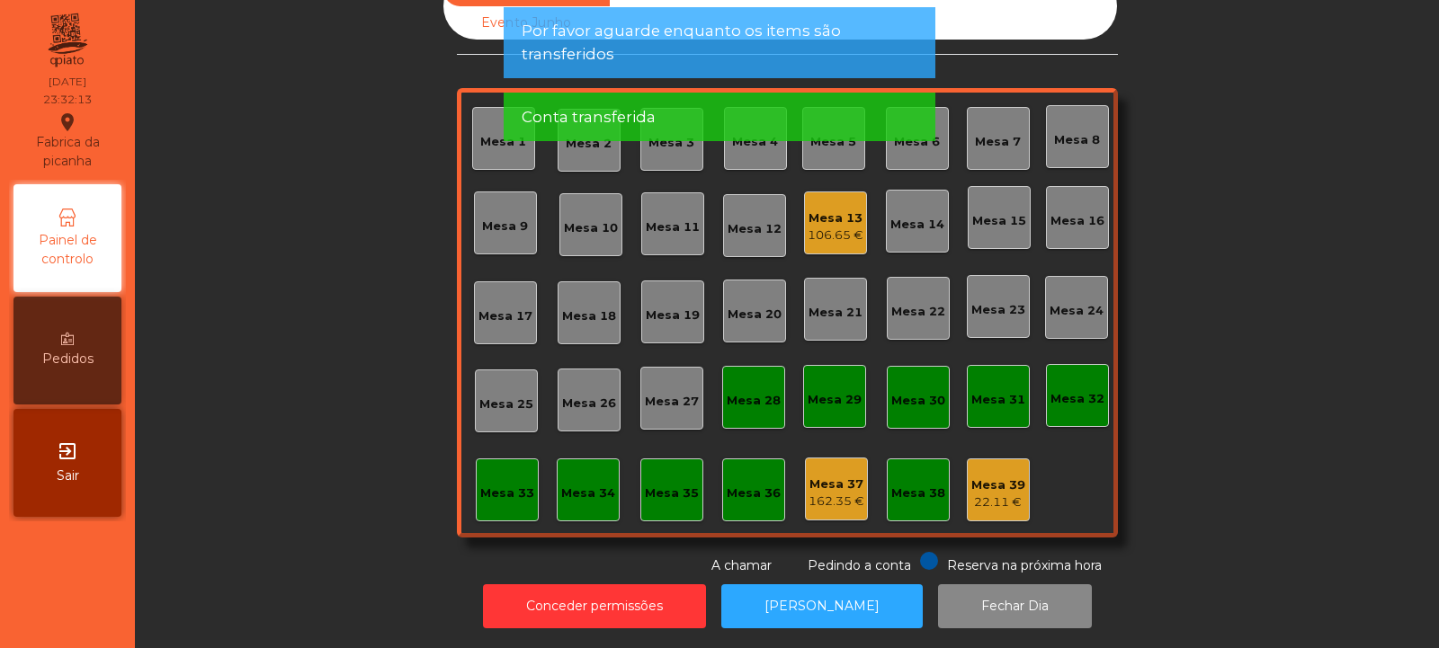
scroll to position [0, 0]
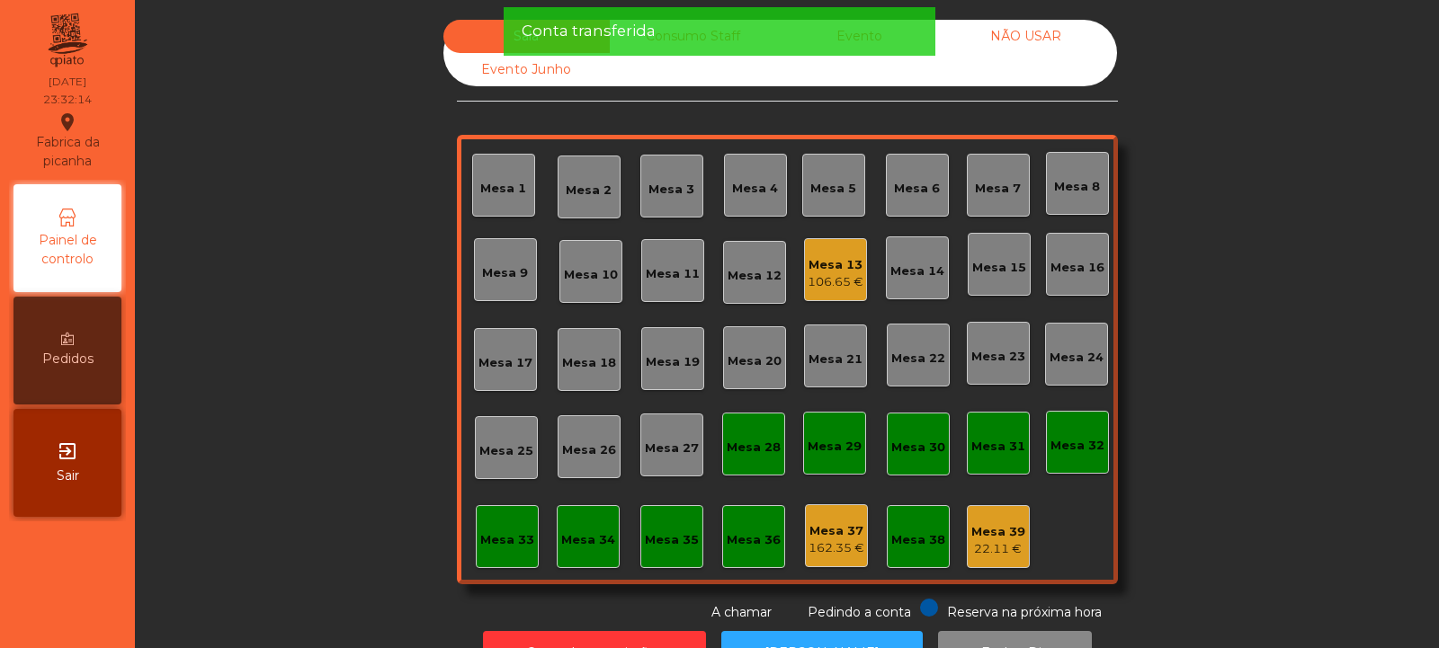
click at [880, 42] on div "Conta transferida" at bounding box center [720, 31] width 396 height 22
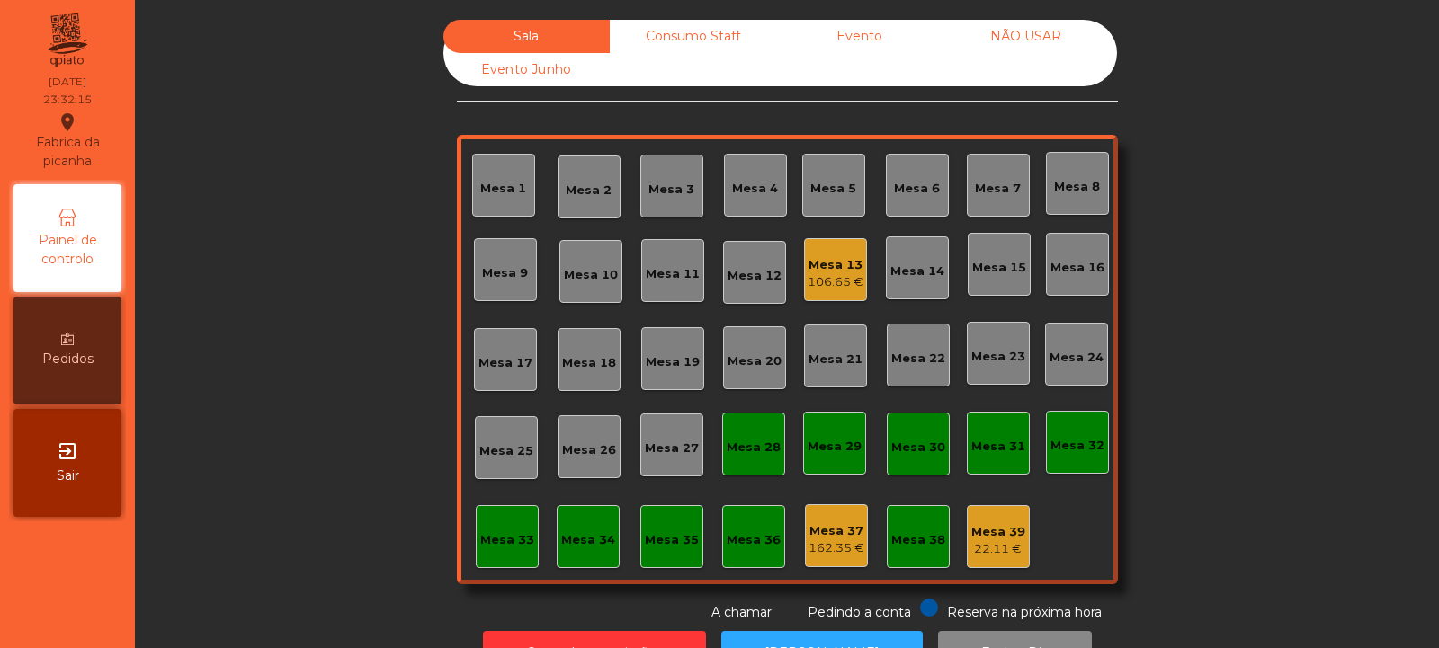
click at [732, 47] on div "Consumo Staff" at bounding box center [693, 36] width 166 height 33
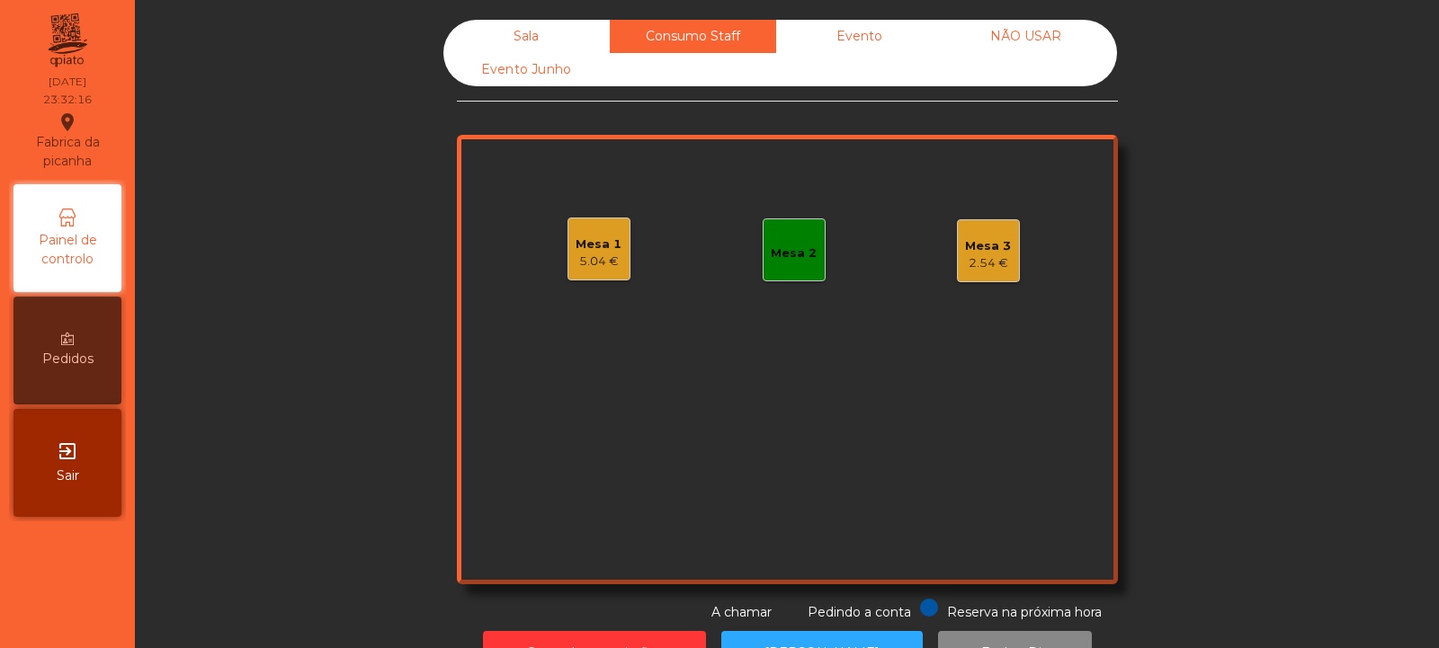
click at [979, 264] on div "2.54 €" at bounding box center [988, 264] width 46 height 18
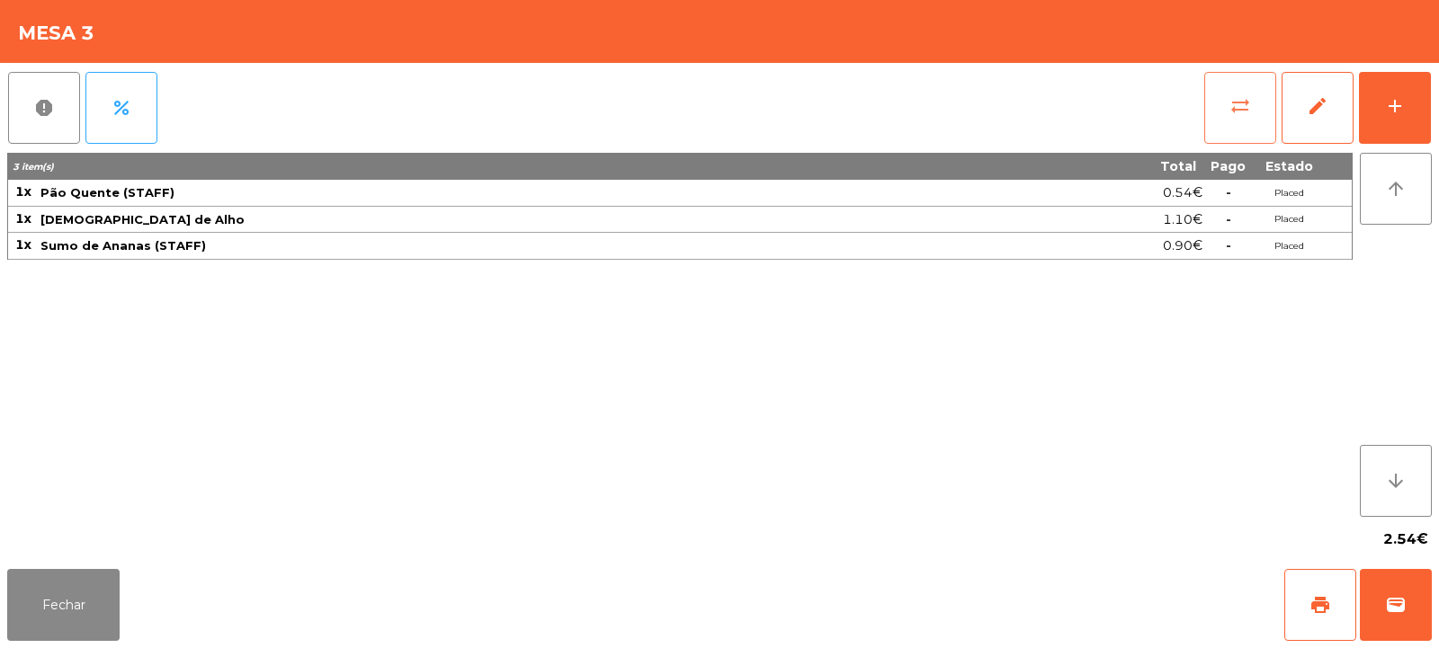
click at [1228, 113] on button "sync_alt" at bounding box center [1240, 108] width 72 height 72
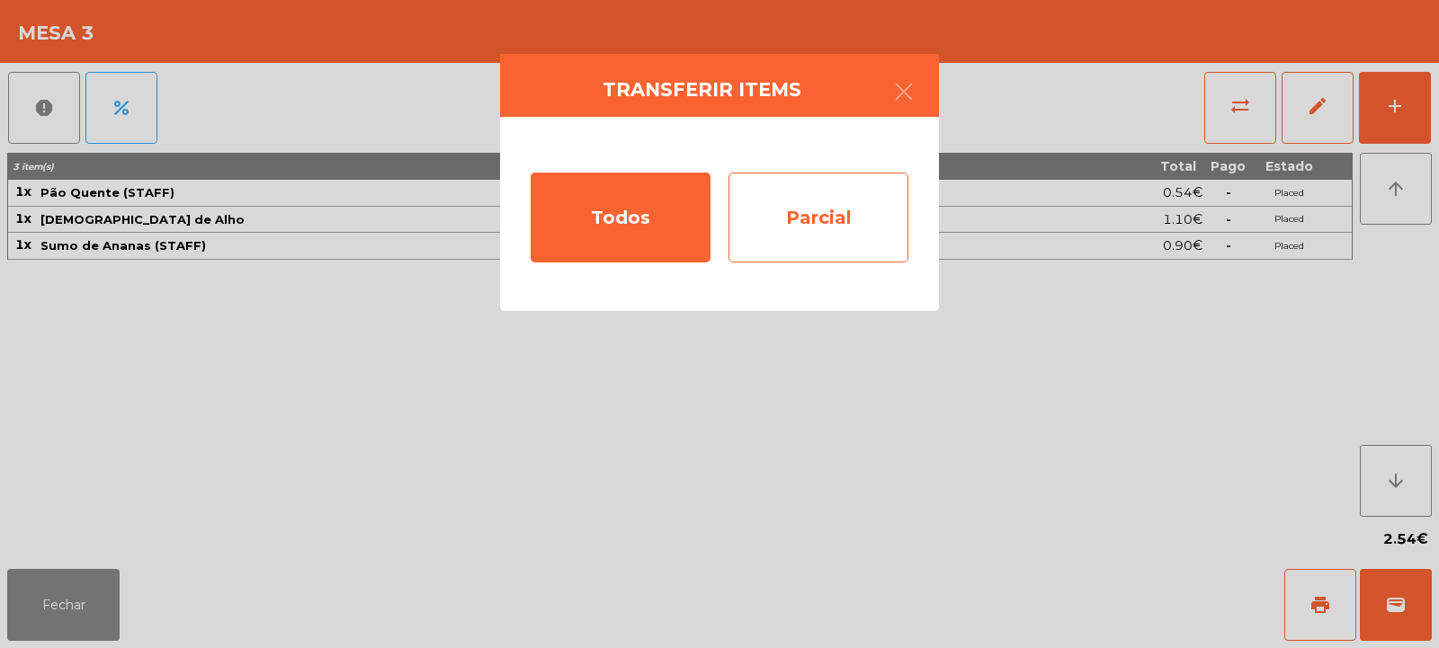
click at [799, 219] on div "Parcial" at bounding box center [818, 218] width 180 height 90
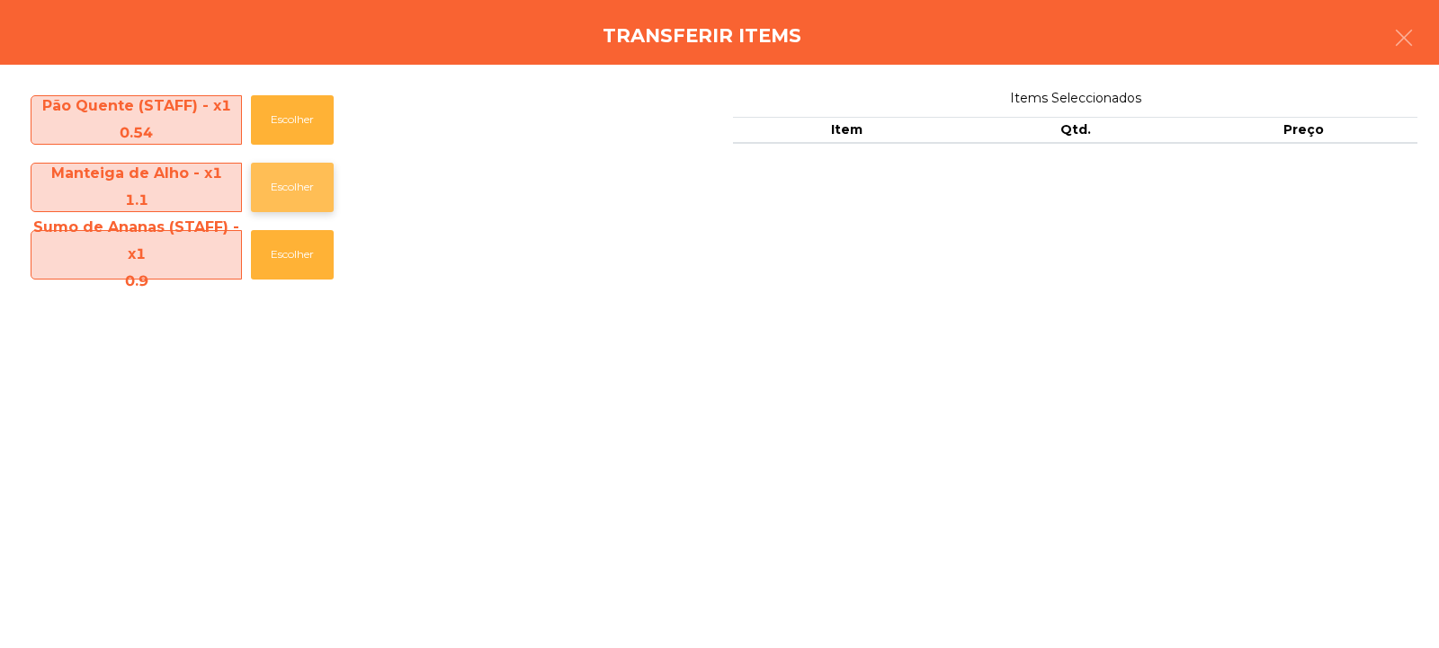
click at [284, 194] on button "Escolher" at bounding box center [292, 187] width 83 height 49
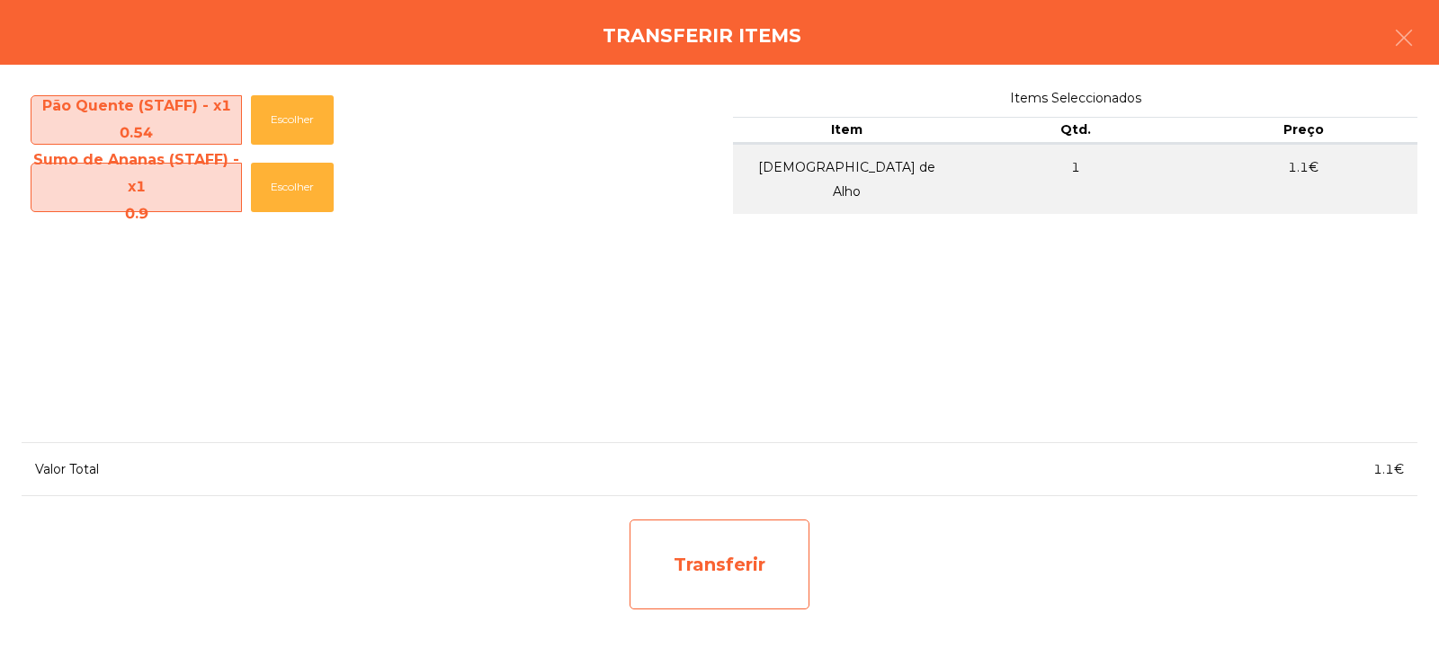
click at [723, 549] on div "Transferir" at bounding box center [720, 565] width 180 height 90
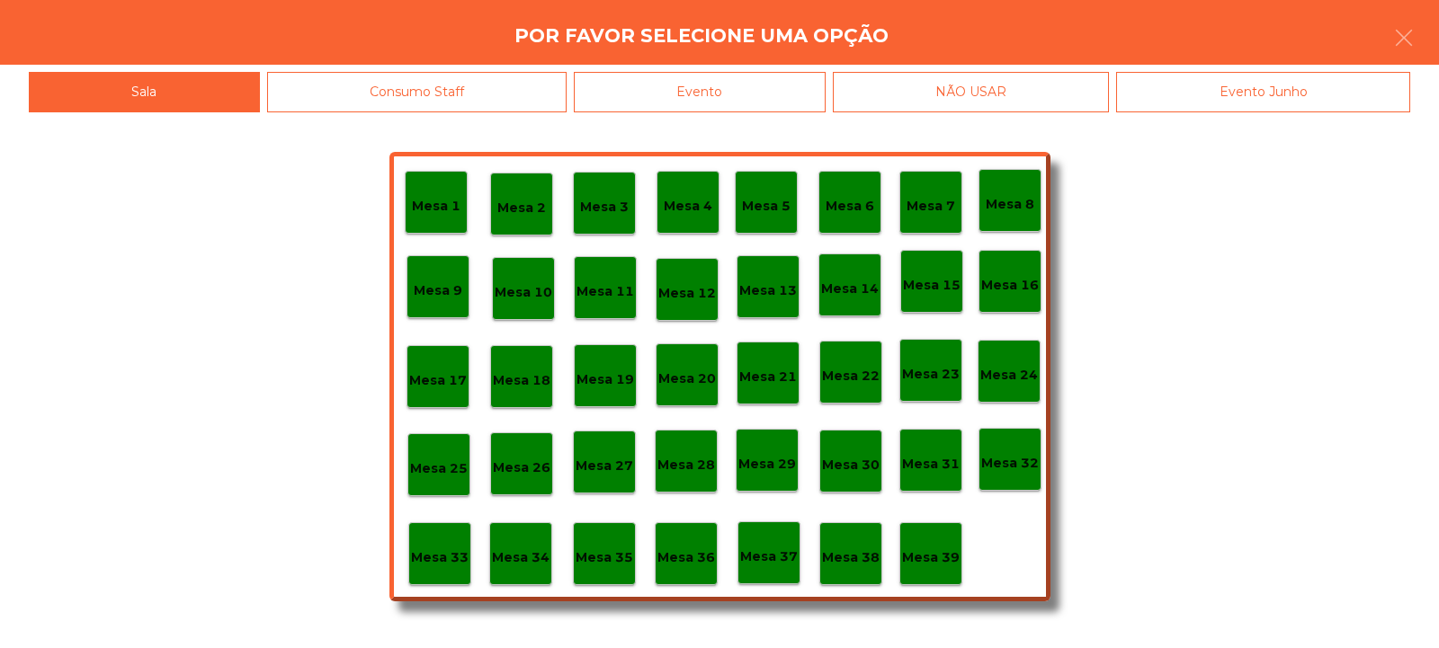
click at [940, 550] on p "Mesa 39" at bounding box center [931, 558] width 58 height 21
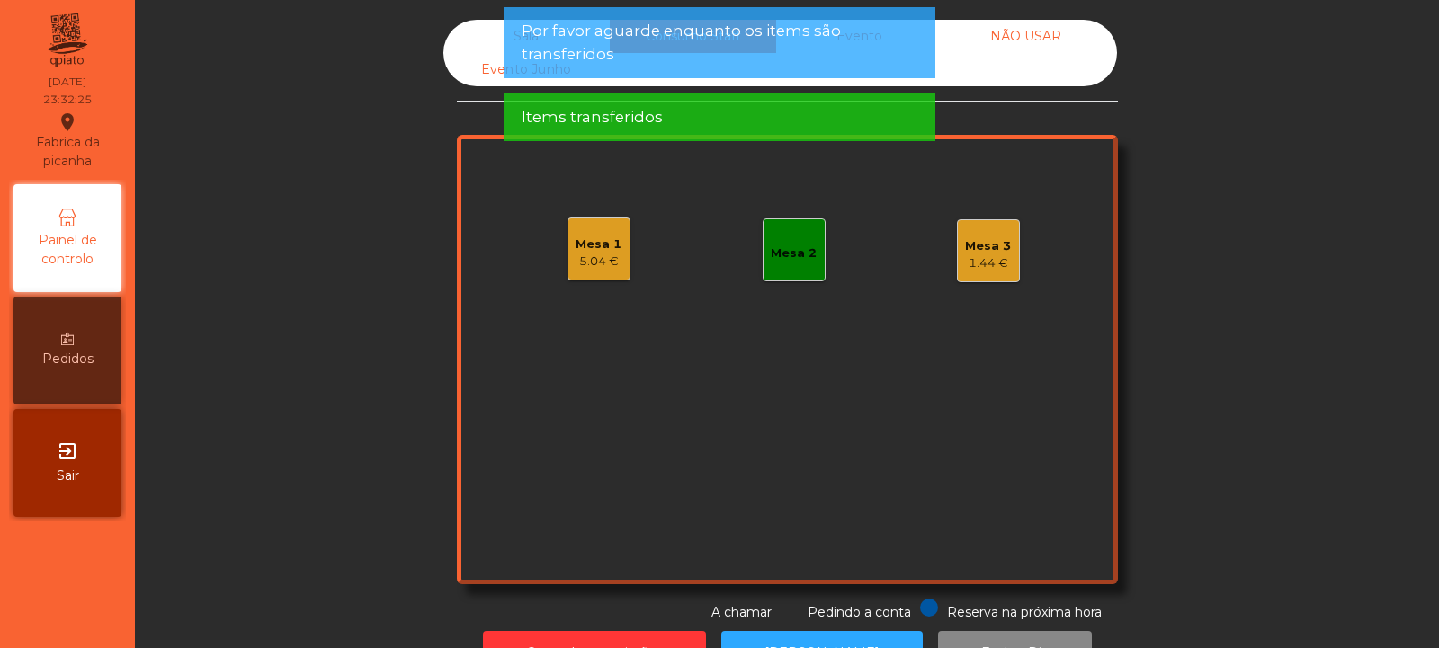
click at [984, 258] on div "1.44 €" at bounding box center [988, 264] width 46 height 18
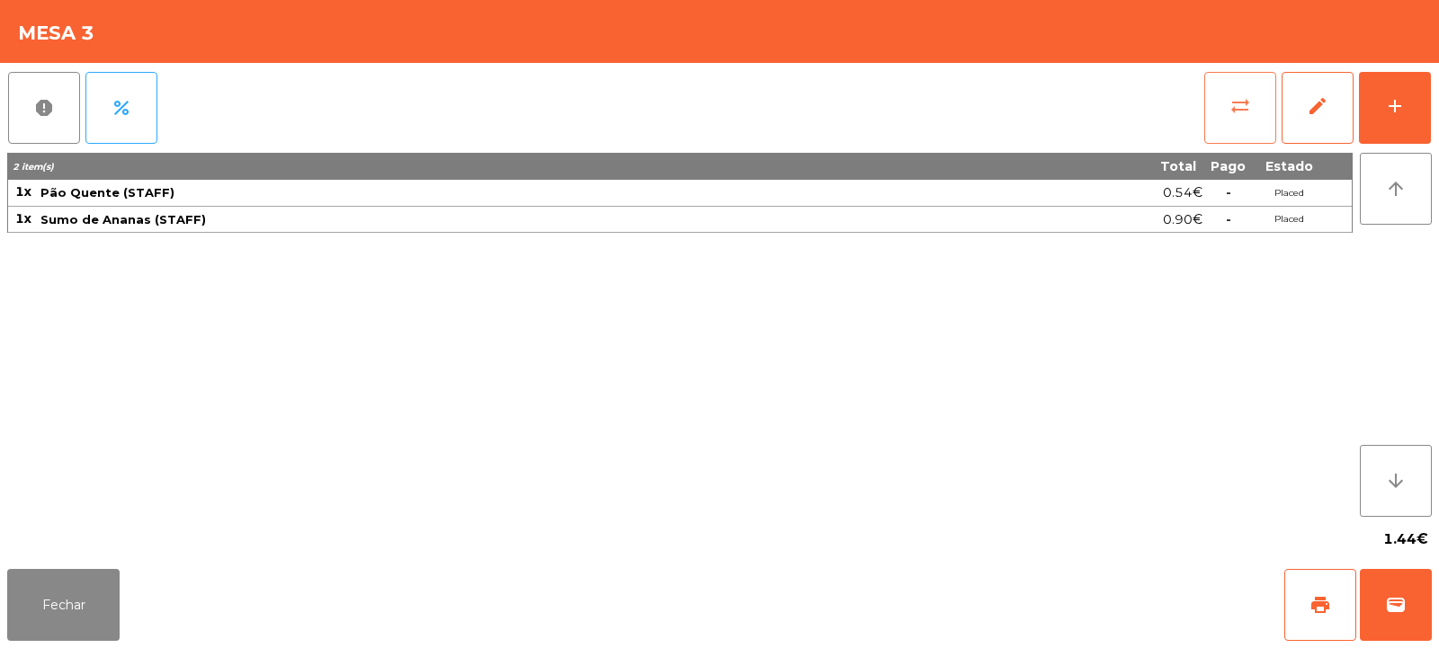
click at [1210, 90] on button "sync_alt" at bounding box center [1240, 108] width 72 height 72
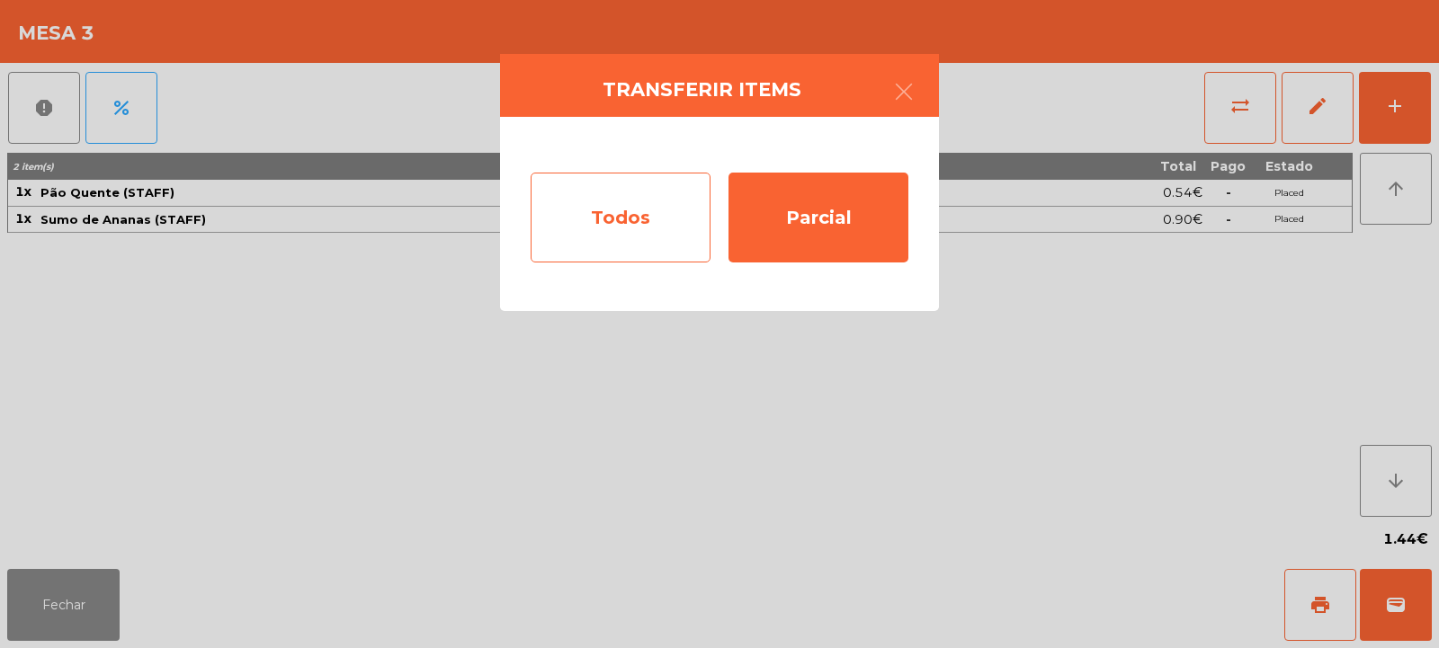
click at [621, 201] on div "Todos" at bounding box center [621, 218] width 180 height 90
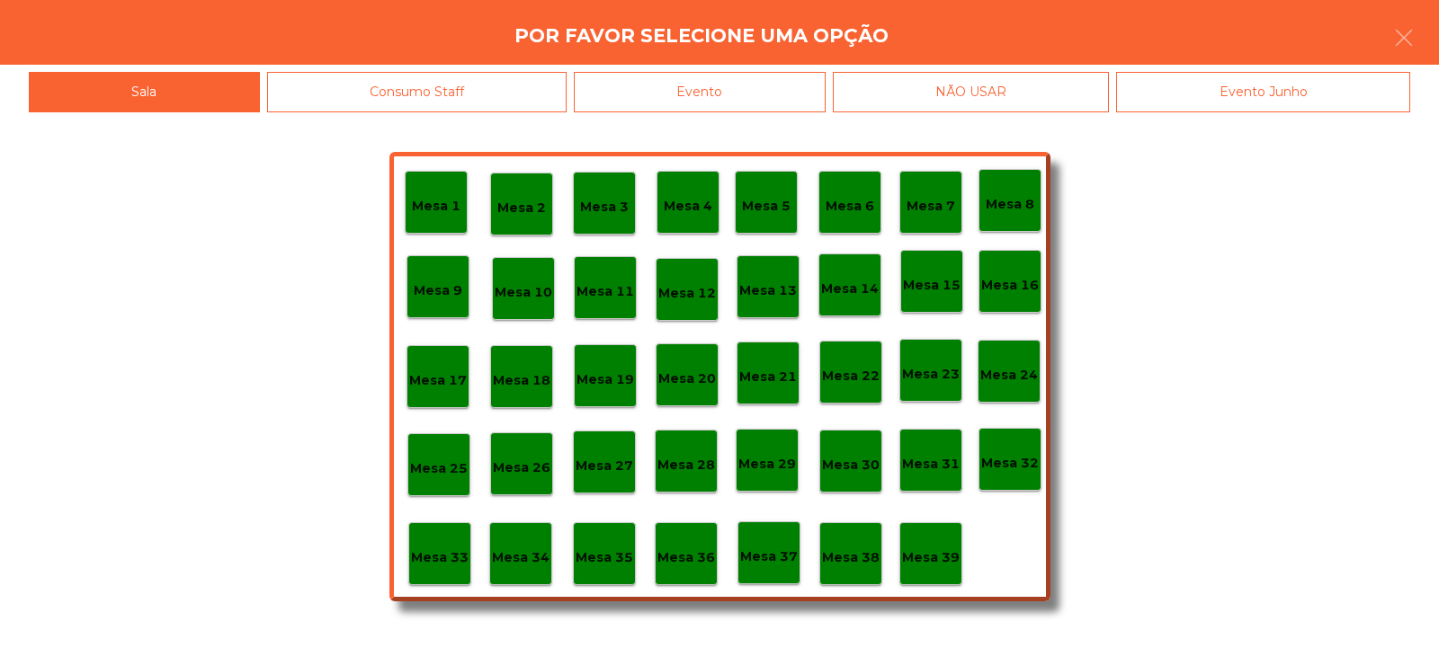
click at [696, 100] on div "Evento" at bounding box center [700, 92] width 252 height 40
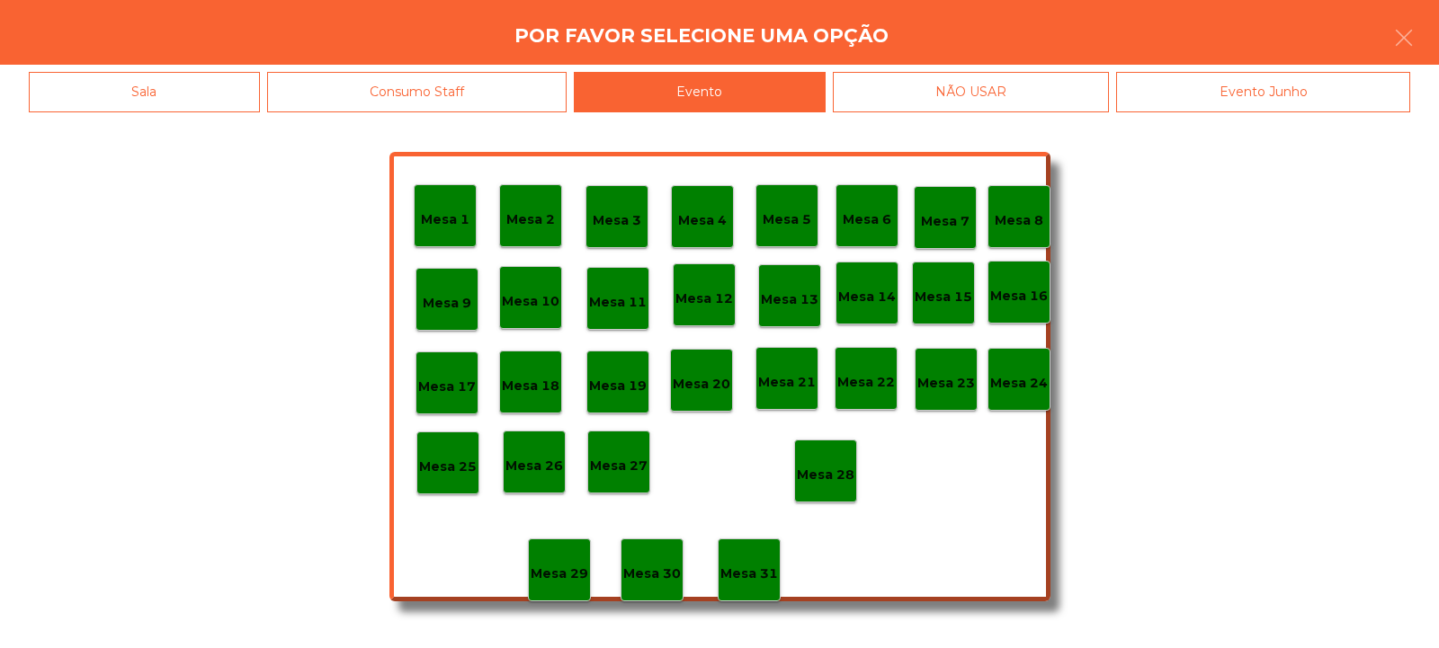
click at [813, 466] on p "Mesa 28" at bounding box center [826, 475] width 58 height 21
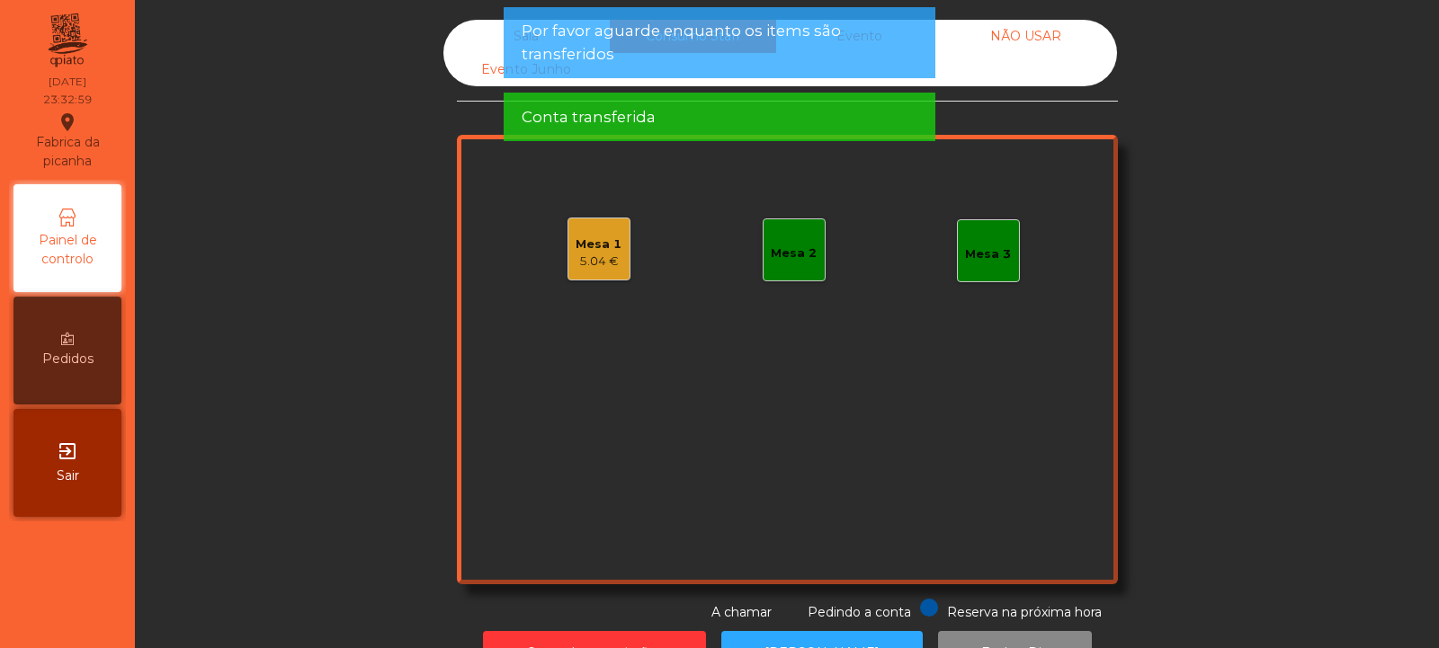
click at [576, 273] on div "Mesa 1 5.04 €" at bounding box center [598, 249] width 63 height 63
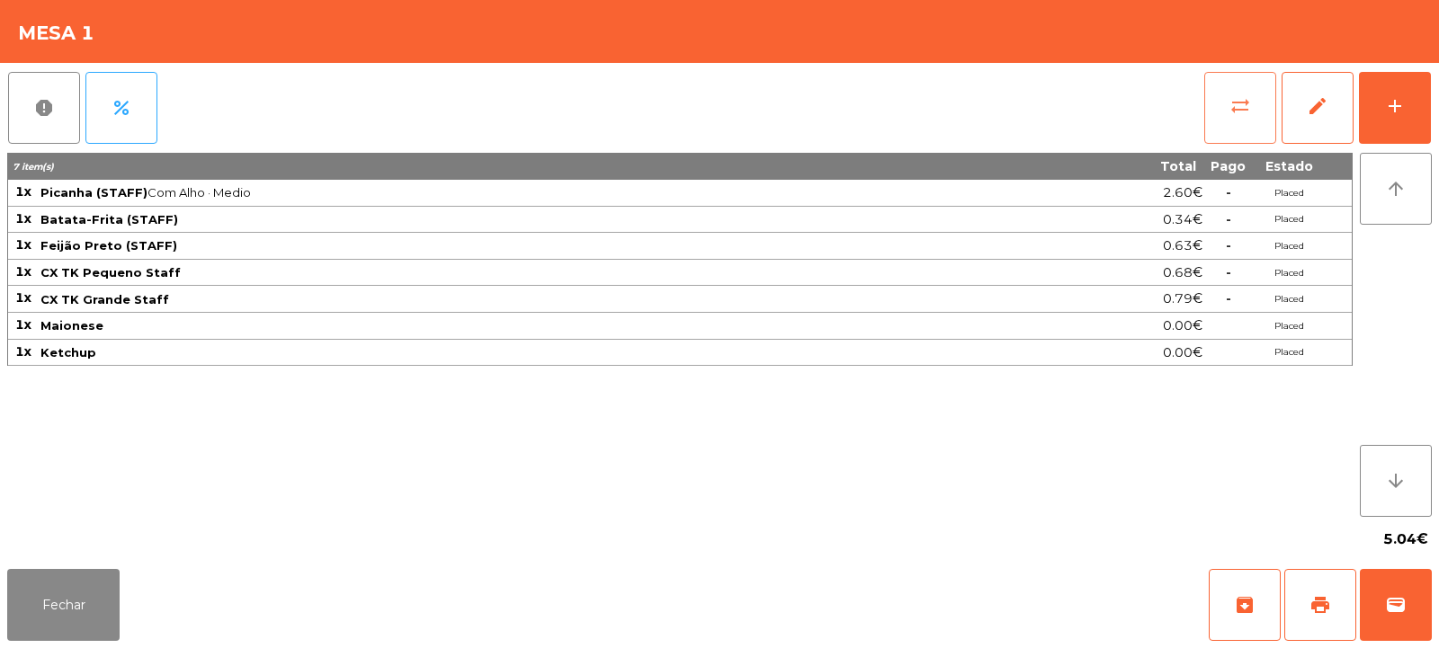
click at [1227, 119] on button "sync_alt" at bounding box center [1240, 108] width 72 height 72
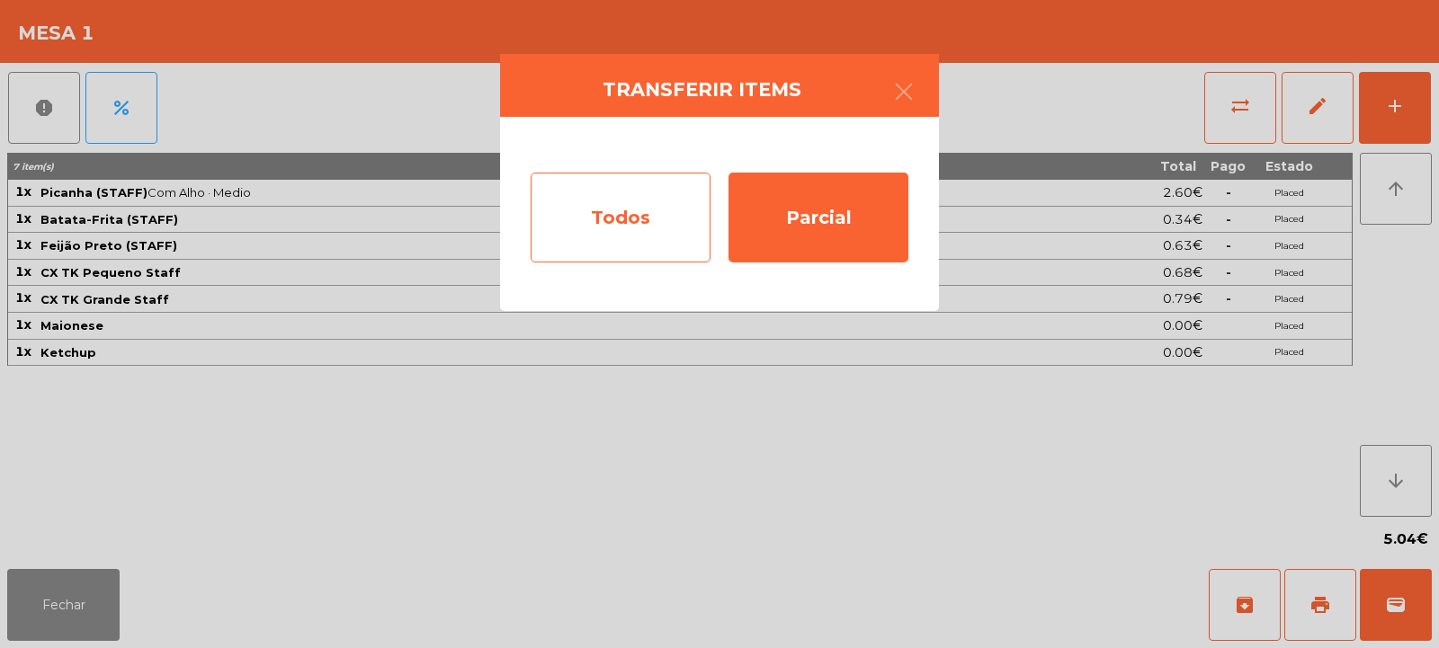
click at [618, 240] on div "Todos" at bounding box center [621, 218] width 180 height 90
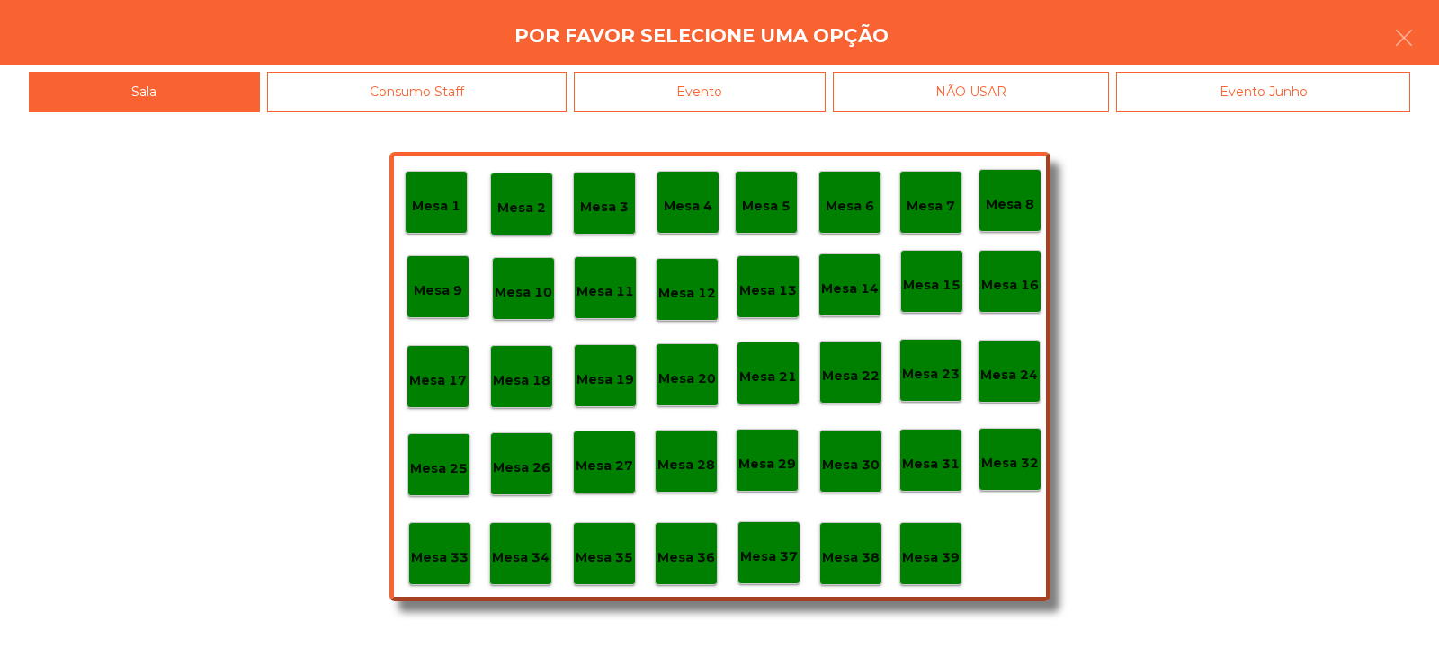
click at [929, 555] on p "Mesa 39" at bounding box center [931, 558] width 58 height 21
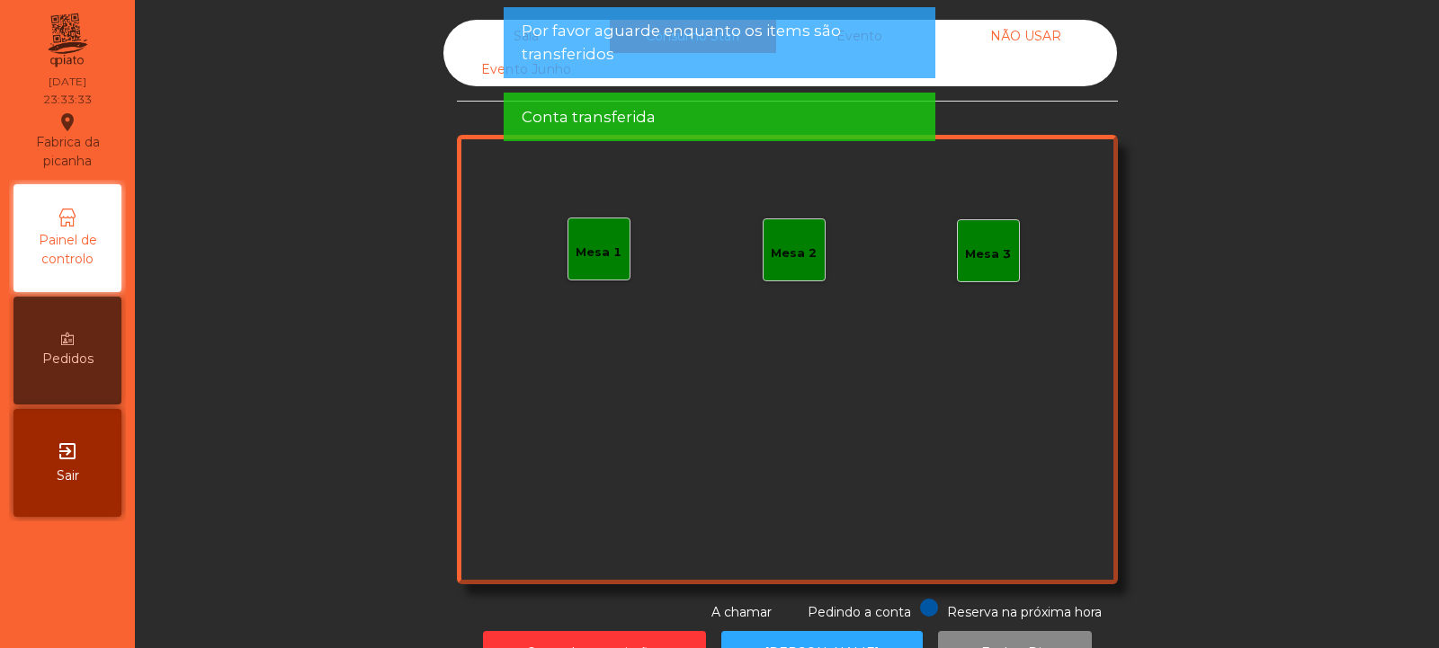
click at [480, 40] on div "Sala" at bounding box center [526, 36] width 166 height 33
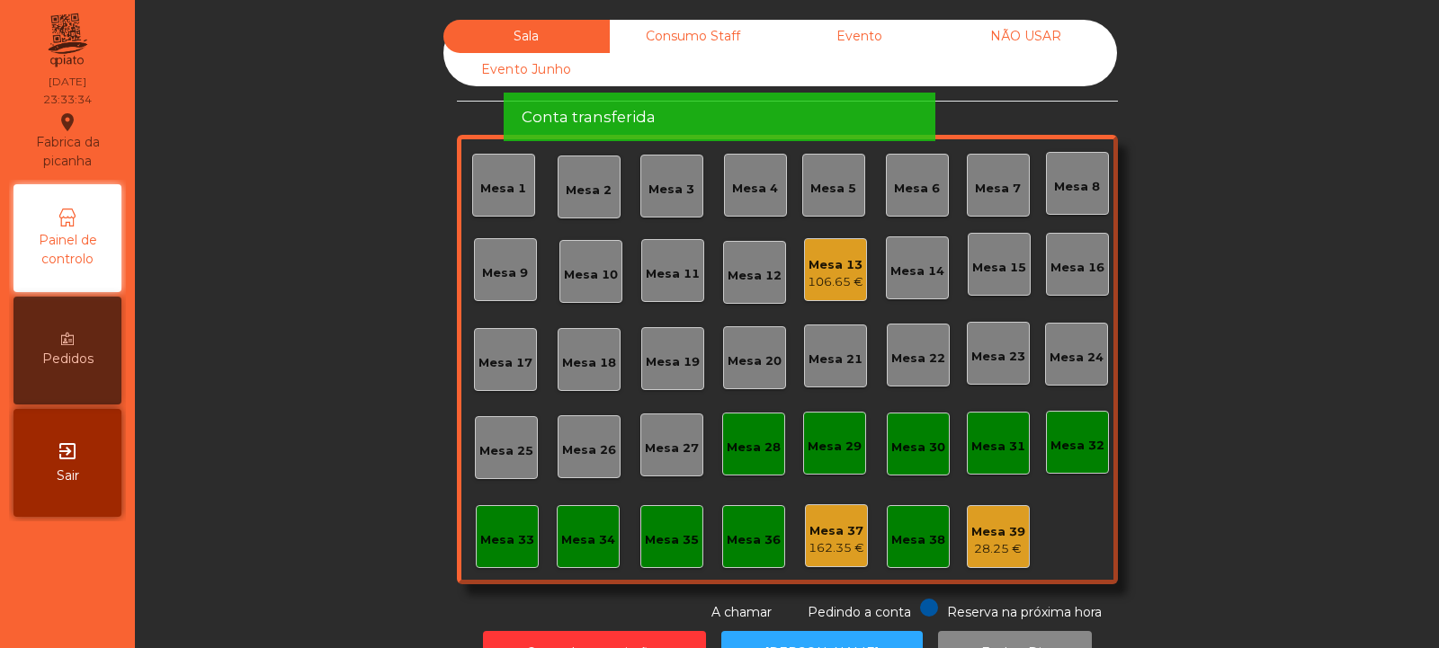
click at [989, 548] on div "28.25 €" at bounding box center [998, 549] width 54 height 18
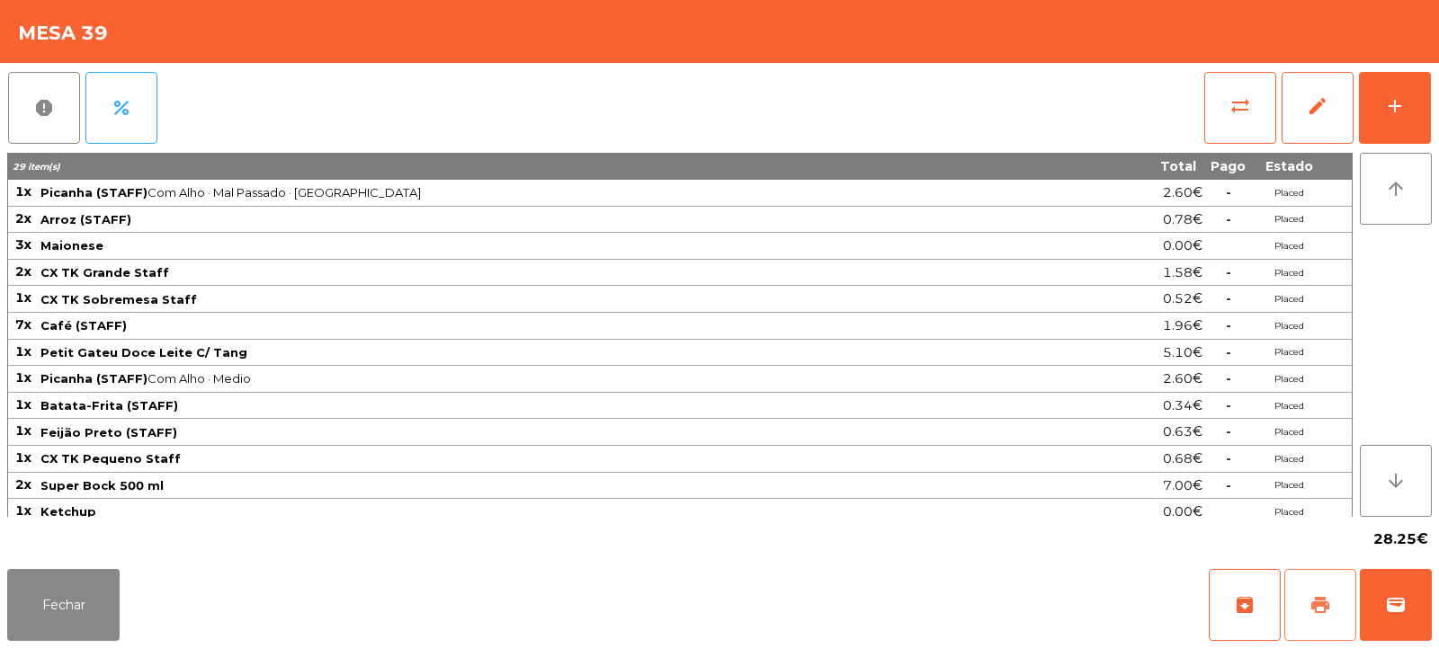
click at [1313, 600] on span "print" at bounding box center [1320, 605] width 22 height 22
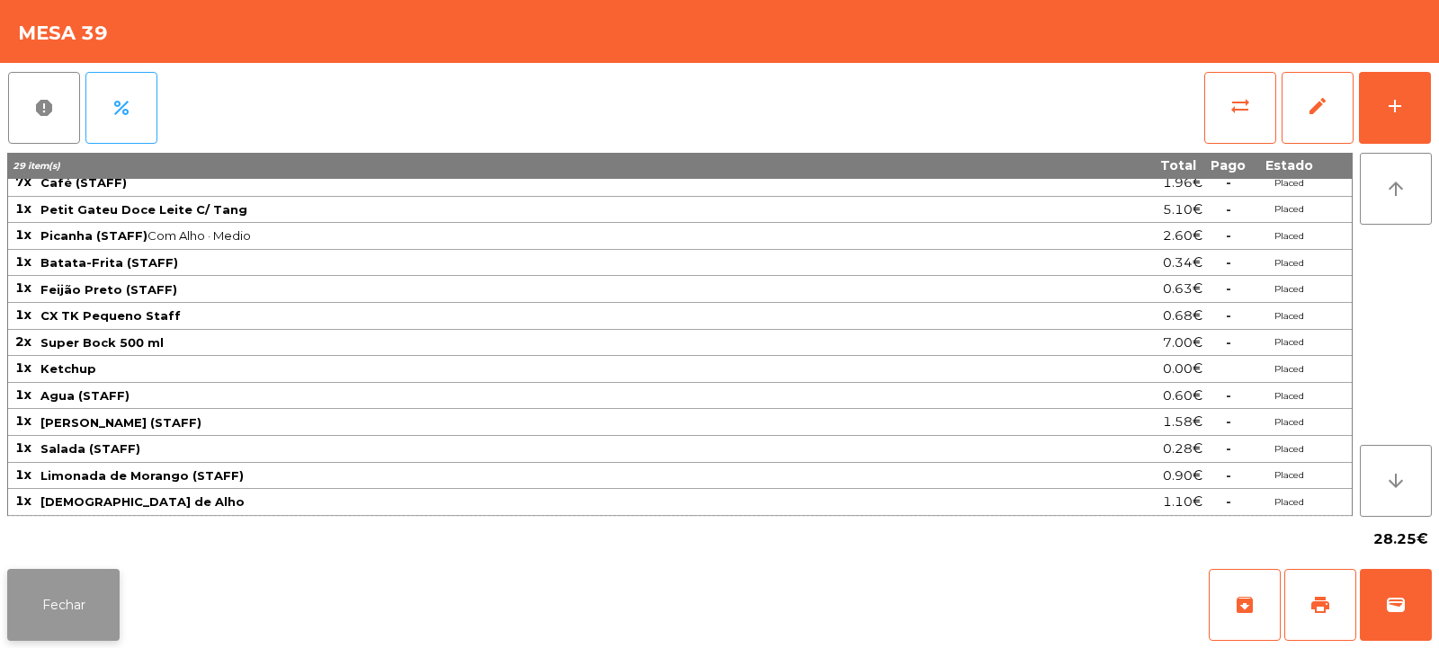
click at [85, 606] on button "Fechar" at bounding box center [63, 605] width 112 height 72
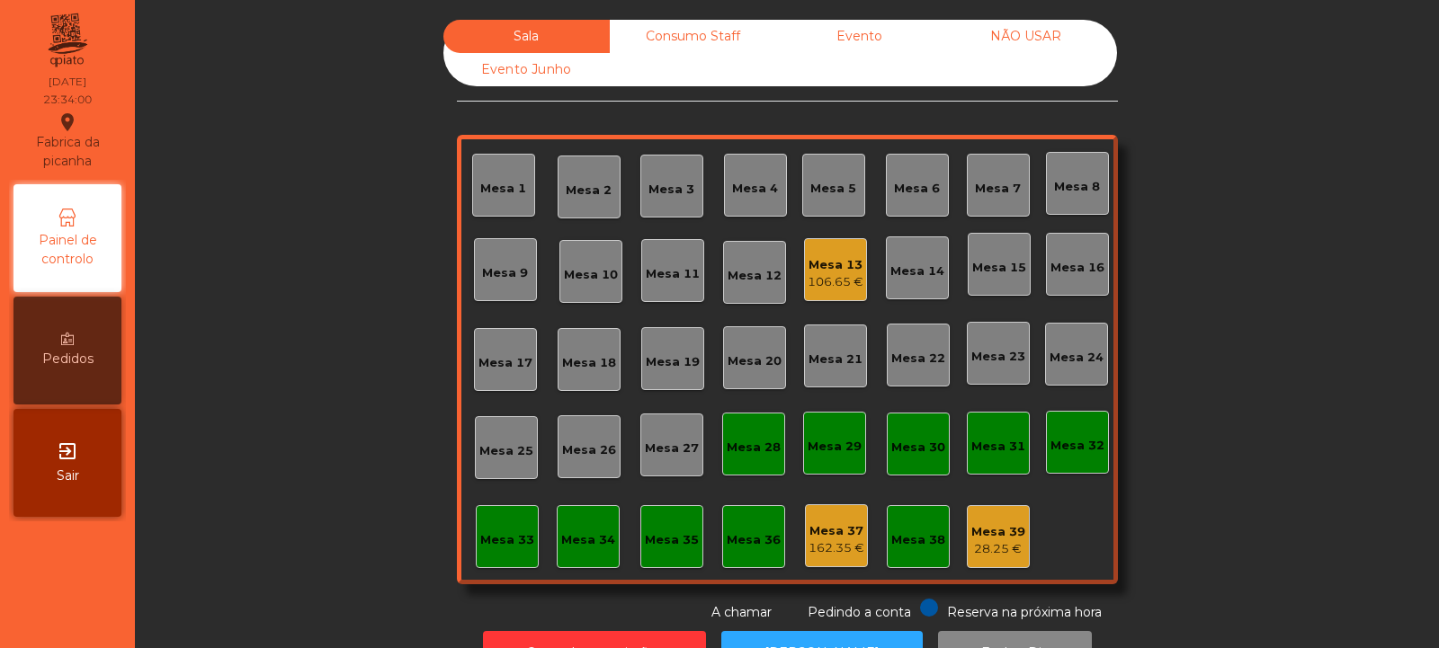
scroll to position [60, 0]
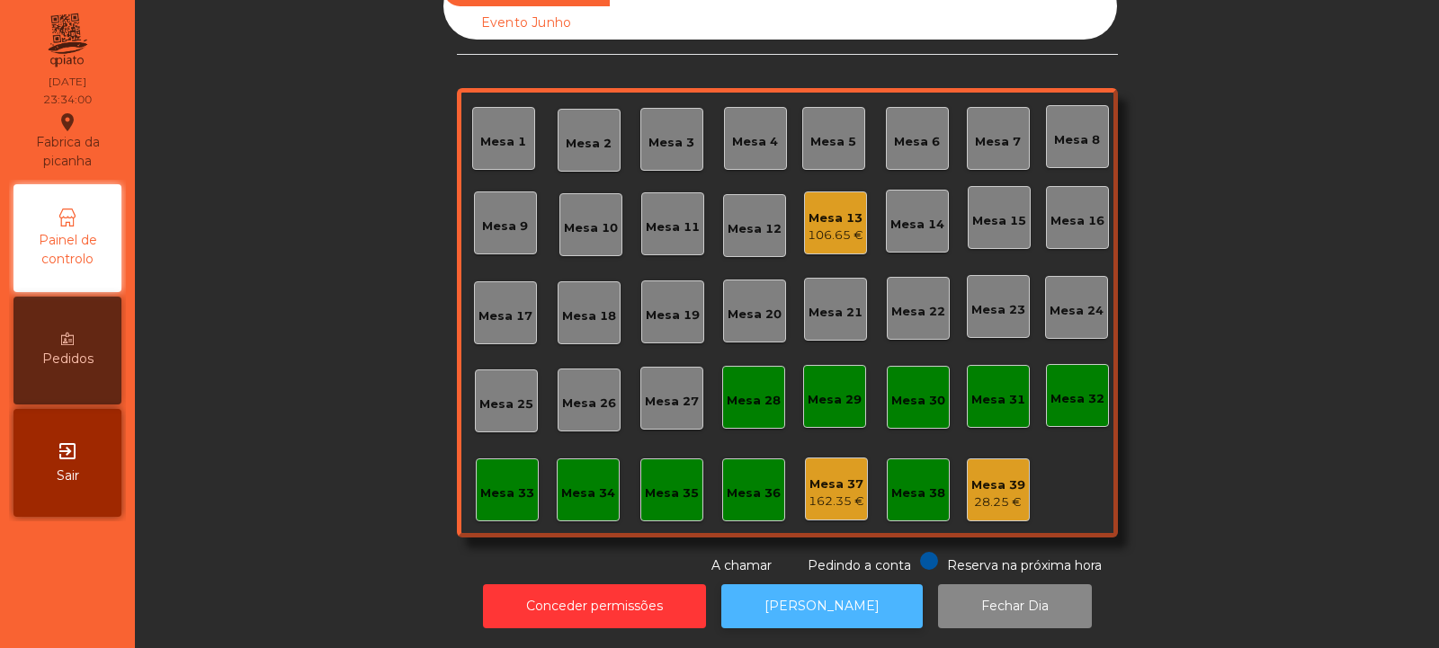
click at [827, 585] on button "[PERSON_NAME]" at bounding box center [821, 607] width 201 height 44
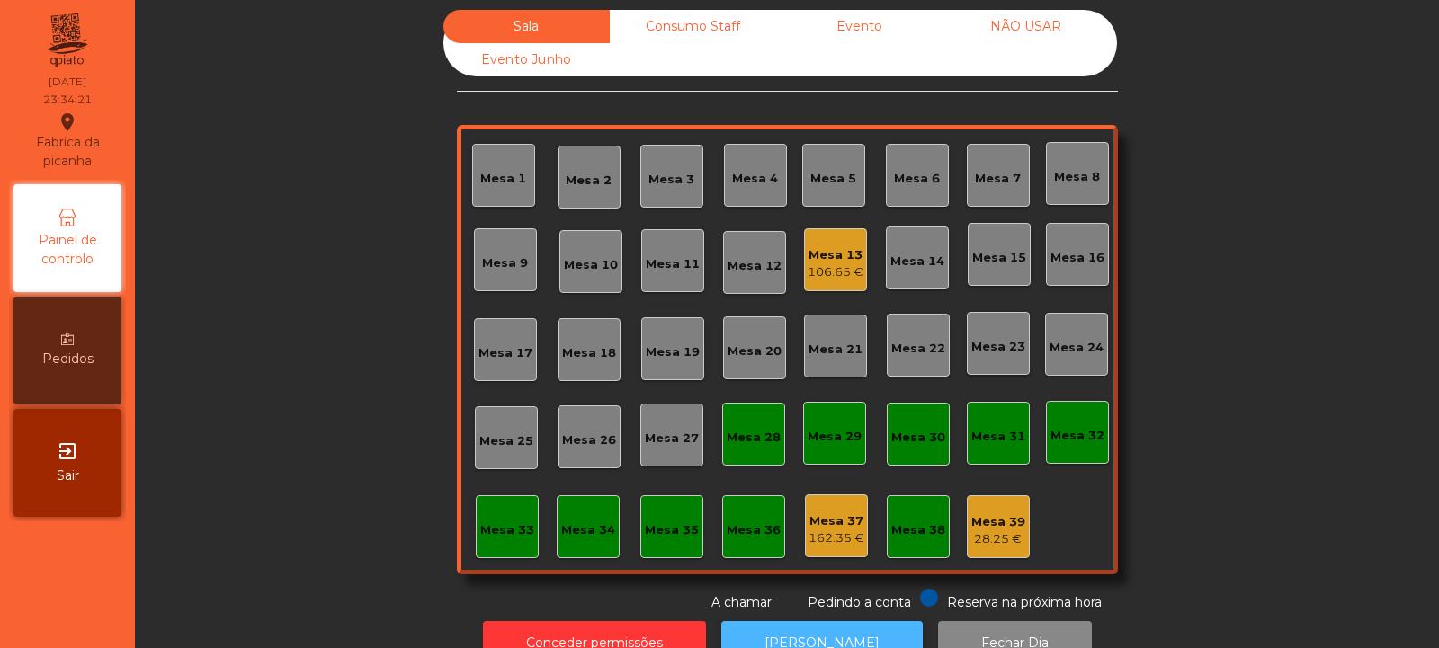
scroll to position [0, 0]
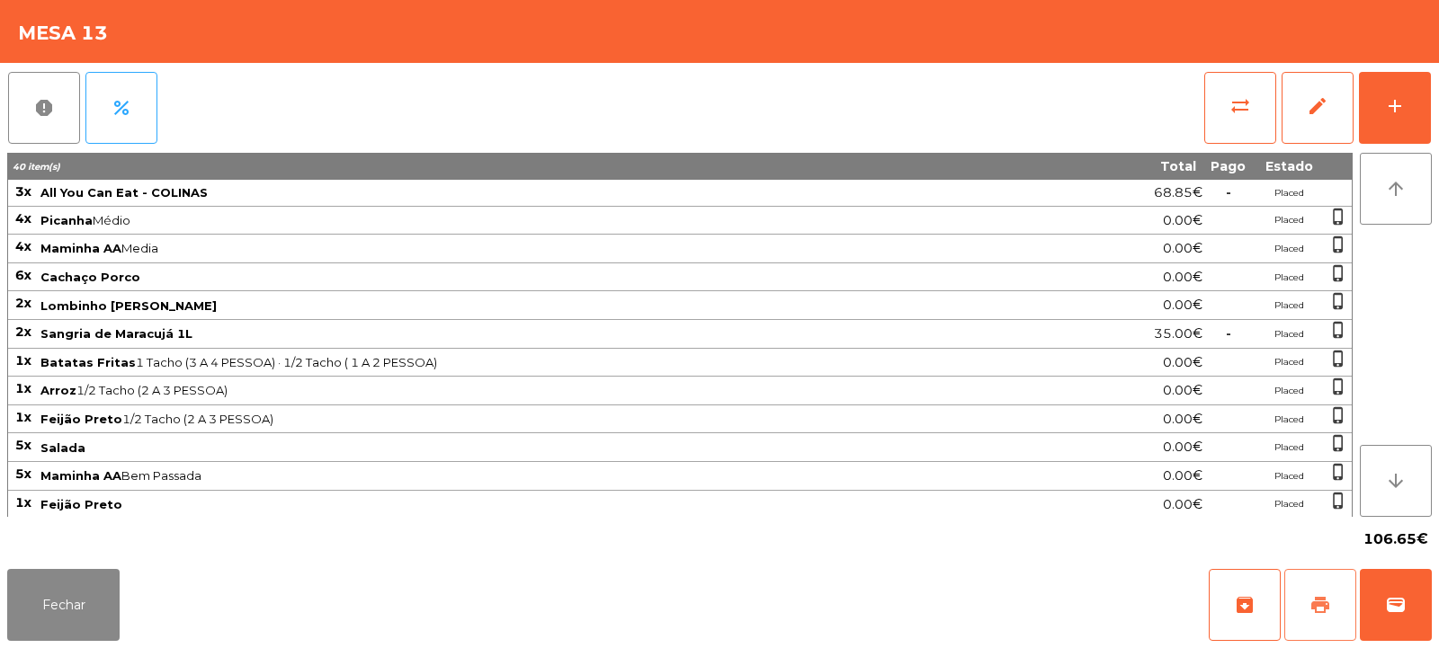
click at [1320, 609] on span "print" at bounding box center [1320, 605] width 22 height 22
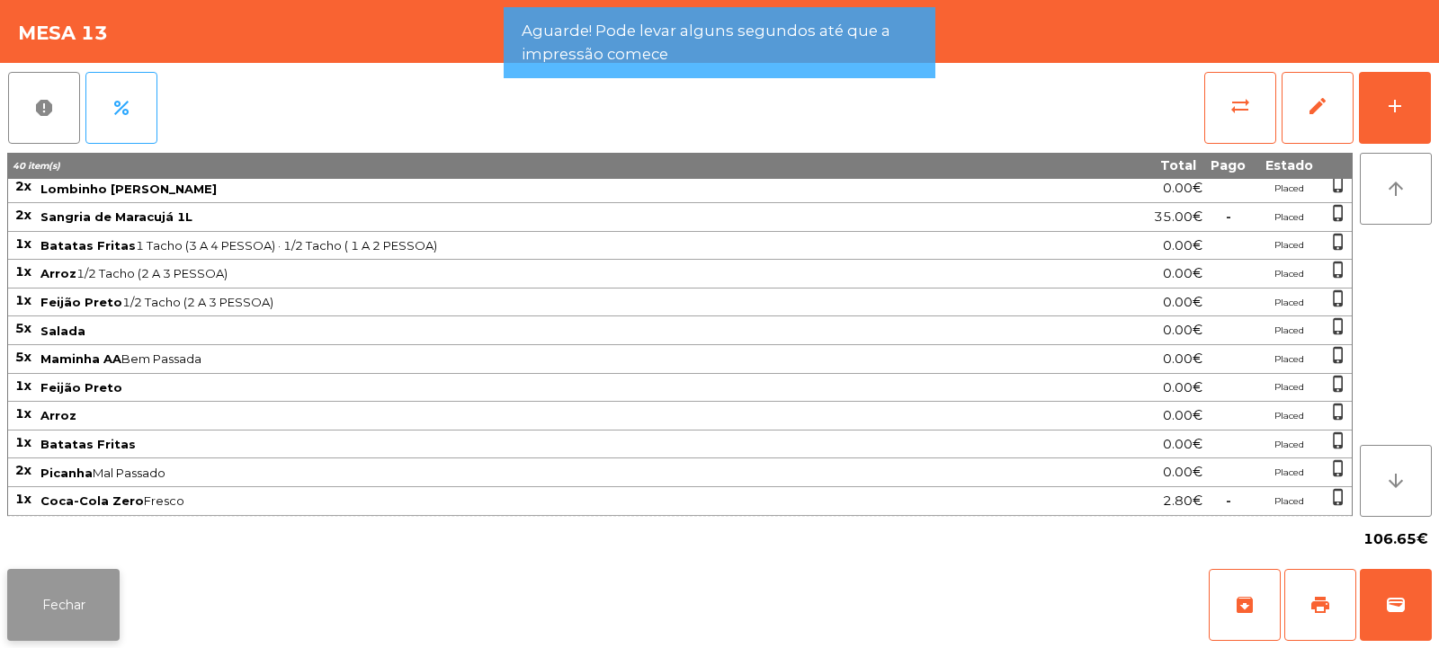
click at [83, 588] on button "Fechar" at bounding box center [63, 605] width 112 height 72
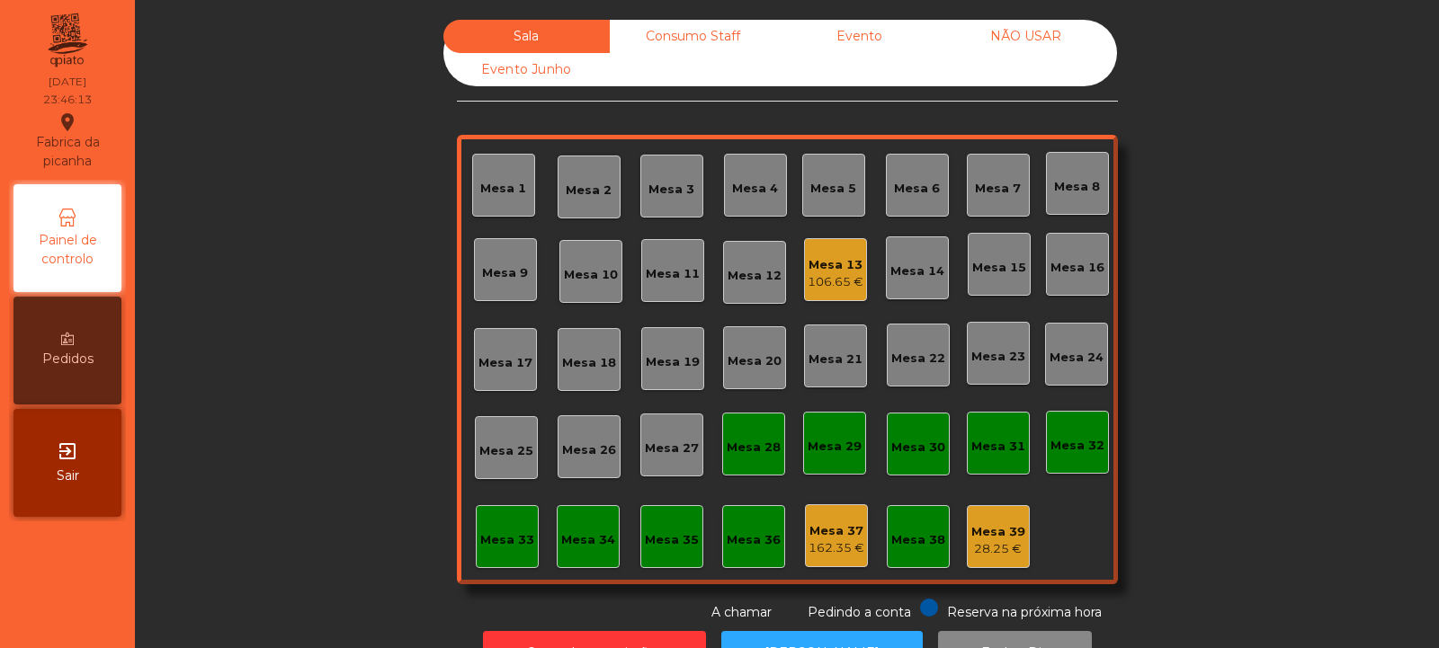
scroll to position [60, 0]
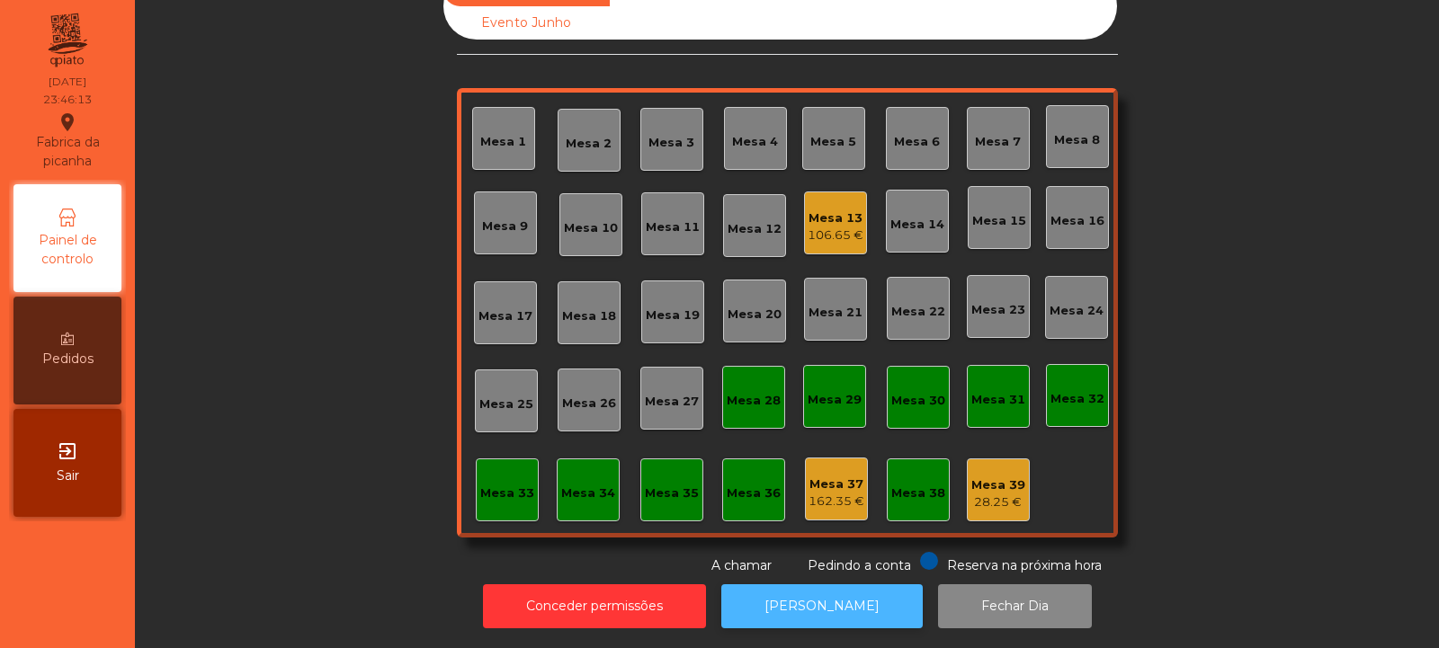
click at [836, 591] on button "[PERSON_NAME]" at bounding box center [821, 607] width 201 height 44
click at [834, 210] on div "Mesa 13" at bounding box center [836, 219] width 56 height 18
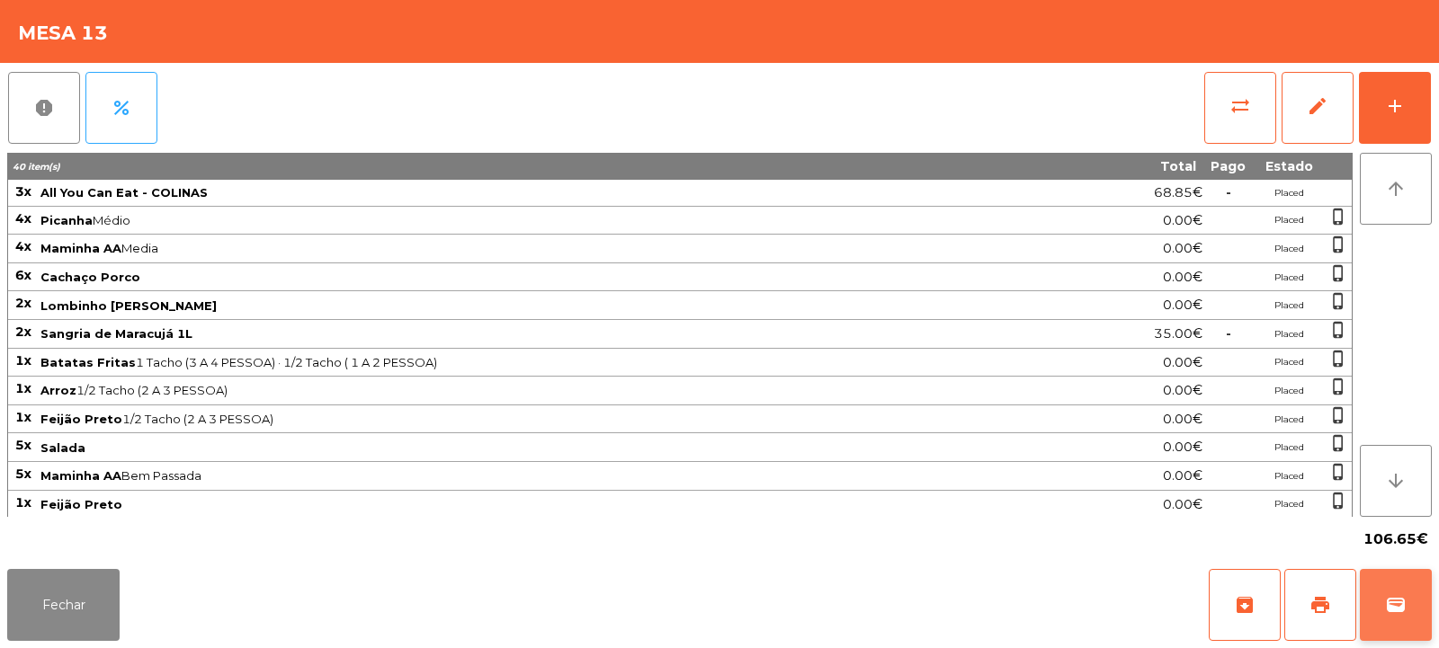
click at [1389, 616] on button "wallet" at bounding box center [1396, 605] width 72 height 72
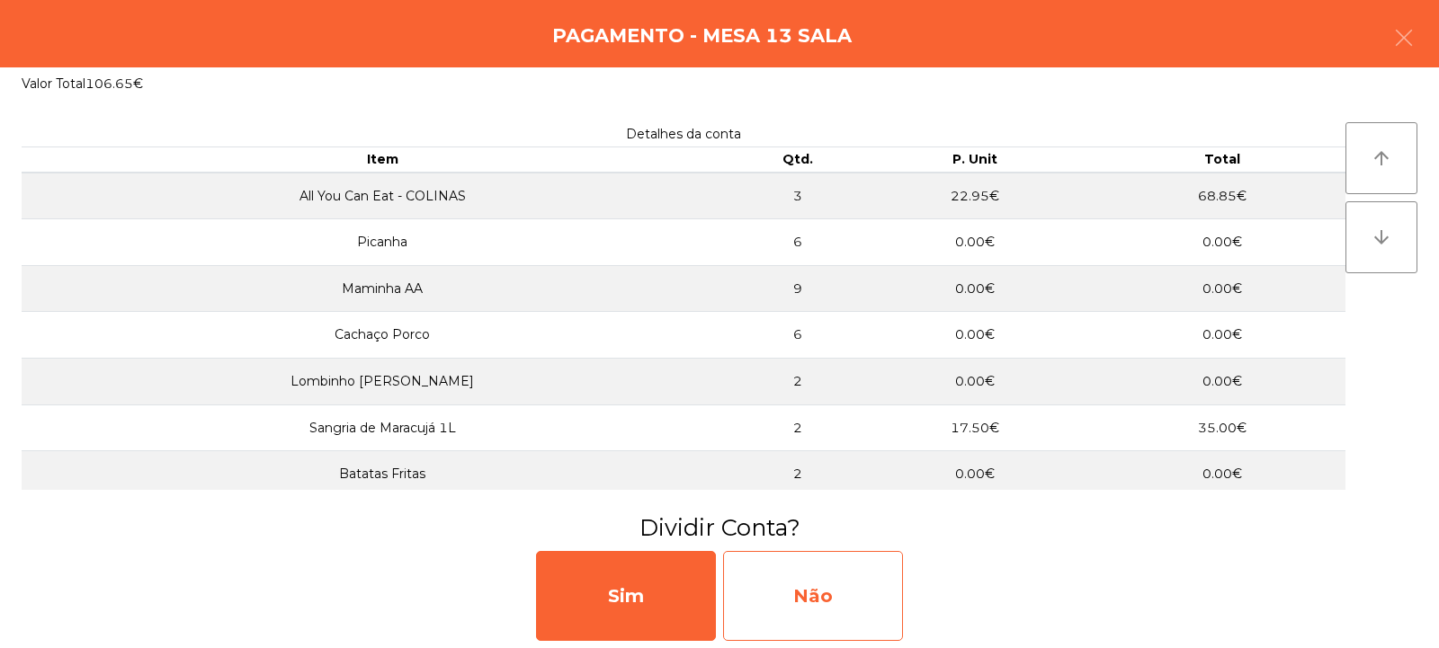
click at [869, 585] on div "Não" at bounding box center [813, 596] width 180 height 90
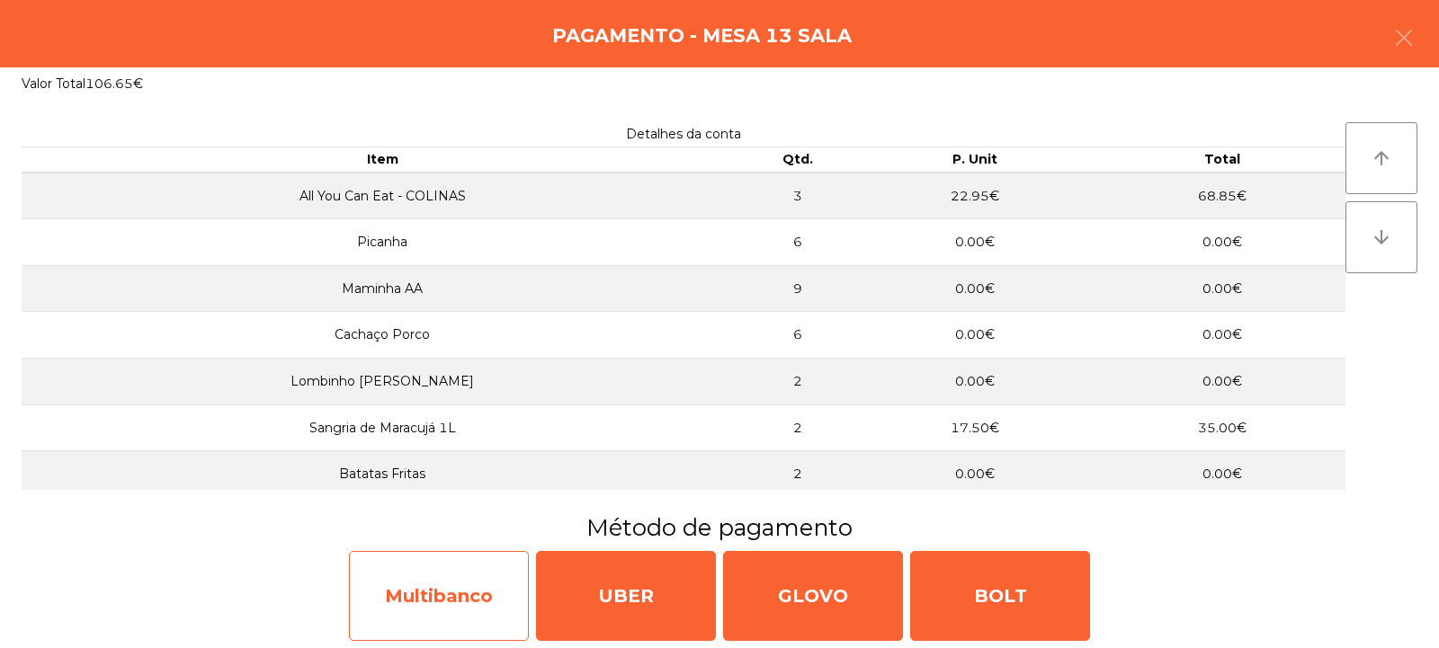
click at [481, 578] on div "Multibanco" at bounding box center [439, 596] width 180 height 90
select select "**"
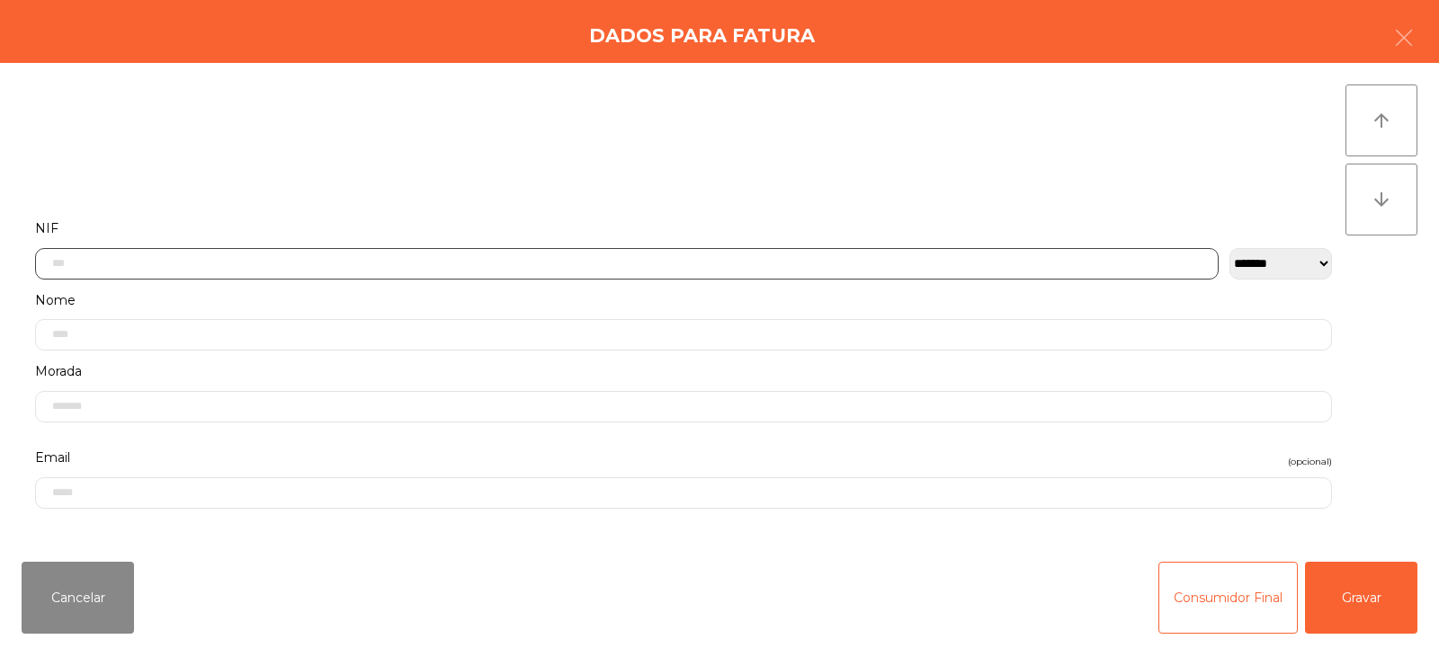
click at [783, 250] on input "text" at bounding box center [627, 263] width 1184 height 31
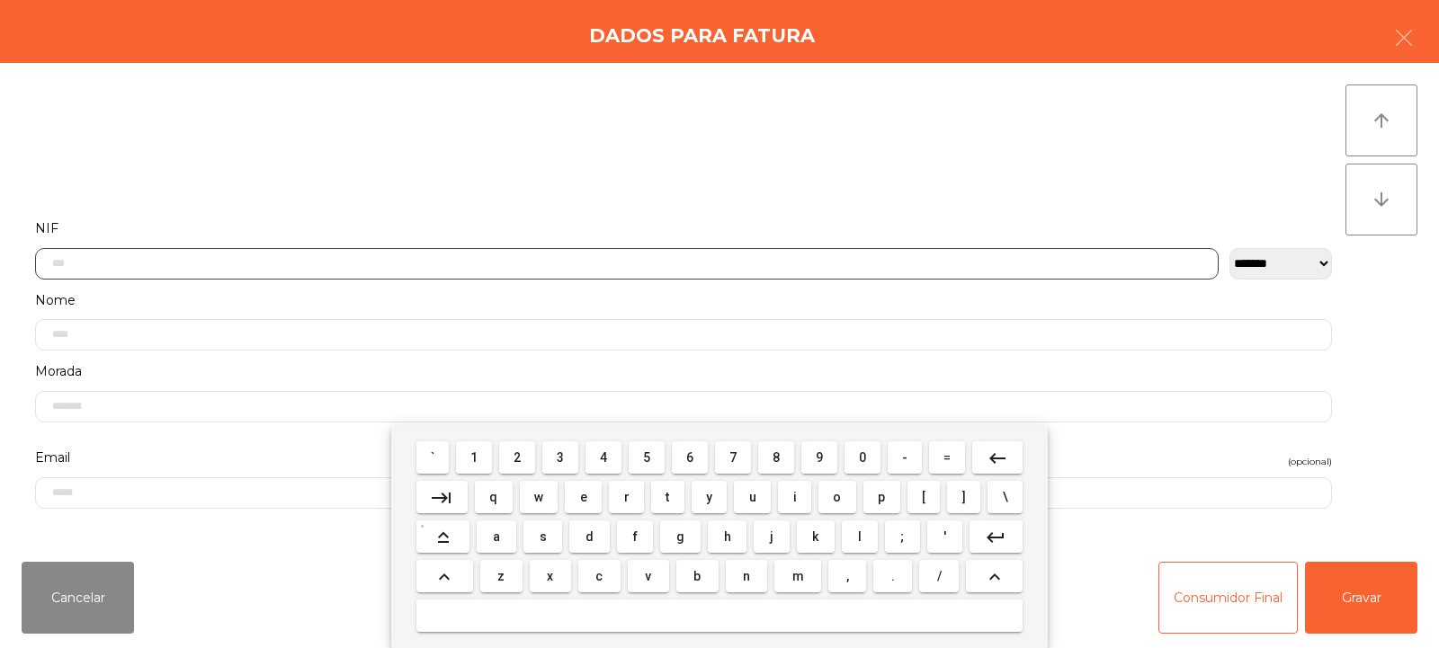
scroll to position [131, 0]
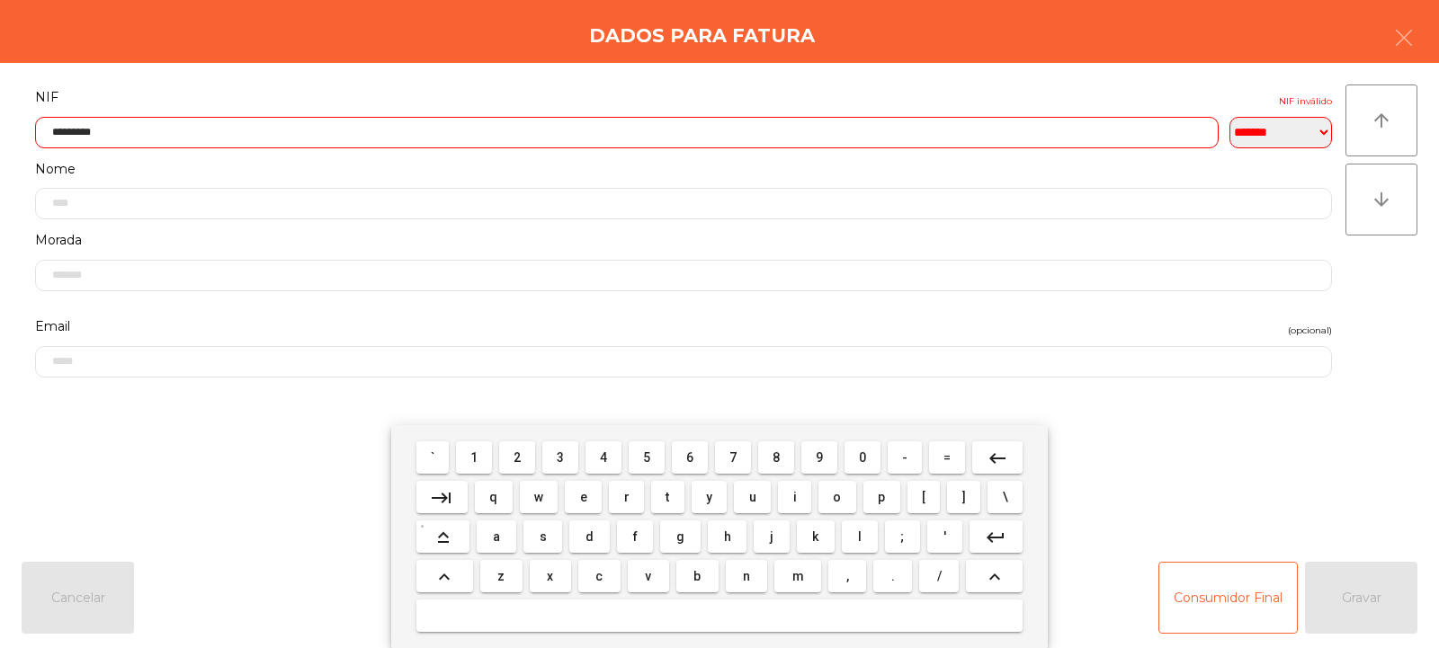
click at [1030, 125] on input "*********" at bounding box center [627, 132] width 1184 height 31
type input "*"
click at [1004, 451] on mat-icon "keyboard_backspace" at bounding box center [998, 459] width 22 height 22
click at [1005, 455] on mat-icon "keyboard_backspace" at bounding box center [998, 459] width 22 height 22
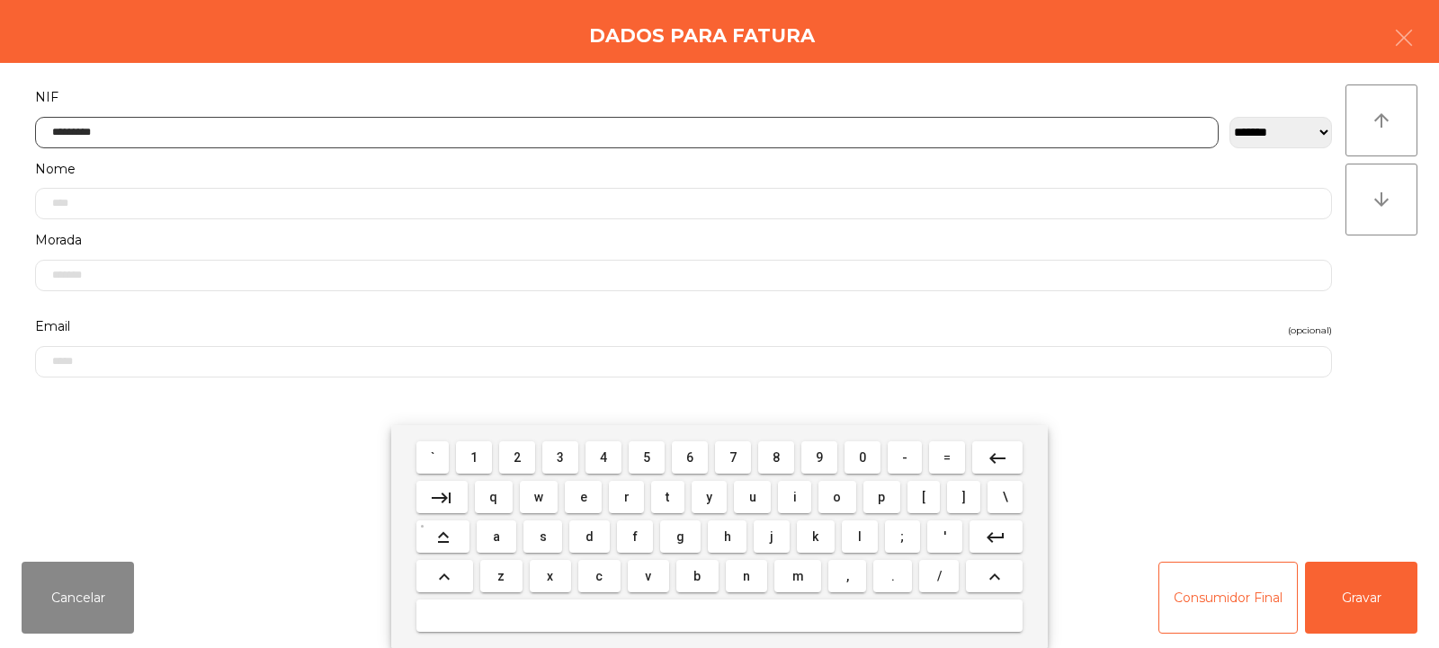
type input "*********"
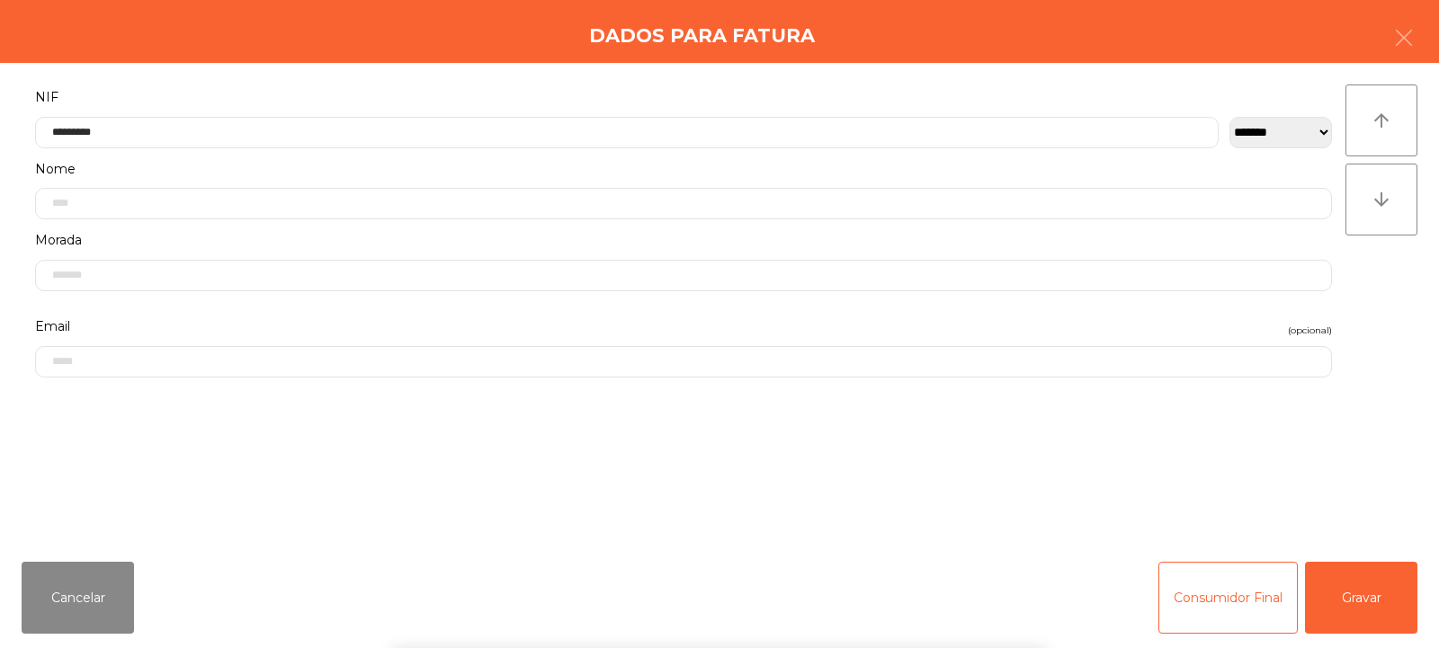
click at [1382, 281] on div "arrow_upward arrow_downward" at bounding box center [1381, 306] width 72 height 442
click at [1370, 591] on button "Gravar" at bounding box center [1361, 598] width 112 height 72
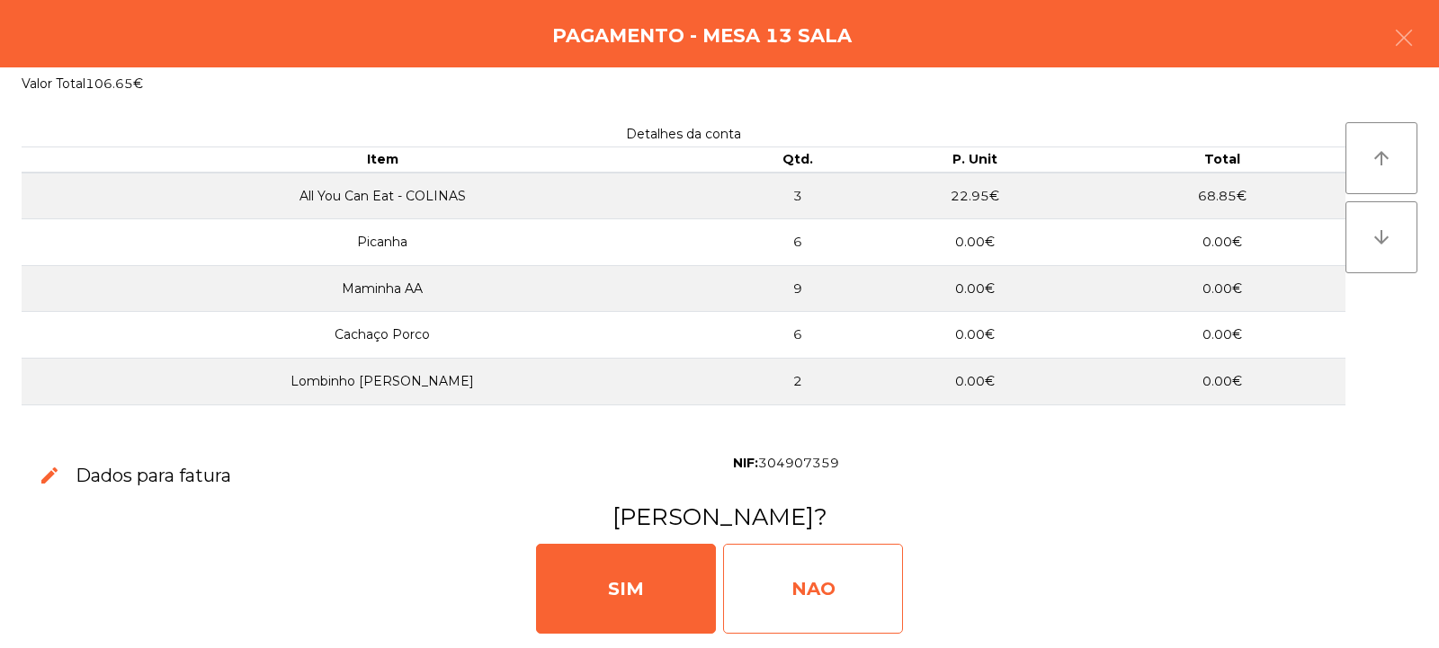
click at [821, 585] on div "NAO" at bounding box center [813, 589] width 180 height 90
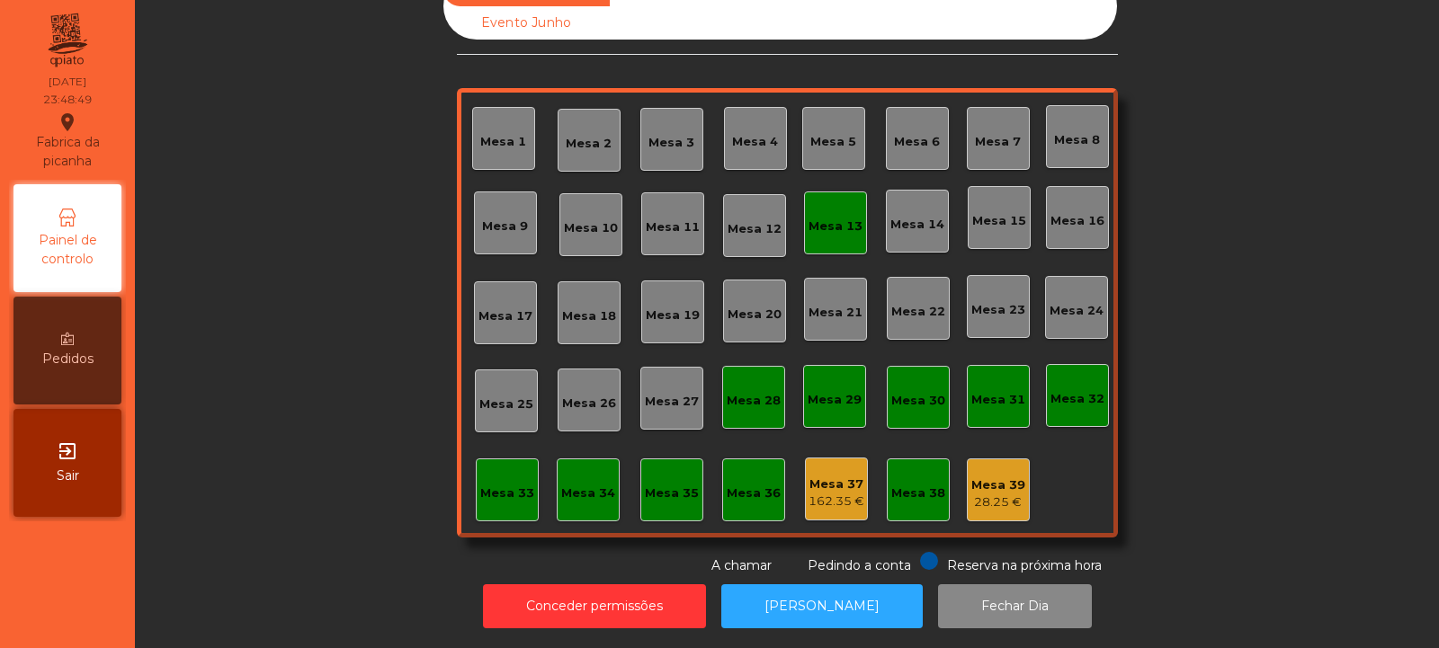
click at [828, 223] on div "Mesa 13" at bounding box center [835, 223] width 63 height 63
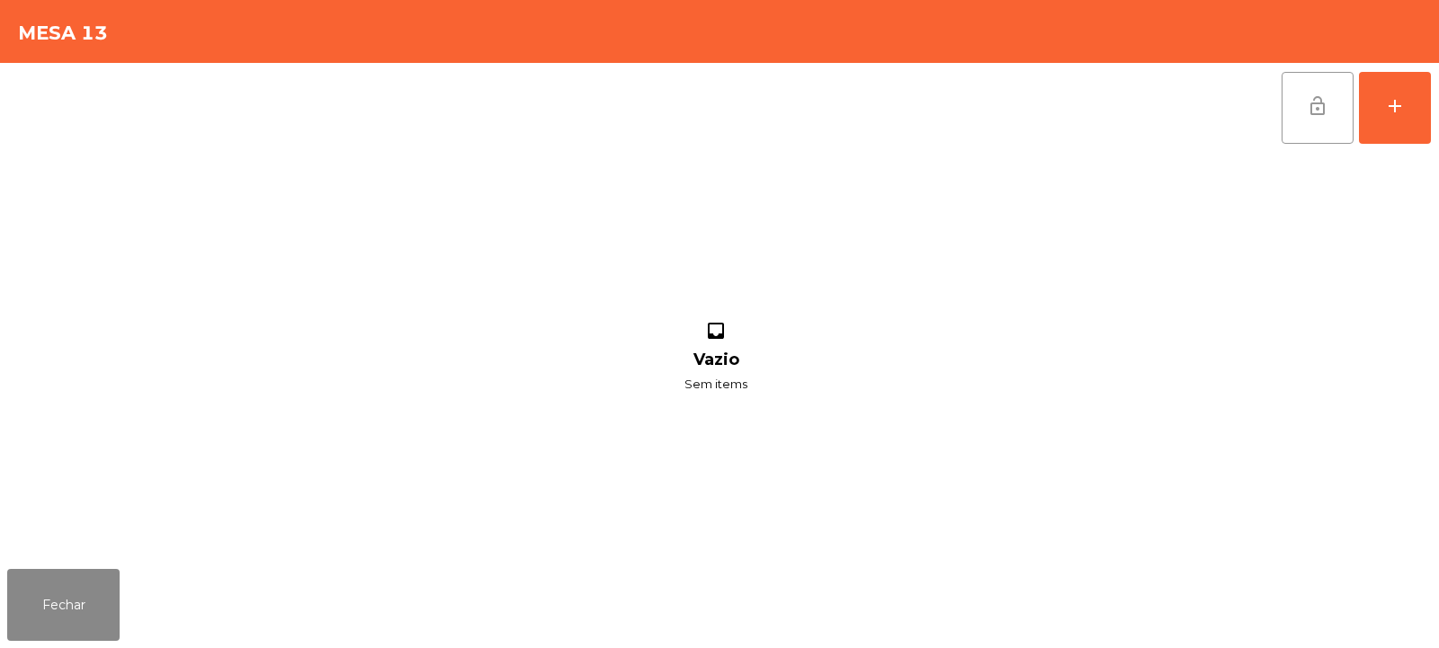
click at [1324, 115] on span "lock_open" at bounding box center [1318, 106] width 22 height 22
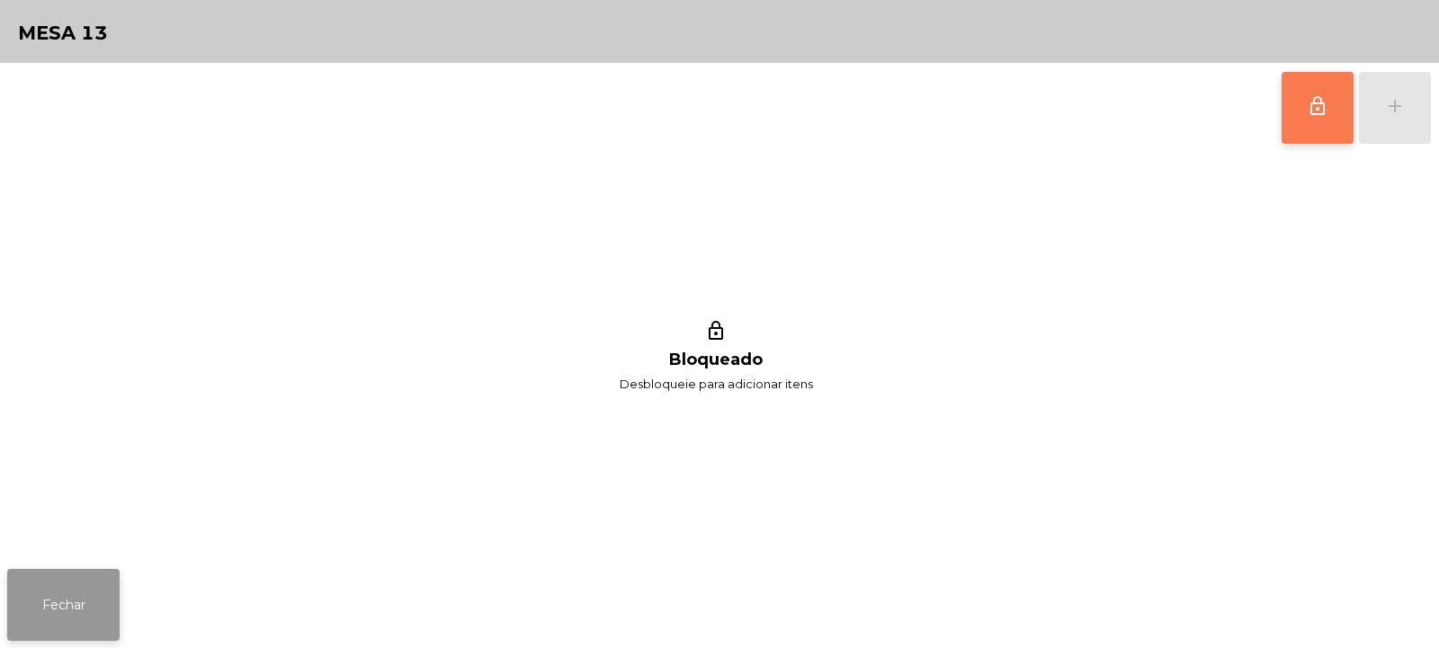
click at [80, 614] on button "Fechar" at bounding box center [63, 605] width 112 height 72
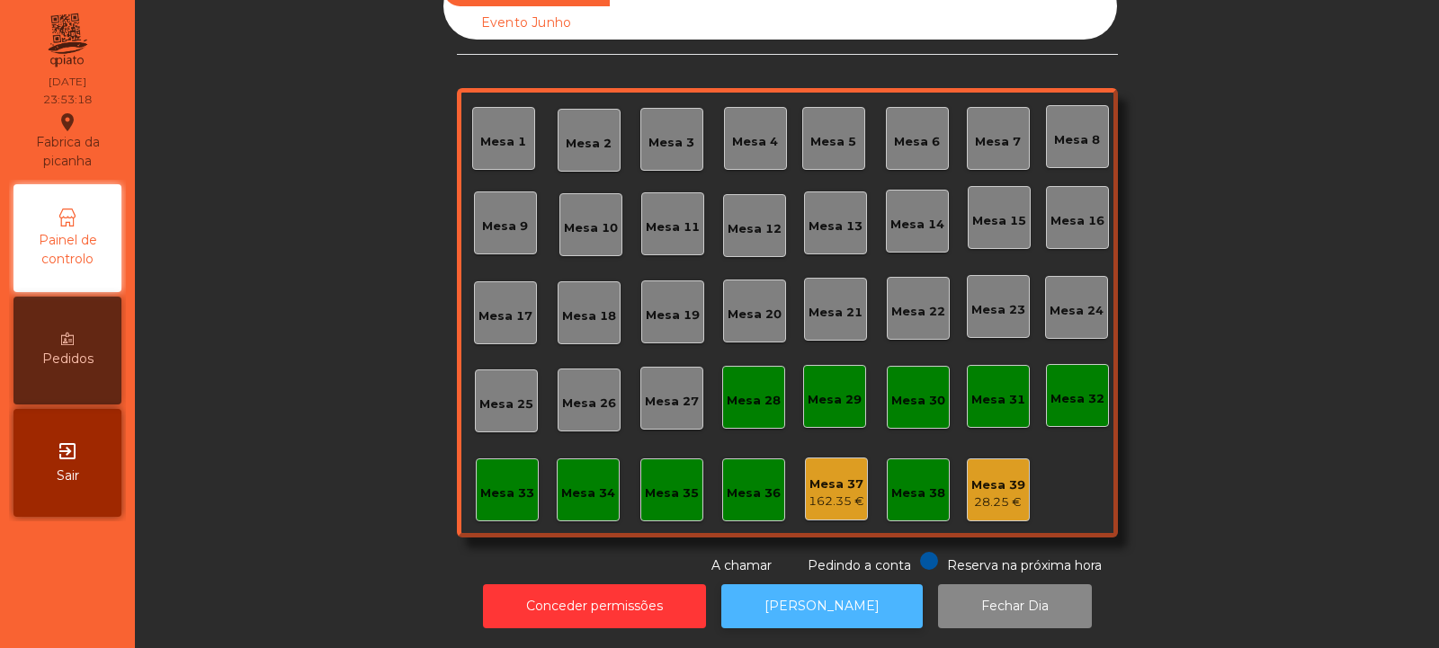
click at [840, 585] on button "[PERSON_NAME]" at bounding box center [821, 607] width 201 height 44
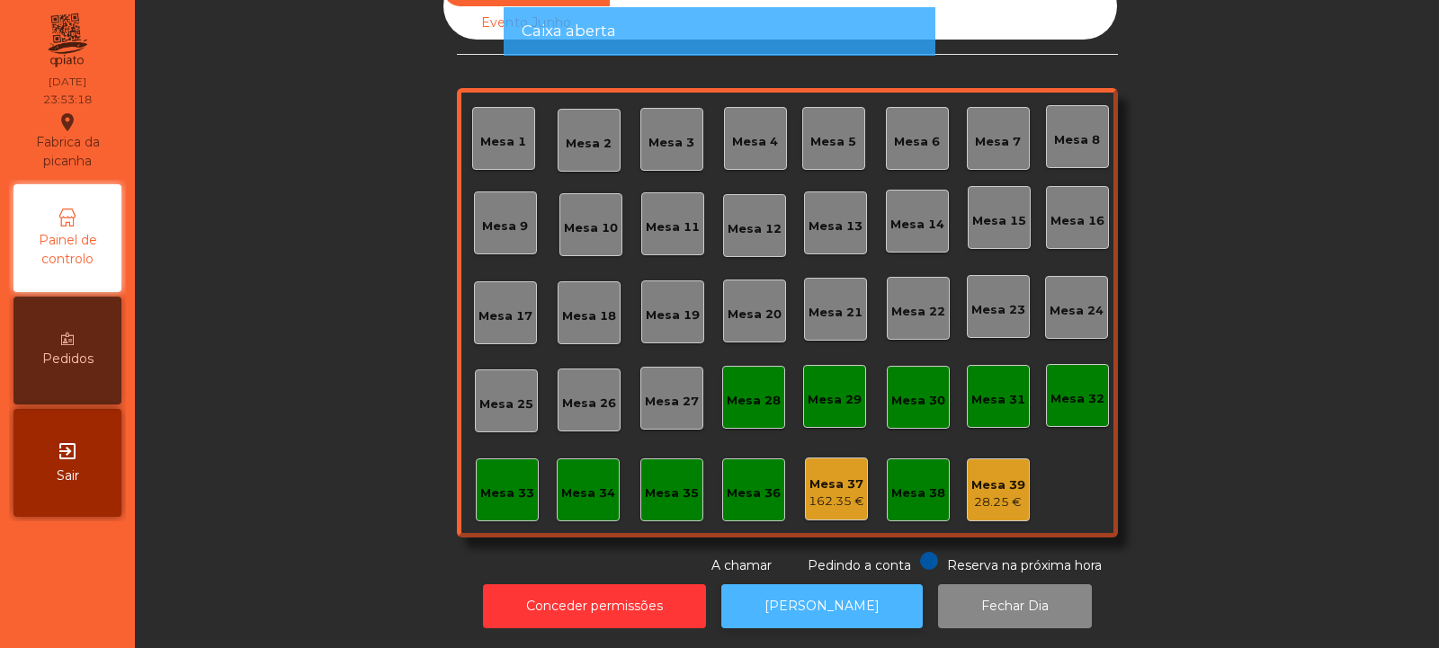
scroll to position [0, 0]
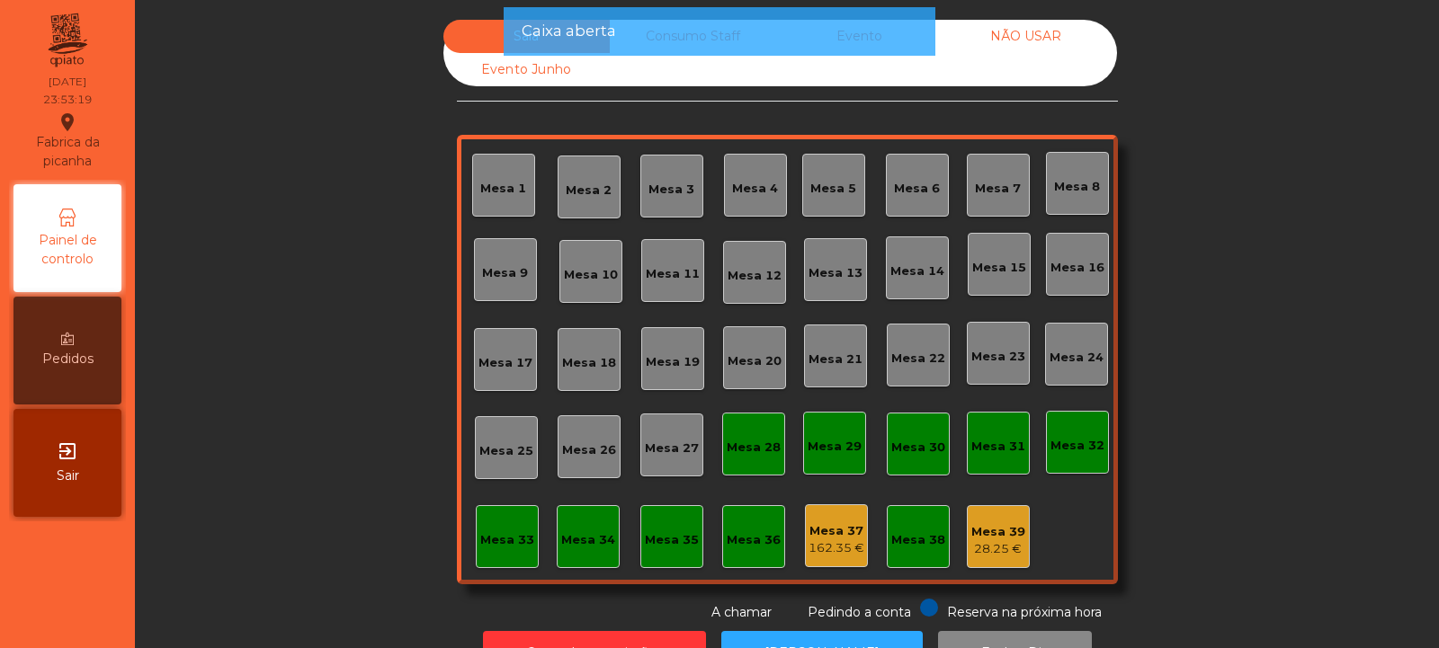
click at [700, 37] on div "Caixa aberta" at bounding box center [720, 31] width 396 height 22
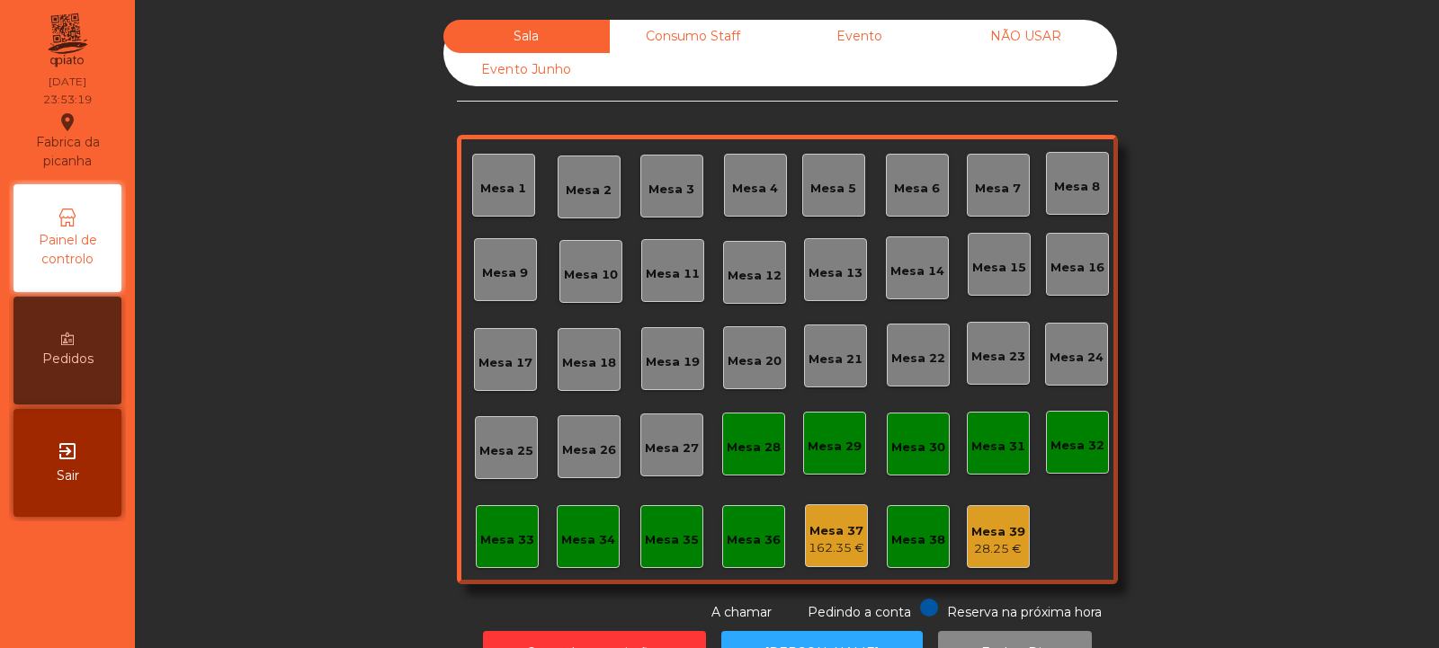
click at [707, 37] on div "Consumo Staff" at bounding box center [693, 36] width 166 height 33
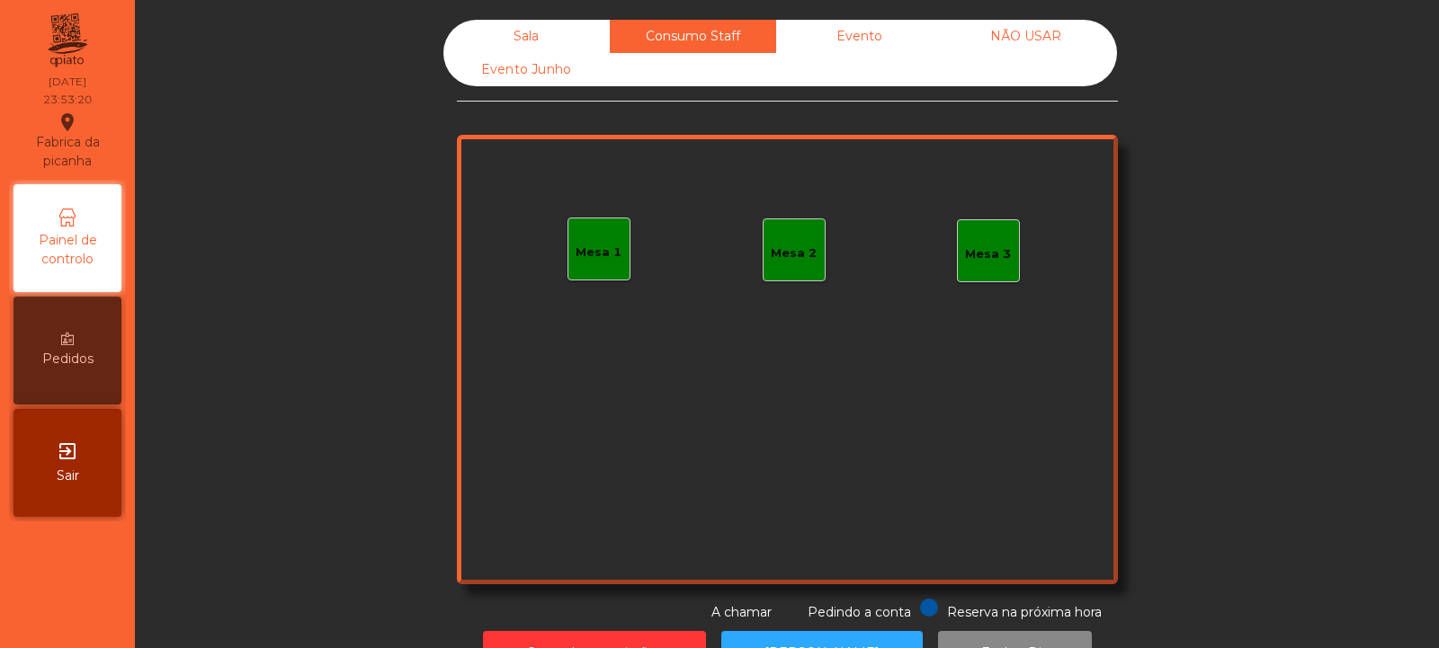
click at [885, 50] on div "Evento" at bounding box center [859, 36] width 166 height 33
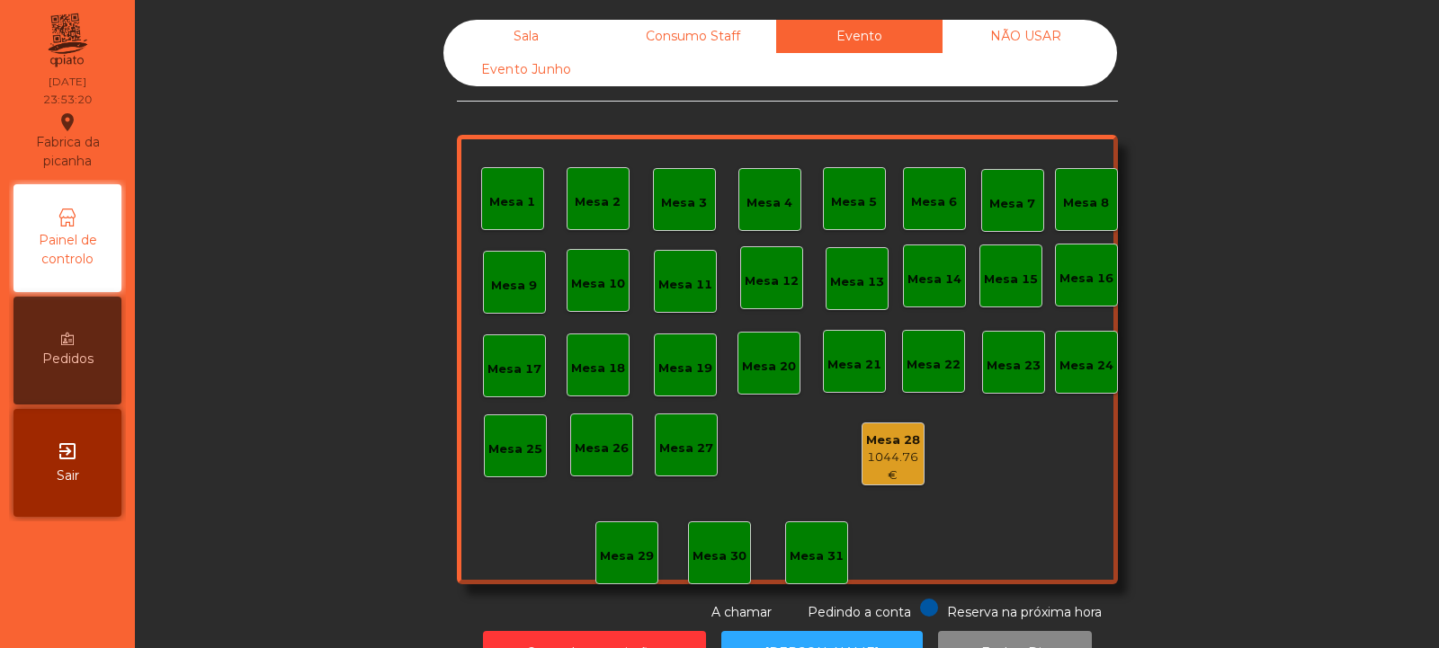
click at [1044, 42] on div "NÃO USAR" at bounding box center [1025, 36] width 166 height 33
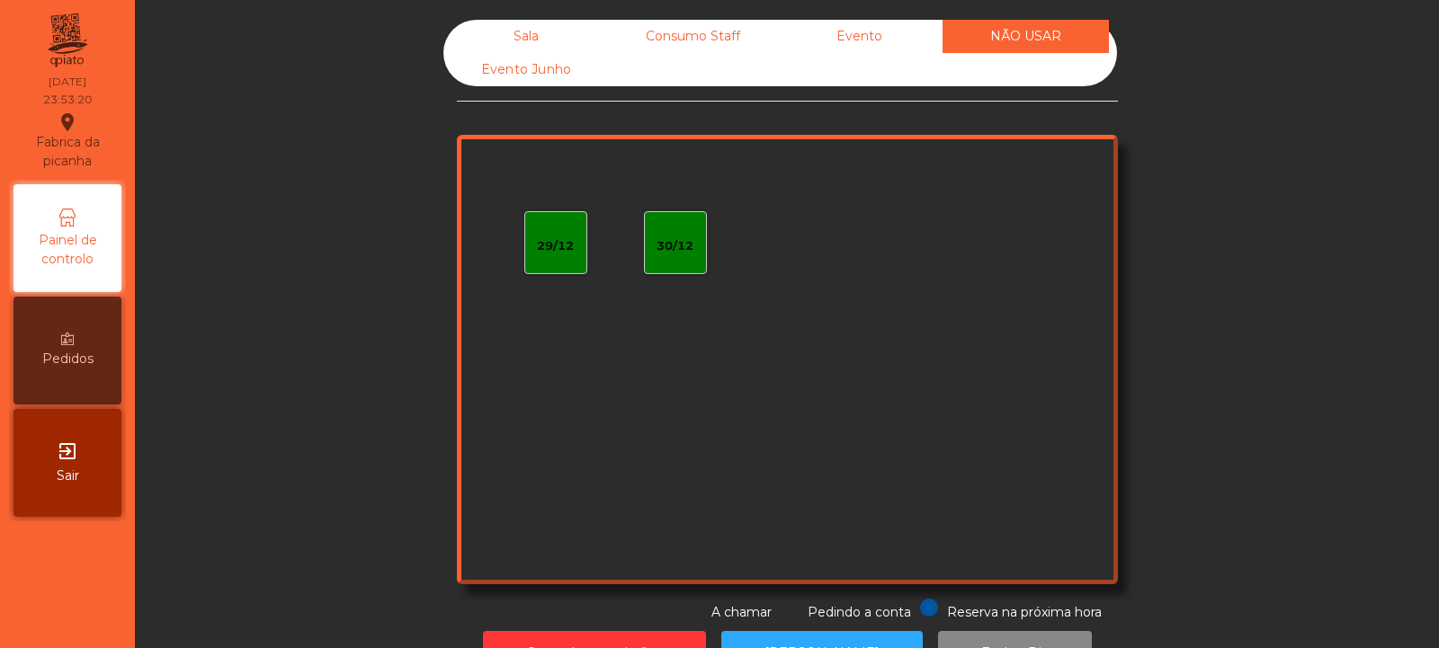
click at [564, 77] on div "Evento Junho" at bounding box center [526, 69] width 166 height 33
click at [540, 28] on div "Sala" at bounding box center [526, 36] width 166 height 33
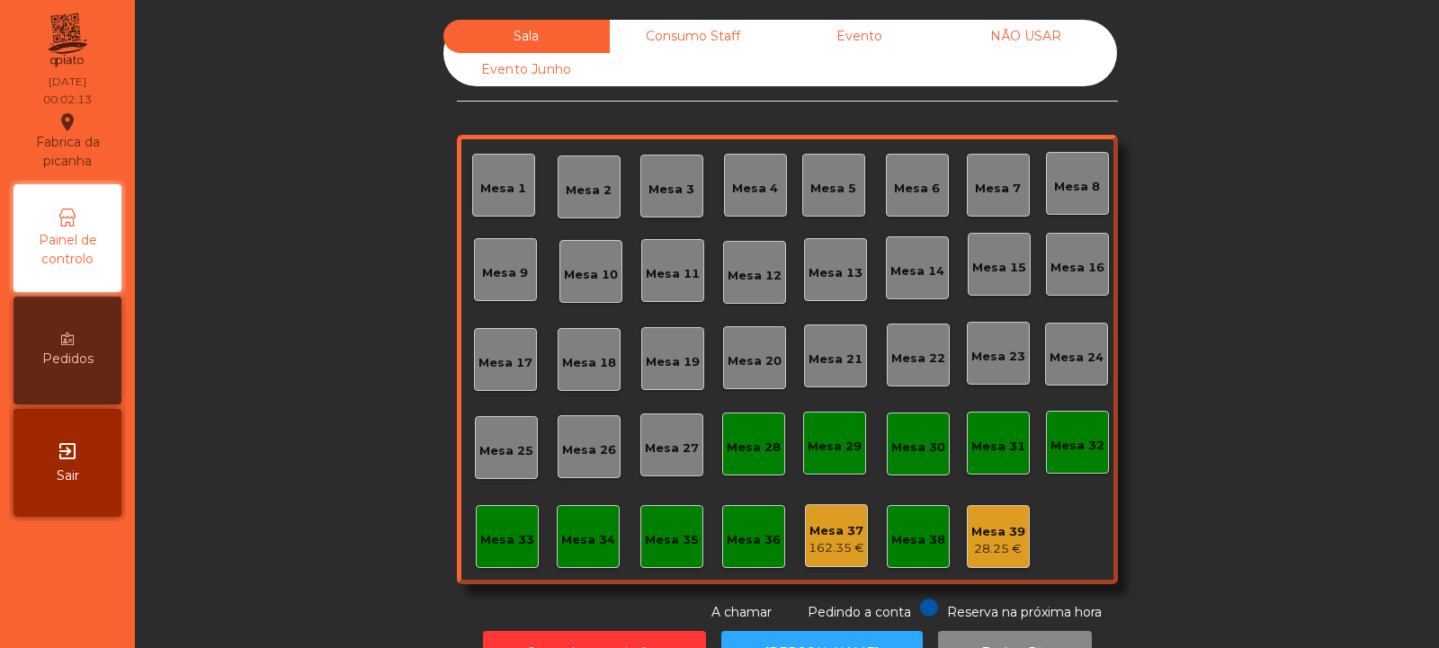
scroll to position [60, 0]
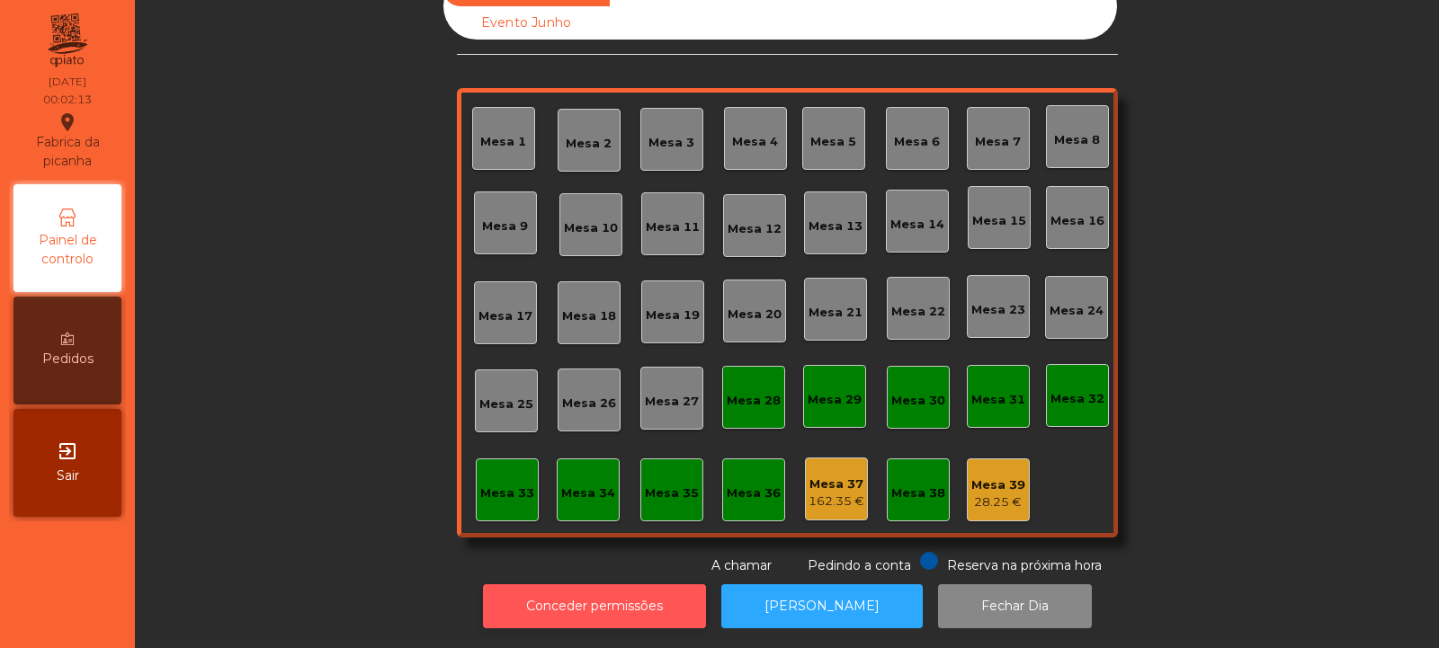
click at [597, 585] on button "Conceder permissões" at bounding box center [594, 607] width 223 height 44
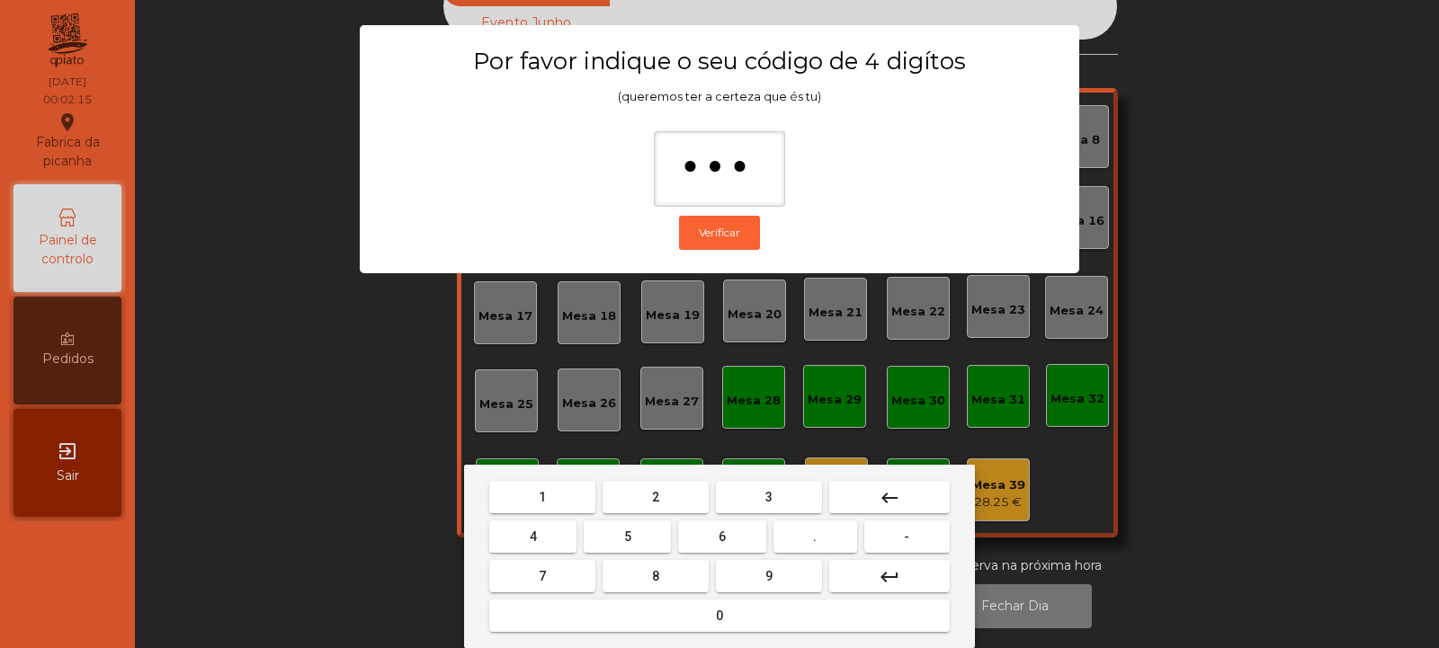
type input "****"
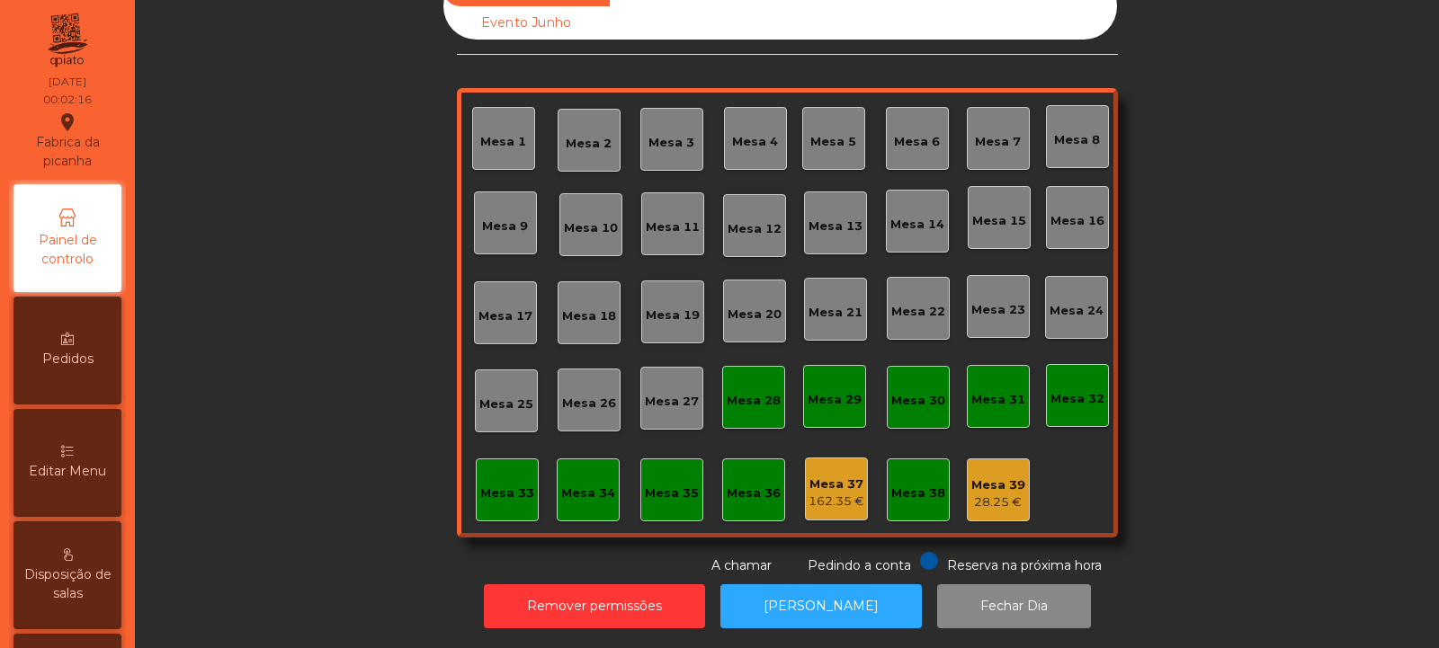
click at [833, 476] on div "Mesa 37" at bounding box center [836, 485] width 56 height 18
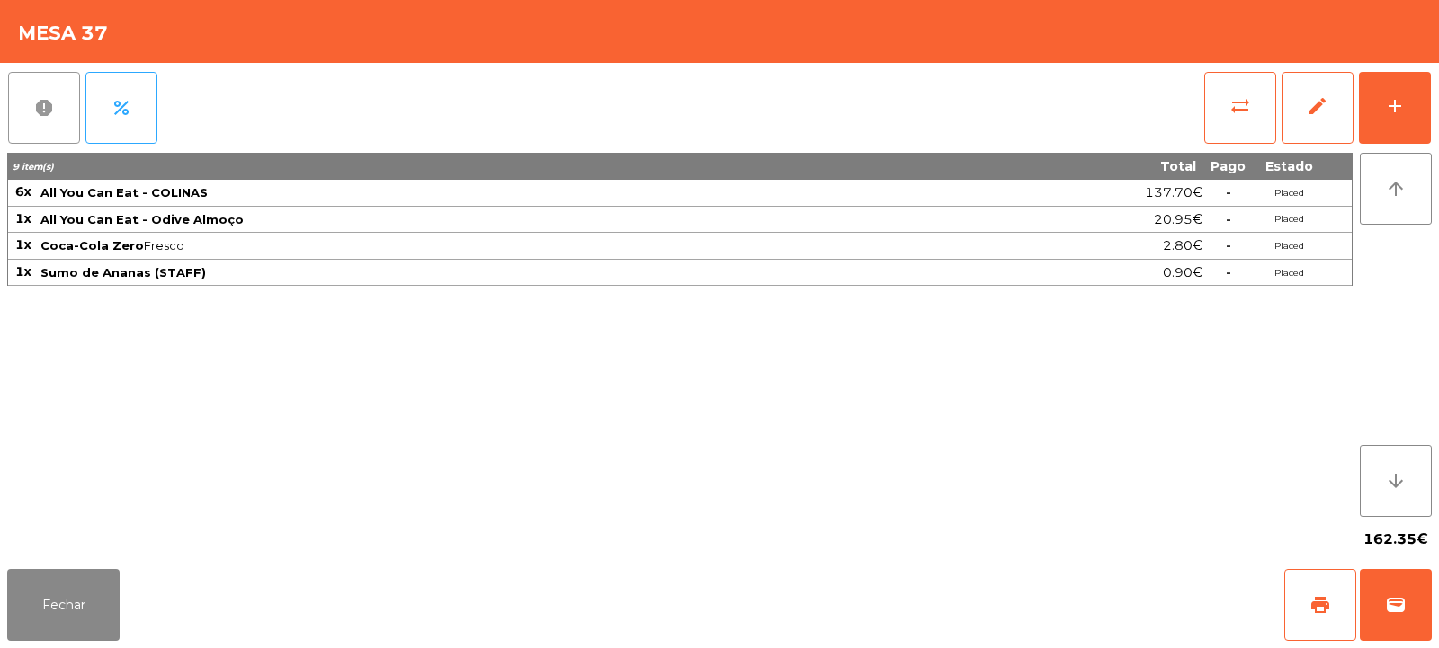
click at [59, 121] on button "report" at bounding box center [44, 108] width 72 height 72
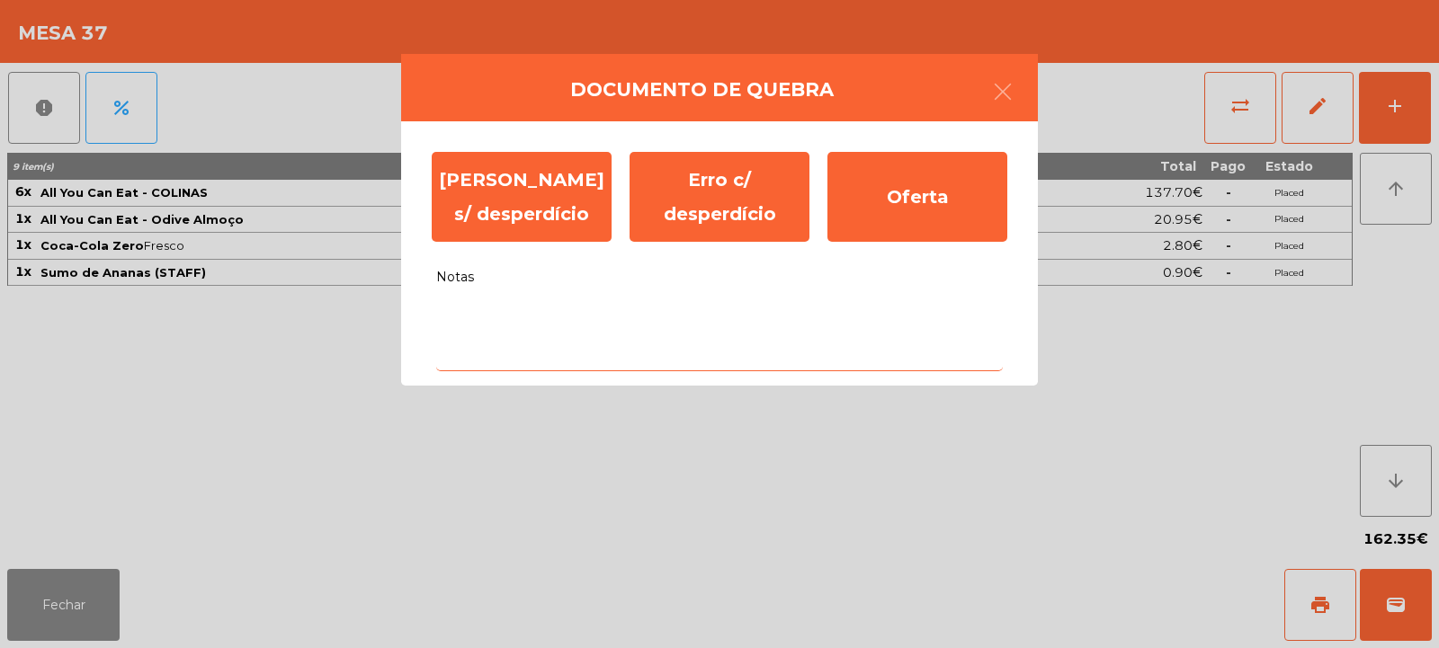
click at [545, 322] on textarea "Notas" at bounding box center [719, 334] width 567 height 75
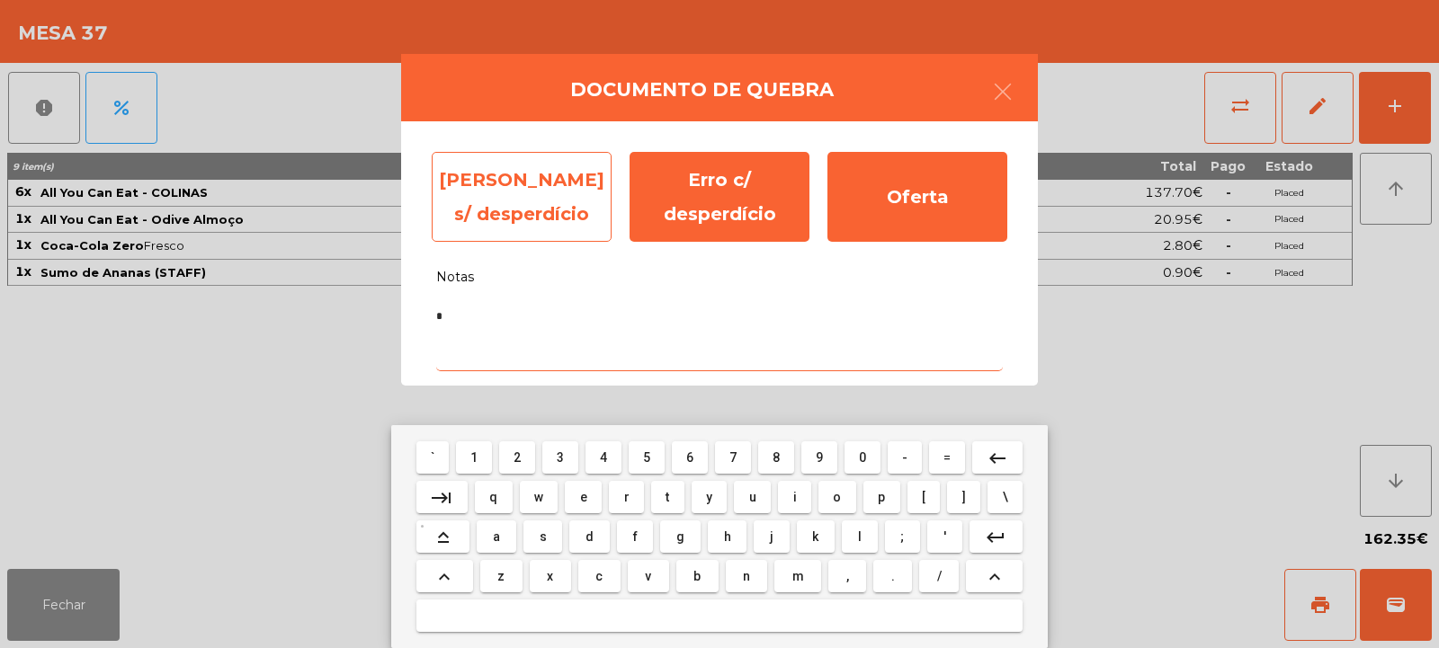
type textarea "*"
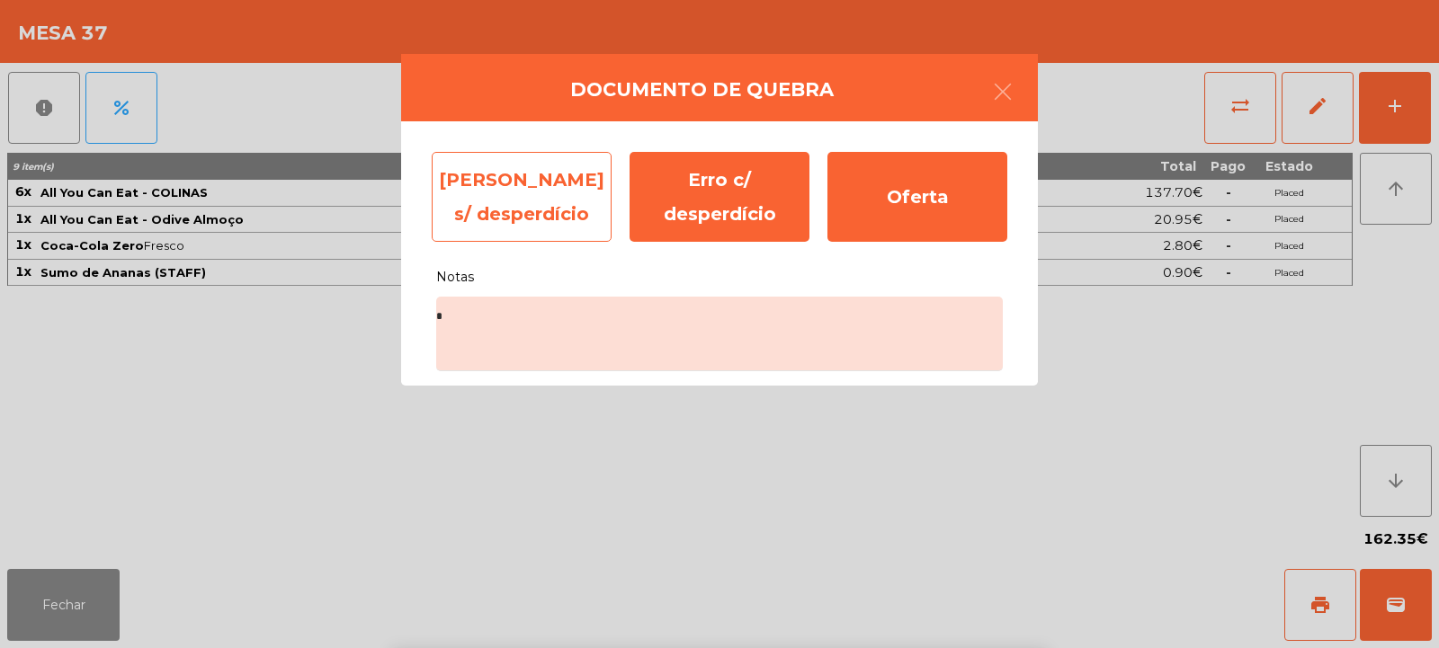
click at [567, 203] on div "[PERSON_NAME] s/ desperdício" at bounding box center [522, 197] width 180 height 90
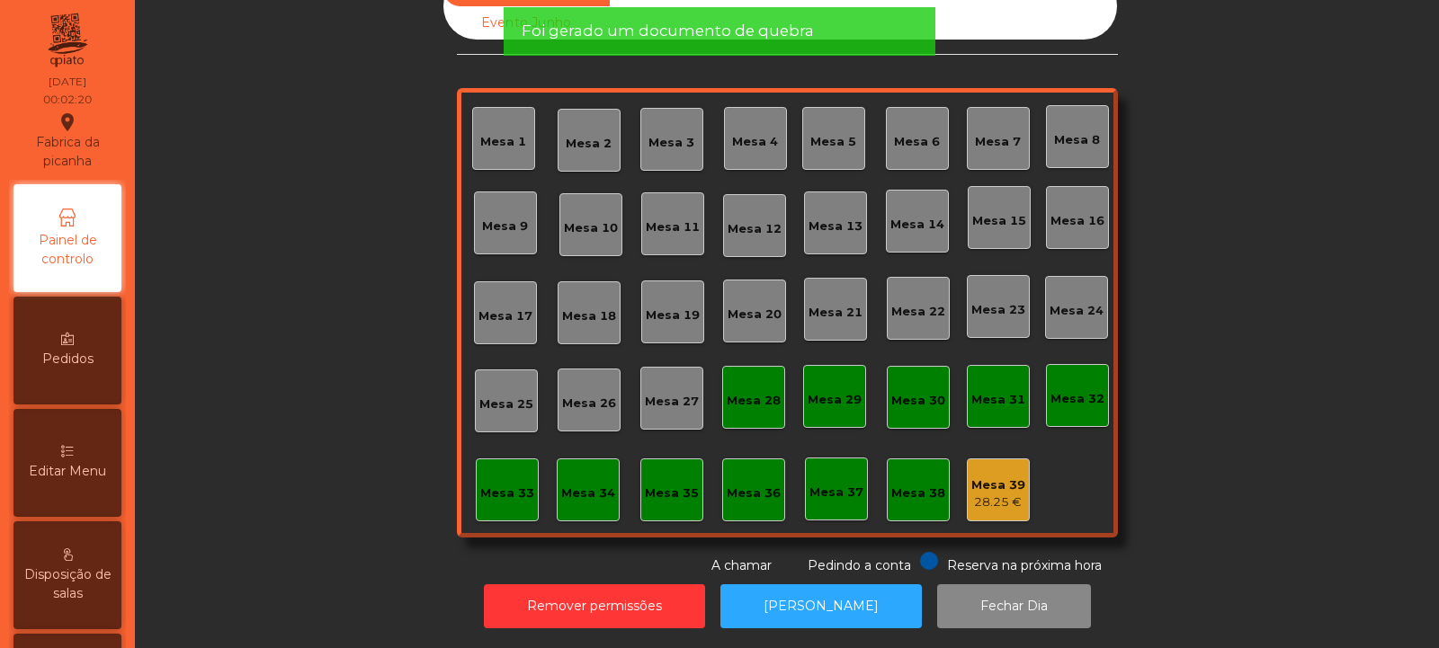
click at [978, 479] on div "Mesa 39" at bounding box center [998, 486] width 54 height 18
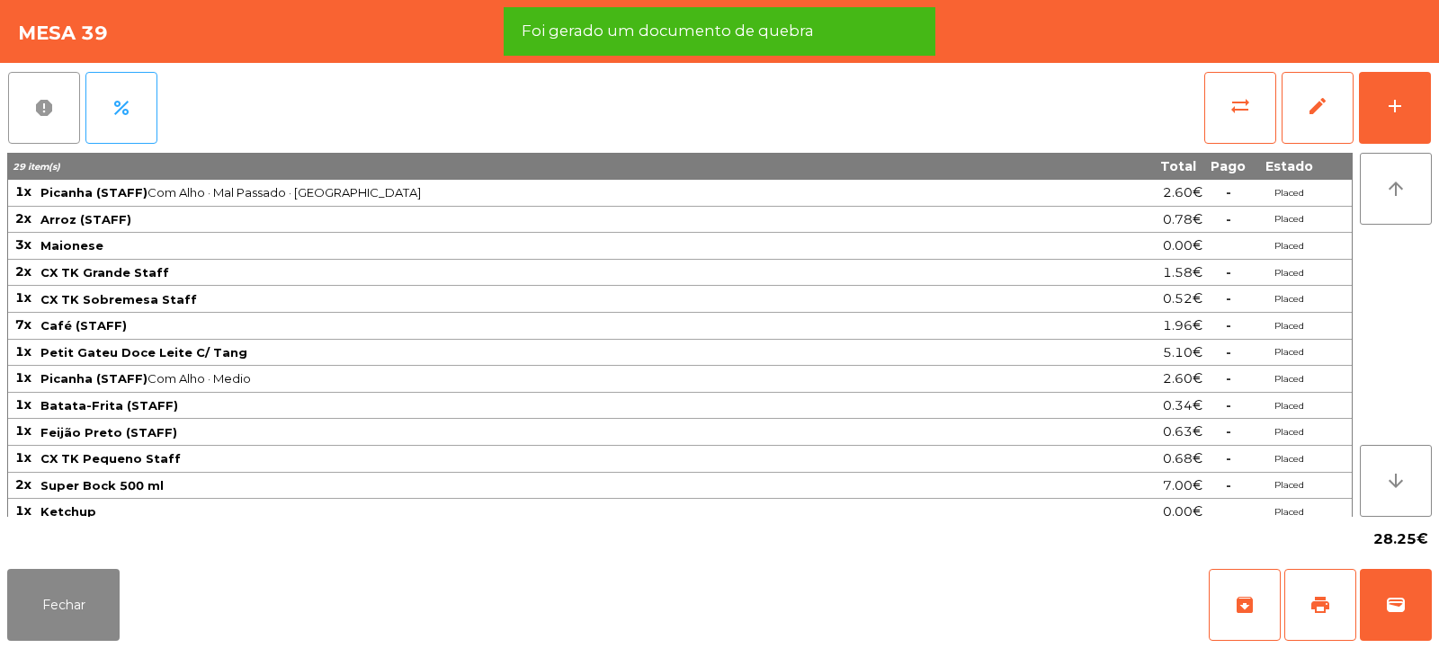
click at [44, 113] on span "report" at bounding box center [44, 108] width 22 height 22
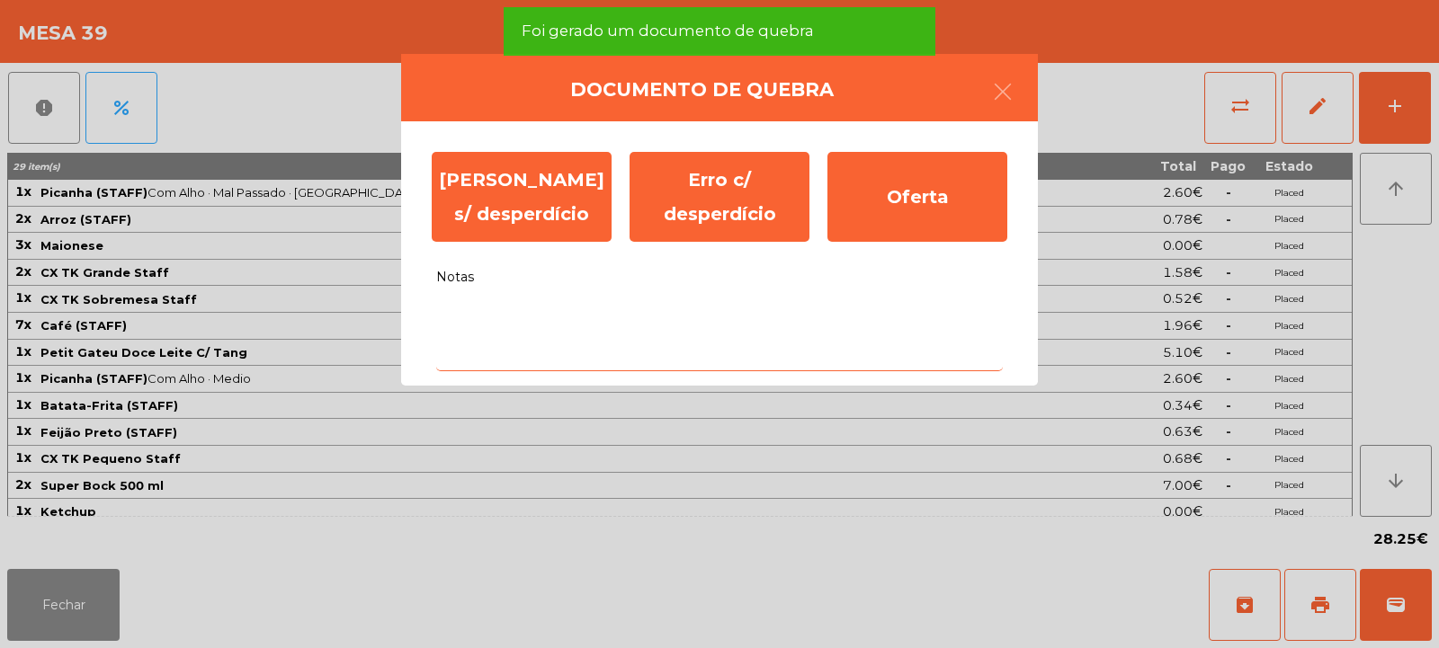
click at [514, 324] on textarea "Notas" at bounding box center [719, 334] width 567 height 75
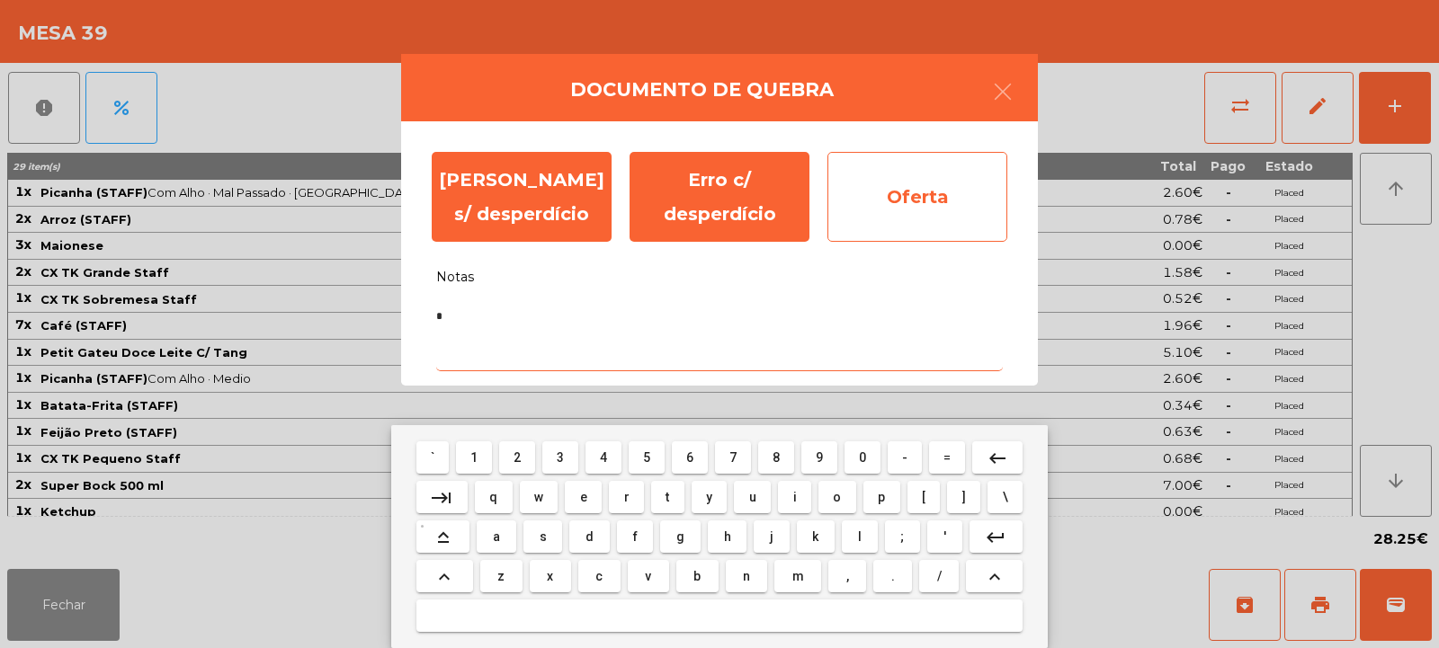
type textarea "*"
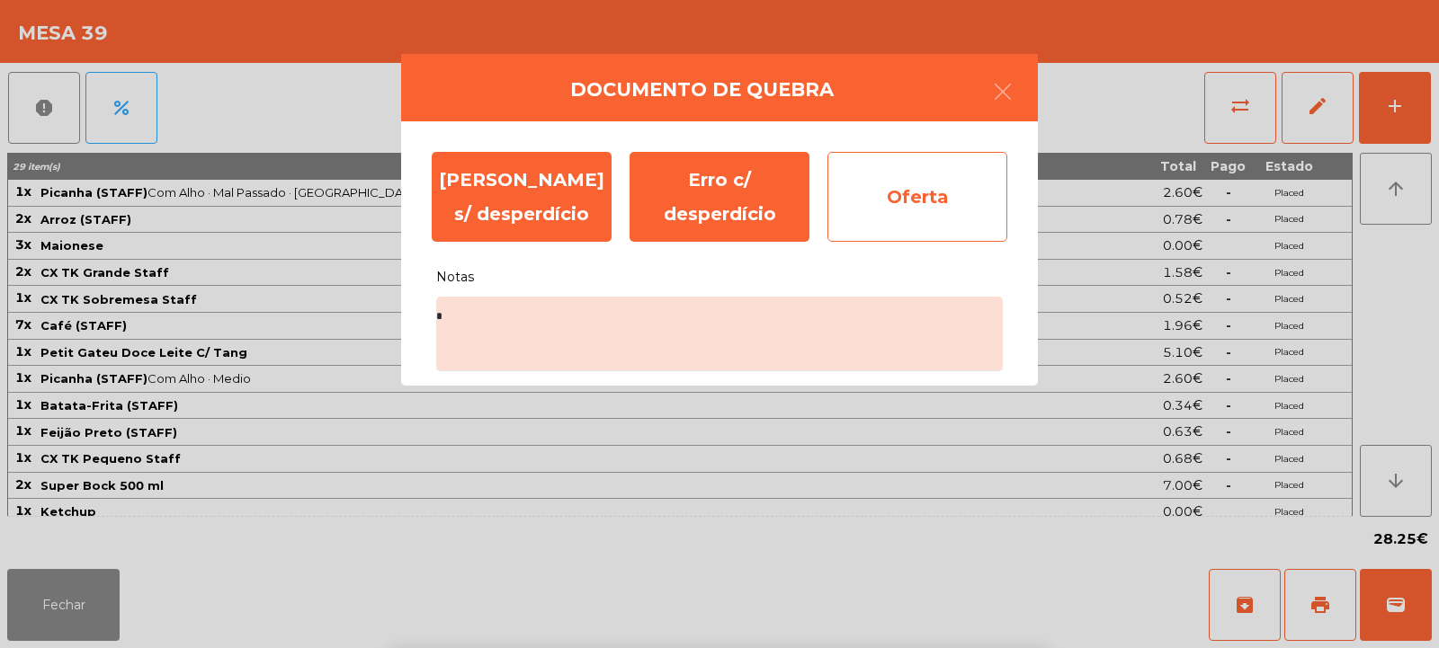
click at [947, 200] on div "Oferta" at bounding box center [917, 197] width 180 height 90
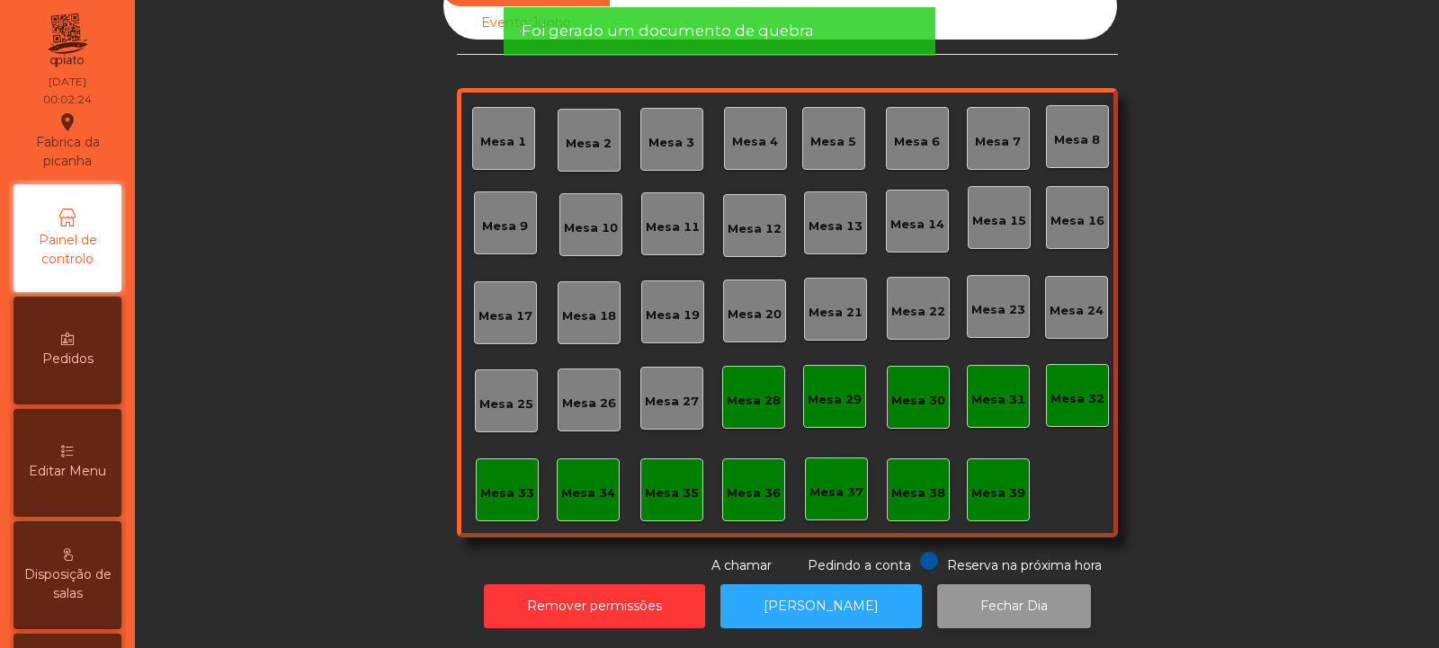
click at [996, 591] on button "Fechar Dia" at bounding box center [1014, 607] width 154 height 44
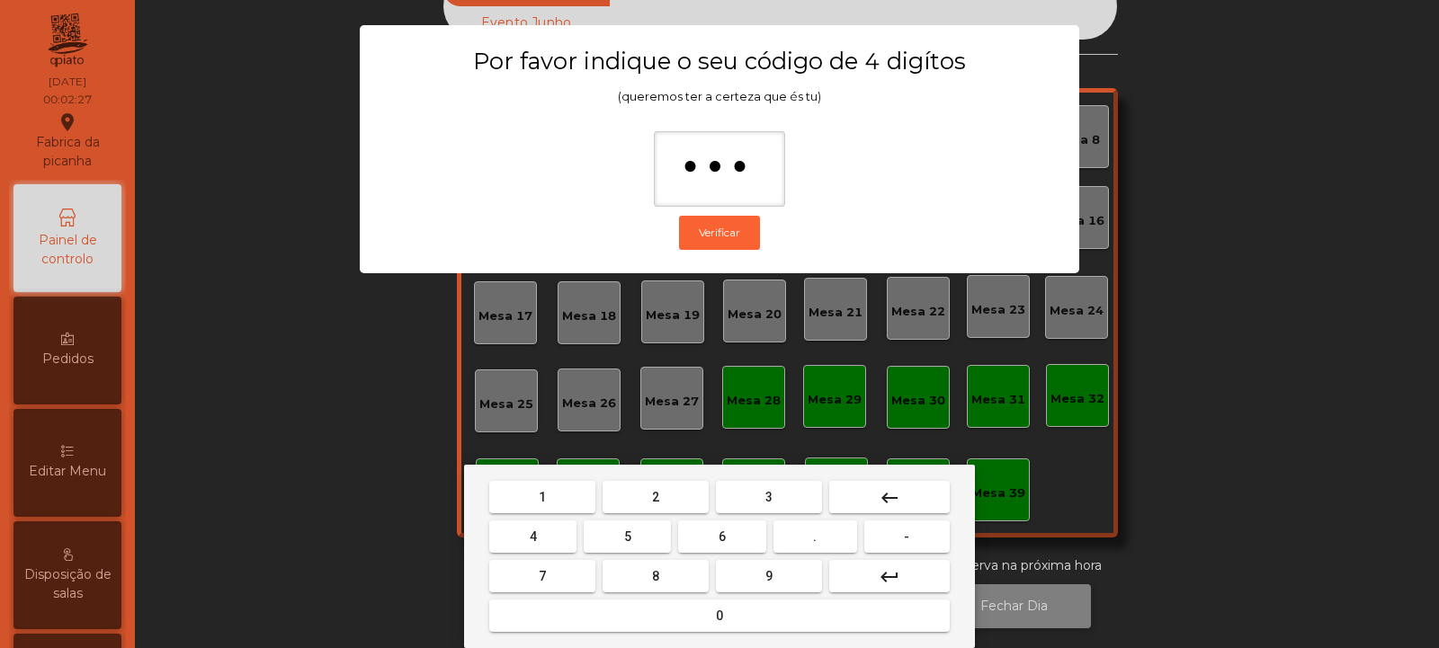
type input "****"
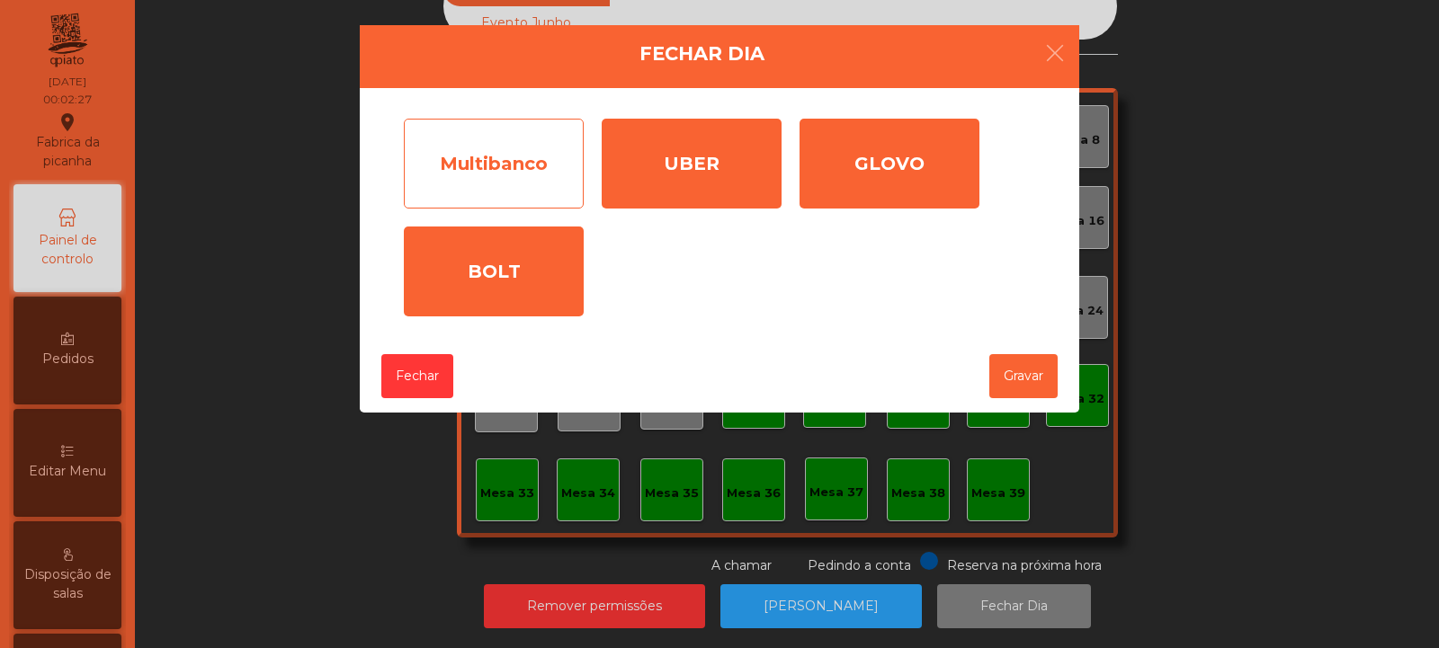
click at [531, 183] on div "Multibanco" at bounding box center [494, 164] width 180 height 90
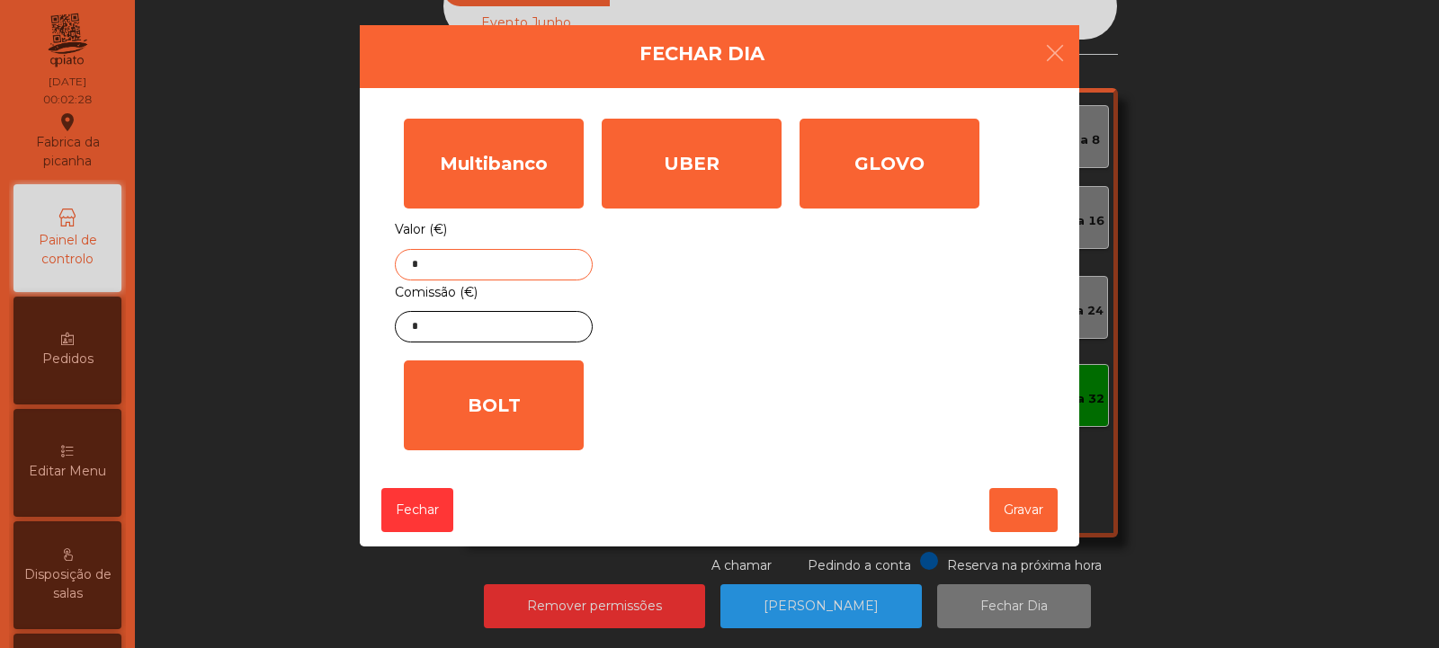
click at [531, 263] on input "*" at bounding box center [494, 264] width 198 height 31
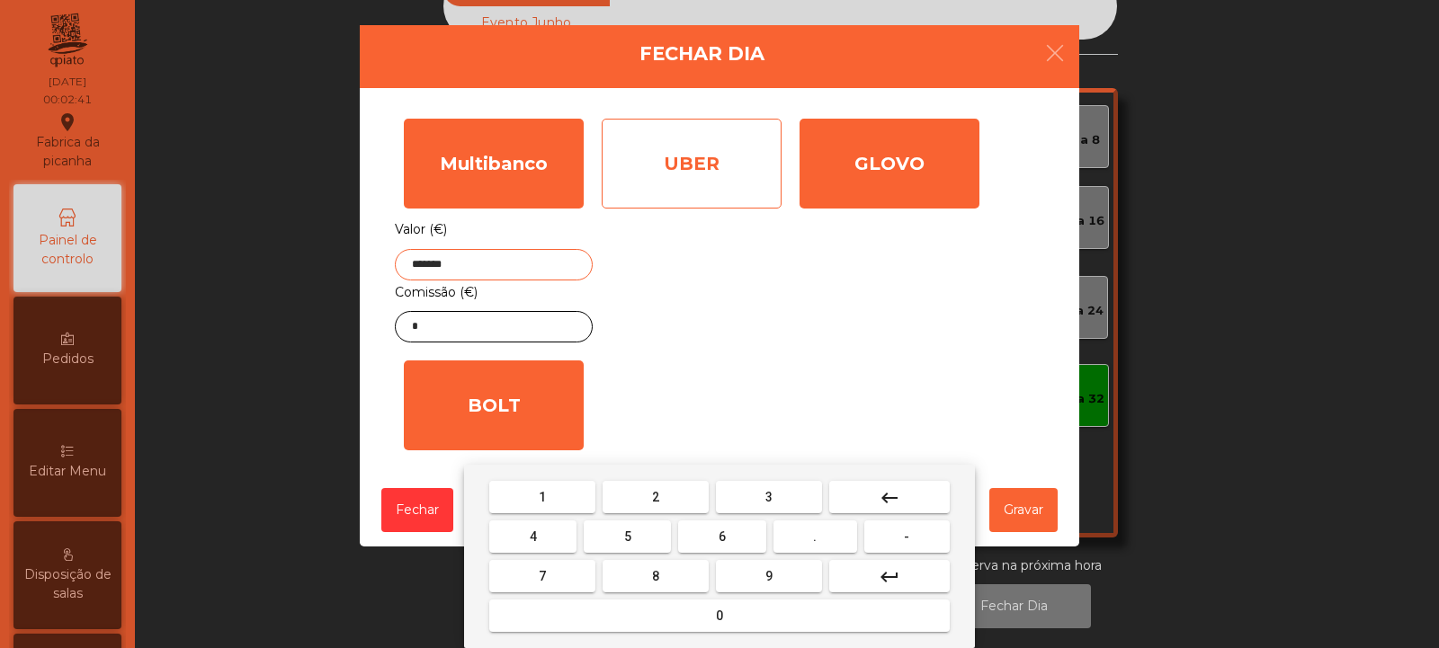
type input "*******"
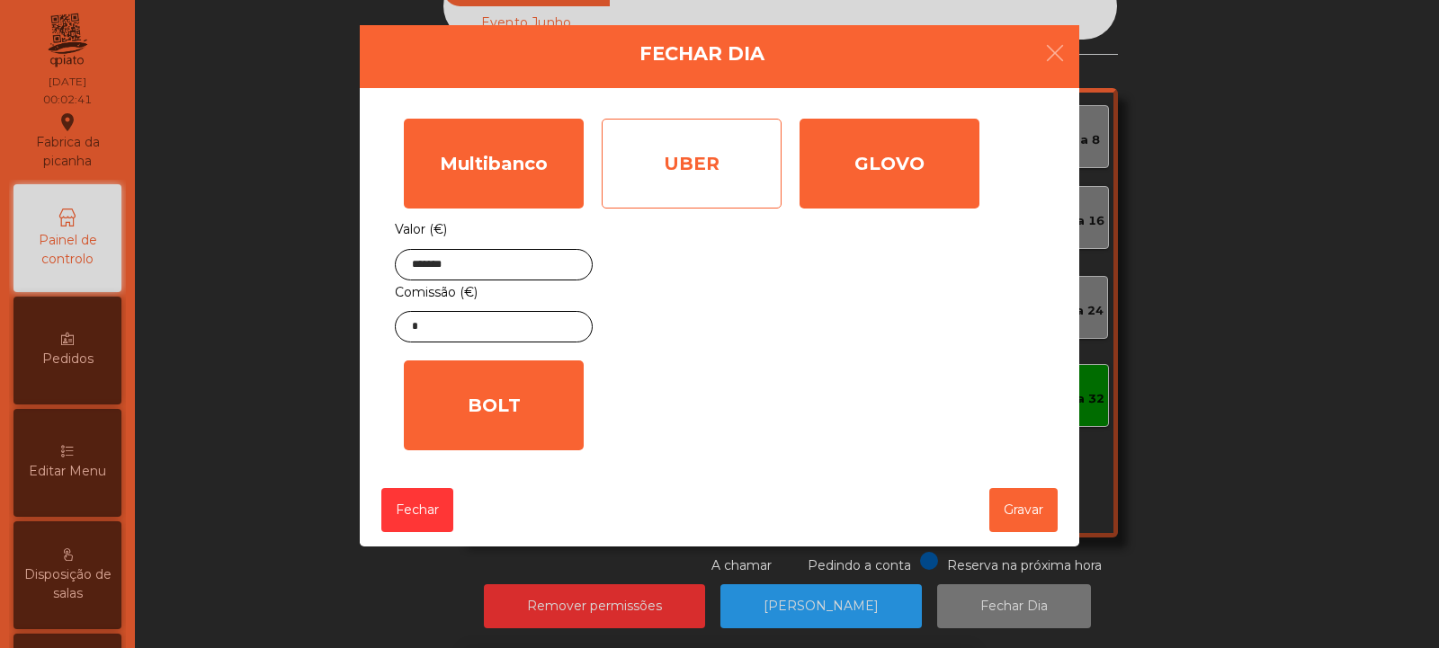
click at [736, 168] on div "UBER" at bounding box center [692, 164] width 180 height 90
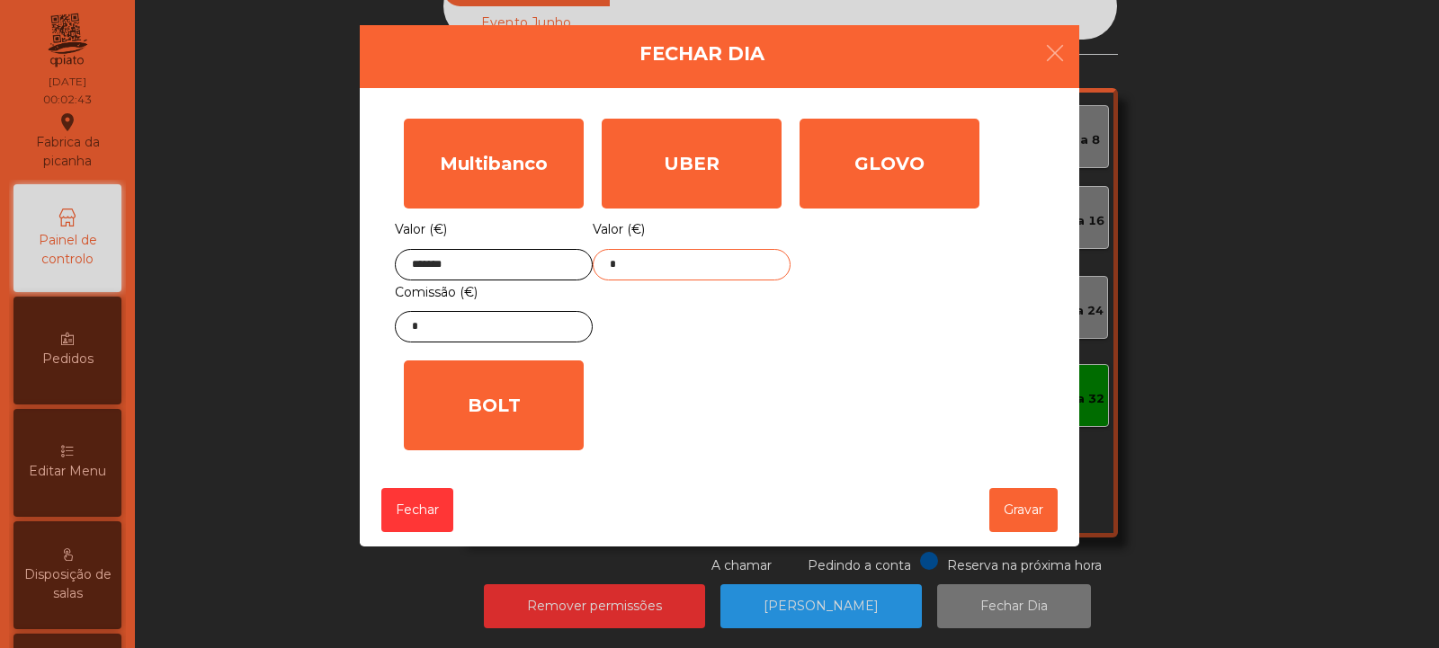
click at [745, 263] on input "*" at bounding box center [692, 264] width 198 height 31
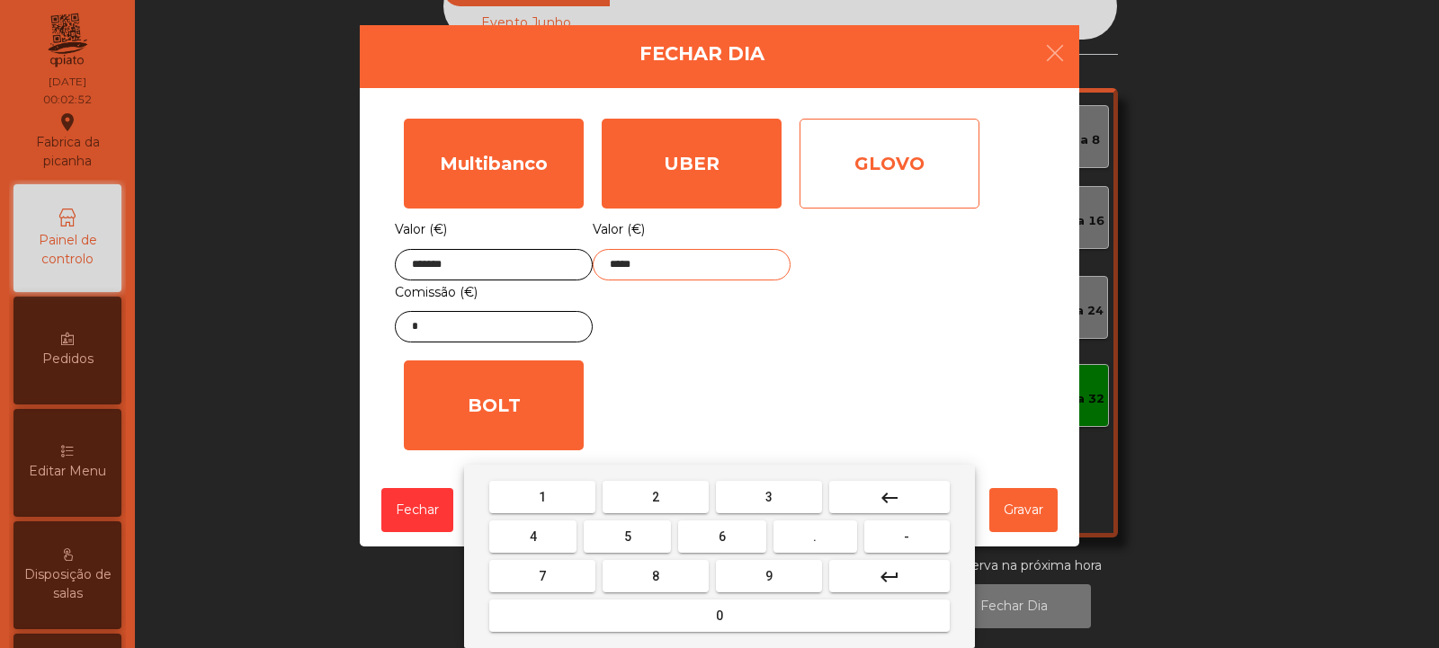
type input "*****"
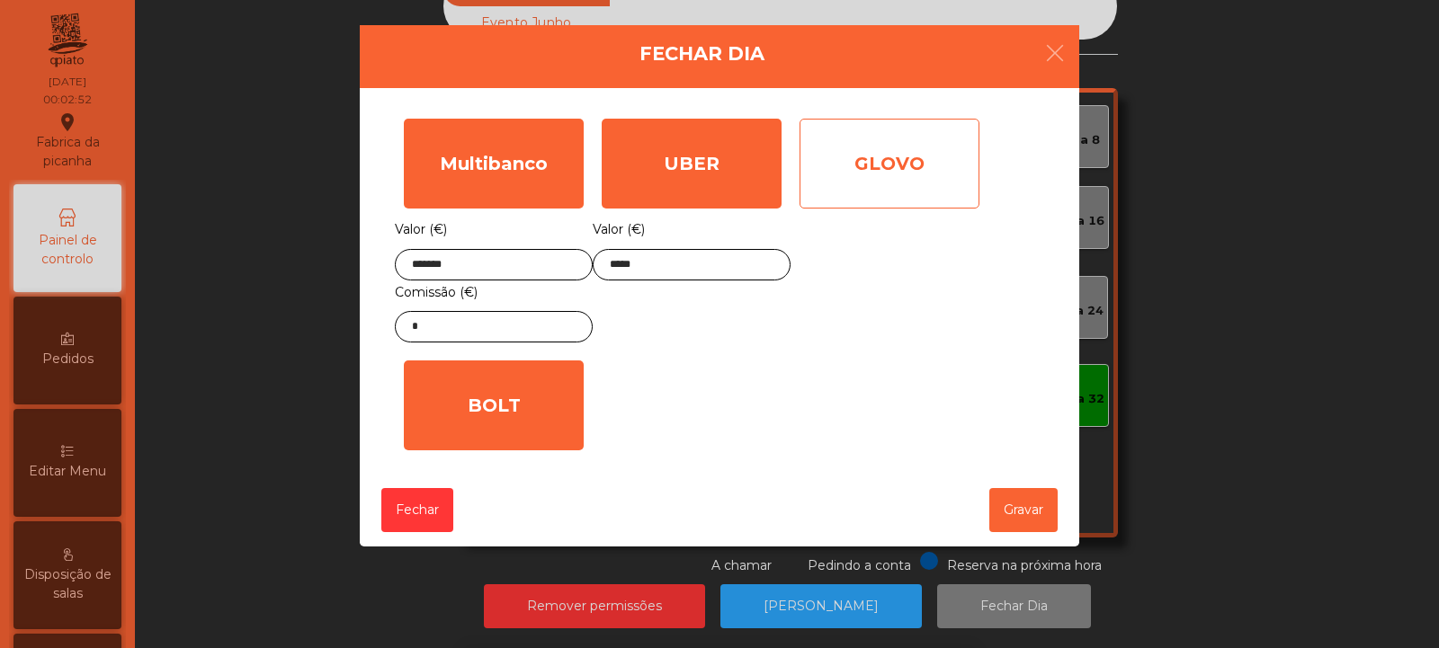
click at [941, 179] on div "GLOVO" at bounding box center [889, 164] width 180 height 90
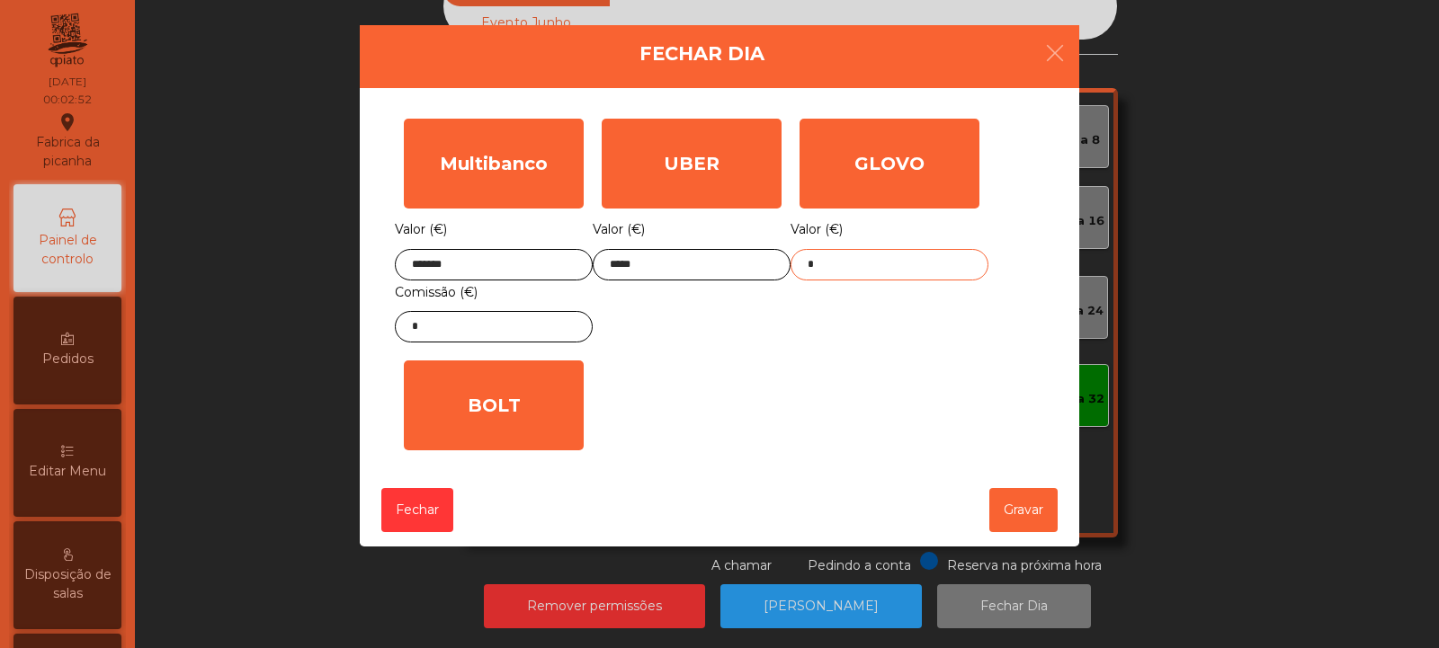
click at [887, 263] on input "*" at bounding box center [889, 264] width 198 height 31
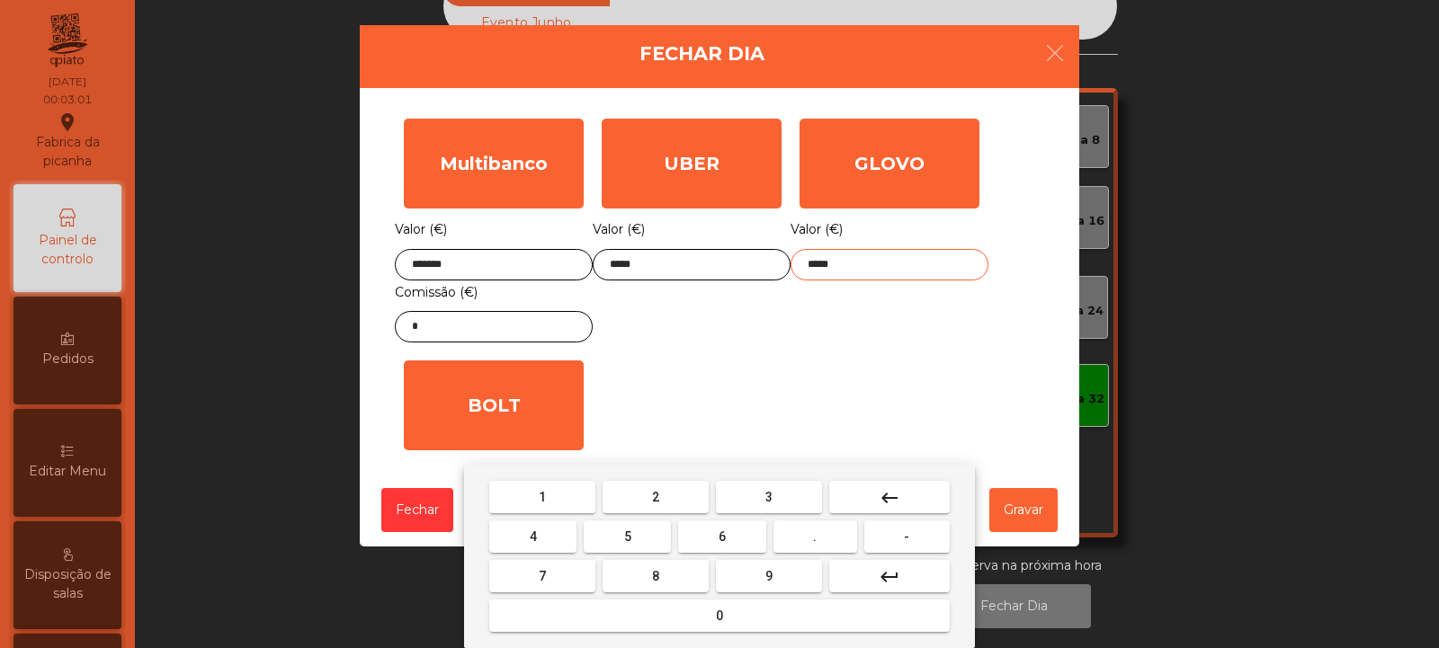
type input "*****"
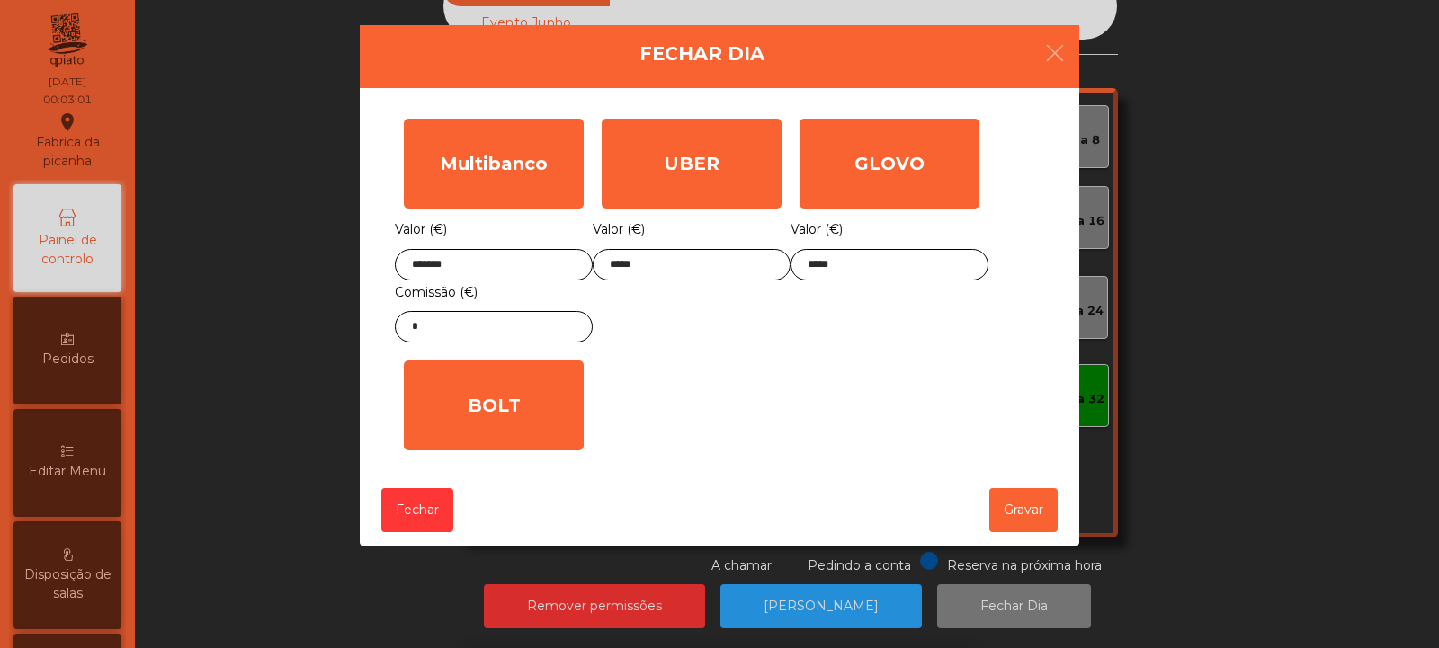
click at [1020, 506] on div "1 2 3 keyboard_backspace 4 5 6 . - 7 8 9 keyboard_return 0" at bounding box center [719, 556] width 1439 height 183
click at [1028, 514] on button "Gravar" at bounding box center [1023, 510] width 68 height 44
